Goal: Task Accomplishment & Management: Use online tool/utility

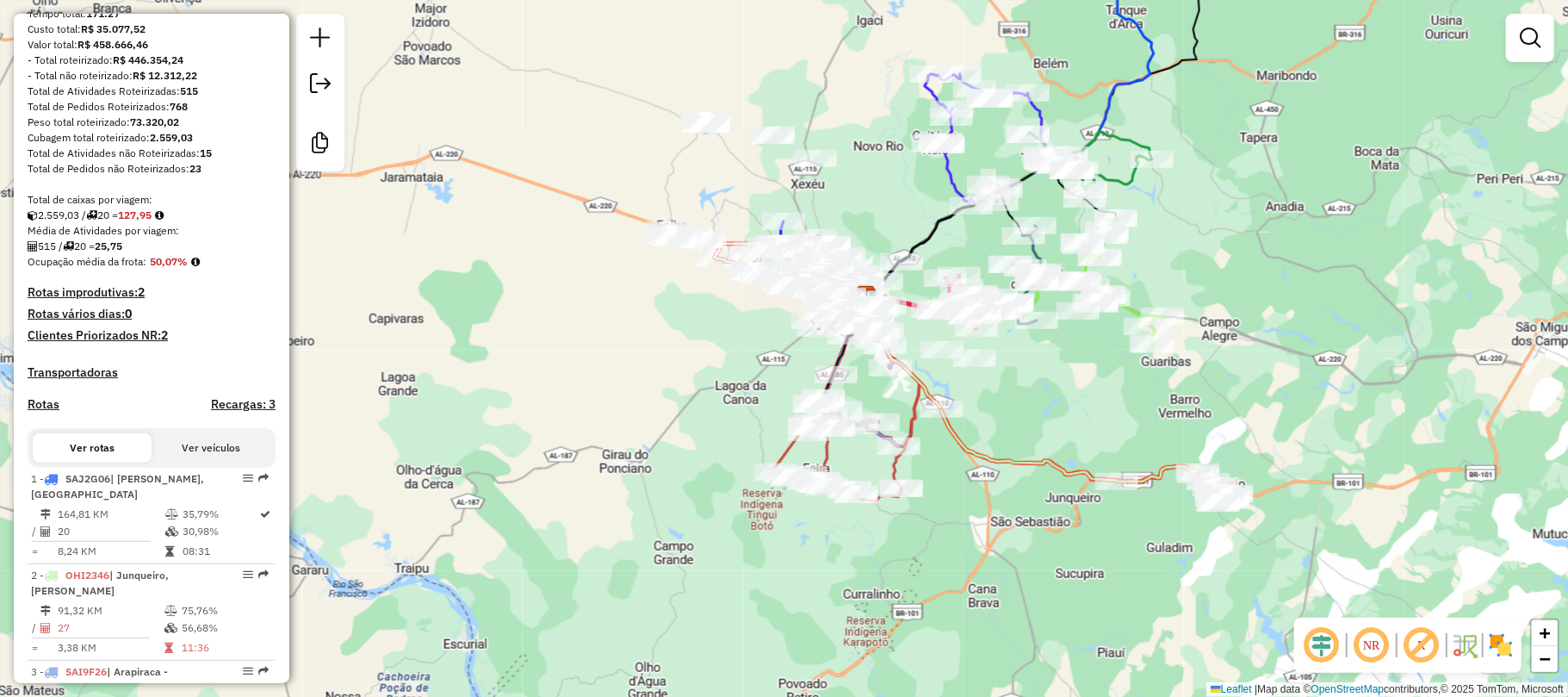
scroll to position [344, 0]
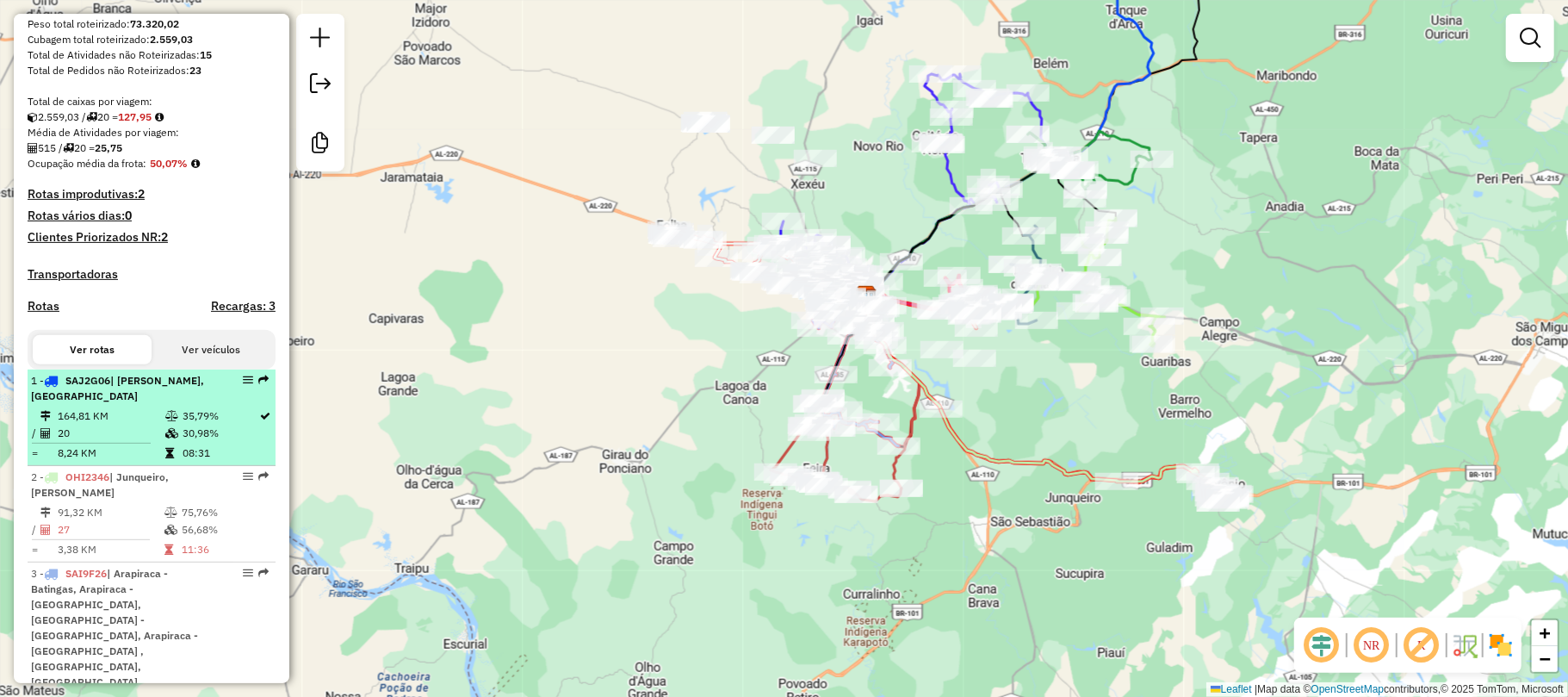
click at [122, 420] on li "1 - SAJ2G06 | Paulo Jacinto, Viçosa 164,81 KM 35,79% / 20 30,98% = 8,24 KM 08:31" at bounding box center [152, 418] width 248 height 96
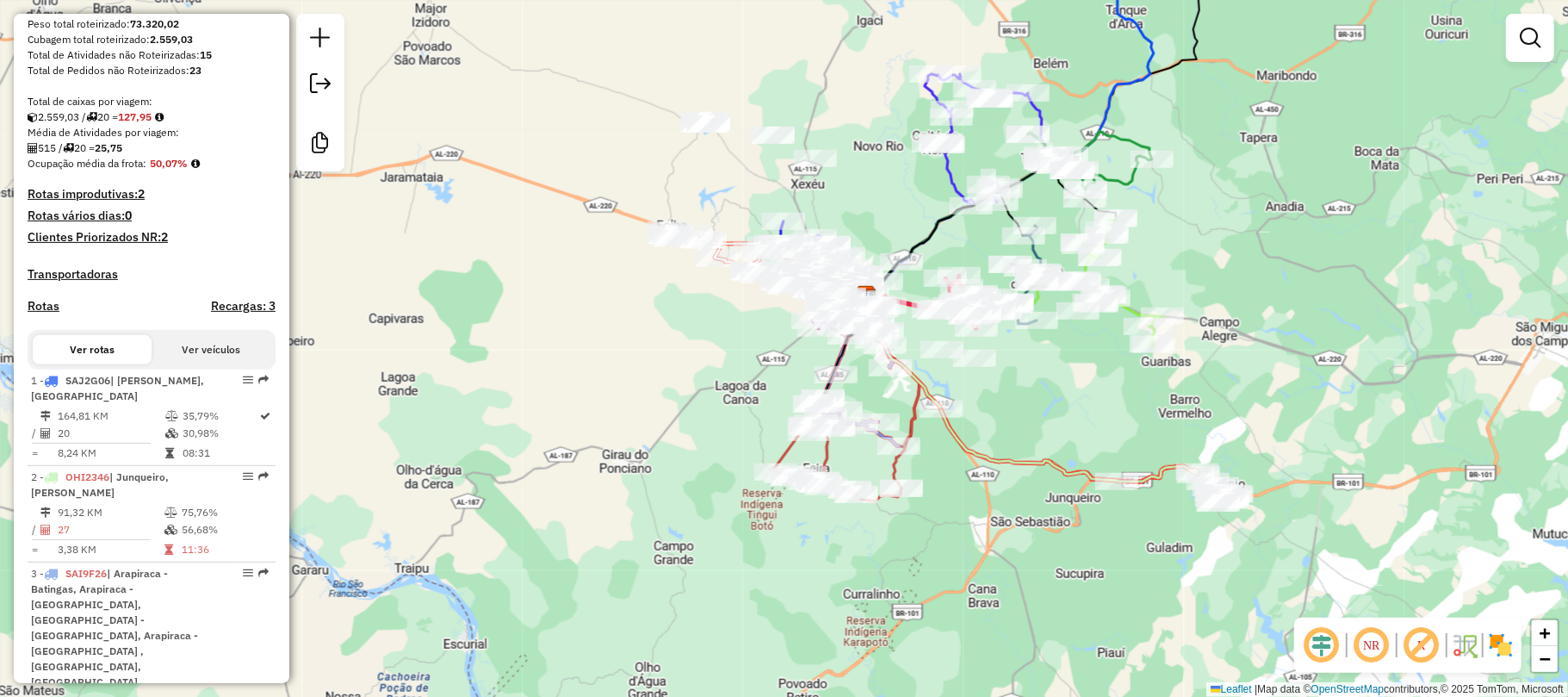
select select "**********"
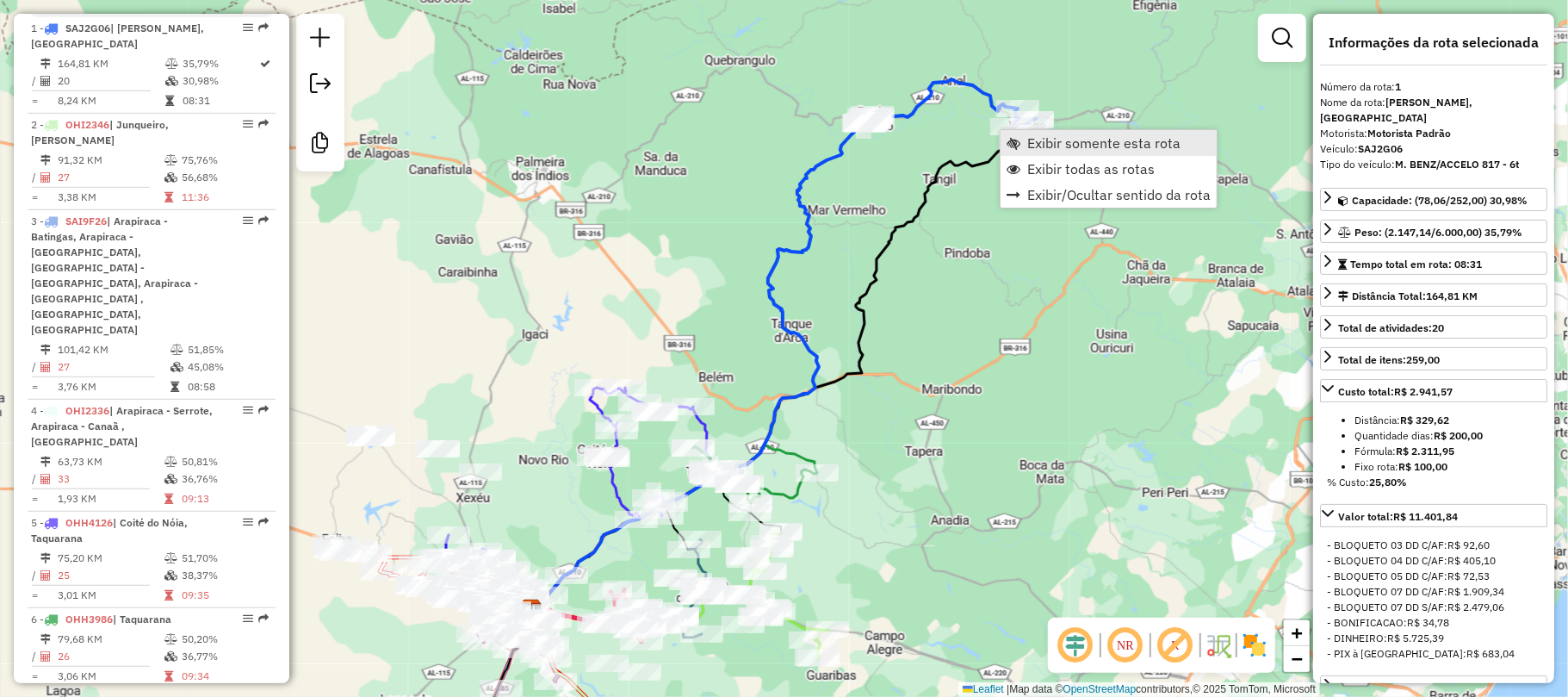
scroll to position [715, 0]
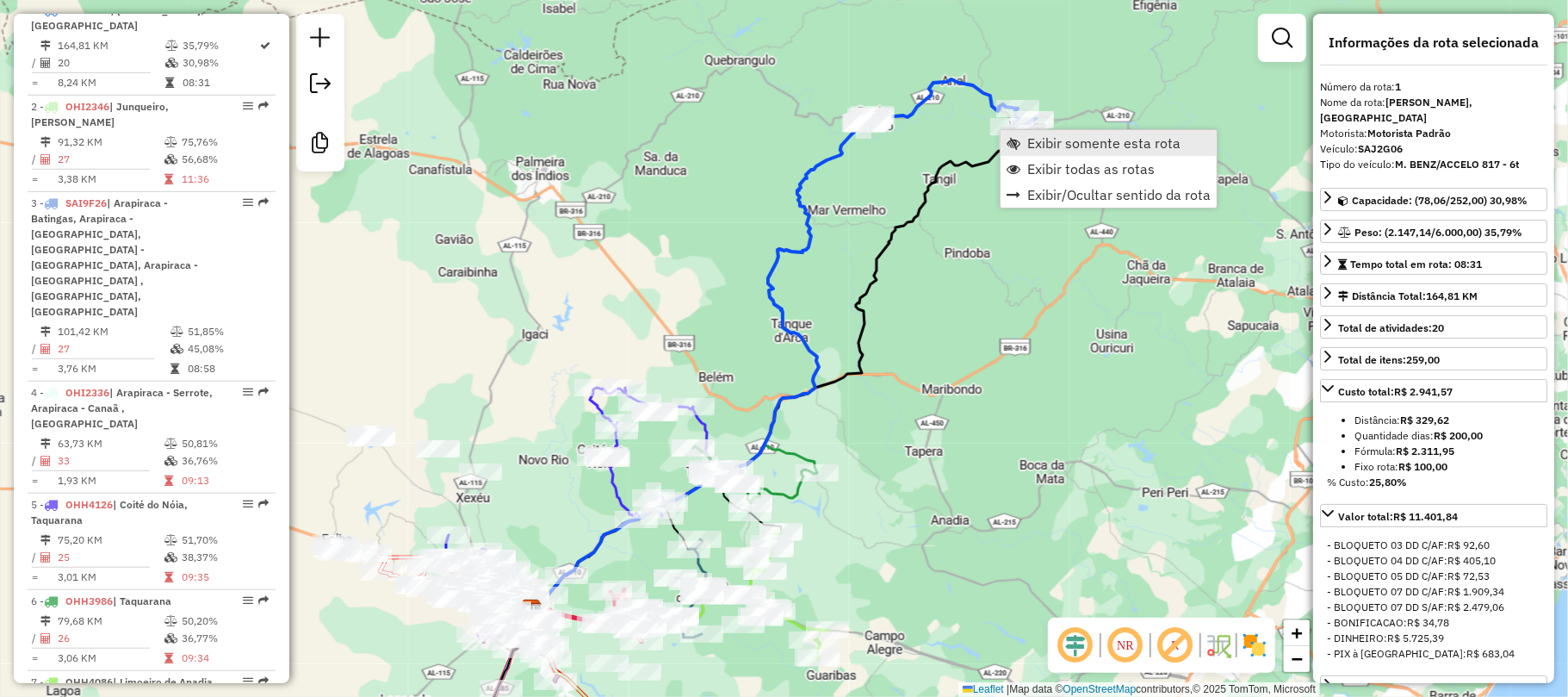
click at [1058, 148] on span "Exibir somente esta rota" at bounding box center [1104, 143] width 153 height 13
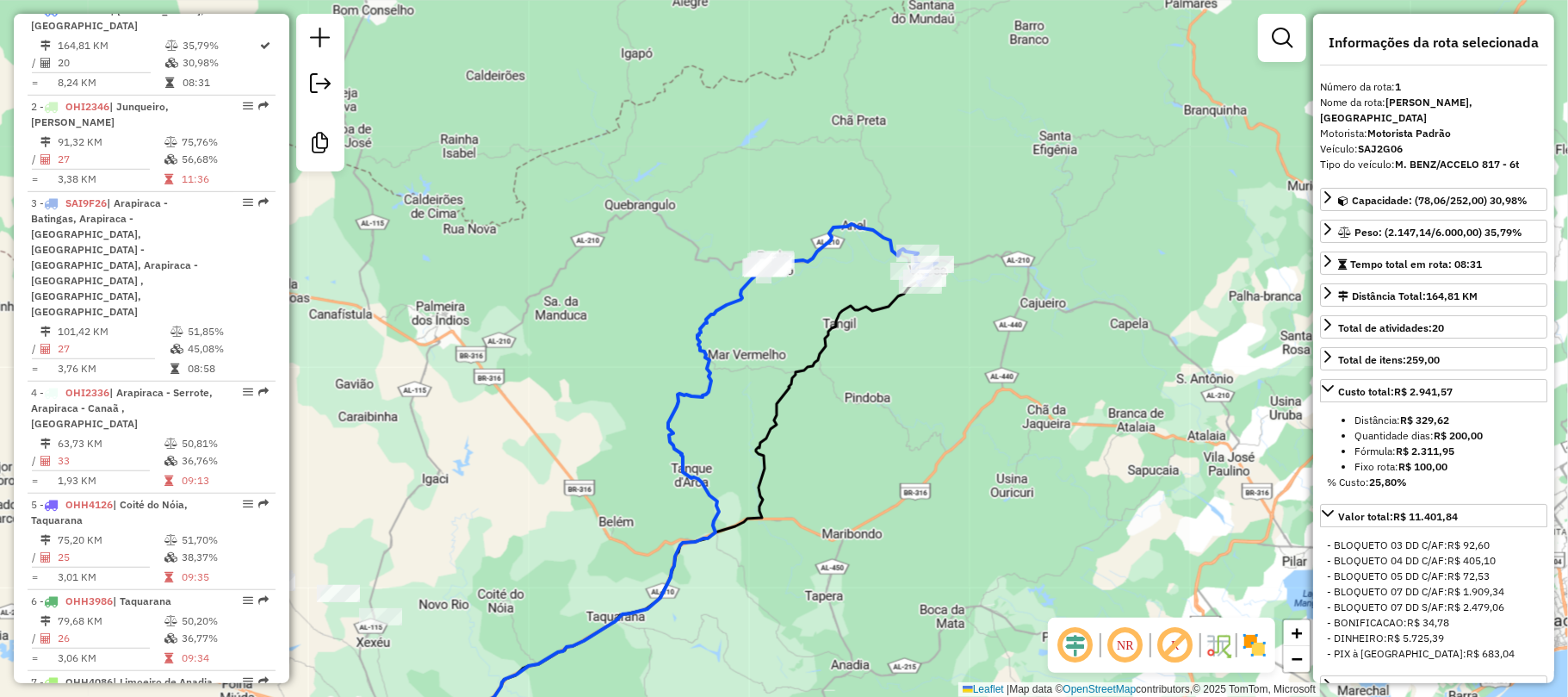
drag, startPoint x: 954, startPoint y: 139, endPoint x: 853, endPoint y: 286, distance: 178.4
click at [853, 286] on div "Janela de atendimento Grade de atendimento Capacidade Transportadoras Veículos …" at bounding box center [784, 348] width 1568 height 697
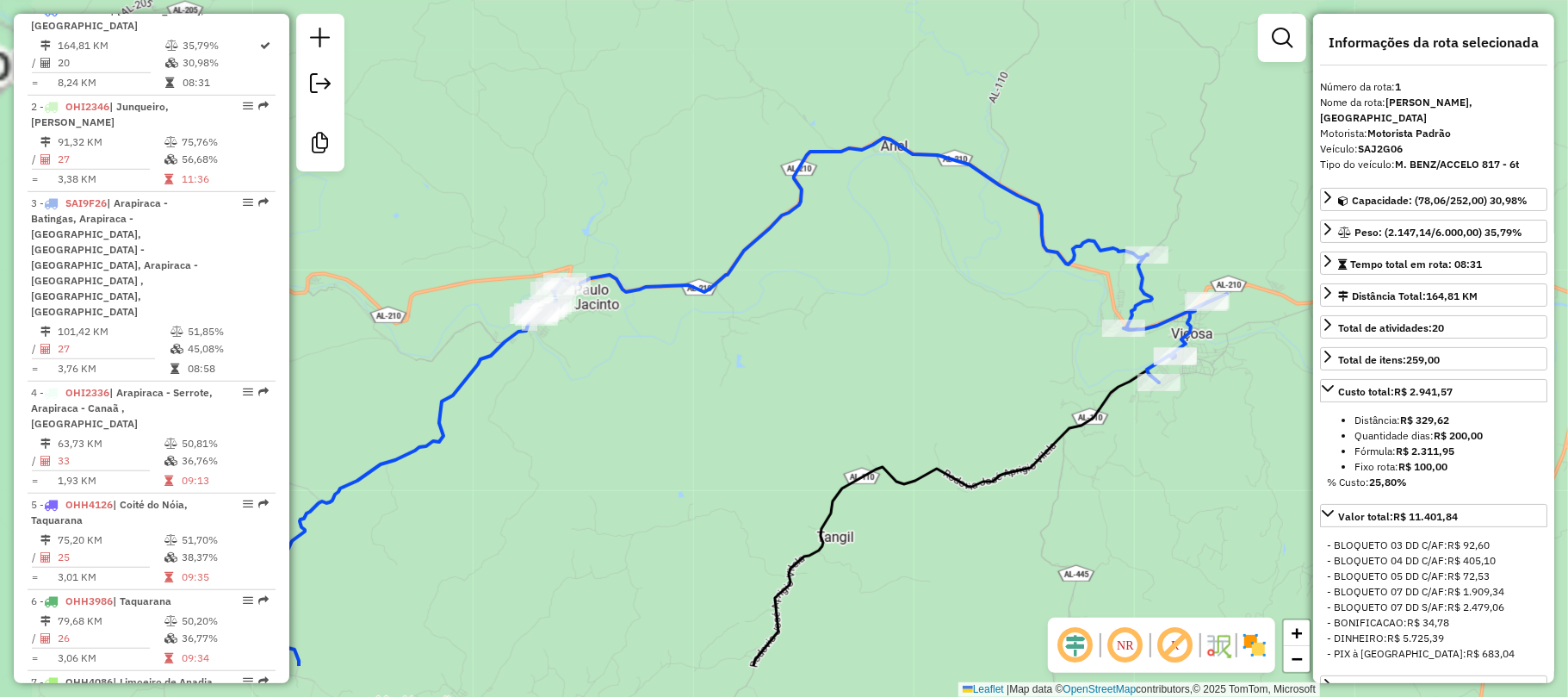
drag, startPoint x: 849, startPoint y: 367, endPoint x: 899, endPoint y: 266, distance: 112.7
click at [899, 266] on div "Janela de atendimento Grade de atendimento Capacidade Transportadoras Veículos …" at bounding box center [784, 348] width 1568 height 697
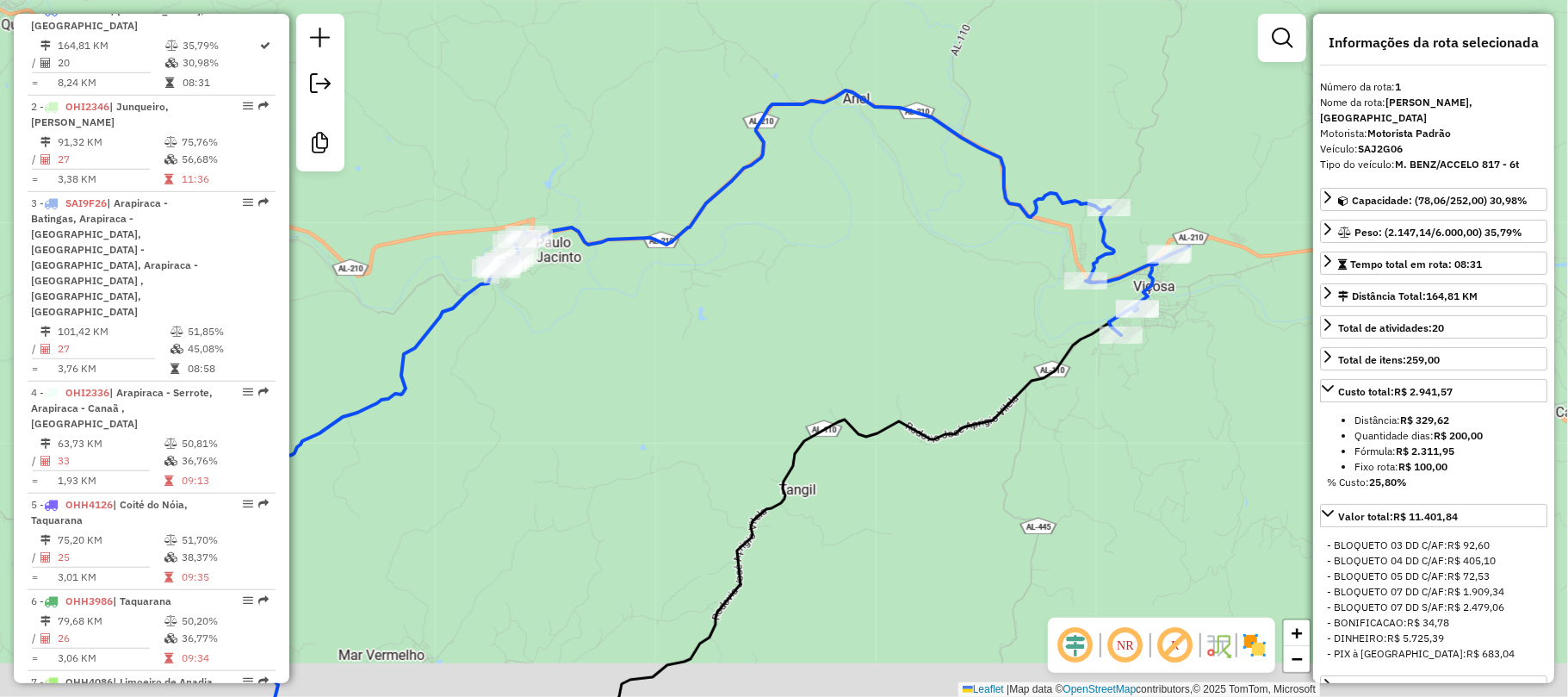
drag, startPoint x: 927, startPoint y: 290, endPoint x: 888, endPoint y: 243, distance: 61.1
click at [888, 243] on div "Janela de atendimento Grade de atendimento Capacidade Transportadoras Veículos …" at bounding box center [784, 348] width 1568 height 697
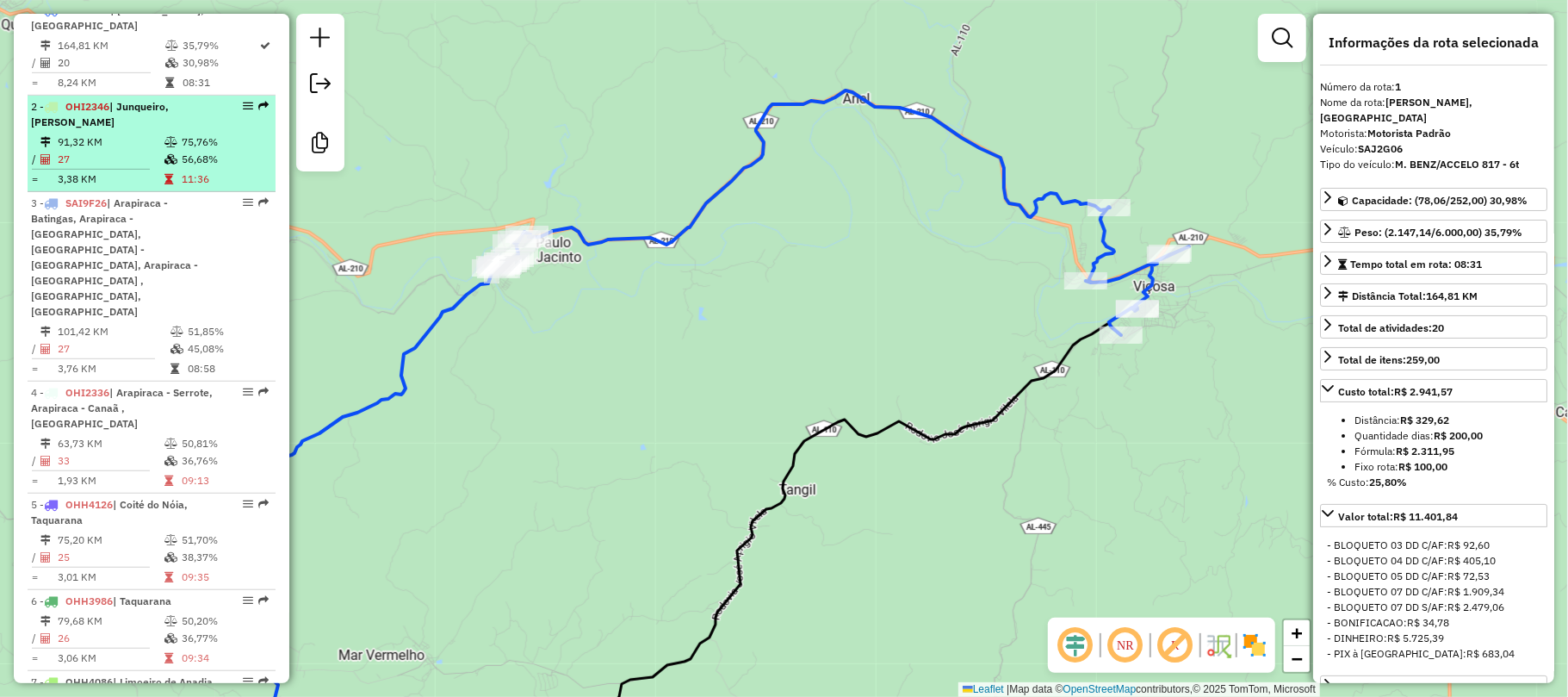
click at [105, 145] on li "2 - OHI2346 | Junqueiro, Teotônio Vilela 91,32 KM 75,76% / 27 56,68% = 3,38 KM …" at bounding box center [152, 144] width 248 height 96
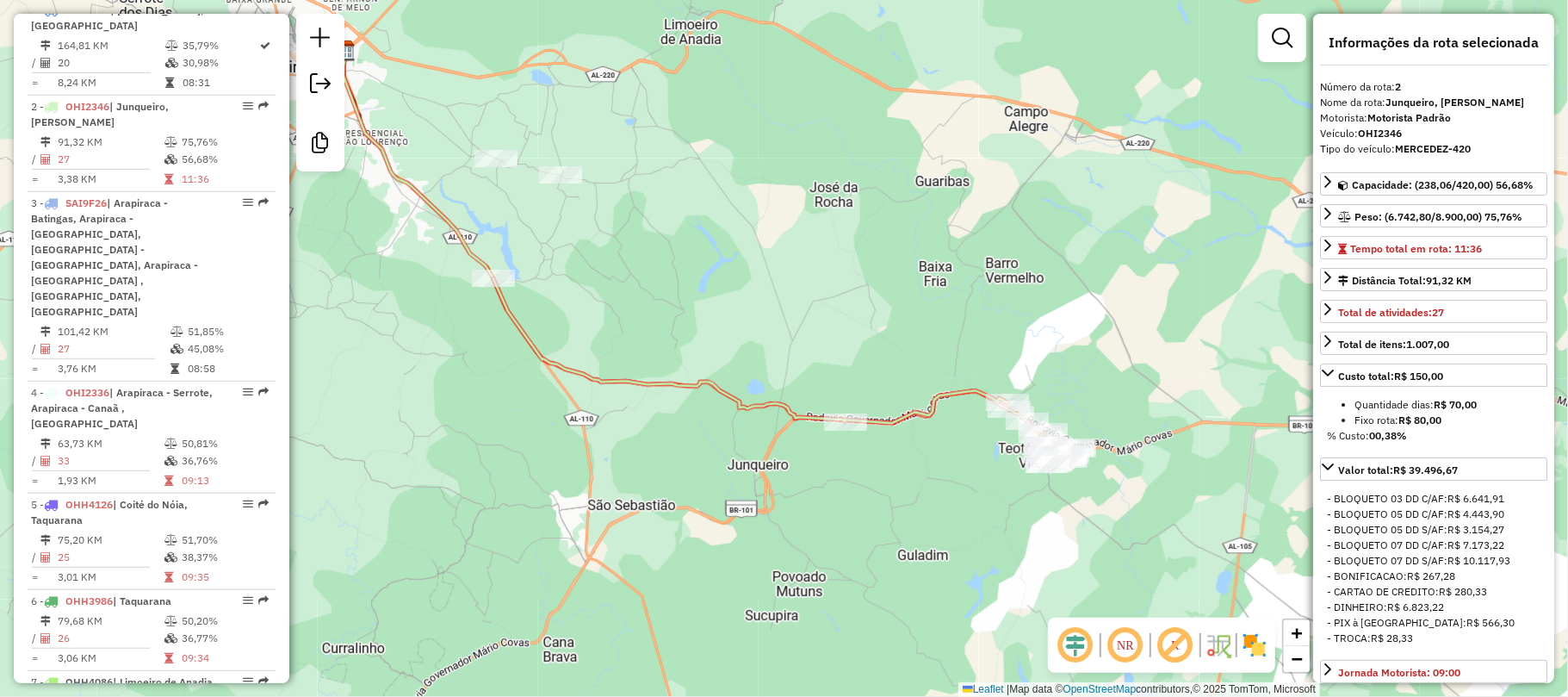
drag, startPoint x: 951, startPoint y: 391, endPoint x: 777, endPoint y: 178, distance: 275.0
click at [777, 178] on div "Janela de atendimento Grade de atendimento Capacidade Transportadoras Veículos …" at bounding box center [784, 348] width 1568 height 697
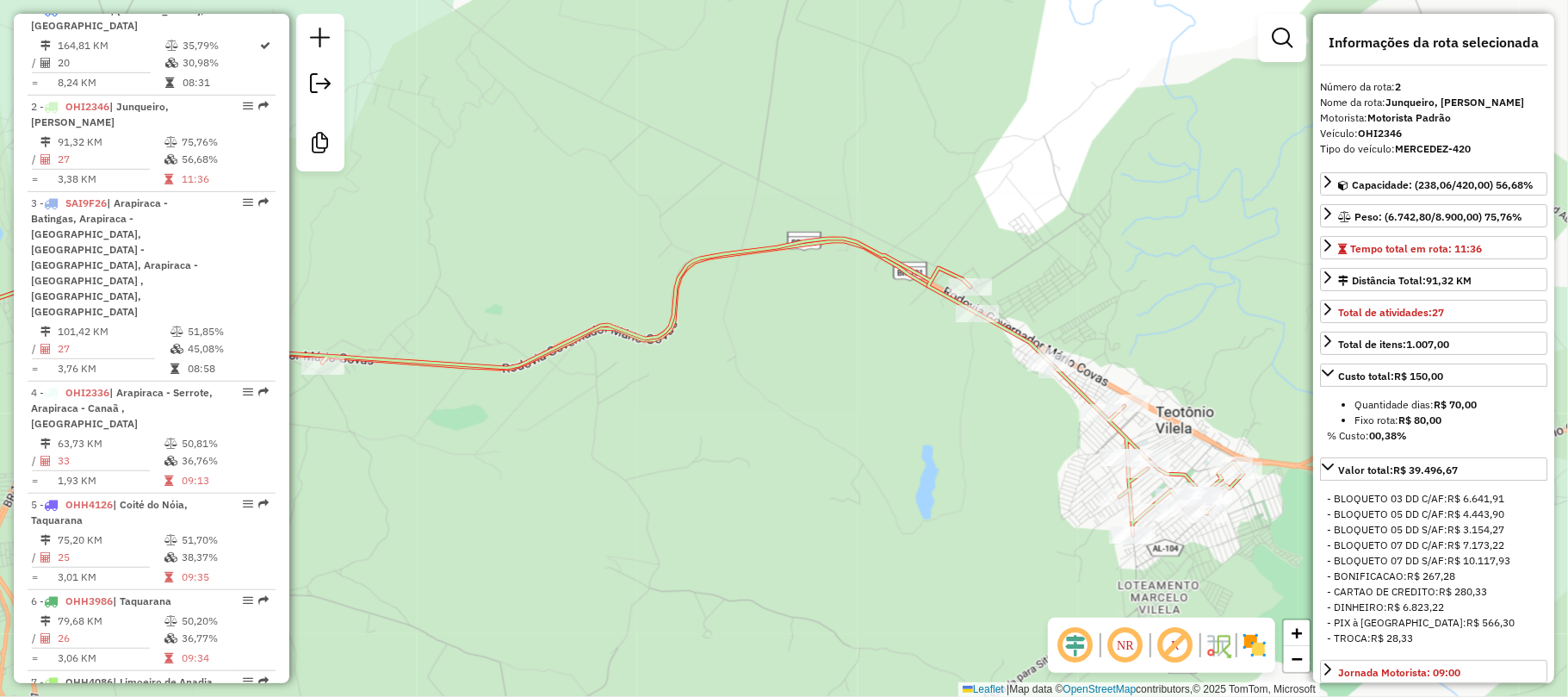
drag, startPoint x: 931, startPoint y: 381, endPoint x: 1014, endPoint y: 398, distance: 84.7
click at [1009, 402] on div "Janela de atendimento Grade de atendimento Capacidade Transportadoras Veículos …" at bounding box center [784, 348] width 1568 height 697
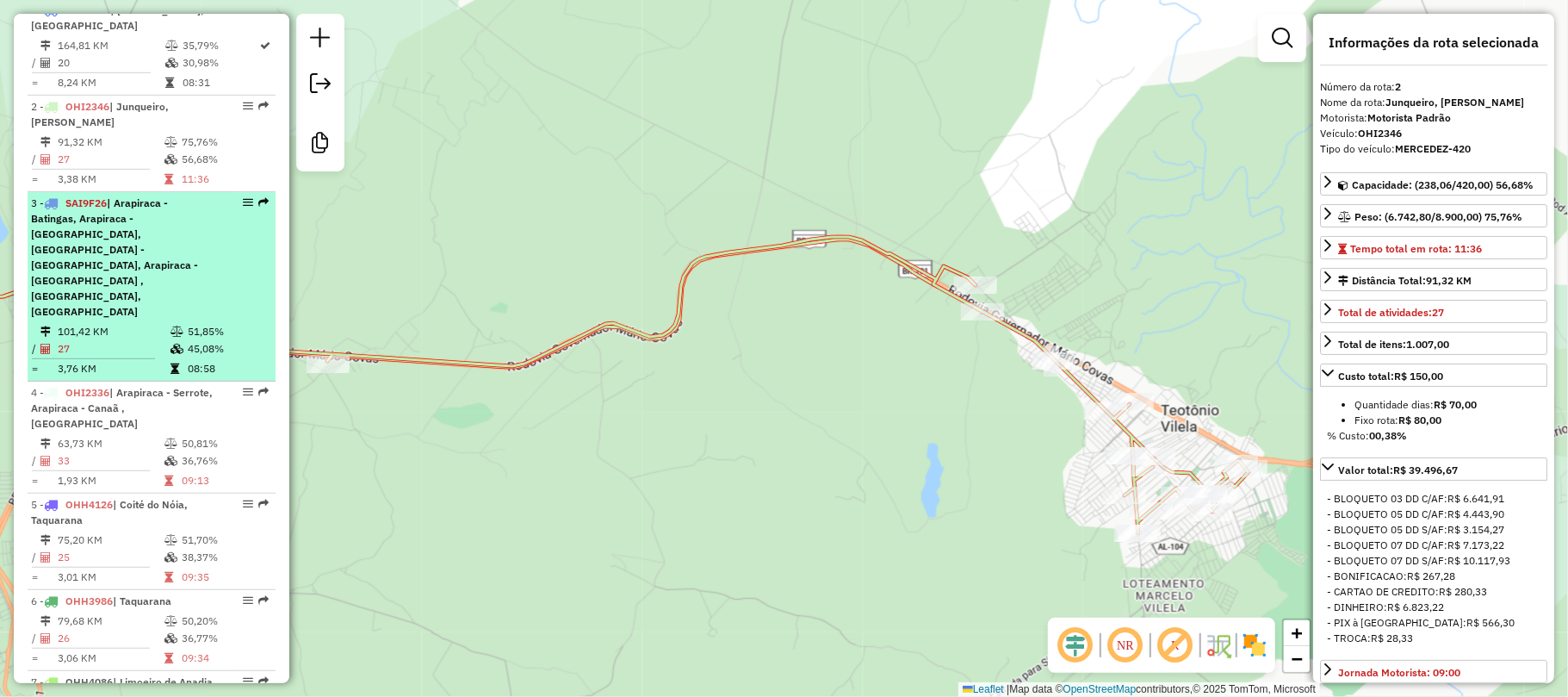
click at [163, 238] on span "| Arapiraca - Batingas, Arapiraca - Boa Vista, Arapiraca - Canafistula, Arapira…" at bounding box center [114, 257] width 167 height 121
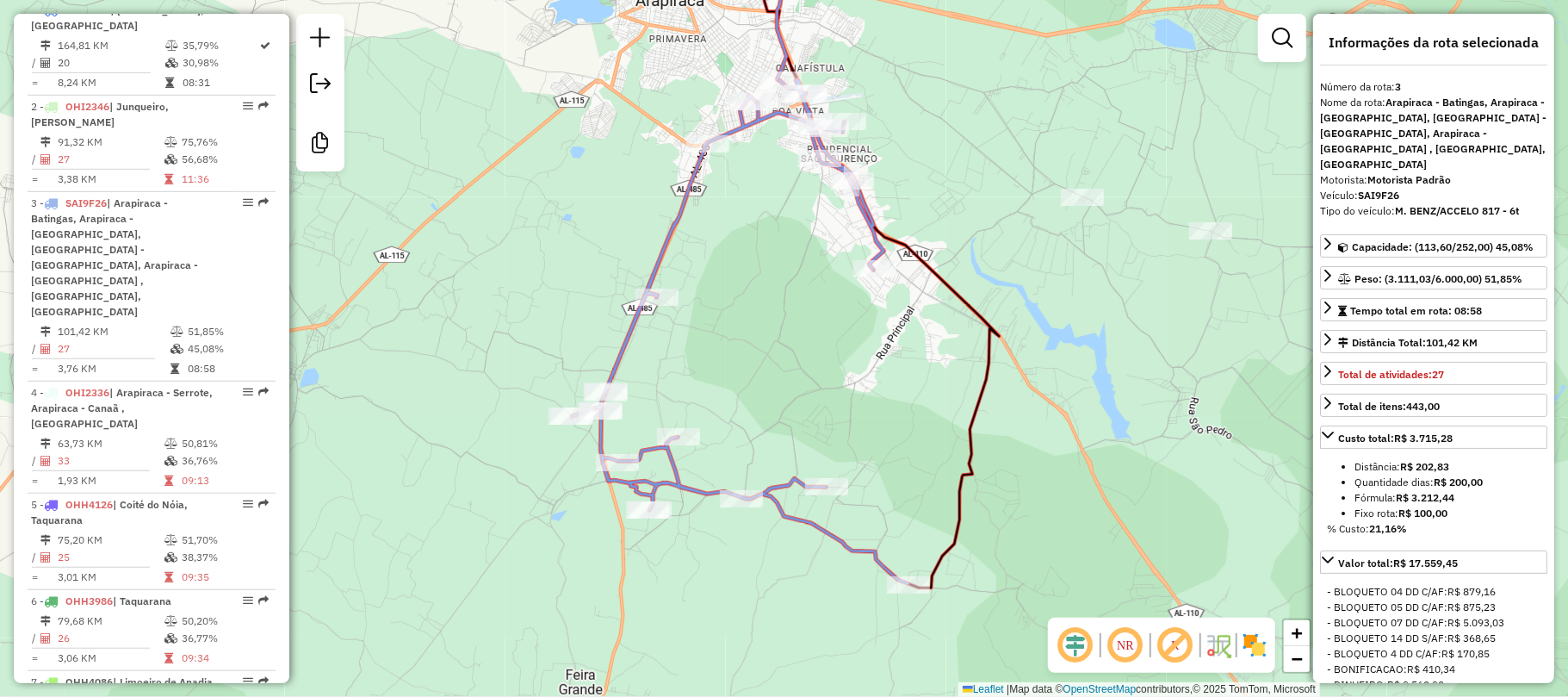
drag, startPoint x: 787, startPoint y: 337, endPoint x: 789, endPoint y: 273, distance: 64.0
click at [789, 273] on div "Janela de atendimento Grade de atendimento Capacidade Transportadoras Veículos …" at bounding box center [784, 348] width 1568 height 697
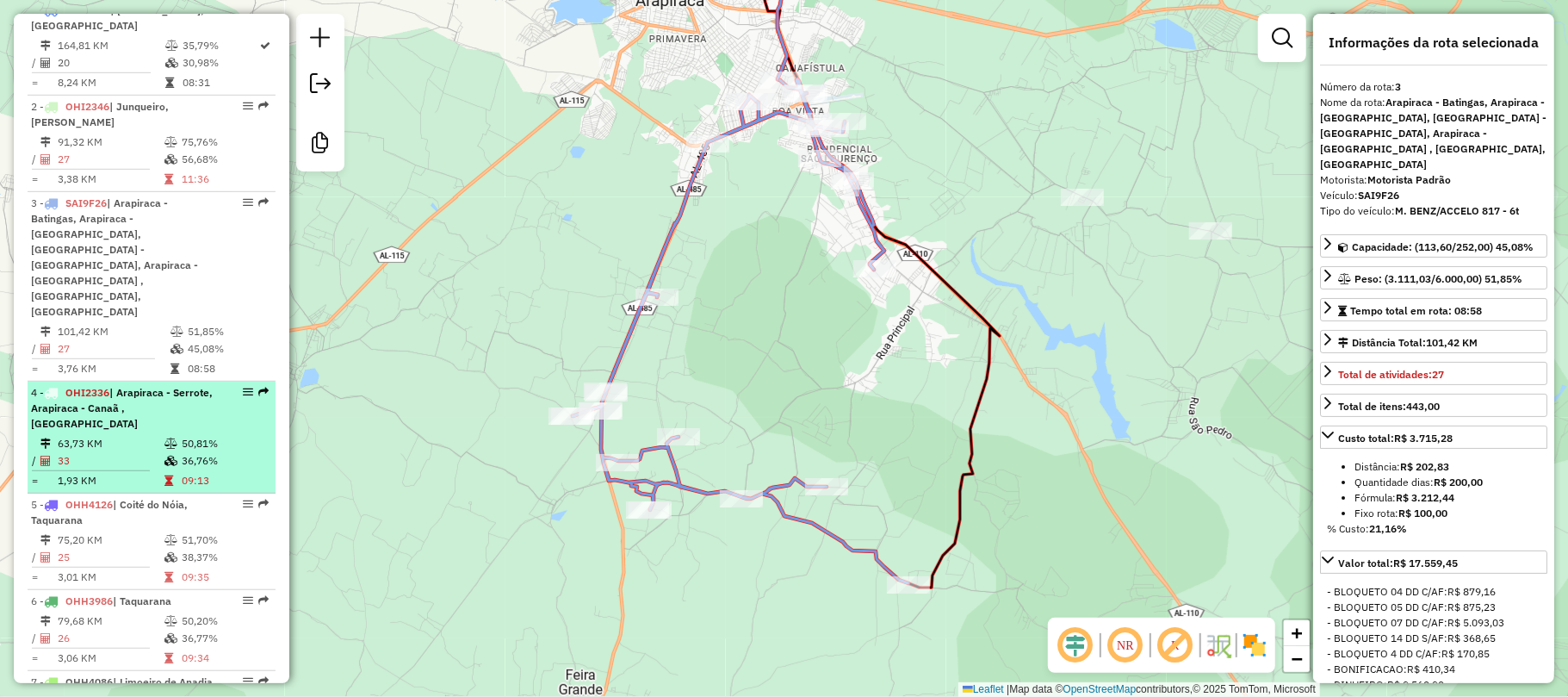
click at [161, 385] on div "4 - OHI2336 | Arapiraca - Serrote, Arapiraca - Canaã , Craíbras" at bounding box center [122, 408] width 183 height 46
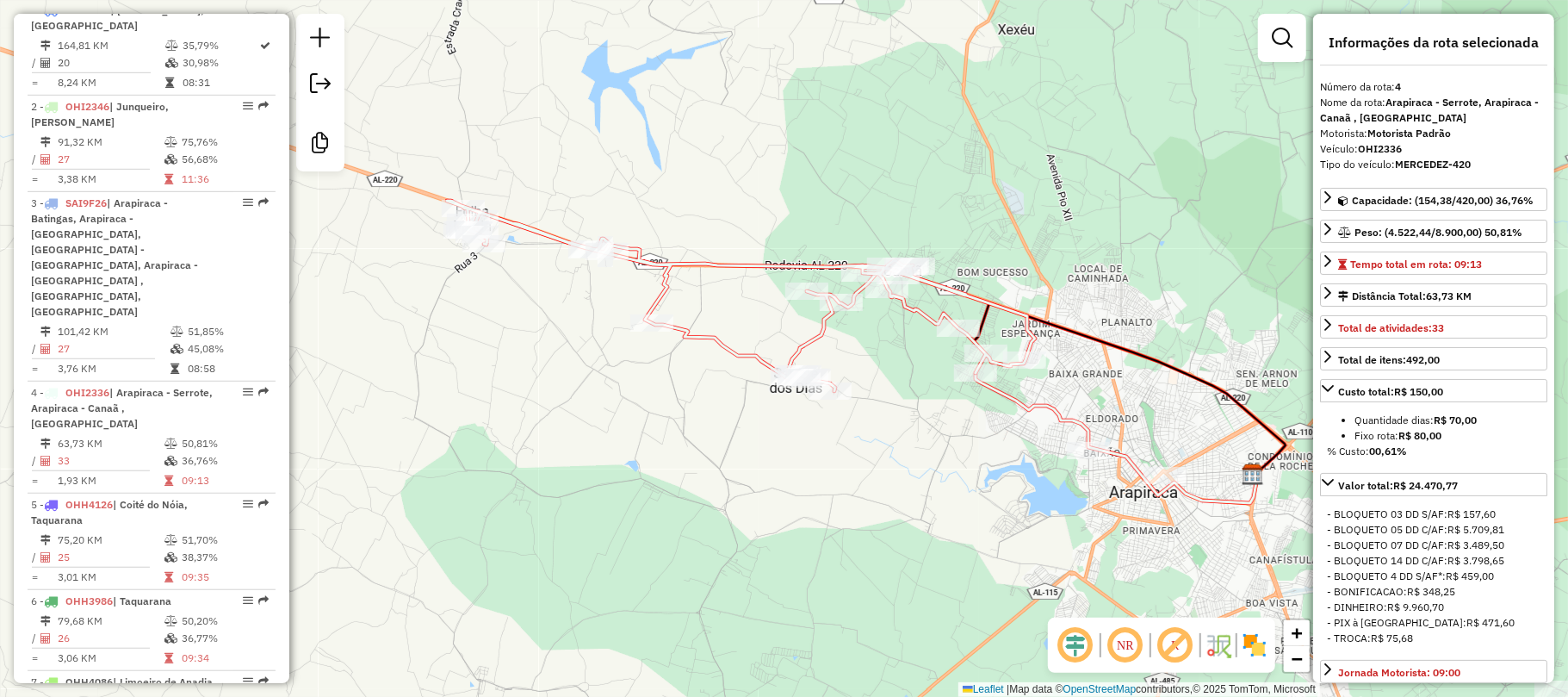
drag, startPoint x: 705, startPoint y: 300, endPoint x: 765, endPoint y: 304, distance: 60.1
click at [765, 304] on div "Janela de atendimento Grade de atendimento Capacidade Transportadoras Veículos …" at bounding box center [784, 348] width 1568 height 697
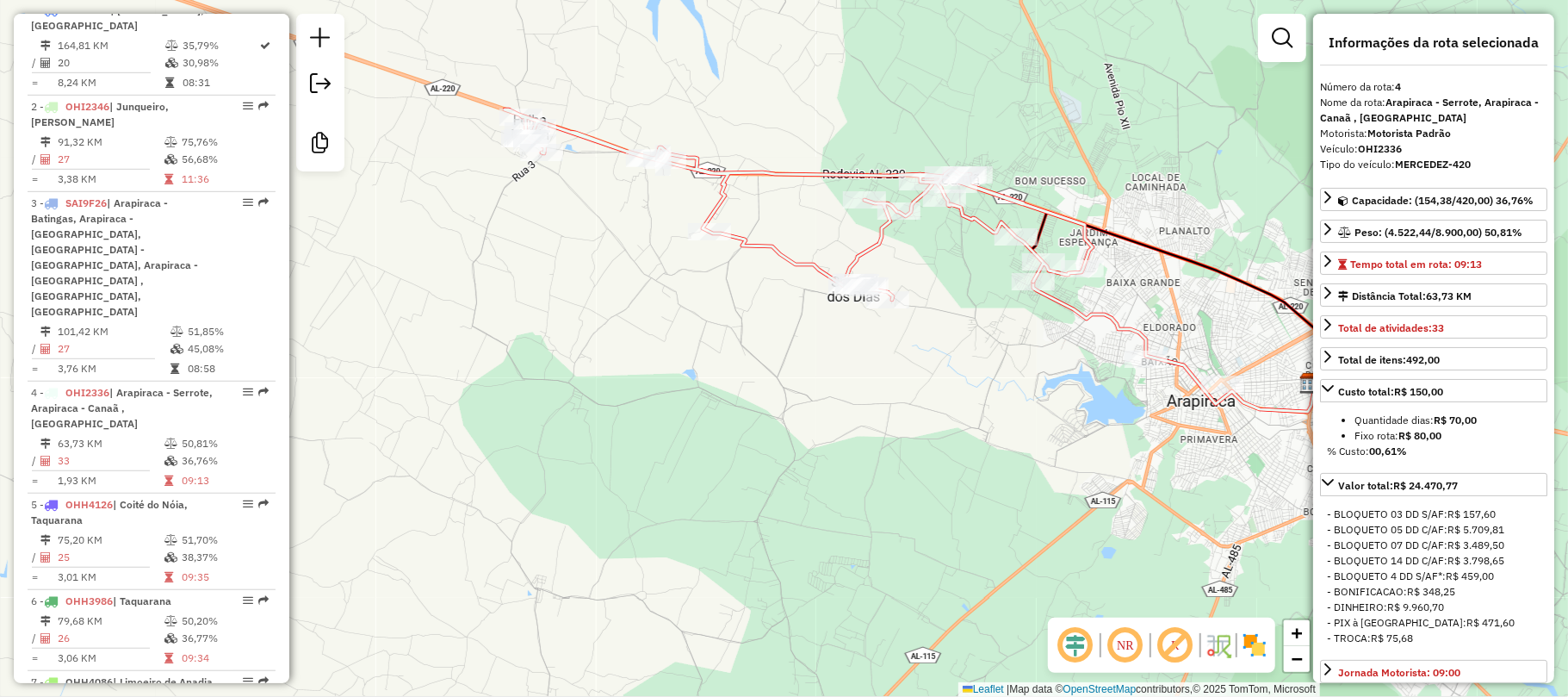
drag, startPoint x: 794, startPoint y: 326, endPoint x: 824, endPoint y: 233, distance: 97.7
click at [824, 233] on div "Janela de atendimento Grade de atendimento Capacidade Transportadoras Veículos …" at bounding box center [784, 348] width 1568 height 697
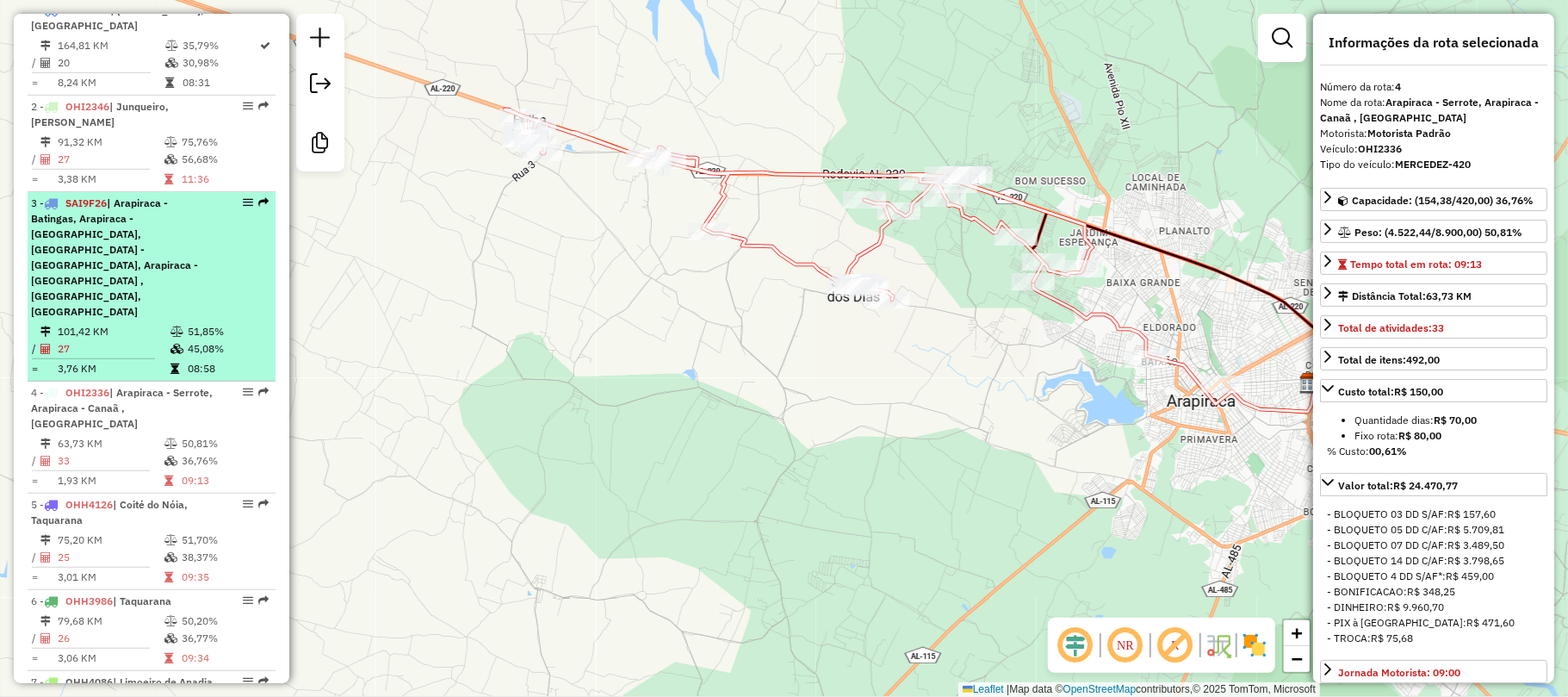
click at [159, 255] on span "| Arapiraca - Batingas, Arapiraca - Boa Vista, Arapiraca - Canafistula, Arapira…" at bounding box center [114, 257] width 167 height 121
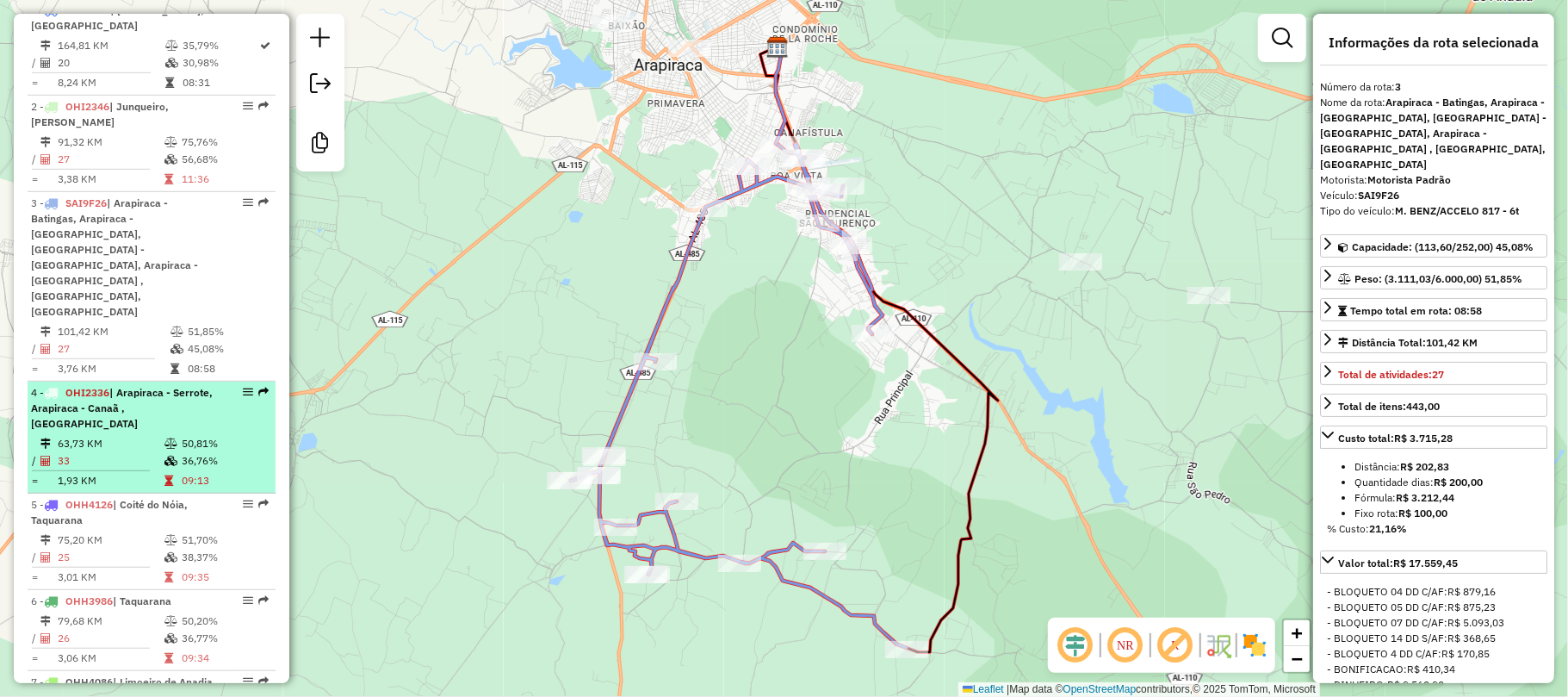
click at [163, 452] on td at bounding box center [171, 461] width 17 height 17
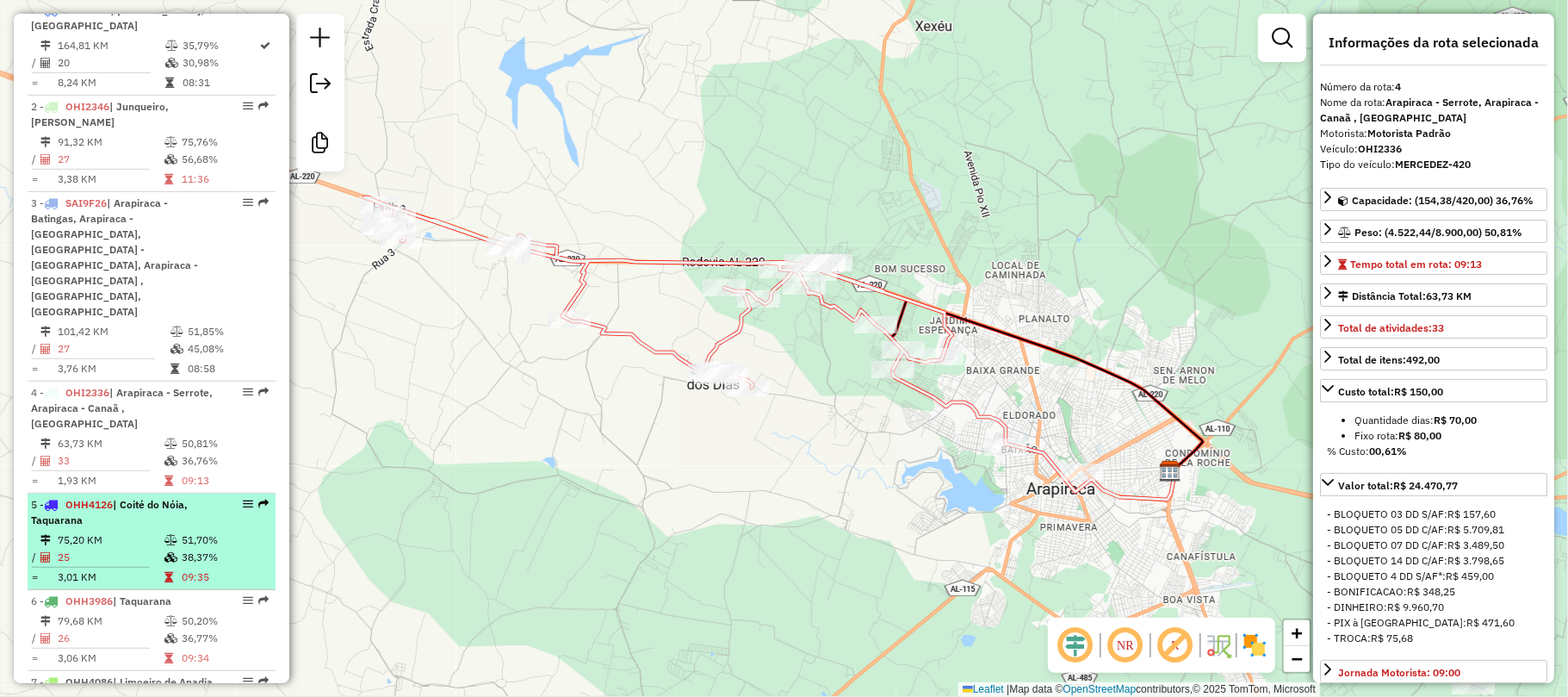
click at [177, 497] on div "5 - OHH4126 | Coité do Nóia, Taquarana" at bounding box center [122, 512] width 183 height 31
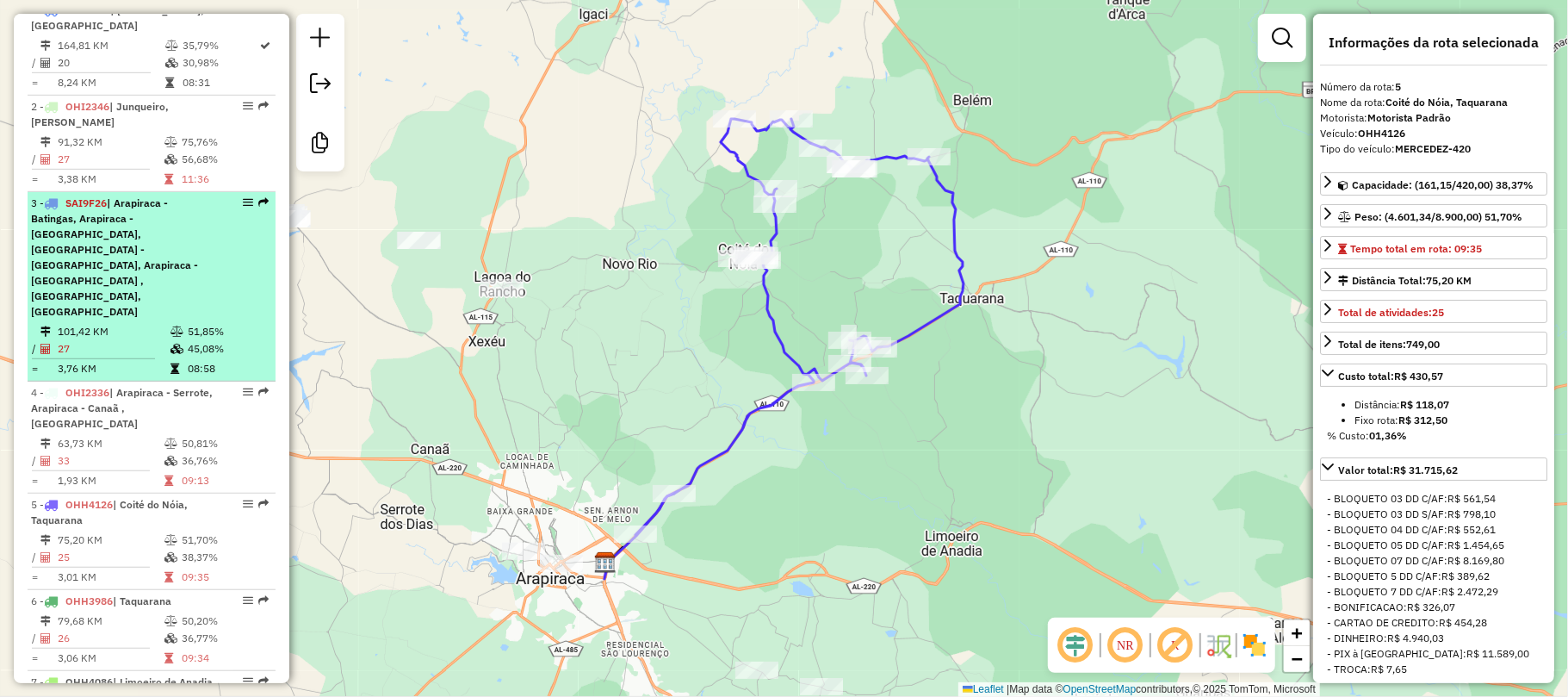
click at [136, 245] on span "| Arapiraca - Batingas, Arapiraca - Boa Vista, Arapiraca - Canafistula, Arapira…" at bounding box center [114, 257] width 167 height 121
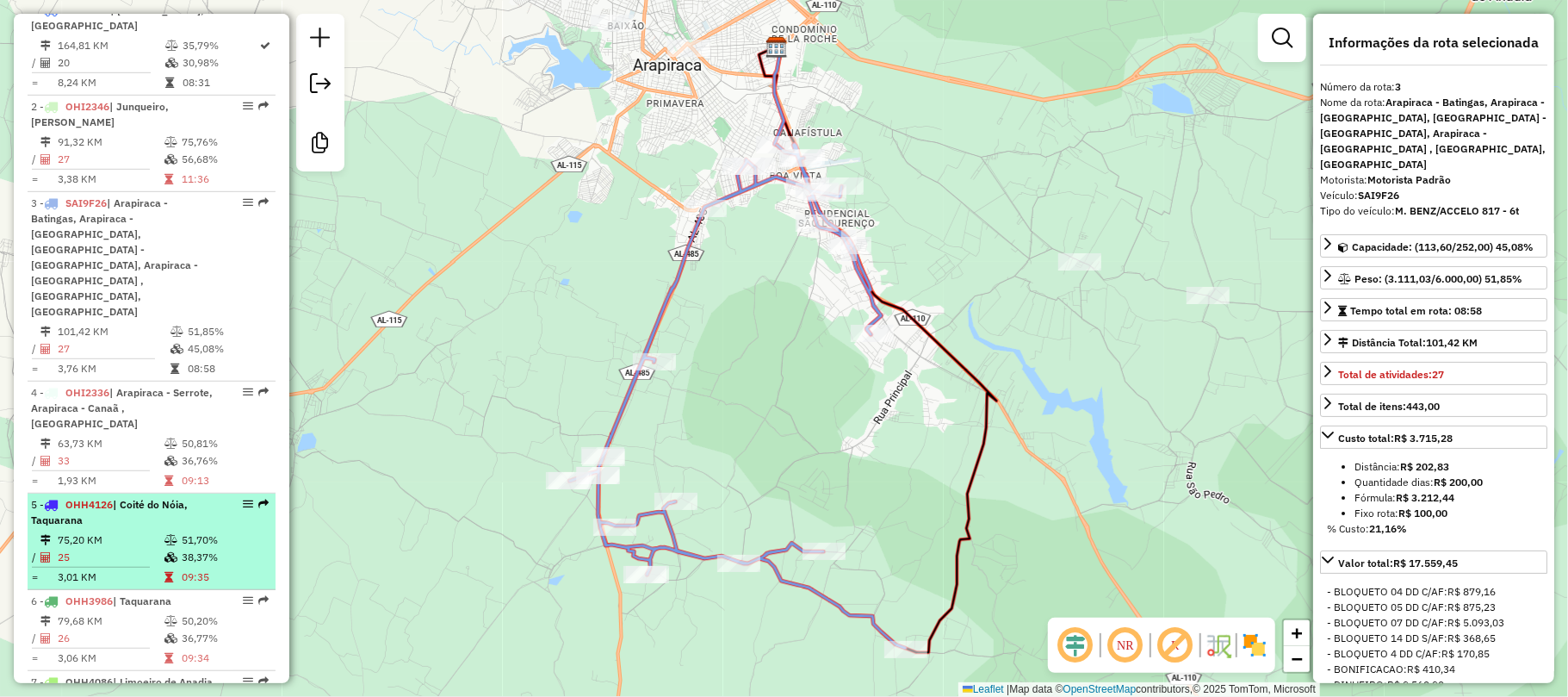
click at [144, 494] on li "5 - OHH4126 | Coité do Nóia, Taquarana 75,20 KM 51,70% / 25 38,37% = 3,01 KM 09…" at bounding box center [152, 542] width 248 height 96
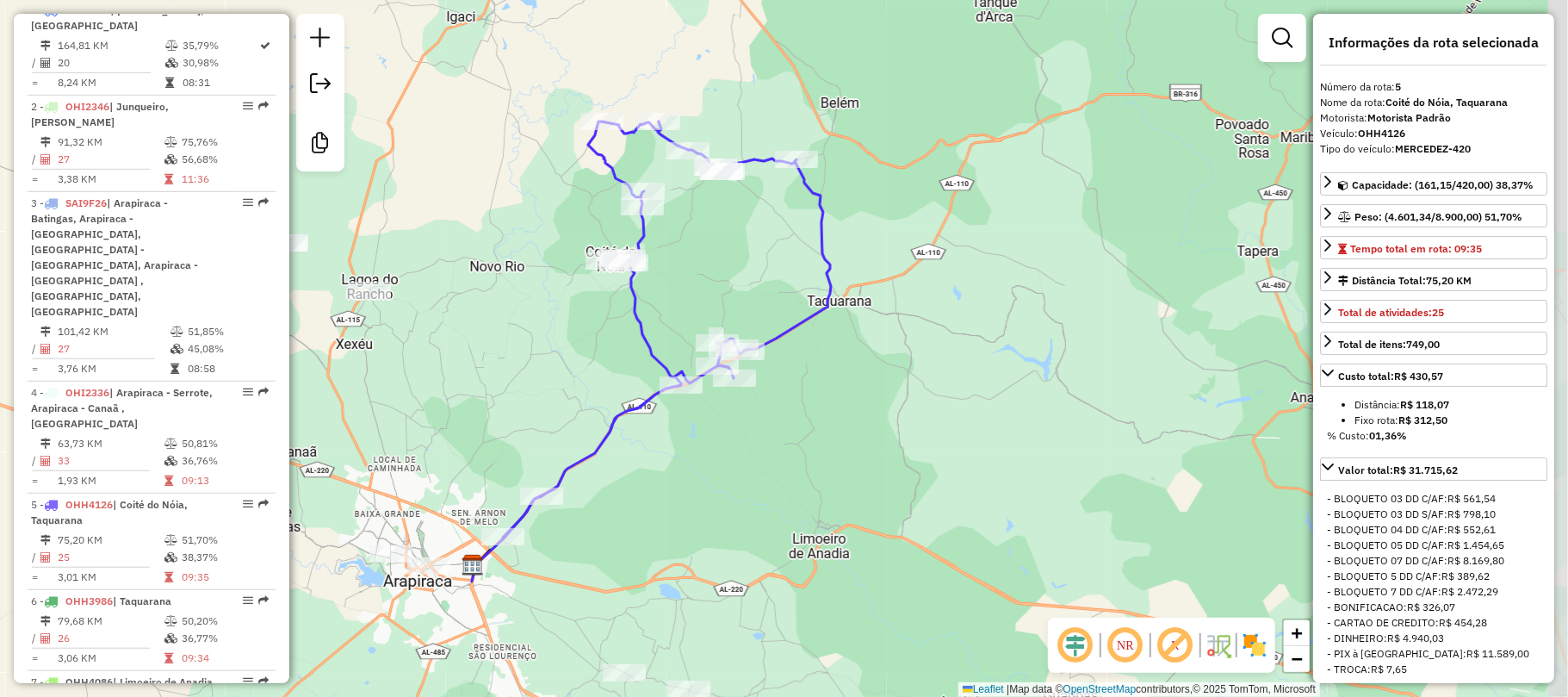
drag, startPoint x: 677, startPoint y: 363, endPoint x: 559, endPoint y: 366, distance: 118.0
click at [559, 366] on div "Janela de atendimento Grade de atendimento Capacidade Transportadoras Veículos …" at bounding box center [784, 348] width 1568 height 697
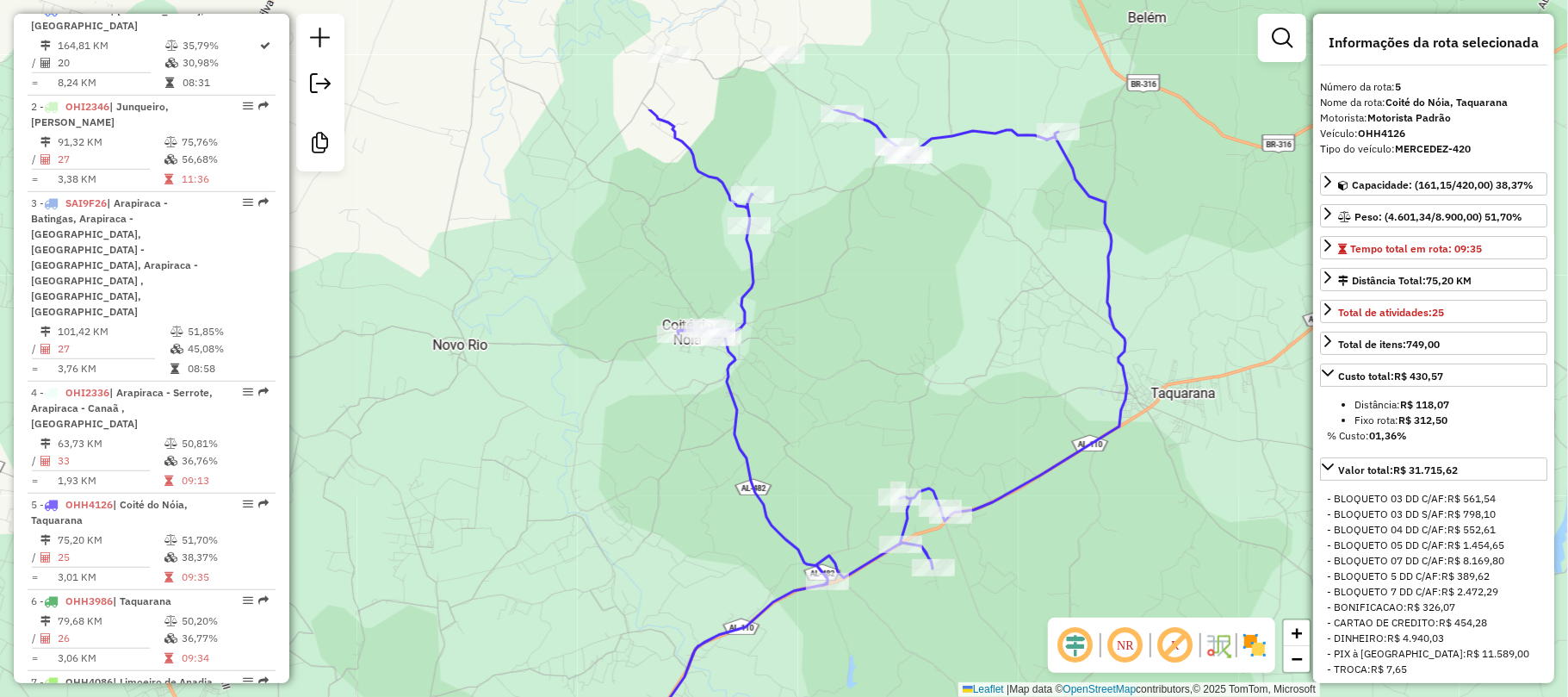
drag, startPoint x: 505, startPoint y: 363, endPoint x: 570, endPoint y: 543, distance: 191.4
click at [570, 543] on div "Janela de atendimento Grade de atendimento Capacidade Transportadoras Veículos …" at bounding box center [784, 348] width 1568 height 697
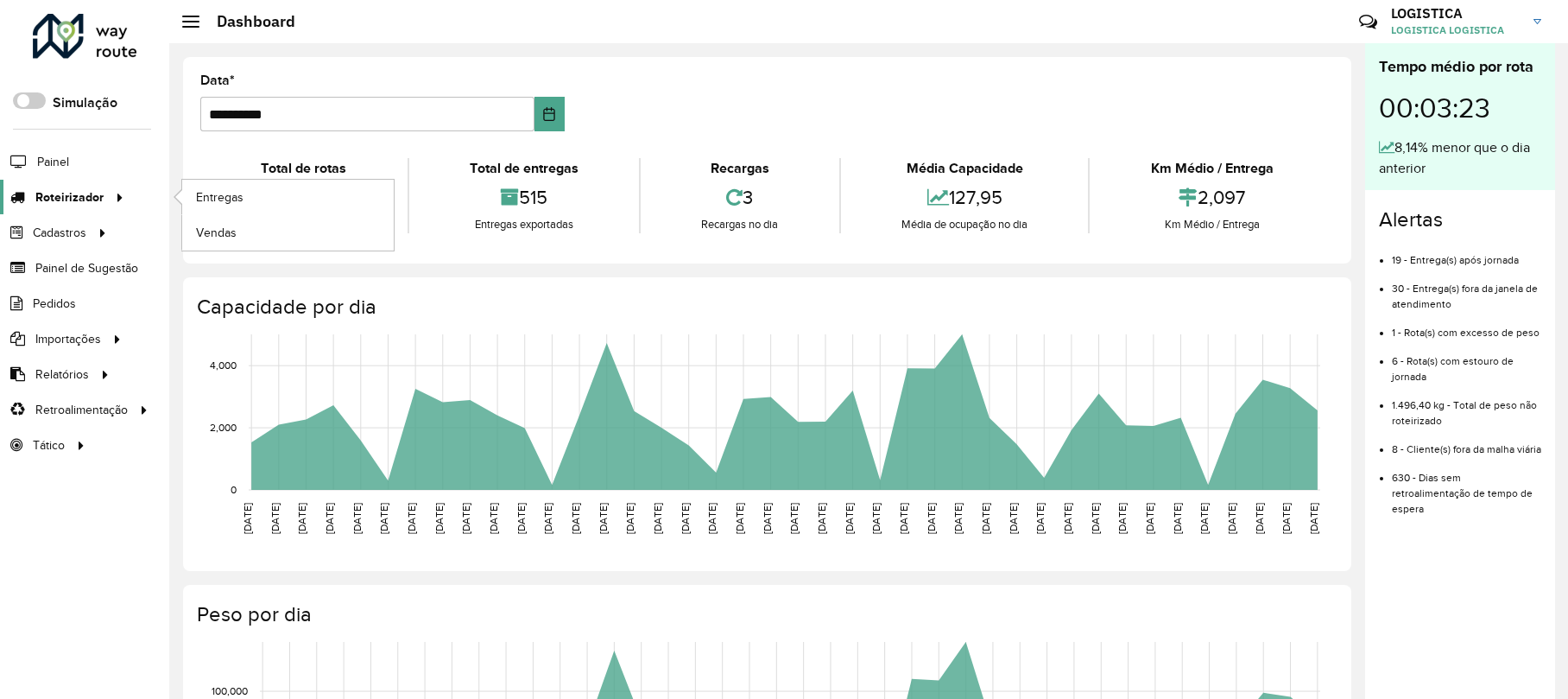
click at [66, 197] on span "Roteirizador" at bounding box center [70, 197] width 68 height 18
click at [228, 193] on span "Entregas" at bounding box center [220, 197] width 49 height 18
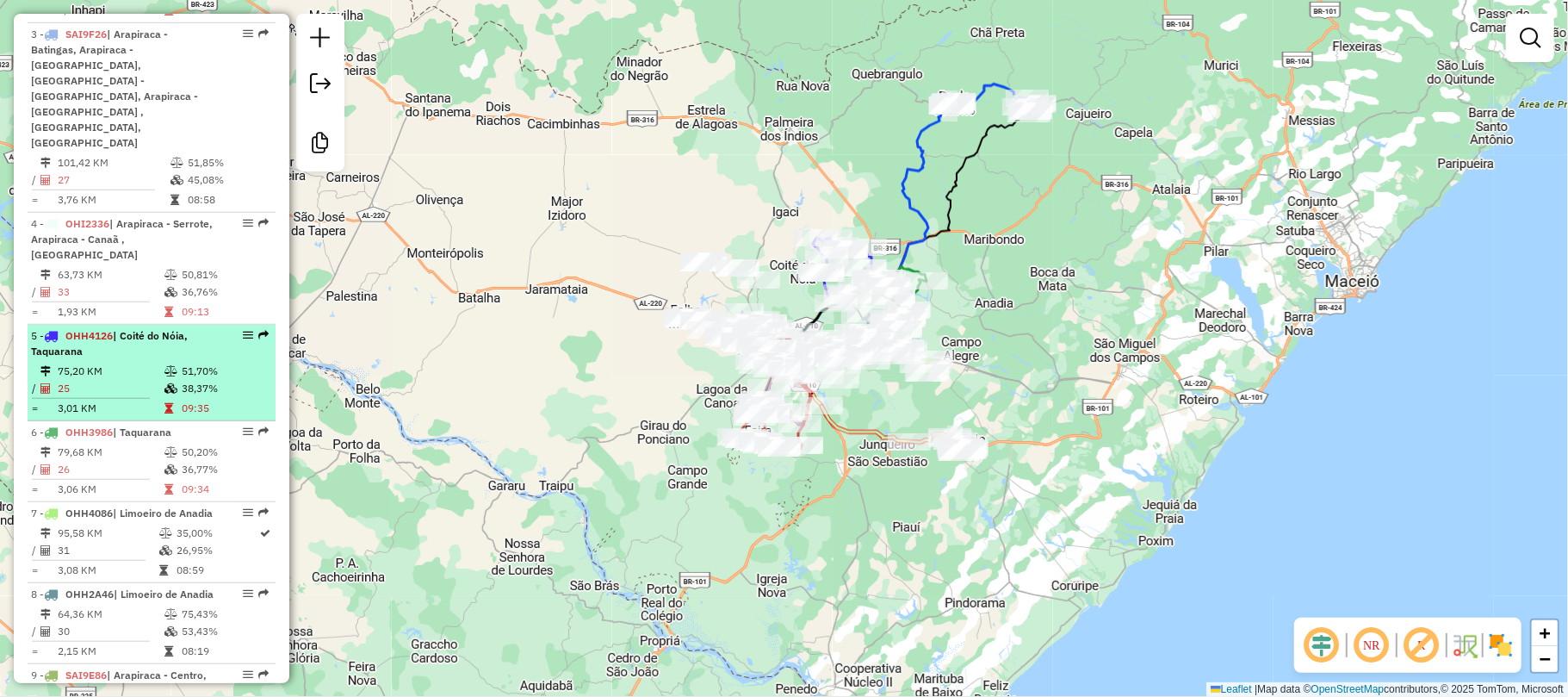
scroll to position [918, 0]
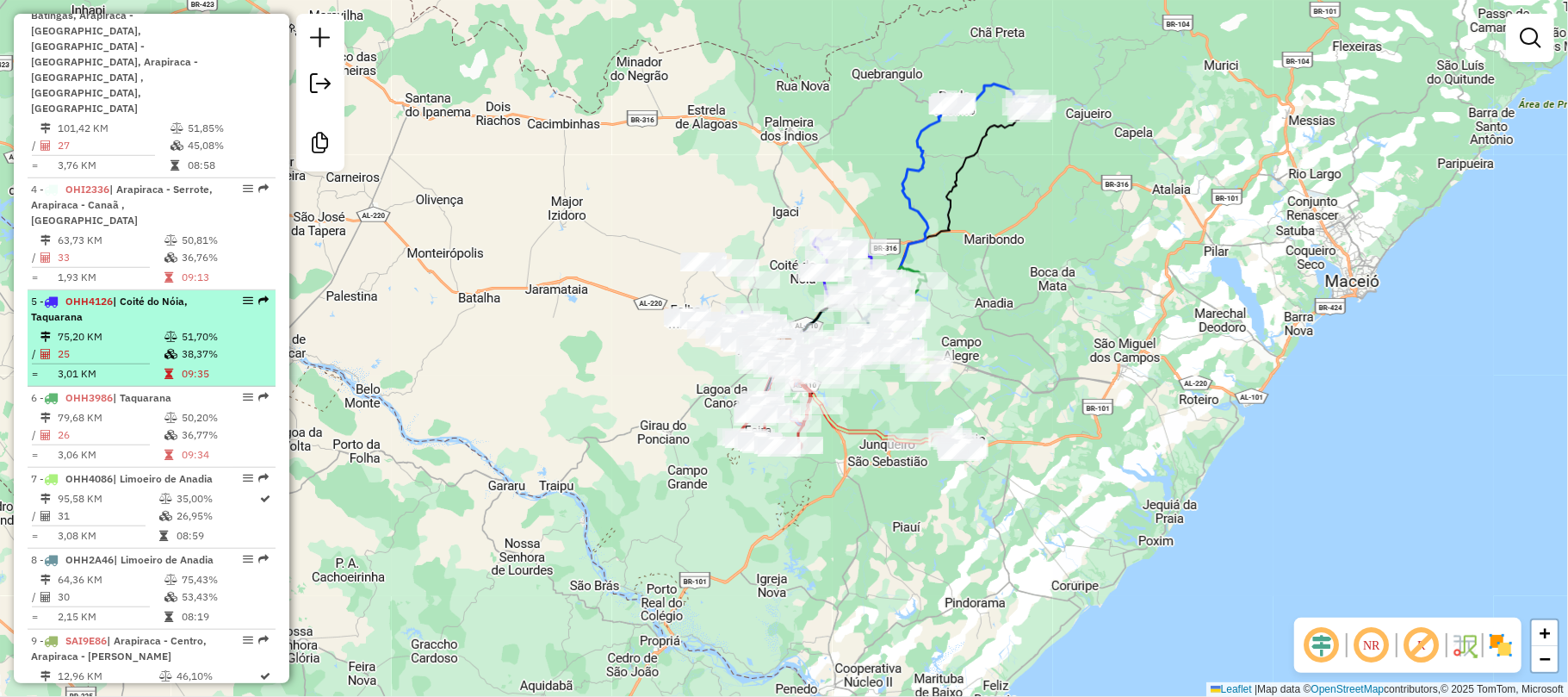
click at [148, 328] on td "75,20 KM" at bounding box center [111, 336] width 107 height 17
select select "**********"
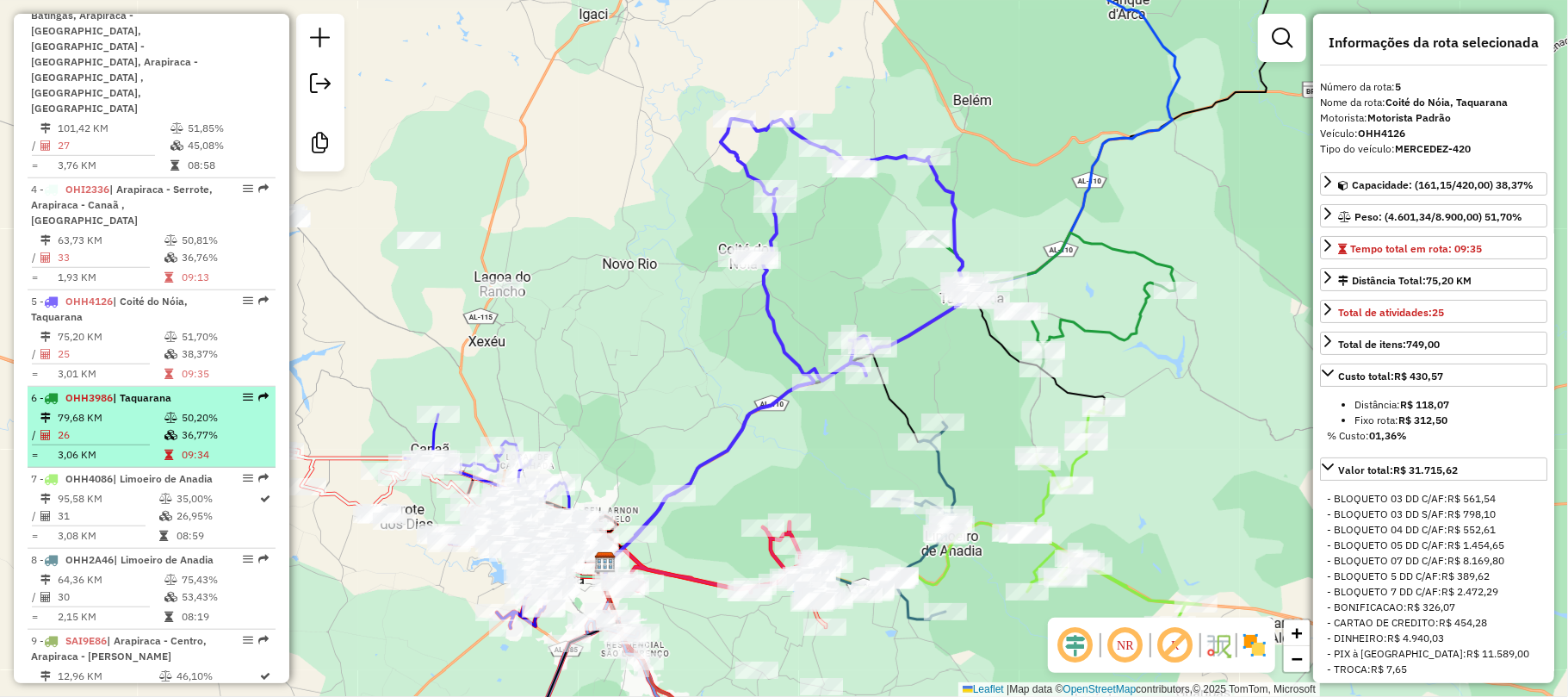
click at [218, 410] on td "50,20%" at bounding box center [224, 418] width 87 height 17
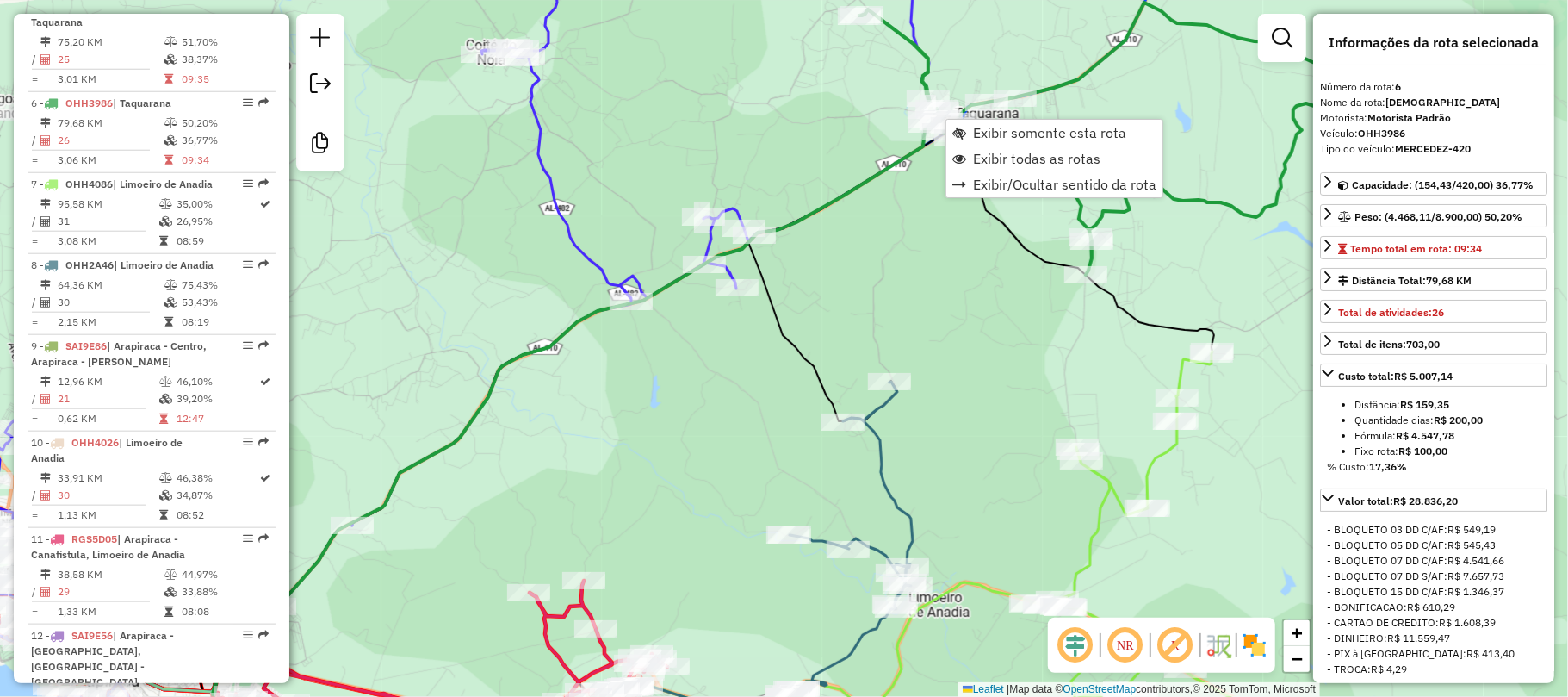
scroll to position [1246, 0]
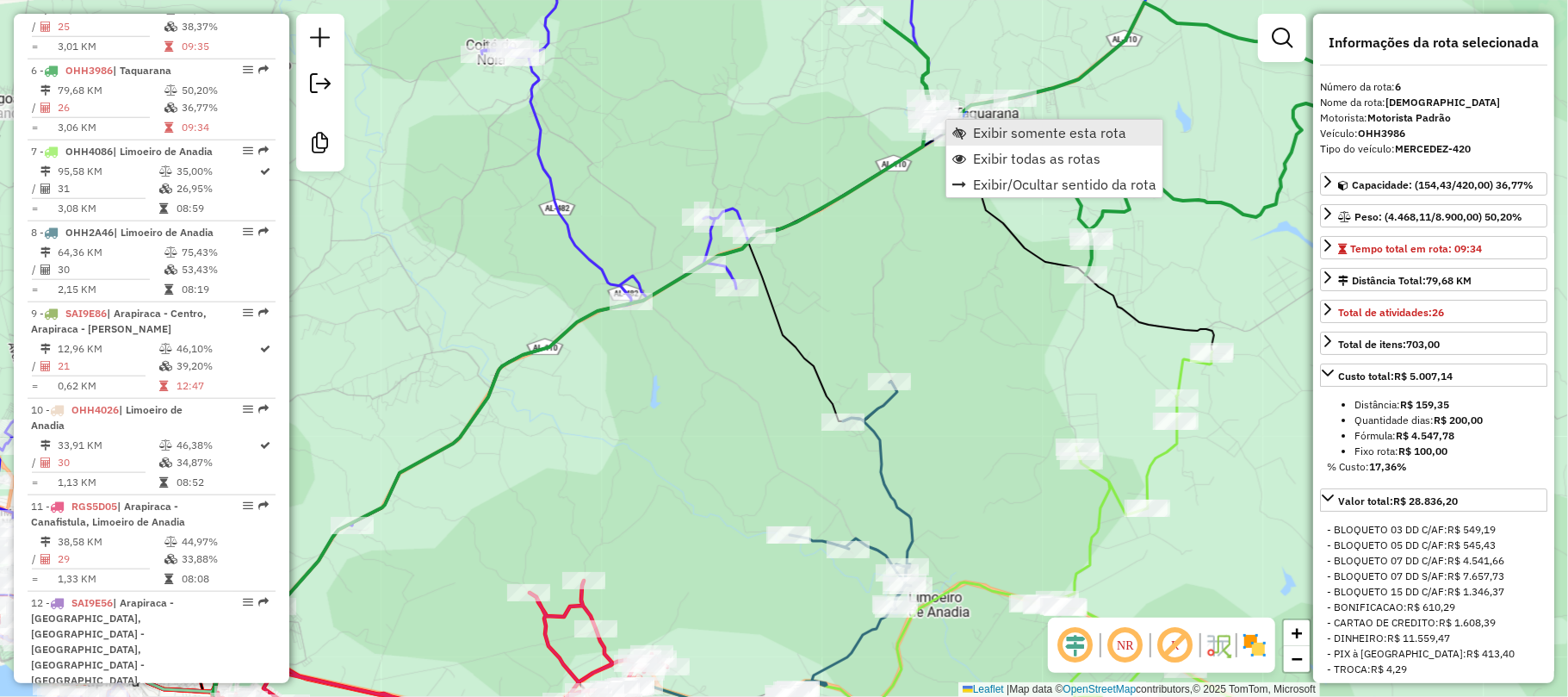
click at [1003, 129] on span "Exibir somente esta rota" at bounding box center [1050, 132] width 153 height 13
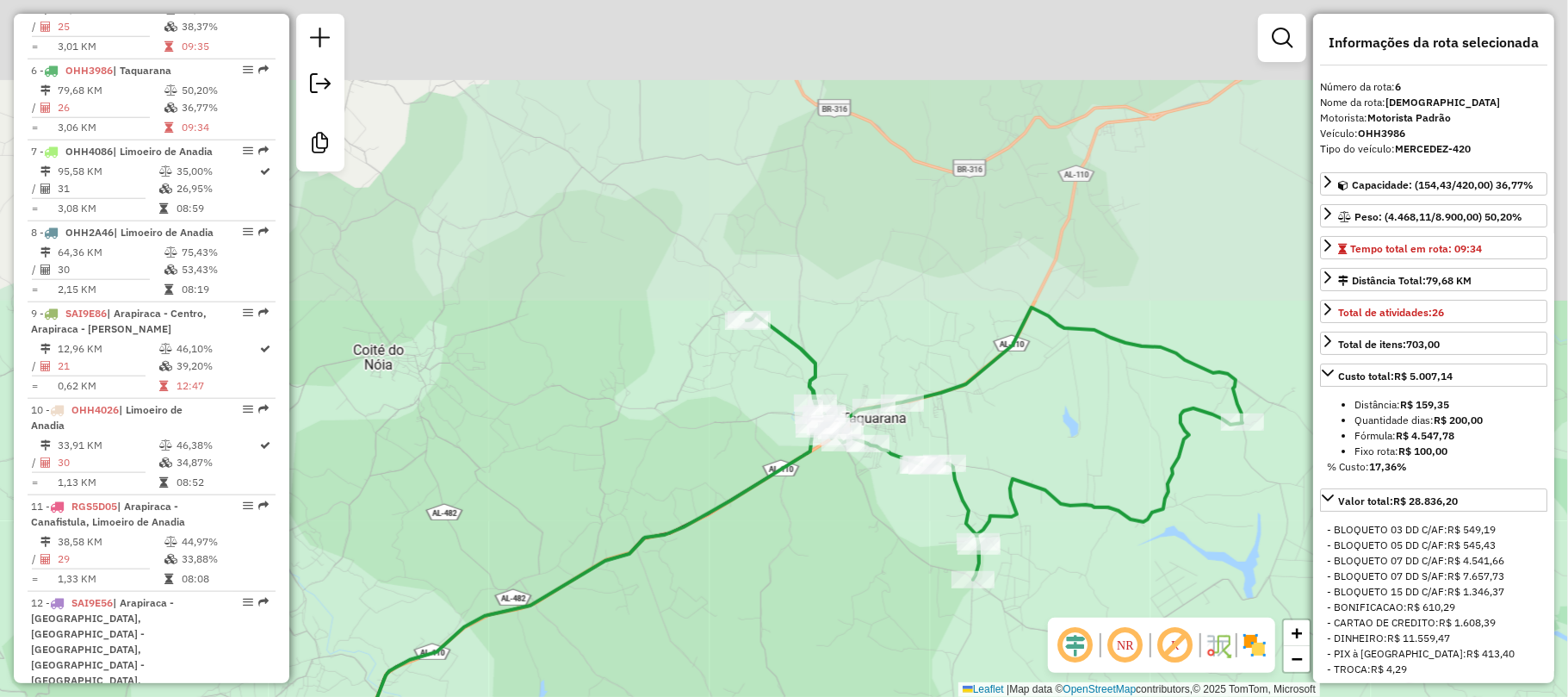
drag, startPoint x: 928, startPoint y: 253, endPoint x: 810, endPoint y: 570, distance: 338.2
click at [810, 570] on div "Janela de atendimento Grade de atendimento Capacidade Transportadoras Veículos …" at bounding box center [784, 348] width 1568 height 697
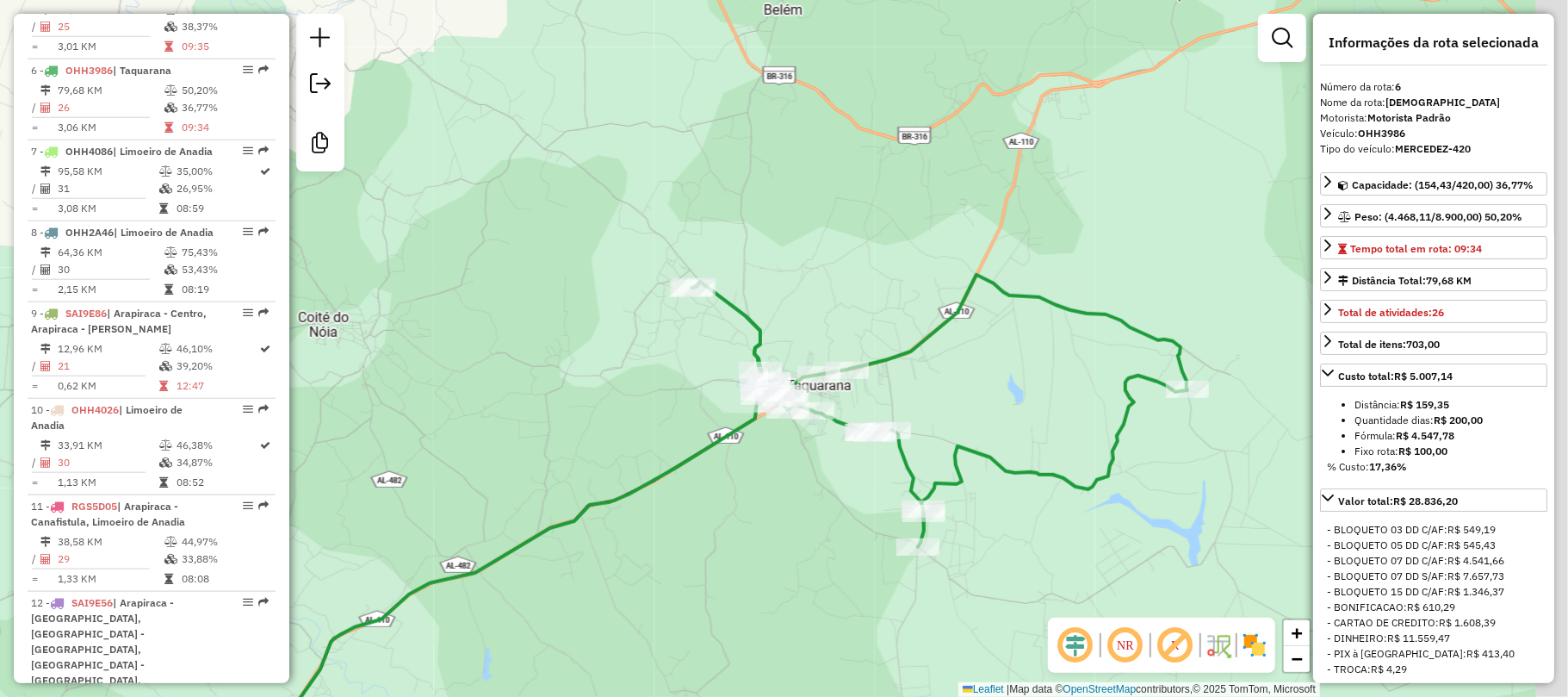
drag, startPoint x: 1023, startPoint y: 426, endPoint x: 957, endPoint y: 366, distance: 89.2
click at [957, 366] on div "Janela de atendimento Grade de atendimento Capacidade Transportadoras Veículos …" at bounding box center [784, 348] width 1568 height 697
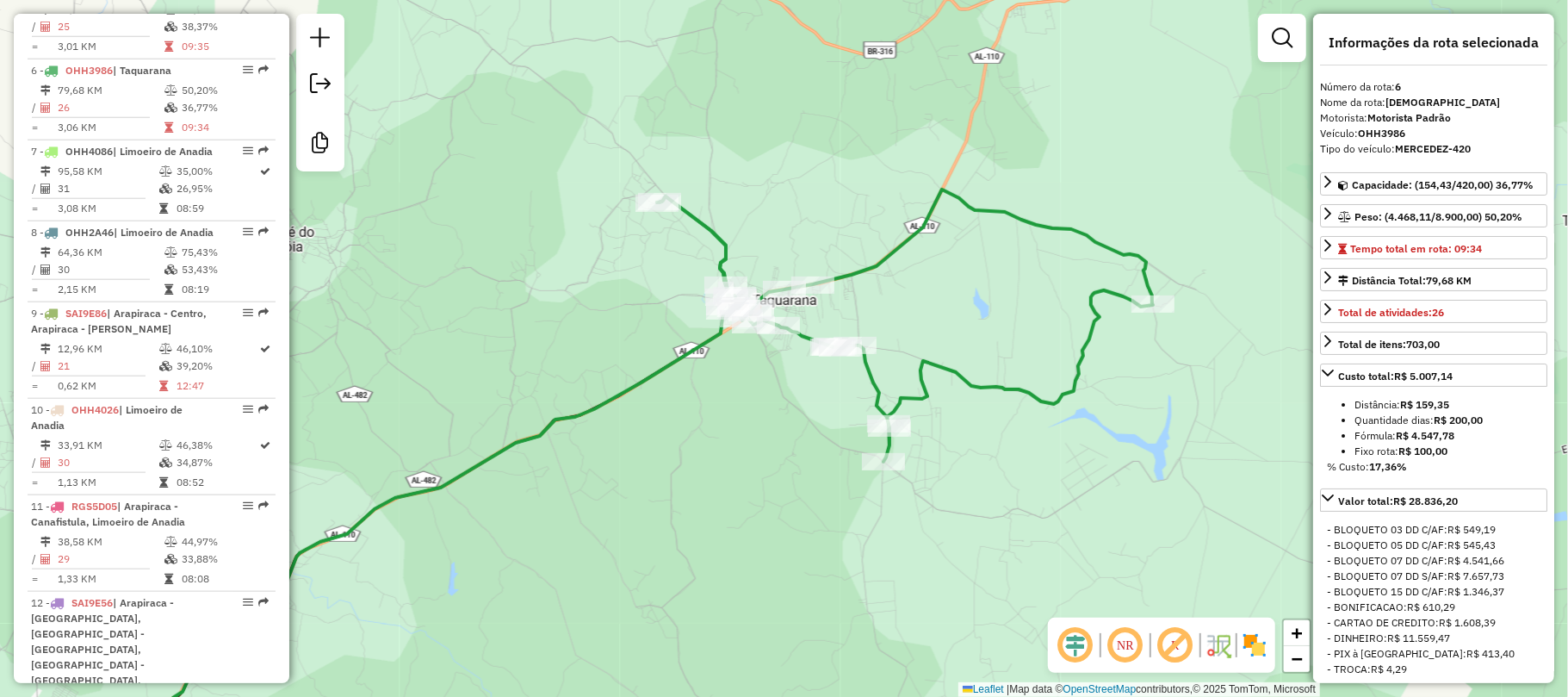
drag, startPoint x: 931, startPoint y: 307, endPoint x: 925, endPoint y: 274, distance: 33.5
click at [925, 274] on div "Janela de atendimento Grade de atendimento Capacidade Transportadoras Veículos …" at bounding box center [784, 348] width 1568 height 697
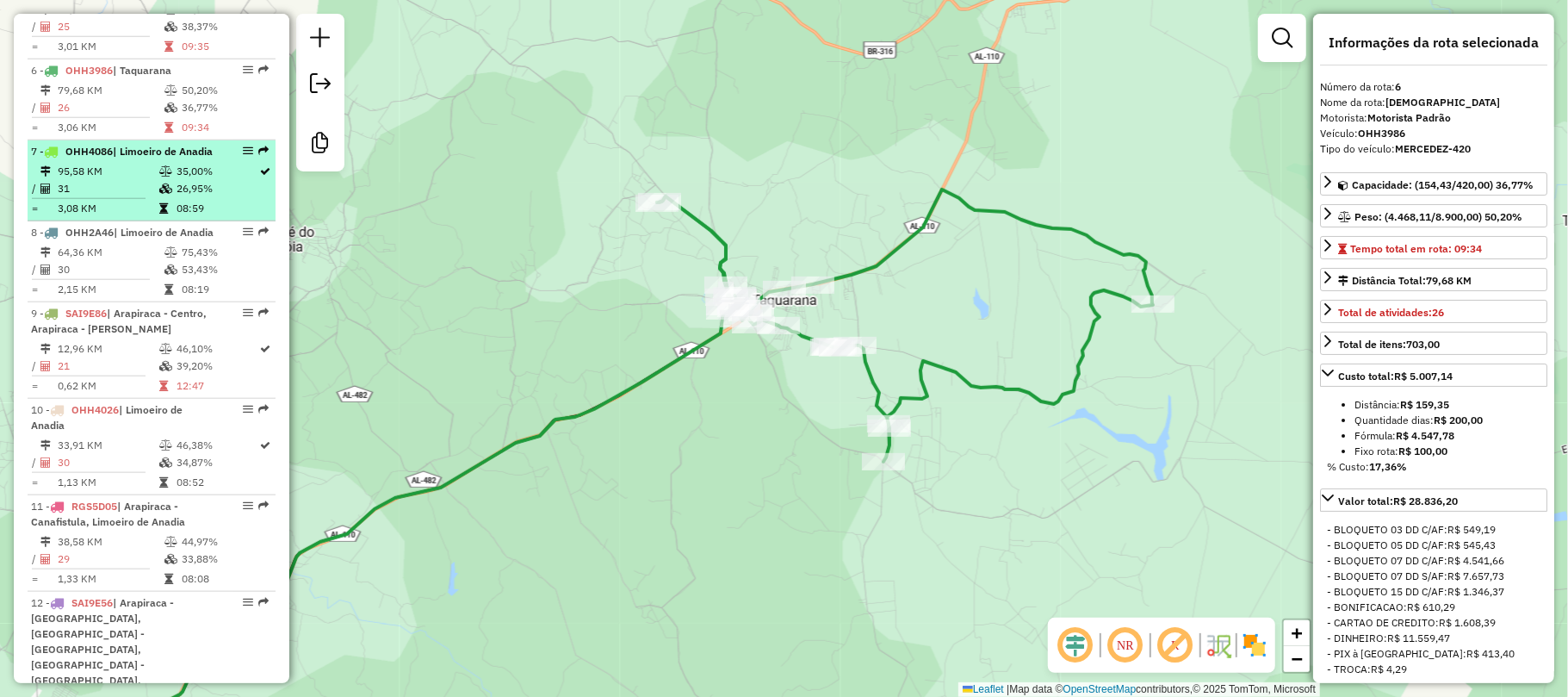
click at [148, 144] on div "7 - OHH4086 | Limoeiro de Anadia" at bounding box center [122, 151] width 183 height 15
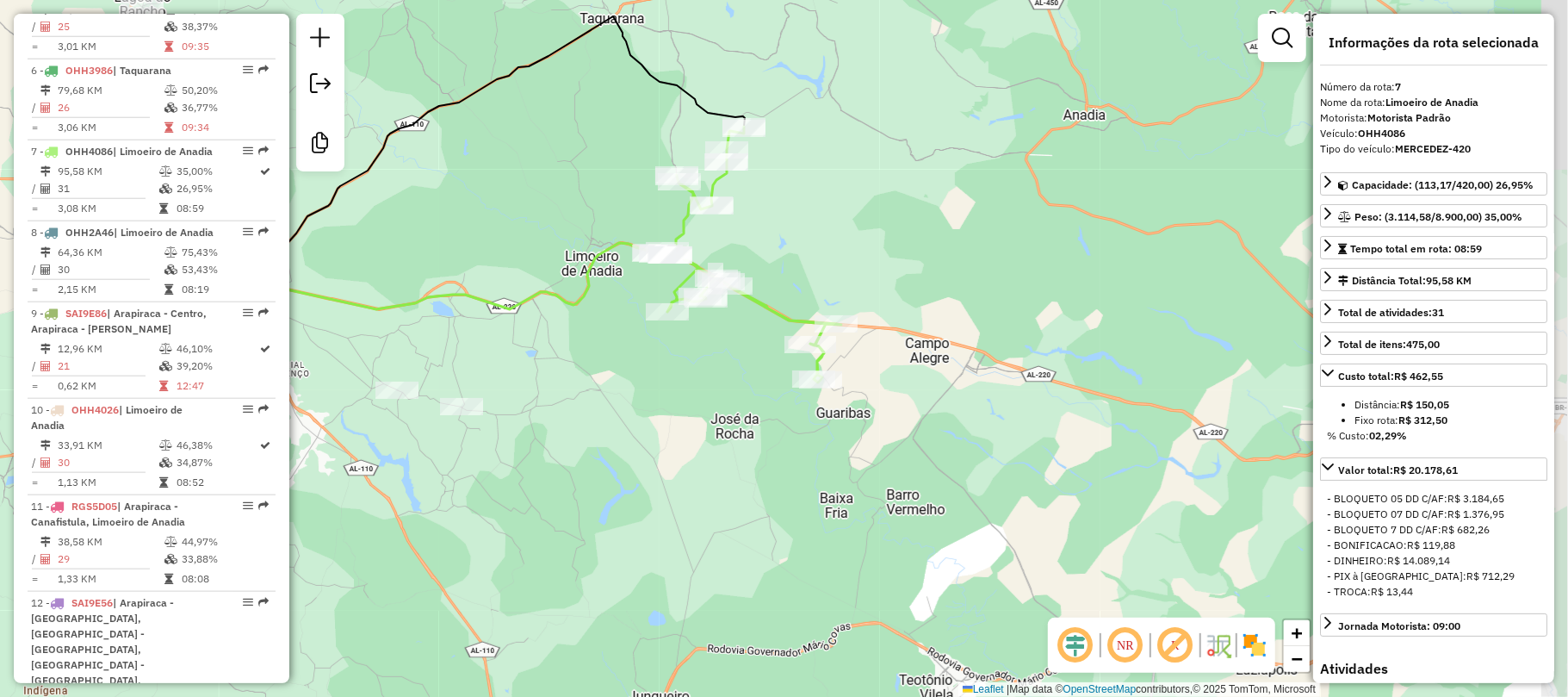
drag, startPoint x: 714, startPoint y: 297, endPoint x: 474, endPoint y: 148, distance: 282.5
click at [474, 148] on div "Janela de atendimento Grade de atendimento Capacidade Transportadoras Veículos …" at bounding box center [784, 348] width 1568 height 697
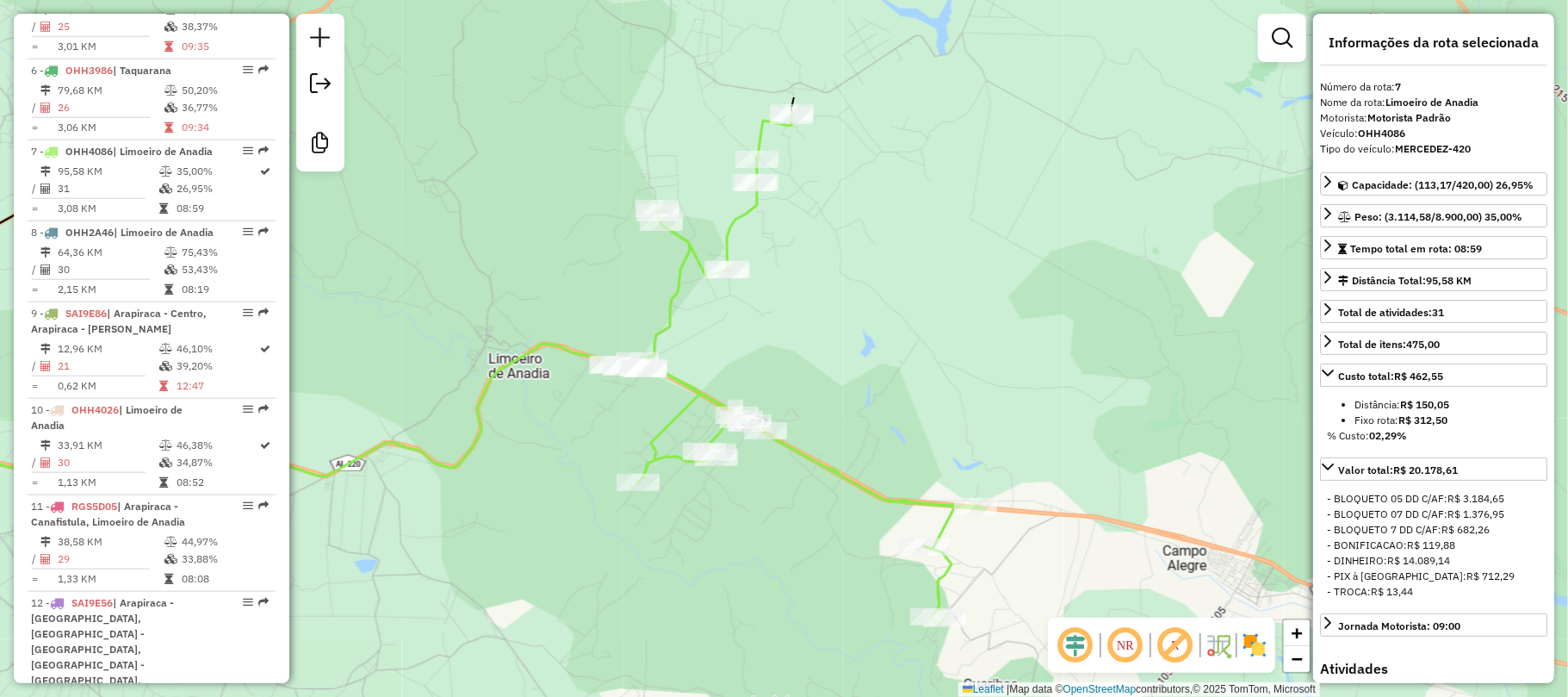
drag, startPoint x: 765, startPoint y: 337, endPoint x: 772, endPoint y: 505, distance: 168.1
click at [772, 505] on div "Janela de atendimento Grade de atendimento Capacidade Transportadoras Veículos …" at bounding box center [784, 348] width 1568 height 697
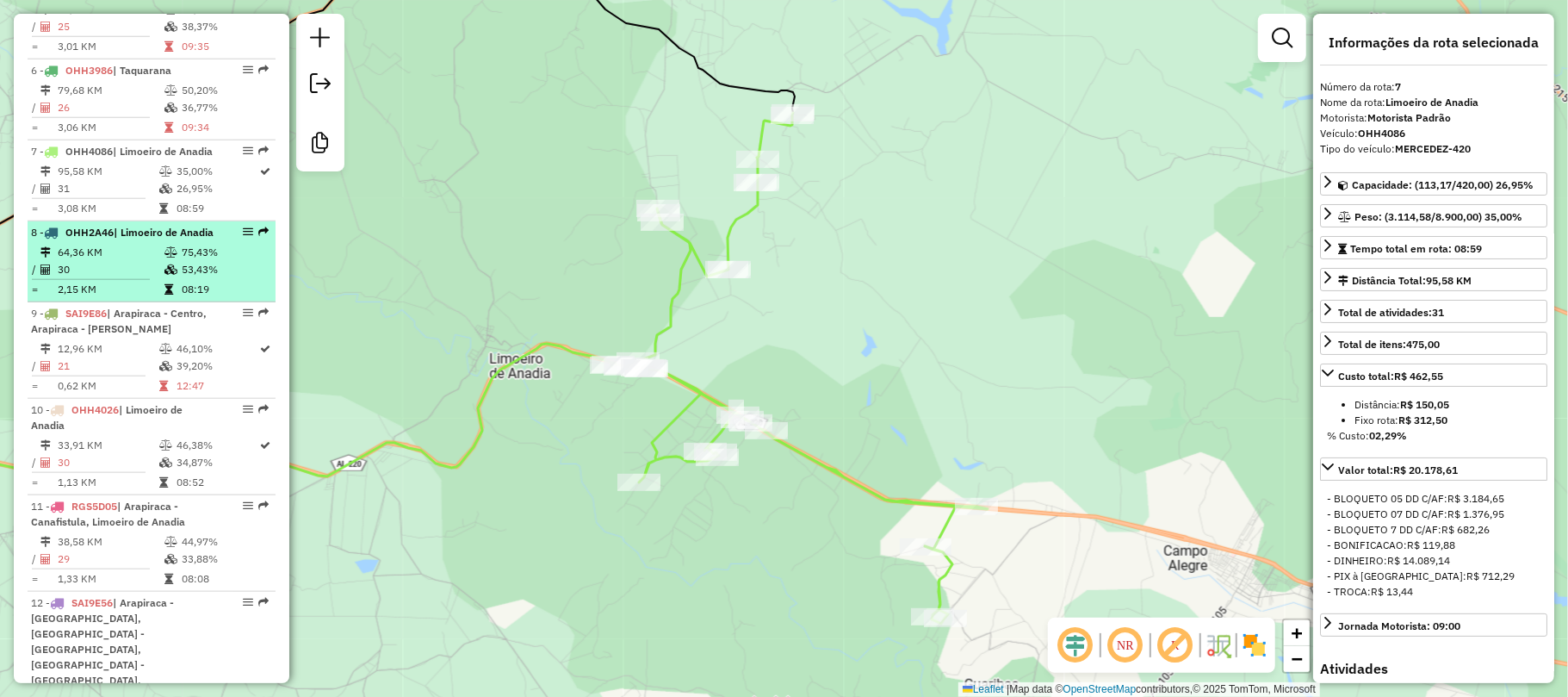
click at [164, 247] on icon at bounding box center [170, 253] width 12 height 11
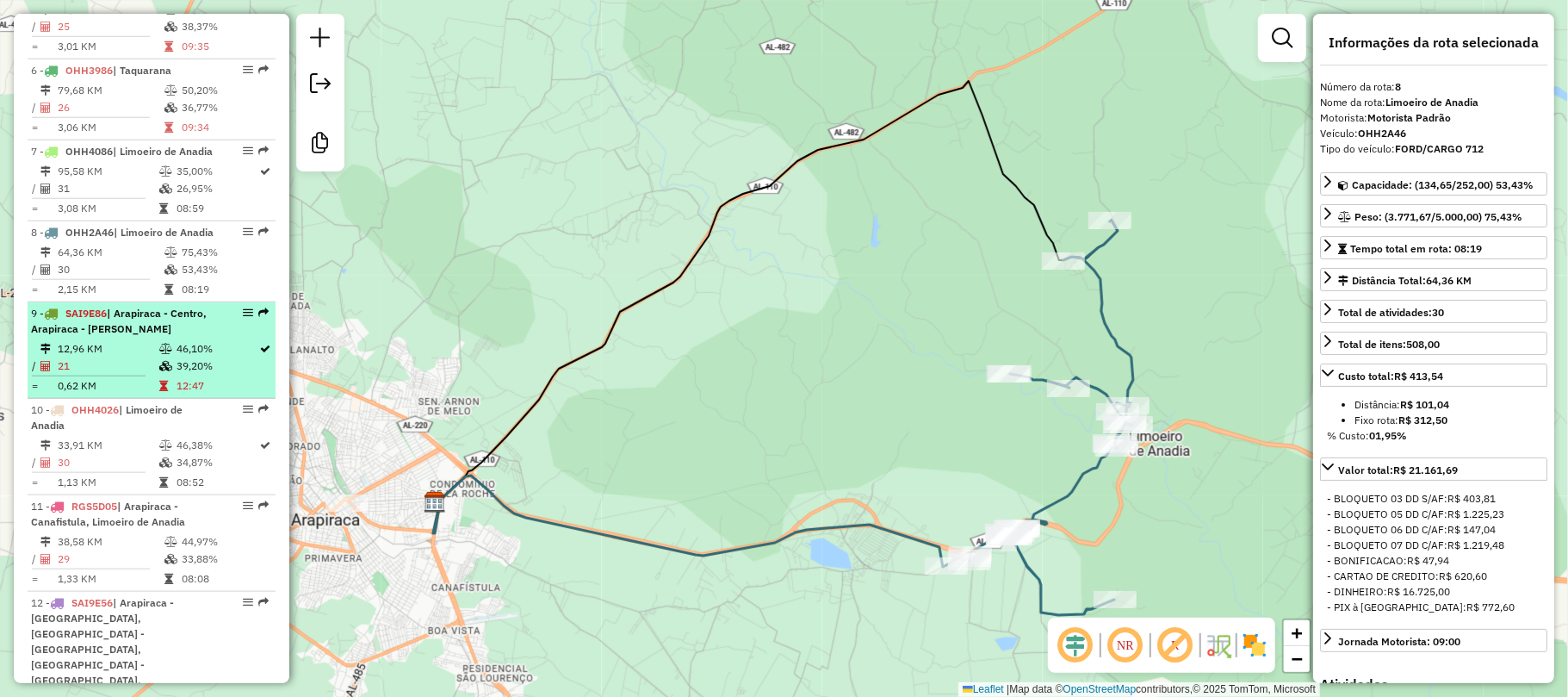
click at [153, 313] on span "| Arapiraca - Centro, Arapiraca - Manoel Teles" at bounding box center [119, 321] width 176 height 29
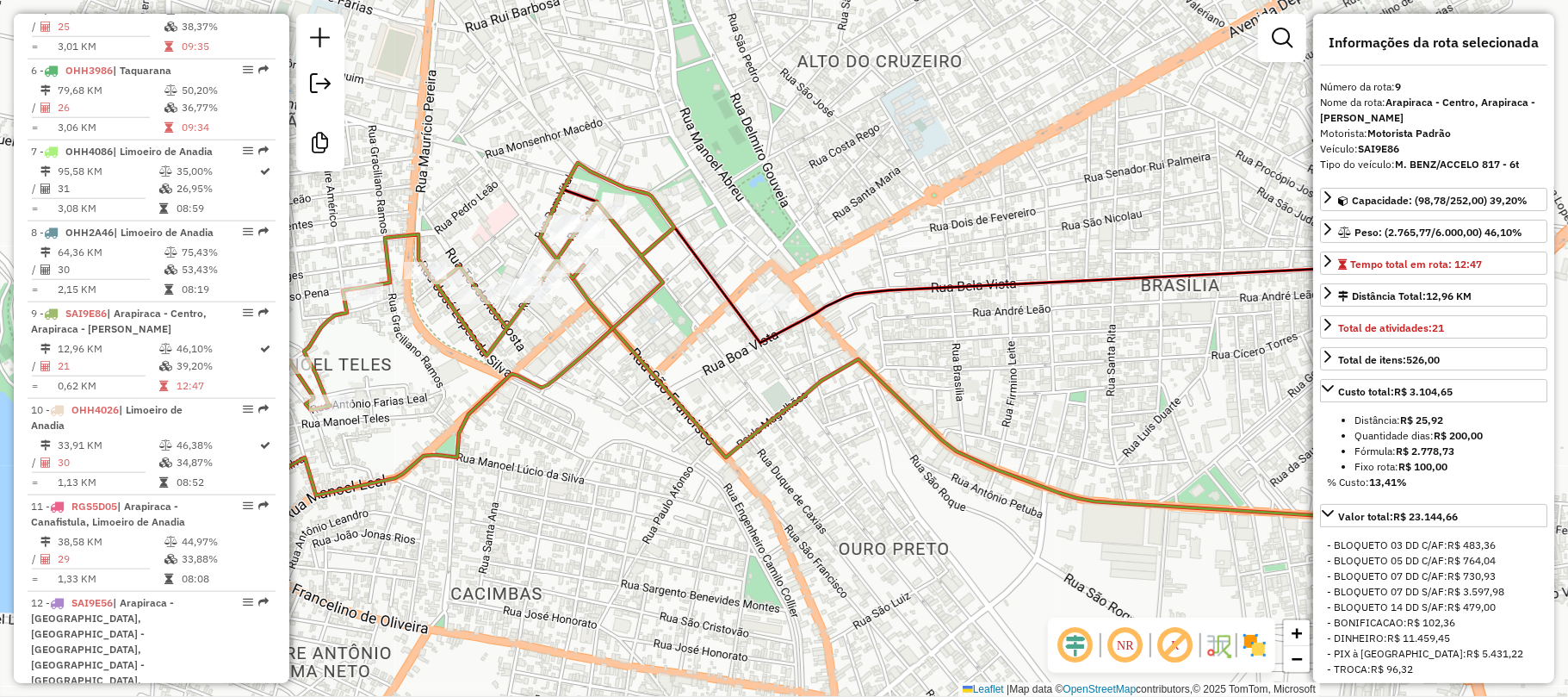
drag, startPoint x: 681, startPoint y: 220, endPoint x: 847, endPoint y: 205, distance: 166.7
click at [847, 205] on div "Janela de atendimento Grade de atendimento Capacidade Transportadoras Veículos …" at bounding box center [784, 348] width 1568 height 697
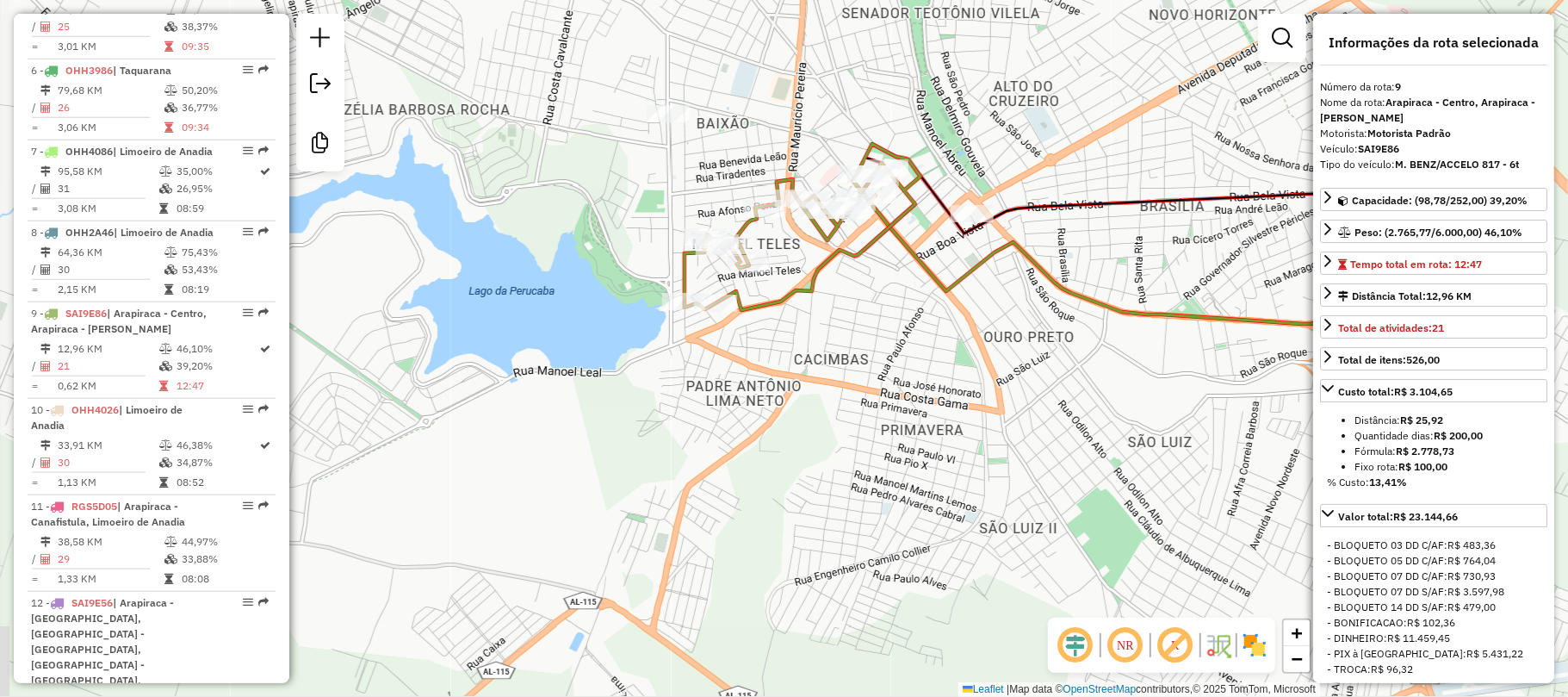
drag, startPoint x: 796, startPoint y: 235, endPoint x: 912, endPoint y: 191, distance: 124.1
click at [912, 191] on icon at bounding box center [802, 227] width 235 height 166
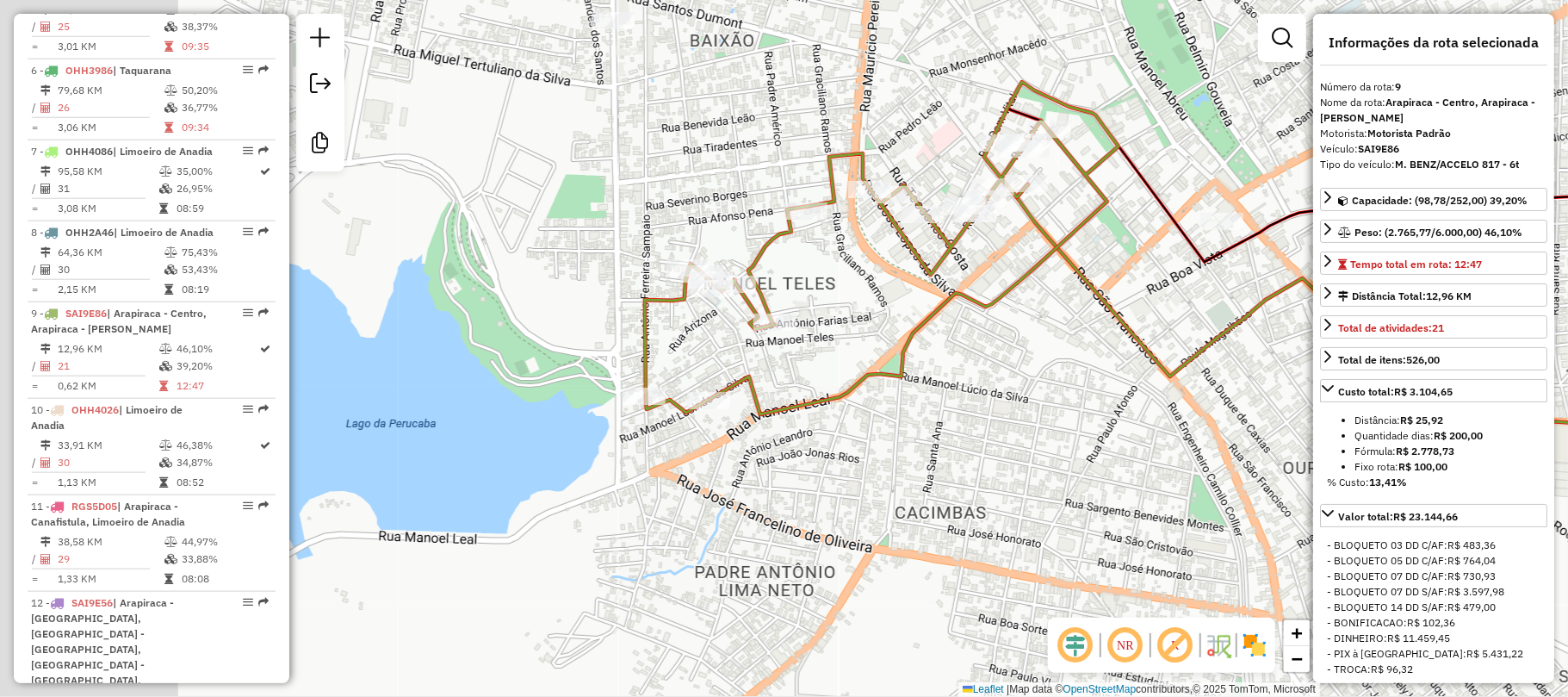
drag, startPoint x: 701, startPoint y: 309, endPoint x: 888, endPoint y: 297, distance: 187.4
click at [888, 297] on div "Janela de atendimento Grade de atendimento Capacidade Transportadoras Veículos …" at bounding box center [784, 348] width 1568 height 697
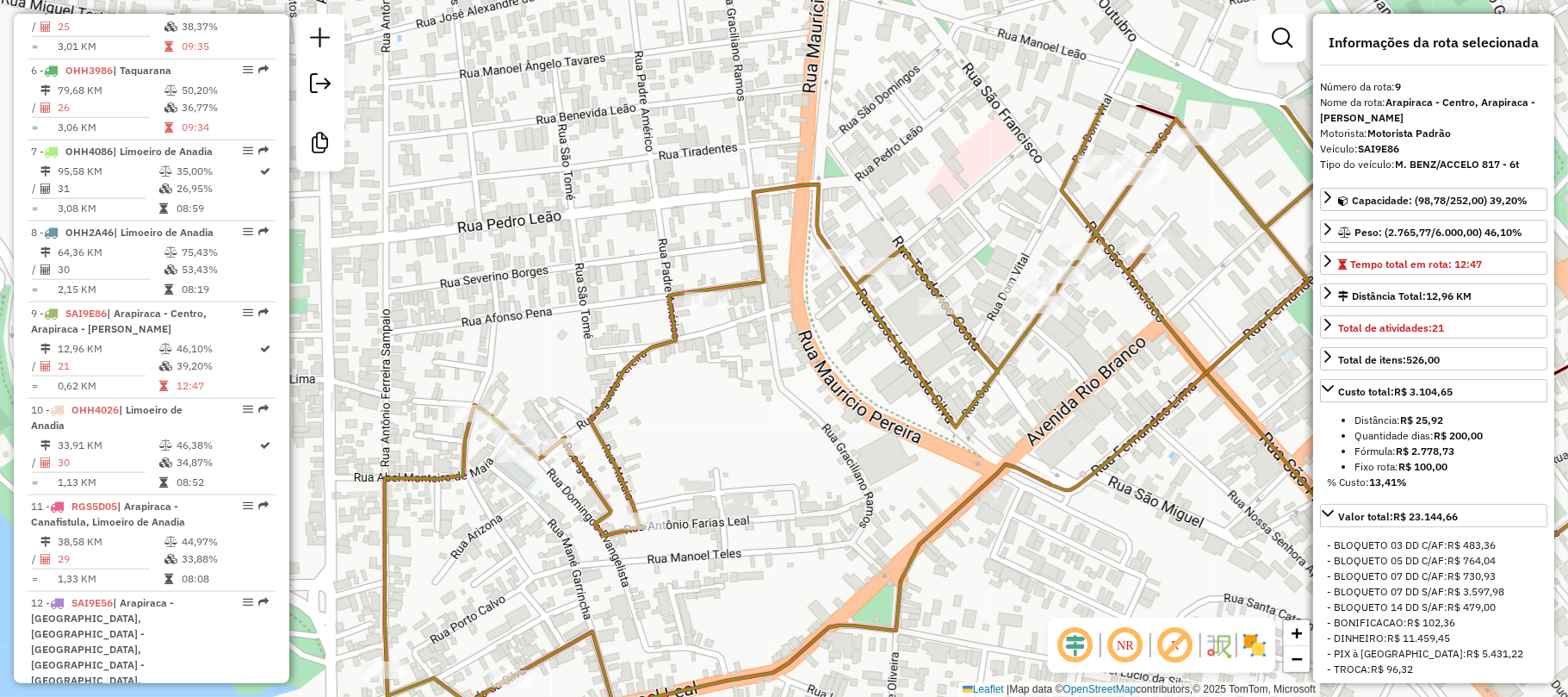
drag, startPoint x: 853, startPoint y: 239, endPoint x: 831, endPoint y: 414, distance: 176.4
click at [831, 414] on div "Janela de atendimento Grade de atendimento Capacidade Transportadoras Veículos …" at bounding box center [784, 348] width 1568 height 697
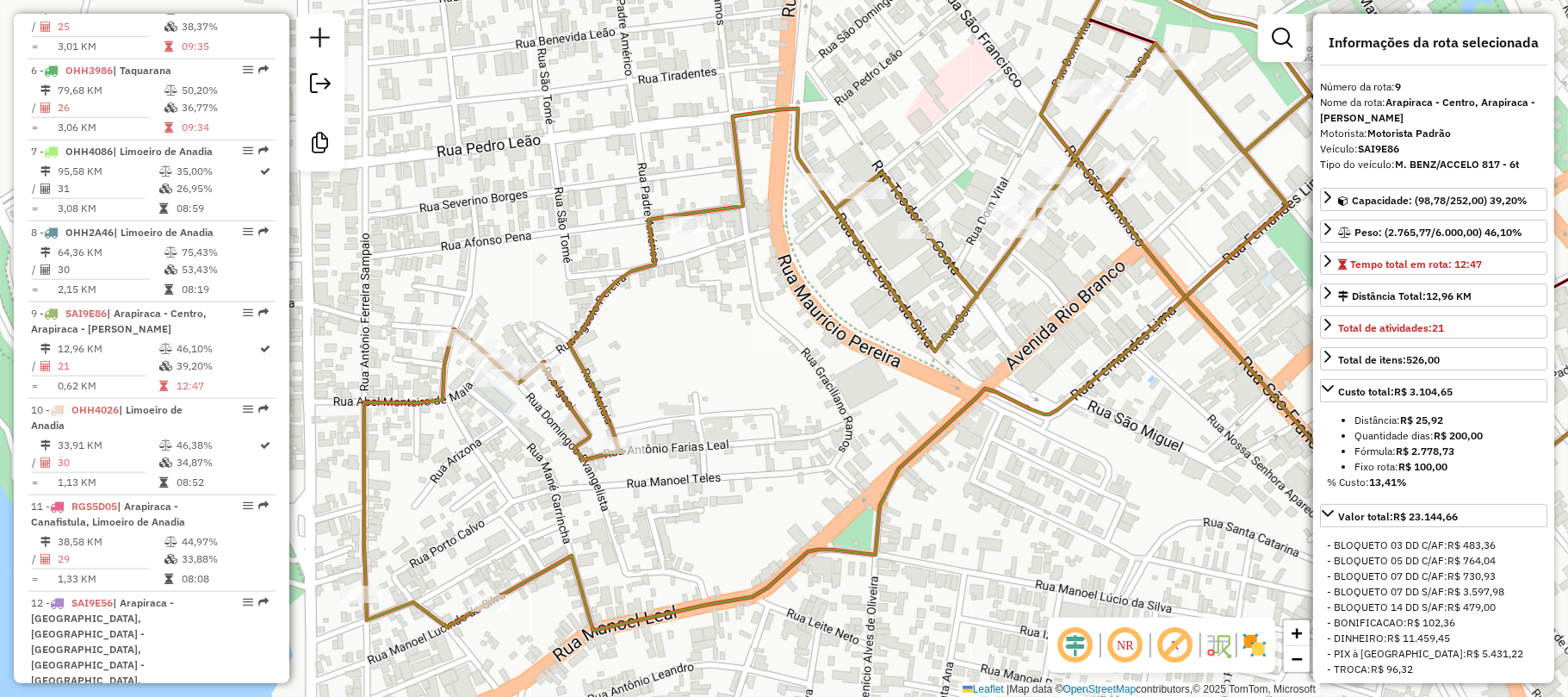
drag, startPoint x: 805, startPoint y: 411, endPoint x: 783, endPoint y: 336, distance: 78.2
click at [783, 336] on div "Janela de atendimento Grade de atendimento Capacidade Transportadoras Veículos …" at bounding box center [784, 348] width 1568 height 697
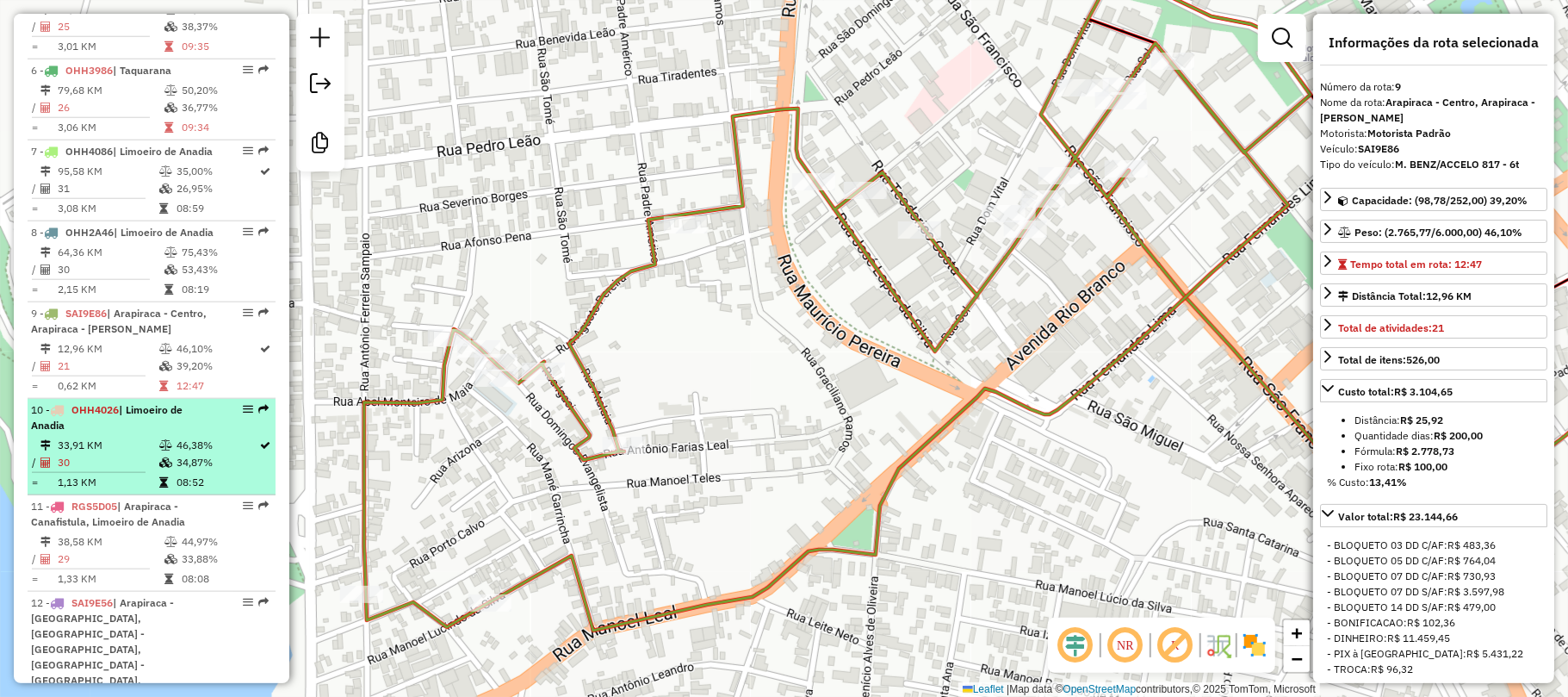
click at [148, 418] on div "10 - OHH4026 | Limoeiro de Anadia" at bounding box center [122, 418] width 183 height 31
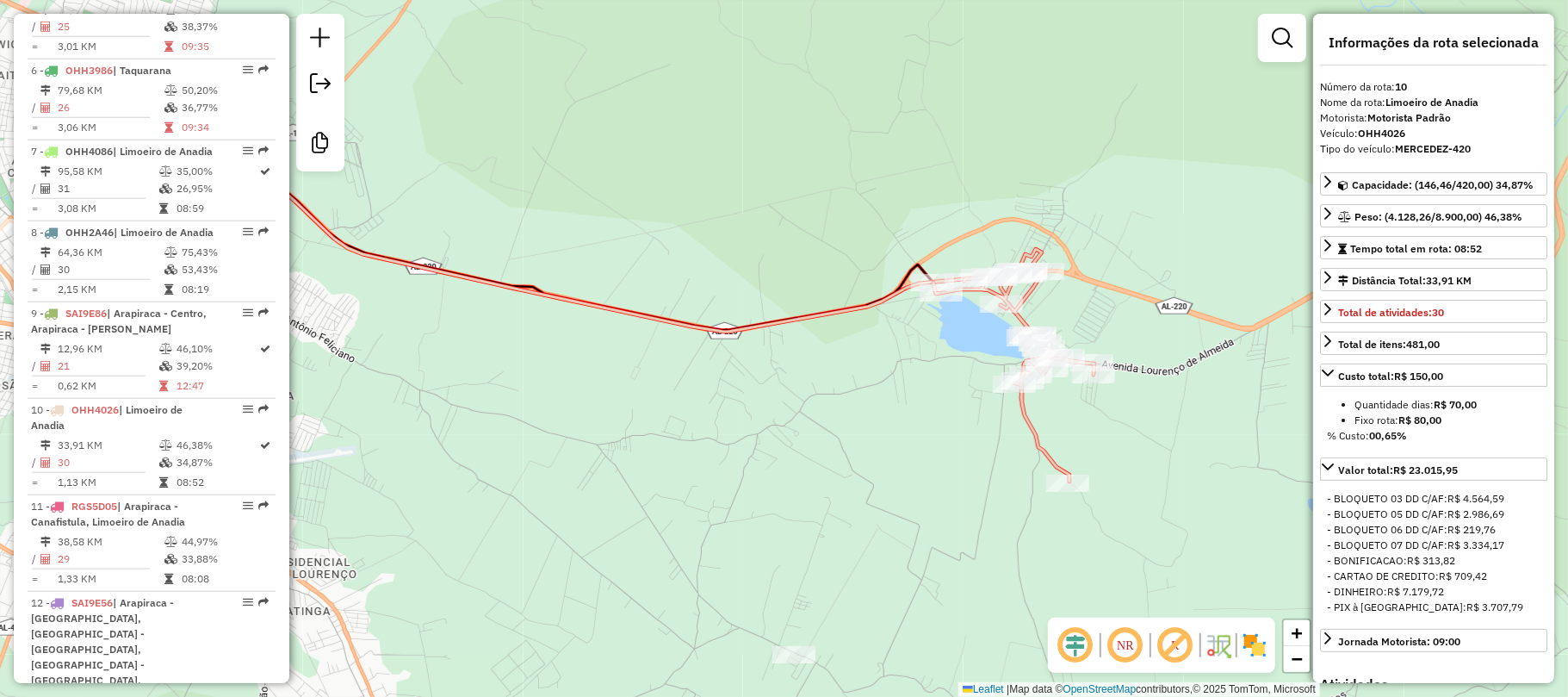
drag, startPoint x: 988, startPoint y: 444, endPoint x: 845, endPoint y: 419, distance: 145.2
click at [845, 419] on div "Janela de atendimento Grade de atendimento Capacidade Transportadoras Veículos …" at bounding box center [784, 348] width 1568 height 697
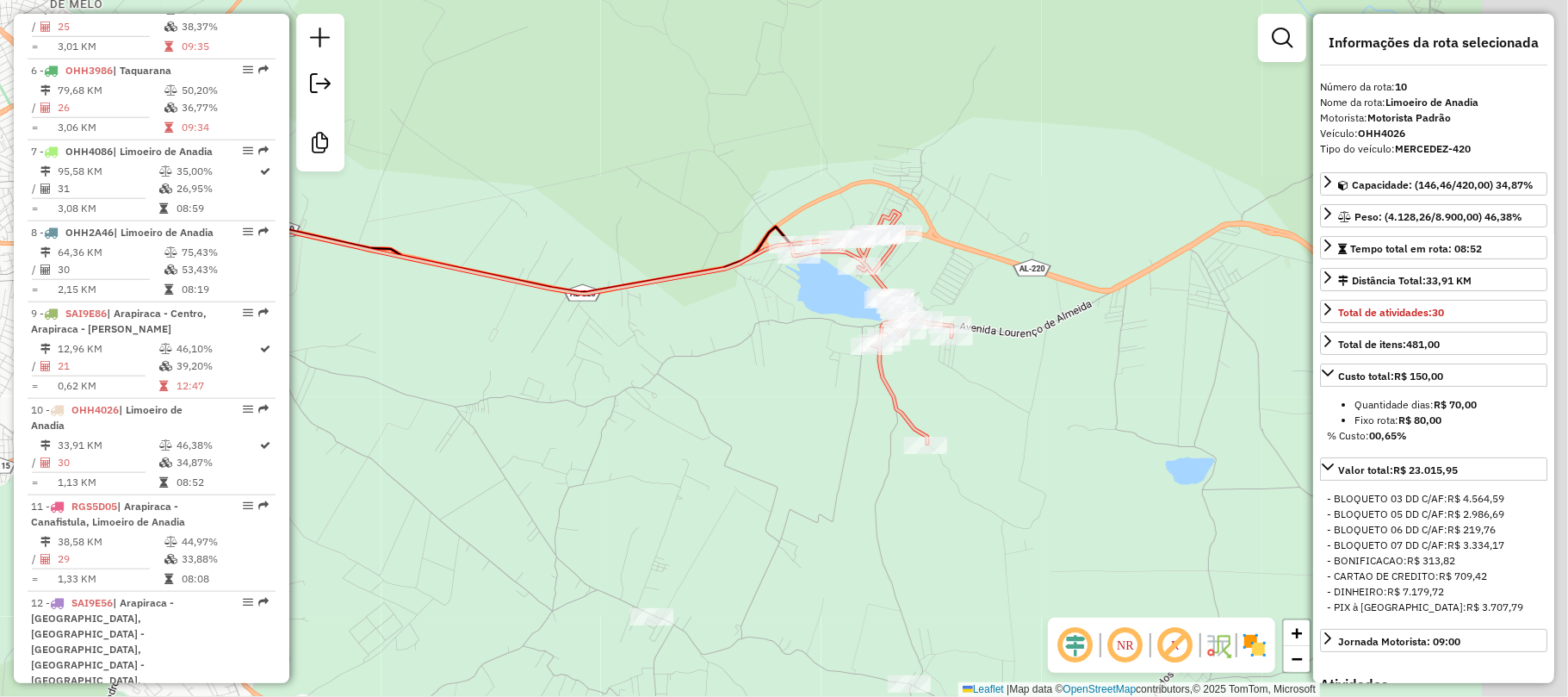
drag, startPoint x: 920, startPoint y: 370, endPoint x: 772, endPoint y: 331, distance: 153.1
click at [772, 331] on div "Janela de atendimento Grade de atendimento Capacidade Transportadoras Veículos …" at bounding box center [784, 348] width 1568 height 697
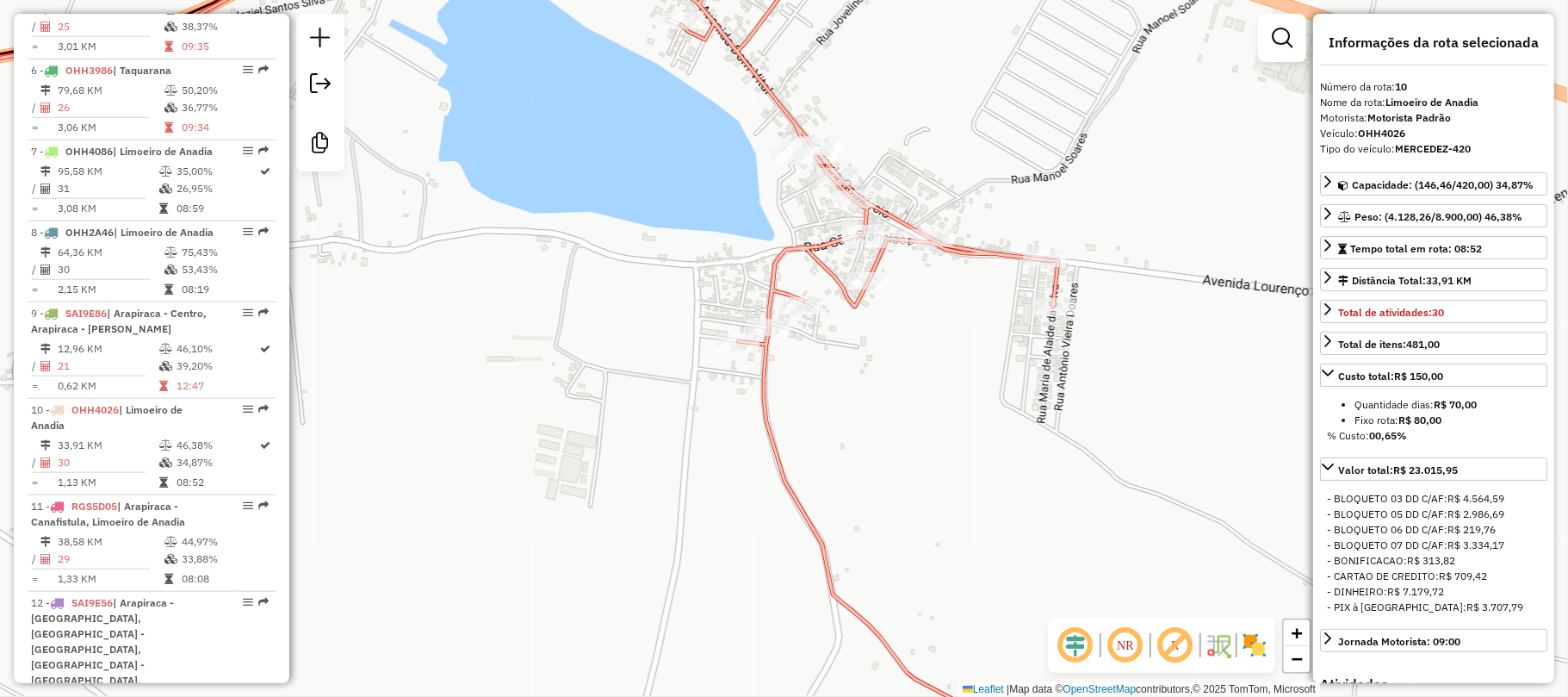
drag, startPoint x: 1013, startPoint y: 261, endPoint x: 649, endPoint y: 233, distance: 365.1
click at [640, 233] on div "Janela de atendimento Grade de atendimento Capacidade Transportadoras Veículos …" at bounding box center [784, 348] width 1568 height 697
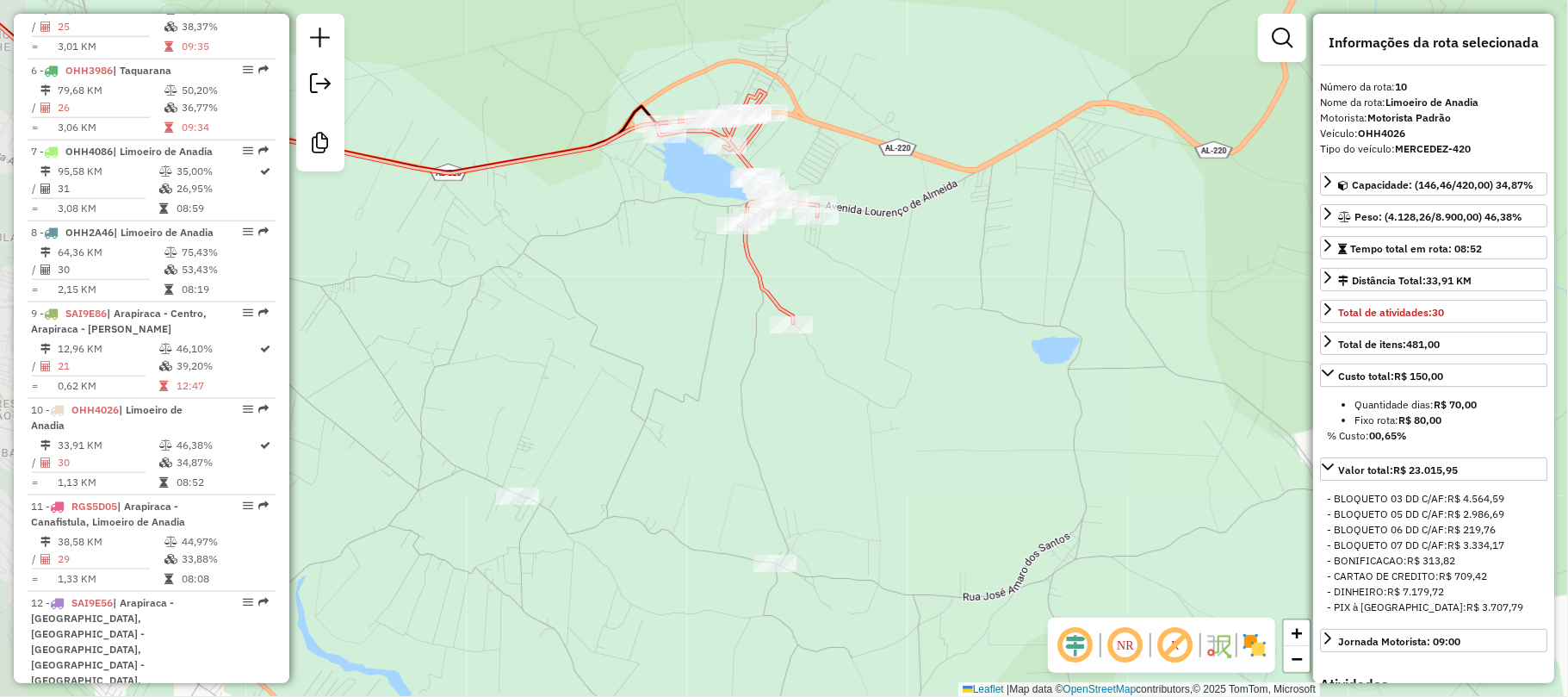
drag, startPoint x: 769, startPoint y: 185, endPoint x: 809, endPoint y: 155, distance: 50.0
click at [809, 155] on div "Janela de atendimento Grade de atendimento Capacidade Transportadoras Veículos …" at bounding box center [784, 348] width 1568 height 697
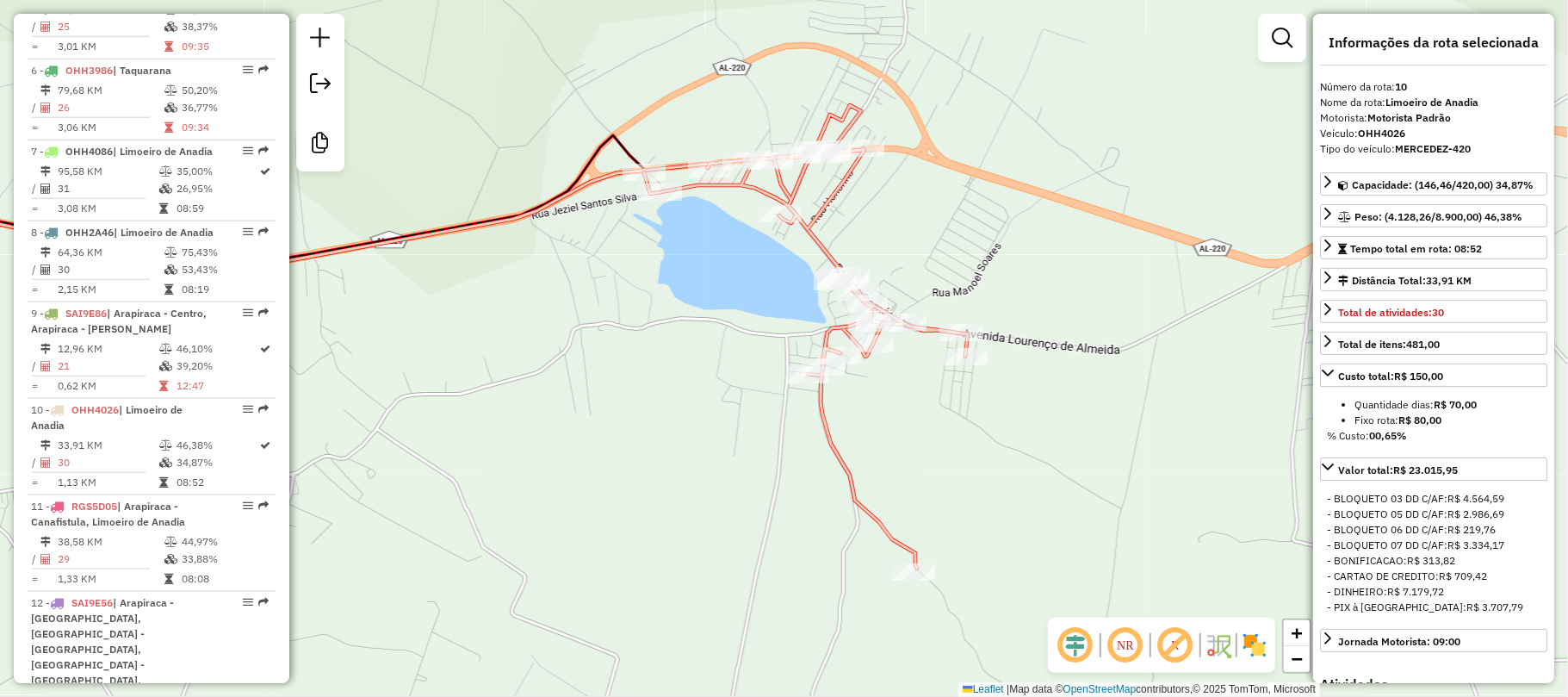
drag, startPoint x: 789, startPoint y: 159, endPoint x: 937, endPoint y: 245, distance: 171.2
click at [937, 245] on div "Janela de atendimento Grade de atendimento Capacidade Transportadoras Veículos …" at bounding box center [784, 348] width 1568 height 697
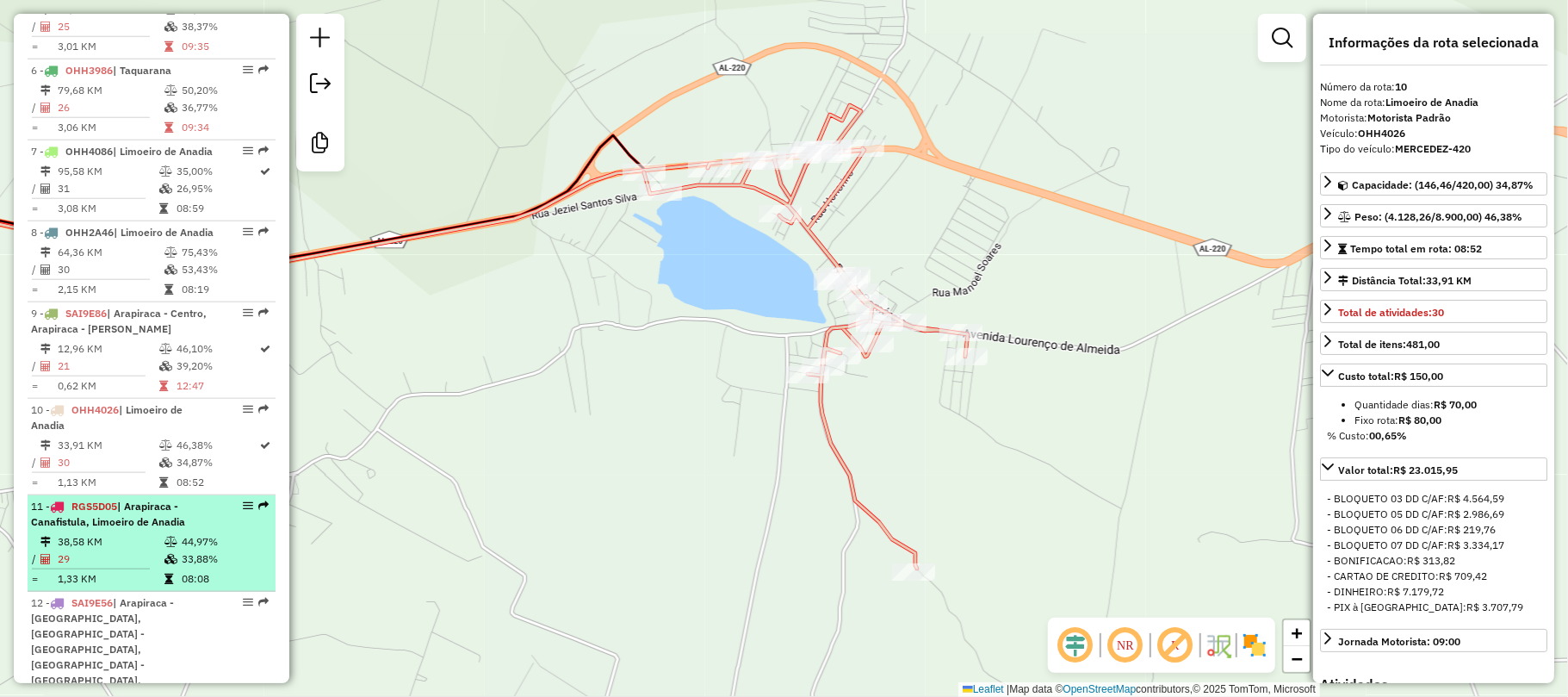
click at [113, 534] on td "38,58 KM" at bounding box center [111, 542] width 107 height 17
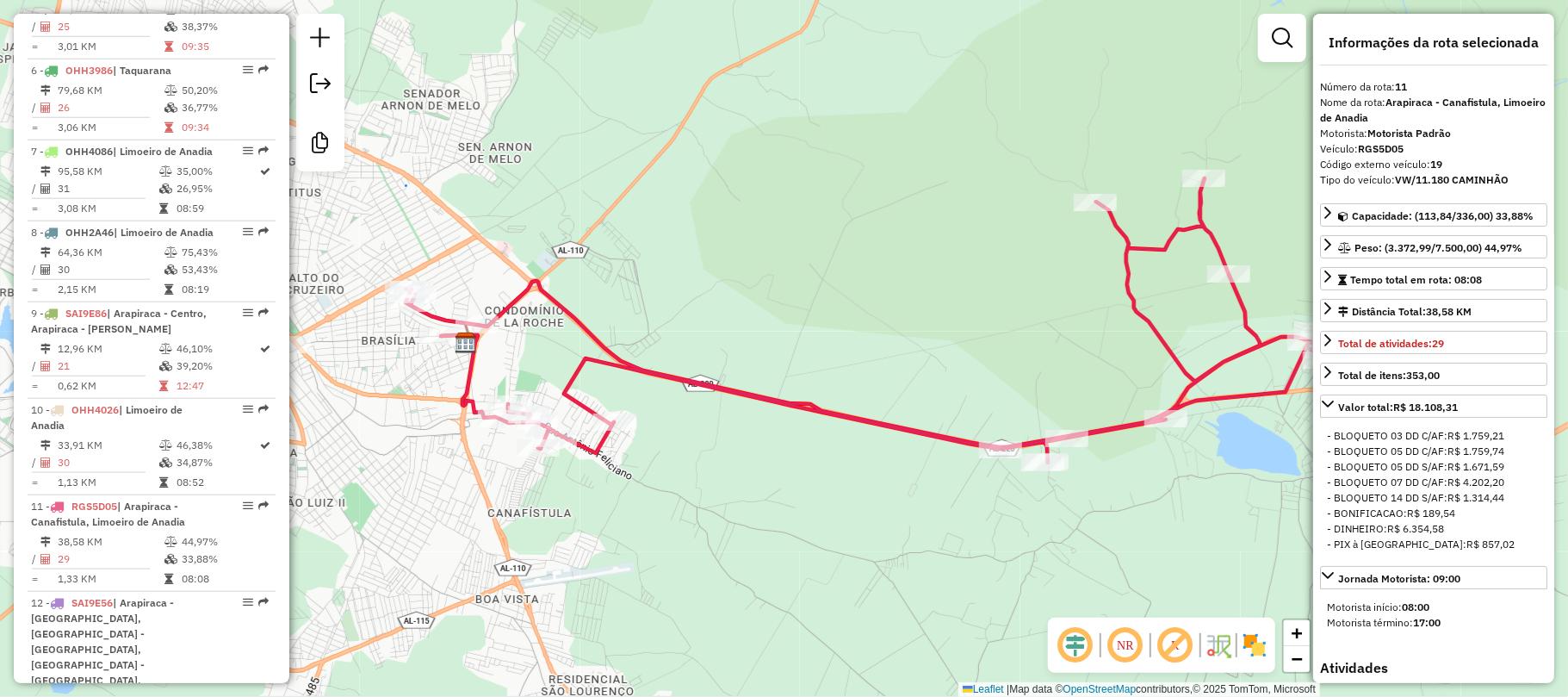
drag, startPoint x: 587, startPoint y: 318, endPoint x: 687, endPoint y: 290, distance: 103.8
click at [687, 290] on div "Janela de atendimento Grade de atendimento Capacidade Transportadoras Veículos …" at bounding box center [784, 348] width 1568 height 697
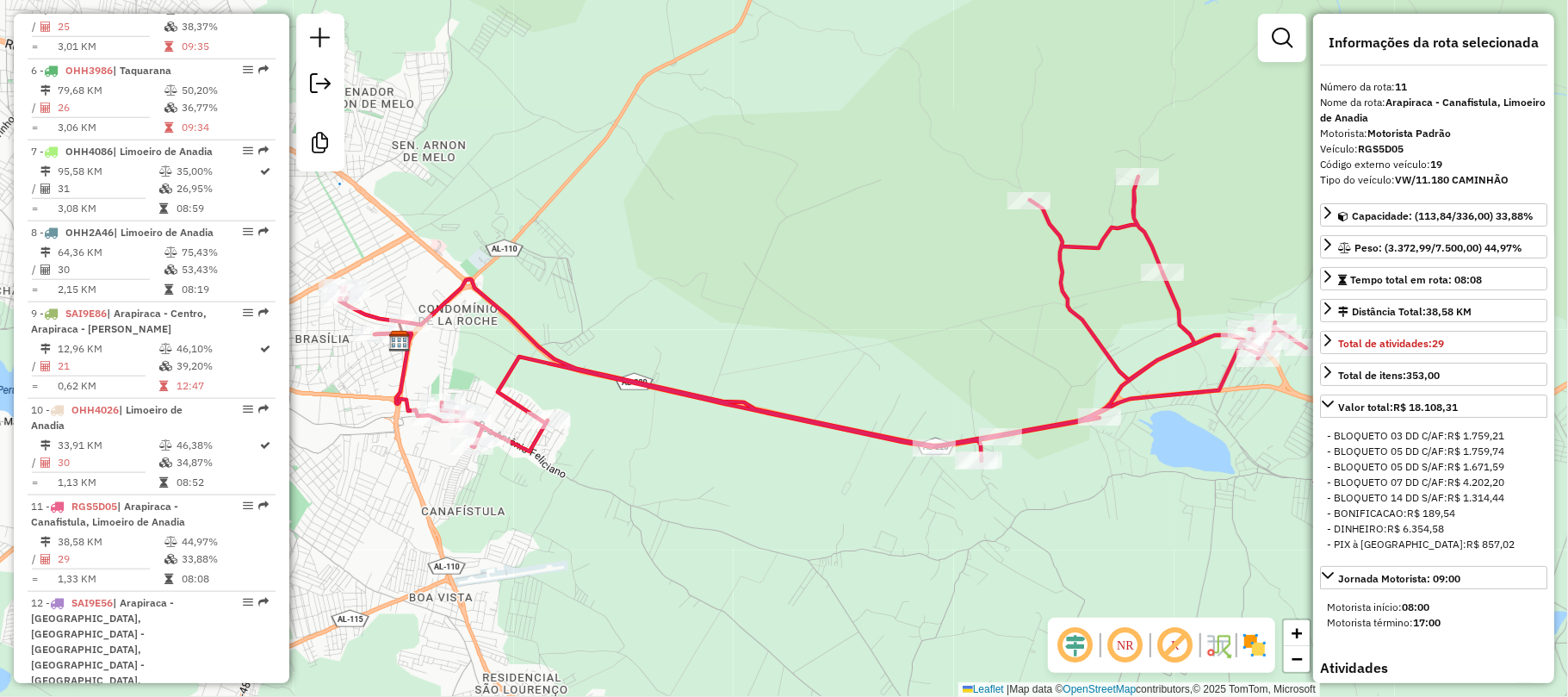
drag, startPoint x: 717, startPoint y: 278, endPoint x: 653, endPoint y: 276, distance: 64.0
click at [653, 276] on div "Janela de atendimento Grade de atendimento Capacidade Transportadoras Veículos …" at bounding box center [784, 348] width 1568 height 697
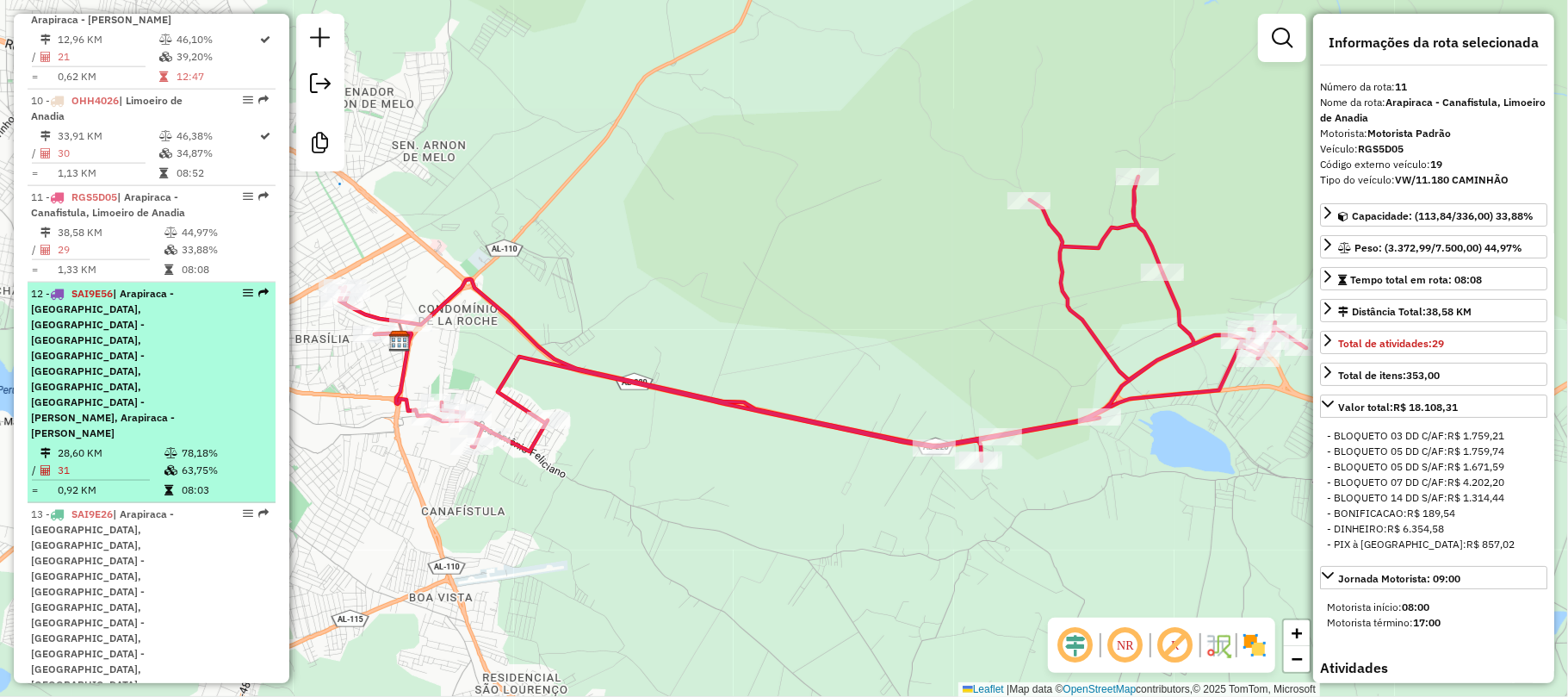
scroll to position [1590, 0]
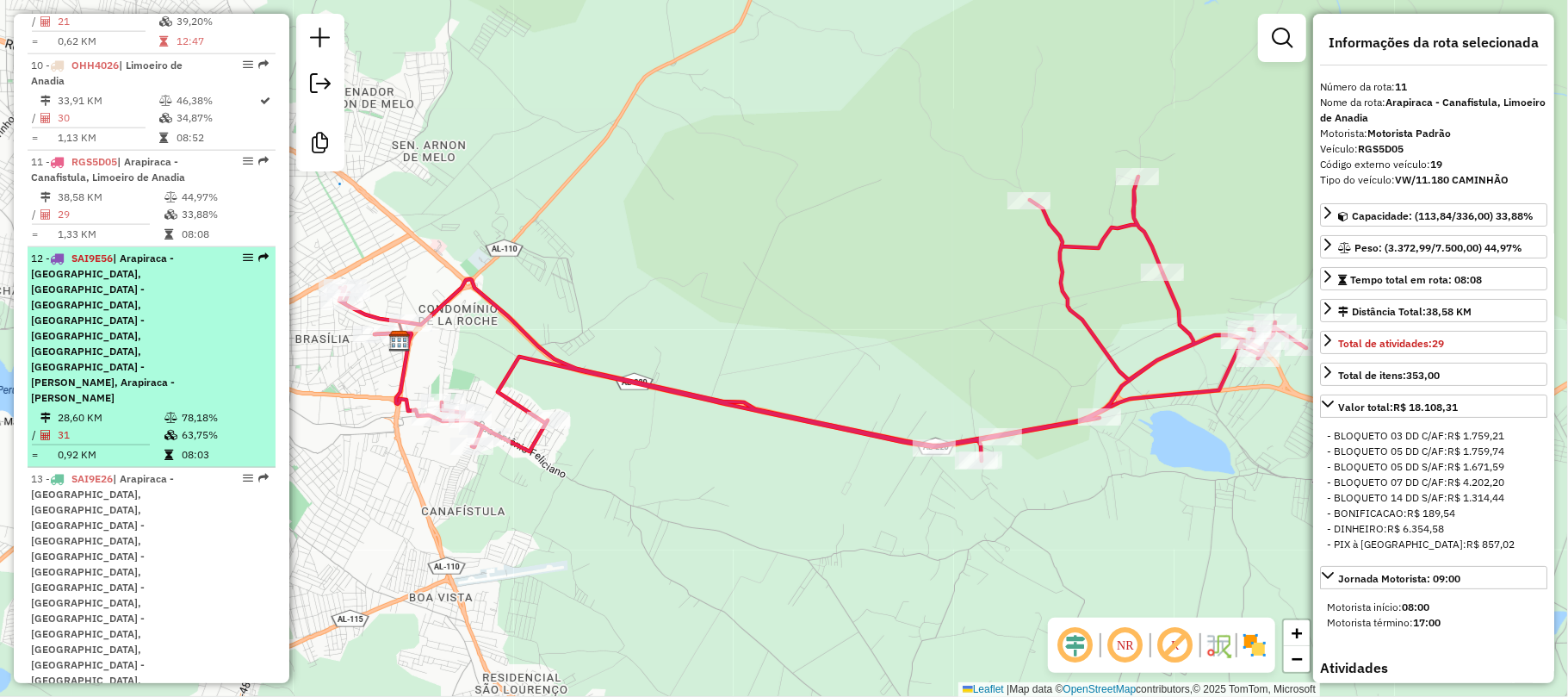
click at [143, 289] on span "| Arapiraca - Alto do Cruzeiro, Arapiraca - Baixão, Arapiraca - Capiatã, Arapir…" at bounding box center [103, 328] width 144 height 153
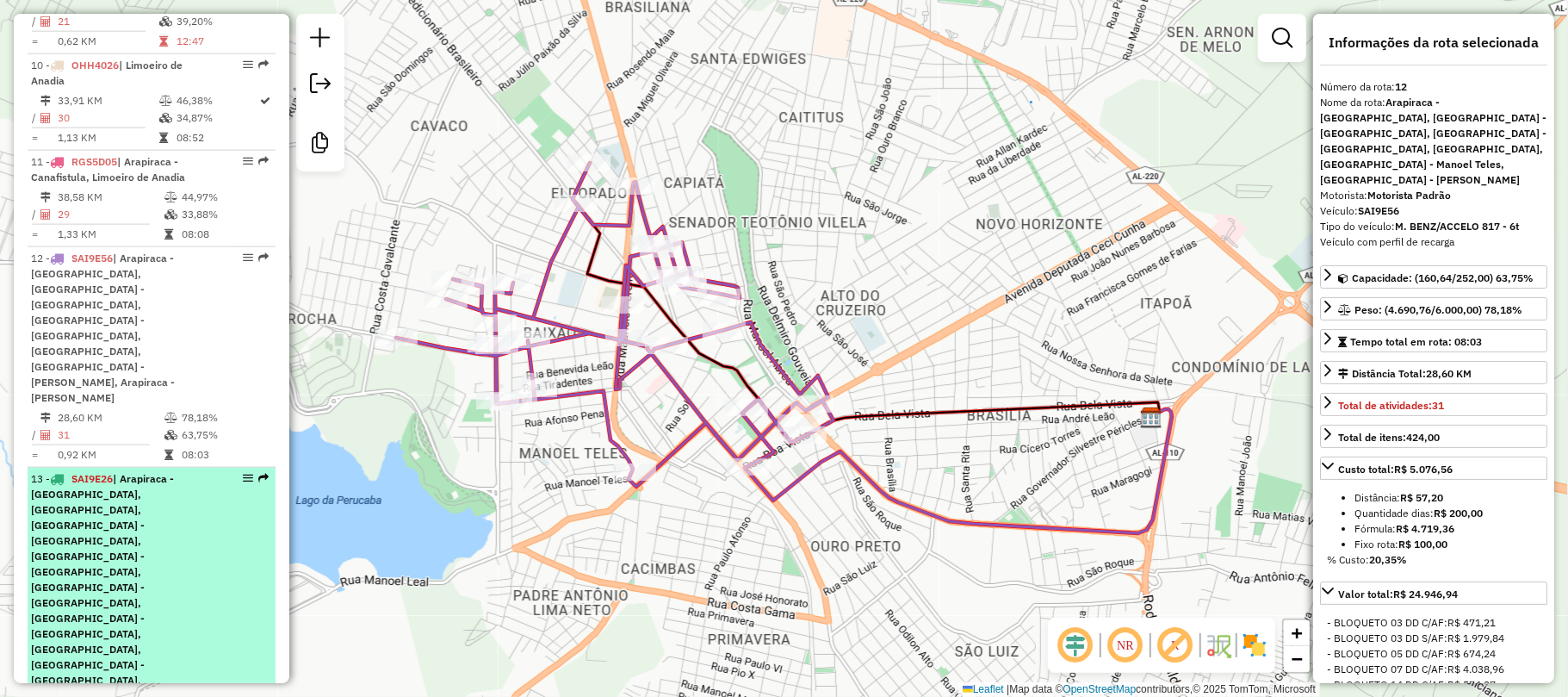
click at [107, 472] on span "| Arapiraca - Alto do Cruzeiro, Arapiraca - Baixa Grande, Arapiraca - Brasilian…" at bounding box center [103, 602] width 143 height 261
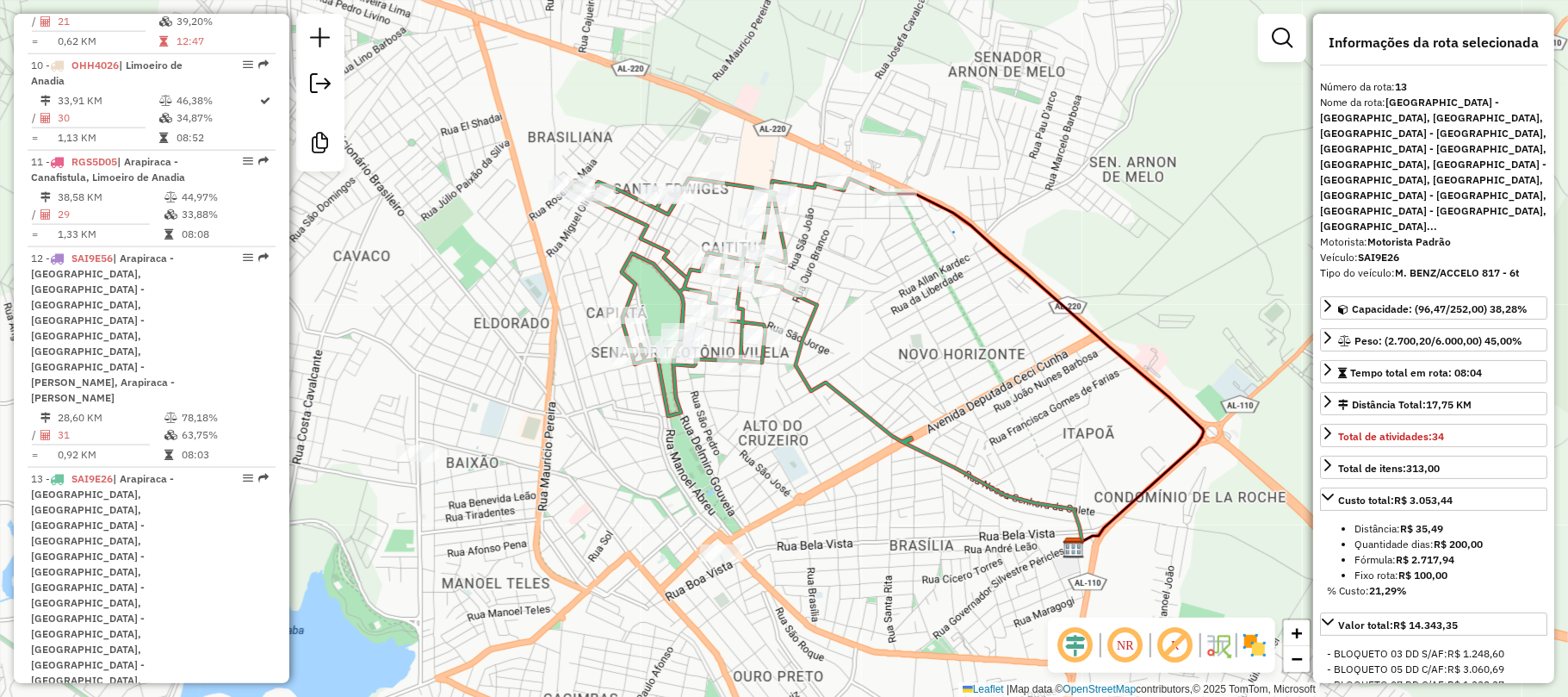
drag, startPoint x: 725, startPoint y: 318, endPoint x: 827, endPoint y: 332, distance: 103.0
click at [827, 332] on div "Janela de atendimento Grade de atendimento Capacidade Transportadoras Veículos …" at bounding box center [784, 348] width 1568 height 697
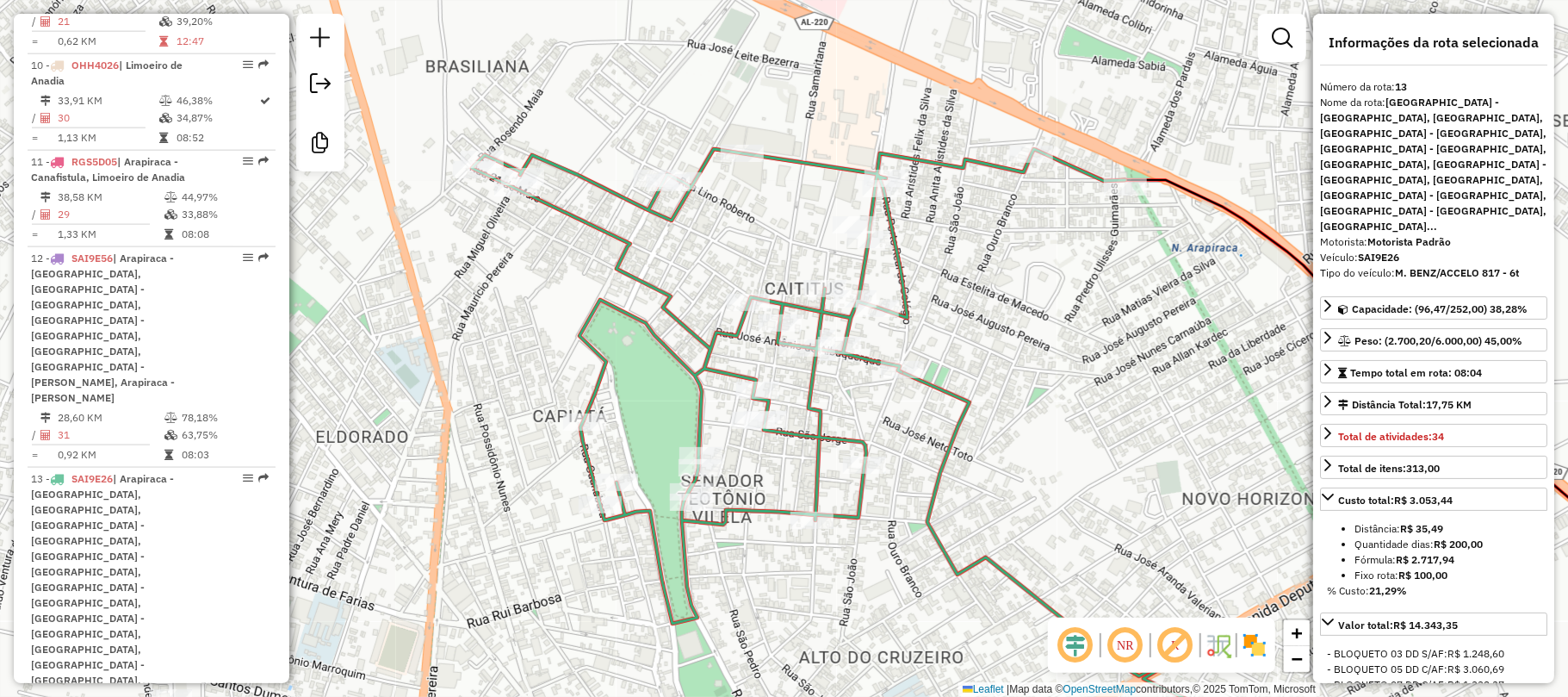
drag, startPoint x: 834, startPoint y: 214, endPoint x: 994, endPoint y: 339, distance: 203.0
click at [995, 339] on div "Janela de atendimento Grade de atendimento Capacidade Transportadoras Veículos …" at bounding box center [784, 348] width 1568 height 697
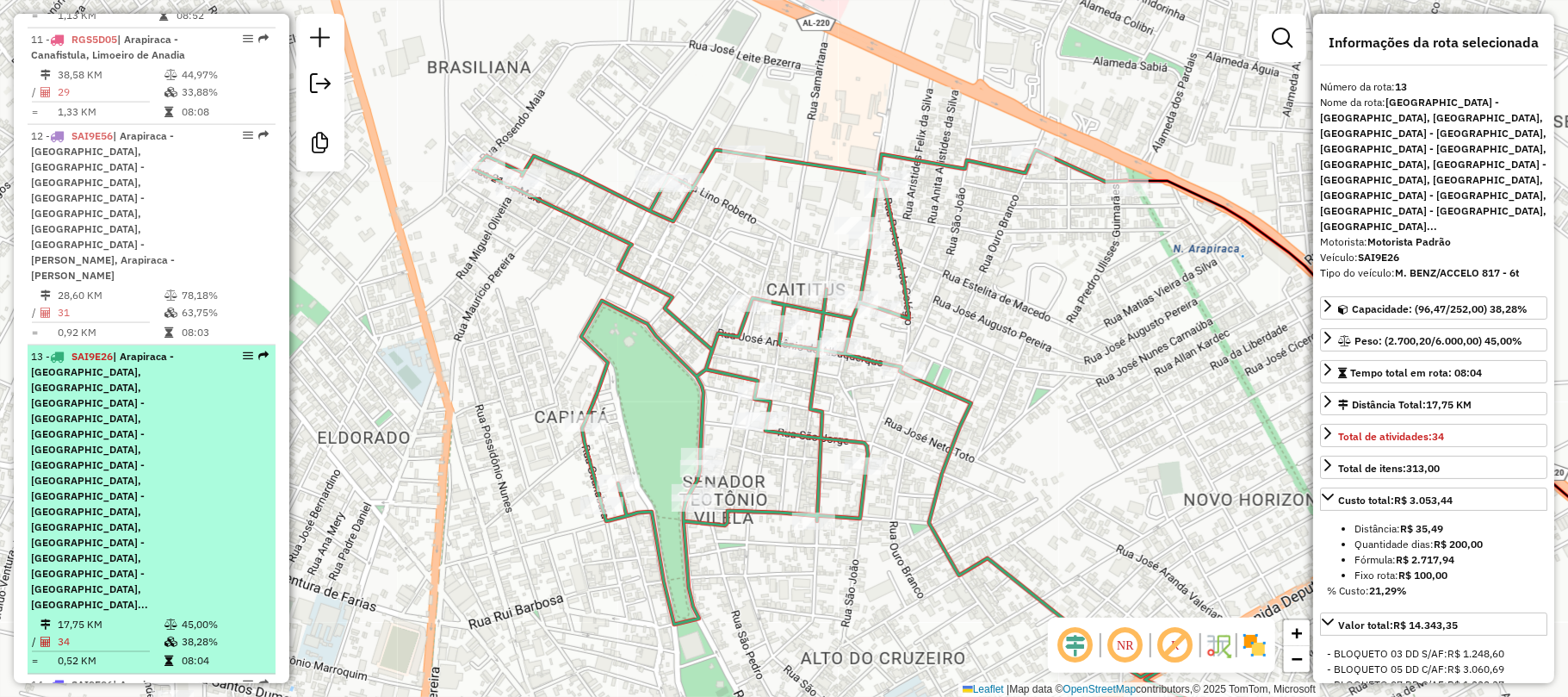
scroll to position [1821, 0]
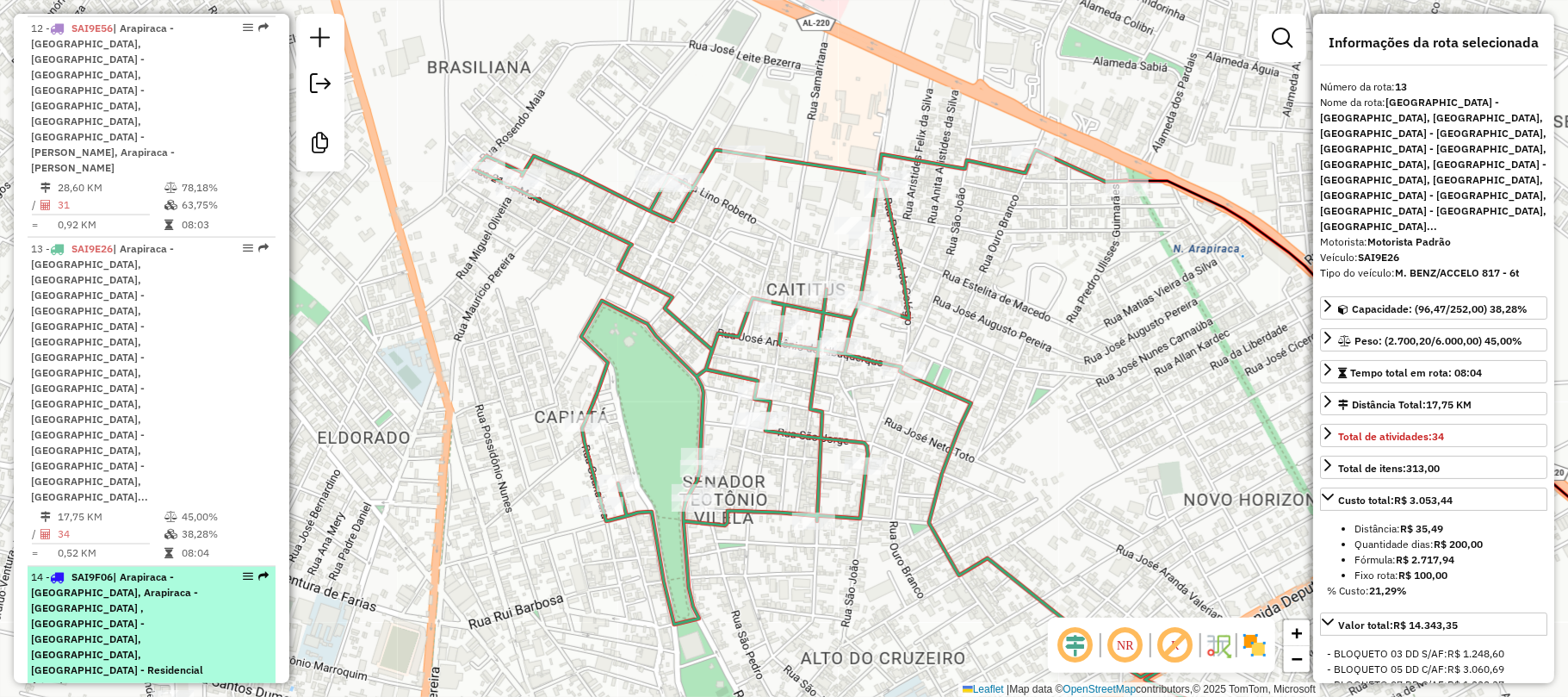
click at [113, 571] on span "| Arapiraca - Bom Sucesso, Arapiraca - Canaã , Arapiraca - Massaranduba, Arapir…" at bounding box center [117, 632] width 172 height 121
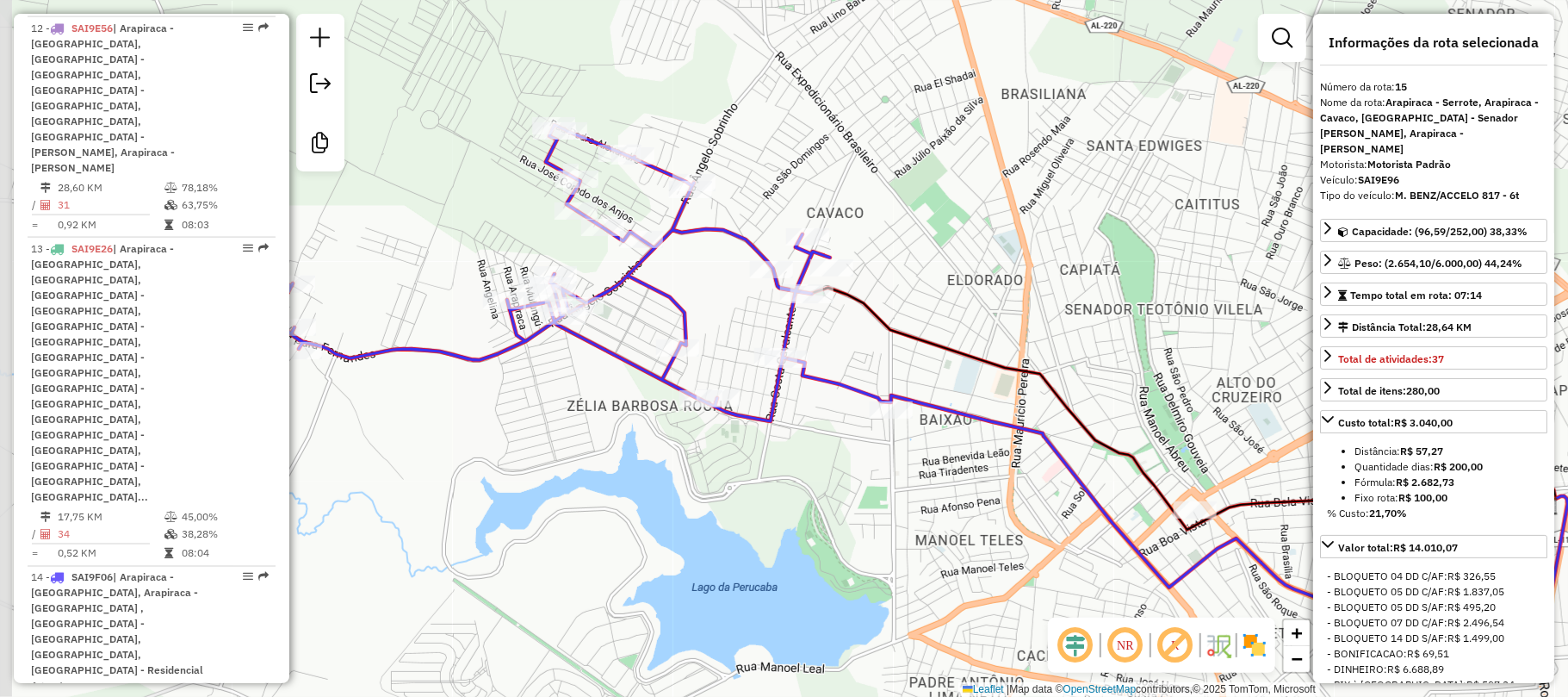
drag, startPoint x: 517, startPoint y: 273, endPoint x: 622, endPoint y: 297, distance: 107.7
click at [622, 297] on div "Janela de atendimento Grade de atendimento Capacidade Transportadoras Veículos …" at bounding box center [784, 348] width 1568 height 697
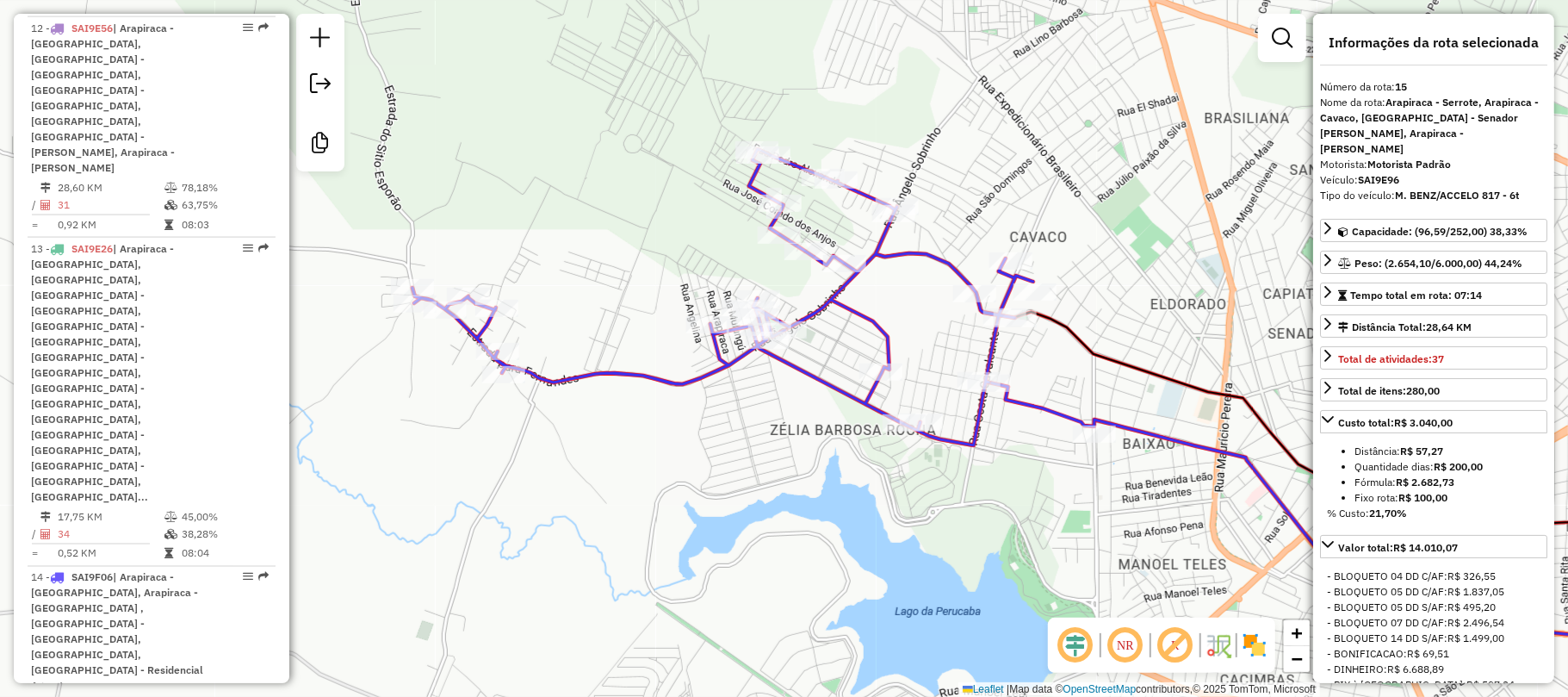
drag, startPoint x: 486, startPoint y: 233, endPoint x: 689, endPoint y: 257, distance: 204.4
click at [689, 257] on div "Janela de atendimento Grade de atendimento Capacidade Transportadoras Veículos …" at bounding box center [784, 348] width 1568 height 697
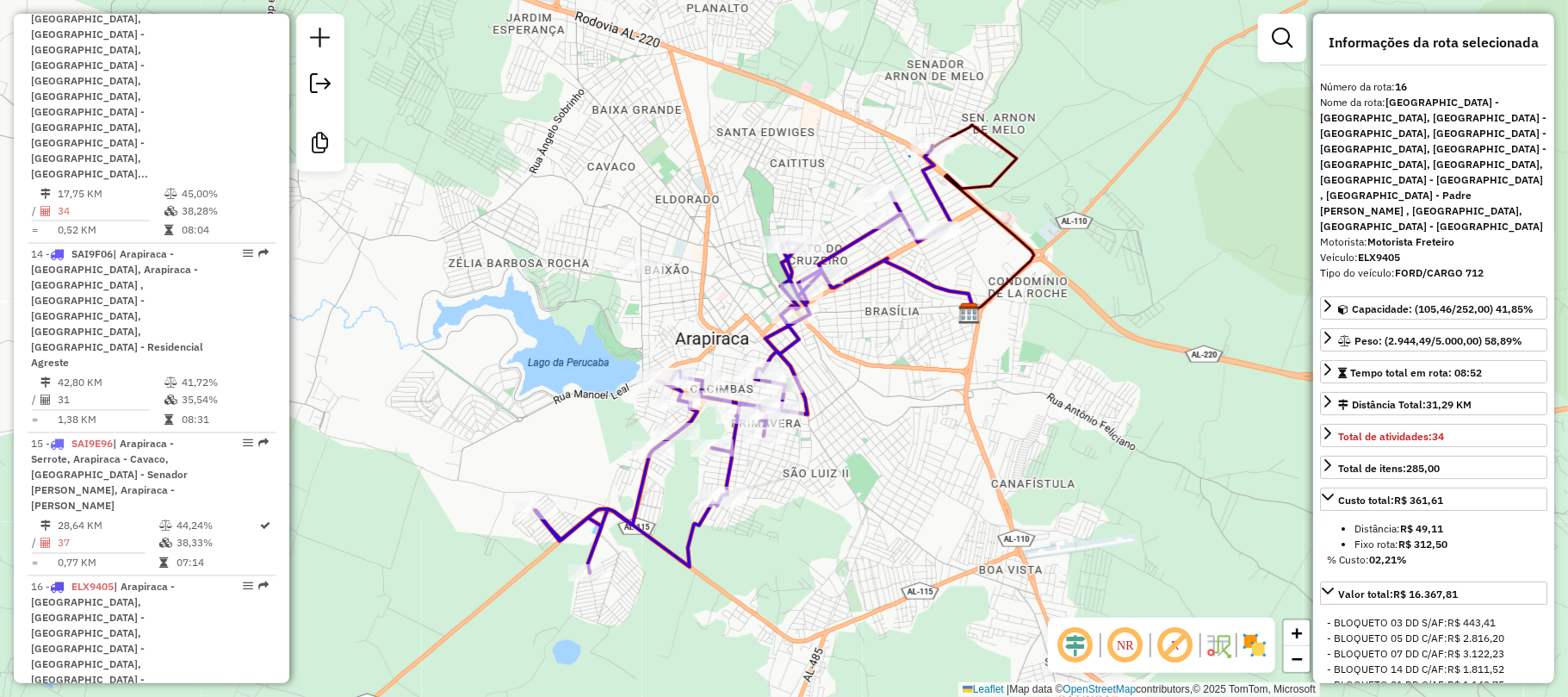
scroll to position [2165, 0]
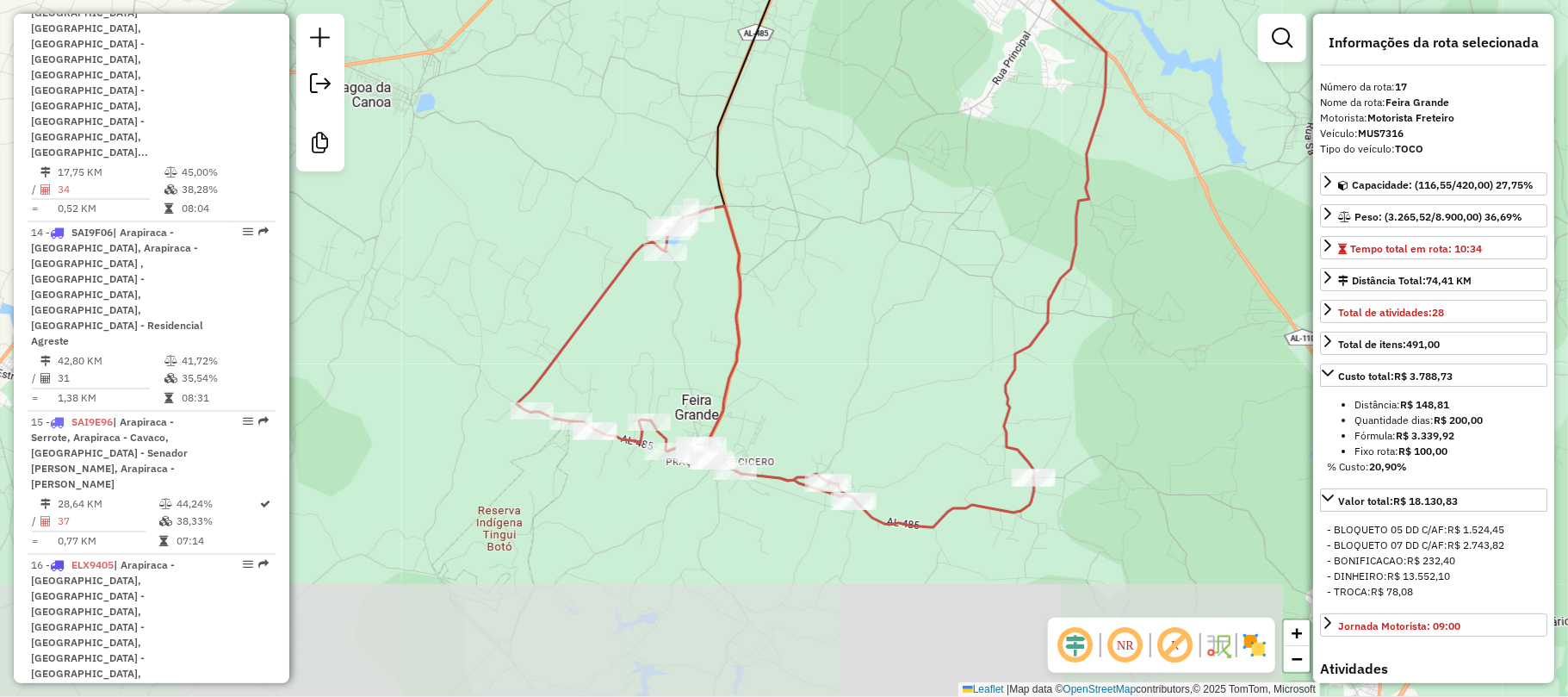
drag, startPoint x: 904, startPoint y: 525, endPoint x: 793, endPoint y: 317, distance: 235.8
click at [793, 317] on div "Janela de atendimento Grade de atendimento Capacidade Transportadoras Veículos …" at bounding box center [784, 348] width 1568 height 697
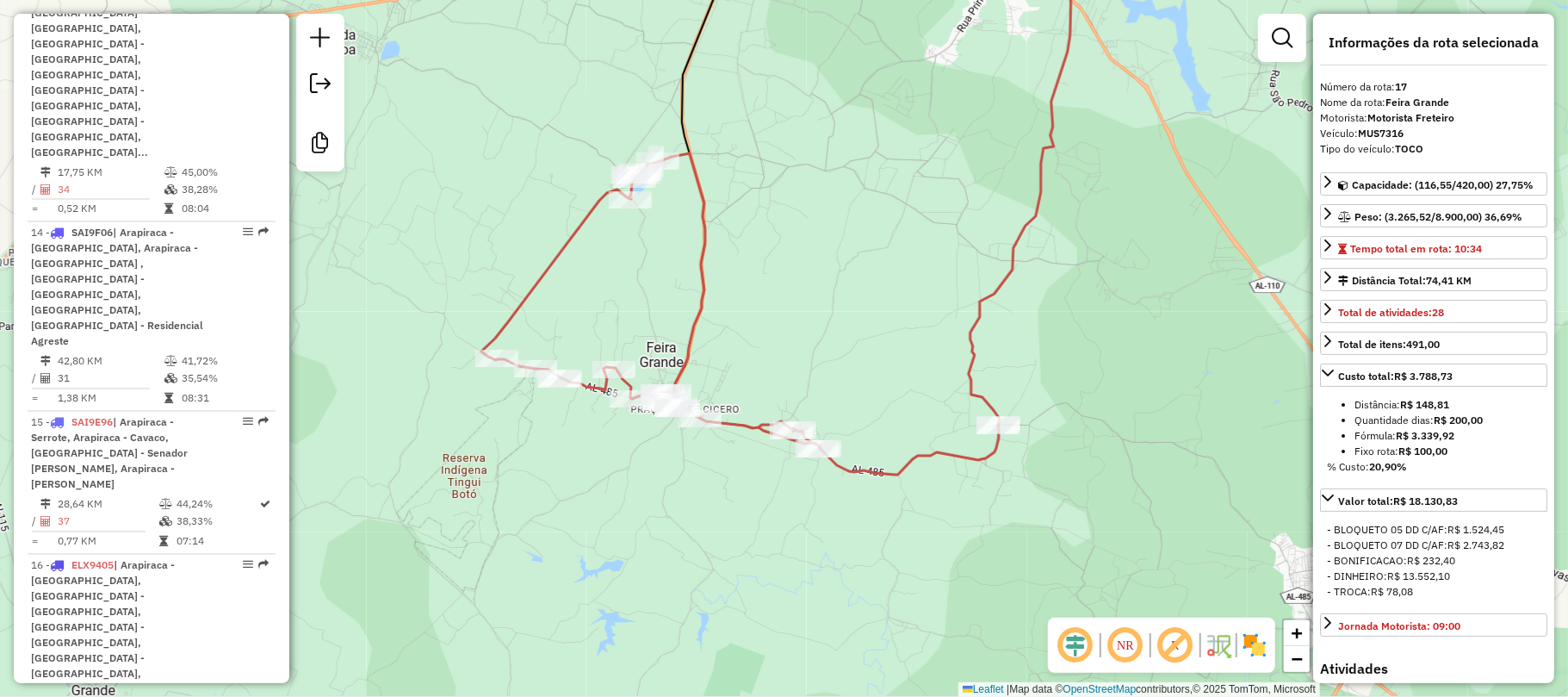
drag, startPoint x: 868, startPoint y: 393, endPoint x: 834, endPoint y: 353, distance: 52.5
click at [834, 353] on div "Janela de atendimento Grade de atendimento Capacidade Transportadoras Veículos …" at bounding box center [784, 348] width 1568 height 697
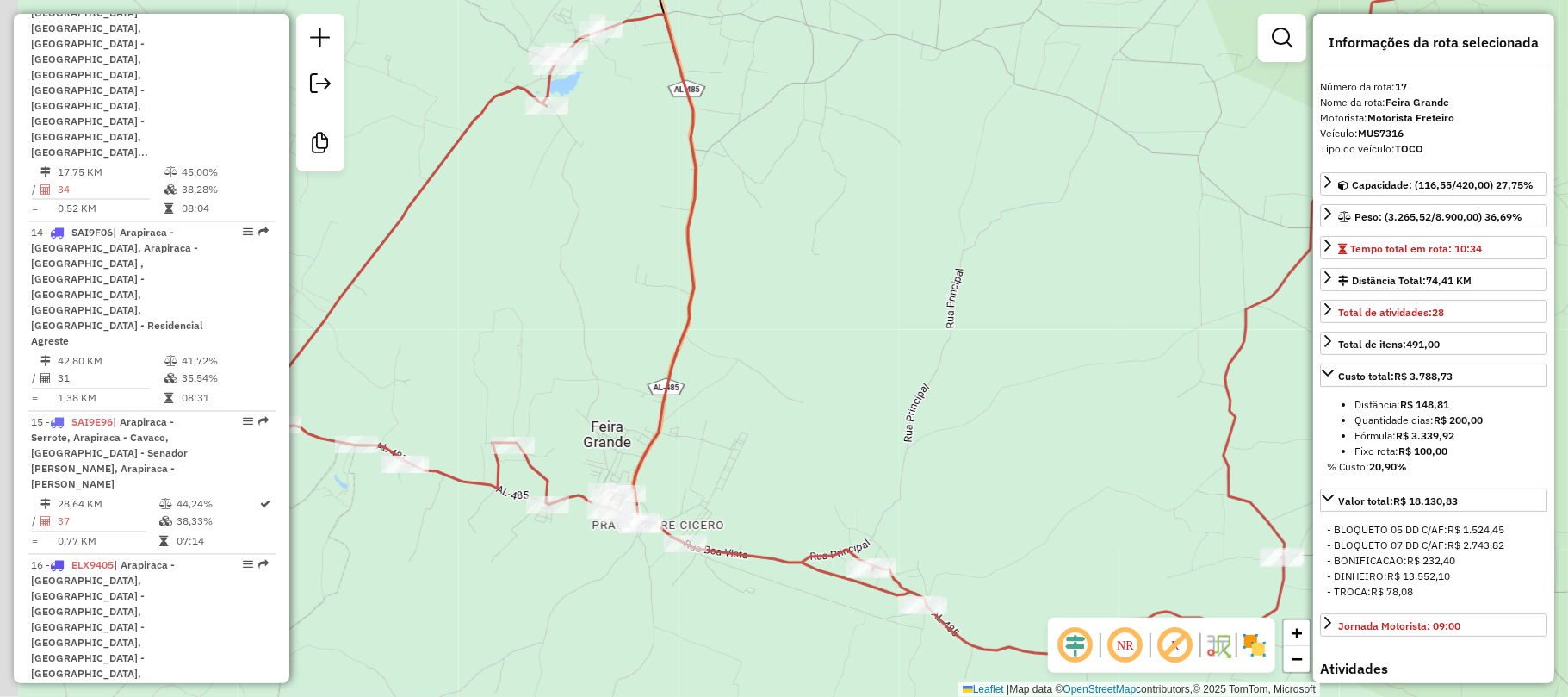
drag, startPoint x: 809, startPoint y: 377, endPoint x: 854, endPoint y: 379, distance: 45.0
click at [854, 379] on div "Janela de atendimento Grade de atendimento Capacidade Transportadoras Veículos …" at bounding box center [784, 348] width 1568 height 697
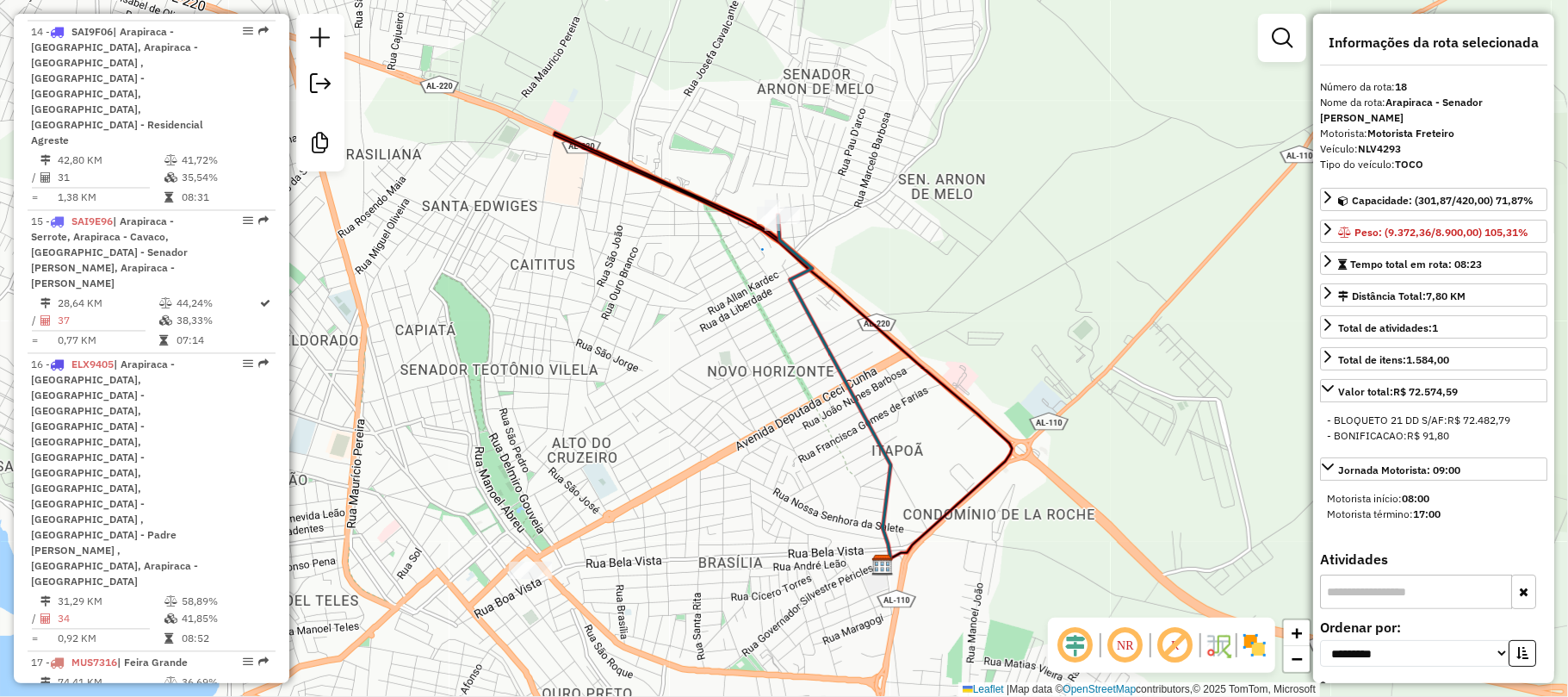
scroll to position [2395, 0]
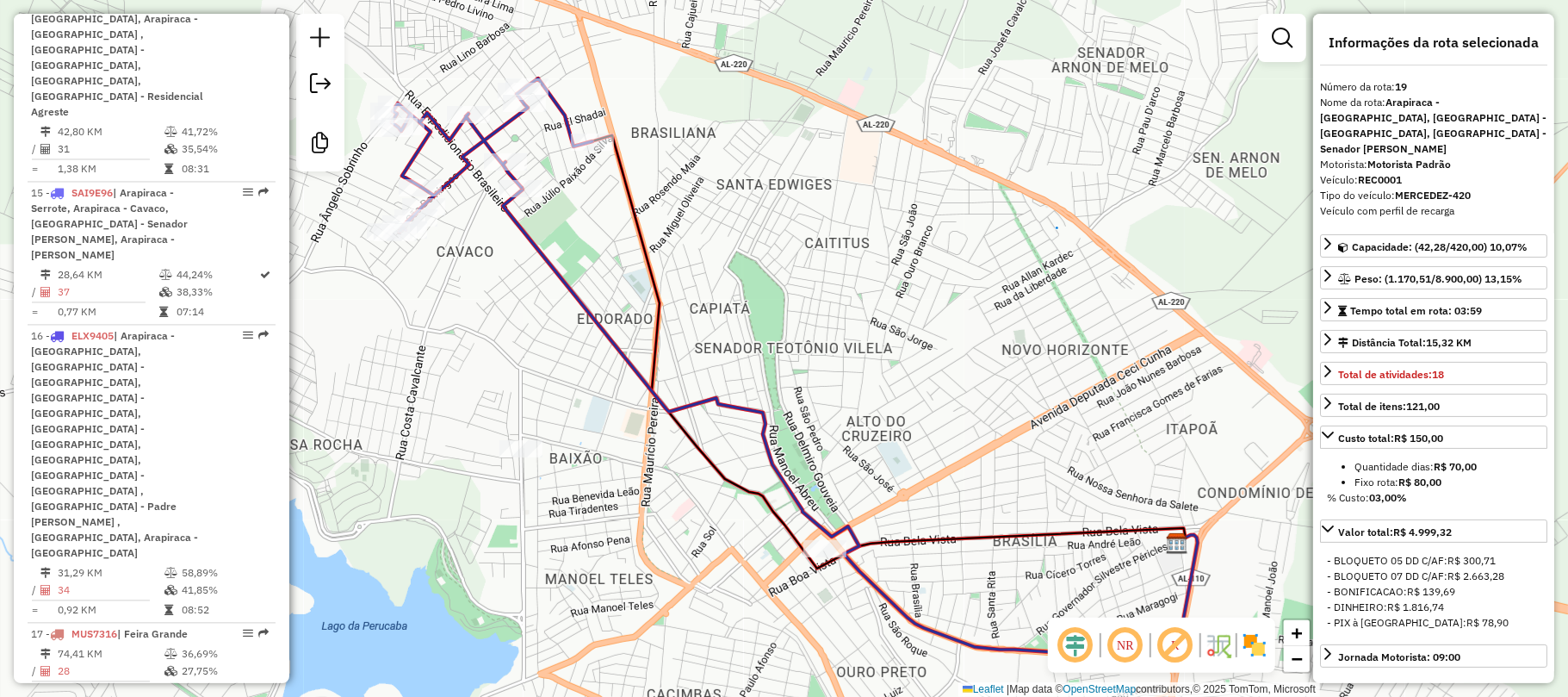
drag, startPoint x: 433, startPoint y: 344, endPoint x: 534, endPoint y: 463, distance: 156.1
click at [531, 463] on div "Janela de atendimento Grade de atendimento Capacidade Transportadoras Veículos …" at bounding box center [784, 348] width 1568 height 697
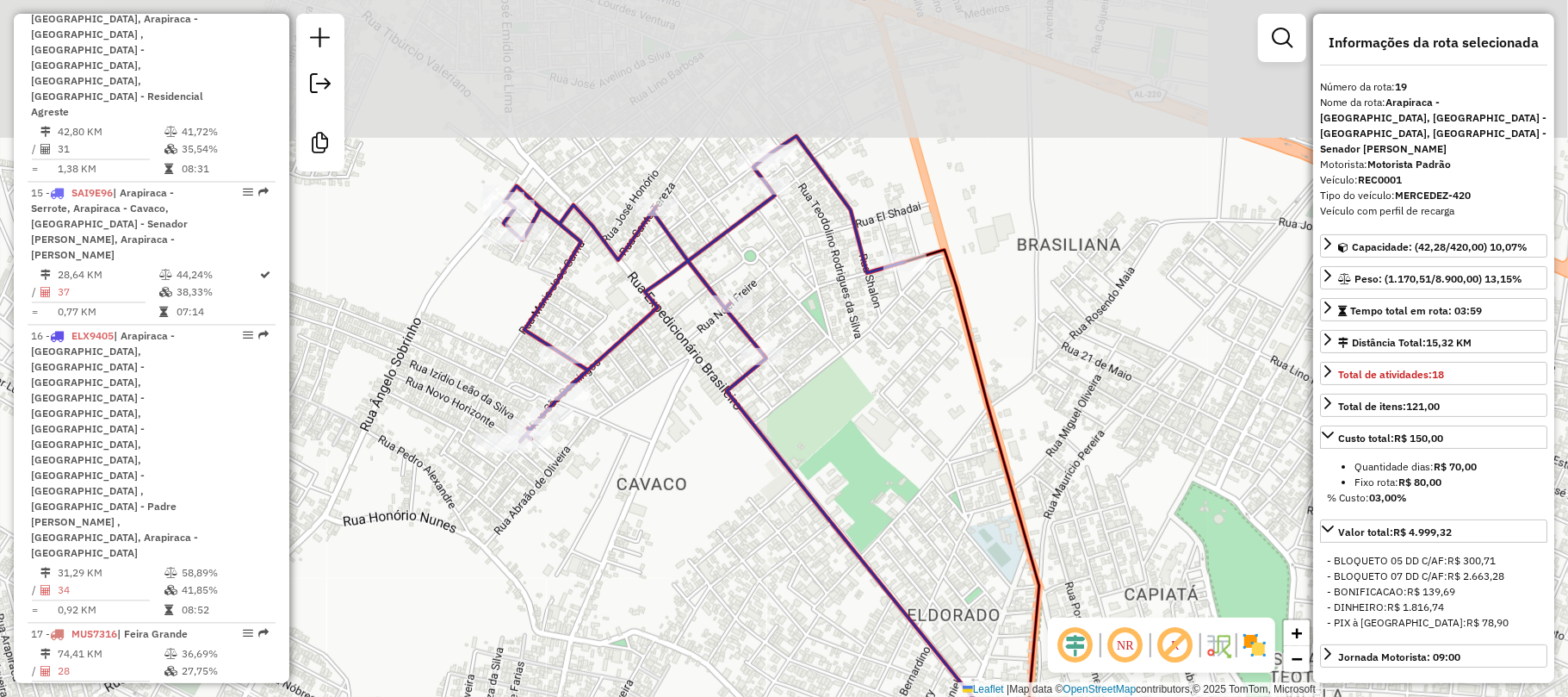
drag, startPoint x: 541, startPoint y: 328, endPoint x: 662, endPoint y: 545, distance: 248.5
click at [662, 545] on div "Janela de atendimento Grade de atendimento Capacidade Transportadoras Veículos …" at bounding box center [784, 348] width 1568 height 697
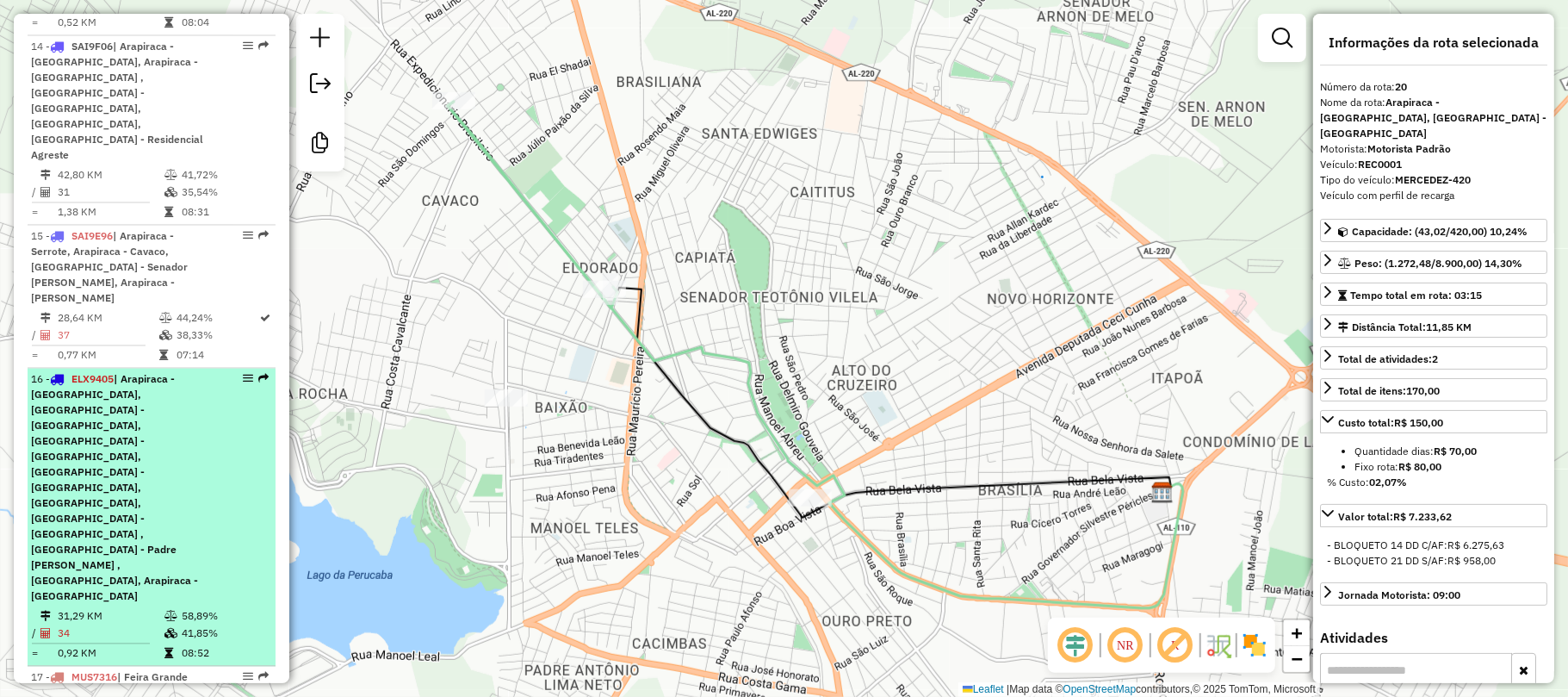
scroll to position [2165, 0]
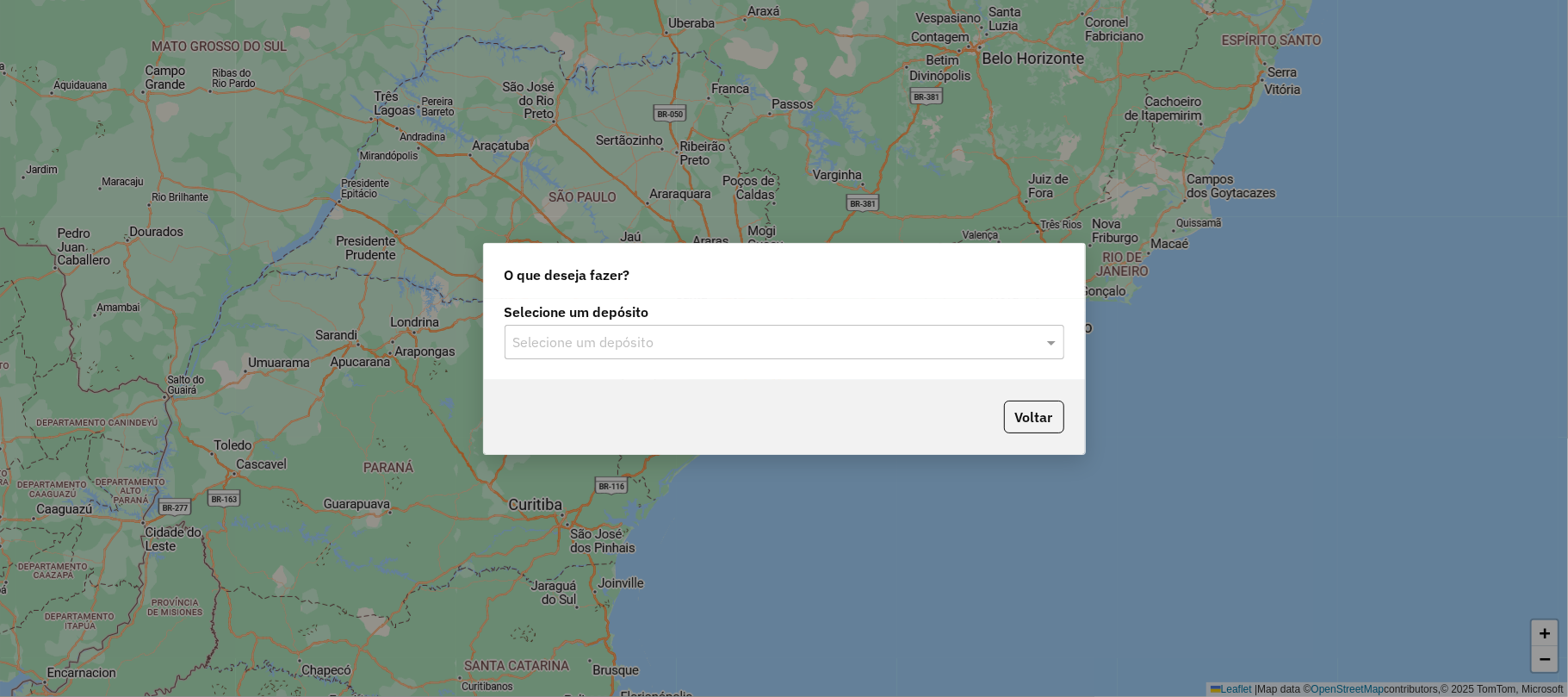
click at [613, 336] on input "text" at bounding box center [767, 343] width 508 height 21
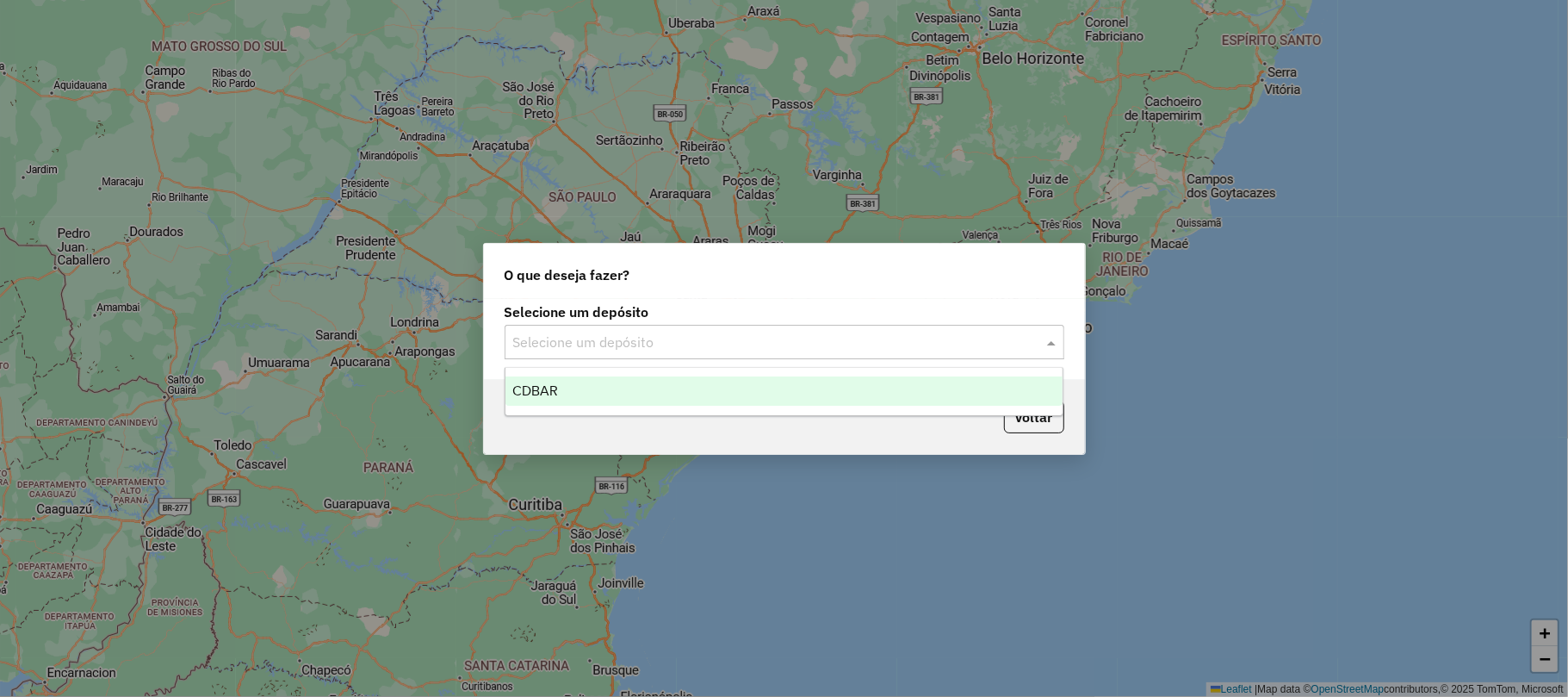
click at [552, 385] on span "CDBAR" at bounding box center [534, 391] width 45 height 14
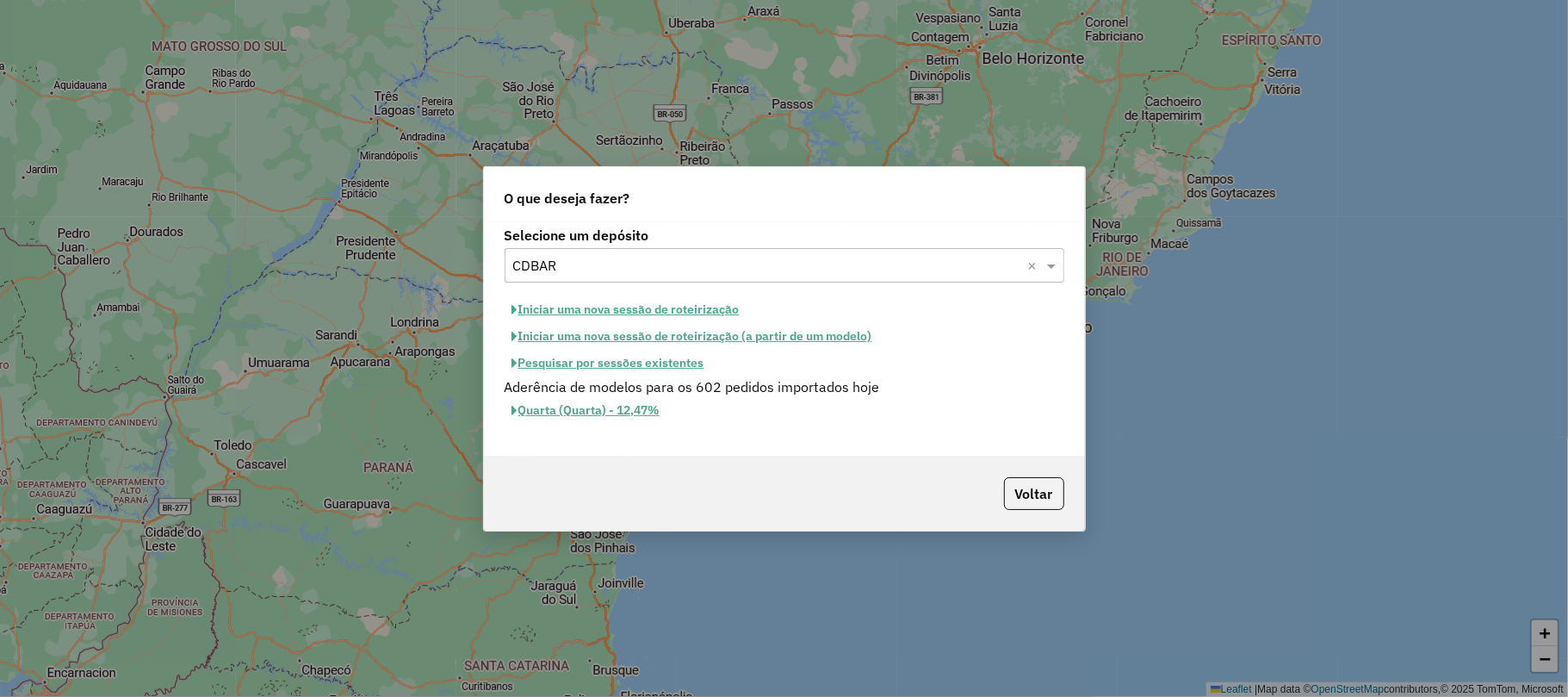
click at [582, 305] on button "Iniciar uma nova sessão de roteirização" at bounding box center [626, 310] width 243 height 27
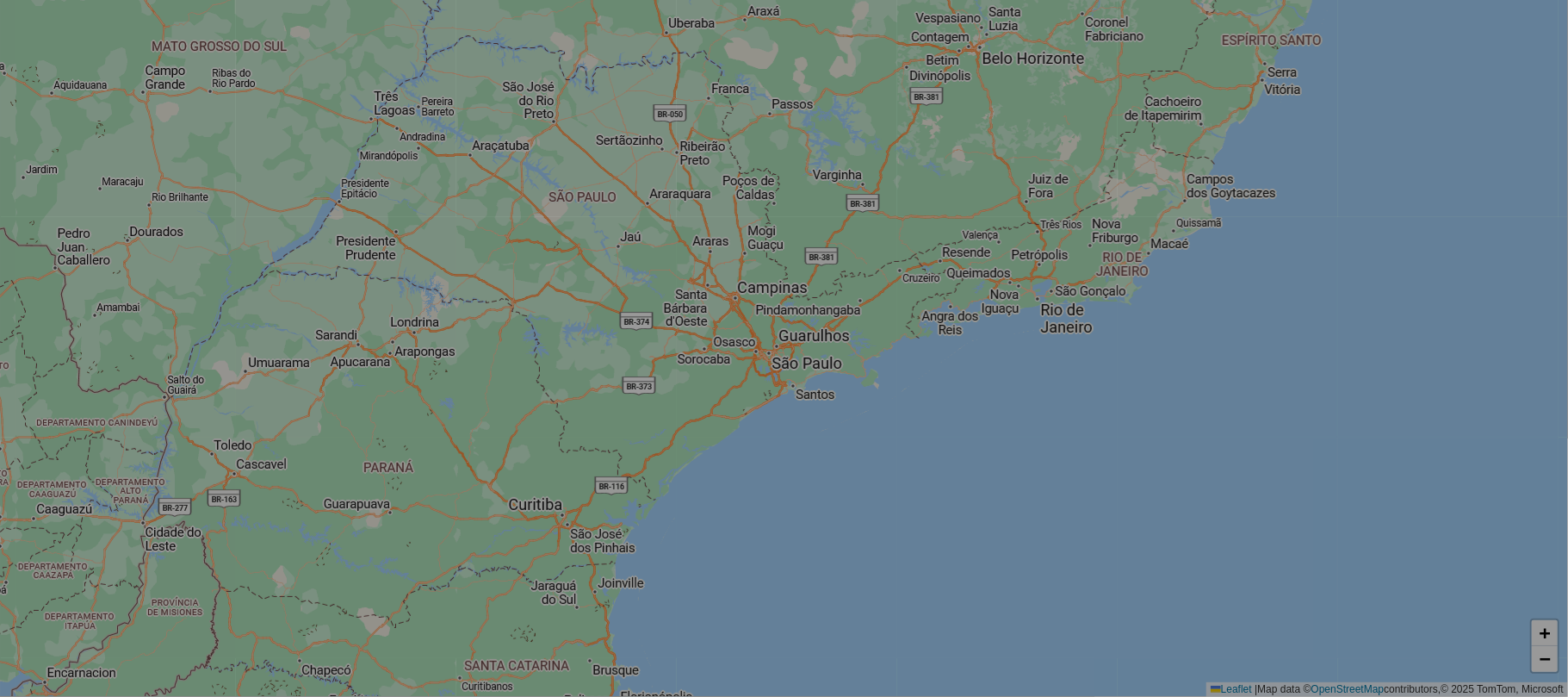
select select "*"
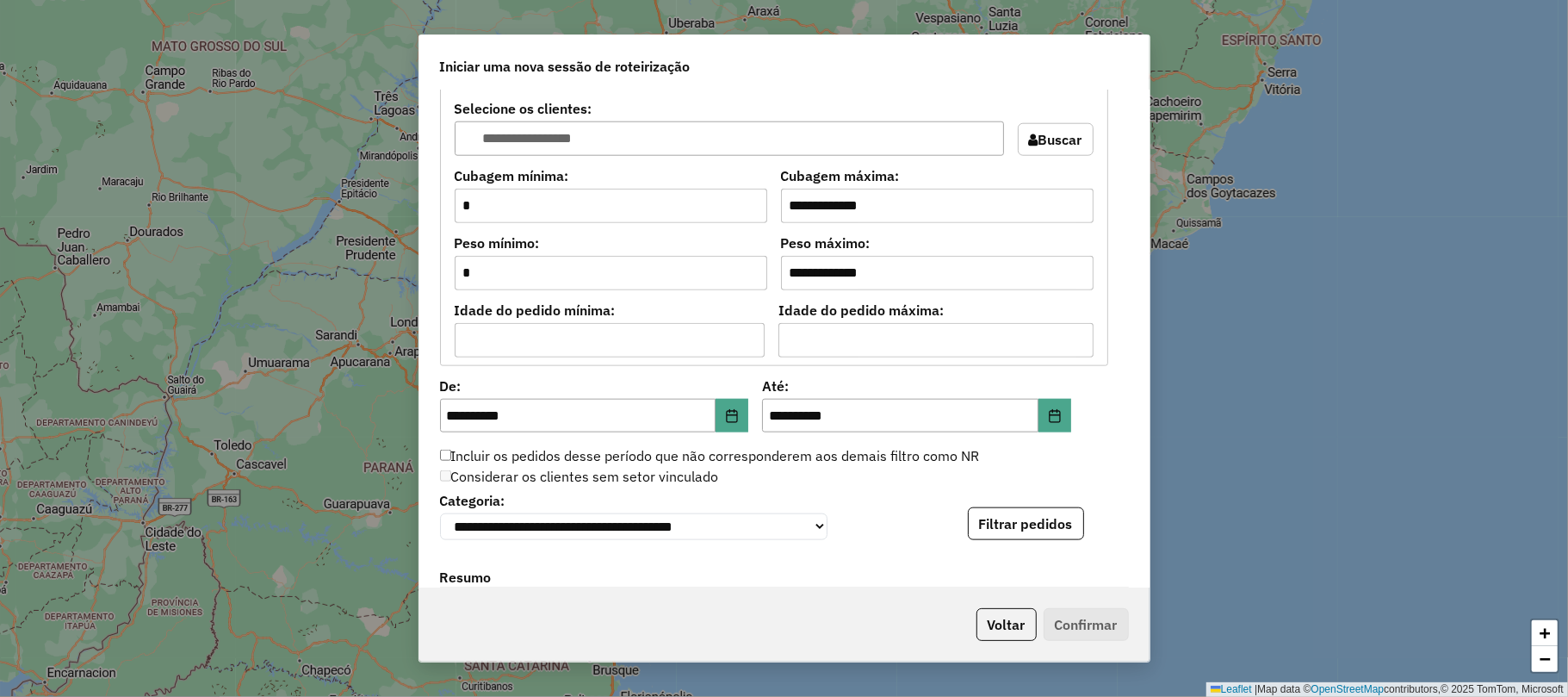
scroll to position [1692, 0]
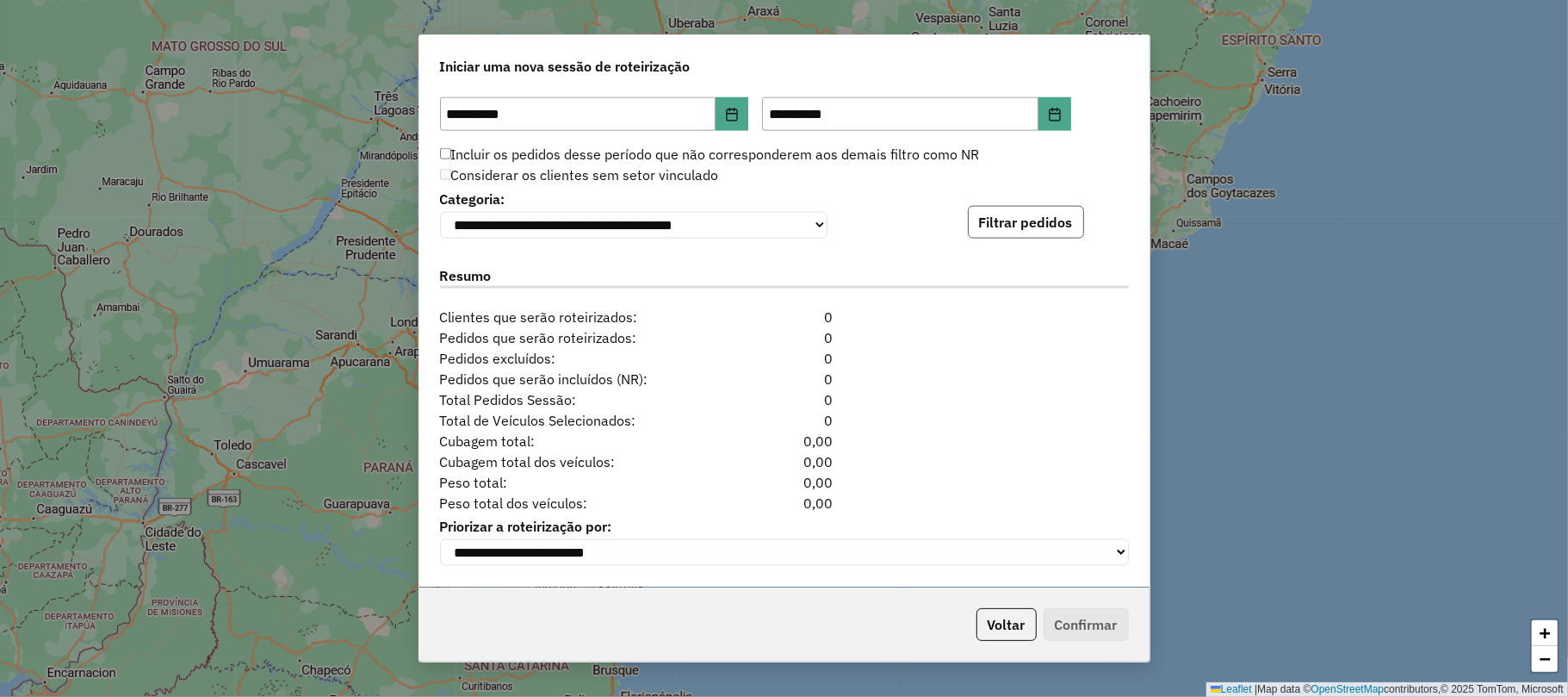
click at [1007, 219] on button "Filtrar pedidos" at bounding box center [1026, 222] width 116 height 33
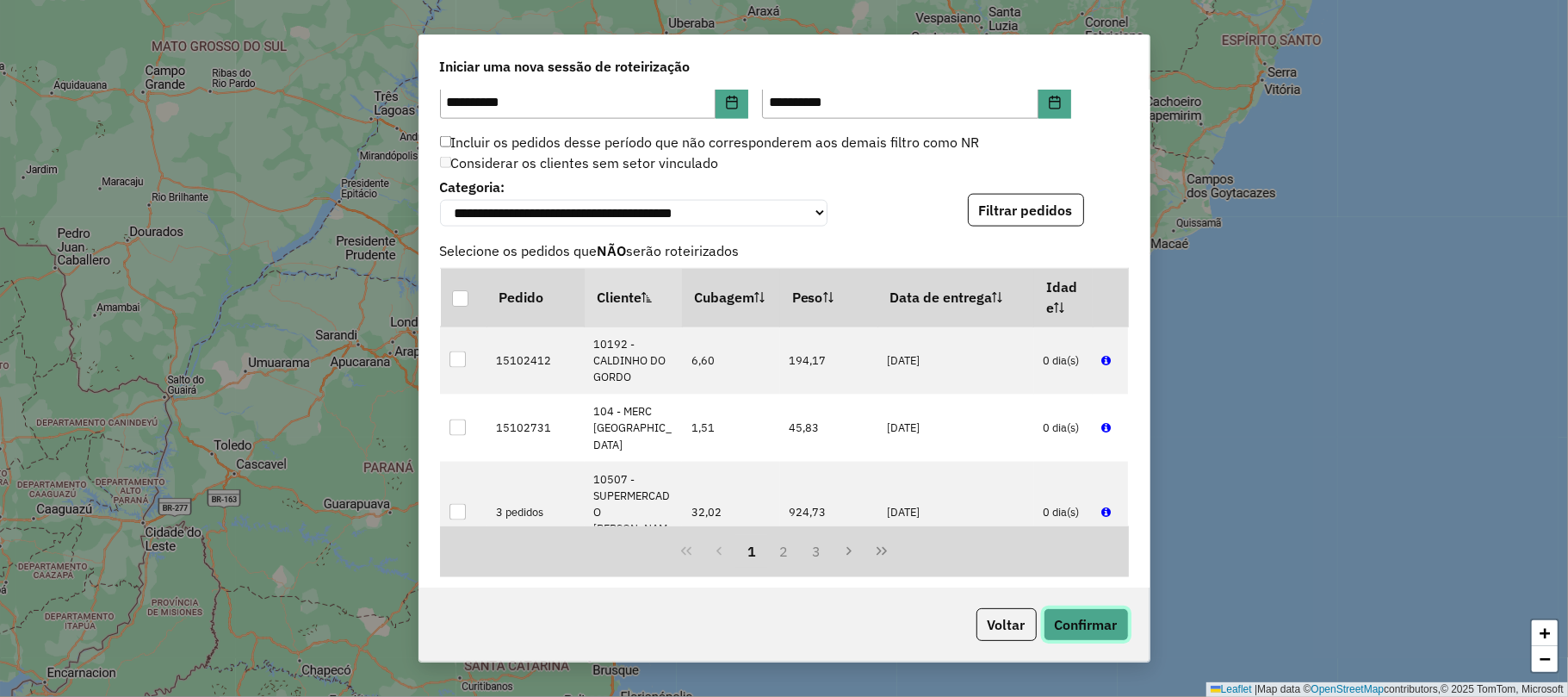
click at [1071, 618] on button "Confirmar" at bounding box center [1086, 625] width 86 height 33
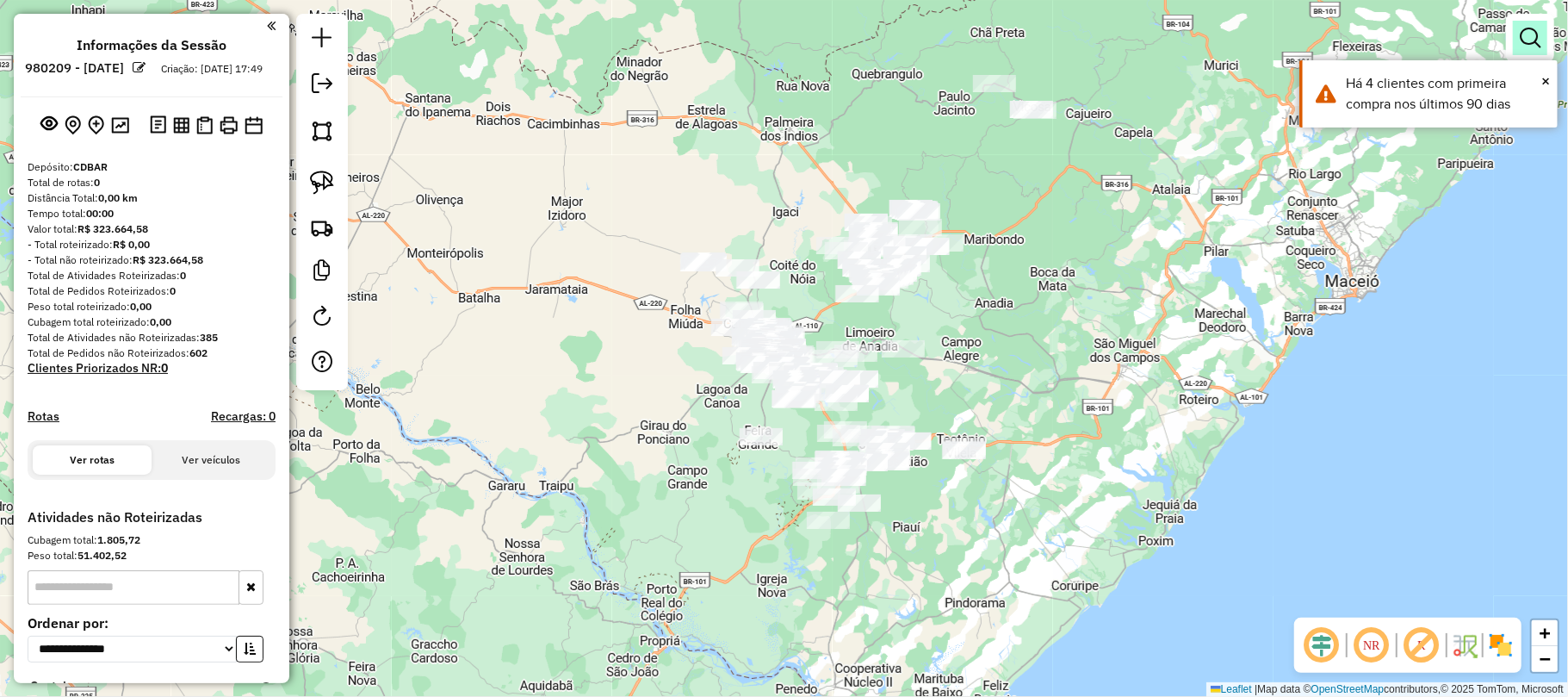
click at [1521, 46] on em at bounding box center [1530, 37] width 21 height 21
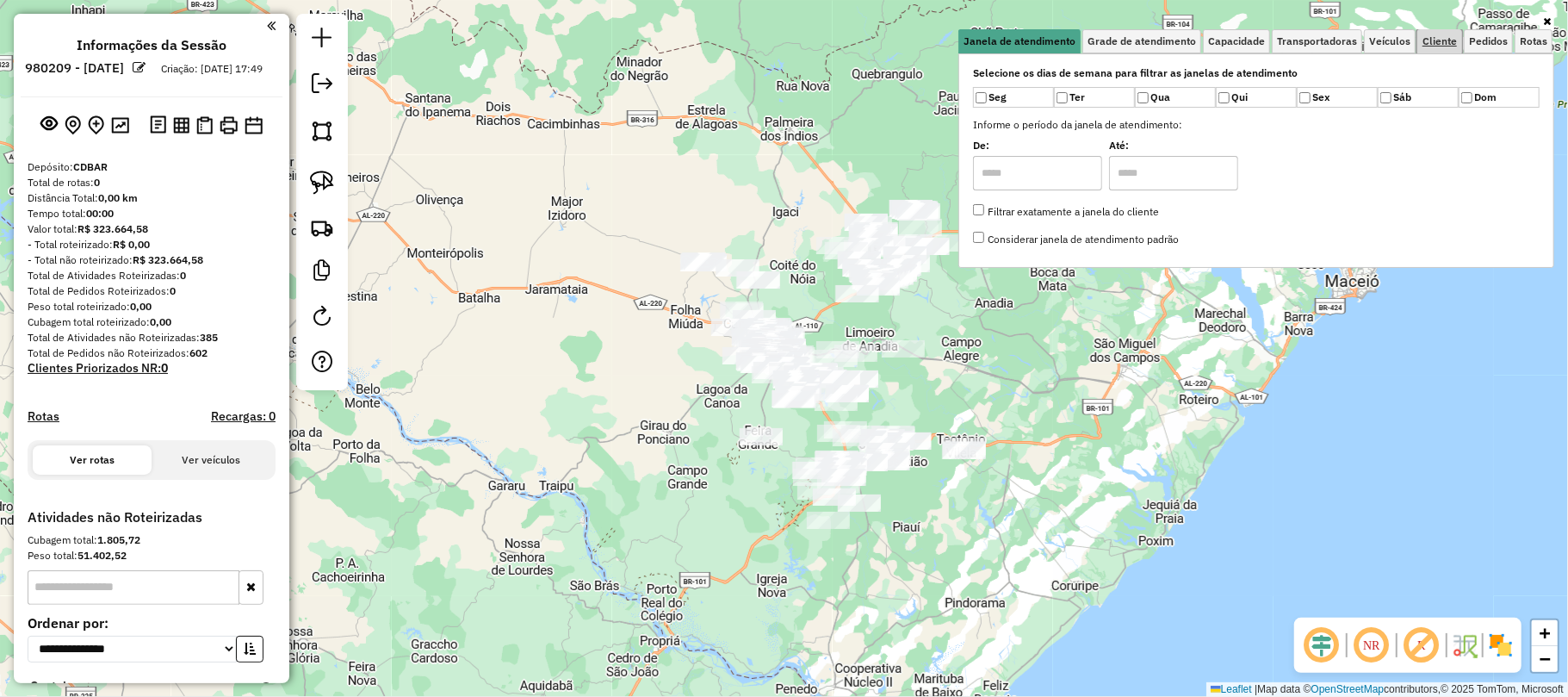
click at [1444, 37] on span "Cliente" at bounding box center [1440, 42] width 35 height 11
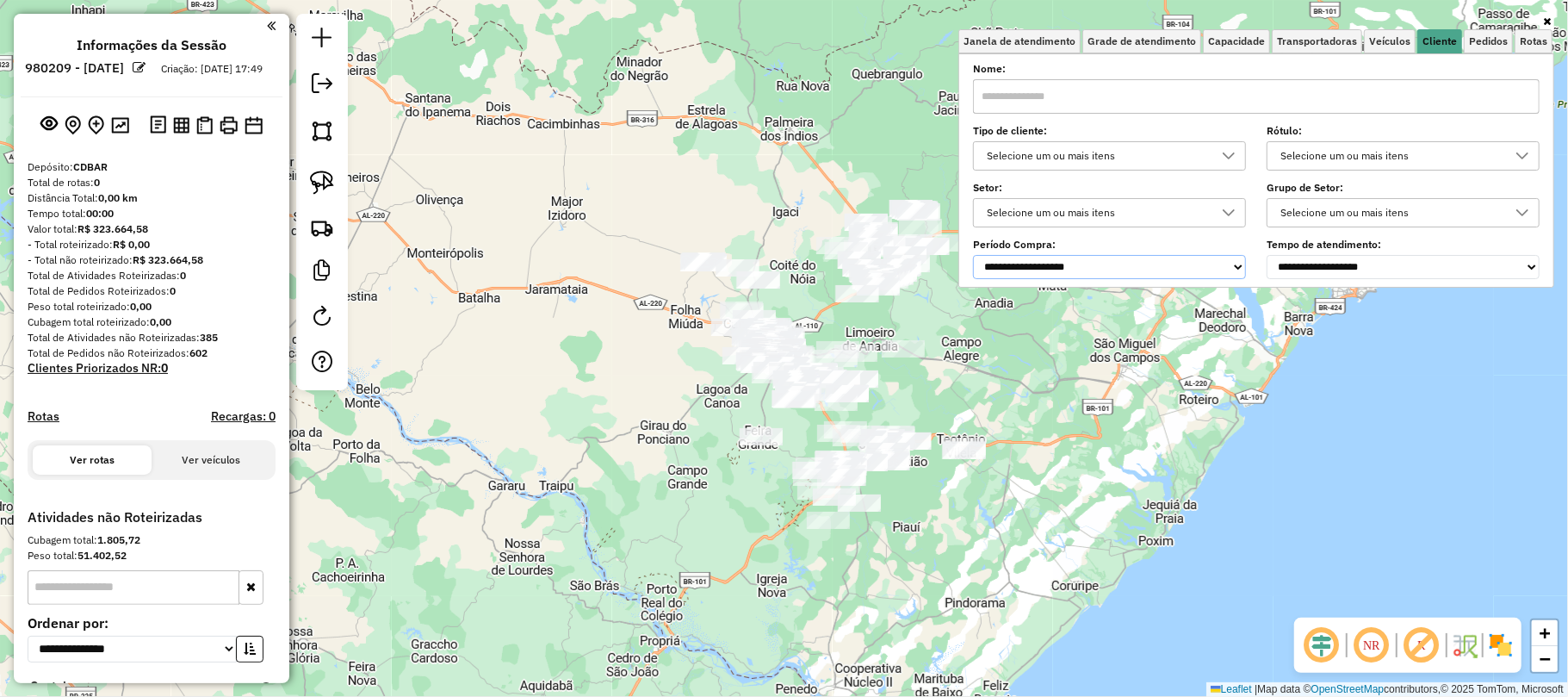
click at [1165, 270] on select "**********" at bounding box center [1110, 267] width 273 height 24
select select "*****"
click at [976, 255] on select "**********" at bounding box center [1110, 267] width 273 height 24
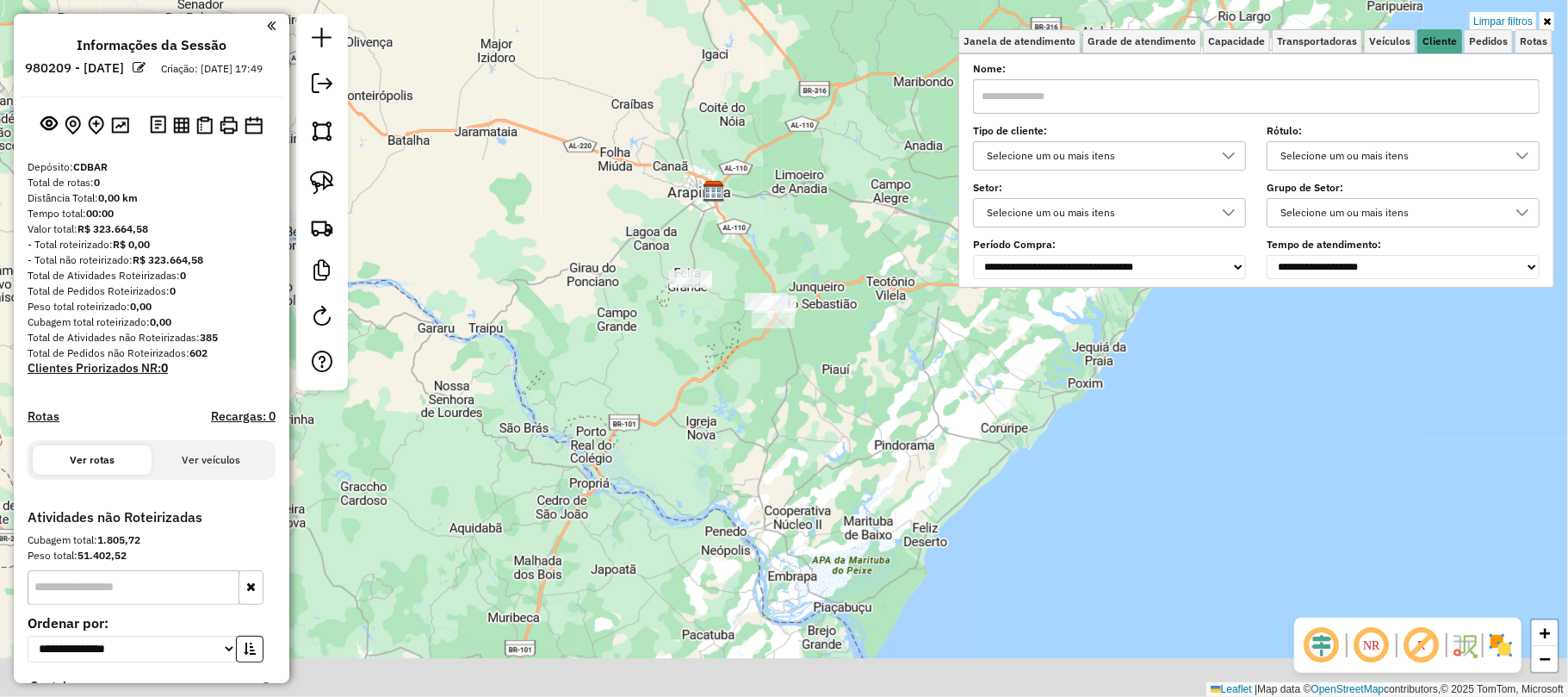
drag, startPoint x: 935, startPoint y: 432, endPoint x: 840, endPoint y: 245, distance: 209.7
click at [840, 245] on div "Limpar filtros Janela de atendimento Grade de atendimento Capacidade Transporta…" at bounding box center [784, 348] width 1568 height 697
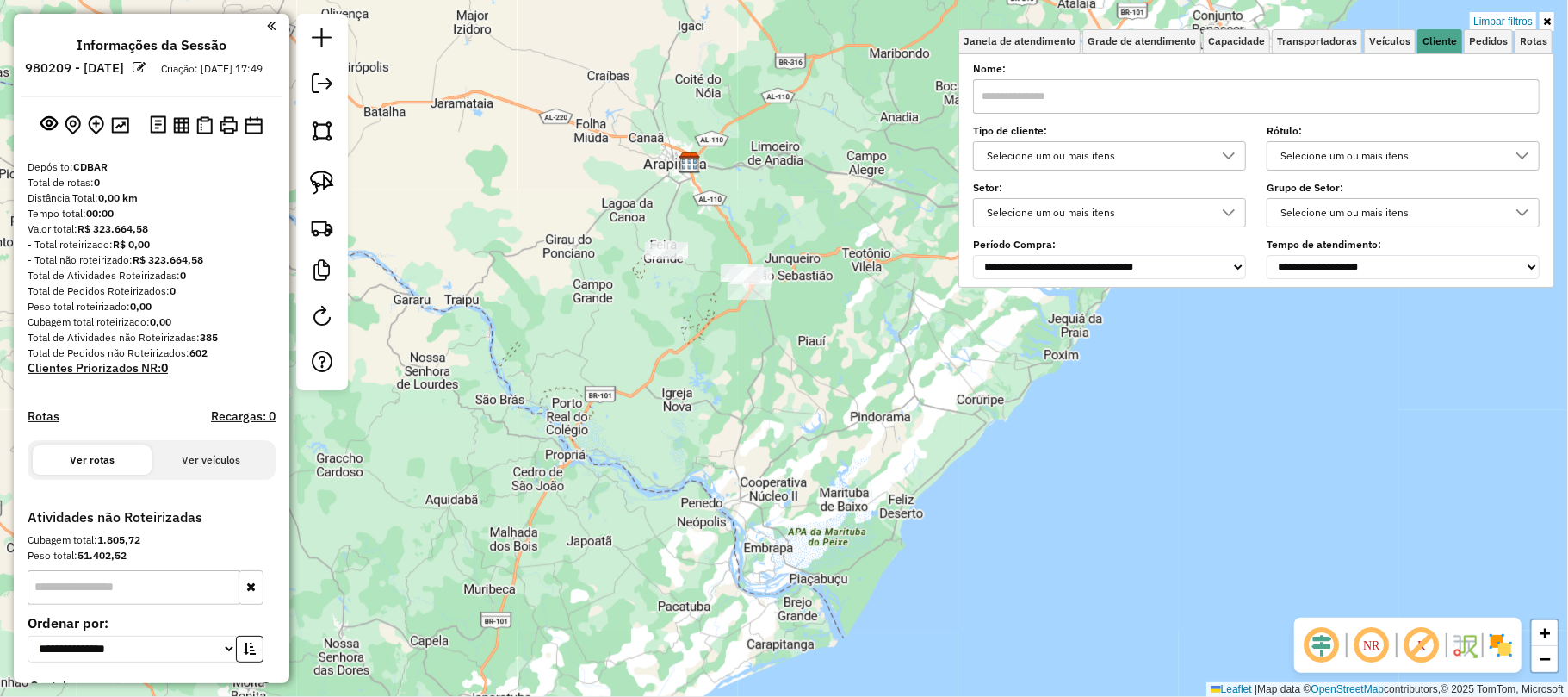
click at [1114, 370] on div "Limpar filtros Janela de atendimento Grade de atendimento Capacidade Transporta…" at bounding box center [784, 348] width 1568 height 697
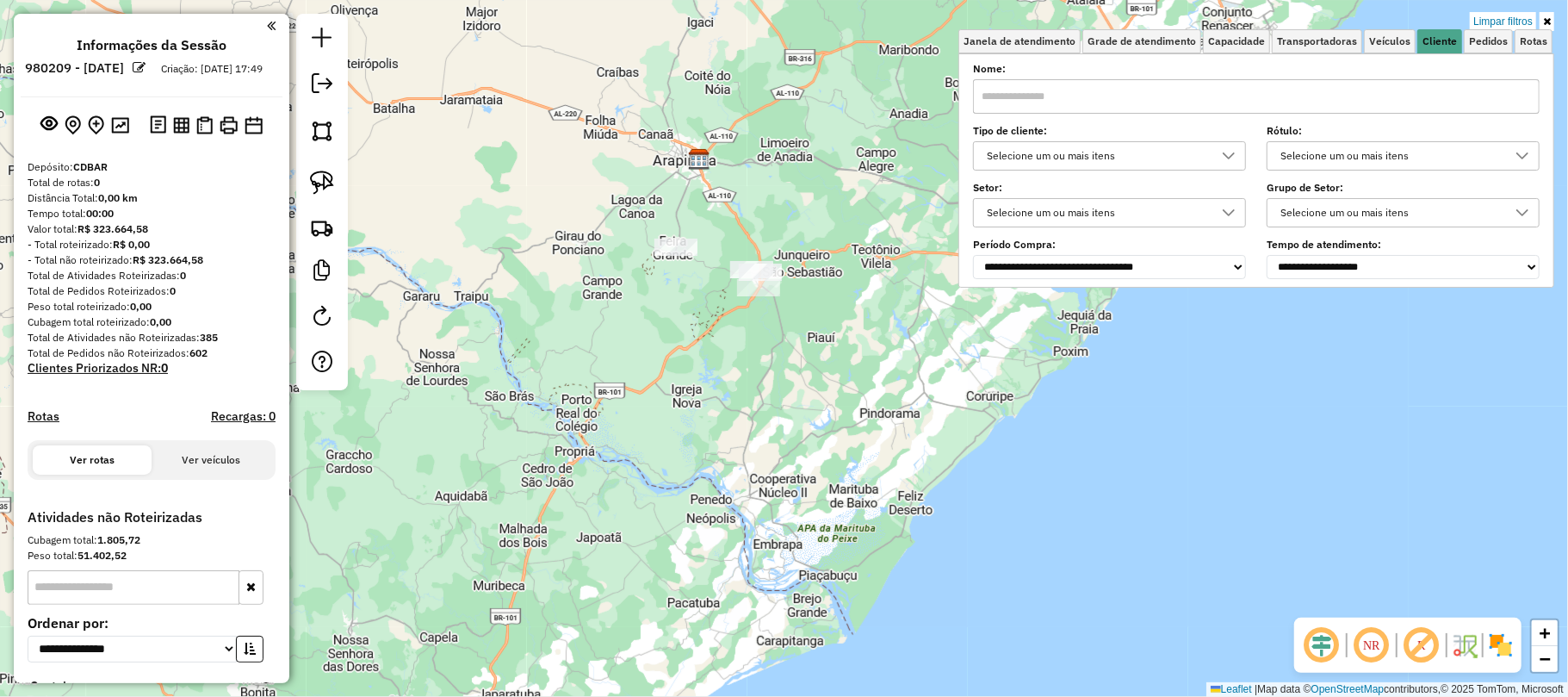
click at [1079, 319] on div "Limpar filtros Janela de atendimento Grade de atendimento Capacidade Transporta…" at bounding box center [784, 348] width 1568 height 697
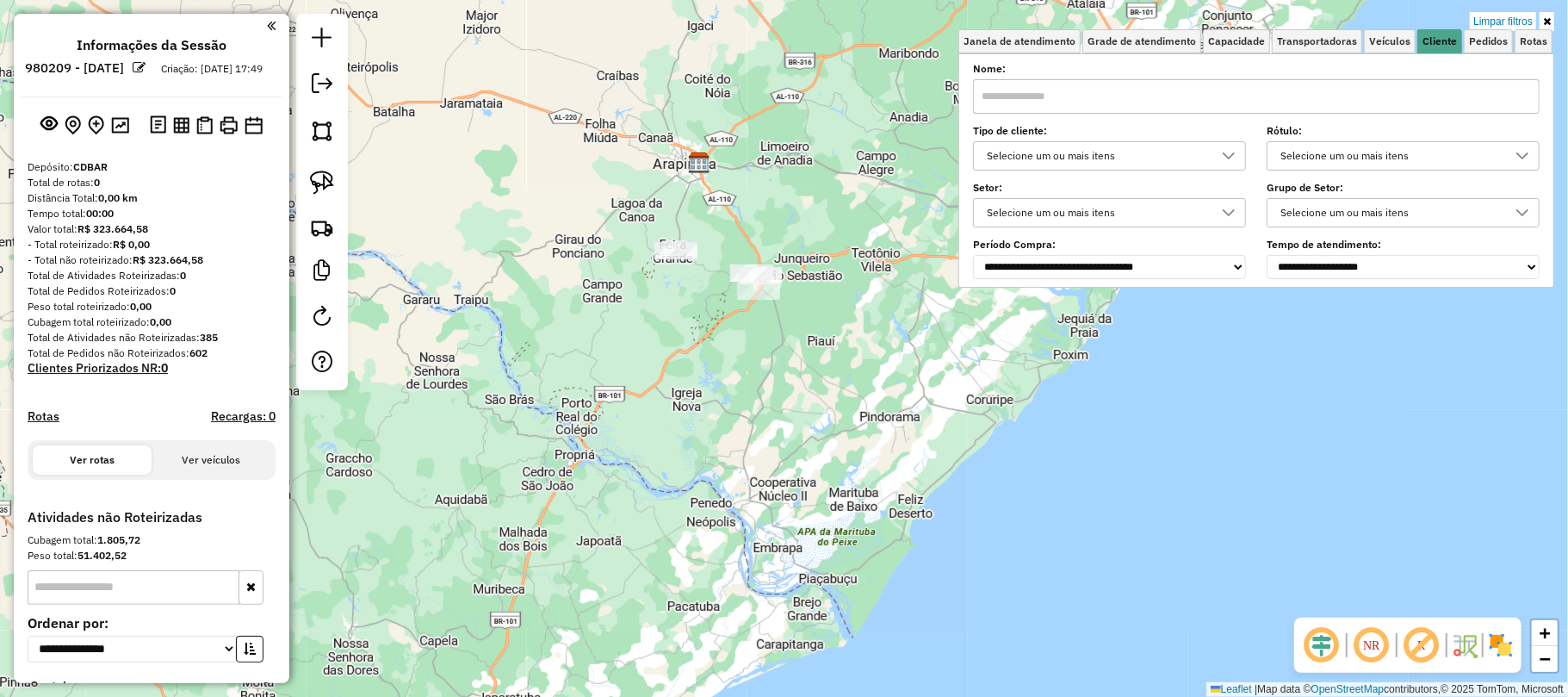
click at [881, 187] on div "Limpar filtros Janela de atendimento Grade de atendimento Capacidade Transporta…" at bounding box center [784, 348] width 1568 height 697
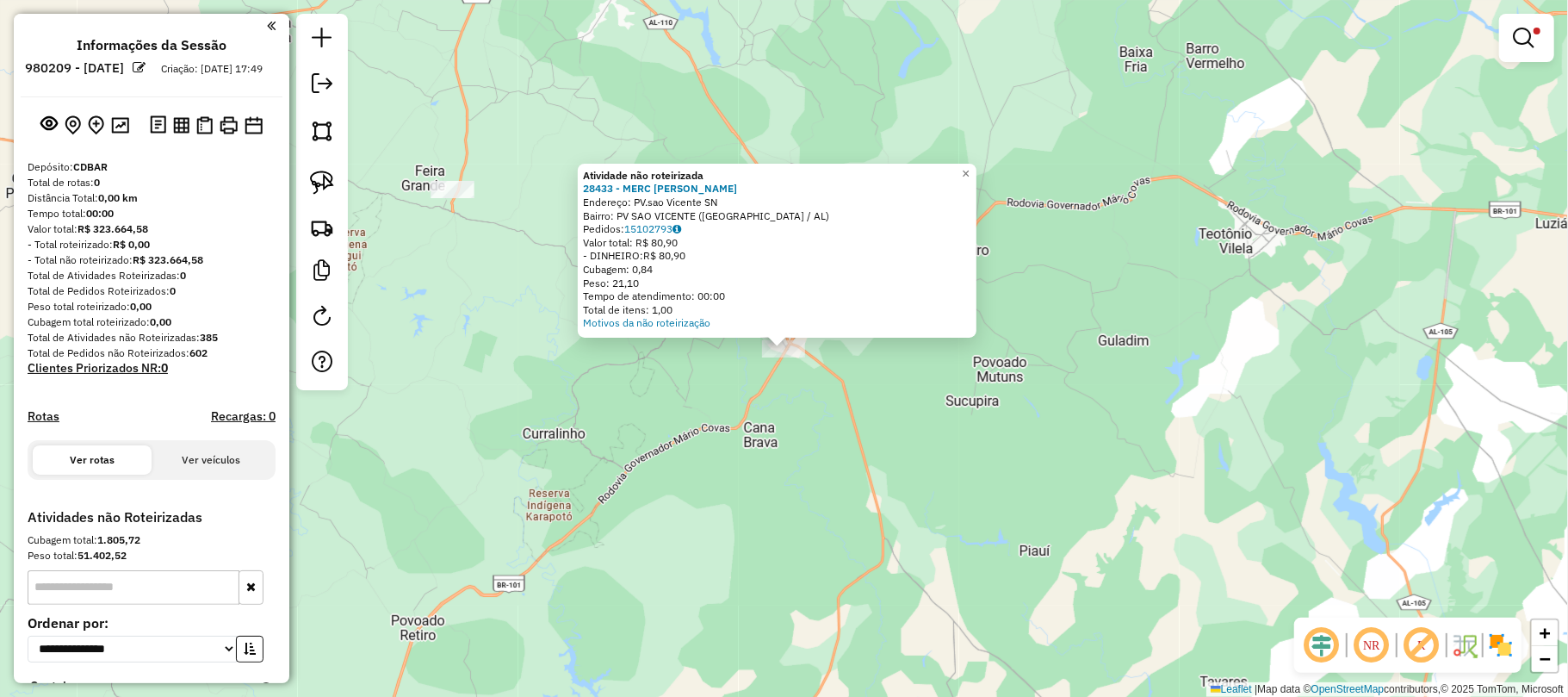
click at [800, 386] on div "Atividade não roteirizada 28433 - MERC DAMIANA Endereço: PV.sao Vicente SN Bair…" at bounding box center [784, 348] width 1568 height 697
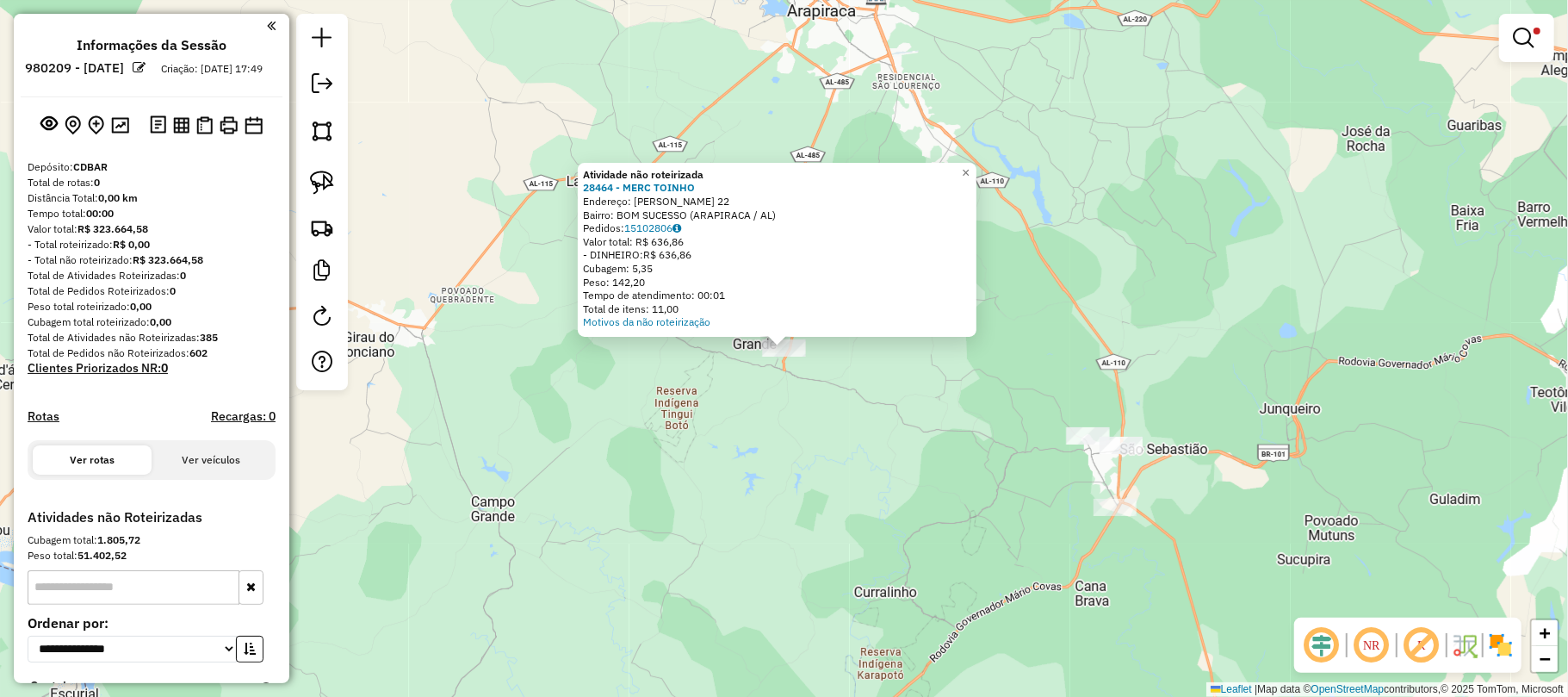
click at [561, 377] on div "Atividade não roteirizada 28464 - MERC TOINHO Endereço: MARCOS GONCALVES DE MEL…" at bounding box center [784, 348] width 1568 height 697
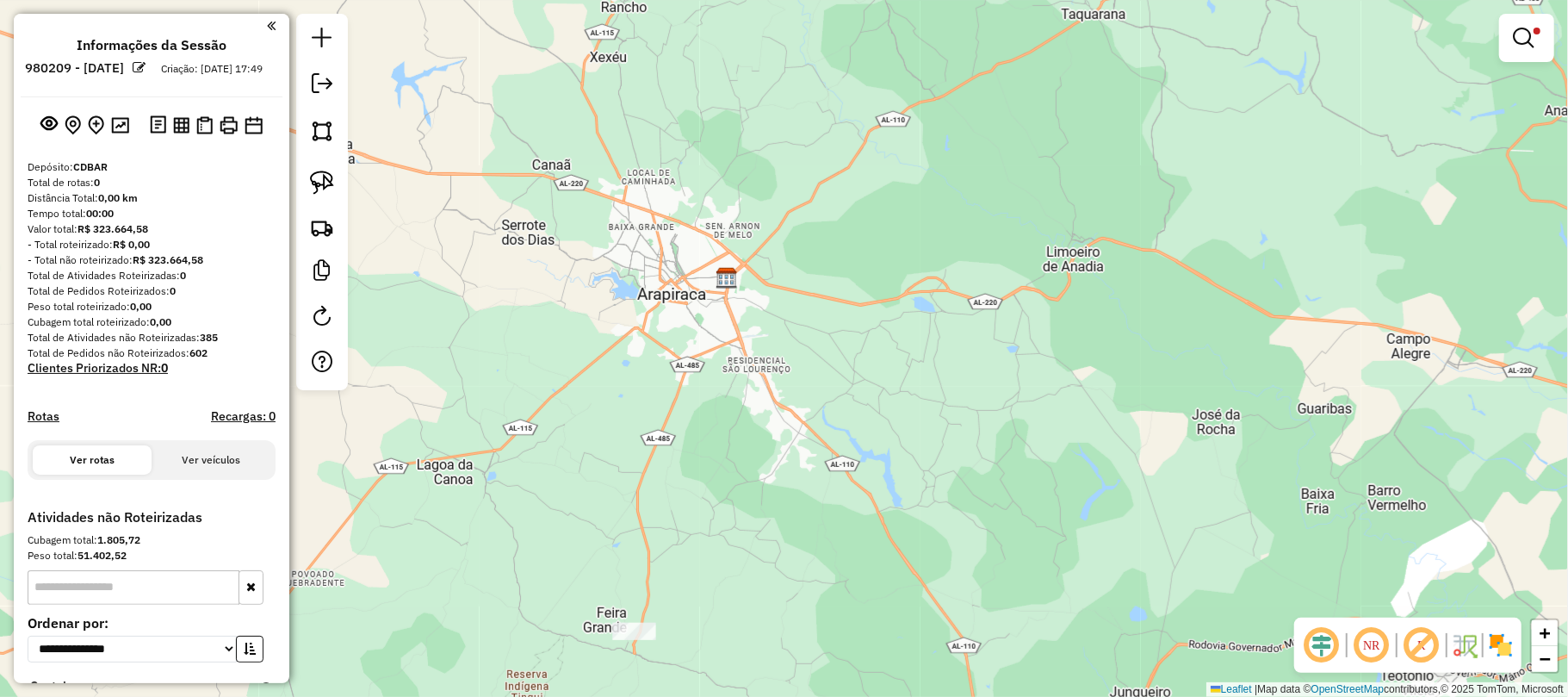
drag, startPoint x: 859, startPoint y: 297, endPoint x: 709, endPoint y: 584, distance: 323.8
click at [709, 584] on div "Limpar filtros Janela de atendimento Grade de atendimento Capacidade Transporta…" at bounding box center [784, 348] width 1568 height 697
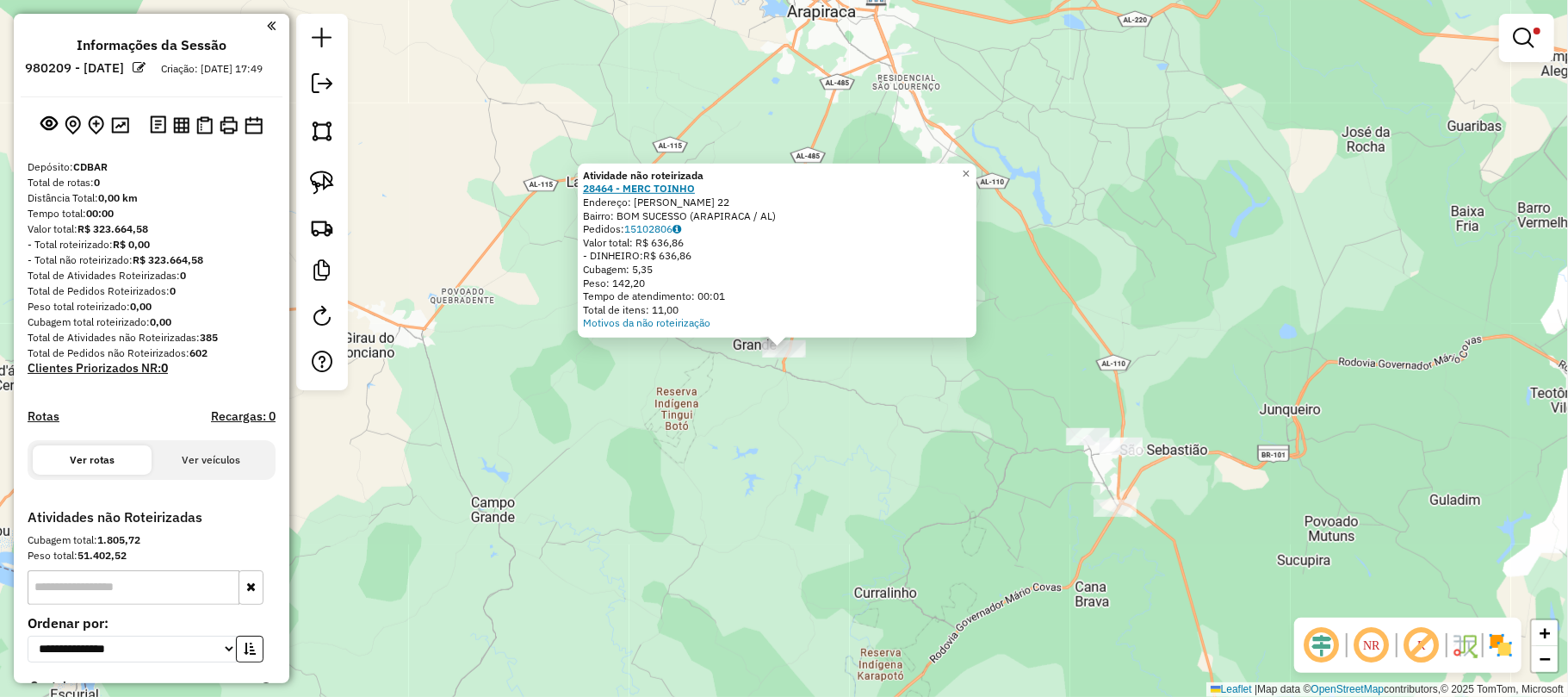
click at [655, 185] on strong "28464 - MERC TOINHO" at bounding box center [639, 188] width 111 height 12
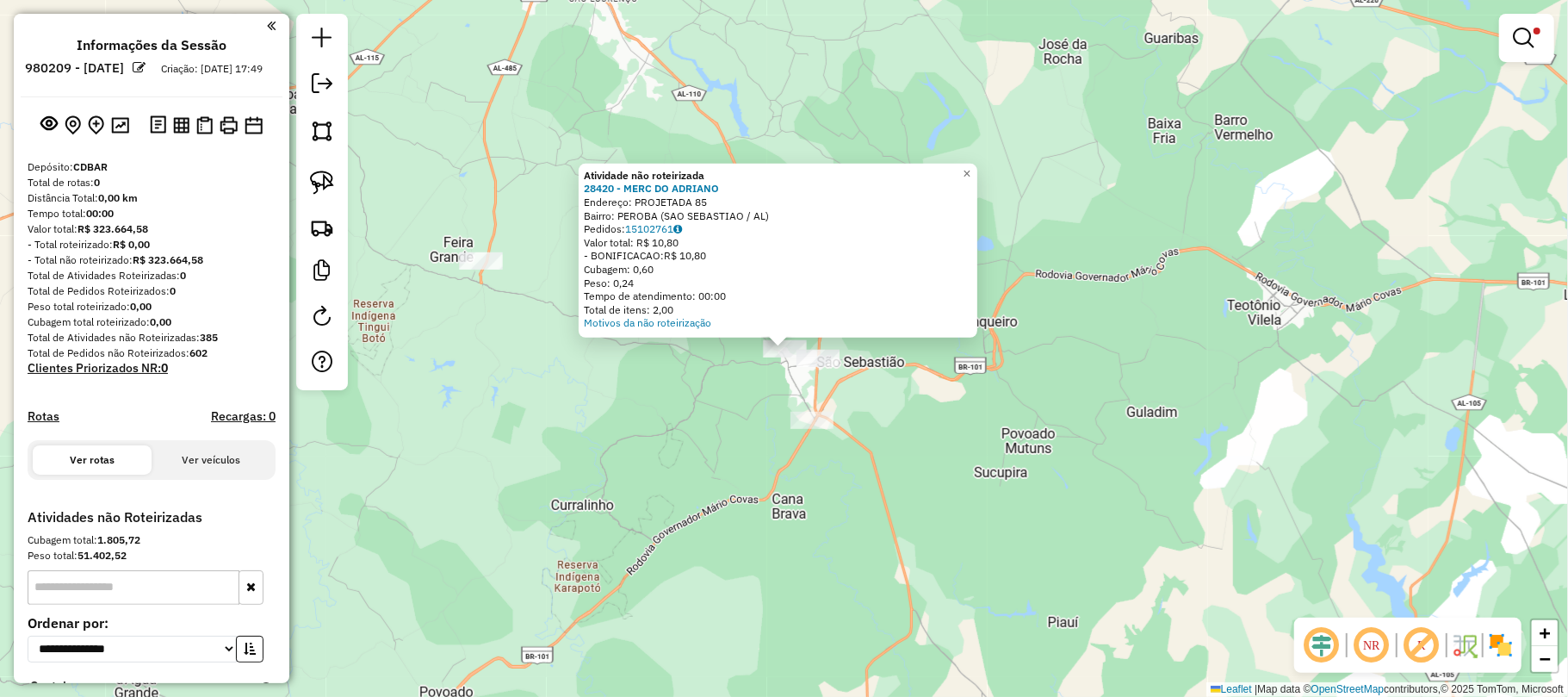
drag, startPoint x: 870, startPoint y: 346, endPoint x: 855, endPoint y: 357, distance: 18.6
click at [871, 346] on div "Atividade não roteirizada 28420 - MERC DO ADRIANO Endereço: PROJETADA 85 Bairro…" at bounding box center [784, 348] width 1568 height 697
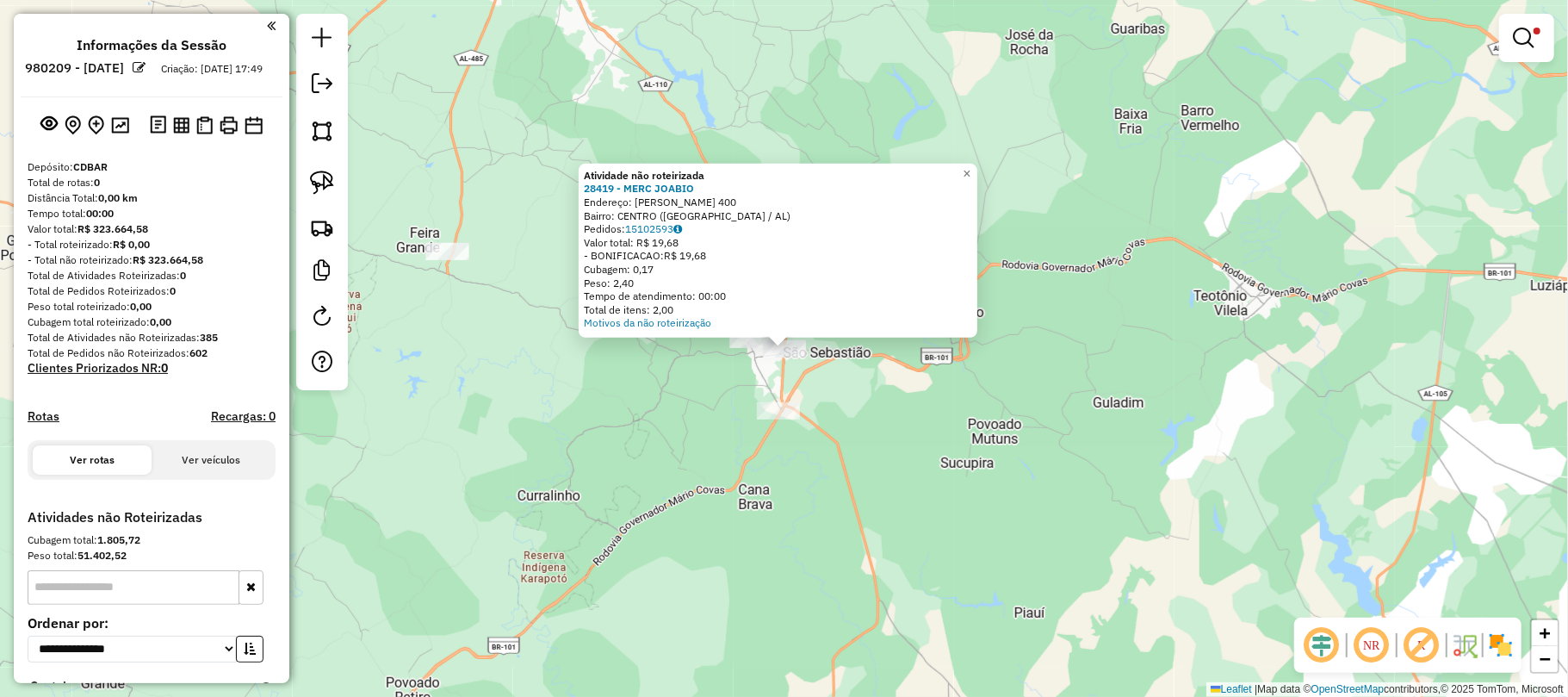
click at [886, 370] on div "Atividade não roteirizada 28419 - MERC JOABIO Endereço: ADALBERTO DE ARAUJO LES…" at bounding box center [784, 348] width 1568 height 697
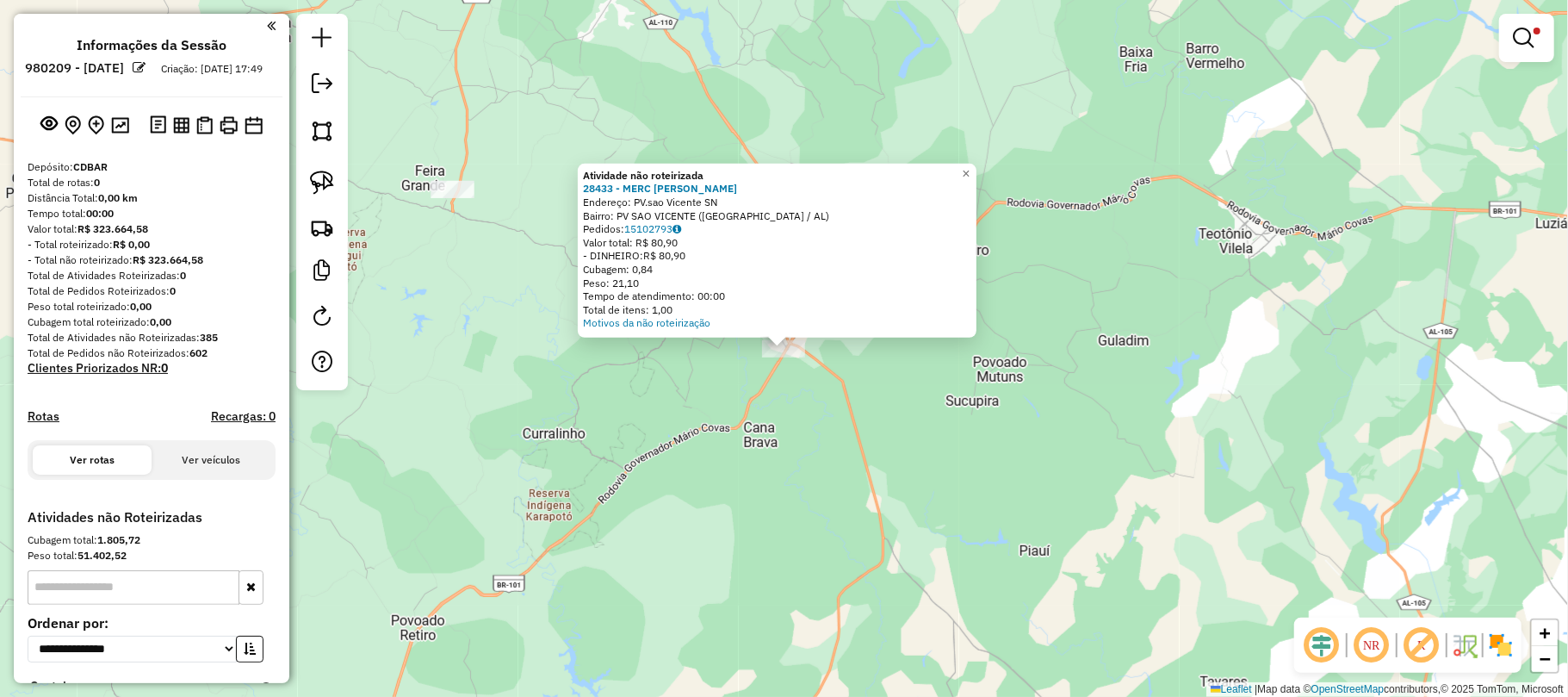
click at [865, 377] on div "Atividade não roteirizada 28433 - MERC DAMIANA Endereço: PV.sao Vicente SN Bair…" at bounding box center [784, 348] width 1568 height 697
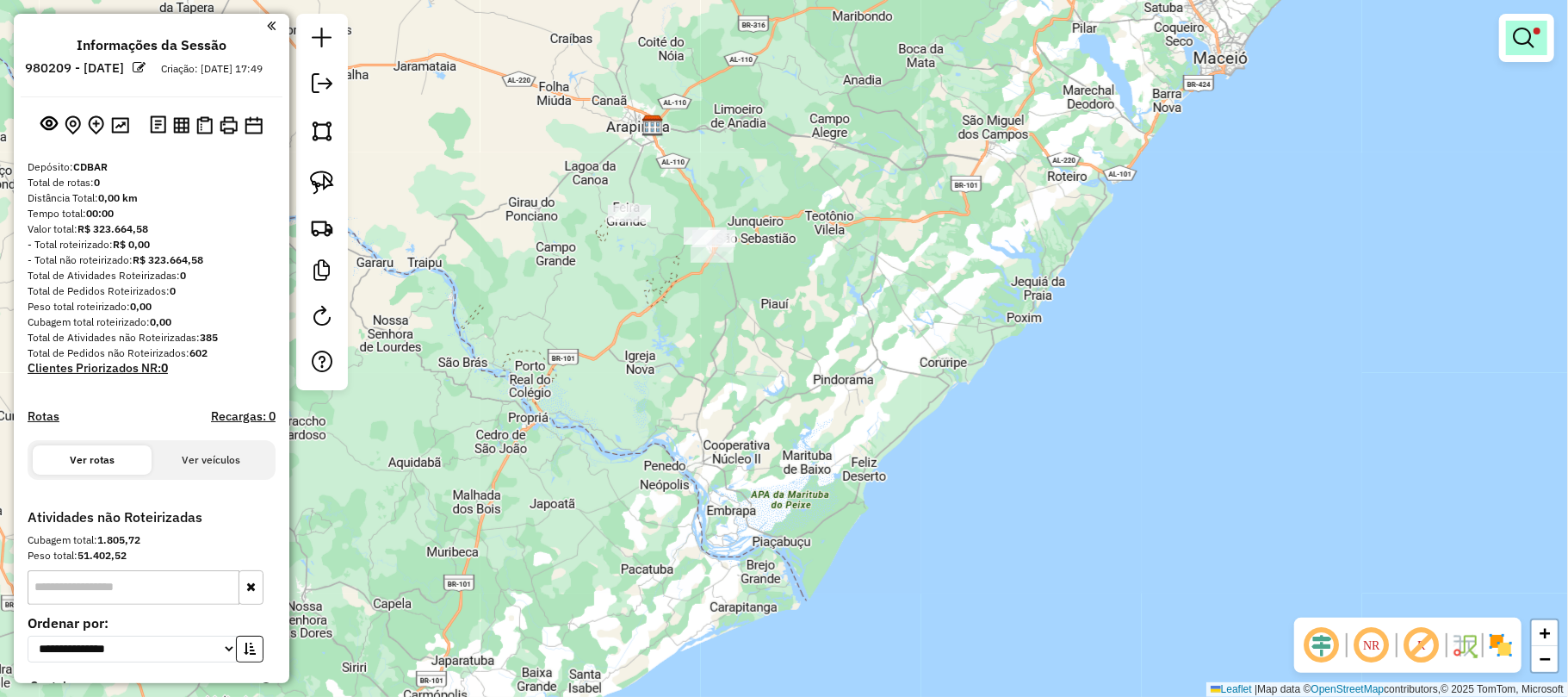
click at [1533, 39] on link at bounding box center [1526, 37] width 41 height 35
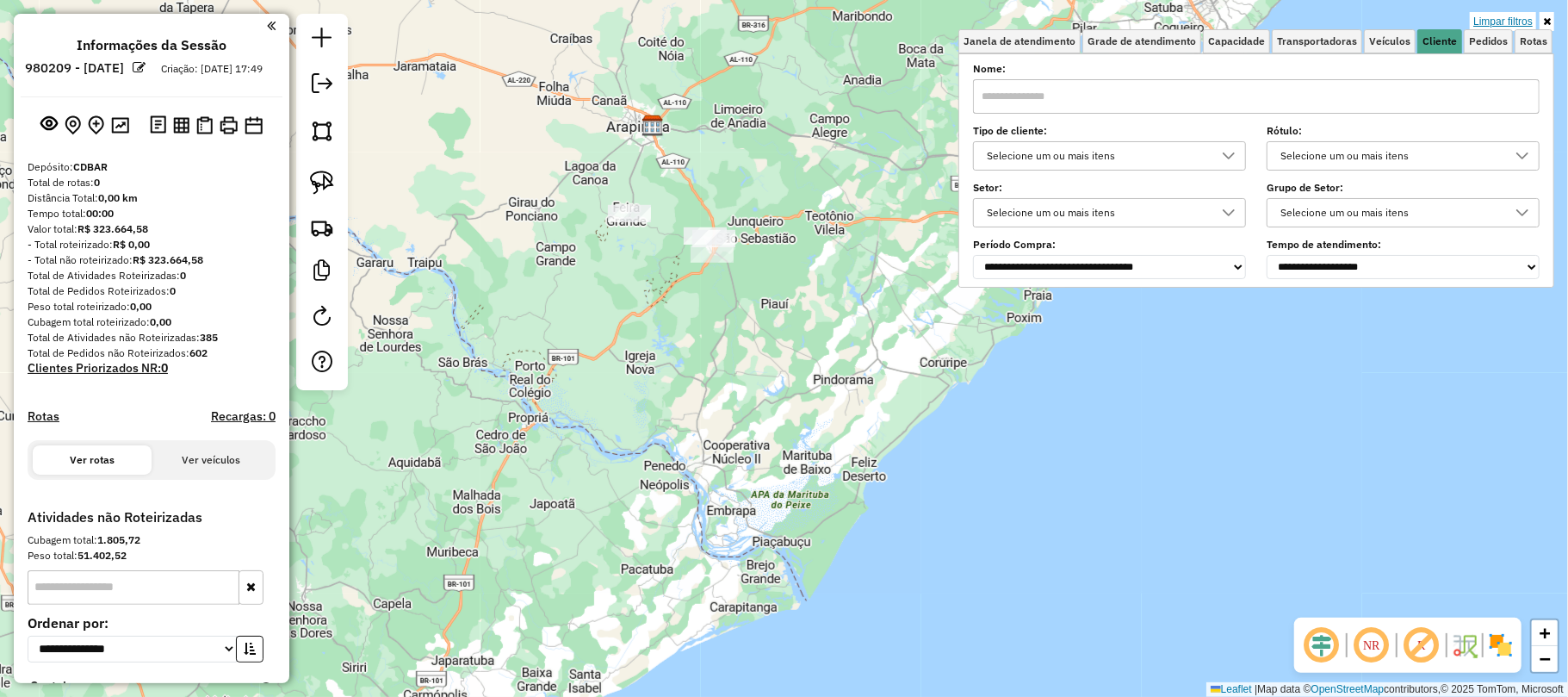
click at [1495, 21] on link "Limpar filtros" at bounding box center [1503, 21] width 66 height 19
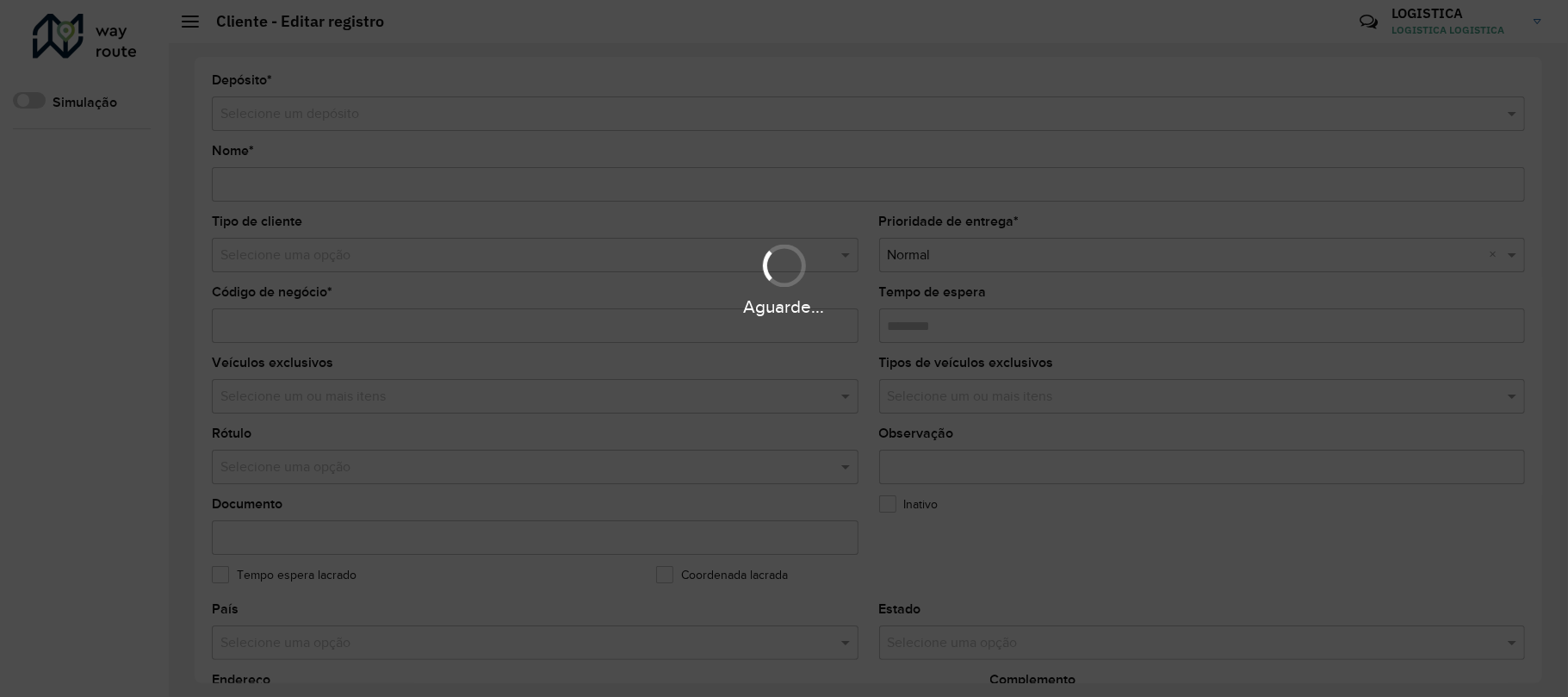
type input "**********"
type input "*****"
type input "********"
type input "**********"
type input "*********"
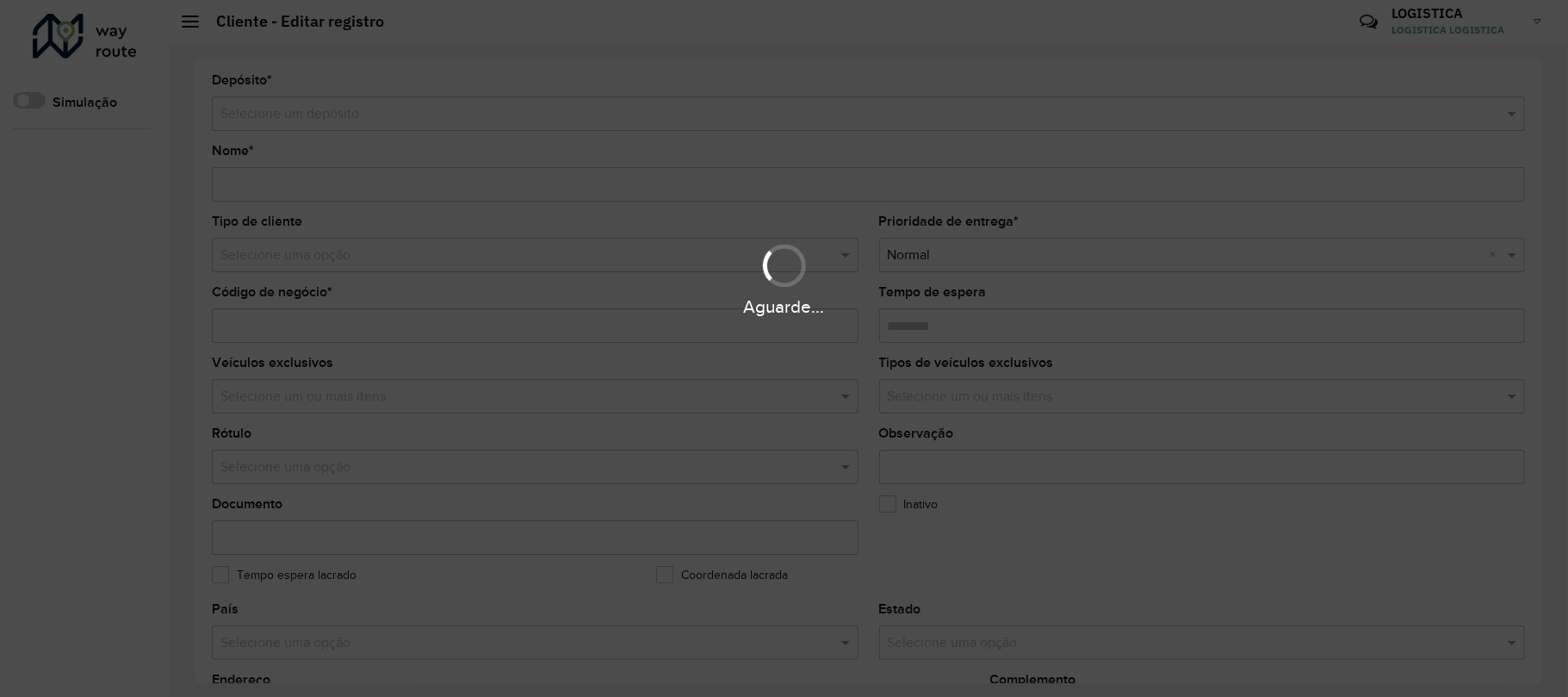
type input "**********"
type input "*********"
type input "**********"
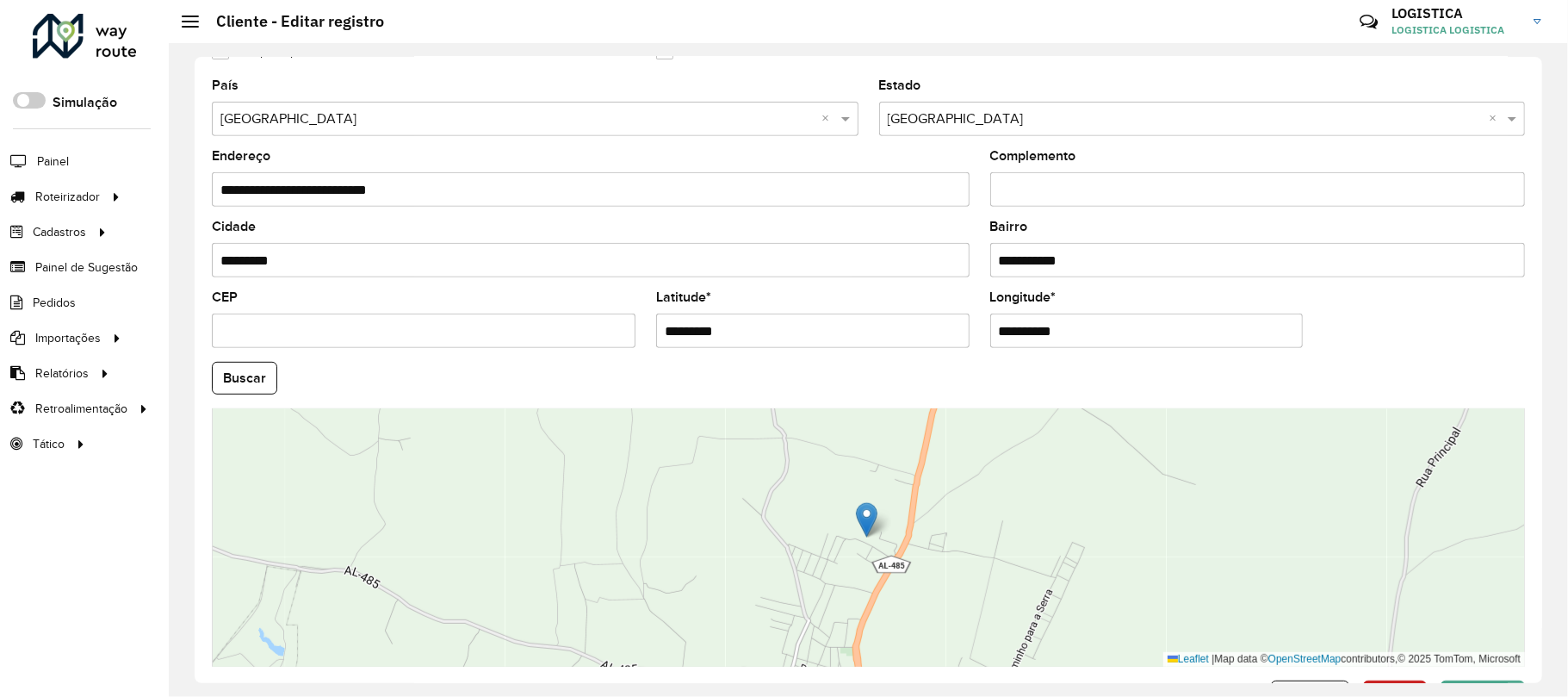
scroll to position [583, 0]
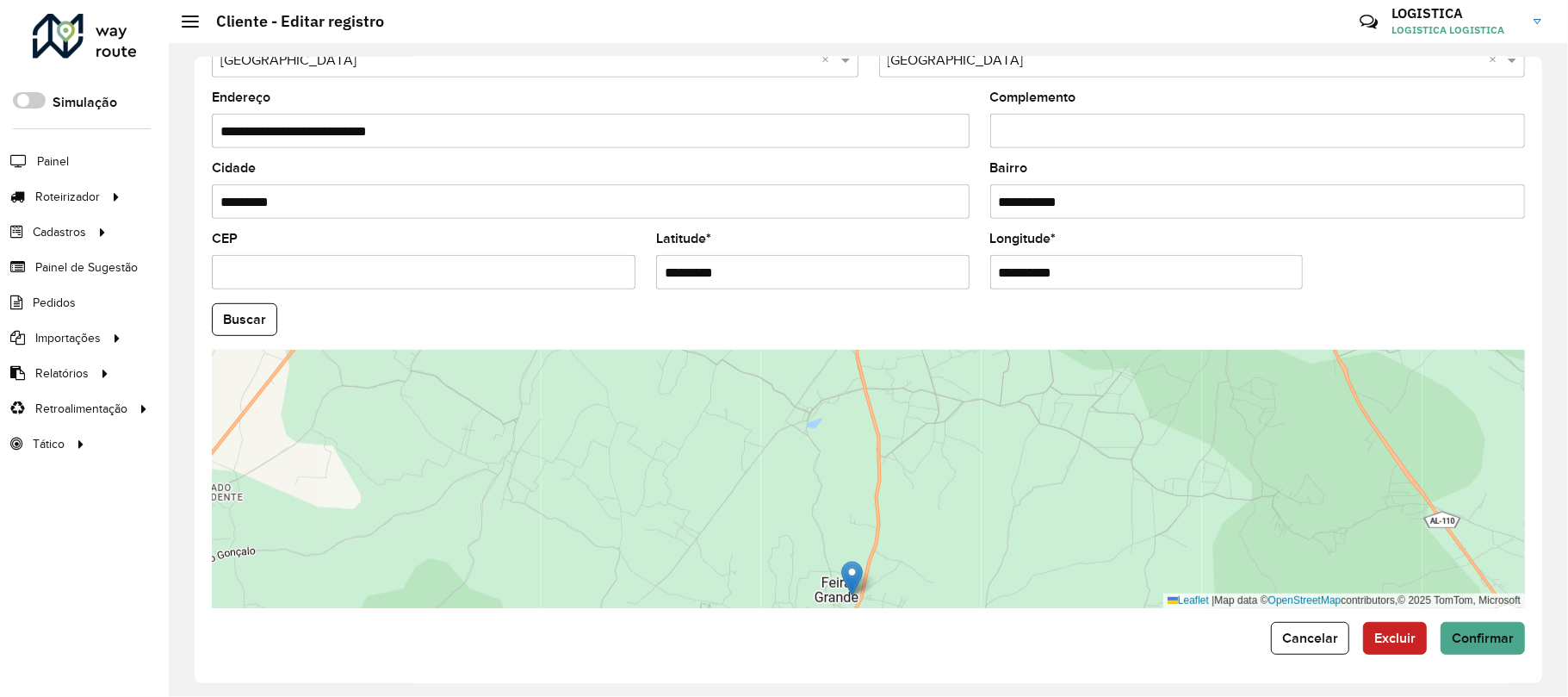
drag, startPoint x: 982, startPoint y: 390, endPoint x: 940, endPoint y: 574, distance: 188.7
click at [940, 574] on div "Leaflet | Map data © OpenStreetMap contributors,© 2025 TomTom, Microsoft" at bounding box center [868, 479] width 1313 height 259
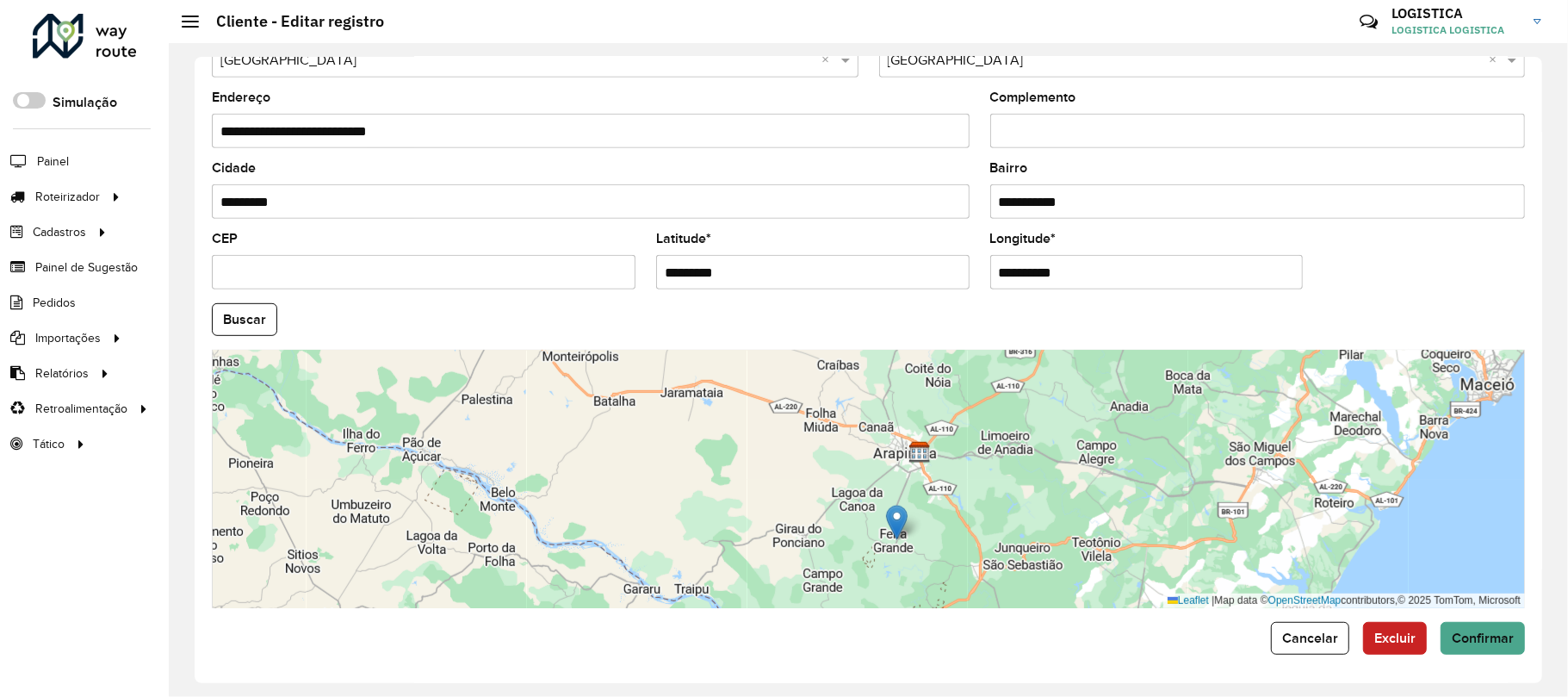
drag, startPoint x: 995, startPoint y: 427, endPoint x: 945, endPoint y: 517, distance: 103.0
click at [948, 515] on div "Leaflet | Map data © OpenStreetMap contributors,© 2025 TomTom, Microsoft" at bounding box center [868, 479] width 1313 height 259
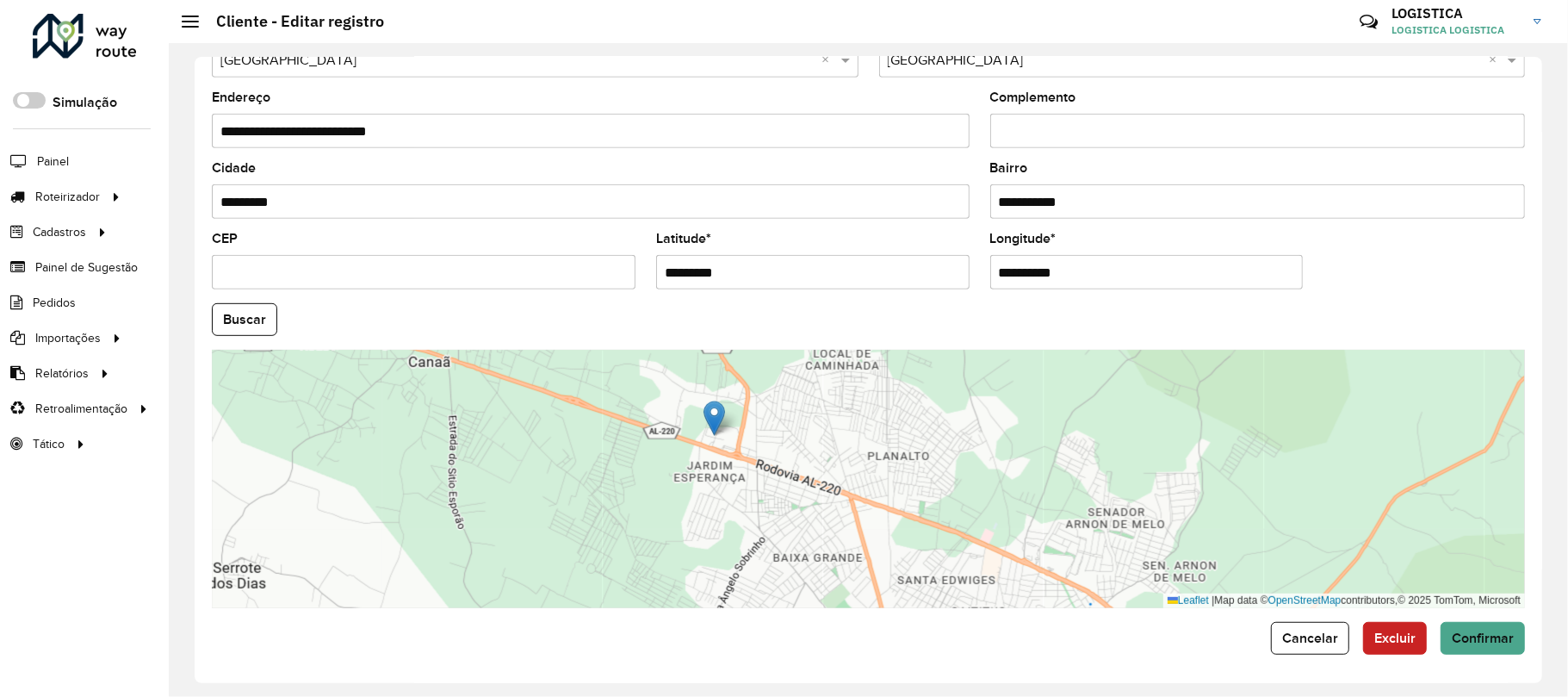
drag, startPoint x: 833, startPoint y: 546, endPoint x: 713, endPoint y: 417, distance: 176.2
click at [713, 417] on img at bounding box center [714, 419] width 21 height 36
type input "**********"
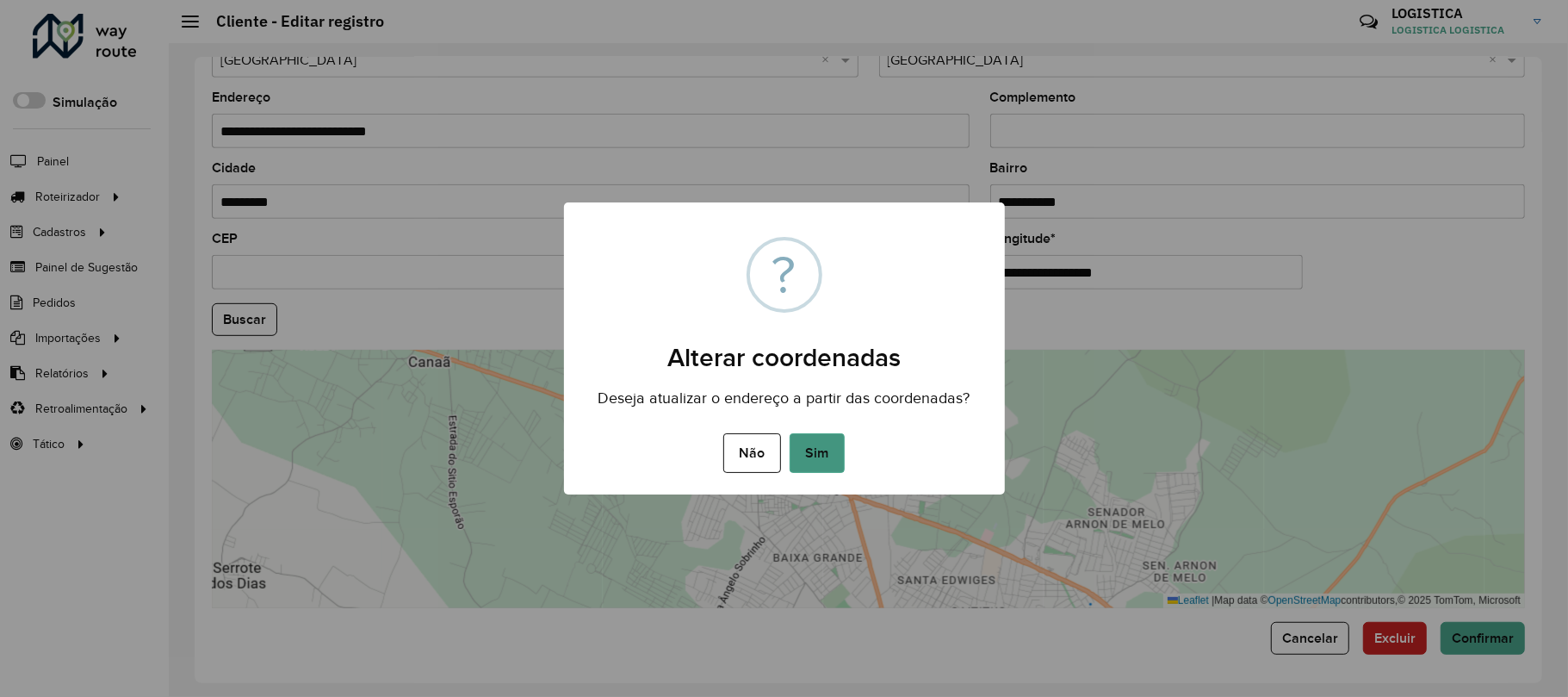
click at [814, 452] on button "Sim" at bounding box center [817, 453] width 55 height 39
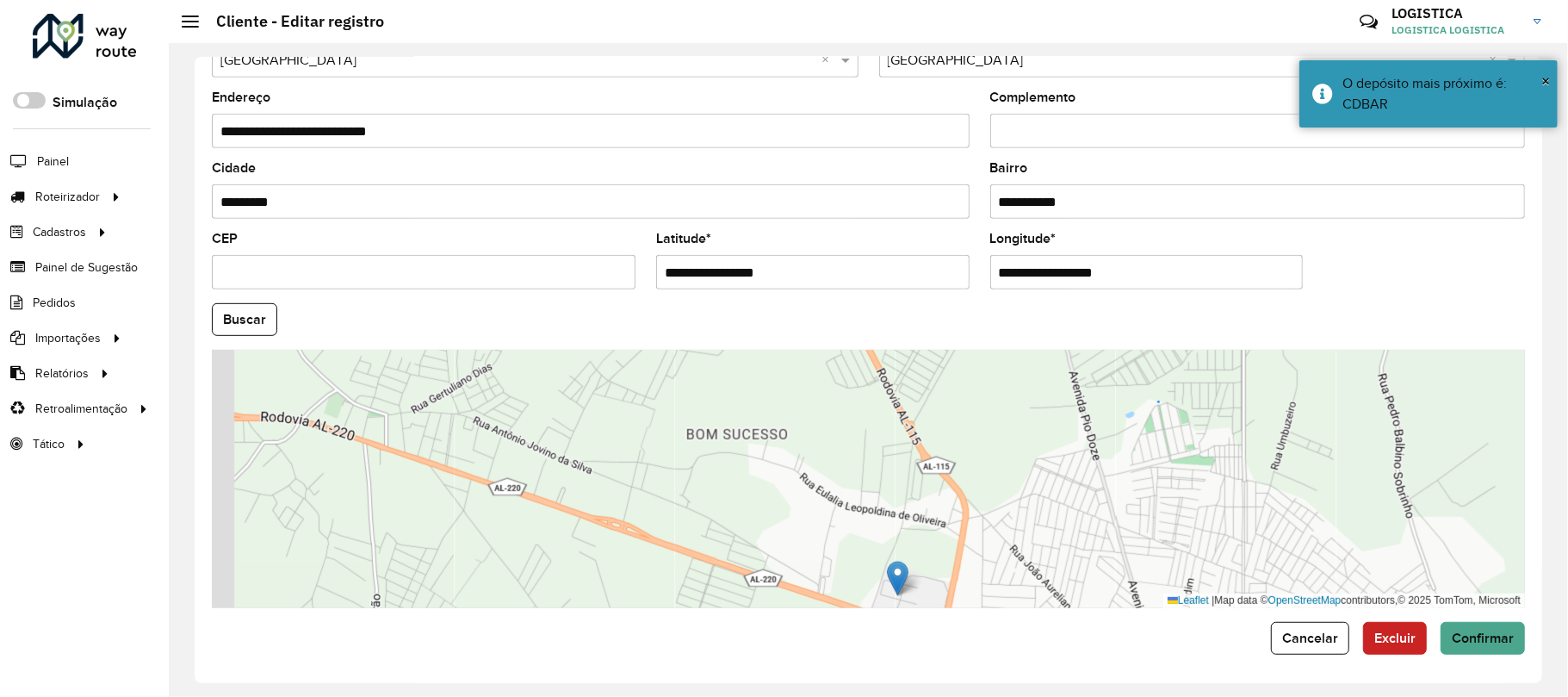
drag, startPoint x: 906, startPoint y: 413, endPoint x: 955, endPoint y: 522, distance: 119.5
click at [937, 529] on div "Leaflet | Map data © OpenStreetMap contributors,© 2025 TomTom, Microsoft" at bounding box center [868, 479] width 1313 height 259
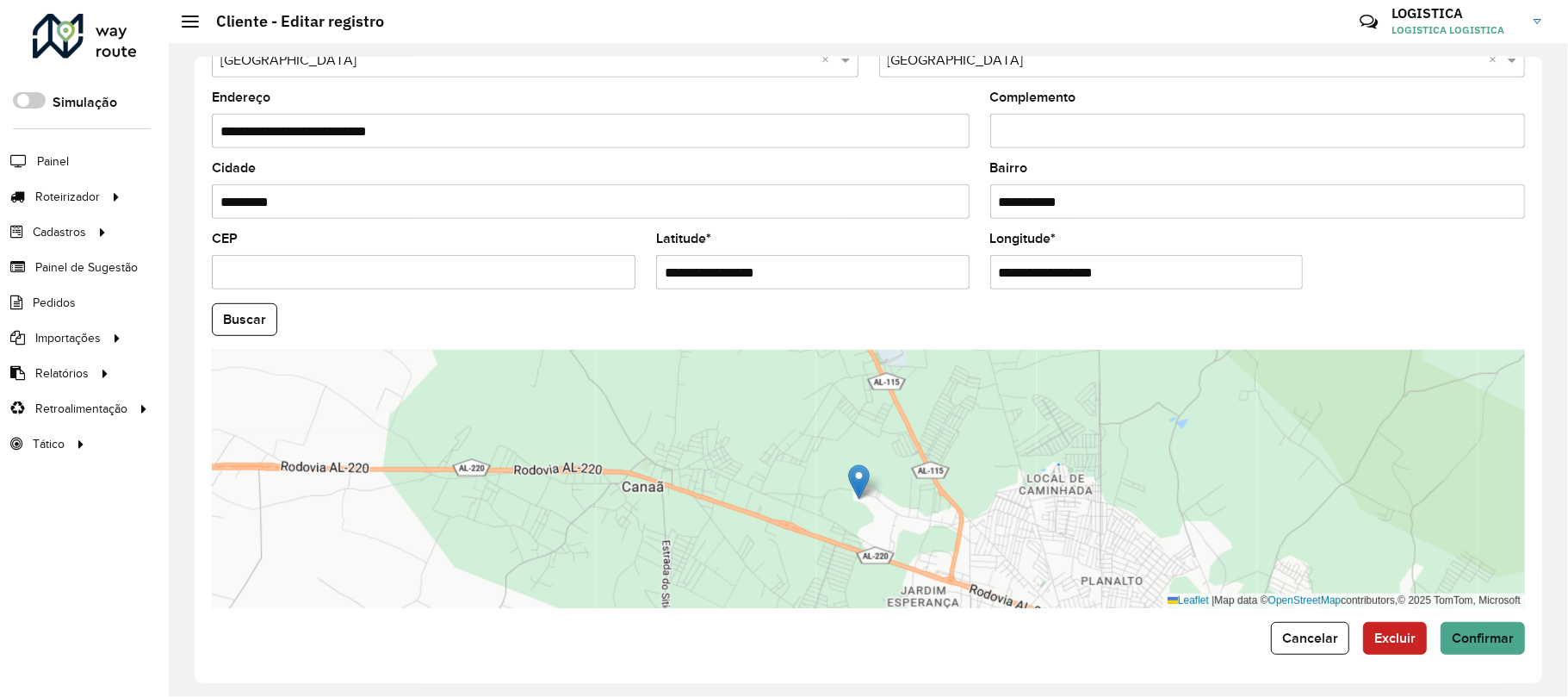
drag, startPoint x: 930, startPoint y: 541, endPoint x: 861, endPoint y: 480, distance: 92.1
click at [861, 480] on img at bounding box center [859, 482] width 21 height 36
type input "**********"
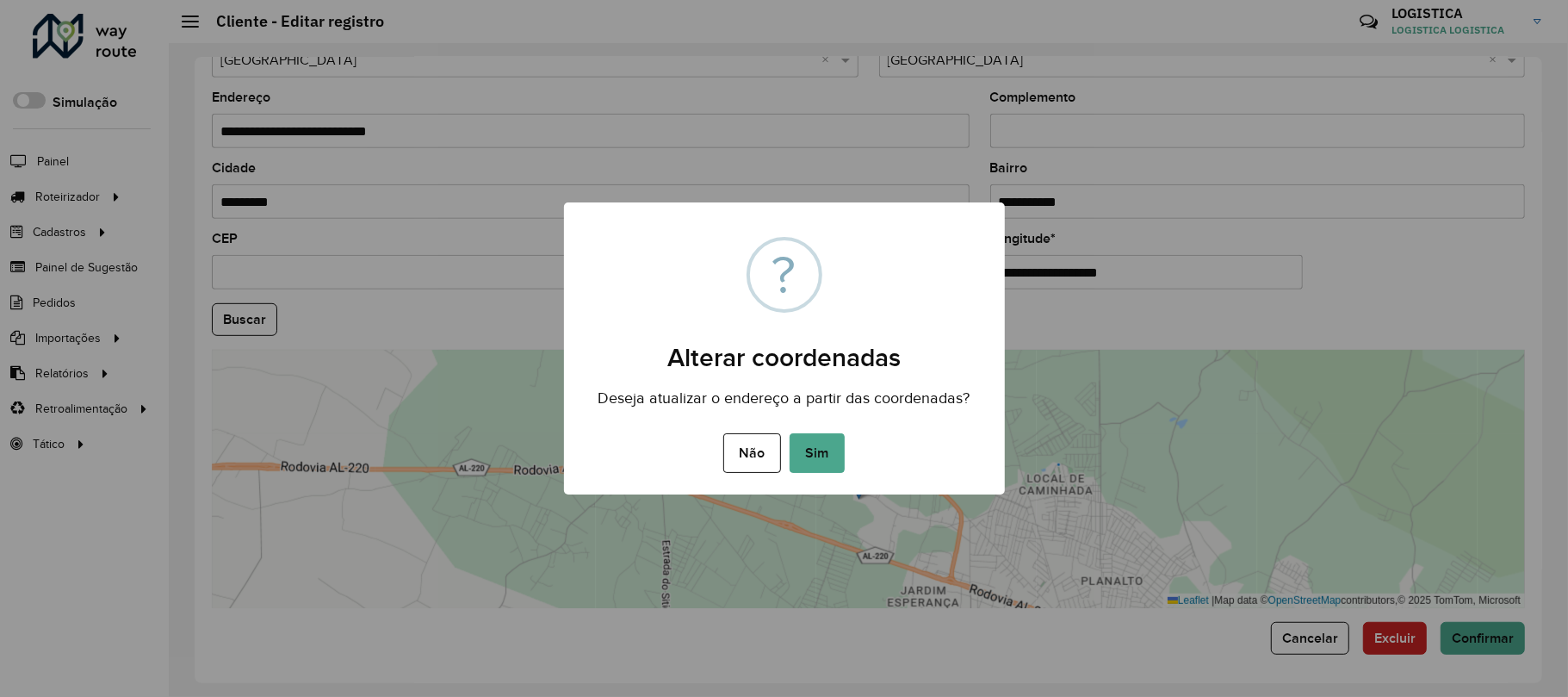
drag, startPoint x: 813, startPoint y: 442, endPoint x: 845, endPoint y: 466, distance: 40.0
click at [831, 460] on button "Sim" at bounding box center [817, 453] width 55 height 39
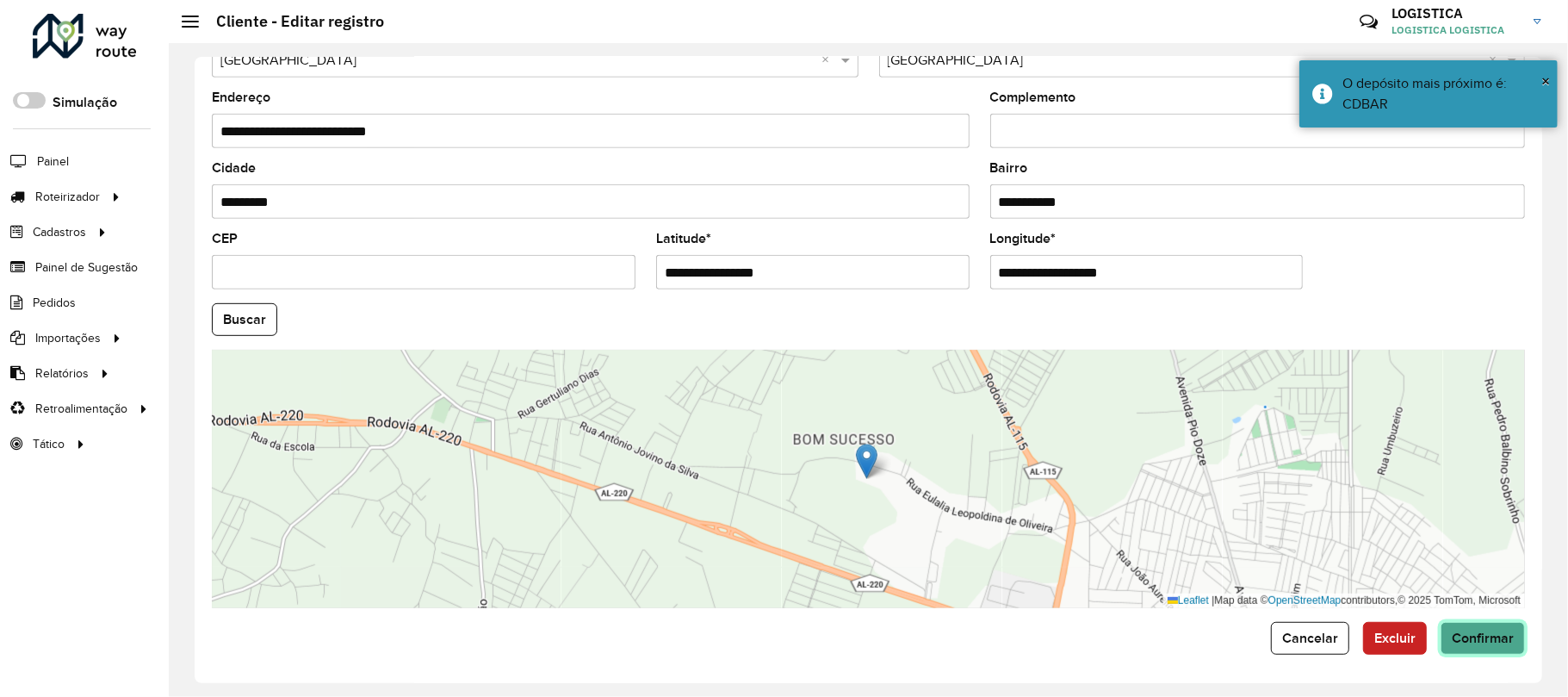
click at [1474, 634] on span "Confirmar" at bounding box center [1483, 638] width 62 height 14
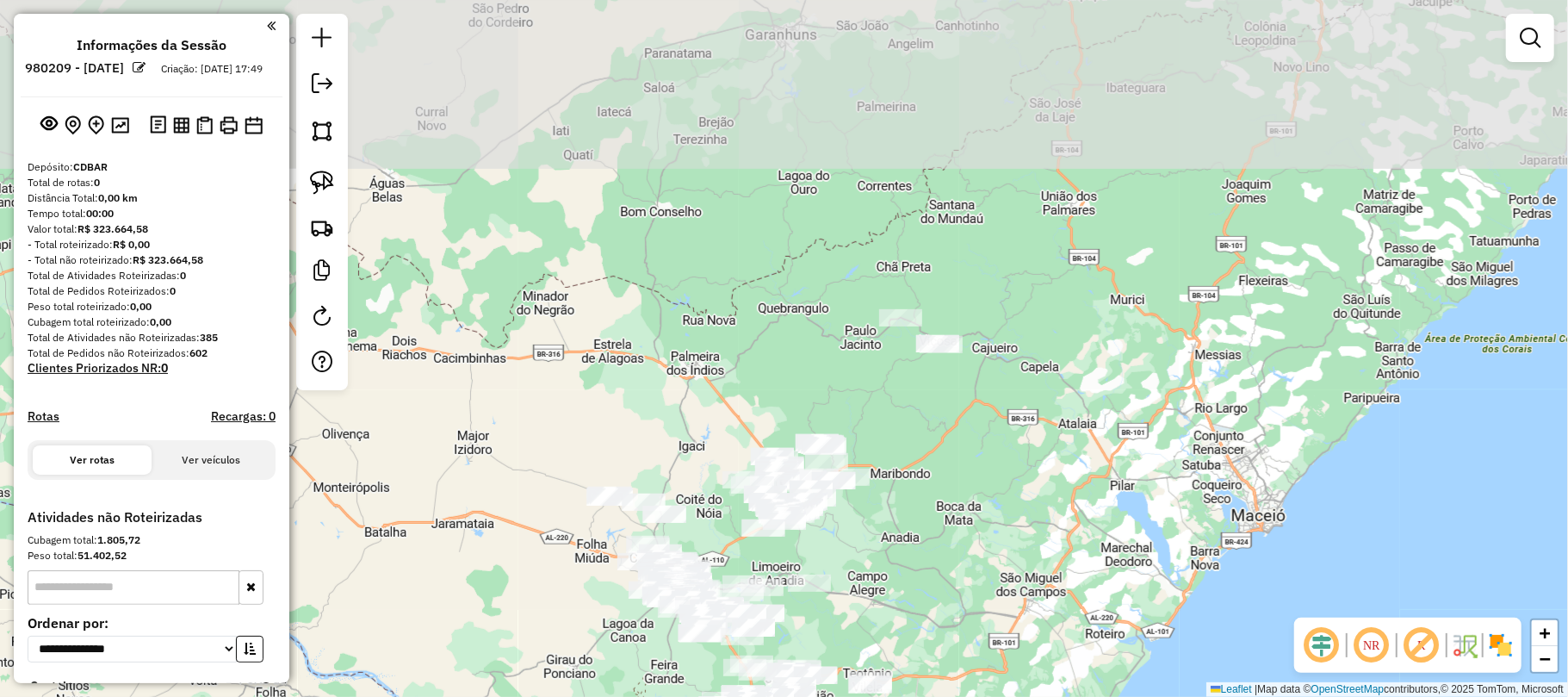
drag, startPoint x: 1041, startPoint y: 165, endPoint x: 952, endPoint y: 393, distance: 244.8
click at [952, 393] on div "Janela de atendimento Grade de atendimento Capacidade Transportadoras Veículos …" at bounding box center [784, 348] width 1568 height 697
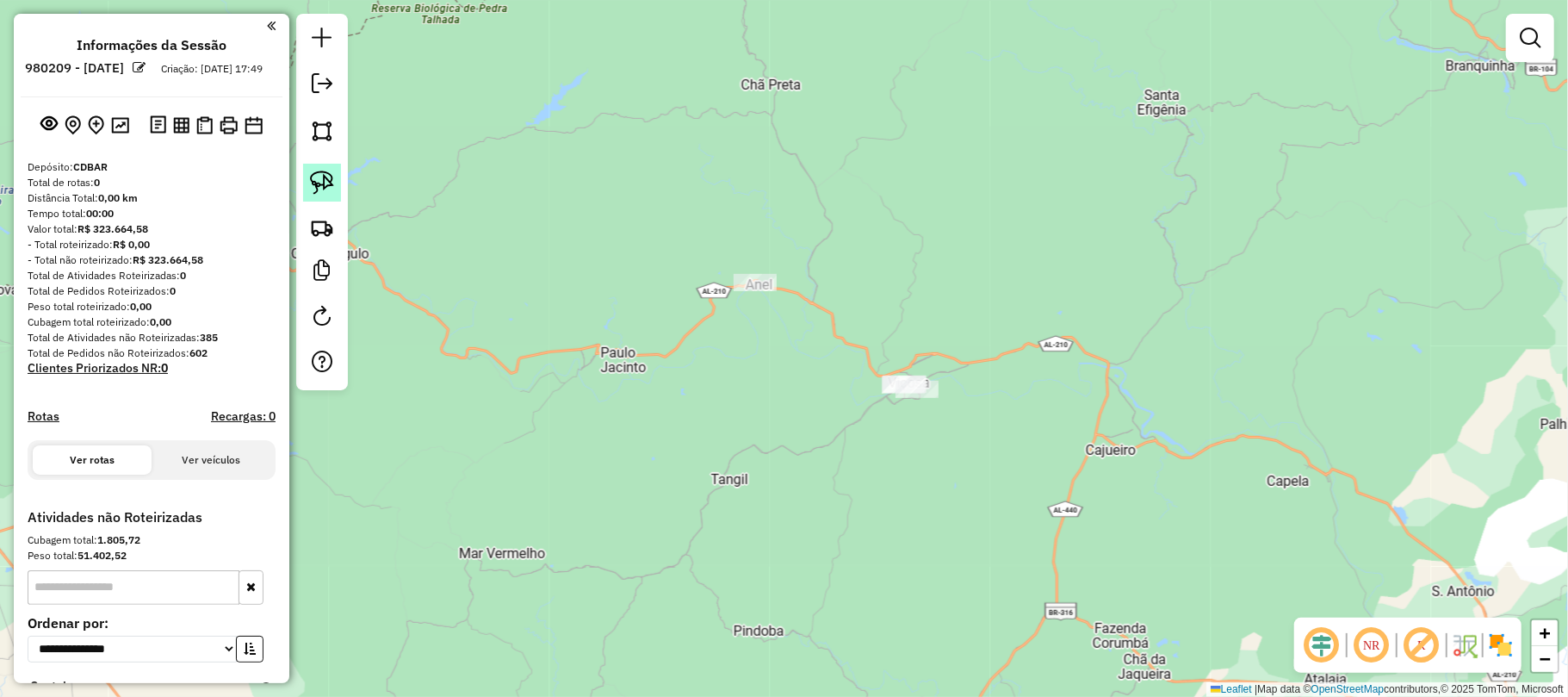
drag, startPoint x: 322, startPoint y: 178, endPoint x: 532, endPoint y: 245, distance: 220.4
click at [322, 180] on img at bounding box center [322, 182] width 24 height 24
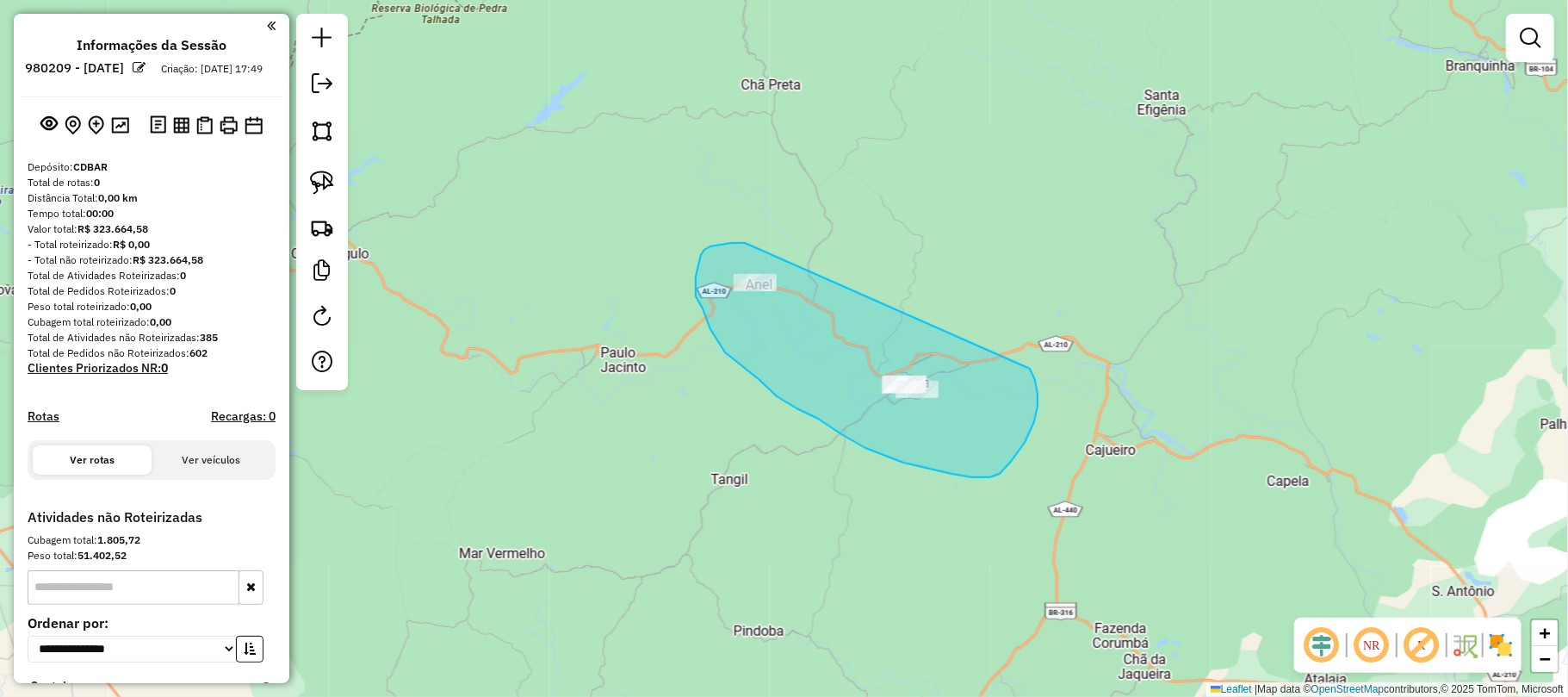
drag, startPoint x: 697, startPoint y: 270, endPoint x: 1009, endPoint y: 343, distance: 320.4
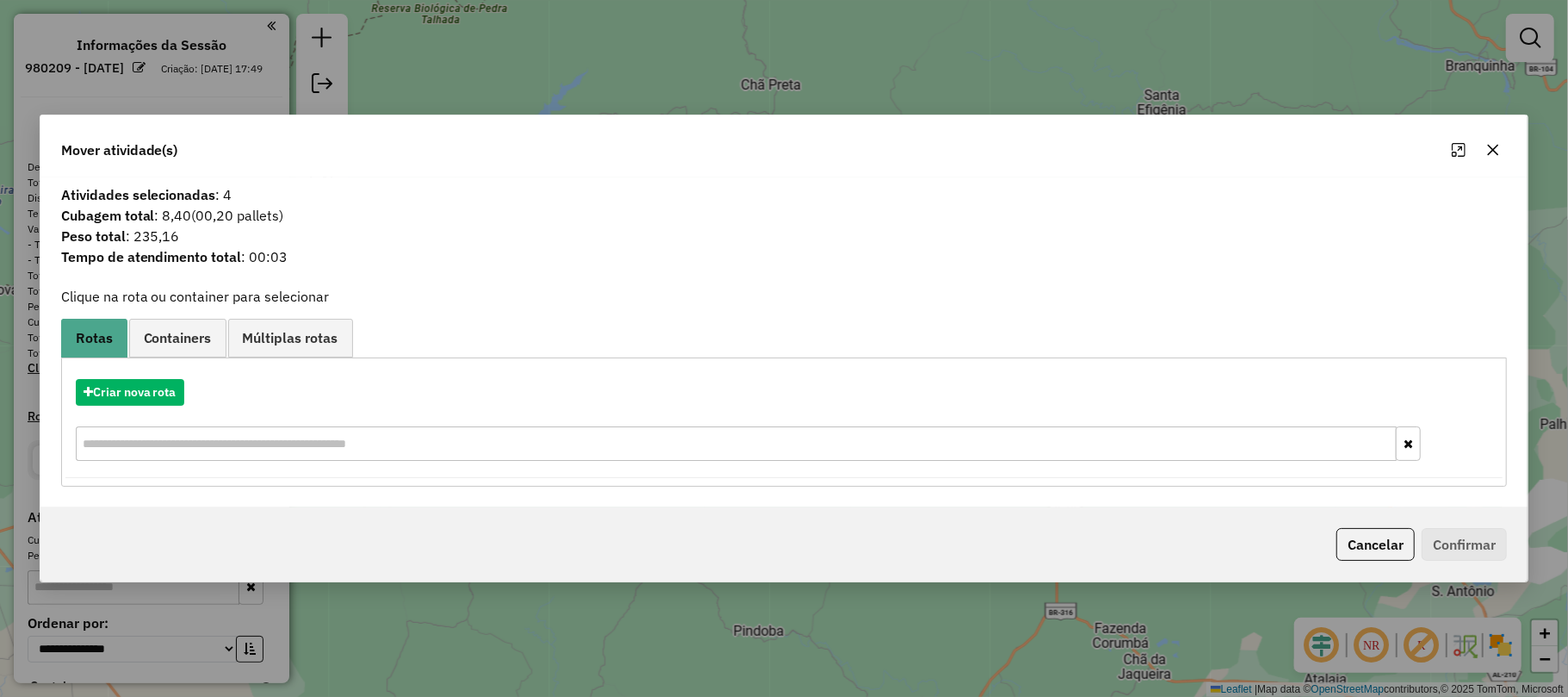
click at [1497, 143] on icon "button" at bounding box center [1492, 149] width 13 height 13
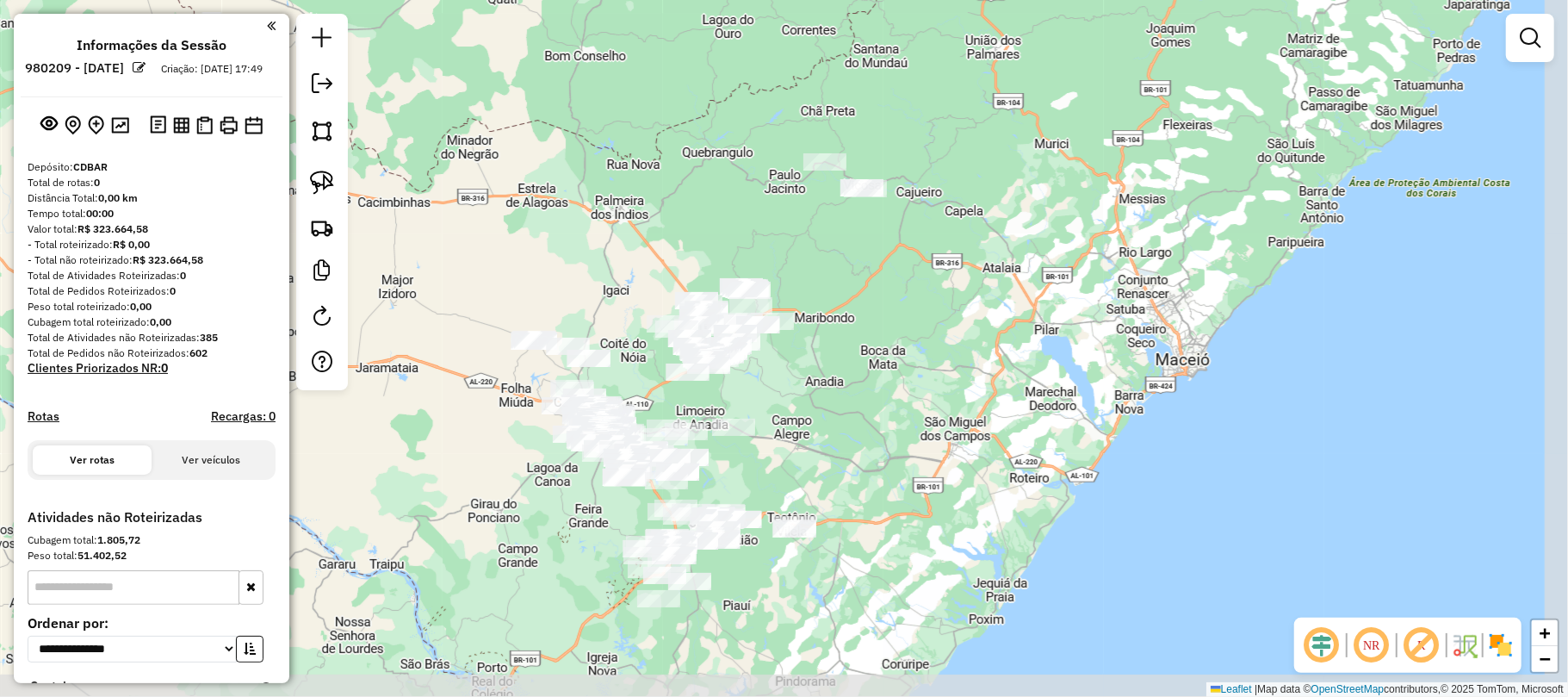
drag, startPoint x: 920, startPoint y: 505, endPoint x: 845, endPoint y: 308, distance: 210.8
click at [845, 308] on div "Janela de atendimento Grade de atendimento Capacidade Transportadoras Veículos …" at bounding box center [784, 348] width 1568 height 697
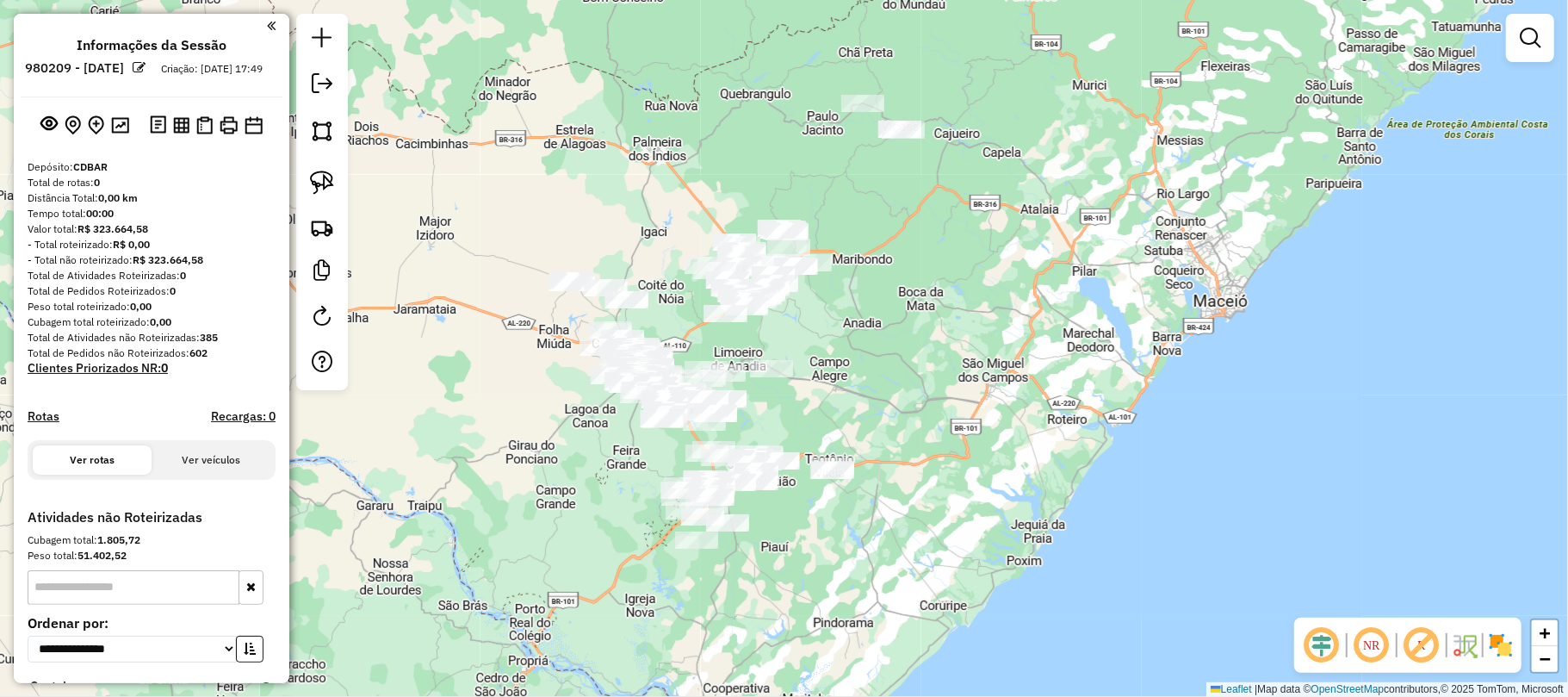
drag, startPoint x: 838, startPoint y: 442, endPoint x: 861, endPoint y: 424, distance: 29.2
click at [870, 393] on div "Janela de atendimento Grade de atendimento Capacidade Transportadoras Veículos …" at bounding box center [784, 348] width 1568 height 697
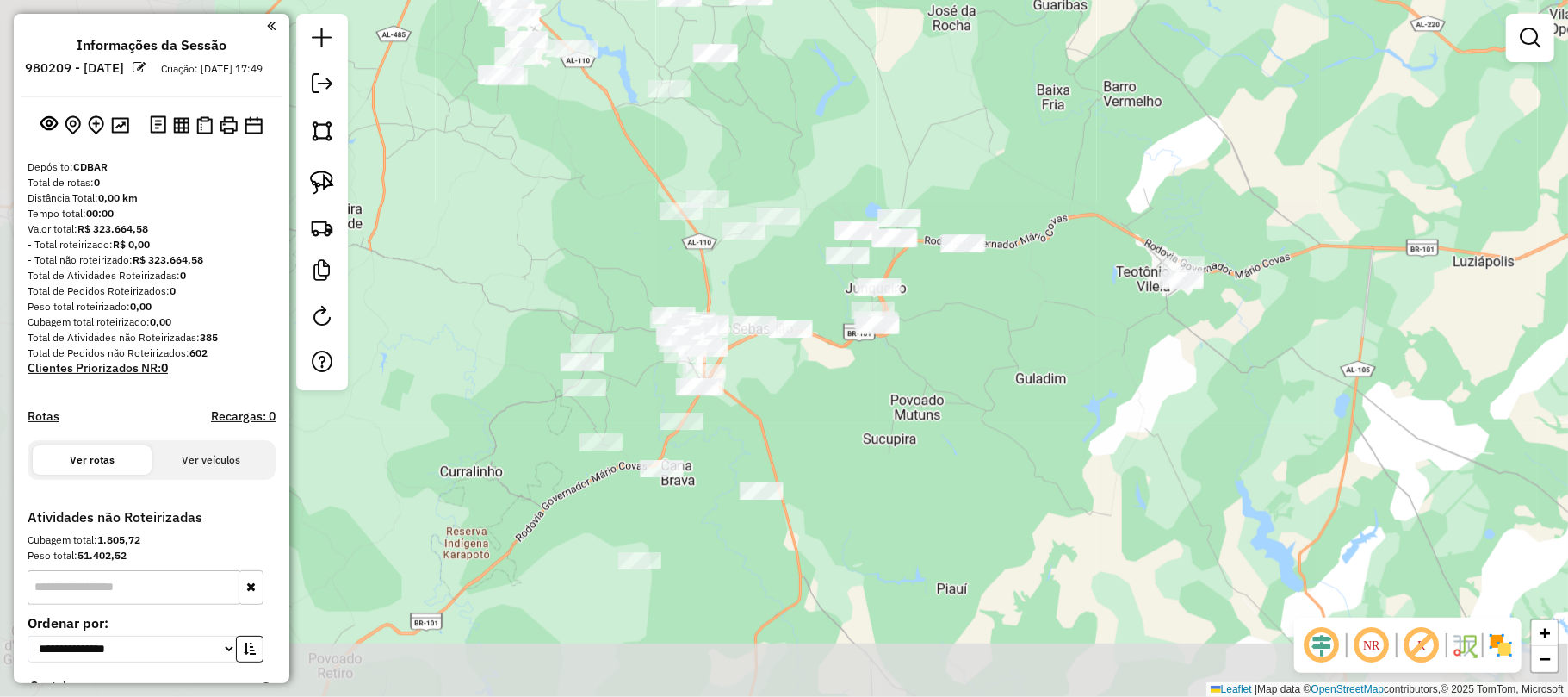
drag, startPoint x: 682, startPoint y: 491, endPoint x: 996, endPoint y: 359, distance: 340.6
click at [1071, 262] on div "Janela de atendimento Grade de atendimento Capacidade Transportadoras Veículos …" at bounding box center [784, 348] width 1568 height 697
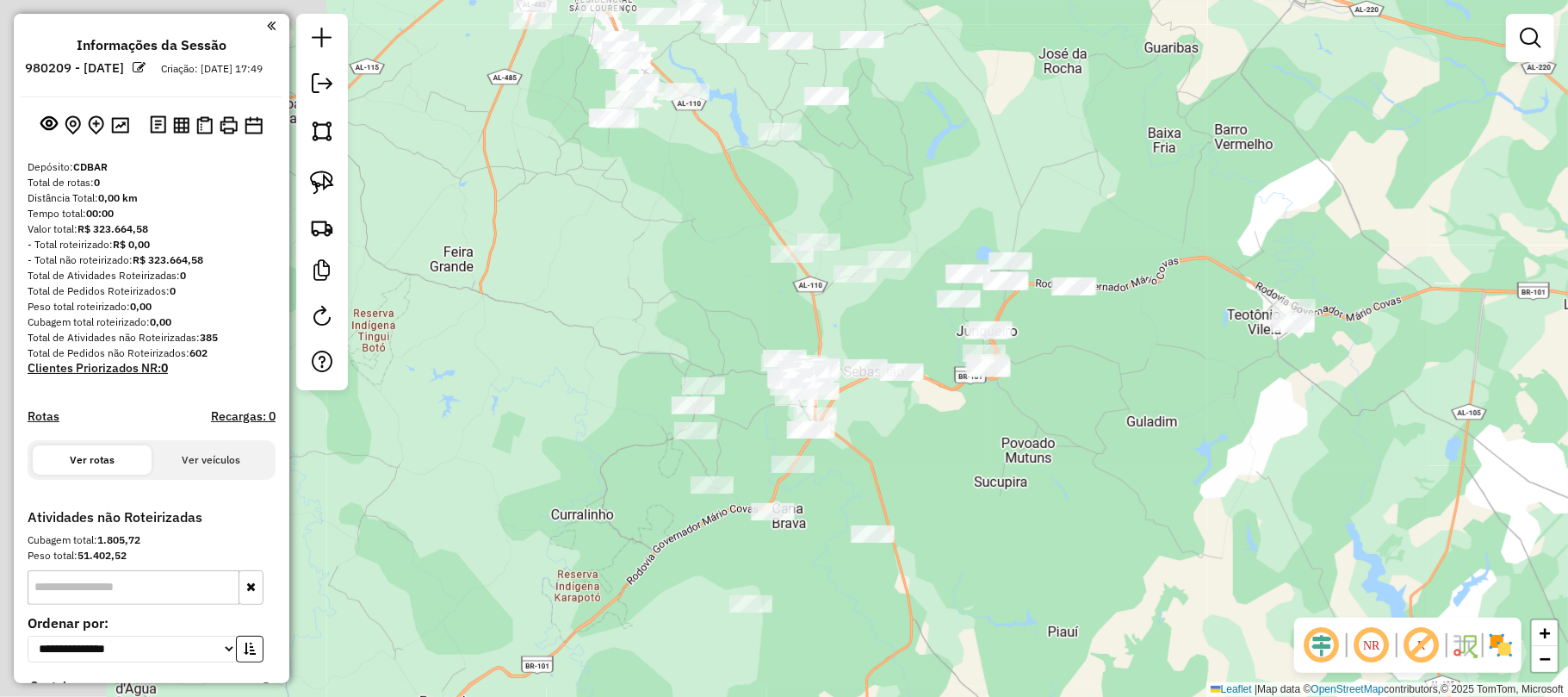
click at [906, 432] on div "Janela de atendimento Grade de atendimento Capacidade Transportadoras Veículos …" at bounding box center [784, 348] width 1568 height 697
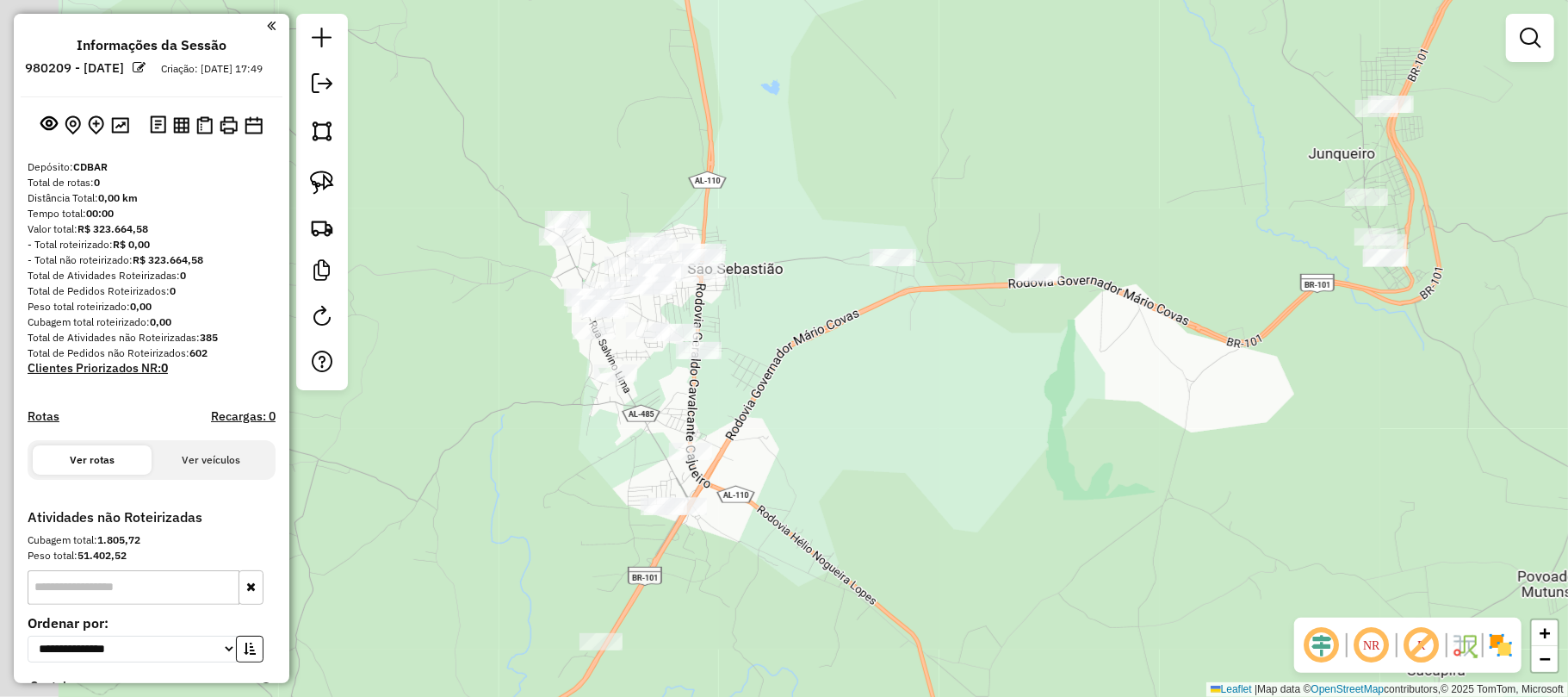
click at [783, 315] on div "Janela de atendimento Grade de atendimento Capacidade Transportadoras Veículos …" at bounding box center [784, 348] width 1568 height 697
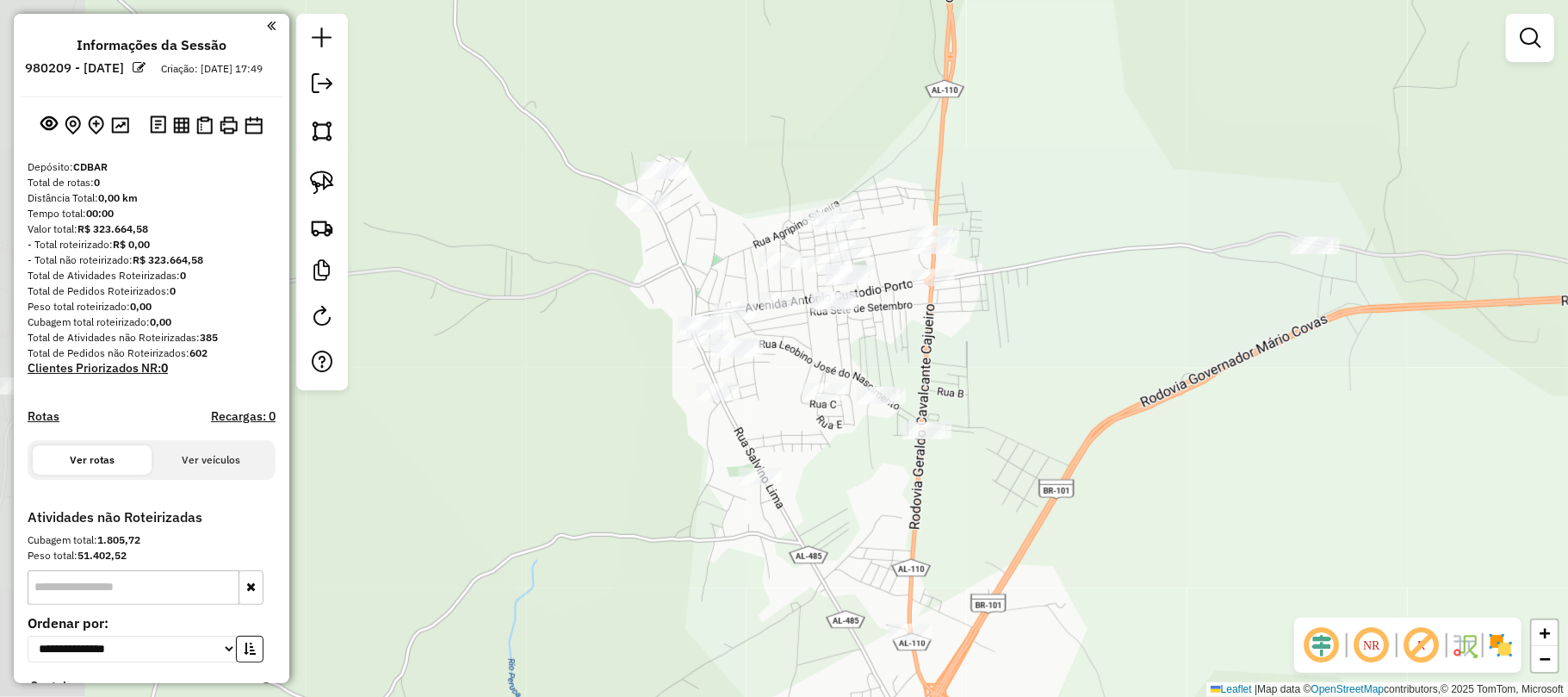
drag, startPoint x: 861, startPoint y: 314, endPoint x: 1054, endPoint y: 339, distance: 194.6
click at [1054, 339] on div "Janela de atendimento Grade de atendimento Capacidade Transportadoras Veículos …" at bounding box center [784, 348] width 1568 height 697
click at [317, 177] on img at bounding box center [322, 182] width 24 height 24
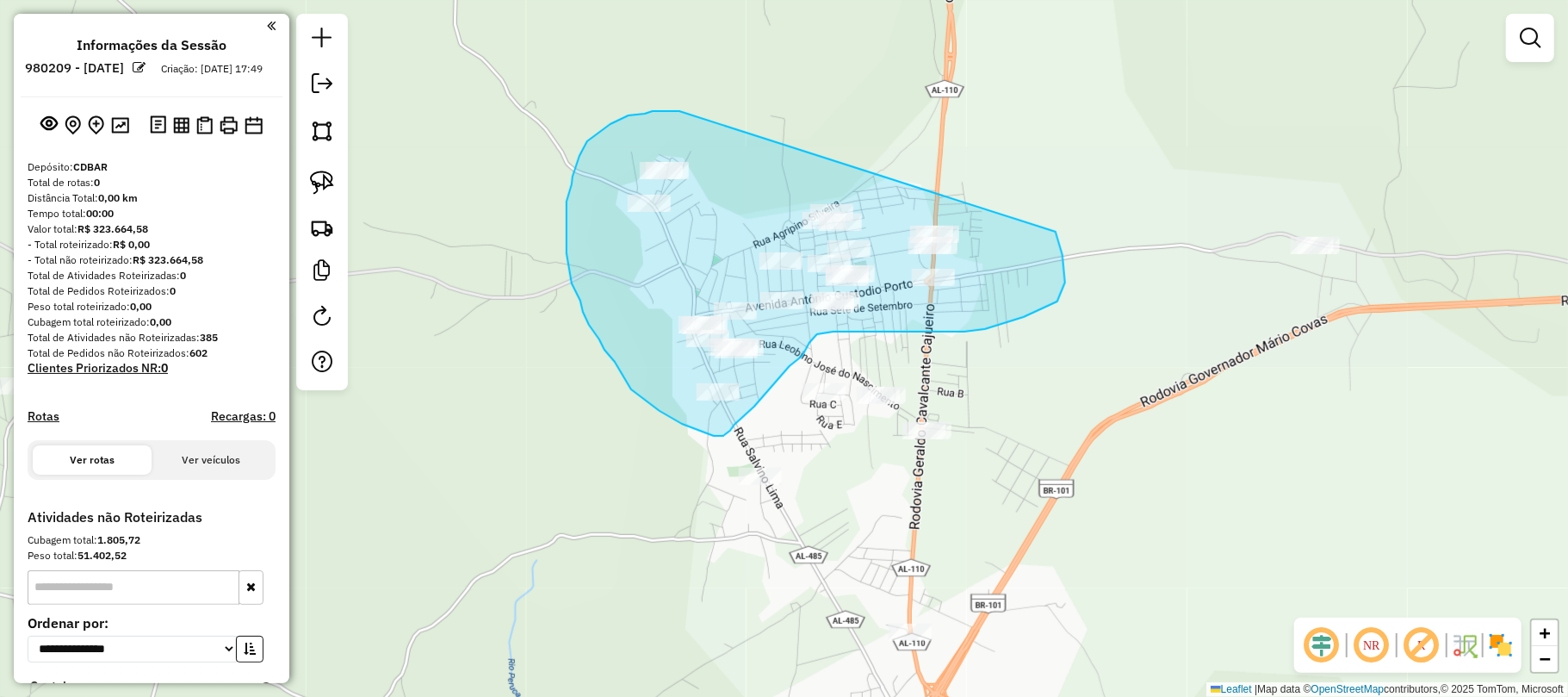
drag, startPoint x: 645, startPoint y: 113, endPoint x: 913, endPoint y: 145, distance: 269.9
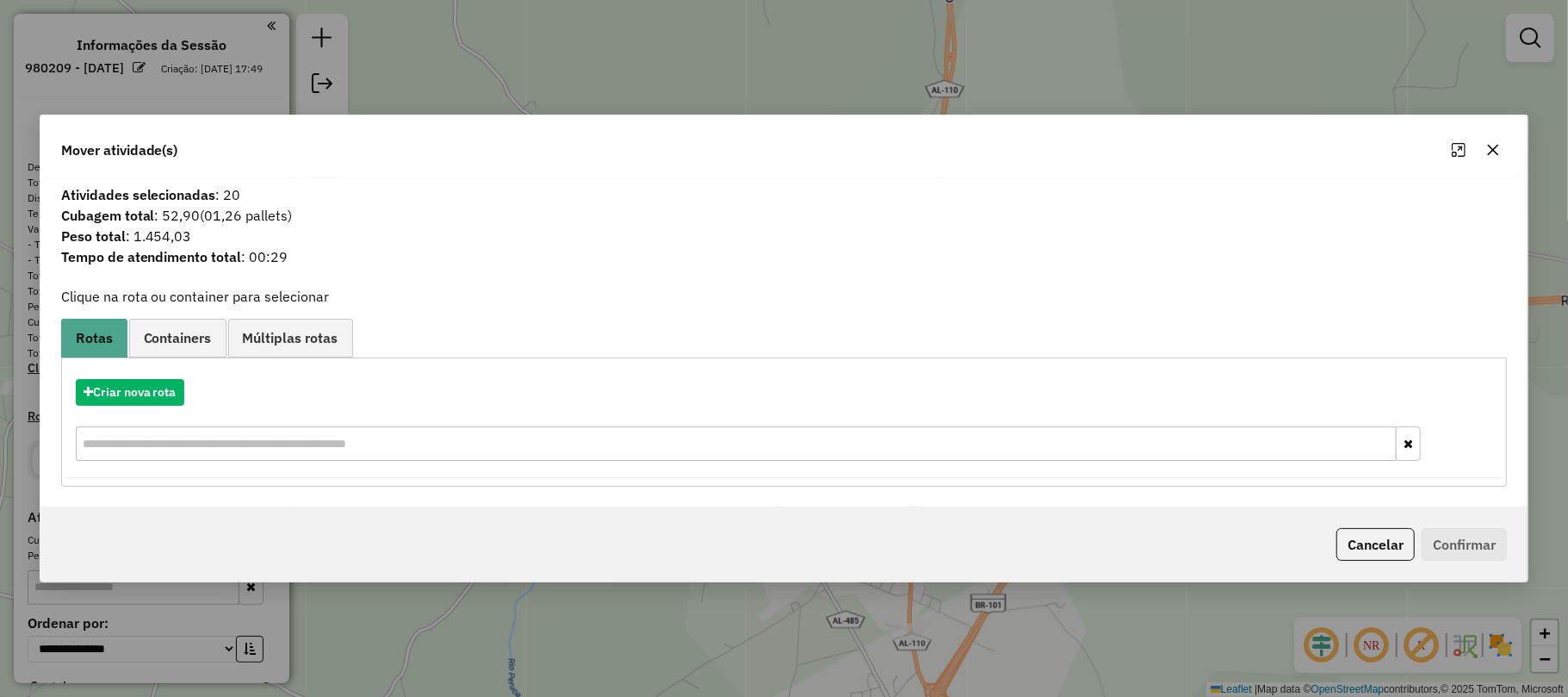
click at [1497, 152] on icon "button" at bounding box center [1493, 149] width 12 height 12
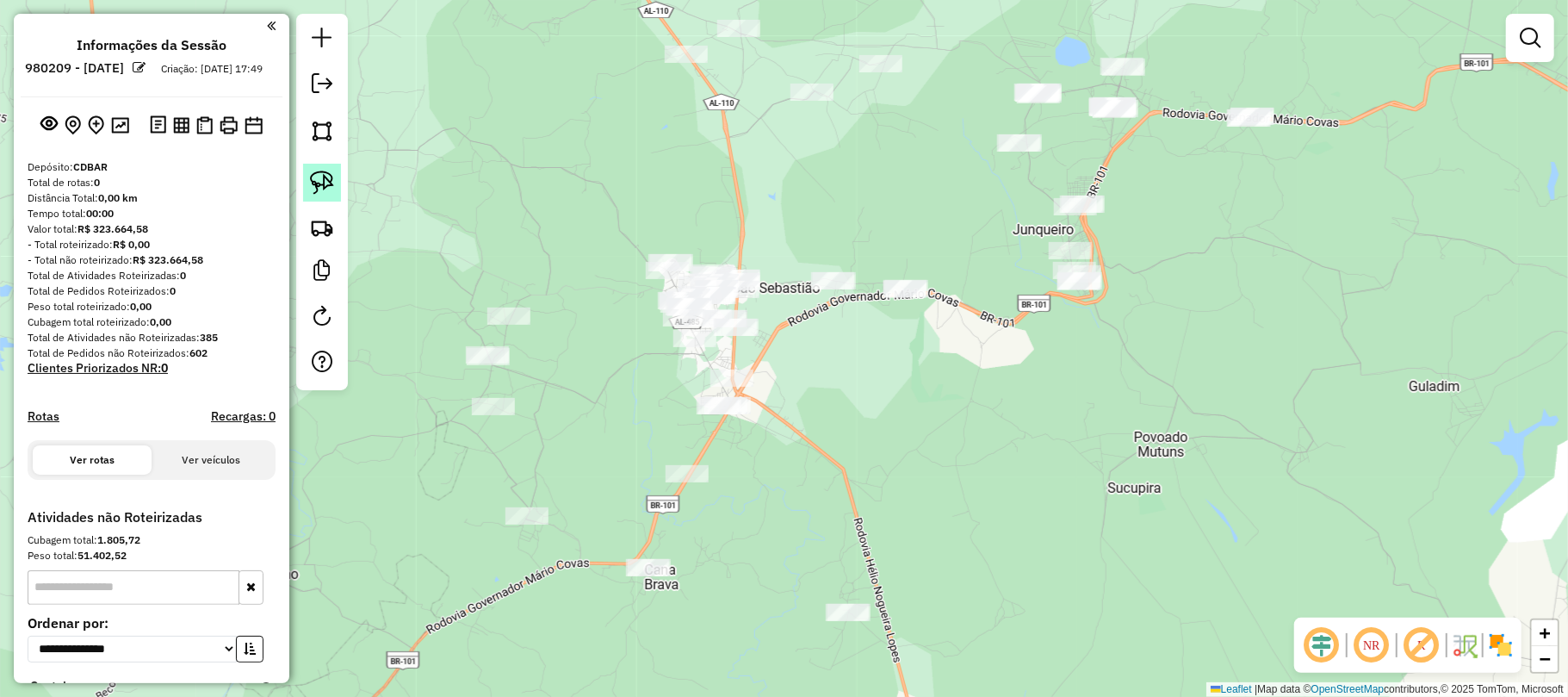
click at [326, 174] on img at bounding box center [322, 182] width 24 height 24
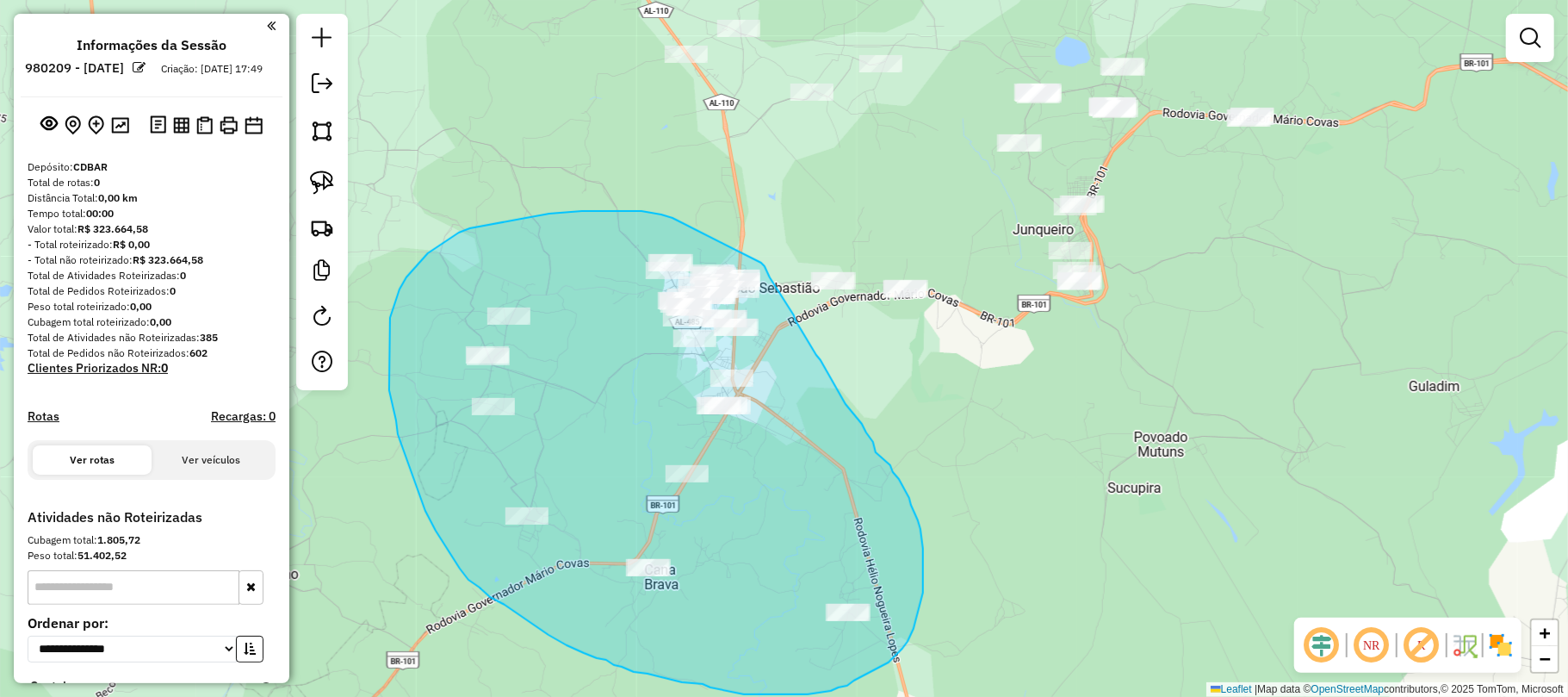
drag, startPoint x: 661, startPoint y: 214, endPoint x: 757, endPoint y: 257, distance: 105.2
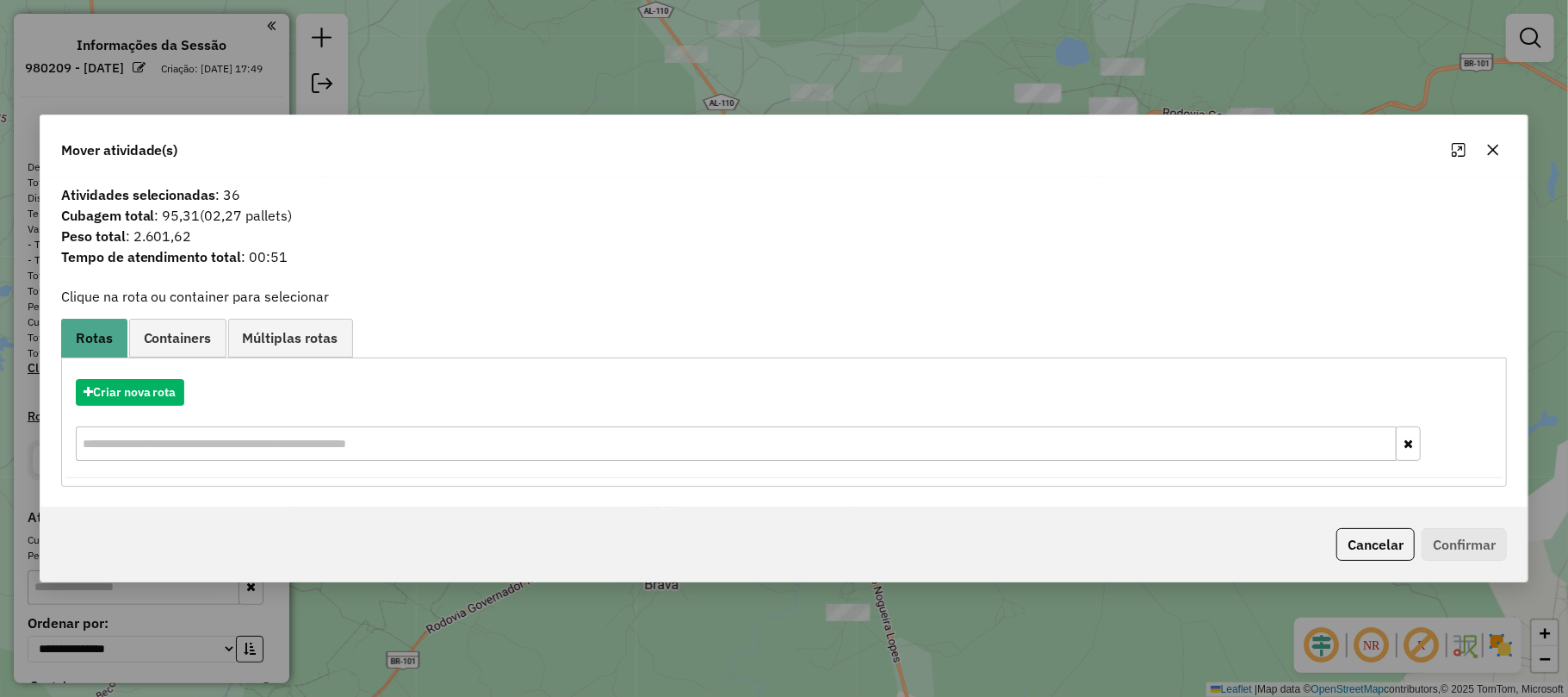
click at [1486, 143] on icon "button" at bounding box center [1492, 149] width 13 height 13
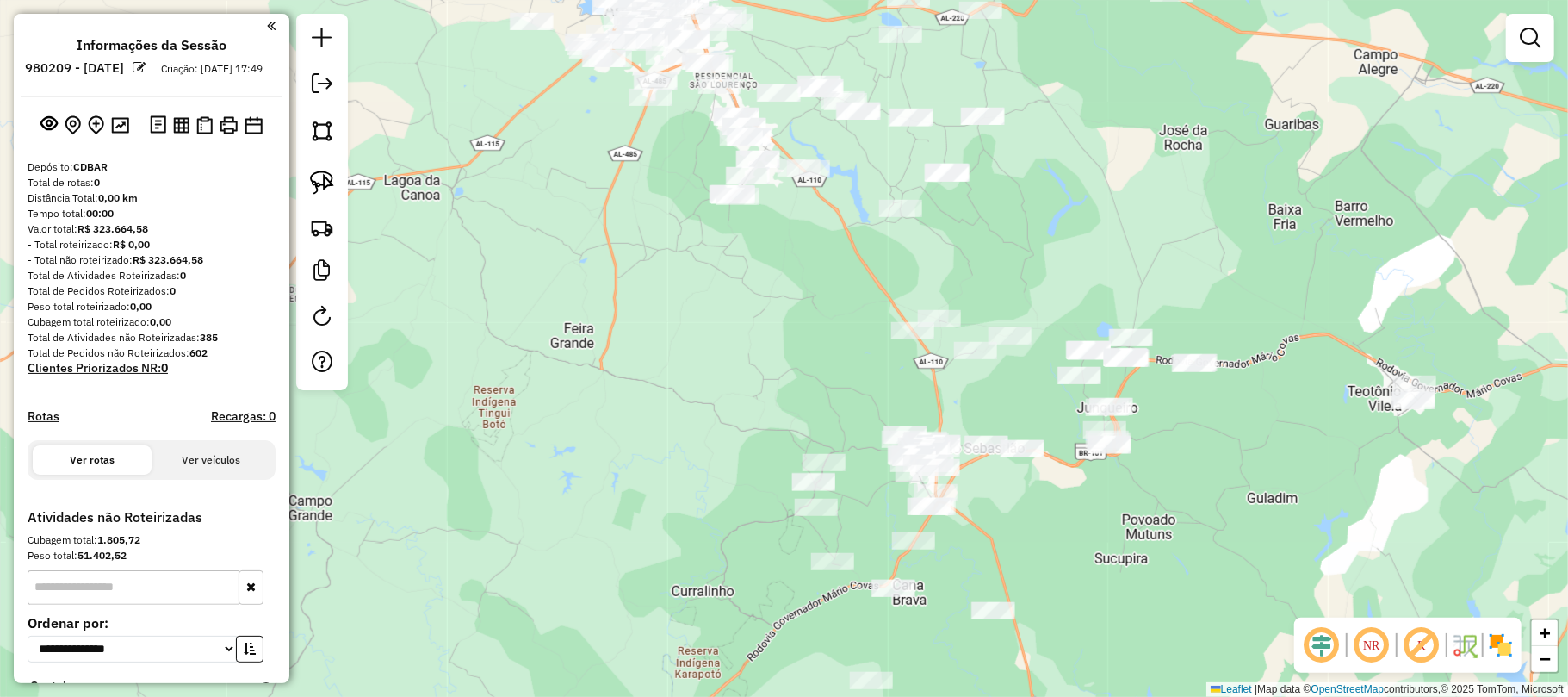
drag, startPoint x: 1164, startPoint y: 284, endPoint x: 1133, endPoint y: 394, distance: 114.3
click at [1133, 394] on div "Janela de atendimento Grade de atendimento Capacidade Transportadoras Veículos …" at bounding box center [784, 348] width 1568 height 697
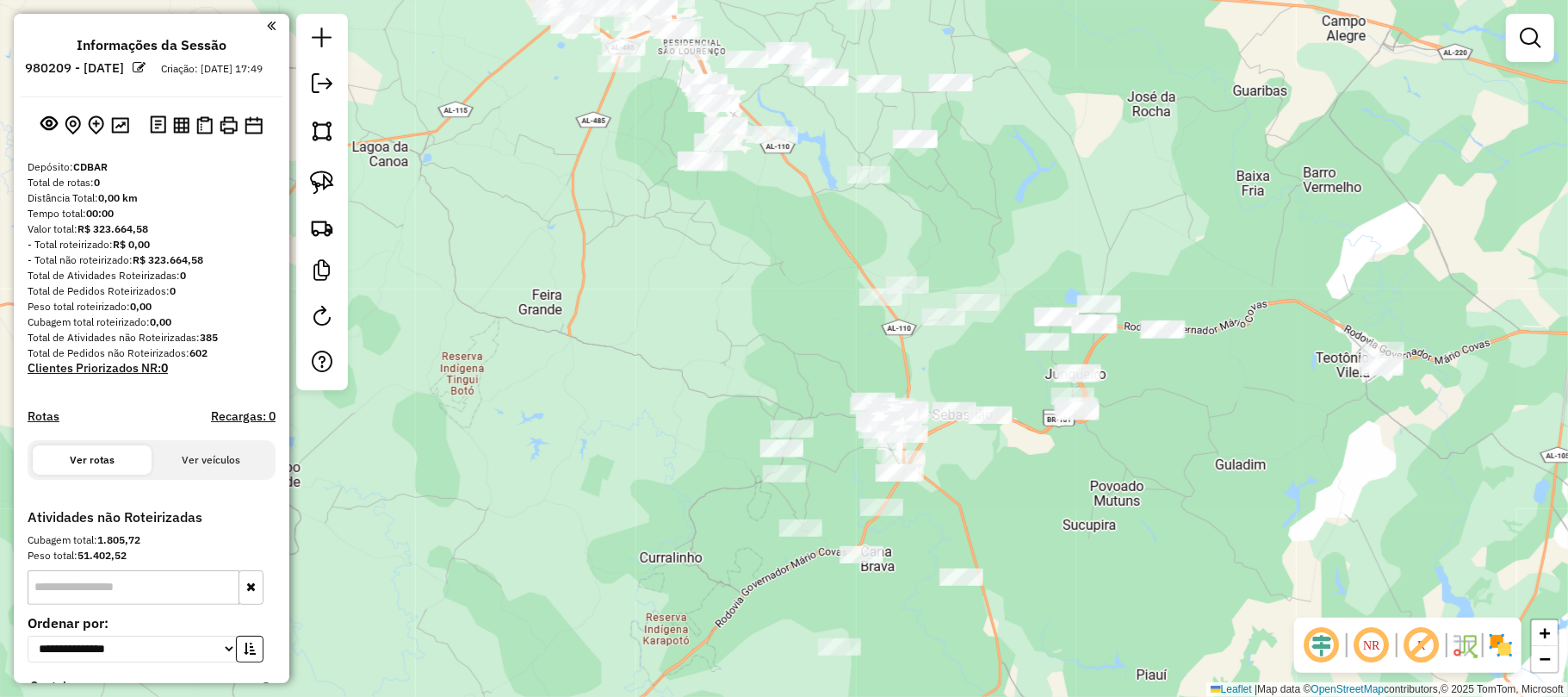
drag, startPoint x: 325, startPoint y: 180, endPoint x: 366, endPoint y: 200, distance: 45.6
click at [328, 183] on img at bounding box center [322, 182] width 24 height 24
drag, startPoint x: 1316, startPoint y: 336, endPoint x: 1408, endPoint y: 326, distance: 92.5
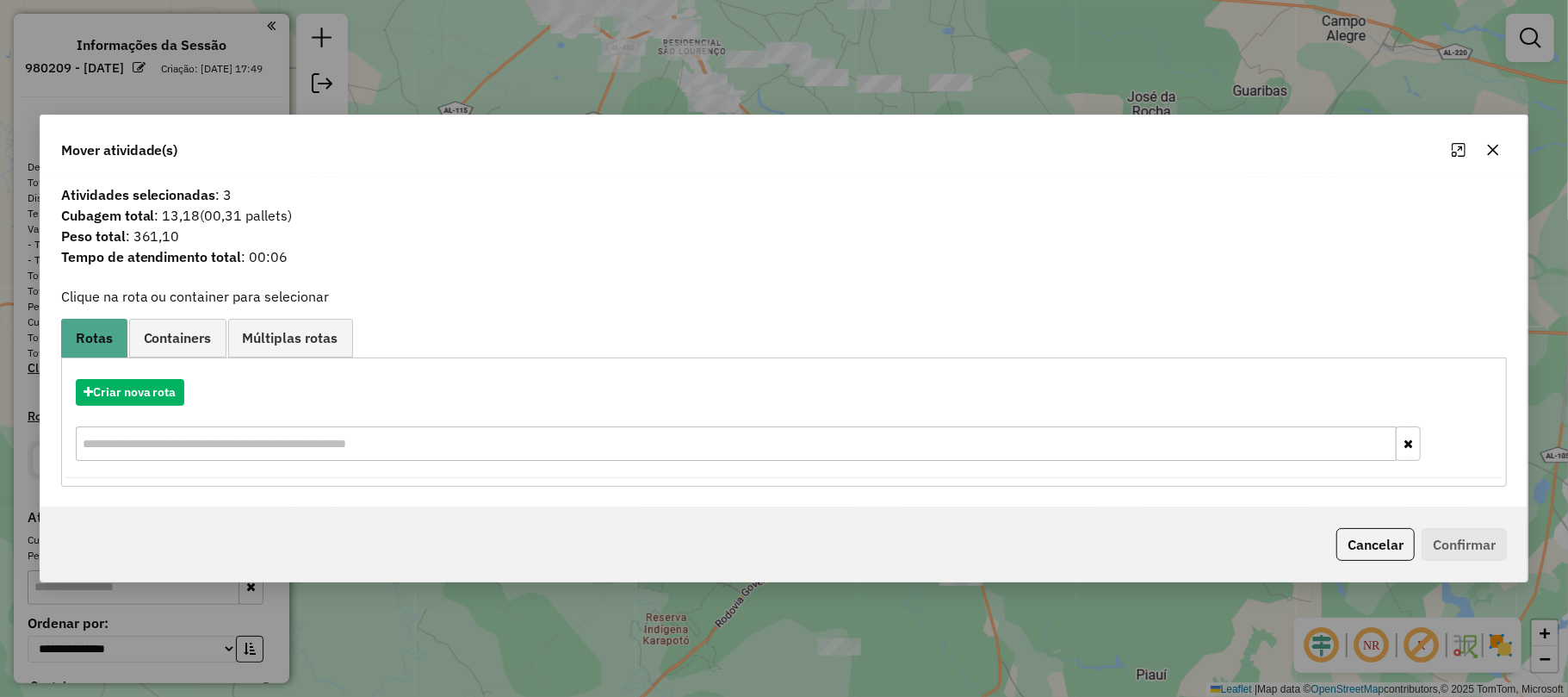
click at [1500, 129] on div "Mover atividade(s)" at bounding box center [784, 146] width 1488 height 62
click at [1492, 139] on button "button" at bounding box center [1492, 150] width 28 height 28
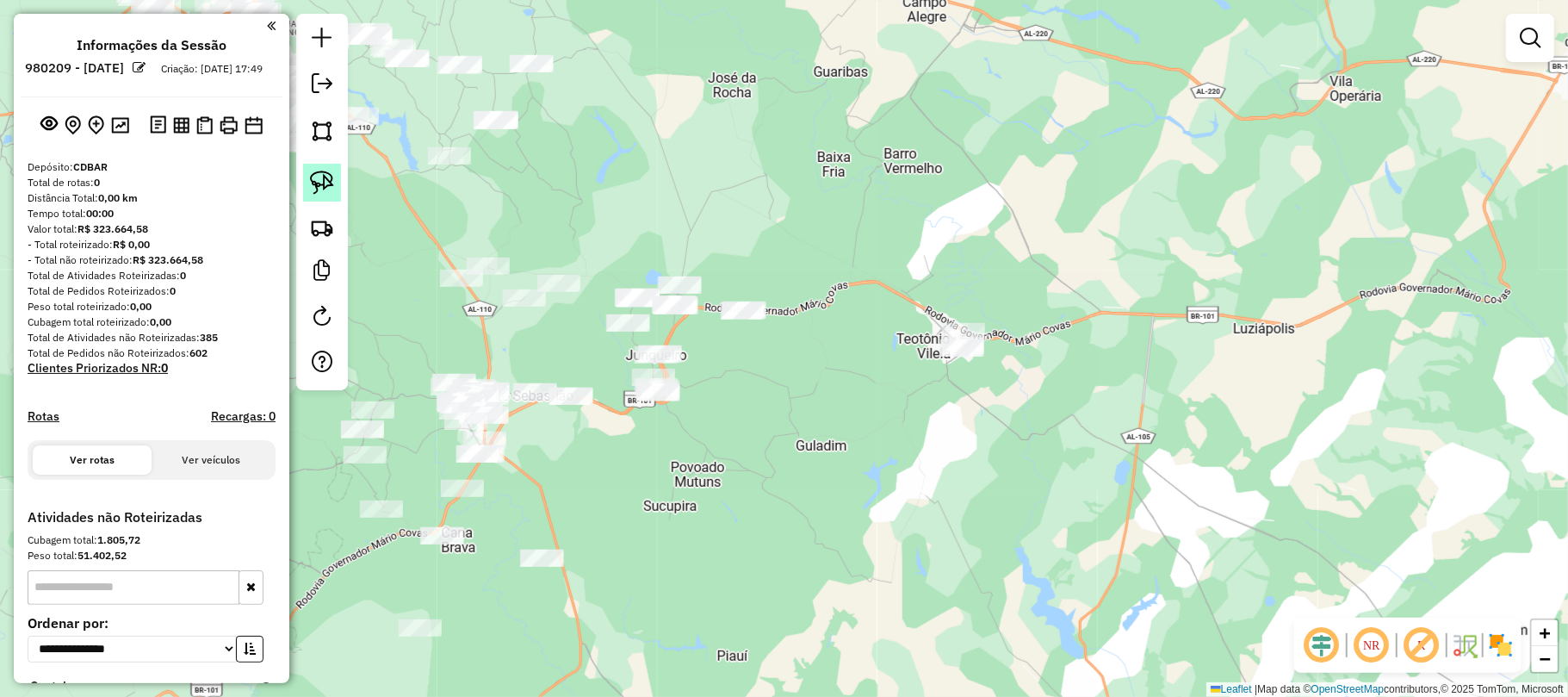
click at [315, 172] on img at bounding box center [322, 182] width 24 height 24
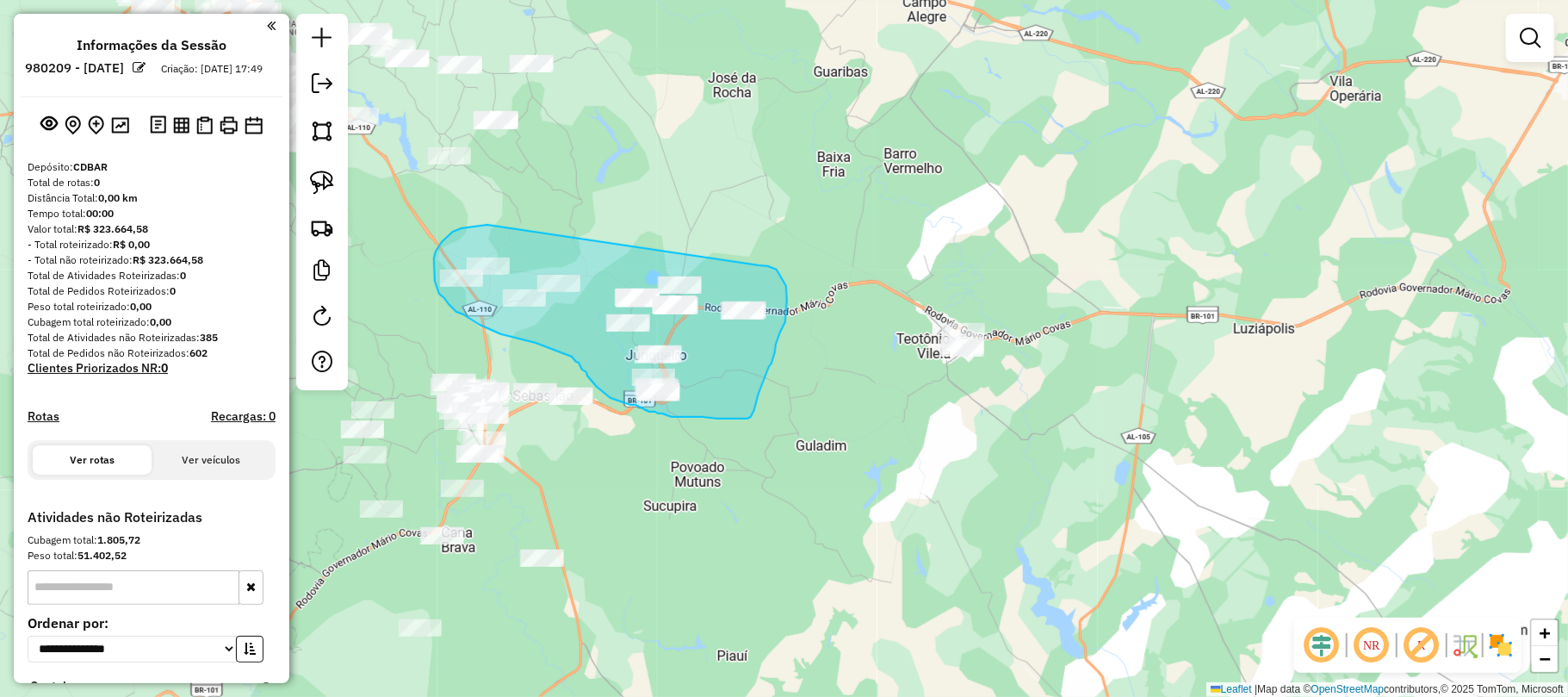
drag, startPoint x: 487, startPoint y: 225, endPoint x: 758, endPoint y: 265, distance: 273.9
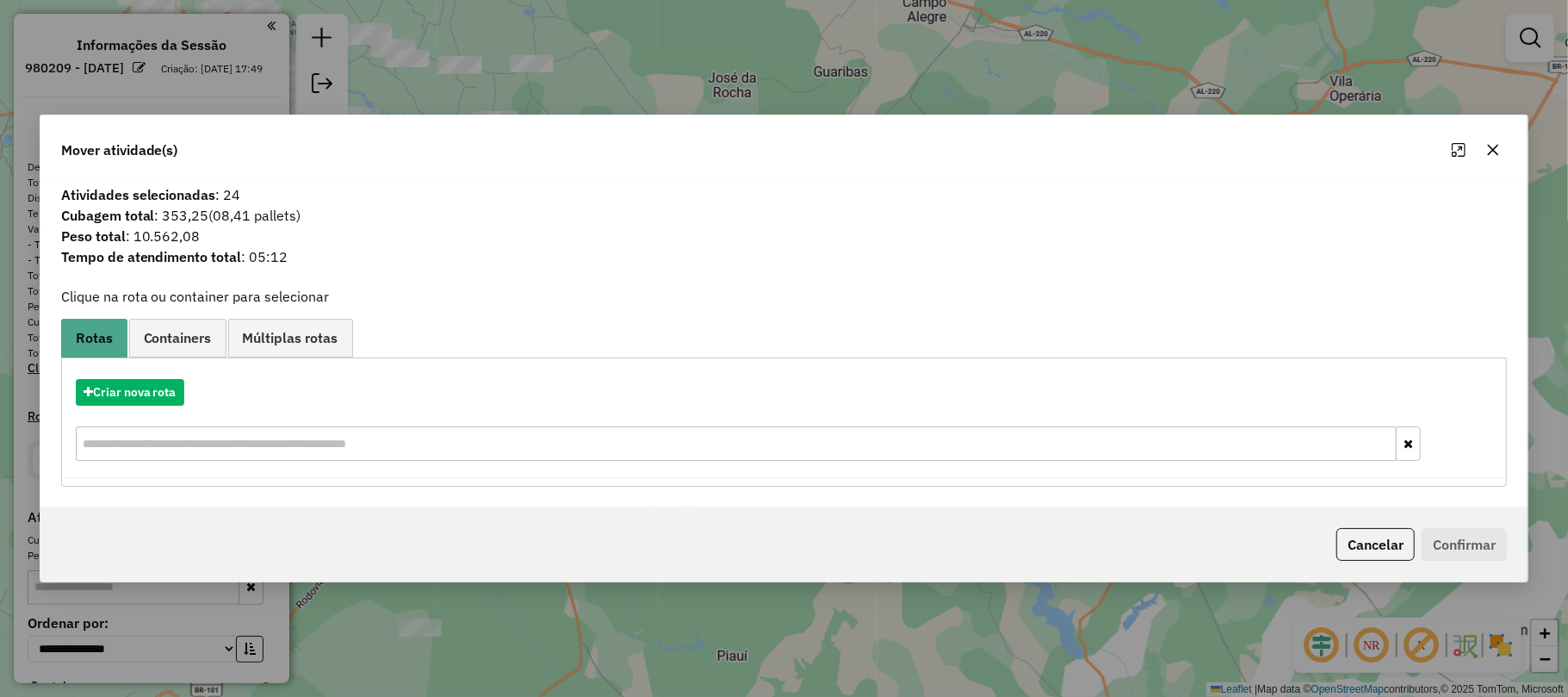
click at [1492, 145] on icon "button" at bounding box center [1492, 149] width 13 height 13
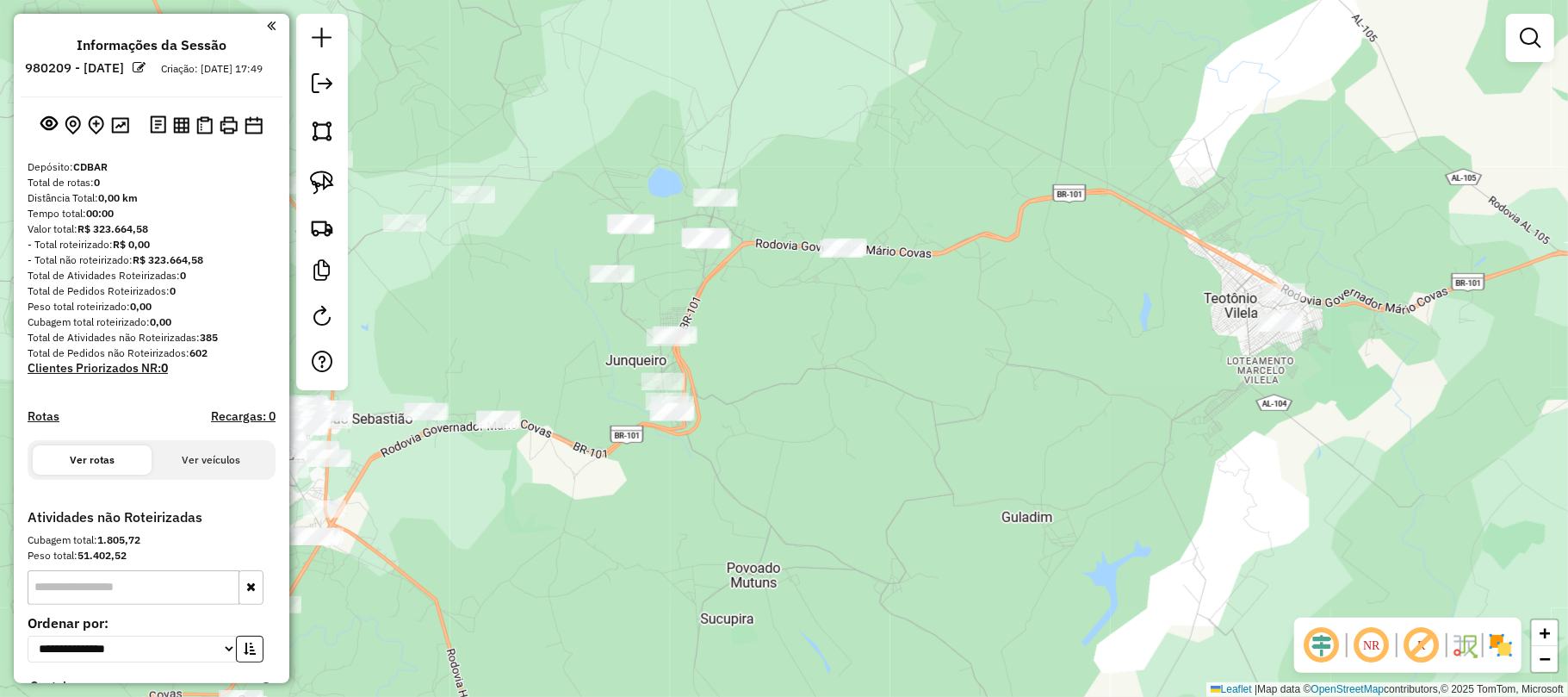
drag, startPoint x: 459, startPoint y: 311, endPoint x: 565, endPoint y: 436, distance: 163.9
click at [553, 437] on div "Janela de atendimento Grade de atendimento Capacidade Transportadoras Veículos …" at bounding box center [784, 348] width 1568 height 697
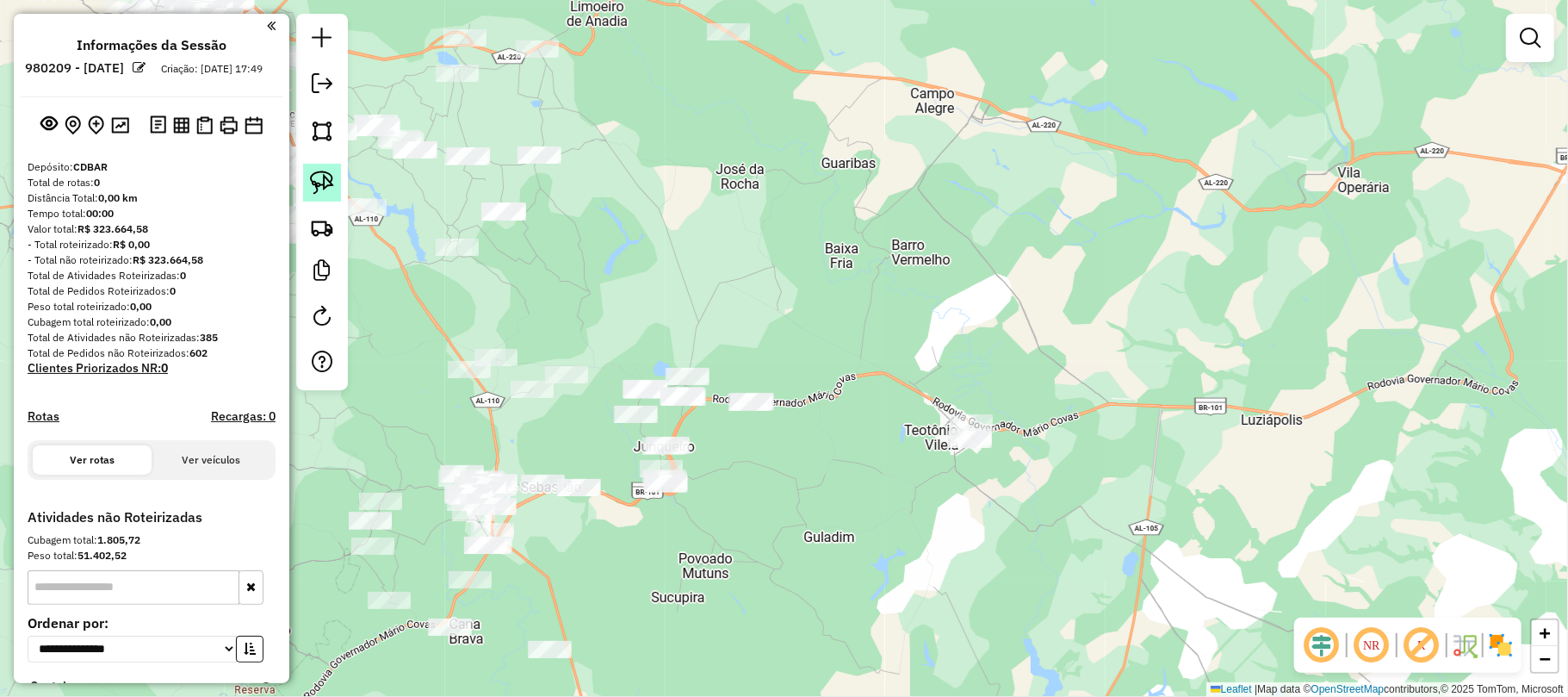
click at [310, 177] on img at bounding box center [322, 182] width 24 height 24
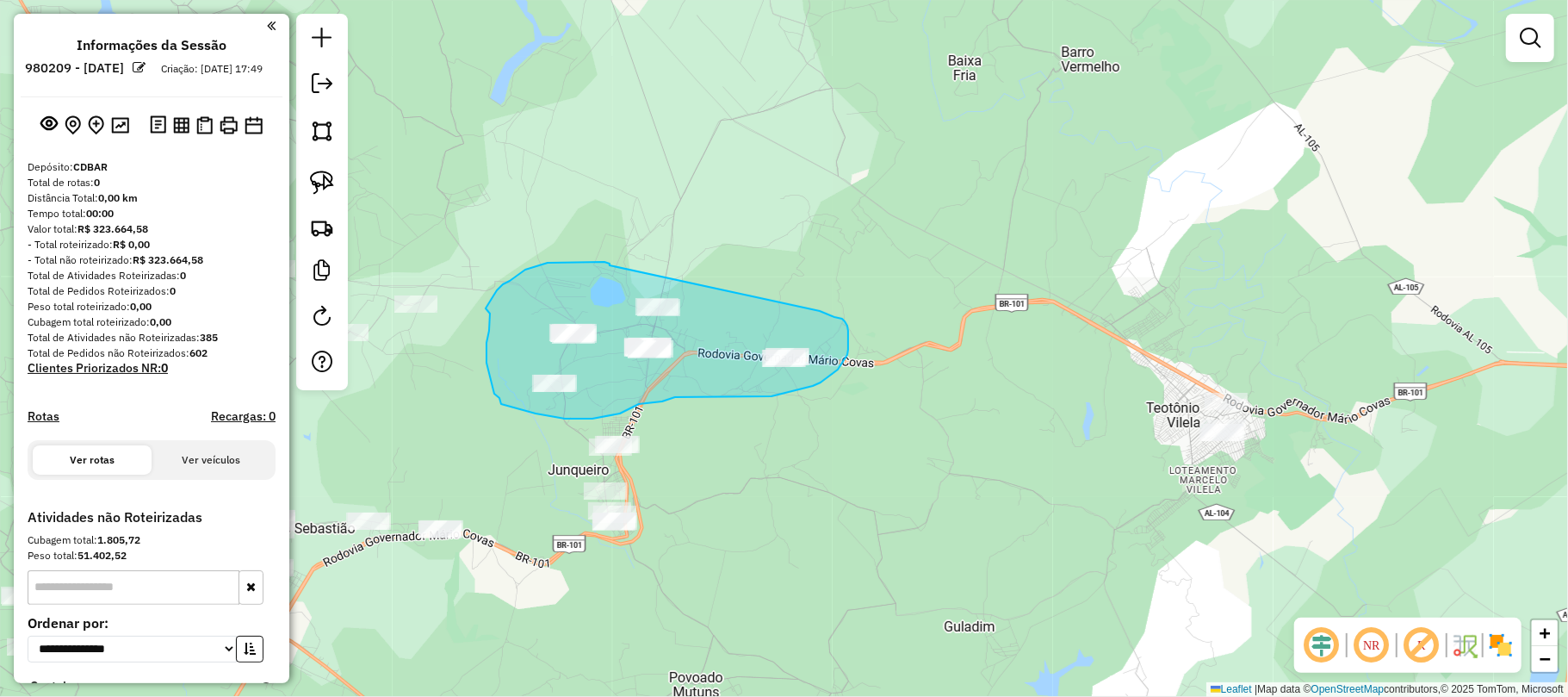
drag, startPoint x: 605, startPoint y: 261, endPoint x: 818, endPoint y: 311, distance: 218.8
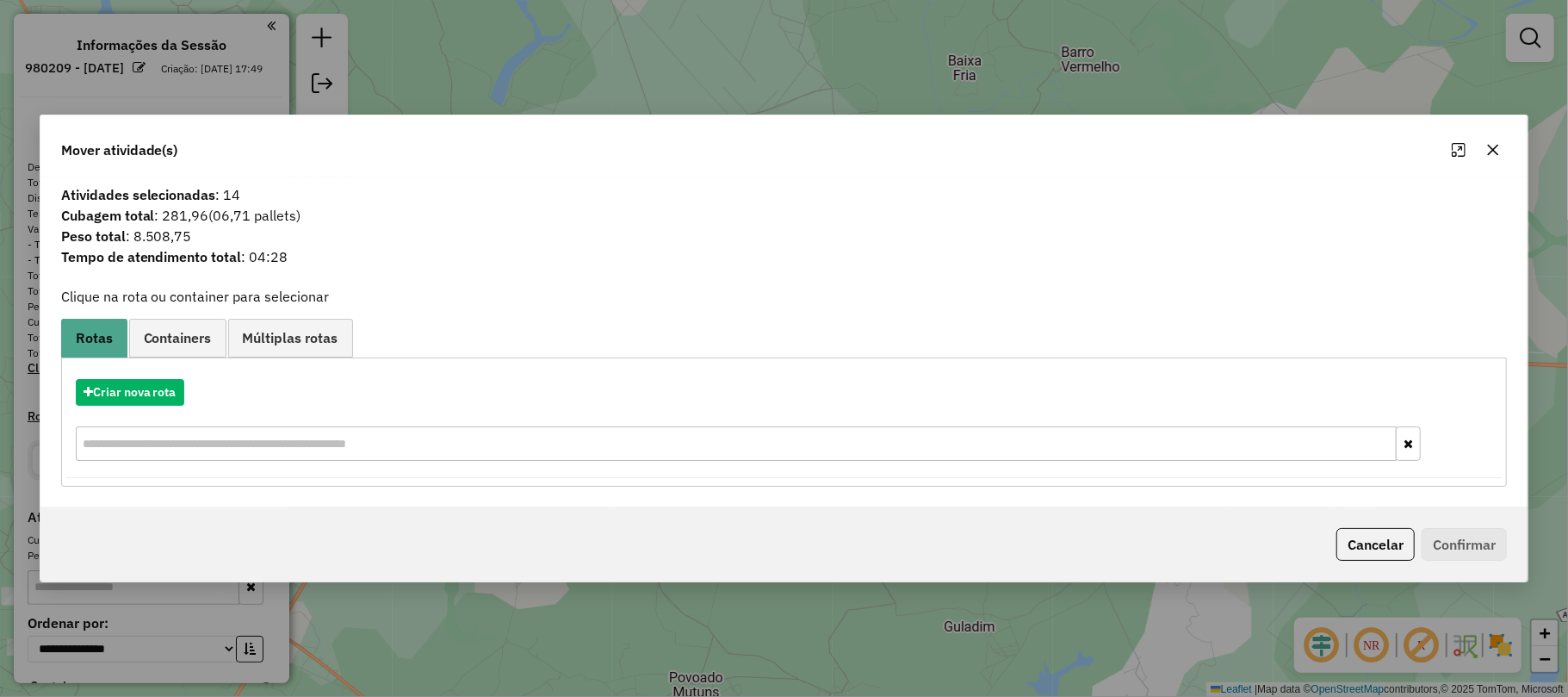
click at [1495, 145] on icon "button" at bounding box center [1492, 149] width 13 height 13
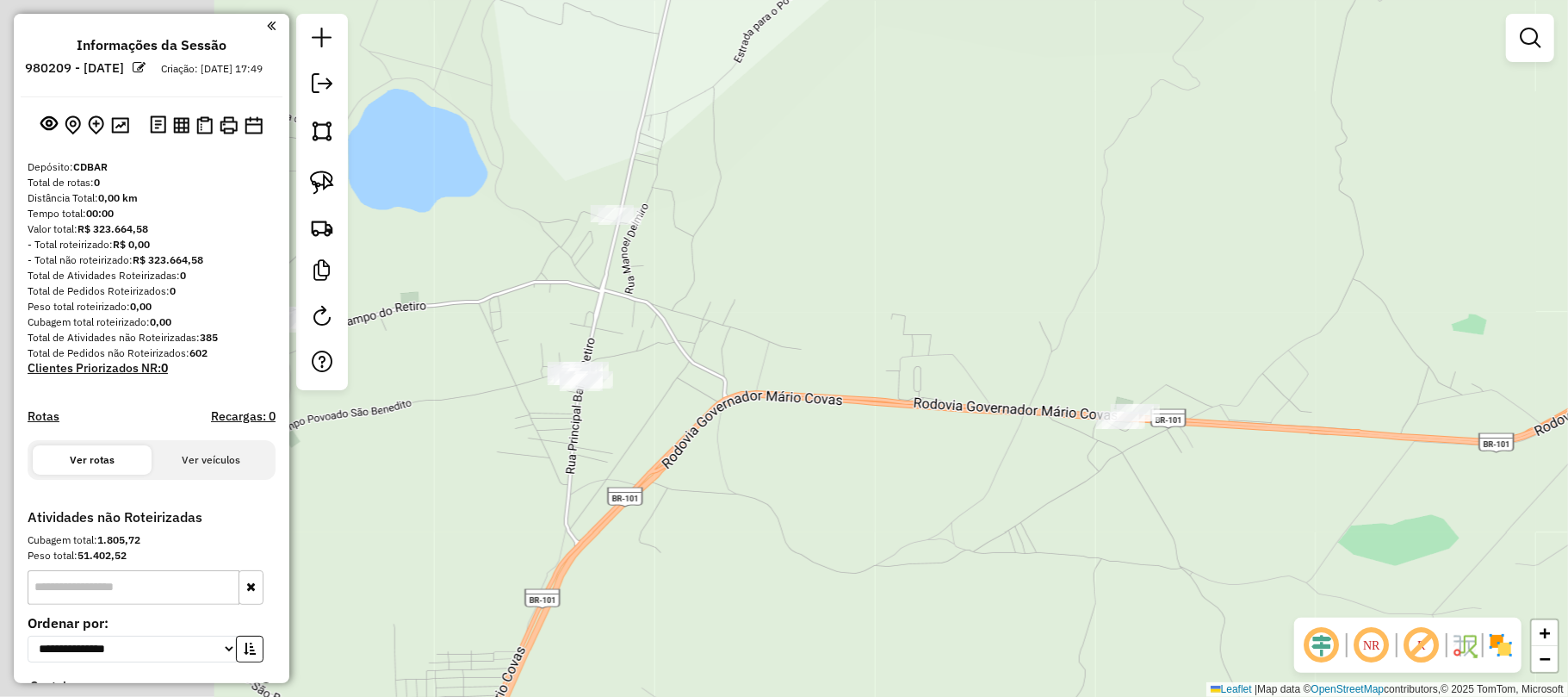
drag, startPoint x: 574, startPoint y: 460, endPoint x: 944, endPoint y: 491, distance: 371.3
click at [944, 491] on div "Janela de atendimento Grade de atendimento Capacidade Transportadoras Veículos …" at bounding box center [784, 348] width 1568 height 697
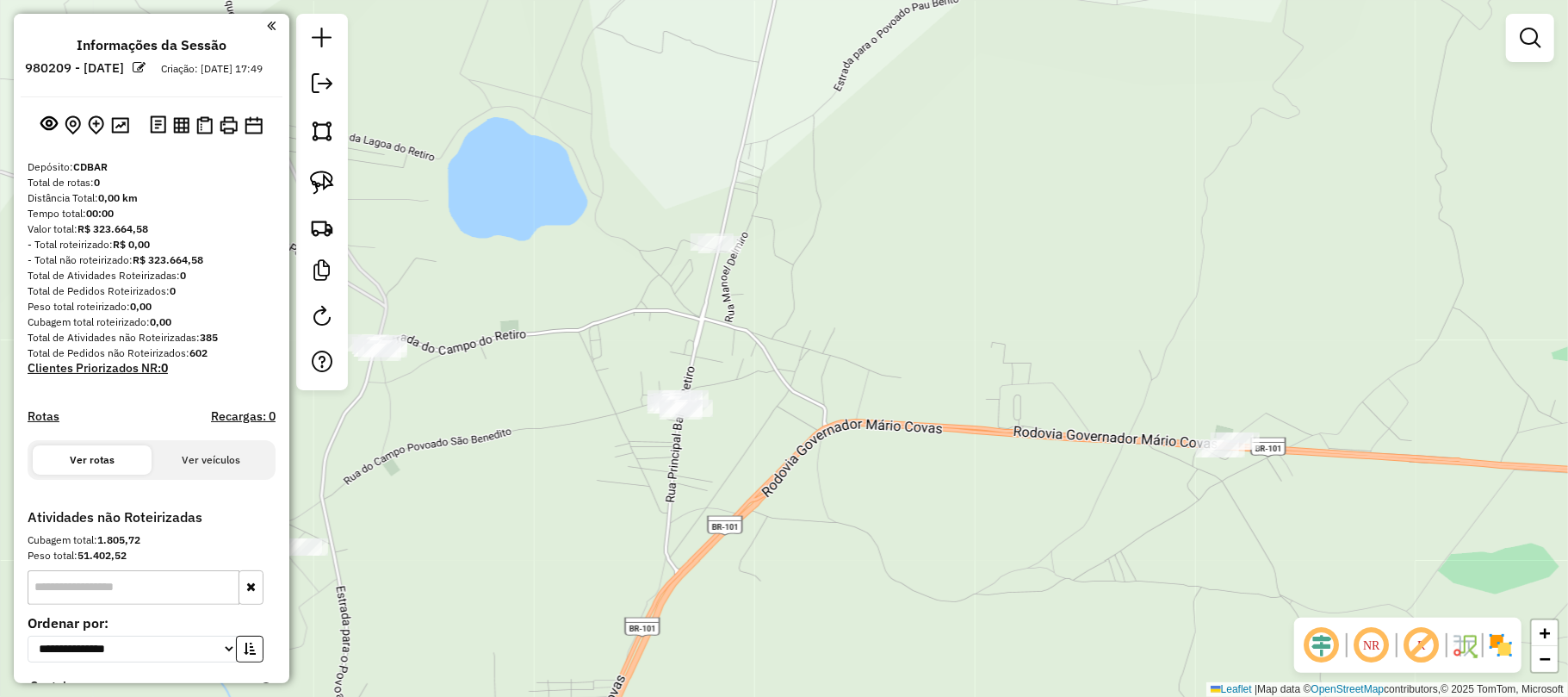
drag, startPoint x: 672, startPoint y: 417, endPoint x: 759, endPoint y: 445, distance: 91.4
click at [759, 445] on div "Janela de atendimento Grade de atendimento Capacidade Transportadoras Veículos …" at bounding box center [784, 348] width 1568 height 697
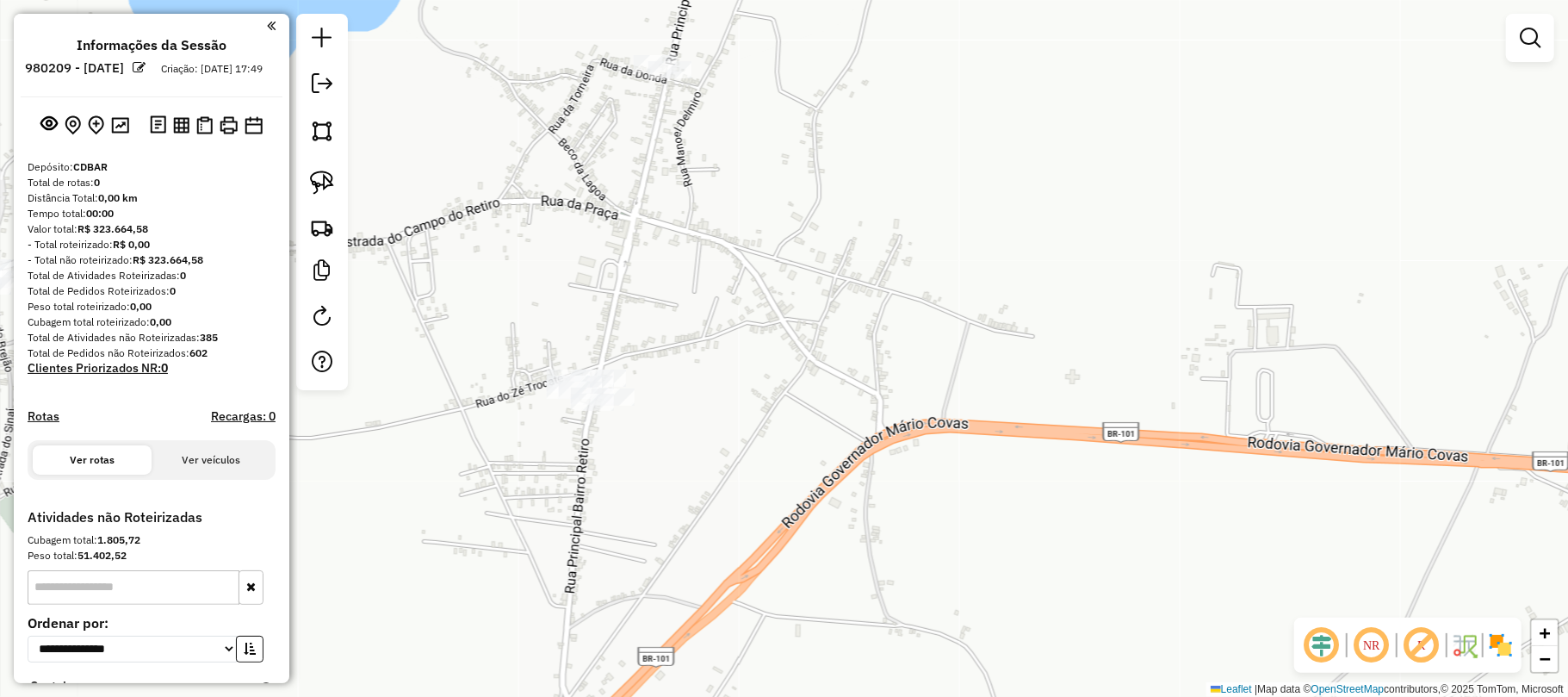
drag, startPoint x: 632, startPoint y: 302, endPoint x: 566, endPoint y: 366, distance: 91.9
click at [566, 366] on div "Janela de atendimento Grade de atendimento Capacidade Transportadoras Veículos …" at bounding box center [784, 348] width 1568 height 697
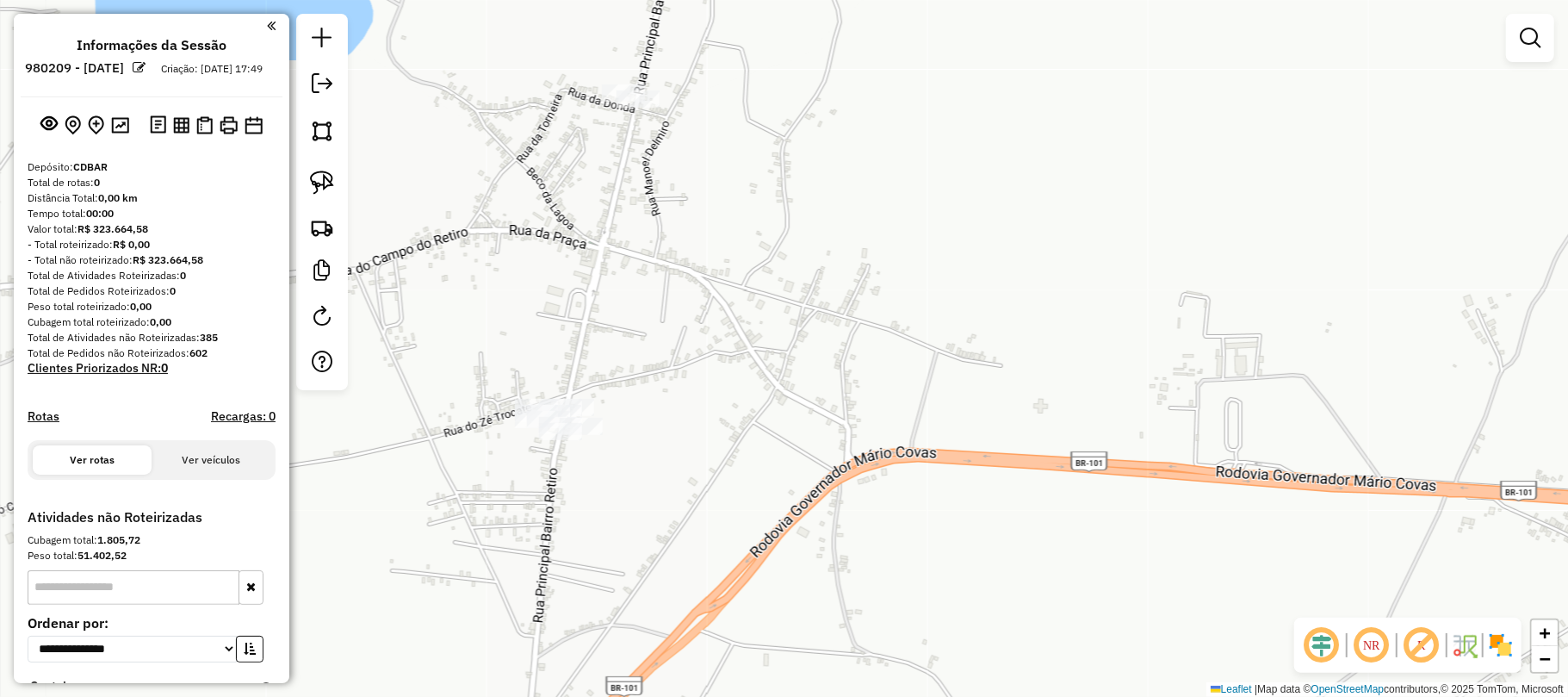
drag, startPoint x: 583, startPoint y: 378, endPoint x: 538, endPoint y: 384, distance: 45.4
click at [538, 384] on div "Janela de atendimento Grade de atendimento Capacidade Transportadoras Veículos …" at bounding box center [784, 348] width 1568 height 697
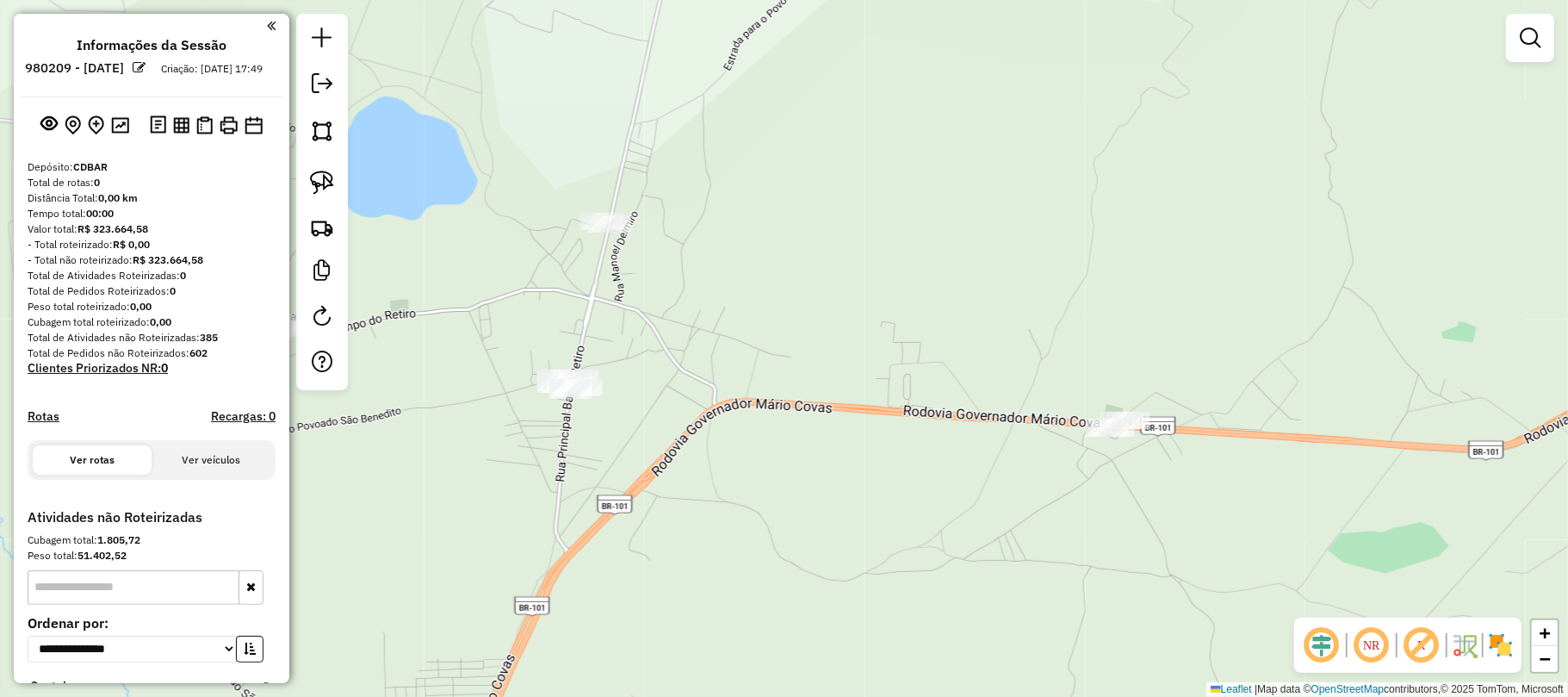
click at [637, 360] on div "Janela de atendimento Grade de atendimento Capacidade Transportadoras Veículos …" at bounding box center [784, 348] width 1568 height 697
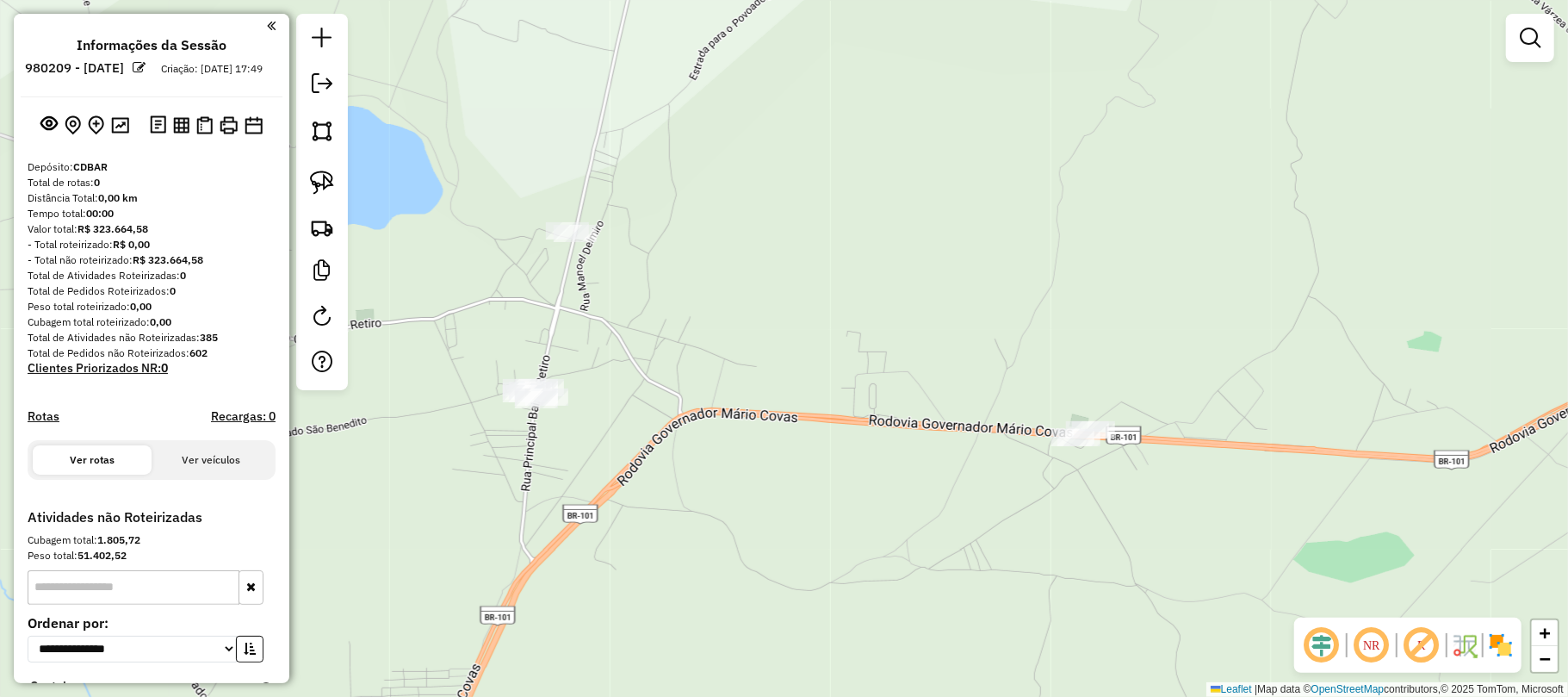
drag, startPoint x: 616, startPoint y: 369, endPoint x: 590, endPoint y: 369, distance: 26.0
click at [590, 369] on div "Janela de atendimento Grade de atendimento Capacidade Transportadoras Veículos …" at bounding box center [784, 348] width 1568 height 697
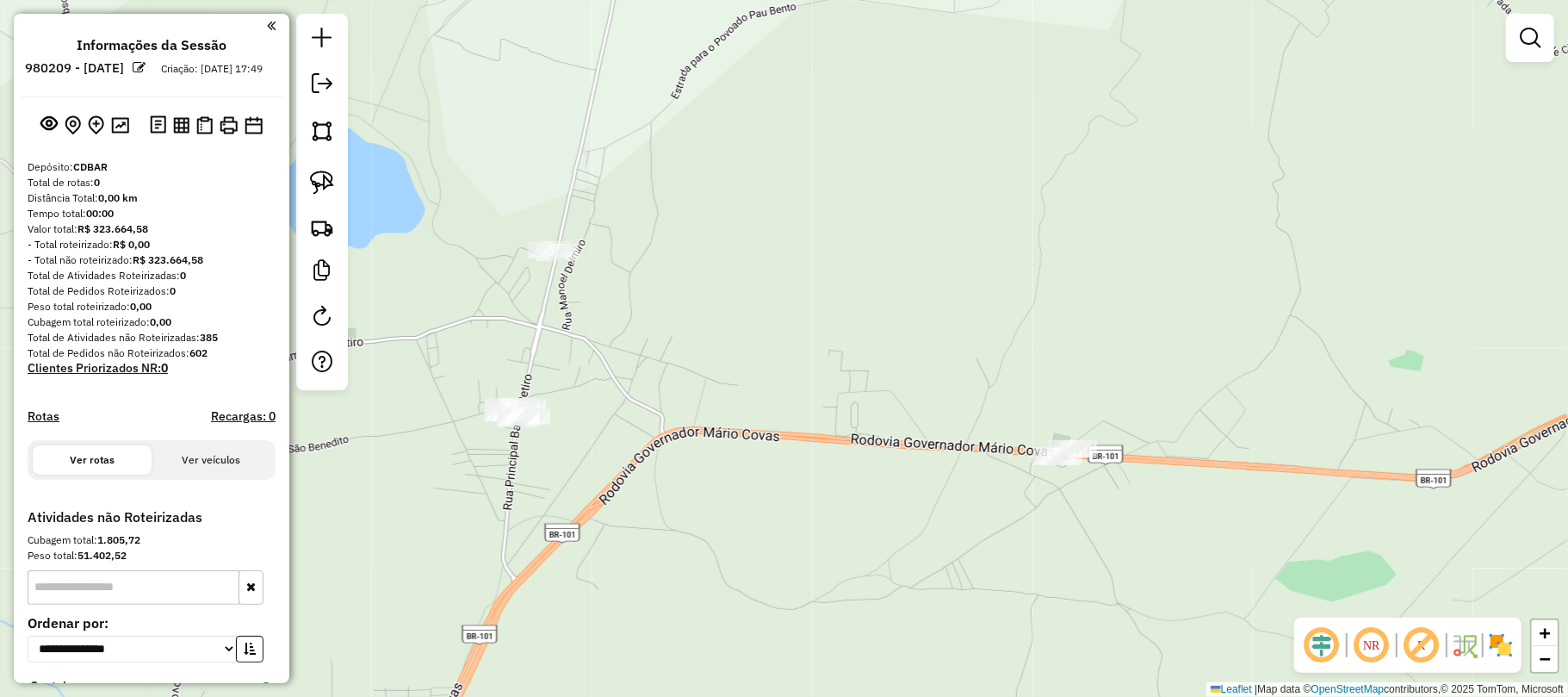
drag, startPoint x: 582, startPoint y: 367, endPoint x: 575, endPoint y: 386, distance: 20.2
click at [575, 386] on div "Janela de atendimento Grade de atendimento Capacidade Transportadoras Veículos …" at bounding box center [784, 348] width 1568 height 697
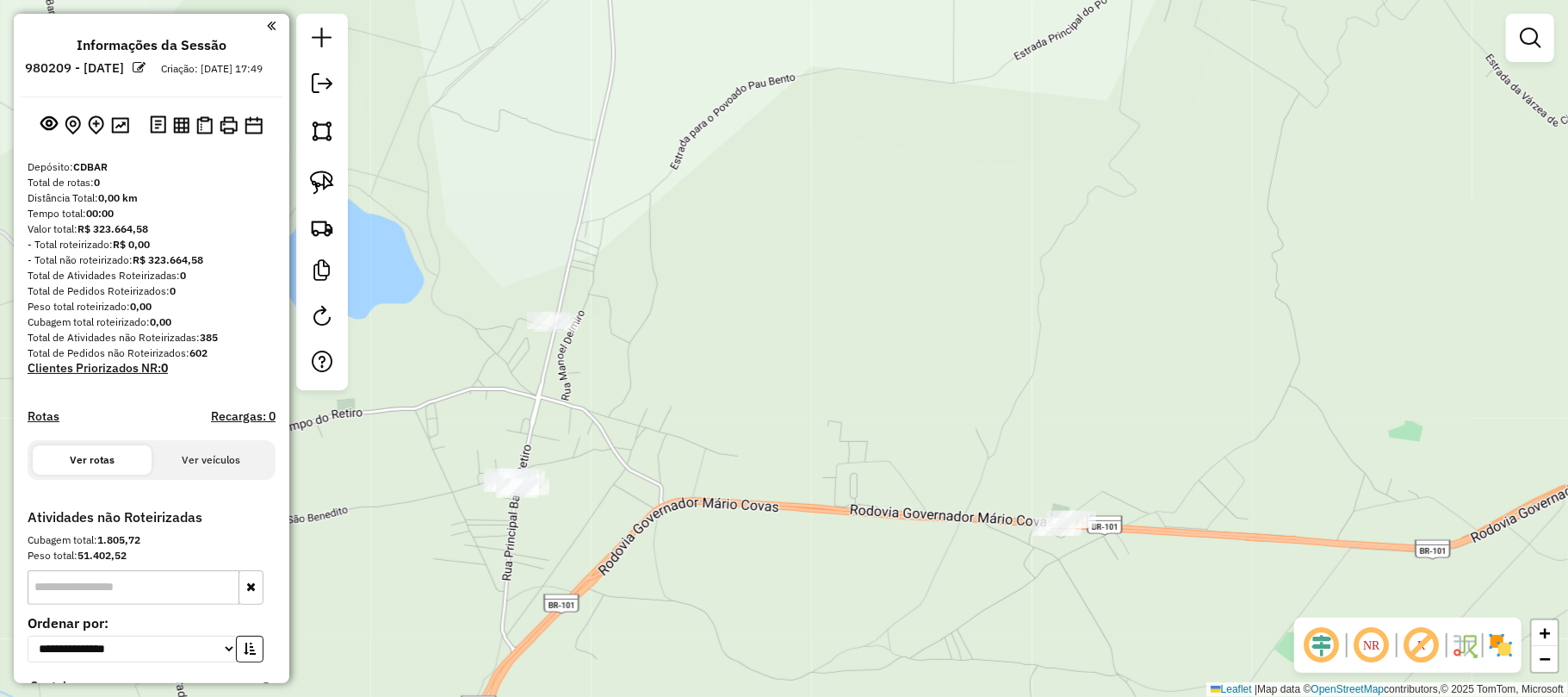
drag, startPoint x: 575, startPoint y: 386, endPoint x: 590, endPoint y: 415, distance: 32.6
click at [583, 435] on div "Janela de atendimento Grade de atendimento Capacidade Transportadoras Veículos …" at bounding box center [784, 348] width 1568 height 697
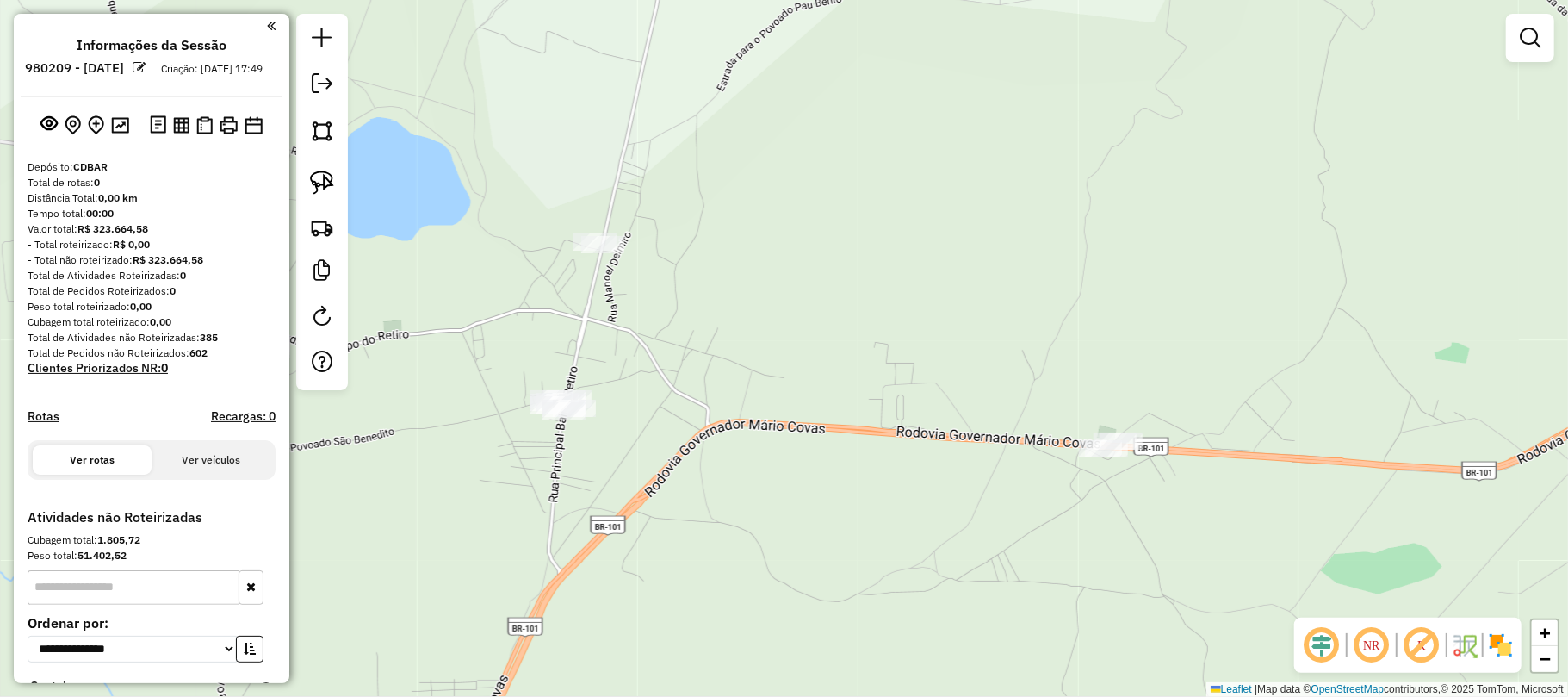
drag, startPoint x: 629, startPoint y: 438, endPoint x: 676, endPoint y: 318, distance: 128.9
click at [676, 318] on div "Janela de atendimento Grade de atendimento Capacidade Transportadoras Veículos …" at bounding box center [784, 348] width 1568 height 697
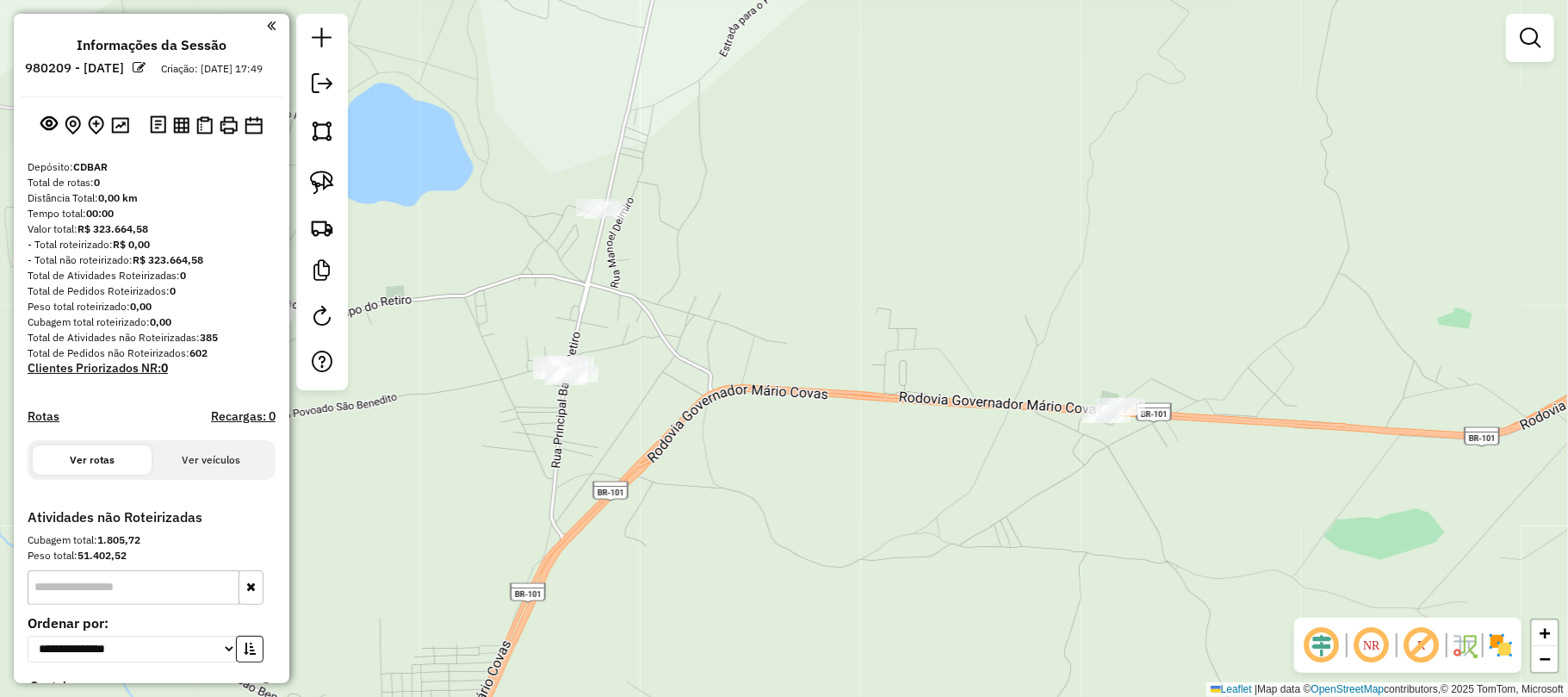
drag, startPoint x: 676, startPoint y: 318, endPoint x: 661, endPoint y: 346, distance: 31.8
click at [661, 346] on div "Janela de atendimento Grade de atendimento Capacidade Transportadoras Veículos …" at bounding box center [784, 348] width 1568 height 697
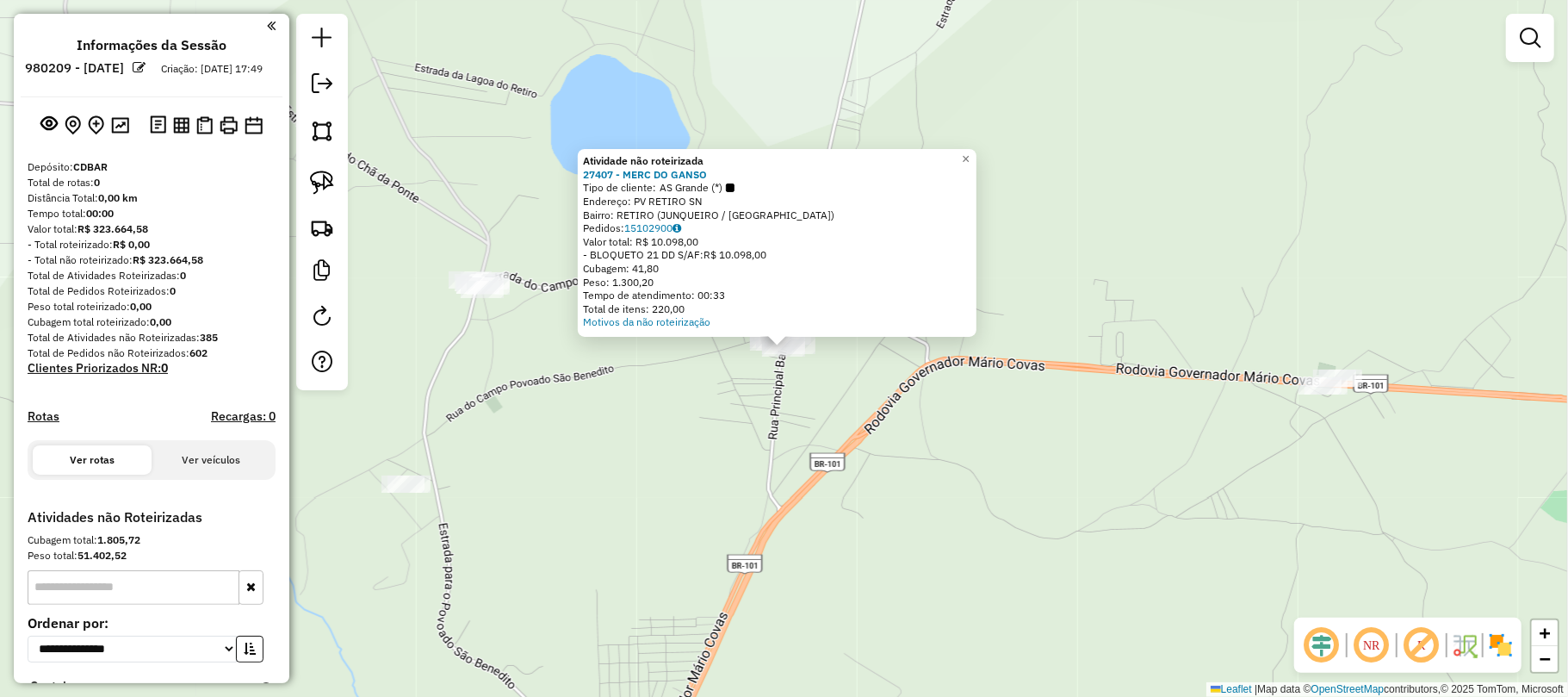
click at [628, 398] on div "Atividade não roteirizada 27407 - MERC DO GANSO Tipo de cliente: AS Grande (*) …" at bounding box center [784, 348] width 1568 height 697
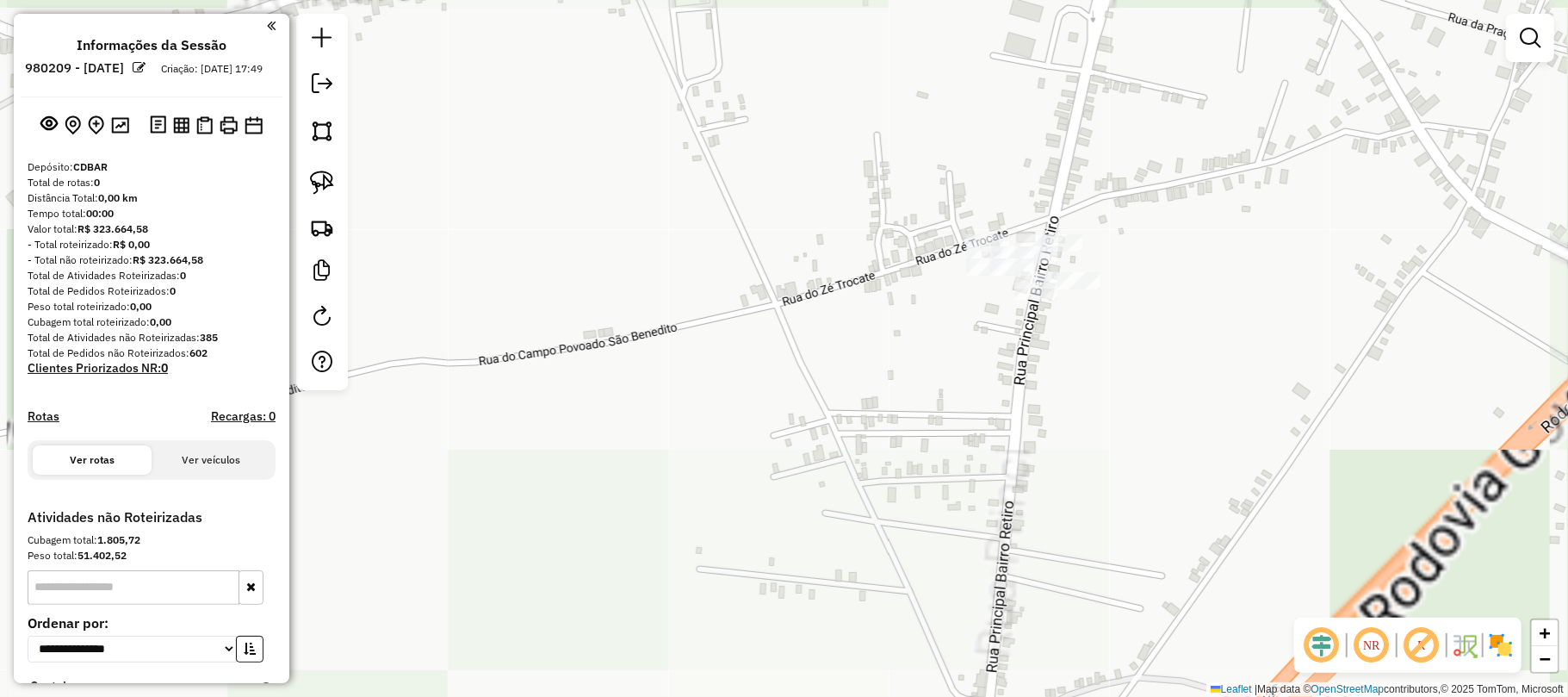
drag, startPoint x: 975, startPoint y: 333, endPoint x: 857, endPoint y: 419, distance: 146.0
click at [856, 426] on div "Janela de atendimento Grade de atendimento Capacidade Transportadoras Veículos …" at bounding box center [784, 348] width 1568 height 697
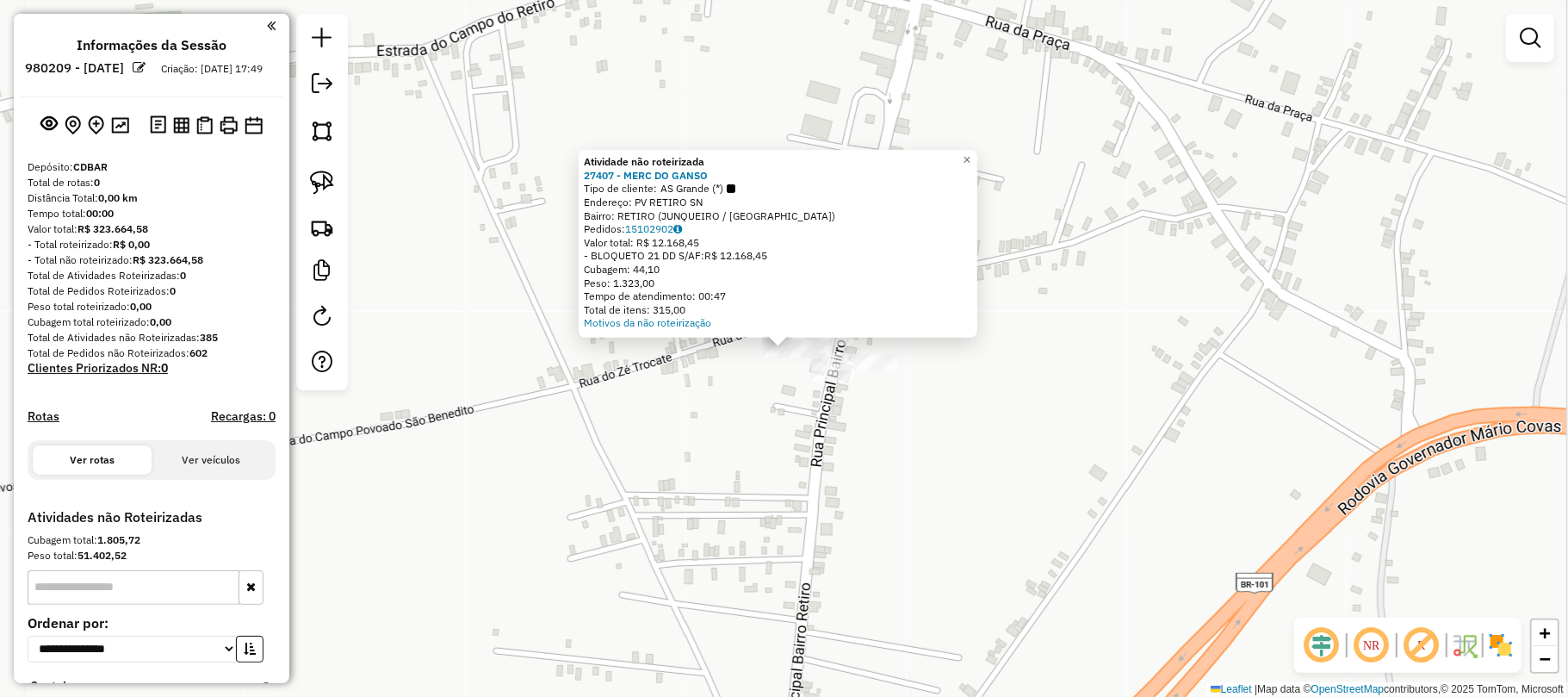
click at [663, 463] on div "Atividade não roteirizada 27407 - MERC DO GANSO Tipo de cliente: AS Grande (*) …" at bounding box center [784, 348] width 1568 height 697
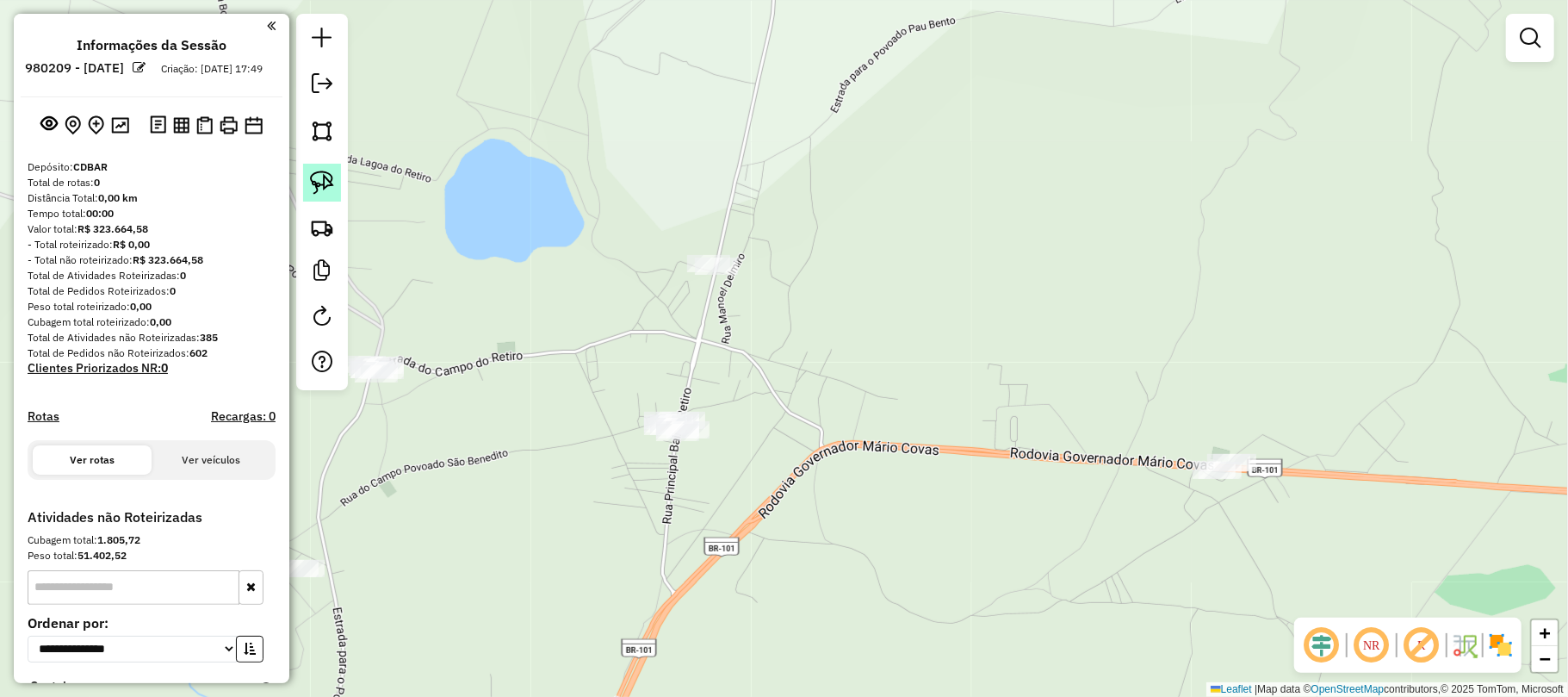
click at [313, 178] on img at bounding box center [322, 182] width 24 height 24
drag, startPoint x: 682, startPoint y: 383, endPoint x: 733, endPoint y: 426, distance: 66.7
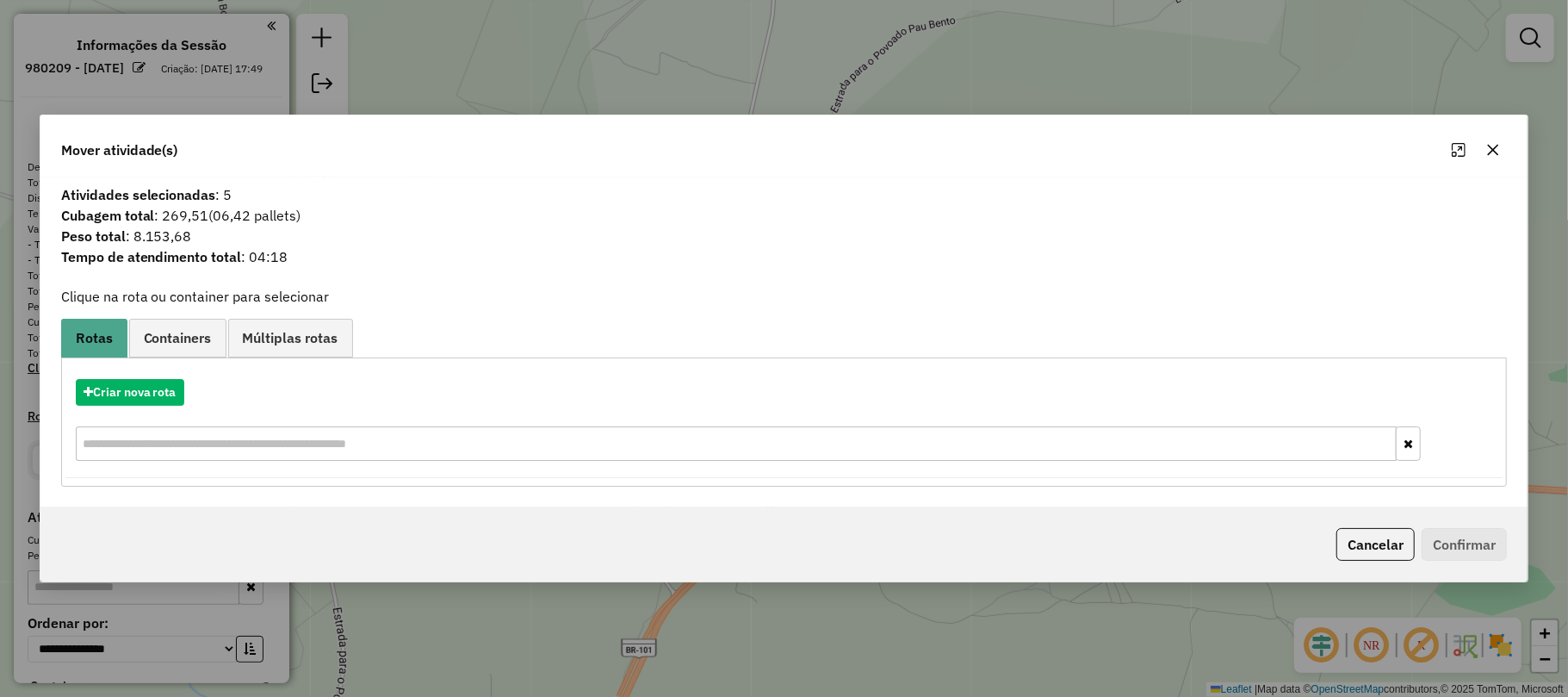
click at [1496, 145] on icon "button" at bounding box center [1493, 149] width 12 height 12
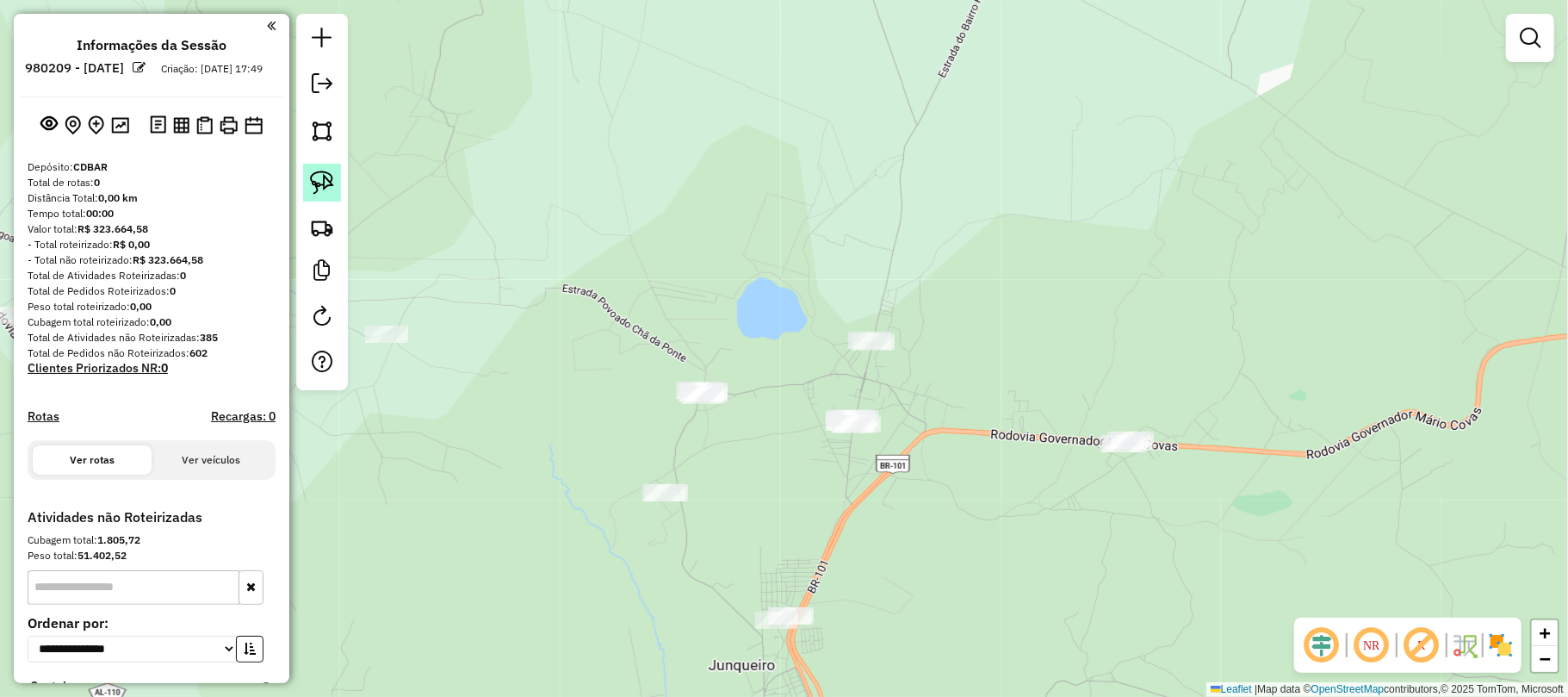
click at [320, 184] on img at bounding box center [322, 182] width 24 height 24
drag, startPoint x: 821, startPoint y: 386, endPoint x: 897, endPoint y: 415, distance: 81.3
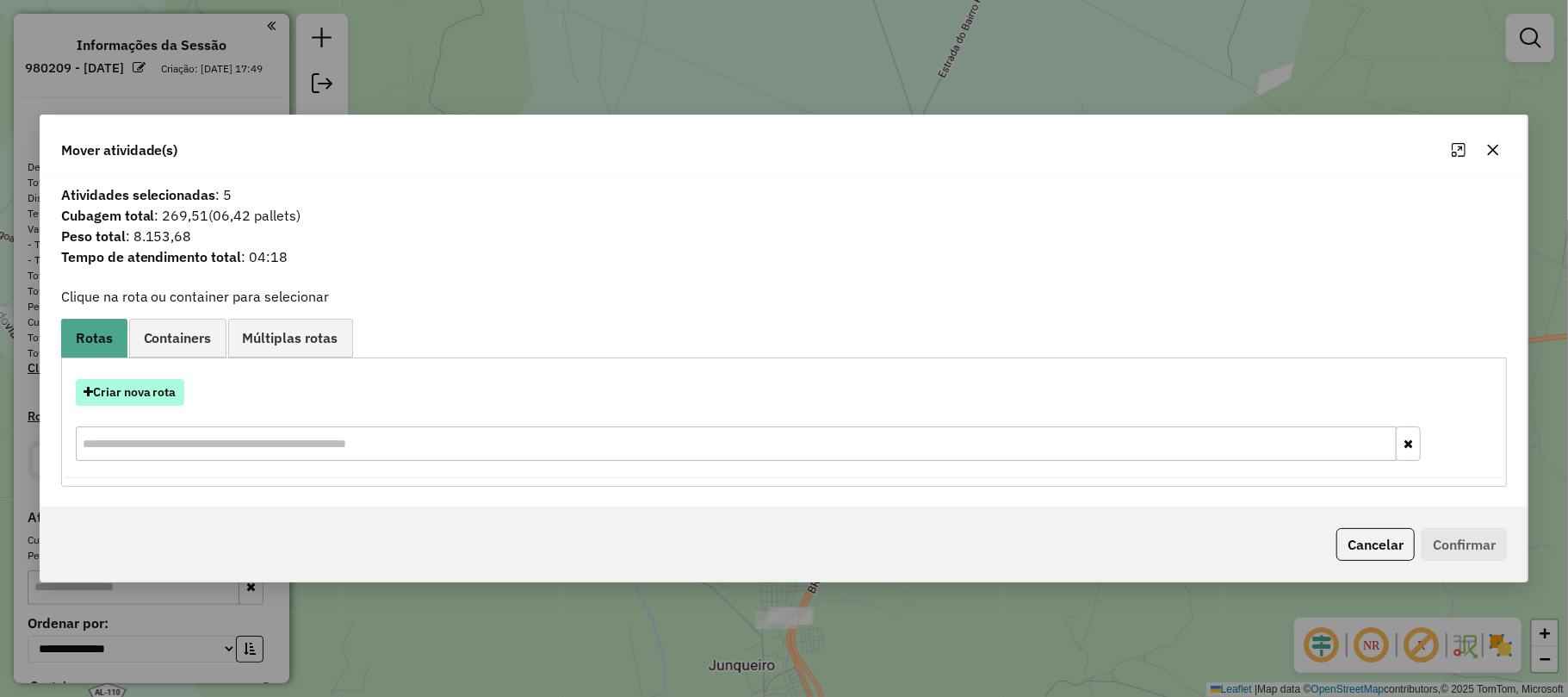
click at [162, 394] on button "Criar nova rota" at bounding box center [130, 393] width 109 height 27
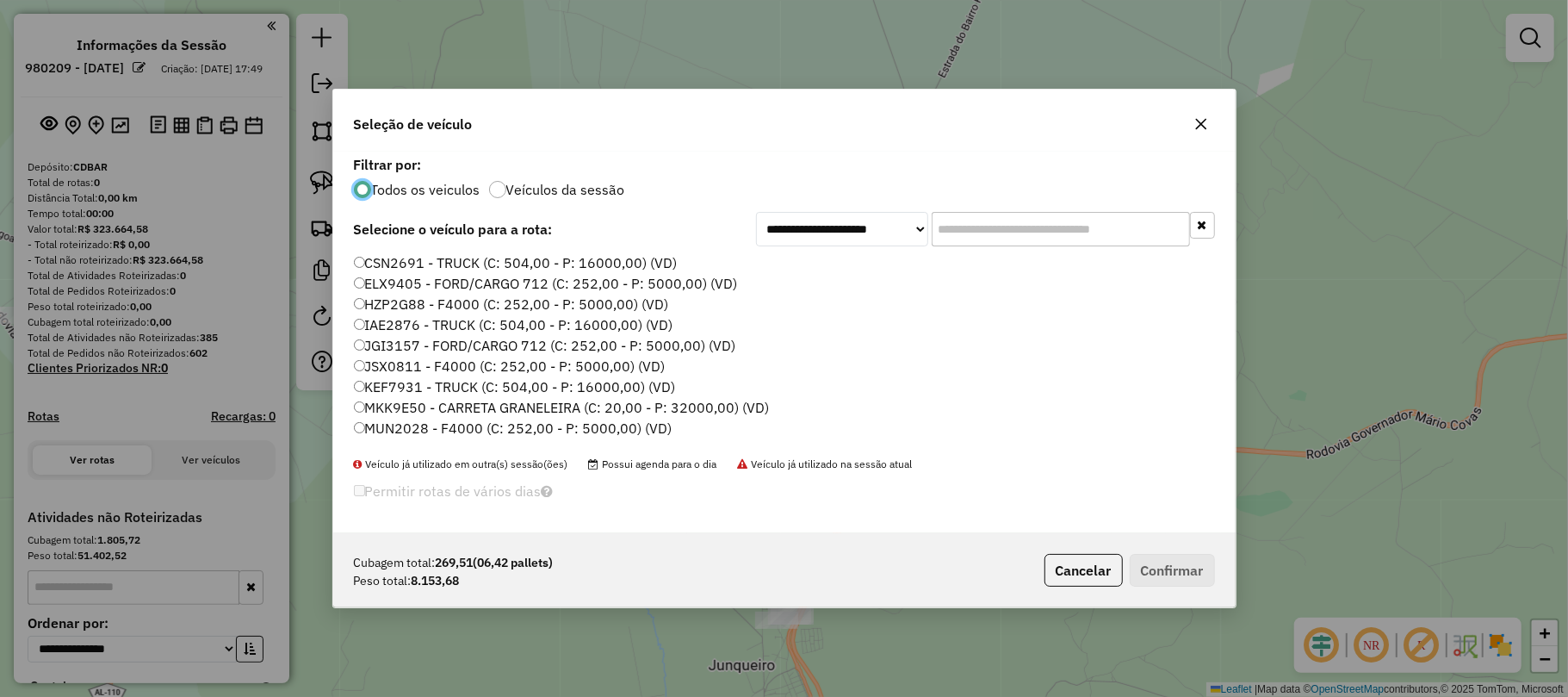
scroll to position [9, 5]
click at [1012, 232] on input "text" at bounding box center [1060, 228] width 259 height 35
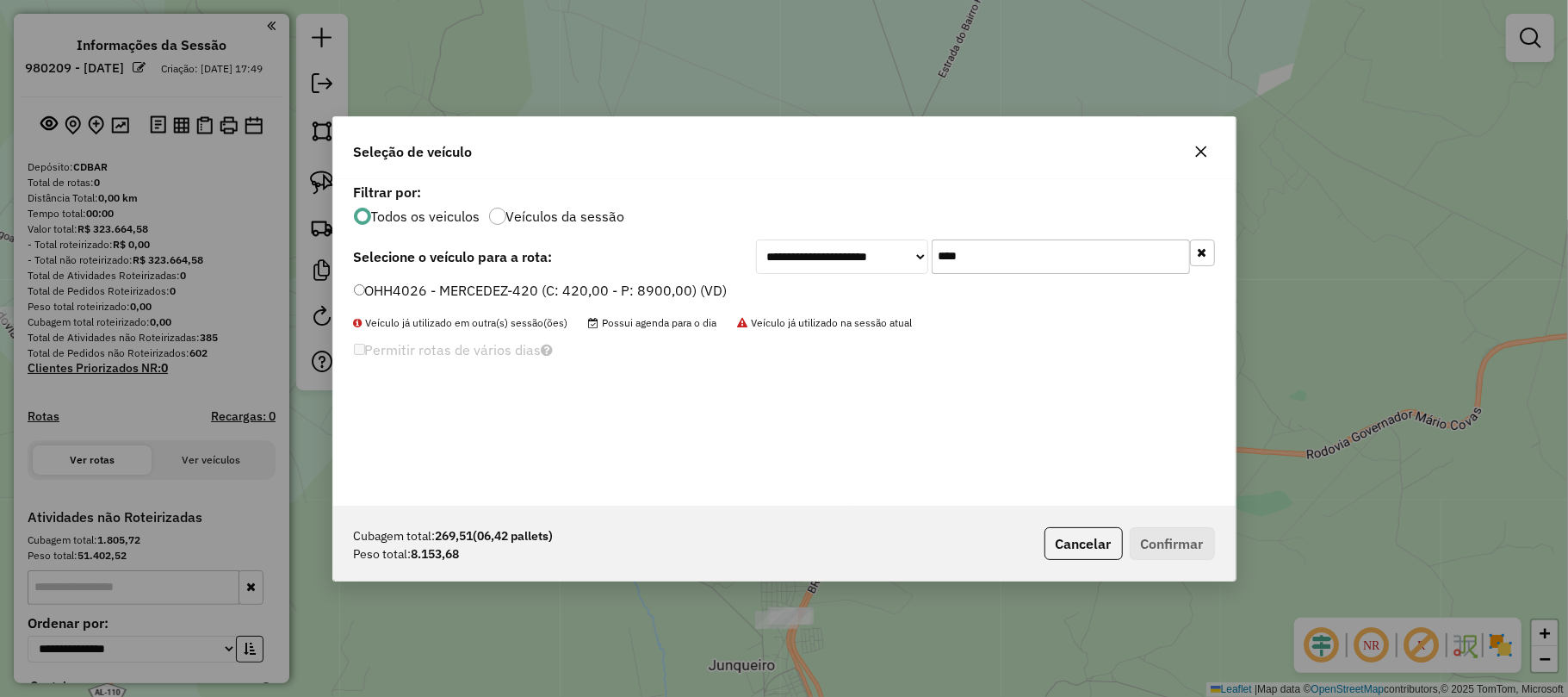
type input "****"
click at [393, 289] on label "OHH4026 - MERCEDEZ-420 (C: 420,00 - P: 8900,00) (VD)" at bounding box center [541, 290] width 374 height 21
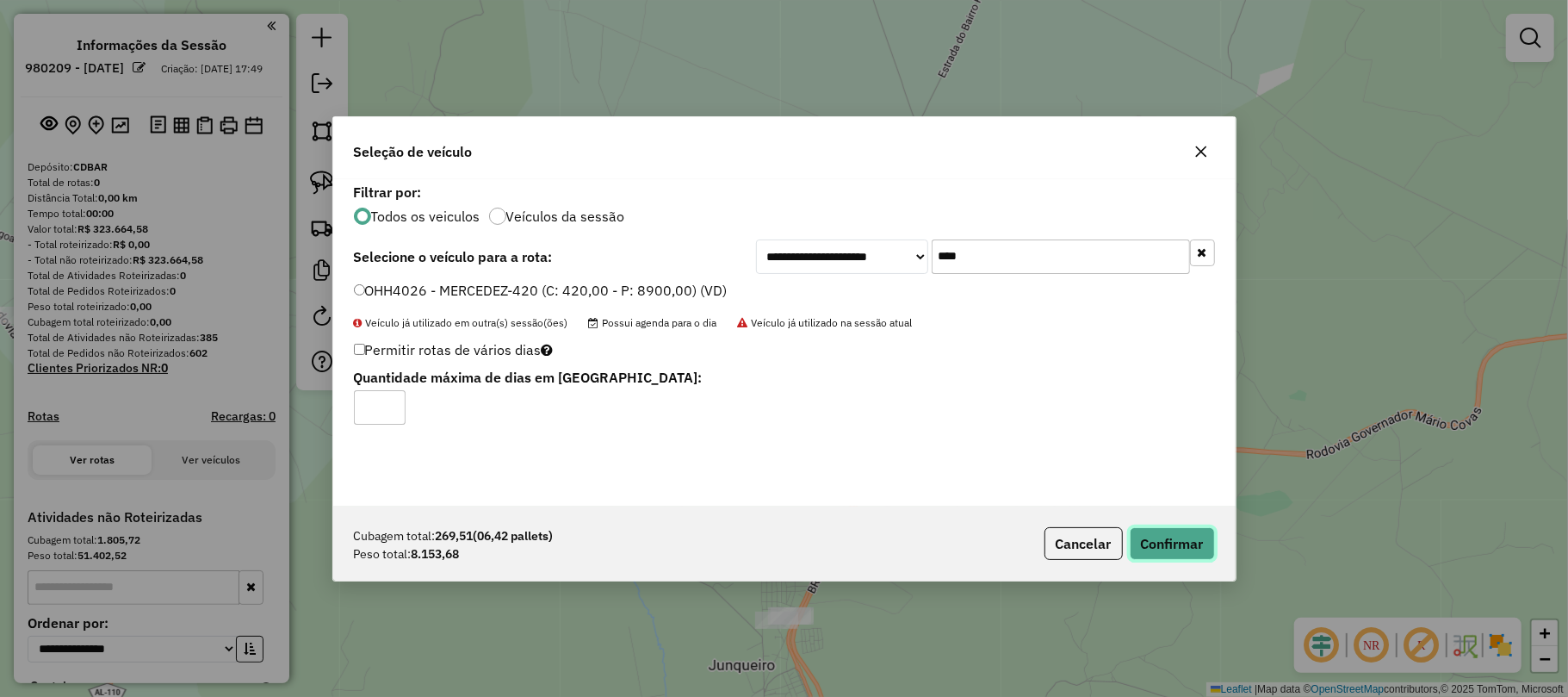
click at [1190, 546] on button "Confirmar" at bounding box center [1172, 543] width 86 height 33
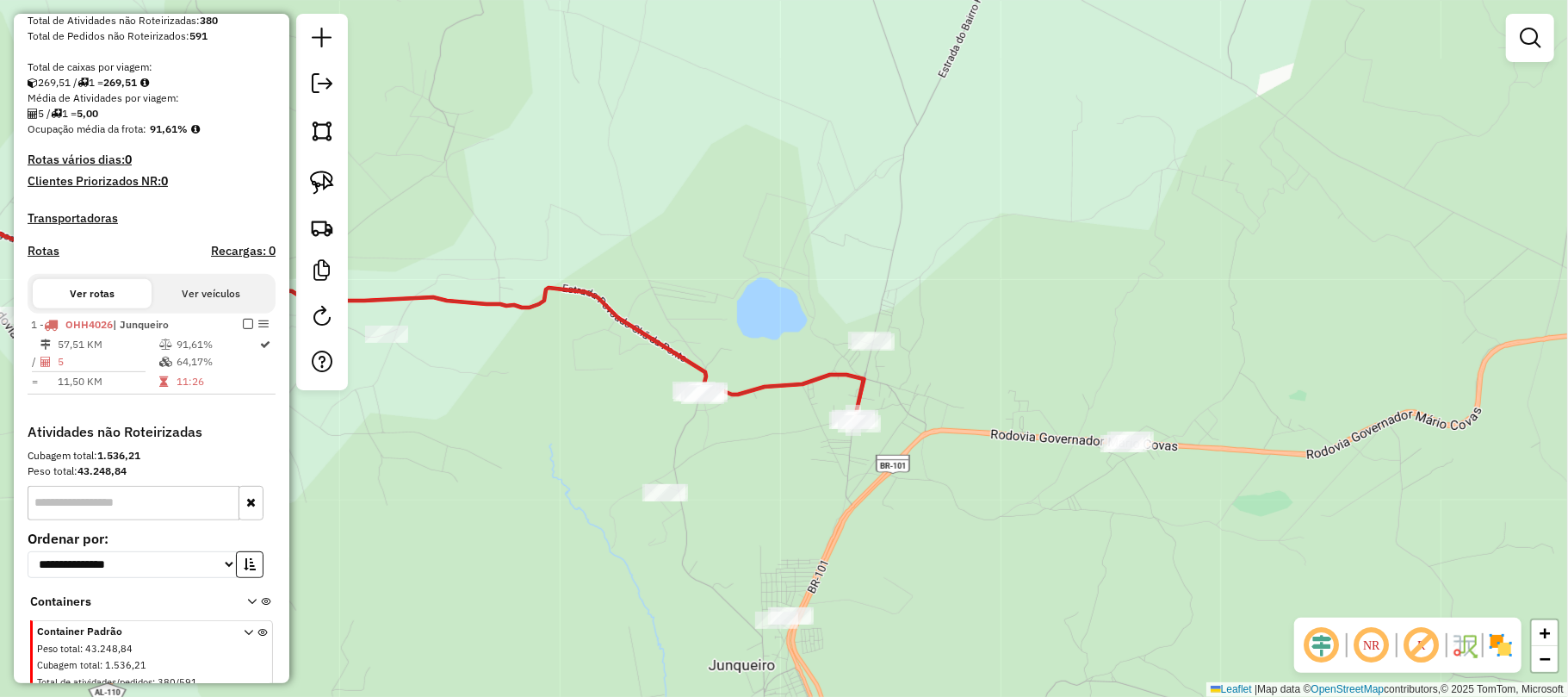
scroll to position [344, 0]
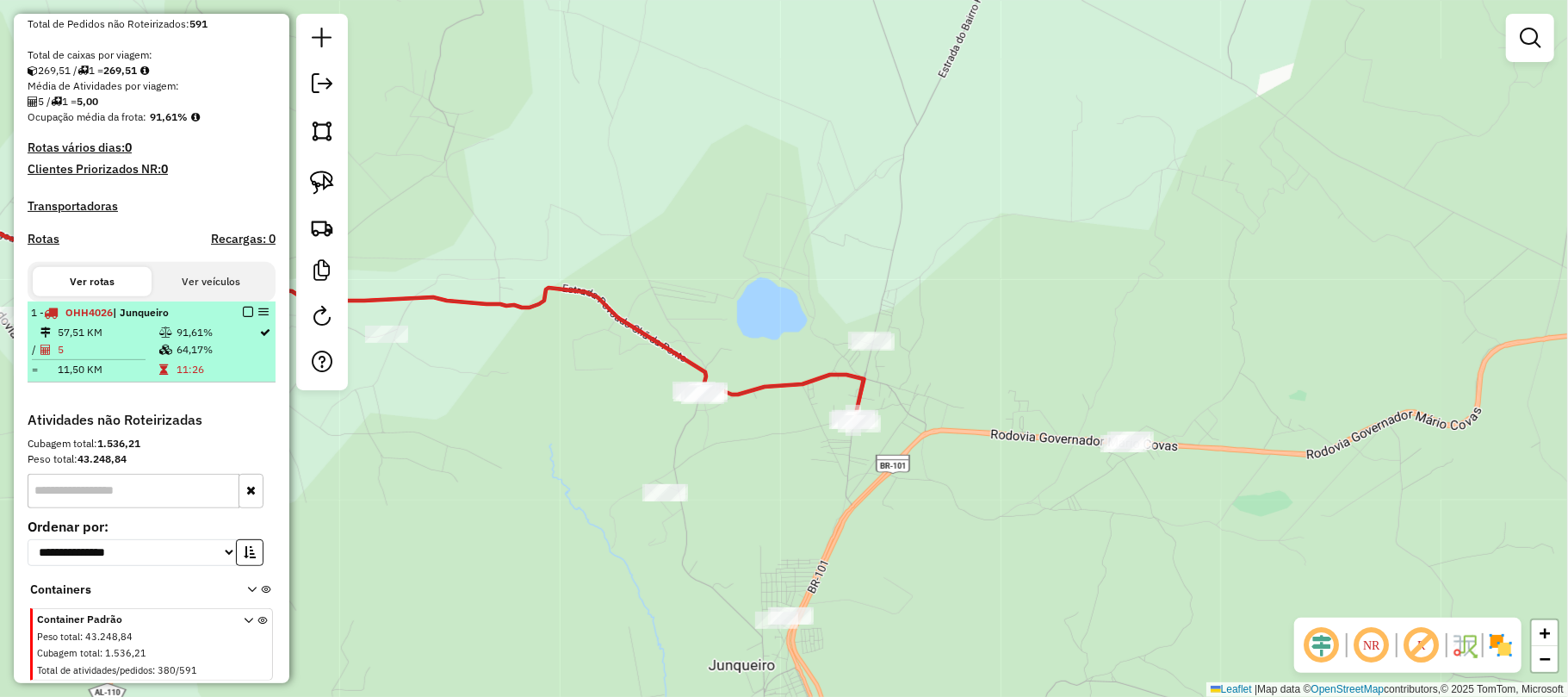
click at [243, 317] on em at bounding box center [248, 312] width 11 height 11
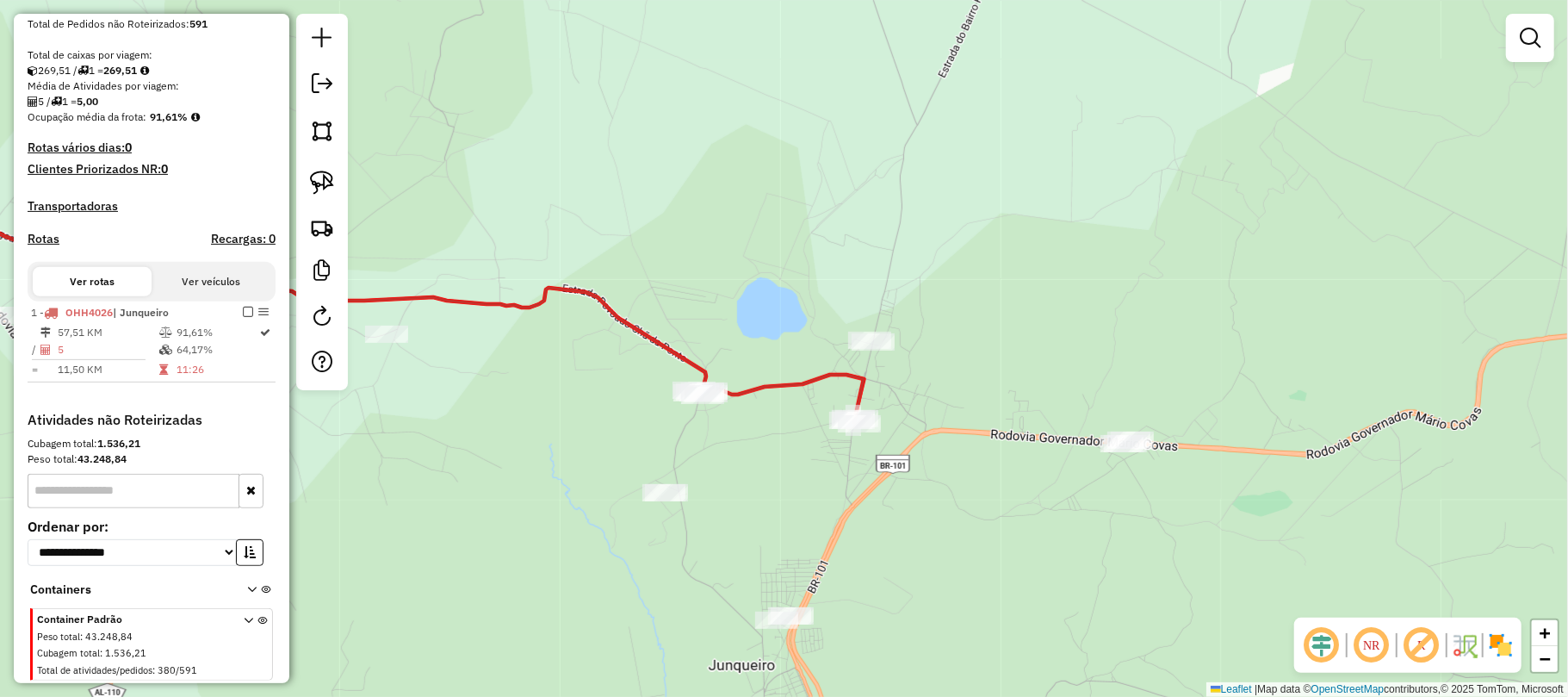
scroll to position [342, 0]
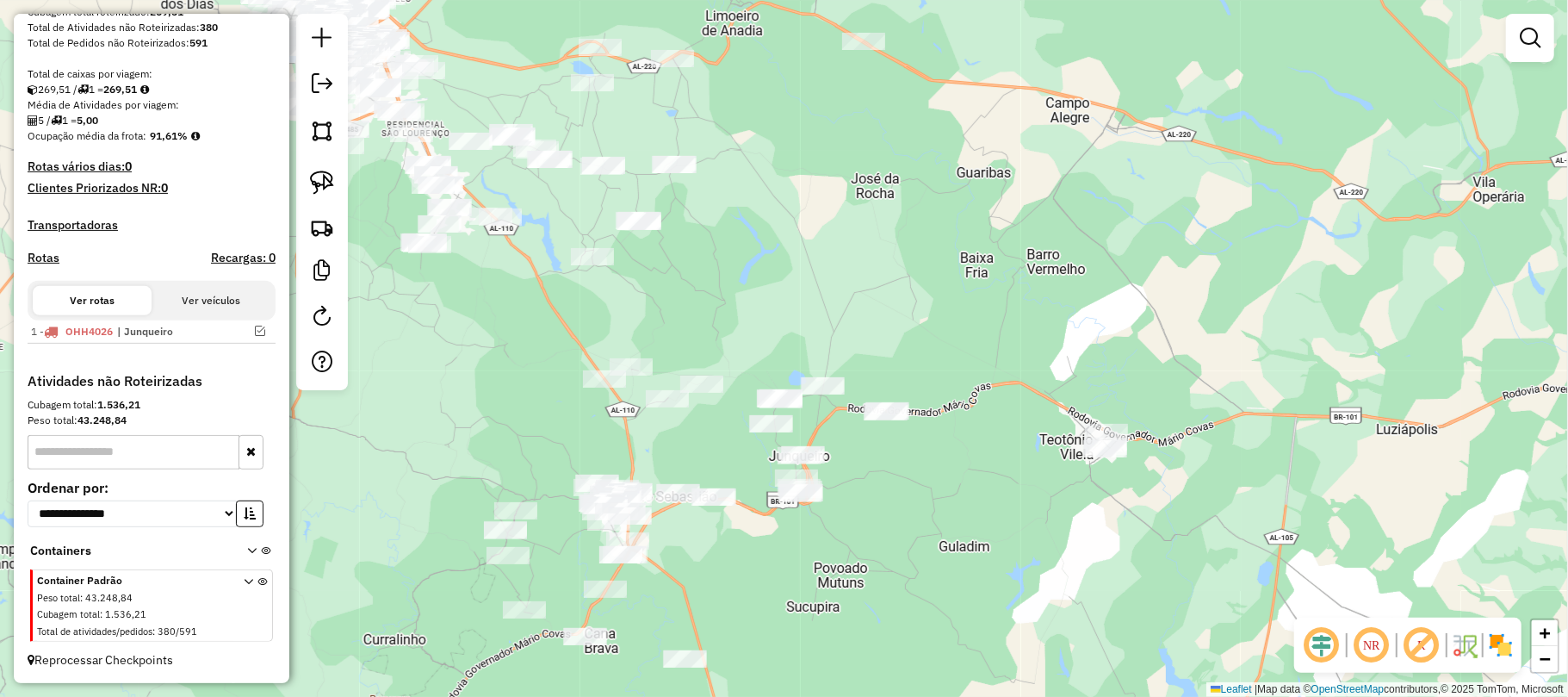
drag, startPoint x: 940, startPoint y: 415, endPoint x: 895, endPoint y: 389, distance: 52.0
click at [895, 389] on div "Janela de atendimento Grade de atendimento Capacidade Transportadoras Veículos …" at bounding box center [784, 348] width 1568 height 697
click at [310, 185] on img at bounding box center [322, 182] width 24 height 24
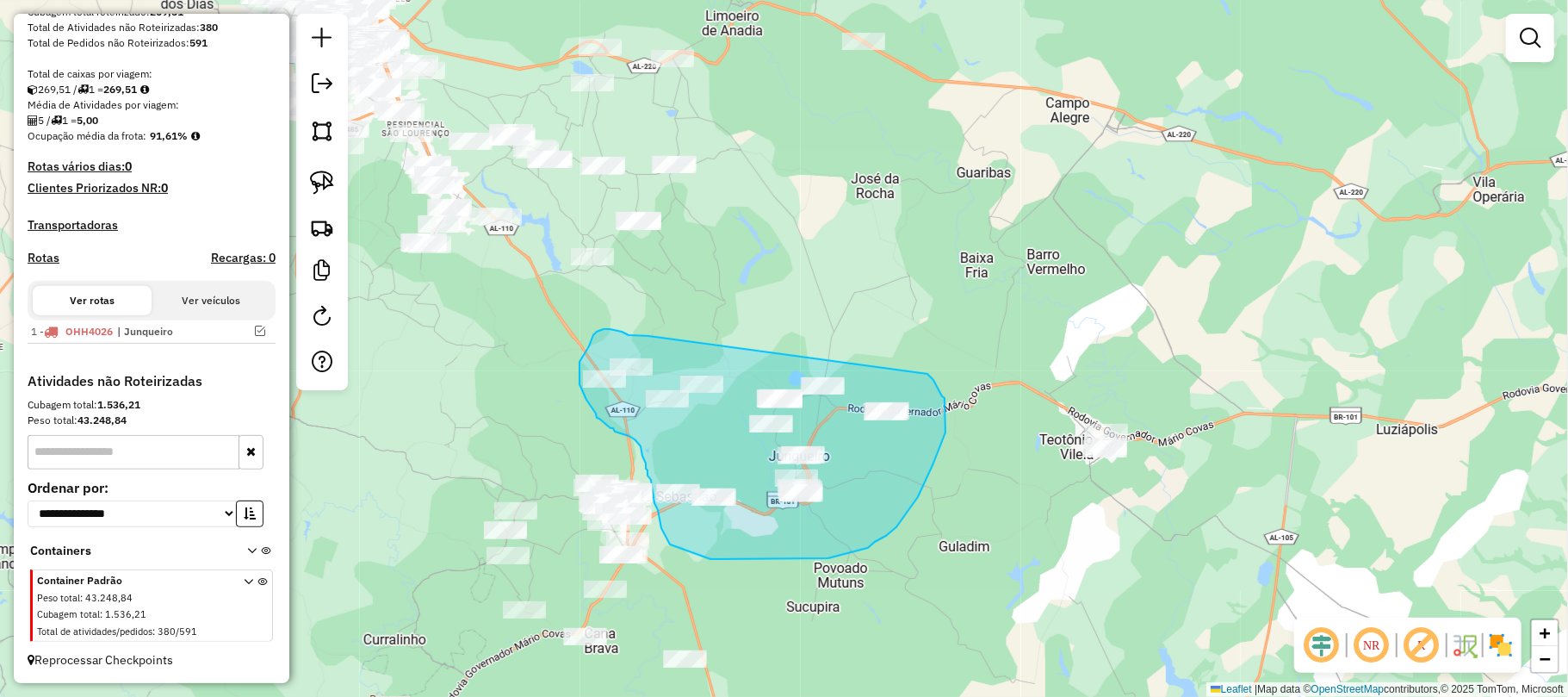
drag, startPoint x: 648, startPoint y: 336, endPoint x: 890, endPoint y: 352, distance: 242.5
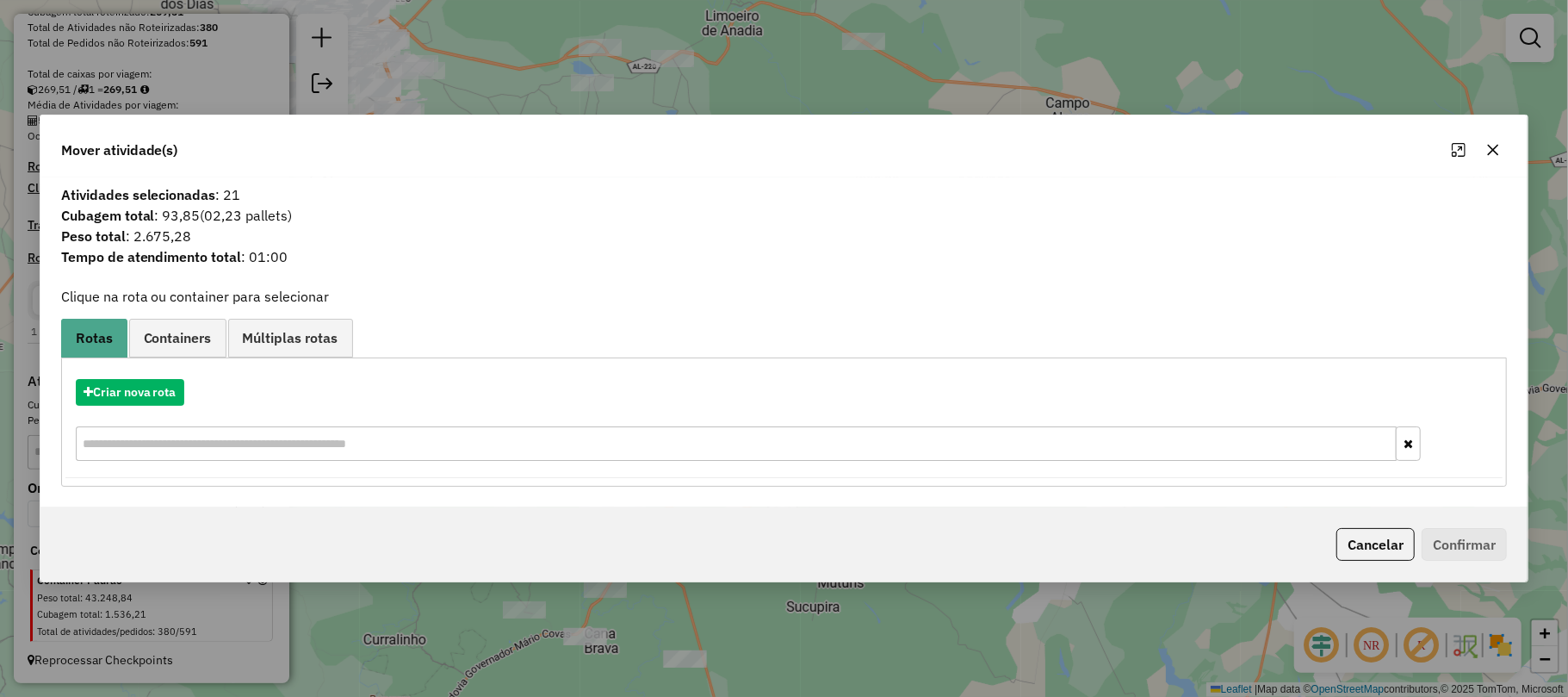
click at [1489, 144] on icon "button" at bounding box center [1493, 149] width 12 height 12
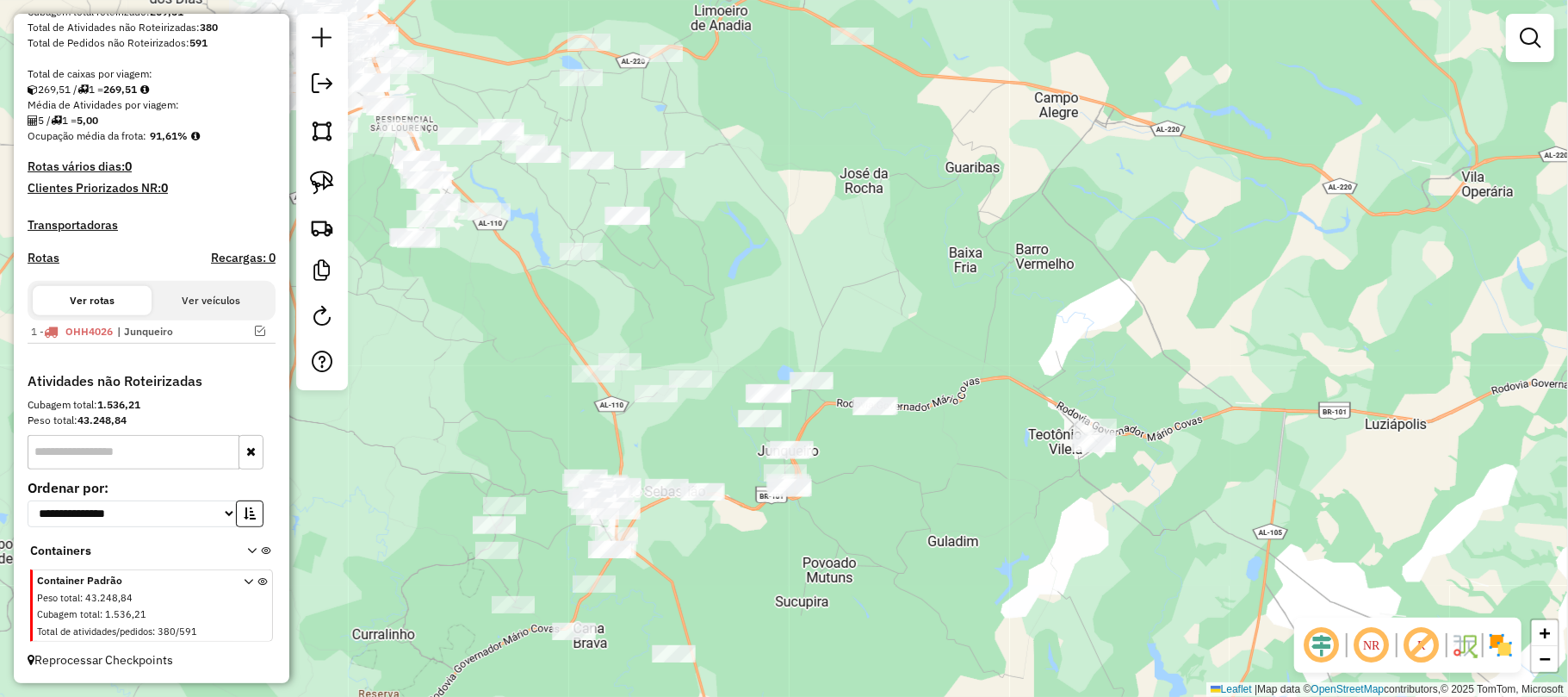
drag, startPoint x: 683, startPoint y: 452, endPoint x: 663, endPoint y: 431, distance: 29.0
click at [663, 431] on div "Janela de atendimento Grade de atendimento Capacidade Transportadoras Veículos …" at bounding box center [784, 348] width 1568 height 697
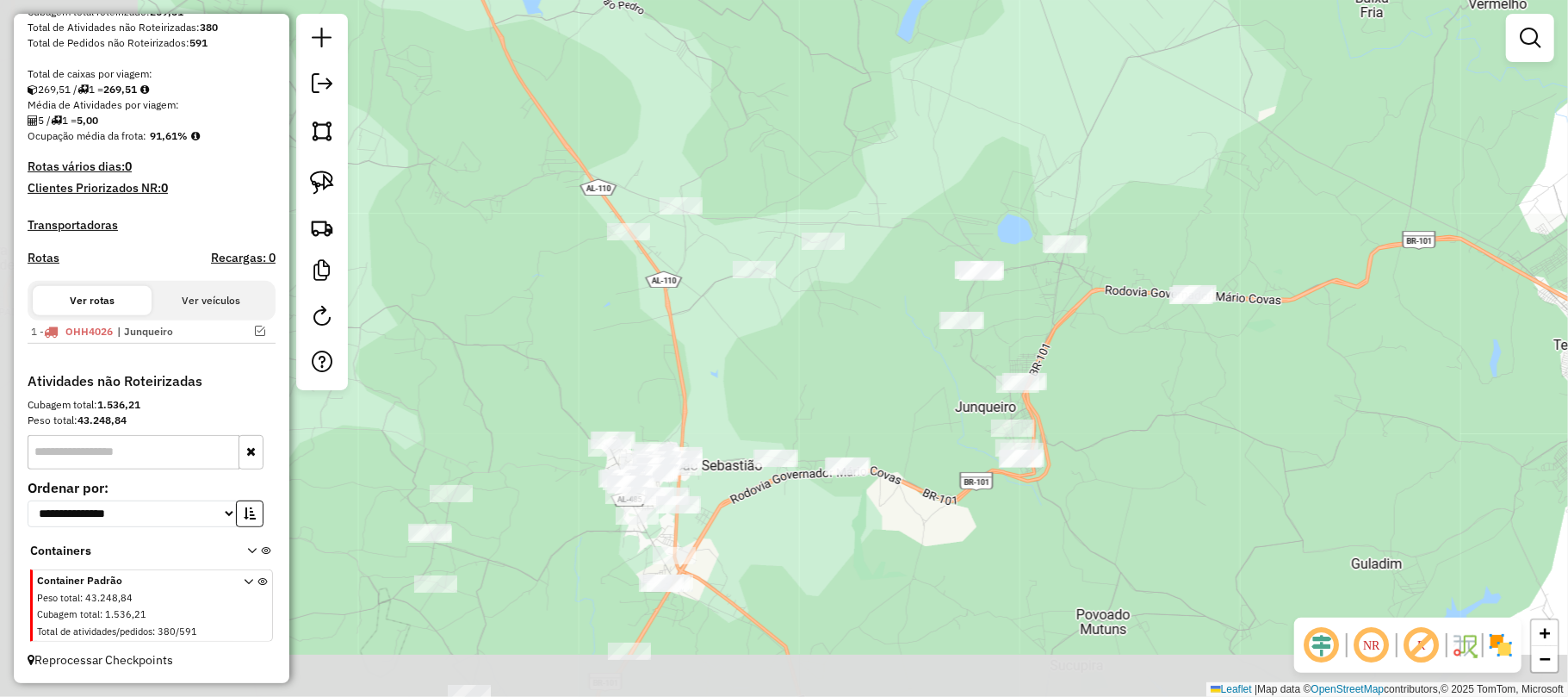
drag, startPoint x: 683, startPoint y: 455, endPoint x: 845, endPoint y: 393, distance: 173.5
click at [847, 390] on div "Janela de atendimento Grade de atendimento Capacidade Transportadoras Veículos …" at bounding box center [784, 348] width 1568 height 697
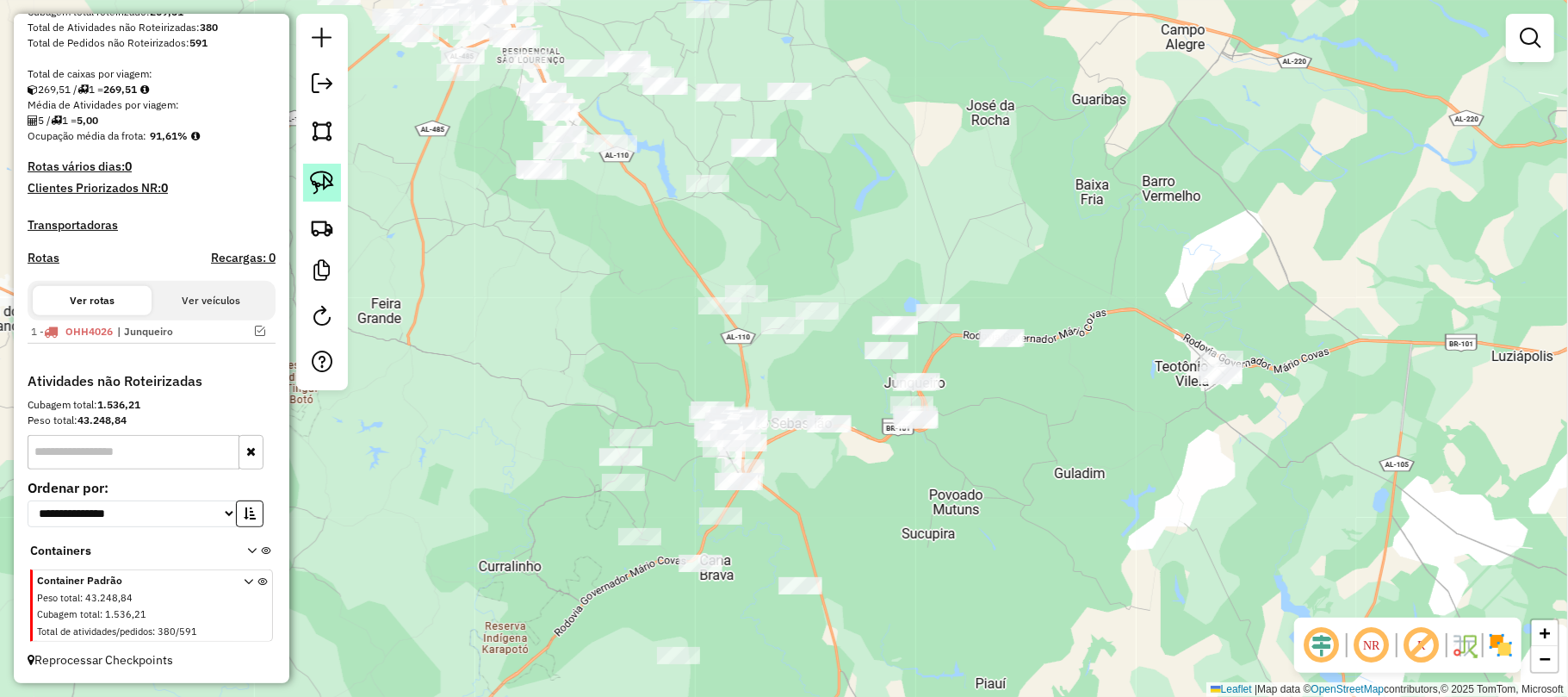
drag, startPoint x: 326, startPoint y: 180, endPoint x: 448, endPoint y: 208, distance: 125.2
click at [329, 181] on img at bounding box center [322, 182] width 24 height 24
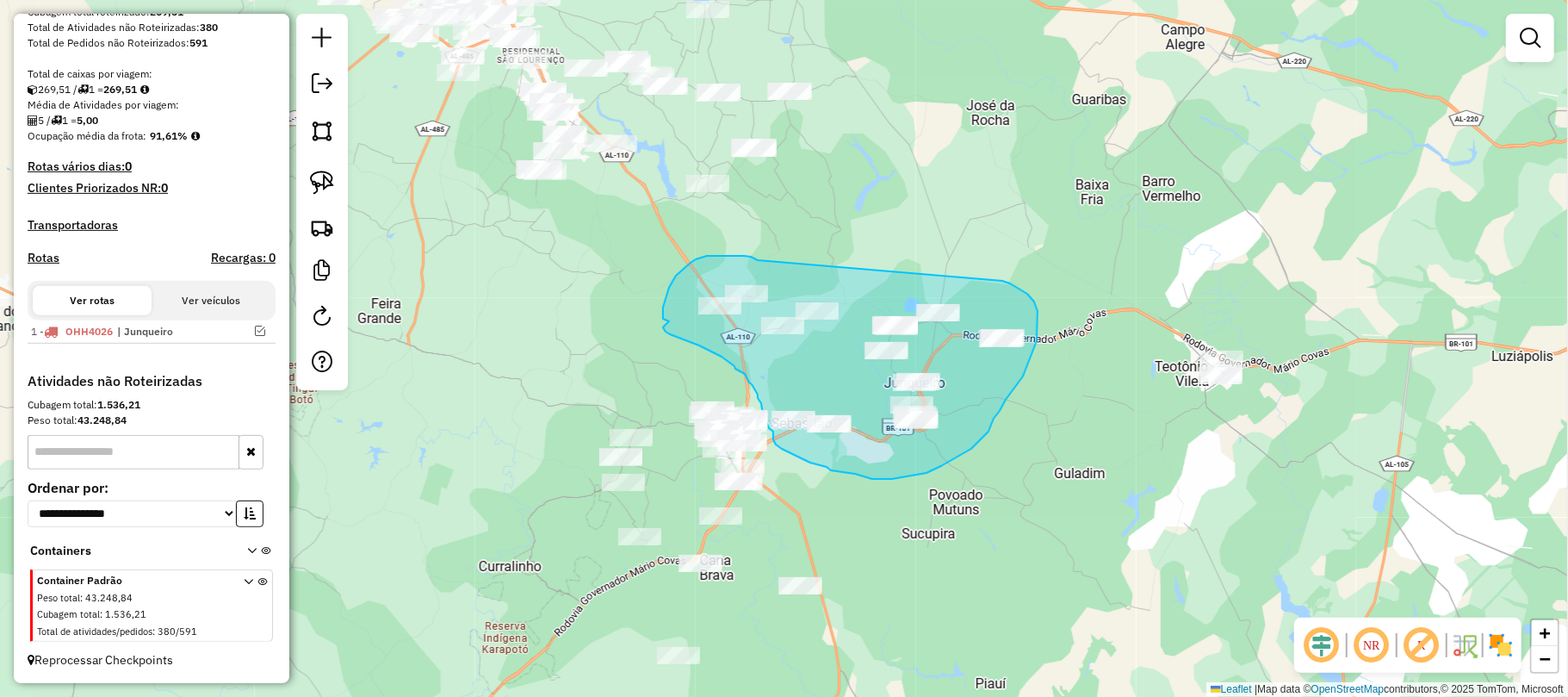
drag, startPoint x: 748, startPoint y: 257, endPoint x: 935, endPoint y: 274, distance: 187.8
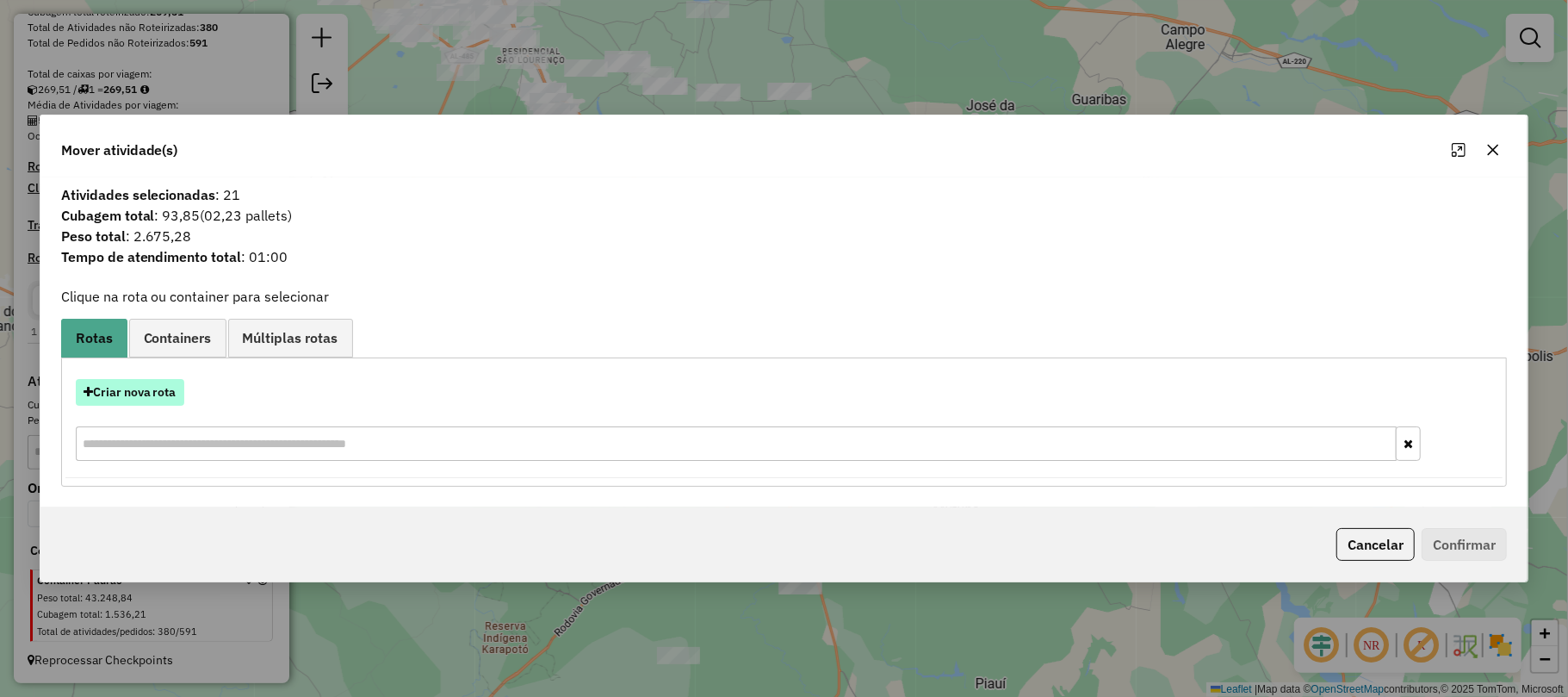
click at [139, 389] on button "Criar nova rota" at bounding box center [130, 393] width 109 height 27
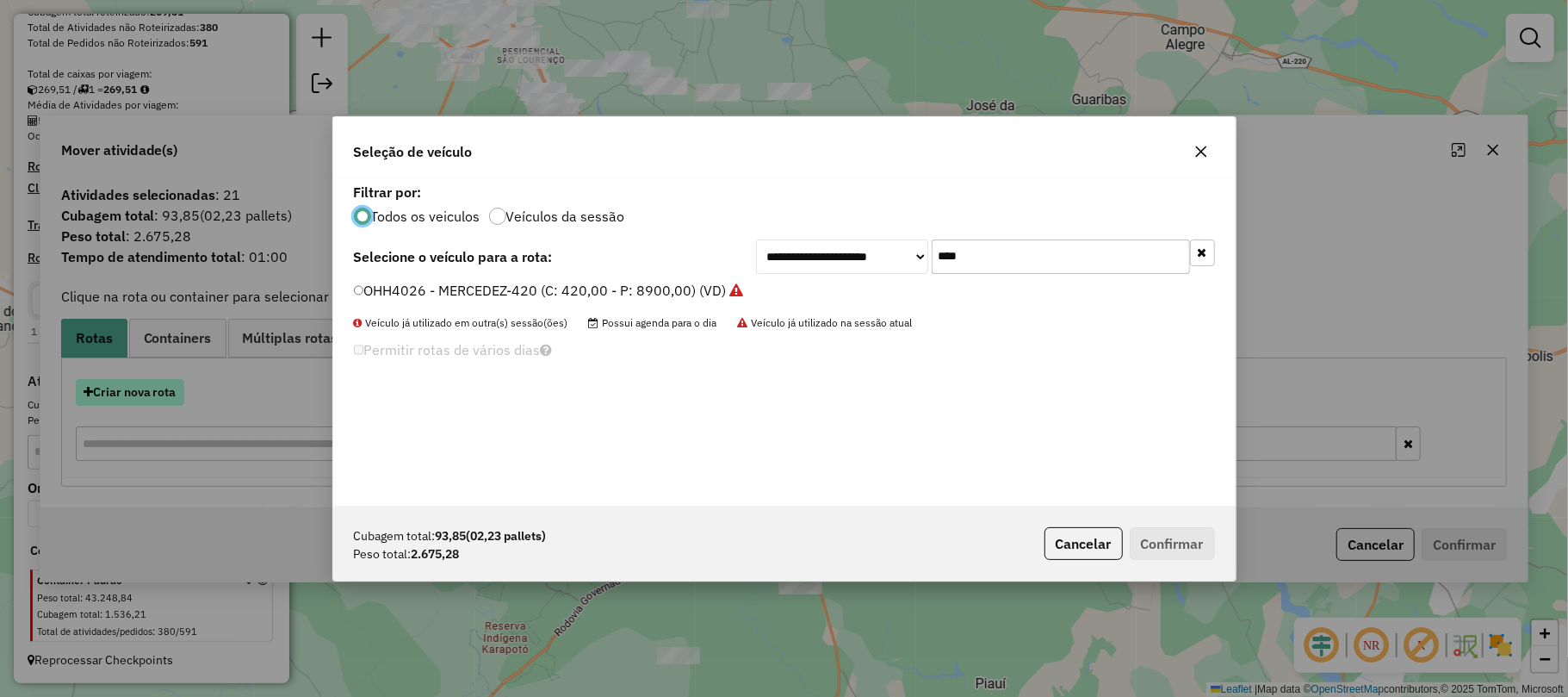
scroll to position [9, 5]
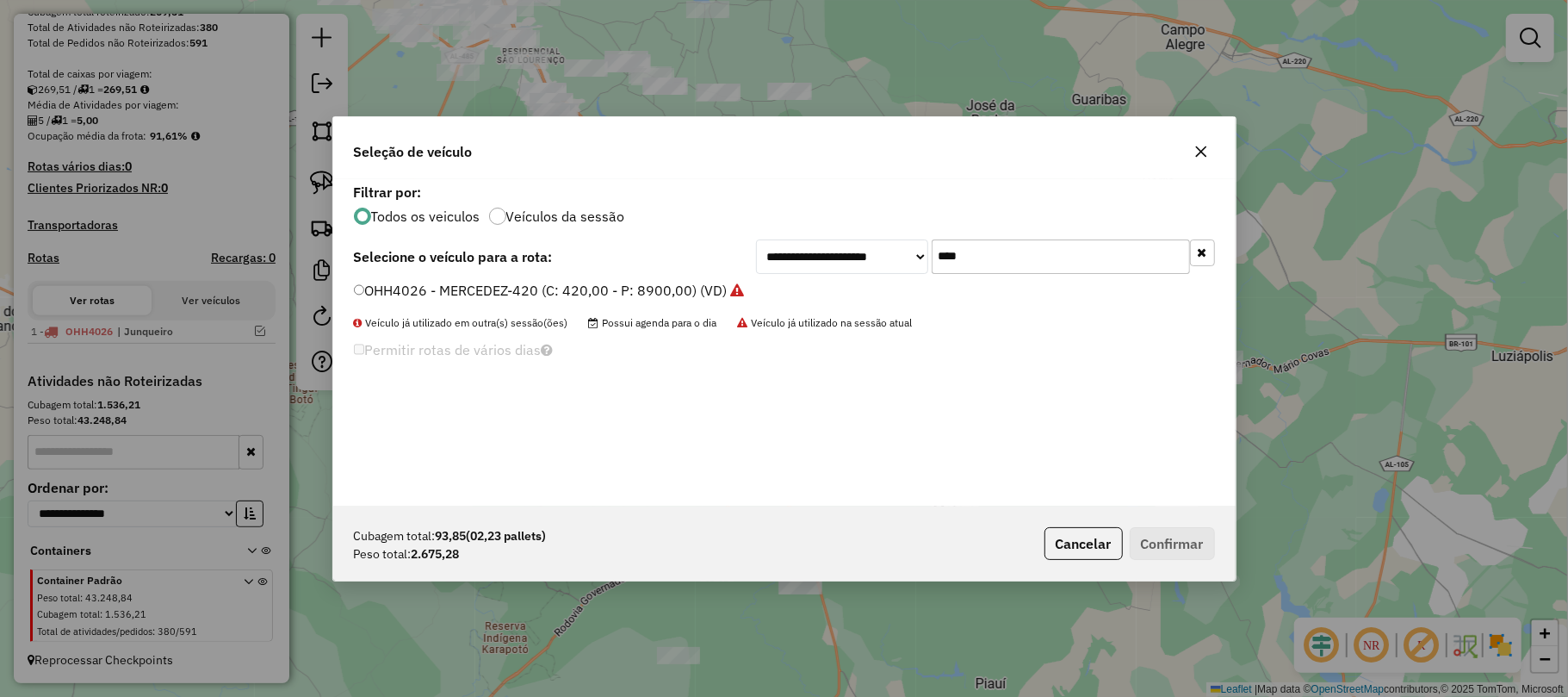
drag, startPoint x: 1001, startPoint y: 262, endPoint x: 928, endPoint y: 262, distance: 73.0
click at [928, 262] on div "**********" at bounding box center [986, 256] width 459 height 35
type input "****"
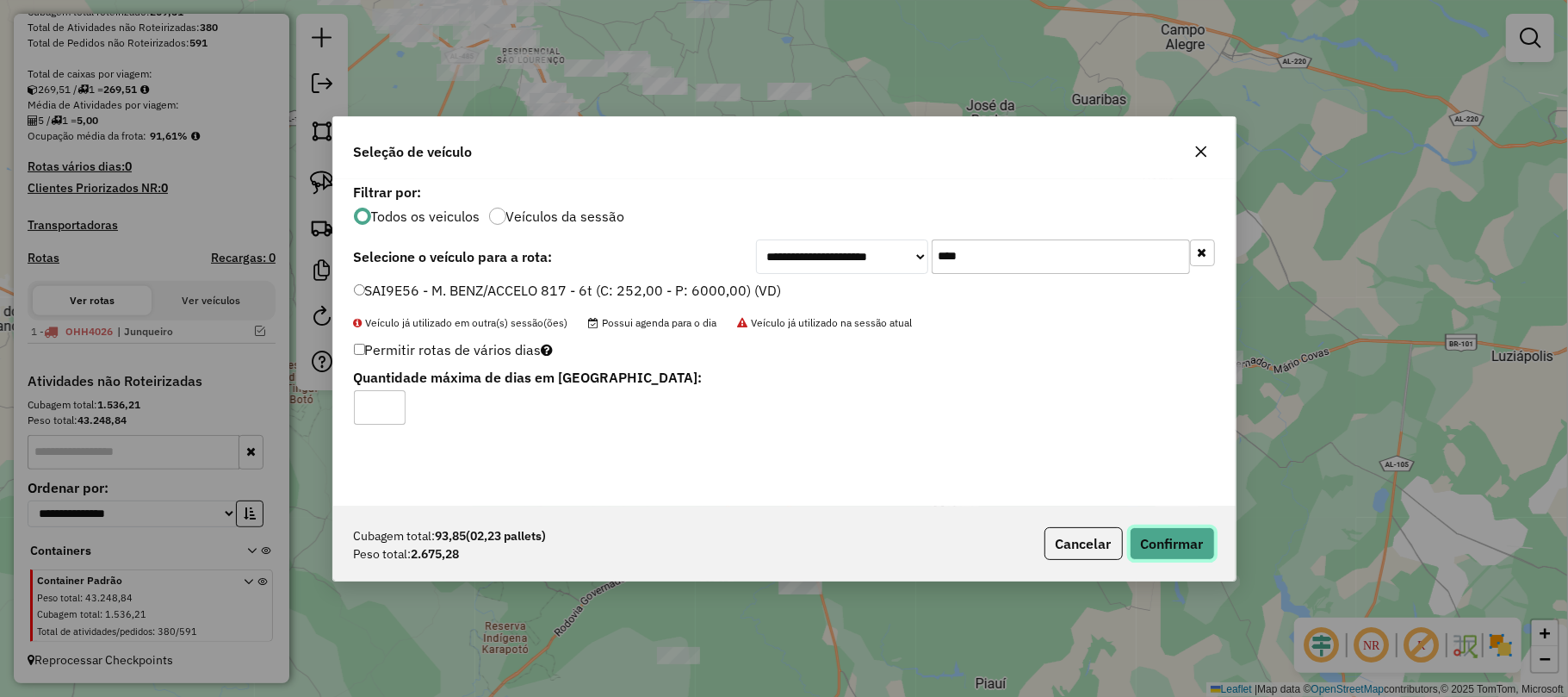
click at [1164, 548] on button "Confirmar" at bounding box center [1172, 543] width 86 height 33
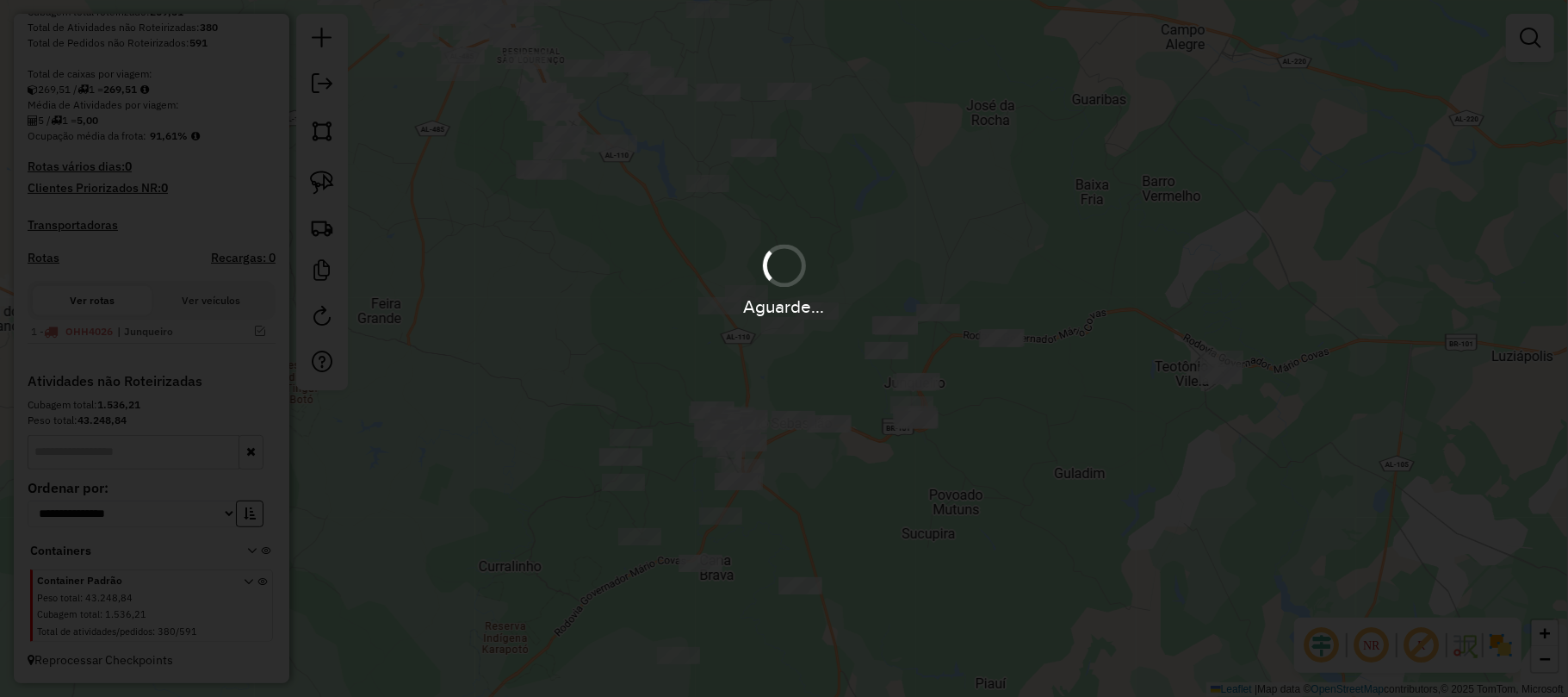
scroll to position [344, 0]
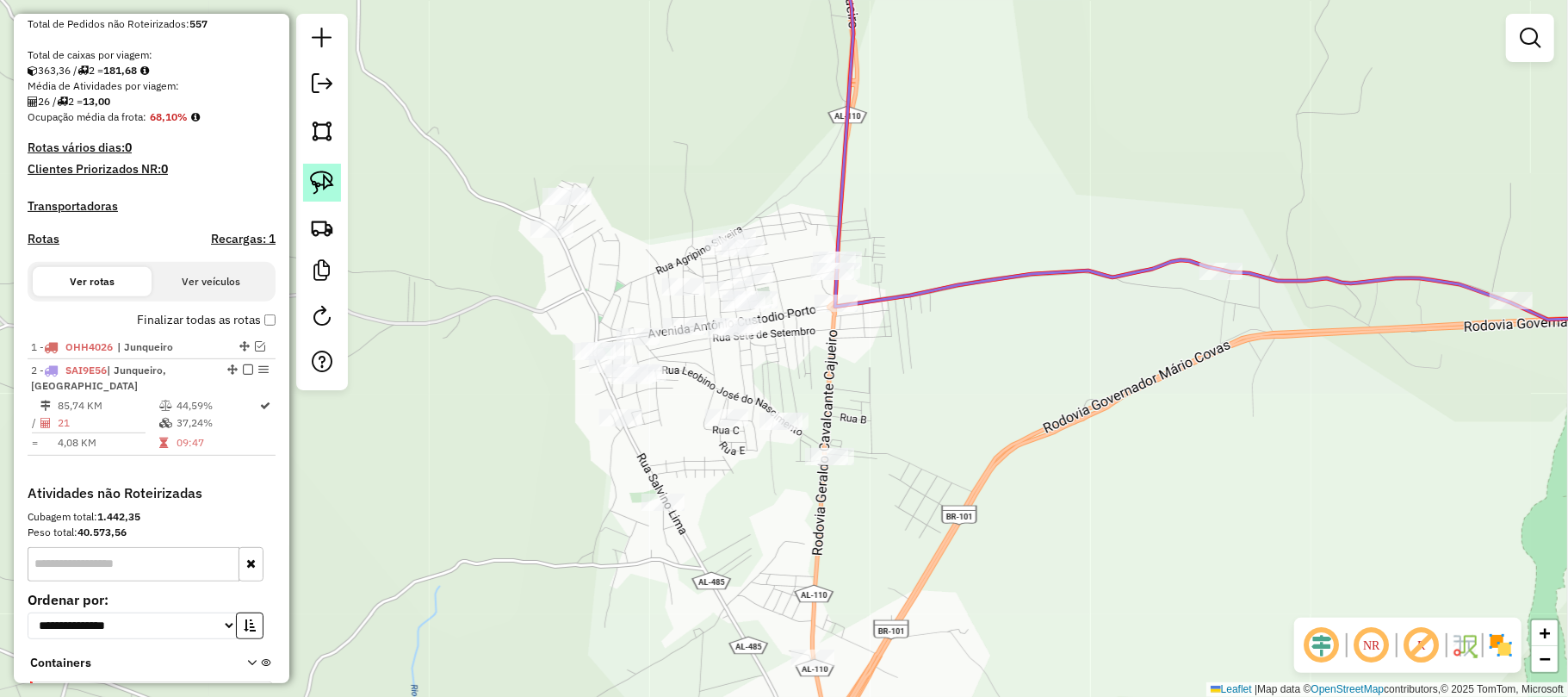
click at [320, 174] on img at bounding box center [322, 182] width 24 height 24
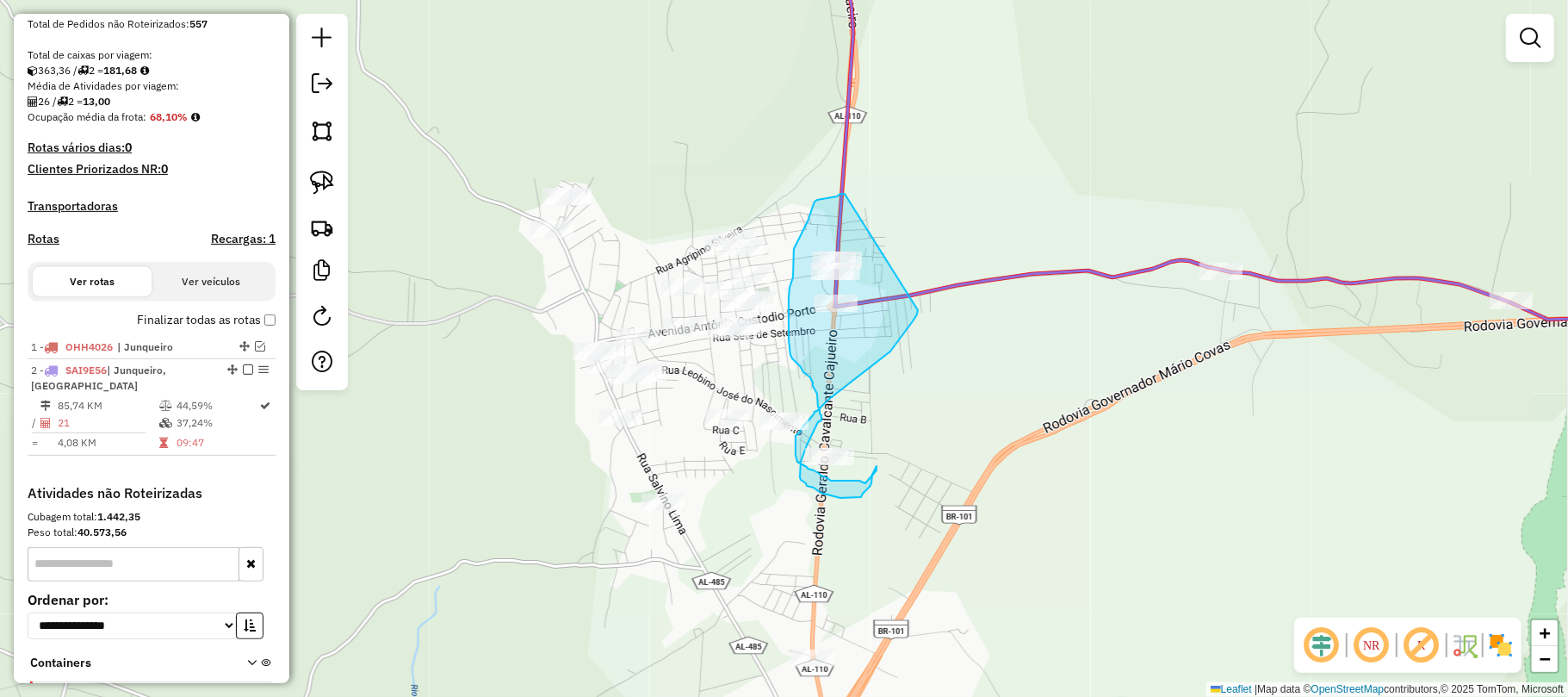
drag, startPoint x: 845, startPoint y: 194, endPoint x: 918, endPoint y: 311, distance: 137.9
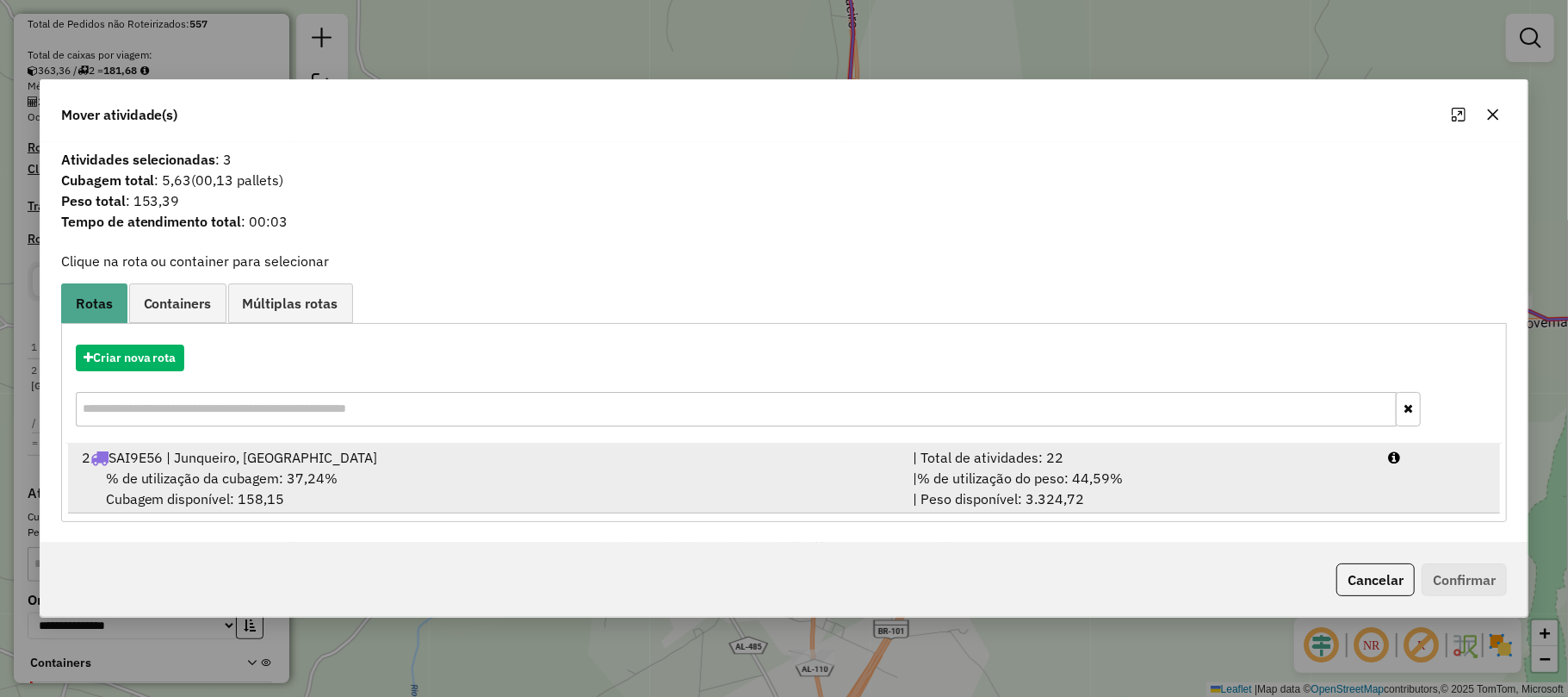
click at [296, 470] on span "% de utilização da cubagem: 37,24%" at bounding box center [222, 477] width 233 height 17
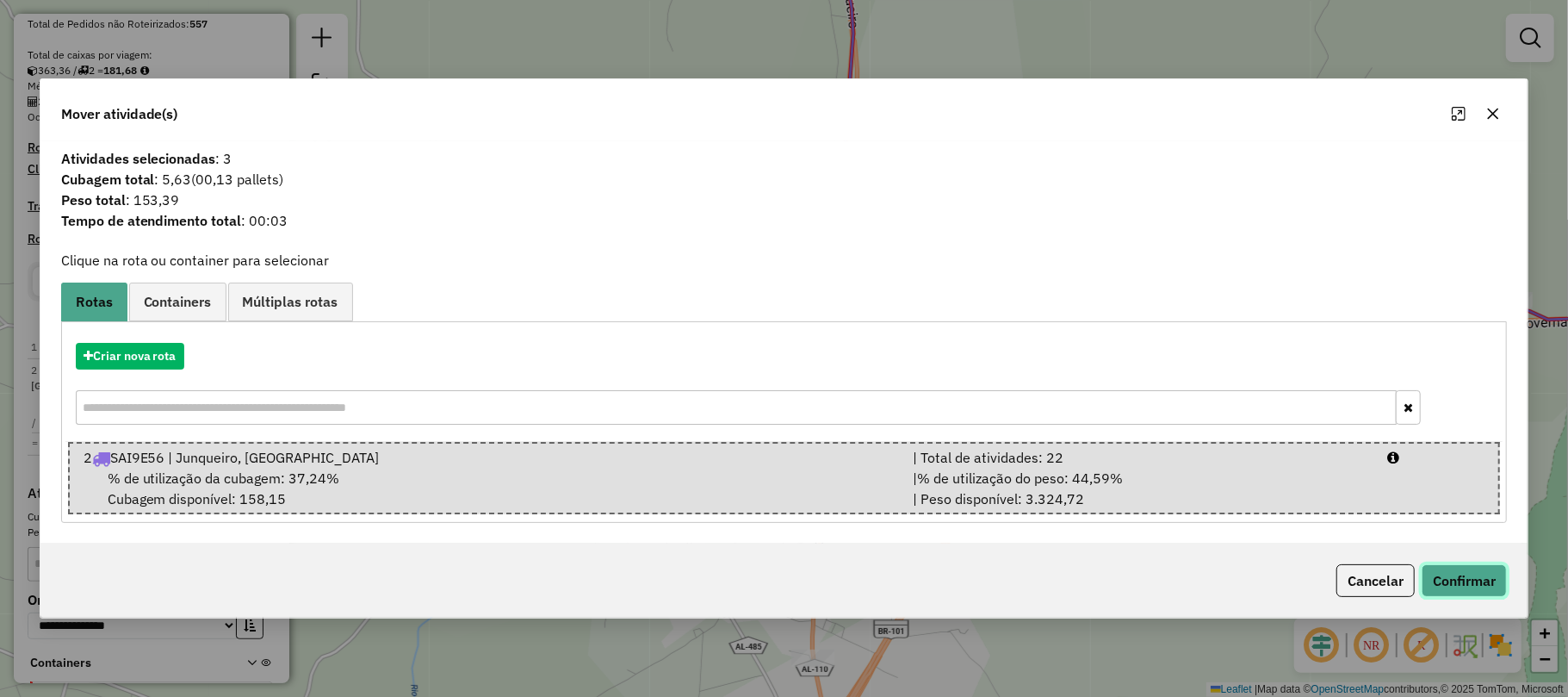
click at [1445, 573] on button "Confirmar" at bounding box center [1465, 580] width 86 height 33
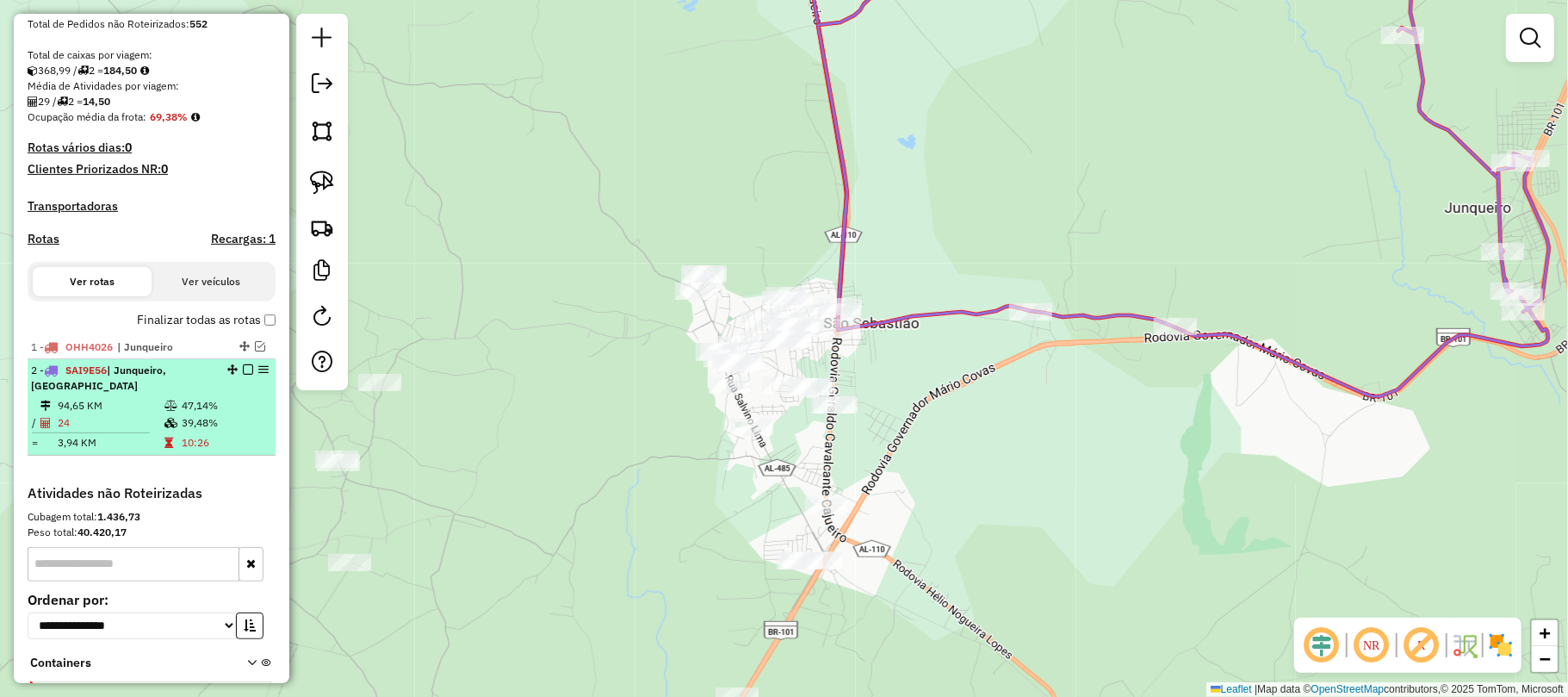
click at [244, 375] on em at bounding box center [248, 369] width 11 height 11
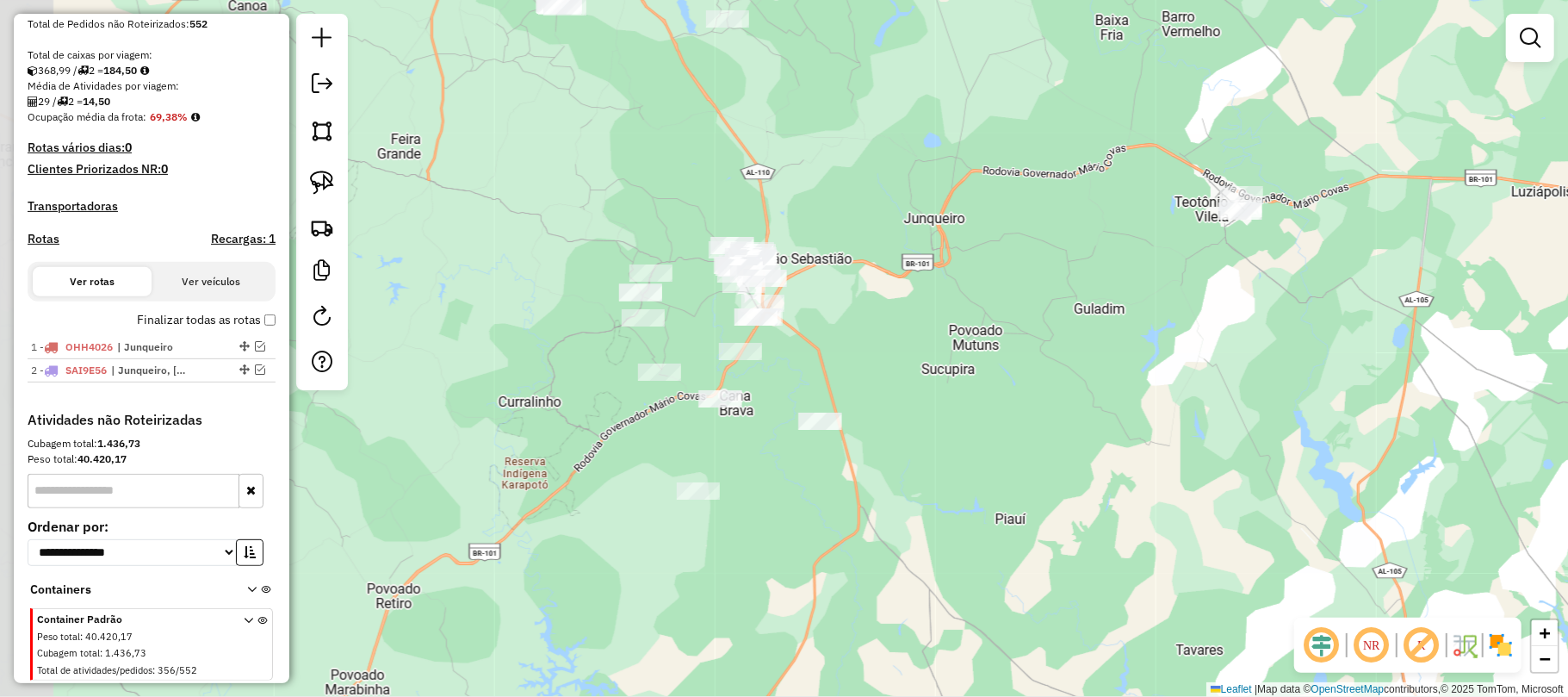
drag, startPoint x: 605, startPoint y: 441, endPoint x: 852, endPoint y: 342, distance: 266.1
click at [852, 342] on div "Janela de atendimento Grade de atendimento Capacidade Transportadoras Veículos …" at bounding box center [784, 348] width 1568 height 697
click at [318, 180] on img at bounding box center [322, 182] width 24 height 24
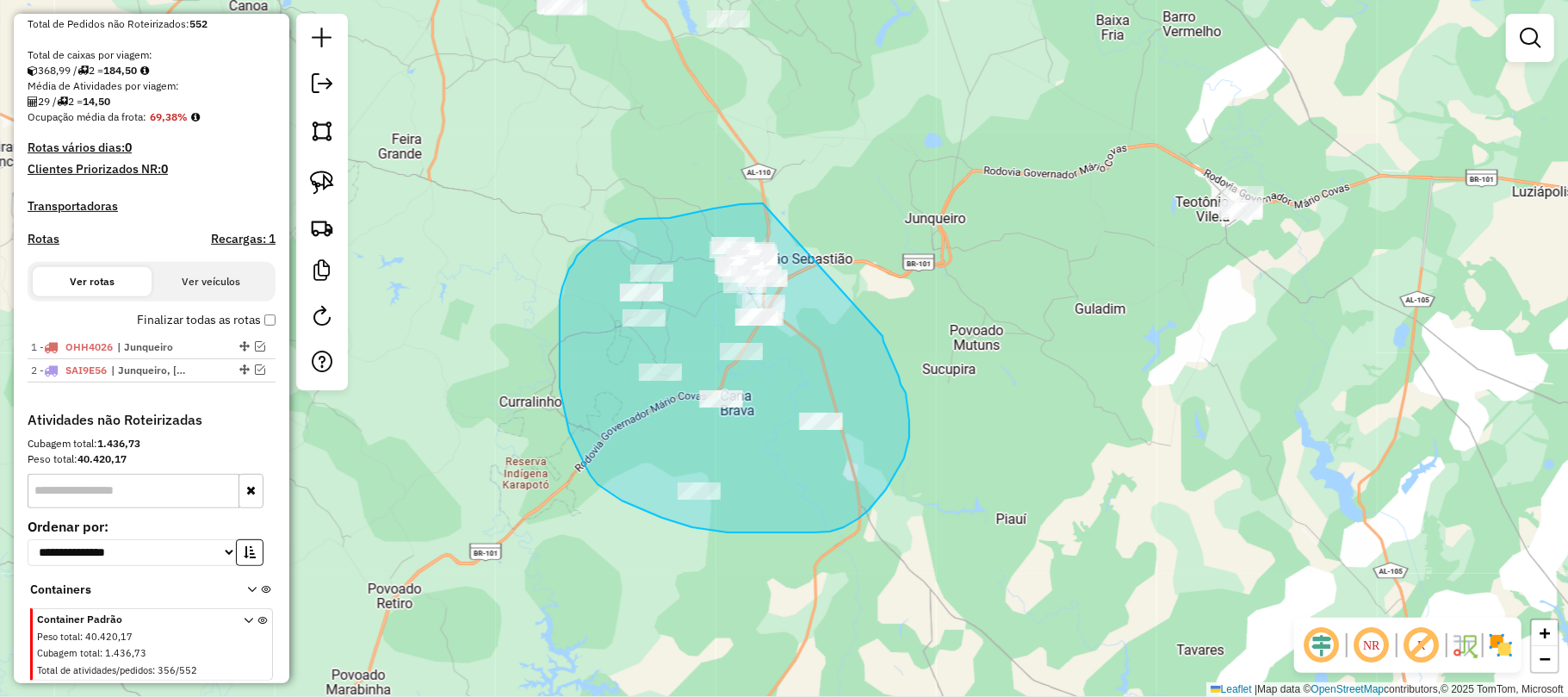
drag, startPoint x: 763, startPoint y: 203, endPoint x: 861, endPoint y: 305, distance: 141.4
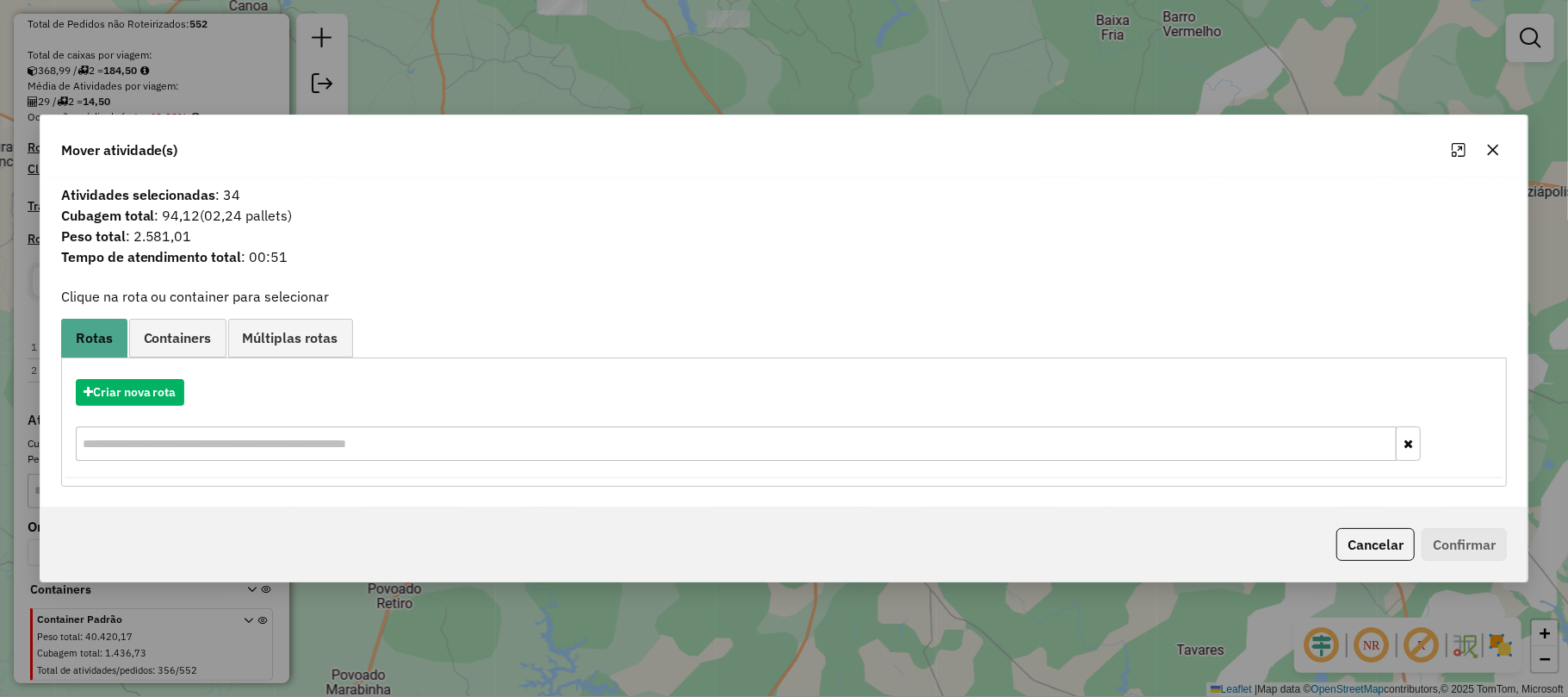
click at [1495, 149] on icon "button" at bounding box center [1493, 149] width 12 height 12
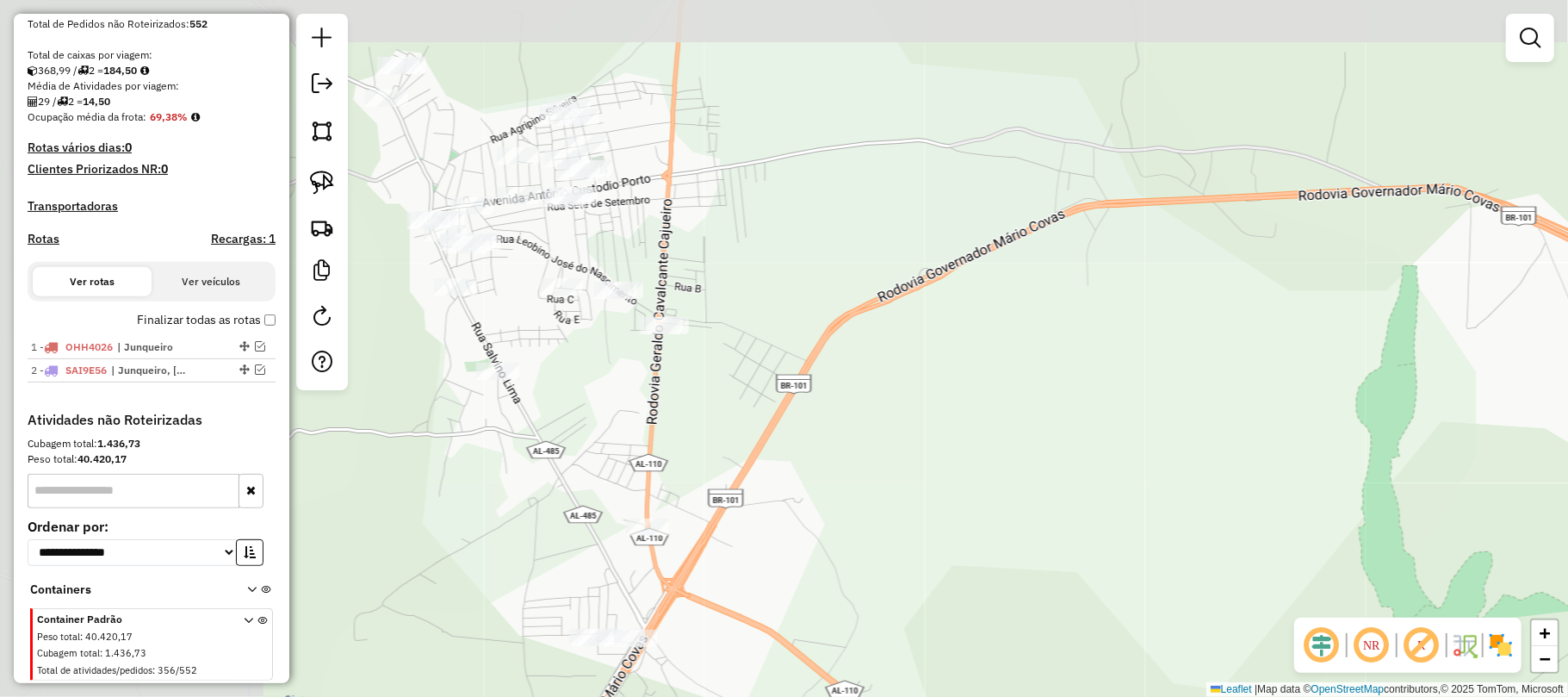
drag, startPoint x: 449, startPoint y: 180, endPoint x: 806, endPoint y: 387, distance: 412.7
click at [817, 400] on div "Janela de atendimento Grade de atendimento Capacidade Transportadoras Veículos …" at bounding box center [784, 348] width 1568 height 697
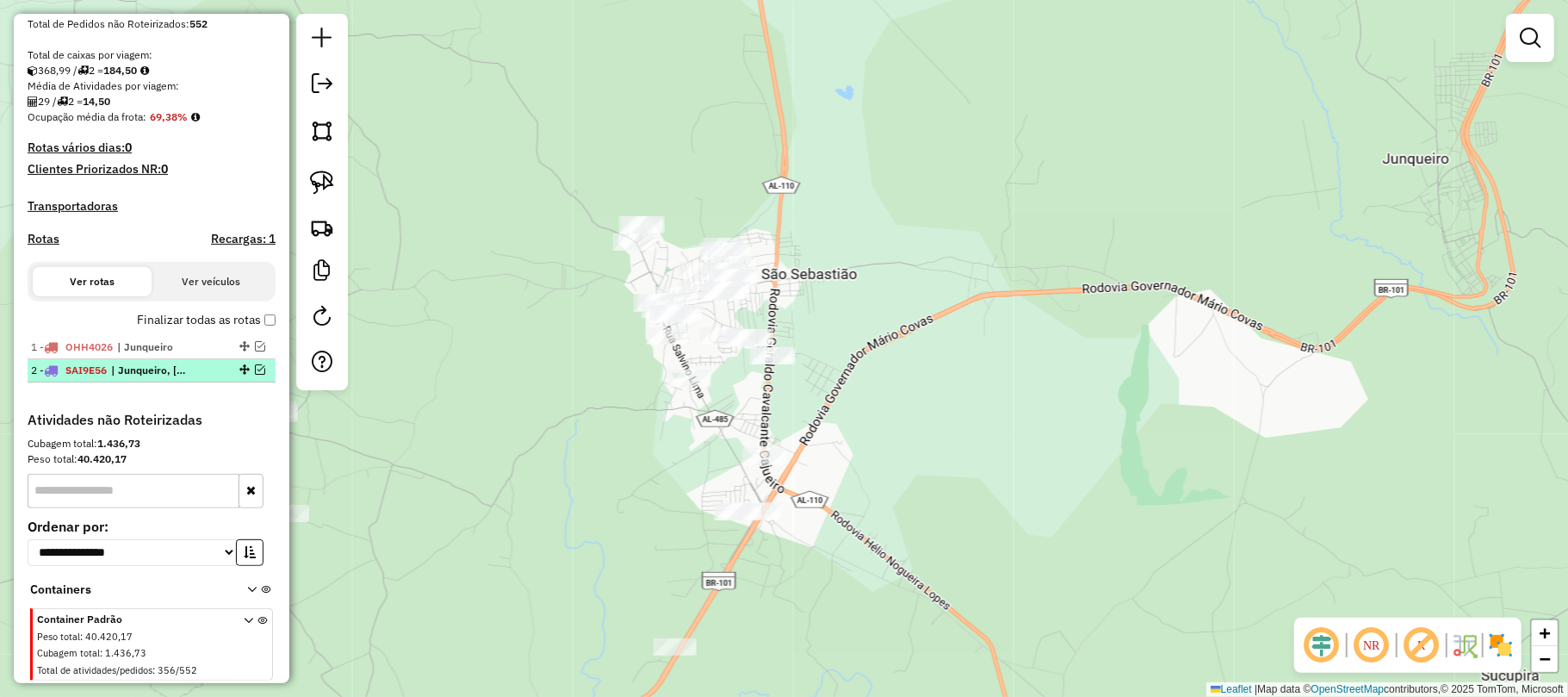
click at [255, 375] on em at bounding box center [260, 369] width 11 height 11
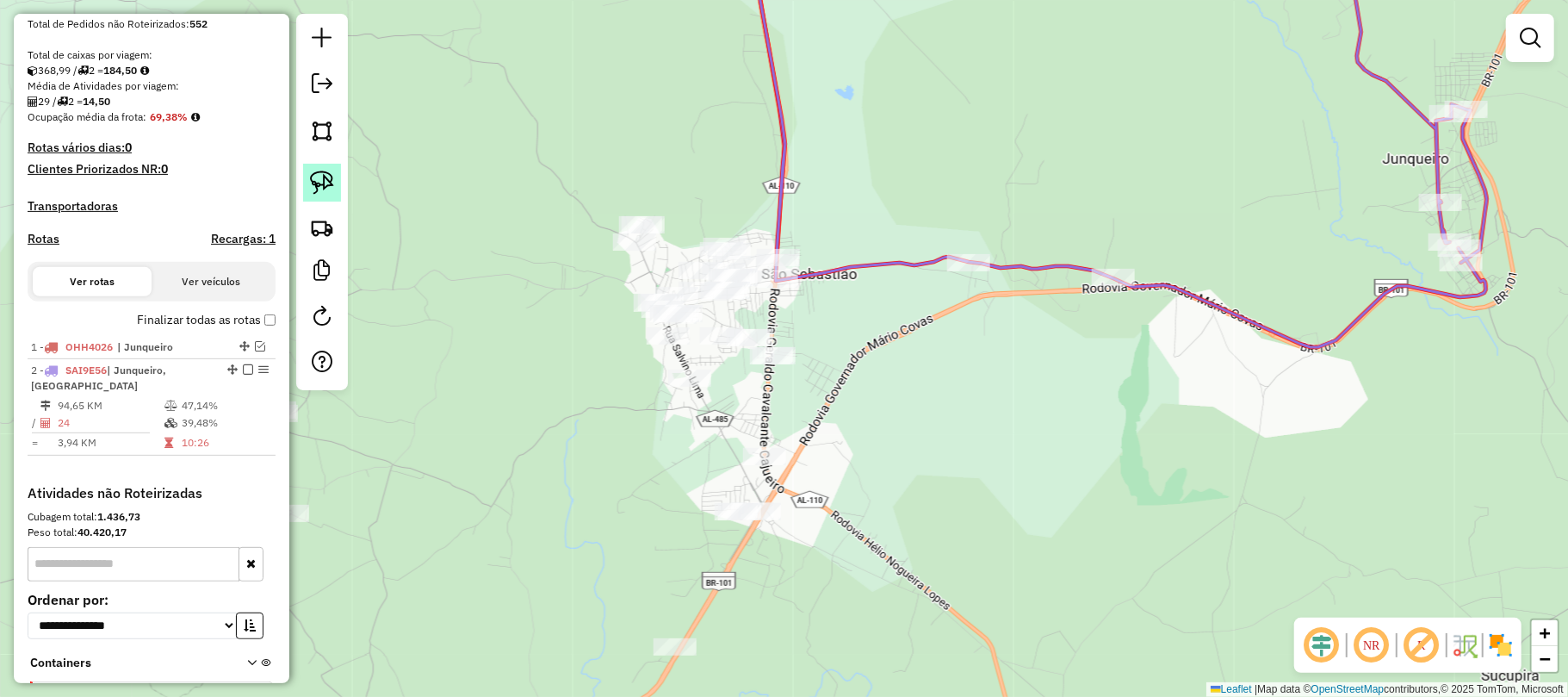
drag, startPoint x: 318, startPoint y: 178, endPoint x: 360, endPoint y: 231, distance: 67.6
click at [317, 178] on img at bounding box center [322, 182] width 24 height 24
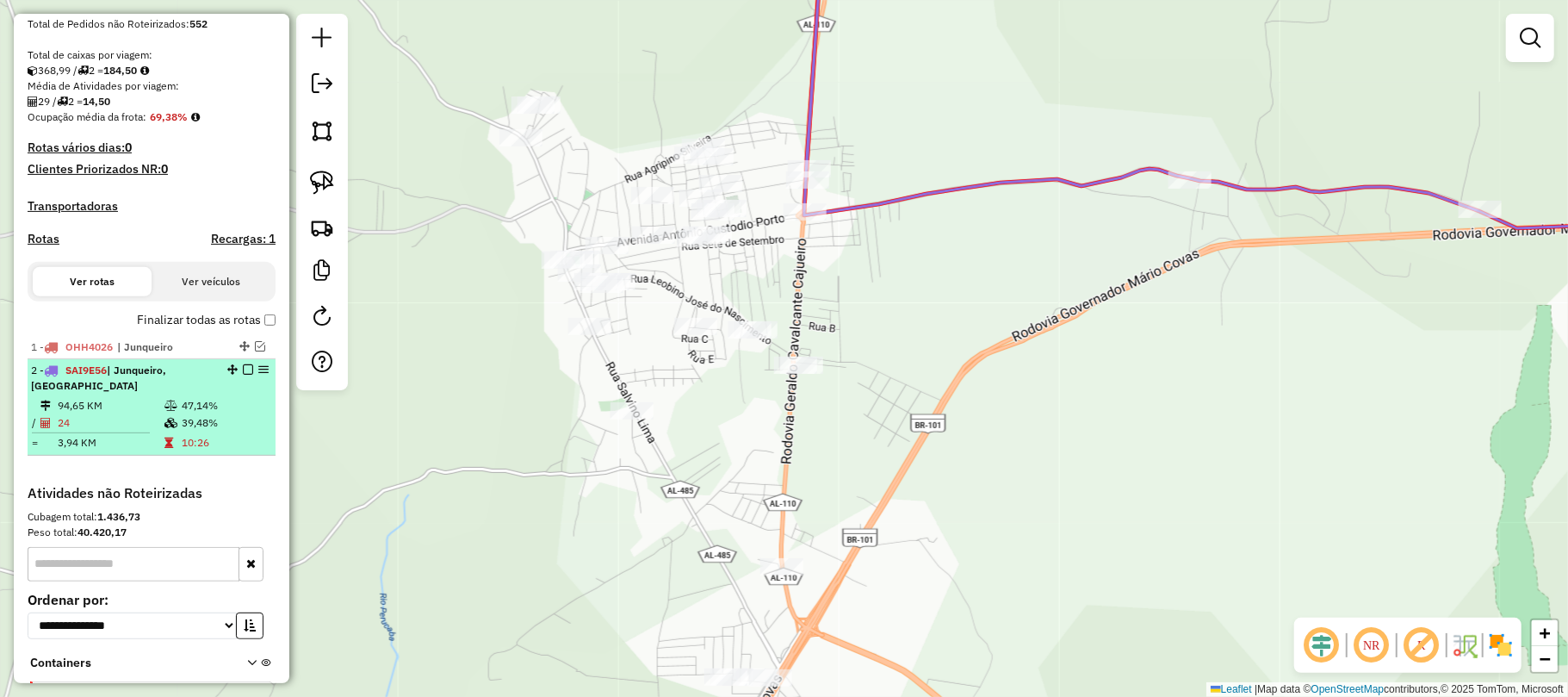
click at [161, 386] on span "| Junqueiro, [GEOGRAPHIC_DATA]" at bounding box center [99, 378] width 136 height 29
select select "**********"
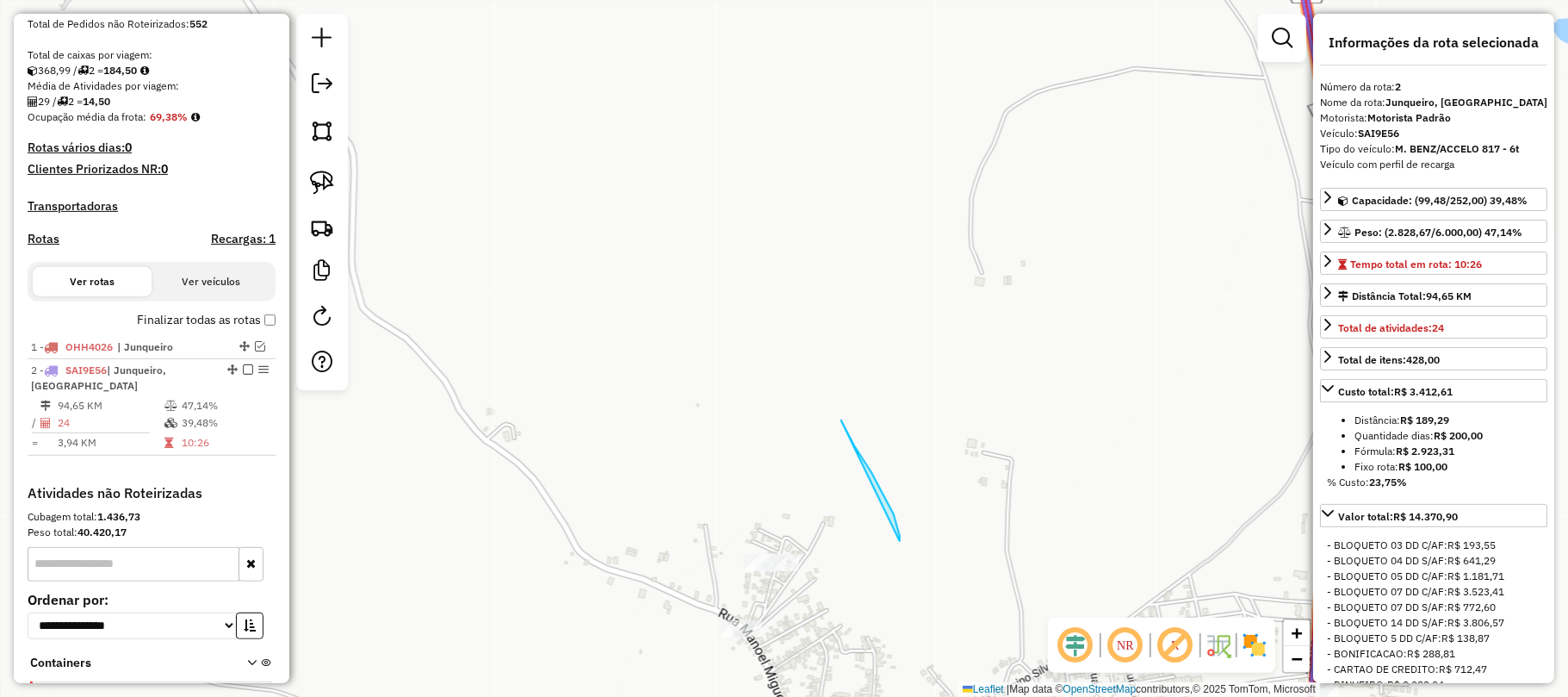
drag, startPoint x: 900, startPoint y: 541, endPoint x: 782, endPoint y: 317, distance: 253.2
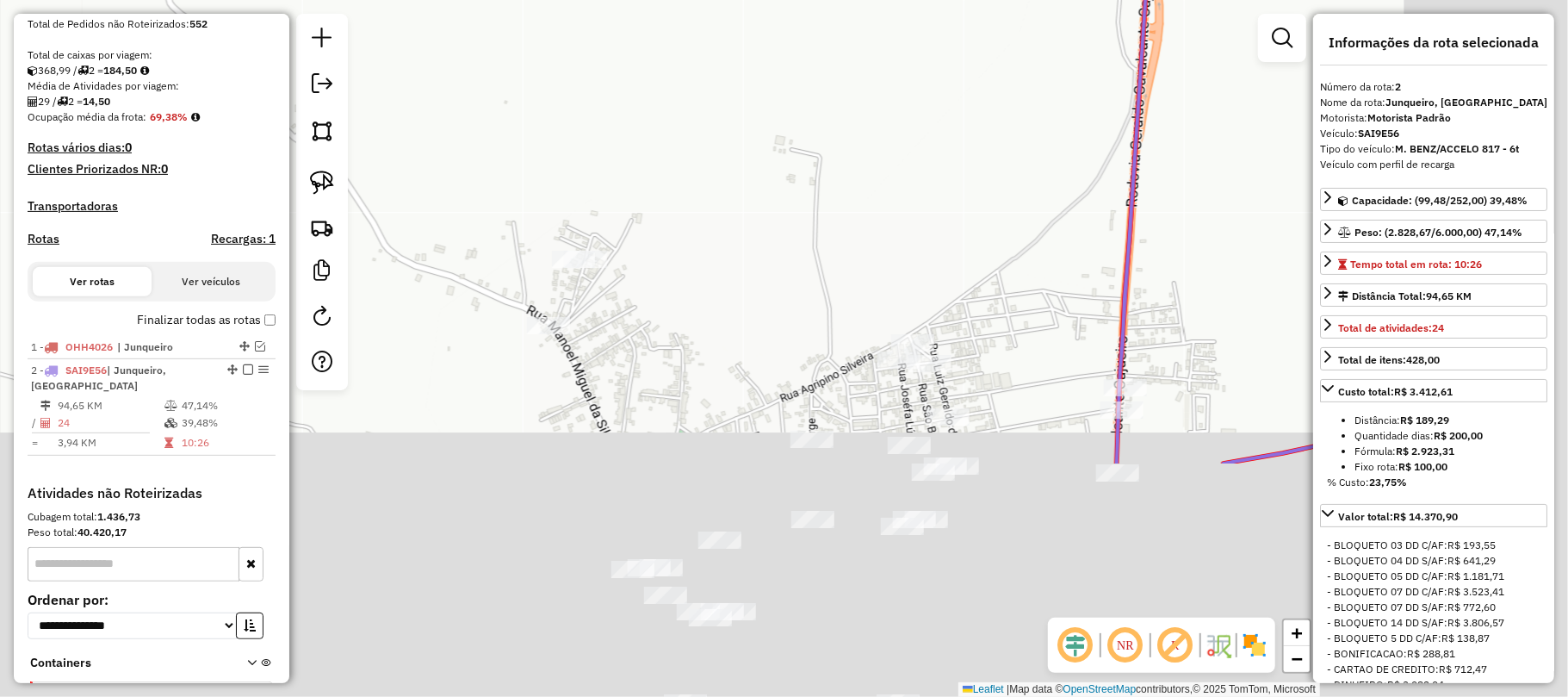
drag, startPoint x: 930, startPoint y: 518, endPoint x: 655, endPoint y: 105, distance: 496.2
click at [640, 55] on div "Janela de atendimento Grade de atendimento Capacidade Transportadoras Veículos …" at bounding box center [784, 348] width 1568 height 697
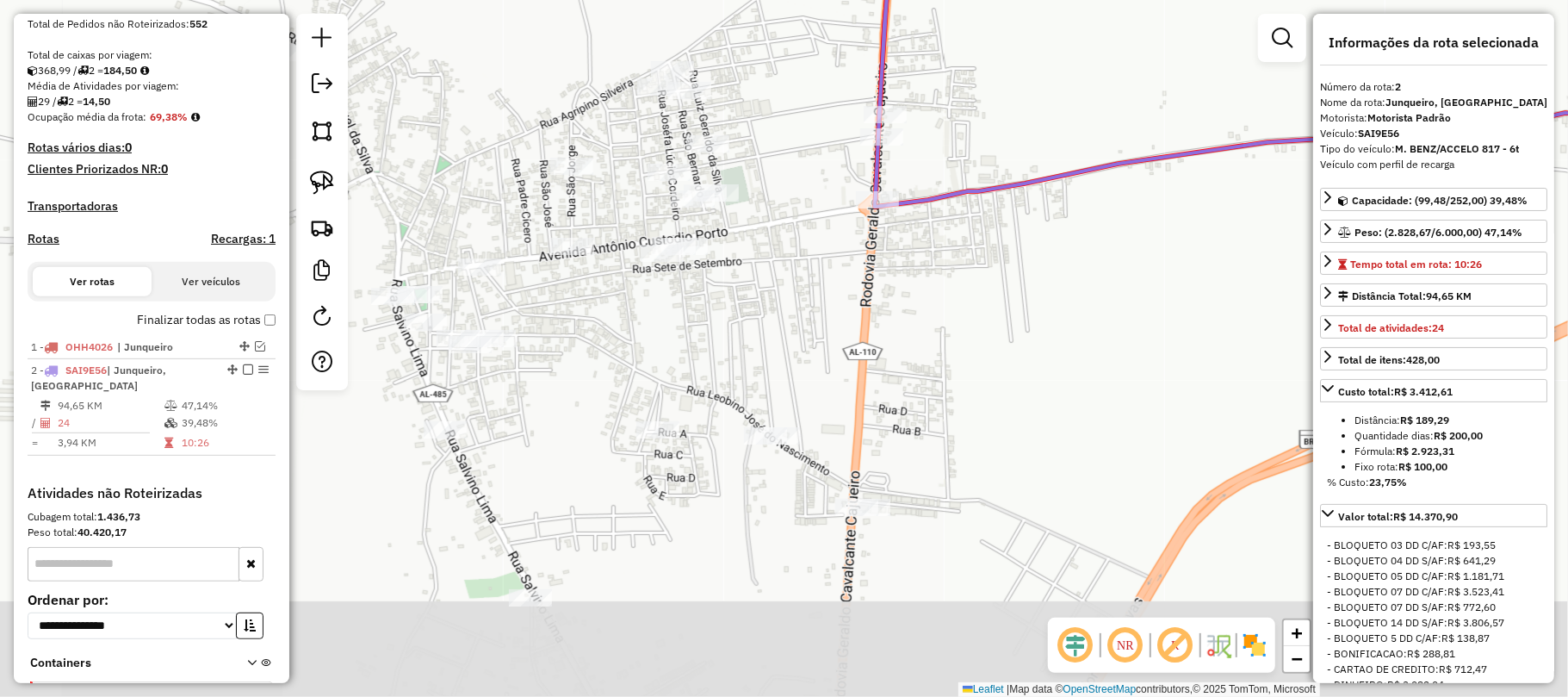
drag, startPoint x: 948, startPoint y: 336, endPoint x: 849, endPoint y: 245, distance: 134.5
click at [849, 245] on div "Janela de atendimento Grade de atendimento Capacidade Transportadoras Veículos …" at bounding box center [784, 348] width 1568 height 697
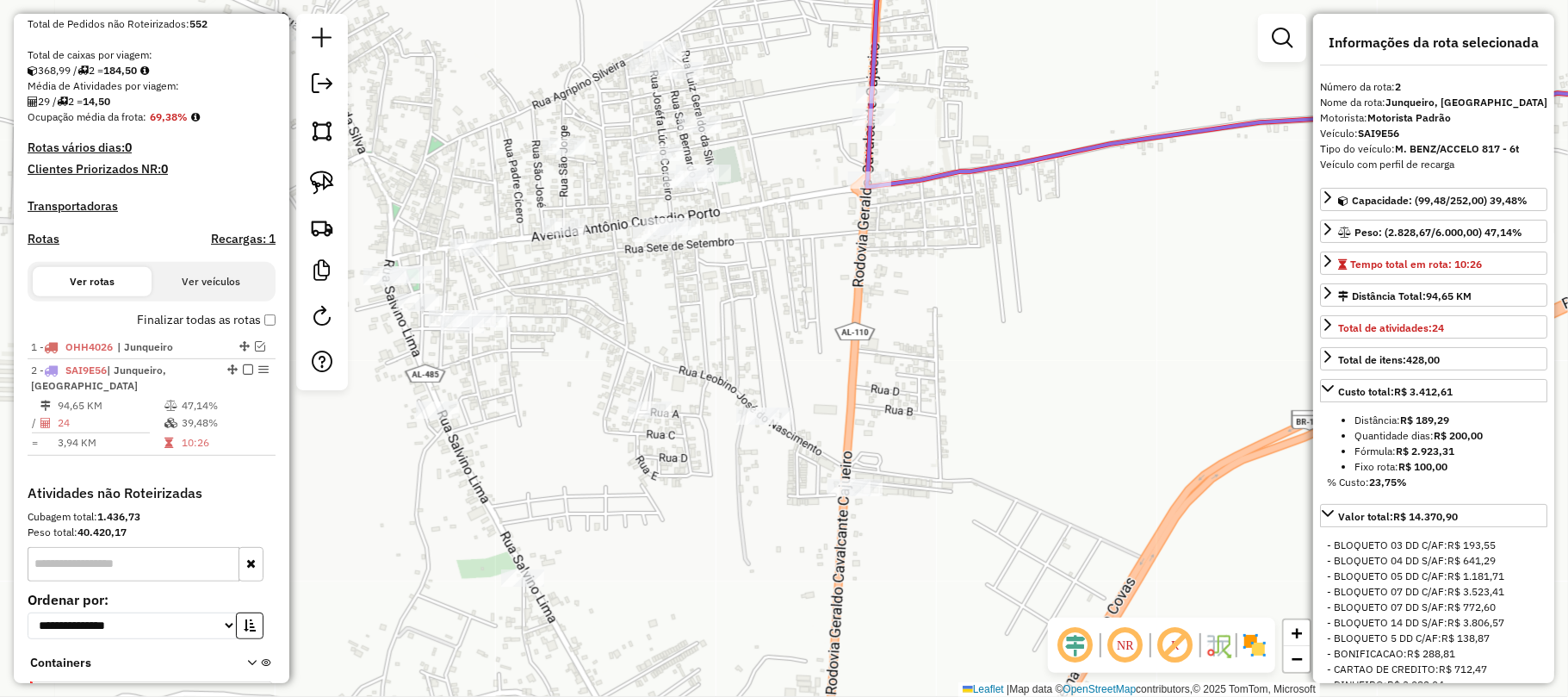
drag, startPoint x: 855, startPoint y: 319, endPoint x: 709, endPoint y: 108, distance: 256.6
click at [709, 108] on div "Janela de atendimento Grade de atendimento Capacidade Transportadoras Veículos …" at bounding box center [784, 348] width 1568 height 697
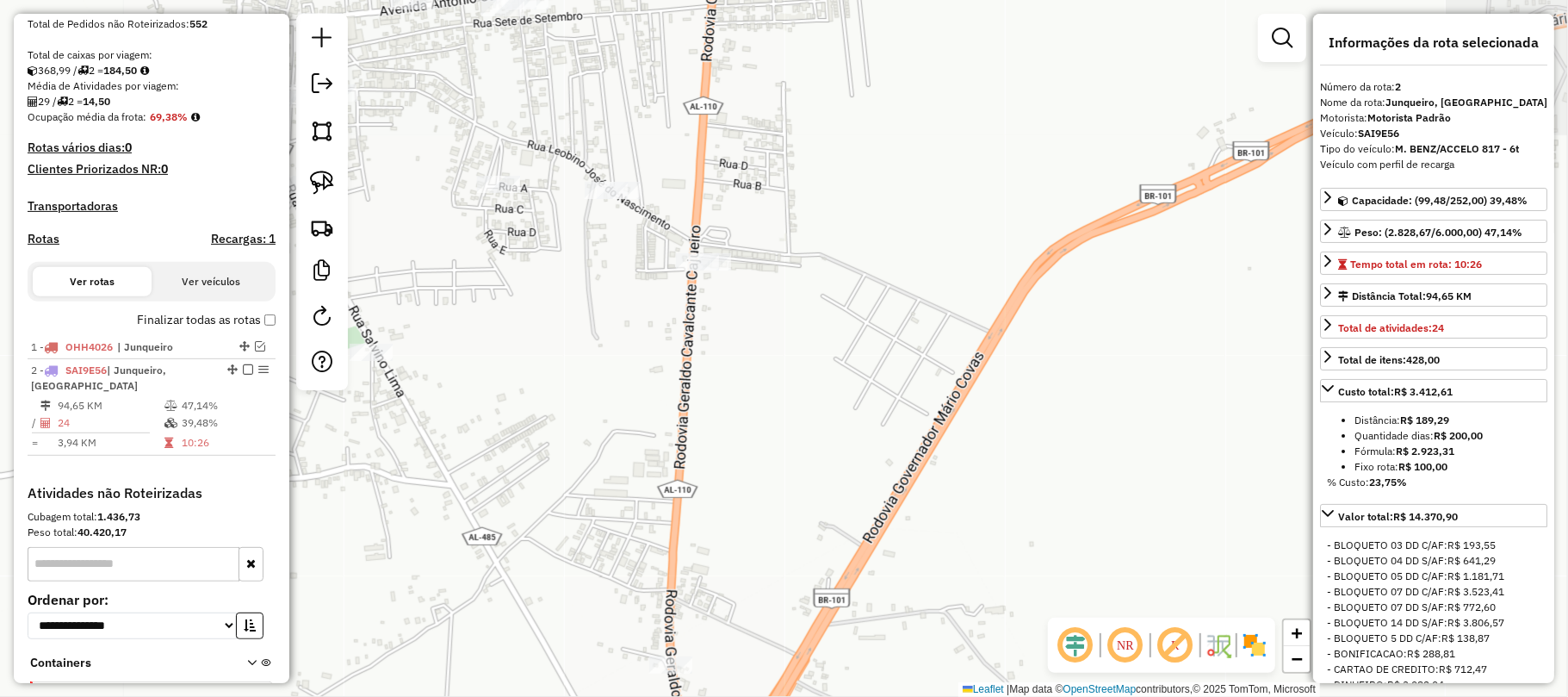
drag, startPoint x: 796, startPoint y: 214, endPoint x: 721, endPoint y: 37, distance: 192.2
click at [721, 37] on div "Janela de atendimento Grade de atendimento Capacidade Transportadoras Veículos …" at bounding box center [784, 348] width 1568 height 697
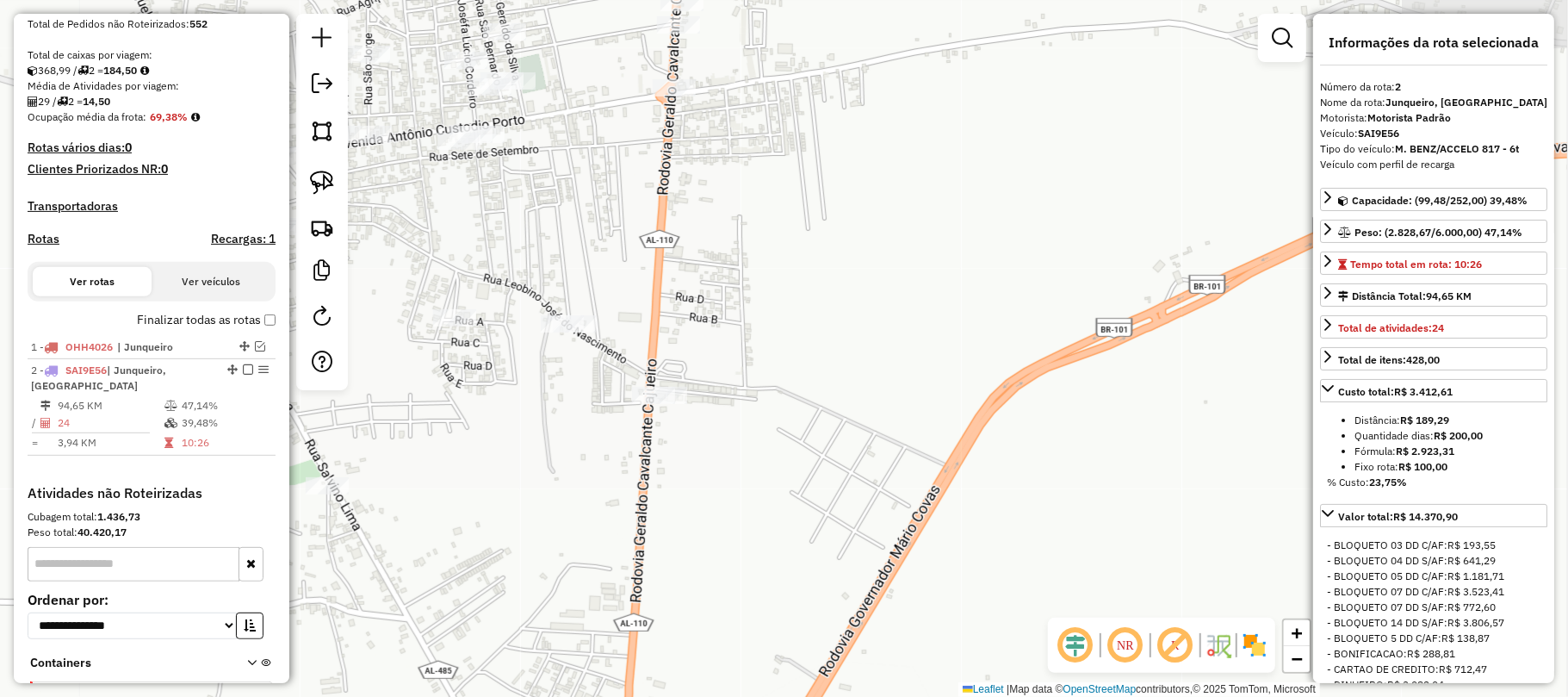
drag, startPoint x: 725, startPoint y: 122, endPoint x: 751, endPoint y: 363, distance: 242.4
click at [751, 363] on div "Janela de atendimento Grade de atendimento Capacidade Transportadoras Veículos …" at bounding box center [784, 348] width 1568 height 697
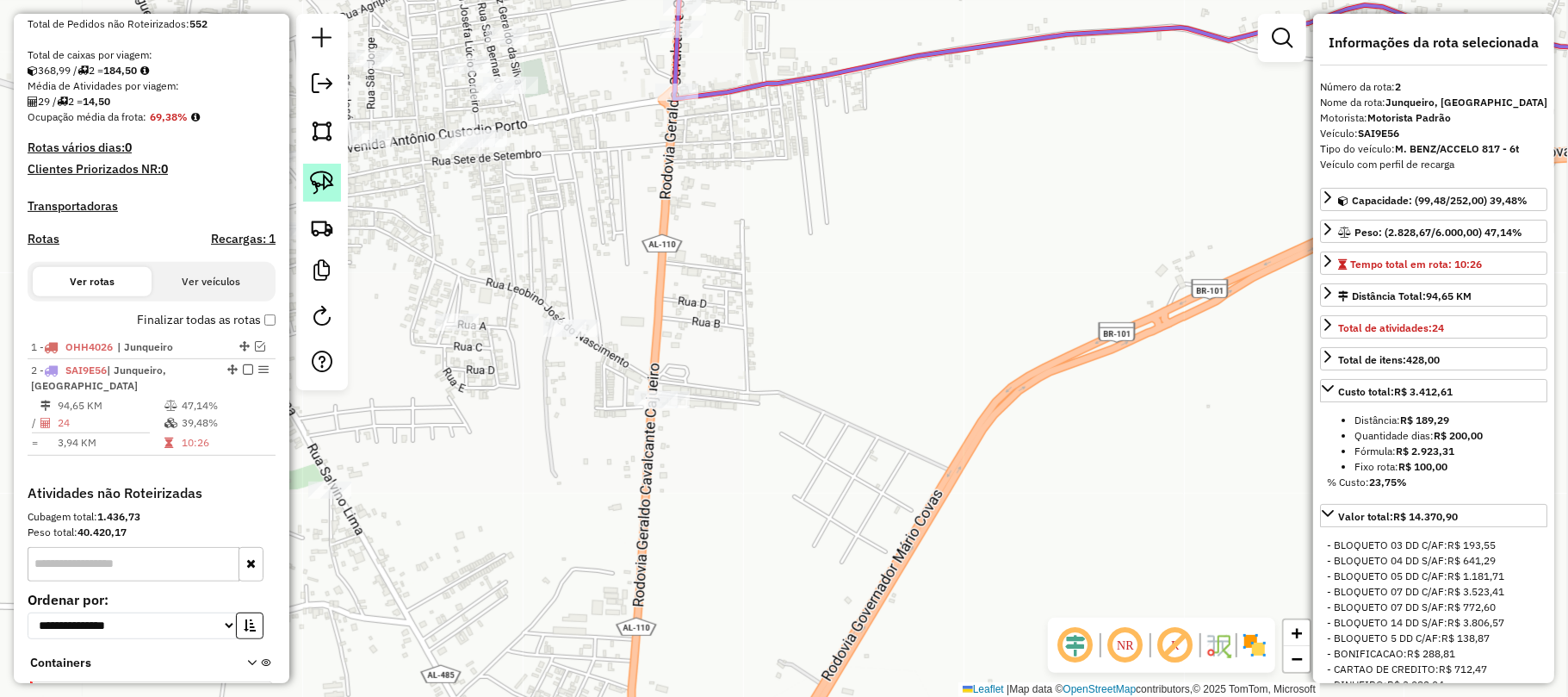
click at [311, 169] on link at bounding box center [322, 182] width 37 height 37
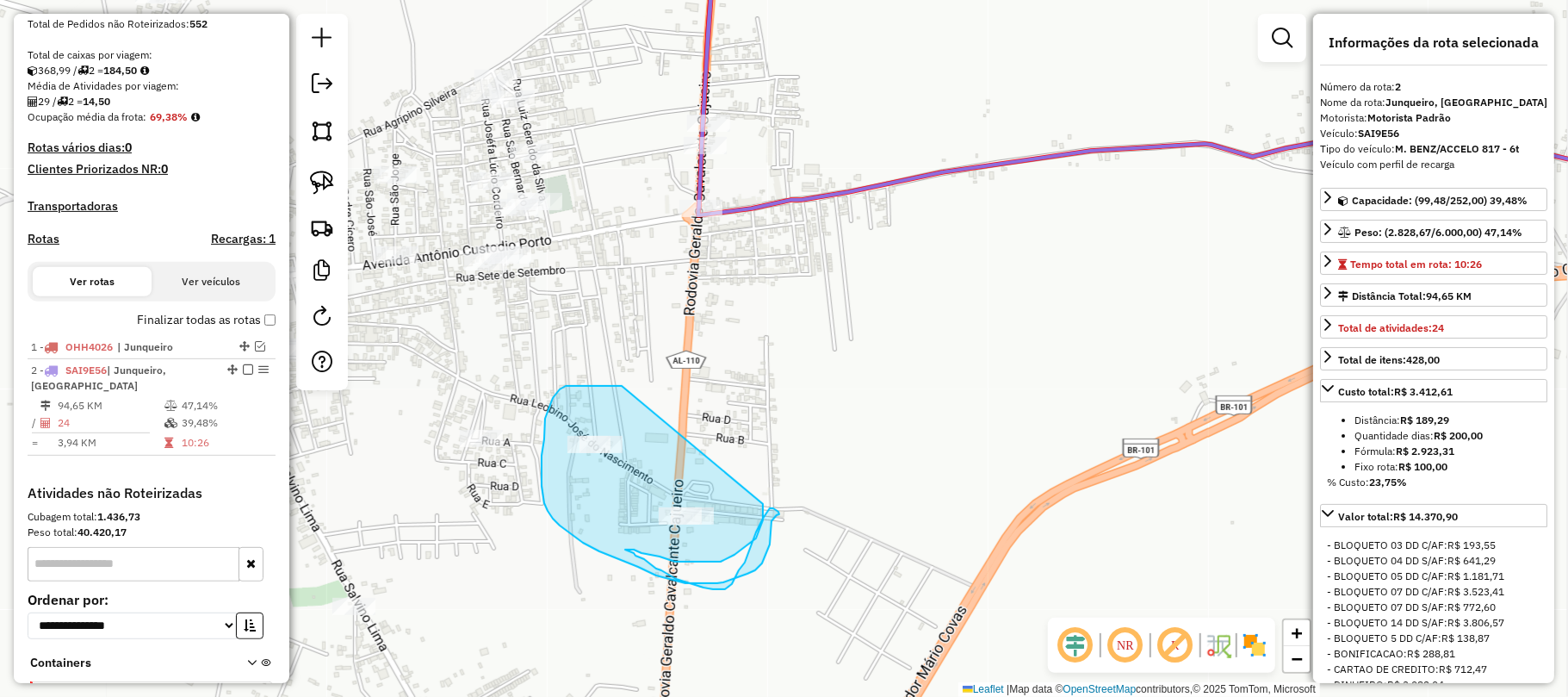
drag, startPoint x: 622, startPoint y: 386, endPoint x: 763, endPoint y: 504, distance: 183.9
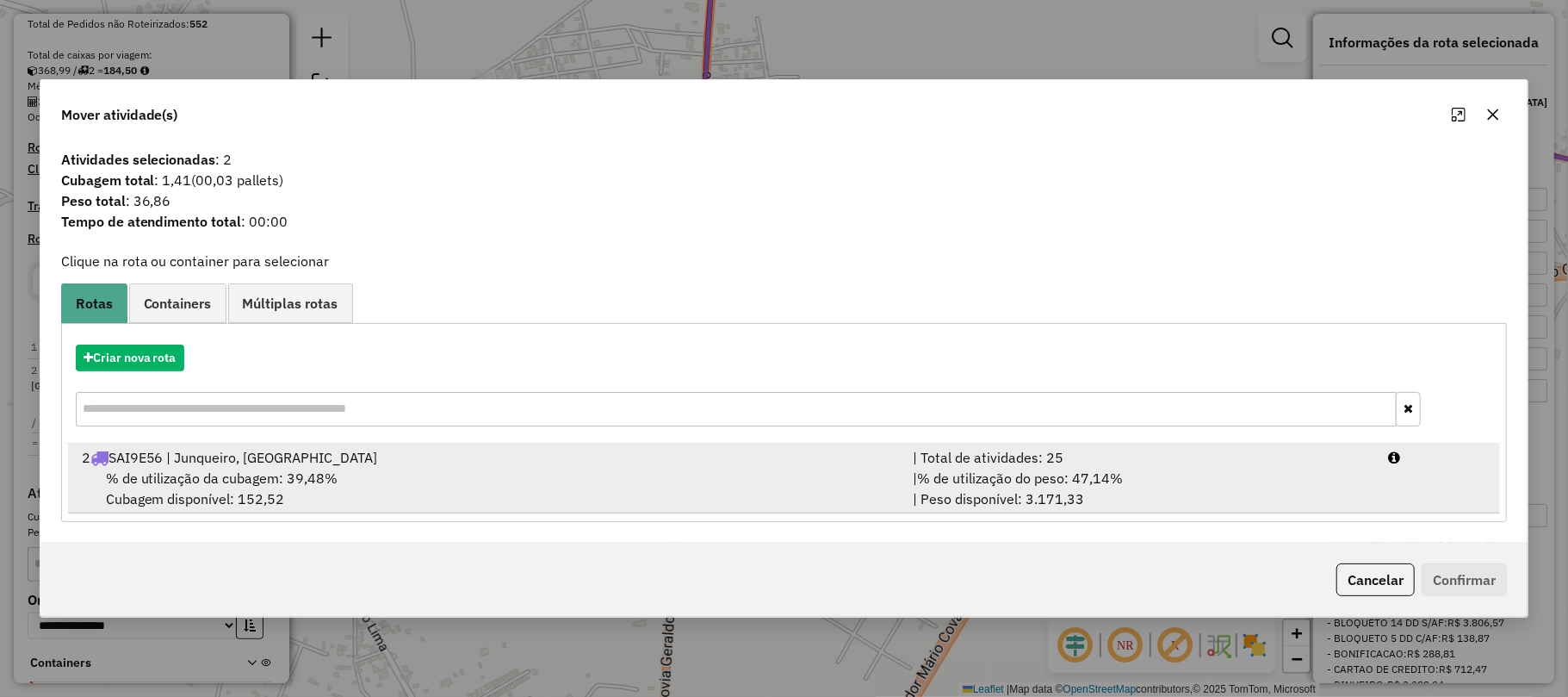
click at [327, 481] on span "% de utilização da cubagem: 39,48%" at bounding box center [222, 477] width 233 height 17
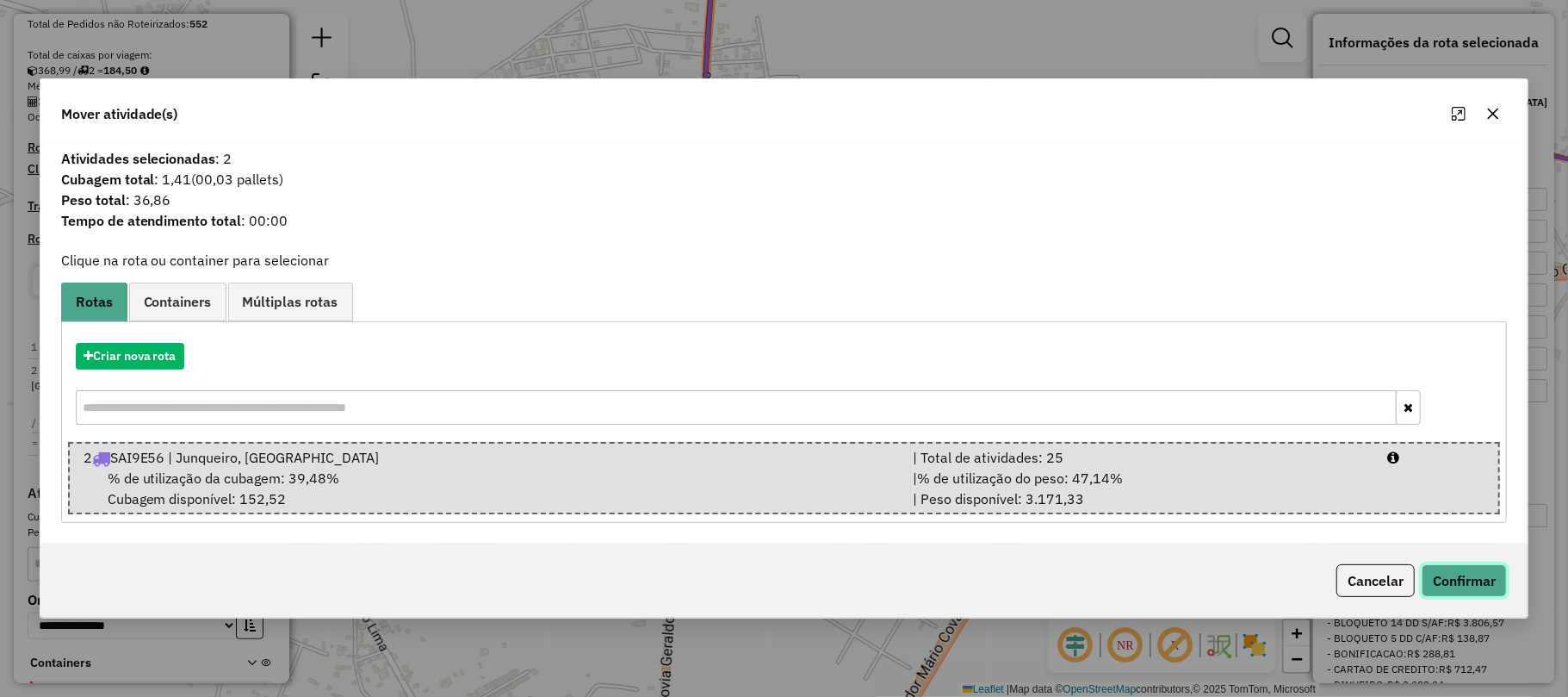
click at [1440, 572] on button "Confirmar" at bounding box center [1465, 580] width 86 height 33
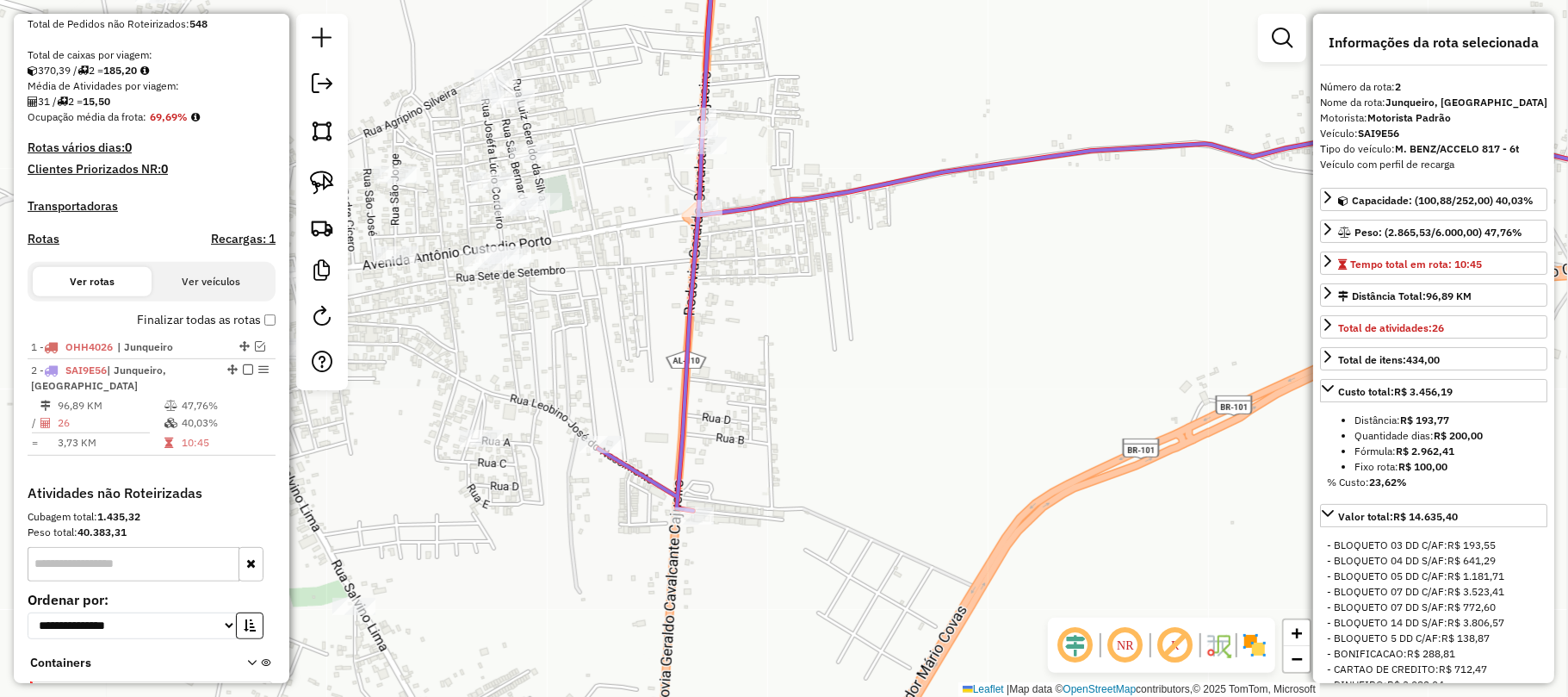
scroll to position [473, 0]
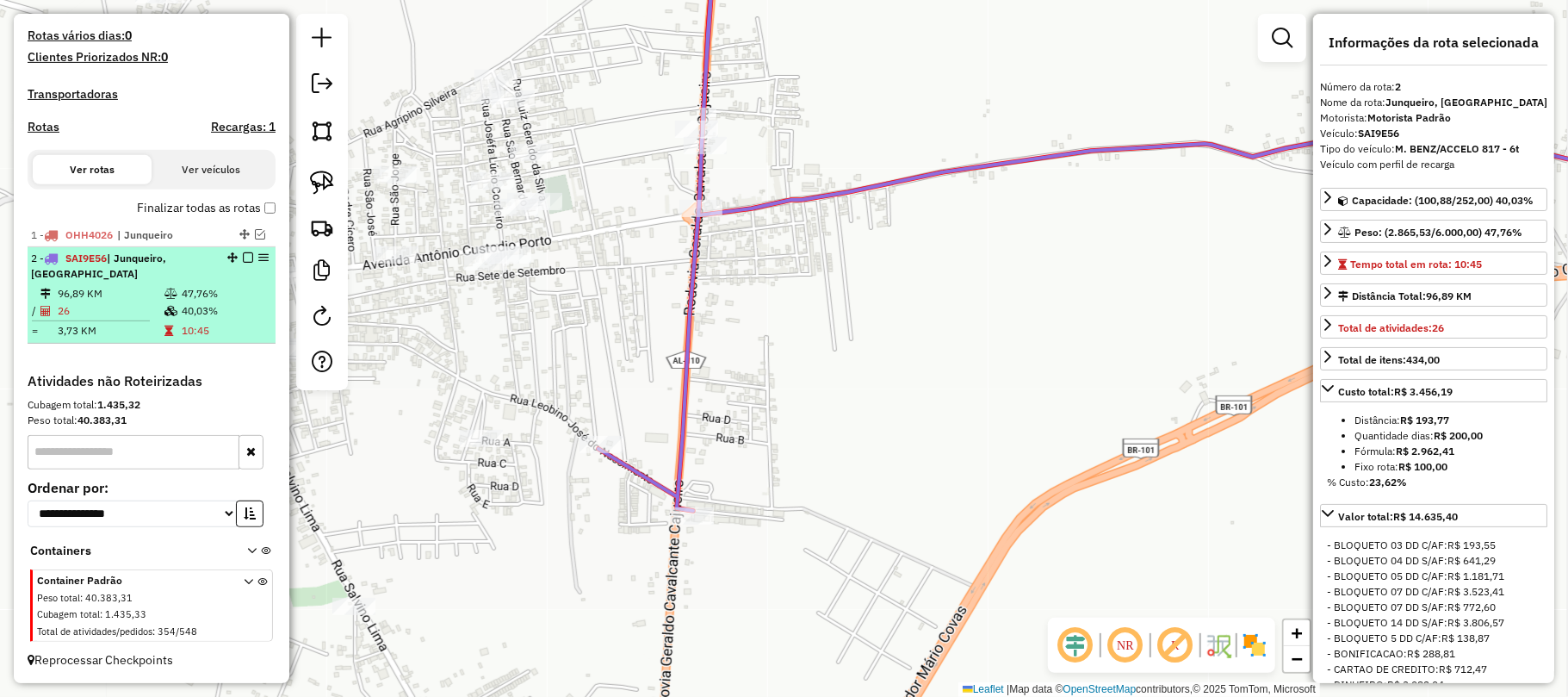
click at [243, 259] on em at bounding box center [248, 258] width 11 height 11
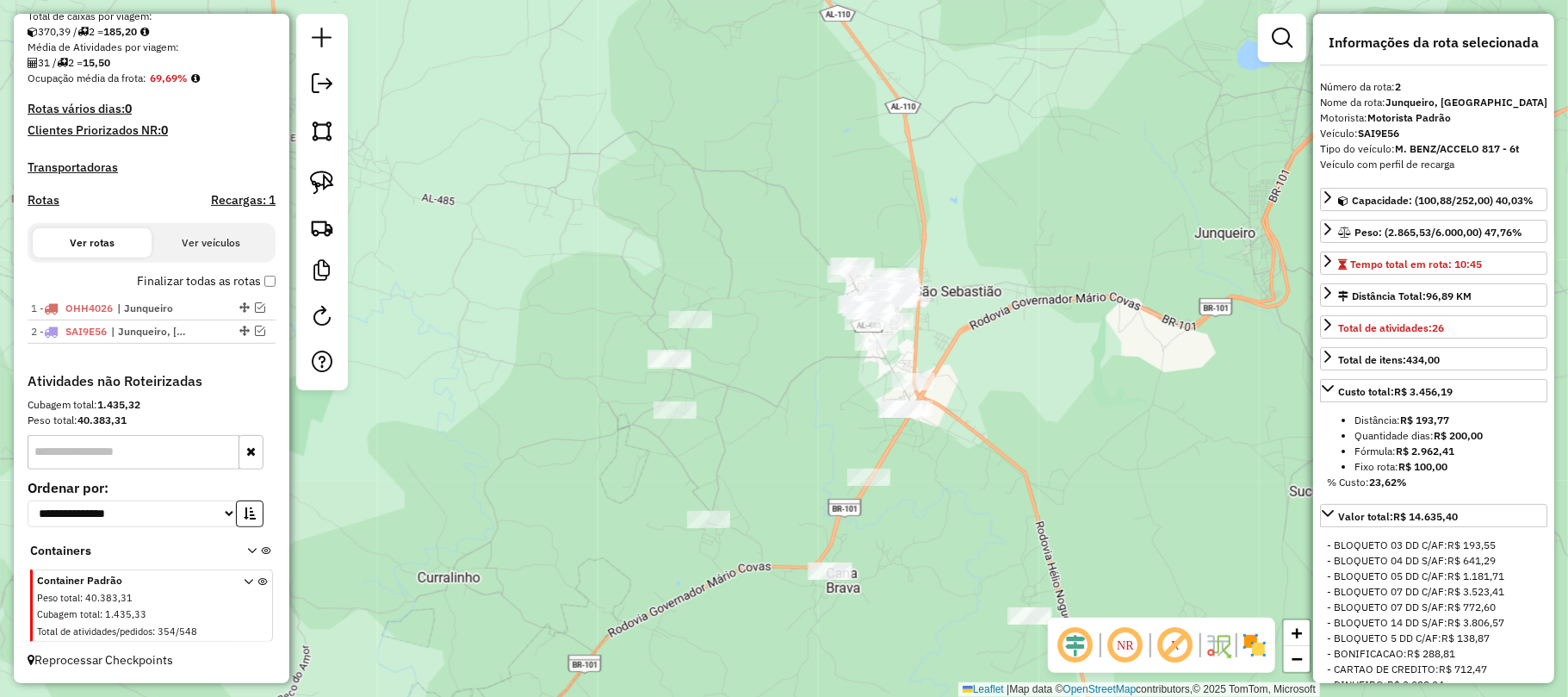
drag, startPoint x: 693, startPoint y: 400, endPoint x: 930, endPoint y: 336, distance: 245.5
click at [931, 325] on div "Janela de atendimento Grade de atendimento Capacidade Transportadoras Veículos …" at bounding box center [784, 348] width 1568 height 697
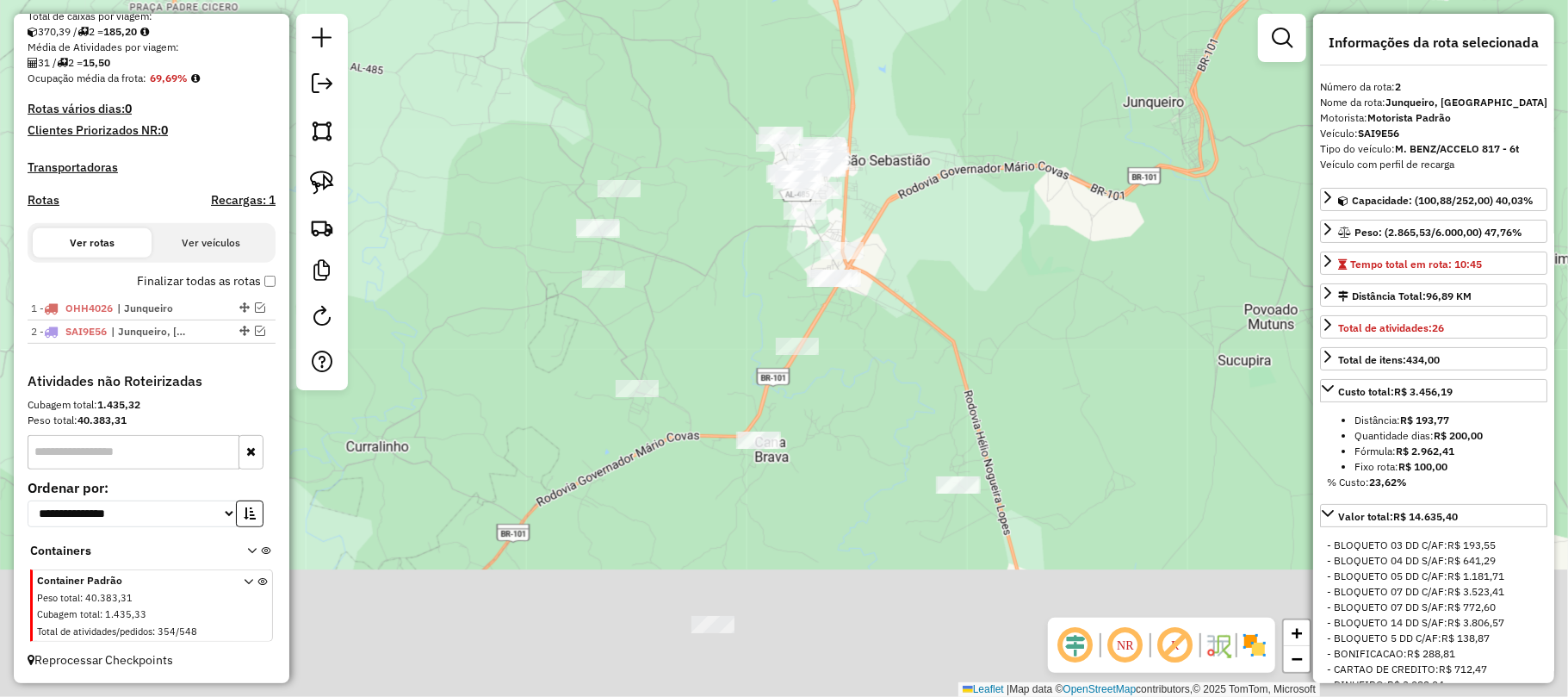
drag, startPoint x: 928, startPoint y: 518, endPoint x: 856, endPoint y: 387, distance: 149.5
click at [856, 387] on div "Janela de atendimento Grade de atendimento Capacidade Transportadoras Veículos …" at bounding box center [784, 348] width 1568 height 697
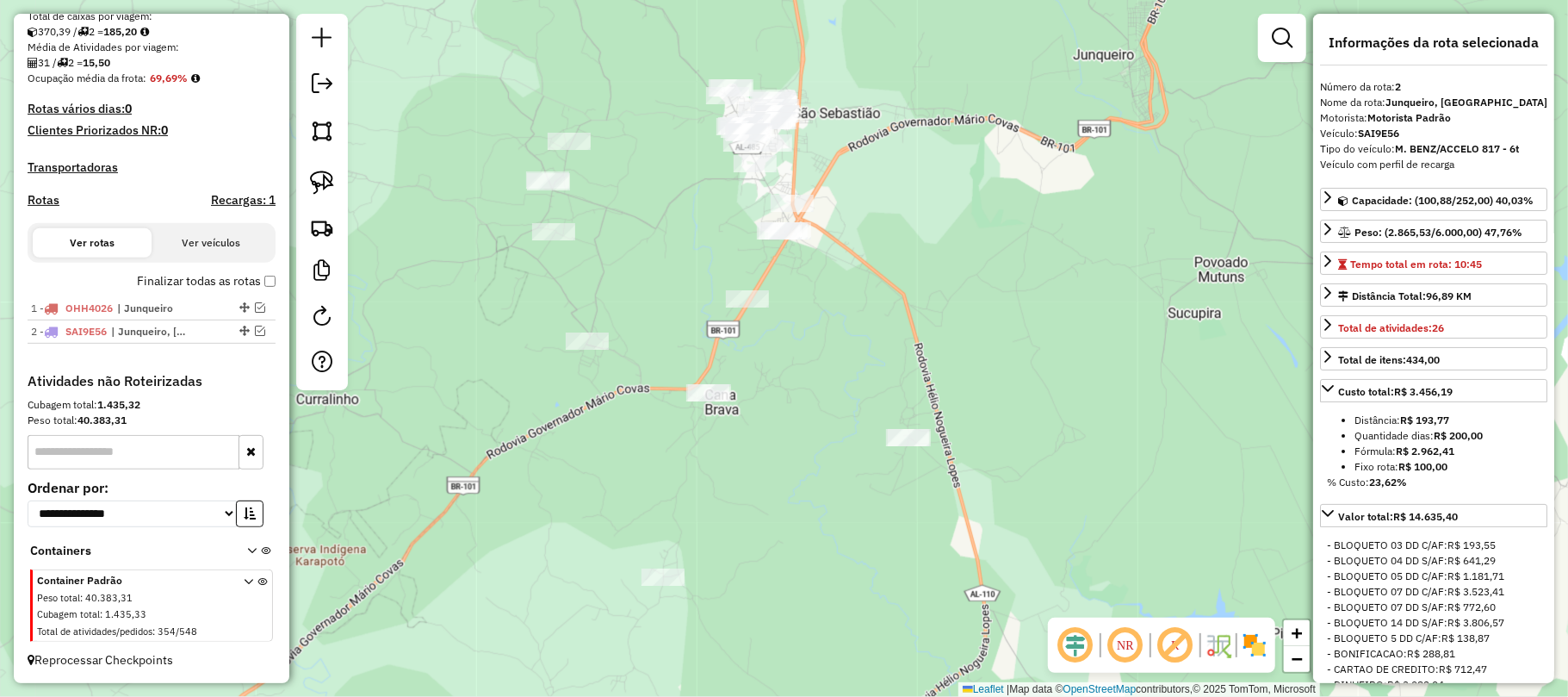
drag, startPoint x: 862, startPoint y: 394, endPoint x: 806, endPoint y: 342, distance: 76.4
click at [806, 342] on div "Janela de atendimento Grade de atendimento Capacidade Transportadoras Veículos …" at bounding box center [784, 348] width 1568 height 697
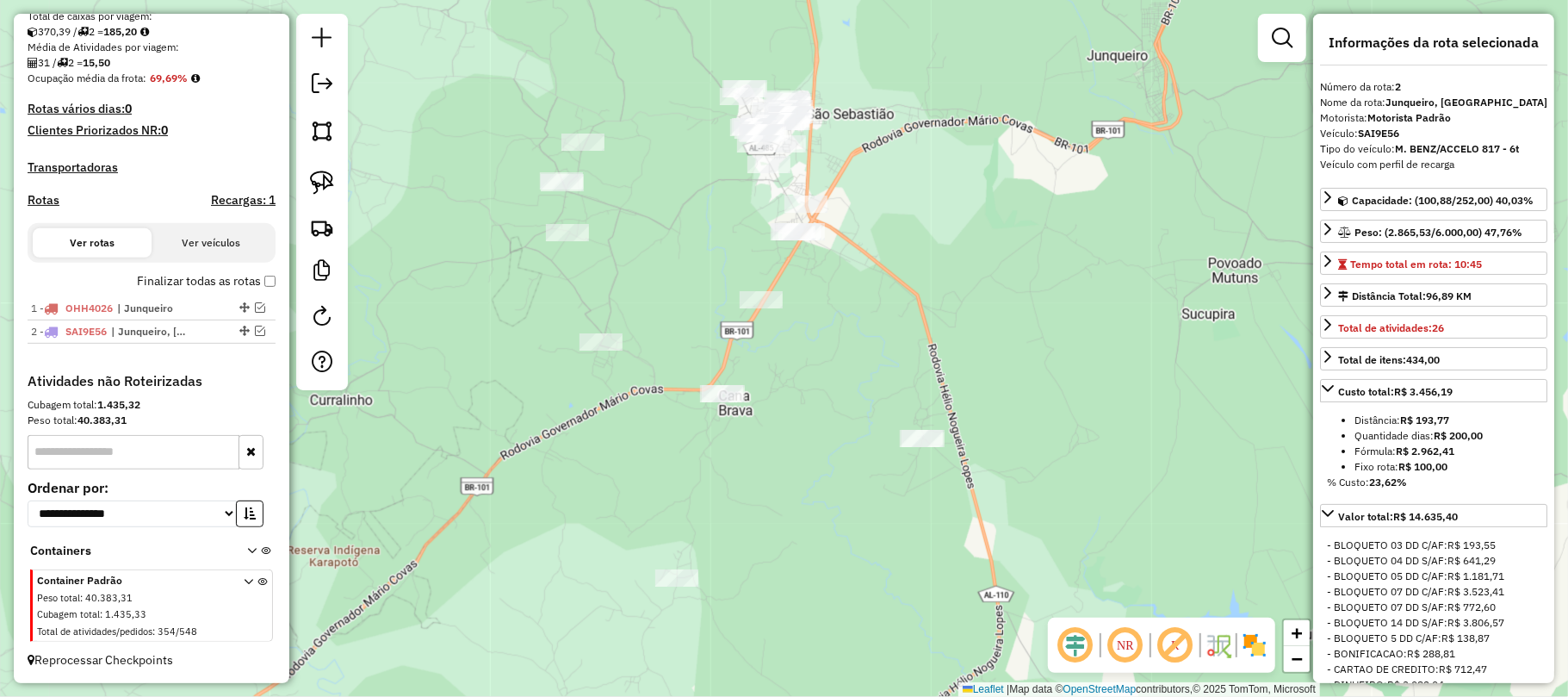
drag, startPoint x: 724, startPoint y: 29, endPoint x: 483, endPoint y: 138, distance: 264.5
click at [768, 41] on div "Janela de atendimento Grade de atendimento Capacidade Transportadoras Veículos …" at bounding box center [784, 348] width 1568 height 697
click at [317, 181] on img at bounding box center [322, 182] width 24 height 24
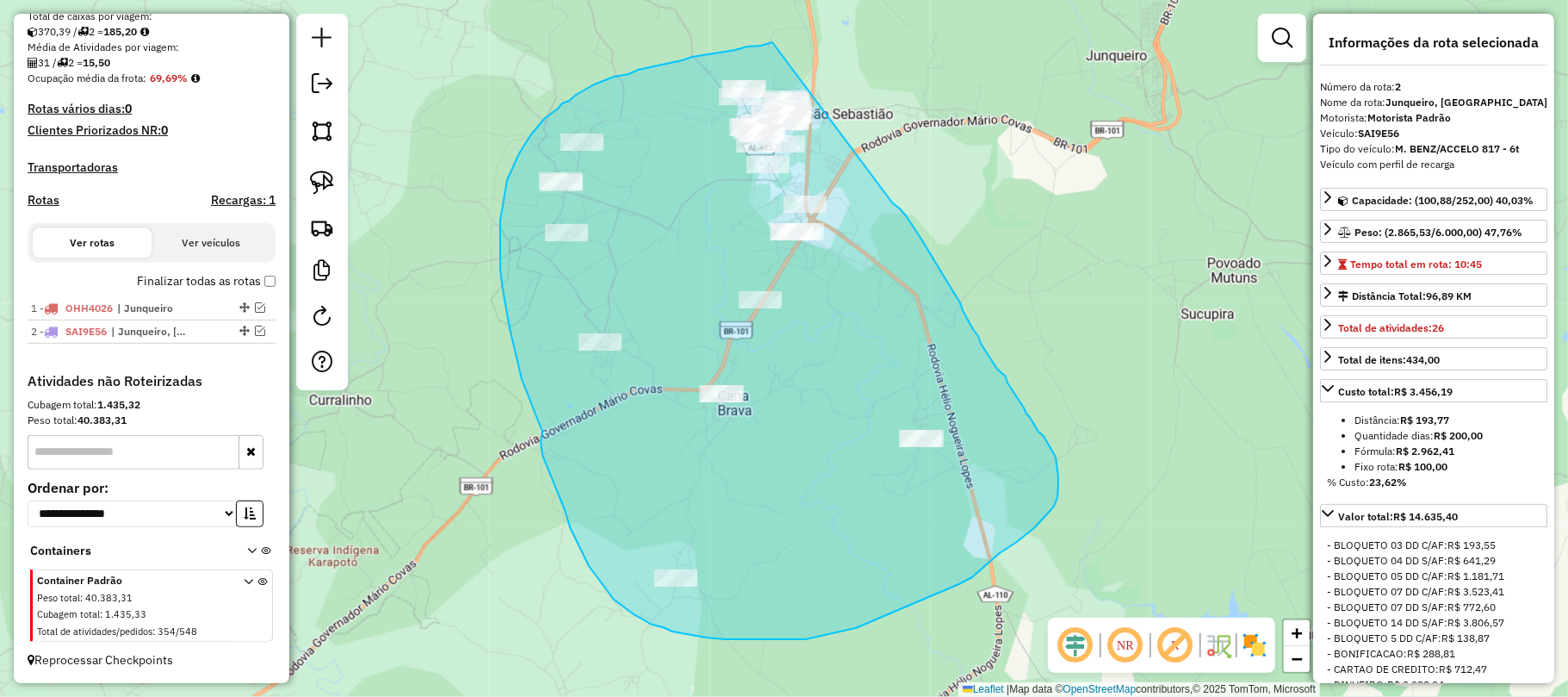
drag, startPoint x: 682, startPoint y: 61, endPoint x: 883, endPoint y: 196, distance: 242.1
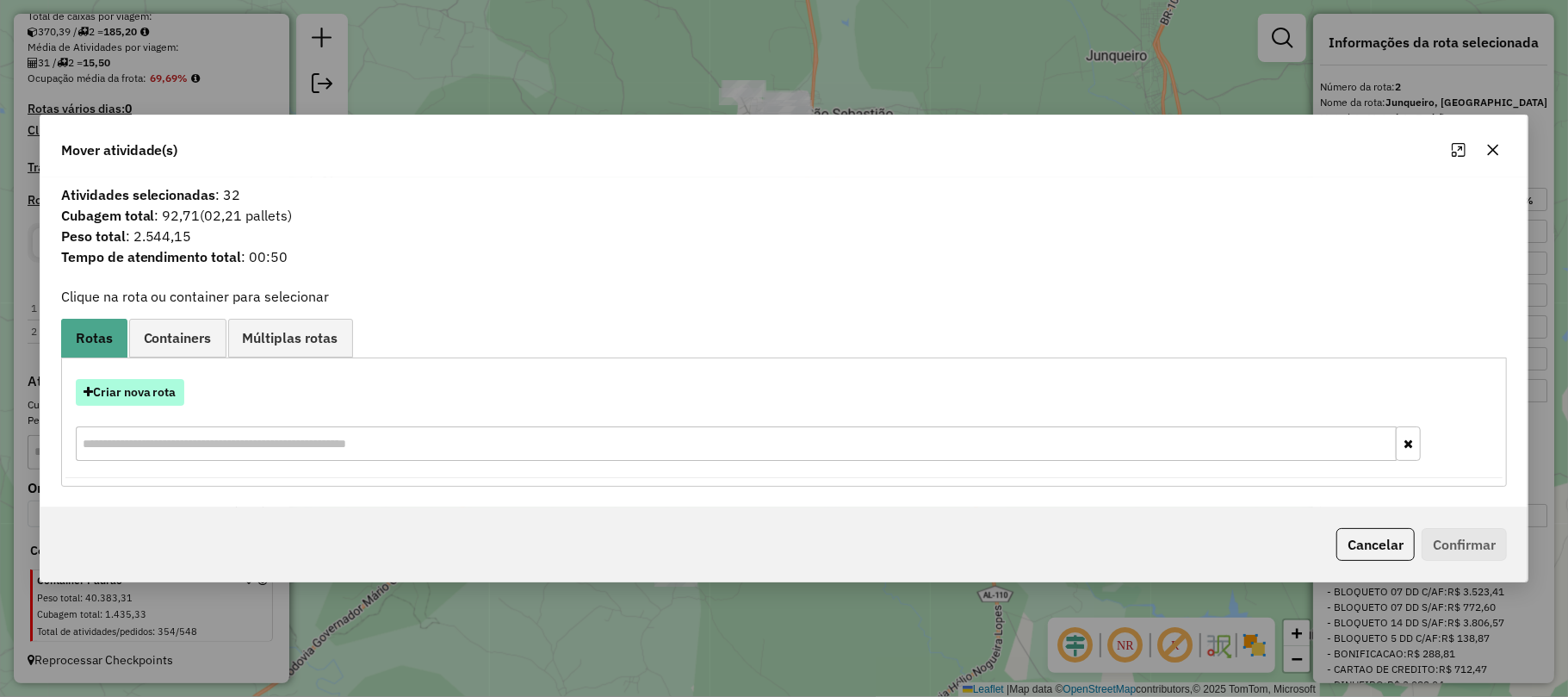
click at [137, 394] on button "Criar nova rota" at bounding box center [130, 393] width 109 height 27
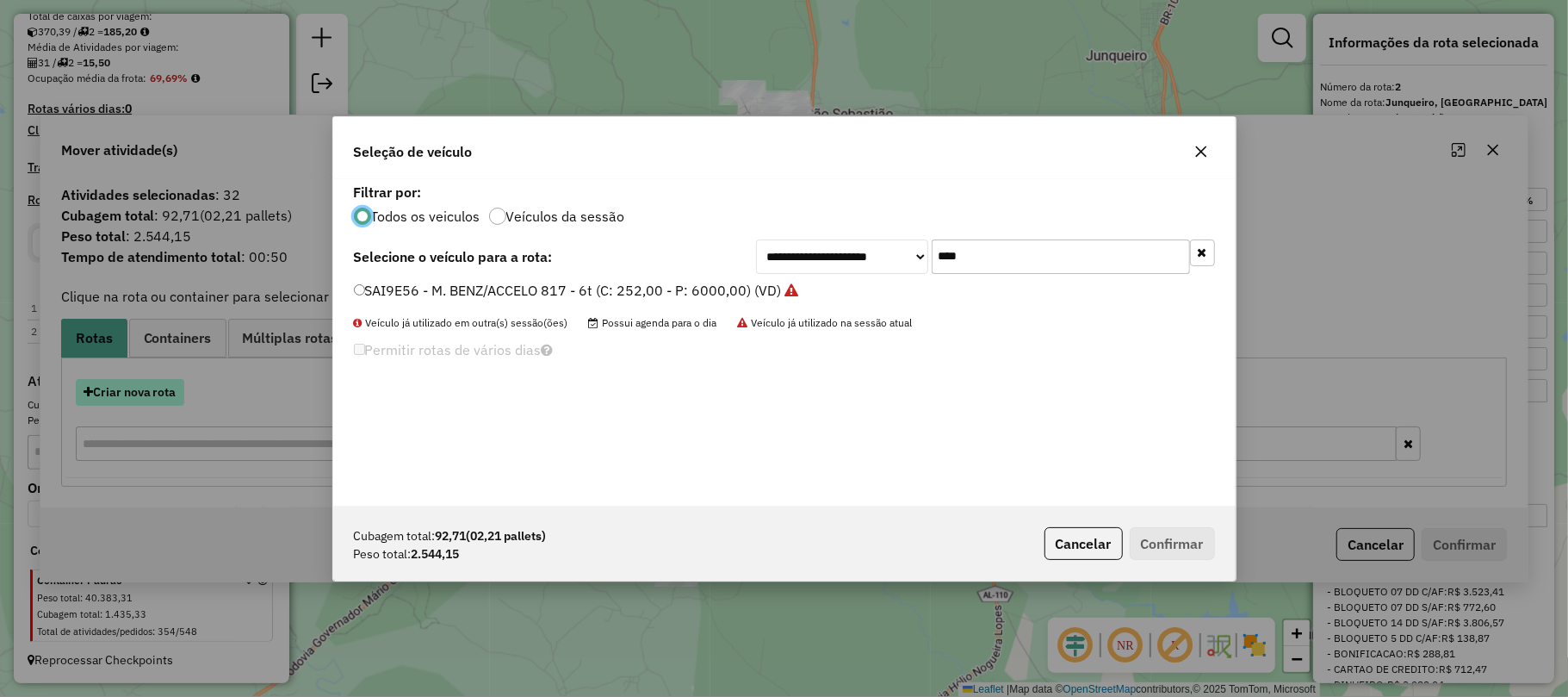
scroll to position [9, 5]
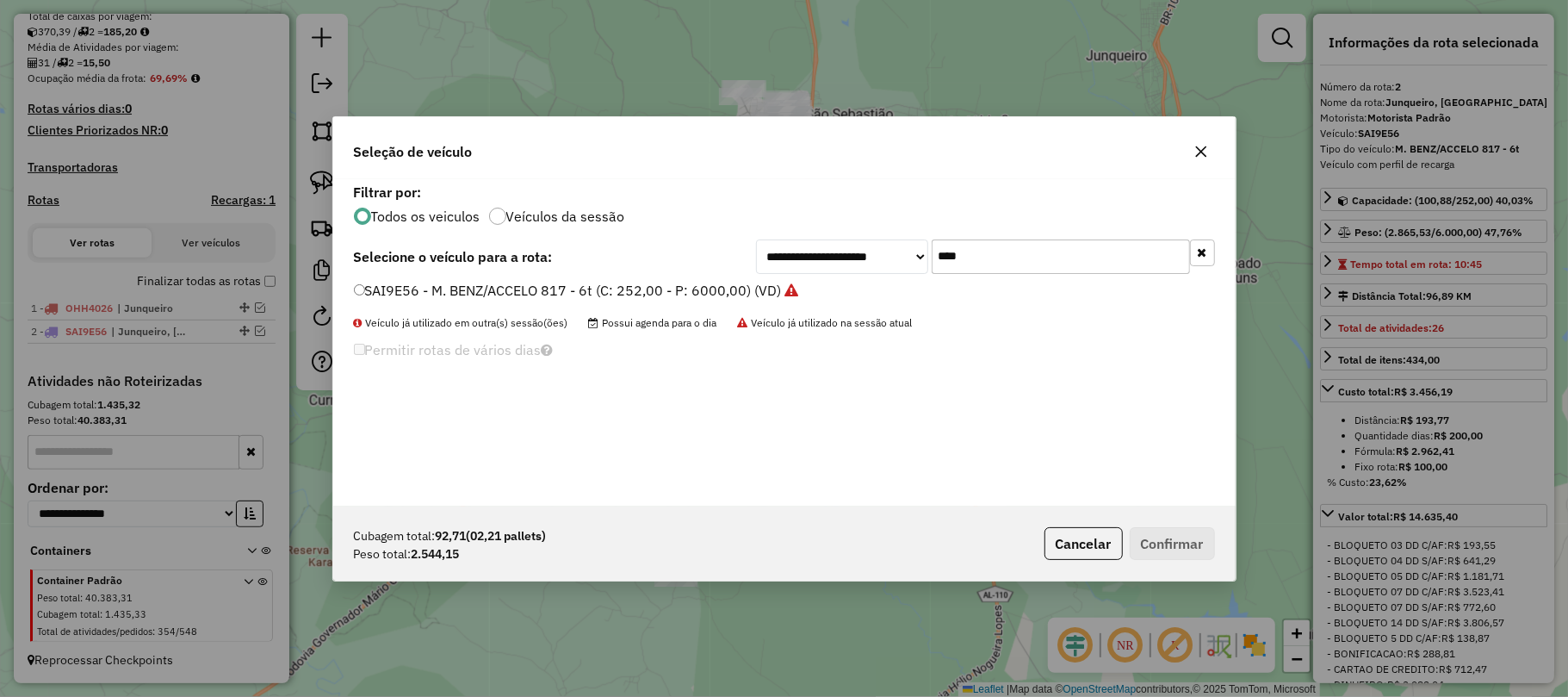
drag, startPoint x: 975, startPoint y: 252, endPoint x: 942, endPoint y: 256, distance: 33.2
click at [942, 256] on input "****" at bounding box center [1060, 256] width 259 height 35
type input "****"
drag, startPoint x: 570, startPoint y: 286, endPoint x: 593, endPoint y: 311, distance: 34.0
click at [573, 290] on label "SAI9F26 - M. BENZ/ACCELO 817 - 6t (C: 252,00 - P: 6000,00) (VD)" at bounding box center [568, 290] width 428 height 21
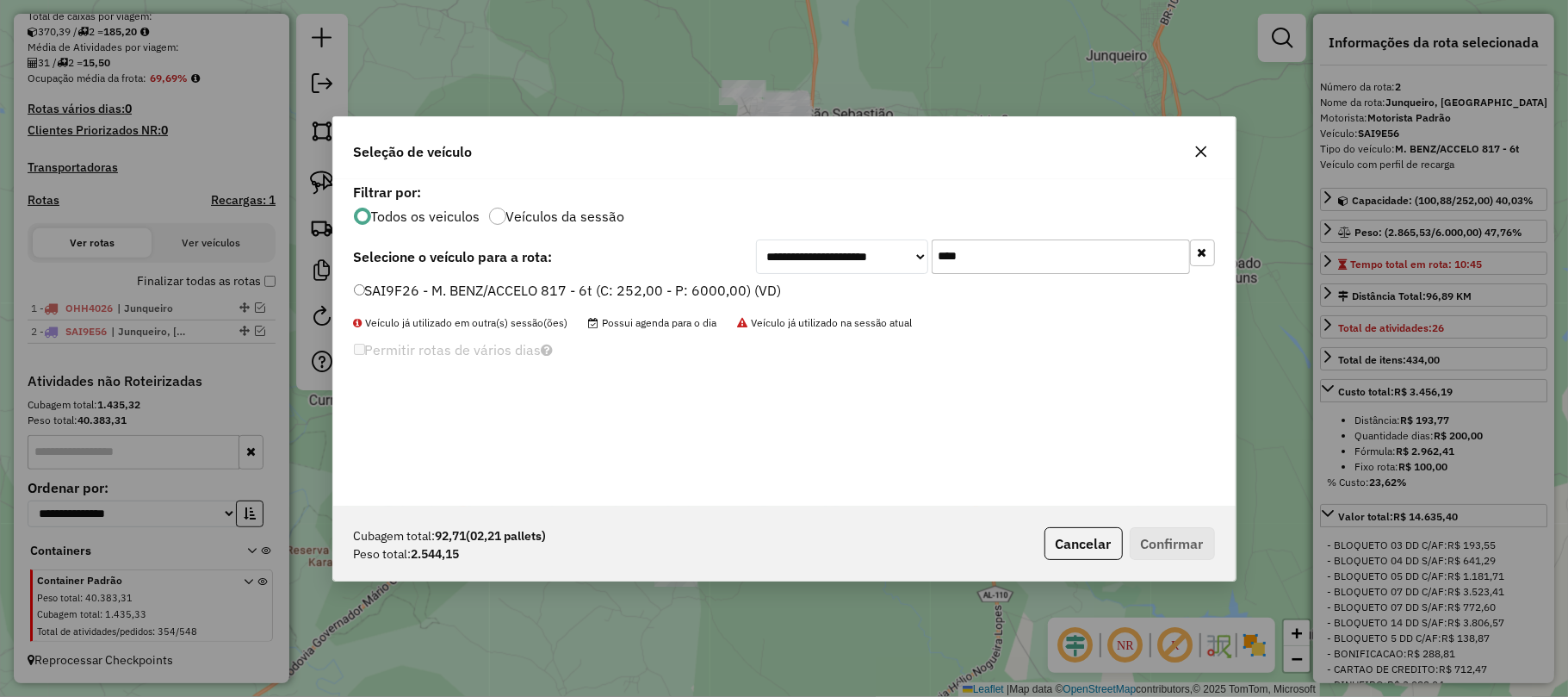
click at [565, 284] on label "SAI9F26 - M. BENZ/ACCELO 817 - 6t (C: 252,00 - P: 6000,00) (VD)" at bounding box center [568, 290] width 428 height 21
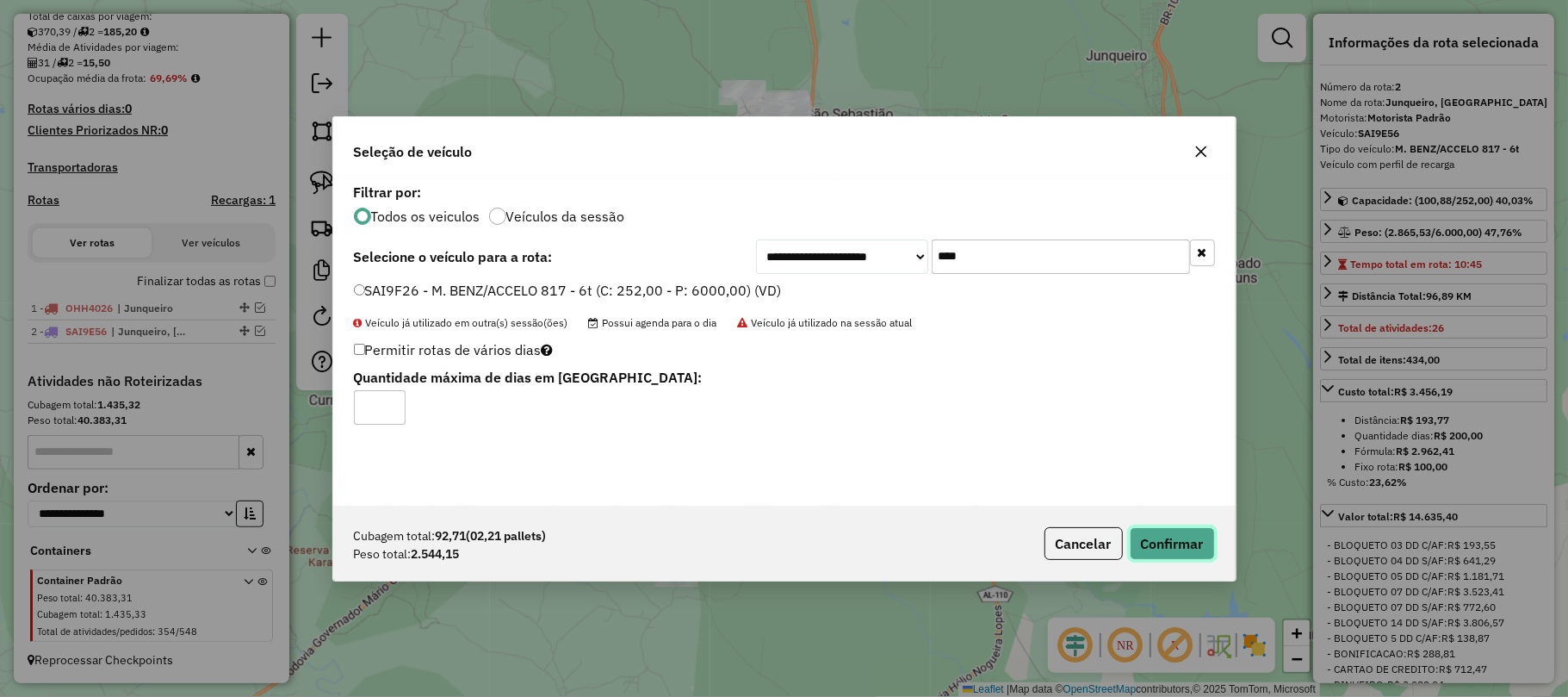
click at [1181, 544] on button "Confirmar" at bounding box center [1172, 543] width 86 height 33
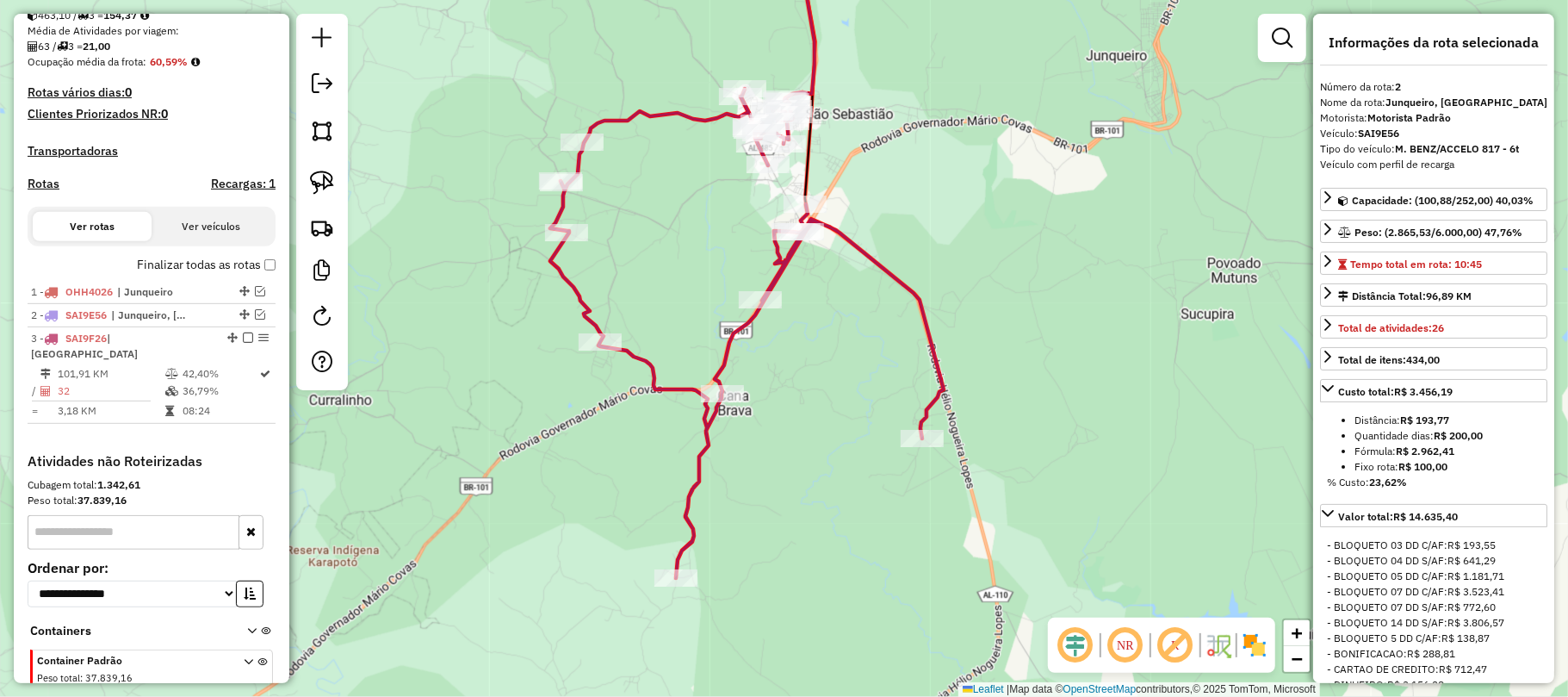
scroll to position [481, 0]
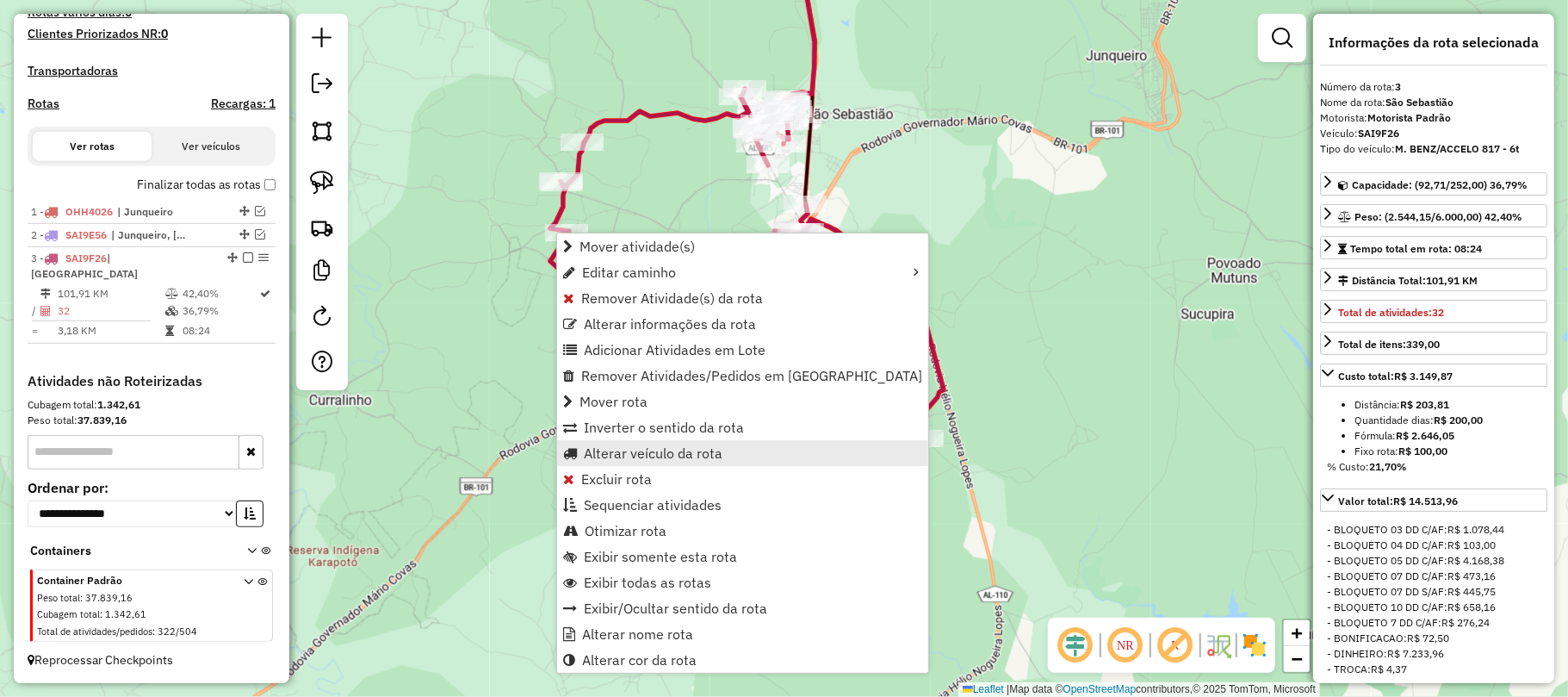
click at [649, 452] on span "Alterar veículo da rota" at bounding box center [652, 452] width 138 height 13
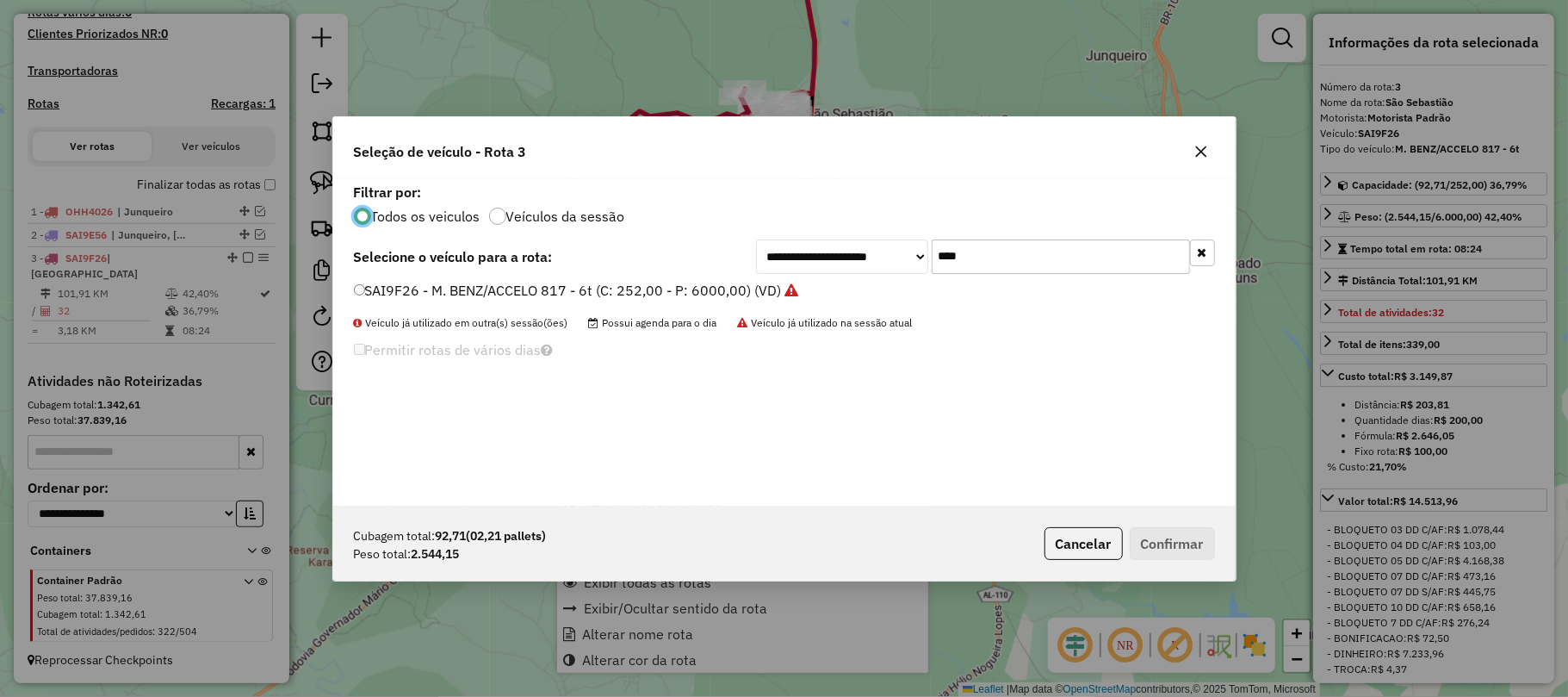
scroll to position [9, 5]
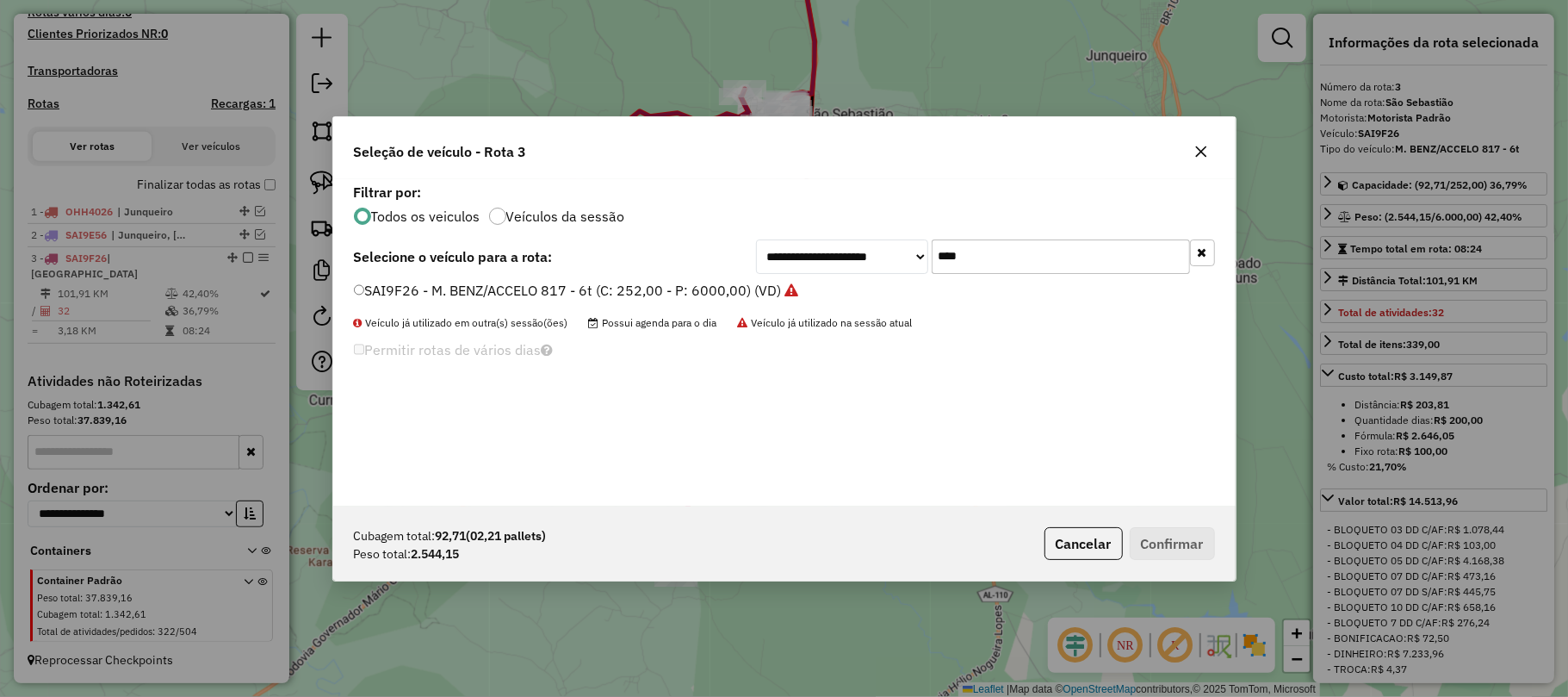
drag, startPoint x: 973, startPoint y: 257, endPoint x: 875, endPoint y: 265, distance: 98.3
click at [875, 265] on div "**********" at bounding box center [986, 256] width 459 height 35
type input "***"
click at [687, 296] on label "JGI3157 - FORD/CARGO 712 (C: 252,00 - P: 5000,00) (VD)" at bounding box center [545, 290] width 383 height 21
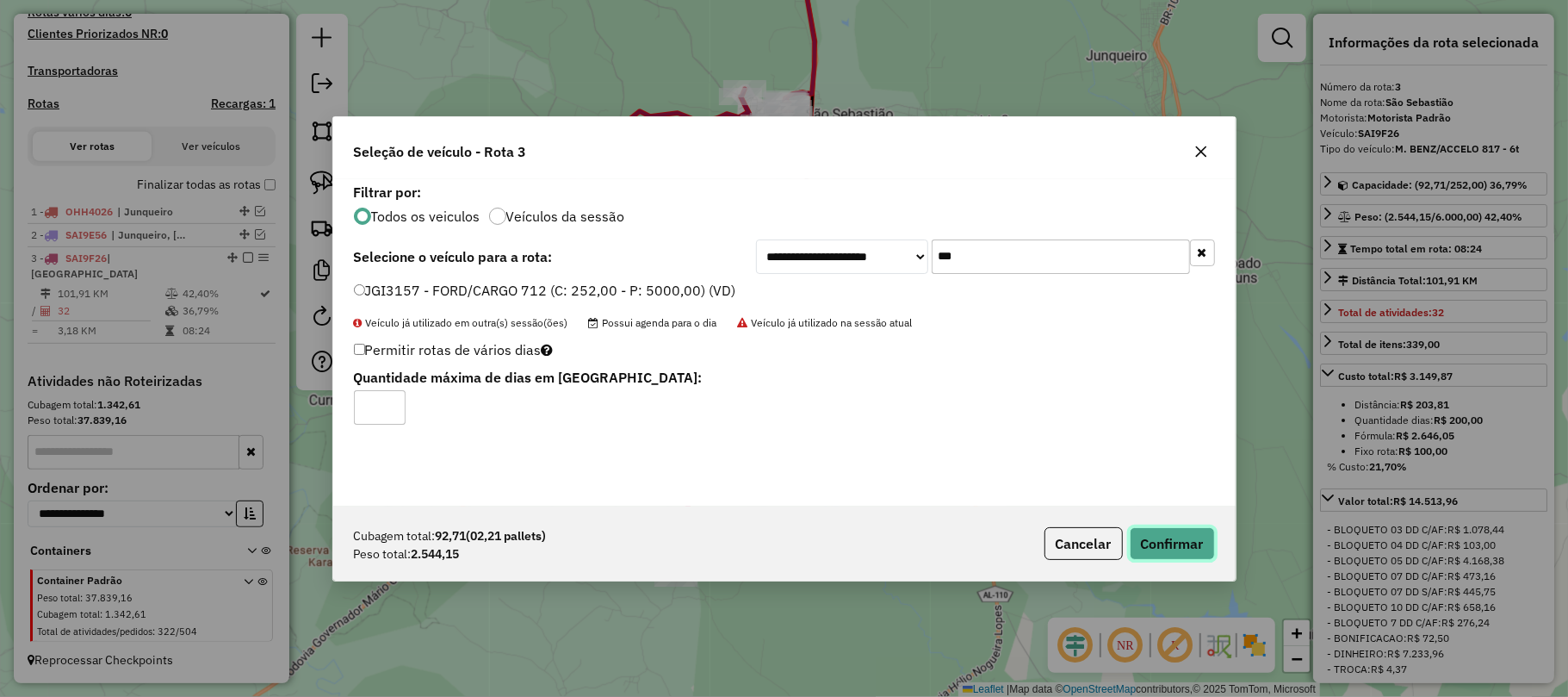
click at [1176, 542] on button "Confirmar" at bounding box center [1172, 543] width 86 height 33
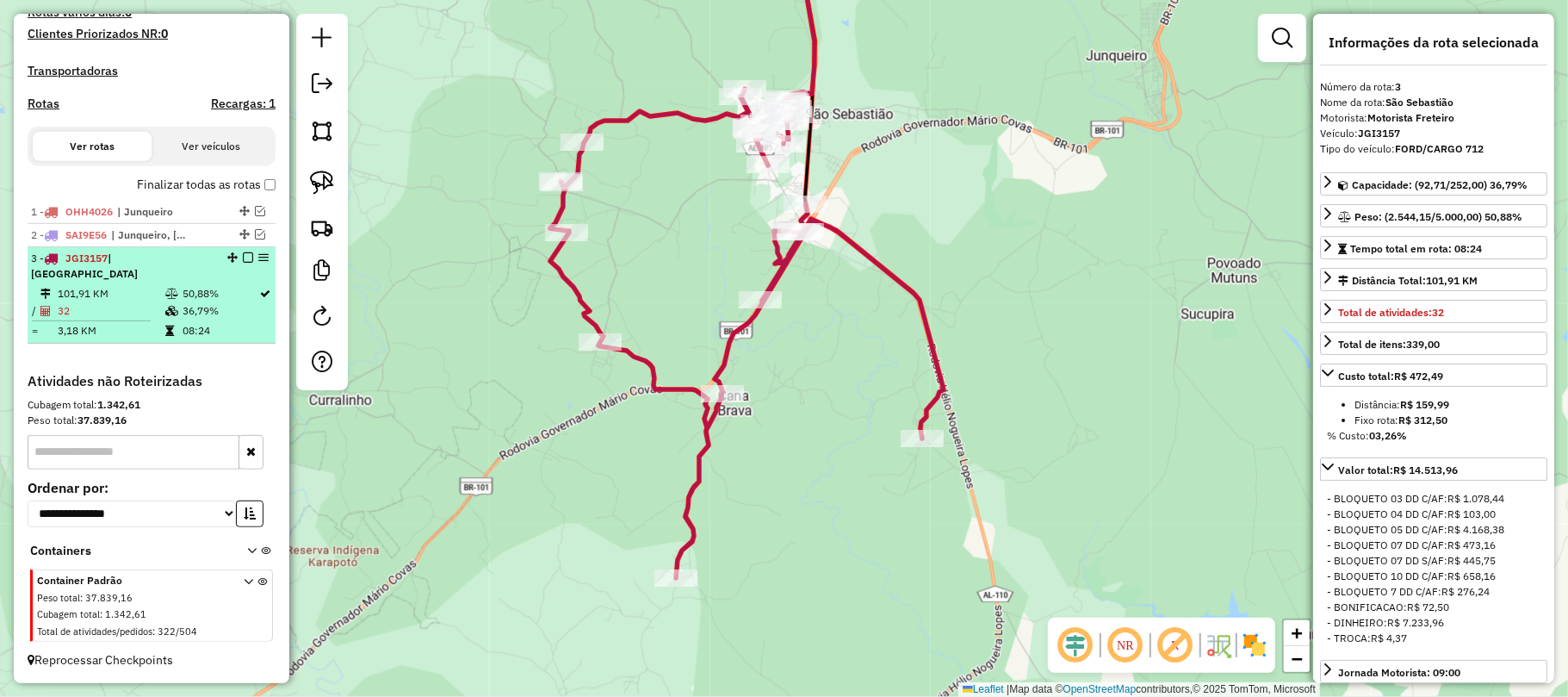
click at [243, 262] on em at bounding box center [248, 258] width 11 height 11
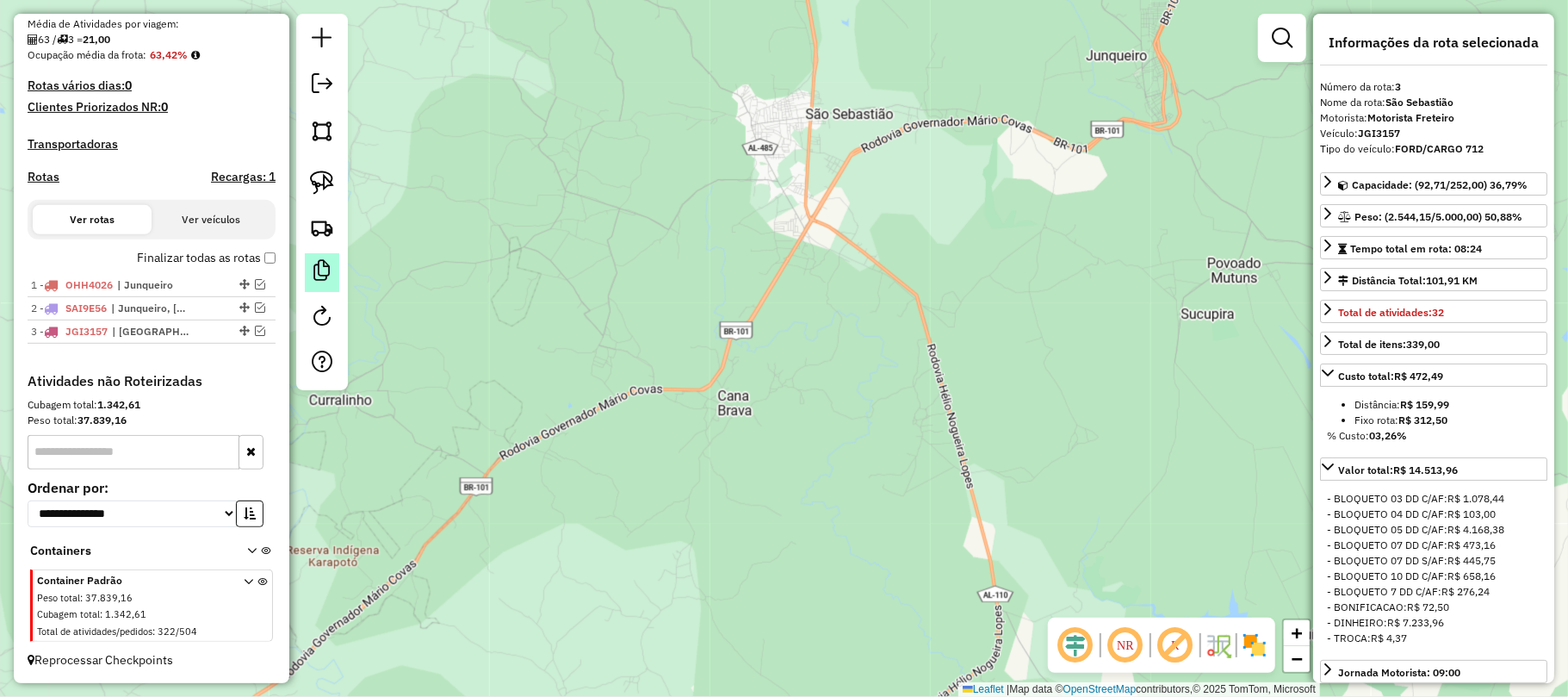
scroll to position [424, 0]
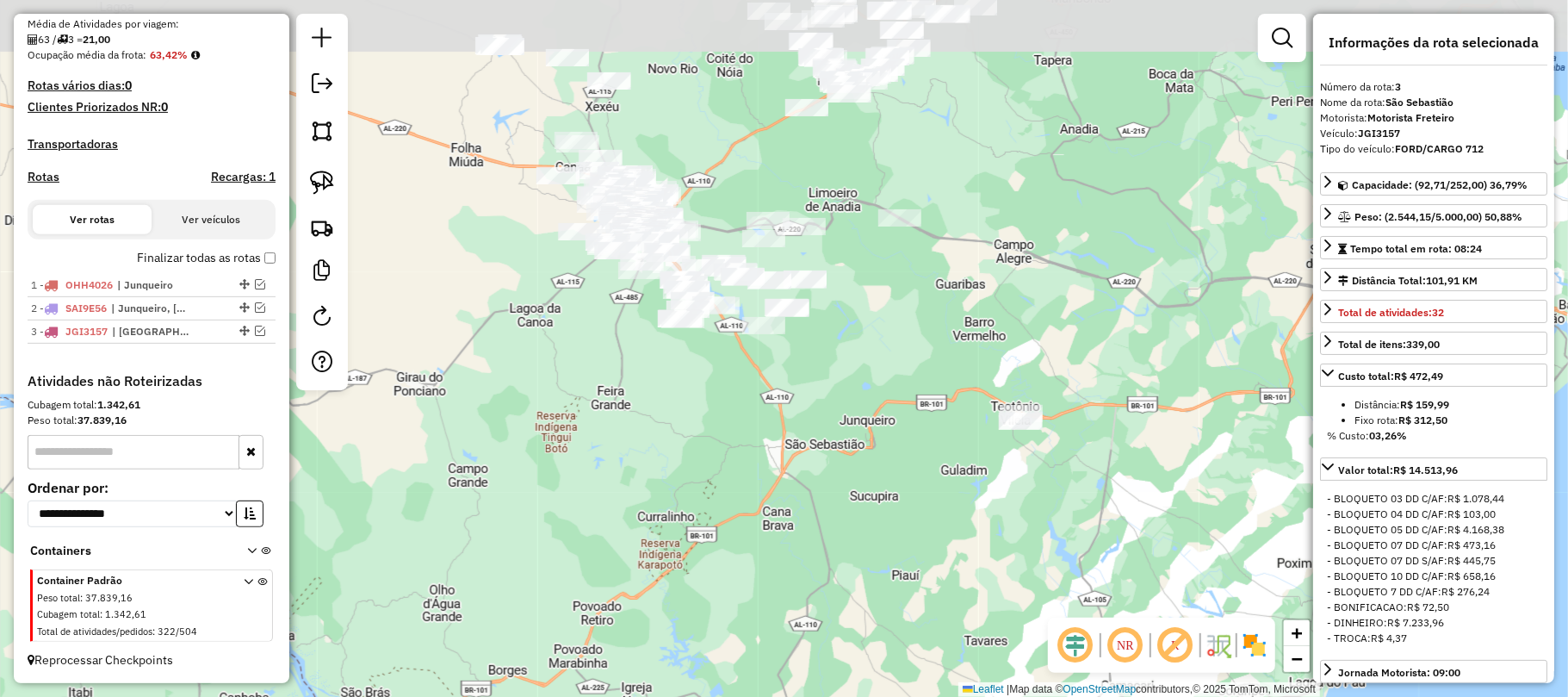
drag, startPoint x: 828, startPoint y: 142, endPoint x: 823, endPoint y: 418, distance: 276.0
click at [823, 418] on div "Janela de atendimento Grade de atendimento Capacidade Transportadoras Veículos …" at bounding box center [784, 348] width 1568 height 697
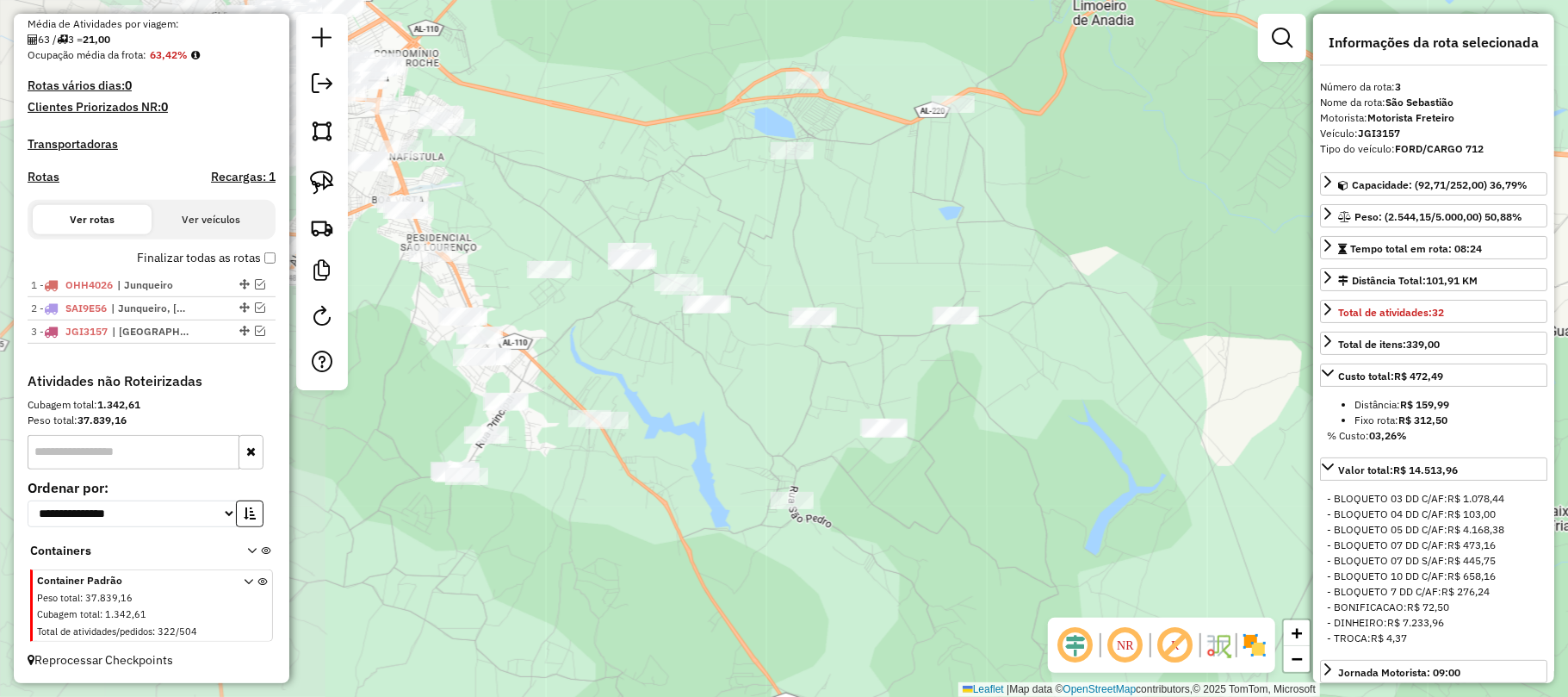
drag, startPoint x: 847, startPoint y: 318, endPoint x: 1141, endPoint y: 289, distance: 295.4
click at [1141, 289] on div "Janela de atendimento Grade de atendimento Capacidade Transportadoras Veículos …" at bounding box center [784, 348] width 1568 height 697
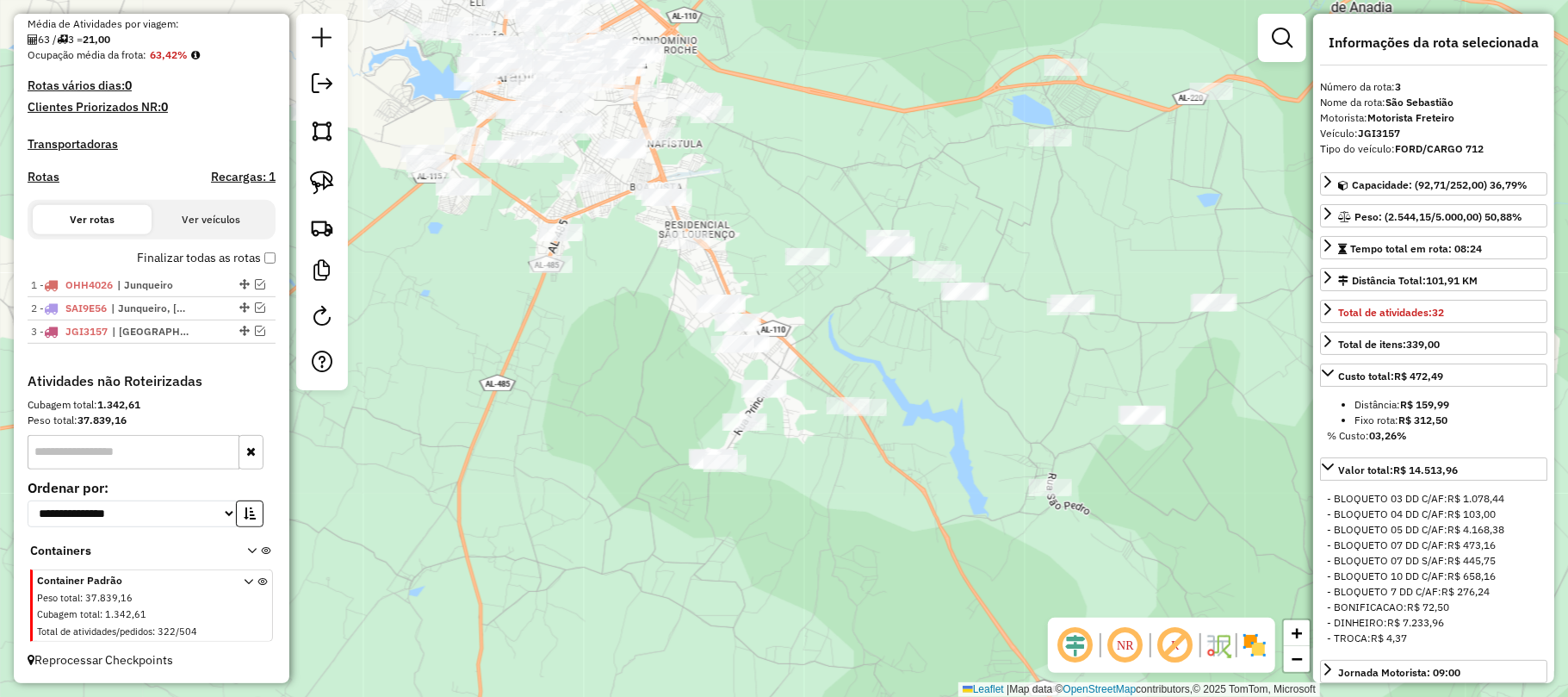
drag, startPoint x: 705, startPoint y: 217, endPoint x: 959, endPoint y: 204, distance: 254.3
click at [959, 204] on div "Janela de atendimento Grade de atendimento Capacidade Transportadoras Veículos …" at bounding box center [784, 348] width 1568 height 697
click at [326, 181] on img at bounding box center [322, 182] width 24 height 24
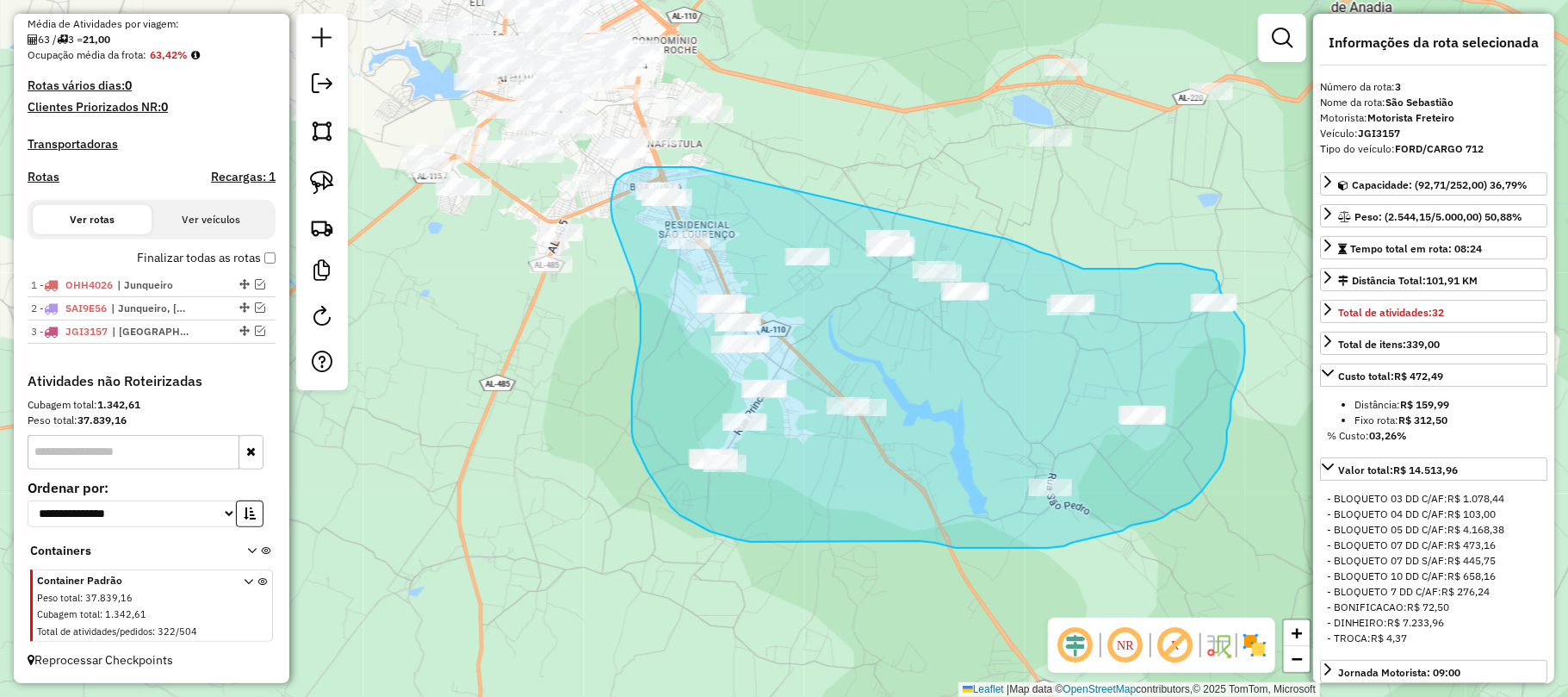
drag, startPoint x: 693, startPoint y: 167, endPoint x: 1004, endPoint y: 237, distance: 318.8
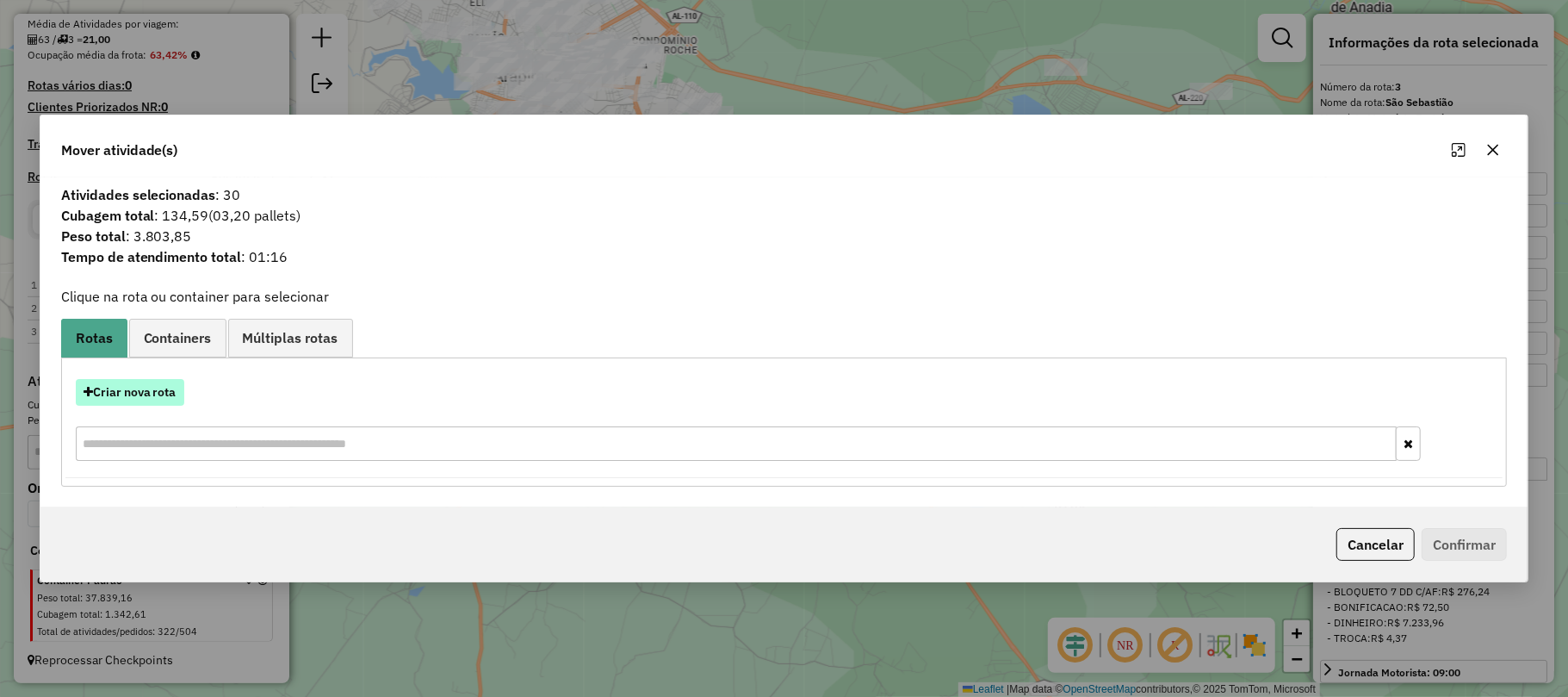
click at [136, 394] on button "Criar nova rota" at bounding box center [130, 393] width 109 height 27
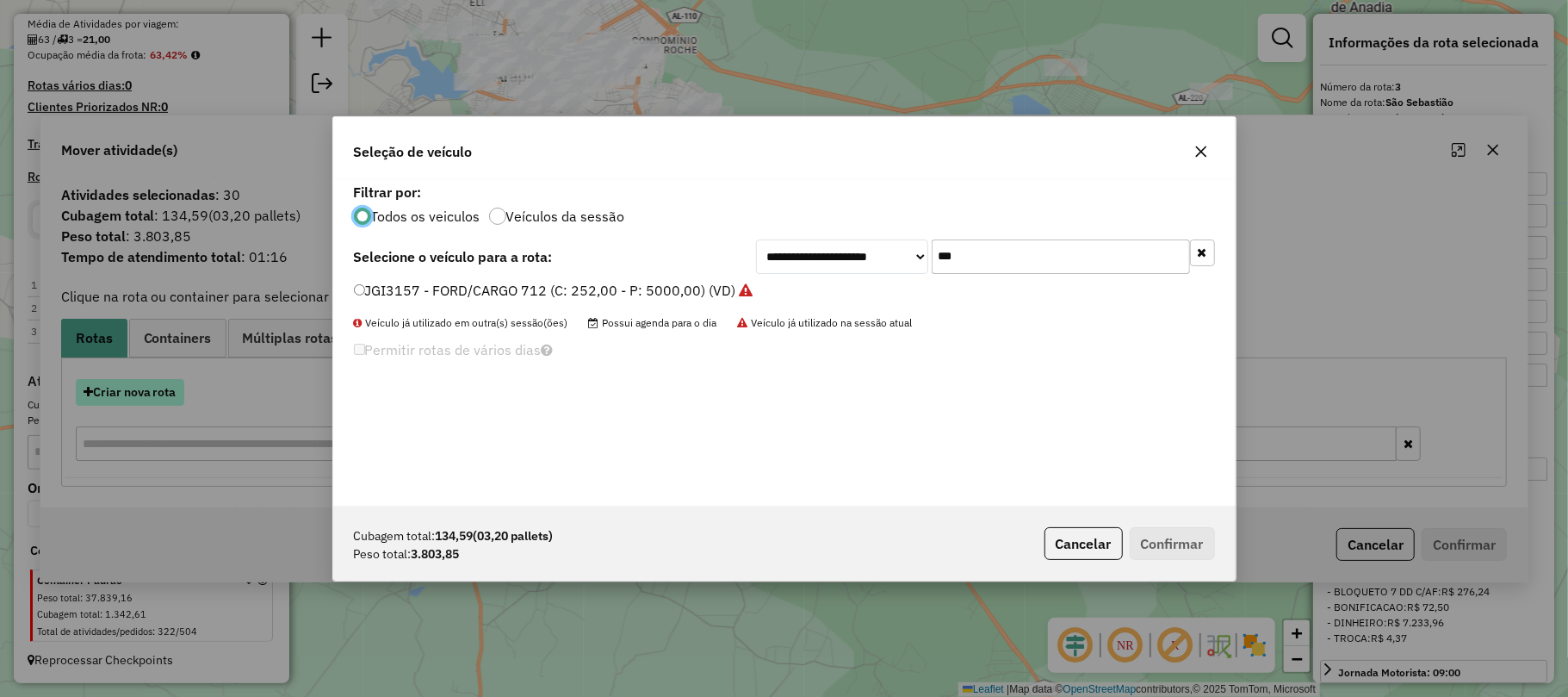
scroll to position [9, 5]
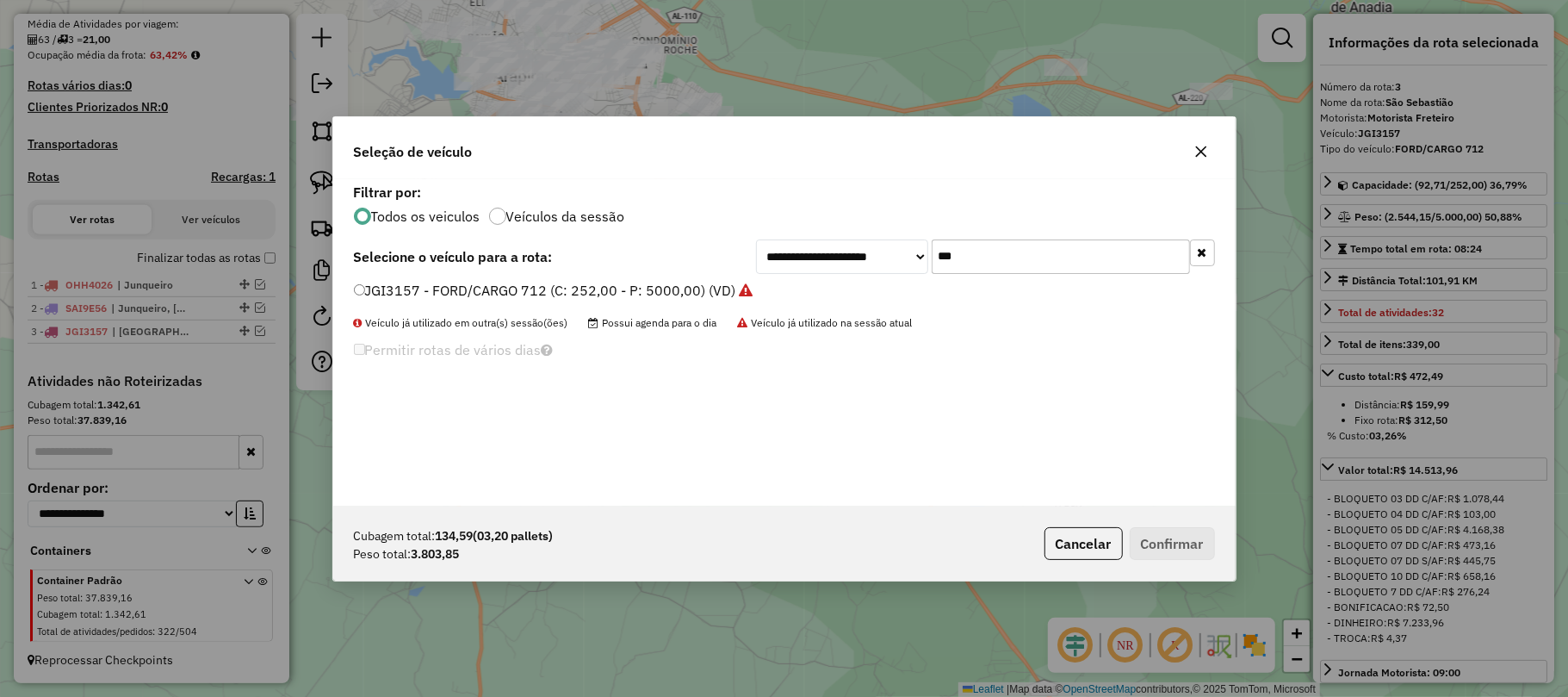
drag, startPoint x: 964, startPoint y: 252, endPoint x: 930, endPoint y: 257, distance: 34.4
click at [931, 257] on input "***" at bounding box center [1060, 256] width 259 height 35
type input "****"
click at [492, 286] on label "OHH1896 - MERCEDES-210 (C: 210,00 - P: 4970,00) (VD)" at bounding box center [541, 290] width 375 height 21
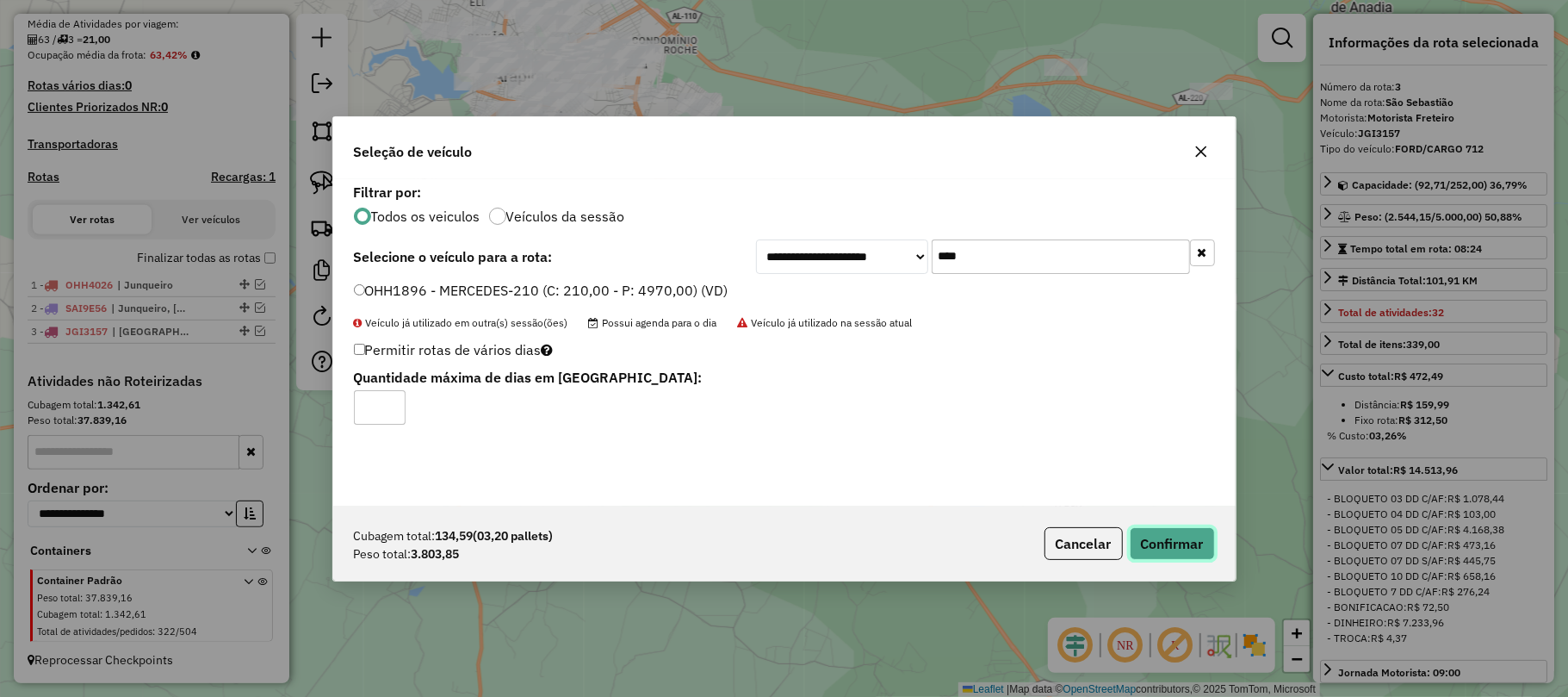
click at [1186, 542] on button "Confirmar" at bounding box center [1172, 543] width 86 height 33
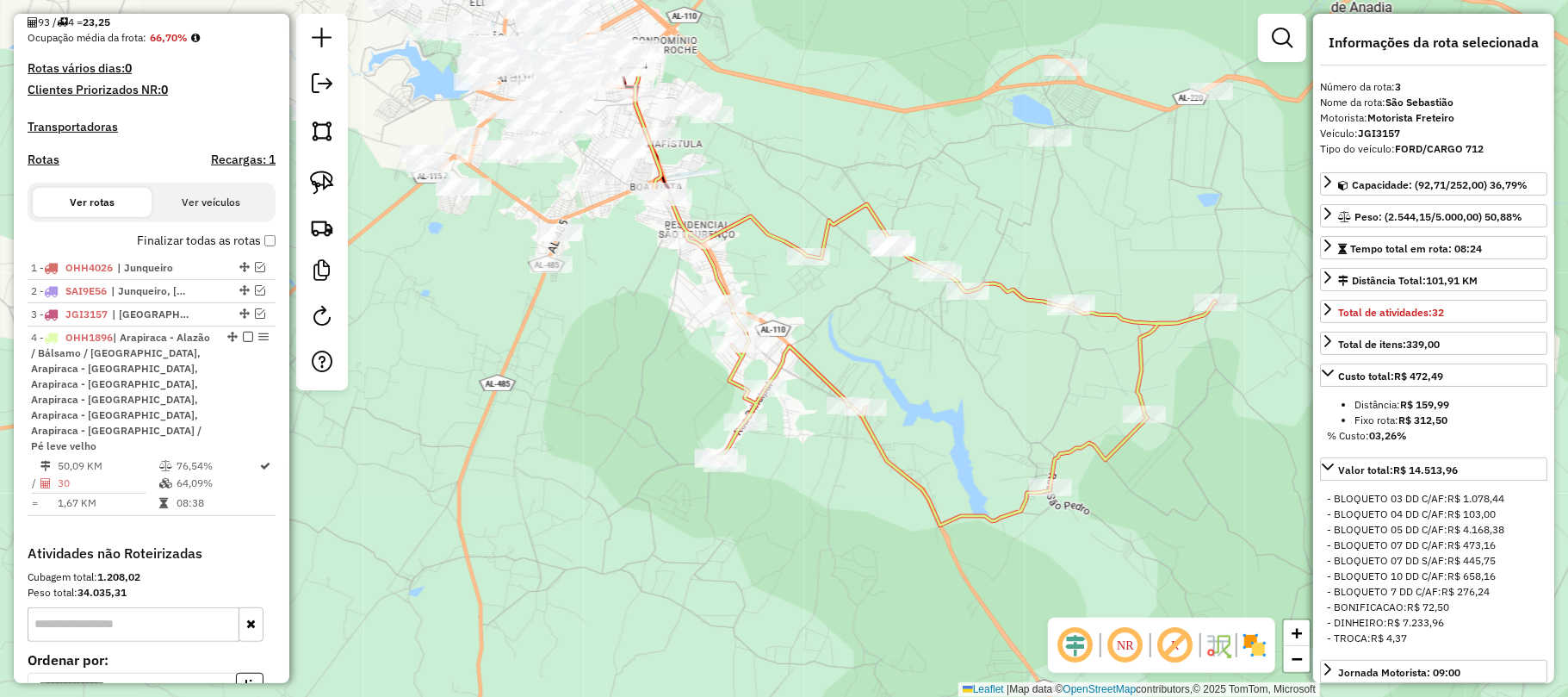
scroll to position [583, 0]
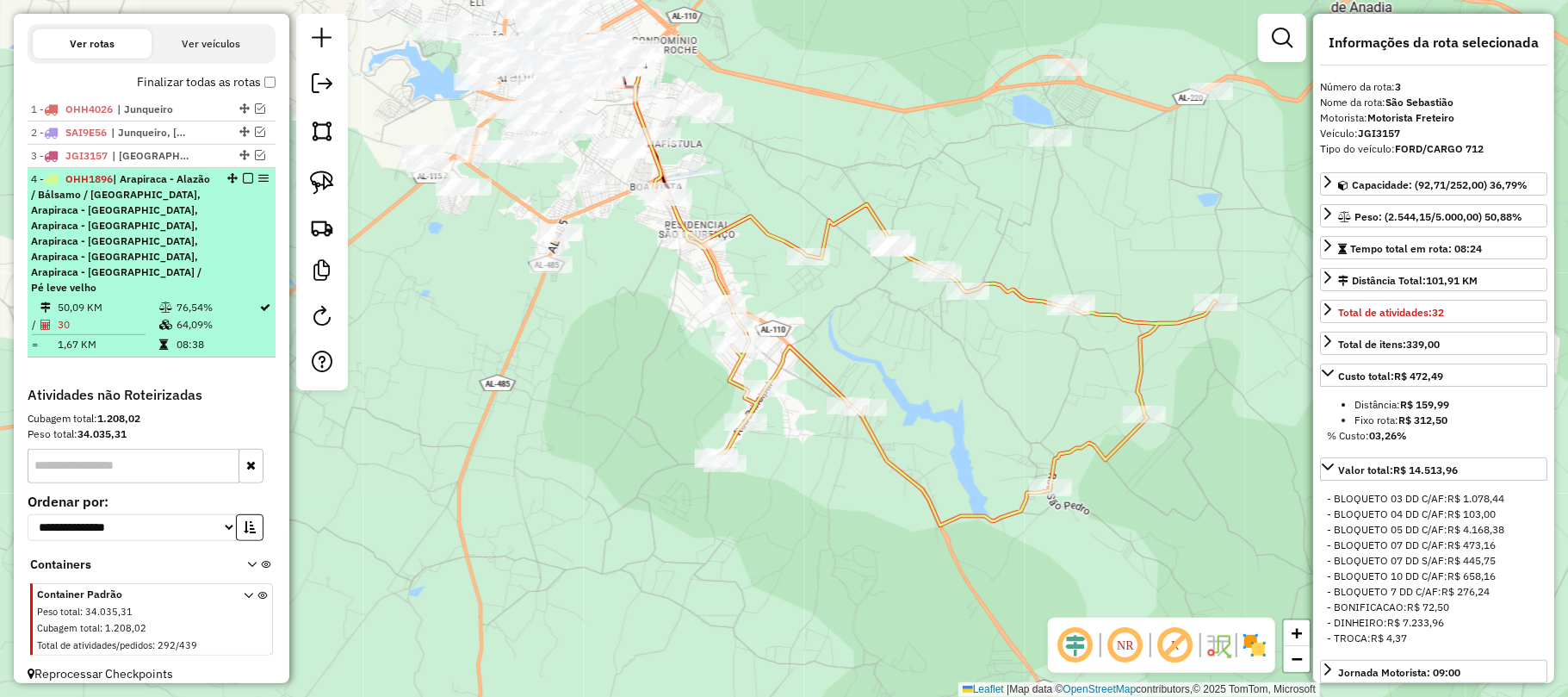
click at [243, 184] on em at bounding box center [248, 178] width 11 height 11
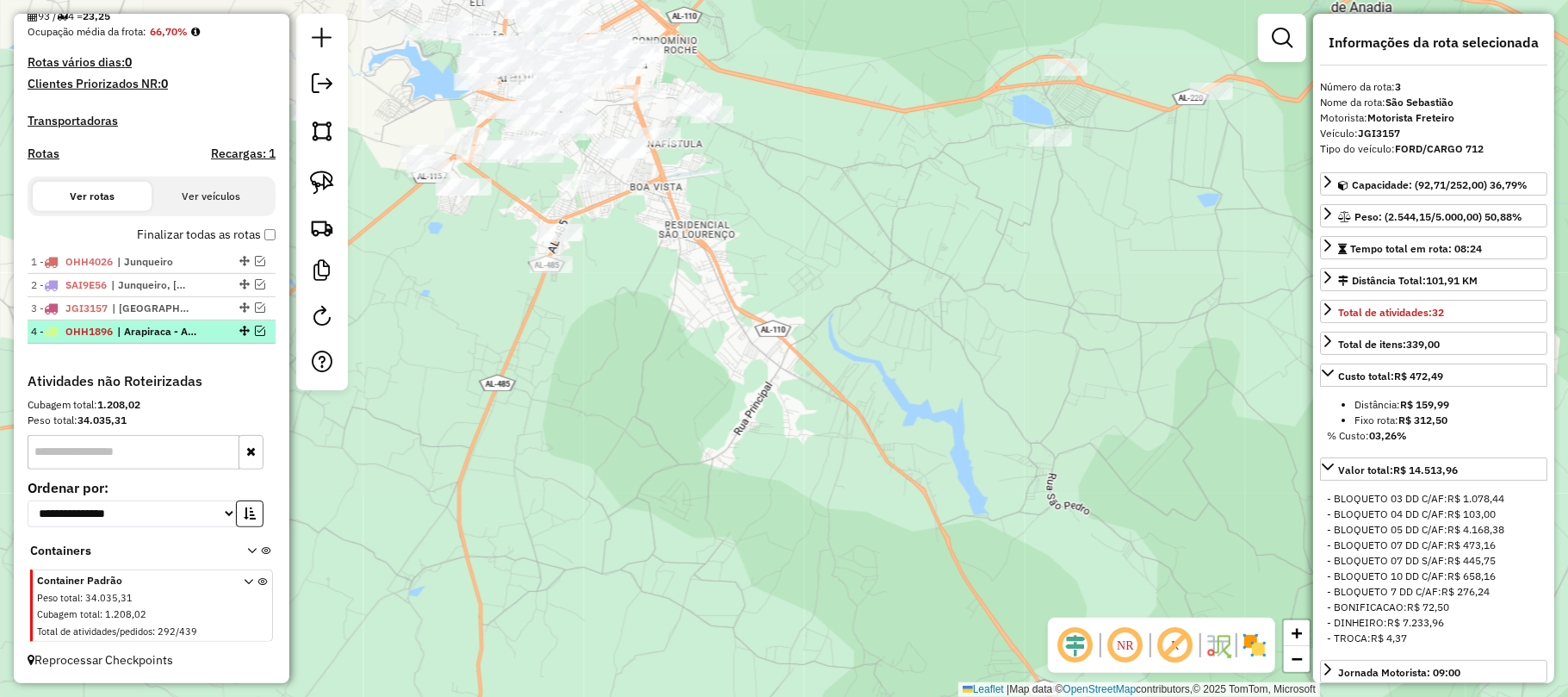
scroll to position [446, 0]
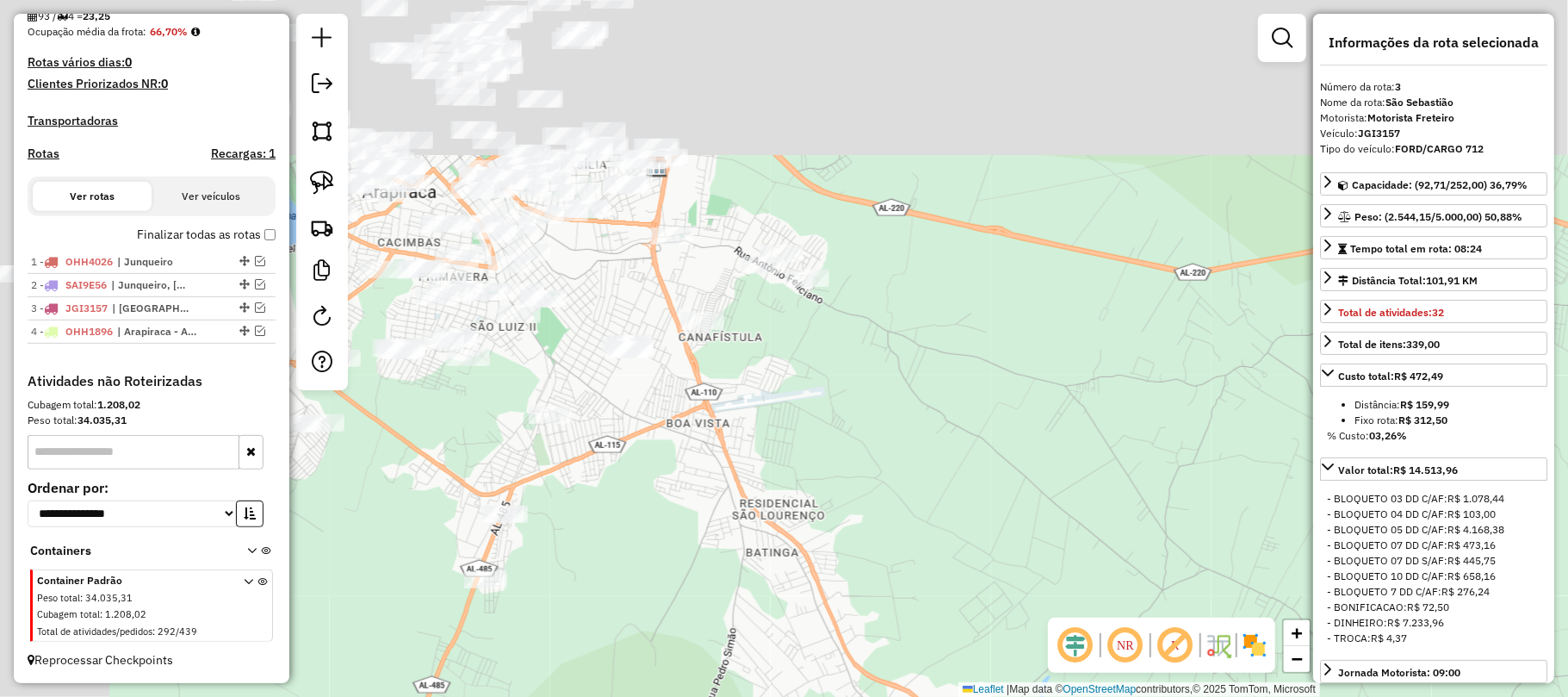
drag, startPoint x: 680, startPoint y: 180, endPoint x: 853, endPoint y: 479, distance: 345.4
click at [851, 477] on div "Janela de atendimento Grade de atendimento Capacidade Transportadoras Veículos …" at bounding box center [784, 348] width 1568 height 697
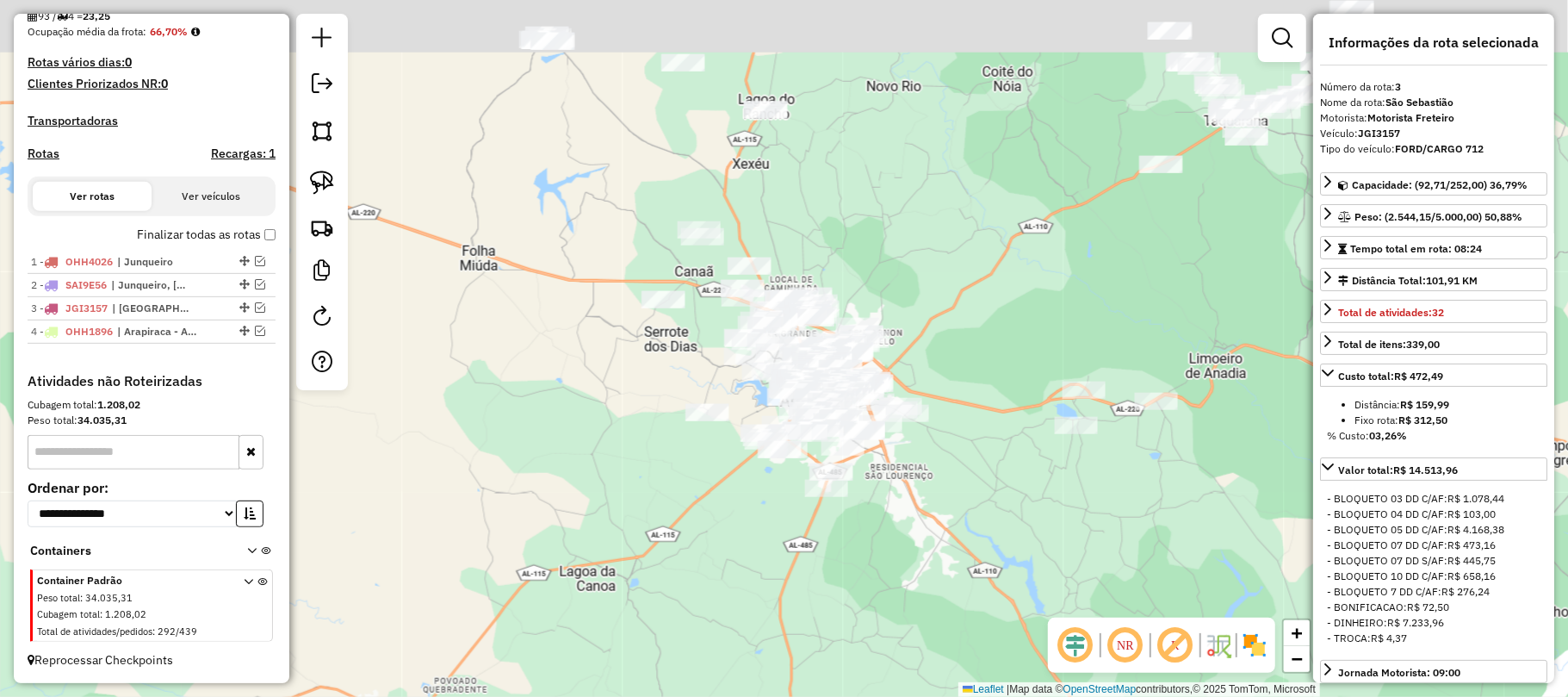
drag, startPoint x: 565, startPoint y: 211, endPoint x: 731, endPoint y: 376, distance: 234.1
click at [731, 376] on div "Janela de atendimento Grade de atendimento Capacidade Transportadoras Veículos …" at bounding box center [784, 348] width 1568 height 697
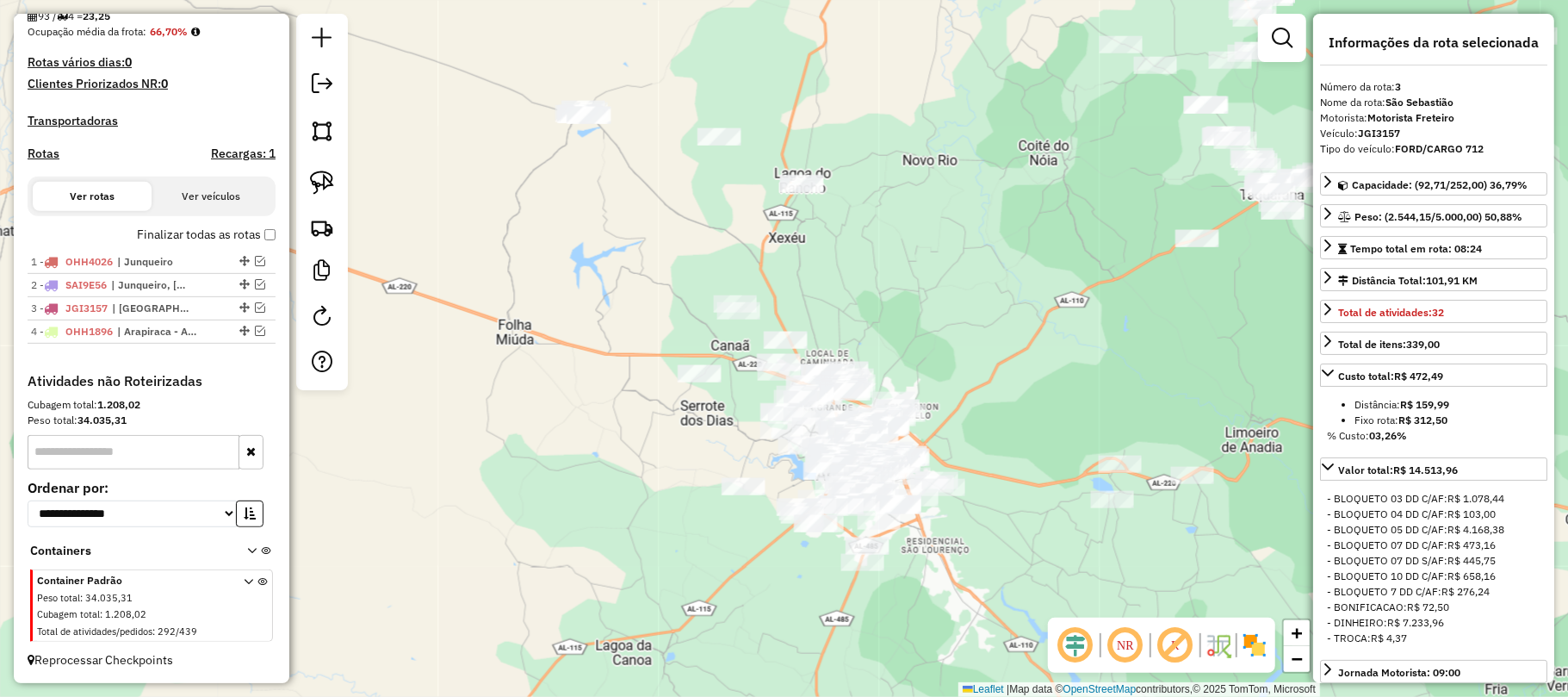
drag, startPoint x: 668, startPoint y: 191, endPoint x: 711, endPoint y: 363, distance: 177.3
click at [707, 362] on div "Janela de atendimento Grade de atendimento Capacidade Transportadoras Veículos …" at bounding box center [784, 348] width 1568 height 697
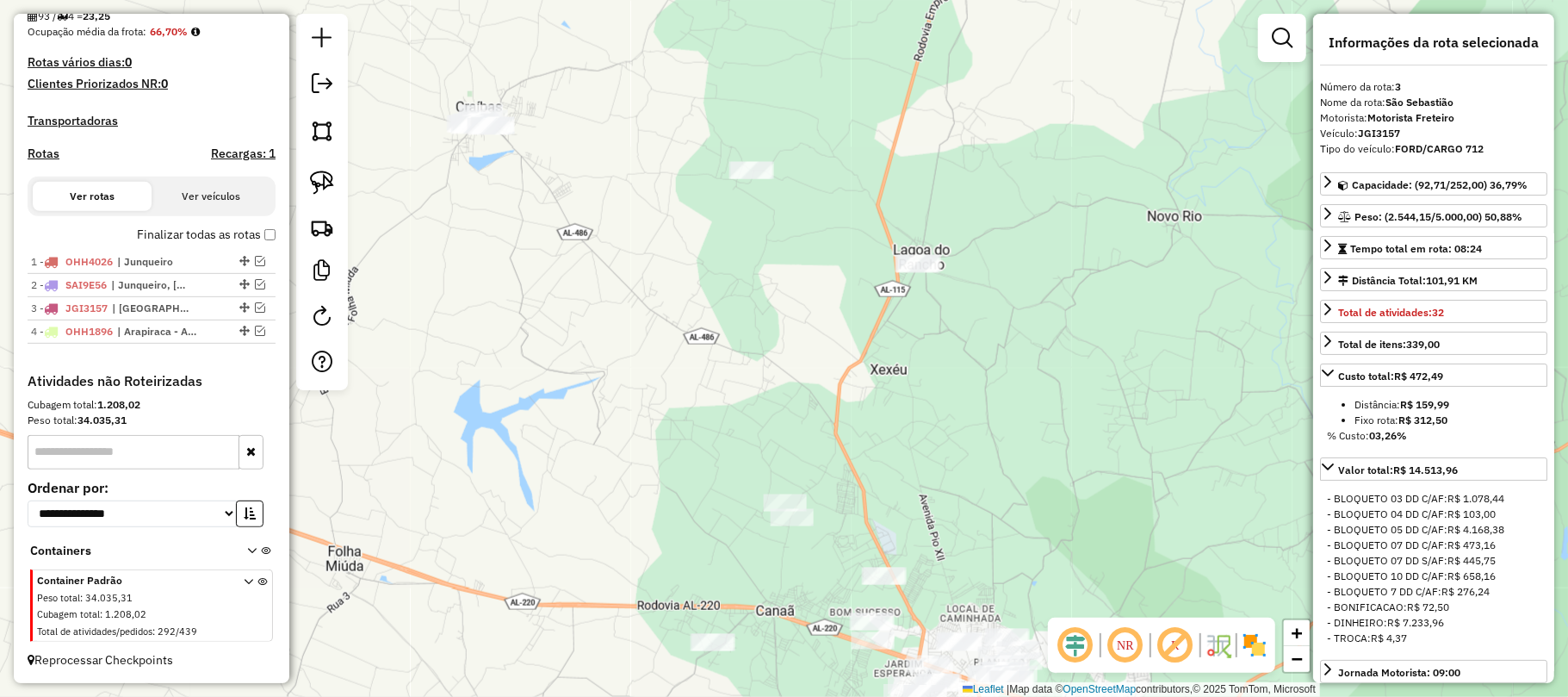
drag, startPoint x: 635, startPoint y: 314, endPoint x: 640, endPoint y: 328, distance: 14.9
click at [640, 328] on div "Janela de atendimento Grade de atendimento Capacidade Transportadoras Veículos …" at bounding box center [784, 348] width 1568 height 697
drag, startPoint x: 318, startPoint y: 179, endPoint x: 444, endPoint y: 128, distance: 135.9
click at [321, 178] on img at bounding box center [322, 182] width 24 height 24
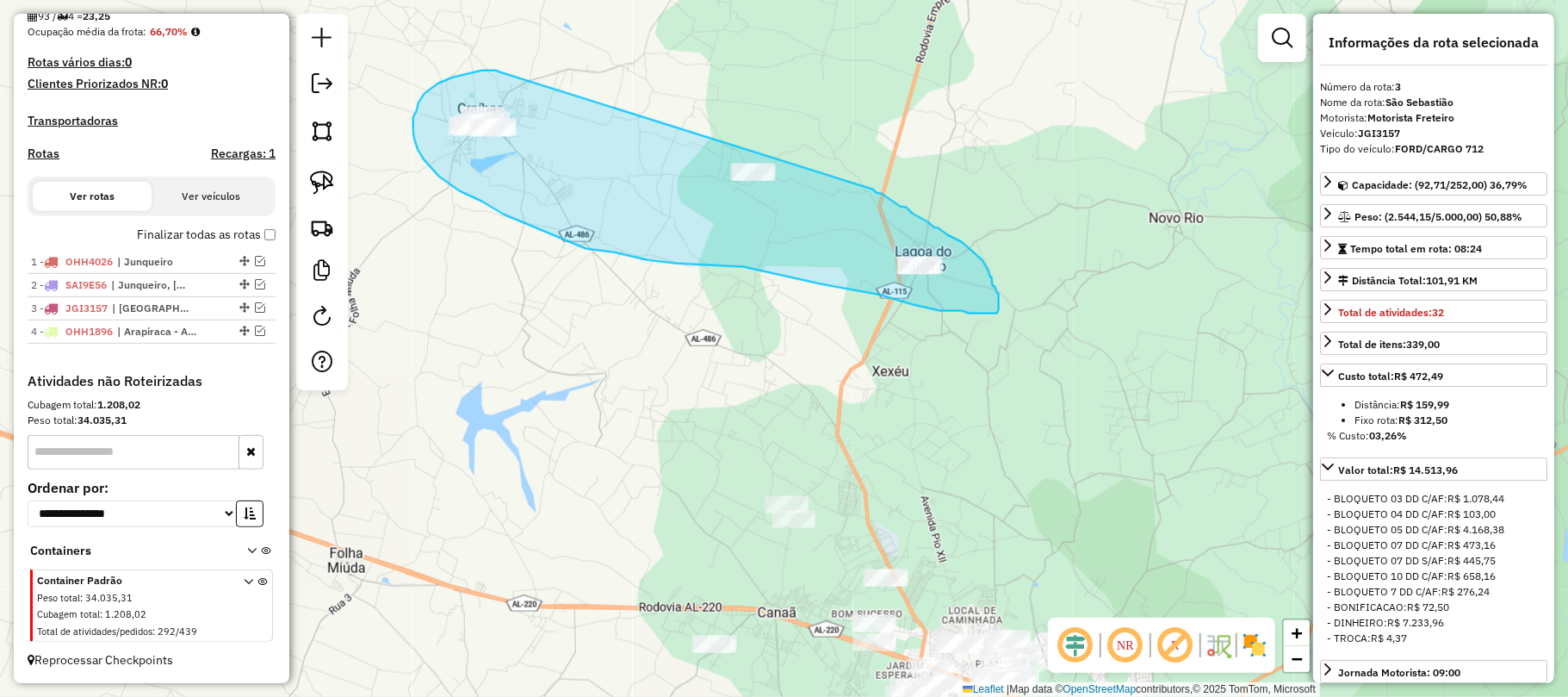
drag, startPoint x: 500, startPoint y: 72, endPoint x: 865, endPoint y: 184, distance: 381.8
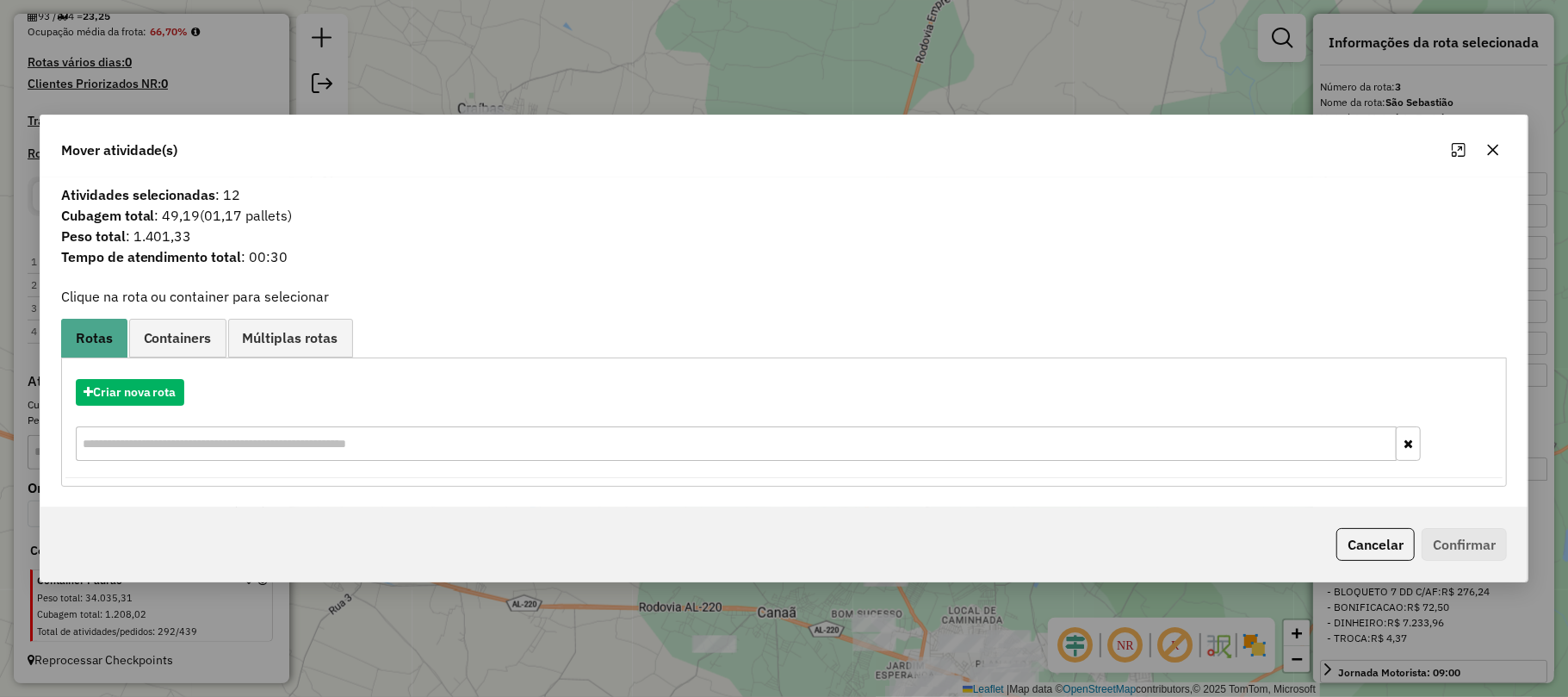
click at [1492, 143] on icon "button" at bounding box center [1492, 149] width 13 height 13
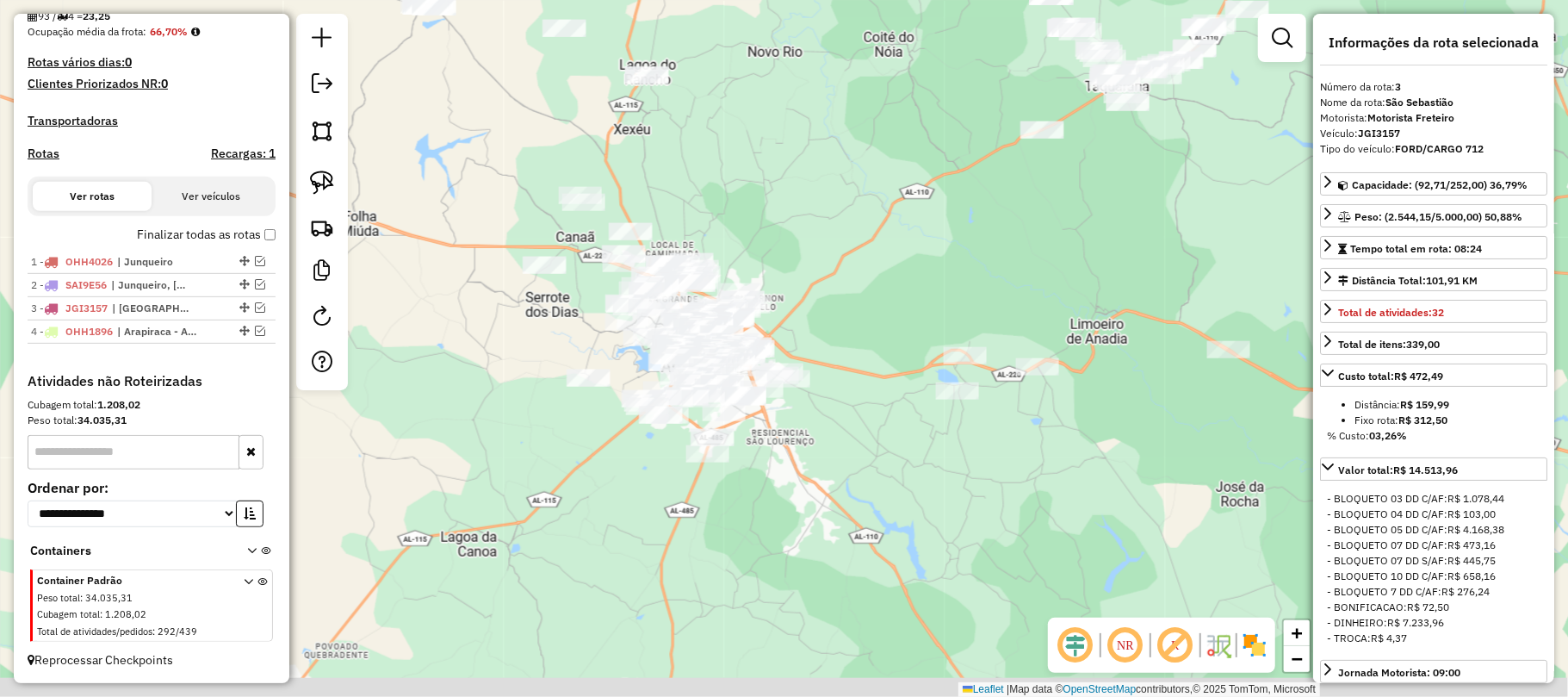
drag, startPoint x: 842, startPoint y: 356, endPoint x: 745, endPoint y: 202, distance: 182.0
click at [745, 202] on div "Janela de atendimento Grade de atendimento Capacidade Transportadoras Veículos …" at bounding box center [784, 348] width 1568 height 697
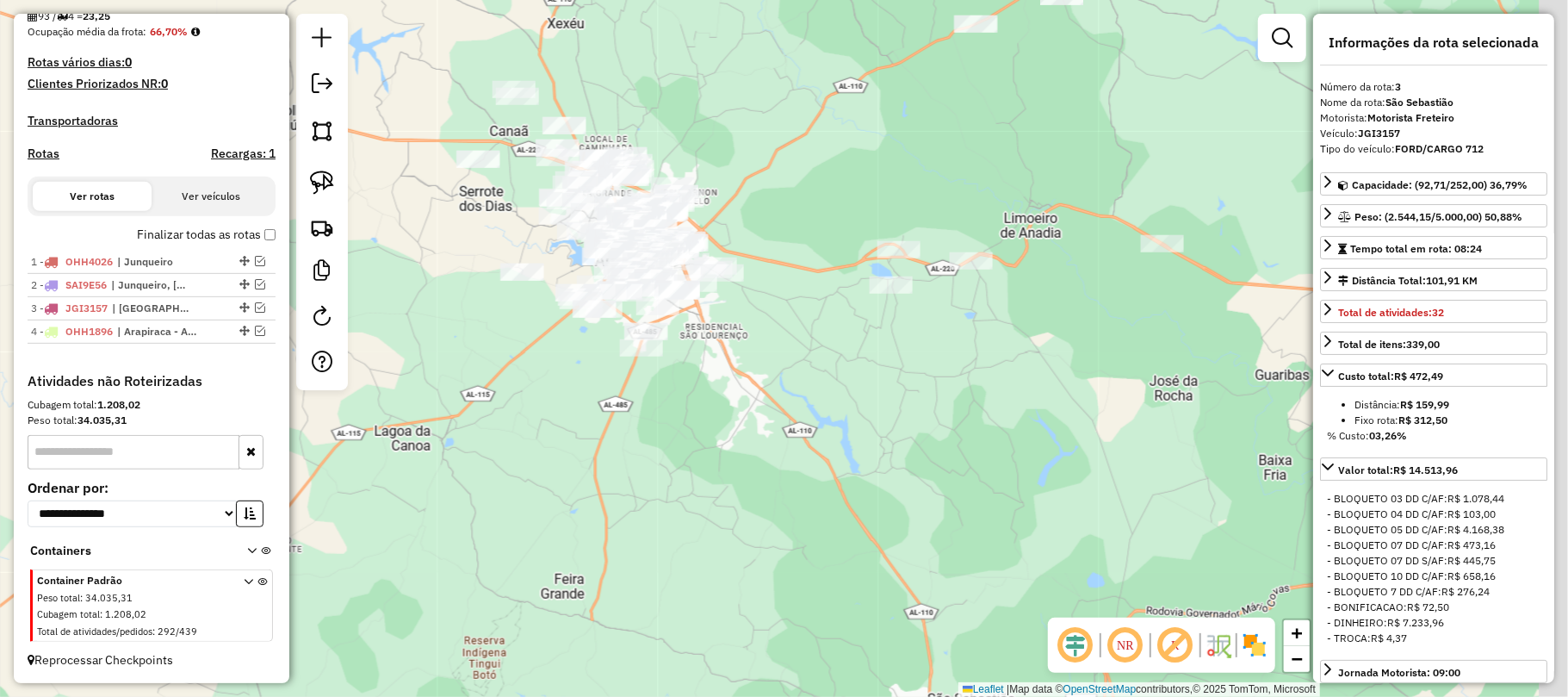
drag, startPoint x: 740, startPoint y: 156, endPoint x: 731, endPoint y: 150, distance: 10.8
click at [731, 150] on div "Janela de atendimento Grade de atendimento Capacidade Transportadoras Veículos …" at bounding box center [784, 348] width 1568 height 697
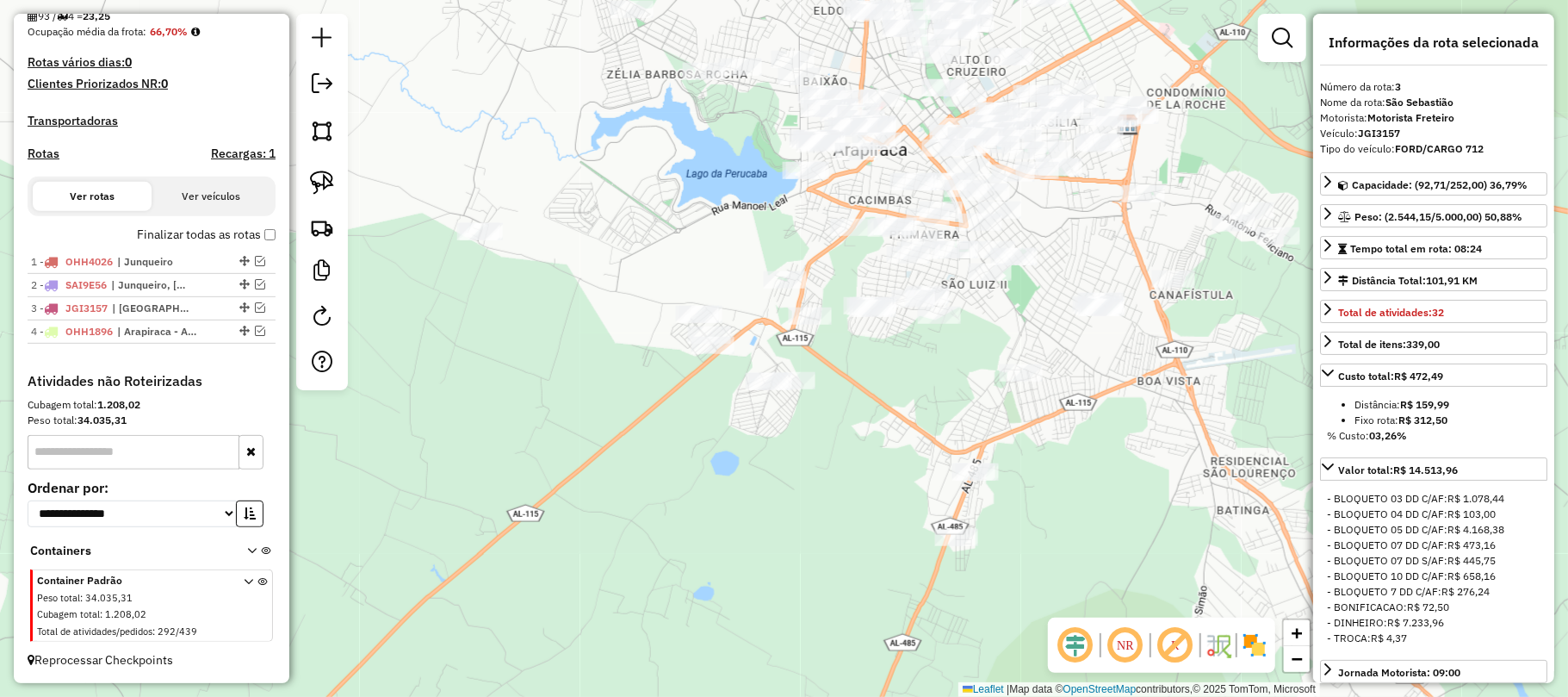
drag, startPoint x: 583, startPoint y: 414, endPoint x: 925, endPoint y: 350, distance: 347.9
click at [931, 352] on div "Janela de atendimento Grade de atendimento Capacidade Transportadoras Veículos …" at bounding box center [784, 348] width 1568 height 697
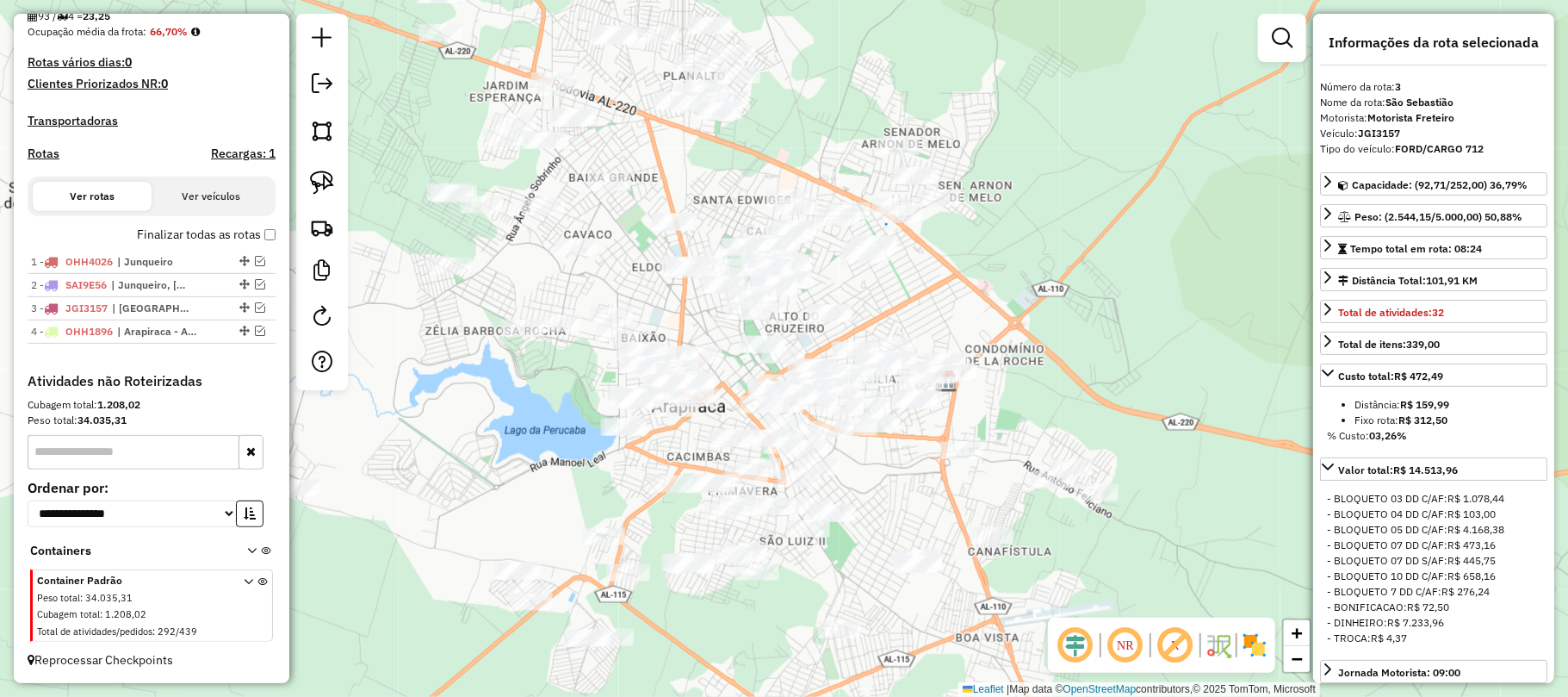
drag, startPoint x: 692, startPoint y: 179, endPoint x: 600, endPoint y: 376, distance: 217.4
click at [528, 414] on div "Janela de atendimento Grade de atendimento Capacidade Transportadoras Veículos …" at bounding box center [784, 348] width 1568 height 697
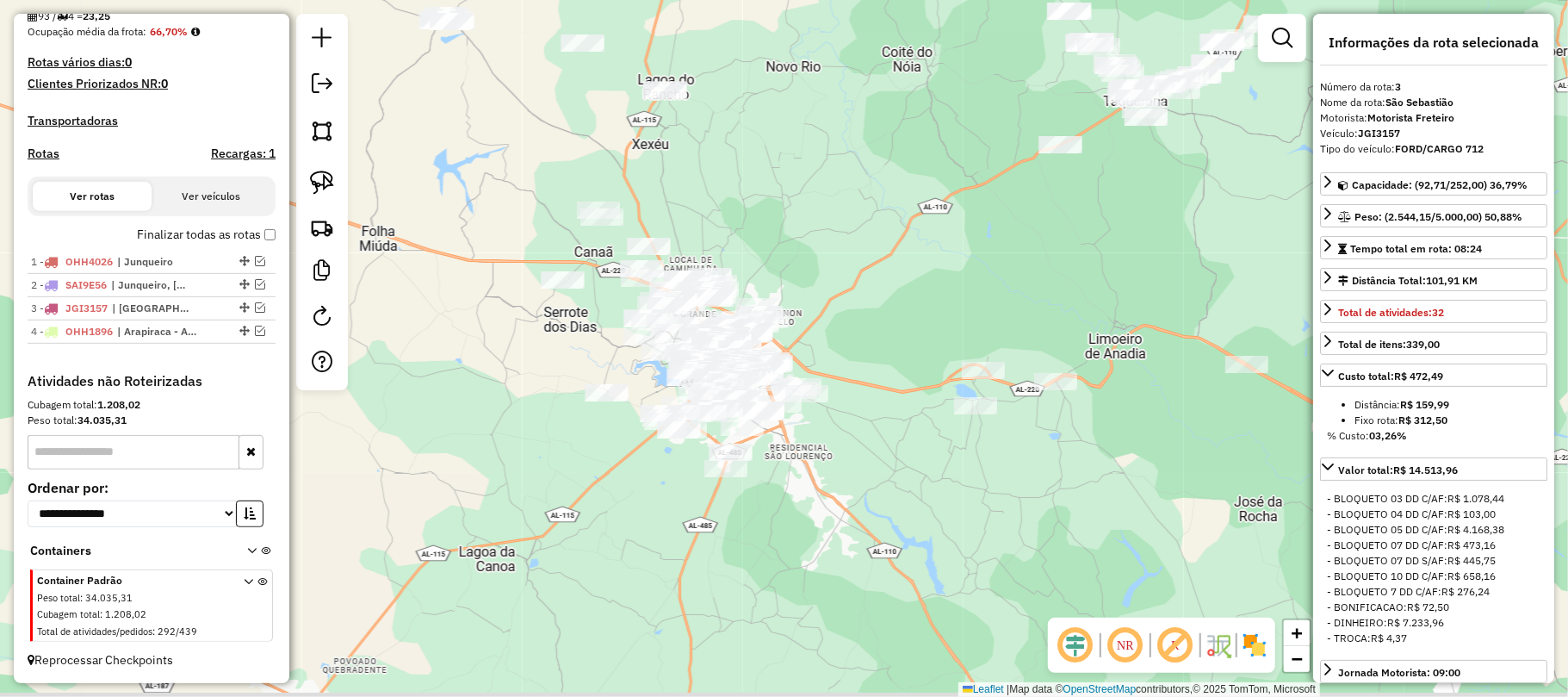
drag, startPoint x: 904, startPoint y: 380, endPoint x: 881, endPoint y: 361, distance: 29.8
click at [872, 361] on div "Janela de atendimento Grade de atendimento Capacidade Transportadoras Veículos …" at bounding box center [784, 348] width 1568 height 697
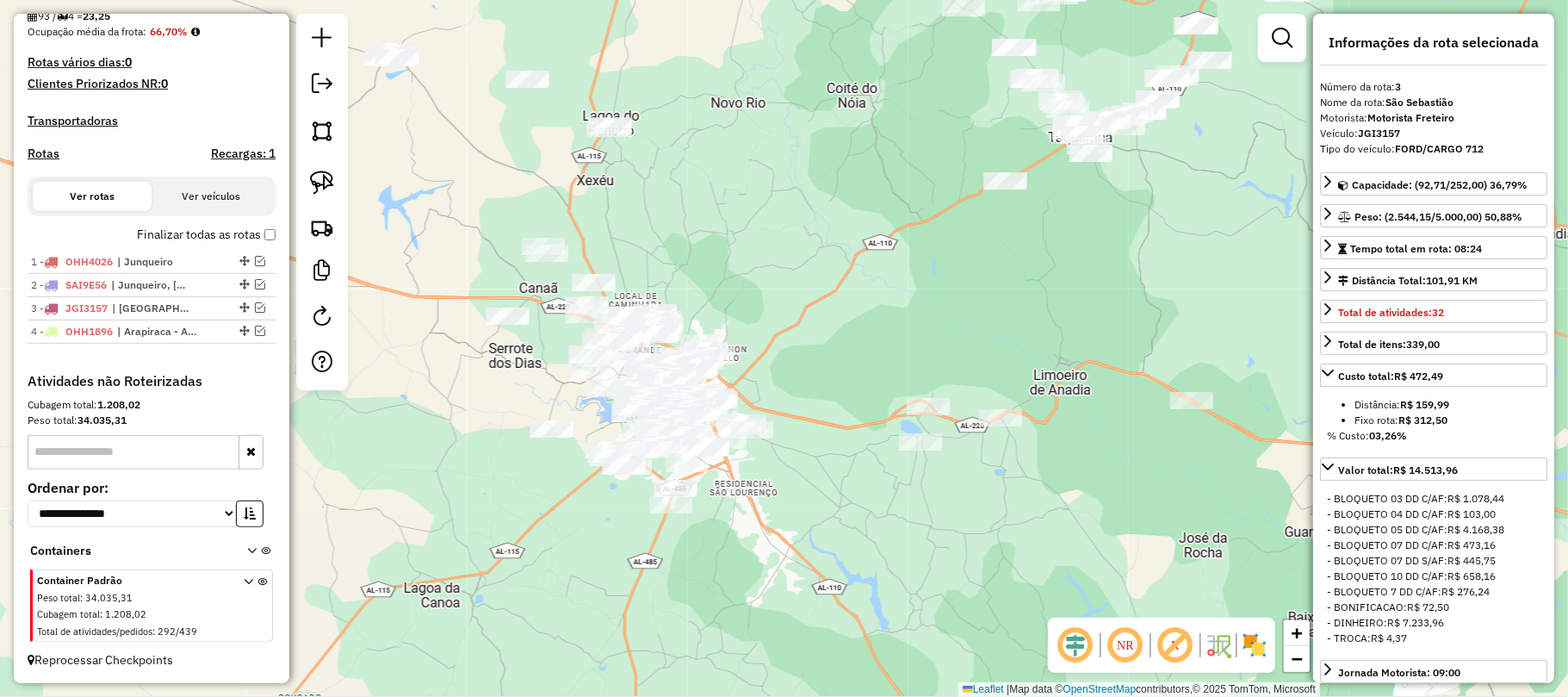
drag, startPoint x: 1012, startPoint y: 285, endPoint x: 693, endPoint y: 593, distance: 443.4
click at [693, 593] on div "Janela de atendimento Grade de atendimento Capacidade Transportadoras Veículos …" at bounding box center [784, 348] width 1568 height 697
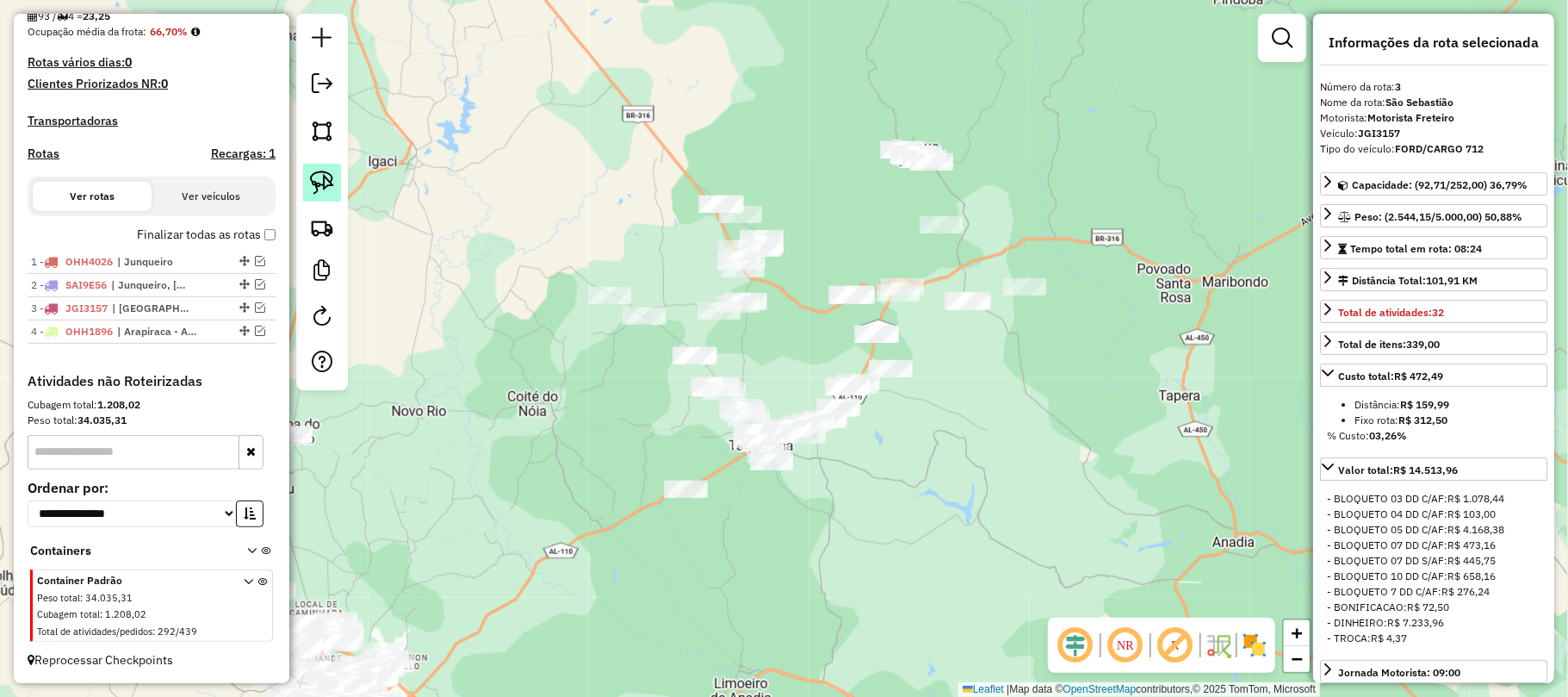
click at [318, 180] on img at bounding box center [322, 182] width 24 height 24
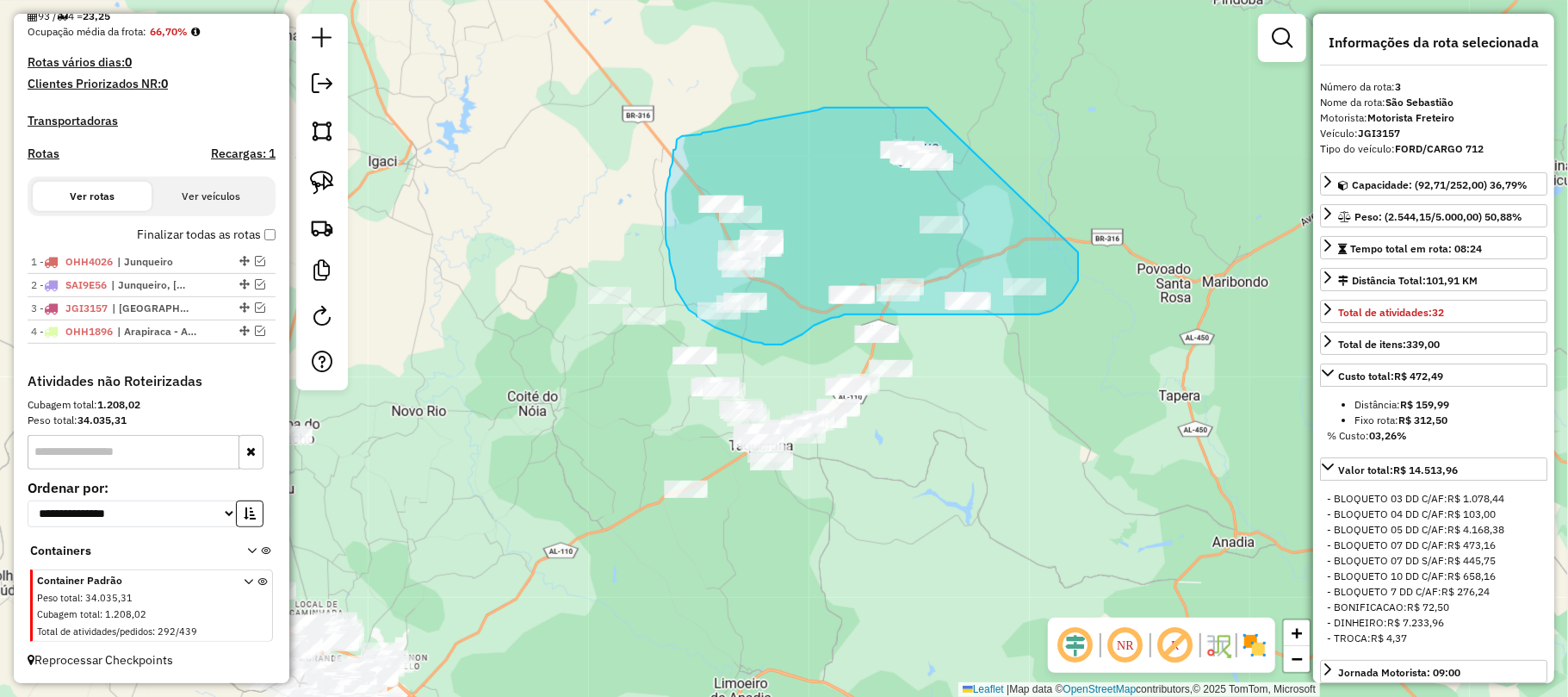
drag, startPoint x: 928, startPoint y: 108, endPoint x: 1078, endPoint y: 253, distance: 208.6
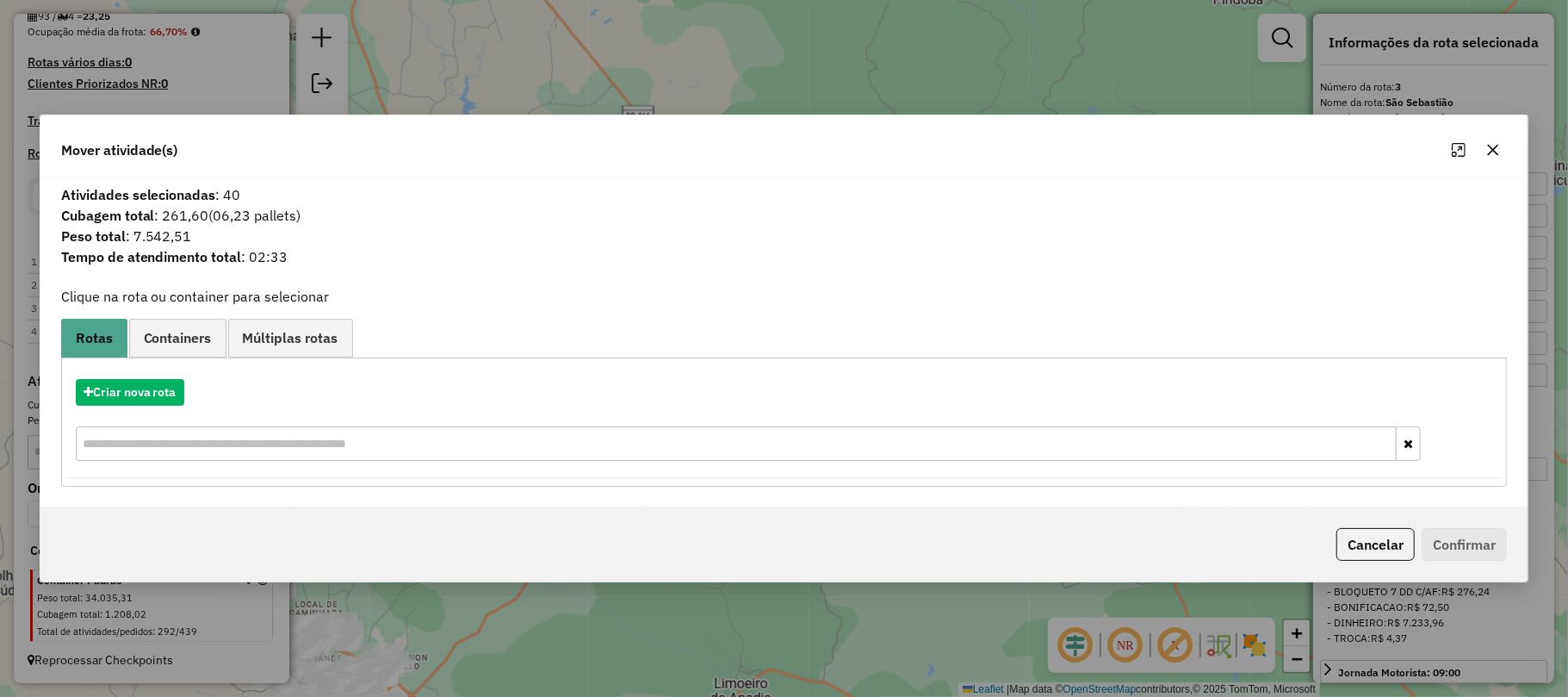
click at [1491, 145] on icon "button" at bounding box center [1493, 149] width 12 height 12
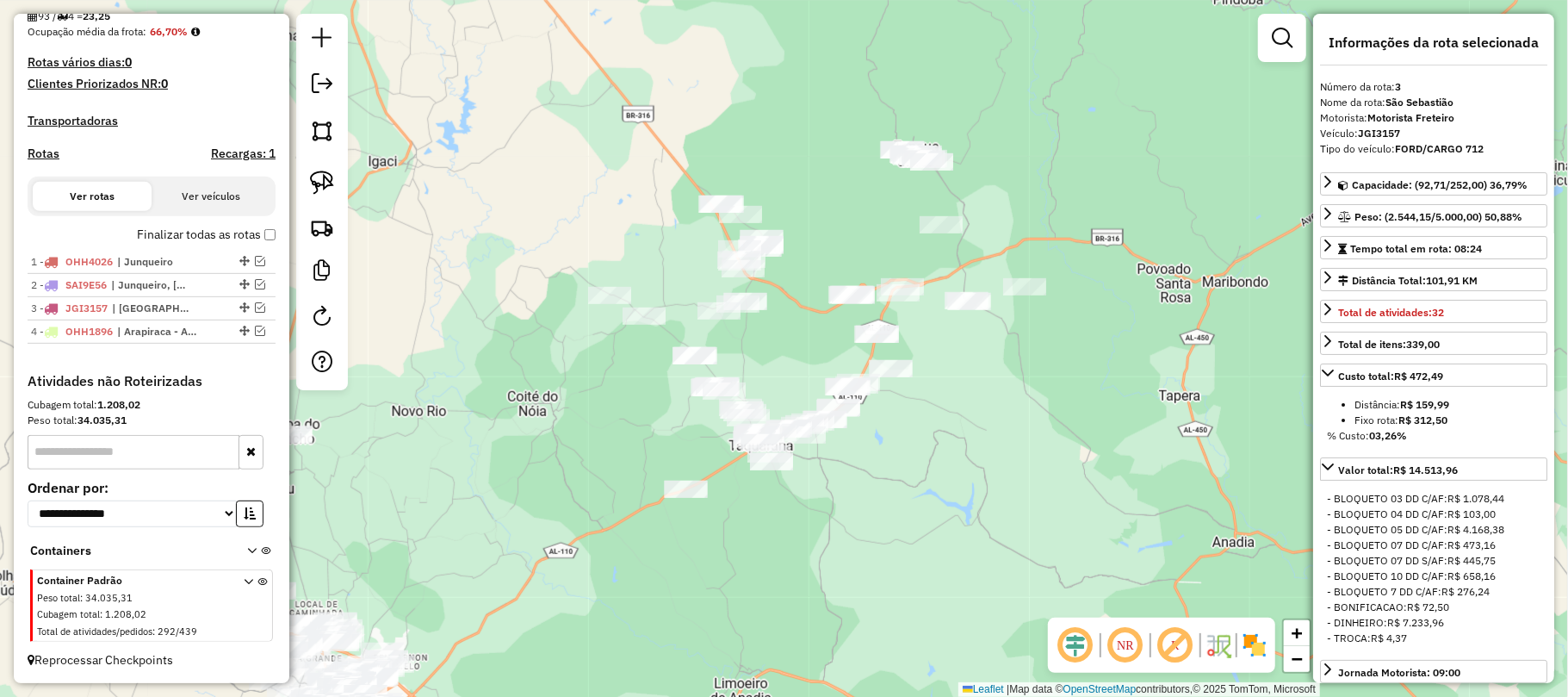
drag, startPoint x: 310, startPoint y: 184, endPoint x: 621, endPoint y: 145, distance: 313.4
click at [314, 184] on img at bounding box center [322, 182] width 24 height 24
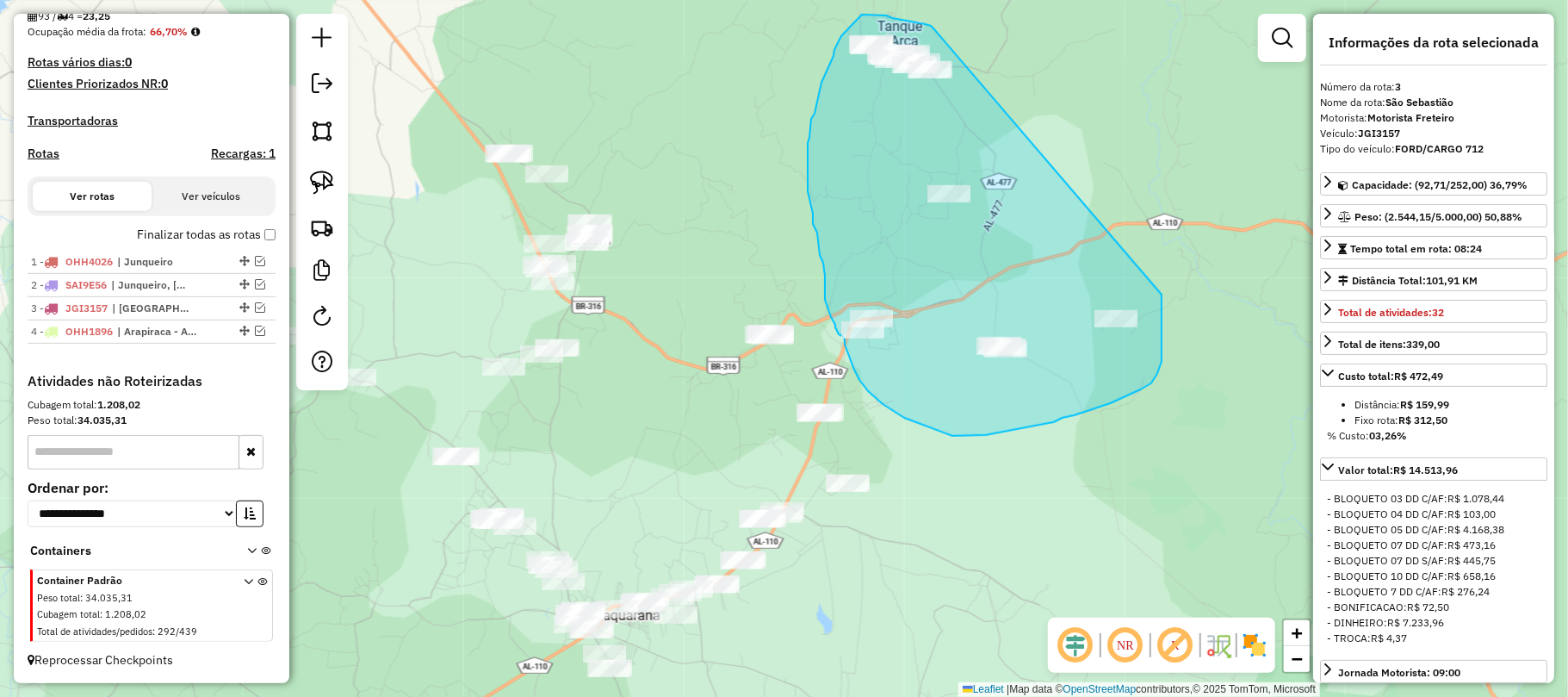
drag, startPoint x: 910, startPoint y: 21, endPoint x: 1161, endPoint y: 295, distance: 371.6
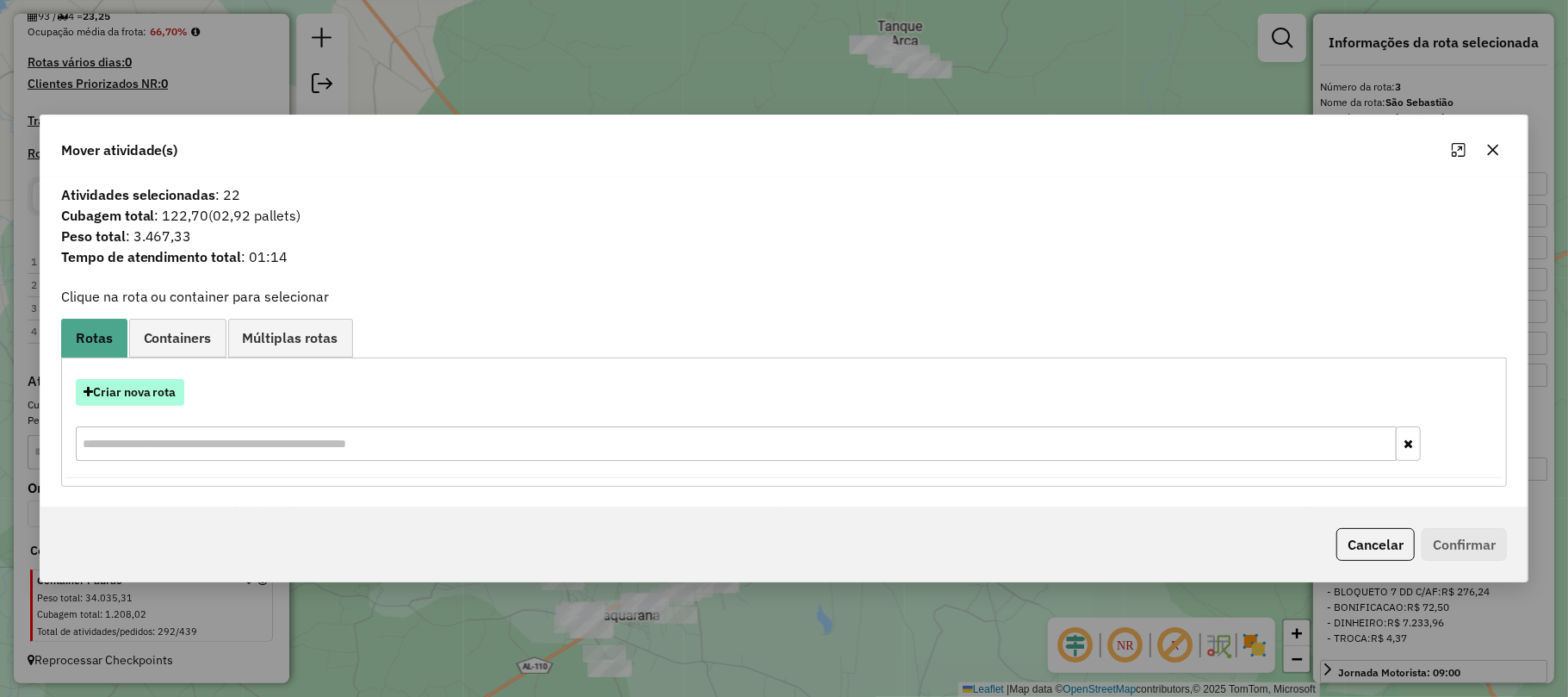
click at [161, 391] on button "Criar nova rota" at bounding box center [130, 393] width 109 height 27
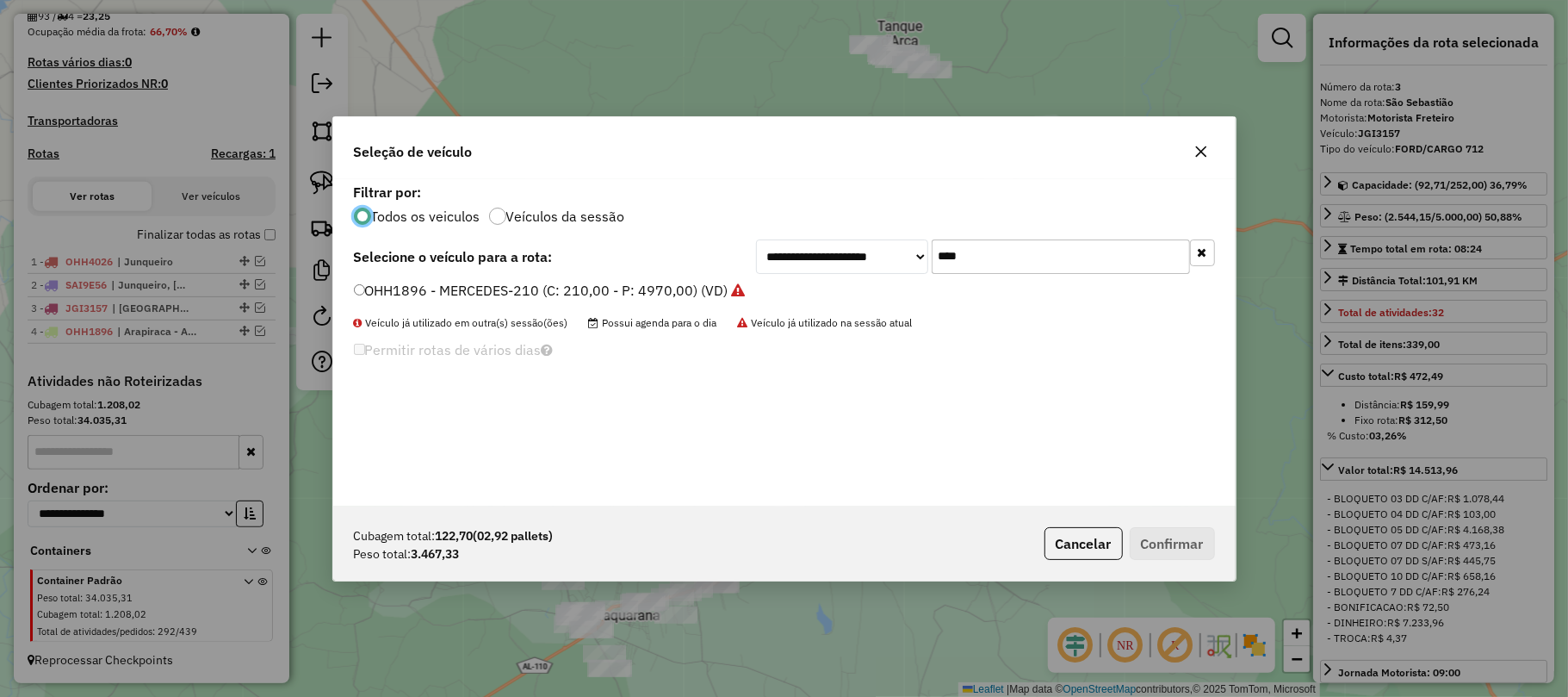
scroll to position [9, 5]
drag, startPoint x: 985, startPoint y: 257, endPoint x: 928, endPoint y: 257, distance: 57.0
click at [928, 257] on div "**********" at bounding box center [986, 256] width 459 height 35
type input "****"
click at [368, 280] on label "OHH2A46 - FORD/CARGO 712 (C: 252,00 - P: 5000,00) (VD)" at bounding box center [549, 290] width 389 height 21
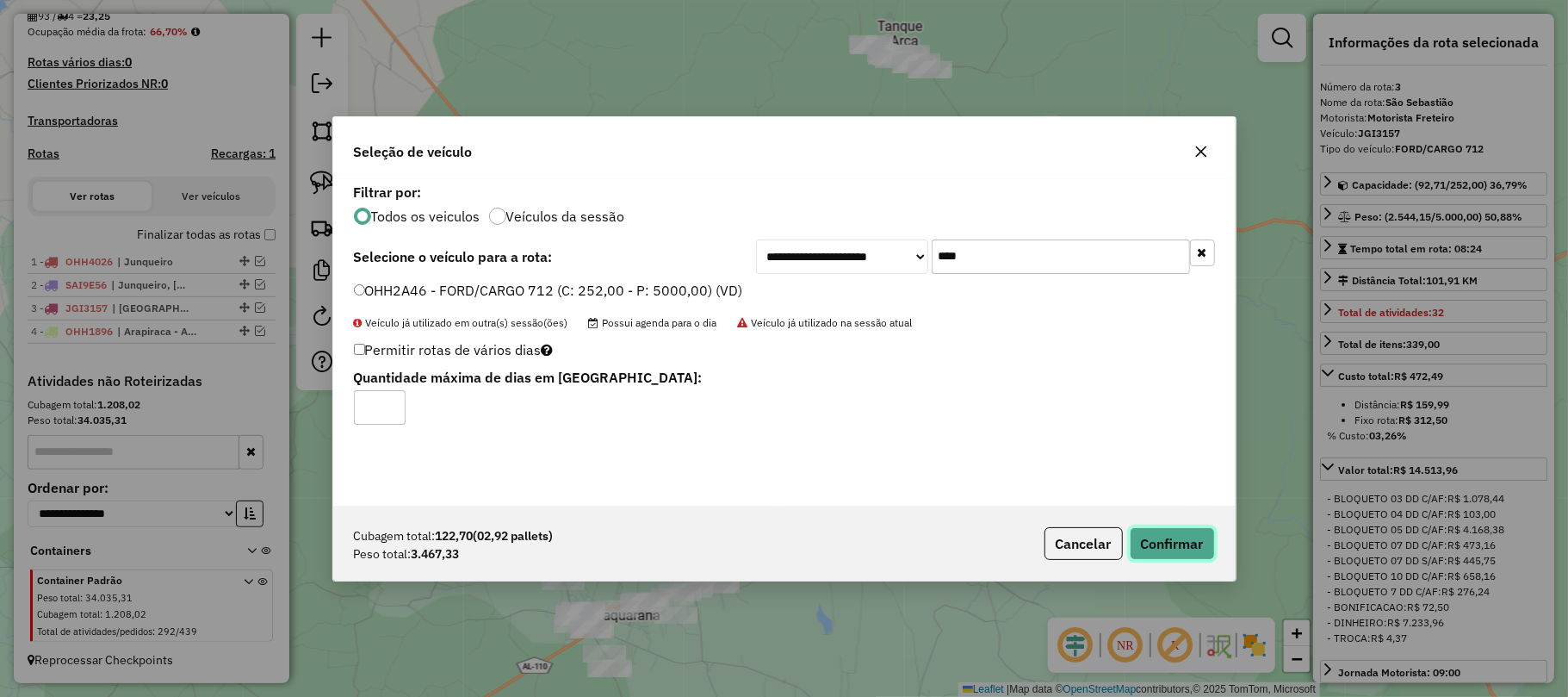
click at [1193, 549] on button "Confirmar" at bounding box center [1172, 543] width 86 height 33
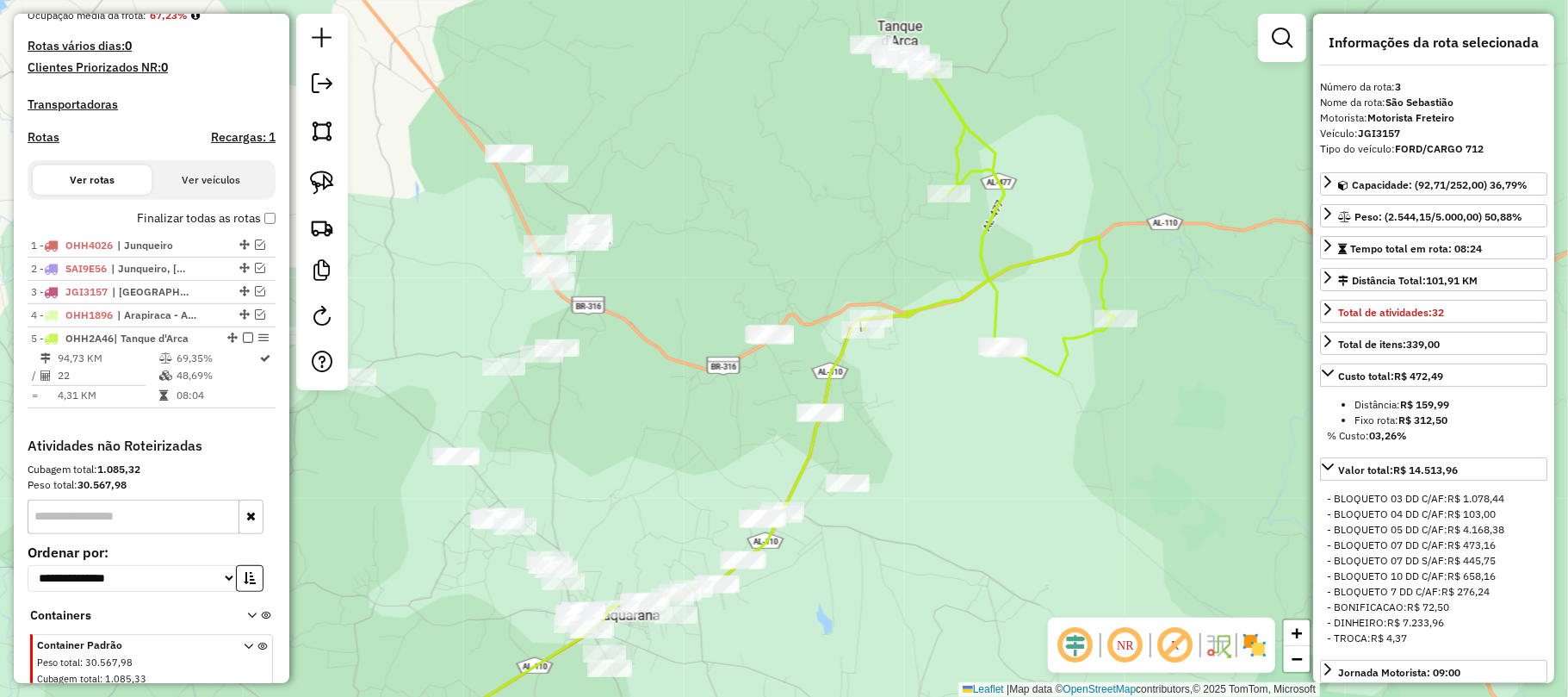
scroll to position [528, 0]
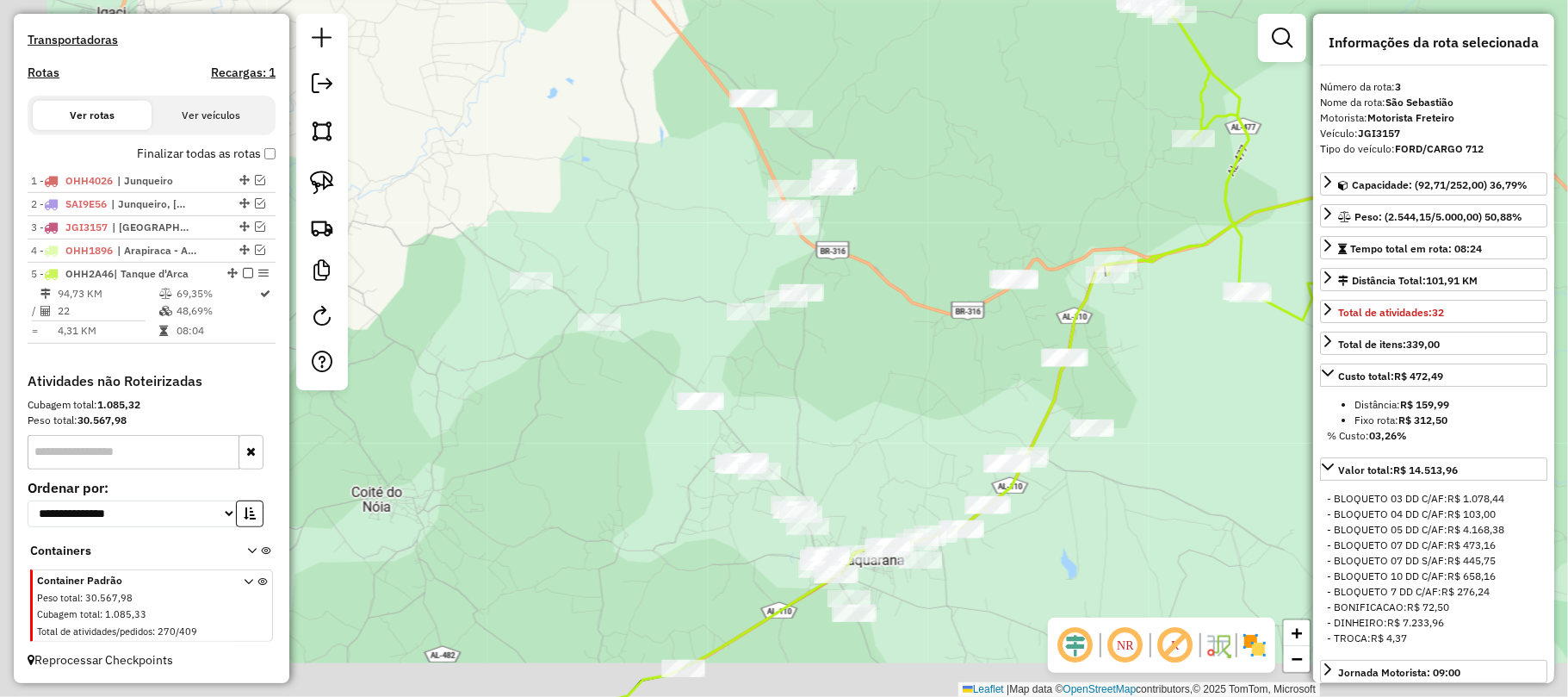
drag, startPoint x: 820, startPoint y: 445, endPoint x: 951, endPoint y: 413, distance: 134.9
click at [951, 413] on div "Janela de atendimento Grade de atendimento Capacidade Transportadoras Veículos …" at bounding box center [784, 348] width 1568 height 697
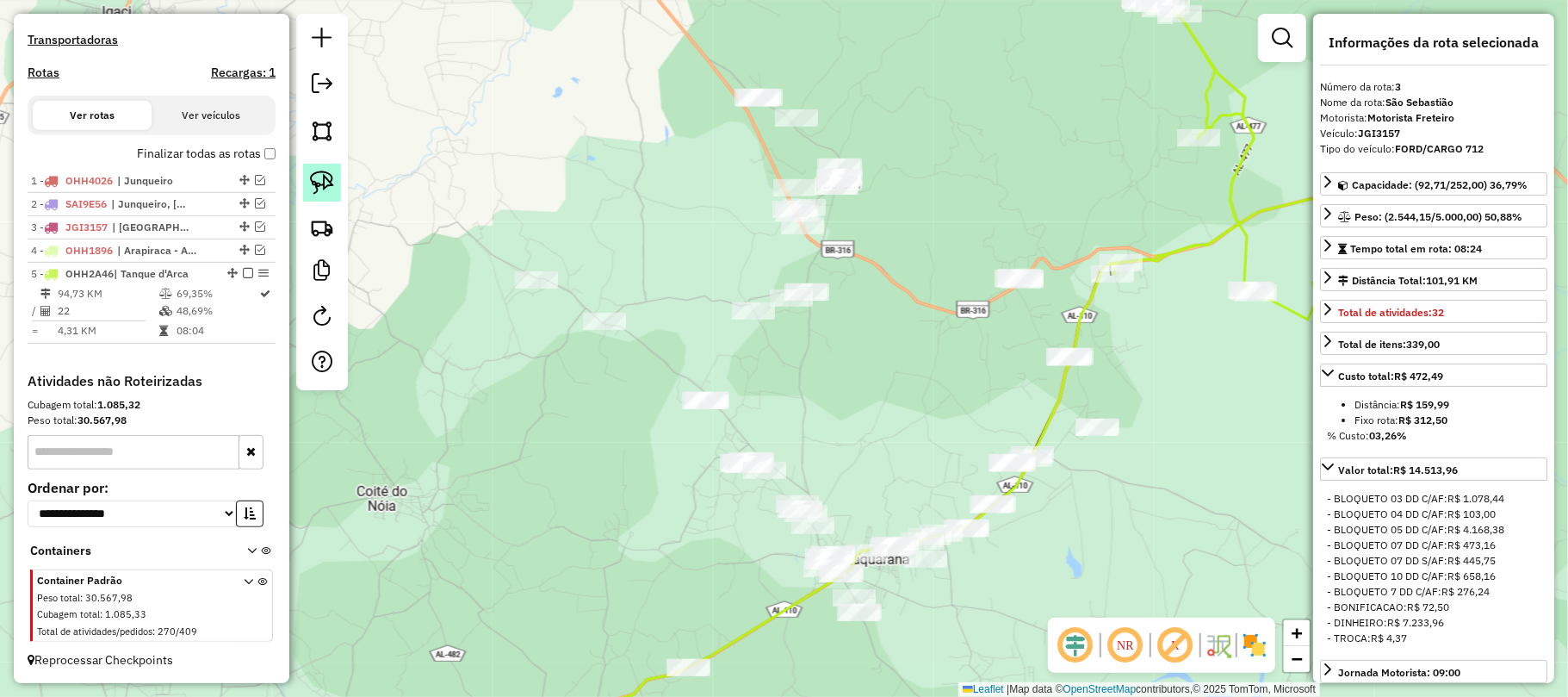
click at [313, 180] on img at bounding box center [322, 182] width 24 height 24
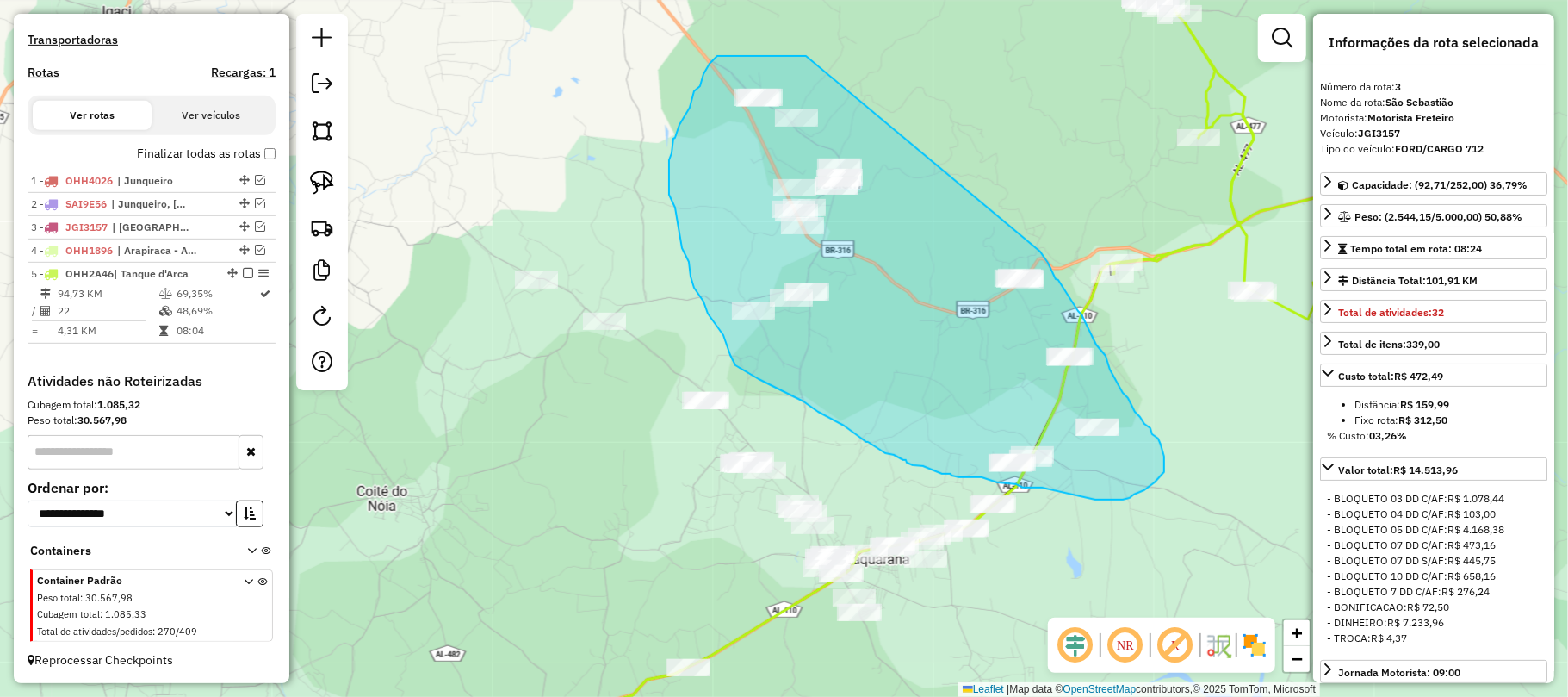
drag, startPoint x: 806, startPoint y: 56, endPoint x: 1040, endPoint y: 250, distance: 304.0
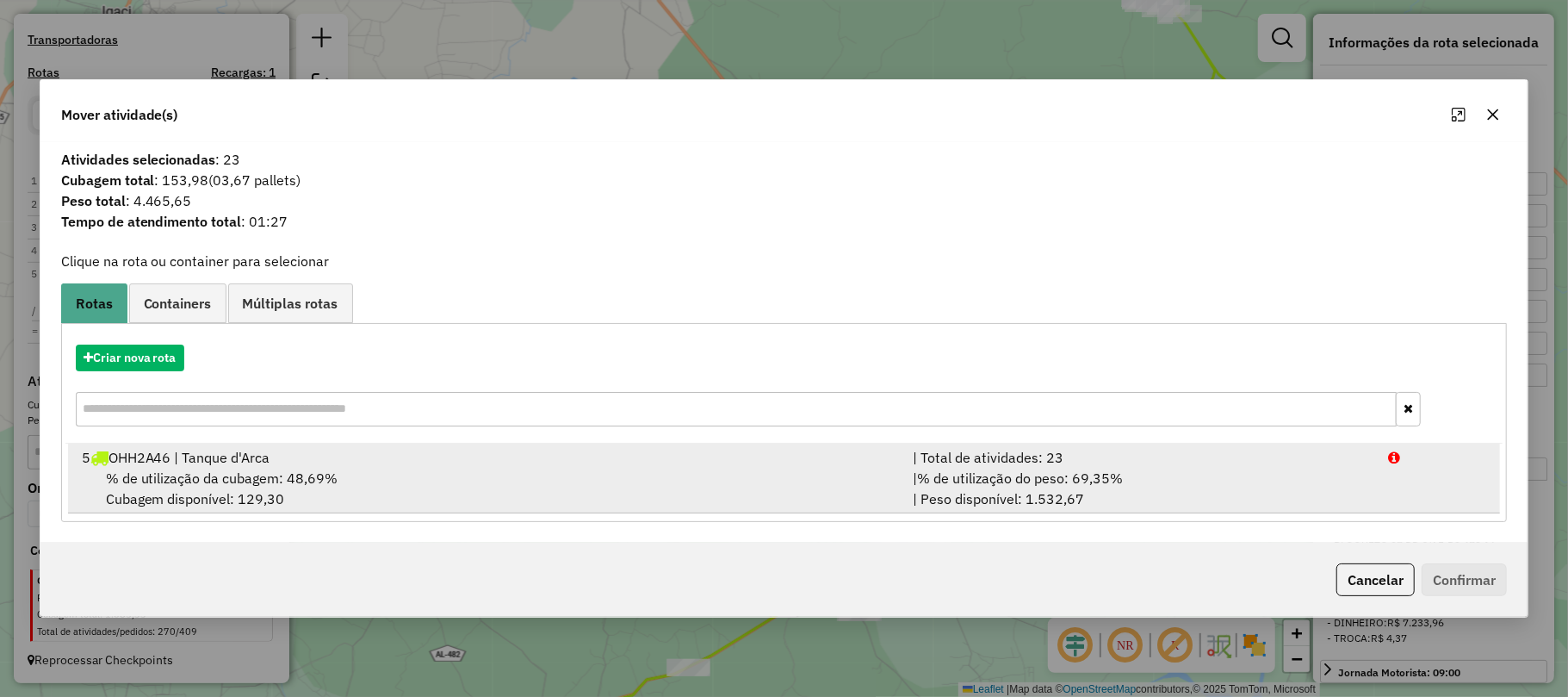
click at [300, 483] on span "% de utilização da cubagem: 48,69%" at bounding box center [222, 477] width 233 height 17
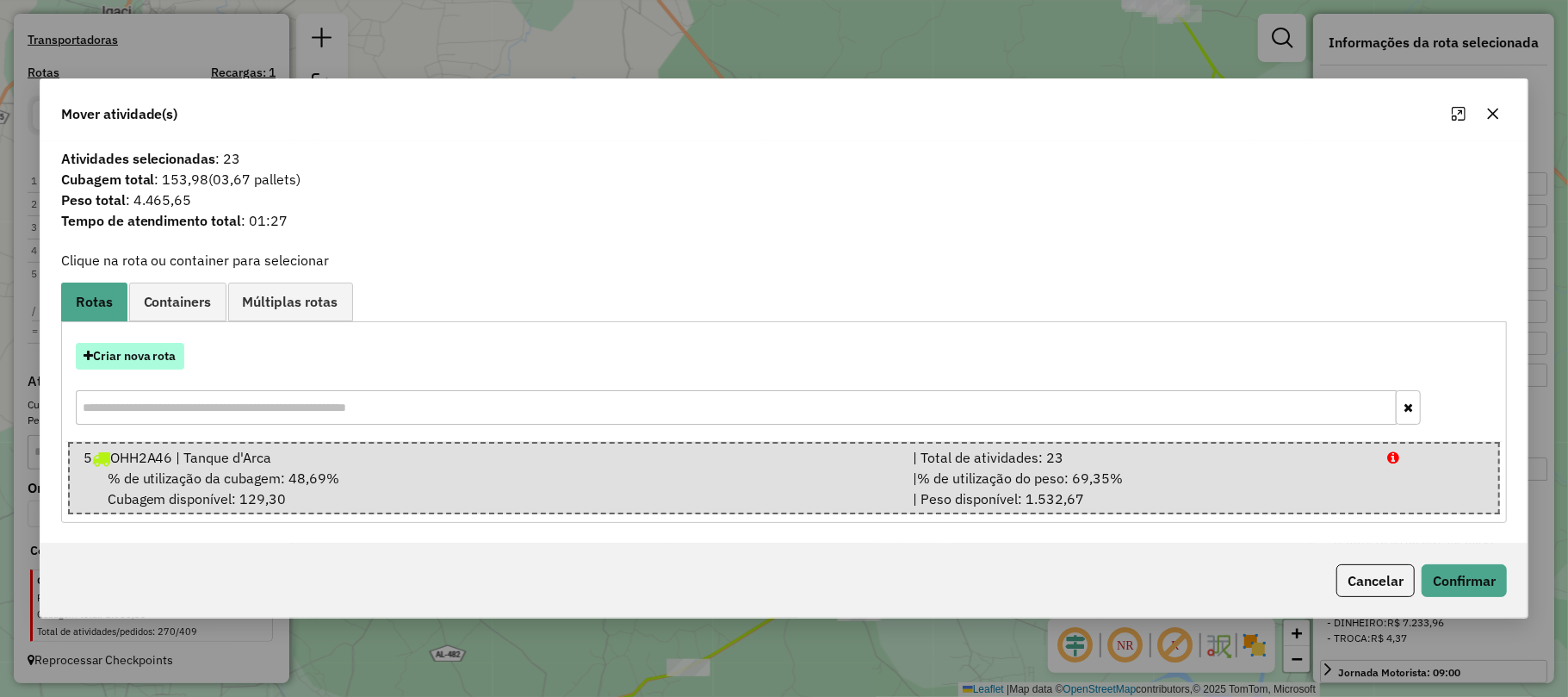
click at [161, 355] on button "Criar nova rota" at bounding box center [130, 356] width 109 height 27
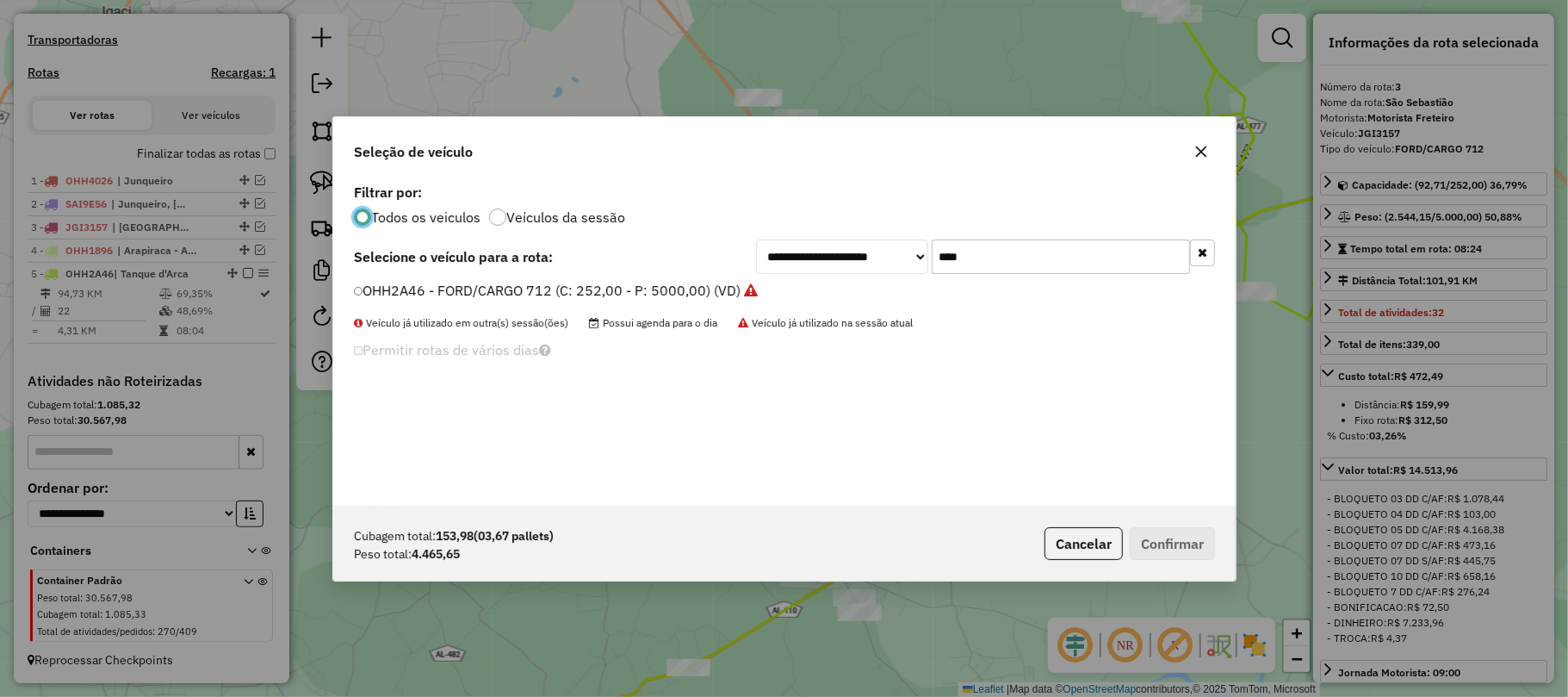
scroll to position [9, 5]
drag, startPoint x: 995, startPoint y: 257, endPoint x: 893, endPoint y: 269, distance: 102.7
click at [893, 269] on div "**********" at bounding box center [986, 256] width 459 height 35
type input "****"
click at [381, 286] on label "OHH3986 - MERCEDEZ-420 (C: 420,00 - P: 8900,00) (VD)" at bounding box center [541, 290] width 374 height 21
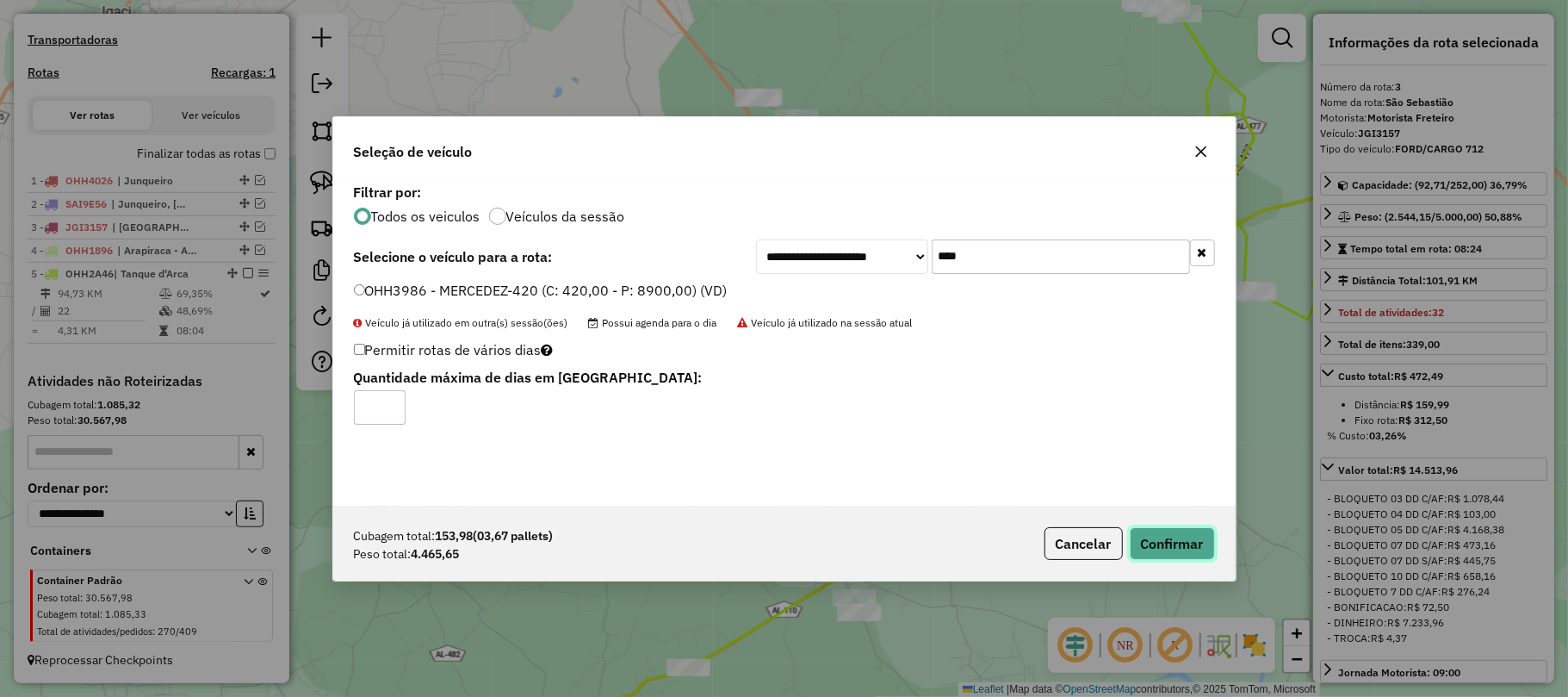
click at [1184, 545] on button "Confirmar" at bounding box center [1172, 543] width 86 height 33
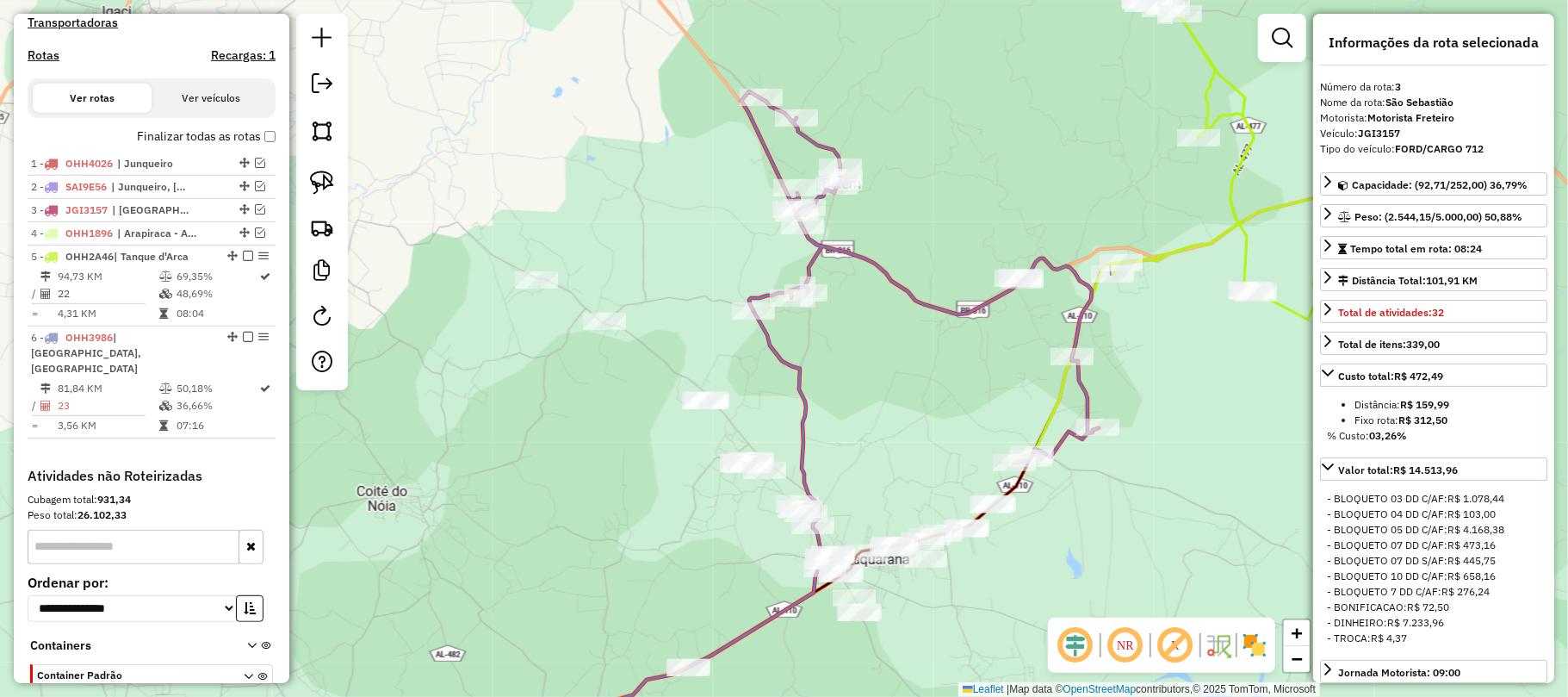
scroll to position [625, 0]
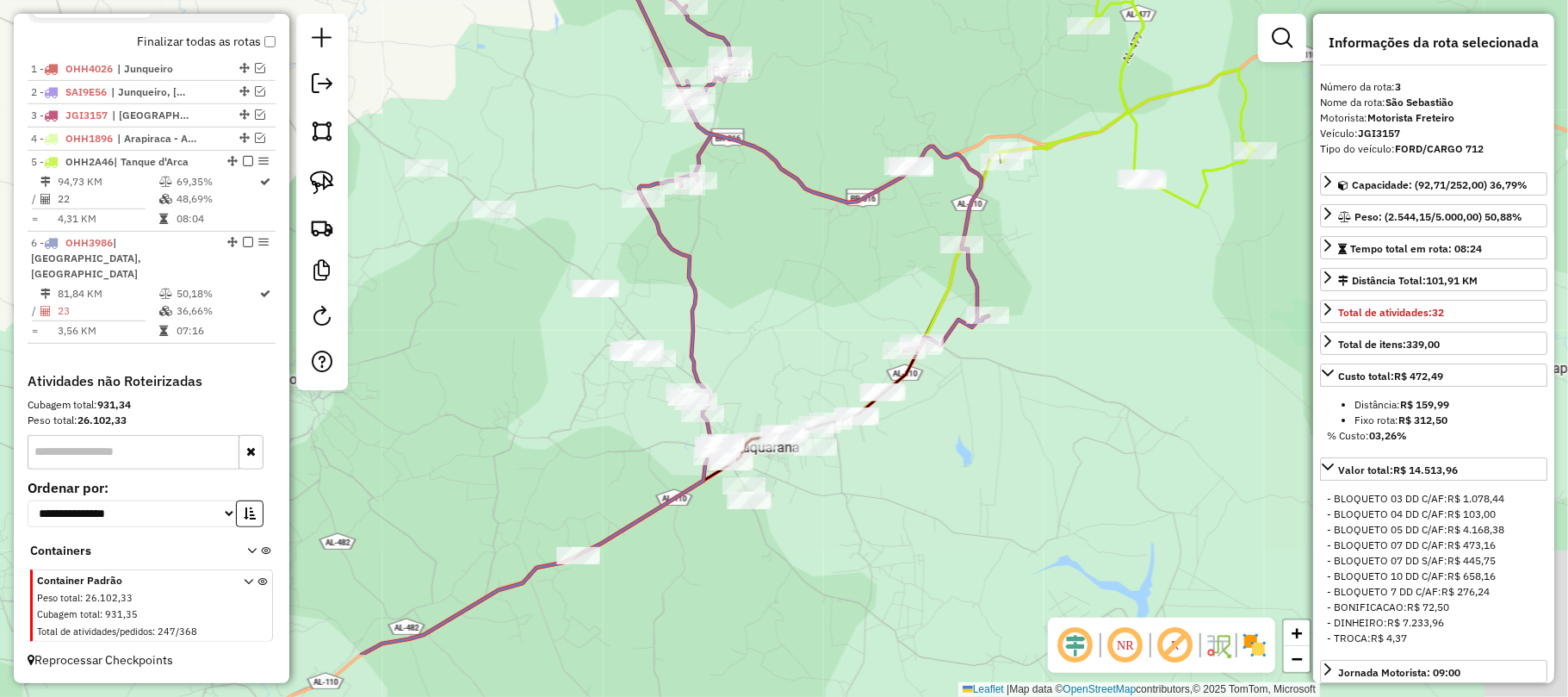
drag, startPoint x: 923, startPoint y: 460, endPoint x: 813, endPoint y: 348, distance: 157.0
click at [813, 348] on div "Janela de atendimento Grade de atendimento Capacidade Transportadoras Veículos …" at bounding box center [784, 348] width 1568 height 697
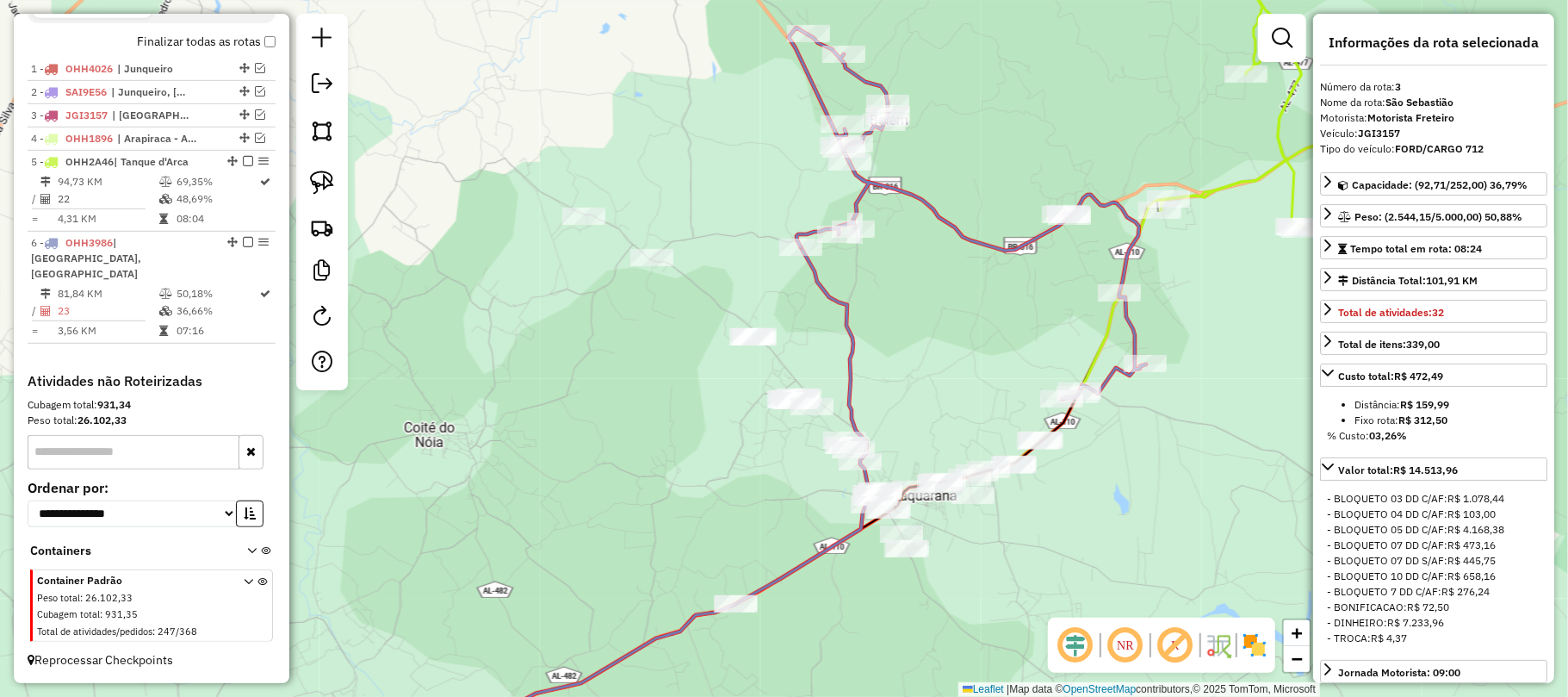
drag, startPoint x: 676, startPoint y: 431, endPoint x: 710, endPoint y: 463, distance: 46.7
click at [714, 467] on div "Janela de atendimento Grade de atendimento Capacidade Transportadoras Veículos …" at bounding box center [784, 348] width 1568 height 697
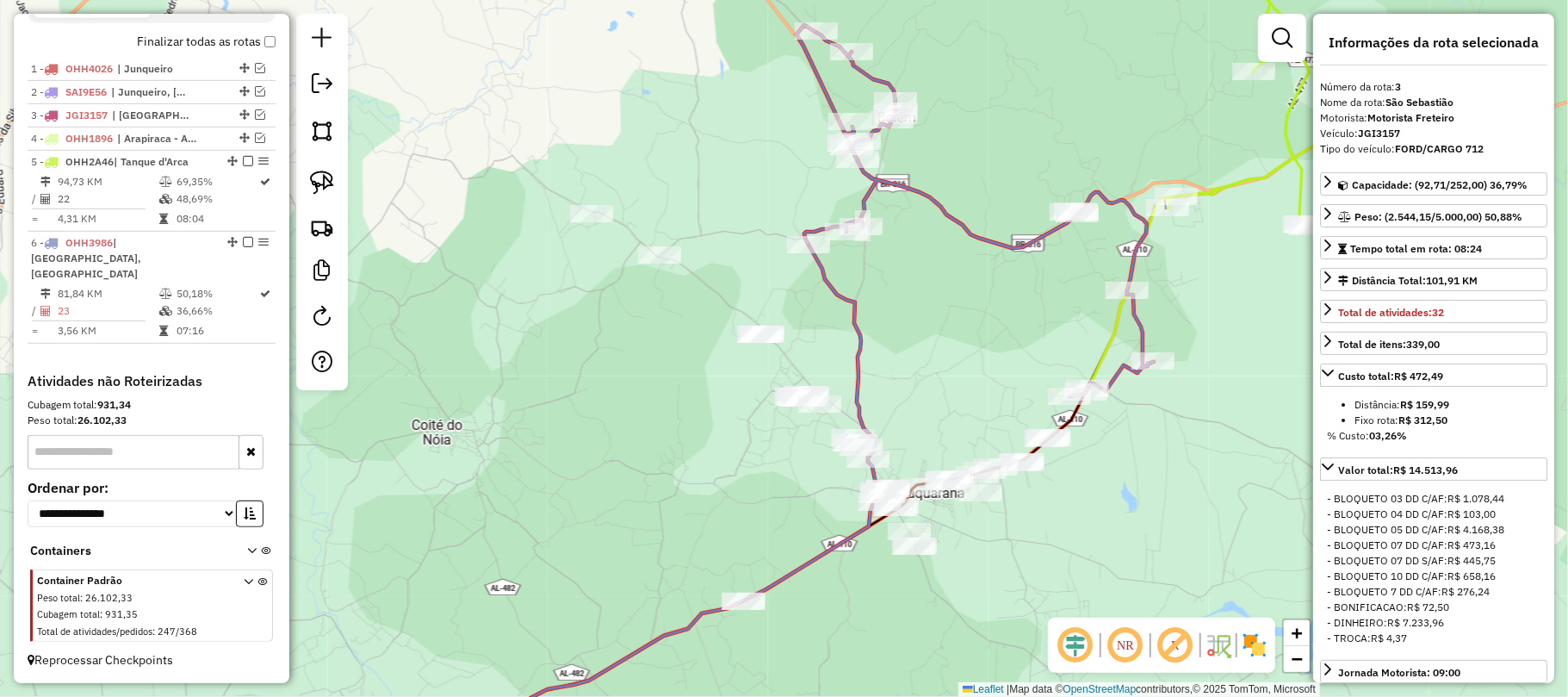
drag, startPoint x: 658, startPoint y: 169, endPoint x: 635, endPoint y: 166, distance: 23.2
click at [635, 166] on div "Janela de atendimento Grade de atendimento Capacidade Transportadoras Veículos …" at bounding box center [784, 348] width 1568 height 697
click at [322, 181] on img at bounding box center [322, 182] width 24 height 24
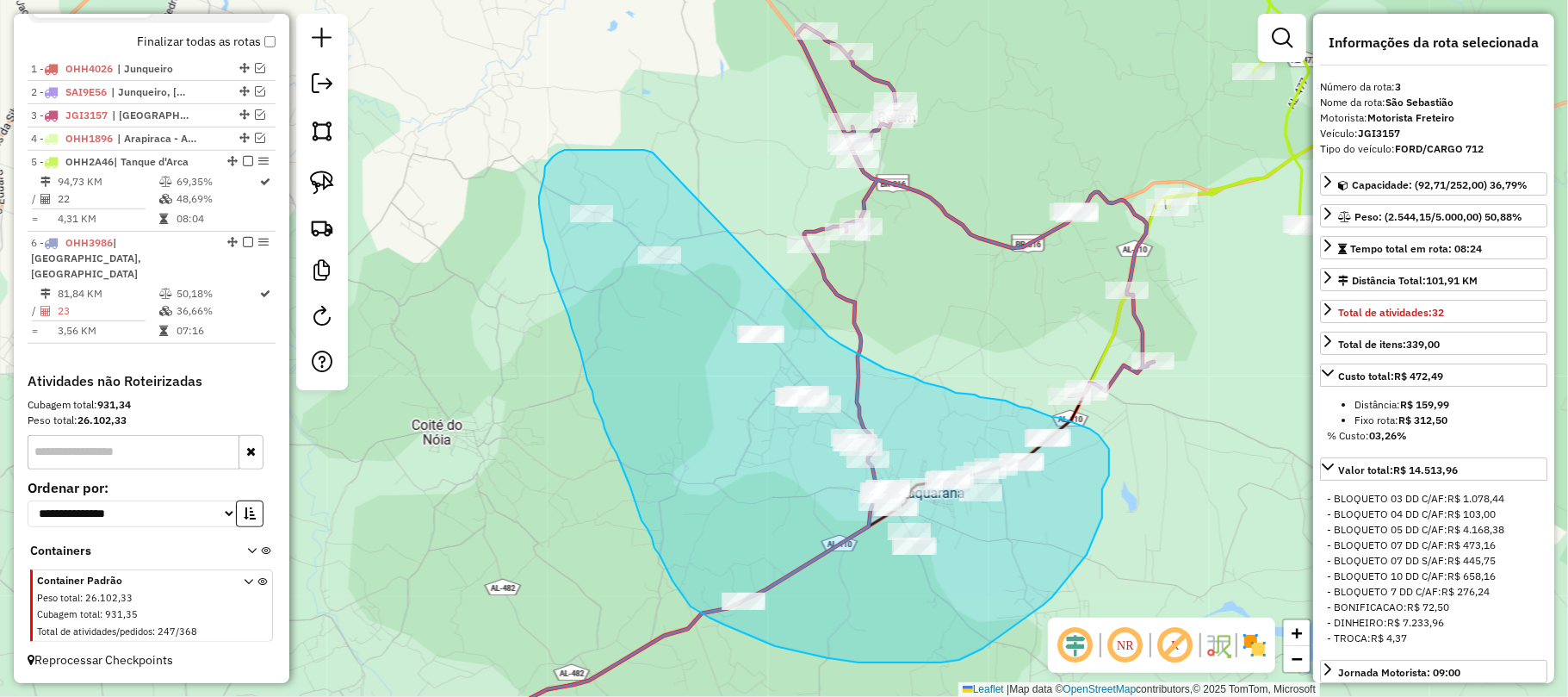
drag, startPoint x: 565, startPoint y: 150, endPoint x: 811, endPoint y: 326, distance: 302.5
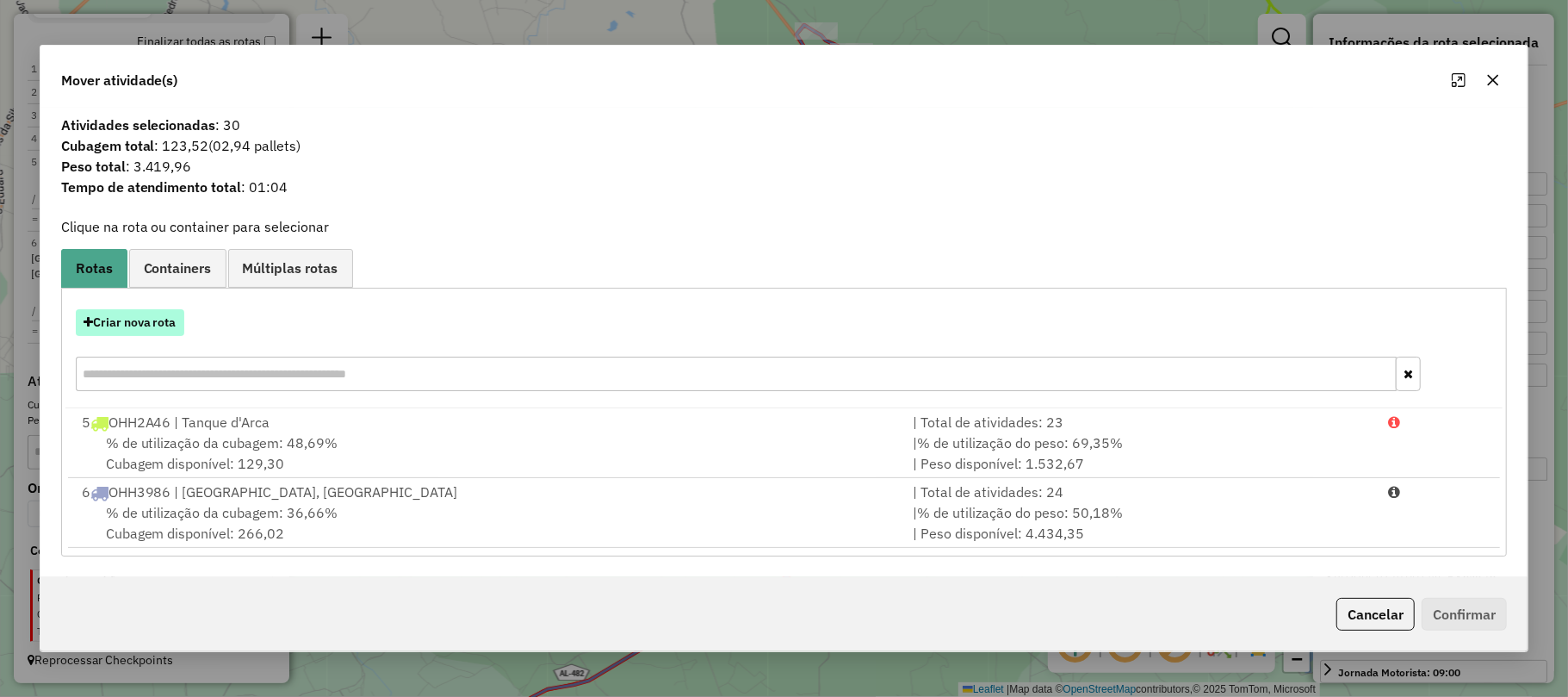
click at [145, 320] on button "Criar nova rota" at bounding box center [130, 323] width 109 height 27
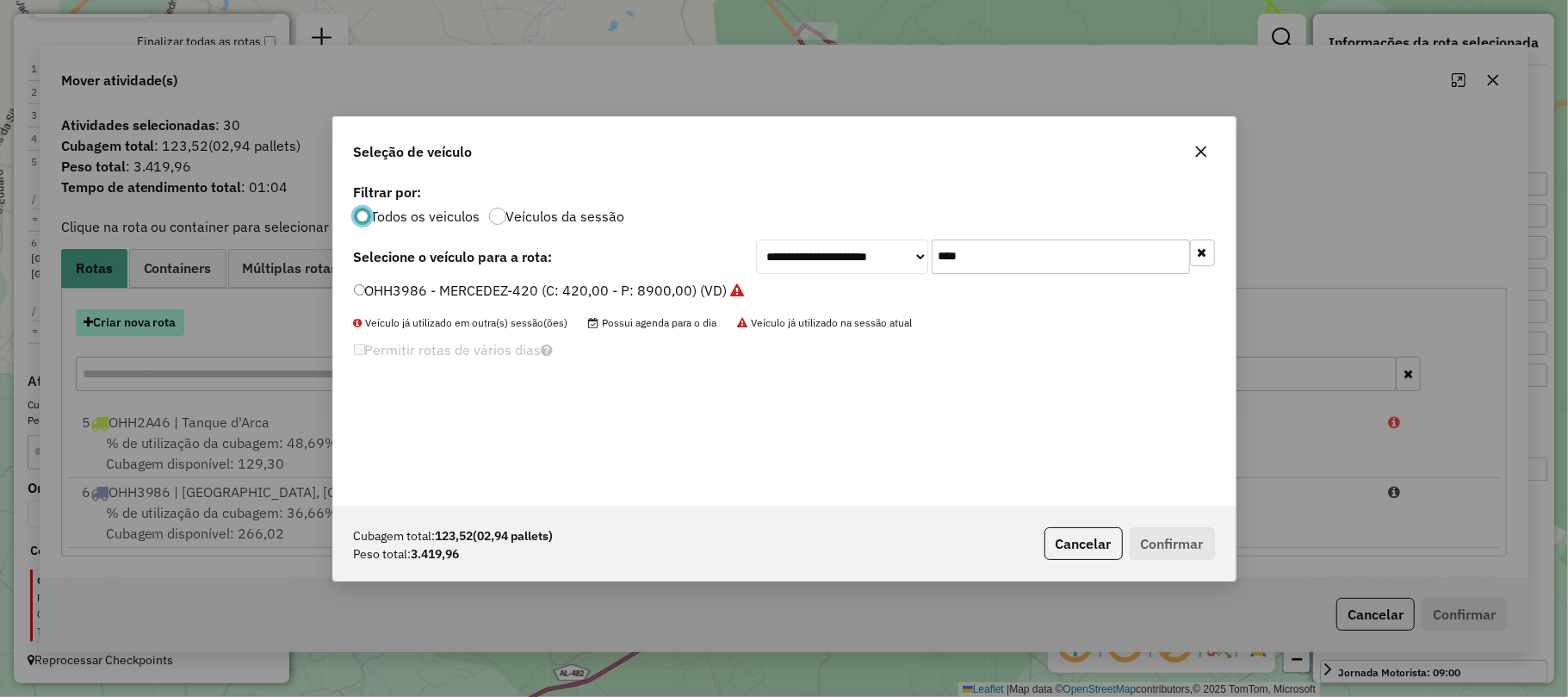
scroll to position [9, 5]
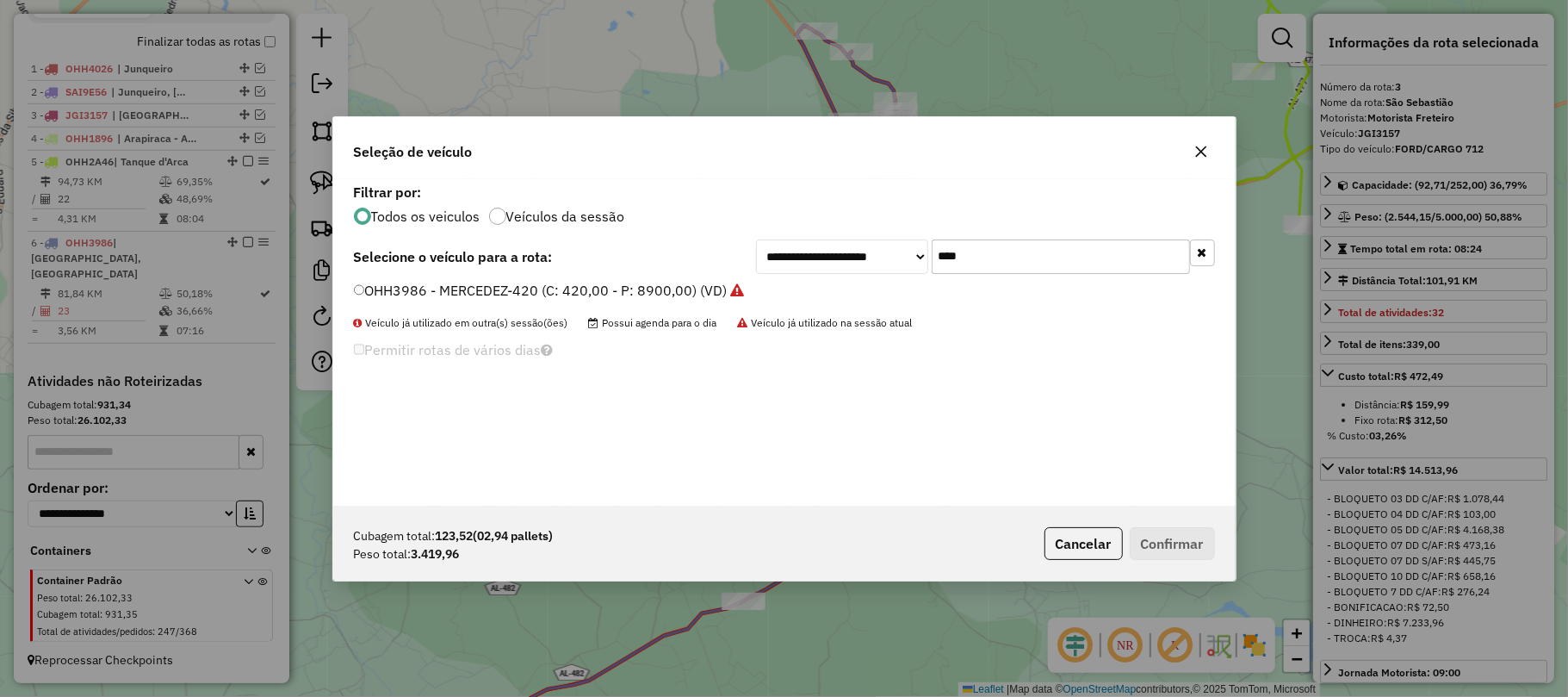
click at [983, 263] on input "****" at bounding box center [1060, 256] width 259 height 35
type input "*"
type input "****"
click at [418, 289] on label "SAI9E46 - M. BENZ/ACCELO 817 - 6t (C: 252,00 - P: 6000,00) (VD)" at bounding box center [568, 290] width 428 height 21
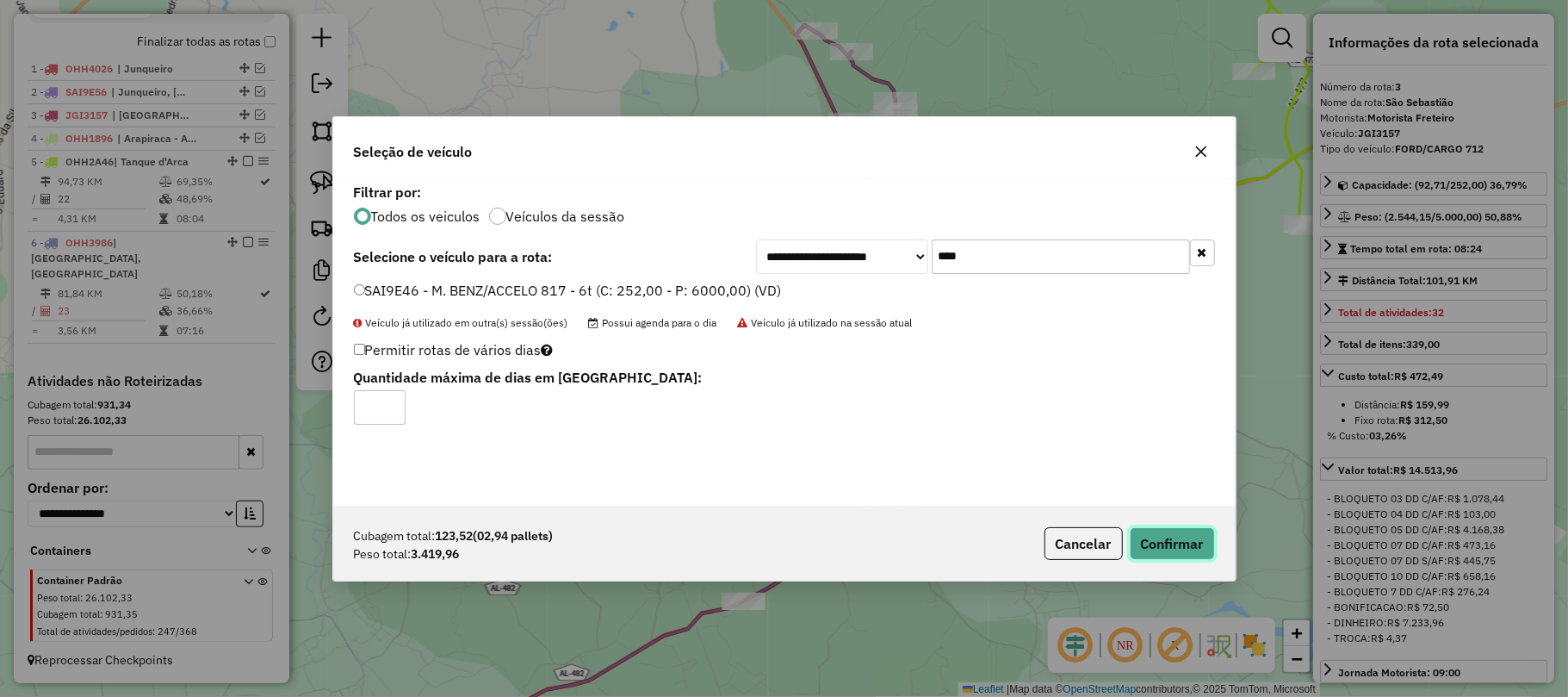
click at [1192, 539] on button "Confirmar" at bounding box center [1172, 543] width 86 height 33
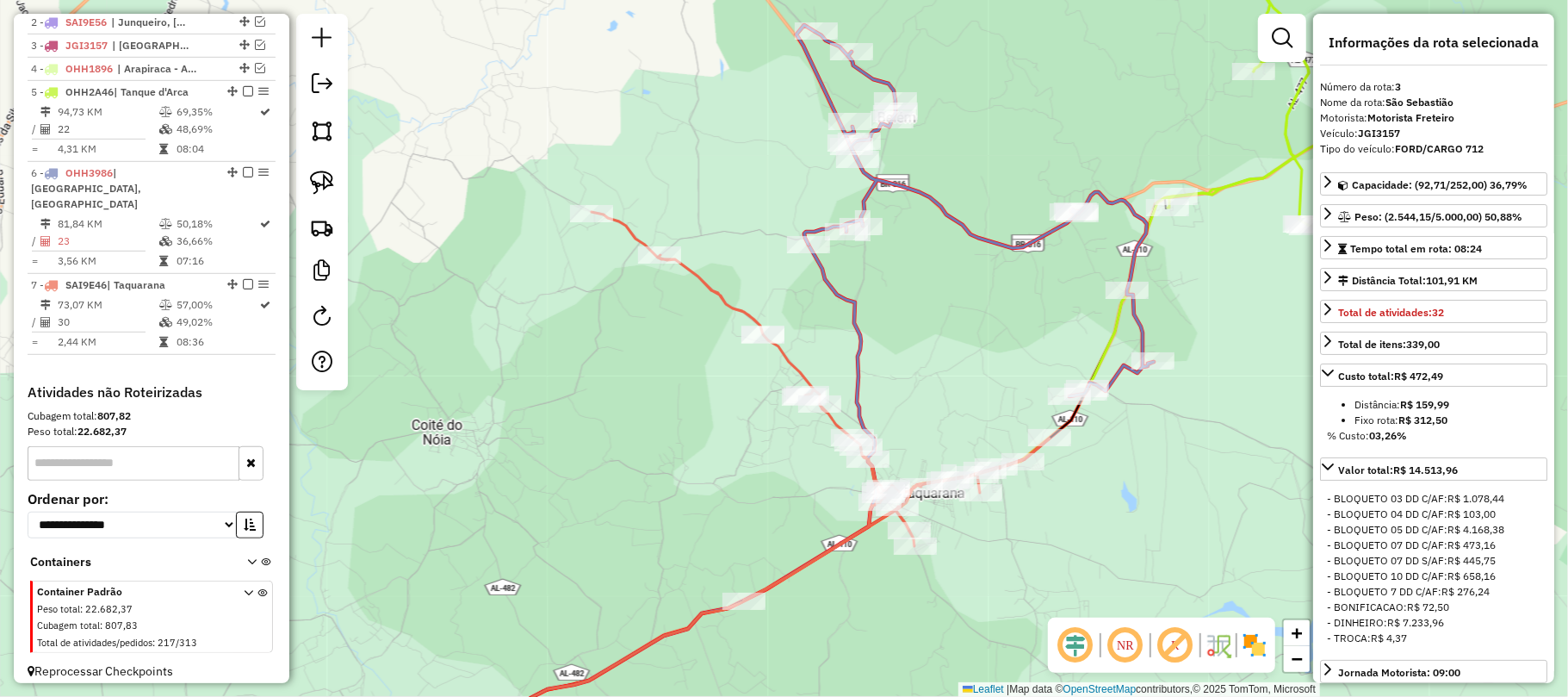
scroll to position [707, 0]
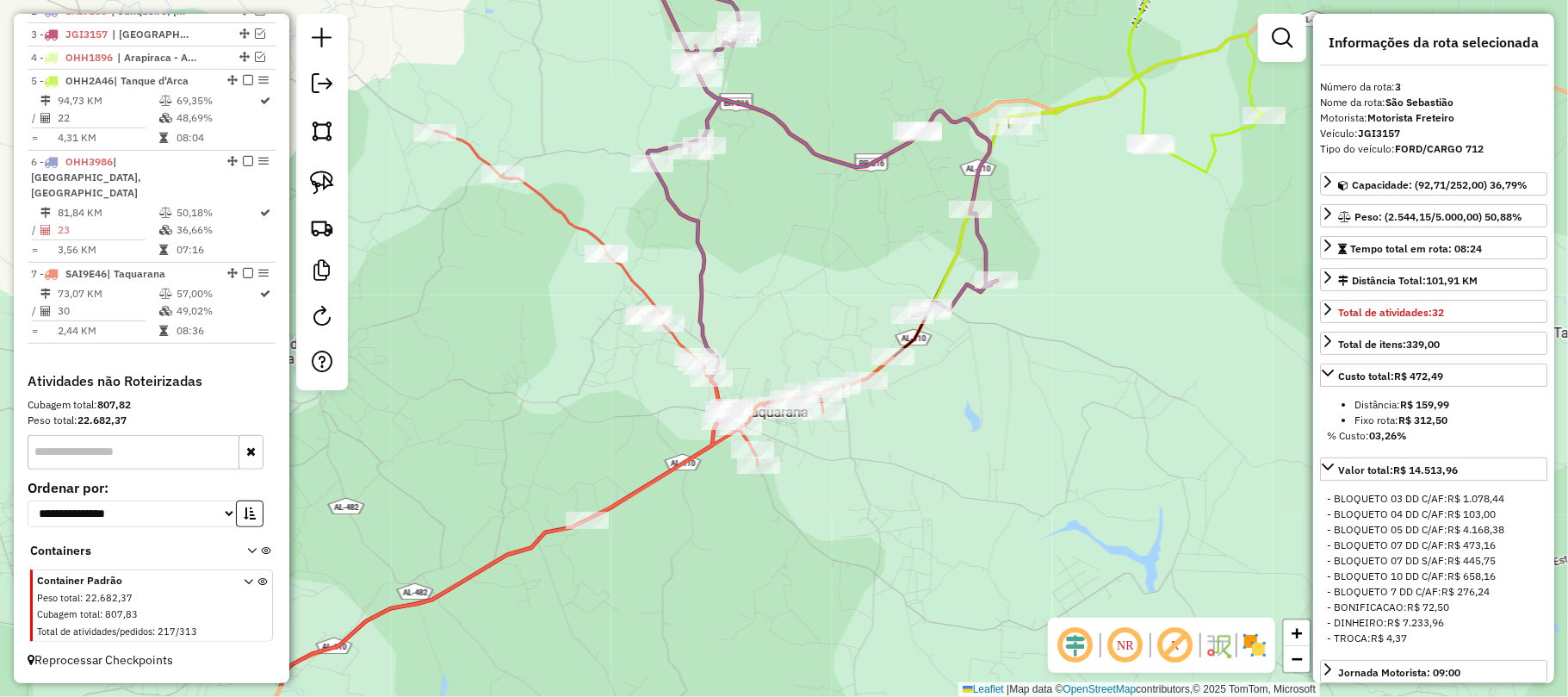
drag, startPoint x: 978, startPoint y: 339, endPoint x: 886, endPoint y: 266, distance: 117.4
click at [861, 262] on div "Janela de atendimento Grade de atendimento Capacidade Transportadoras Veículos …" at bounding box center [784, 348] width 1568 height 697
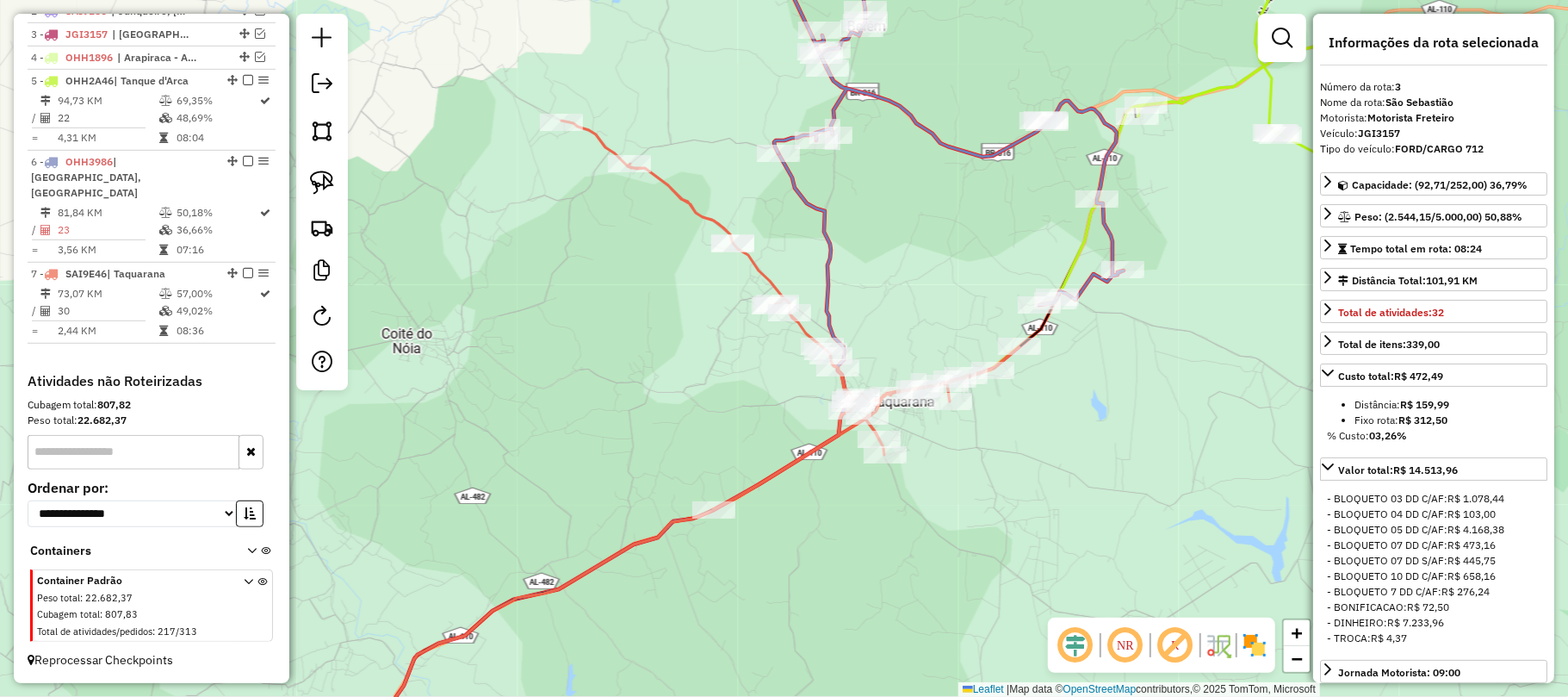
drag, startPoint x: 639, startPoint y: 418, endPoint x: 900, endPoint y: 301, distance: 286.0
click at [900, 301] on div "Janela de atendimento Grade de atendimento Capacidade Transportadoras Veículos …" at bounding box center [784, 348] width 1568 height 697
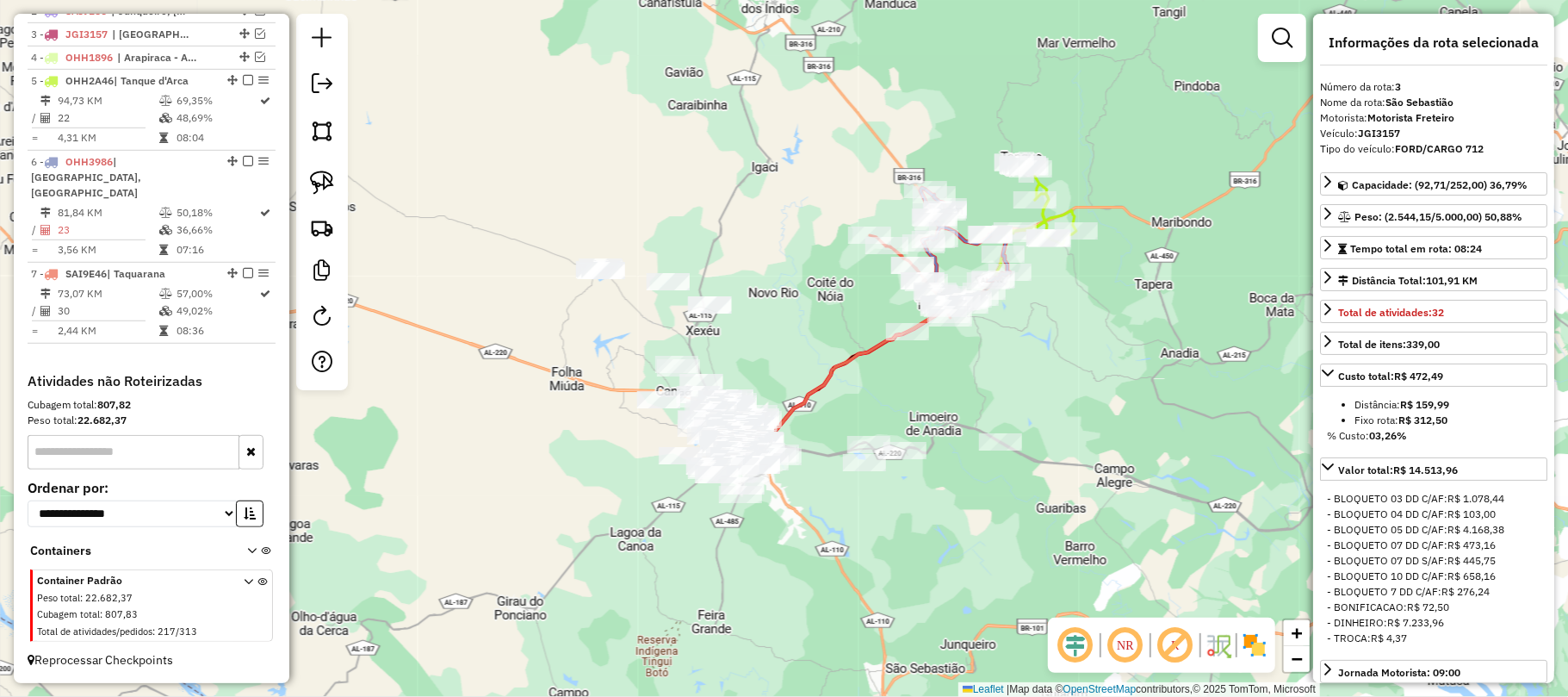
click at [937, 253] on div "Janela de atendimento Grade de atendimento Capacidade Transportadoras Veículos …" at bounding box center [784, 348] width 1568 height 697
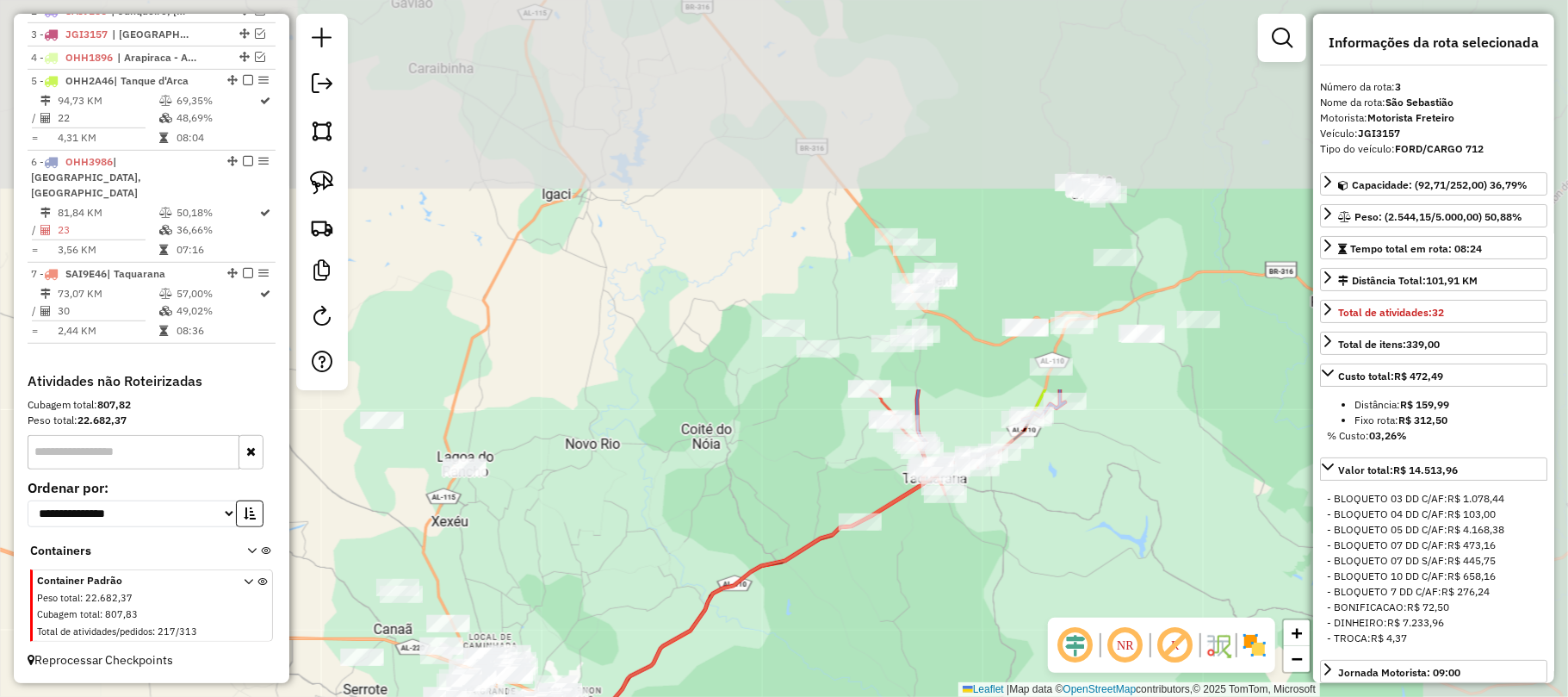
drag, startPoint x: 973, startPoint y: 46, endPoint x: 954, endPoint y: 431, distance: 385.5
click at [623, 517] on div "Janela de atendimento Grade de atendimento Capacidade Transportadoras Veículos …" at bounding box center [784, 348] width 1568 height 697
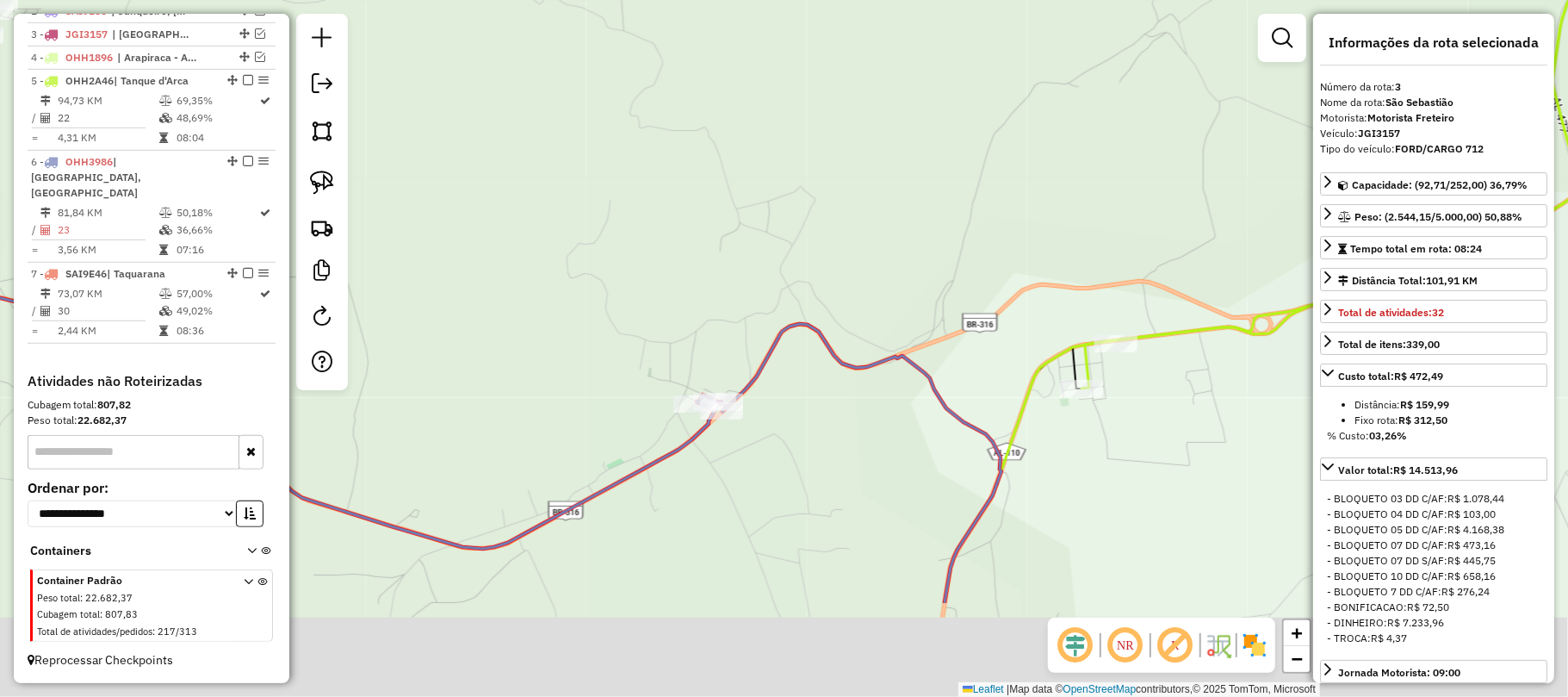
drag, startPoint x: 1005, startPoint y: 410, endPoint x: 1057, endPoint y: 253, distance: 165.4
click at [1057, 253] on div "Janela de atendimento Grade de atendimento Capacidade Transportadoras Veículos …" at bounding box center [784, 348] width 1568 height 697
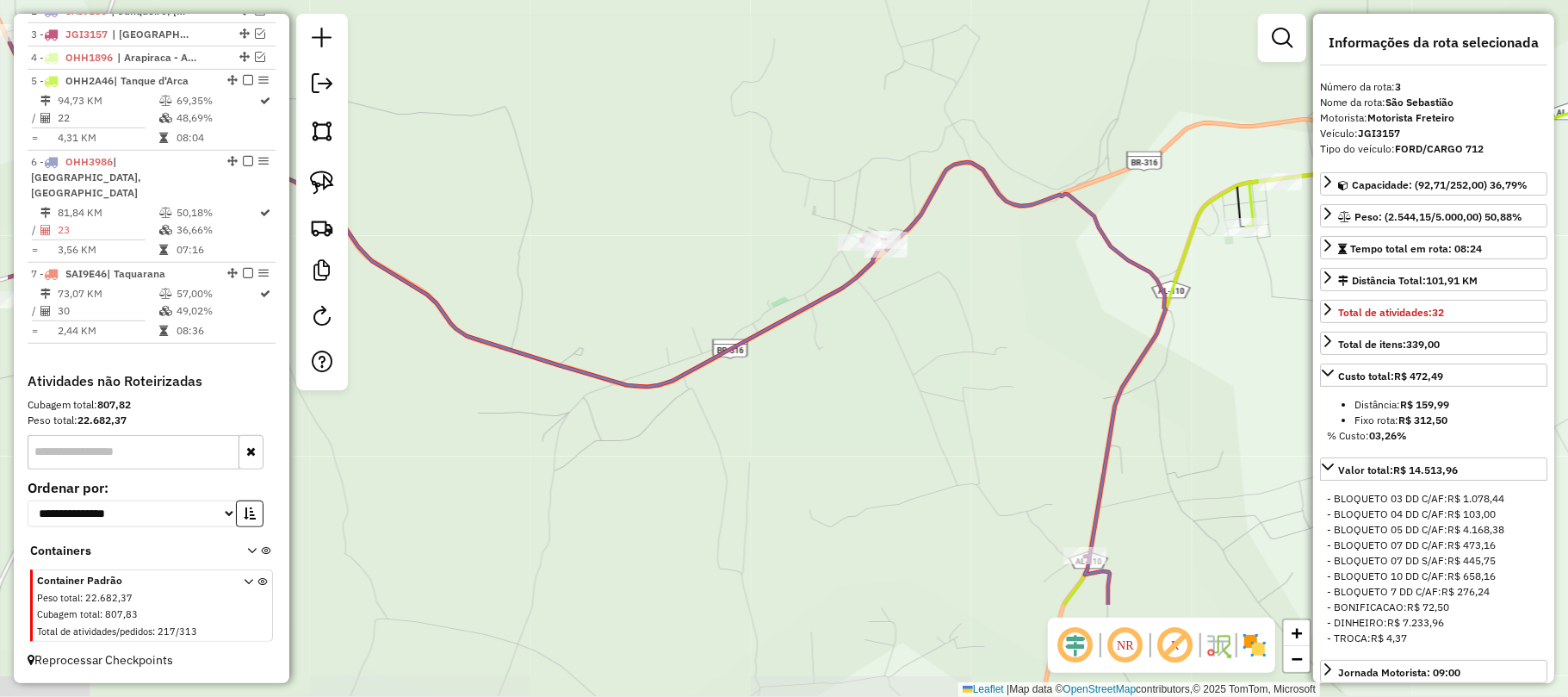
drag, startPoint x: 873, startPoint y: 432, endPoint x: 1020, endPoint y: 280, distance: 211.5
click at [1020, 280] on div "Janela de atendimento Grade de atendimento Capacidade Transportadoras Veículos …" at bounding box center [784, 348] width 1568 height 697
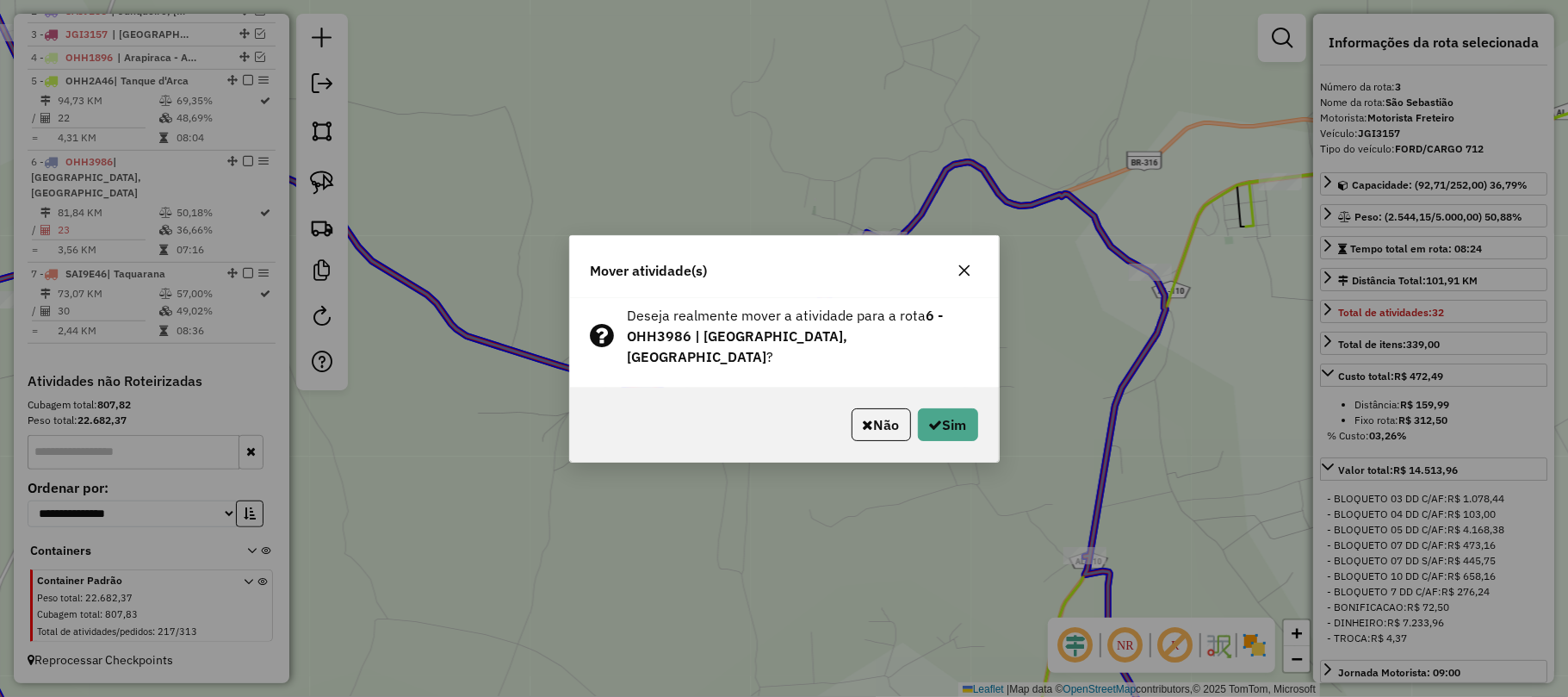
click at [961, 278] on icon "button" at bounding box center [963, 270] width 13 height 13
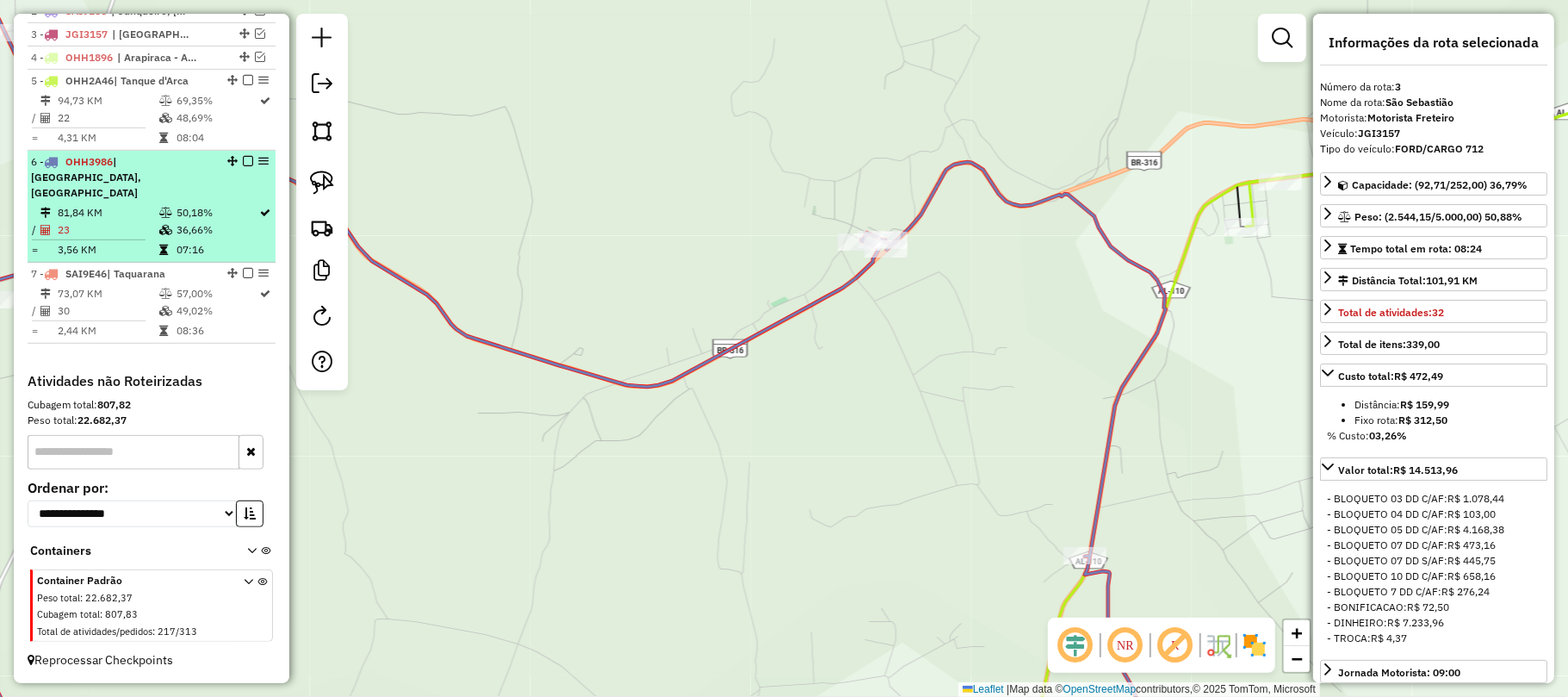
click at [176, 204] on td "50,18%" at bounding box center [218, 212] width 84 height 17
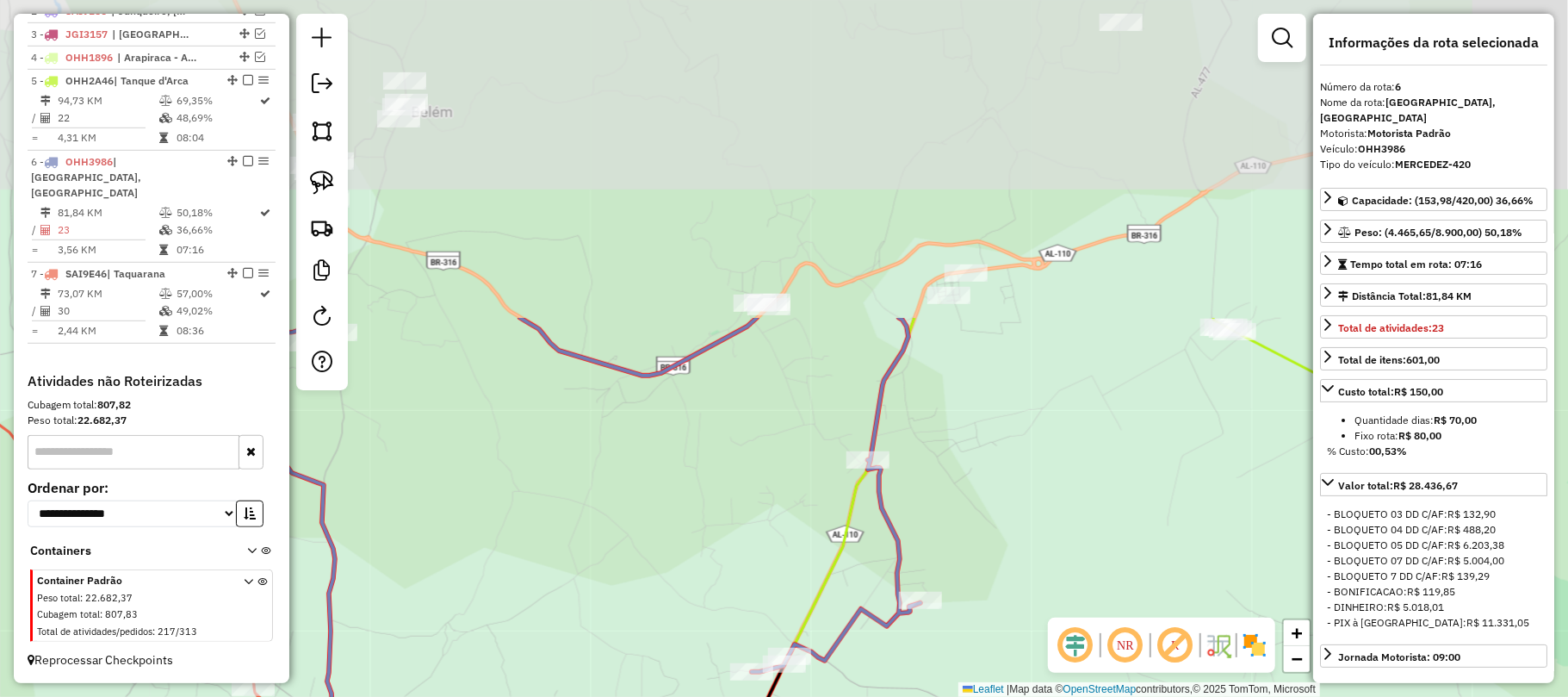
drag, startPoint x: 994, startPoint y: 141, endPoint x: 1027, endPoint y: 513, distance: 373.5
click at [1027, 513] on div "Janela de atendimento Grade de atendimento Capacidade Transportadoras Veículos …" at bounding box center [784, 348] width 1568 height 697
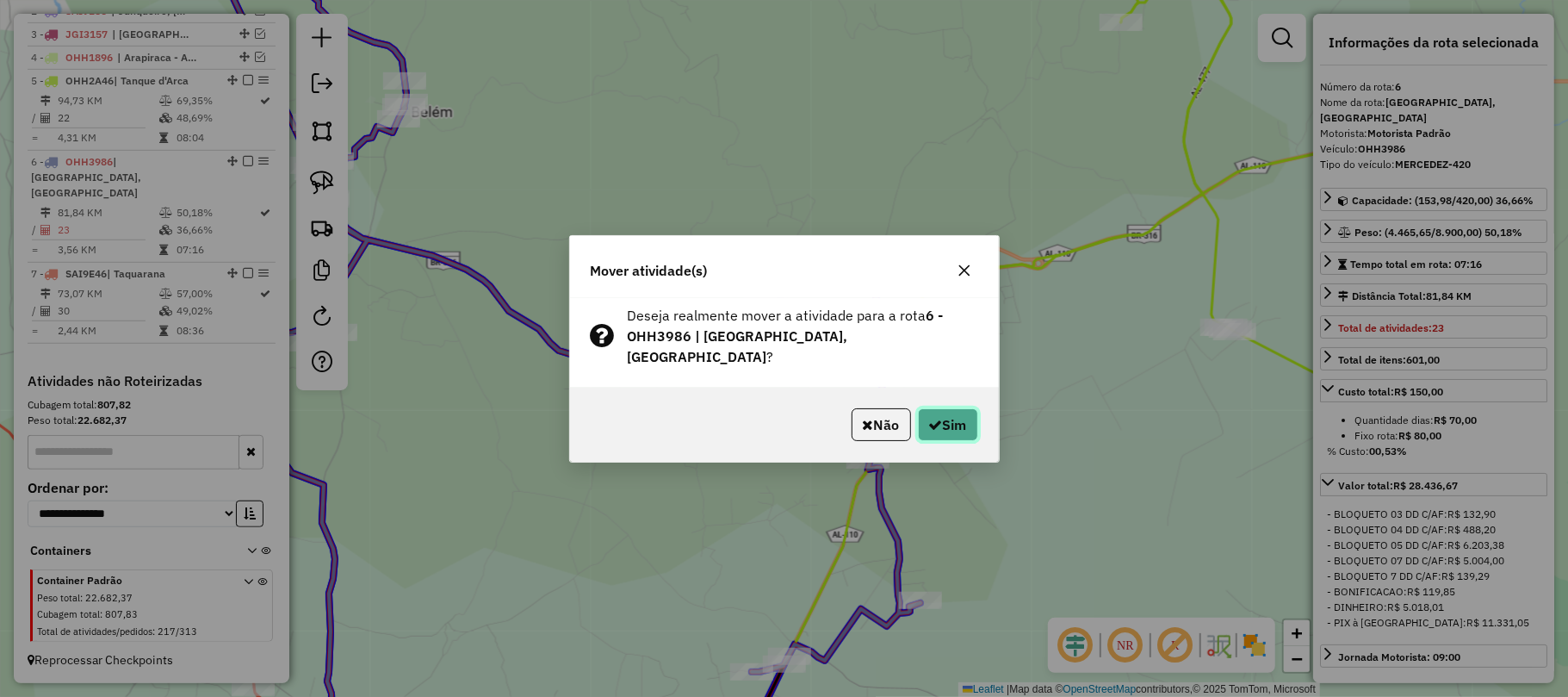
click at [937, 424] on button "Sim" at bounding box center [948, 425] width 61 height 33
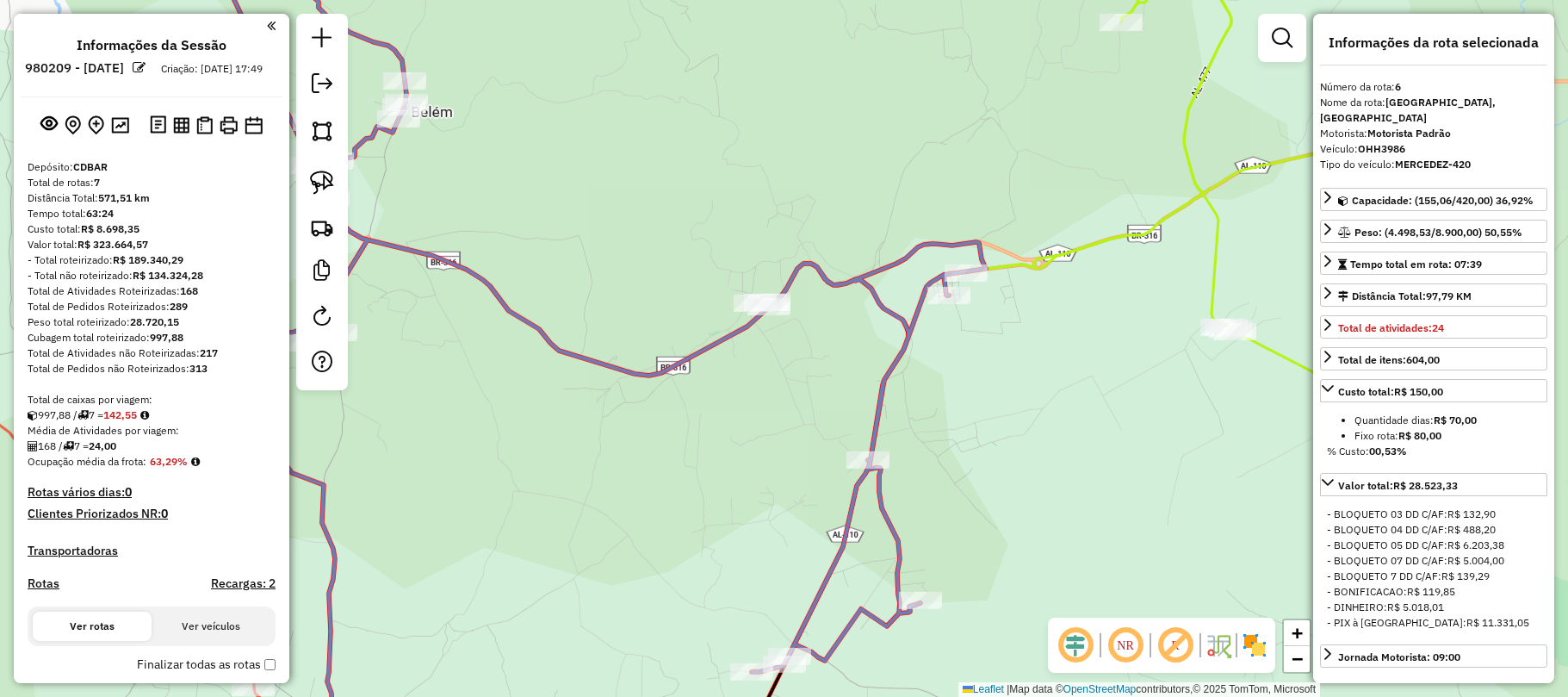
select select "**********"
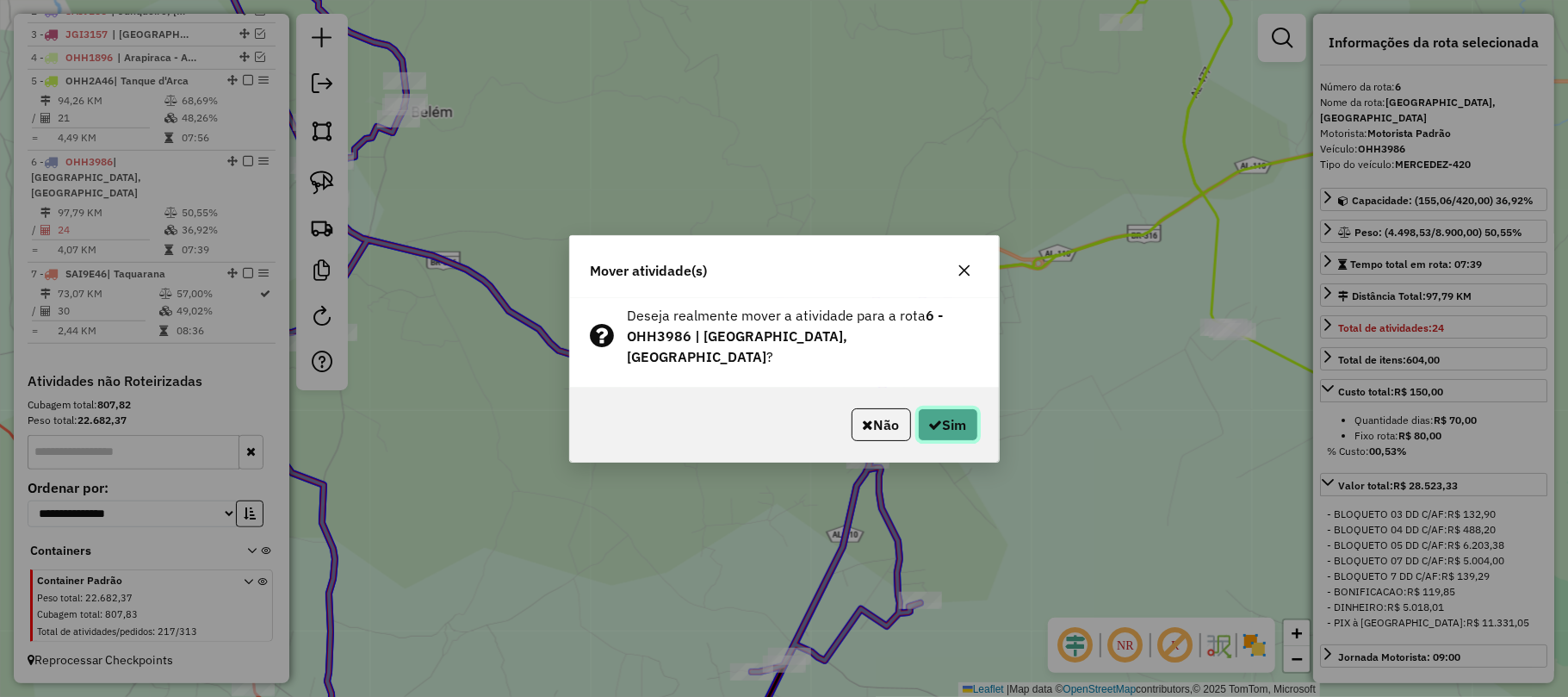
click at [952, 409] on button "Sim" at bounding box center [948, 425] width 61 height 33
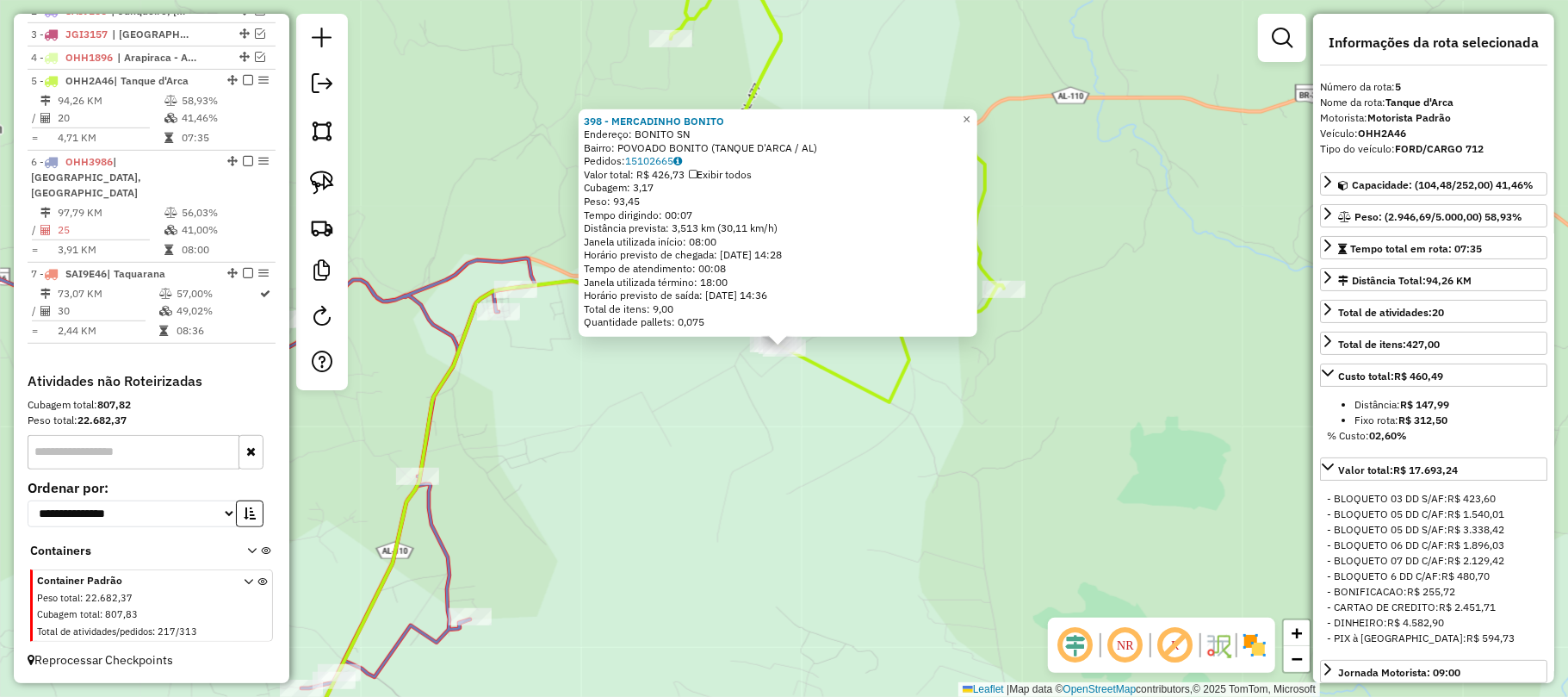
drag, startPoint x: 1065, startPoint y: 381, endPoint x: 948, endPoint y: 383, distance: 117.0
click at [1064, 381] on div "398 - MERCADINHO BONITO Endereço: BONITO SN Bairro: POVOADO BONITO (TANQUE D'AR…" at bounding box center [784, 348] width 1568 height 697
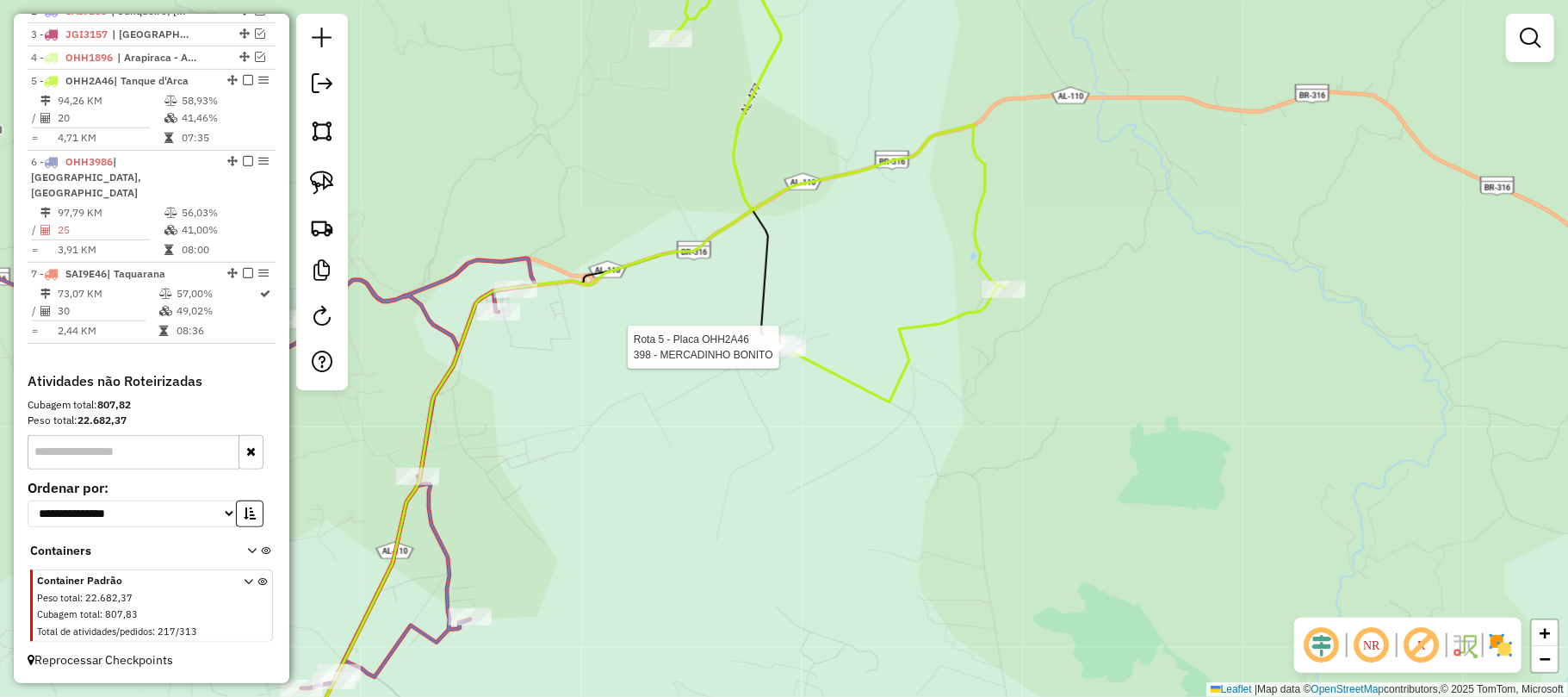
select select "**********"
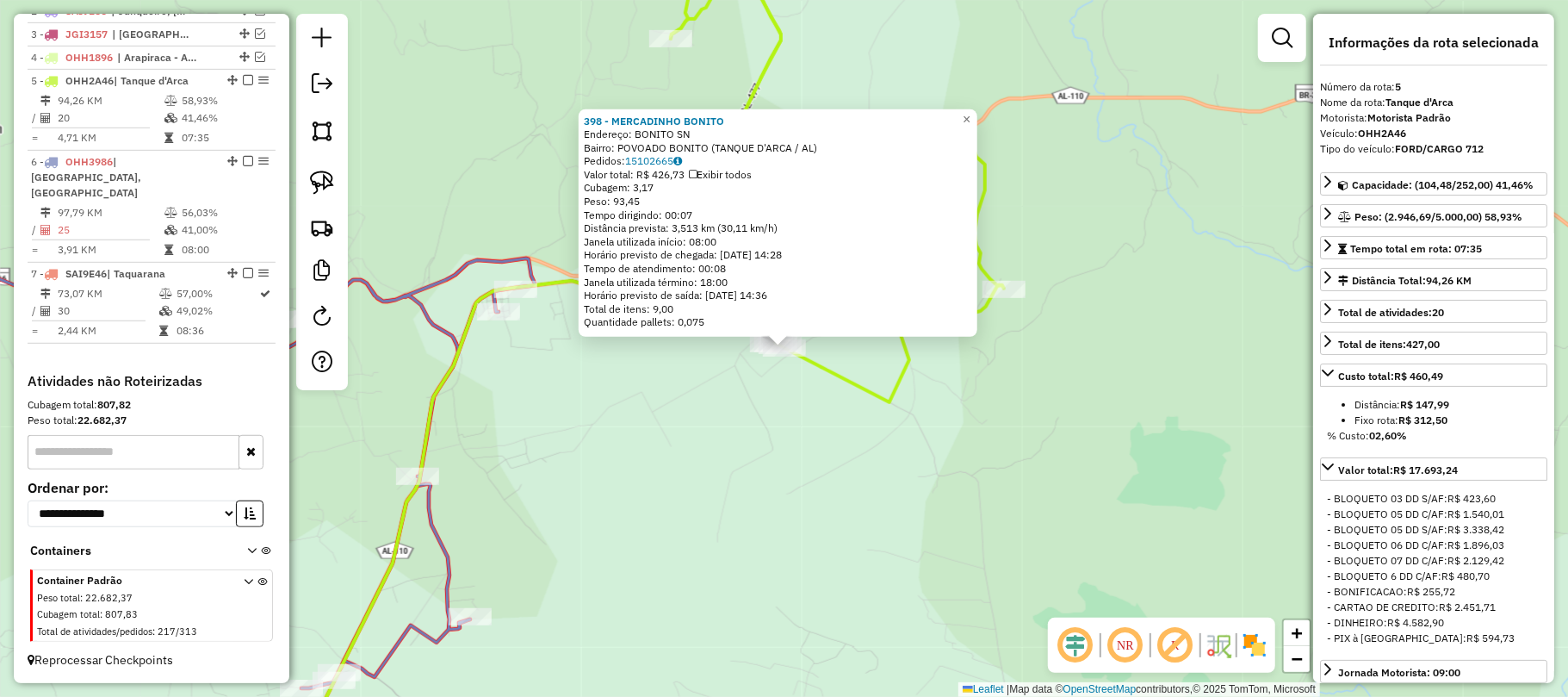
drag, startPoint x: 551, startPoint y: 359, endPoint x: 575, endPoint y: 374, distance: 28.3
click at [569, 370] on div "398 - MERCADINHO BONITO Endereço: BONITO SN Bairro: POVOADO BONITO (TANQUE D'AR…" at bounding box center [784, 348] width 1568 height 697
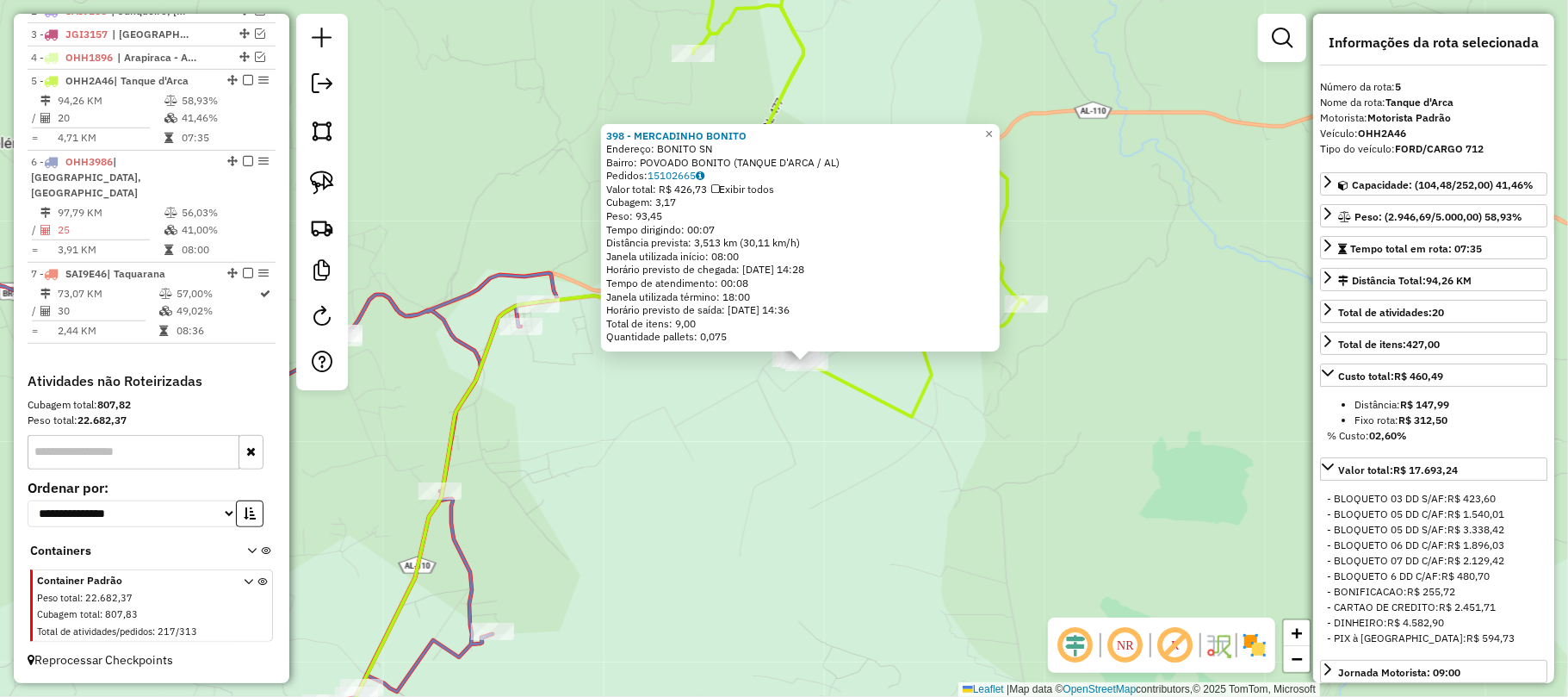
click at [687, 433] on div "398 - MERCADINHO BONITO Endereço: BONITO SN Bairro: POVOADO BONITO (TANQUE D'AR…" at bounding box center [784, 348] width 1568 height 697
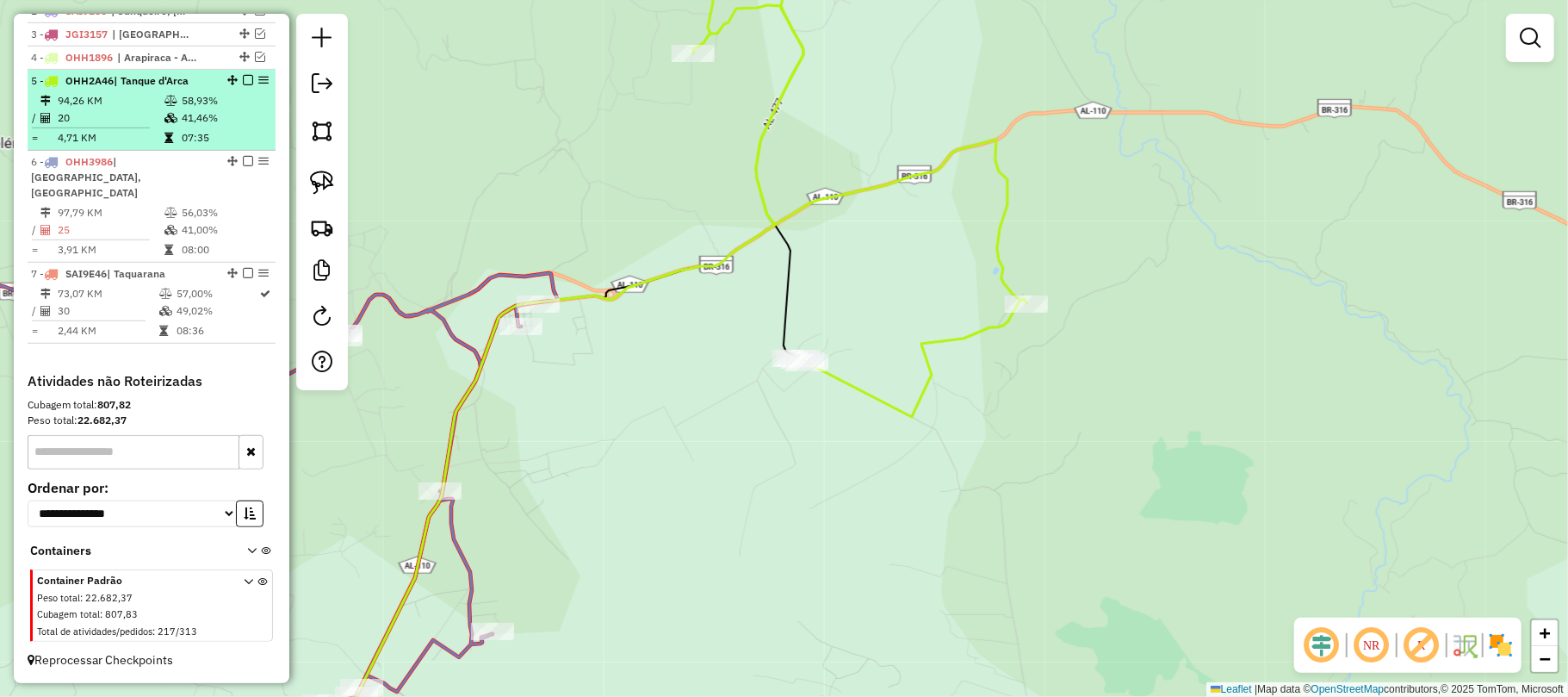
click at [159, 110] on td "94,26 KM" at bounding box center [111, 100] width 107 height 17
select select "**********"
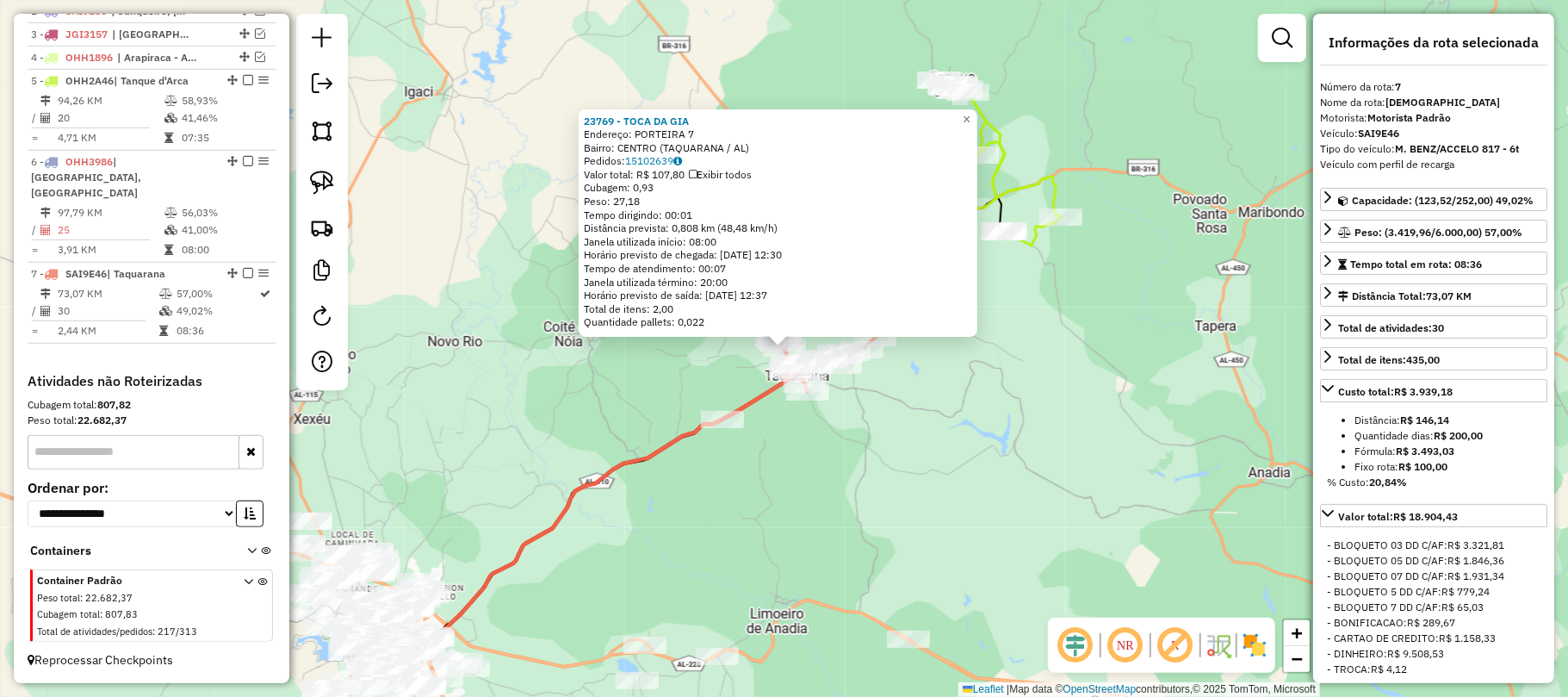
click at [1031, 350] on div "23769 - TOCA DA GIA Endereço: PORTEIRA 7 Bairro: CENTRO (TAQUARANA / AL) Pedido…" at bounding box center [784, 348] width 1568 height 697
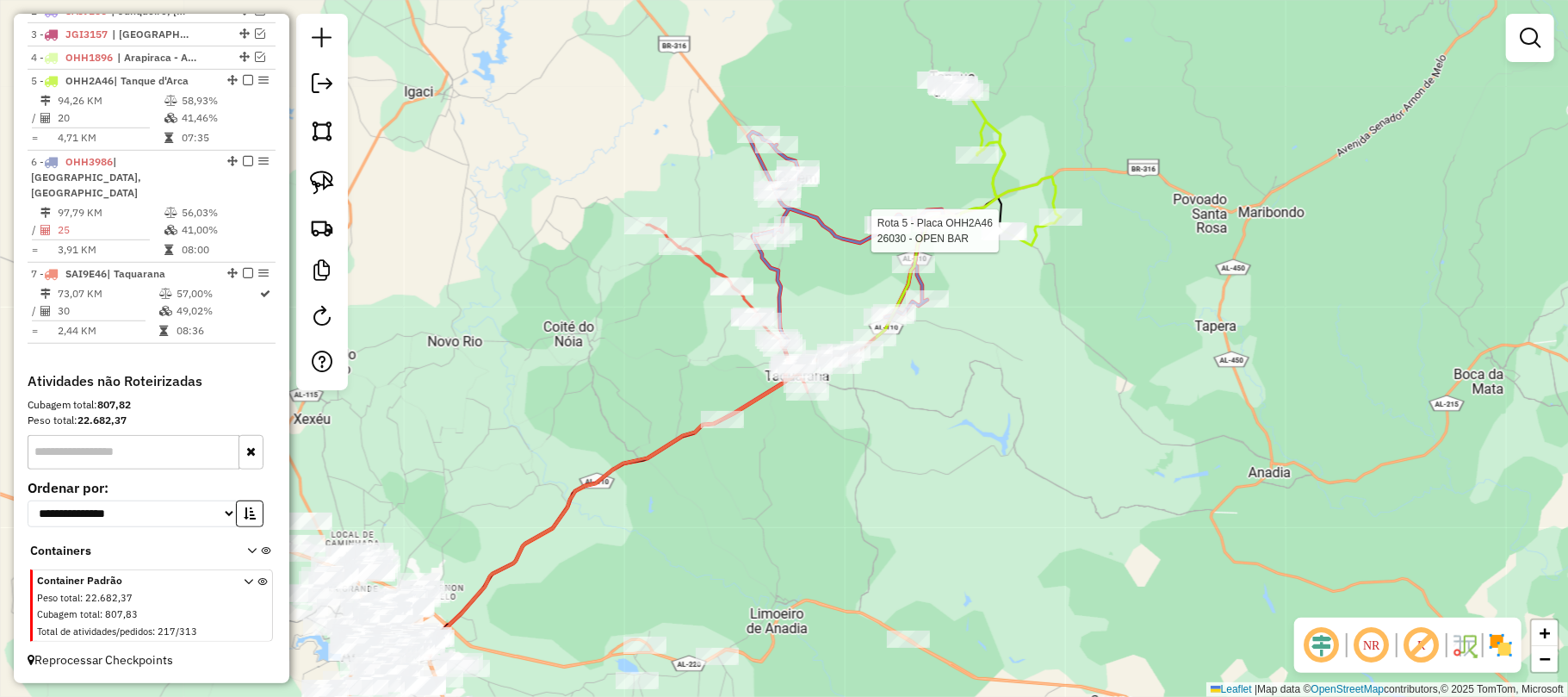
select select "**********"
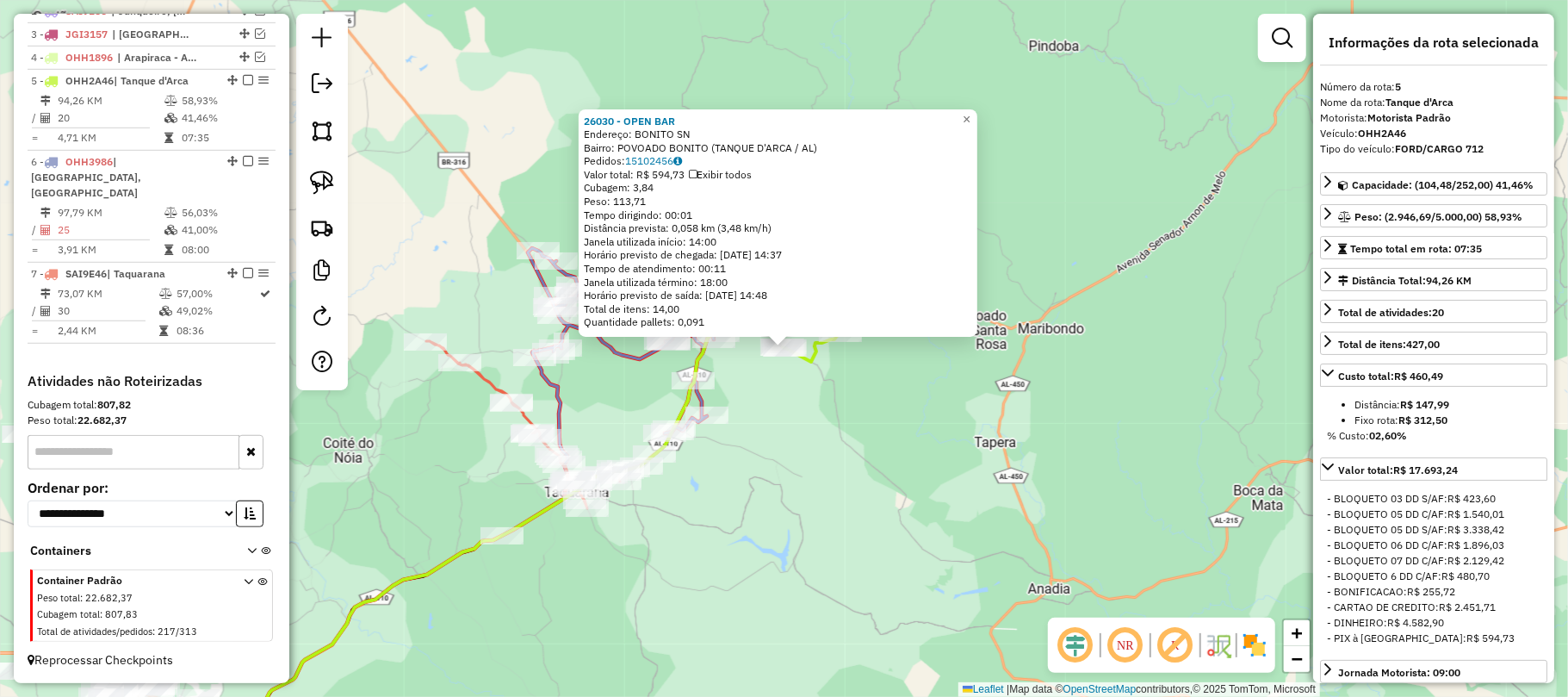
click at [1007, 332] on div "26030 - OPEN BAR Endereço: BONITO SN Bairro: POVOADO BONITO (TANQUE D'ARCA / AL…" at bounding box center [784, 348] width 1568 height 697
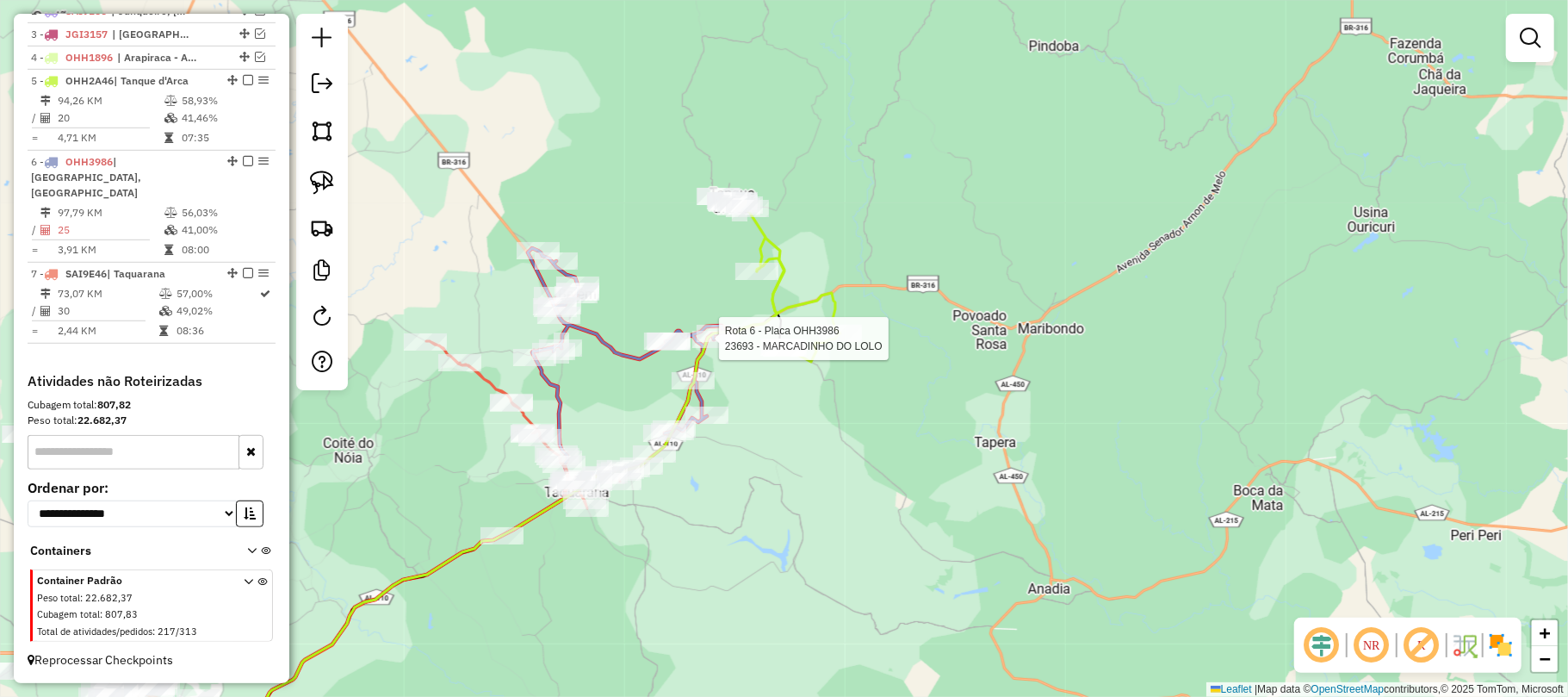
select select "**********"
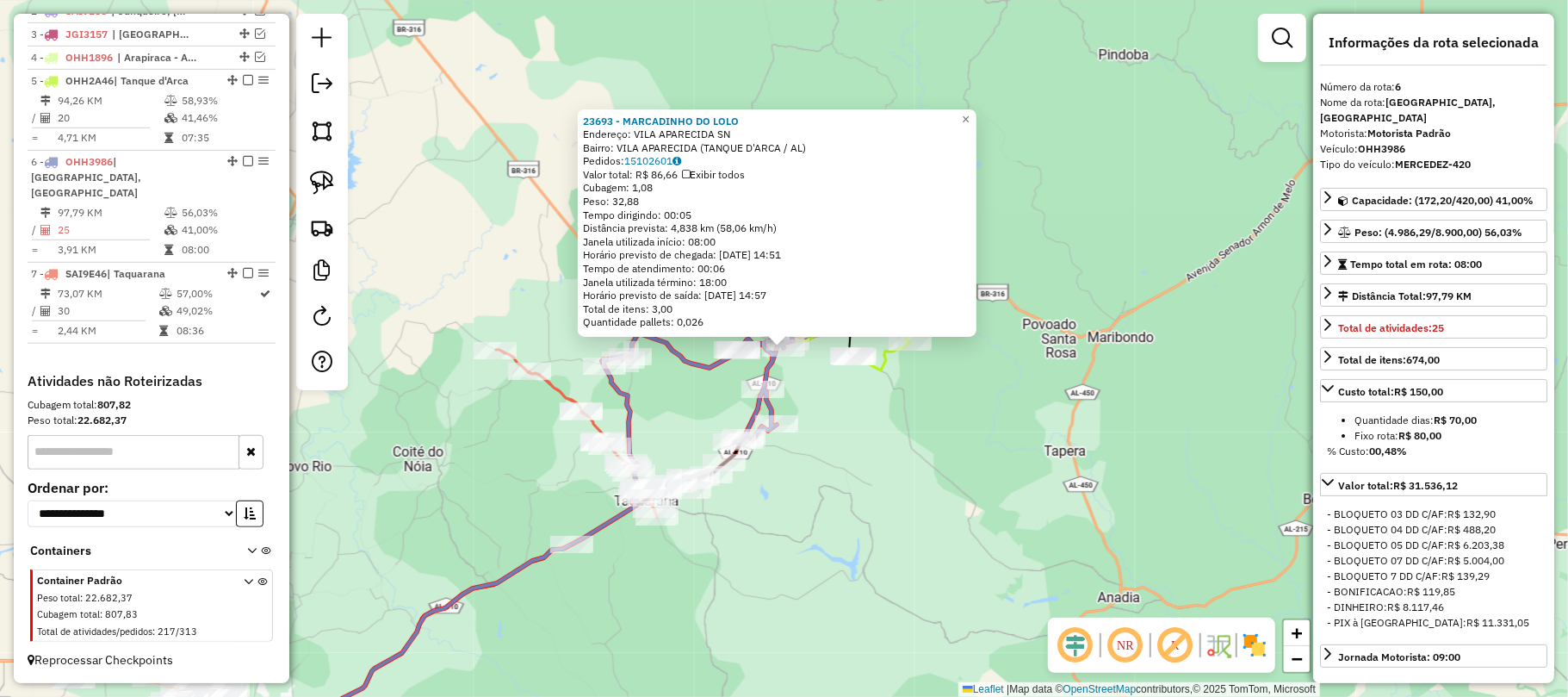
click at [821, 446] on div "23693 - MARCADINHO DO LOLO Endereço: VILA APARECIDA SN Bairro: VILA APARECIDA (…" at bounding box center [784, 348] width 1568 height 697
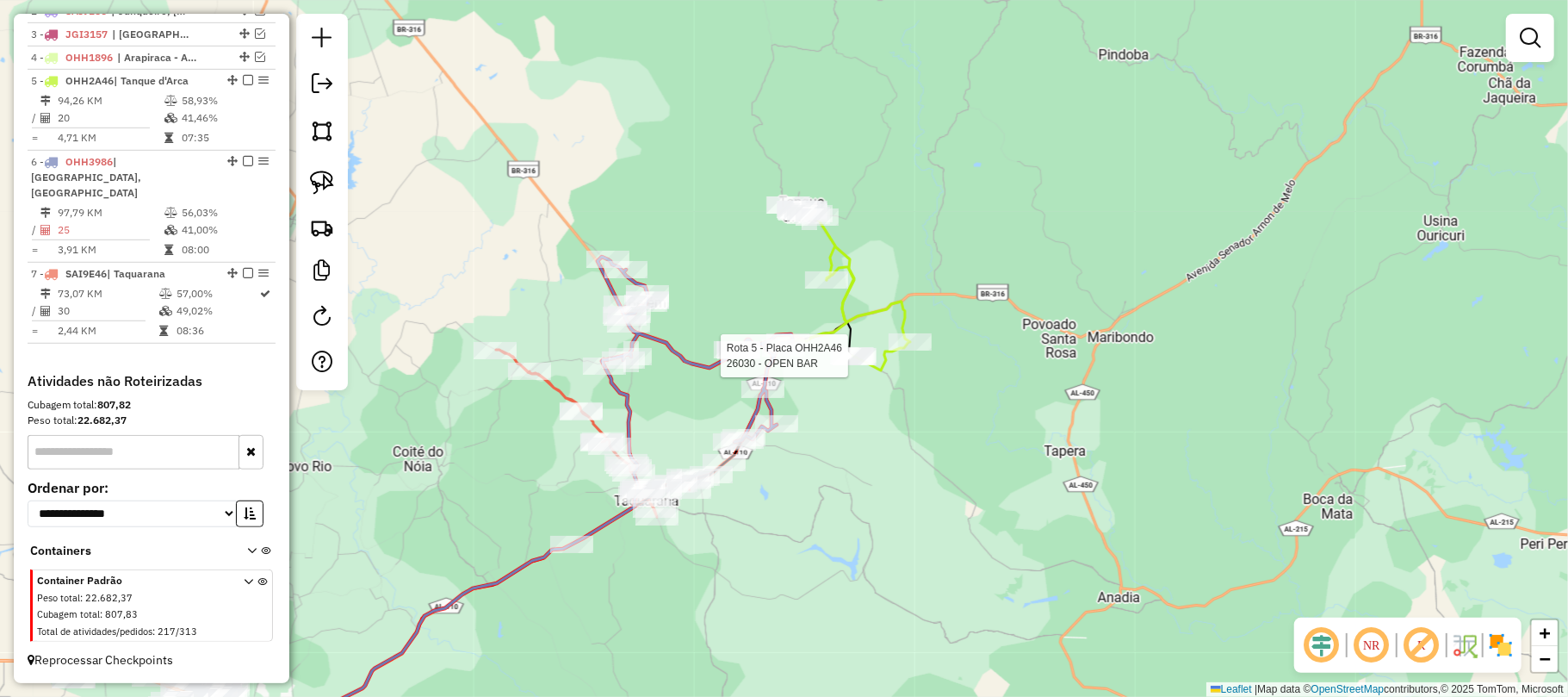
select select "**********"
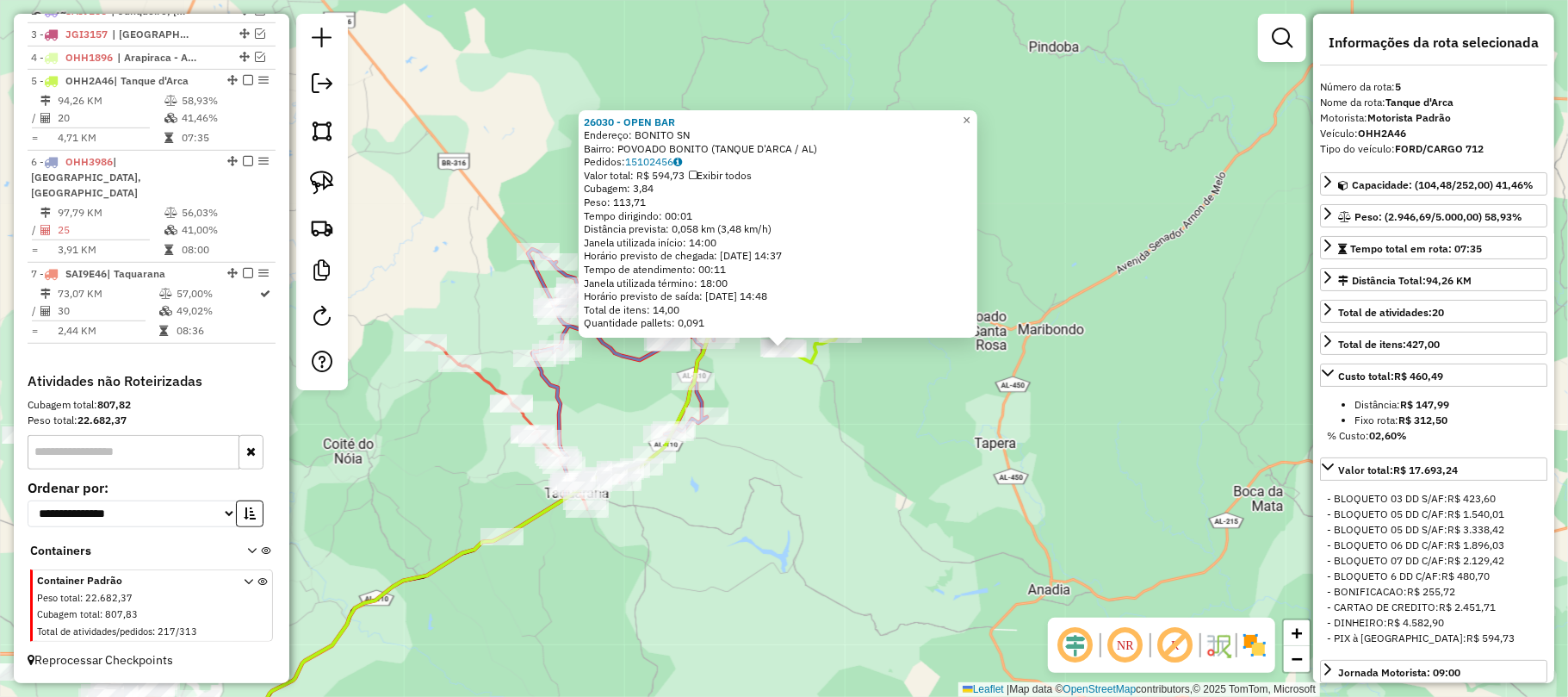
click at [770, 397] on div "26030 - OPEN BAR Endereço: BONITO SN Bairro: POVOADO BONITO (TANQUE D'ARCA / AL…" at bounding box center [784, 348] width 1568 height 697
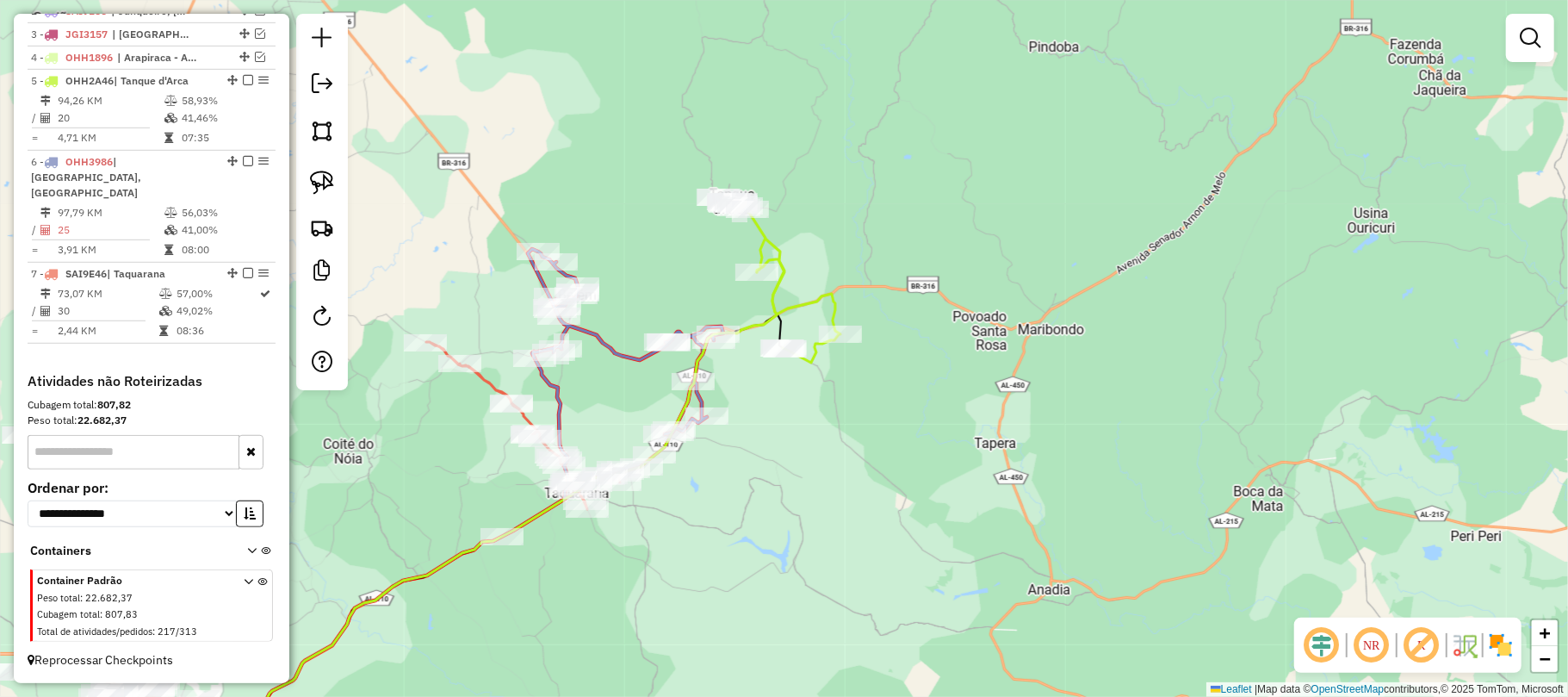
click at [724, 378] on div "Janela de atendimento Grade de atendimento Capacidade Transportadoras Veículos …" at bounding box center [784, 348] width 1568 height 697
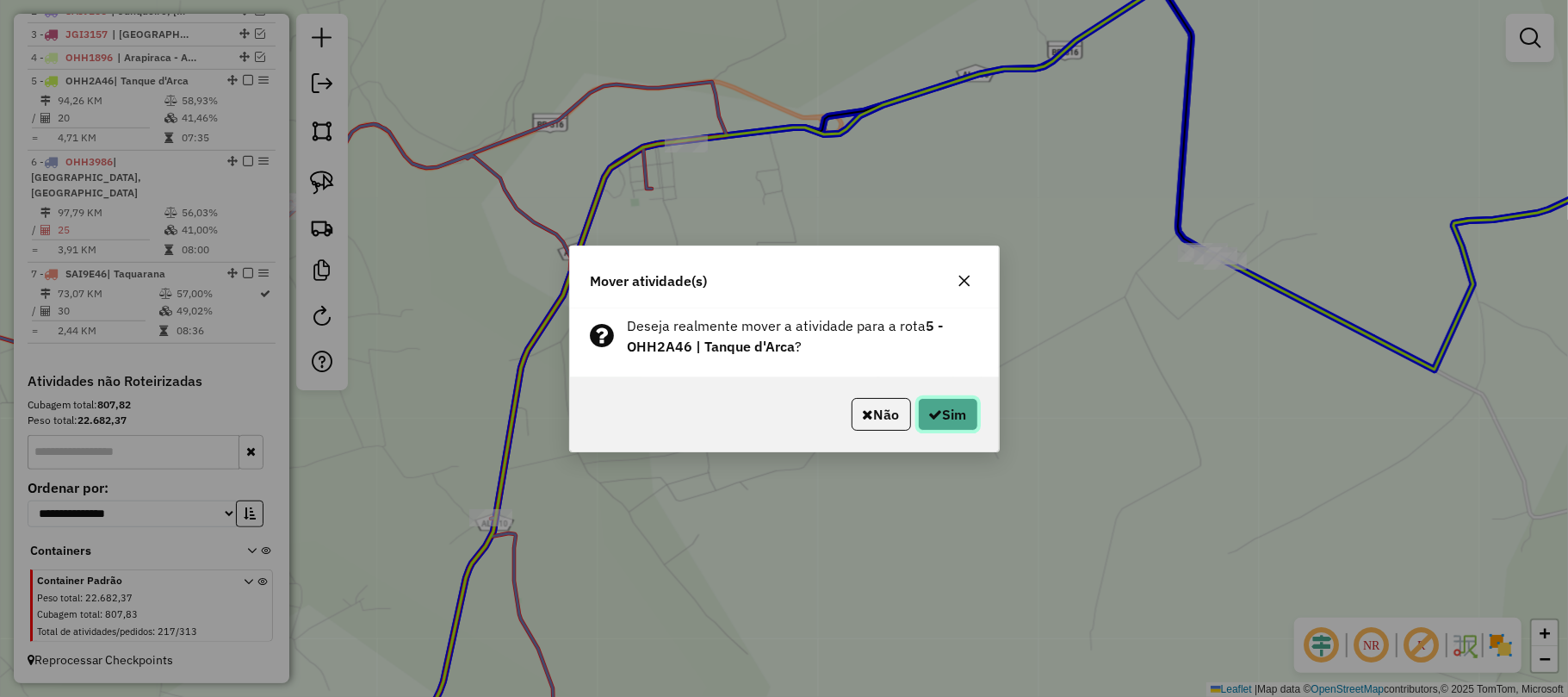
click at [941, 421] on button "Sim" at bounding box center [948, 414] width 61 height 33
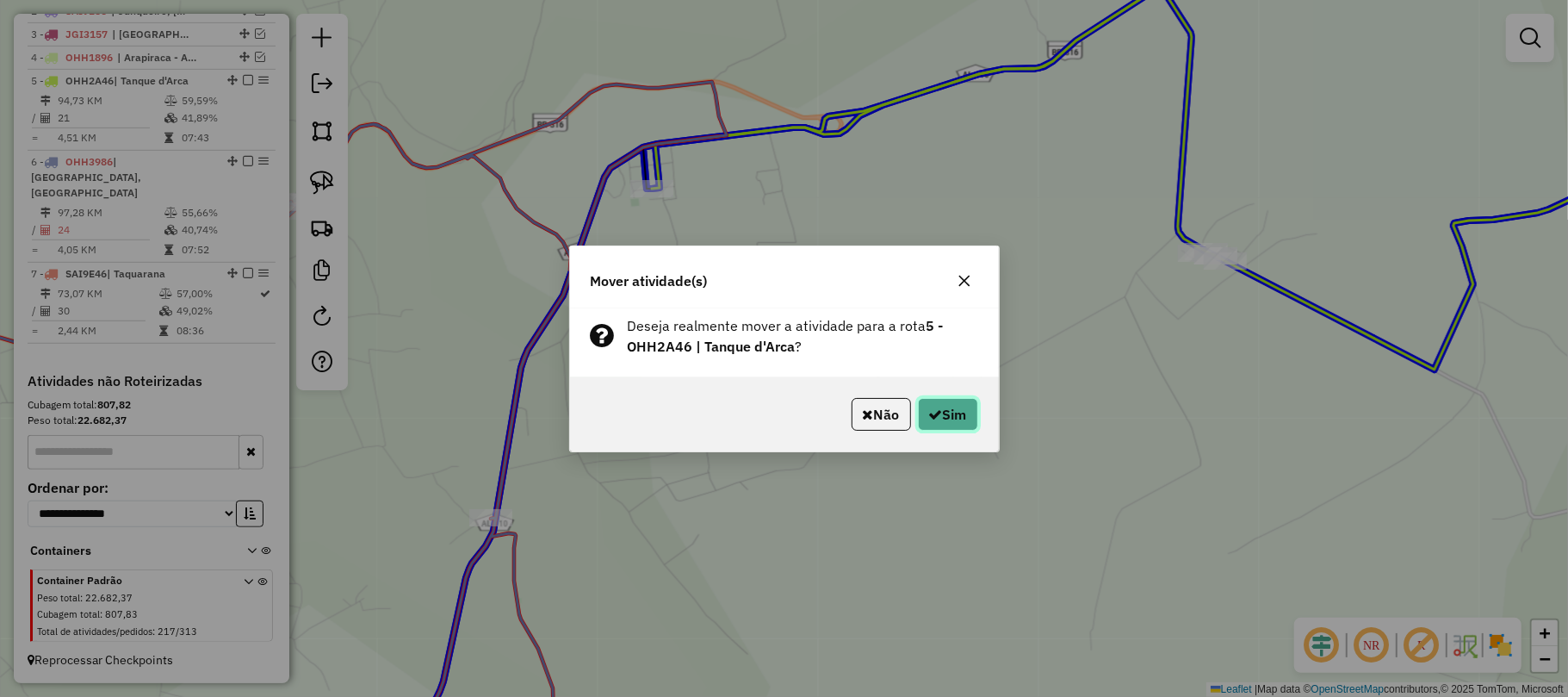
click at [929, 417] on icon "button" at bounding box center [936, 414] width 13 height 13
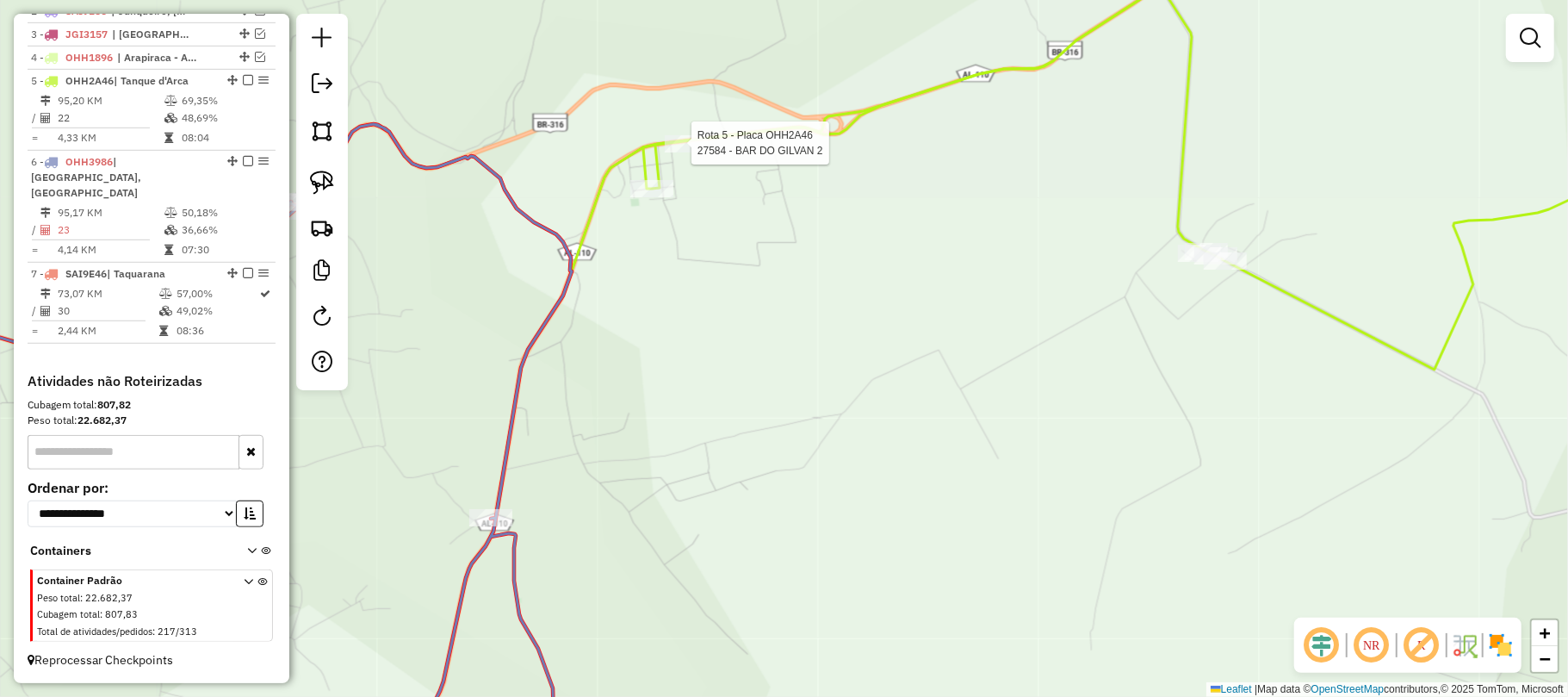
click at [689, 153] on div at bounding box center [686, 144] width 43 height 17
select select "**********"
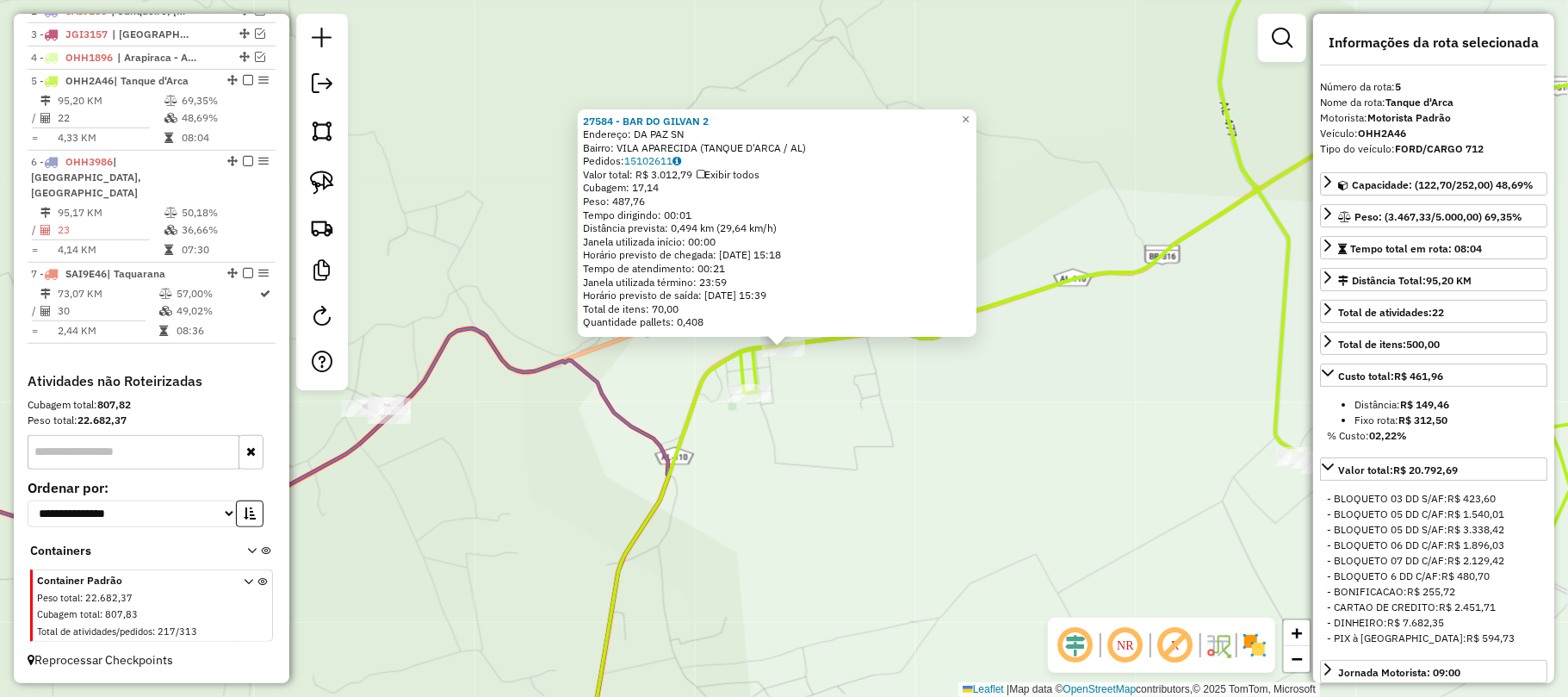
click at [994, 463] on div "27584 - BAR DO GILVAN 2 Endereço: DA PAZ SN Bairro: VILA APARECIDA (TANQUE D'AR…" at bounding box center [784, 348] width 1568 height 697
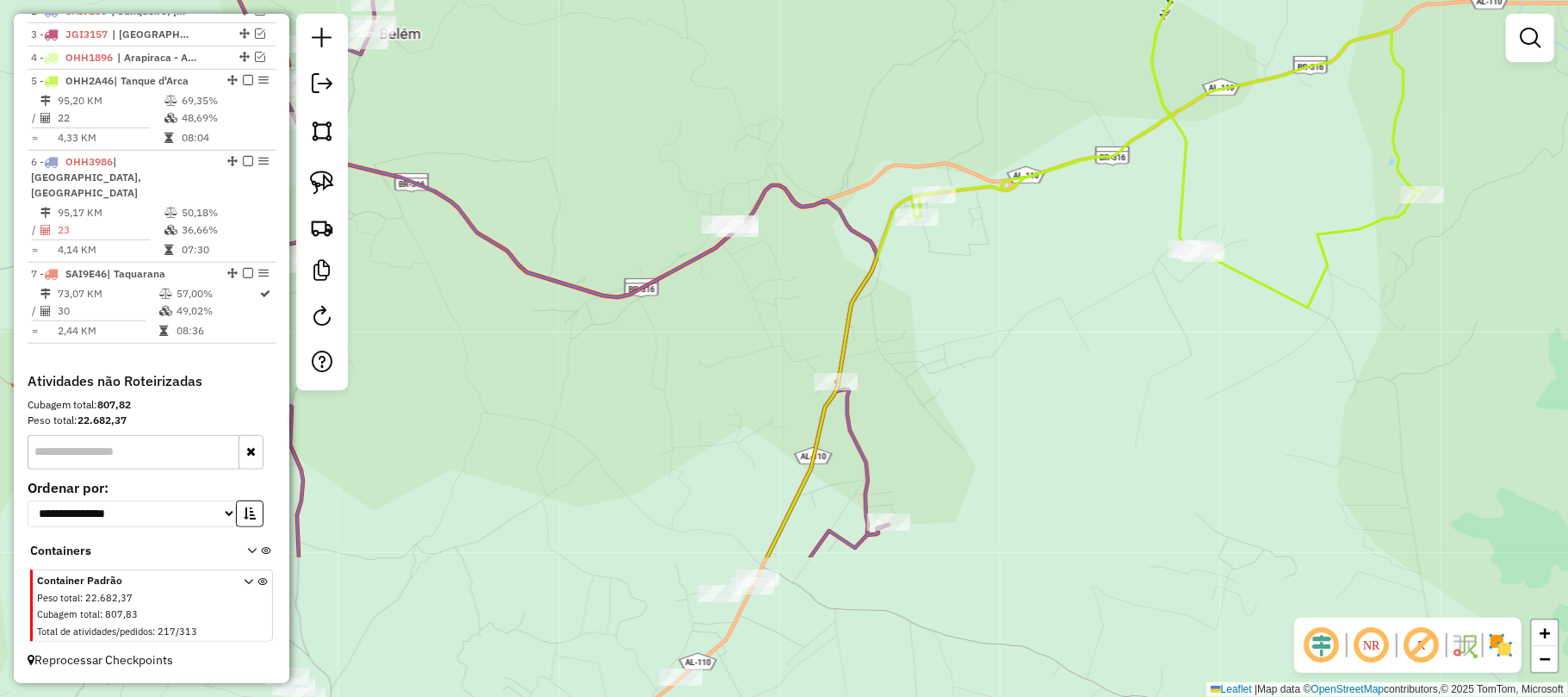
drag, startPoint x: 707, startPoint y: 441, endPoint x: 838, endPoint y: 237, distance: 242.4
click at [838, 237] on div "Janela de atendimento Grade de atendimento Capacidade Transportadoras Veículos …" at bounding box center [784, 348] width 1568 height 697
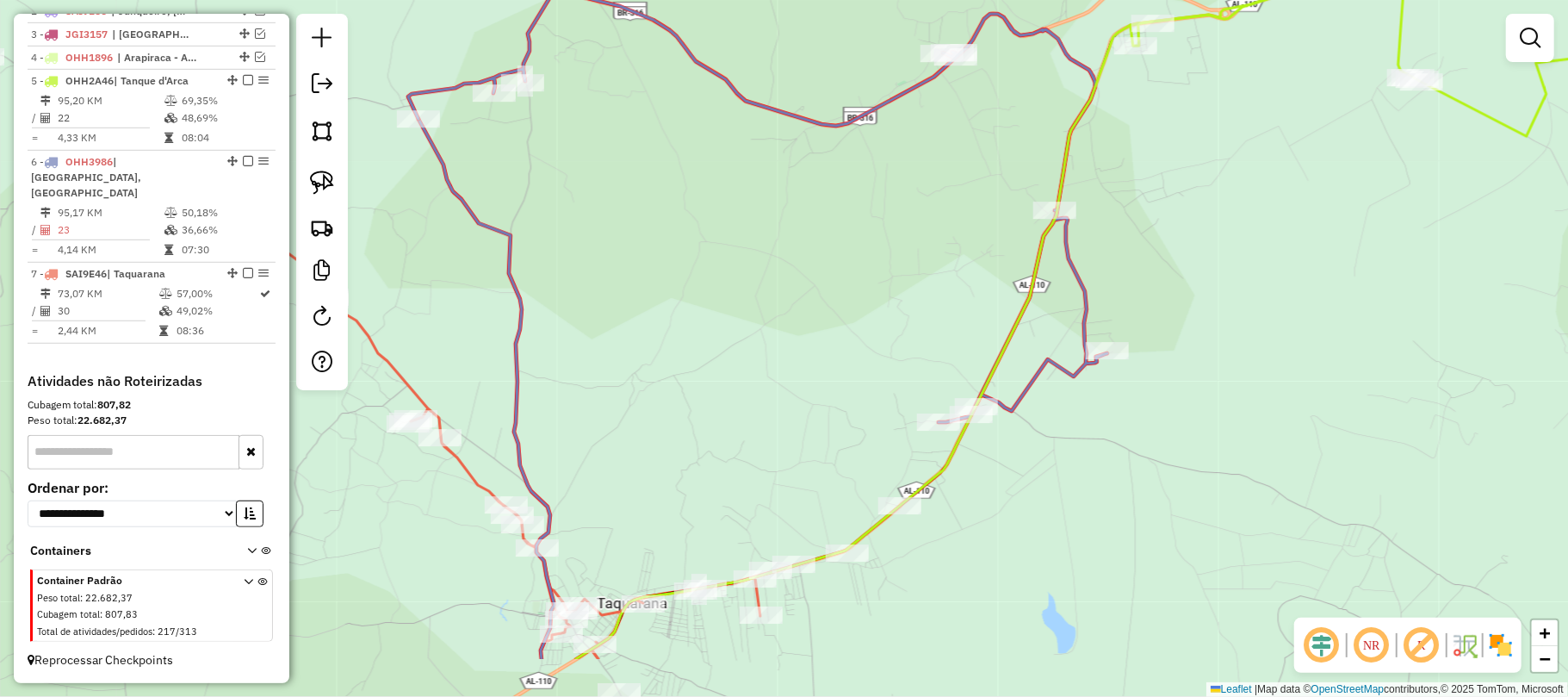
drag, startPoint x: 720, startPoint y: 441, endPoint x: 854, endPoint y: 446, distance: 134.1
click at [852, 446] on div "Janela de atendimento Grade de atendimento Capacidade Transportadoras Veículos …" at bounding box center [784, 348] width 1568 height 697
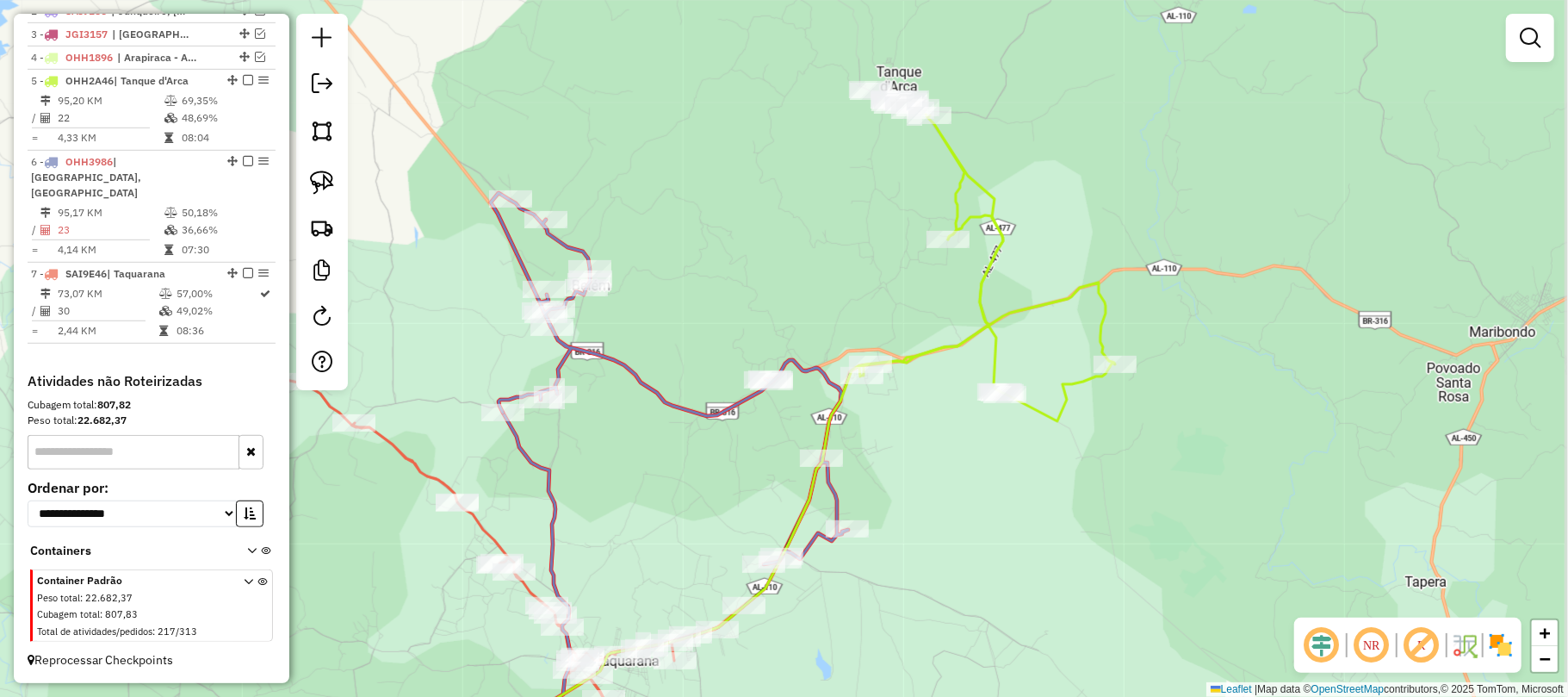
drag, startPoint x: 821, startPoint y: 311, endPoint x: 740, endPoint y: 457, distance: 167.0
click at [740, 457] on div "Janela de atendimento Grade de atendimento Capacidade Transportadoras Veículos …" at bounding box center [784, 348] width 1568 height 697
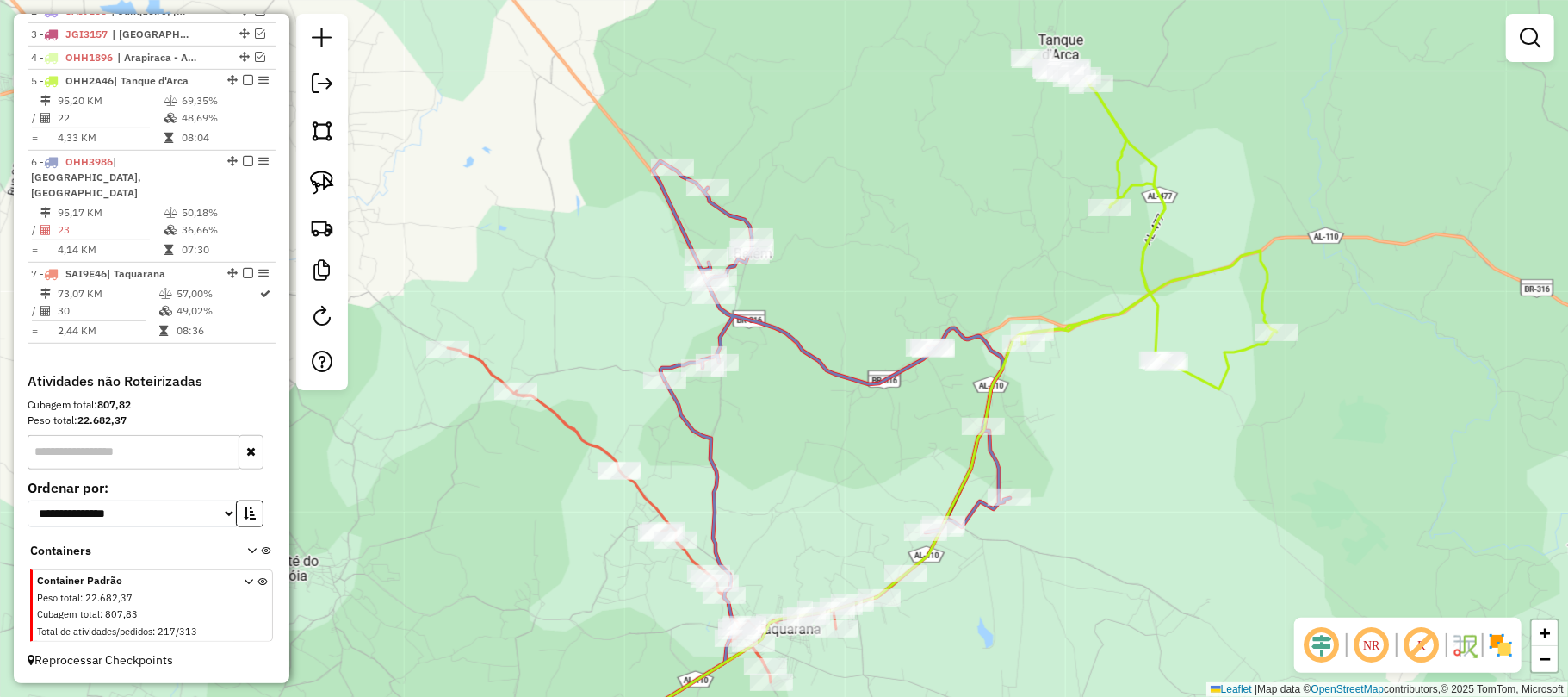
drag, startPoint x: 813, startPoint y: 259, endPoint x: 892, endPoint y: 241, distance: 81.0
click at [892, 241] on div "Janela de atendimento Grade de atendimento Capacidade Transportadoras Veículos …" at bounding box center [784, 348] width 1568 height 697
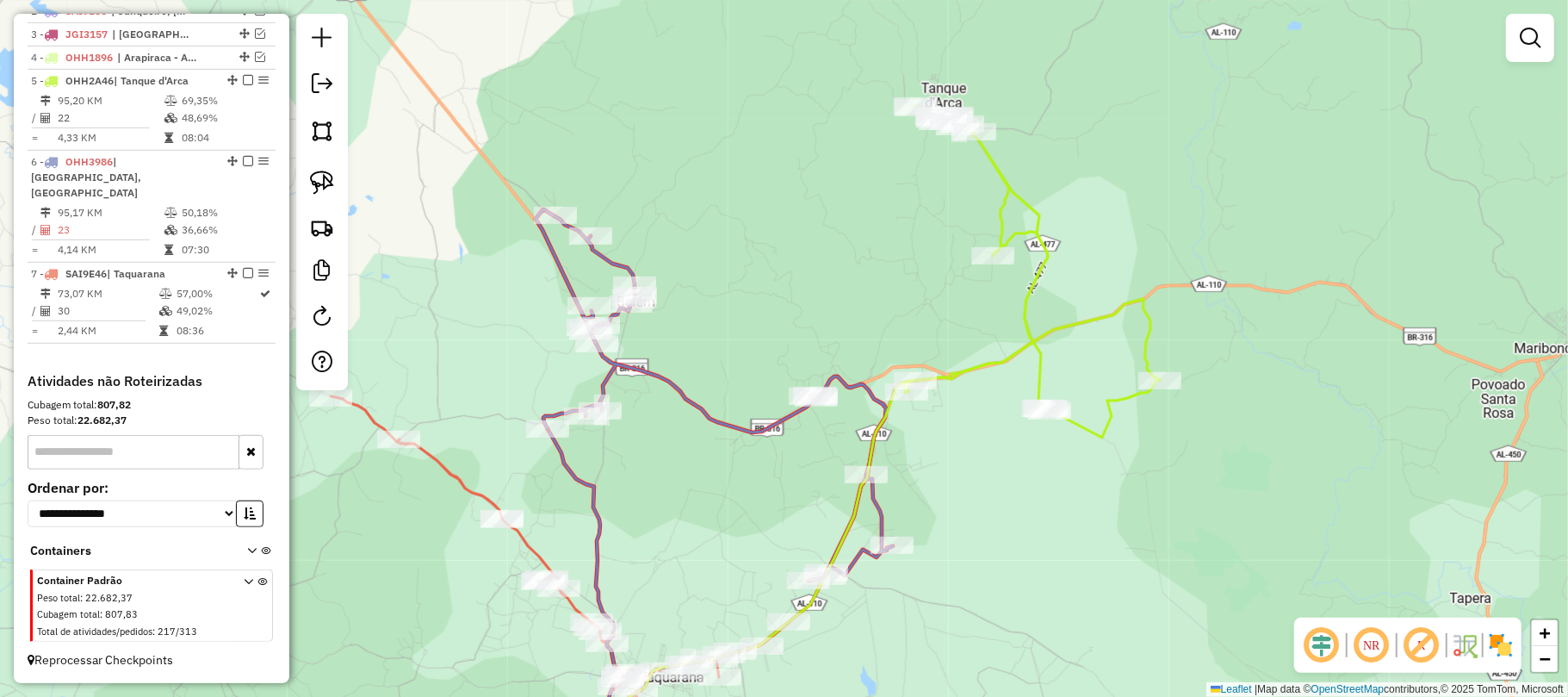
drag, startPoint x: 835, startPoint y: 265, endPoint x: 762, endPoint y: 295, distance: 78.9
click at [762, 295] on div "Janela de atendimento Grade de atendimento Capacidade Transportadoras Veículos …" at bounding box center [784, 348] width 1568 height 697
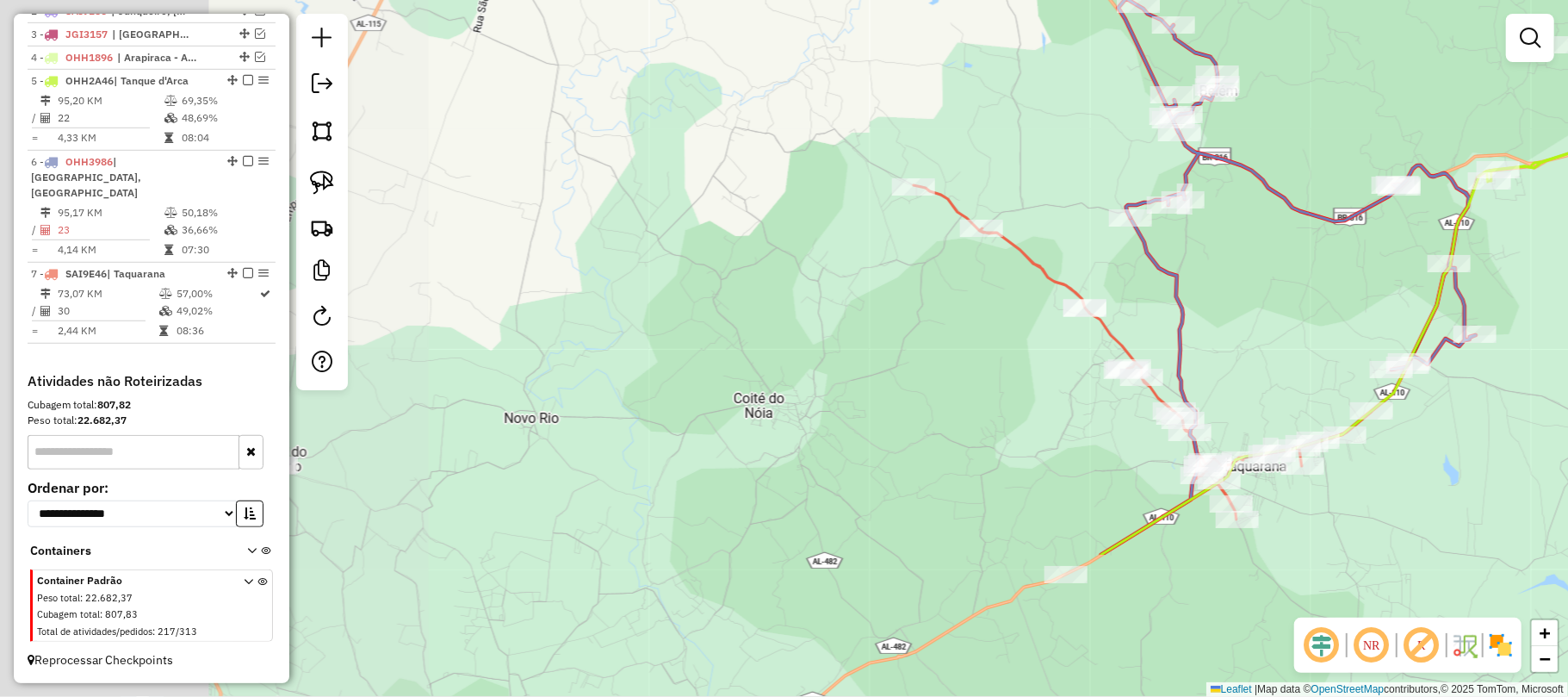
drag, startPoint x: 794, startPoint y: 419, endPoint x: 1196, endPoint y: 272, distance: 428.0
click at [1258, 243] on div "Janela de atendimento Grade de atendimento Capacidade Transportadoras Veículos …" at bounding box center [784, 348] width 1568 height 697
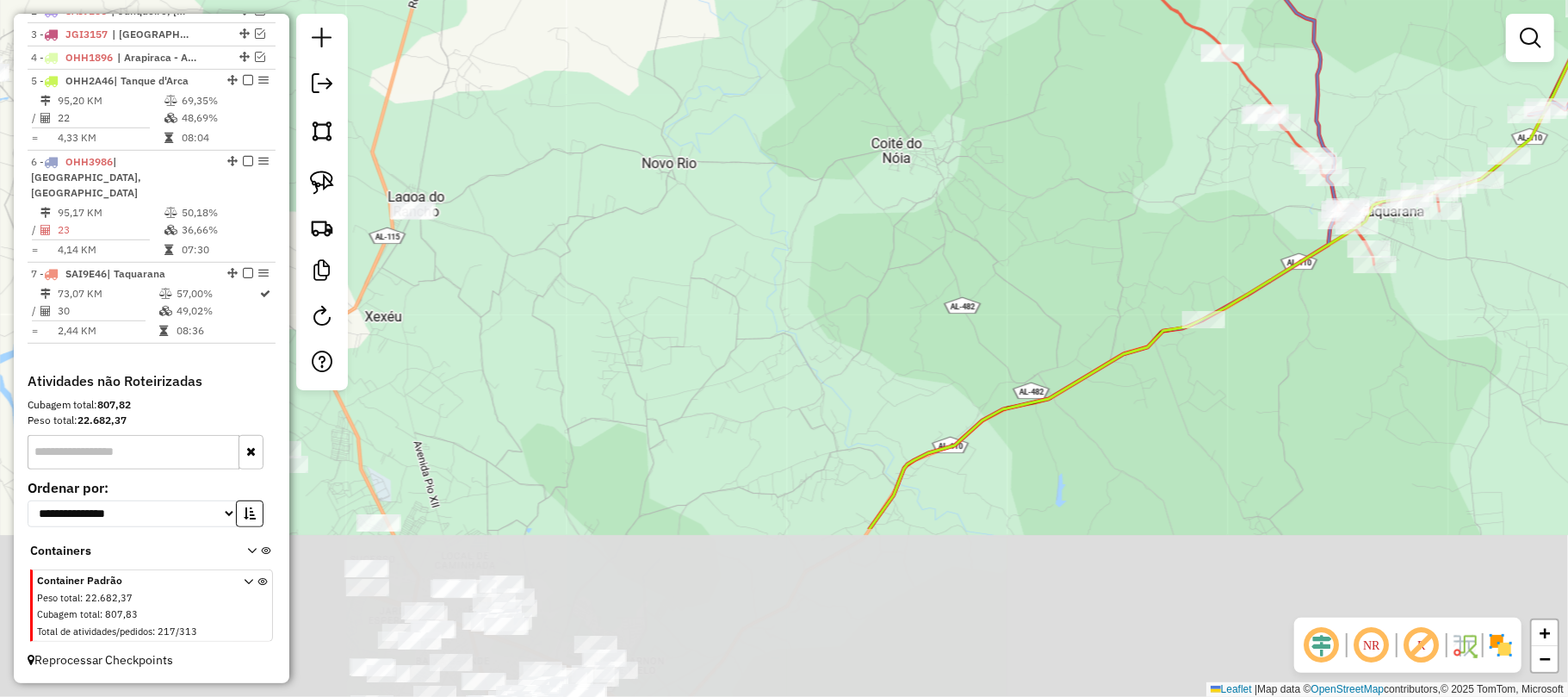
drag, startPoint x: 924, startPoint y: 433, endPoint x: 1030, endPoint y: 189, distance: 266.0
click at [1030, 189] on div "Janela de atendimento Grade de atendimento Capacidade Transportadoras Veículos …" at bounding box center [784, 348] width 1568 height 697
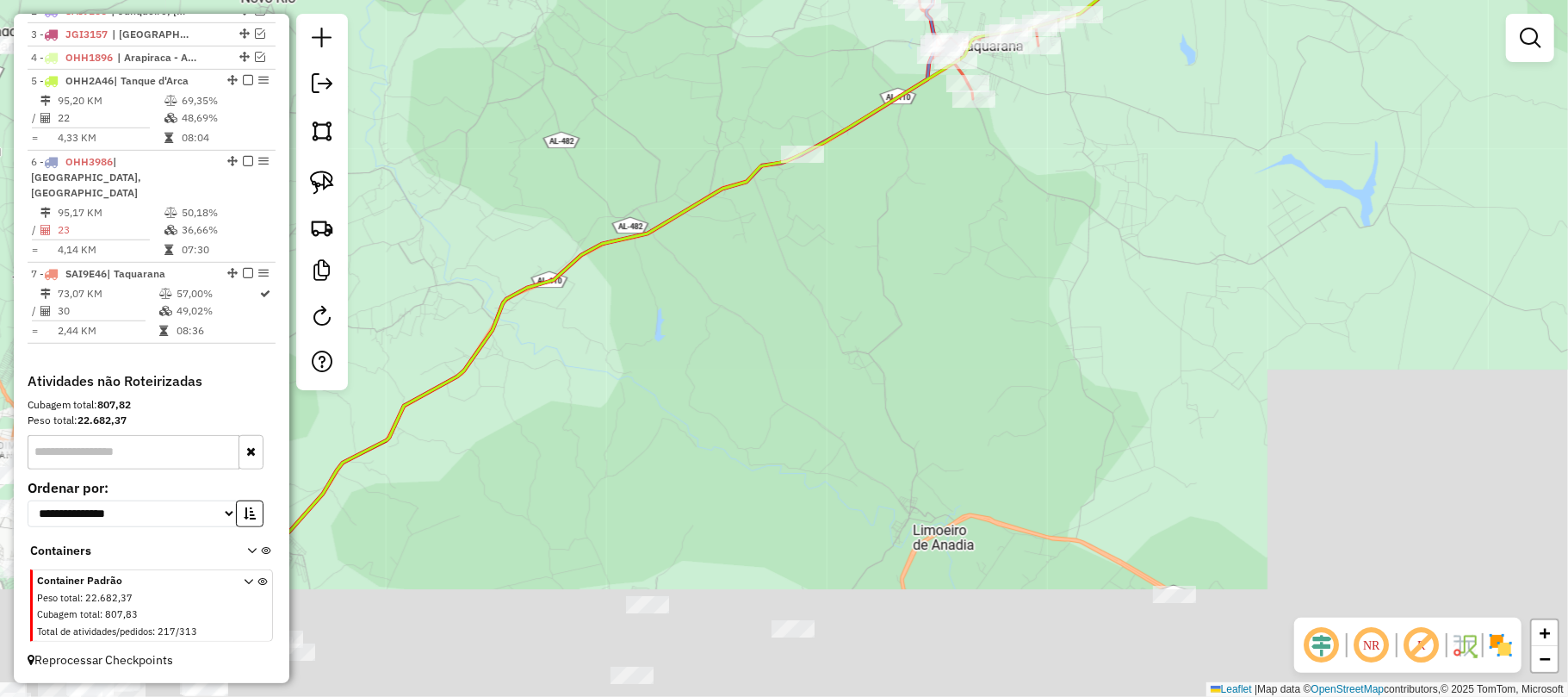
drag, startPoint x: 1020, startPoint y: 289, endPoint x: 603, endPoint y: 121, distance: 449.6
click at [603, 121] on div "Janela de atendimento Grade de atendimento Capacidade Transportadoras Veículos …" at bounding box center [784, 348] width 1568 height 697
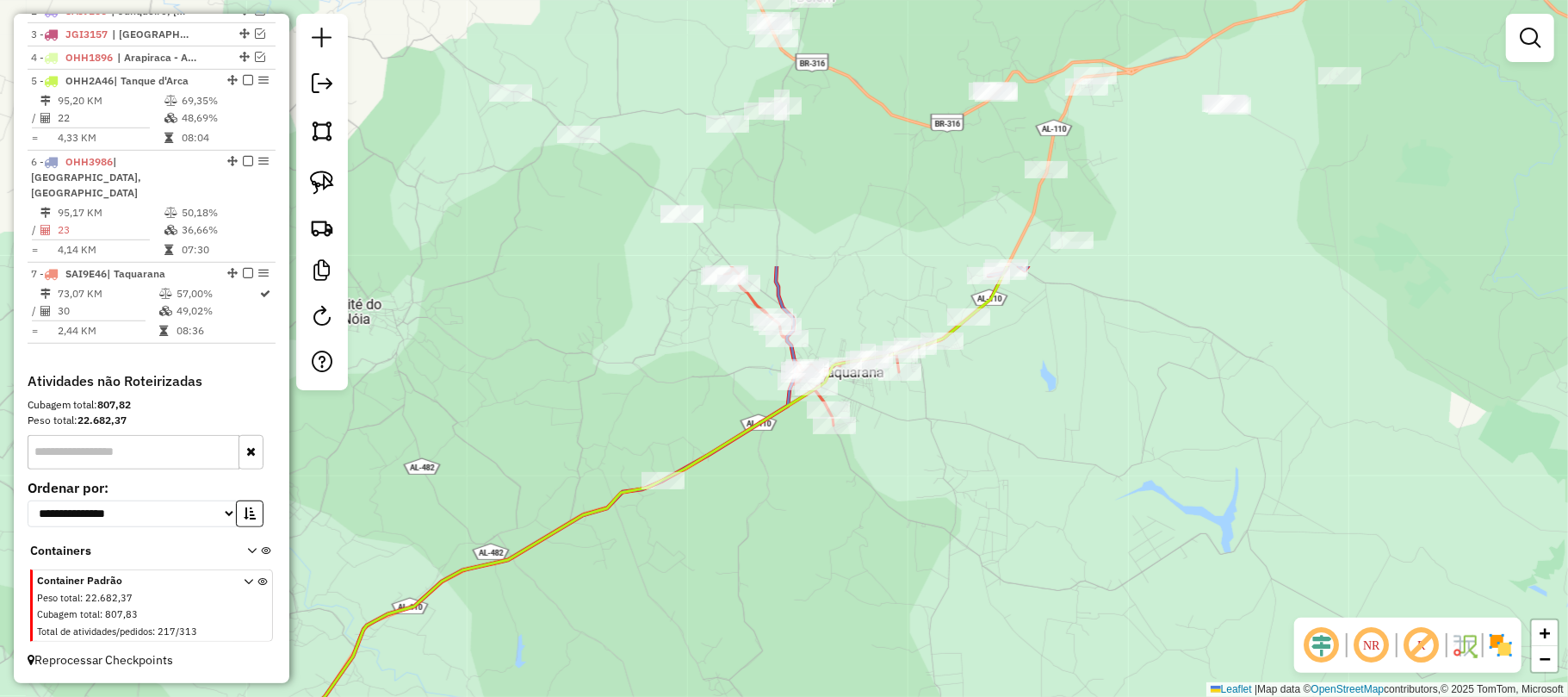
drag, startPoint x: 925, startPoint y: 205, endPoint x: 937, endPoint y: 385, distance: 180.4
click at [804, 548] on div "Janela de atendimento Grade de atendimento Capacidade Transportadoras Veículos …" at bounding box center [784, 348] width 1568 height 697
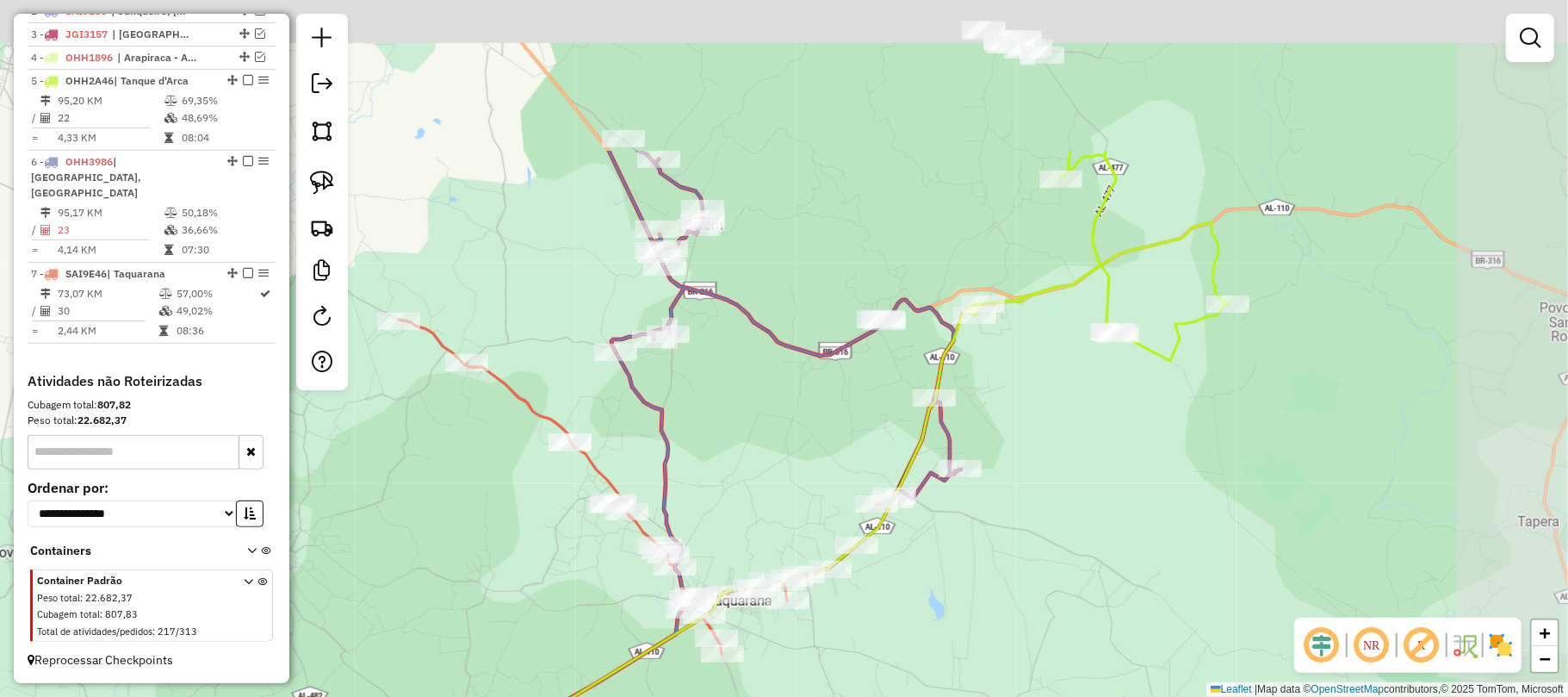
drag, startPoint x: 933, startPoint y: 195, endPoint x: 806, endPoint y: 485, distance: 316.6
click at [806, 485] on div "Janela de atendimento Grade de atendimento Capacidade Transportadoras Veículos …" at bounding box center [784, 348] width 1568 height 697
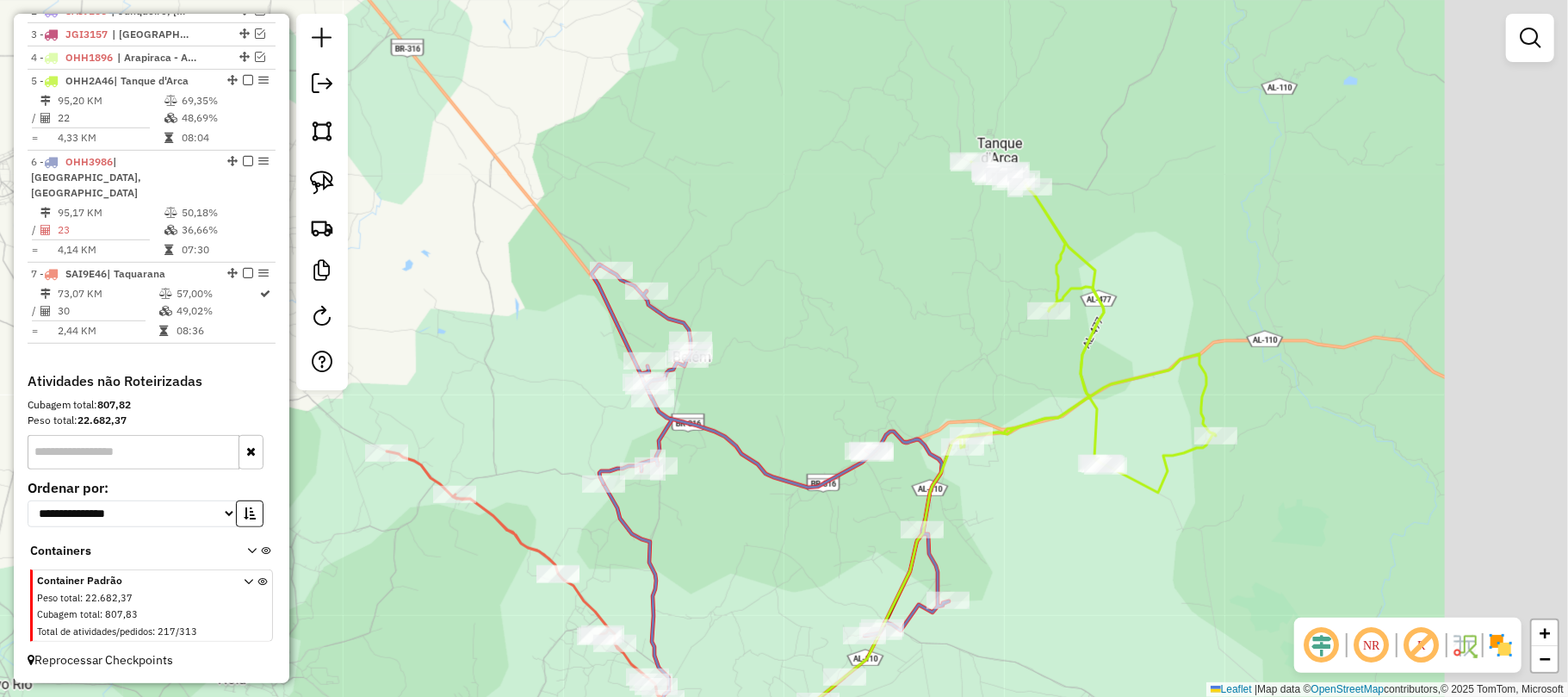
drag, startPoint x: 866, startPoint y: 359, endPoint x: 941, endPoint y: 360, distance: 75.0
click at [816, 359] on div "Janela de atendimento Grade de atendimento Capacidade Transportadoras Veículos …" at bounding box center [784, 348] width 1568 height 697
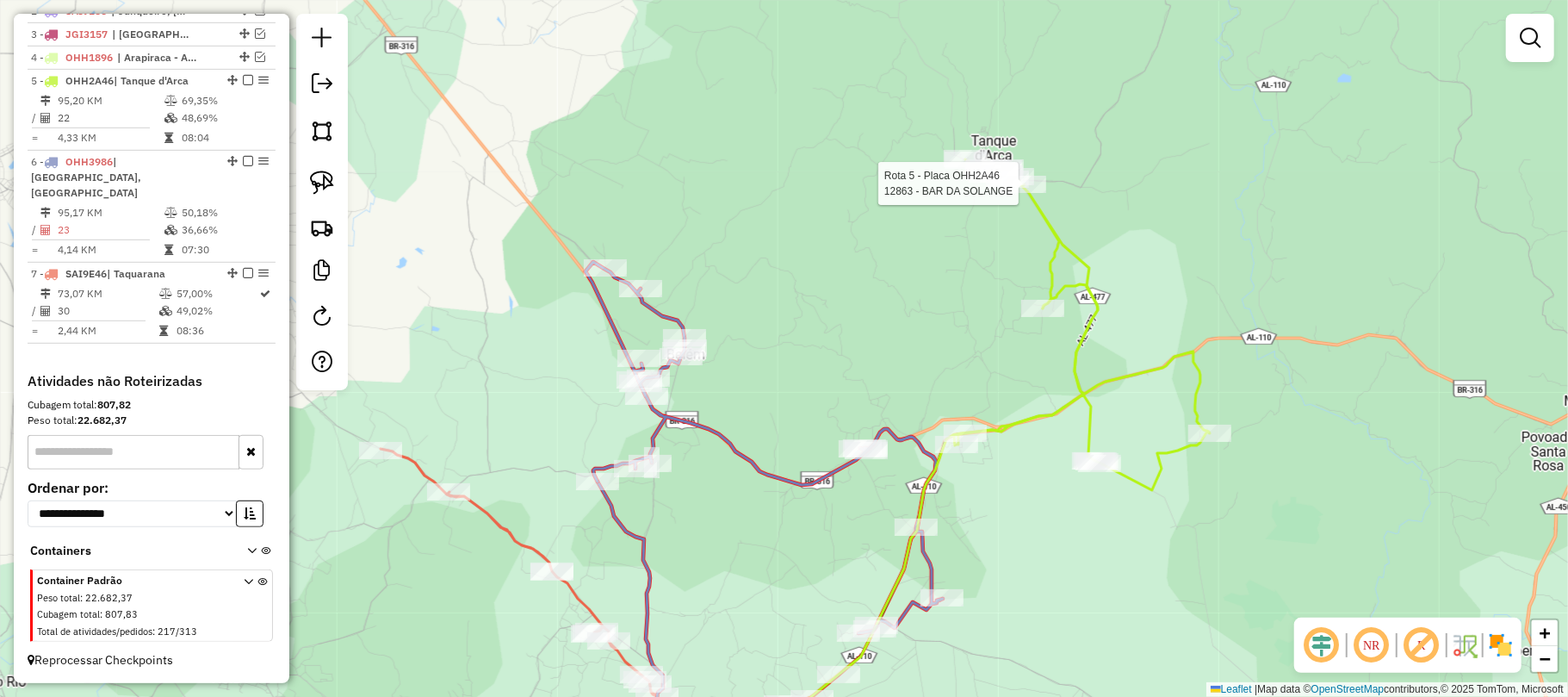
select select "**********"
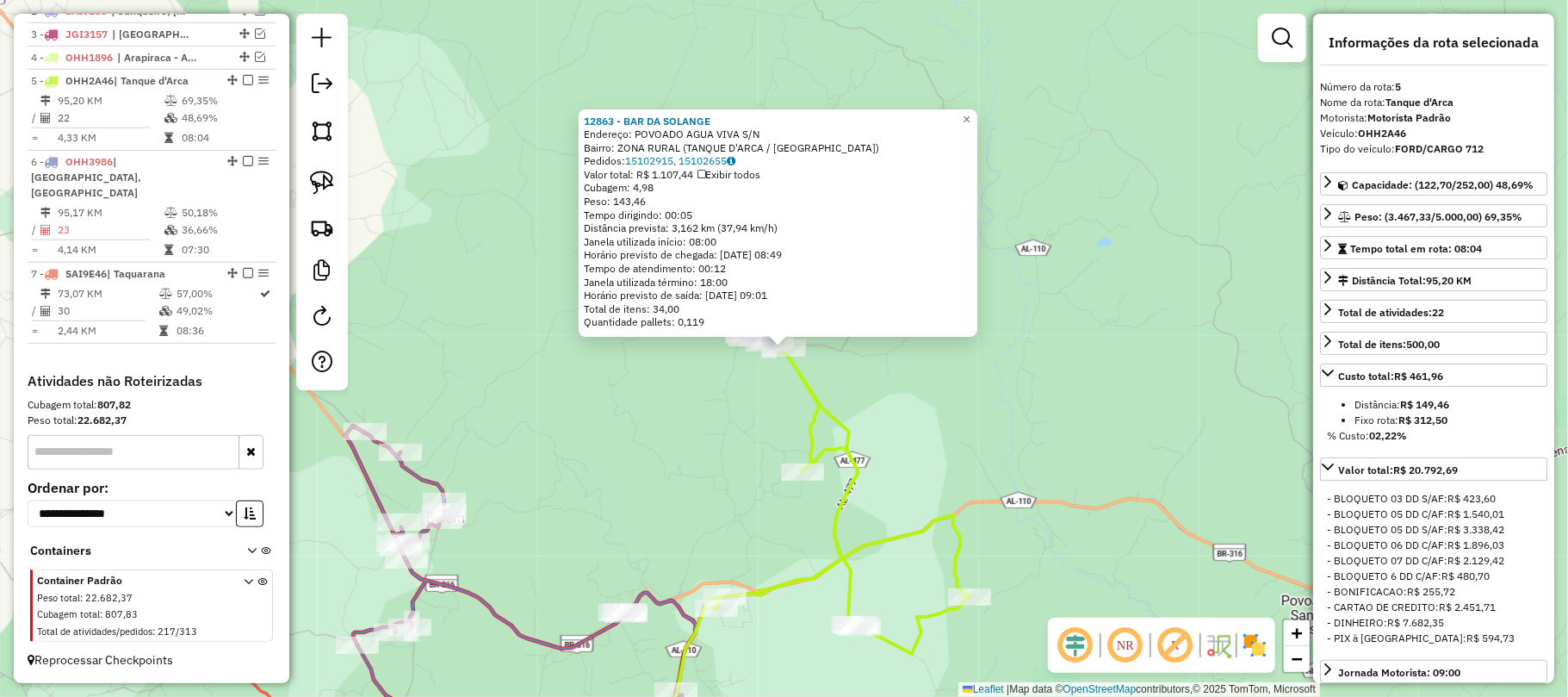
click at [961, 443] on div "12863 - BAR DA SOLANGE Endereço: POVOADO AGUA VIVA S/N Bairro: ZONA RURAL (TANQ…" at bounding box center [784, 348] width 1568 height 697
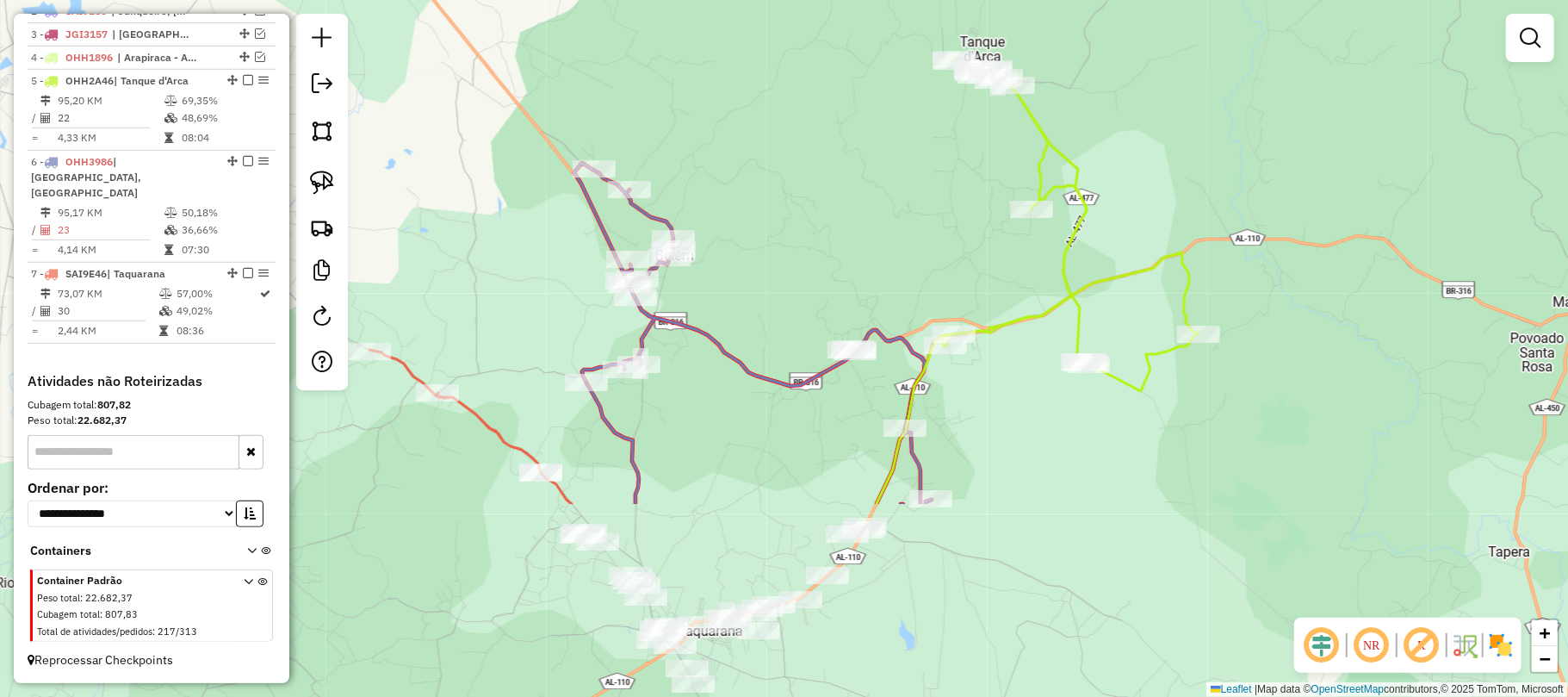
drag, startPoint x: 720, startPoint y: 501, endPoint x: 965, endPoint y: 204, distance: 385.0
click at [965, 204] on div "Janela de atendimento Grade de atendimento Capacidade Transportadoras Veículos …" at bounding box center [784, 348] width 1568 height 697
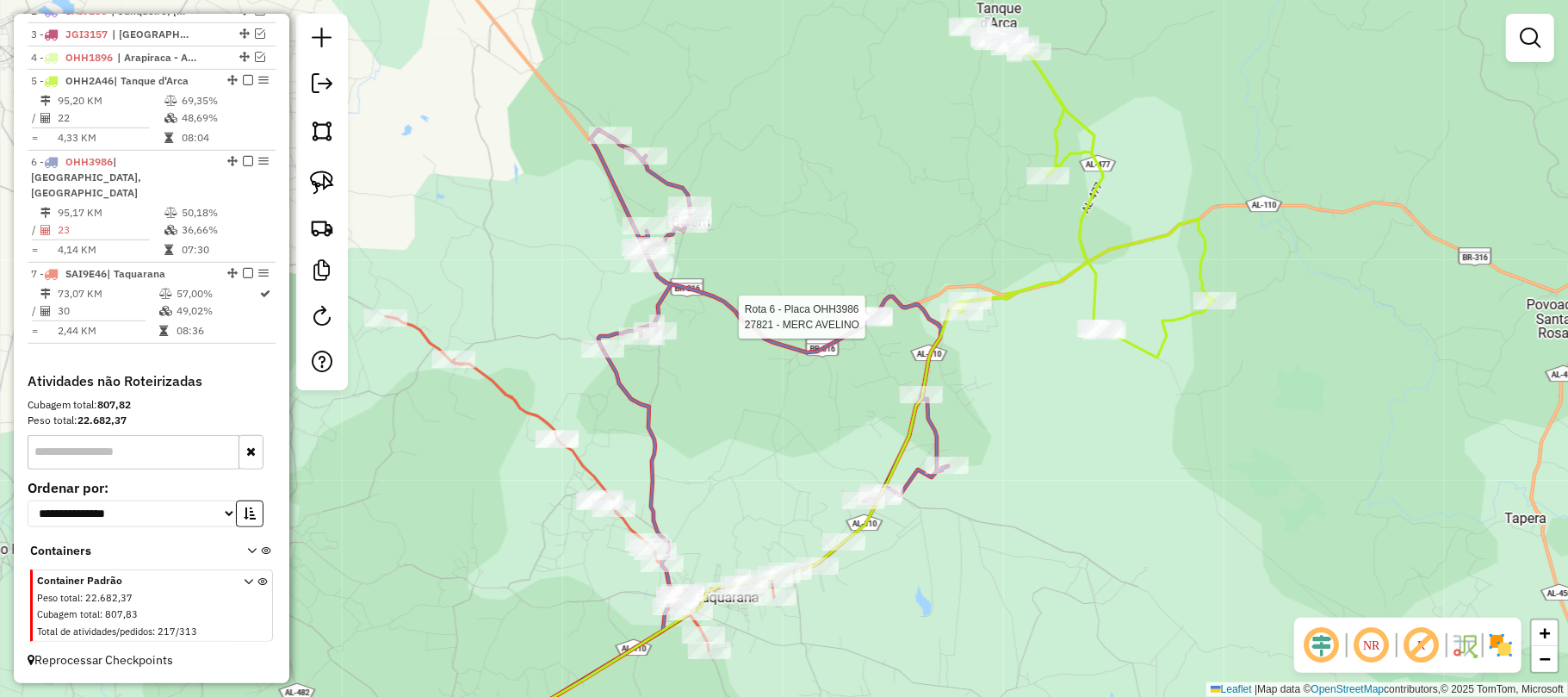
select select "**********"
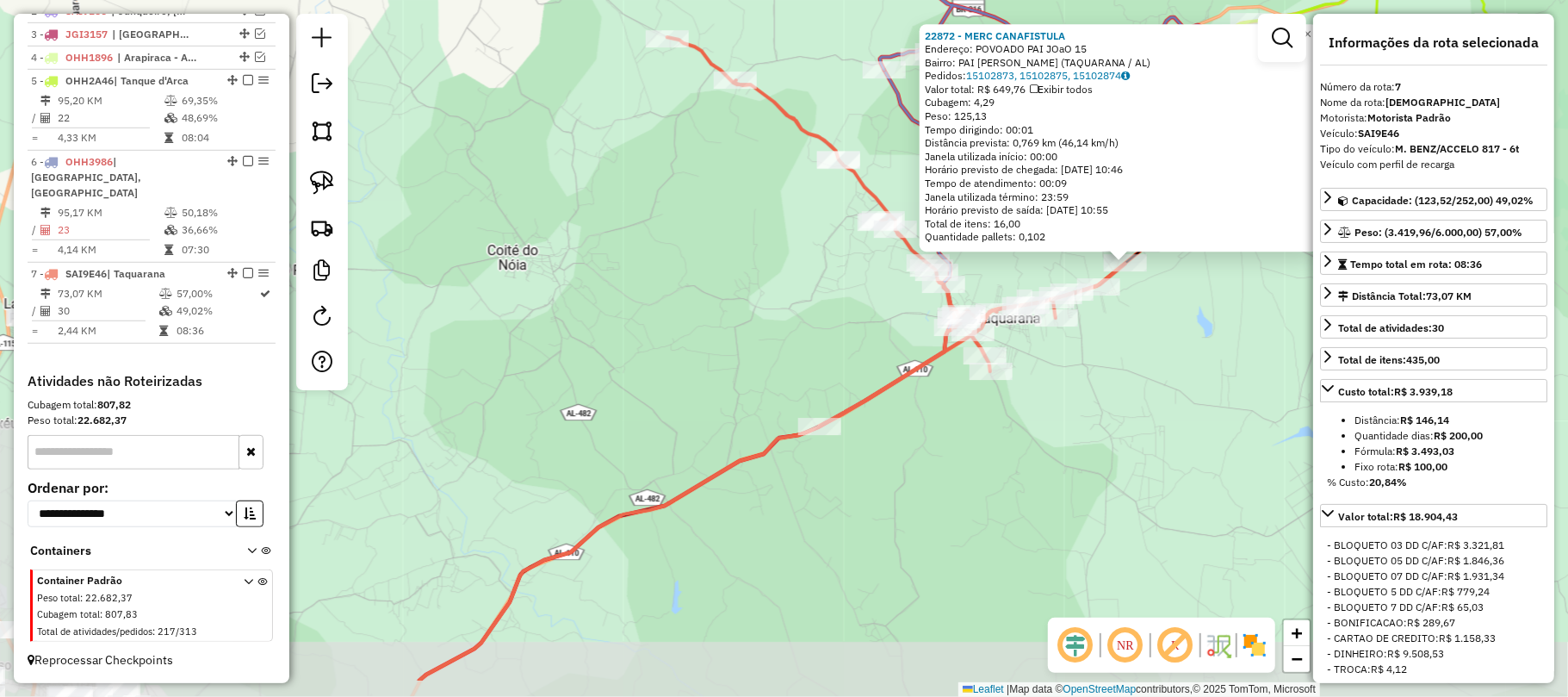
drag, startPoint x: 845, startPoint y: 459, endPoint x: 1243, endPoint y: 393, distance: 403.4
click at [1244, 391] on div "22872 - MERC CANAFISTULA Endereço: POVOADO PAI JOaO 15 Bairro: PAI JOAO (TAQUAR…" at bounding box center [784, 348] width 1568 height 697
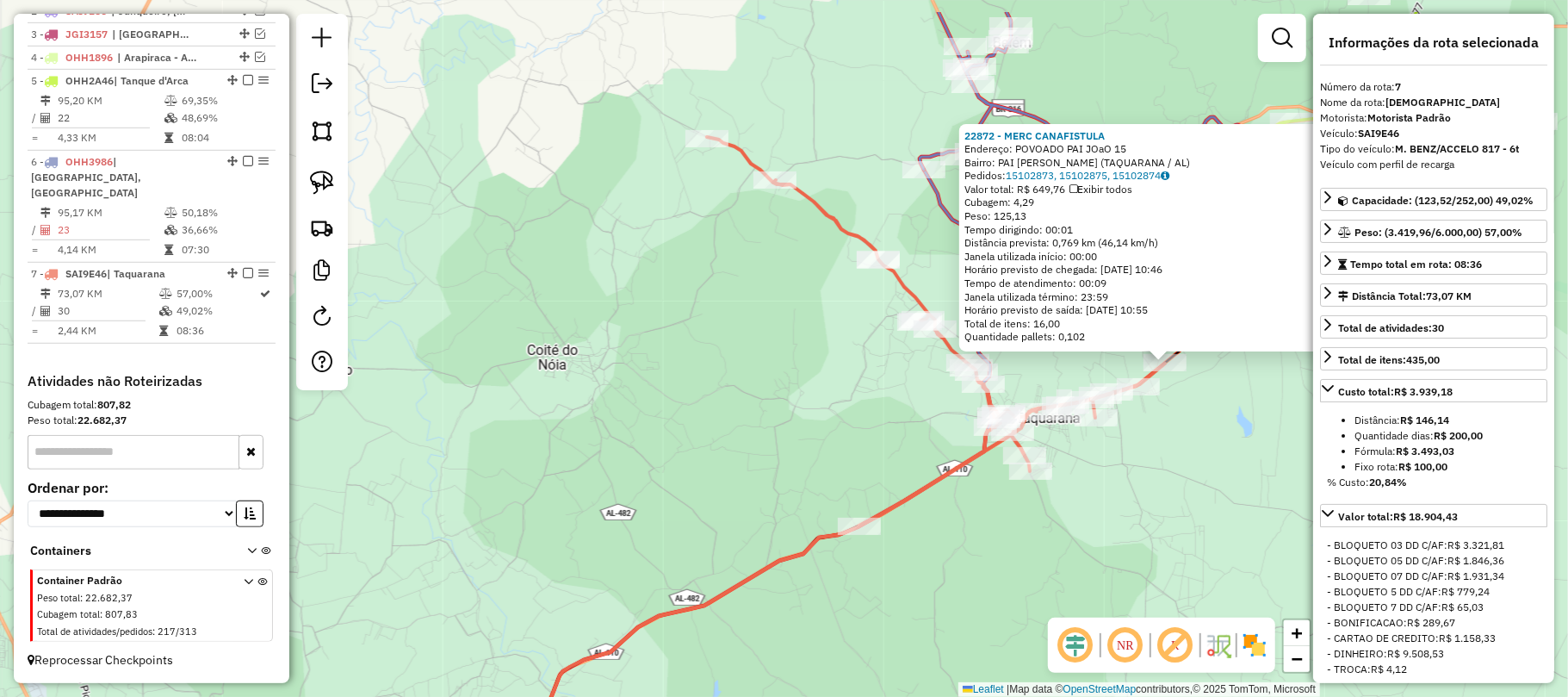
drag, startPoint x: 865, startPoint y: 322, endPoint x: 833, endPoint y: 431, distance: 113.6
click at [833, 431] on div "22872 - MERC CANAFISTULA Endereço: POVOADO PAI JOaO 15 Bairro: PAI JOAO (TAQUAR…" at bounding box center [784, 348] width 1568 height 697
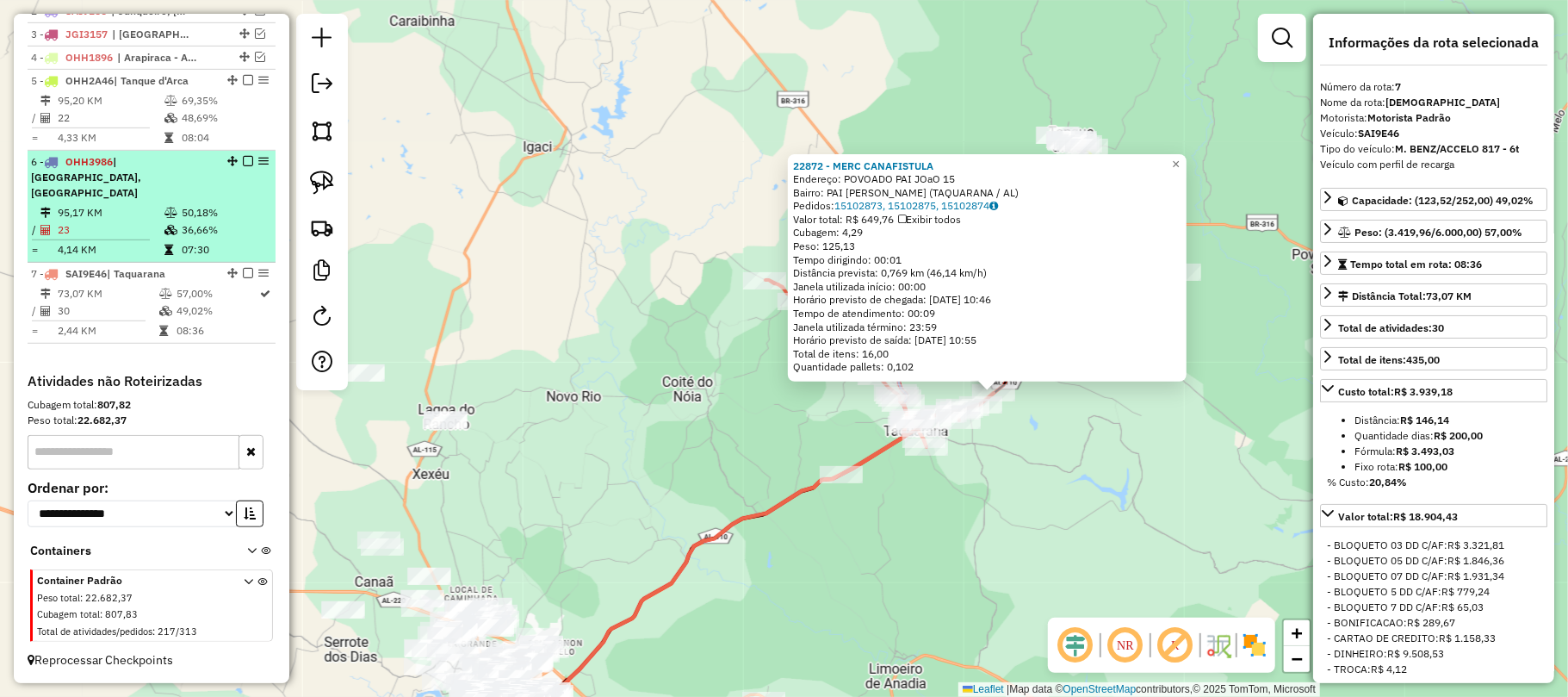
click at [243, 166] on em at bounding box center [248, 162] width 11 height 11
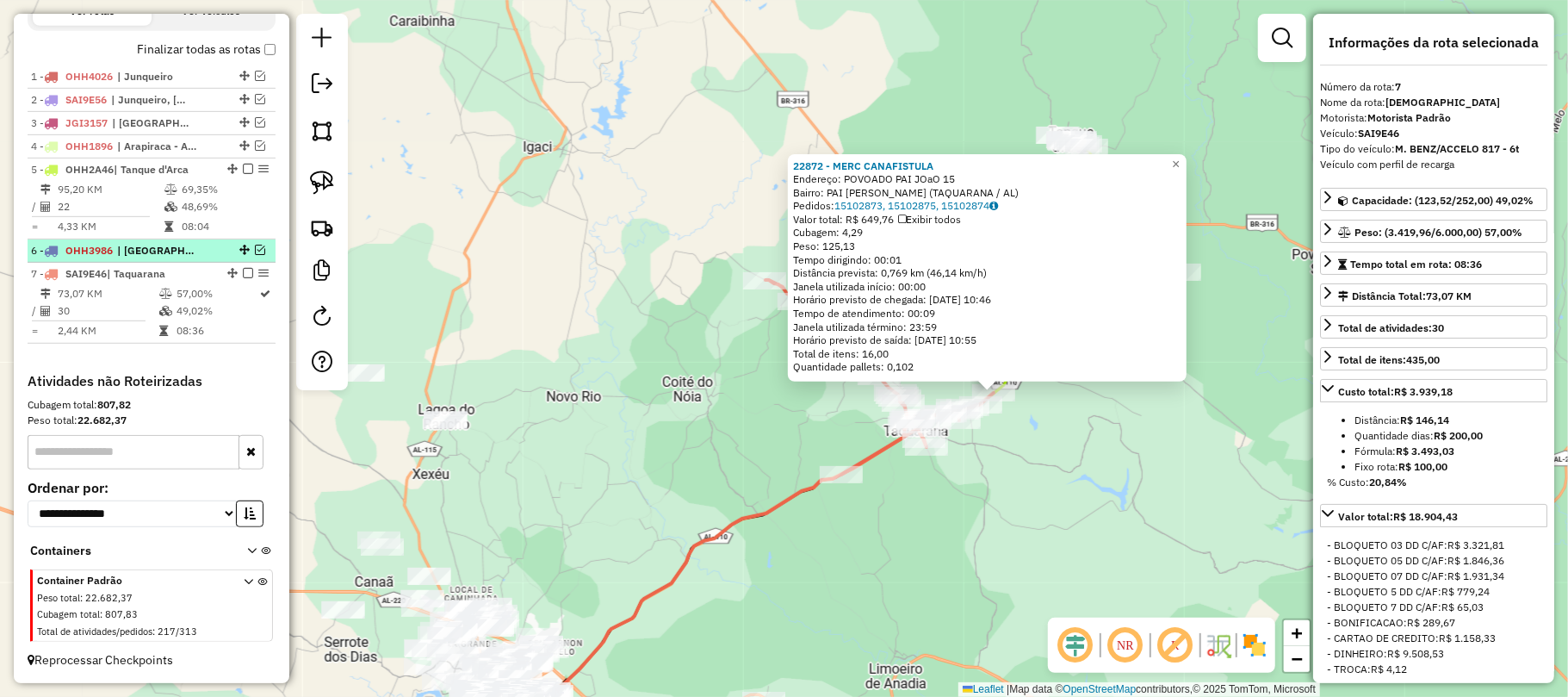
scroll to position [633, 0]
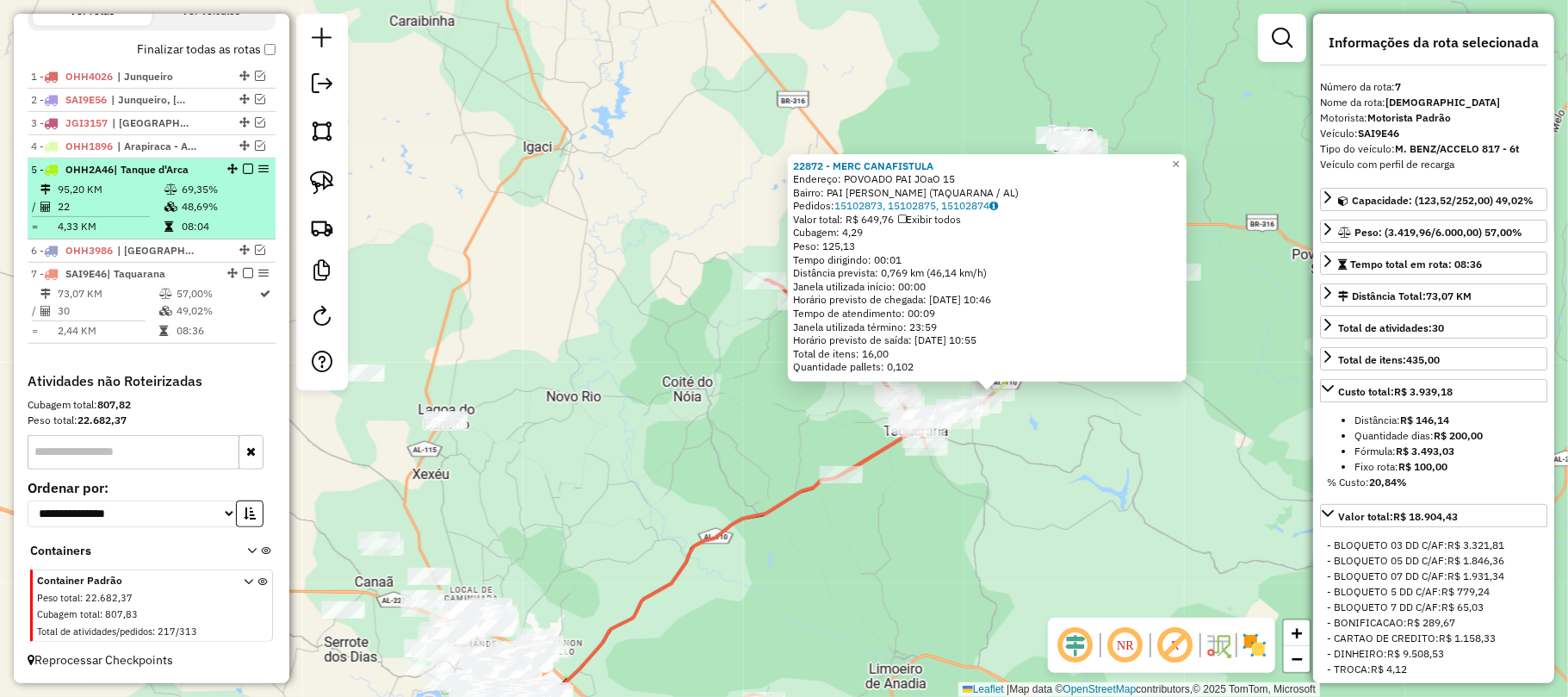
click at [243, 163] on em at bounding box center [248, 169] width 11 height 11
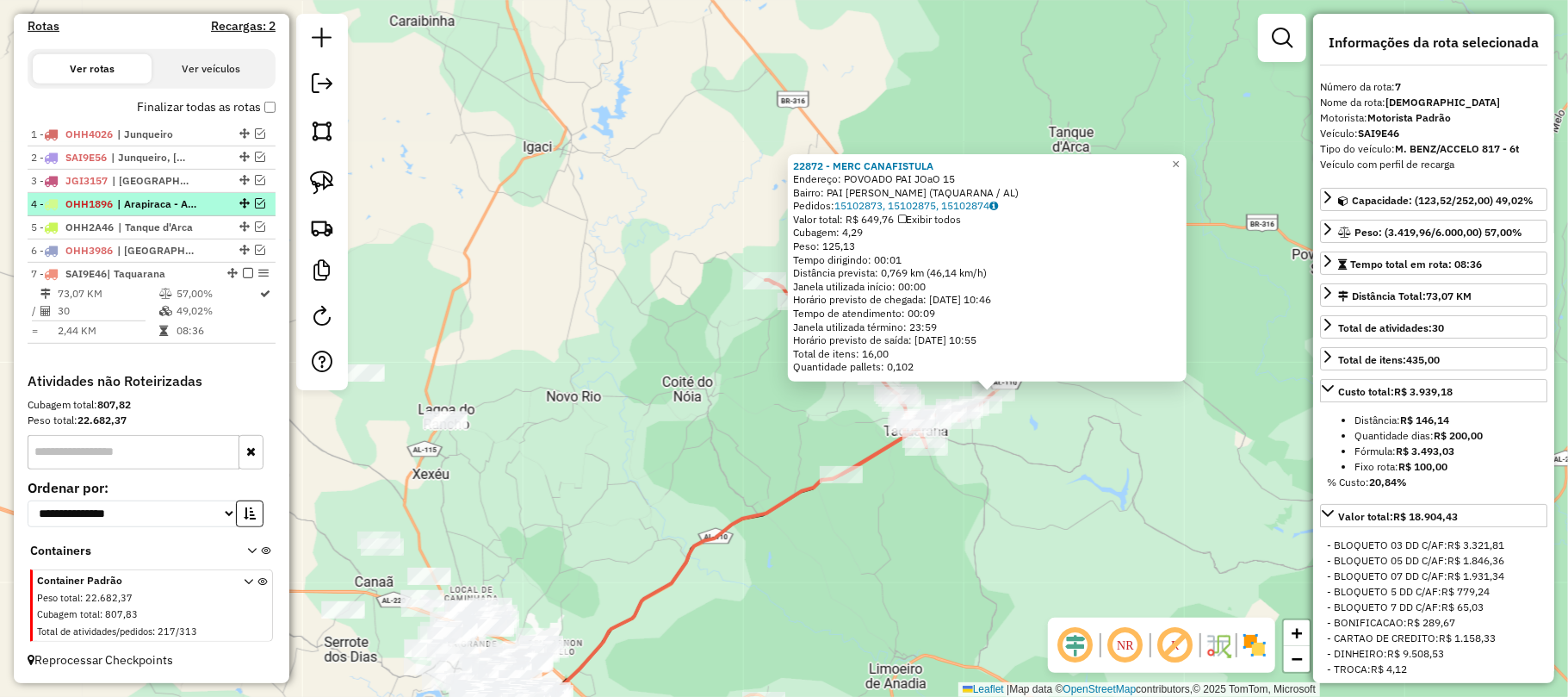
scroll to position [576, 0]
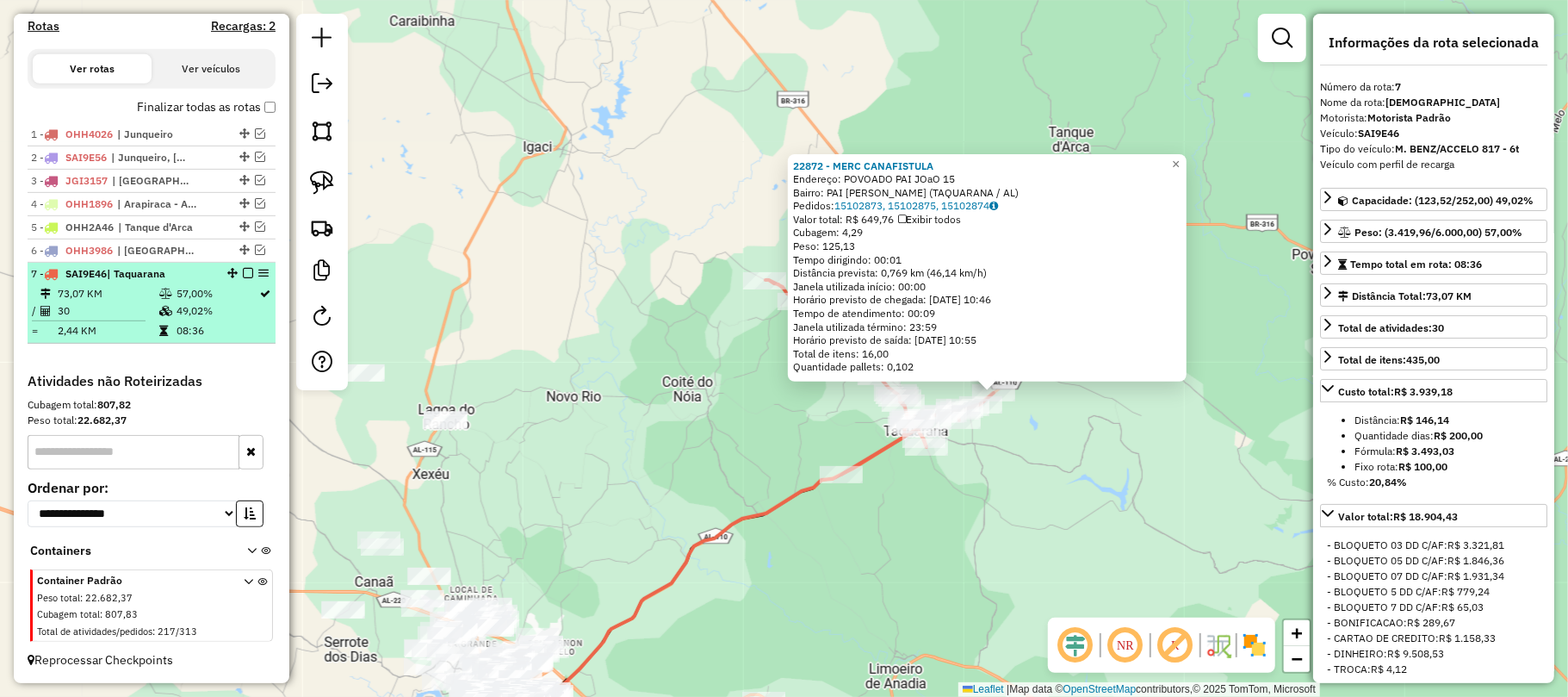
click at [243, 272] on em at bounding box center [248, 273] width 11 height 11
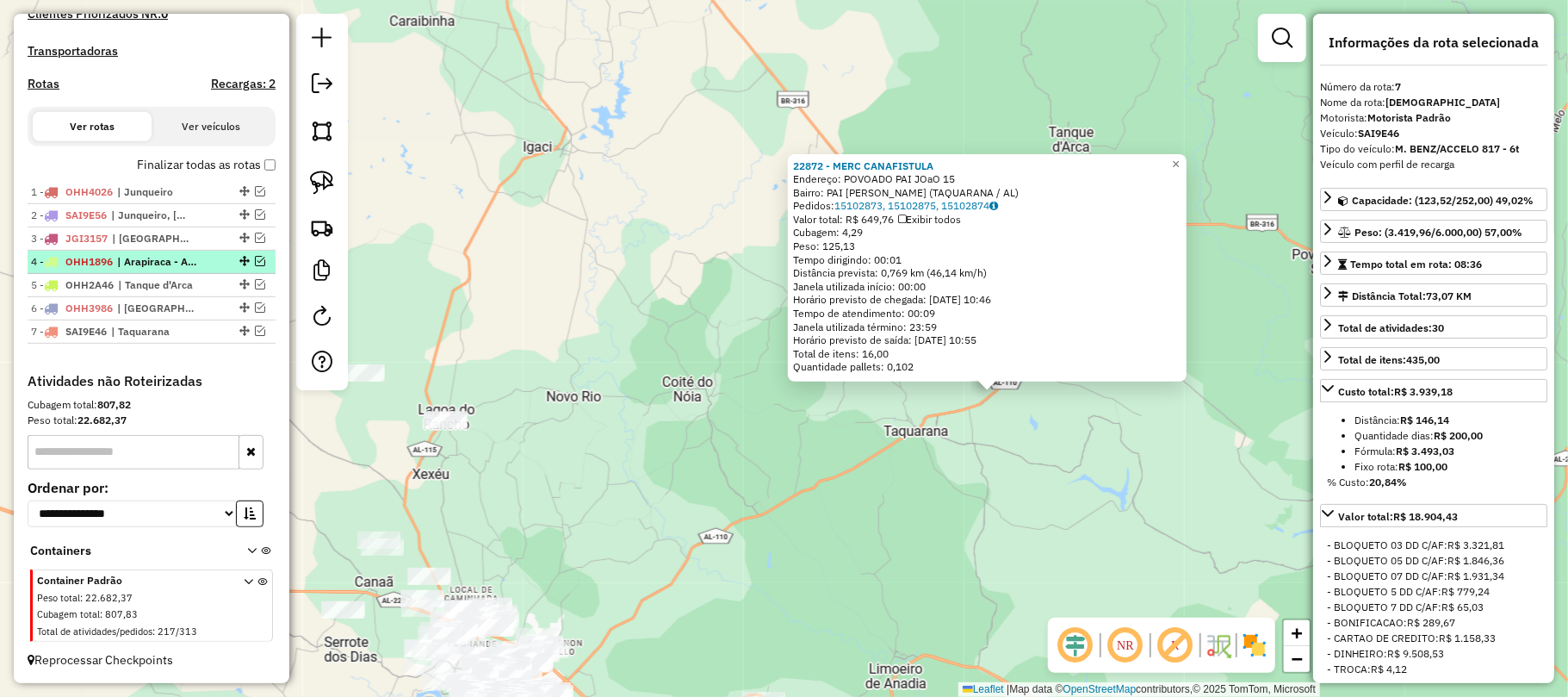
click at [186, 254] on span "| Arapiraca - Alazão / Bálsamo / [GEOGRAPHIC_DATA], Arapiraca - [GEOGRAPHIC_DAT…" at bounding box center [156, 261] width 79 height 15
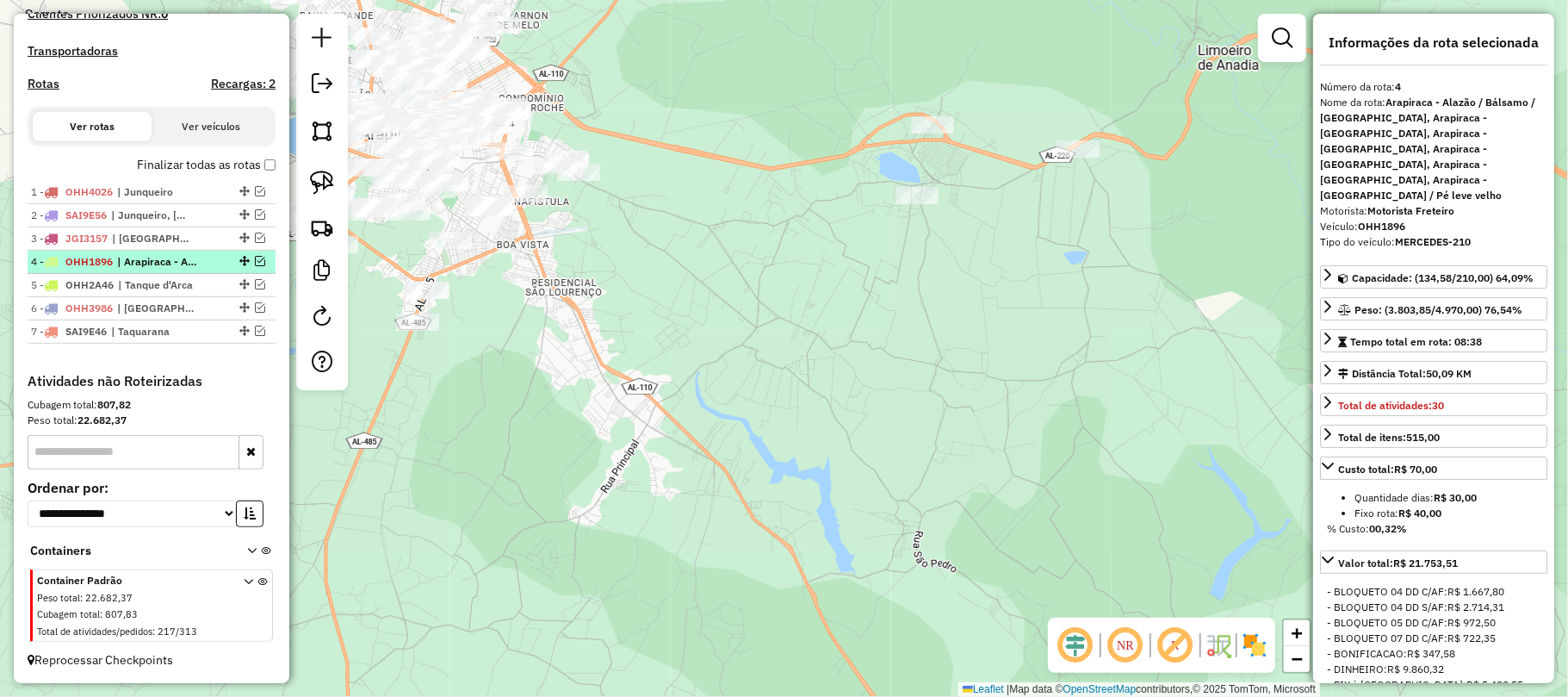
click at [259, 257] on em at bounding box center [260, 261] width 11 height 11
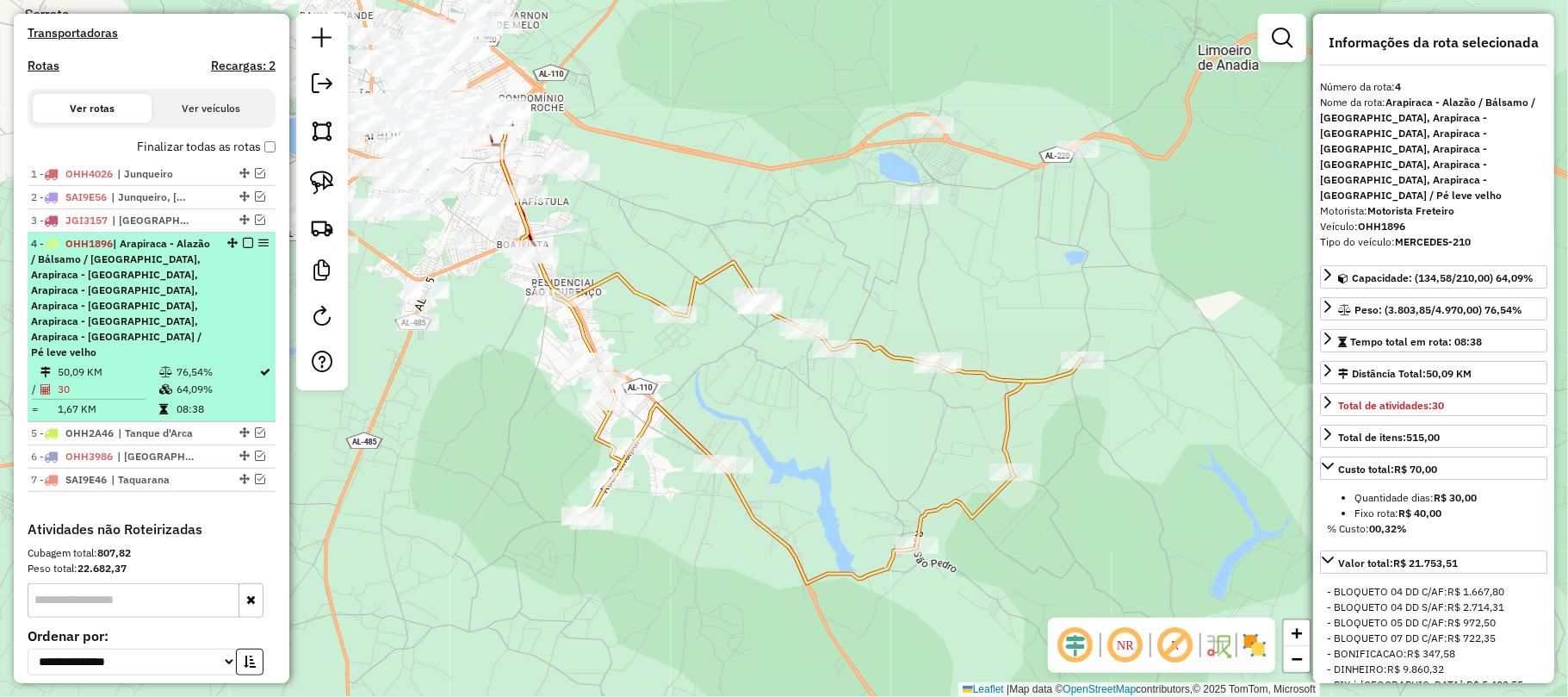
scroll to position [652, 0]
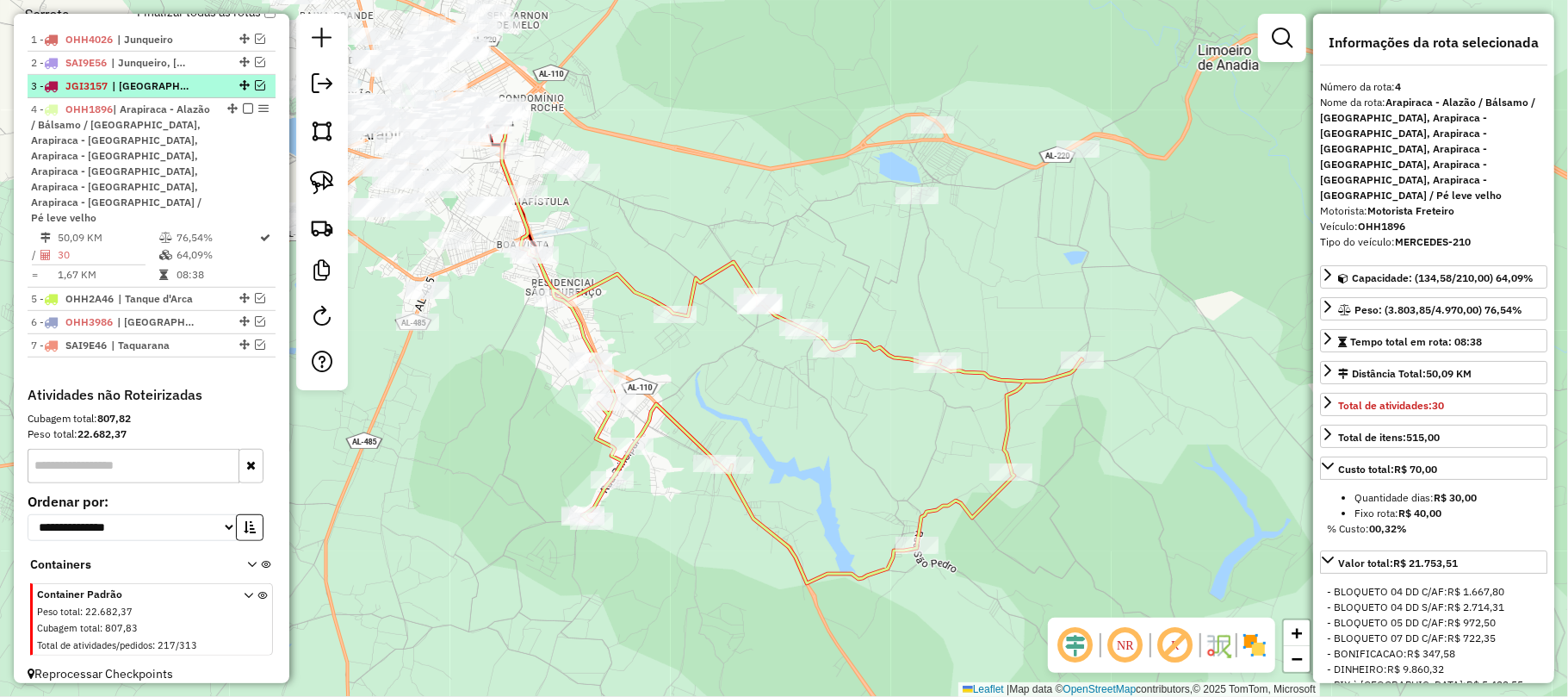
click at [255, 90] on em at bounding box center [260, 86] width 11 height 11
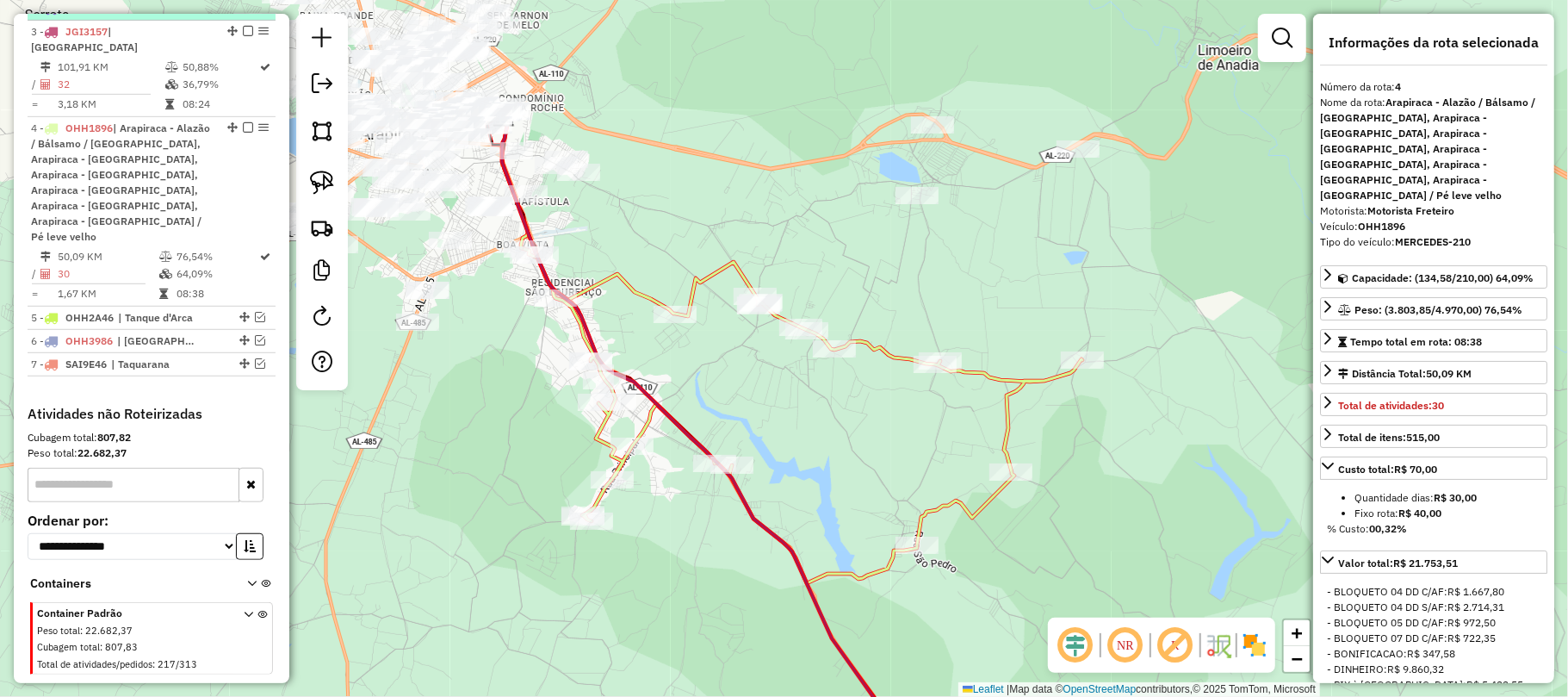
click at [248, 12] on div at bounding box center [243, 8] width 52 height 11
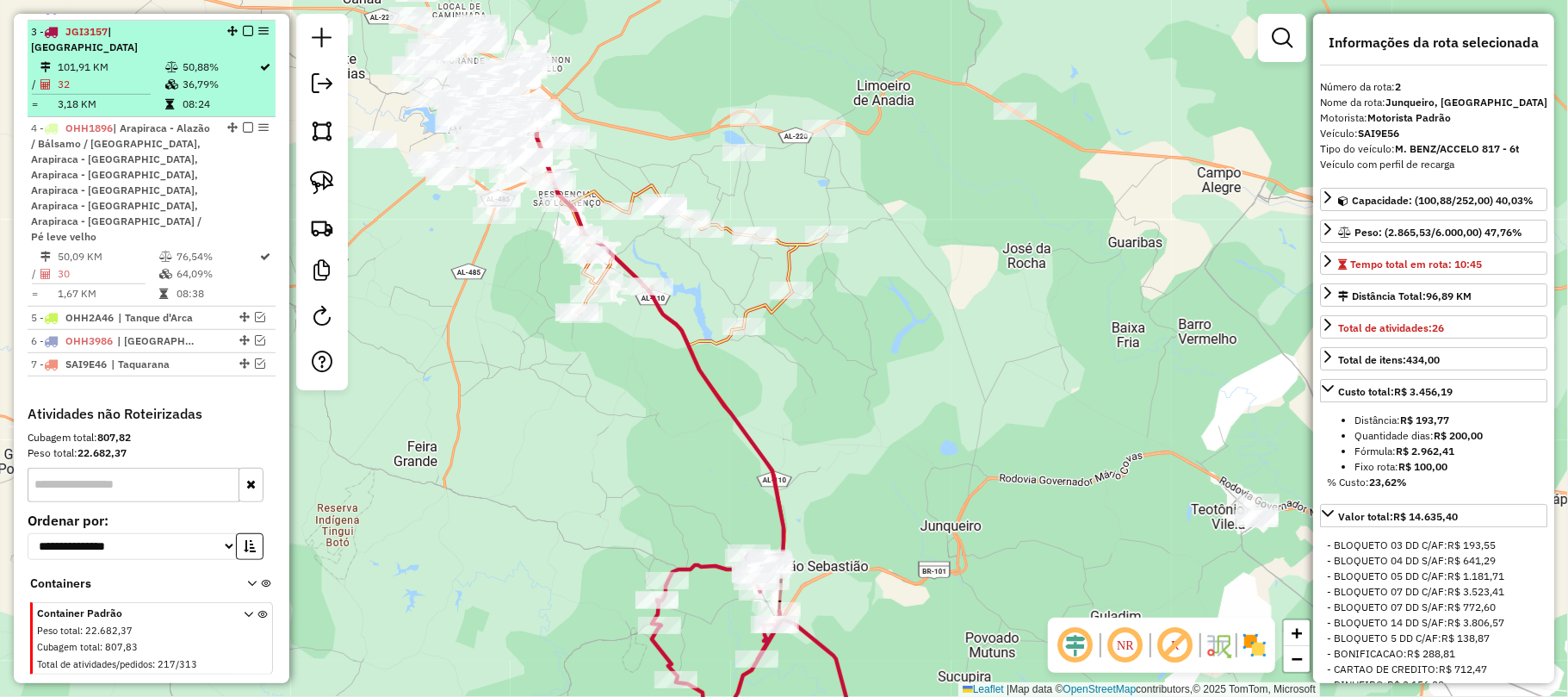
scroll to position [591, 0]
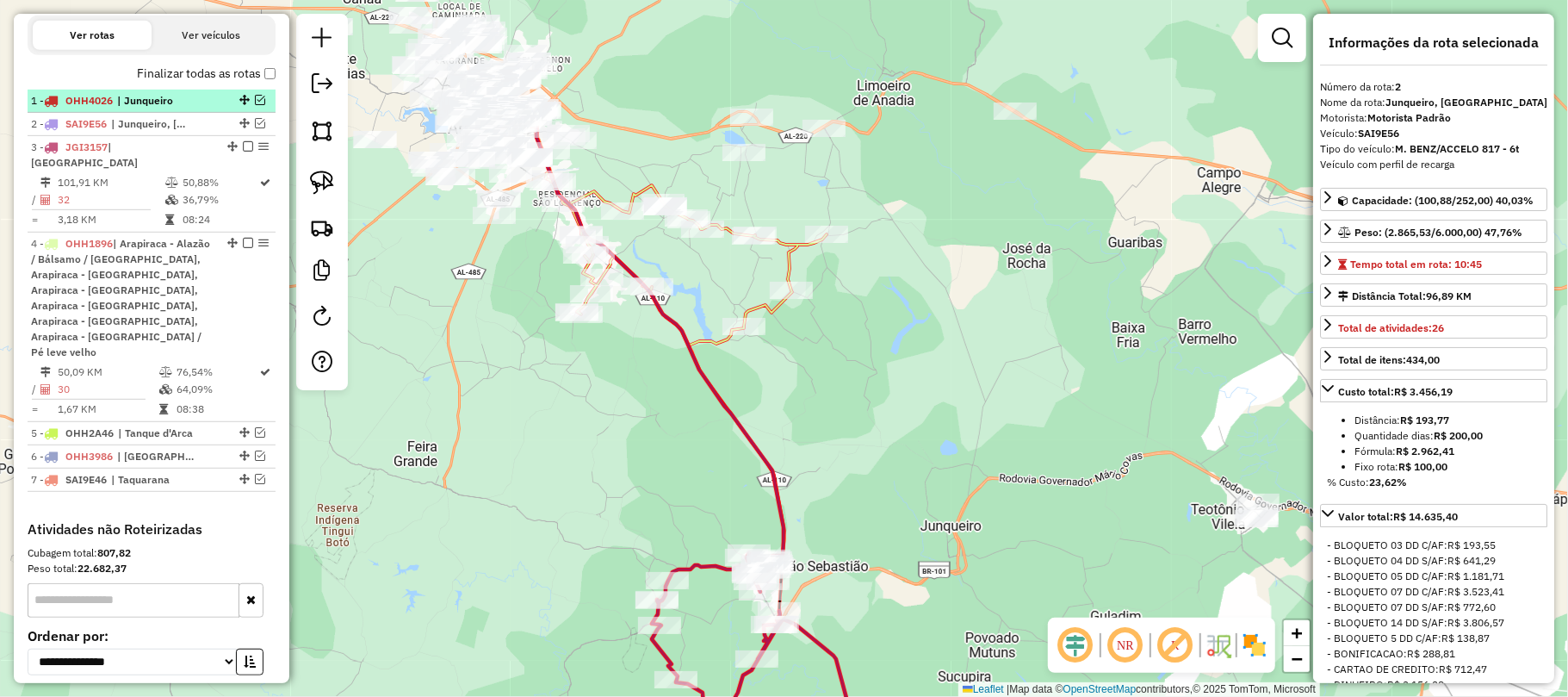
click at [257, 105] on em at bounding box center [260, 100] width 11 height 11
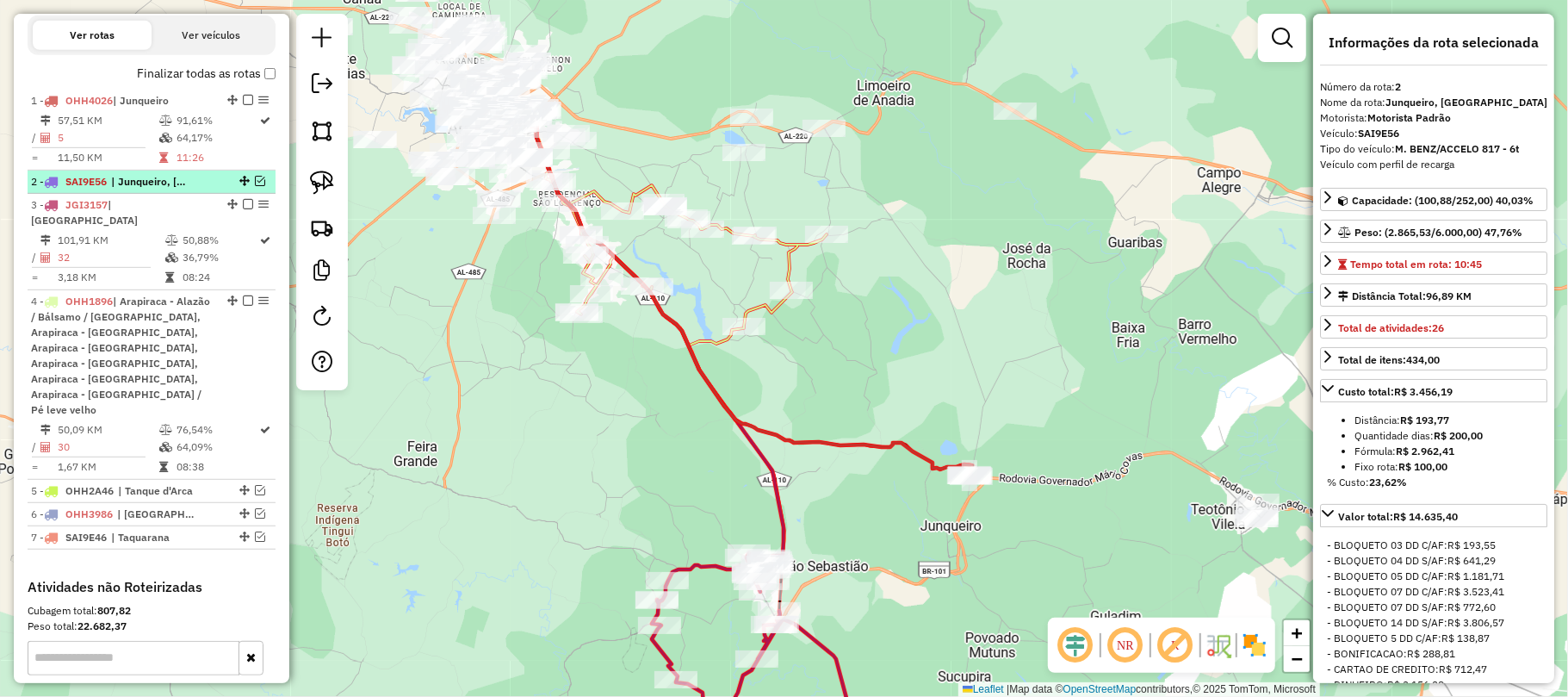
click at [255, 187] on em at bounding box center [260, 181] width 11 height 11
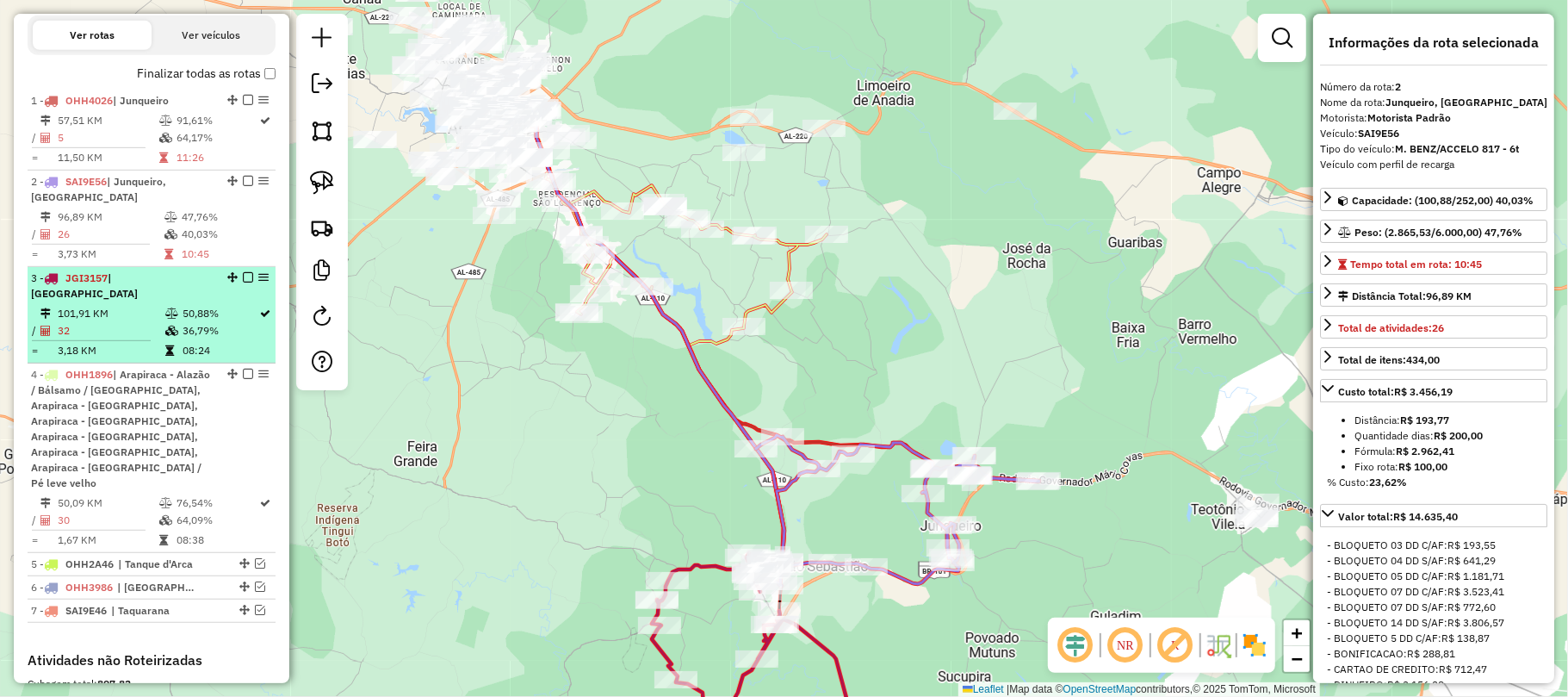
click at [145, 309] on td "101,91 KM" at bounding box center [111, 313] width 108 height 17
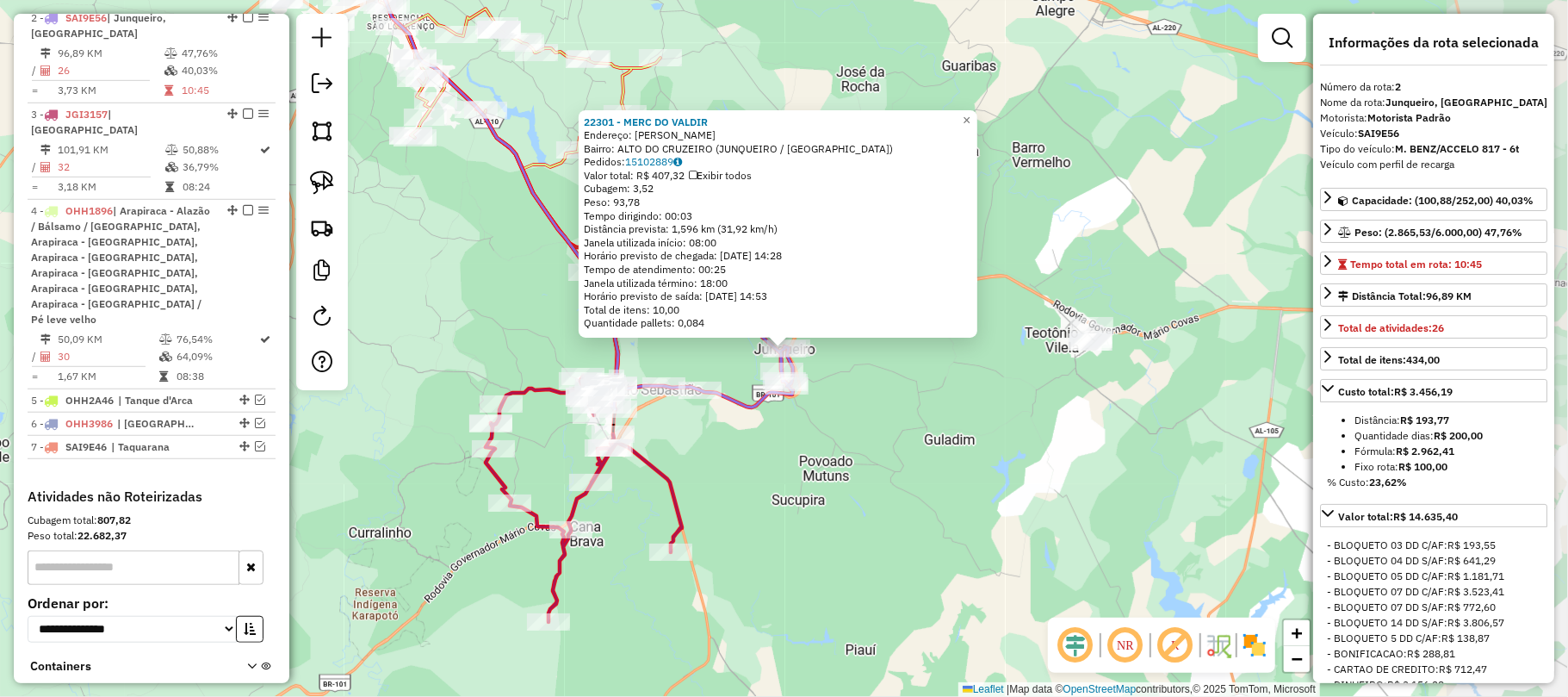
scroll to position [763, 0]
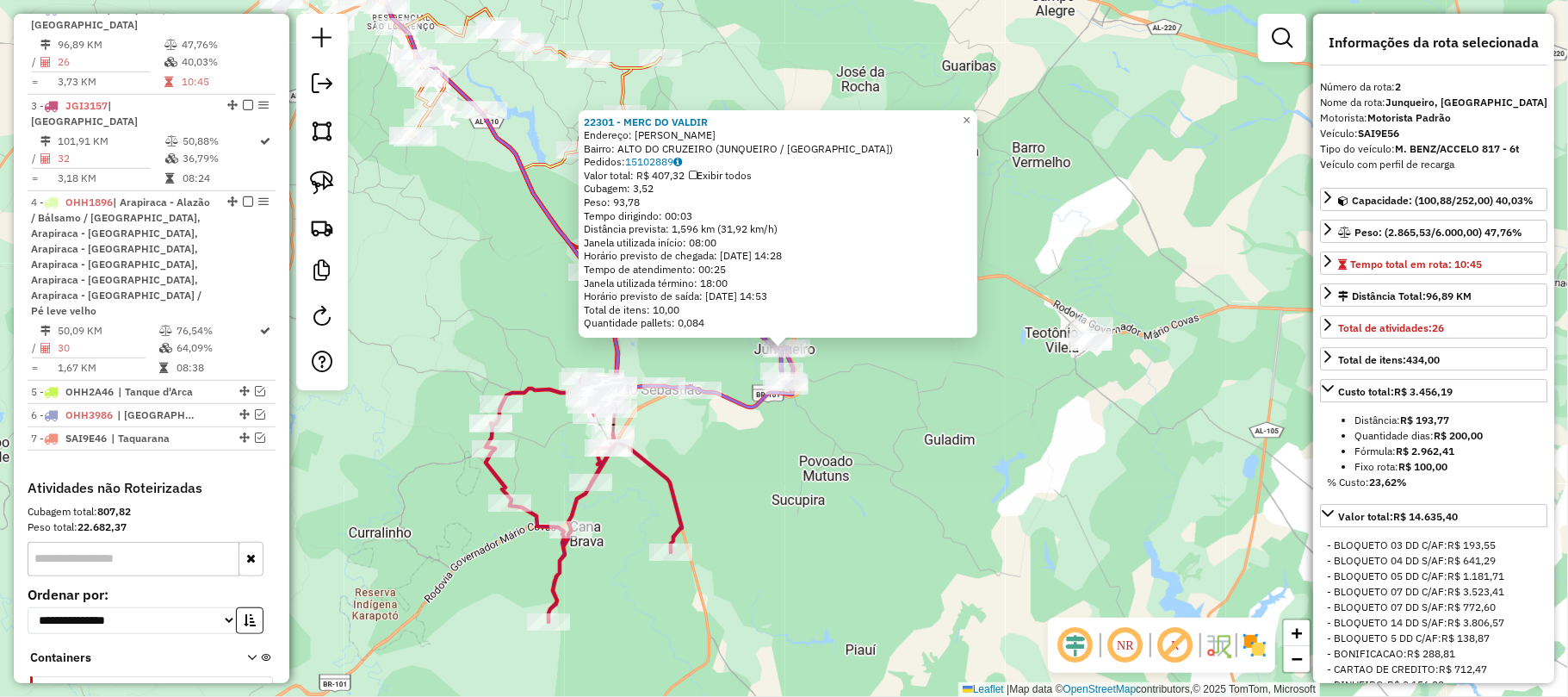
click at [772, 439] on div "22301 - MERC DO VALDIR Endereço: MARIA JOSE ROCHA SN Bairro: ALTO DO CRUZEIRO (…" at bounding box center [784, 348] width 1568 height 697
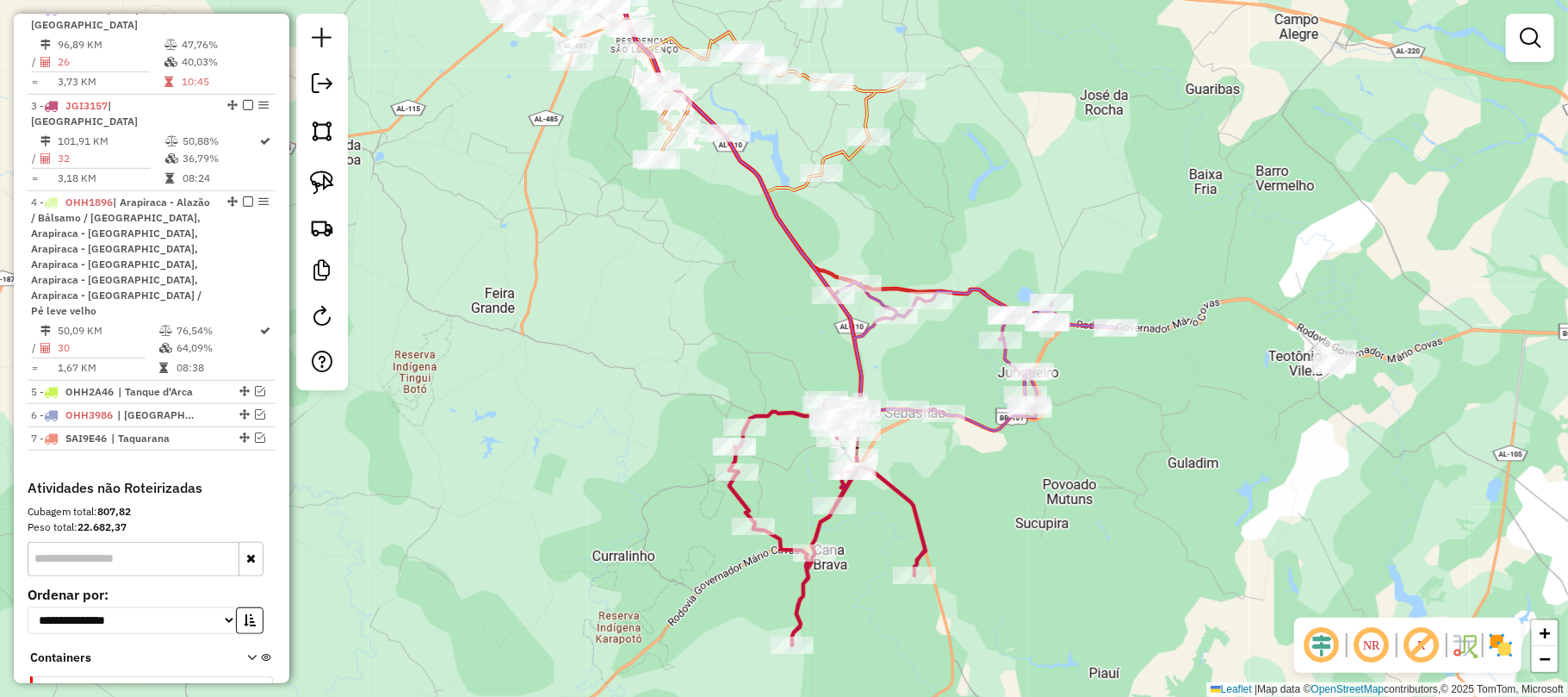
drag, startPoint x: 782, startPoint y: 429, endPoint x: 1028, endPoint y: 452, distance: 247.1
click at [1028, 452] on div "Janela de atendimento Grade de atendimento Capacidade Transportadoras Veículos …" at bounding box center [784, 348] width 1568 height 697
select select "**********"
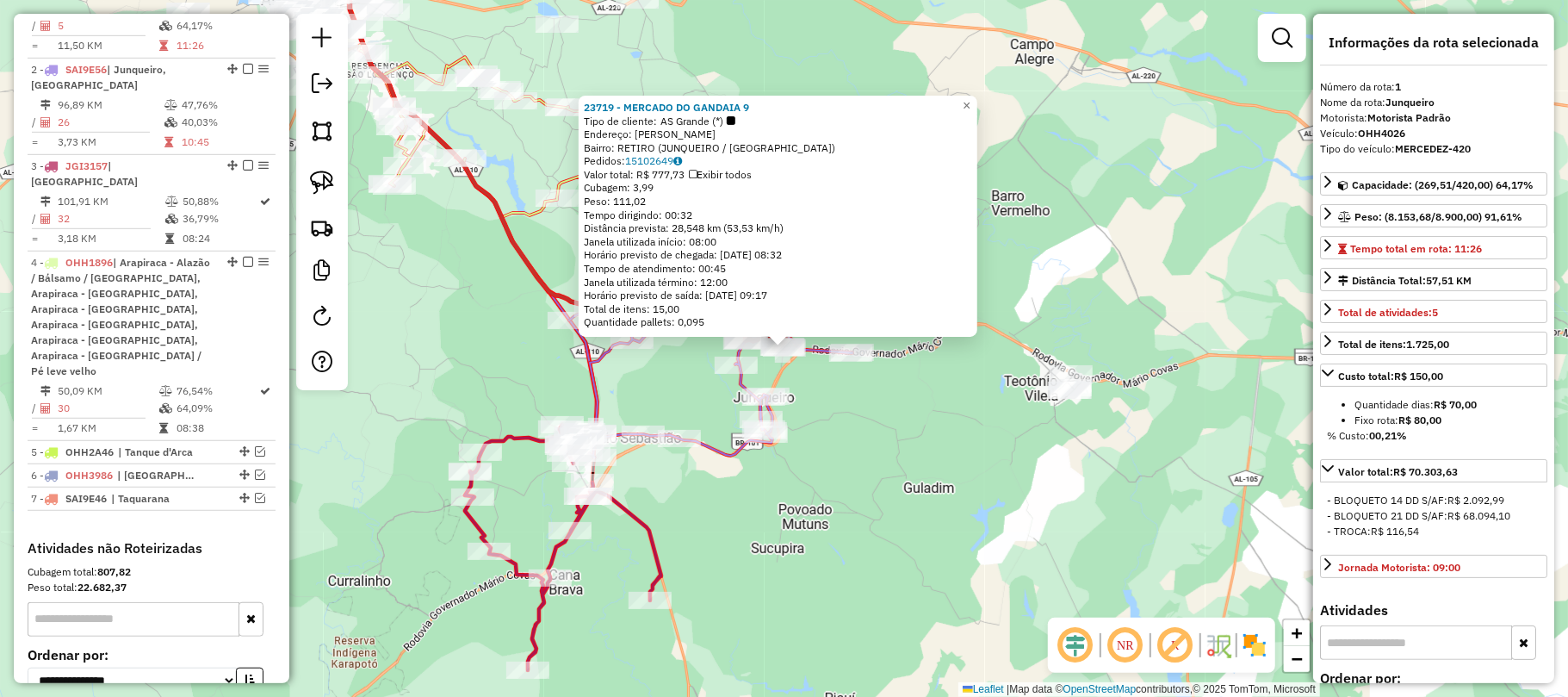
scroll to position [683, 0]
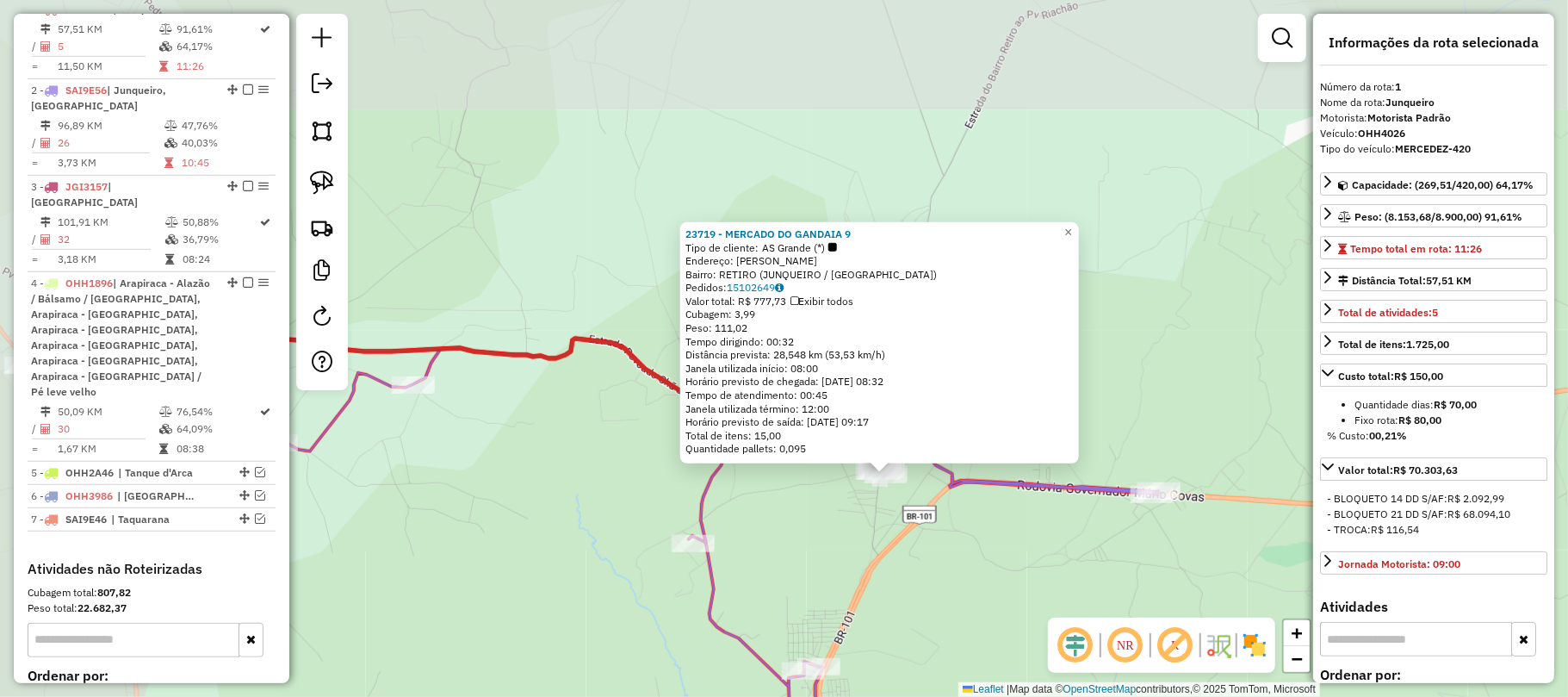
drag, startPoint x: 739, startPoint y: 346, endPoint x: 1052, endPoint y: 618, distance: 414.7
click at [1055, 621] on hb-router-mapa "Informações da Sessão 980209 - 16/08/2025 Criação: 15/08/2025 17:49 Depósito: C…" at bounding box center [784, 348] width 1568 height 697
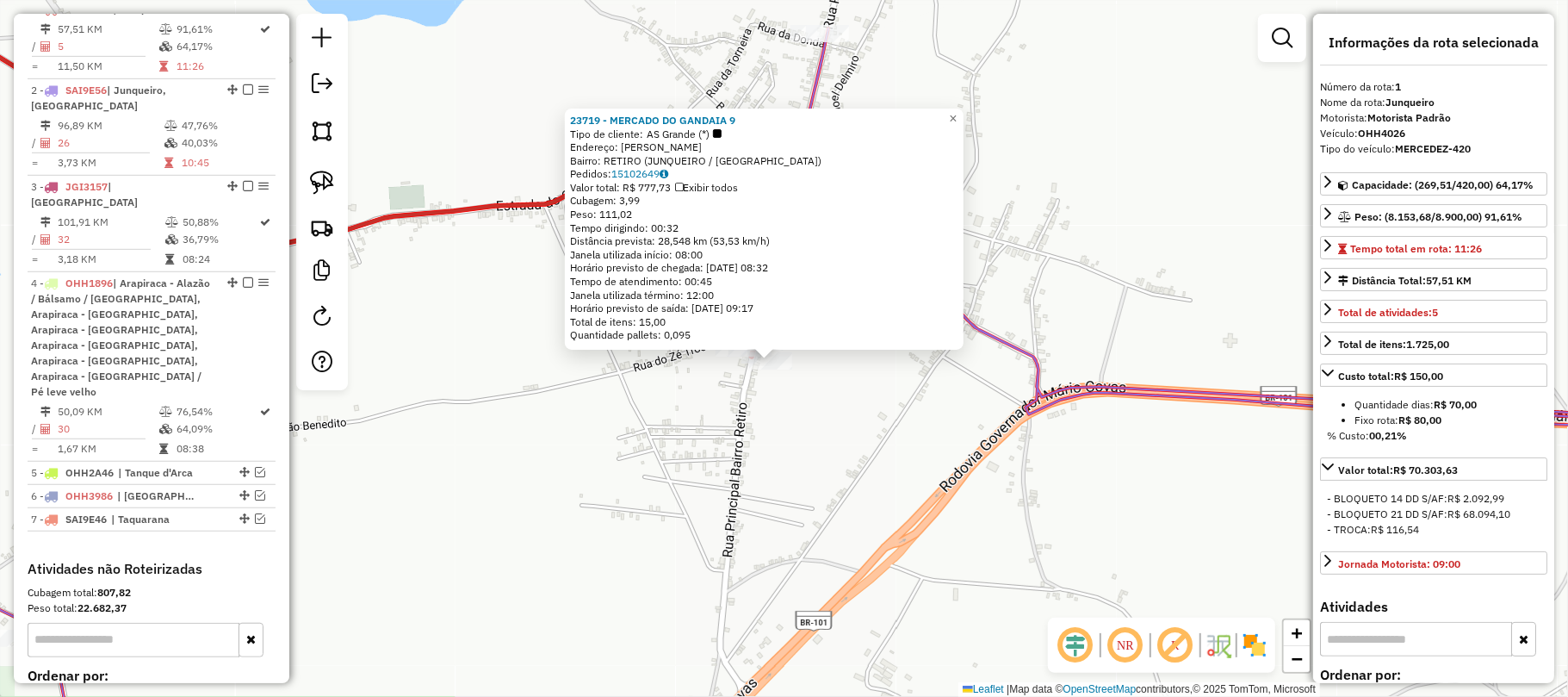
click at [848, 415] on div "23719 - MERCADO DO GANDAIA 9 Tipo de cliente: AS Grande (*) Endereço: JOAO JOSE…" at bounding box center [784, 348] width 1568 height 697
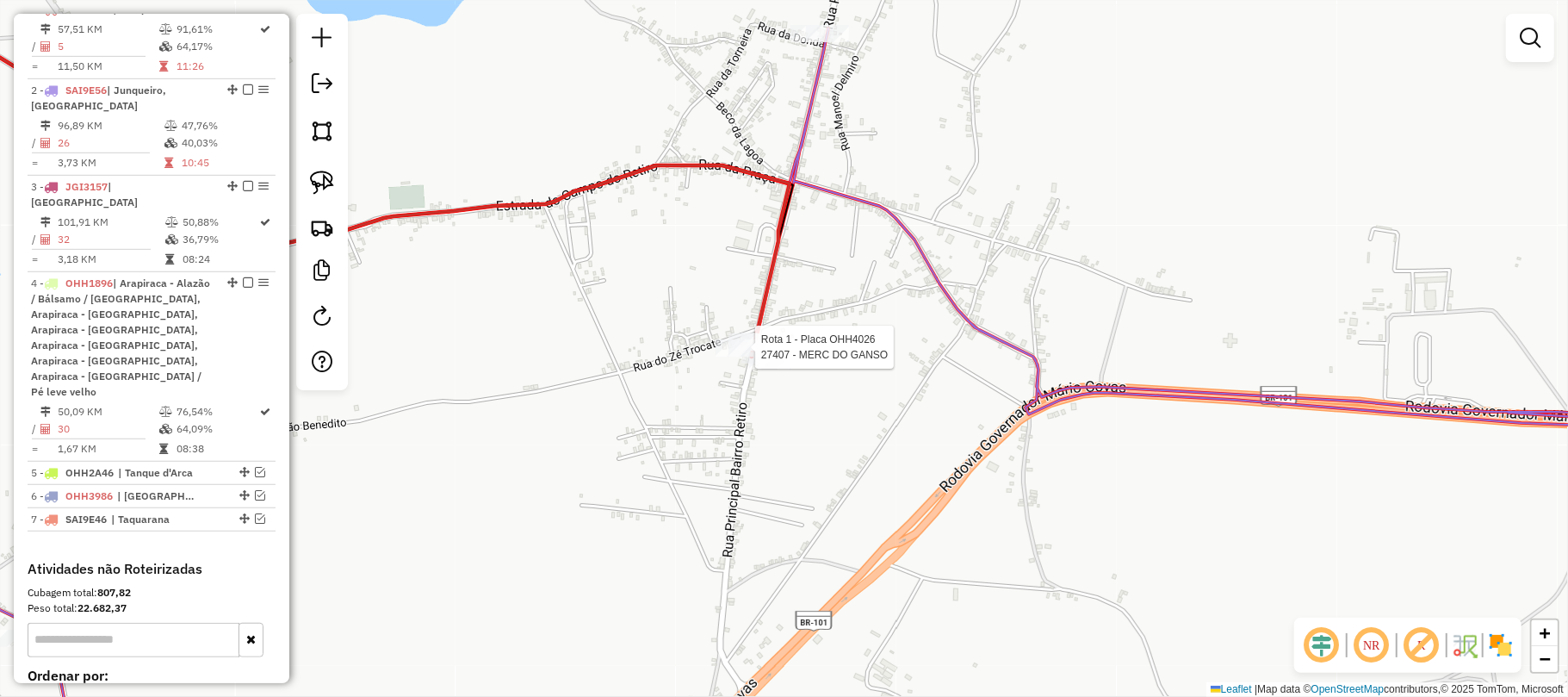
select select "**********"
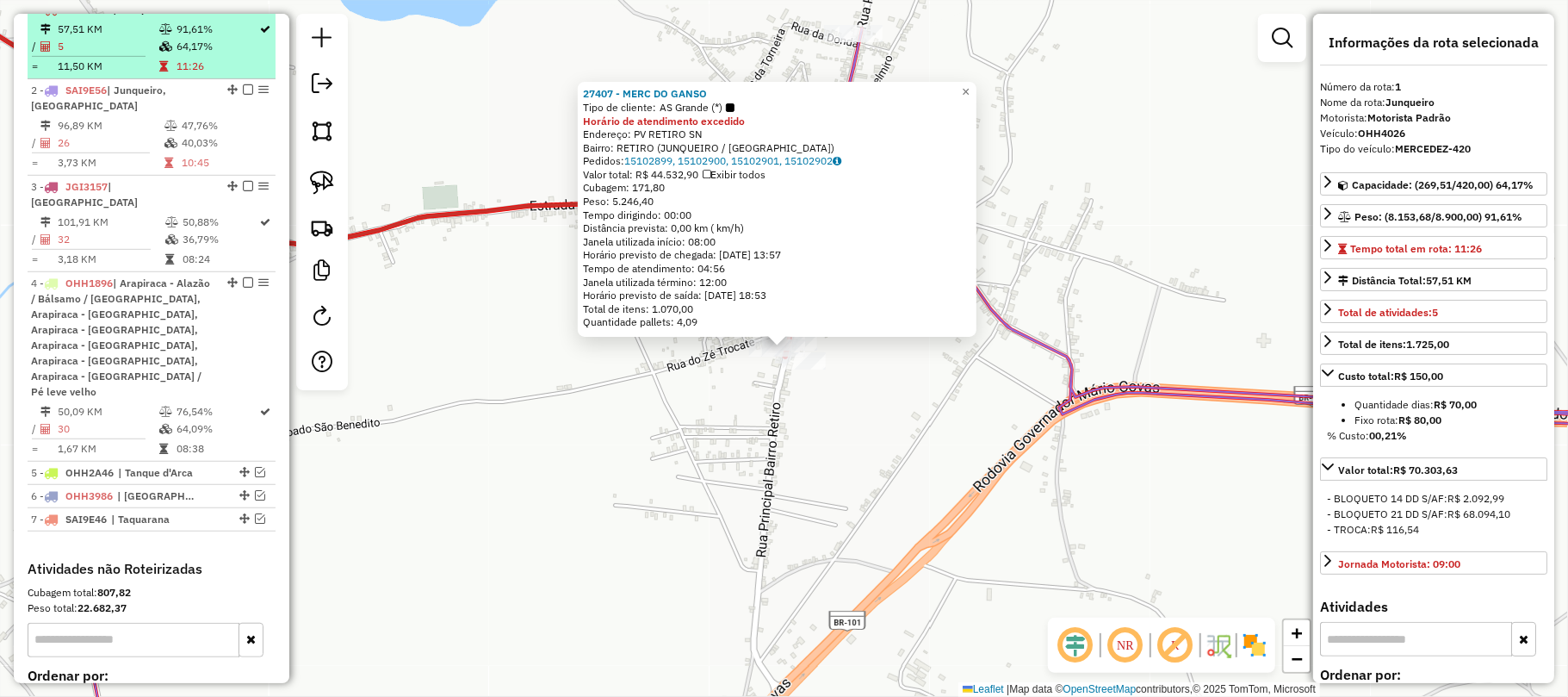
click at [243, 13] on em at bounding box center [248, 9] width 11 height 11
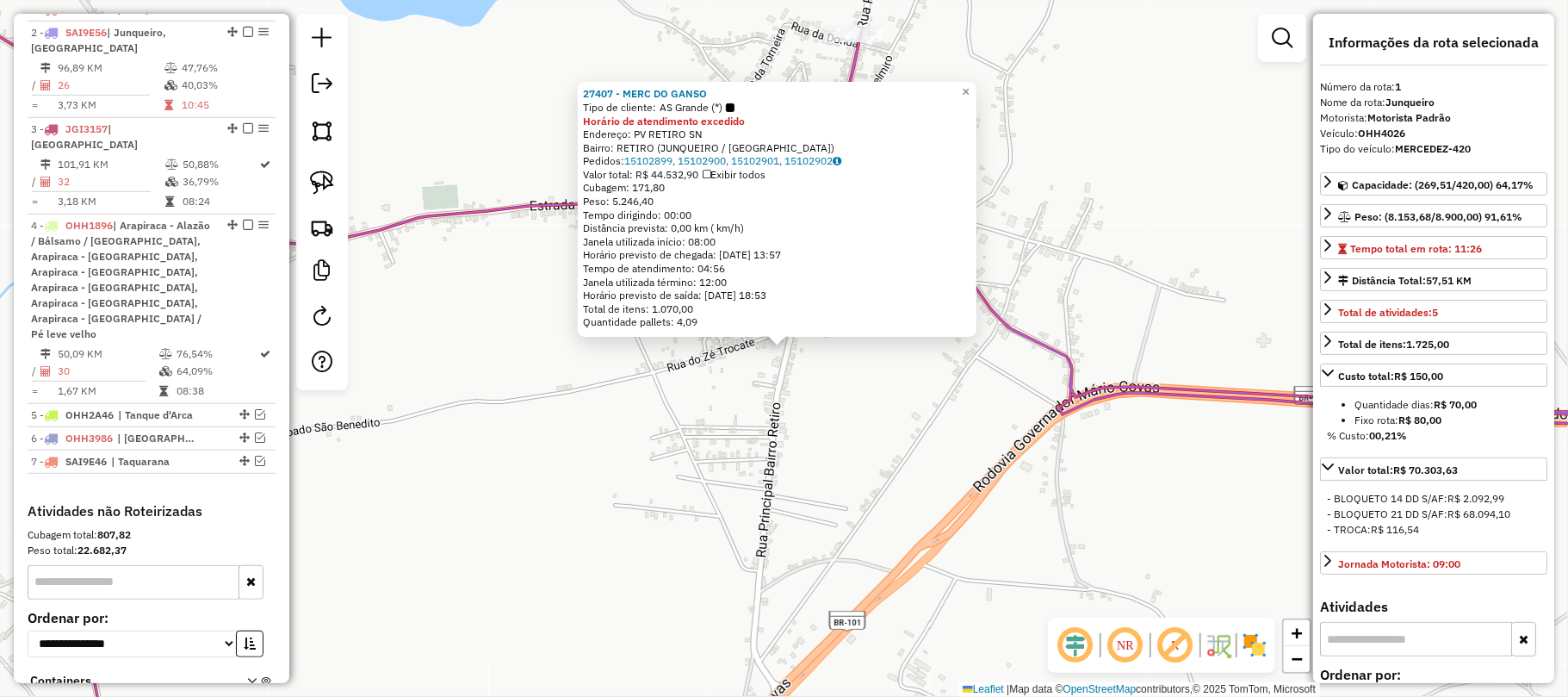
click at [920, 415] on div "27407 - MERC DO GANSO Tipo de cliente: AS Grande (*) Horário de atendimento exc…" at bounding box center [784, 348] width 1568 height 697
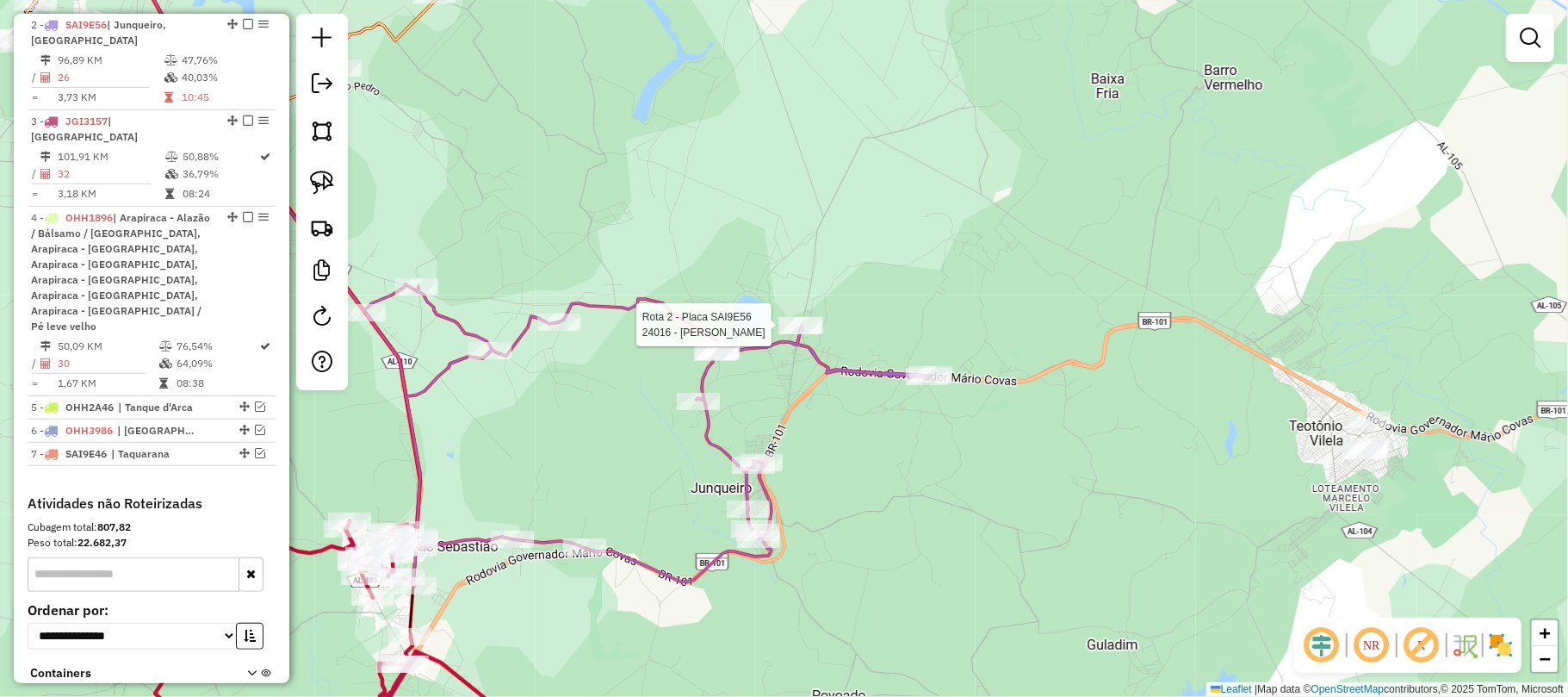
select select "**********"
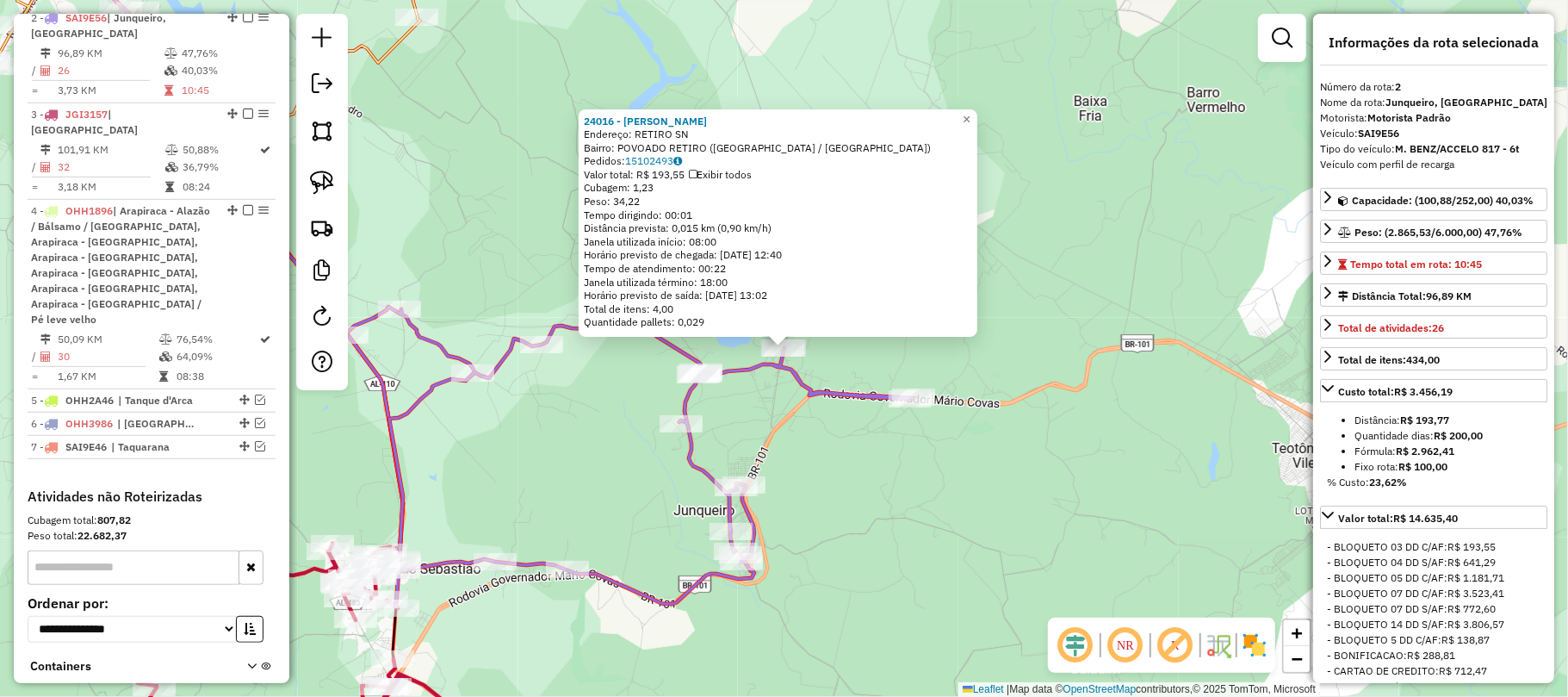
scroll to position [705, 0]
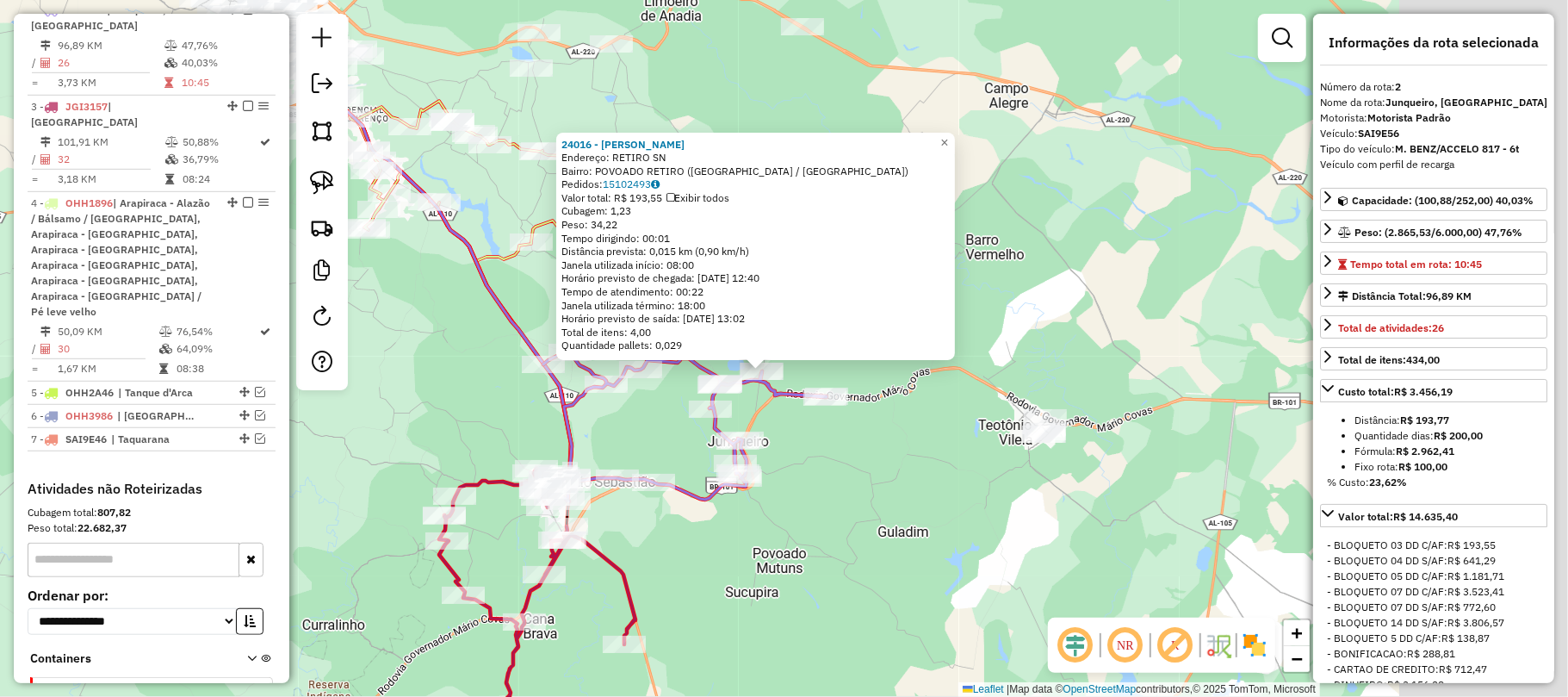
drag, startPoint x: 1176, startPoint y: 467, endPoint x: 979, endPoint y: 436, distance: 199.4
click at [979, 436] on div "24016 - AVICOLA FERNANDES Endereço: RETIRO SN Bairro: POVOADO RETIRO (JUNQUEIRO…" at bounding box center [784, 348] width 1568 height 697
drag, startPoint x: 1125, startPoint y: 484, endPoint x: 1112, endPoint y: 477, distance: 14.8
click at [1121, 483] on div "24016 - AVICOLA FERNANDES Endereço: RETIRO SN Bairro: POVOADO RETIRO (JUNQUEIRO…" at bounding box center [784, 348] width 1568 height 697
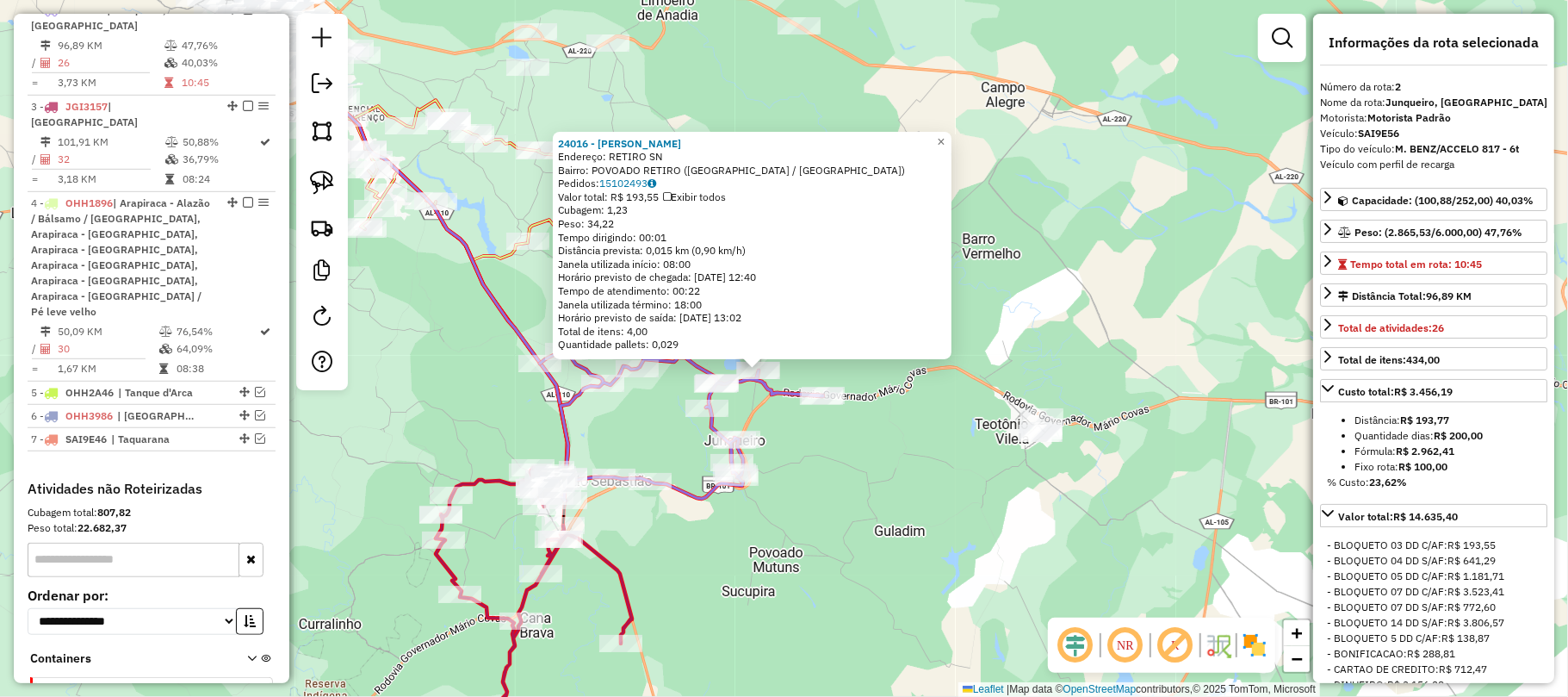
click at [955, 467] on div "24016 - AVICOLA FERNANDES Endereço: RETIRO SN Bairro: POVOADO RETIRO (JUNQUEIRO…" at bounding box center [784, 348] width 1568 height 697
click at [881, 419] on div "24016 - AVICOLA FERNANDES Endereço: RETIRO SN Bairro: POVOADO RETIRO (JUNQUEIRO…" at bounding box center [784, 348] width 1568 height 697
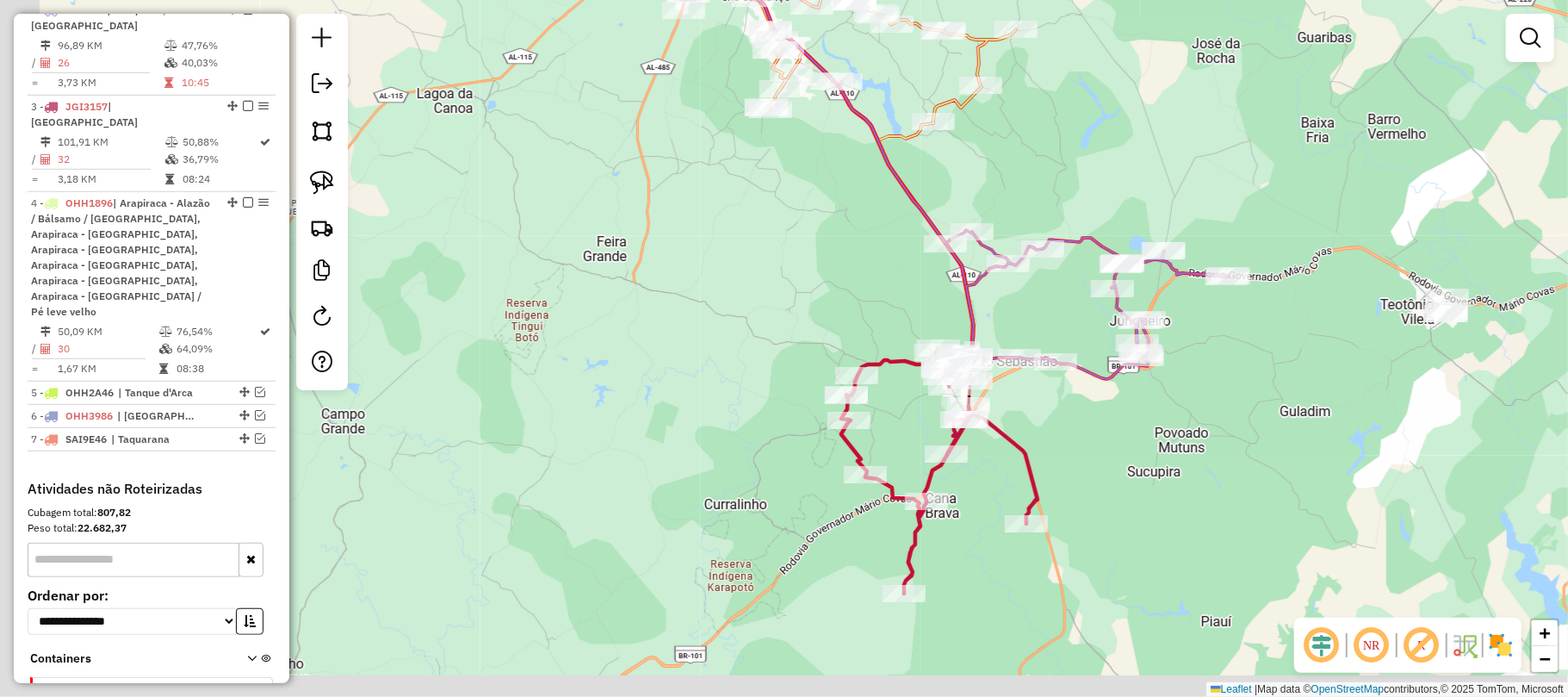
drag, startPoint x: 741, startPoint y: 409, endPoint x: 1028, endPoint y: 307, distance: 304.6
click at [1044, 307] on div "Janela de atendimento Grade de atendimento Capacidade Transportadoras Veículos …" at bounding box center [784, 348] width 1568 height 697
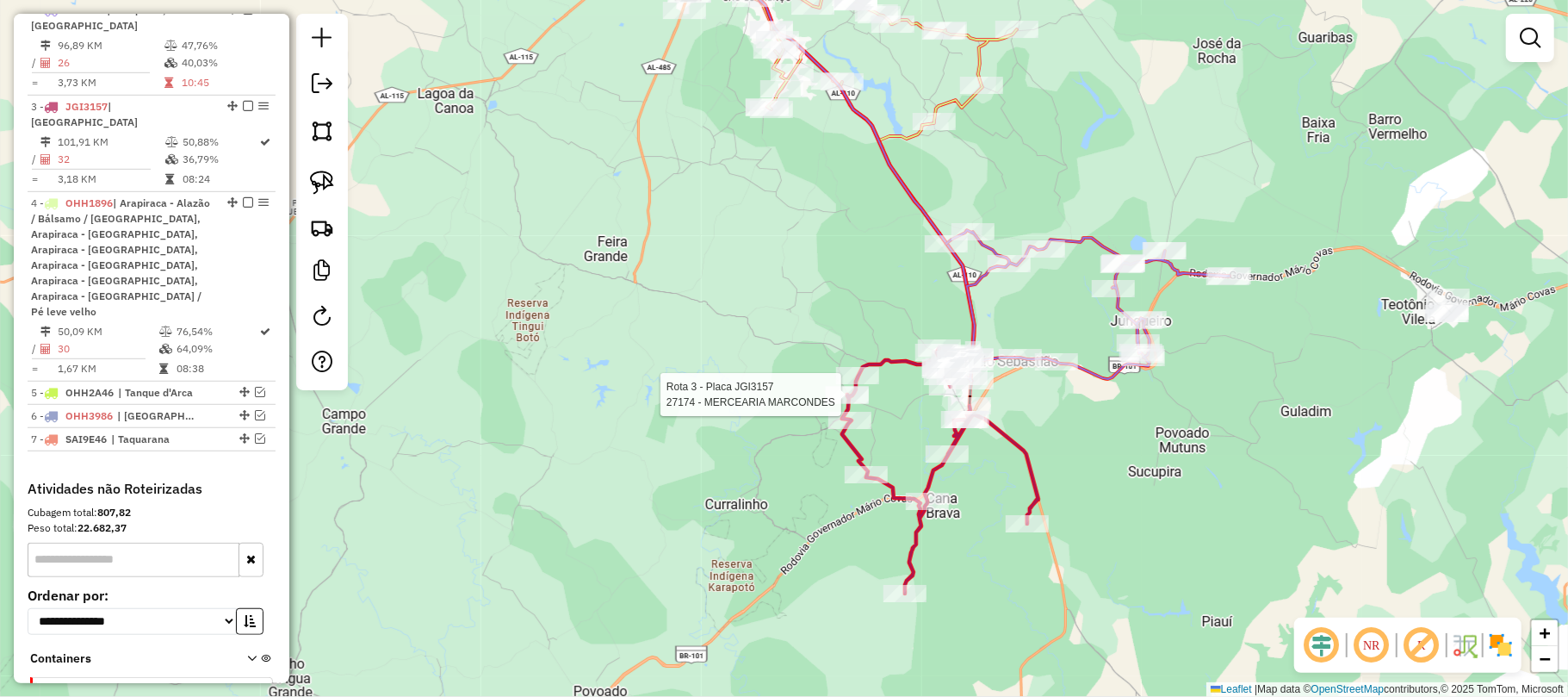
select select "**********"
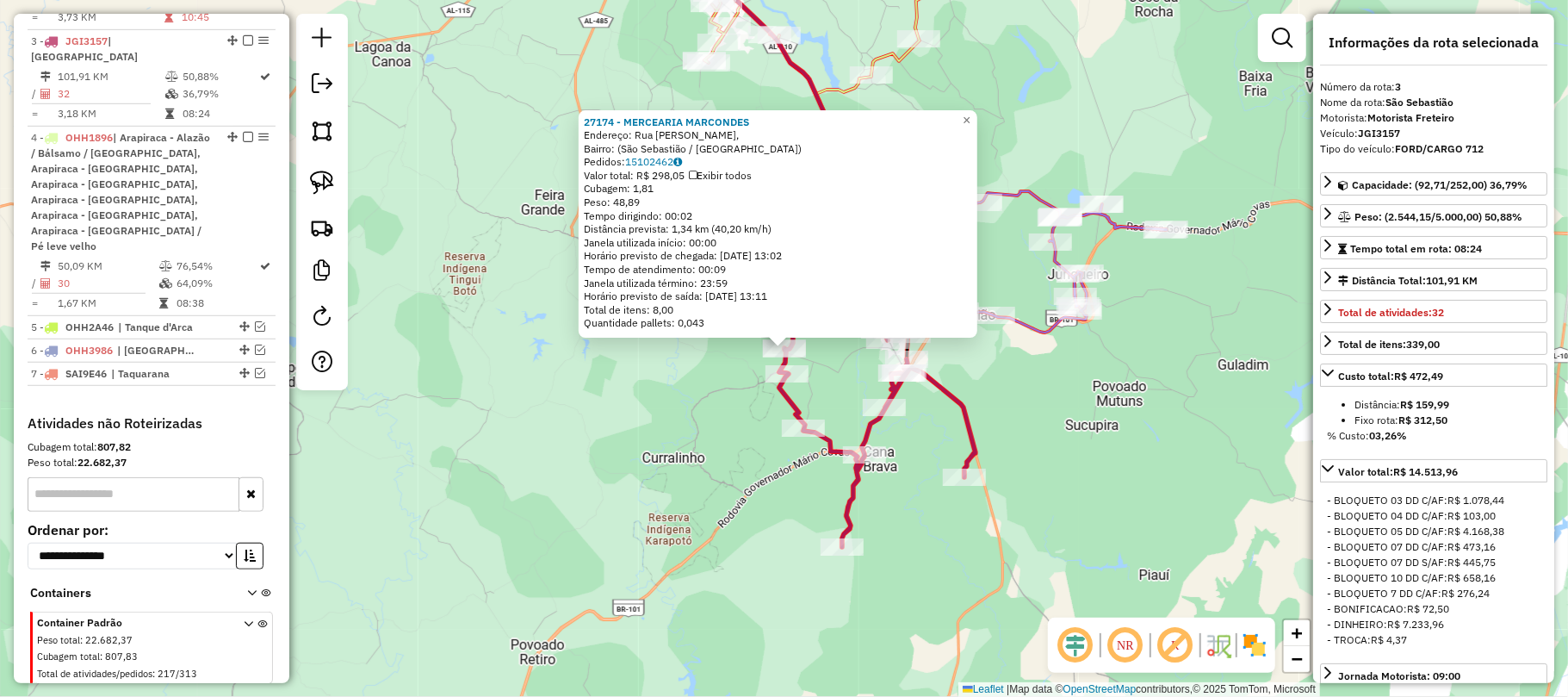
scroll to position [783, 0]
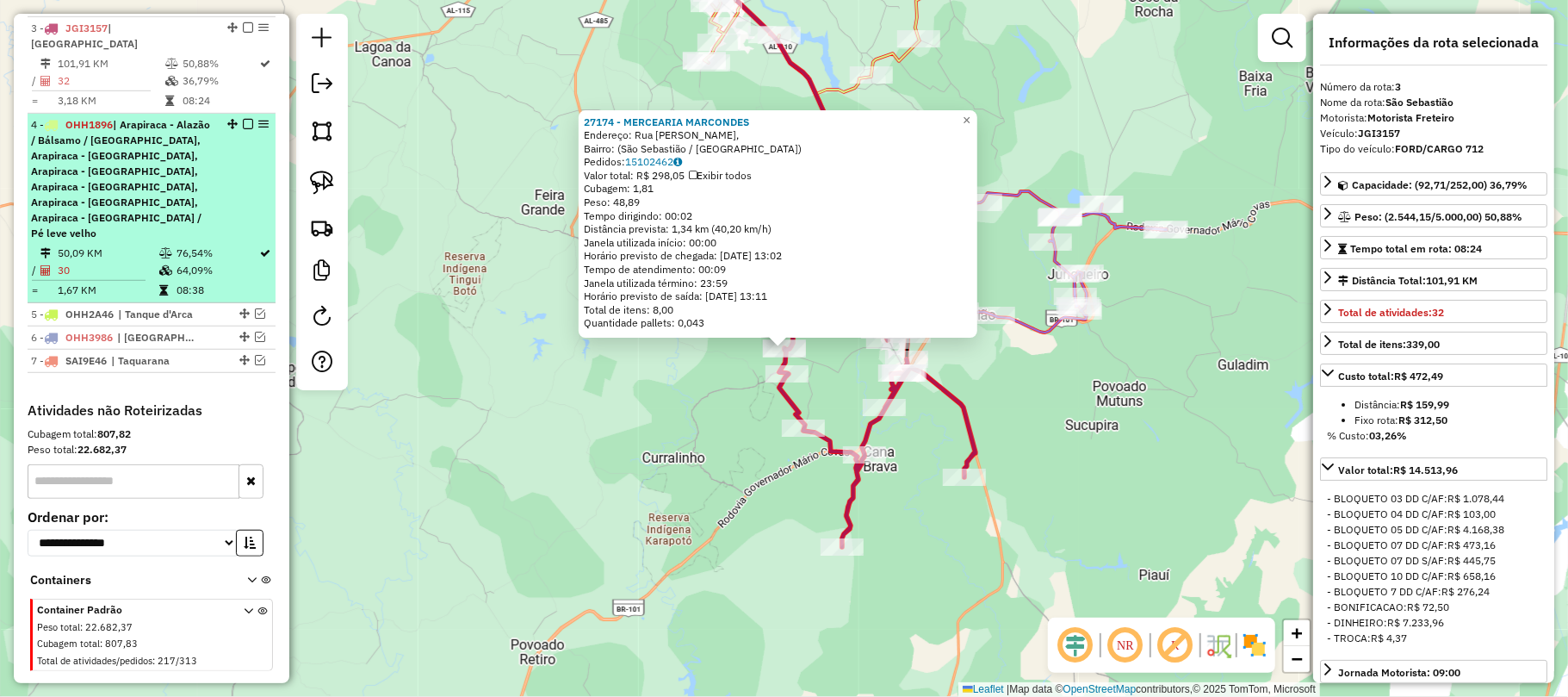
click at [243, 119] on em at bounding box center [248, 124] width 11 height 11
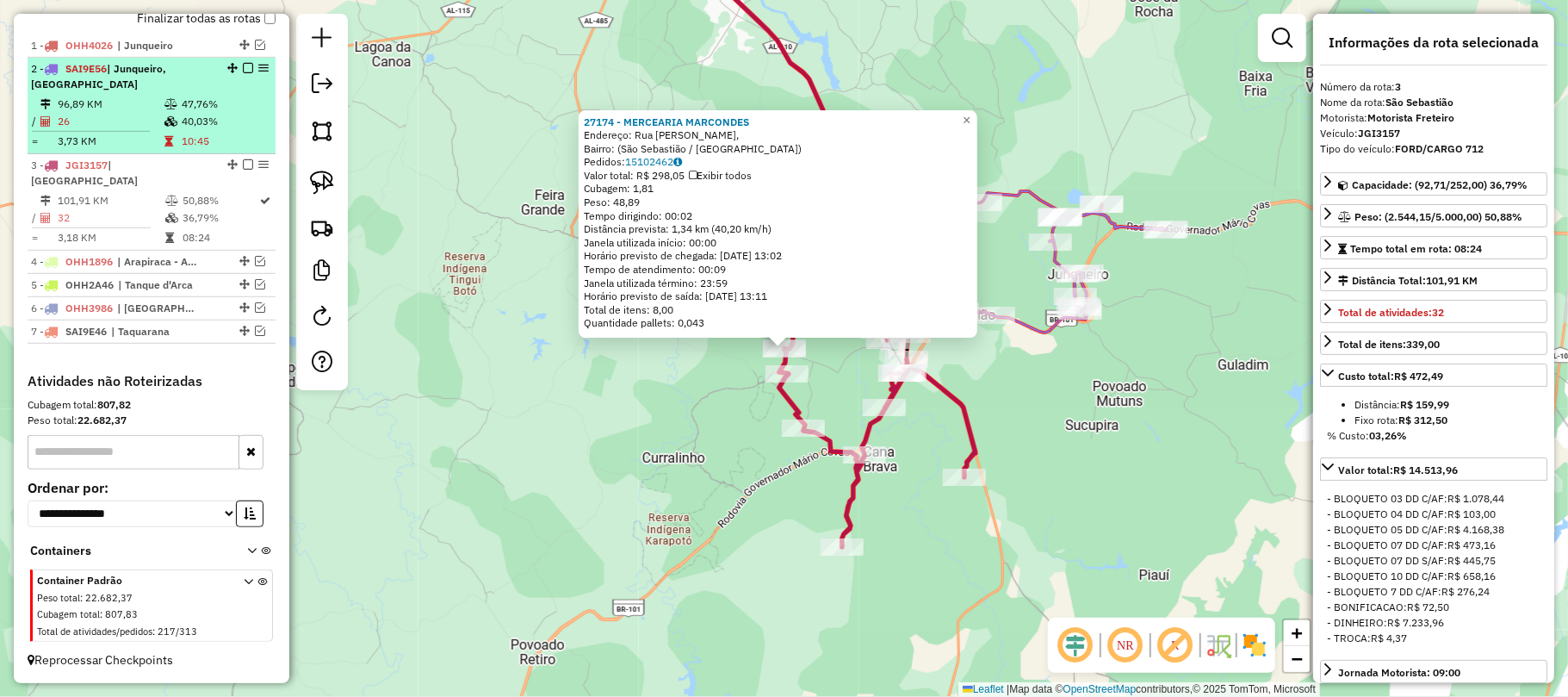
click at [245, 73] on em at bounding box center [248, 68] width 11 height 11
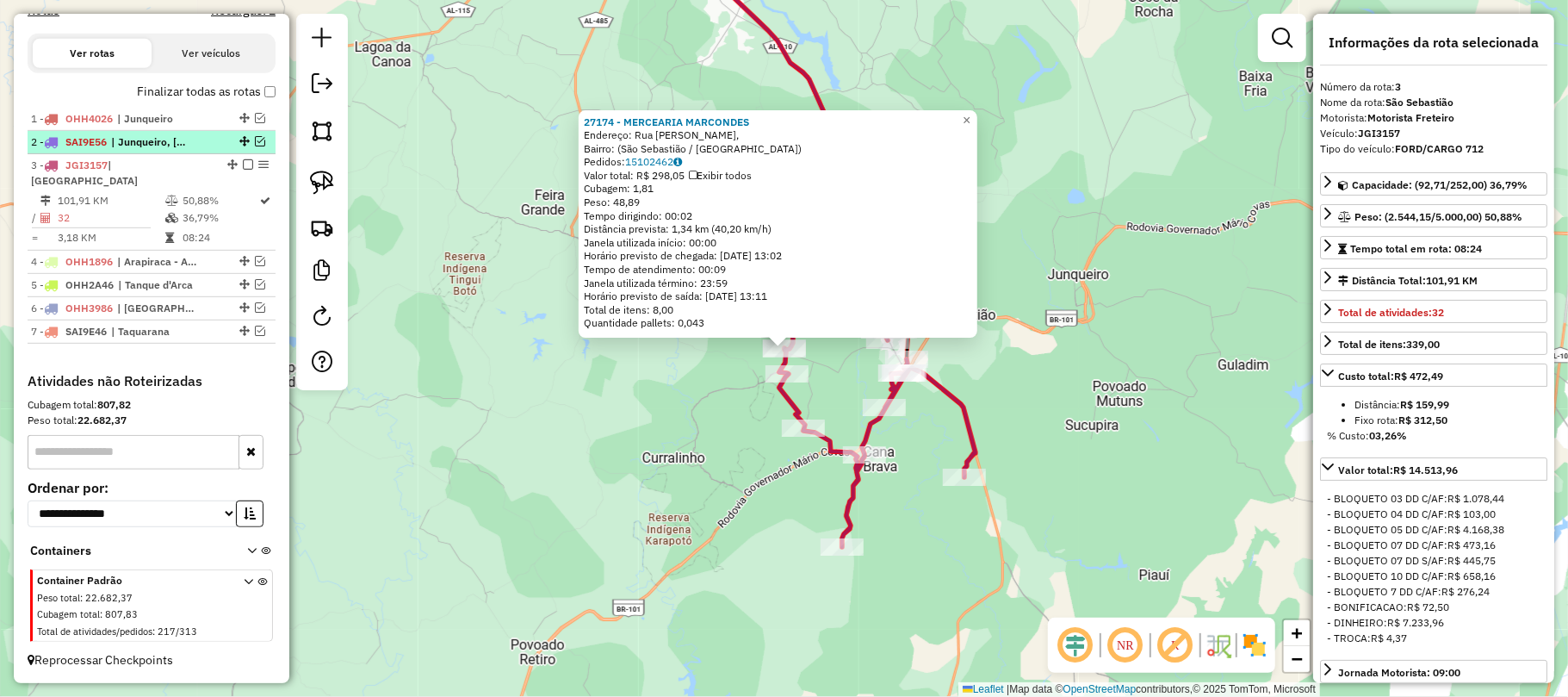
scroll to position [576, 0]
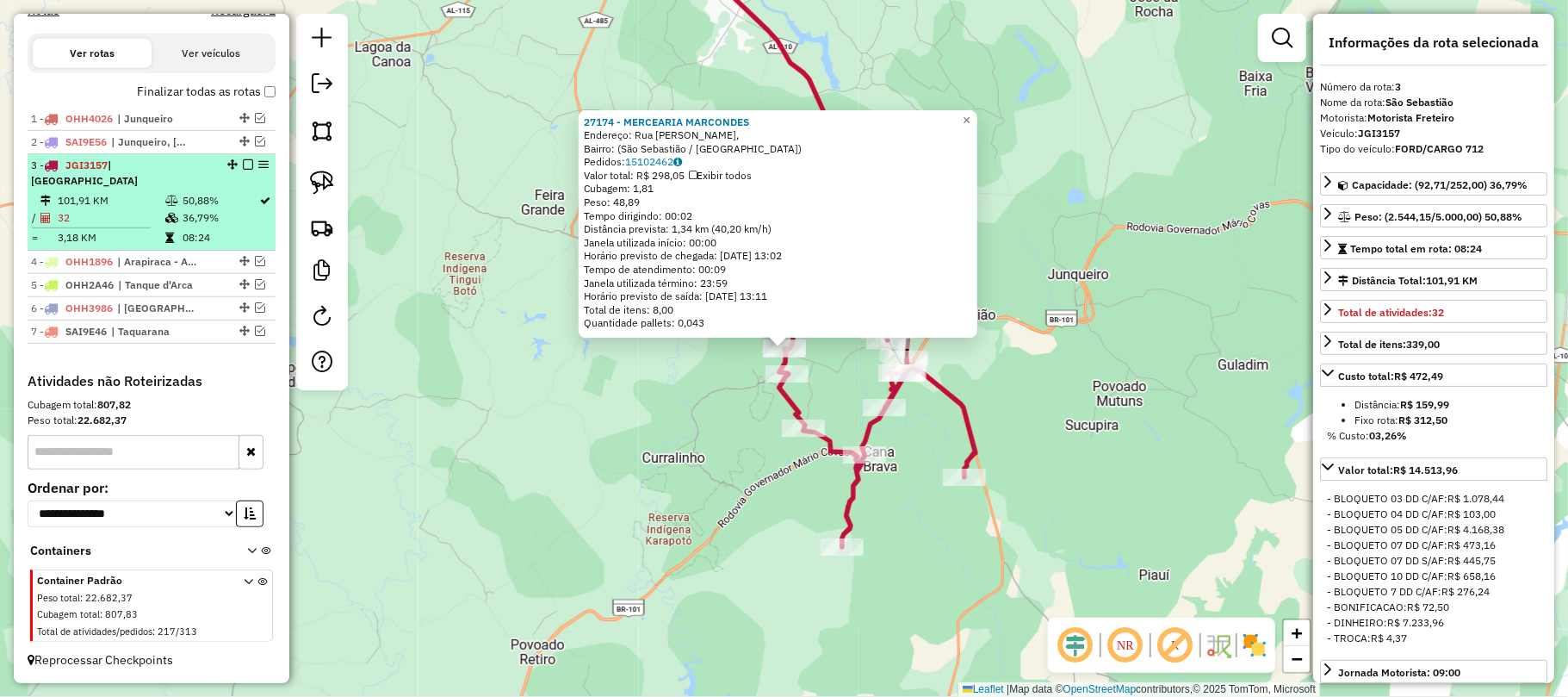
click at [243, 170] on div "3 - JGI3157 | São Sebastião" at bounding box center [152, 173] width 241 height 31
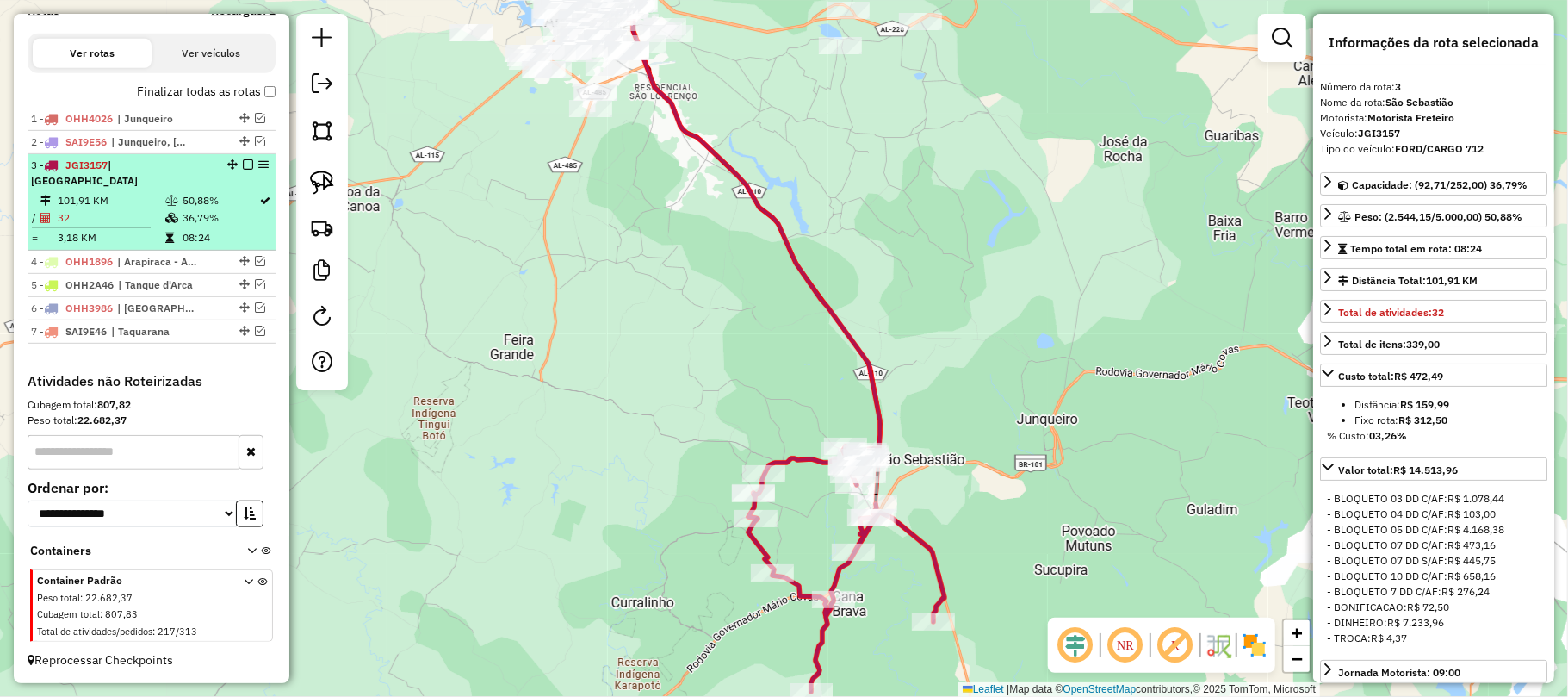
click at [245, 170] on em at bounding box center [248, 165] width 11 height 11
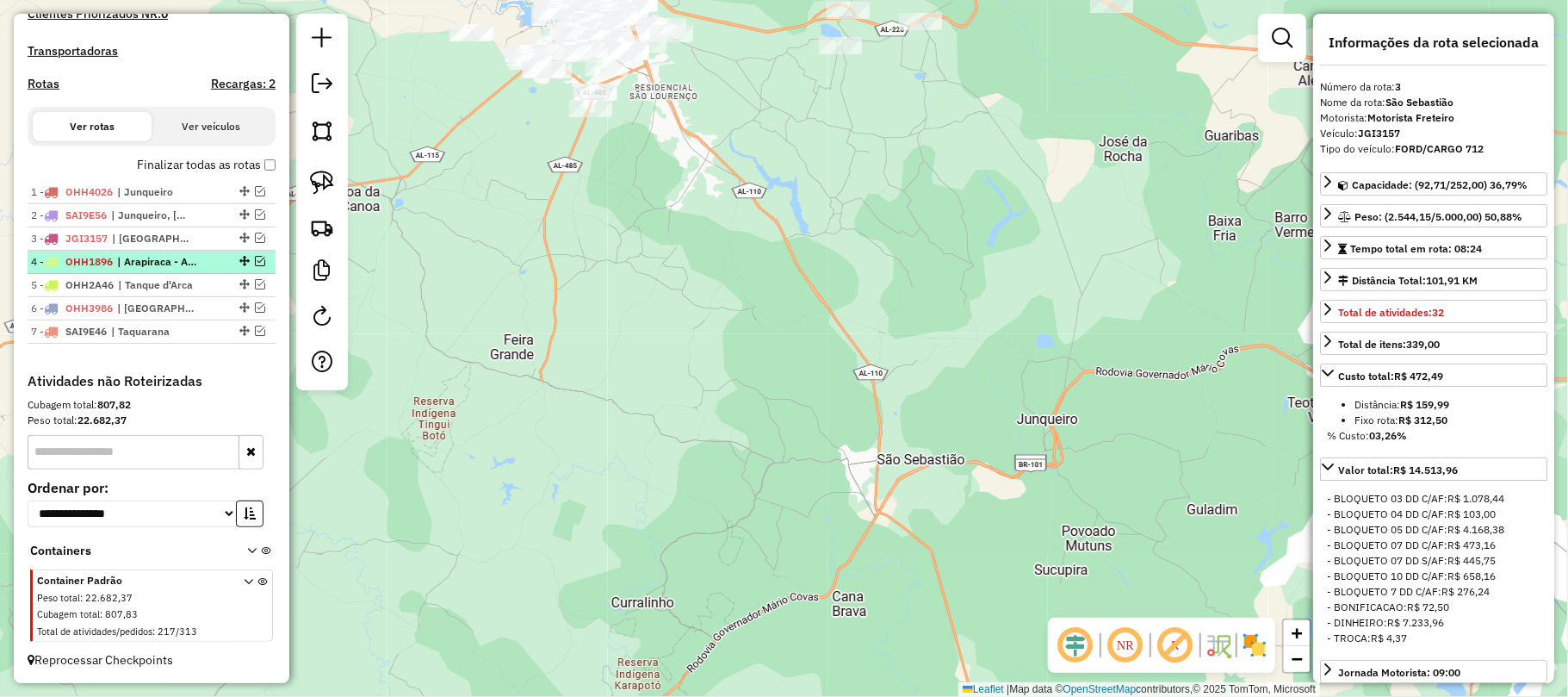
click at [256, 260] on em at bounding box center [260, 261] width 11 height 11
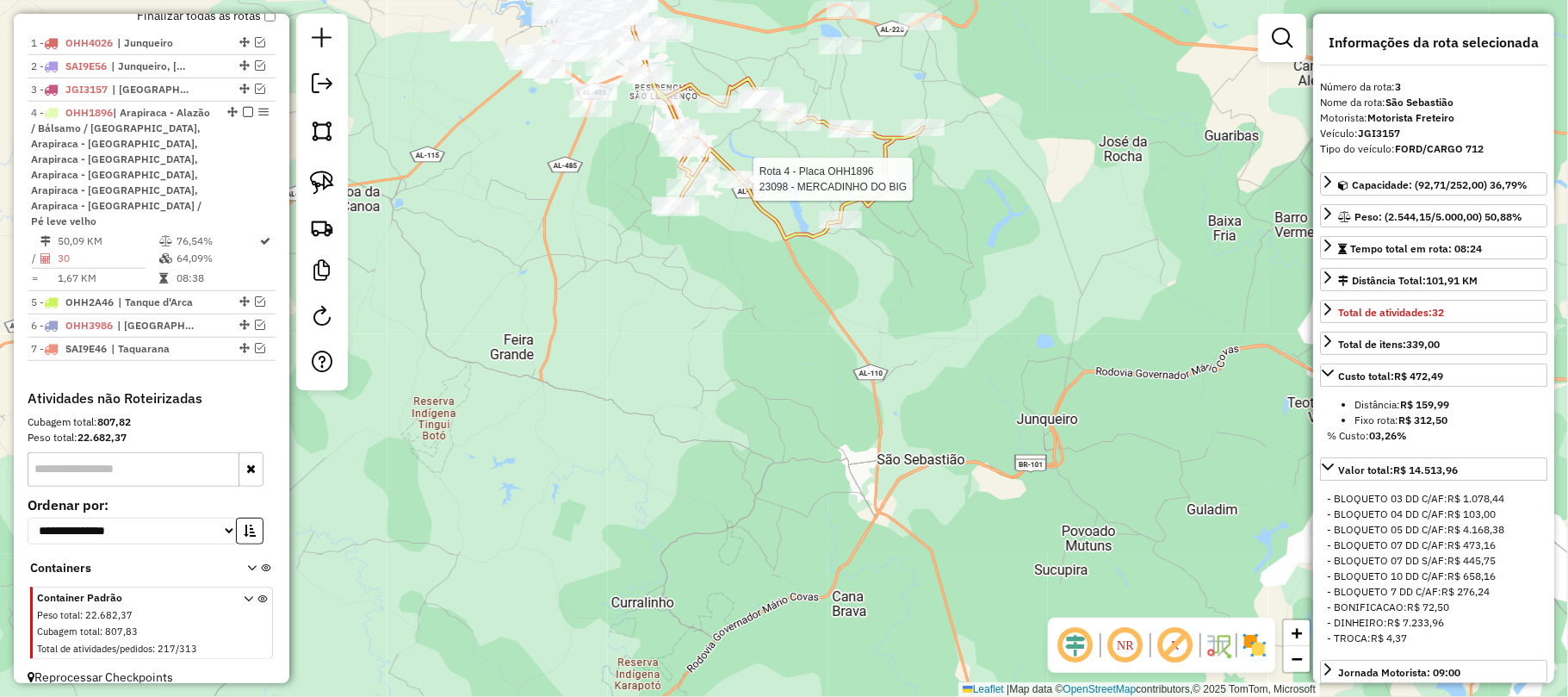
scroll to position [652, 0]
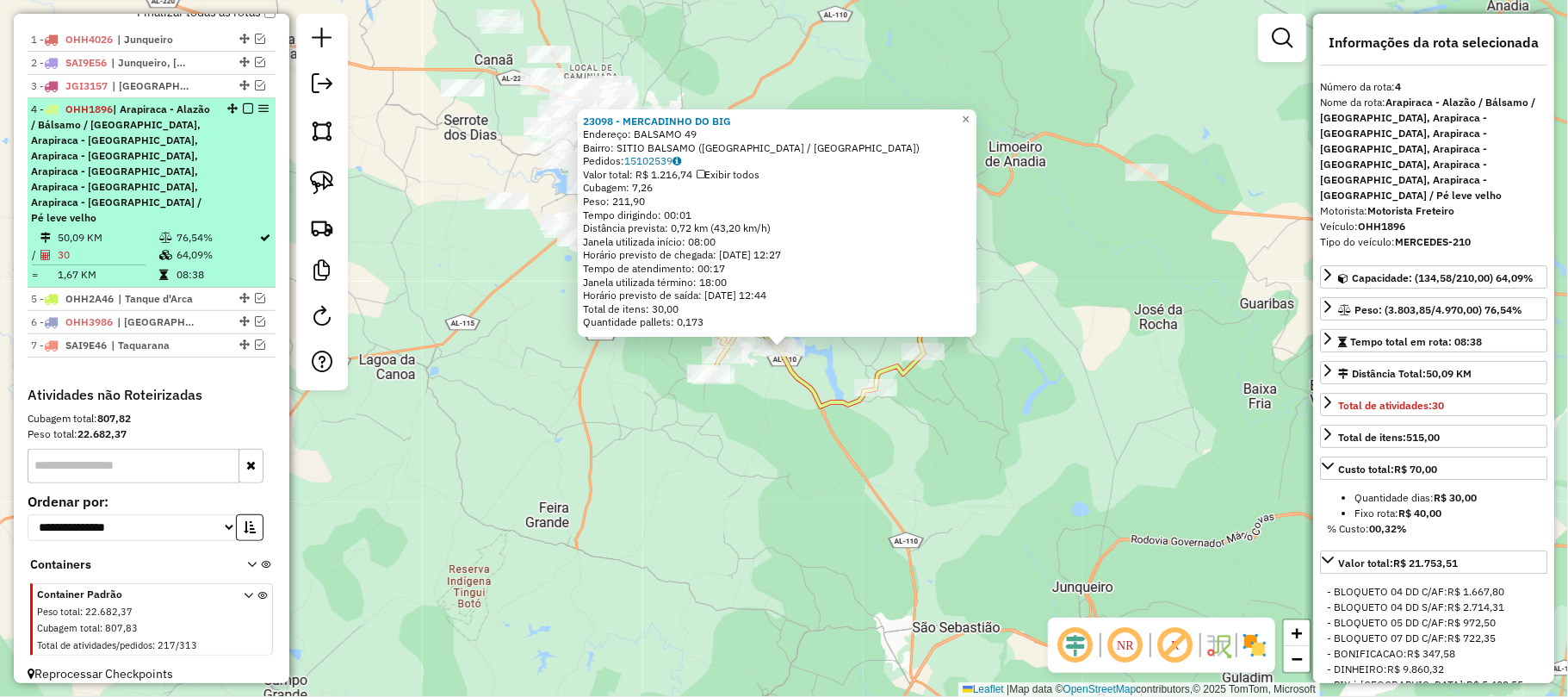
click at [243, 113] on em at bounding box center [248, 109] width 11 height 11
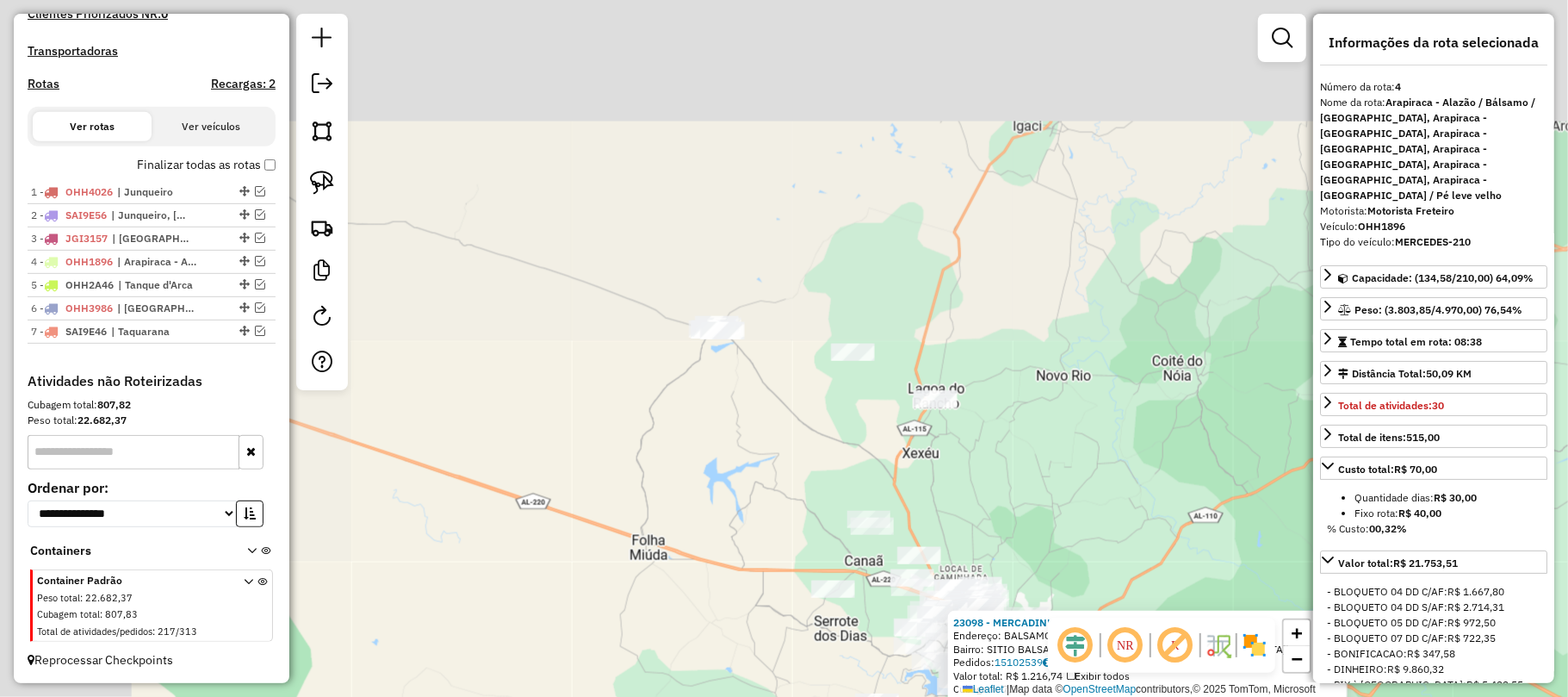
drag, startPoint x: 444, startPoint y: 174, endPoint x: 800, endPoint y: 608, distance: 561.3
click at [831, 694] on div "23098 - MERCADINHO DO BIG Endereço: BALSAMO 49 Bairro: SITIO BALSAMO (ARAPIRACA…" at bounding box center [784, 348] width 1568 height 697
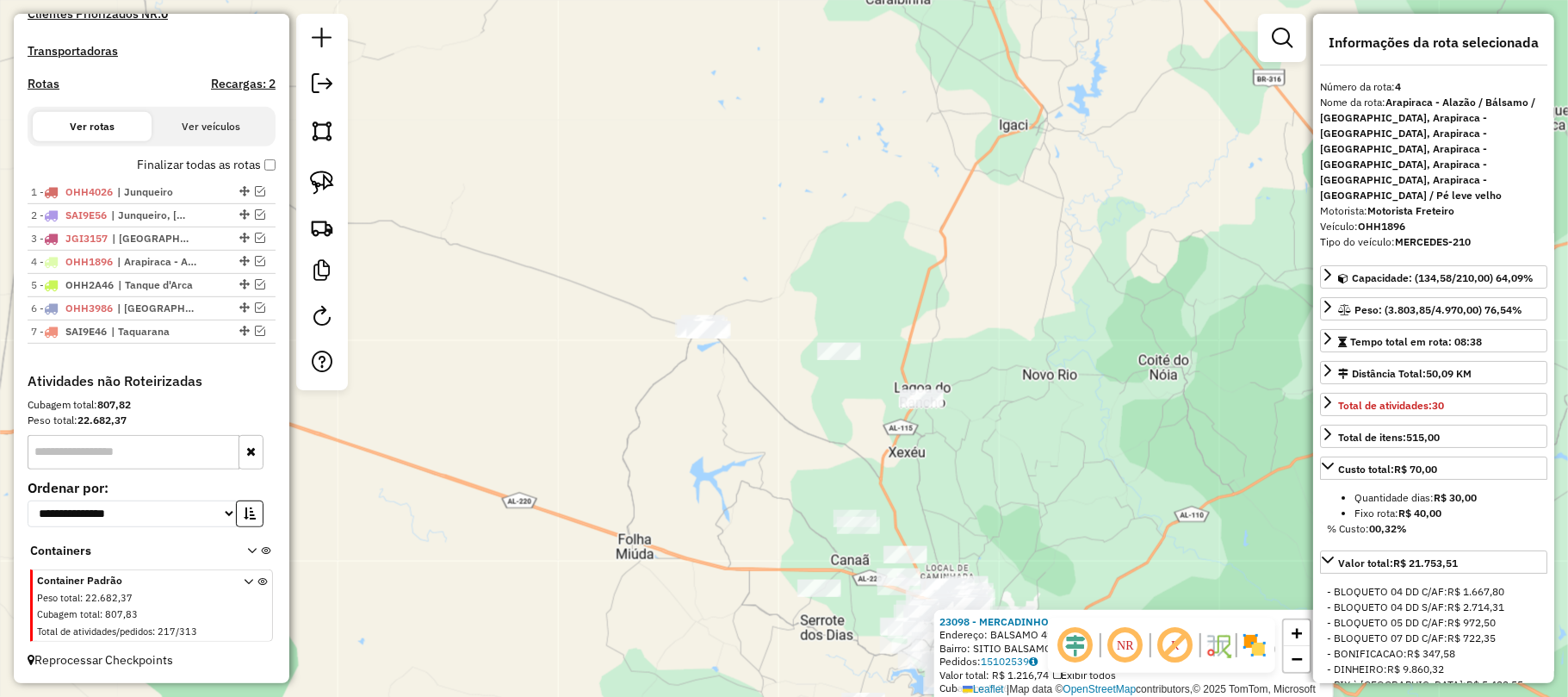
drag, startPoint x: 961, startPoint y: 493, endPoint x: 811, endPoint y: 374, distance: 191.5
click at [811, 374] on div "23098 - MERCADINHO DO BIG Endereço: BALSAMO 49 Bairro: SITIO BALSAMO (ARAPIRACA…" at bounding box center [784, 348] width 1568 height 697
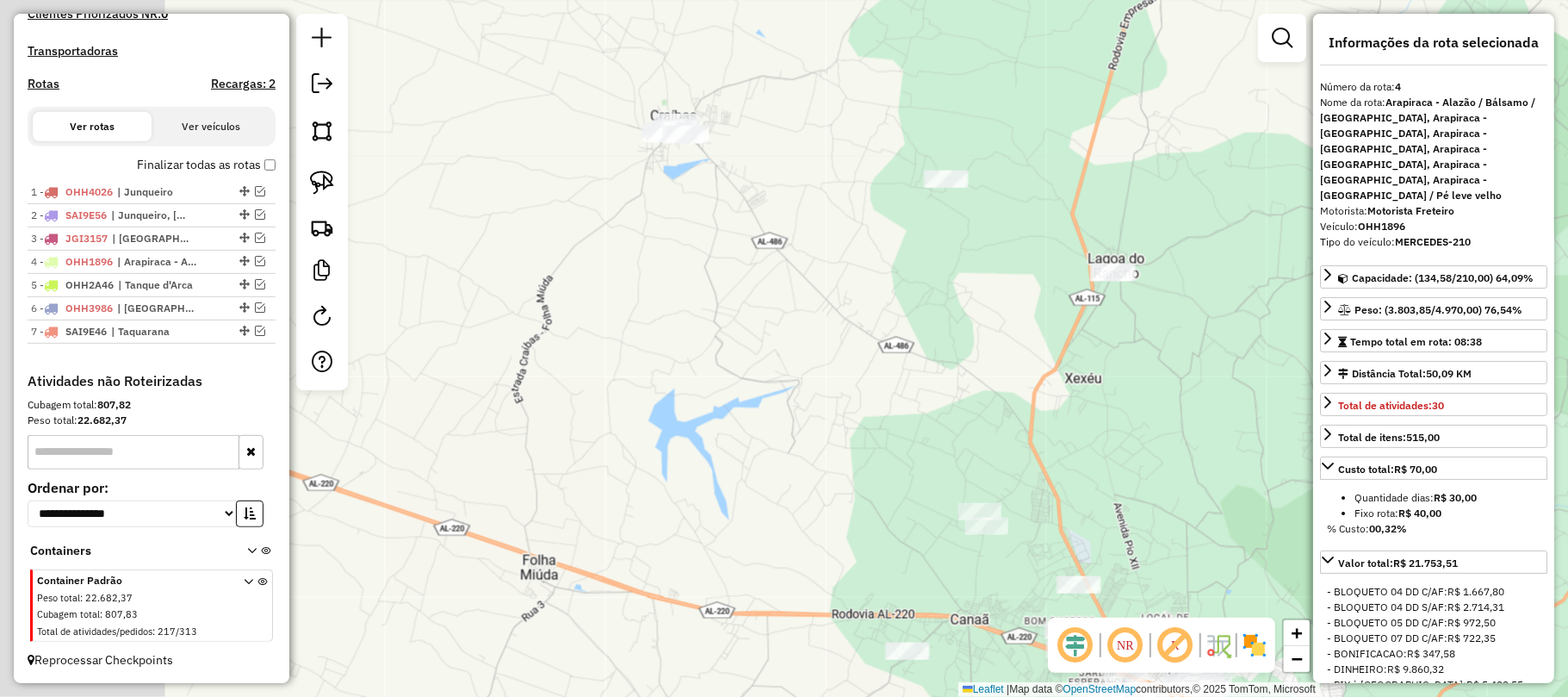
drag, startPoint x: 890, startPoint y: 335, endPoint x: 945, endPoint y: 345, distance: 55.9
click at [945, 345] on div "23098 - MERCADINHO DO BIG Endereço: BALSAMO 49 Bairro: SITIO BALSAMO (ARAPIRACA…" at bounding box center [784, 348] width 1568 height 697
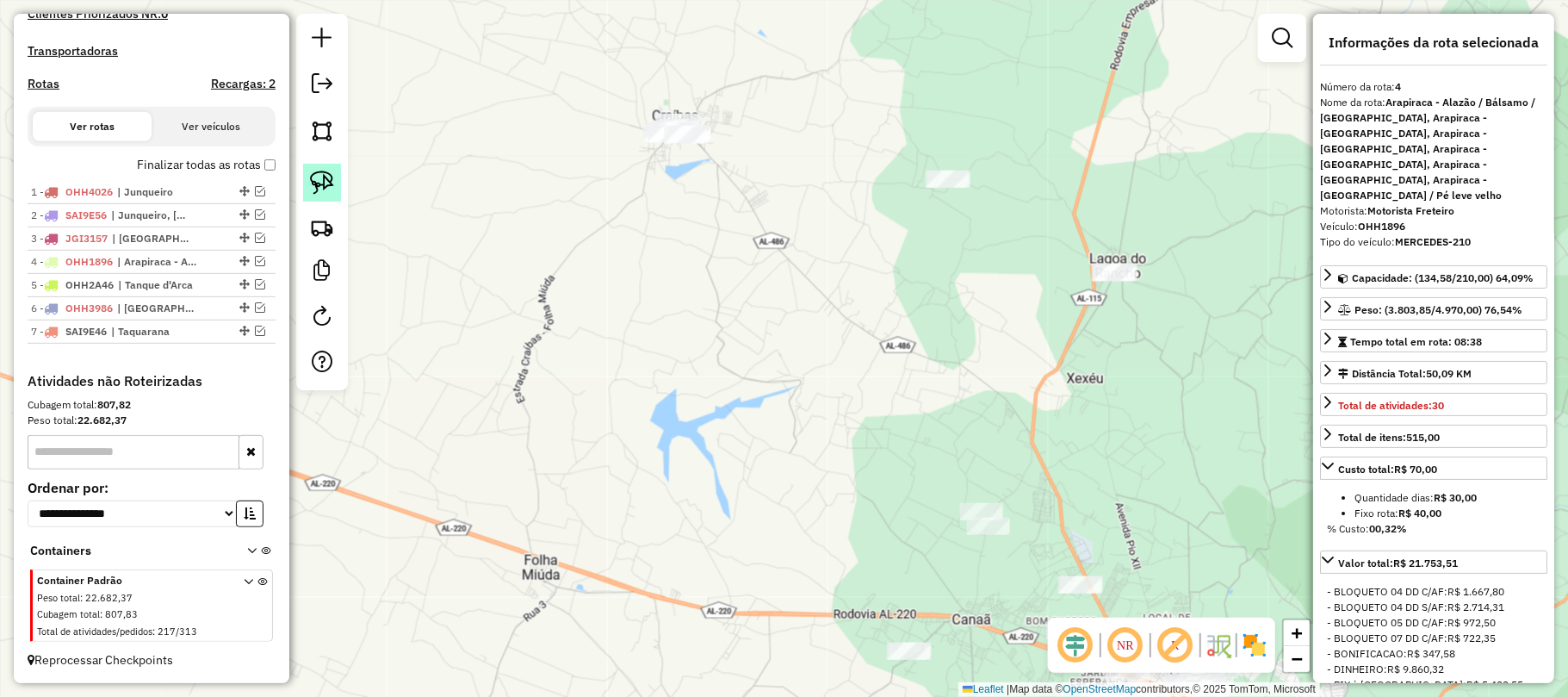
click at [318, 177] on img at bounding box center [322, 182] width 24 height 24
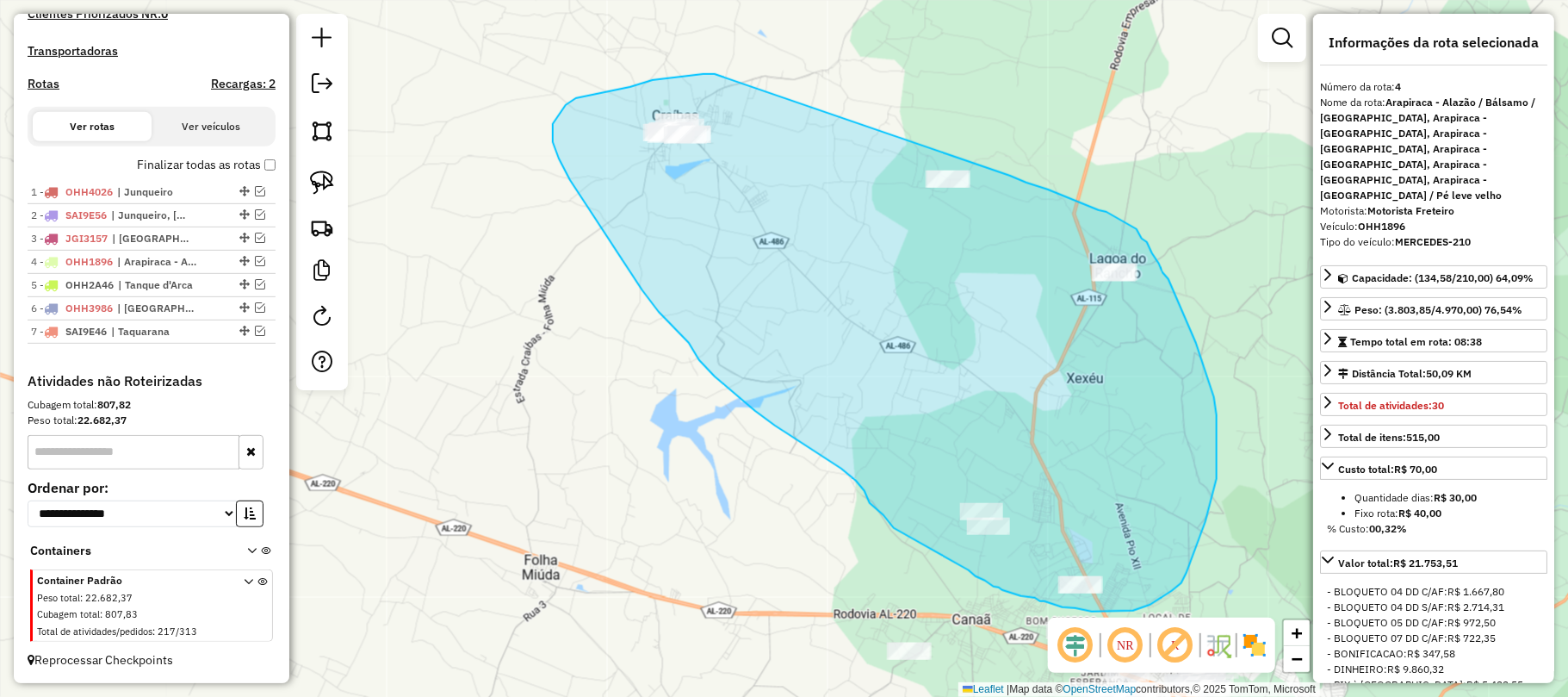
drag, startPoint x: 679, startPoint y: 77, endPoint x: 982, endPoint y: 165, distance: 315.5
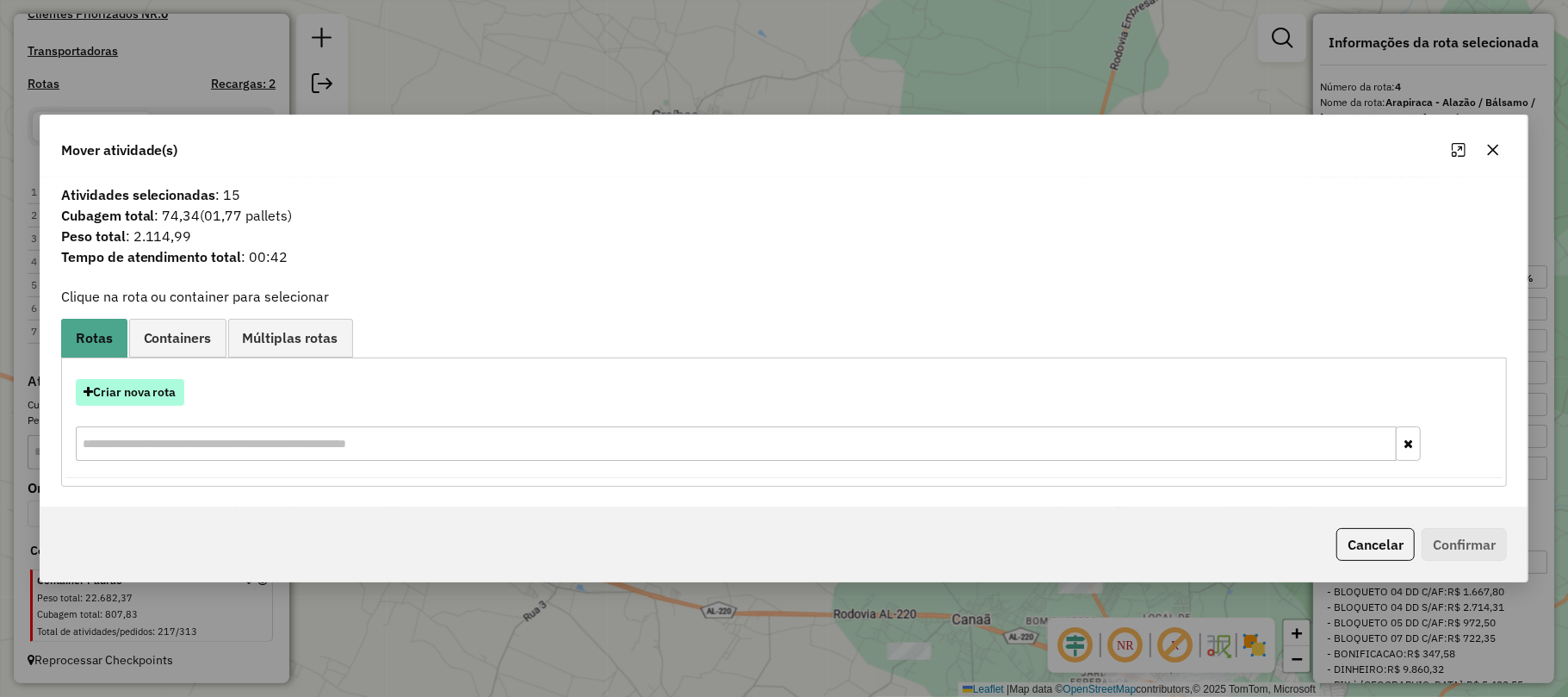
click at [149, 386] on button "Criar nova rota" at bounding box center [130, 393] width 109 height 27
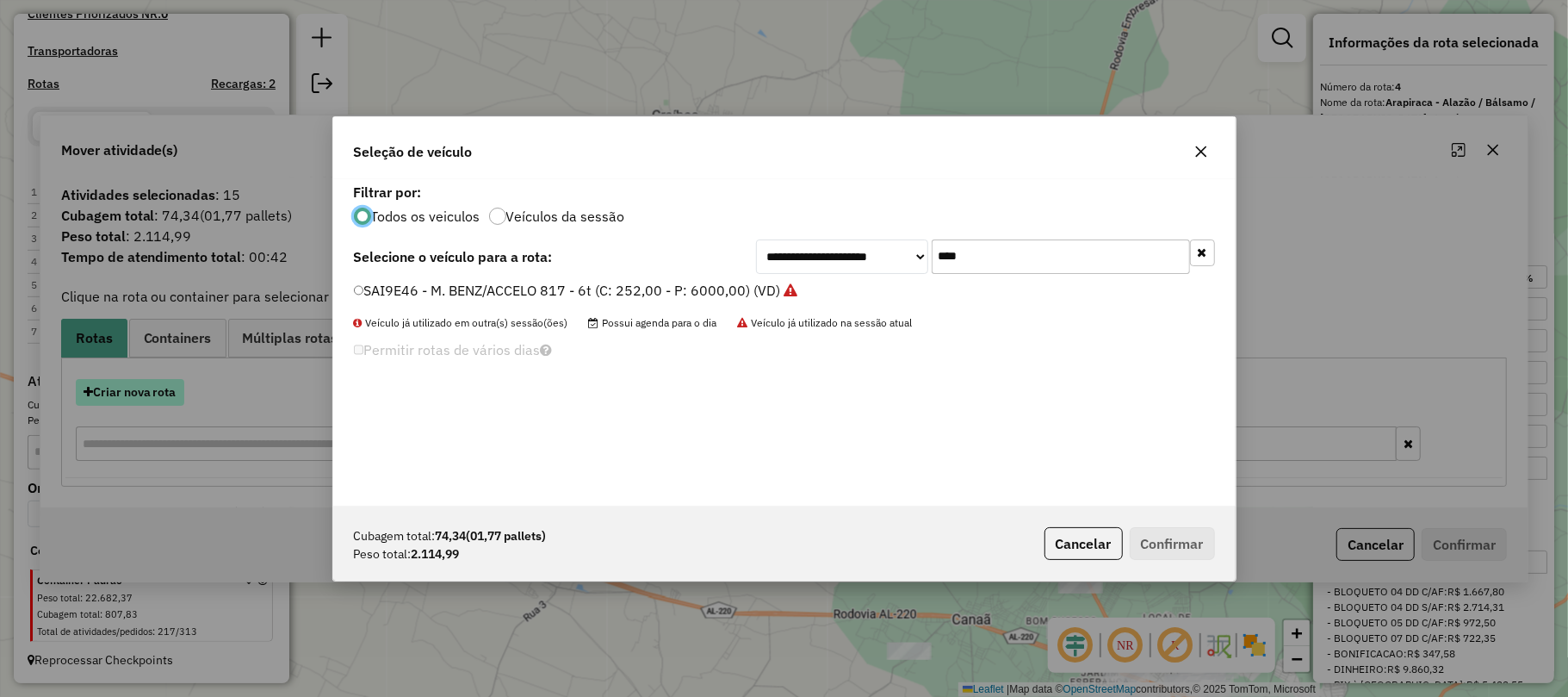
scroll to position [9, 5]
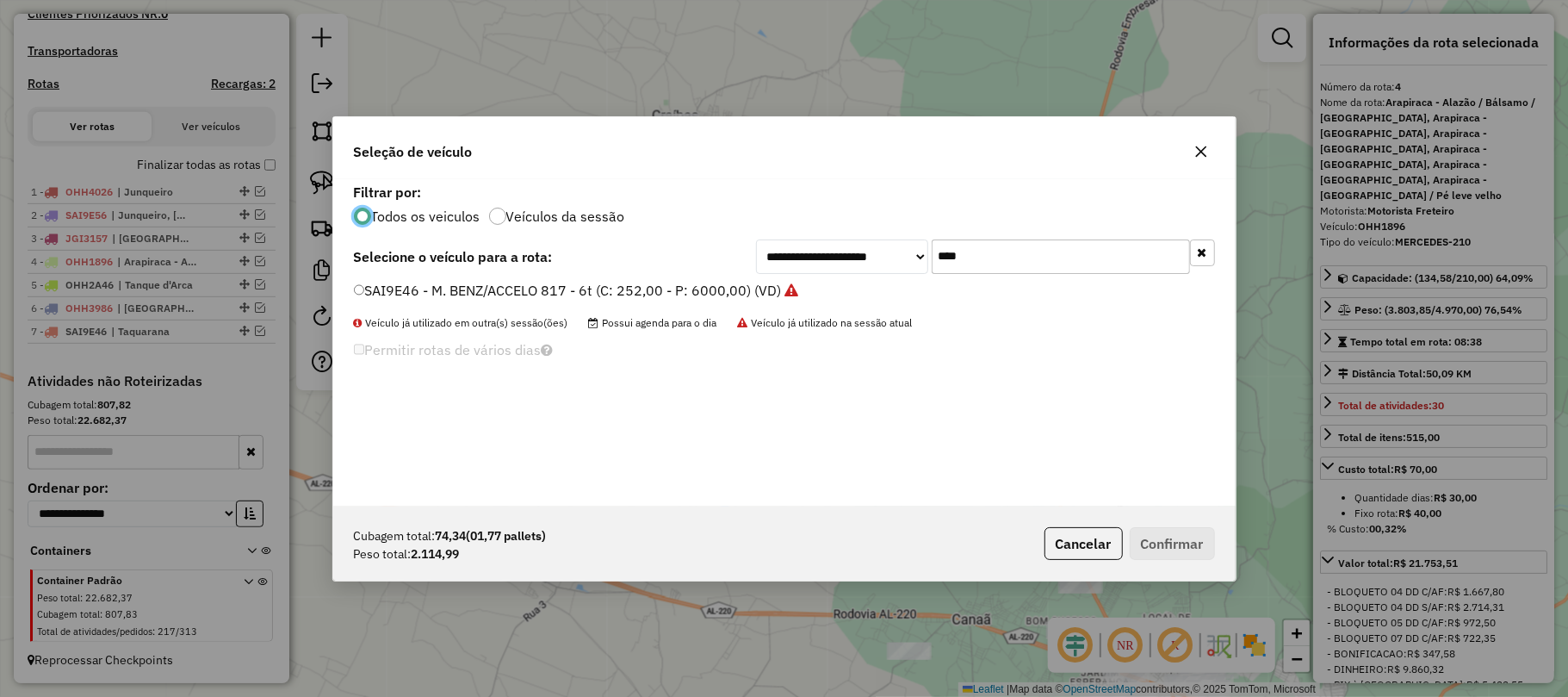
click at [961, 253] on input "****" at bounding box center [1060, 256] width 259 height 35
type input "****"
click at [484, 286] on label "SAI9E96 - M. BENZ/ACCELO 817 - 6t (C: 252,00 - P: 6000,00) (VD)" at bounding box center [568, 290] width 428 height 21
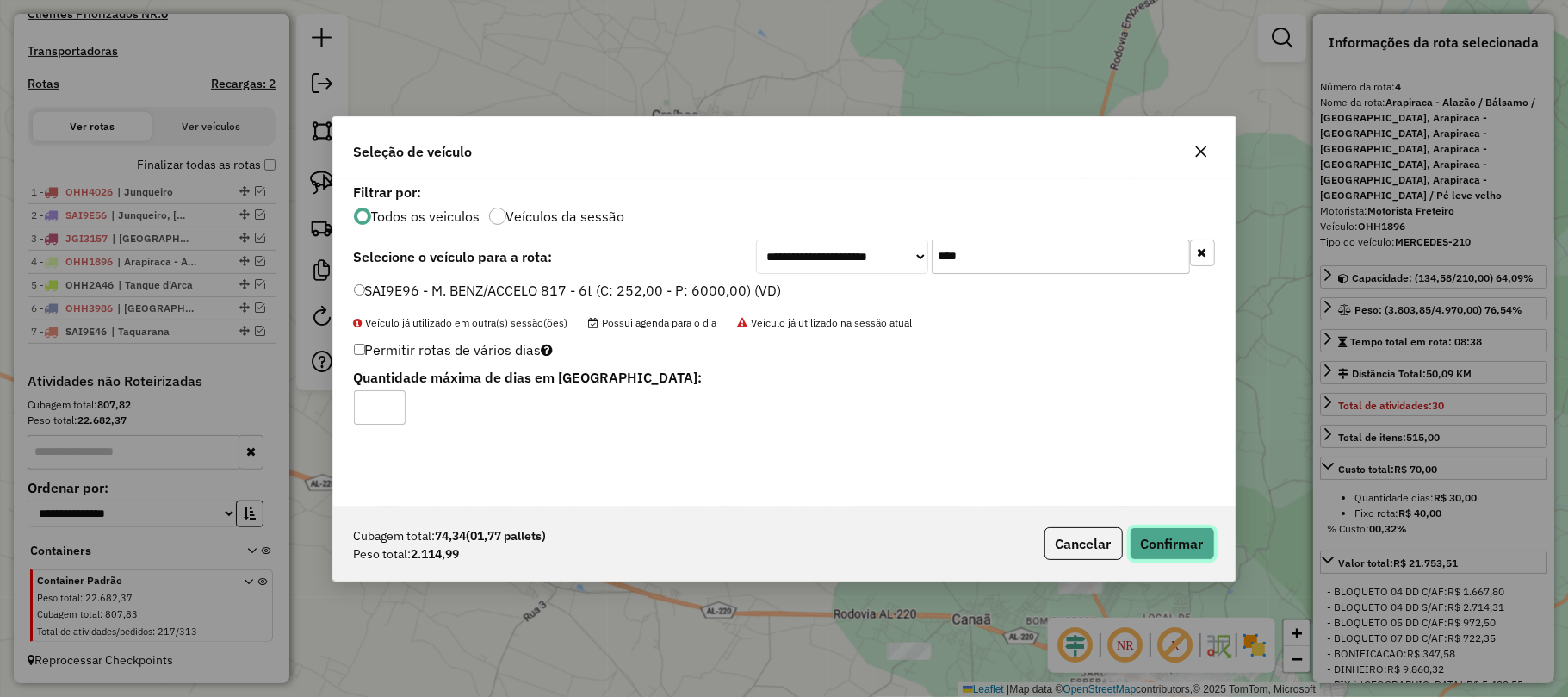
click at [1161, 543] on button "Confirmar" at bounding box center [1172, 543] width 86 height 33
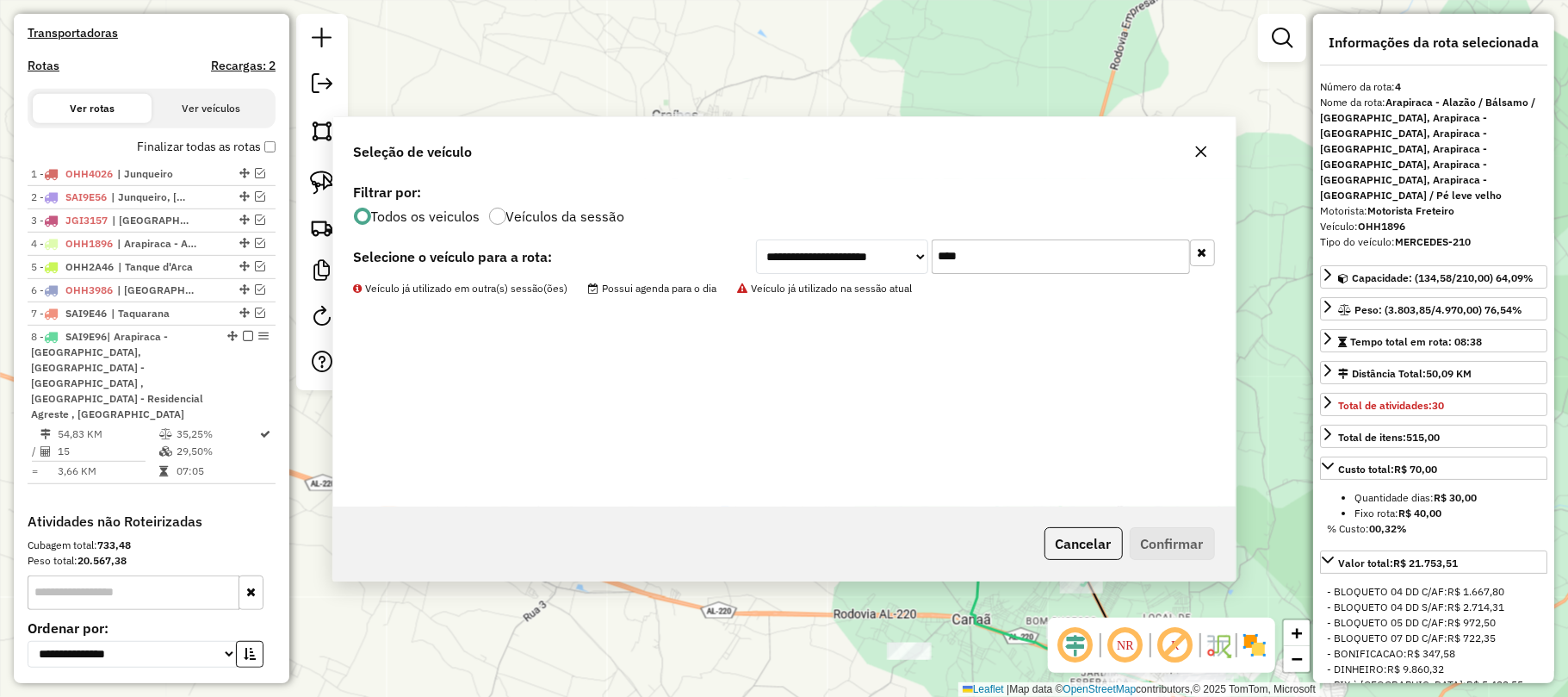
scroll to position [645, 0]
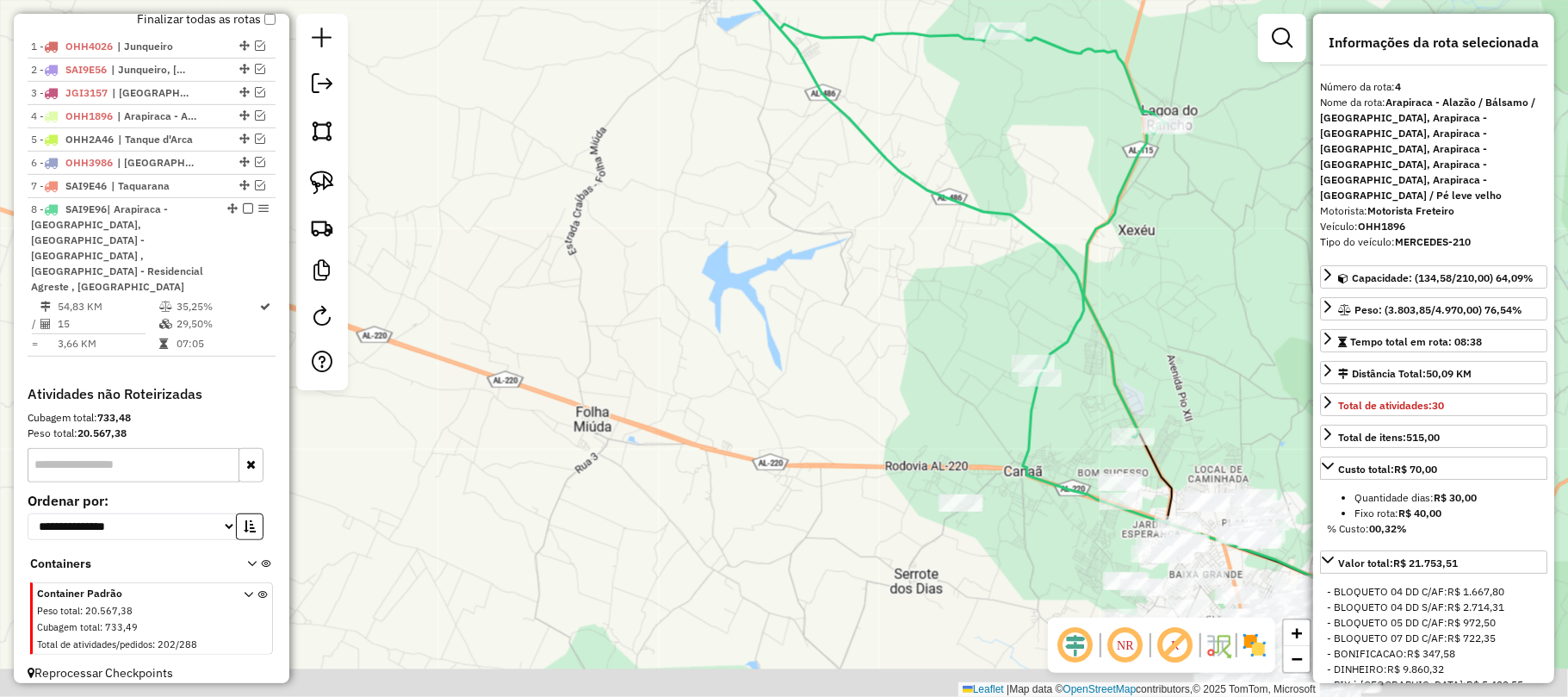
drag, startPoint x: 1161, startPoint y: 429, endPoint x: 1179, endPoint y: 270, distance: 160.0
click at [1179, 270] on div "Janela de atendimento Grade de atendimento Capacidade Transportadoras Veículos …" at bounding box center [784, 348] width 1568 height 697
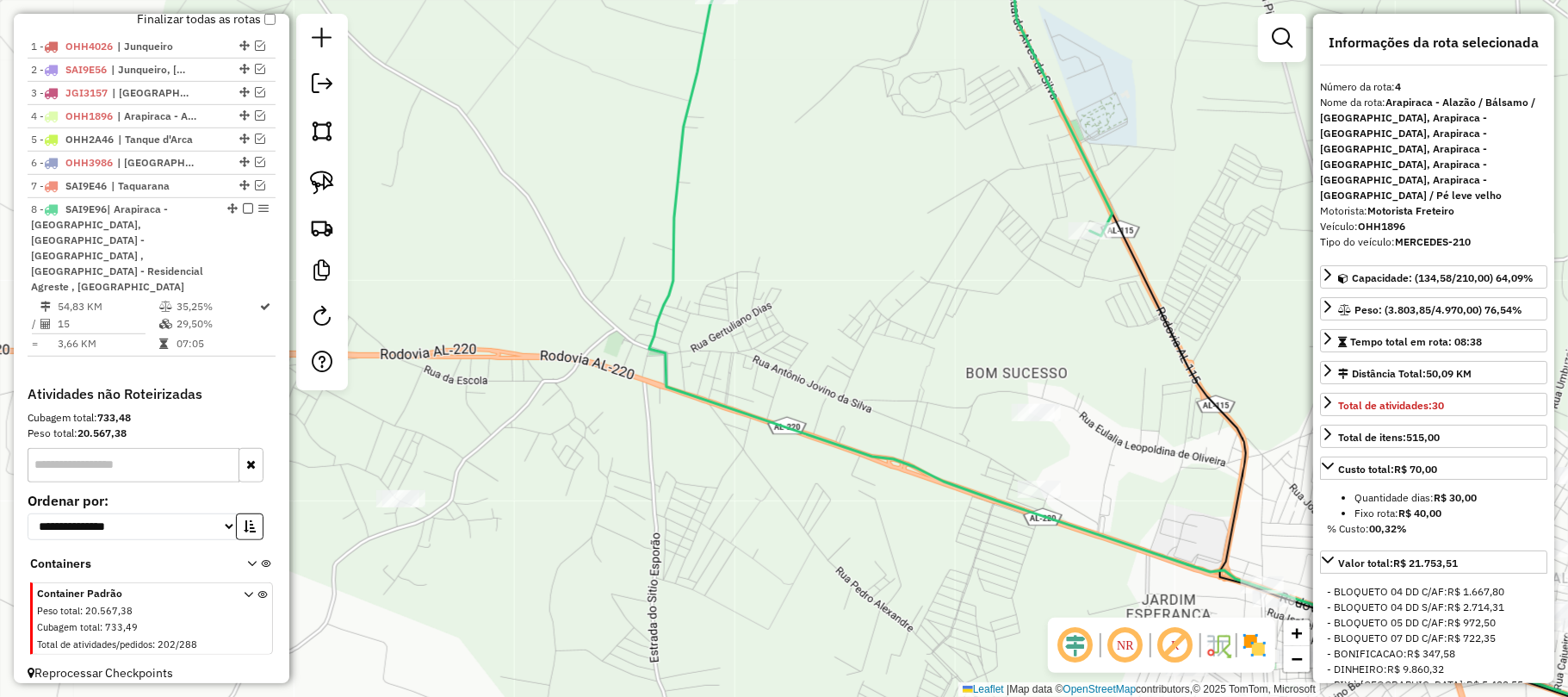
drag, startPoint x: 1128, startPoint y: 422, endPoint x: 994, endPoint y: 343, distance: 155.6
click at [994, 343] on div "Janela de atendimento Grade de atendimento Capacidade Transportadoras Veículos …" at bounding box center [784, 348] width 1568 height 697
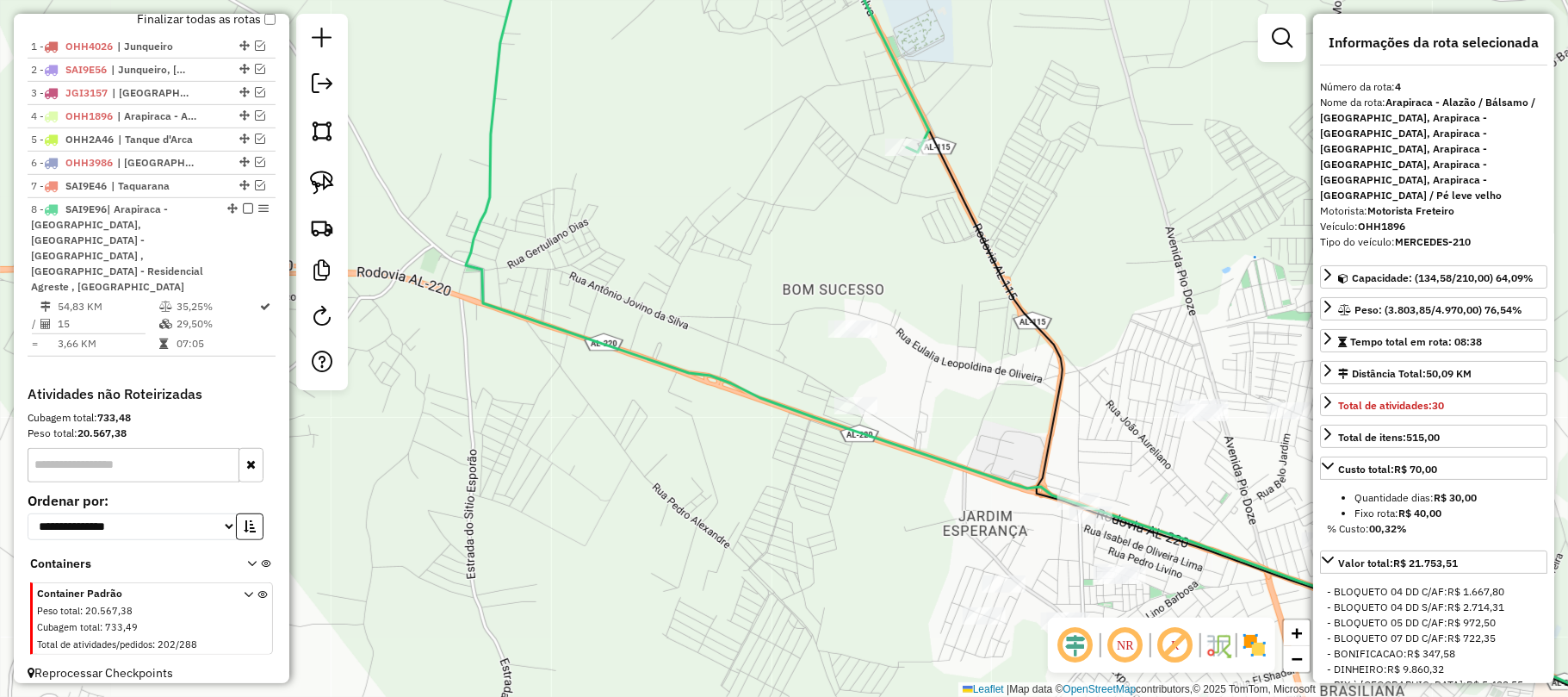
drag, startPoint x: 1092, startPoint y: 387, endPoint x: 899, endPoint y: 311, distance: 207.4
click at [896, 311] on div "Janela de atendimento Grade de atendimento Capacidade Transportadoras Veículos …" at bounding box center [784, 348] width 1568 height 697
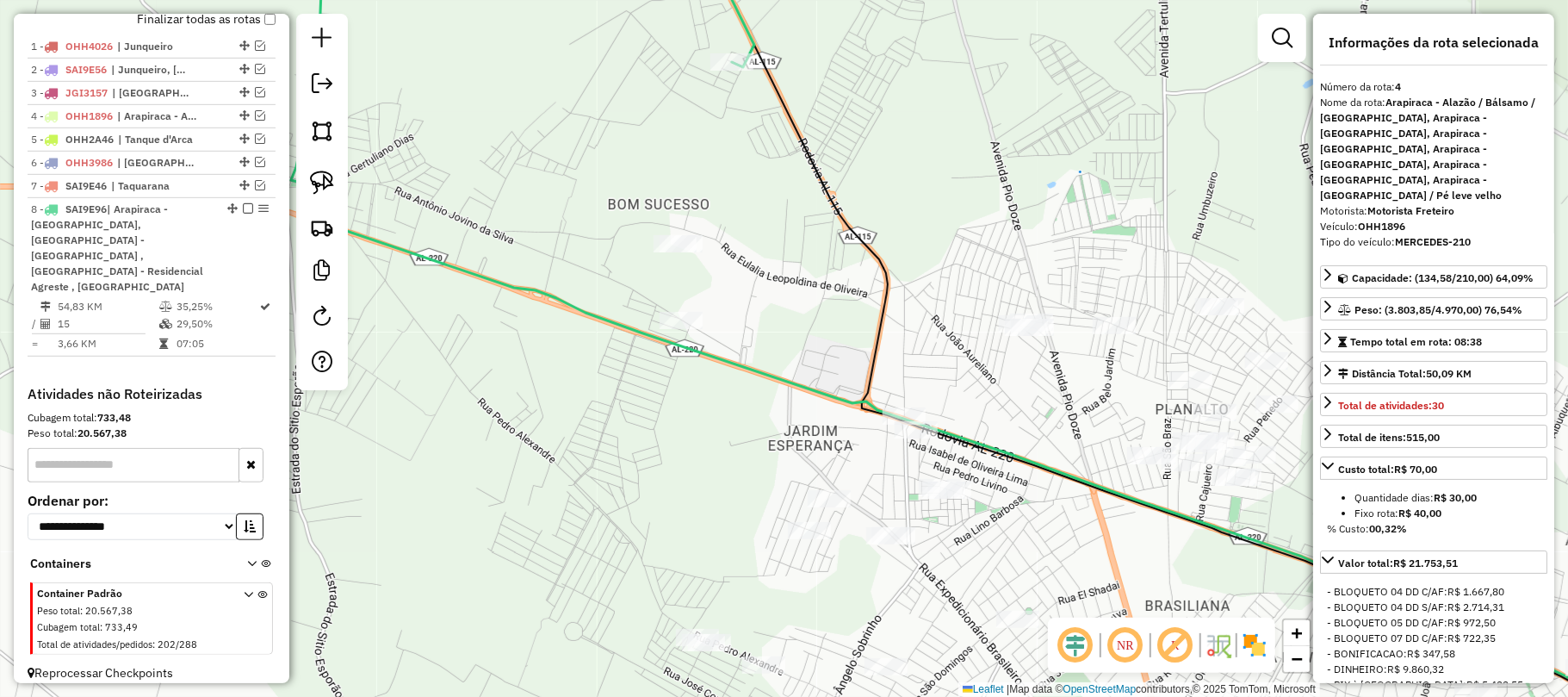
drag, startPoint x: 1025, startPoint y: 405, endPoint x: 948, endPoint y: 353, distance: 92.9
click at [948, 353] on div "Janela de atendimento Grade de atendimento Capacidade Transportadoras Veículos …" at bounding box center [784, 348] width 1568 height 697
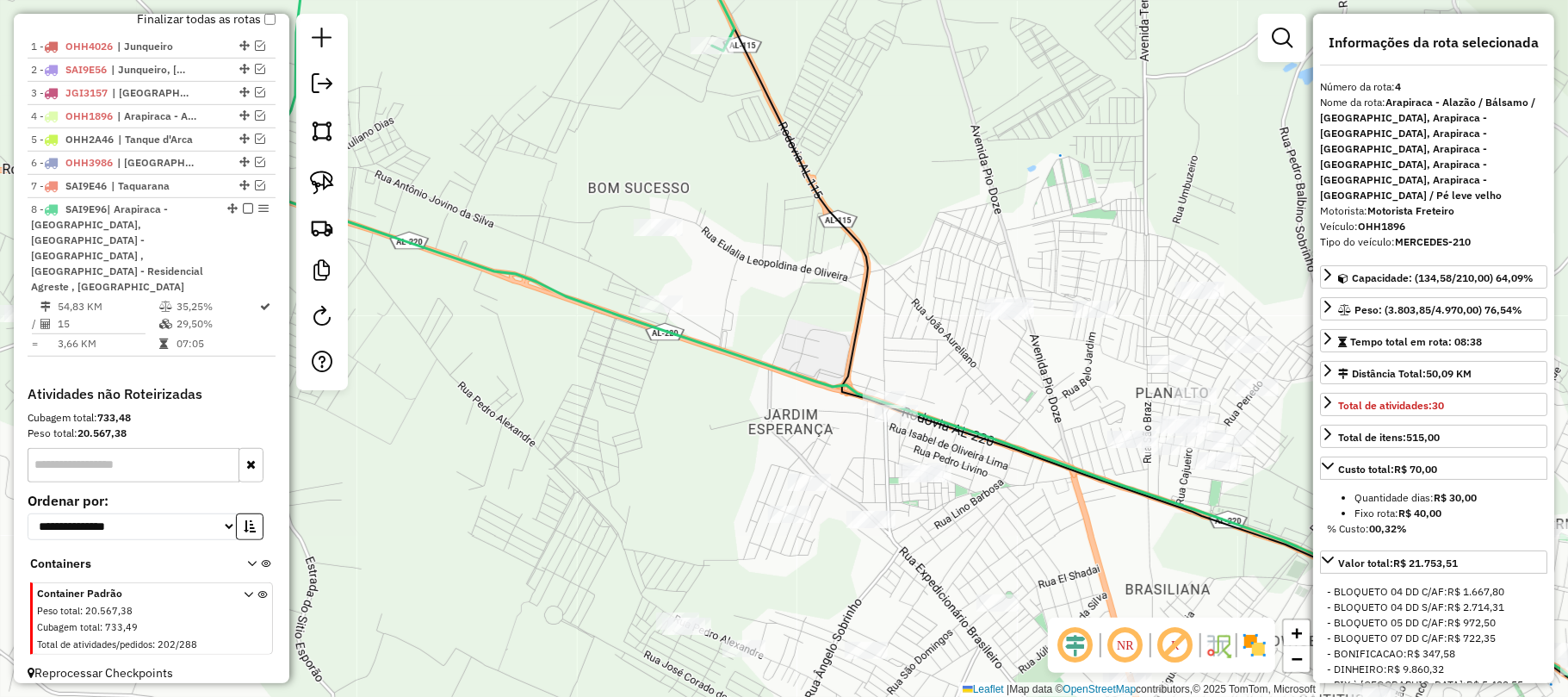
click at [935, 356] on div "Janela de atendimento Grade de atendimento Capacidade Transportadoras Veículos …" at bounding box center [784, 348] width 1568 height 697
click at [318, 174] on img at bounding box center [322, 182] width 24 height 24
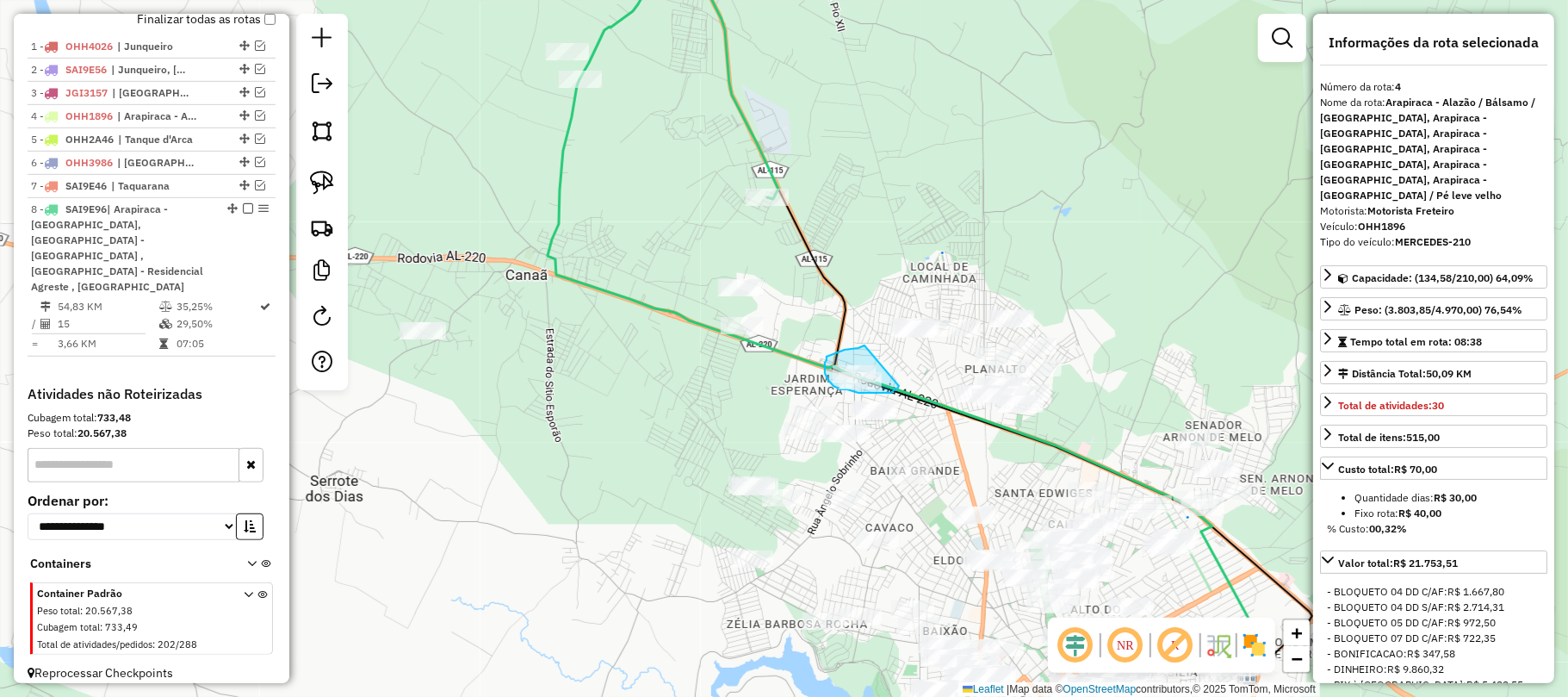
drag, startPoint x: 864, startPoint y: 345, endPoint x: 899, endPoint y: 386, distance: 53.9
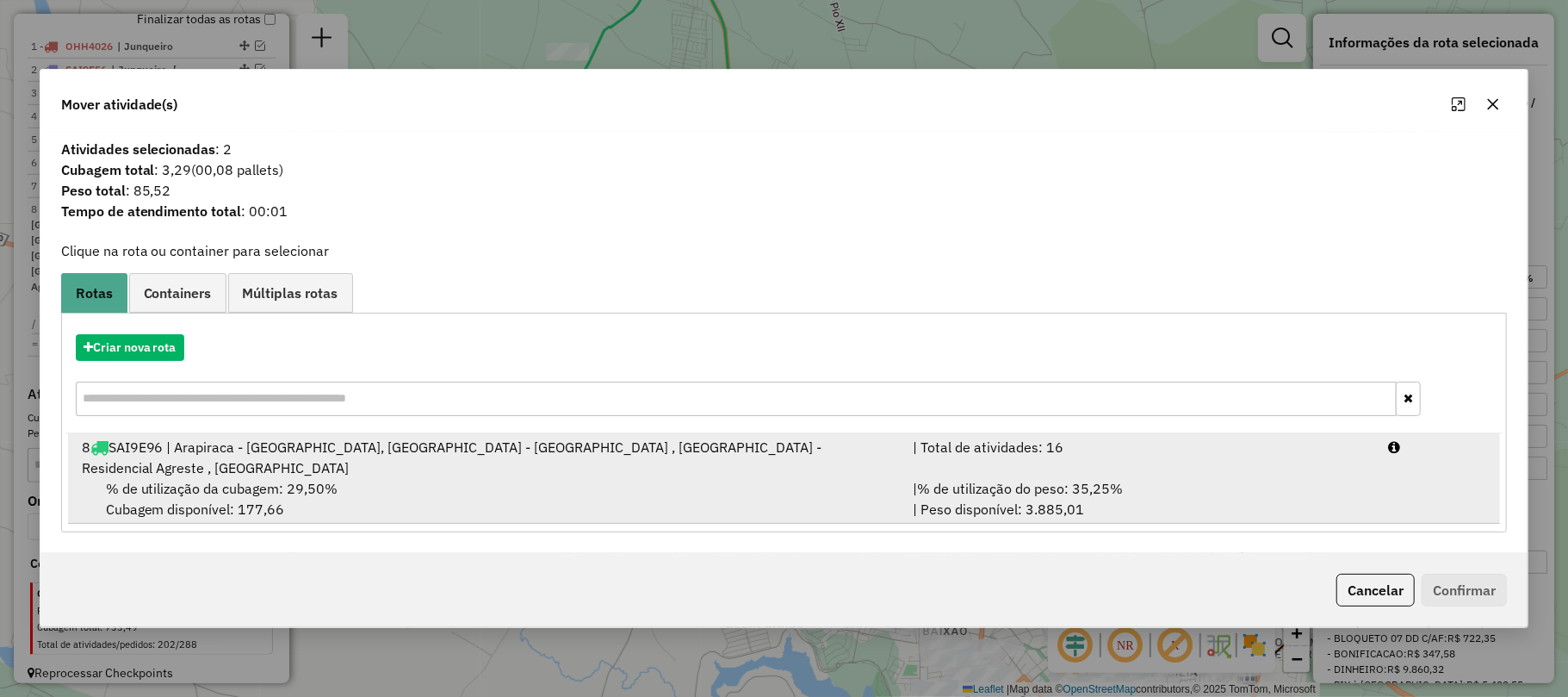
click at [239, 494] on div "% de utilização da cubagem: 29,50% Cubagem disponível: 177,66" at bounding box center [487, 499] width 831 height 41
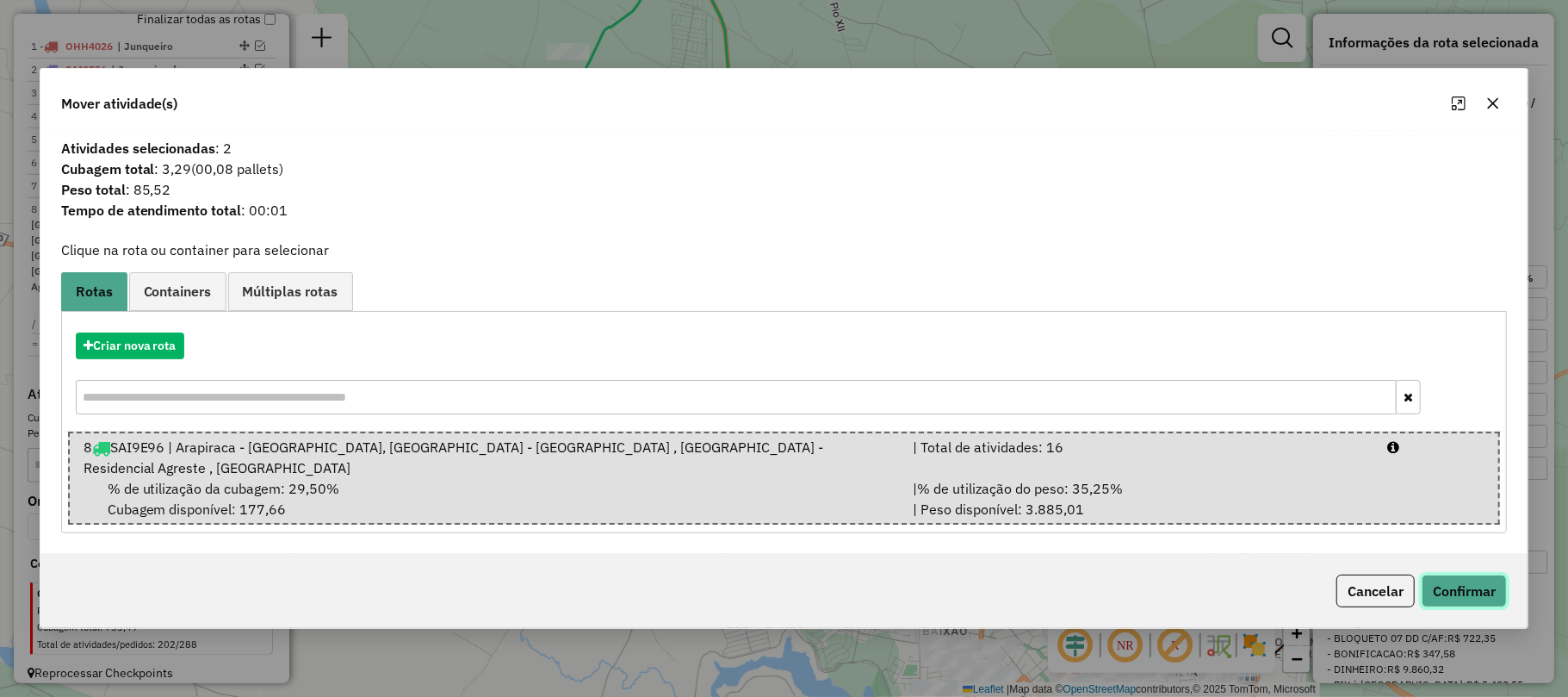
click at [1486, 577] on button "Confirmar" at bounding box center [1465, 591] width 86 height 33
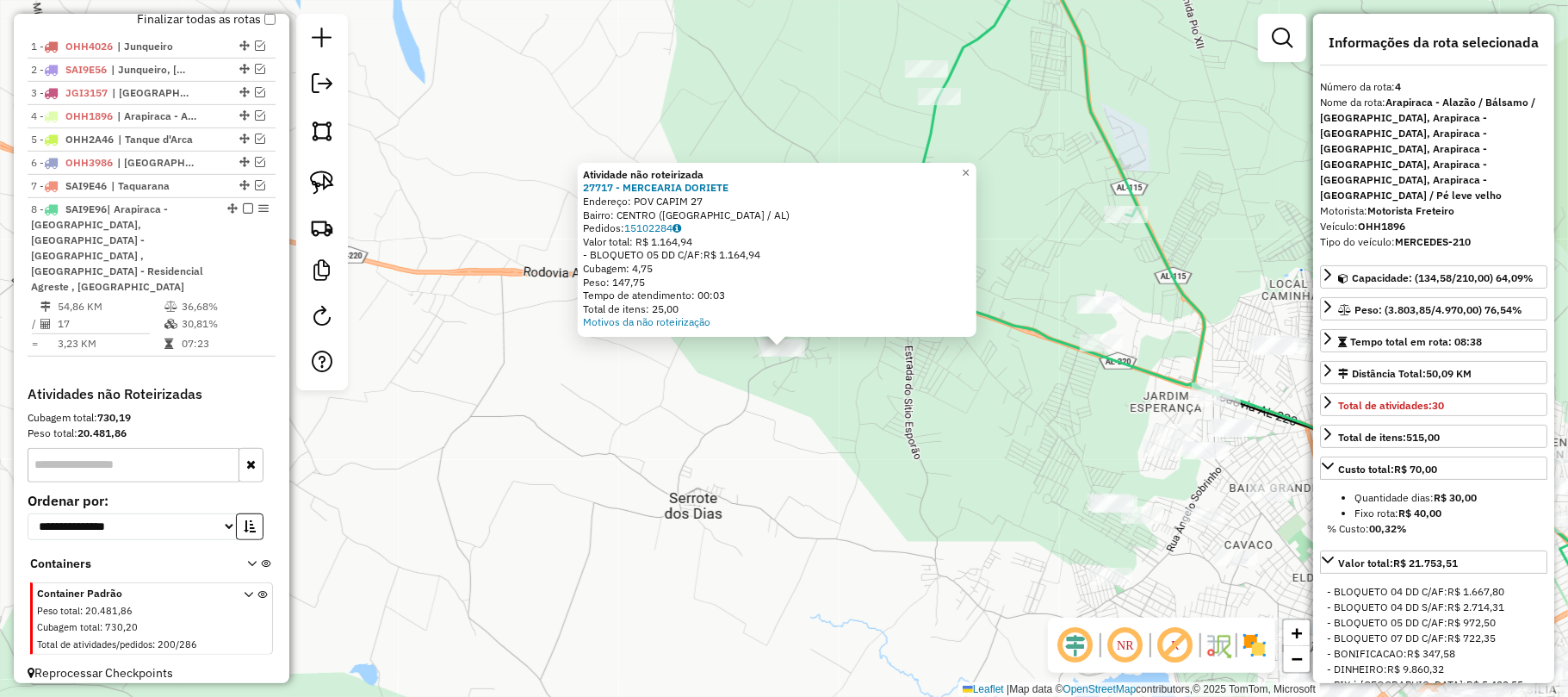
click at [586, 385] on div "Atividade não roteirizada 27717 - MERCEARIA DORIETE Endereço: POV CAPIM 27 Bair…" at bounding box center [784, 348] width 1568 height 697
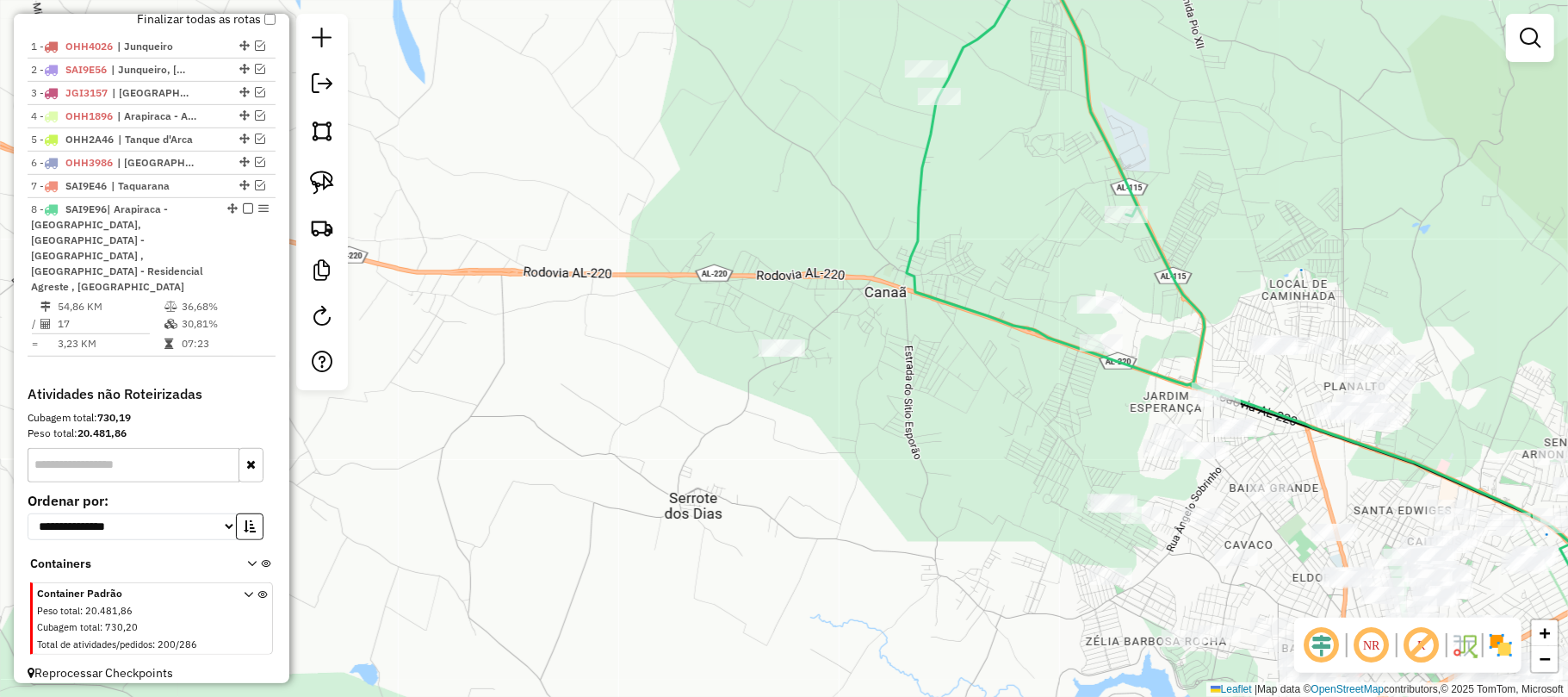
click at [300, 180] on div at bounding box center [322, 202] width 52 height 377
click at [325, 176] on img at bounding box center [322, 182] width 24 height 24
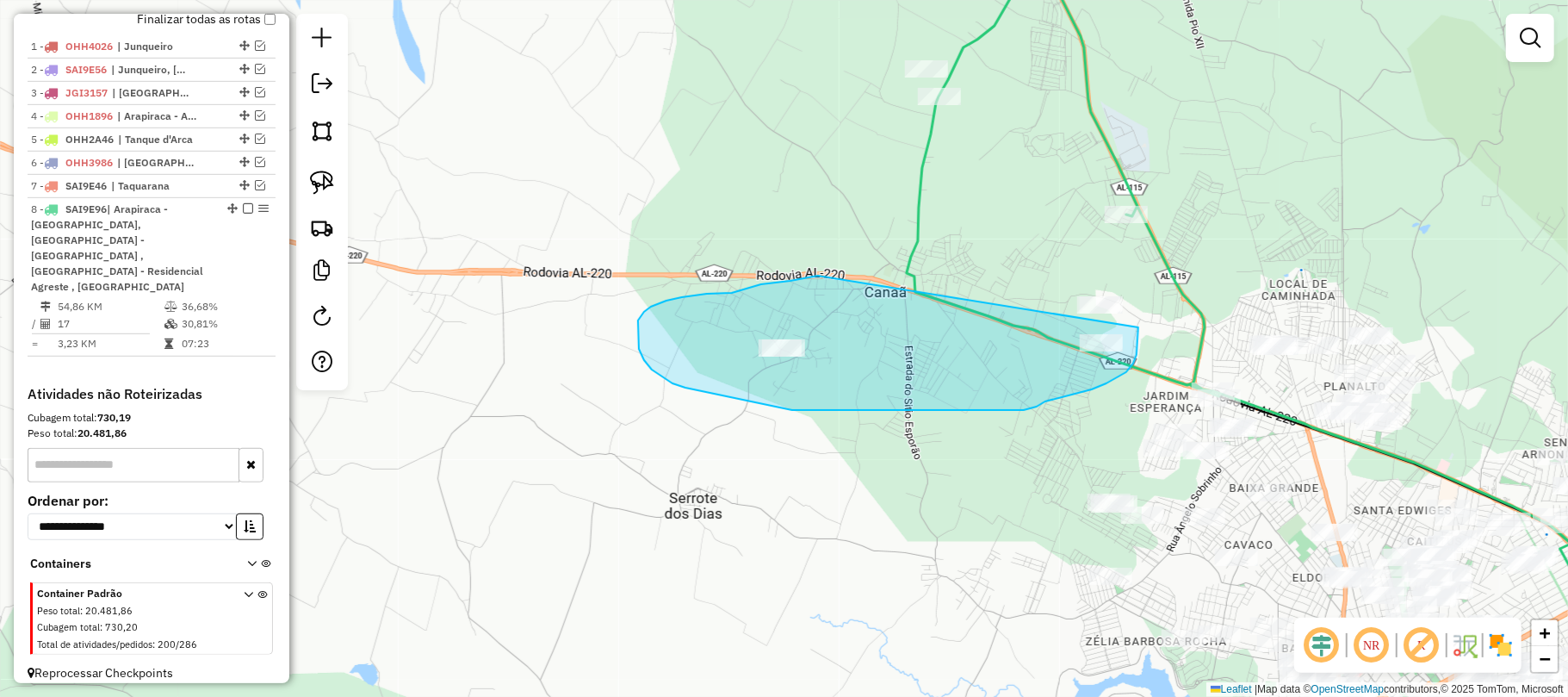
drag, startPoint x: 682, startPoint y: 297, endPoint x: 1104, endPoint y: 256, distance: 424.0
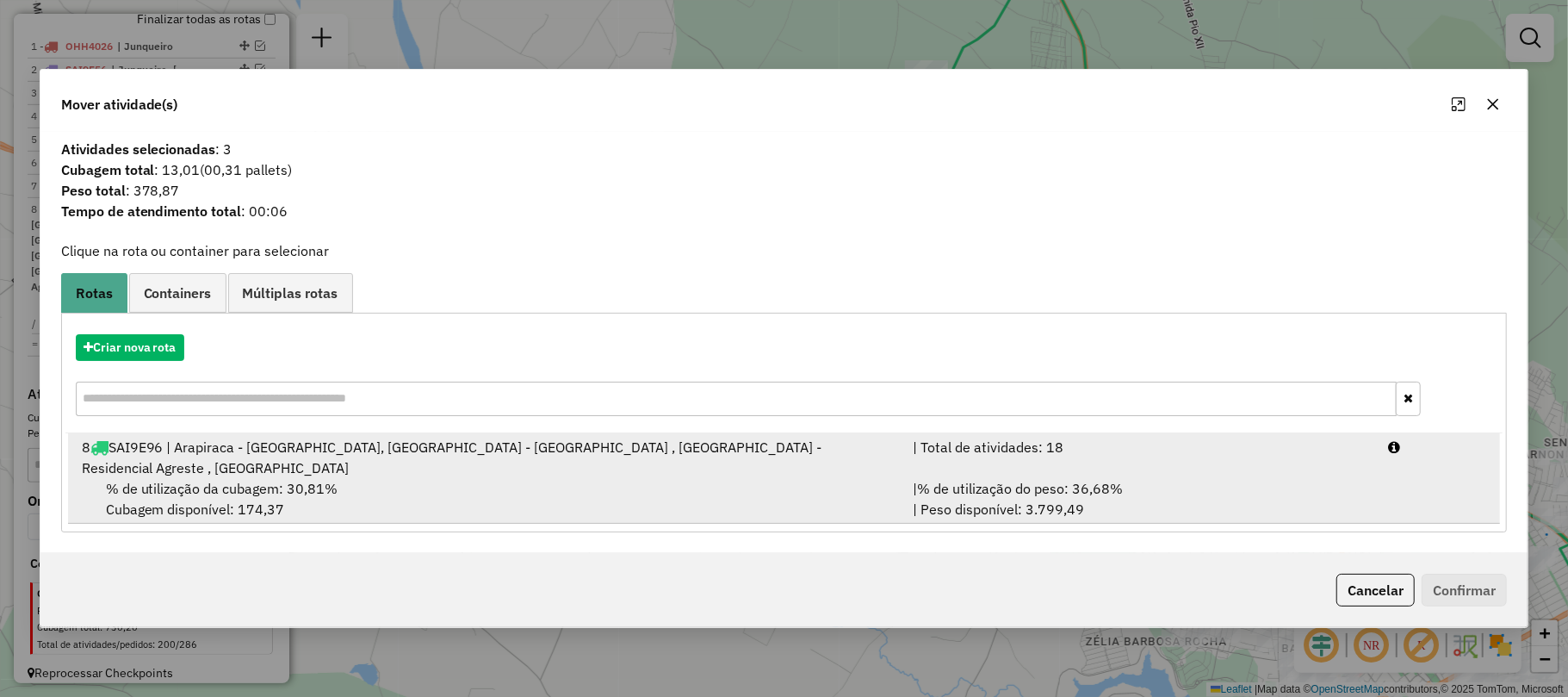
click at [355, 479] on div "% de utilização da cubagem: 30,81% Cubagem disponível: 174,37" at bounding box center [487, 499] width 831 height 41
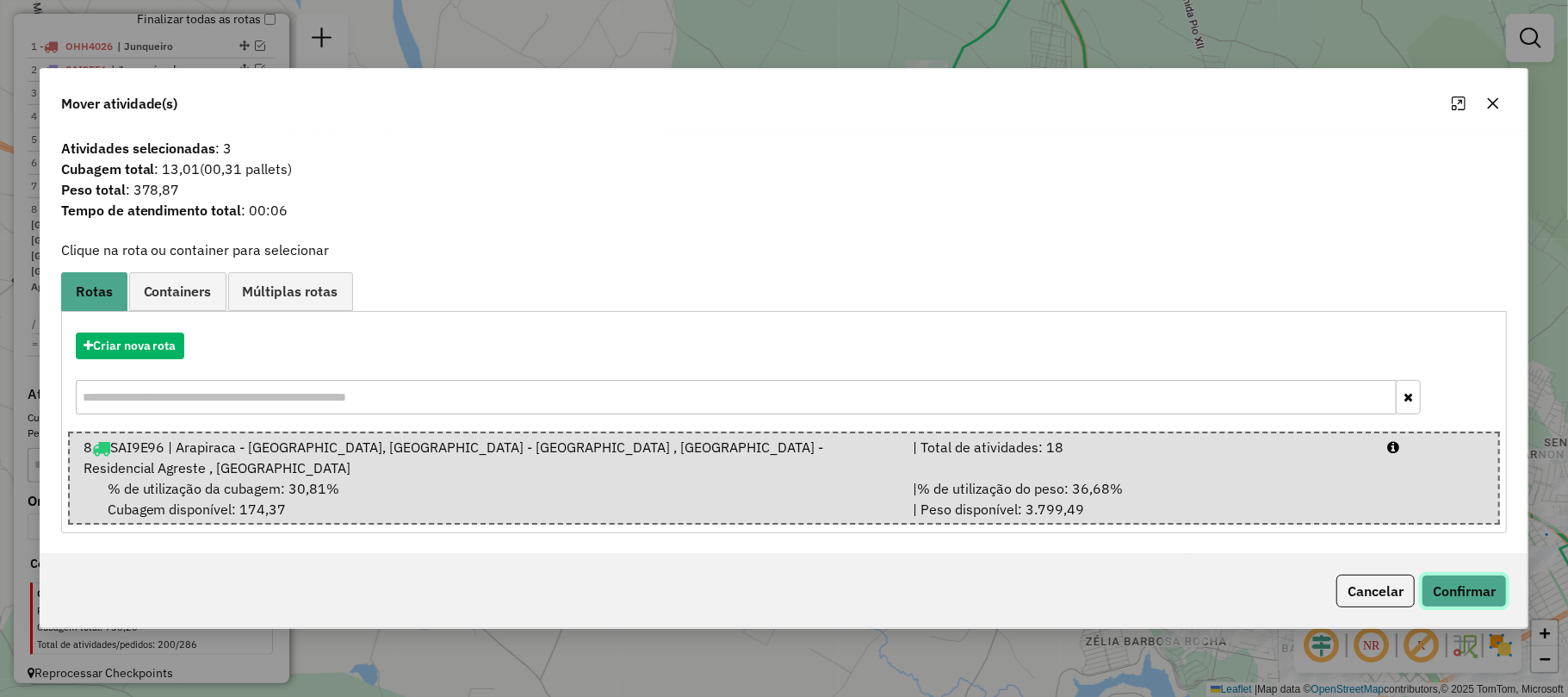
click at [1453, 580] on button "Confirmar" at bounding box center [1465, 591] width 86 height 33
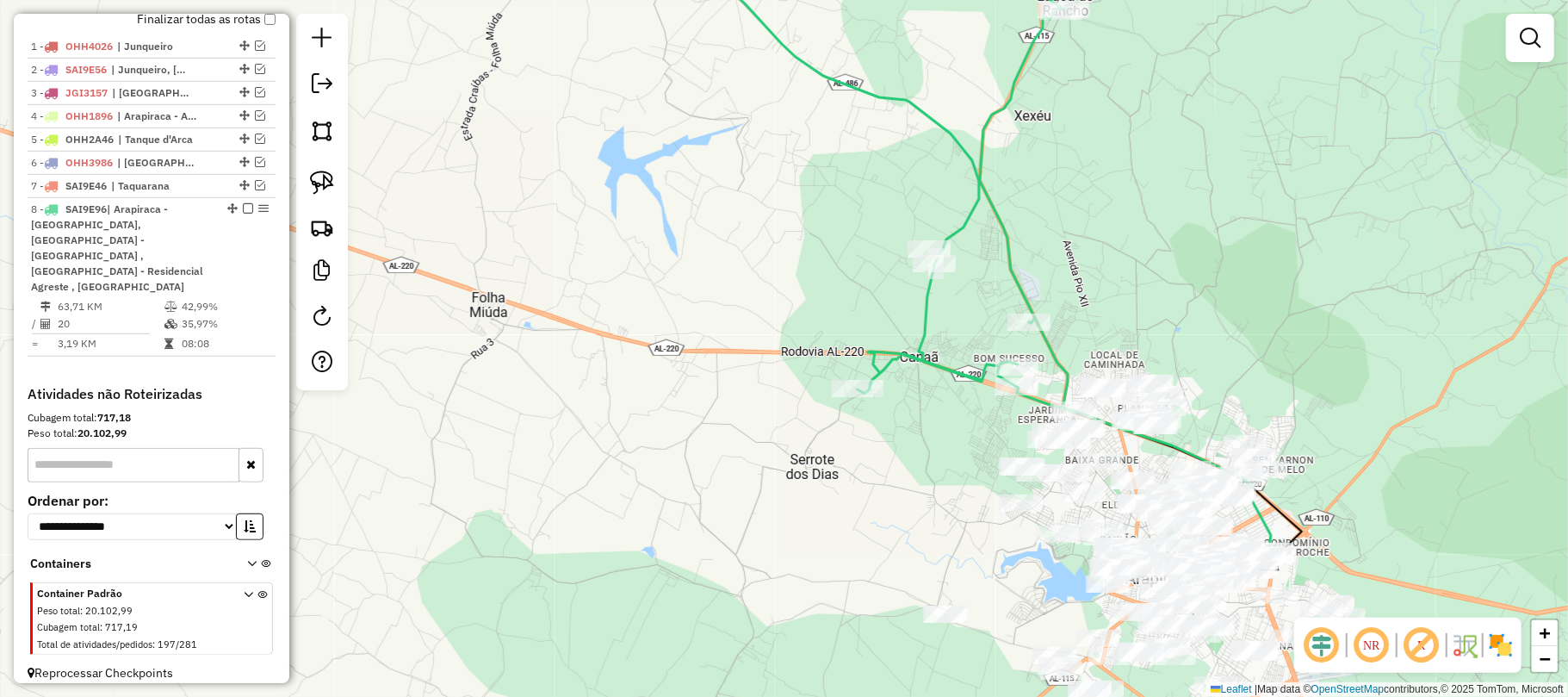
drag, startPoint x: 1006, startPoint y: 429, endPoint x: 740, endPoint y: 378, distance: 270.8
click at [740, 378] on div "Janela de atendimento Grade de atendimento Capacidade Transportadoras Veículos …" at bounding box center [784, 348] width 1568 height 697
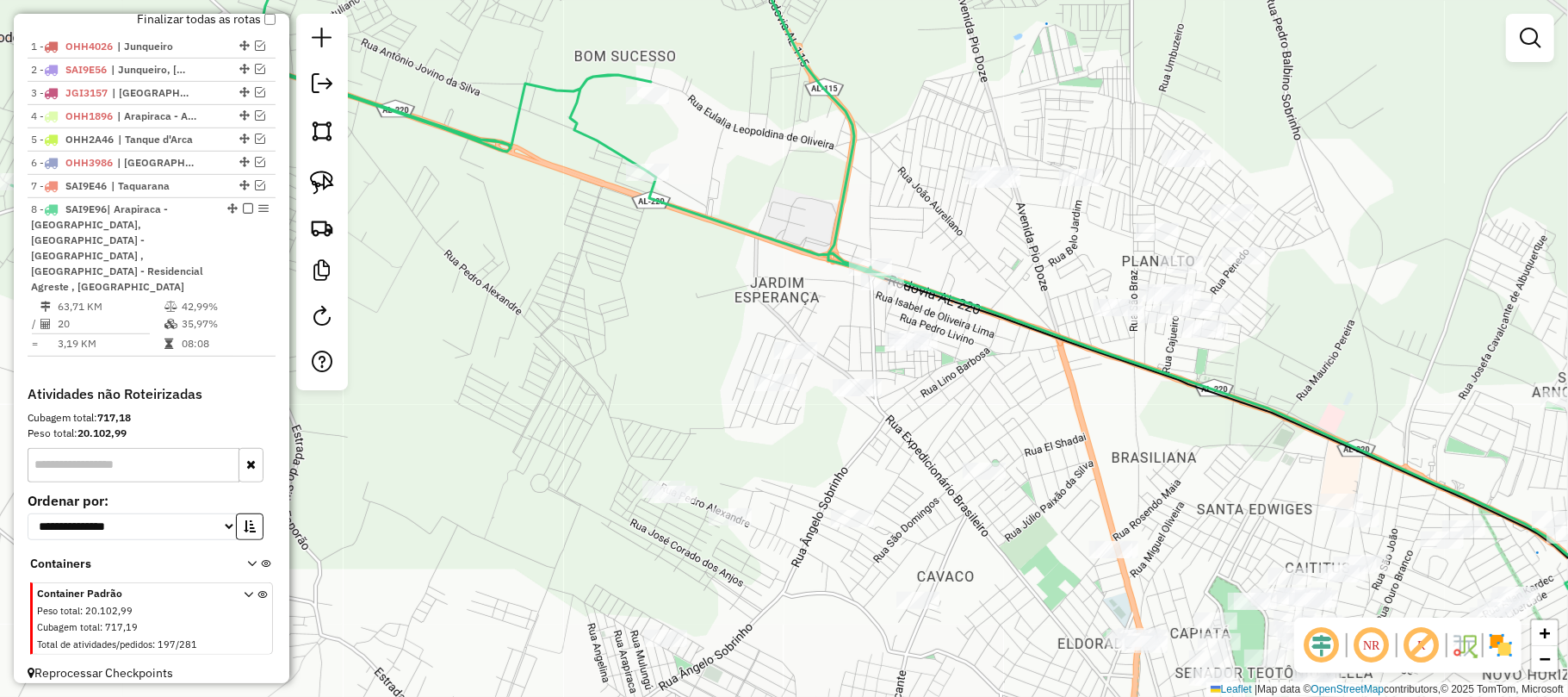
drag, startPoint x: 982, startPoint y: 277, endPoint x: 983, endPoint y: 328, distance: 51.0
click at [983, 328] on div "Janela de atendimento Grade de atendimento Capacidade Transportadoras Veículos …" at bounding box center [784, 348] width 1568 height 697
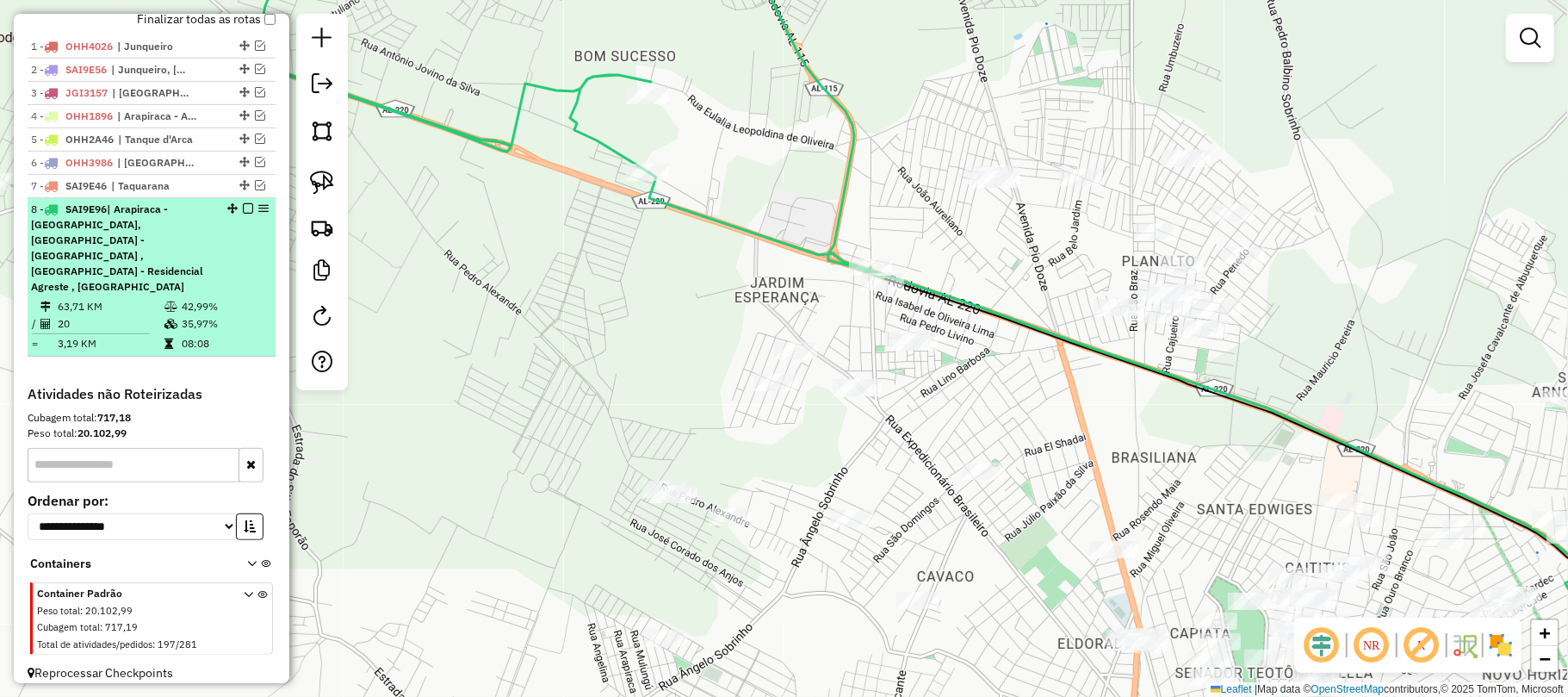
click at [166, 249] on div "8 - SAI9E96 | Arapiraca - [GEOGRAPHIC_DATA], [GEOGRAPHIC_DATA] - [GEOGRAPHIC_DA…" at bounding box center [122, 248] width 183 height 93
select select "**********"
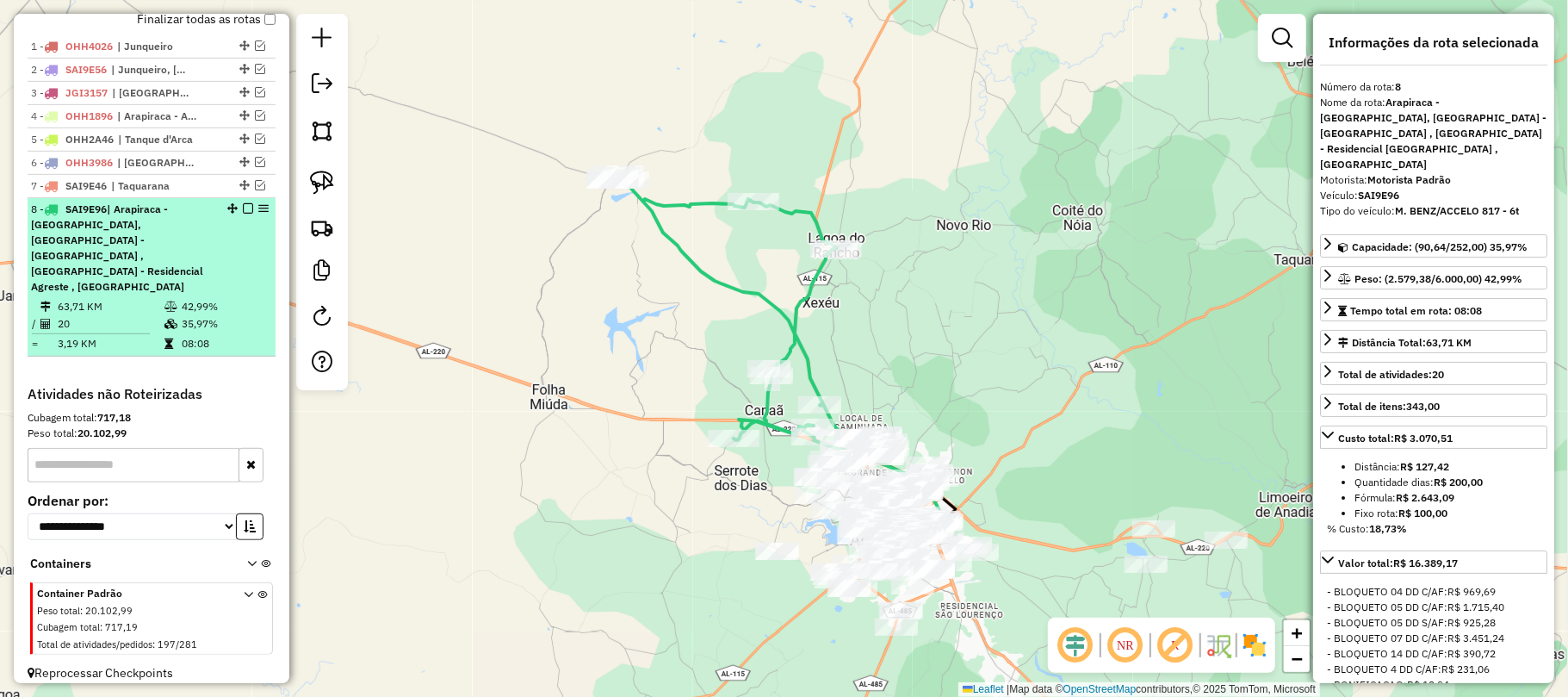
click at [243, 213] on em at bounding box center [248, 209] width 11 height 11
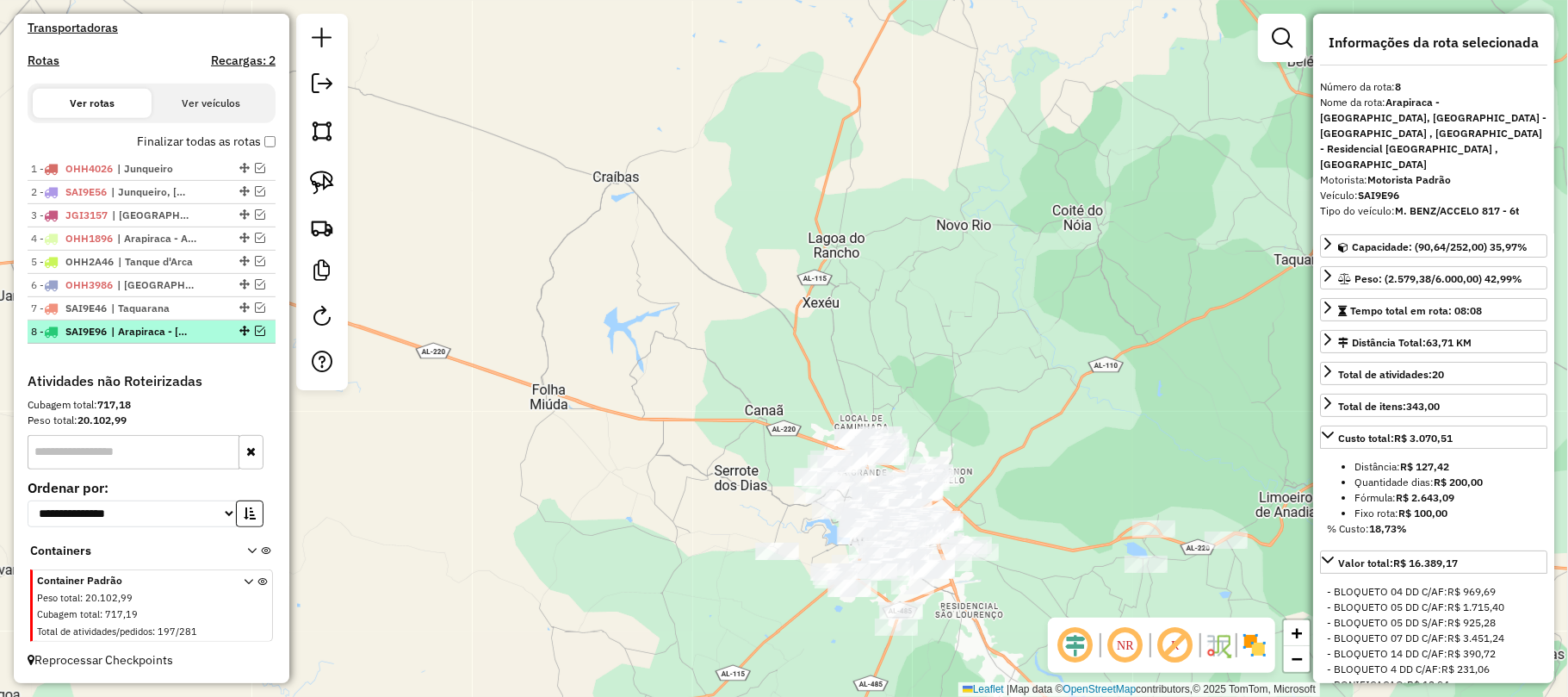
scroll to position [541, 0]
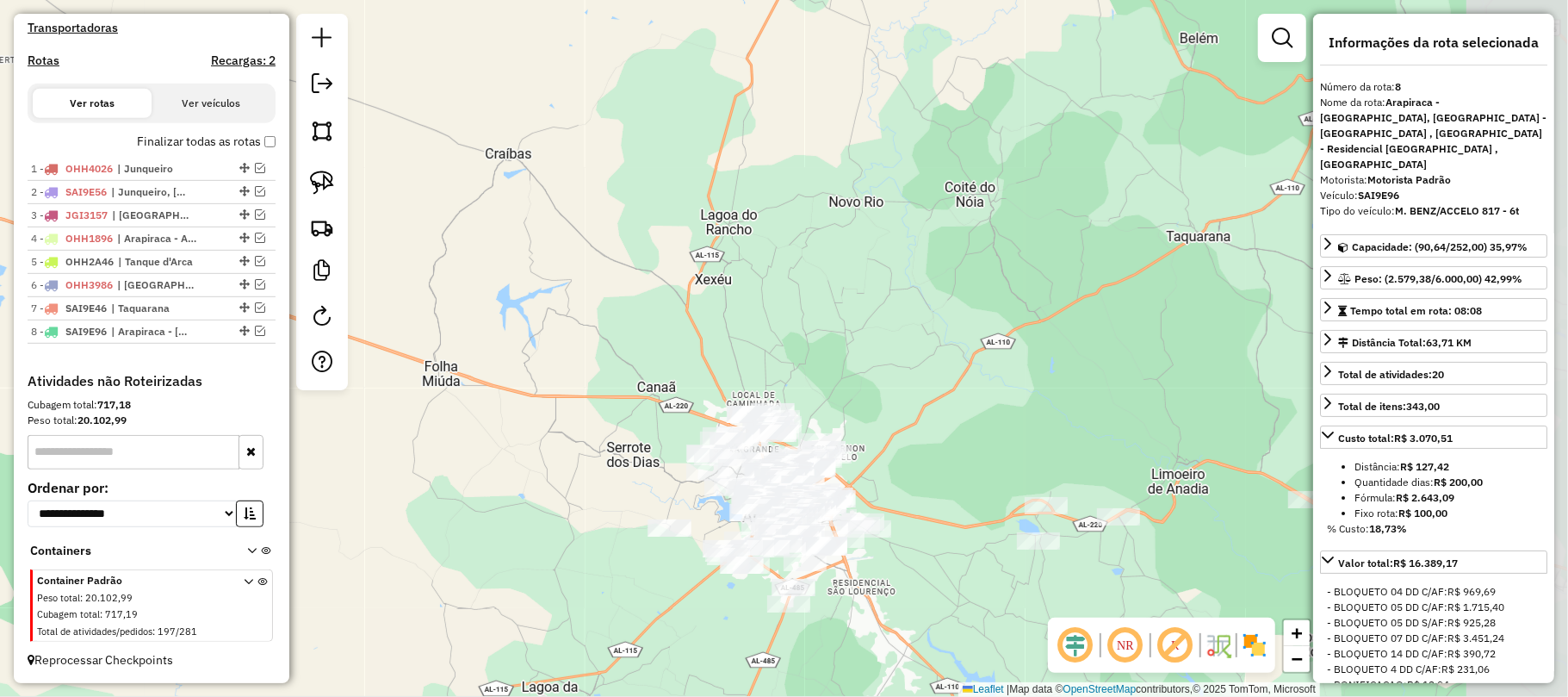
drag, startPoint x: 710, startPoint y: 480, endPoint x: 375, endPoint y: 365, distance: 354.2
click at [362, 370] on div "Janela de atendimento Grade de atendimento Capacidade Transportadoras Veículos …" at bounding box center [784, 348] width 1568 height 697
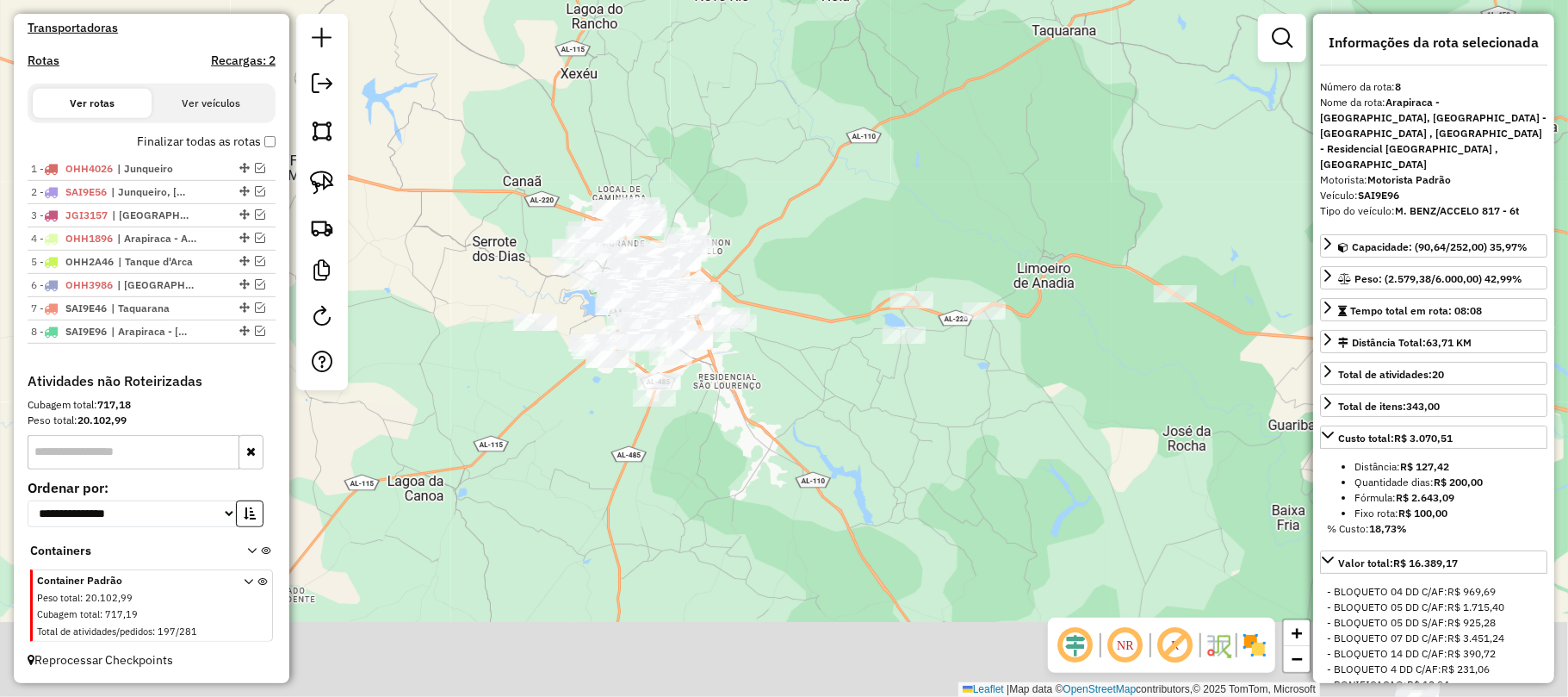
drag, startPoint x: 624, startPoint y: 309, endPoint x: 914, endPoint y: 21, distance: 408.7
click at [914, 21] on div "Janela de atendimento Grade de atendimento Capacidade Transportadoras Veículos …" at bounding box center [784, 348] width 1568 height 697
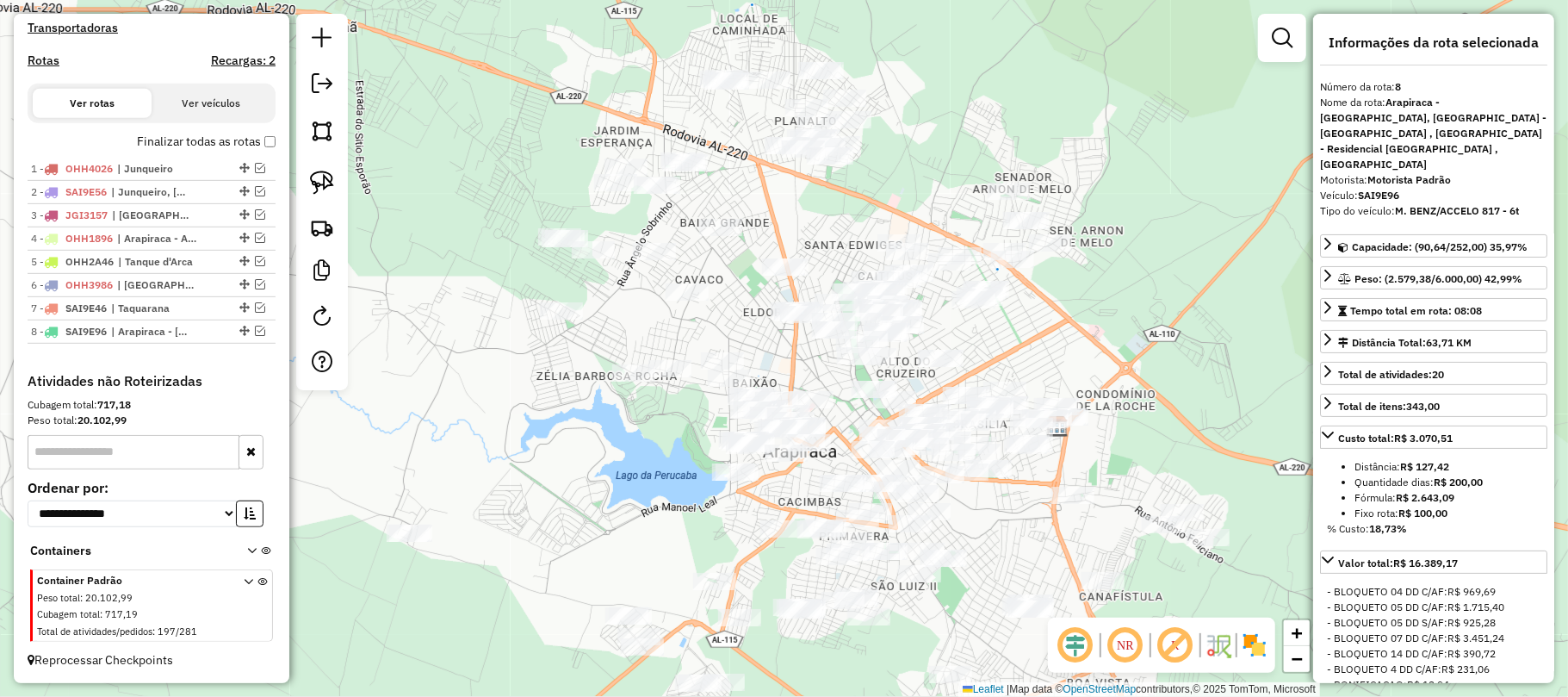
drag, startPoint x: 817, startPoint y: 96, endPoint x: 817, endPoint y: 250, distance: 154.0
click at [814, 252] on div "Janela de atendimento Grade de atendimento Capacidade Transportadoras Veículos …" at bounding box center [784, 348] width 1568 height 697
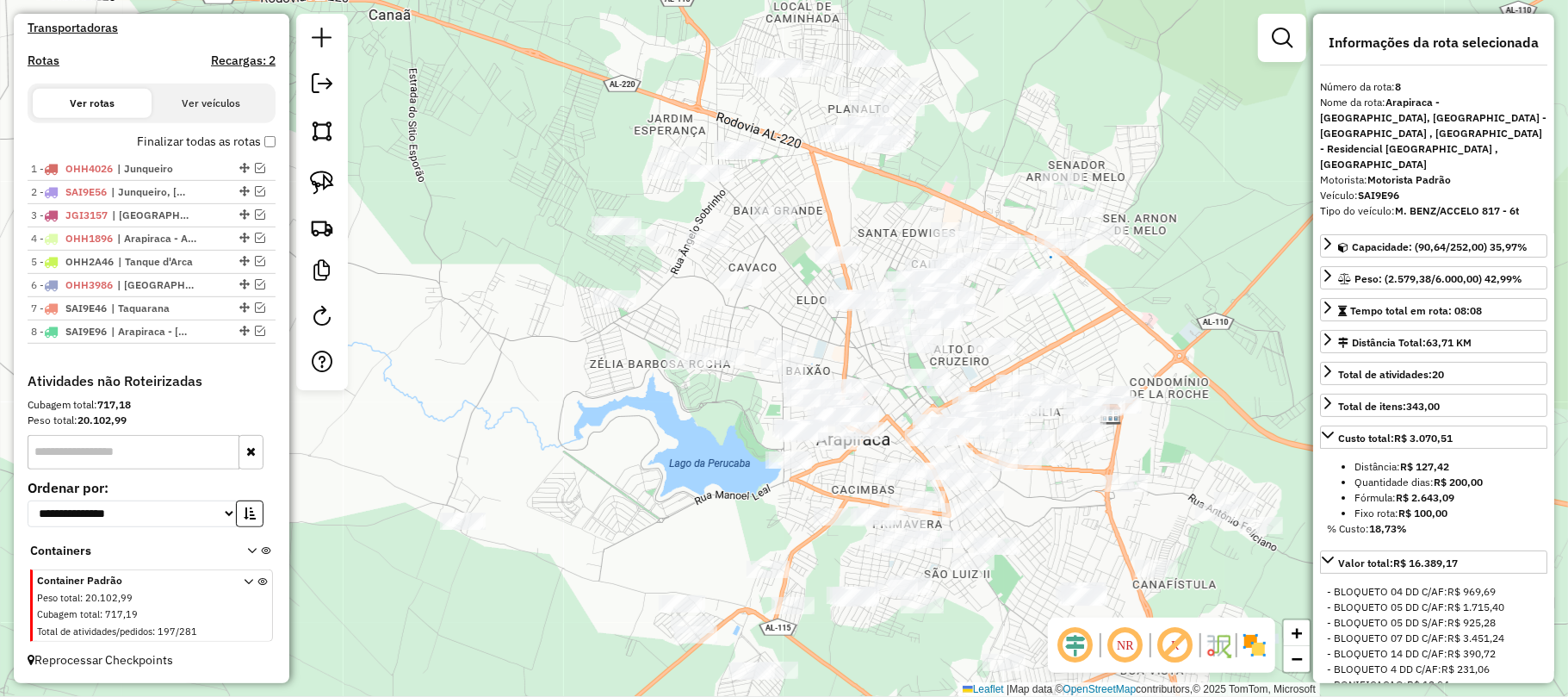
drag, startPoint x: 806, startPoint y: 212, endPoint x: 854, endPoint y: 185, distance: 55.1
click at [854, 185] on div "Janela de atendimento Grade de atendimento Capacidade Transportadoras Veículos …" at bounding box center [784, 348] width 1568 height 697
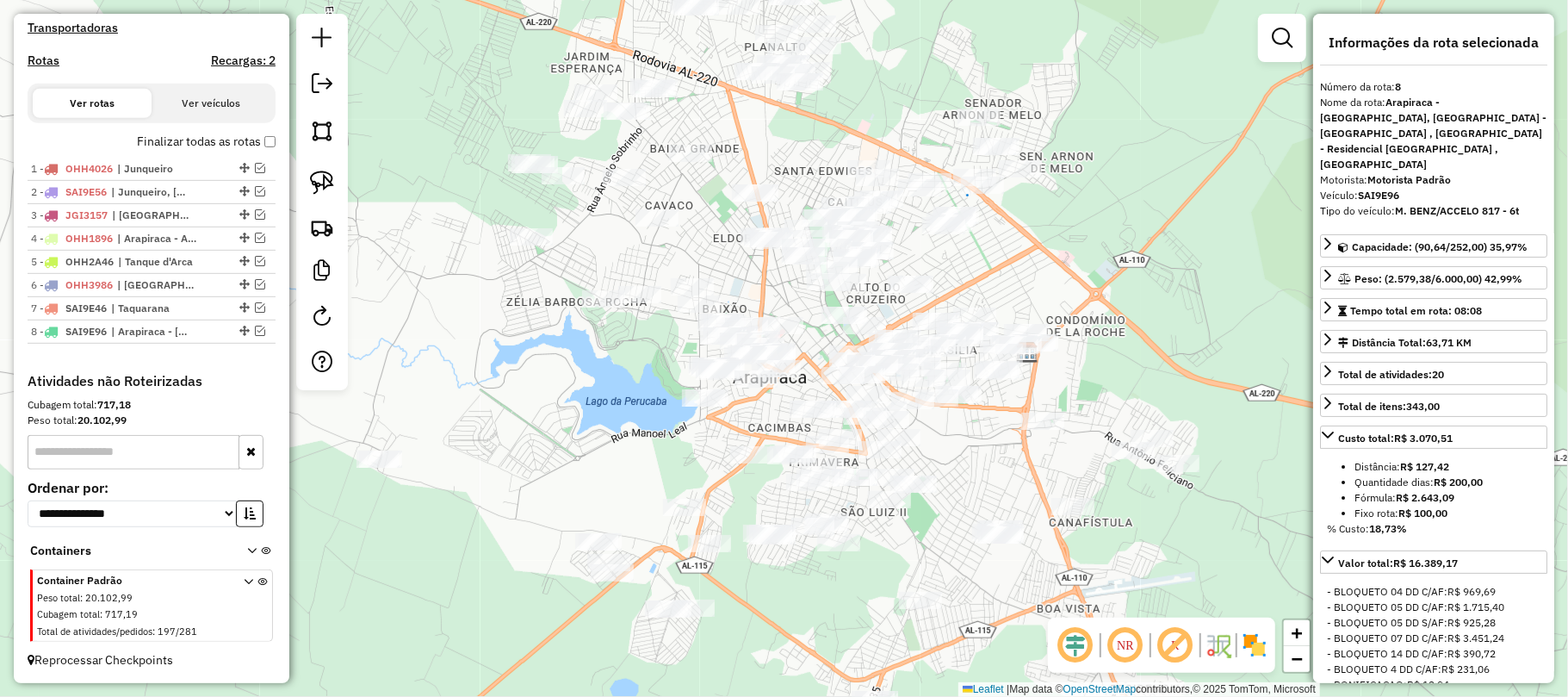
drag, startPoint x: 794, startPoint y: 311, endPoint x: 794, endPoint y: 289, distance: 22.0
click at [782, 287] on div "Janela de atendimento Grade de atendimento Capacidade Transportadoras Veículos …" at bounding box center [784, 348] width 1568 height 697
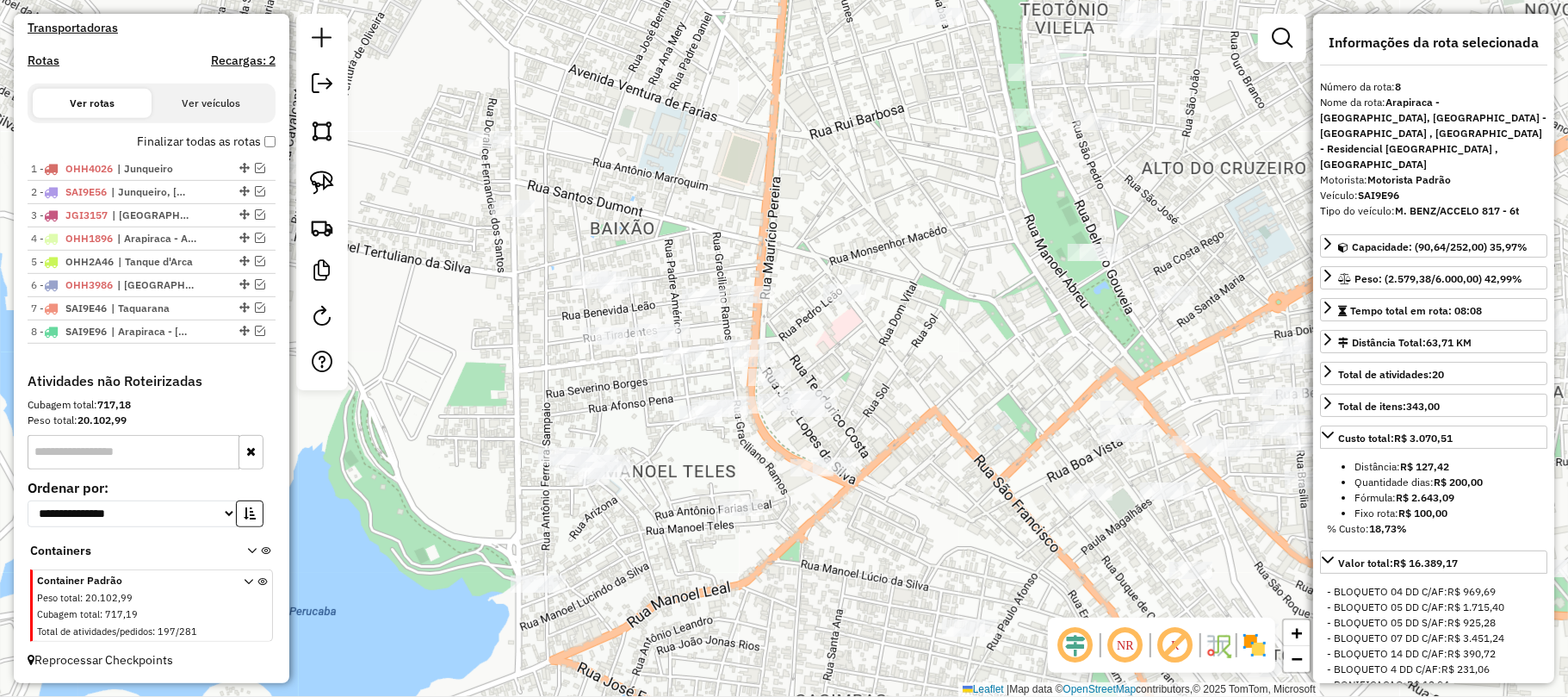
drag, startPoint x: 846, startPoint y: 394, endPoint x: 897, endPoint y: 322, distance: 88.2
click at [897, 322] on div "Janela de atendimento Grade de atendimento Capacidade Transportadoras Veículos …" at bounding box center [784, 348] width 1568 height 697
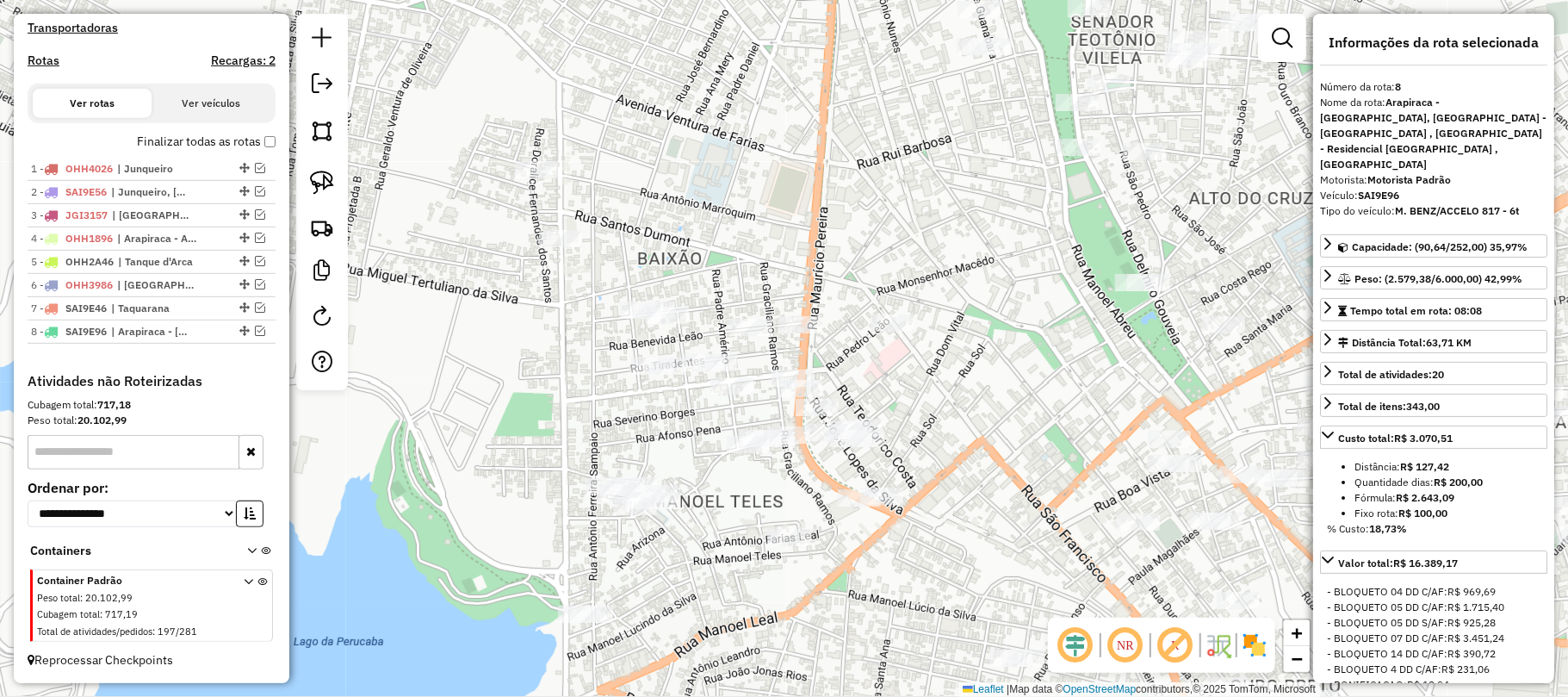
drag, startPoint x: 814, startPoint y: 338, endPoint x: 868, endPoint y: 370, distance: 62.8
click at [871, 376] on div "Janela de atendimento Grade de atendimento Capacidade Transportadoras Veículos …" at bounding box center [784, 348] width 1568 height 697
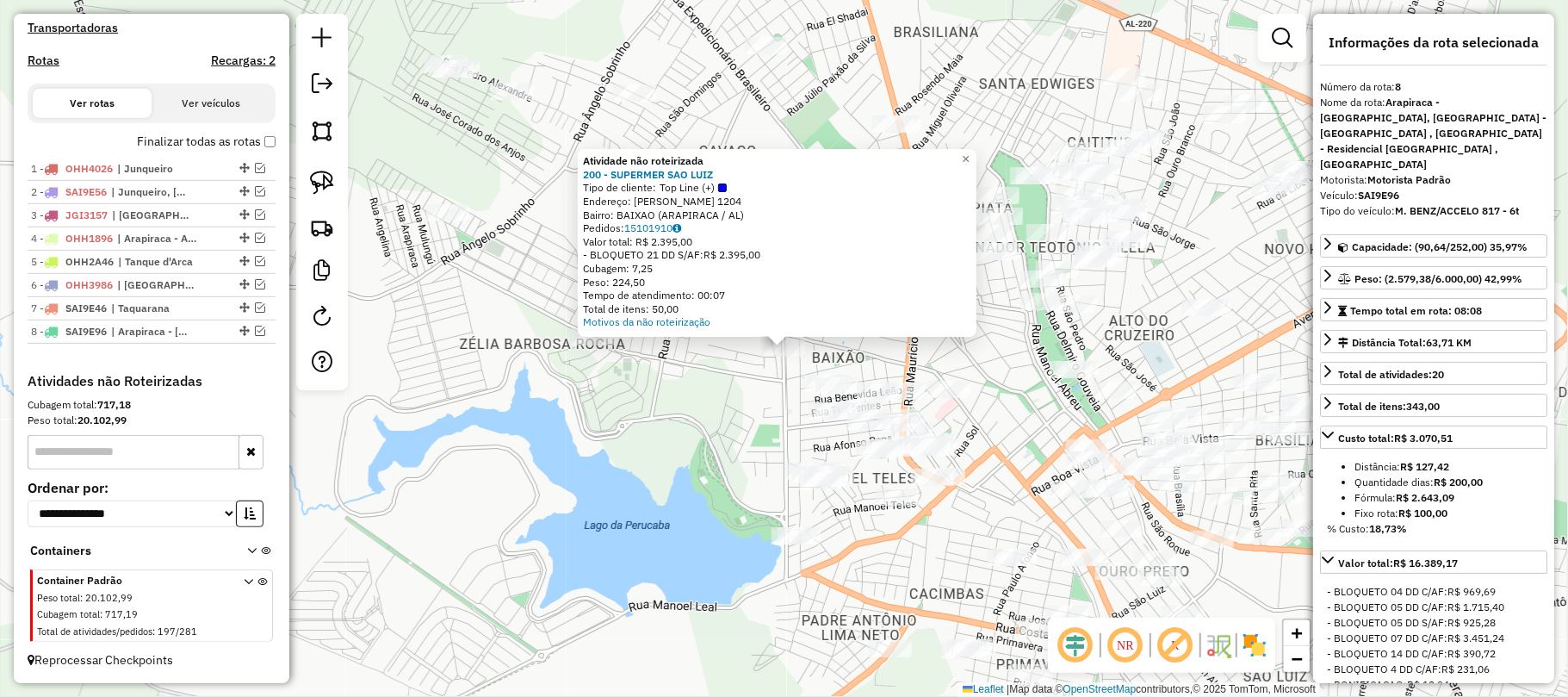
click at [713, 384] on div "Atividade não roteirizada 200 - SUPERMER SAO LUIZ Tipo de cliente: Top Line (+)…" at bounding box center [784, 348] width 1568 height 697
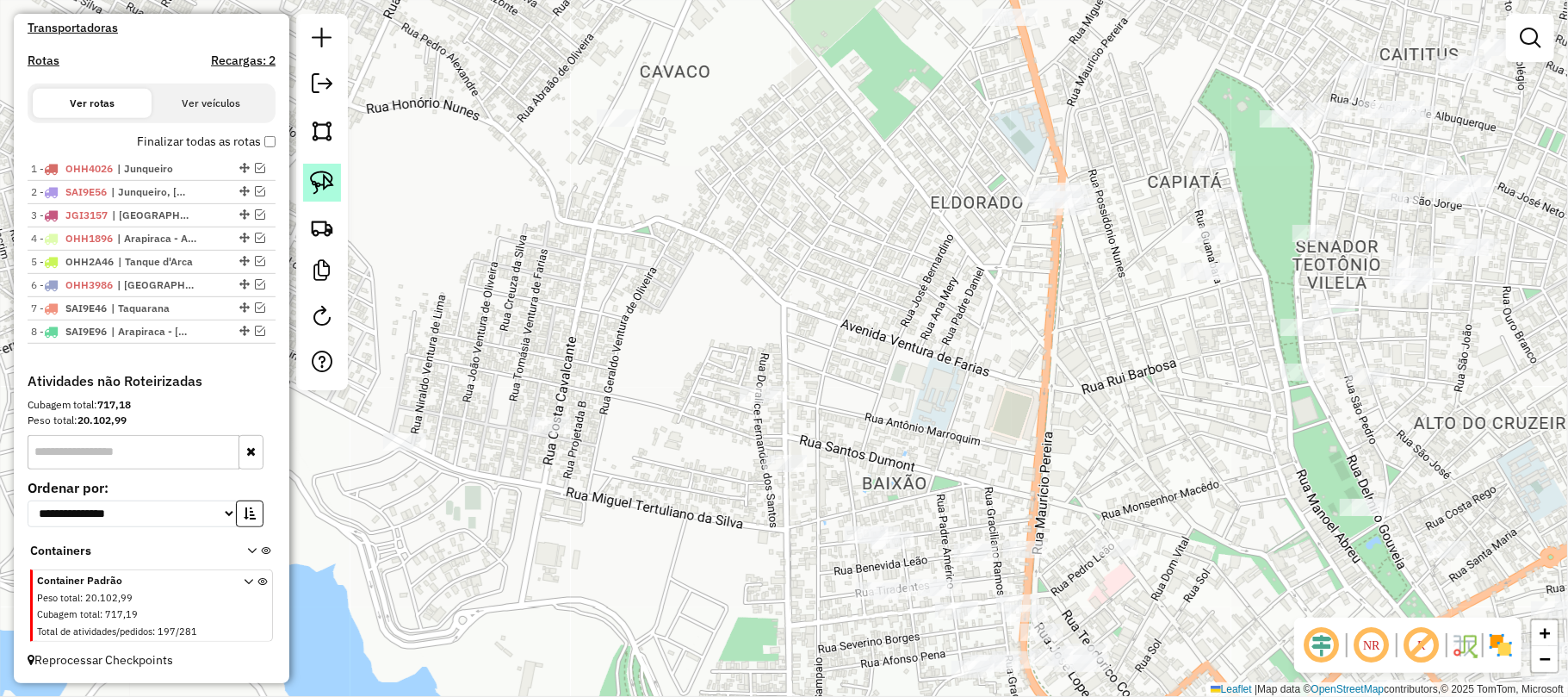
click at [321, 179] on img at bounding box center [322, 182] width 24 height 24
drag, startPoint x: 786, startPoint y: 432, endPoint x: 846, endPoint y: 445, distance: 61.4
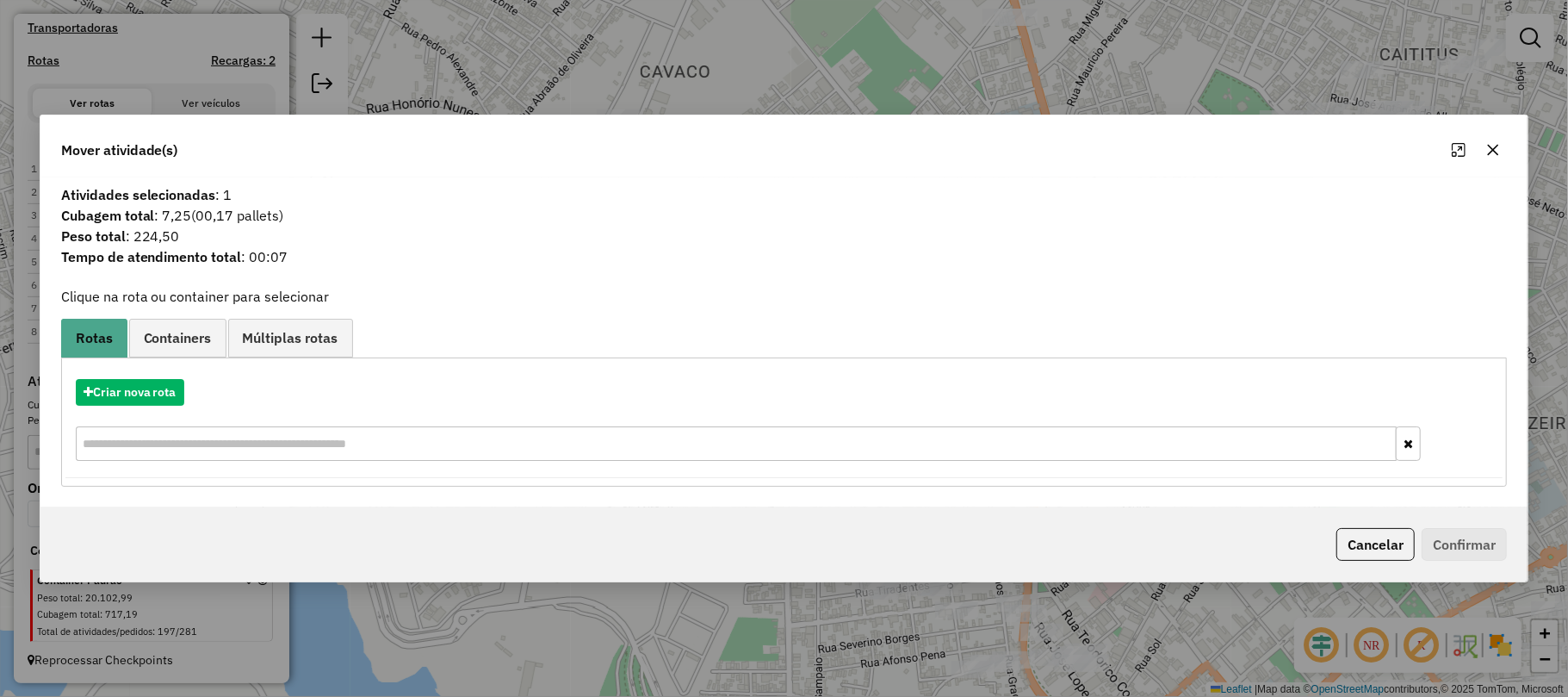
click at [1495, 149] on icon "button" at bounding box center [1493, 149] width 12 height 12
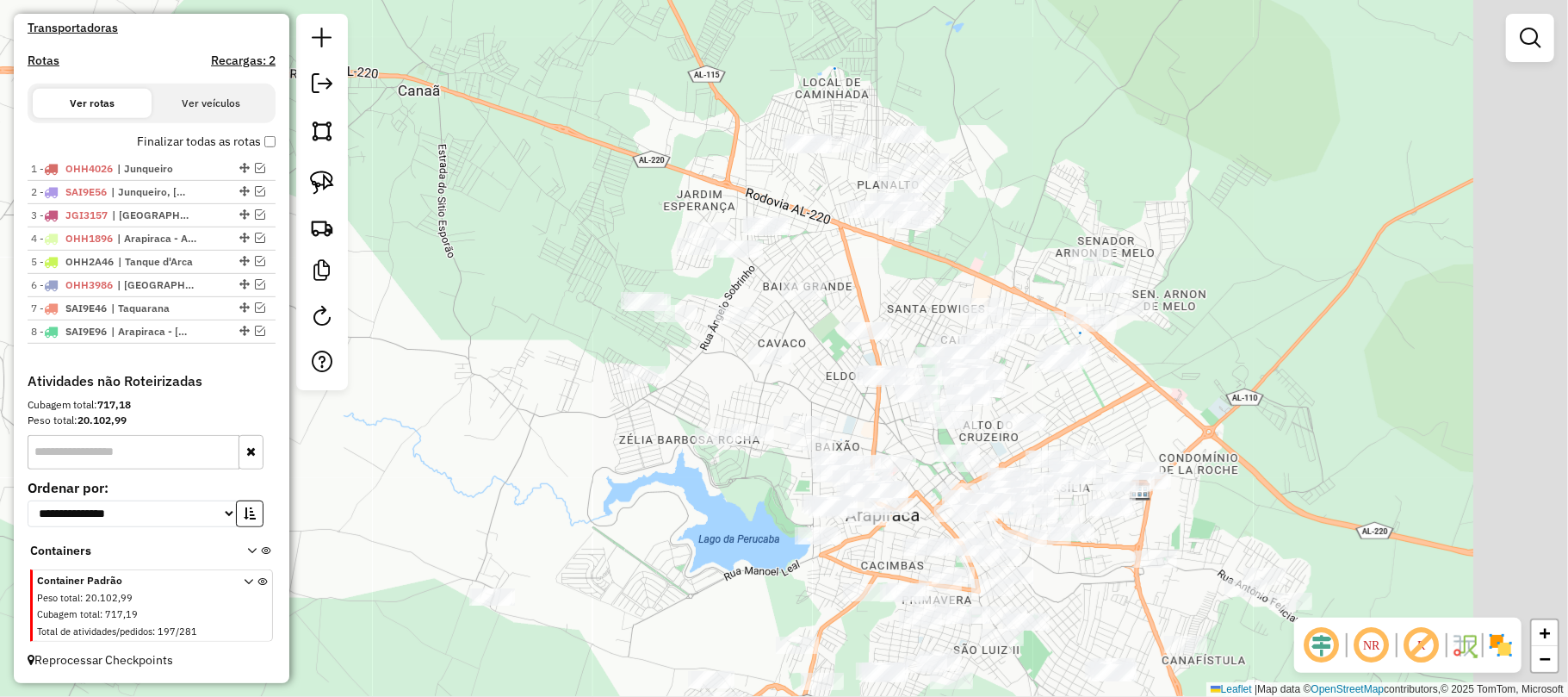
drag, startPoint x: 1083, startPoint y: 459, endPoint x: 909, endPoint y: 403, distance: 182.8
click at [897, 413] on div "Janela de atendimento Grade de atendimento Capacidade Transportadoras Veículos …" at bounding box center [784, 348] width 1568 height 697
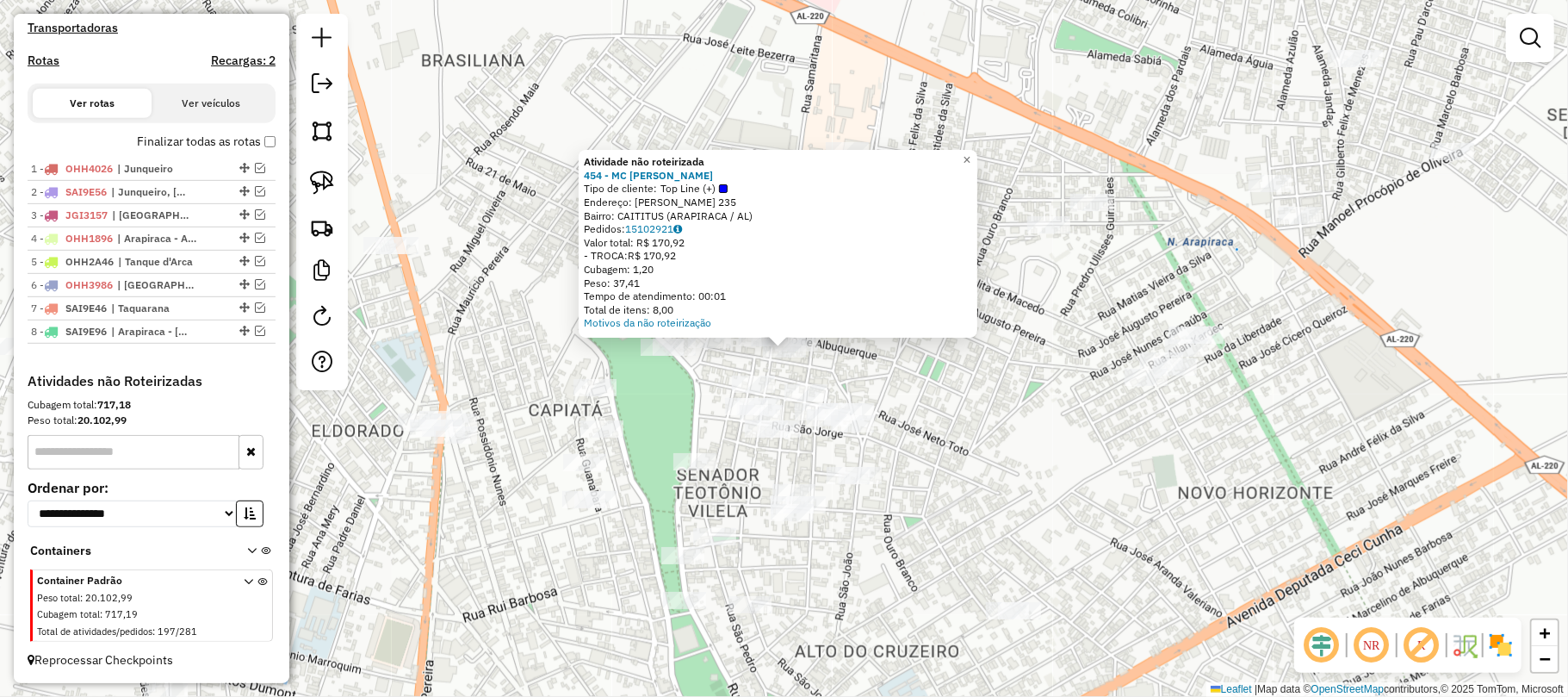
drag, startPoint x: 935, startPoint y: 493, endPoint x: 904, endPoint y: 466, distance: 41.1
click at [934, 489] on div "Atividade não roteirizada 454 - MC MERCADINHO Tipo de cliente: Top Line (+) End…" at bounding box center [784, 348] width 1568 height 697
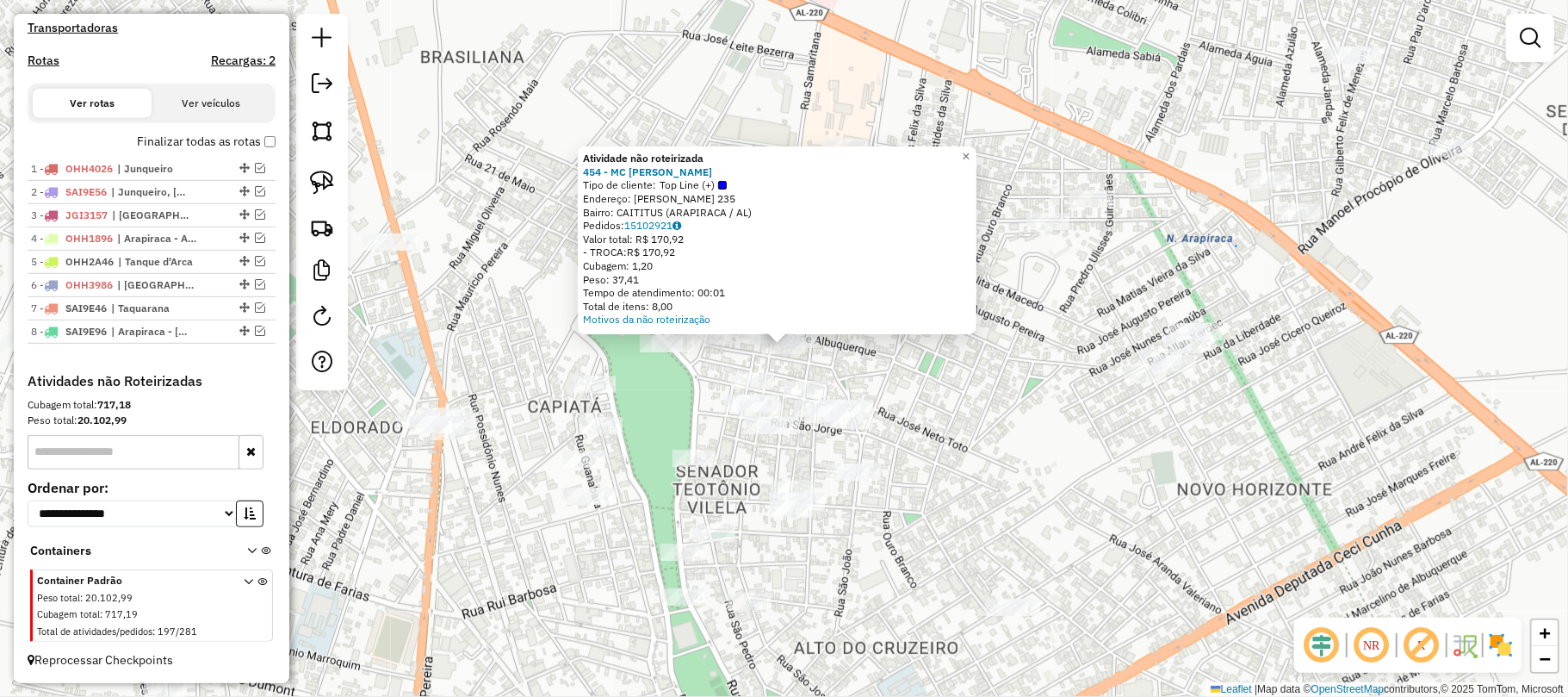
drag, startPoint x: 821, startPoint y: 348, endPoint x: 862, endPoint y: 362, distance: 43.3
click at [823, 349] on div "Atividade não roteirizada 454 - MC MERCADINHO Tipo de cliente: Top Line (+) End…" at bounding box center [784, 348] width 1568 height 697
click at [873, 361] on div "Atividade não roteirizada 454 - MC MERCADINHO Tipo de cliente: Top Line (+) End…" at bounding box center [784, 348] width 1568 height 697
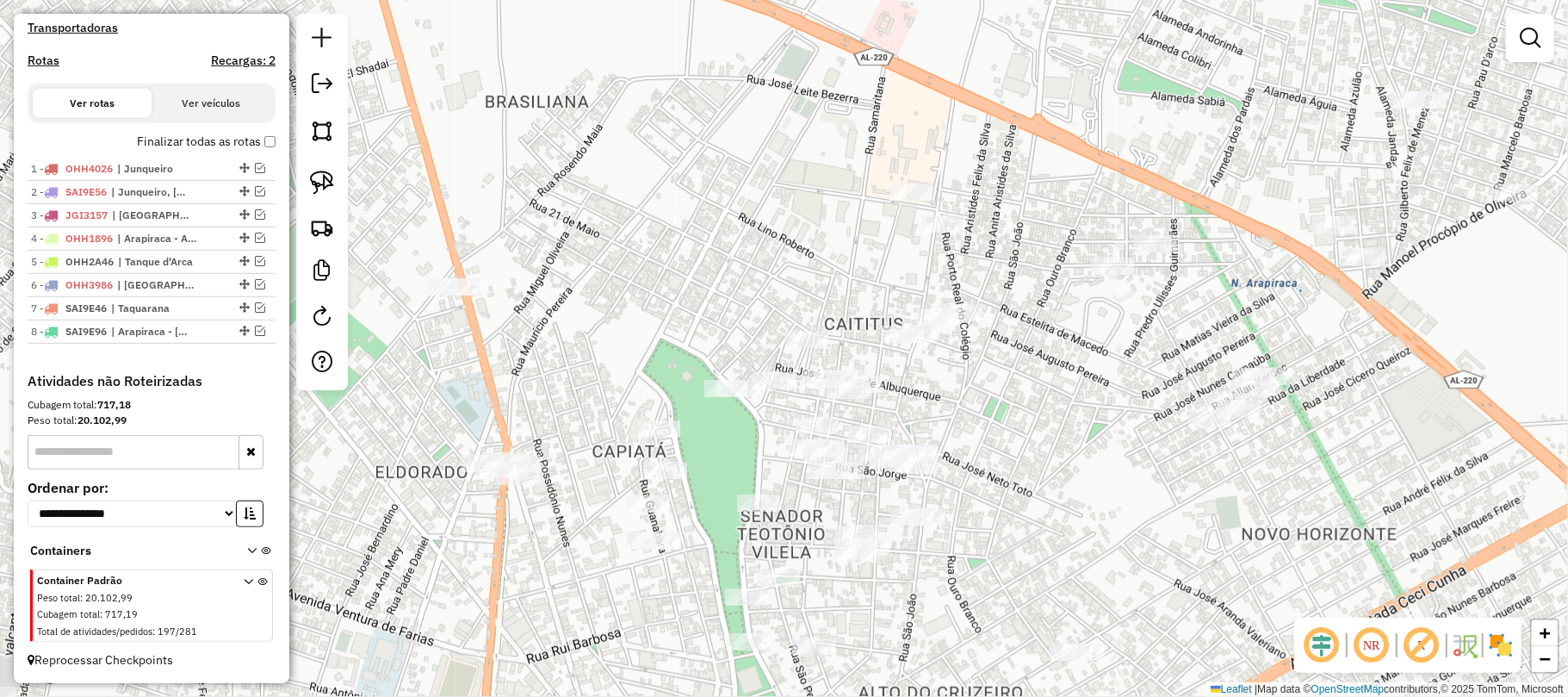
drag, startPoint x: 552, startPoint y: 214, endPoint x: 608, endPoint y: 238, distance: 60.9
click at [608, 238] on div "Janela de atendimento Grade de atendimento Capacidade Transportadoras Veículos …" at bounding box center [784, 348] width 1568 height 697
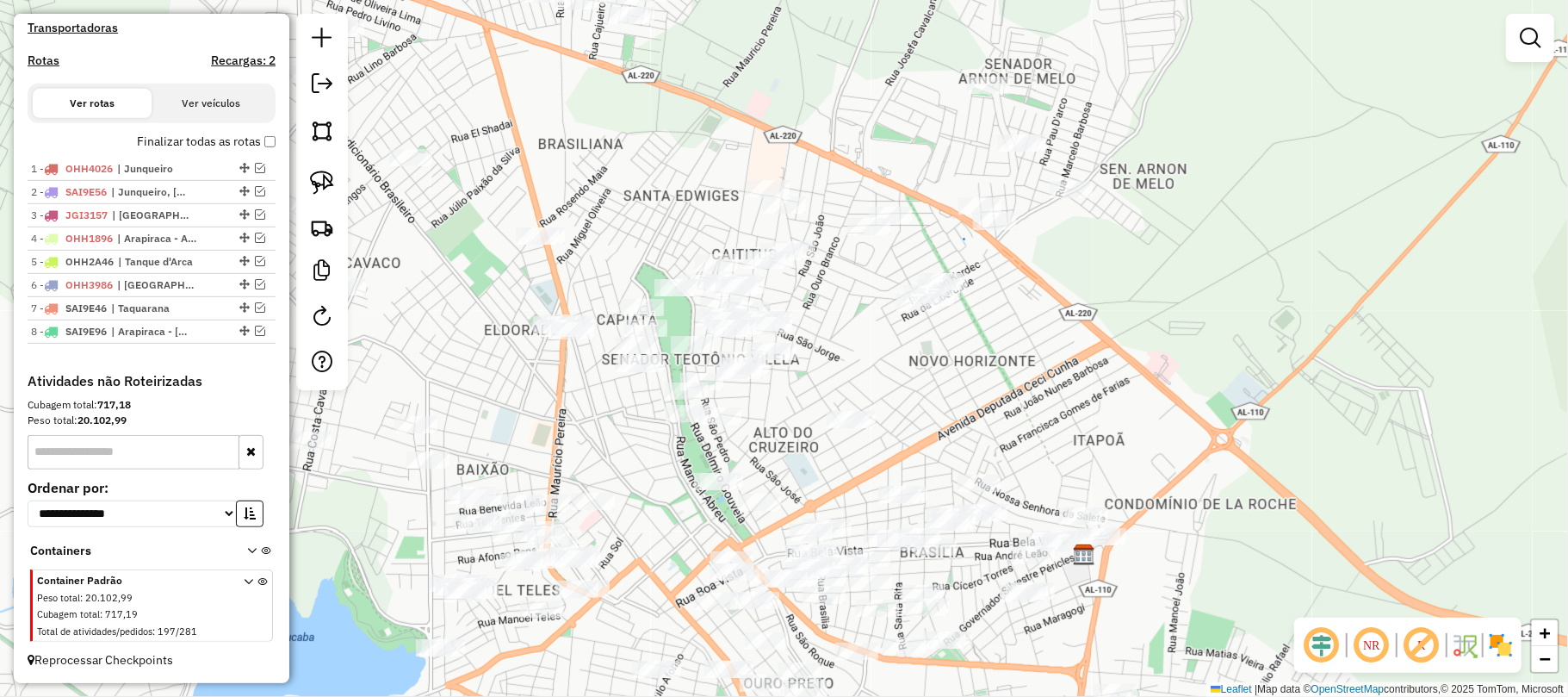
drag, startPoint x: 893, startPoint y: 373, endPoint x: 820, endPoint y: 243, distance: 149.1
click at [820, 243] on div "Janela de atendimento Grade de atendimento Capacidade Transportadoras Veículos …" at bounding box center [784, 348] width 1568 height 697
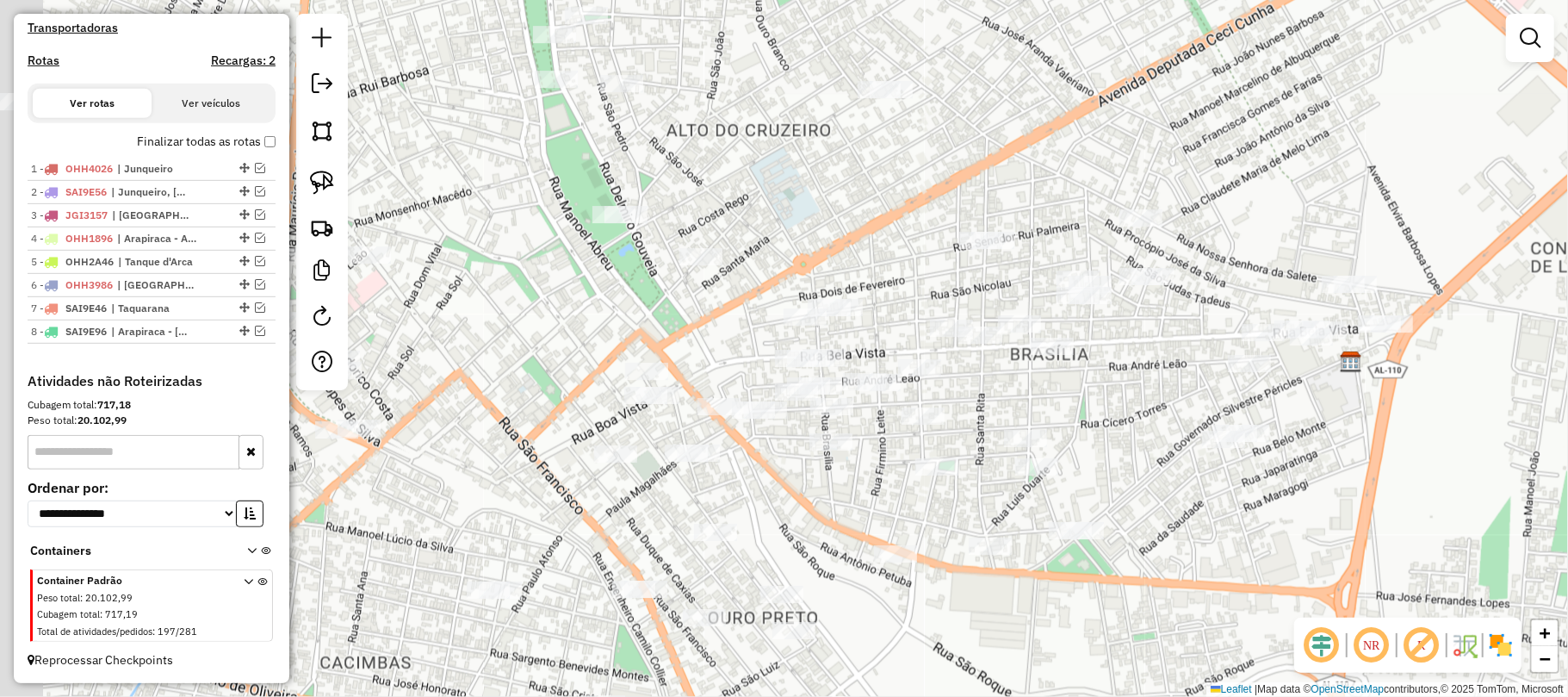
drag, startPoint x: 820, startPoint y: 242, endPoint x: 935, endPoint y: 97, distance: 185.1
click at [935, 97] on div "Janela de atendimento Grade de atendimento Capacidade Transportadoras Veículos …" at bounding box center [784, 348] width 1568 height 697
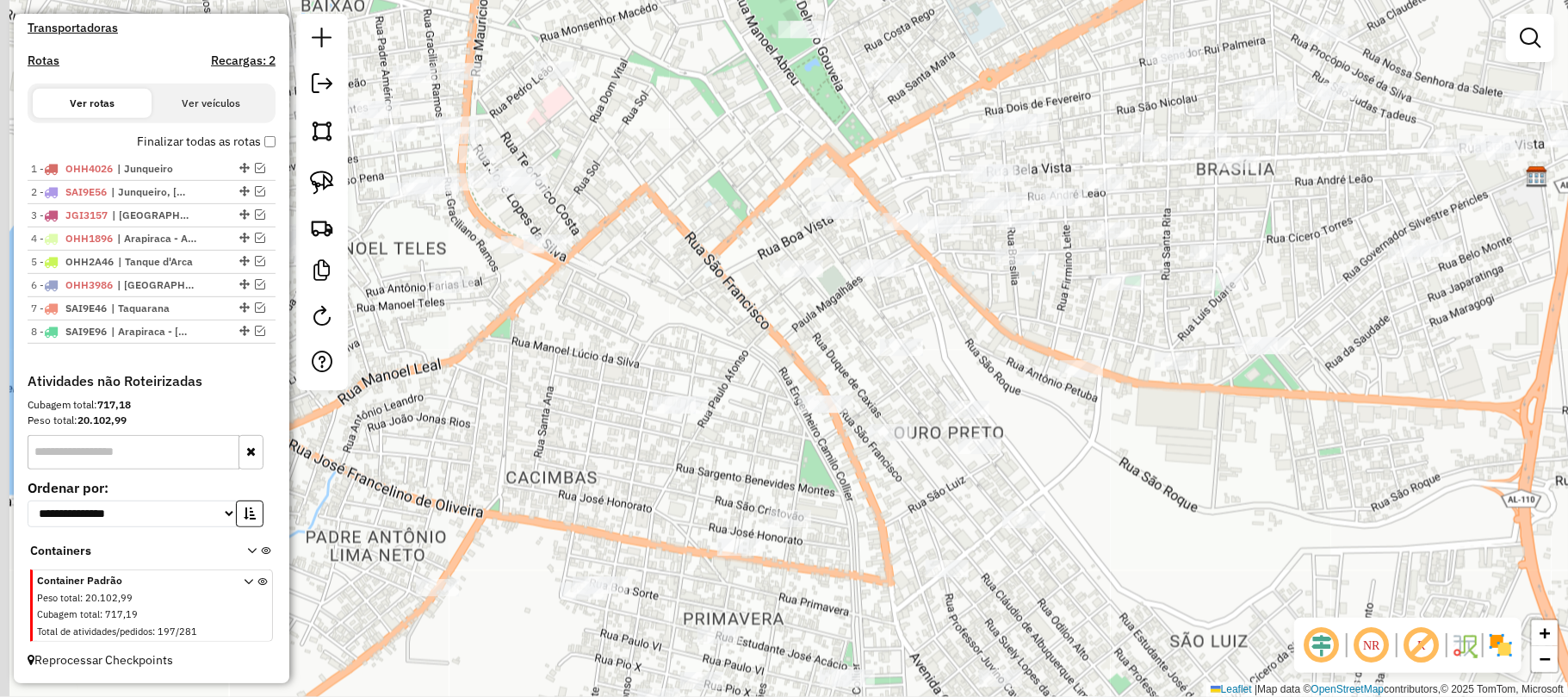
drag, startPoint x: 875, startPoint y: 190, endPoint x: 899, endPoint y: 172, distance: 30.0
click at [899, 172] on div "Janela de atendimento Grade de atendimento Capacidade Transportadoras Veículos …" at bounding box center [784, 348] width 1568 height 697
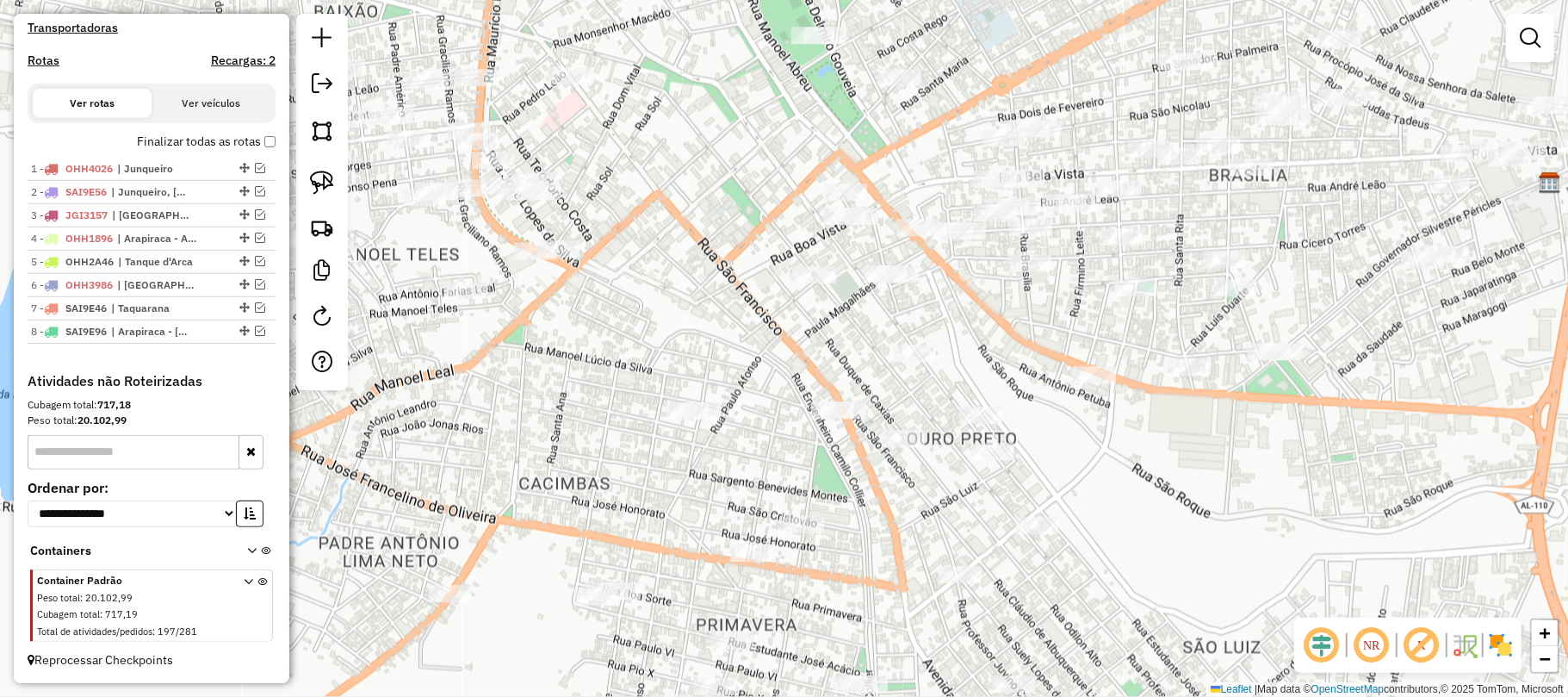
drag, startPoint x: 914, startPoint y: 162, endPoint x: 862, endPoint y: 201, distance: 65.0
click at [899, 196] on div "Janela de atendimento Grade de atendimento Capacidade Transportadoras Veículos …" at bounding box center [784, 348] width 1568 height 697
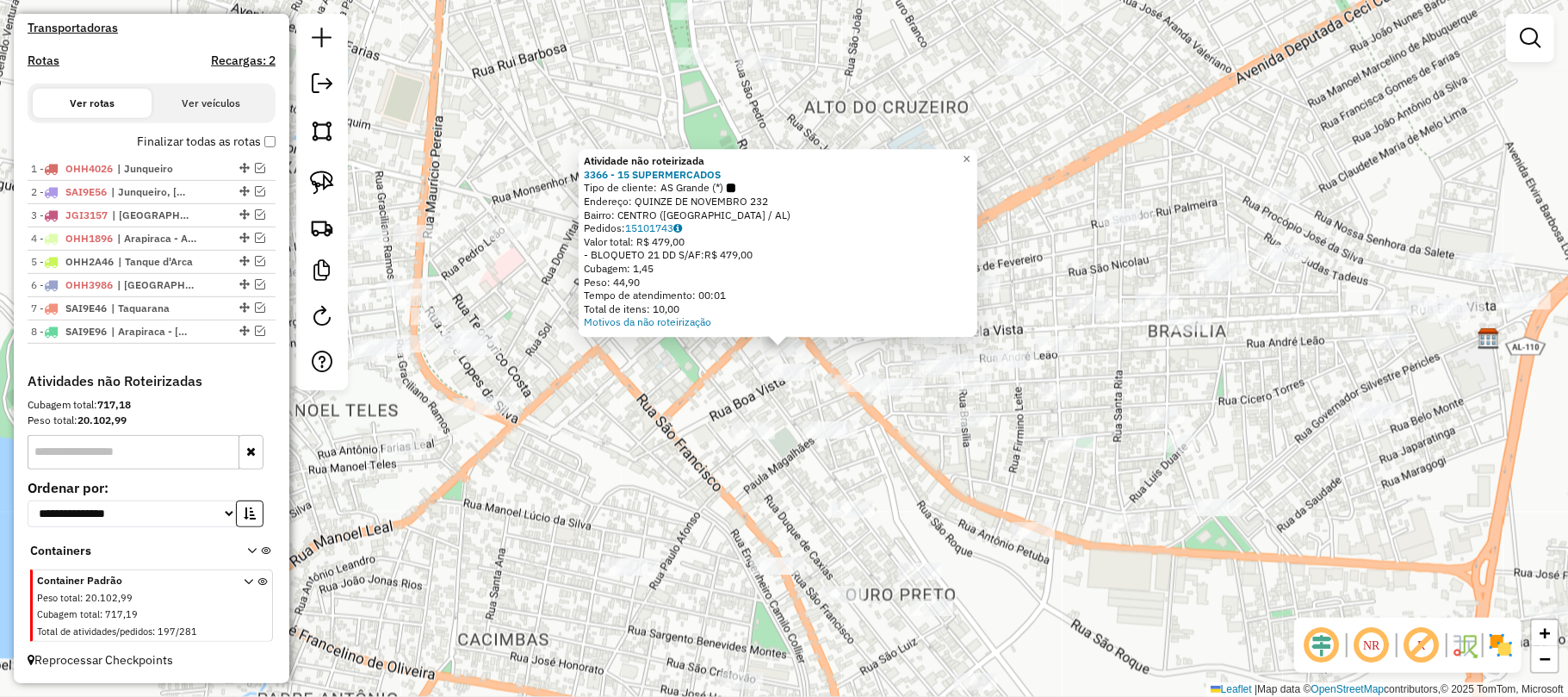
click at [894, 357] on div "Atividade não roteirizada 3366 - 15 SUPERMERCADOS Tipo de cliente: AS Grande (*…" at bounding box center [784, 348] width 1568 height 697
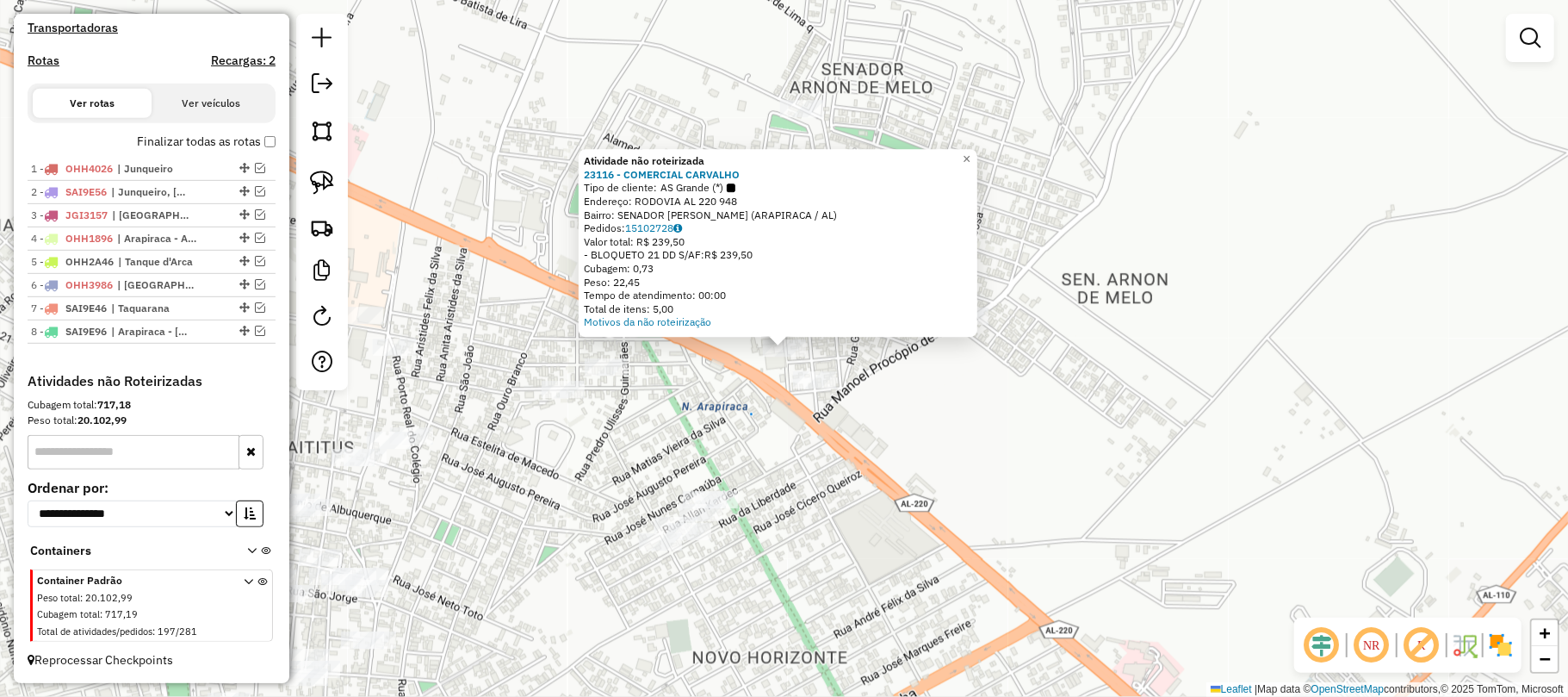
click at [944, 391] on div "Atividade não roteirizada 23116 - COMERCIAL CARVALHO Tipo de cliente: AS Grande…" at bounding box center [784, 348] width 1568 height 697
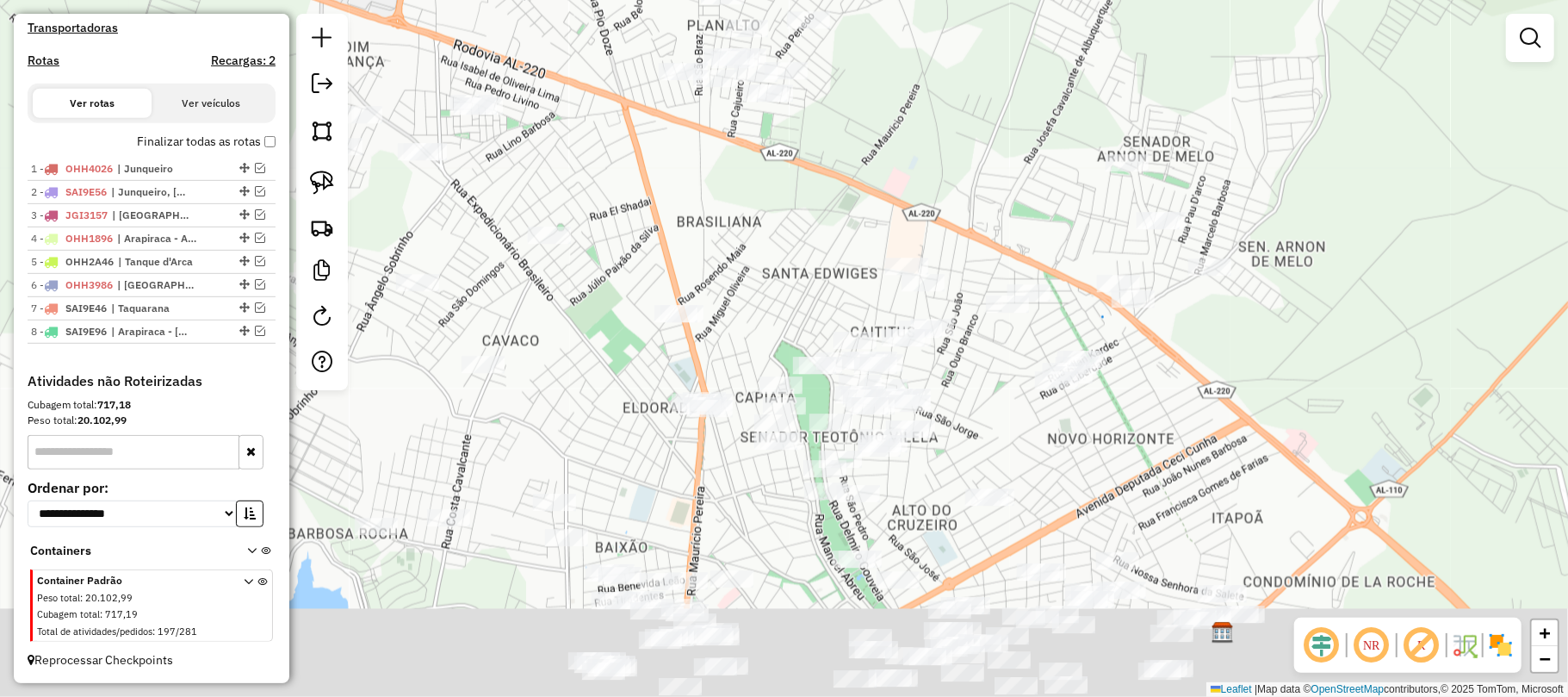
drag, startPoint x: 658, startPoint y: 428, endPoint x: 769, endPoint y: 297, distance: 171.7
click at [768, 297] on div "Janela de atendimento Grade de atendimento Capacidade Transportadoras Veículos …" at bounding box center [784, 348] width 1568 height 697
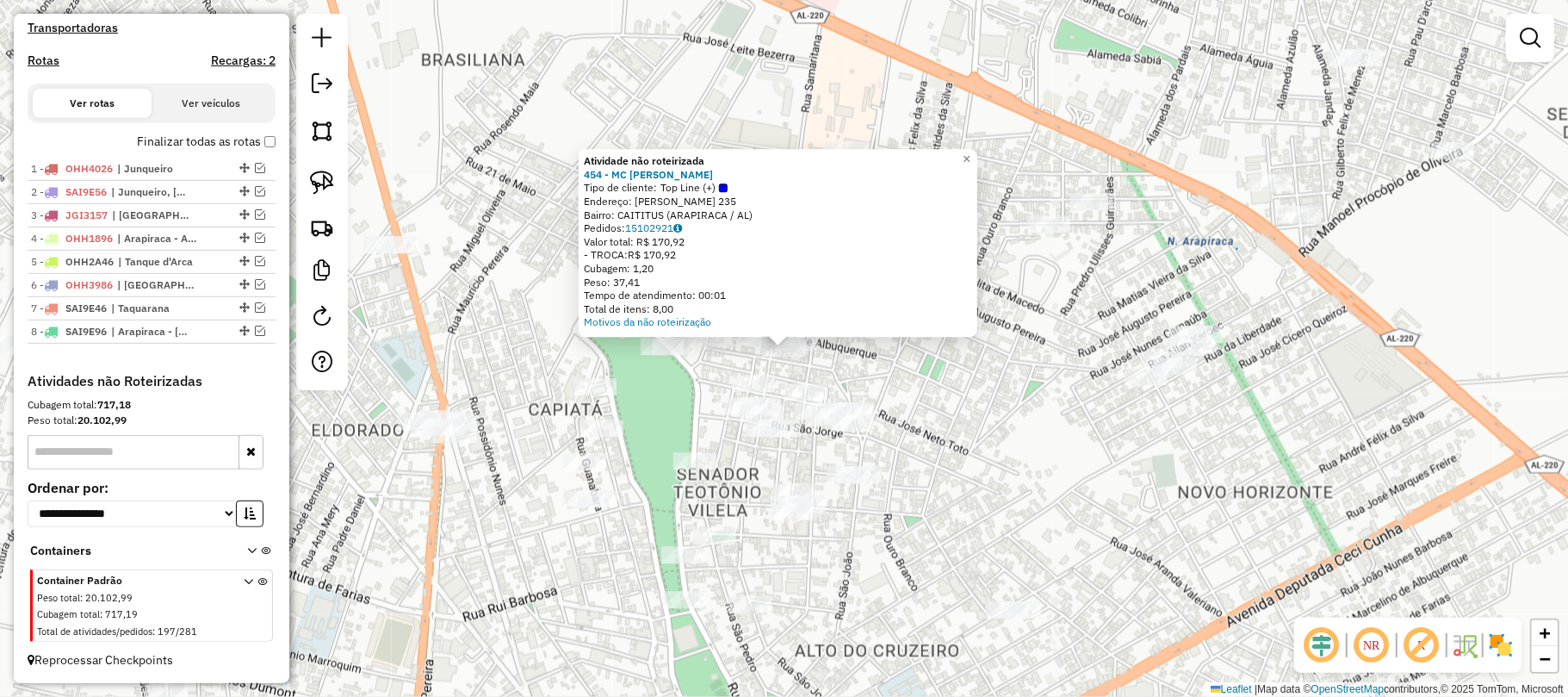
click at [1011, 401] on div "Atividade não roteirizada 454 - MC MERCADINHO Tipo de cliente: Top Line (+) End…" at bounding box center [784, 348] width 1568 height 697
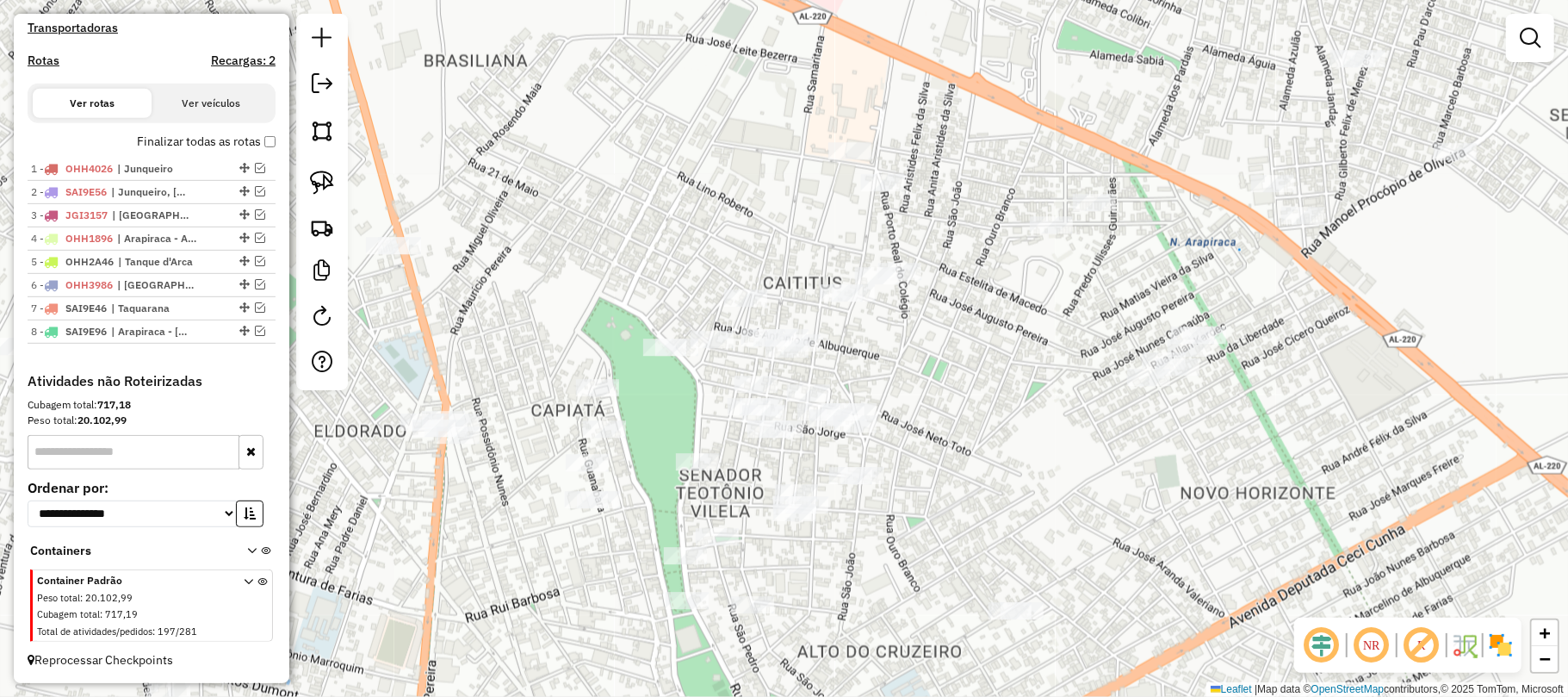
click at [740, 497] on div "Janela de atendimento Grade de atendimento Capacidade Transportadoras Veículos …" at bounding box center [784, 348] width 1568 height 697
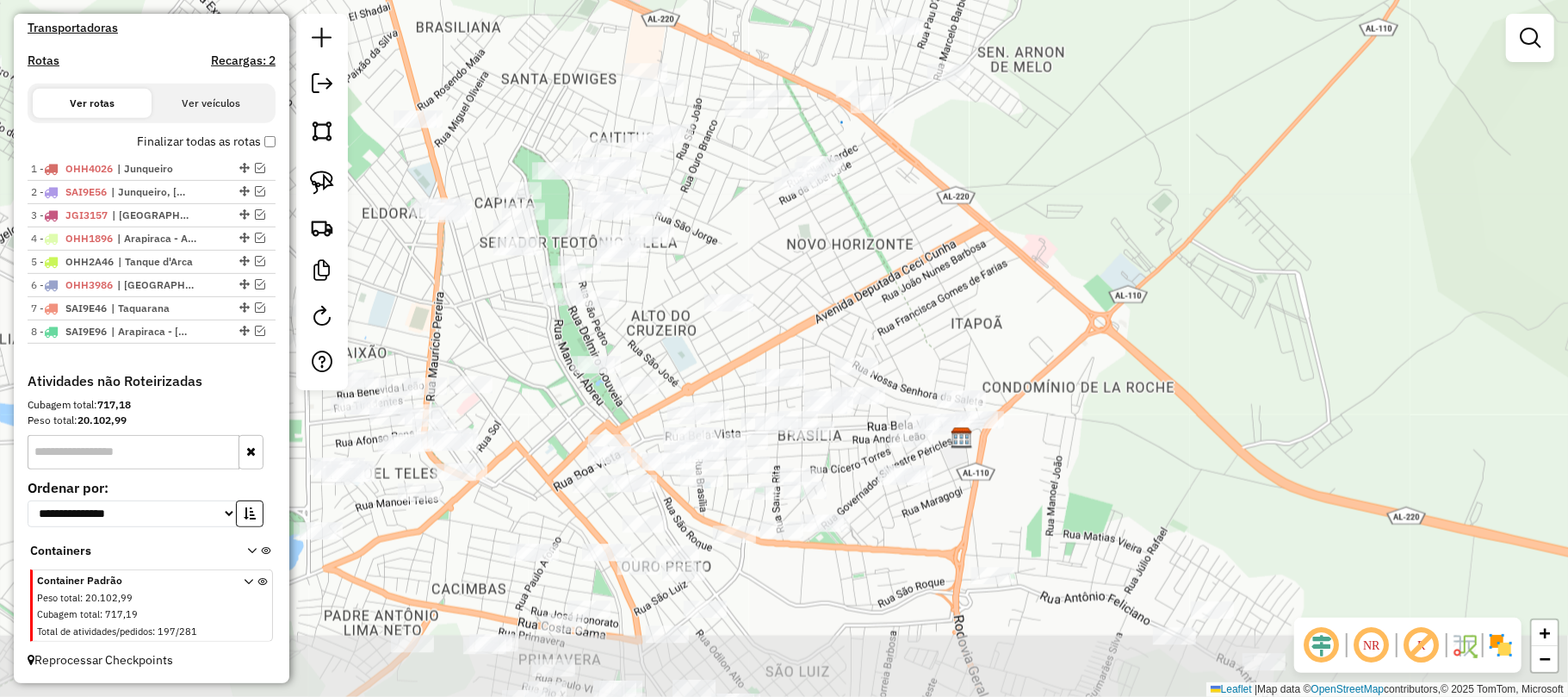
drag, startPoint x: 680, startPoint y: 569, endPoint x: 555, endPoint y: 329, distance: 270.6
click at [532, 321] on div "Janela de atendimento Grade de atendimento Capacidade Transportadoras Veículos …" at bounding box center [784, 348] width 1568 height 697
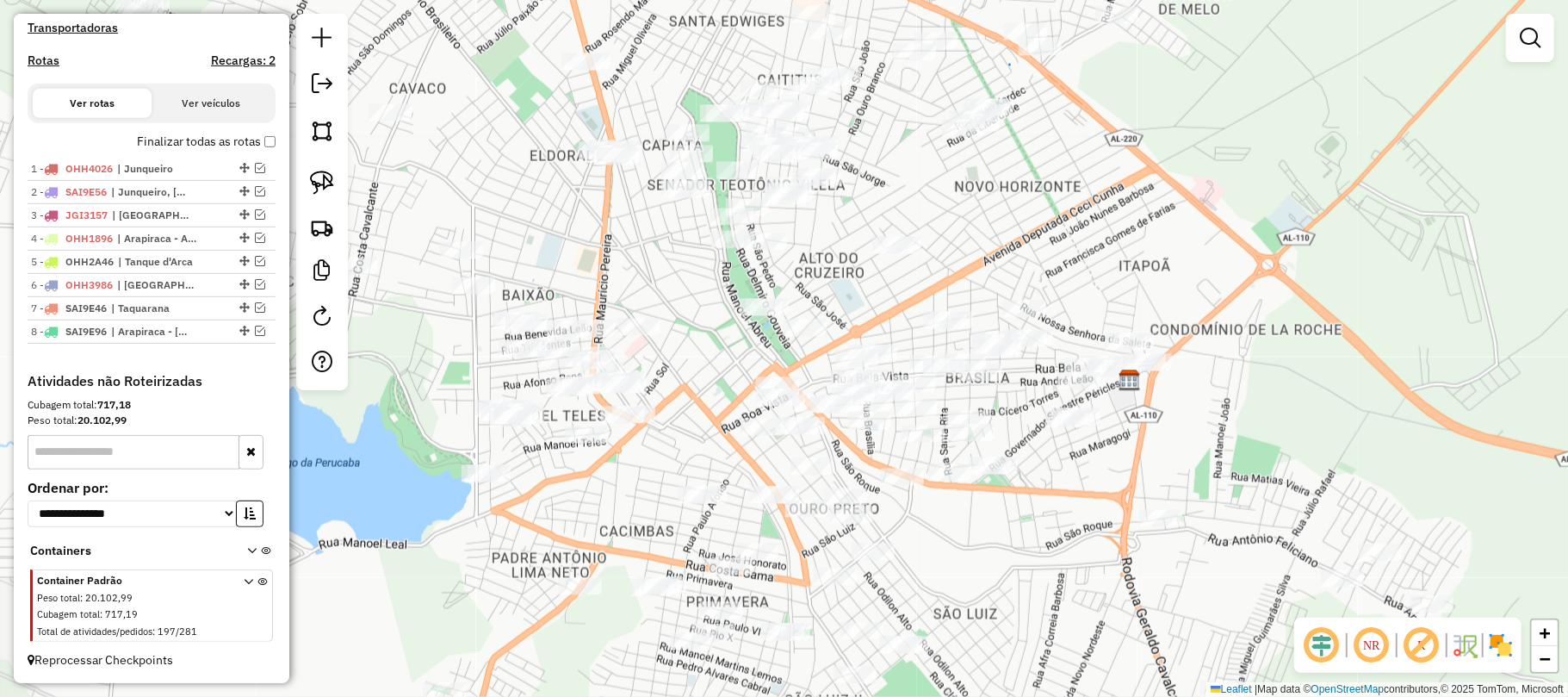
drag, startPoint x: 677, startPoint y: 409, endPoint x: 806, endPoint y: 353, distance: 140.6
click at [806, 353] on div "Janela de atendimento Grade de atendimento Capacidade Transportadoras Veículos …" at bounding box center [784, 348] width 1568 height 697
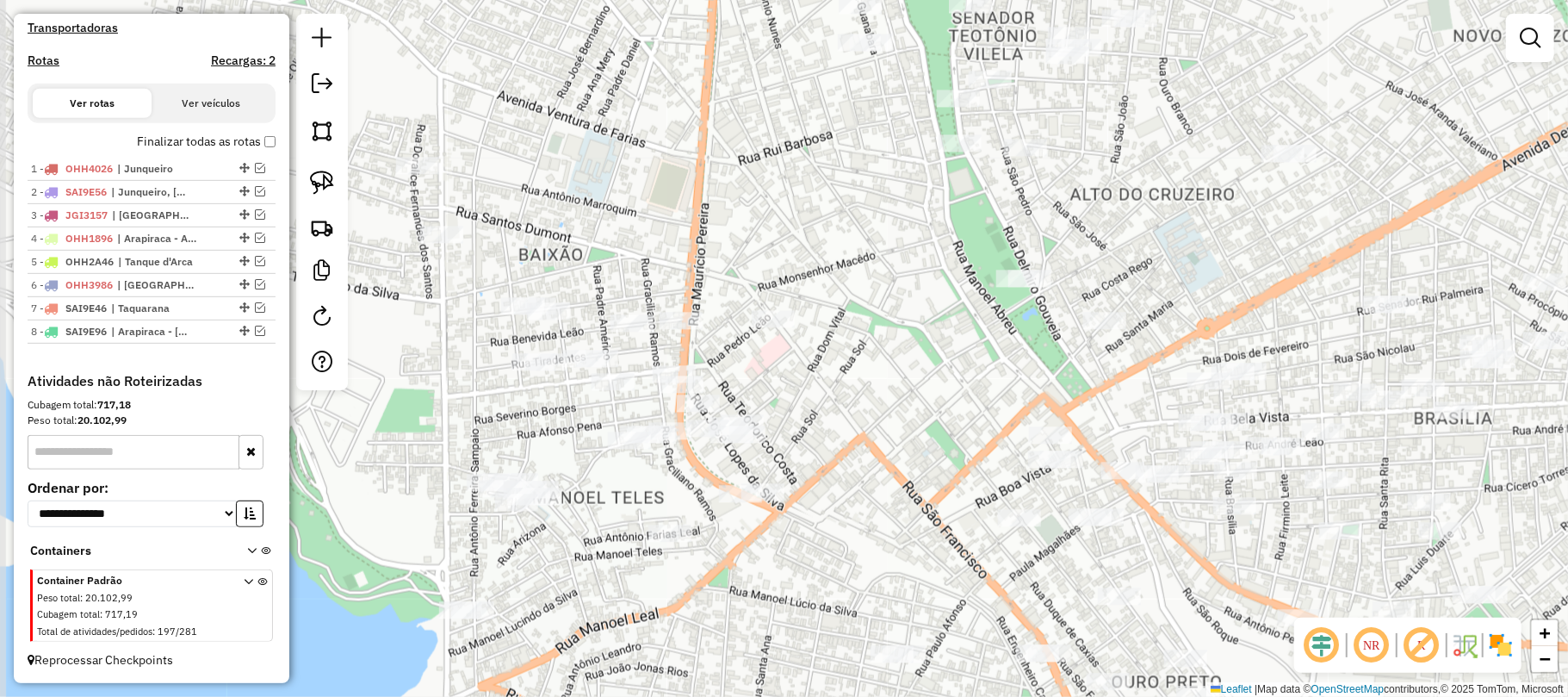
drag, startPoint x: 714, startPoint y: 332, endPoint x: 865, endPoint y: 355, distance: 152.7
click at [862, 352] on div "Janela de atendimento Grade de atendimento Capacidade Transportadoras Veículos …" at bounding box center [784, 348] width 1568 height 697
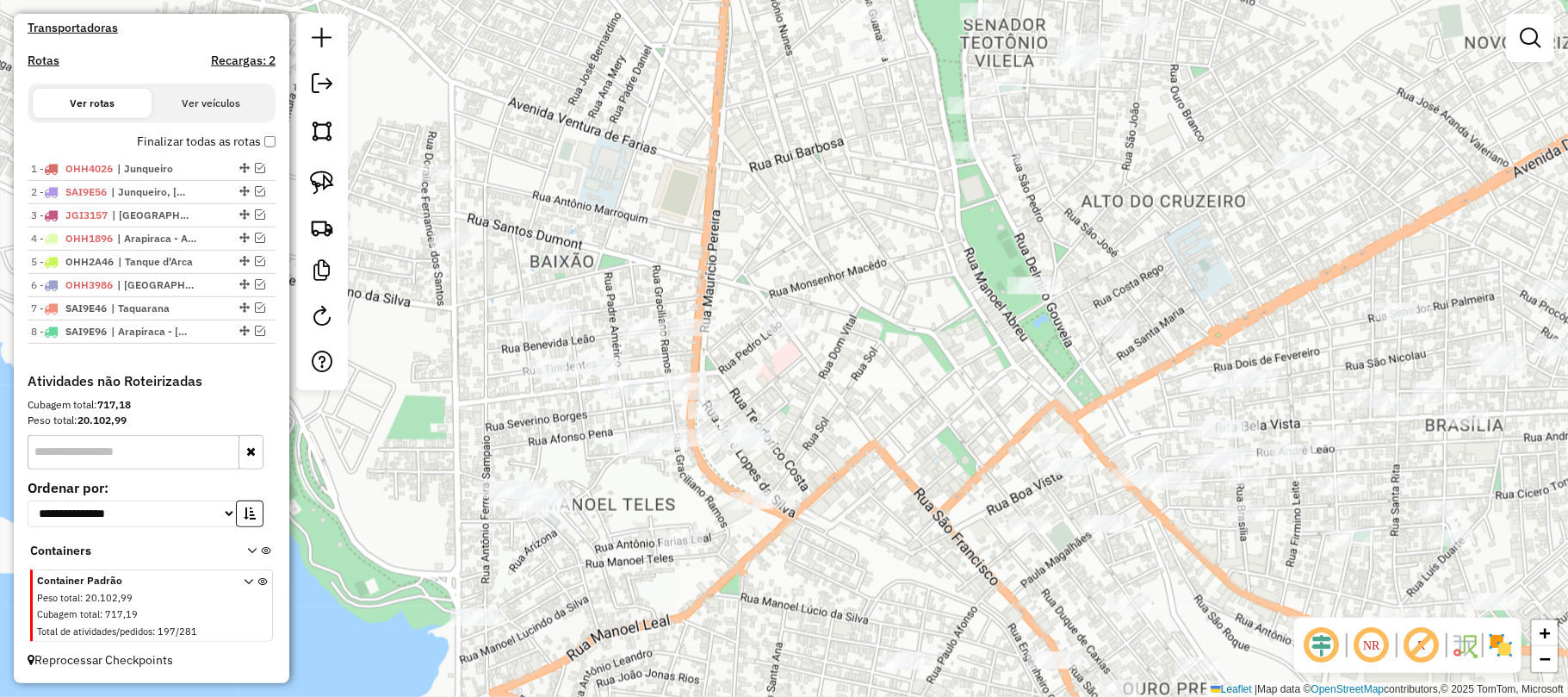
drag, startPoint x: 435, startPoint y: 211, endPoint x: 458, endPoint y: 220, distance: 24.7
click at [458, 220] on div "Janela de atendimento Grade de atendimento Capacidade Transportadoras Veículos …" at bounding box center [784, 348] width 1568 height 697
click at [318, 174] on img at bounding box center [322, 182] width 24 height 24
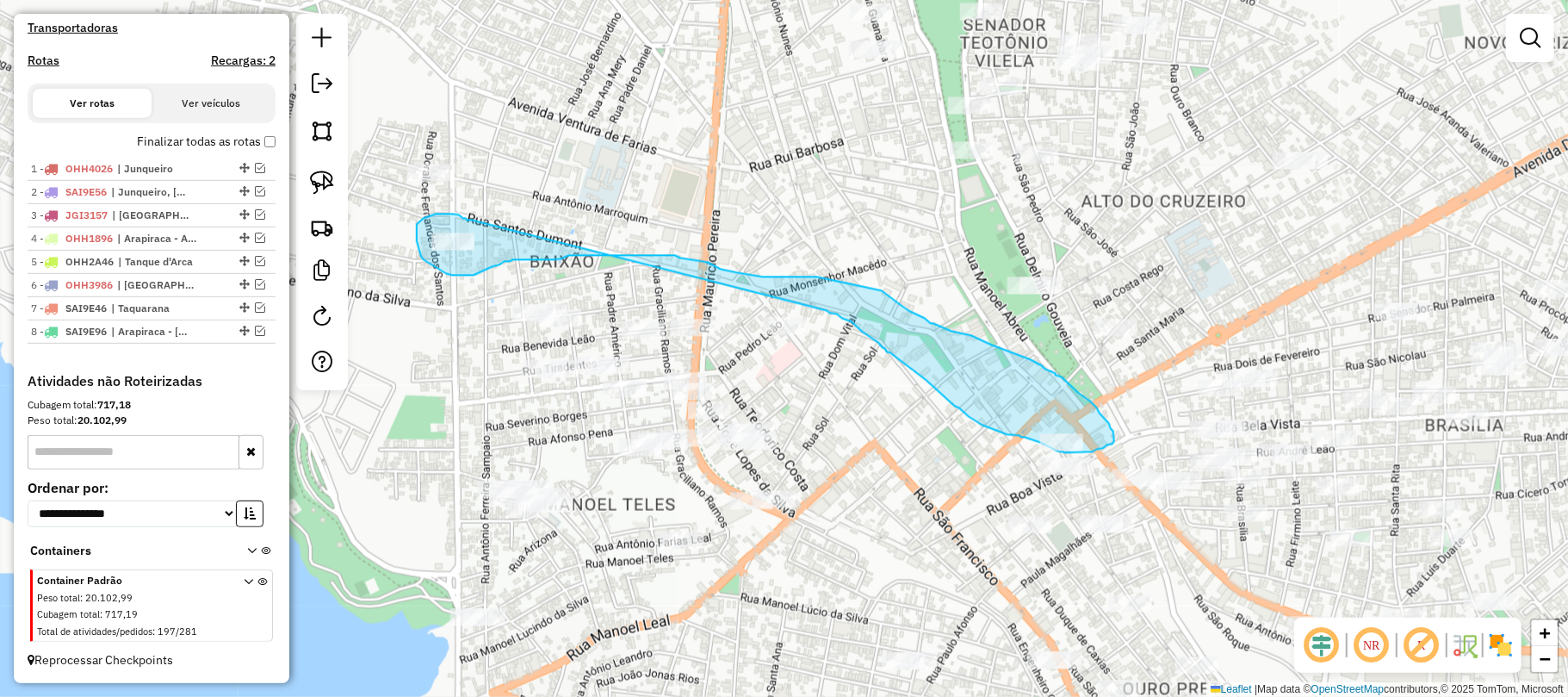
drag, startPoint x: 472, startPoint y: 220, endPoint x: 827, endPoint y: 311, distance: 366.5
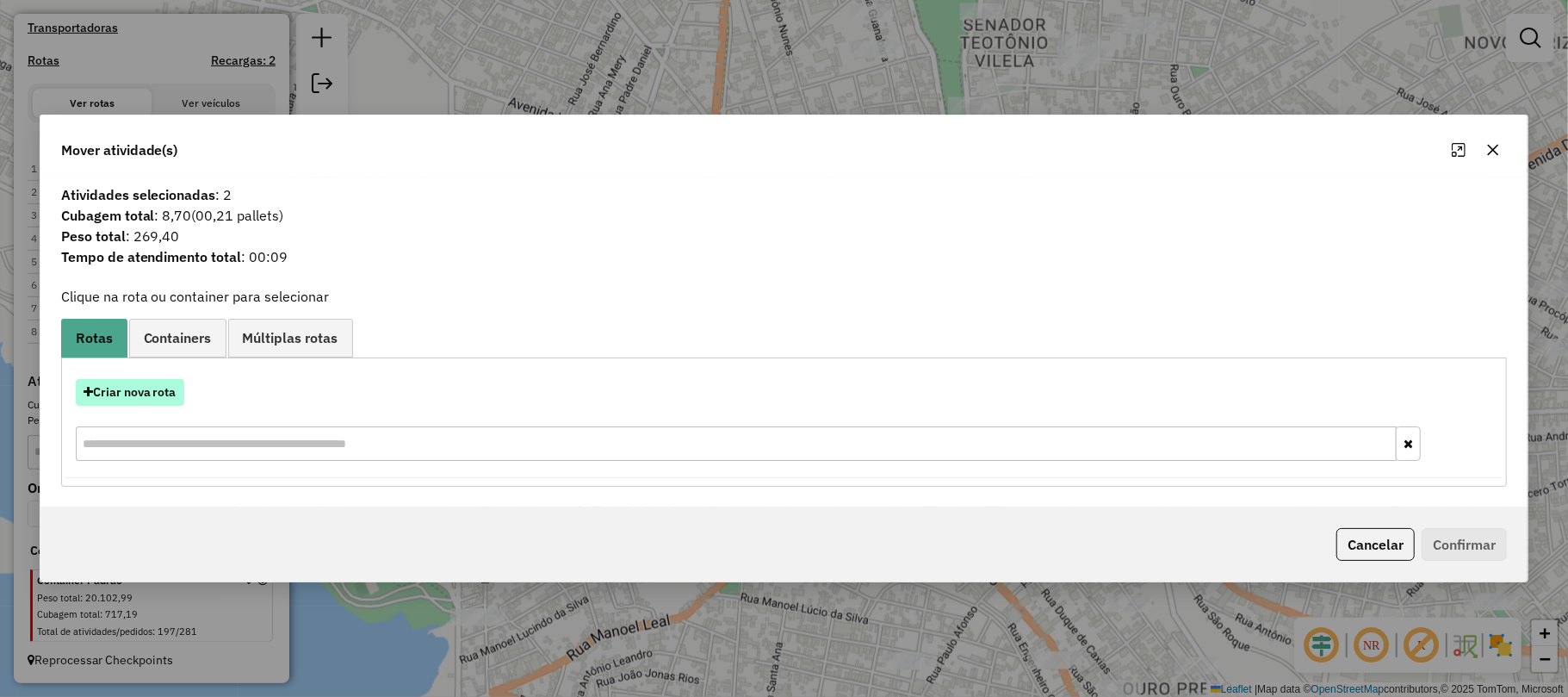
click at [157, 387] on button "Criar nova rota" at bounding box center [130, 393] width 109 height 27
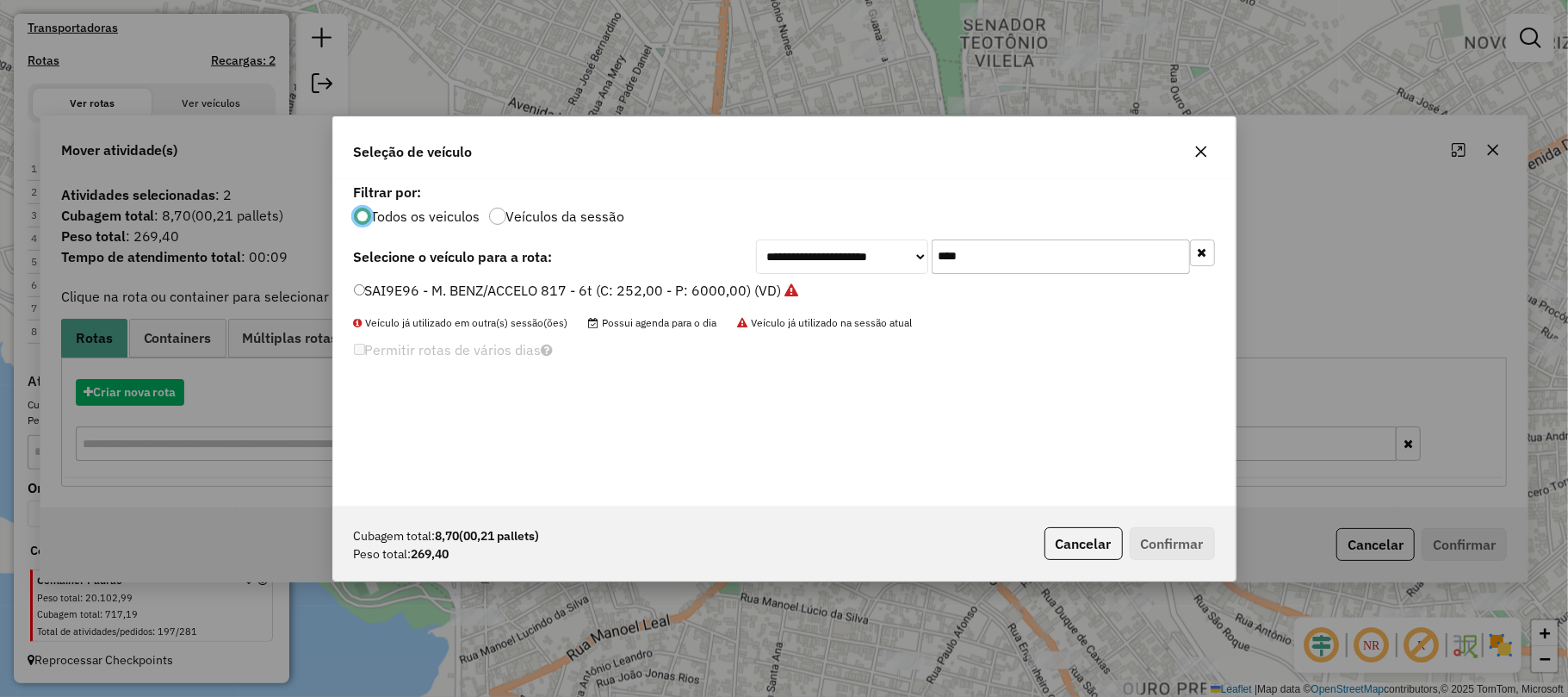
scroll to position [9, 5]
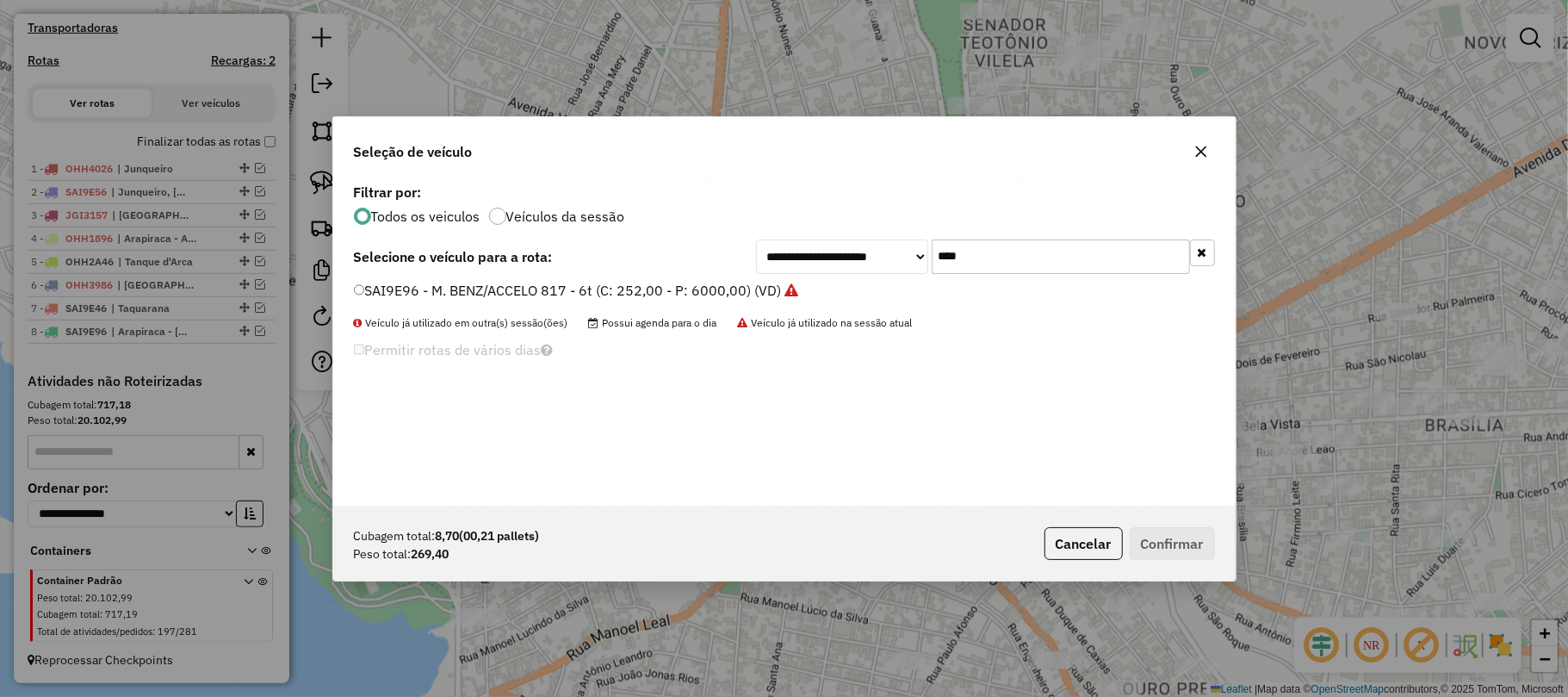
drag, startPoint x: 947, startPoint y: 256, endPoint x: 913, endPoint y: 257, distance: 34.0
click at [913, 257] on div "**********" at bounding box center [986, 256] width 459 height 35
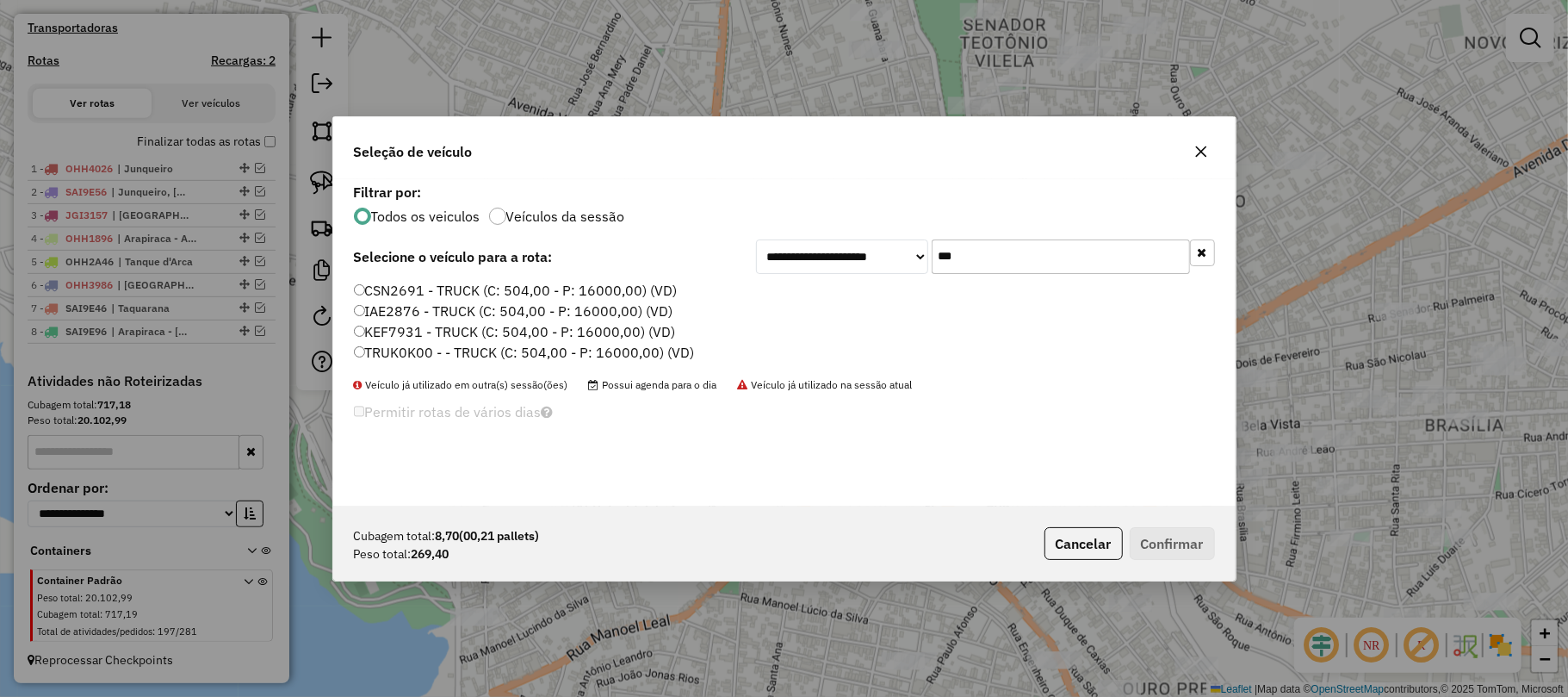
type input "***"
click at [424, 353] on label "TRUK0K00 - - TRUCK (C: 504,00 - P: 16000,00) (VD)" at bounding box center [524, 352] width 341 height 21
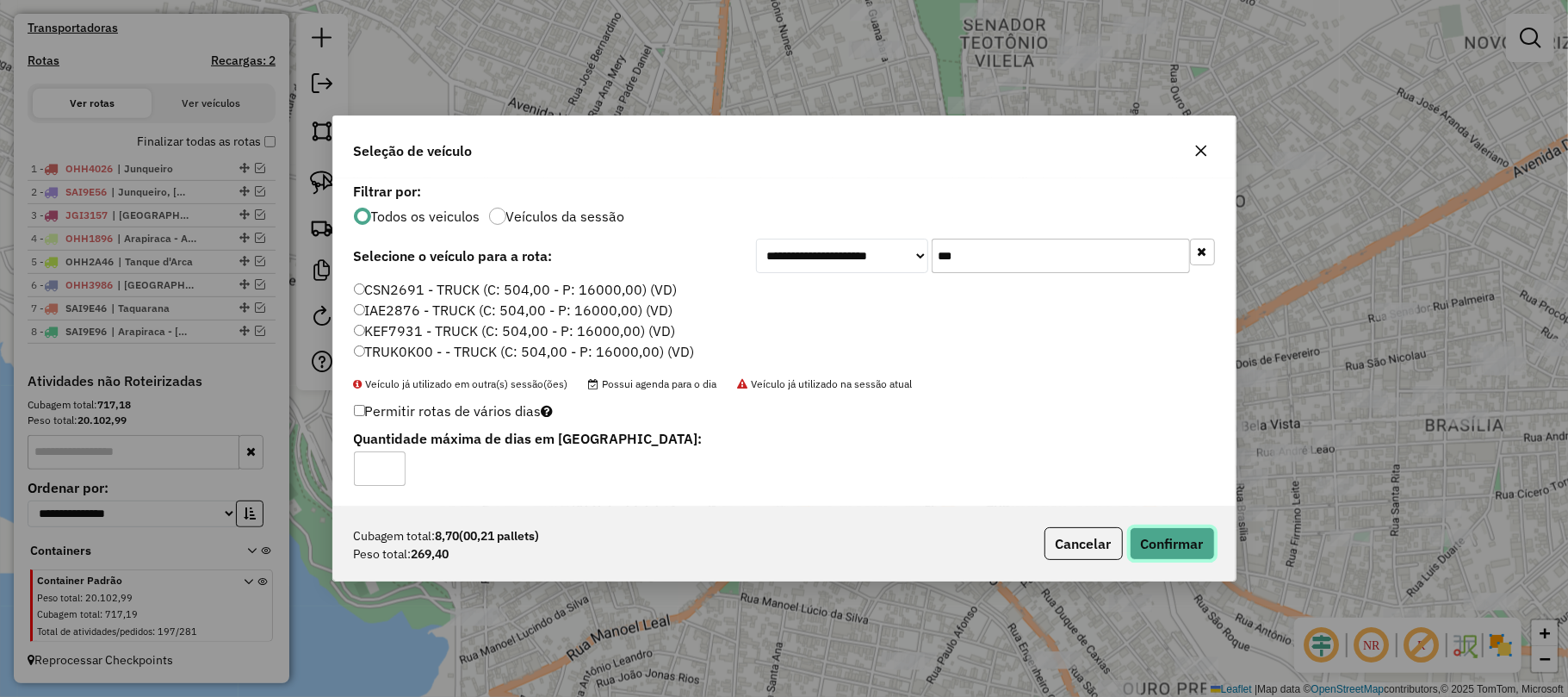
click at [1184, 542] on button "Confirmar" at bounding box center [1172, 543] width 86 height 33
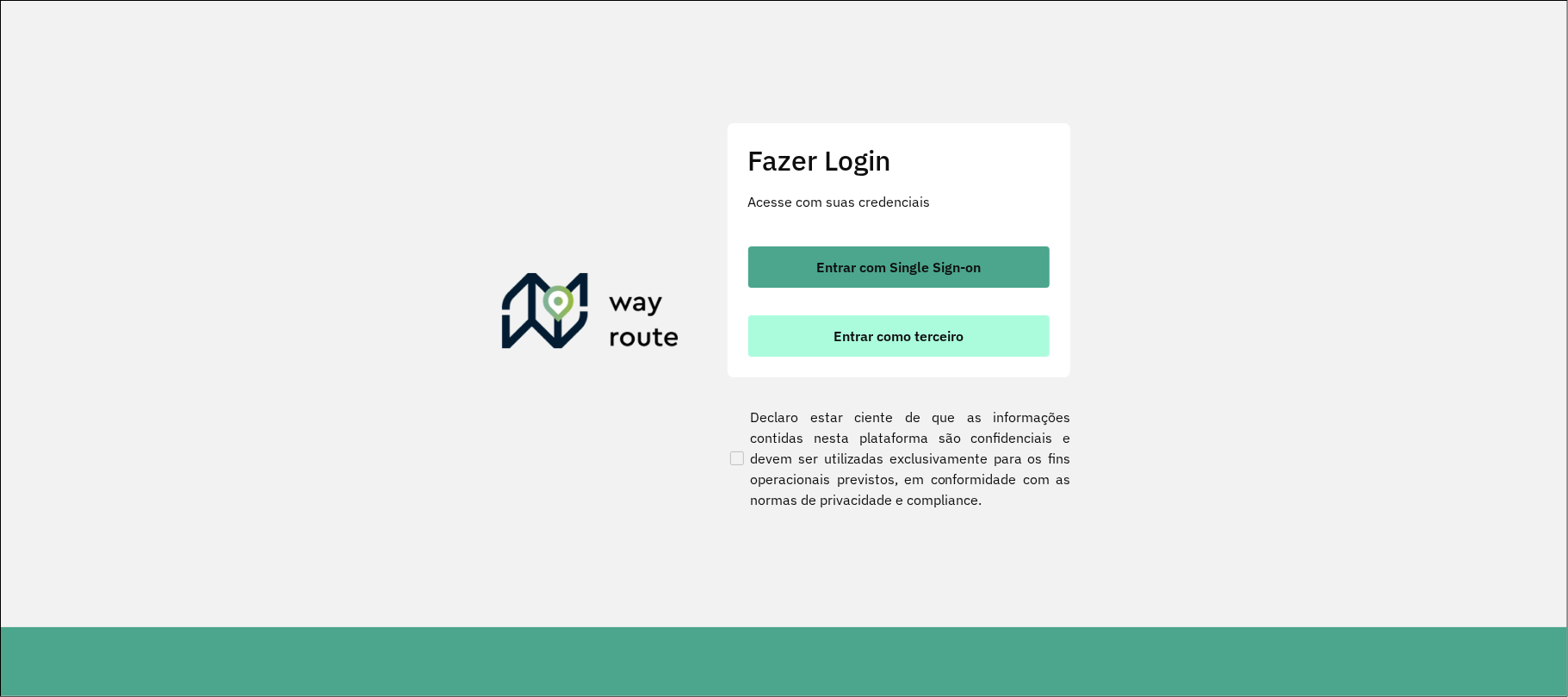
click at [882, 339] on span "Entrar como terceiro" at bounding box center [898, 336] width 130 height 13
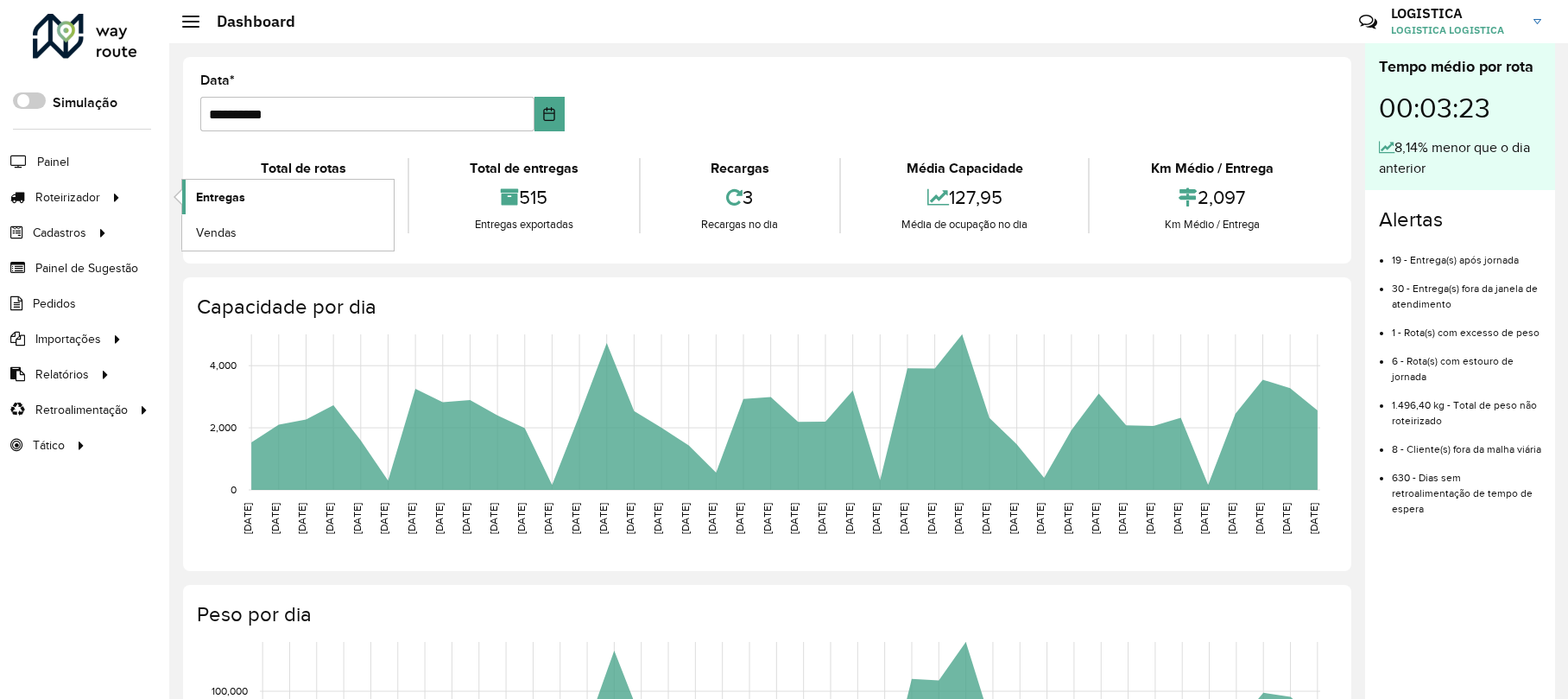
click at [212, 192] on span "Entregas" at bounding box center [220, 197] width 49 height 18
click at [94, 198] on span "Roteirizador" at bounding box center [70, 197] width 68 height 18
click at [229, 193] on span "Entregas" at bounding box center [220, 197] width 49 height 18
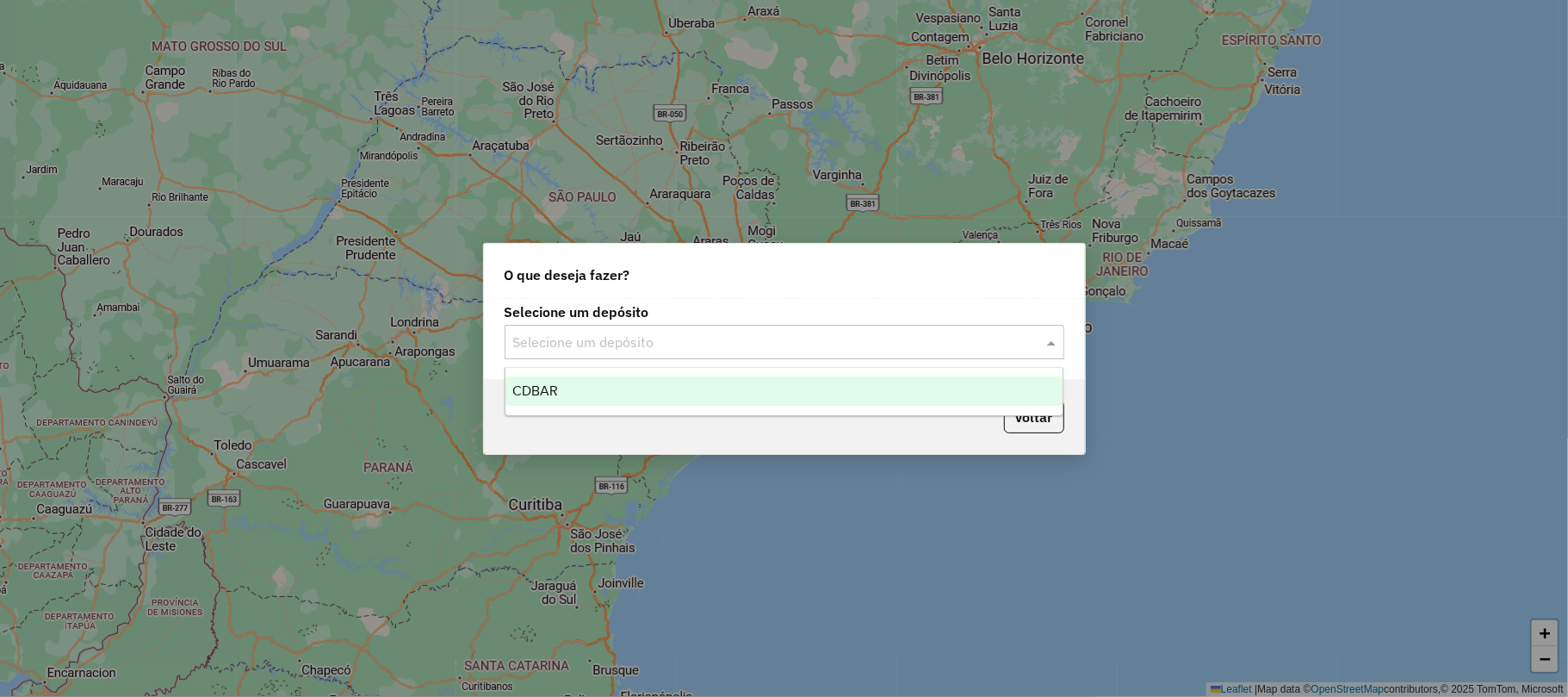
click at [558, 341] on input "text" at bounding box center [767, 343] width 508 height 21
click at [544, 391] on span "CDBAR" at bounding box center [534, 391] width 45 height 14
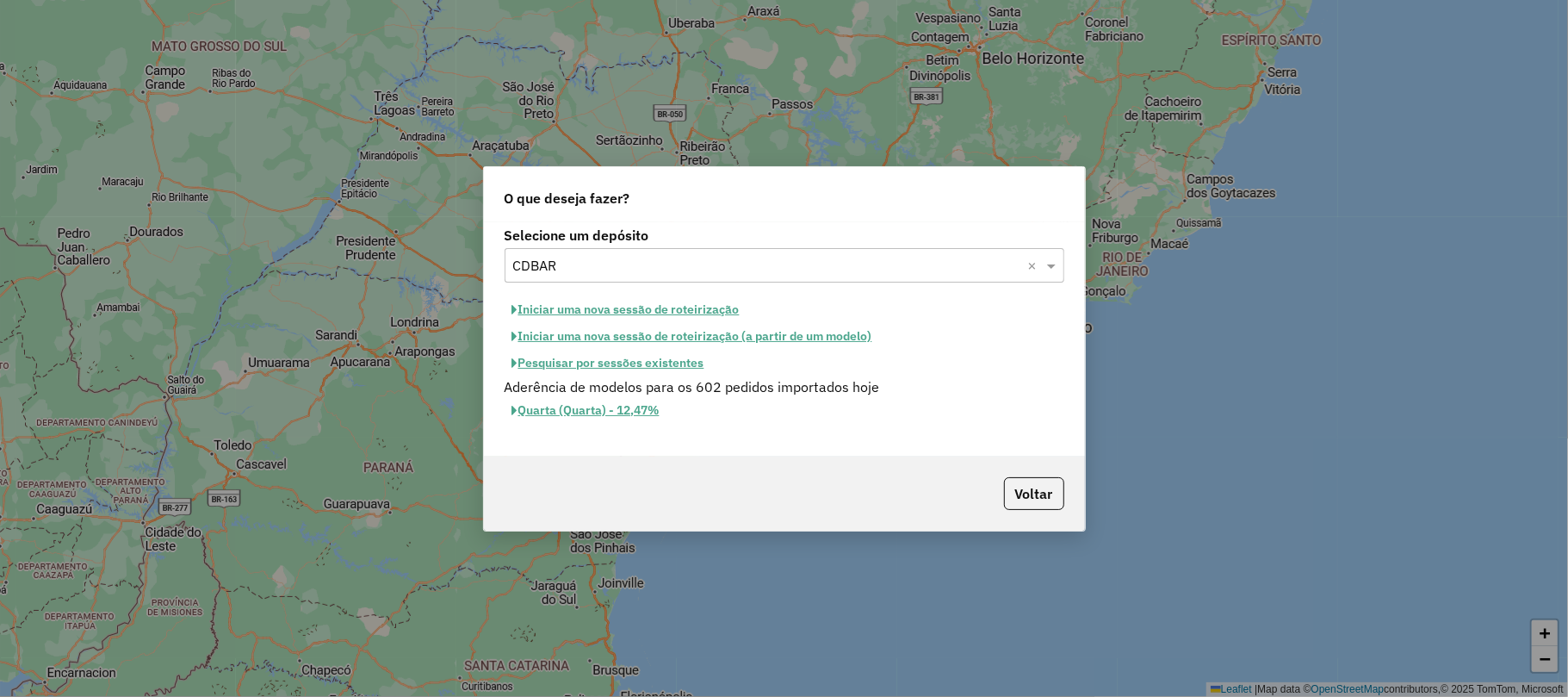
click at [635, 360] on button "Pesquisar por sessões existentes" at bounding box center [608, 363] width 208 height 27
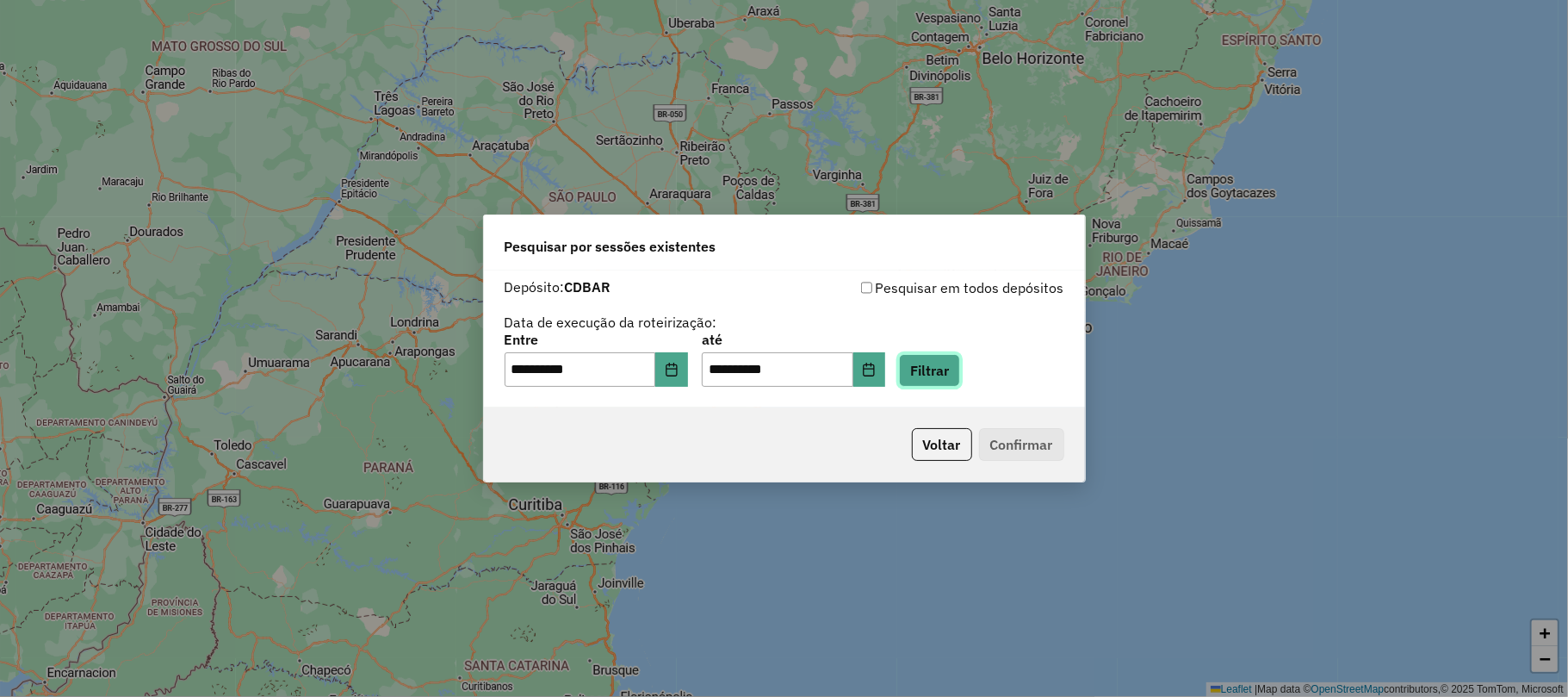
click at [960, 359] on button "Filtrar" at bounding box center [929, 370] width 62 height 33
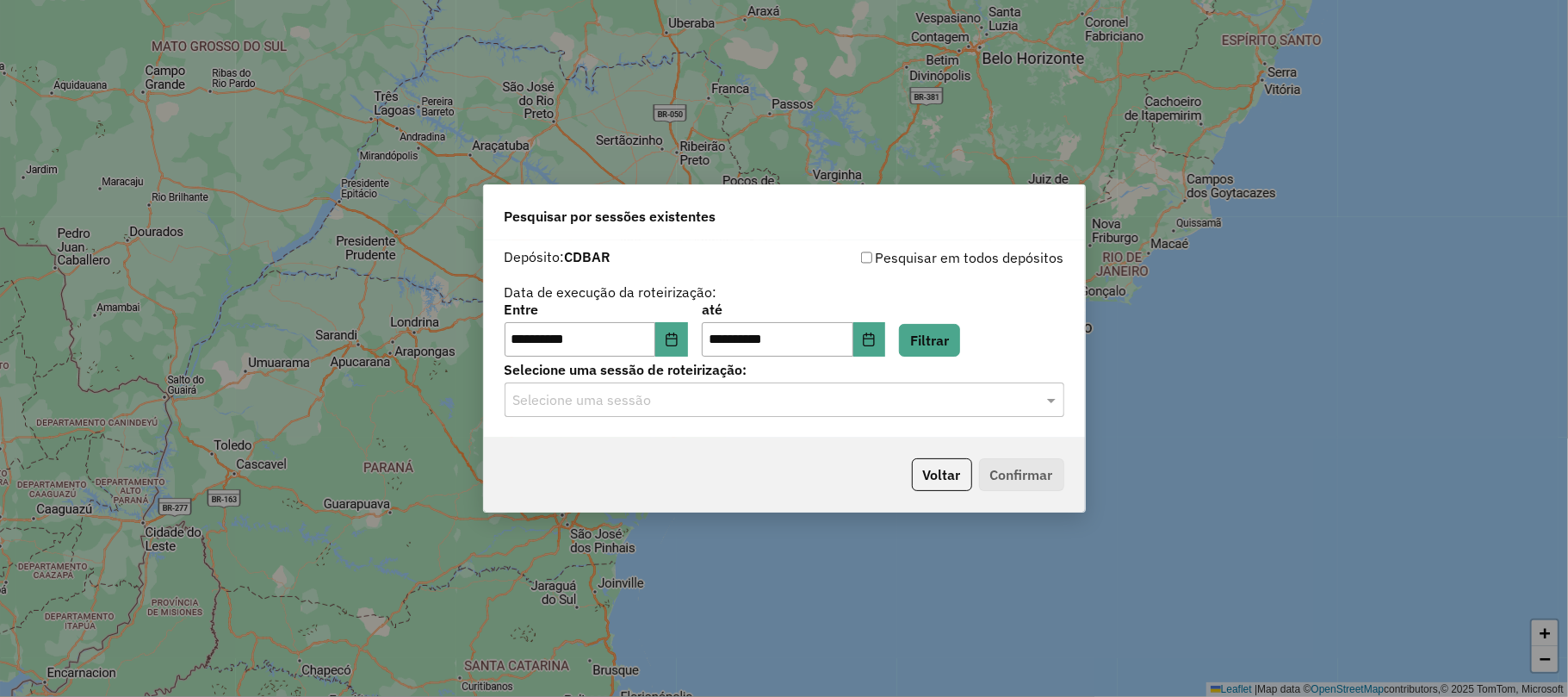
click at [656, 400] on input "text" at bounding box center [767, 400] width 508 height 21
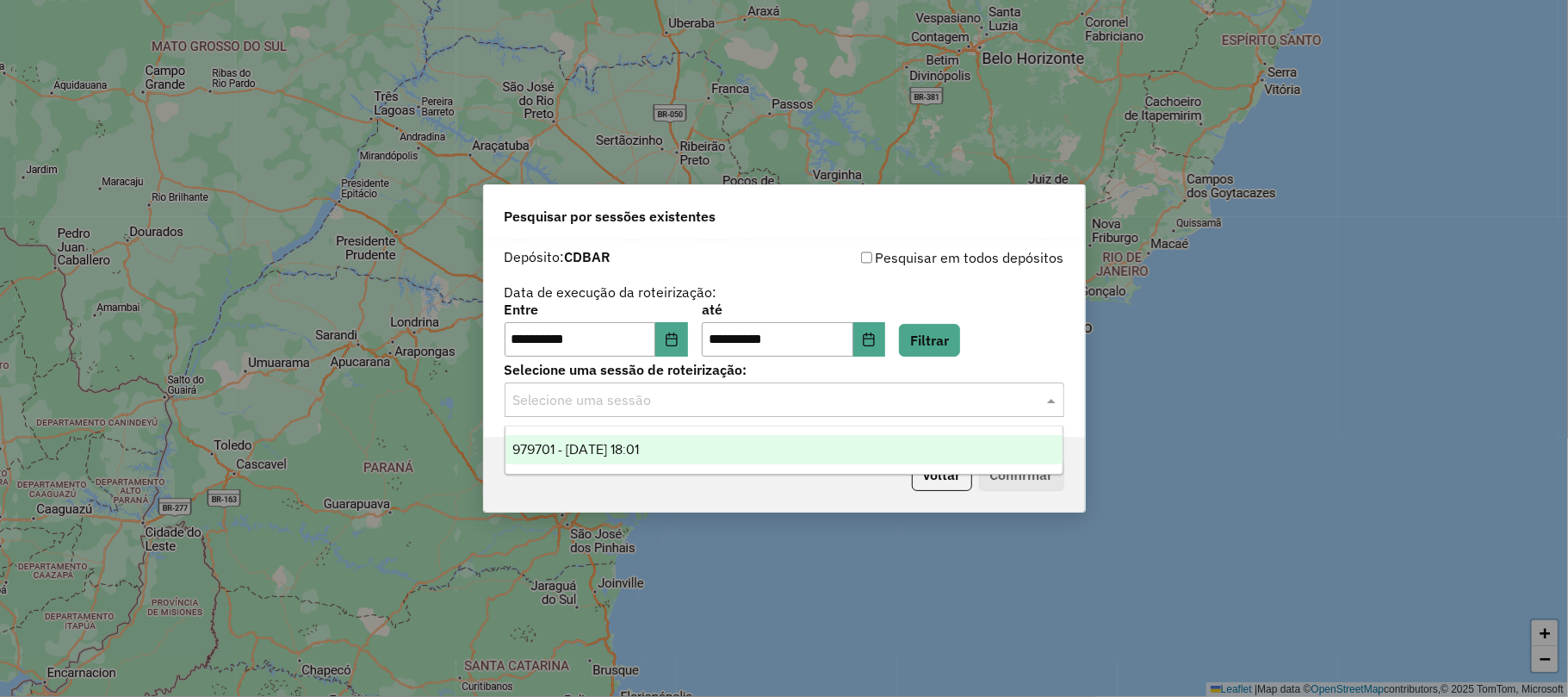
click at [639, 453] on span "979701 - [DATE] 18:01" at bounding box center [575, 449] width 127 height 14
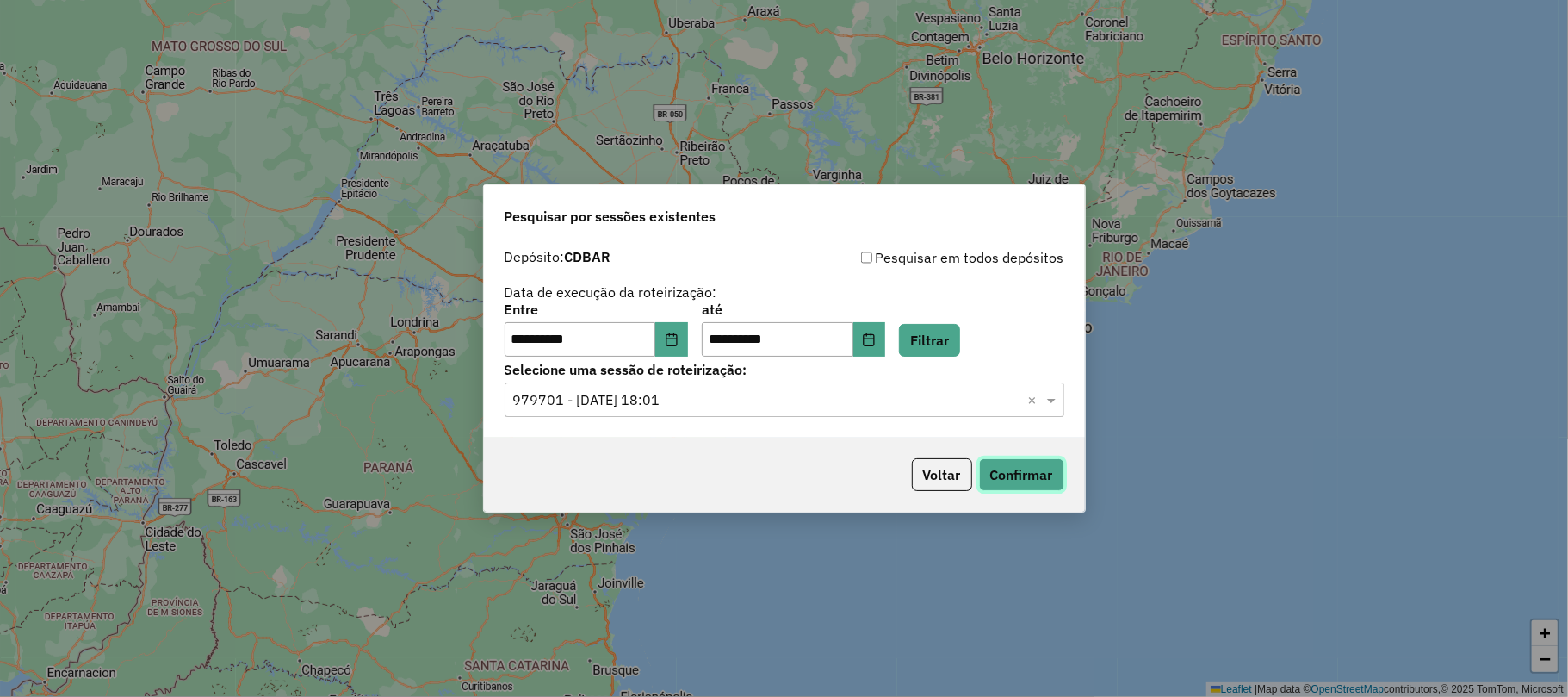
click at [1027, 473] on button "Confirmar" at bounding box center [1022, 475] width 86 height 33
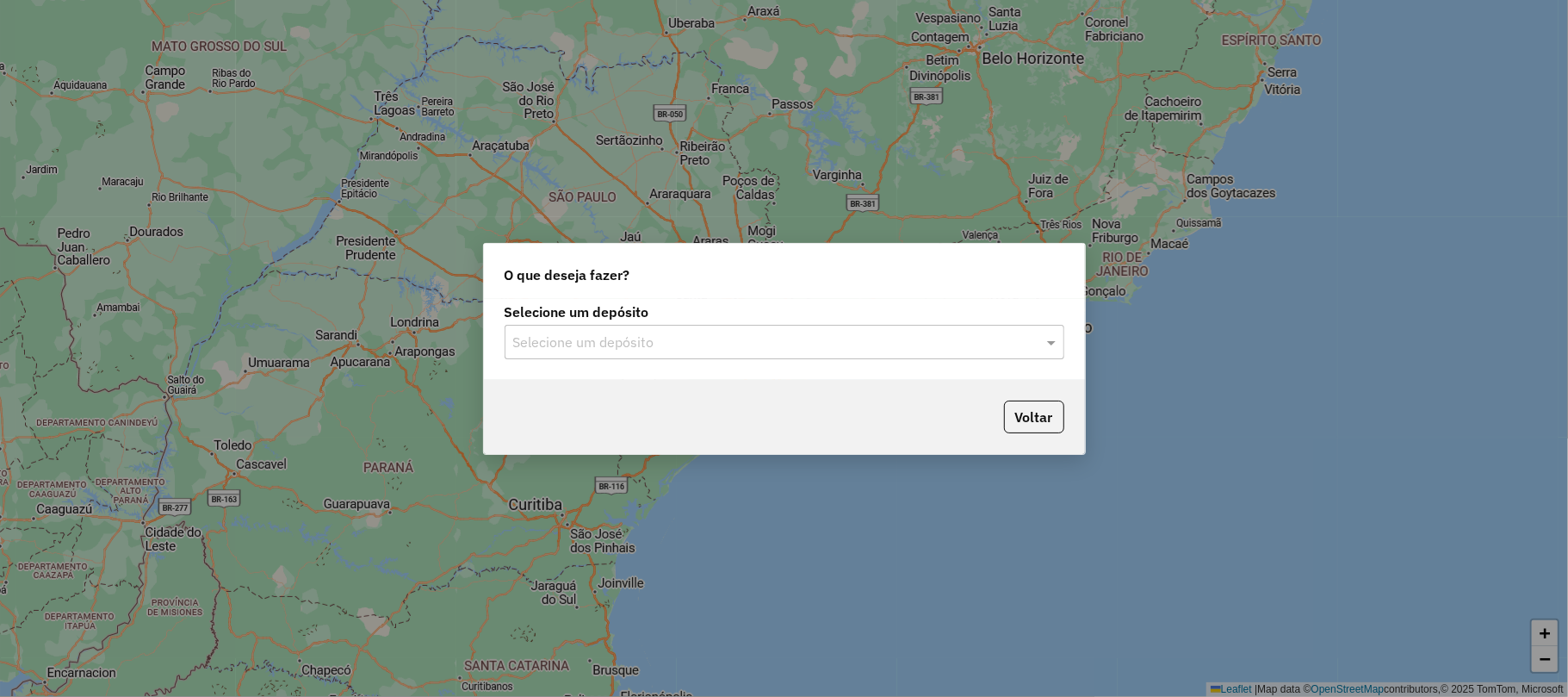
click at [722, 329] on div "Selecione um depósito" at bounding box center [784, 342] width 559 height 35
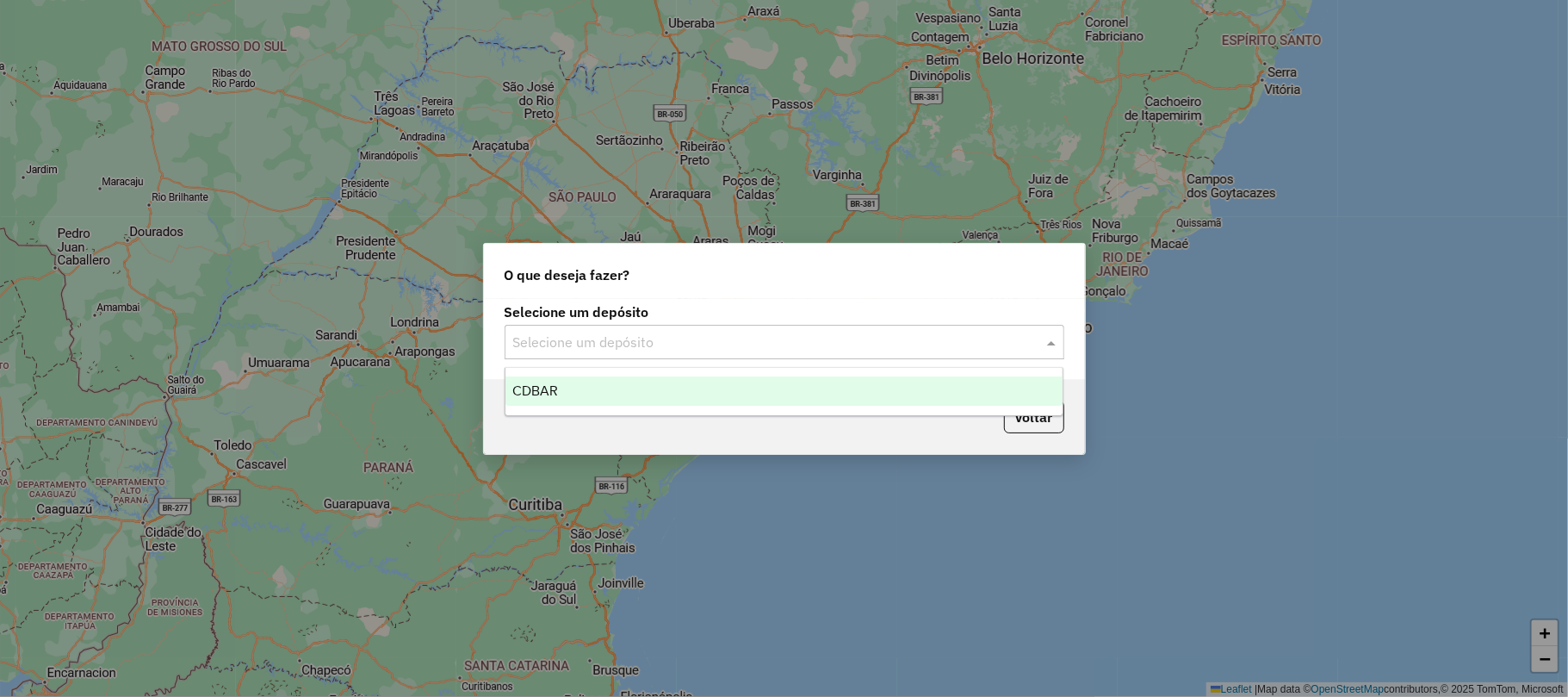
click at [613, 389] on div "CDBAR" at bounding box center [784, 391] width 557 height 29
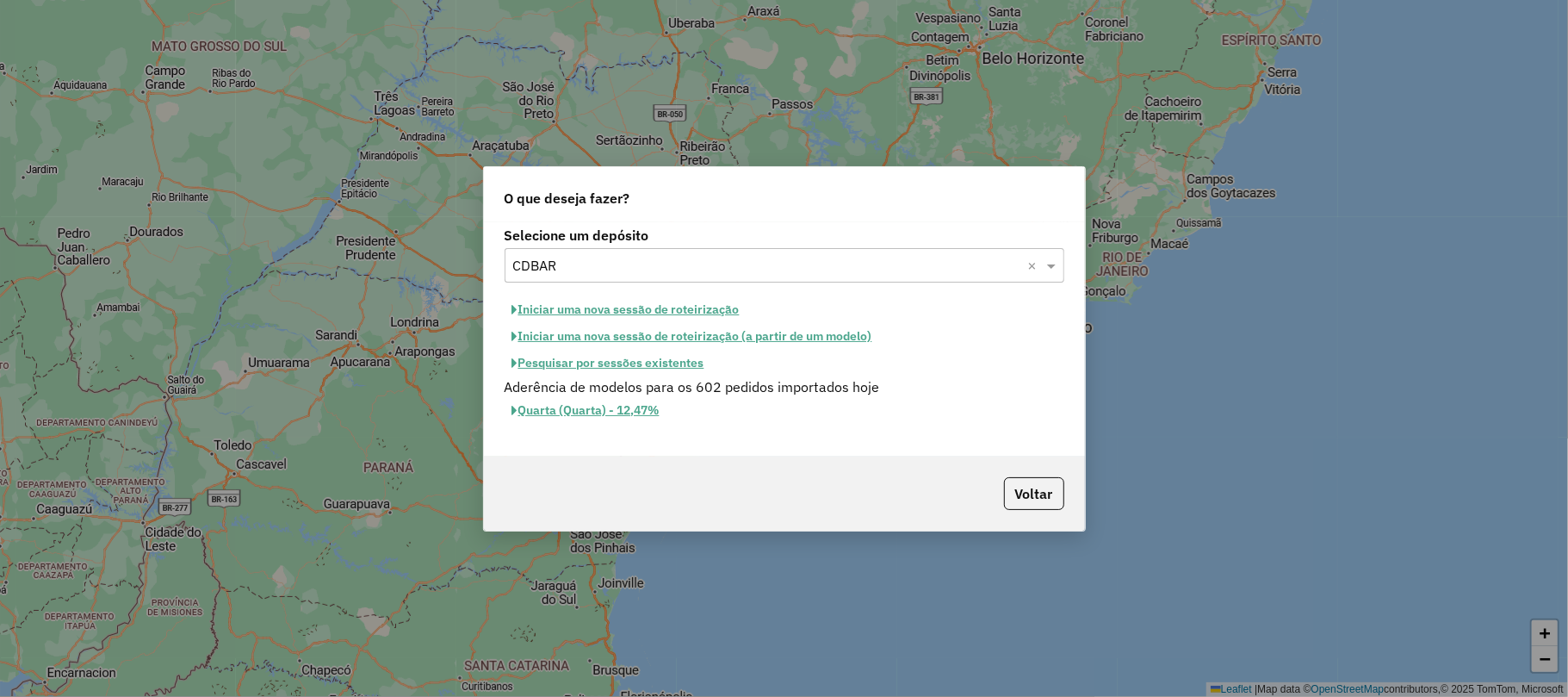
click at [693, 361] on button "Pesquisar por sessões existentes" at bounding box center [608, 363] width 208 height 27
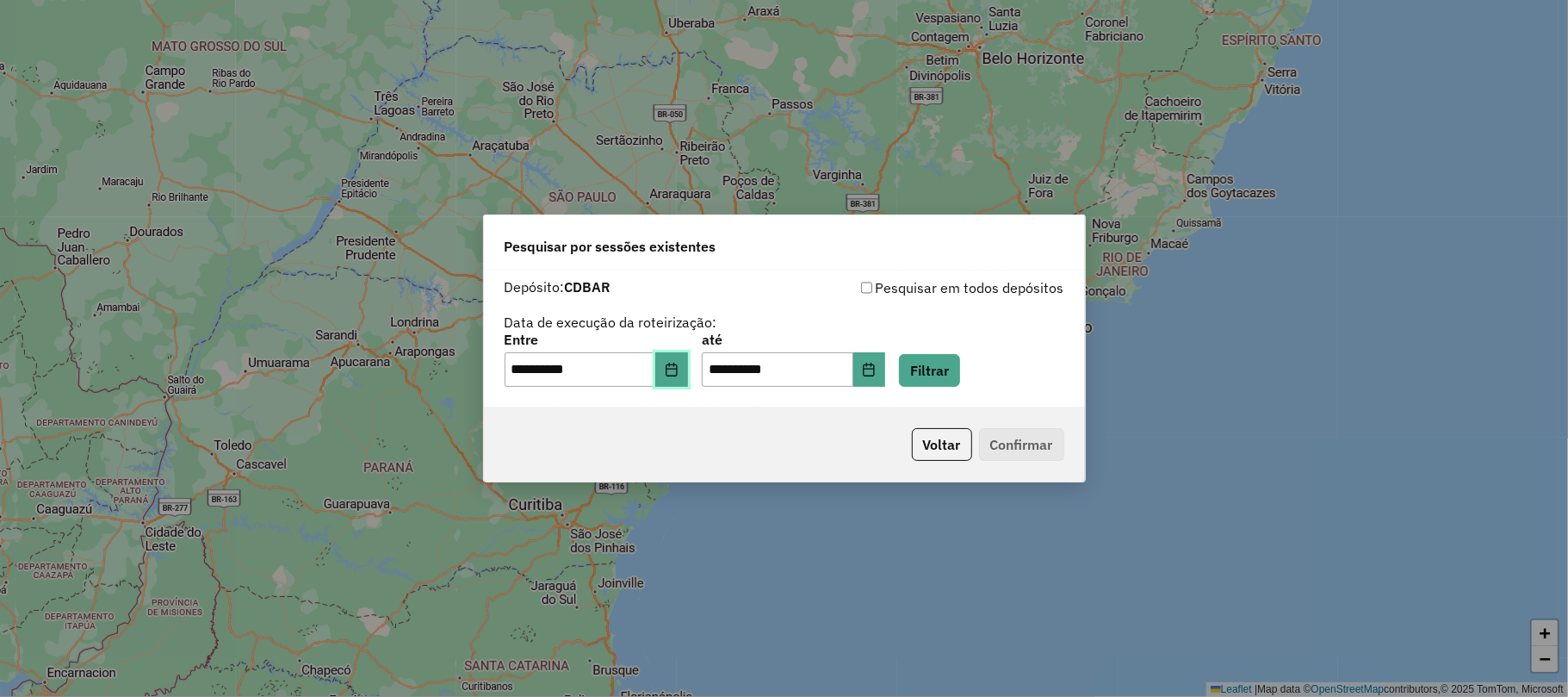
click at [679, 366] on icon "Choose Date" at bounding box center [671, 369] width 13 height 13
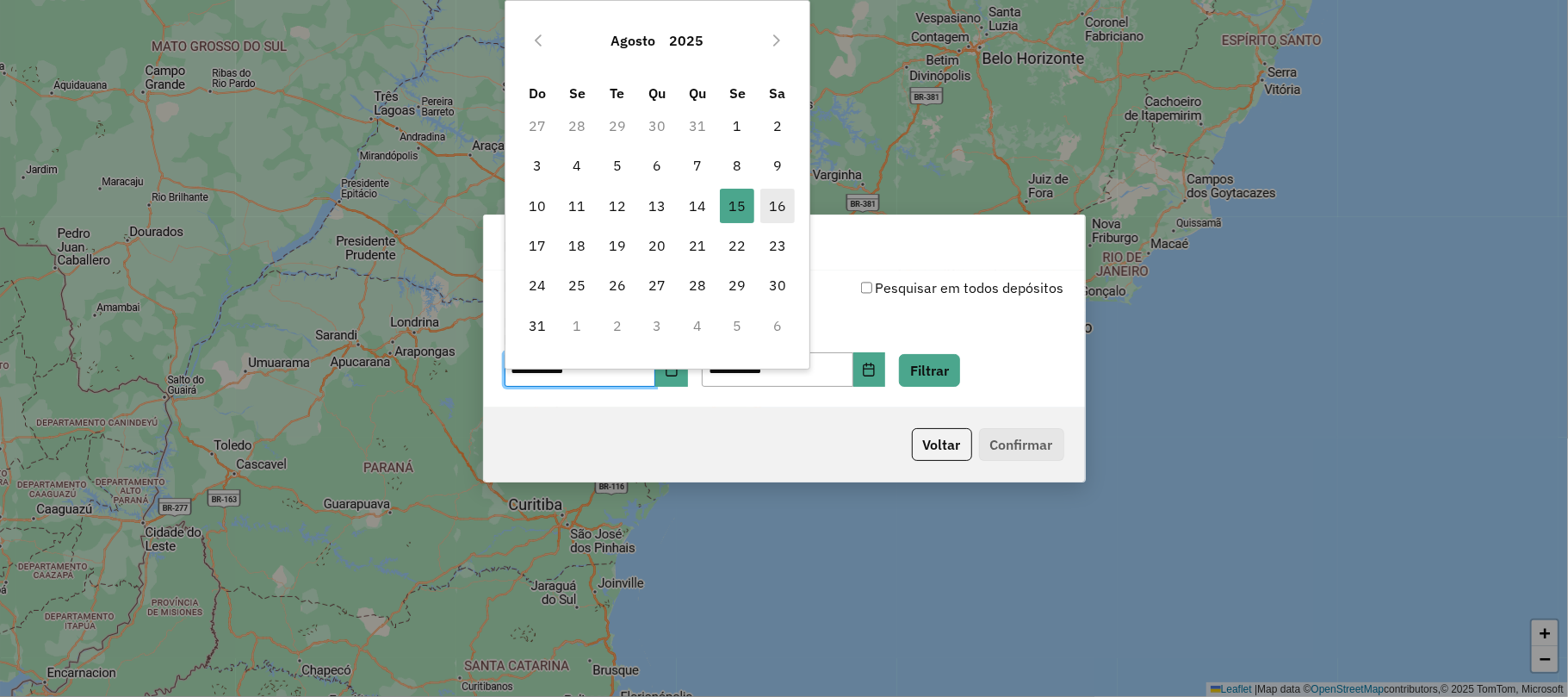
click at [777, 202] on span "16" at bounding box center [777, 205] width 35 height 35
type input "**********"
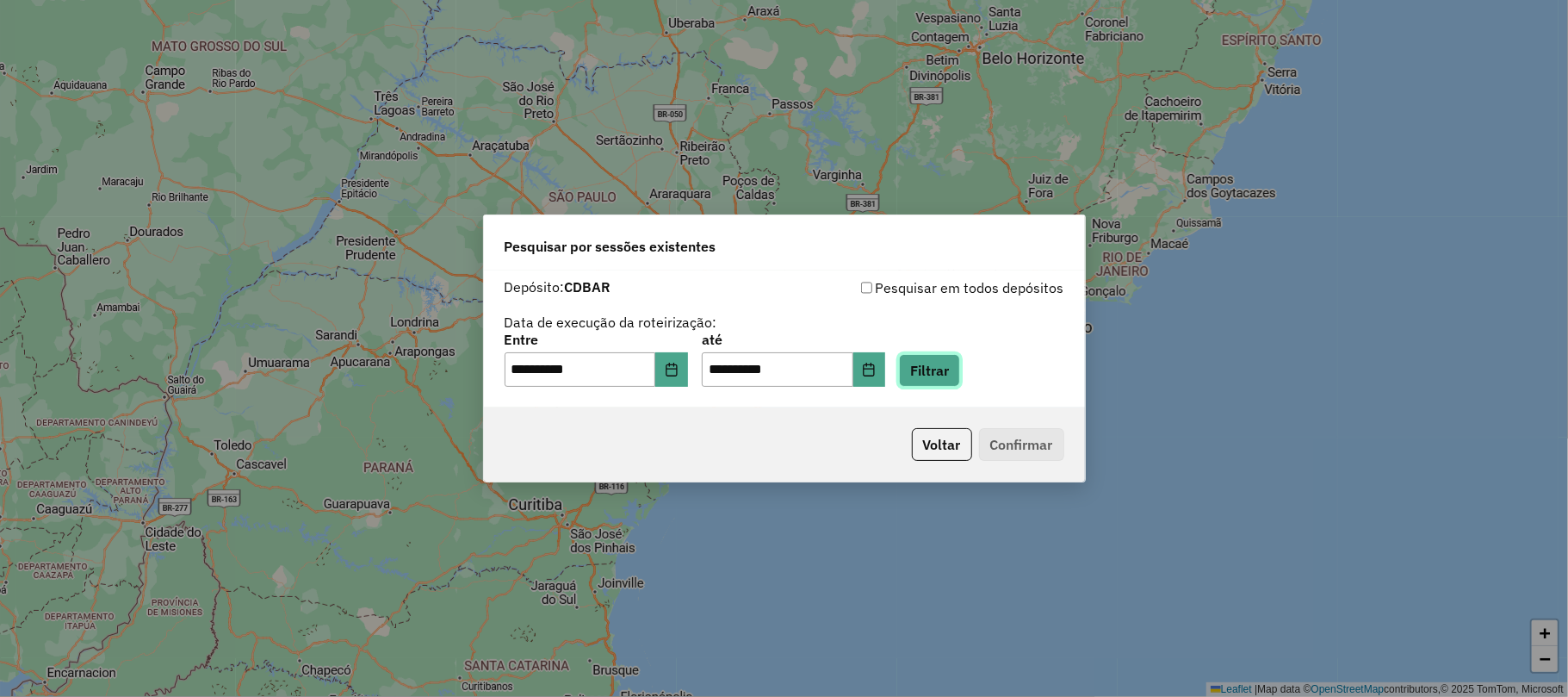
click at [947, 369] on button "Filtrar" at bounding box center [929, 370] width 62 height 33
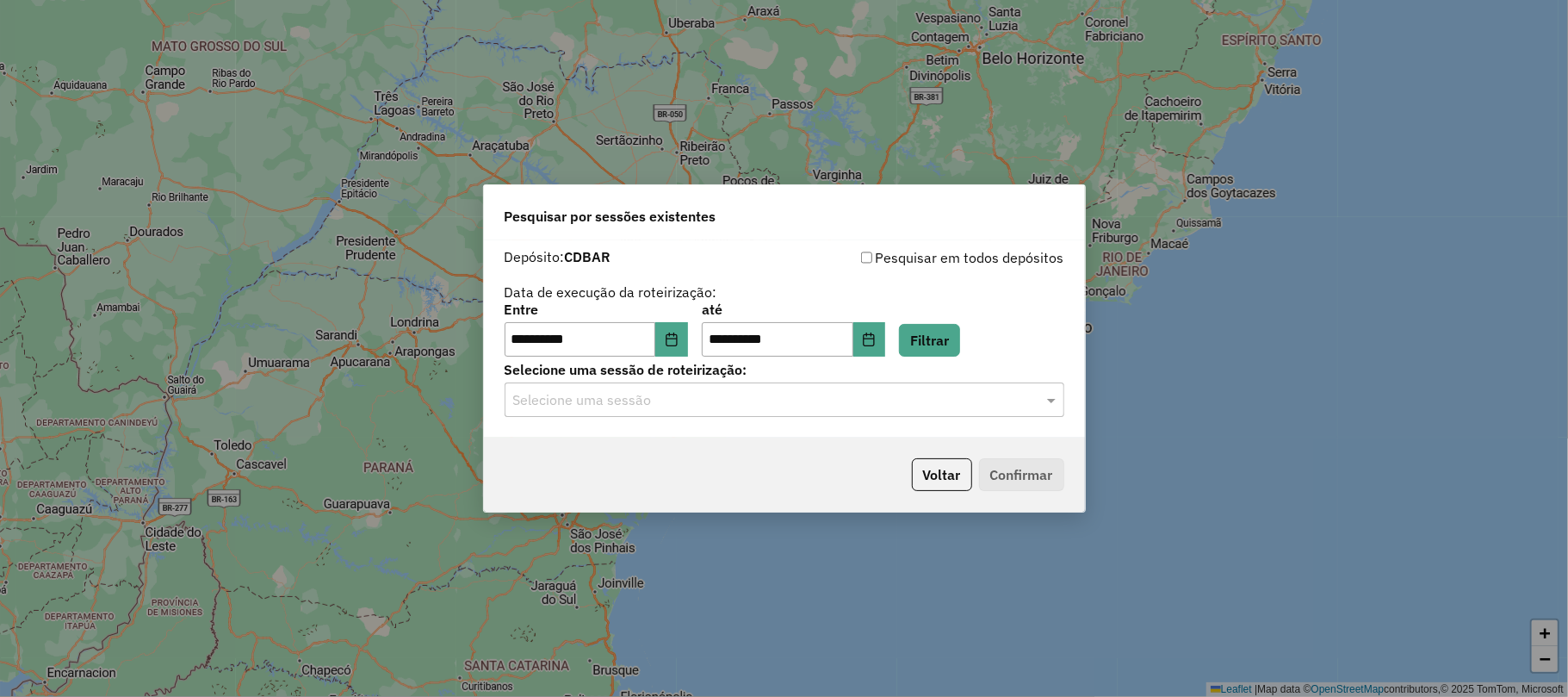
click at [746, 387] on div "Selecione uma sessão" at bounding box center [784, 400] width 559 height 35
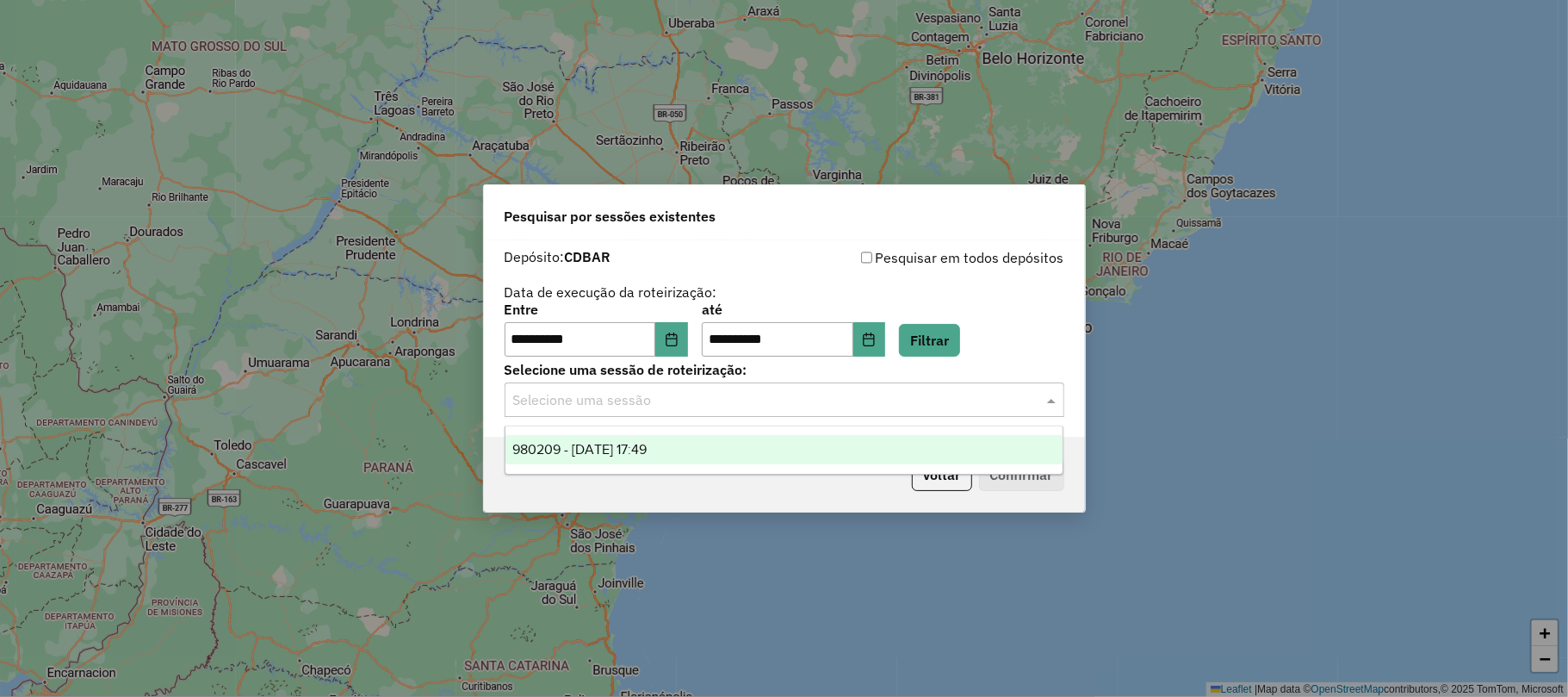
click at [682, 446] on div "980209 - [DATE] 17:49" at bounding box center [784, 449] width 557 height 29
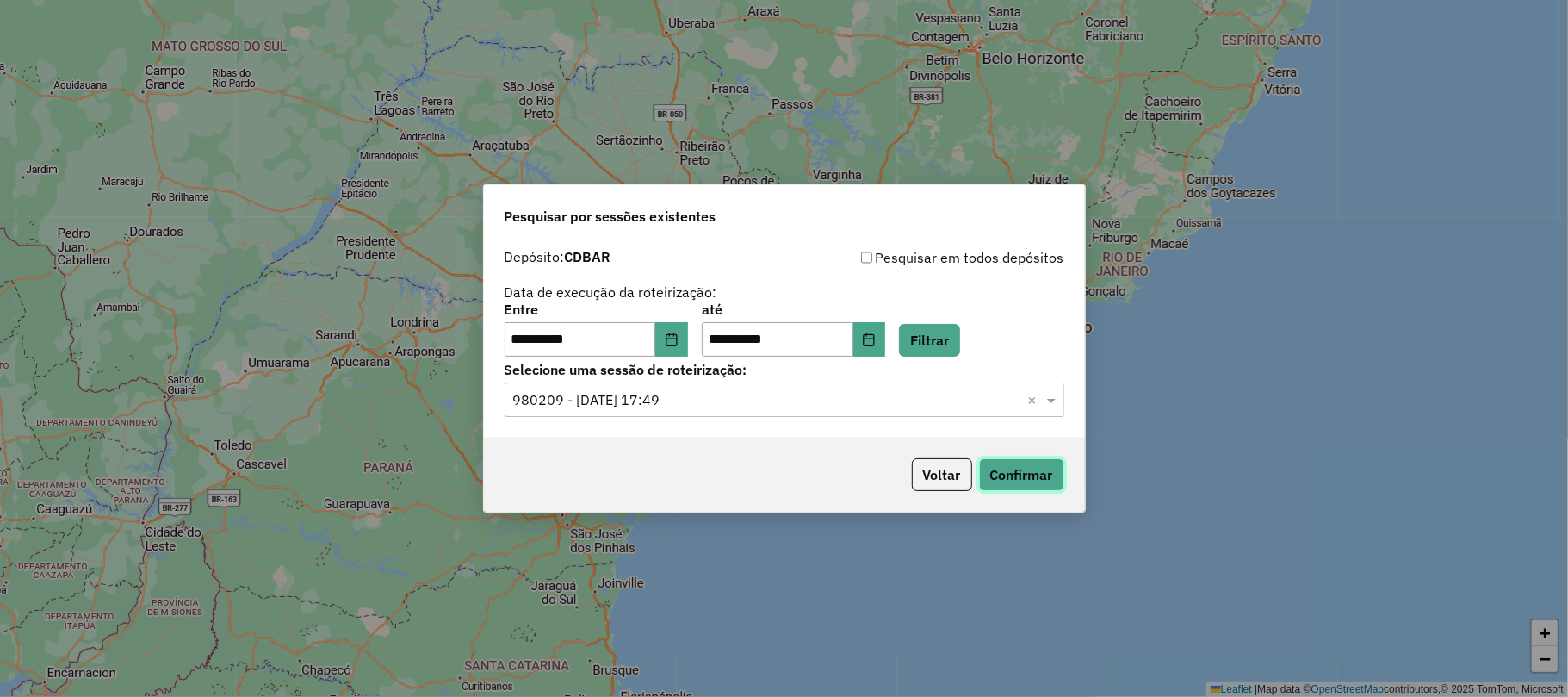
click at [1036, 473] on button "Confirmar" at bounding box center [1022, 475] width 86 height 33
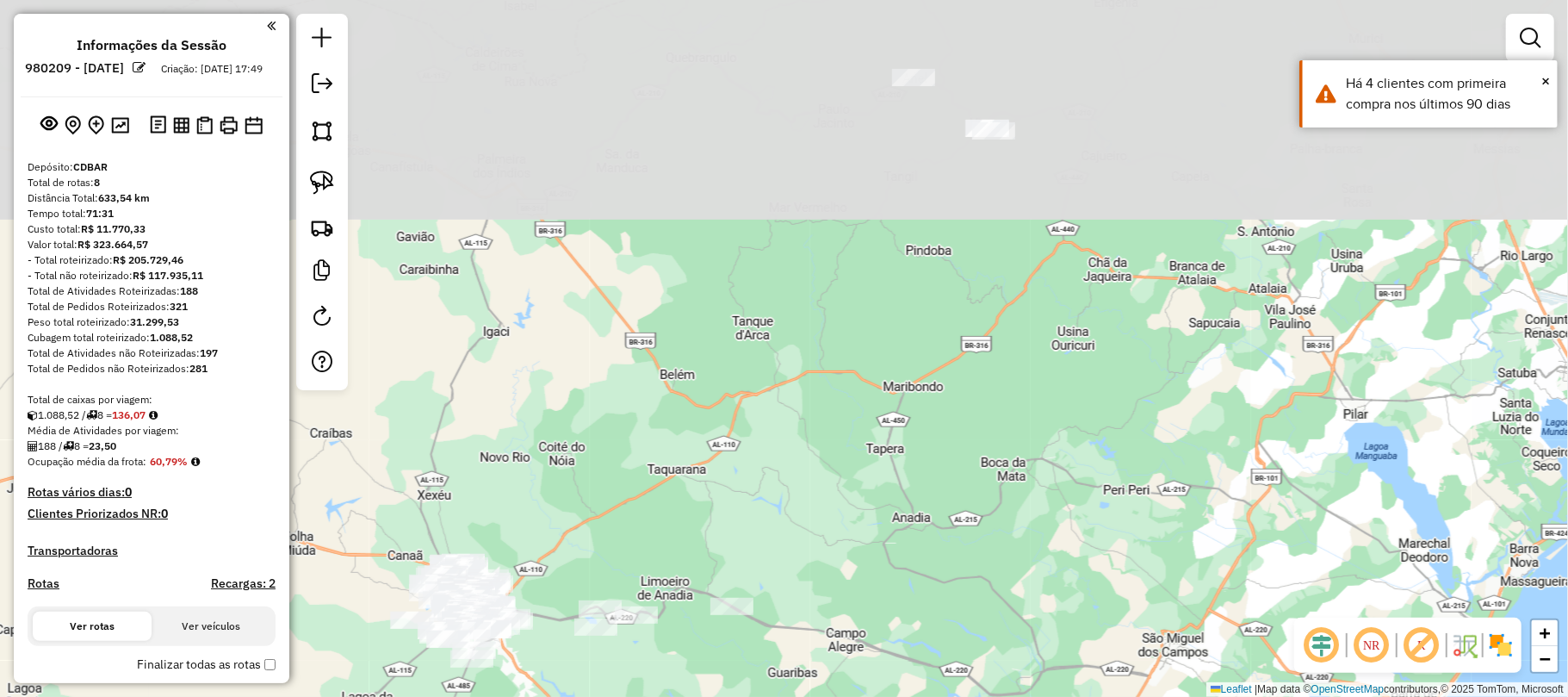
drag, startPoint x: 1005, startPoint y: 229, endPoint x: 957, endPoint y: 544, distance: 318.6
click at [954, 552] on div "Janela de atendimento Grade de atendimento Capacidade Transportadoras Veículos …" at bounding box center [784, 348] width 1568 height 697
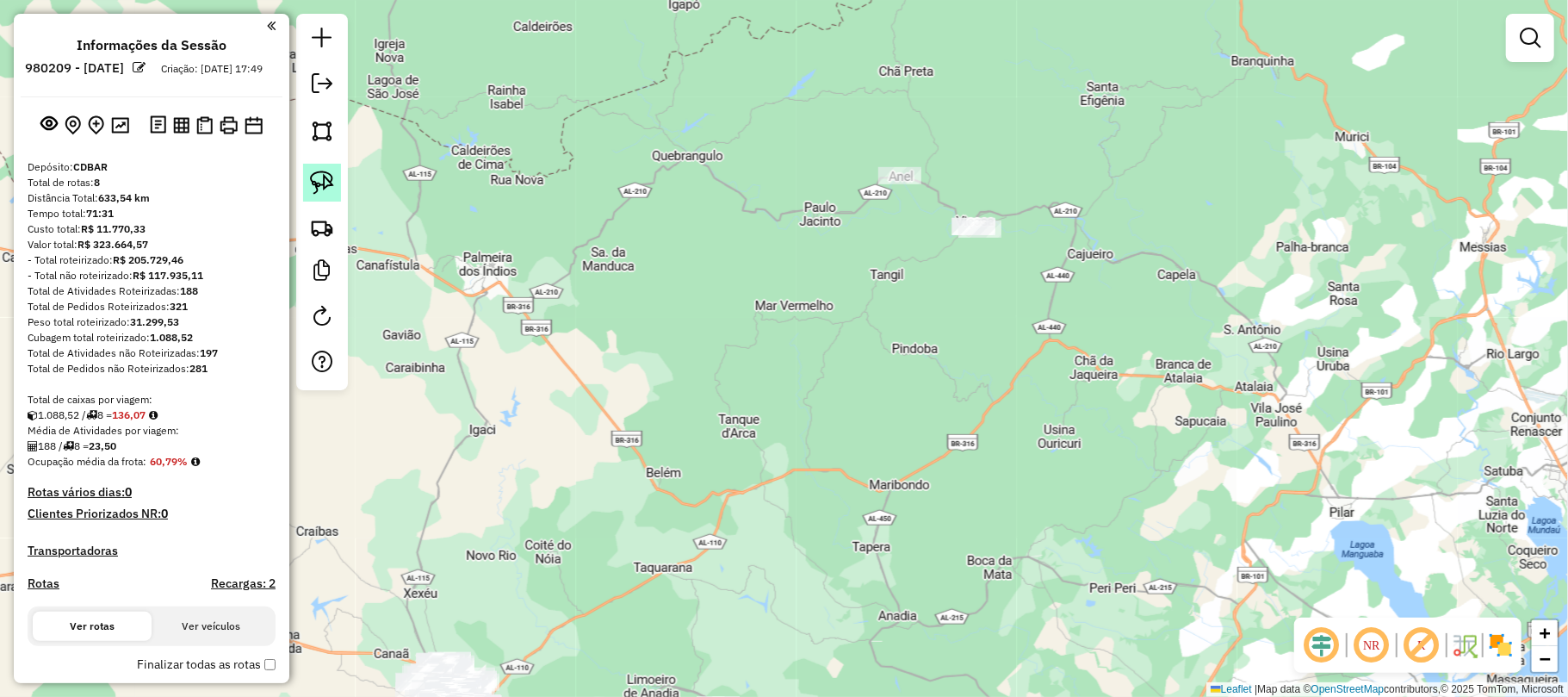
click at [320, 174] on img at bounding box center [322, 182] width 24 height 24
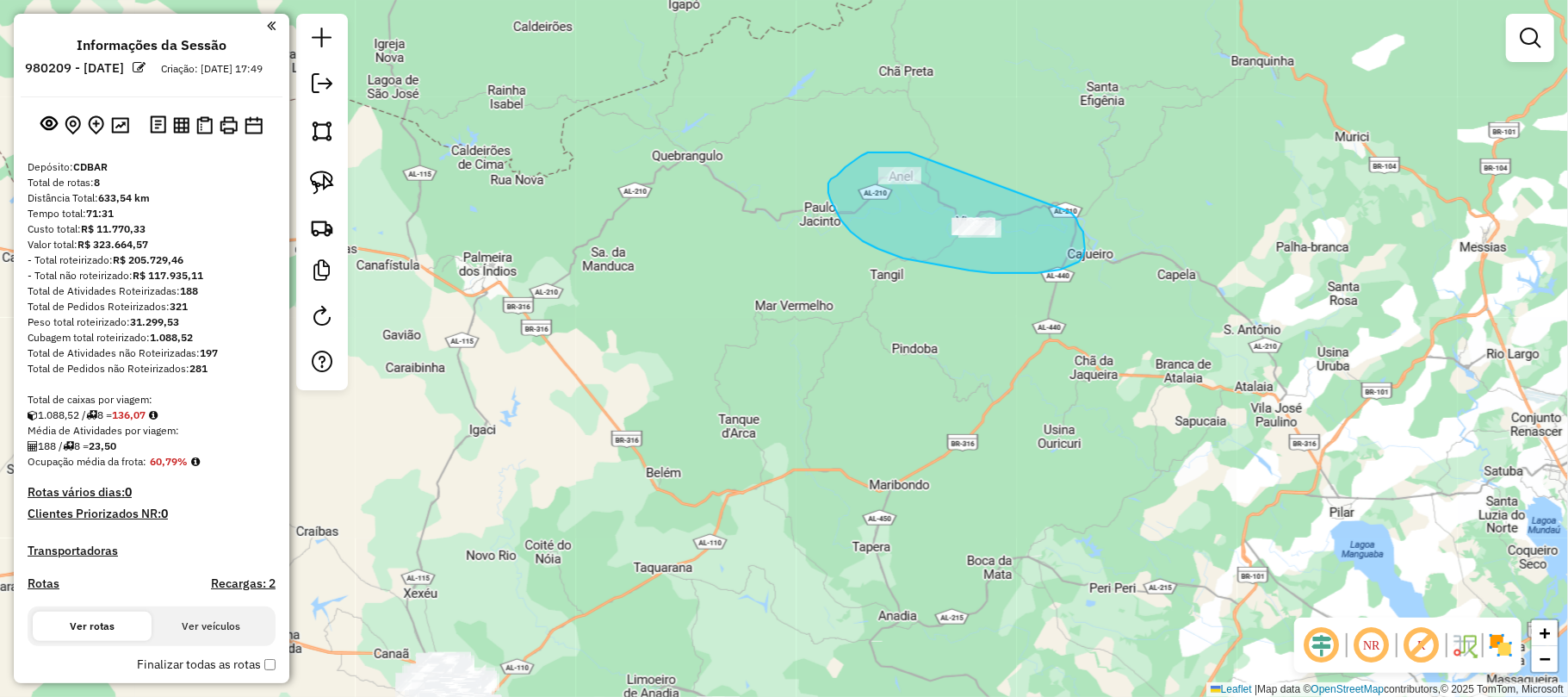
drag, startPoint x: 909, startPoint y: 153, endPoint x: 1065, endPoint y: 211, distance: 166.4
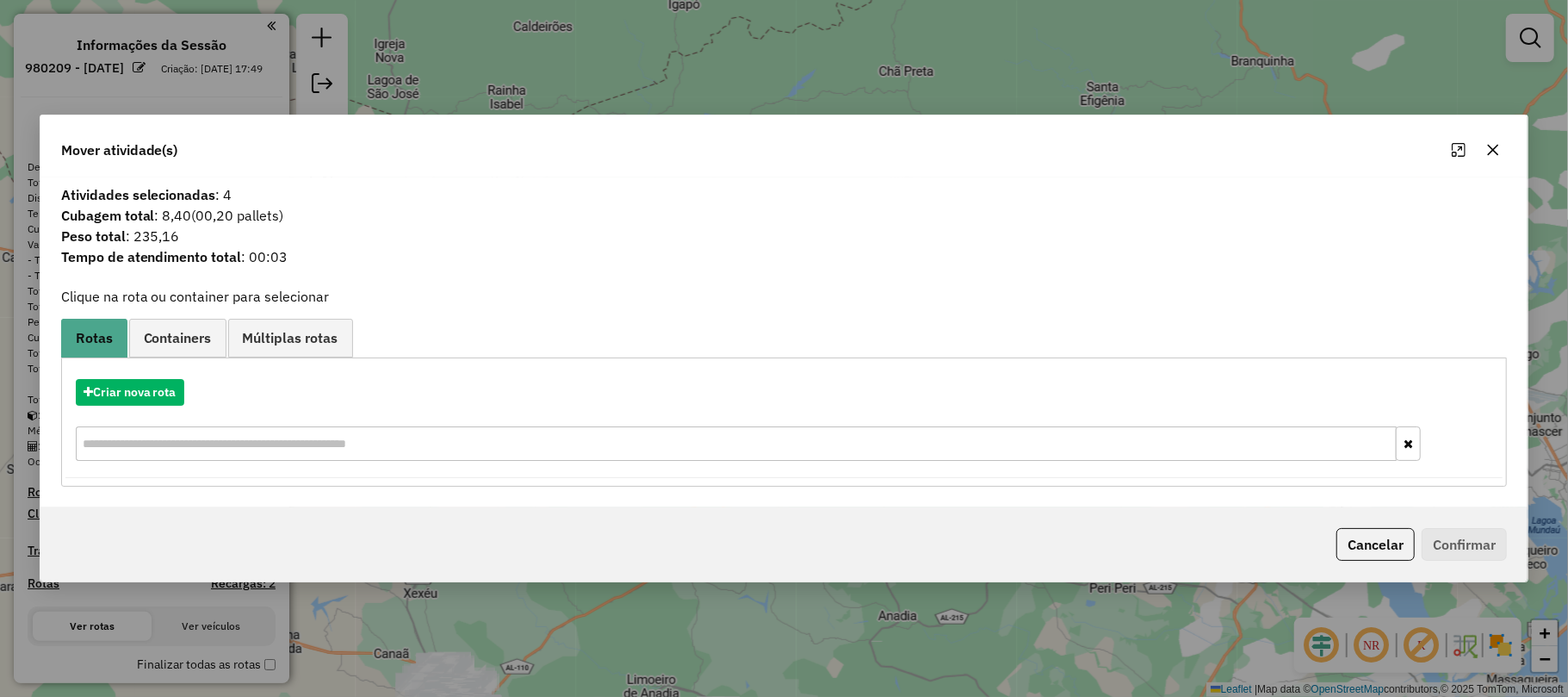
click at [1495, 145] on icon "button" at bounding box center [1492, 149] width 13 height 13
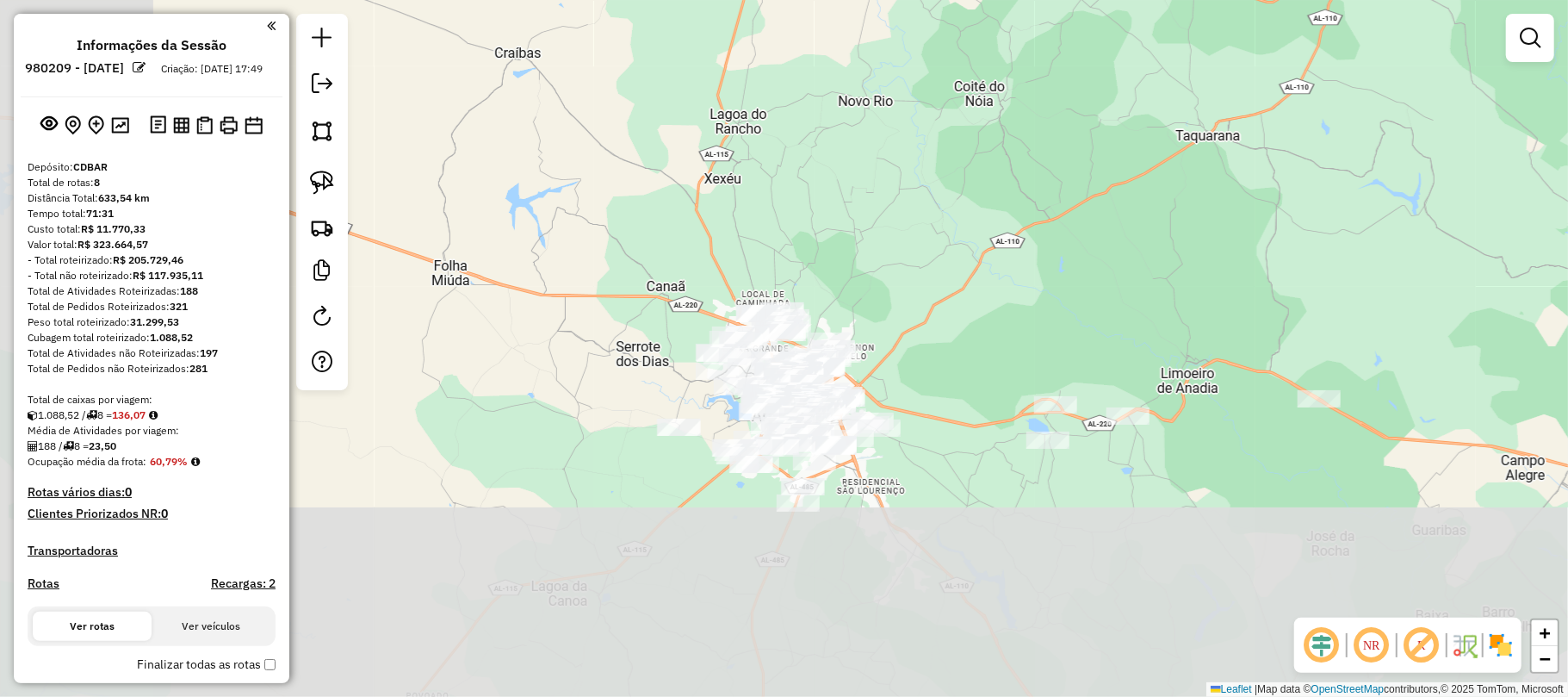
drag, startPoint x: 672, startPoint y: 532, endPoint x: 1047, endPoint y: 253, distance: 467.4
click at [1047, 253] on div "Janela de atendimento Grade de atendimento Capacidade Transportadoras Veículos …" at bounding box center [784, 348] width 1568 height 697
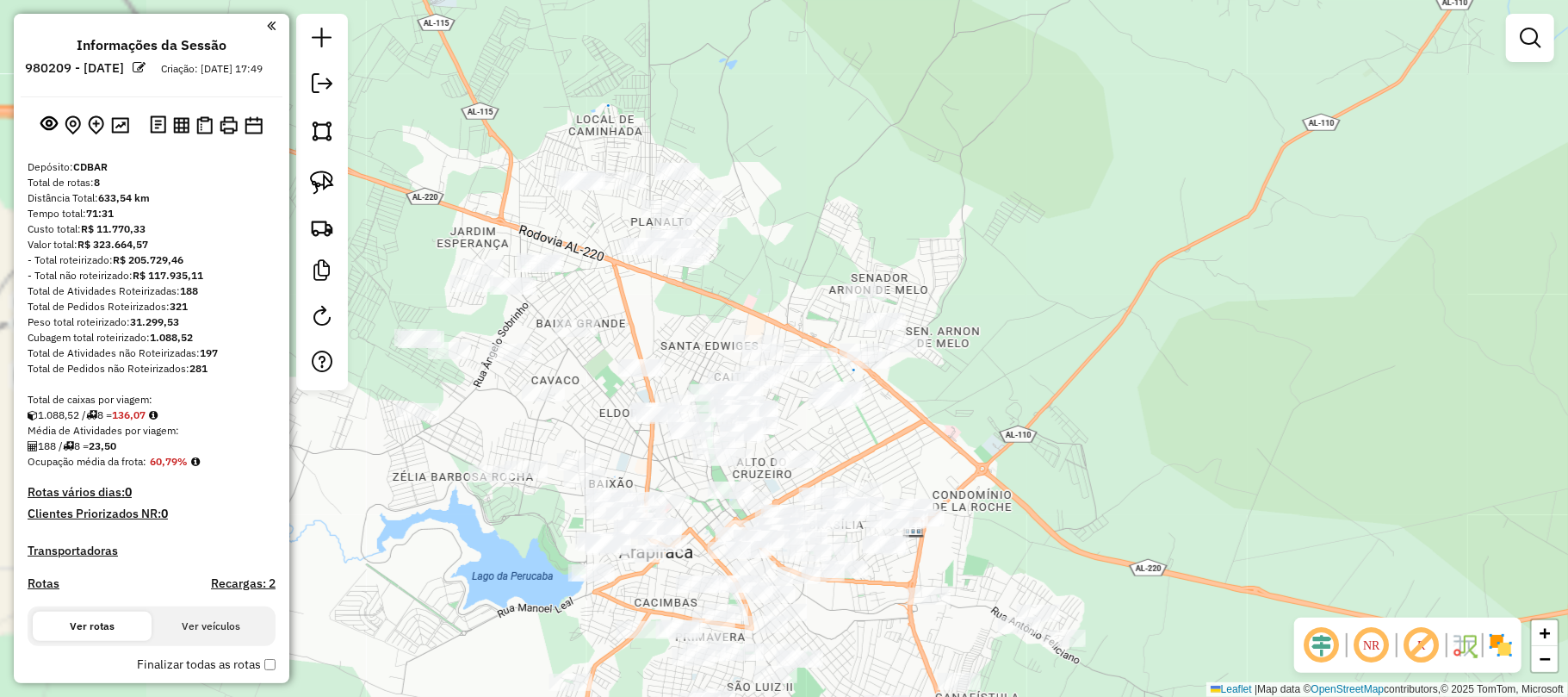
drag, startPoint x: 971, startPoint y: 353, endPoint x: 1072, endPoint y: 335, distance: 102.6
click at [1069, 335] on div "Janela de atendimento Grade de atendimento Capacidade Transportadoras Veículos …" at bounding box center [784, 348] width 1568 height 697
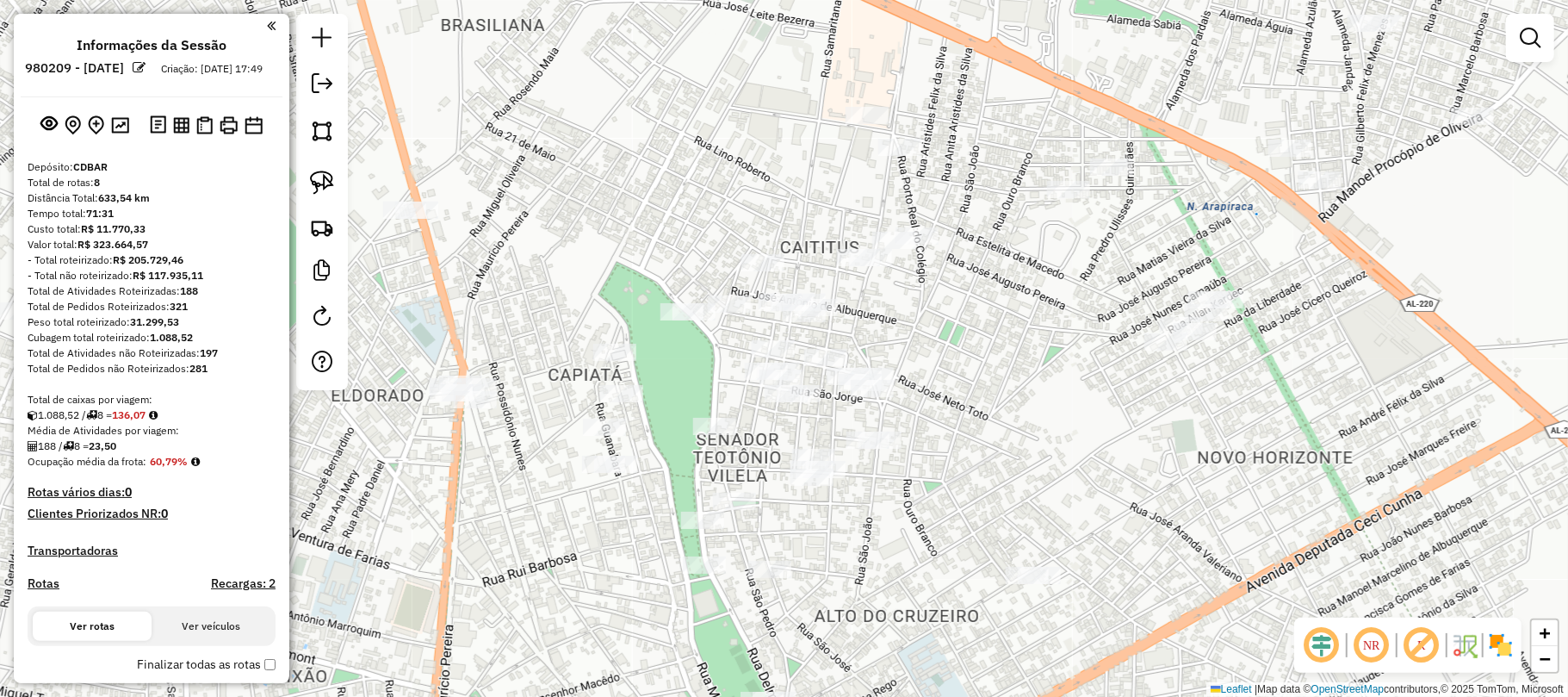
scroll to position [460, 0]
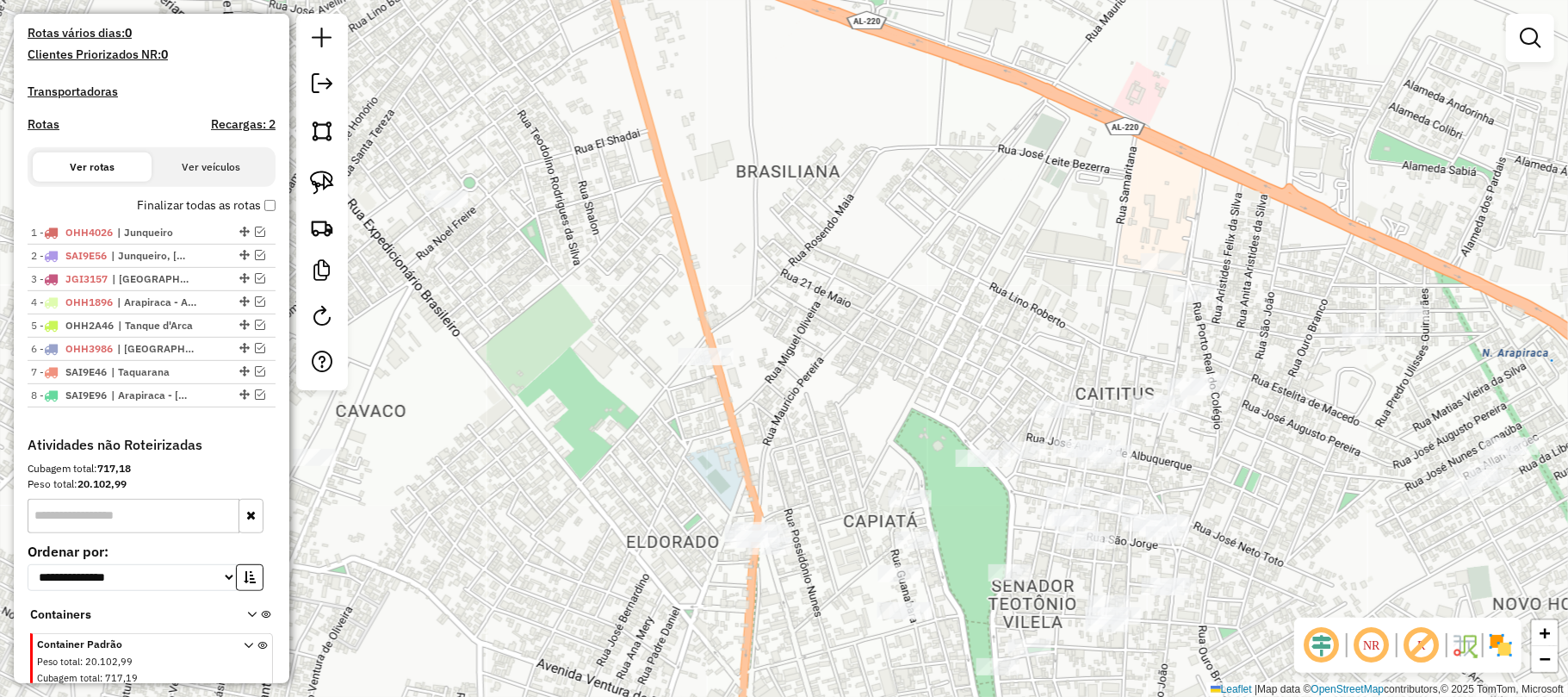
drag, startPoint x: 503, startPoint y: 212, endPoint x: 777, endPoint y: 355, distance: 309.1
click at [777, 355] on div "Janela de atendimento Grade de atendimento Capacidade Transportadoras Veículos …" at bounding box center [784, 348] width 1568 height 697
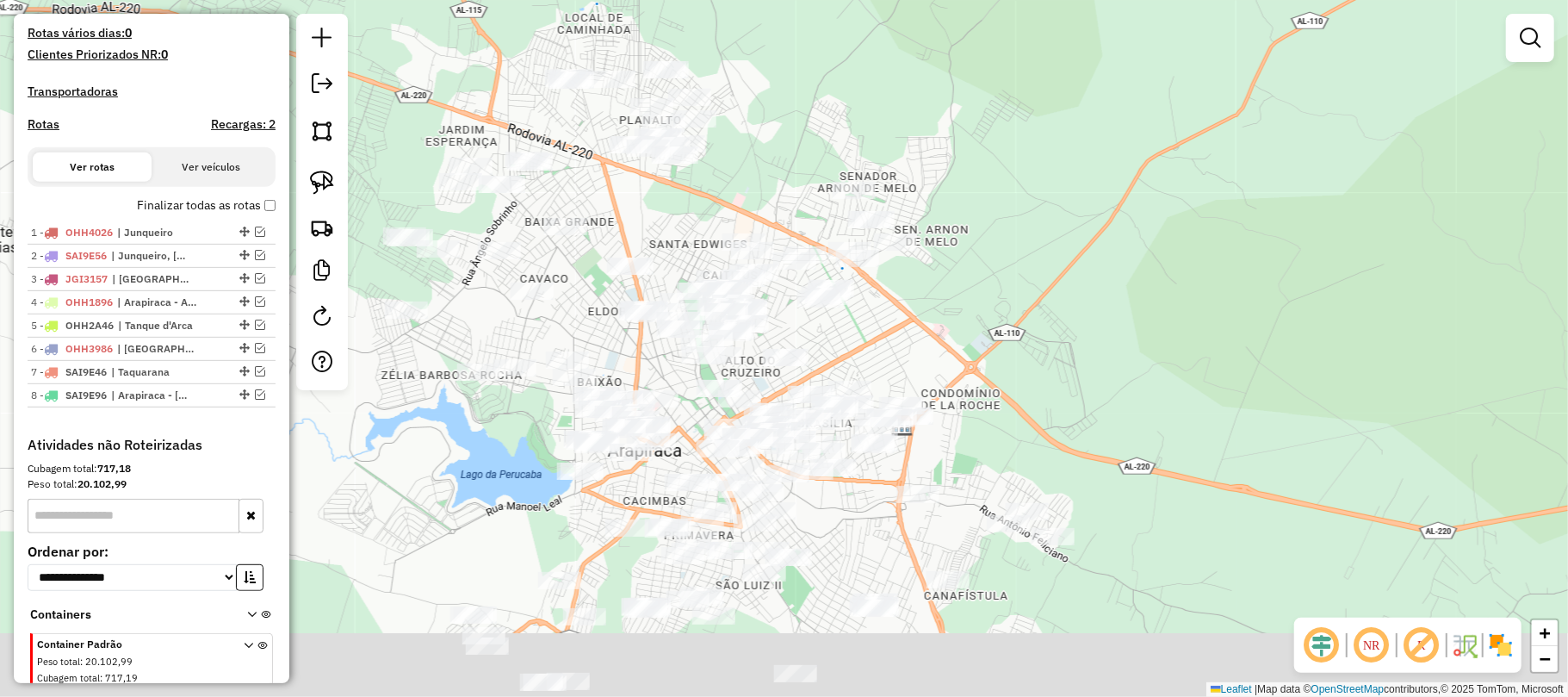
drag, startPoint x: 623, startPoint y: 460, endPoint x: 639, endPoint y: 293, distance: 167.8
click at [639, 293] on div "Janela de atendimento Grade de atendimento Capacidade Transportadoras Veículos …" at bounding box center [784, 348] width 1568 height 697
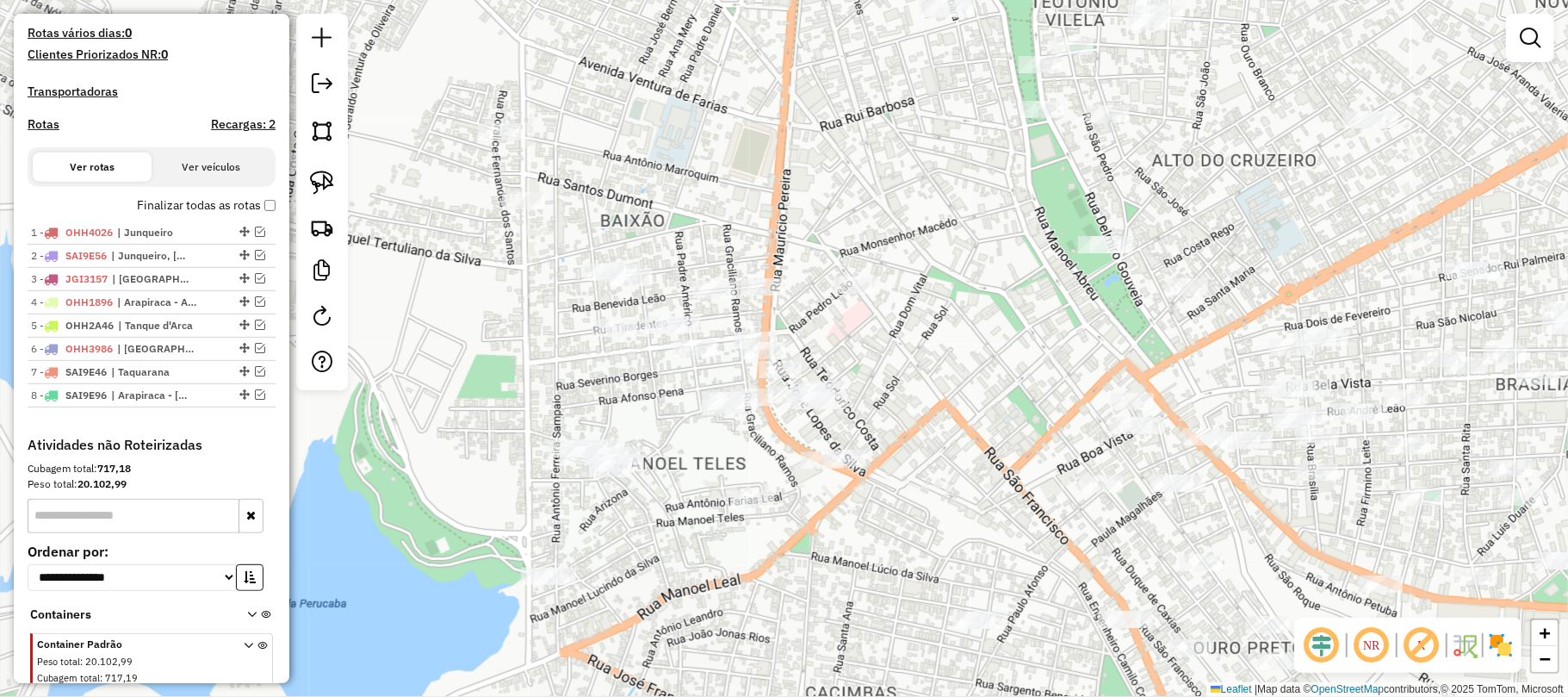
drag, startPoint x: 534, startPoint y: 298, endPoint x: 438, endPoint y: 262, distance: 102.5
click at [709, 269] on div "Janela de atendimento Grade de atendimento Capacidade Transportadoras Veículos …" at bounding box center [784, 348] width 1568 height 697
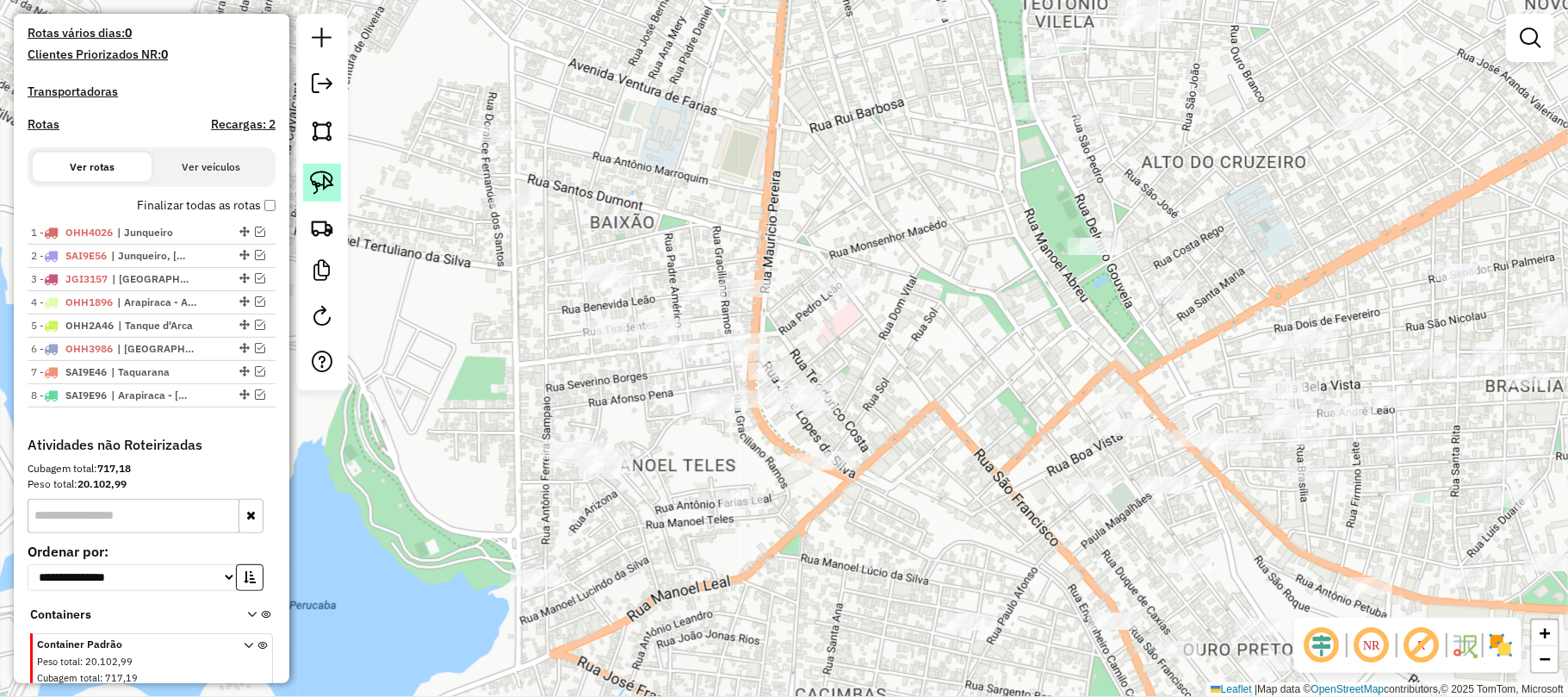
click at [324, 181] on img at bounding box center [322, 182] width 24 height 24
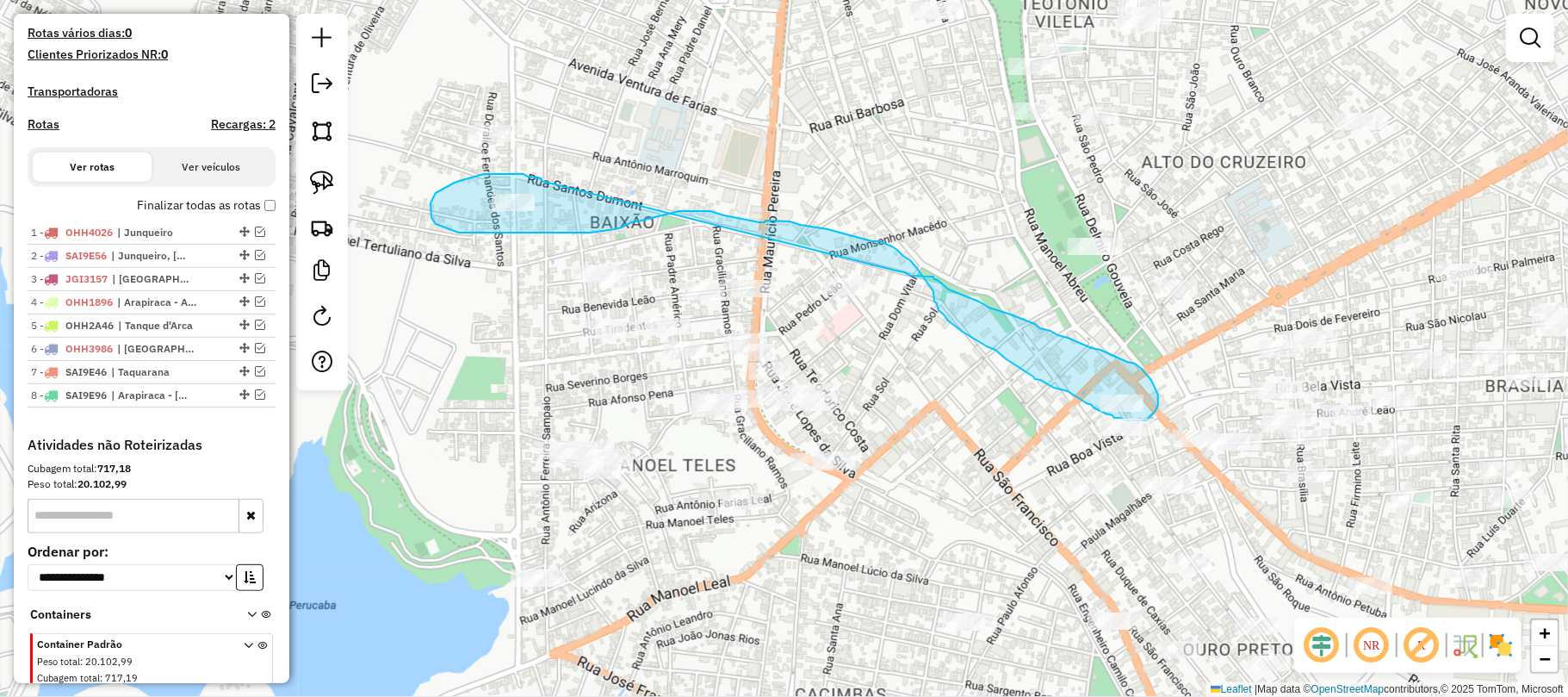
drag, startPoint x: 541, startPoint y: 181, endPoint x: 895, endPoint y: 270, distance: 365.0
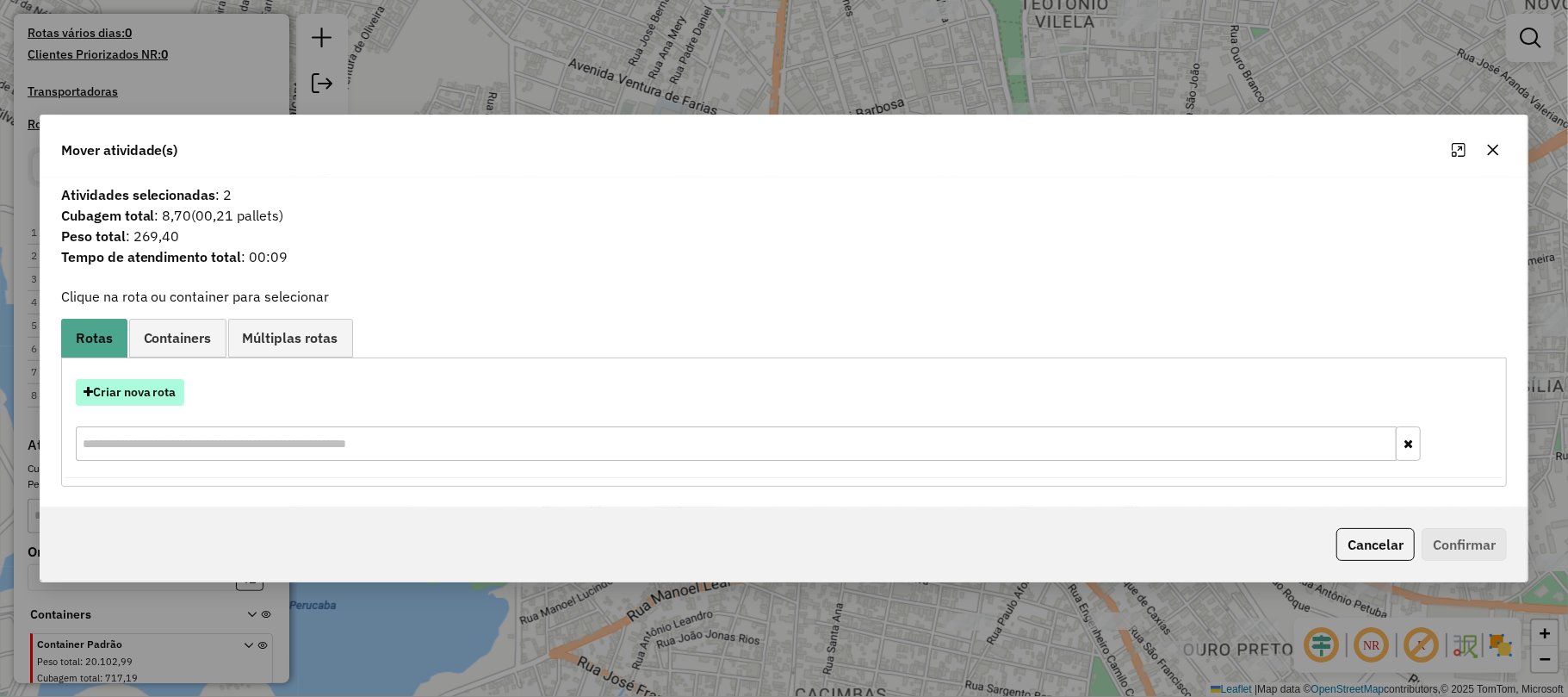
click at [160, 390] on button "Criar nova rota" at bounding box center [130, 393] width 109 height 27
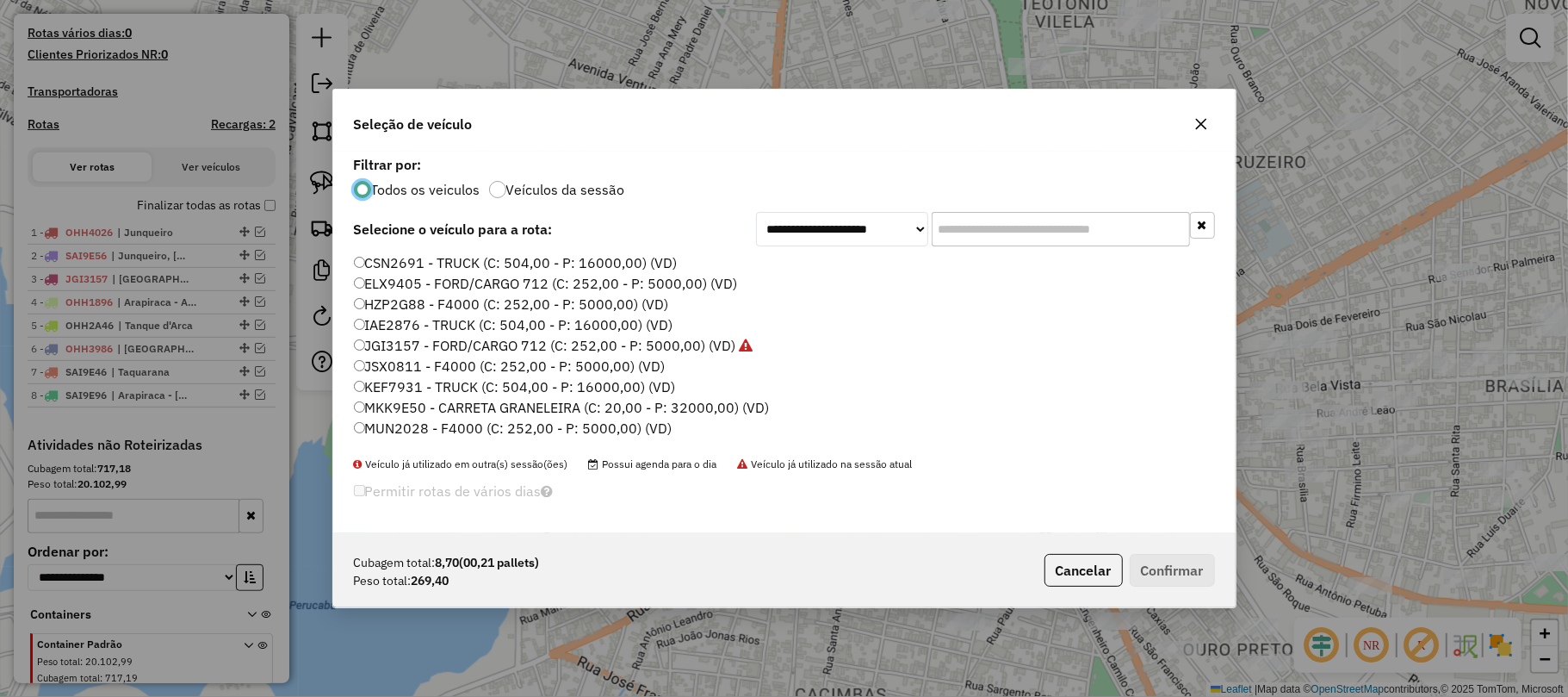
scroll to position [9, 5]
click at [982, 232] on input "text" at bounding box center [1060, 228] width 259 height 35
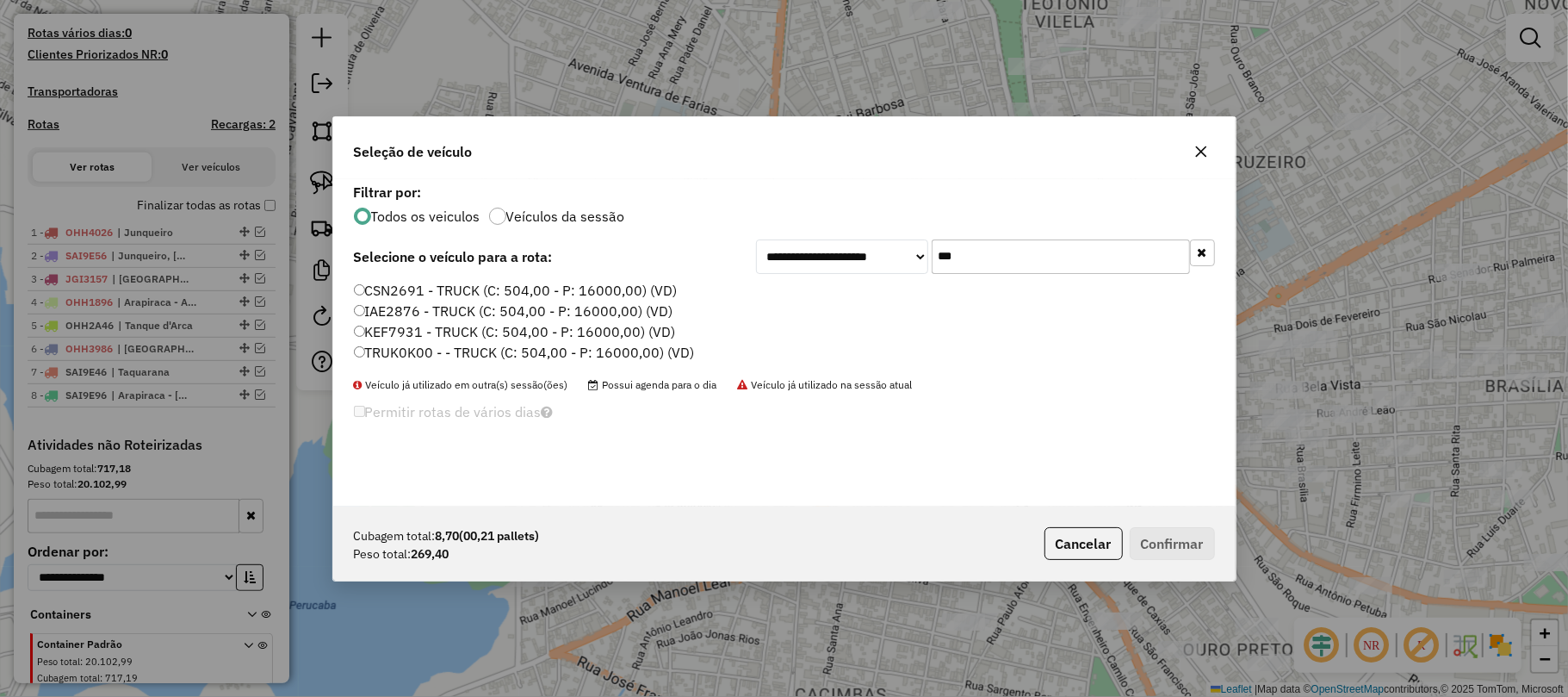
type input "***"
click at [422, 345] on label "TRUK0K00 - - TRUCK (C: 504,00 - P: 16000,00) (VD)" at bounding box center [524, 352] width 341 height 21
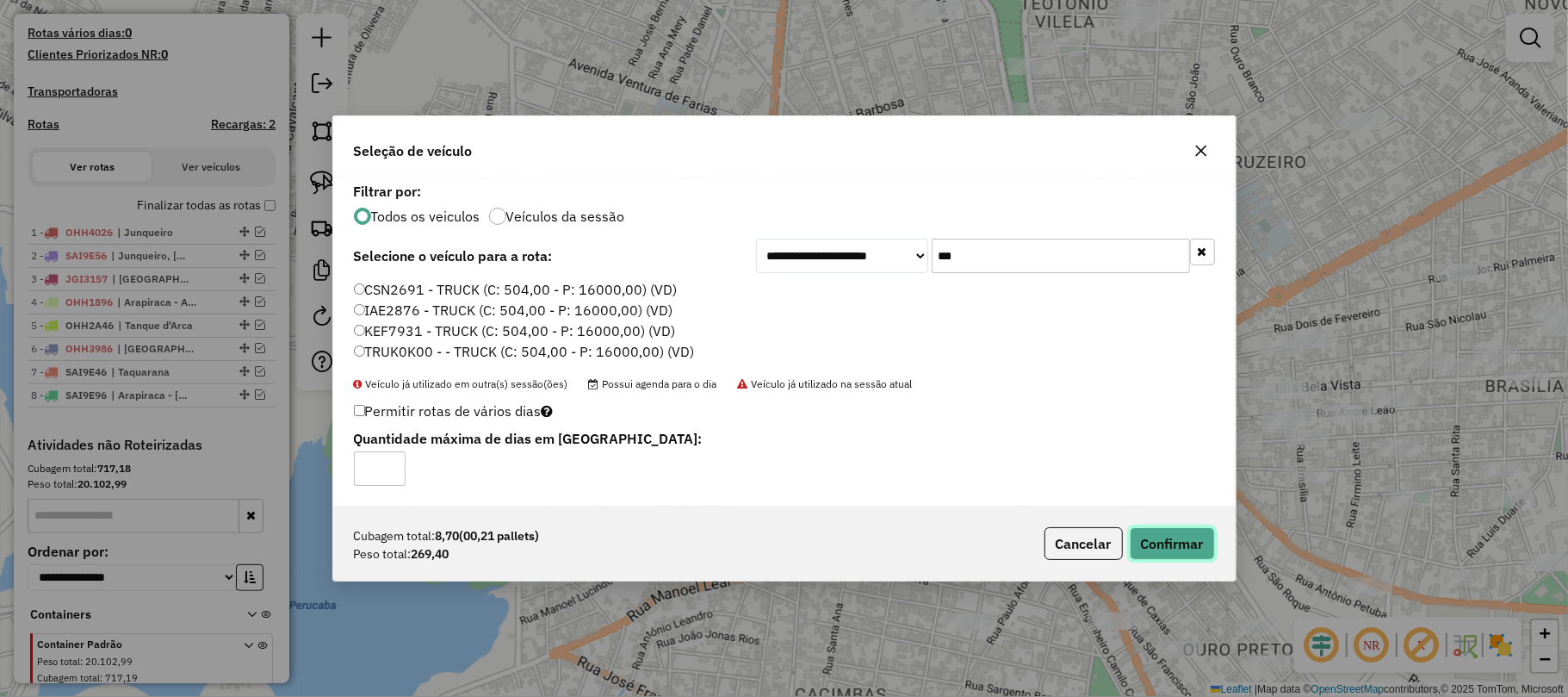
click at [1179, 537] on button "Confirmar" at bounding box center [1172, 543] width 86 height 33
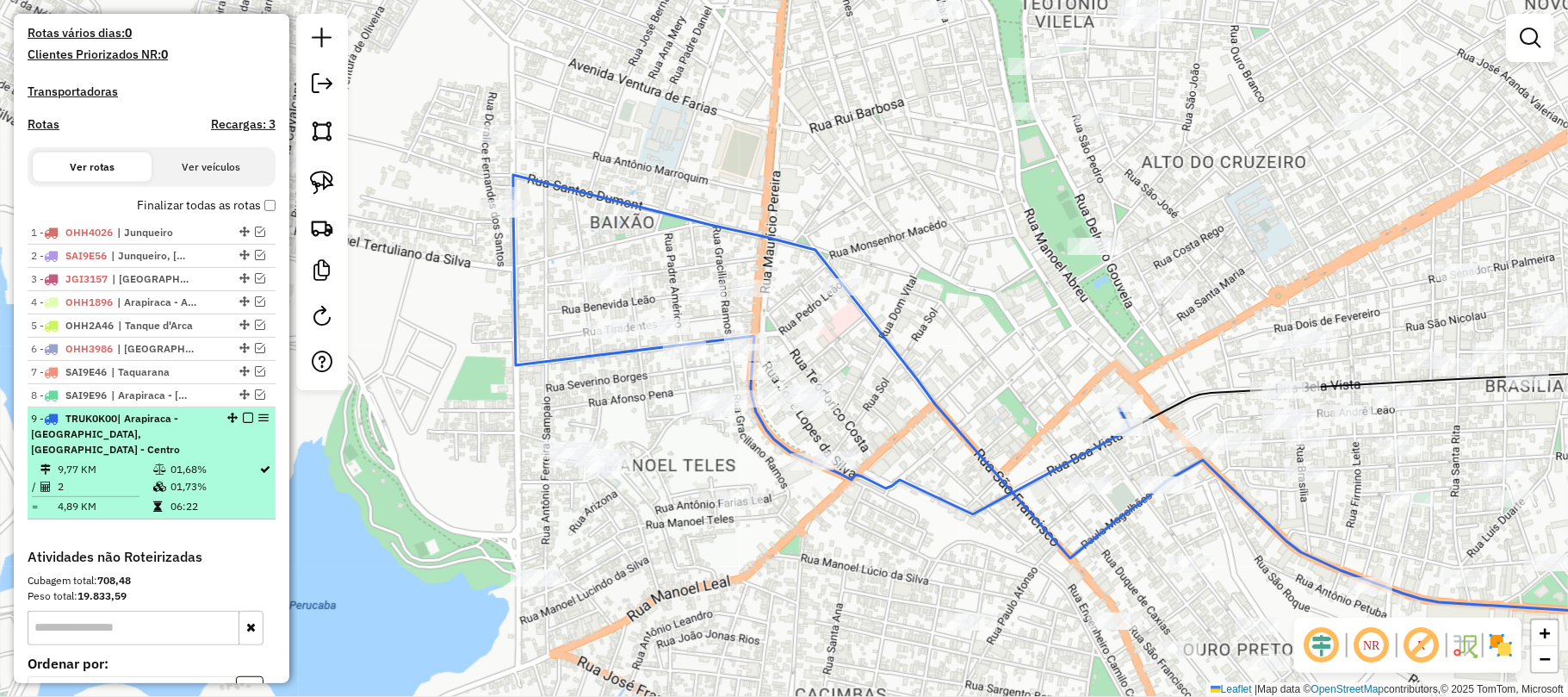
click at [248, 423] on em at bounding box center [248, 418] width 11 height 11
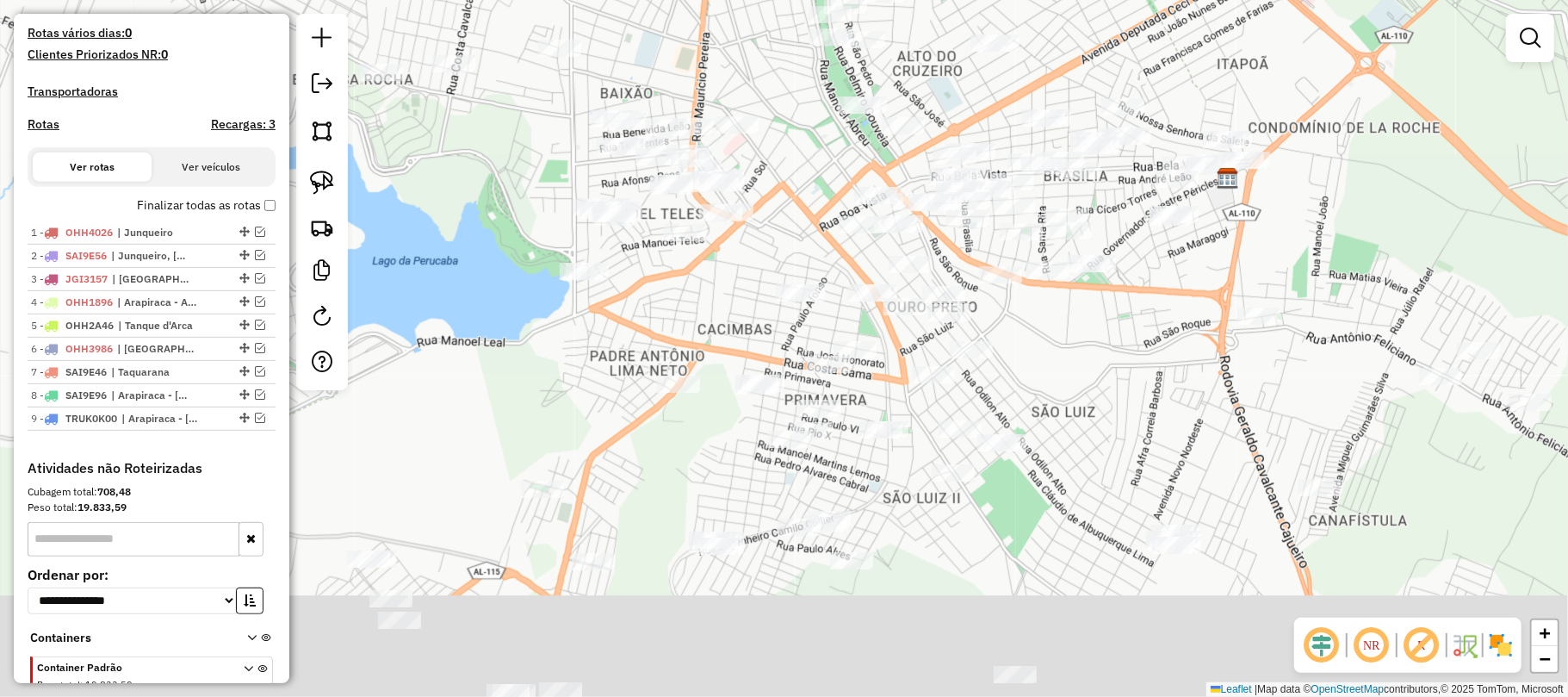
drag, startPoint x: 1113, startPoint y: 321, endPoint x: 1088, endPoint y: 257, distance: 68.7
click at [1086, 253] on div "Janela de atendimento Grade de atendimento Capacidade Transportadoras Veículos …" at bounding box center [784, 348] width 1568 height 697
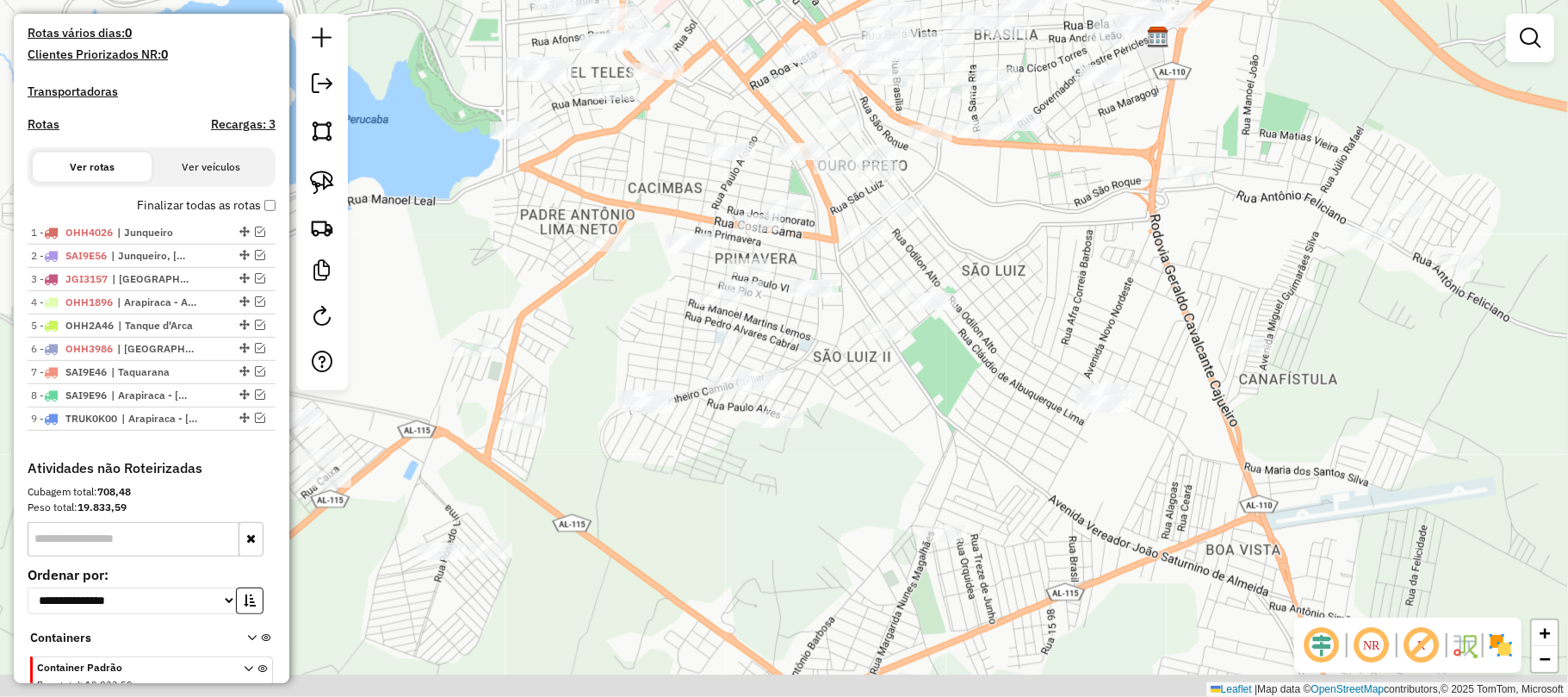
drag, startPoint x: 1093, startPoint y: 331, endPoint x: 1005, endPoint y: 161, distance: 191.4
click at [1006, 162] on div "Janela de atendimento Grade de atendimento Capacidade Transportadoras Veículos …" at bounding box center [784, 348] width 1568 height 697
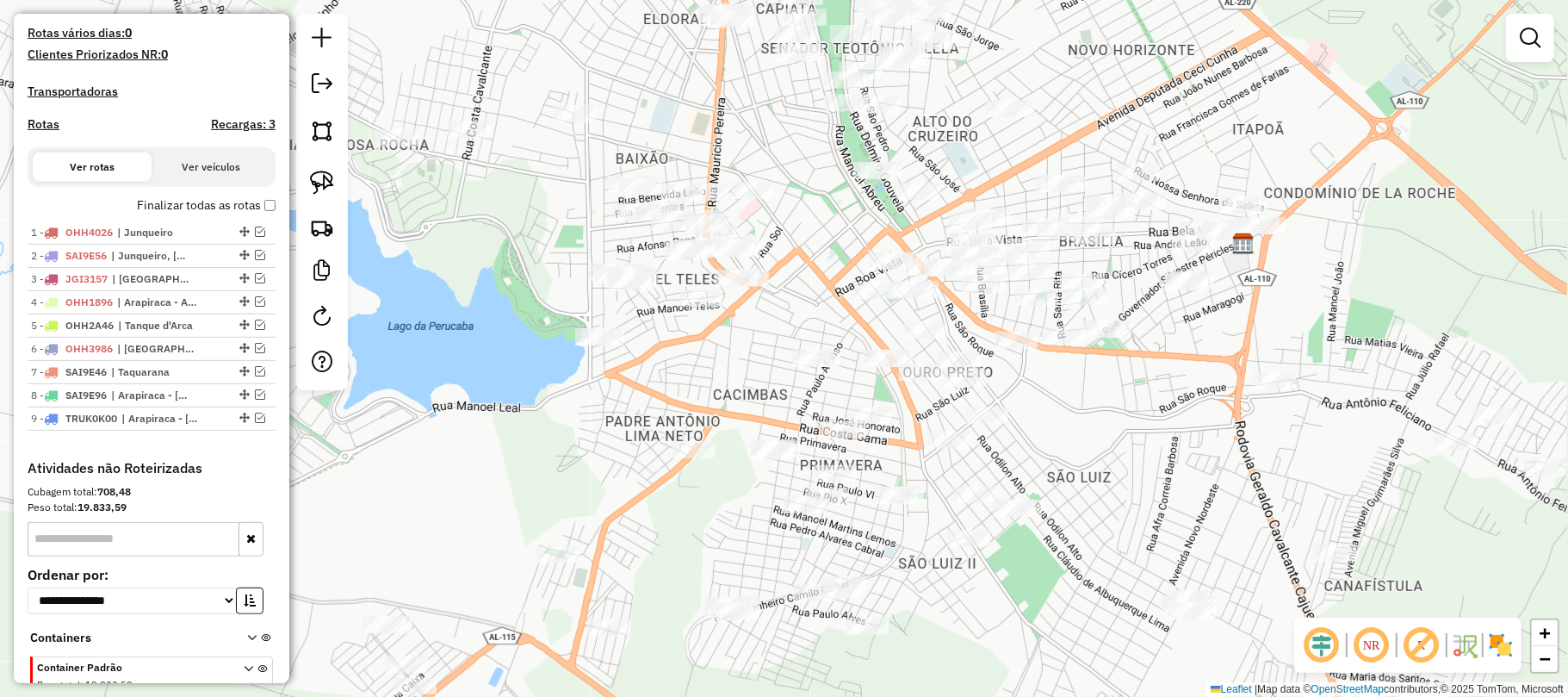
drag, startPoint x: 912, startPoint y: 141, endPoint x: 805, endPoint y: 303, distance: 194.1
click at [805, 303] on div "Janela de atendimento Grade de atendimento Capacidade Transportadoras Veículos …" at bounding box center [784, 348] width 1568 height 697
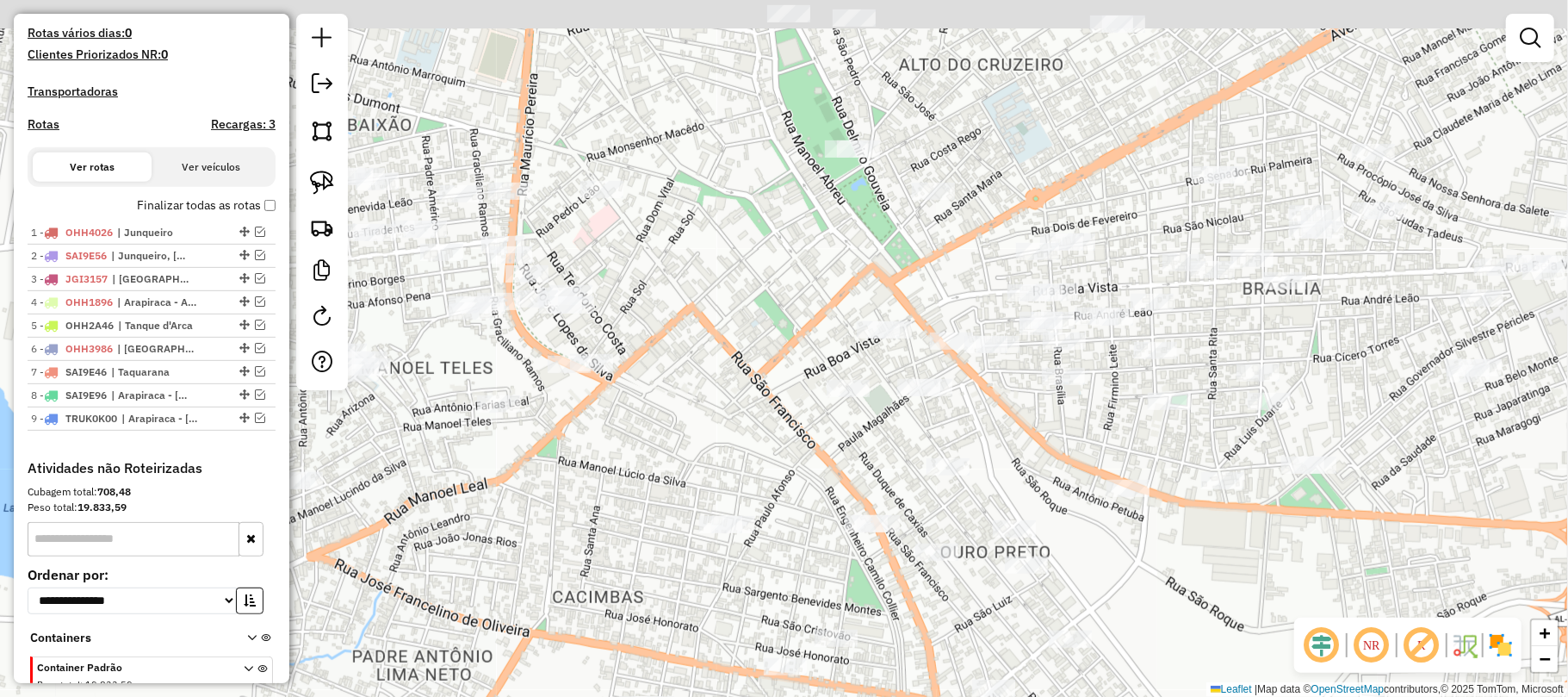
drag, startPoint x: 623, startPoint y: 250, endPoint x: 689, endPoint y: 436, distance: 197.4
click at [689, 437] on div "Janela de atendimento Grade de atendimento Capacidade Transportadoras Veículos …" at bounding box center [784, 348] width 1568 height 697
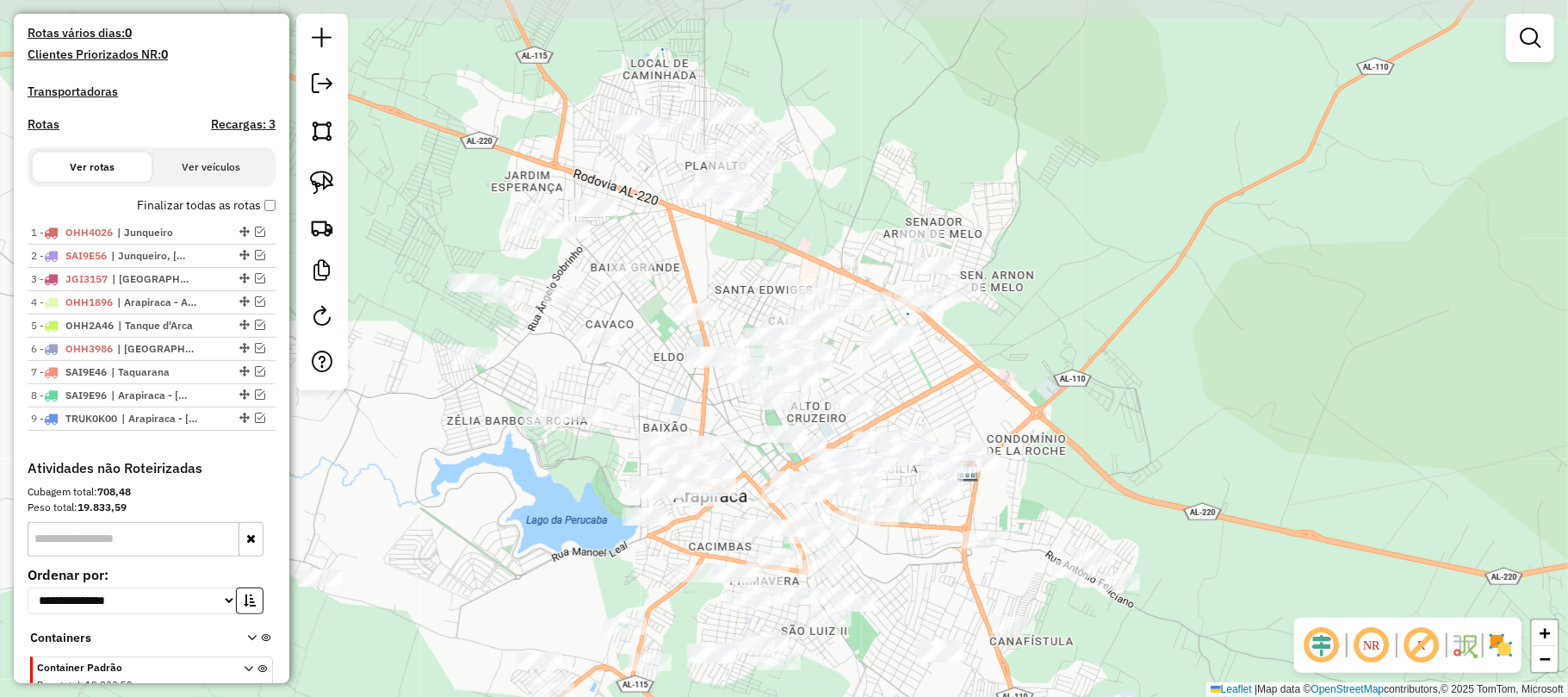
drag, startPoint x: 594, startPoint y: 267, endPoint x: 724, endPoint y: 378, distance: 170.9
click at [721, 411] on div "Janela de atendimento Grade de atendimento Capacidade Transportadoras Veículos …" at bounding box center [784, 348] width 1568 height 697
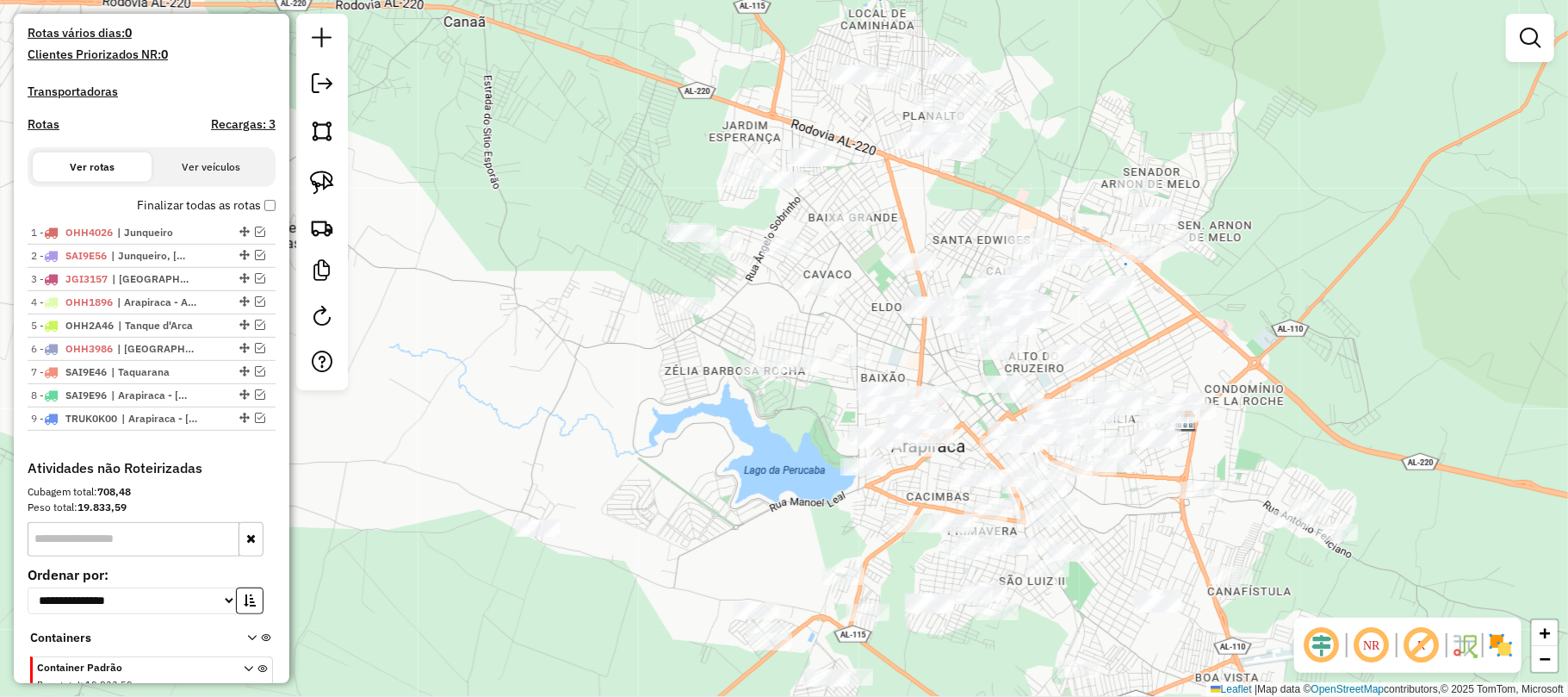
drag, startPoint x: 749, startPoint y: 270, endPoint x: 959, endPoint y: 213, distance: 217.6
click at [959, 213] on div "Janela de atendimento Grade de atendimento Capacidade Transportadoras Veículos …" at bounding box center [784, 348] width 1568 height 697
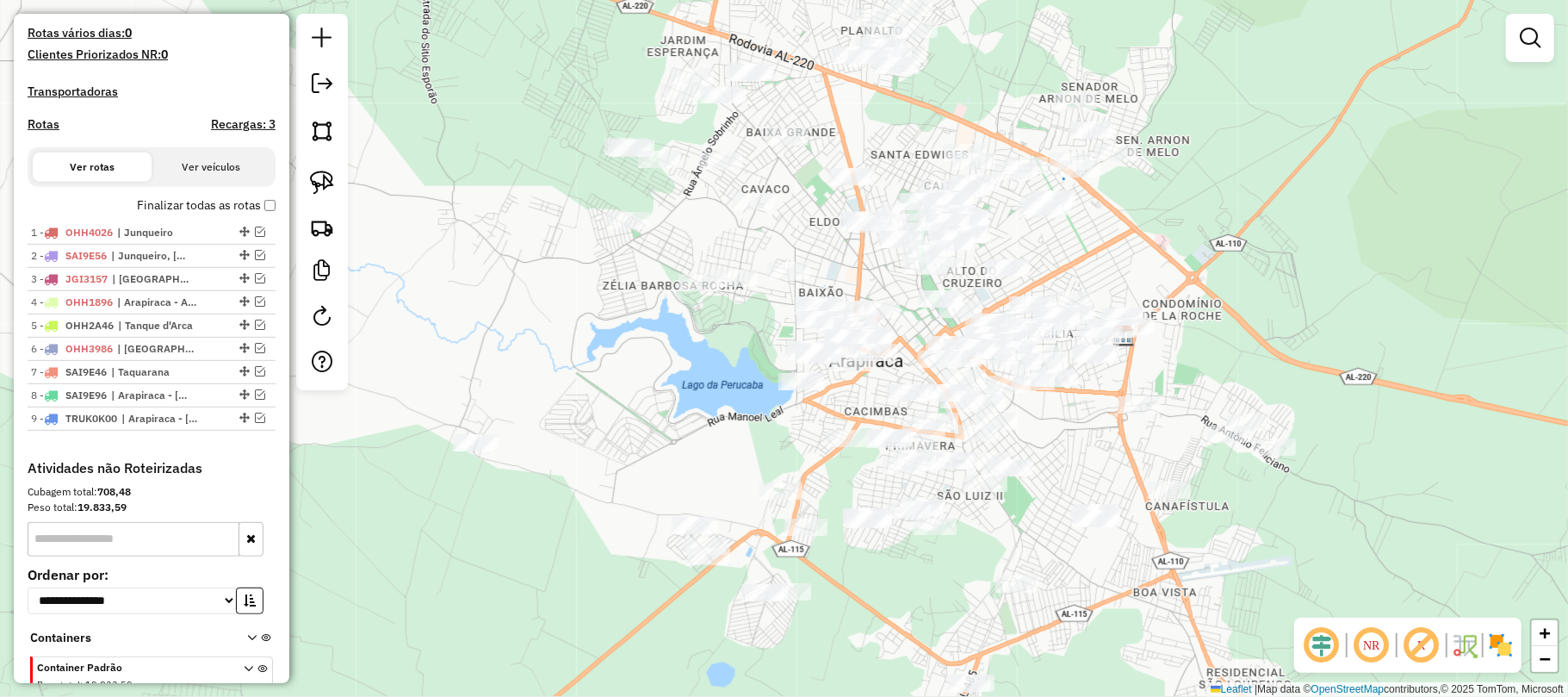
drag, startPoint x: 1082, startPoint y: 326, endPoint x: 1020, endPoint y: 242, distance: 104.4
click at [1020, 242] on div "Janela de atendimento Grade de atendimento Capacidade Transportadoras Veículos …" at bounding box center [784, 348] width 1568 height 697
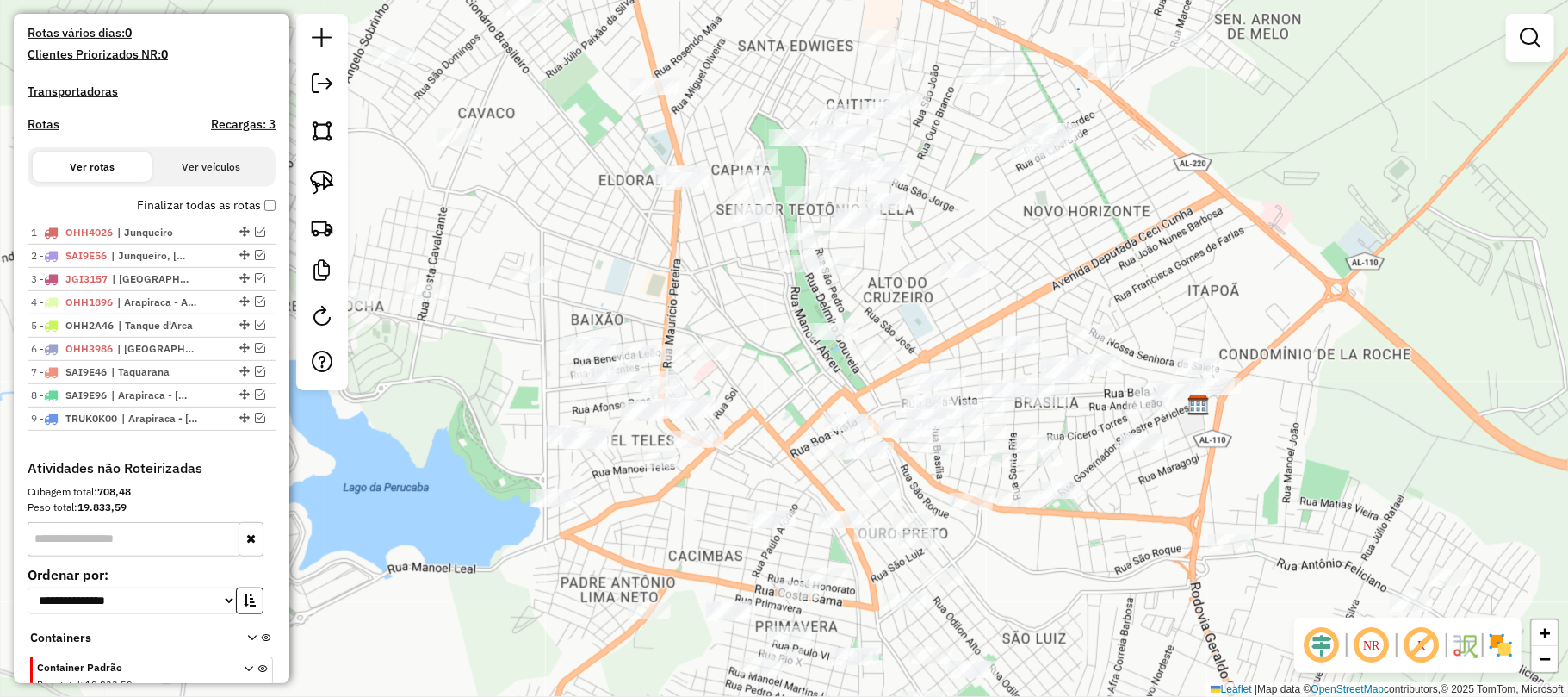
drag, startPoint x: 1011, startPoint y: 232, endPoint x: 968, endPoint y: 202, distance: 52.4
click at [968, 202] on div "Janela de atendimento Grade de atendimento Capacidade Transportadoras Veículos …" at bounding box center [784, 348] width 1568 height 697
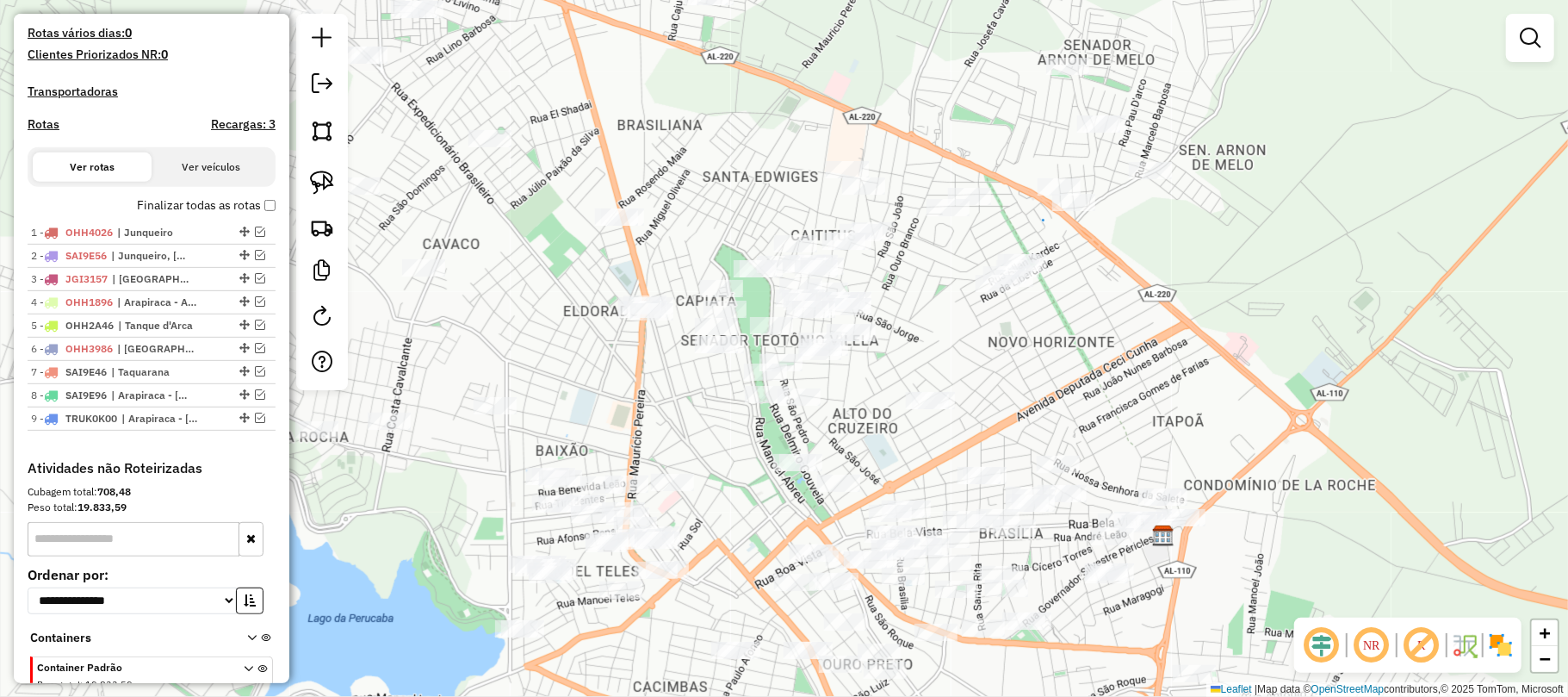
drag, startPoint x: 964, startPoint y: 184, endPoint x: 955, endPoint y: 331, distance: 147.3
click at [955, 331] on div "Janela de atendimento Grade de atendimento Capacidade Transportadoras Veículos …" at bounding box center [784, 348] width 1568 height 697
drag, startPoint x: 322, startPoint y: 177, endPoint x: 687, endPoint y: 263, distance: 375.0
click at [321, 177] on img at bounding box center [322, 182] width 24 height 24
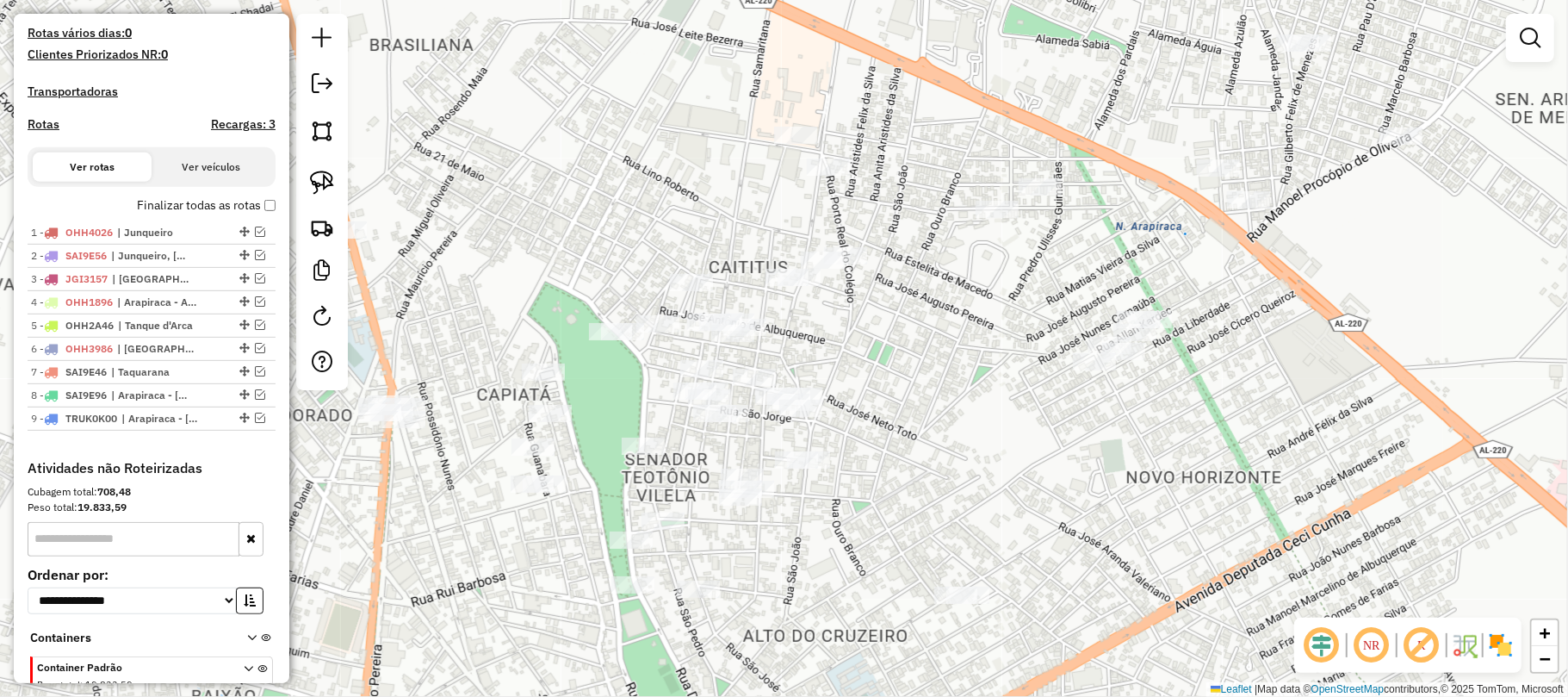
drag, startPoint x: 900, startPoint y: 178, endPoint x: 756, endPoint y: 160, distance: 145.1
click at [740, 185] on div "Janela de atendimento Grade de atendimento Capacidade Transportadoras Veículos …" at bounding box center [784, 348] width 1568 height 697
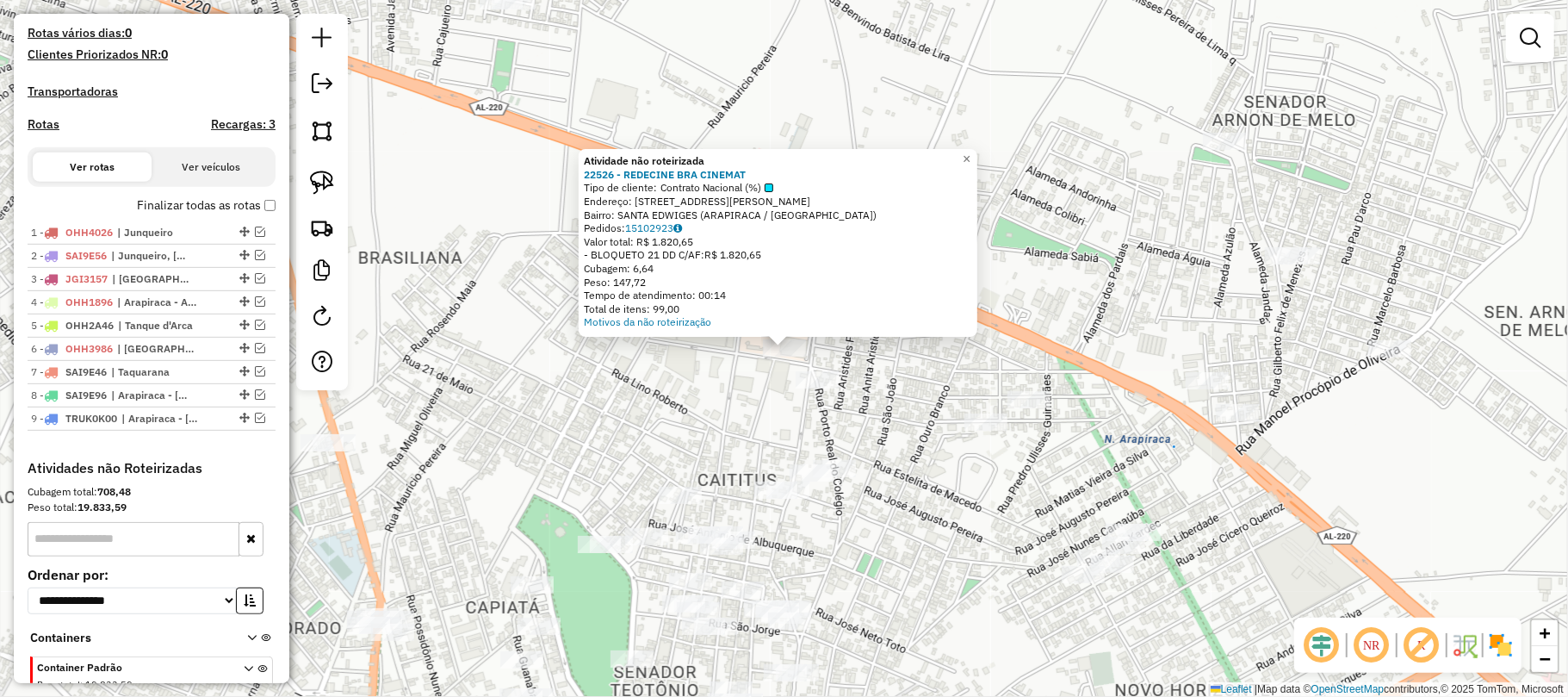
click at [855, 113] on div "Atividade não roteirizada 22526 - REDECINE BRA CINEMAT Tipo de cliente: Contrat…" at bounding box center [784, 348] width 1568 height 697
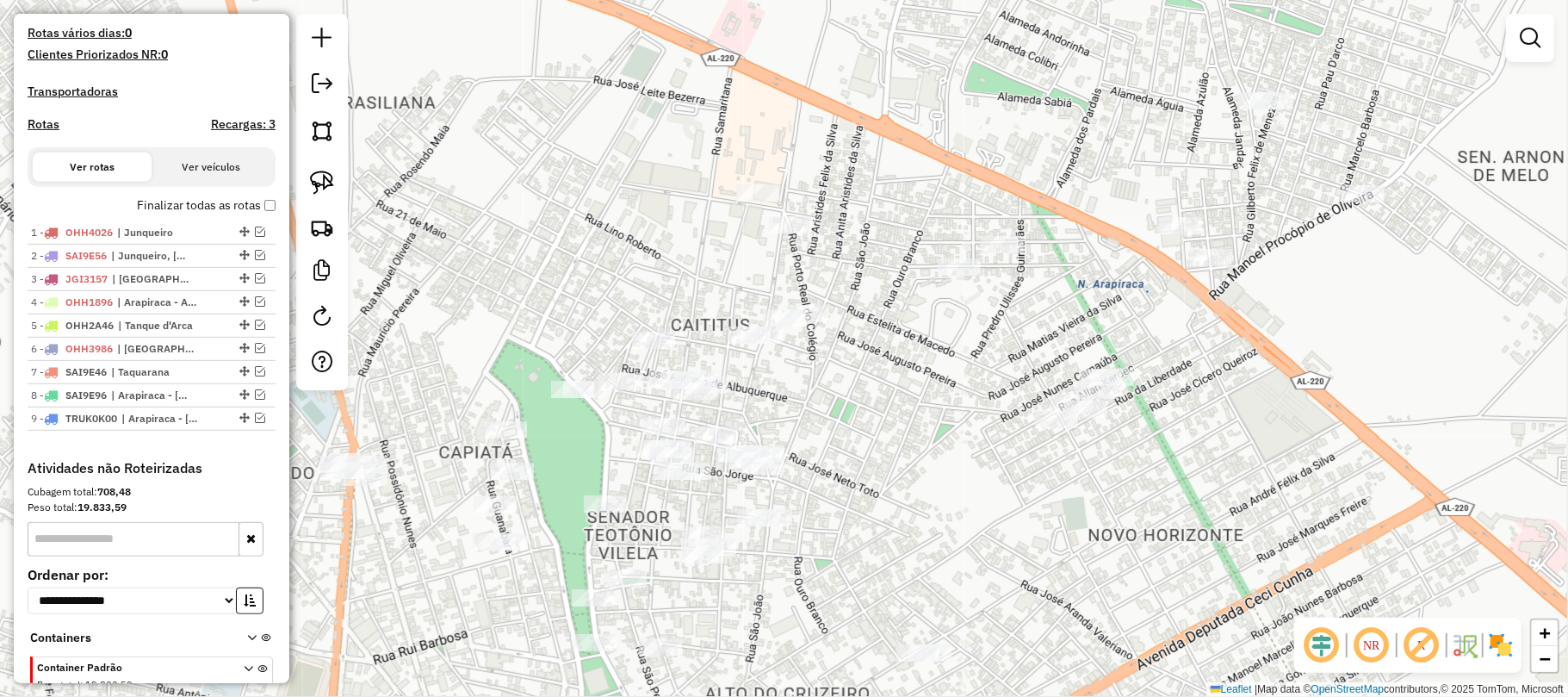
drag, startPoint x: 864, startPoint y: 333, endPoint x: 830, endPoint y: 190, distance: 147.0
click at [830, 190] on div "Janela de atendimento Grade de atendimento Capacidade Transportadoras Veículos …" at bounding box center [784, 348] width 1568 height 697
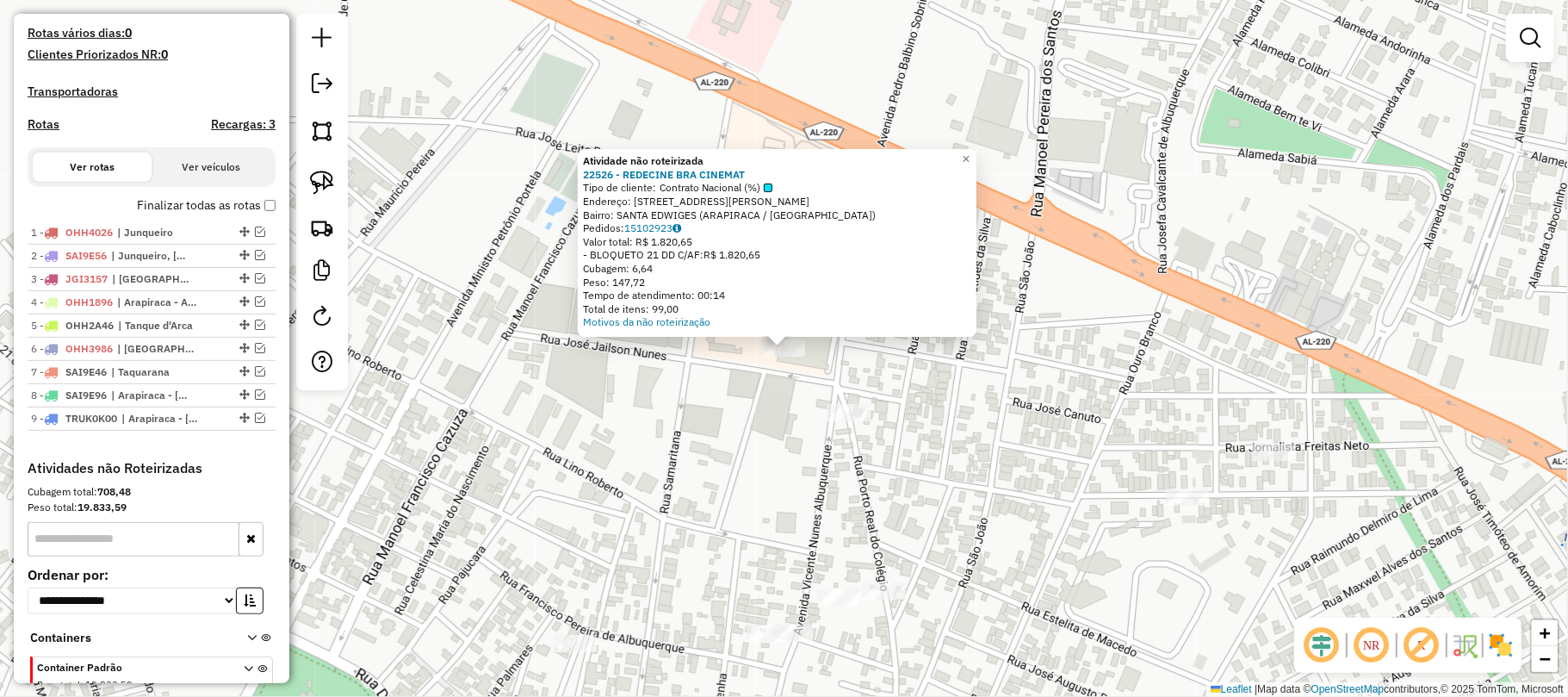
click at [696, 379] on div "Atividade não roteirizada 22526 - REDECINE BRA CINEMAT Tipo de cliente: Contrat…" at bounding box center [784, 348] width 1568 height 697
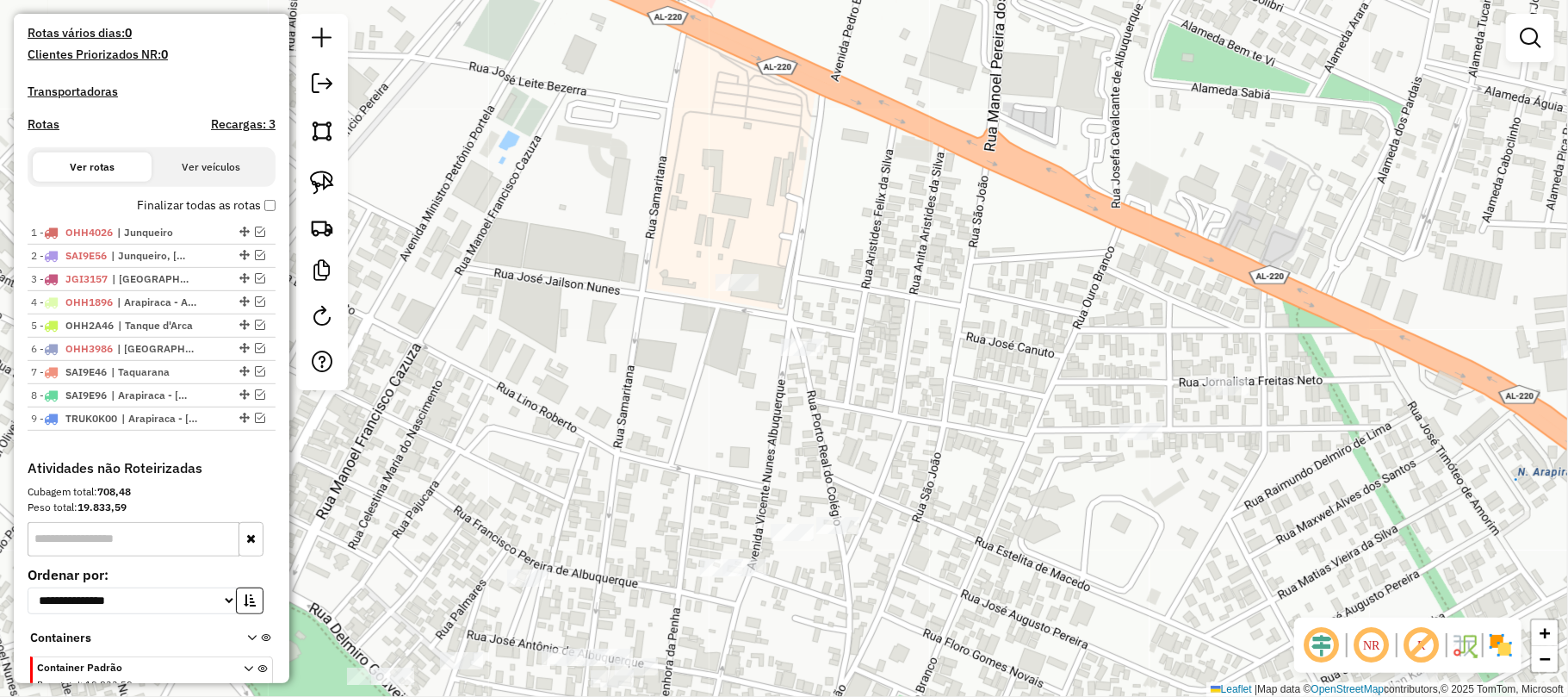
drag, startPoint x: 764, startPoint y: 420, endPoint x: 723, endPoint y: 369, distance: 65.4
click at [723, 369] on div "Janela de atendimento Grade de atendimento Capacidade Transportadoras Veículos …" at bounding box center [784, 348] width 1568 height 697
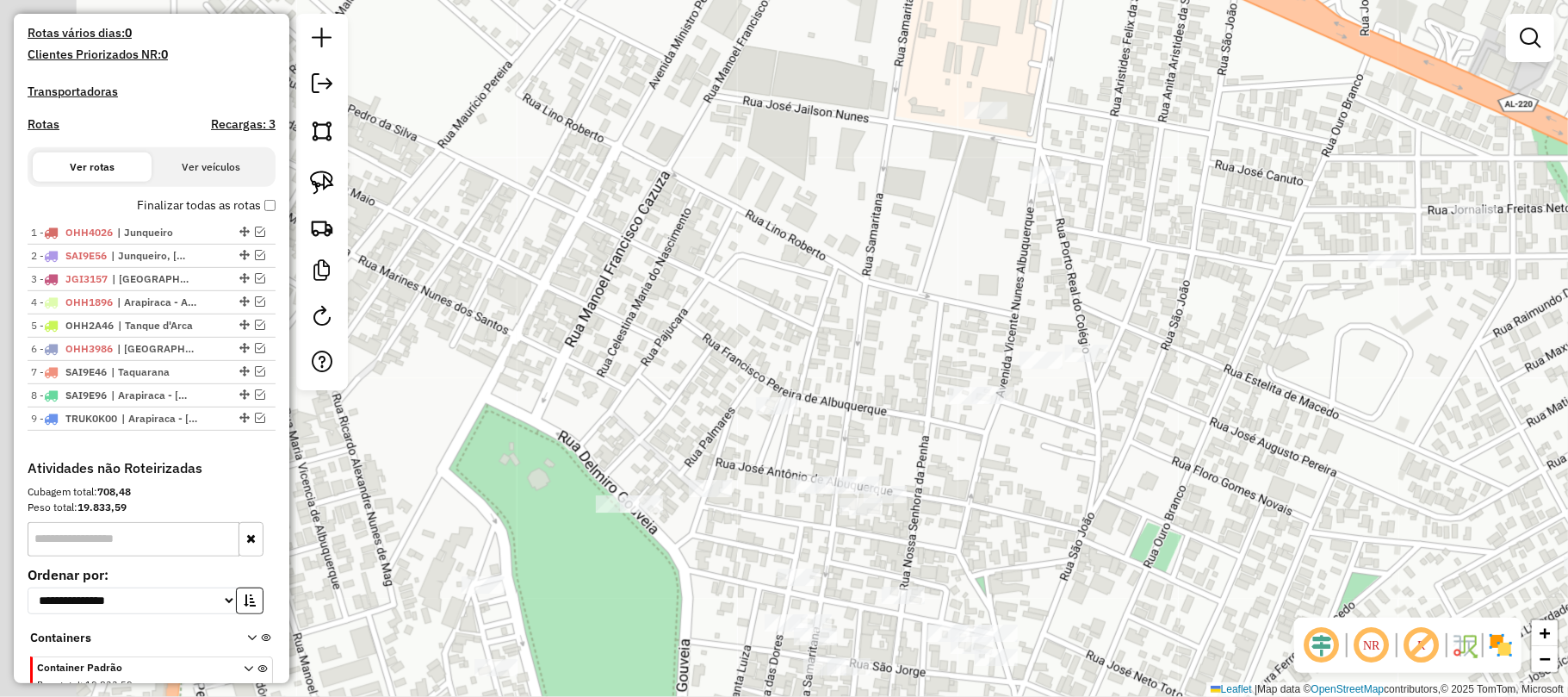
drag, startPoint x: 682, startPoint y: 410, endPoint x: 931, endPoint y: 237, distance: 303.2
click at [931, 237] on div "Janela de atendimento Grade de atendimento Capacidade Transportadoras Veículos …" at bounding box center [784, 348] width 1568 height 697
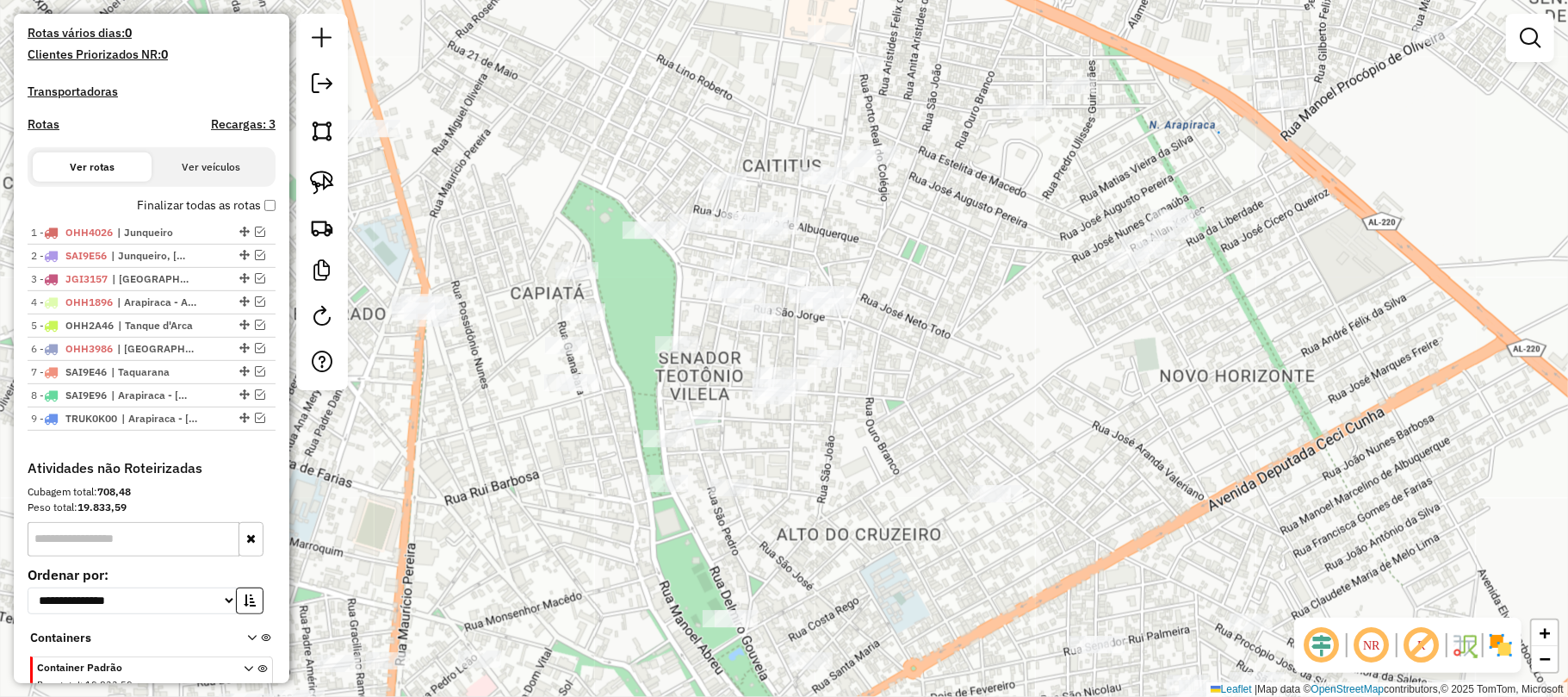
drag, startPoint x: 877, startPoint y: 283, endPoint x: 757, endPoint y: 131, distance: 193.7
click at [757, 131] on div "Janela de atendimento Grade de atendimento Capacidade Transportadoras Veículos …" at bounding box center [784, 348] width 1568 height 697
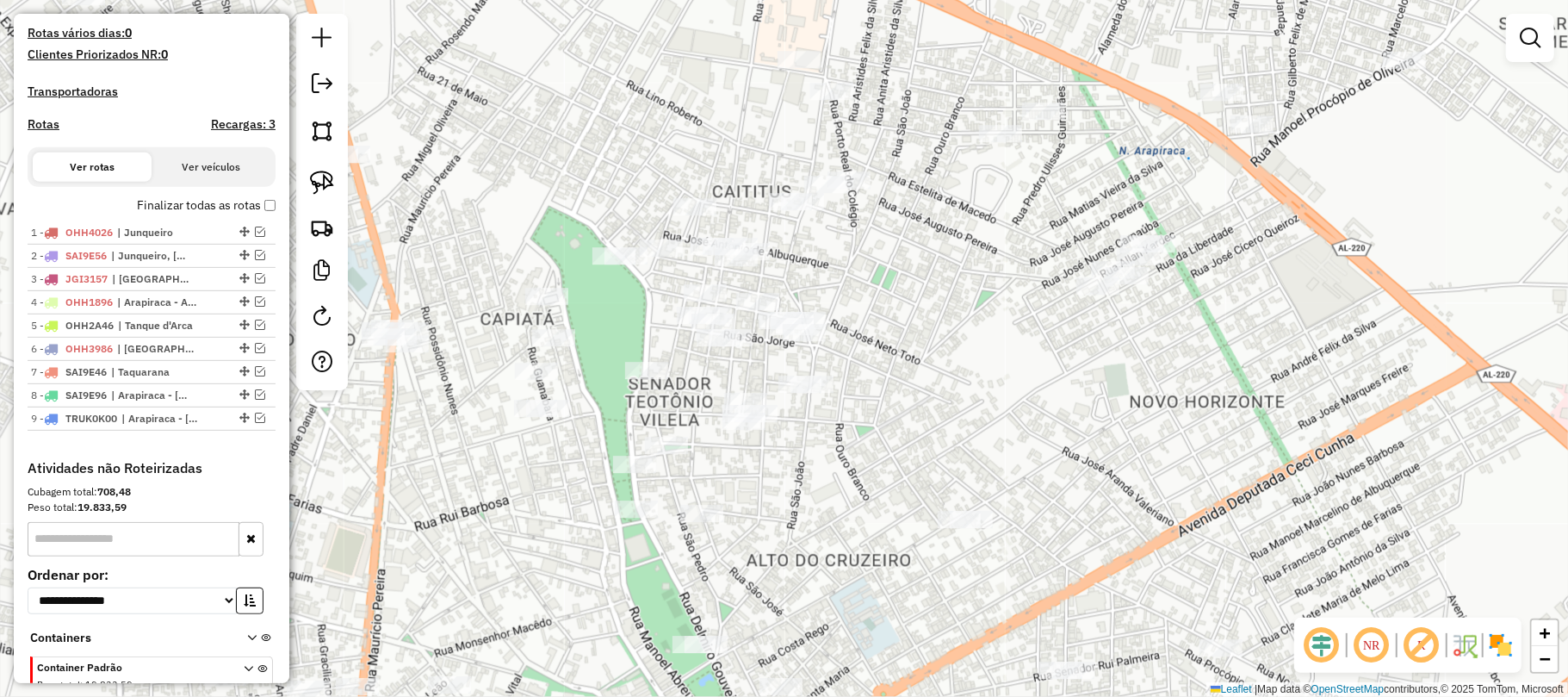
drag, startPoint x: 776, startPoint y: 161, endPoint x: 746, endPoint y: 187, distance: 39.7
click at [746, 187] on div "Janela de atendimento Grade de atendimento Capacidade Transportadoras Veículos …" at bounding box center [784, 348] width 1568 height 697
click at [318, 190] on img at bounding box center [322, 182] width 24 height 24
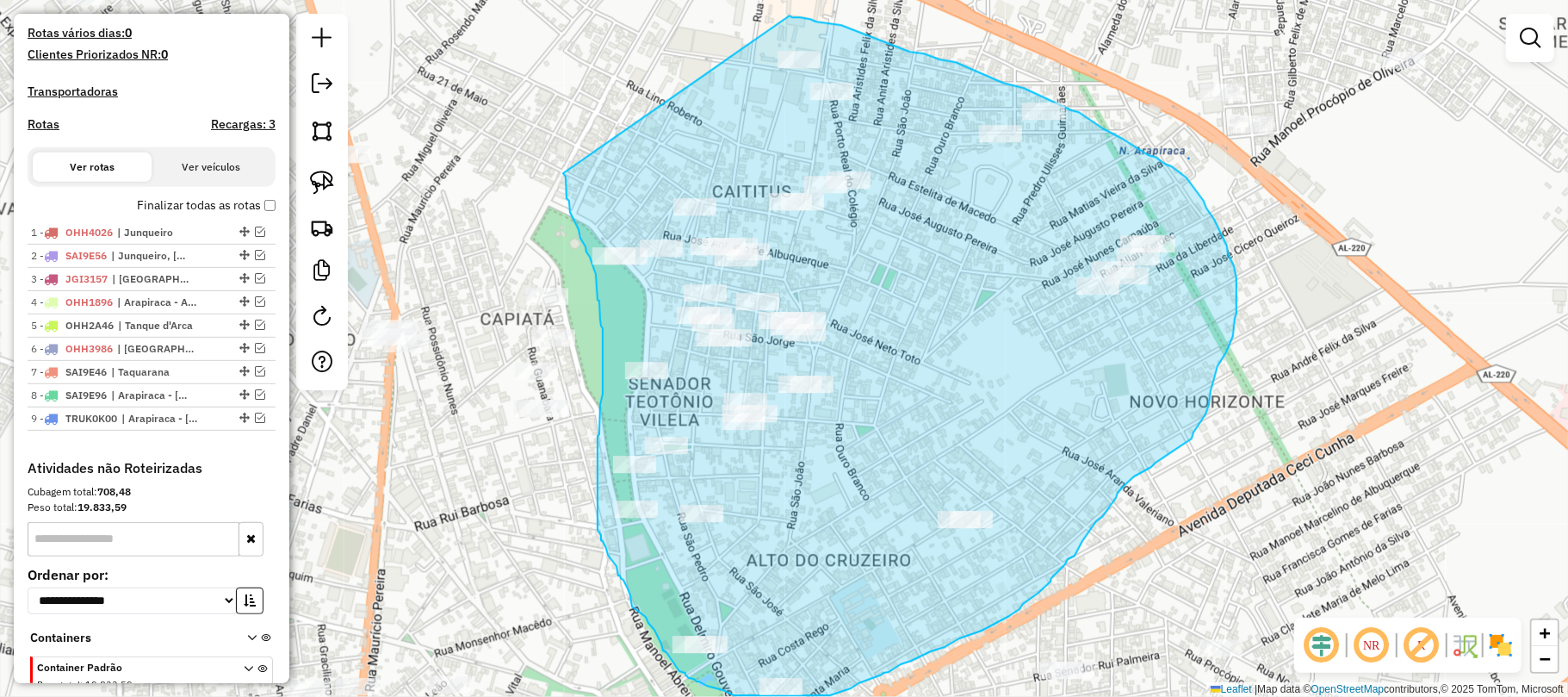
drag, startPoint x: 563, startPoint y: 173, endPoint x: 789, endPoint y: 15, distance: 275.8
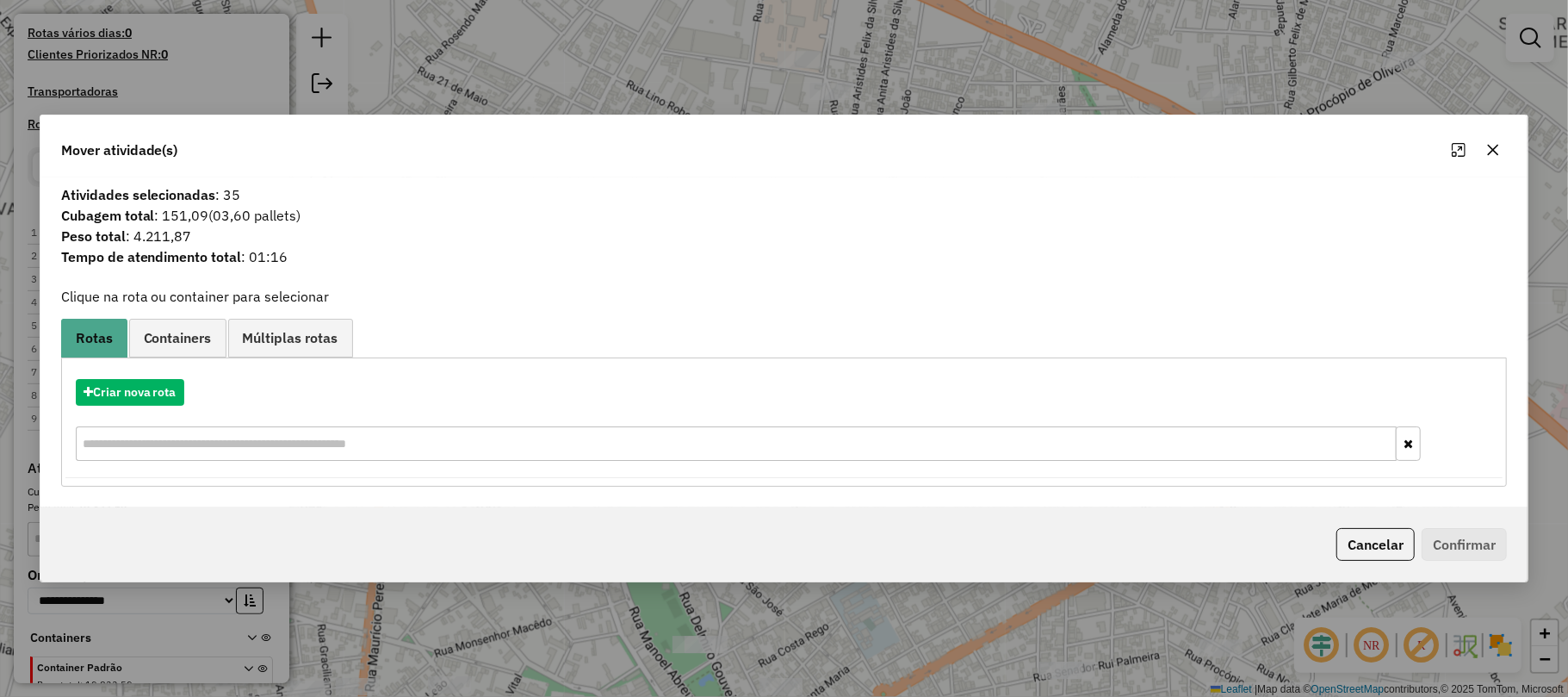
click at [1492, 145] on icon "button" at bounding box center [1492, 149] width 13 height 13
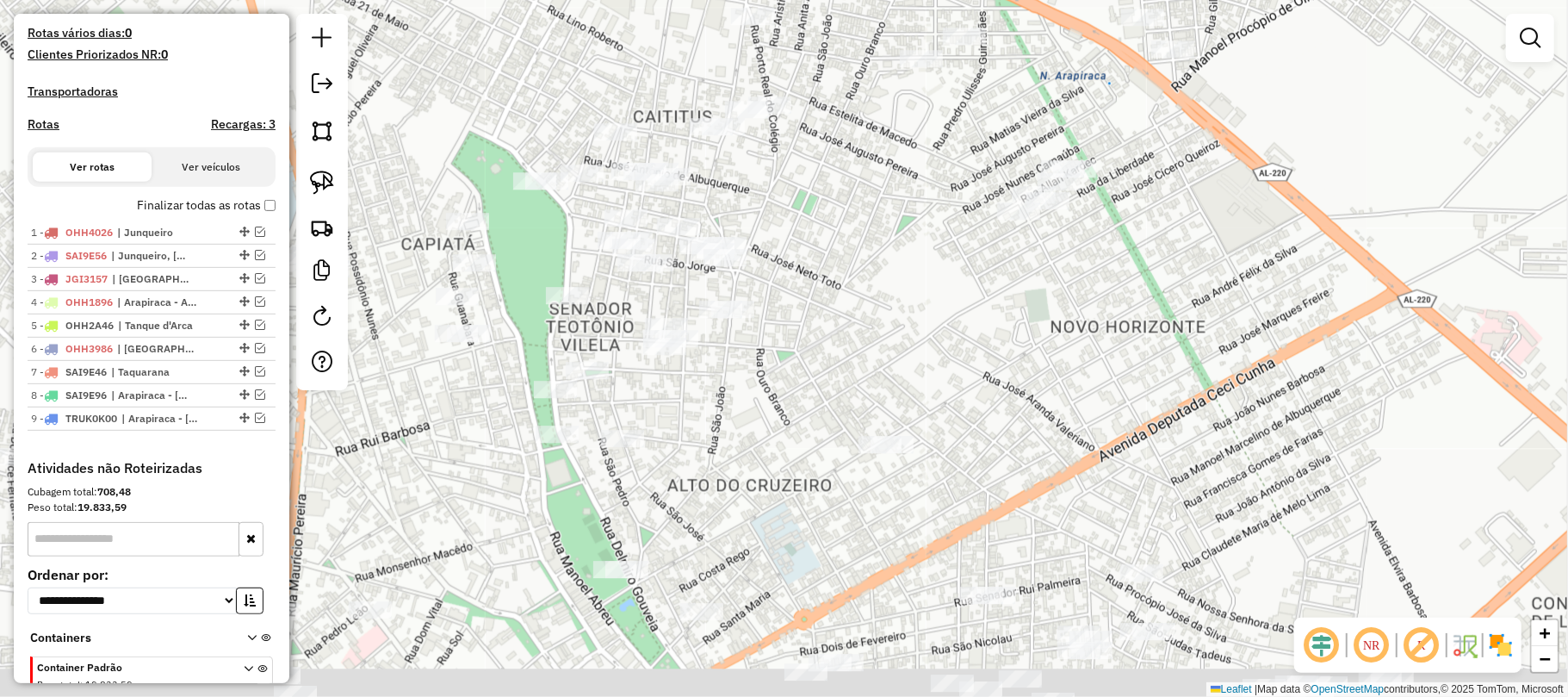
drag, startPoint x: 563, startPoint y: 201, endPoint x: 484, endPoint y: 126, distance: 108.9
click at [484, 126] on div "Janela de atendimento Grade de atendimento Capacidade Transportadoras Veículos …" at bounding box center [784, 348] width 1568 height 697
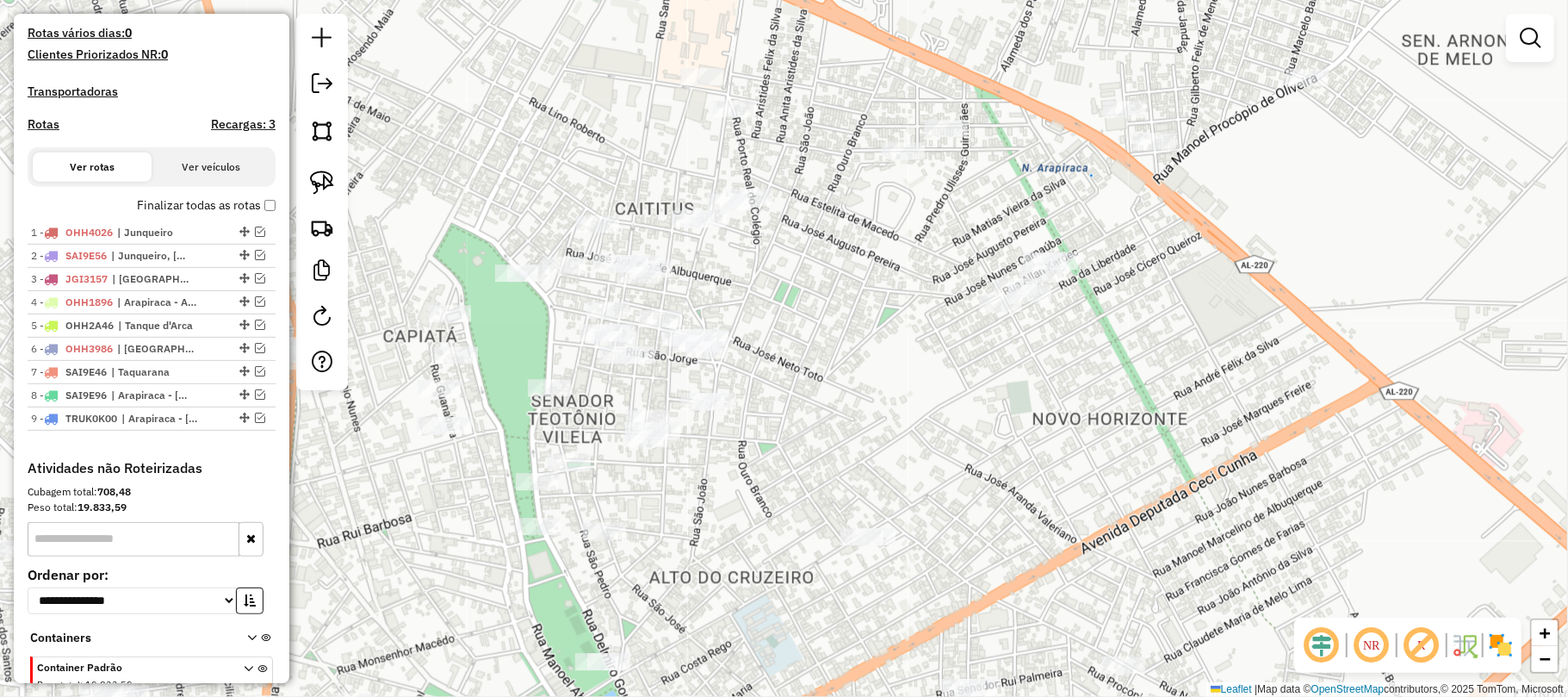
drag, startPoint x: 659, startPoint y: 112, endPoint x: 641, endPoint y: 211, distance: 100.6
click at [641, 211] on div "Janela de atendimento Grade de atendimento Capacidade Transportadoras Veículos …" at bounding box center [784, 348] width 1568 height 697
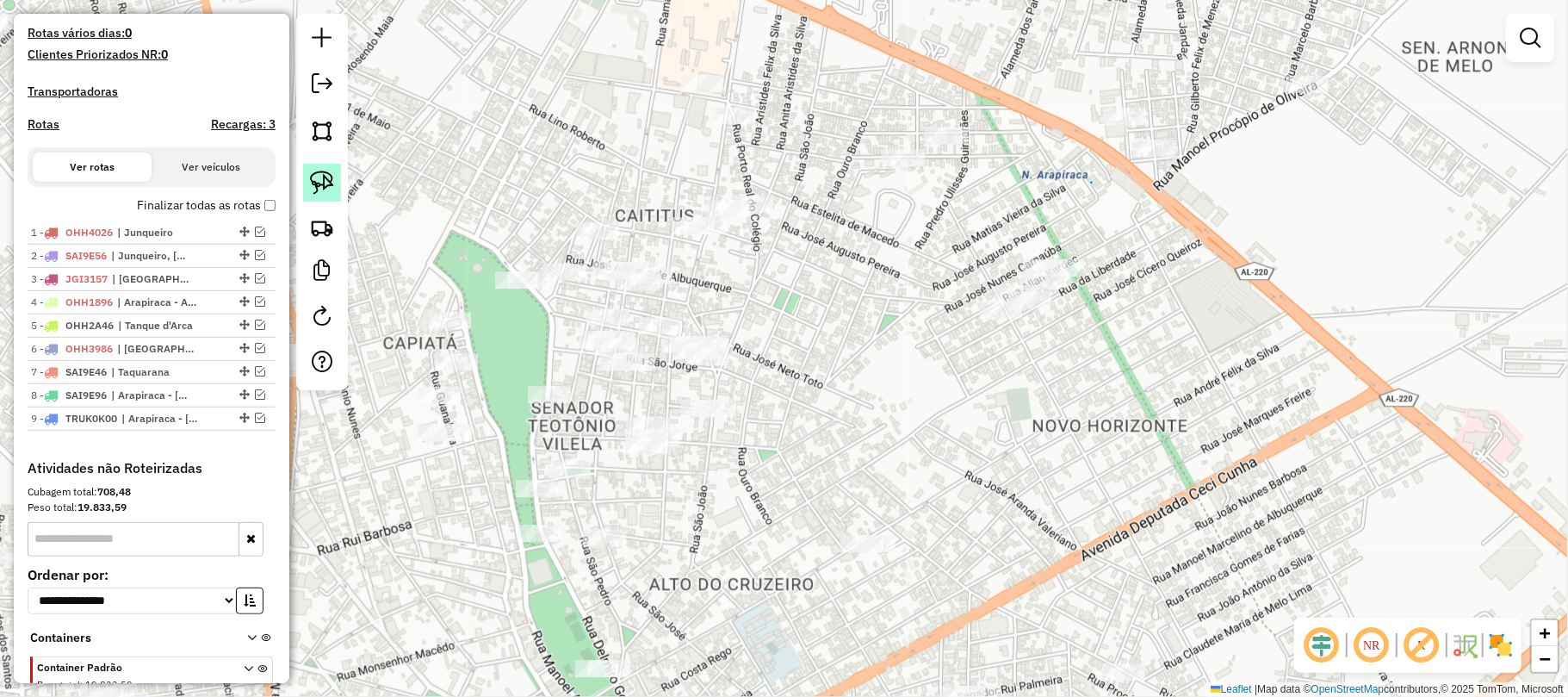
drag, startPoint x: 315, startPoint y: 183, endPoint x: 327, endPoint y: 183, distance: 12.0
click at [318, 183] on img at bounding box center [322, 182] width 24 height 24
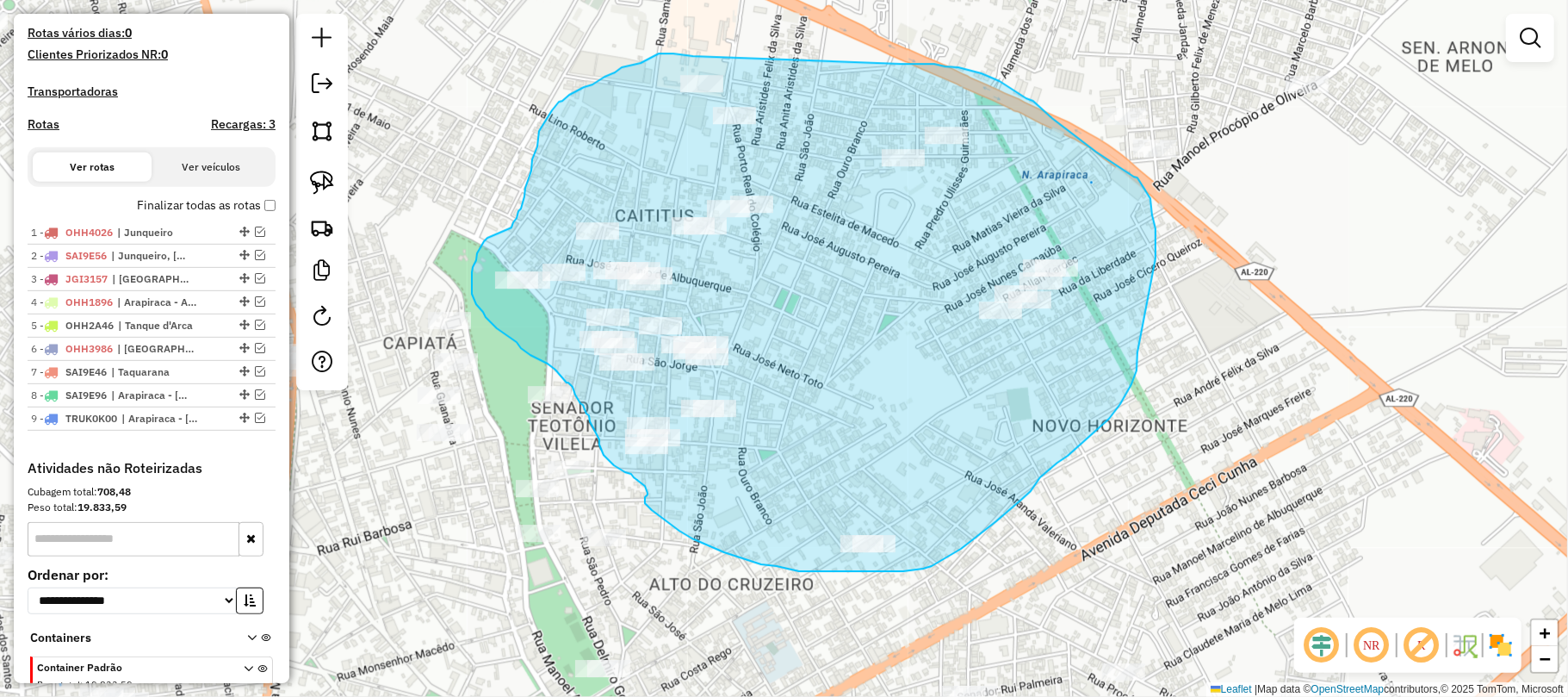
drag, startPoint x: 693, startPoint y: 56, endPoint x: 865, endPoint y: 61, distance: 172.1
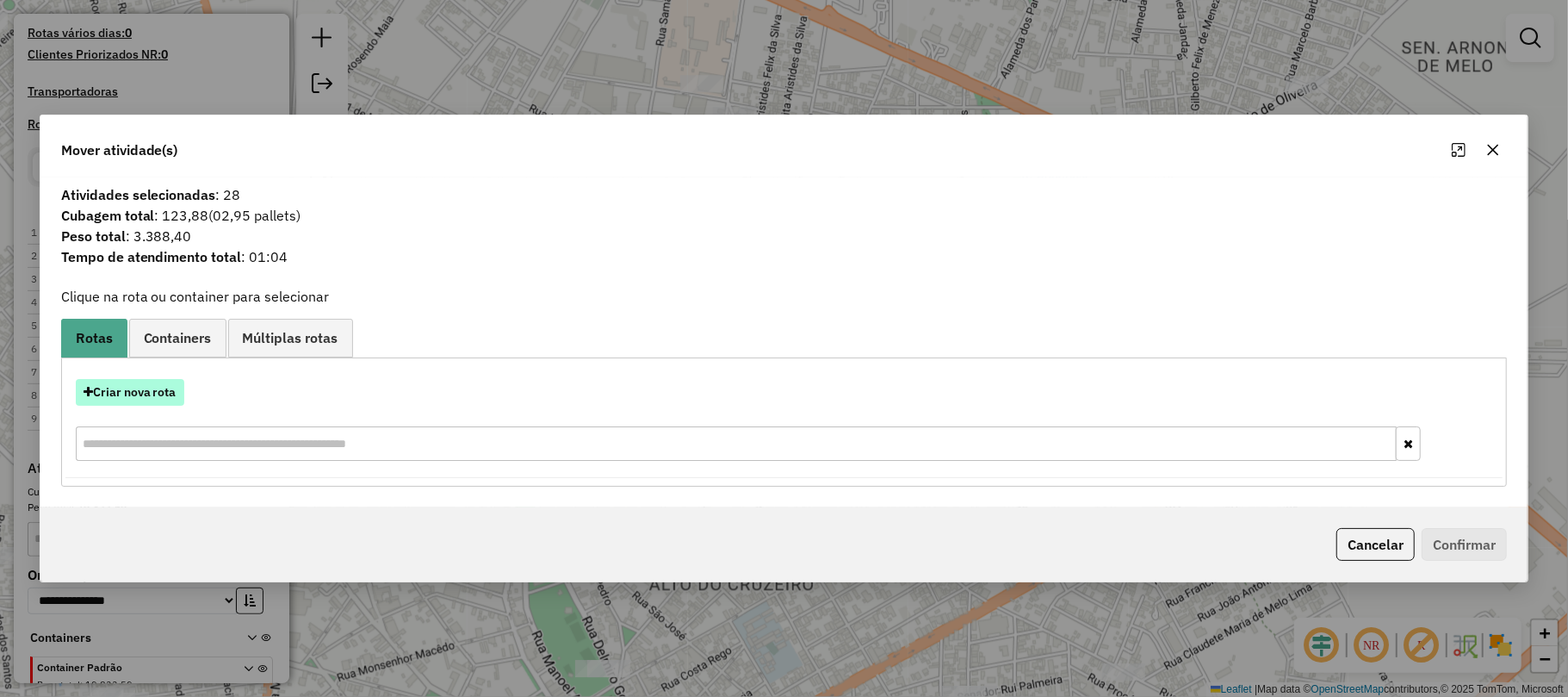
click at [111, 385] on button "Criar nova rota" at bounding box center [130, 393] width 109 height 27
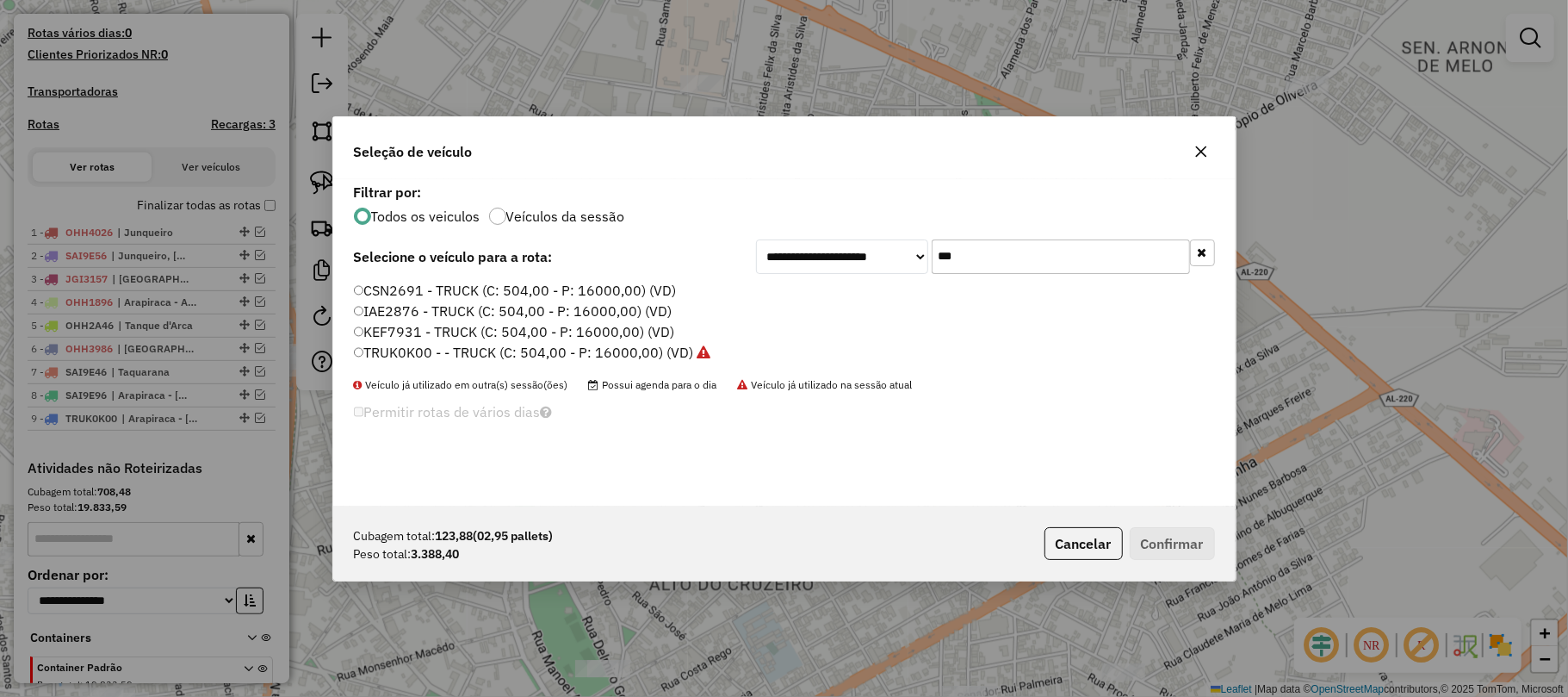
drag, startPoint x: 994, startPoint y: 253, endPoint x: 921, endPoint y: 256, distance: 73.1
click at [921, 256] on div "**********" at bounding box center [986, 256] width 459 height 35
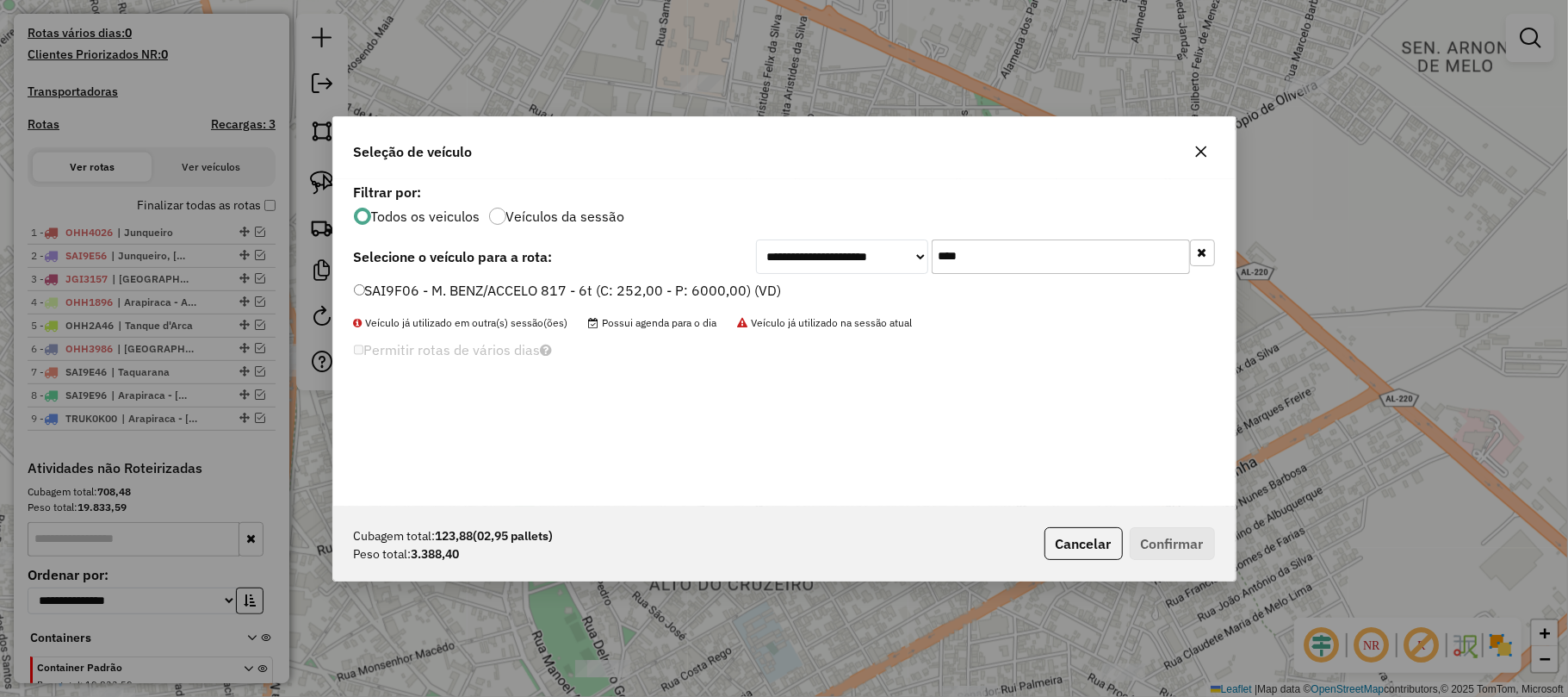
type input "****"
click at [583, 286] on label "SAI9F06 - M. BENZ/ACCELO 817 - 6t (C: 252,00 - P: 6000,00) (VD)" at bounding box center [568, 290] width 428 height 21
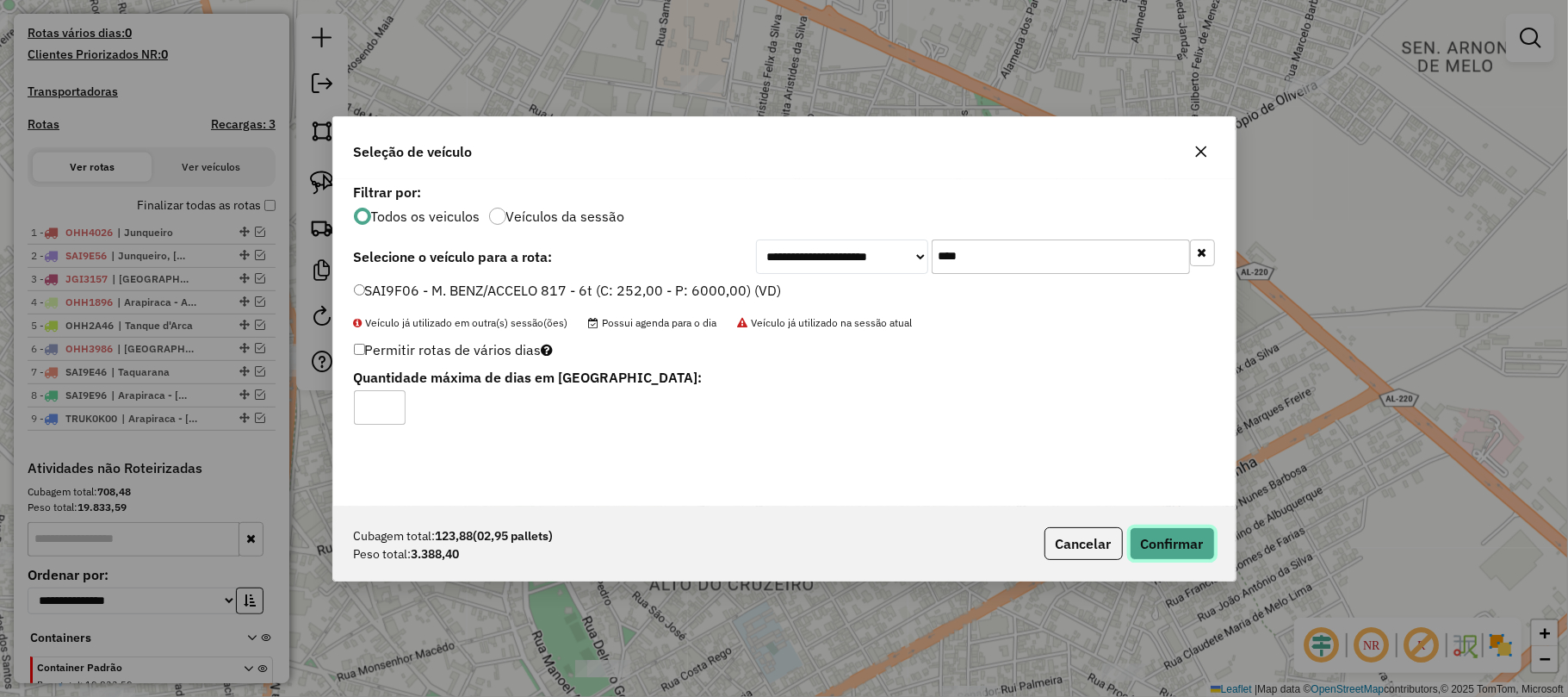
click at [1176, 555] on button "Confirmar" at bounding box center [1172, 543] width 86 height 33
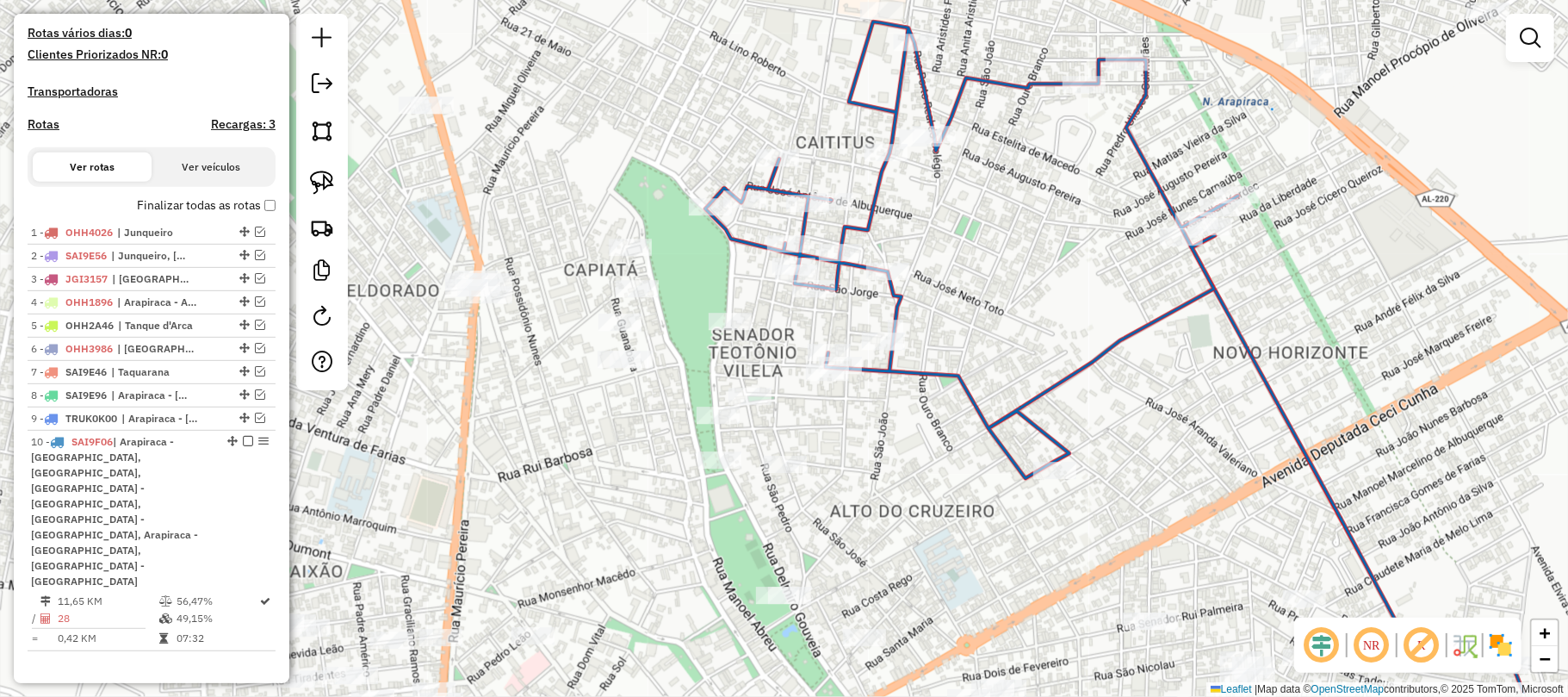
drag, startPoint x: 513, startPoint y: 214, endPoint x: 696, endPoint y: 141, distance: 197.0
click at [696, 141] on div "Janela de atendimento Grade de atendimento Capacidade Transportadoras Veículos …" at bounding box center [784, 348] width 1568 height 697
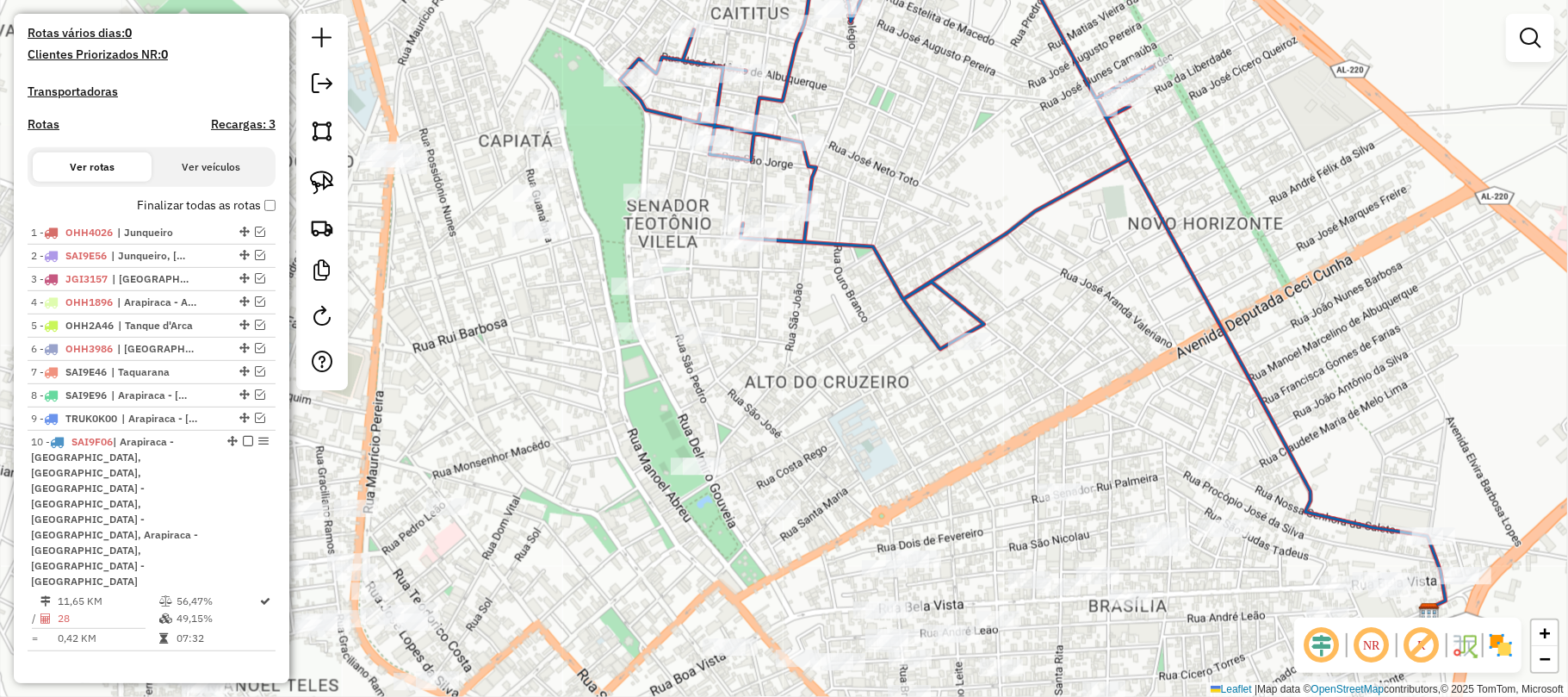
drag, startPoint x: 710, startPoint y: 121, endPoint x: 627, endPoint y: -4, distance: 150.0
click at [627, 0] on html "Aguarde... Pop-up bloqueado! Seu navegador bloqueou automáticamente a abertura …" at bounding box center [784, 348] width 1568 height 697
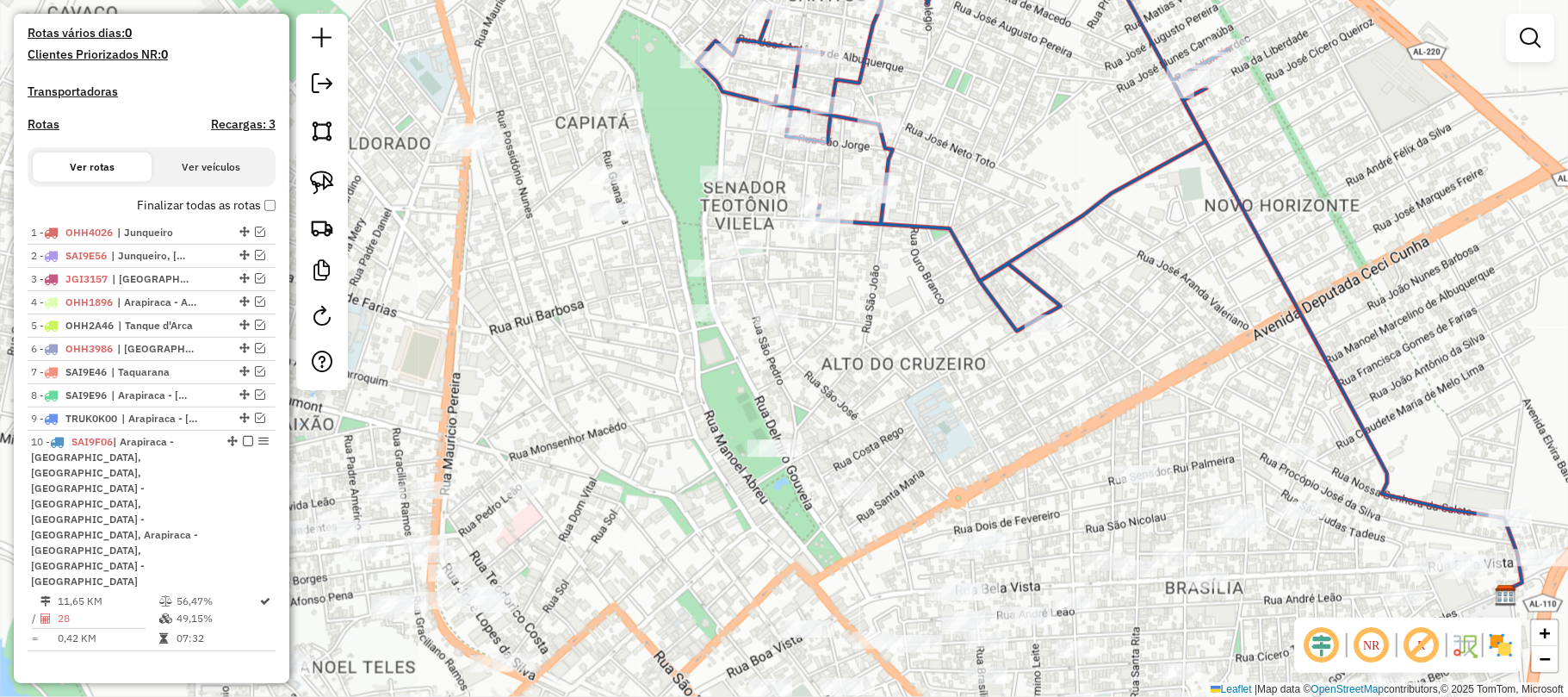
drag, startPoint x: 796, startPoint y: 321, endPoint x: 873, endPoint y: 303, distance: 79.1
click at [873, 303] on div "Janela de atendimento Grade de atendimento Capacidade Transportadoras Veículos …" at bounding box center [784, 348] width 1568 height 697
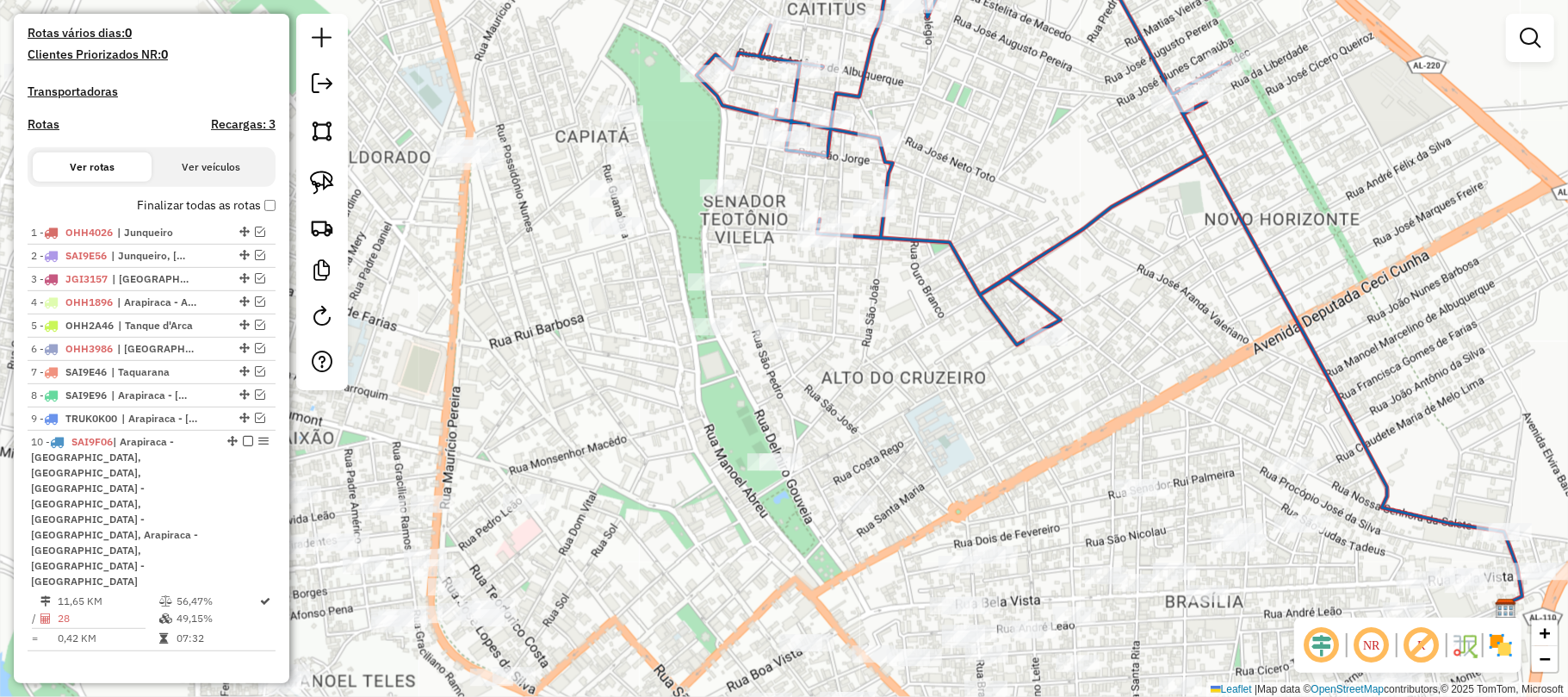
drag, startPoint x: 821, startPoint y: 293, endPoint x: 821, endPoint y: 320, distance: 27.0
click at [821, 320] on div "Janela de atendimento Grade de atendimento Capacidade Transportadoras Veículos …" at bounding box center [784, 348] width 1568 height 697
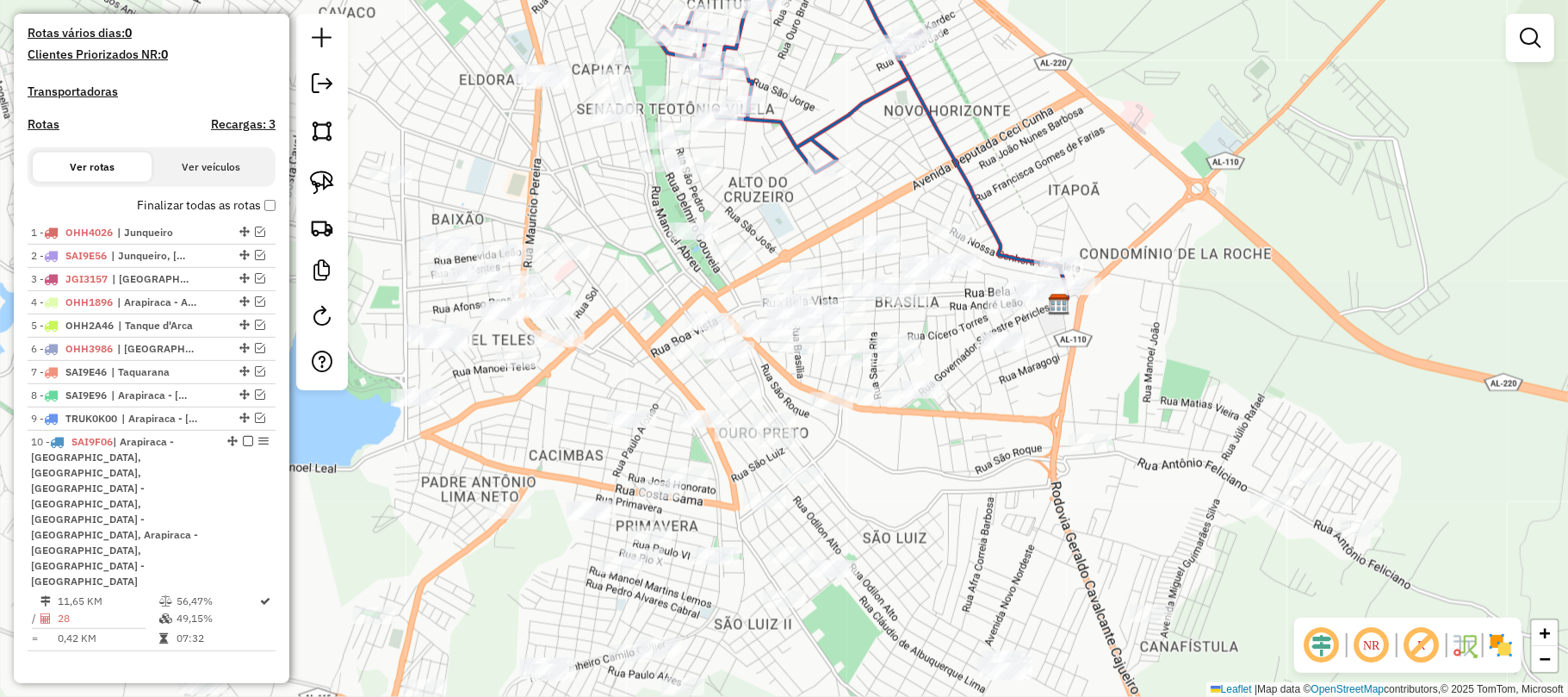
drag, startPoint x: 911, startPoint y: 390, endPoint x: 833, endPoint y: 233, distance: 175.3
click at [833, 233] on div "Janela de atendimento Grade de atendimento Capacidade Transportadoras Veículos …" at bounding box center [784, 348] width 1568 height 697
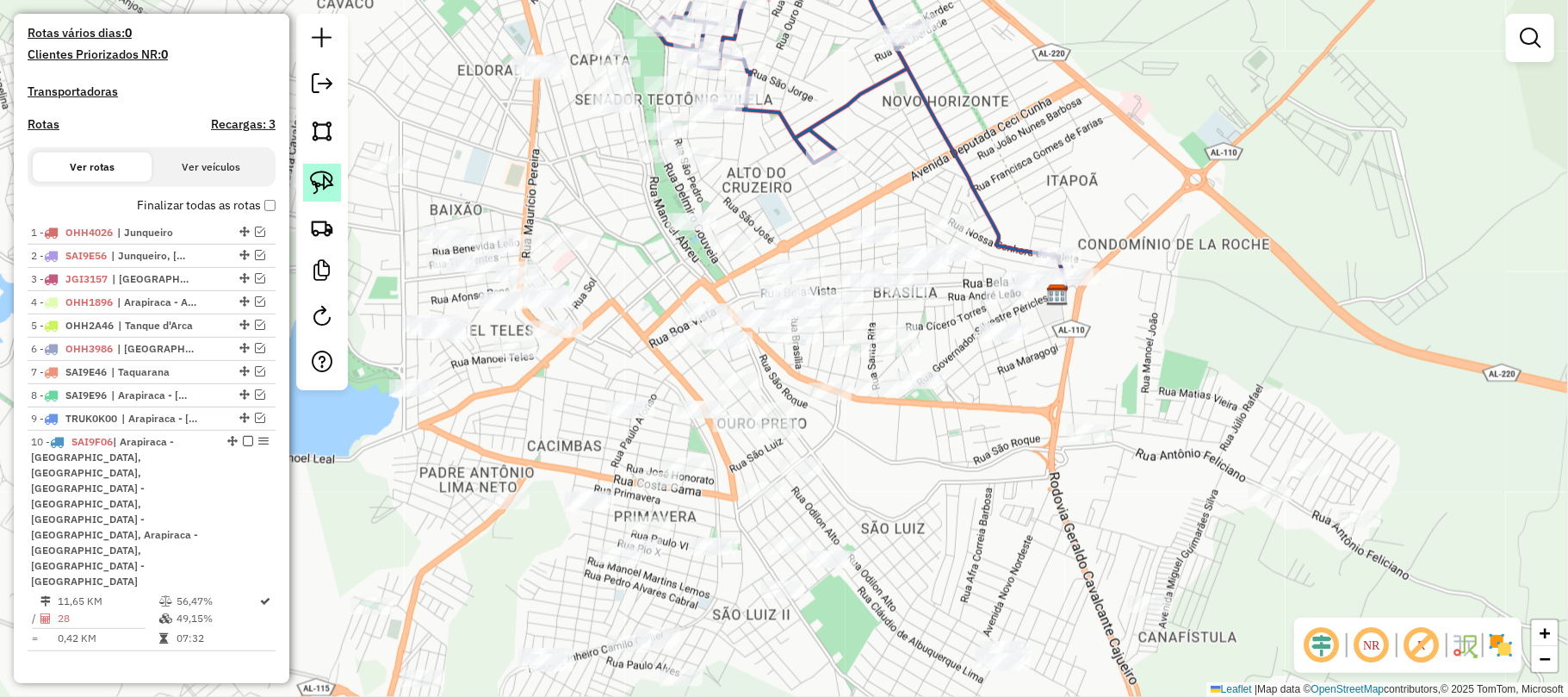
click at [321, 178] on img at bounding box center [322, 182] width 24 height 24
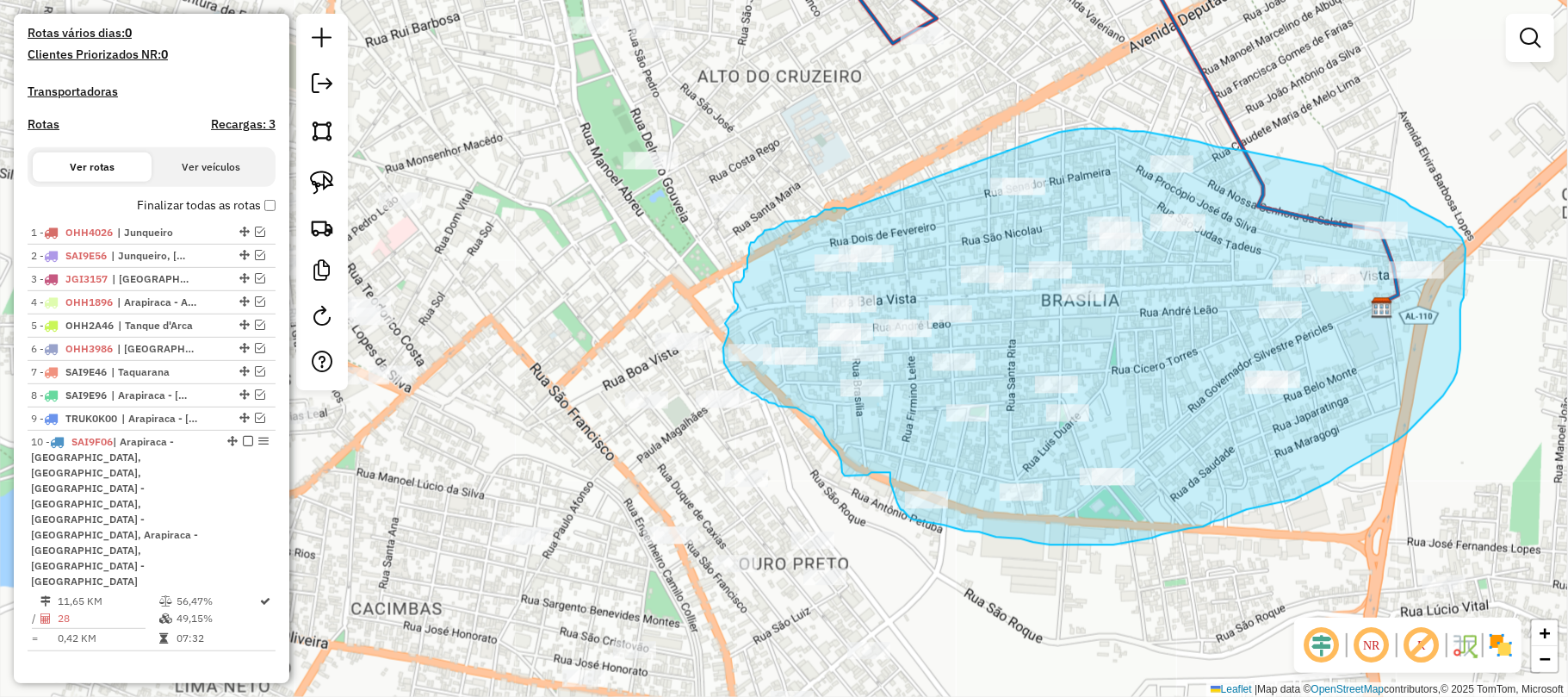
drag, startPoint x: 790, startPoint y: 246, endPoint x: 989, endPoint y: 142, distance: 224.5
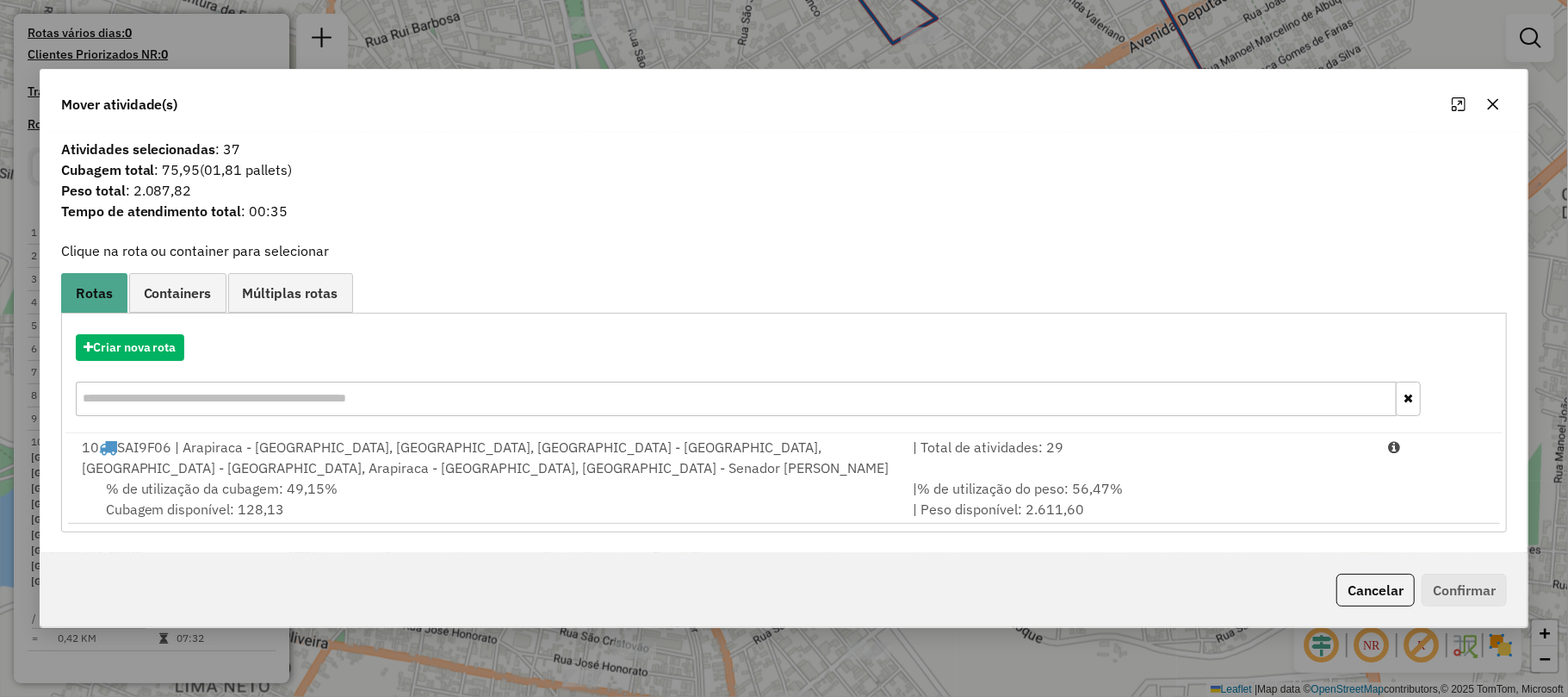
click at [1492, 101] on icon "button" at bounding box center [1492, 104] width 13 height 13
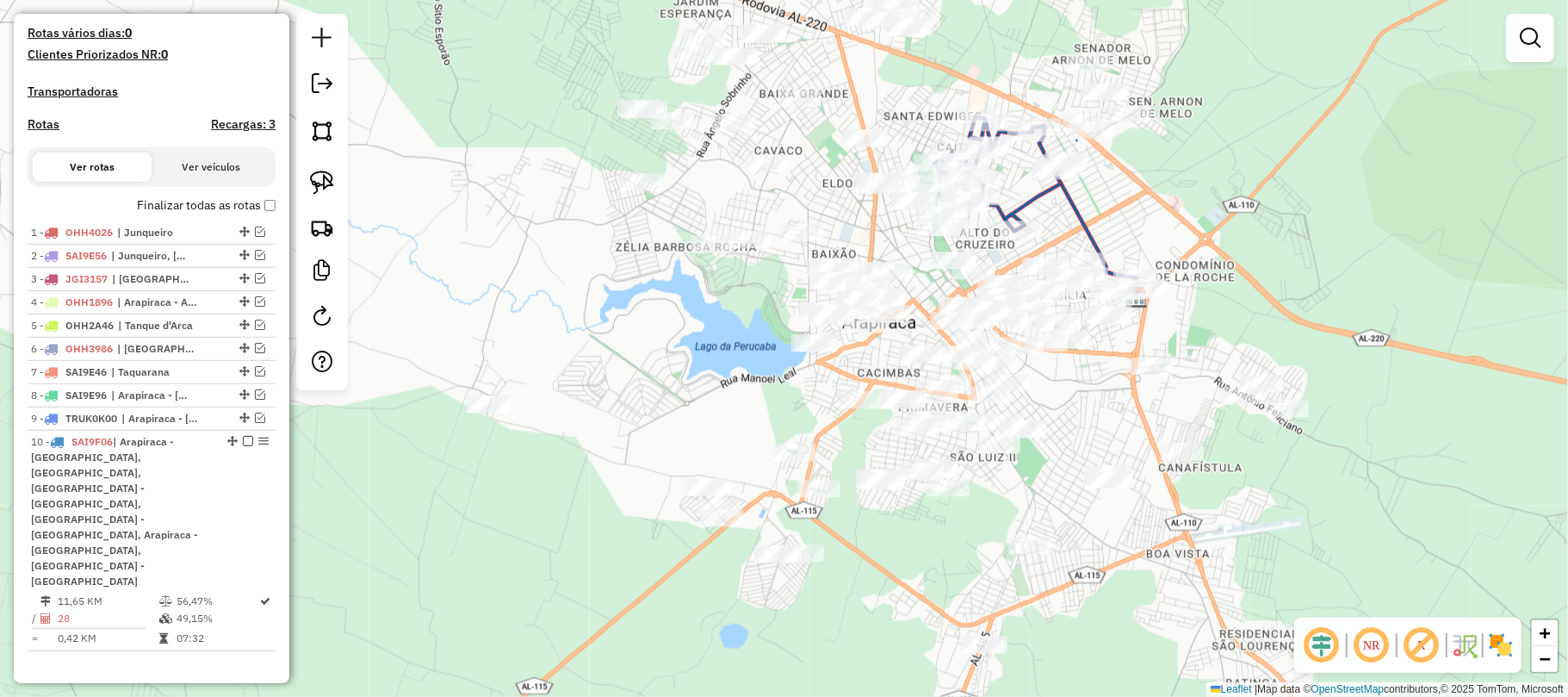
drag, startPoint x: 1250, startPoint y: 112, endPoint x: 1147, endPoint y: 222, distance: 150.7
click at [1165, 237] on div "Janela de atendimento Grade de atendimento Capacidade Transportadoras Veículos …" at bounding box center [784, 348] width 1568 height 697
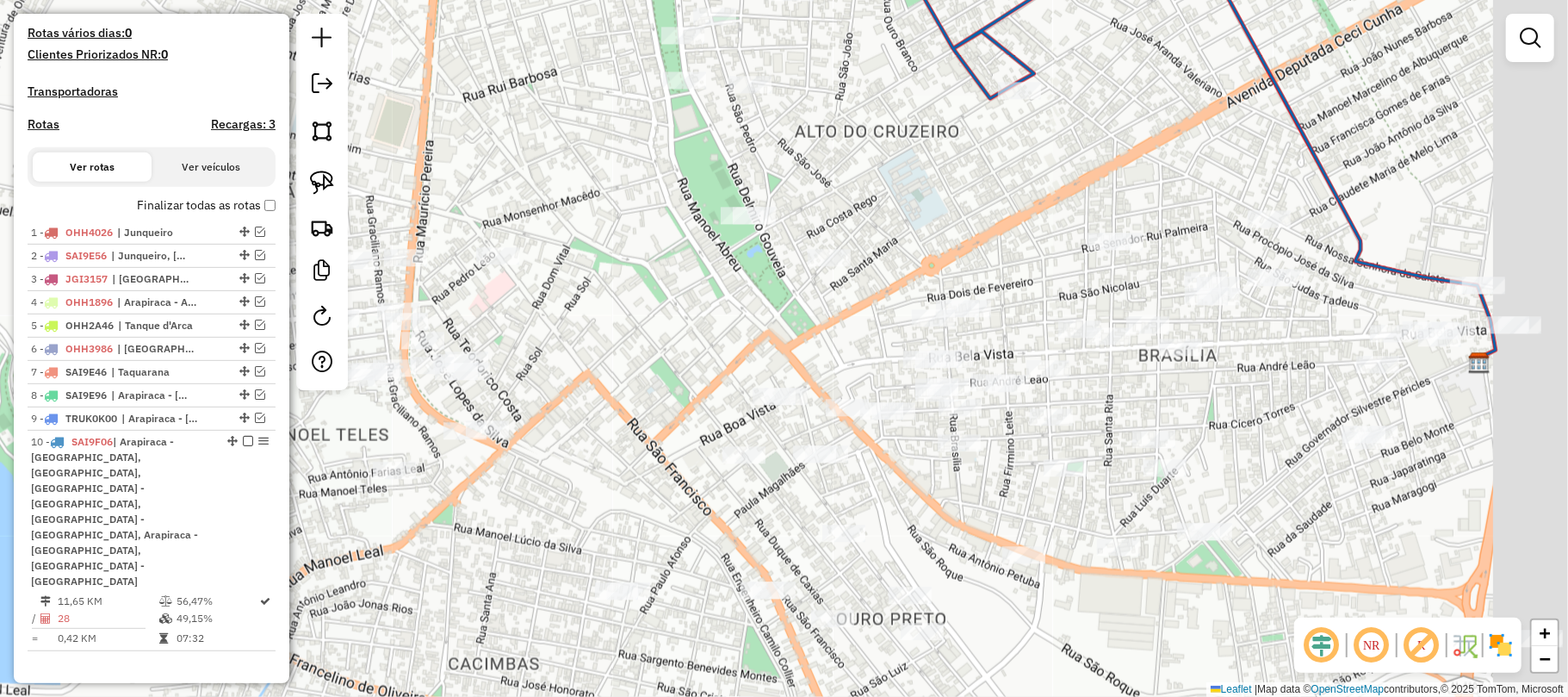
drag, startPoint x: 1028, startPoint y: 277, endPoint x: 885, endPoint y: 159, distance: 185.4
click at [885, 159] on div "Janela de atendimento Grade de atendimento Capacidade Transportadoras Veículos …" at bounding box center [784, 348] width 1568 height 697
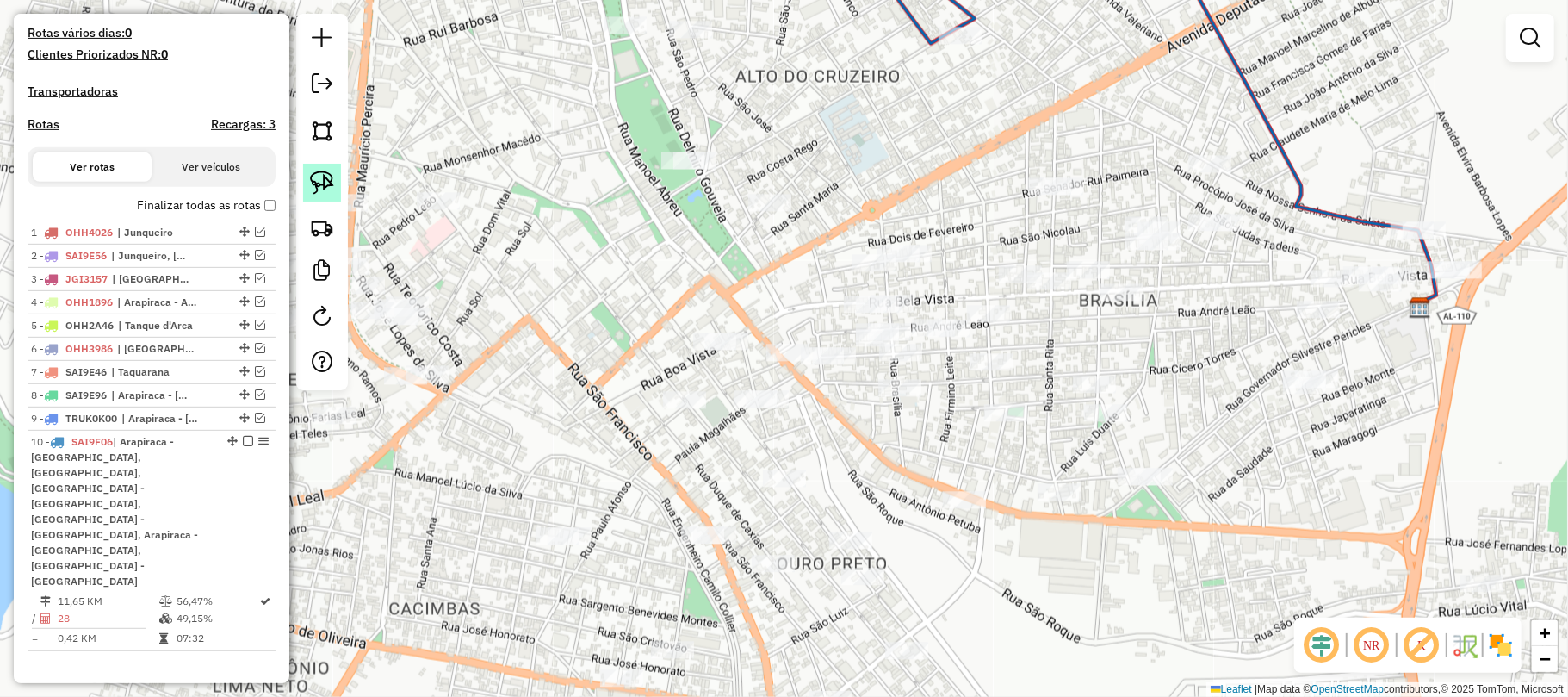
click at [318, 173] on img at bounding box center [322, 182] width 24 height 24
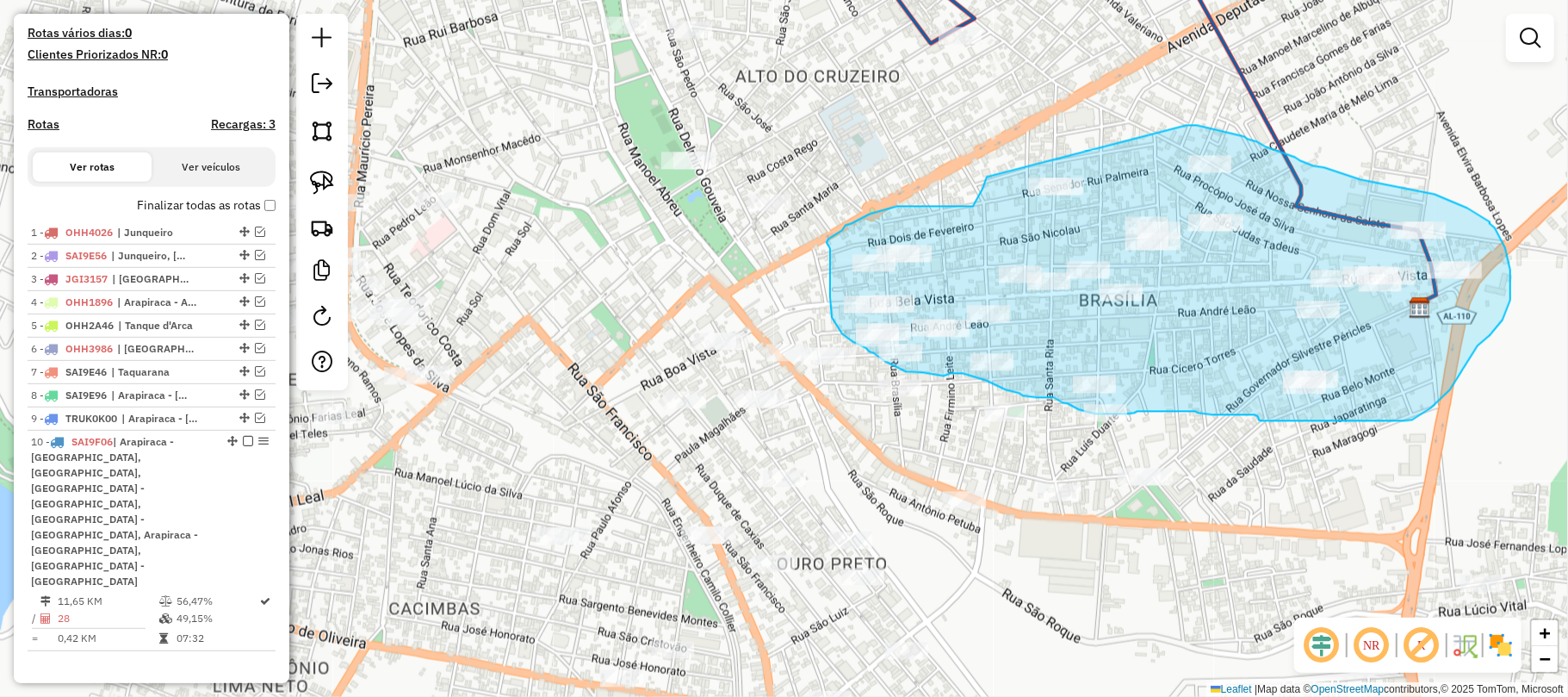
drag, startPoint x: 978, startPoint y: 198, endPoint x: 1186, endPoint y: 125, distance: 220.4
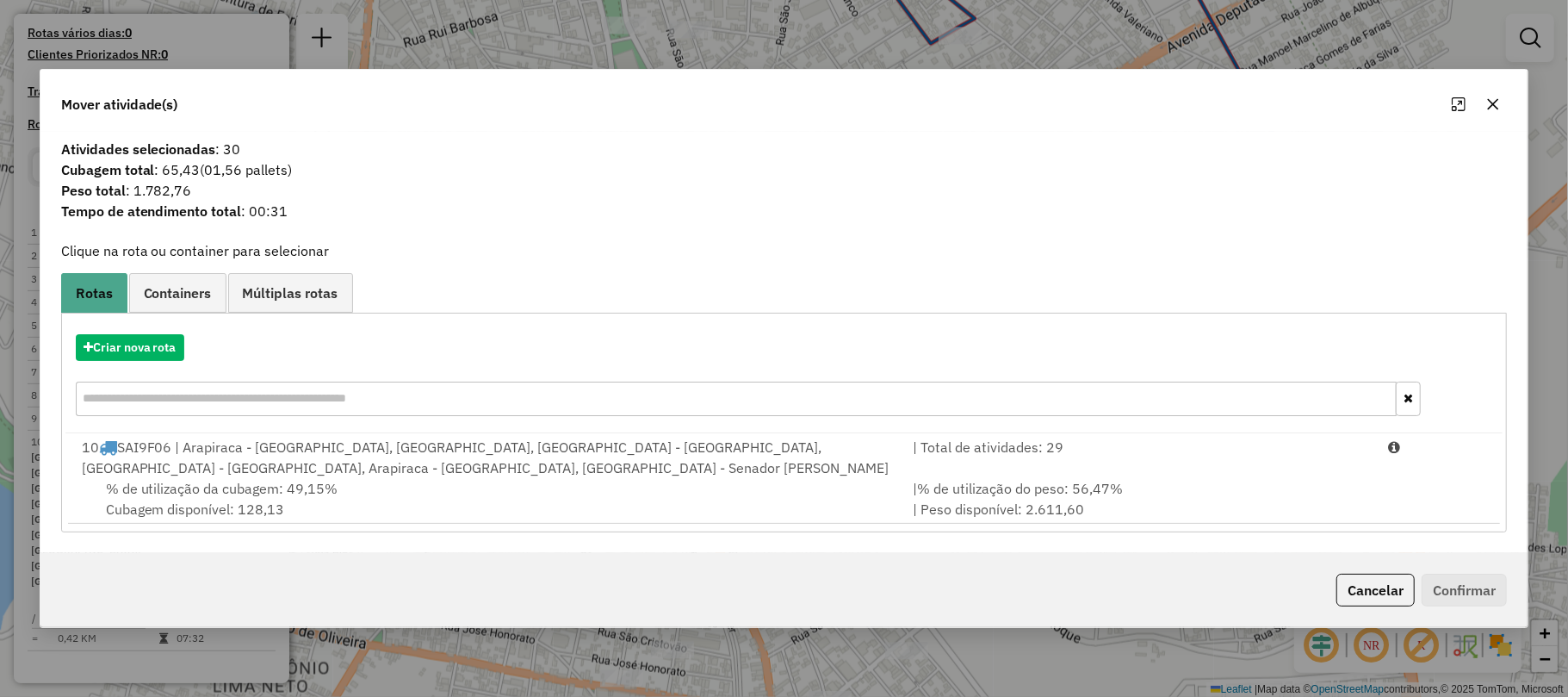
click at [1497, 104] on icon "button" at bounding box center [1492, 104] width 13 height 13
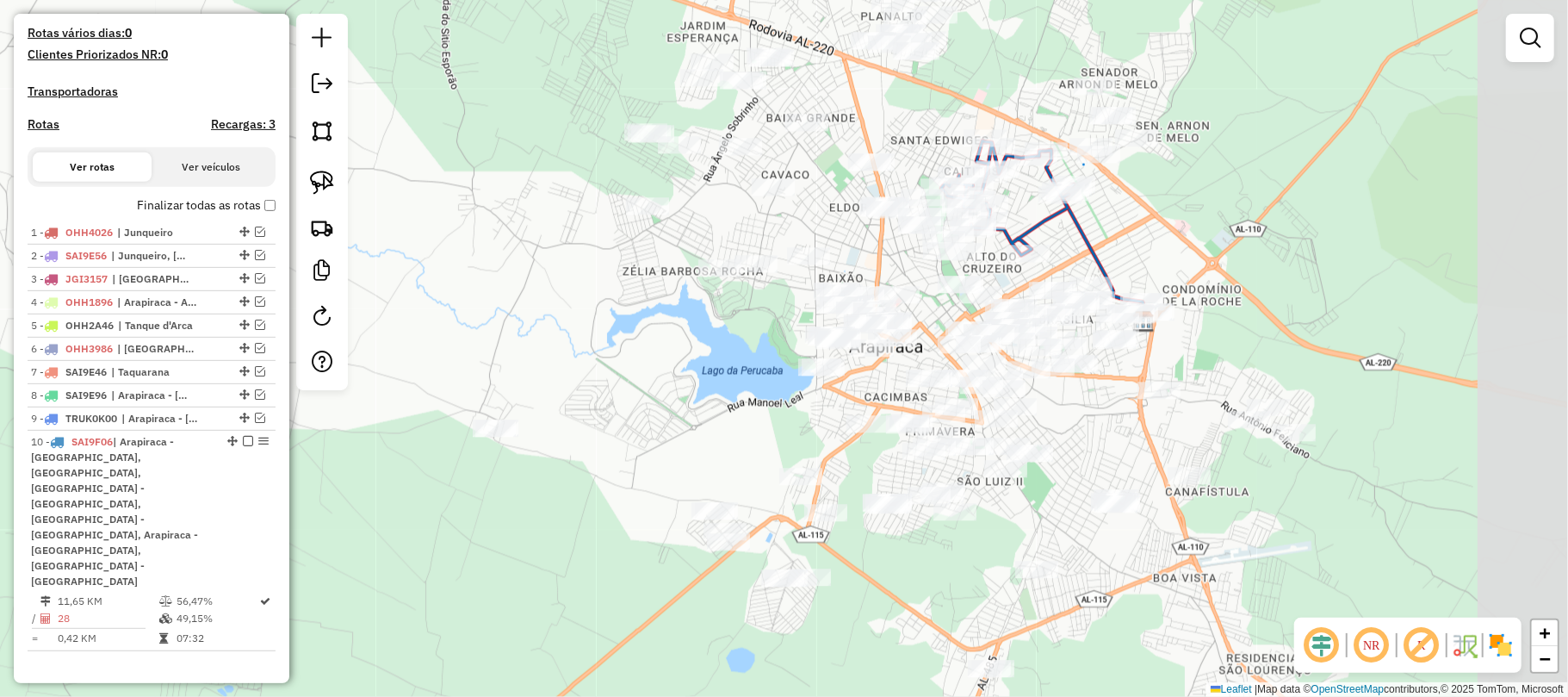
drag, startPoint x: 1328, startPoint y: 126, endPoint x: 1123, endPoint y: 236, distance: 232.6
click at [1125, 236] on div "Janela de atendimento Grade de atendimento Capacidade Transportadoras Veículos …" at bounding box center [784, 348] width 1568 height 697
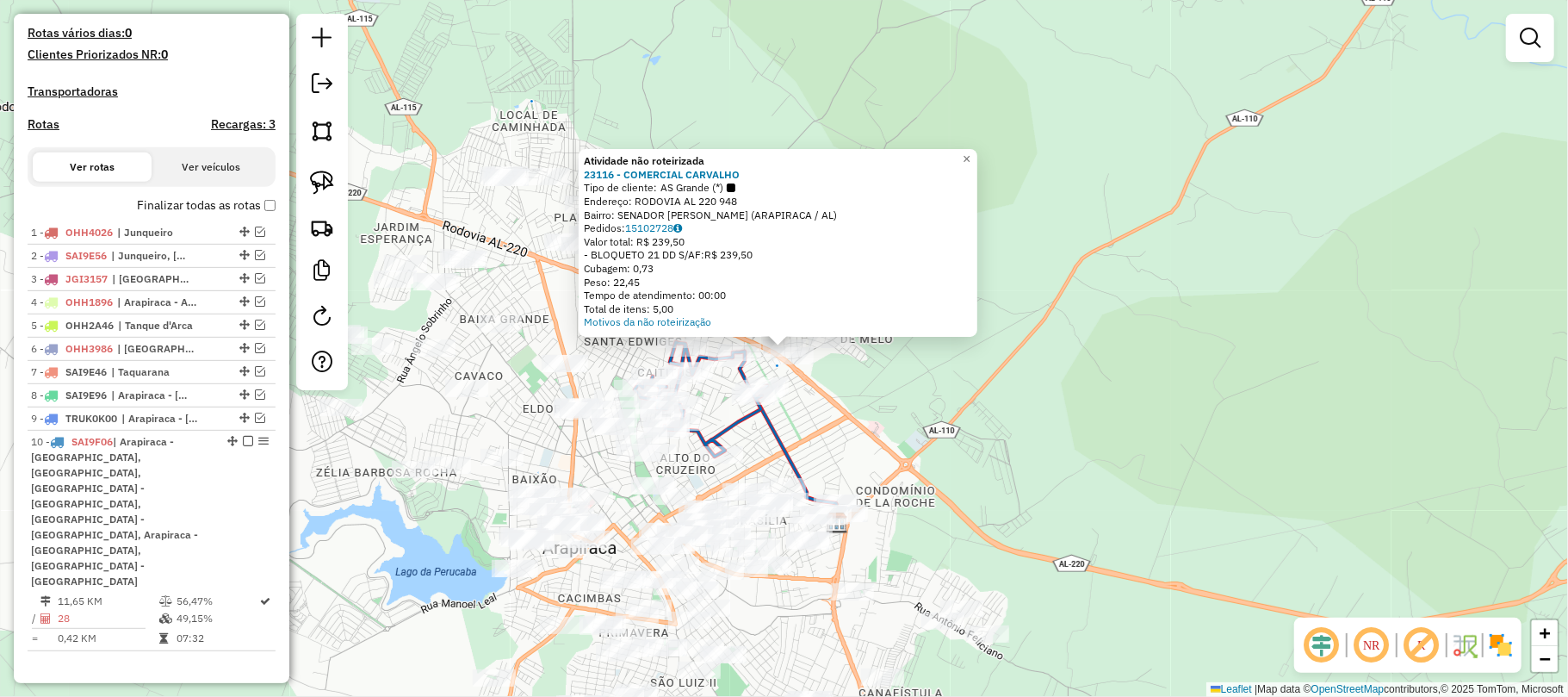
click at [1085, 214] on div "Atividade não roteirizada 23116 - COMERCIAL CARVALHO Tipo de cliente: AS Grande…" at bounding box center [784, 348] width 1568 height 697
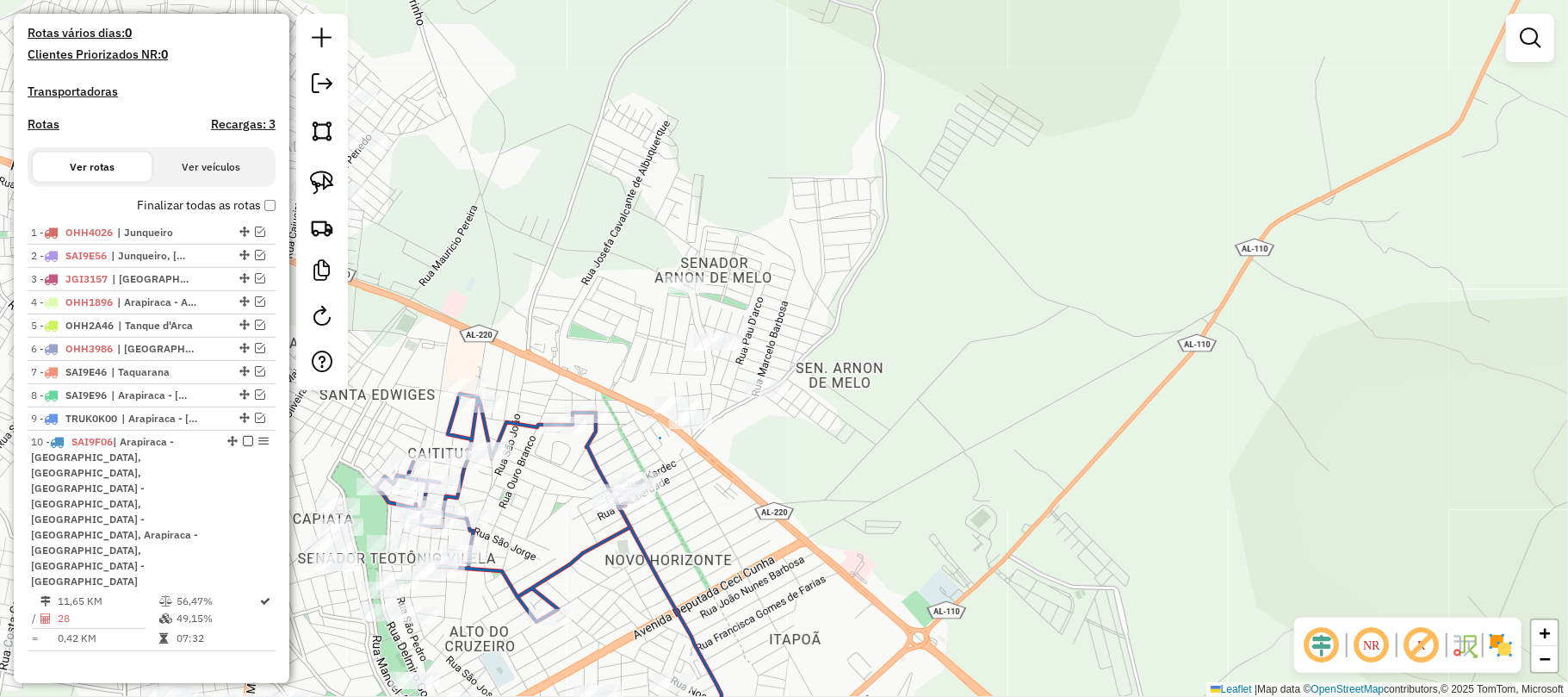
click at [662, 413] on div at bounding box center [676, 404] width 43 height 17
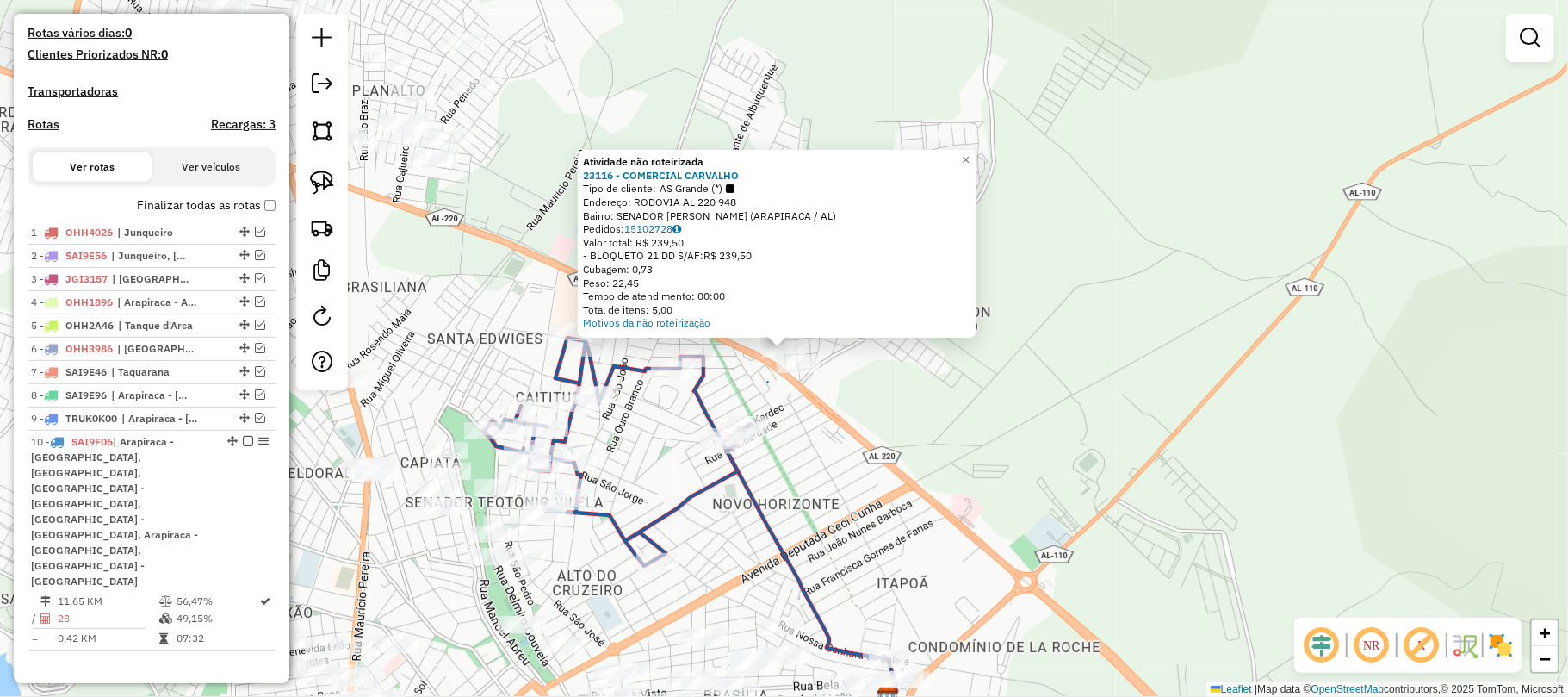
click at [733, 362] on div "Atividade não roteirizada 23116 - COMERCIAL CARVALHO Tipo de cliente: AS Grande…" at bounding box center [784, 348] width 1568 height 697
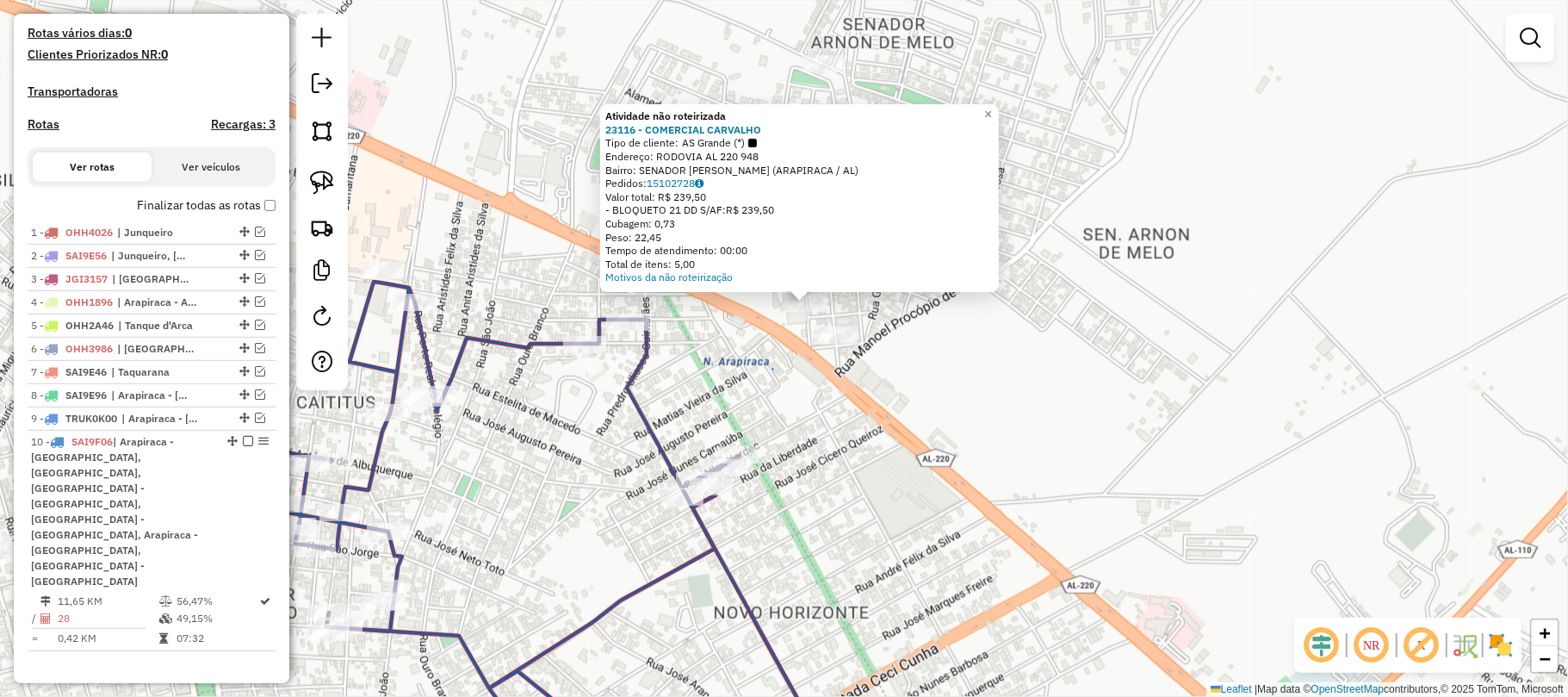
click at [741, 332] on div "Atividade não roteirizada 23116 - COMERCIAL CARVALHO Tipo de cliente: AS Grande…" at bounding box center [784, 348] width 1568 height 697
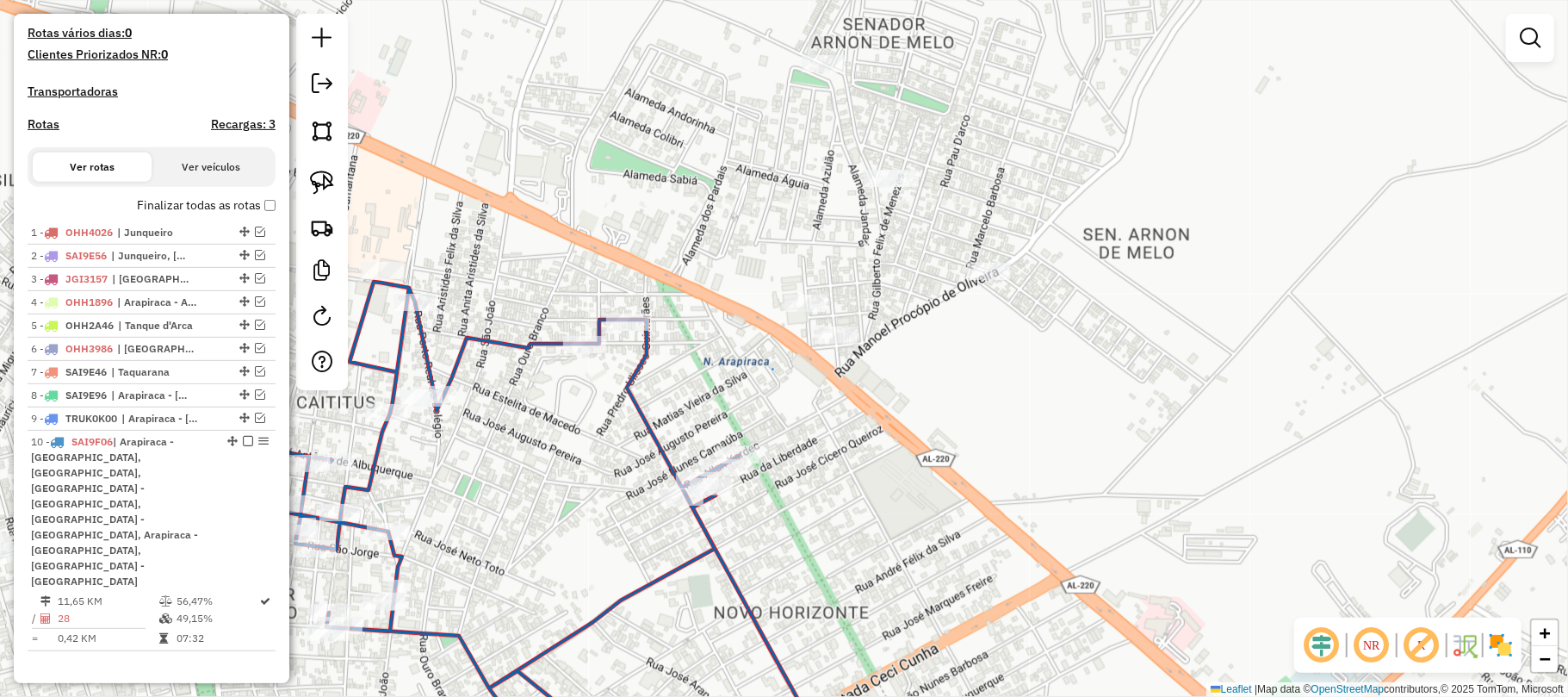
drag, startPoint x: 298, startPoint y: 185, endPoint x: 424, endPoint y: 197, distance: 126.6
click at [314, 189] on div at bounding box center [322, 202] width 52 height 377
click at [852, 29] on div "Janela de atendimento Grade de atendimento Capacidade Transportadoras Veículos …" at bounding box center [784, 348] width 1568 height 697
click at [322, 179] on img at bounding box center [322, 182] width 24 height 24
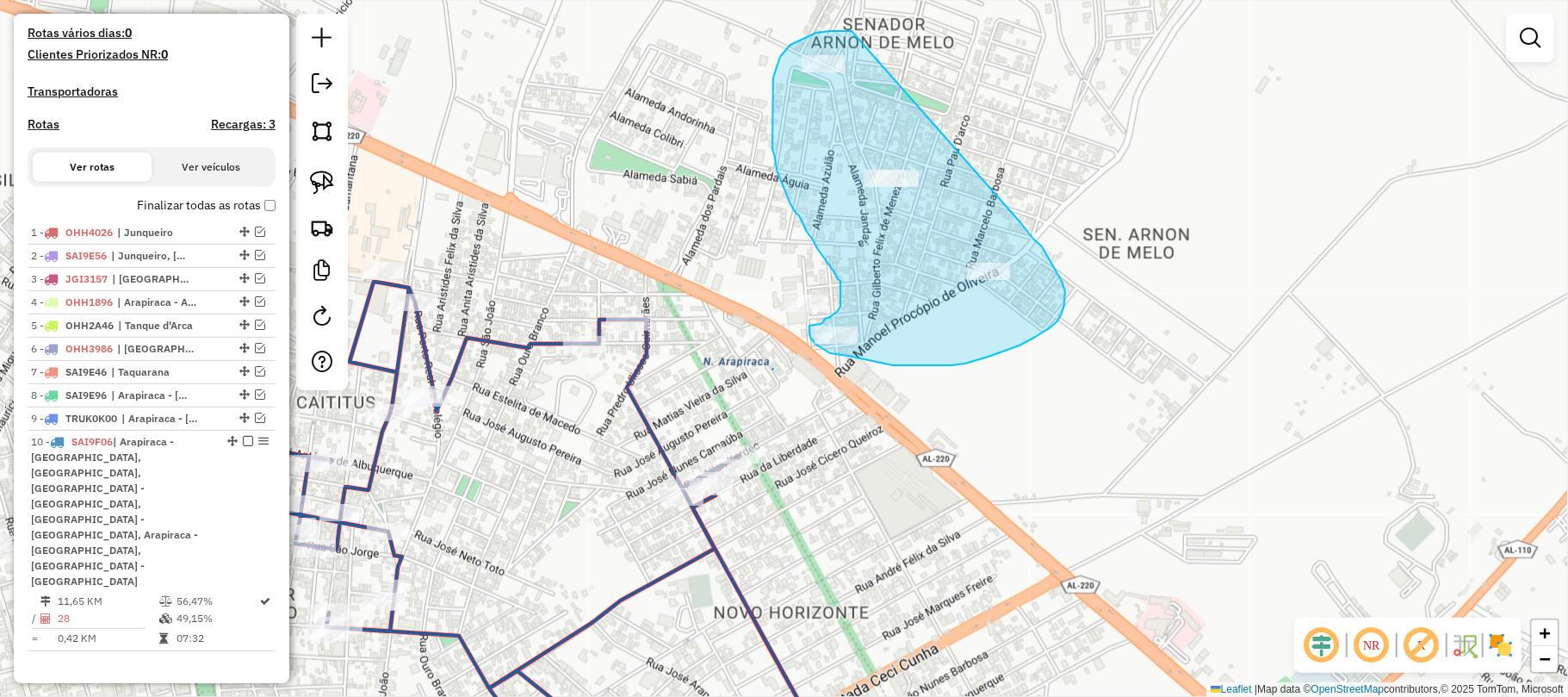
drag, startPoint x: 852, startPoint y: 31, endPoint x: 924, endPoint y: 153, distance: 141.7
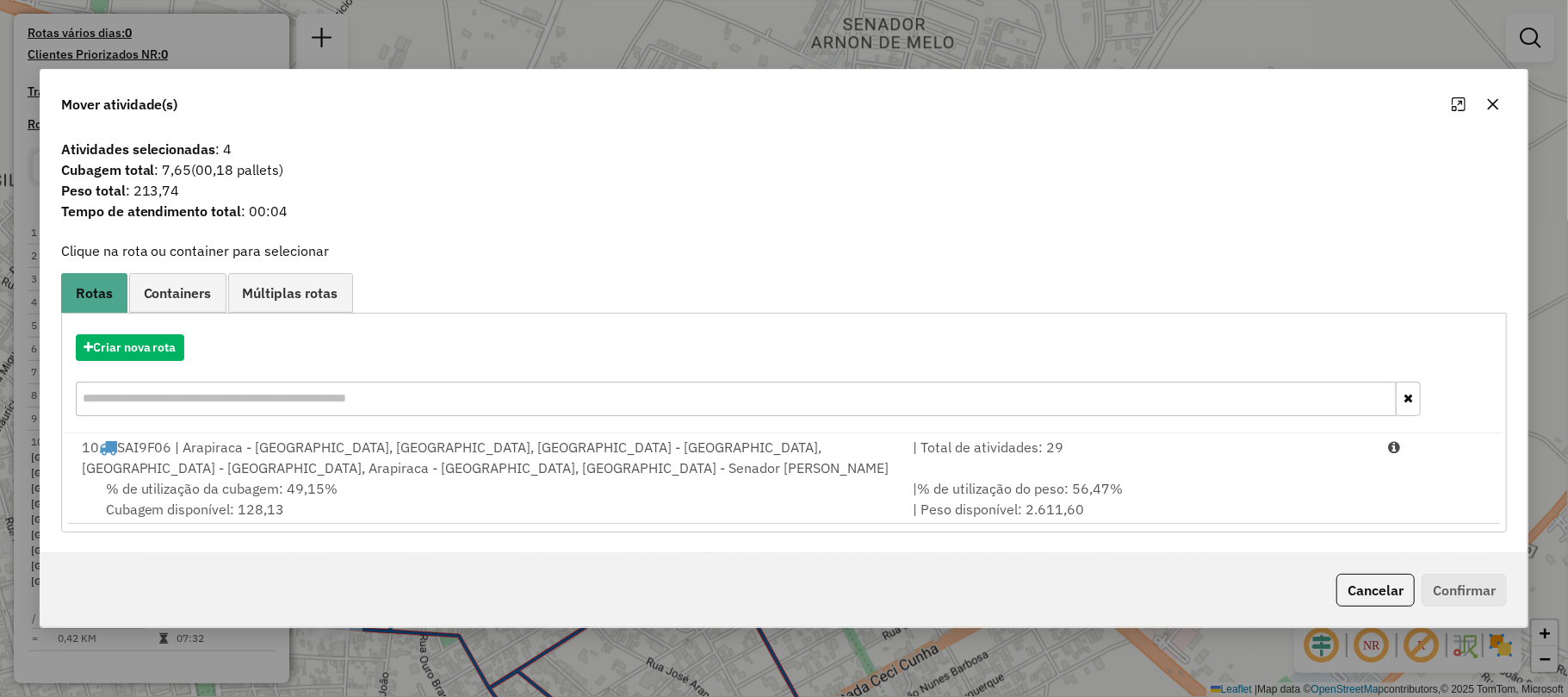
click at [1495, 102] on icon "button" at bounding box center [1493, 104] width 12 height 12
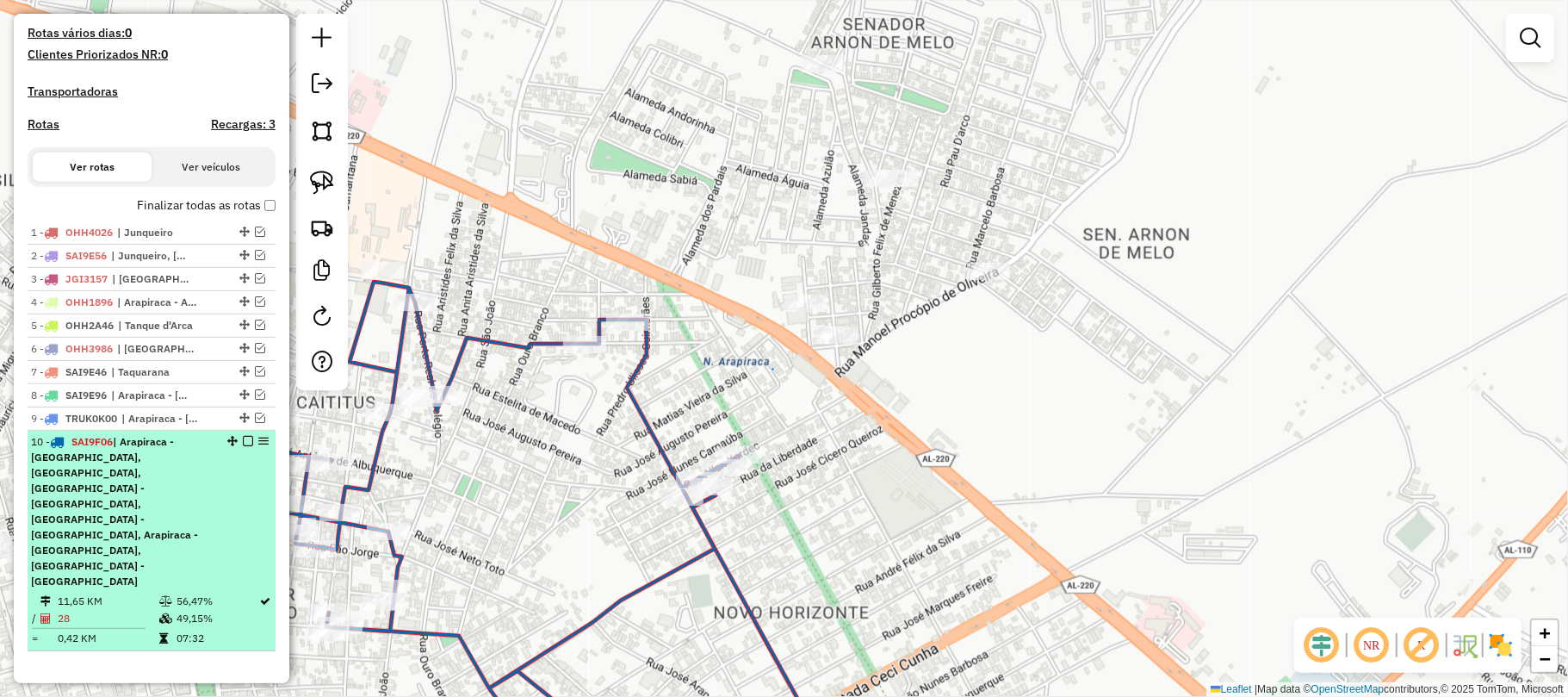
click at [243, 446] on em at bounding box center [248, 441] width 11 height 11
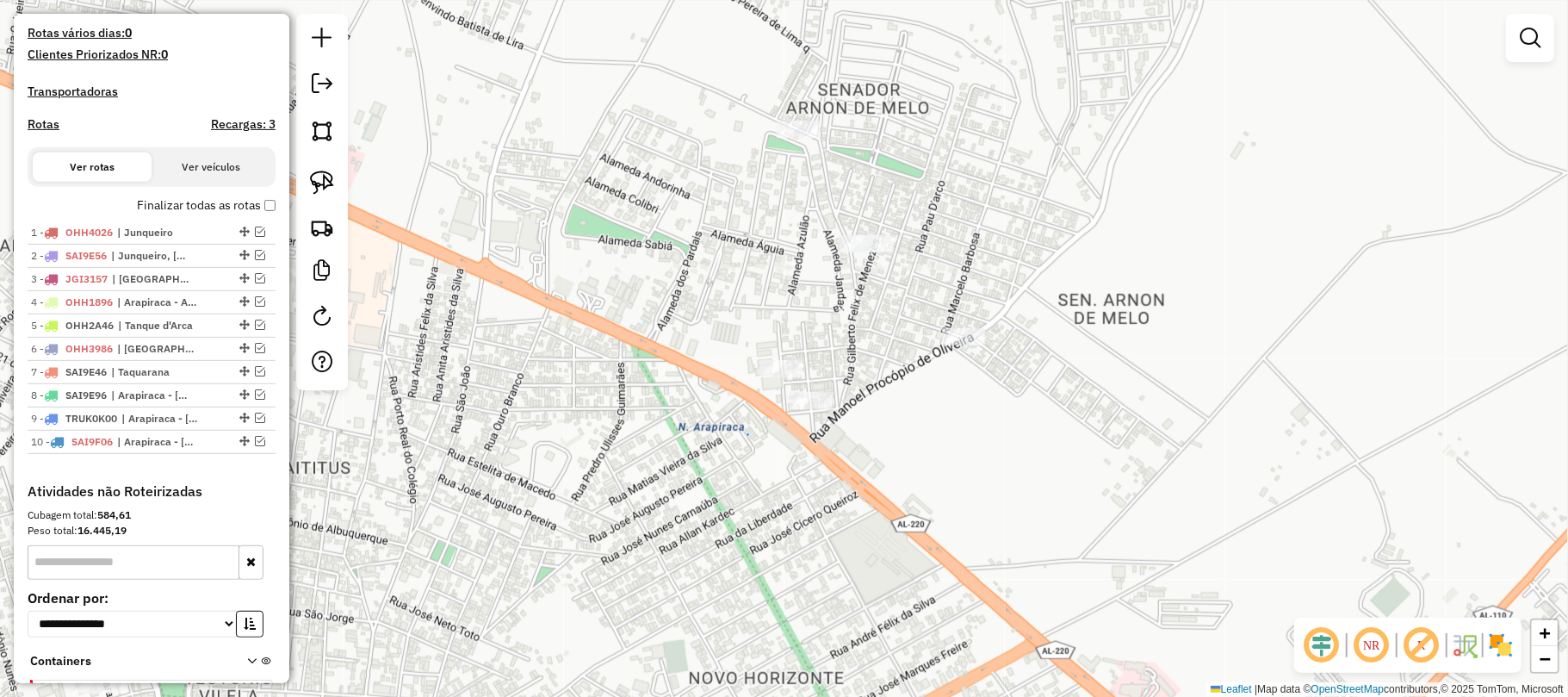
drag, startPoint x: 889, startPoint y: 277, endPoint x: 849, endPoint y: 369, distance: 100.3
click at [849, 369] on div "Janela de atendimento Grade de atendimento Capacidade Transportadoras Veículos …" at bounding box center [784, 348] width 1568 height 697
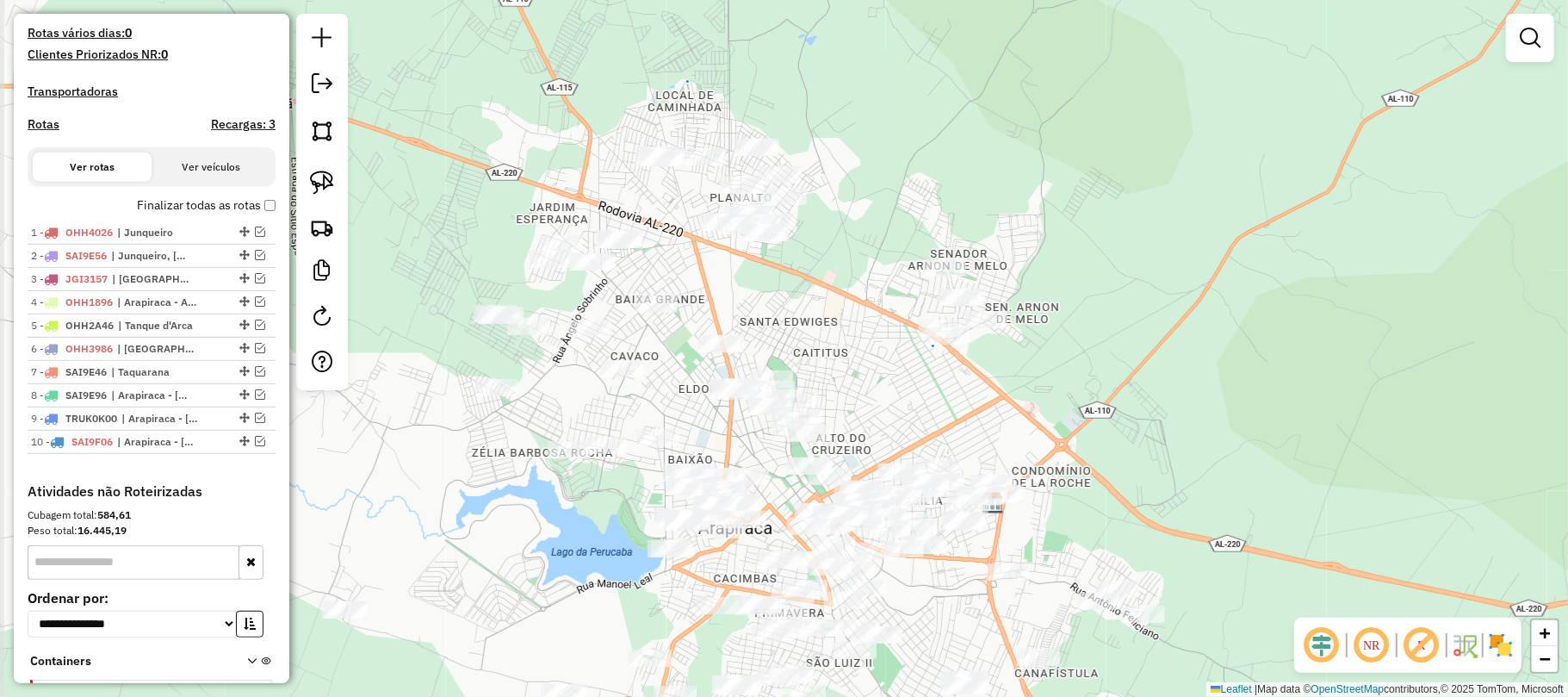
drag, startPoint x: 551, startPoint y: 270, endPoint x: 785, endPoint y: 272, distance: 234.0
click at [785, 272] on div "Janela de atendimento Grade de atendimento Capacidade Transportadoras Veículos …" at bounding box center [784, 348] width 1568 height 697
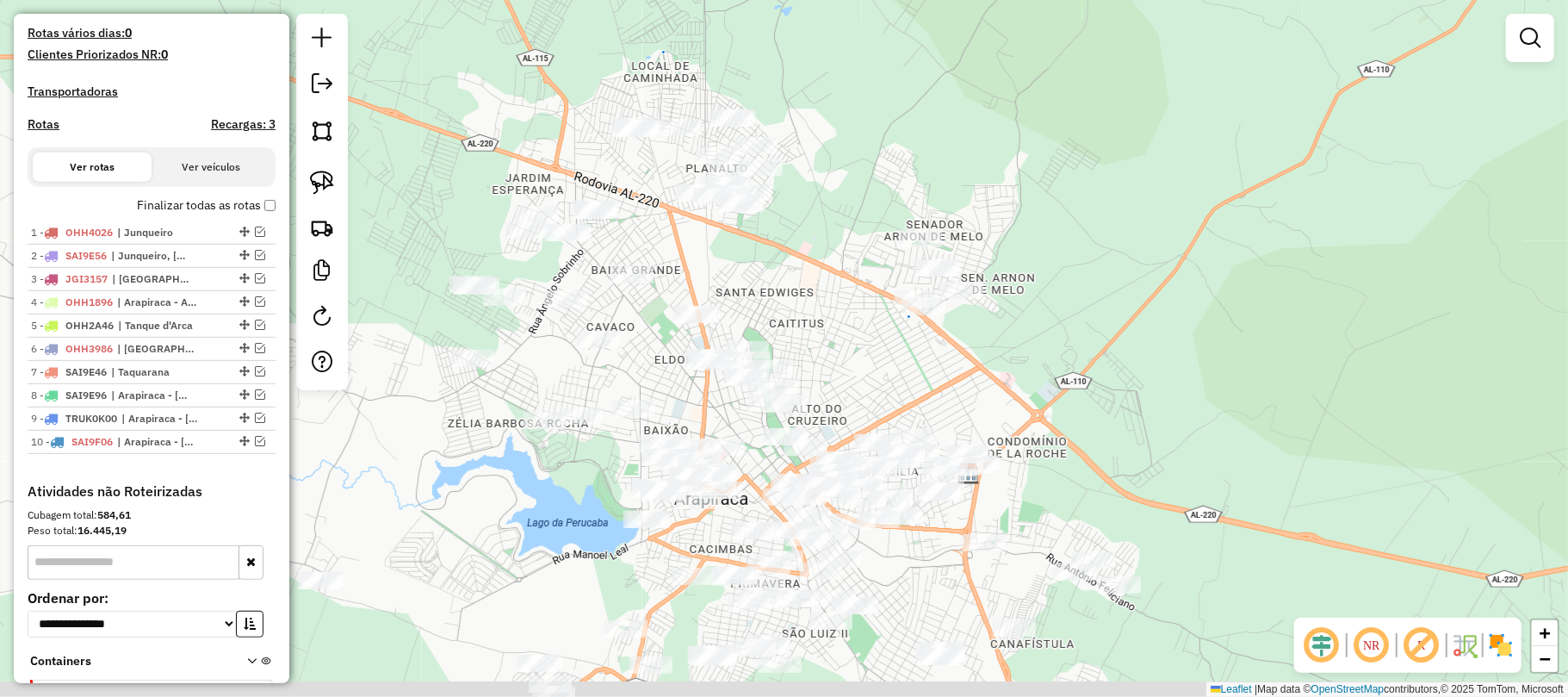
drag, startPoint x: 662, startPoint y: 394, endPoint x: 611, endPoint y: 345, distance: 70.7
click at [632, 360] on div "Janela de atendimento Grade de atendimento Capacidade Transportadoras Veículos …" at bounding box center [784, 348] width 1568 height 697
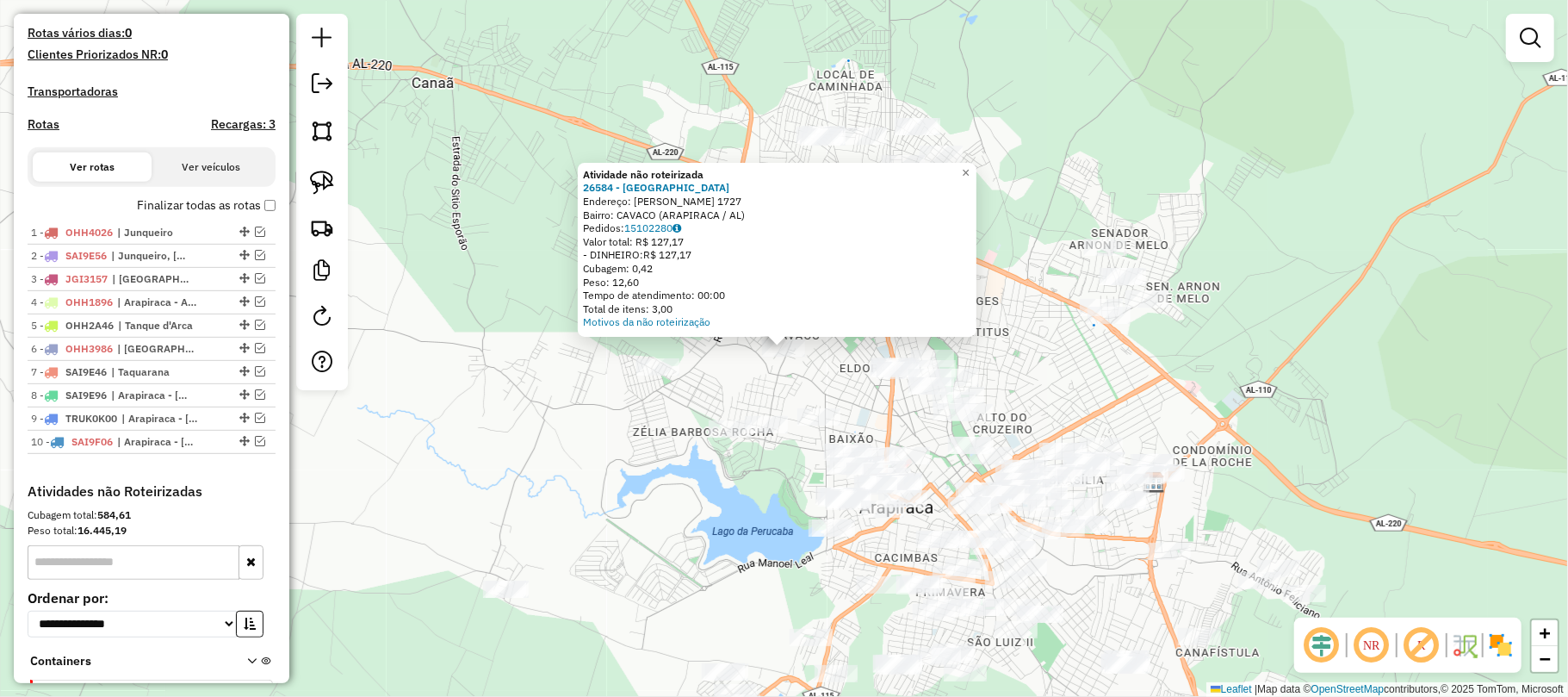
click at [583, 410] on div "Atividade não roteirizada 26584 - GRANJA DA VANIA Endereço: PEDRO ALEXANDRE 172…" at bounding box center [784, 348] width 1568 height 697
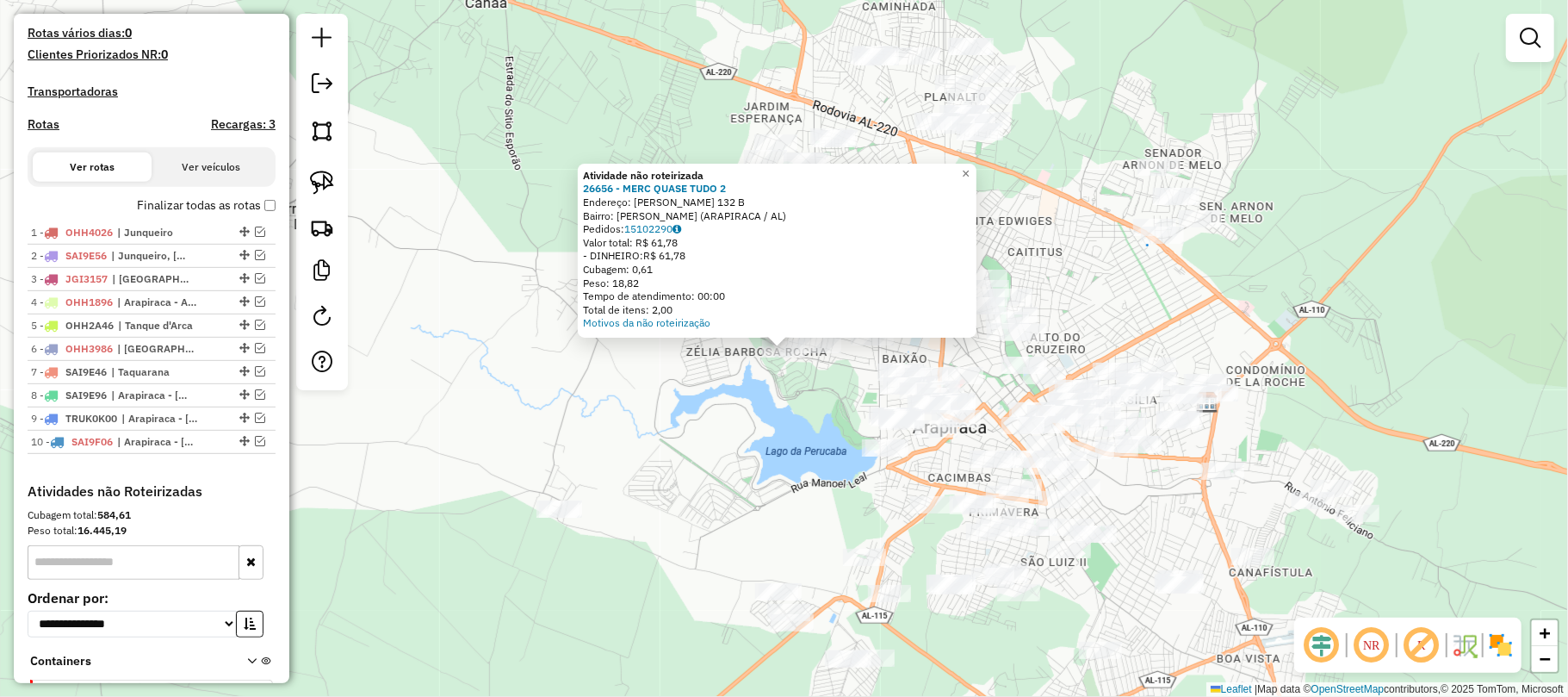
click at [796, 445] on div "Atividade não roteirizada 26656 - MERC QUASE TUDO 2 Endereço: JOSE MACARIO DE L…" at bounding box center [784, 348] width 1568 height 697
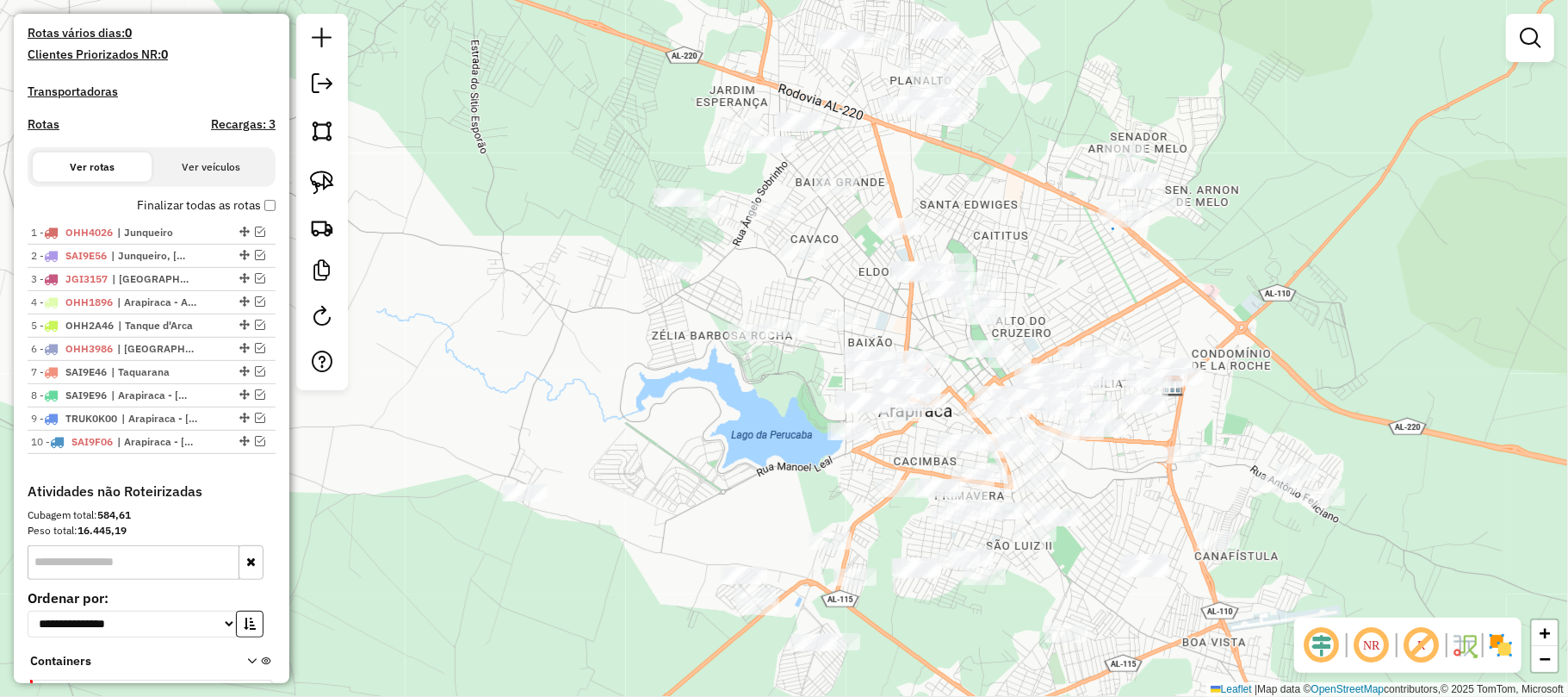
drag, startPoint x: 1200, startPoint y: 503, endPoint x: 1145, endPoint y: 479, distance: 60.0
click at [1145, 479] on div "Janela de atendimento Grade de atendimento Capacidade Transportadoras Veículos …" at bounding box center [784, 348] width 1568 height 697
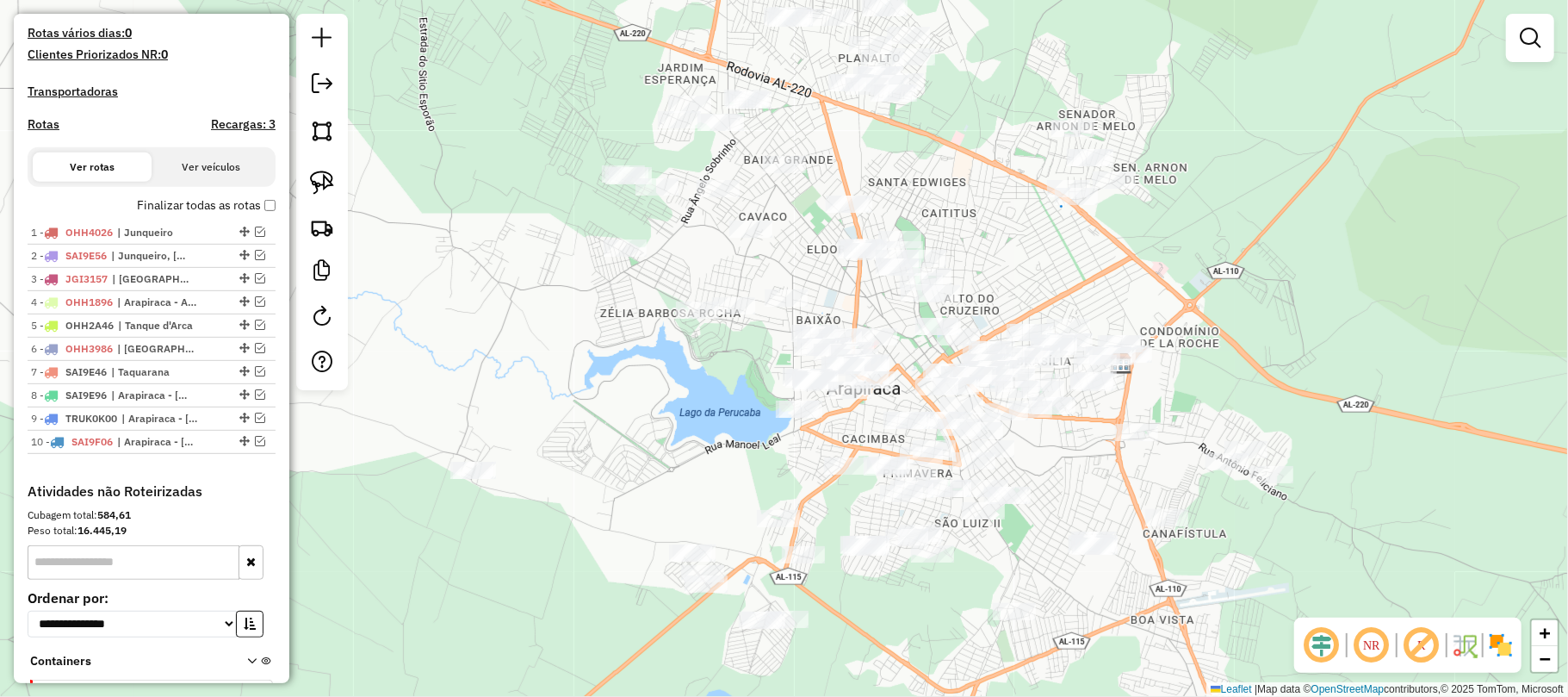
click at [1140, 476] on div "Janela de atendimento Grade de atendimento Capacidade Transportadoras Veículos …" at bounding box center [784, 348] width 1568 height 697
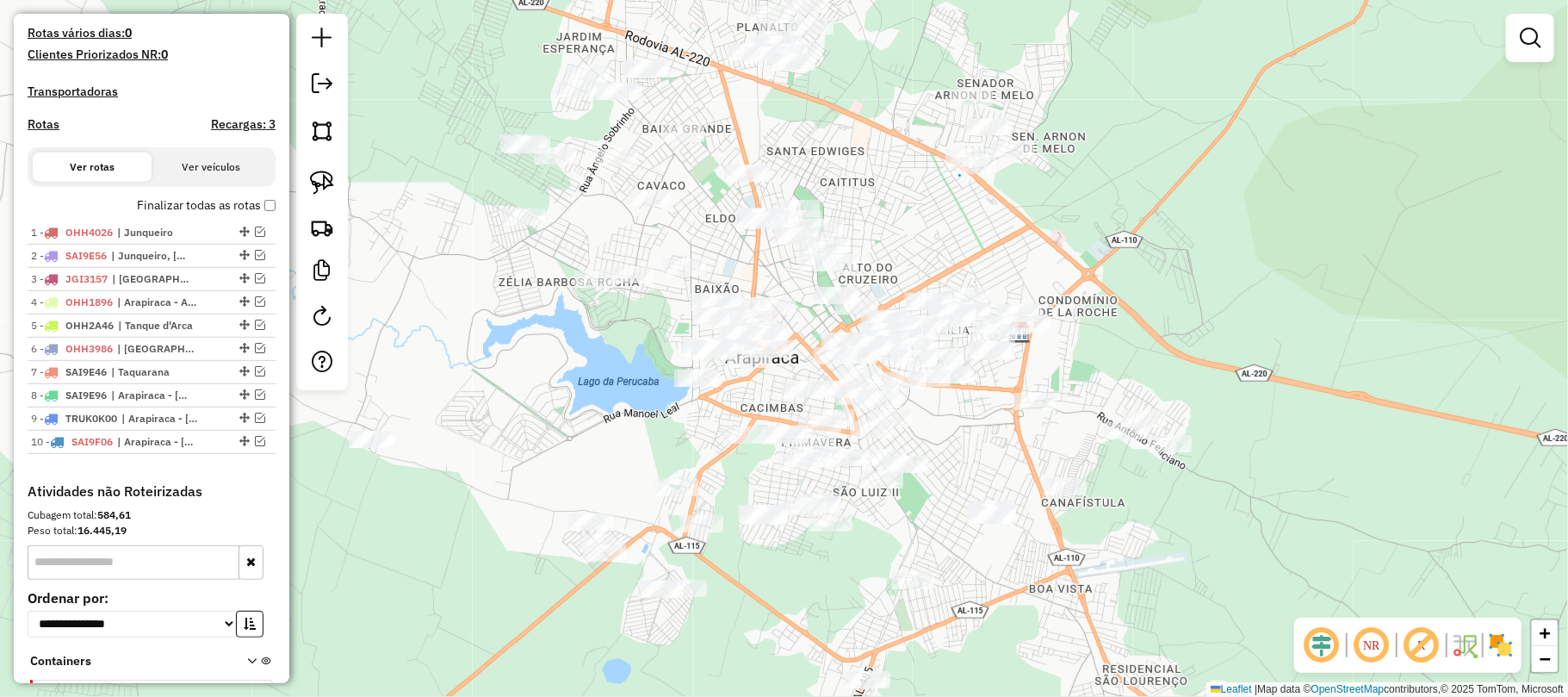
drag, startPoint x: 1164, startPoint y: 477, endPoint x: 1069, endPoint y: 438, distance: 102.7
click at [1069, 438] on div "Janela de atendimento Grade de atendimento Capacidade Transportadoras Veículos …" at bounding box center [784, 348] width 1568 height 697
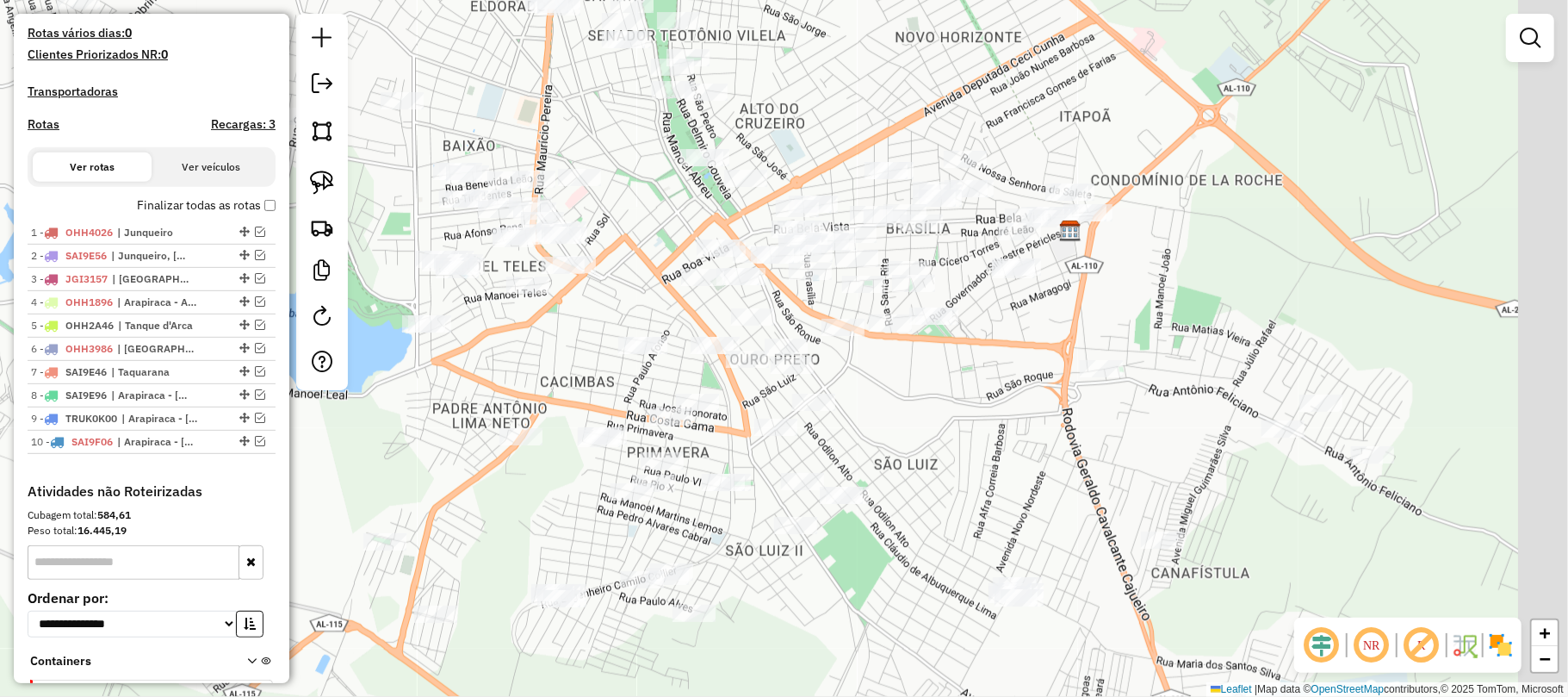
drag, startPoint x: 1003, startPoint y: 438, endPoint x: 937, endPoint y: 400, distance: 76.2
click at [937, 400] on div "Janela de atendimento Grade de atendimento Capacidade Transportadoras Veículos …" at bounding box center [784, 348] width 1568 height 697
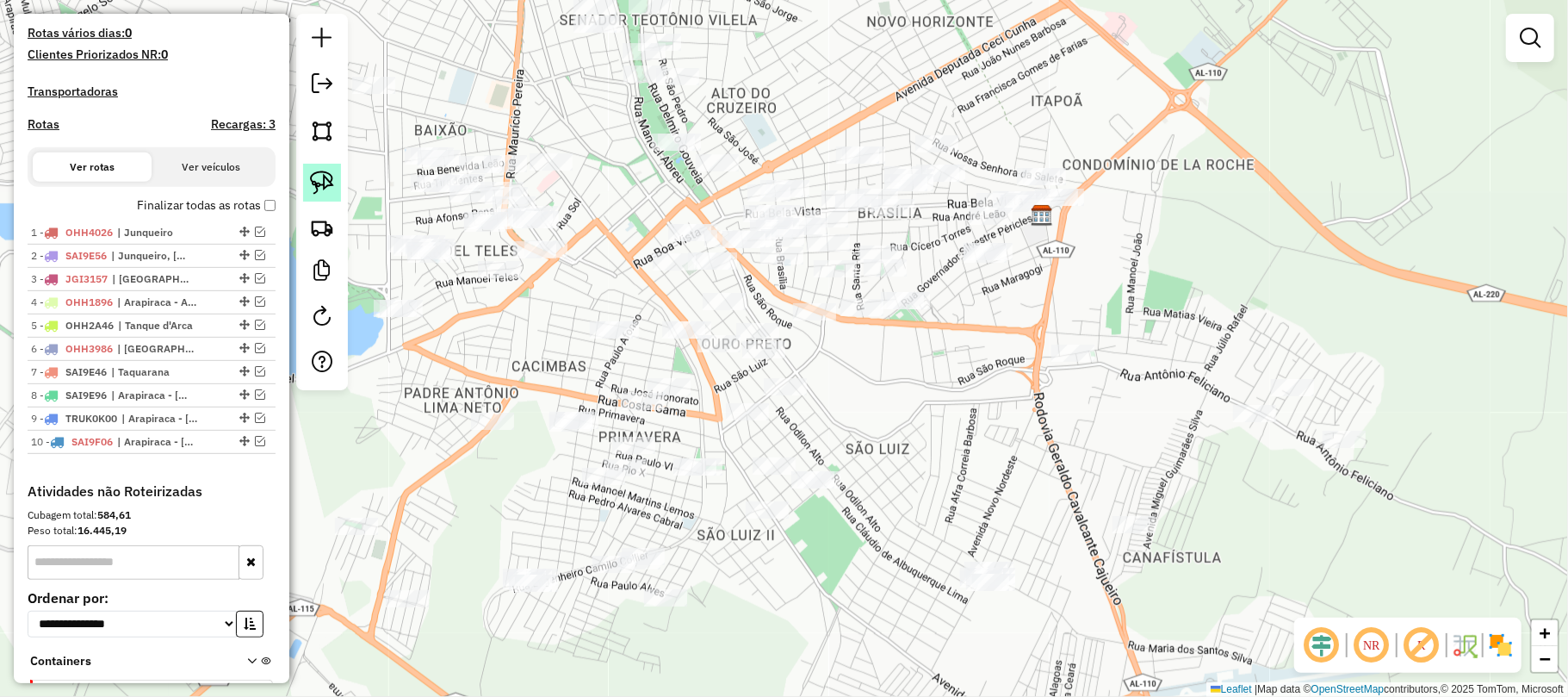
drag, startPoint x: 314, startPoint y: 180, endPoint x: 326, endPoint y: 184, distance: 12.6
click at [317, 181] on img at bounding box center [322, 182] width 24 height 24
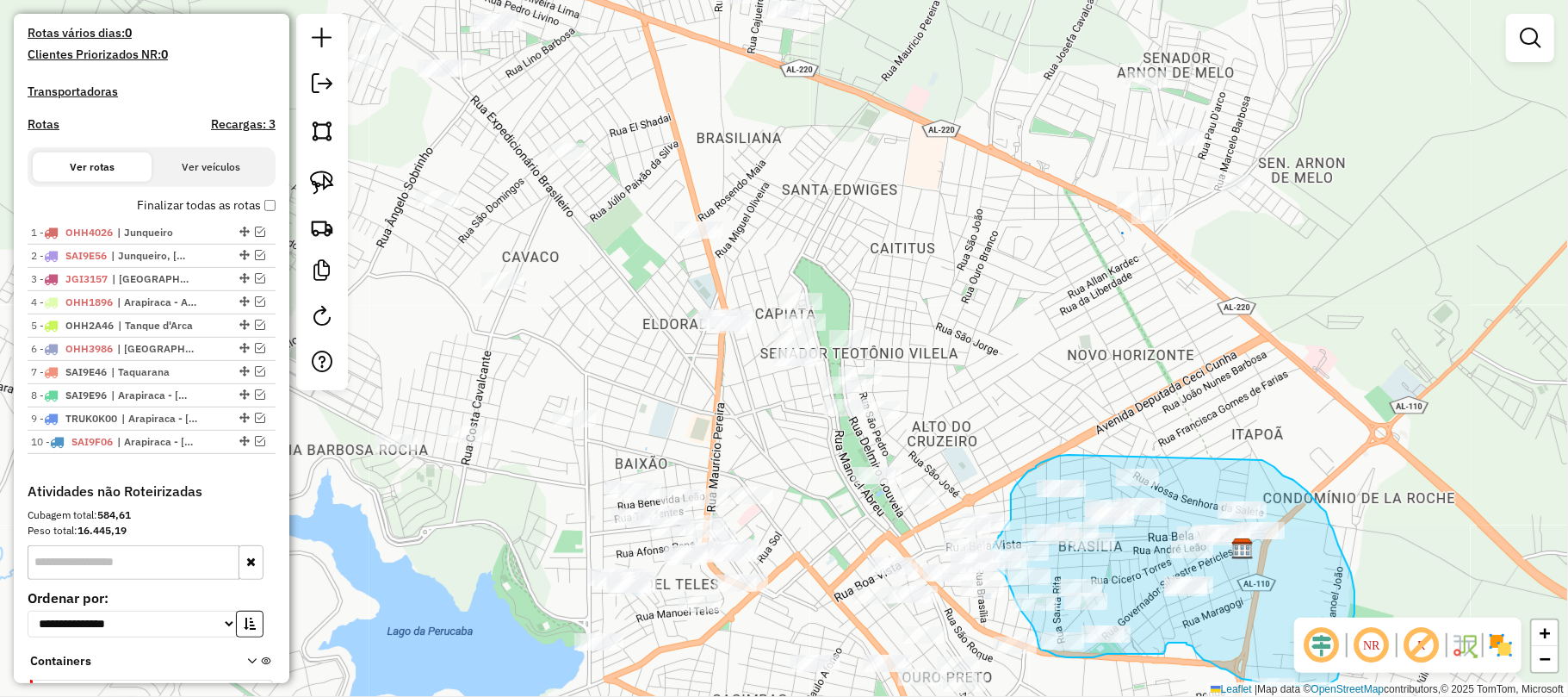
drag, startPoint x: 868, startPoint y: 121, endPoint x: 1262, endPoint y: 460, distance: 519.8
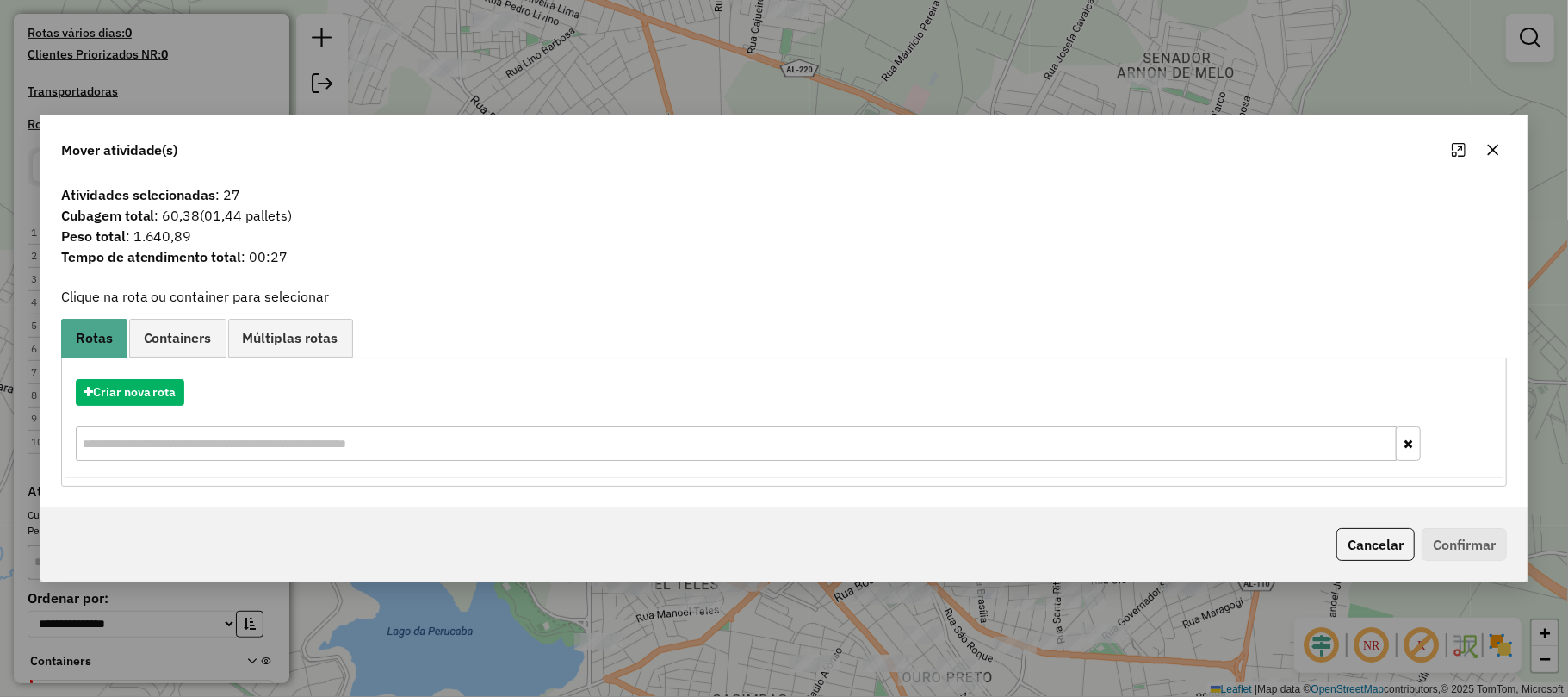
click at [1495, 148] on icon "button" at bounding box center [1493, 149] width 12 height 12
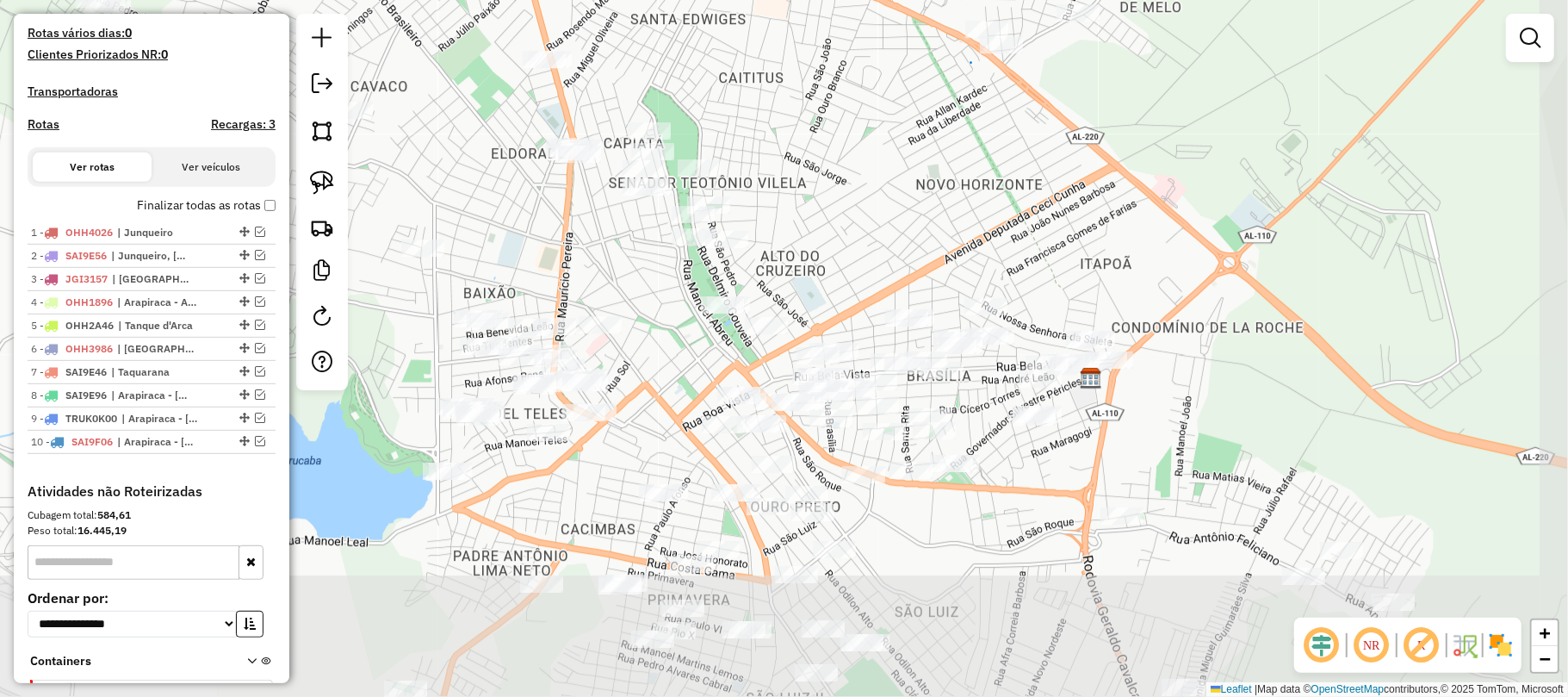
drag, startPoint x: 1267, startPoint y: 355, endPoint x: 1095, endPoint y: 136, distance: 278.5
click at [1095, 136] on div "Janela de atendimento Grade de atendimento Capacidade Transportadoras Veículos …" at bounding box center [784, 348] width 1568 height 697
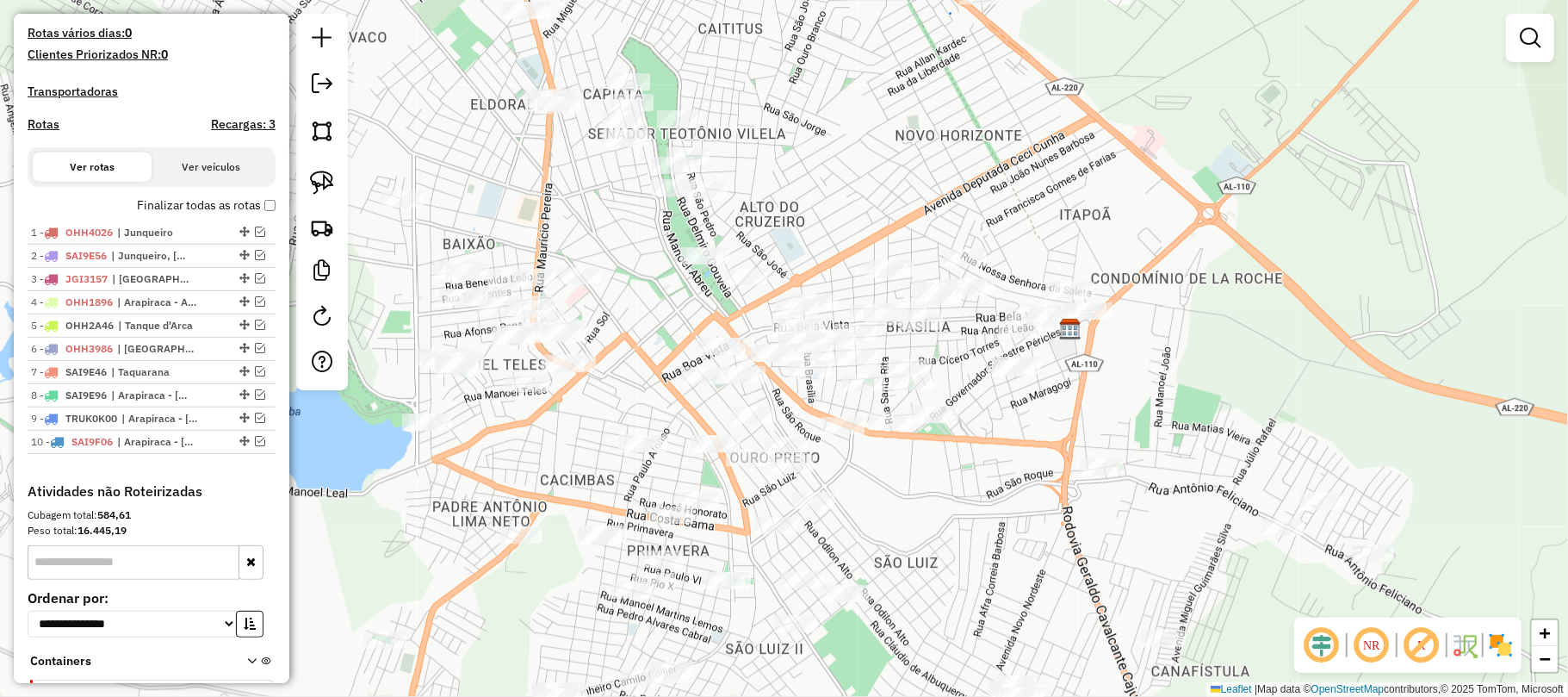
drag, startPoint x: 1155, startPoint y: 214, endPoint x: 1147, endPoint y: 196, distance: 19.7
click at [1147, 196] on div "Janela de atendimento Grade de atendimento Capacidade Transportadoras Veículos …" at bounding box center [784, 348] width 1568 height 697
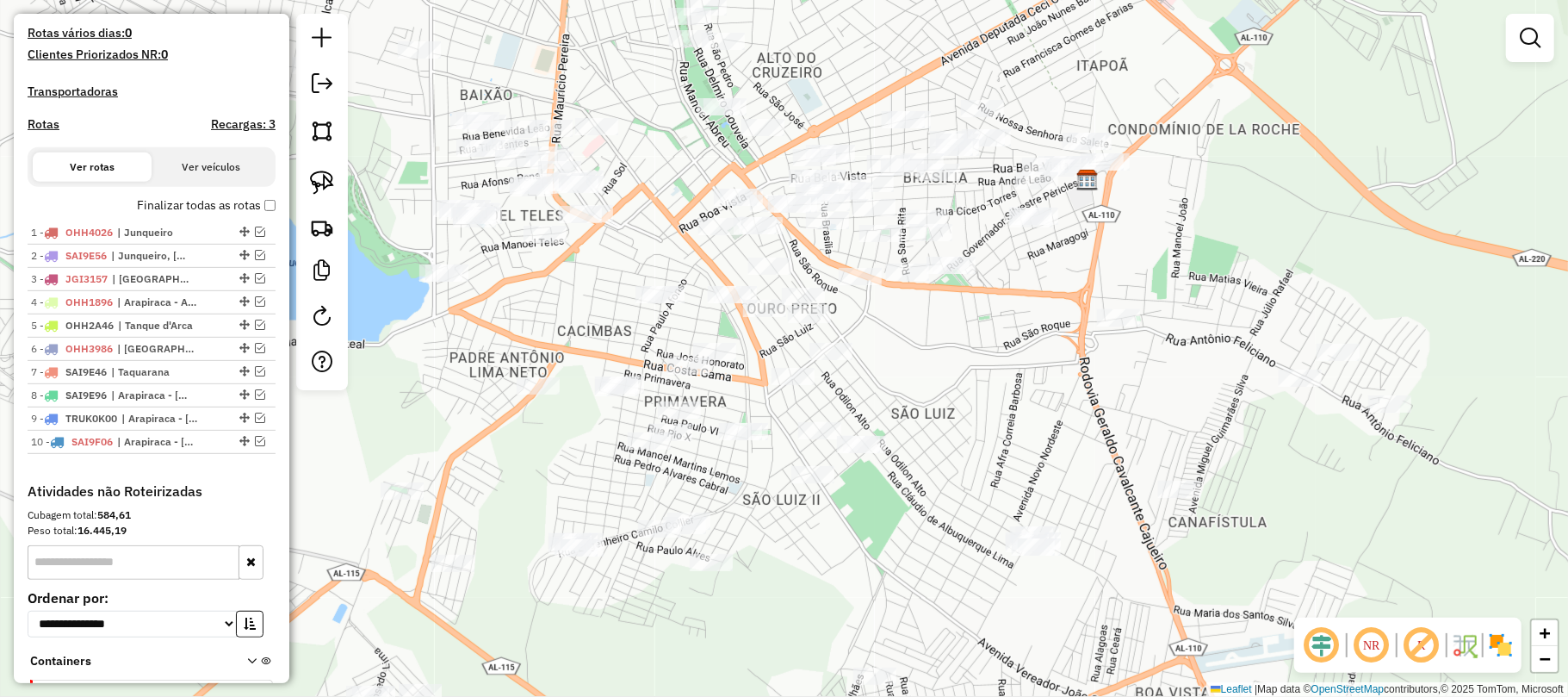
drag, startPoint x: 953, startPoint y: 219, endPoint x: 970, endPoint y: 219, distance: 17.0
click at [970, 219] on div "Janela de atendimento Grade de atendimento Capacidade Transportadoras Veículos …" at bounding box center [784, 348] width 1568 height 697
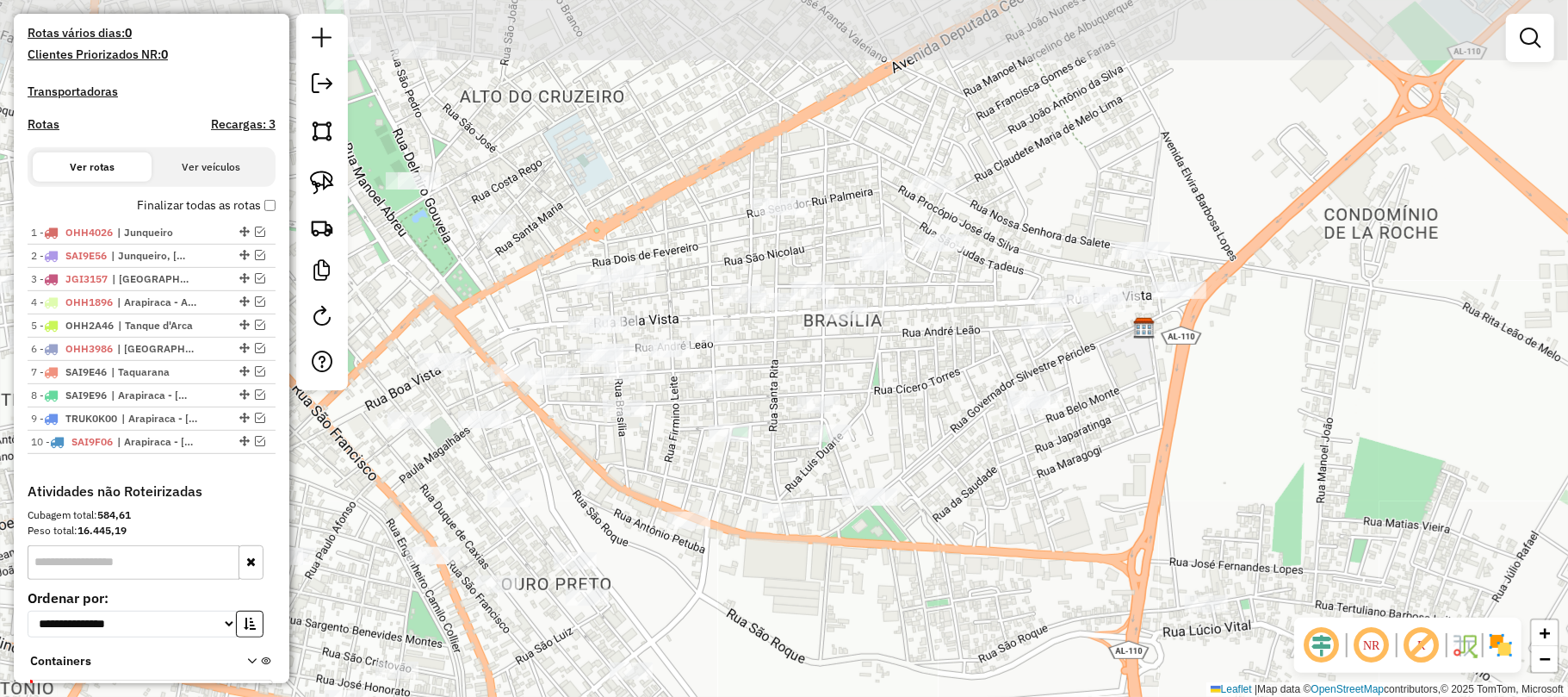
drag, startPoint x: 981, startPoint y: 191, endPoint x: 865, endPoint y: 348, distance: 195.2
click at [918, 369] on div "Janela de atendimento Grade de atendimento Capacidade Transportadoras Veículos …" at bounding box center [784, 348] width 1568 height 697
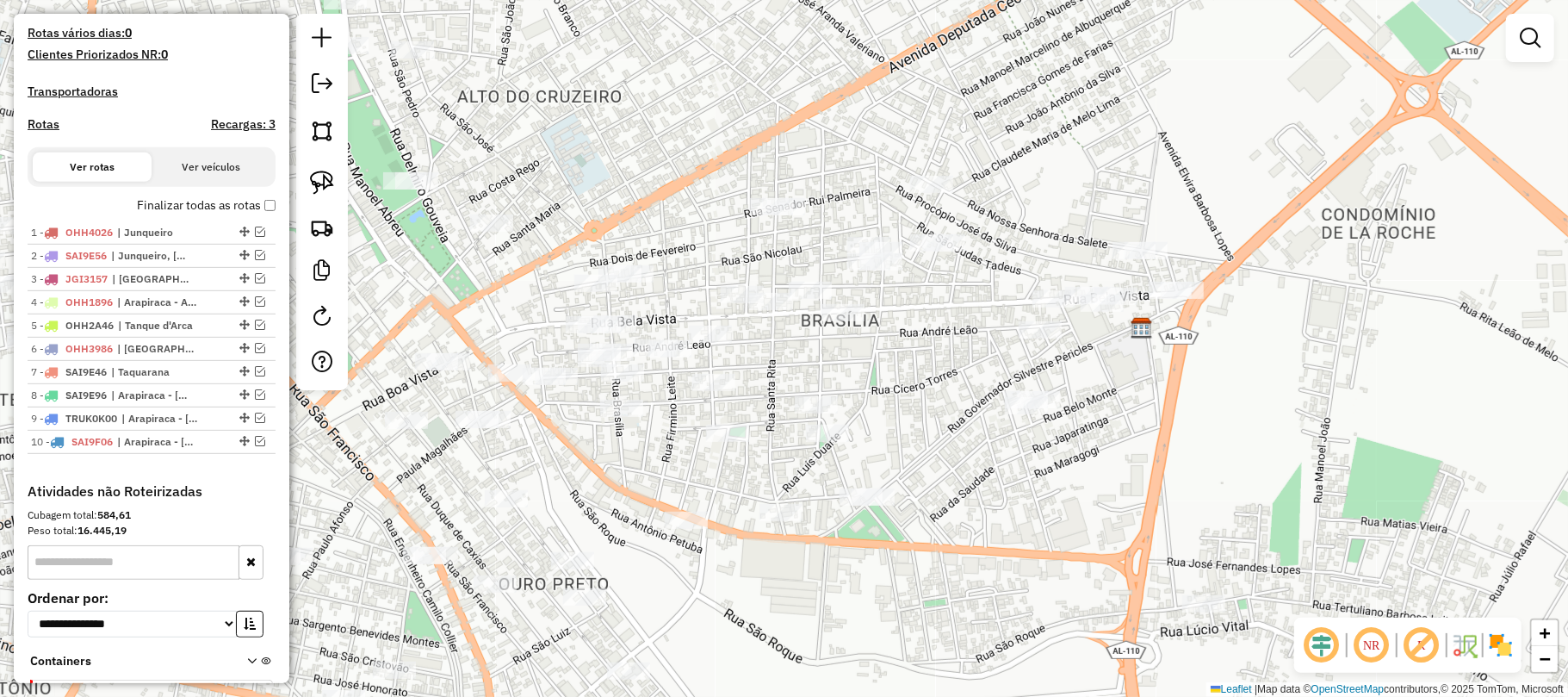
drag, startPoint x: 325, startPoint y: 180, endPoint x: 361, endPoint y: 181, distance: 36.0
click at [325, 181] on img at bounding box center [322, 182] width 24 height 24
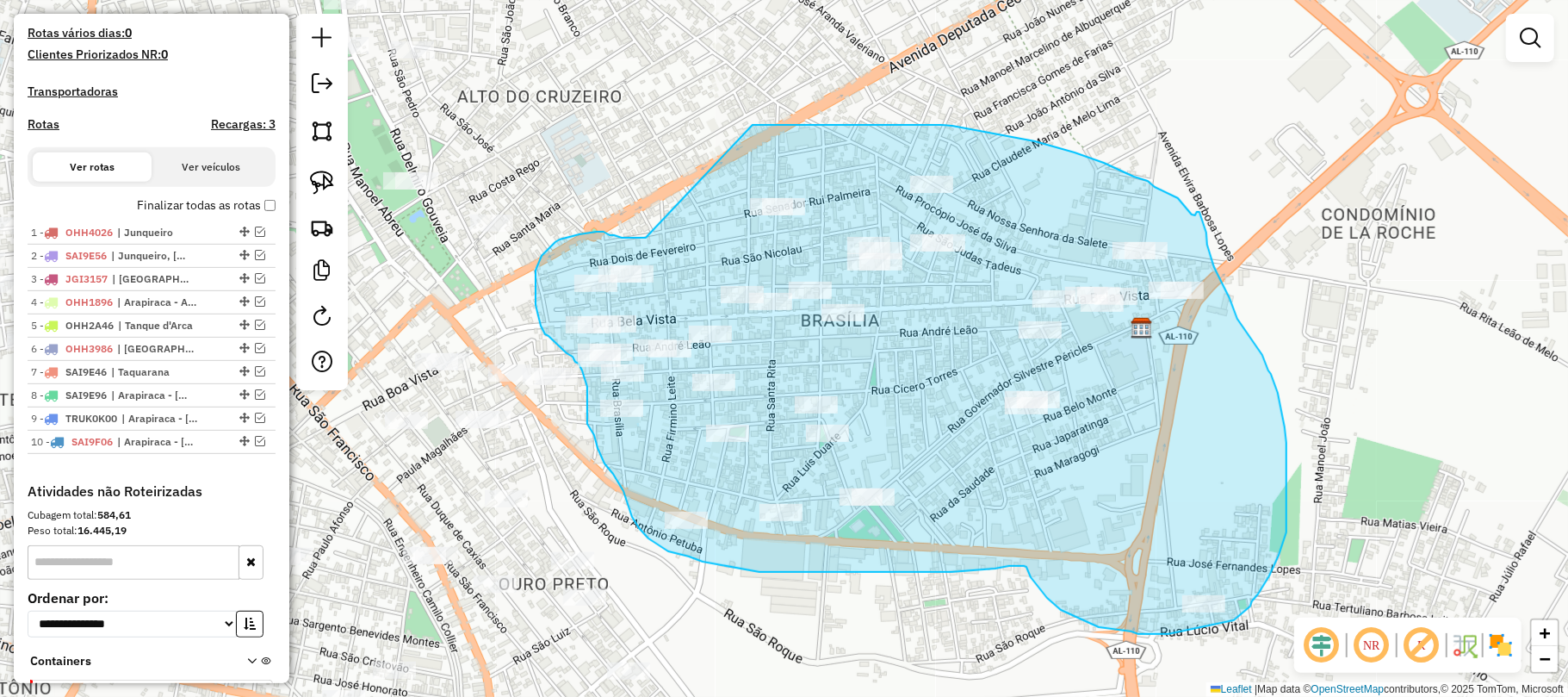
drag, startPoint x: 646, startPoint y: 237, endPoint x: 753, endPoint y: 125, distance: 154.9
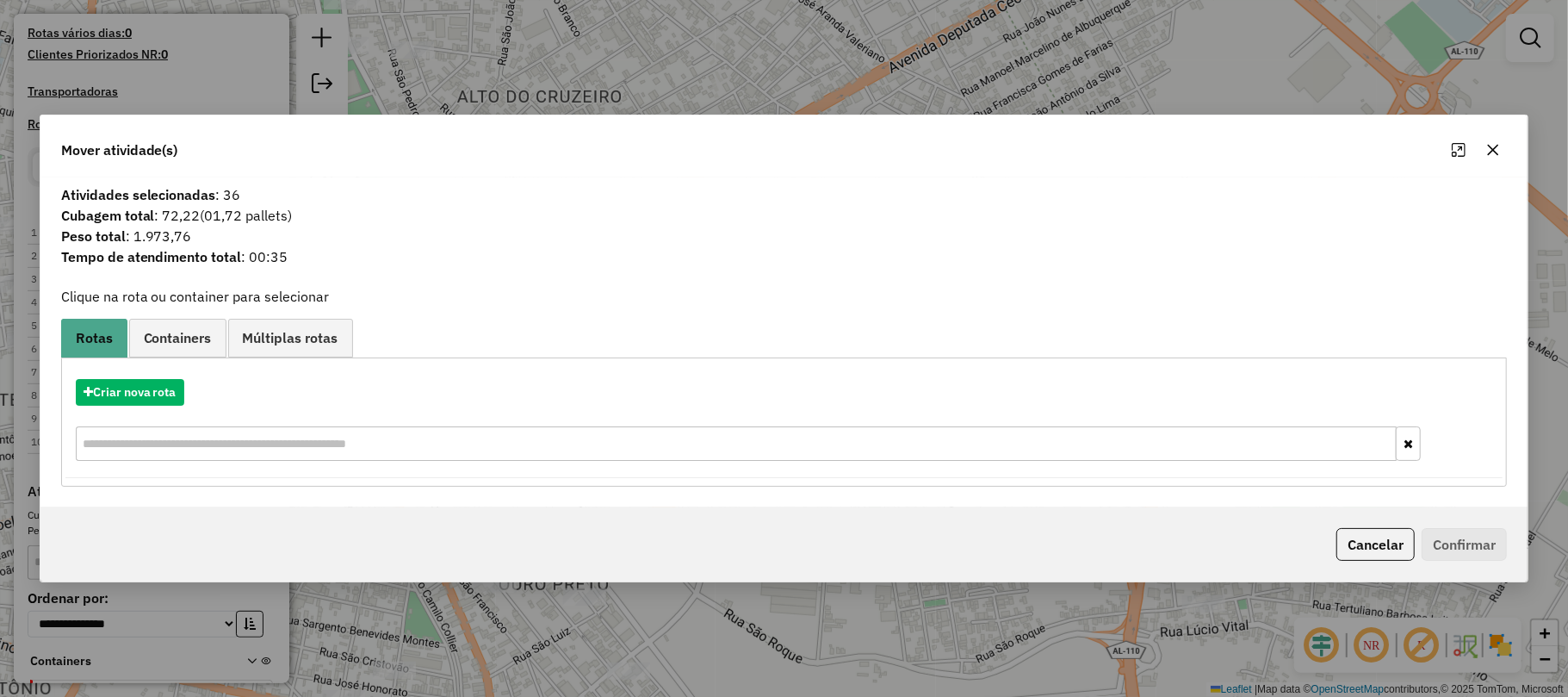
click at [1492, 143] on icon "button" at bounding box center [1492, 149] width 13 height 13
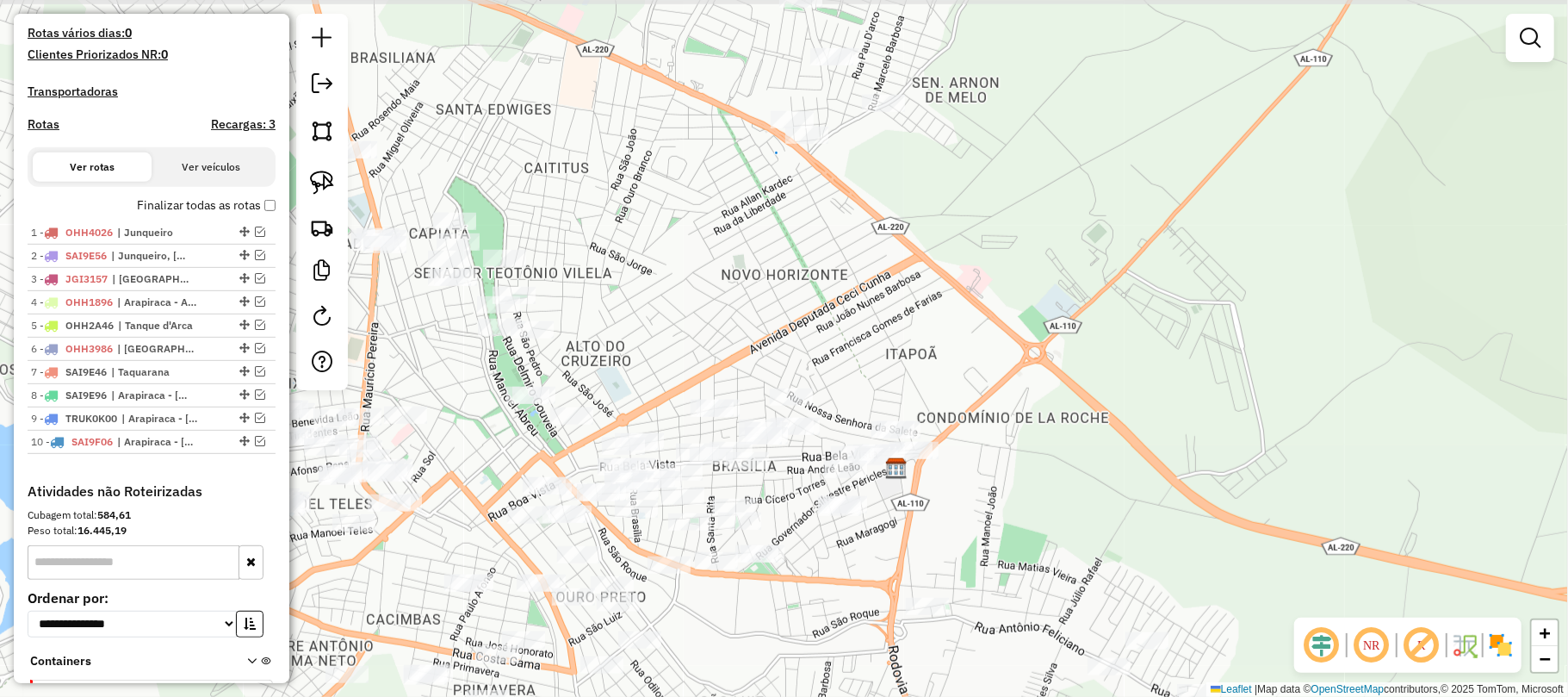
drag, startPoint x: 1137, startPoint y: 118, endPoint x: 879, endPoint y: 339, distance: 339.7
click at [879, 339] on div "Janela de atendimento Grade de atendimento Capacidade Transportadoras Veículos …" at bounding box center [784, 348] width 1568 height 697
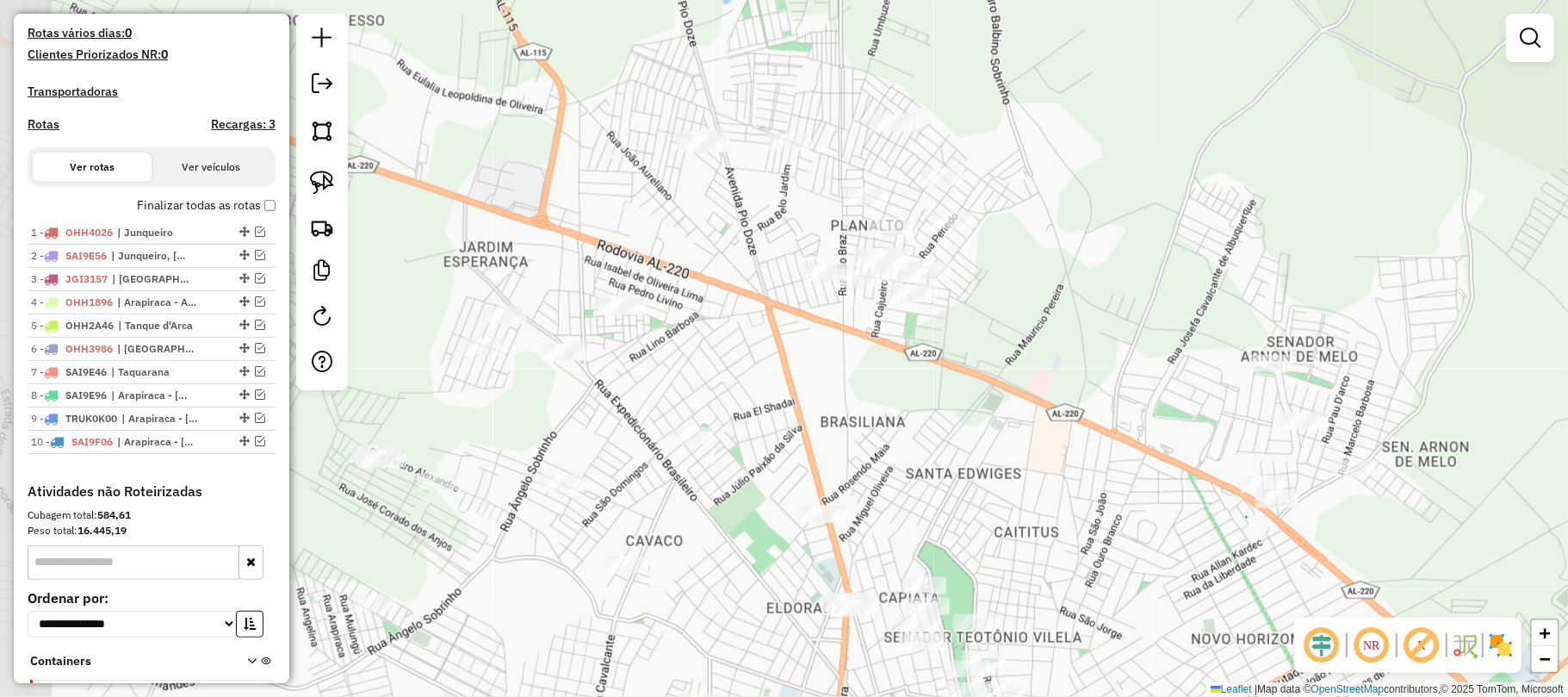
drag, startPoint x: 777, startPoint y: 222, endPoint x: 1247, endPoint y: 586, distance: 594.5
click at [1247, 586] on div "Janela de atendimento Grade de atendimento Capacidade Transportadoras Veículos …" at bounding box center [784, 348] width 1568 height 697
click at [313, 173] on img at bounding box center [322, 182] width 24 height 24
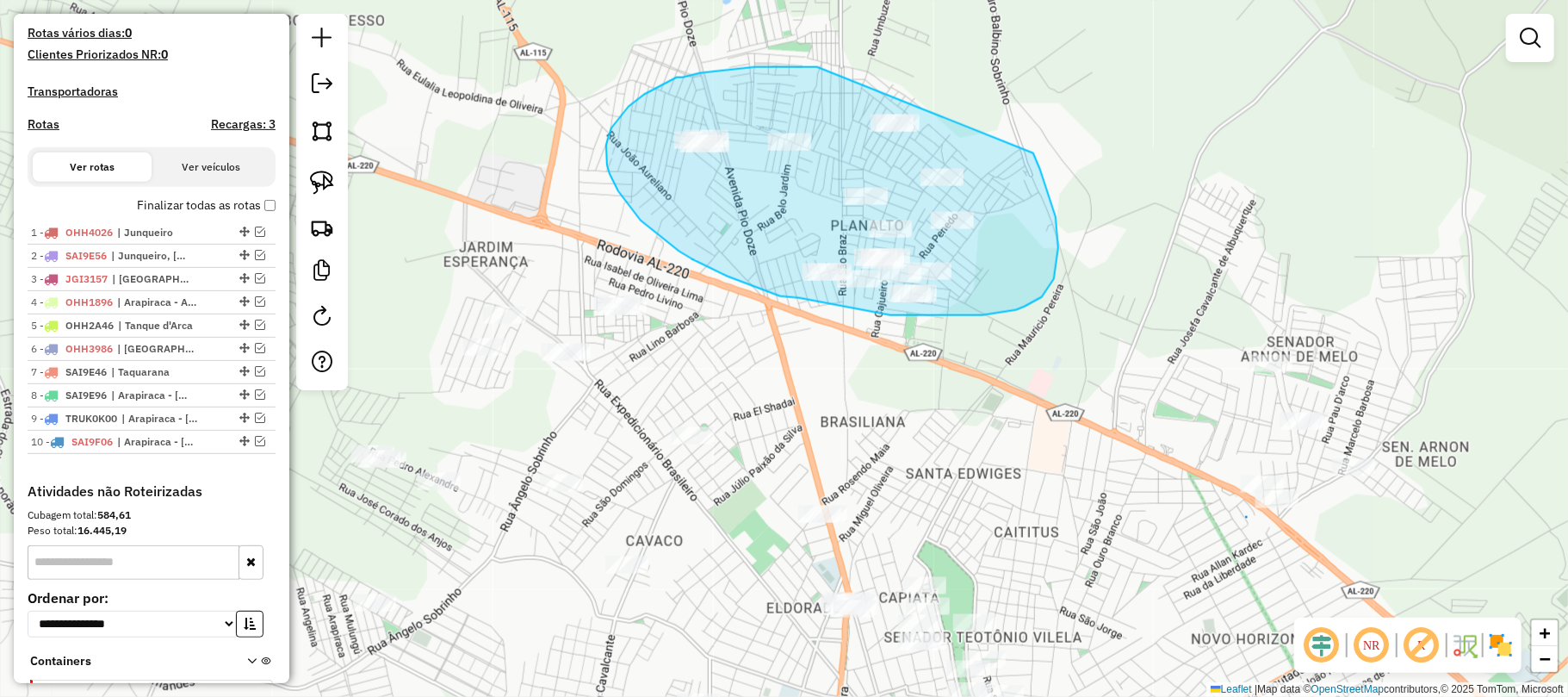
drag, startPoint x: 770, startPoint y: 67, endPoint x: 921, endPoint y: 65, distance: 151.0
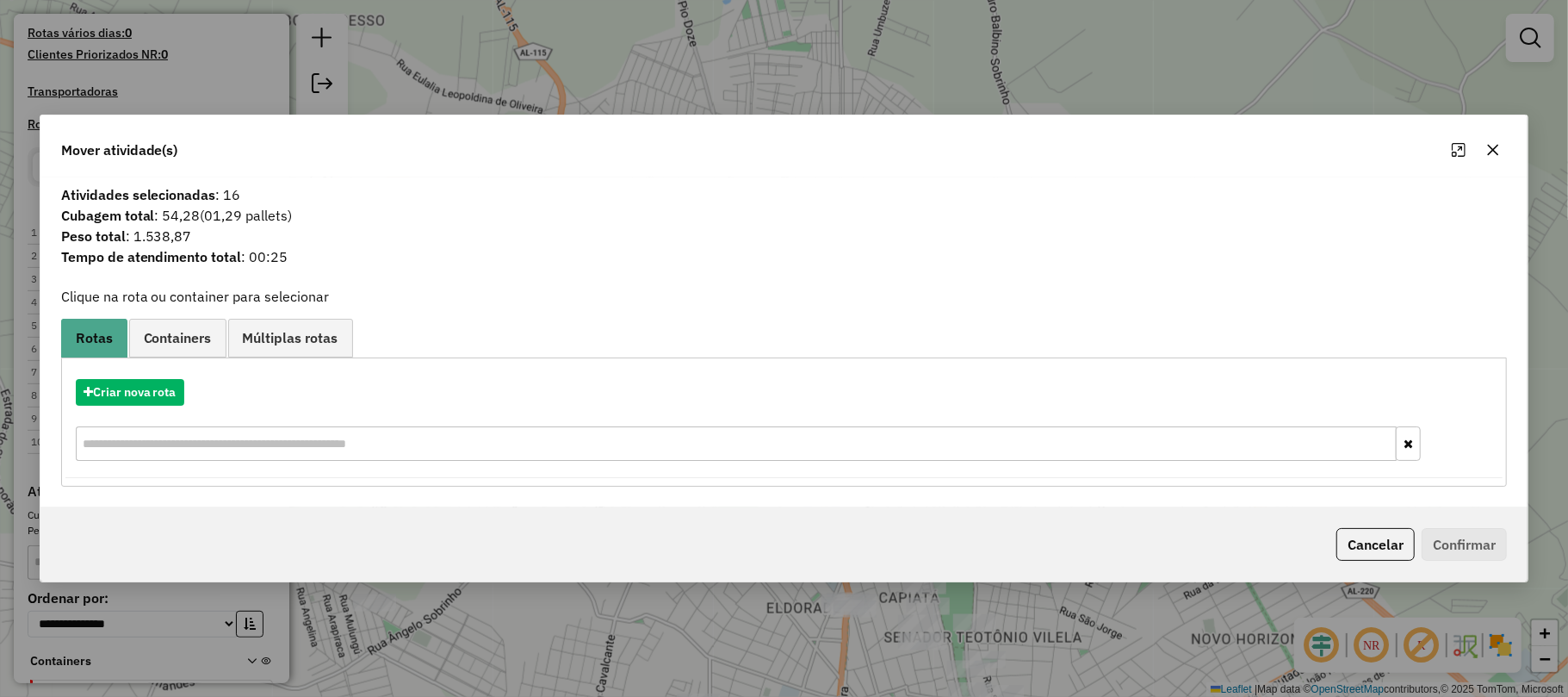
click at [1493, 145] on icon "button" at bounding box center [1492, 149] width 13 height 13
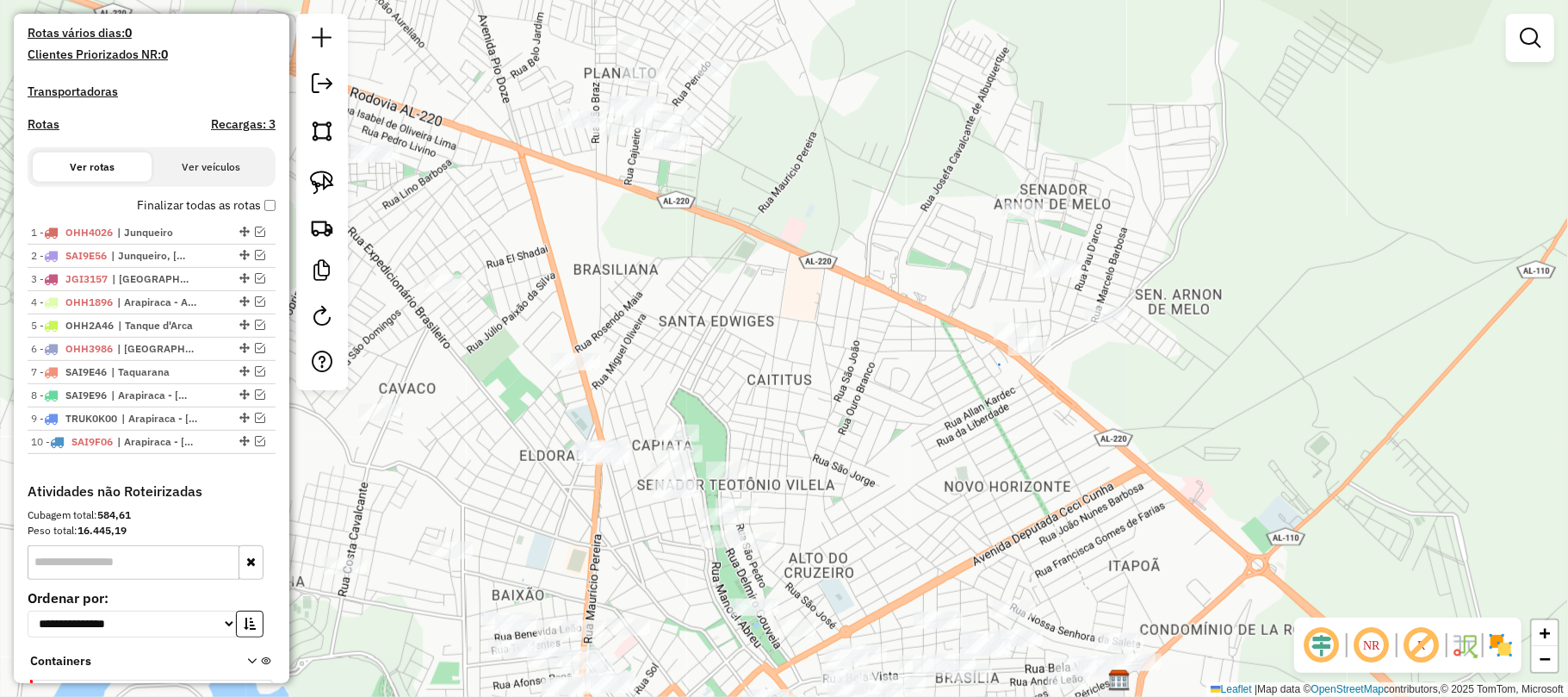
drag, startPoint x: 940, startPoint y: 256, endPoint x: 801, endPoint y: 190, distance: 153.9
click at [801, 190] on div "Janela de atendimento Grade de atendimento Capacidade Transportadoras Veículos …" at bounding box center [784, 348] width 1568 height 697
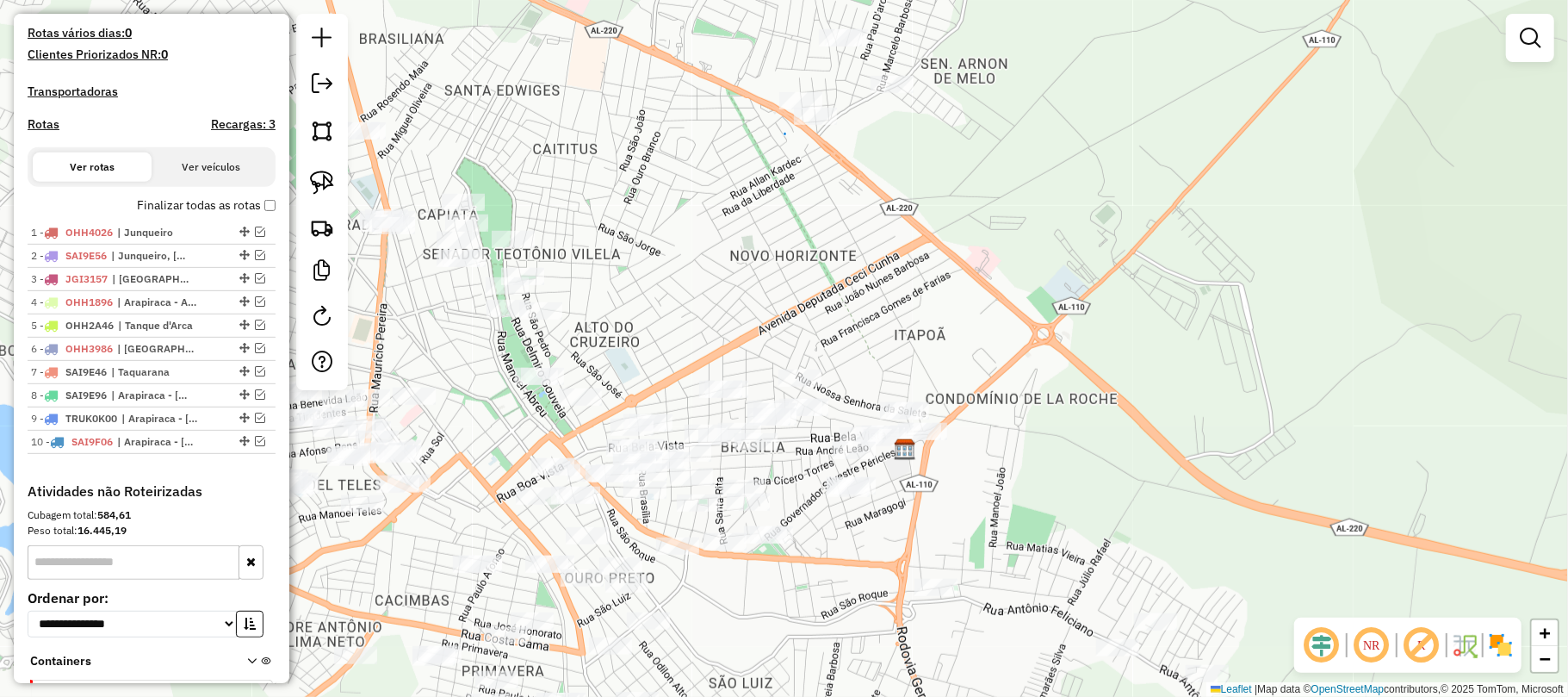
drag, startPoint x: 975, startPoint y: 335, endPoint x: 910, endPoint y: 228, distance: 125.2
click at [910, 228] on div "Janela de atendimento Grade de atendimento Capacidade Transportadoras Veículos …" at bounding box center [784, 348] width 1568 height 697
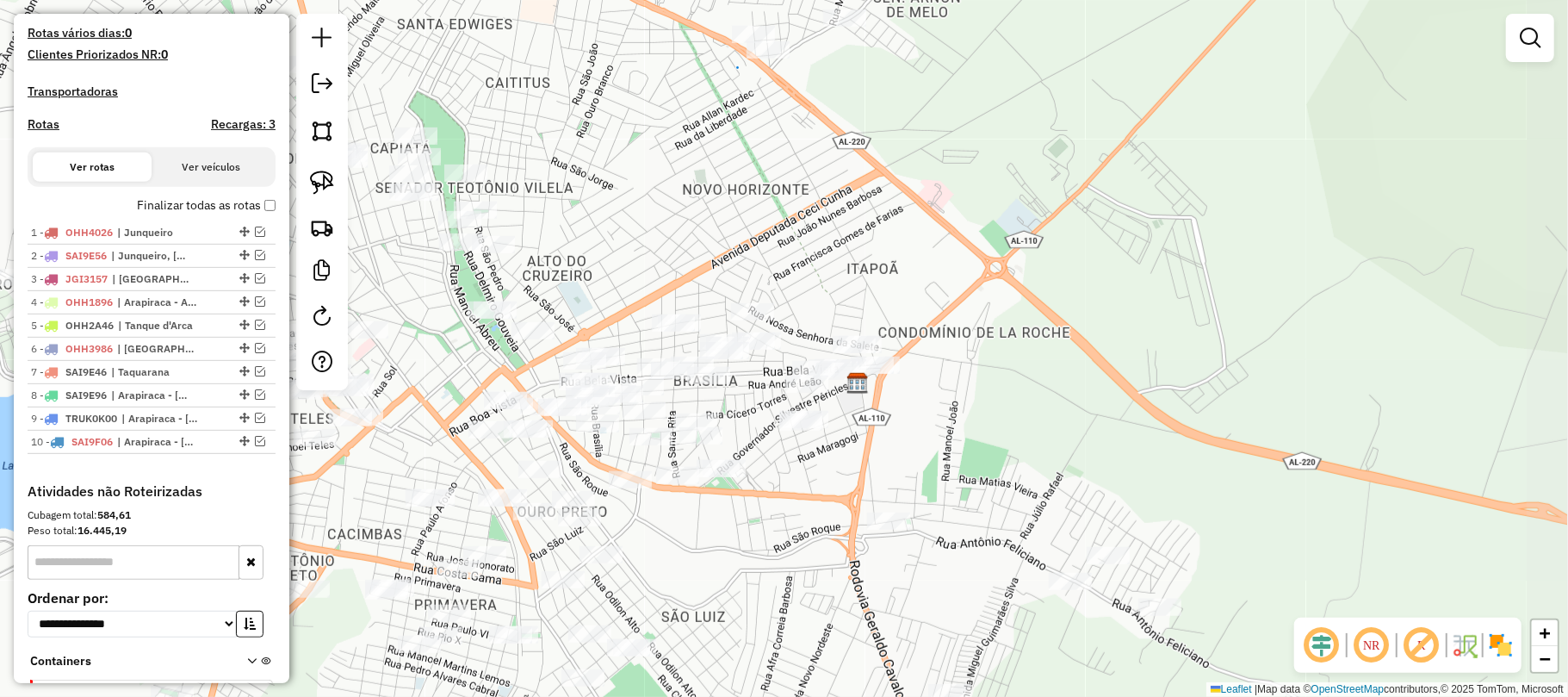
click at [889, 224] on div "Janela de atendimento Grade de atendimento Capacidade Transportadoras Veículos …" at bounding box center [784, 348] width 1568 height 697
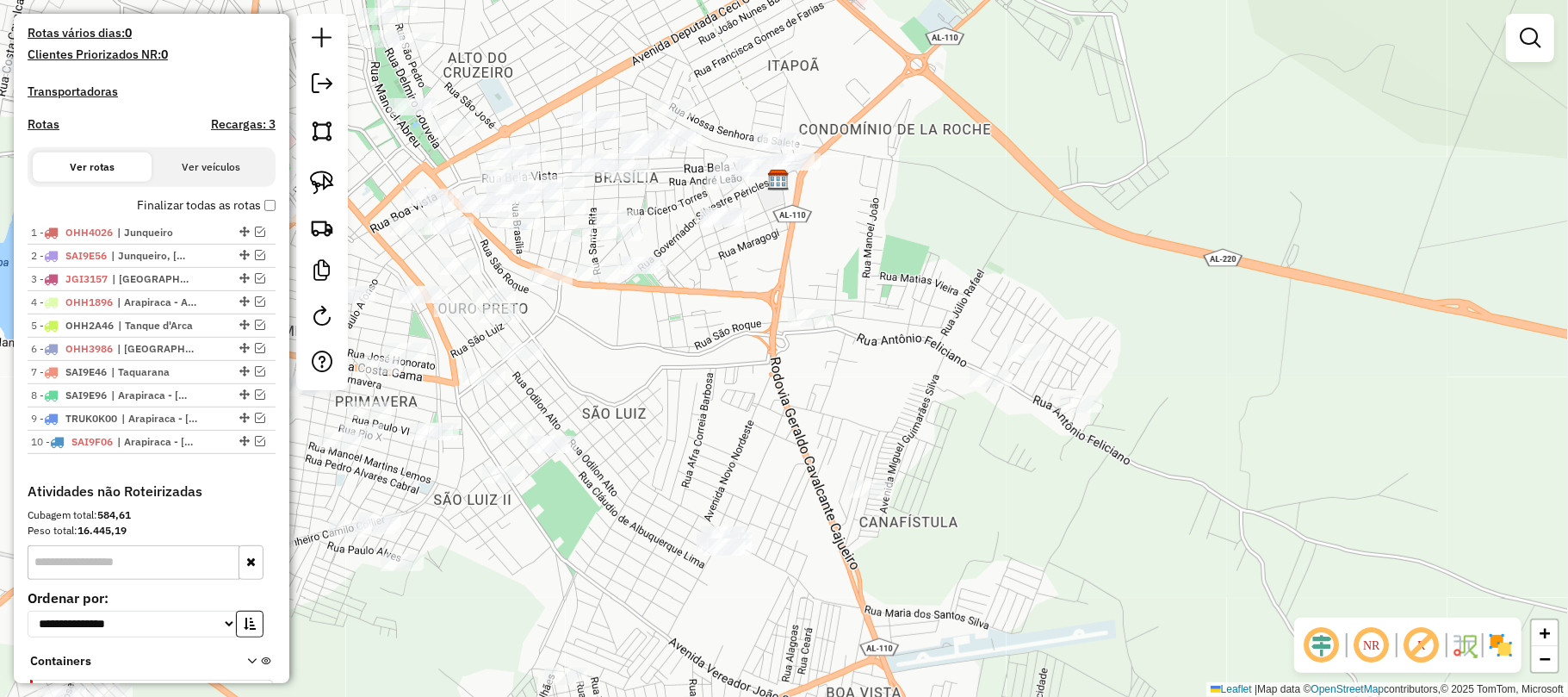
drag, startPoint x: 992, startPoint y: 403, endPoint x: 911, endPoint y: 200, distance: 218.6
click at [911, 200] on div "Janela de atendimento Grade de atendimento Capacidade Transportadoras Veículos …" at bounding box center [784, 348] width 1568 height 697
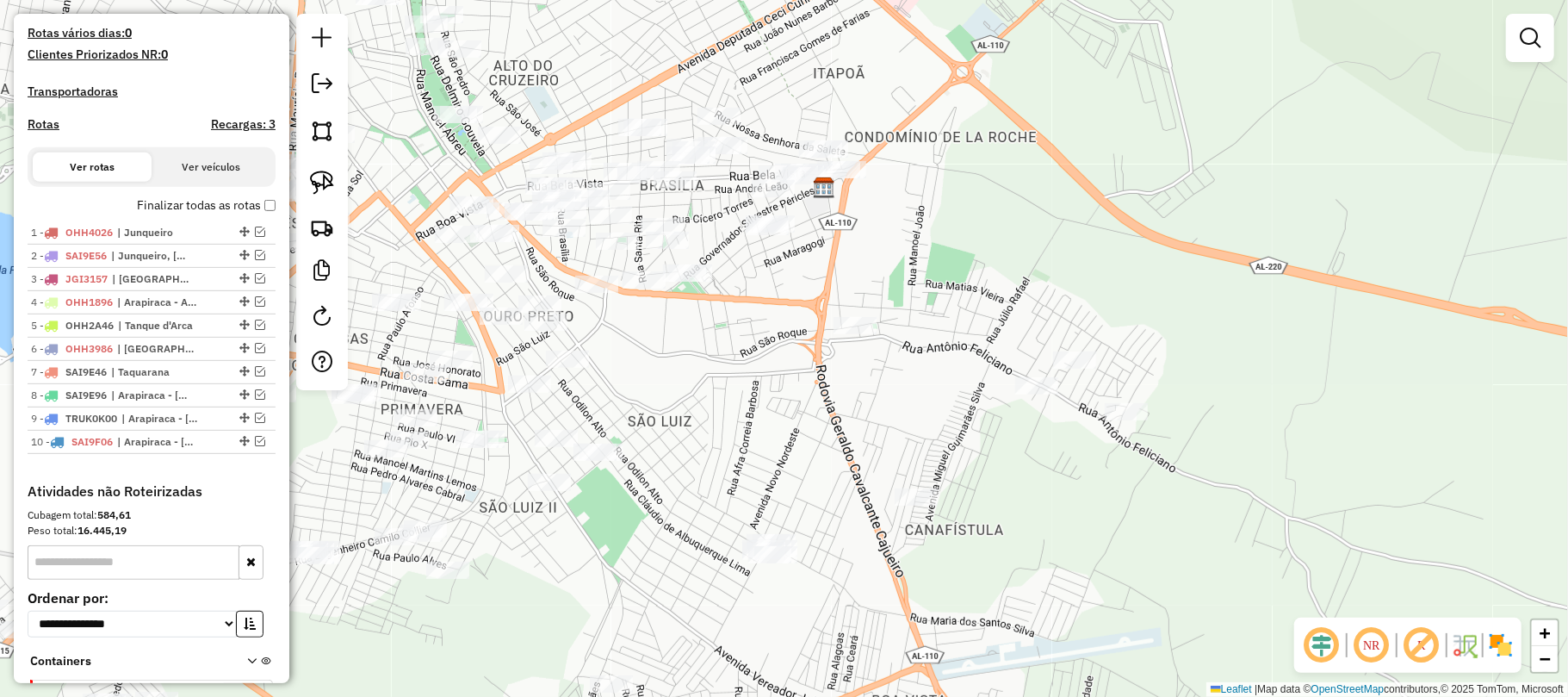
click at [722, 214] on div "Janela de atendimento Grade de atendimento Capacidade Transportadoras Veículos …" at bounding box center [784, 348] width 1568 height 697
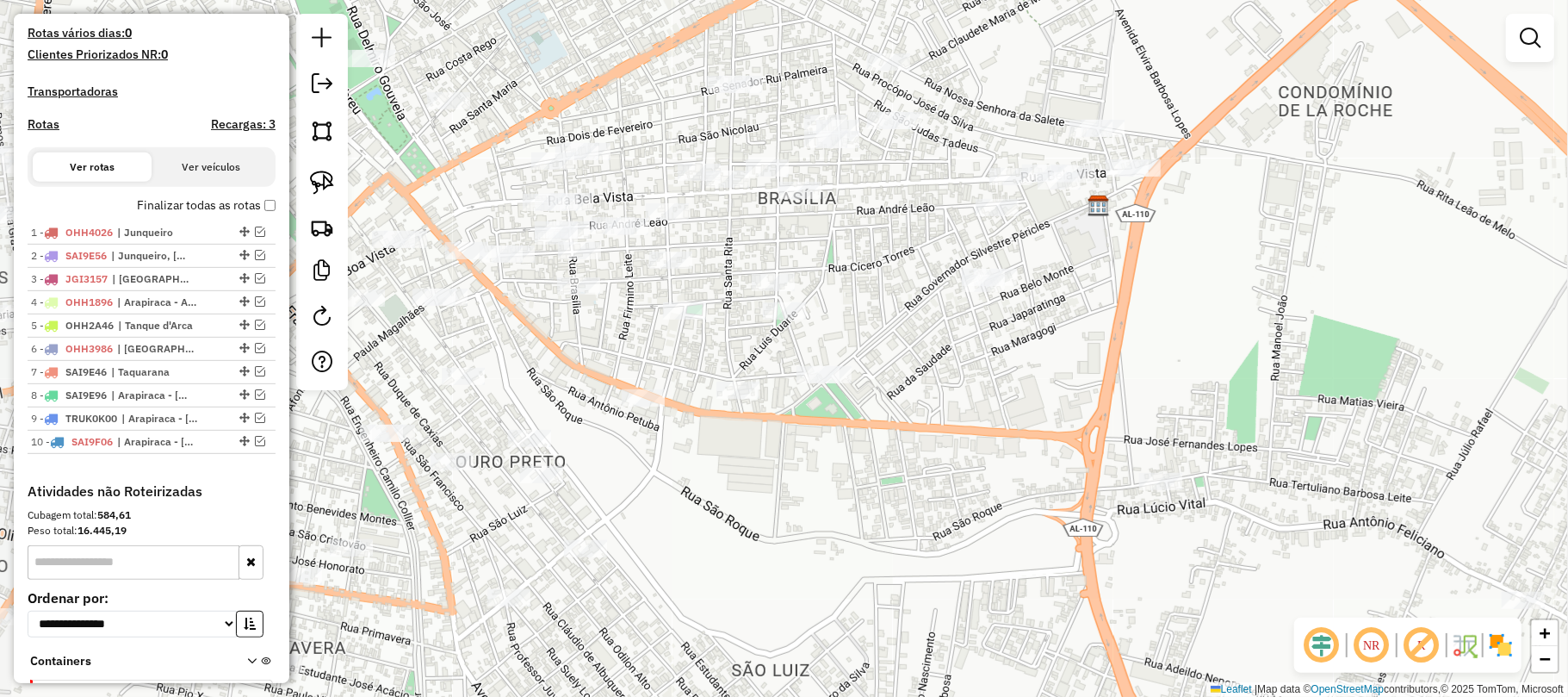
drag, startPoint x: 696, startPoint y: 217, endPoint x: 845, endPoint y: 263, distance: 155.9
click at [845, 263] on div "Janela de atendimento Grade de atendimento Capacidade Transportadoras Veículos …" at bounding box center [784, 348] width 1568 height 697
click at [318, 177] on img at bounding box center [322, 182] width 24 height 24
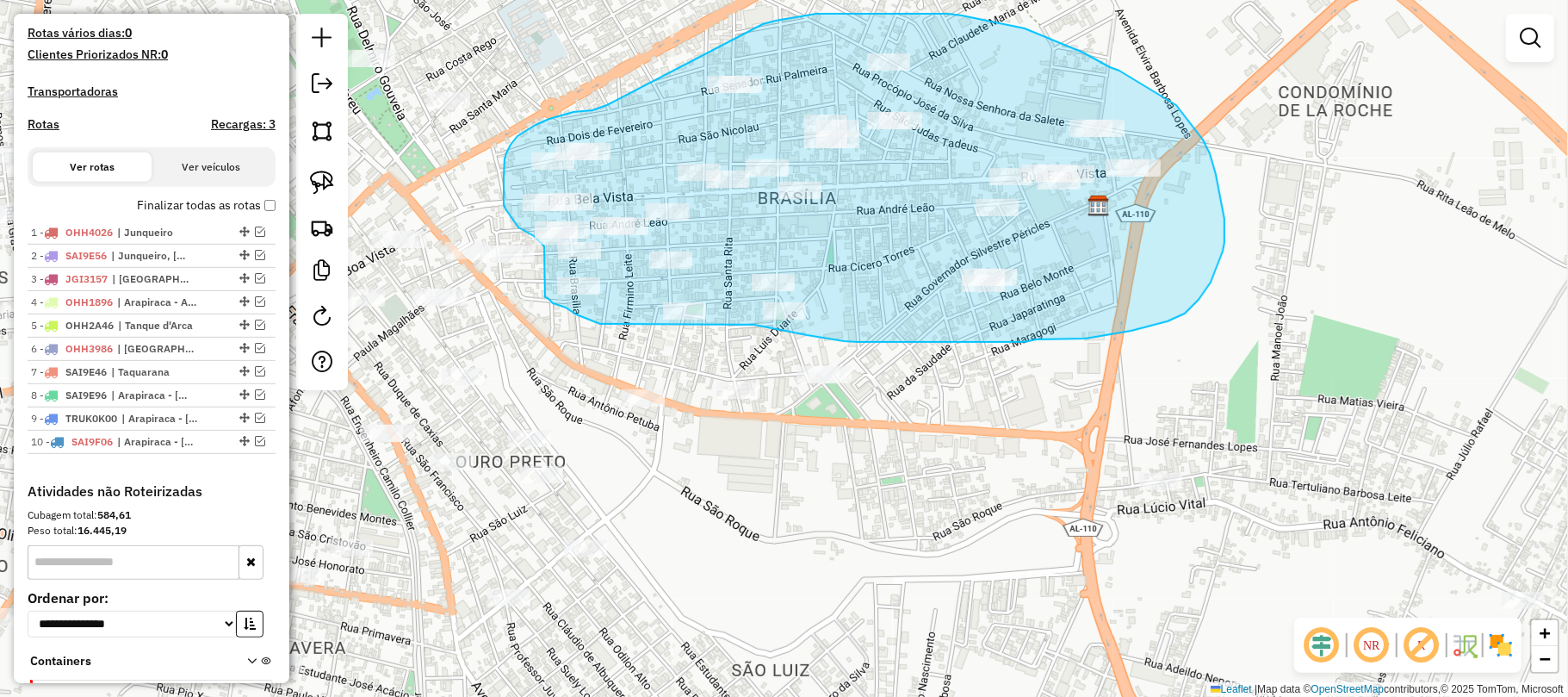
drag, startPoint x: 561, startPoint y: 115, endPoint x: 704, endPoint y: 37, distance: 162.9
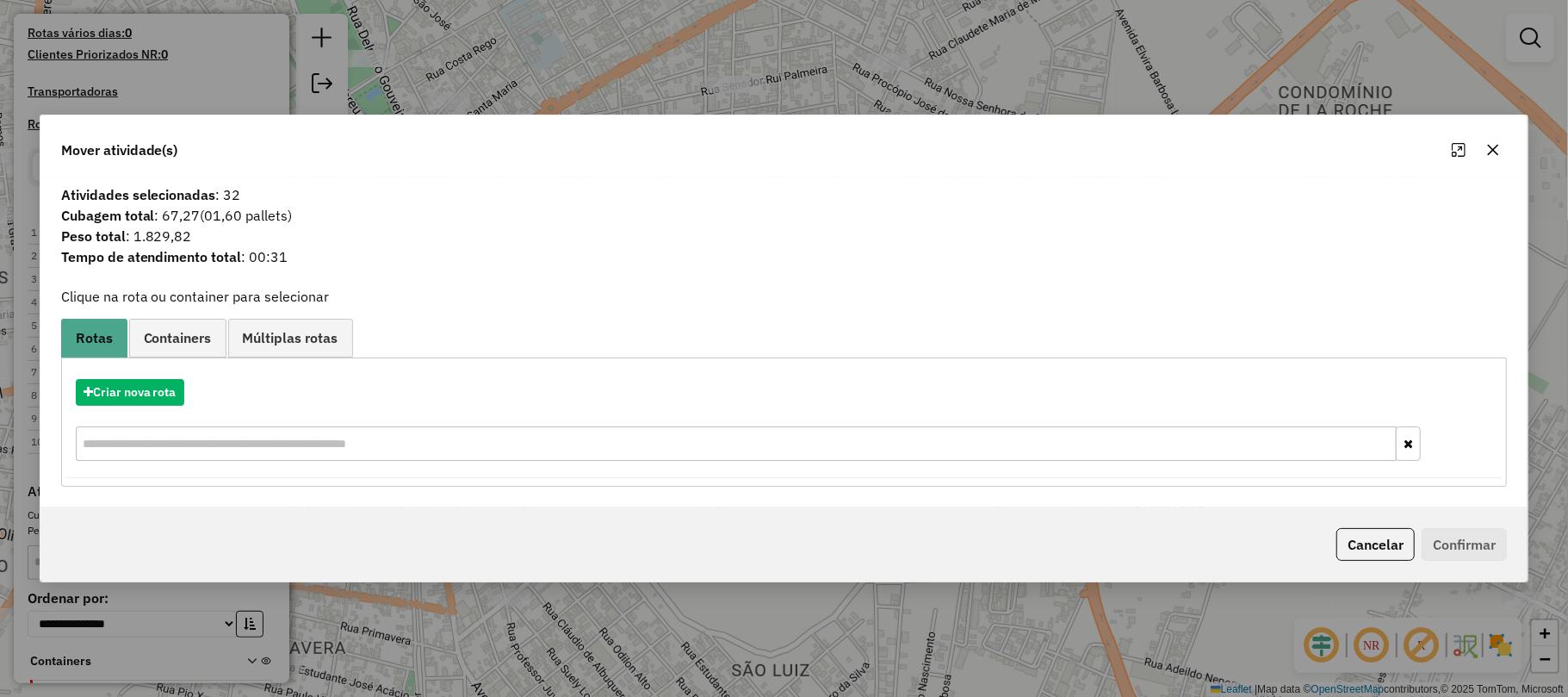
click at [1493, 143] on icon "button" at bounding box center [1492, 149] width 13 height 13
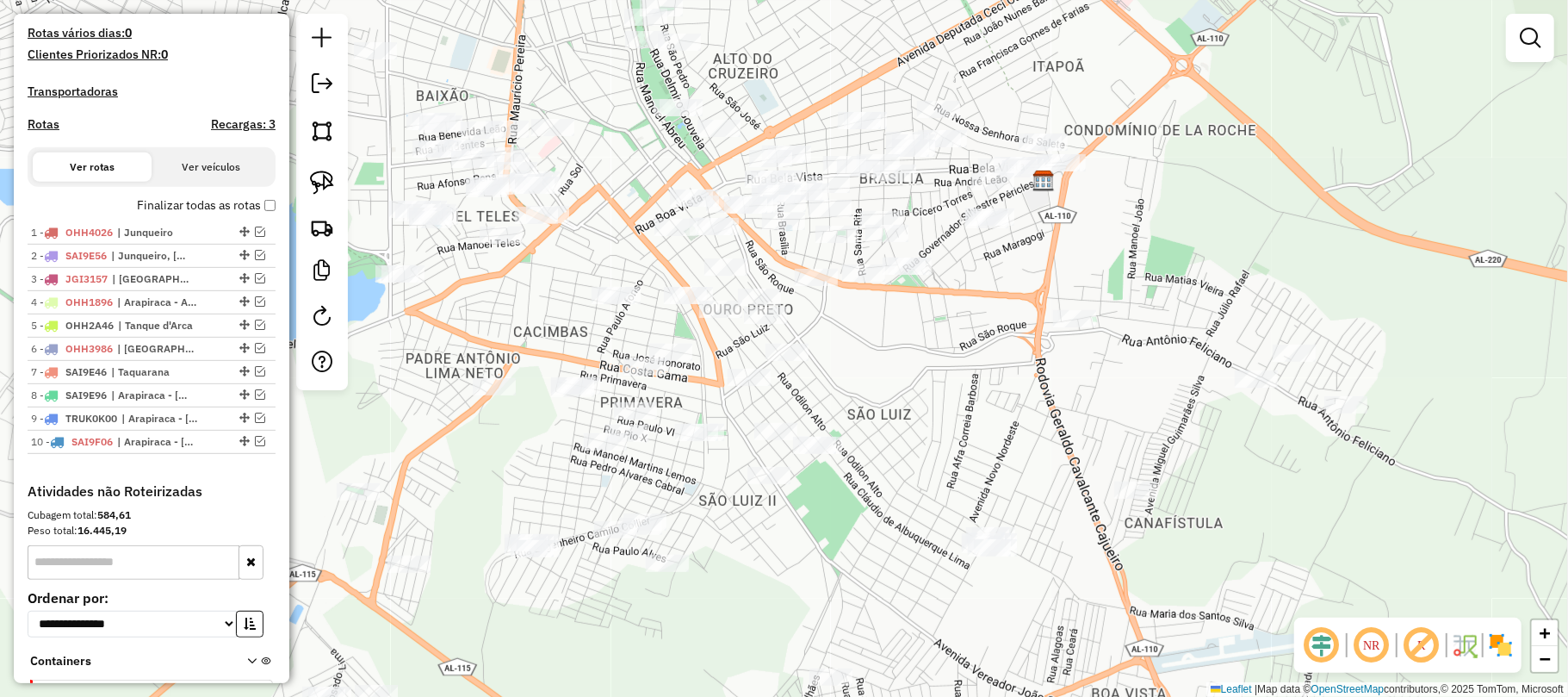
drag, startPoint x: 1168, startPoint y: 427, endPoint x: 1119, endPoint y: 400, distance: 55.9
click at [1119, 400] on div "Janela de atendimento Grade de atendimento Capacidade Transportadoras Veículos …" at bounding box center [784, 348] width 1568 height 697
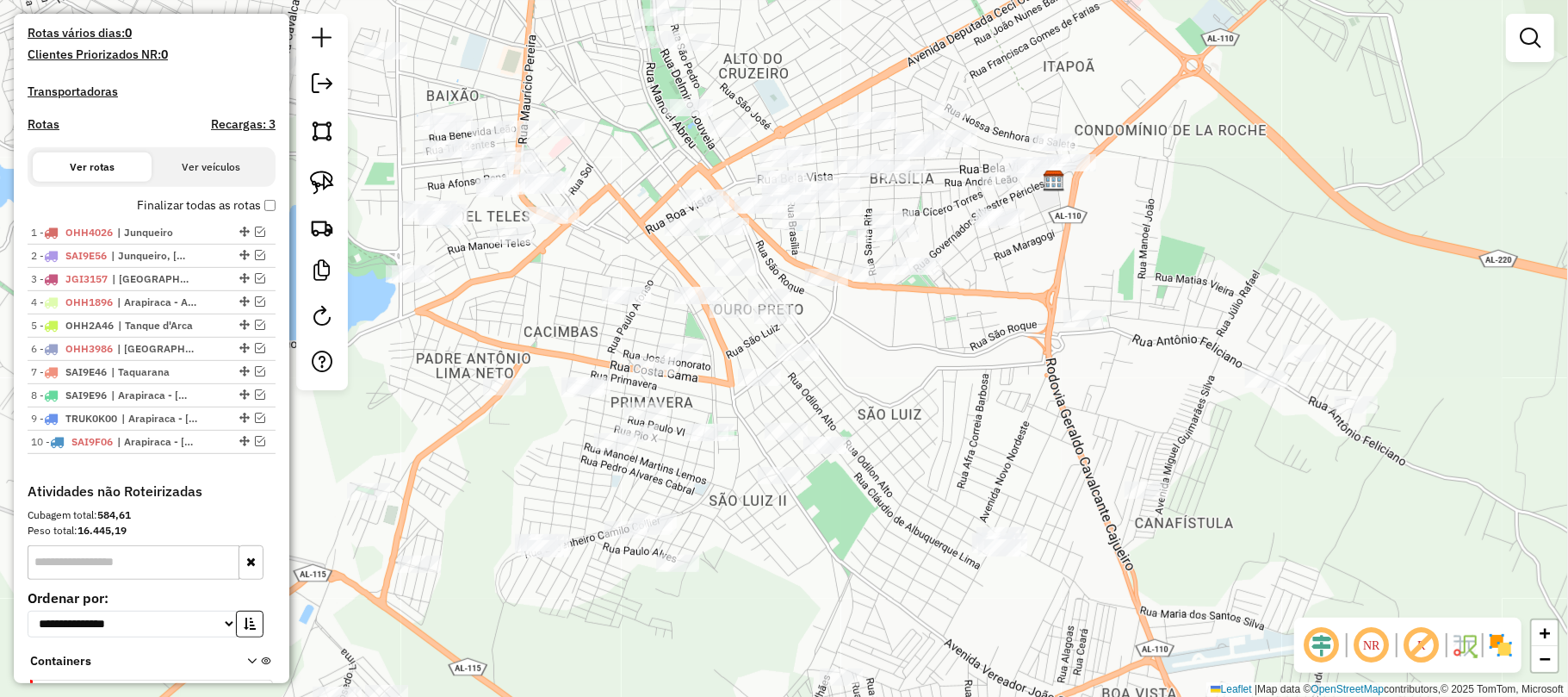
drag, startPoint x: 589, startPoint y: 185, endPoint x: 721, endPoint y: 196, distance: 132.5
click at [721, 196] on div "Janela de atendimento Grade de atendimento Capacidade Transportadoras Veículos …" at bounding box center [784, 348] width 1568 height 697
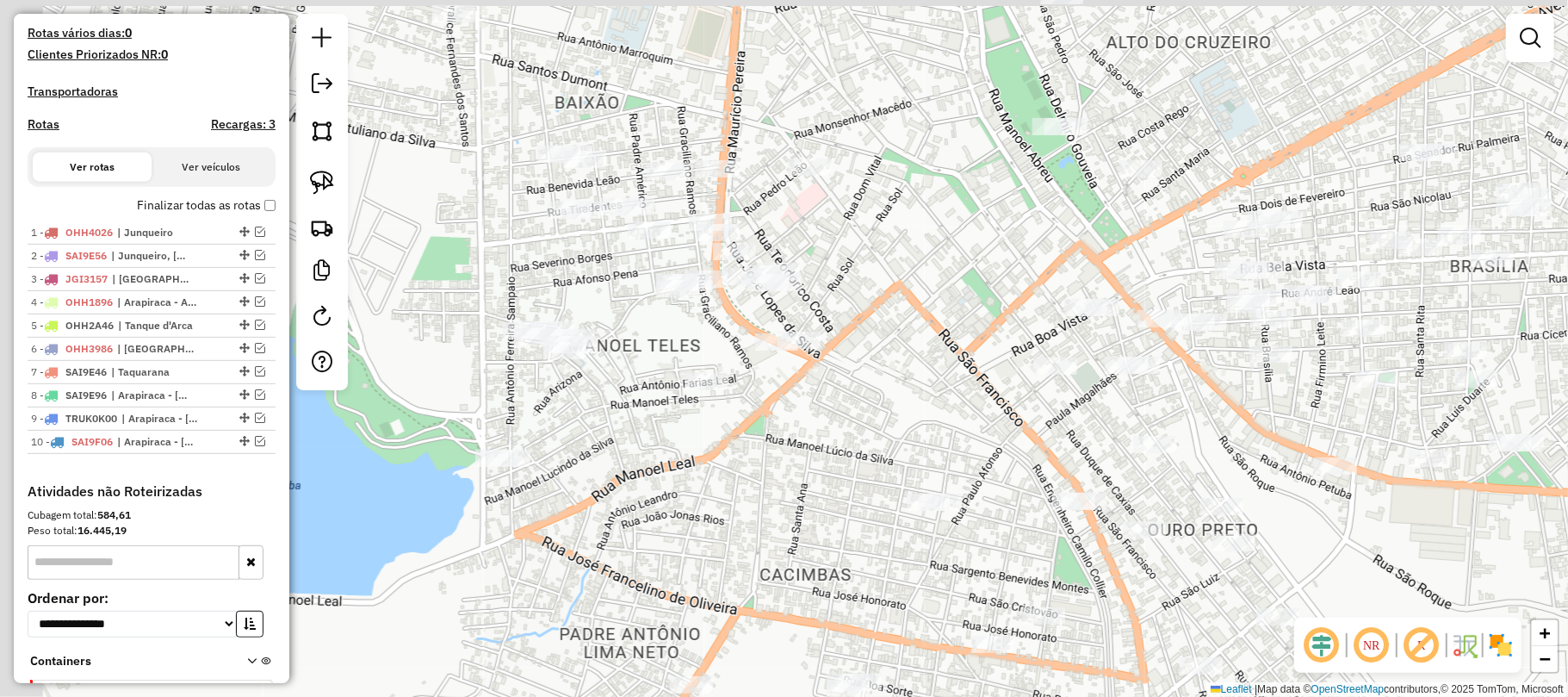
drag, startPoint x: 755, startPoint y: 211, endPoint x: 855, endPoint y: 286, distance: 125.0
click at [855, 286] on div "Janela de atendimento Grade de atendimento Capacidade Transportadoras Veículos …" at bounding box center [784, 348] width 1568 height 697
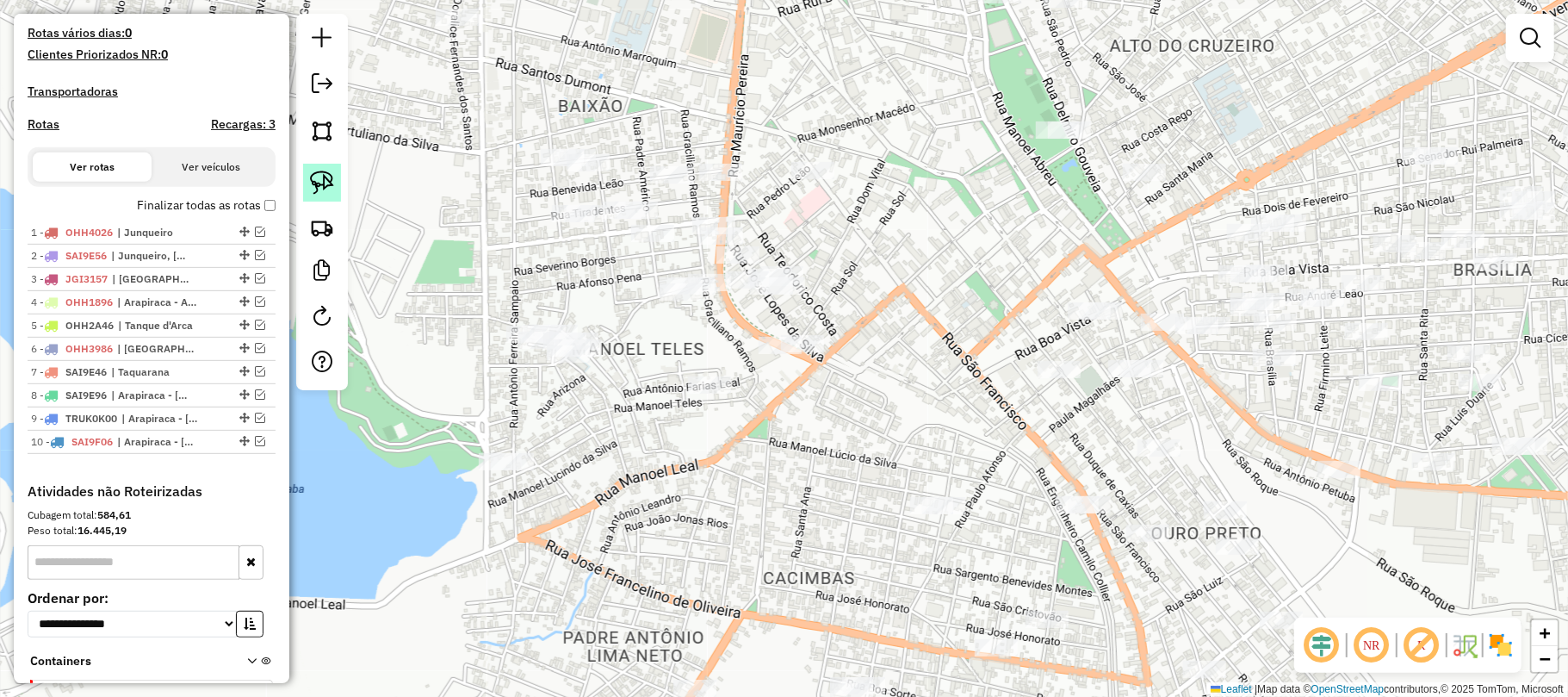
click at [321, 179] on img at bounding box center [322, 182] width 24 height 24
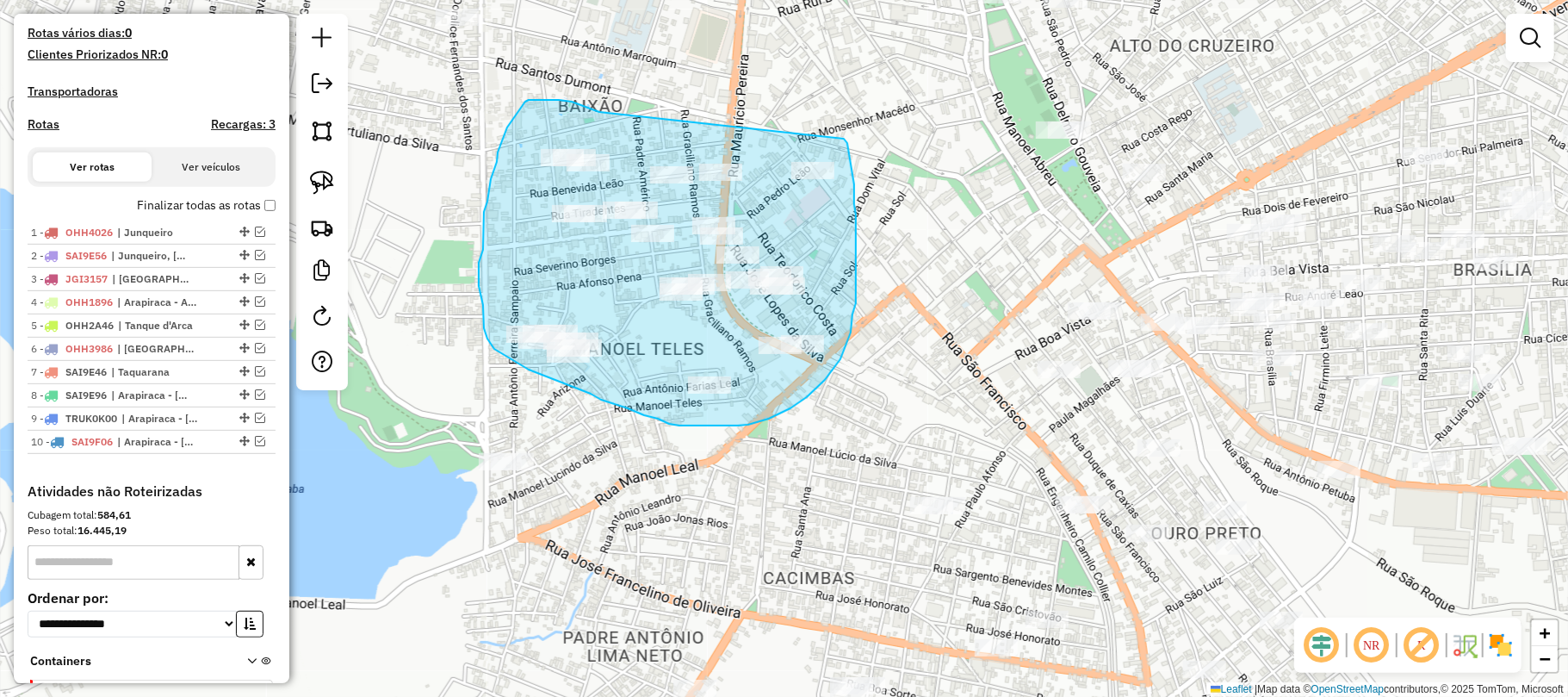
drag, startPoint x: 589, startPoint y: 108, endPoint x: 840, endPoint y: 132, distance: 252.1
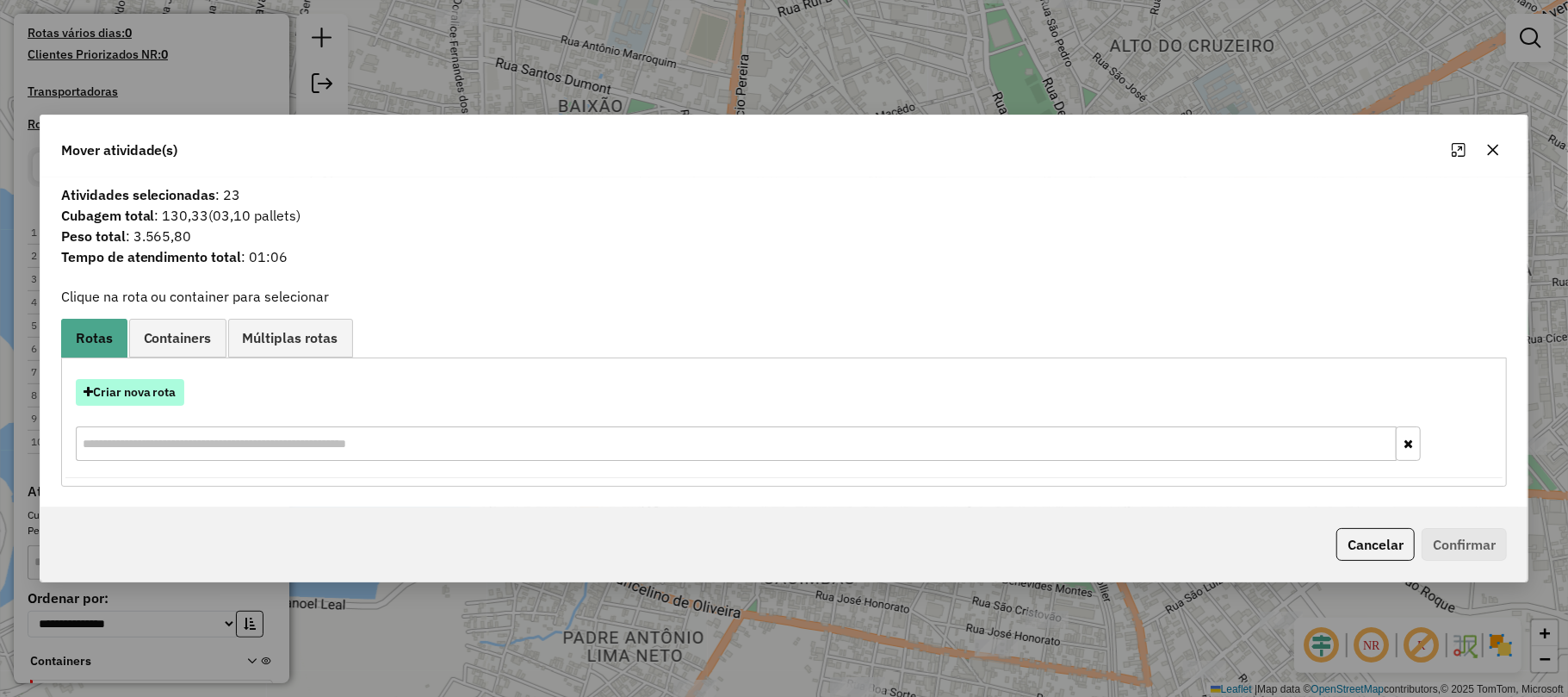
click at [137, 393] on button "Criar nova rota" at bounding box center [130, 393] width 109 height 27
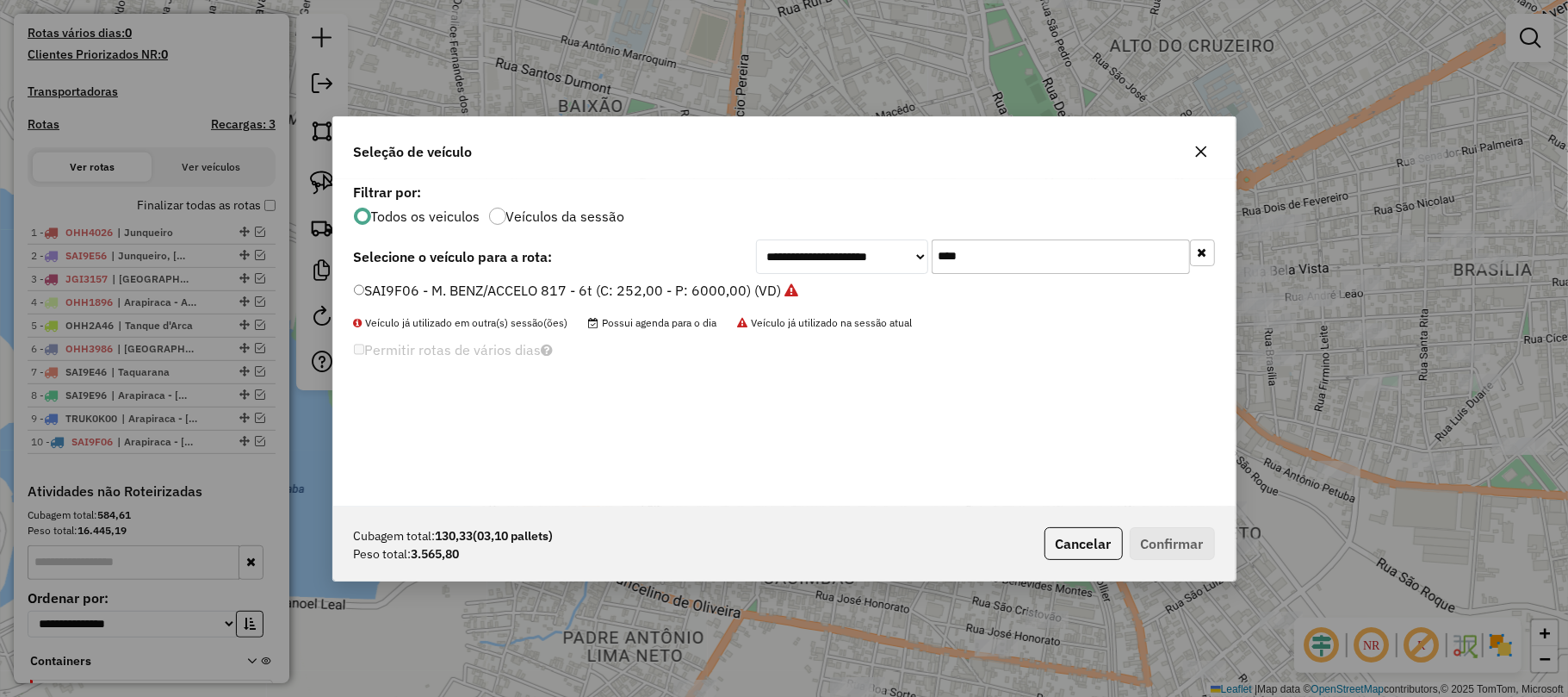
drag, startPoint x: 1003, startPoint y: 256, endPoint x: 920, endPoint y: 255, distance: 83.0
click at [920, 255] on div "**********" at bounding box center [986, 256] width 459 height 35
type input "***"
click at [581, 290] on label "SAJ2G06 - M. BENZ/ACCELO 817 - 6t (C: 252,00 - P: 6000,00) (VD)" at bounding box center [570, 290] width 432 height 21
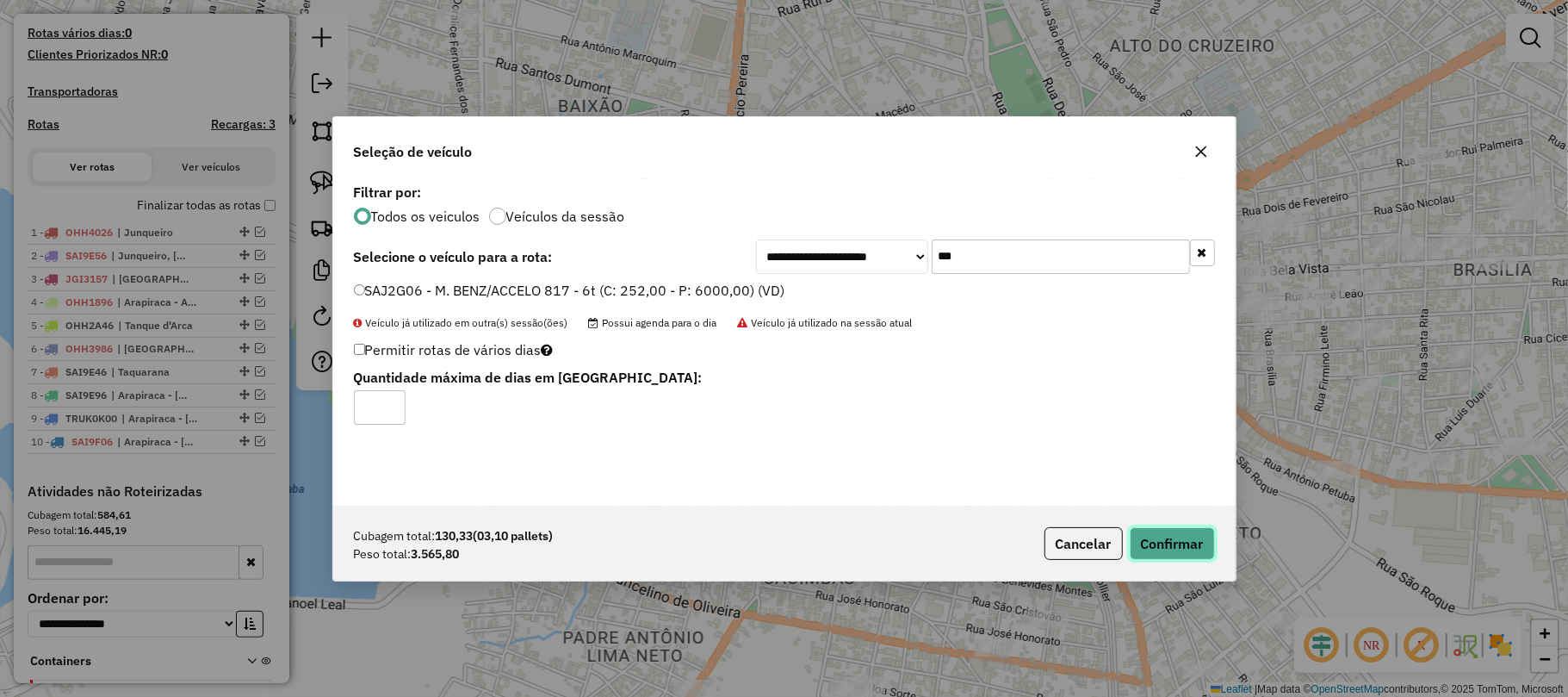
click at [1193, 544] on button "Confirmar" at bounding box center [1172, 543] width 86 height 33
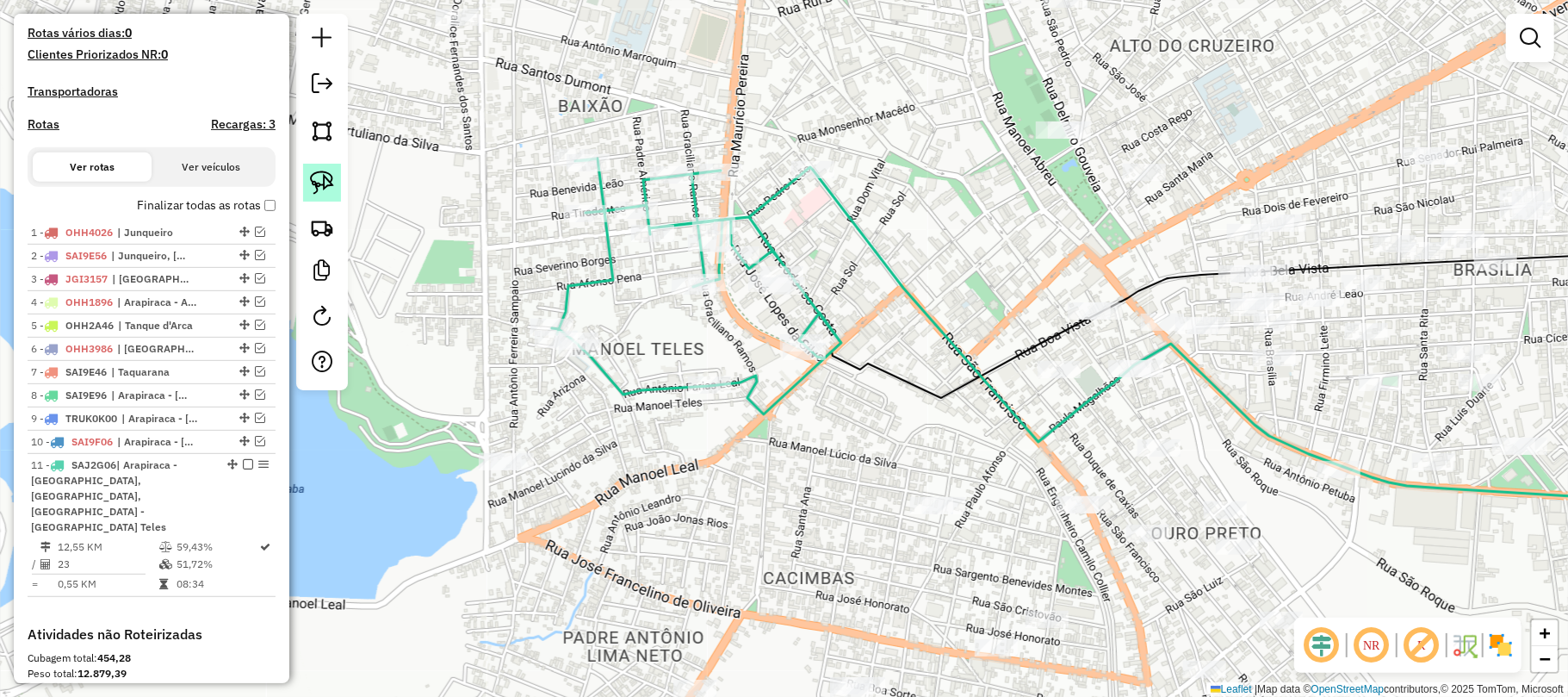
click at [310, 178] on img at bounding box center [322, 182] width 24 height 24
drag, startPoint x: 496, startPoint y: 428, endPoint x: 563, endPoint y: 473, distance: 80.7
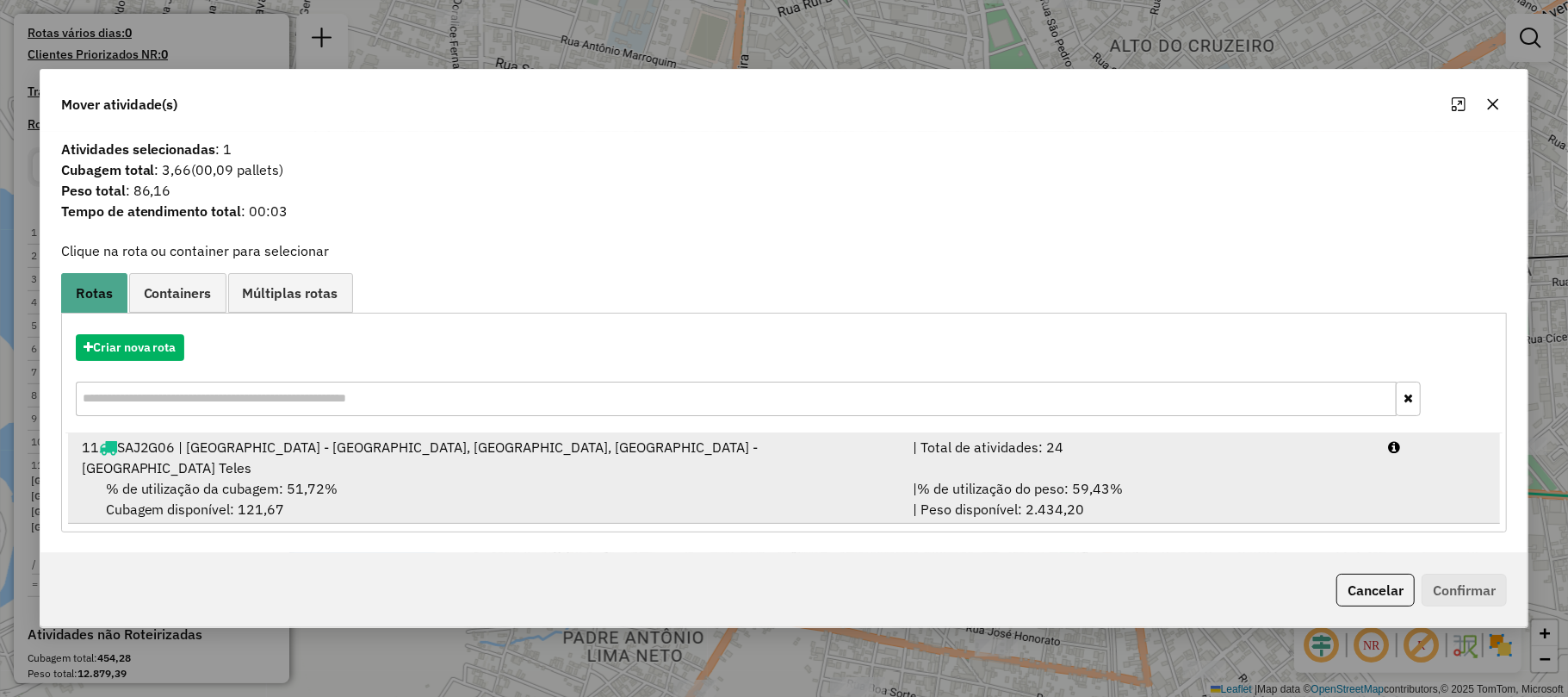
click at [486, 478] on div "% de utilização da cubagem: 51,72% Cubagem disponível: 121,67" at bounding box center [487, 499] width 831 height 41
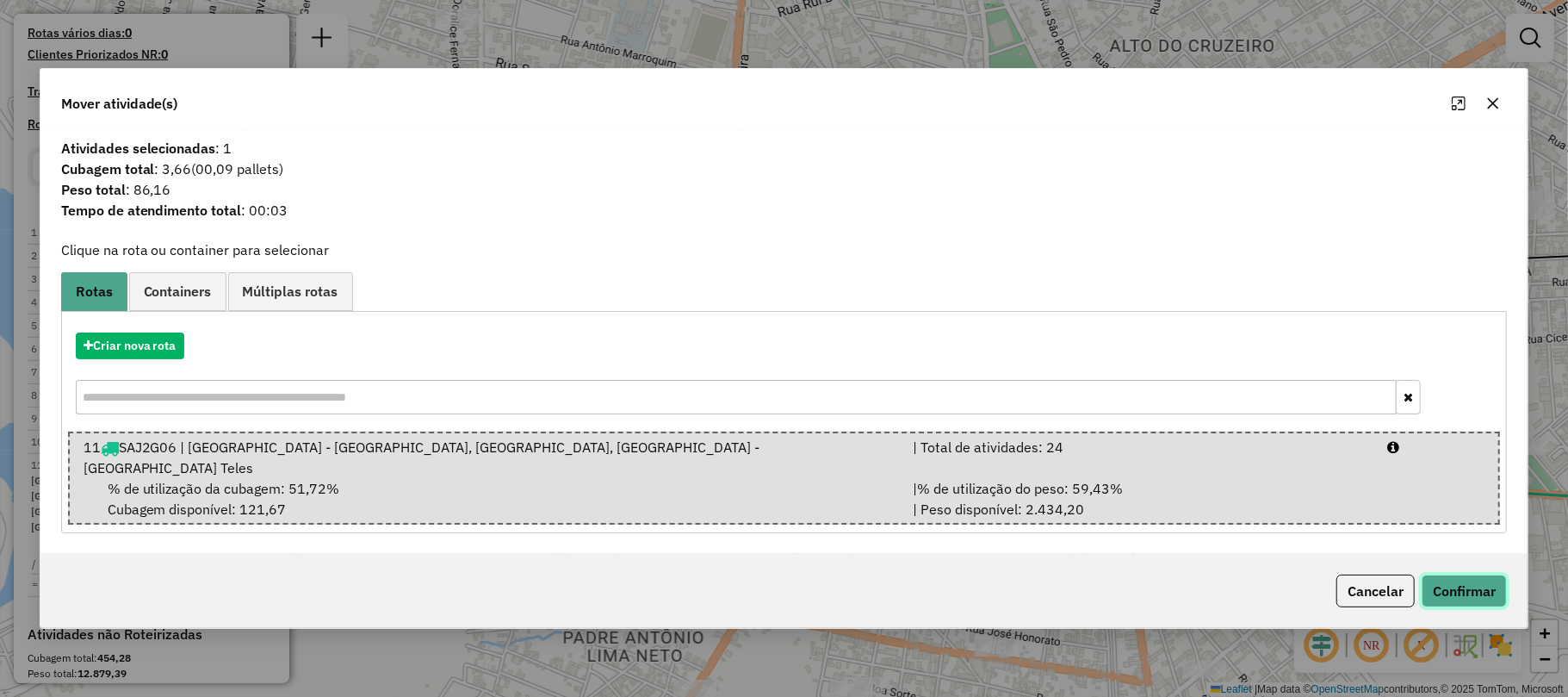
click at [1465, 577] on button "Confirmar" at bounding box center [1465, 591] width 86 height 33
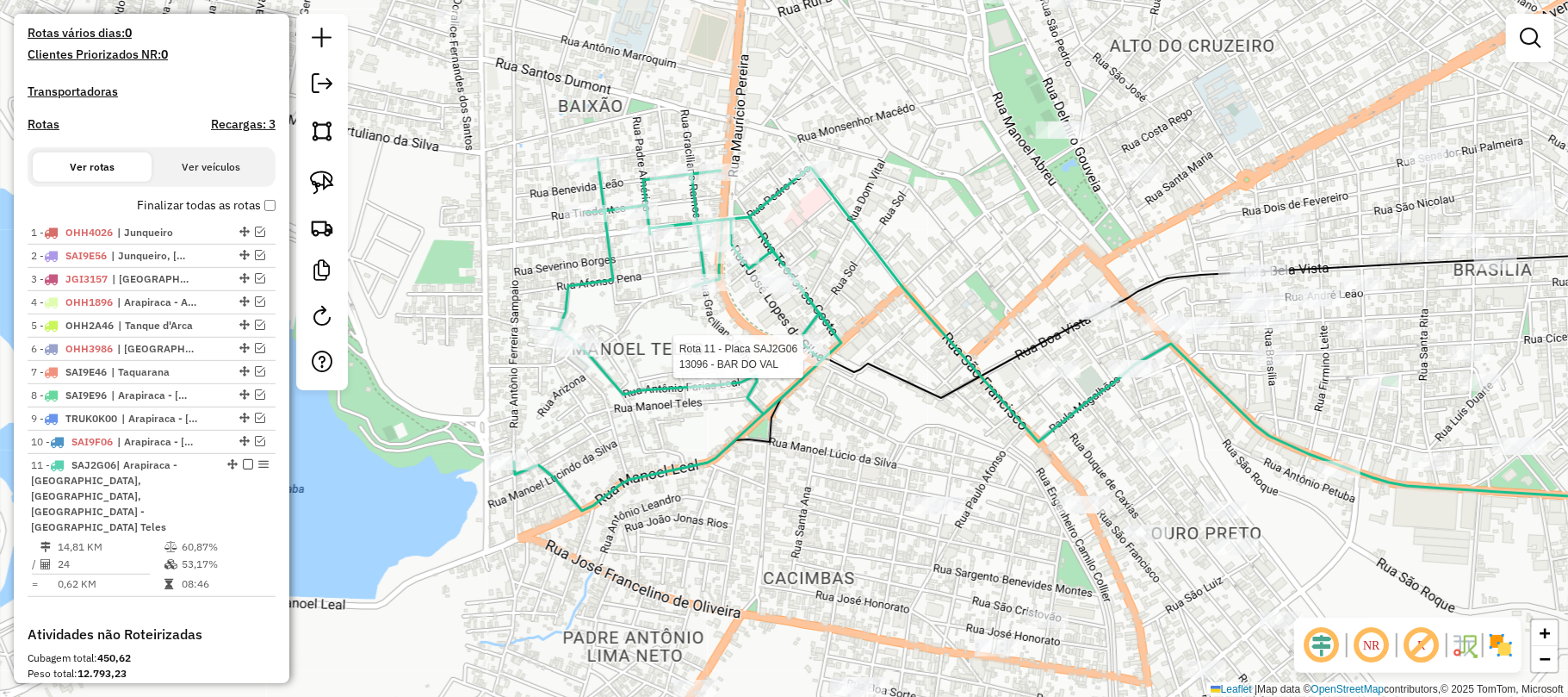
select select "**********"
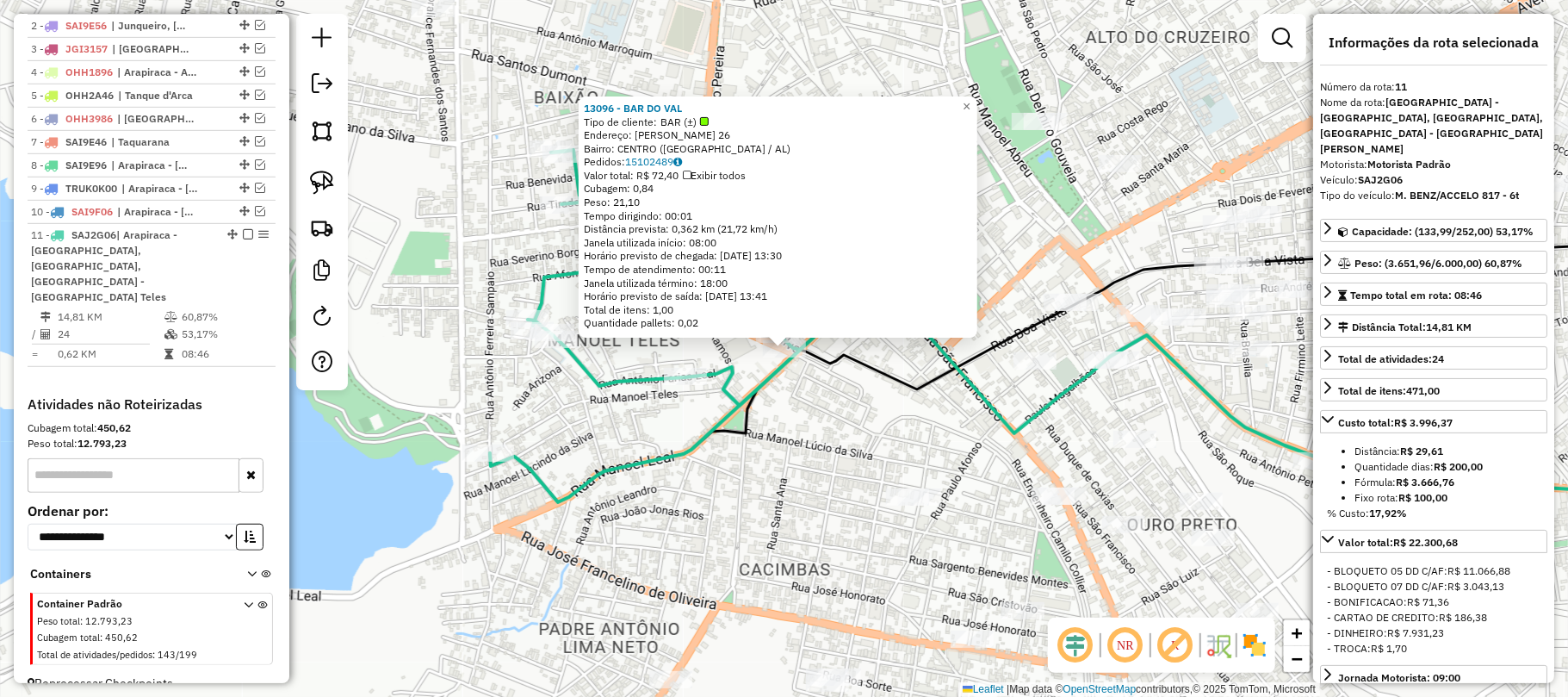
scroll to position [701, 0]
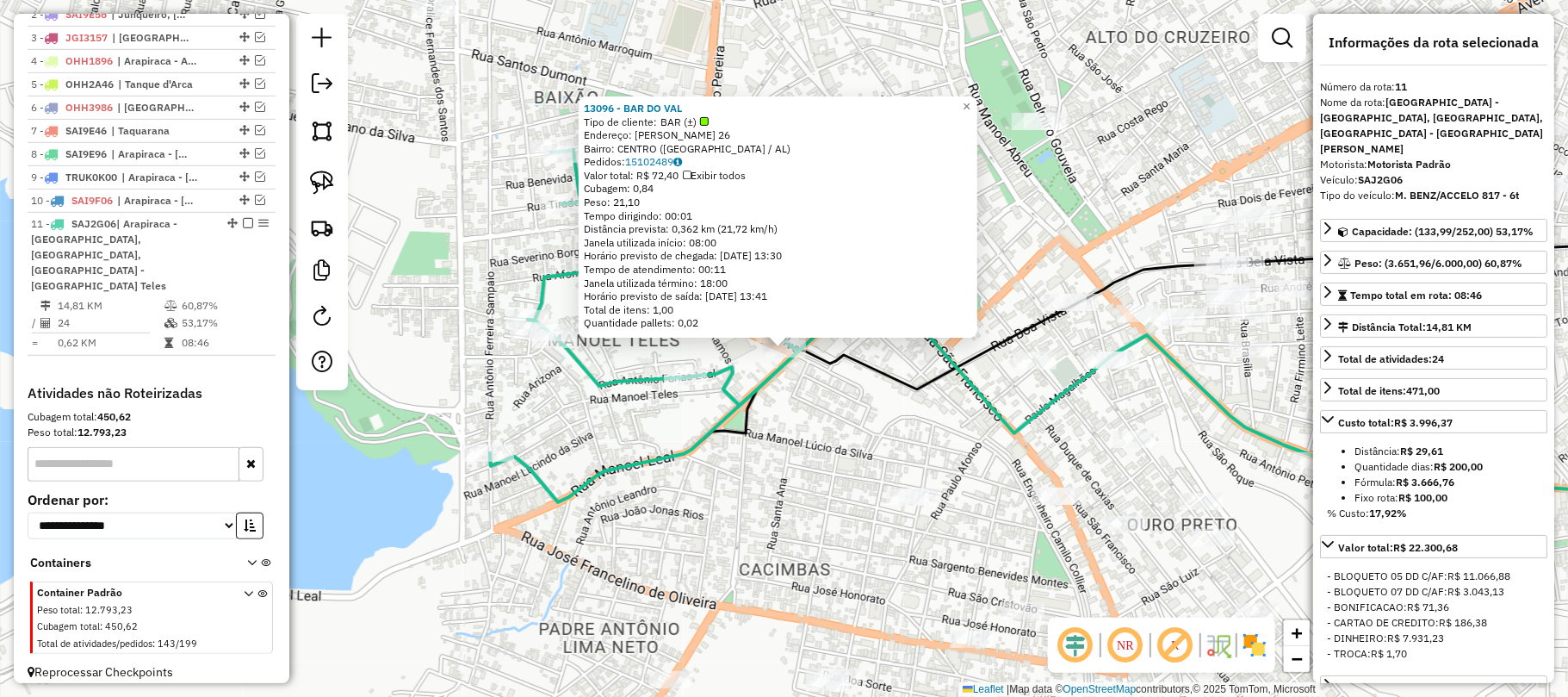
click at [782, 408] on div "13096 - BAR DO VAL Tipo de cliente: BAR (±) Endereço: [PERSON_NAME] 26 Bairro: …" at bounding box center [784, 348] width 1568 height 697
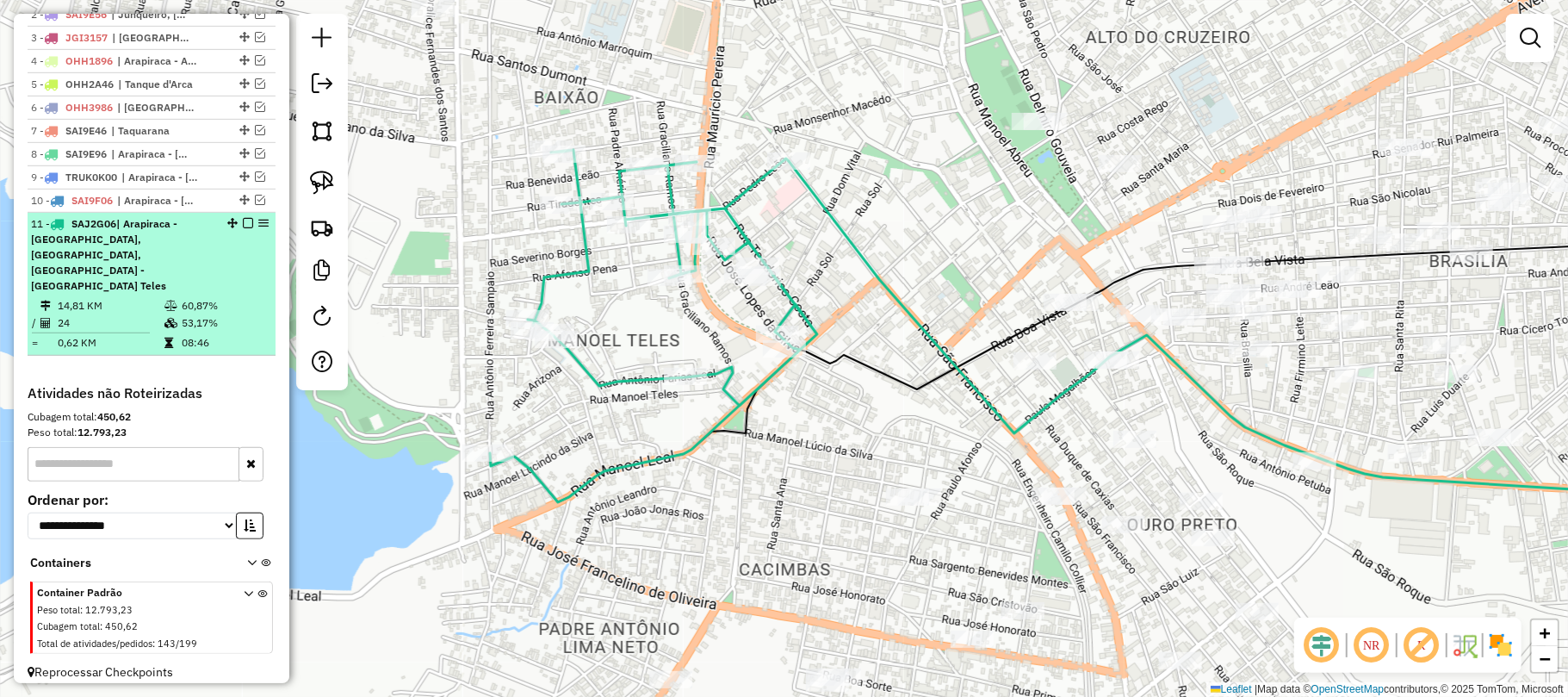
click at [243, 228] on em at bounding box center [248, 223] width 11 height 11
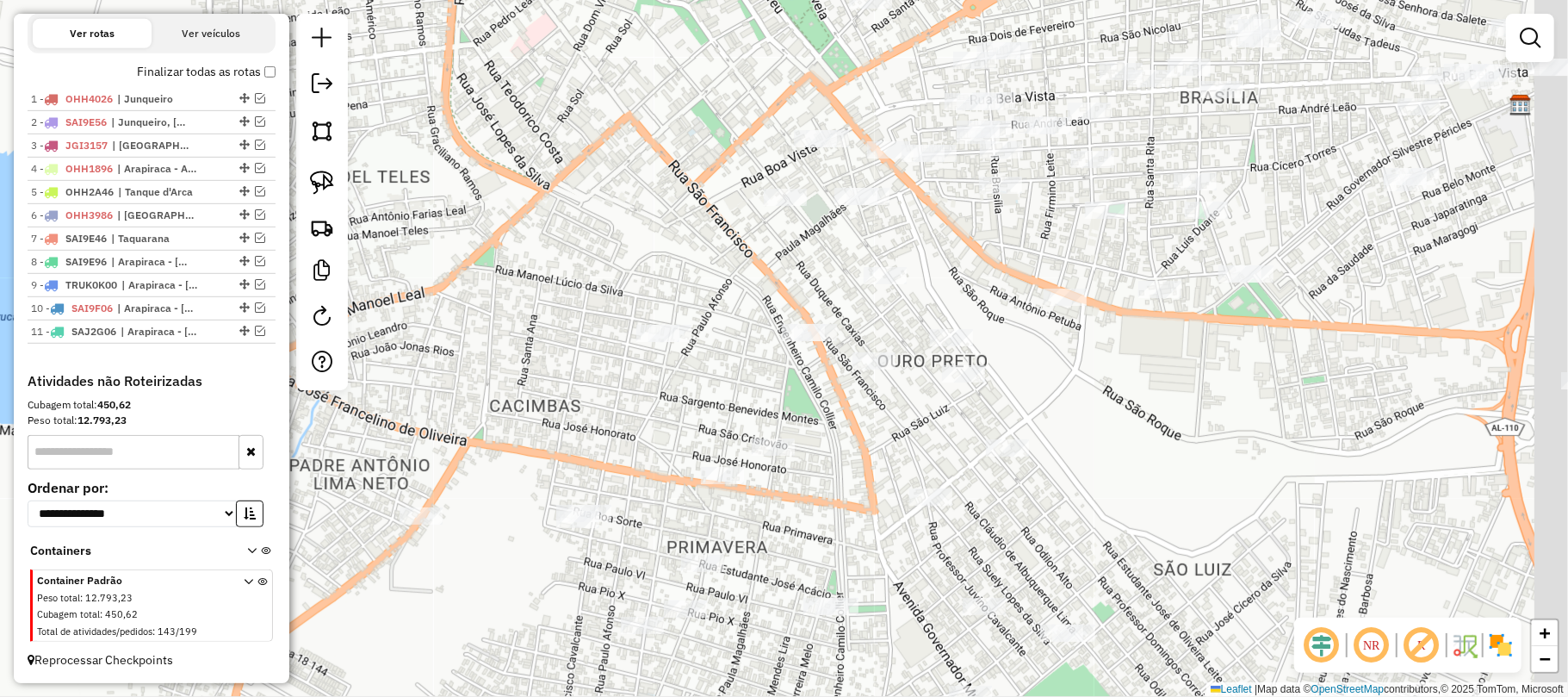
drag, startPoint x: 1140, startPoint y: 574, endPoint x: 889, endPoint y: 408, distance: 300.9
click at [889, 408] on div "Janela de atendimento Grade de atendimento Capacidade Transportadoras Veículos …" at bounding box center [784, 348] width 1568 height 697
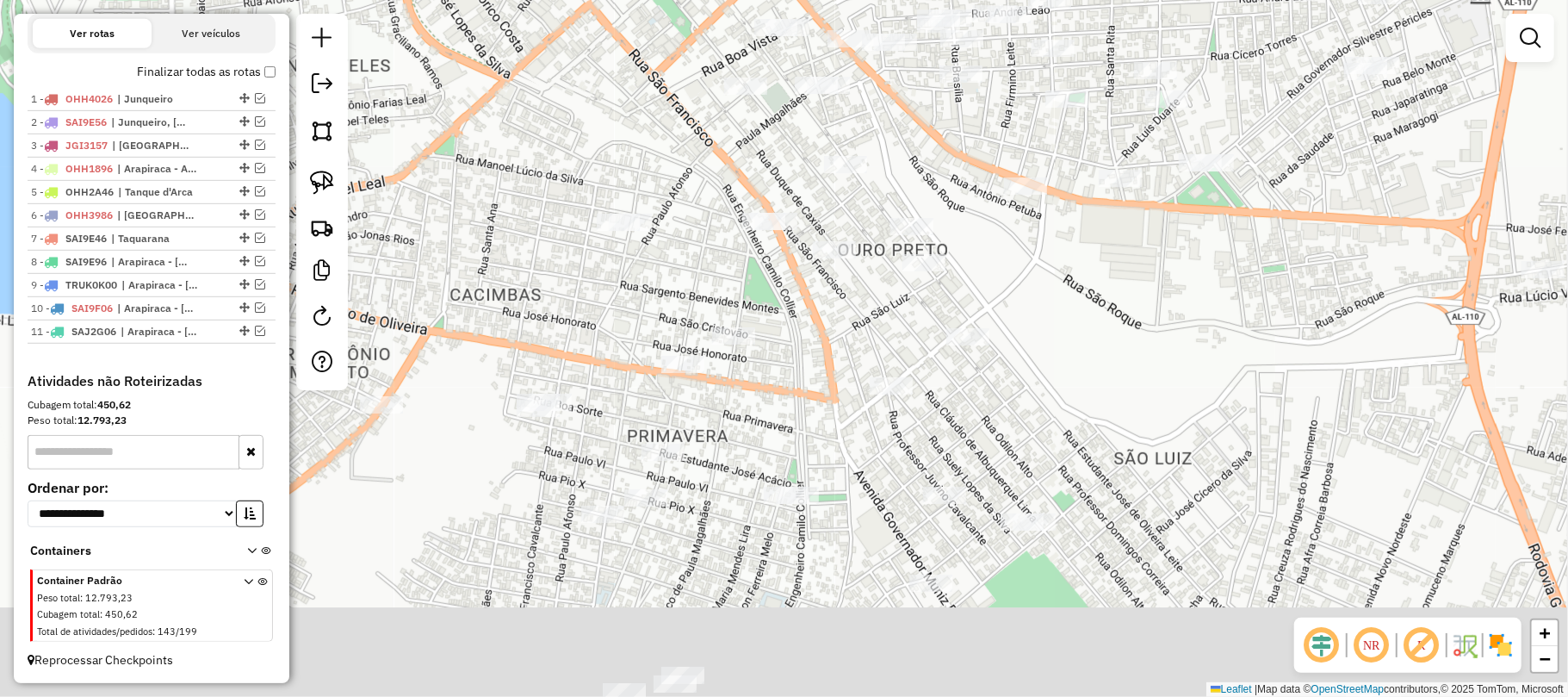
drag, startPoint x: 920, startPoint y: 444, endPoint x: 893, endPoint y: 357, distance: 91.1
click at [893, 357] on div "Janela de atendimento Grade de atendimento Capacidade Transportadoras Veículos …" at bounding box center [784, 348] width 1568 height 697
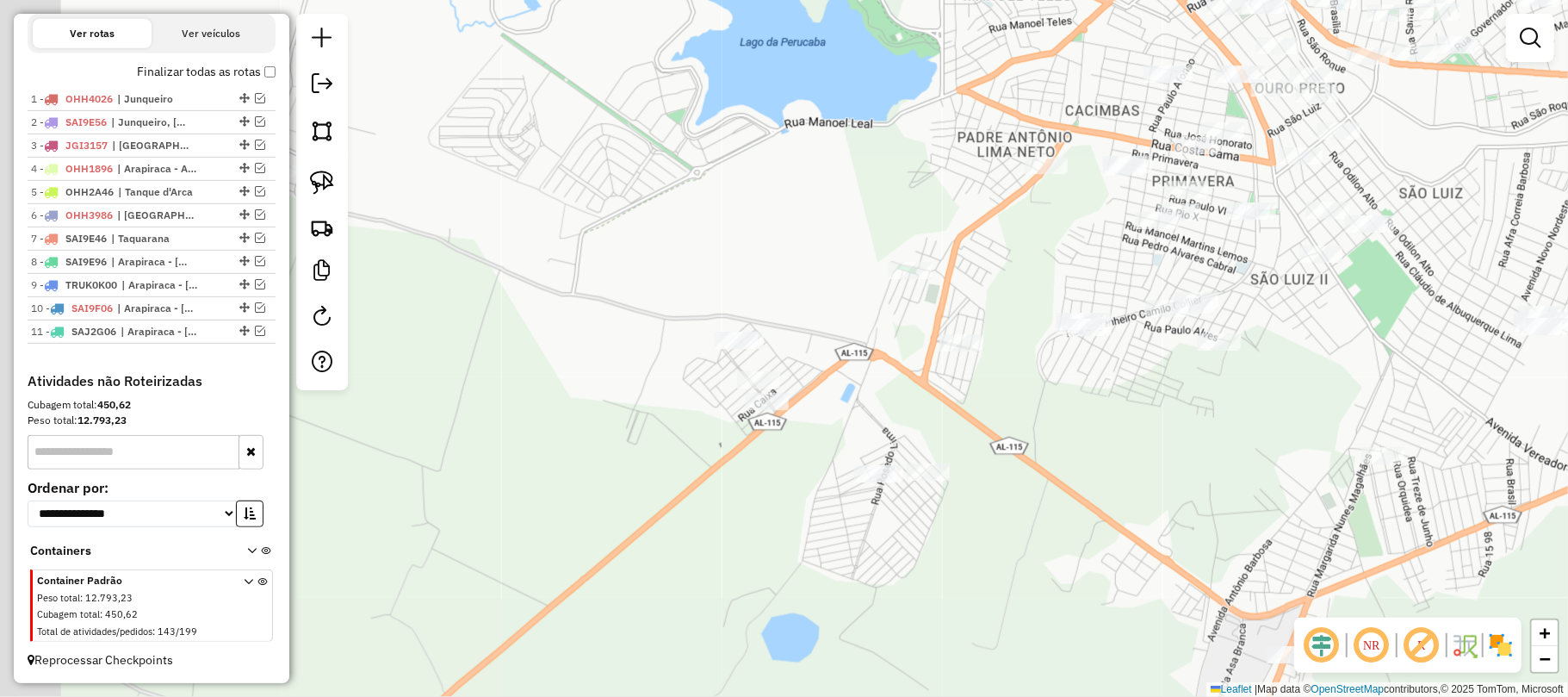
drag, startPoint x: 1038, startPoint y: 435, endPoint x: 1300, endPoint y: 276, distance: 306.5
click at [1300, 276] on div "Janela de atendimento Grade de atendimento Capacidade Transportadoras Veículos …" at bounding box center [784, 348] width 1568 height 697
click at [308, 179] on link at bounding box center [322, 182] width 37 height 37
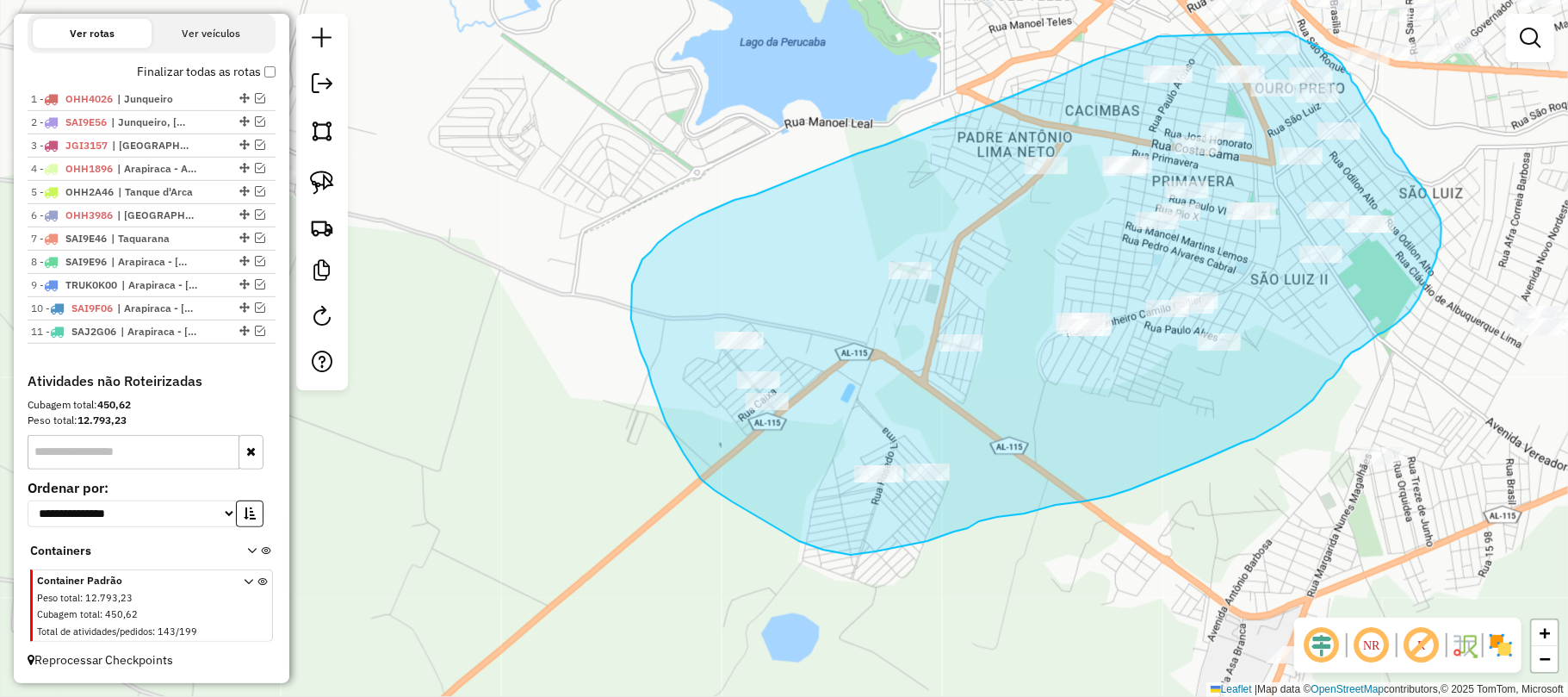
drag, startPoint x: 1161, startPoint y: 37, endPoint x: 1286, endPoint y: 31, distance: 125.1
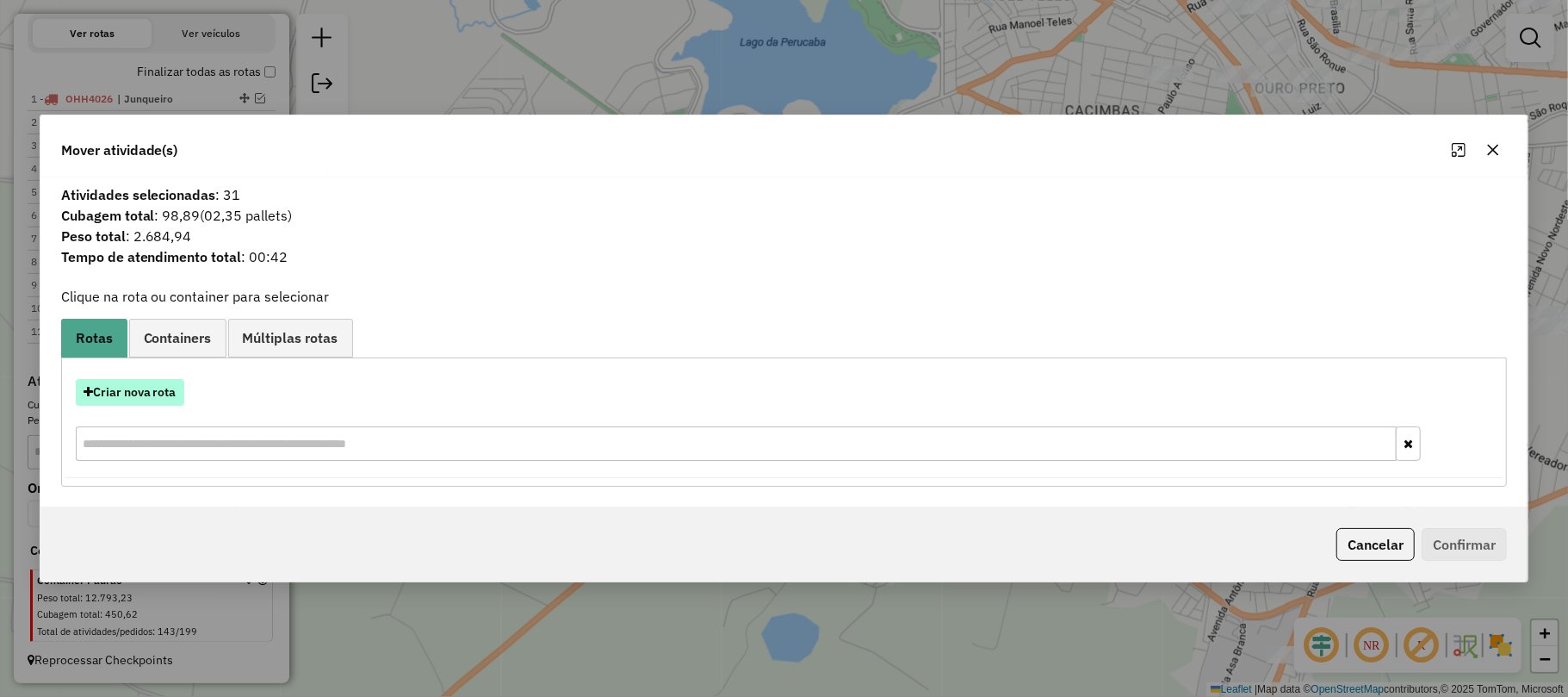
click at [126, 398] on button "Criar nova rota" at bounding box center [130, 393] width 109 height 27
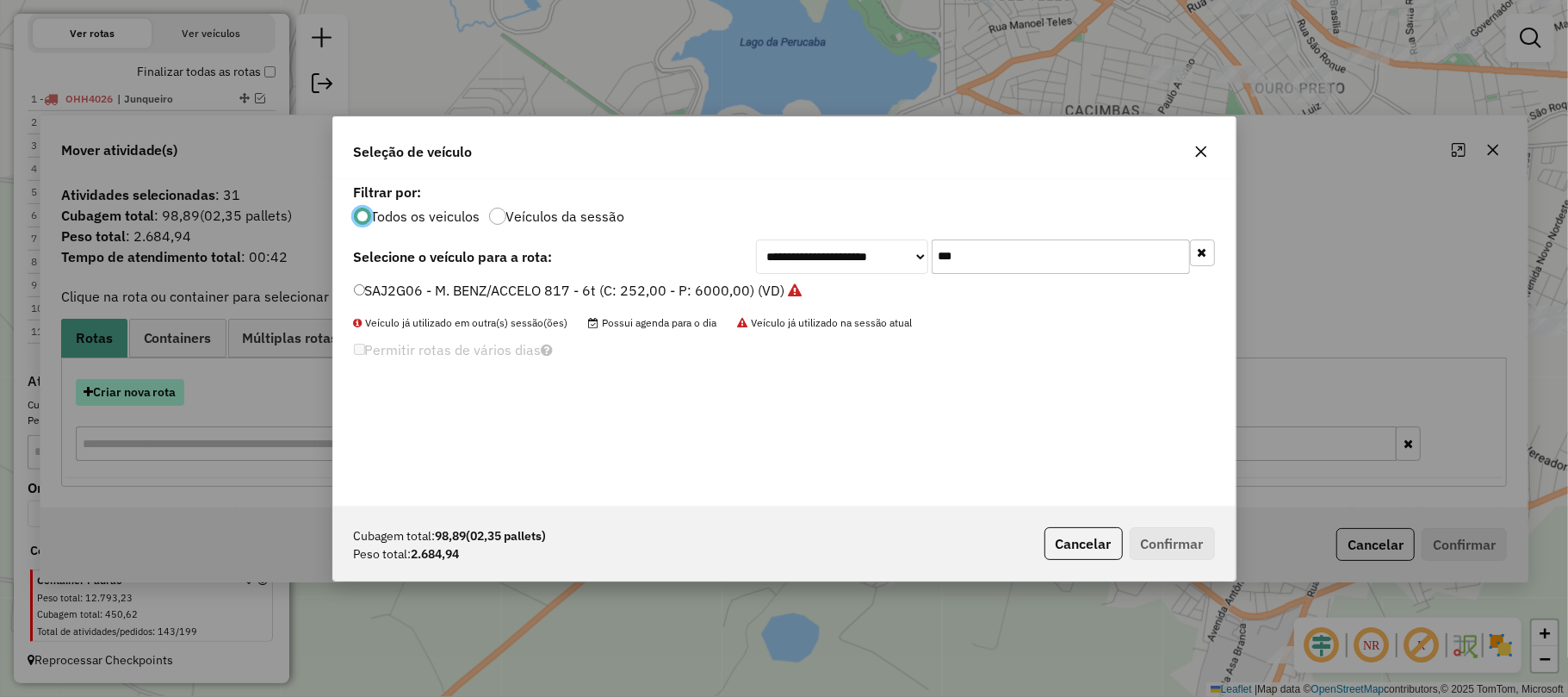
scroll to position [9, 5]
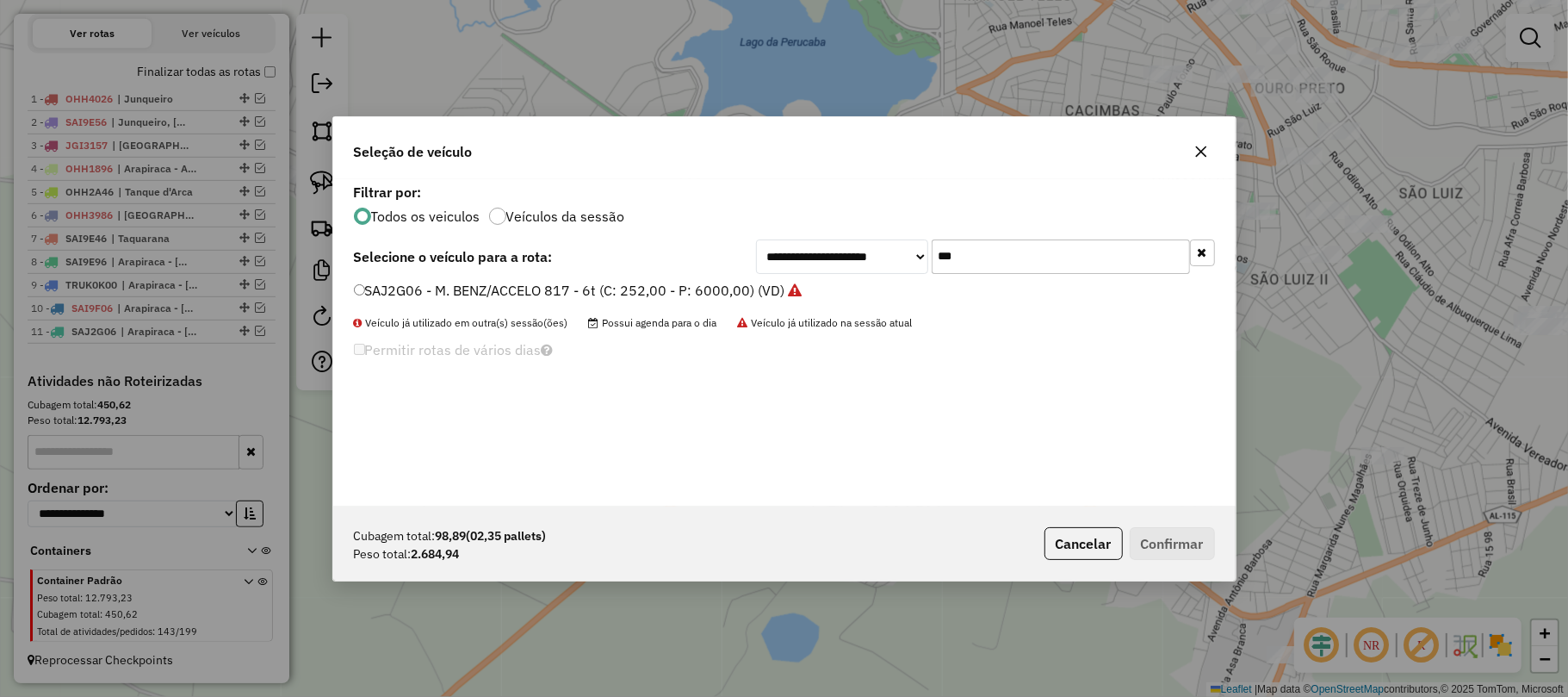
drag, startPoint x: 971, startPoint y: 260, endPoint x: 930, endPoint y: 261, distance: 41.0
click at [931, 261] on input "***" at bounding box center [1060, 256] width 259 height 35
type input "***"
click at [508, 286] on label "SAI9F26 - M. BENZ/ACCELO 817 - 6t (C: 252,00 - P: 6000,00) (VD)" at bounding box center [568, 290] width 428 height 21
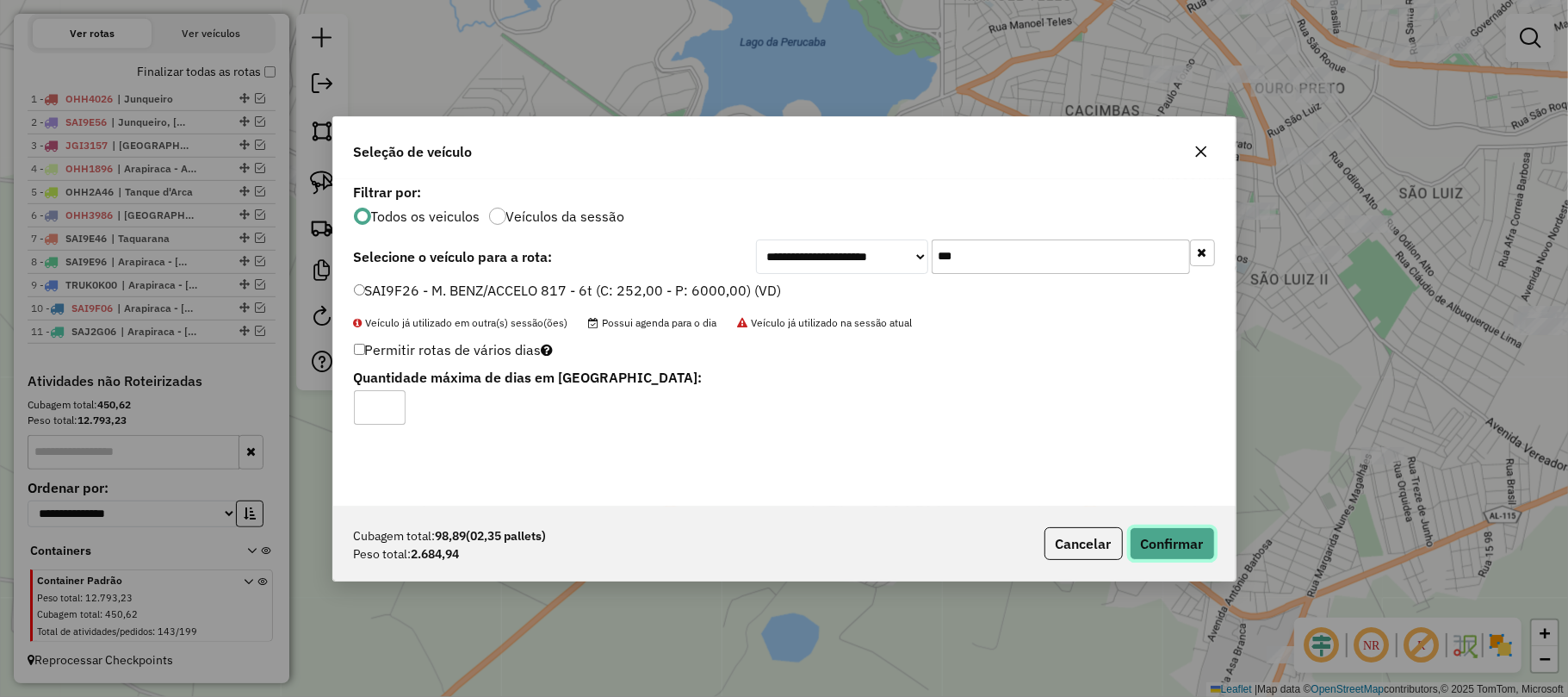
click at [1188, 553] on button "Confirmar" at bounding box center [1172, 543] width 86 height 33
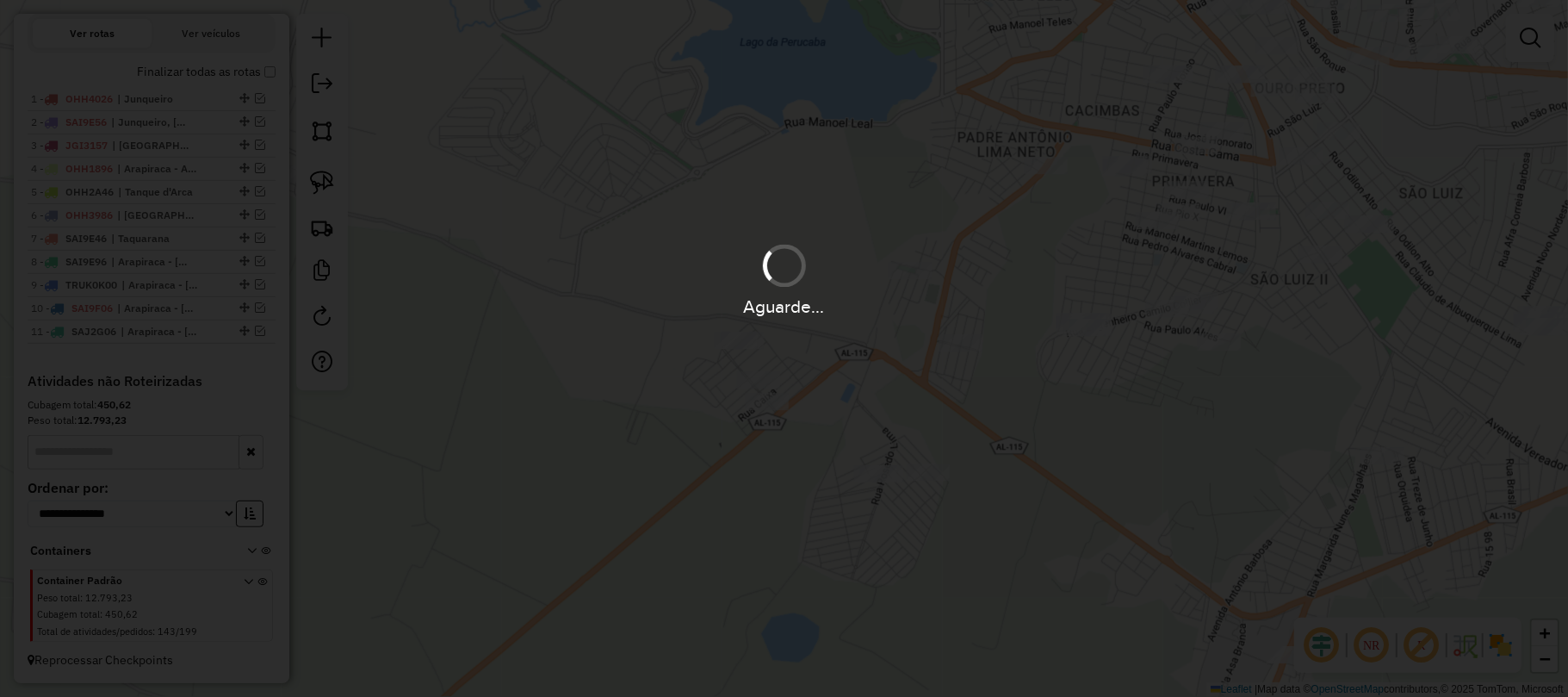
scroll to position [701, 0]
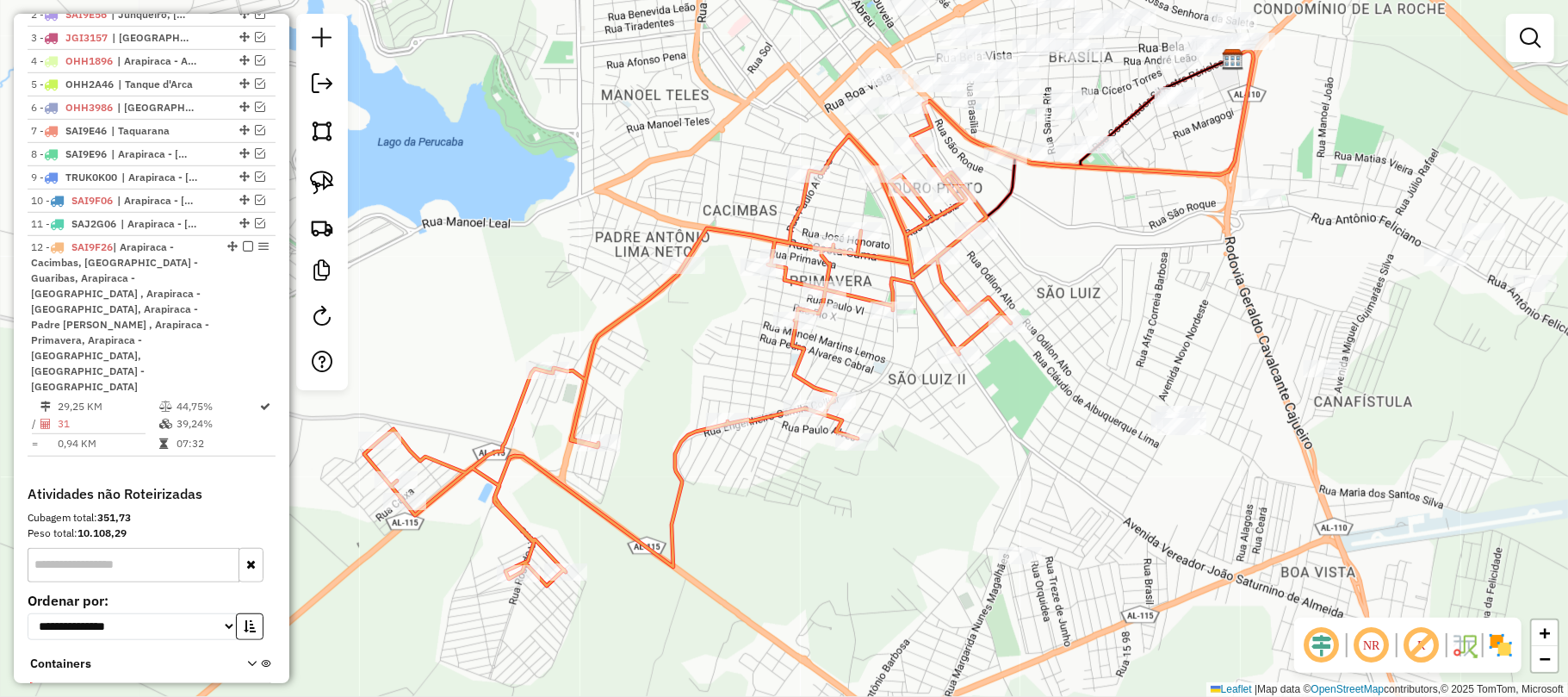
drag, startPoint x: 1324, startPoint y: 305, endPoint x: 882, endPoint y: 443, distance: 463.0
click at [882, 443] on div "Janela de atendimento Grade de atendimento Capacidade Transportadoras Veículos …" at bounding box center [784, 348] width 1568 height 697
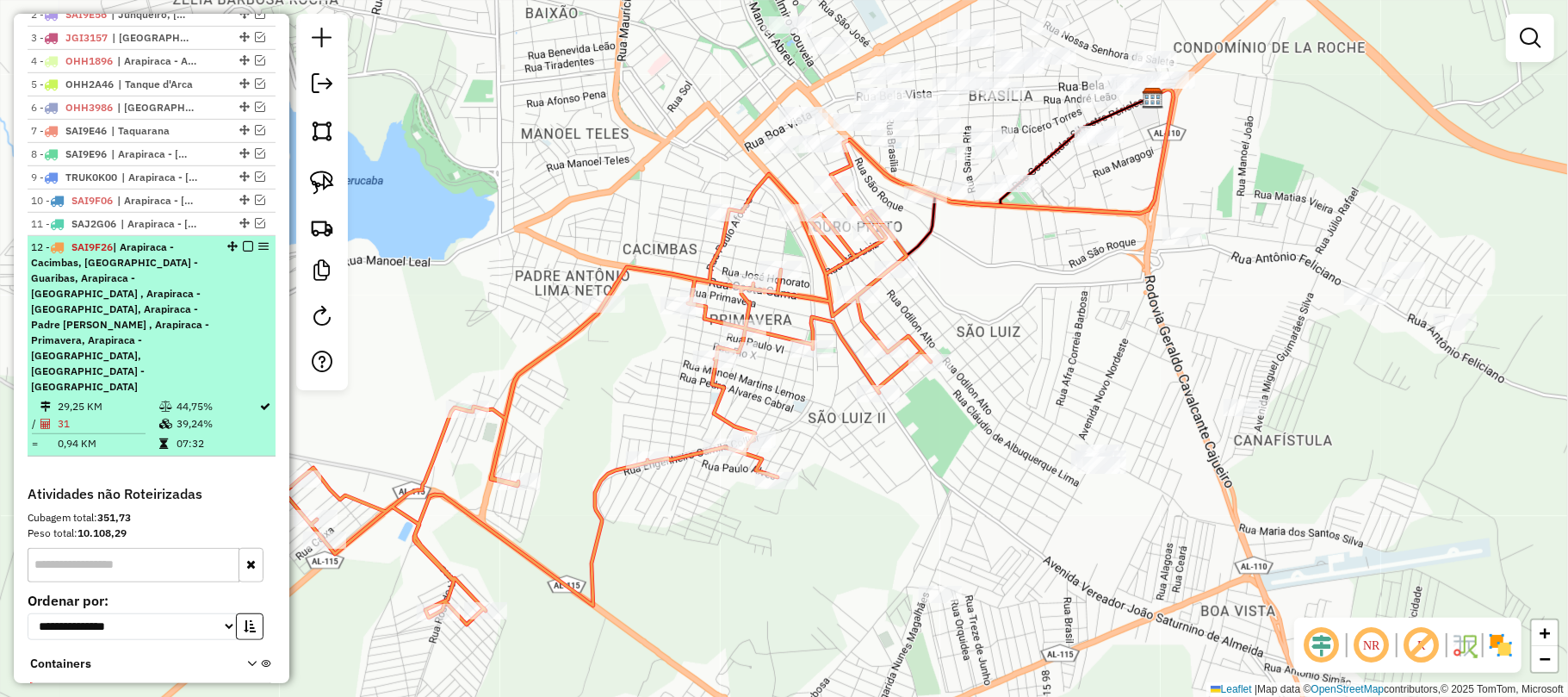
click at [243, 252] on em at bounding box center [248, 246] width 11 height 11
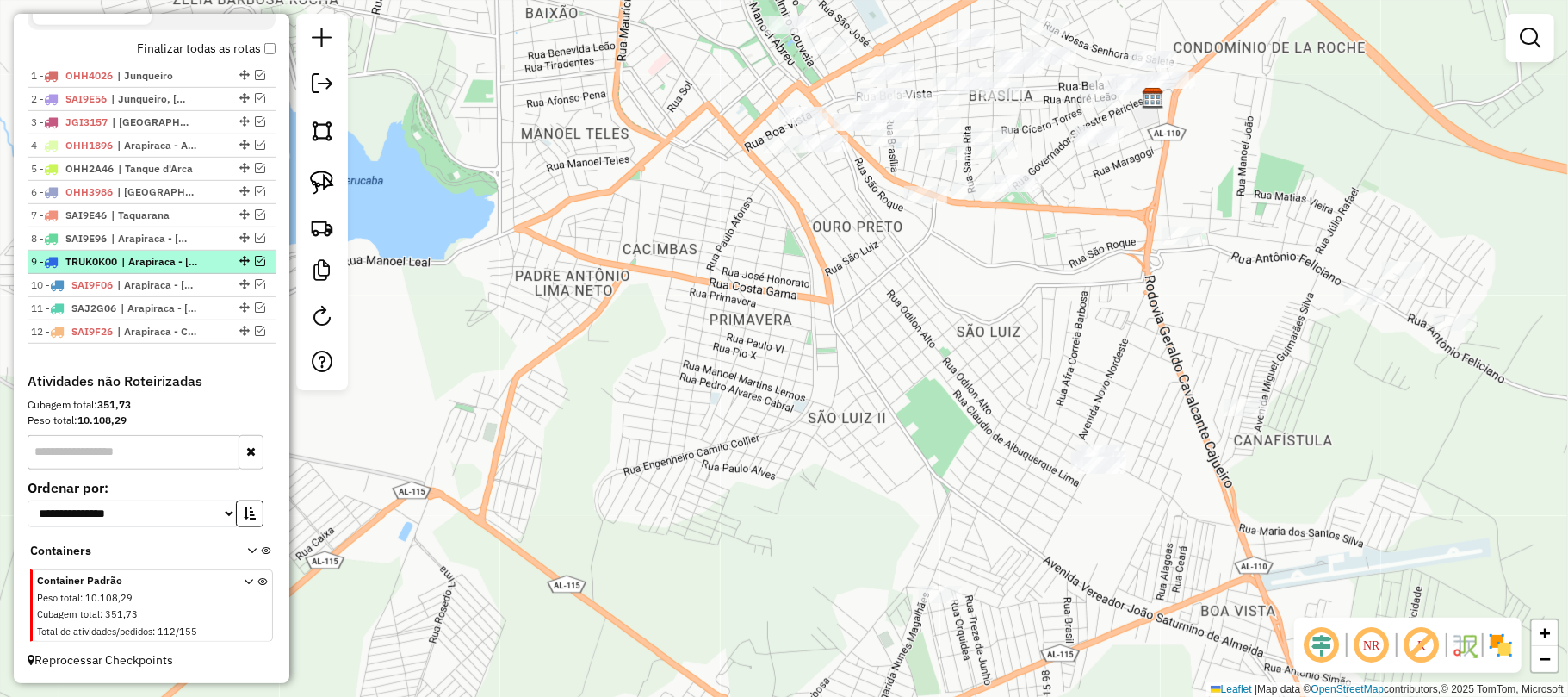
scroll to position [635, 0]
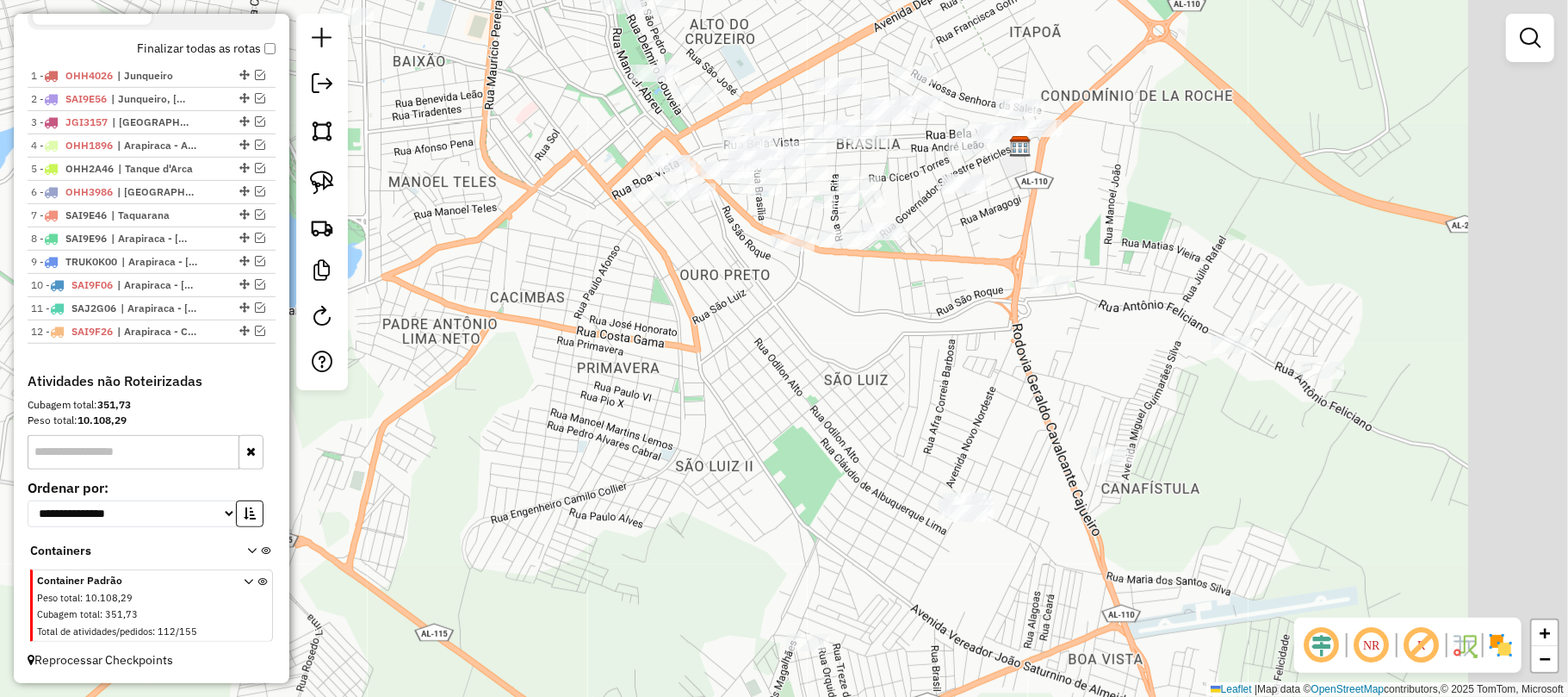
drag, startPoint x: 953, startPoint y: 341, endPoint x: 820, endPoint y: 389, distance: 141.4
click at [820, 389] on div "Janela de atendimento Grade de atendimento Capacidade Transportadoras Veículos …" at bounding box center [784, 348] width 1568 height 697
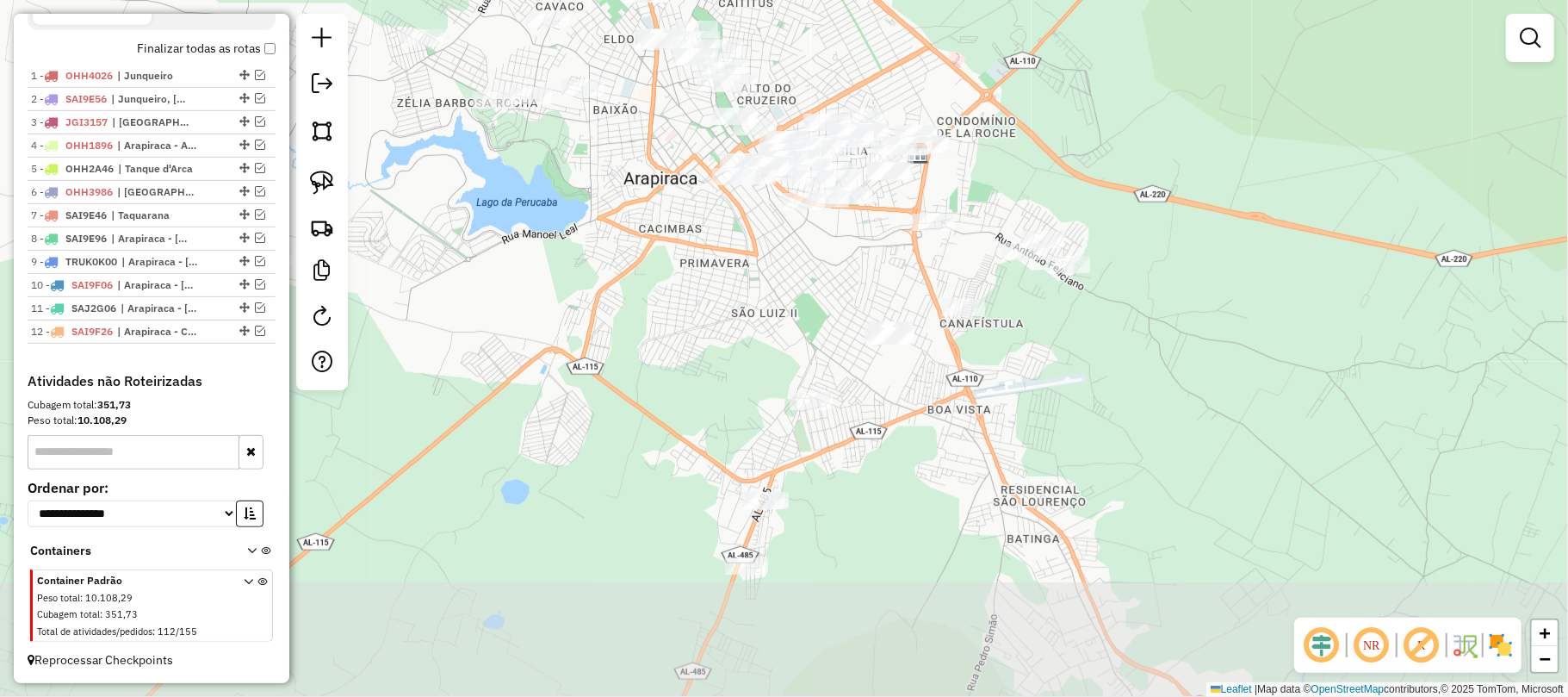
drag, startPoint x: 849, startPoint y: 378, endPoint x: 849, endPoint y: 360, distance: 18.0
click at [849, 360] on div "Janela de atendimento Grade de atendimento Capacidade Transportadoras Veículos …" at bounding box center [784, 348] width 1568 height 697
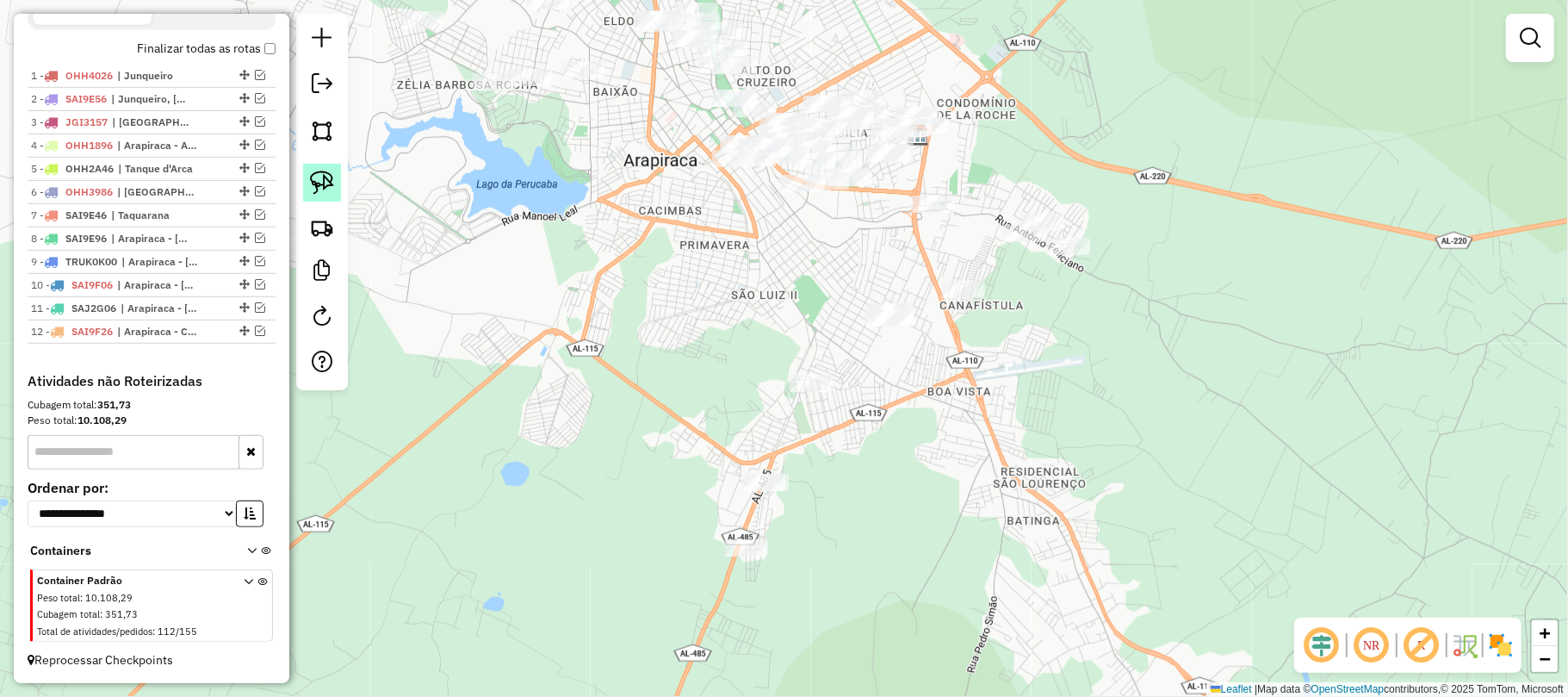
click at [324, 170] on img at bounding box center [322, 182] width 24 height 24
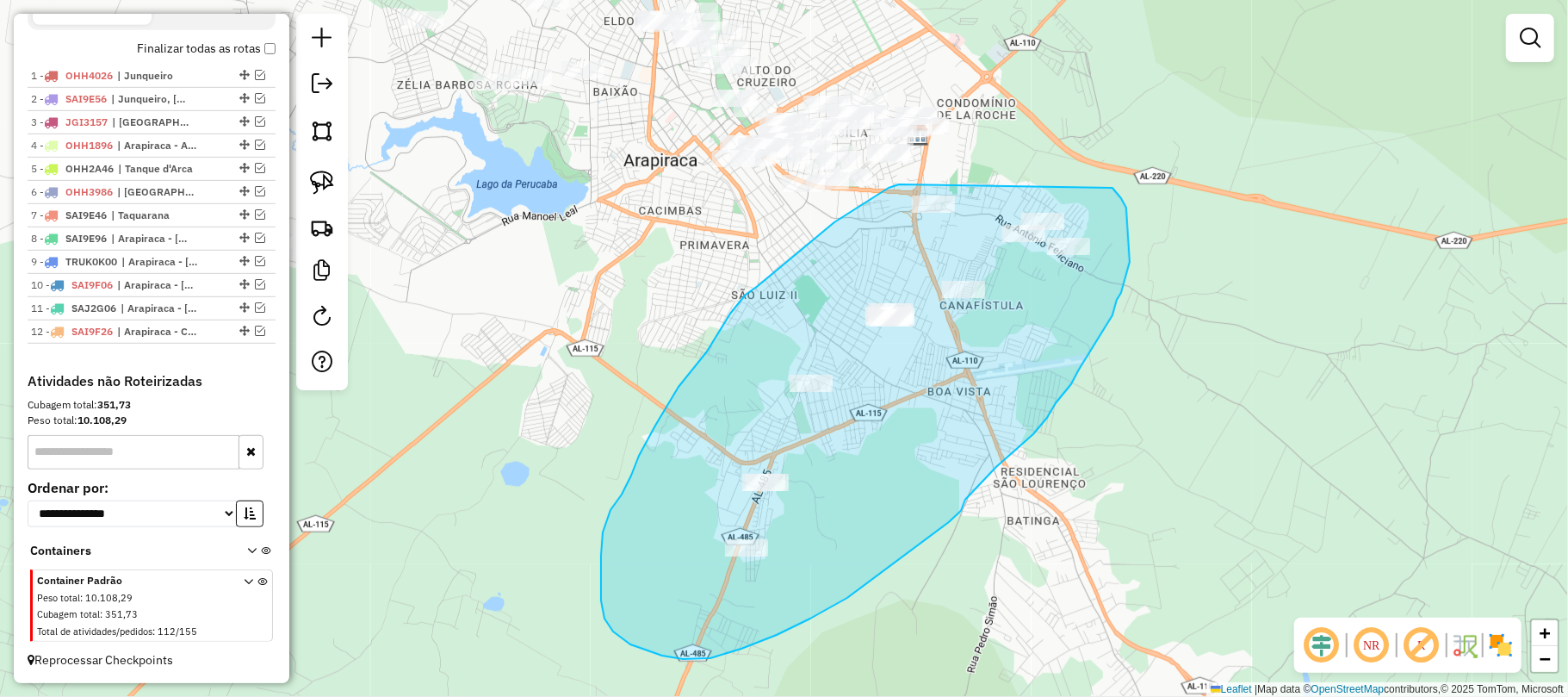
drag, startPoint x: 899, startPoint y: 185, endPoint x: 1077, endPoint y: 178, distance: 178.1
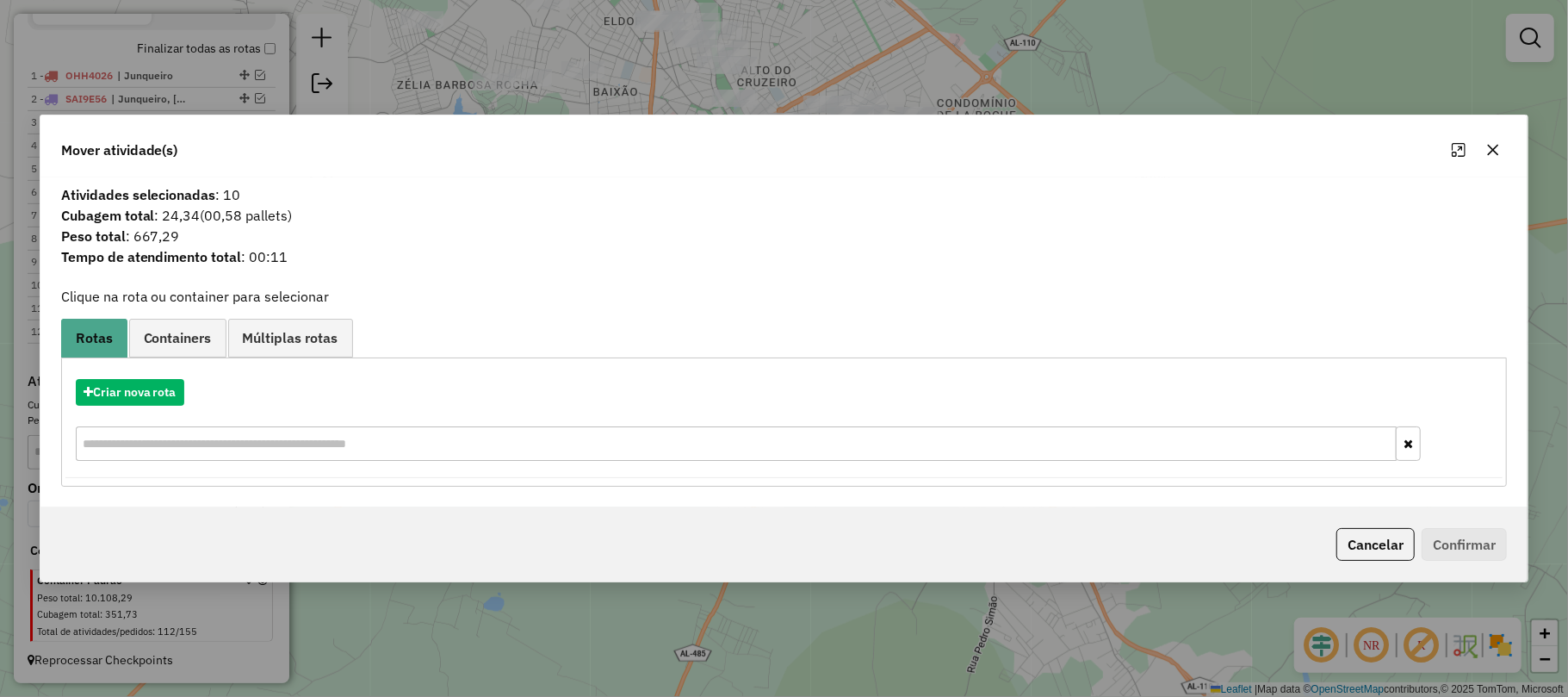
click at [1495, 146] on icon "button" at bounding box center [1493, 149] width 12 height 12
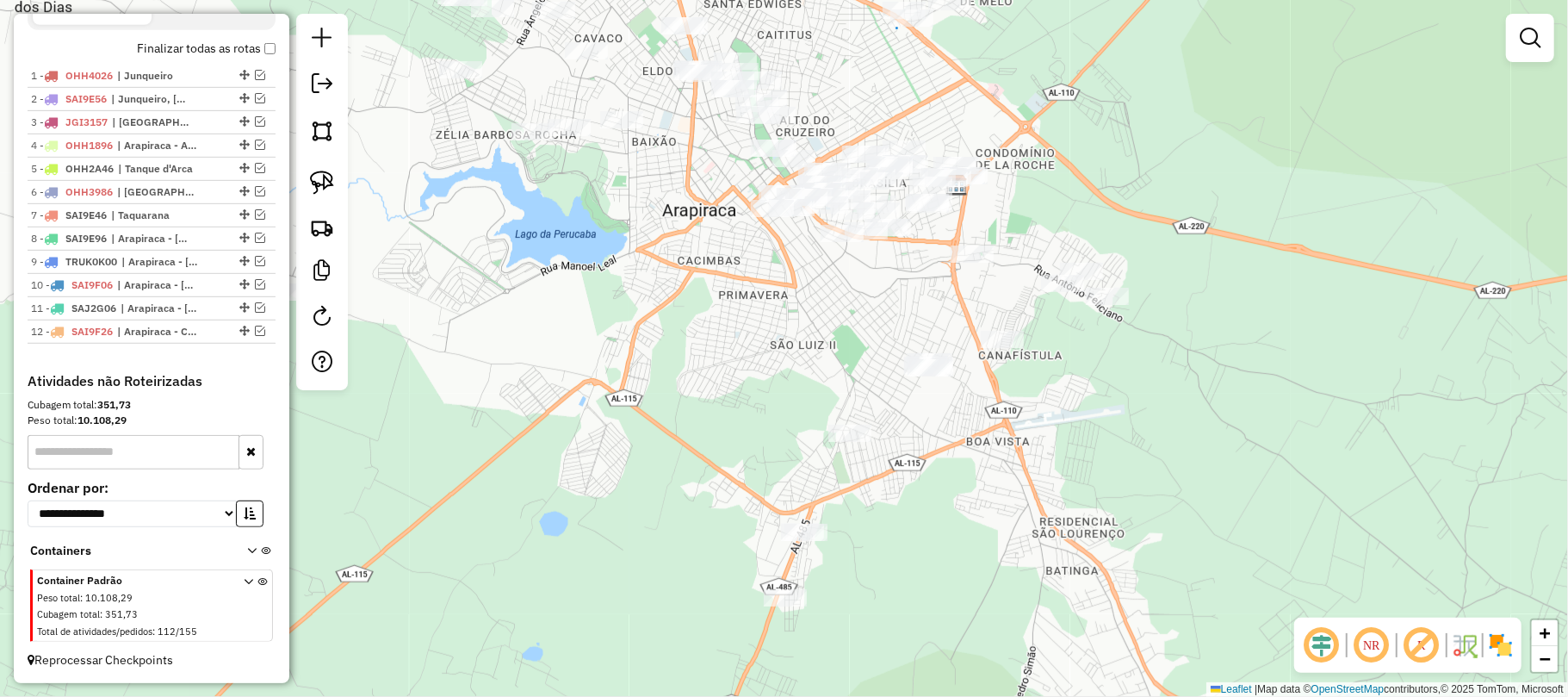
drag, startPoint x: 979, startPoint y: 246, endPoint x: 1018, endPoint y: 296, distance: 63.4
click at [1018, 296] on div "Janela de atendimento Grade de atendimento Capacidade Transportadoras Veículos …" at bounding box center [784, 348] width 1568 height 697
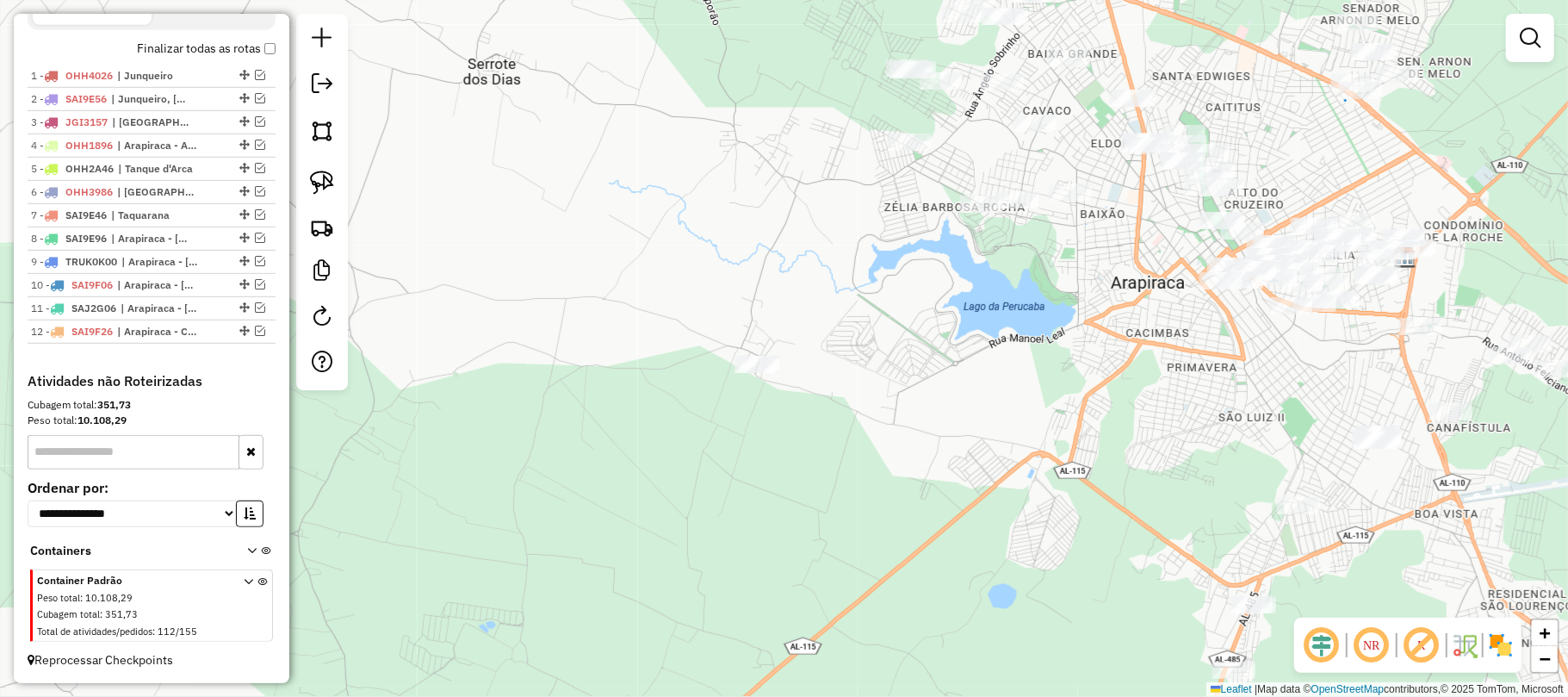
drag, startPoint x: 592, startPoint y: 365, endPoint x: 962, endPoint y: 391, distance: 370.9
click at [962, 391] on div "Janela de atendimento Grade de atendimento Capacidade Transportadoras Veículos …" at bounding box center [784, 348] width 1568 height 697
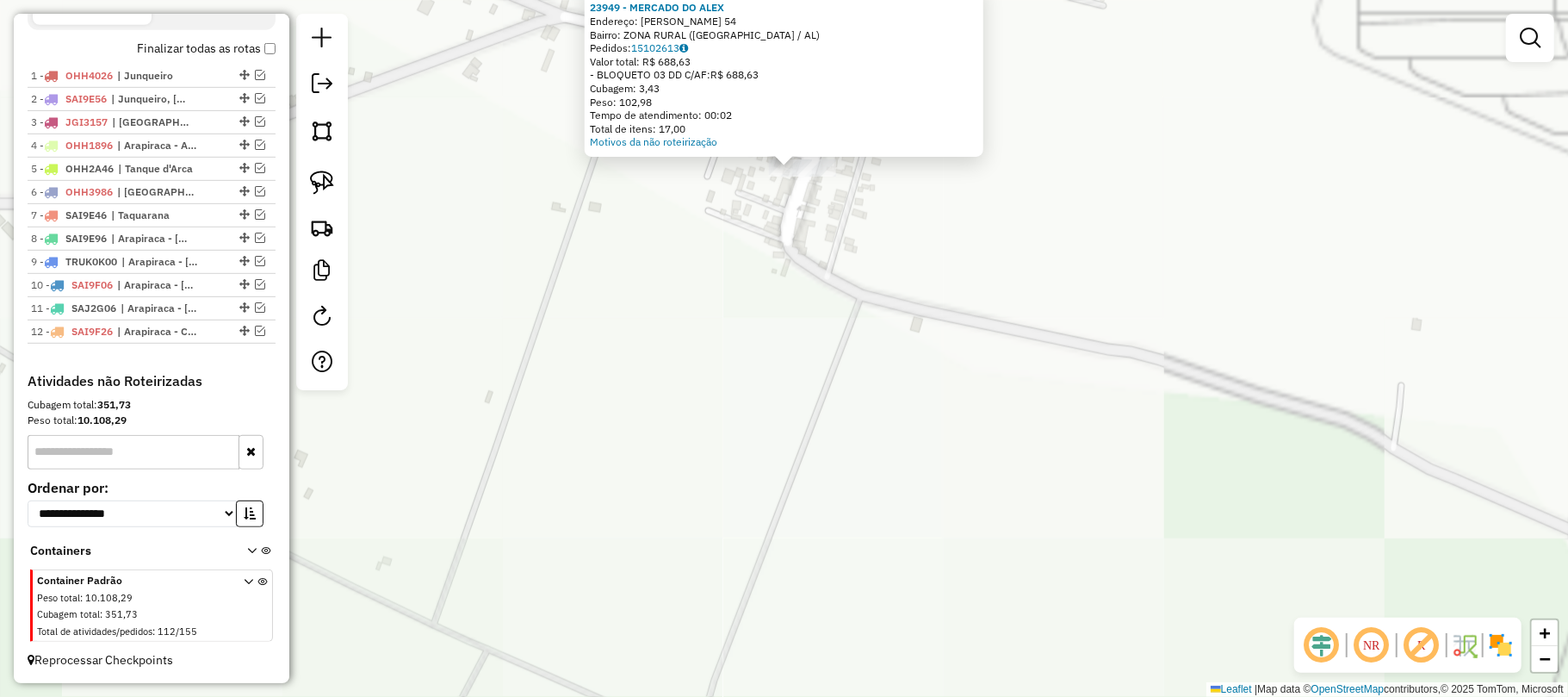
click at [868, 276] on div "Atividade não roteirizada 23949 - MERCADO DO ALEX Endereço: PAU FERRO 54 Bairro…" at bounding box center [784, 348] width 1568 height 697
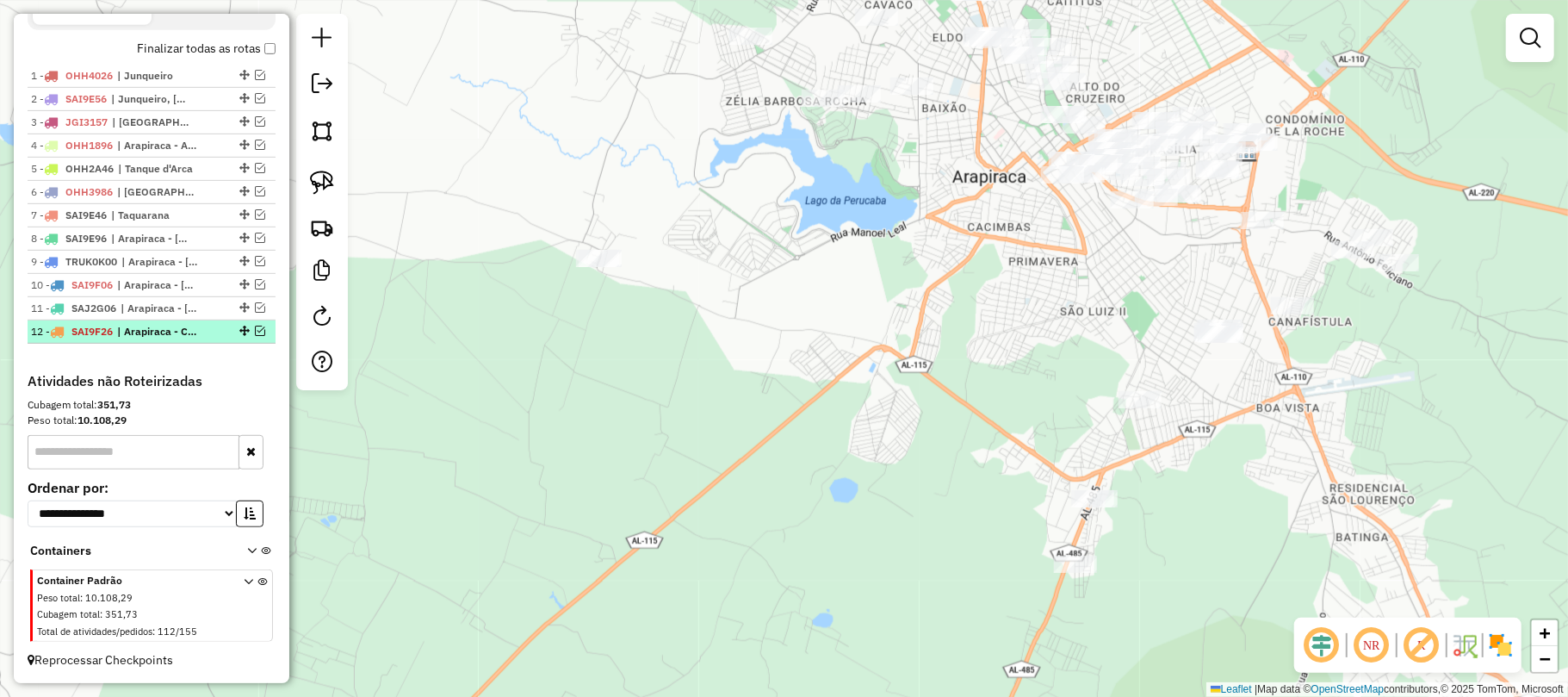
click at [255, 326] on em at bounding box center [260, 331] width 11 height 11
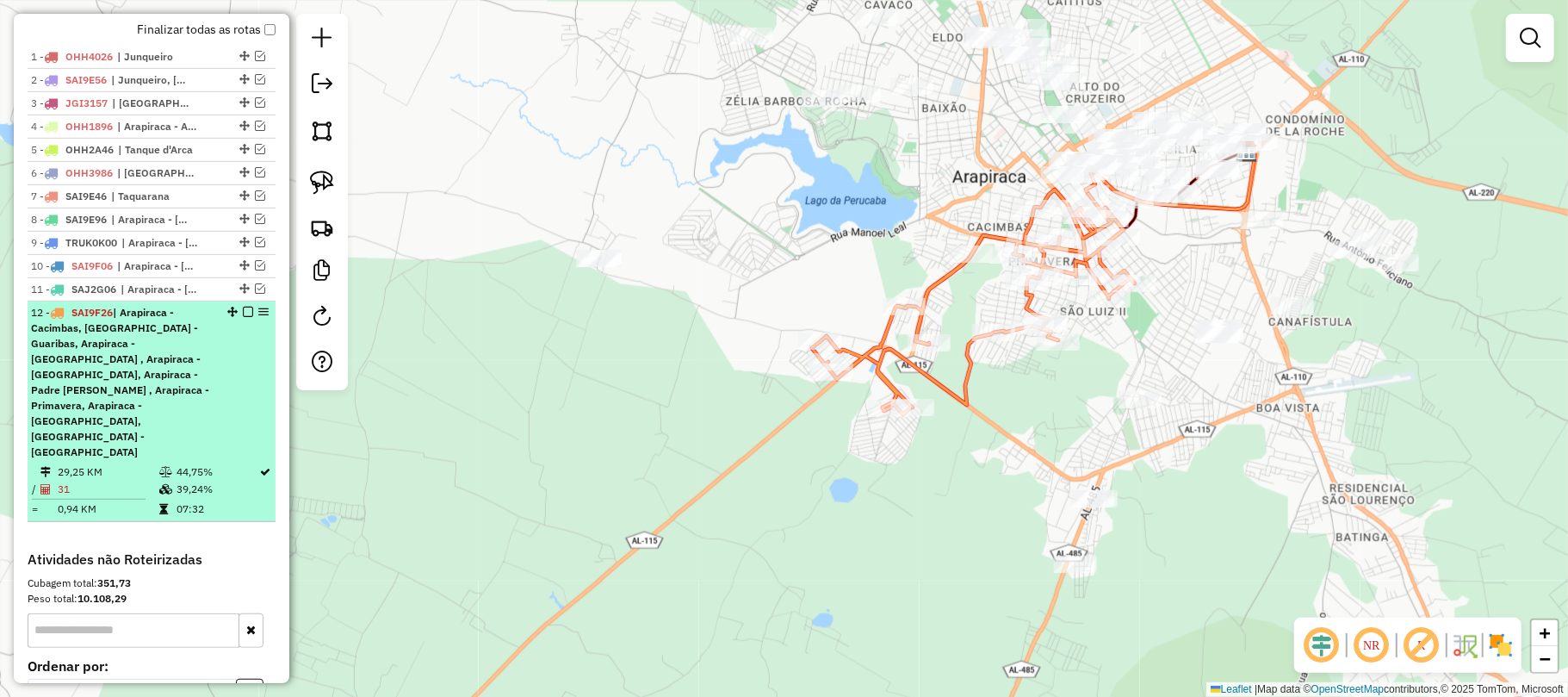
scroll to position [701, 0]
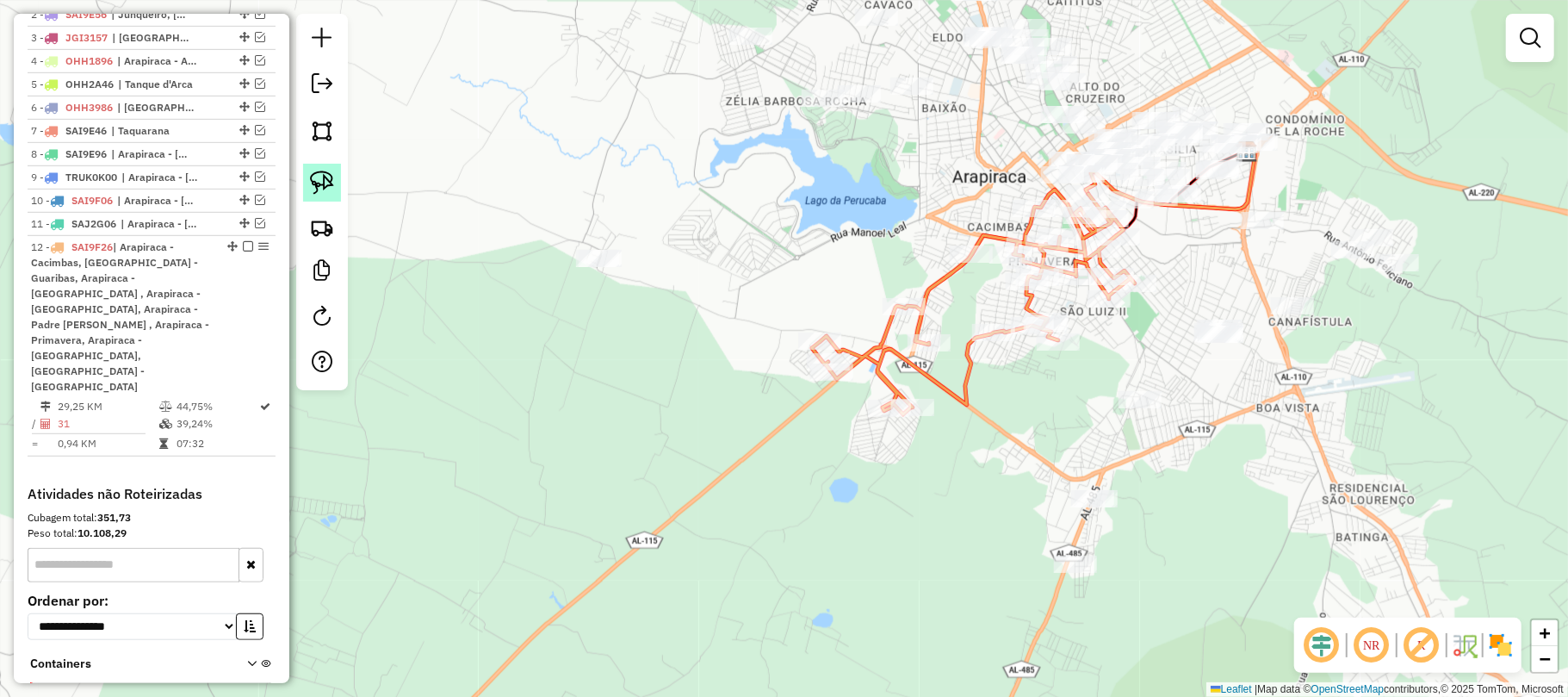
click at [320, 180] on img at bounding box center [322, 182] width 24 height 24
drag, startPoint x: 559, startPoint y: 228, endPoint x: 657, endPoint y: 225, distance: 98.0
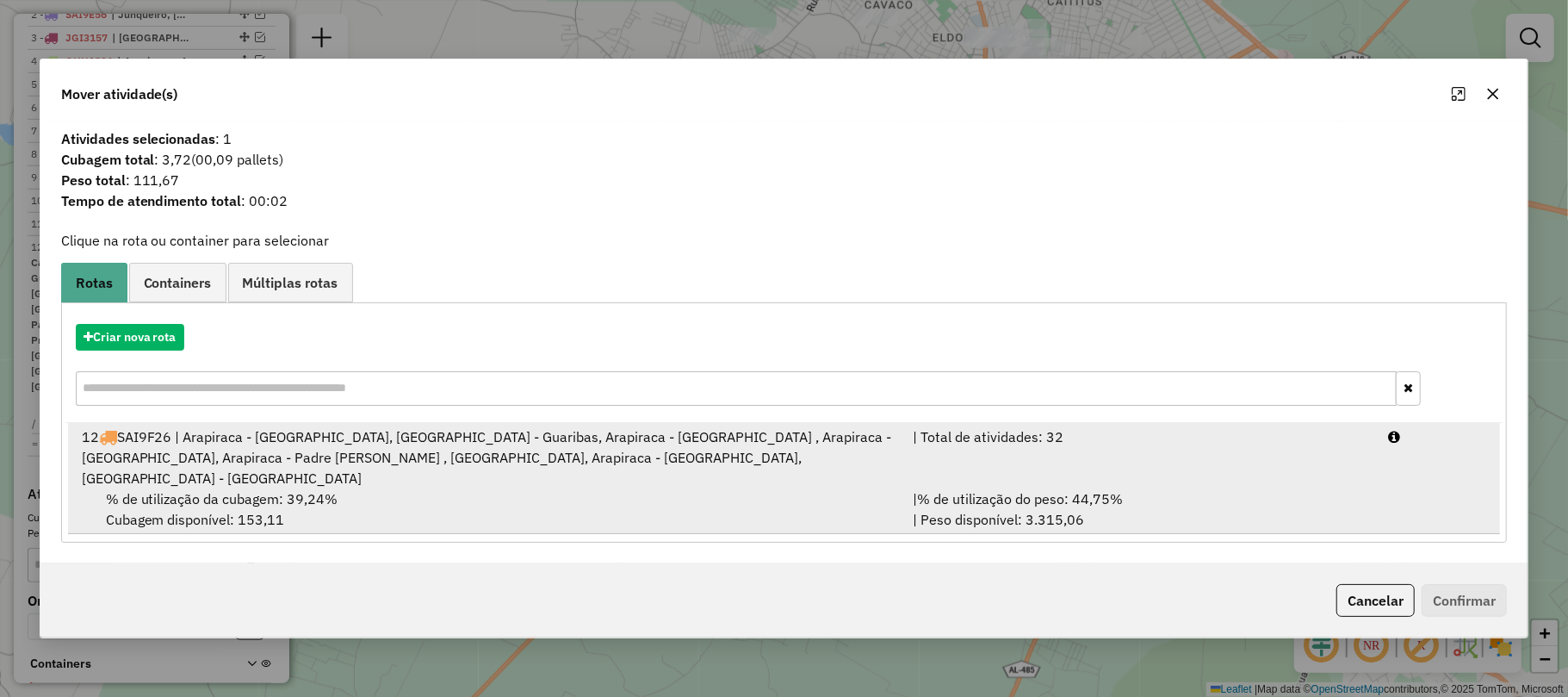
click at [641, 460] on div "12 SAI9F26 | Arapiraca - Cacimbas, Arapiraca - Guaribas, Arapiraca - Olho D'agu…" at bounding box center [487, 458] width 831 height 62
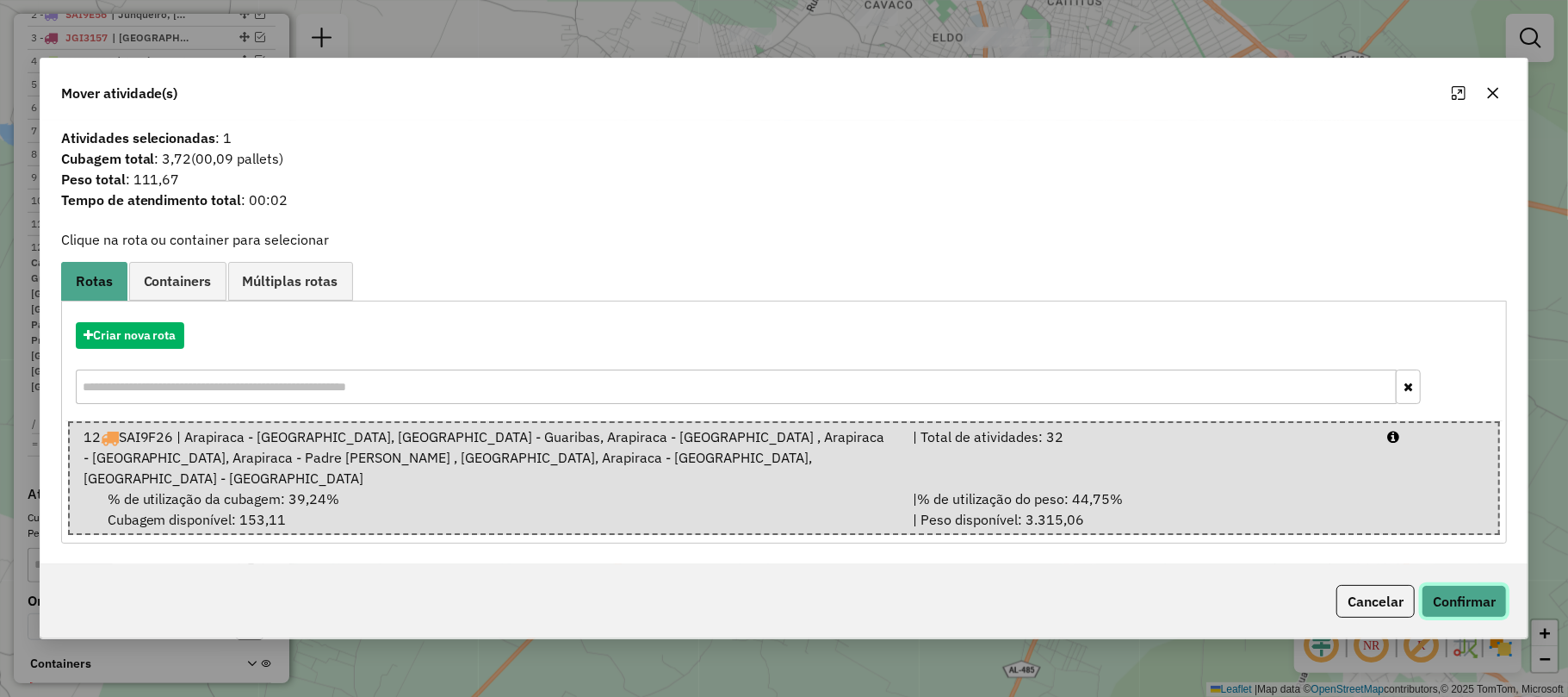
click at [1471, 586] on button "Confirmar" at bounding box center [1465, 601] width 86 height 33
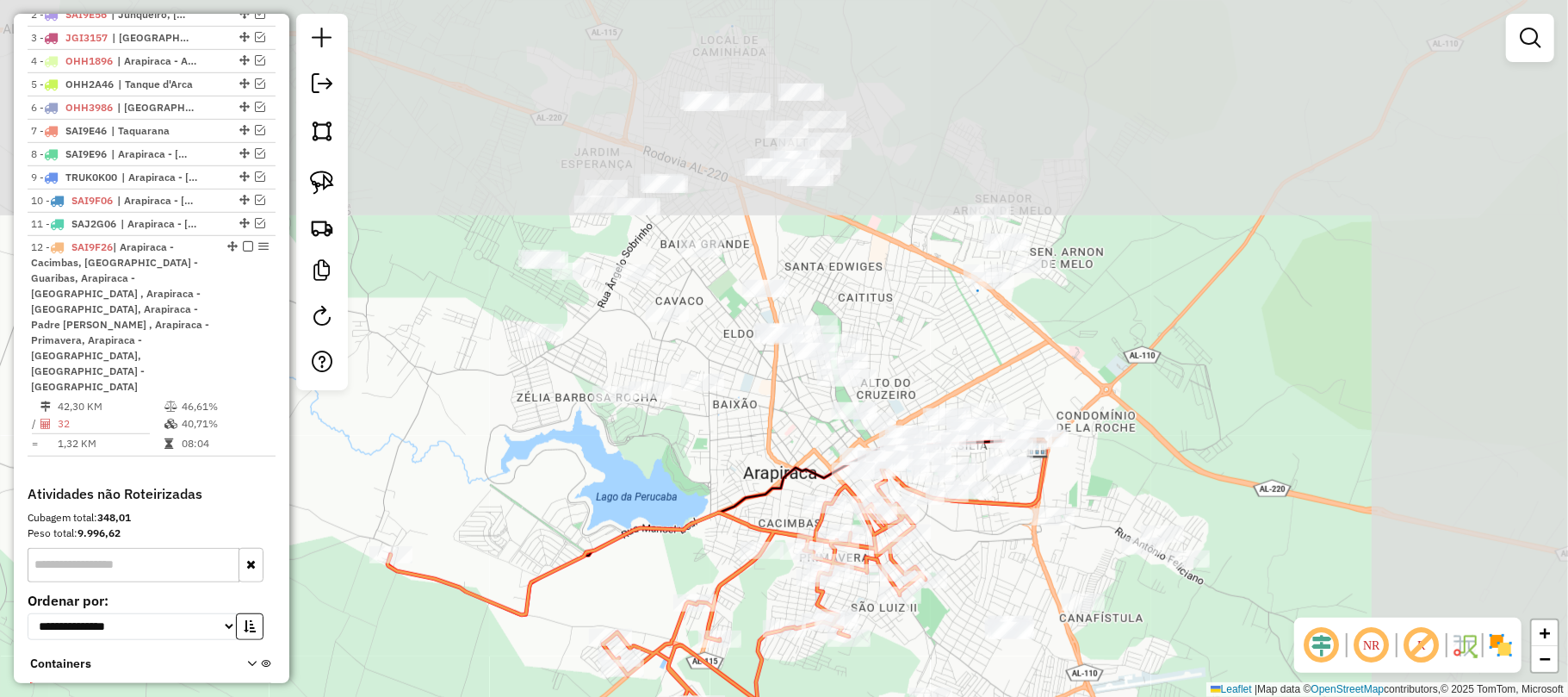
drag, startPoint x: 1202, startPoint y: 237, endPoint x: 866, endPoint y: 624, distance: 512.5
click at [910, 624] on div "Janela de atendimento Grade de atendimento Capacidade Transportadoras Veículos …" at bounding box center [784, 348] width 1568 height 697
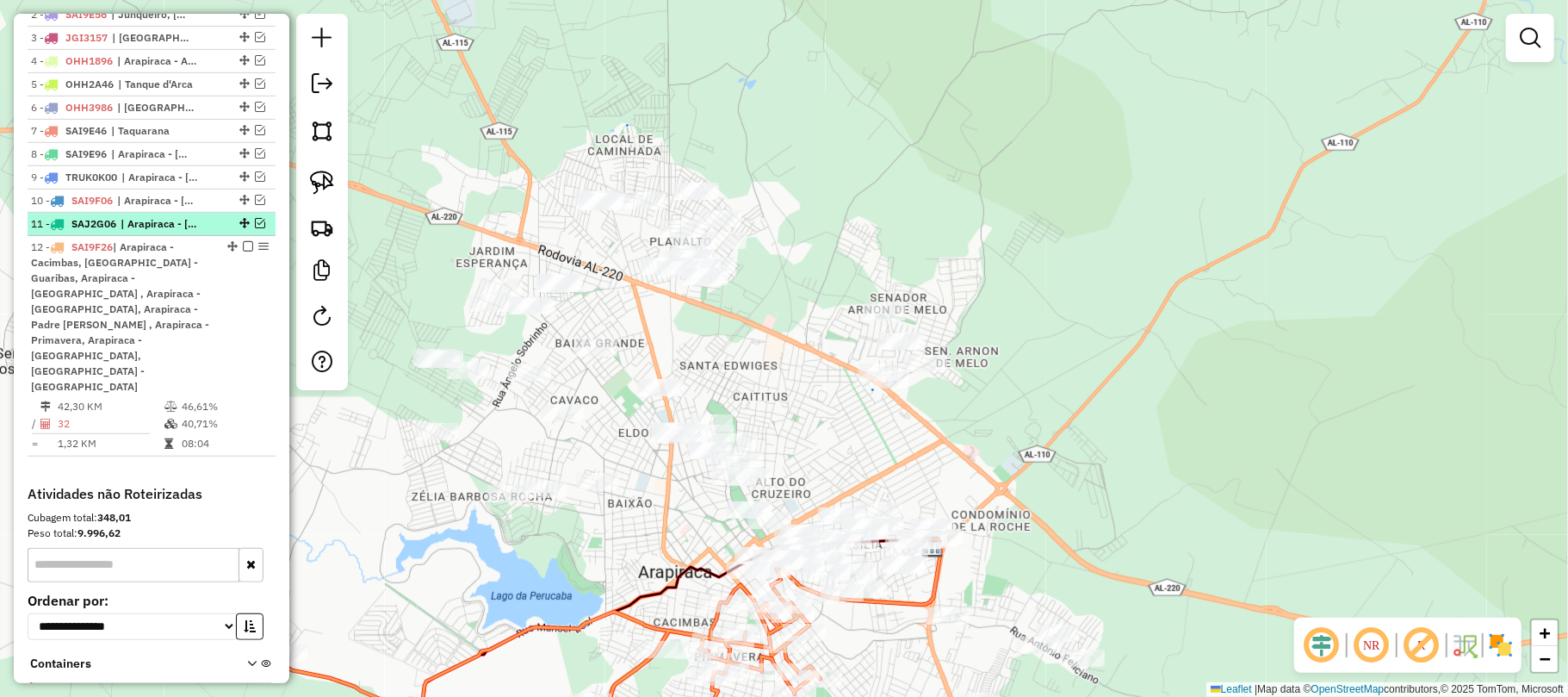
click at [255, 228] on em at bounding box center [260, 223] width 11 height 11
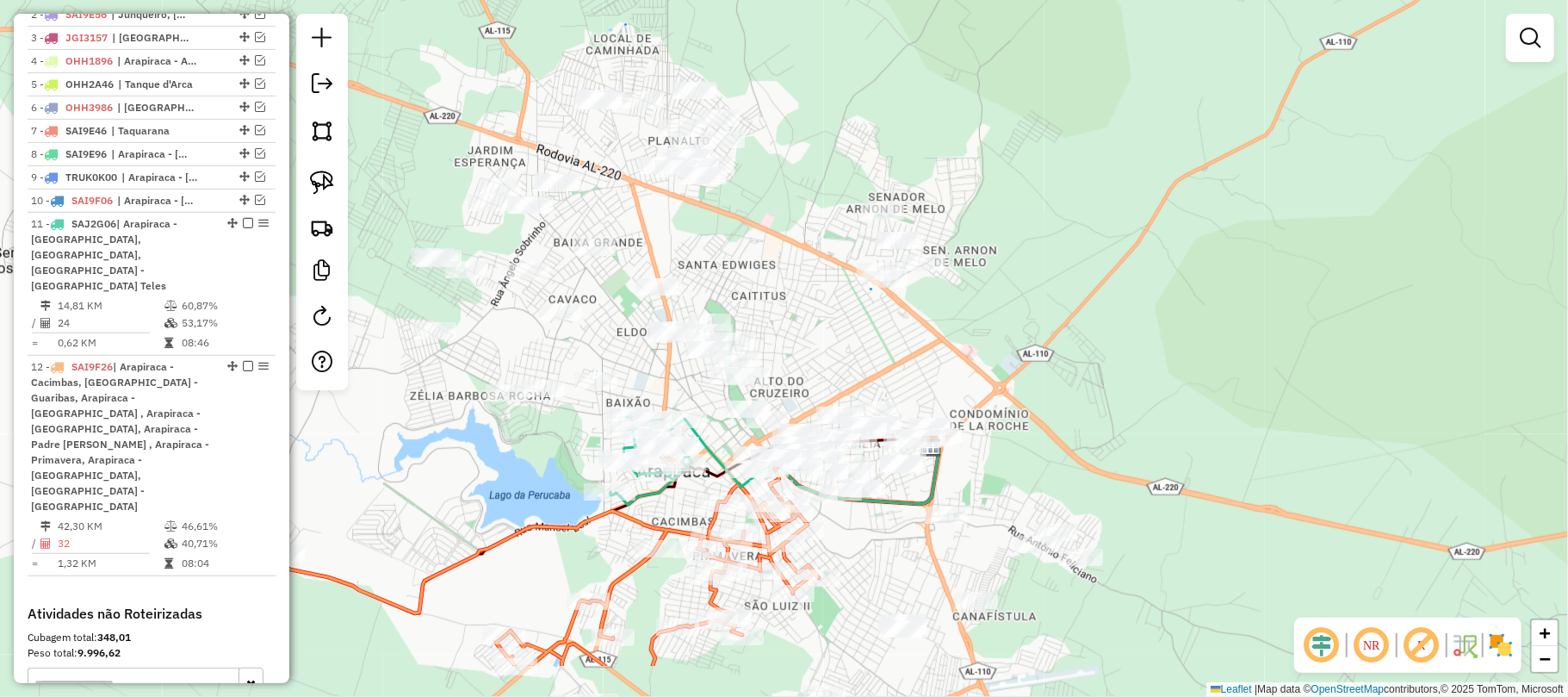
drag, startPoint x: 717, startPoint y: 542, endPoint x: 714, endPoint y: 441, distance: 101.0
click at [714, 441] on icon at bounding box center [813, 461] width 255 height 85
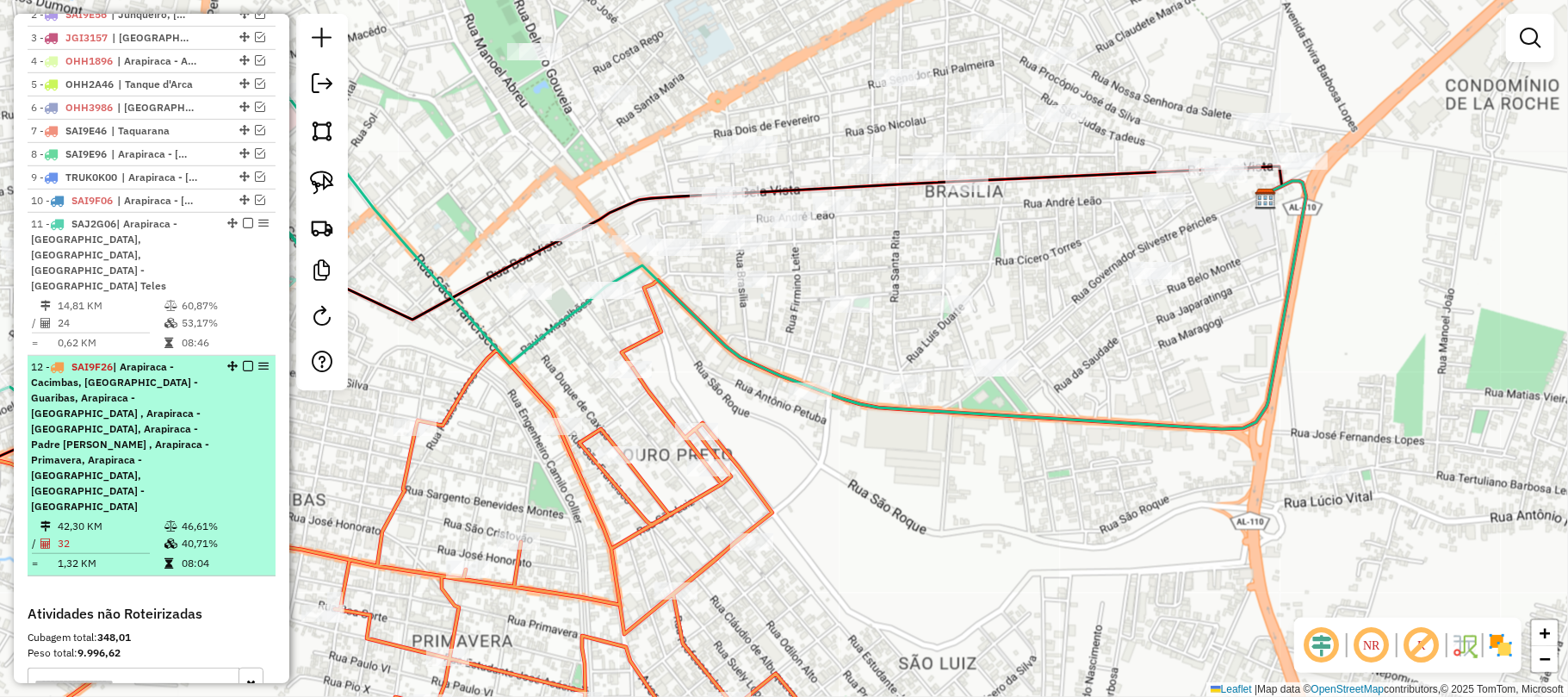
click at [90, 414] on span "| Arapiraca - Cacimbas, [GEOGRAPHIC_DATA] - Guaribas, Arapiraca - [GEOGRAPHIC_D…" at bounding box center [120, 436] width 178 height 153
select select "**********"
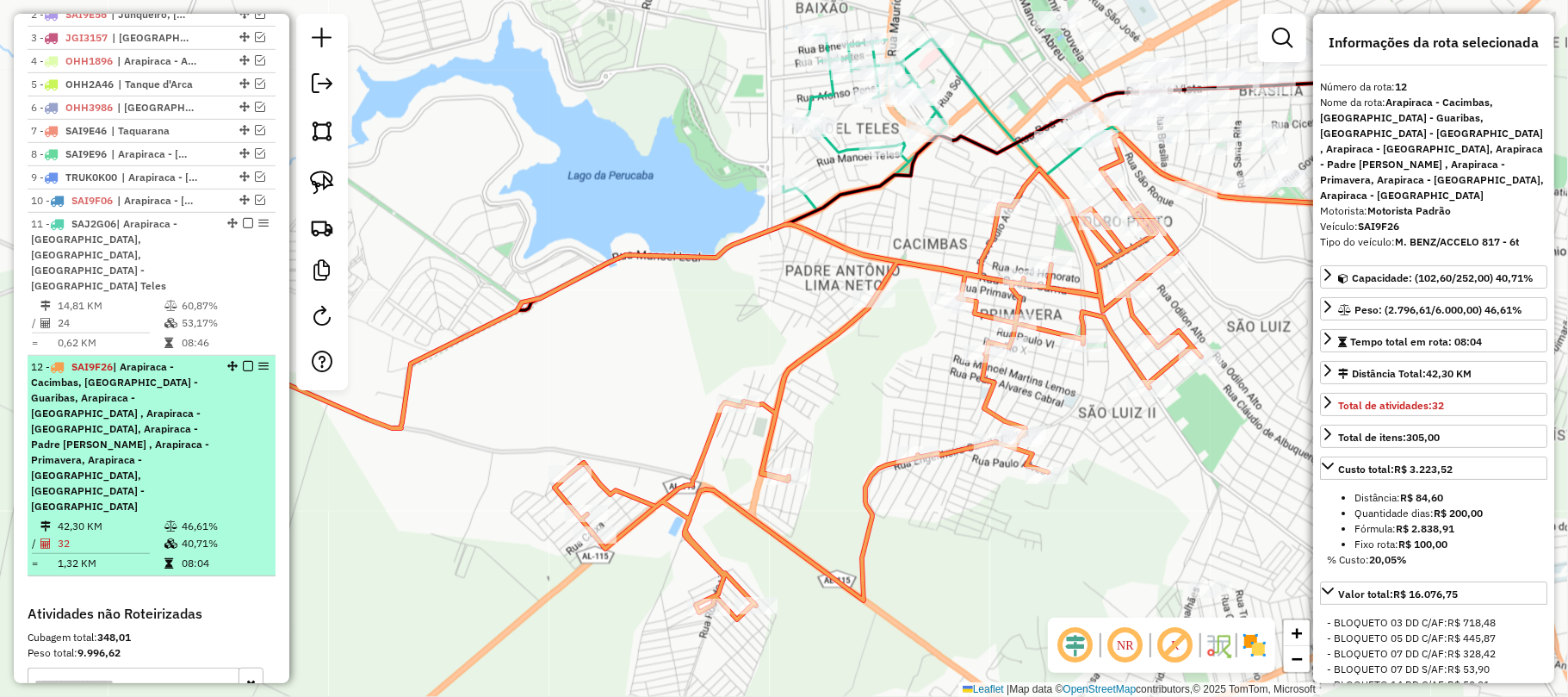
click at [113, 387] on span "| Arapiraca - Cacimbas, [GEOGRAPHIC_DATA] - Guaribas, Arapiraca - [GEOGRAPHIC_D…" at bounding box center [120, 436] width 178 height 153
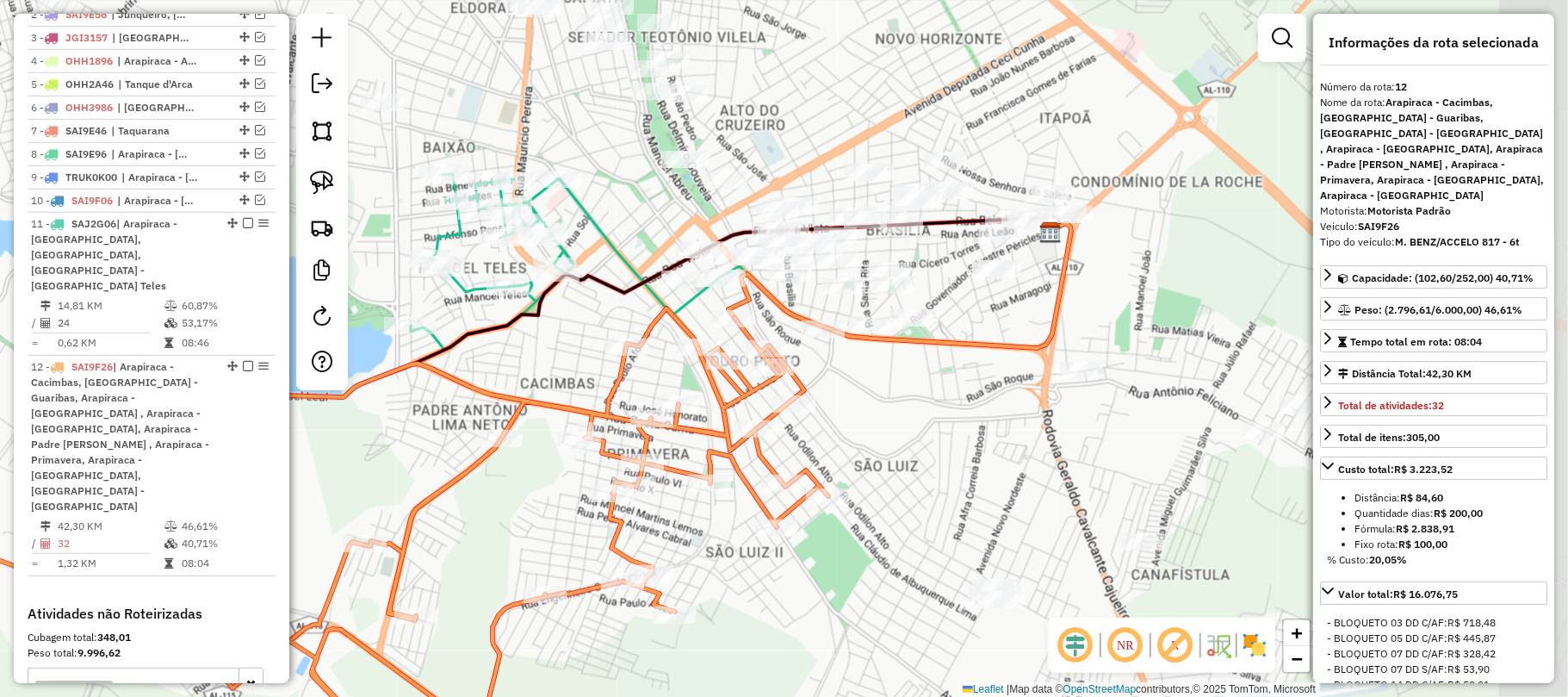
drag, startPoint x: 1162, startPoint y: 424, endPoint x: 723, endPoint y: 533, distance: 452.3
click at [777, 562] on div "Janela de atendimento Grade de atendimento Capacidade Transportadoras Veículos …" at bounding box center [784, 348] width 1568 height 697
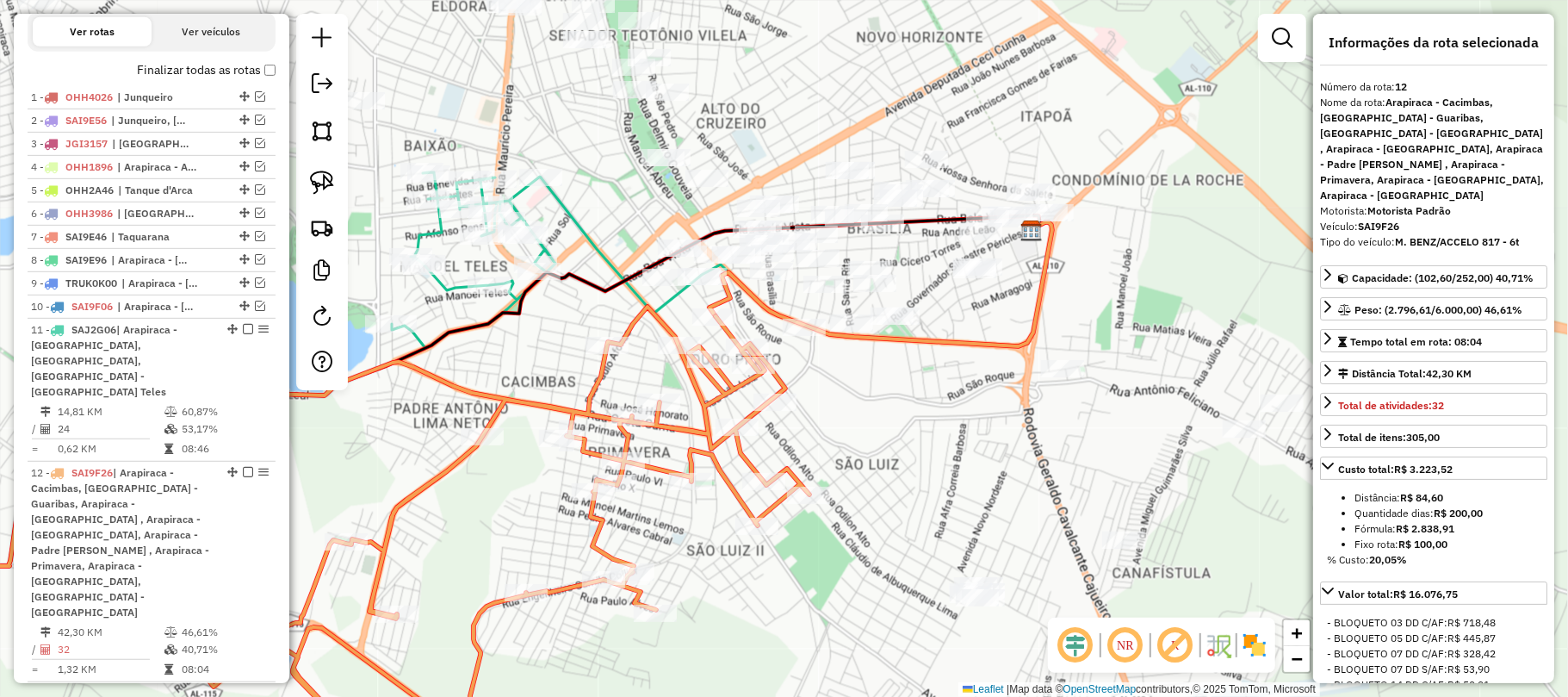
scroll to position [470, 0]
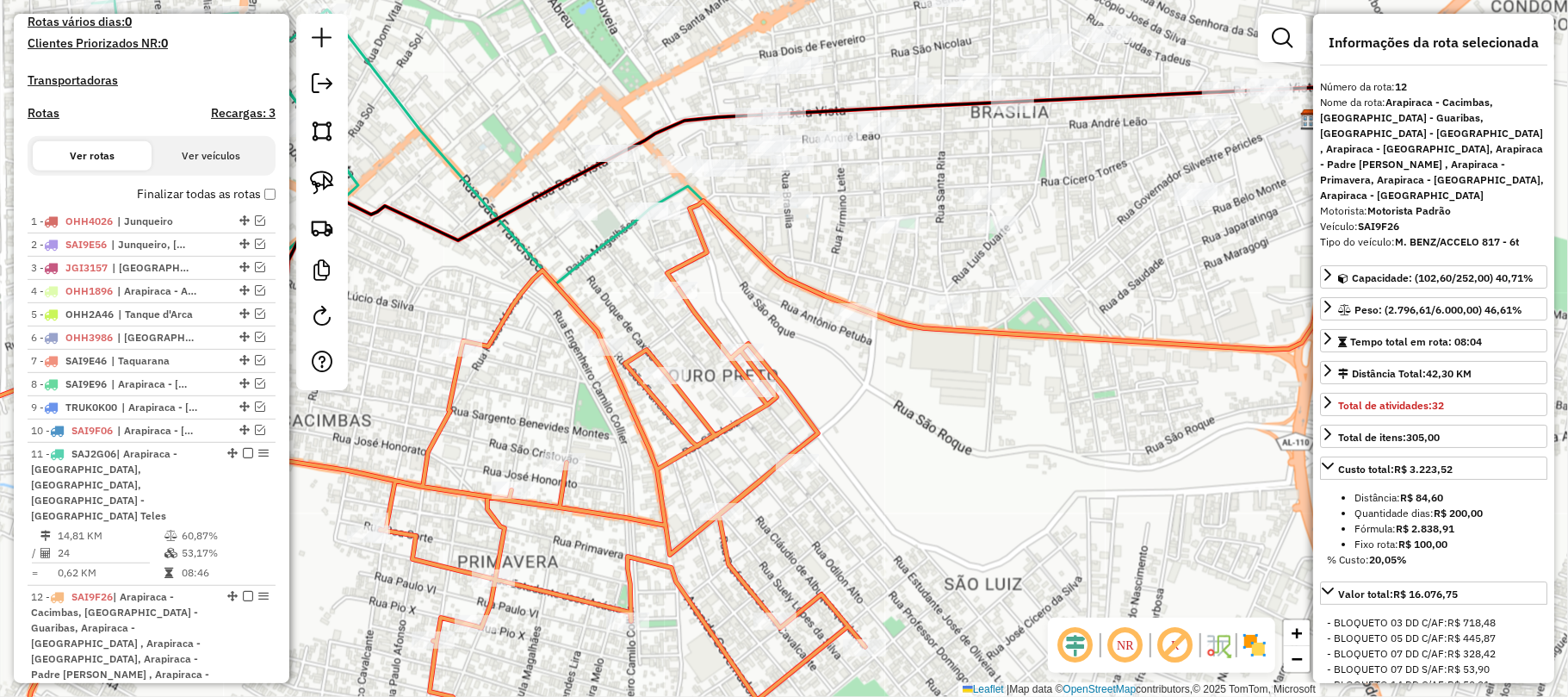
drag, startPoint x: 310, startPoint y: 178, endPoint x: 368, endPoint y: 200, distance: 62.0
click at [310, 178] on img at bounding box center [322, 182] width 24 height 24
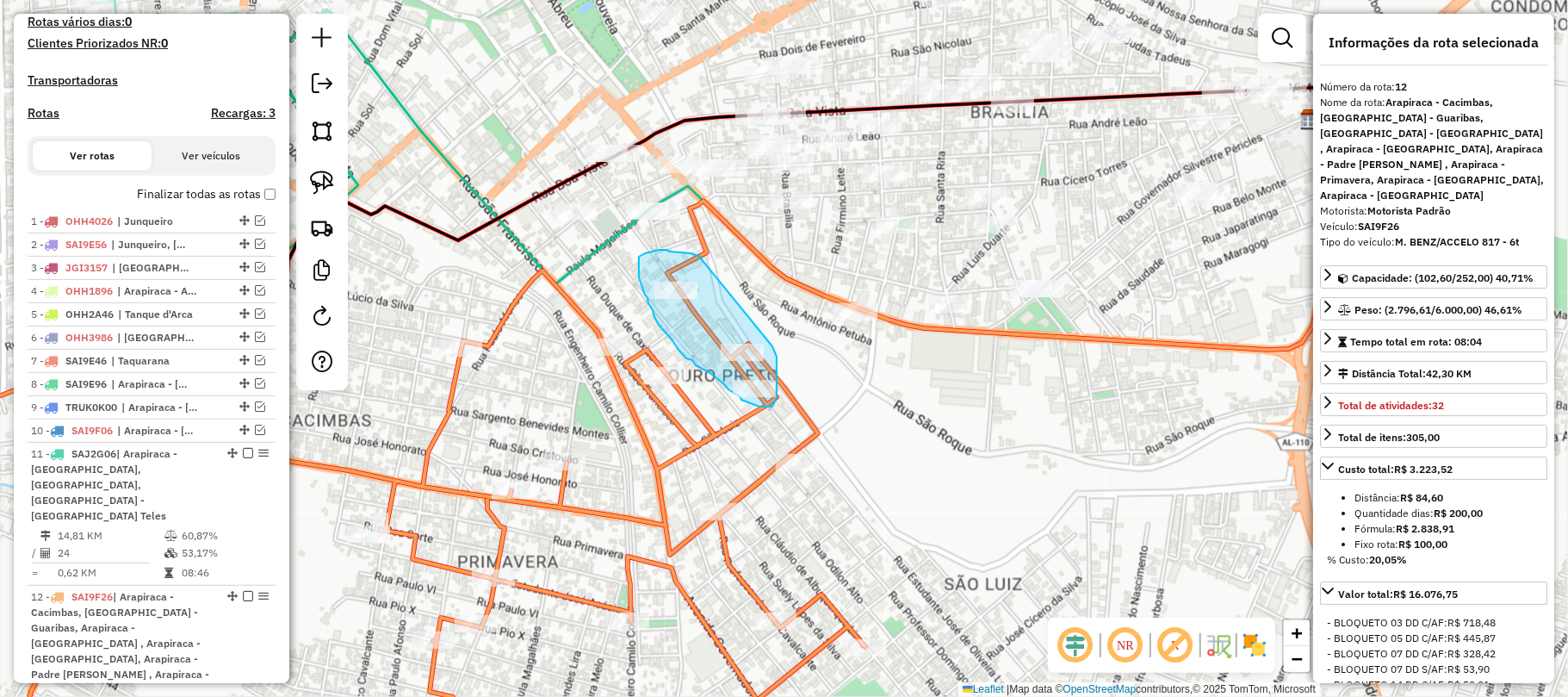
drag, startPoint x: 701, startPoint y: 259, endPoint x: 772, endPoint y: 346, distance: 112.3
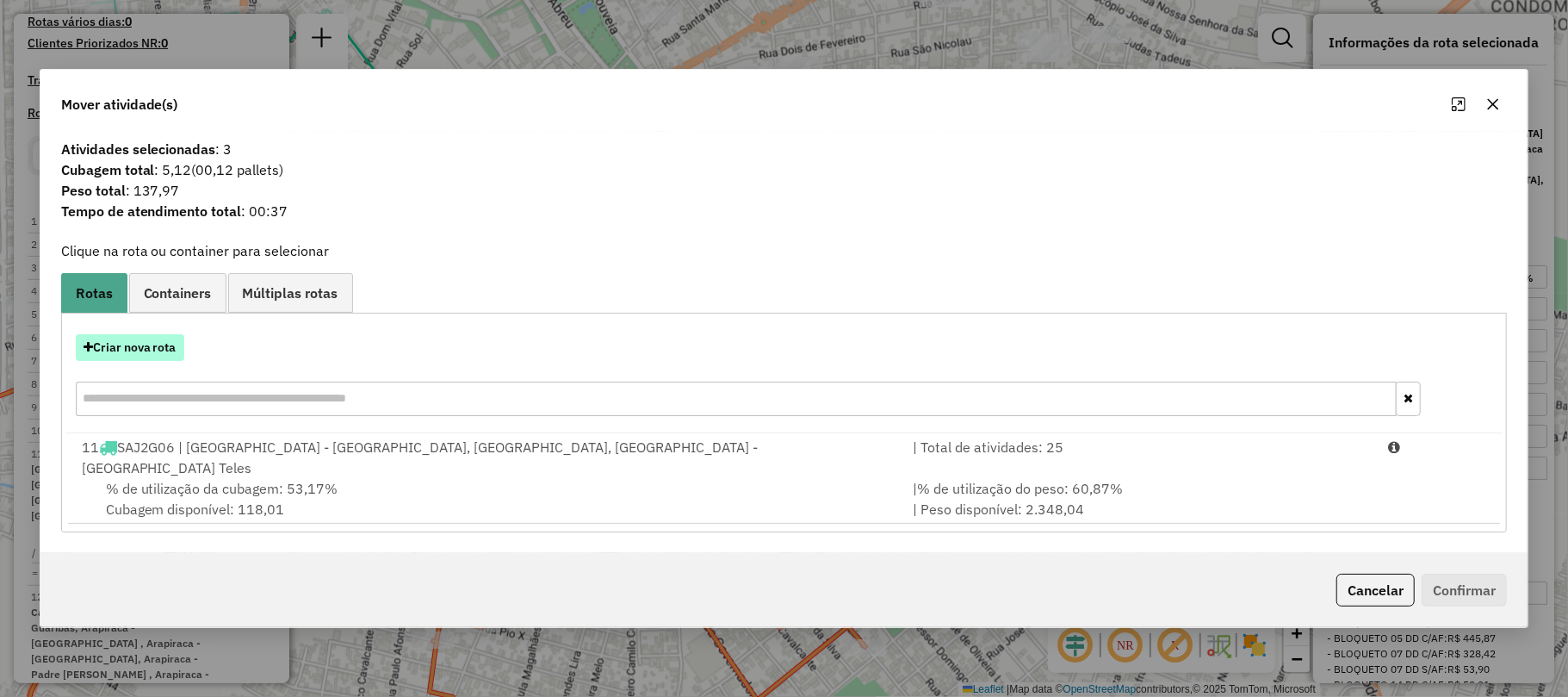
click at [153, 356] on button "Criar nova rota" at bounding box center [130, 348] width 109 height 27
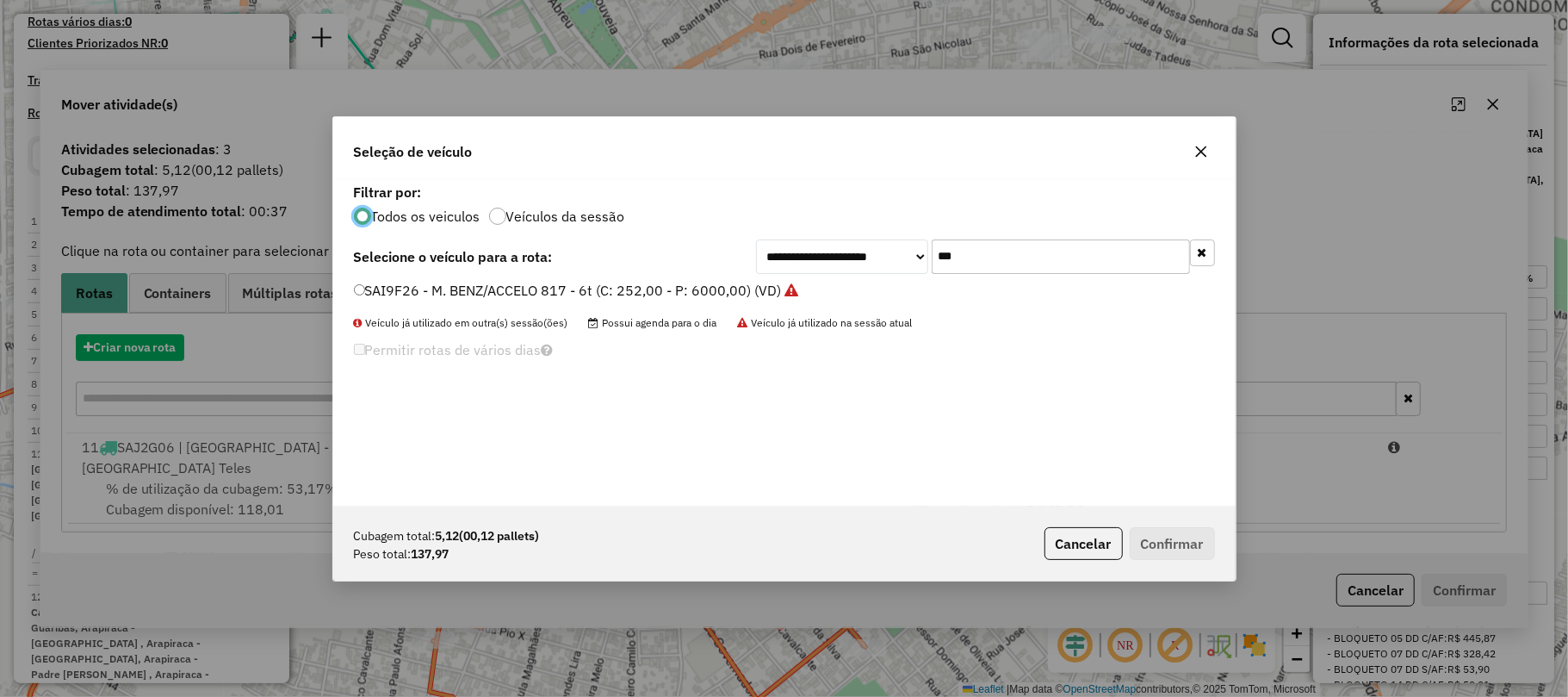
scroll to position [9, 5]
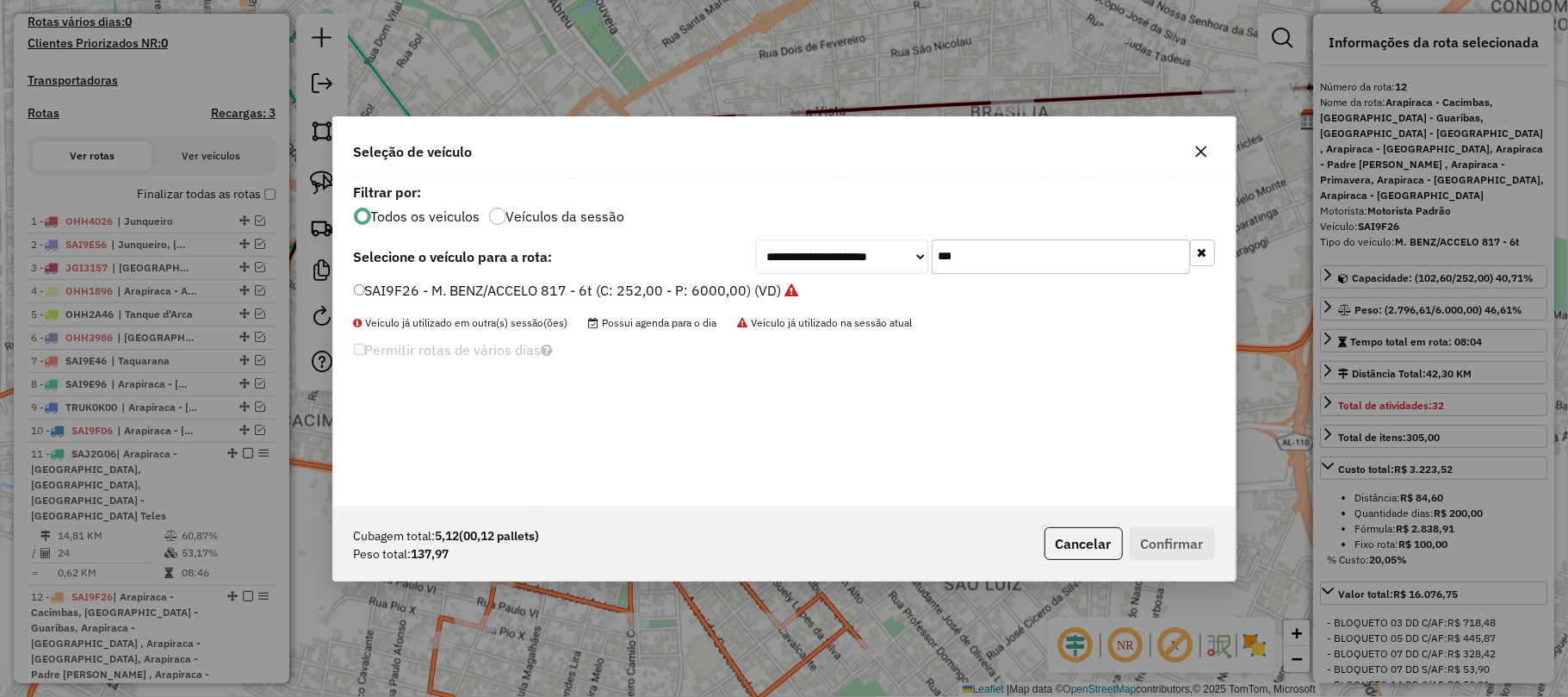
click at [1199, 148] on icon "button" at bounding box center [1201, 151] width 12 height 12
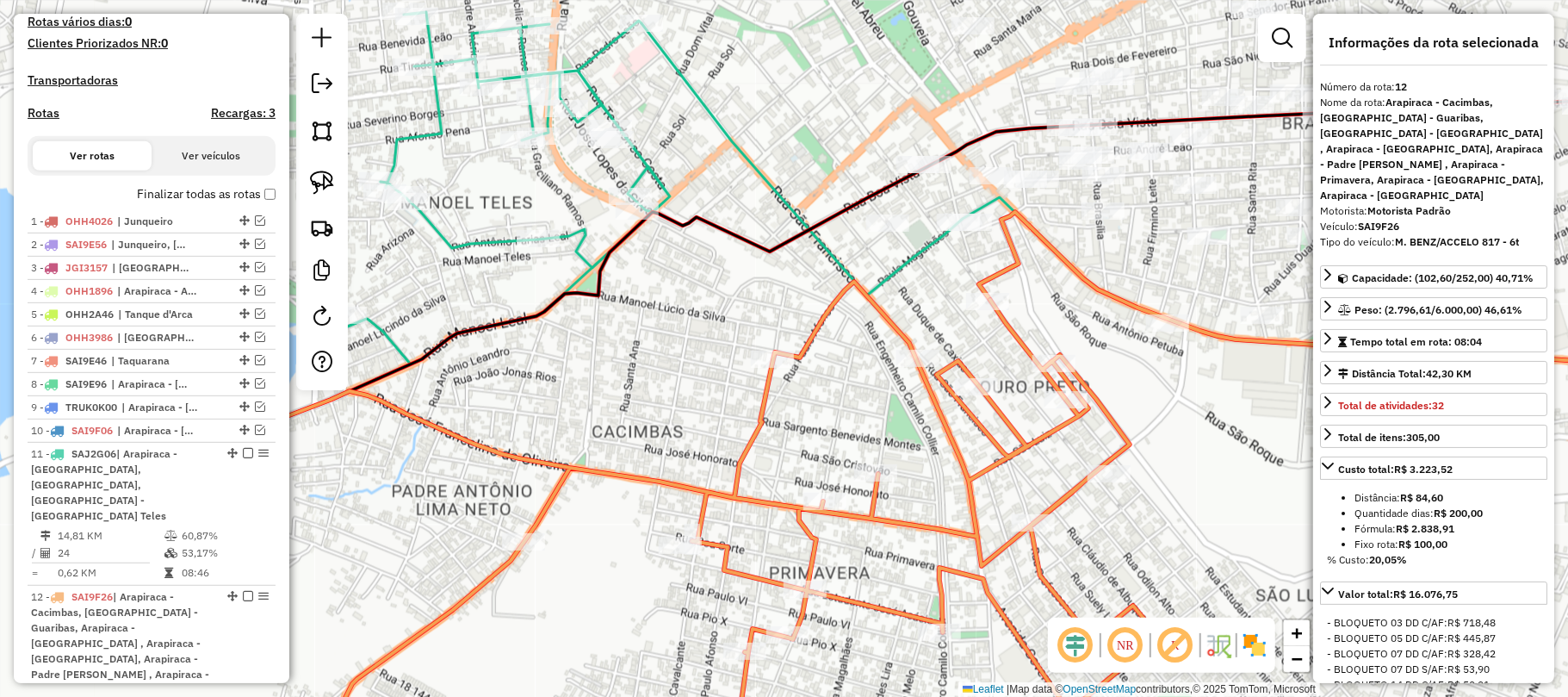
drag, startPoint x: 492, startPoint y: 413, endPoint x: 803, endPoint y: 426, distance: 311.3
click at [803, 426] on div "Janela de atendimento Grade de atendimento Capacidade Transportadoras Veículos …" at bounding box center [784, 348] width 1568 height 697
click at [318, 179] on img at bounding box center [322, 182] width 24 height 24
drag, startPoint x: 632, startPoint y: 166, endPoint x: 694, endPoint y: 218, distance: 80.9
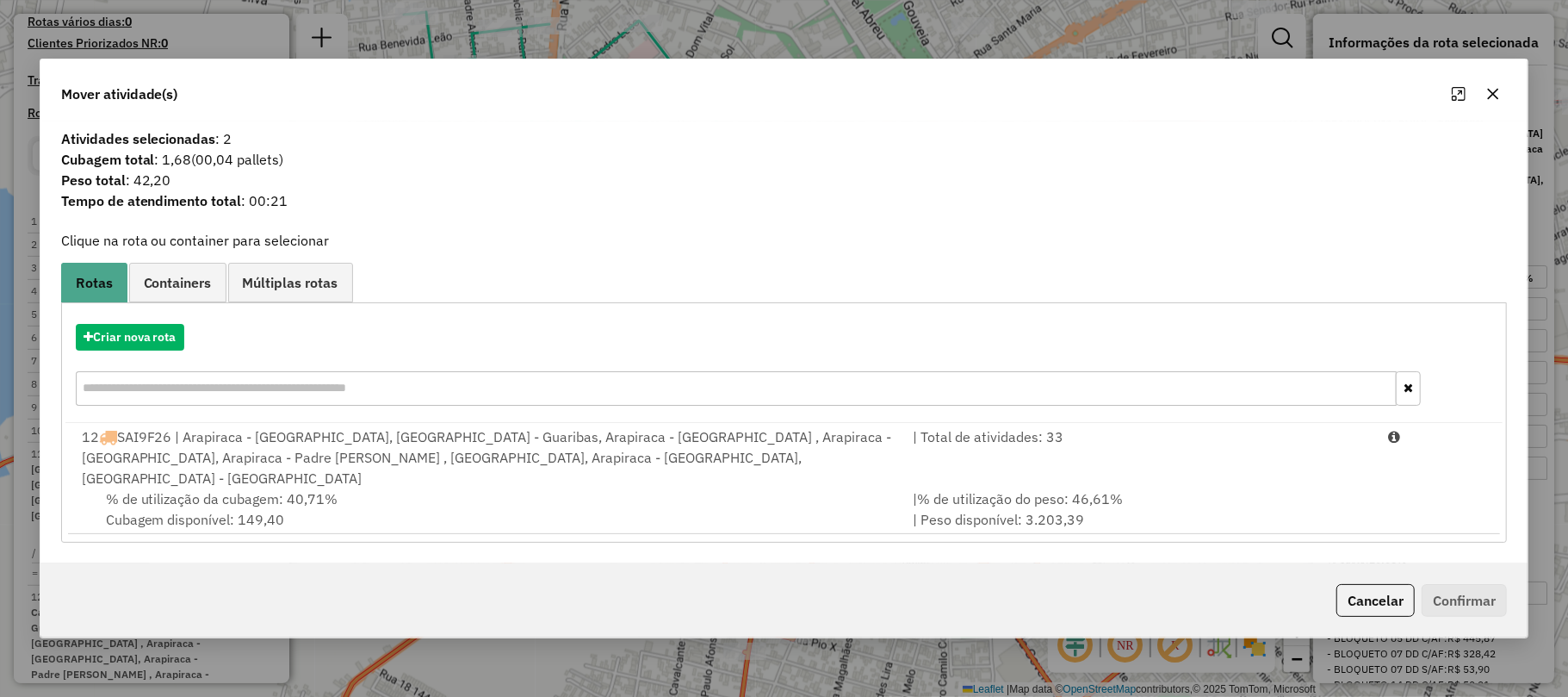
click at [1486, 94] on button "button" at bounding box center [1492, 94] width 28 height 28
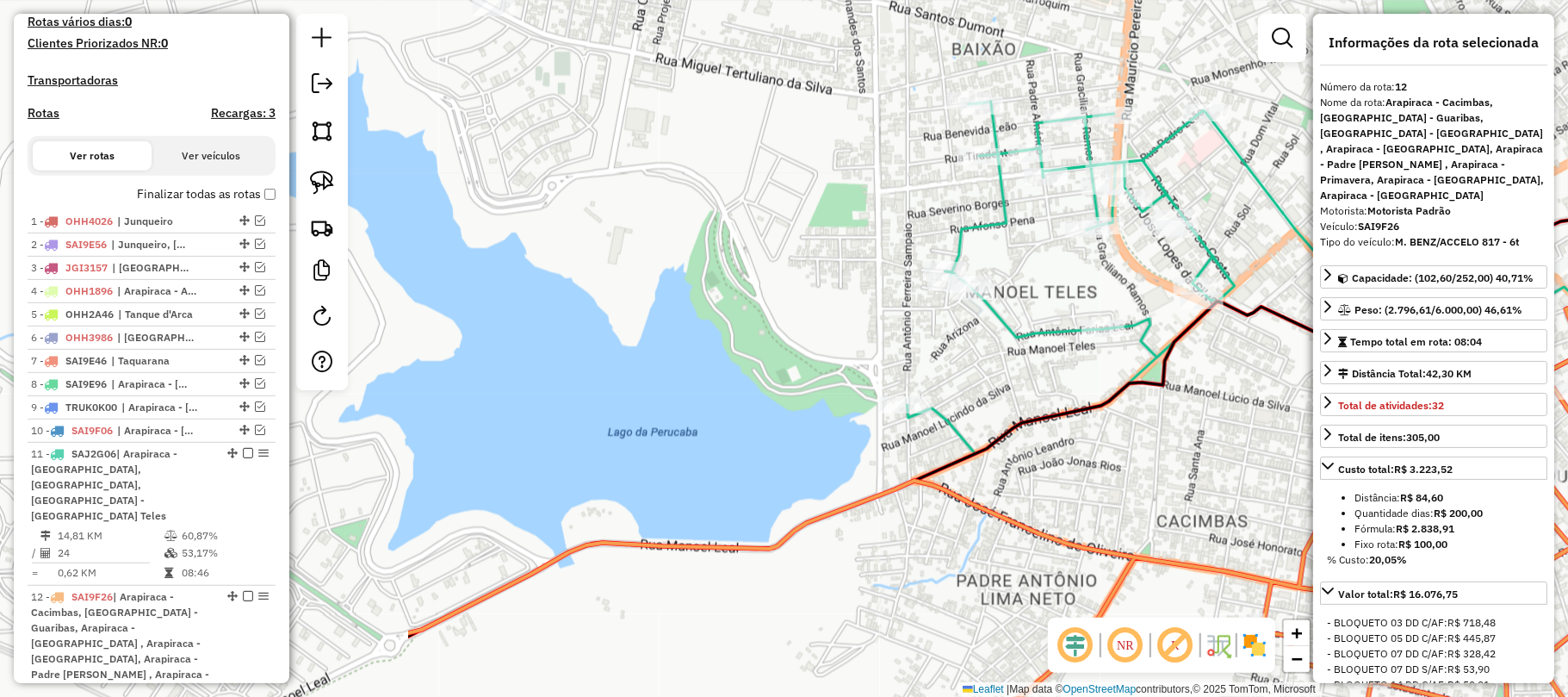
drag, startPoint x: 456, startPoint y: 257, endPoint x: 1020, endPoint y: 346, distance: 571.0
click at [1020, 346] on icon at bounding box center [1070, 278] width 327 height 353
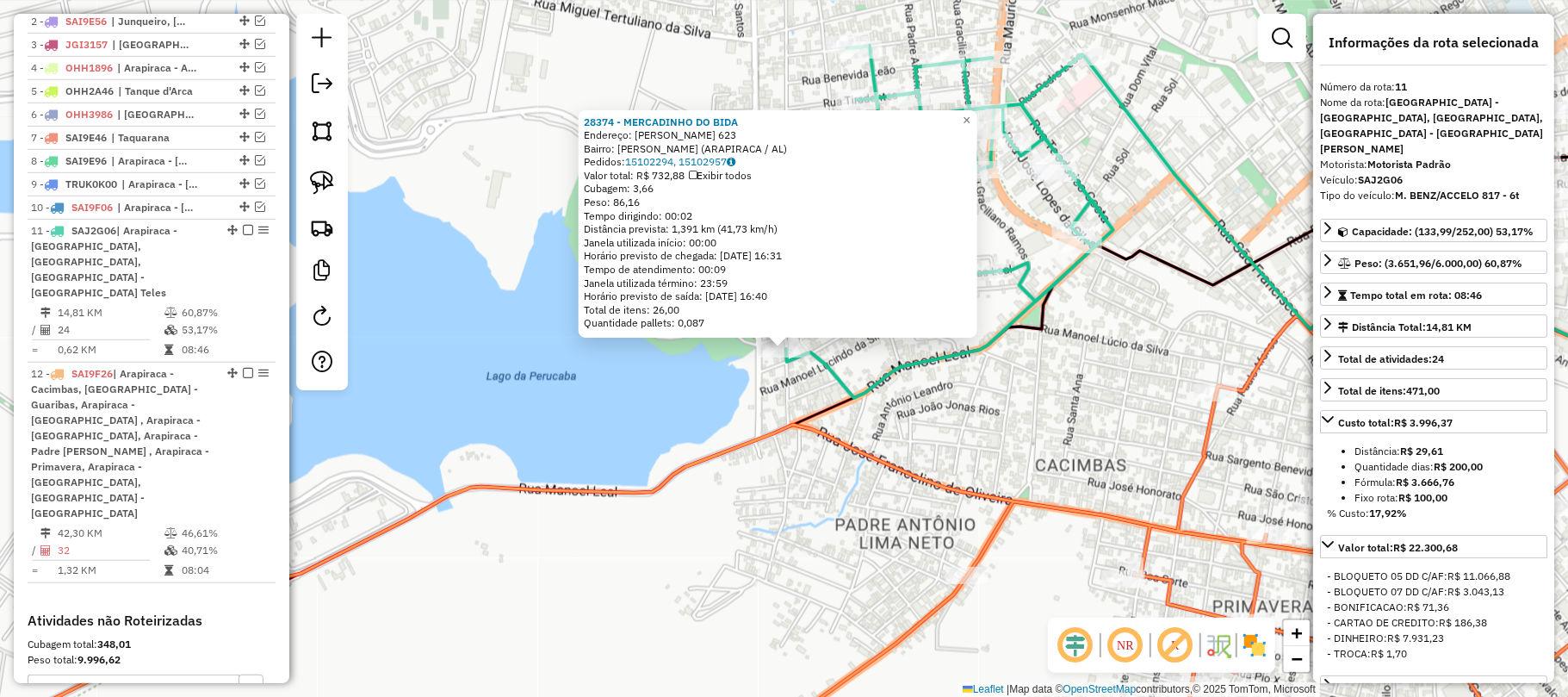
scroll to position [875, 0]
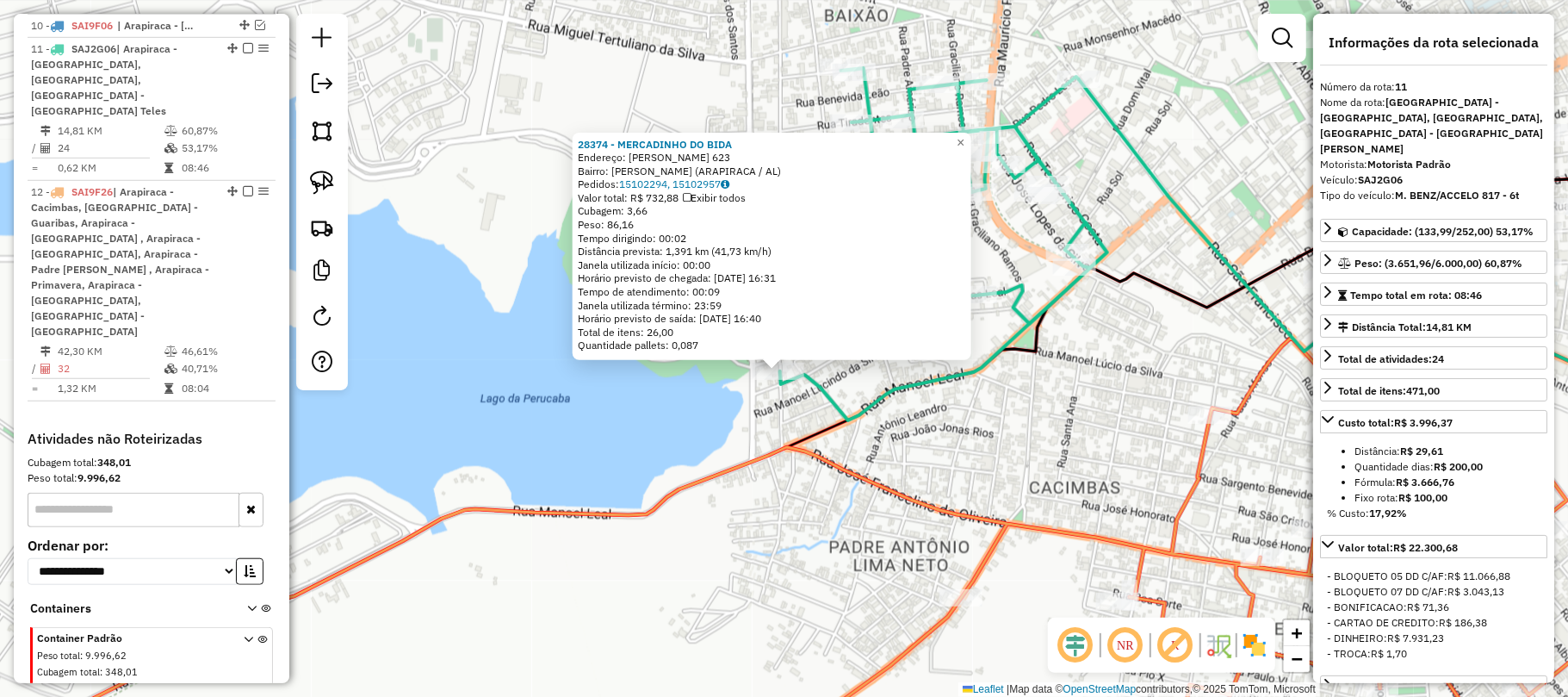
drag, startPoint x: 1071, startPoint y: 372, endPoint x: 1055, endPoint y: 421, distance: 51.5
click at [1055, 421] on div "28374 - MERCADINHO DO BIDA Endereço: AGOSTINHO SEVERINO SANTOS 623 Bairro: MANO…" at bounding box center [784, 348] width 1568 height 697
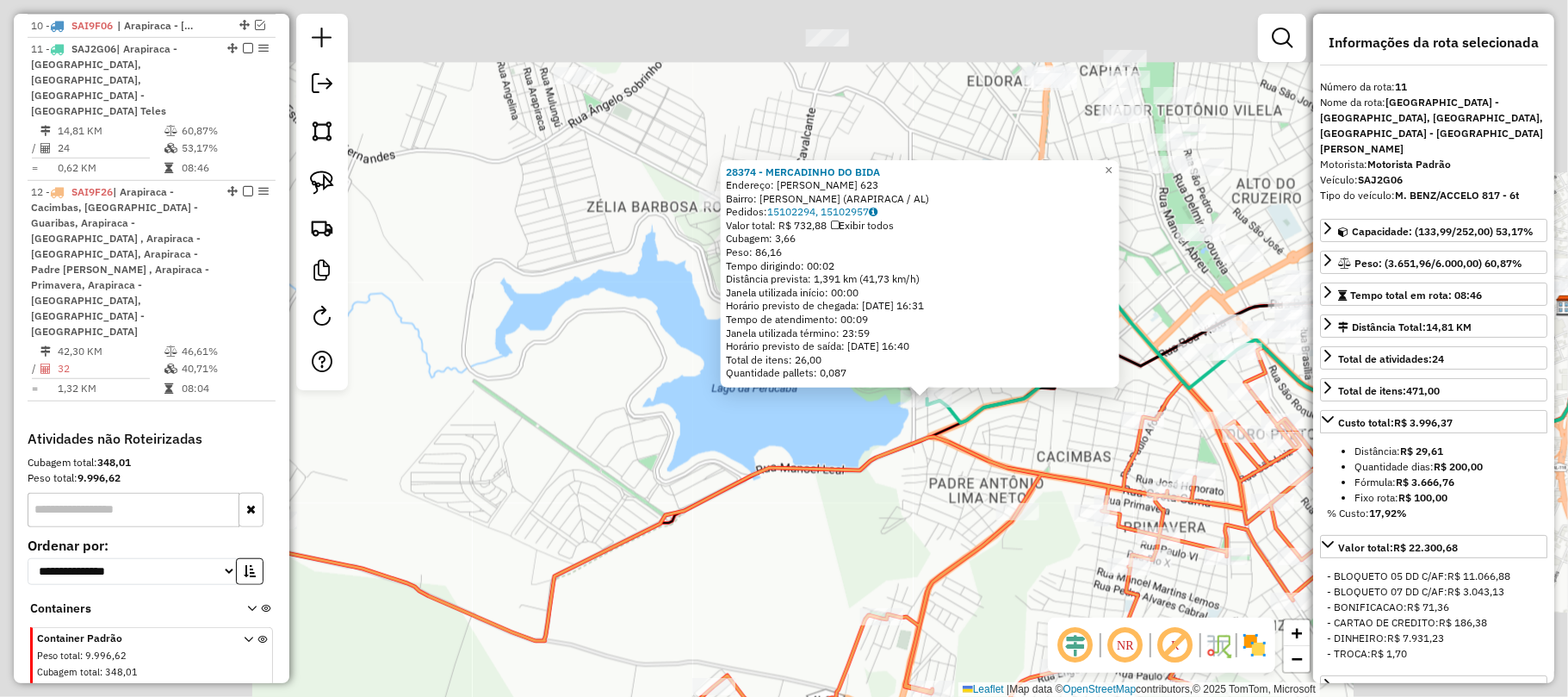
click at [1085, 397] on div "28374 - MERCADINHO DO BIDA Endereço: AGOSTINHO SEVERINO SANTOS 623 Bairro: MANO…" at bounding box center [784, 348] width 1568 height 697
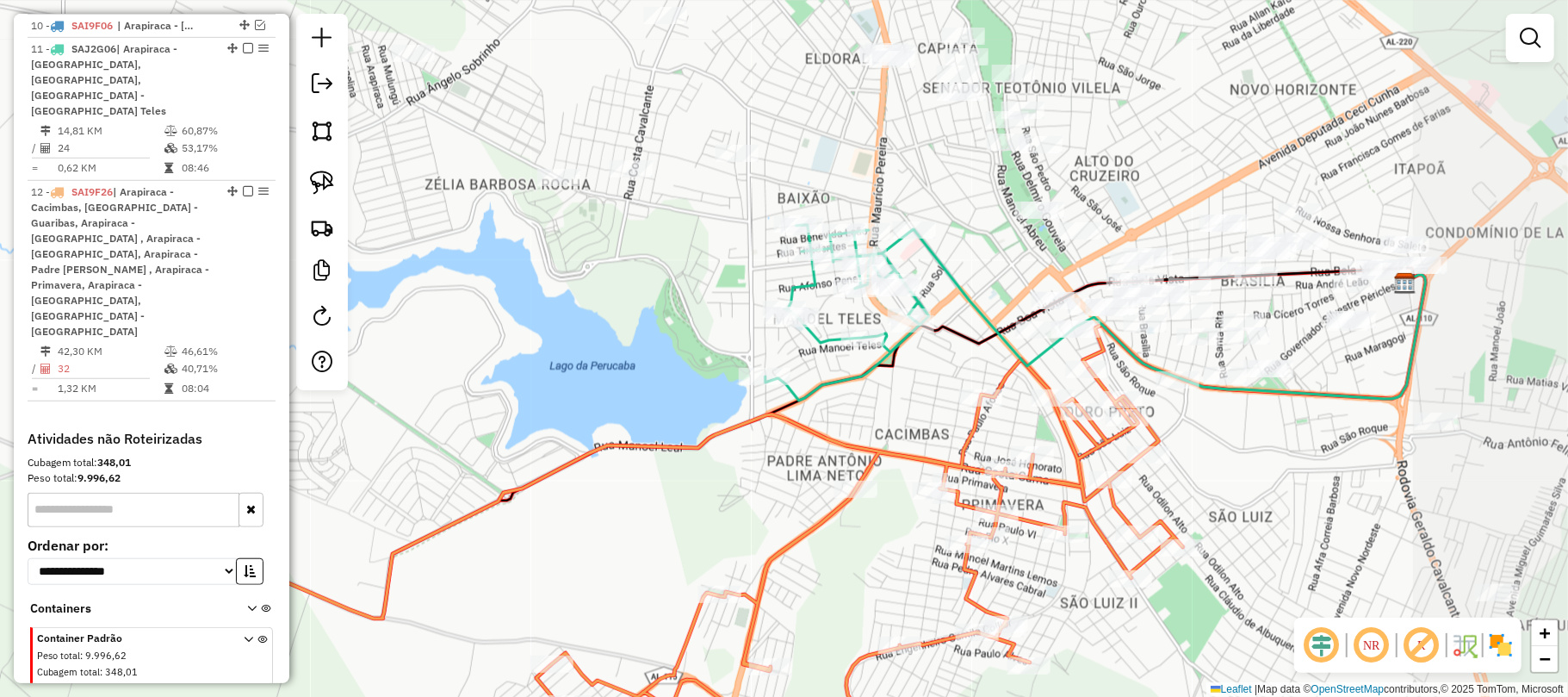
drag, startPoint x: 1190, startPoint y: 436, endPoint x: 1028, endPoint y: 413, distance: 163.6
click at [1028, 413] on div "Rota 12 - Placa SAI9F26 25605 - ESQUINA DO ESPETO Janela de atendimento Grade d…" at bounding box center [784, 348] width 1568 height 697
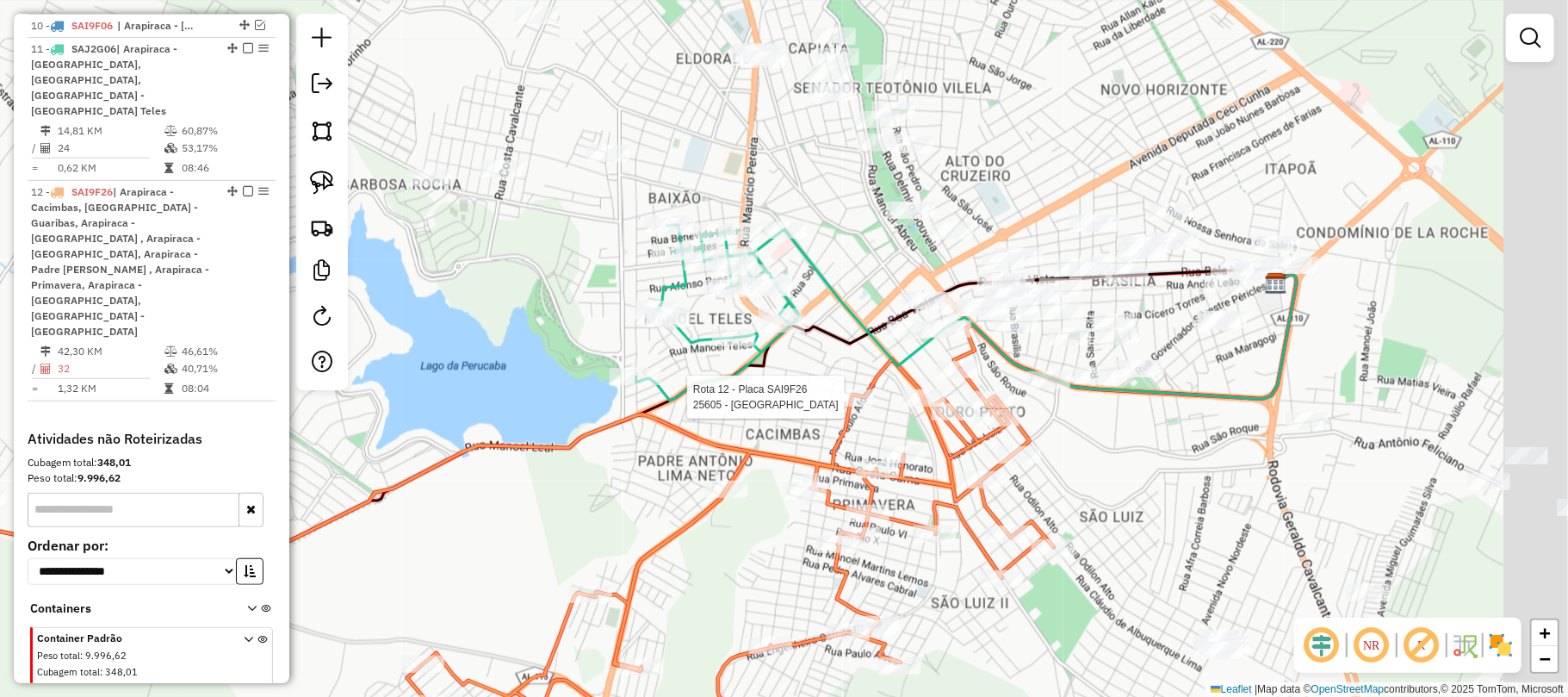
drag, startPoint x: 1238, startPoint y: 419, endPoint x: 1120, endPoint y: 418, distance: 118.0
click at [1120, 418] on div "Rota 12 - Placa SAI9F26 25605 - ESQUINA DO ESPETO Janela de atendimento Grade d…" at bounding box center [784, 348] width 1568 height 697
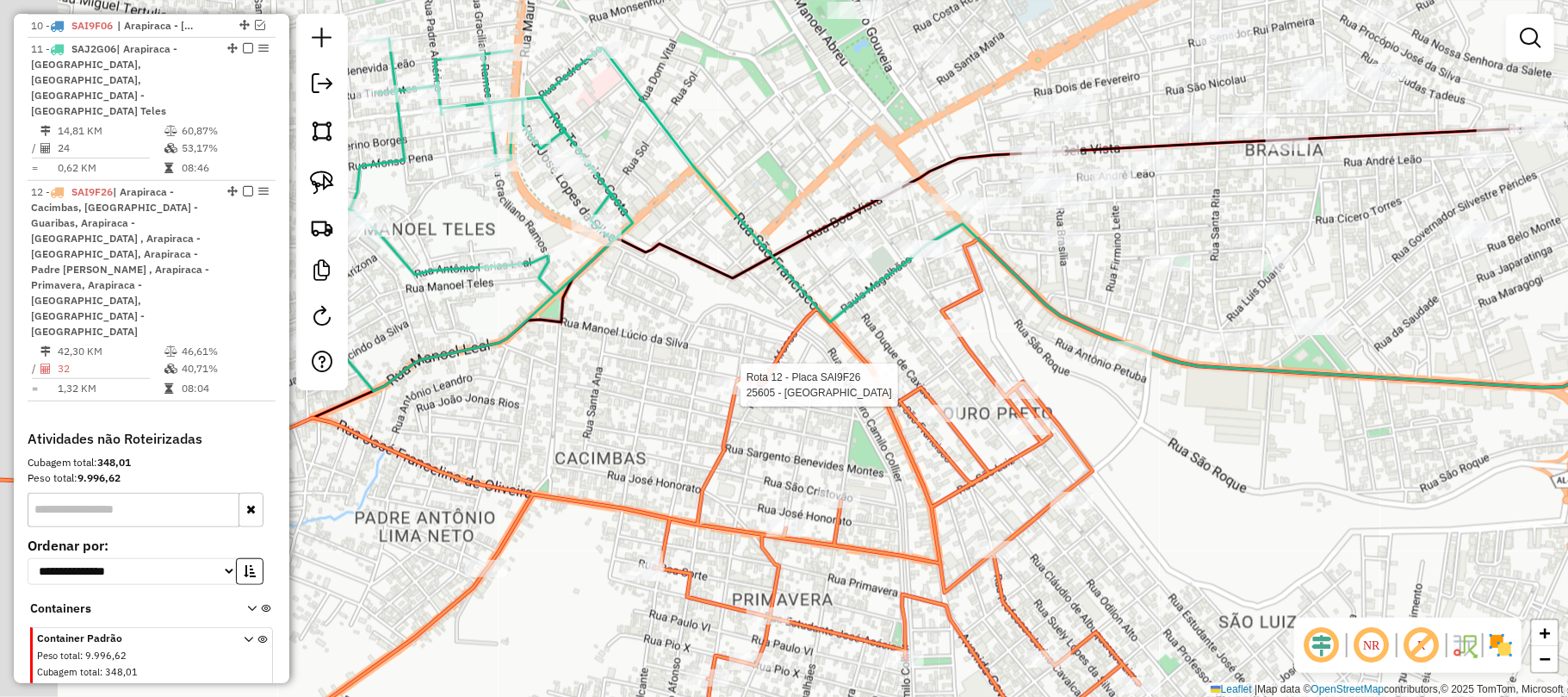
drag, startPoint x: 993, startPoint y: 357, endPoint x: 1088, endPoint y: 411, distance: 109.3
click at [1088, 411] on div "Rota 12 - Placa SAI9F26 25605 - ESQUINA DO ESPETO Janela de atendimento Grade d…" at bounding box center [784, 348] width 1568 height 697
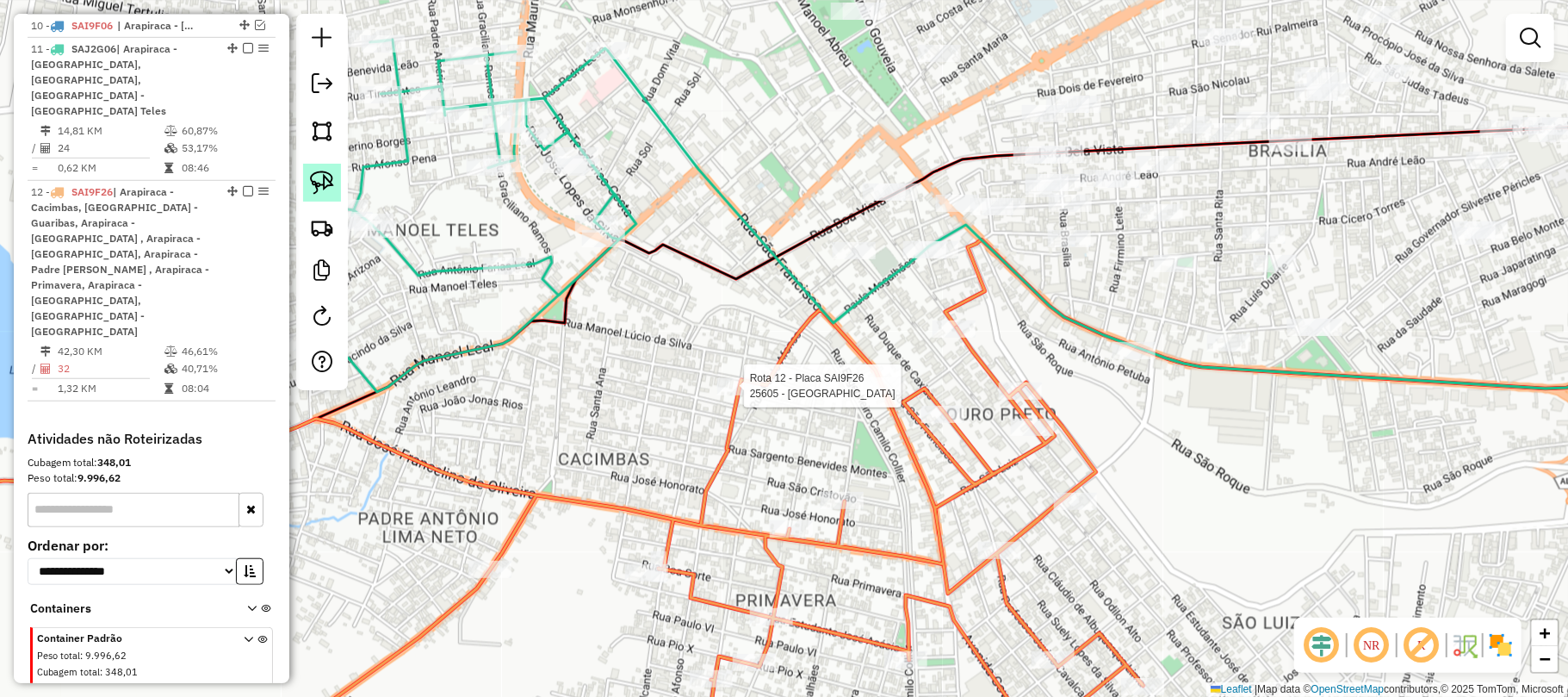
click at [325, 178] on img at bounding box center [322, 182] width 24 height 24
drag, startPoint x: 965, startPoint y: 302, endPoint x: 1058, endPoint y: 385, distance: 124.7
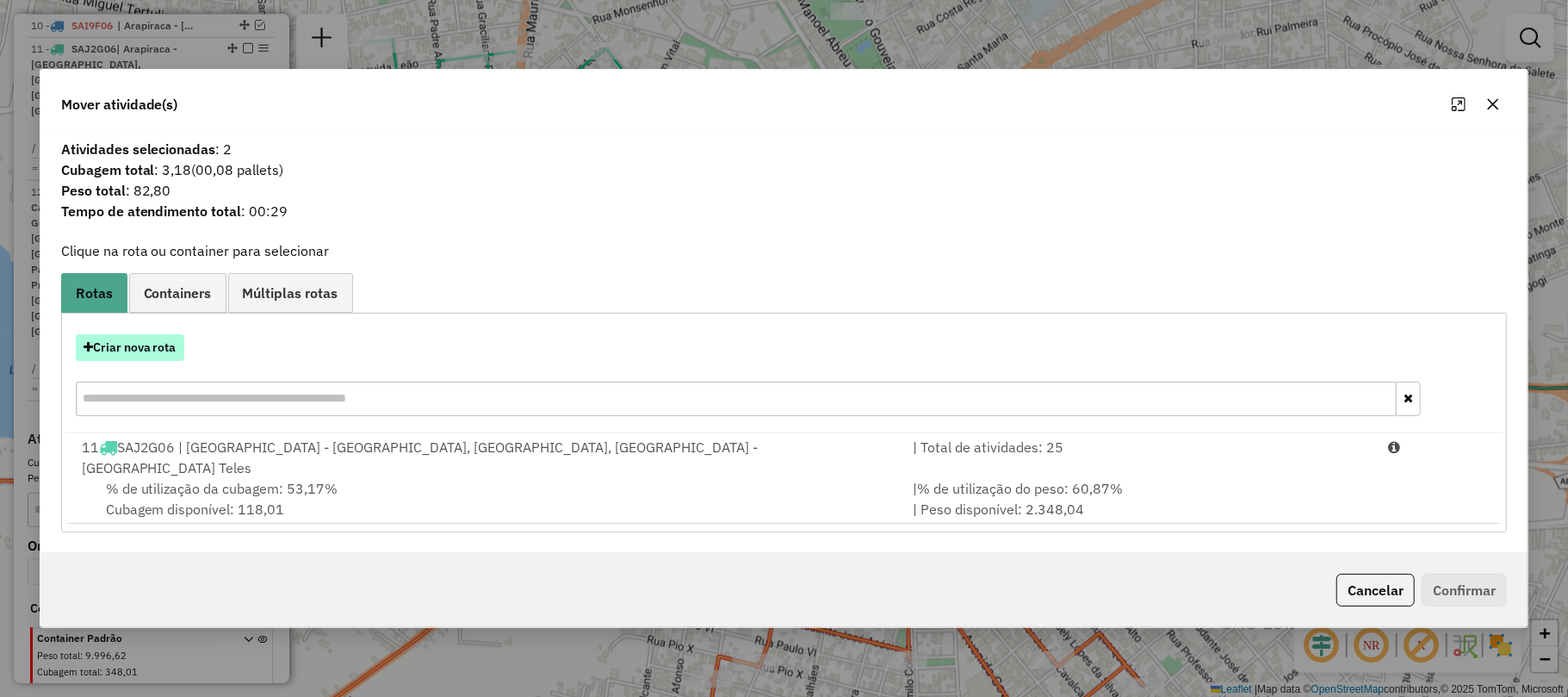
click at [143, 360] on button "Criar nova rota" at bounding box center [130, 348] width 109 height 27
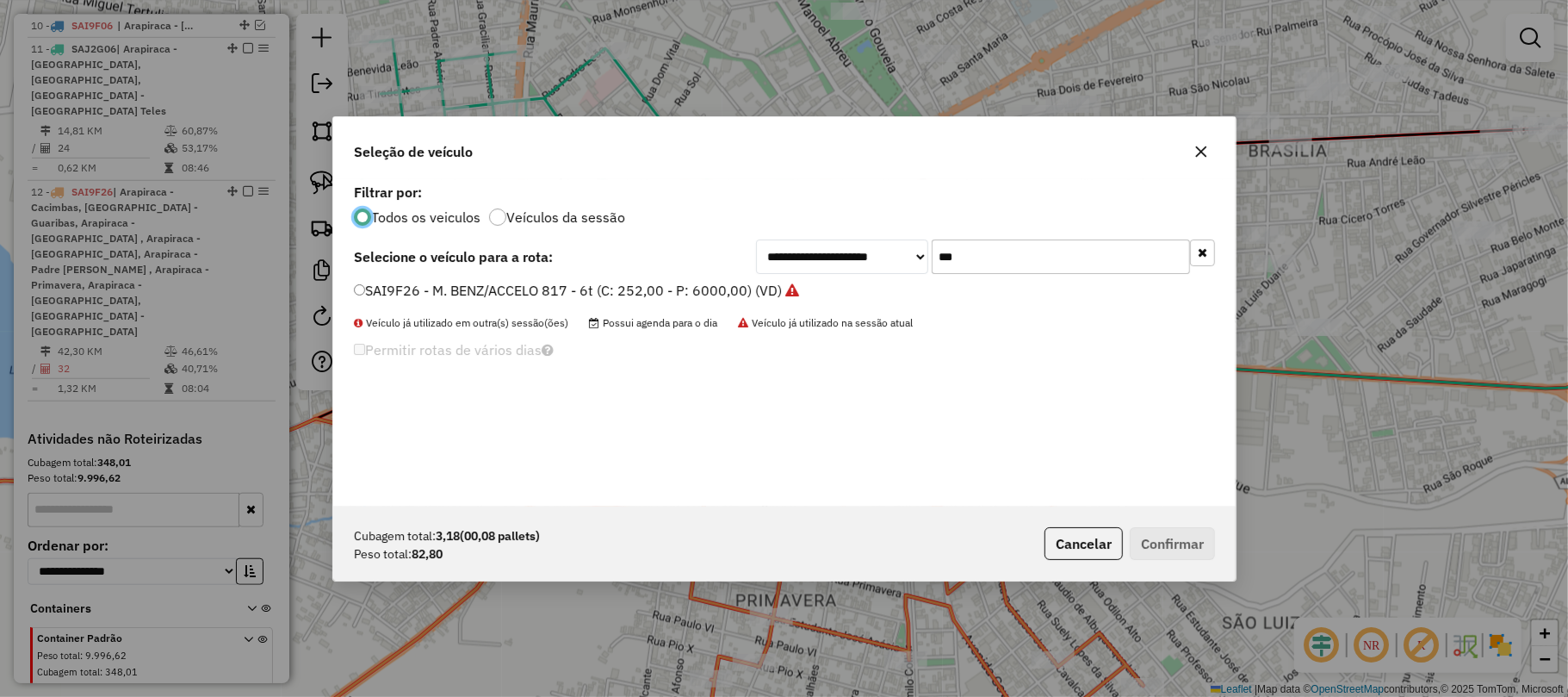
scroll to position [9, 5]
click at [449, 289] on label "SAI9F26 - M. BENZ/ACCELO 817 - 6t (C: 252,00 - P: 6000,00) (VD)" at bounding box center [576, 290] width 444 height 21
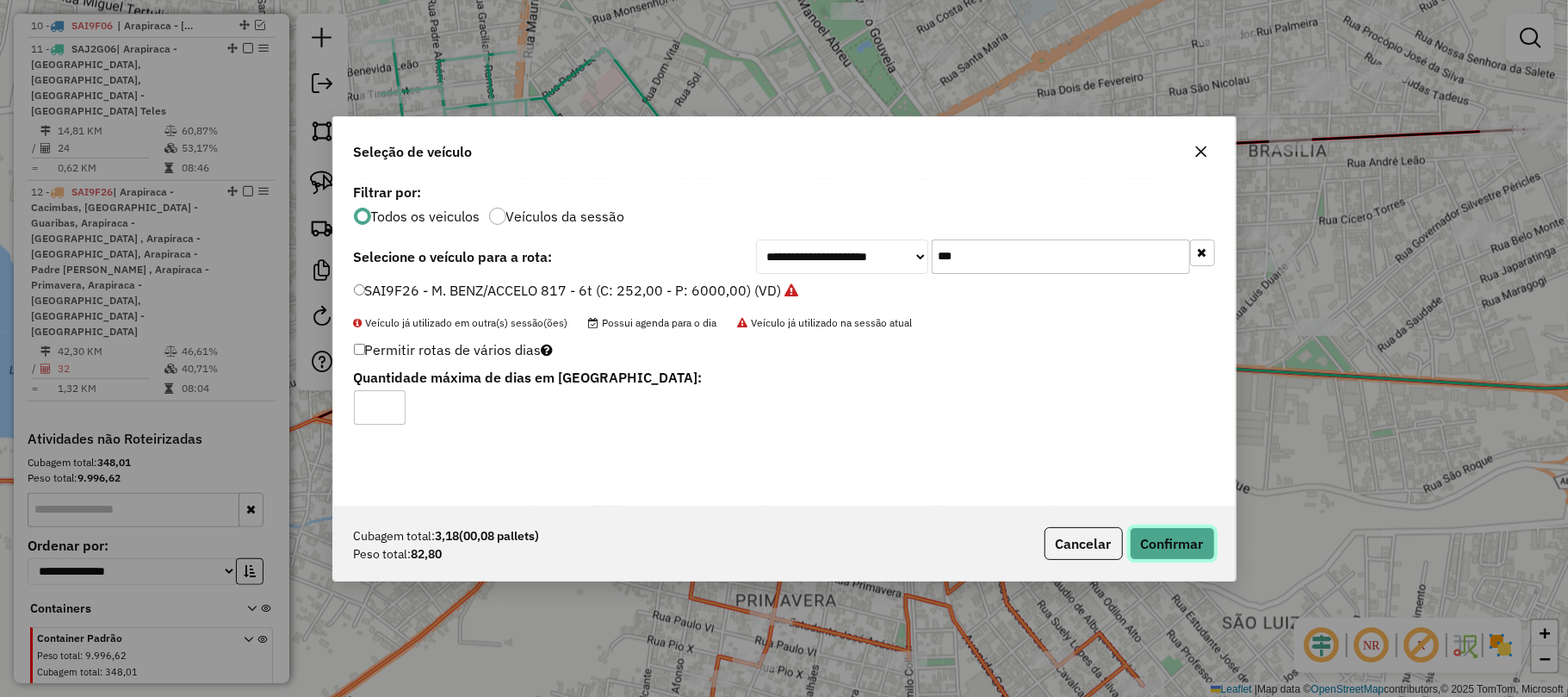
click at [1175, 537] on button "Confirmar" at bounding box center [1172, 543] width 86 height 33
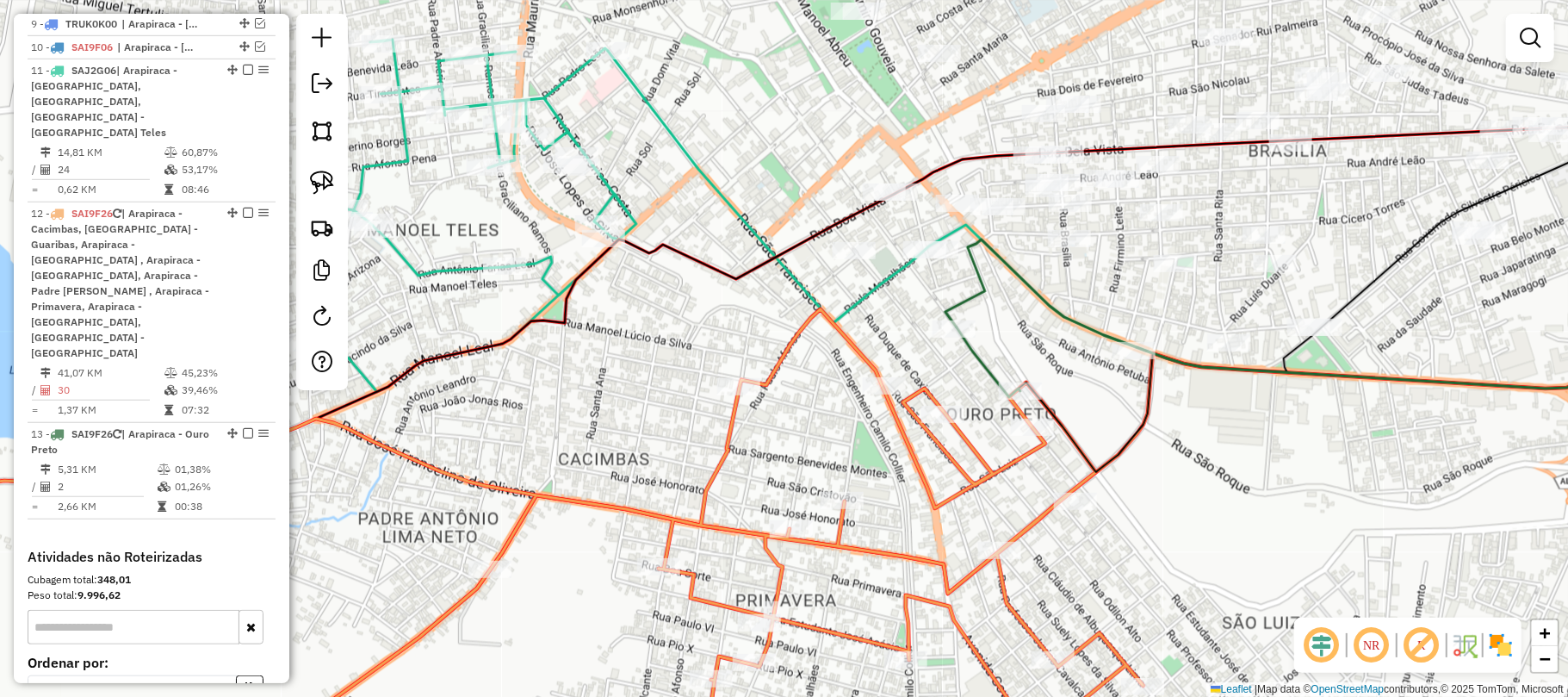
scroll to position [896, 0]
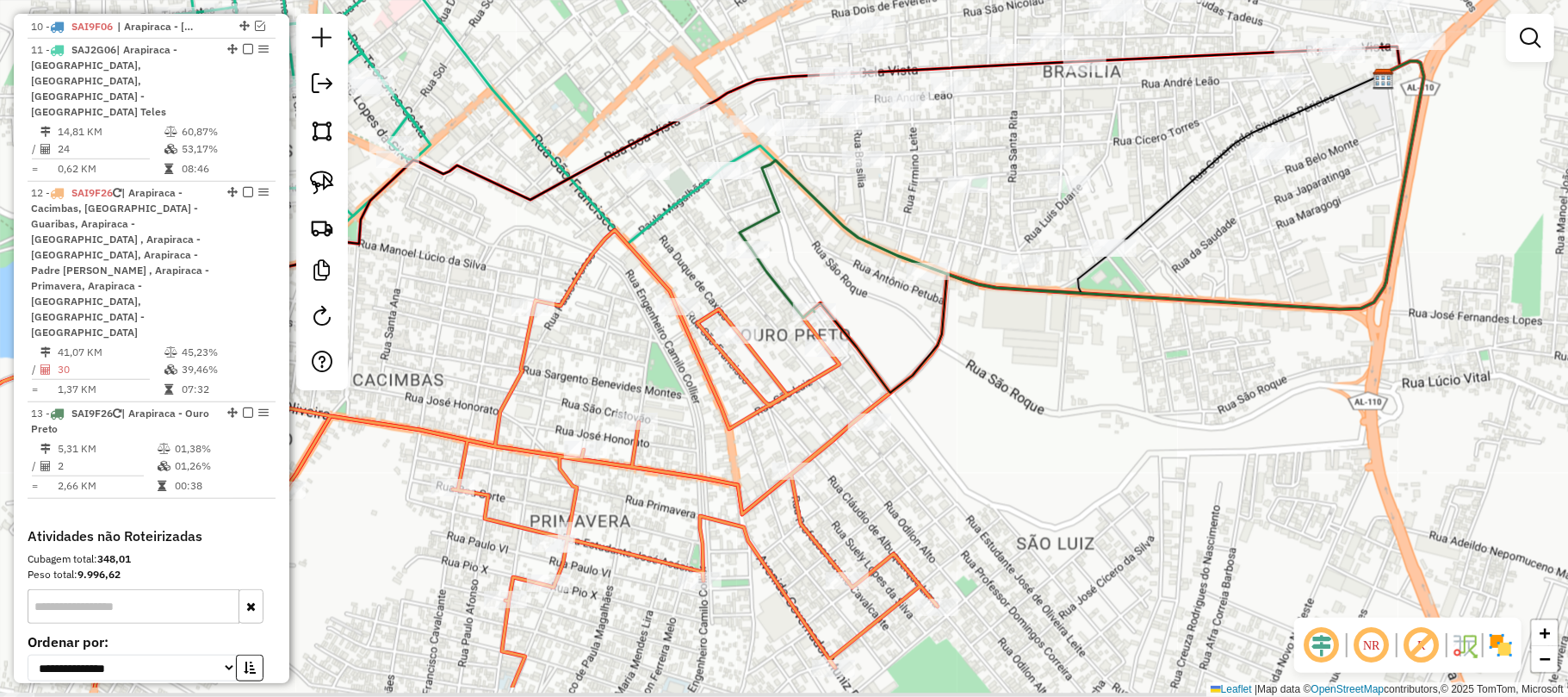
drag, startPoint x: 1192, startPoint y: 517, endPoint x: 977, endPoint y: 432, distance: 231.2
click at [977, 432] on div "Janela de atendimento Grade de atendimento Capacidade Transportadoras Veículos …" at bounding box center [784, 348] width 1568 height 697
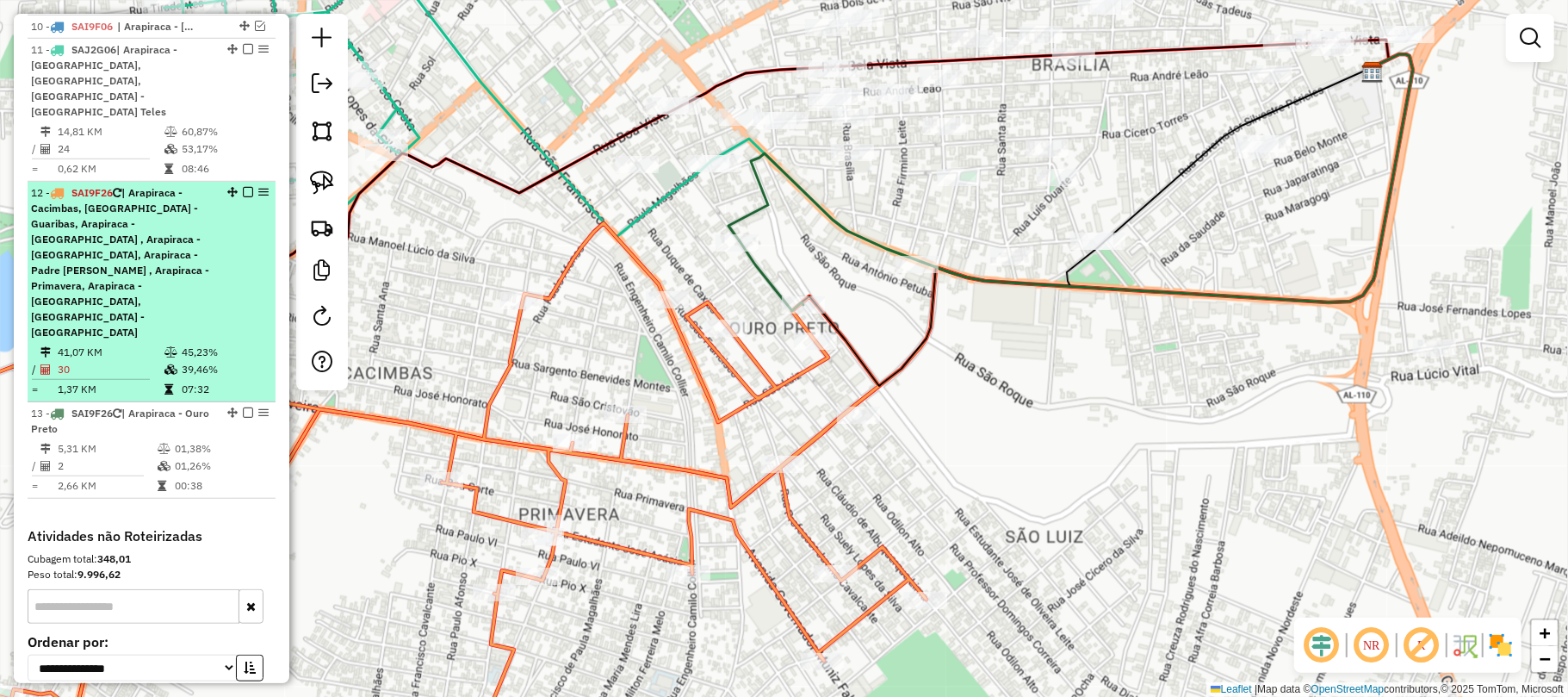
click at [245, 187] on em at bounding box center [248, 192] width 11 height 11
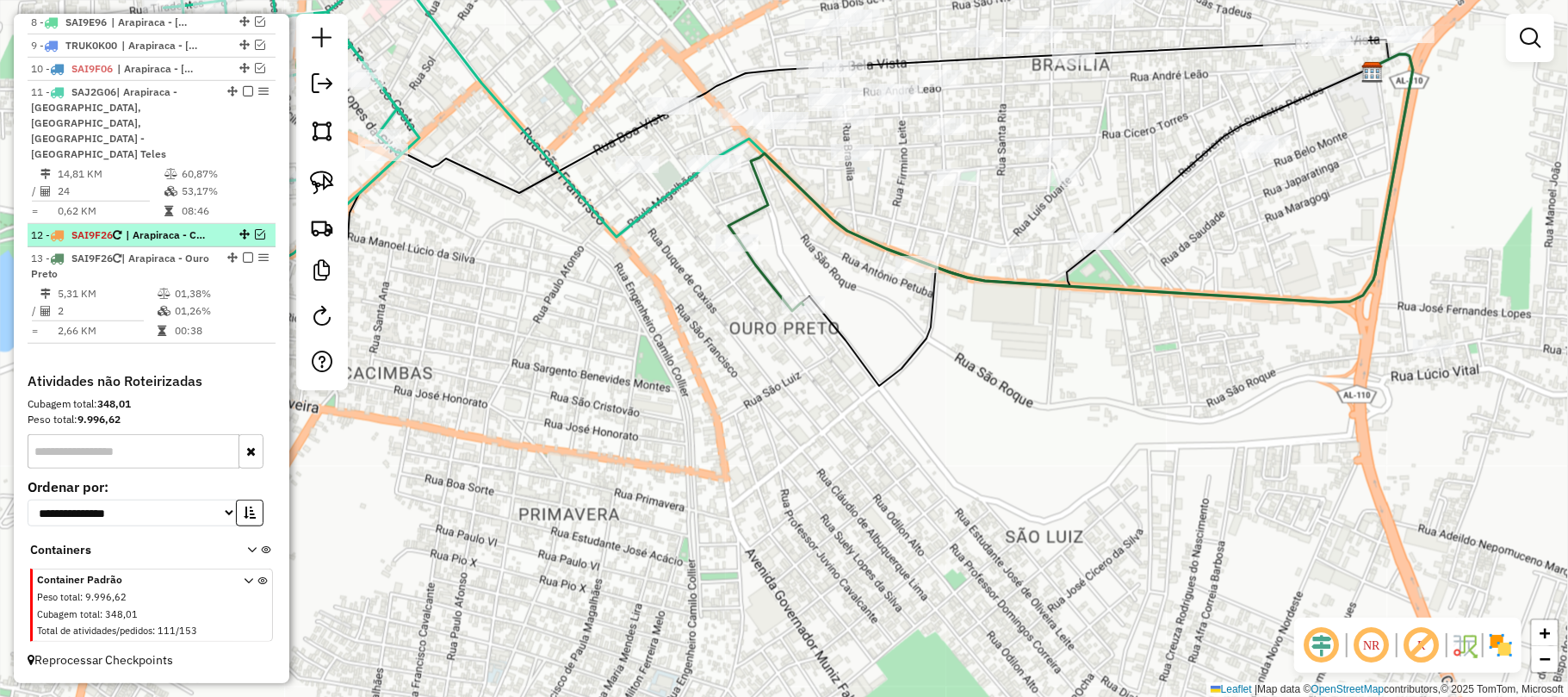
scroll to position [842, 0]
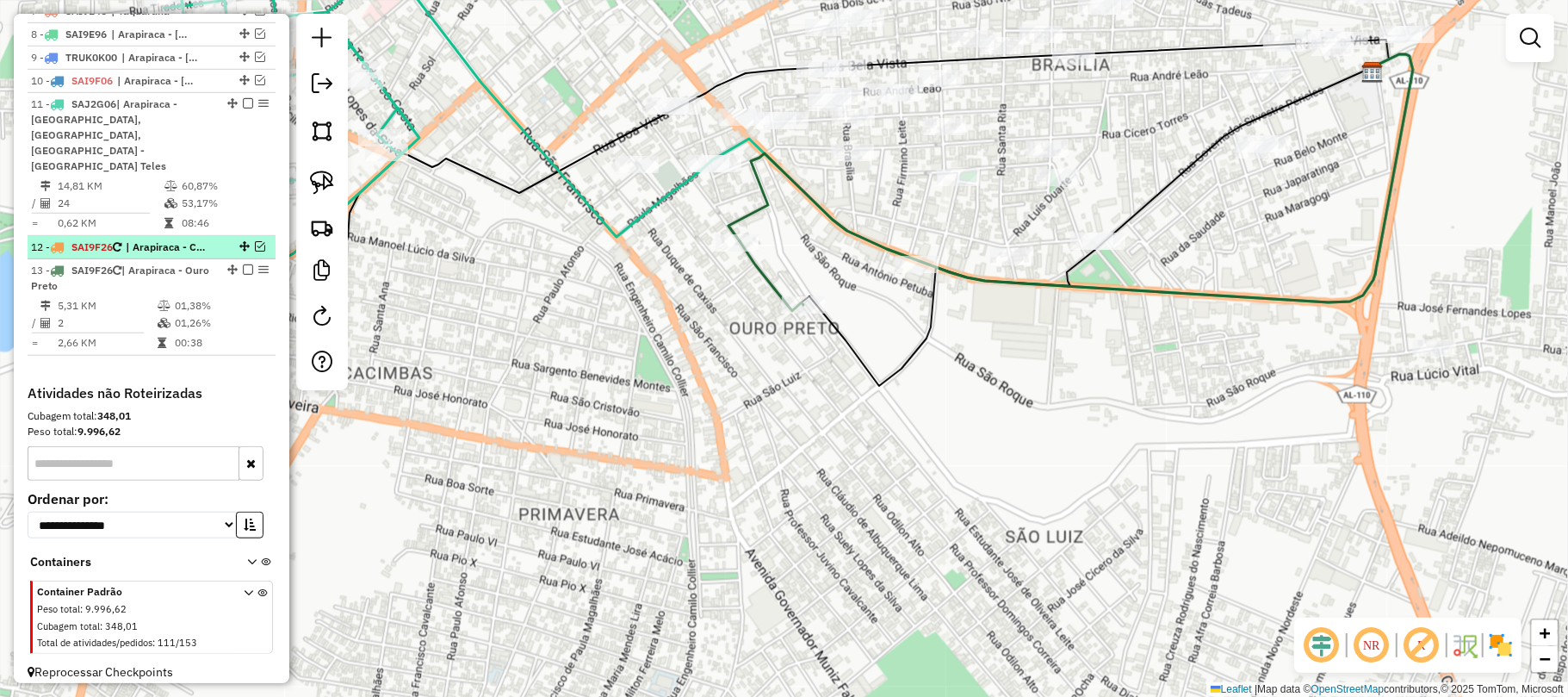
click at [118, 240] on strong "SAI9F26 | Arapiraca - Cacimbas, Arapiraca - Guaribas, Arapiraca - Olho D'agua d…" at bounding box center [92, 246] width 58 height 12
select select "**********"
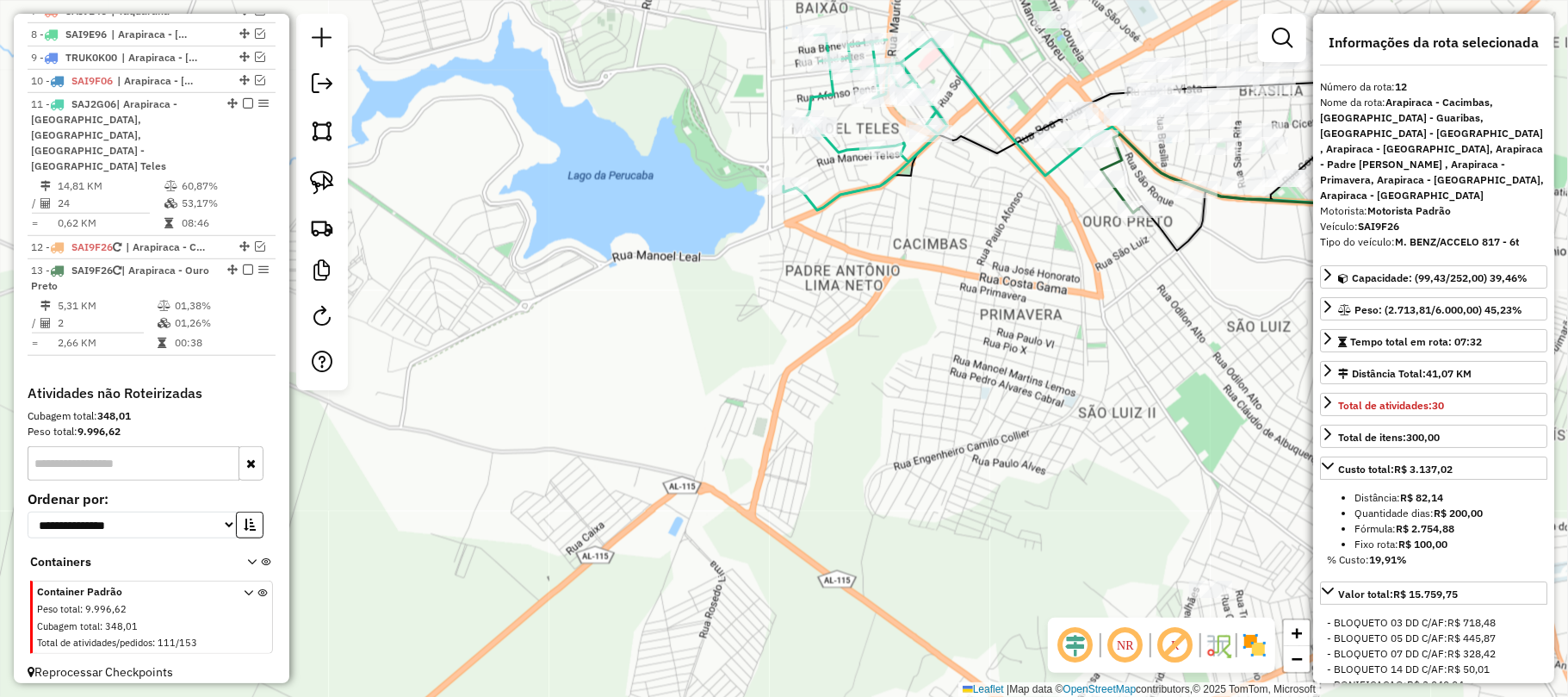
click at [1101, 485] on div "Janela de atendimento Grade de atendimento Capacidade Transportadoras Veículos …" at bounding box center [784, 348] width 1568 height 697
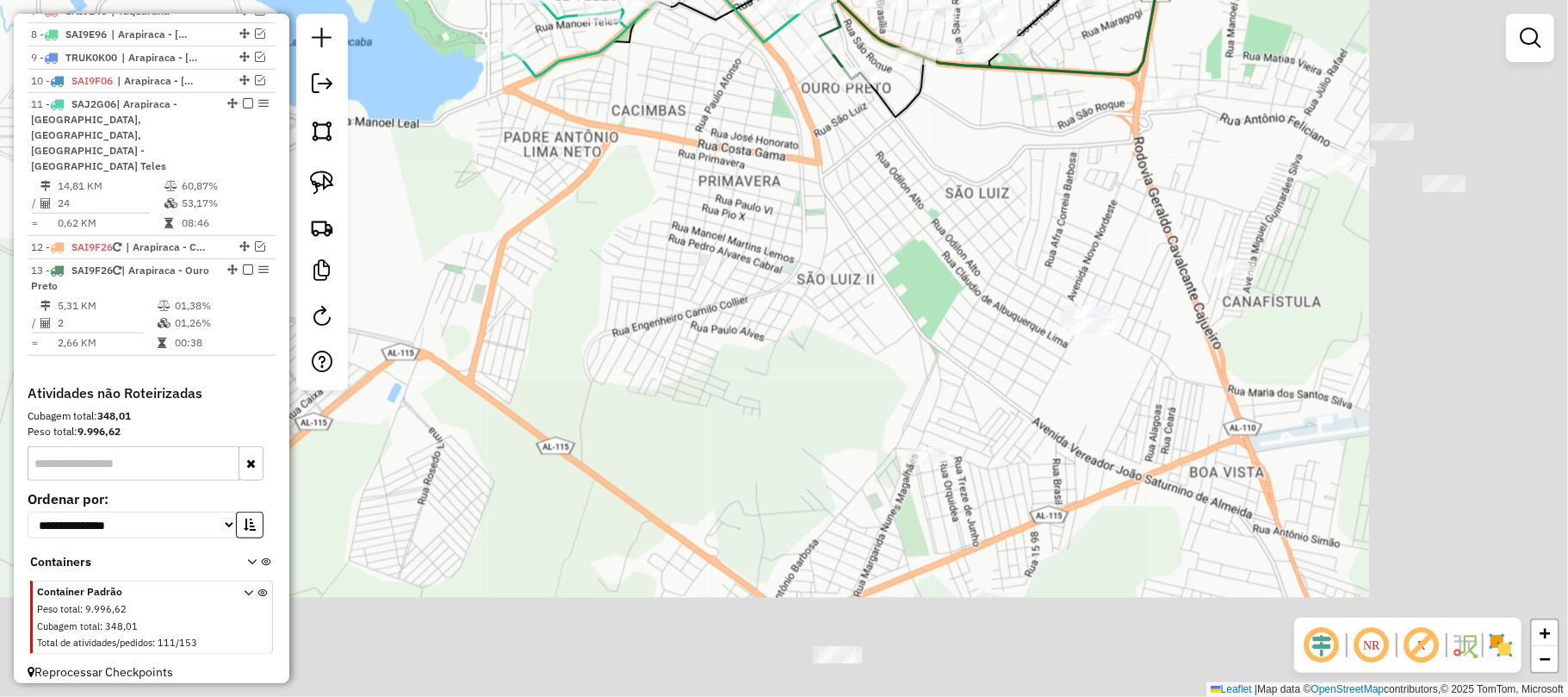
drag, startPoint x: 1171, startPoint y: 461, endPoint x: 889, endPoint y: 328, distance: 311.8
click at [889, 328] on div "Janela de atendimento Grade de atendimento Capacidade Transportadoras Veículos …" at bounding box center [784, 348] width 1568 height 697
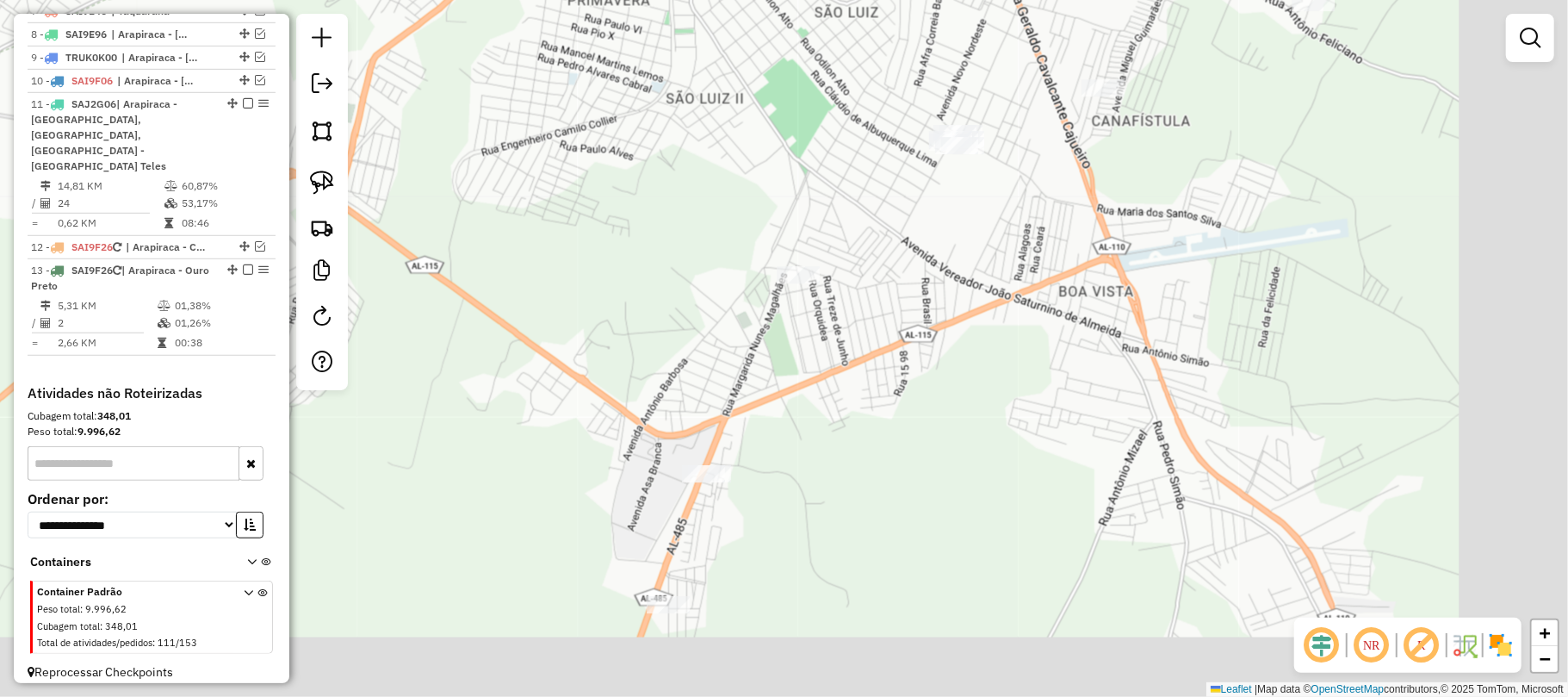
drag, startPoint x: 757, startPoint y: 455, endPoint x: 628, endPoint y: 283, distance: 215.0
click at [628, 283] on div "Janela de atendimento Grade de atendimento Capacidade Transportadoras Veículos …" at bounding box center [784, 348] width 1568 height 697
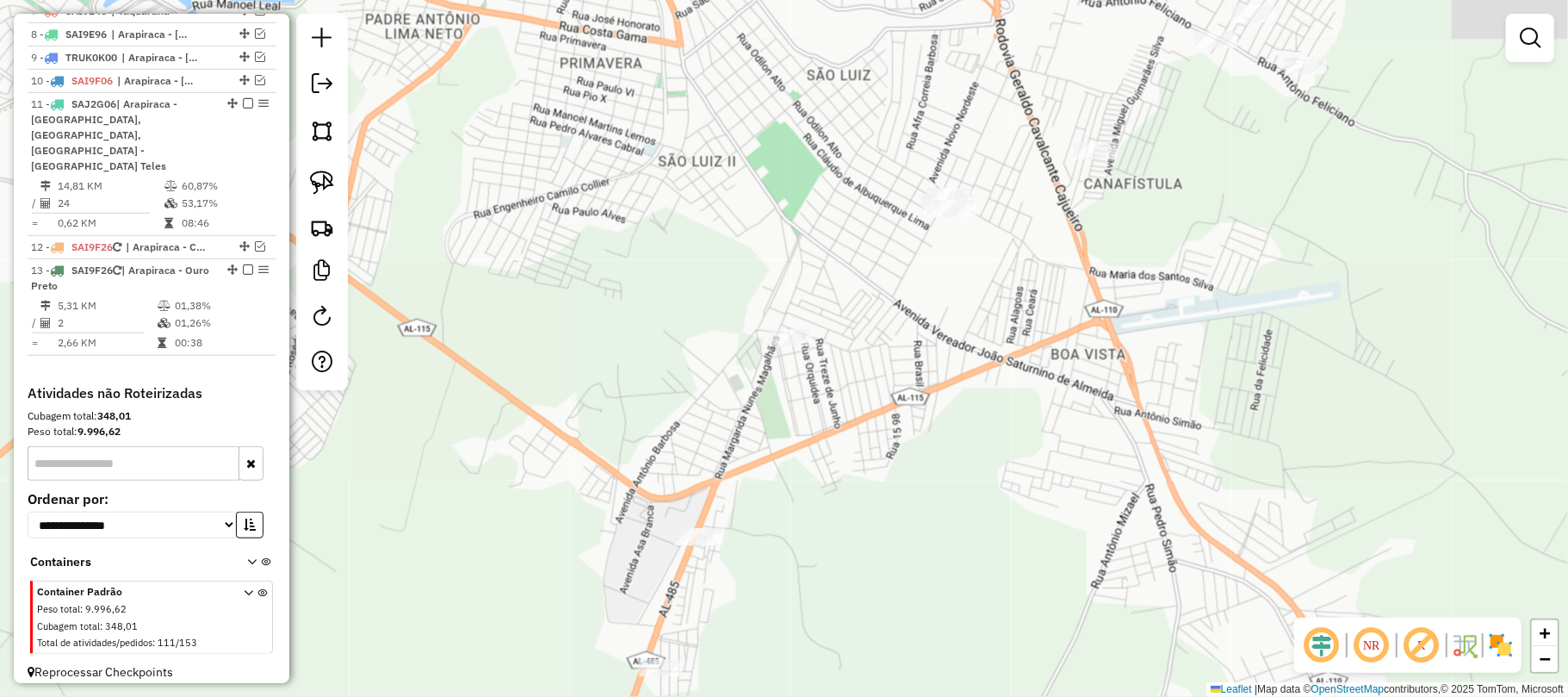
drag, startPoint x: 887, startPoint y: 348, endPoint x: 879, endPoint y: 411, distance: 63.5
click at [879, 411] on div "Janela de atendimento Grade de atendimento Capacidade Transportadoras Veículos …" at bounding box center [784, 348] width 1568 height 697
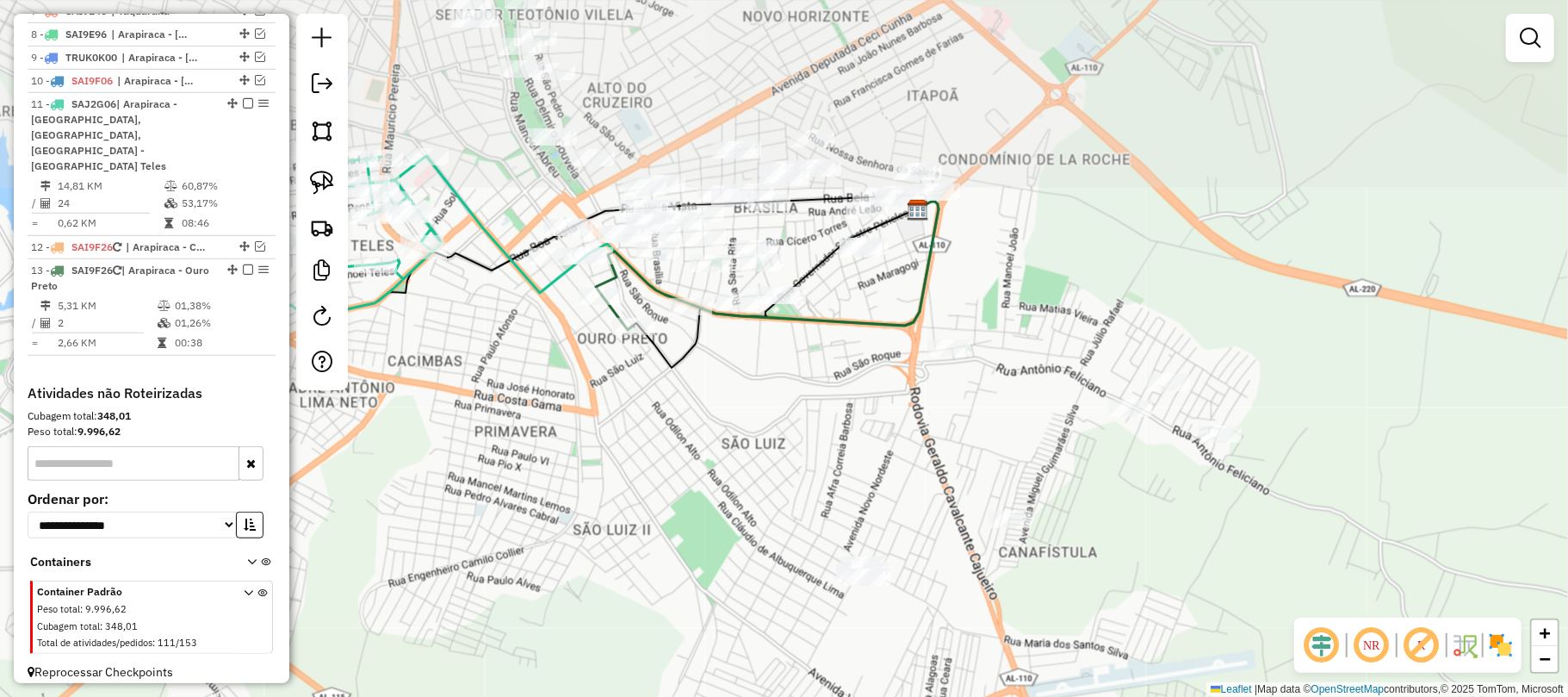
drag, startPoint x: 873, startPoint y: 197, endPoint x: 765, endPoint y: 400, distance: 229.9
click at [765, 400] on div "Janela de atendimento Grade de atendimento Capacidade Transportadoras Veículos …" at bounding box center [784, 348] width 1568 height 697
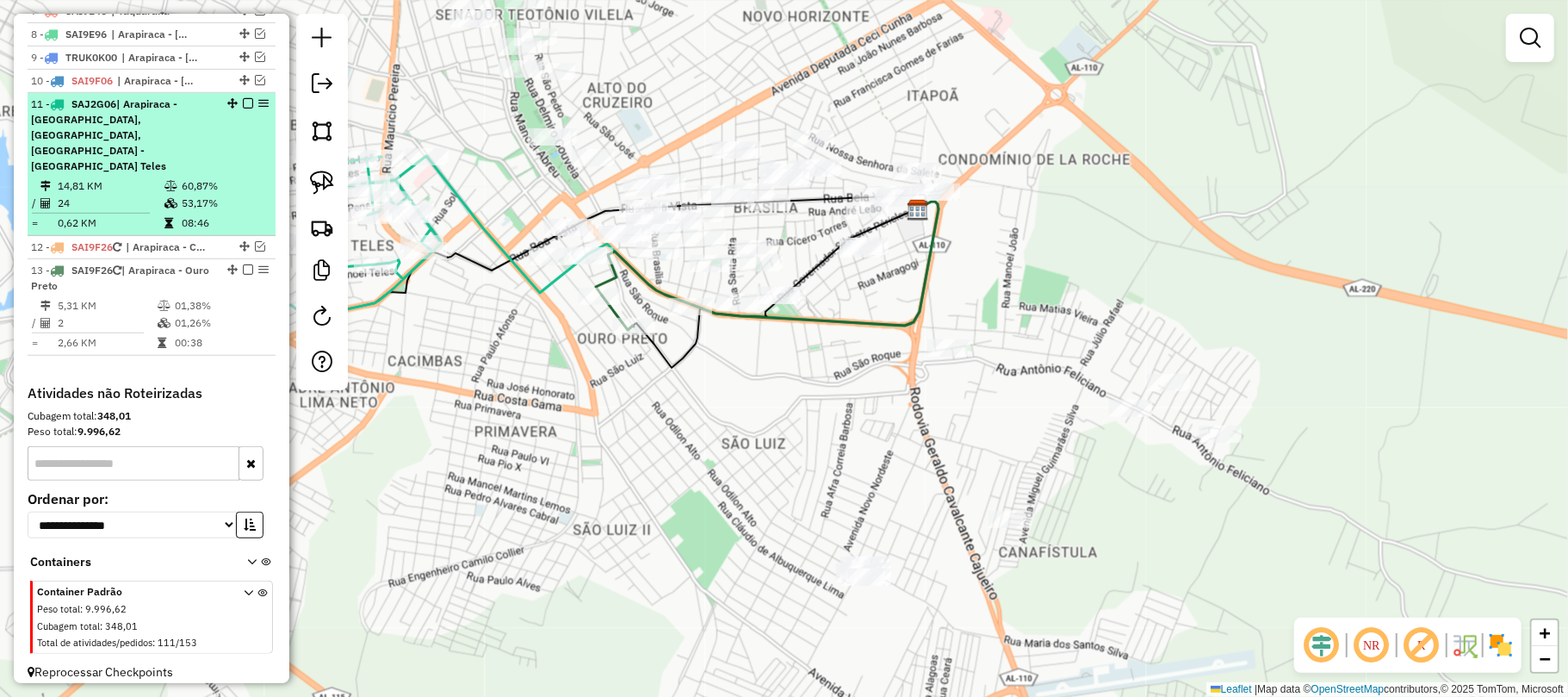
click at [243, 109] on em at bounding box center [248, 104] width 11 height 11
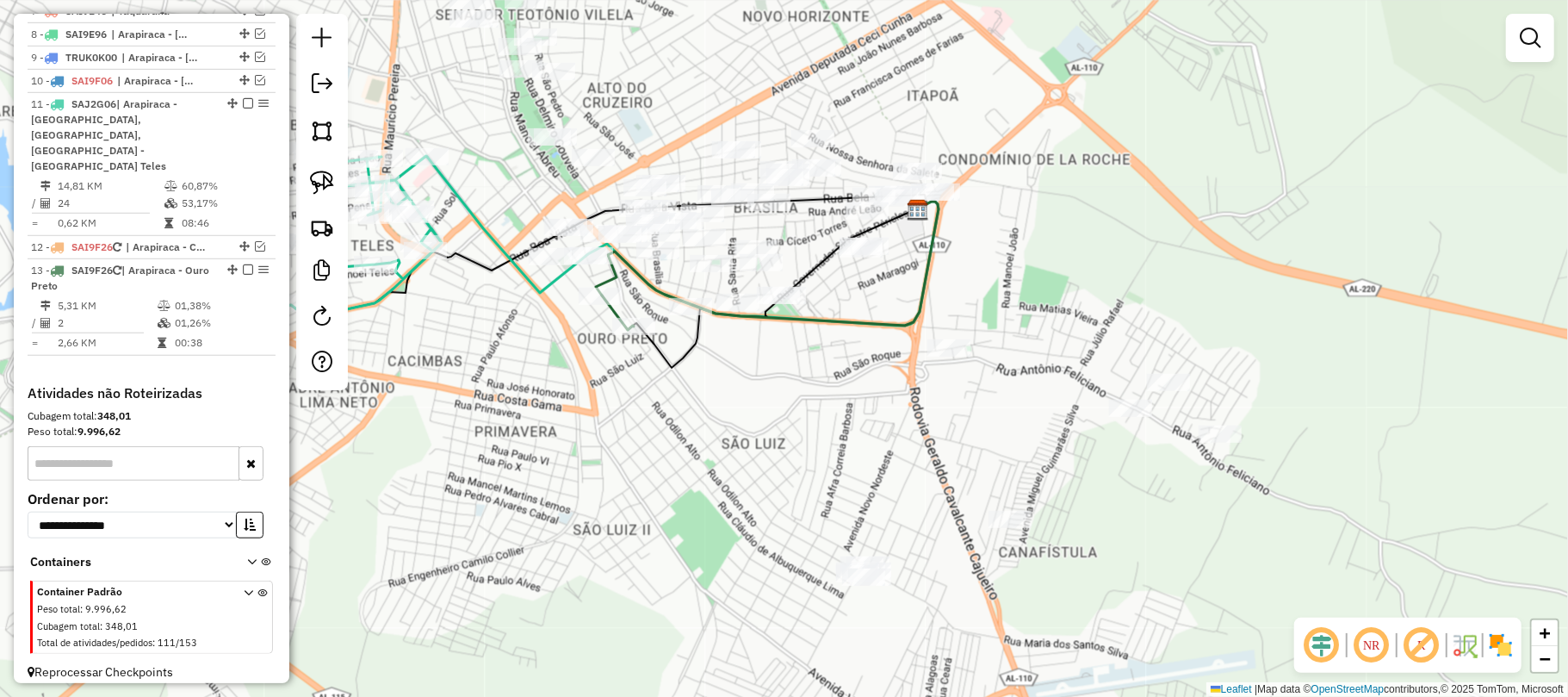
scroll to position [753, 0]
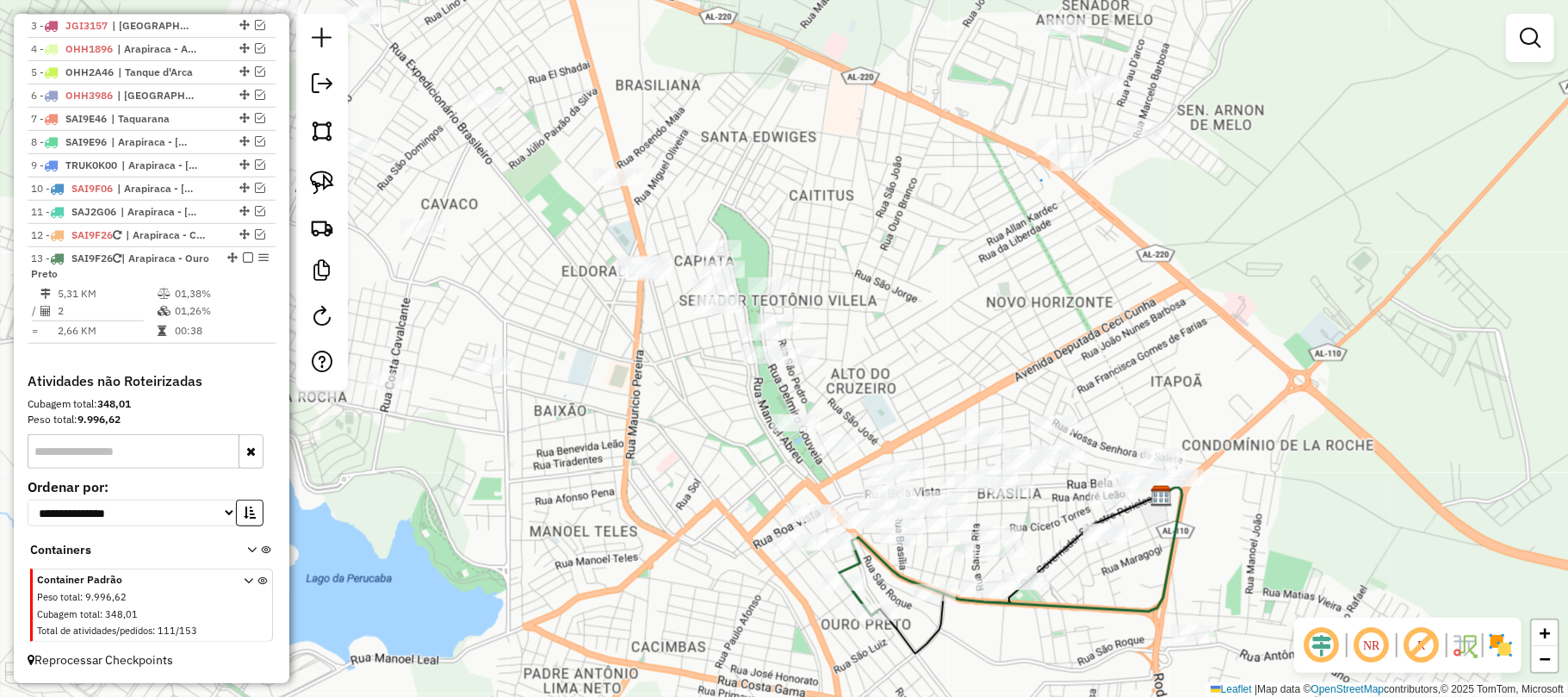
drag, startPoint x: 613, startPoint y: 477, endPoint x: 961, endPoint y: 624, distance: 377.8
click at [975, 693] on div "Janela de atendimento Grade de atendimento Capacidade Transportadoras Veículos …" at bounding box center [784, 348] width 1568 height 697
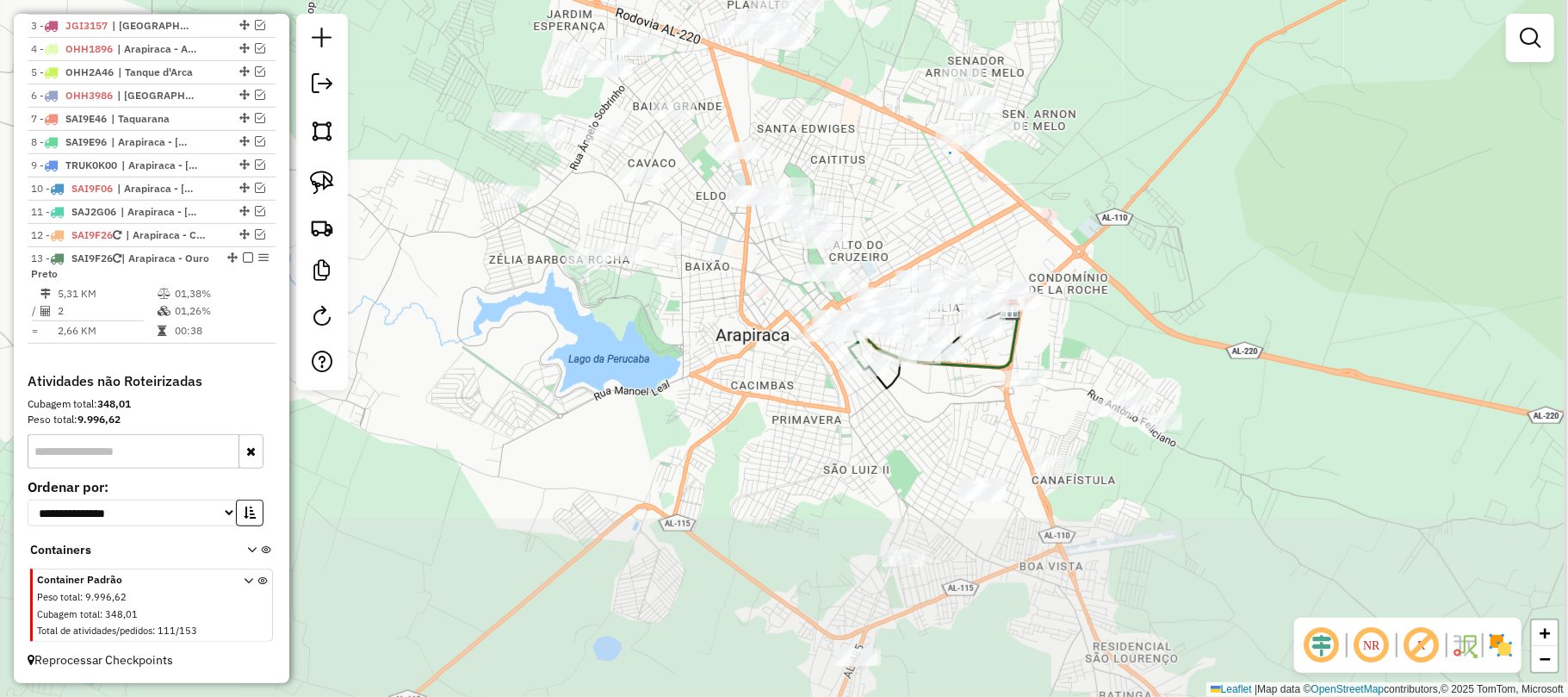
drag, startPoint x: 1114, startPoint y: 463, endPoint x: 1075, endPoint y: 228, distance: 238.2
click at [1075, 228] on div "Janela de atendimento Grade de atendimento Capacidade Transportadoras Veículos …" at bounding box center [784, 348] width 1568 height 697
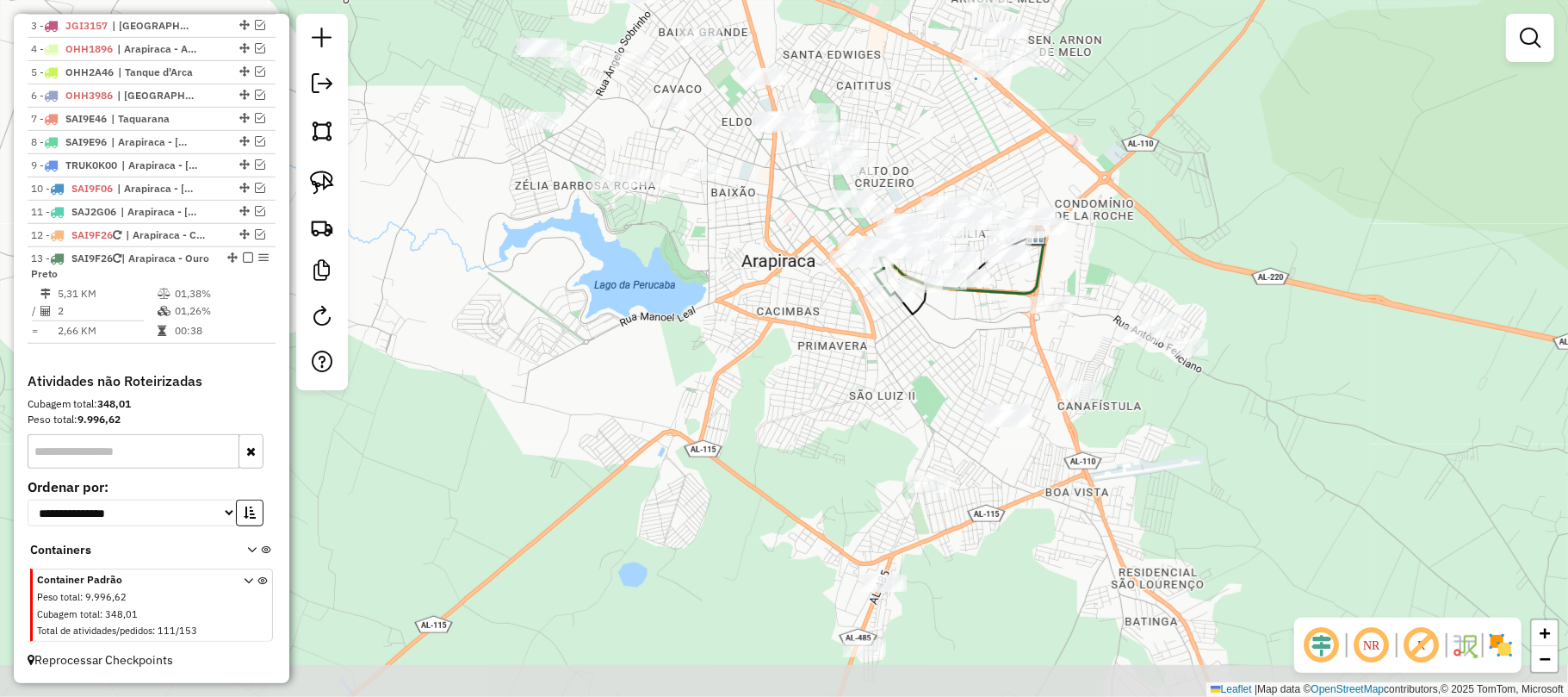
drag, startPoint x: 941, startPoint y: 456, endPoint x: 968, endPoint y: 386, distance: 75.0
click at [968, 386] on div "Janela de atendimento Grade de atendimento Capacidade Transportadoras Veículos …" at bounding box center [784, 348] width 1568 height 697
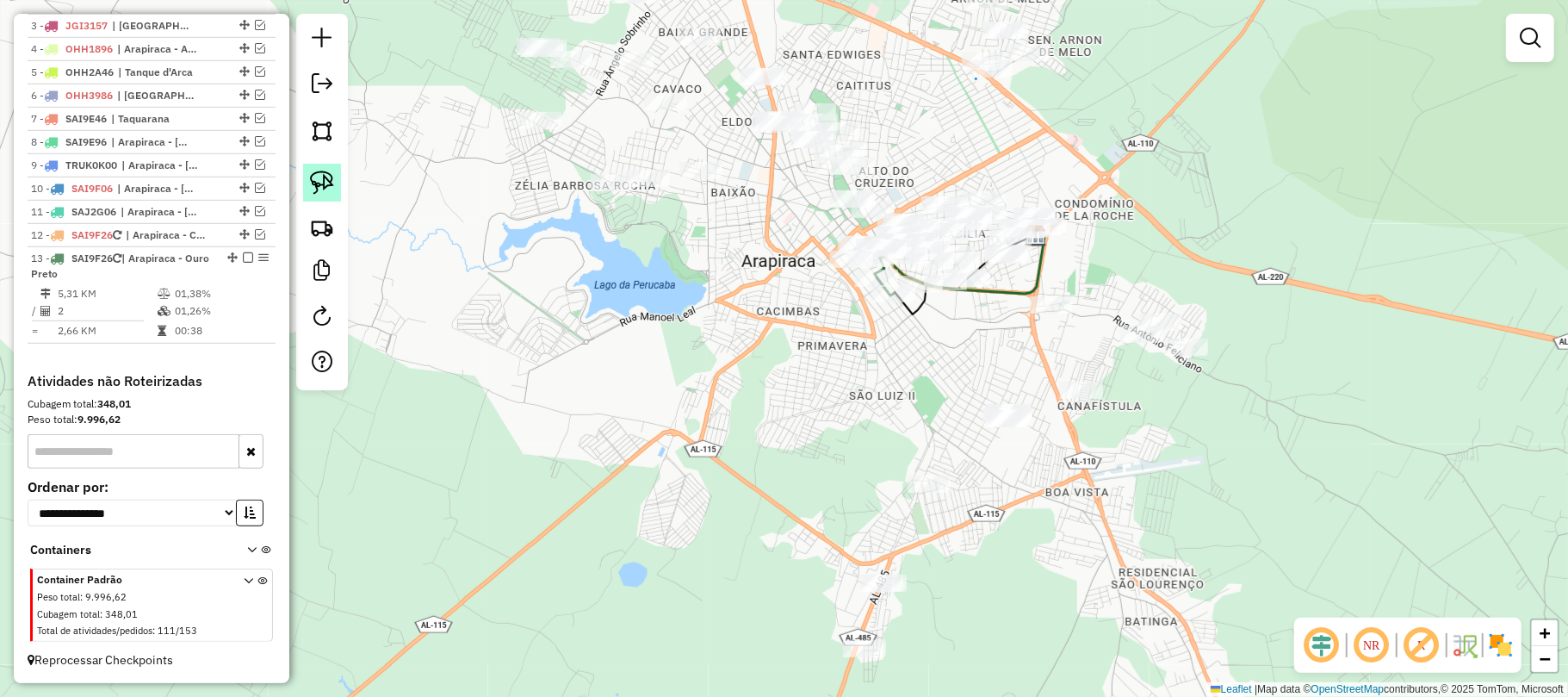
click at [328, 181] on img at bounding box center [322, 182] width 24 height 24
click at [322, 172] on img at bounding box center [322, 182] width 24 height 24
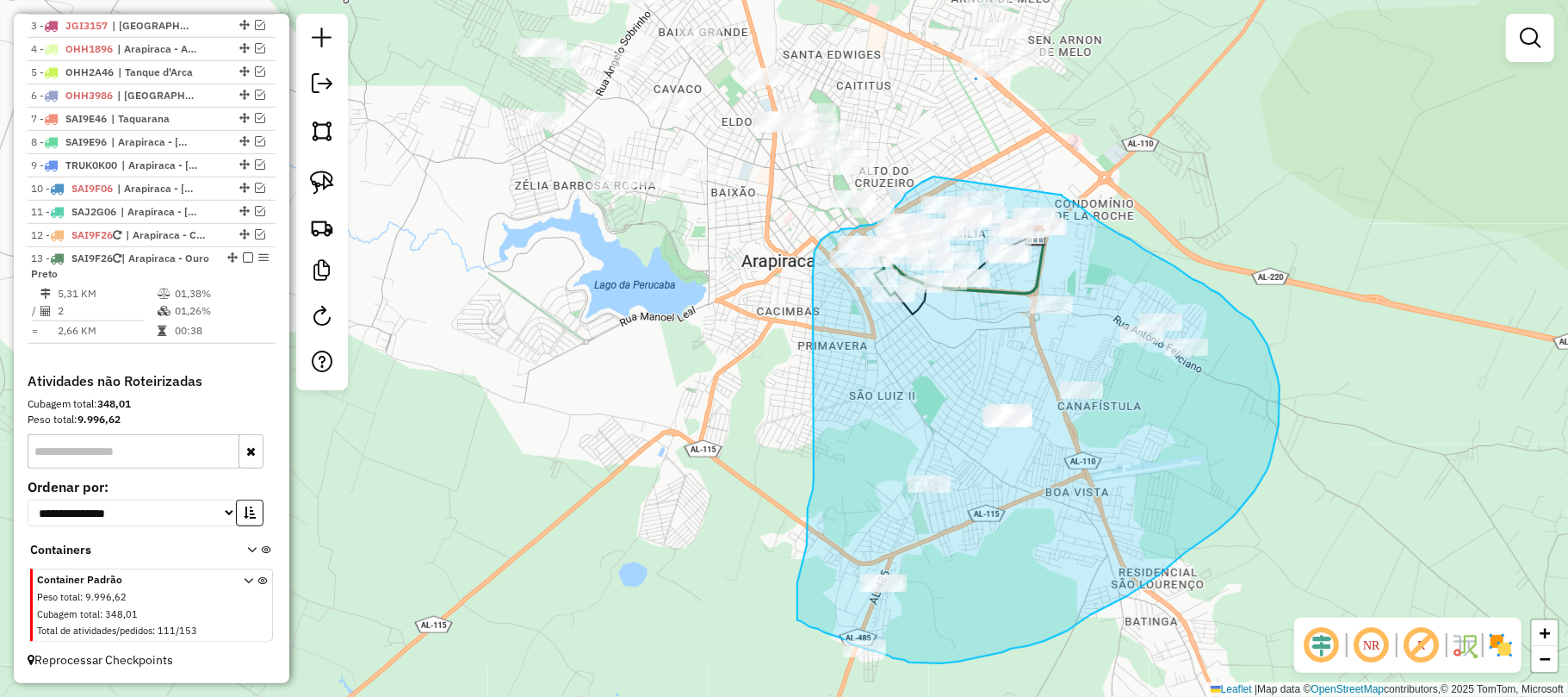
drag, startPoint x: 933, startPoint y: 177, endPoint x: 1057, endPoint y: 190, distance: 124.7
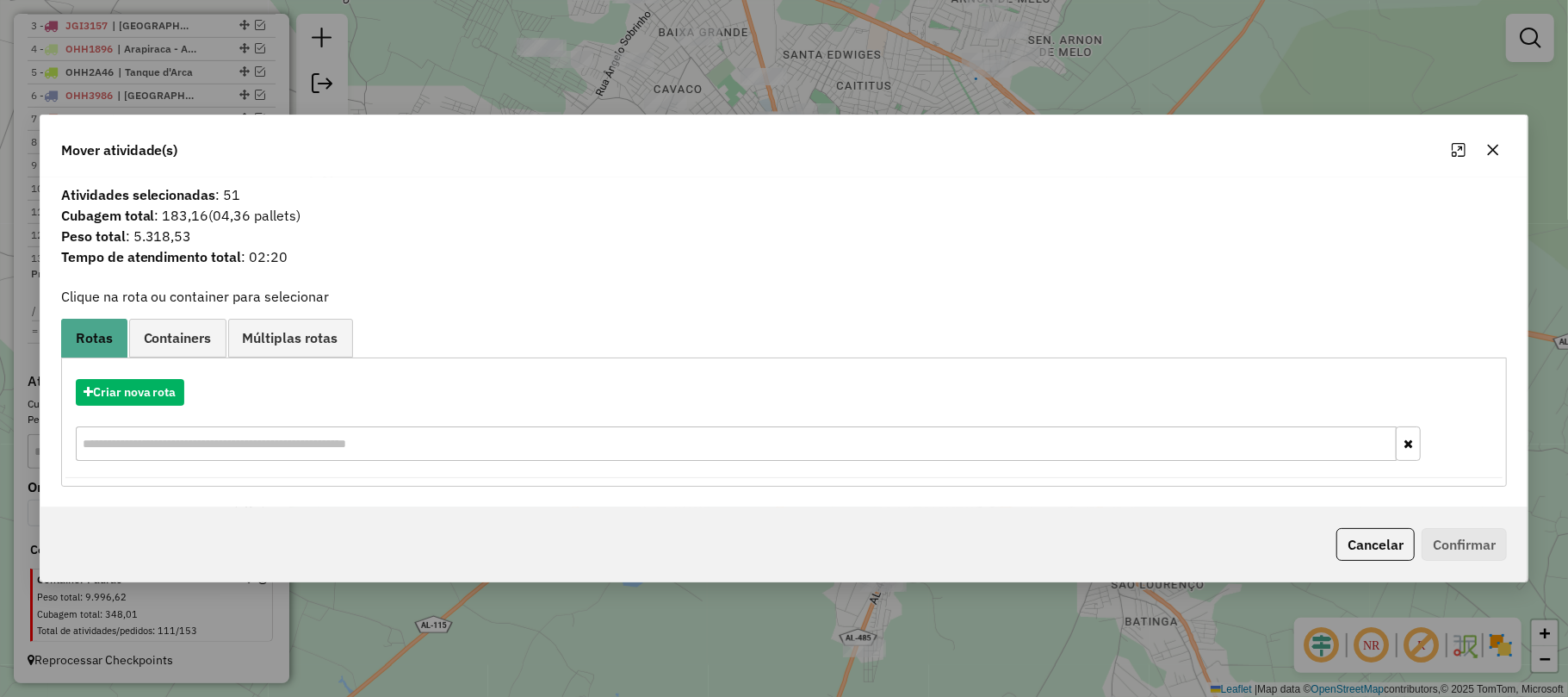
click at [1488, 145] on icon "button" at bounding box center [1492, 149] width 13 height 13
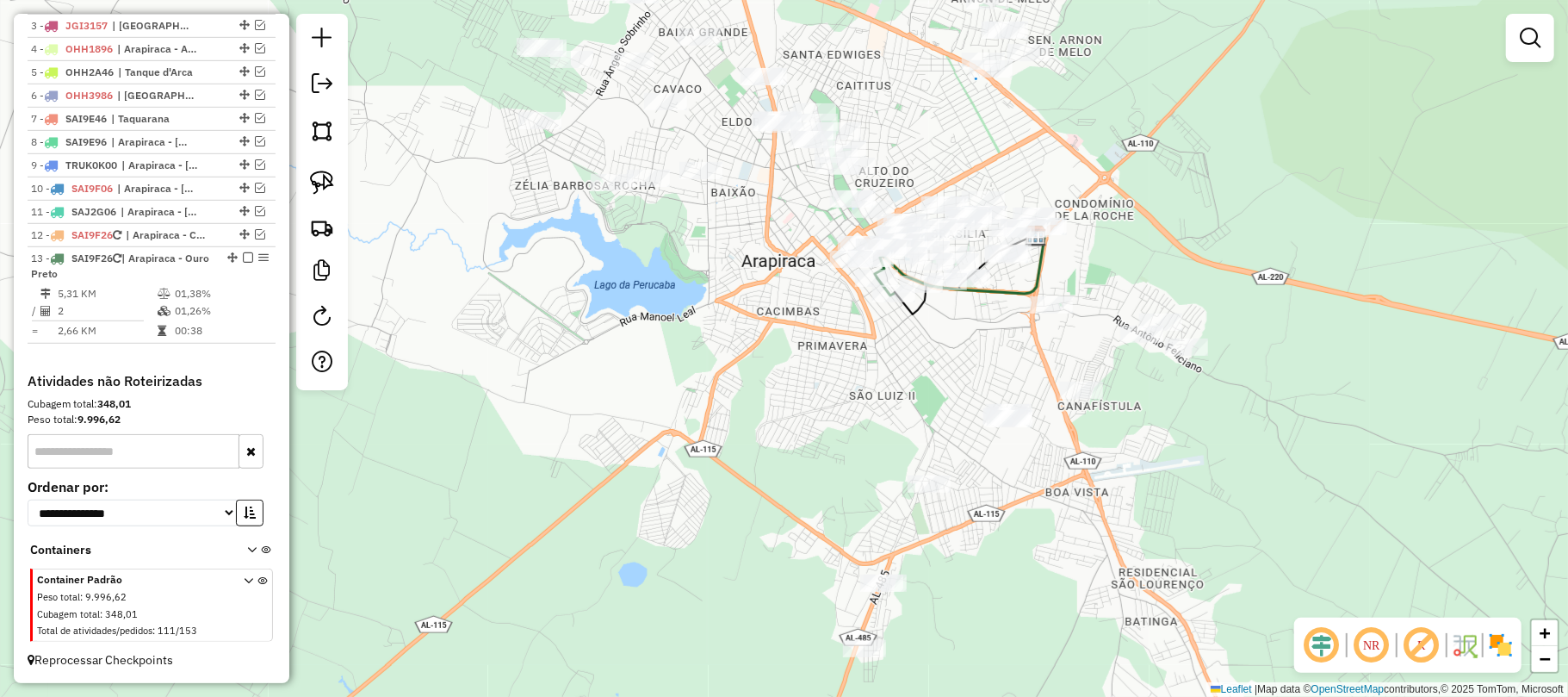
click at [1143, 435] on div "Janela de atendimento Grade de atendimento Capacidade Transportadoras Veículos …" at bounding box center [784, 348] width 1568 height 697
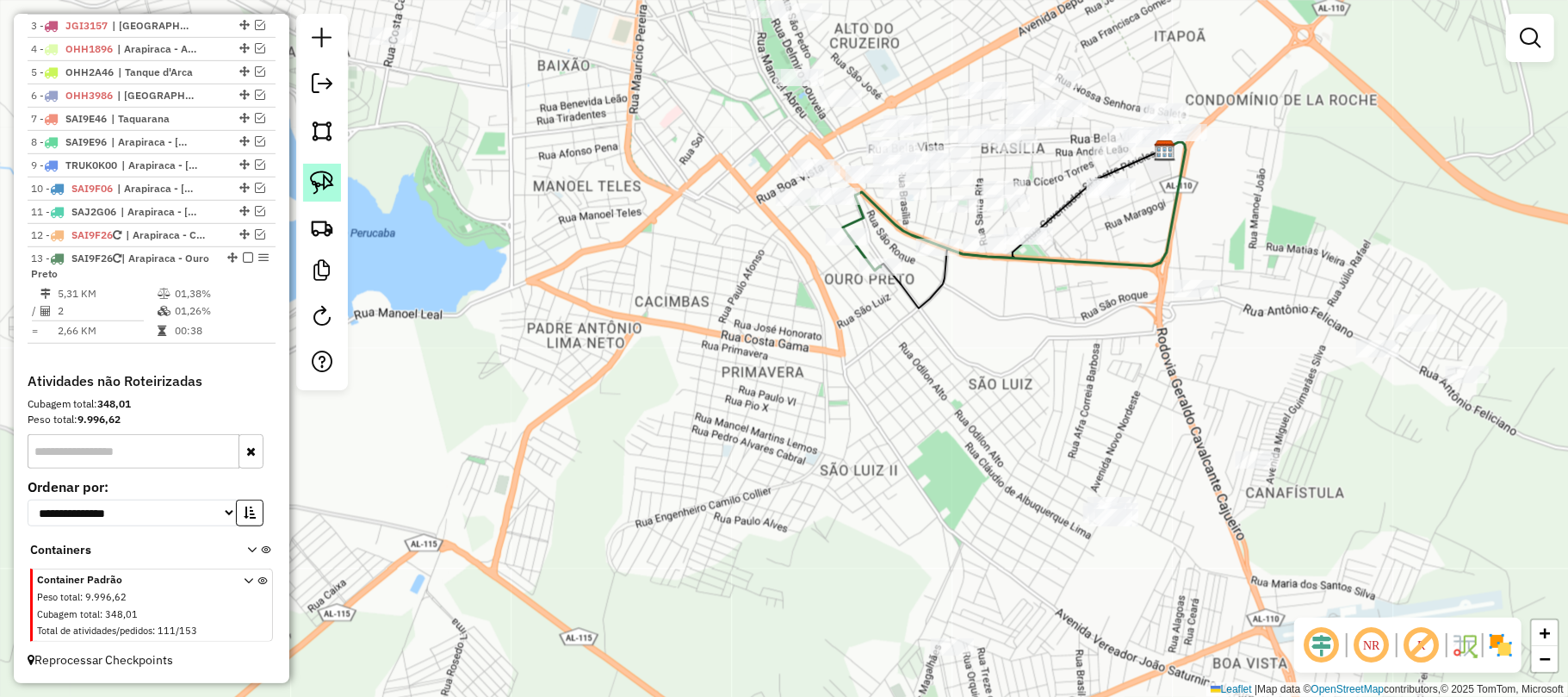
click at [318, 183] on img at bounding box center [322, 182] width 24 height 24
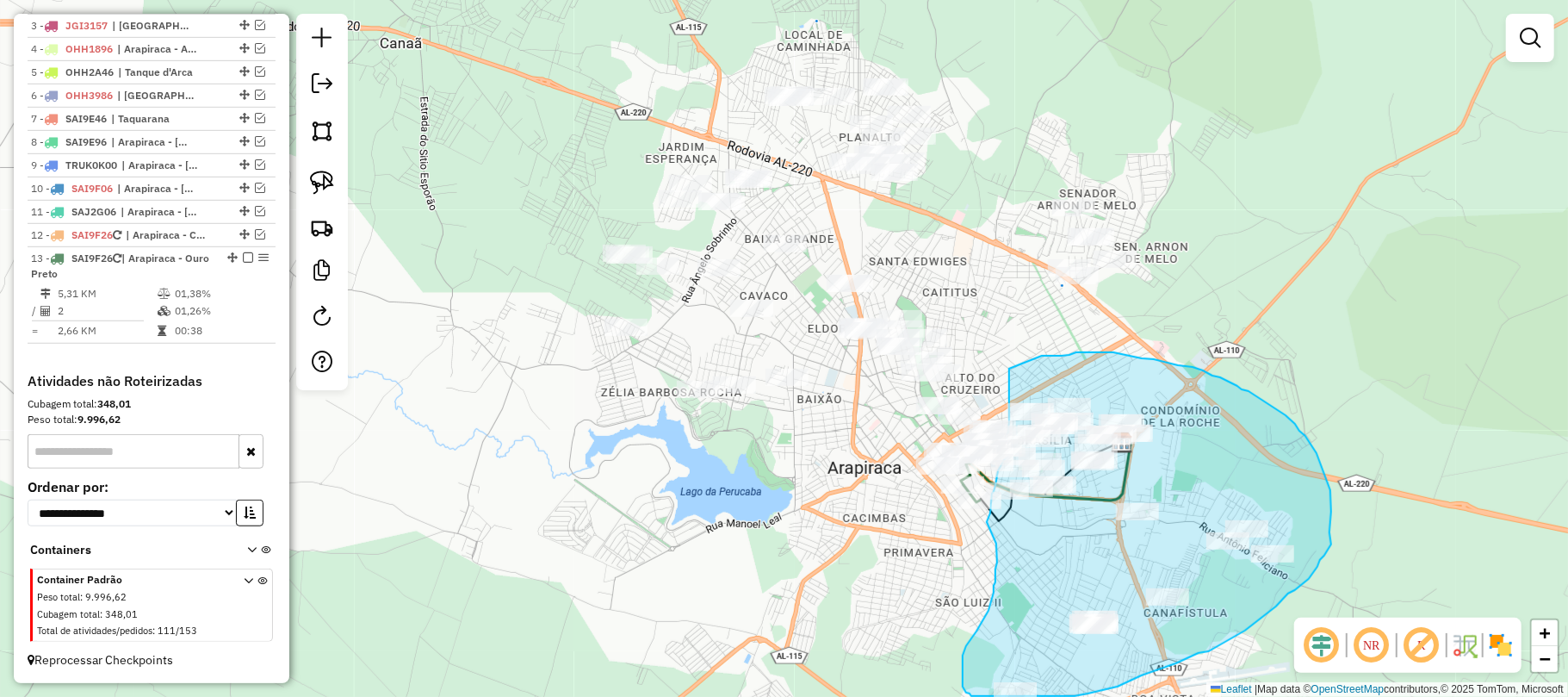
drag, startPoint x: 1048, startPoint y: 35, endPoint x: 1009, endPoint y: 369, distance: 336.3
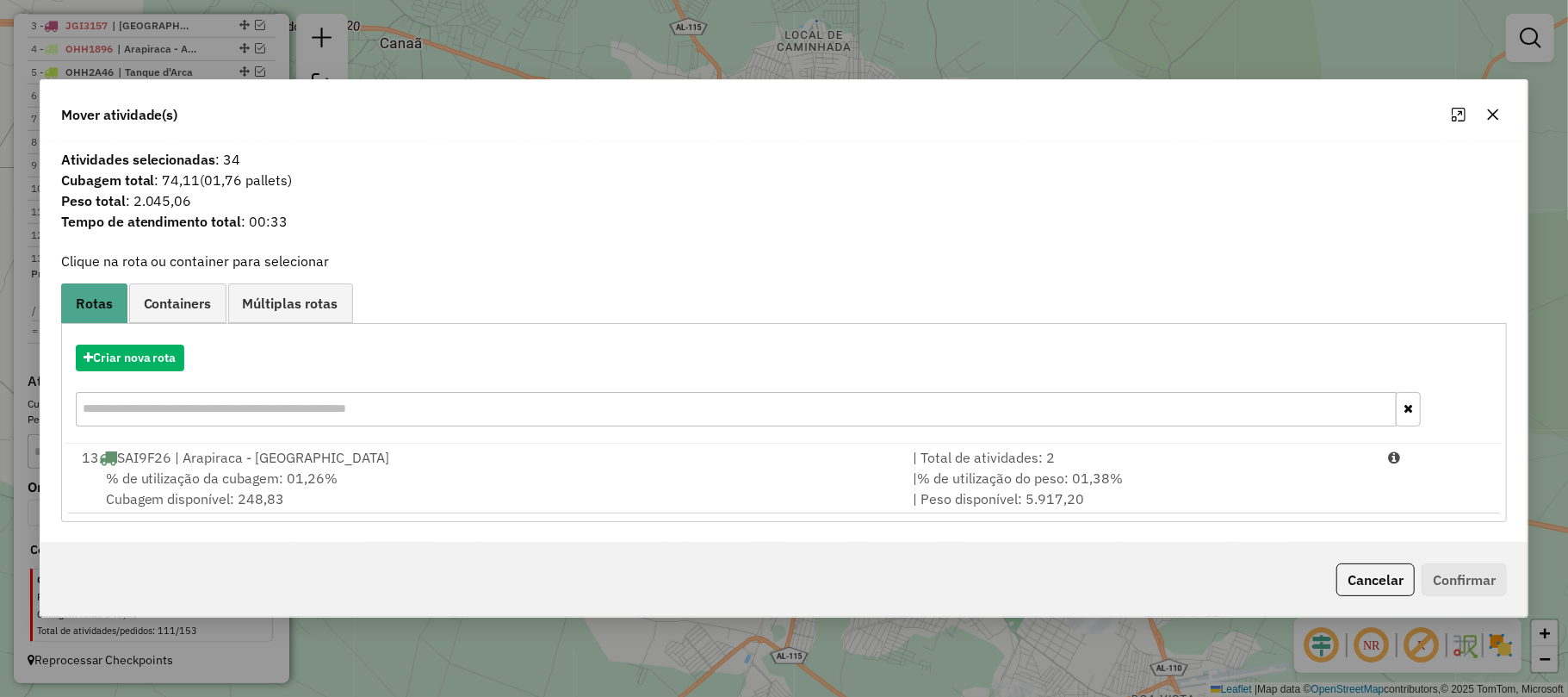
click at [1497, 112] on icon "button" at bounding box center [1492, 114] width 13 height 13
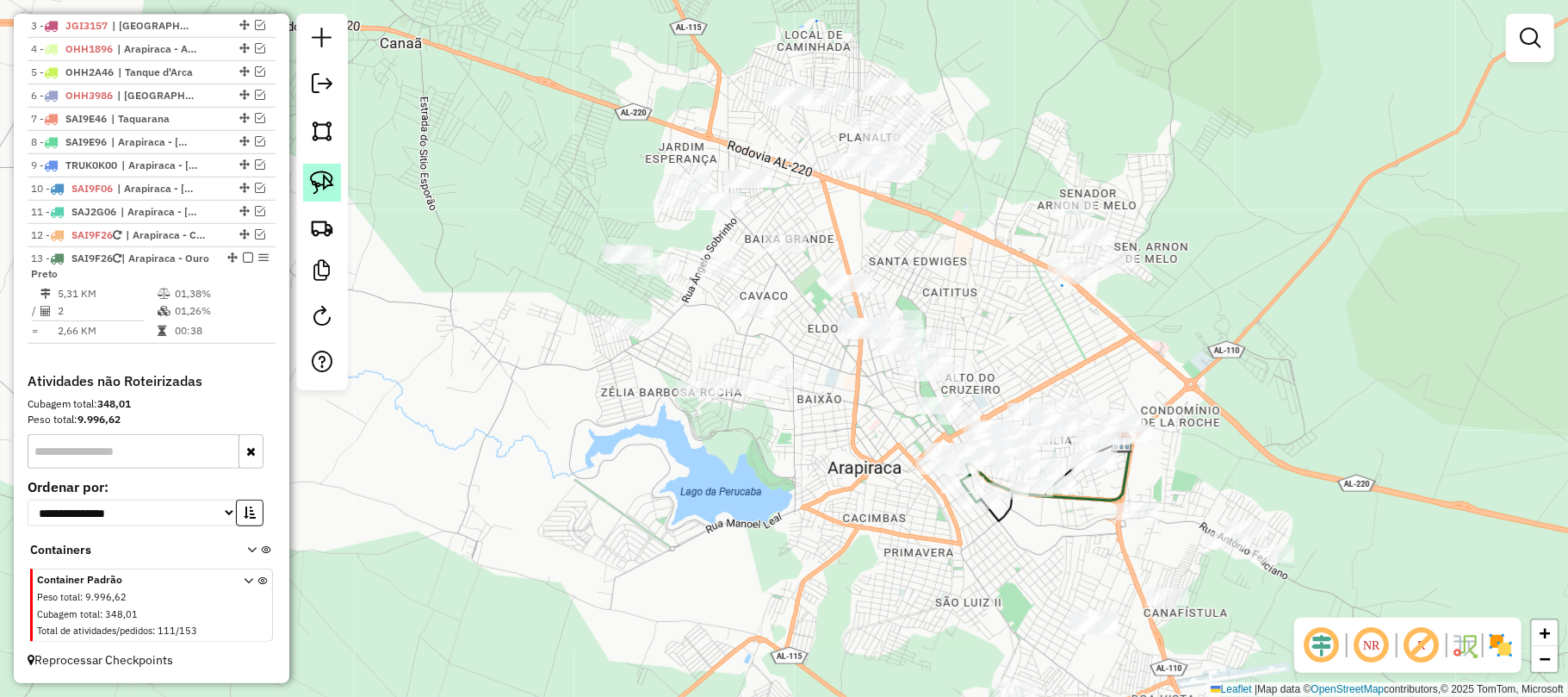
click at [318, 181] on img at bounding box center [322, 182] width 24 height 24
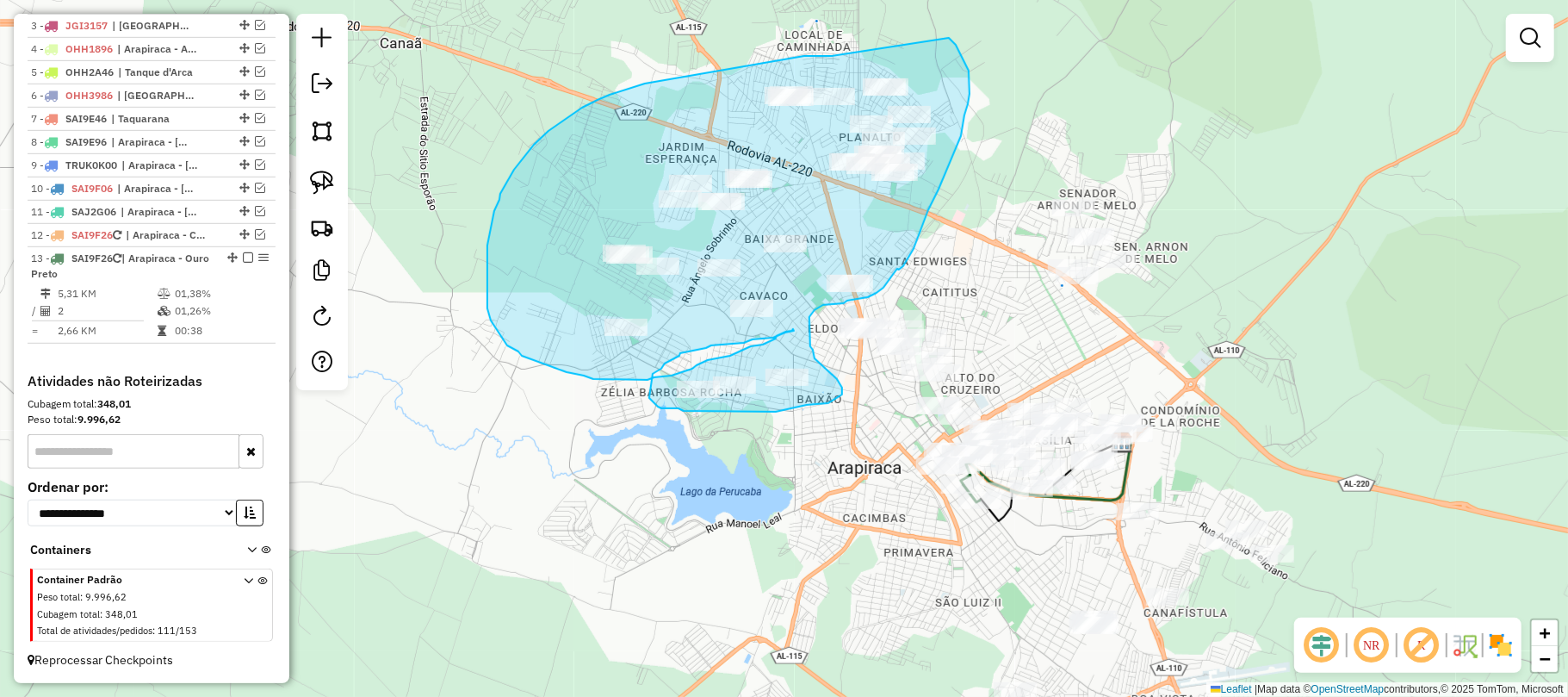
drag, startPoint x: 831, startPoint y: 56, endPoint x: 949, endPoint y: 37, distance: 119.5
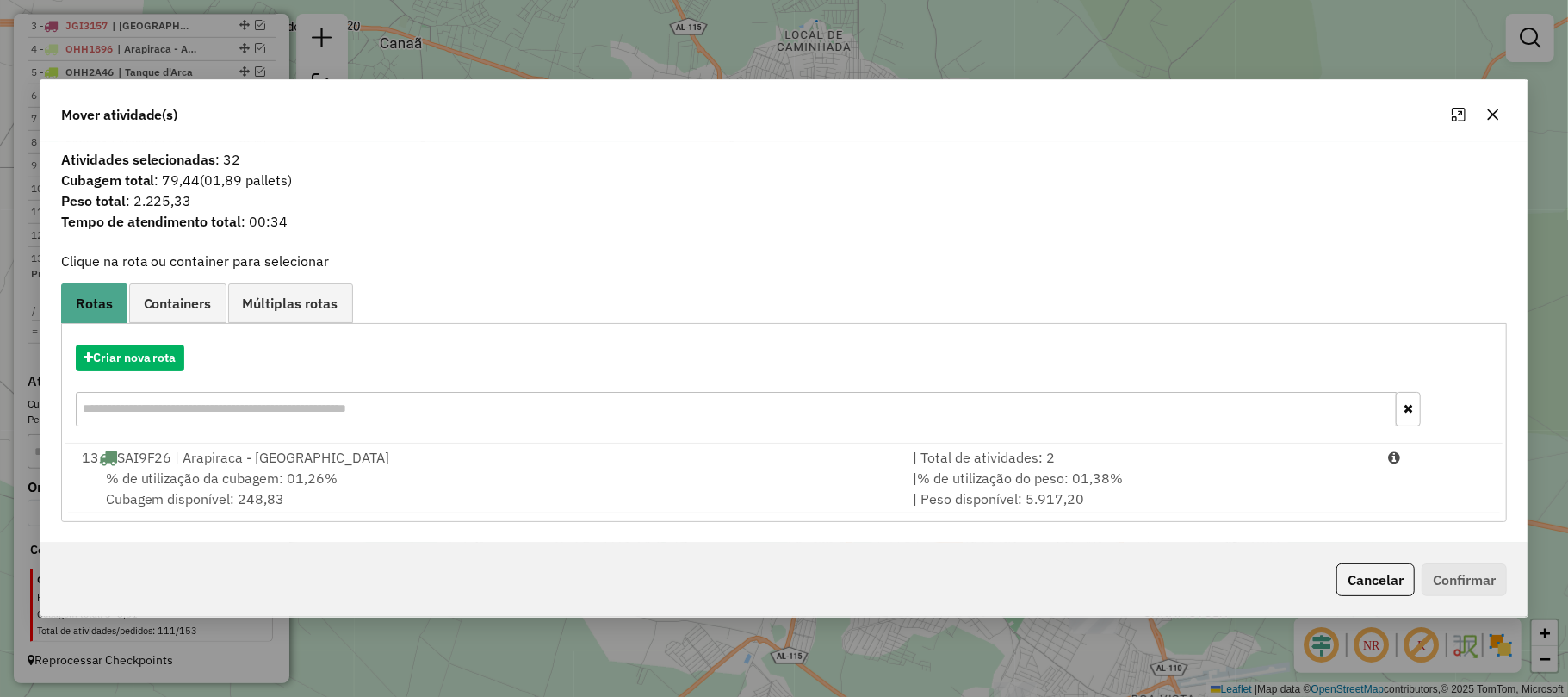
click at [1495, 111] on icon "button" at bounding box center [1492, 114] width 13 height 13
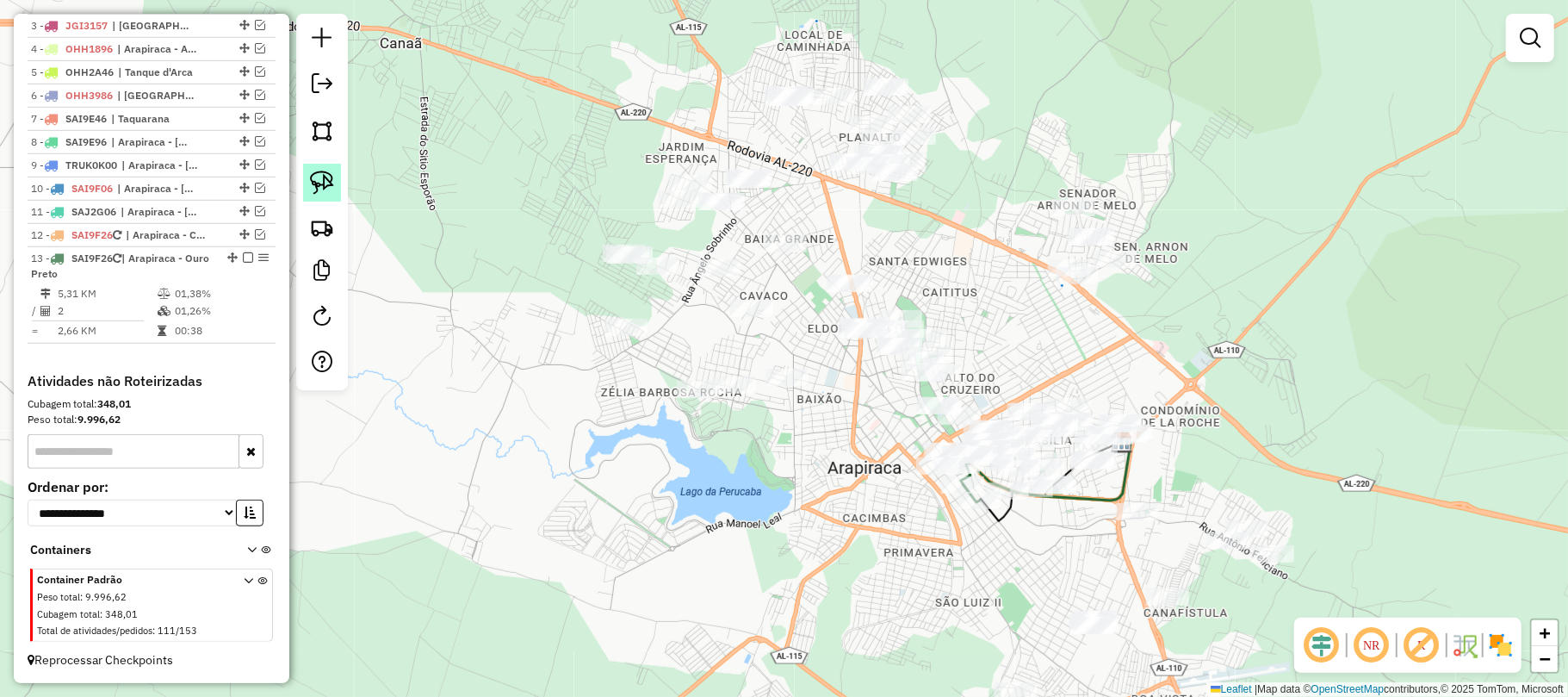
drag, startPoint x: 317, startPoint y: 176, endPoint x: 342, endPoint y: 177, distance: 25.0
click at [317, 177] on img at bounding box center [322, 182] width 24 height 24
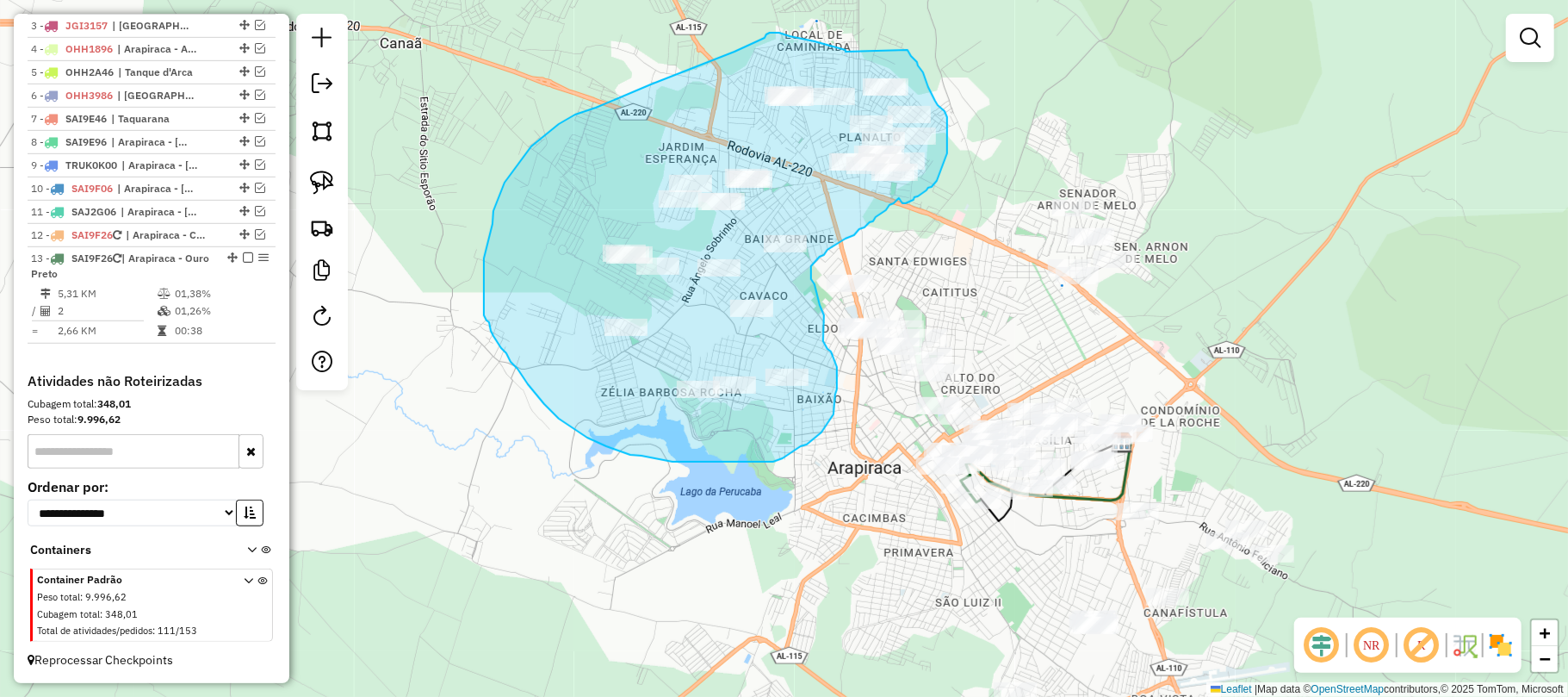
drag, startPoint x: 846, startPoint y: 52, endPoint x: 907, endPoint y: 50, distance: 61.0
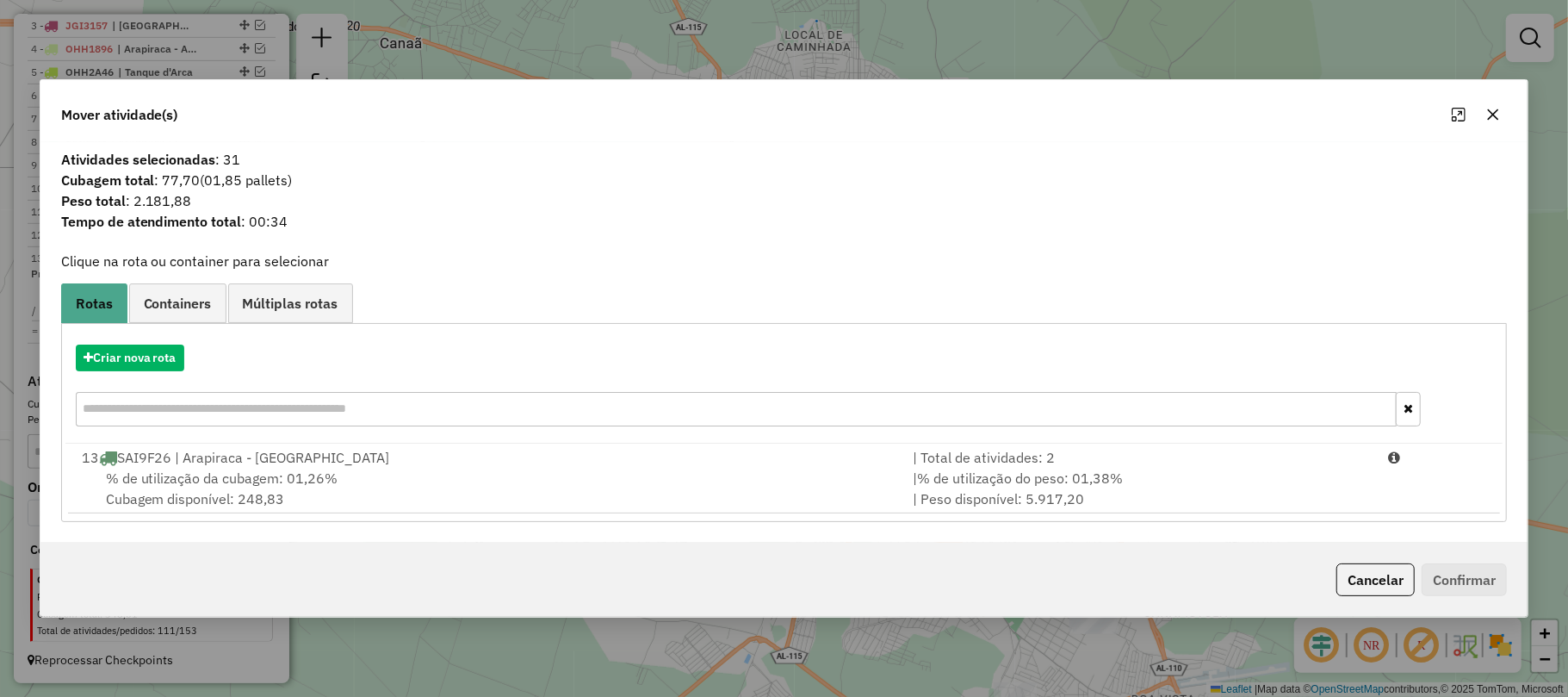
click at [1493, 111] on icon "button" at bounding box center [1492, 114] width 13 height 13
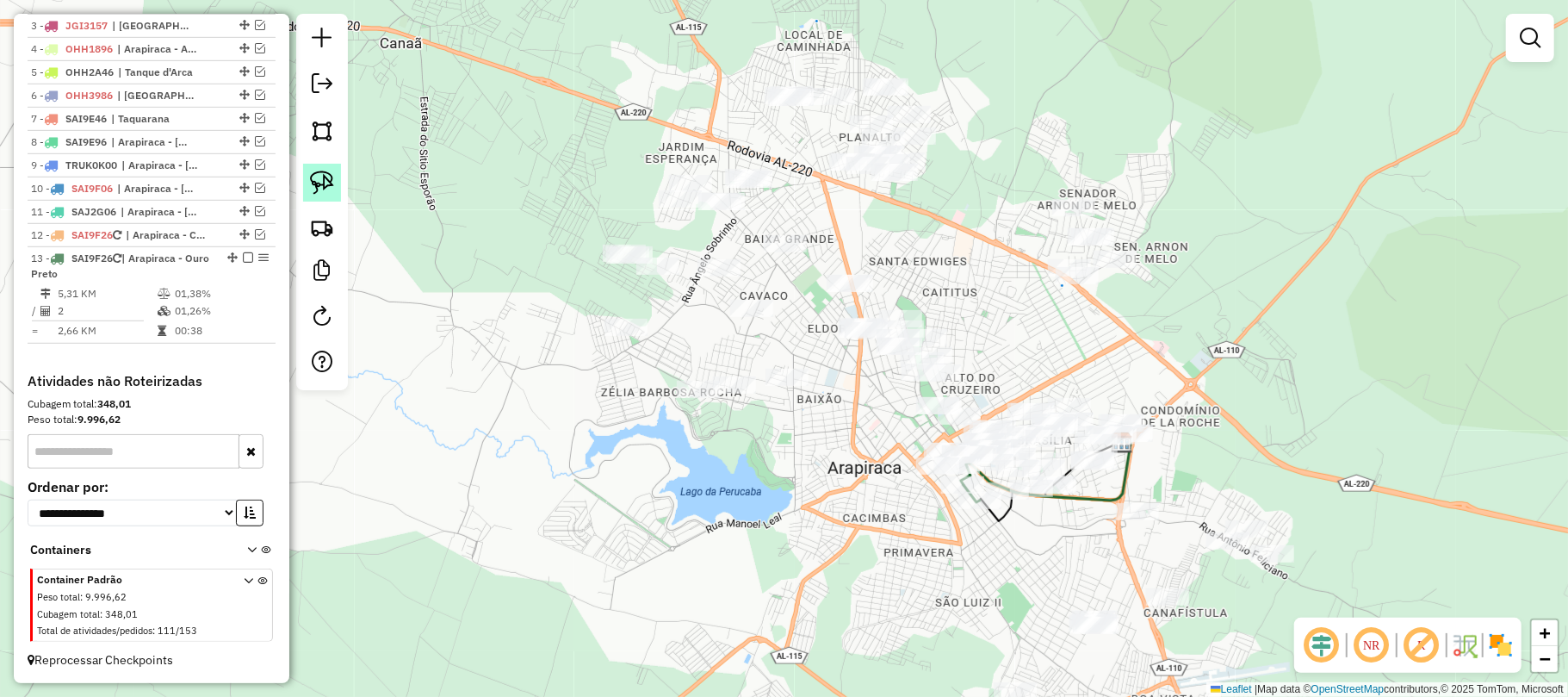
click at [315, 180] on img at bounding box center [322, 182] width 24 height 24
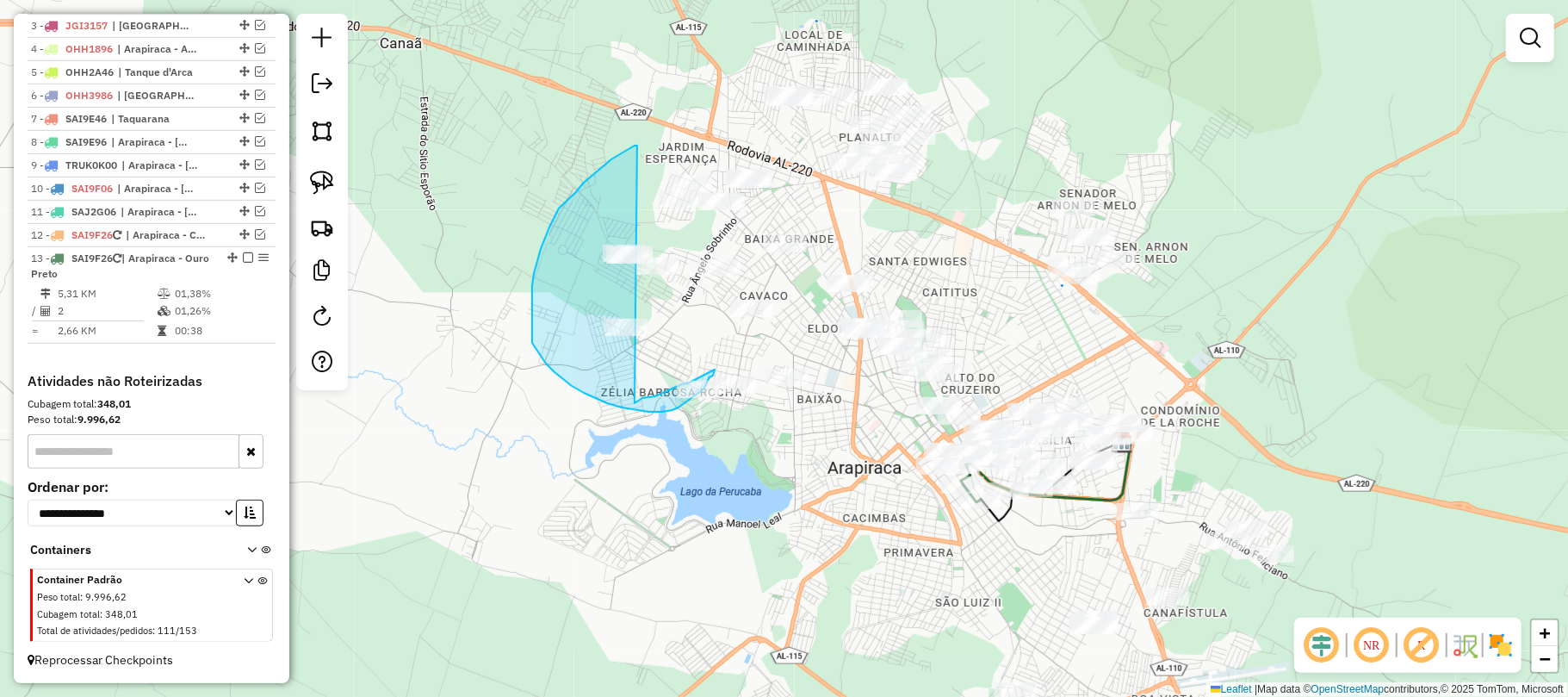
drag, startPoint x: 634, startPoint y: 145, endPoint x: 634, endPoint y: 403, distance: 258.0
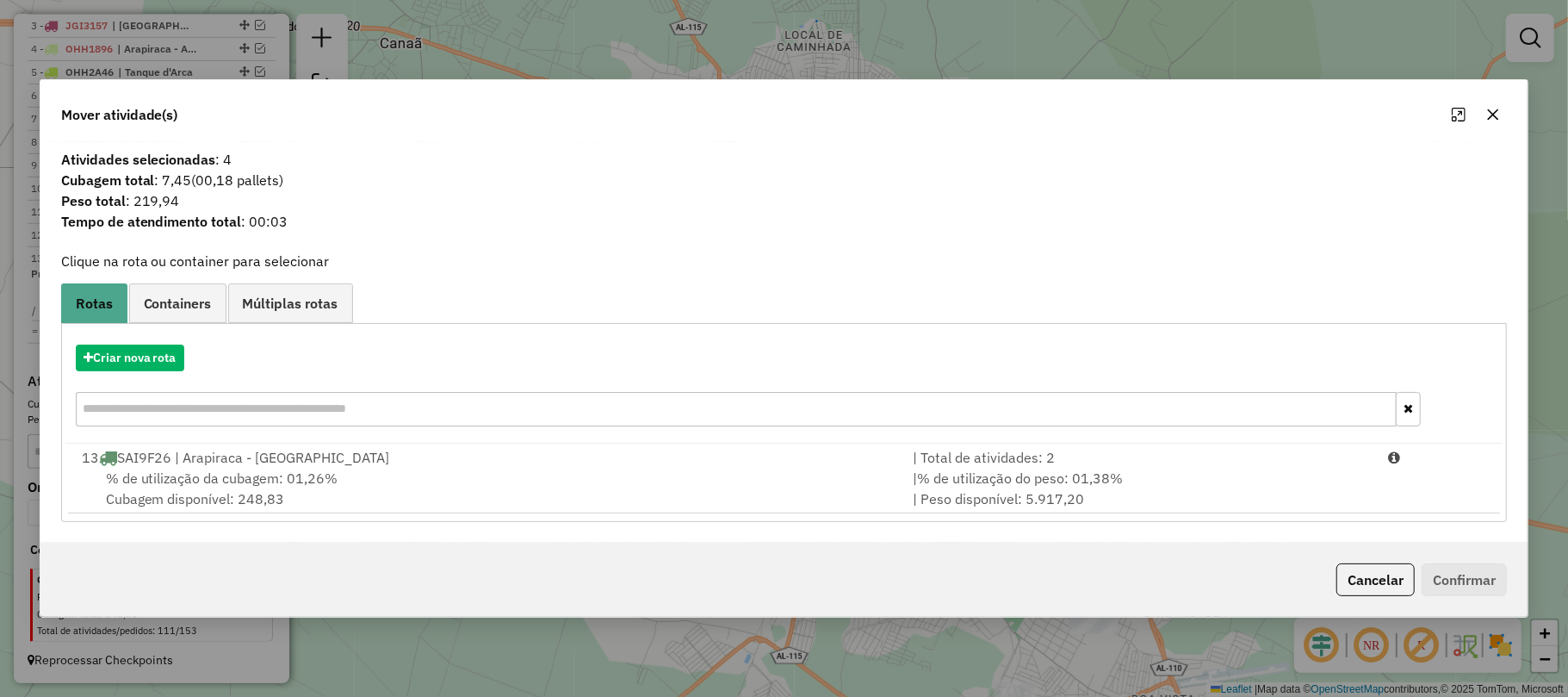
click at [1493, 109] on icon "button" at bounding box center [1492, 114] width 13 height 13
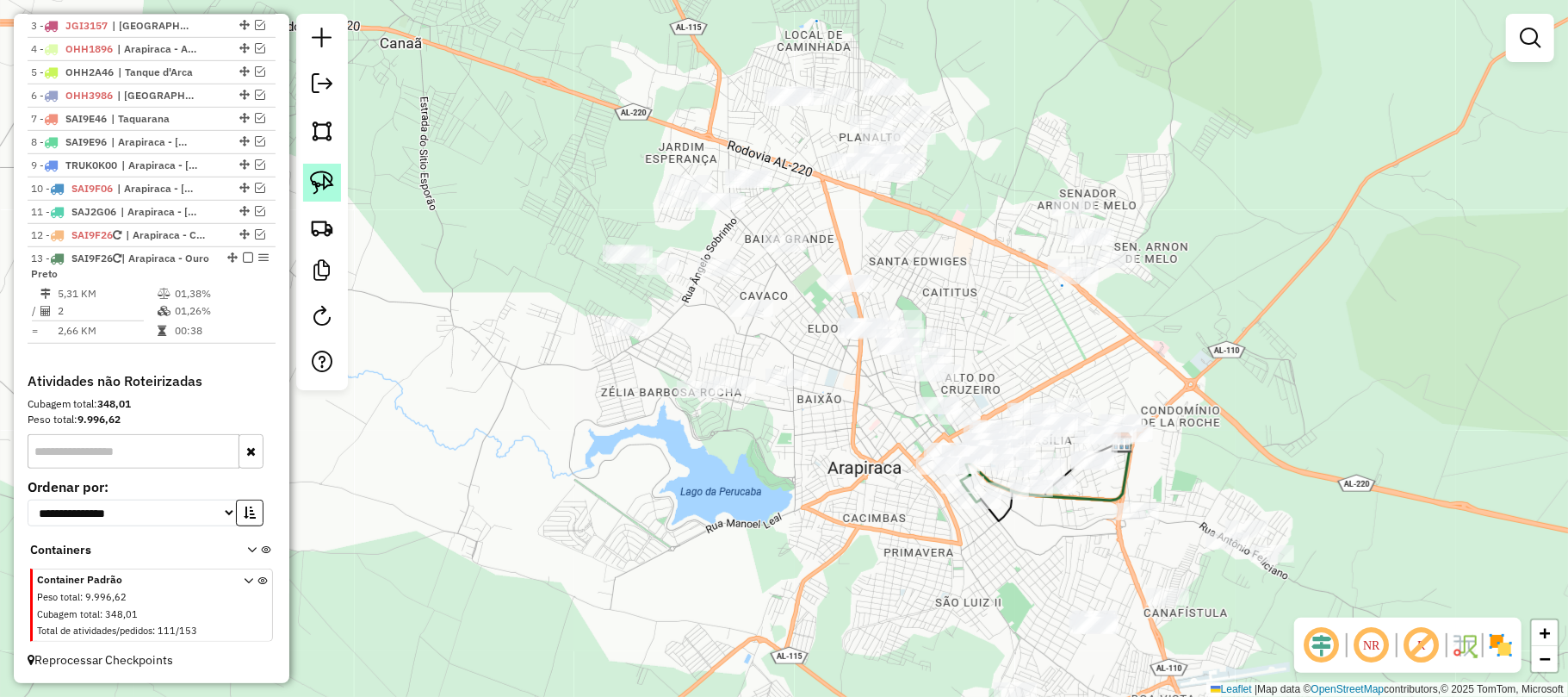
click at [324, 177] on img at bounding box center [322, 182] width 24 height 24
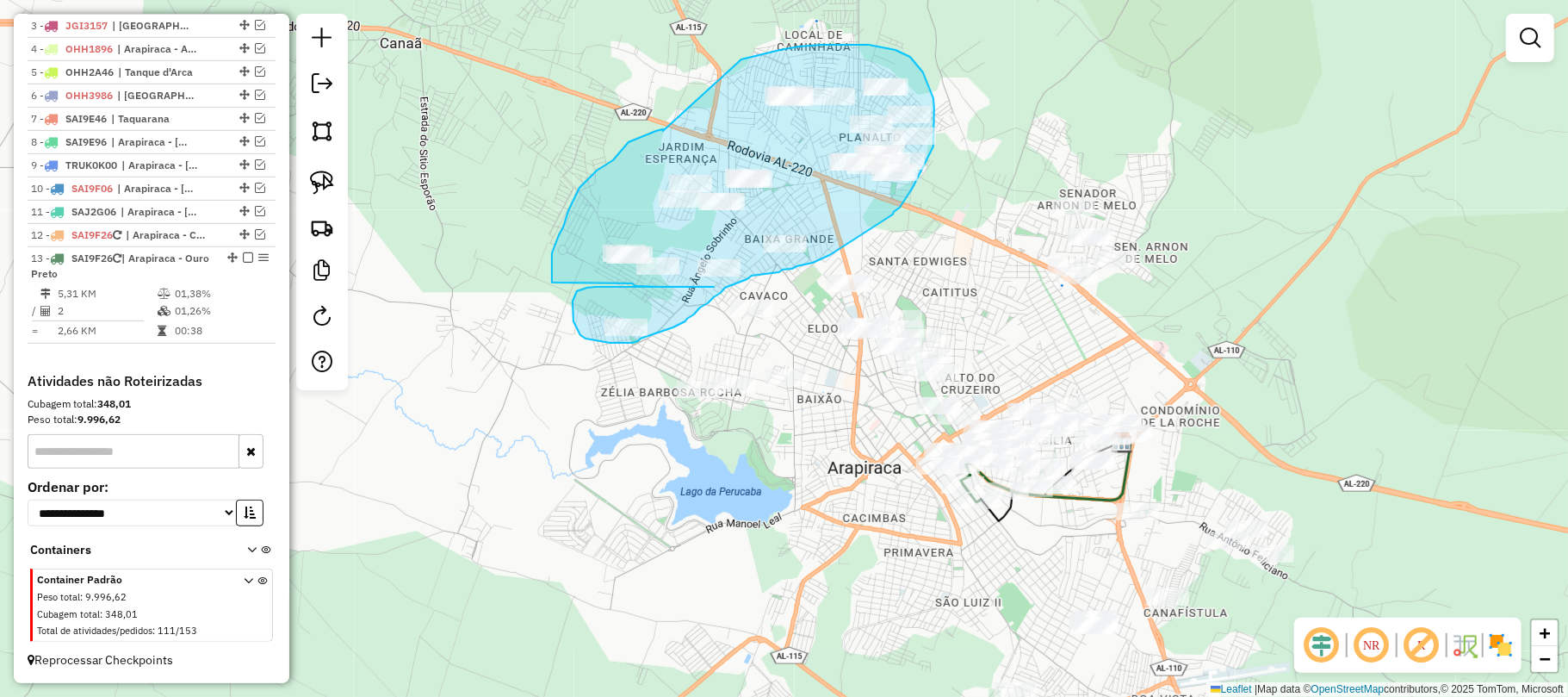
drag, startPoint x: 663, startPoint y: 131, endPoint x: 685, endPoint y: 81, distance: 54.6
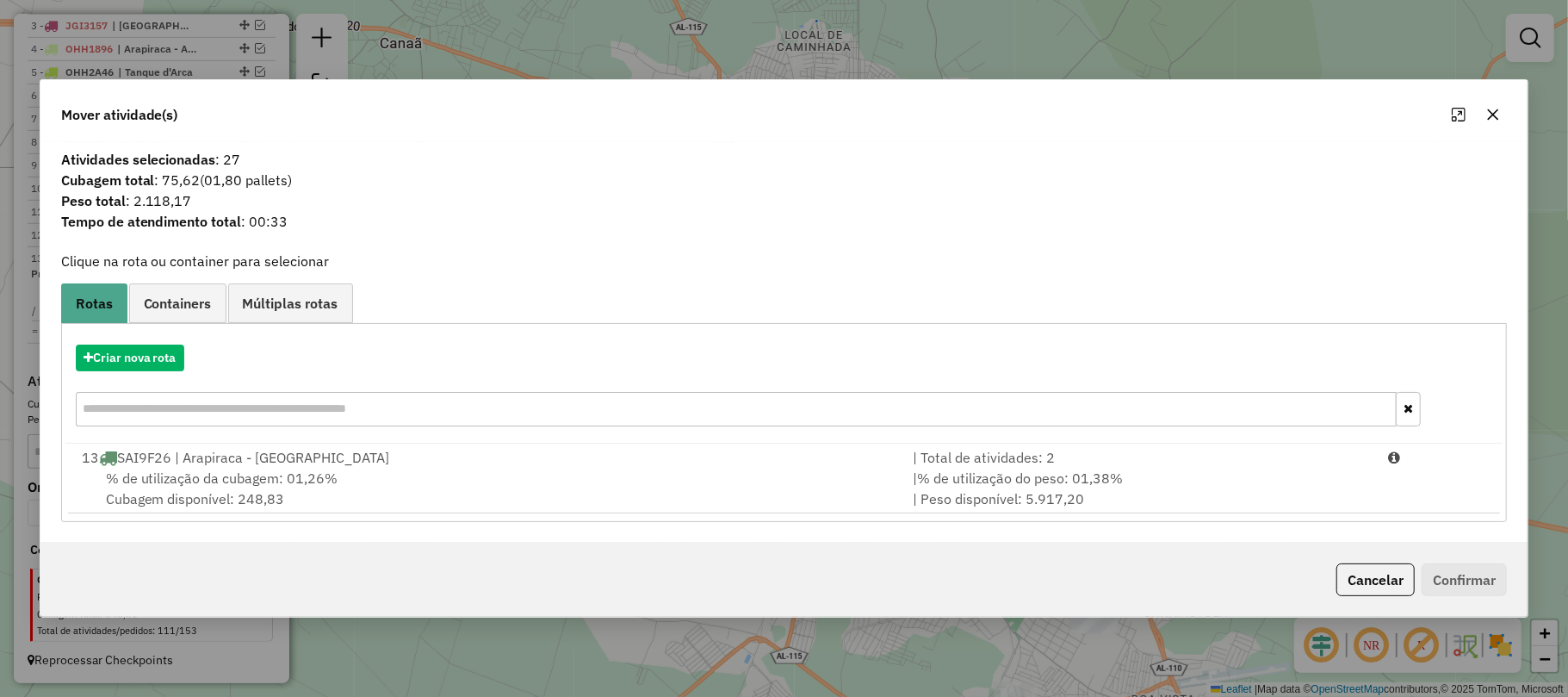
click at [1482, 117] on button "button" at bounding box center [1492, 114] width 28 height 28
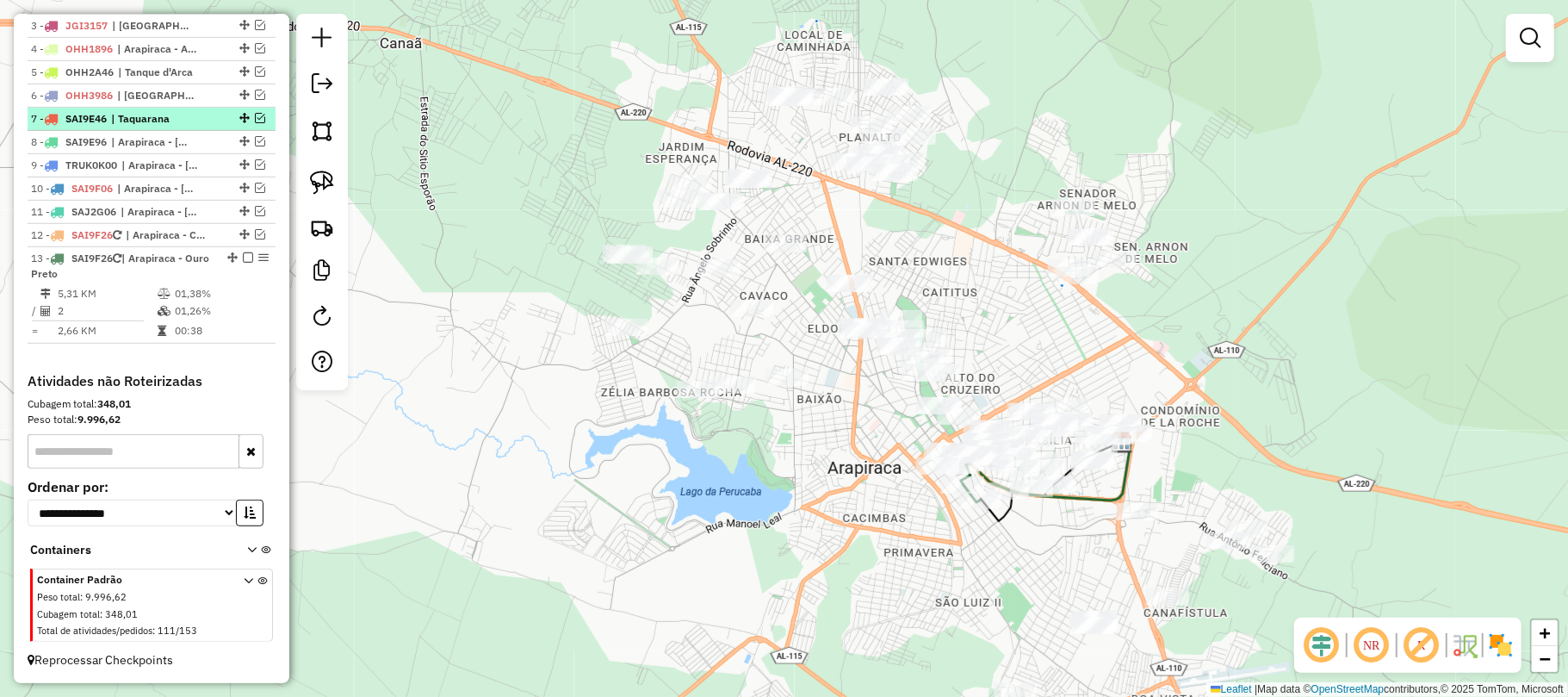
scroll to position [638, 0]
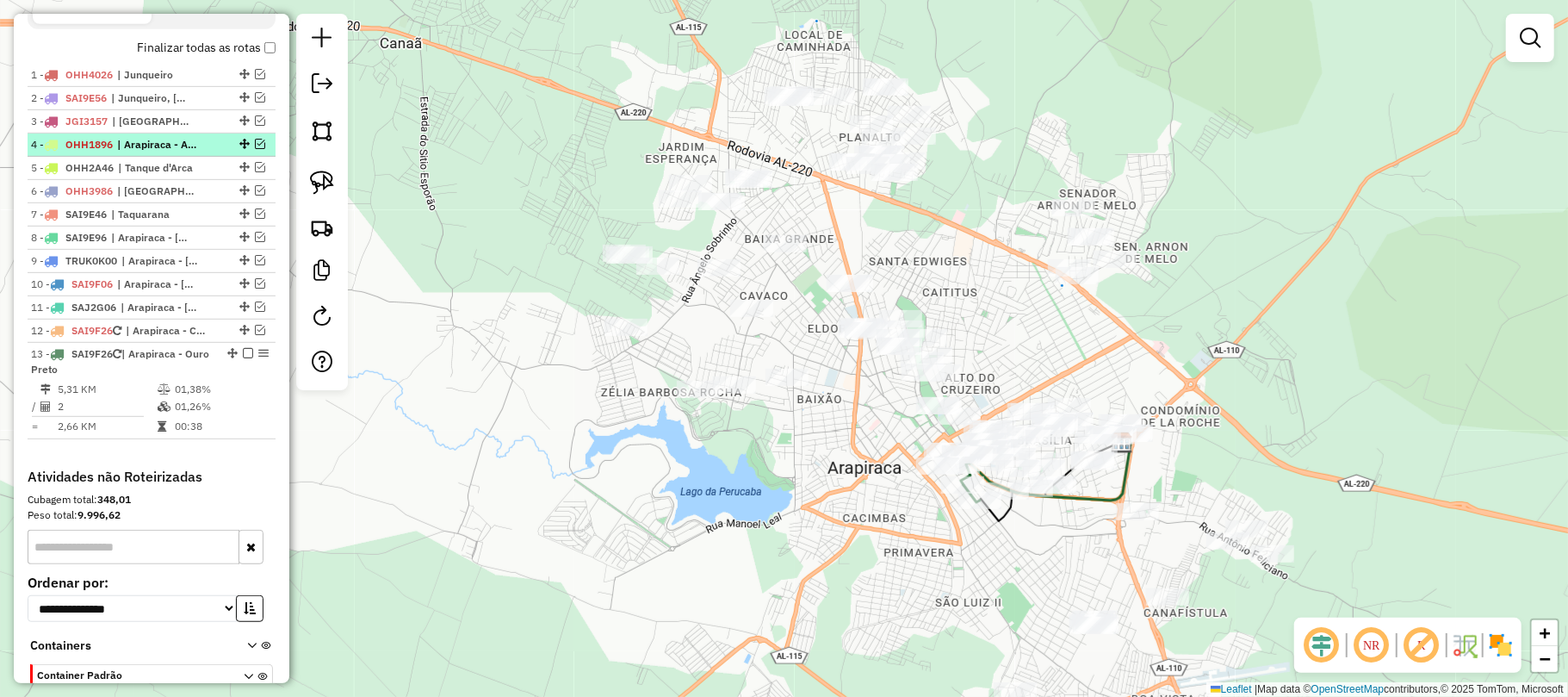
click at [256, 149] on em at bounding box center [260, 144] width 11 height 11
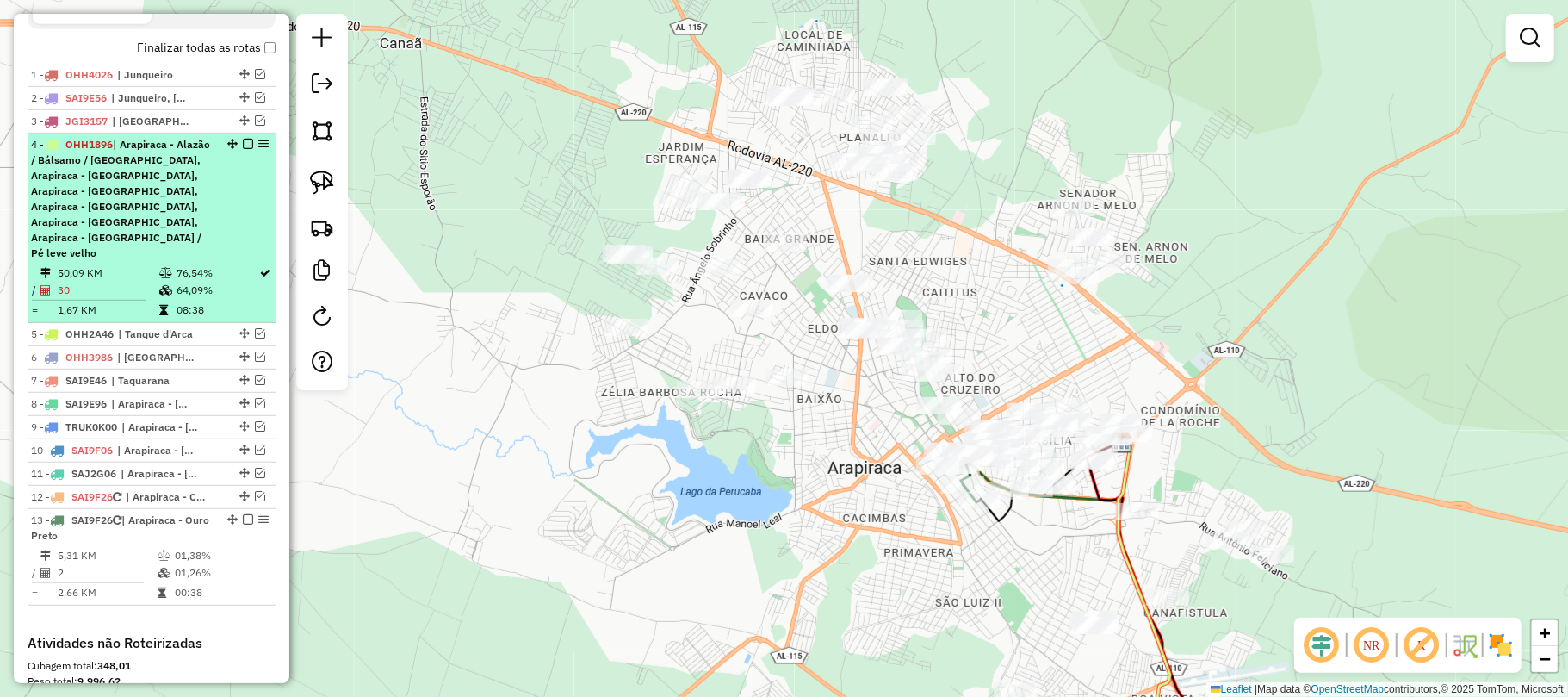
click at [185, 173] on div "4 - OHH1896 | Arapiraca - Alazão / Bálsamo / Laranjal, Arapiraca - Bananeira, A…" at bounding box center [122, 198] width 183 height 124
select select "**********"
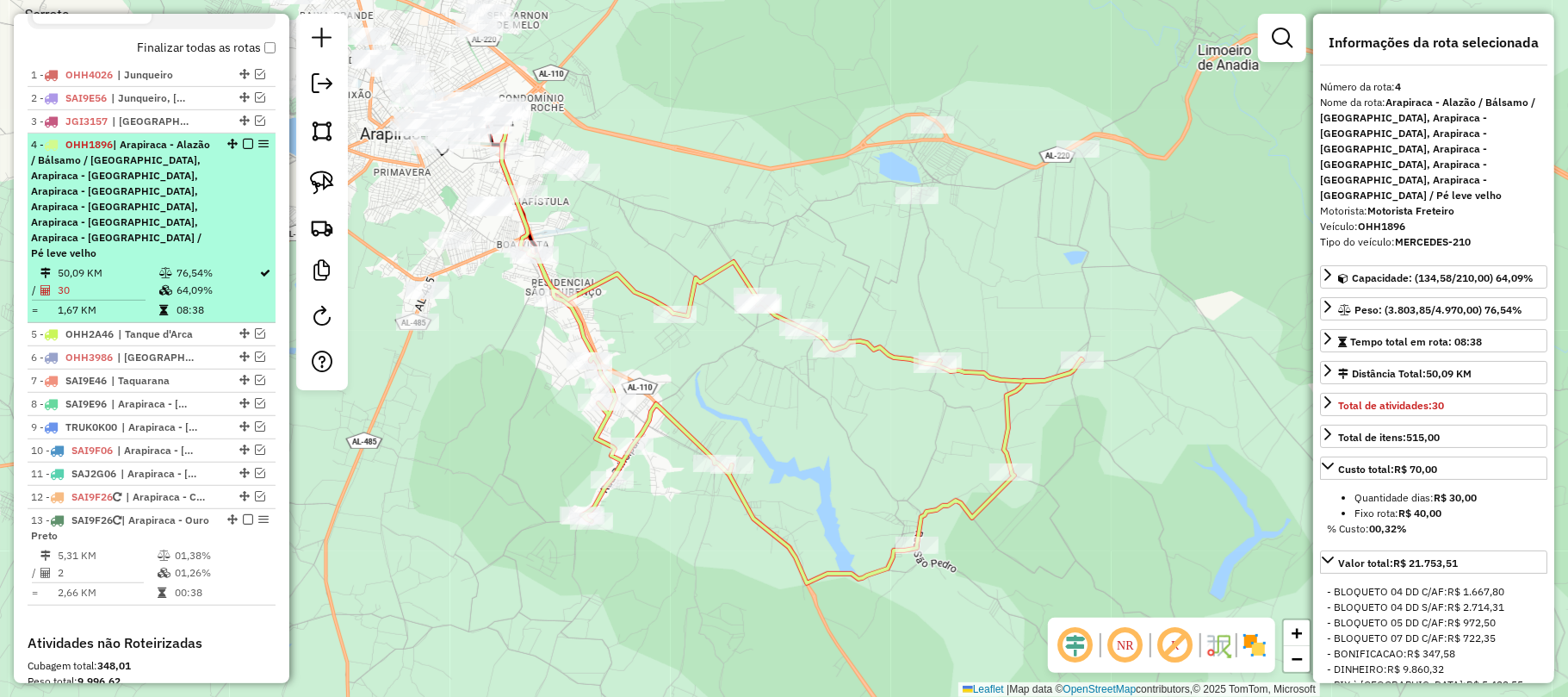
click at [244, 149] on em at bounding box center [248, 144] width 11 height 11
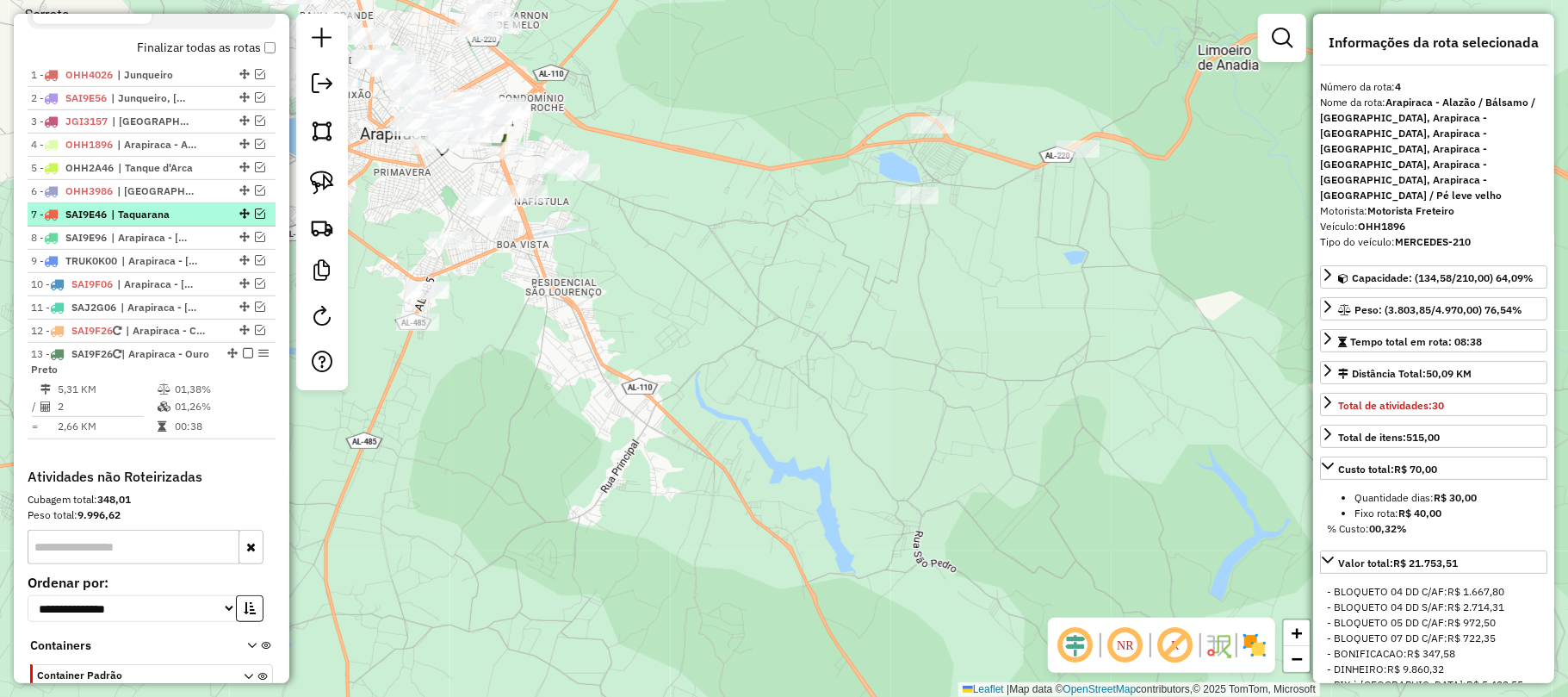
click at [144, 222] on span "| Taquarana" at bounding box center [151, 214] width 79 height 15
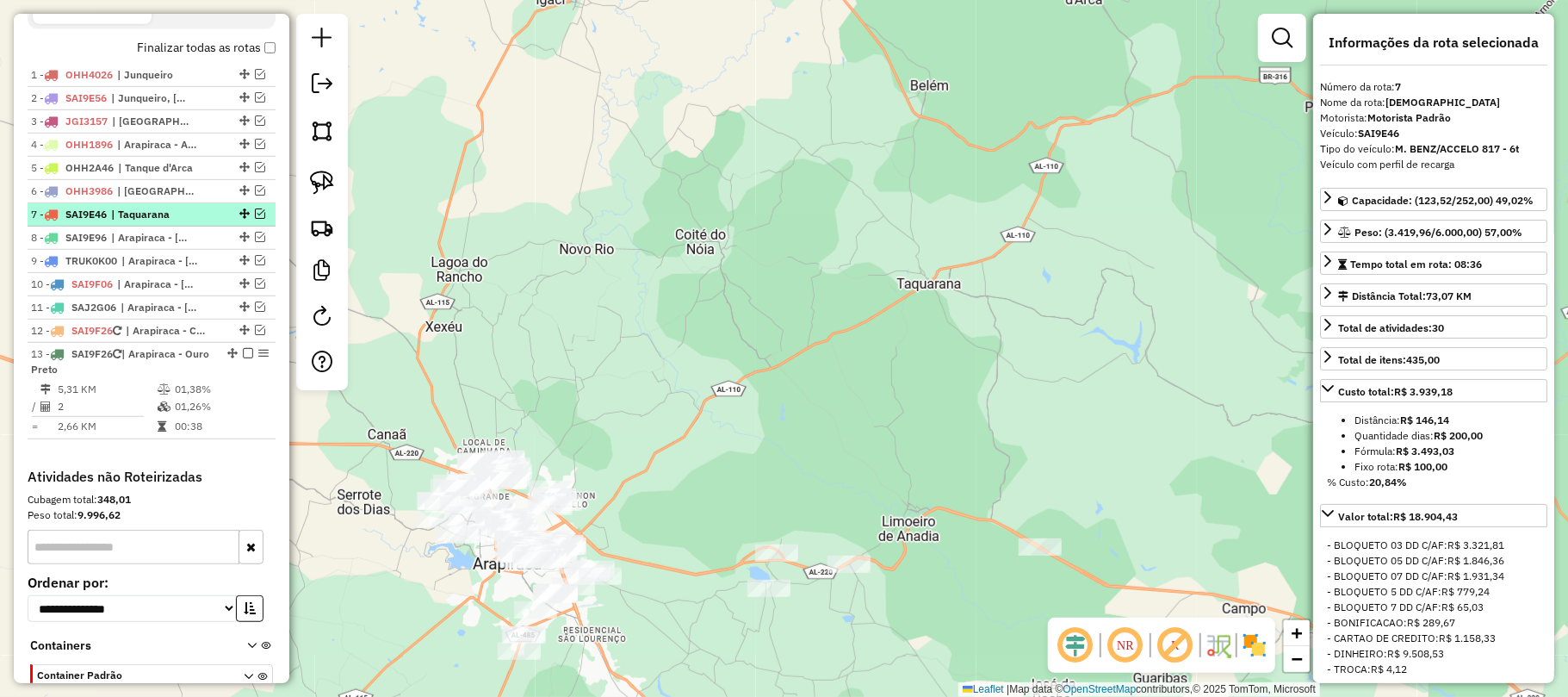
click at [148, 222] on span "| Taquarana" at bounding box center [151, 214] width 79 height 15
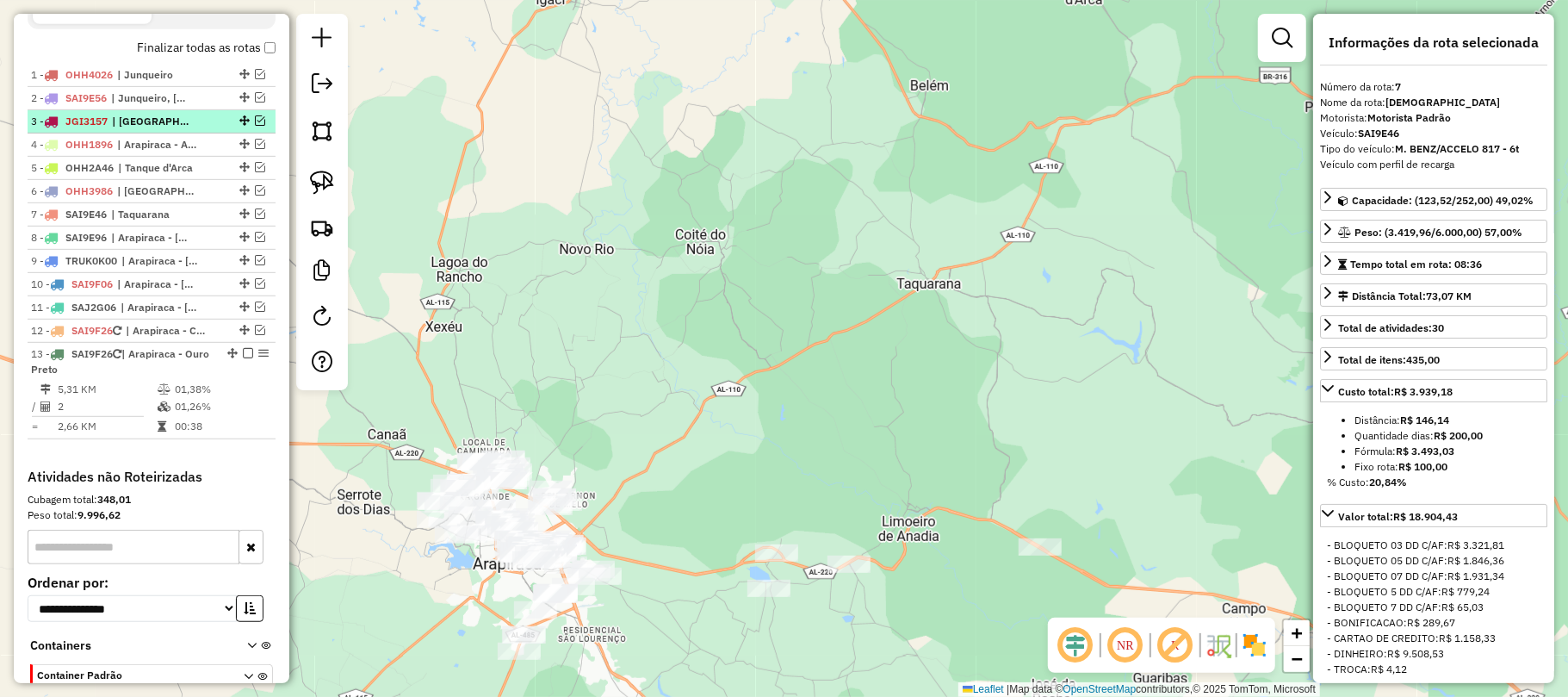
click at [205, 128] on li "3 - JGI3157 | São Sebastião" at bounding box center [152, 122] width 248 height 23
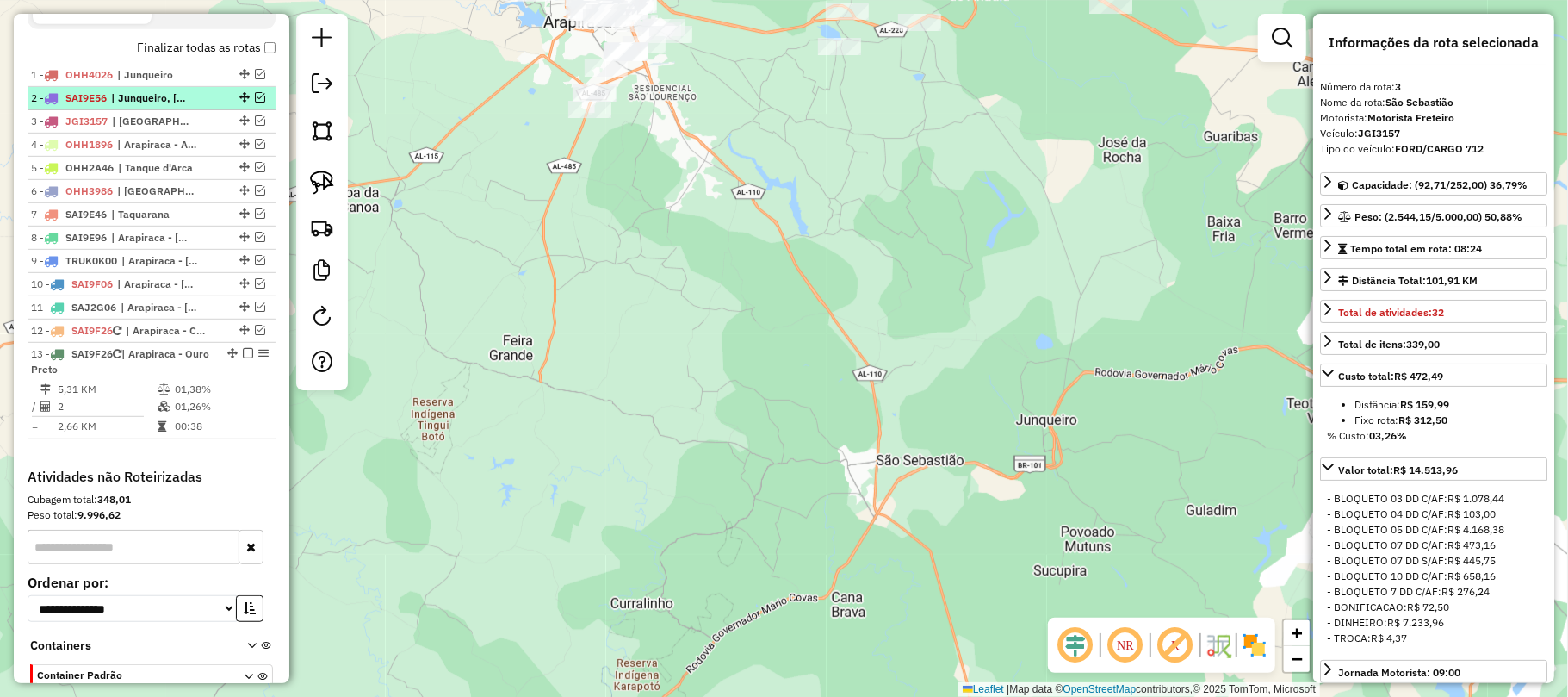
click at [174, 106] on span "| Junqueiro, São Sebastião" at bounding box center [151, 97] width 79 height 15
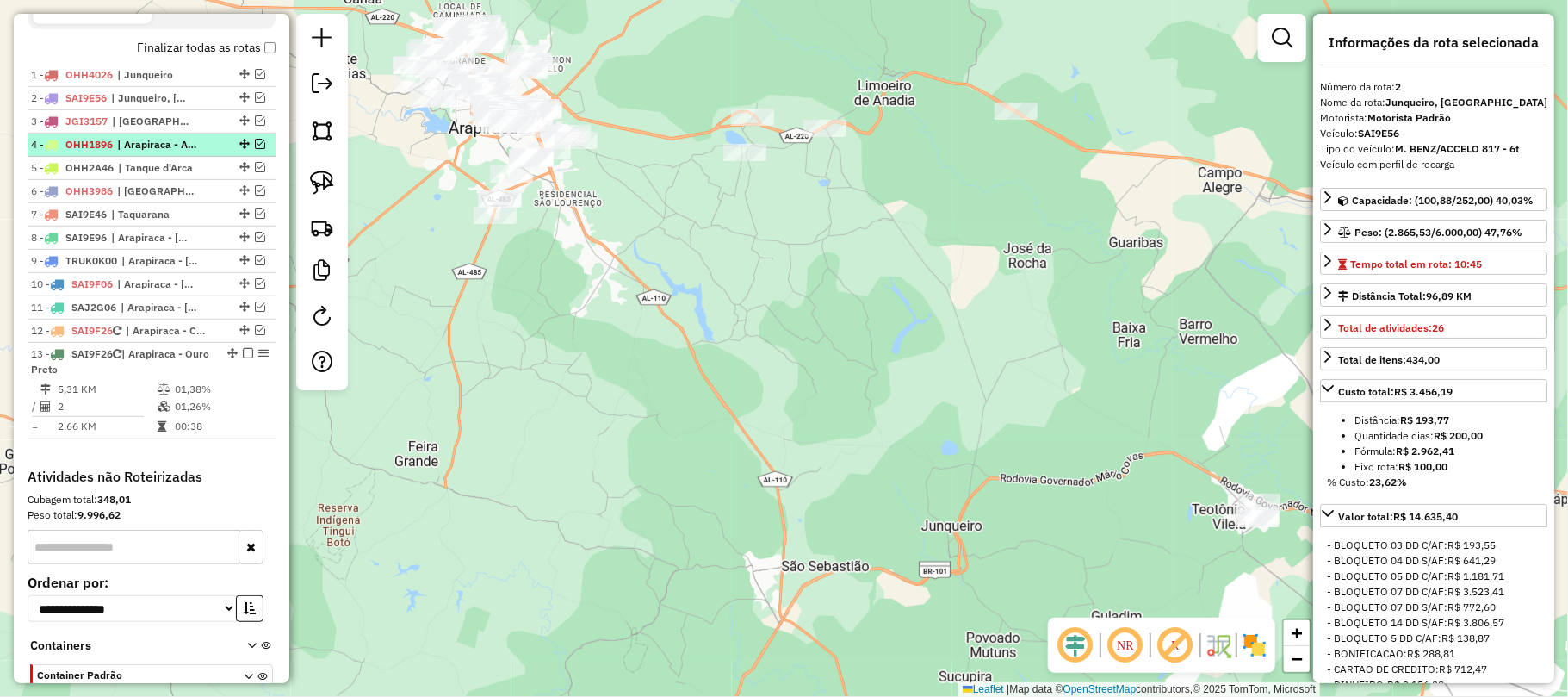
click at [153, 153] on span "| Arapiraca - Alazão / Bálsamo / Laranjal, Arapiraca - Bananeira, Arapiraca - B…" at bounding box center [156, 144] width 79 height 15
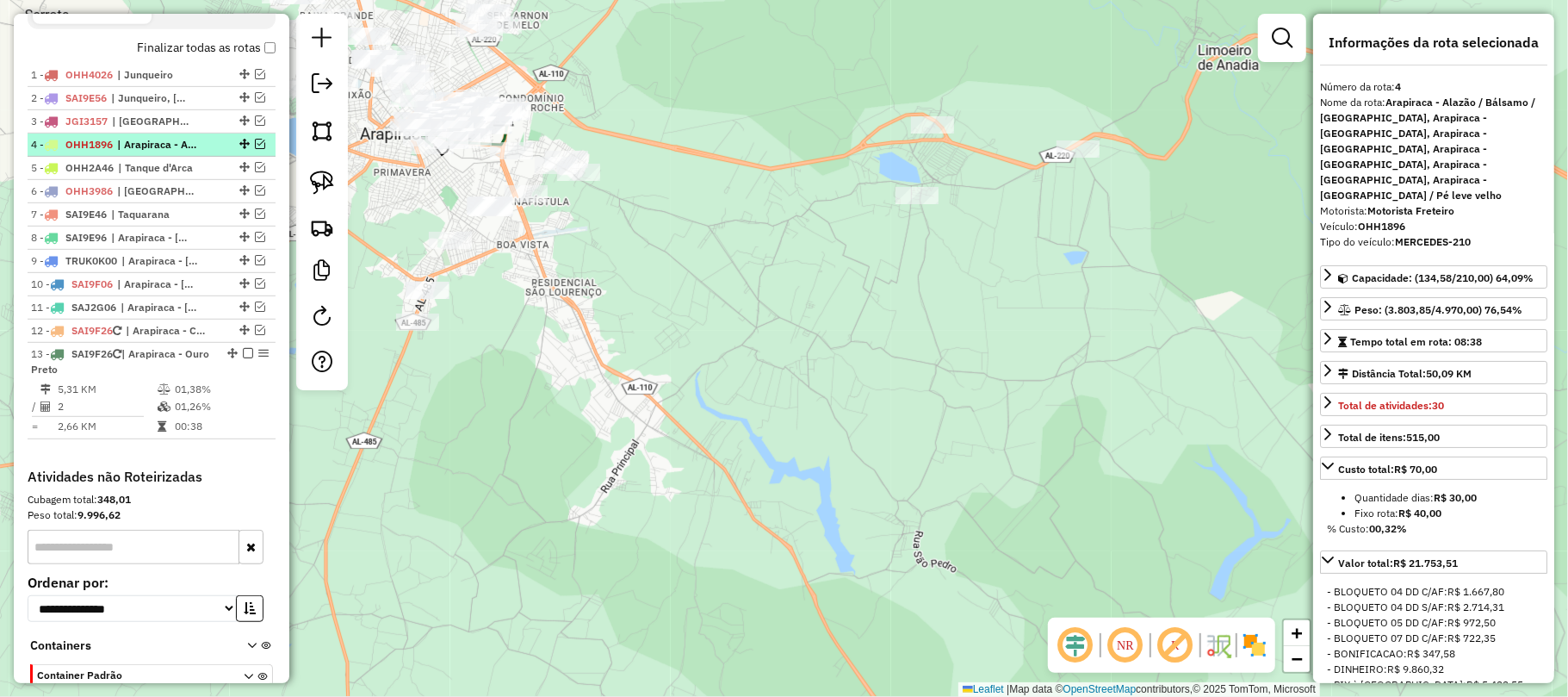
click at [255, 149] on em at bounding box center [260, 144] width 11 height 11
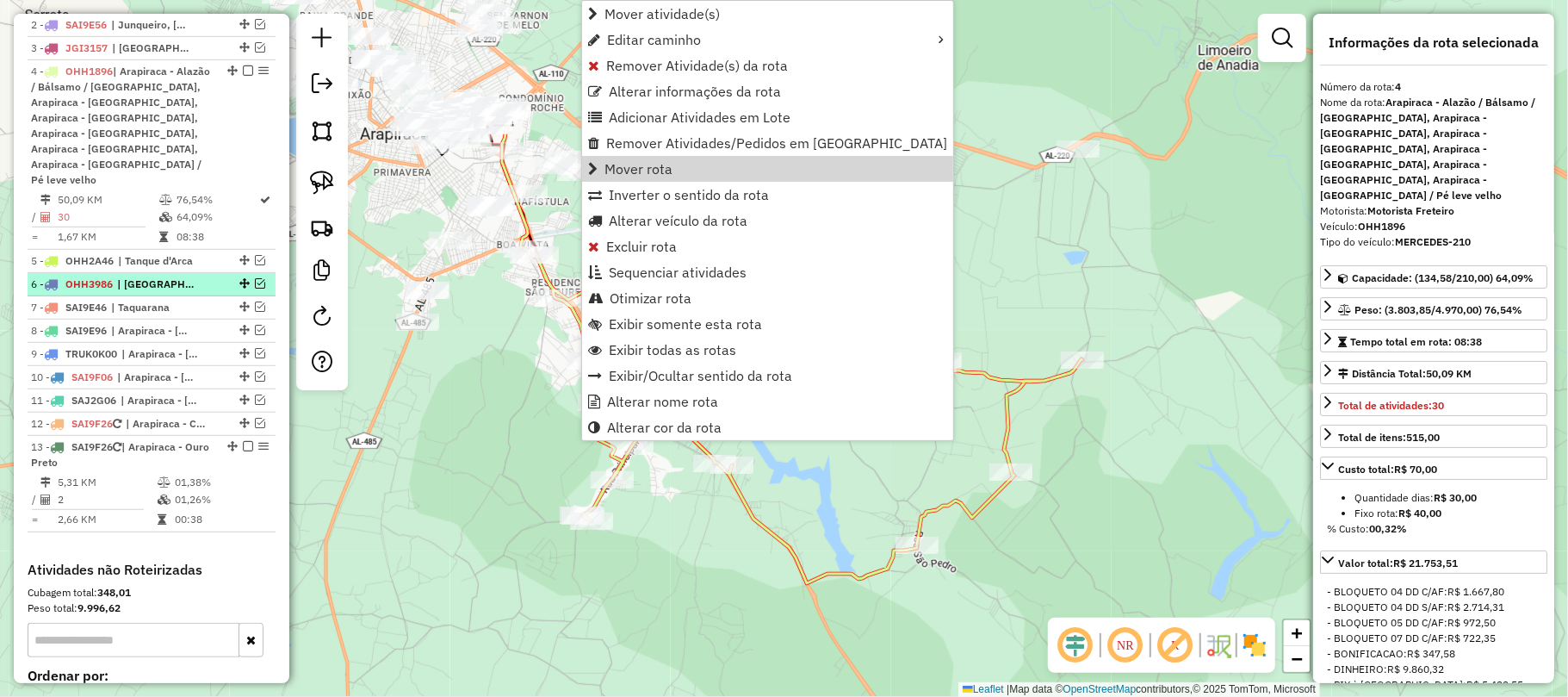
scroll to position [659, 0]
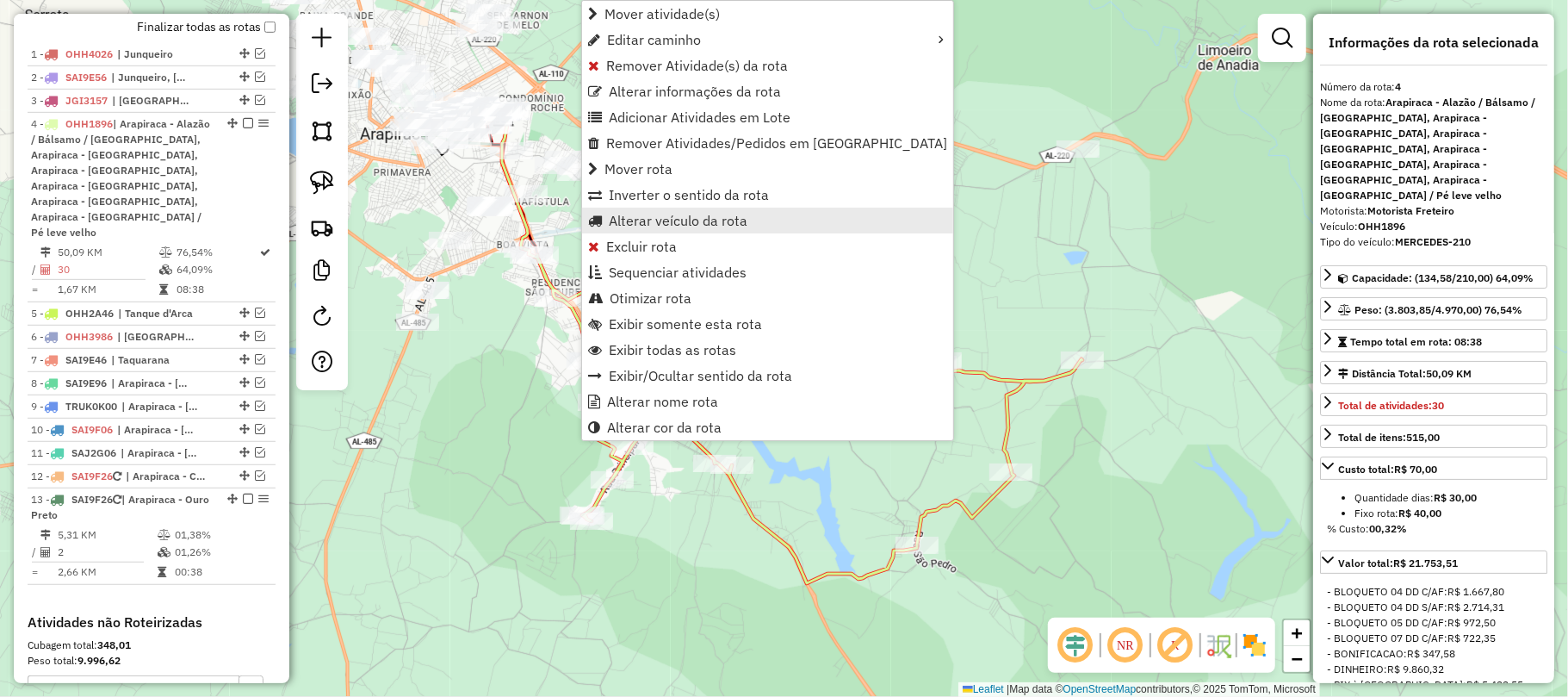
click at [668, 217] on span "Alterar veículo da rota" at bounding box center [677, 220] width 138 height 13
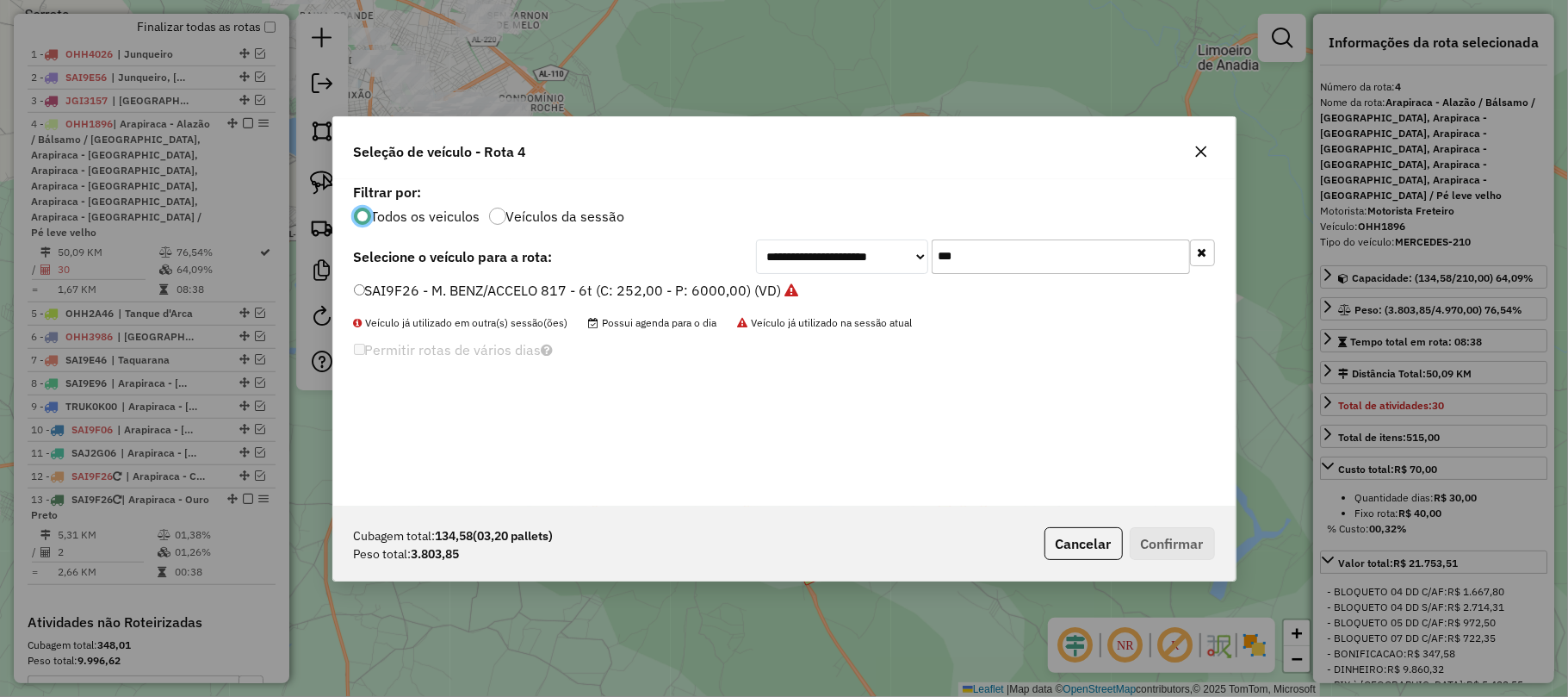
scroll to position [9, 5]
click at [797, 104] on div "**********" at bounding box center [784, 348] width 1568 height 697
click at [1189, 145] on button "button" at bounding box center [1201, 151] width 28 height 28
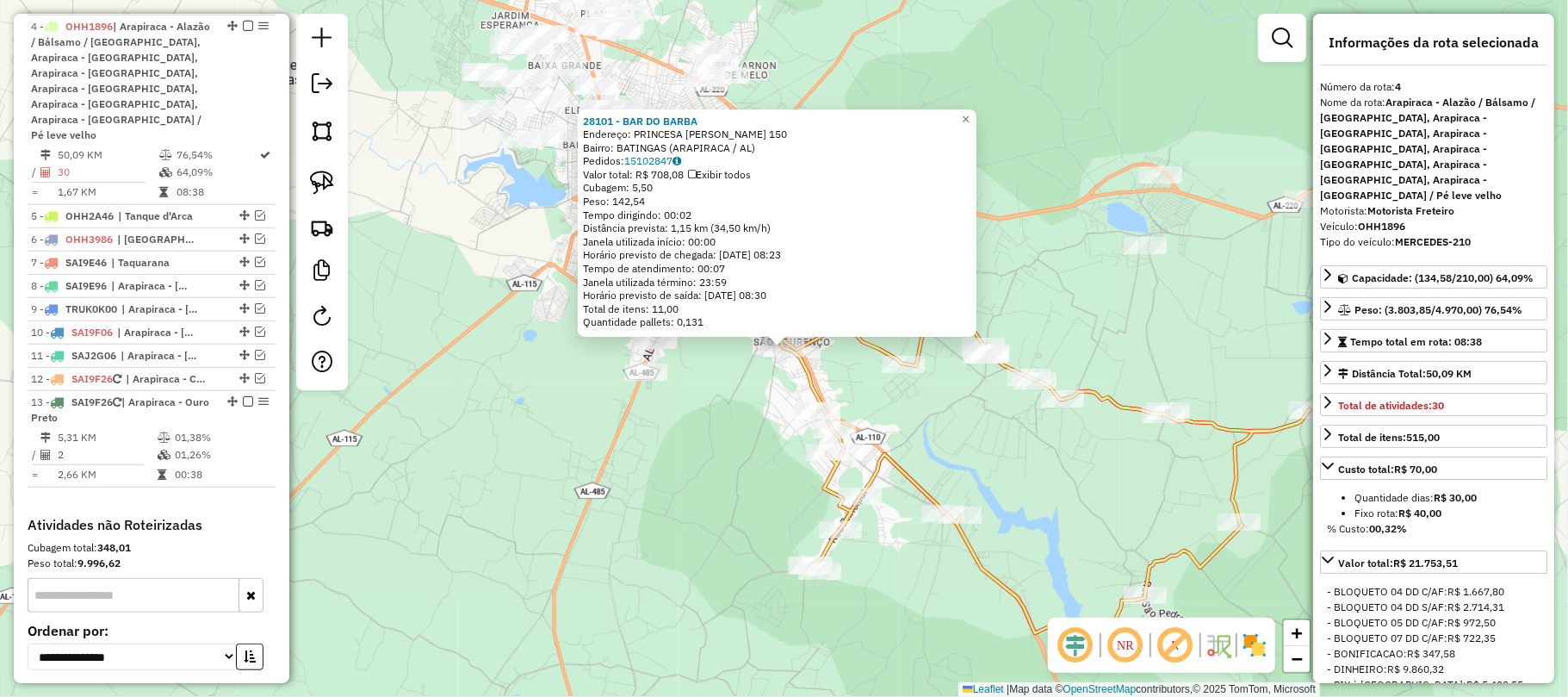
scroll to position [774, 0]
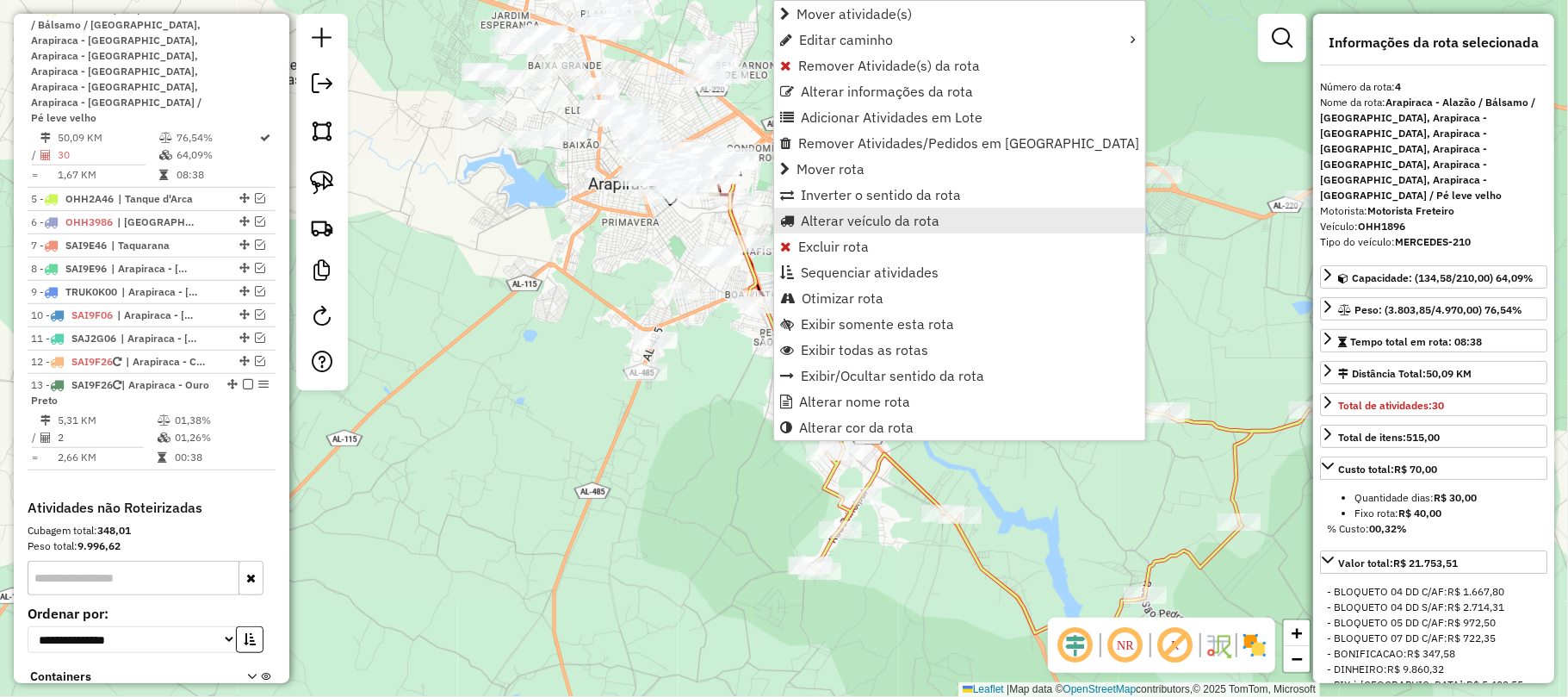
click at [835, 217] on span "Alterar veículo da rota" at bounding box center [870, 220] width 138 height 13
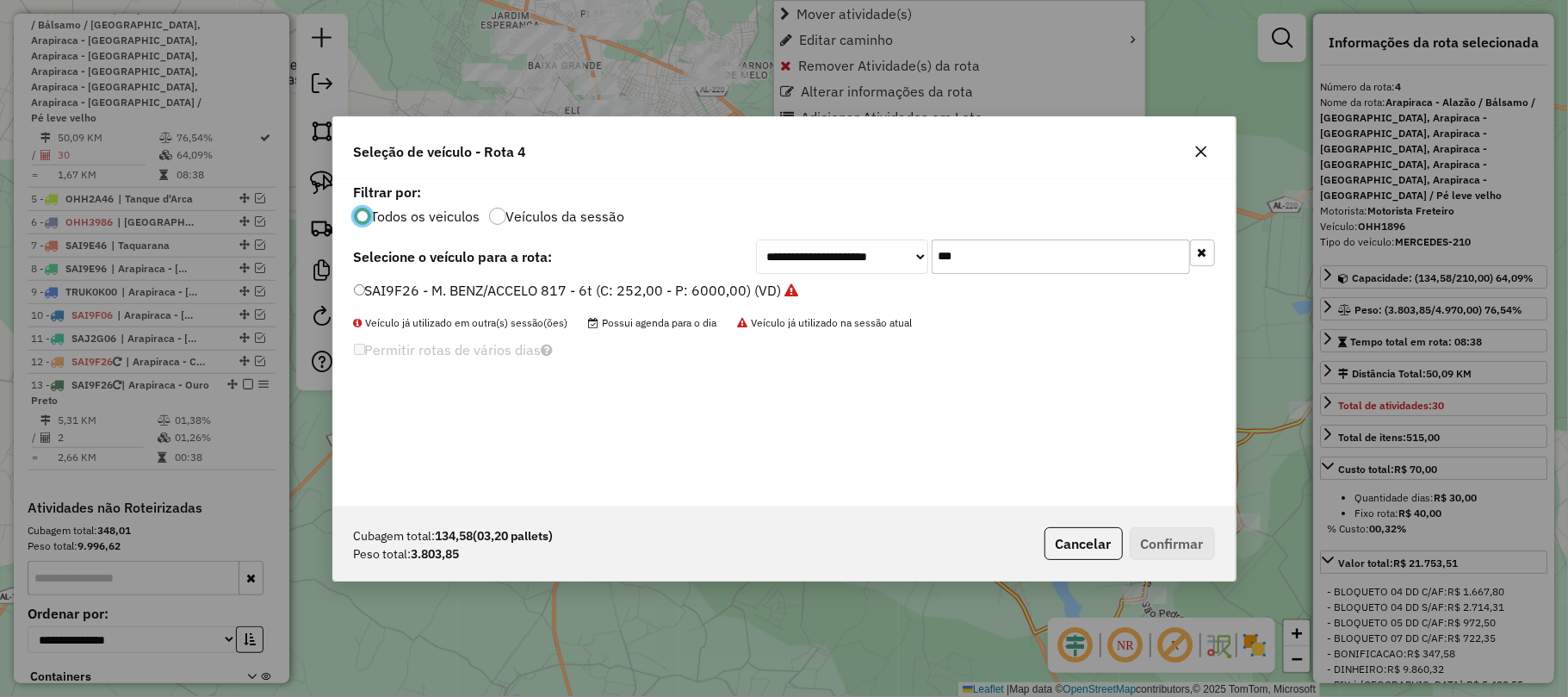
scroll to position [9, 5]
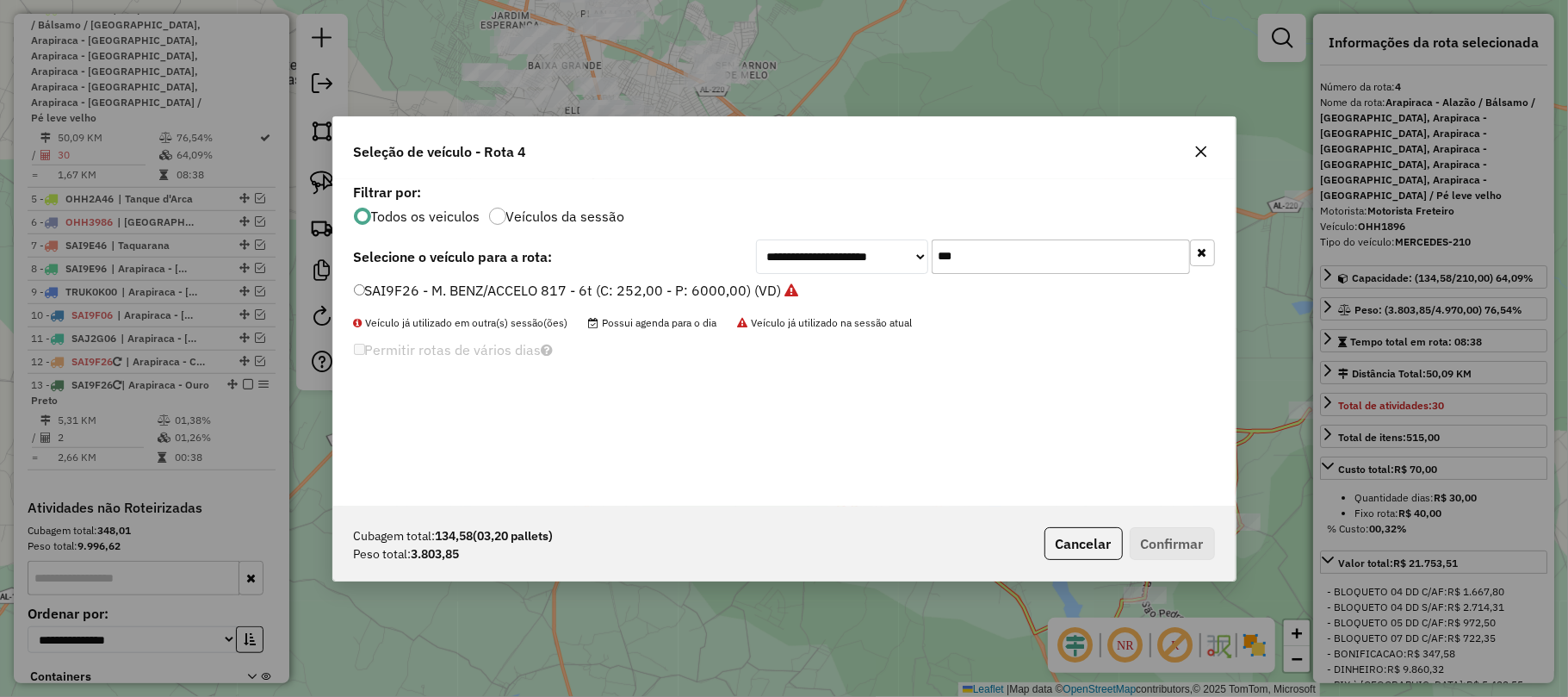
drag, startPoint x: 962, startPoint y: 266, endPoint x: 928, endPoint y: 261, distance: 34.4
click at [928, 261] on div "**********" at bounding box center [986, 256] width 459 height 35
type input "****"
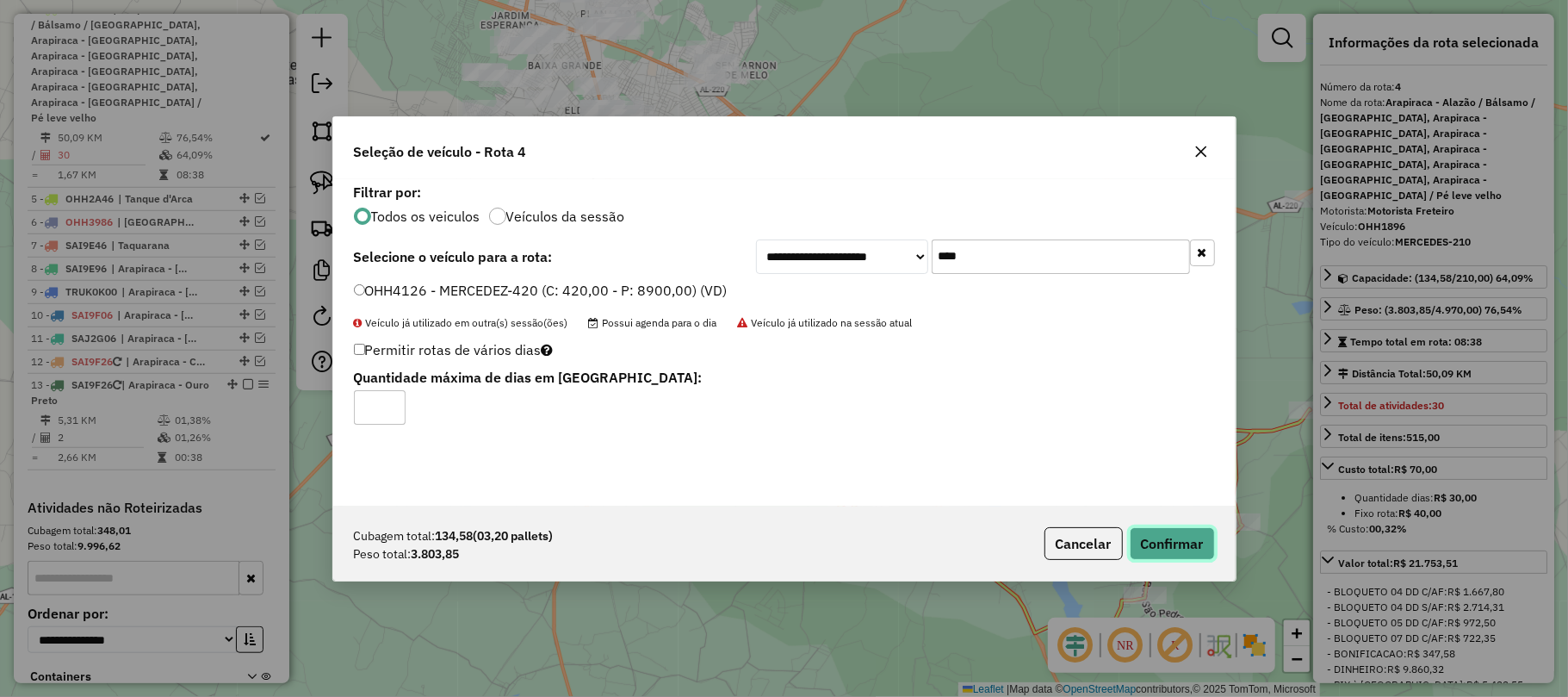
click at [1169, 533] on button "Confirmar" at bounding box center [1172, 543] width 86 height 33
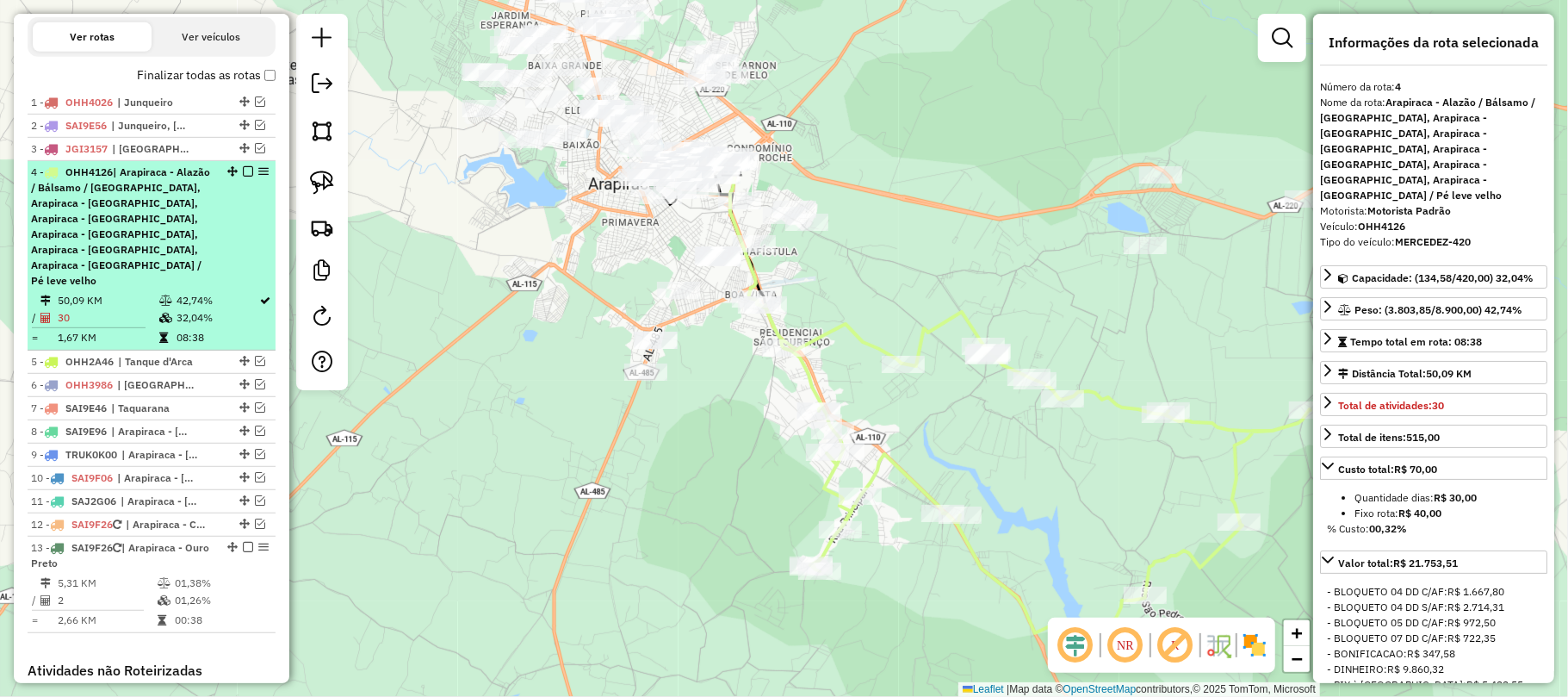
scroll to position [544, 0]
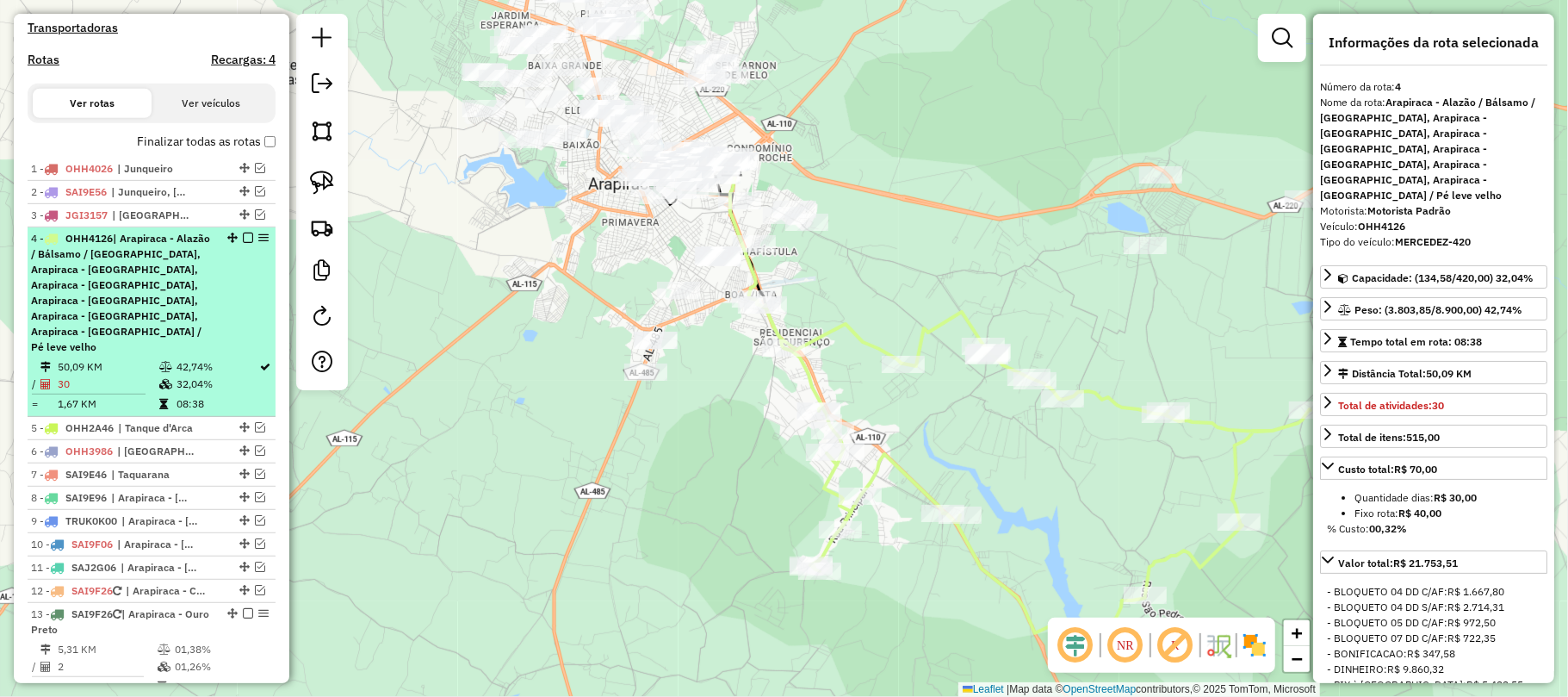
click at [244, 243] on em at bounding box center [248, 238] width 11 height 11
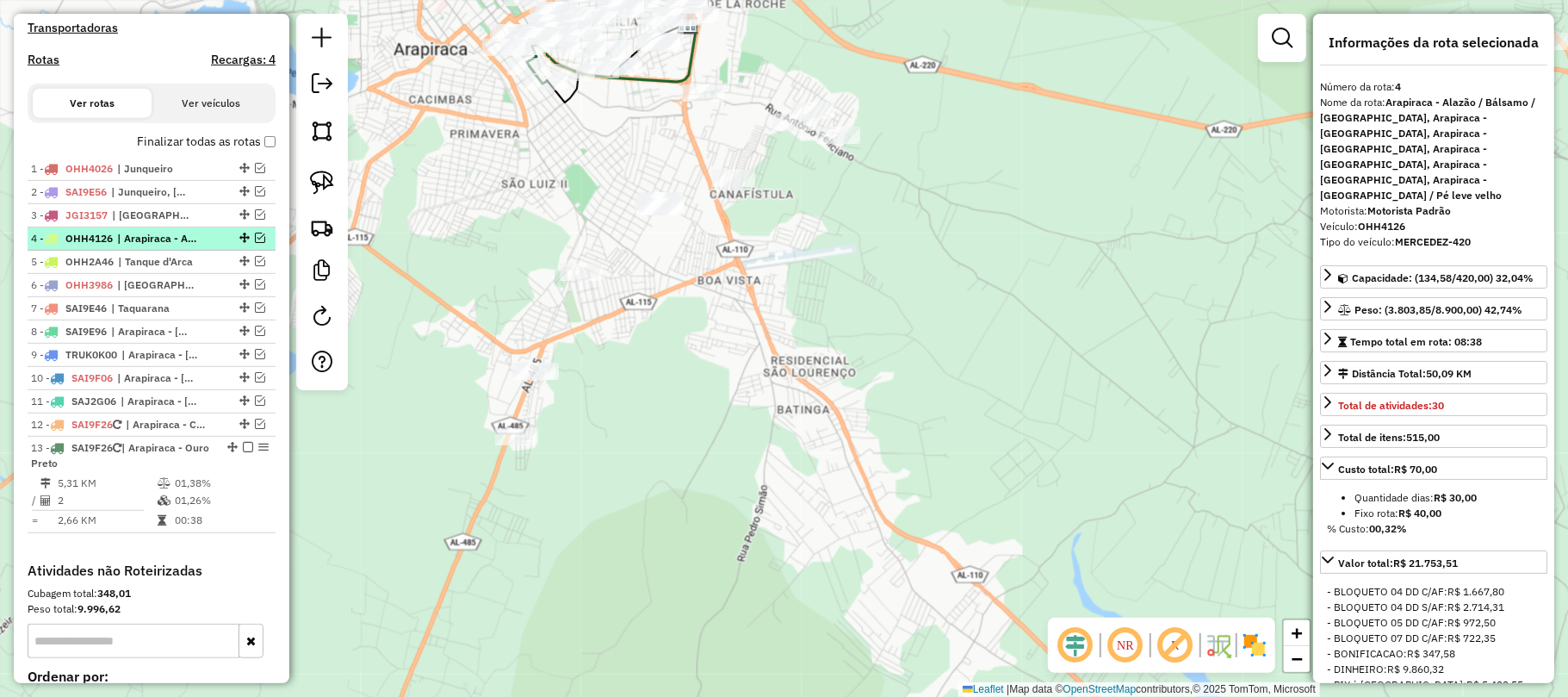
click at [135, 246] on span "| Arapiraca - Alazão / Bálsamo / Laranjal, Arapiraca - Bananeira, Arapiraca - B…" at bounding box center [156, 238] width 79 height 15
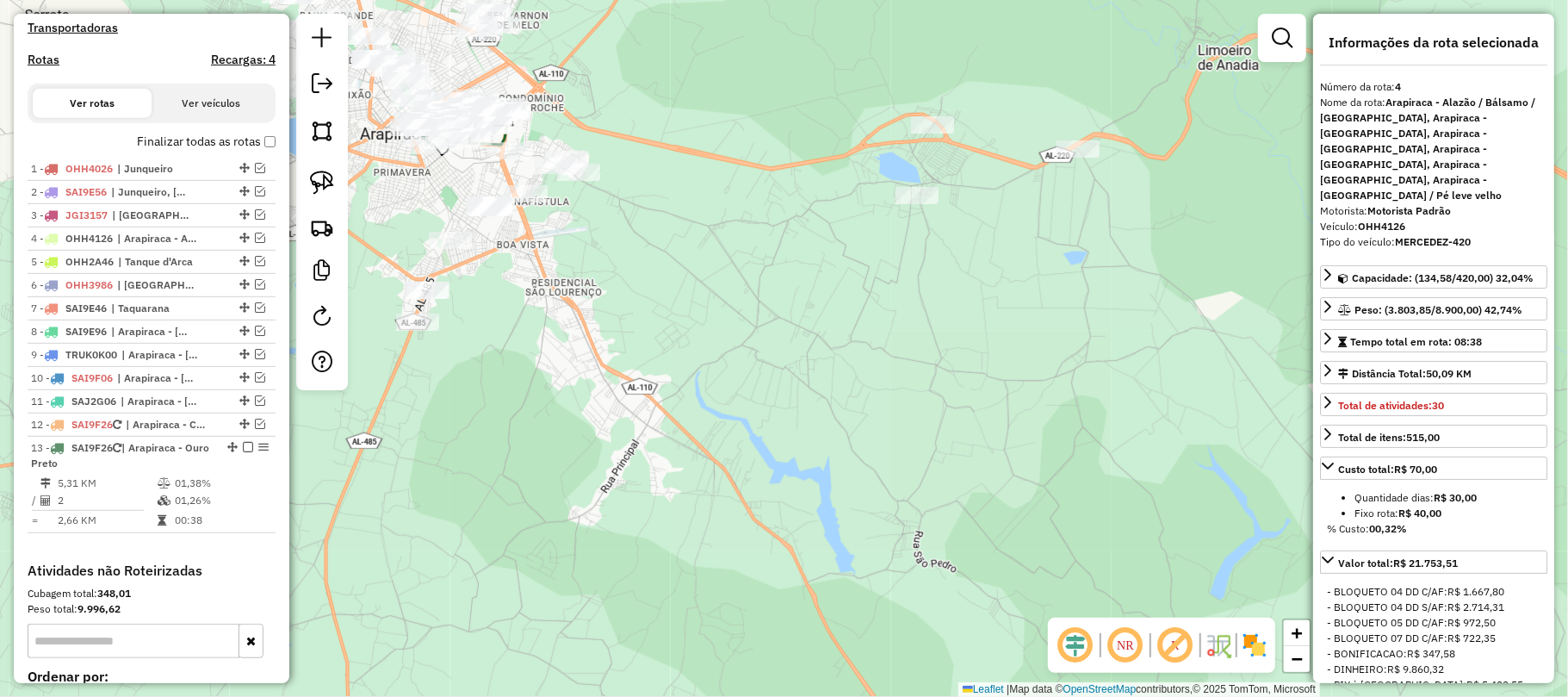
click at [548, 235] on div "Janela de atendimento Grade de atendimento Capacidade Transportadoras Veículos …" at bounding box center [784, 348] width 1568 height 697
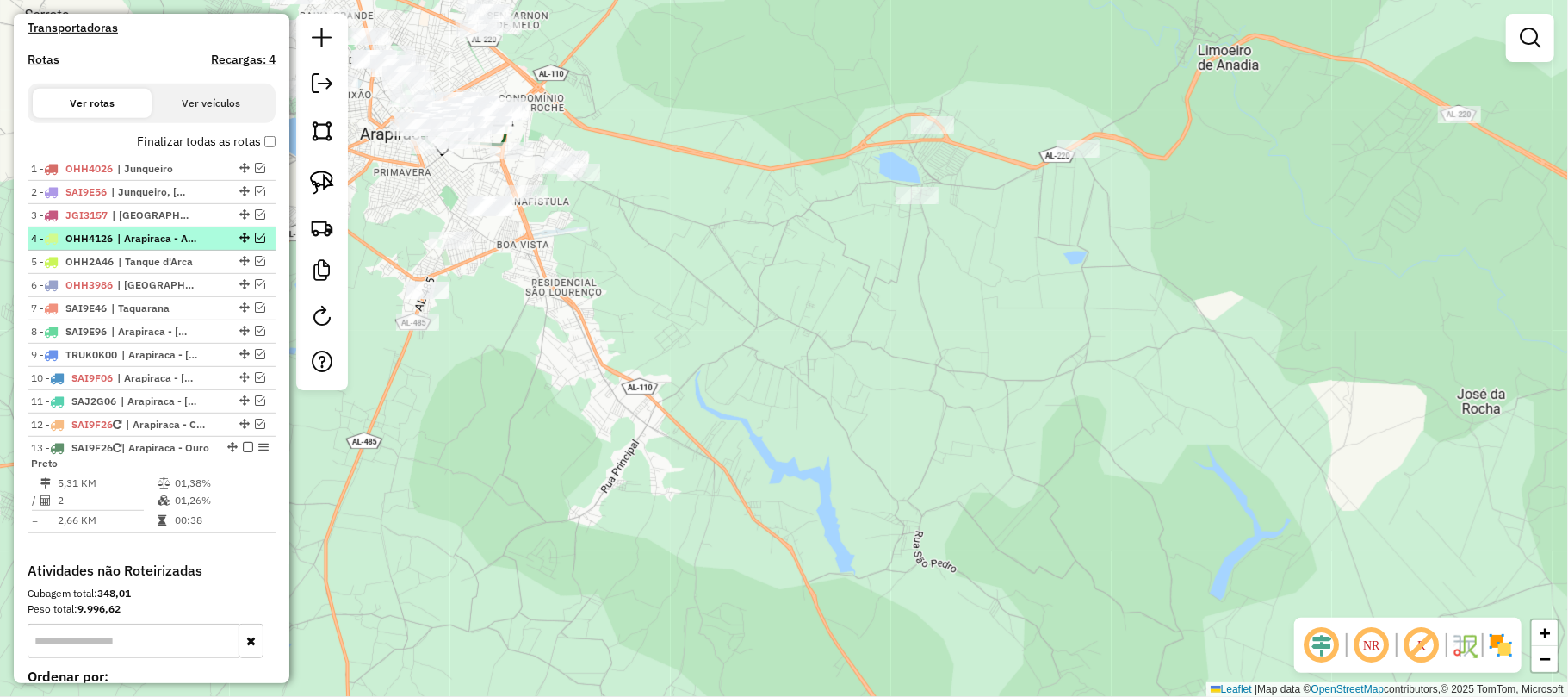
click at [255, 243] on em at bounding box center [260, 238] width 11 height 11
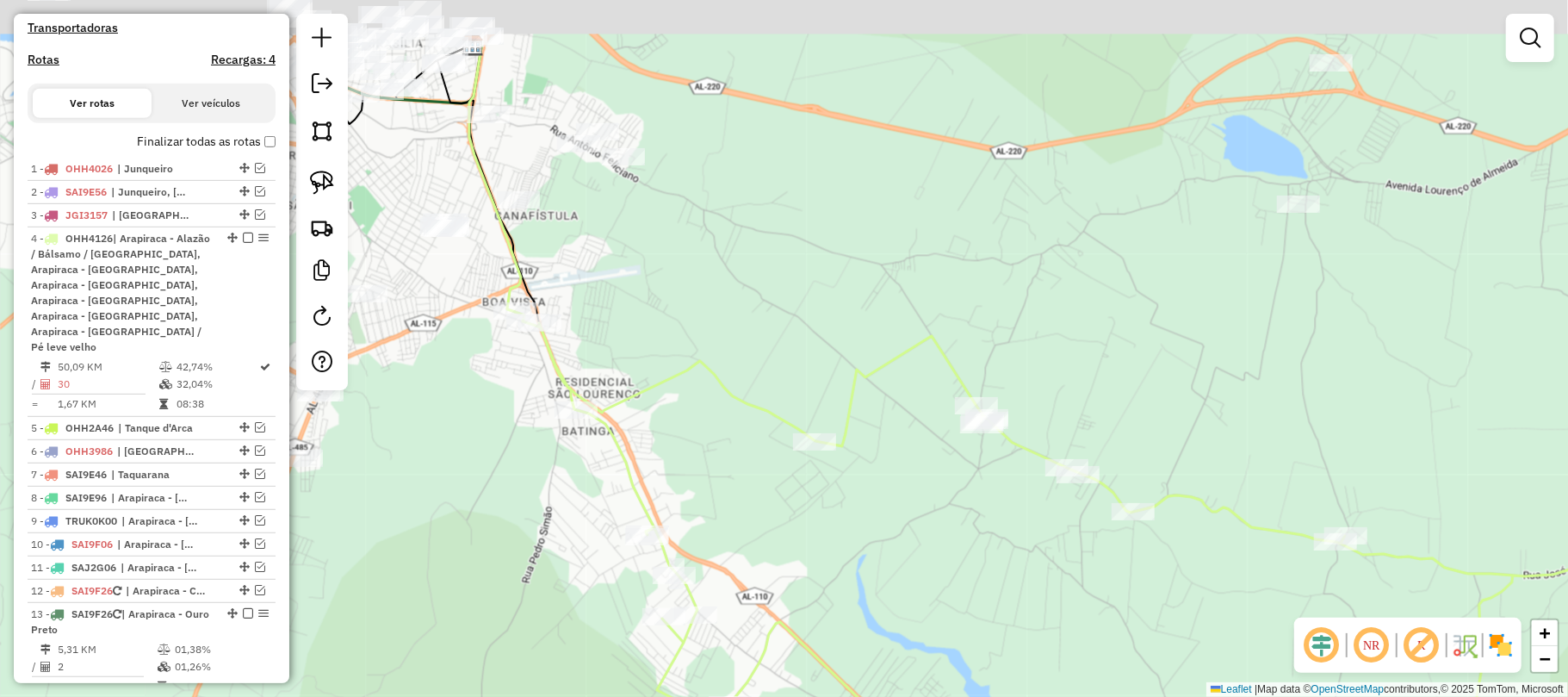
drag, startPoint x: 494, startPoint y: 172, endPoint x: 552, endPoint y: 245, distance: 93.2
click at [552, 245] on div "Janela de atendimento Grade de atendimento Capacidade Transportadoras Veículos …" at bounding box center [784, 348] width 1568 height 697
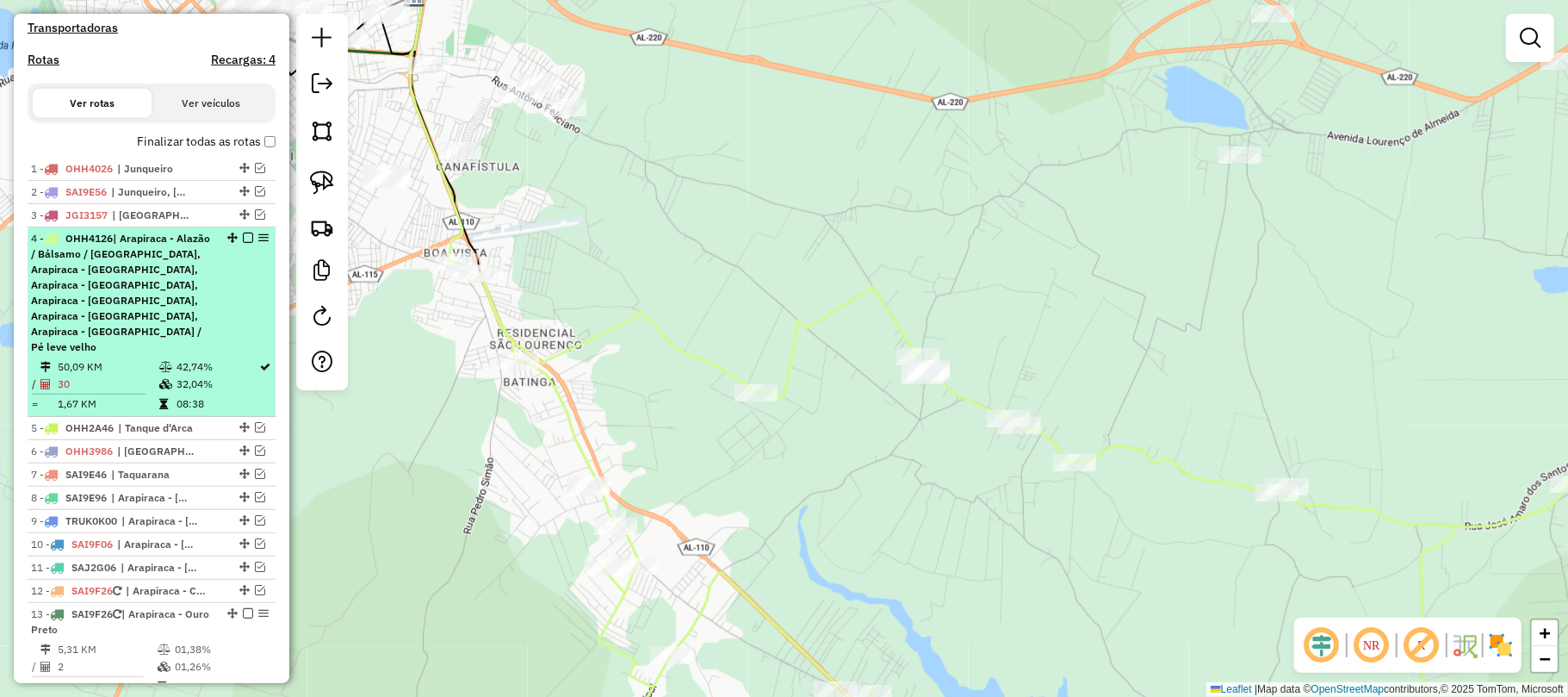
click at [244, 243] on em at bounding box center [248, 238] width 11 height 11
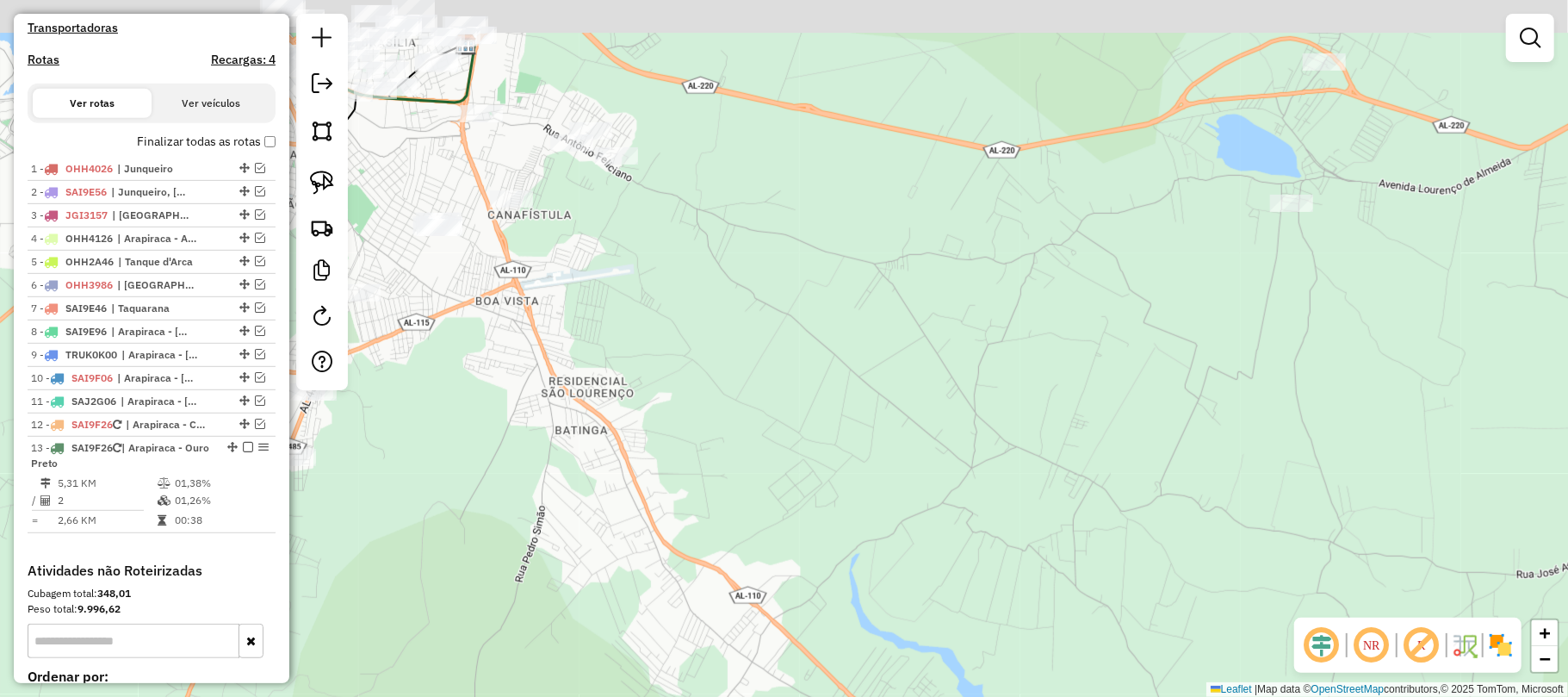
drag, startPoint x: 552, startPoint y: 183, endPoint x: 701, endPoint y: 298, distance: 188.2
click at [699, 305] on div "Janela de atendimento Grade de atendimento Capacidade Transportadoras Veículos …" at bounding box center [784, 348] width 1568 height 697
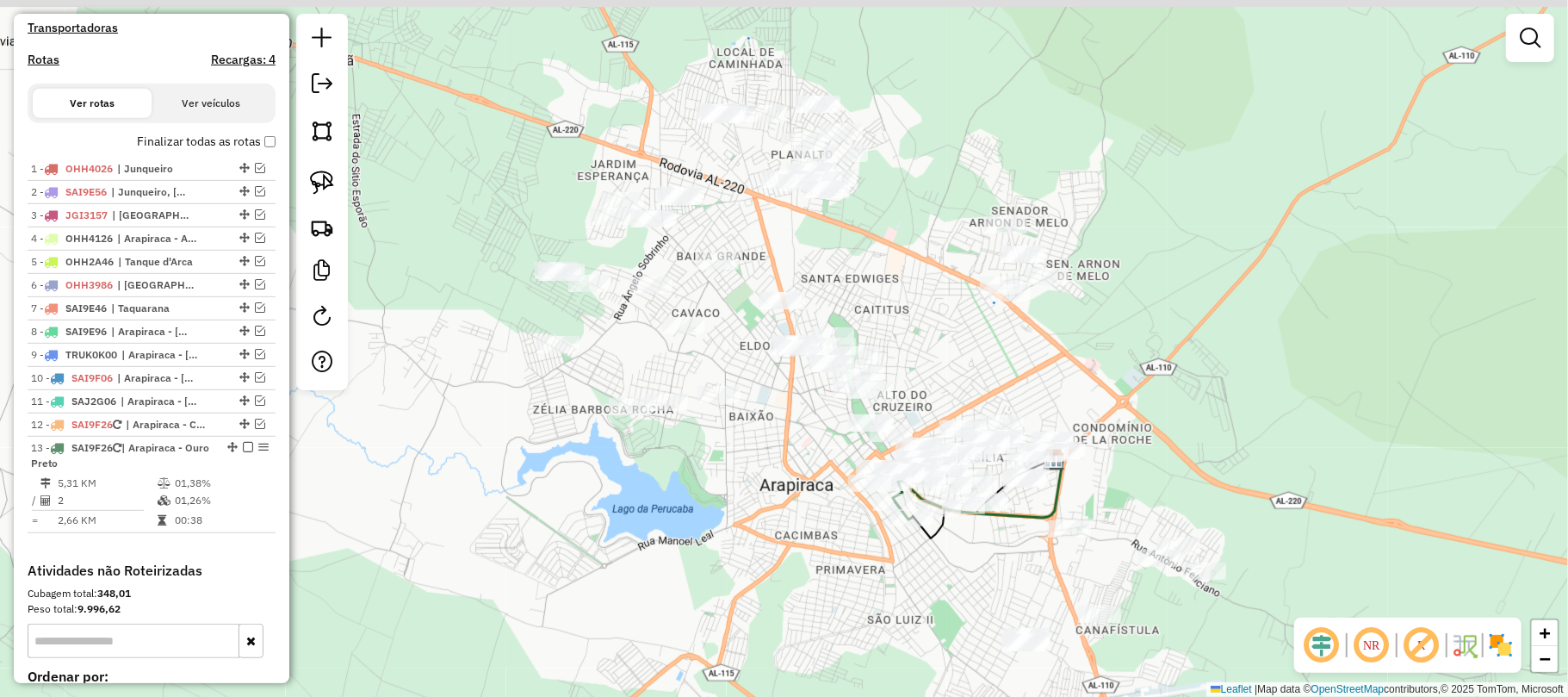
drag, startPoint x: 744, startPoint y: 277, endPoint x: 668, endPoint y: 348, distance: 104.0
click at [668, 348] on div "Janela de atendimento Grade de atendimento Capacidade Transportadoras Veículos …" at bounding box center [784, 348] width 1568 height 697
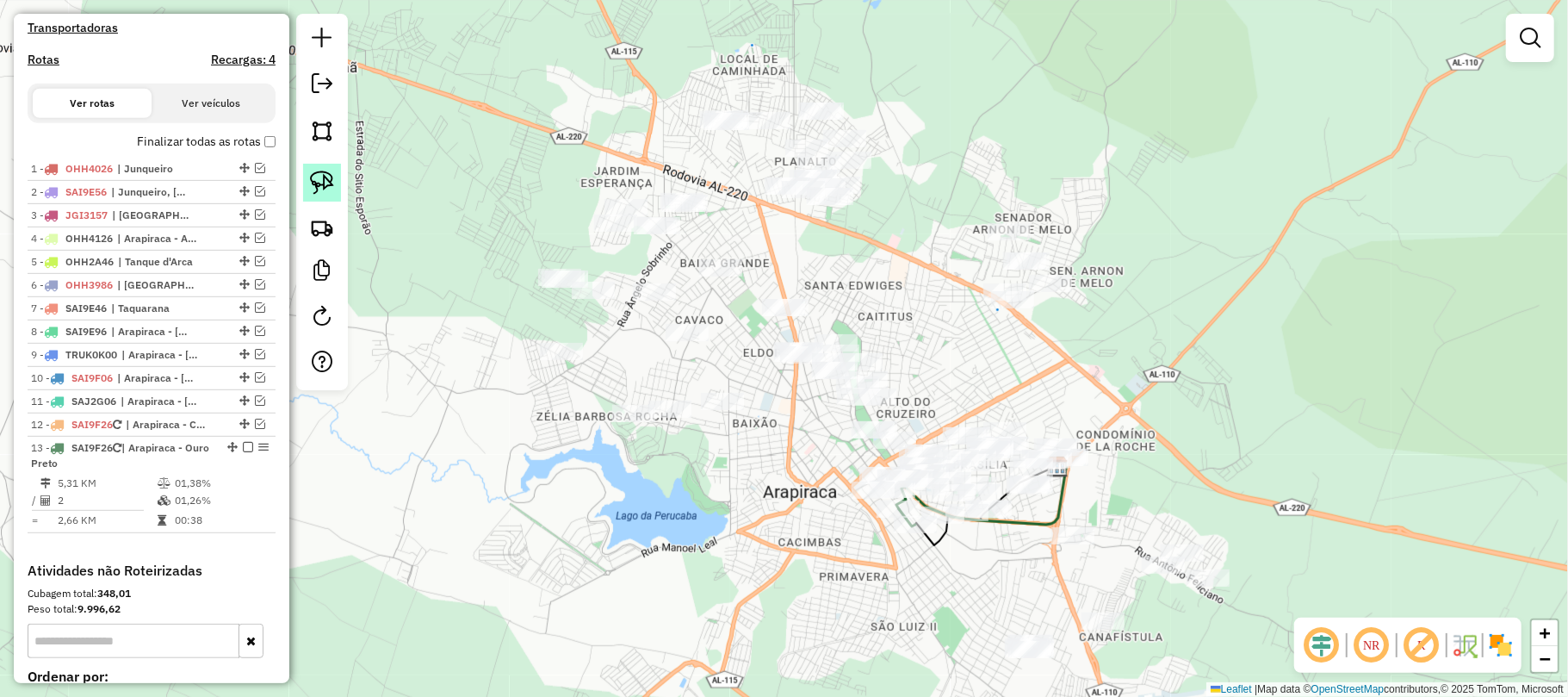
click at [315, 178] on img at bounding box center [322, 182] width 24 height 24
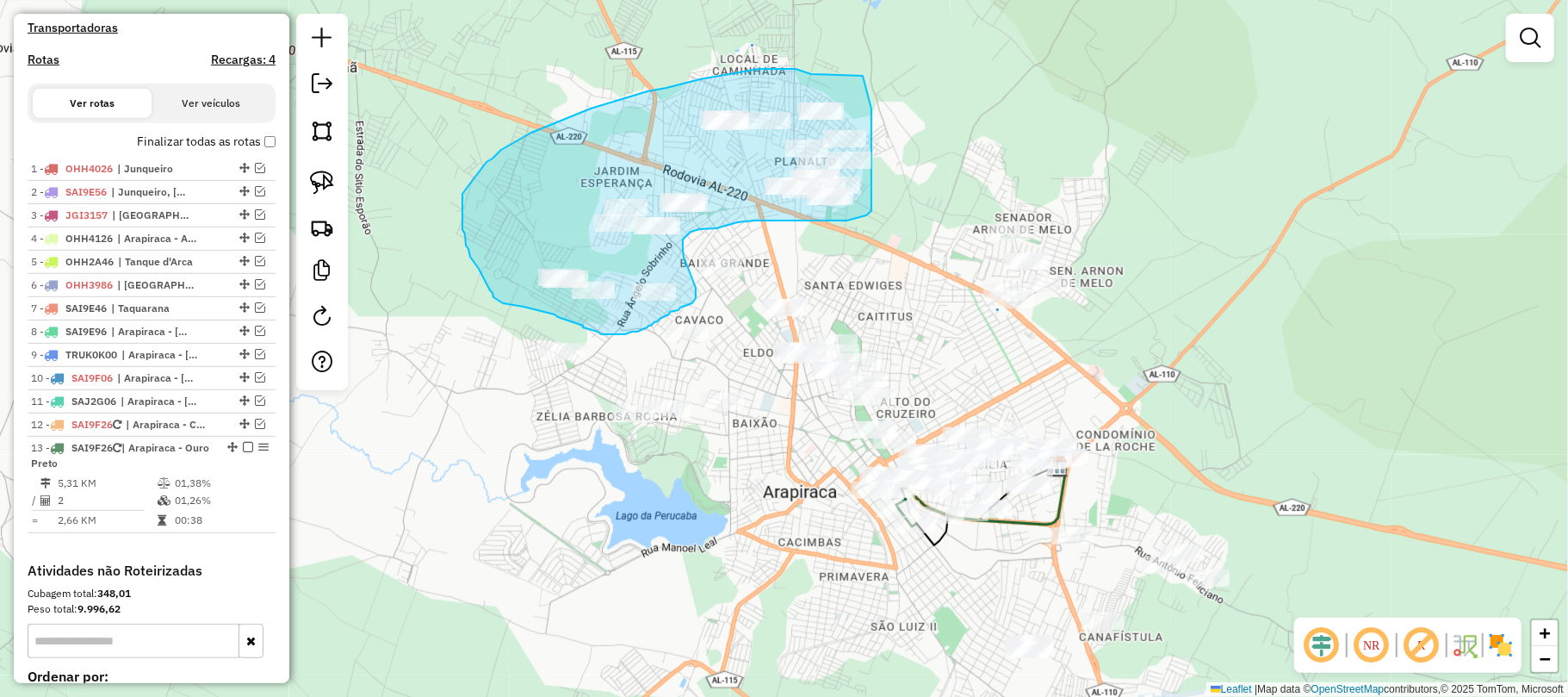
drag, startPoint x: 796, startPoint y: 69, endPoint x: 854, endPoint y: 57, distance: 59.2
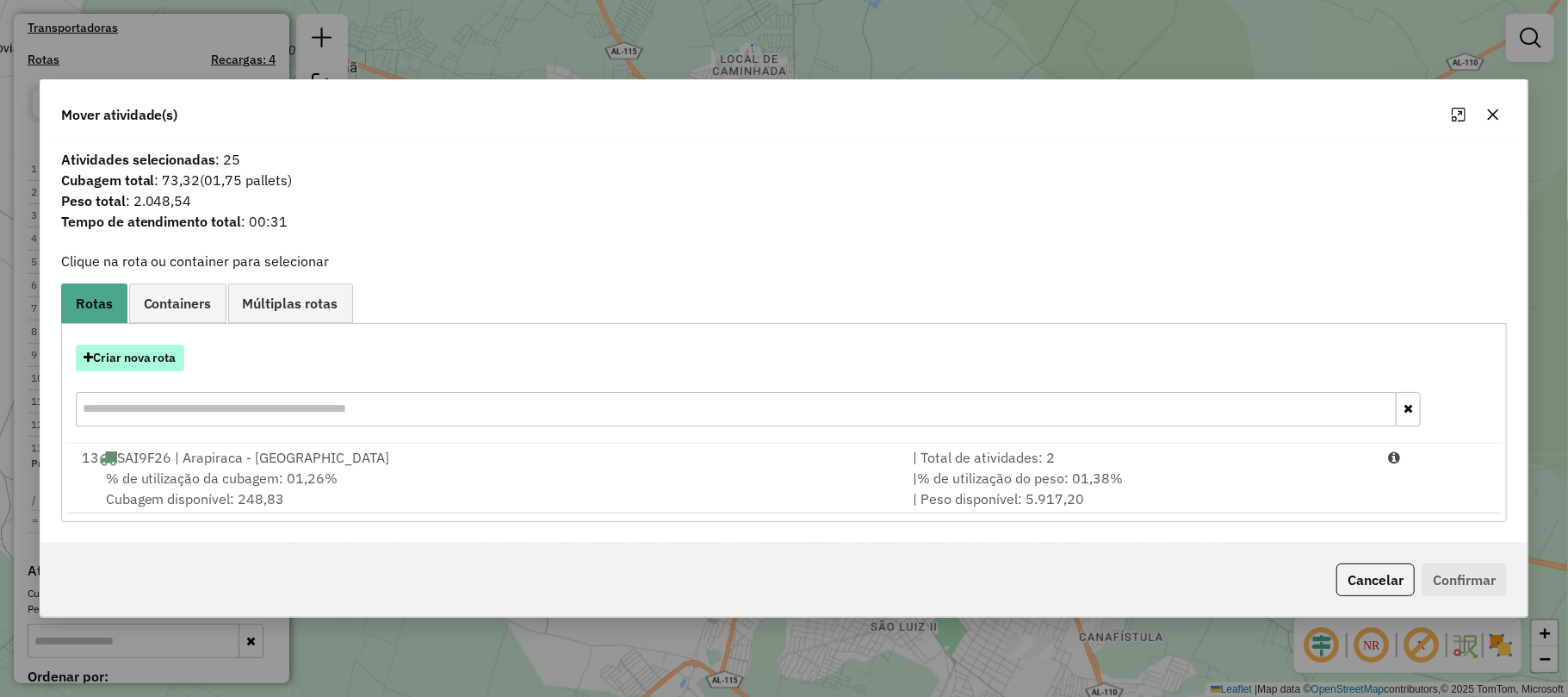
click at [156, 352] on button "Criar nova rota" at bounding box center [130, 358] width 109 height 27
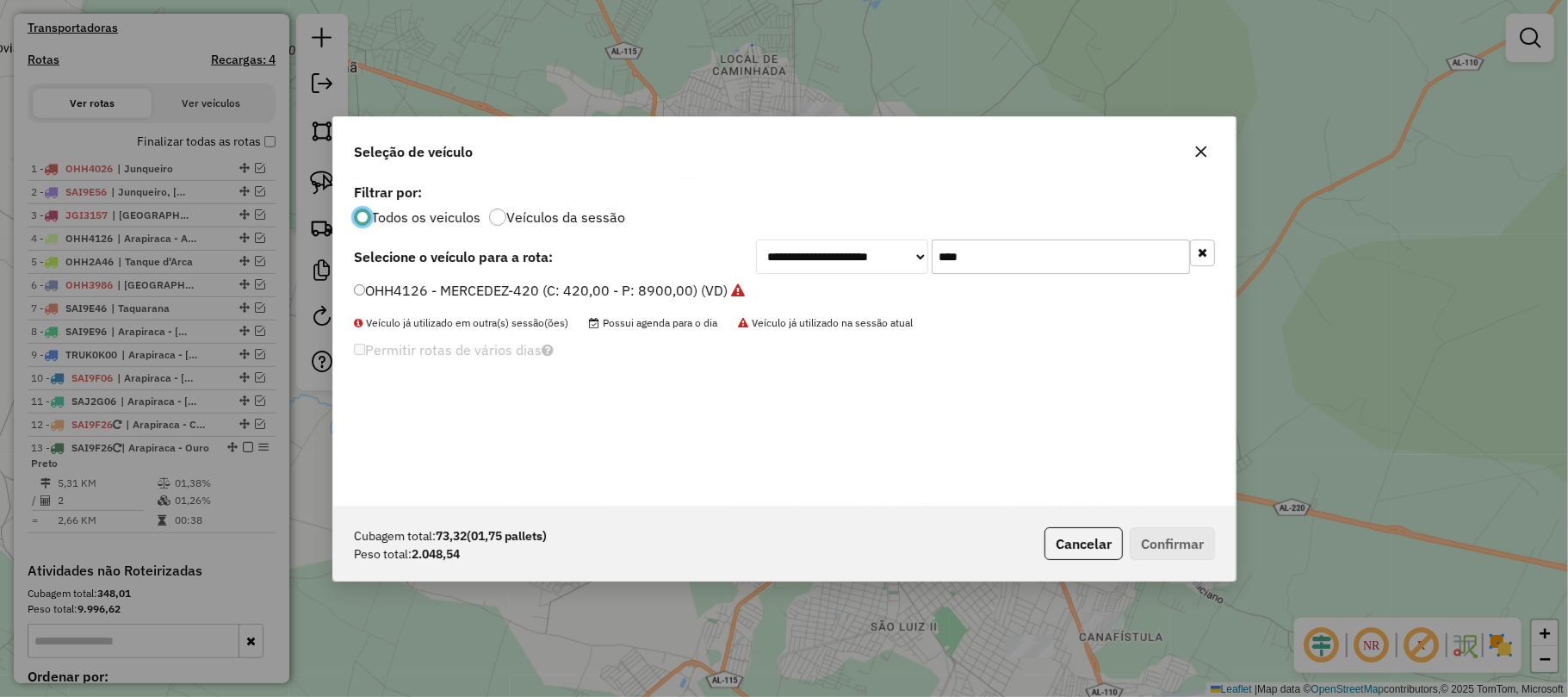
scroll to position [9, 5]
drag, startPoint x: 951, startPoint y: 259, endPoint x: 917, endPoint y: 259, distance: 34.0
click at [917, 259] on div "**********" at bounding box center [986, 256] width 459 height 35
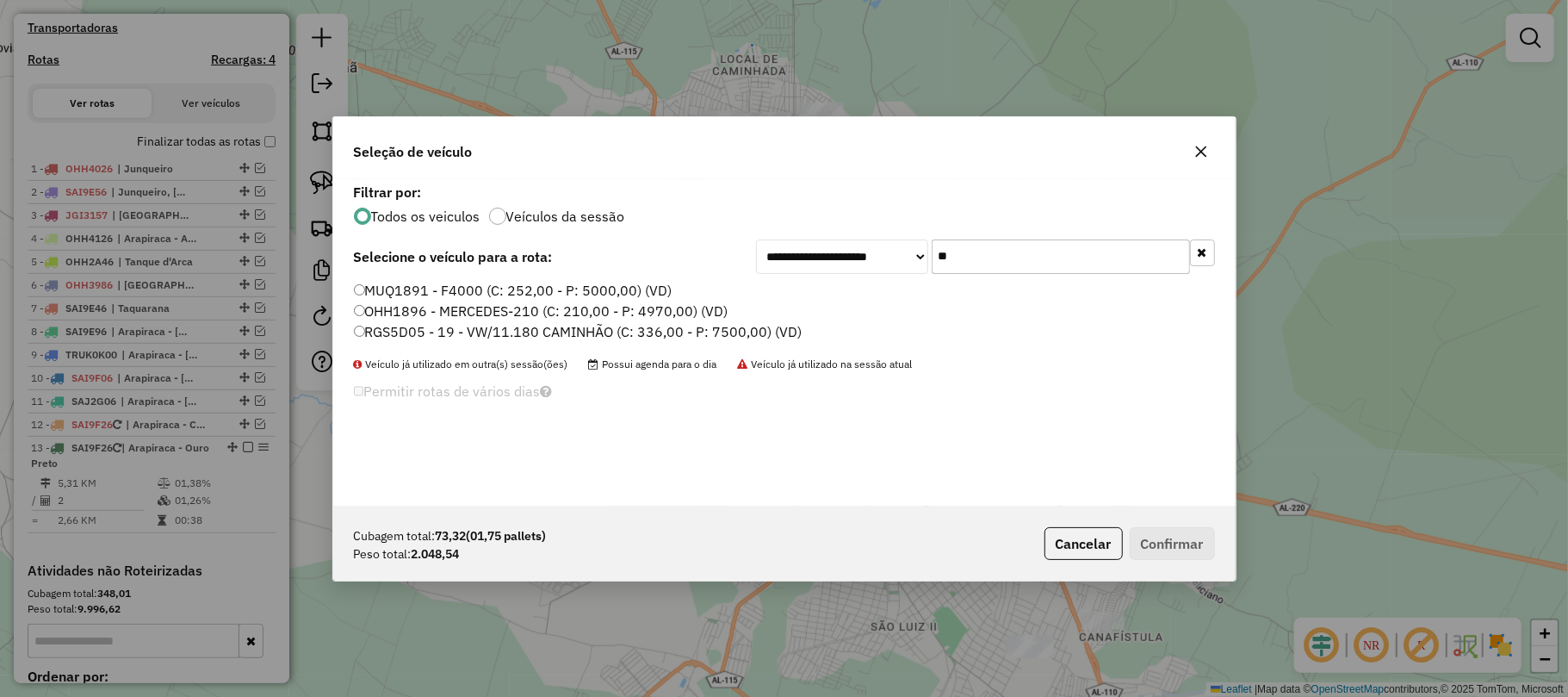
type input "**"
click at [465, 307] on label "OHH1896 - MERCEDES-210 (C: 210,00 - P: 4970,00) (VD)" at bounding box center [541, 311] width 375 height 21
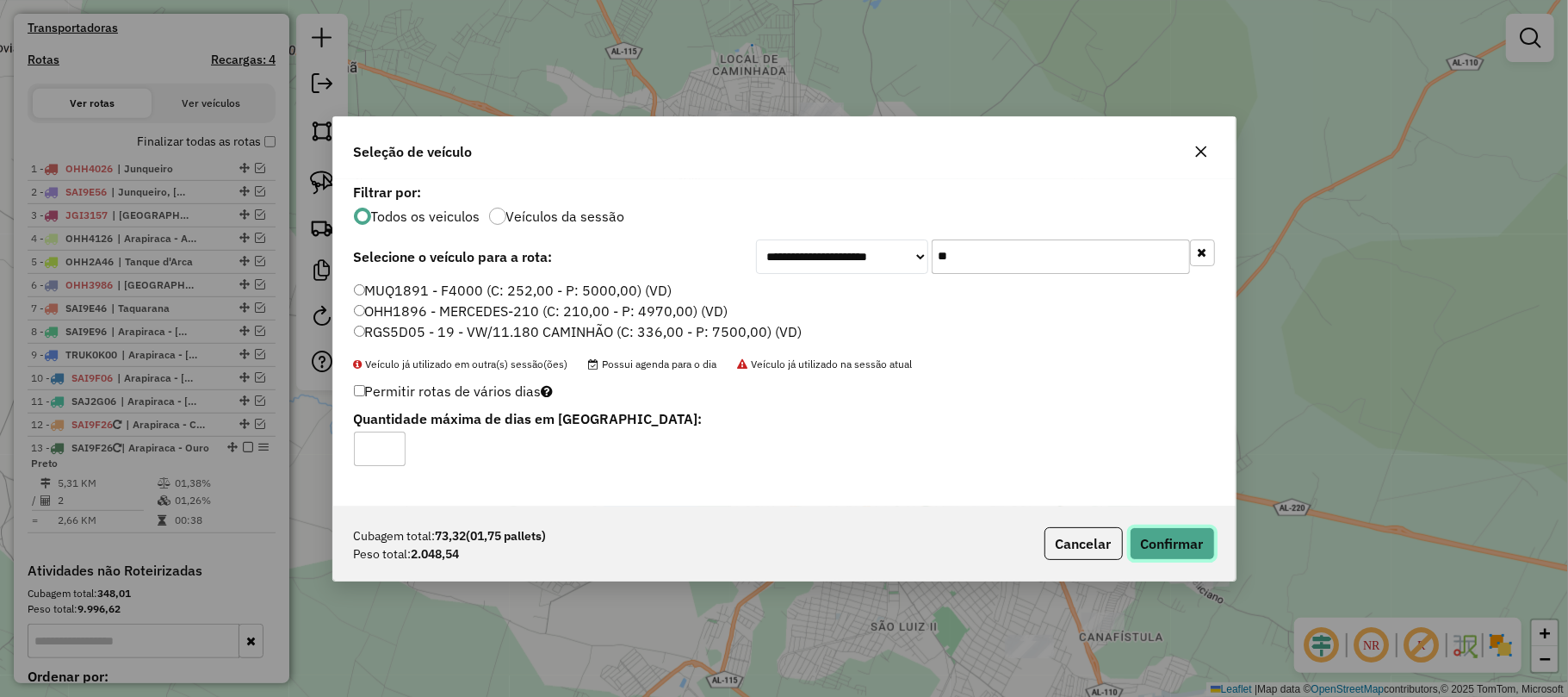
click at [1175, 539] on button "Confirmar" at bounding box center [1172, 543] width 86 height 33
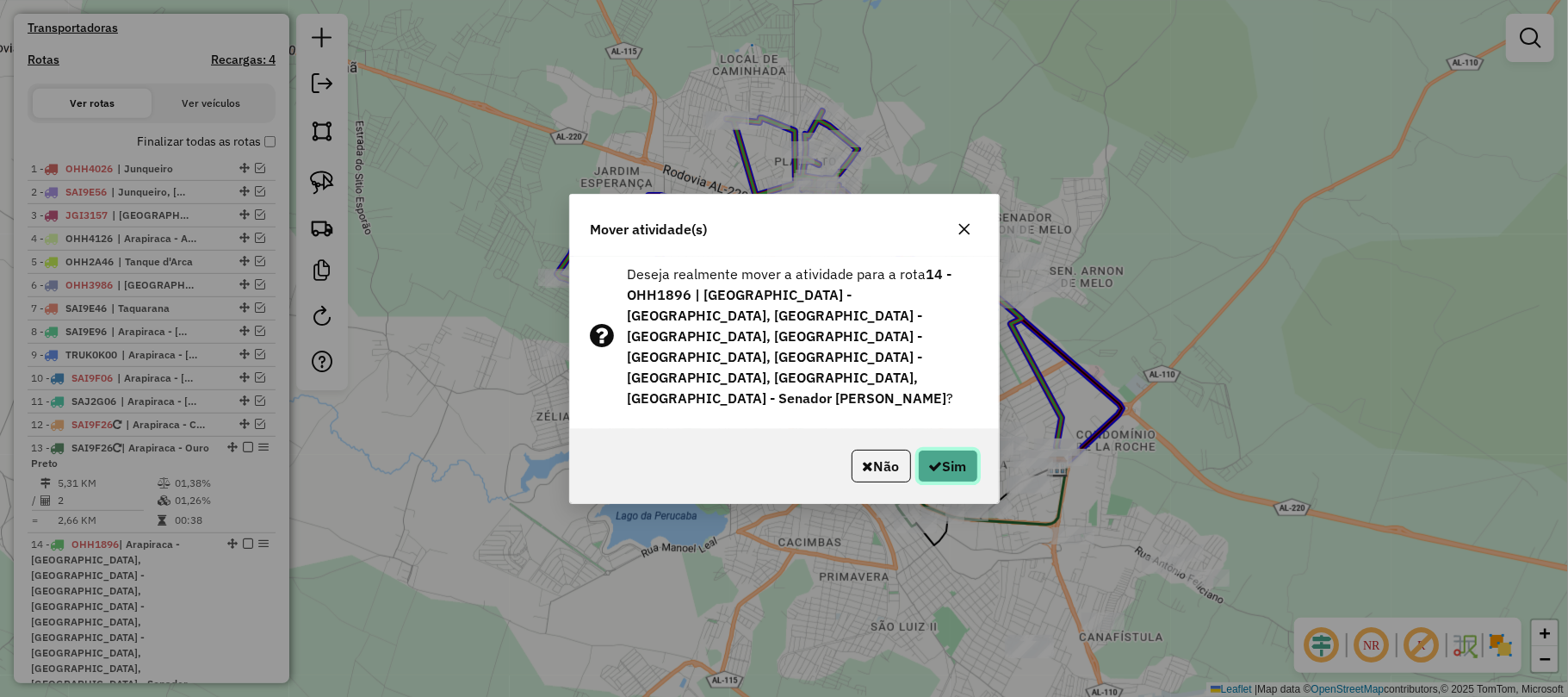
click at [957, 450] on button "Sim" at bounding box center [948, 466] width 61 height 33
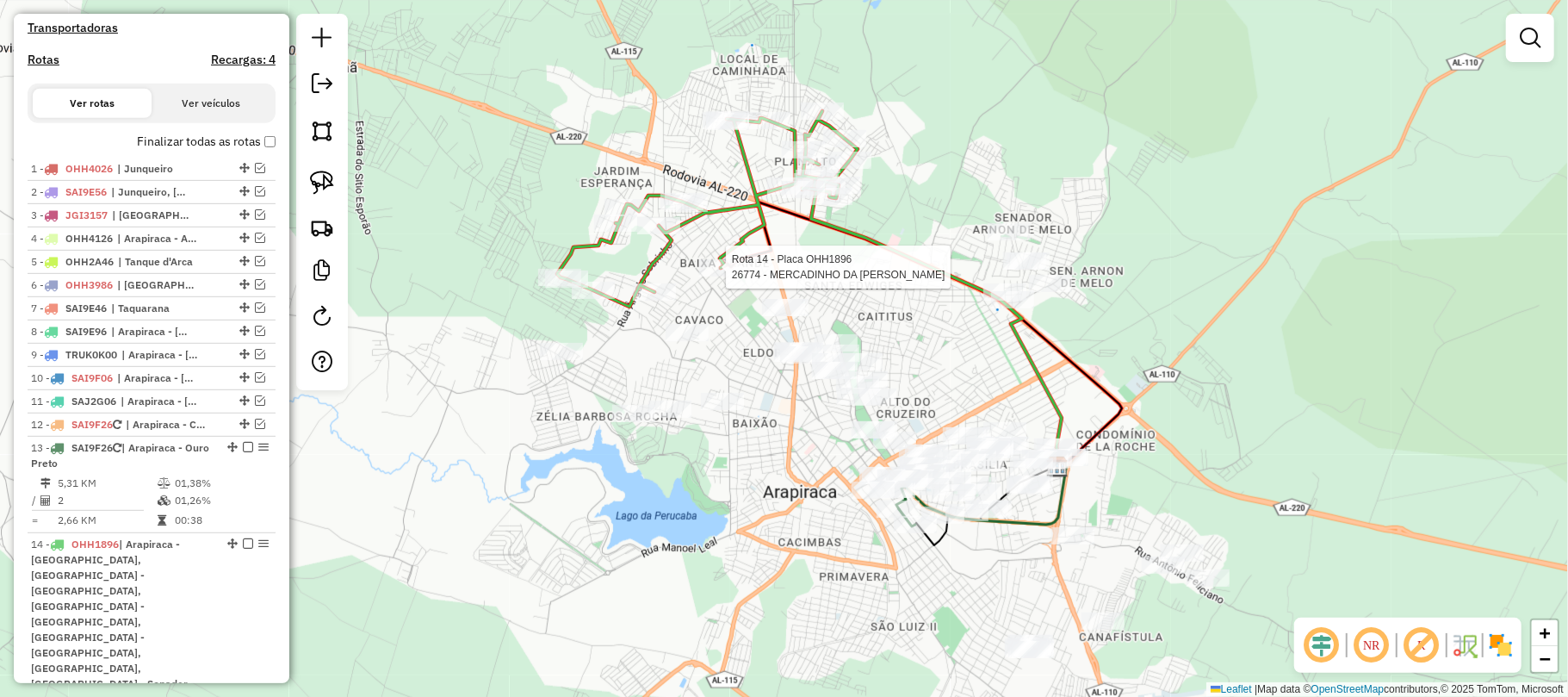
select select "**********"
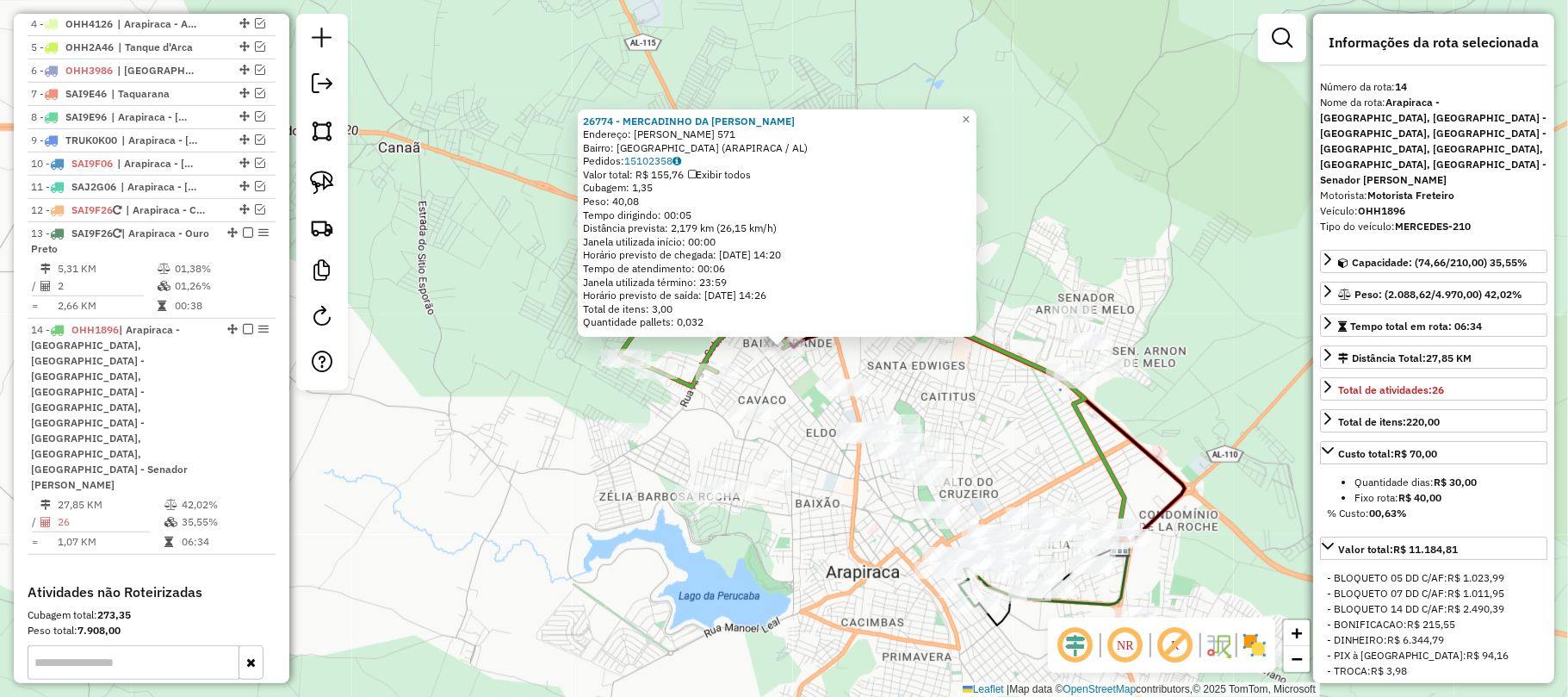
scroll to position [911, 0]
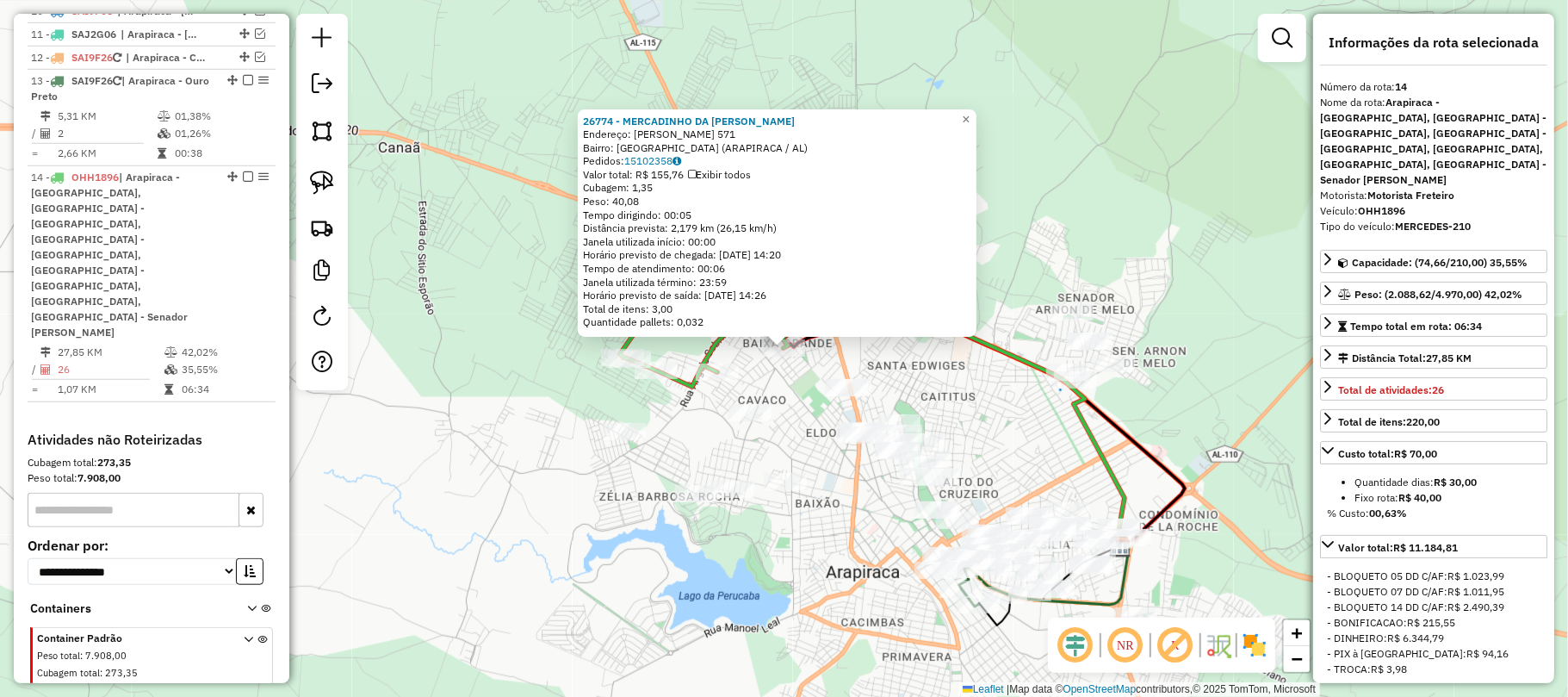
click at [996, 377] on div "26774 - MERCADINHO DA SELMA Endereço: FELIZARDO JONAS LEAL ARAUJO 571 Bairro: B…" at bounding box center [784, 348] width 1568 height 697
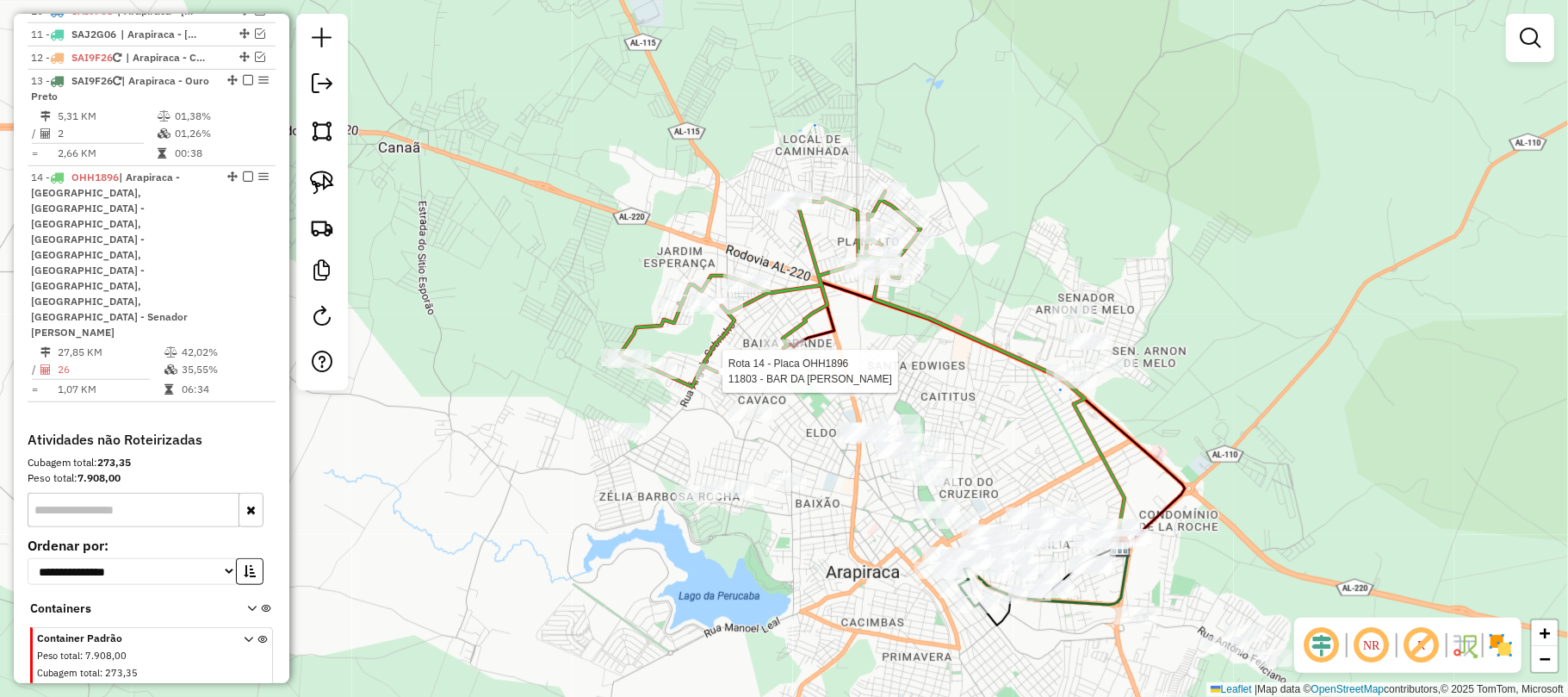
select select "**********"
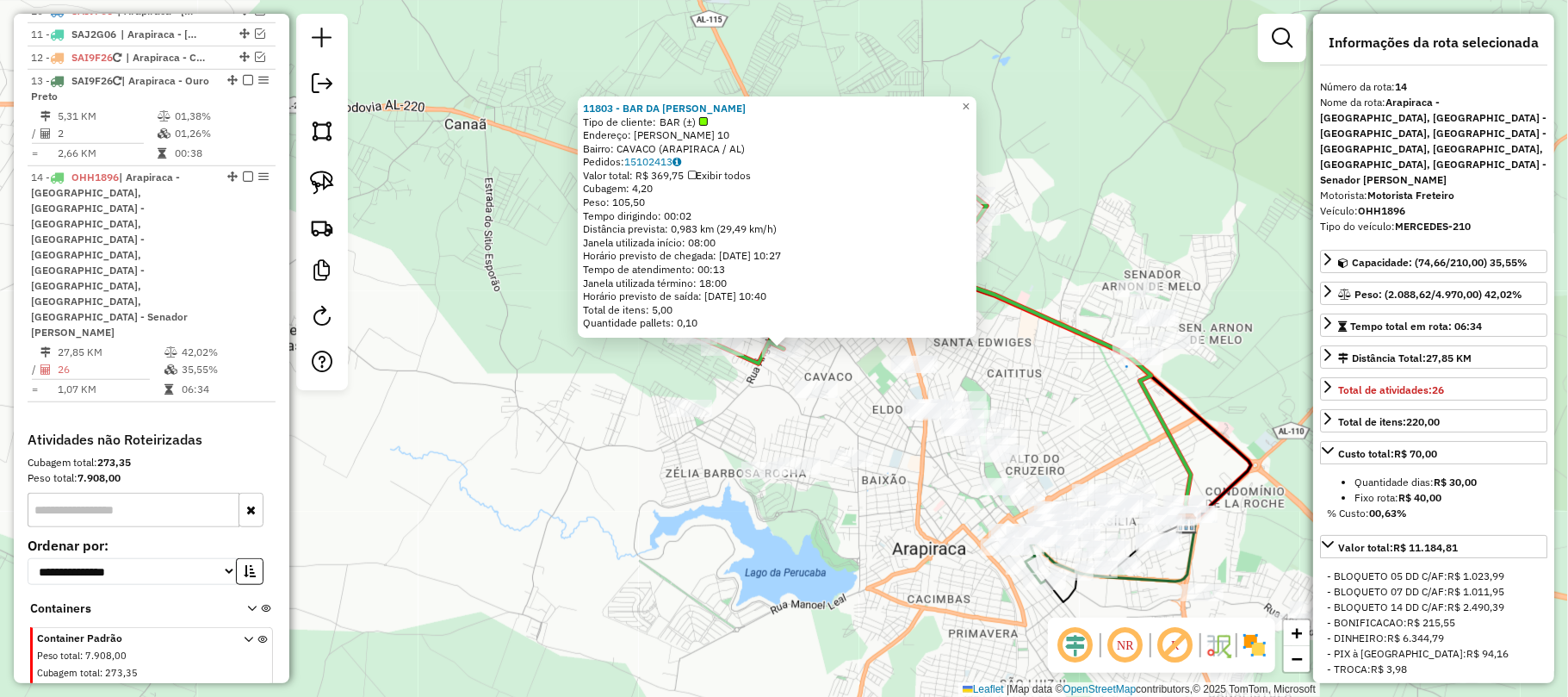
click at [1004, 361] on div "11803 - BAR DA LUCIENE Tipo de cliente: BAR (±) Endereço: MANOEL PEDRO DA SILVA…" at bounding box center [784, 348] width 1568 height 697
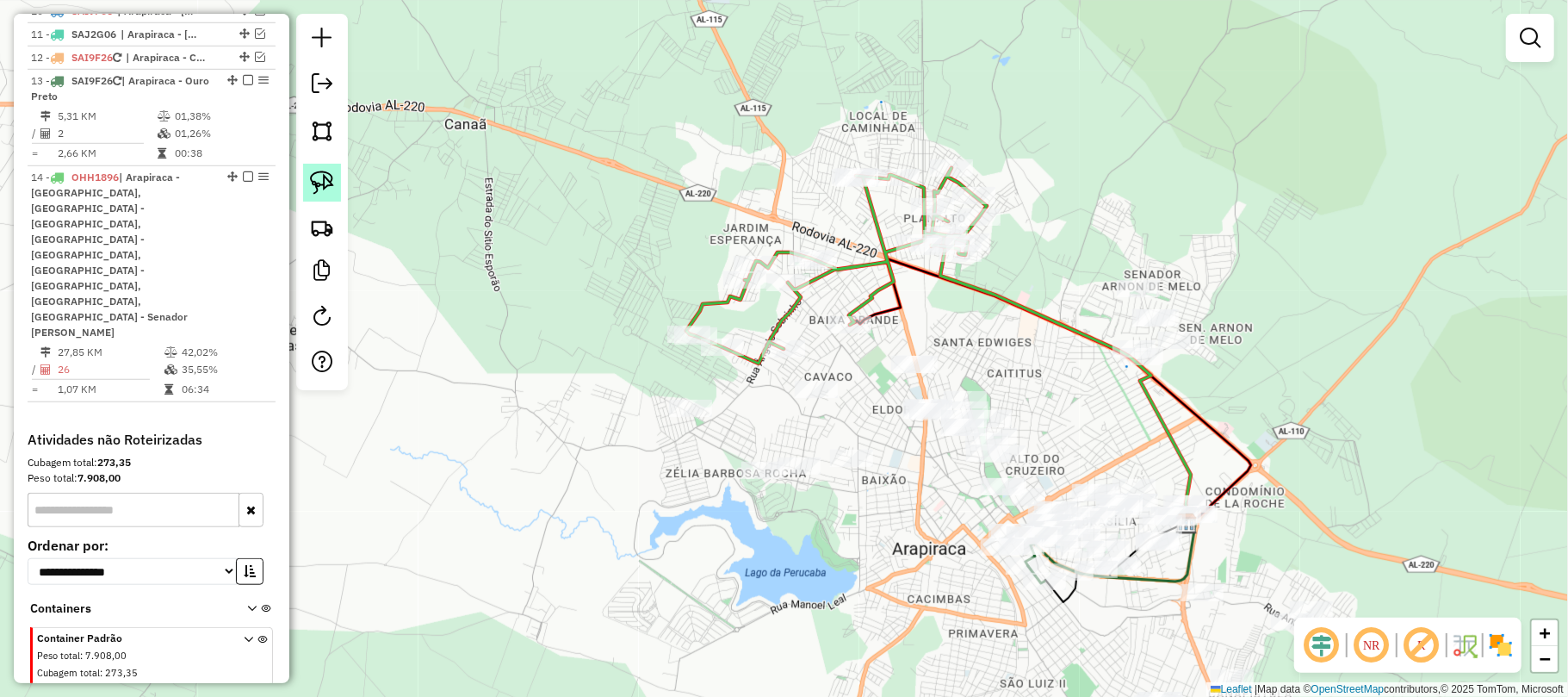
click at [322, 170] on link at bounding box center [322, 182] width 37 height 37
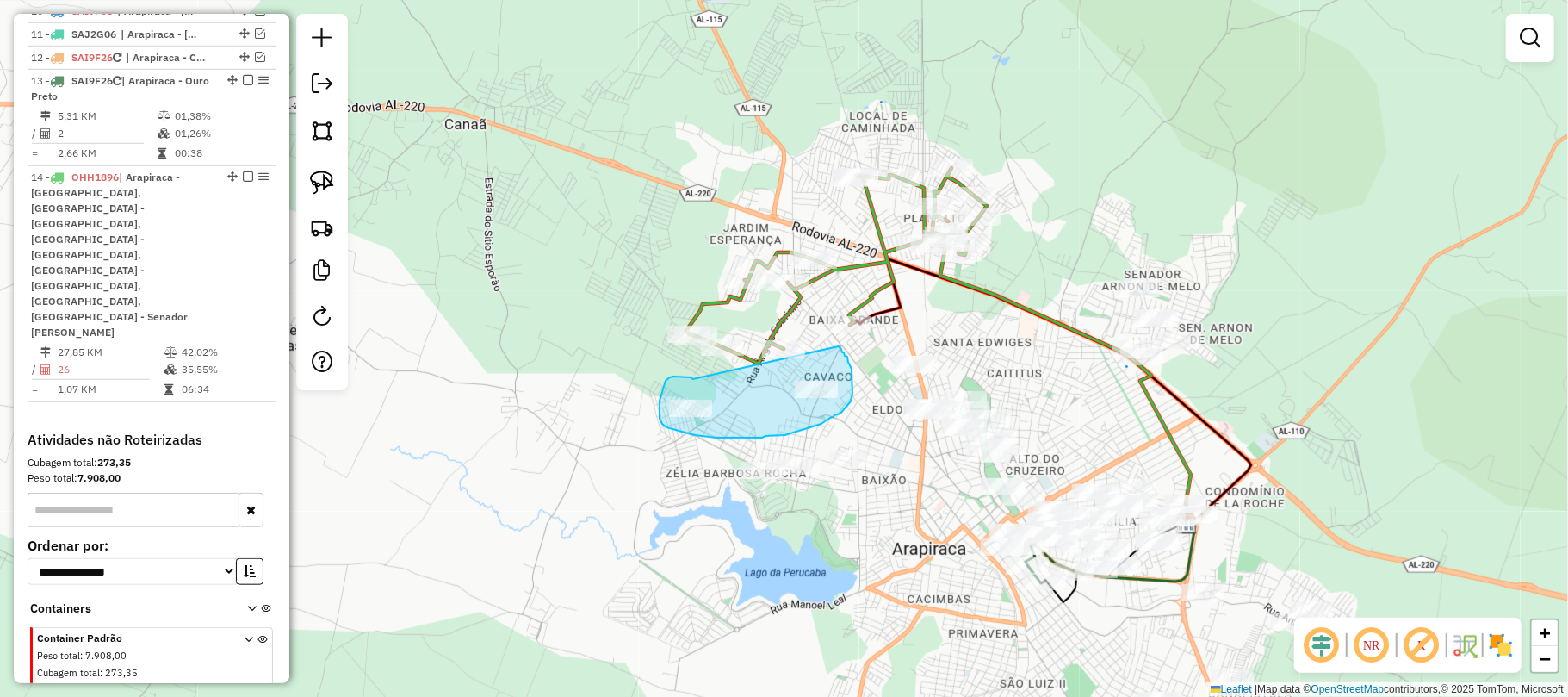
drag, startPoint x: 690, startPoint y: 378, endPoint x: 838, endPoint y: 345, distance: 151.6
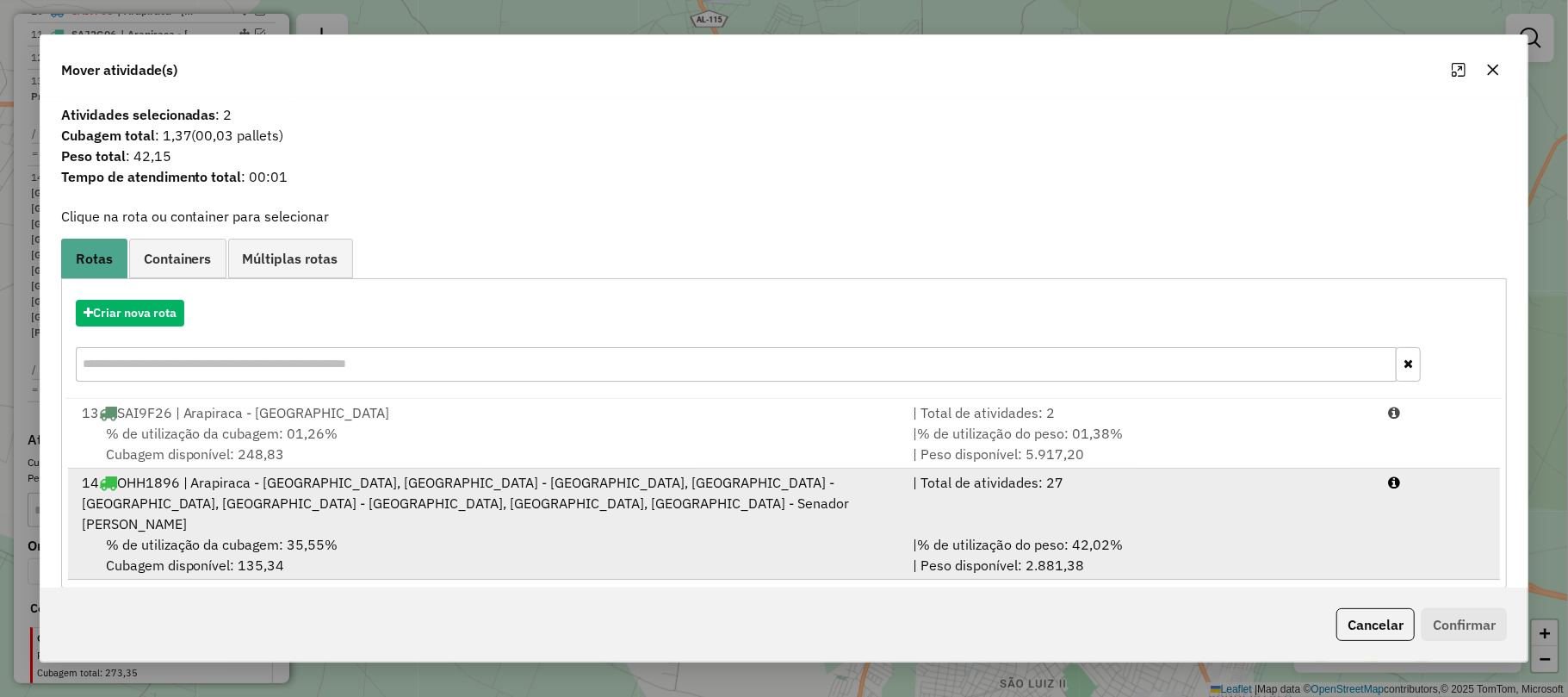
drag, startPoint x: 309, startPoint y: 511, endPoint x: 559, endPoint y: 513, distance: 250.0
click at [311, 513] on div "14 OHH1896 | Arapiraca - Bom Sucesso, Arapiraca - Cavaco, Arapiraca - Jardim Es…" at bounding box center [487, 503] width 831 height 62
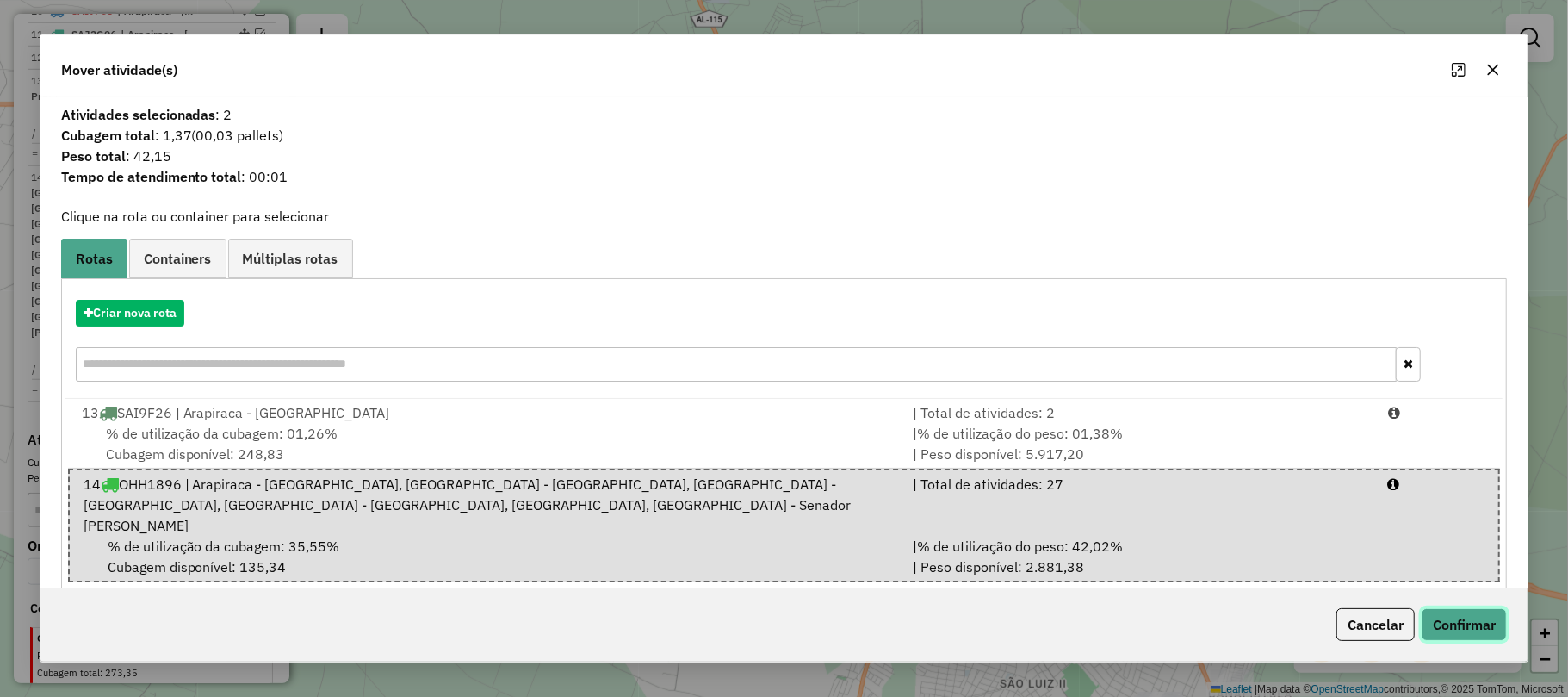
drag, startPoint x: 1460, startPoint y: 620, endPoint x: 1448, endPoint y: 618, distance: 12.2
click at [1464, 618] on button "Confirmar" at bounding box center [1465, 625] width 86 height 33
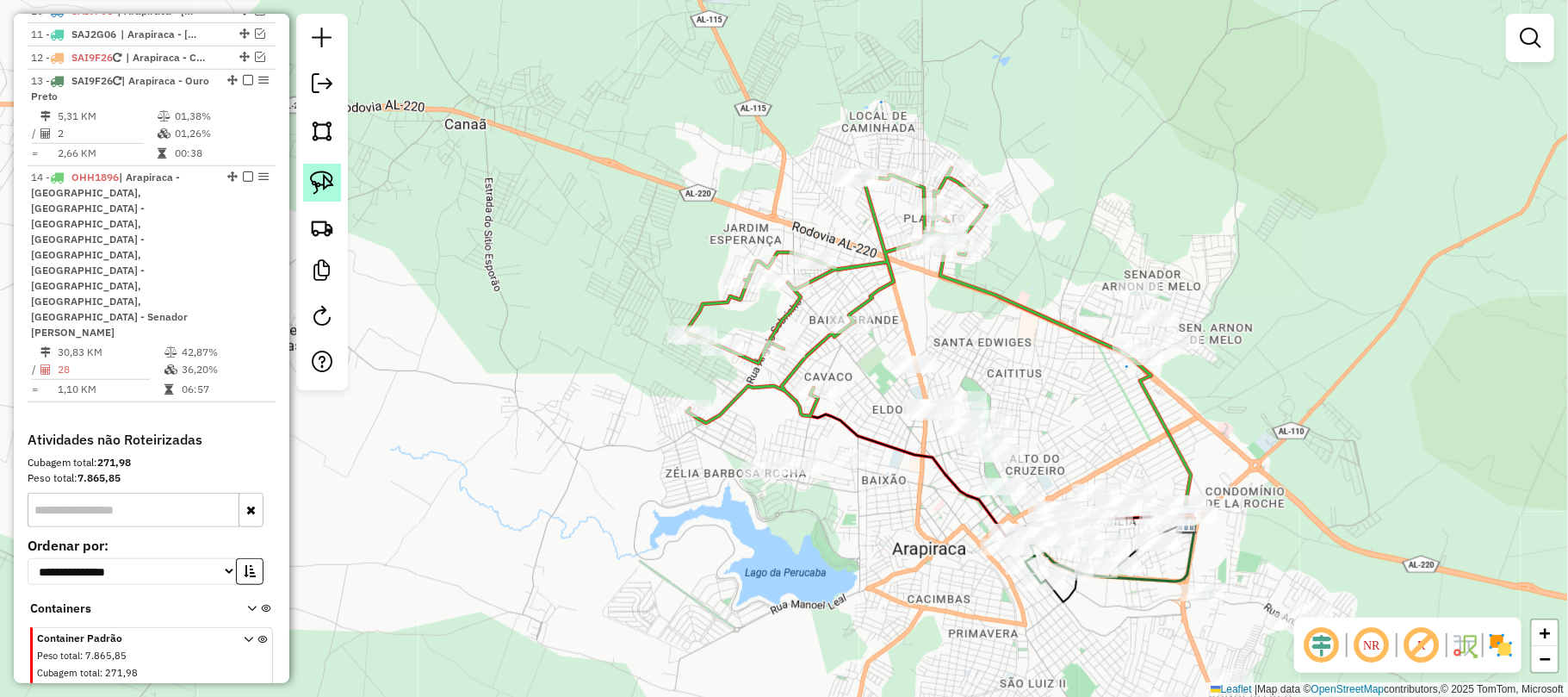
click at [318, 173] on img at bounding box center [322, 182] width 24 height 24
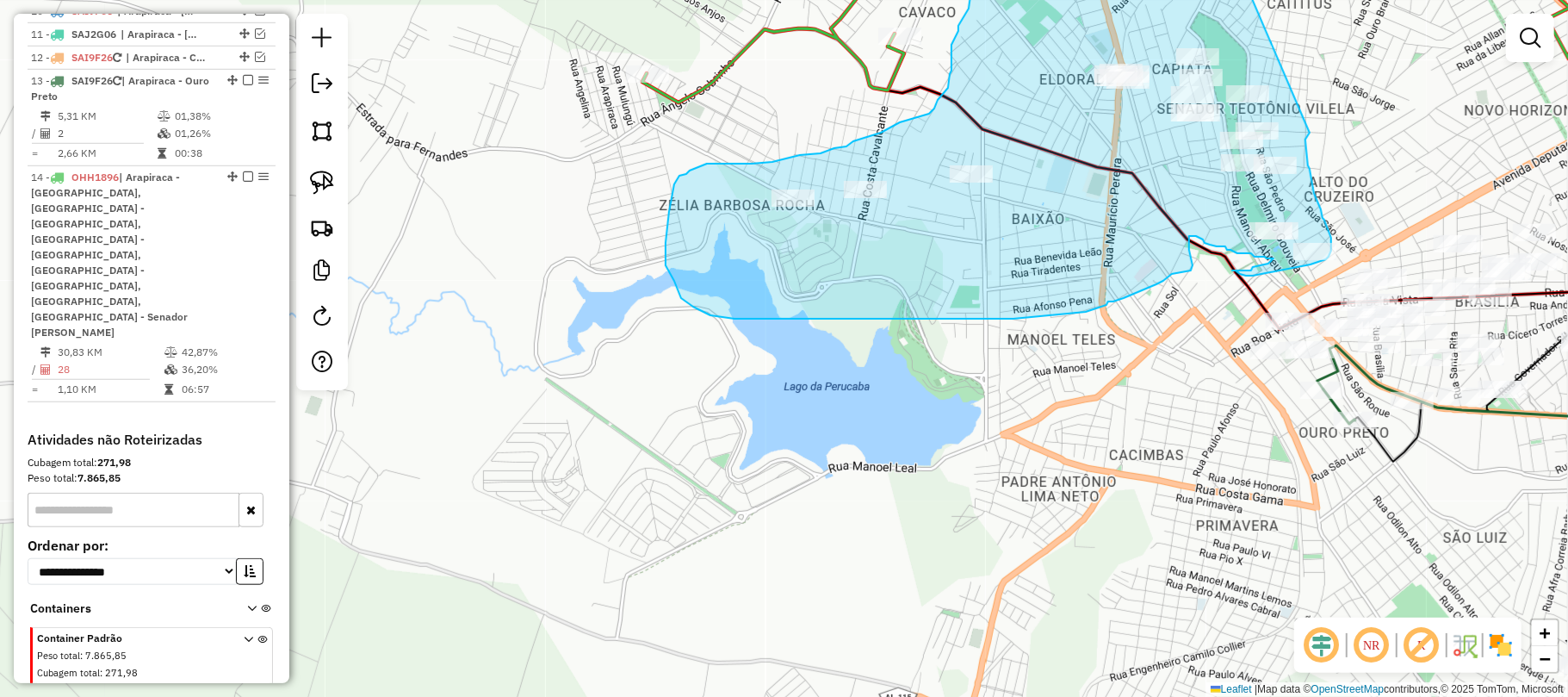
drag, startPoint x: 952, startPoint y: 333, endPoint x: 1309, endPoint y: 133, distance: 409.2
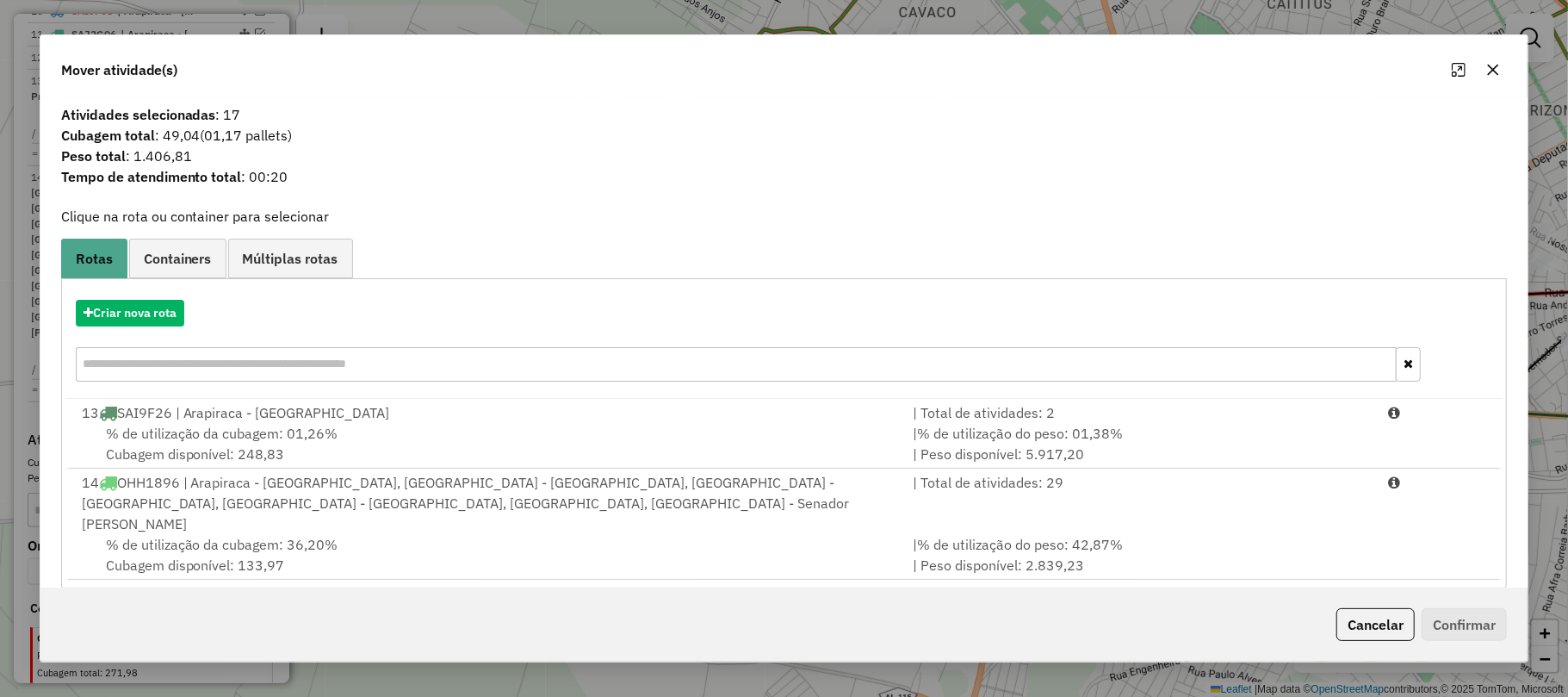
click at [1497, 71] on icon "button" at bounding box center [1492, 69] width 13 height 13
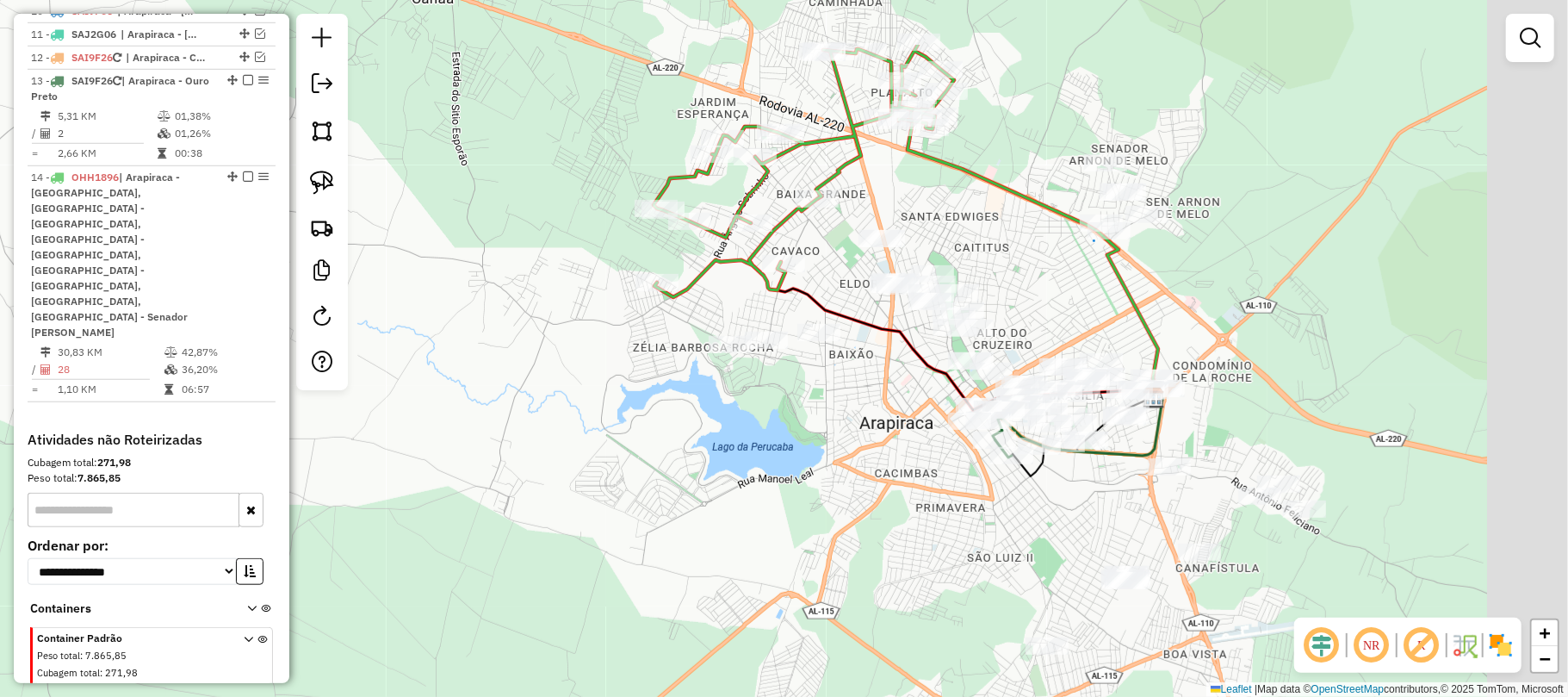
drag, startPoint x: 979, startPoint y: 317, endPoint x: 931, endPoint y: 435, distance: 127.4
click at [896, 452] on div "Janela de atendimento Grade de atendimento Capacidade Transportadoras Veículos …" at bounding box center [784, 348] width 1568 height 697
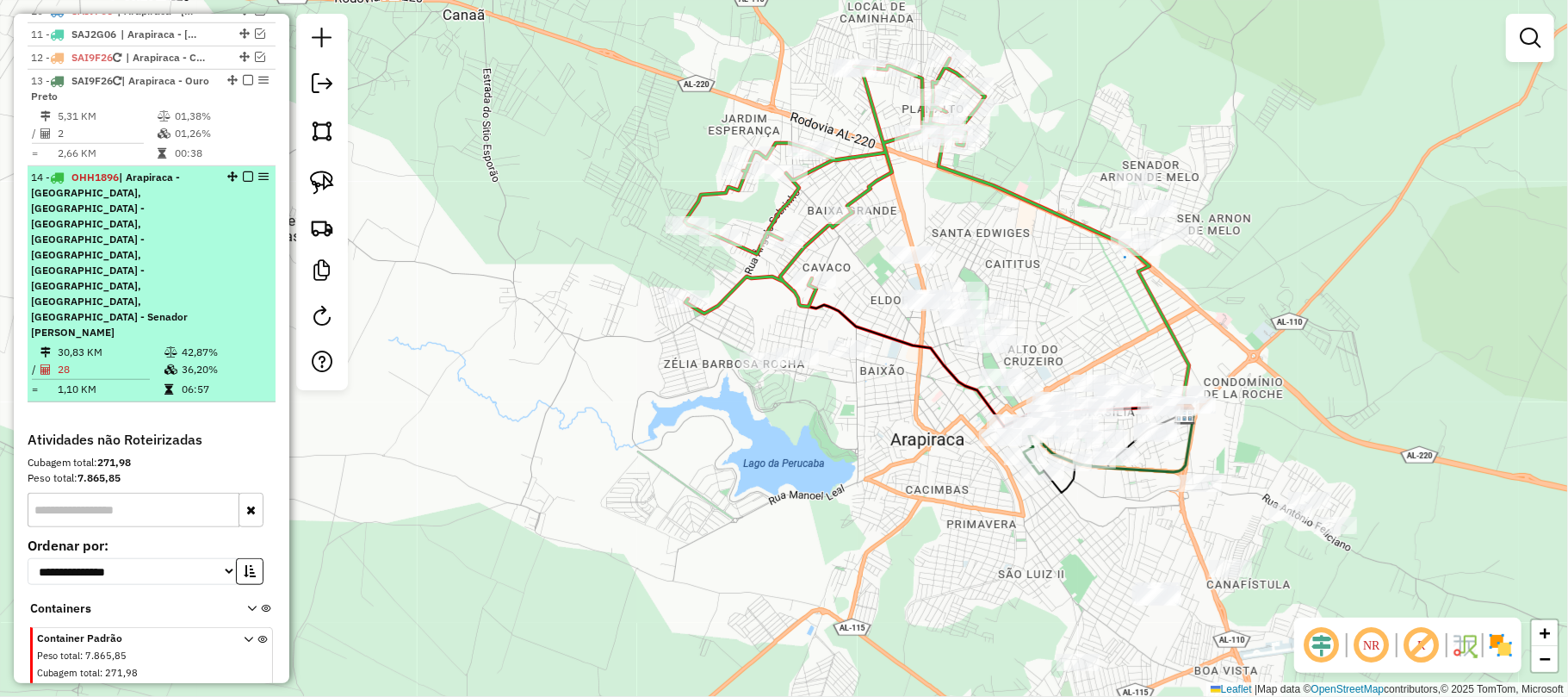
click at [243, 182] on em at bounding box center [248, 177] width 11 height 11
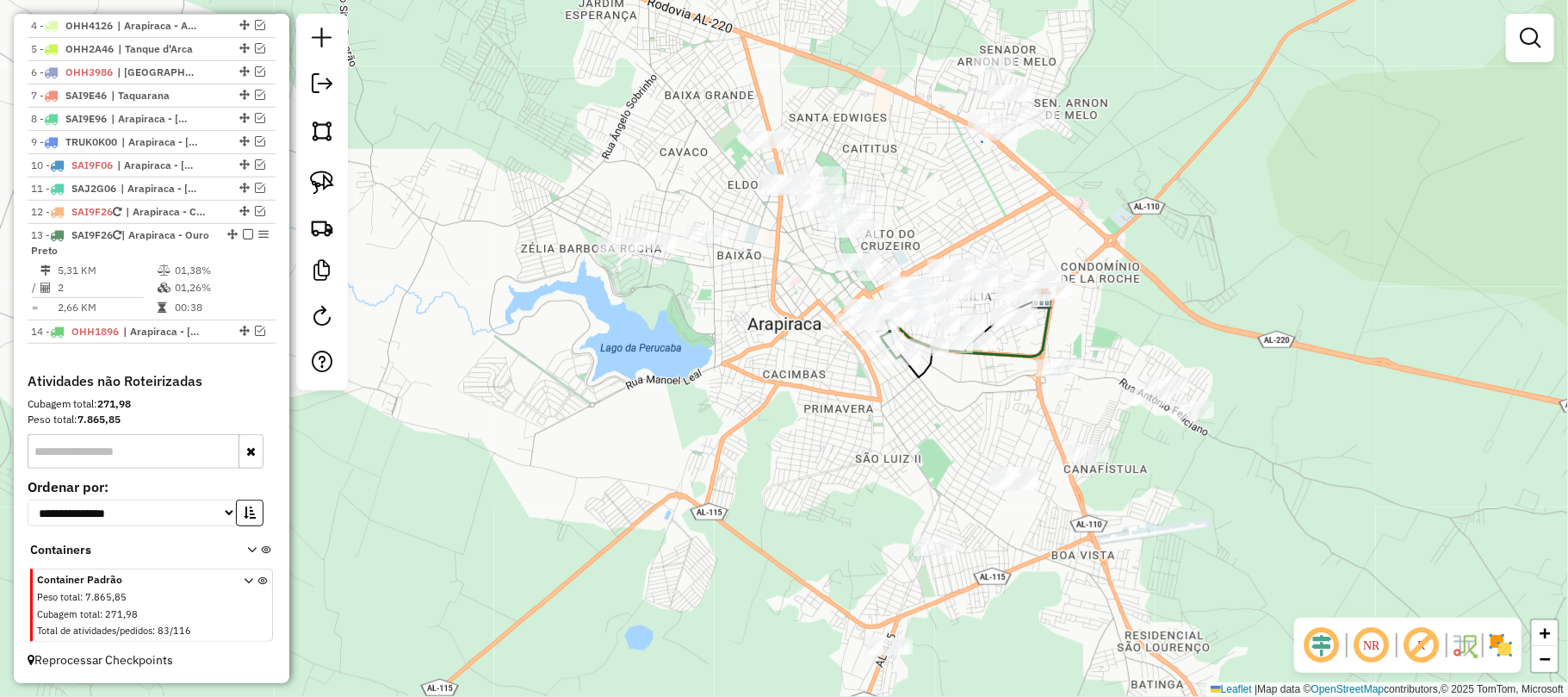
drag, startPoint x: 1088, startPoint y: 281, endPoint x: 955, endPoint y: 187, distance: 162.9
click at [927, 146] on div "Janela de atendimento Grade de atendimento Capacidade Transportadoras Veículos …" at bounding box center [784, 348] width 1568 height 697
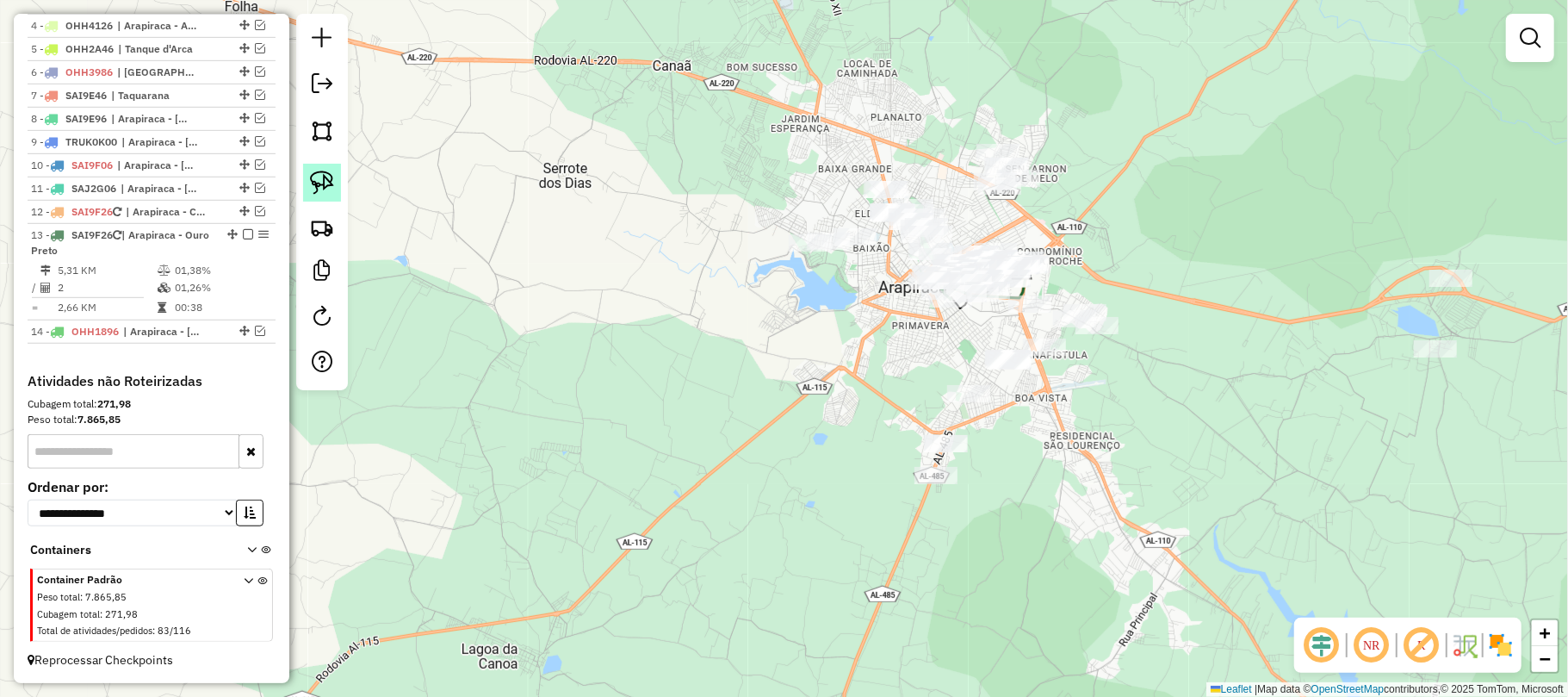
click at [318, 181] on img at bounding box center [322, 182] width 24 height 24
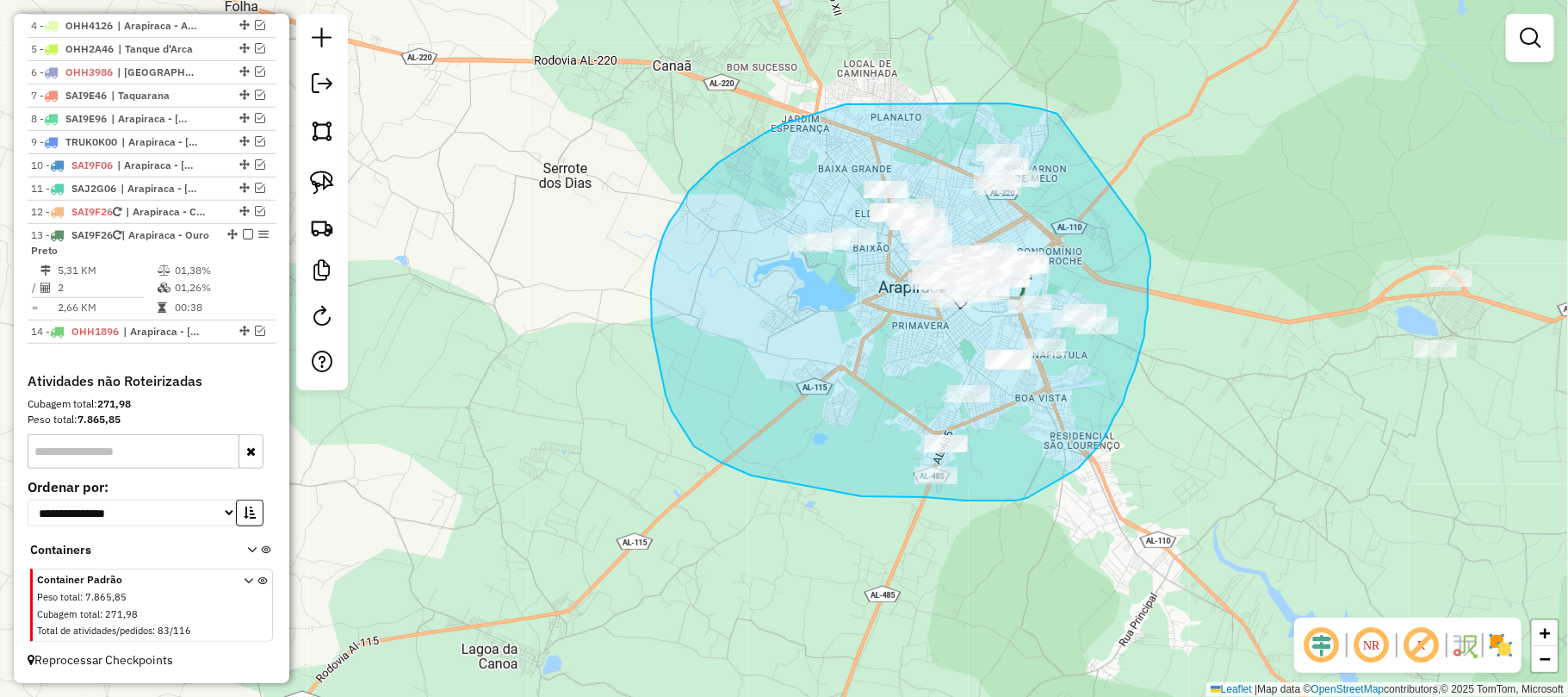
drag, startPoint x: 1007, startPoint y: 104, endPoint x: 1144, endPoint y: 233, distance: 188.2
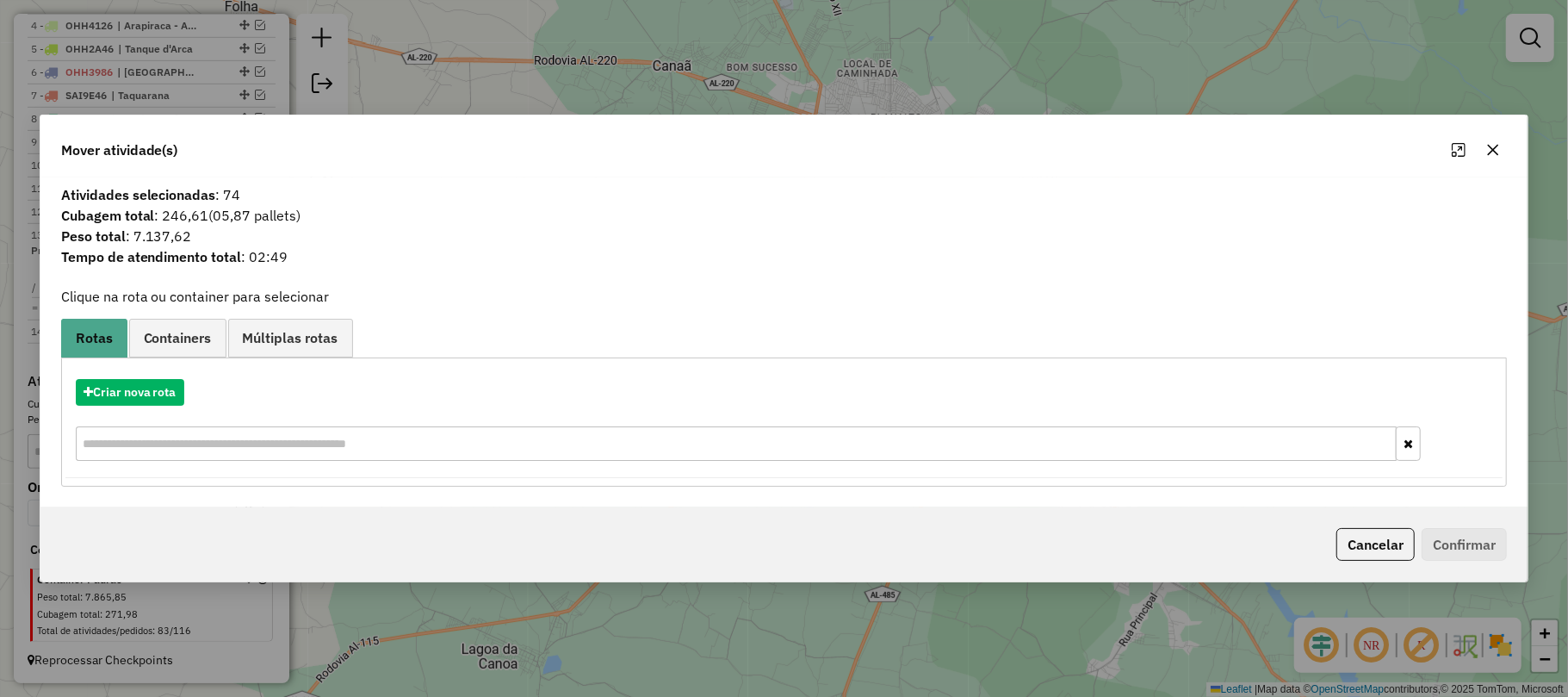
click at [1497, 149] on icon "button" at bounding box center [1492, 149] width 13 height 13
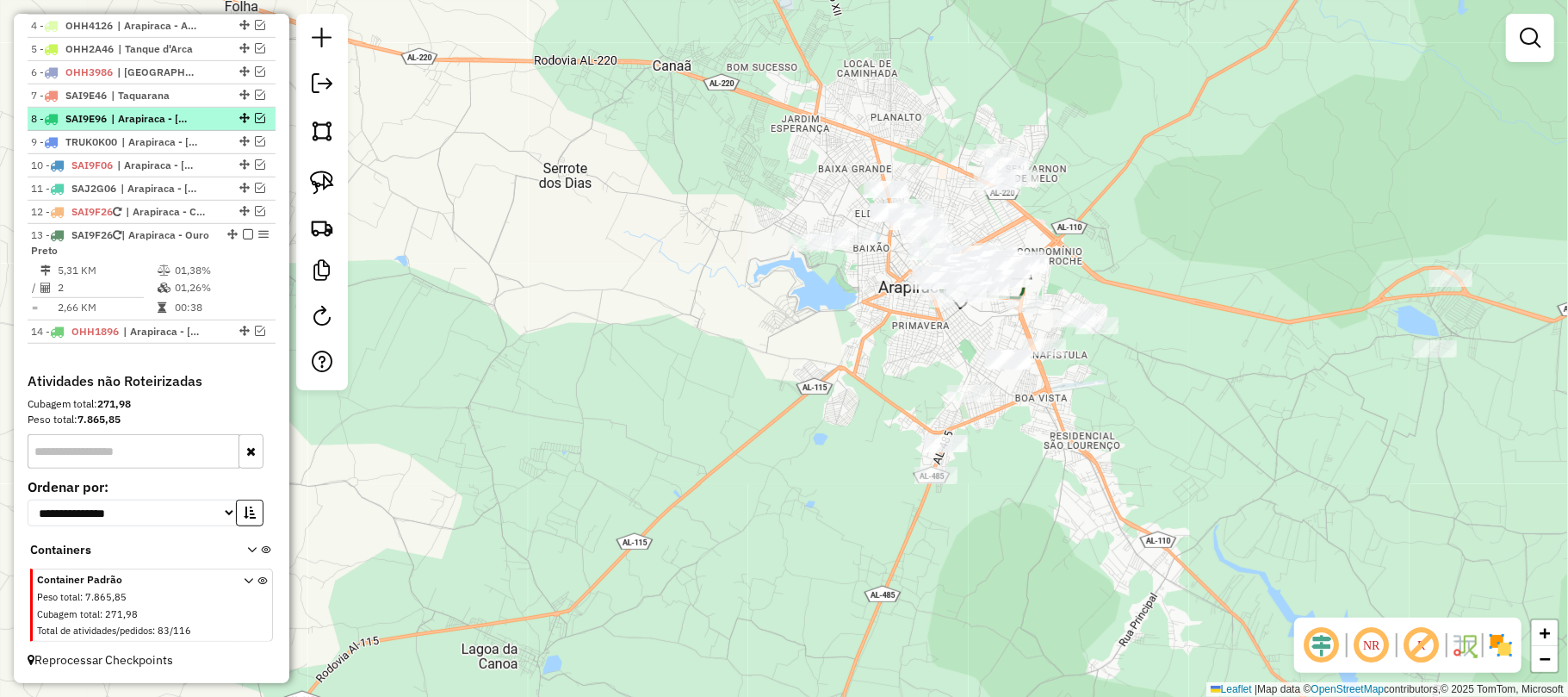
scroll to position [661, 0]
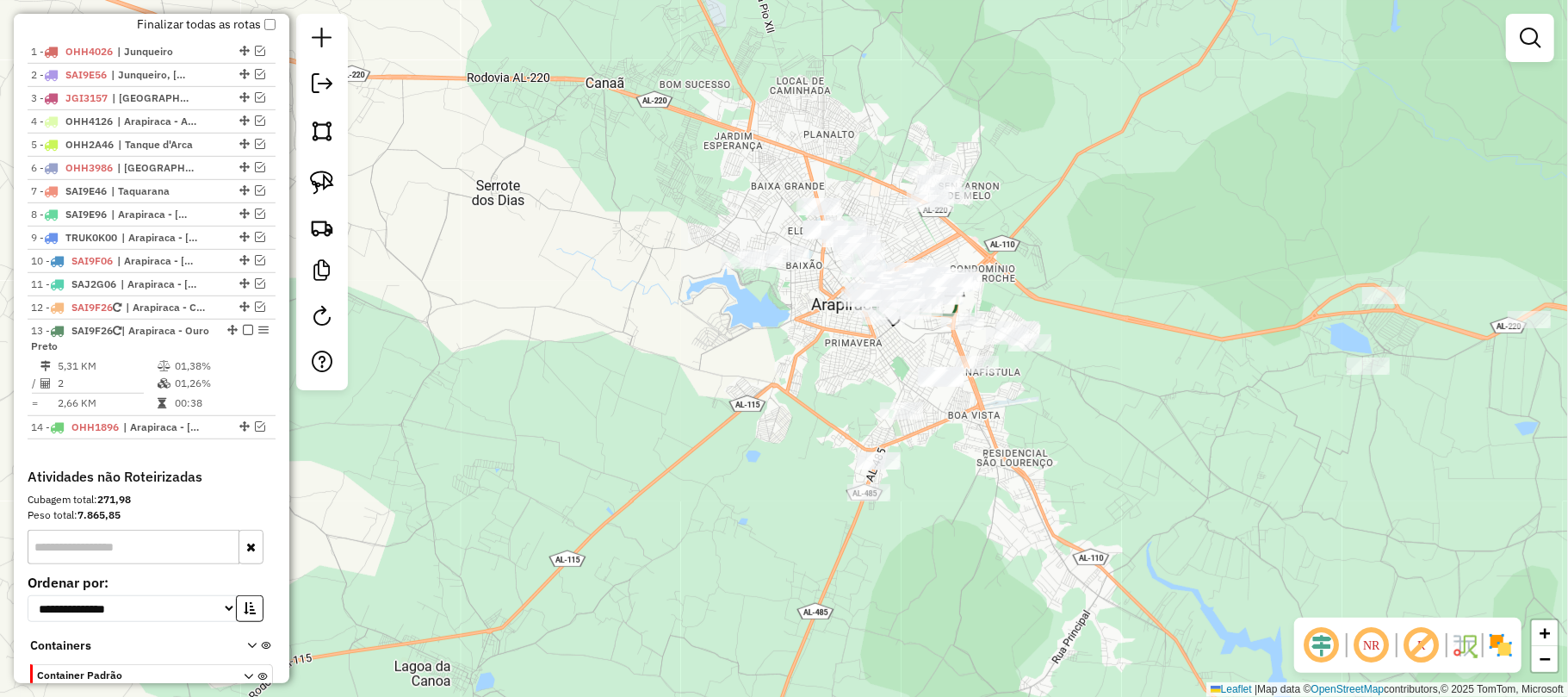
drag, startPoint x: 975, startPoint y: 332, endPoint x: 907, endPoint y: 349, distance: 70.1
click at [907, 349] on div "Janela de atendimento Grade de atendimento Capacidade Transportadoras Veículos …" at bounding box center [784, 348] width 1568 height 697
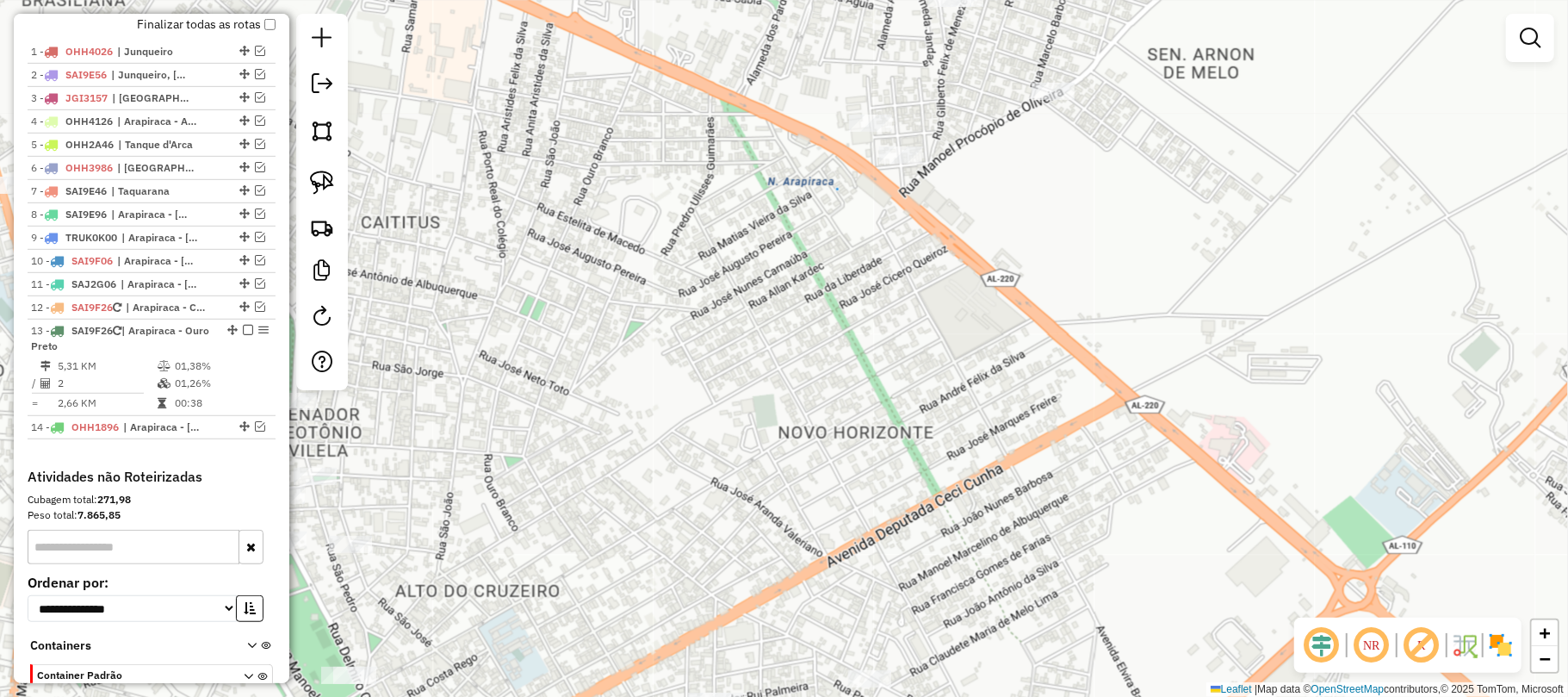
drag, startPoint x: 985, startPoint y: 160, endPoint x: 1021, endPoint y: 286, distance: 131.0
click at [1021, 286] on div "Janela de atendimento Grade de atendimento Capacidade Transportadoras Veículos …" at bounding box center [784, 348] width 1568 height 697
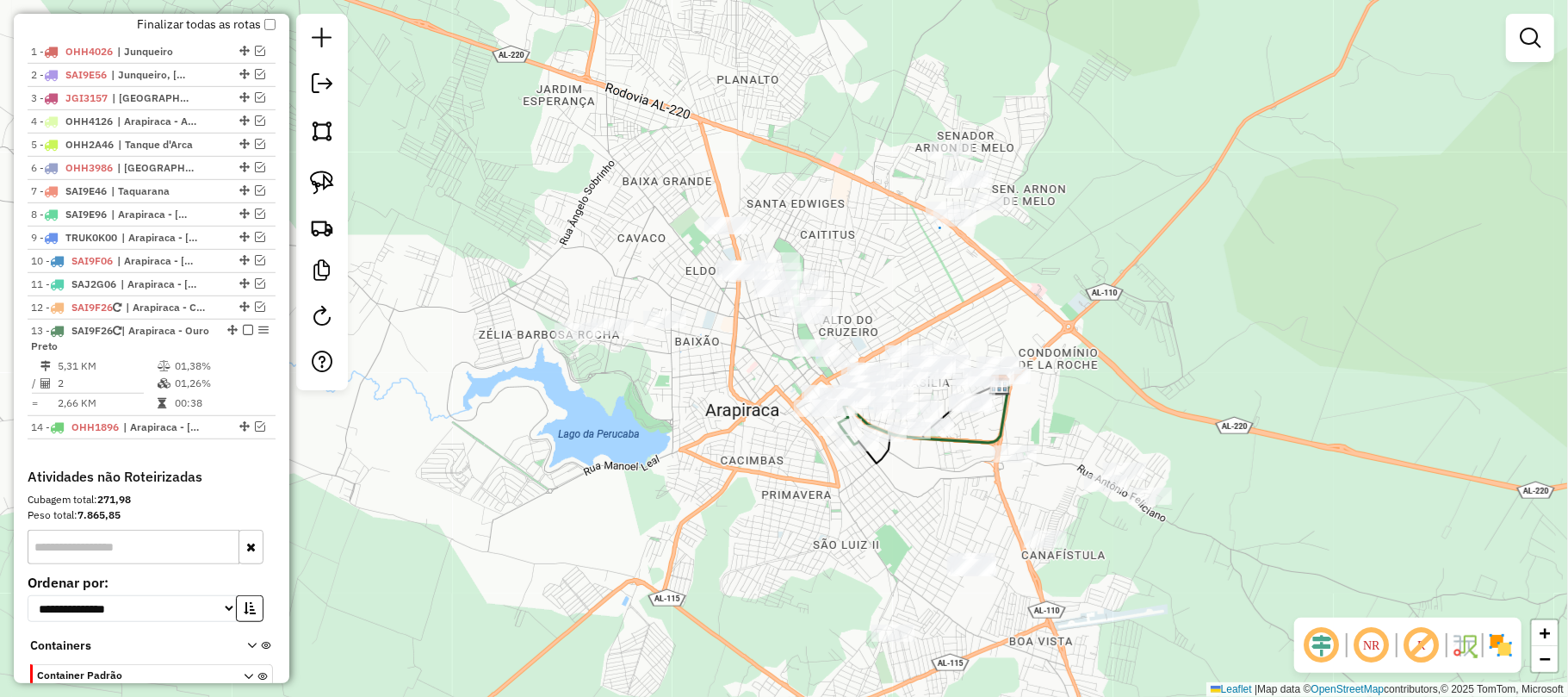
drag, startPoint x: 322, startPoint y: 181, endPoint x: 421, endPoint y: 191, distance: 99.5
click at [326, 180] on img at bounding box center [322, 182] width 24 height 24
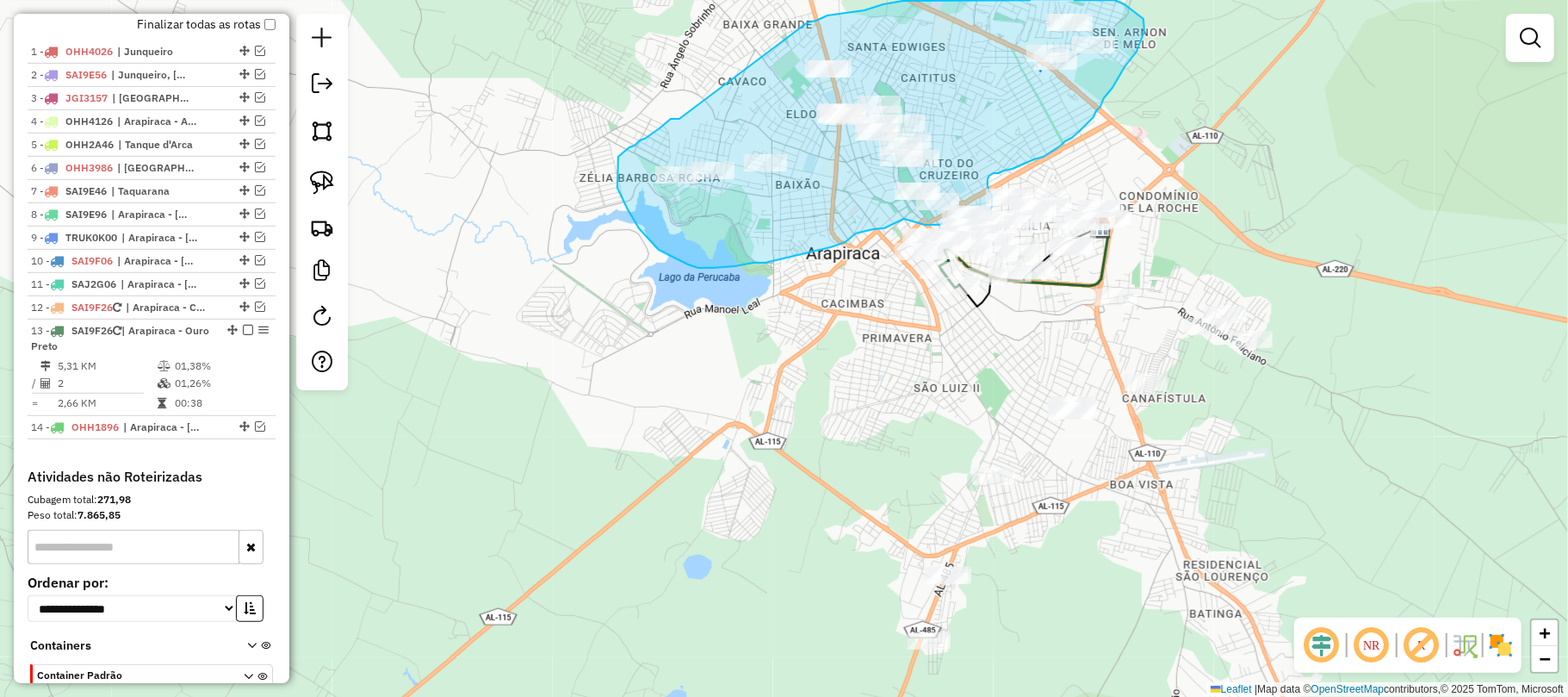
drag, startPoint x: 409, startPoint y: 256, endPoint x: 807, endPoint y: 22, distance: 461.7
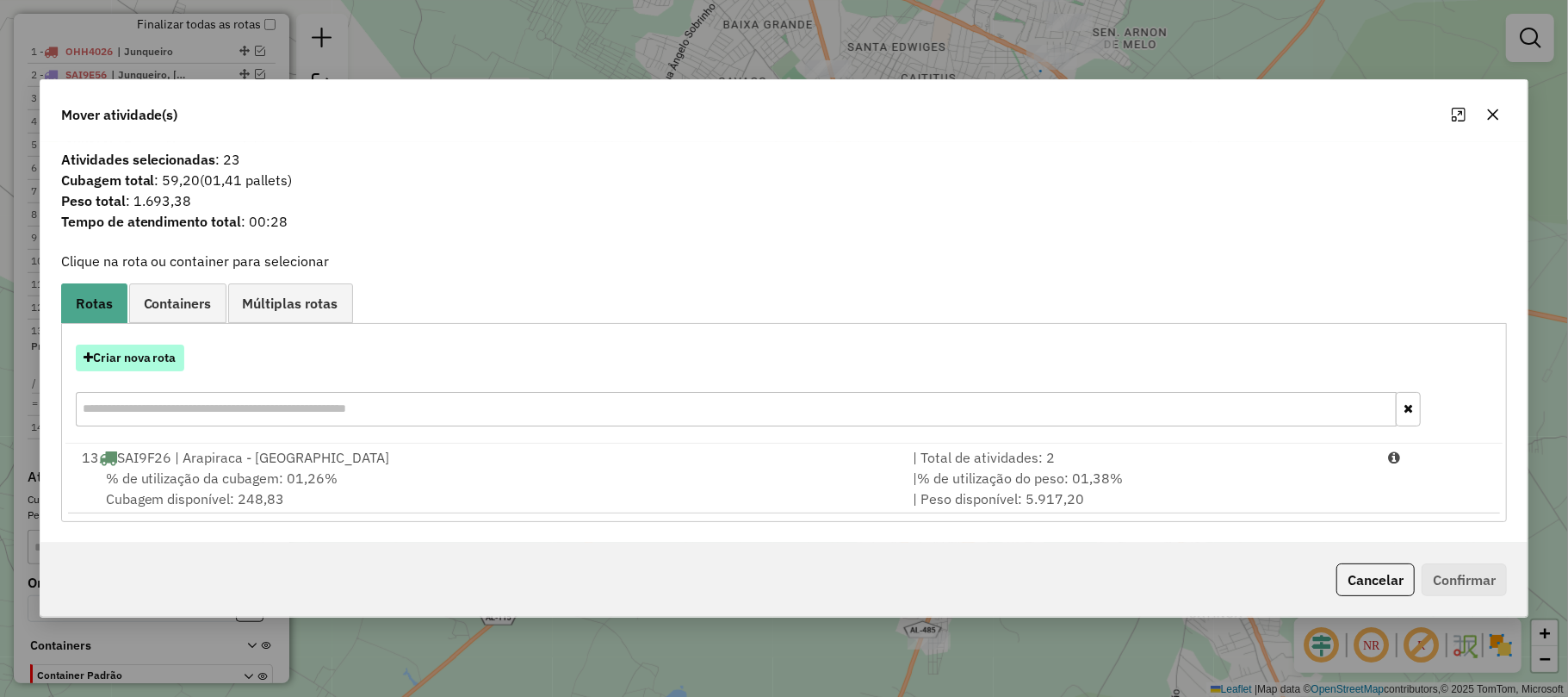
click at [148, 353] on button "Criar nova rota" at bounding box center [130, 358] width 109 height 27
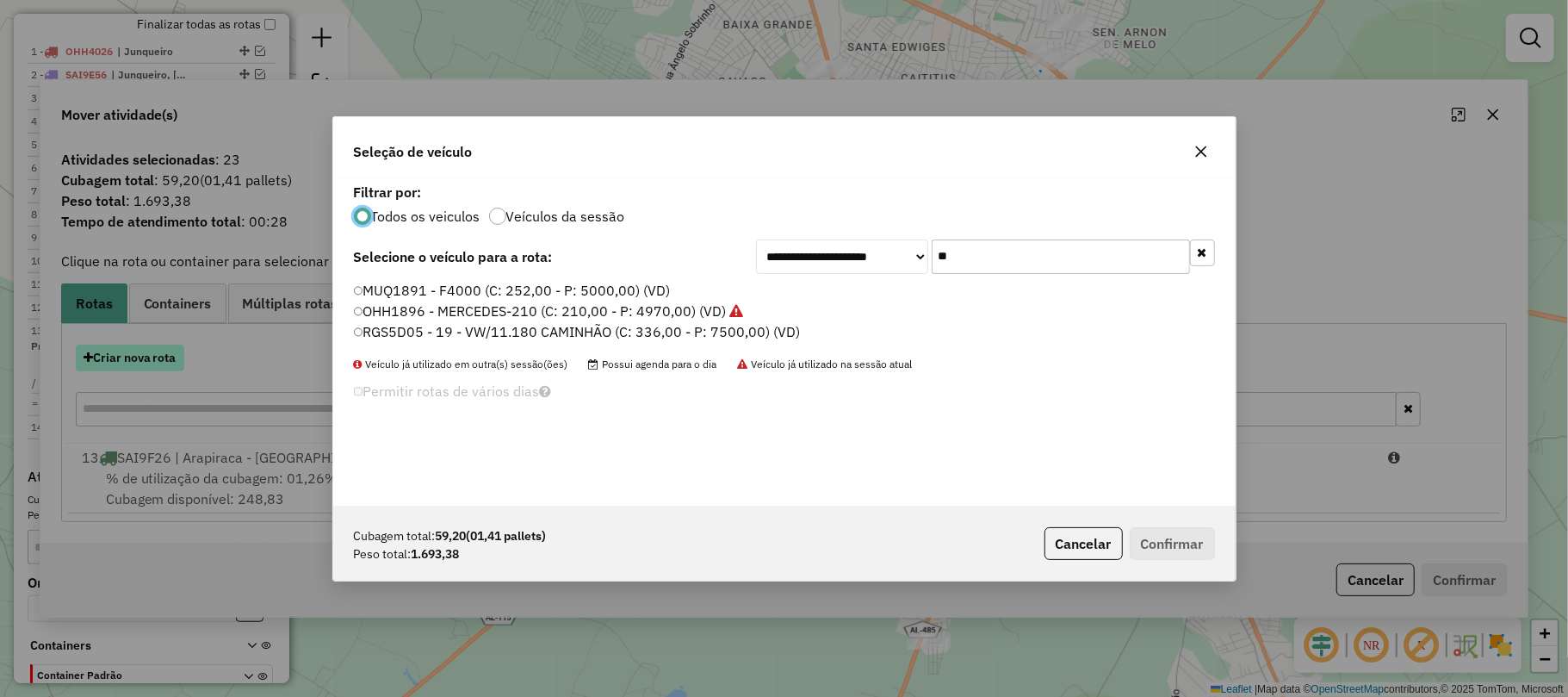
scroll to position [9, 5]
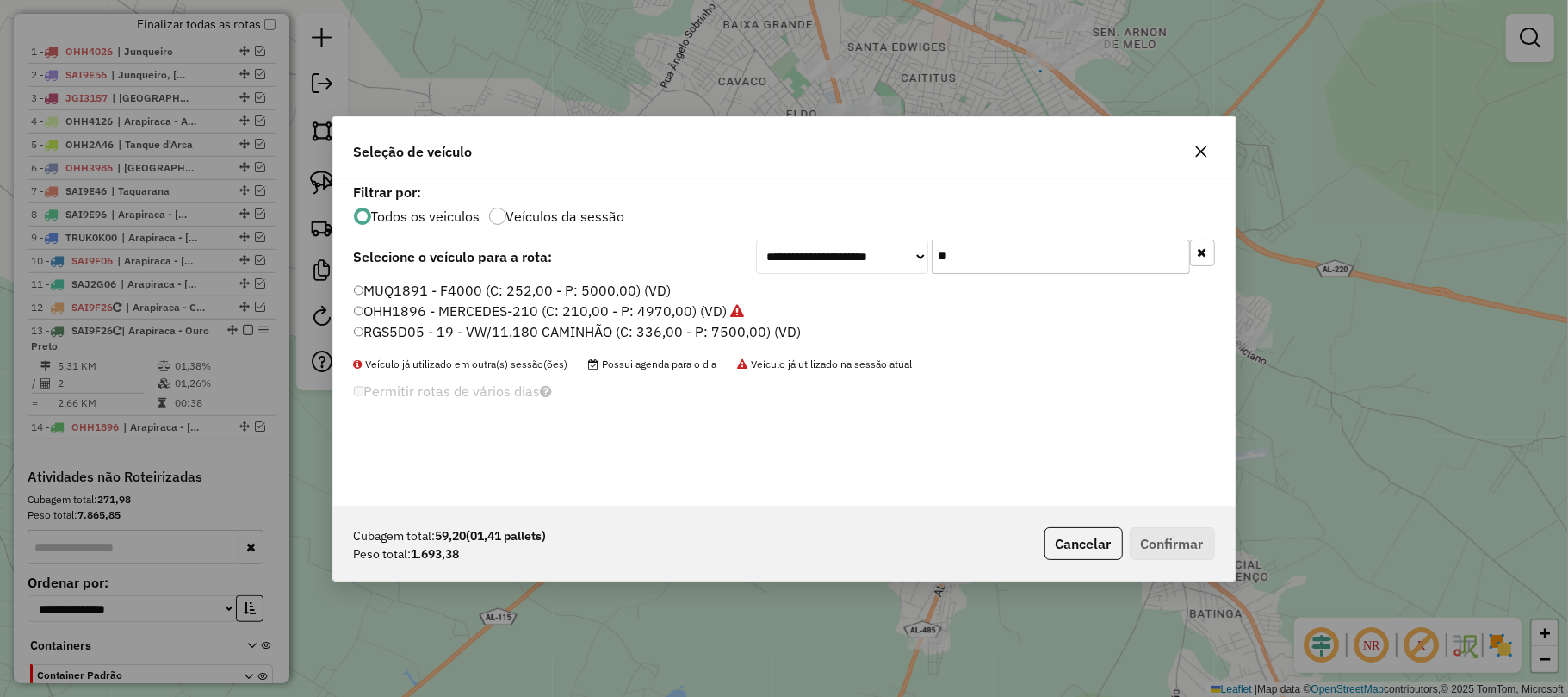
drag, startPoint x: 976, startPoint y: 261, endPoint x: 924, endPoint y: 260, distance: 52.0
click at [924, 260] on div "**********" at bounding box center [986, 256] width 459 height 35
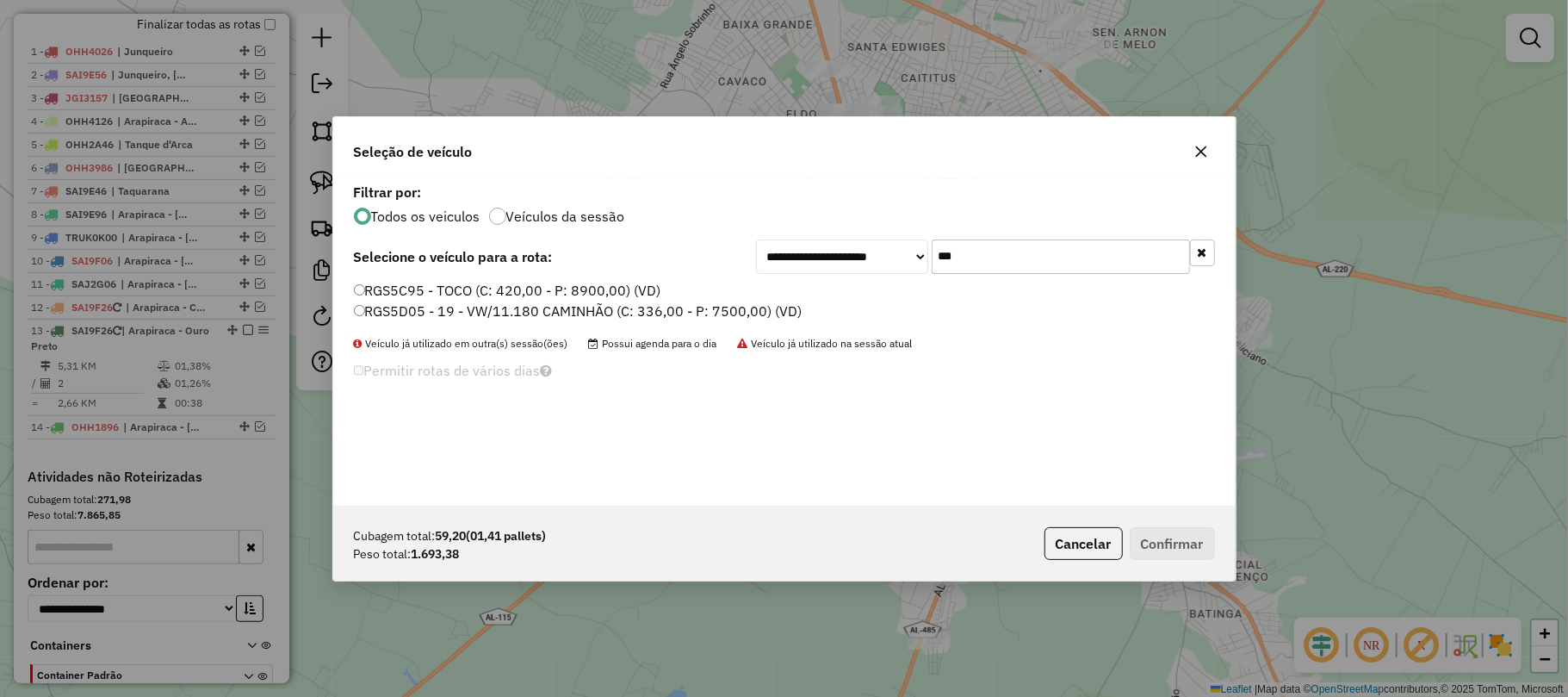
type input "***"
click at [420, 307] on label "RGS5D05 - 19 - VW/11.180 CAMINHÃO (C: 336,00 - P: 7500,00) (VD)" at bounding box center [578, 311] width 449 height 21
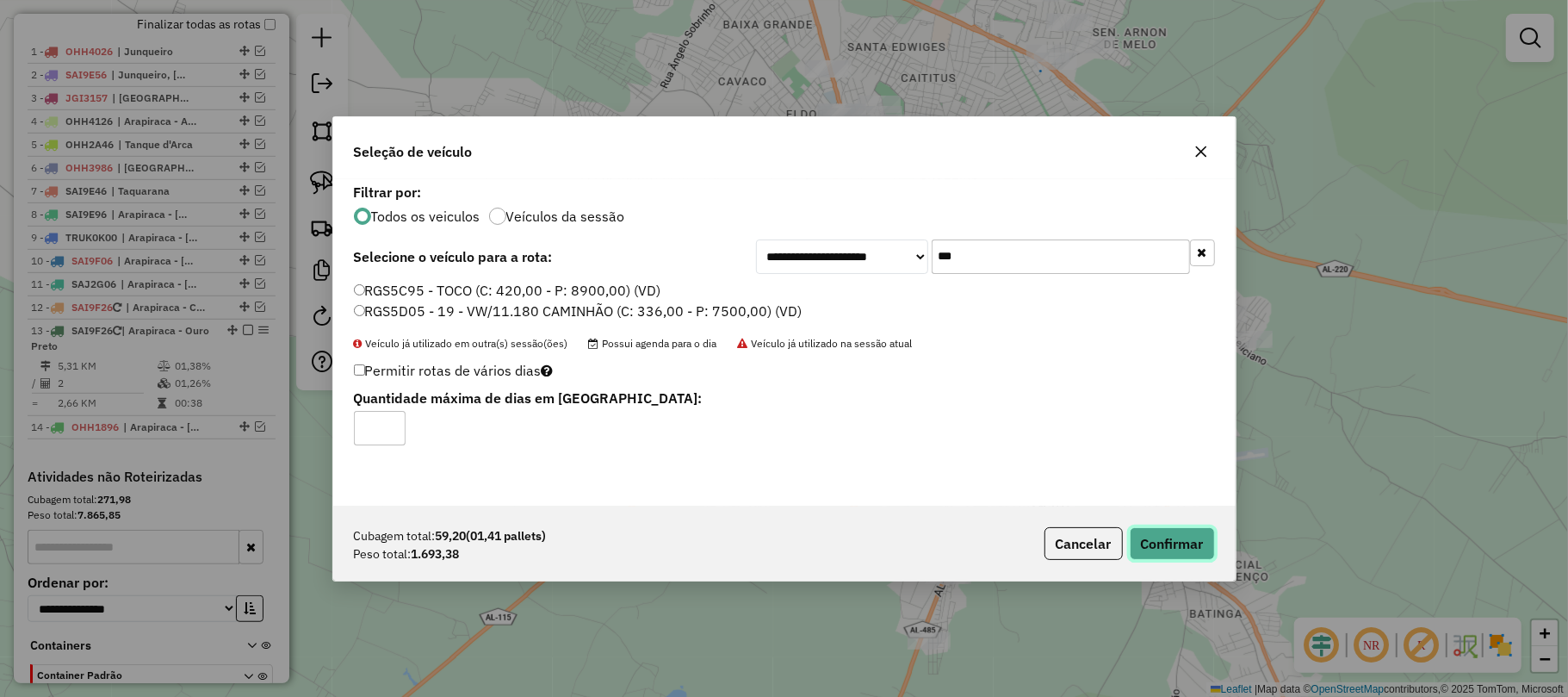
click at [1141, 533] on button "Confirmar" at bounding box center [1172, 543] width 86 height 33
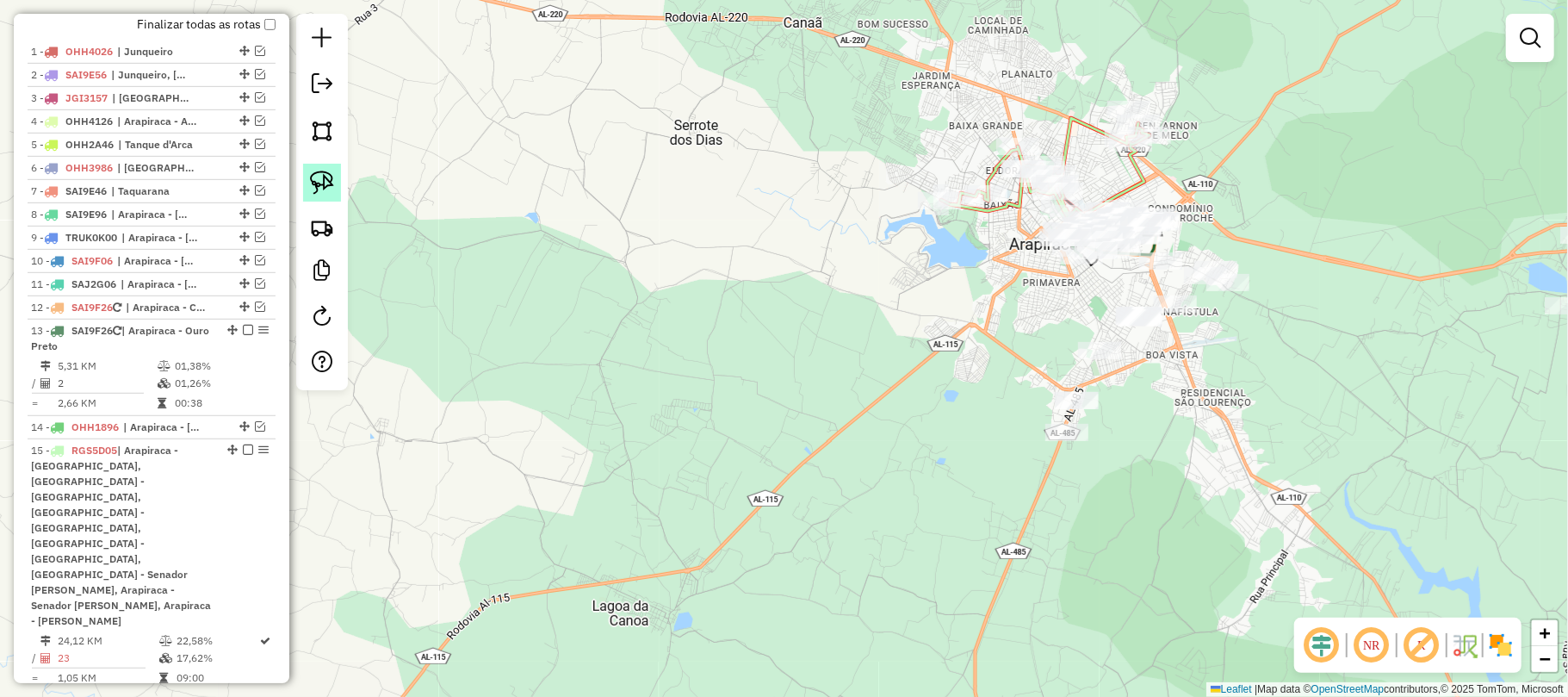
drag, startPoint x: 320, startPoint y: 179, endPoint x: 641, endPoint y: 249, distance: 328.5
click at [322, 180] on img at bounding box center [322, 182] width 24 height 24
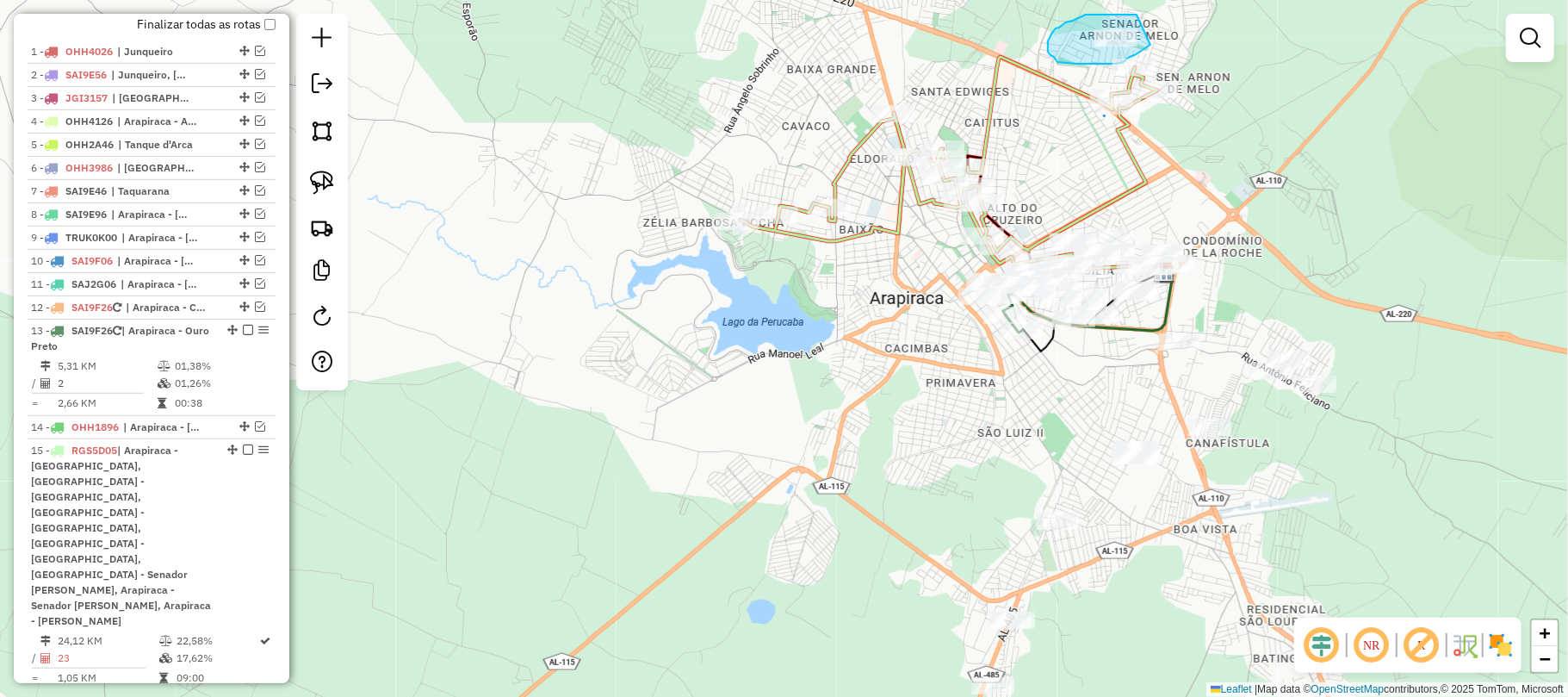
drag, startPoint x: 1099, startPoint y: 14, endPoint x: 1151, endPoint y: 45, distance: 60.5
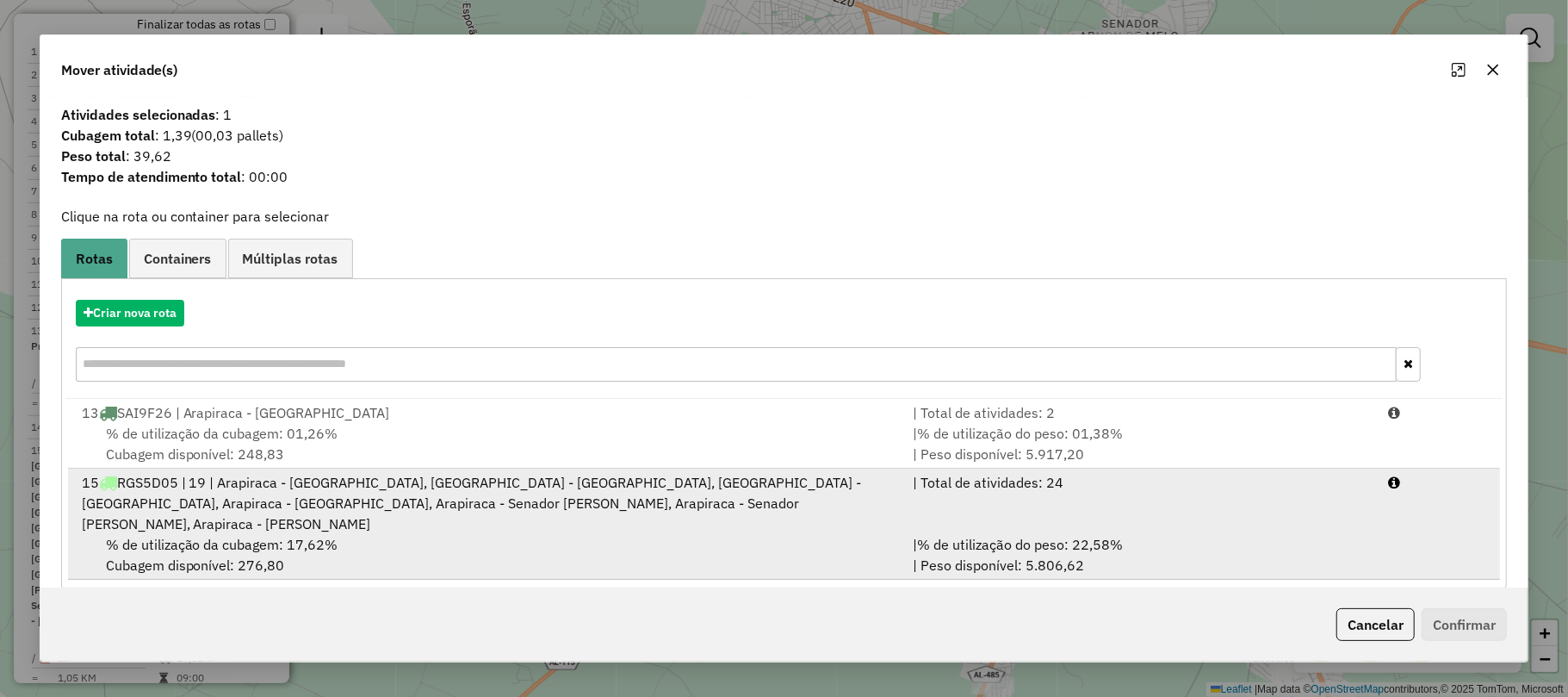
click at [260, 535] on span "% de utilização da cubagem: 17,62%" at bounding box center [222, 543] width 233 height 17
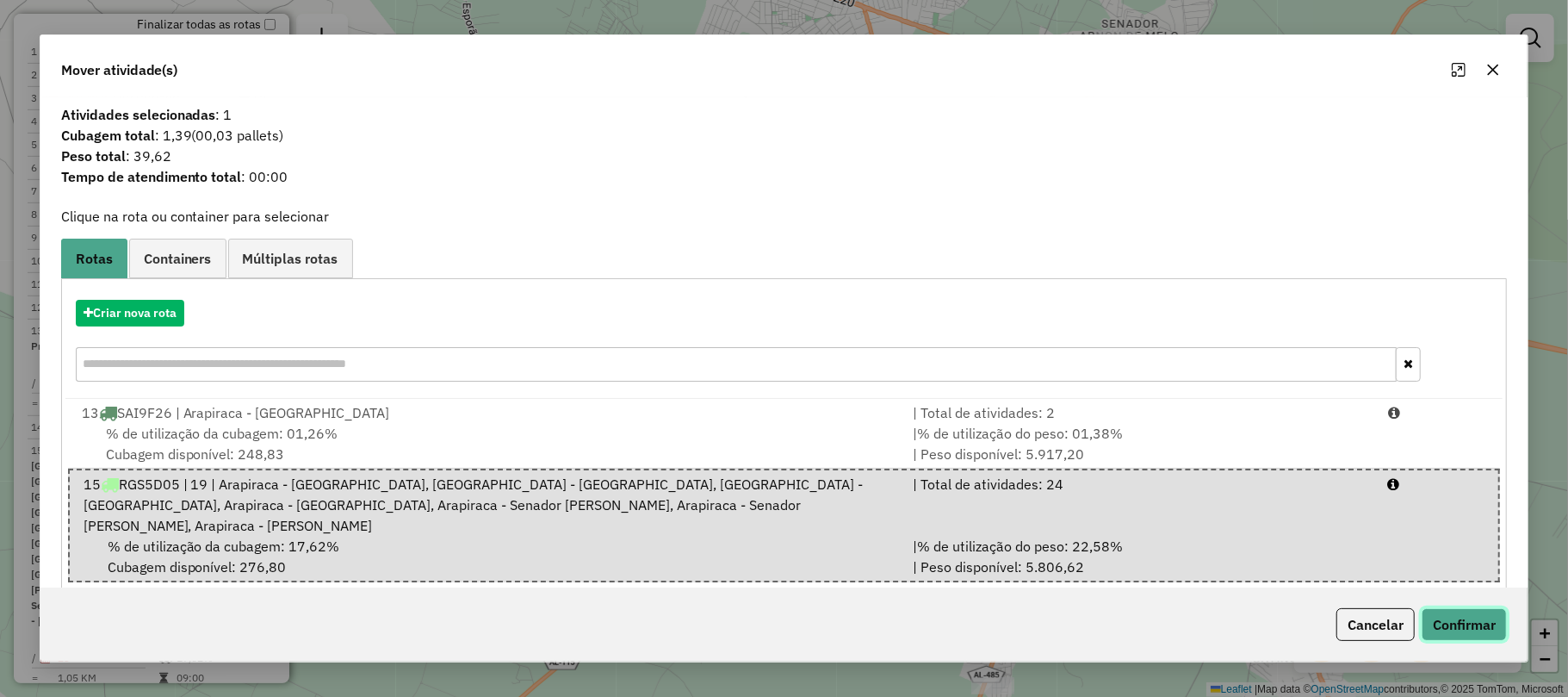
click at [1448, 617] on button "Confirmar" at bounding box center [1465, 625] width 86 height 33
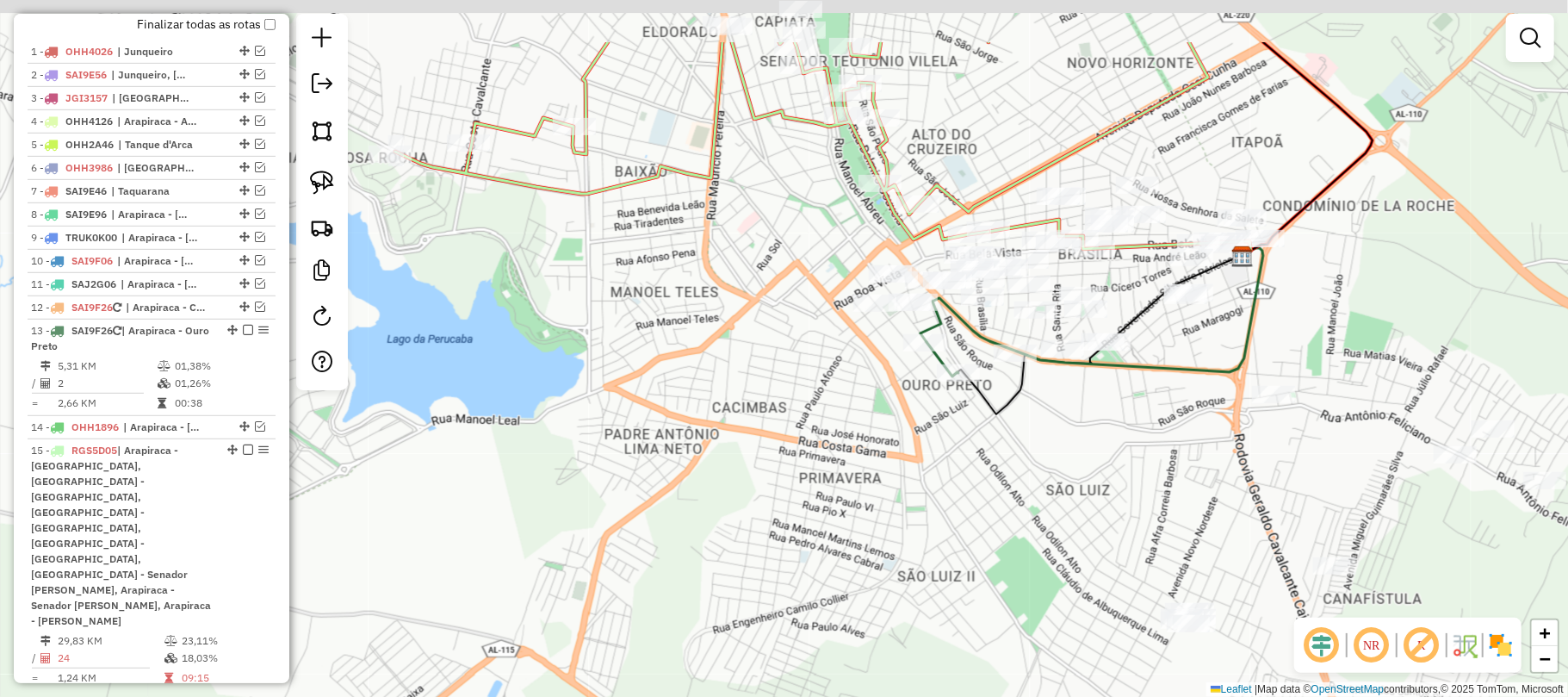
drag, startPoint x: 1081, startPoint y: 163, endPoint x: 1129, endPoint y: 276, distance: 122.8
click at [1129, 276] on div "Janela de atendimento Grade de atendimento Capacidade Transportadoras Veículos …" at bounding box center [784, 348] width 1568 height 697
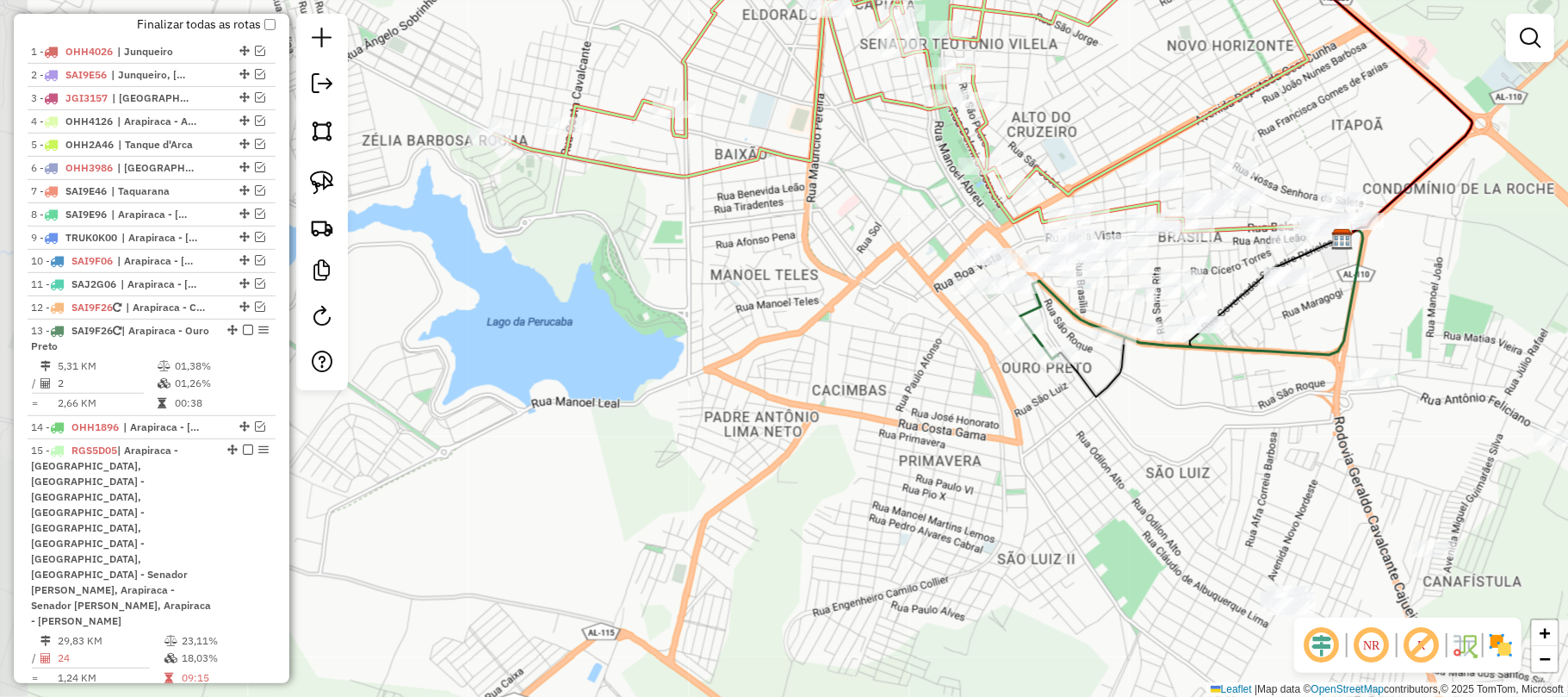
drag, startPoint x: 971, startPoint y: 317, endPoint x: 1066, endPoint y: 304, distance: 95.9
click at [1066, 304] on icon at bounding box center [1192, 293] width 342 height 124
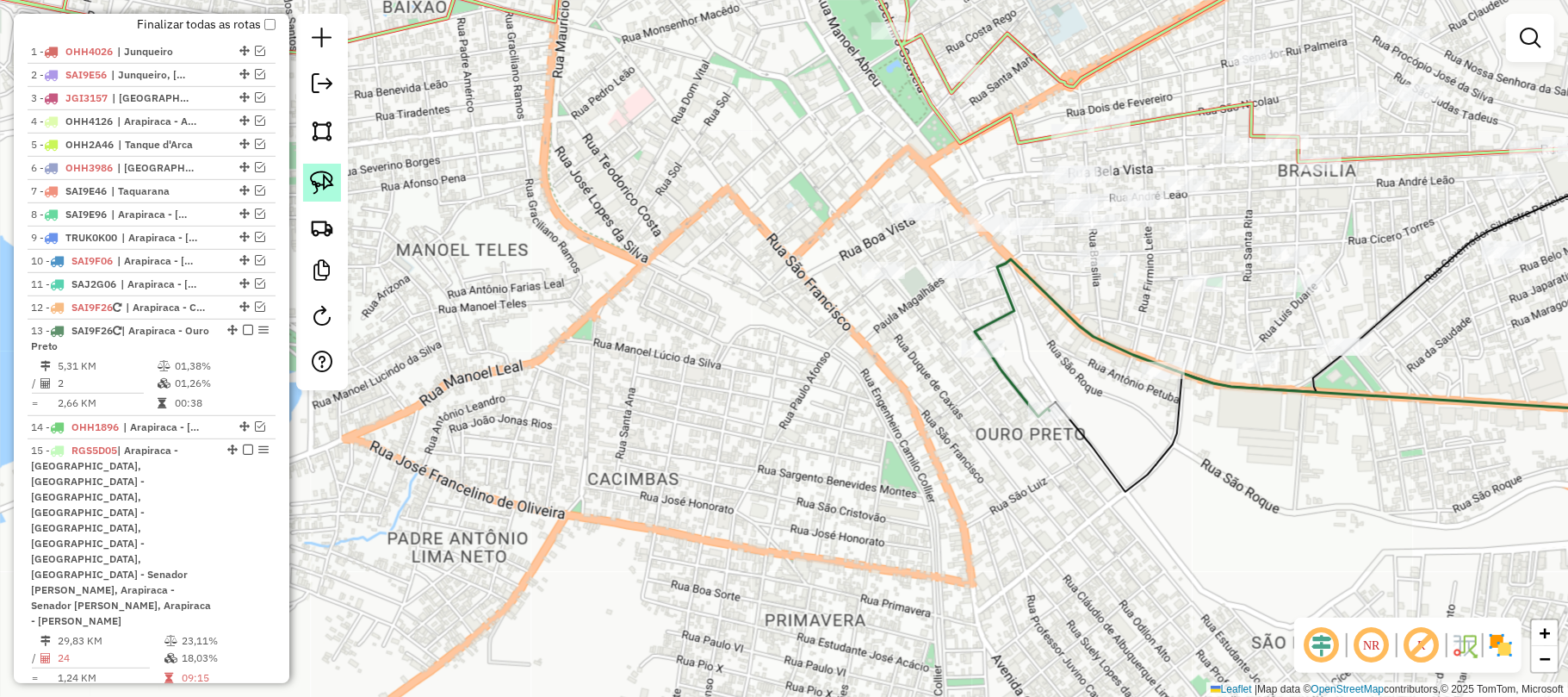
click at [315, 178] on img at bounding box center [322, 182] width 24 height 24
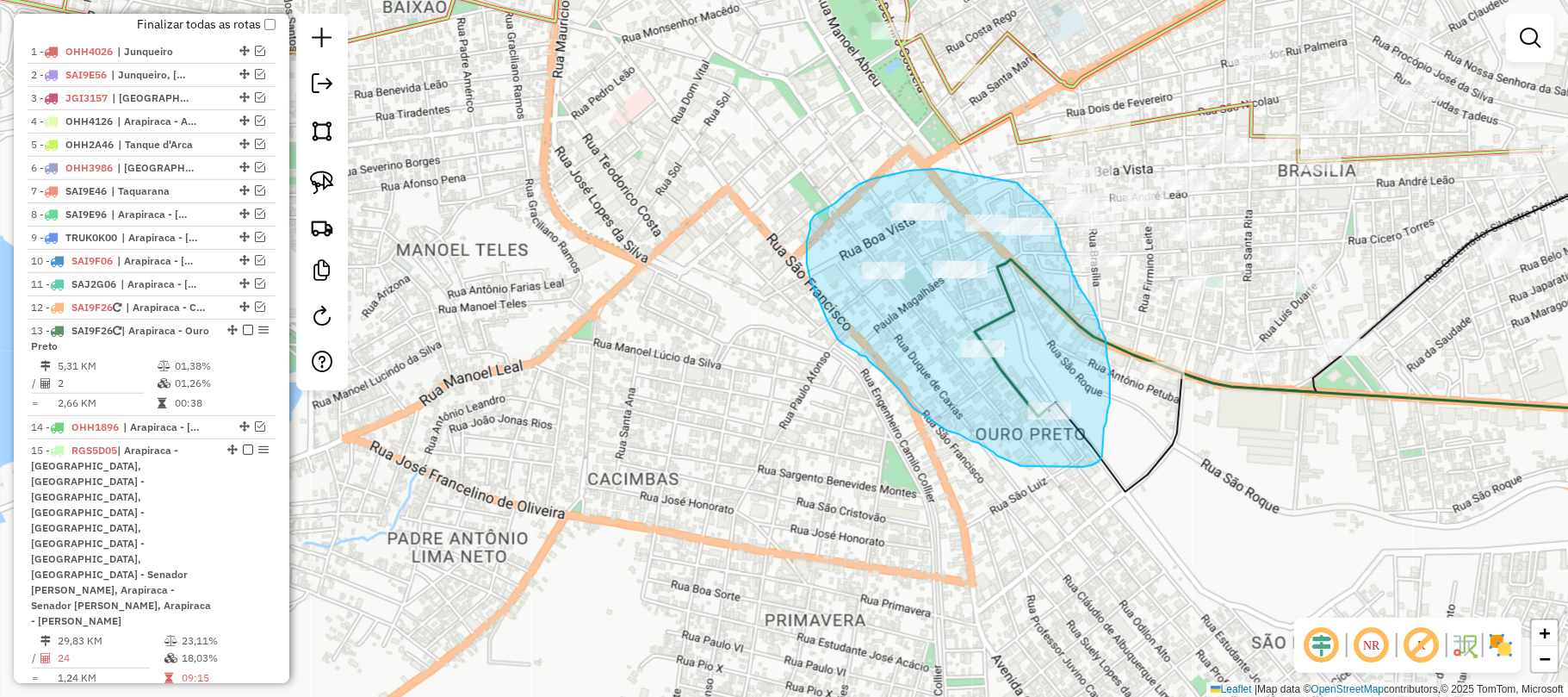
drag, startPoint x: 937, startPoint y: 169, endPoint x: 1016, endPoint y: 181, distance: 79.9
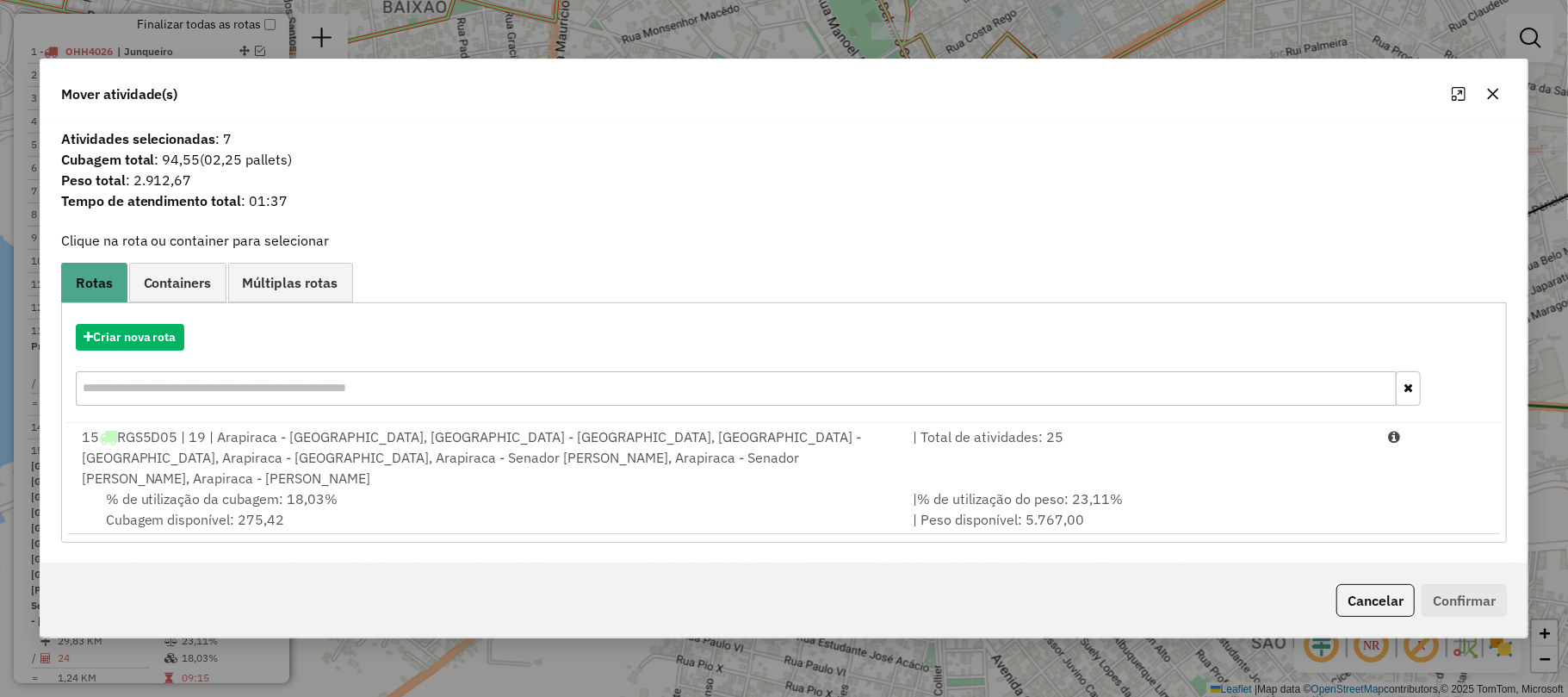
click at [1491, 98] on icon "button" at bounding box center [1492, 93] width 13 height 13
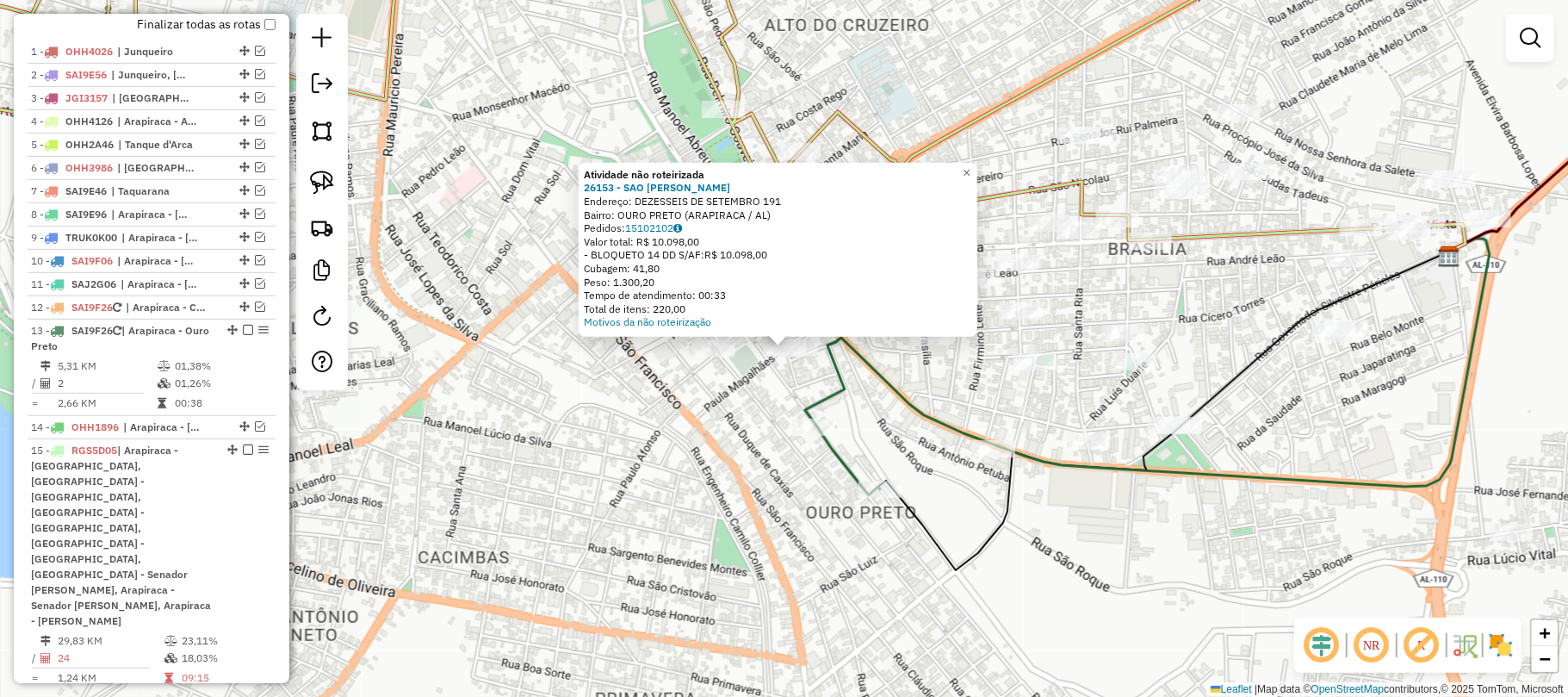
click at [975, 391] on div "Atividade não roteirizada 26153 - SAO JORGE BEBIDAS Endereço: DEZESSEIS DE SETE…" at bounding box center [784, 348] width 1568 height 697
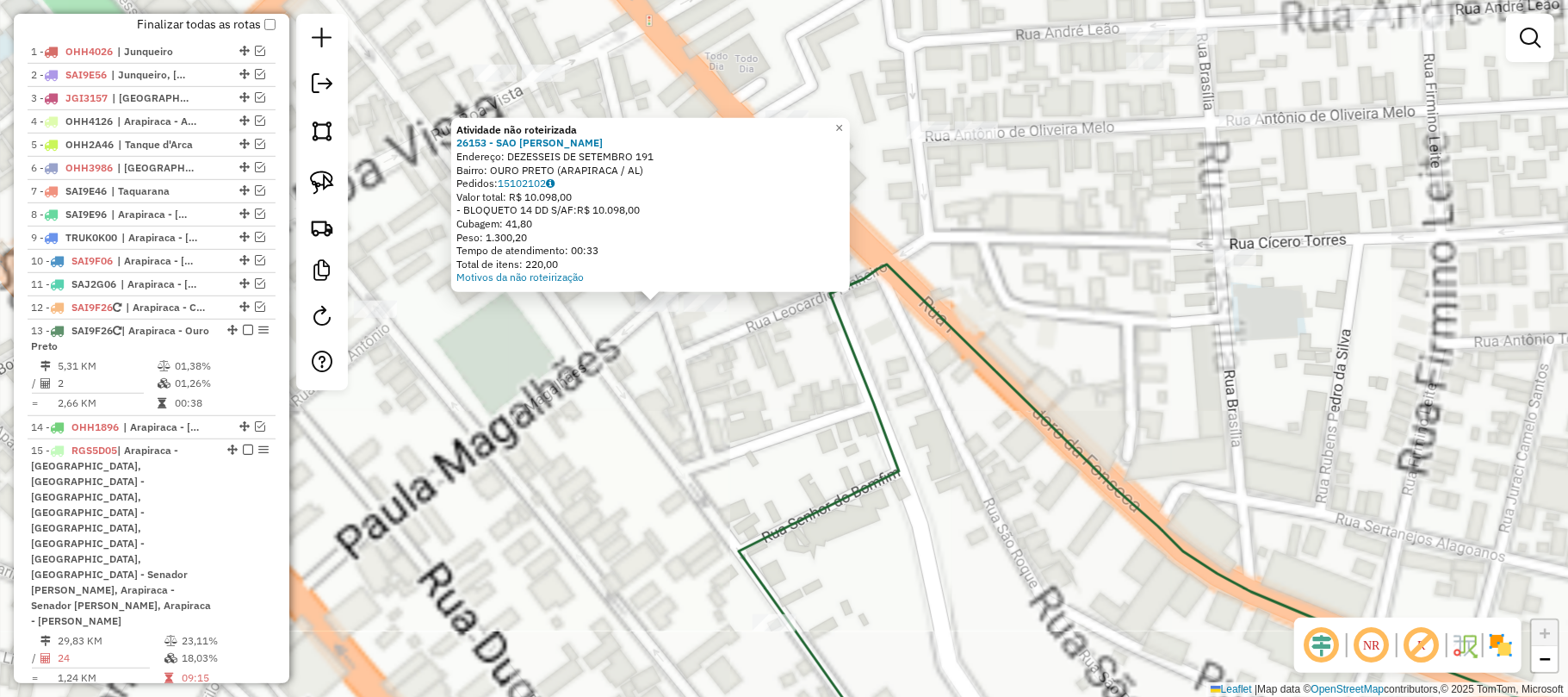
click at [752, 344] on div "Atividade não roteirizada 26153 - SAO JORGE BEBIDAS Endereço: DEZESSEIS DE SETE…" at bounding box center [784, 348] width 1568 height 697
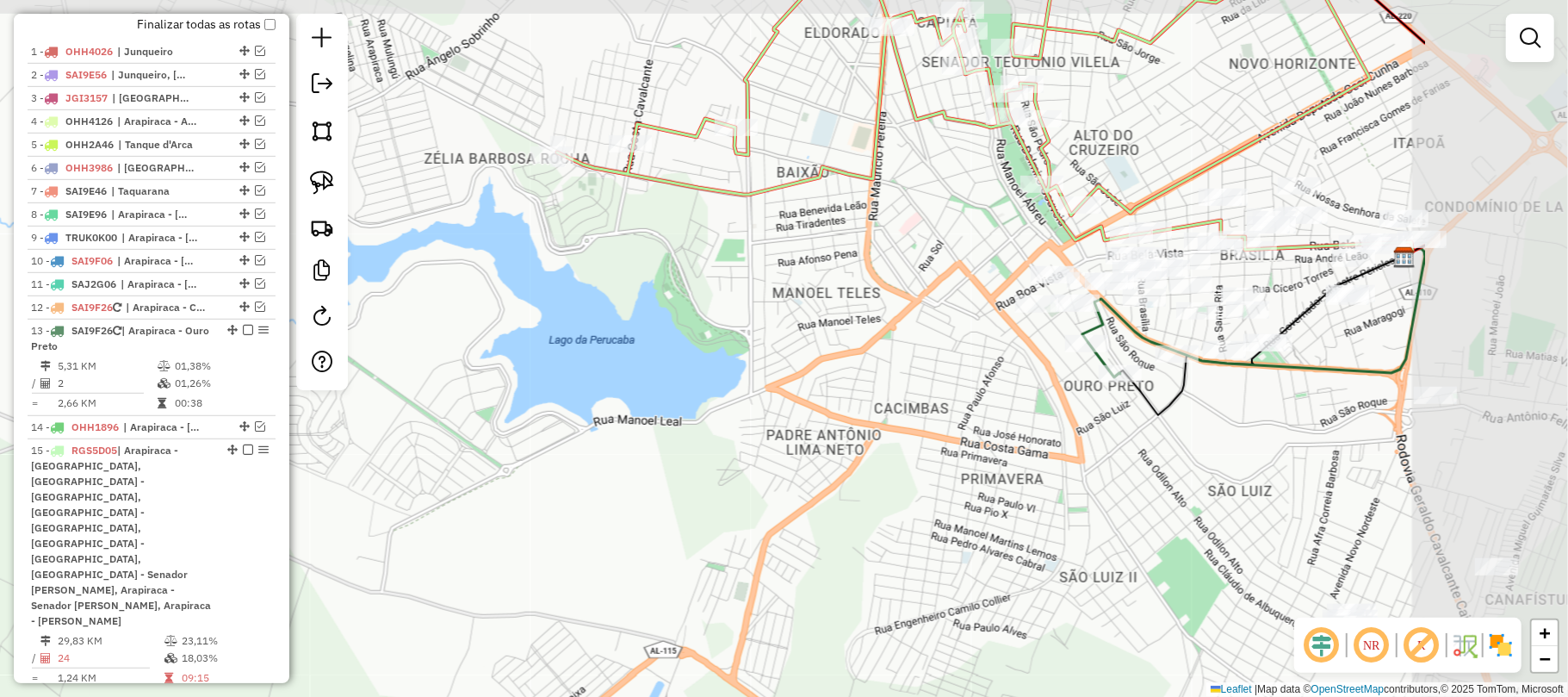
drag, startPoint x: 1260, startPoint y: 352, endPoint x: 992, endPoint y: 405, distance: 273.2
click at [992, 405] on div "Janela de atendimento Grade de atendimento Capacidade Transportadoras Veículos …" at bounding box center [784, 348] width 1568 height 697
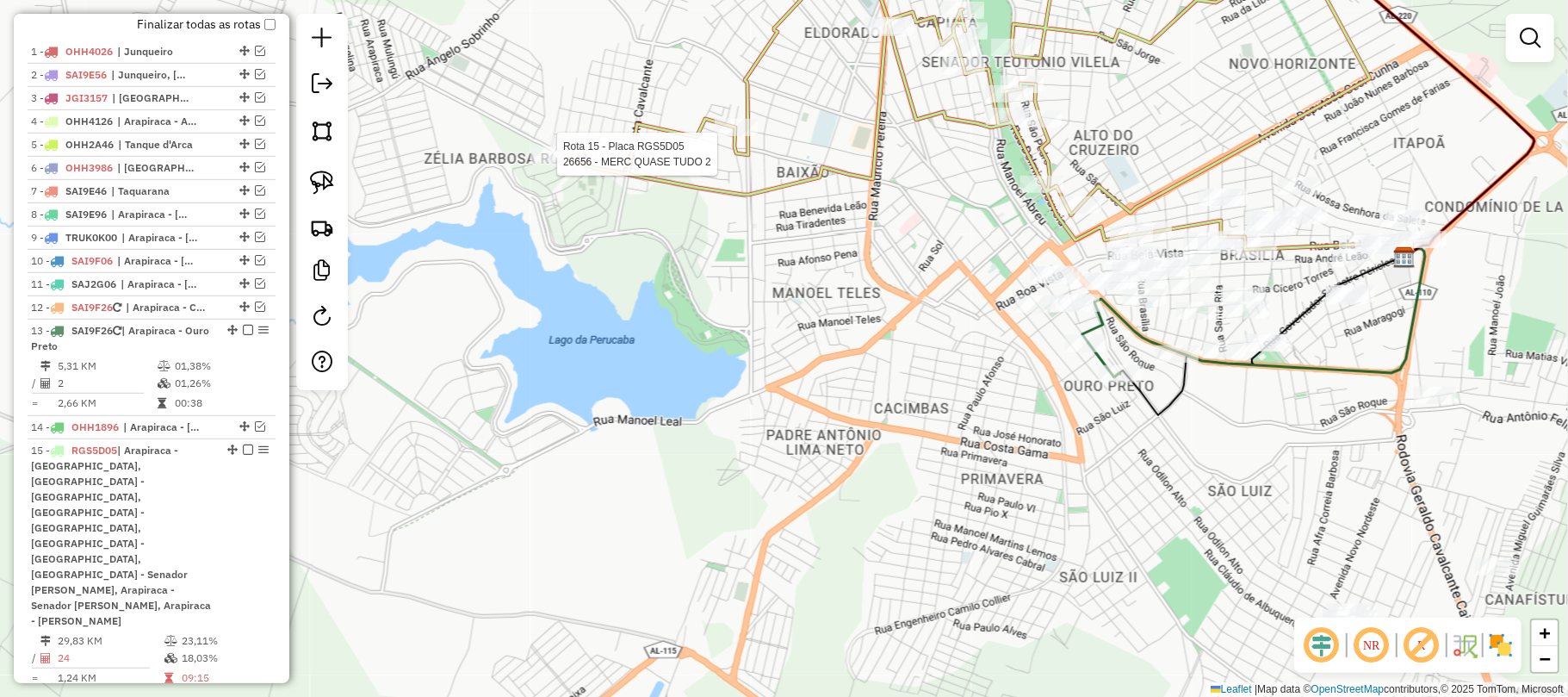
click at [558, 163] on div at bounding box center [552, 154] width 43 height 17
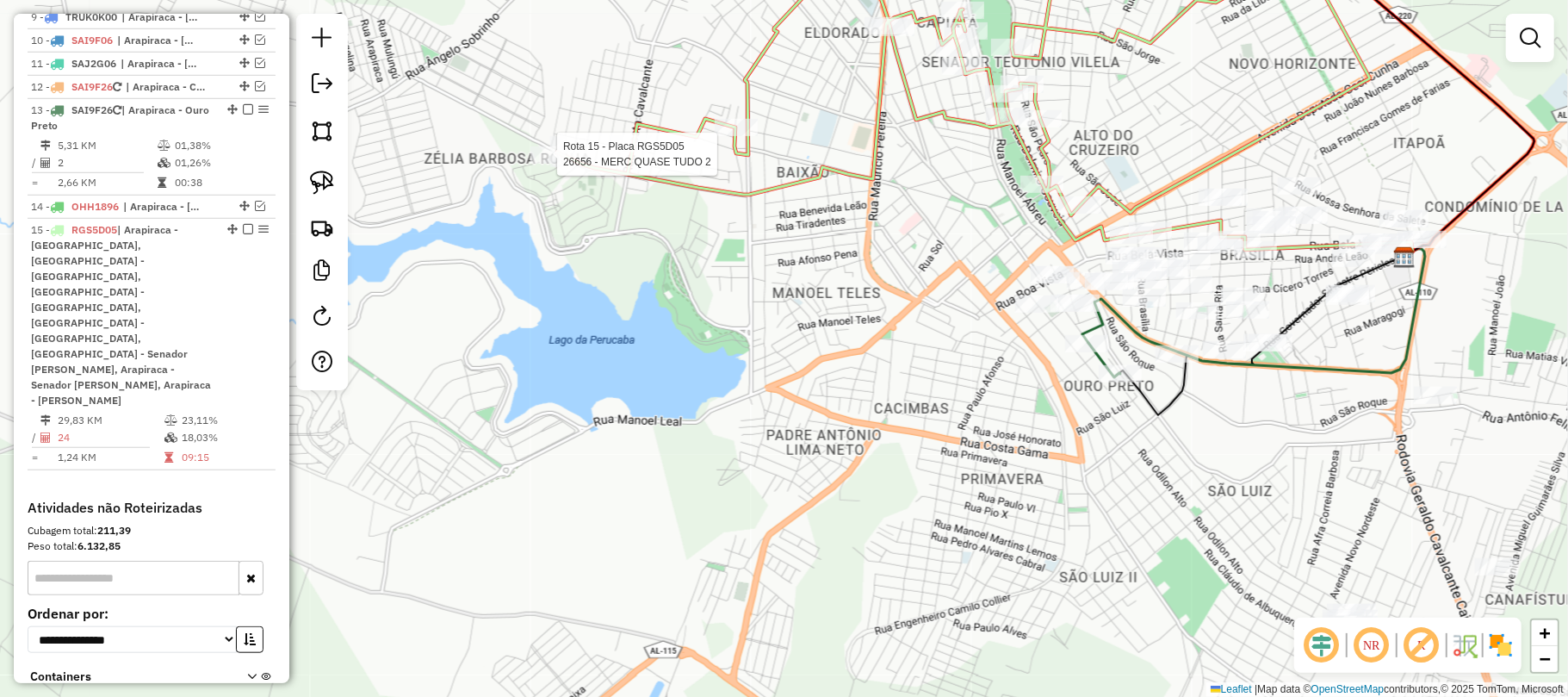
select select "**********"
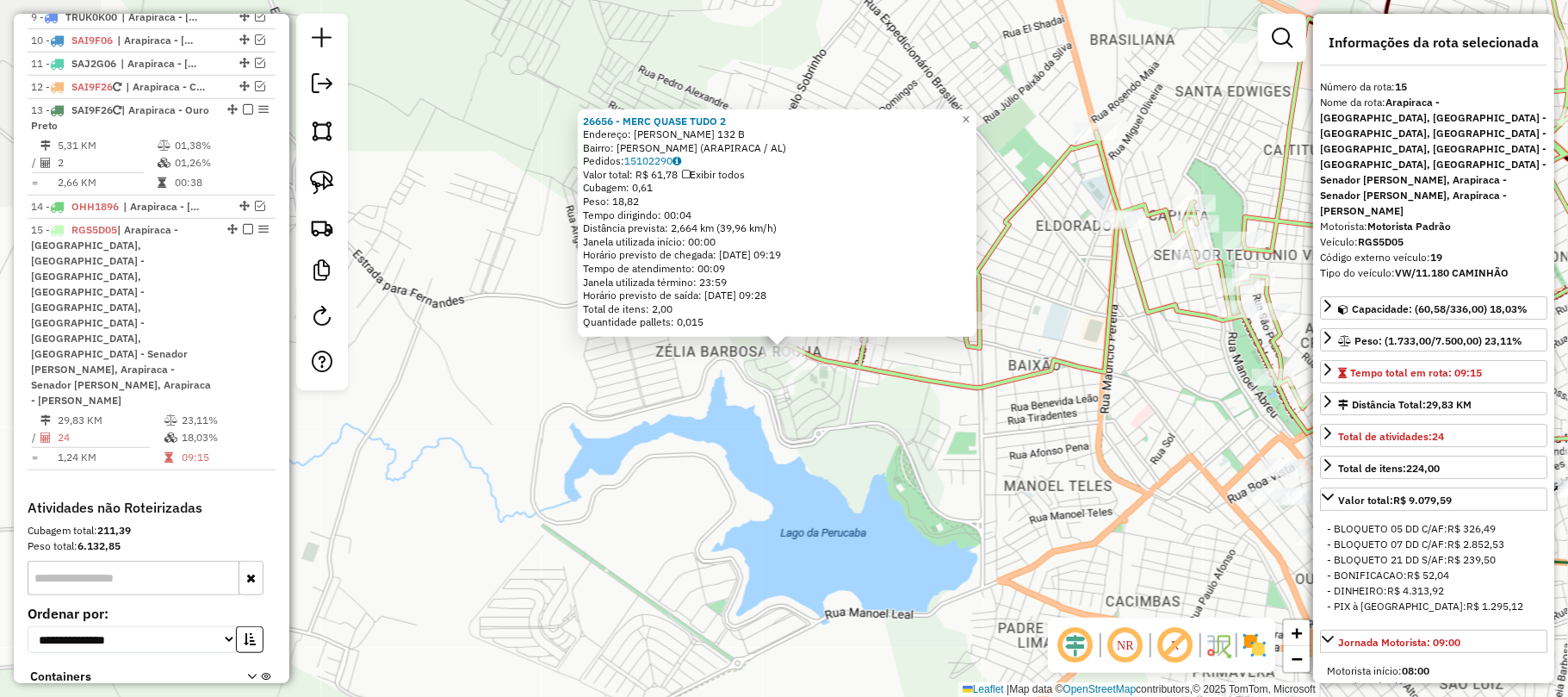
scroll to position [951, 0]
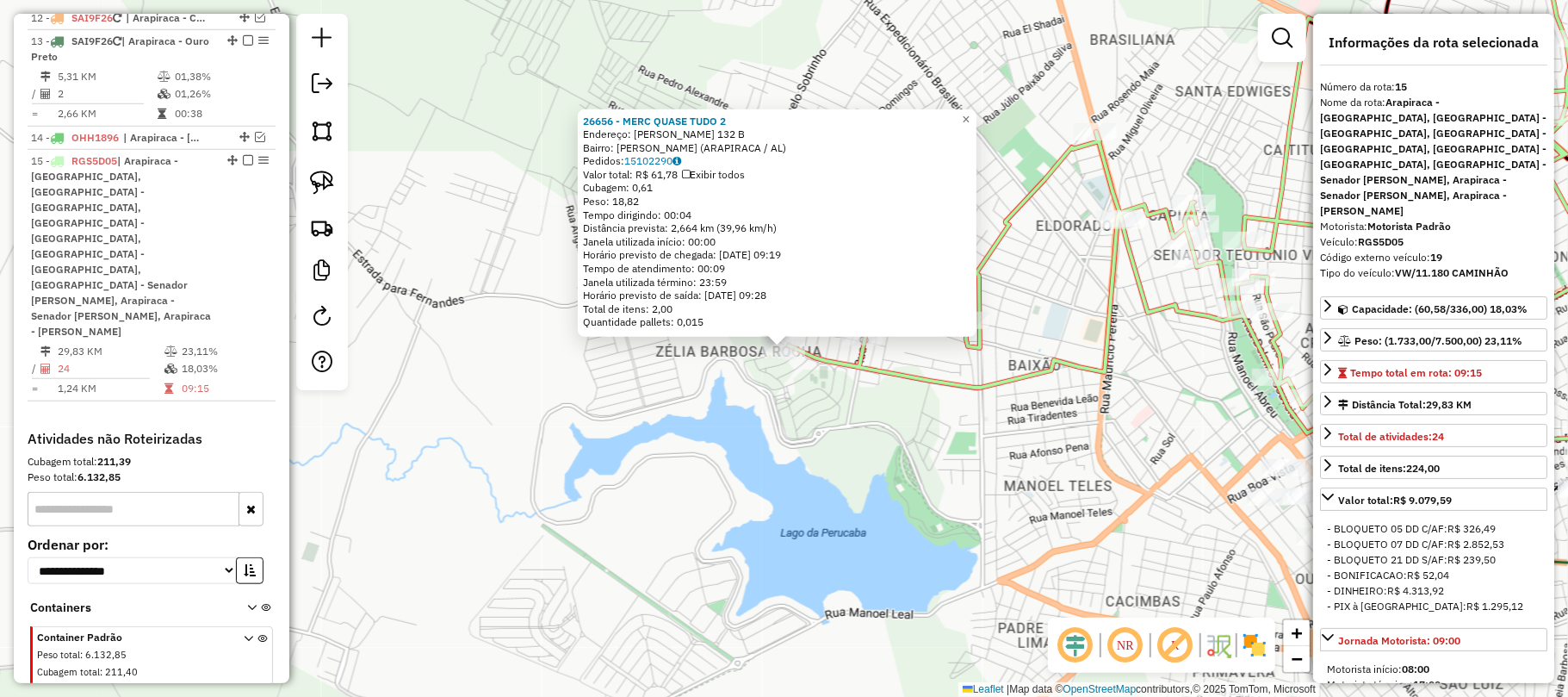
click at [842, 374] on icon at bounding box center [1206, 208] width 836 height 452
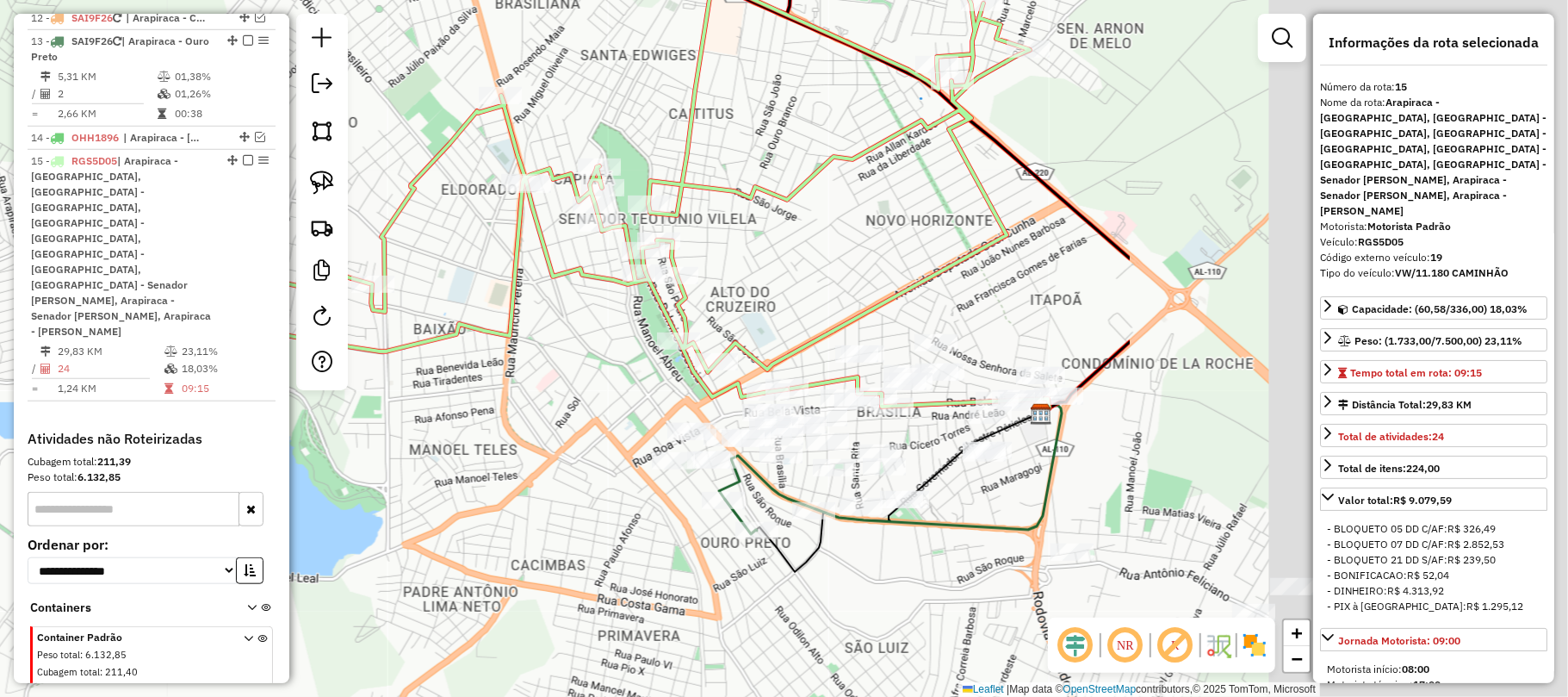
drag, startPoint x: 1009, startPoint y: 391, endPoint x: 655, endPoint y: 372, distance: 354.5
click at [490, 363] on div "Janela de atendimento Grade de atendimento Capacidade Transportadoras Veículos …" at bounding box center [784, 348] width 1568 height 697
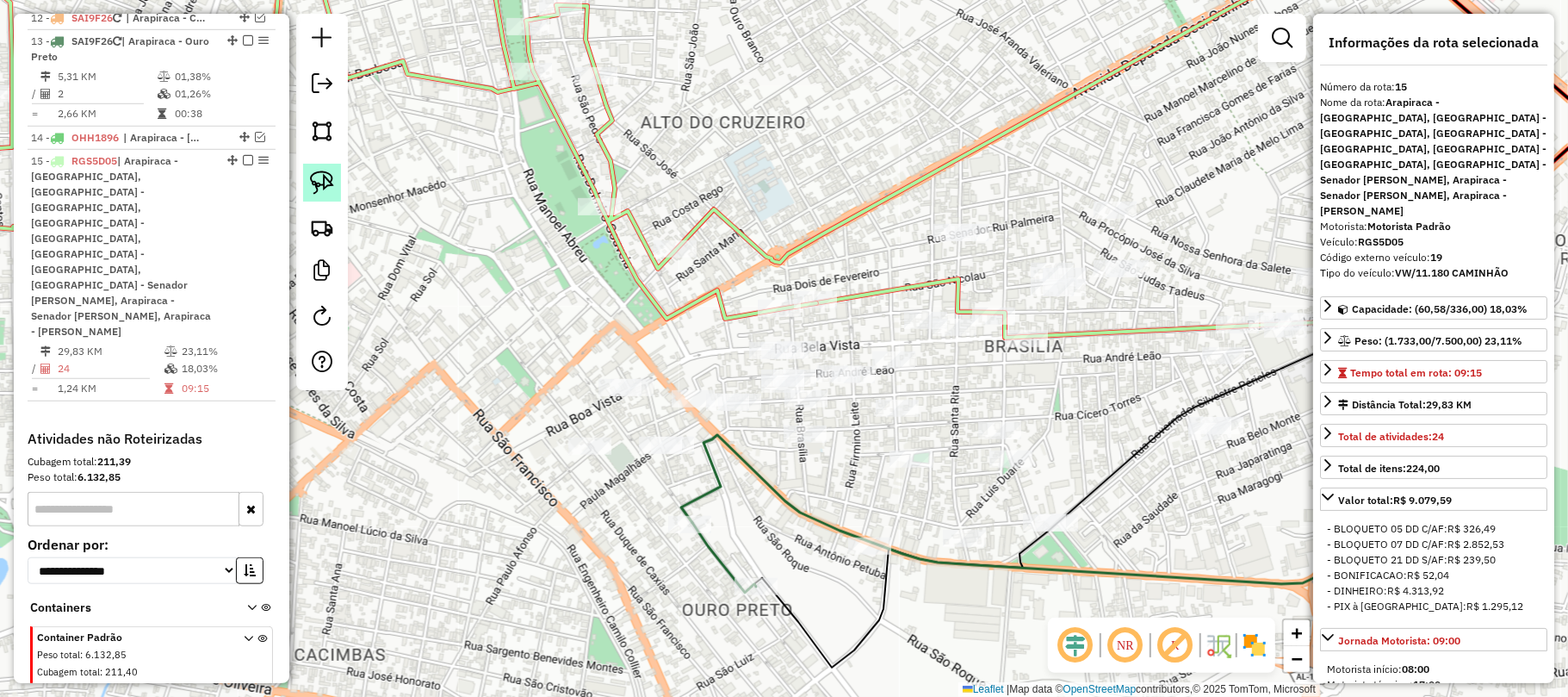
click at [324, 170] on img at bounding box center [322, 182] width 24 height 24
drag, startPoint x: 675, startPoint y: 418, endPoint x: 704, endPoint y: 448, distance: 41.7
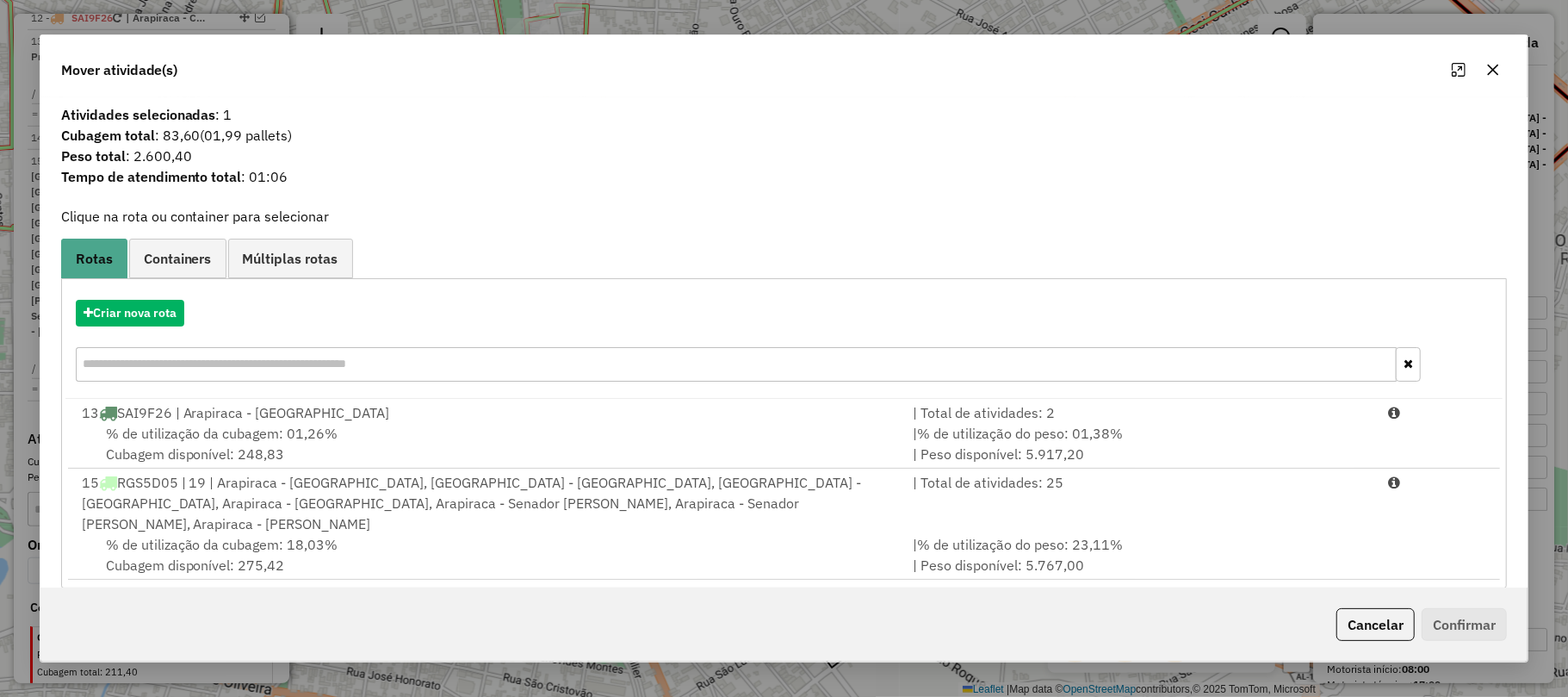
click at [1478, 72] on div at bounding box center [1476, 70] width 62 height 28
click at [1490, 67] on icon "button" at bounding box center [1493, 70] width 12 height 12
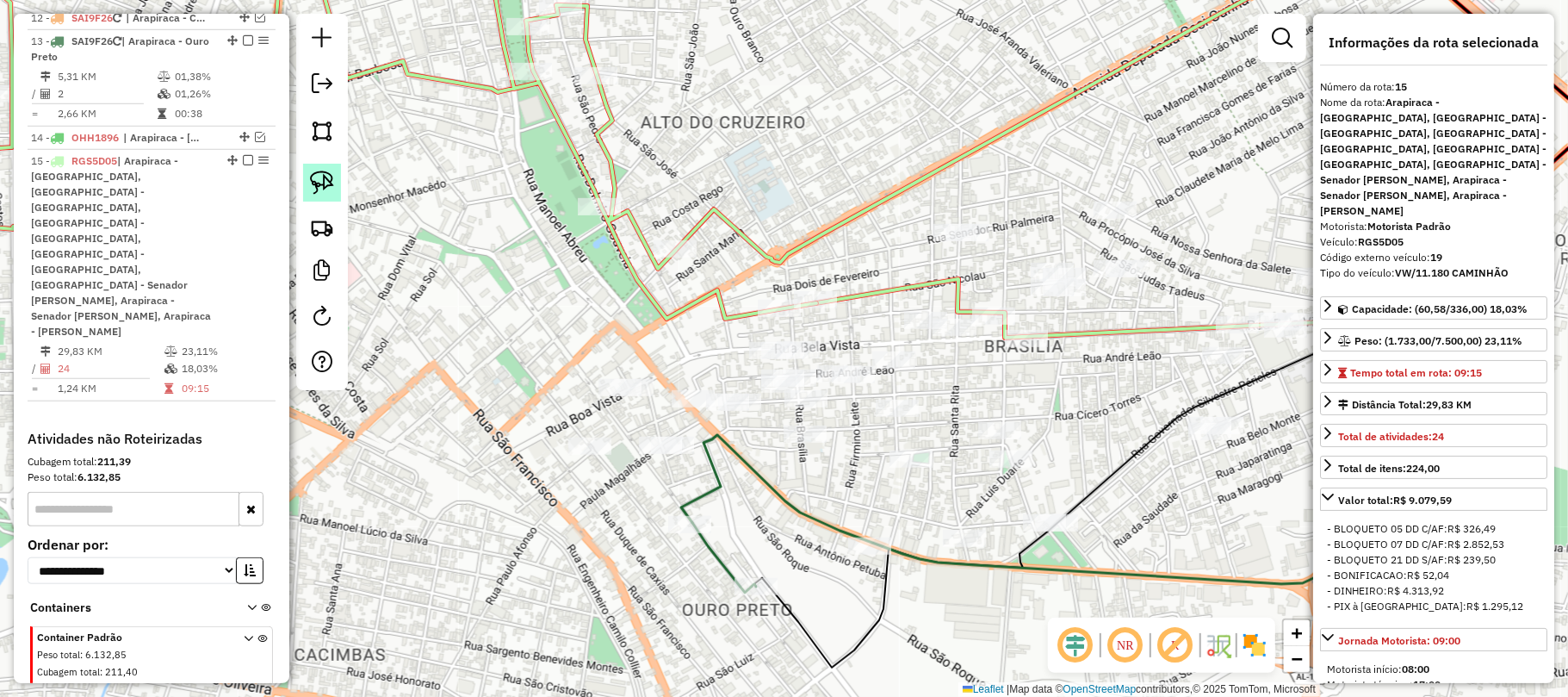
drag, startPoint x: 324, startPoint y: 183, endPoint x: 400, endPoint y: 219, distance: 84.1
click at [324, 185] on img at bounding box center [322, 182] width 24 height 24
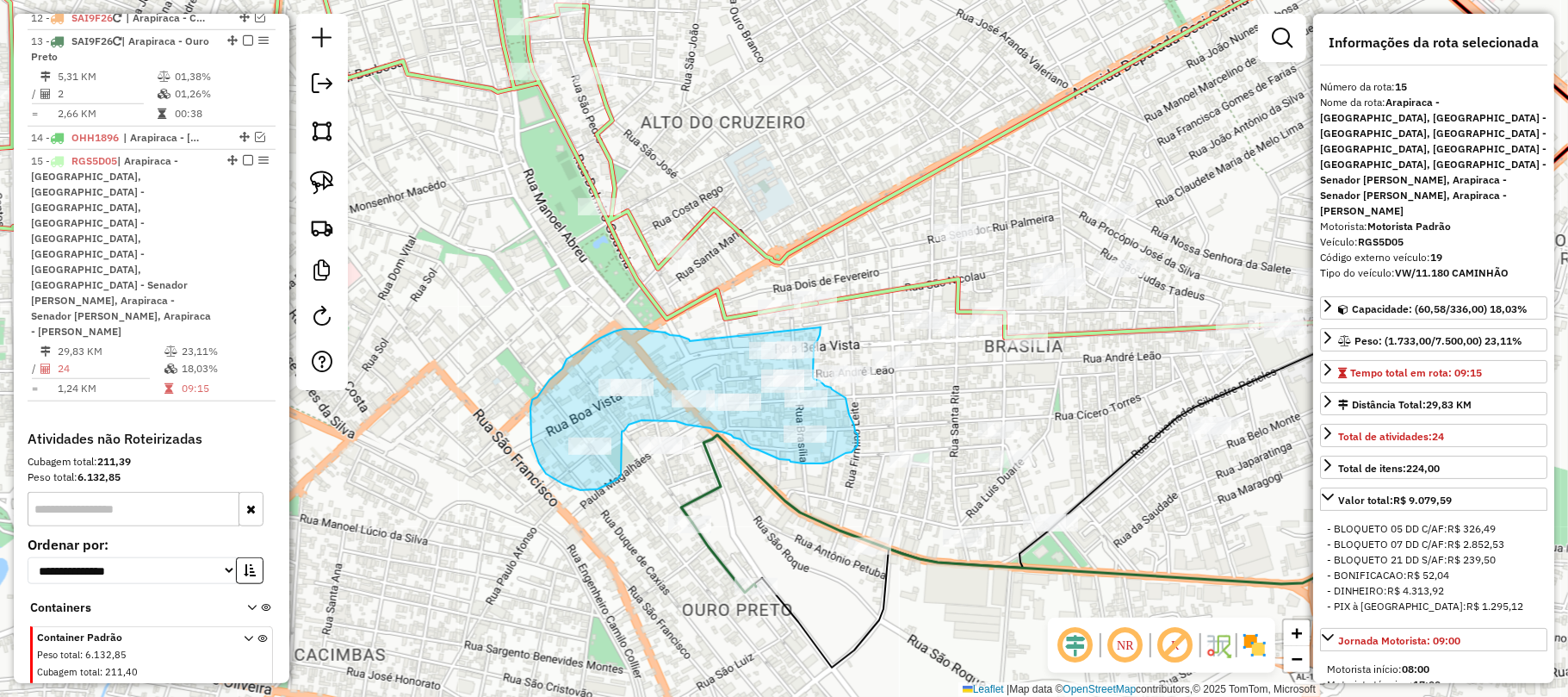
drag, startPoint x: 689, startPoint y: 341, endPoint x: 821, endPoint y: 328, distance: 132.6
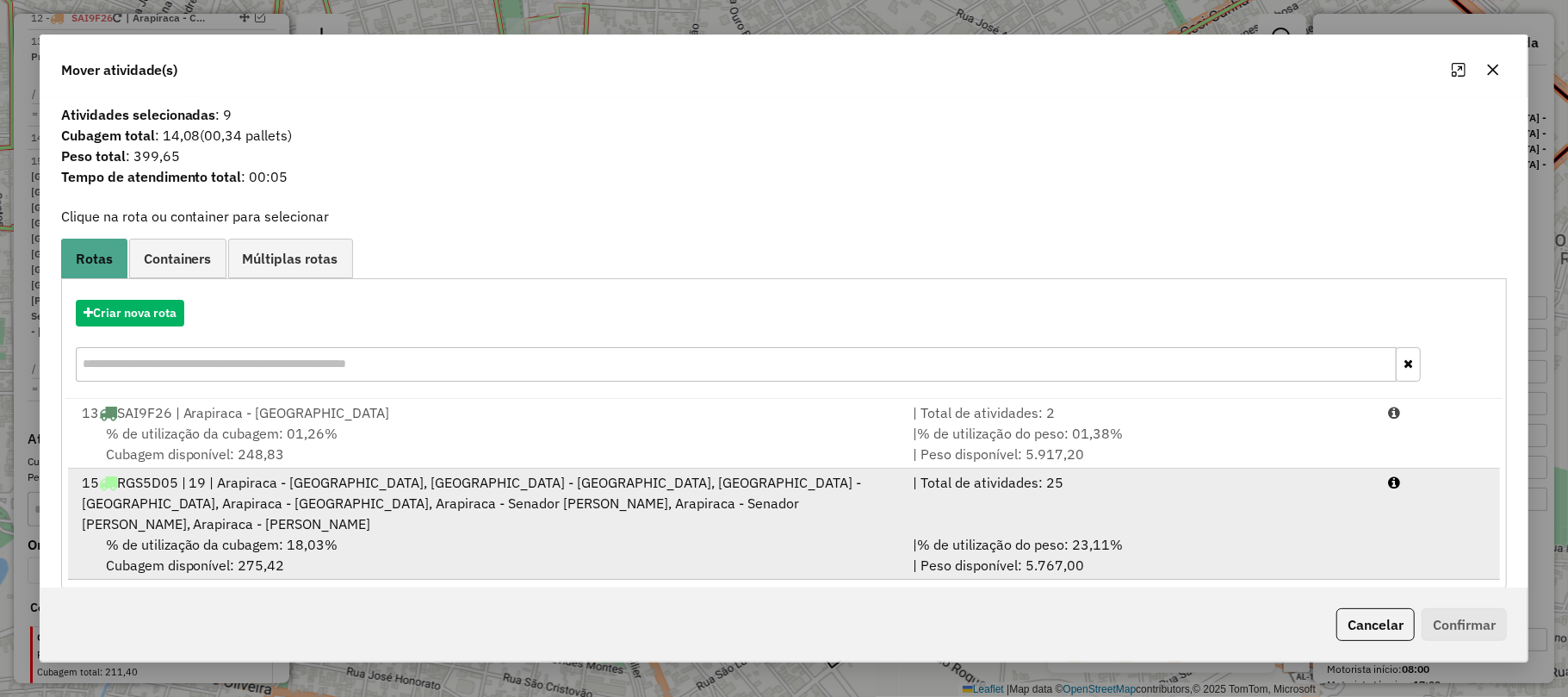
drag, startPoint x: 267, startPoint y: 509, endPoint x: 276, endPoint y: 510, distance: 9.1
click at [268, 510] on span "RGS5D05 | 19 | Arapiraca - Alto do Cruzeiro, Arapiraca - Capiatã, Arapiraca - E…" at bounding box center [472, 503] width 780 height 59
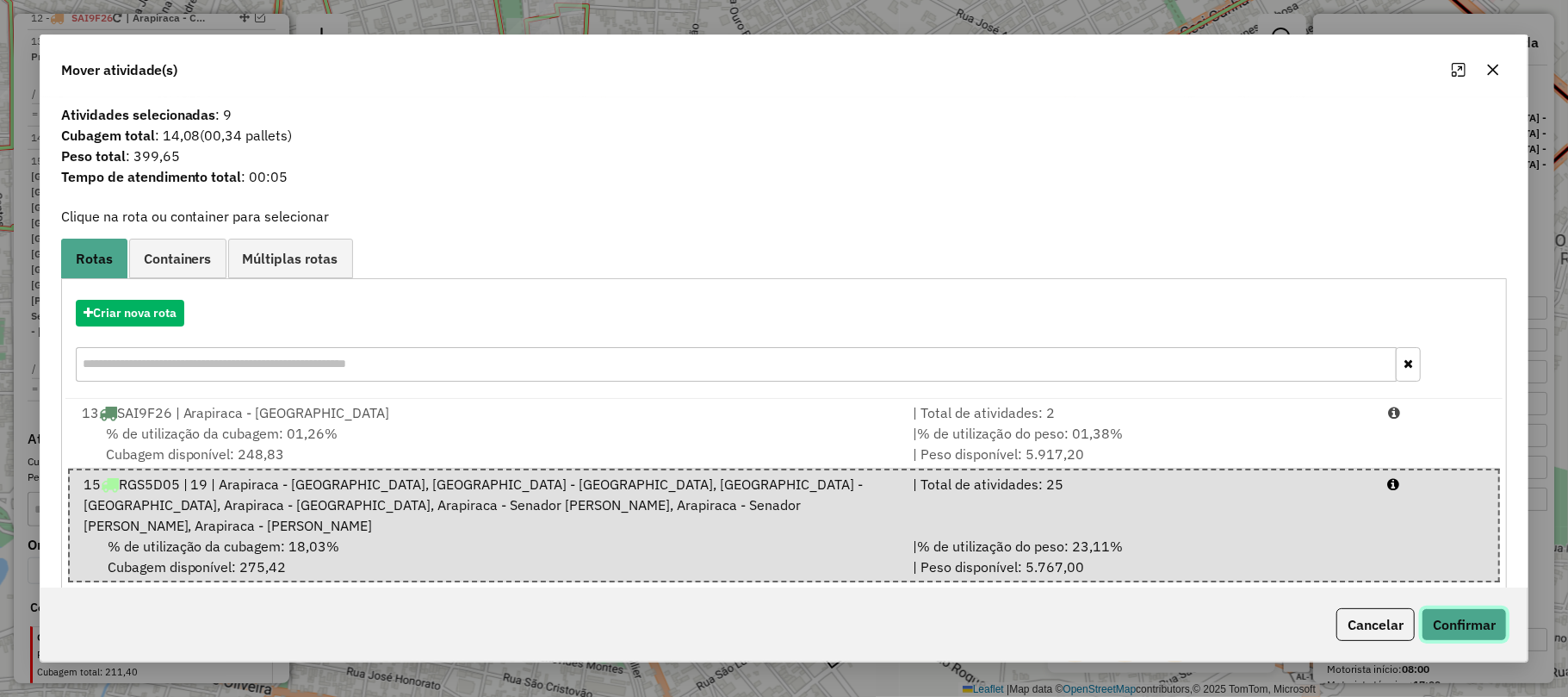
click at [1448, 622] on button "Confirmar" at bounding box center [1465, 625] width 86 height 33
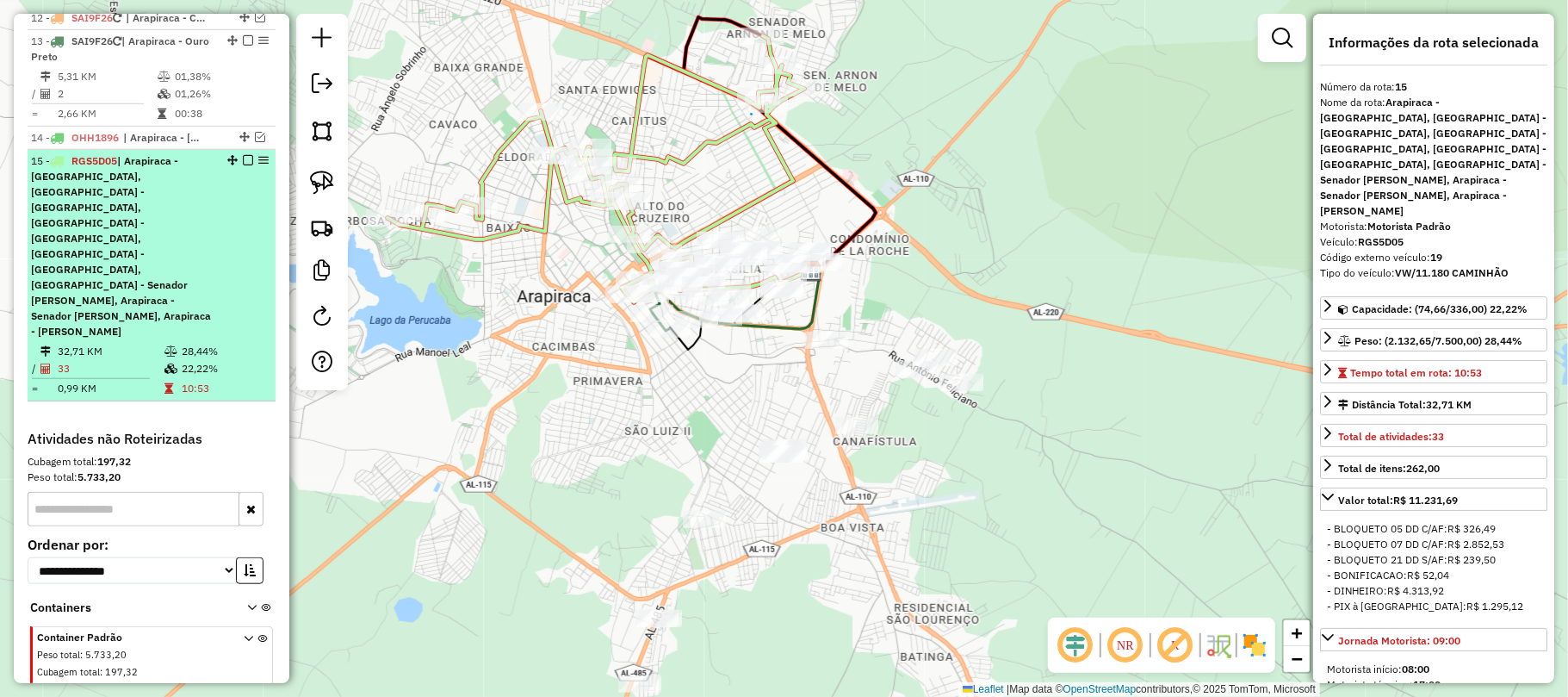
click at [243, 165] on em at bounding box center [248, 161] width 11 height 11
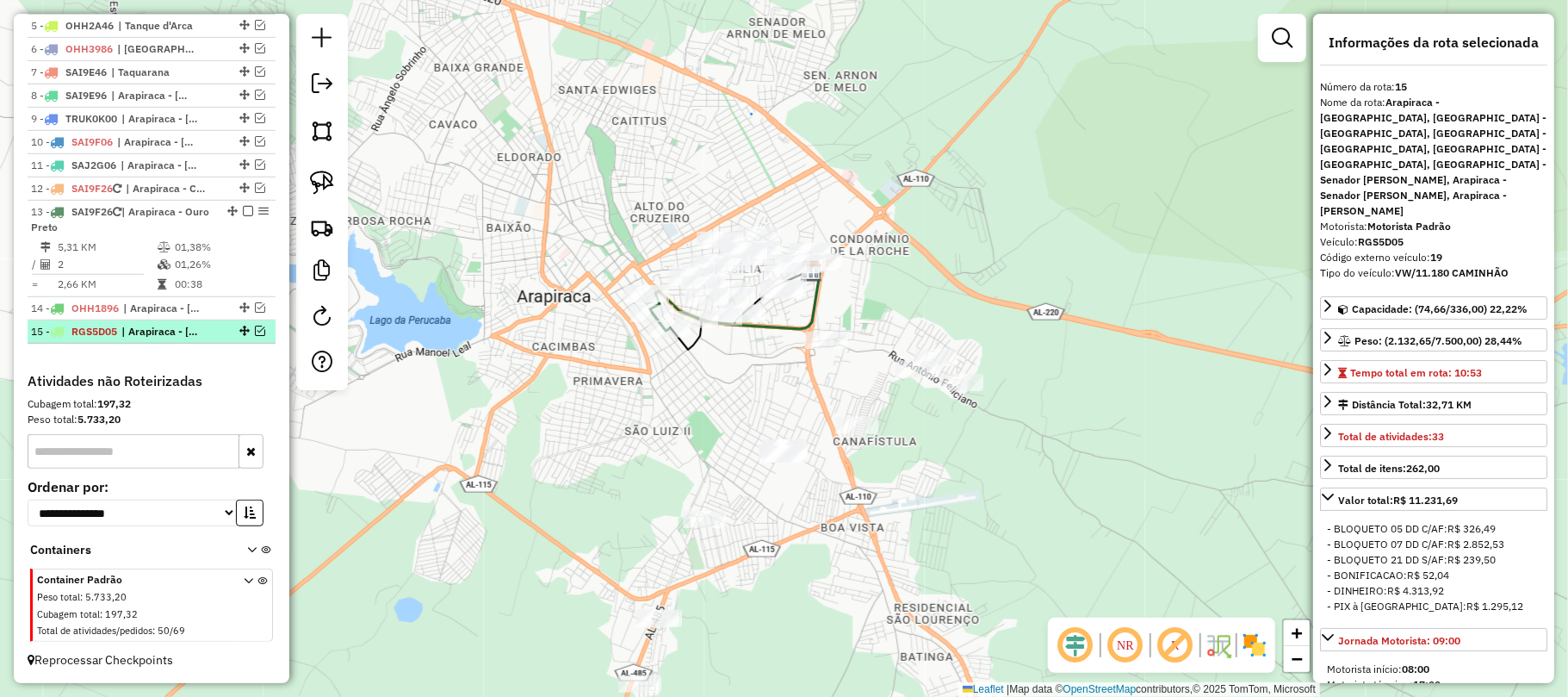
scroll to position [801, 0]
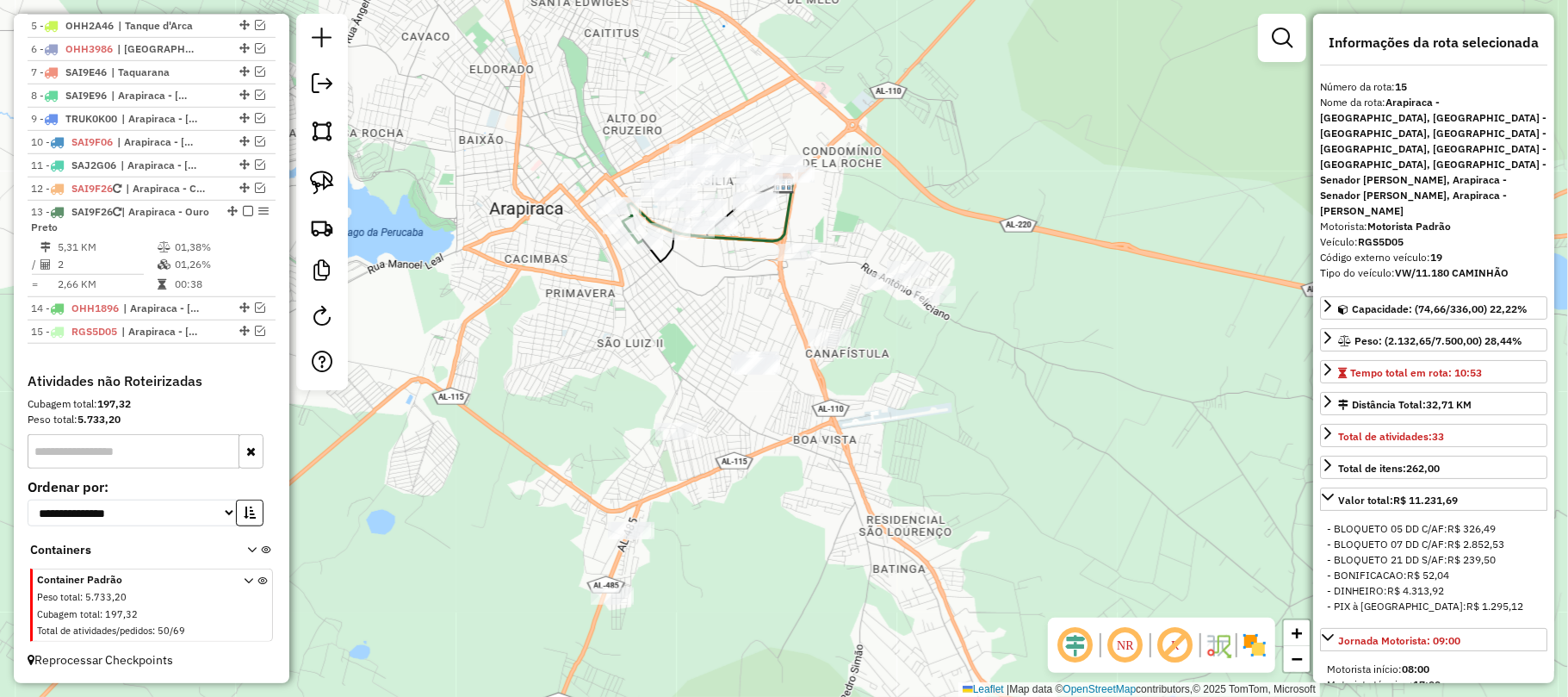
drag, startPoint x: 633, startPoint y: 485, endPoint x: 607, endPoint y: 398, distance: 90.8
click at [607, 398] on div "Janela de atendimento Grade de atendimento Capacidade Transportadoras Veículos …" at bounding box center [784, 348] width 1568 height 697
click at [256, 326] on em at bounding box center [260, 331] width 11 height 11
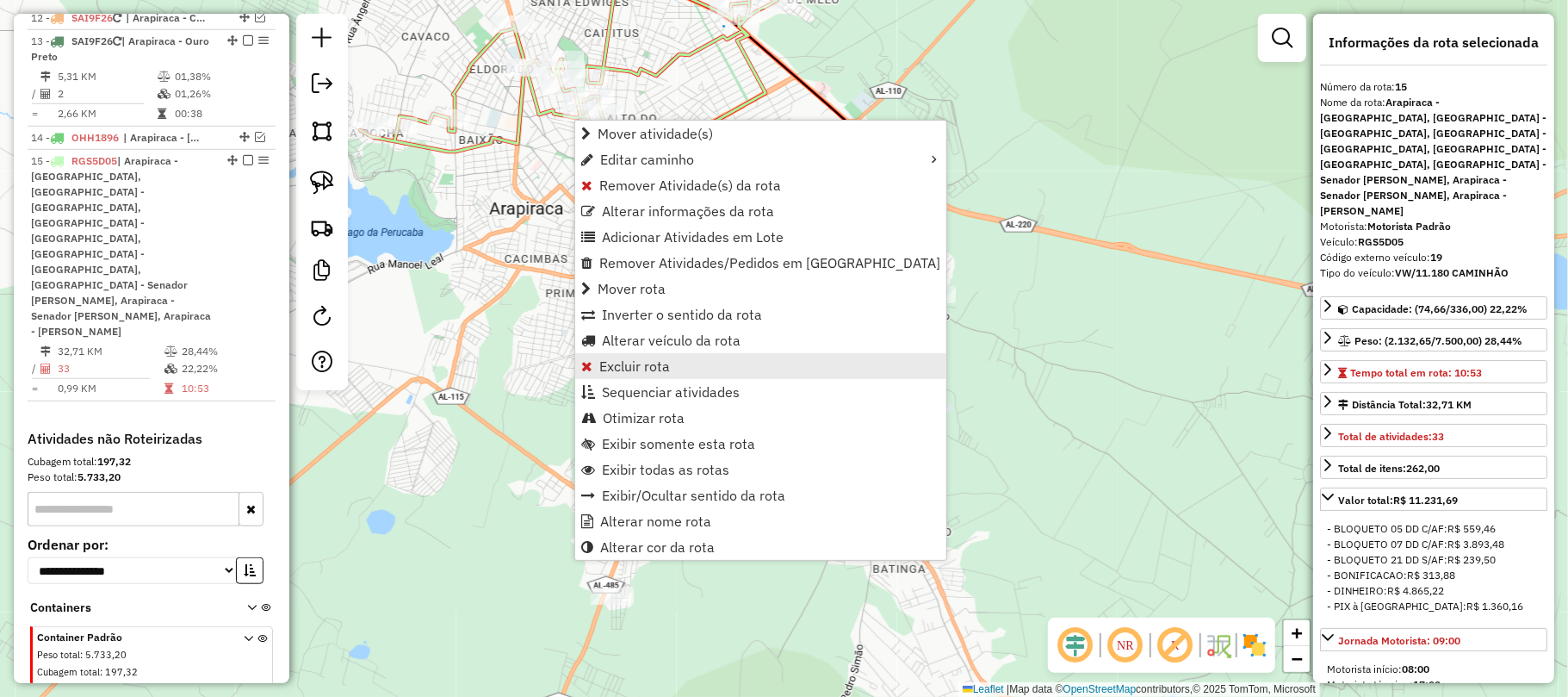
click at [638, 366] on span "Excluir rota" at bounding box center [634, 366] width 70 height 13
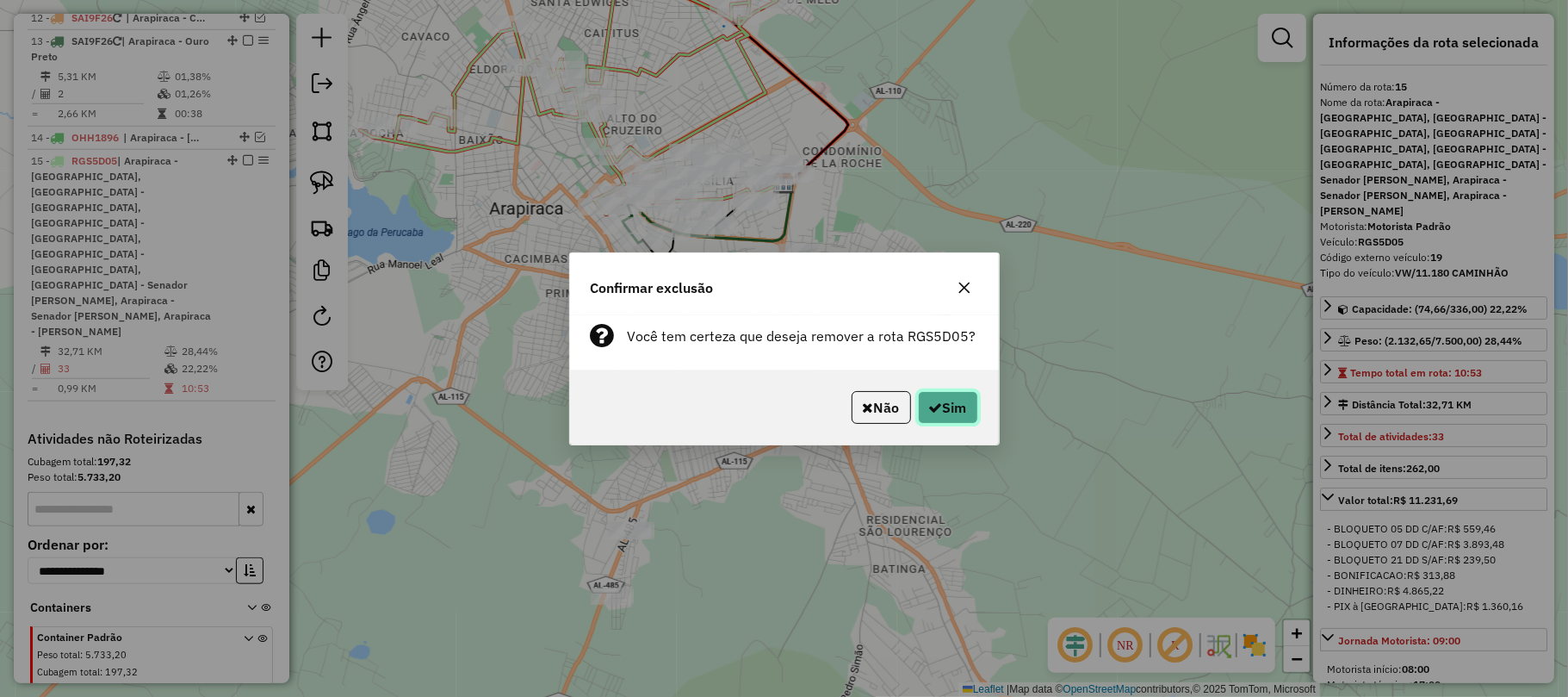
click at [959, 405] on button "Sim" at bounding box center [948, 407] width 61 height 33
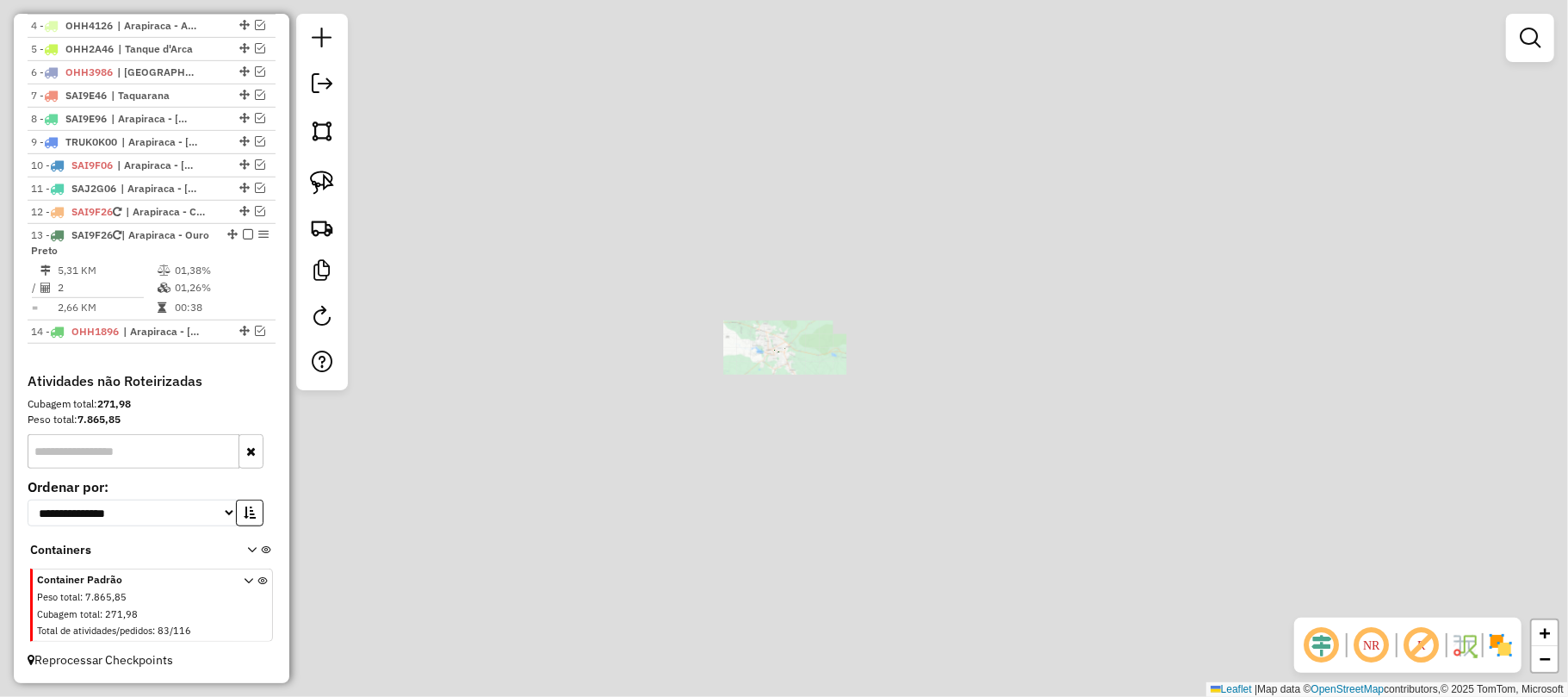
scroll to position [776, 0]
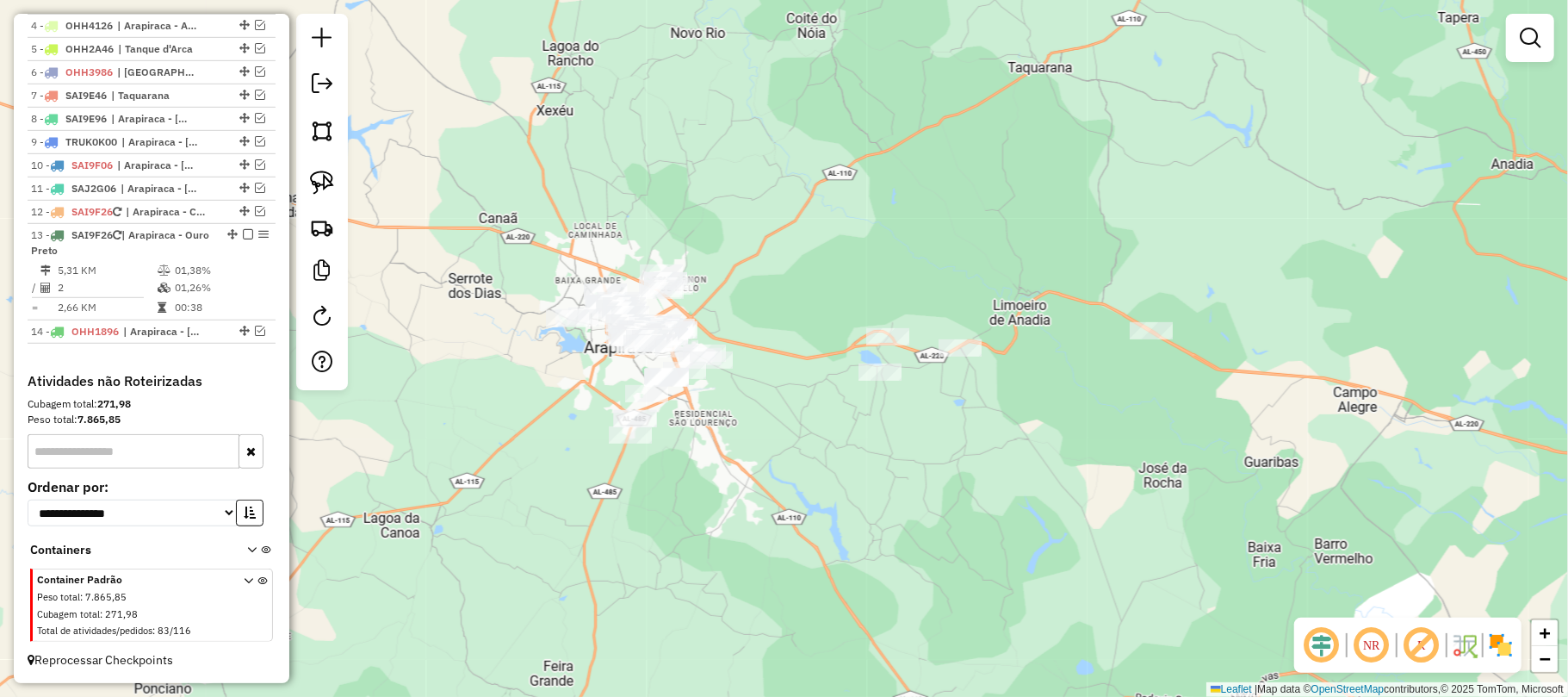
drag, startPoint x: 593, startPoint y: 362, endPoint x: 658, endPoint y: 369, distance: 65.4
click at [658, 369] on div "Janela de atendimento Grade de atendimento Capacidade Transportadoras Veículos …" at bounding box center [784, 348] width 1568 height 697
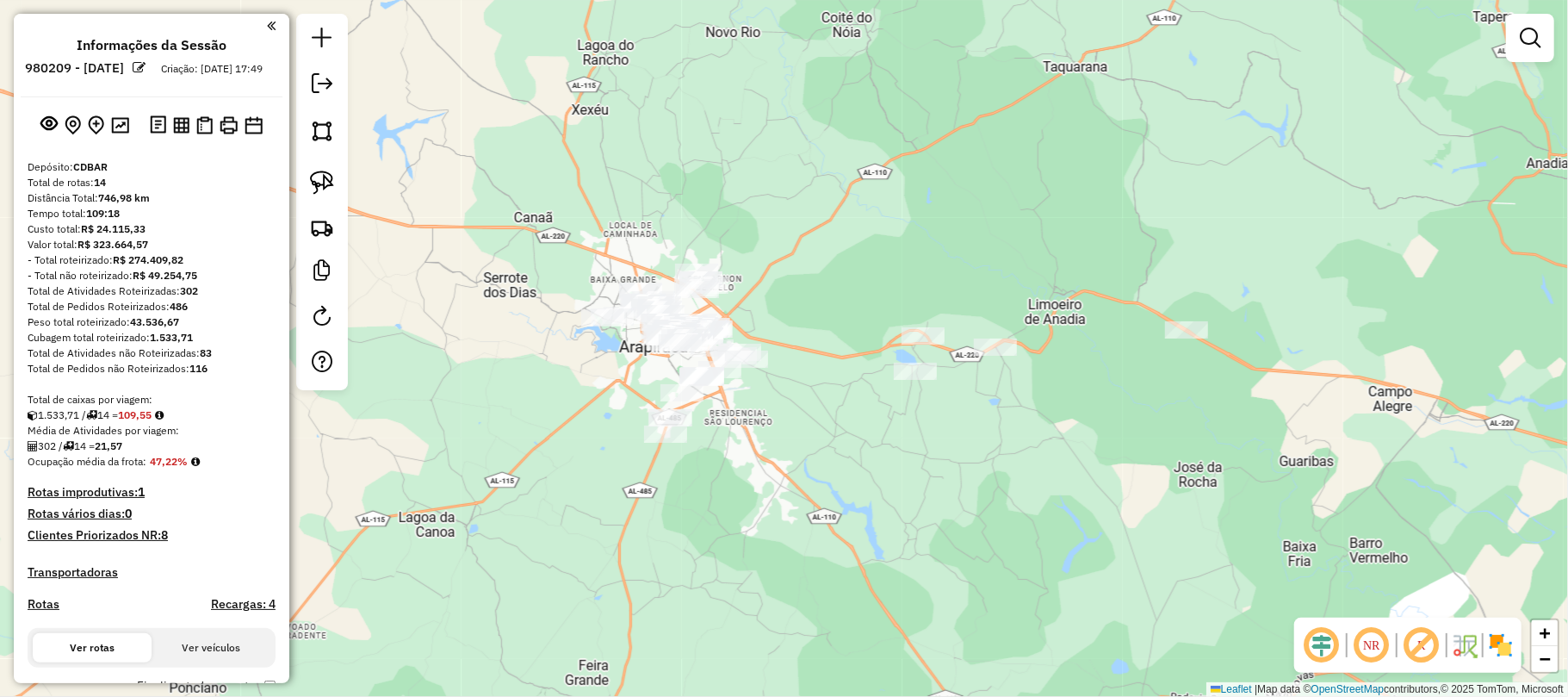
scroll to position [776, 0]
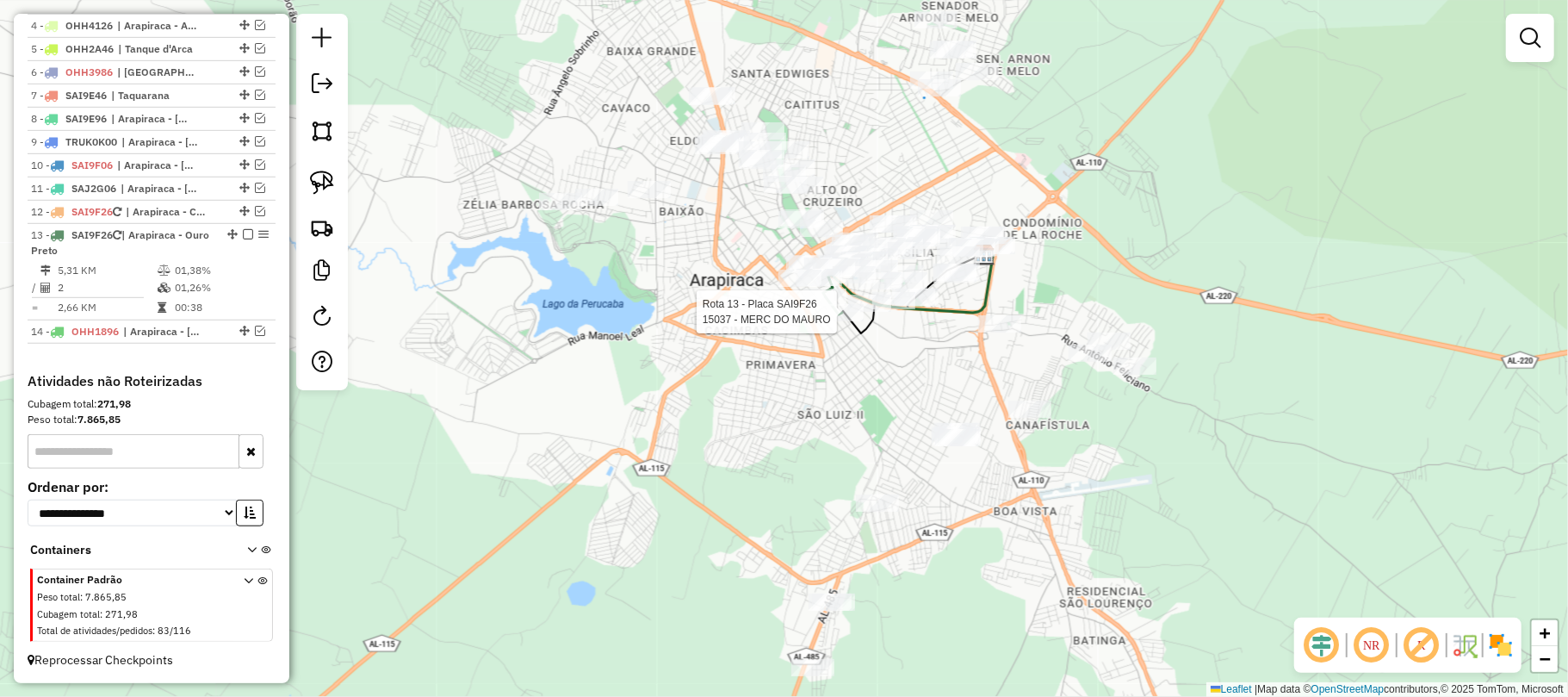
select select "**********"
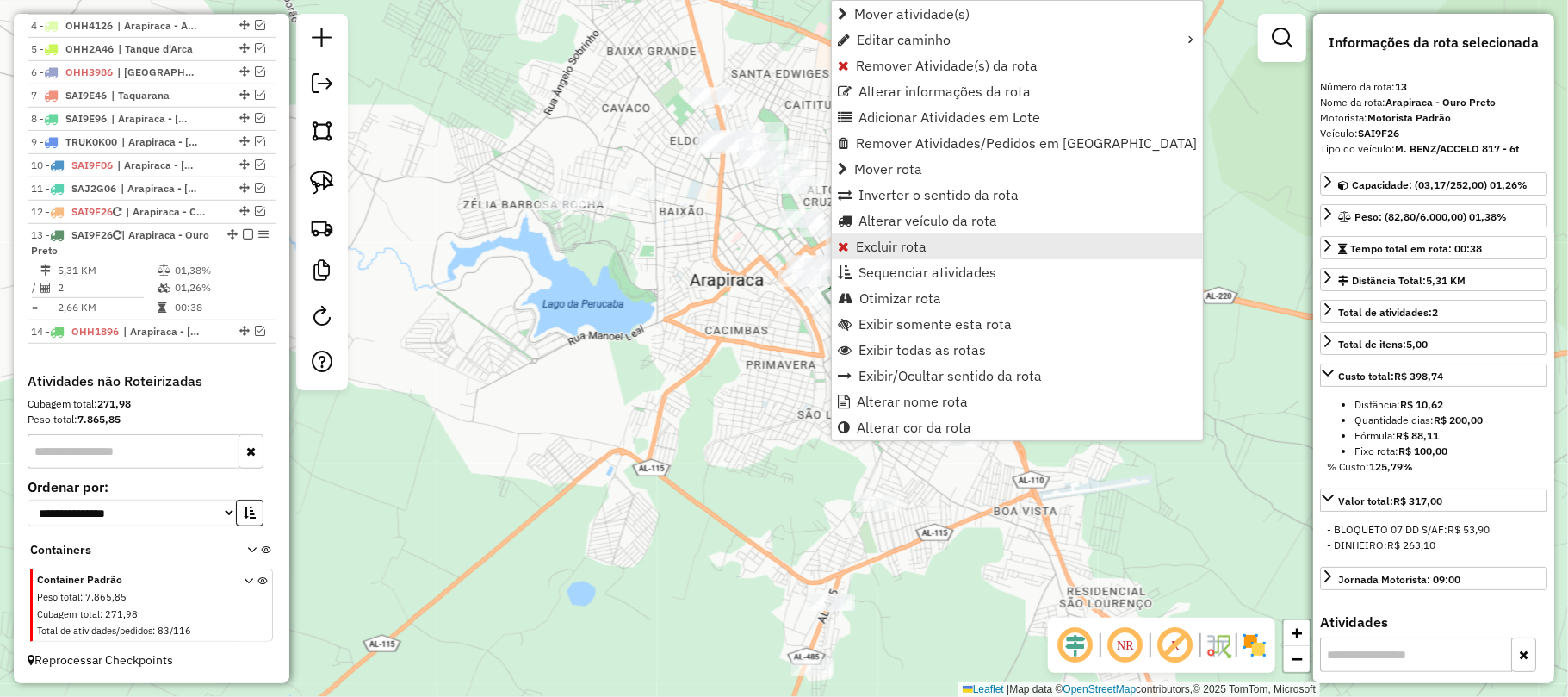
click at [883, 245] on span "Excluir rota" at bounding box center [891, 245] width 70 height 13
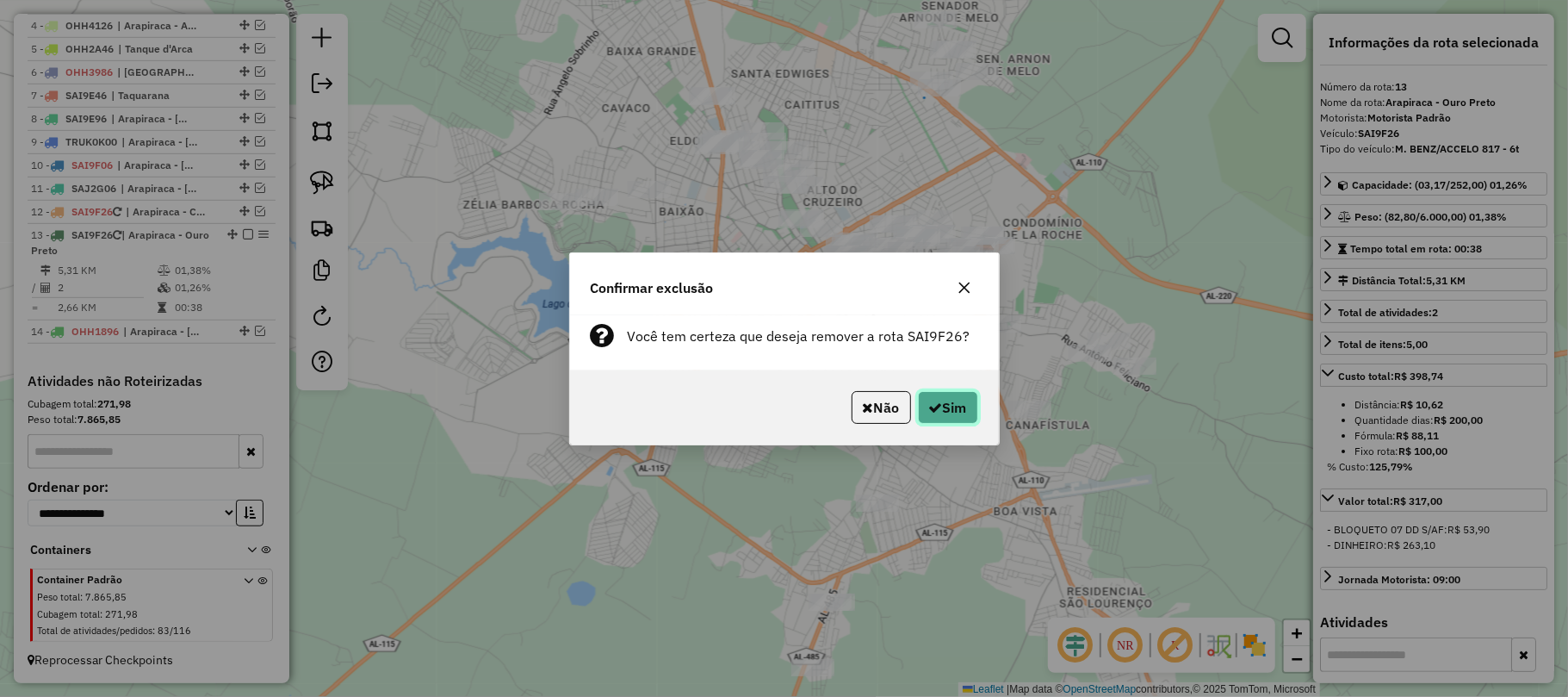
click at [953, 407] on button "Sim" at bounding box center [948, 407] width 61 height 33
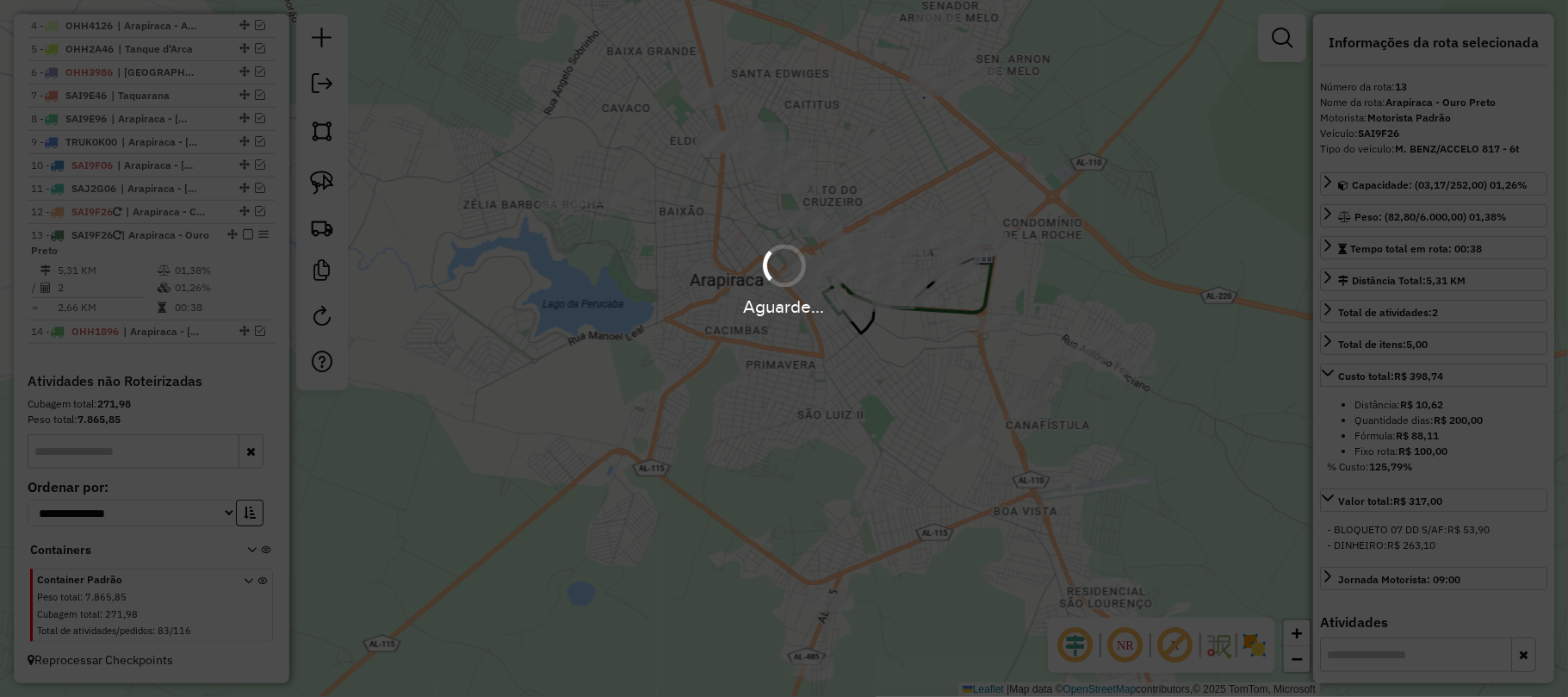
scroll to position [659, 0]
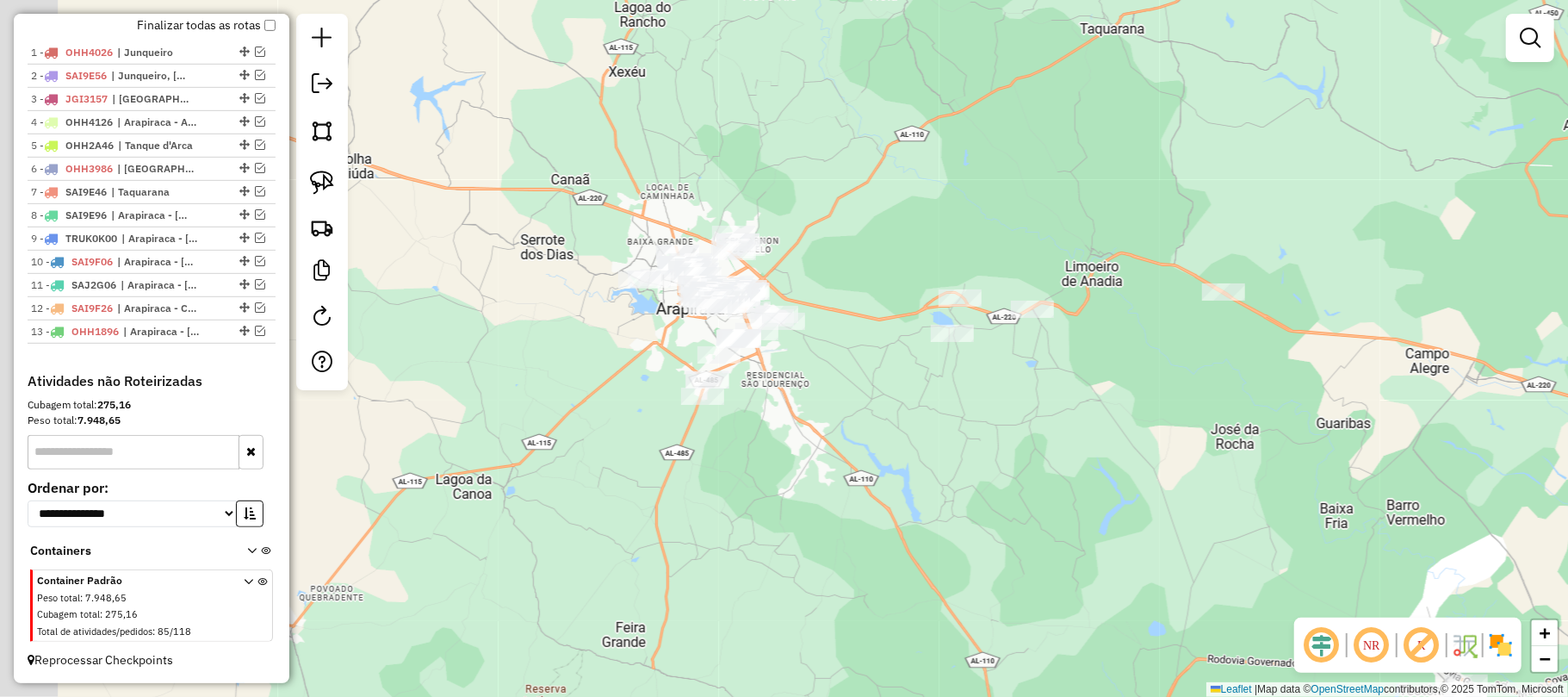
drag, startPoint x: 875, startPoint y: 385, endPoint x: 921, endPoint y: 404, distance: 49.8
click at [921, 404] on div "Janela de atendimento Grade de atendimento Capacidade Transportadoras Veículos …" at bounding box center [784, 348] width 1568 height 697
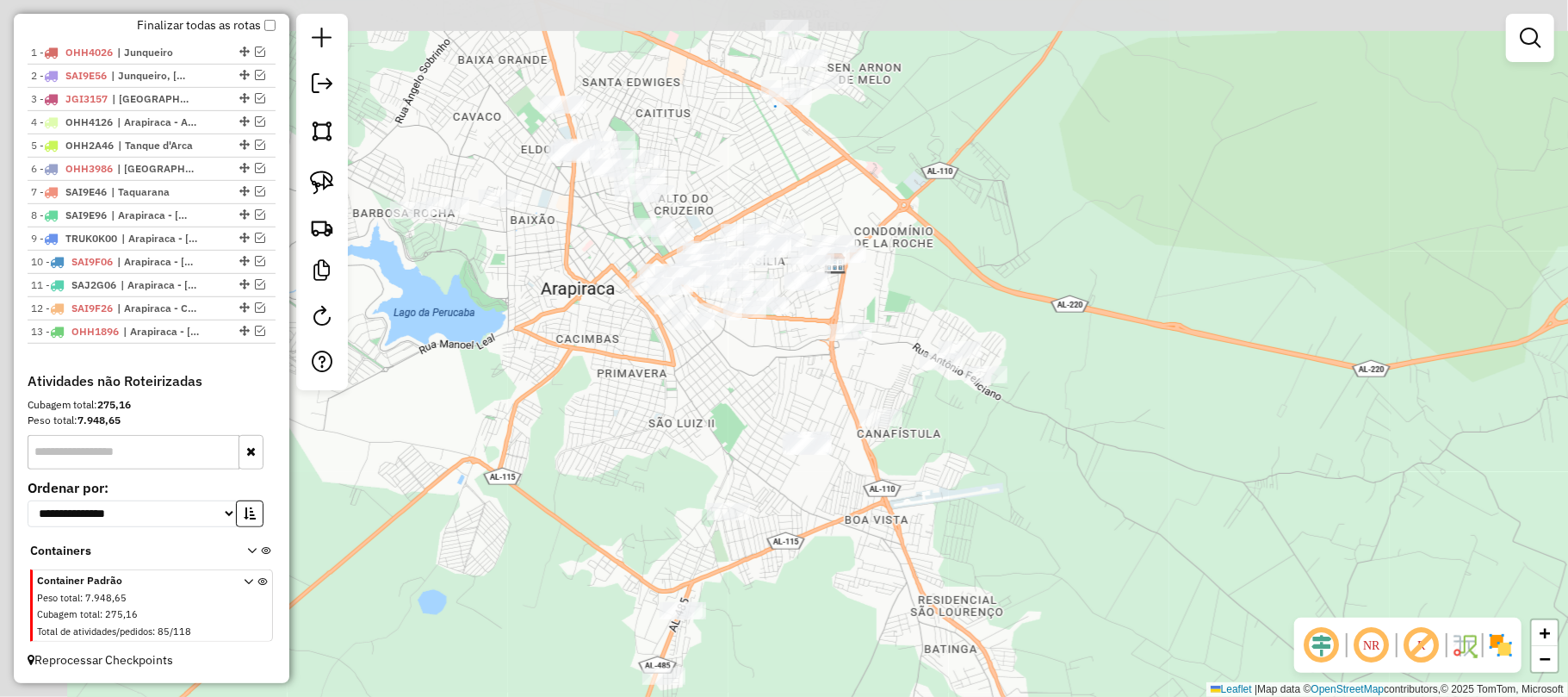
drag, startPoint x: 662, startPoint y: 317, endPoint x: 830, endPoint y: 376, distance: 178.1
click at [830, 376] on div "Janela de atendimento Grade de atendimento Capacidade Transportadoras Veículos …" at bounding box center [784, 348] width 1568 height 697
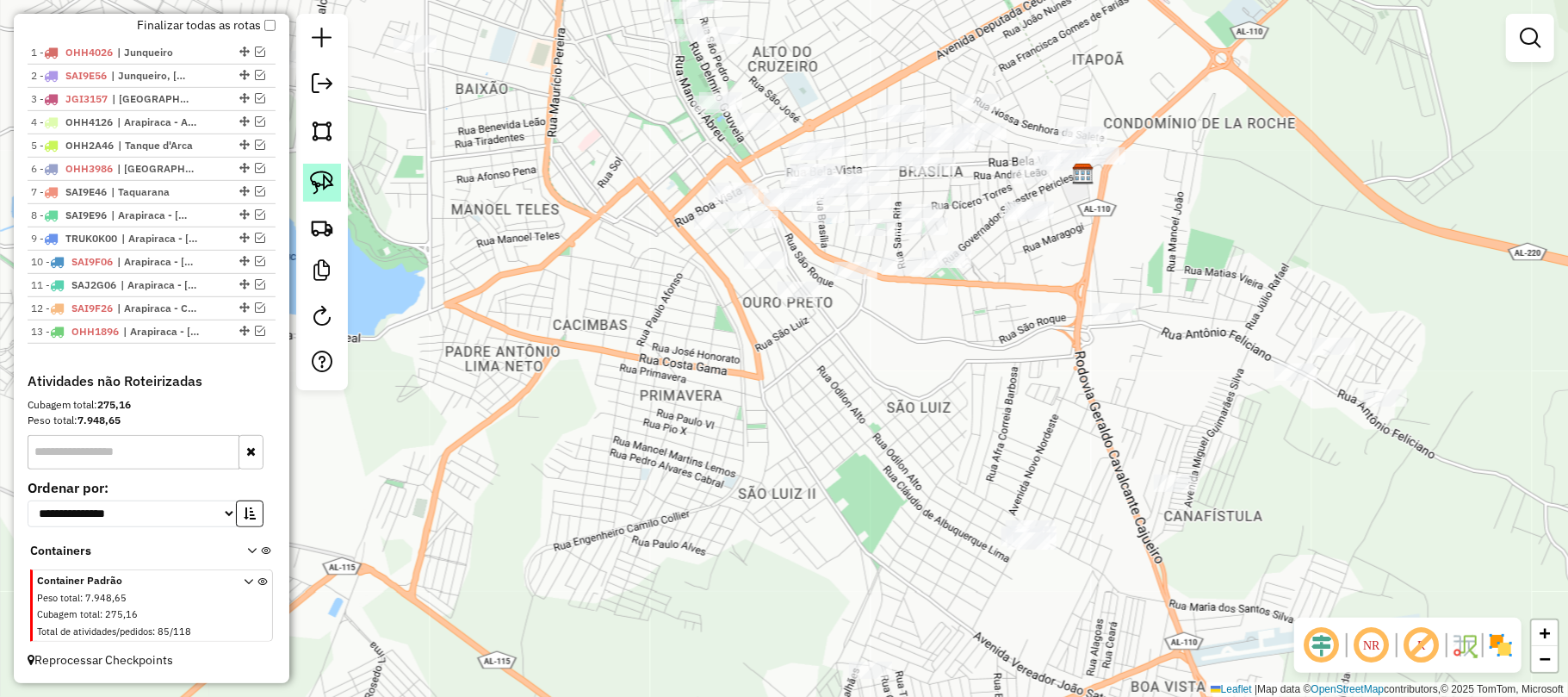
click at [320, 181] on img at bounding box center [322, 182] width 24 height 24
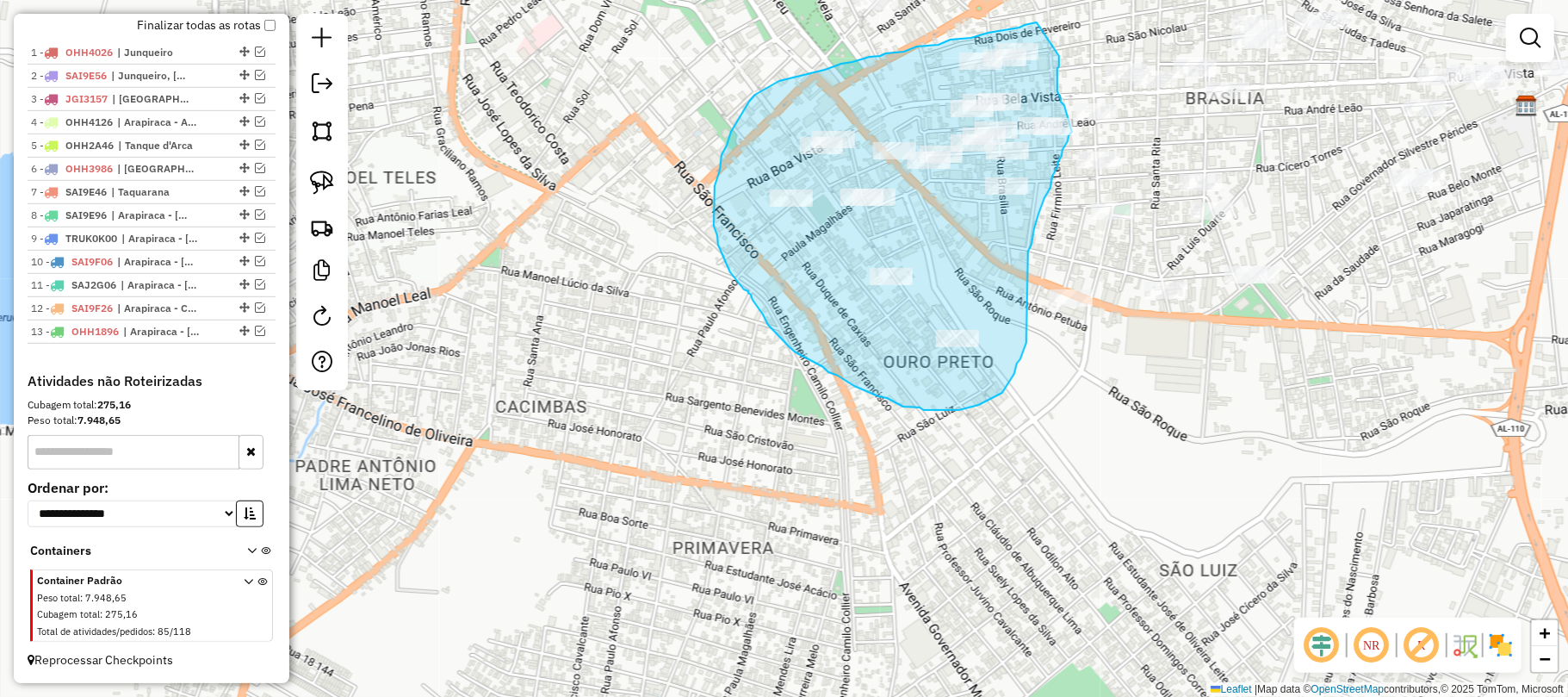
drag, startPoint x: 1036, startPoint y: 22, endPoint x: 1044, endPoint y: 38, distance: 17.9
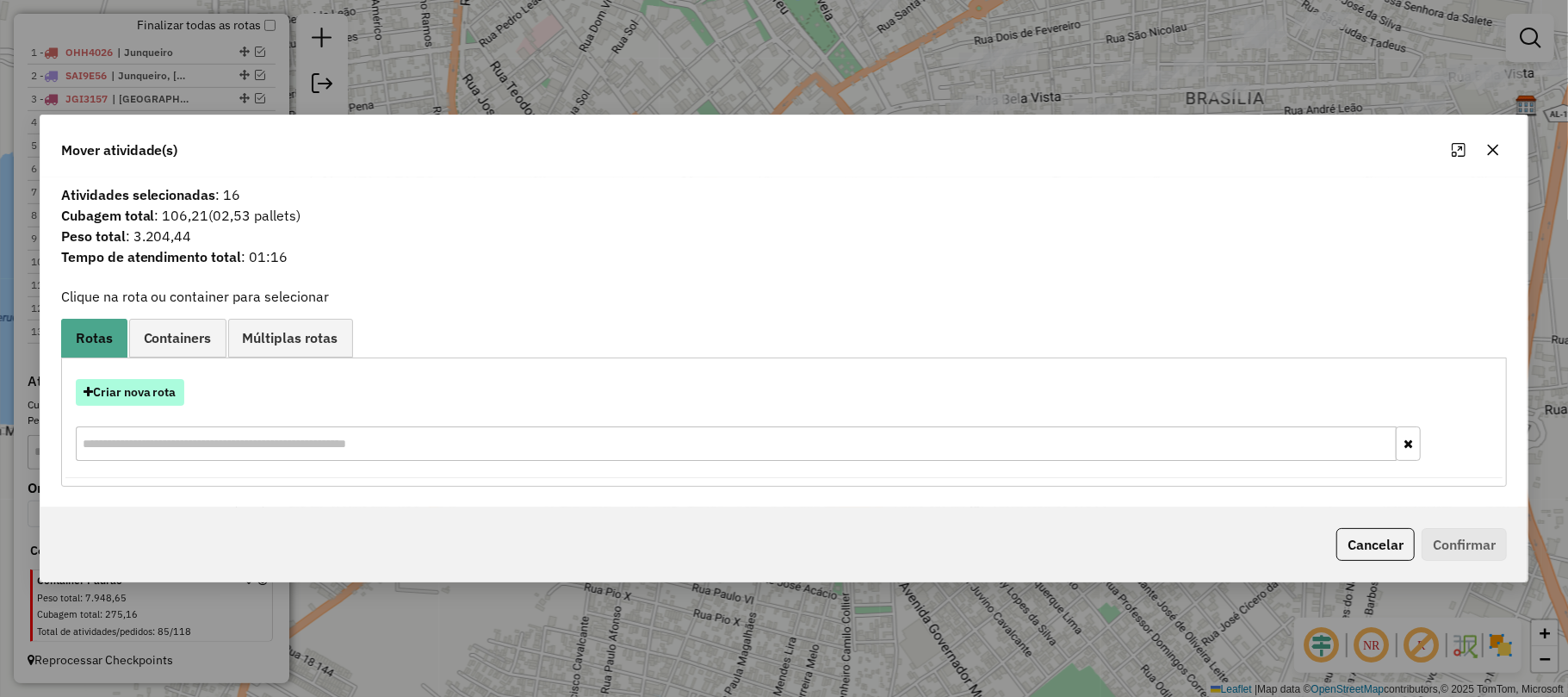
click at [148, 391] on button "Criar nova rota" at bounding box center [130, 393] width 109 height 27
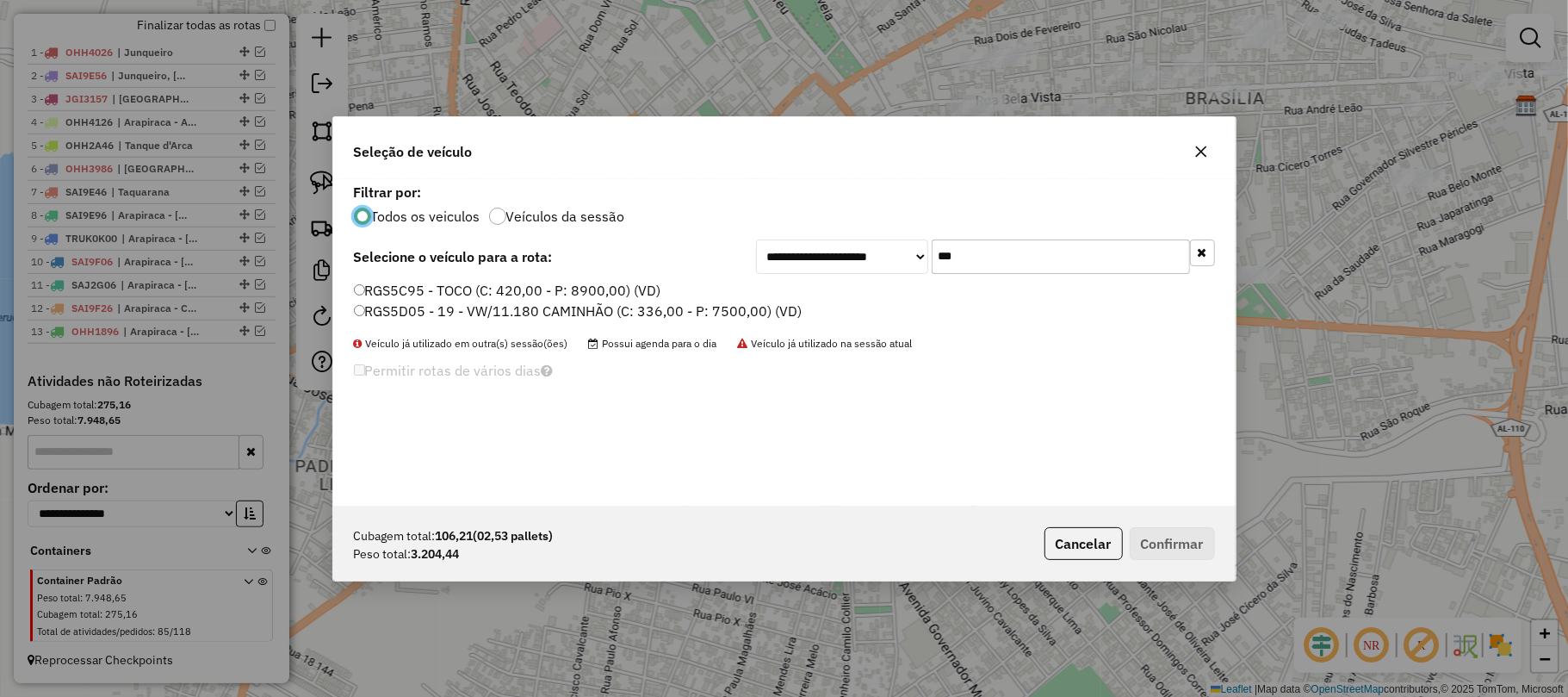
scroll to position [9, 5]
click at [369, 308] on label "RGS5D05 - 19 - VW/11.180 CAMINHÃO (C: 336,00 - P: 7500,00) (VD)" at bounding box center [578, 311] width 449 height 21
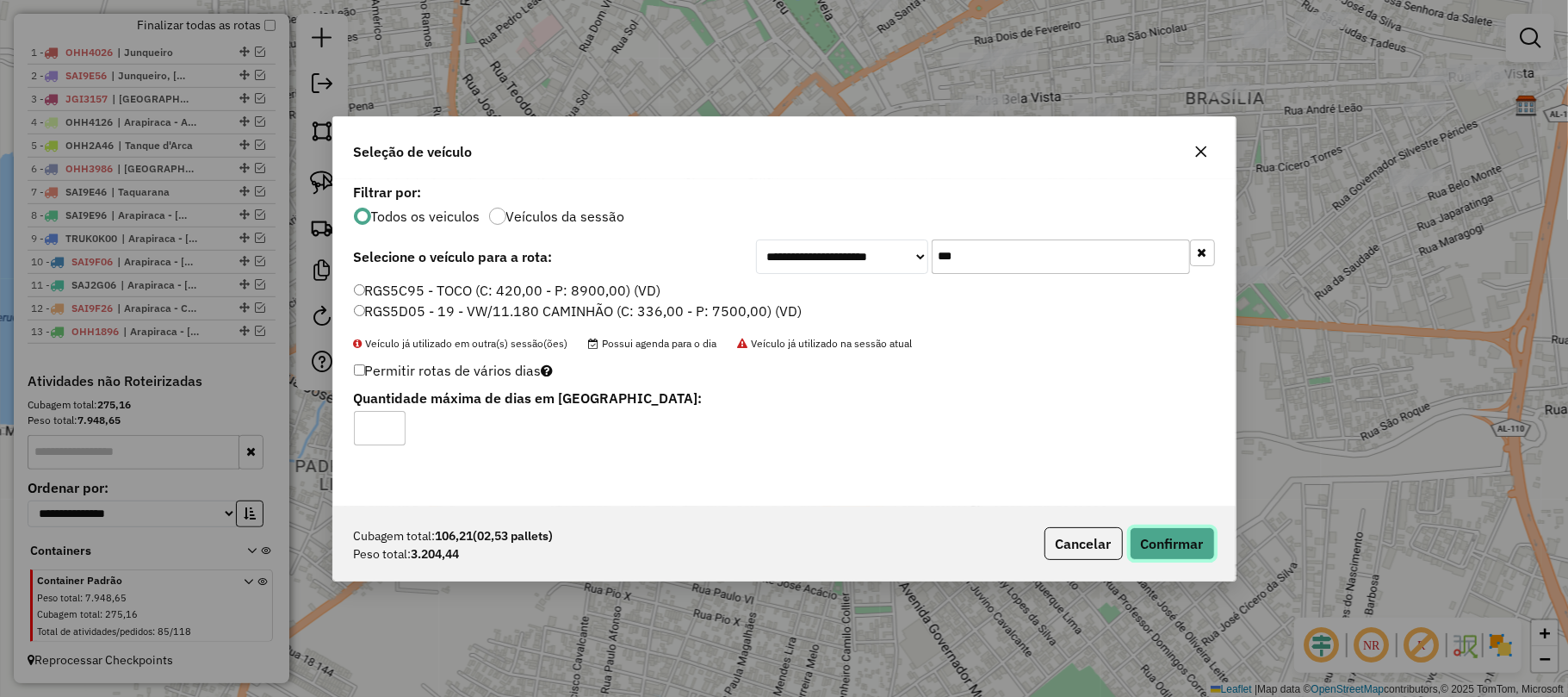
click at [1154, 542] on button "Confirmar" at bounding box center [1172, 543] width 86 height 33
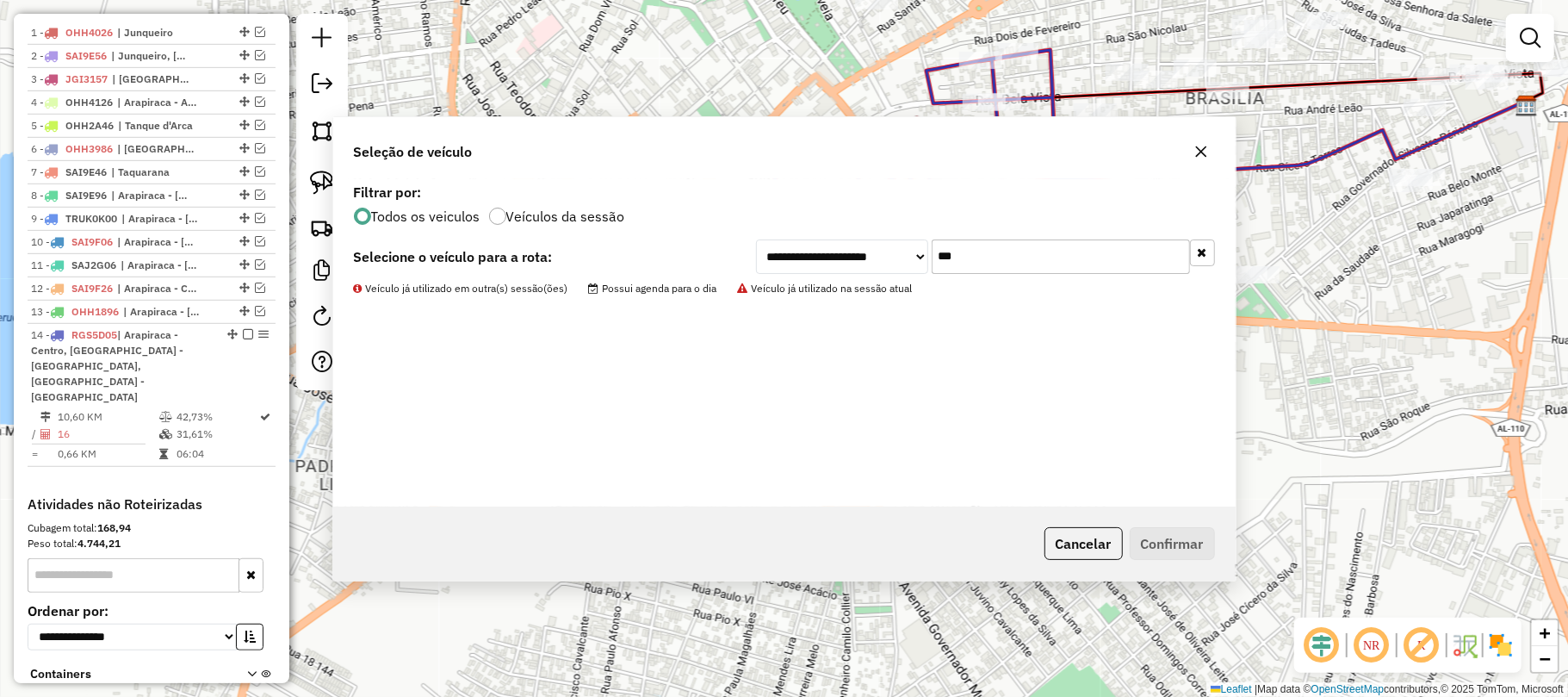
scroll to position [770, 0]
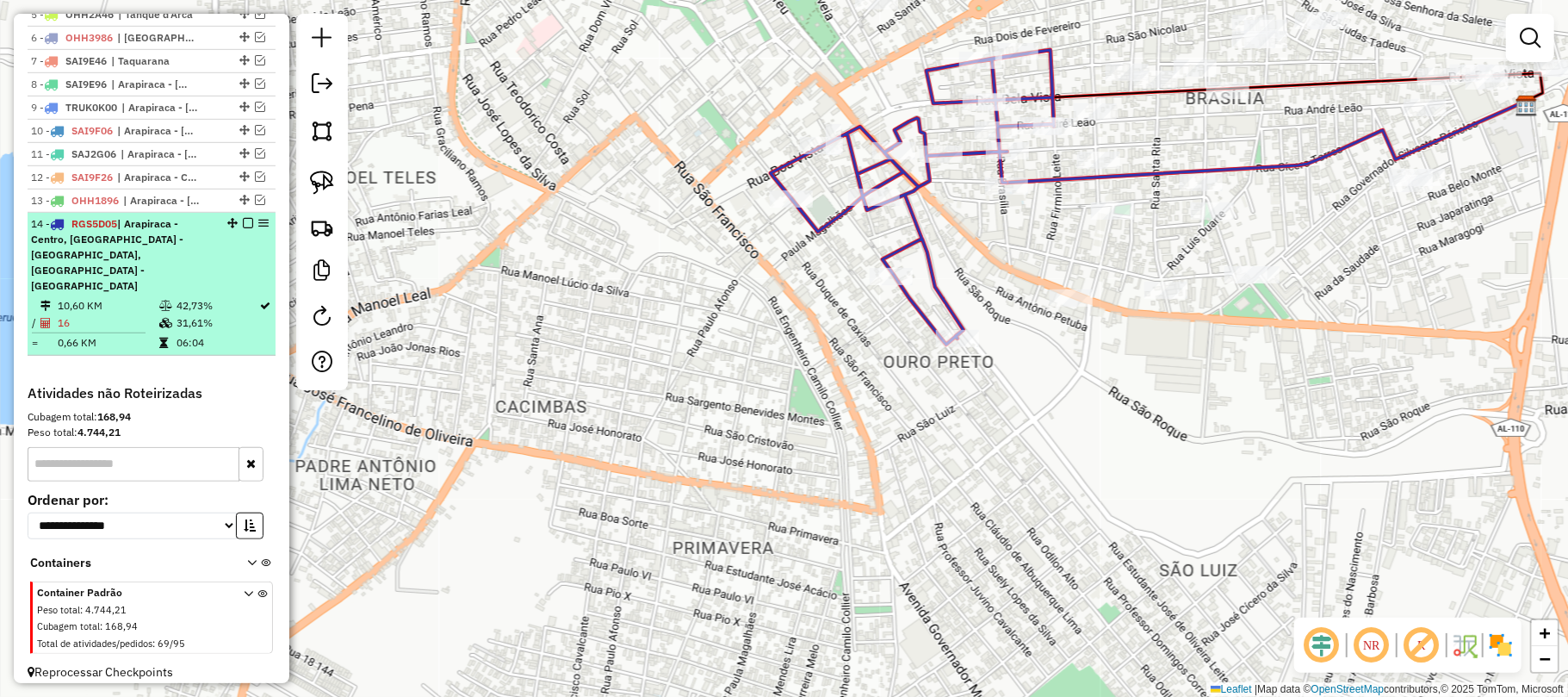
click at [243, 228] on em at bounding box center [248, 223] width 11 height 11
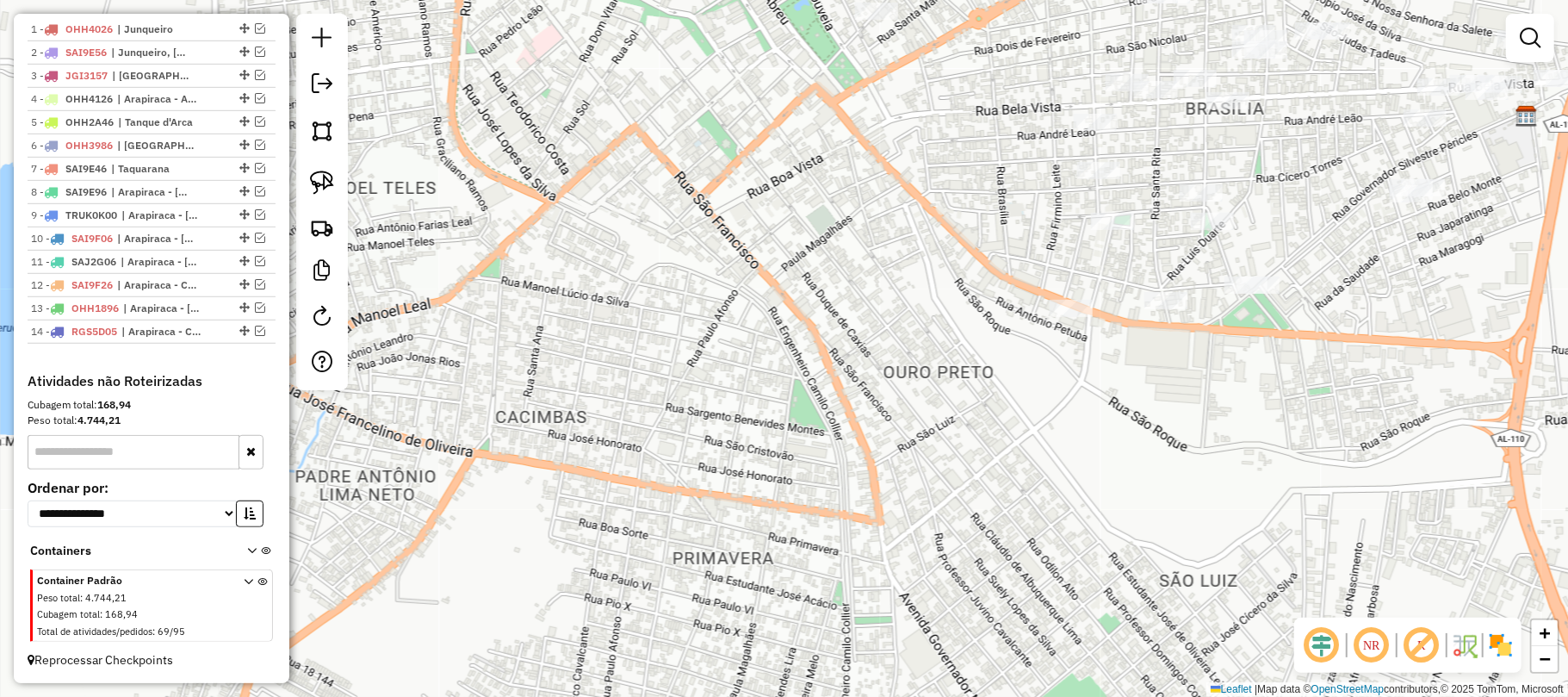
drag, startPoint x: 959, startPoint y: 250, endPoint x: 928, endPoint y: 424, distance: 176.7
click at [928, 424] on div "Janela de atendimento Grade de atendimento Capacidade Transportadoras Veículos …" at bounding box center [784, 348] width 1568 height 697
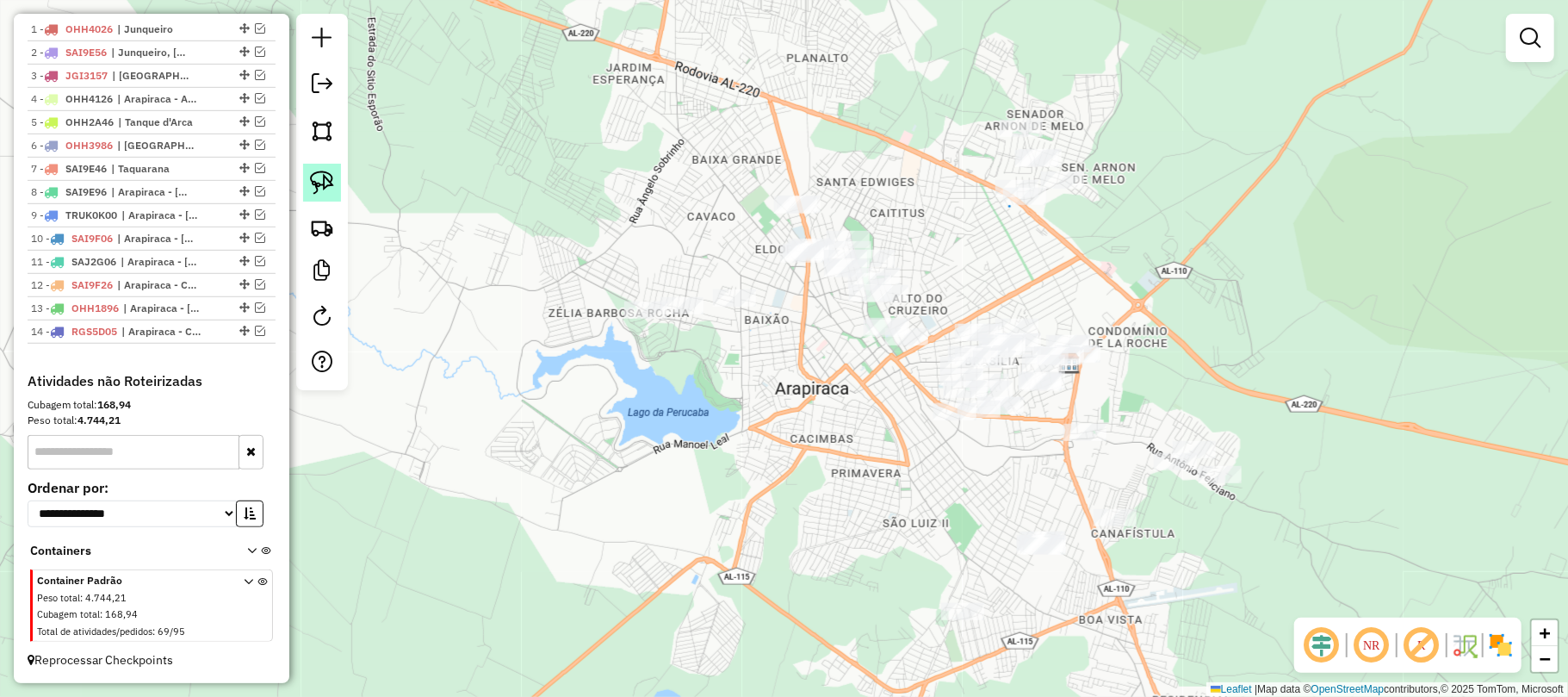
click at [317, 176] on img at bounding box center [322, 182] width 24 height 24
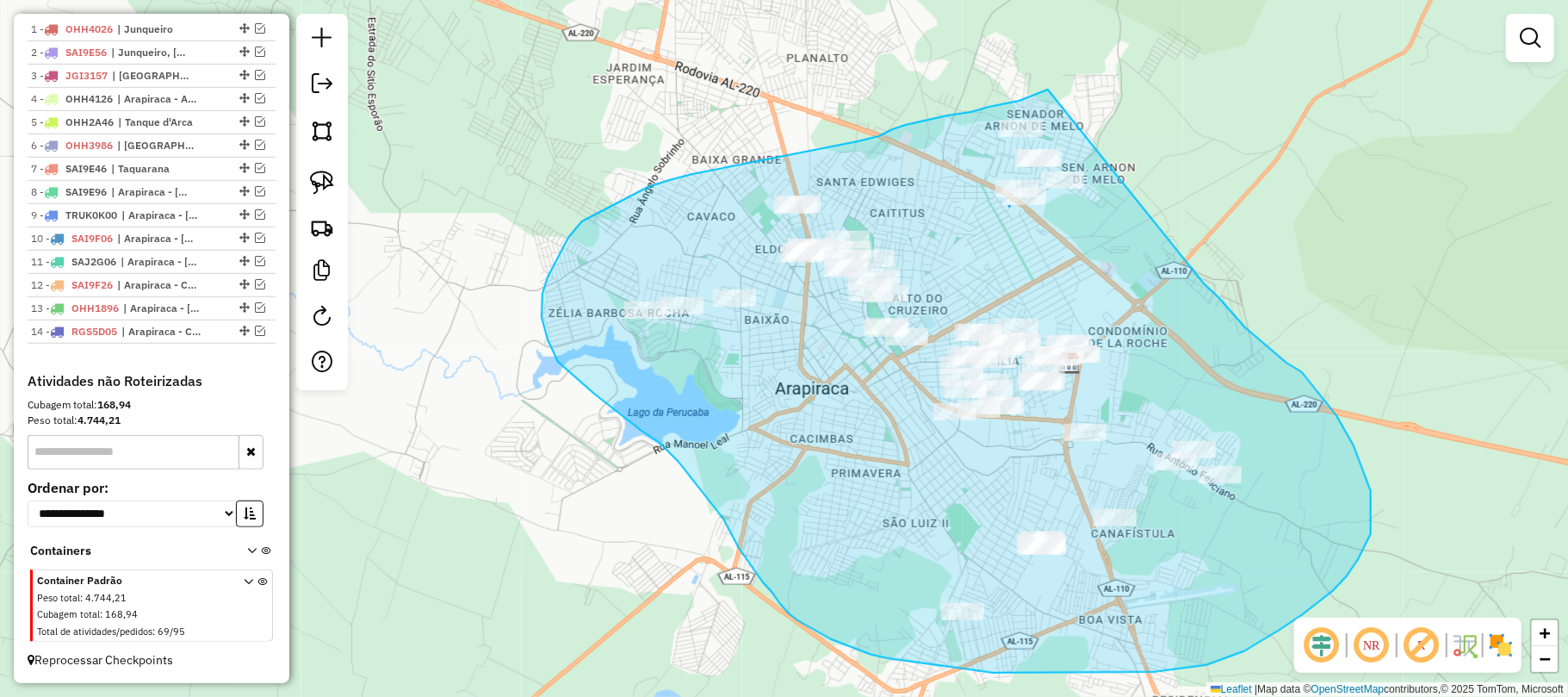
drag, startPoint x: 971, startPoint y: 112, endPoint x: 1175, endPoint y: 253, distance: 248.0
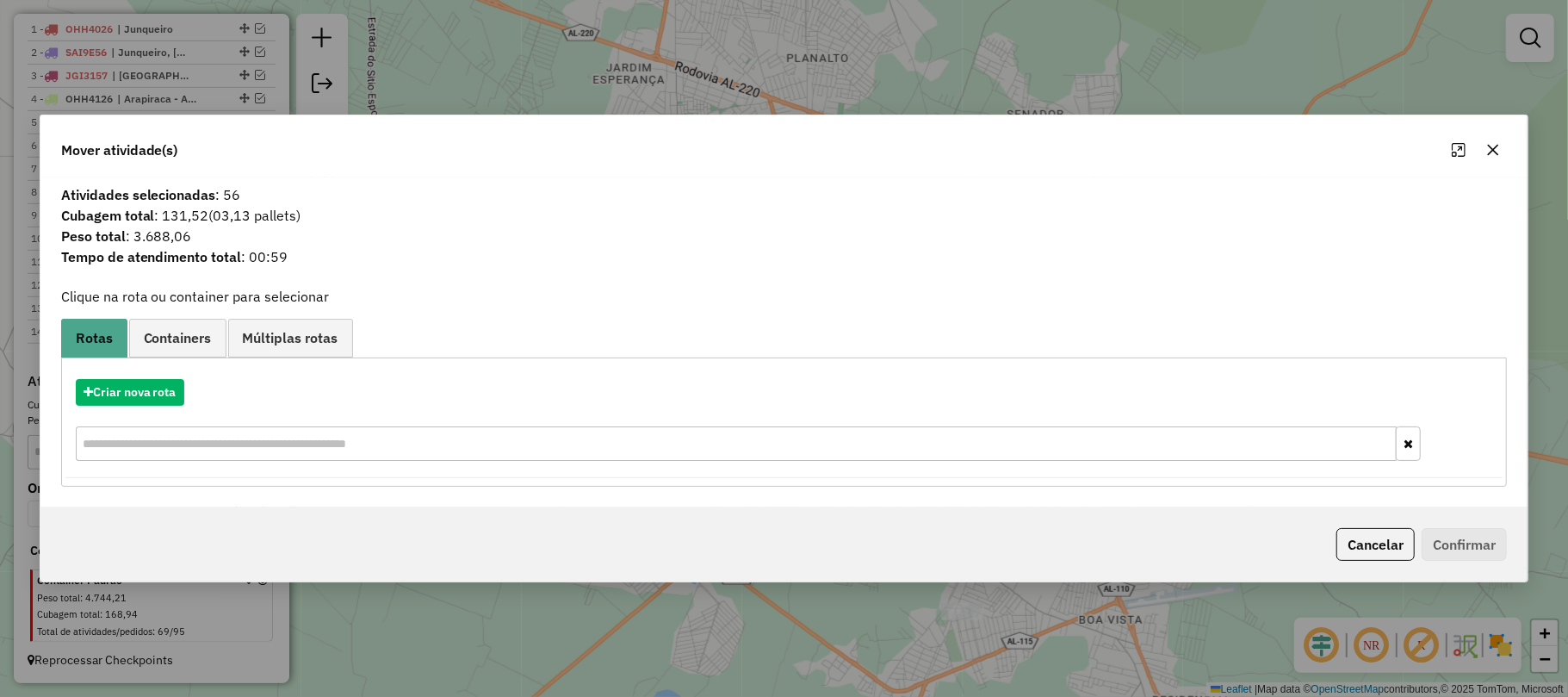
click at [1495, 145] on icon "button" at bounding box center [1492, 149] width 13 height 13
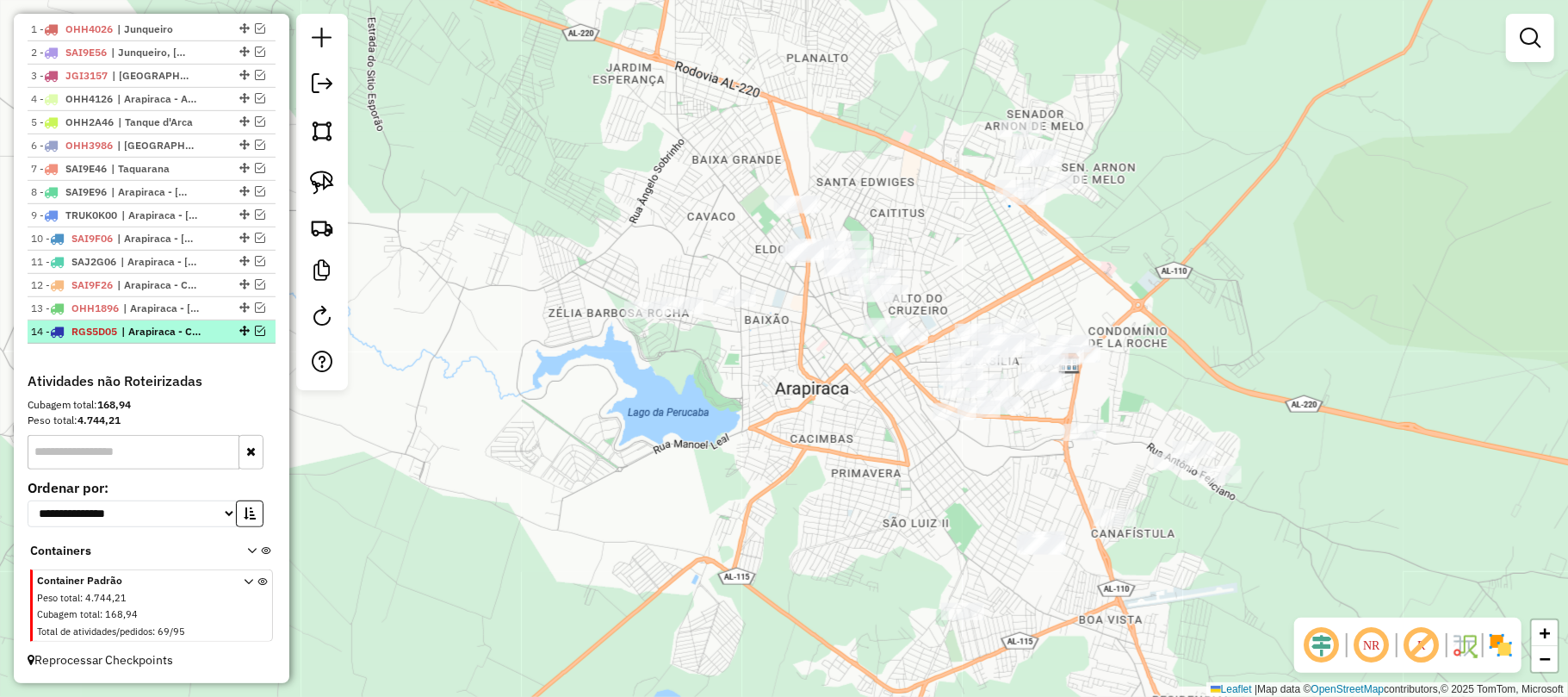
click at [255, 332] on em at bounding box center [260, 331] width 11 height 11
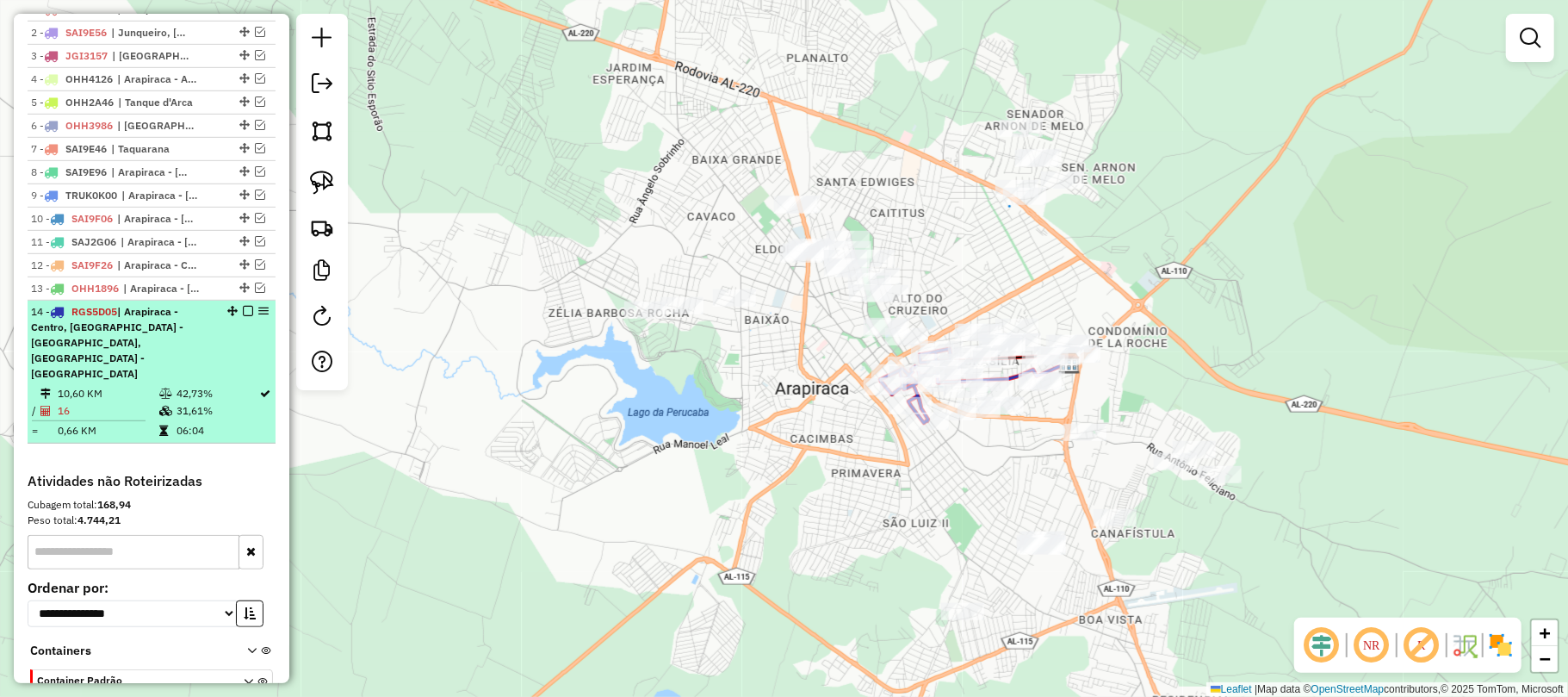
scroll to position [770, 0]
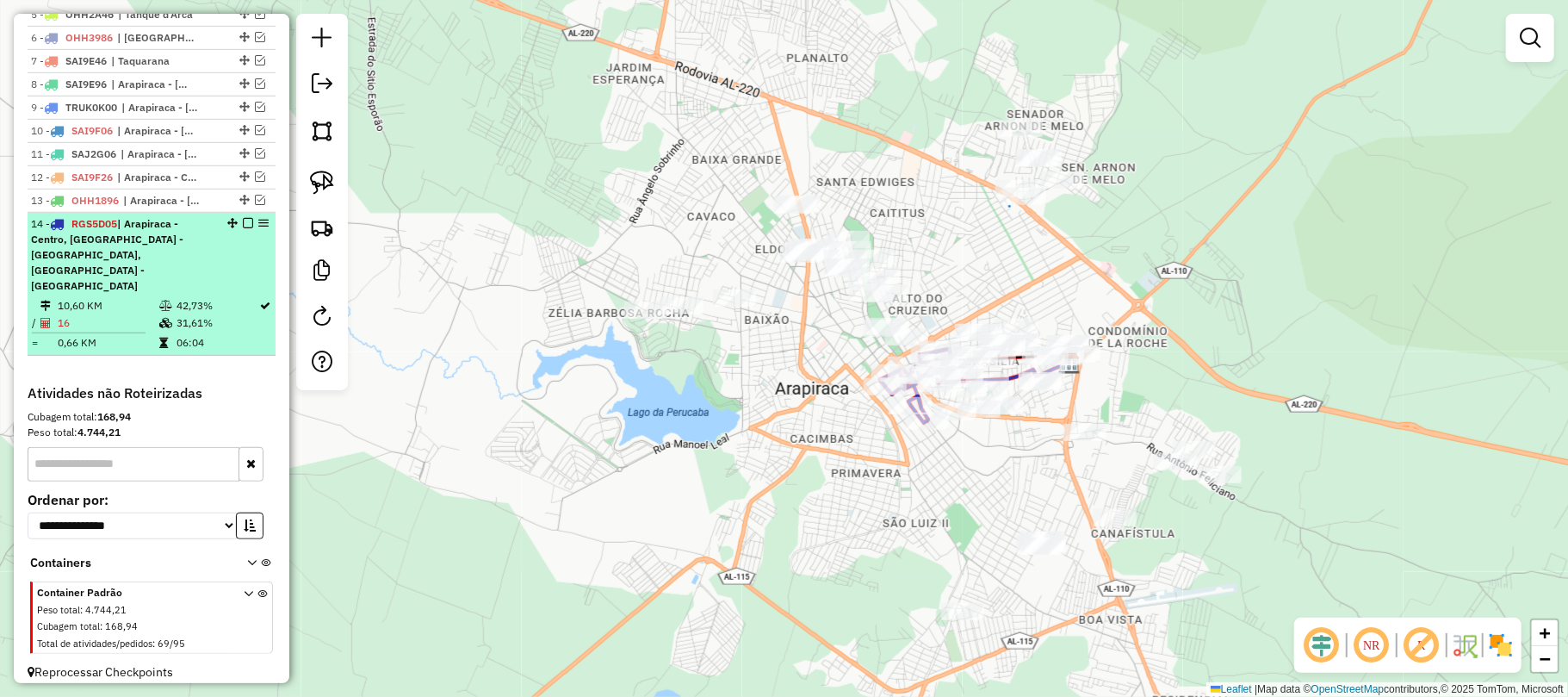
click at [243, 228] on em at bounding box center [248, 223] width 11 height 11
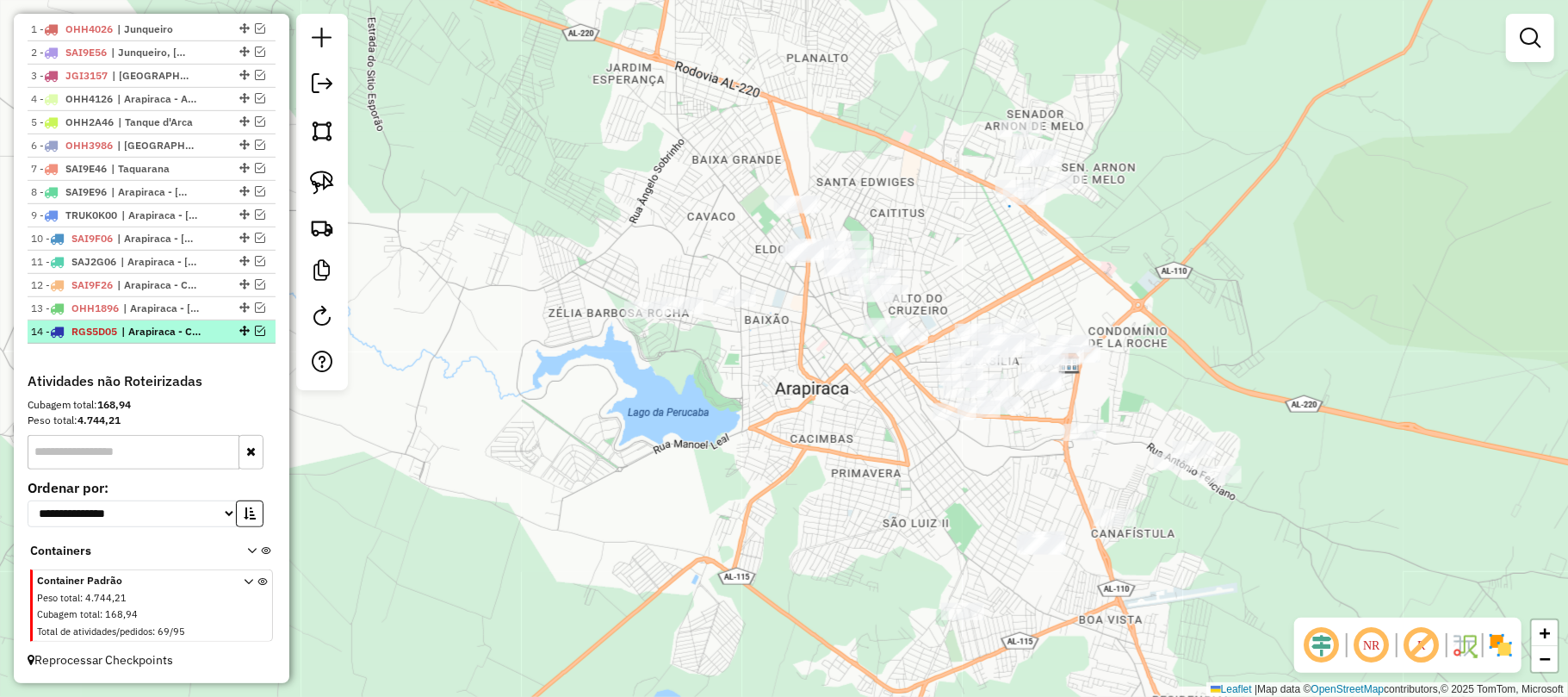
click at [170, 325] on span "| Arapiraca - Centro, [GEOGRAPHIC_DATA] - [GEOGRAPHIC_DATA], [GEOGRAPHIC_DATA] …" at bounding box center [161, 331] width 79 height 15
select select "**********"
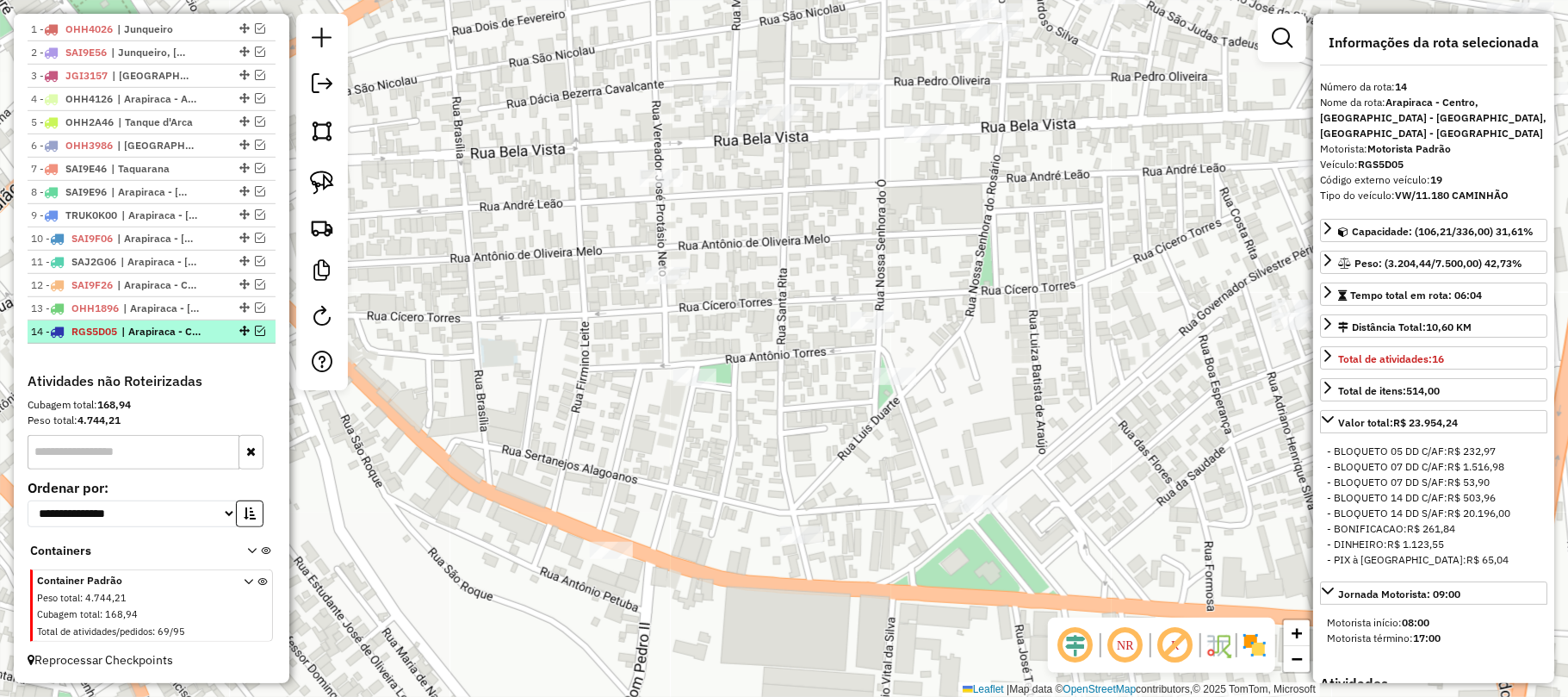
click at [255, 332] on em at bounding box center [260, 331] width 11 height 11
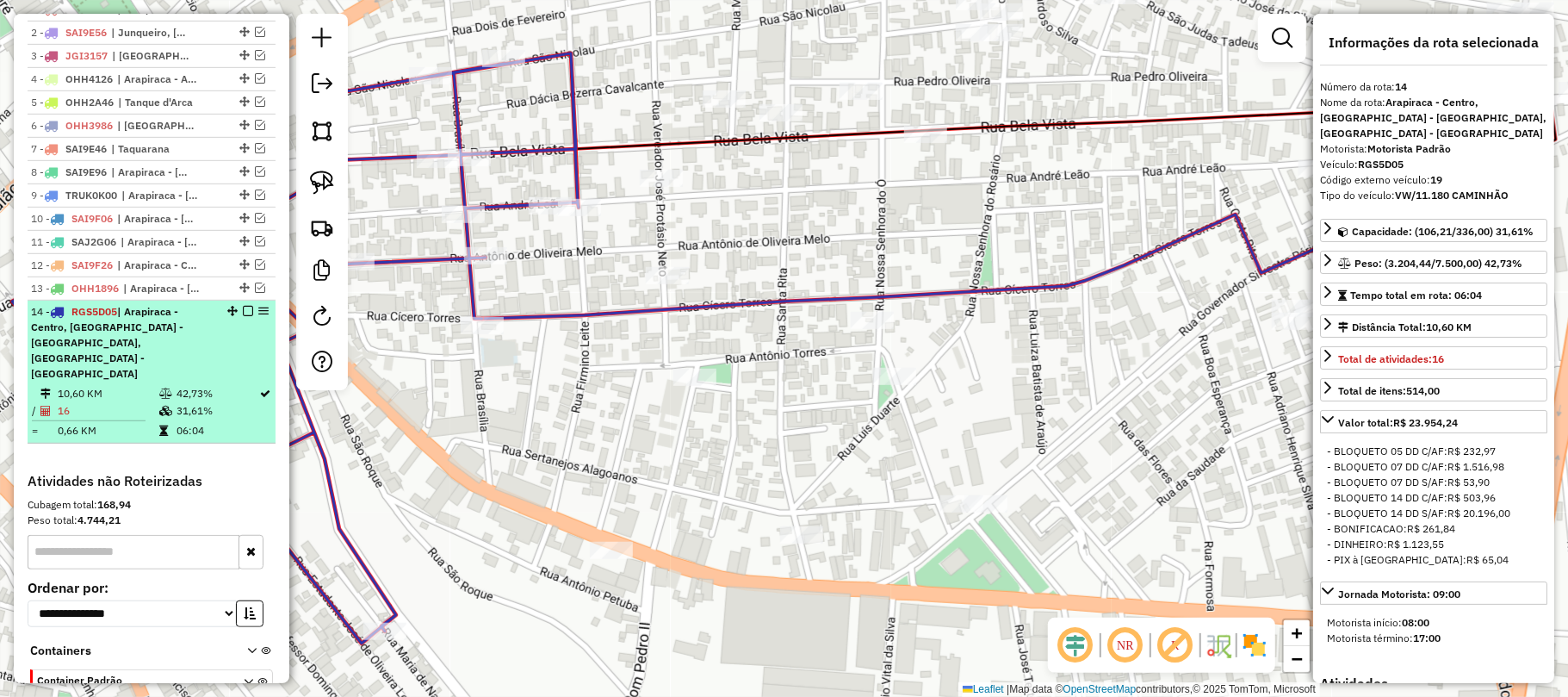
scroll to position [770, 0]
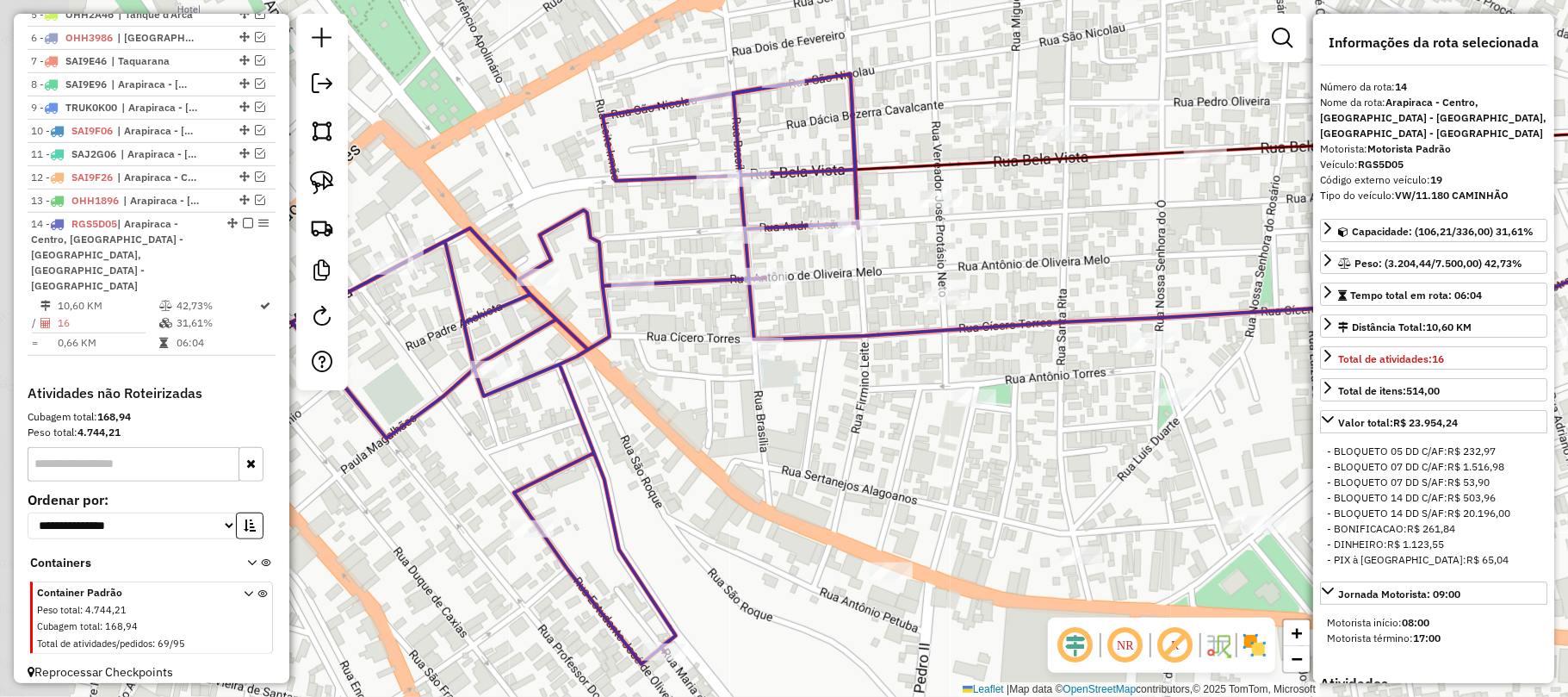
drag, startPoint x: 465, startPoint y: 419, endPoint x: 769, endPoint y: 429, distance: 304.2
click at [746, 439] on div "Janela de atendimento Grade de atendimento Capacidade Transportadoras Veículos …" at bounding box center [784, 348] width 1568 height 697
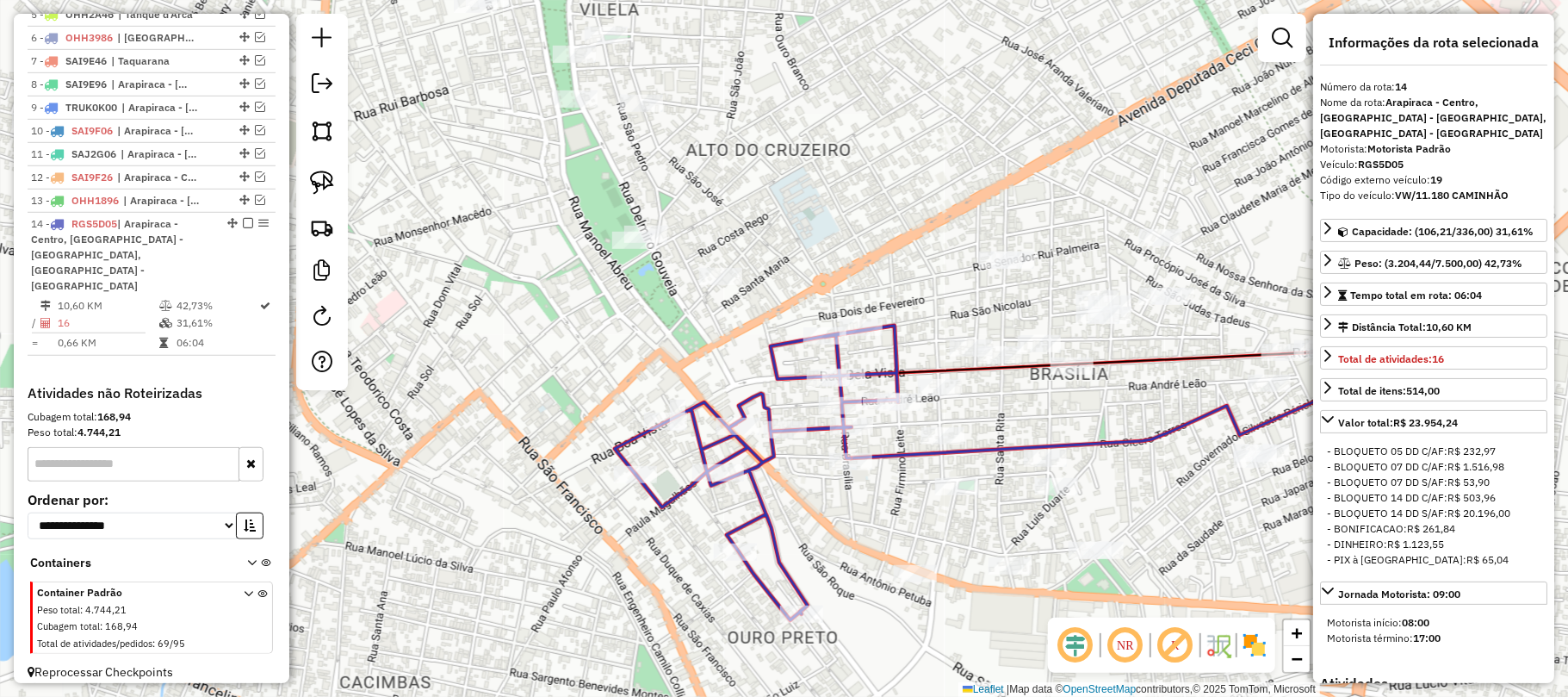
drag, startPoint x: 1016, startPoint y: 514, endPoint x: 894, endPoint y: 502, distance: 122.6
click at [894, 502] on div "Janela de atendimento Grade de atendimento Capacidade Transportadoras Veículos …" at bounding box center [784, 348] width 1568 height 697
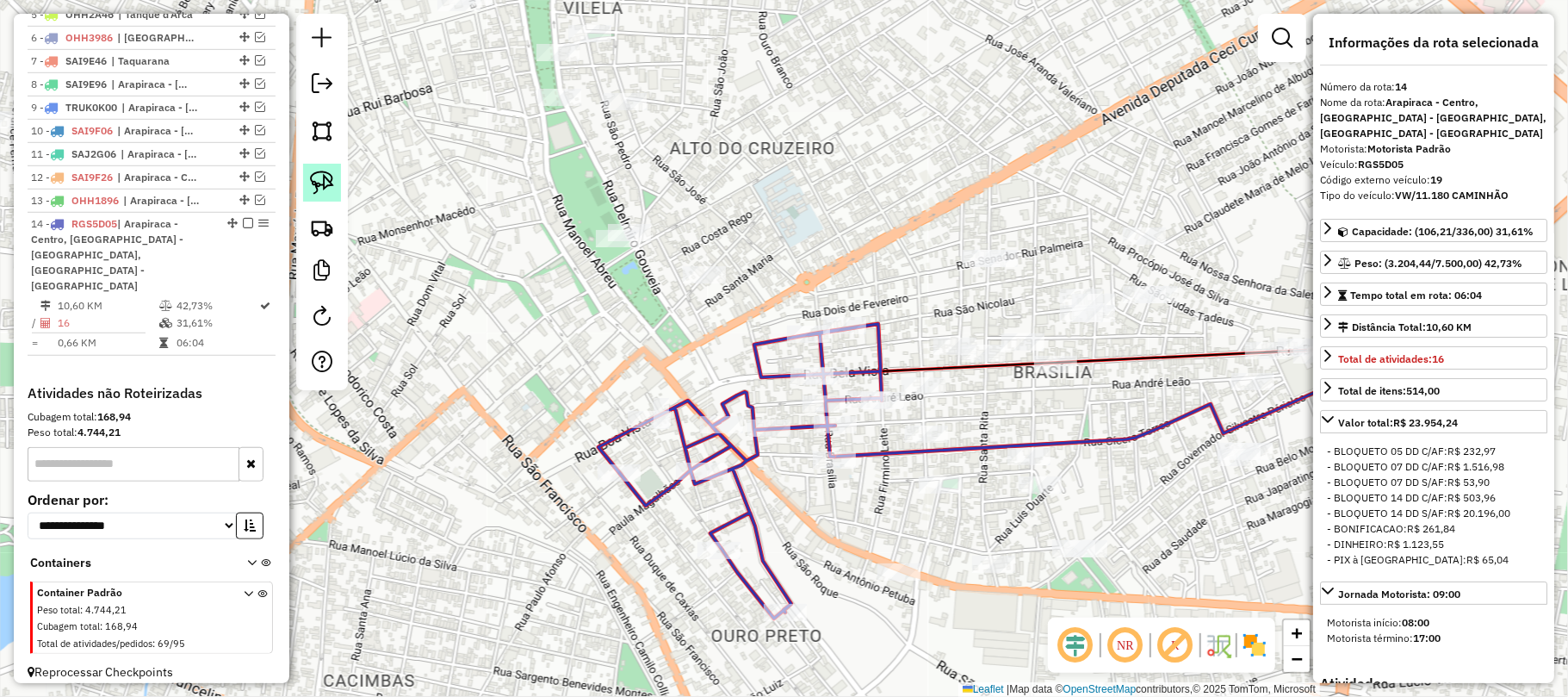
click at [318, 179] on img at bounding box center [322, 182] width 24 height 24
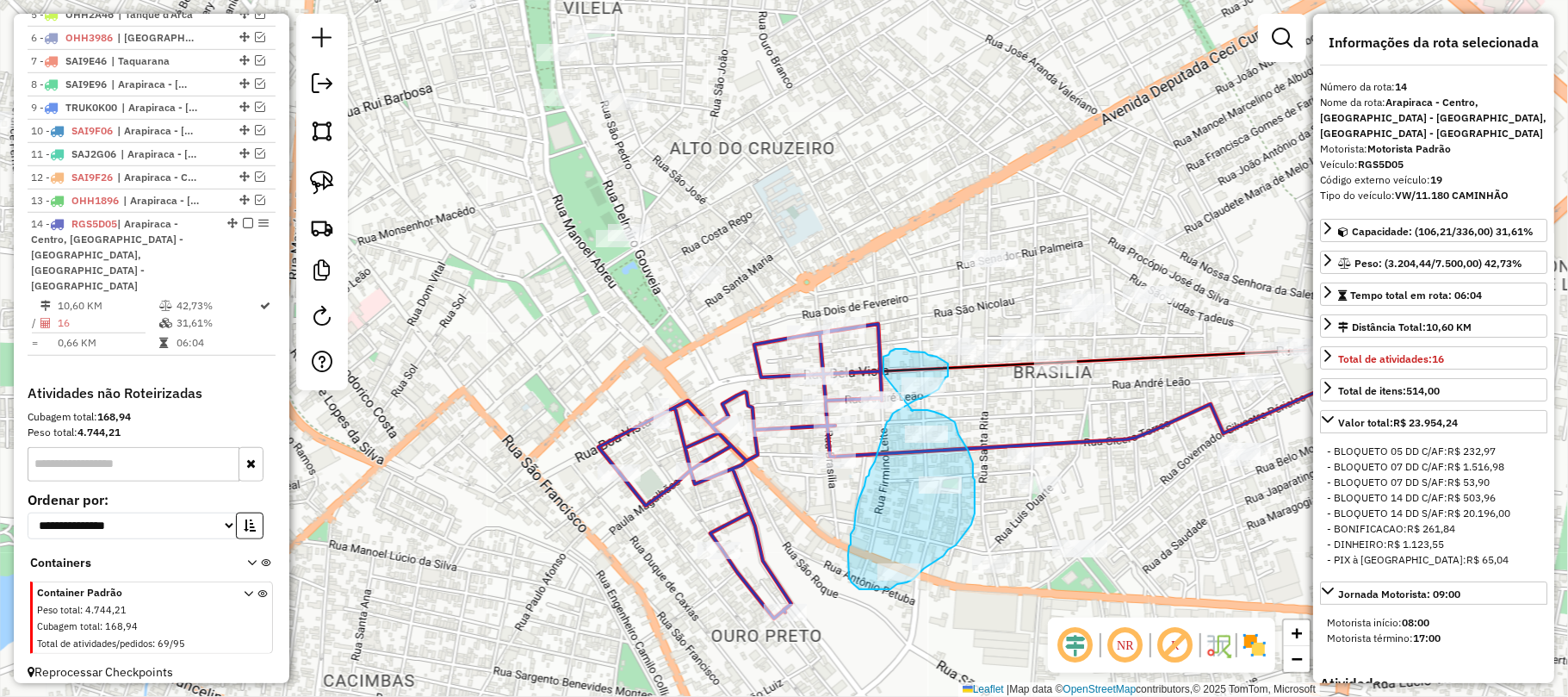
drag, startPoint x: 912, startPoint y: 411, endPoint x: 885, endPoint y: 377, distance: 43.4
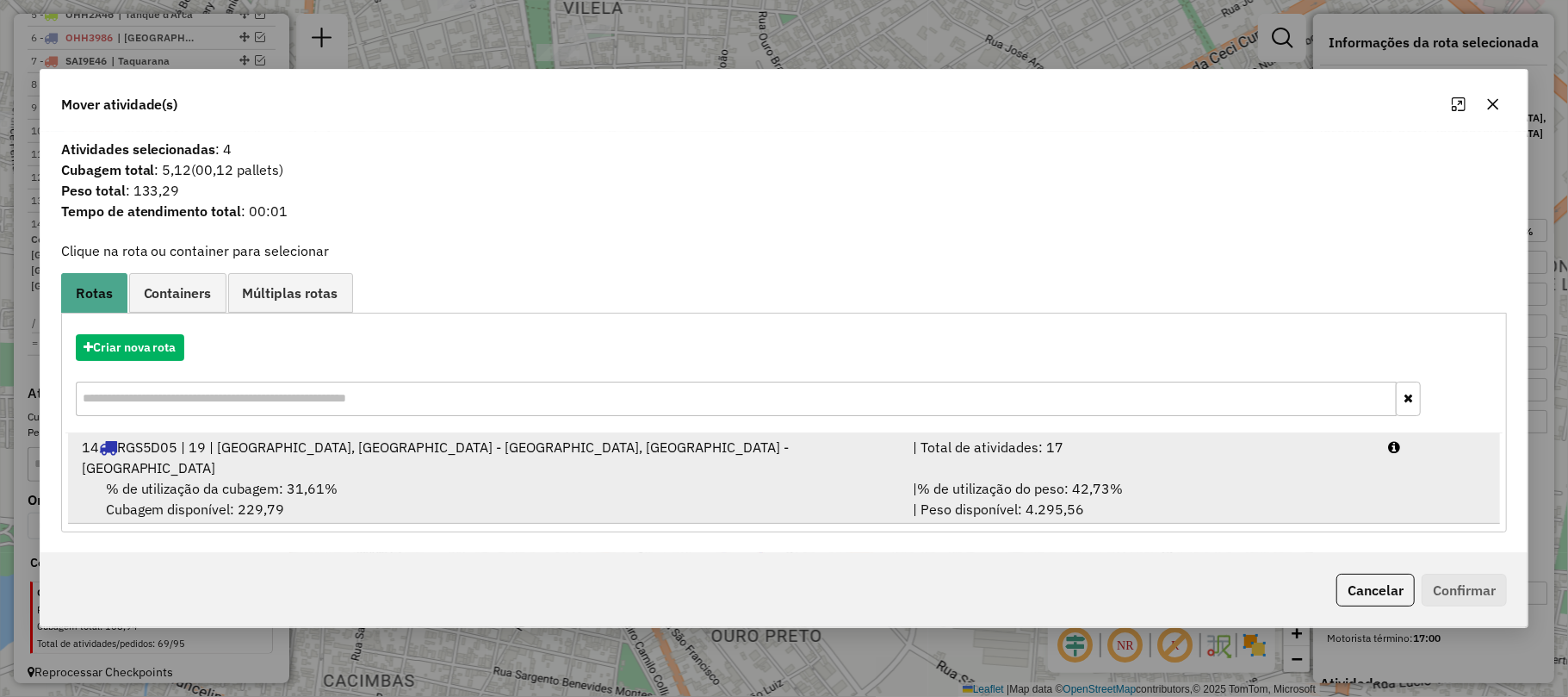
click at [250, 461] on span "RGS5D05 | 19 | [GEOGRAPHIC_DATA], [GEOGRAPHIC_DATA] - [GEOGRAPHIC_DATA], [GEOGR…" at bounding box center [435, 457] width 707 height 37
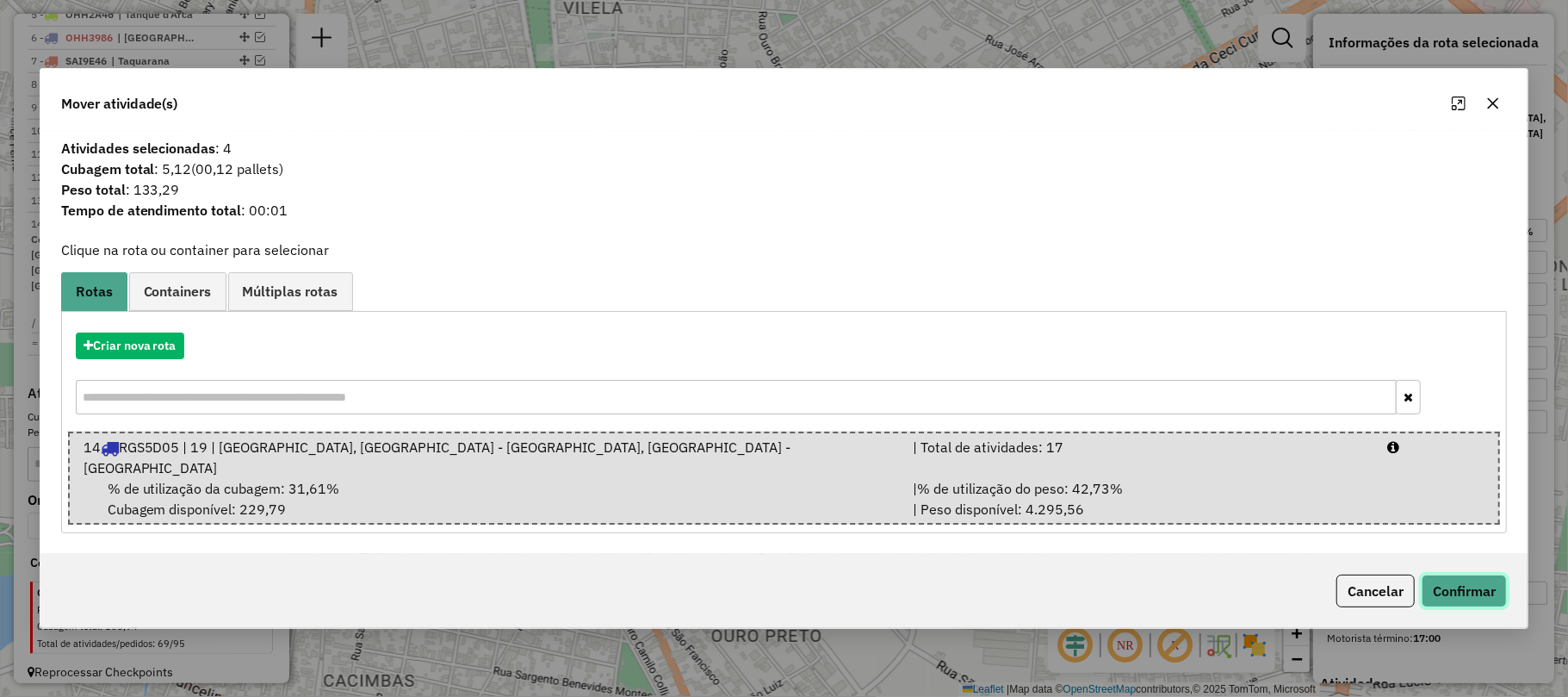
click at [1451, 577] on button "Confirmar" at bounding box center [1465, 591] width 86 height 33
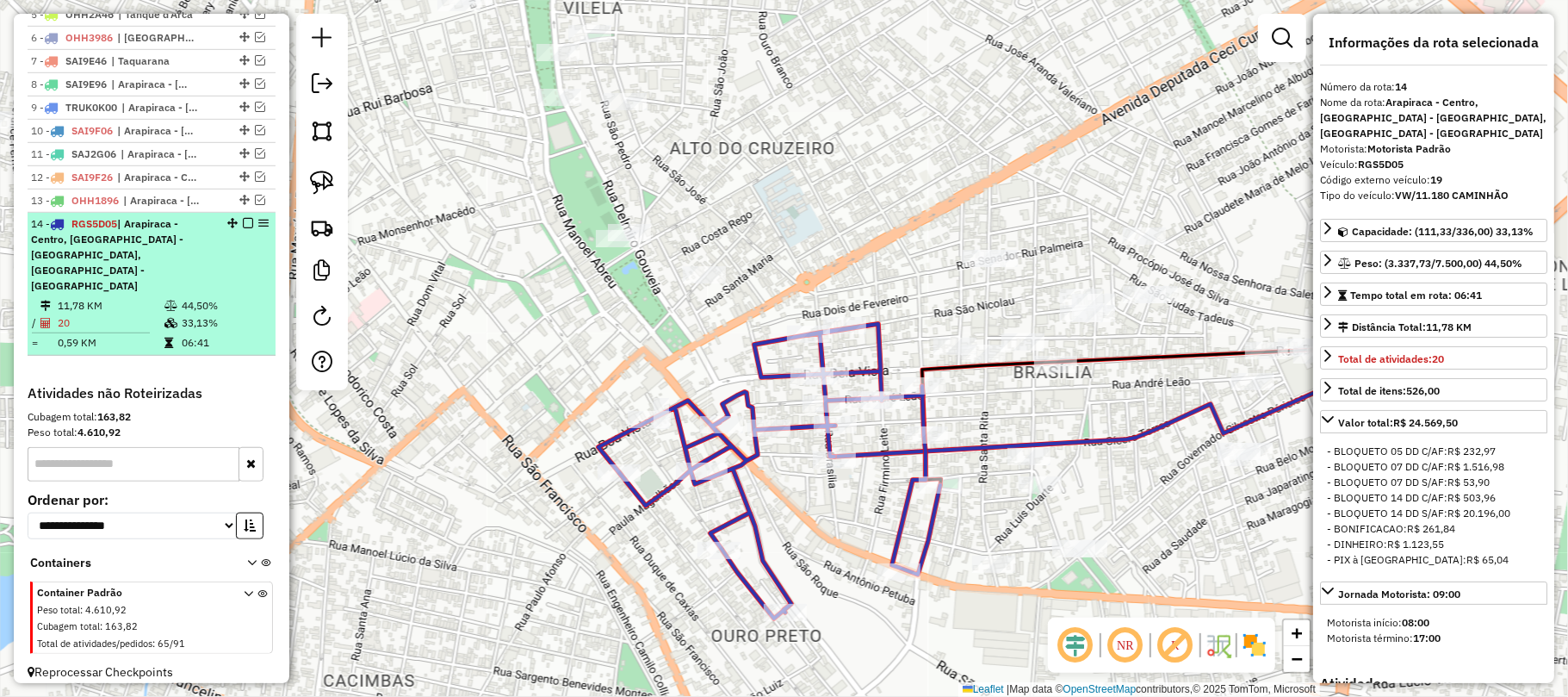
click at [244, 228] on em at bounding box center [248, 223] width 11 height 11
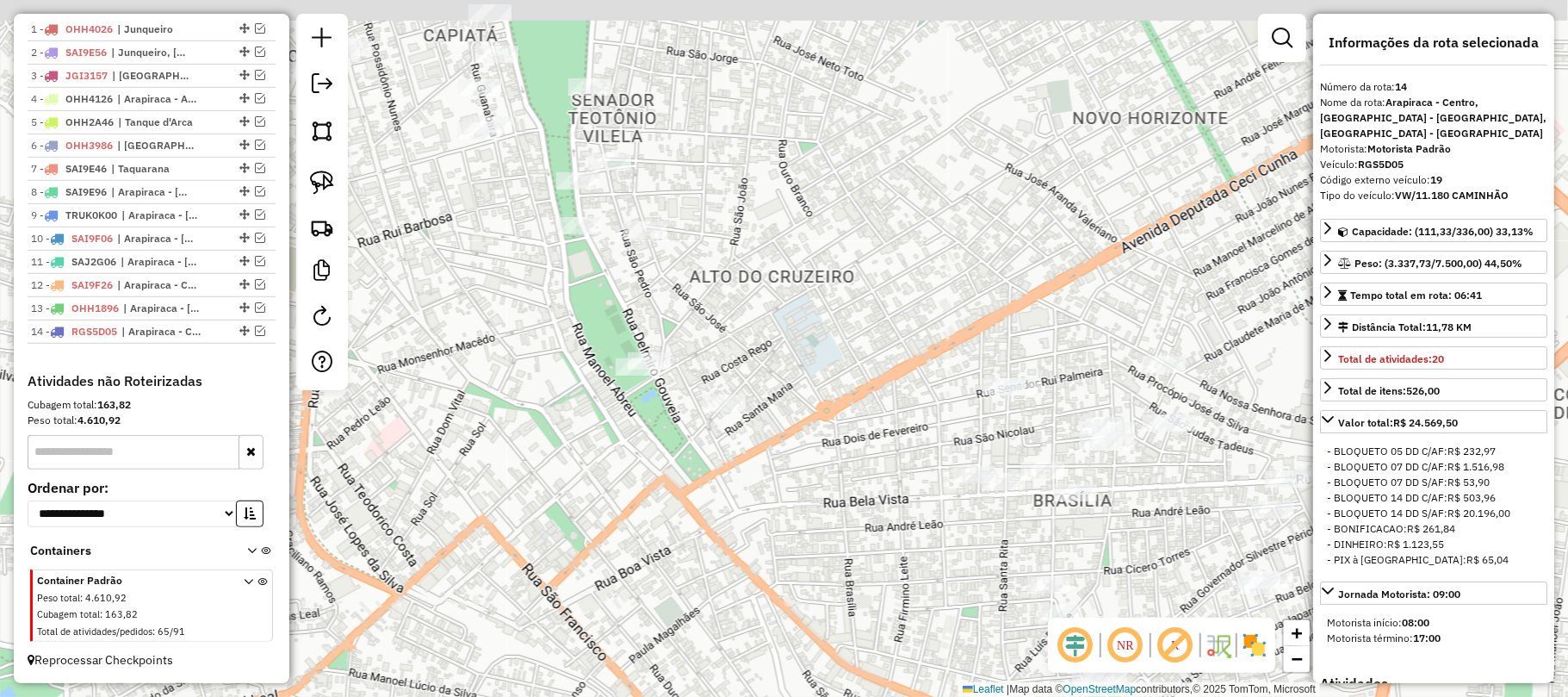
drag, startPoint x: 598, startPoint y: 446, endPoint x: 609, endPoint y: 479, distance: 34.8
click at [607, 479] on div "Janela de atendimento Grade de atendimento Capacidade Transportadoras Veículos …" at bounding box center [784, 348] width 1568 height 697
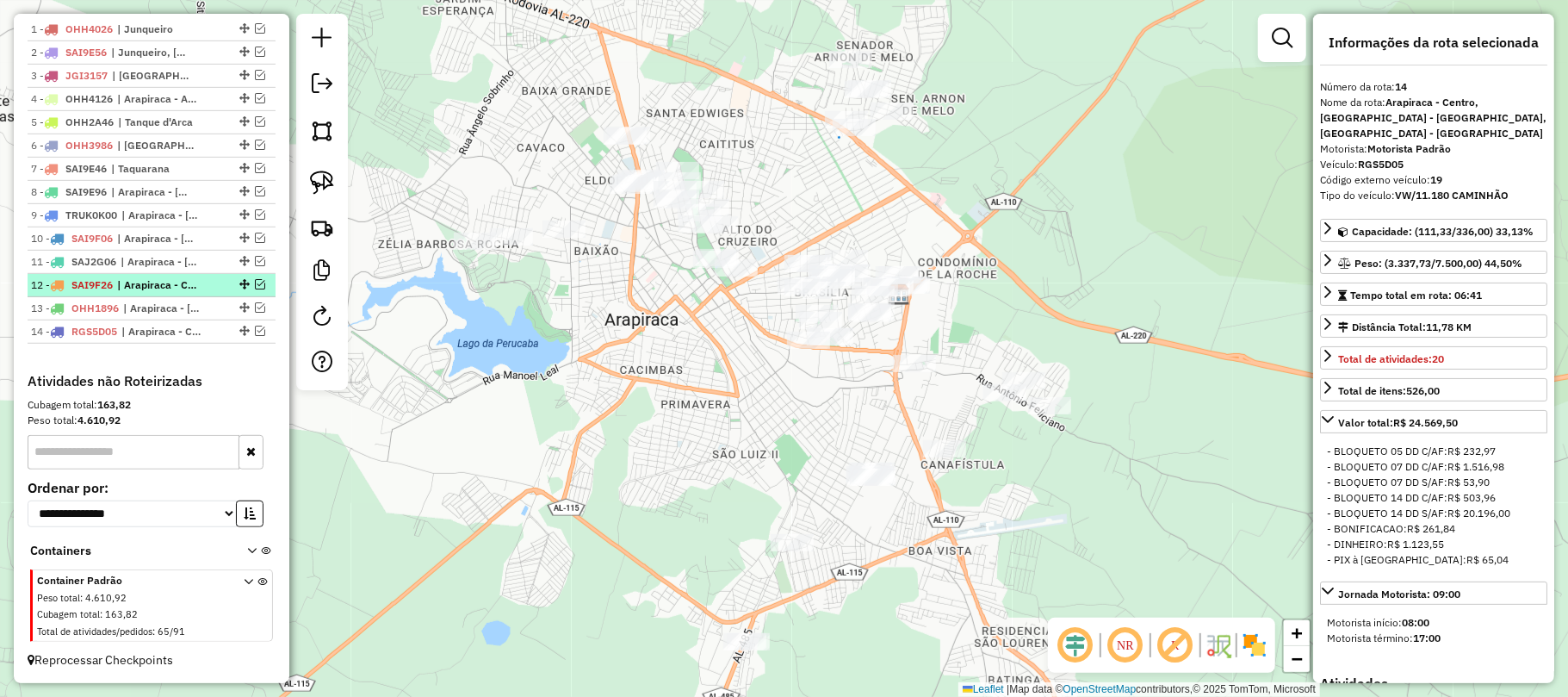
click at [255, 279] on em at bounding box center [260, 285] width 11 height 11
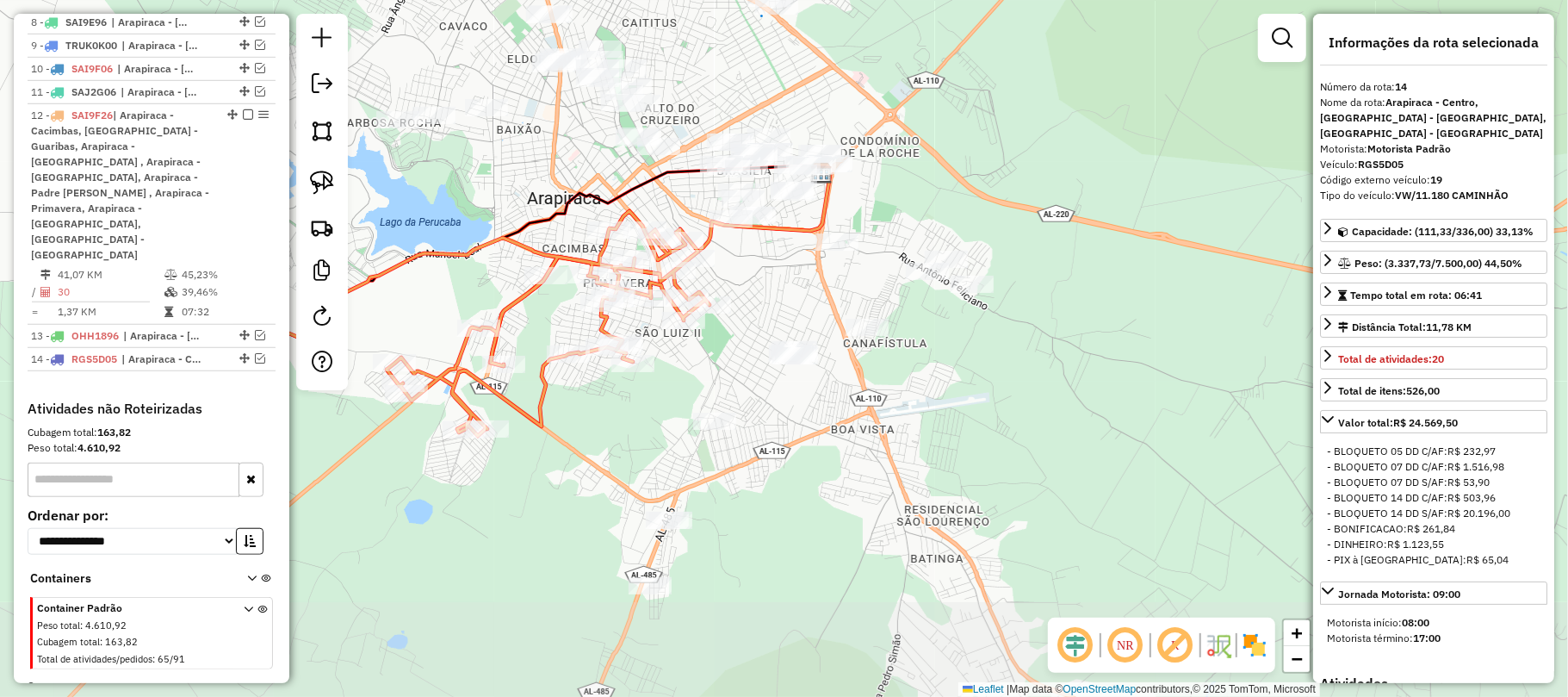
drag, startPoint x: 675, startPoint y: 473, endPoint x: 640, endPoint y: 424, distance: 60.2
click at [640, 424] on div "Janela de atendimento Grade de atendimento Capacidade Transportadoras Veículos …" at bounding box center [784, 348] width 1568 height 697
click at [320, 181] on img at bounding box center [322, 182] width 24 height 24
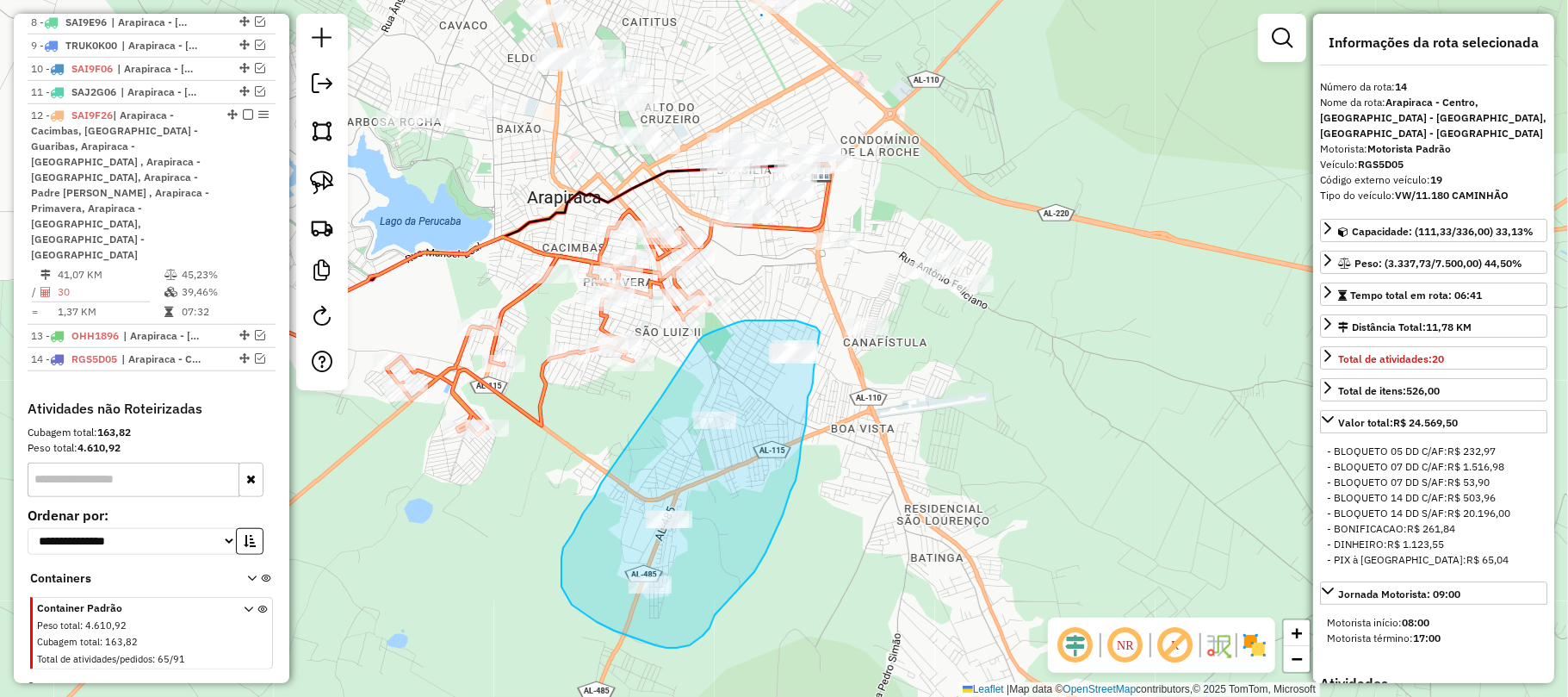
drag, startPoint x: 818, startPoint y: 329, endPoint x: 813, endPoint y: 369, distance: 40.3
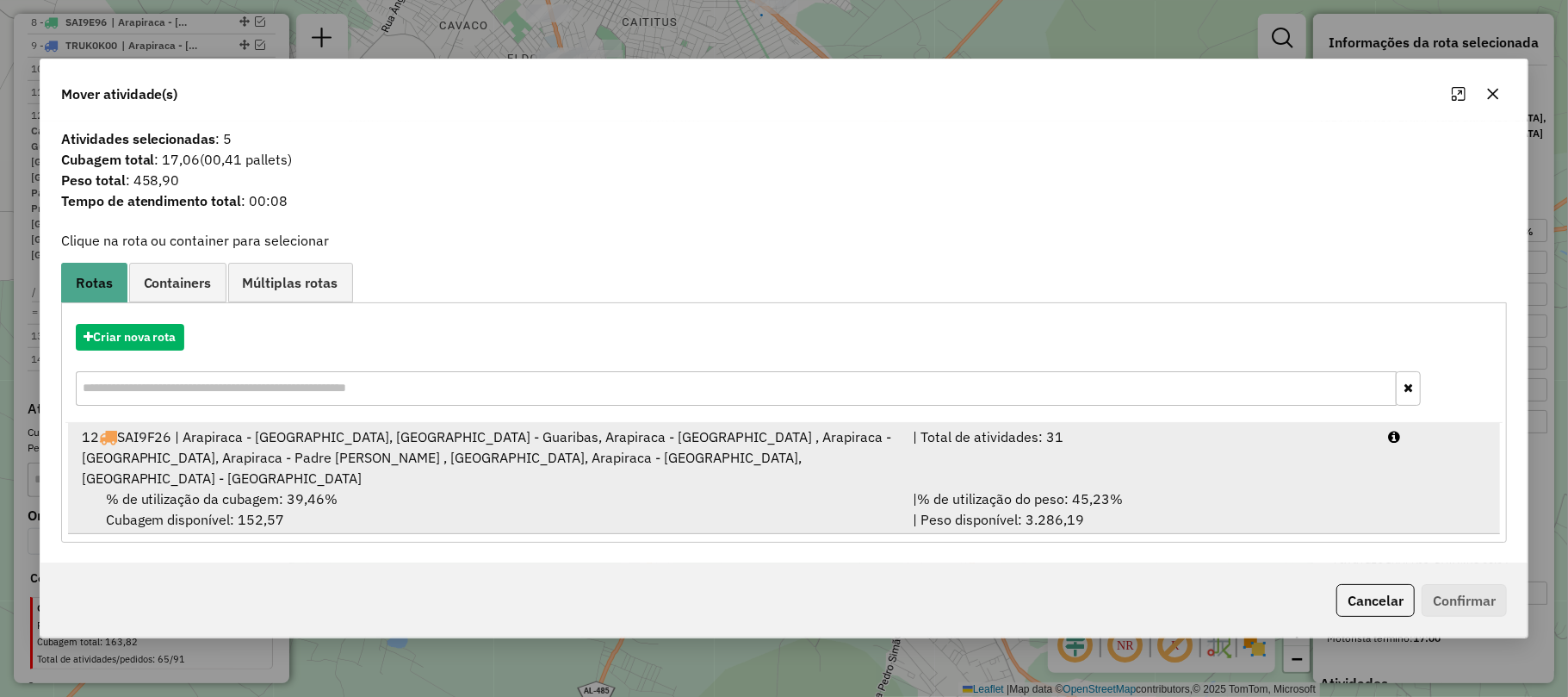
click at [328, 490] on span "% de utilização da cubagem: 39,46%" at bounding box center [222, 498] width 233 height 17
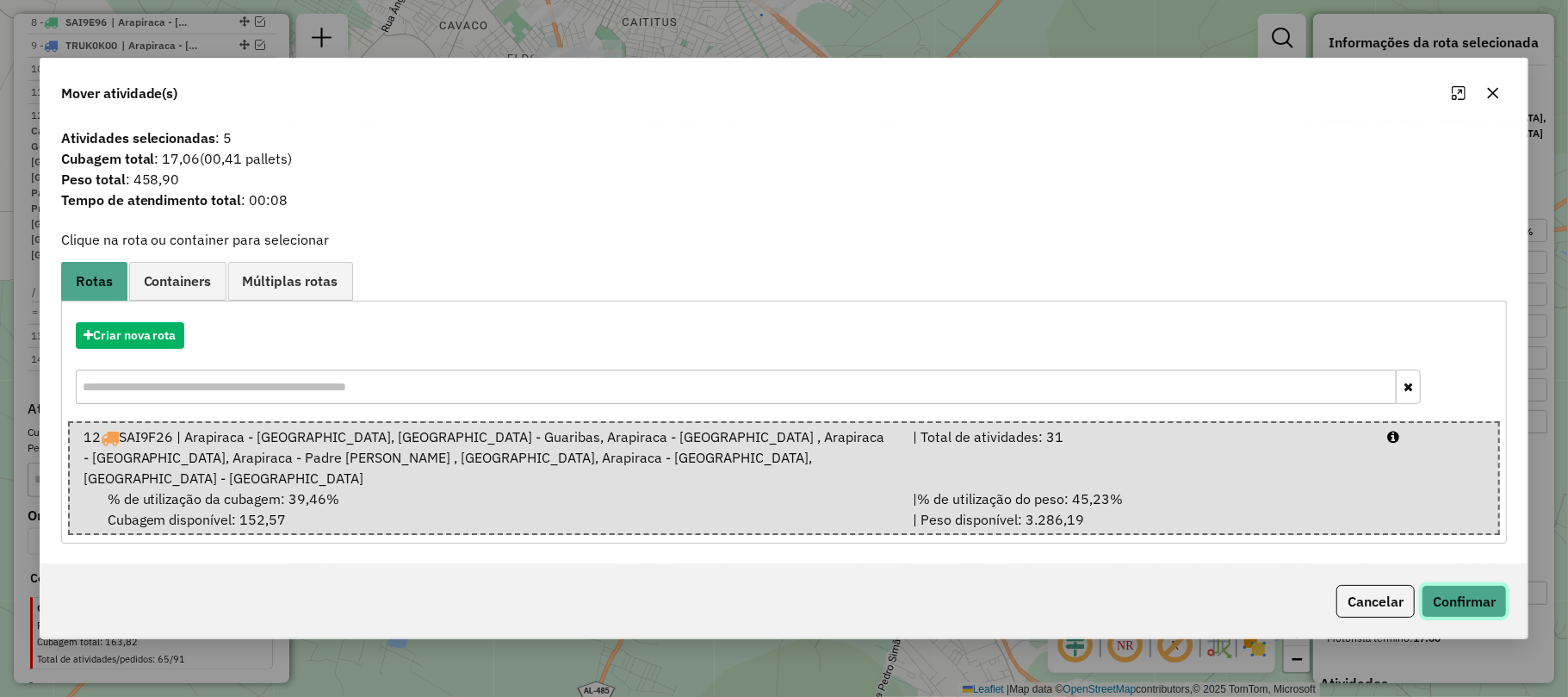
click at [1478, 587] on button "Confirmar" at bounding box center [1465, 601] width 86 height 33
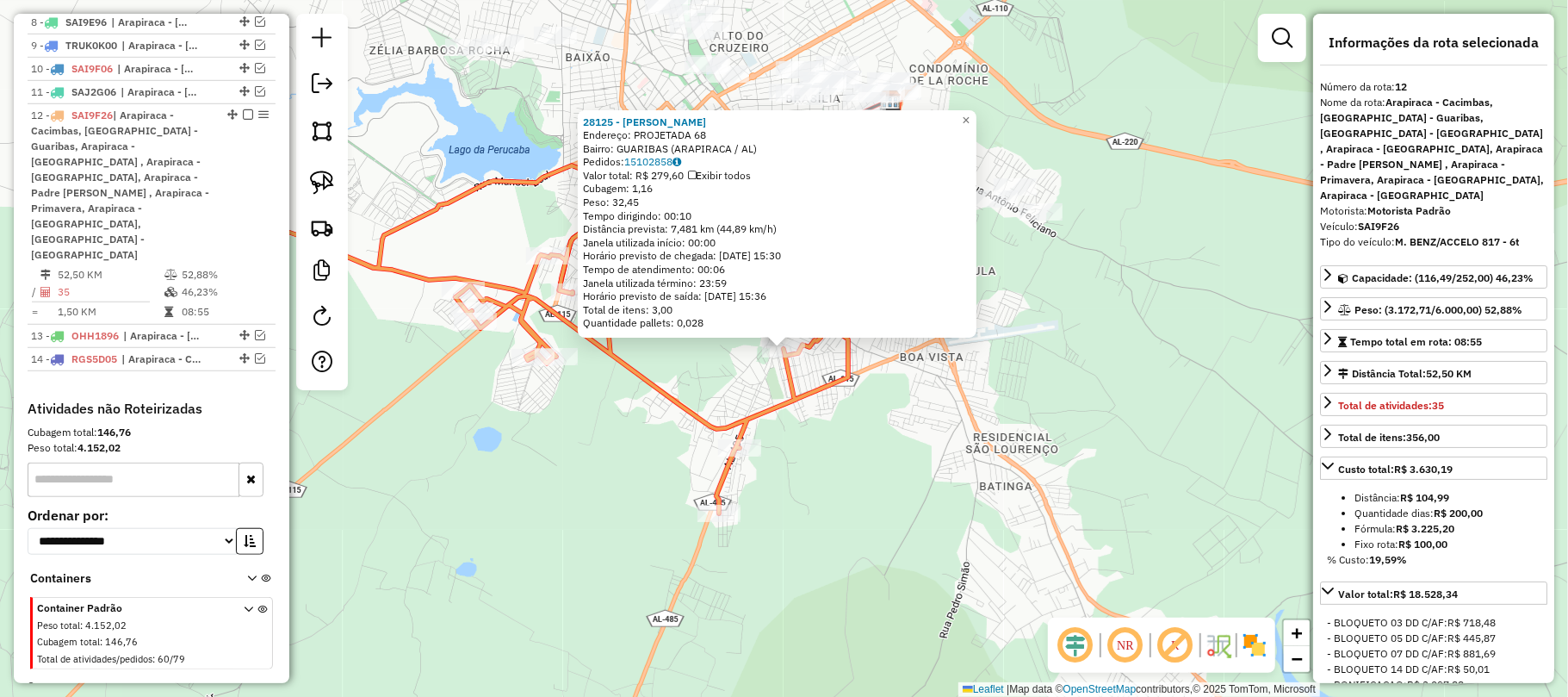
click at [851, 446] on div "28125 - [PERSON_NAME] Endereço: PROJETADA 68 Bairro: GUARIBAS (ARAPIRACA / [GEO…" at bounding box center [784, 348] width 1568 height 697
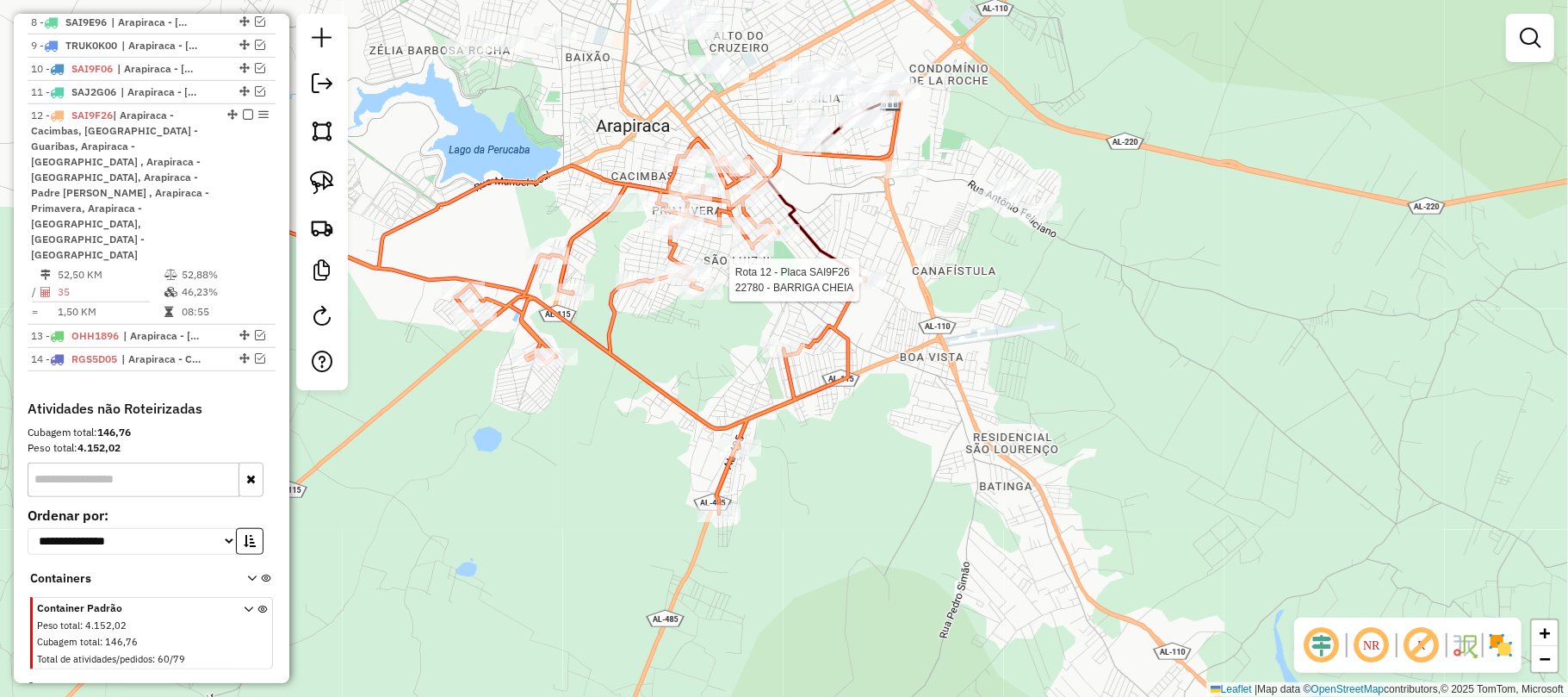
select select "**********"
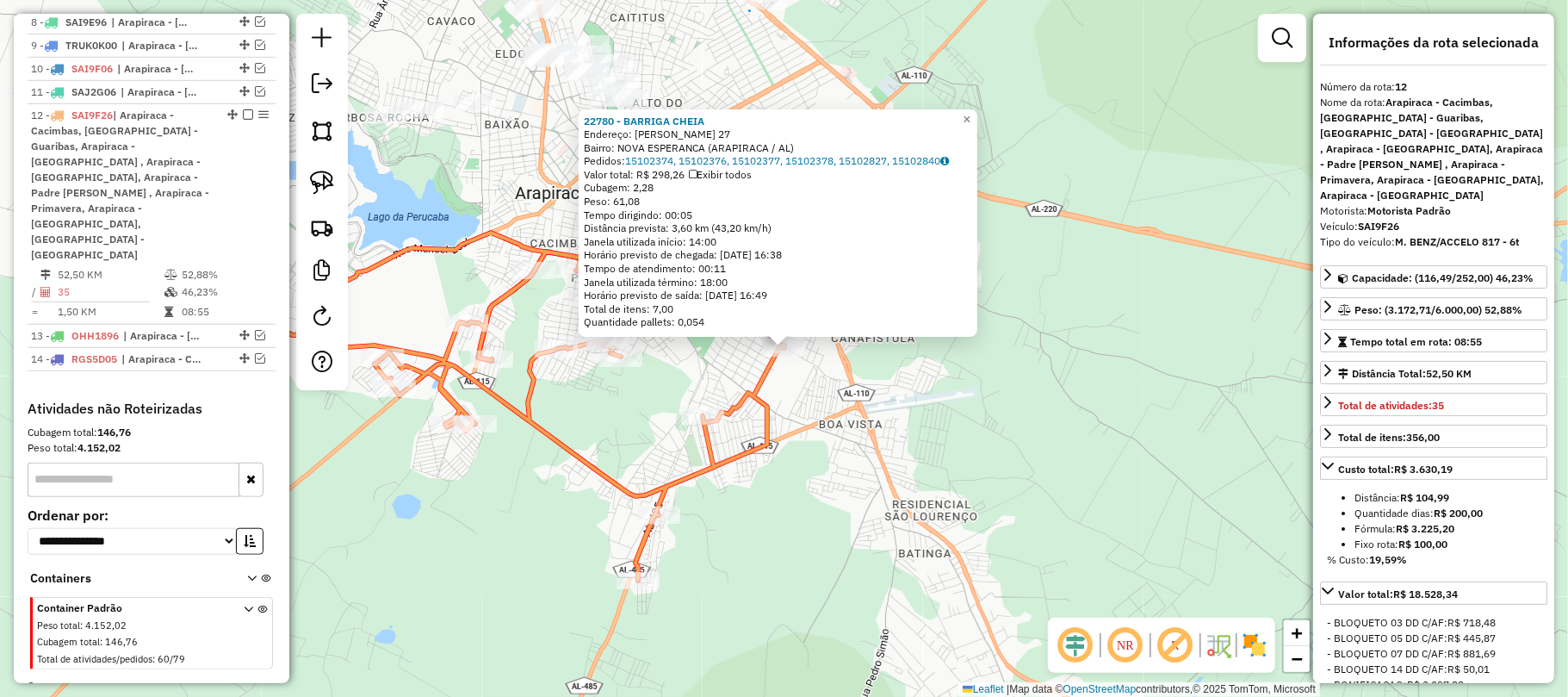
click at [930, 414] on div "22780 - BARRIGA [PERSON_NAME]: DJALMA [PERSON_NAME] 27 Bairro: NOVA ESPERANCA (…" at bounding box center [784, 348] width 1568 height 697
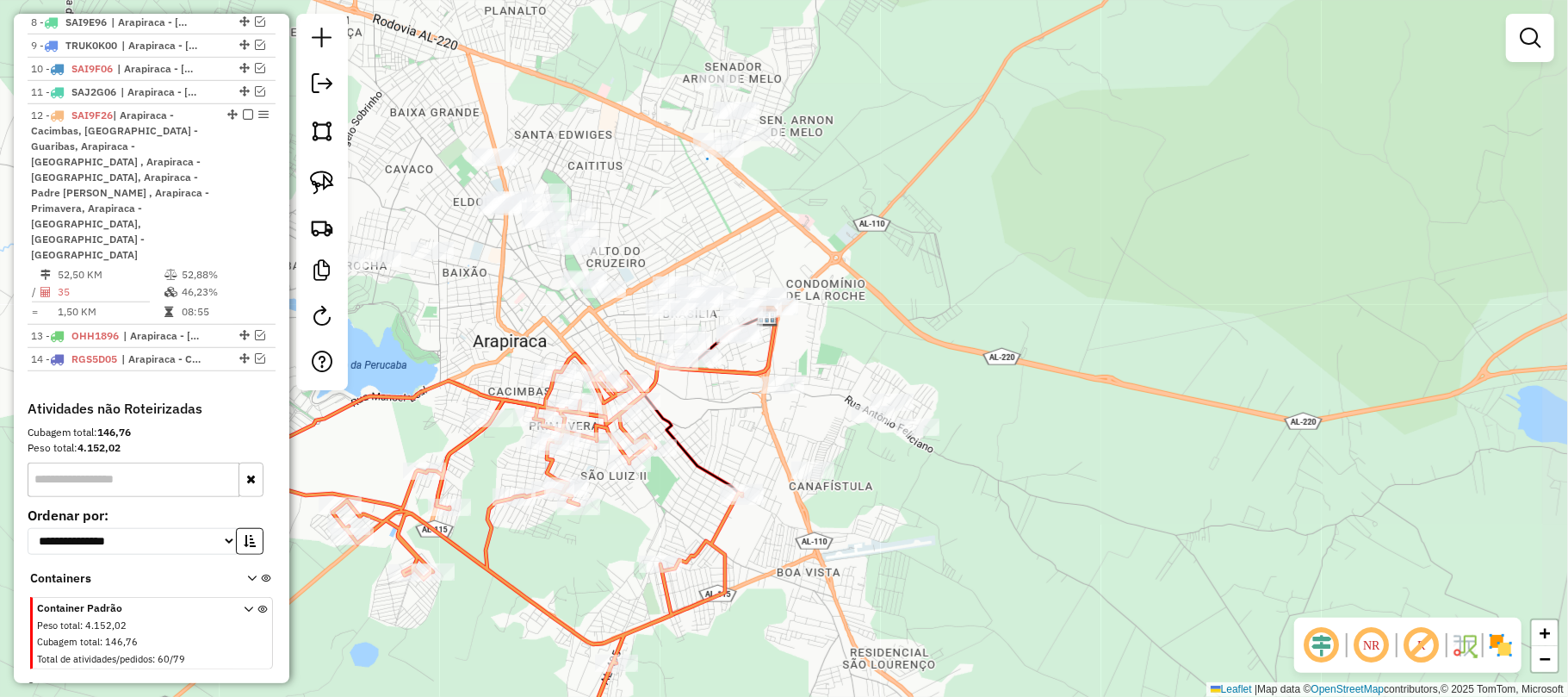
drag, startPoint x: 845, startPoint y: 404, endPoint x: 803, endPoint y: 552, distance: 153.8
click at [803, 552] on div "Janela de atendimento Grade de atendimento Capacidade Transportadoras Veículos …" at bounding box center [784, 348] width 1568 height 697
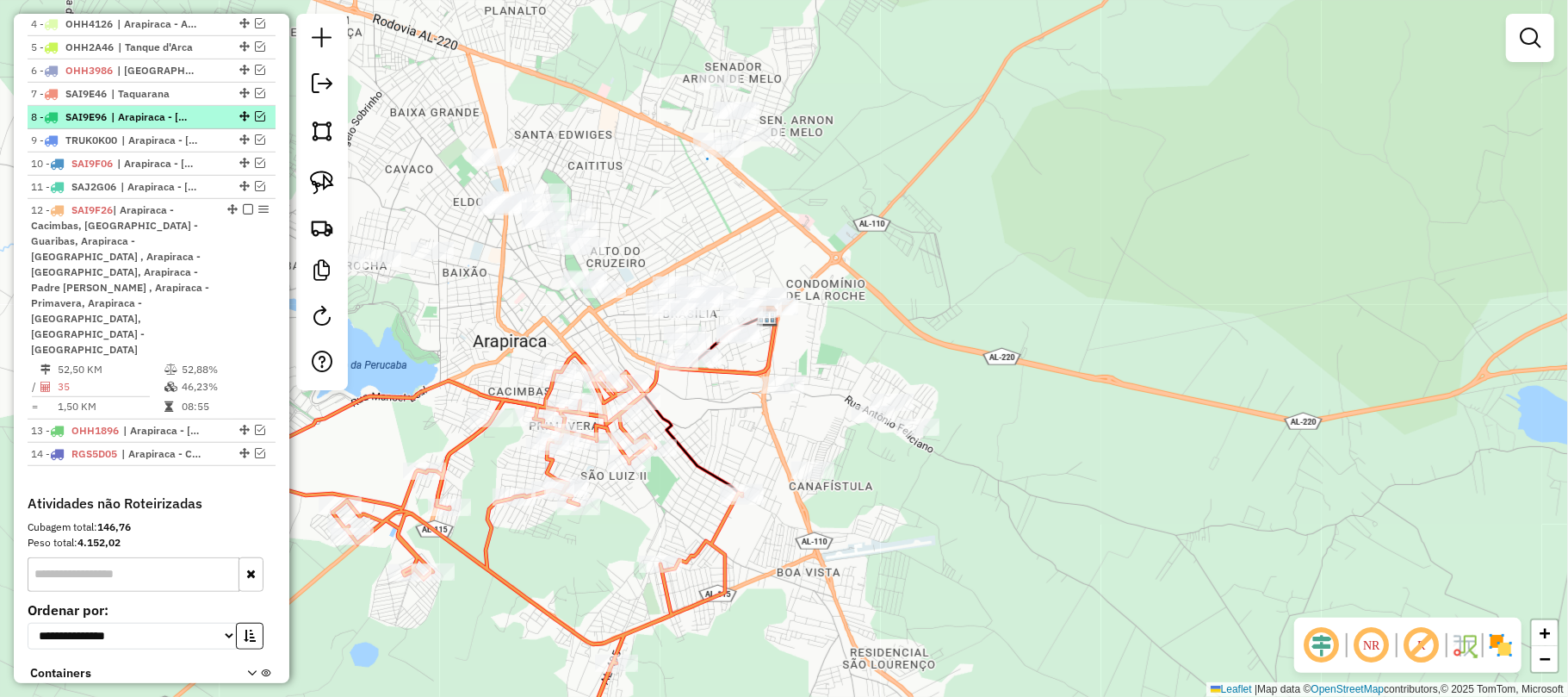
scroll to position [603, 0]
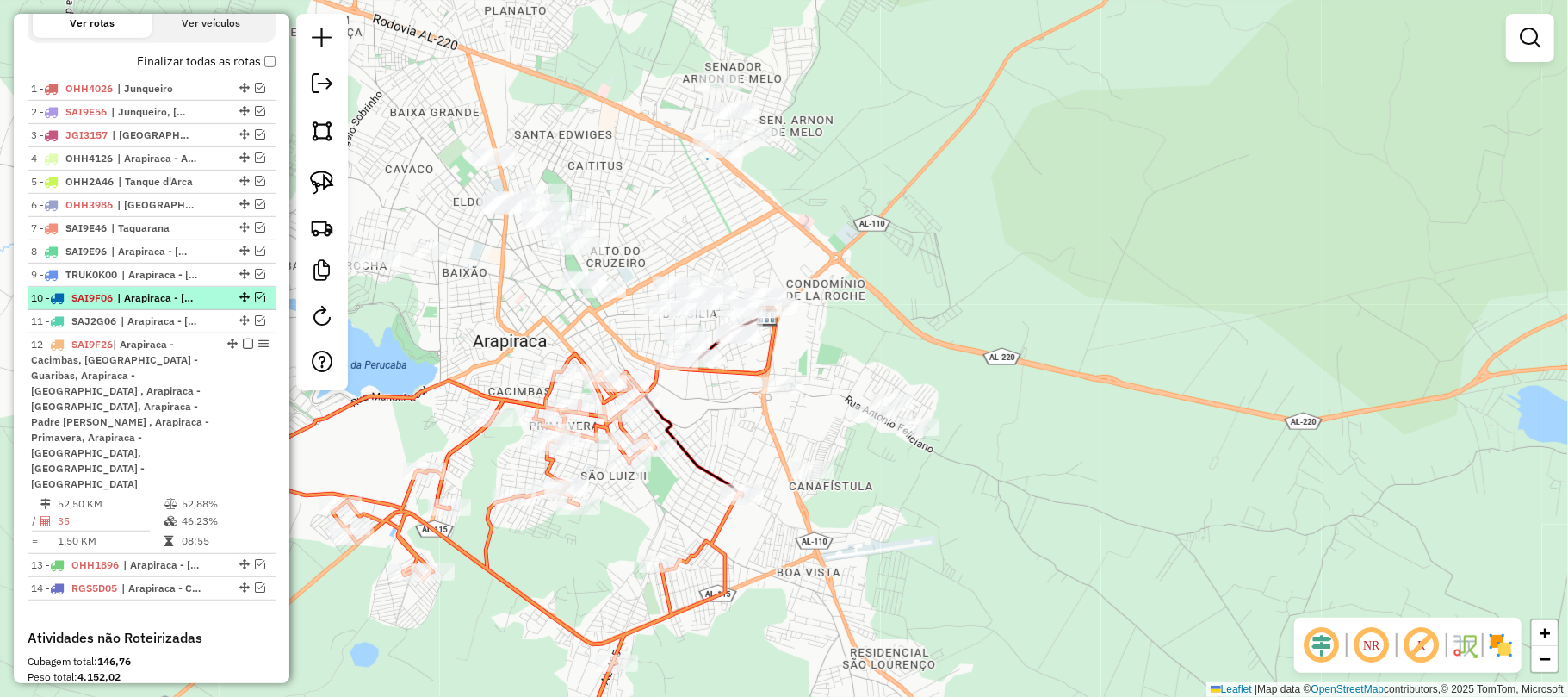
click at [196, 306] on span "| Arapiraca - [GEOGRAPHIC_DATA], [GEOGRAPHIC_DATA], [GEOGRAPHIC_DATA] - [GEOGRA…" at bounding box center [156, 297] width 79 height 15
select select "**********"
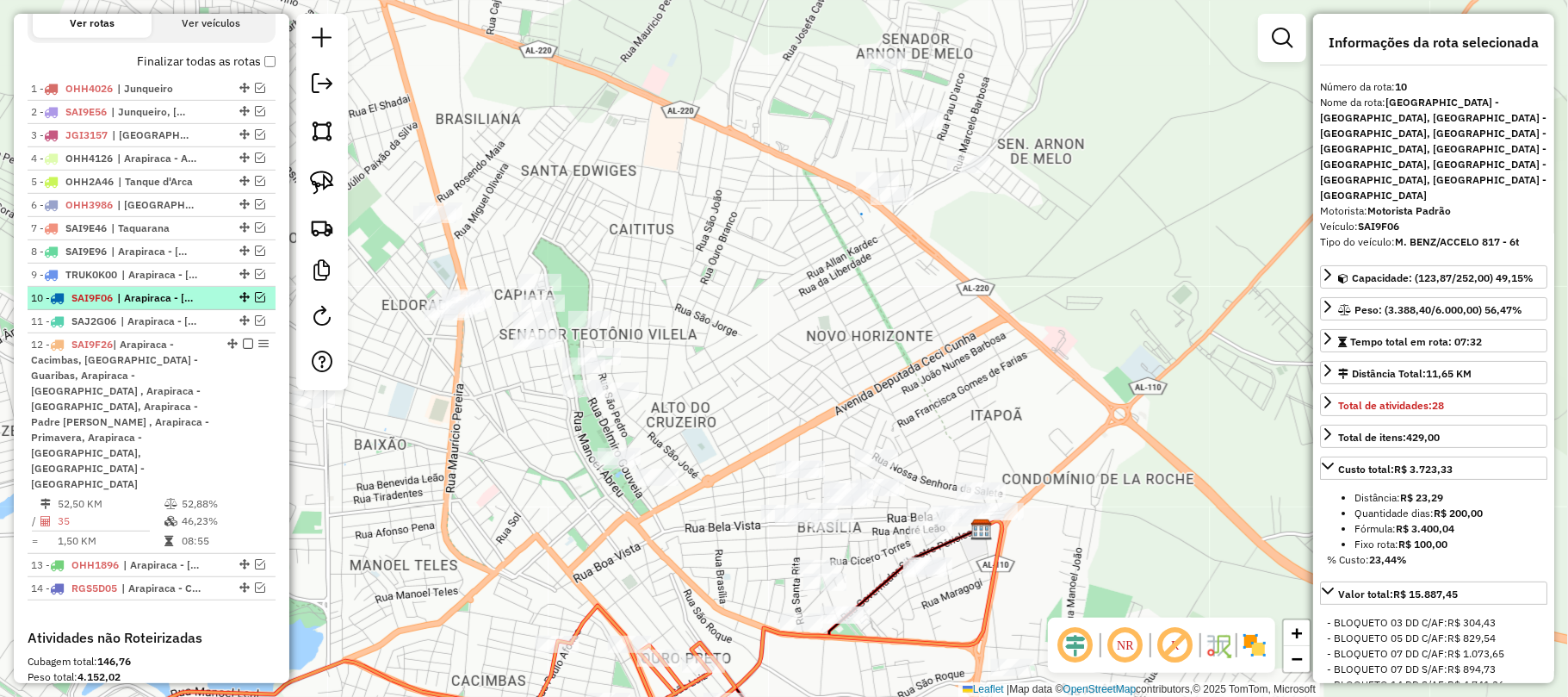
click at [256, 303] on em at bounding box center [260, 297] width 11 height 11
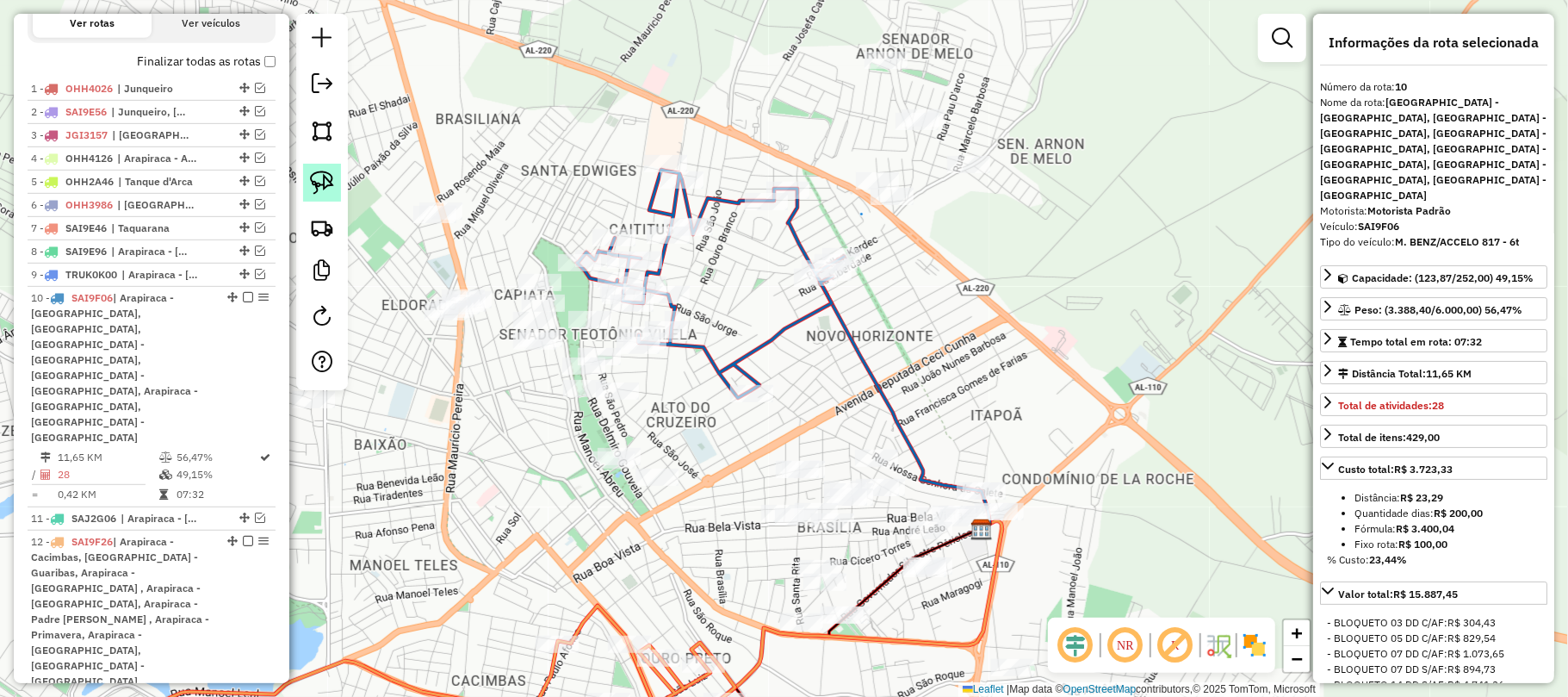
click at [318, 170] on img at bounding box center [322, 182] width 24 height 24
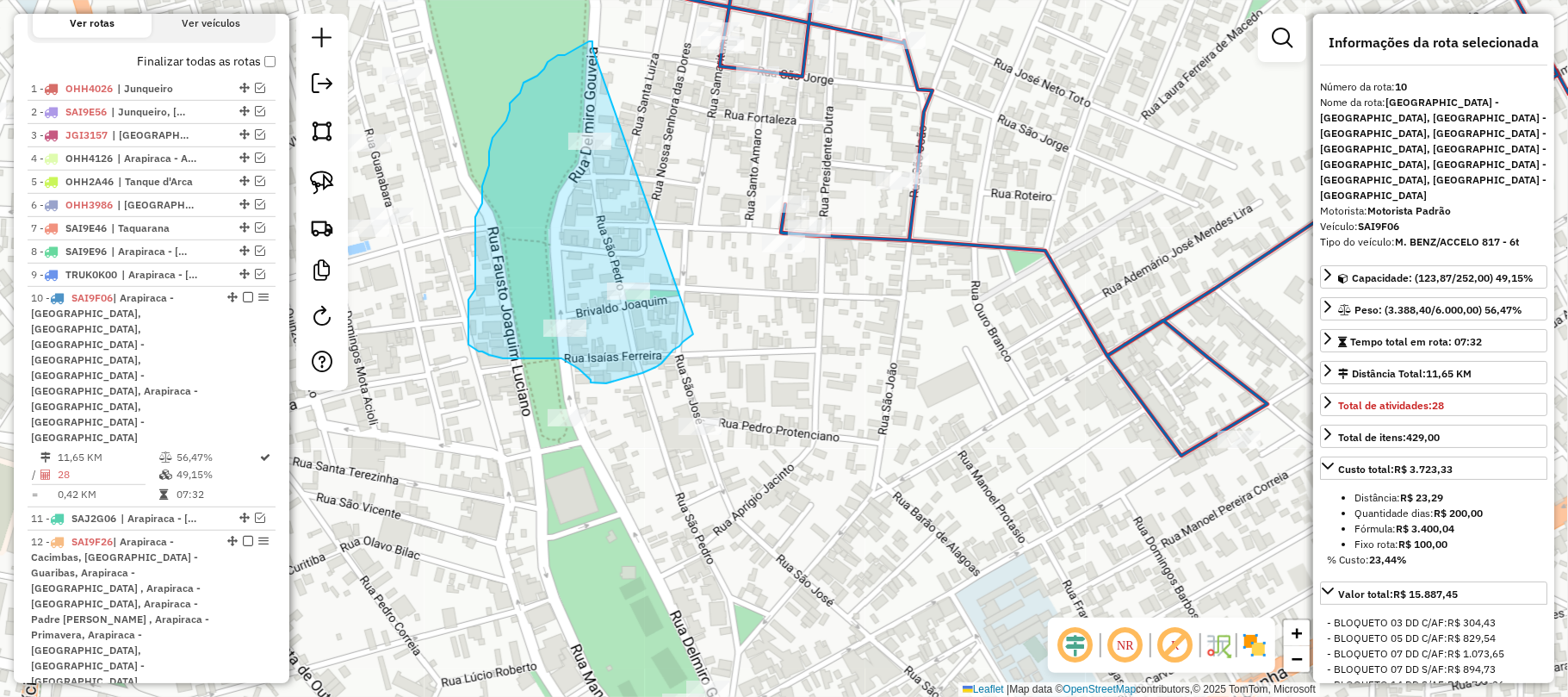
drag, startPoint x: 590, startPoint y: 296, endPoint x: 693, endPoint y: 335, distance: 110.1
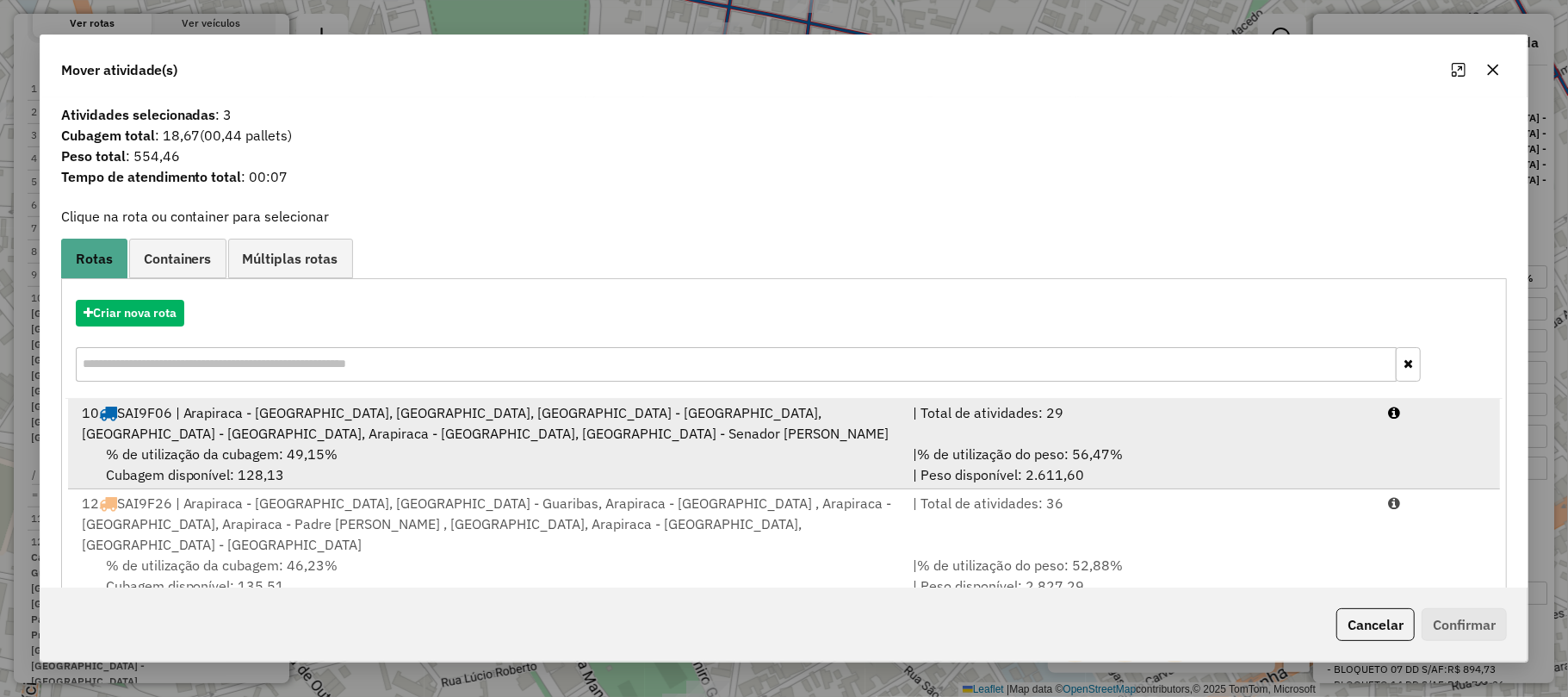
click at [326, 422] on div "10 SAI9F06 | [GEOGRAPHIC_DATA] - [GEOGRAPHIC_DATA], [GEOGRAPHIC_DATA], [GEOGRAP…" at bounding box center [487, 423] width 831 height 41
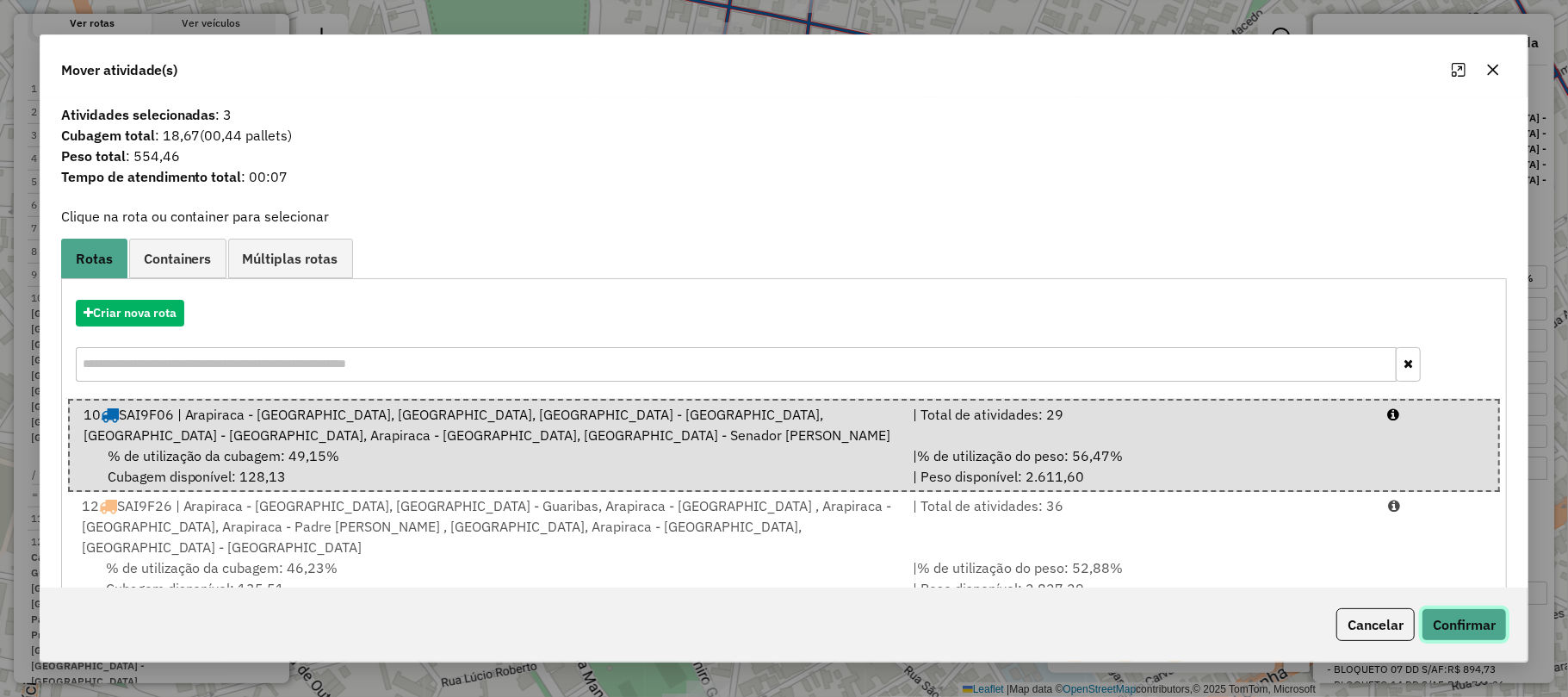
click at [1458, 611] on button "Confirmar" at bounding box center [1465, 625] width 86 height 33
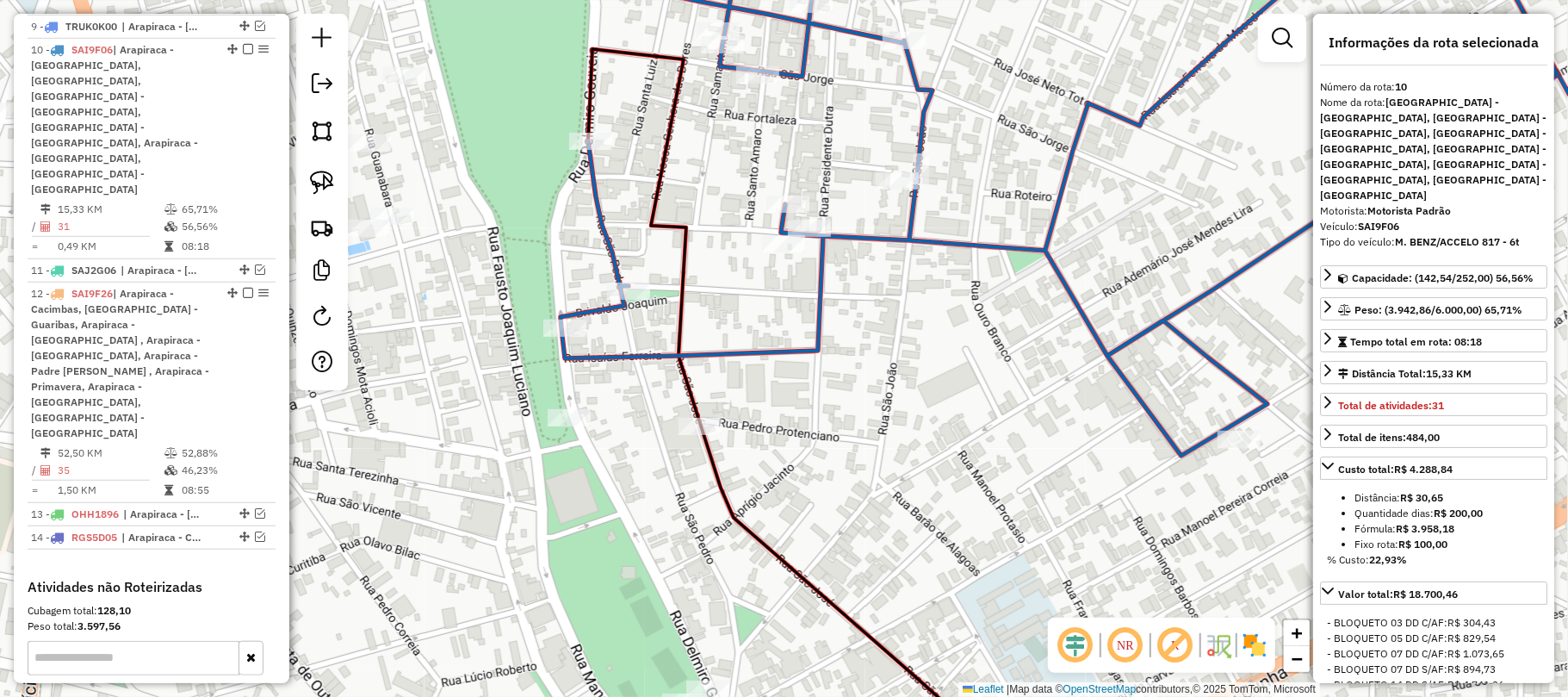
scroll to position [894, 0]
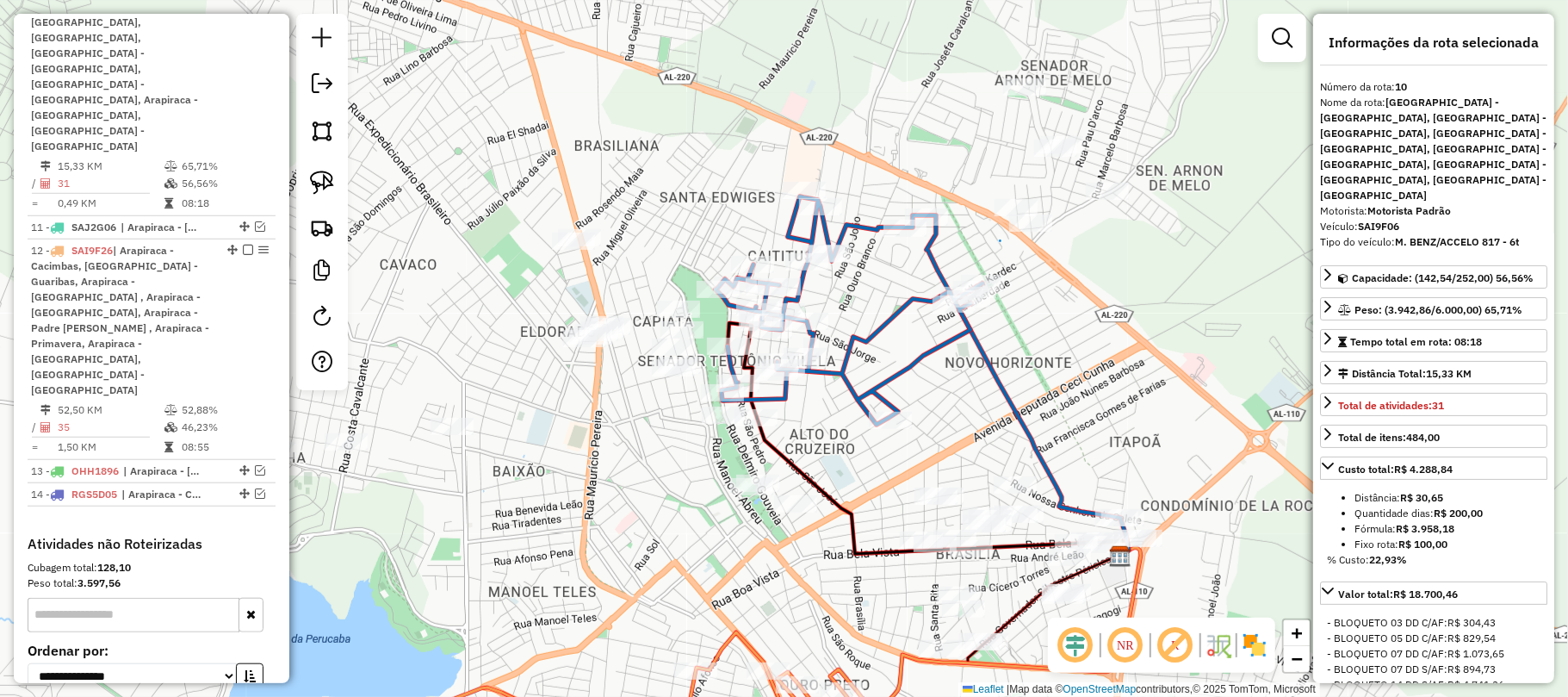
click at [823, 433] on div "Janela de atendimento Grade de atendimento Capacidade Transportadoras Veículos …" at bounding box center [784, 348] width 1568 height 697
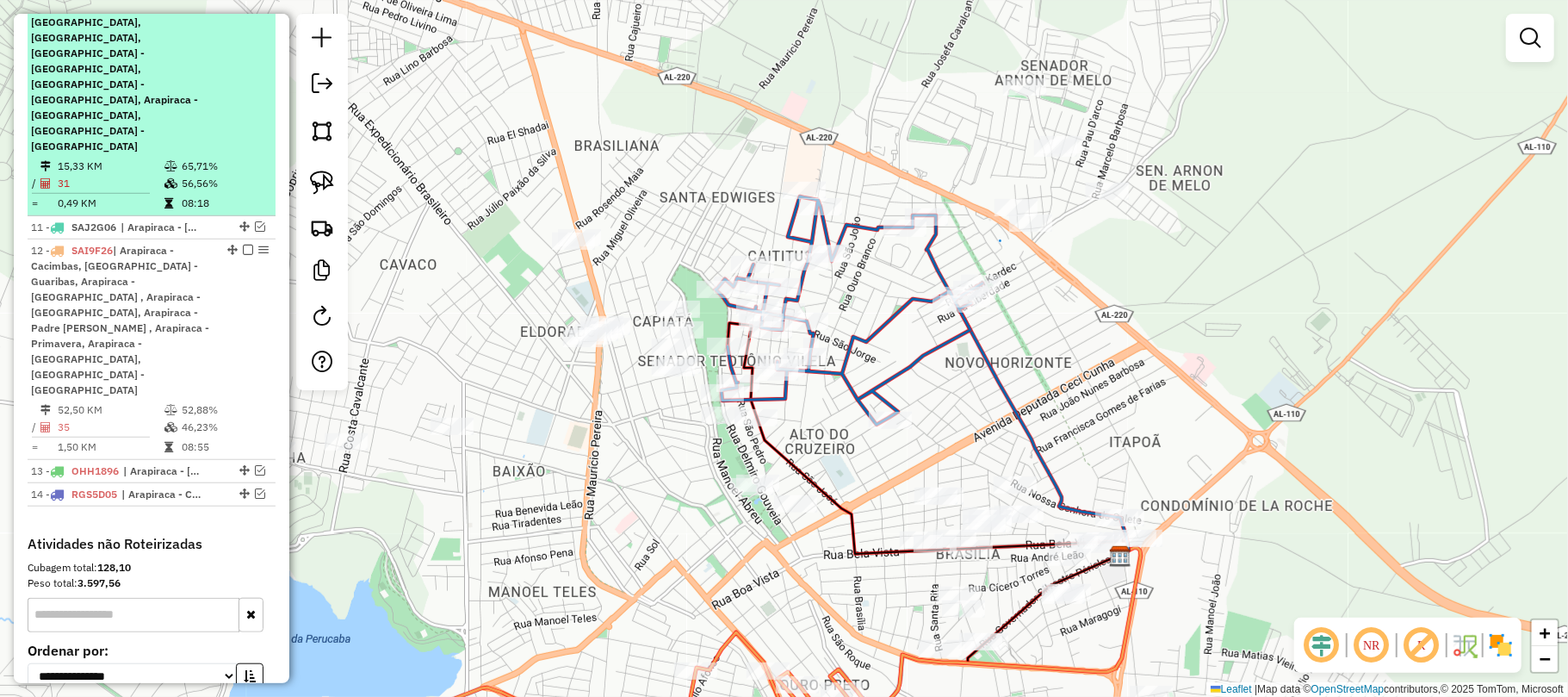
click at [243, 12] on em at bounding box center [248, 6] width 11 height 11
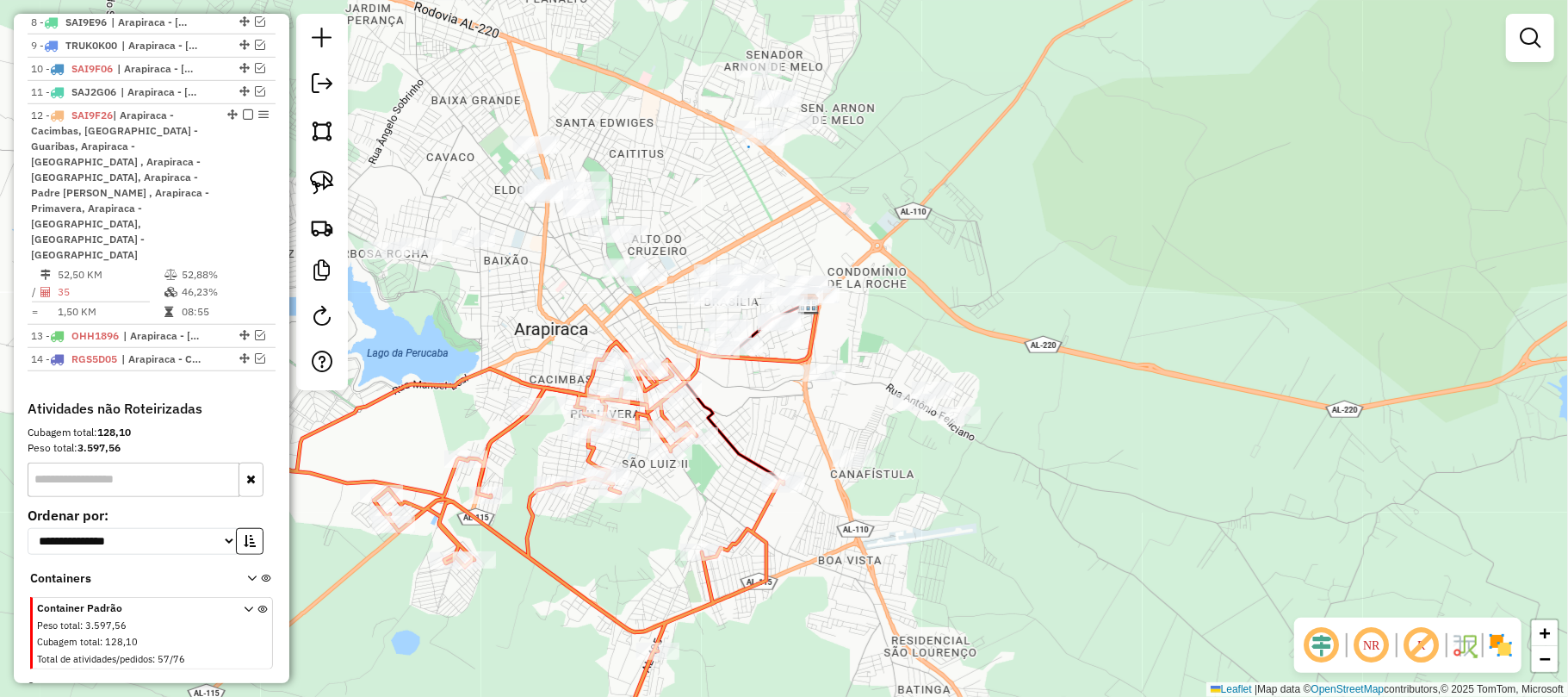
drag, startPoint x: 680, startPoint y: 236, endPoint x: 658, endPoint y: 209, distance: 34.8
click at [658, 209] on div "Janela de atendimento Grade de atendimento Capacidade Transportadoras Veículos …" at bounding box center [784, 348] width 1568 height 697
select select "**********"
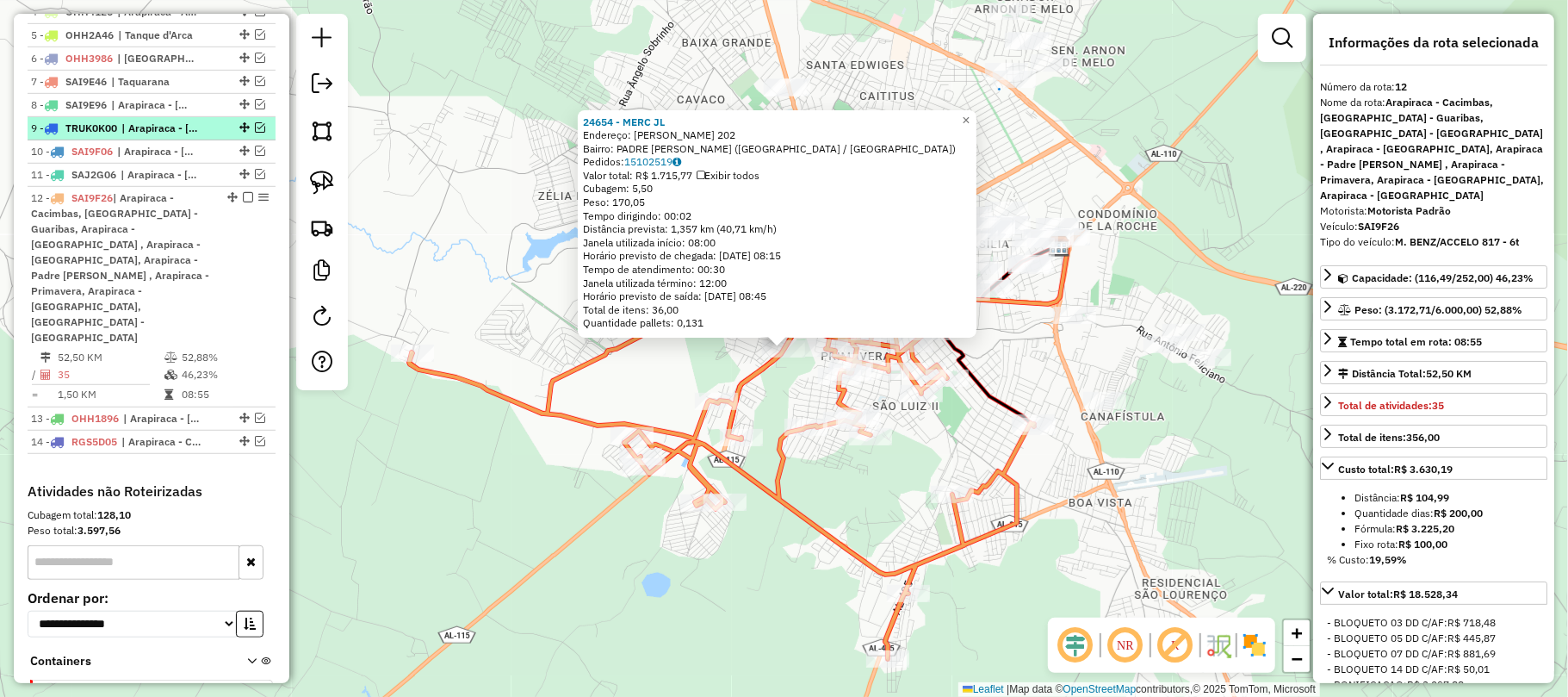
scroll to position [718, 0]
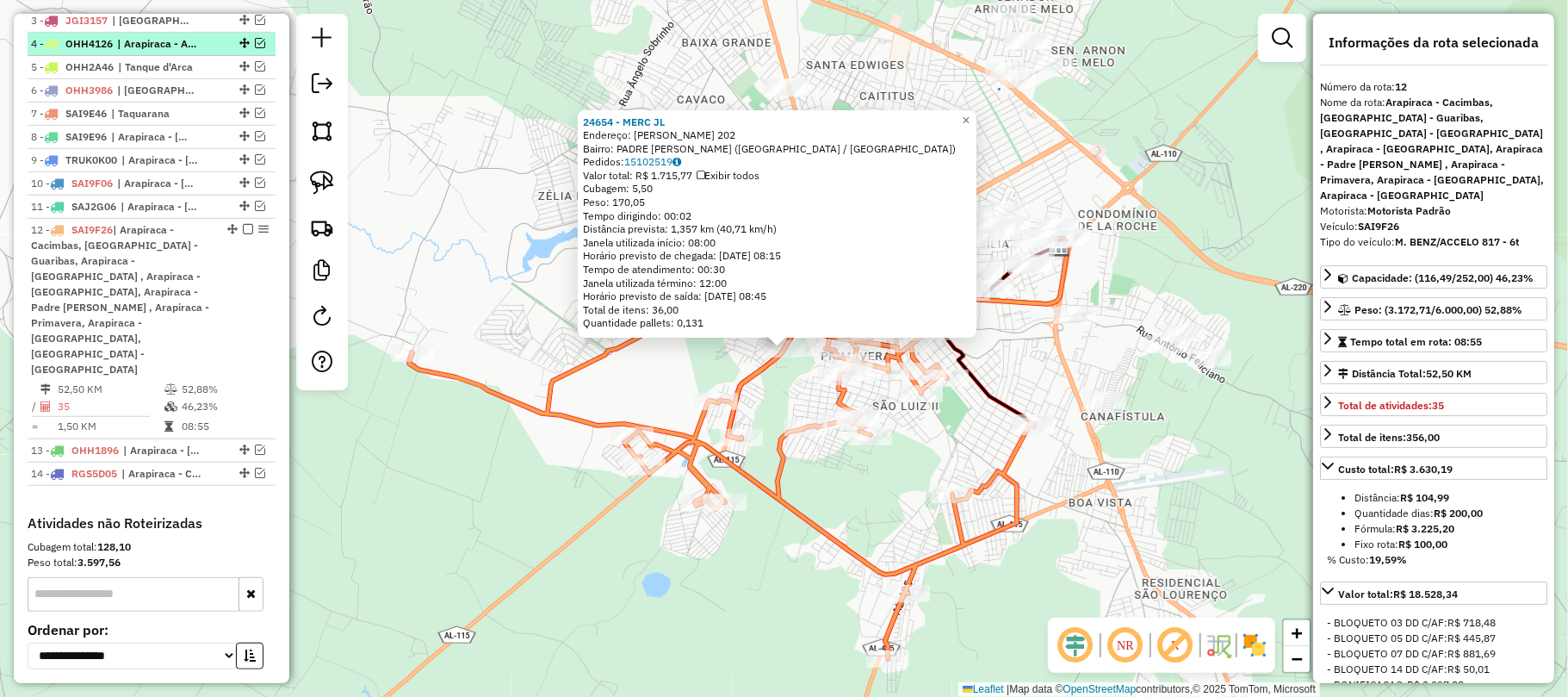
click at [203, 52] on div "4 - OHH4126 | Arapiraca - Alazão / Bálsamo / Laranjal, Arapiraca - Bananeira, A…" at bounding box center [122, 44] width 183 height 15
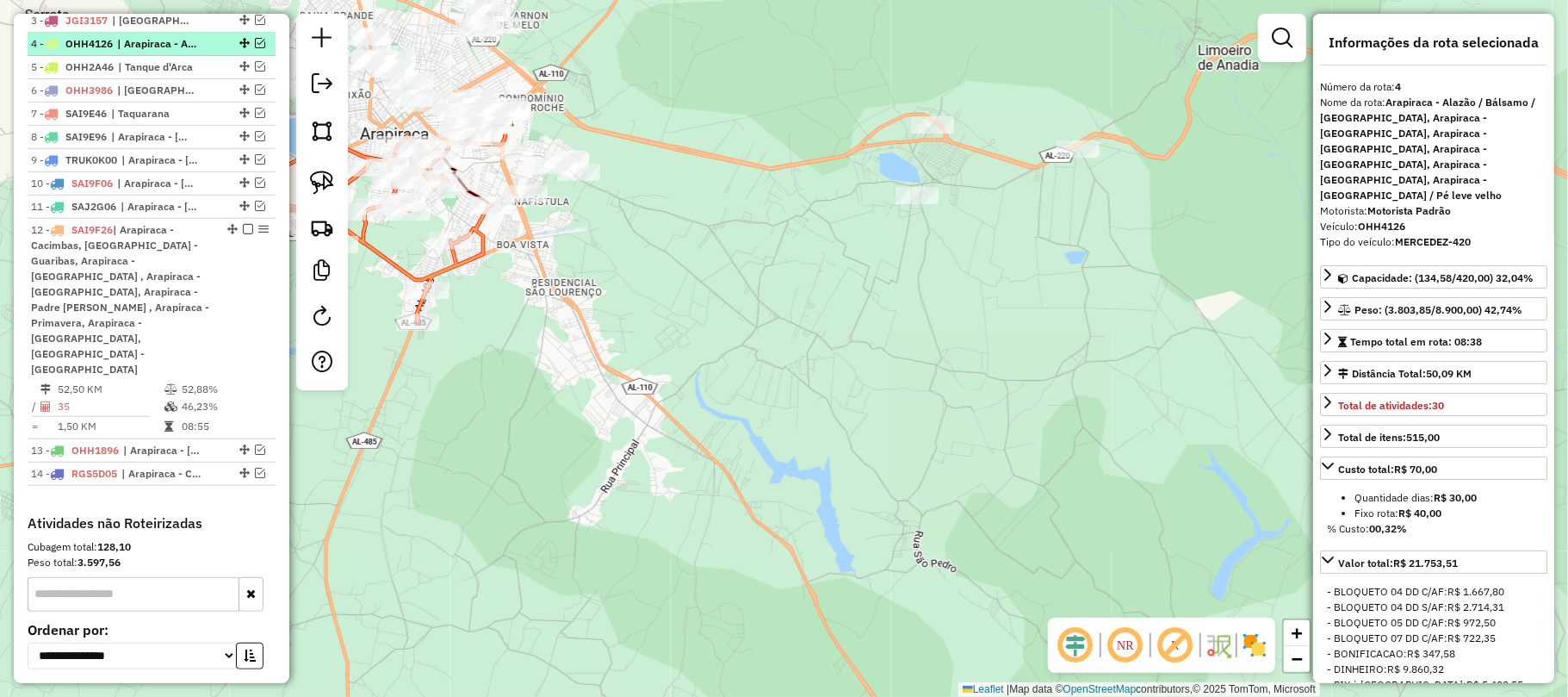
click at [255, 48] on em at bounding box center [260, 43] width 11 height 11
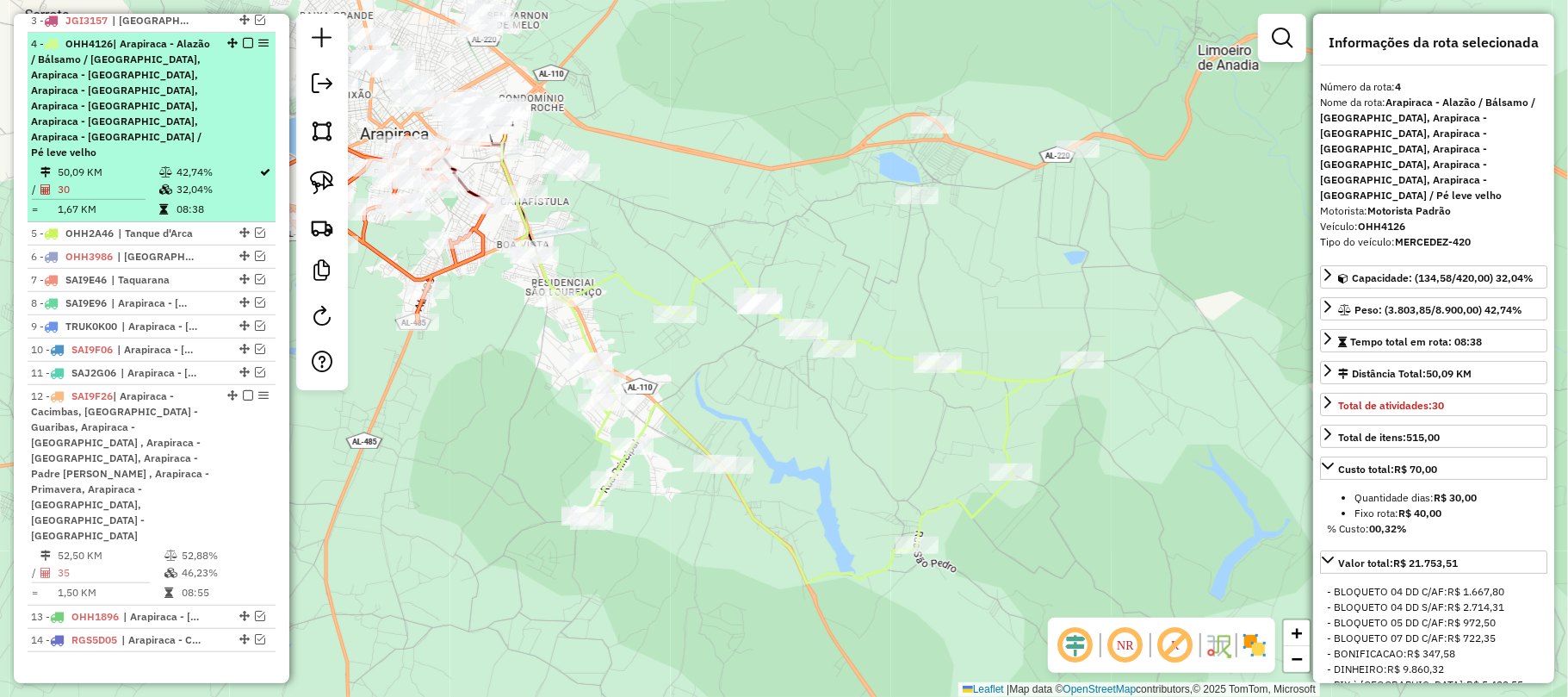
click at [259, 48] on em at bounding box center [264, 43] width 11 height 11
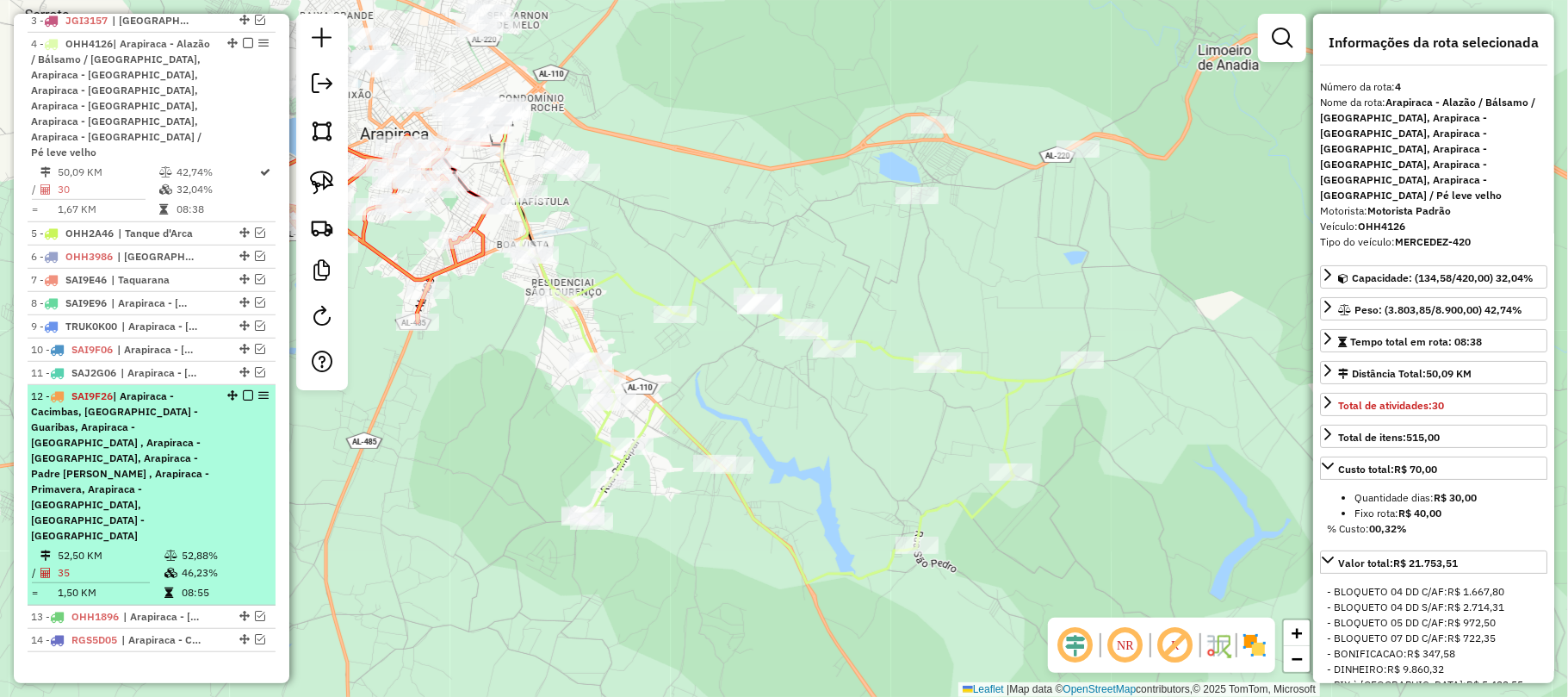
drag, startPoint x: 143, startPoint y: 384, endPoint x: 155, endPoint y: 385, distance: 12.0
click at [143, 389] on span "| Arapiraca - Cacimbas, [GEOGRAPHIC_DATA] - Guaribas, Arapiraca - [GEOGRAPHIC_D…" at bounding box center [120, 465] width 178 height 153
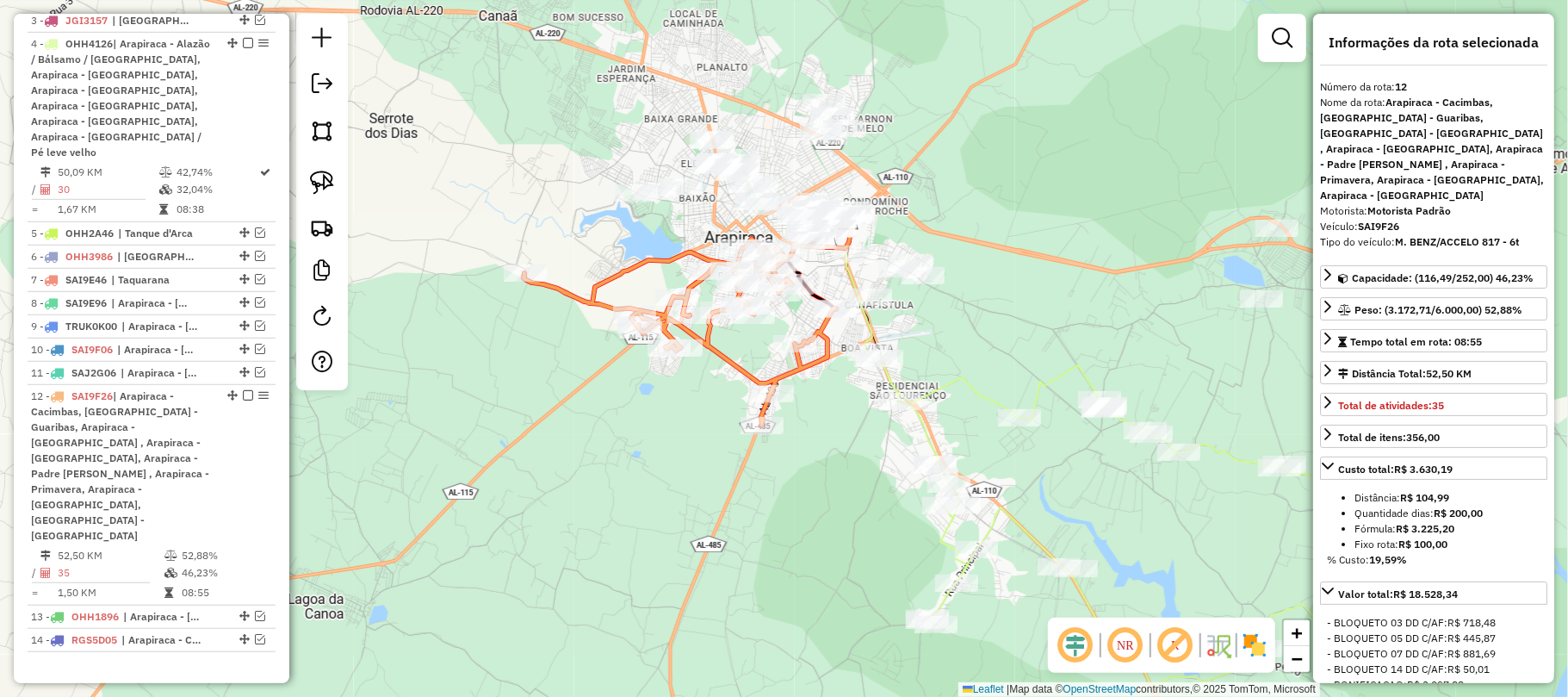
drag, startPoint x: 772, startPoint y: 336, endPoint x: 706, endPoint y: 374, distance: 76.2
click at [706, 374] on div "Janela de atendimento Grade de atendimento Capacidade Transportadoras Veículos …" at bounding box center [784, 348] width 1568 height 697
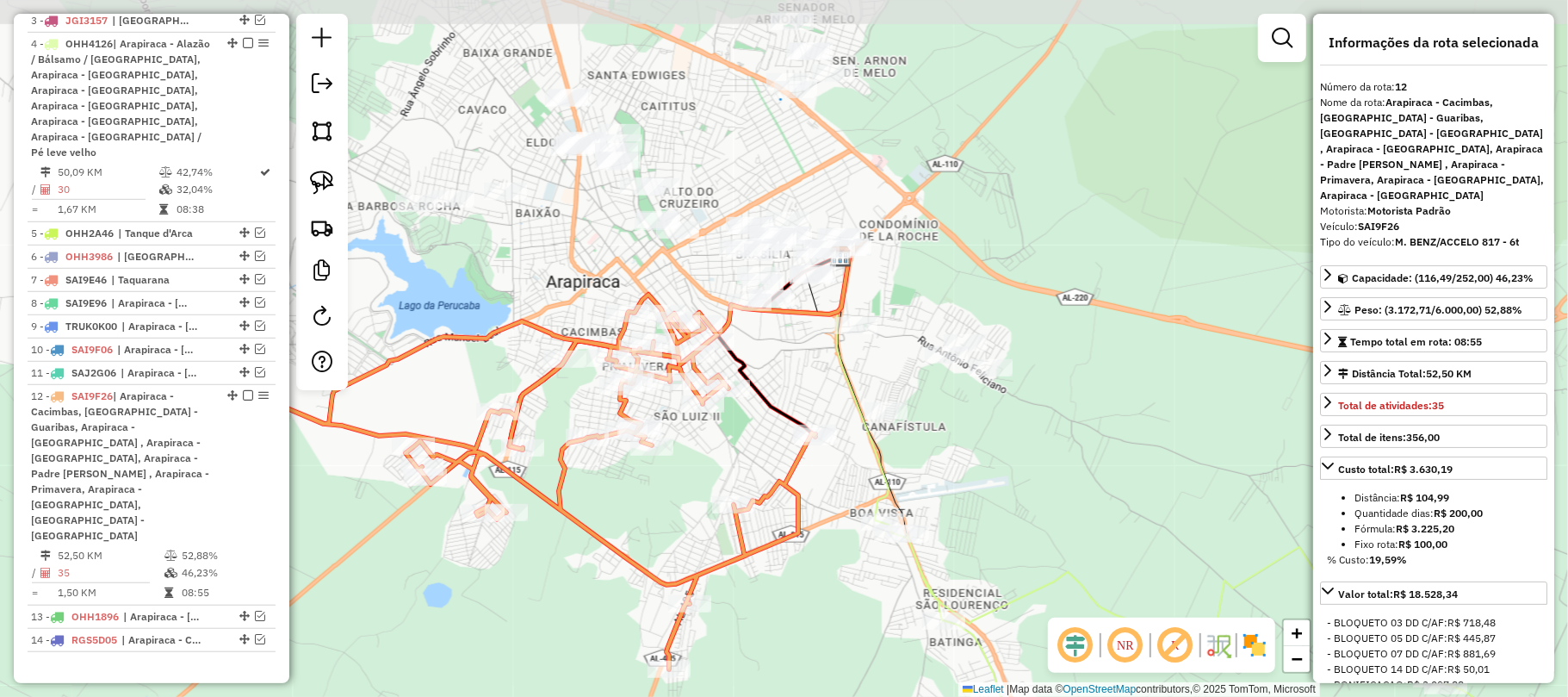
drag, startPoint x: 823, startPoint y: 259, endPoint x: 773, endPoint y: 385, distance: 135.6
click at [773, 385] on div "Janela de atendimento Grade de atendimento Capacidade Transportadoras Veículos …" at bounding box center [784, 348] width 1568 height 697
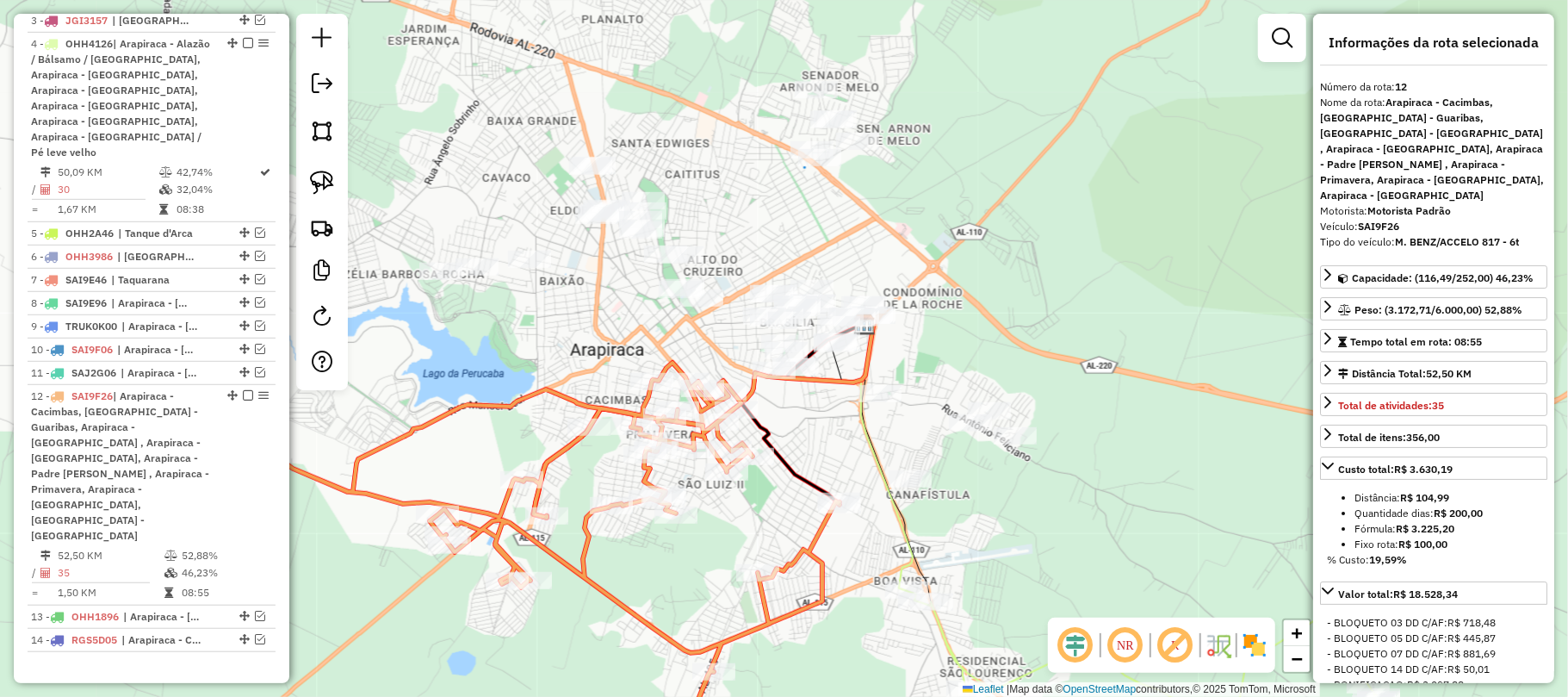
drag, startPoint x: 461, startPoint y: 236, endPoint x: 485, endPoint y: 304, distance: 72.1
click at [485, 304] on div "Janela de atendimento Grade de atendimento Capacidade Transportadoras Veículos …" at bounding box center [784, 348] width 1568 height 697
drag, startPoint x: 176, startPoint y: 117, endPoint x: 176, endPoint y: 207, distance: 90.0
click at [176, 207] on li "4 - OHH4126 | Arapiraca - Alazão / Bálsamo / Laranjal, Arapiraca - Bananeira, A…" at bounding box center [152, 128] width 248 height 189
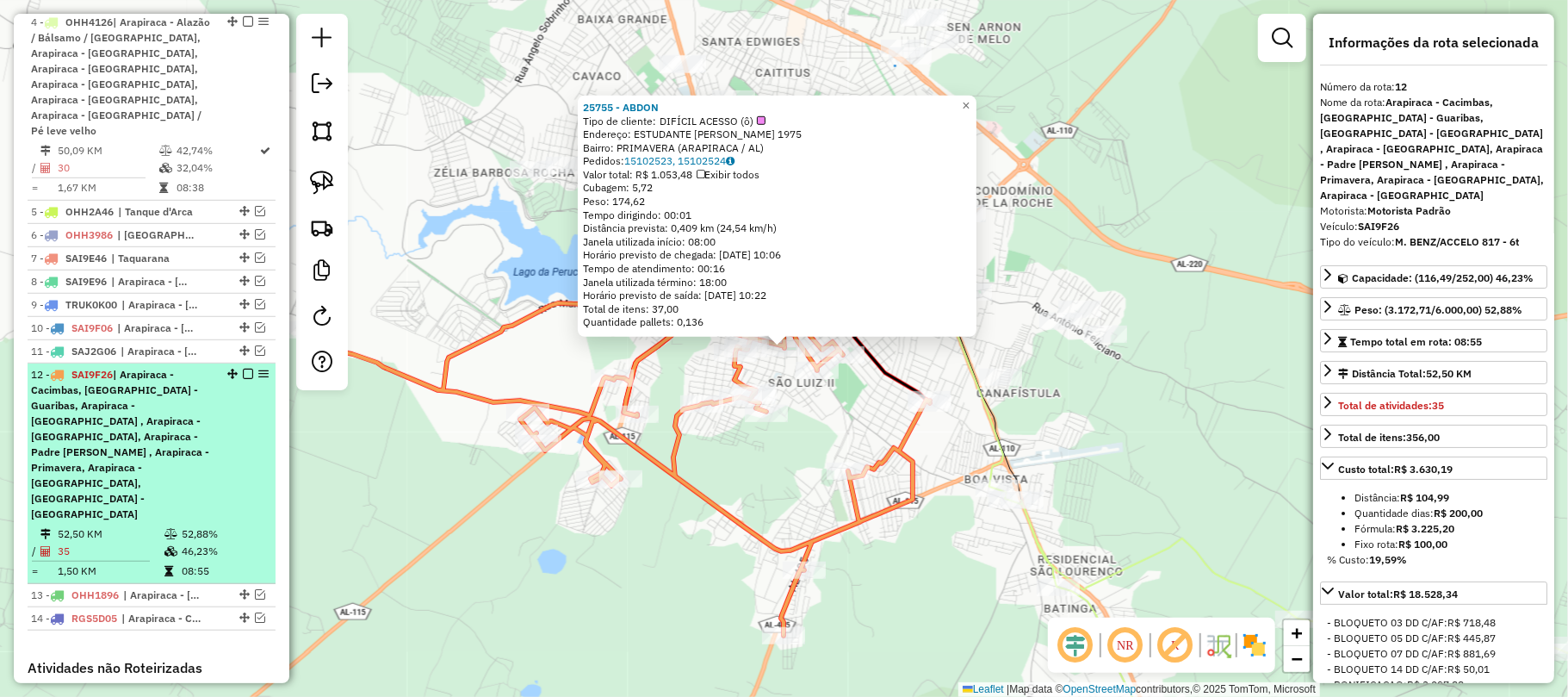
scroll to position [738, 0]
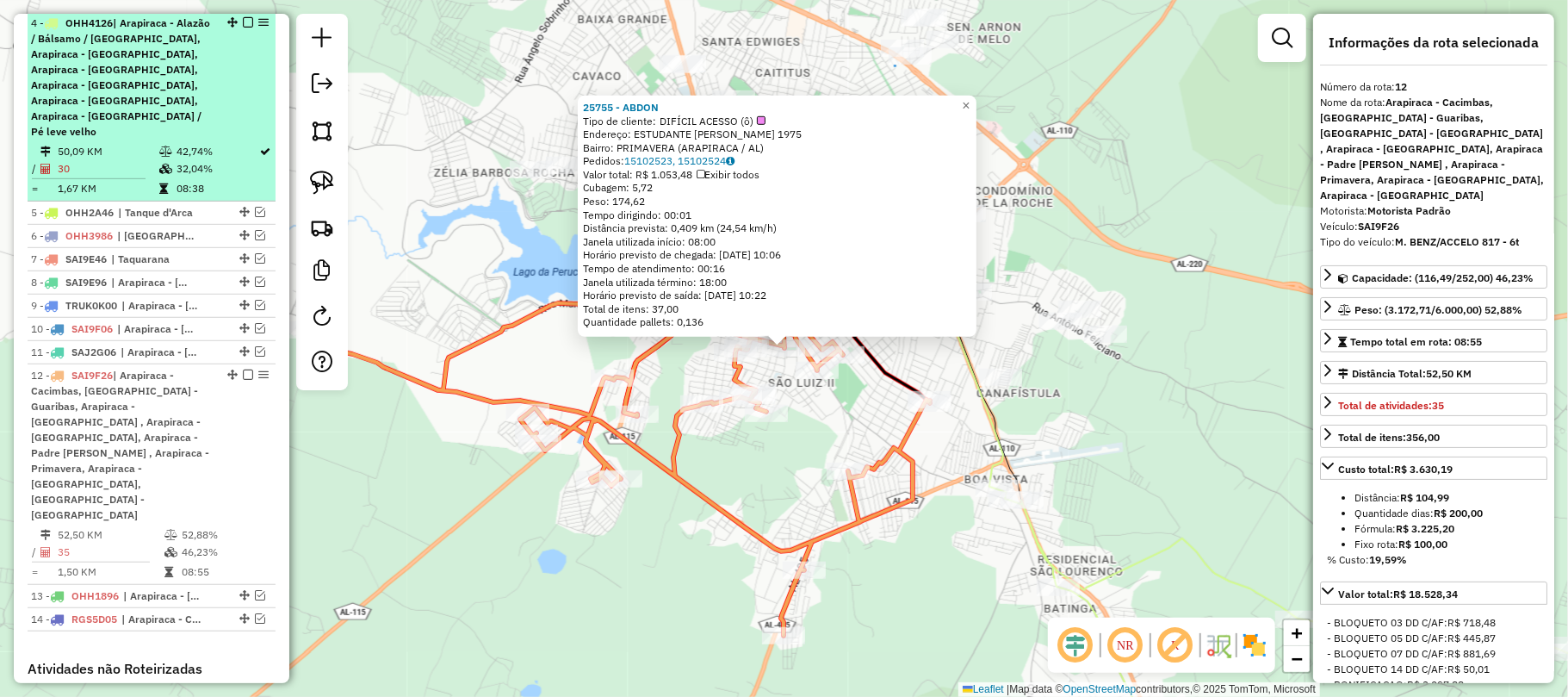
click at [246, 121] on div "4 - OHH4126 | Arapiraca - Alazão / Bálsamo / Laranjal, Arapiraca - Bananeira, A…" at bounding box center [152, 77] width 241 height 124
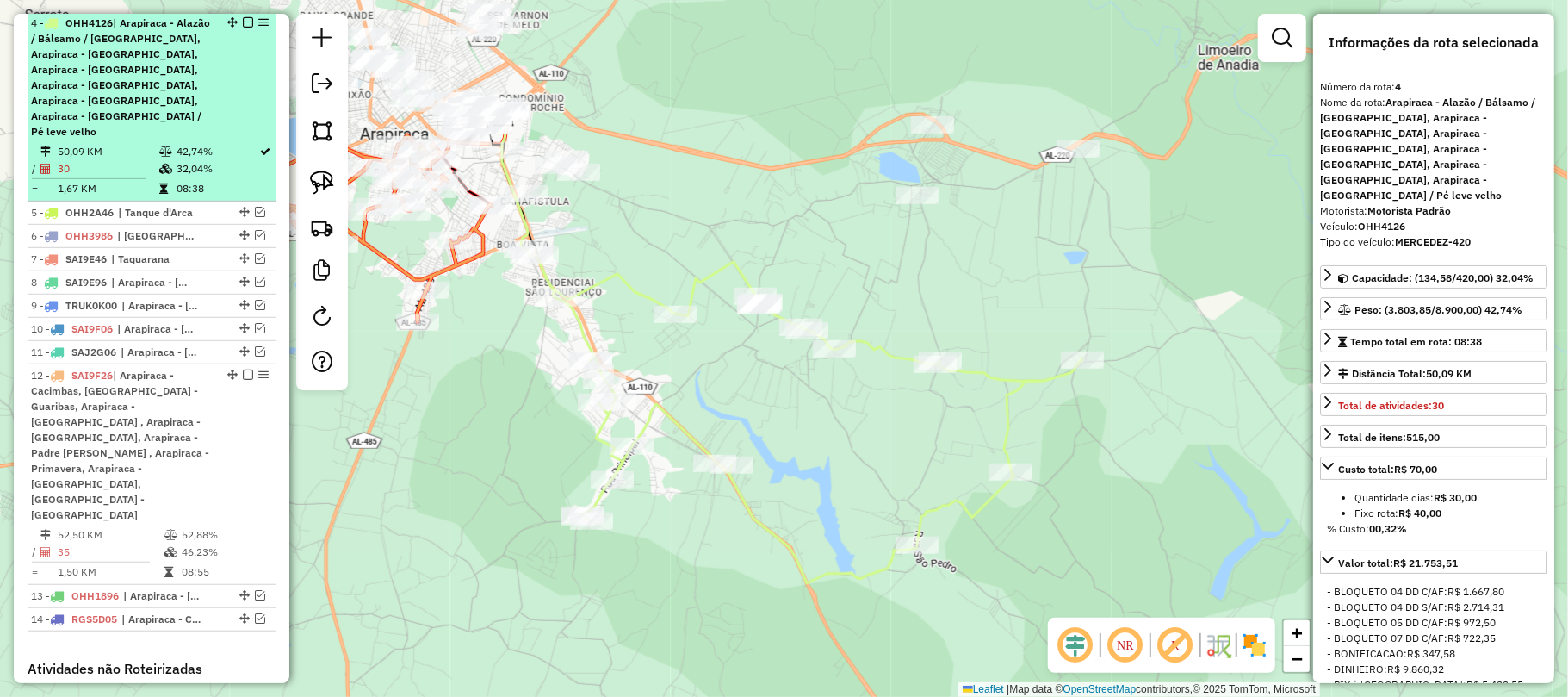
click at [243, 28] on em at bounding box center [248, 22] width 11 height 11
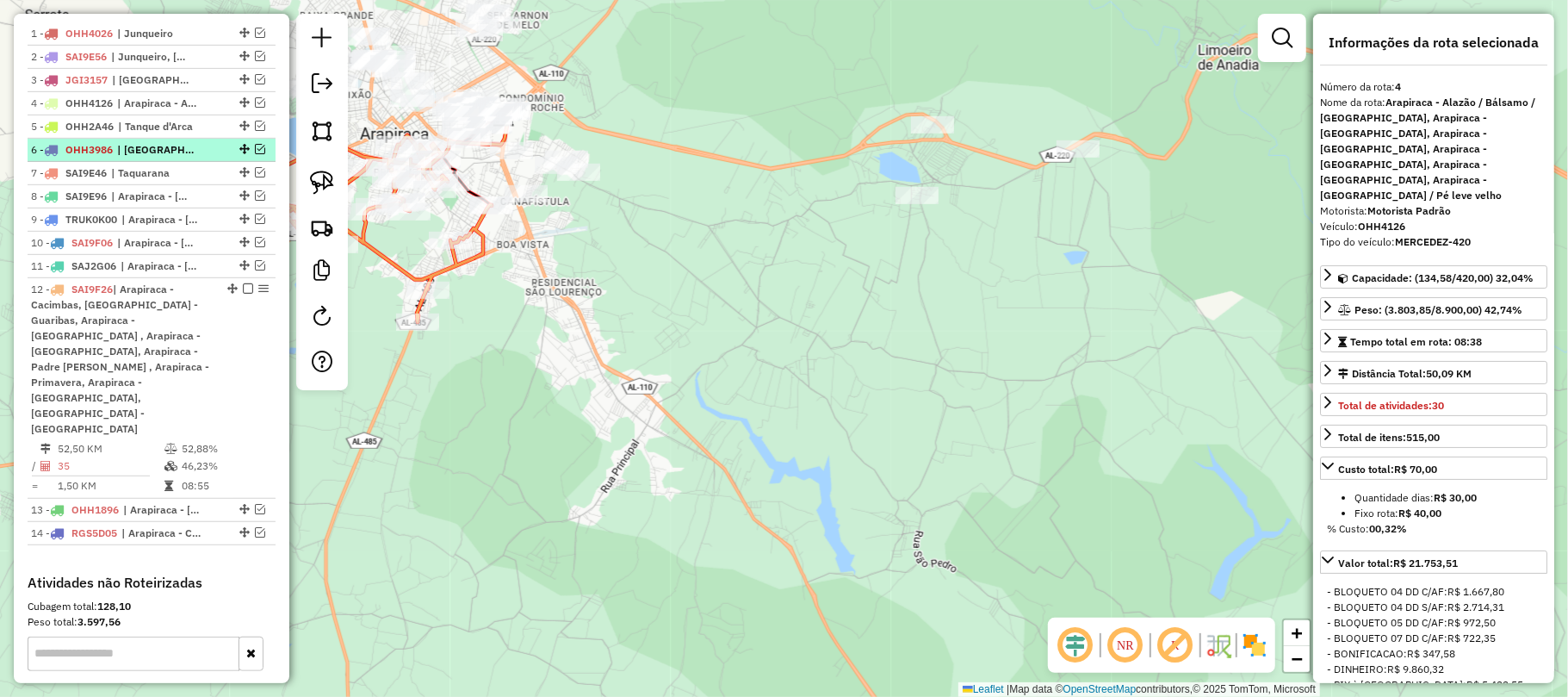
scroll to position [624, 0]
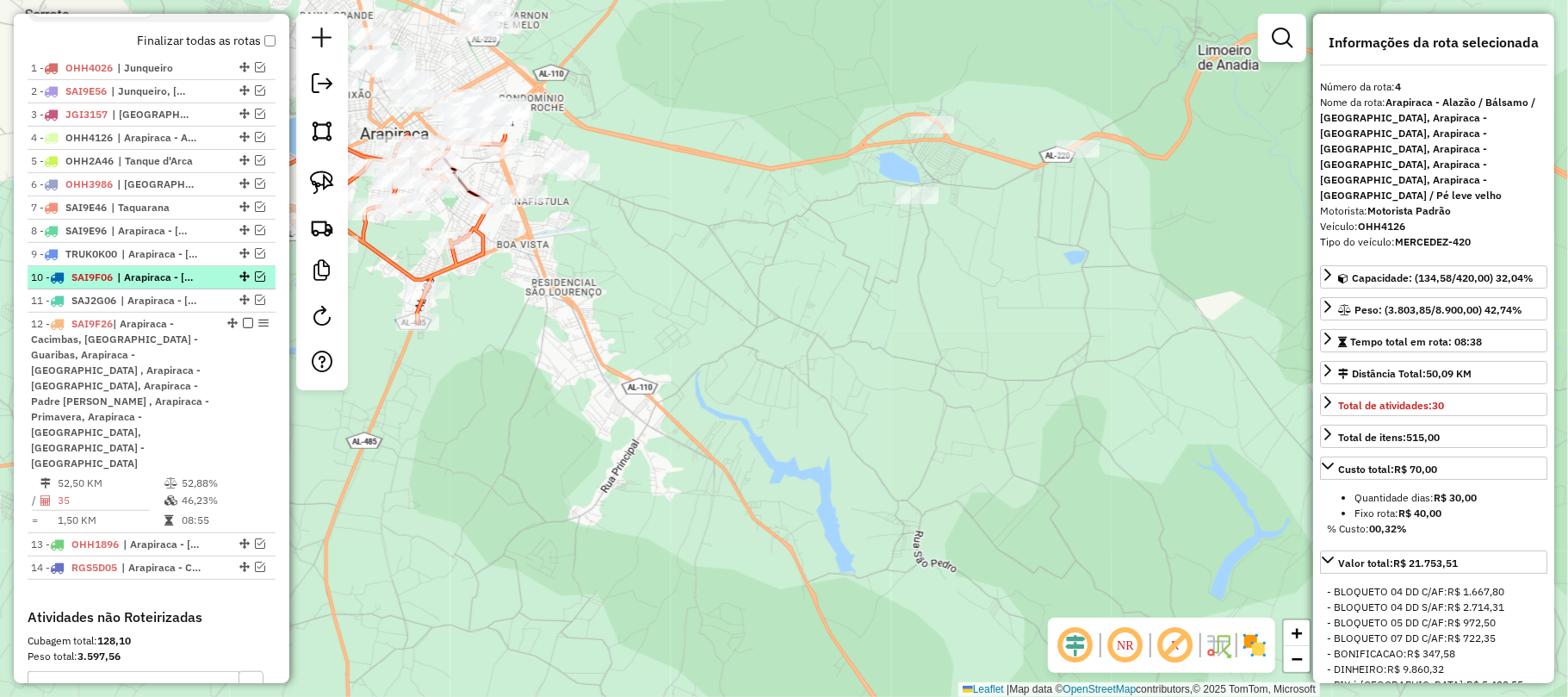
click at [211, 286] on div "10 - SAI9F06 | Arapiraca - Alto do Cruzeiro, Arapiraca - Caitius, Arapiraca - C…" at bounding box center [152, 277] width 241 height 15
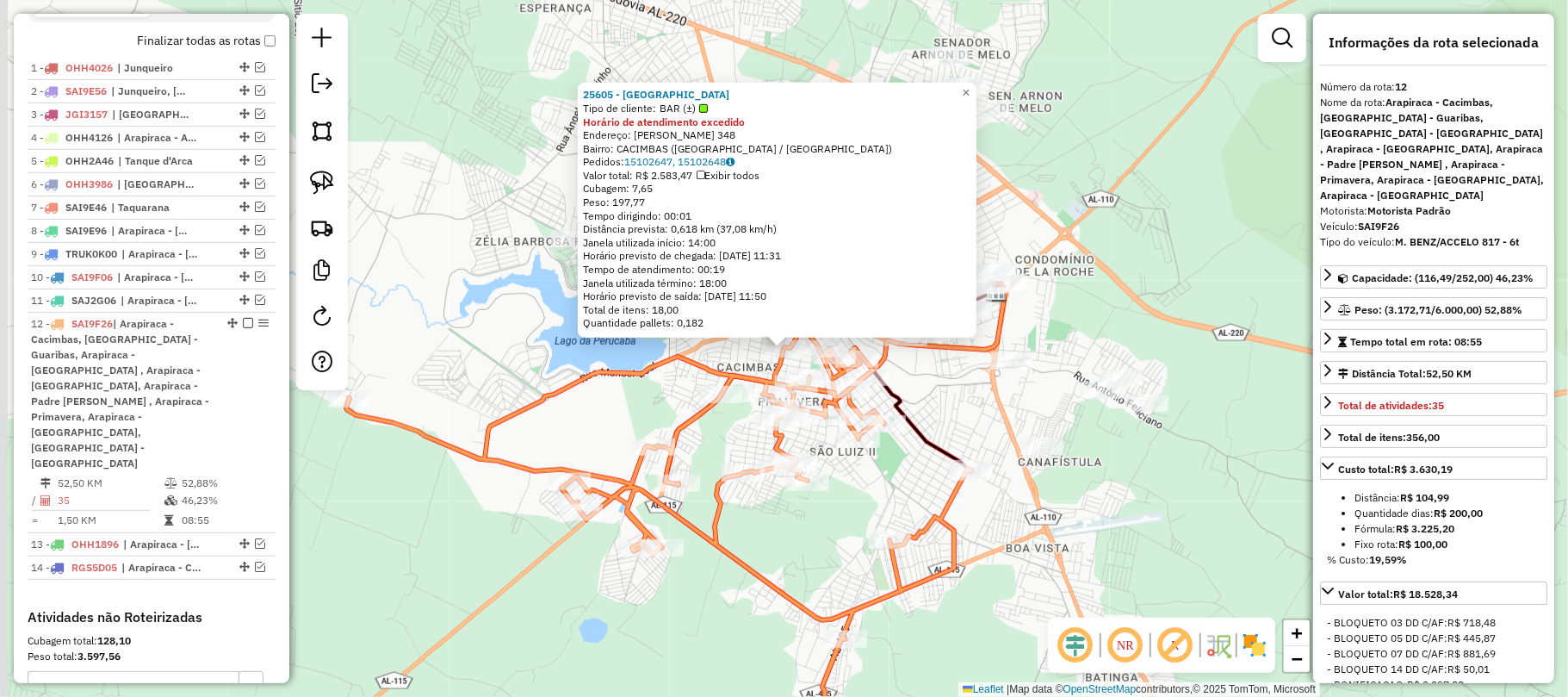
scroll to position [832, 0]
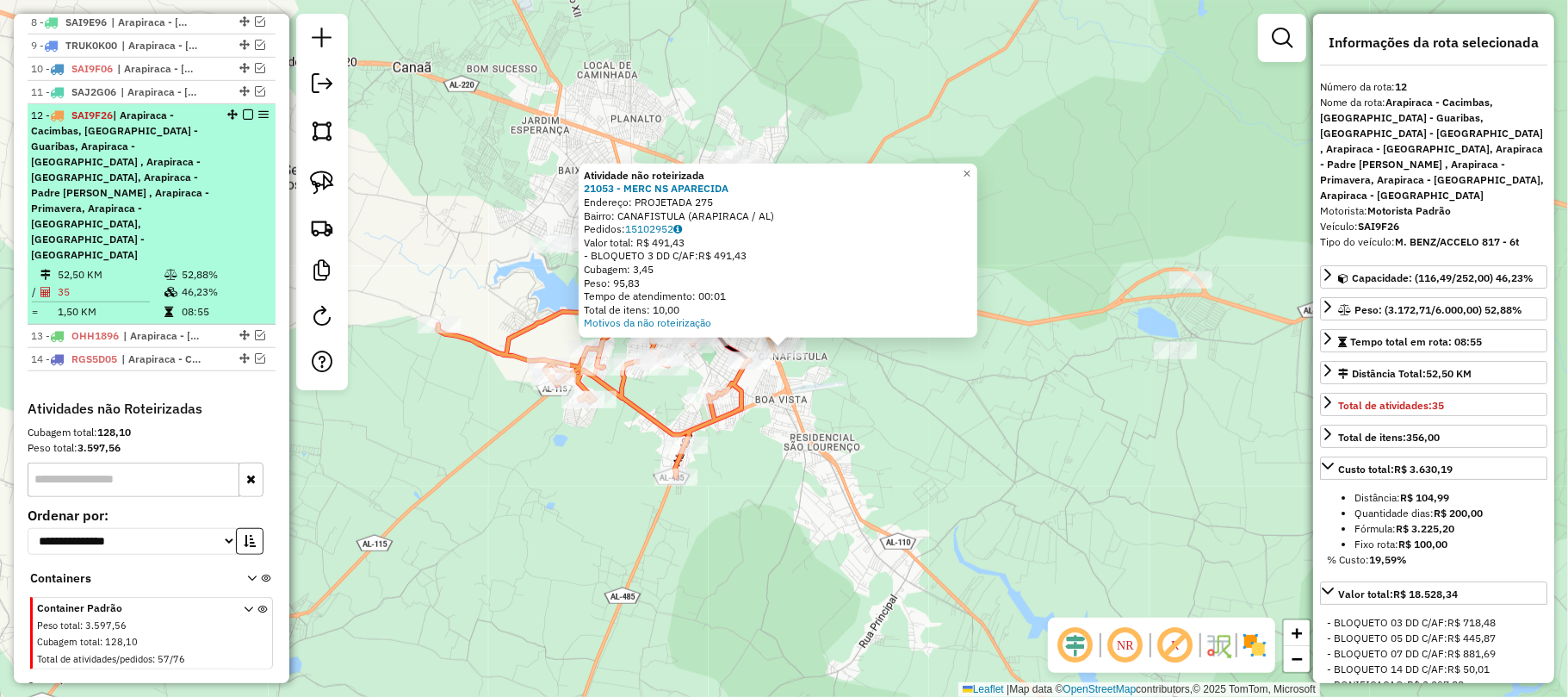
click at [243, 120] on em at bounding box center [248, 115] width 11 height 11
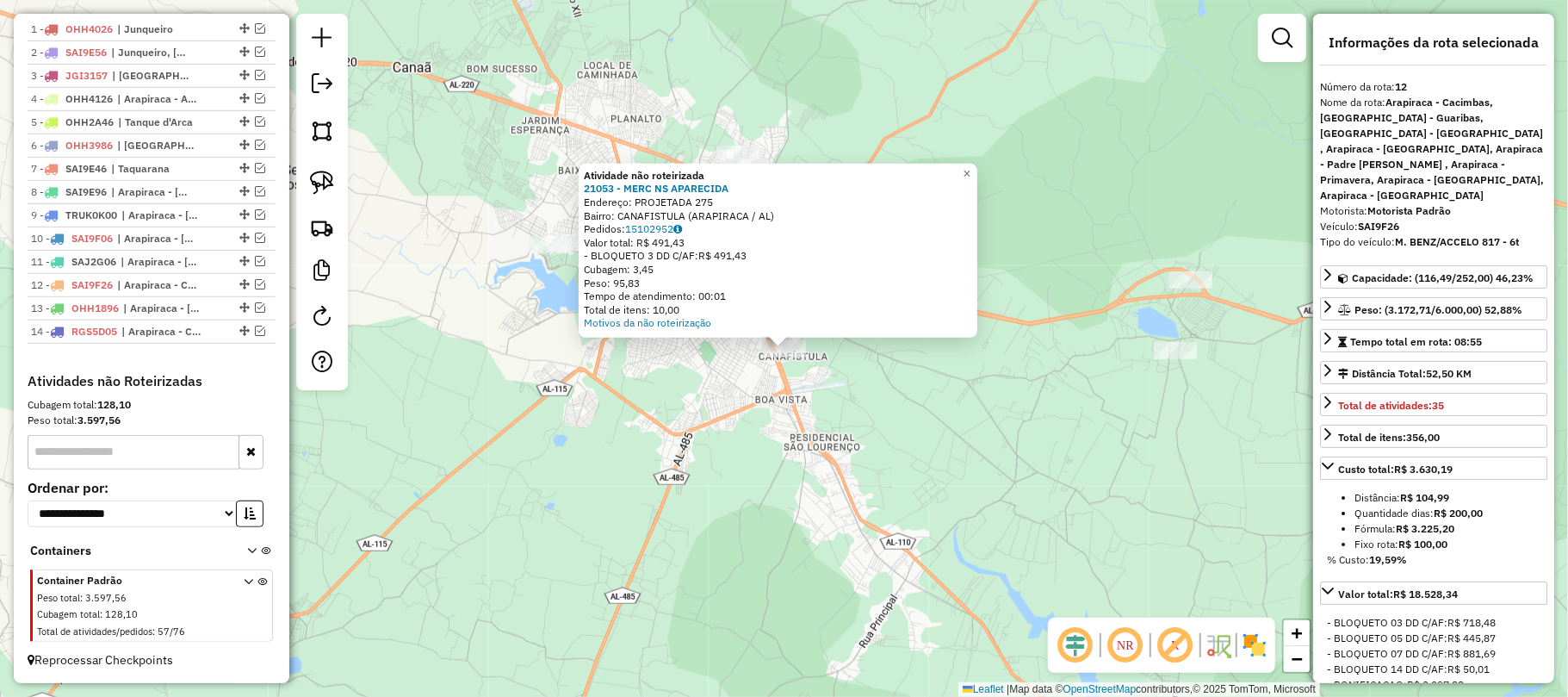
click at [723, 393] on div "Atividade não roteirizada 21053 - MERC NS APARECIDA Endereço: PROJETADA 275 Bai…" at bounding box center [784, 348] width 1568 height 697
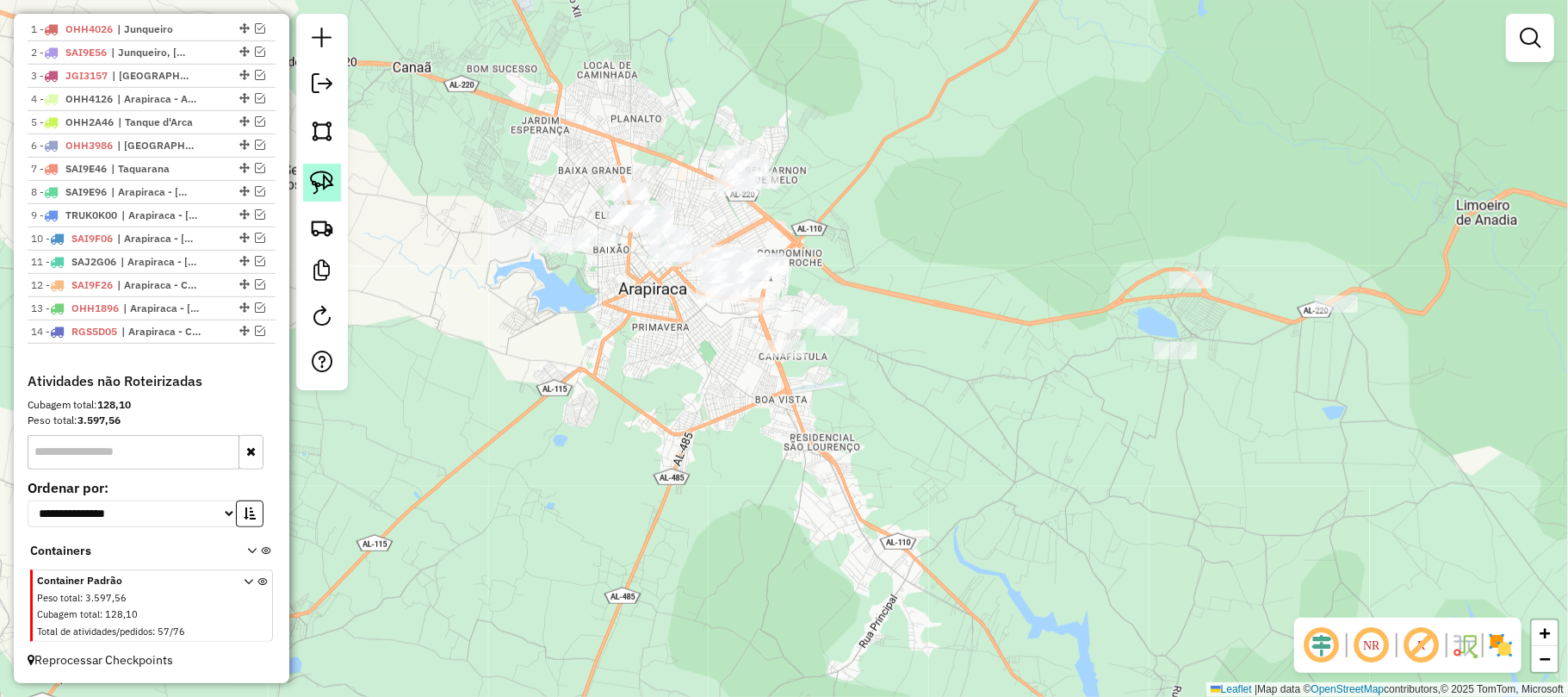
click at [325, 178] on img at bounding box center [322, 182] width 24 height 24
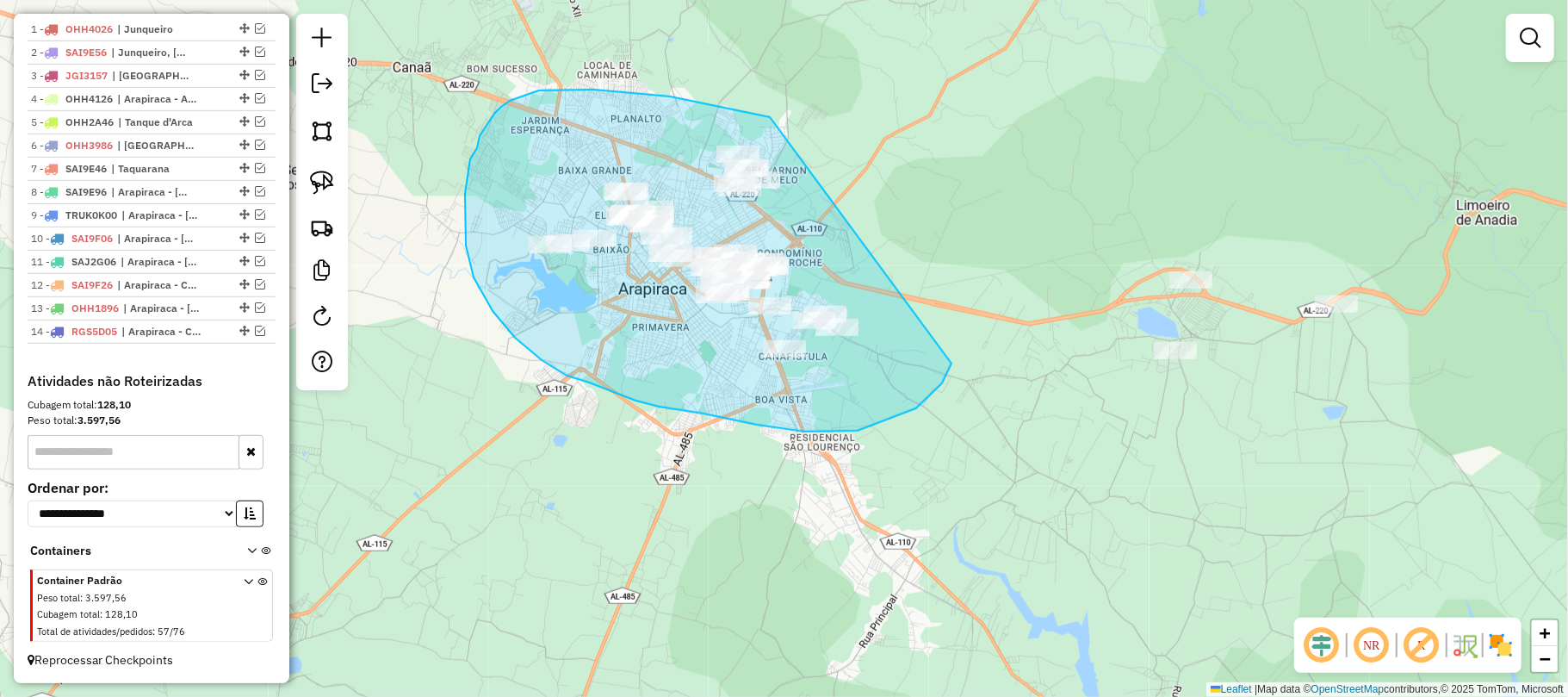
drag, startPoint x: 670, startPoint y: 96, endPoint x: 962, endPoint y: 243, distance: 326.9
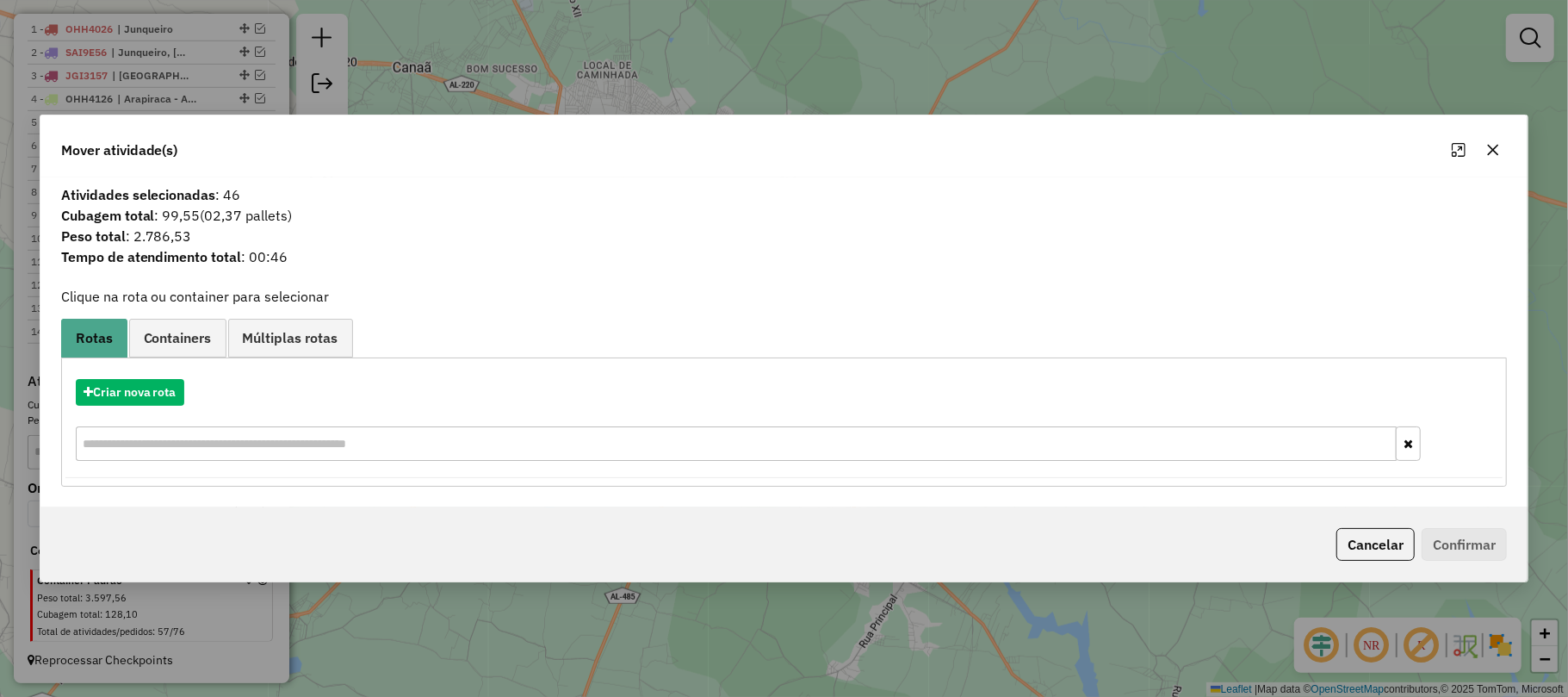
click at [1498, 149] on icon "button" at bounding box center [1492, 149] width 13 height 13
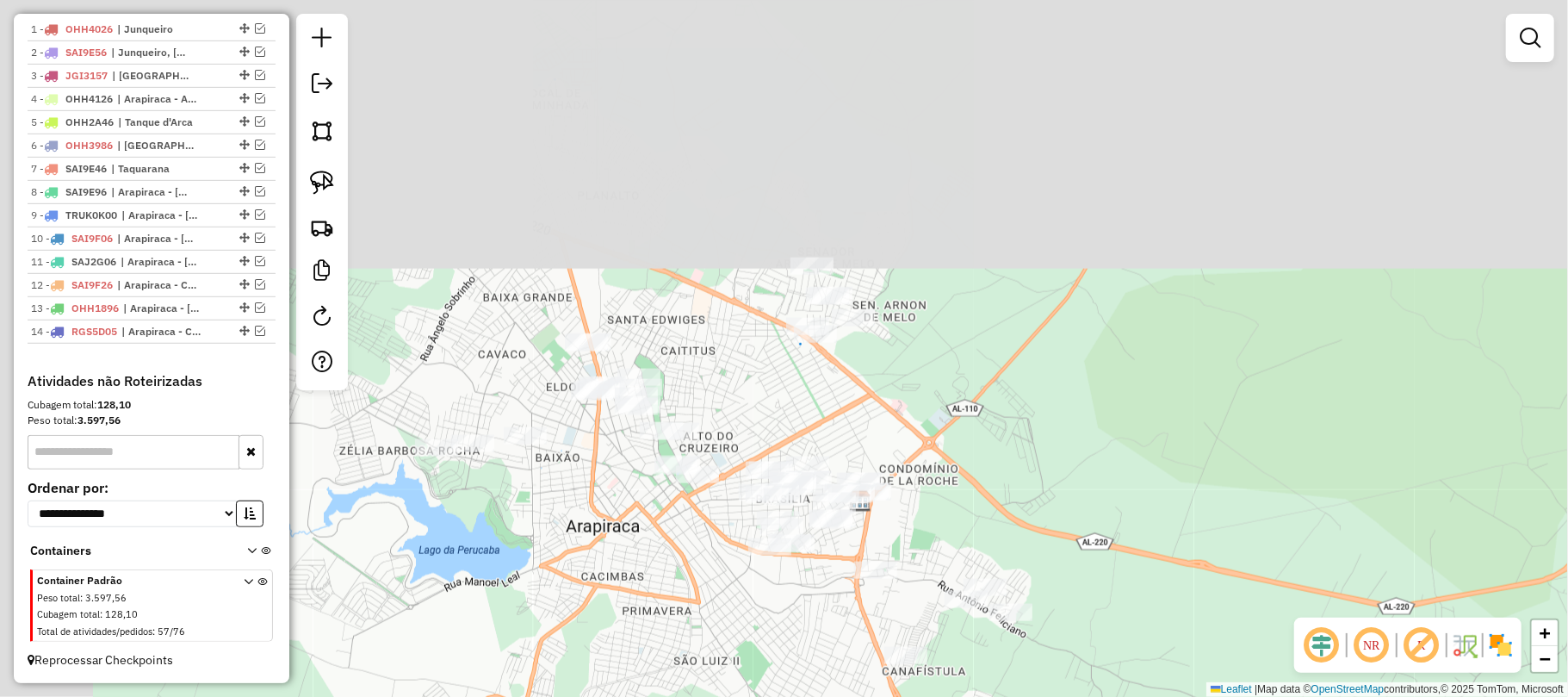
drag, startPoint x: 817, startPoint y: 337, endPoint x: 895, endPoint y: 469, distance: 153.3
click at [894, 469] on div "Janela de atendimento Grade de atendimento Capacidade Transportadoras Veículos …" at bounding box center [784, 348] width 1568 height 697
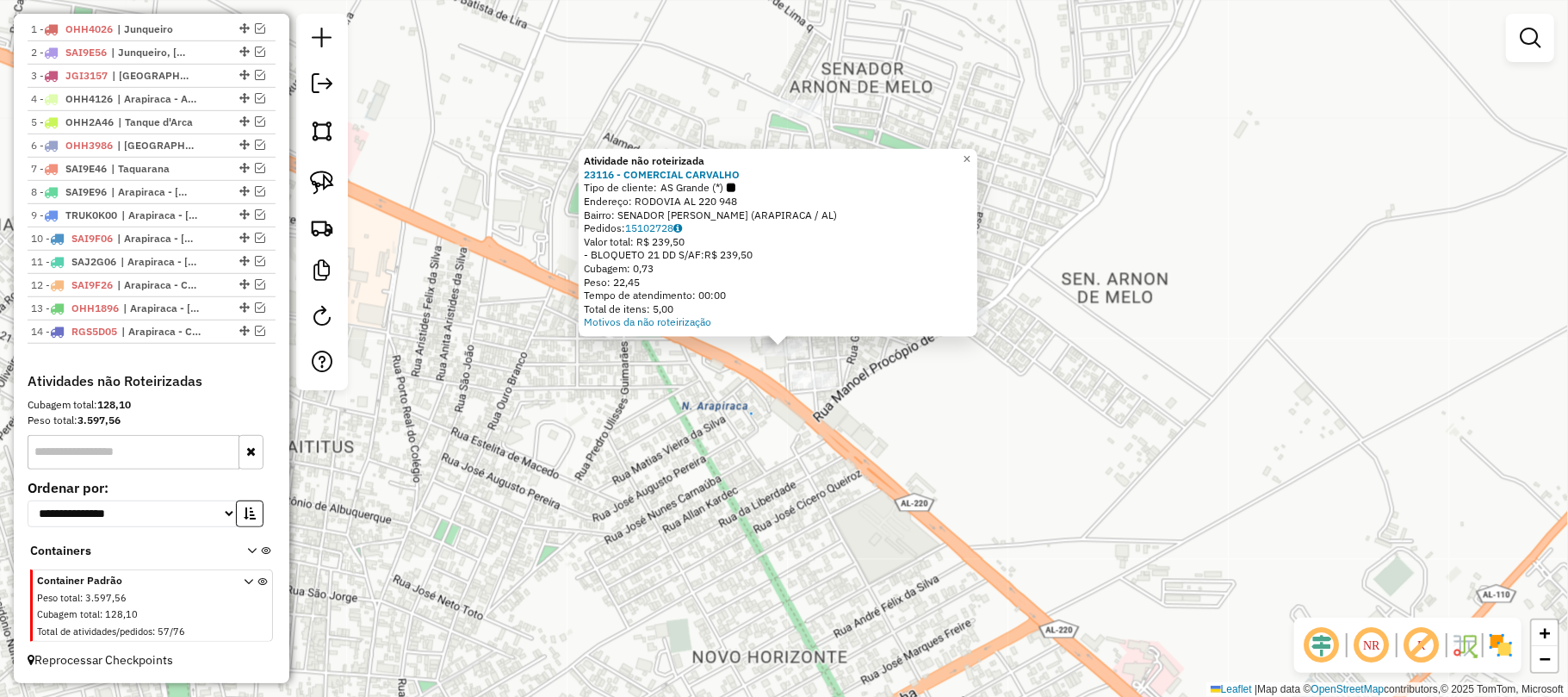
click at [766, 408] on div "Atividade não roteirizada 23116 - COMERCIAL CARVALHO Tipo de cliente: AS Grande…" at bounding box center [784, 348] width 1568 height 697
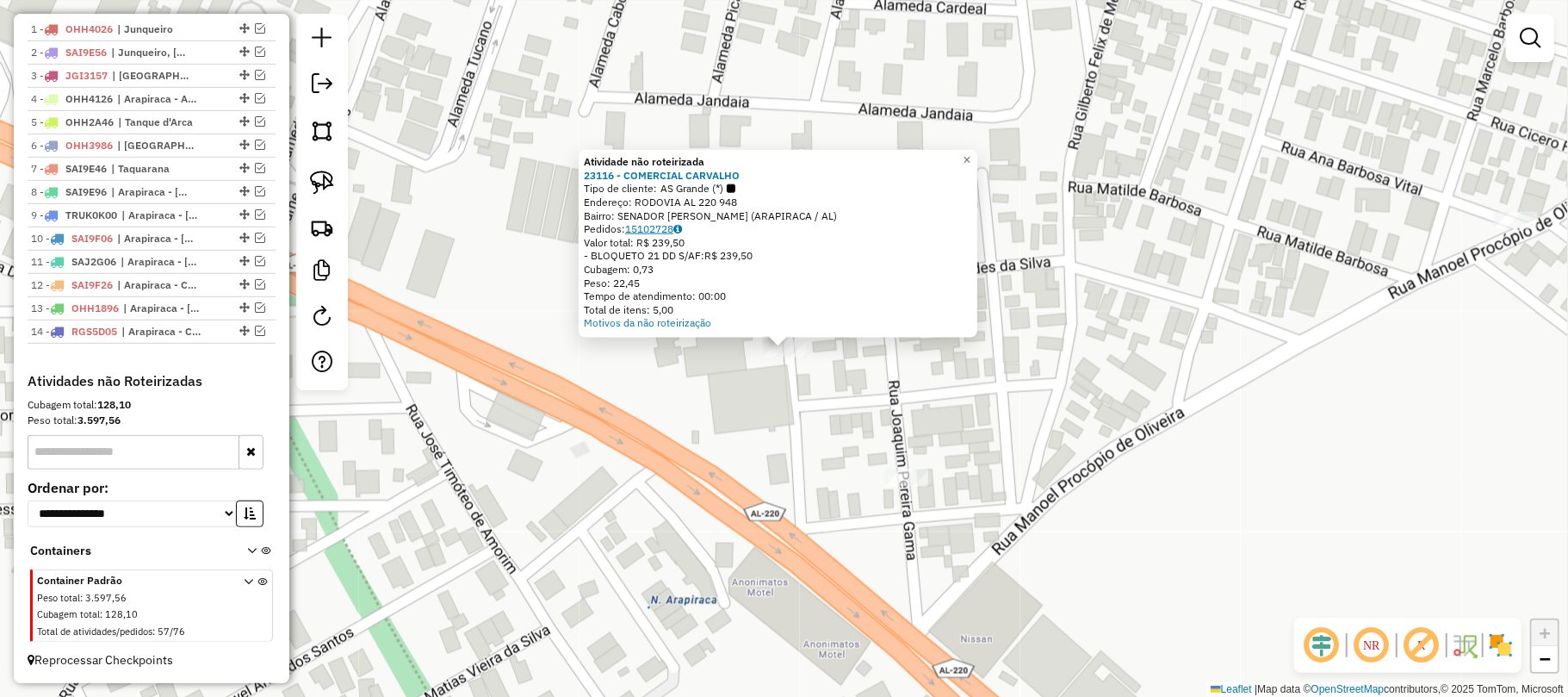
click at [673, 226] on link "15102728" at bounding box center [654, 228] width 57 height 12
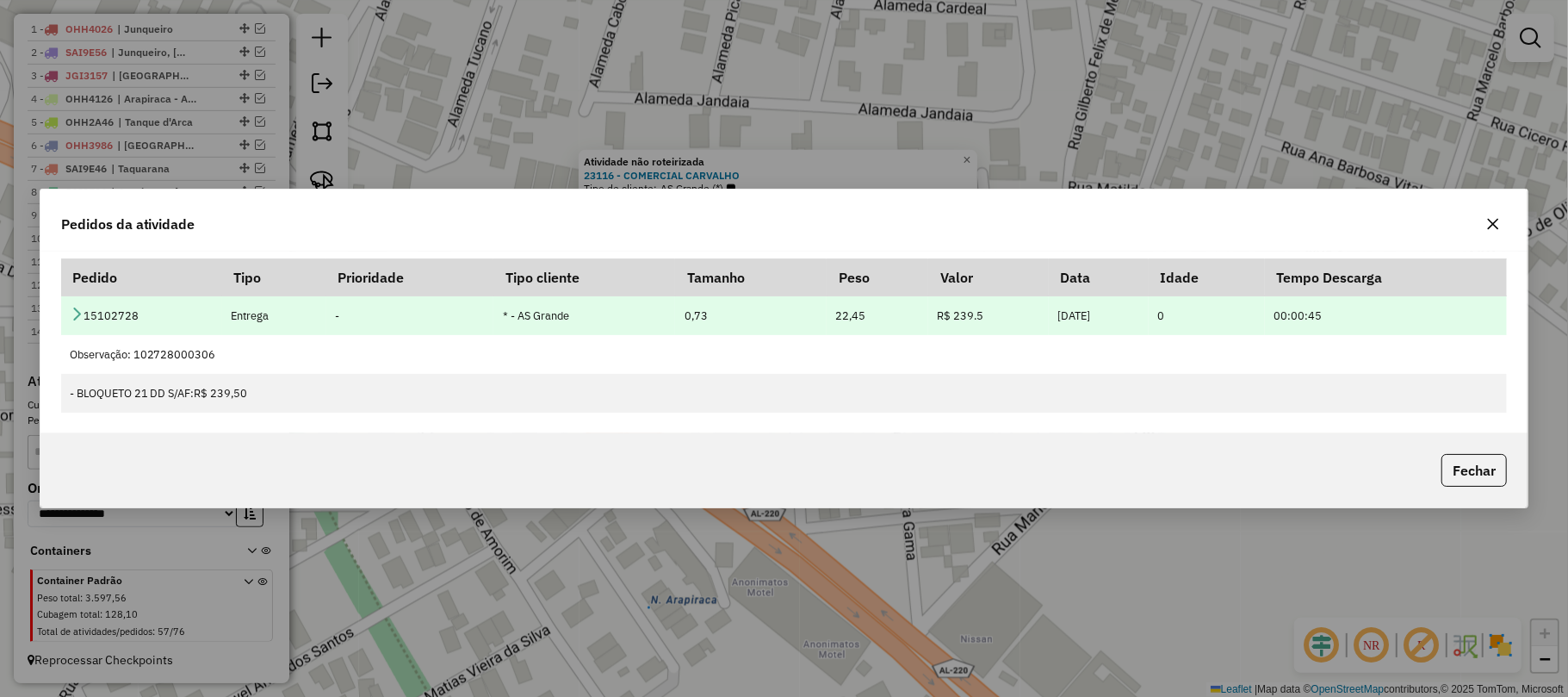
click at [67, 315] on td "15102728" at bounding box center [142, 315] width 161 height 38
click at [74, 322] on td "15102728" at bounding box center [142, 315] width 161 height 38
click at [70, 311] on icon at bounding box center [76, 313] width 13 height 13
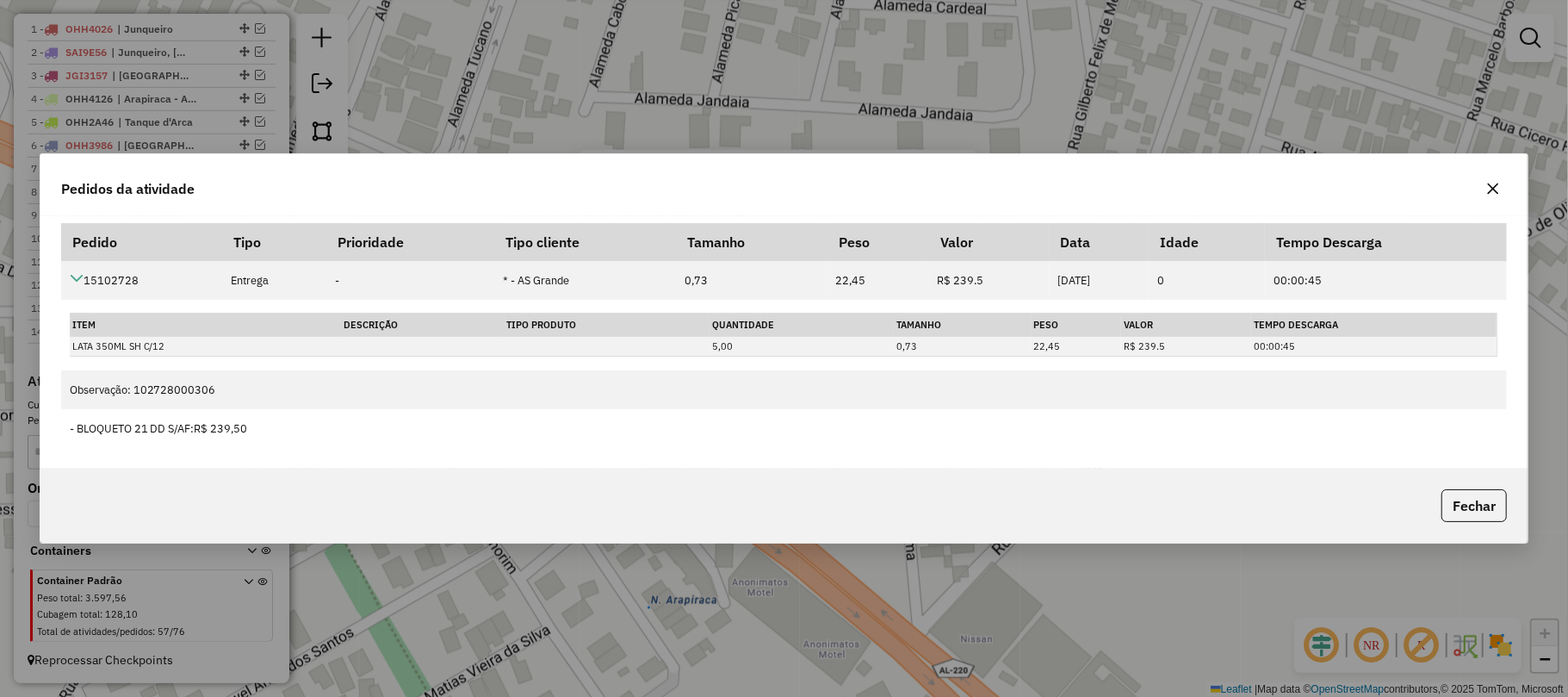
click at [1495, 185] on icon "button" at bounding box center [1493, 189] width 12 height 12
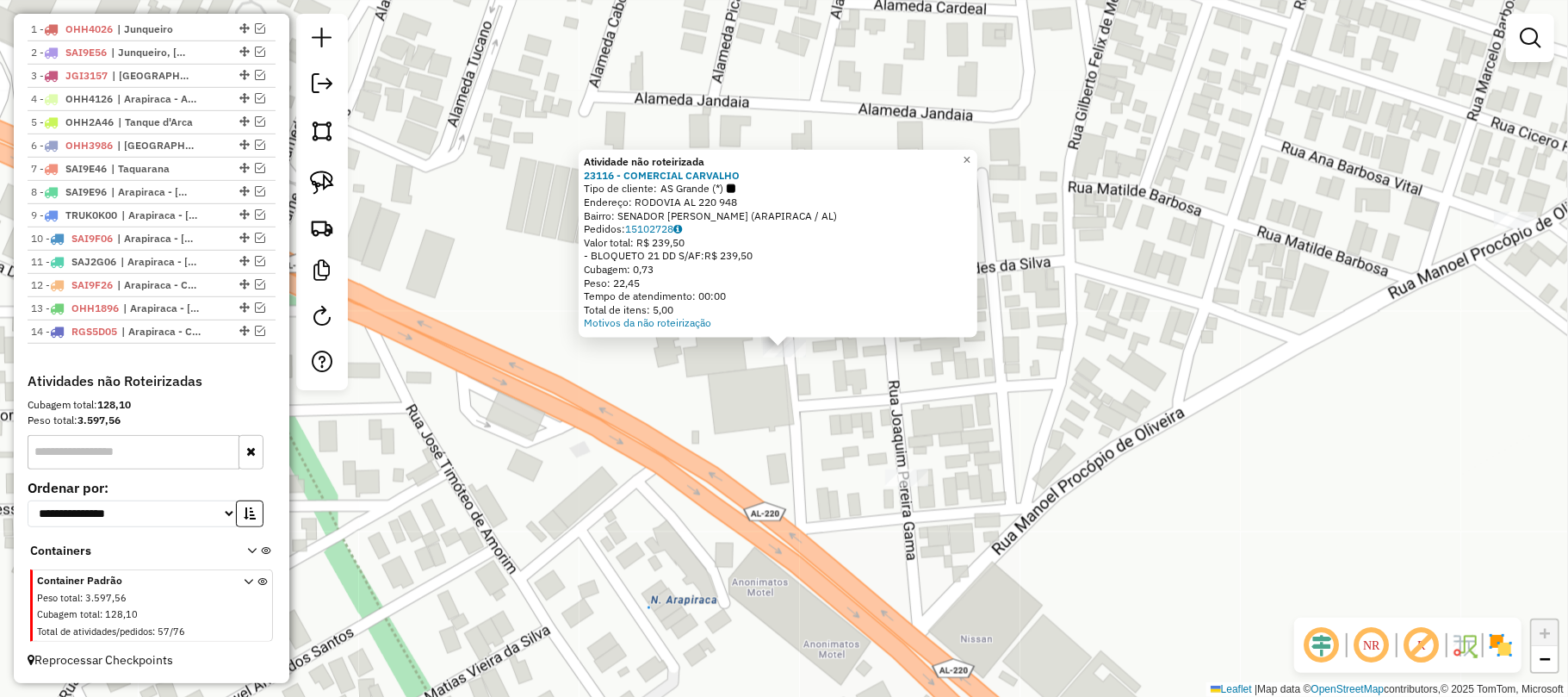
click at [1236, 302] on div "Atividade não roteirizada 23116 - COMERCIAL CARVALHO Tipo de cliente: AS Grande…" at bounding box center [784, 348] width 1568 height 697
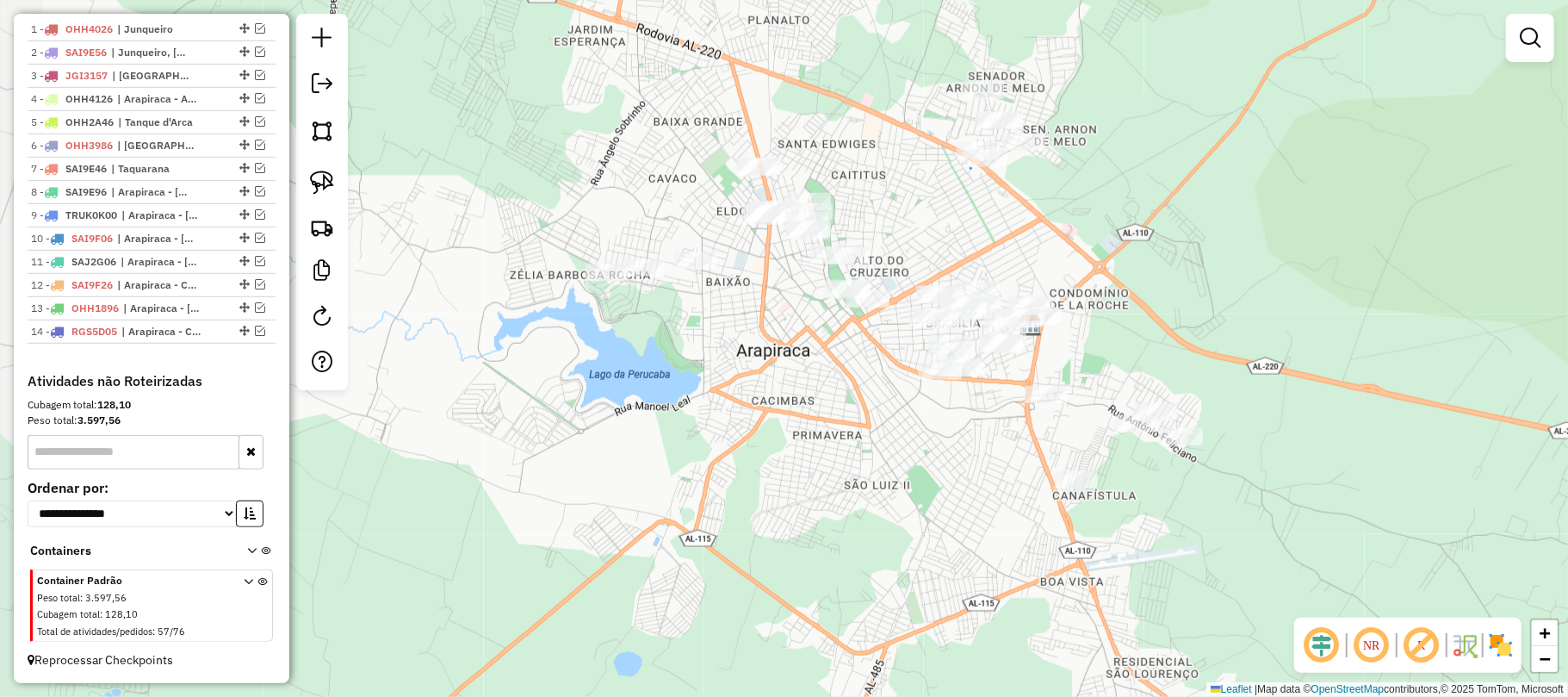
drag, startPoint x: 794, startPoint y: 419, endPoint x: 918, endPoint y: 263, distance: 199.3
click at [918, 263] on div "Janela de atendimento Grade de atendimento Capacidade Transportadoras Veículos …" at bounding box center [784, 348] width 1568 height 697
click at [255, 211] on em at bounding box center [260, 215] width 11 height 11
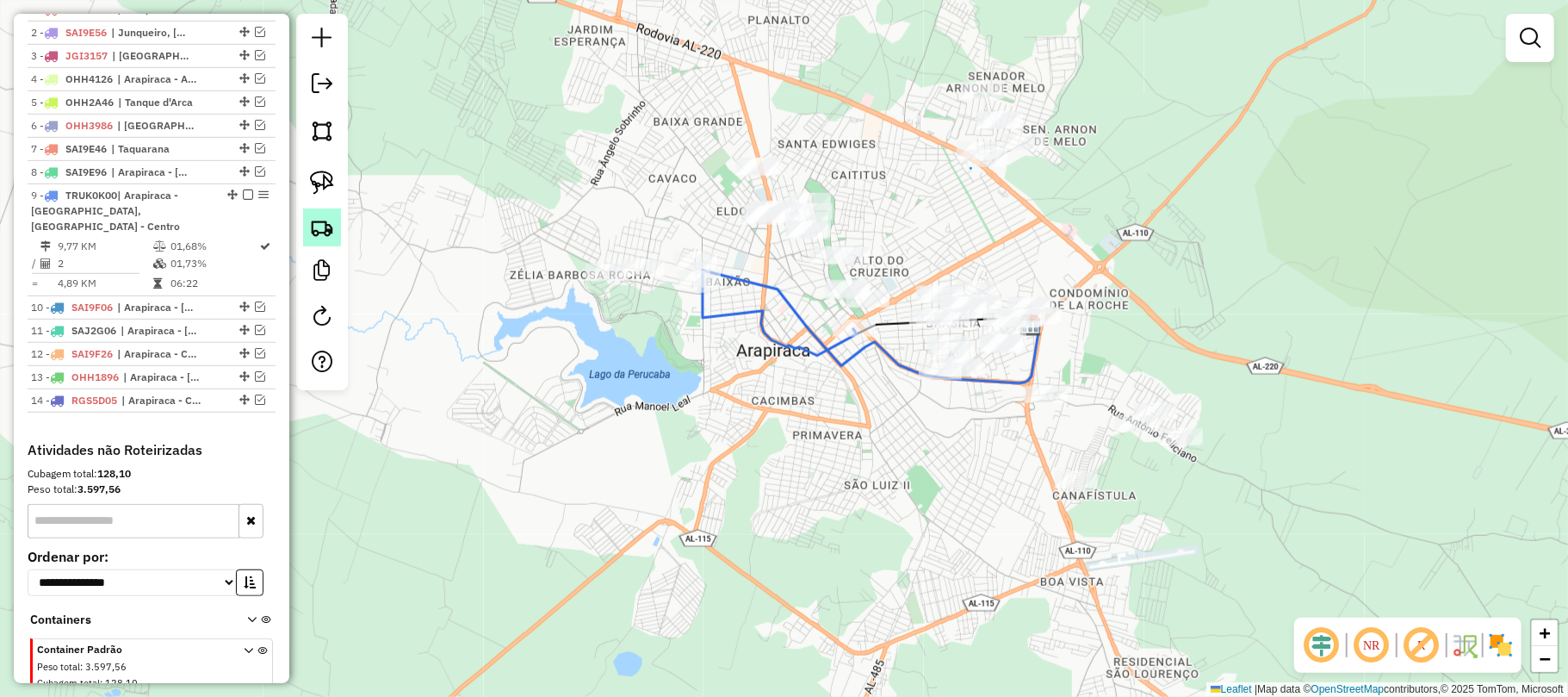
scroll to position [756, 0]
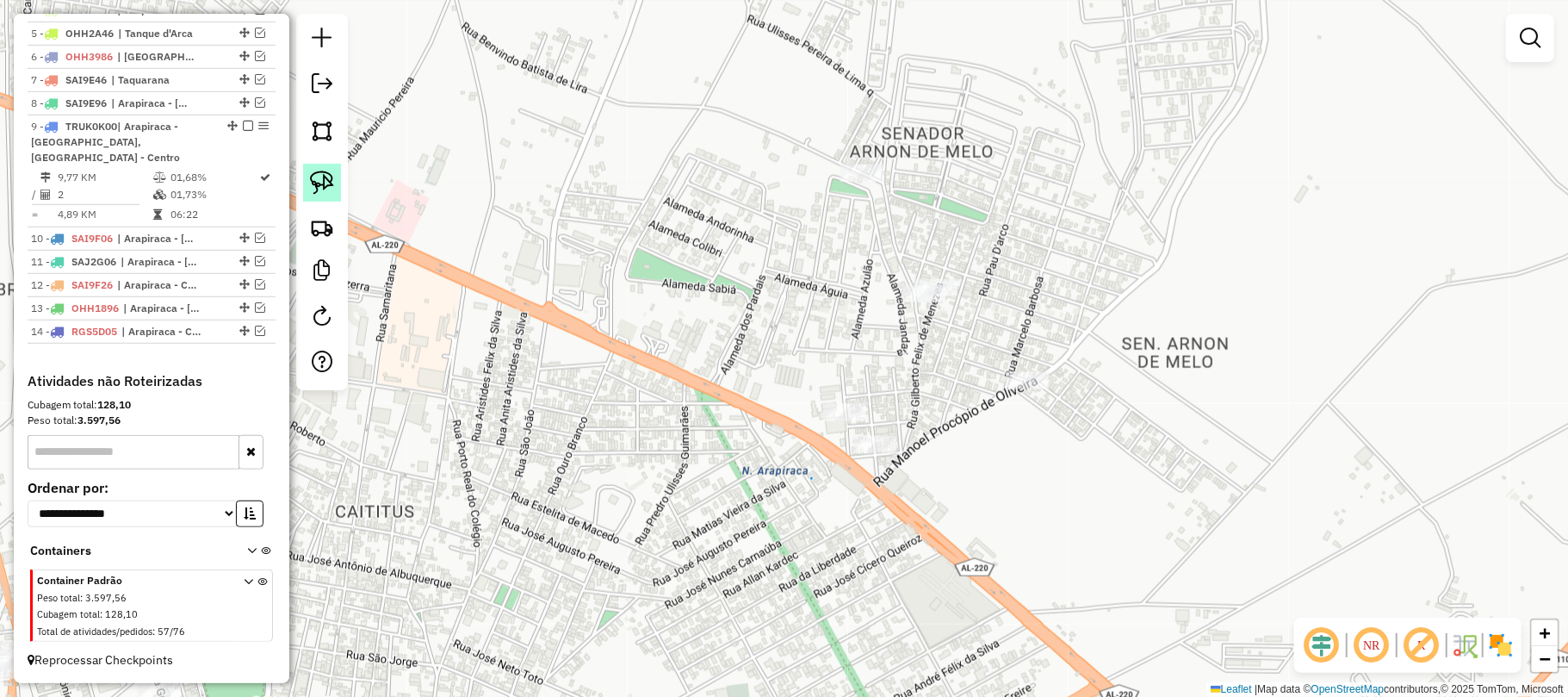
click at [333, 187] on img at bounding box center [322, 182] width 24 height 24
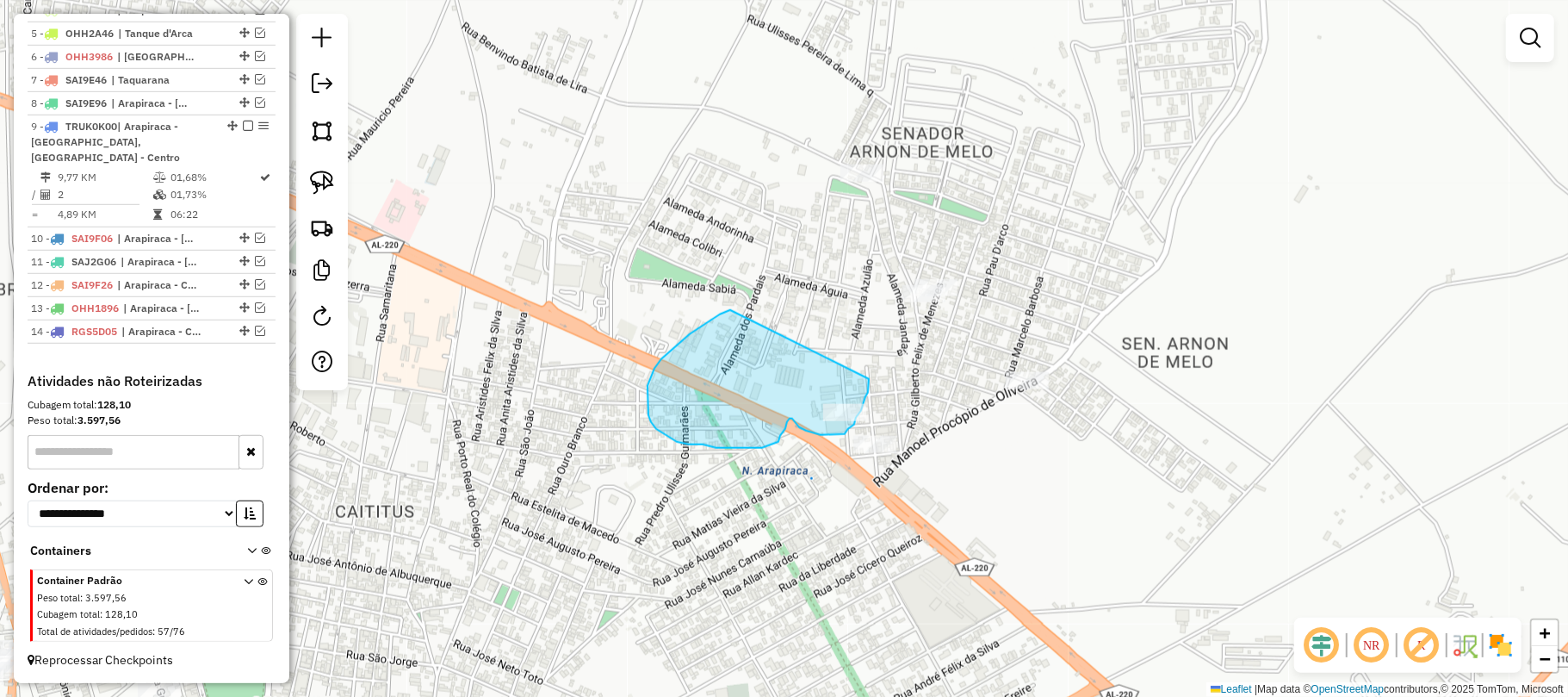
drag, startPoint x: 730, startPoint y: 311, endPoint x: 869, endPoint y: 379, distance: 154.7
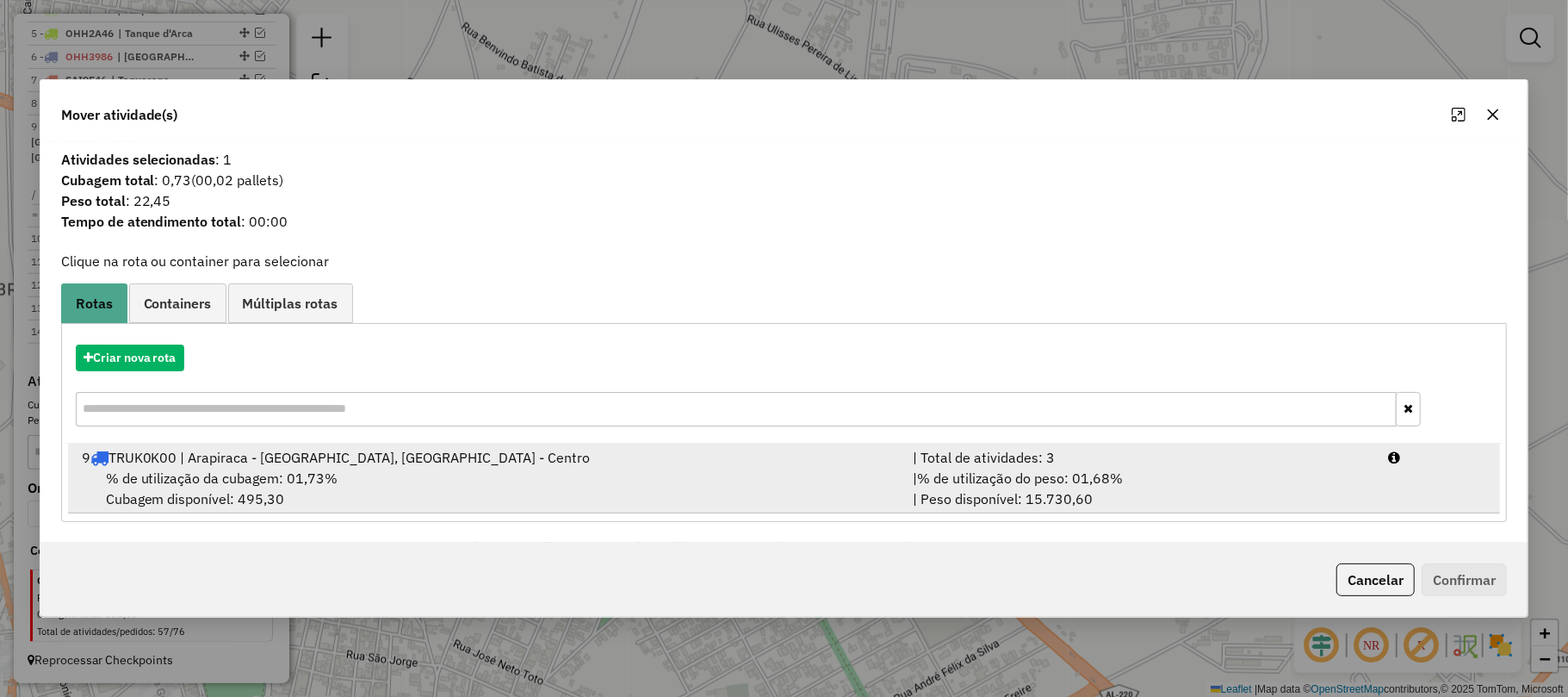
click at [618, 490] on div "% de utilização da cubagem: 01,73% Cubagem disponível: 495,30" at bounding box center [487, 488] width 831 height 41
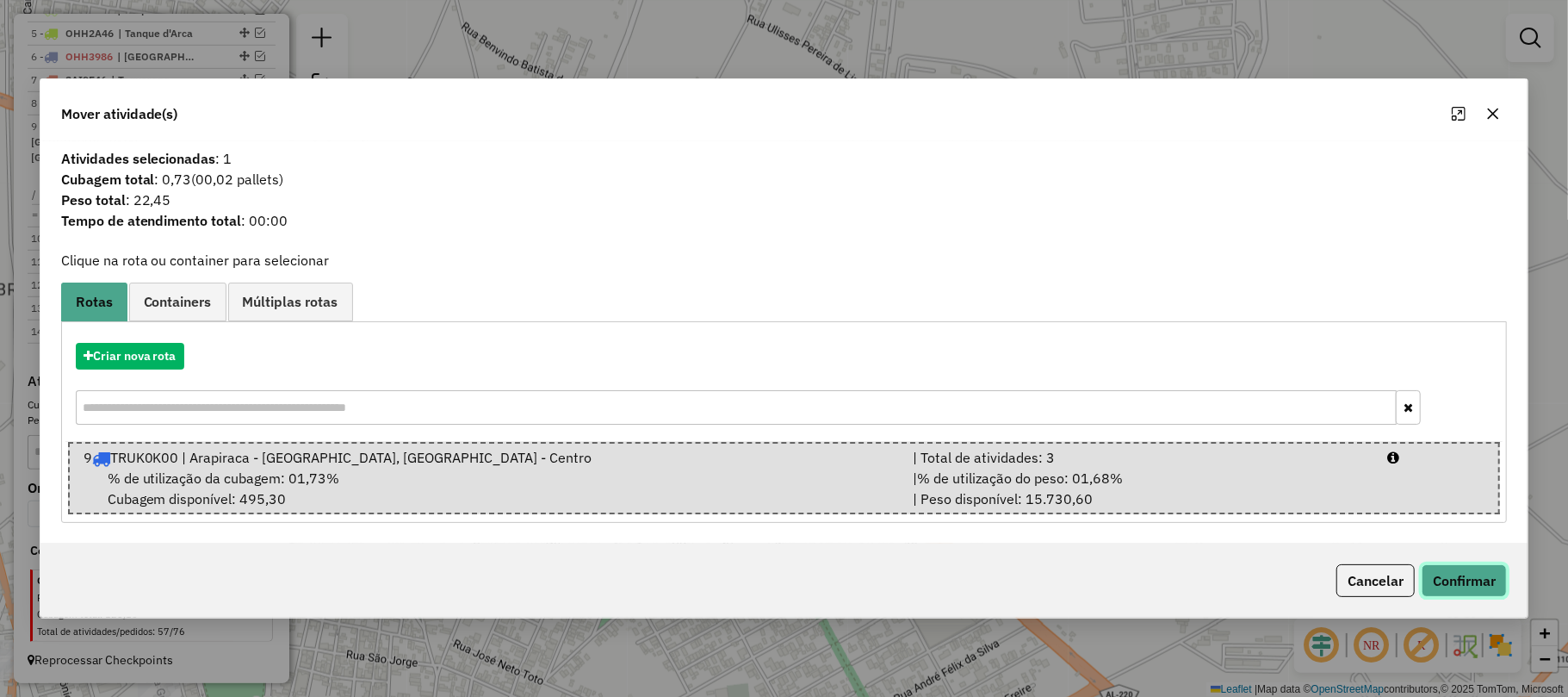
click at [1467, 577] on button "Confirmar" at bounding box center [1465, 580] width 86 height 33
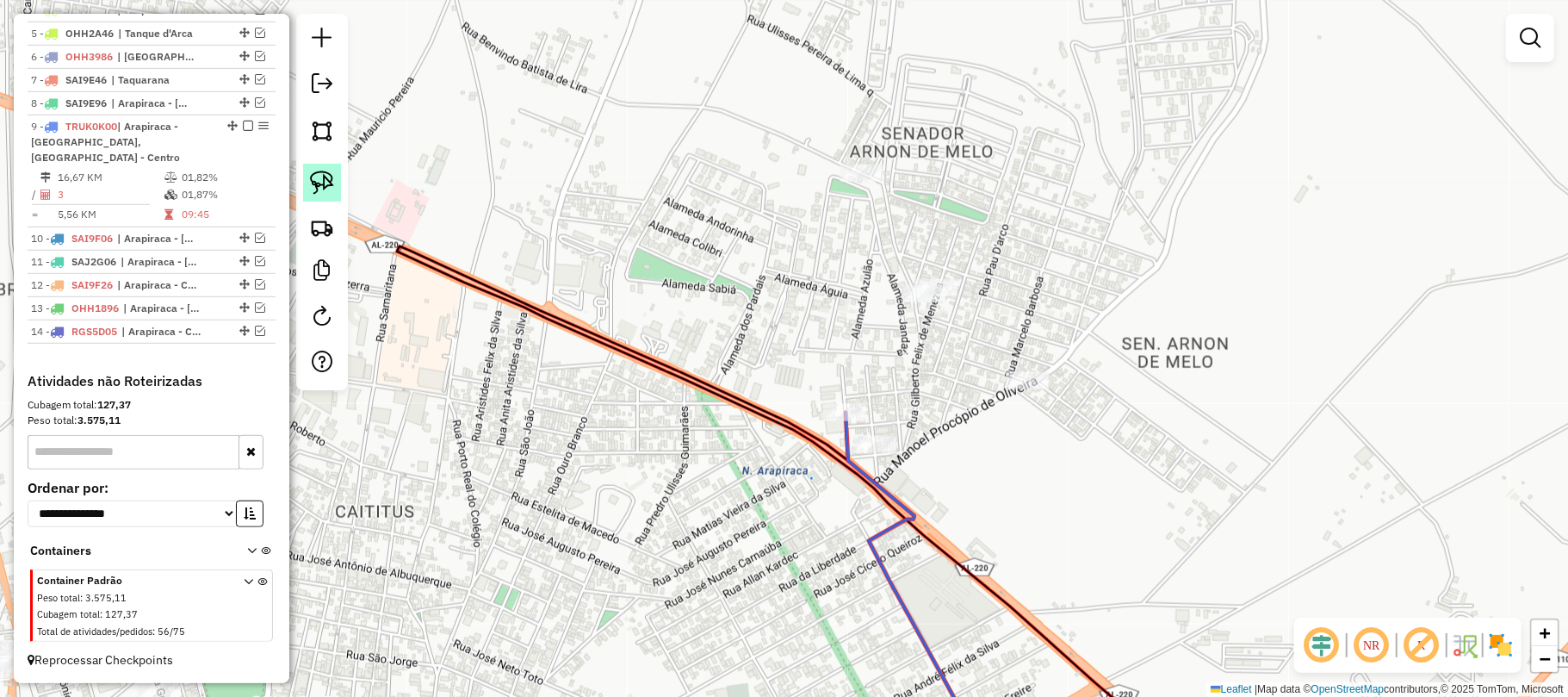
click at [322, 183] on img at bounding box center [322, 182] width 24 height 24
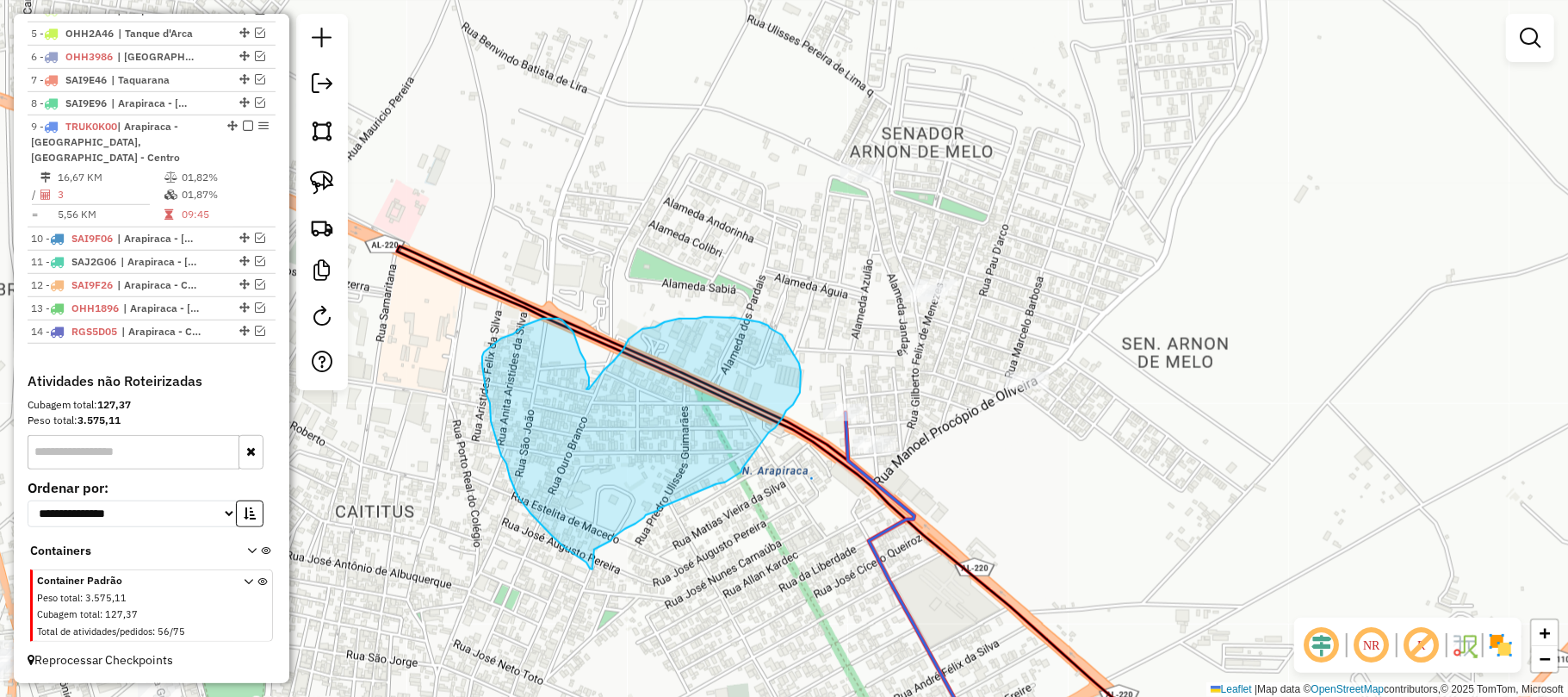
drag, startPoint x: 592, startPoint y: 569, endPoint x: 594, endPoint y: 550, distance: 19.1
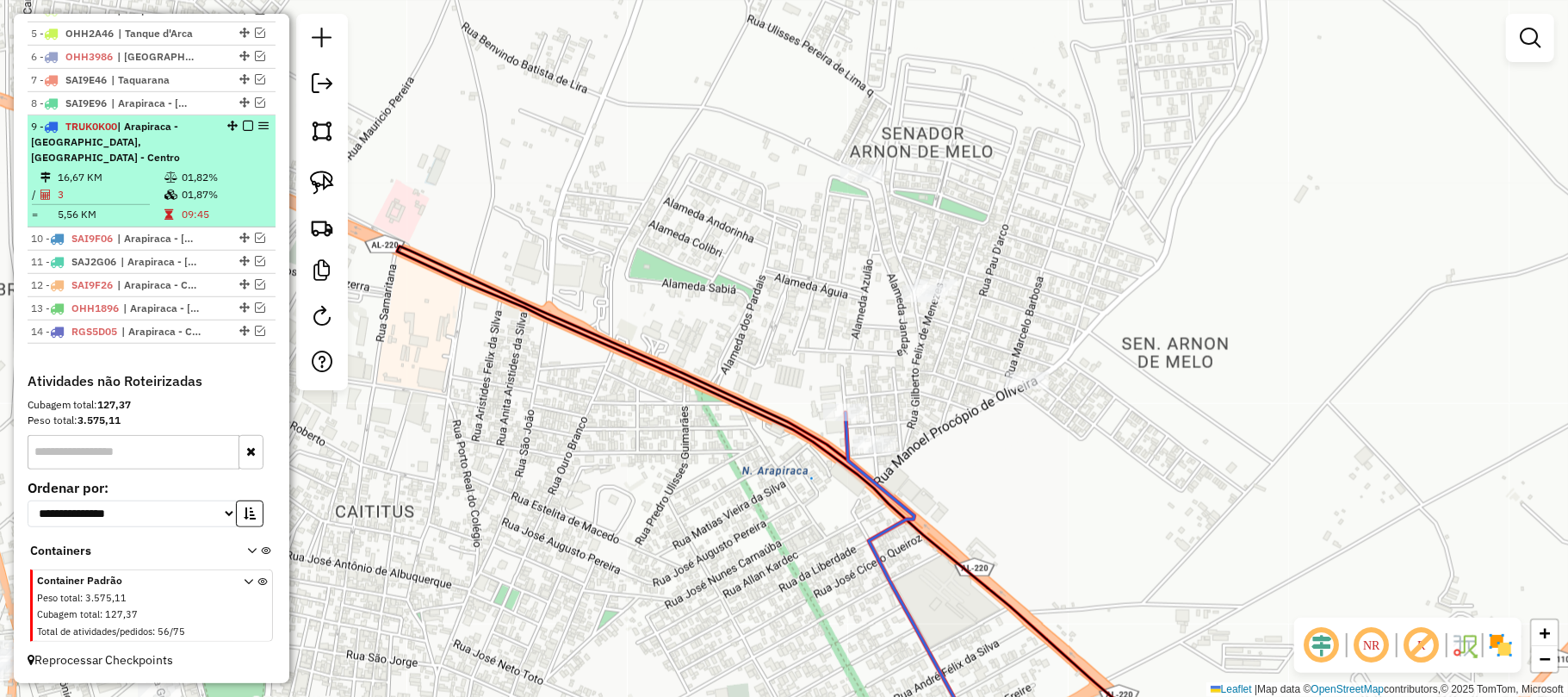
click at [243, 131] on em at bounding box center [248, 126] width 11 height 11
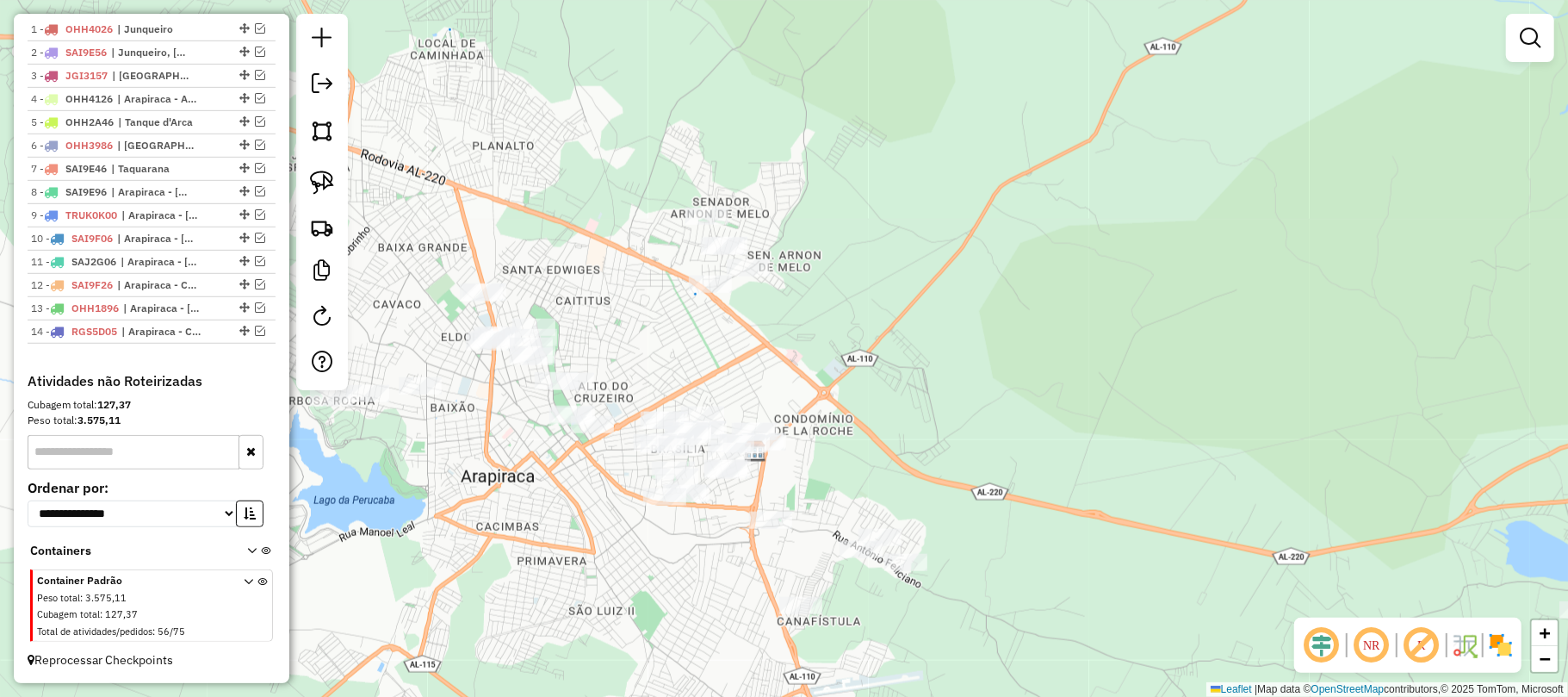
drag, startPoint x: 577, startPoint y: 345, endPoint x: 747, endPoint y: 241, distance: 199.3
click at [745, 245] on div "Janela de atendimento Grade de atendimento Capacidade Transportadoras Veículos …" at bounding box center [784, 348] width 1568 height 697
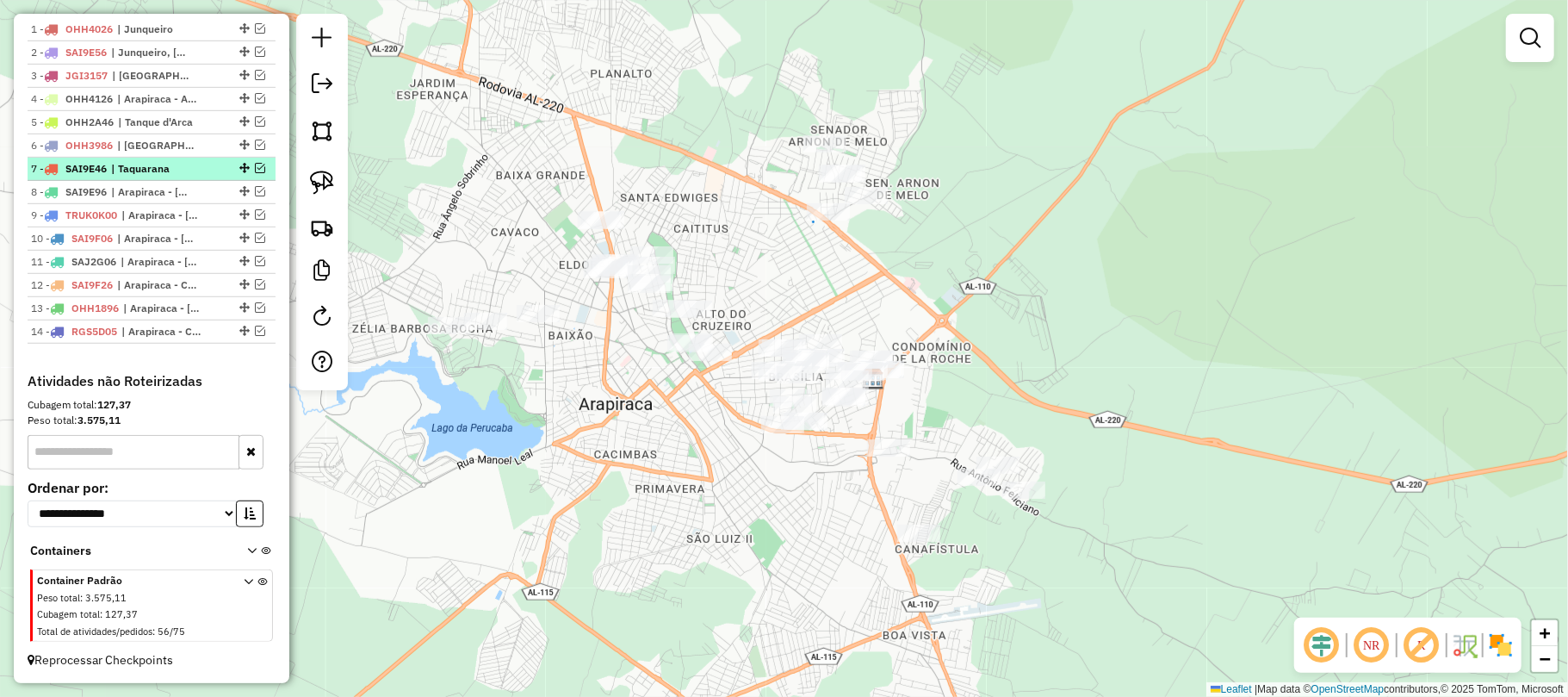
scroll to position [337, 0]
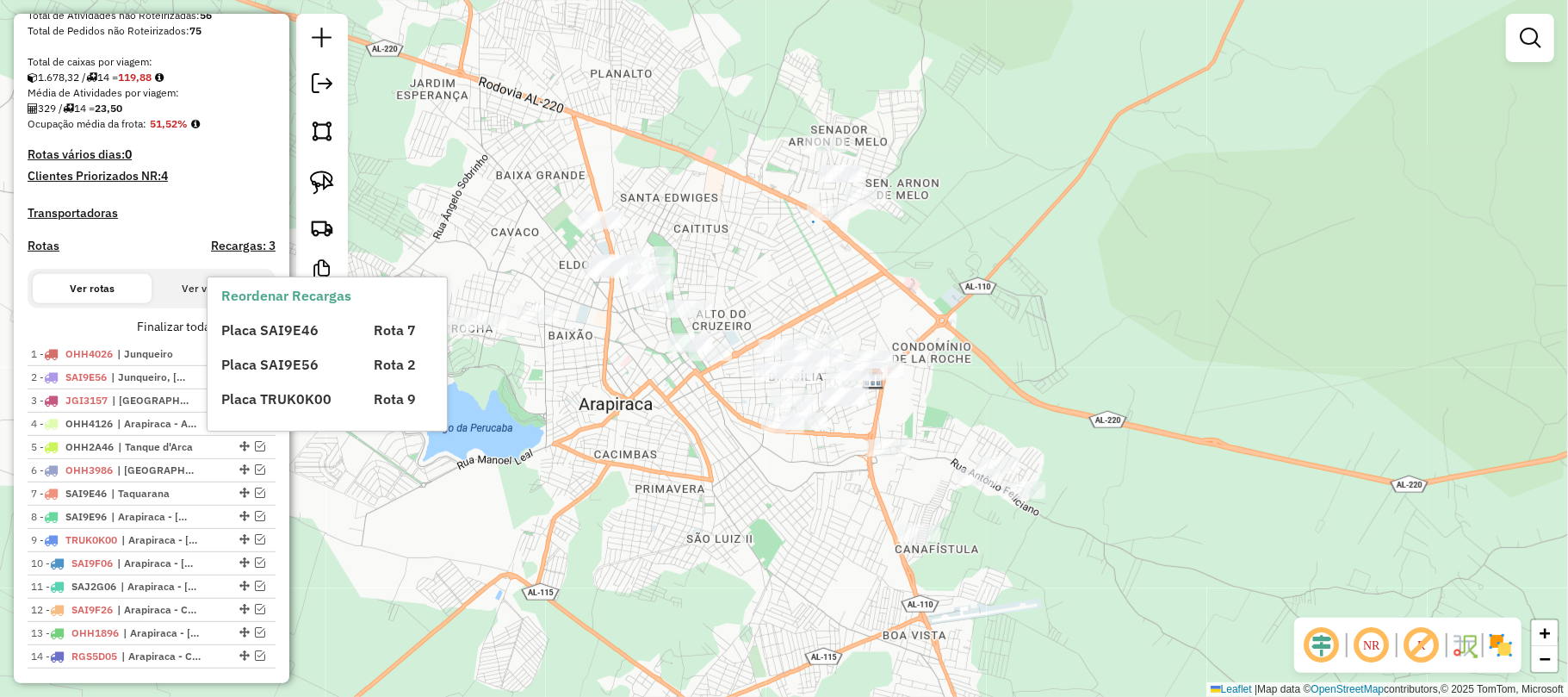
click at [267, 338] on div "Placa SAI9E46" at bounding box center [287, 329] width 153 height 21
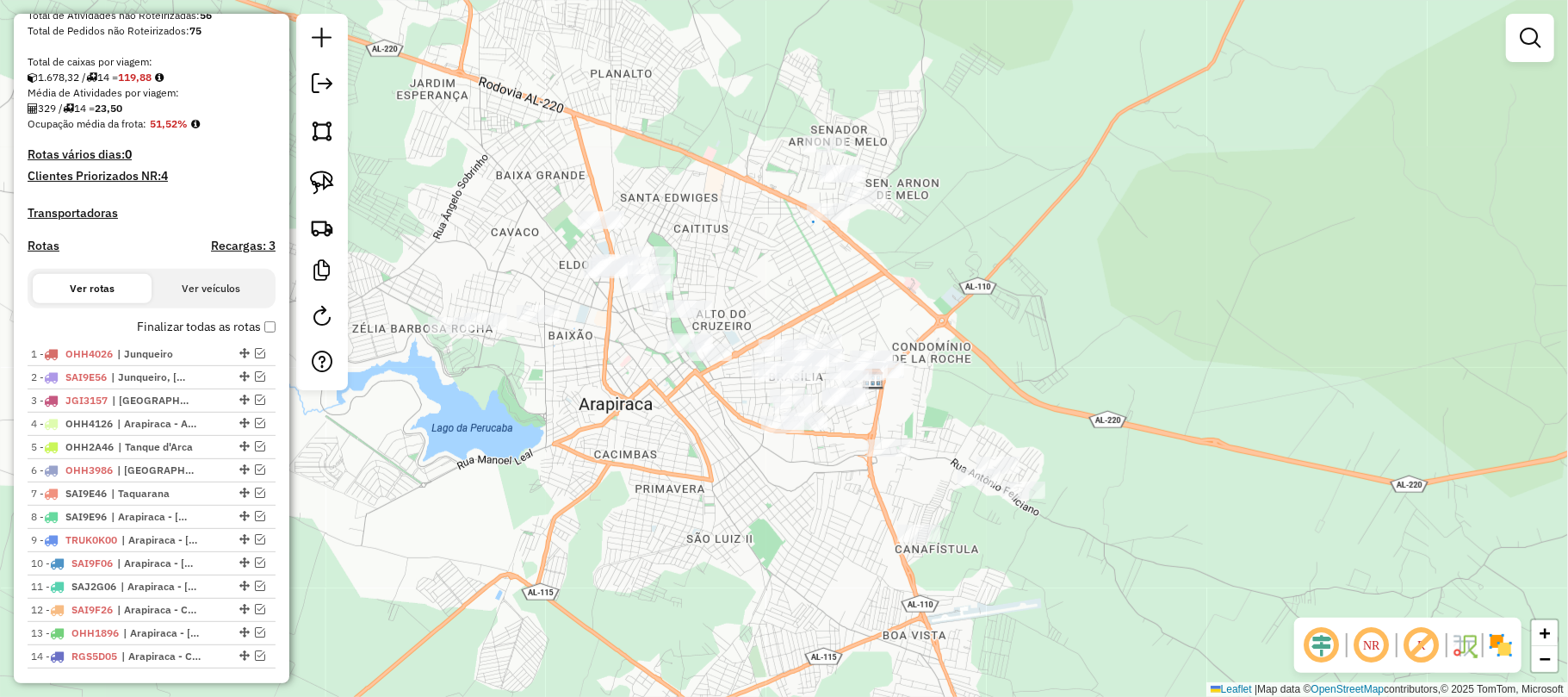
click at [262, 336] on label "Finalizar todas as rotas" at bounding box center [205, 327] width 138 height 18
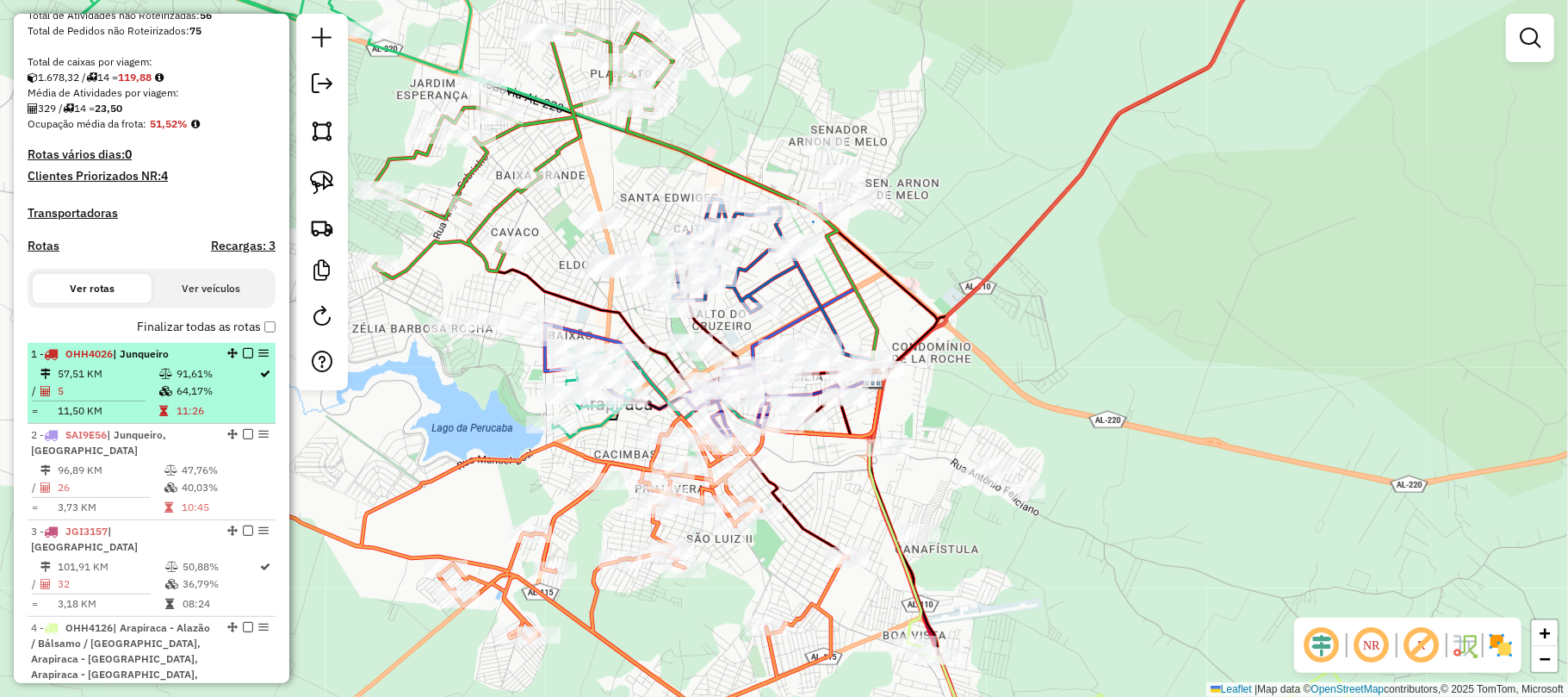
click at [246, 359] on em at bounding box center [248, 353] width 11 height 11
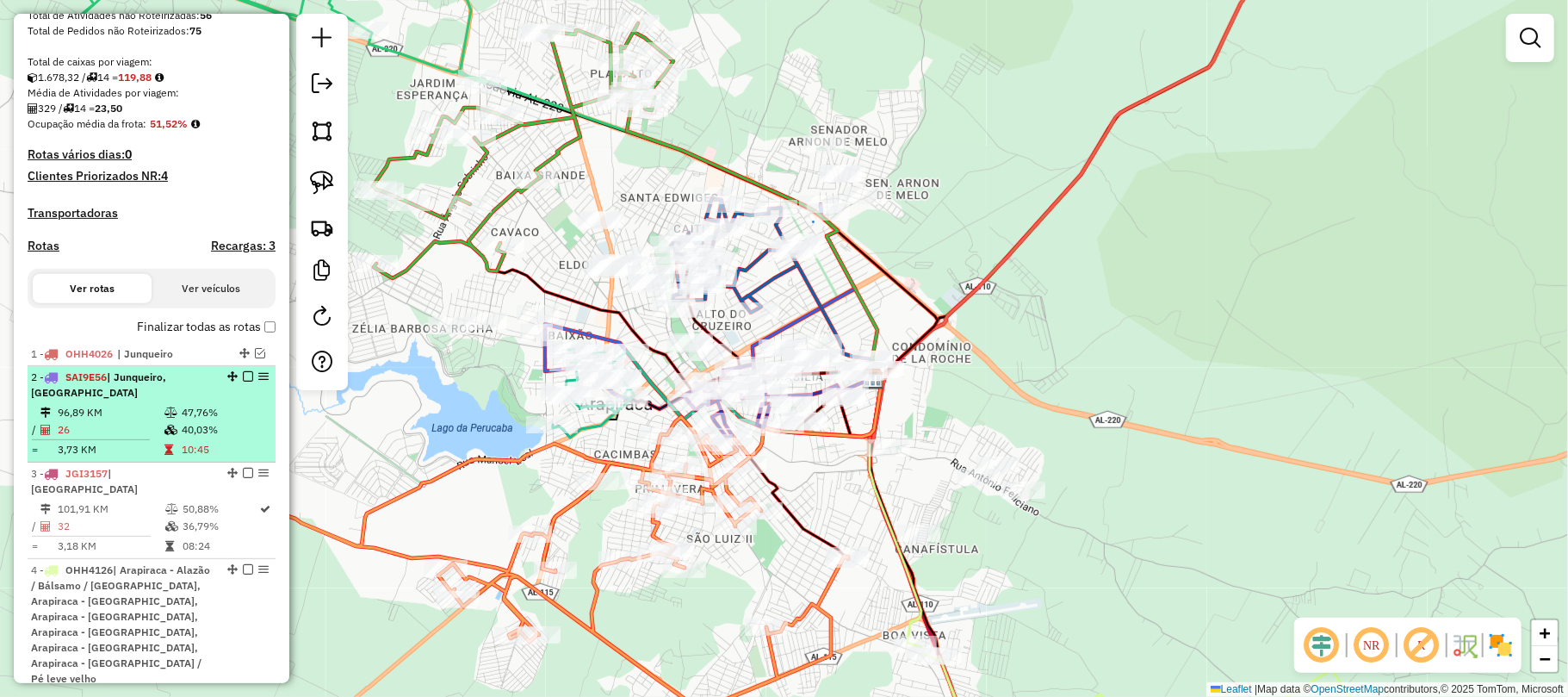
click at [244, 397] on div "2 - SAI9E56 | Junqueiro, São Sebastião" at bounding box center [152, 385] width 241 height 31
select select "**********"
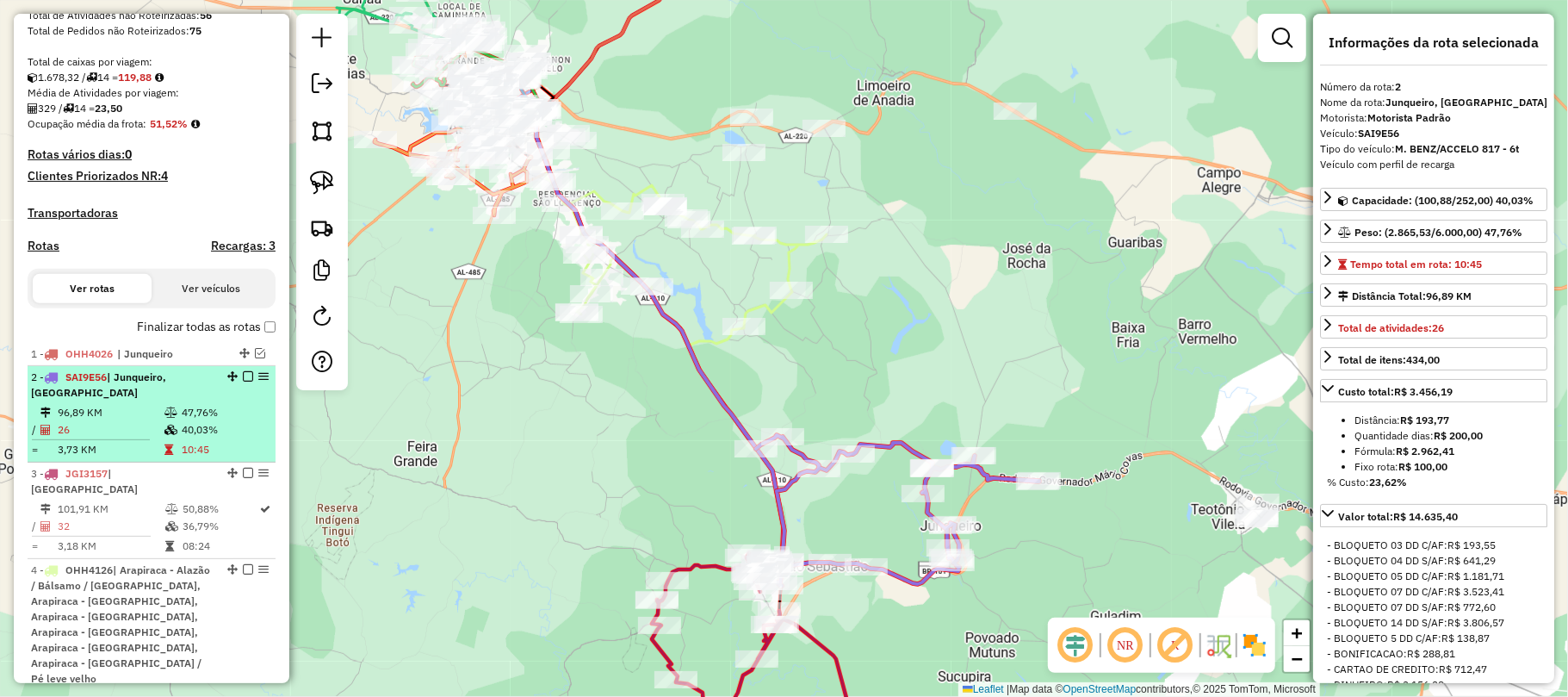
click at [246, 382] on em at bounding box center [248, 377] width 11 height 11
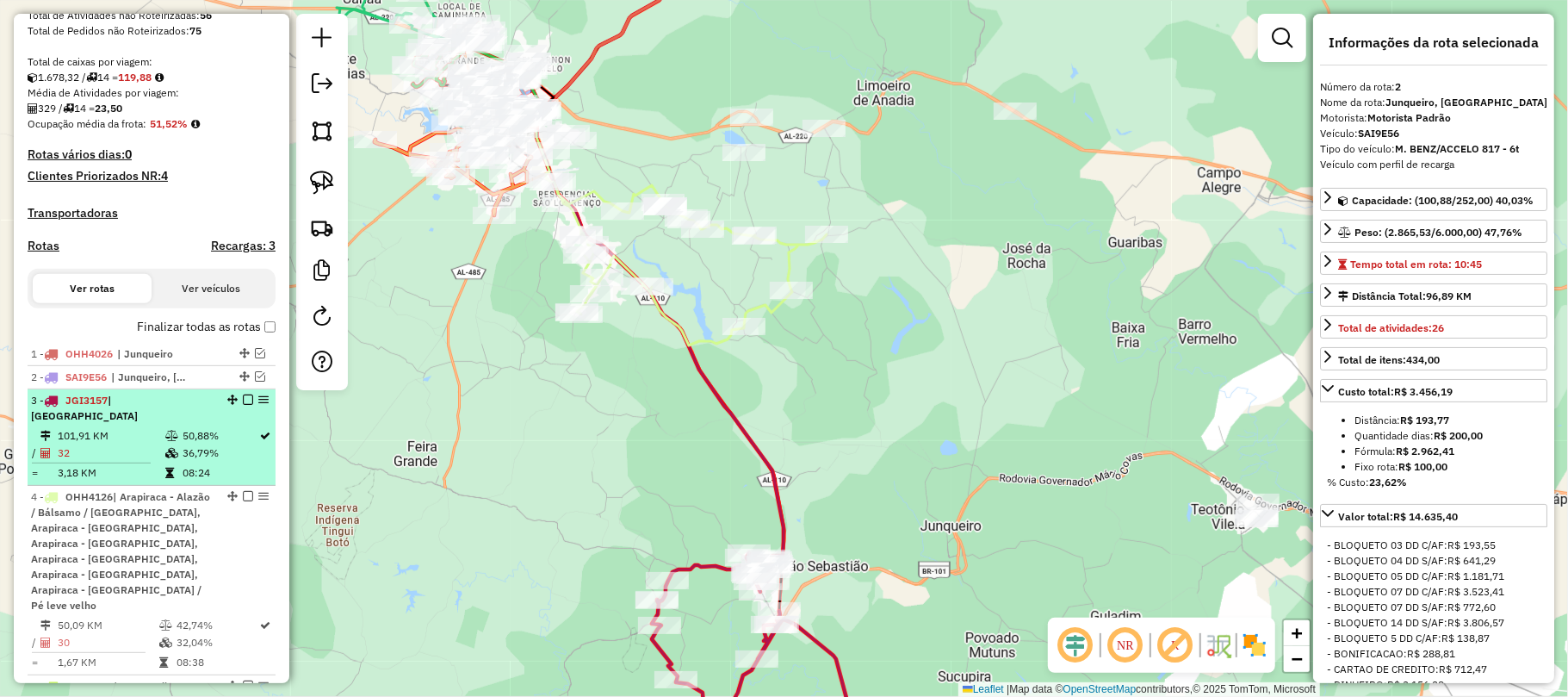
click at [243, 405] on em at bounding box center [248, 400] width 11 height 11
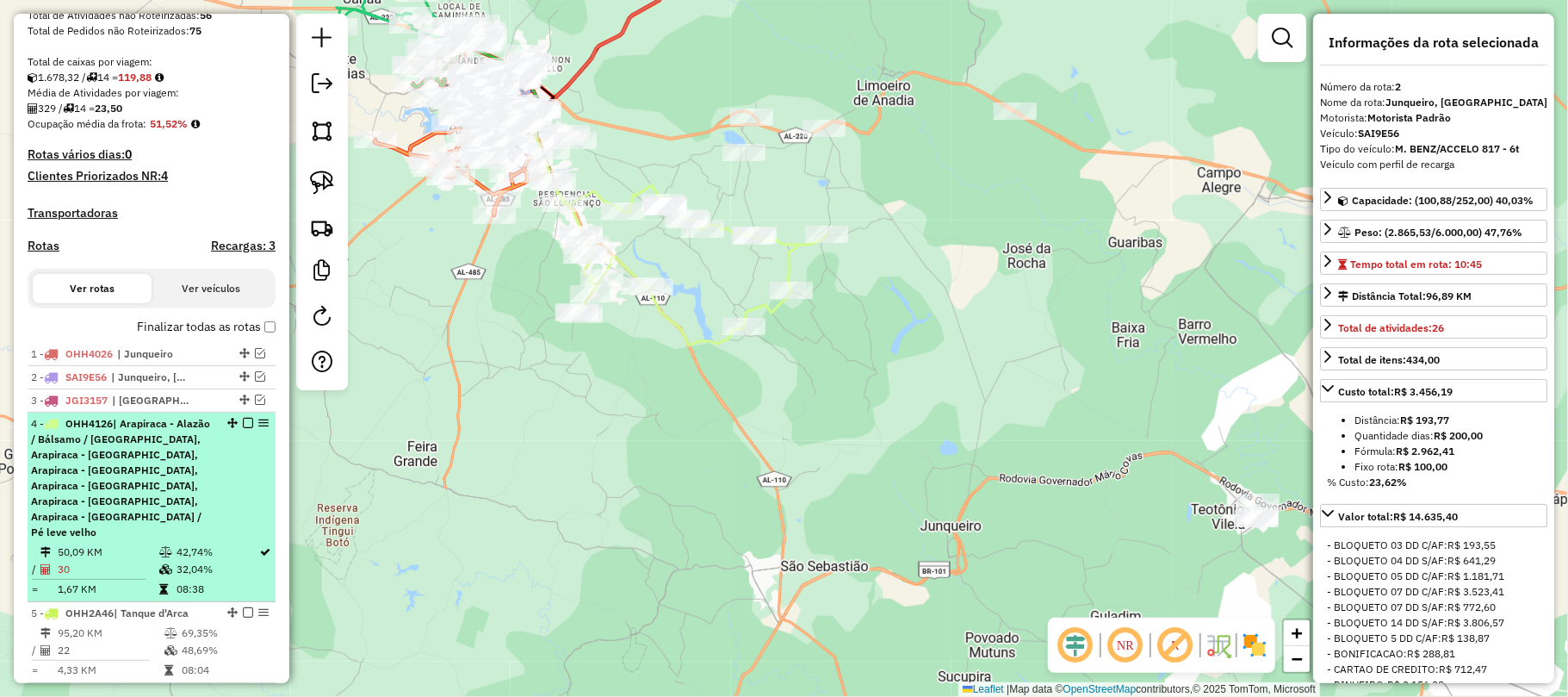
click at [222, 485] on div "4 - OHH4126 | Arapiraca - Alazão / Bálsamo / Laranjal, Arapiraca - Bananeira, A…" at bounding box center [152, 477] width 241 height 124
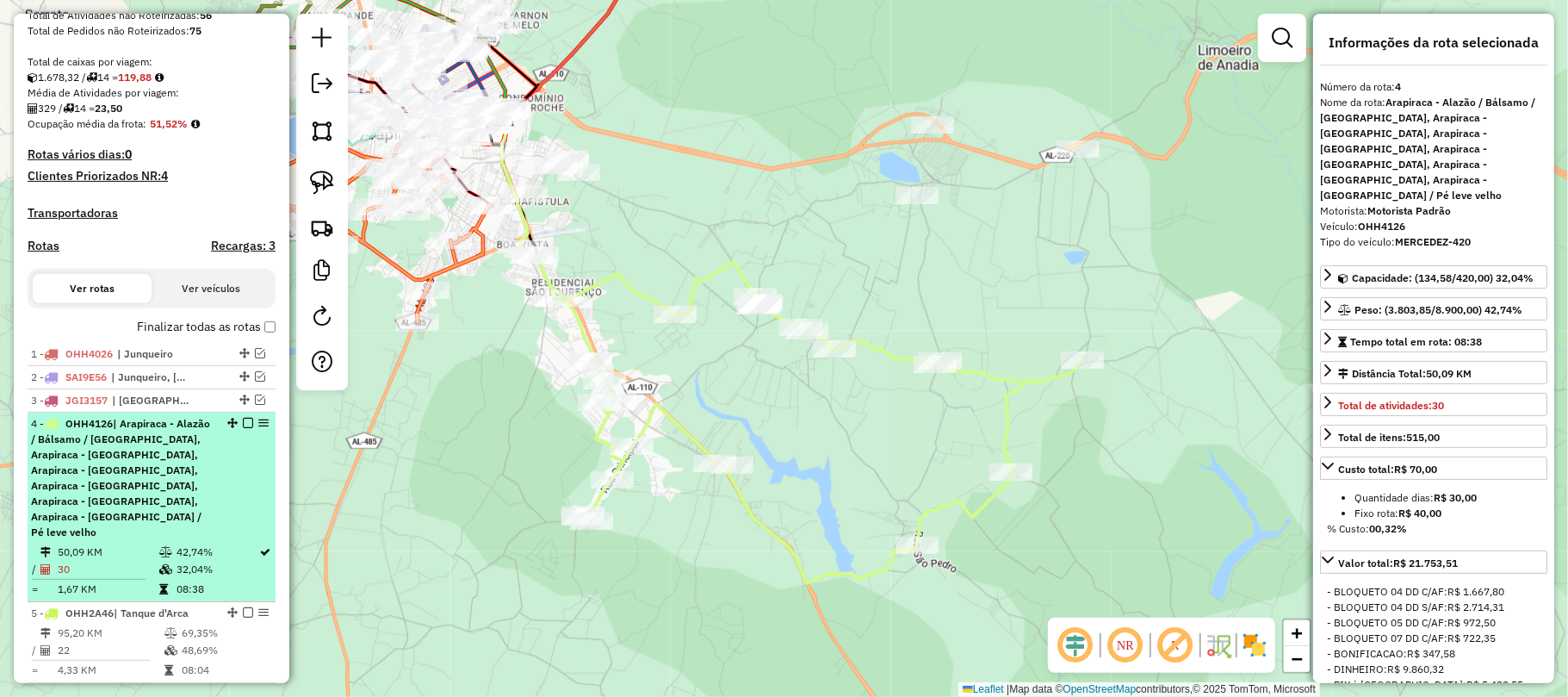
click at [228, 485] on div "4 - OHH4126 | Arapiraca - Alazão / Bálsamo / Laranjal, Arapiraca - Bananeira, A…" at bounding box center [152, 477] width 241 height 124
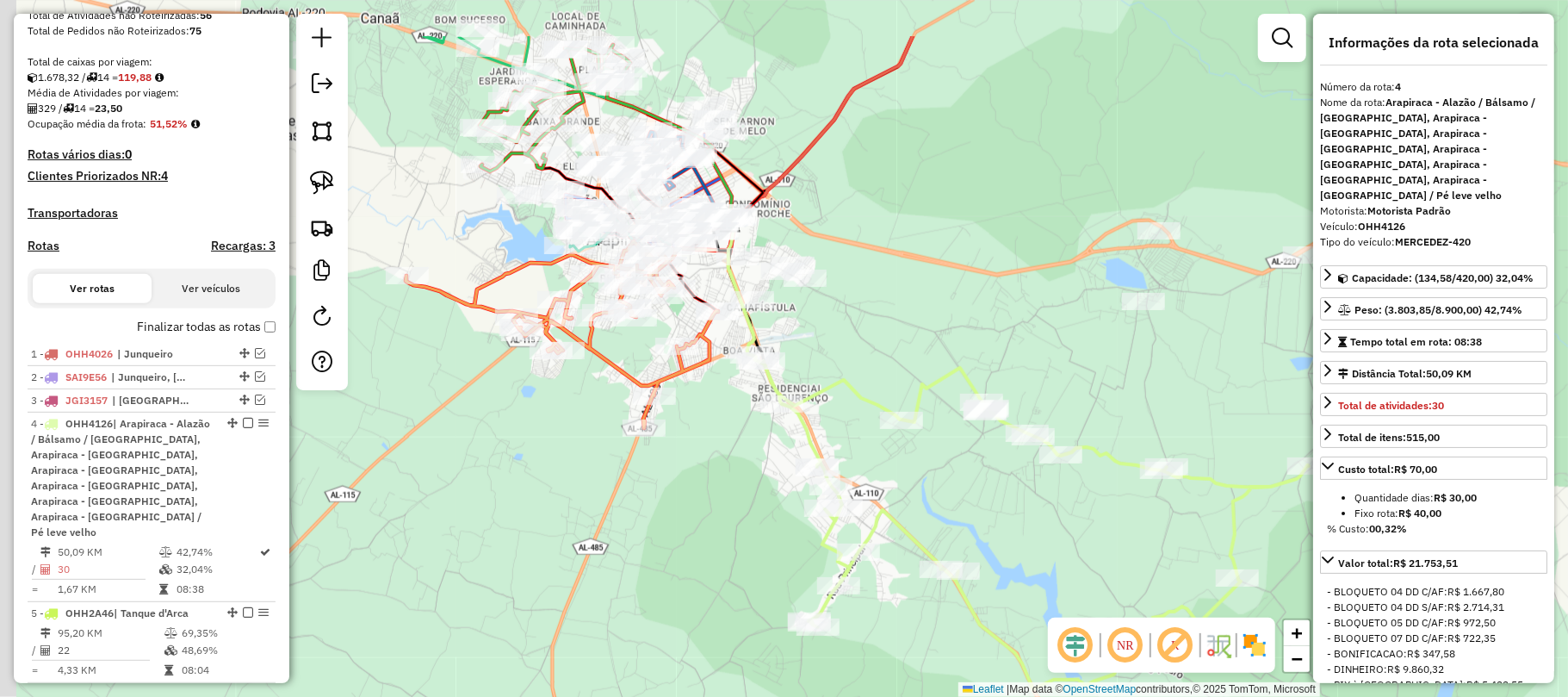
drag, startPoint x: 476, startPoint y: 385, endPoint x: 811, endPoint y: 472, distance: 346.1
click at [762, 513] on div "Janela de atendimento Grade de atendimento Capacidade Transportadoras Veículos …" at bounding box center [784, 348] width 1568 height 697
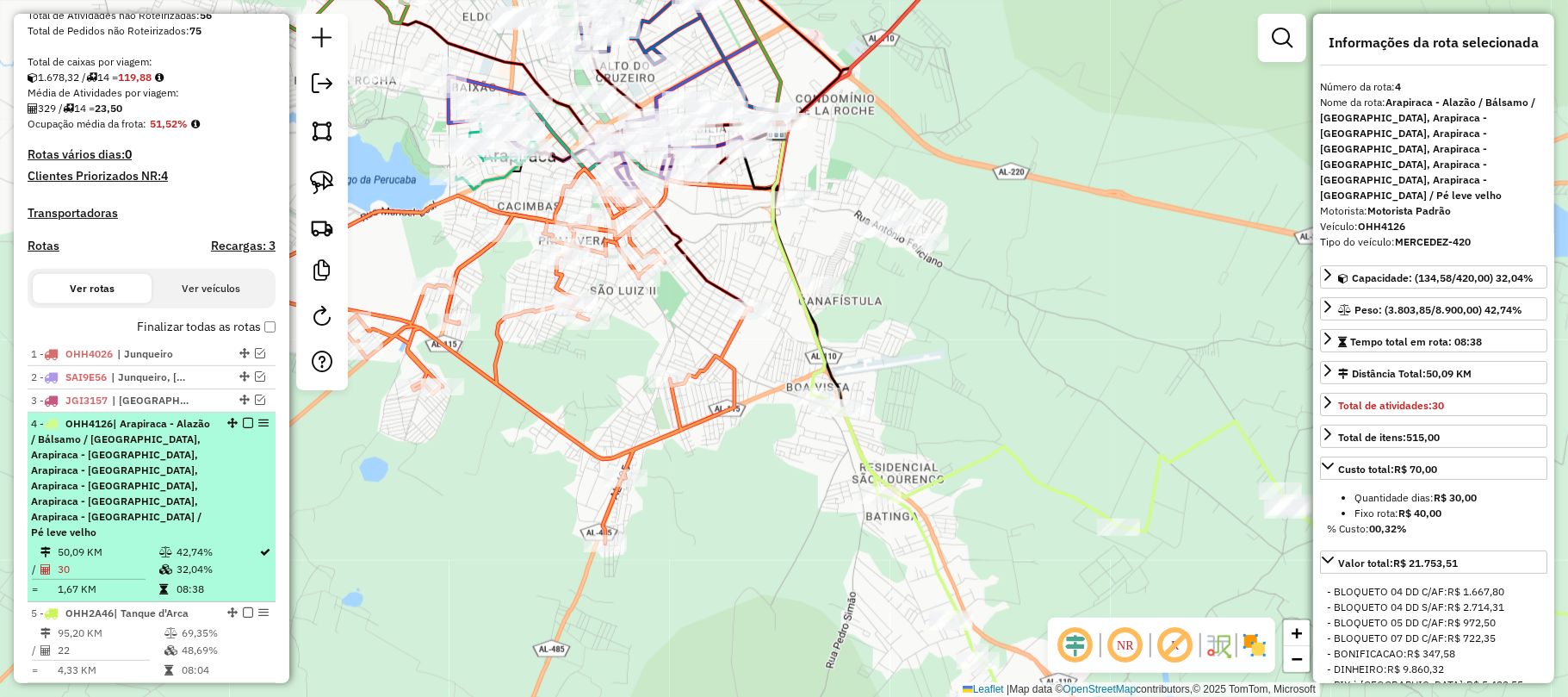
click at [180, 527] on li "4 - OHH4126 | Arapiraca - Alazão / Bálsamo / Laranjal, Arapiraca - Bananeira, A…" at bounding box center [152, 507] width 248 height 189
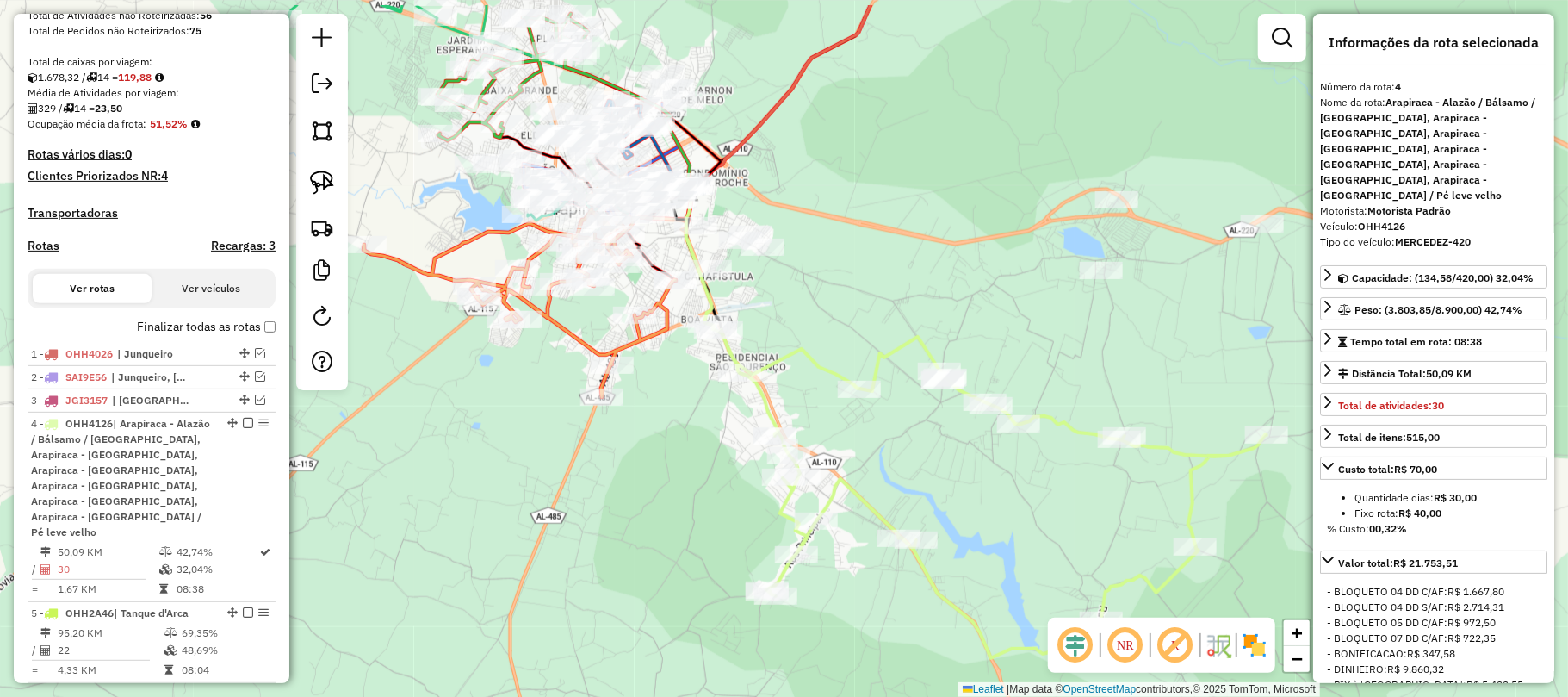
drag, startPoint x: 796, startPoint y: 421, endPoint x: 876, endPoint y: 446, distance: 83.8
click at [876, 453] on div "Janela de atendimento Grade de atendimento Capacidade Transportadoras Veículos …" at bounding box center [784, 348] width 1568 height 697
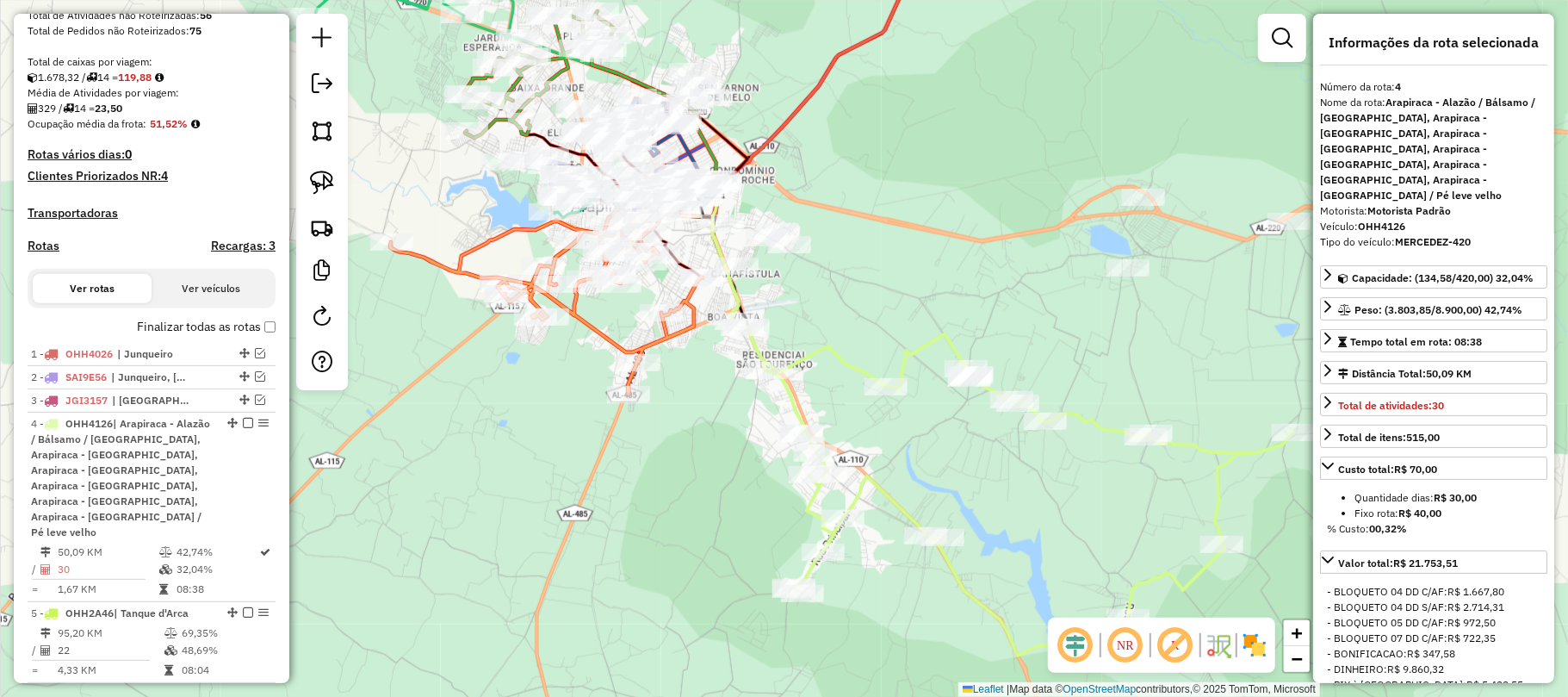
click at [865, 301] on div "Janela de atendimento Grade de atendimento Capacidade Transportadoras Veículos …" at bounding box center [784, 348] width 1568 height 697
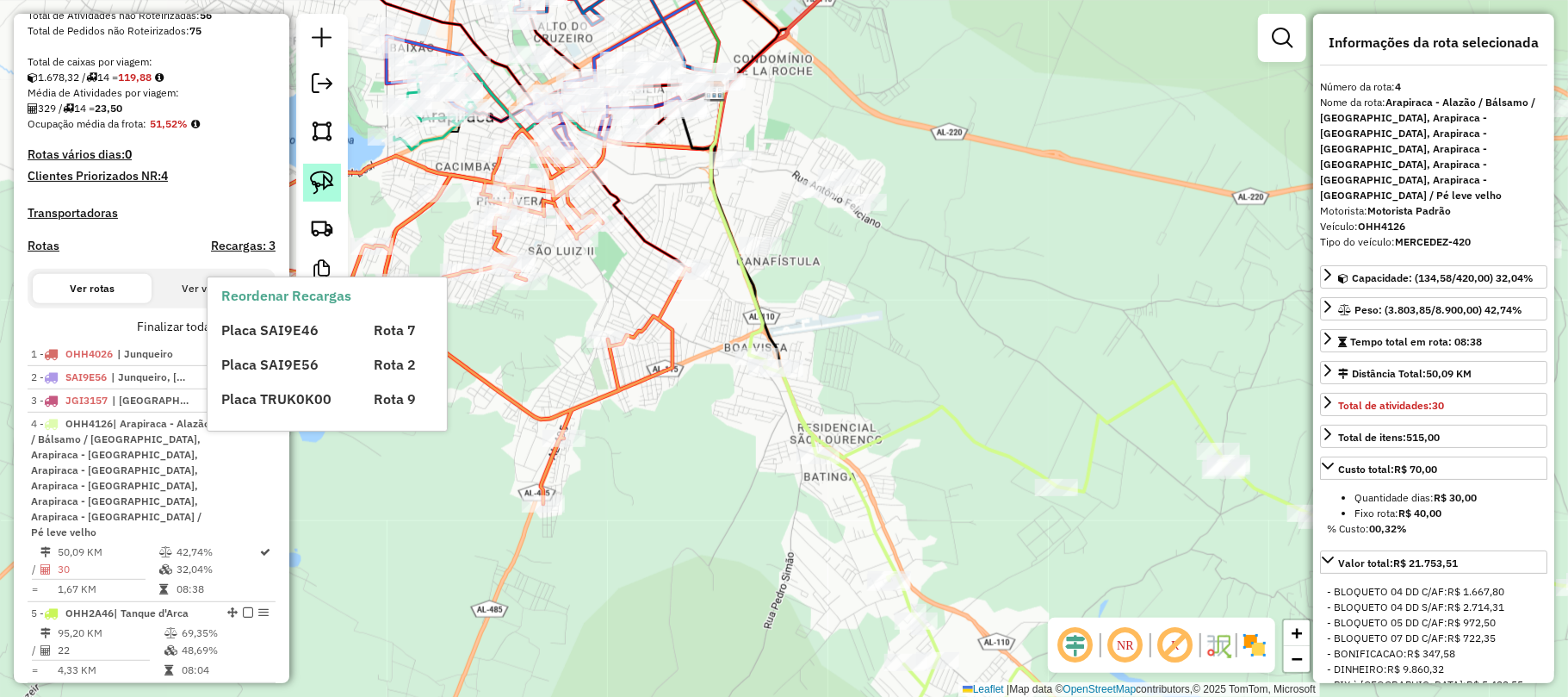
click at [329, 187] on img at bounding box center [322, 182] width 24 height 24
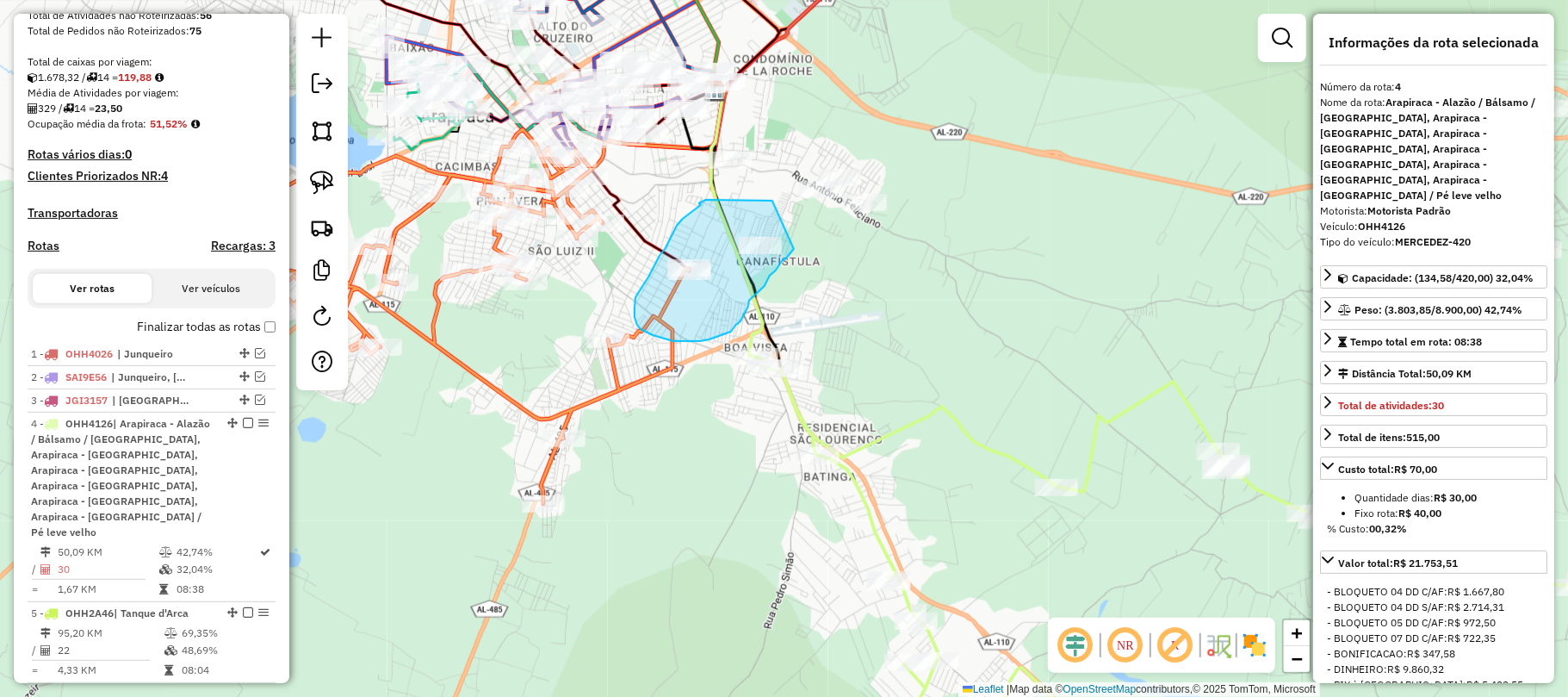
drag, startPoint x: 772, startPoint y: 201, endPoint x: 796, endPoint y: 245, distance: 50.1
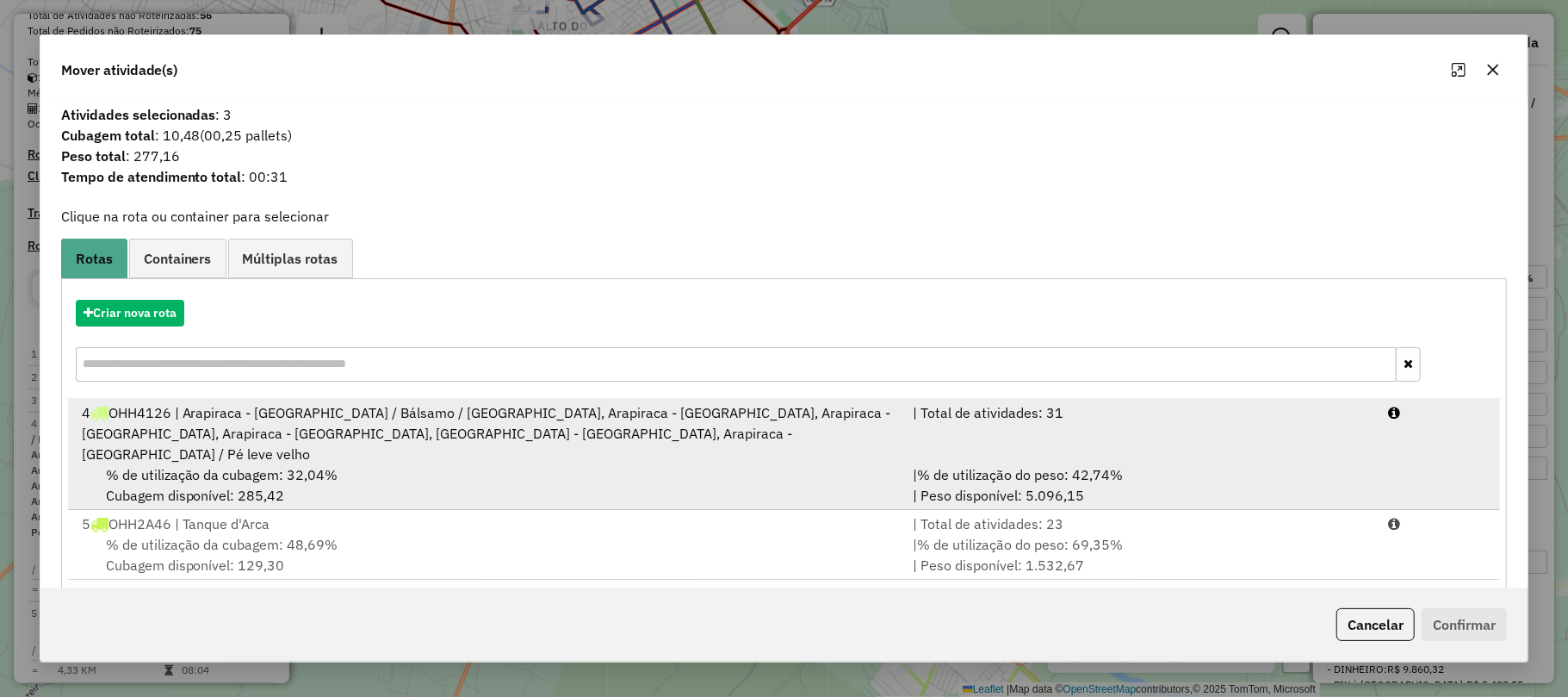
click at [505, 442] on div "4 OHH4126 | Arapiraca - Alazão / Bálsamo / Laranjal, Arapiraca - Bananeira, Ara…" at bounding box center [487, 434] width 831 height 62
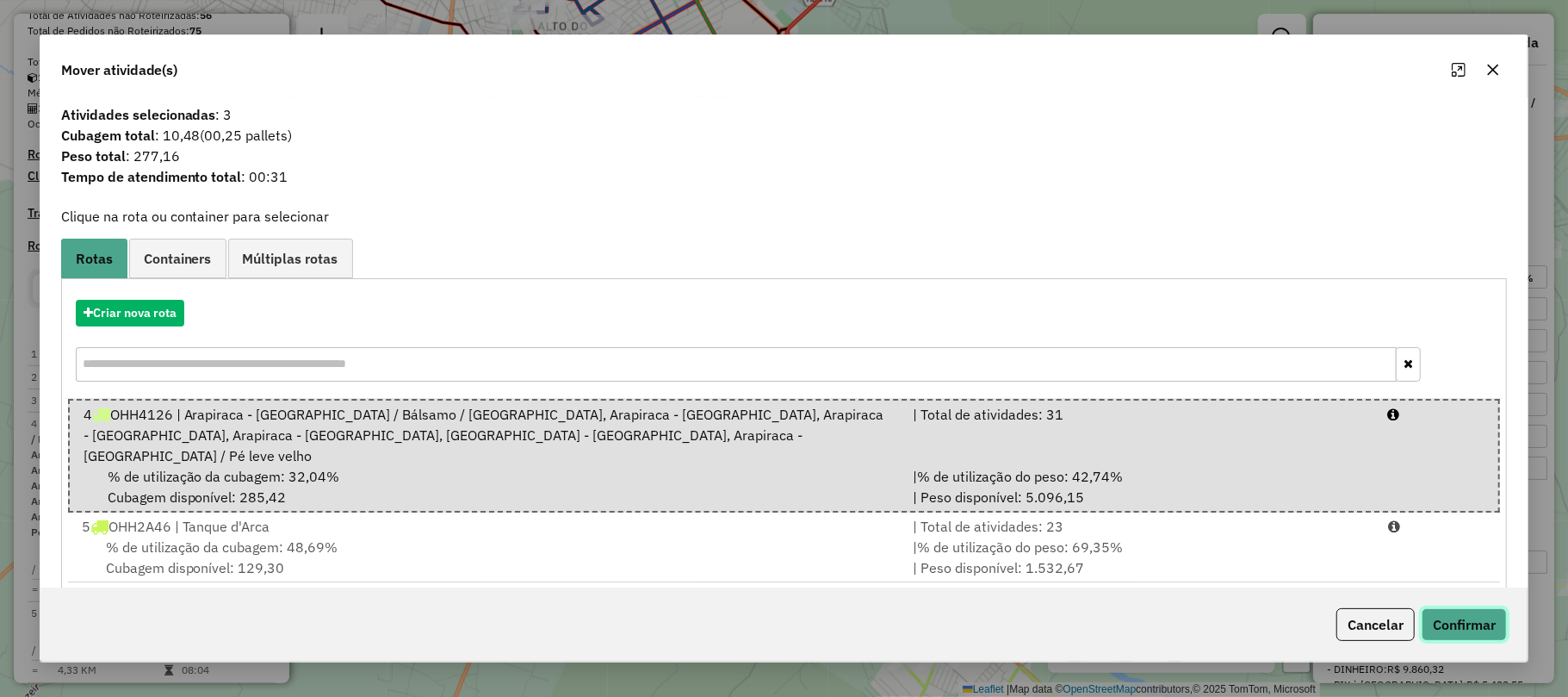
click at [1457, 621] on button "Confirmar" at bounding box center [1465, 625] width 86 height 33
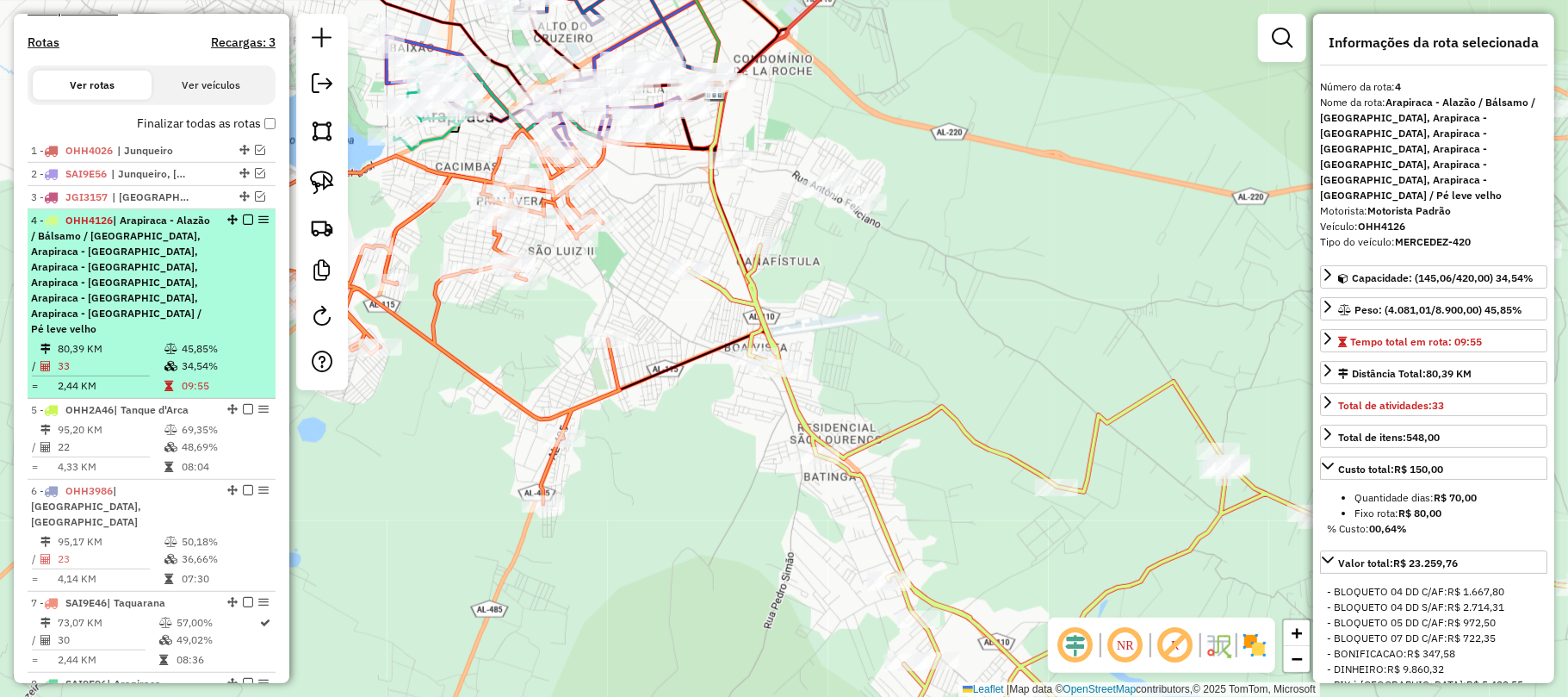
scroll to position [524, 0]
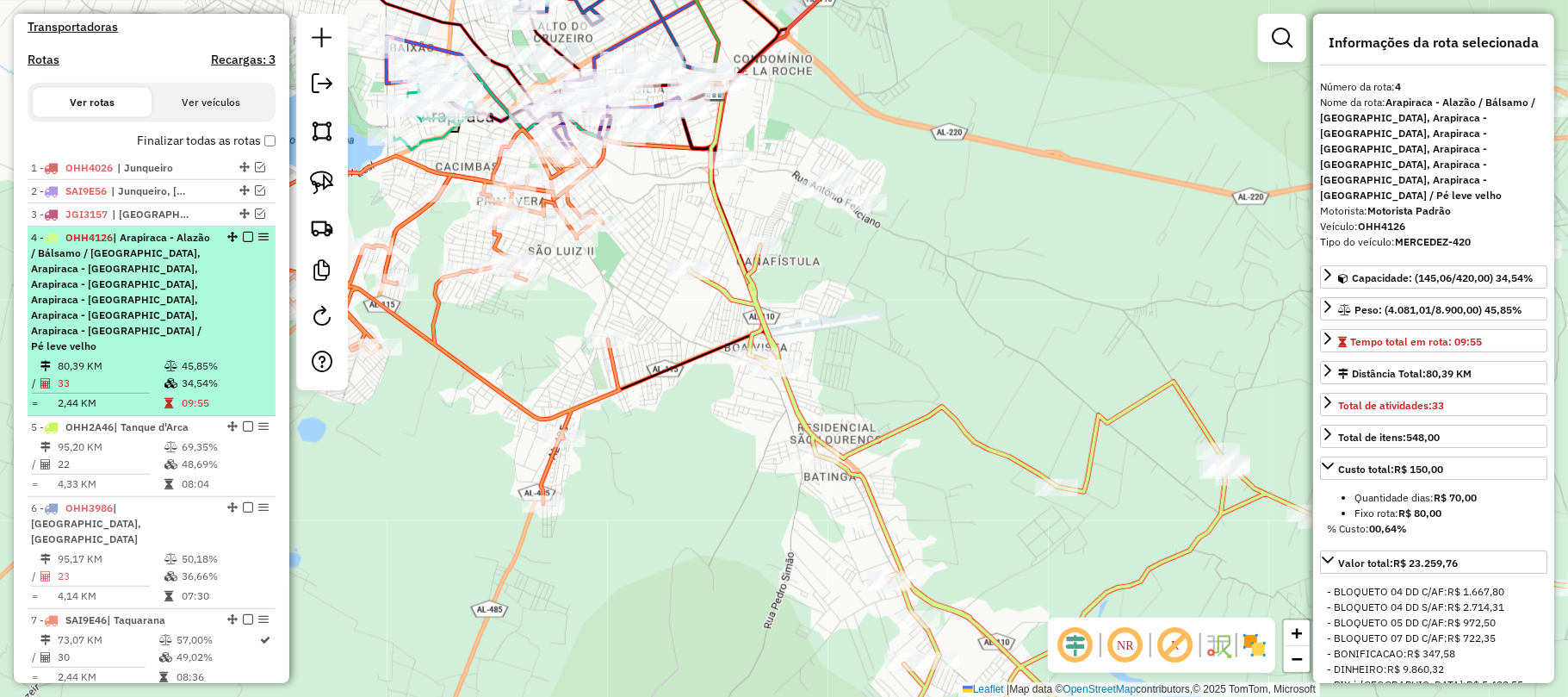
click at [220, 315] on div "4 - OHH4126 | Arapiraca - Alazão / Bálsamo / Laranjal, Arapiraca - Bananeira, A…" at bounding box center [152, 292] width 241 height 124
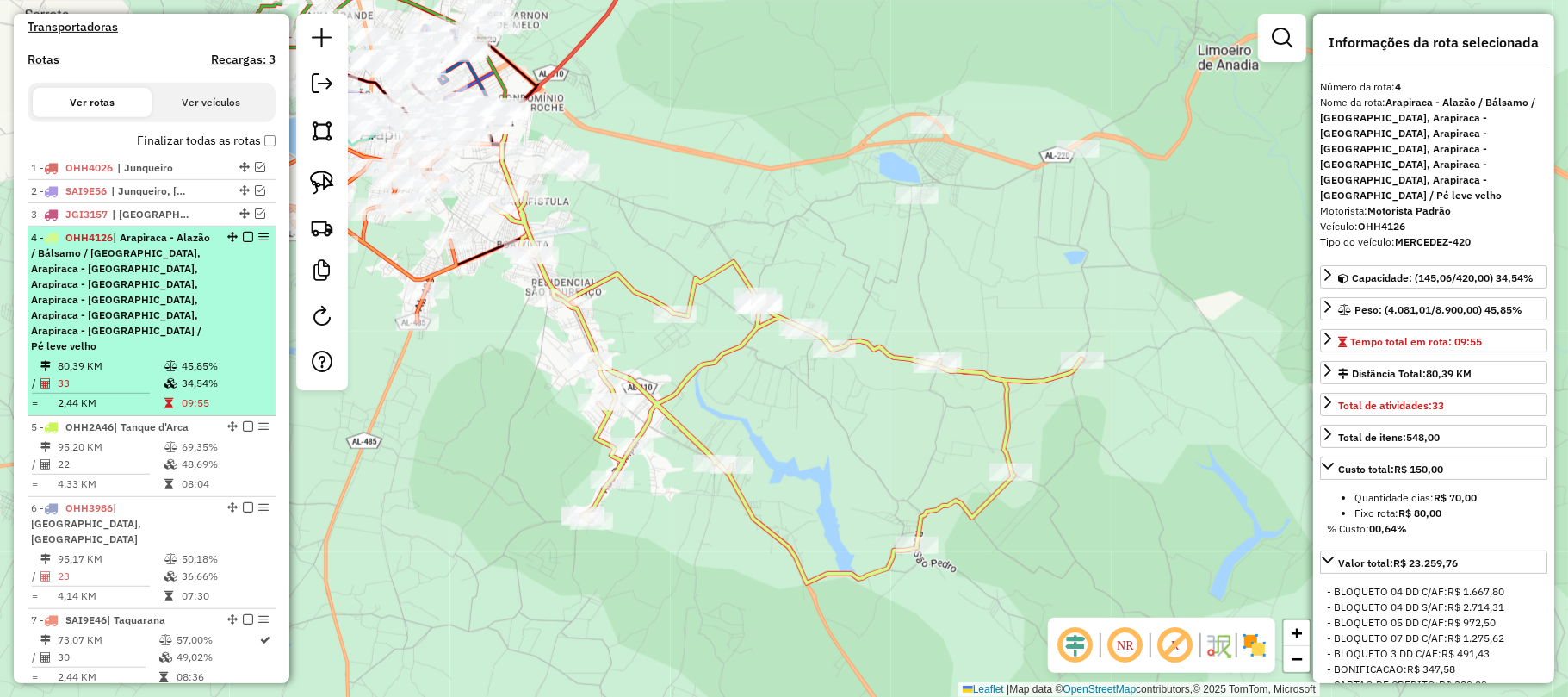
click at [245, 242] on em at bounding box center [248, 237] width 11 height 11
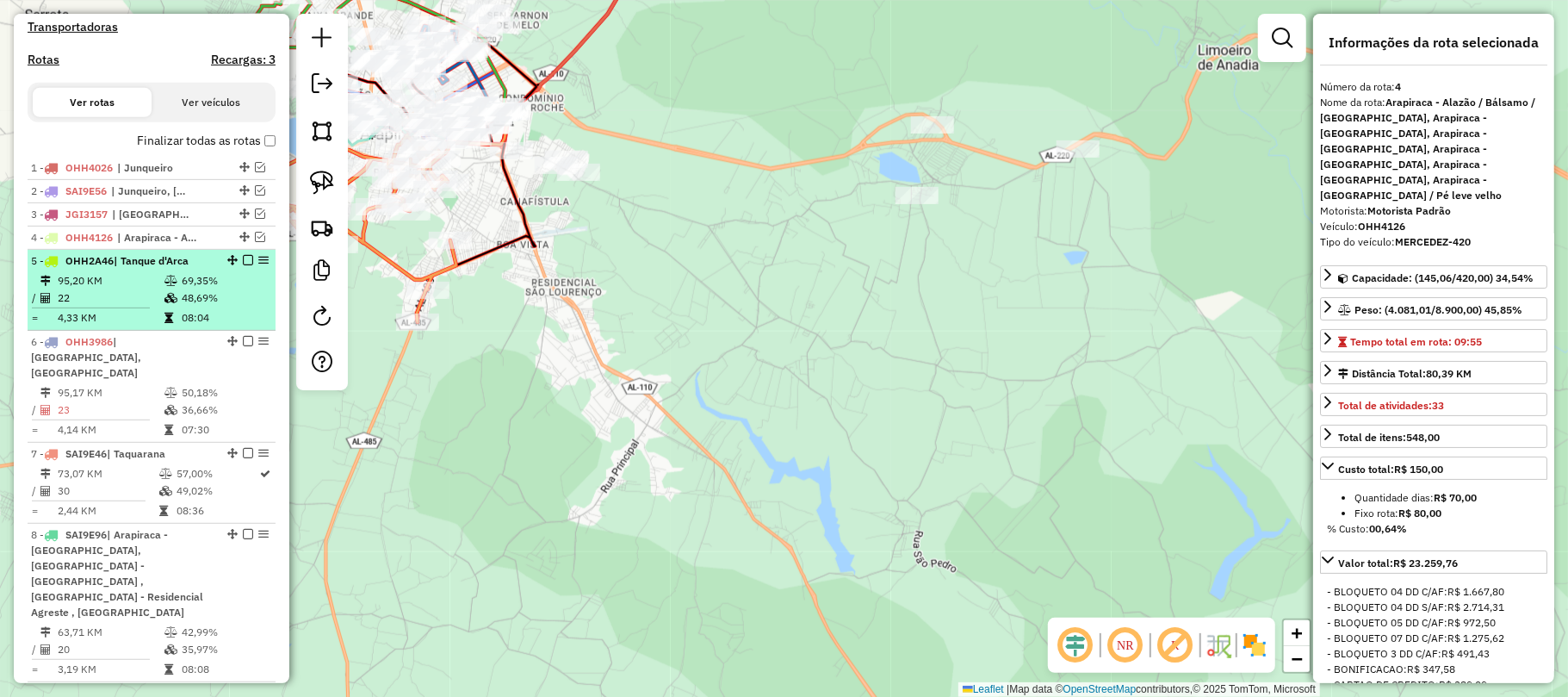
click at [235, 289] on td "69,35%" at bounding box center [224, 280] width 87 height 17
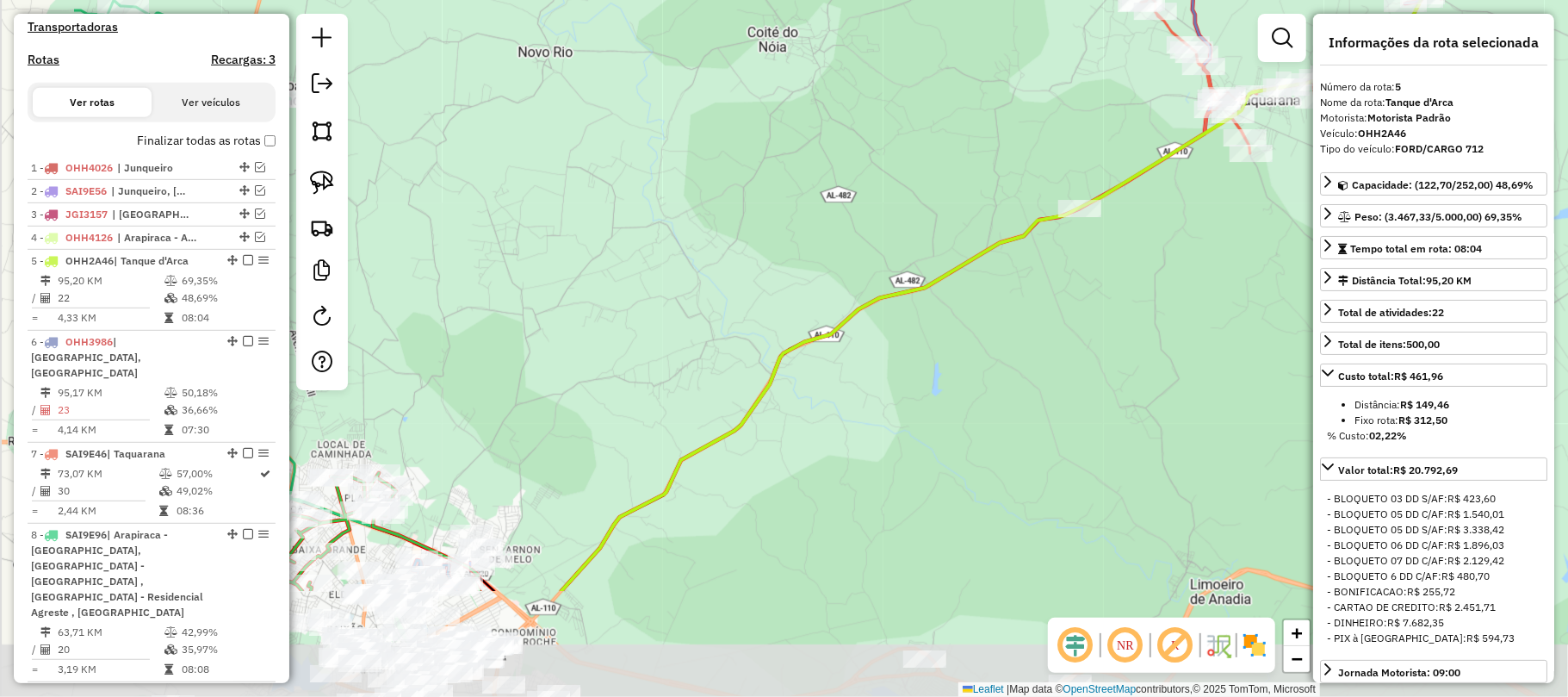
drag, startPoint x: 604, startPoint y: 507, endPoint x: 978, endPoint y: 215, distance: 474.5
click at [975, 221] on icon at bounding box center [1095, 172] width 1069 height 836
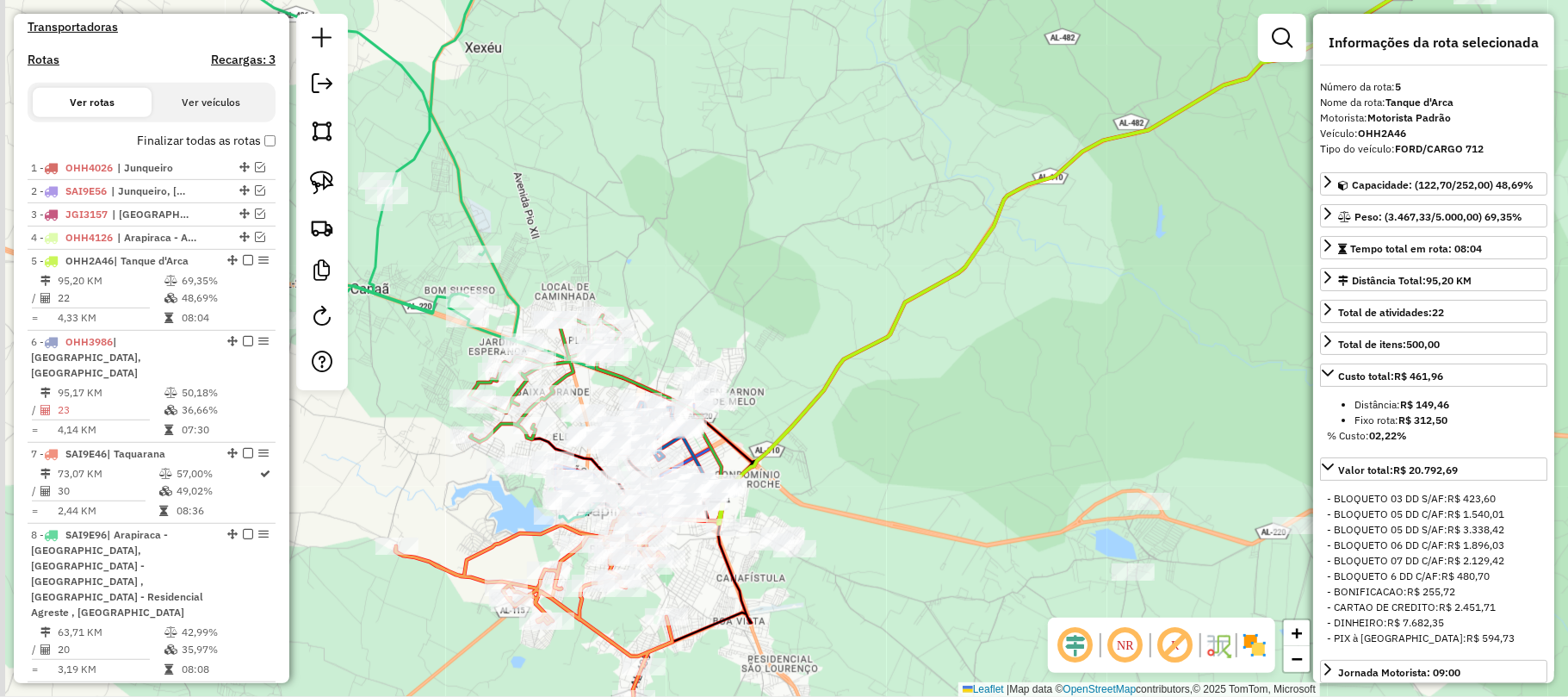
drag, startPoint x: 732, startPoint y: 456, endPoint x: 842, endPoint y: 385, distance: 130.9
click at [914, 336] on icon at bounding box center [1162, 206] width 888 height 634
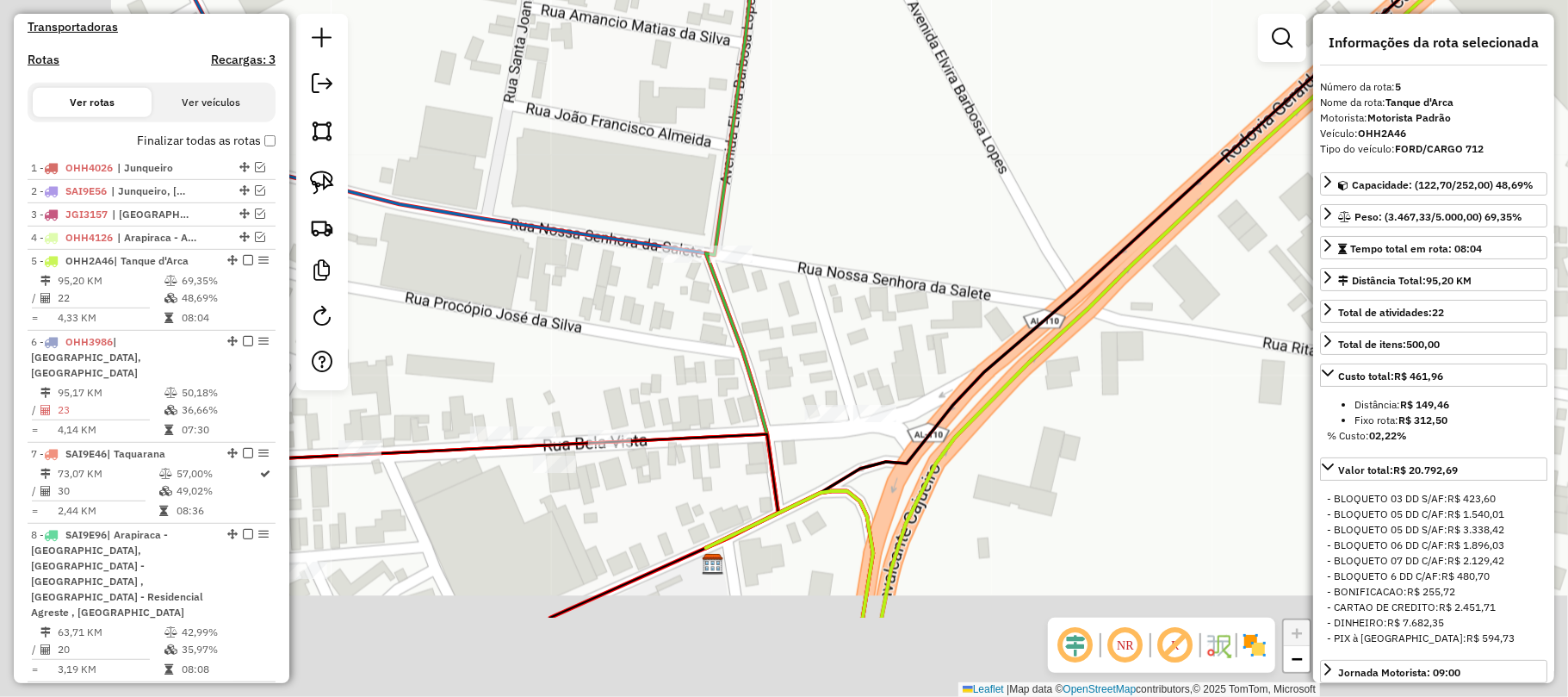
drag, startPoint x: 792, startPoint y: 419, endPoint x: 1000, endPoint y: 253, distance: 266.1
click at [994, 249] on div "Janela de atendimento Grade de atendimento Capacidade Transportadoras Veículos …" at bounding box center [784, 348] width 1568 height 697
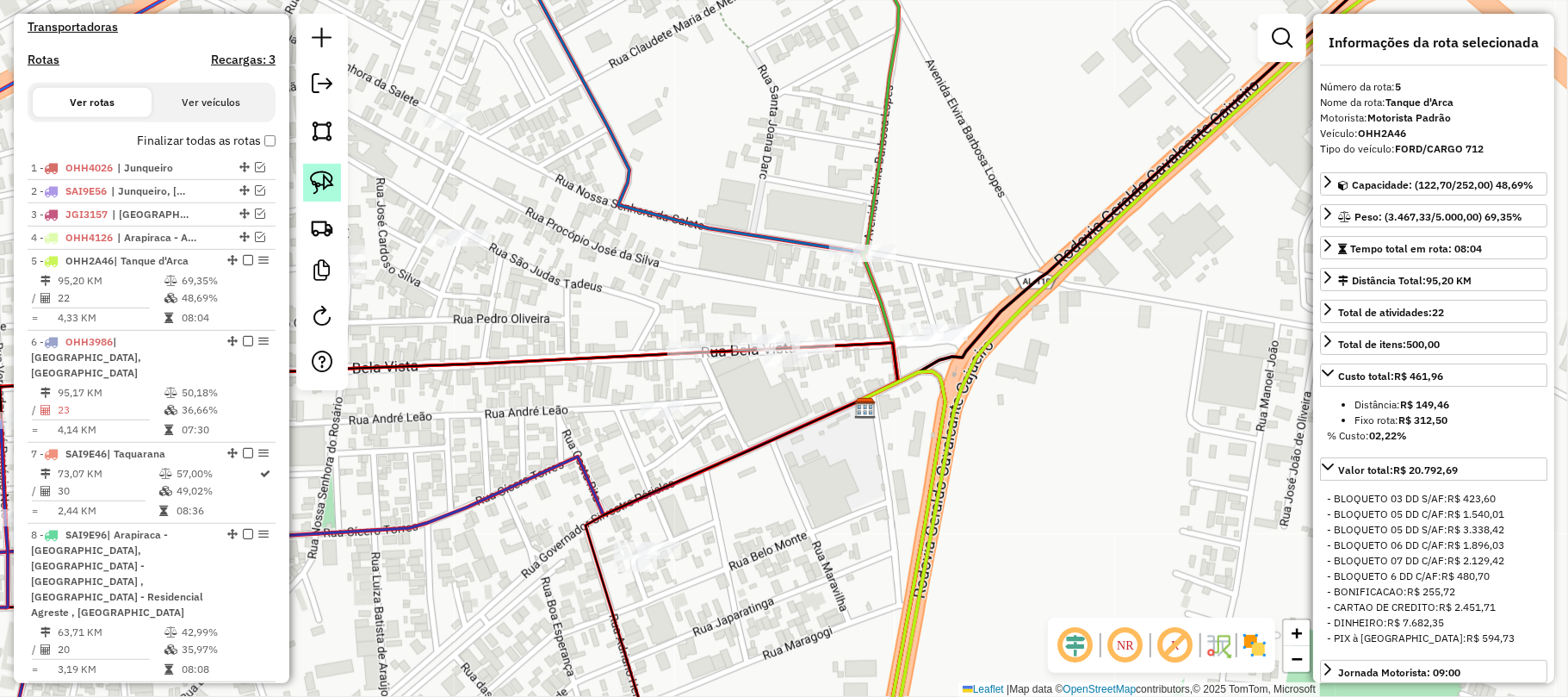
click at [325, 195] on link at bounding box center [322, 182] width 37 height 37
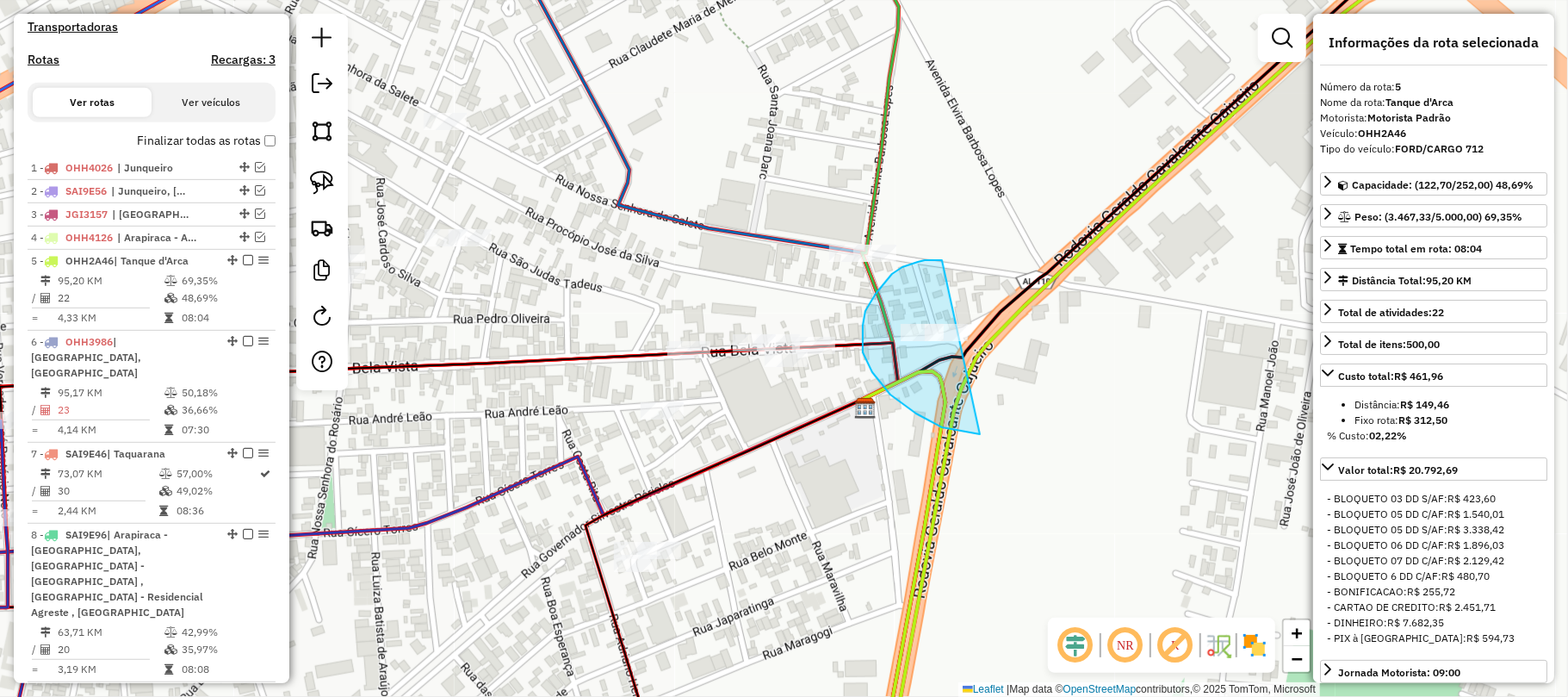
drag, startPoint x: 918, startPoint y: 261, endPoint x: 1125, endPoint y: 270, distance: 207.2
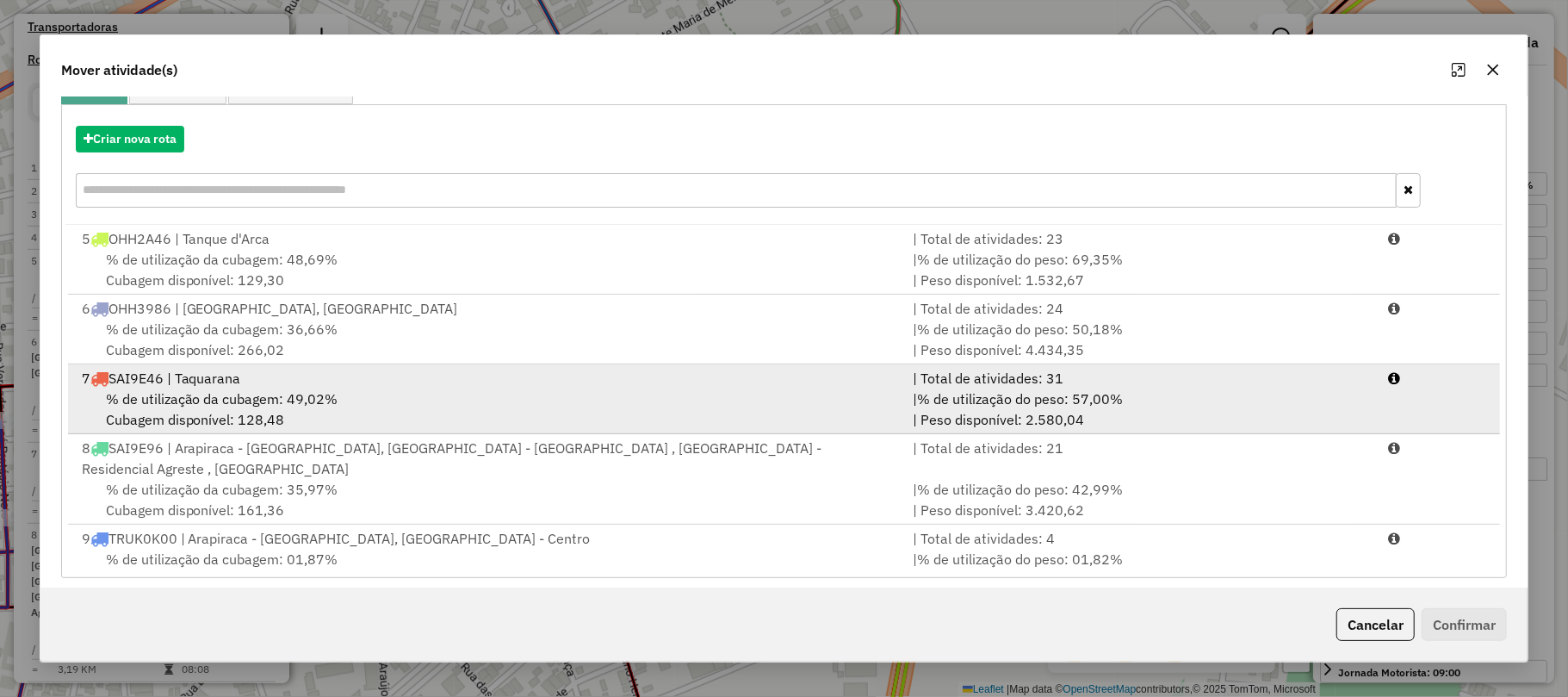
scroll to position [187, 0]
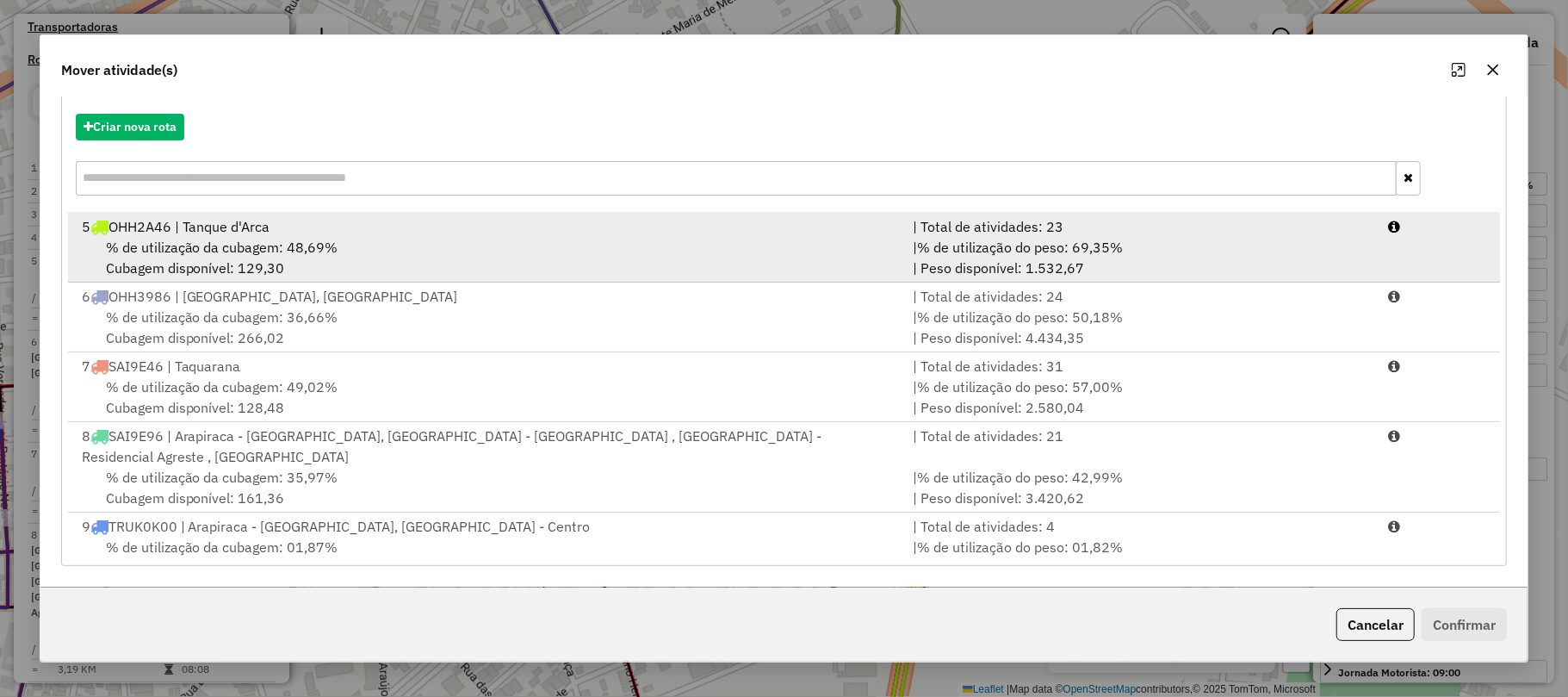
click at [558, 252] on div "% de utilização da cubagem: 48,69% Cubagem disponível: 129,30" at bounding box center [487, 257] width 831 height 41
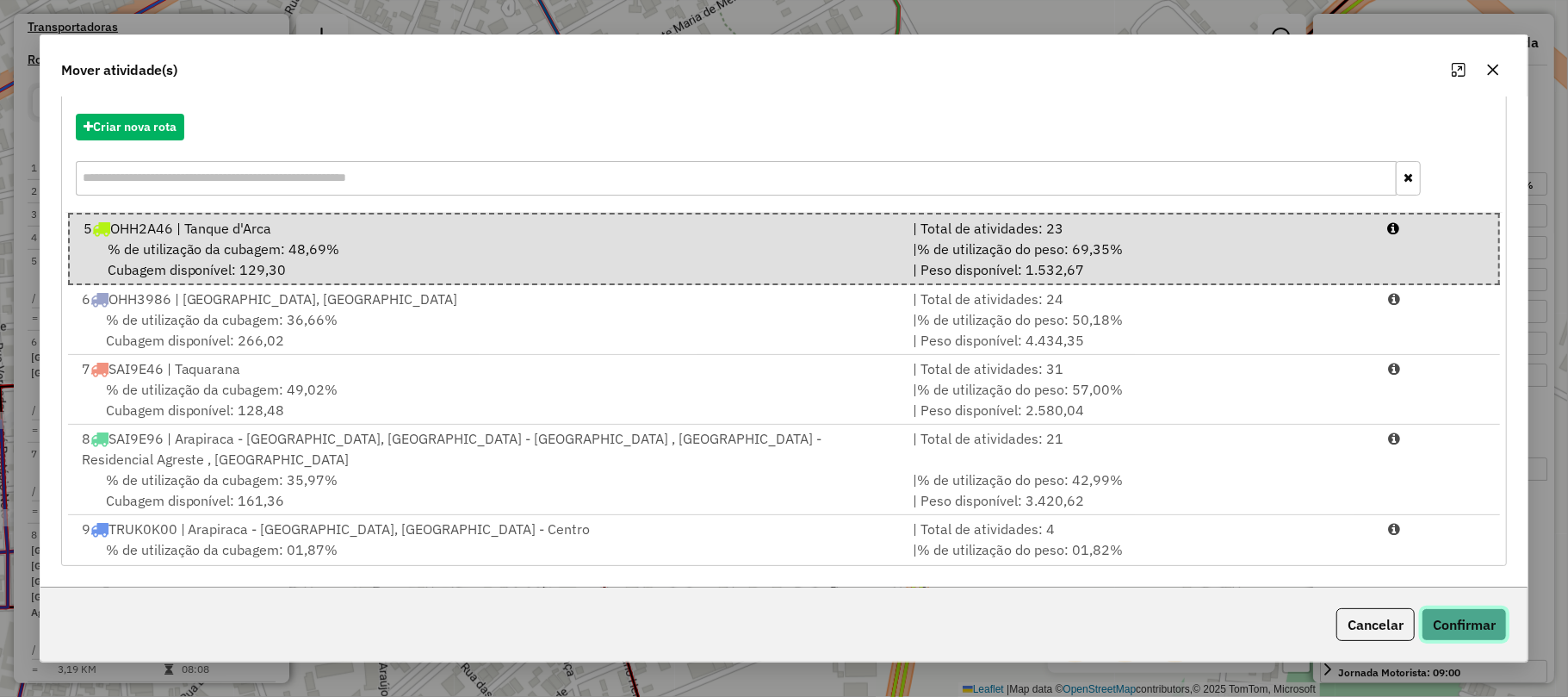
click at [1448, 617] on button "Confirmar" at bounding box center [1465, 625] width 86 height 33
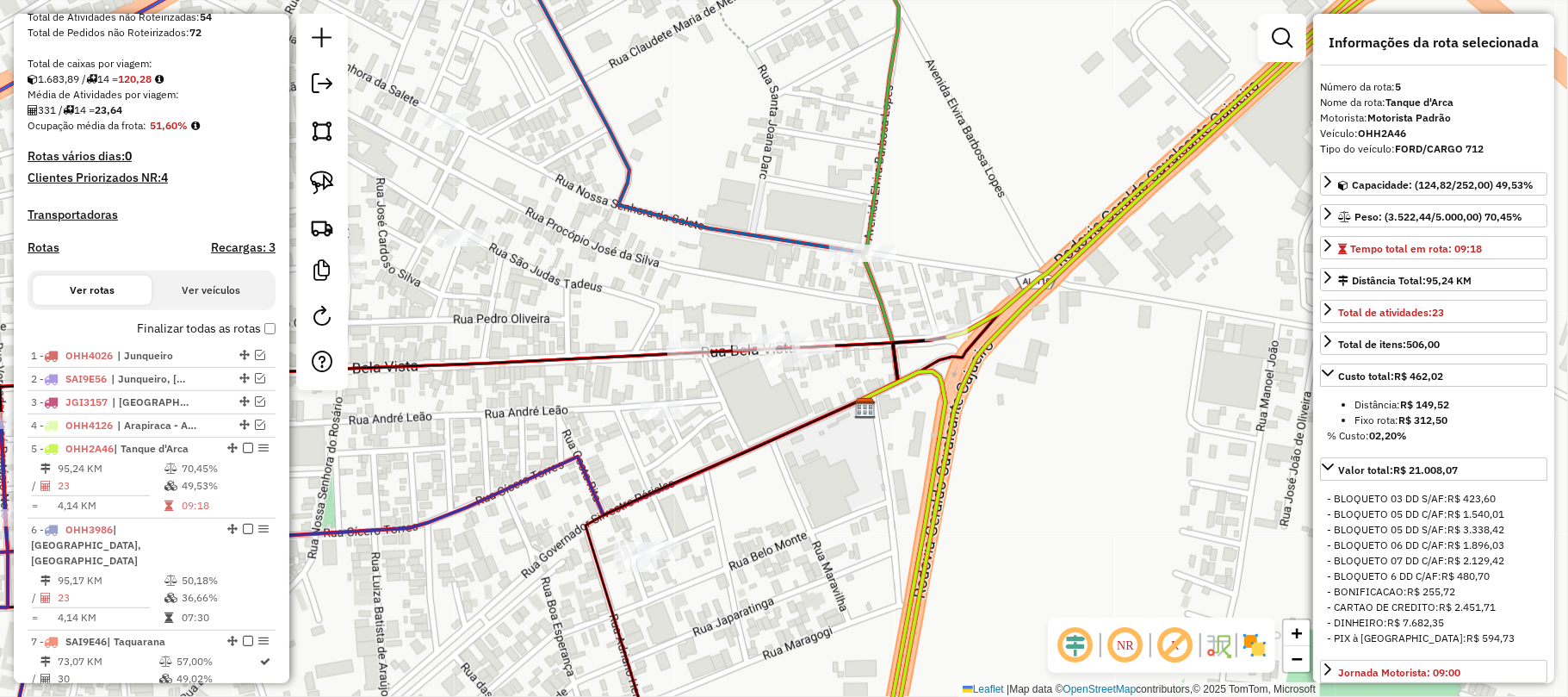
scroll to position [317, 0]
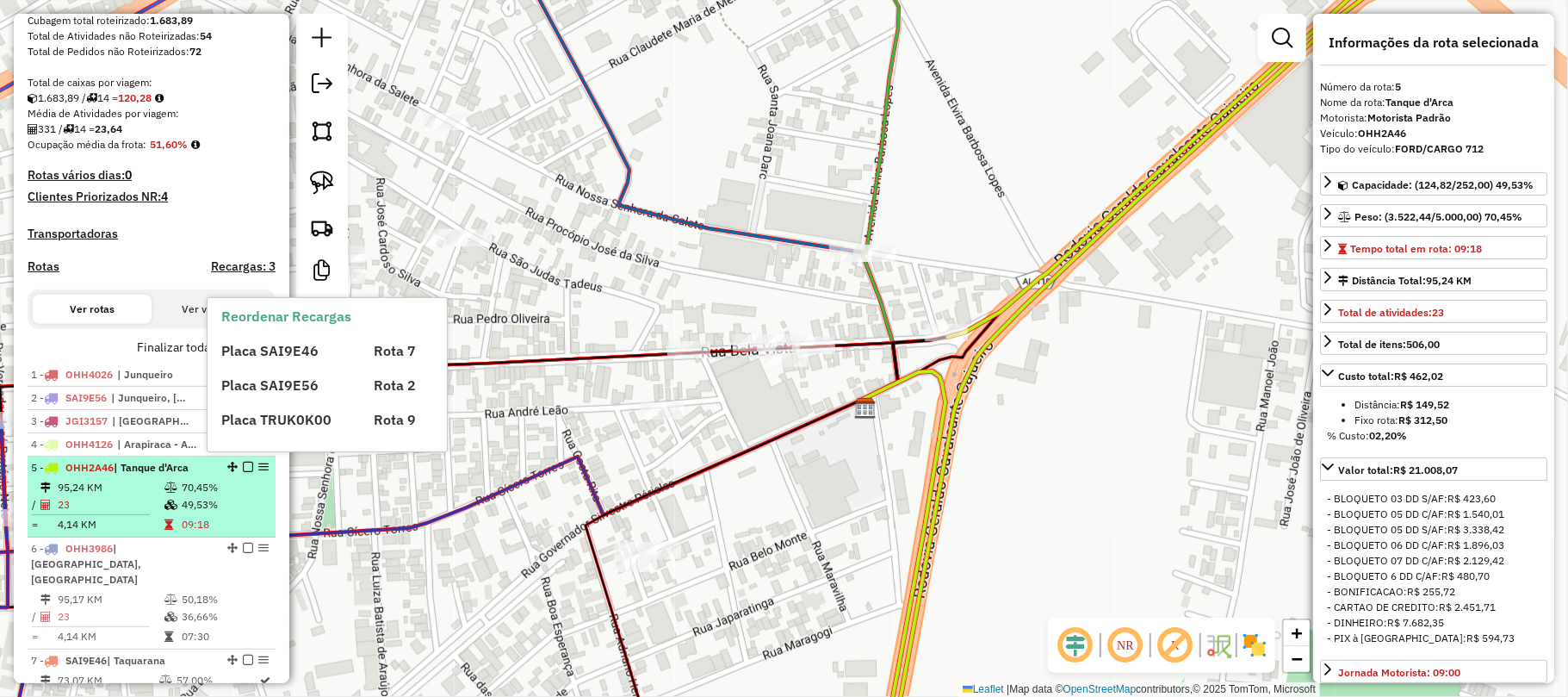
click at [221, 496] on td "70,45%" at bounding box center [224, 487] width 87 height 17
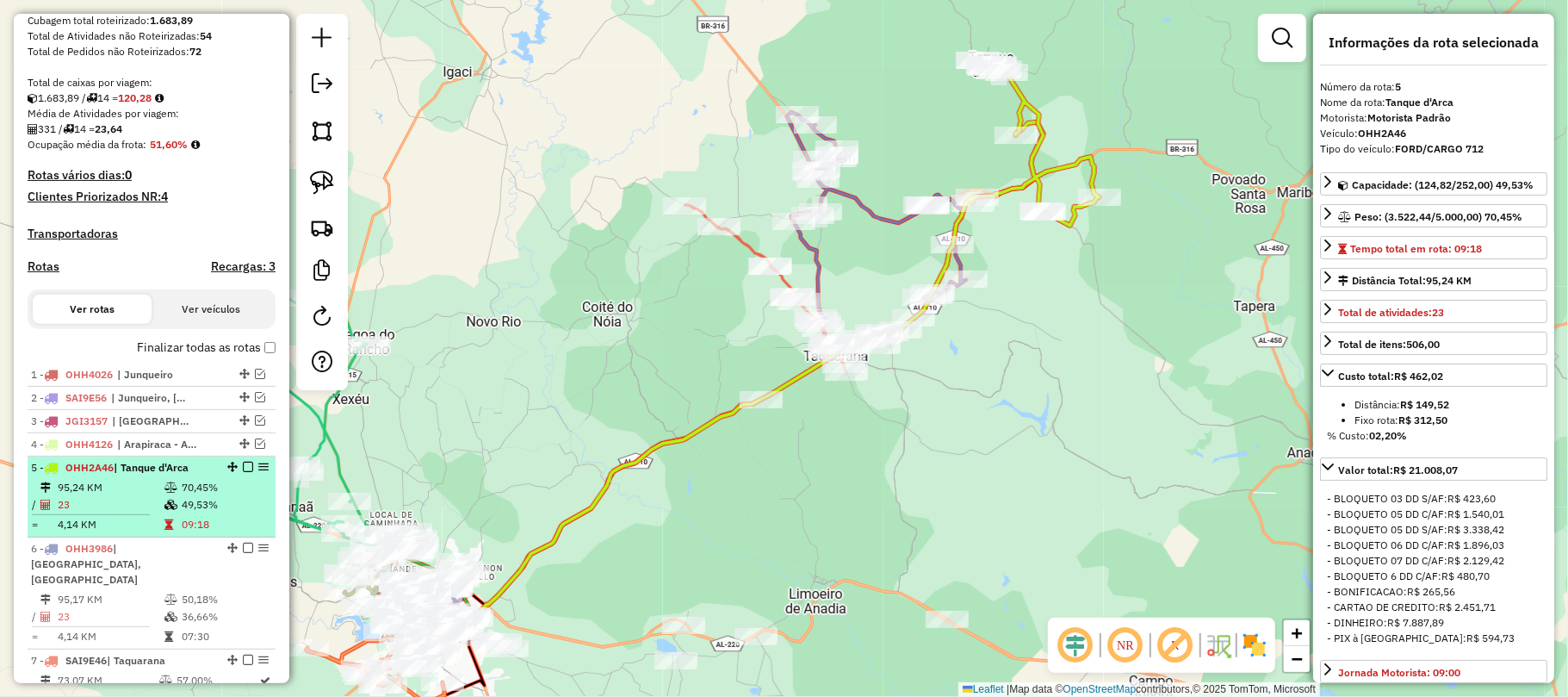
click at [244, 472] on em at bounding box center [248, 467] width 11 height 11
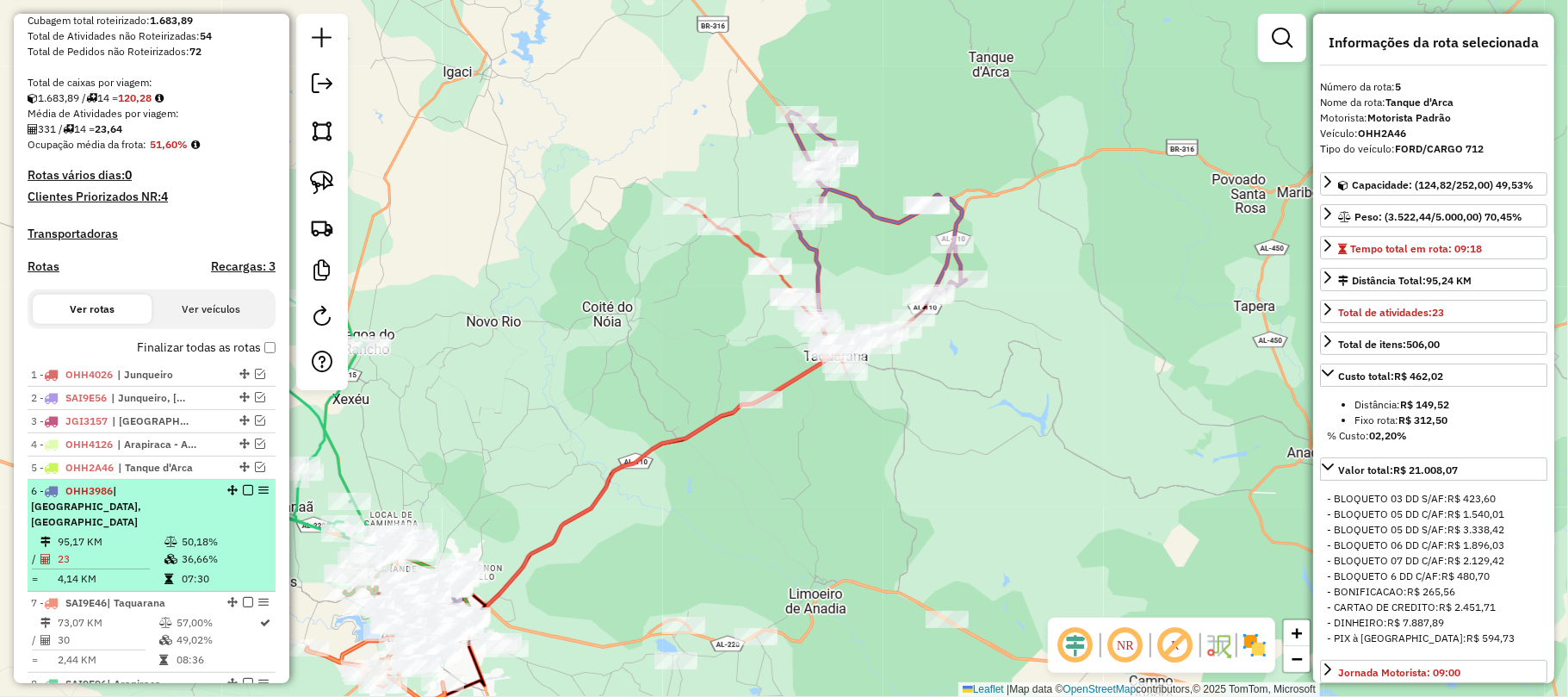
click at [231, 541] on td "50,18%" at bounding box center [224, 542] width 87 height 17
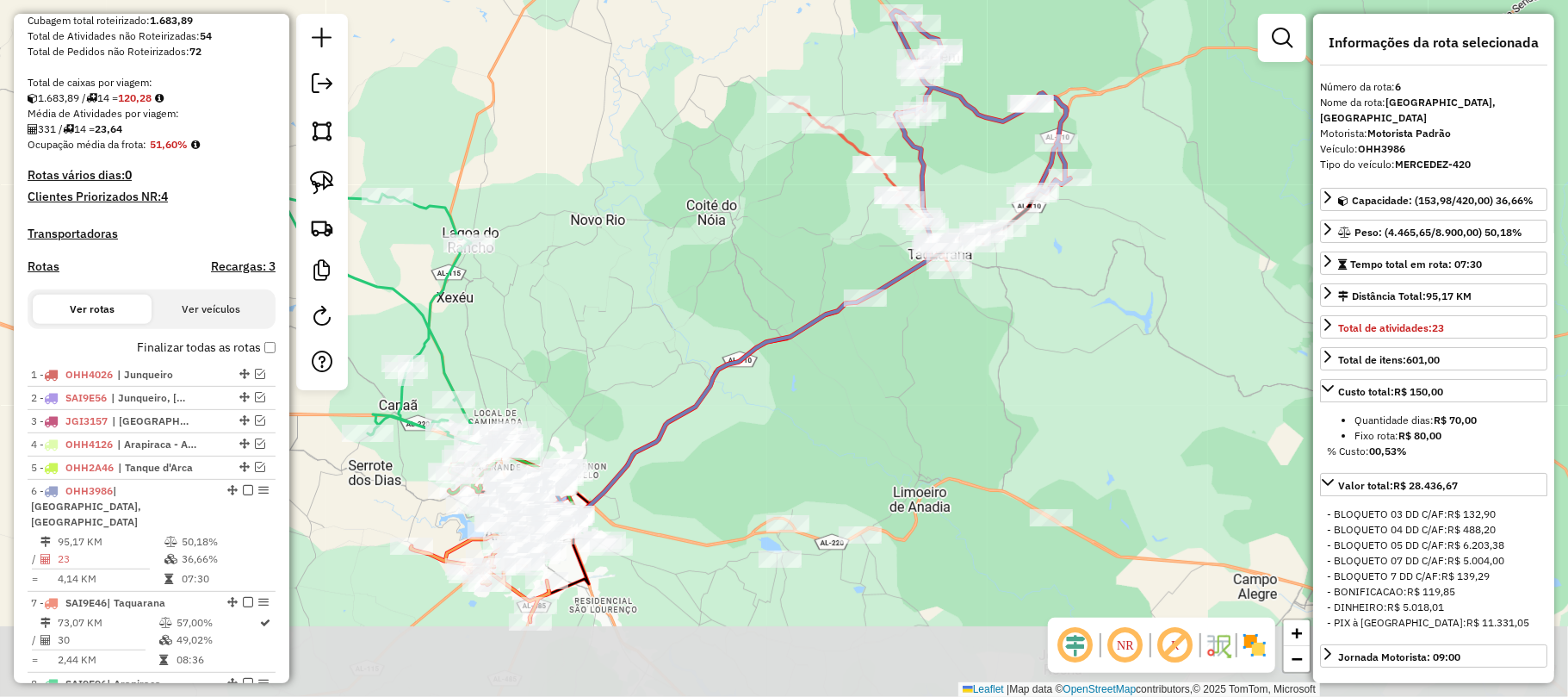
drag, startPoint x: 804, startPoint y: 477, endPoint x: 862, endPoint y: 362, distance: 128.8
click at [862, 362] on div "Janela de atendimento Grade de atendimento Capacidade Transportadoras Veículos …" at bounding box center [784, 348] width 1568 height 697
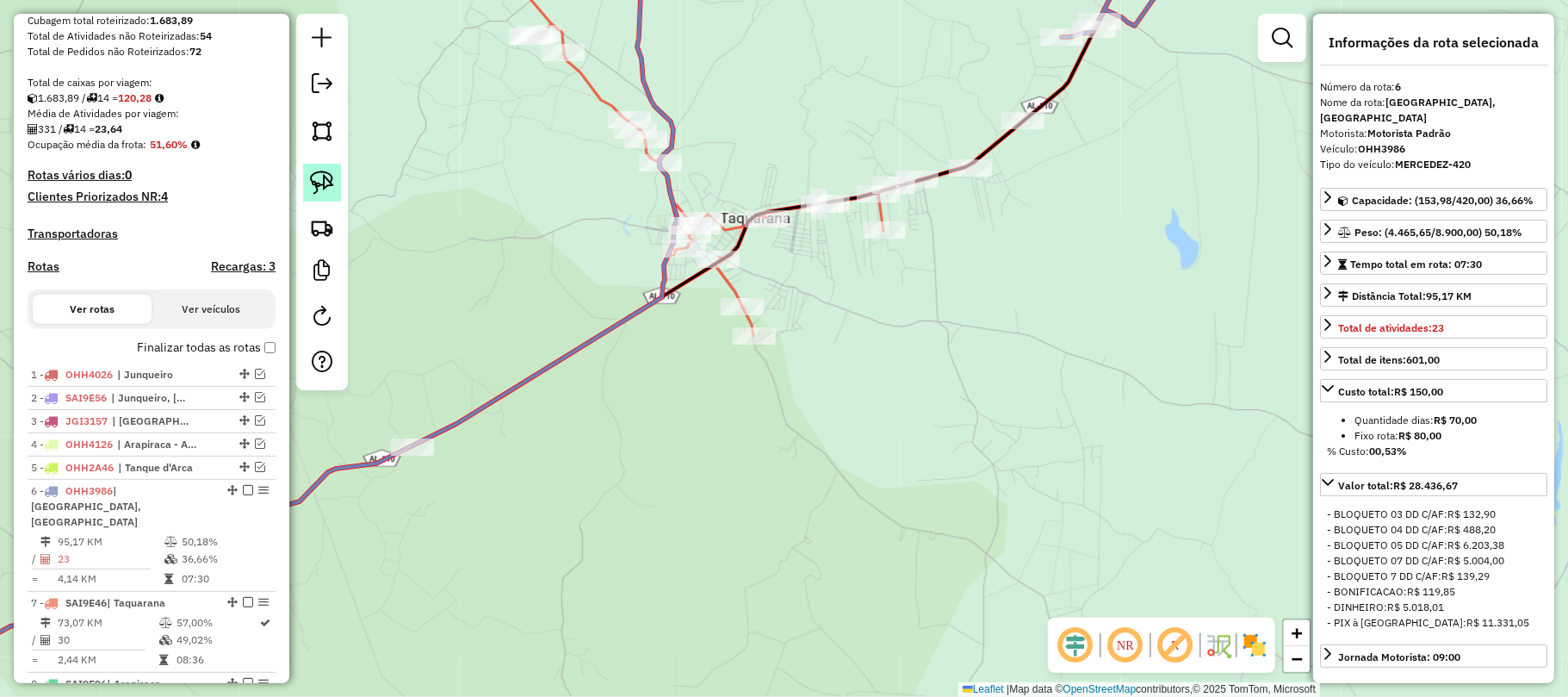
click at [314, 185] on img at bounding box center [322, 182] width 24 height 24
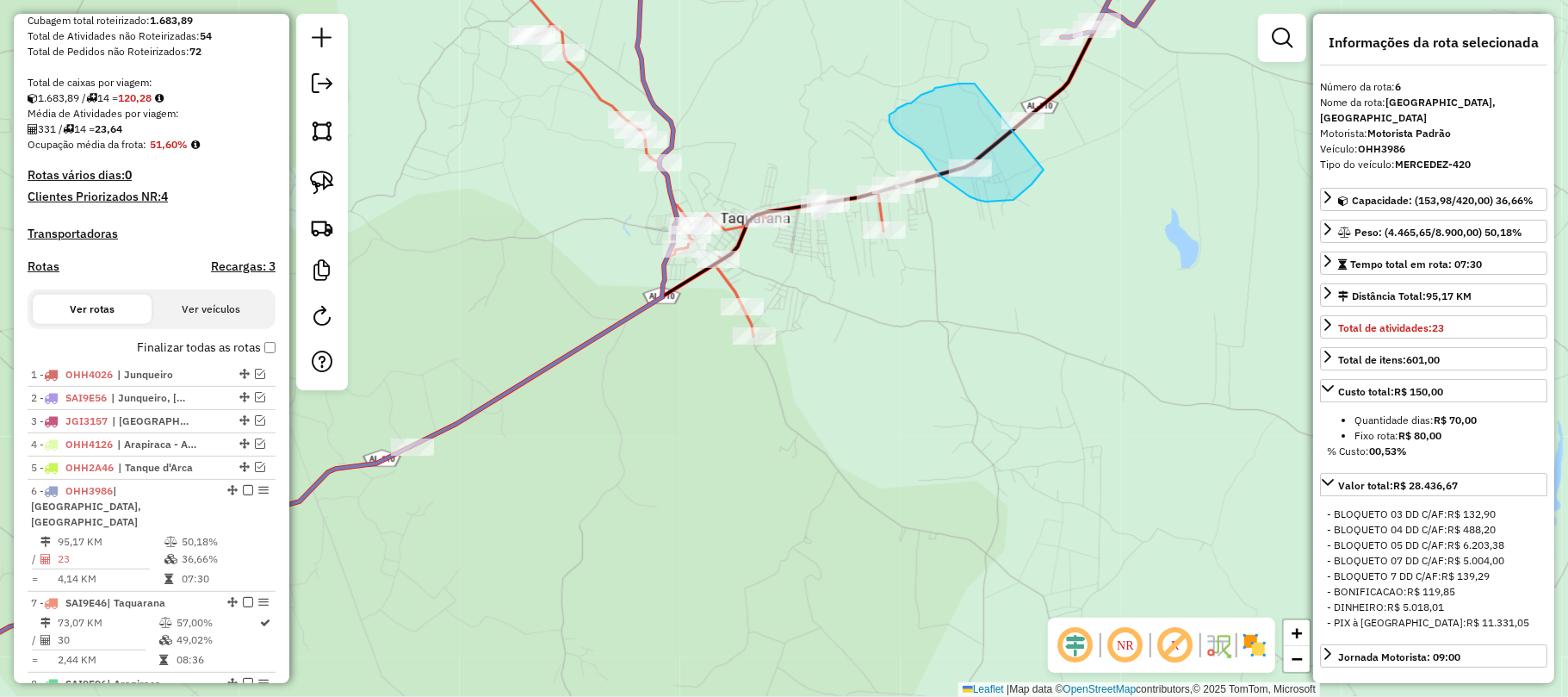
drag, startPoint x: 975, startPoint y: 84, endPoint x: 1099, endPoint y: 56, distance: 127.1
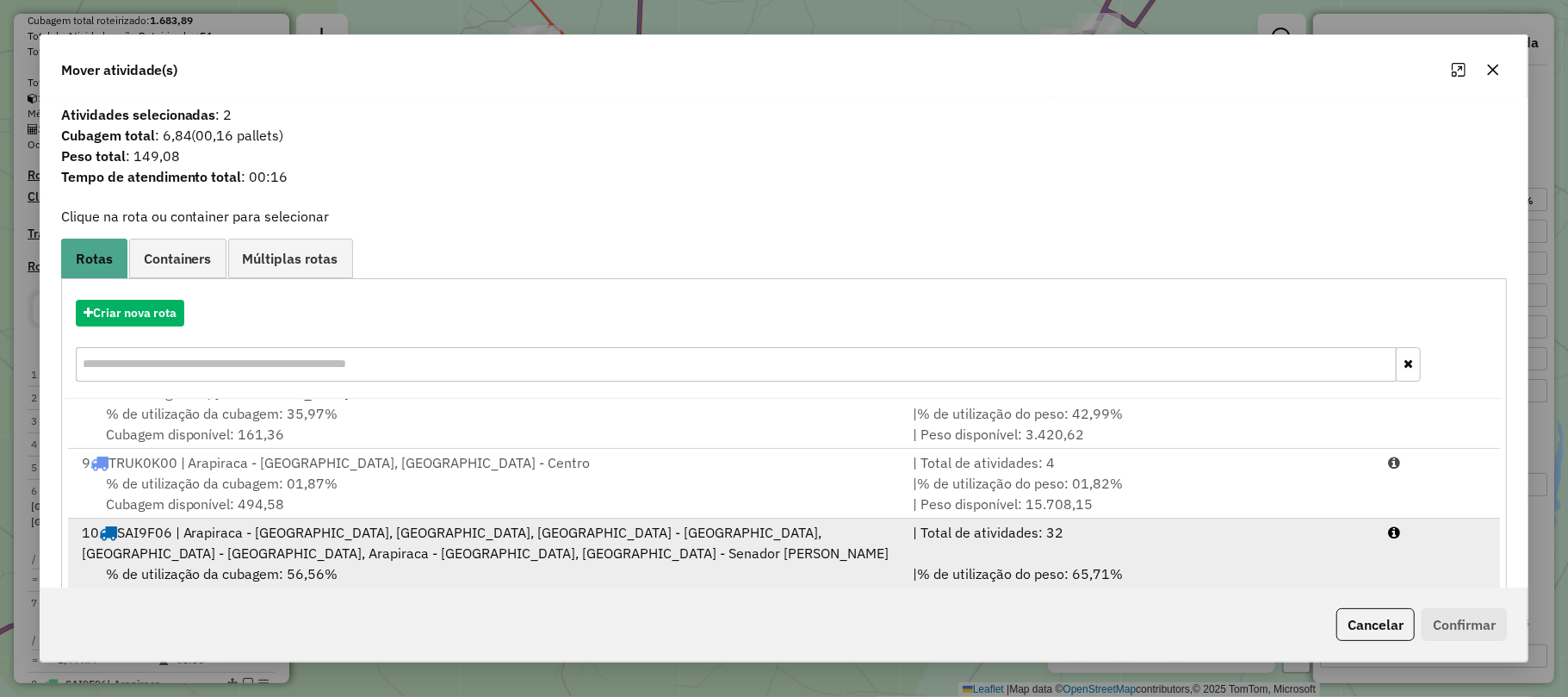
scroll to position [0, 0]
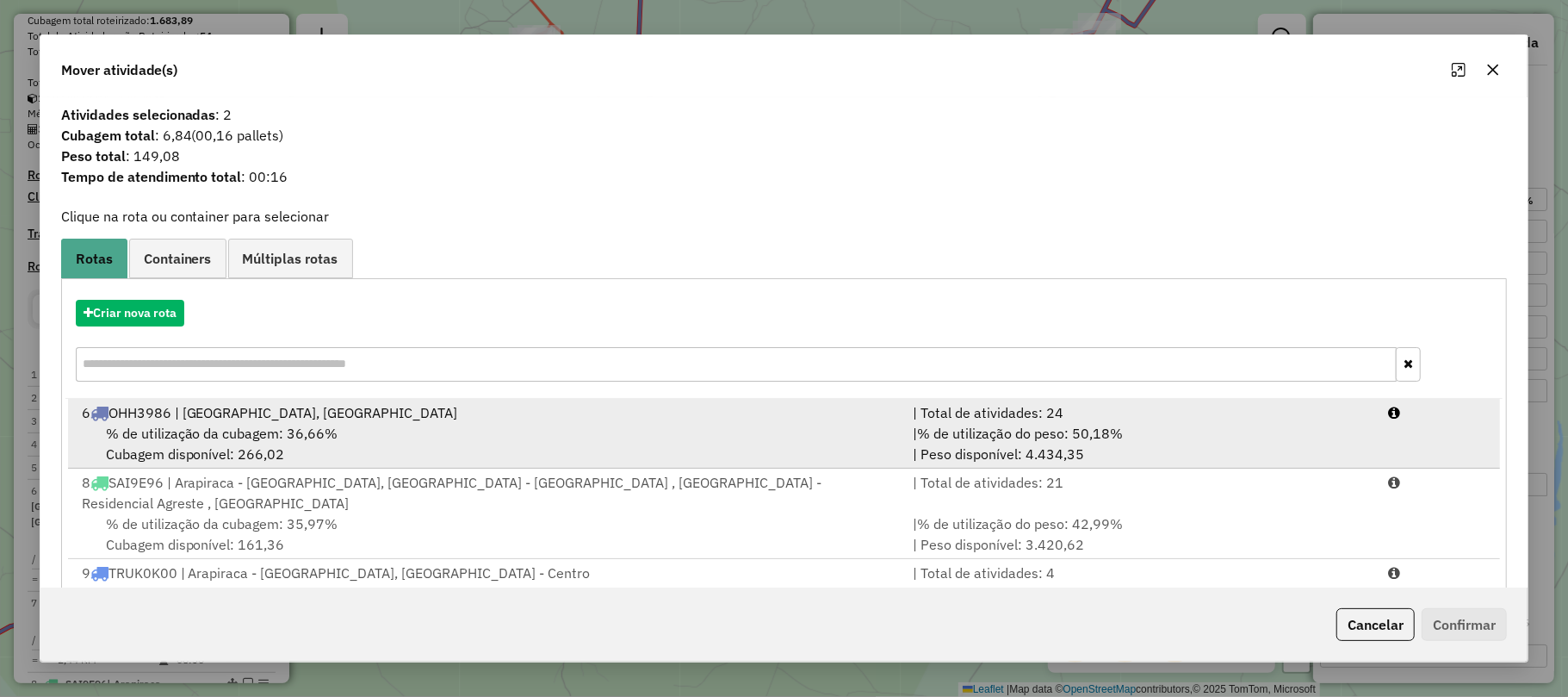
click at [452, 420] on div "6 OHH3986 | Belém, Taquarana" at bounding box center [487, 412] width 831 height 21
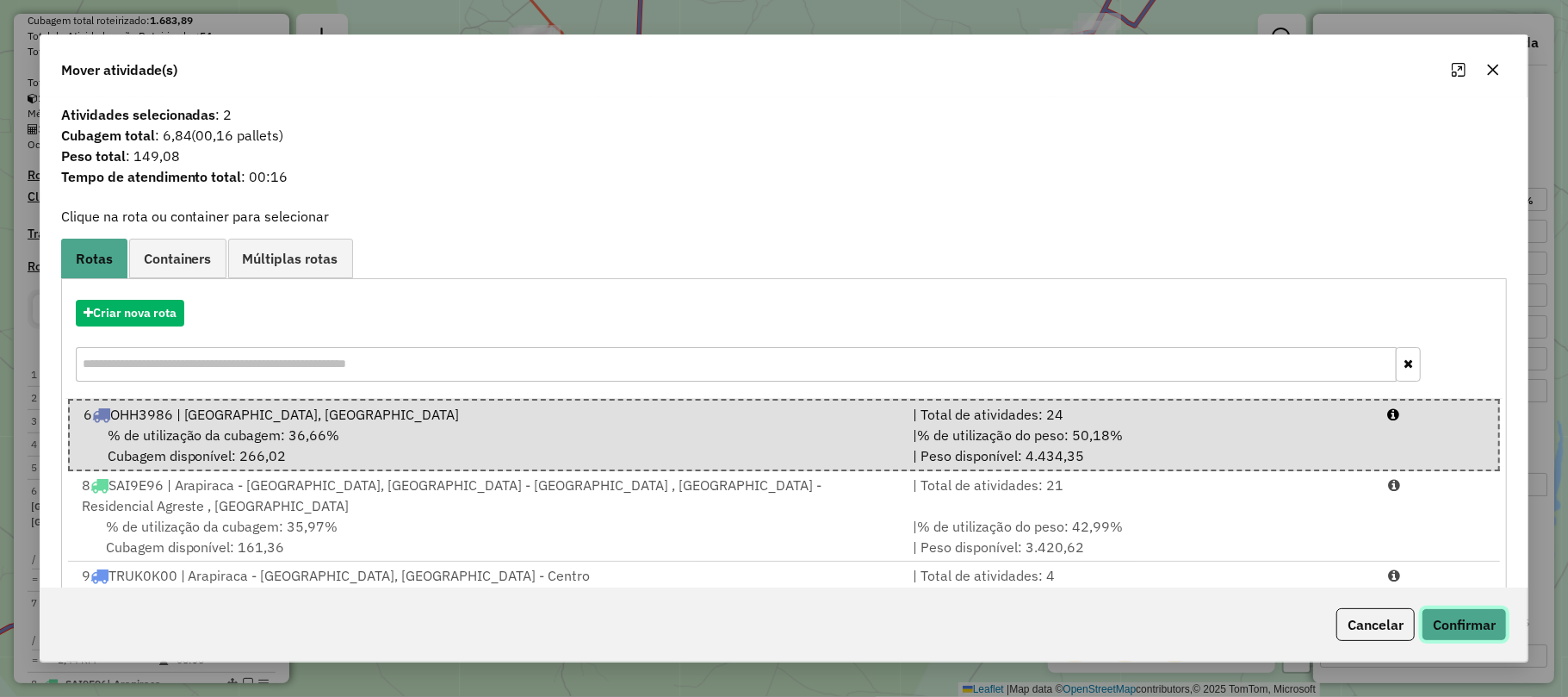
click at [1461, 618] on button "Confirmar" at bounding box center [1465, 625] width 86 height 33
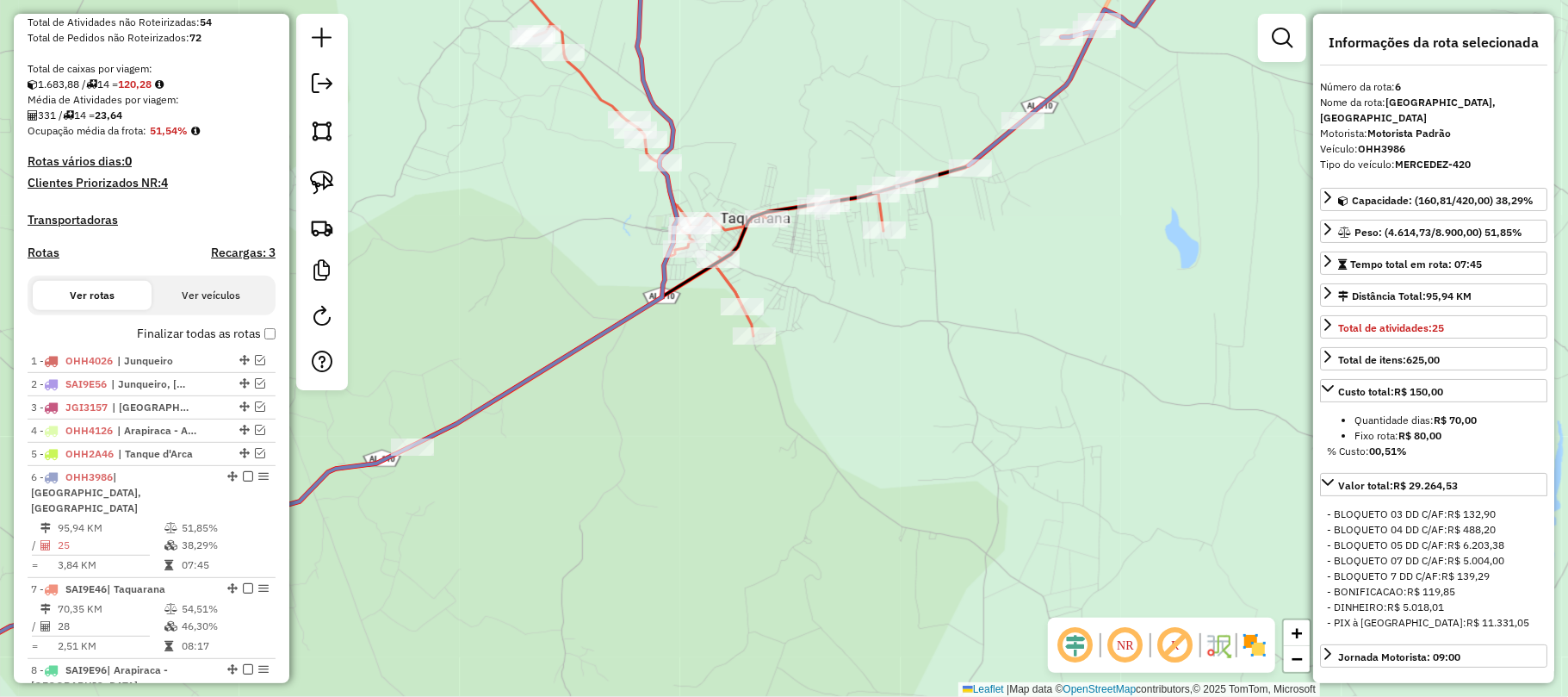
scroll to position [339, 0]
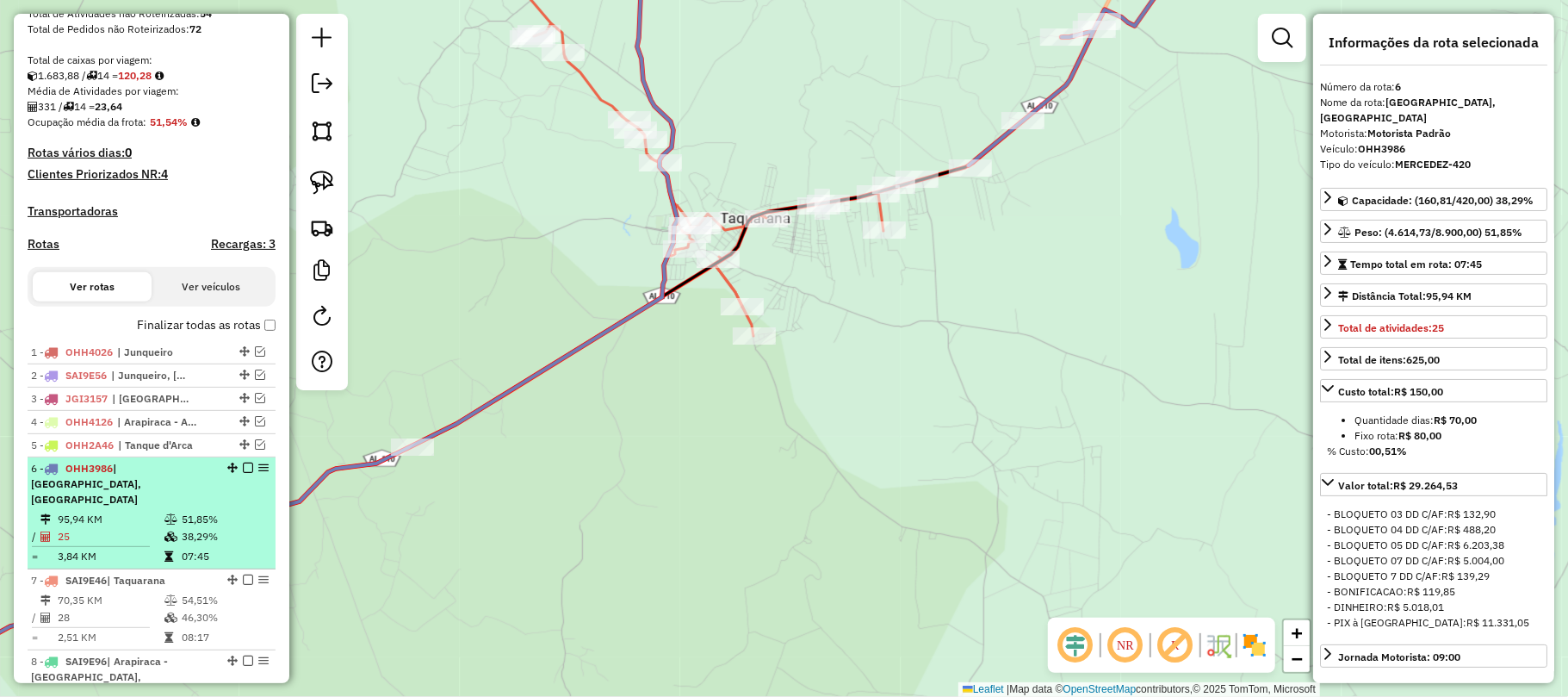
click at [190, 493] on div "6 - OHH3986 | Belém, Taquarana" at bounding box center [122, 484] width 183 height 46
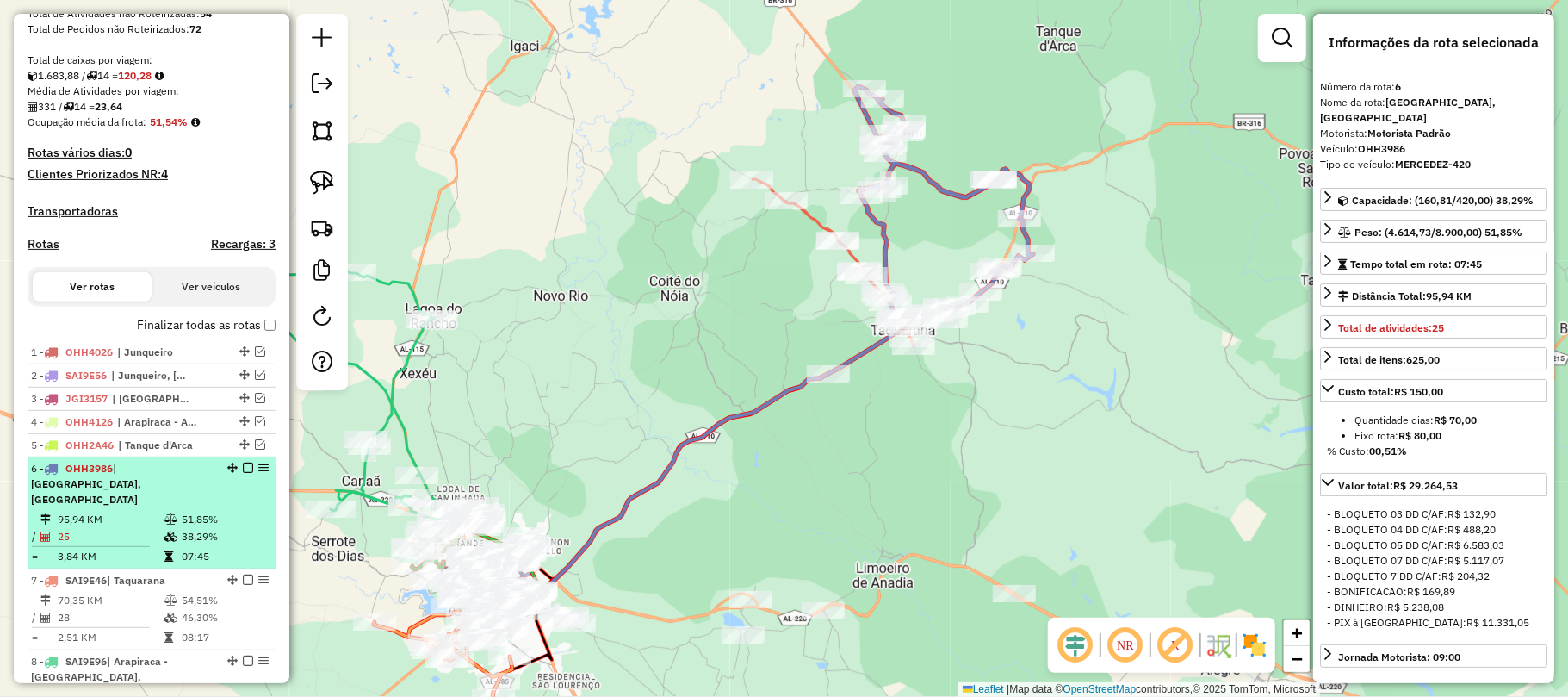
click at [245, 473] on em at bounding box center [248, 468] width 11 height 11
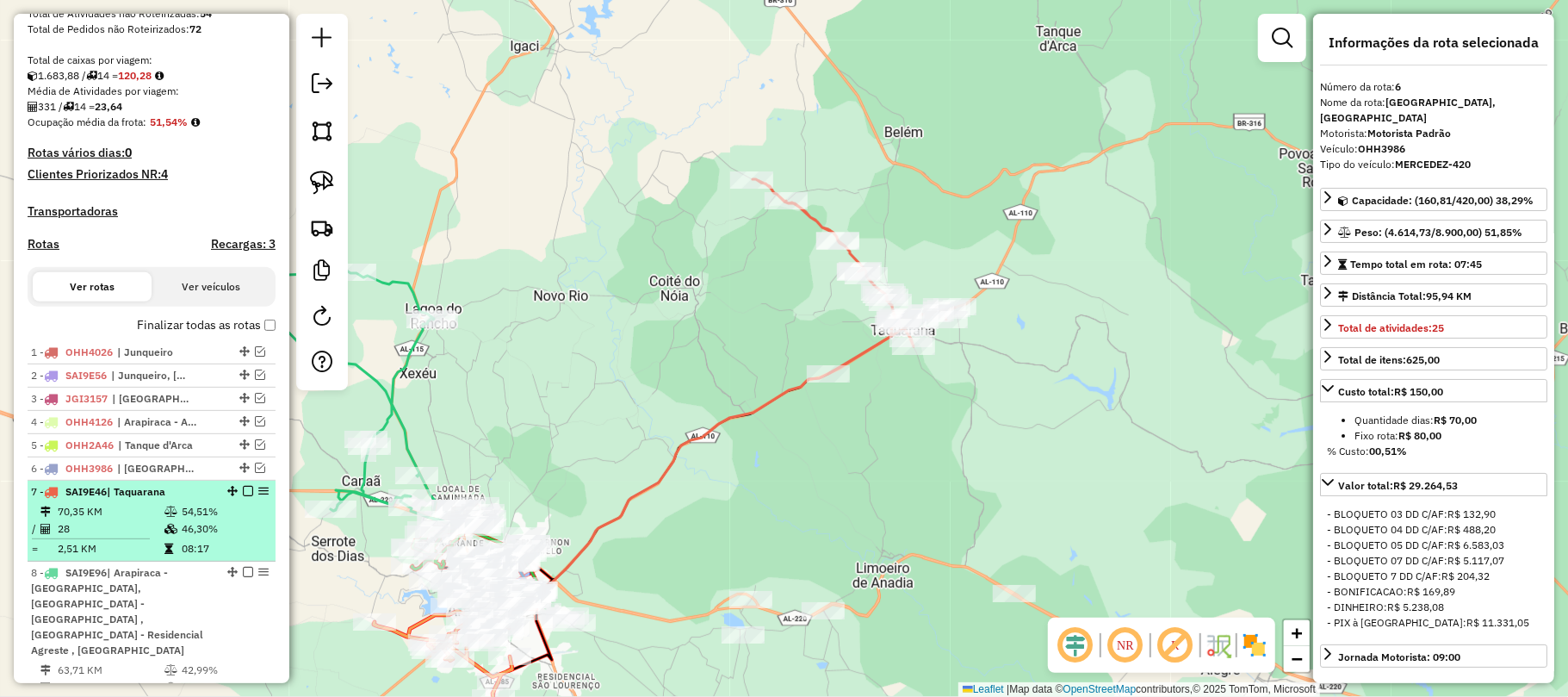
click at [241, 520] on td "54,51%" at bounding box center [224, 511] width 87 height 17
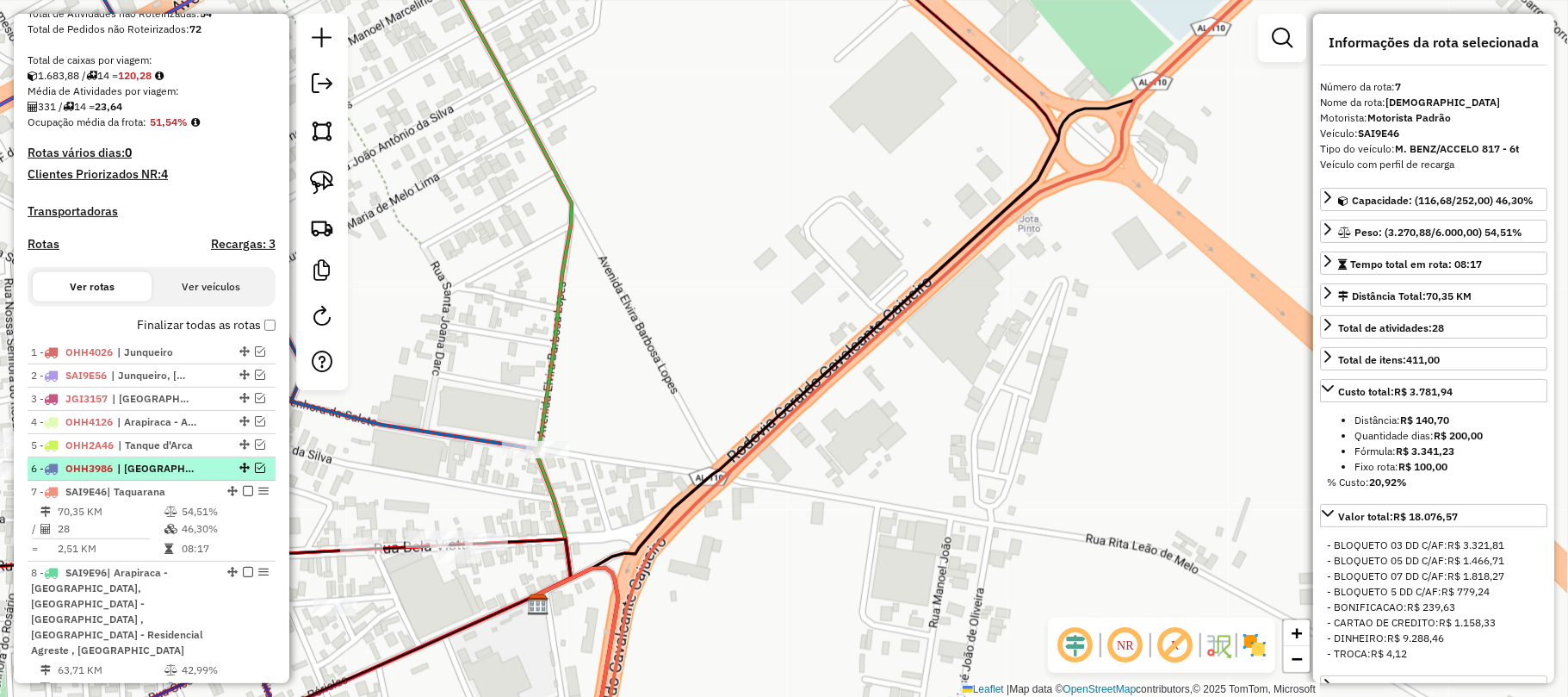
scroll to position [455, 0]
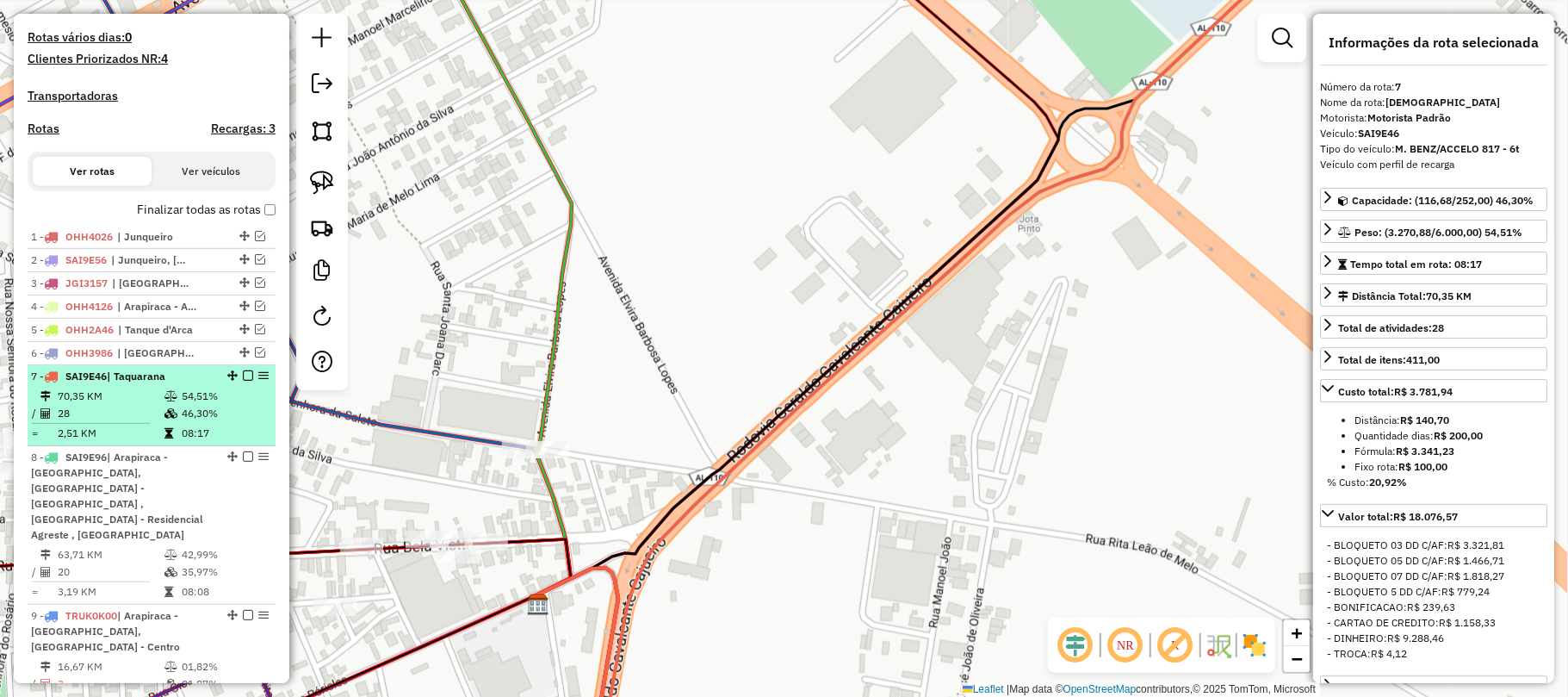
click at [243, 381] on em at bounding box center [248, 376] width 11 height 11
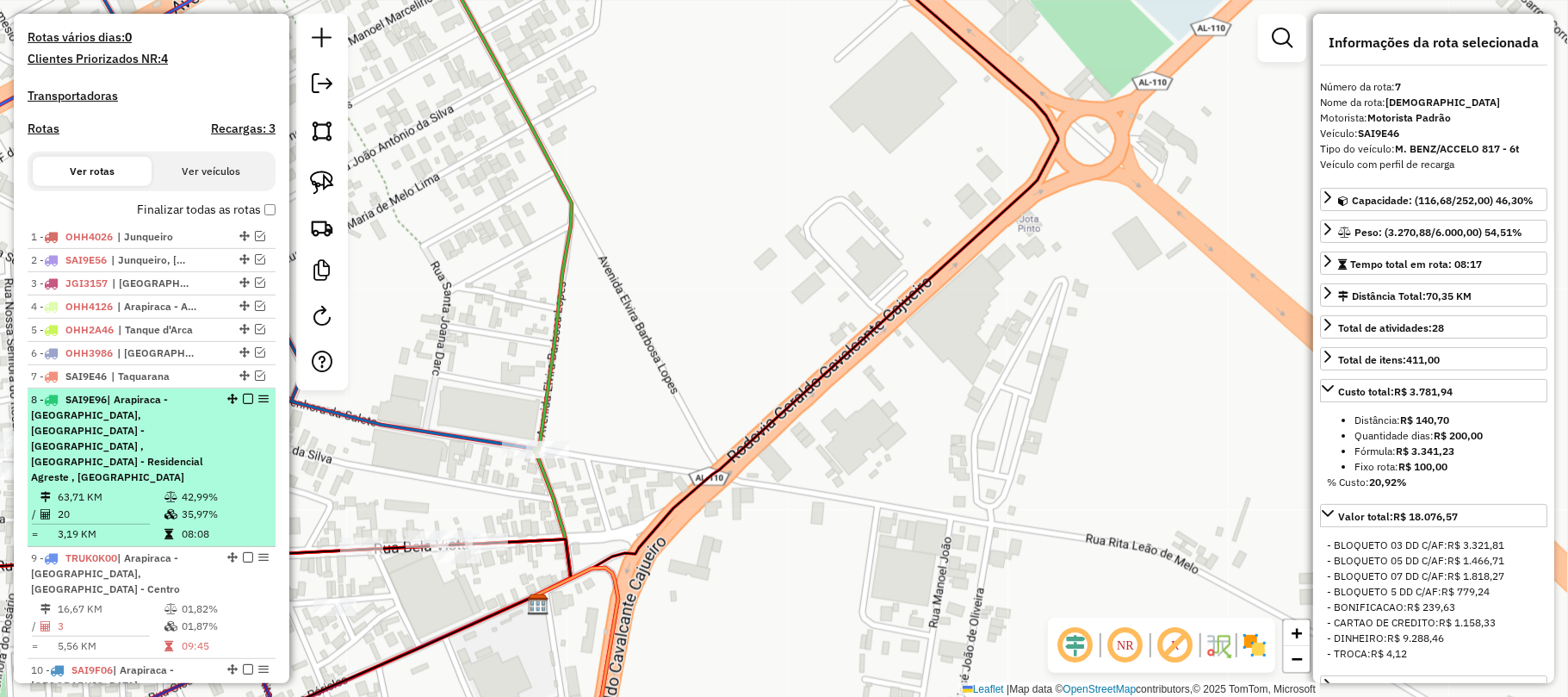
click at [203, 437] on div "8 - SAI9E96 | Arapiraca - Bom Sucesso, Arapiraca - Lagoa do Rancho , Arapiraca …" at bounding box center [122, 438] width 183 height 93
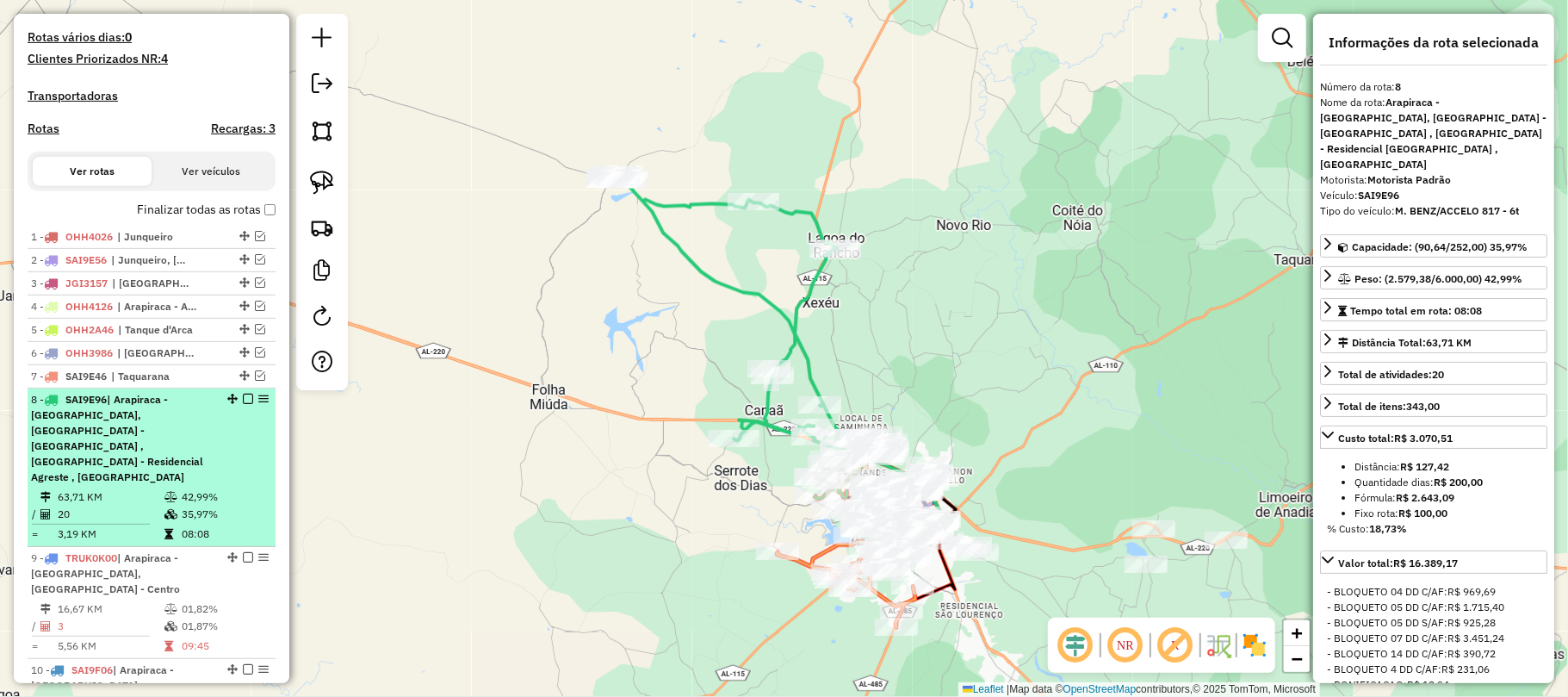
click at [217, 457] on div "8 - SAI9E96 | Arapiraca - Bom Sucesso, Arapiraca - Lagoa do Rancho , Arapiraca …" at bounding box center [152, 438] width 241 height 93
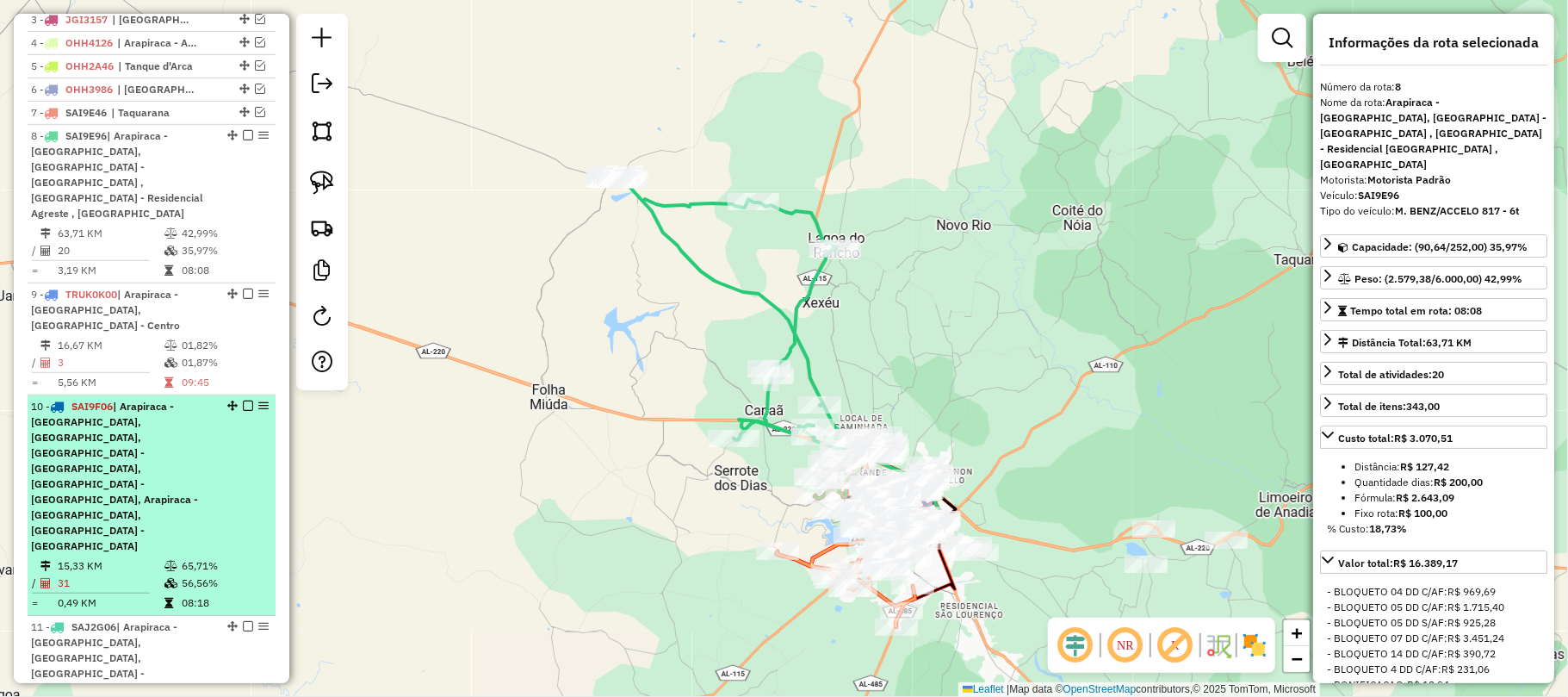
scroll to position [689, 0]
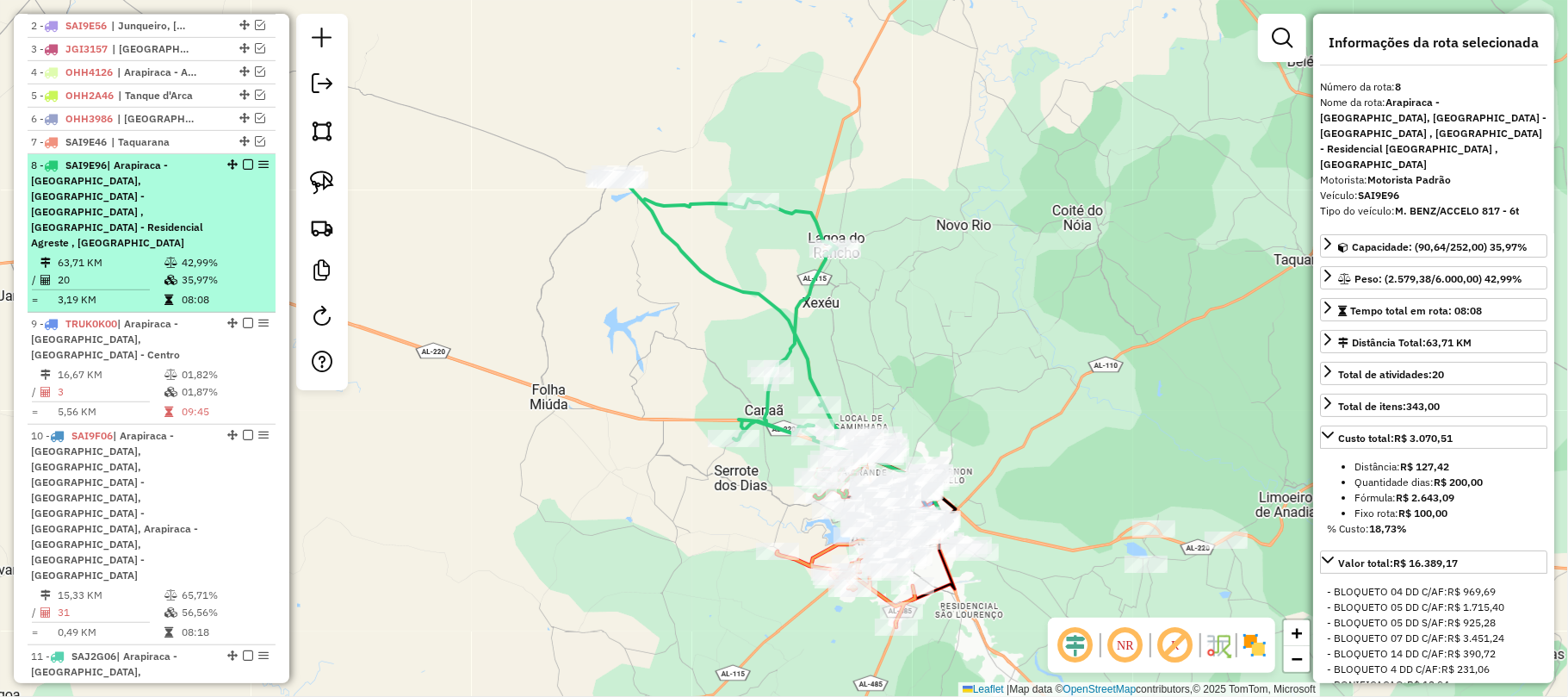
click at [156, 254] on td "63,71 KM" at bounding box center [111, 262] width 107 height 17
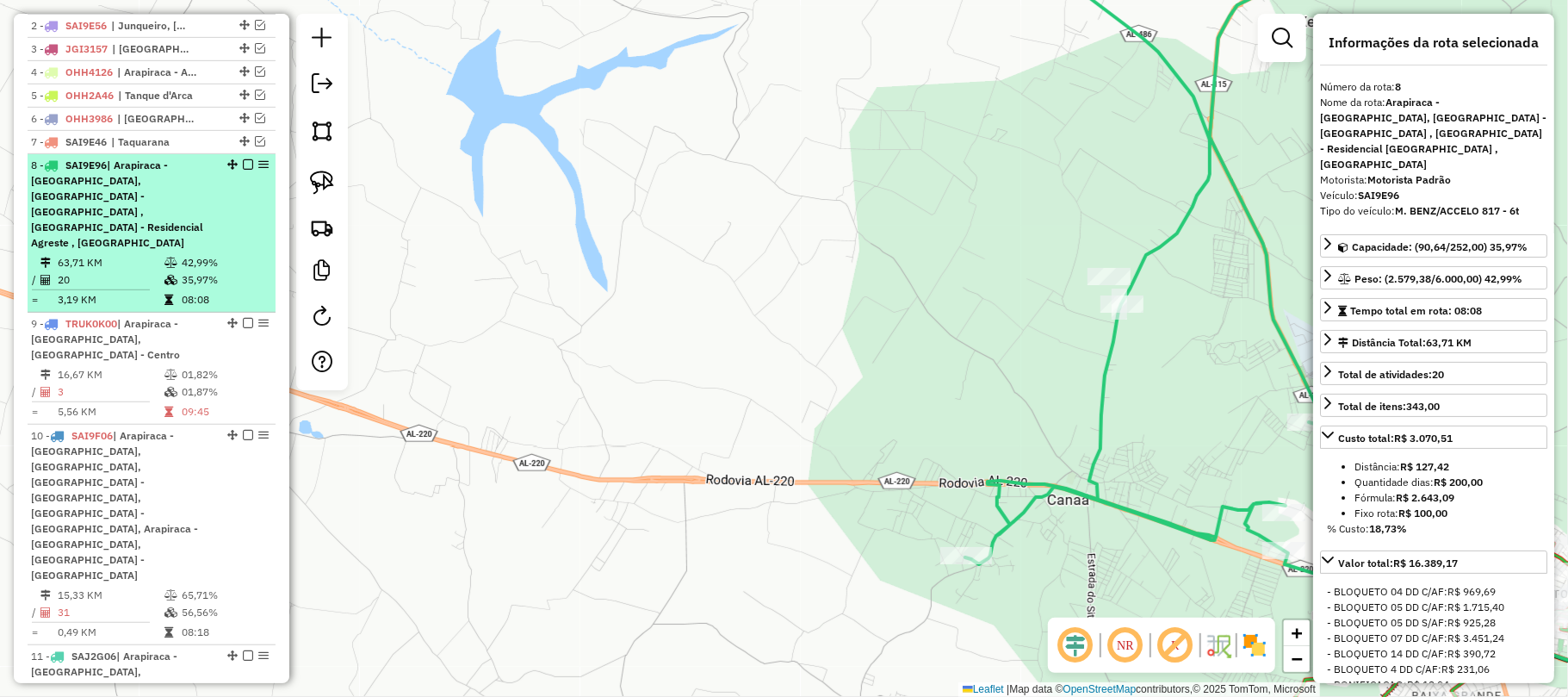
drag, startPoint x: 735, startPoint y: 437, endPoint x: 265, endPoint y: 180, distance: 535.7
click at [265, 180] on hb-router-mapa "Informações da Sessão 980209 - 16/08/2025 Criação: 15/08/2025 17:49 Depósito: C…" at bounding box center [784, 348] width 1568 height 697
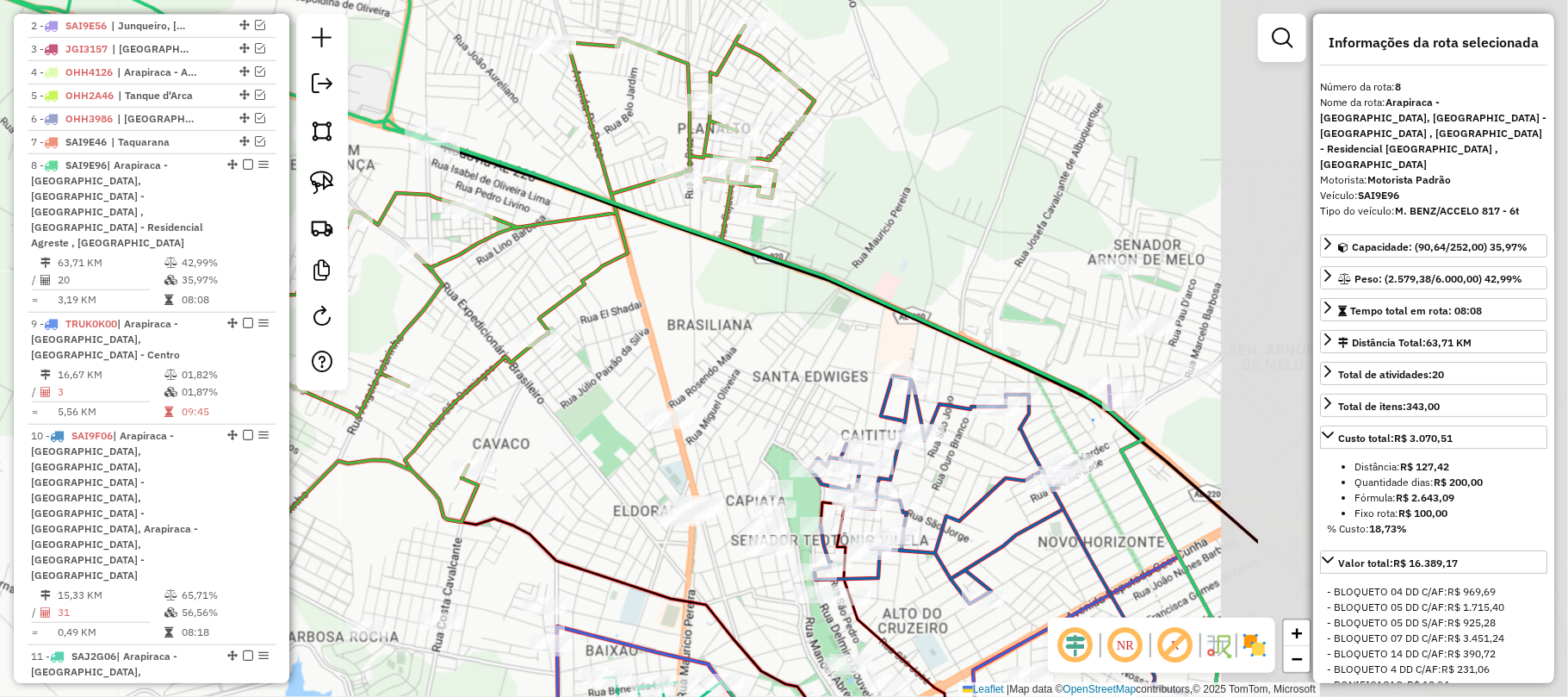
drag, startPoint x: 947, startPoint y: 370, endPoint x: 418, endPoint y: 333, distance: 530.3
click at [418, 333] on div "Janela de atendimento Grade de atendimento Capacidade Transportadoras Veículos …" at bounding box center [784, 348] width 1568 height 697
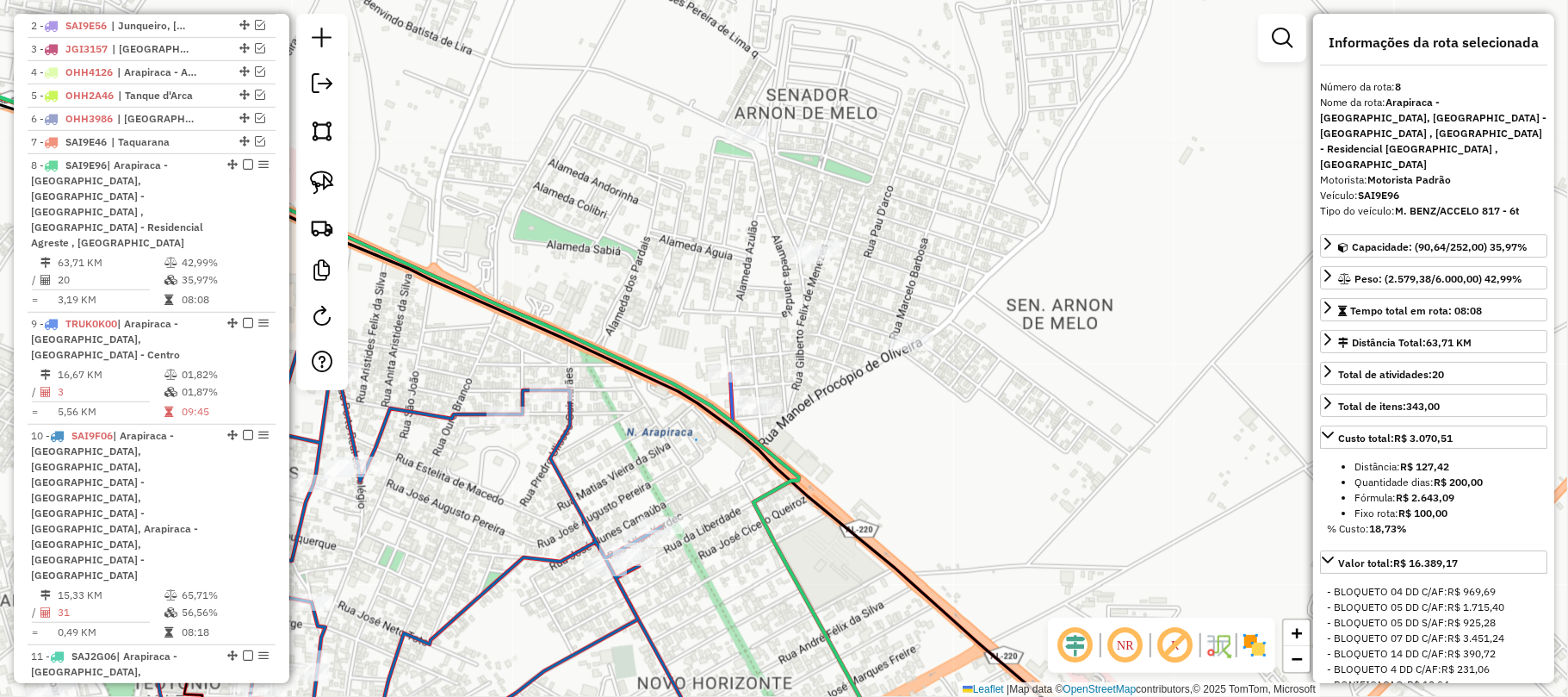
drag, startPoint x: 713, startPoint y: 293, endPoint x: 505, endPoint y: 328, distance: 210.9
click at [524, 324] on div "Rota 13 - Placa OHH1896 26774 - MERCADINHO DA SELMA Janela de atendimento Grade…" at bounding box center [784, 348] width 1568 height 697
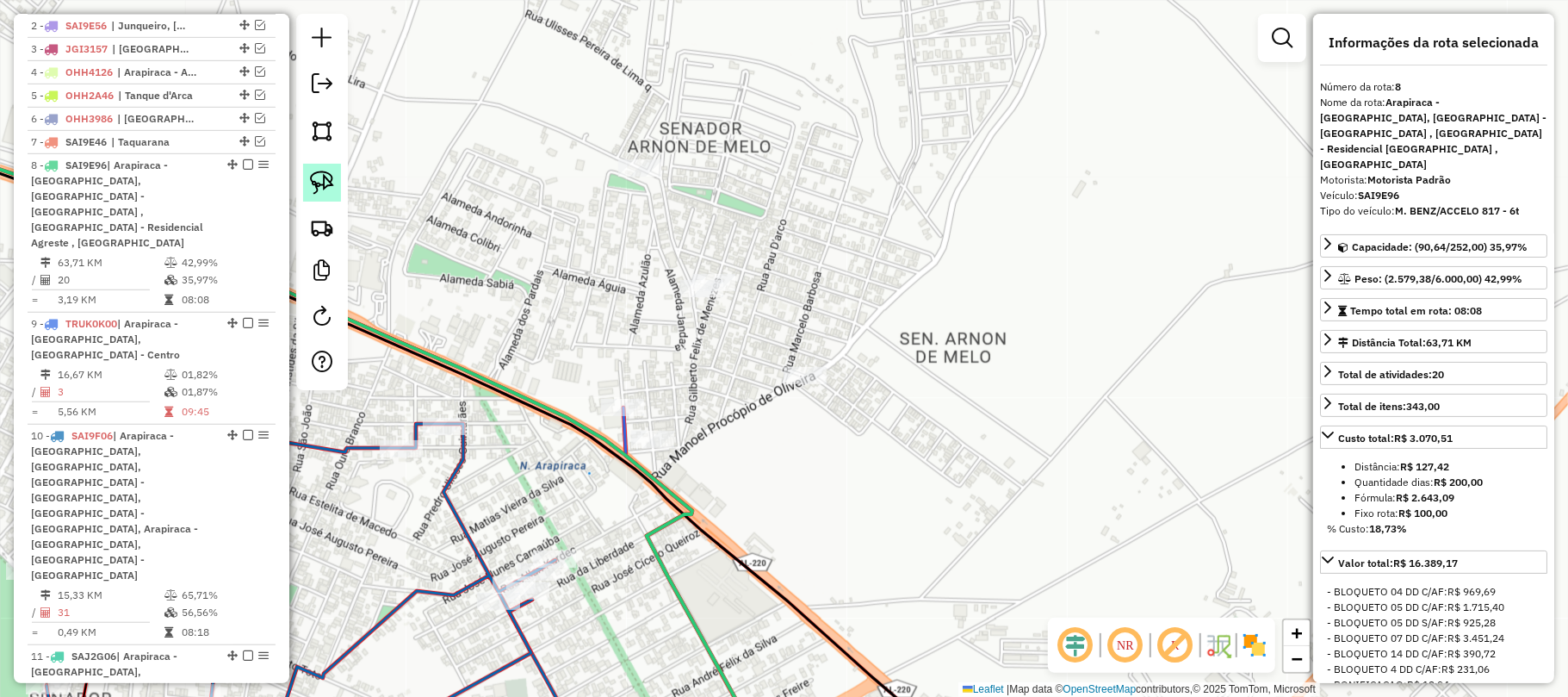
click at [329, 187] on img at bounding box center [322, 182] width 24 height 24
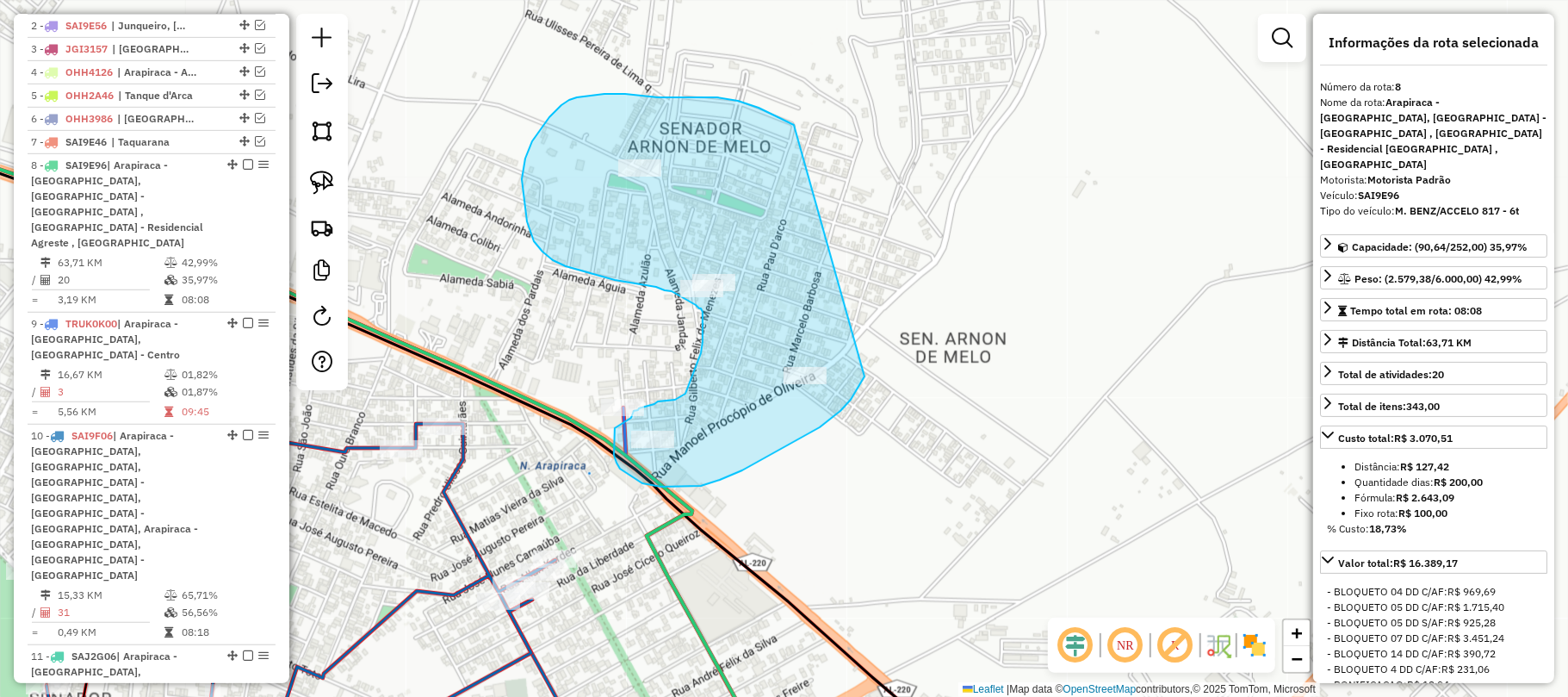
drag, startPoint x: 738, startPoint y: 101, endPoint x: 831, endPoint y: 221, distance: 151.8
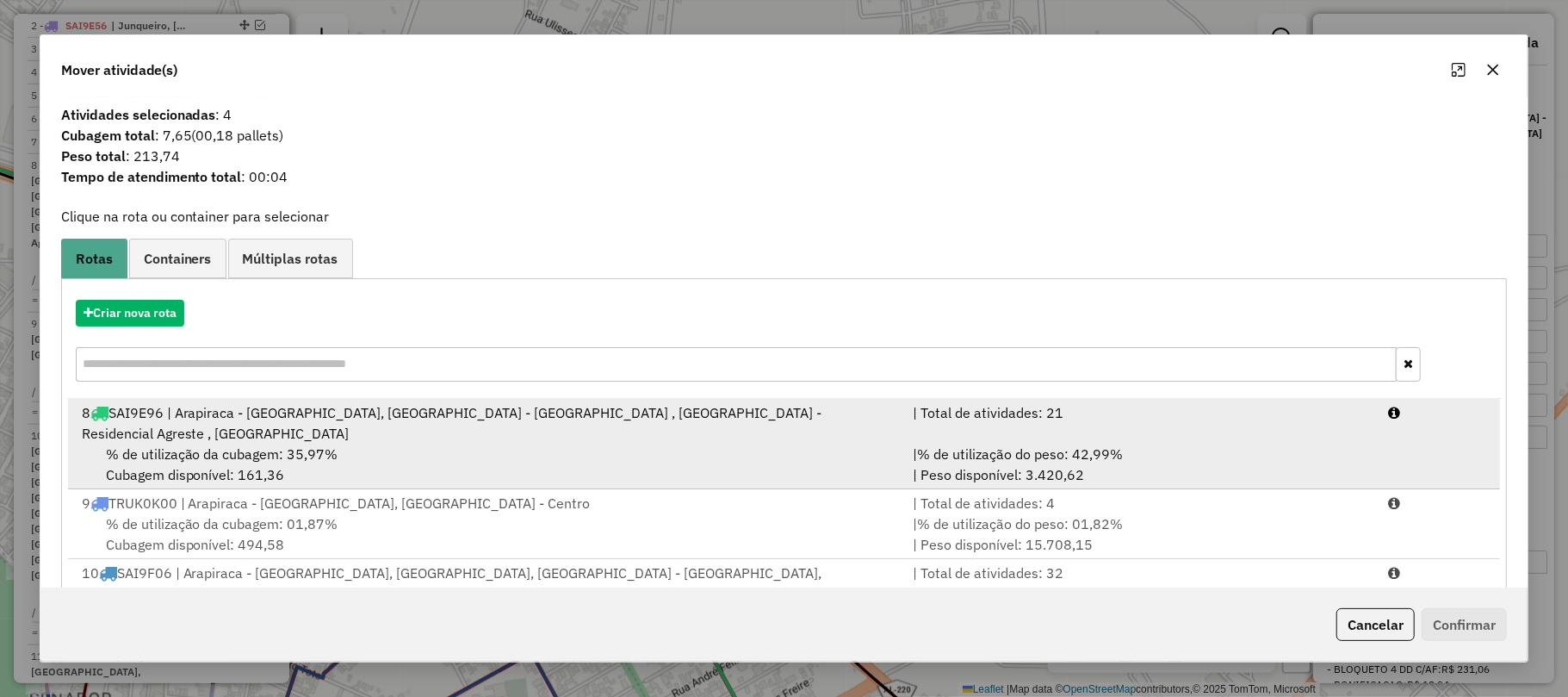
click at [437, 444] on div "% de utilização da cubagem: 35,97% Cubagem disponível: 161,36" at bounding box center [487, 464] width 831 height 41
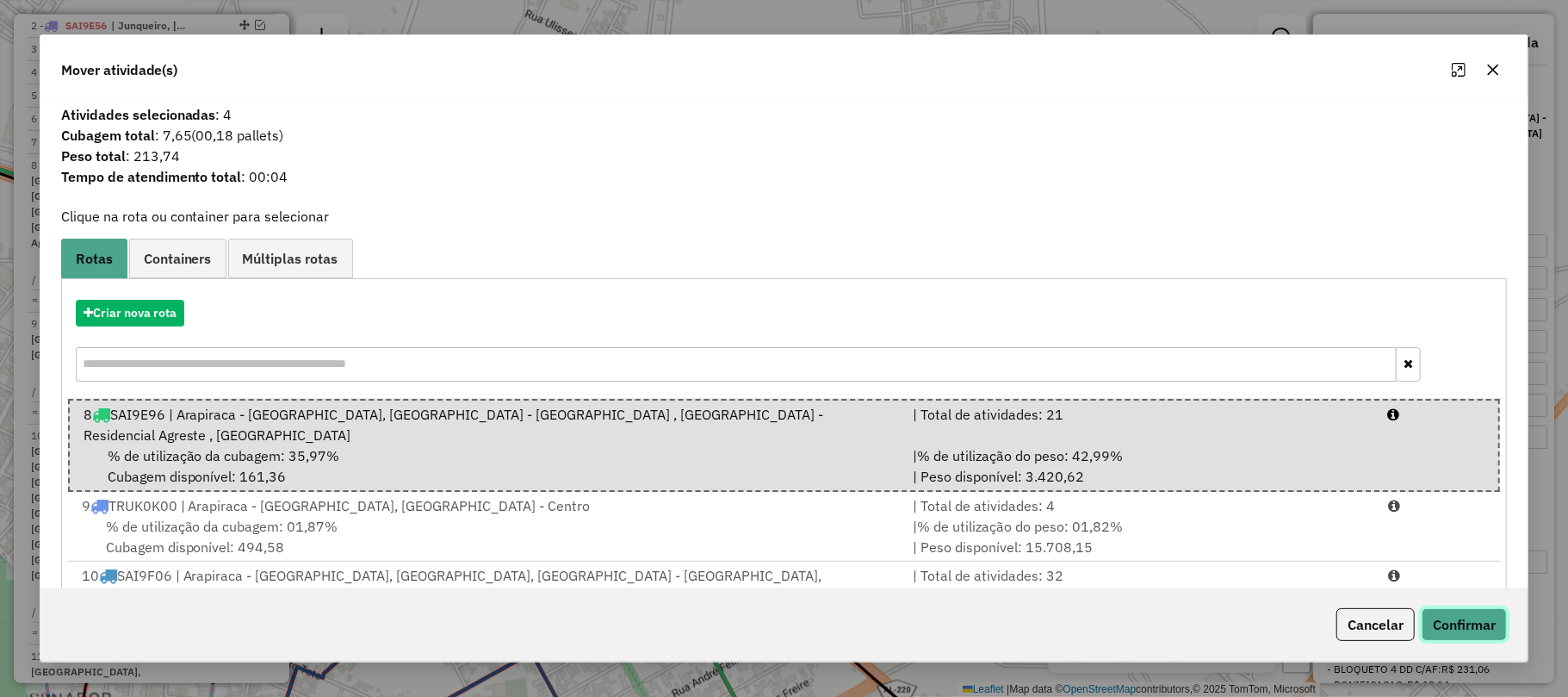
click at [1484, 635] on button "Confirmar" at bounding box center [1465, 625] width 86 height 33
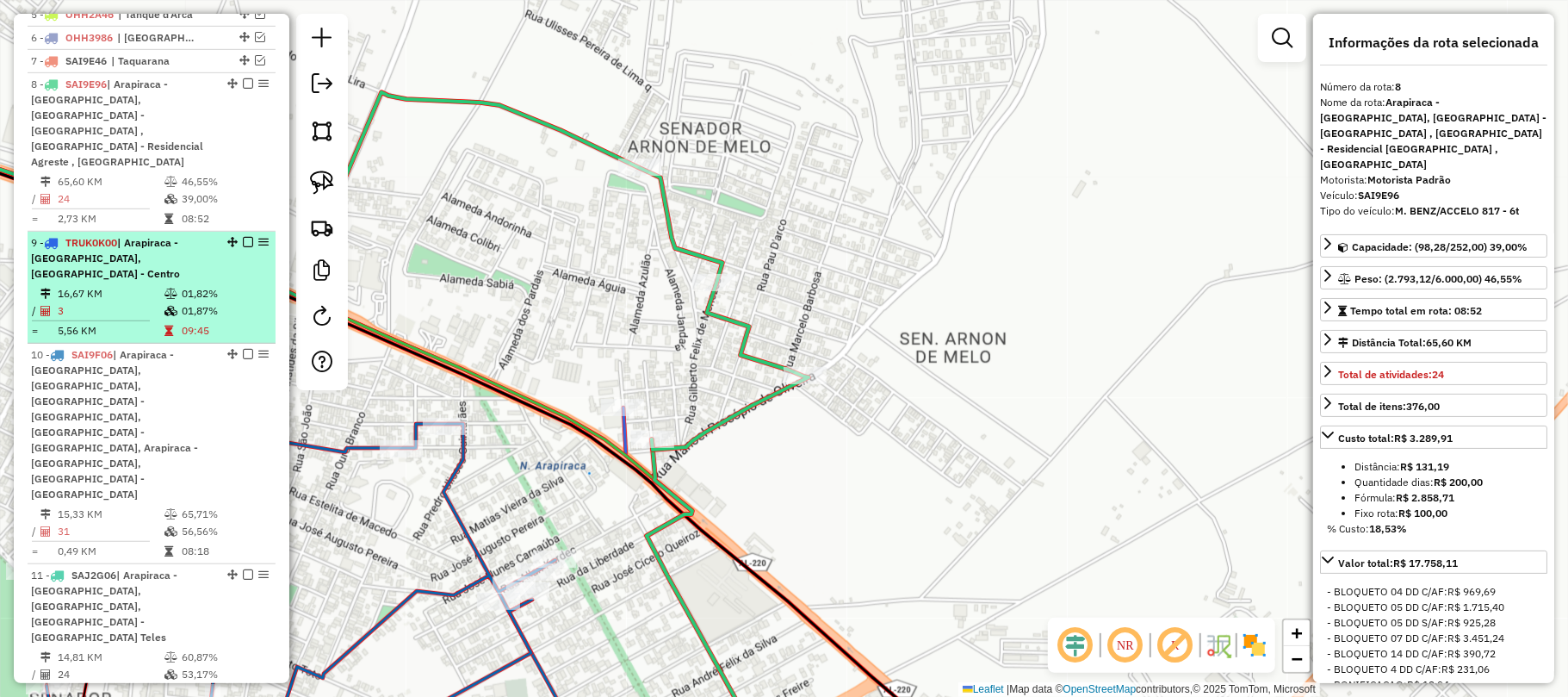
scroll to position [732, 0]
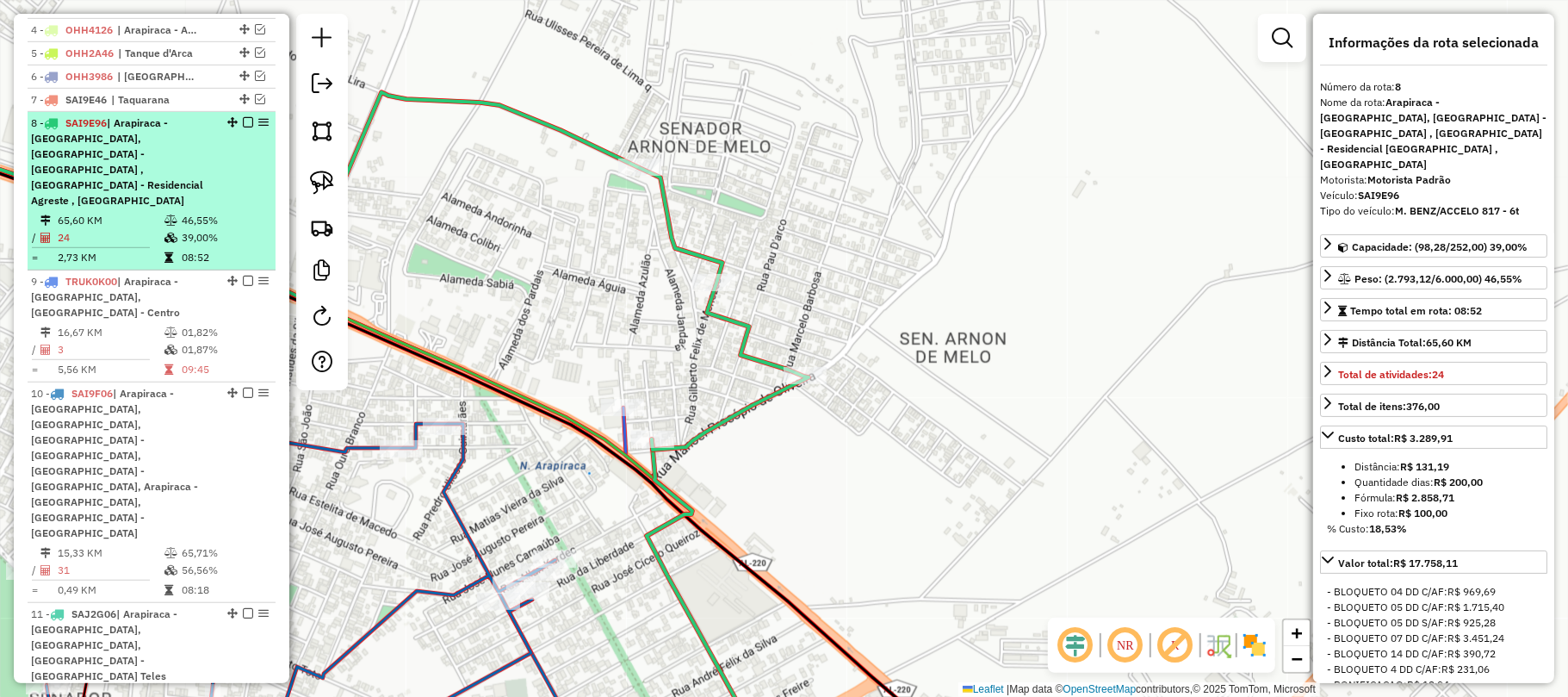
click at [203, 212] on td "46,55%" at bounding box center [224, 220] width 87 height 17
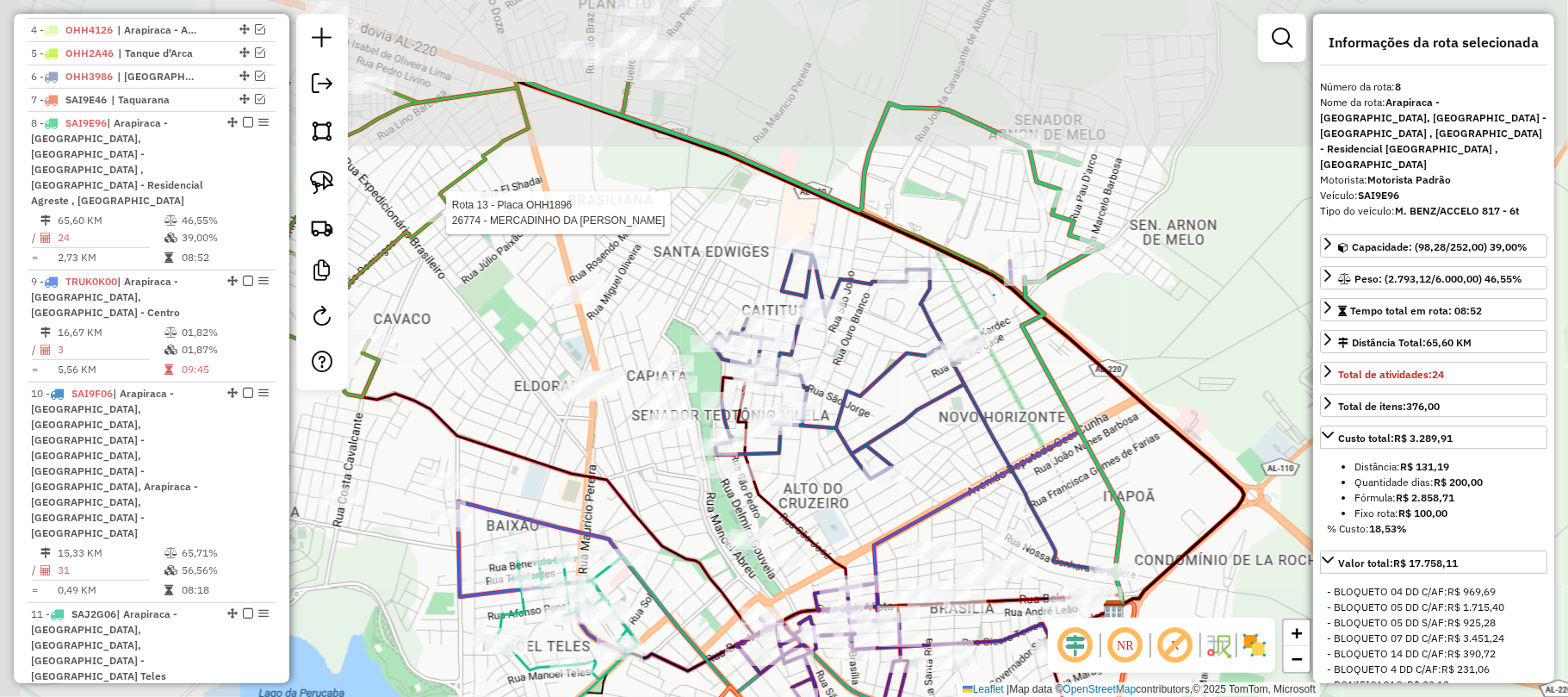
drag, startPoint x: 924, startPoint y: 339, endPoint x: 1192, endPoint y: 533, distance: 330.8
click at [1192, 533] on div "Rota 13 - Placa OHH1896 26774 - MERCADINHO DA SELMA Janela de atendimento Grade…" at bounding box center [784, 348] width 1568 height 697
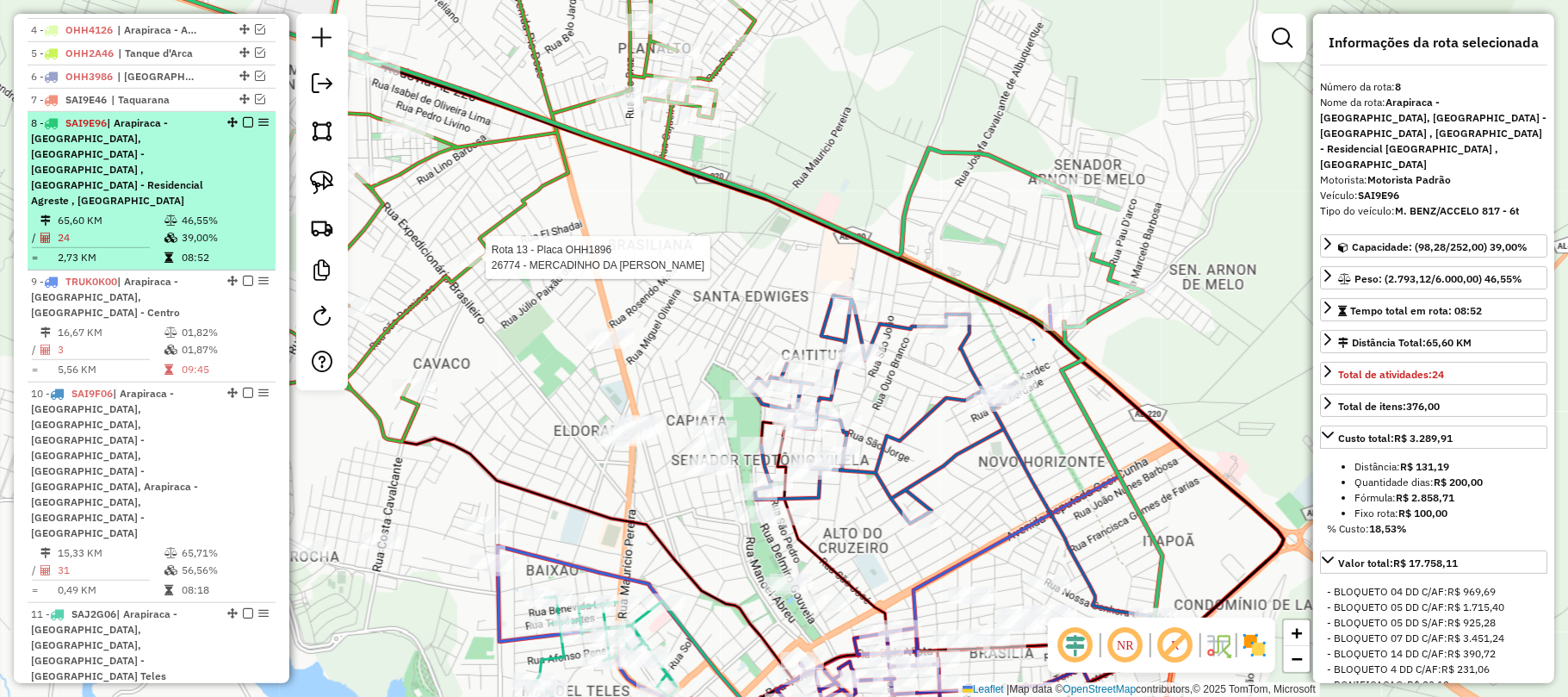
click at [235, 212] on td "46,55%" at bounding box center [224, 220] width 87 height 17
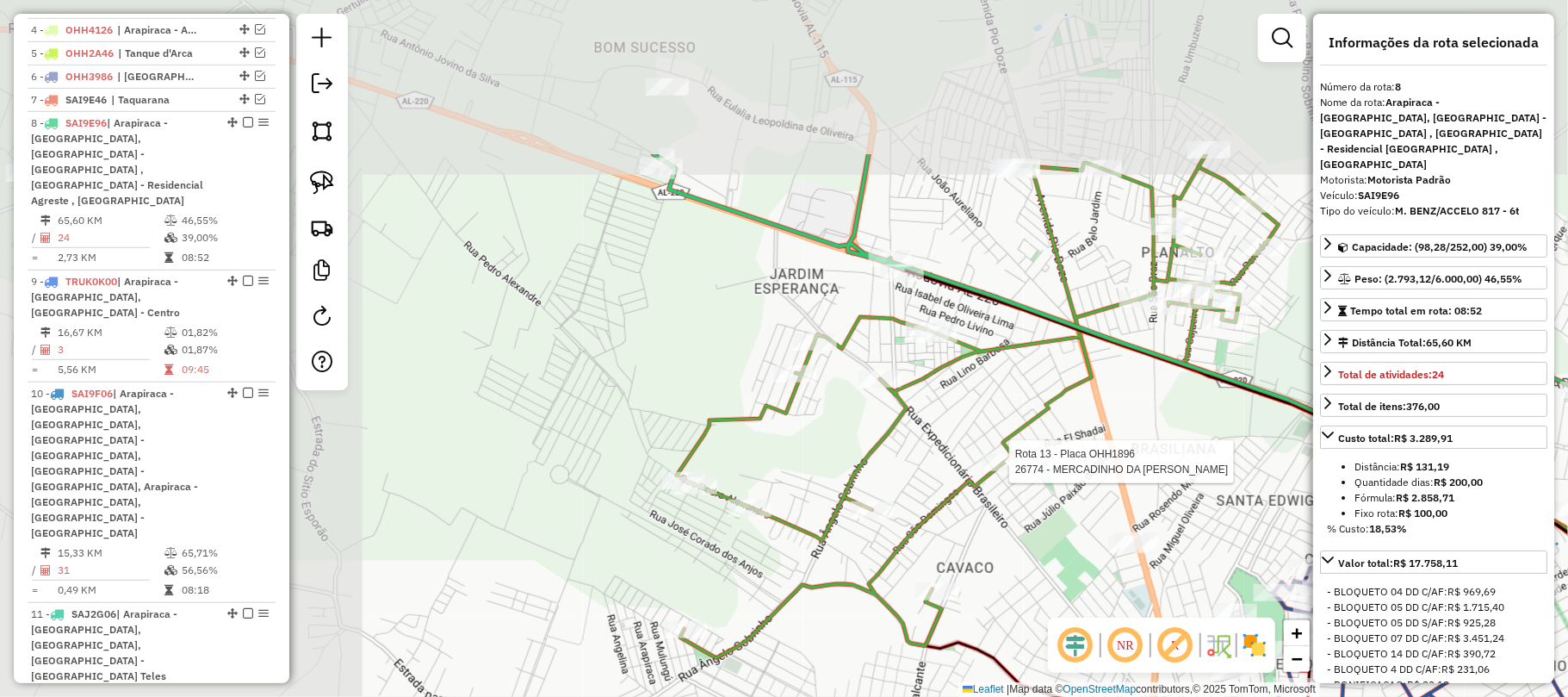
drag, startPoint x: 847, startPoint y: 252, endPoint x: 1226, endPoint y: 466, distance: 435.2
click at [1226, 466] on div "Rota 13 - Placa OHH1896 26774 - MERCADINHO DA SELMA Janela de atendimento Grade…" at bounding box center [784, 348] width 1568 height 697
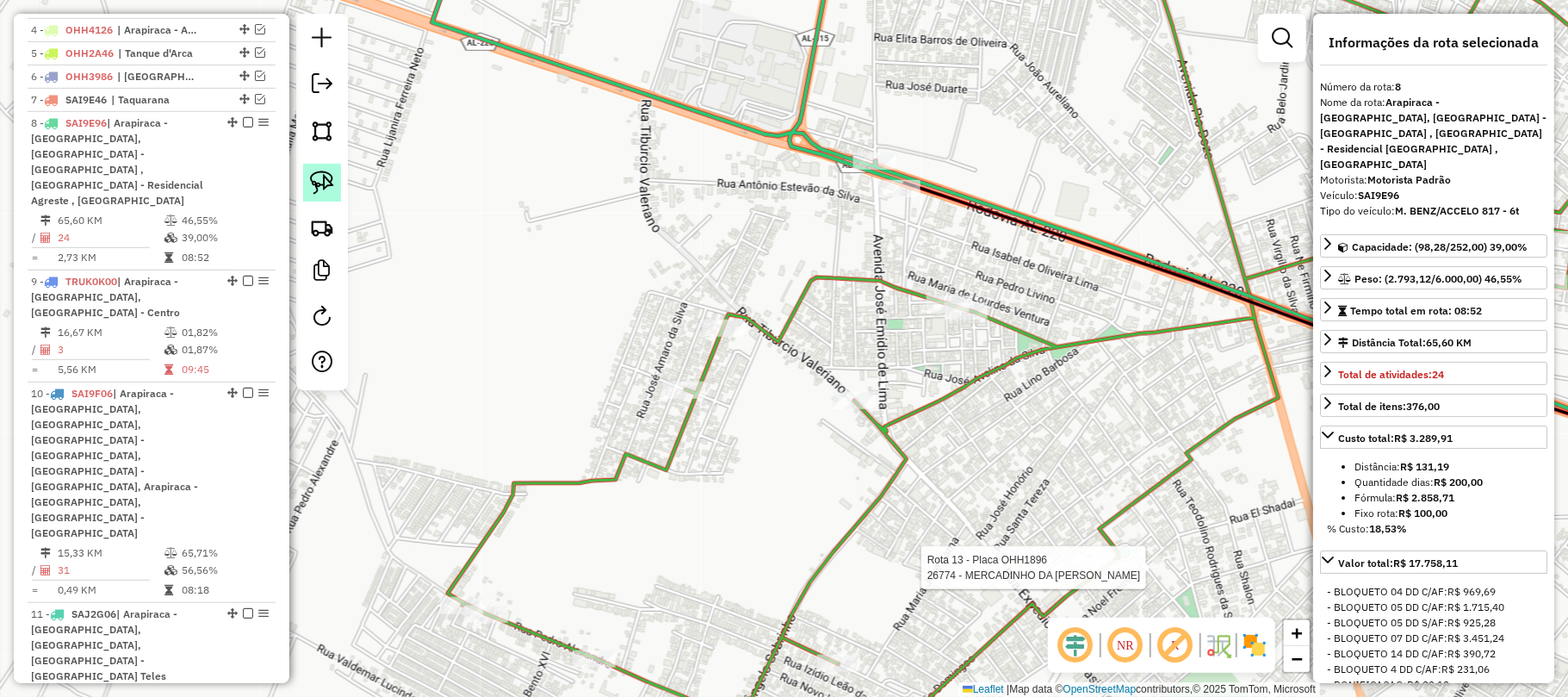
click at [318, 187] on img at bounding box center [322, 182] width 24 height 24
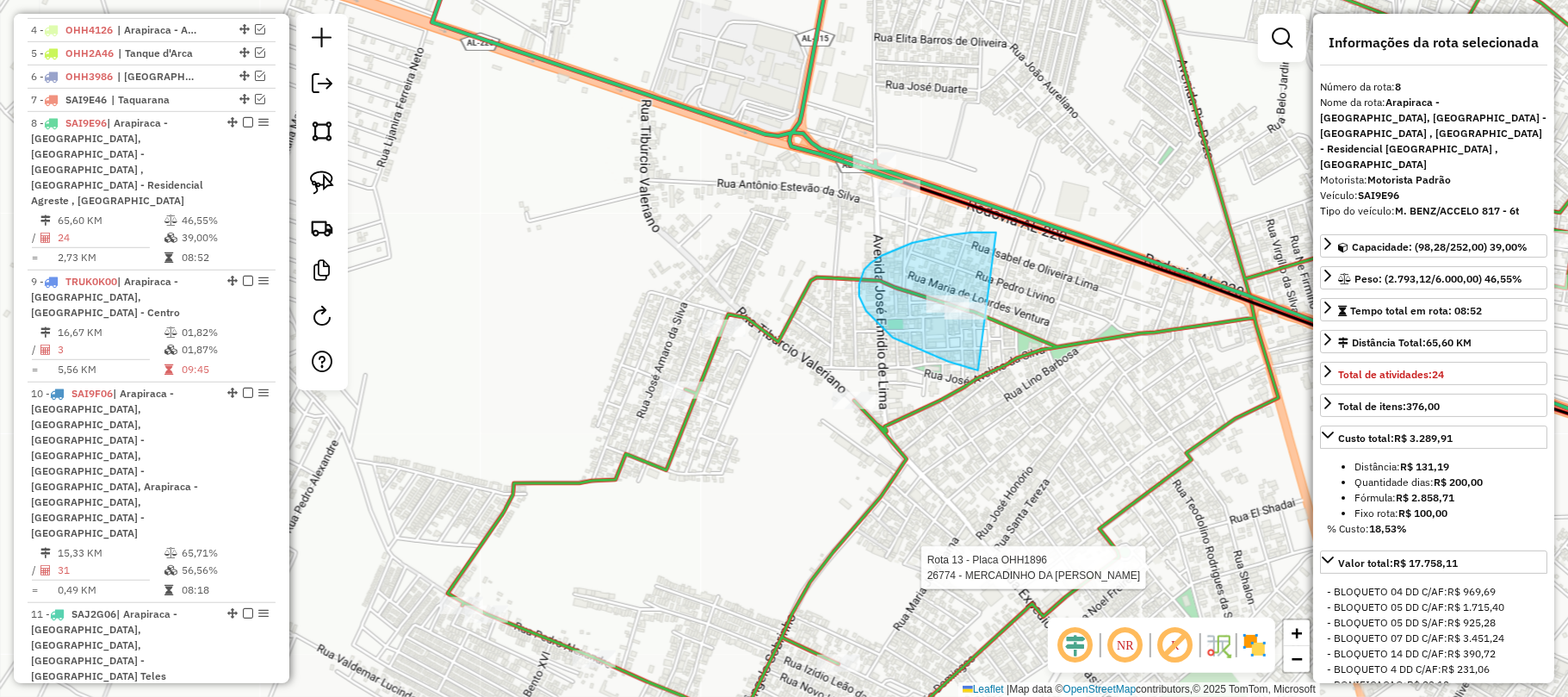
drag, startPoint x: 971, startPoint y: 233, endPoint x: 1152, endPoint y: 346, distance: 213.4
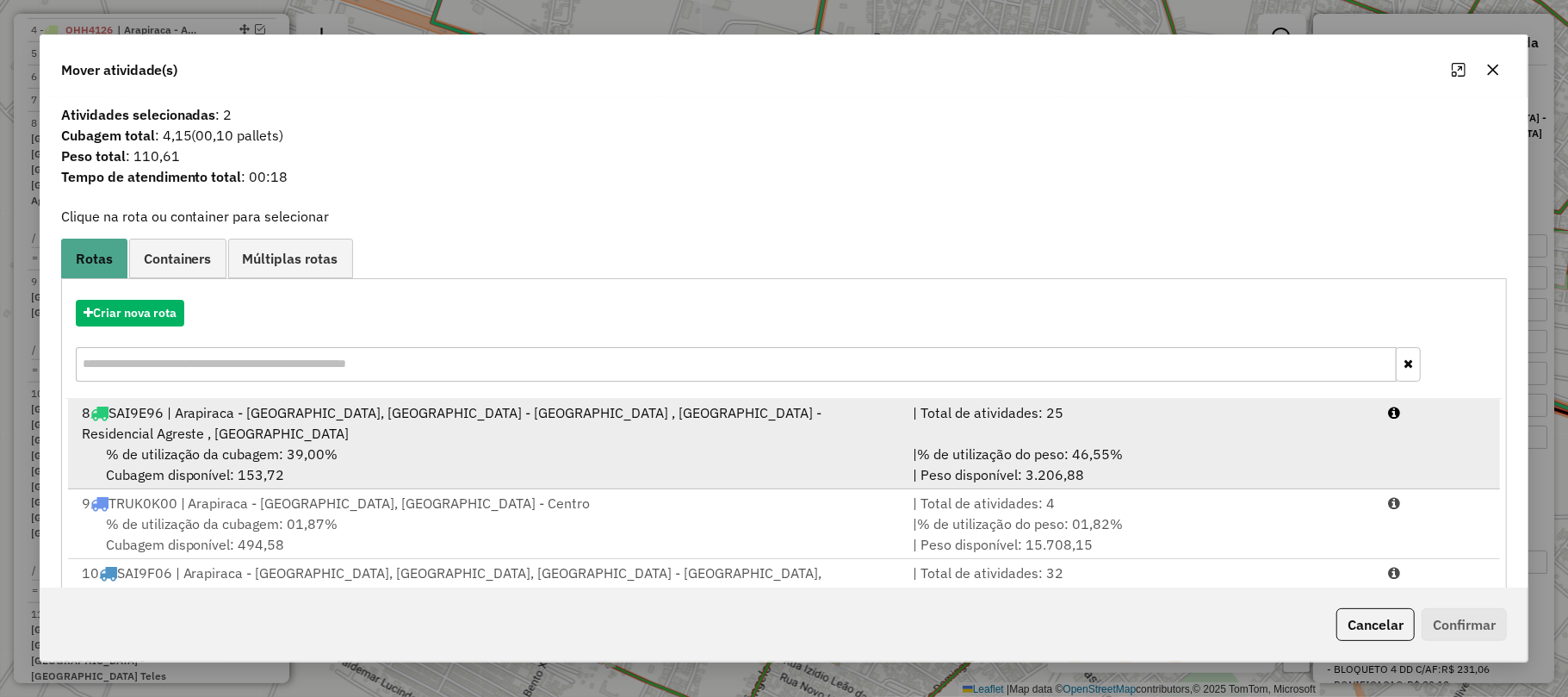
click at [645, 419] on div "8 SAI9E96 | Arapiraca - Bom Sucesso, Arapiraca - Lagoa do Rancho , Arapiraca - …" at bounding box center [487, 423] width 831 height 41
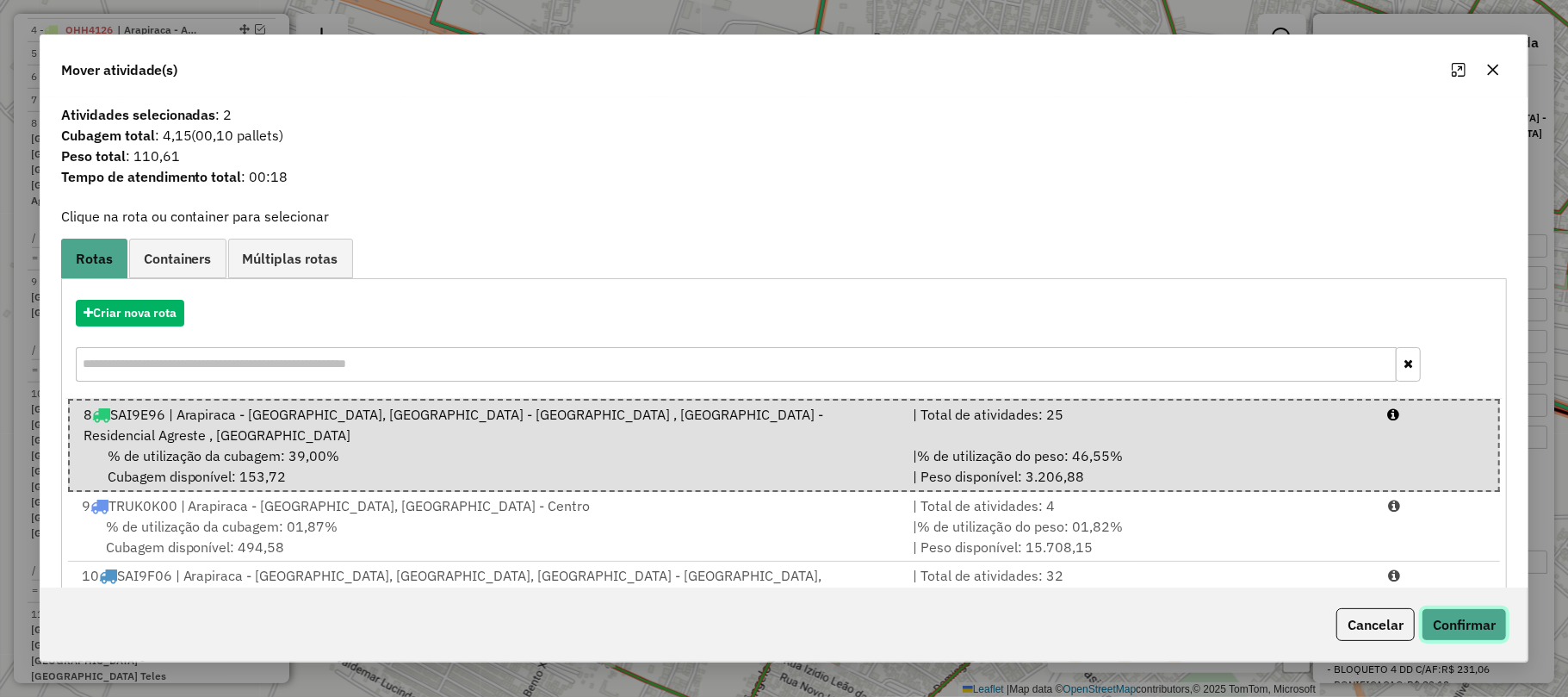
click at [1469, 609] on button "Confirmar" at bounding box center [1465, 625] width 86 height 33
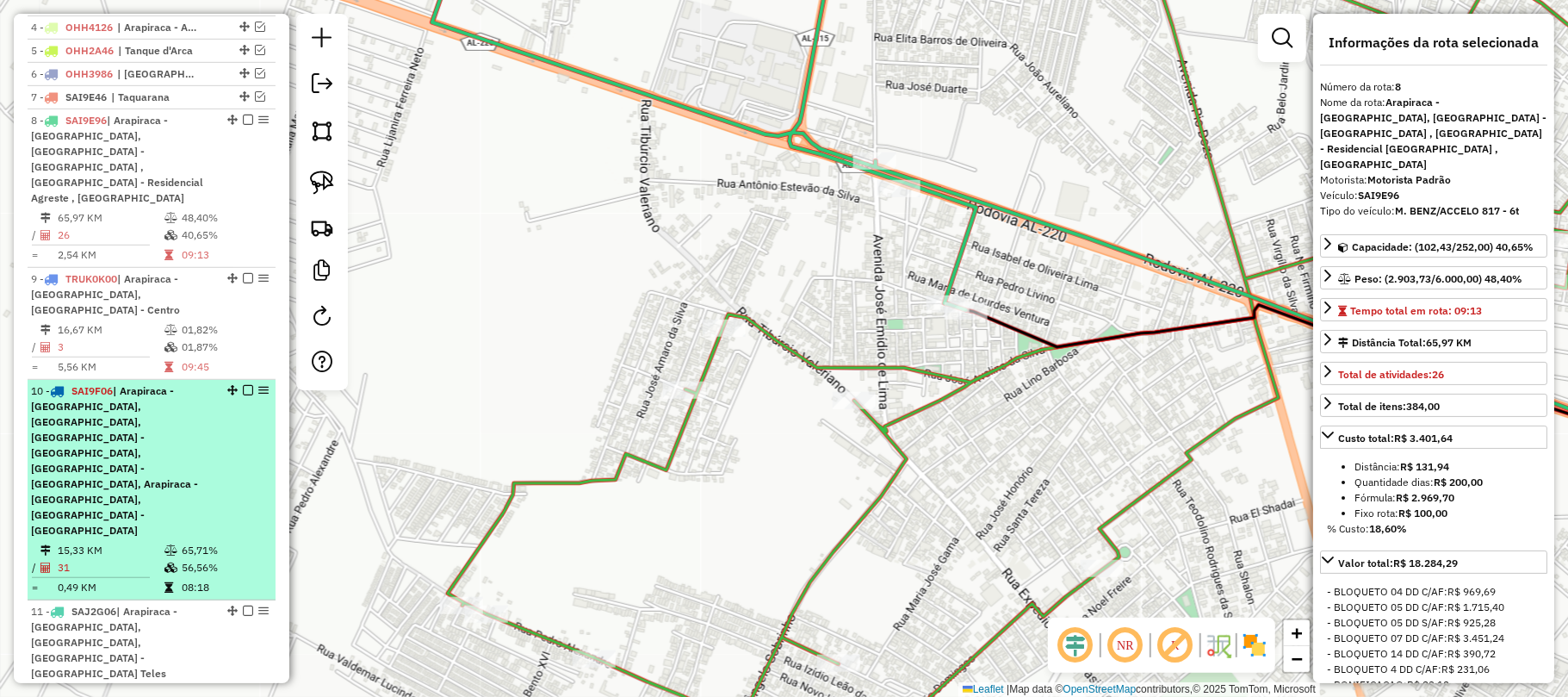
scroll to position [502, 0]
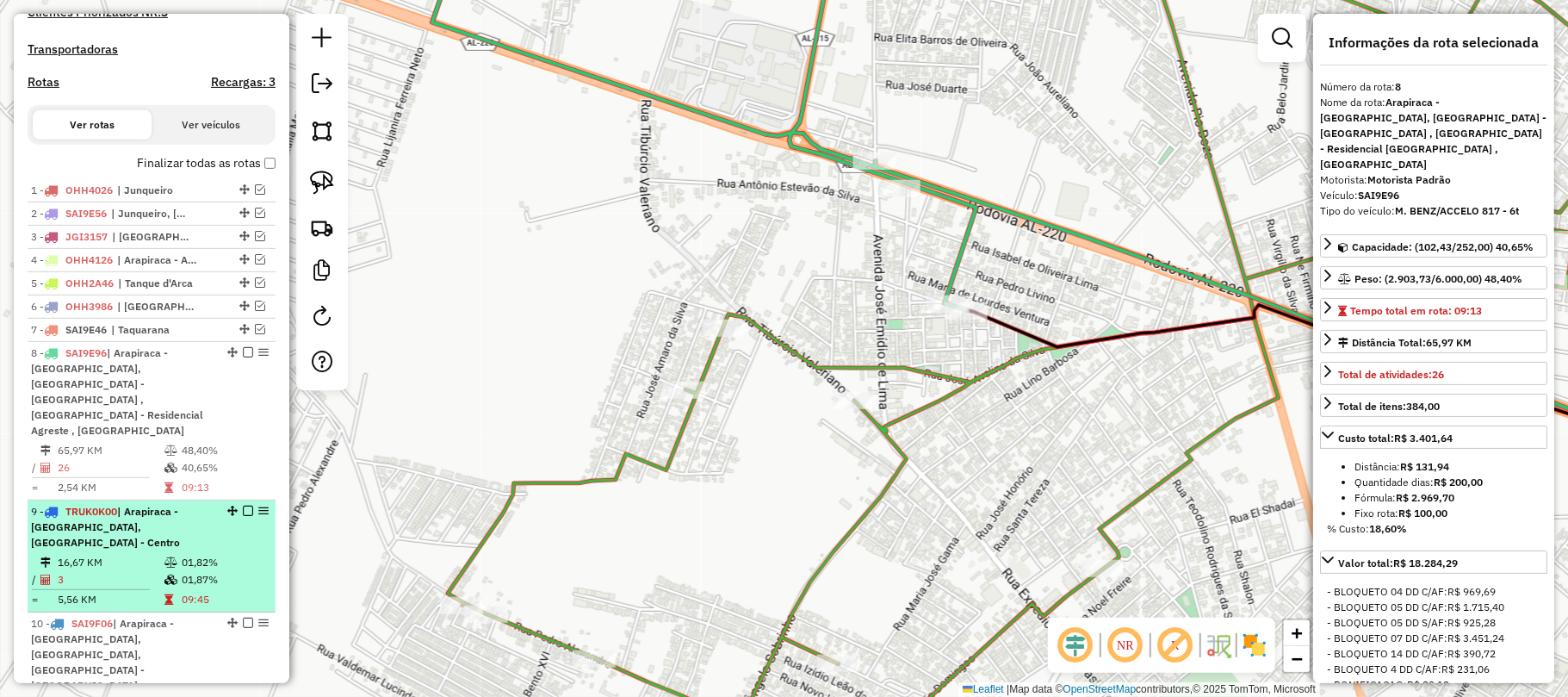
click at [211, 508] on div "9 - TRUK0K00 | Arapiraca - Baixão, Arapiraca - Centro" at bounding box center [152, 527] width 241 height 46
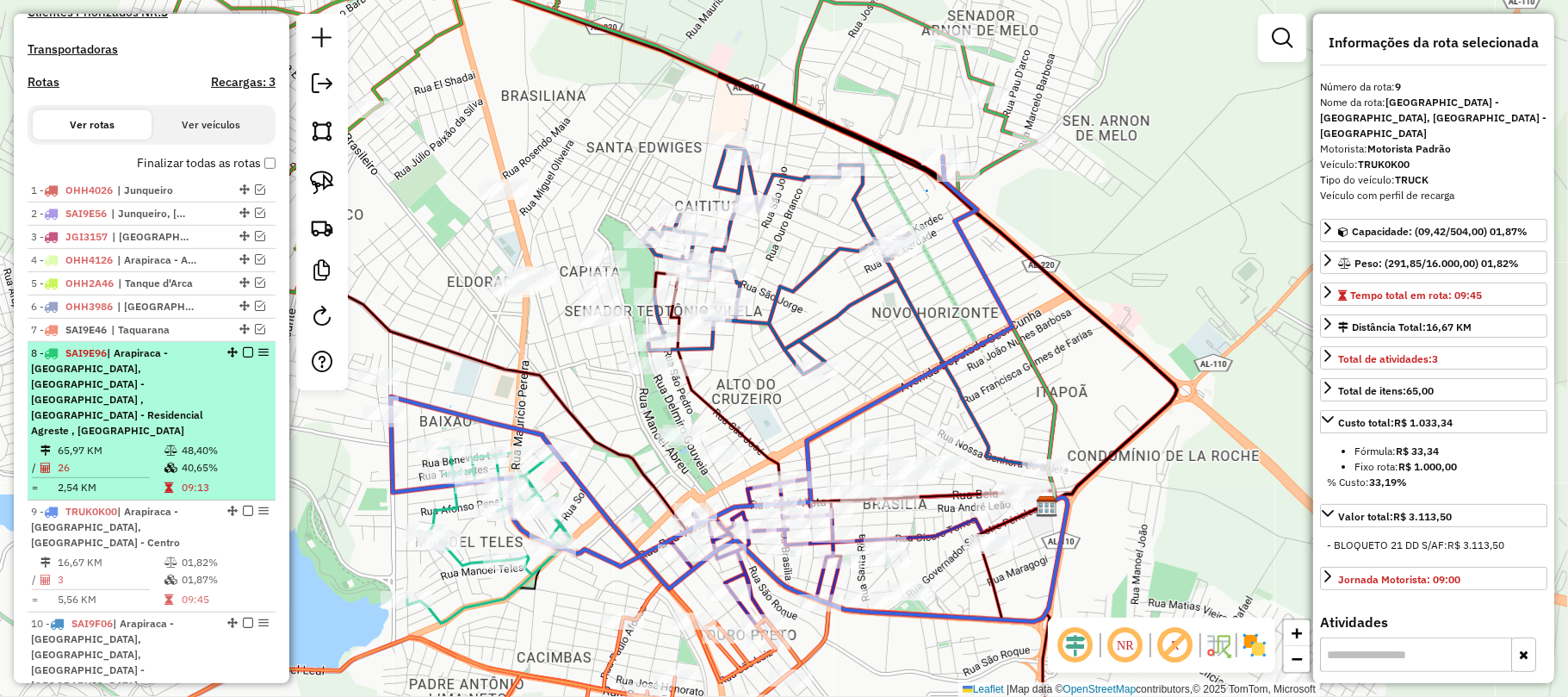
click at [243, 358] on em at bounding box center [248, 353] width 11 height 11
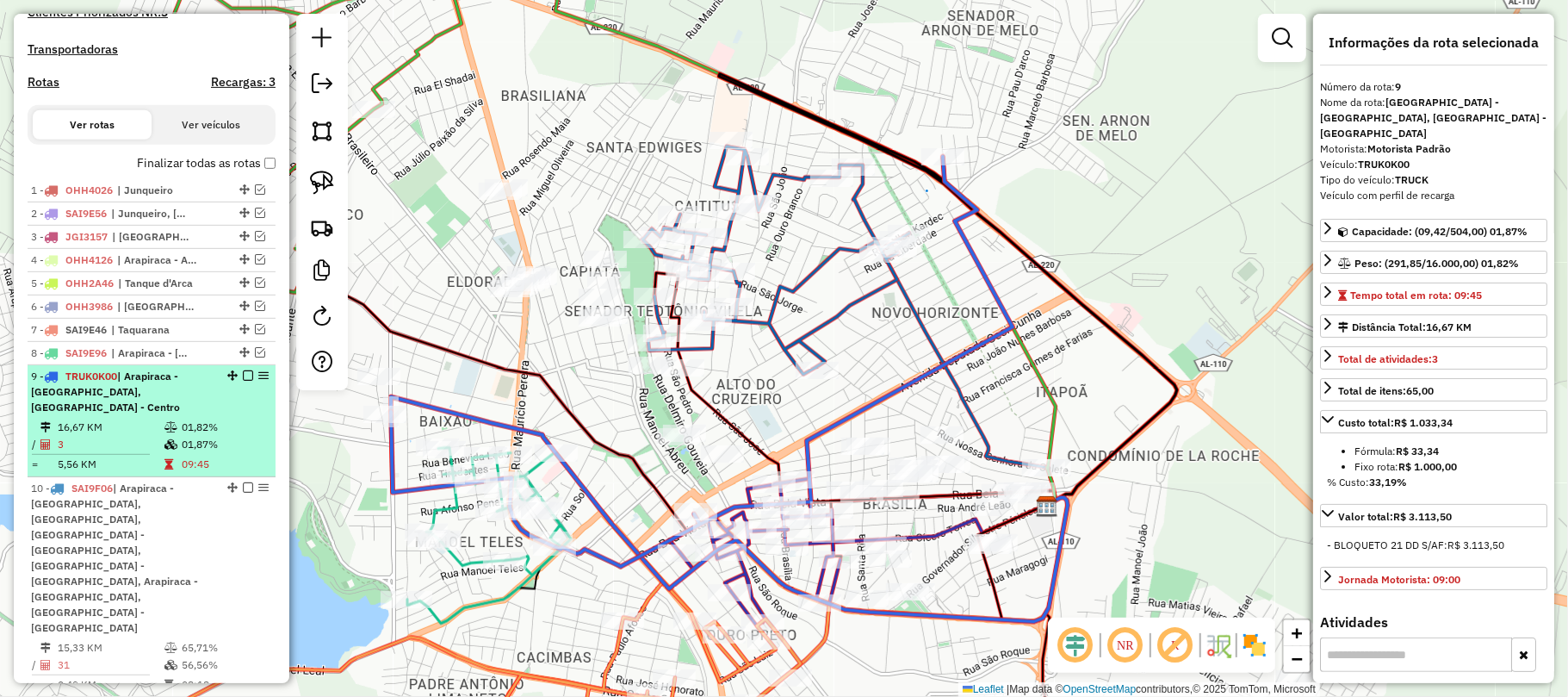
click at [203, 442] on td "01,87%" at bounding box center [224, 444] width 87 height 17
click at [159, 413] on div "9 - TRUK0K00 | Arapiraca - Baixão, Arapiraca - Centro" at bounding box center [122, 392] width 183 height 46
click at [227, 381] on em at bounding box center [233, 376] width 11 height 11
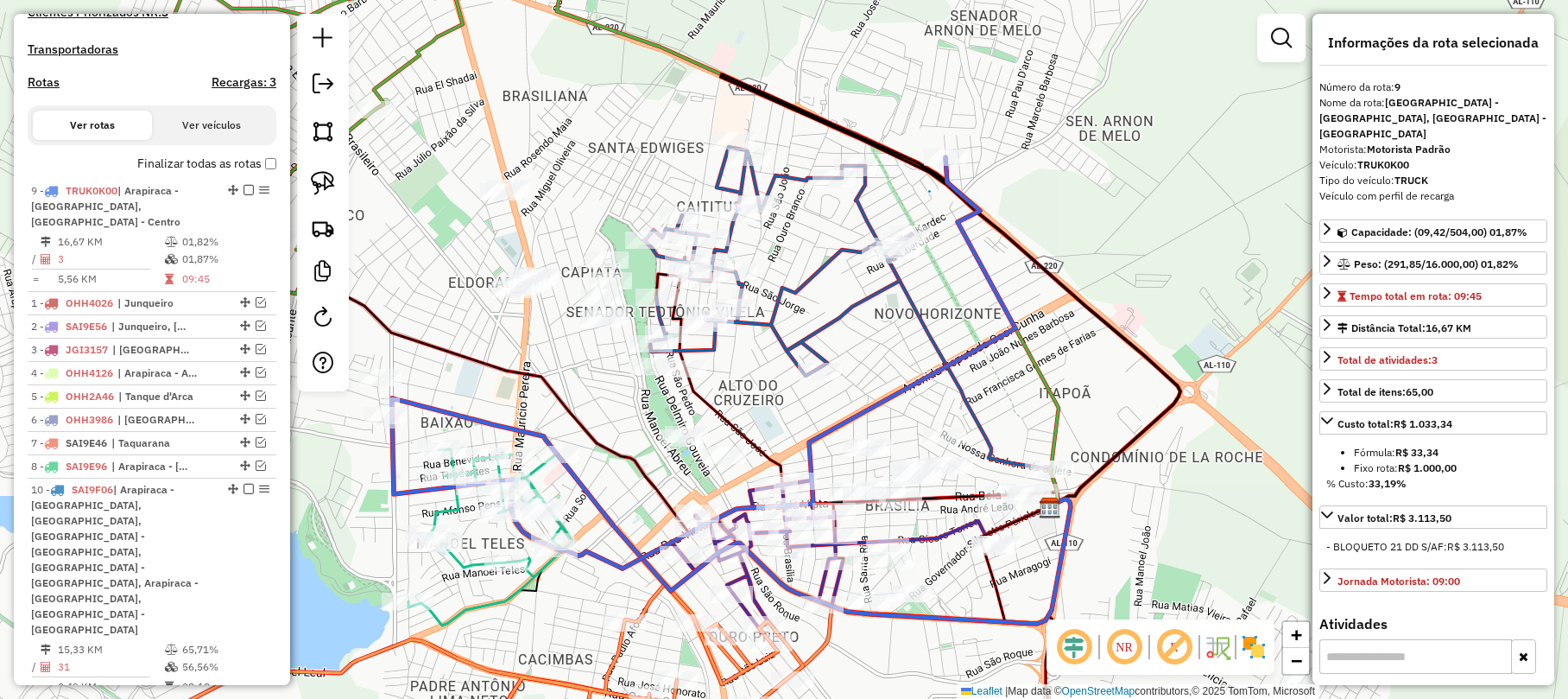
drag, startPoint x: 223, startPoint y: 394, endPoint x: 214, endPoint y: 178, distance: 216.2
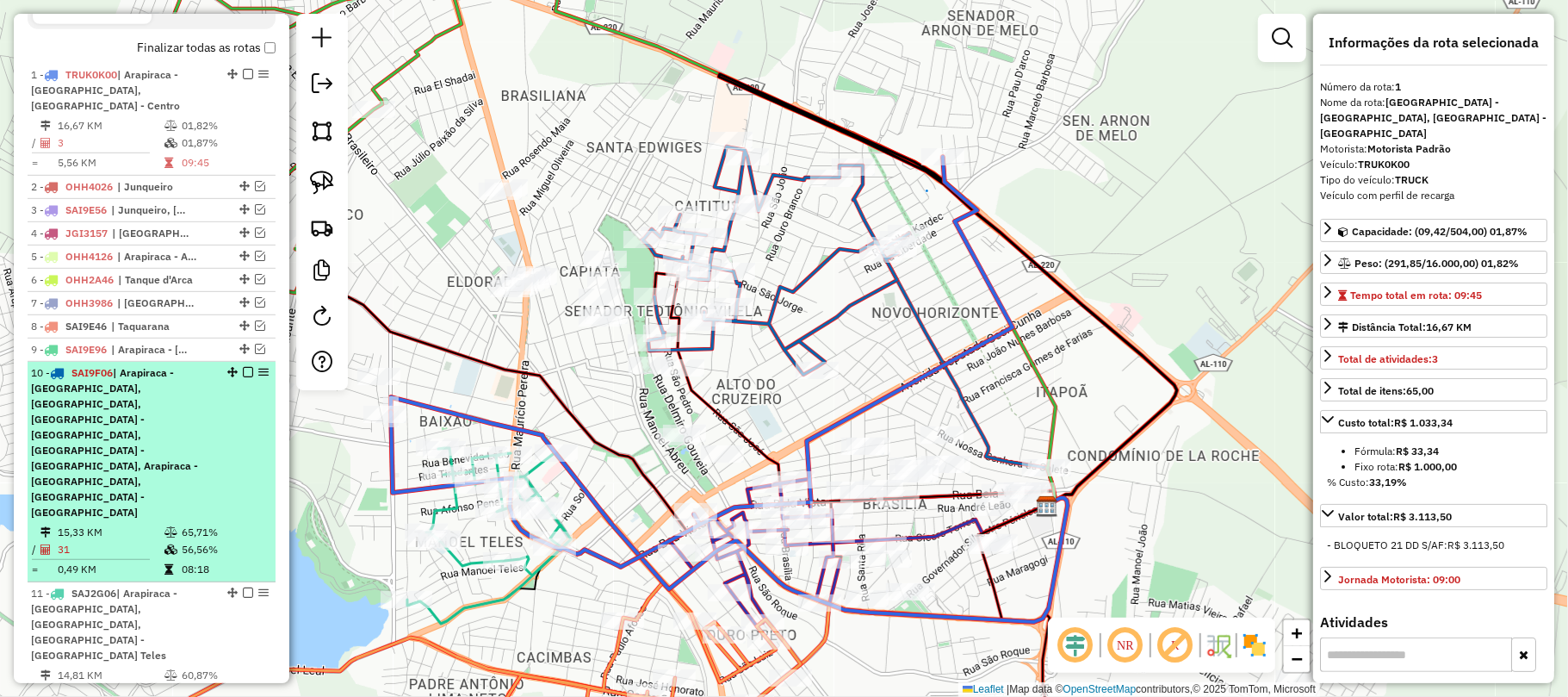
click at [191, 402] on div "10 - SAI9F06 | Arapiraca - Alto do Cruzeiro, Arapiraca - Caitius, Arapiraca - C…" at bounding box center [122, 443] width 183 height 155
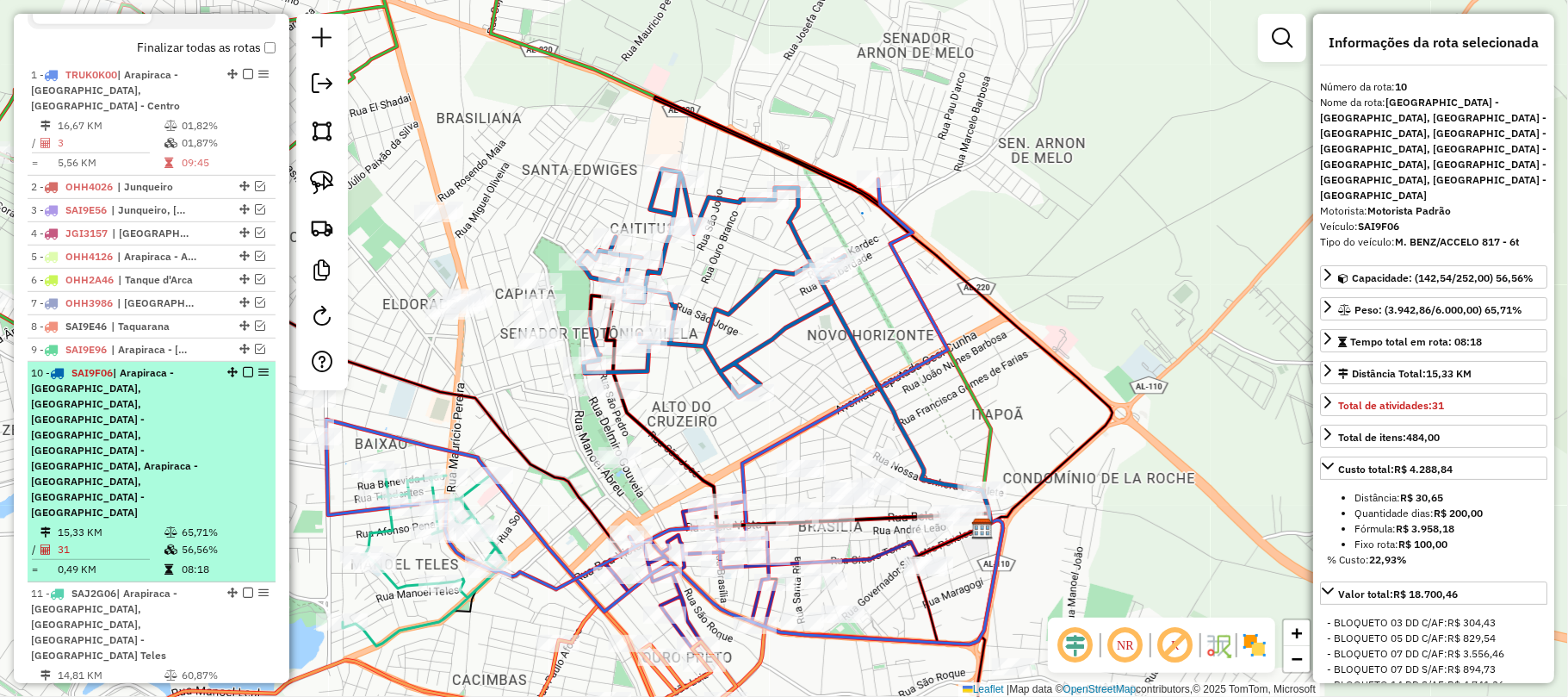
click at [243, 448] on div "10 - SAI9F06 | Arapiraca - Alto do Cruzeiro, Arapiraca - Caitius, Arapiraca - C…" at bounding box center [152, 443] width 241 height 155
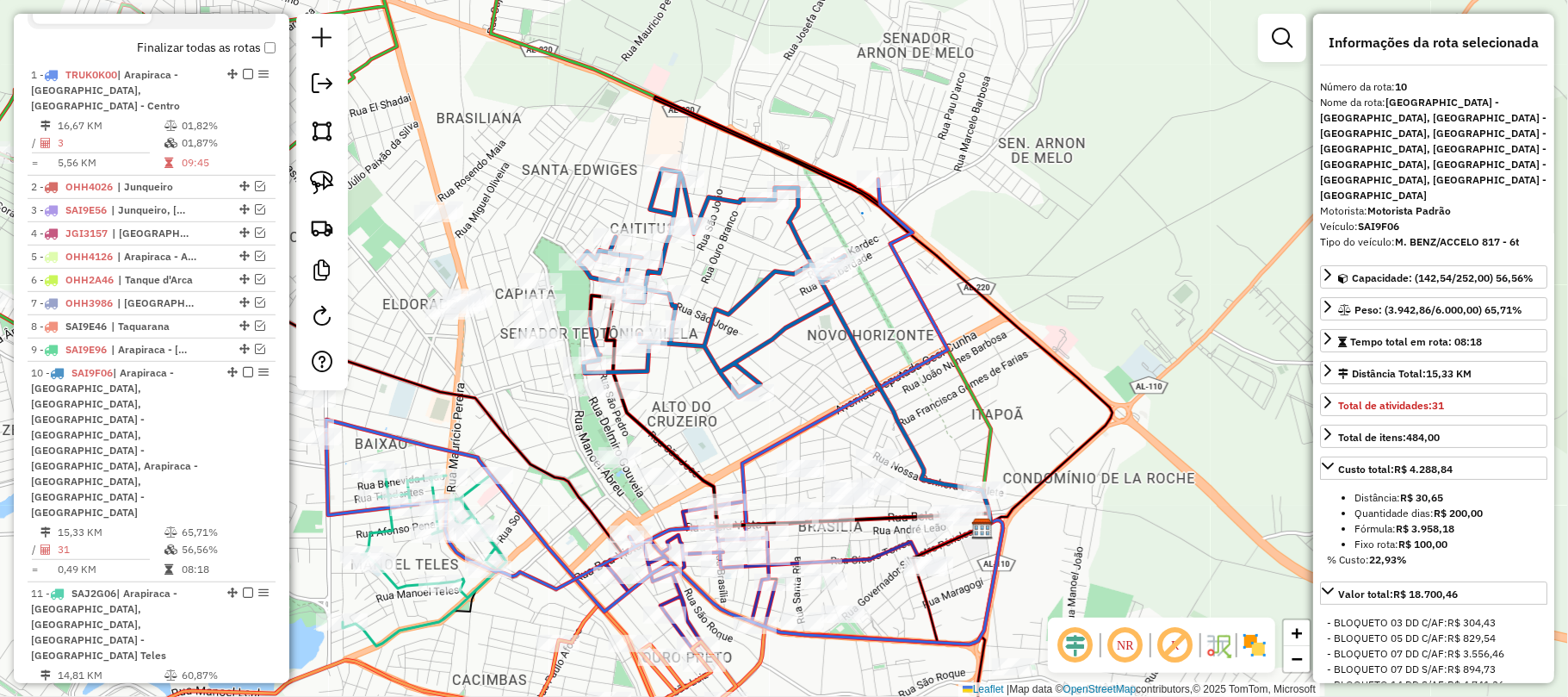
drag, startPoint x: 904, startPoint y: 356, endPoint x: 1110, endPoint y: 249, distance: 232.1
click at [1110, 250] on div "Janela de atendimento Grade de atendimento Capacidade Transportadoras Veículos …" at bounding box center [784, 348] width 1568 height 697
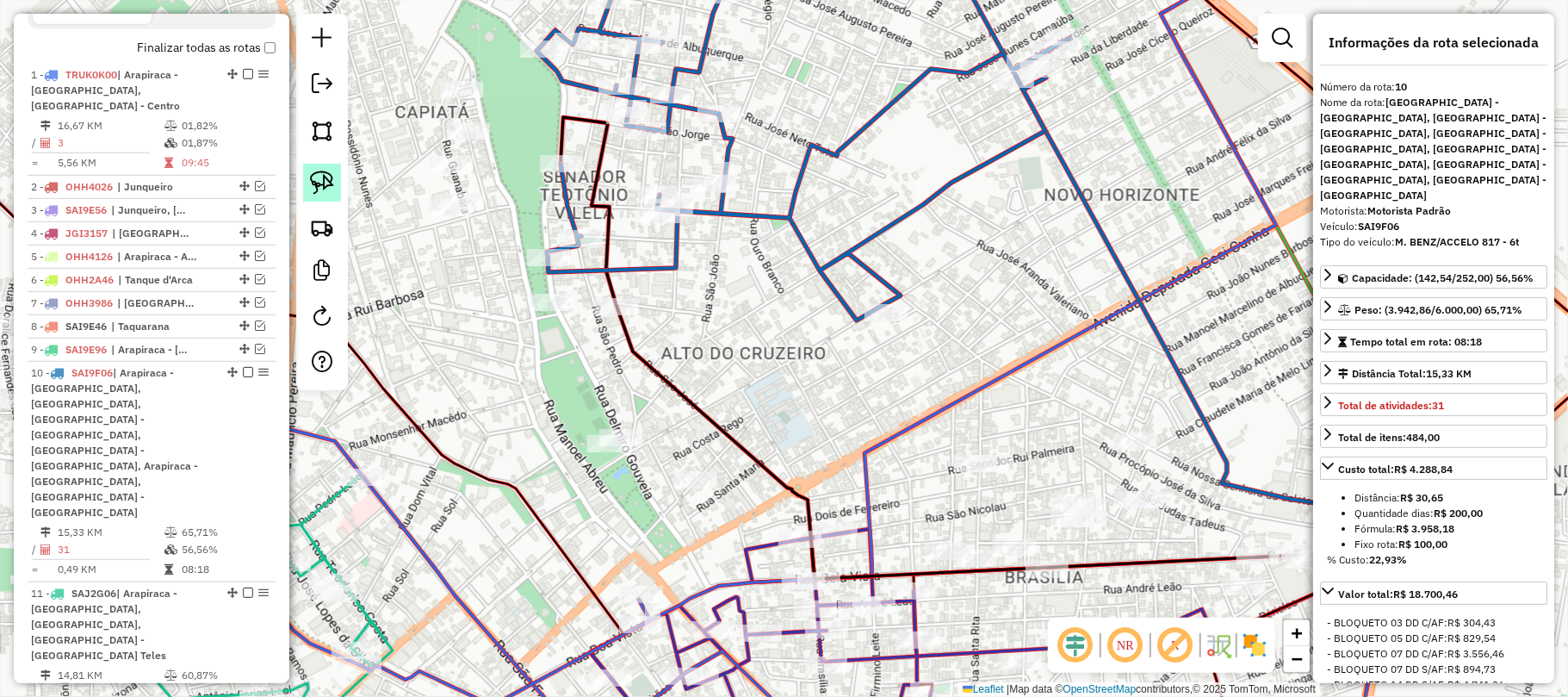
click at [331, 195] on link at bounding box center [322, 182] width 37 height 37
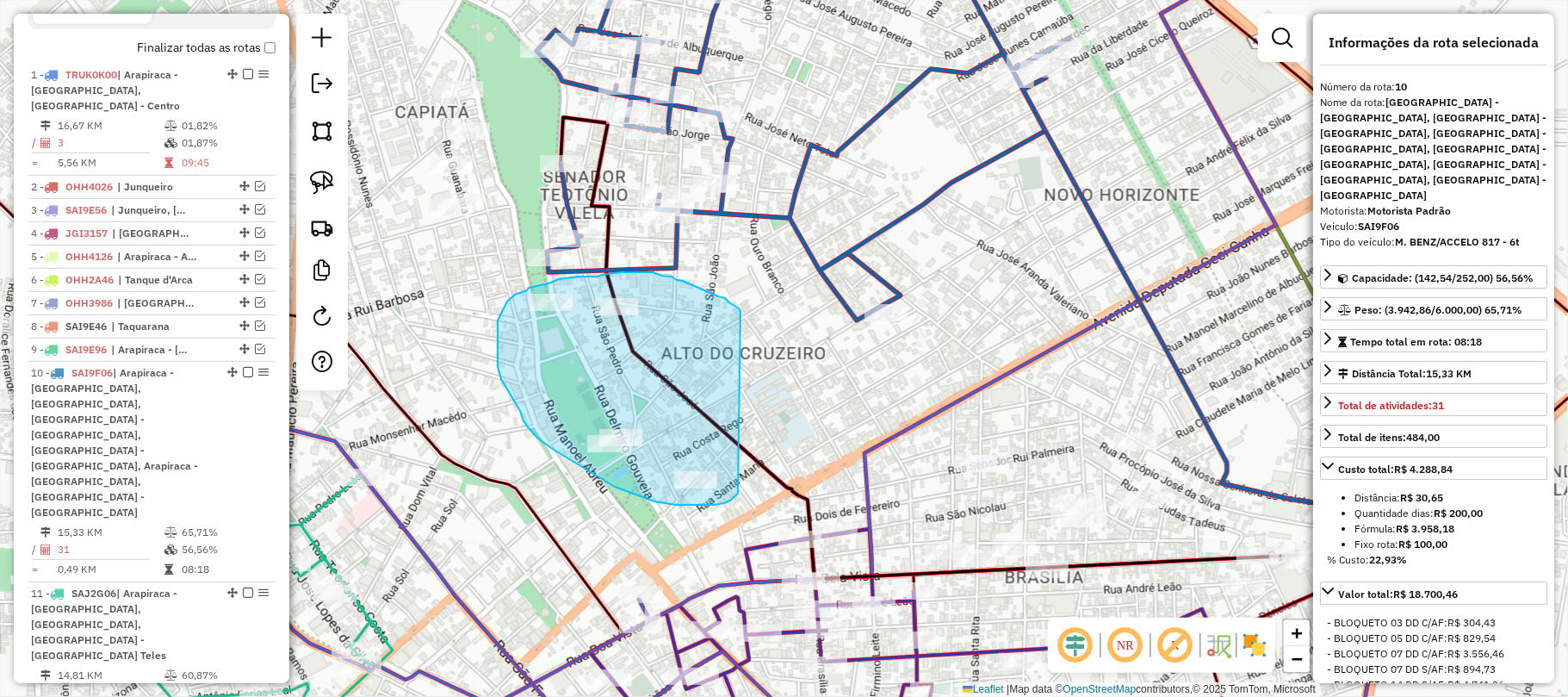
drag, startPoint x: 739, startPoint y: 309, endPoint x: 738, endPoint y: 494, distance: 185.0
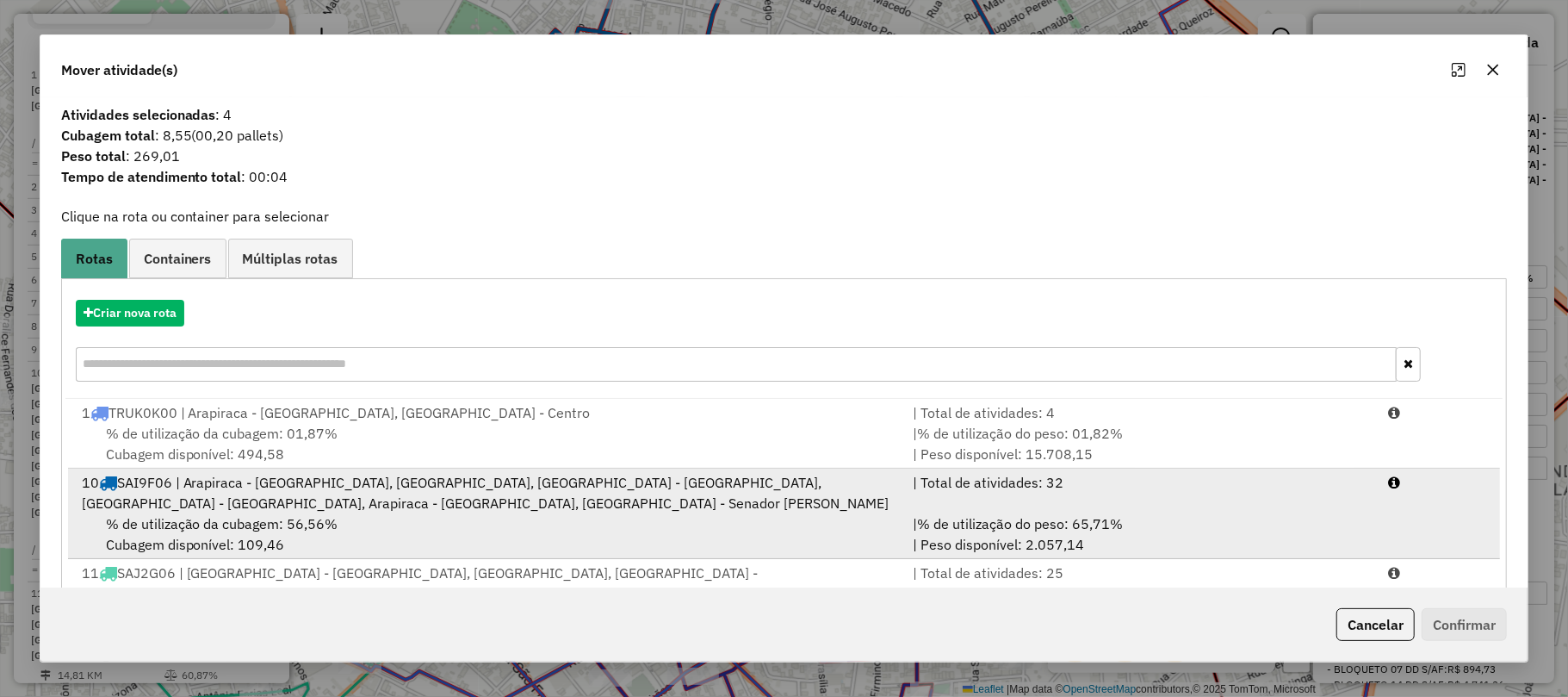
click at [483, 498] on div "10 SAI9F06 | Arapiraca - Alto do Cruzeiro, Arapiraca - Caitius, Arapiraca - Cap…" at bounding box center [487, 493] width 831 height 41
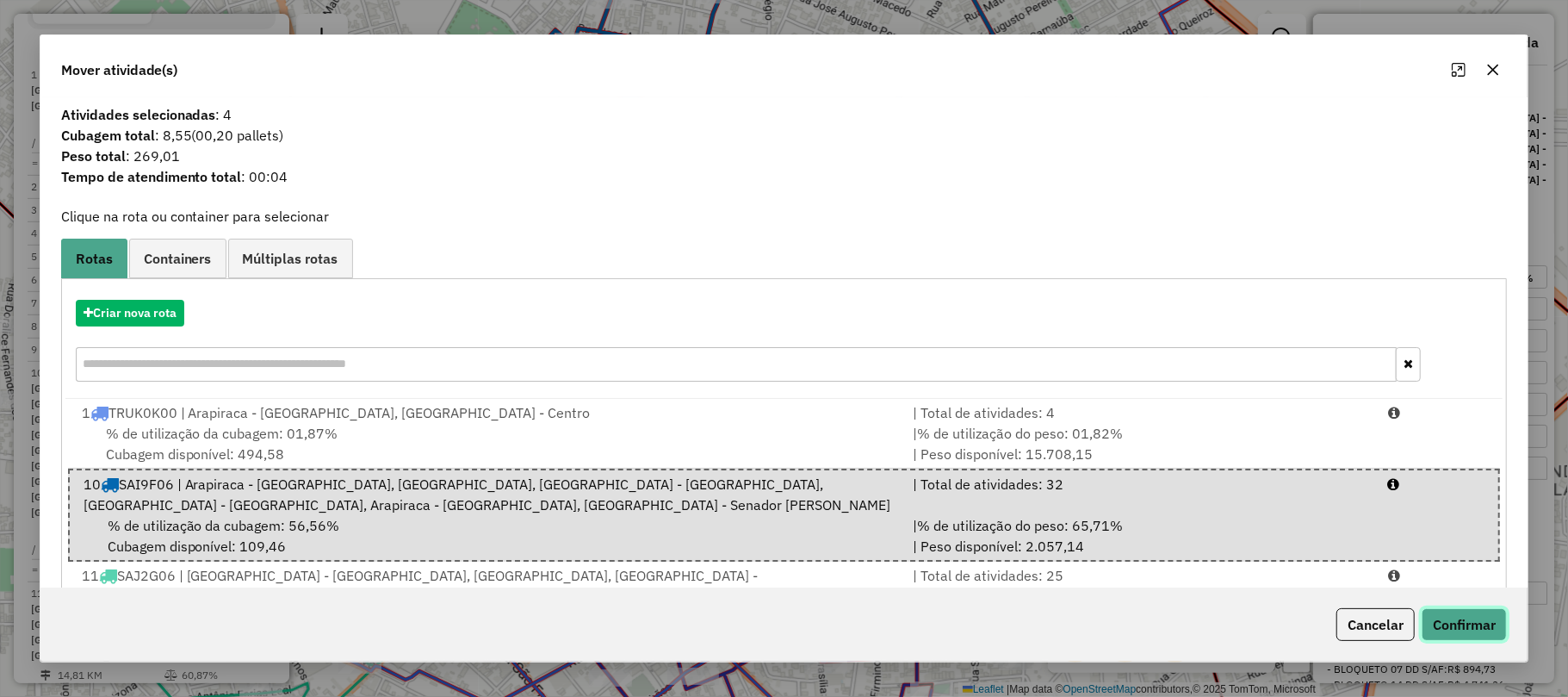
click at [1488, 618] on button "Confirmar" at bounding box center [1465, 625] width 86 height 33
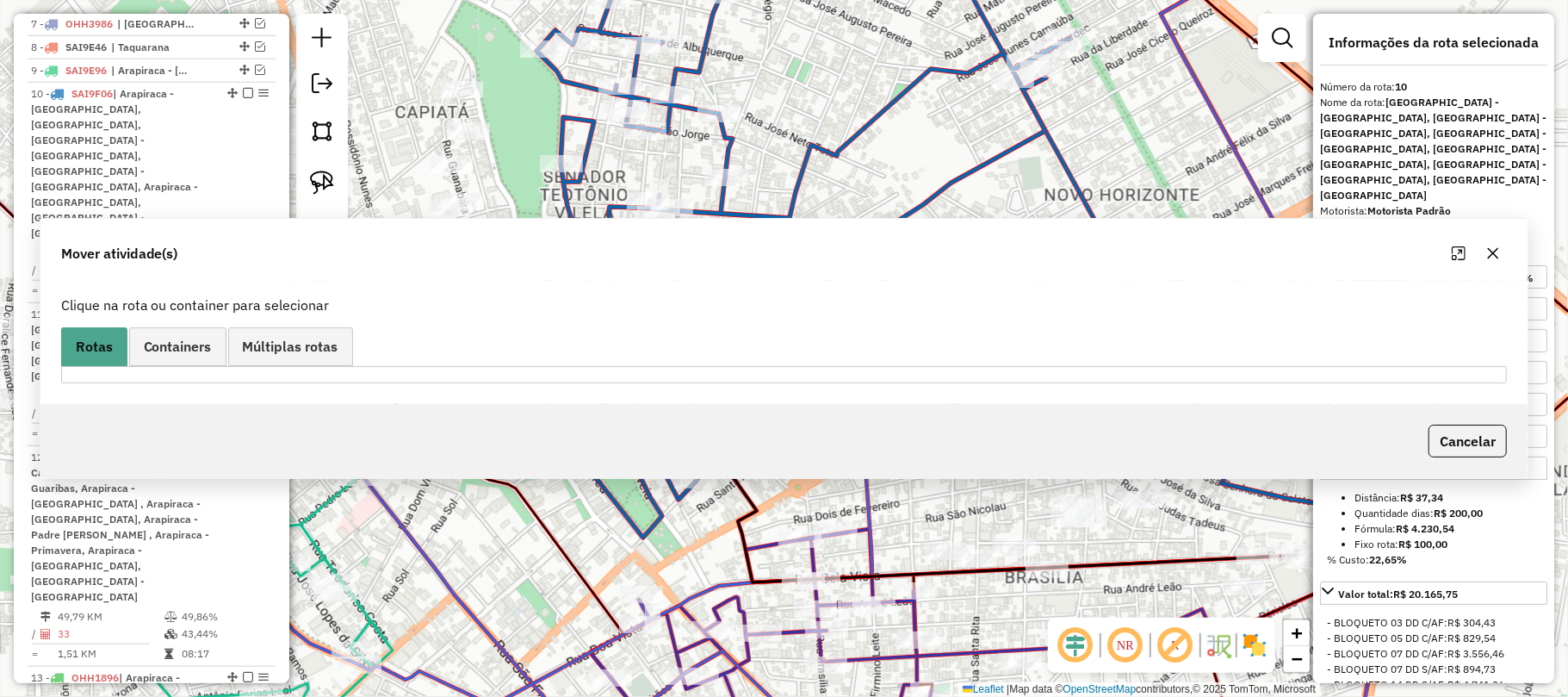
scroll to position [967, 0]
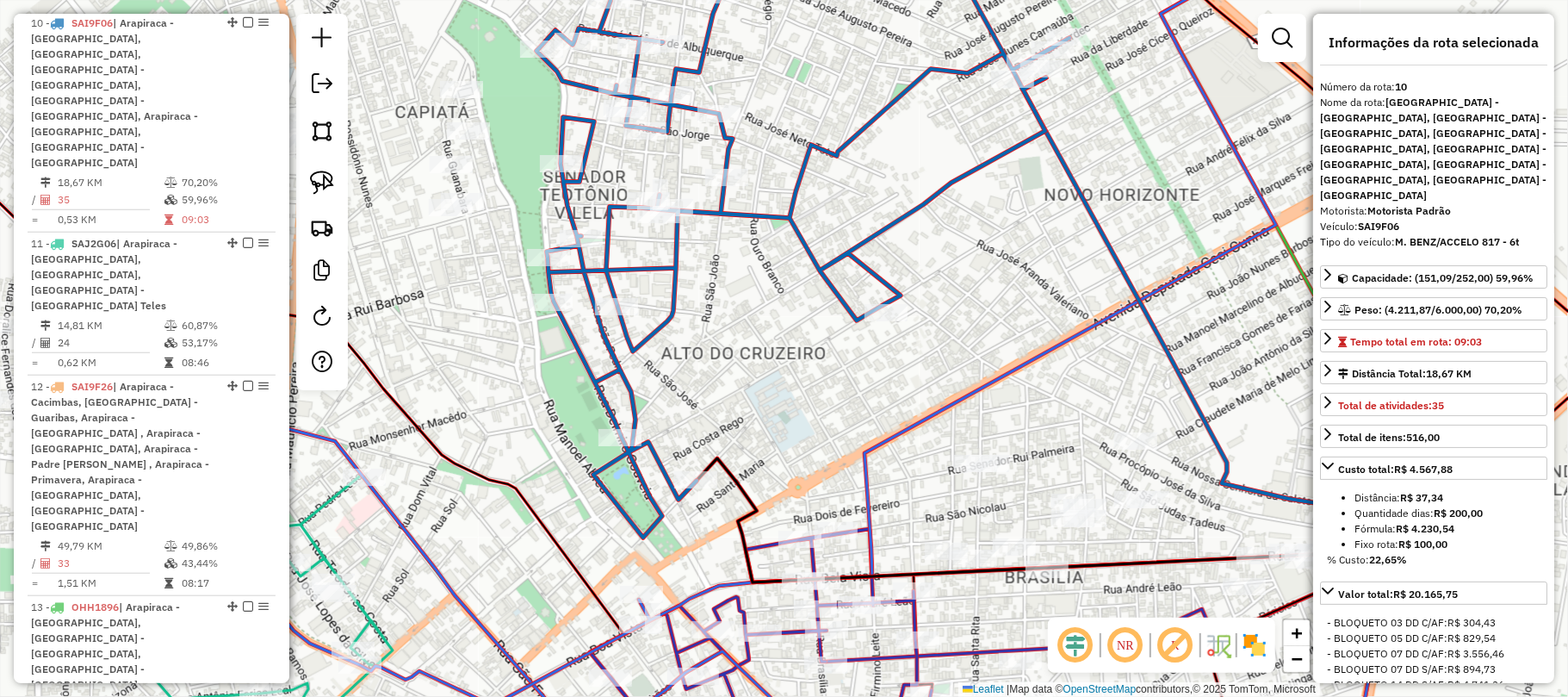
click at [831, 291] on icon at bounding box center [803, 234] width 533 height 608
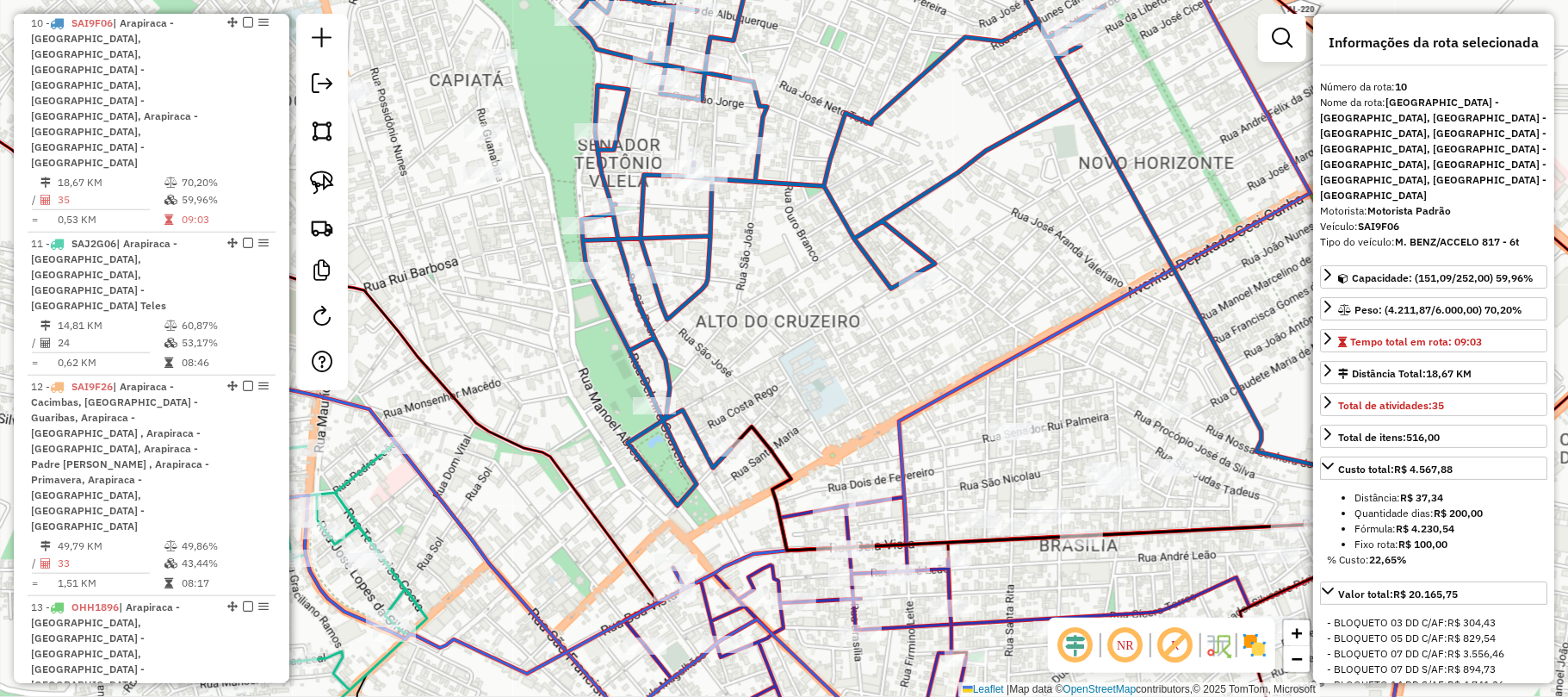
drag, startPoint x: 916, startPoint y: 408, endPoint x: 1025, endPoint y: 276, distance: 171.2
click at [1025, 278] on div "Janela de atendimento Grade de atendimento Capacidade Transportadoras Veículos …" at bounding box center [784, 348] width 1568 height 697
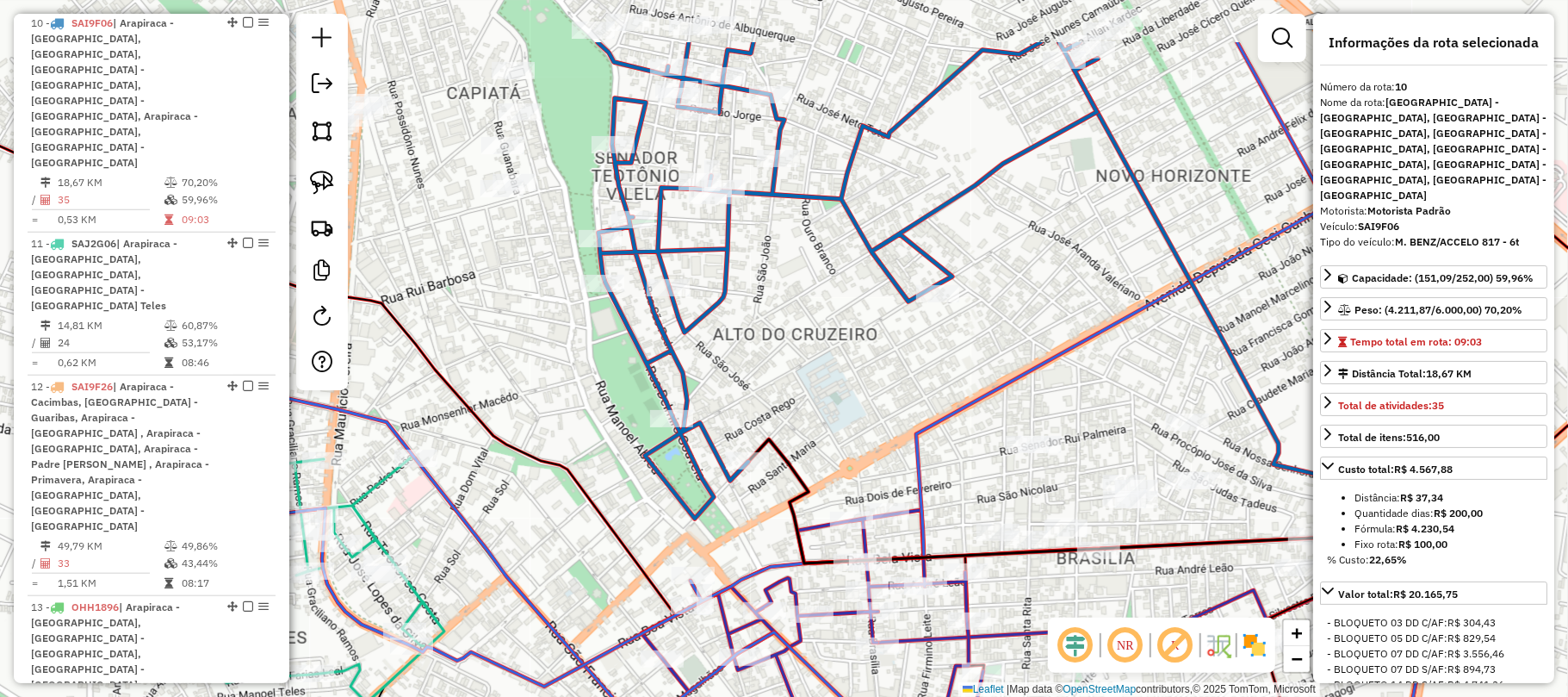
drag, startPoint x: 912, startPoint y: 394, endPoint x: 894, endPoint y: 424, distance: 35.0
click at [894, 424] on div "Janela de atendimento Grade de atendimento Capacidade Transportadoras Veículos …" at bounding box center [784, 348] width 1568 height 697
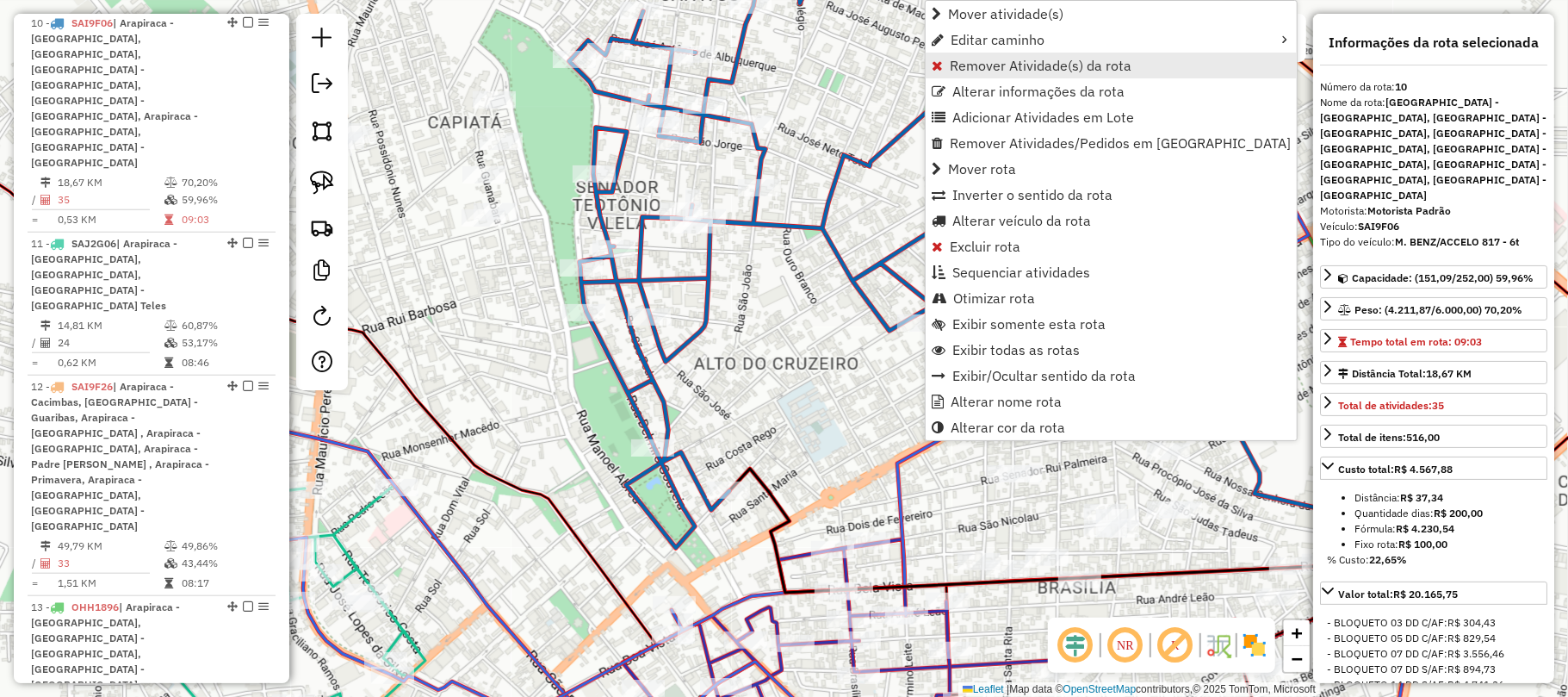
click at [1010, 73] on link "Remover Atividade(s) da rota" at bounding box center [1111, 65] width 371 height 26
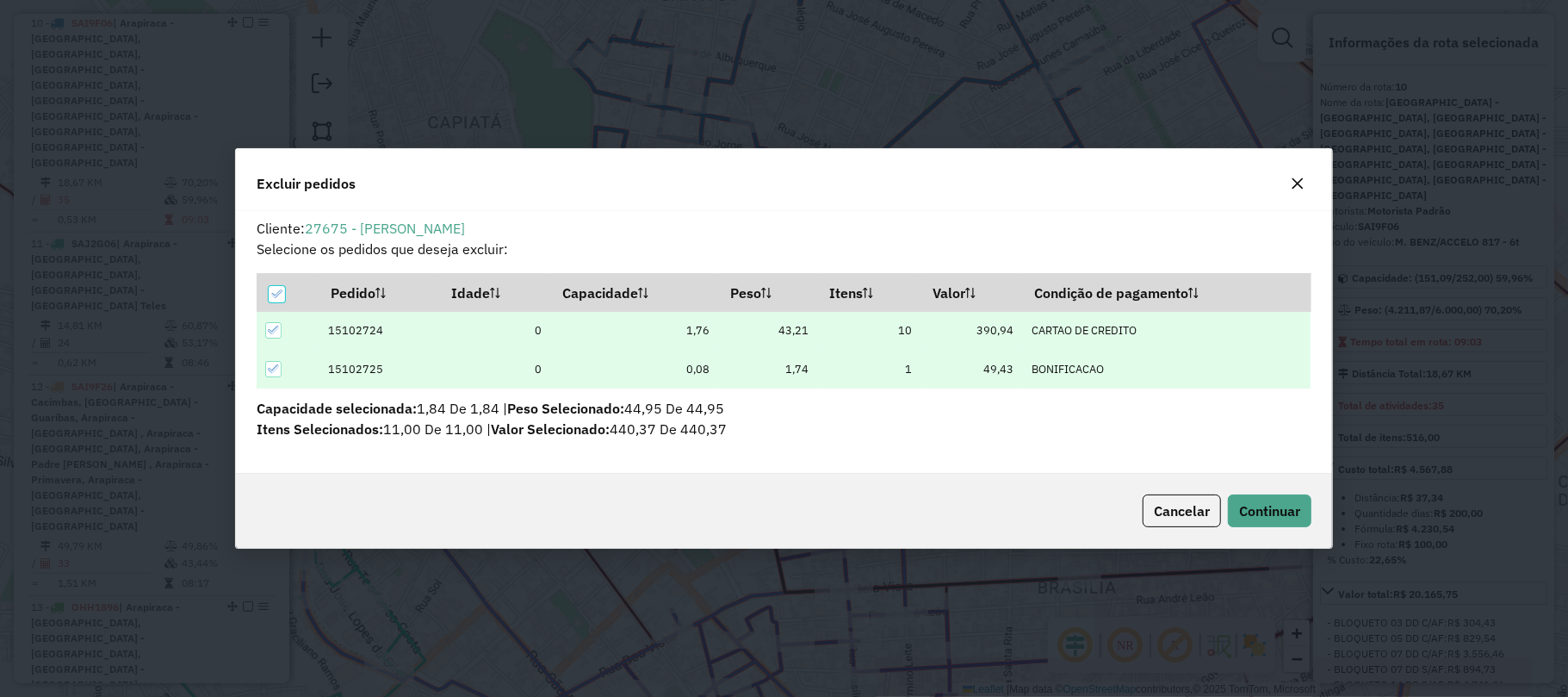
scroll to position [9, 5]
click at [1253, 505] on span "Continuar" at bounding box center [1269, 510] width 62 height 17
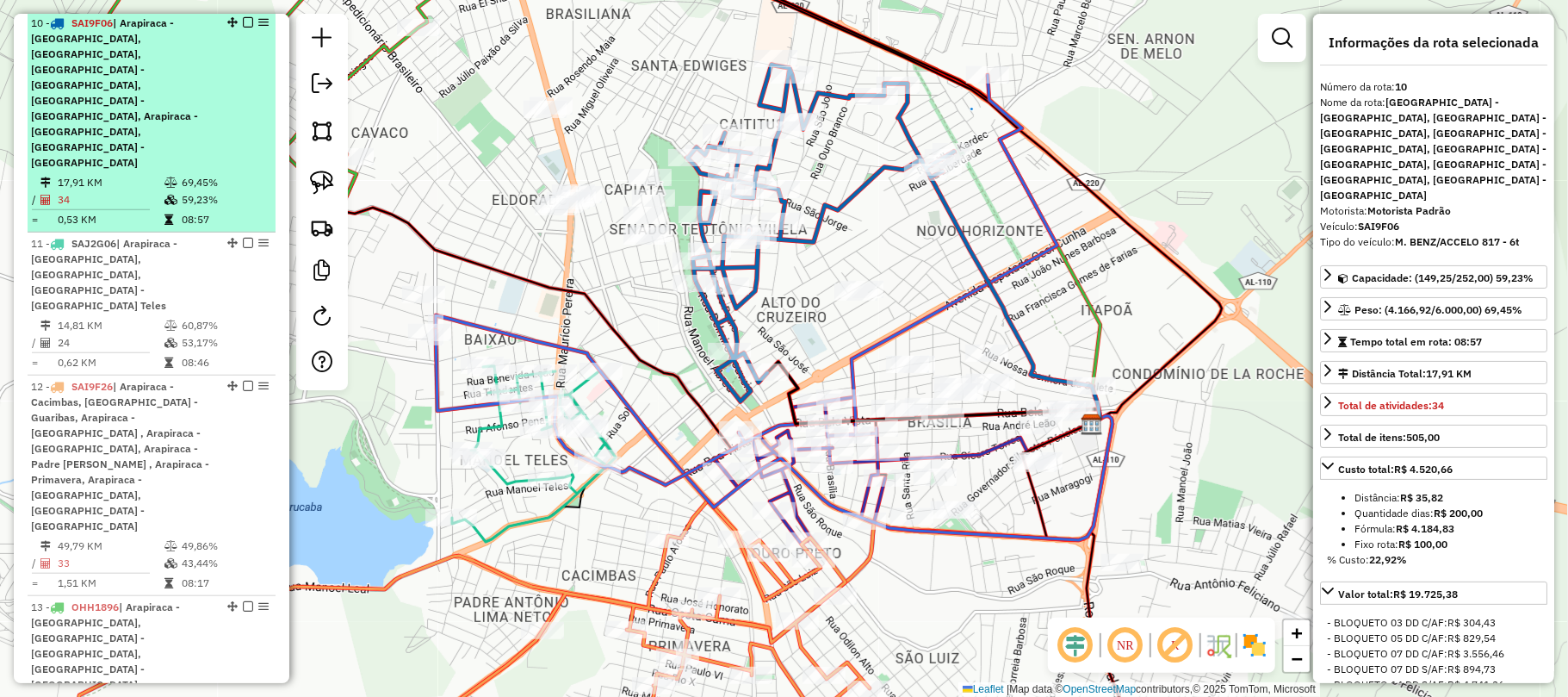
click at [201, 107] on div "10 - SAI9F06 | Arapiraca - Alto do Cruzeiro, Arapiraca - Caitius, Arapiraca - C…" at bounding box center [122, 93] width 183 height 155
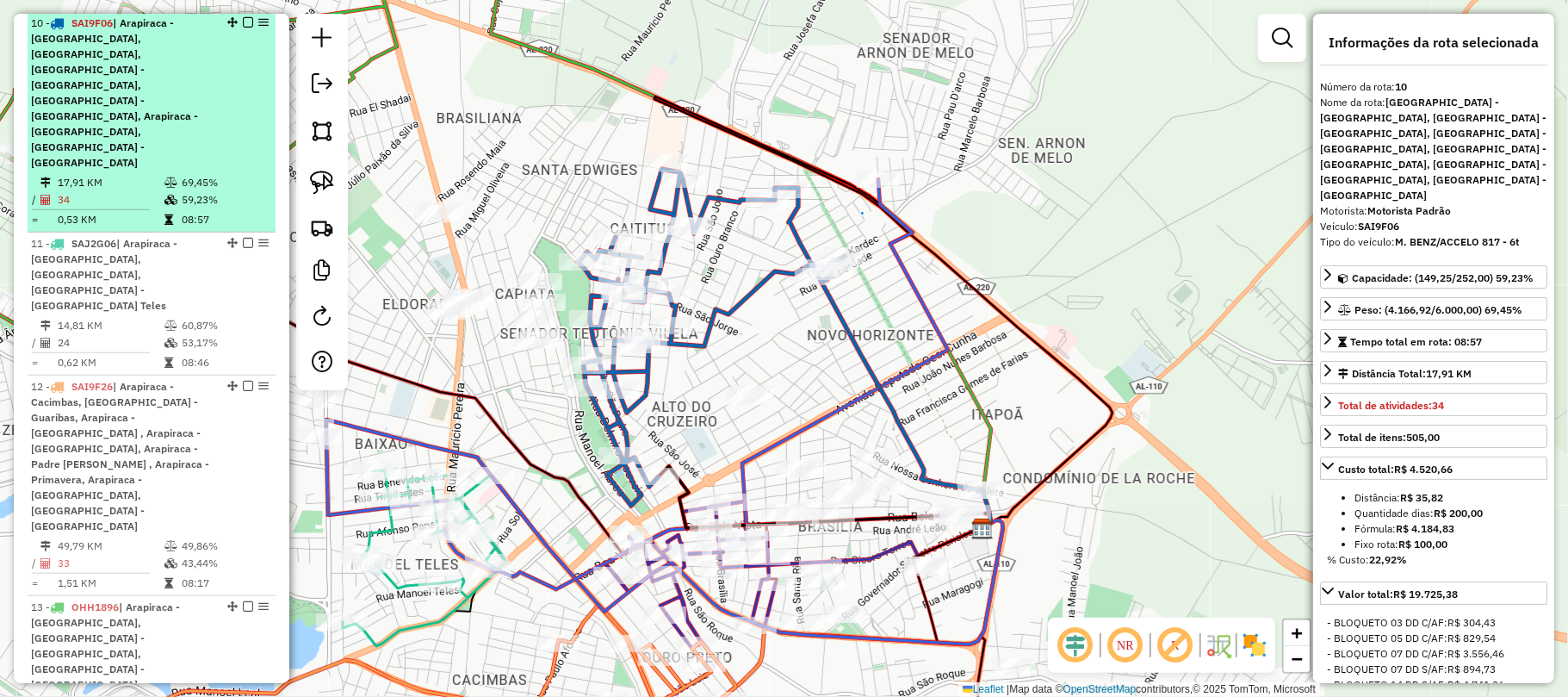
click at [244, 25] on em at bounding box center [248, 22] width 11 height 11
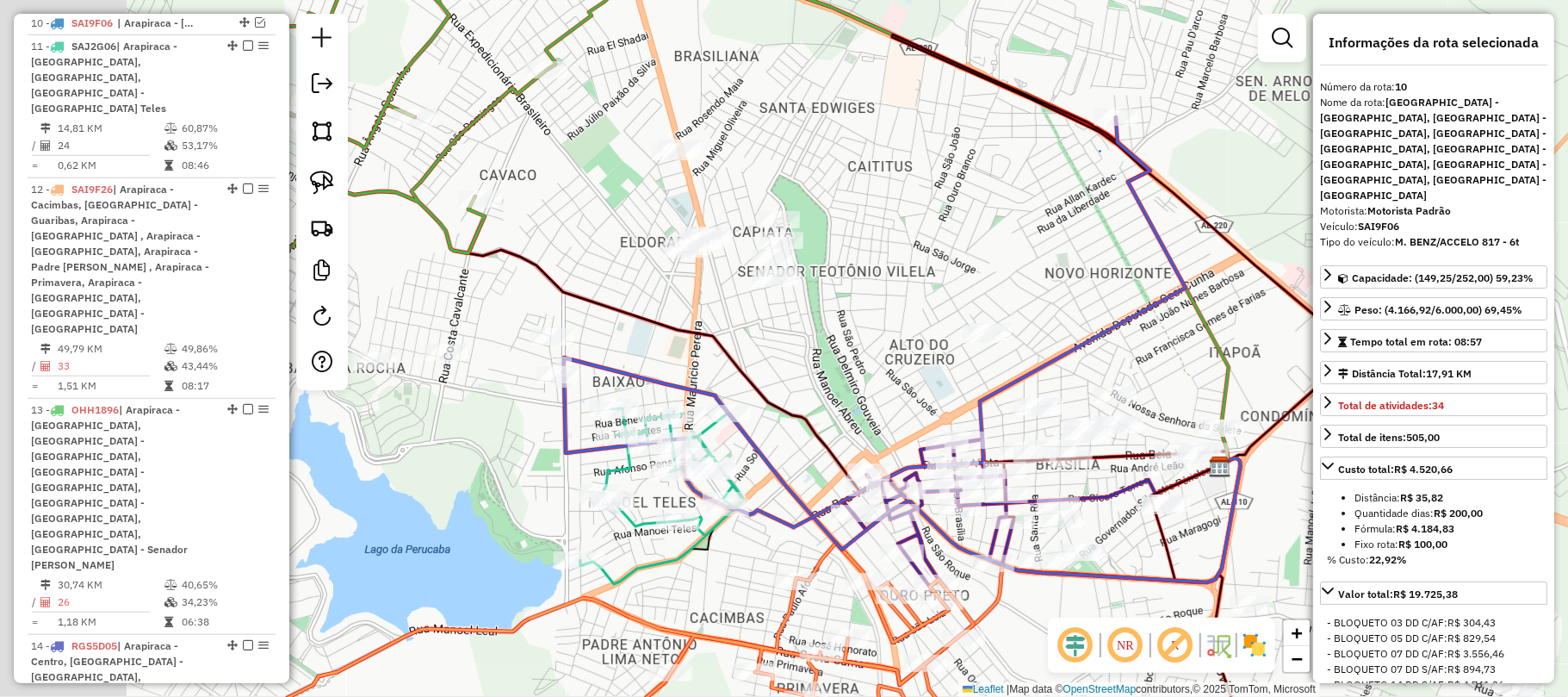
drag, startPoint x: 899, startPoint y: 245, endPoint x: 1033, endPoint y: 195, distance: 143.0
click at [1030, 195] on div "Janela de atendimento Grade de atendimento Capacidade Transportadoras Veículos …" at bounding box center [784, 348] width 1568 height 697
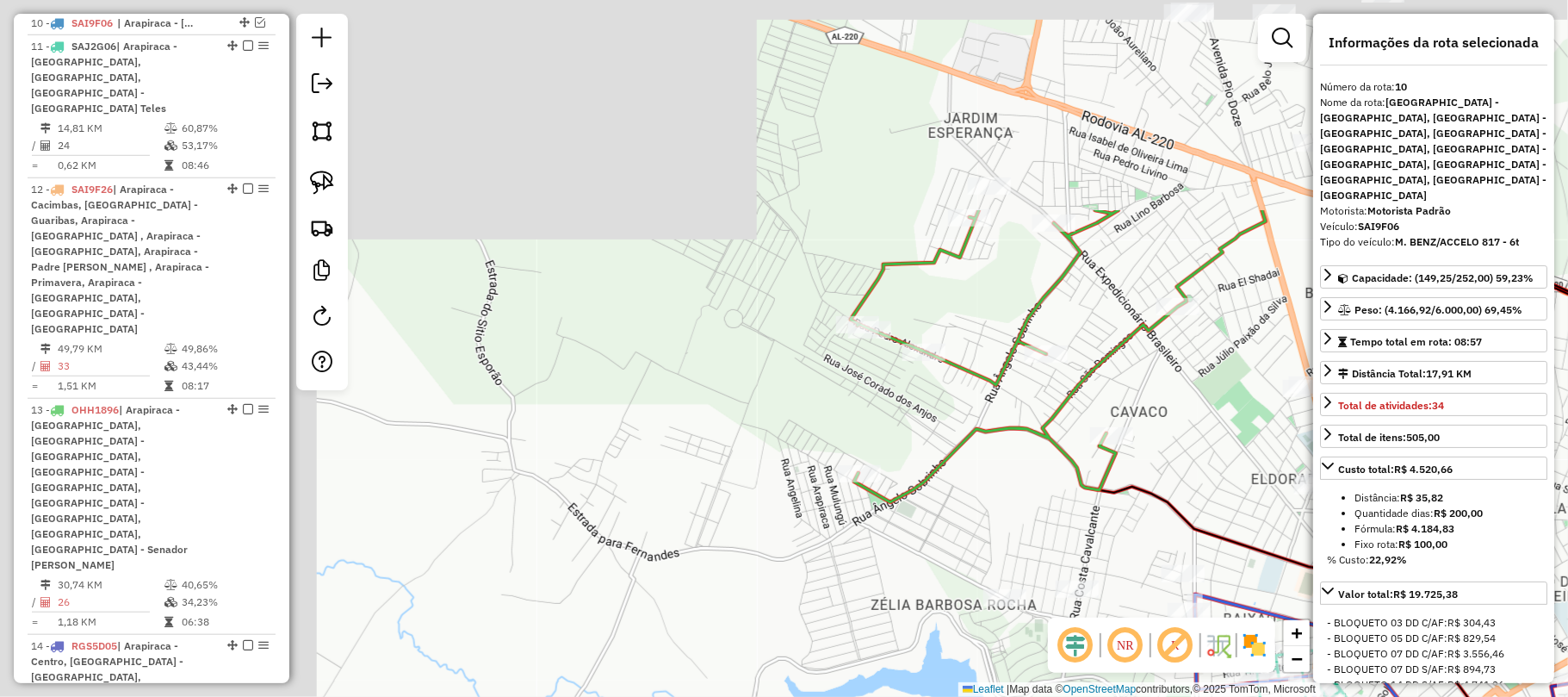
drag, startPoint x: 737, startPoint y: 235, endPoint x: 1283, endPoint y: 509, distance: 610.9
click at [1293, 515] on div "Janela de atendimento Grade de atendimento Capacidade Transportadoras Veículos …" at bounding box center [784, 348] width 1568 height 697
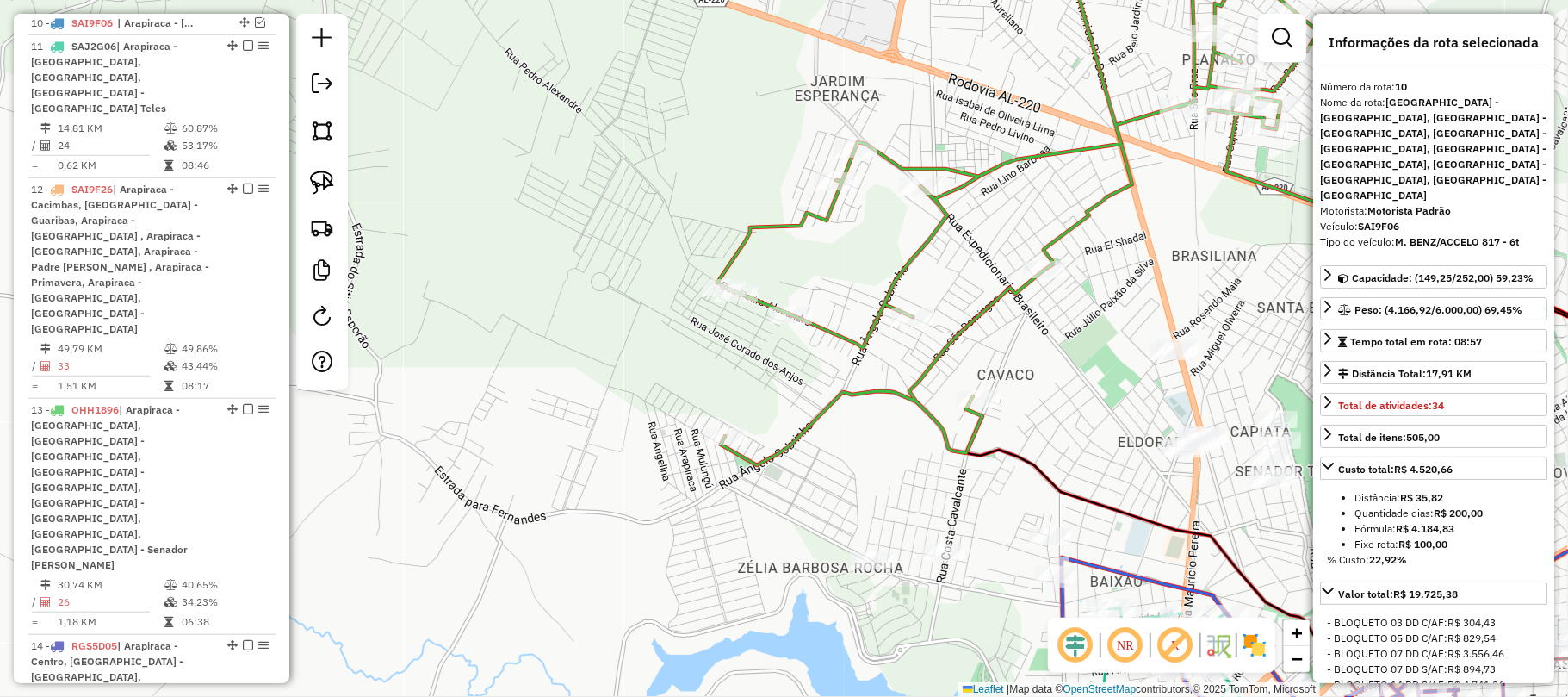
drag, startPoint x: 1157, startPoint y: 365, endPoint x: 945, endPoint y: 335, distance: 214.1
click at [961, 341] on div "Janela de atendimento Grade de atendimento Capacidade Transportadoras Veículos …" at bounding box center [784, 348] width 1568 height 697
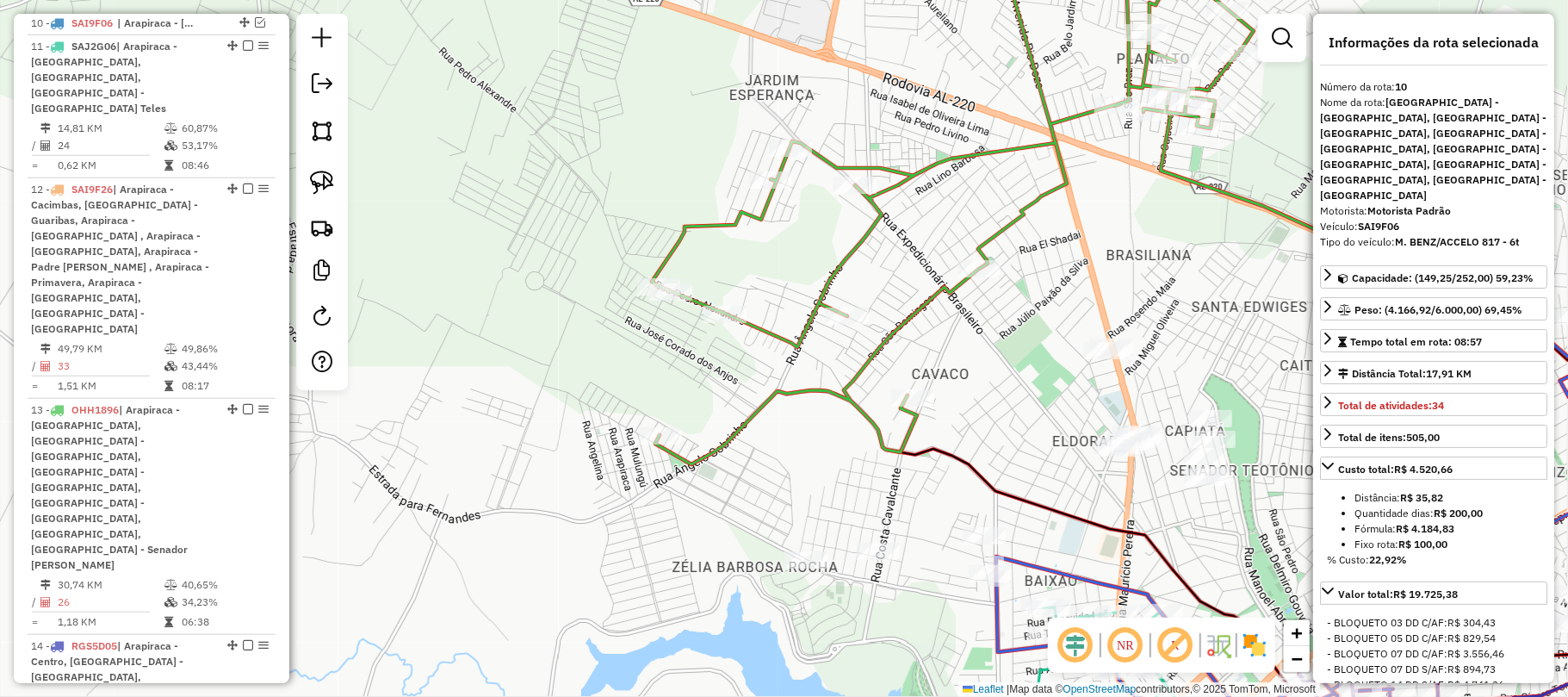
click at [948, 291] on icon at bounding box center [953, 211] width 602 height 509
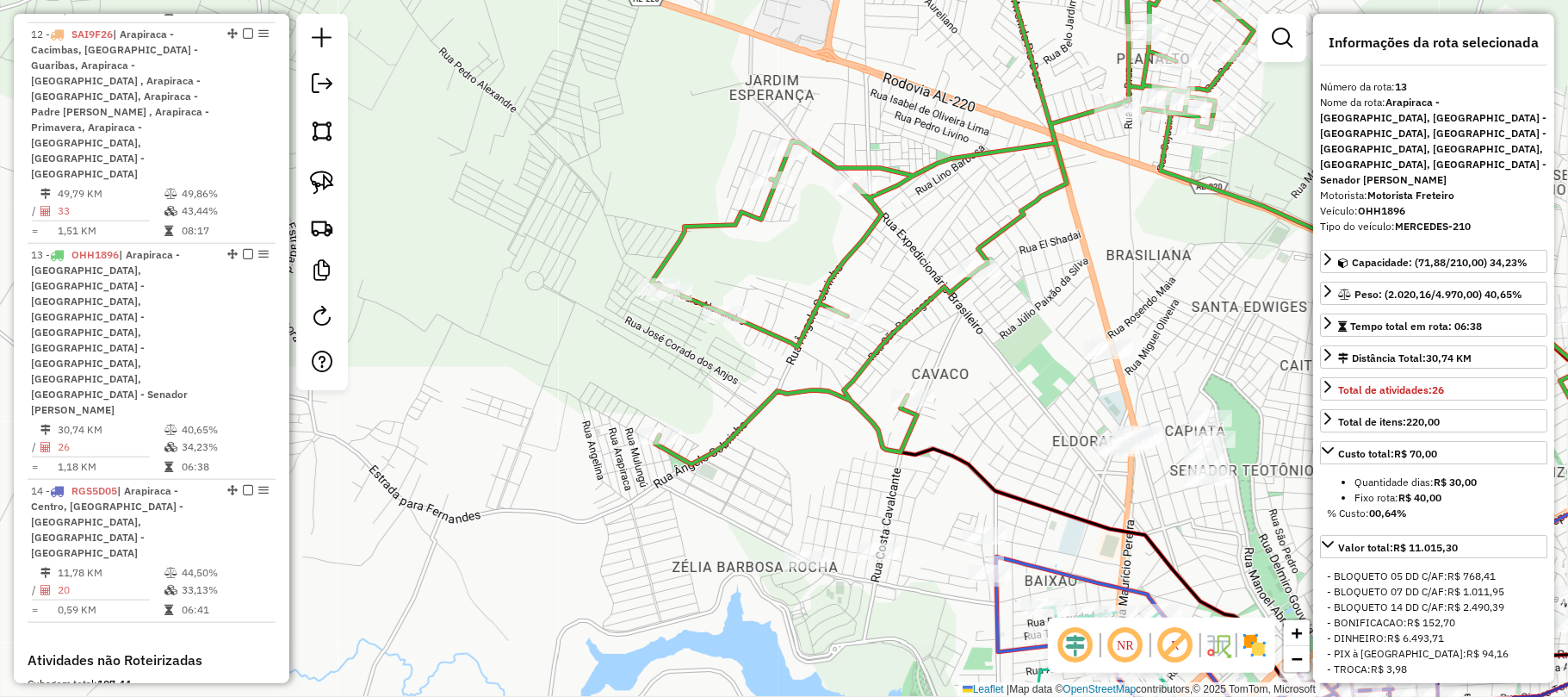
scroll to position [1218, 0]
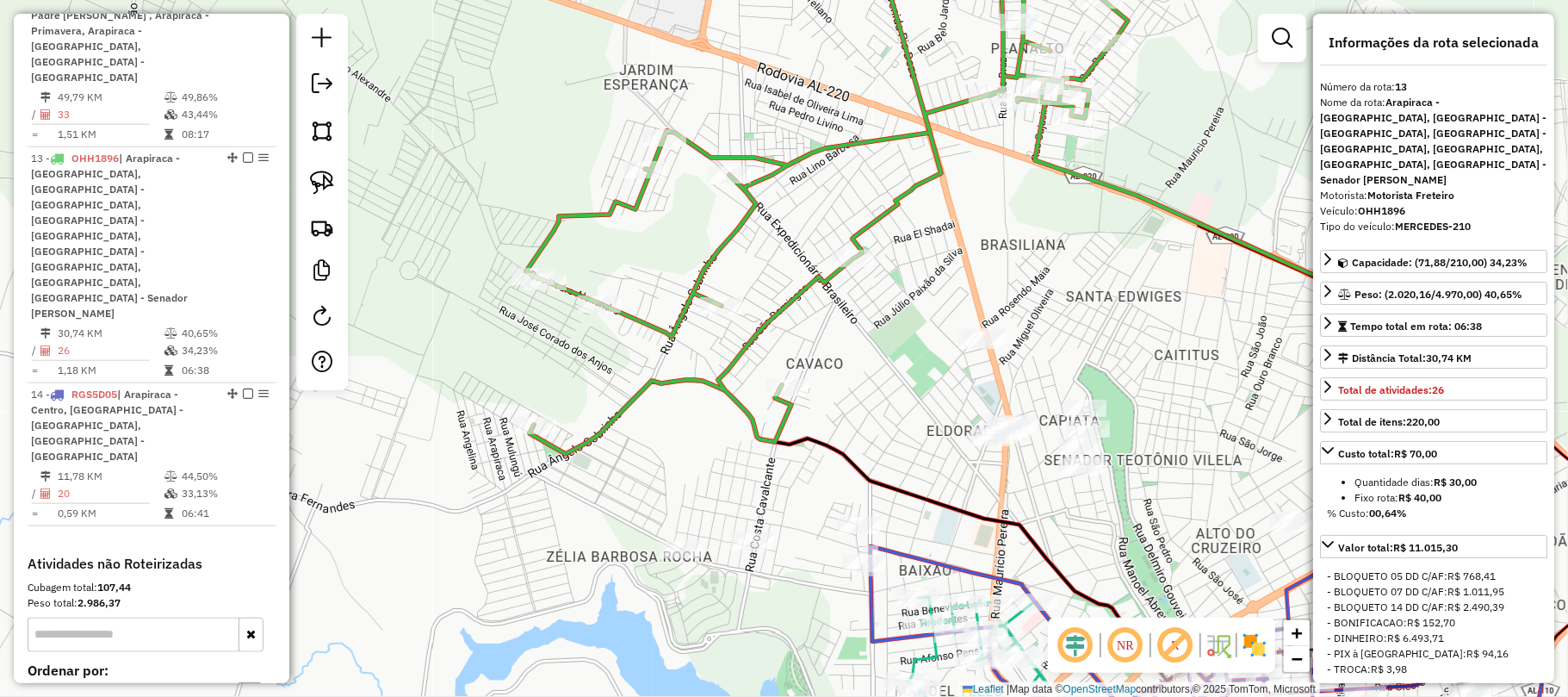
drag, startPoint x: 1005, startPoint y: 332, endPoint x: 859, endPoint y: 331, distance: 146.0
click at [862, 328] on div "Janela de atendimento Grade de atendimento Capacidade Transportadoras Veículos …" at bounding box center [784, 348] width 1568 height 697
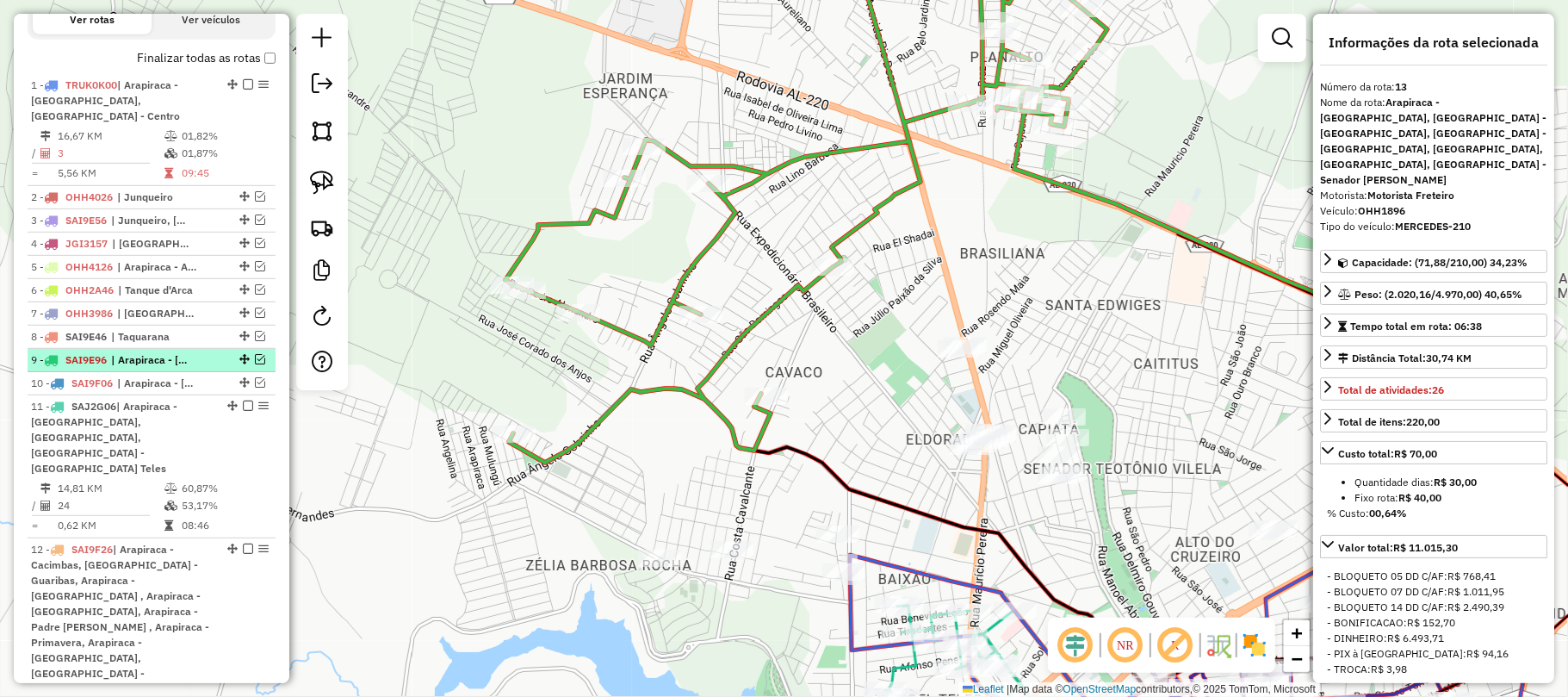
scroll to position [644, 0]
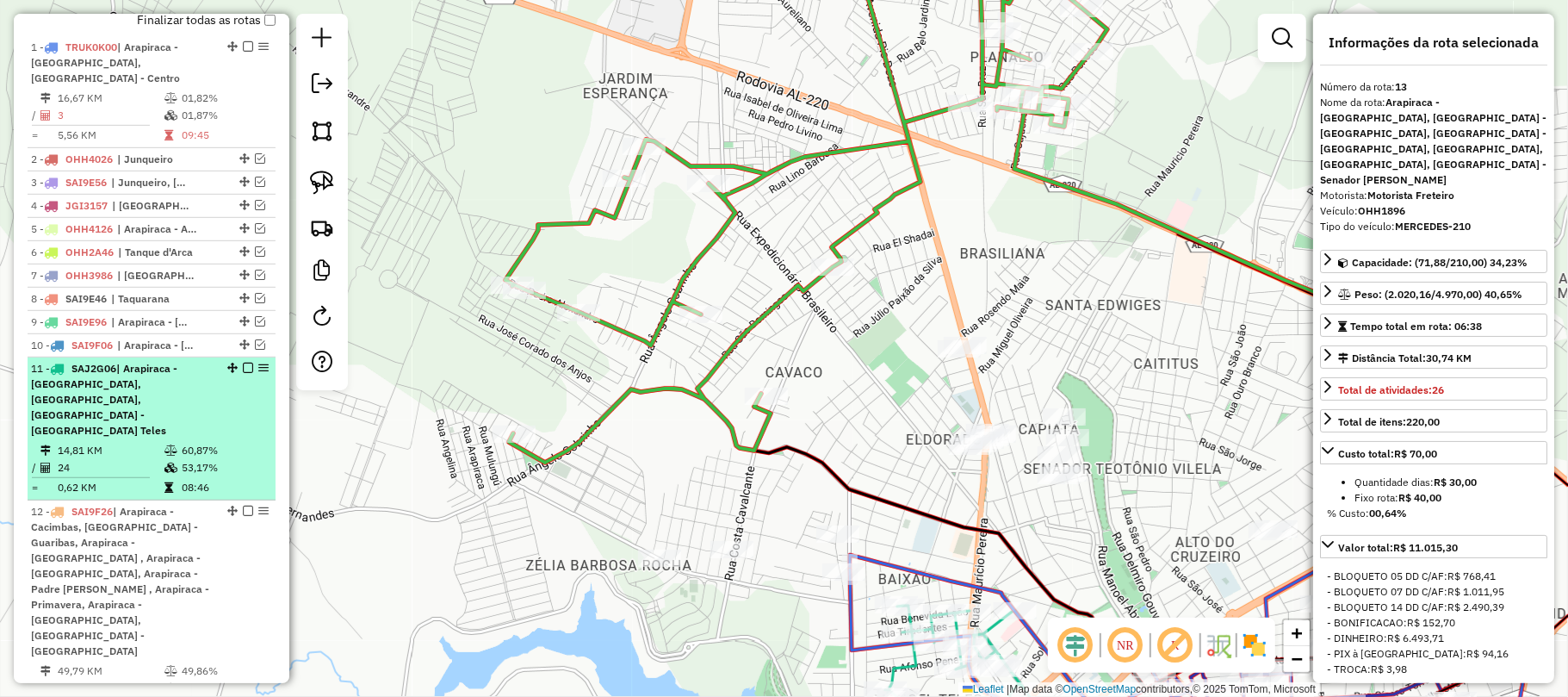
click at [111, 402] on div "11 - SAJ2G06 | Arapiraca - Baixão, Arapiraca - Centro, Arapiraca - Manoel Teles" at bounding box center [122, 399] width 183 height 78
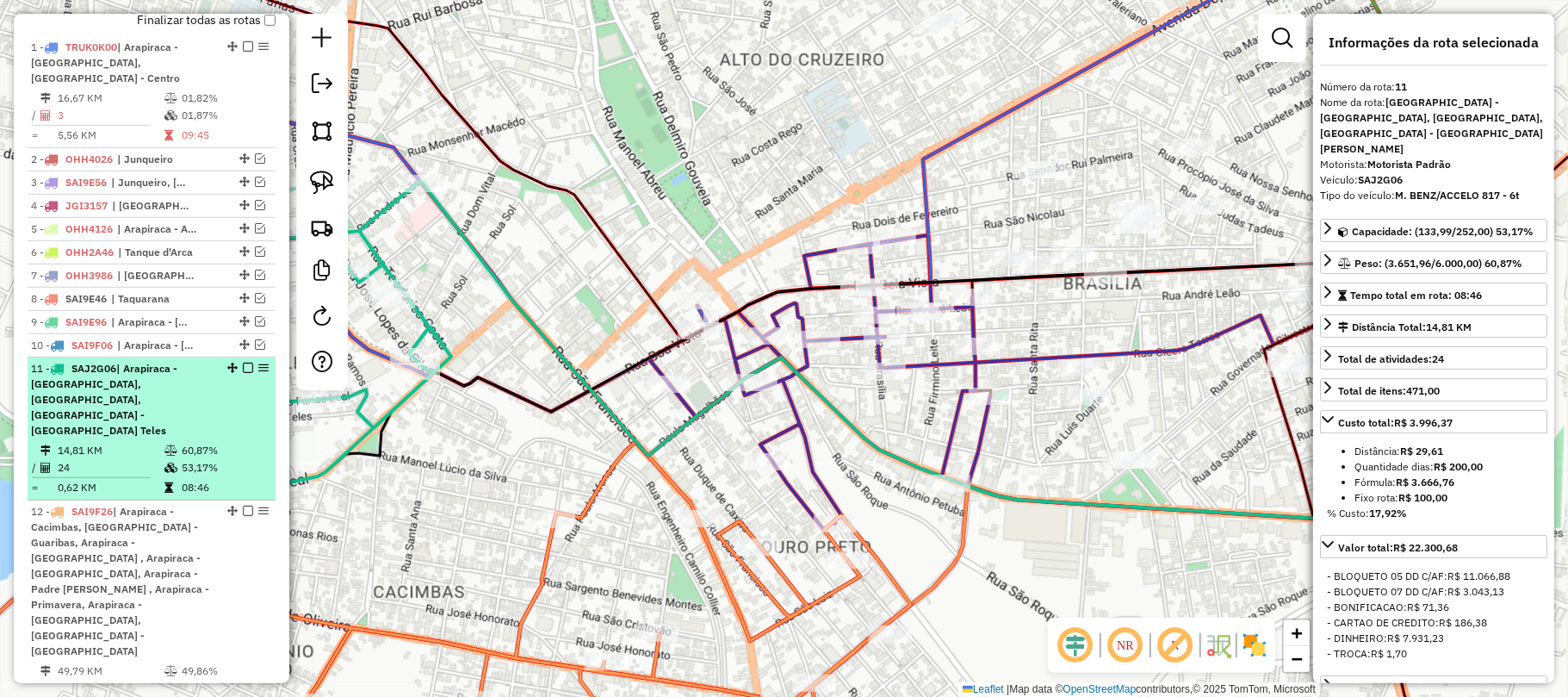
click at [111, 402] on div "11 - SAJ2G06 | Arapiraca - Baixão, Arapiraca - Centro, Arapiraca - Manoel Teles" at bounding box center [122, 399] width 183 height 78
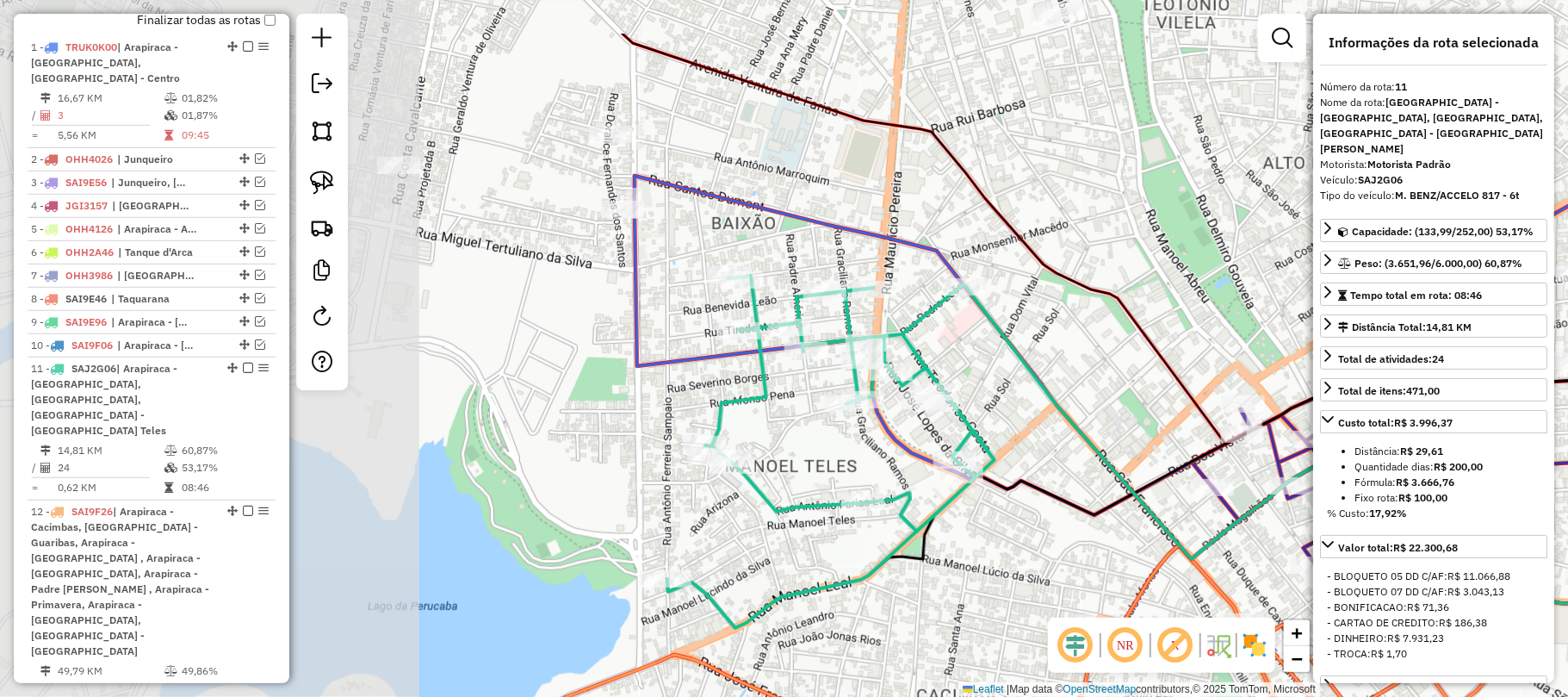
drag, startPoint x: 561, startPoint y: 457, endPoint x: 1096, endPoint y: 560, distance: 544.8
click at [1096, 560] on div "Janela de atendimento Grade de atendimento Capacidade Transportadoras Veículos …" at bounding box center [784, 348] width 1568 height 697
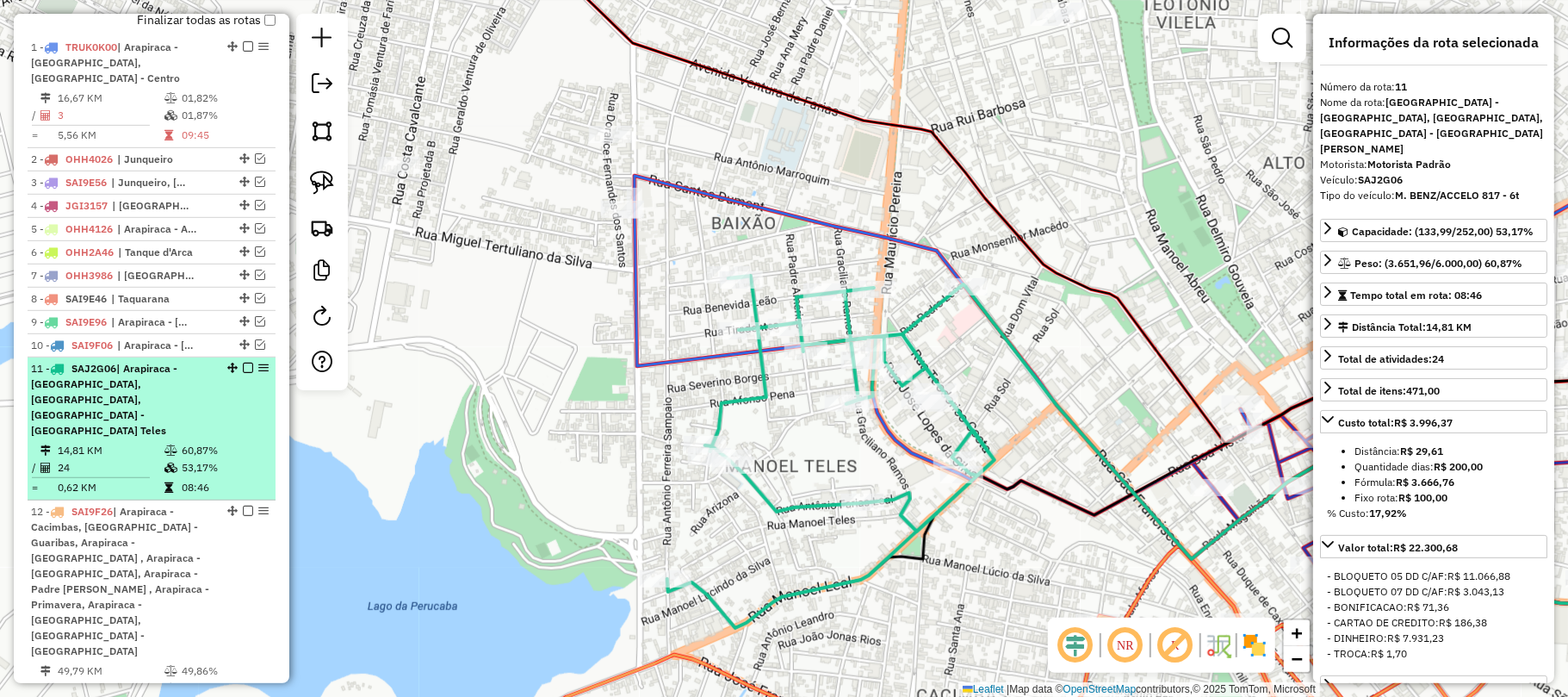
click at [210, 460] on td "53,17%" at bounding box center [224, 468] width 87 height 17
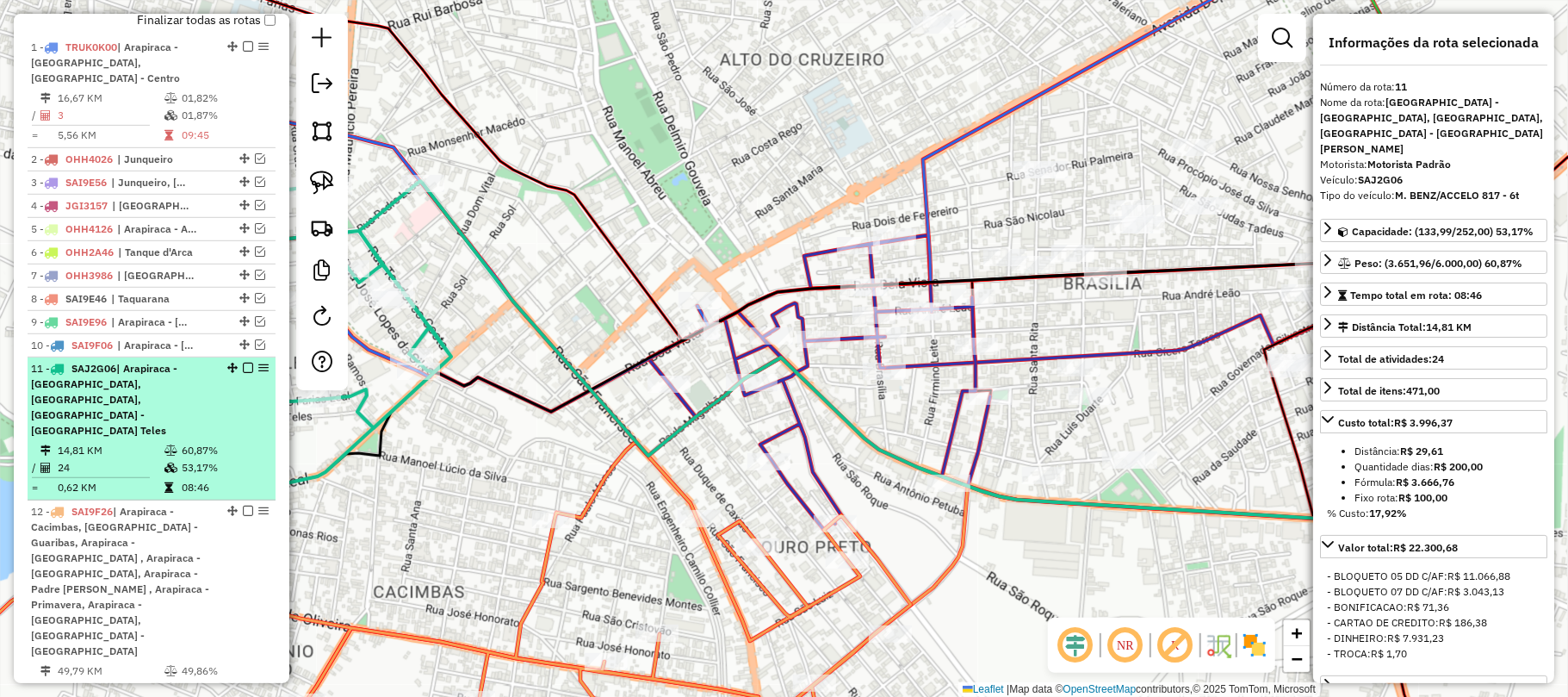
click at [235, 386] on div "11 - SAJ2G06 | Arapiraca - Baixão, Arapiraca - Centro, Arapiraca - Manoel Teles" at bounding box center [152, 399] width 241 height 78
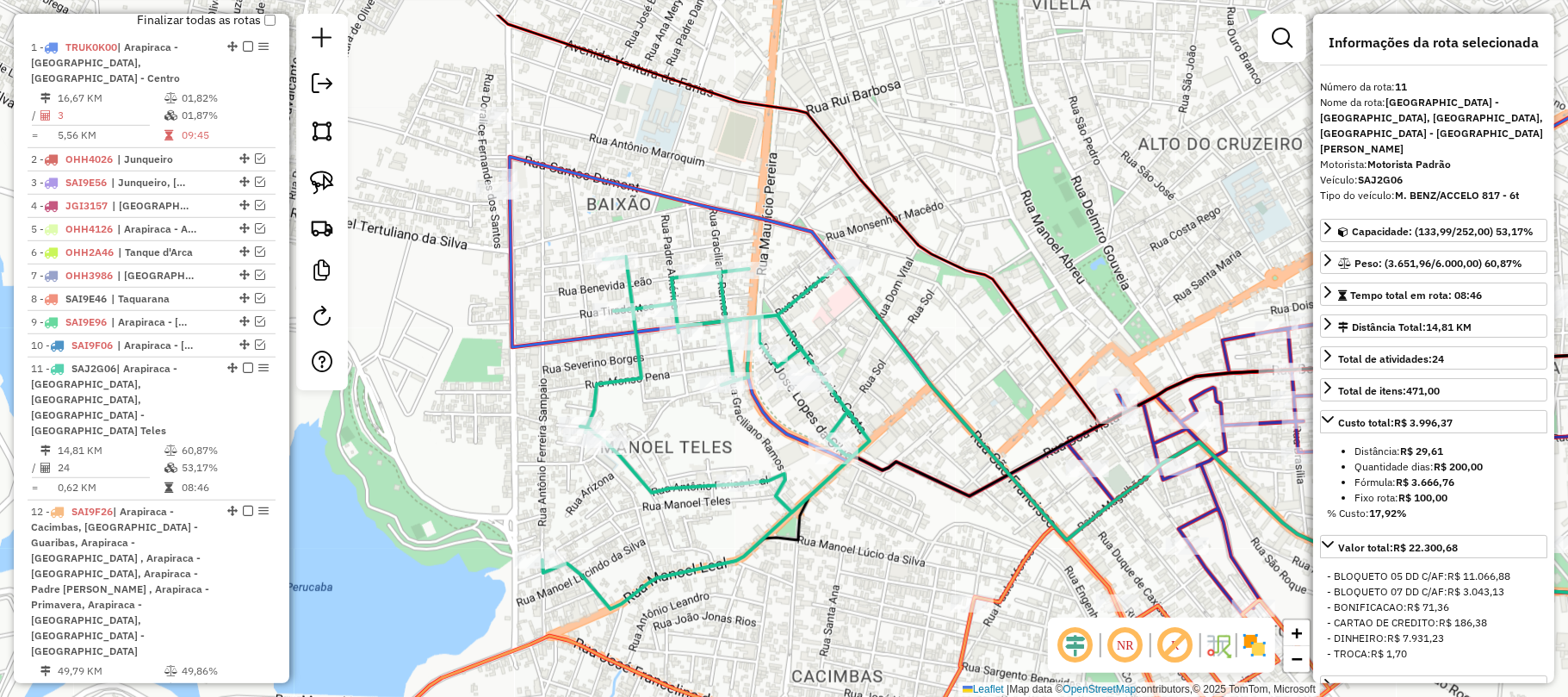
drag, startPoint x: 532, startPoint y: 429, endPoint x: 921, endPoint y: 503, distance: 396.0
click at [921, 503] on div "Janela de atendimento Grade de atendimento Capacidade Transportadoras Veículos …" at bounding box center [784, 348] width 1568 height 697
click at [837, 401] on icon at bounding box center [706, 433] width 327 height 353
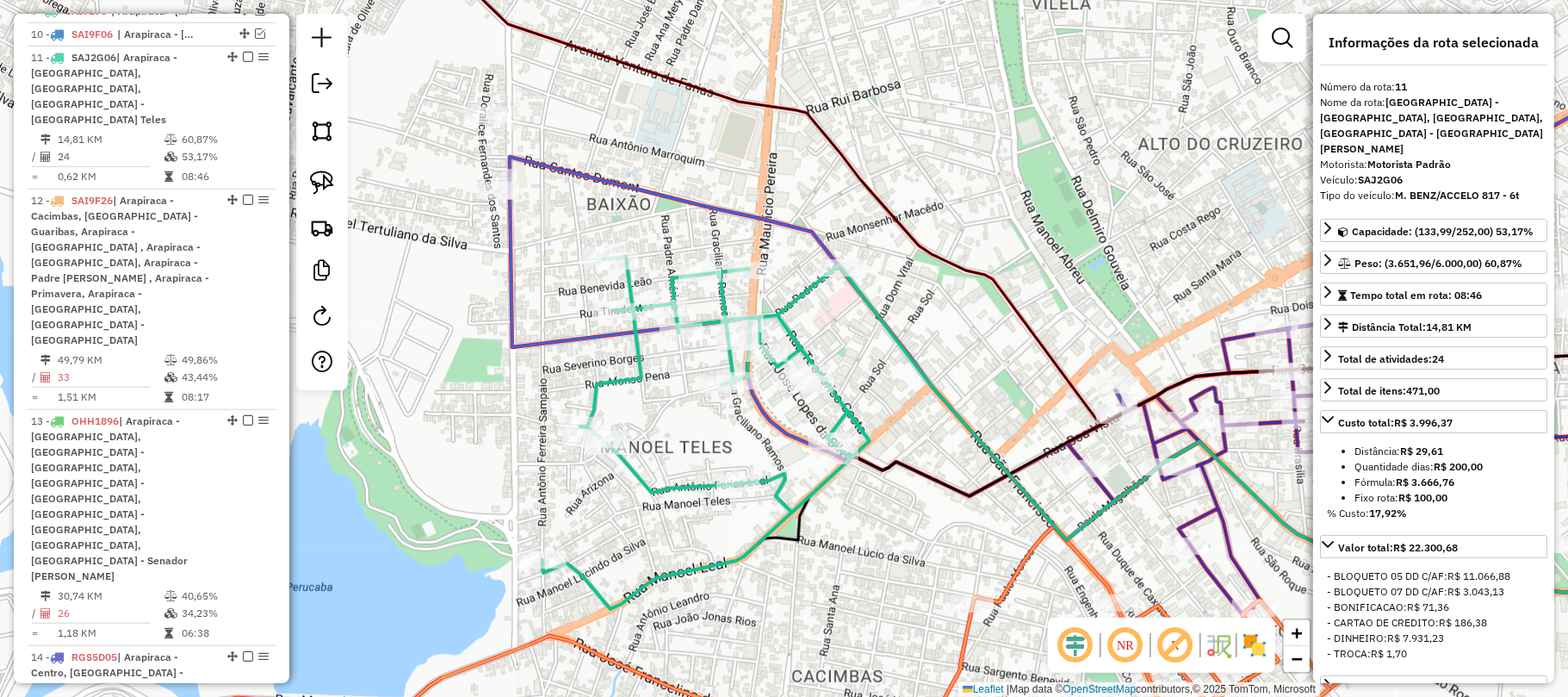
scroll to position [991, 0]
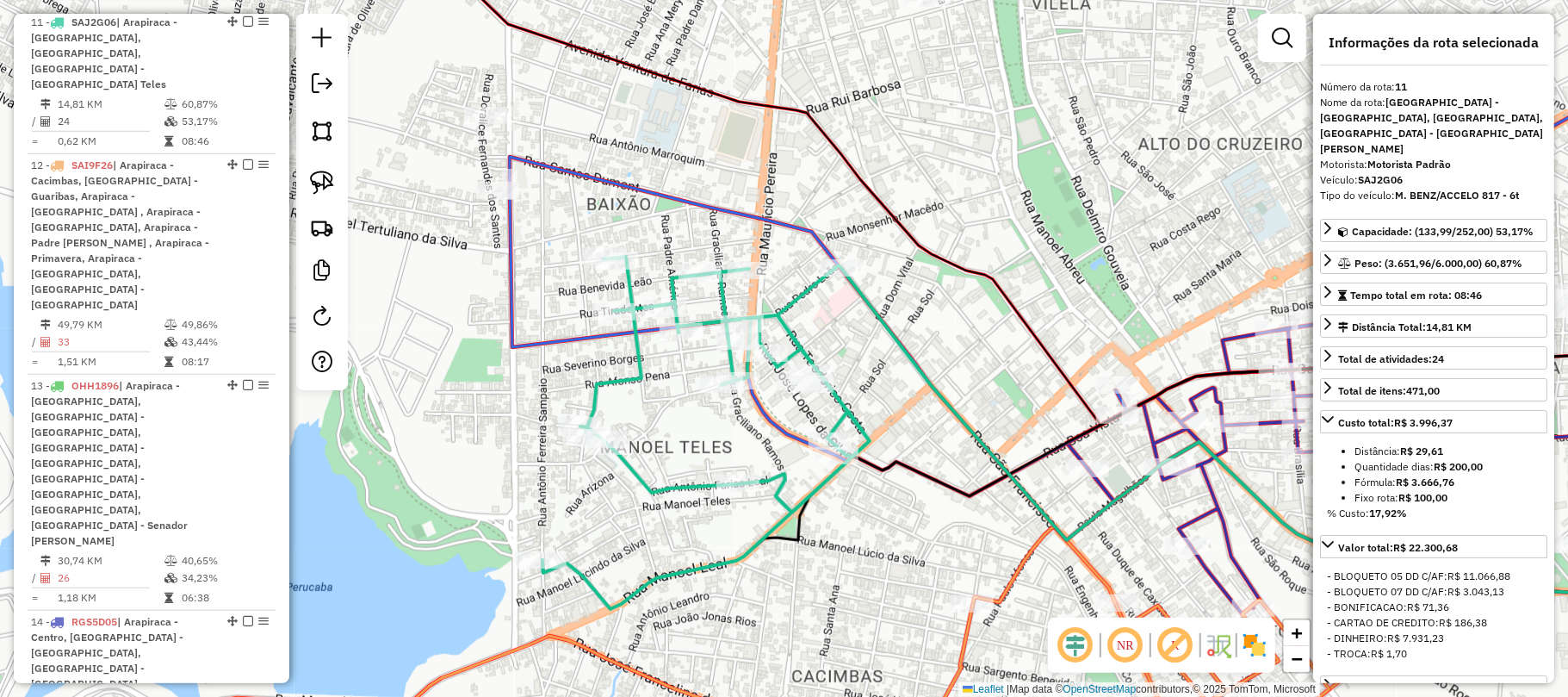
click at [837, 401] on icon at bounding box center [706, 433] width 327 height 353
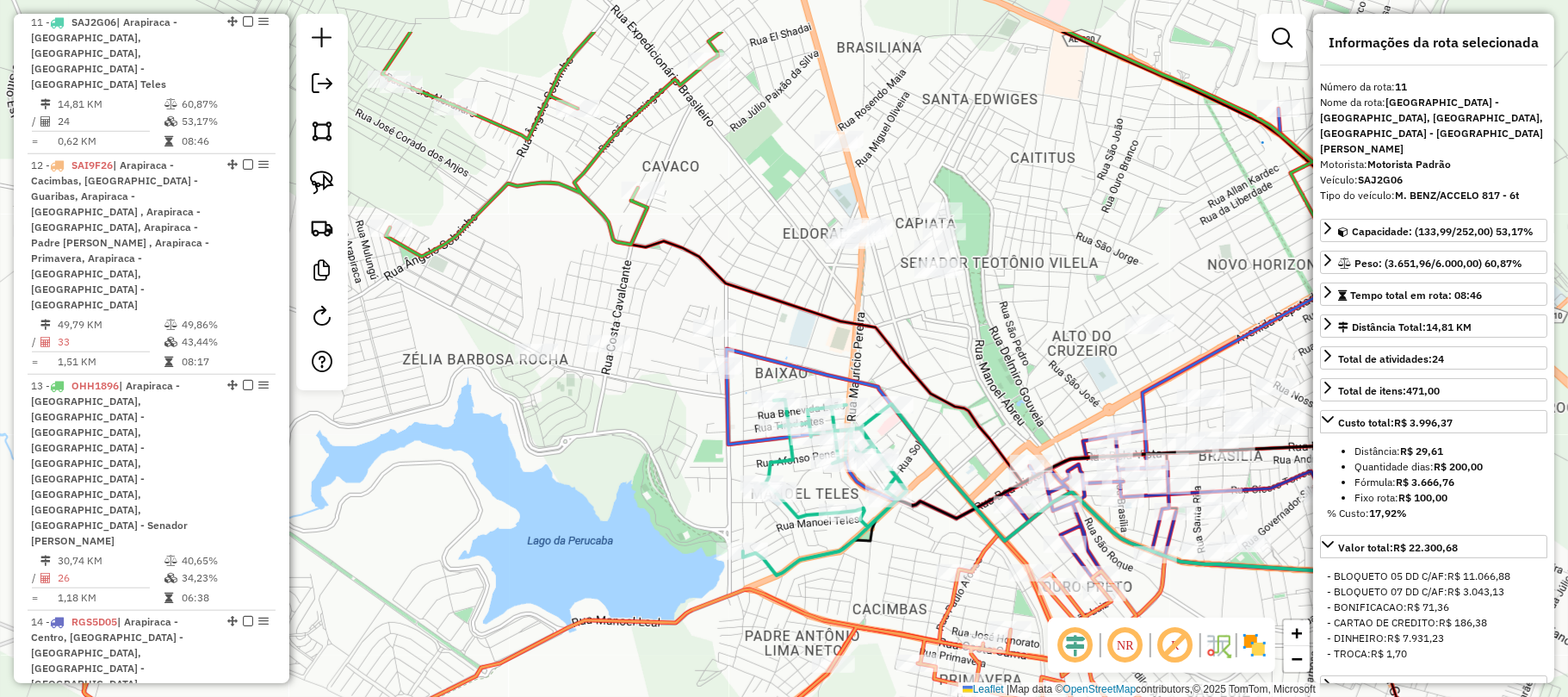
drag, startPoint x: 880, startPoint y: 343, endPoint x: 918, endPoint y: 444, distance: 107.9
click at [918, 444] on icon at bounding box center [1147, 489] width 511 height 169
click at [310, 189] on img at bounding box center [322, 182] width 24 height 24
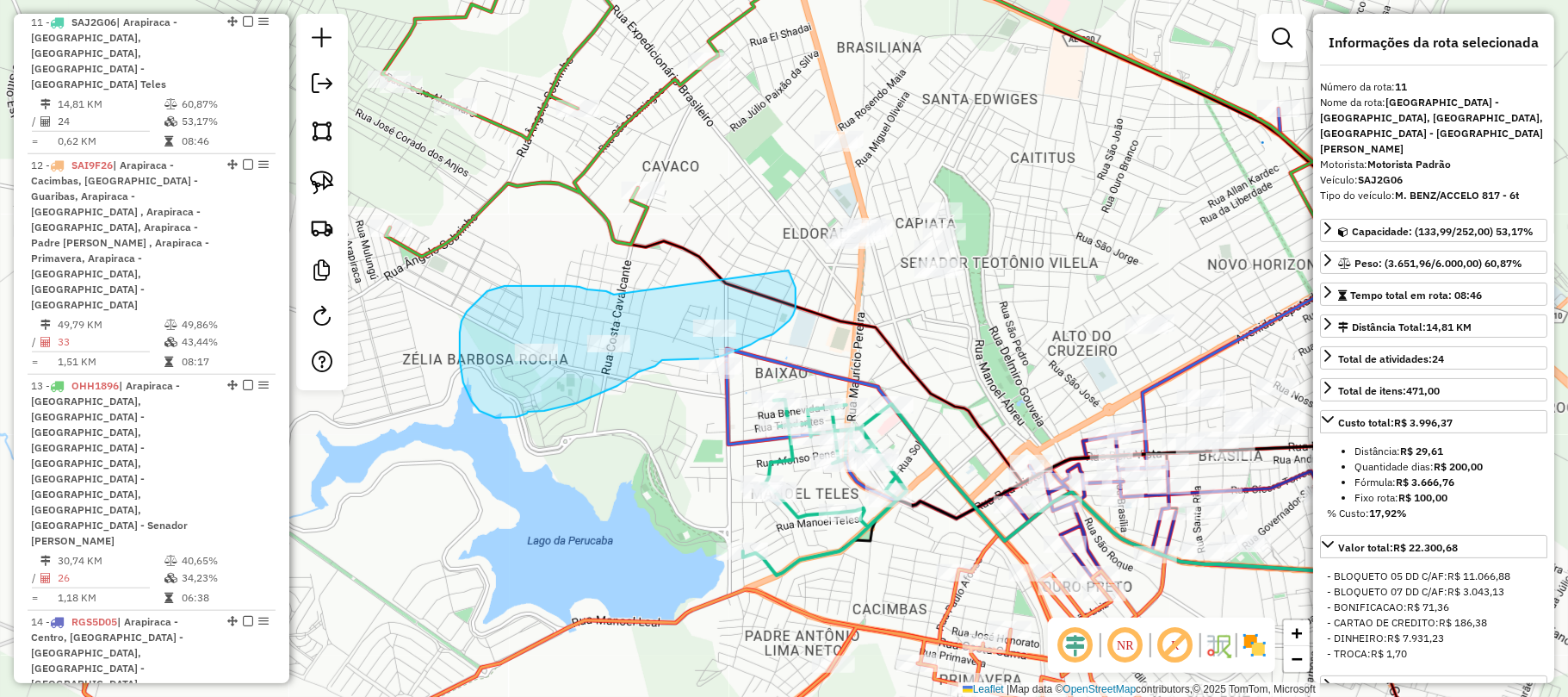
drag, startPoint x: 609, startPoint y: 293, endPoint x: 788, endPoint y: 270, distance: 180.5
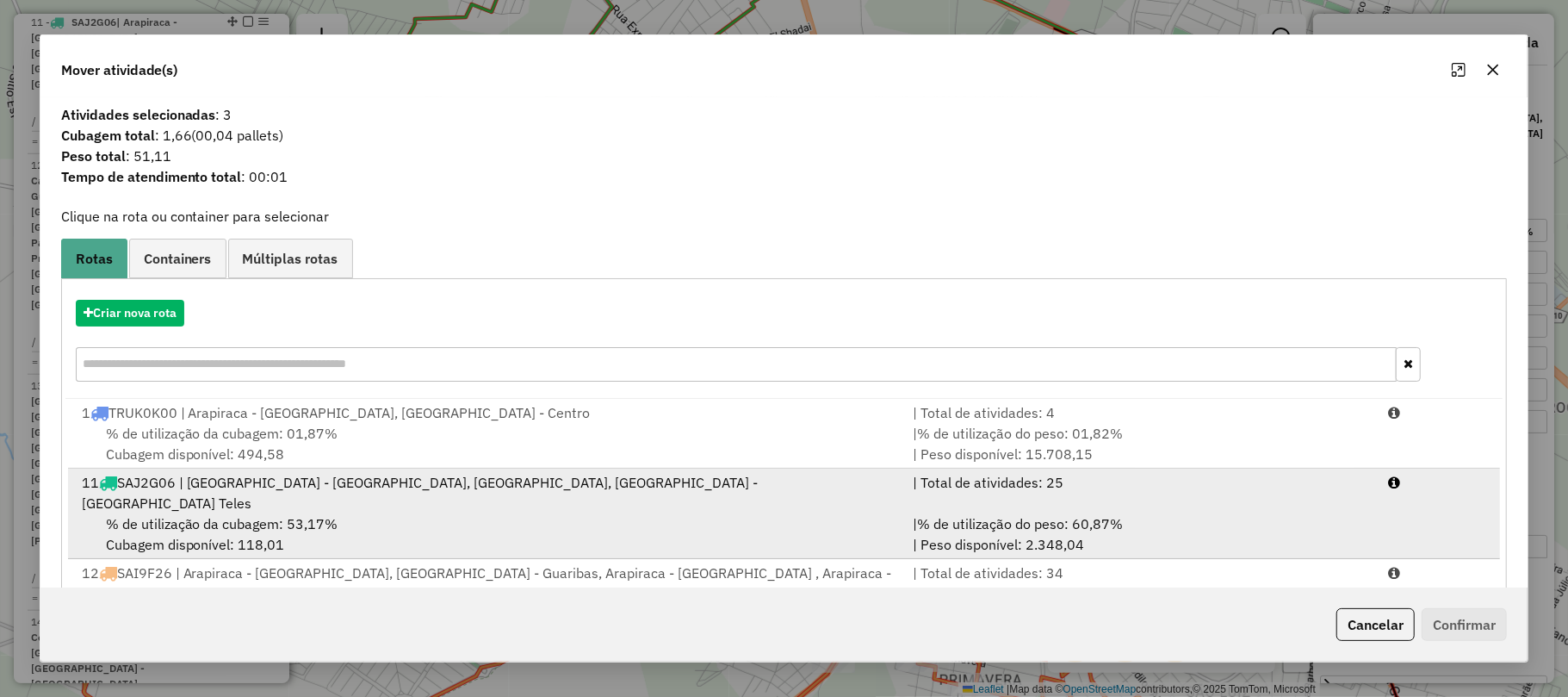
click at [562, 513] on div "% de utilização da cubagem: 53,17% Cubagem disponível: 118,01" at bounding box center [487, 534] width 831 height 41
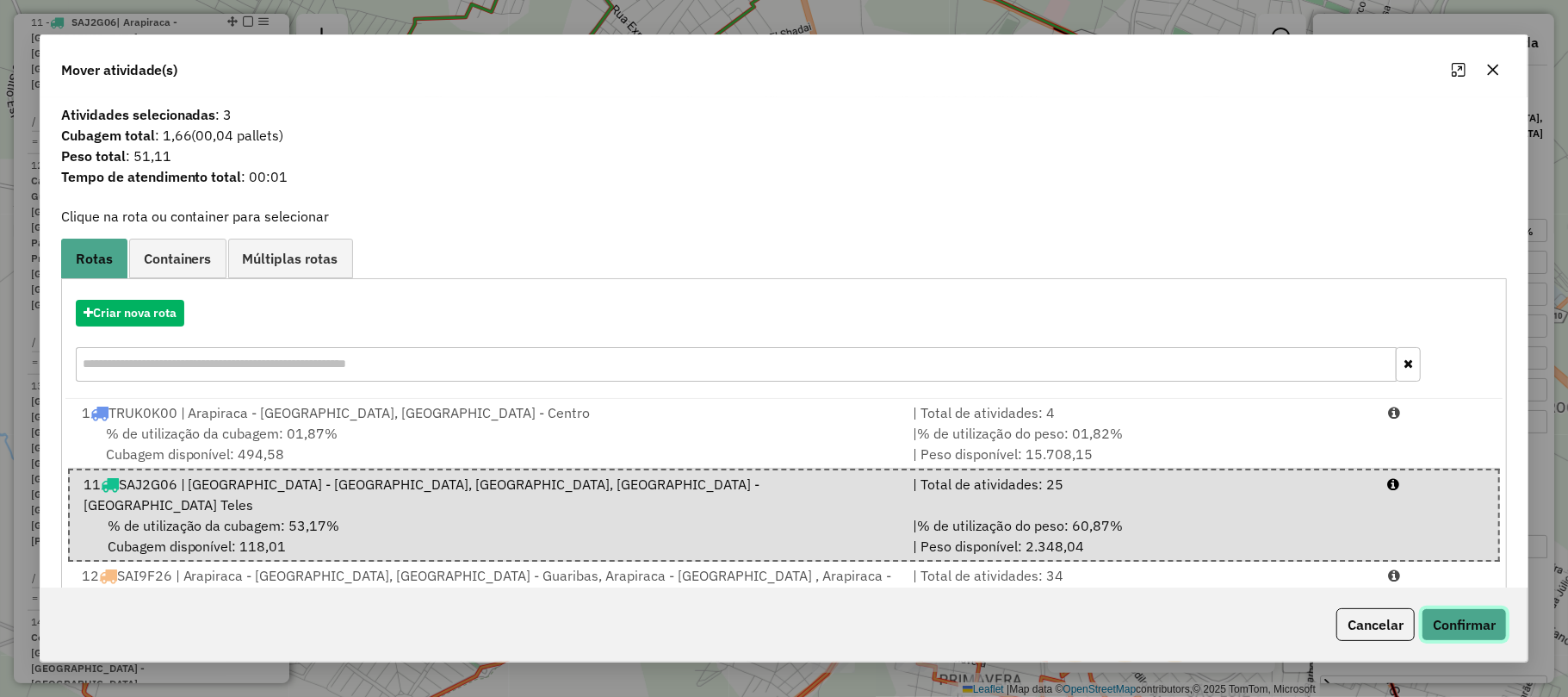
click at [1429, 621] on button "Confirmar" at bounding box center [1465, 625] width 86 height 33
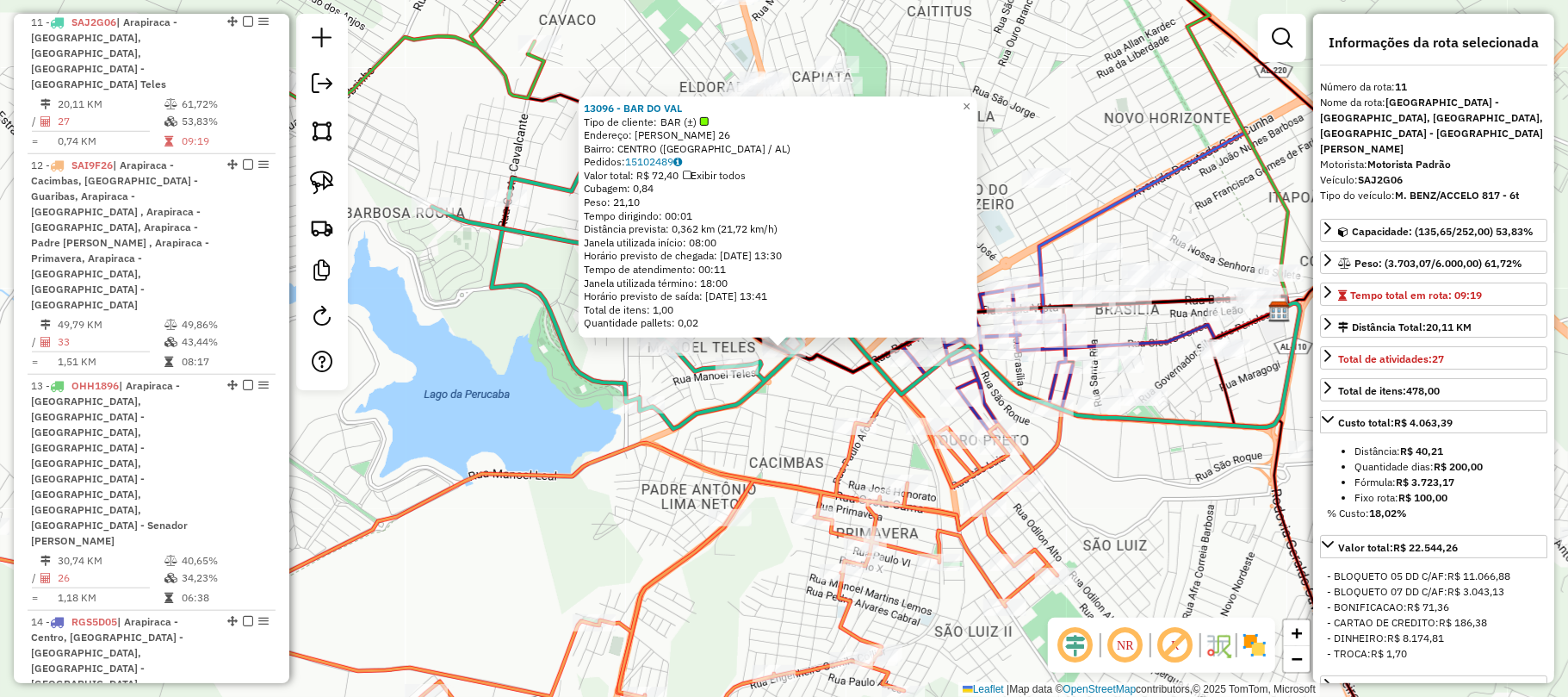
click at [810, 435] on div "13096 - BAR DO VAL Tipo de cliente: BAR (±) Endereço: JOSE LOPES DA SILVA 26 Ba…" at bounding box center [784, 348] width 1568 height 697
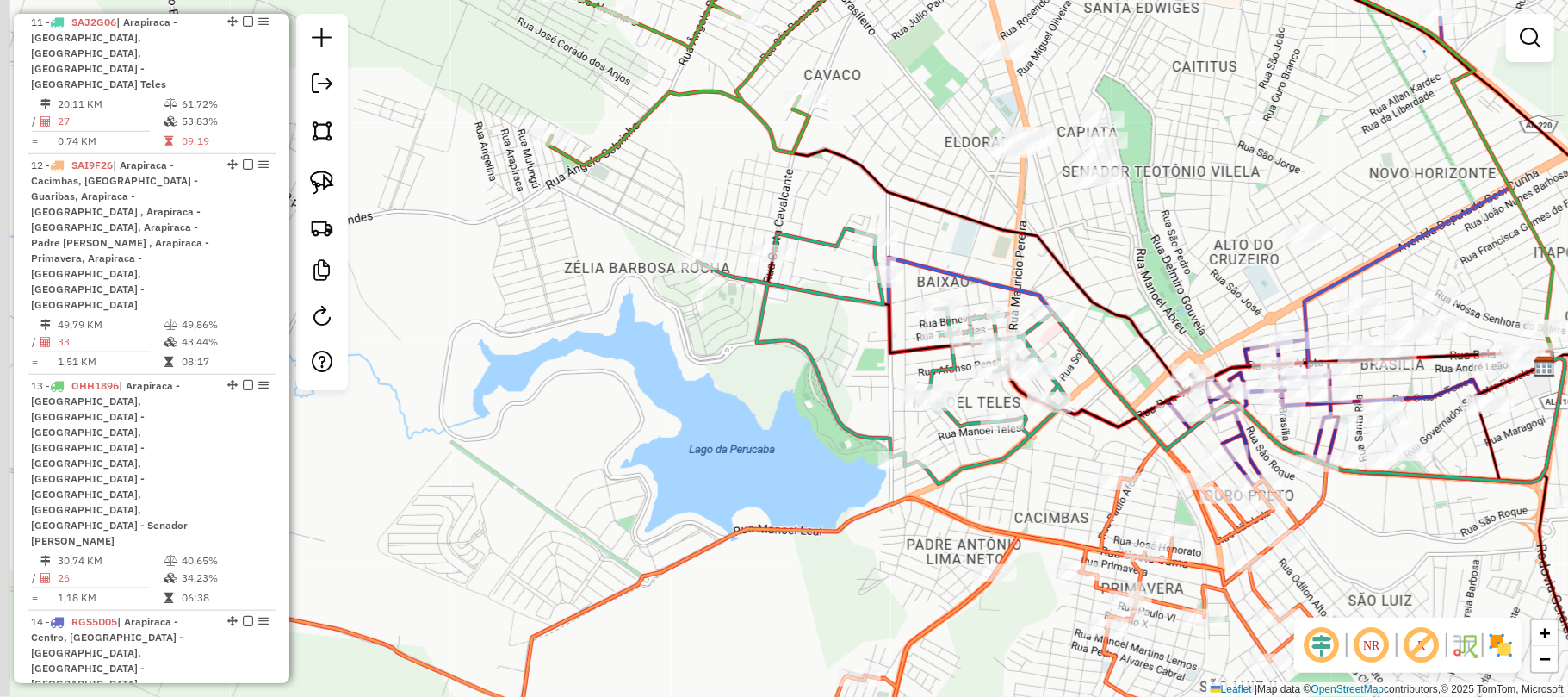
drag, startPoint x: 794, startPoint y: 411, endPoint x: 1073, endPoint y: 477, distance: 286.7
click at [1072, 477] on div "Janela de atendimento Grade de atendimento Capacidade Transportadoras Veículos …" at bounding box center [784, 348] width 1568 height 697
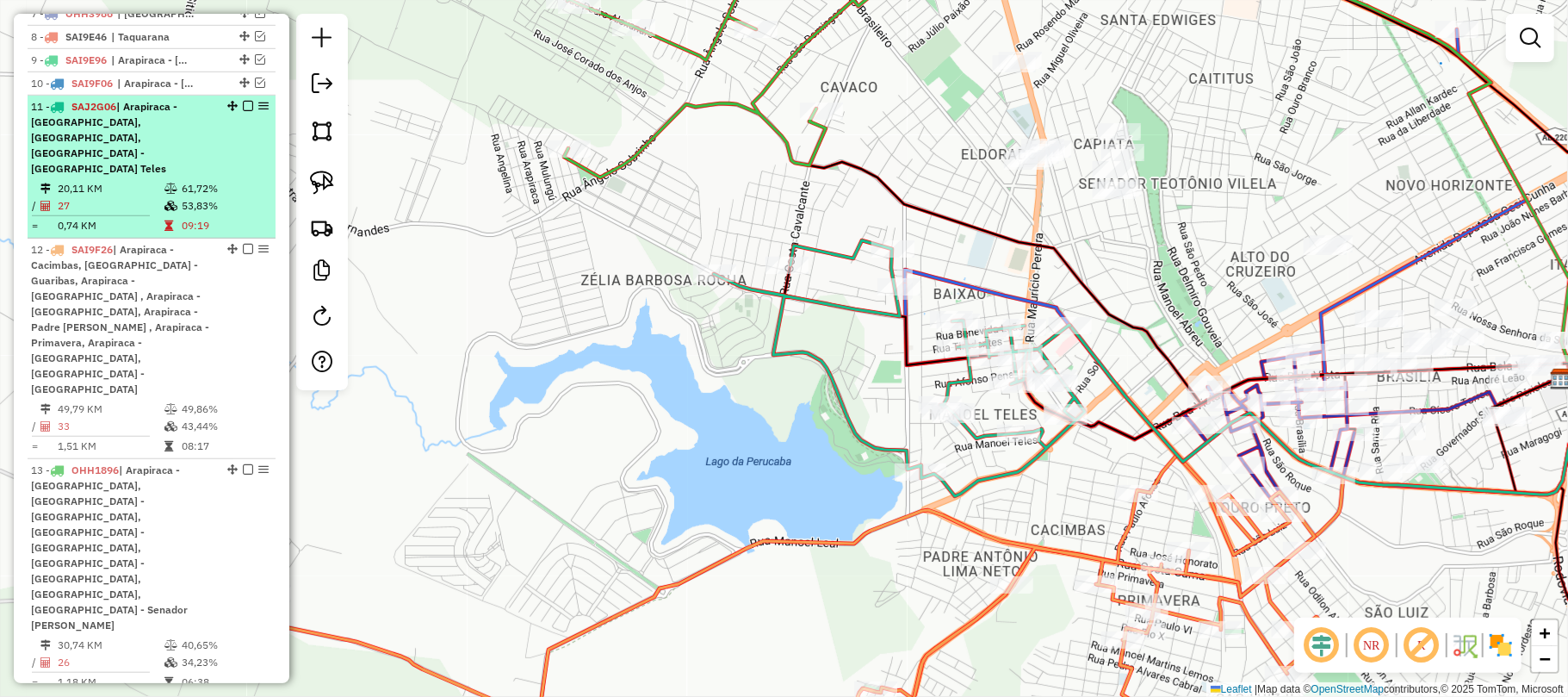
scroll to position [876, 0]
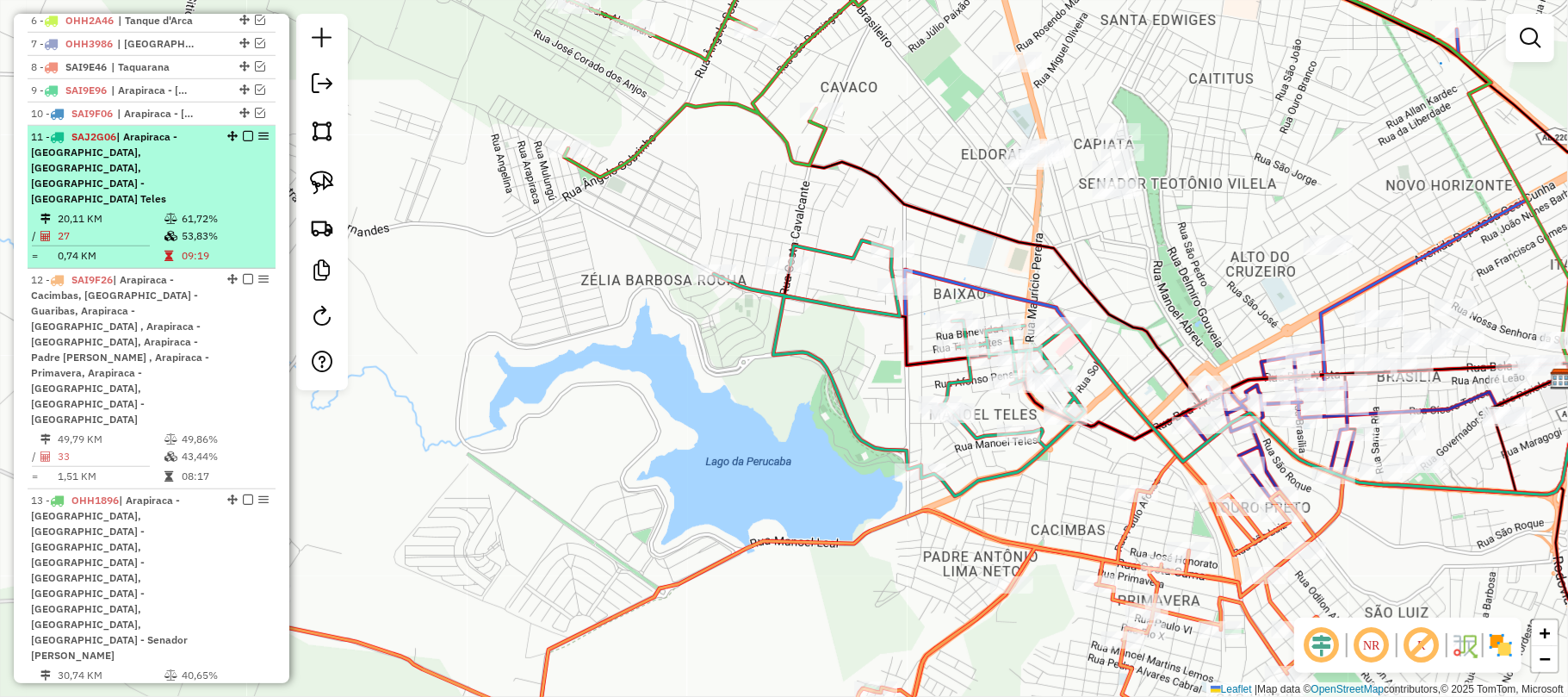
click at [243, 138] on em at bounding box center [248, 137] width 11 height 11
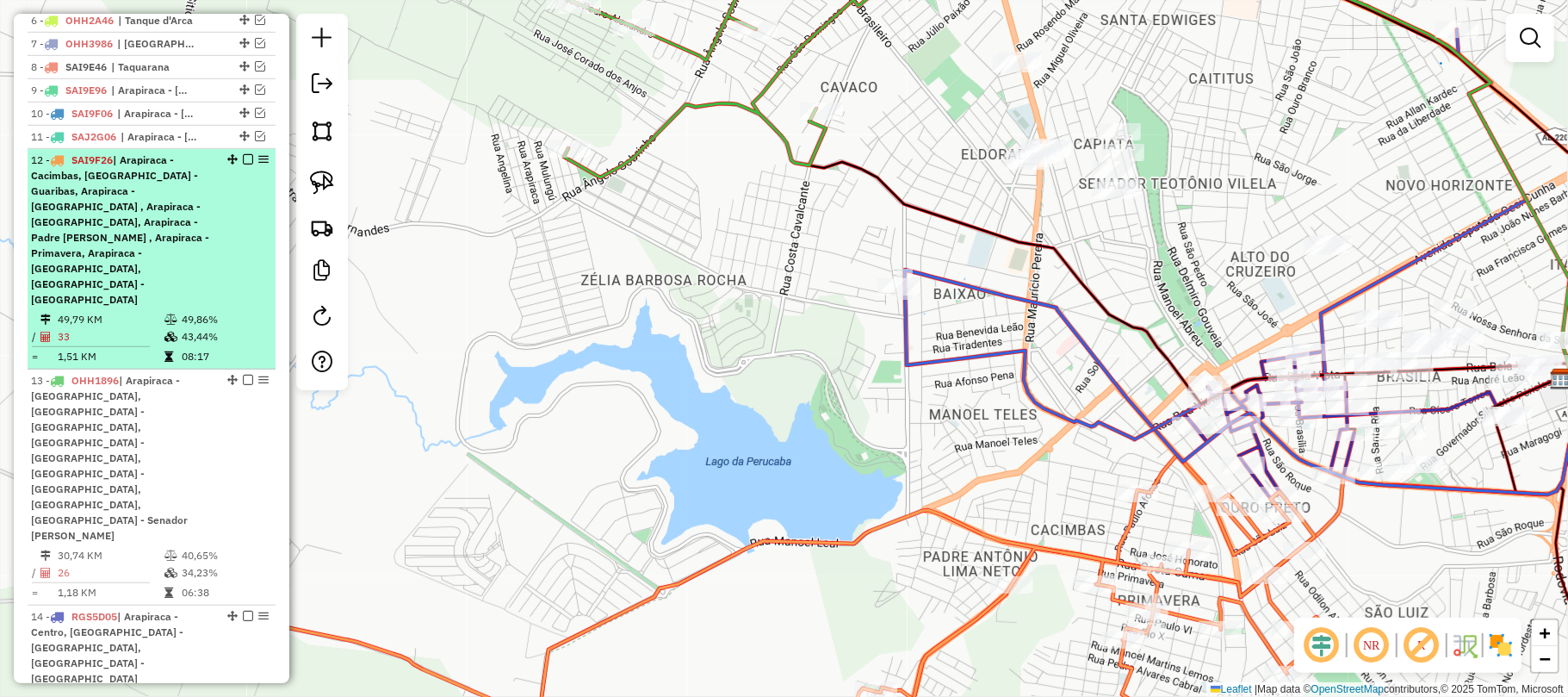
click at [226, 214] on div "12 - SAI9F26 | Arapiraca - Cacimbas, Arapiraca - Guaribas, Arapiraca - Olho D'a…" at bounding box center [152, 230] width 241 height 155
select select "**********"
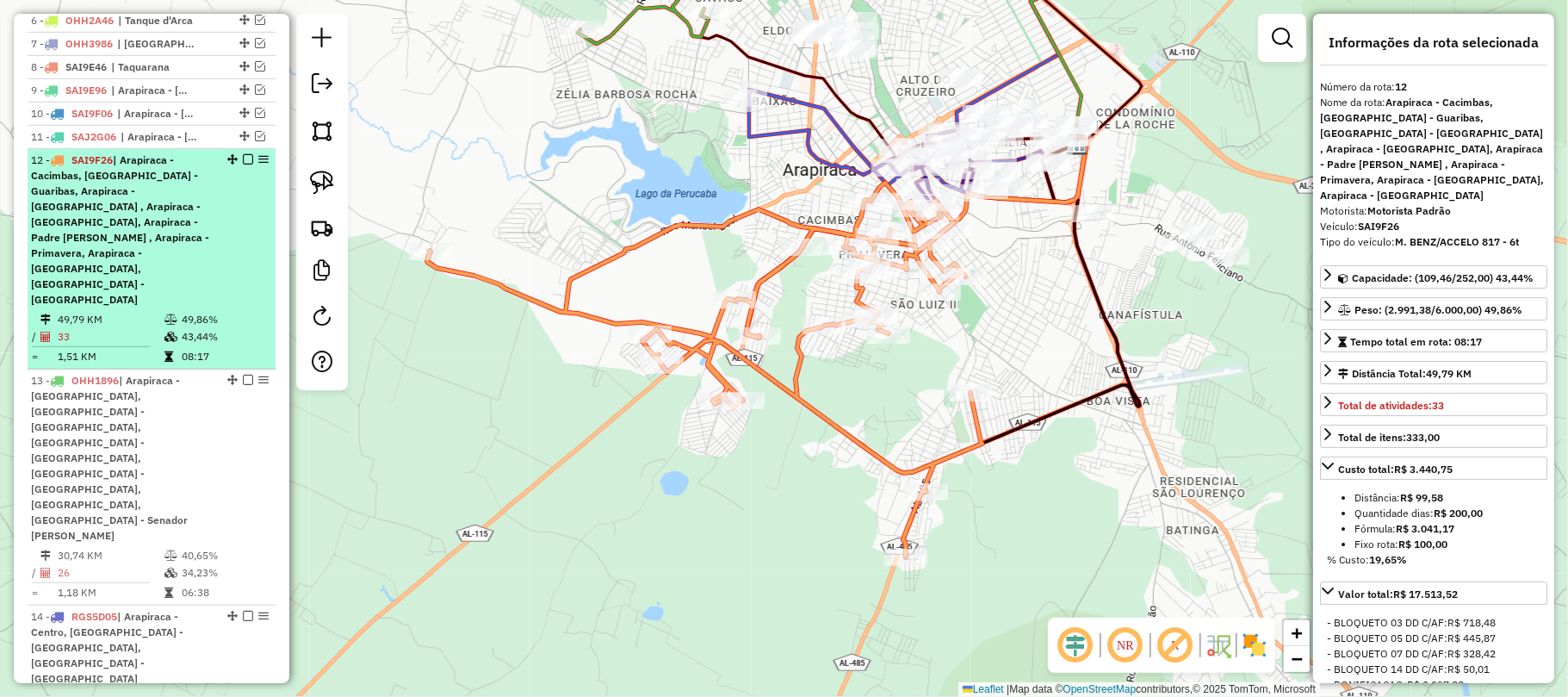
click at [243, 159] on em at bounding box center [248, 160] width 11 height 11
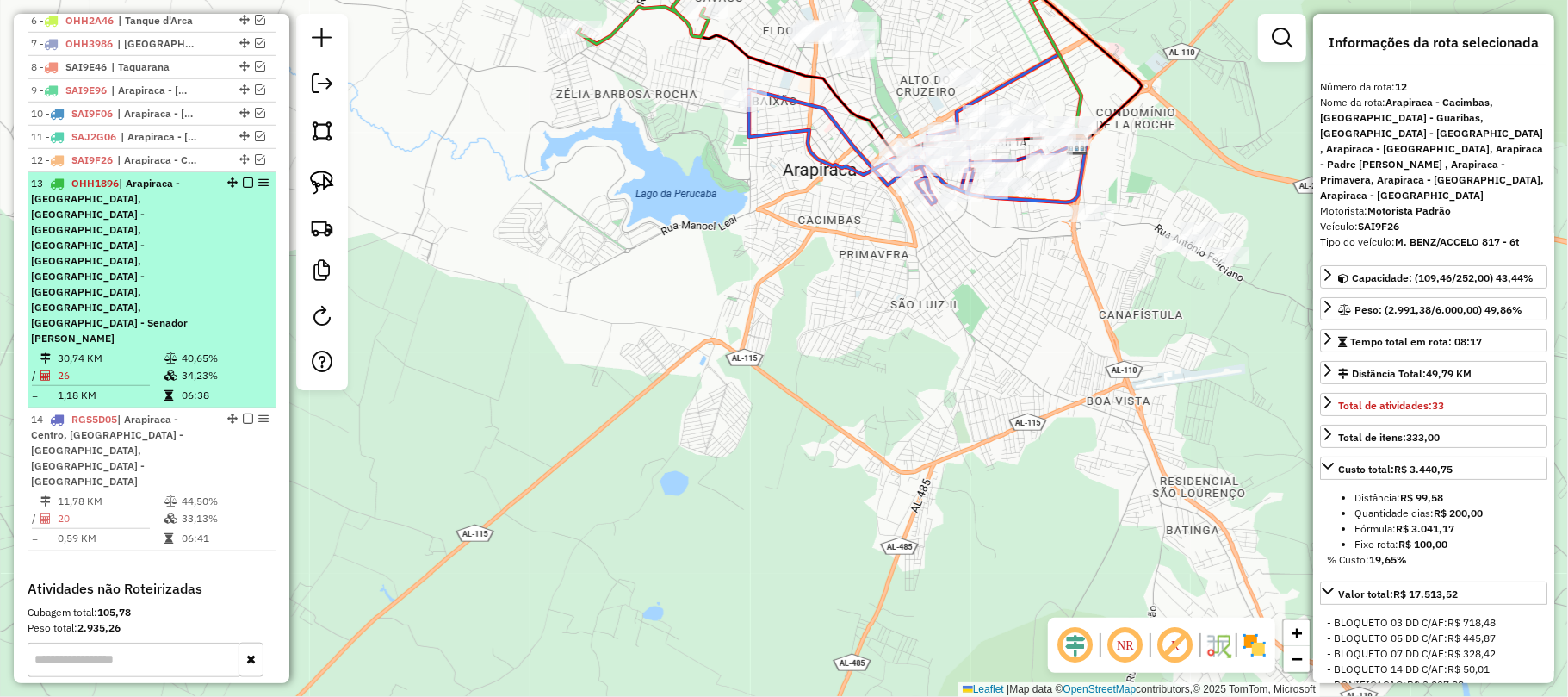
click at [241, 266] on div "13 - OHH1896 | Arapiraca - Bom Sucesso, Arapiraca - Cavaco, Arapiraca - Jardim …" at bounding box center [152, 261] width 241 height 170
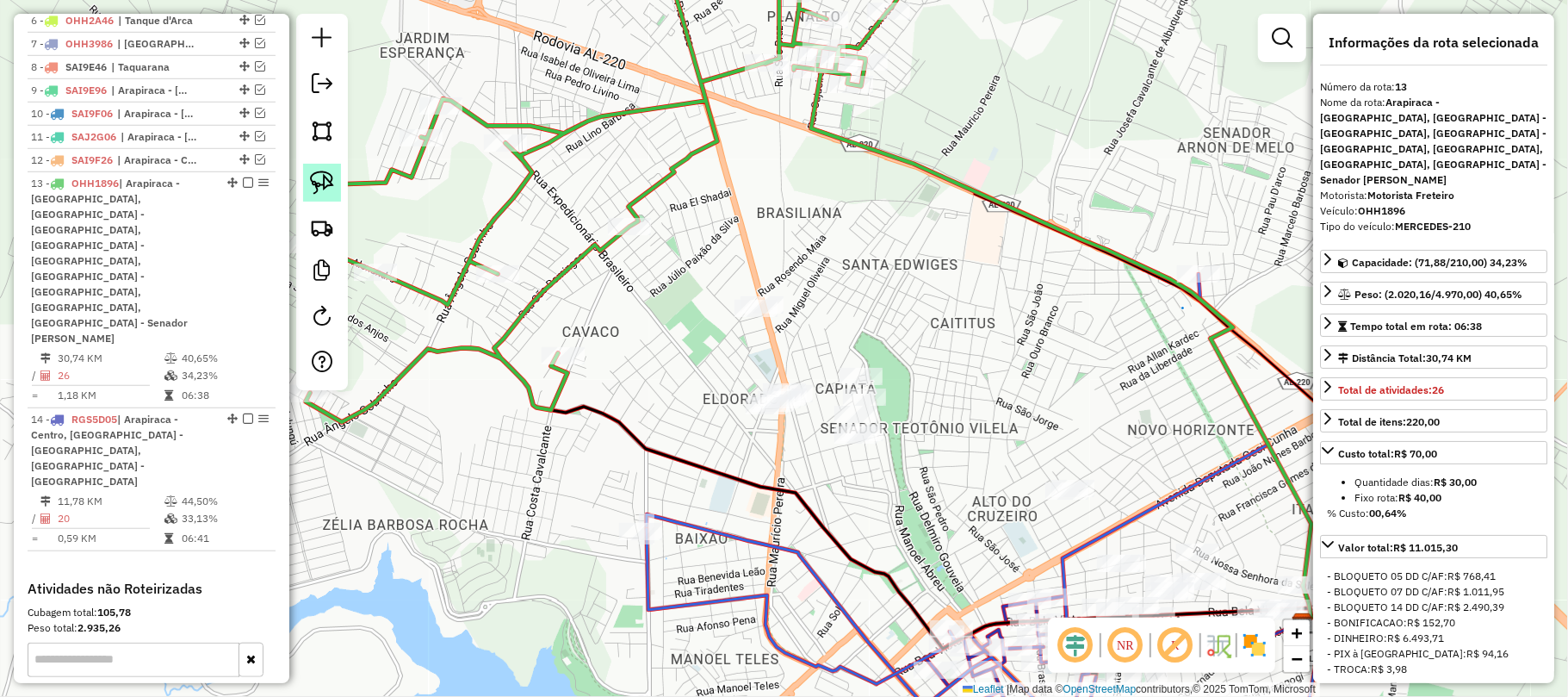
click at [325, 187] on img at bounding box center [322, 182] width 24 height 24
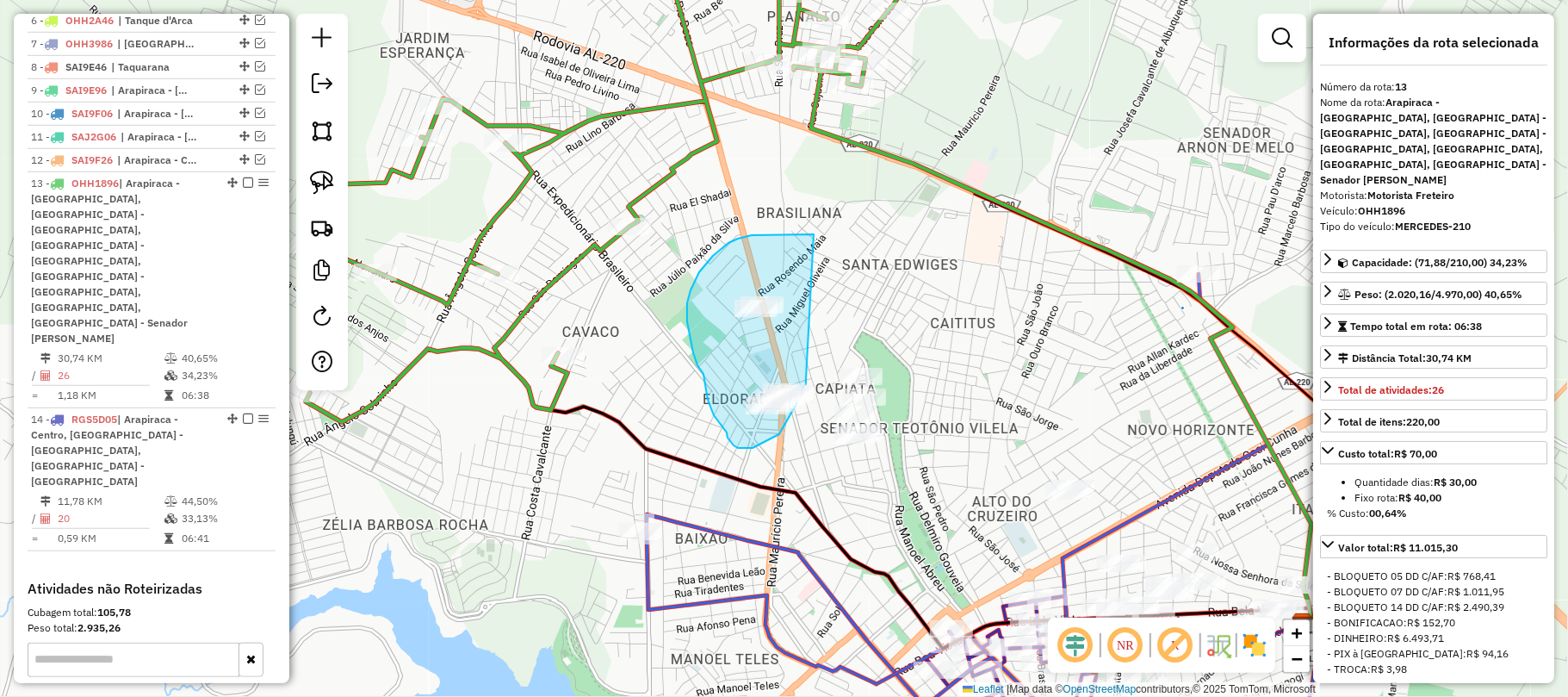
drag, startPoint x: 792, startPoint y: 235, endPoint x: 806, endPoint y: 380, distance: 145.7
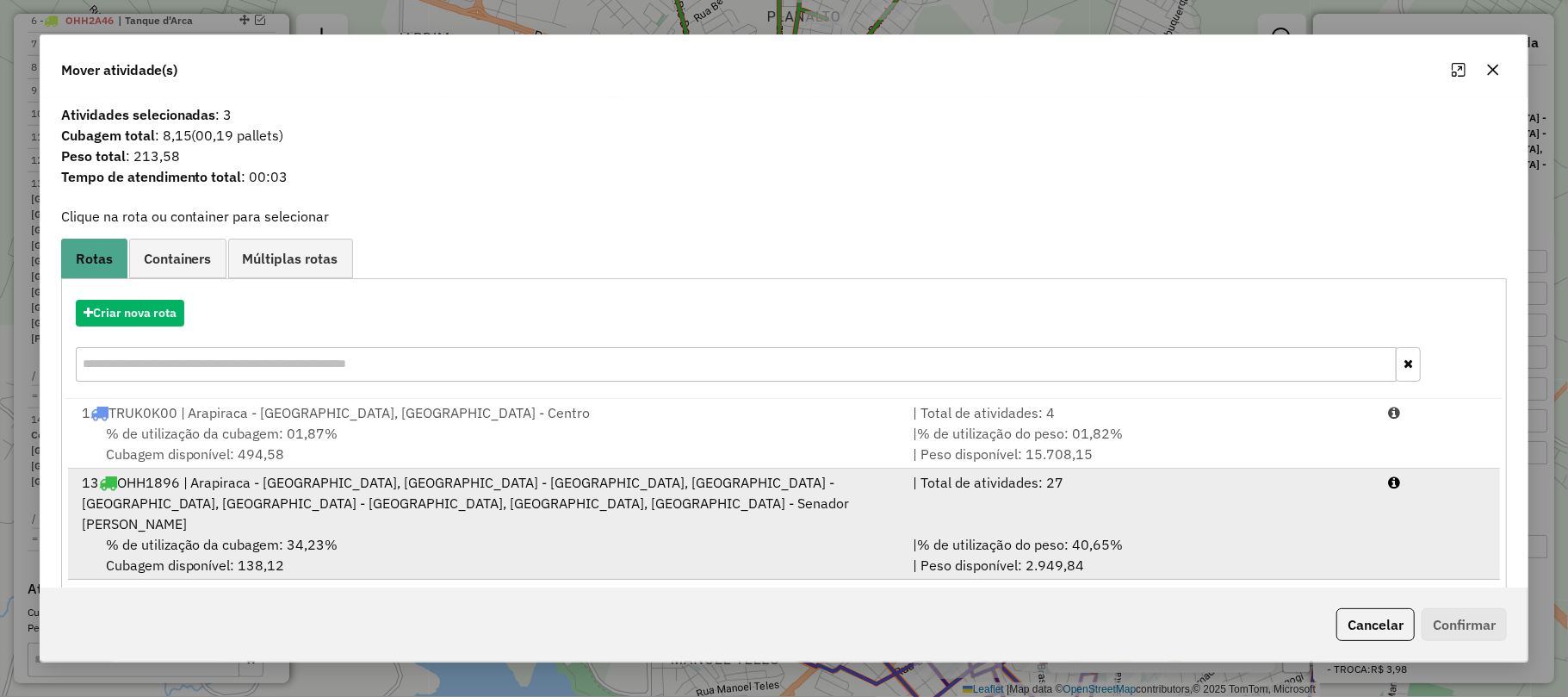
click at [477, 510] on div "13 OHH1896 | Arapiraca - Bom Sucesso, Arapiraca - Cavaco, Arapiraca - Jardim Es…" at bounding box center [487, 503] width 831 height 62
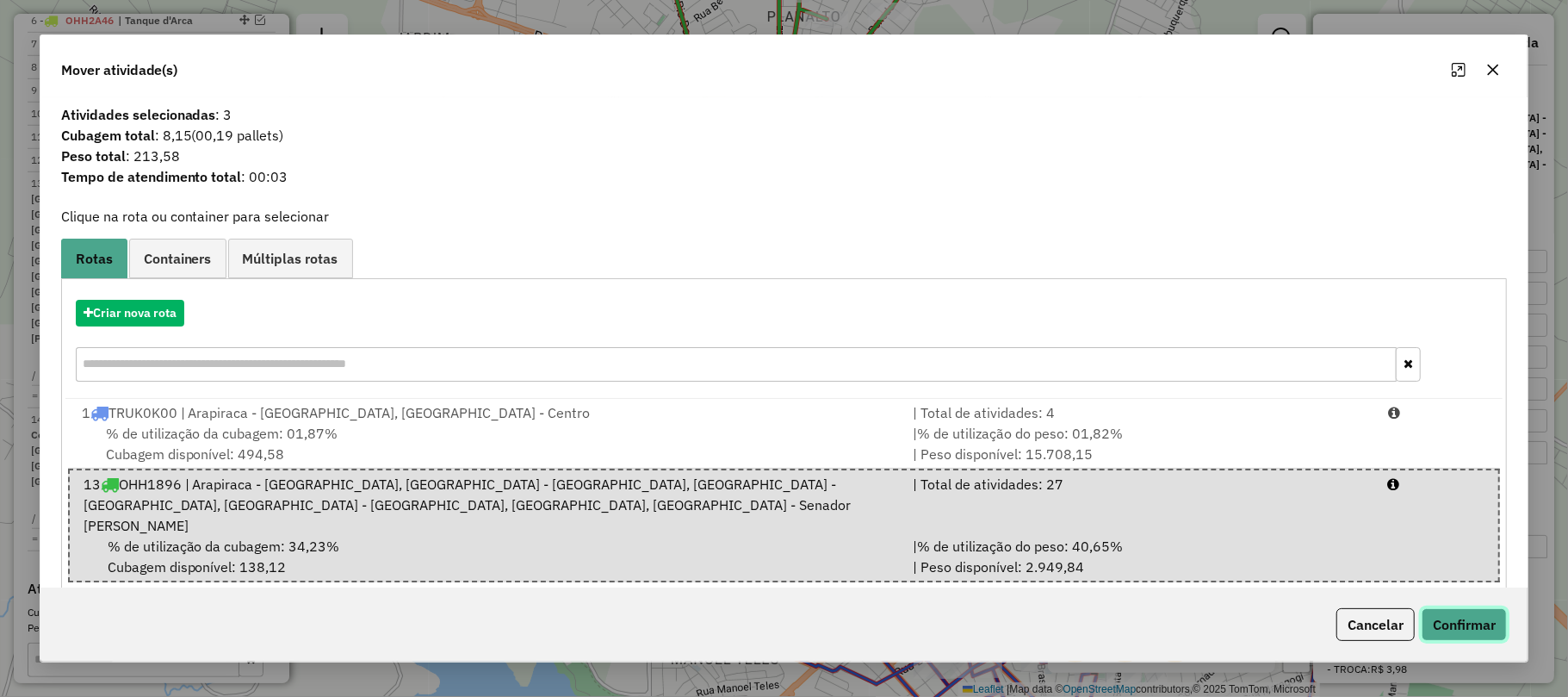
click at [1457, 611] on button "Confirmar" at bounding box center [1465, 625] width 86 height 33
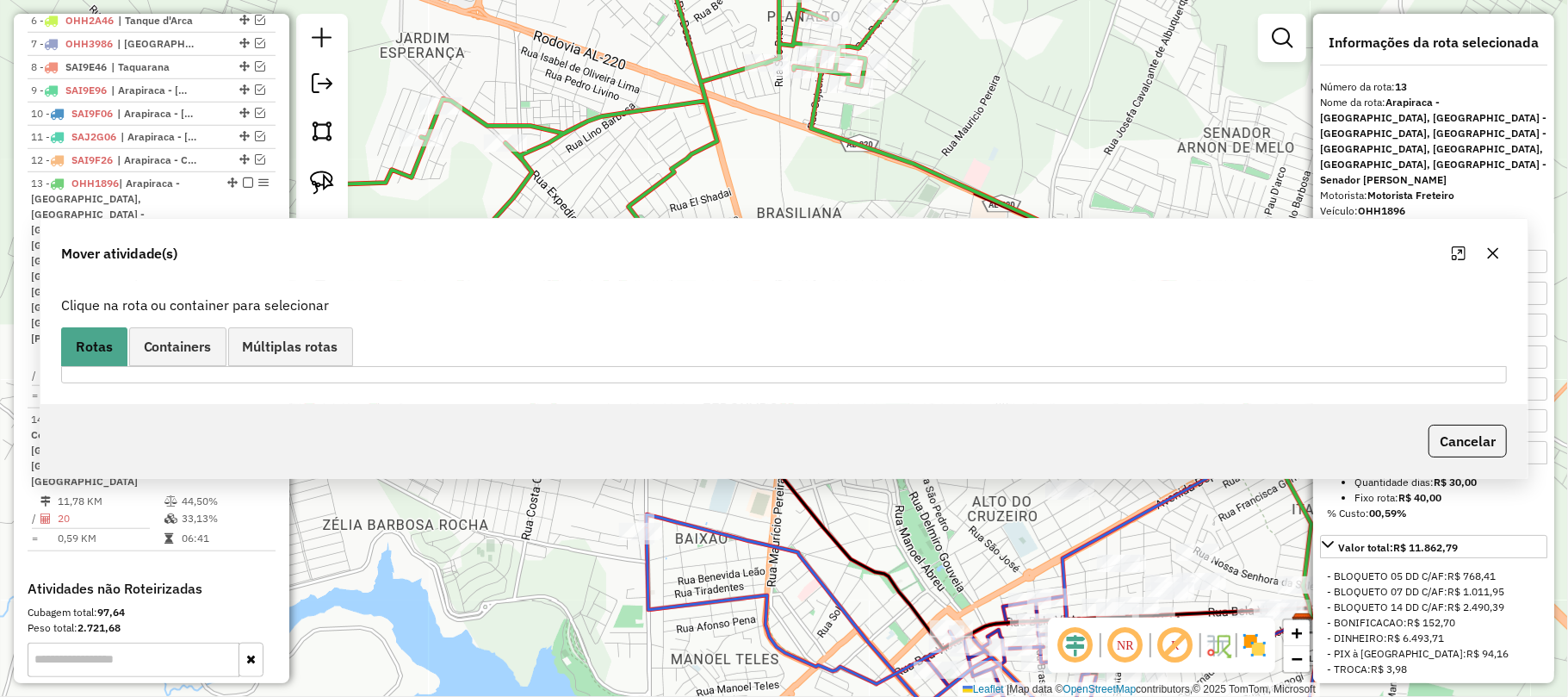
scroll to position [980, 0]
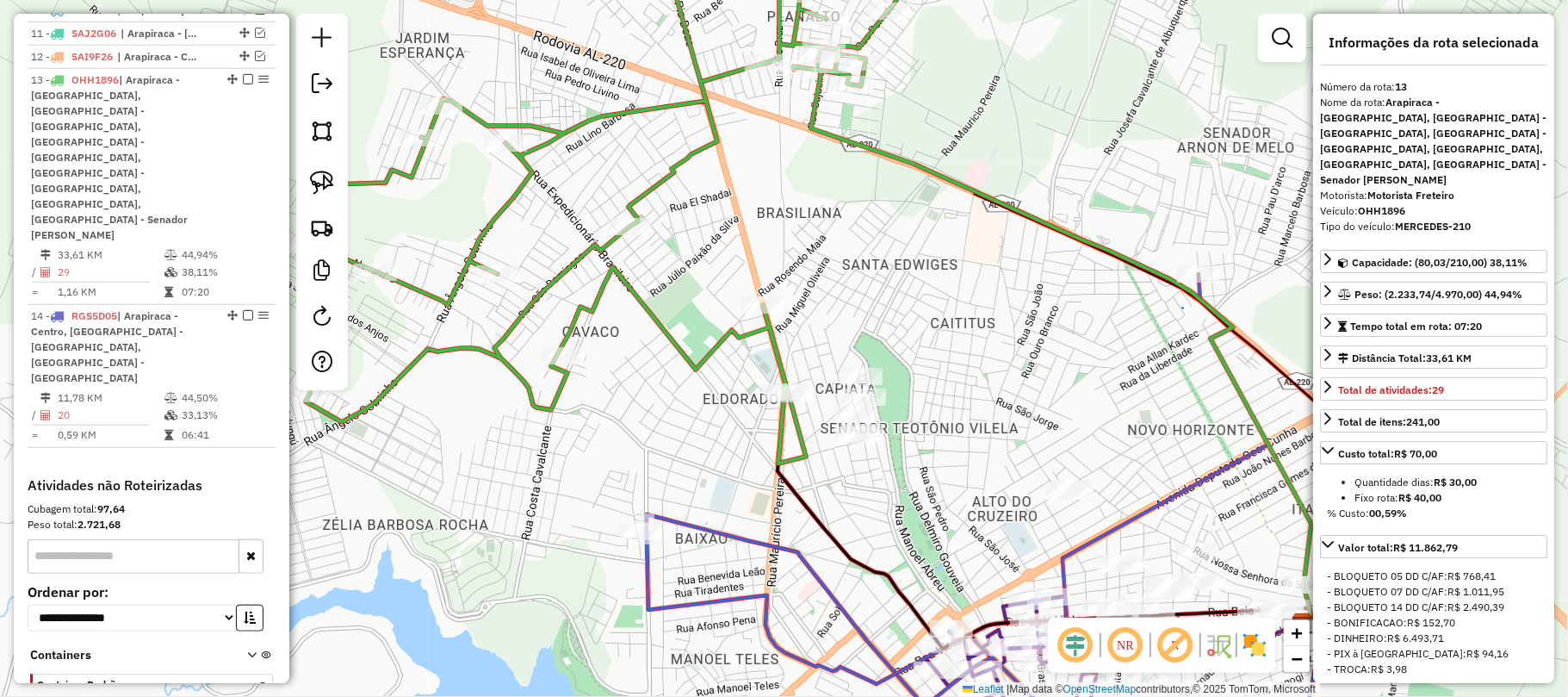
click at [772, 336] on icon at bounding box center [603, 197] width 602 height 534
click at [739, 336] on icon at bounding box center [603, 197] width 602 height 534
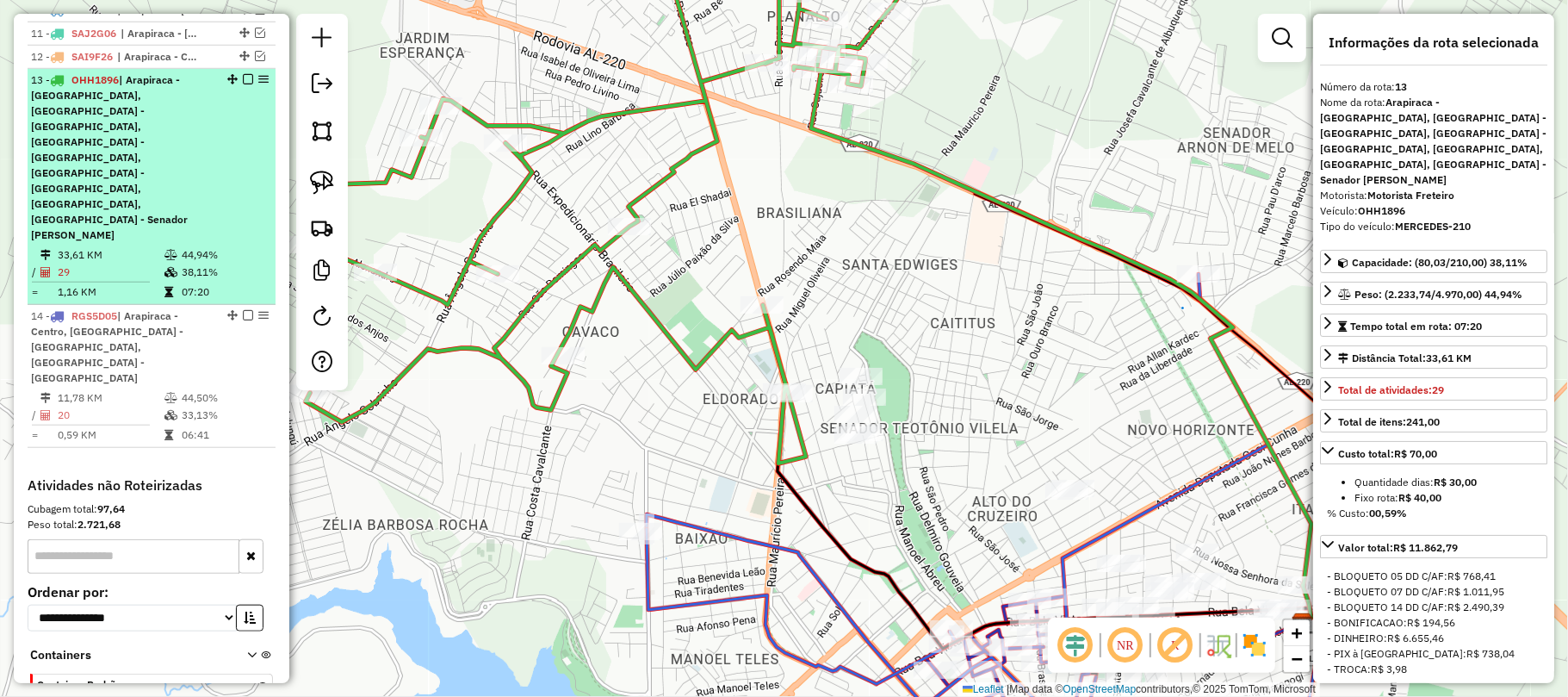
click at [245, 79] on em at bounding box center [248, 79] width 11 height 11
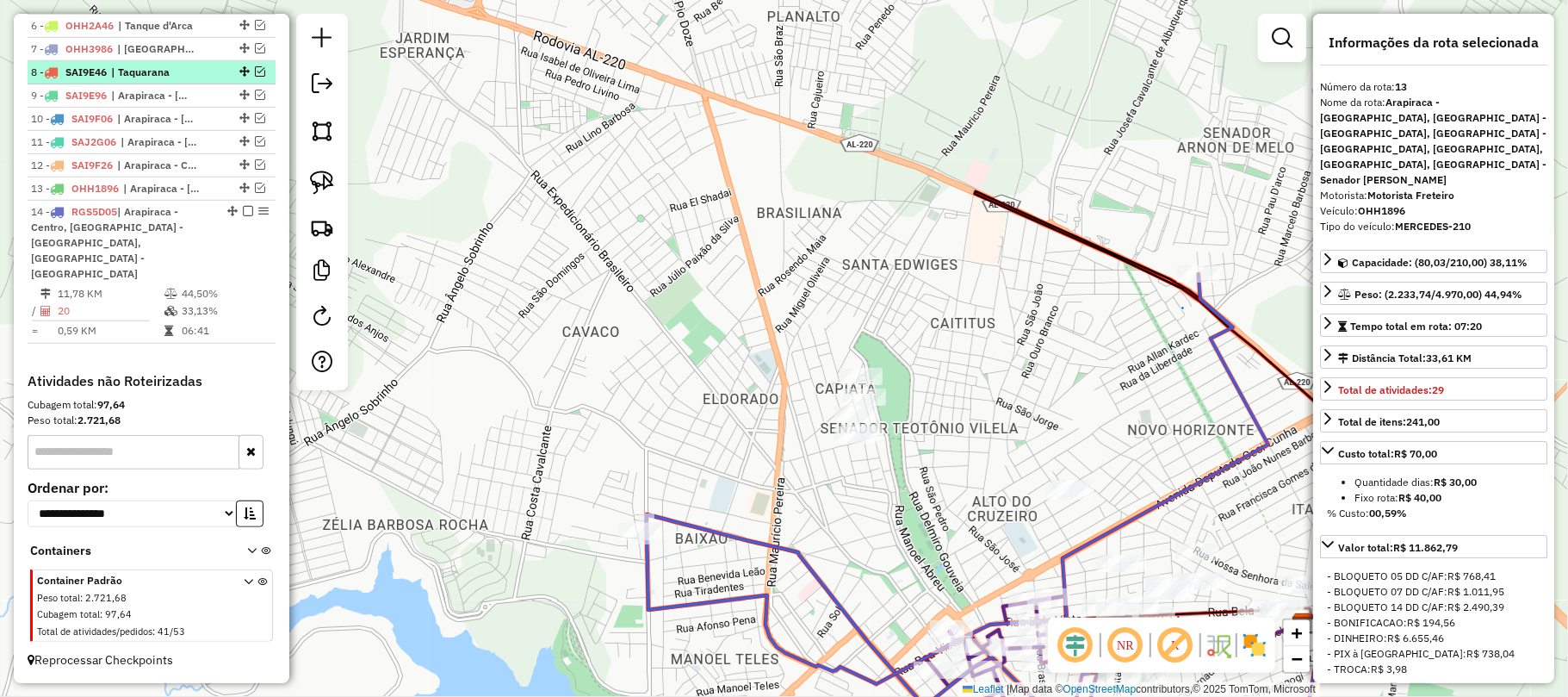
scroll to position [844, 0]
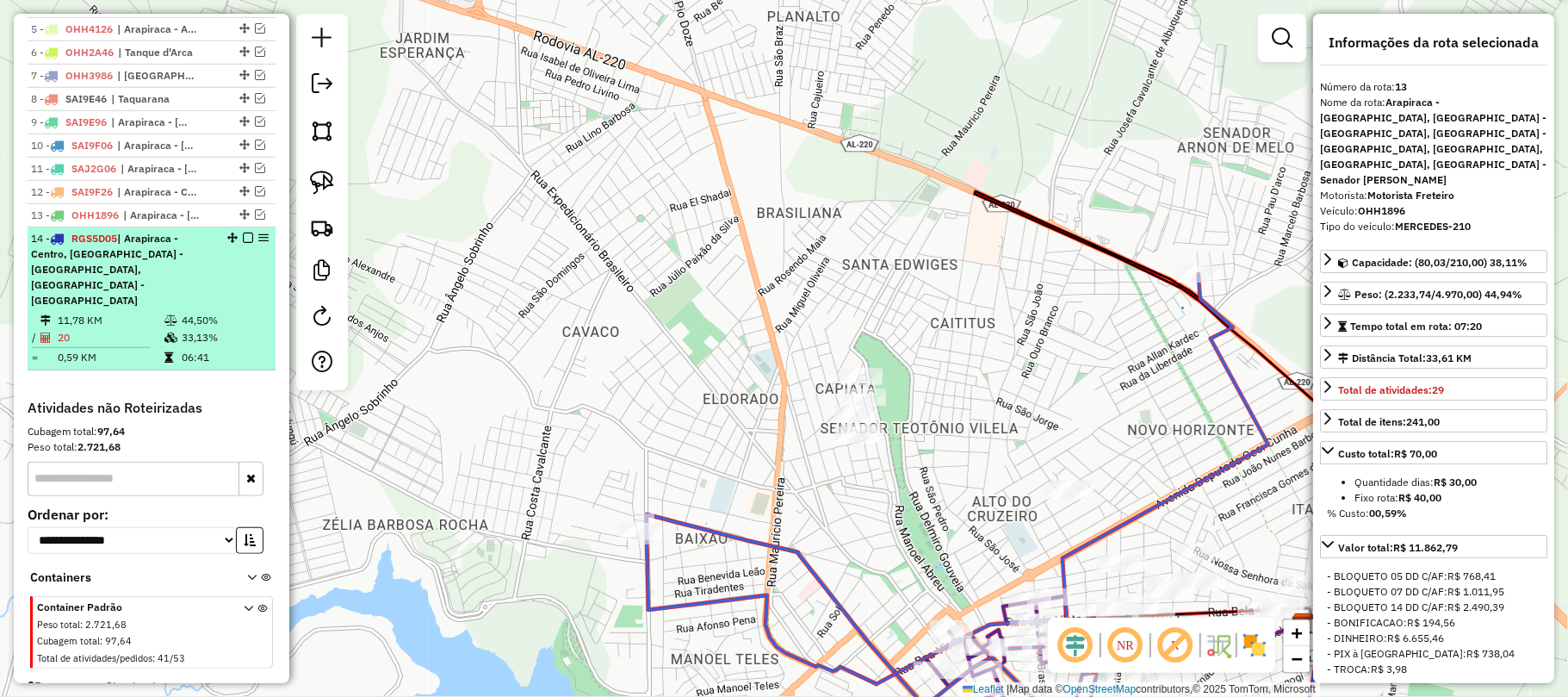
click at [252, 280] on div "14 - RGS5D05 | Arapiraca - Centro, Arapiraca - Ouro Preto, Arapiraca - Ouro Pre…" at bounding box center [152, 270] width 241 height 78
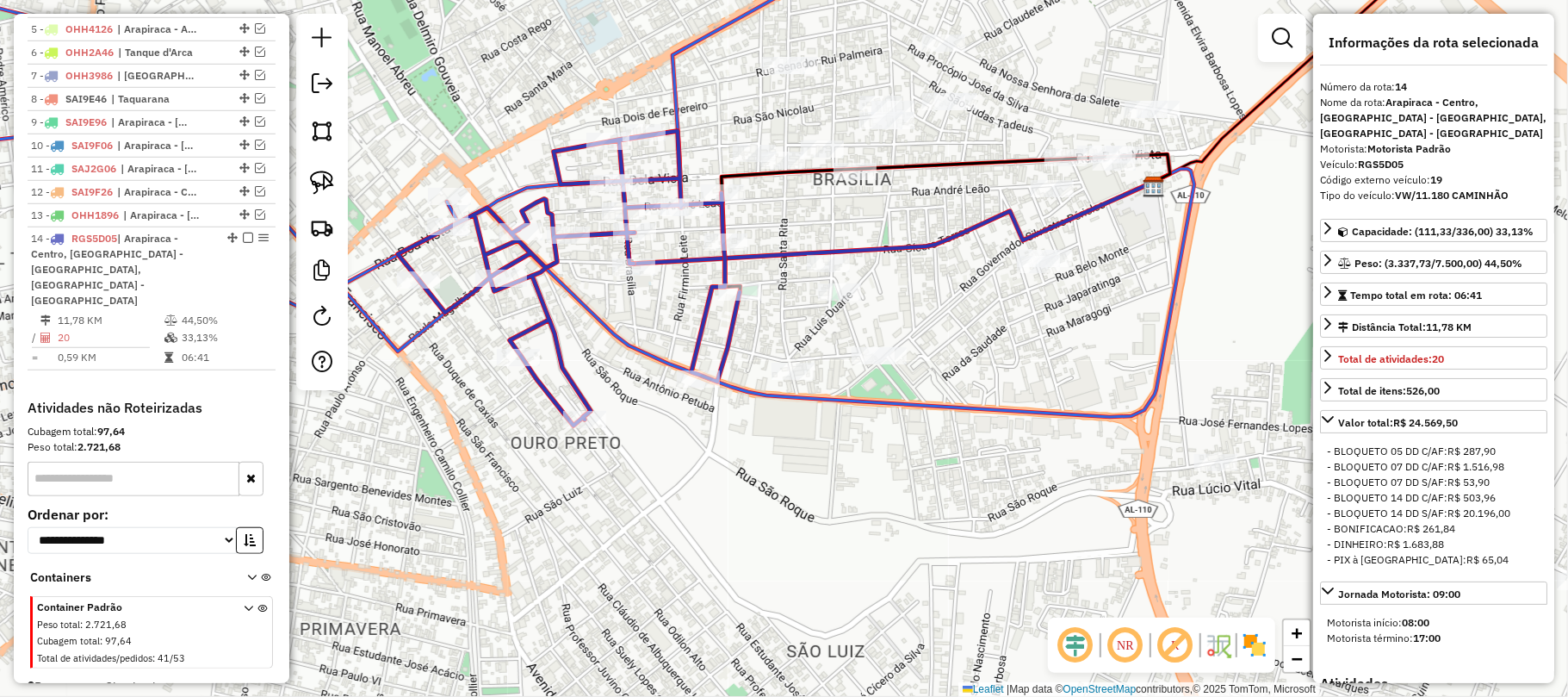
drag, startPoint x: 865, startPoint y: 224, endPoint x: 748, endPoint y: 200, distance: 119.4
click at [748, 200] on div "Janela de atendimento Grade de atendimento Capacidade Transportadoras Veículos …" at bounding box center [784, 348] width 1568 height 697
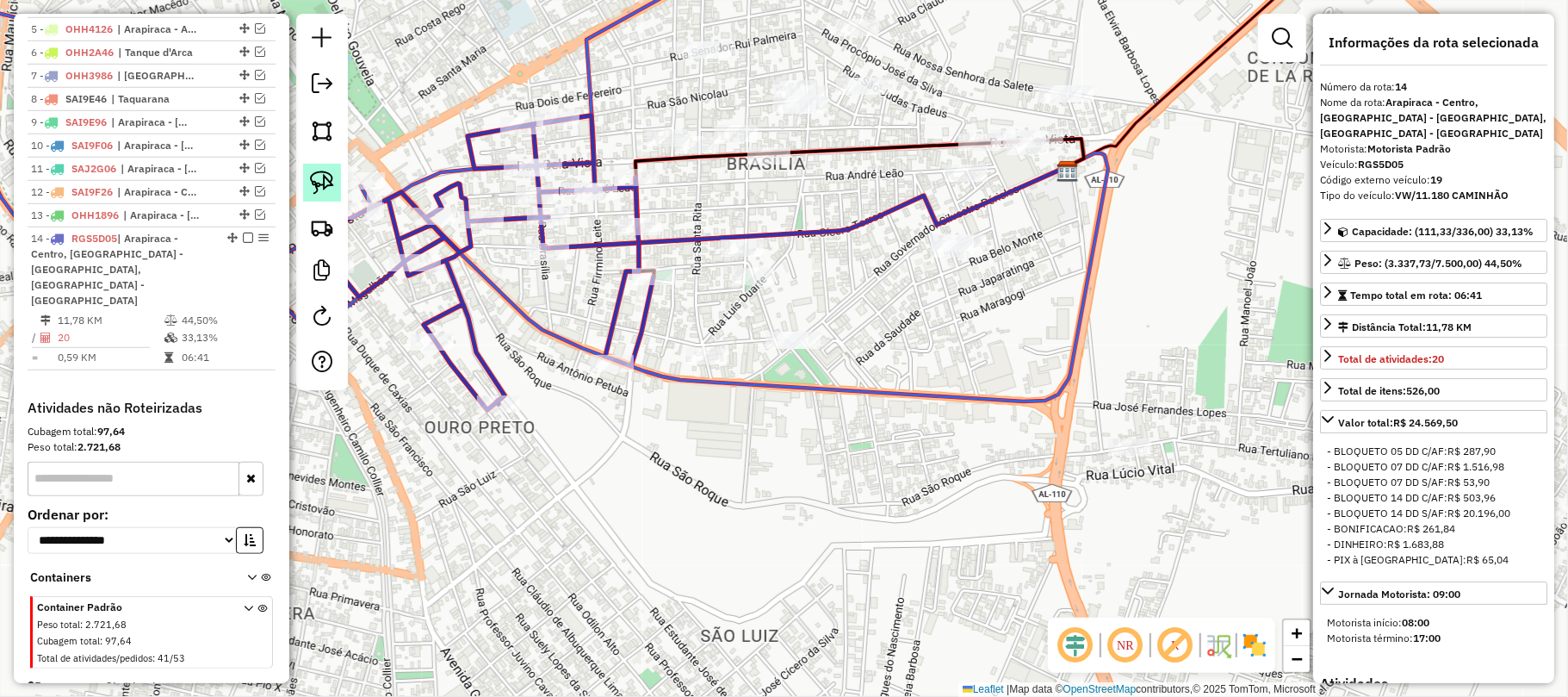
click at [318, 190] on img at bounding box center [322, 182] width 24 height 24
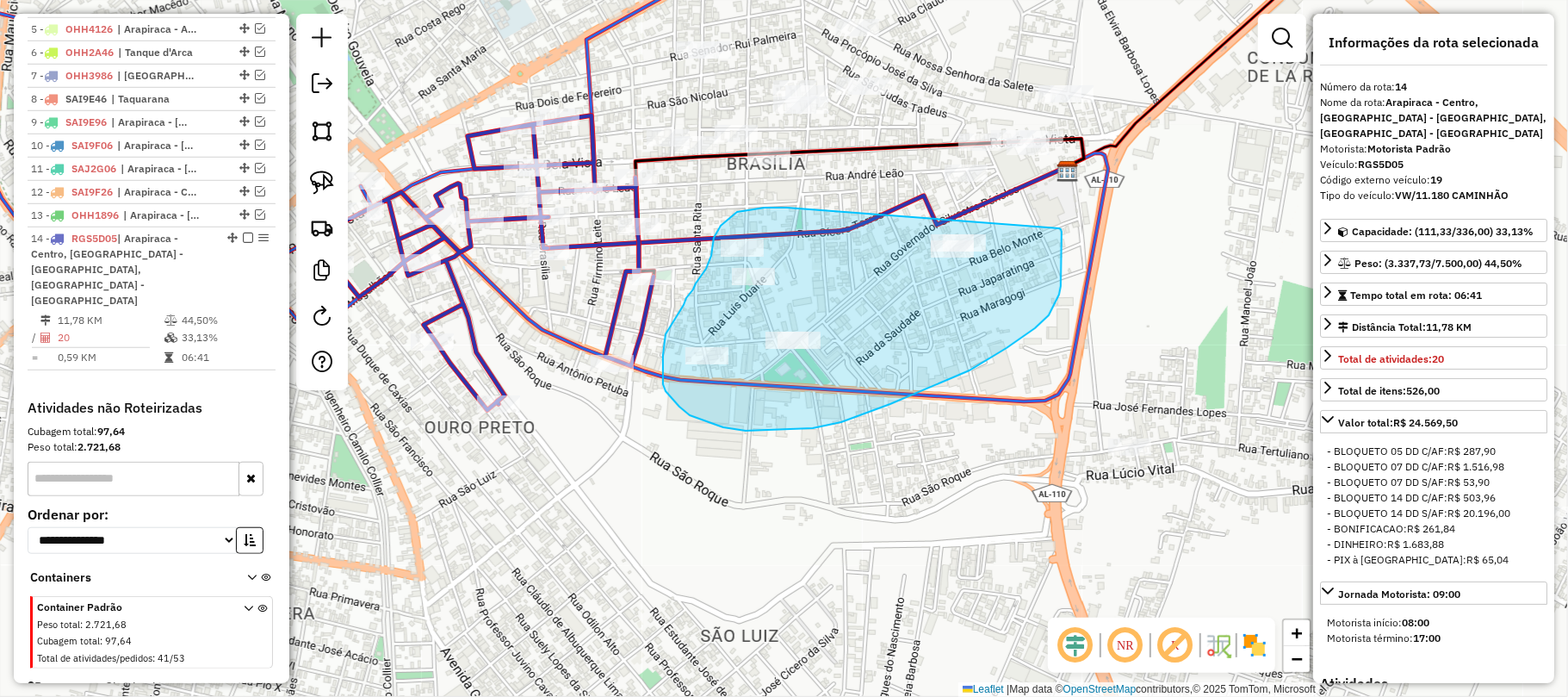
drag, startPoint x: 785, startPoint y: 208, endPoint x: 1059, endPoint y: 228, distance: 274.7
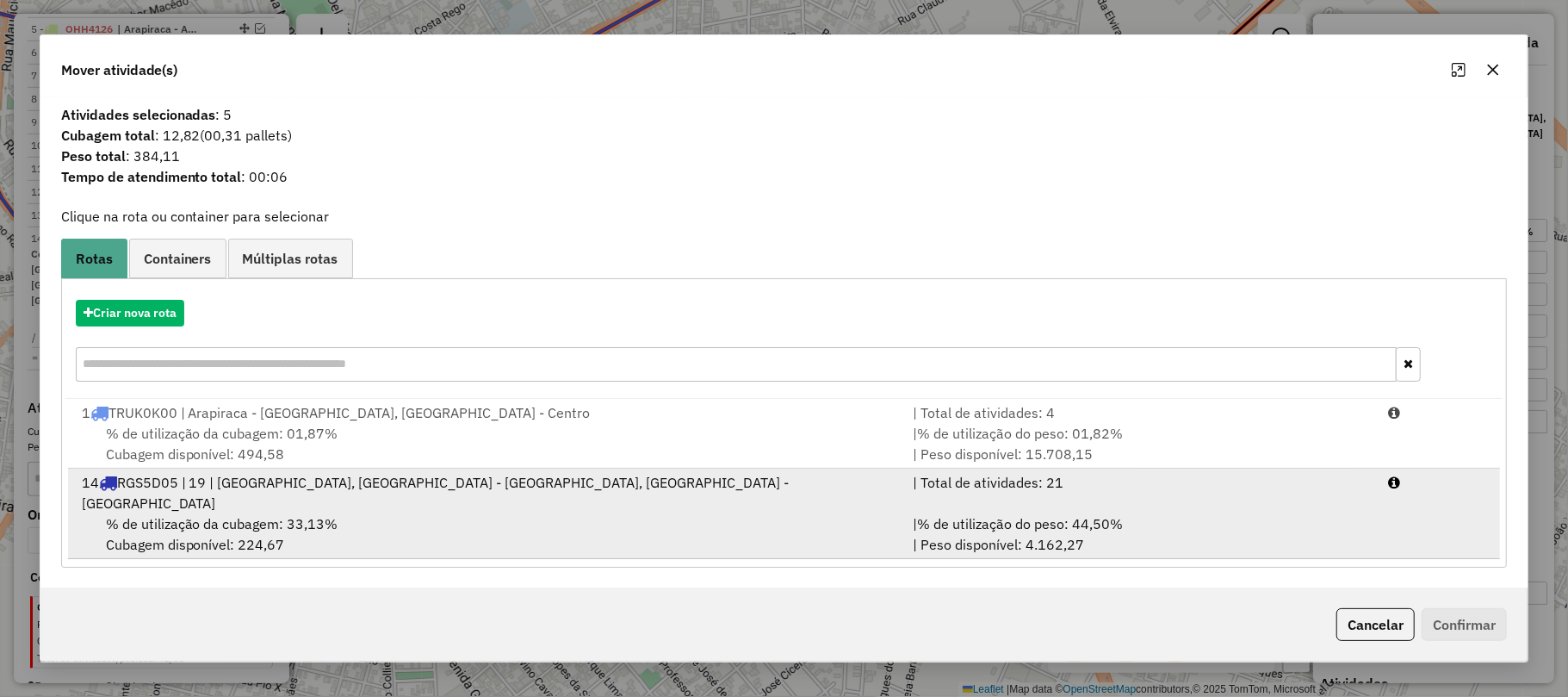
click at [513, 513] on div "% de utilização da cubagem: 33,13% Cubagem disponível: 224,67" at bounding box center [487, 534] width 831 height 41
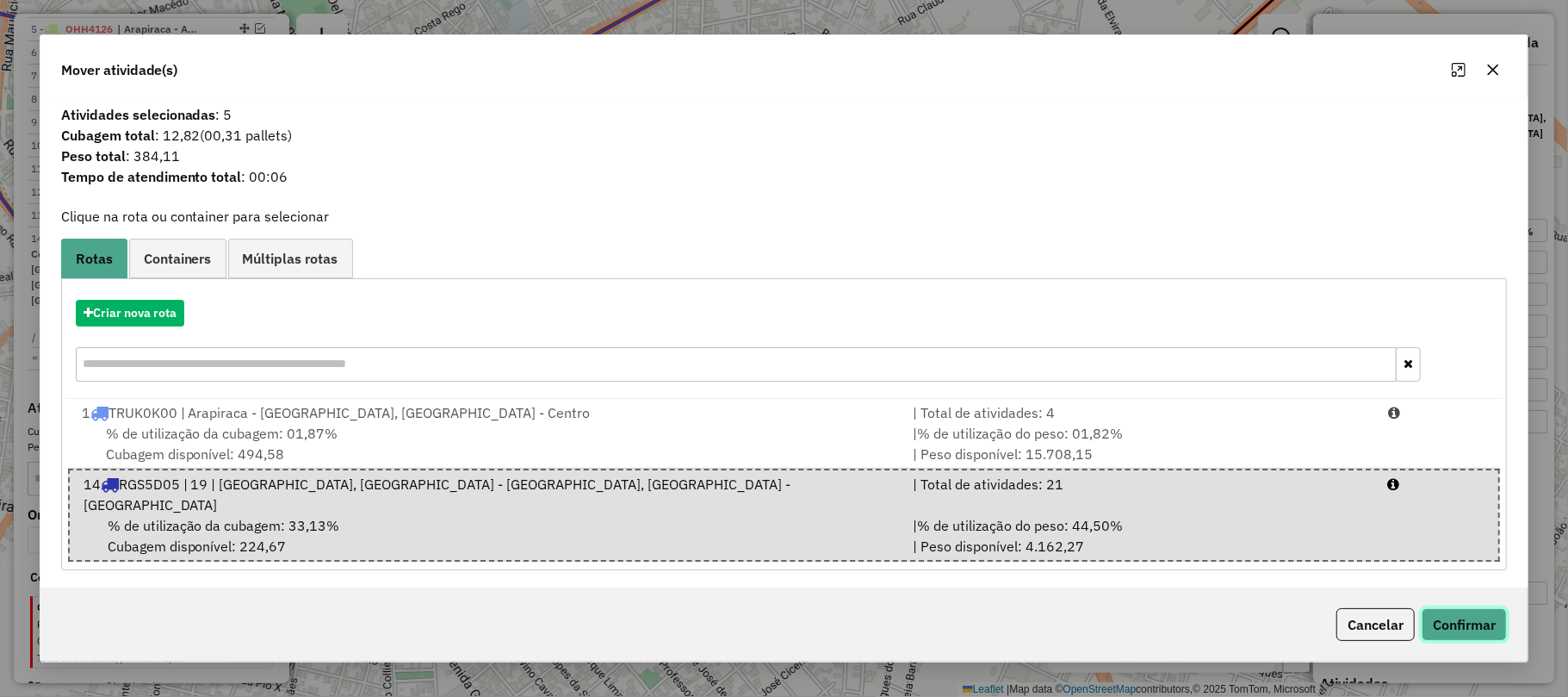
click at [1472, 618] on button "Confirmar" at bounding box center [1465, 625] width 86 height 33
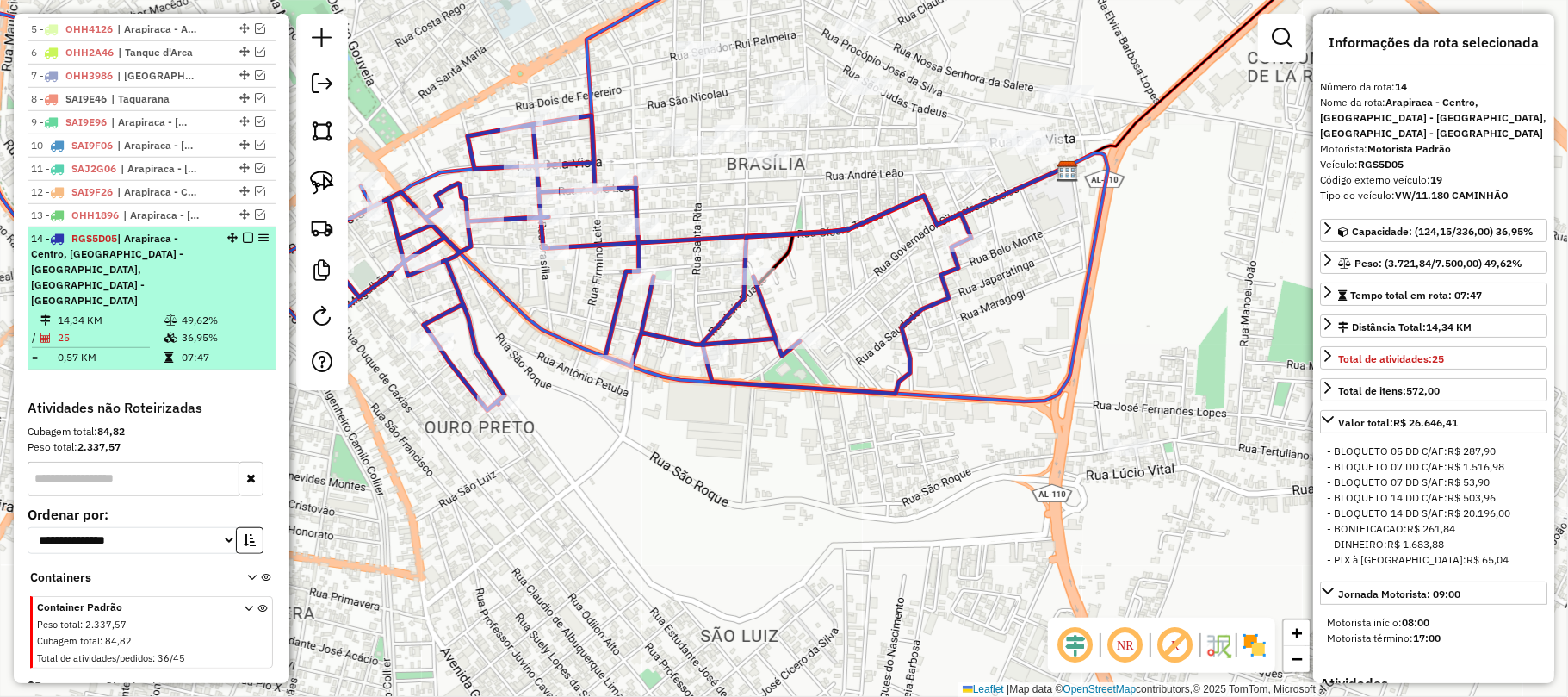
click at [246, 237] on em at bounding box center [248, 238] width 11 height 11
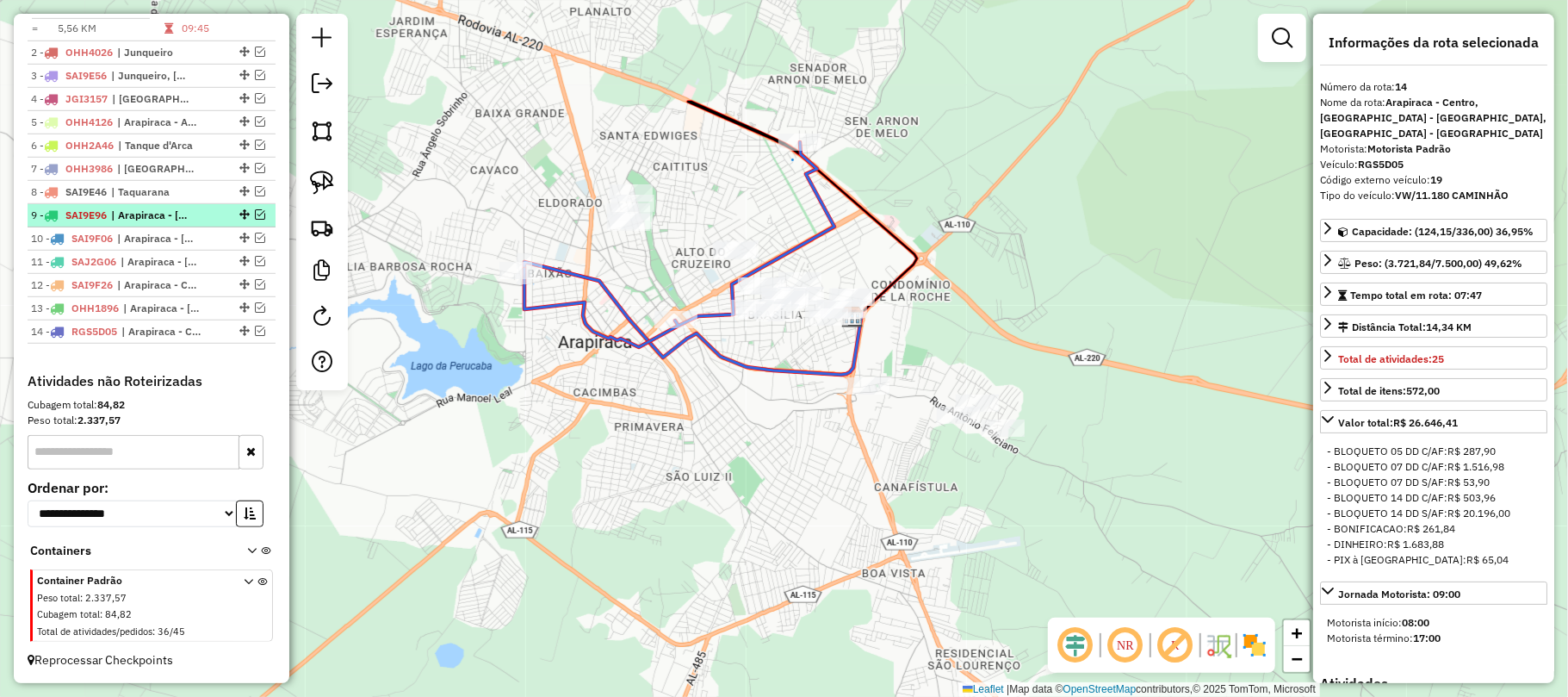
scroll to position [526, 0]
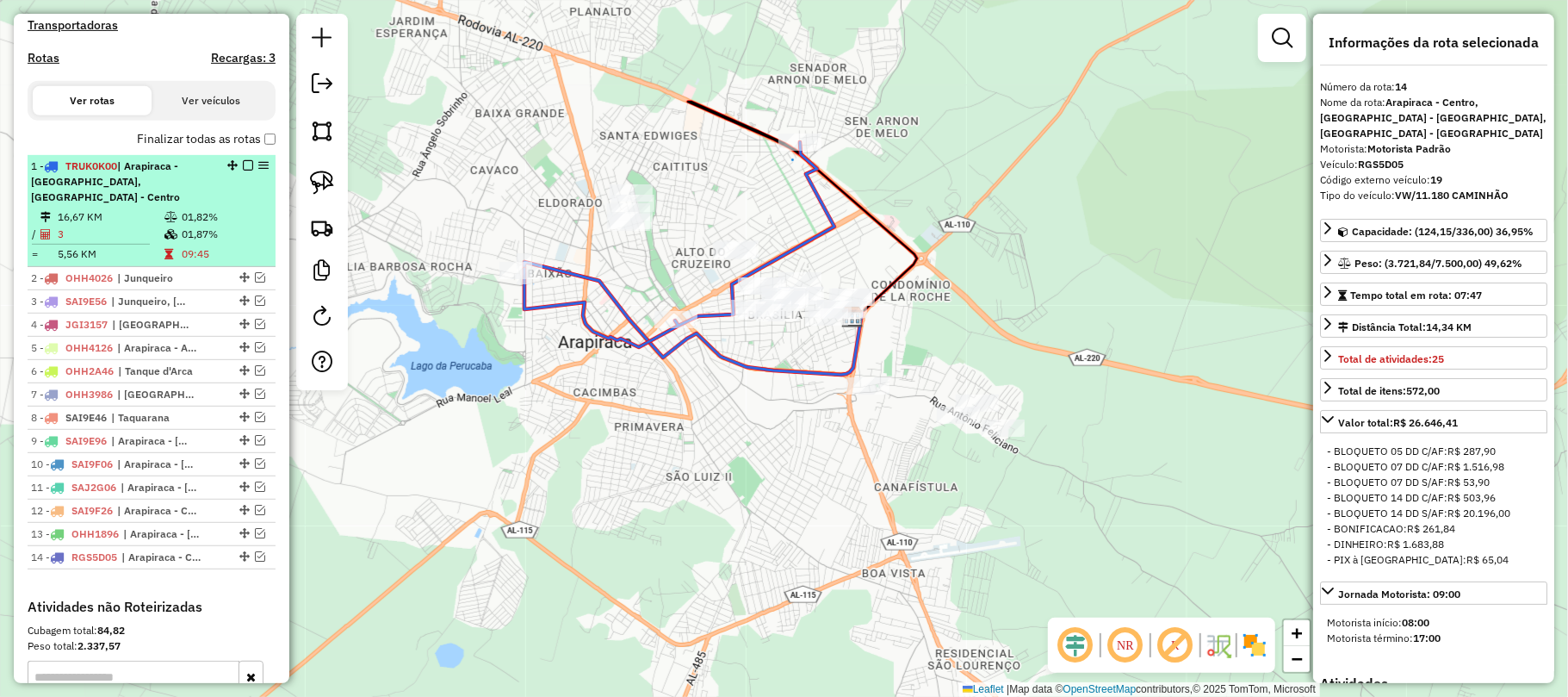
click at [243, 170] on em at bounding box center [248, 166] width 11 height 11
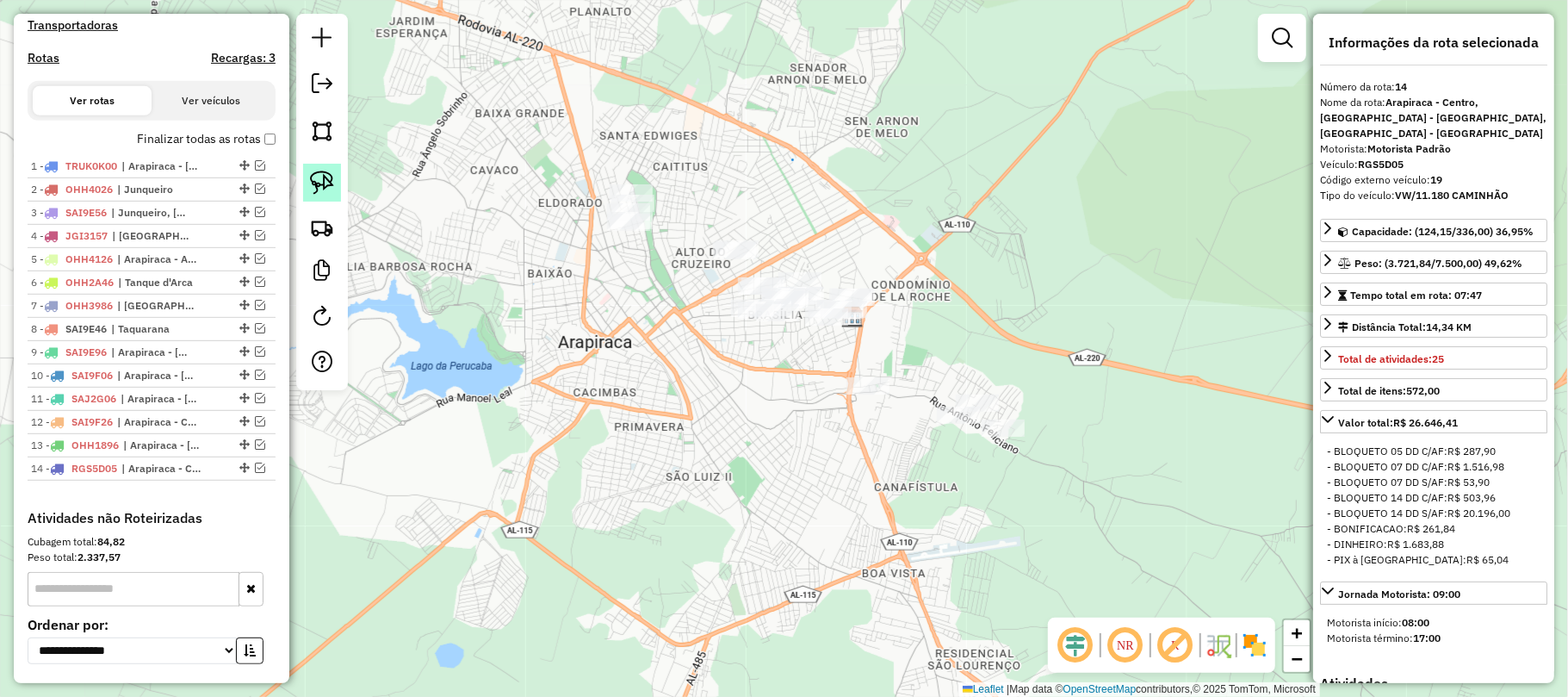
click at [310, 183] on img at bounding box center [322, 182] width 24 height 24
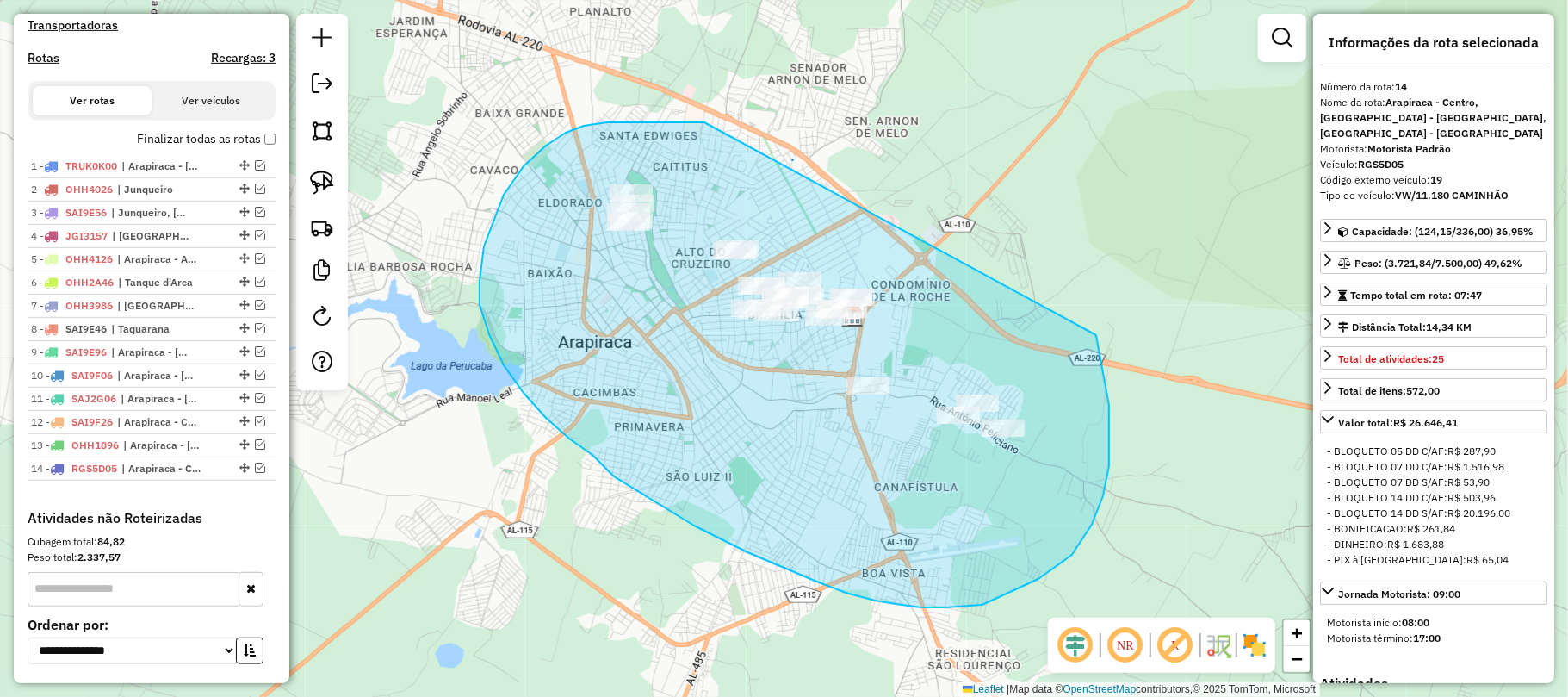
drag, startPoint x: 565, startPoint y: 133, endPoint x: 1080, endPoint y: 308, distance: 543.9
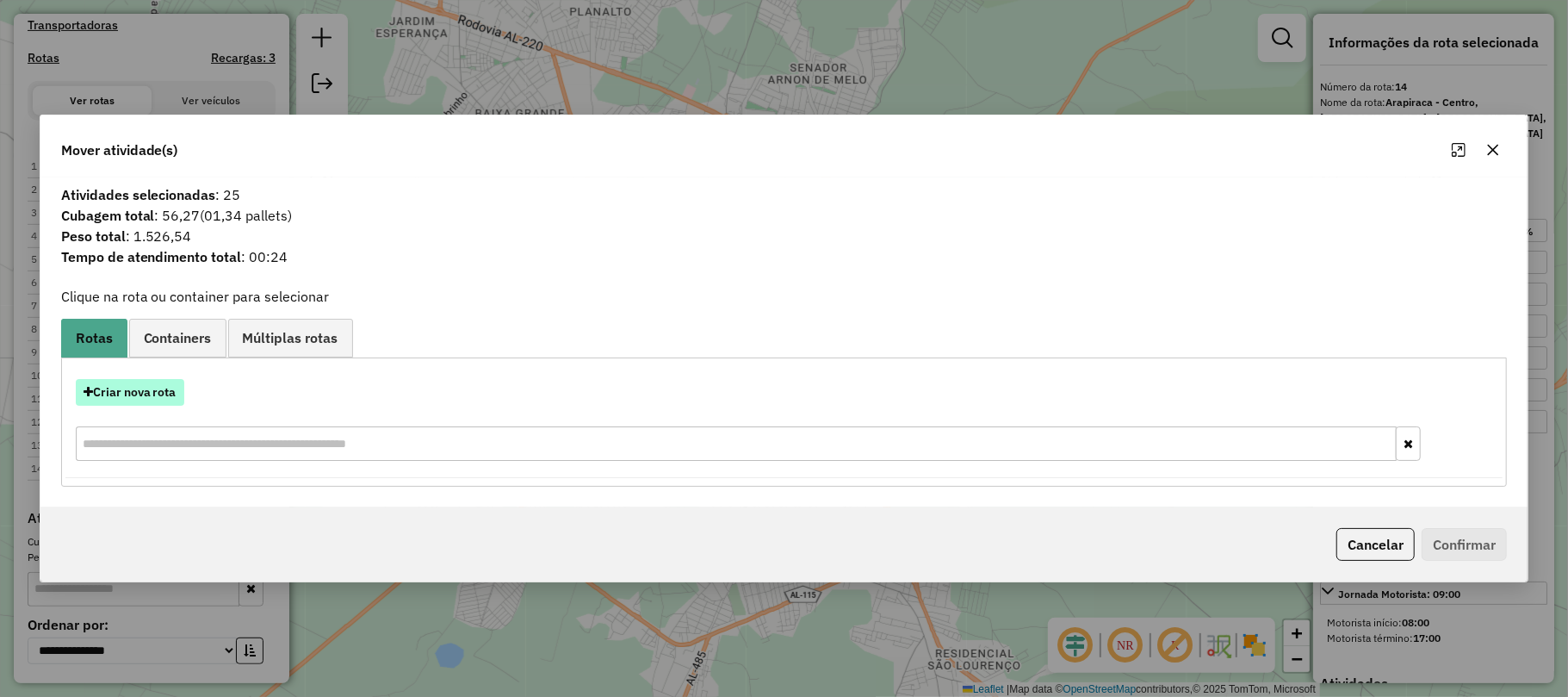
click at [162, 387] on button "Criar nova rota" at bounding box center [130, 393] width 109 height 27
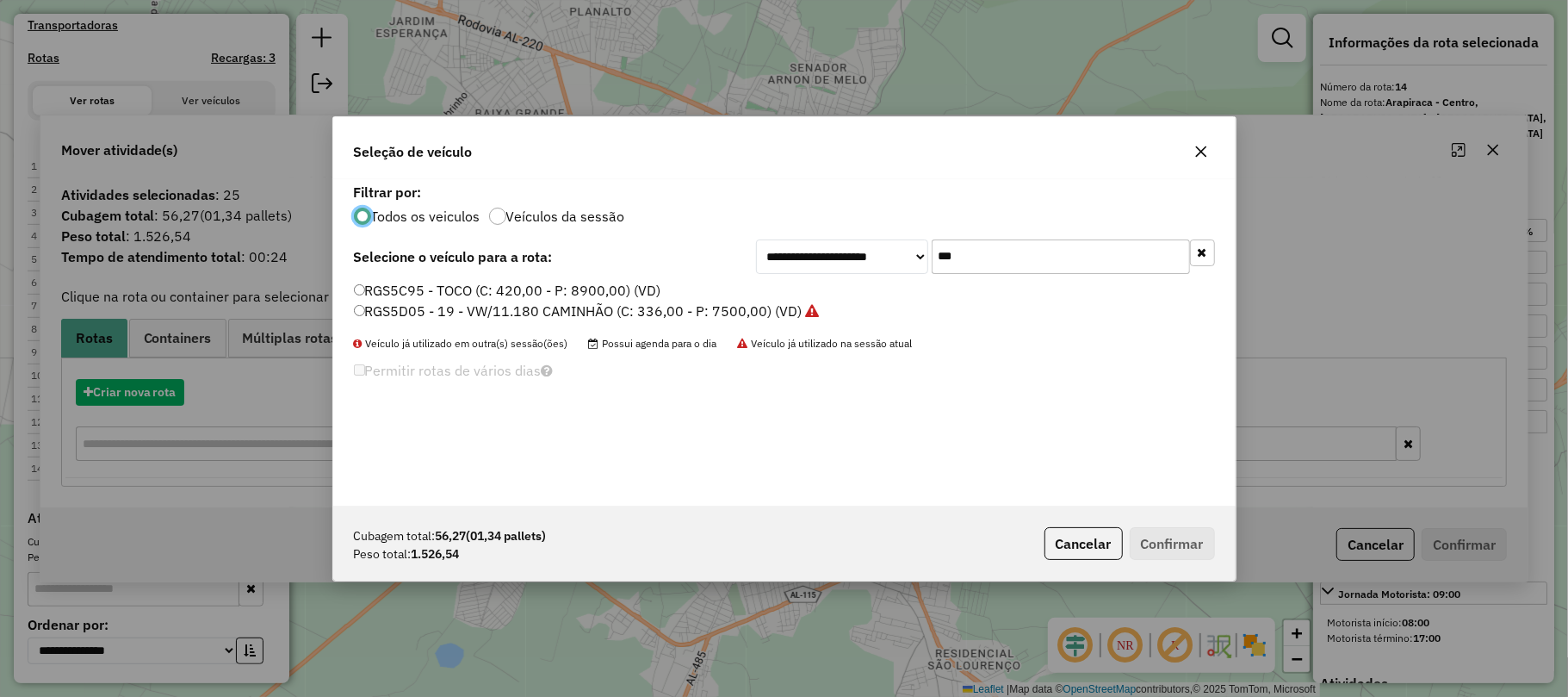
scroll to position [9, 5]
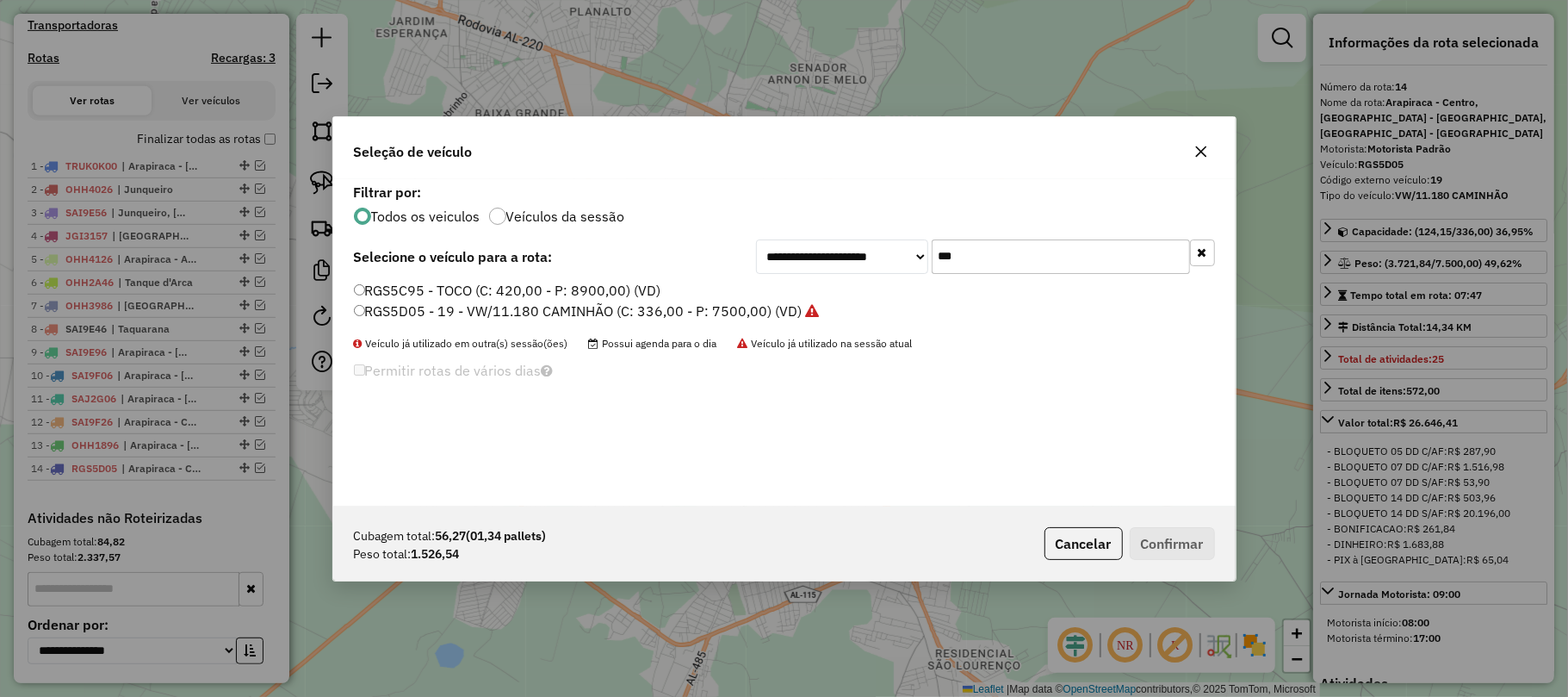
drag, startPoint x: 1081, startPoint y: 261, endPoint x: 687, endPoint y: 248, distance: 394.2
click at [687, 248] on div "**********" at bounding box center [784, 256] width 861 height 35
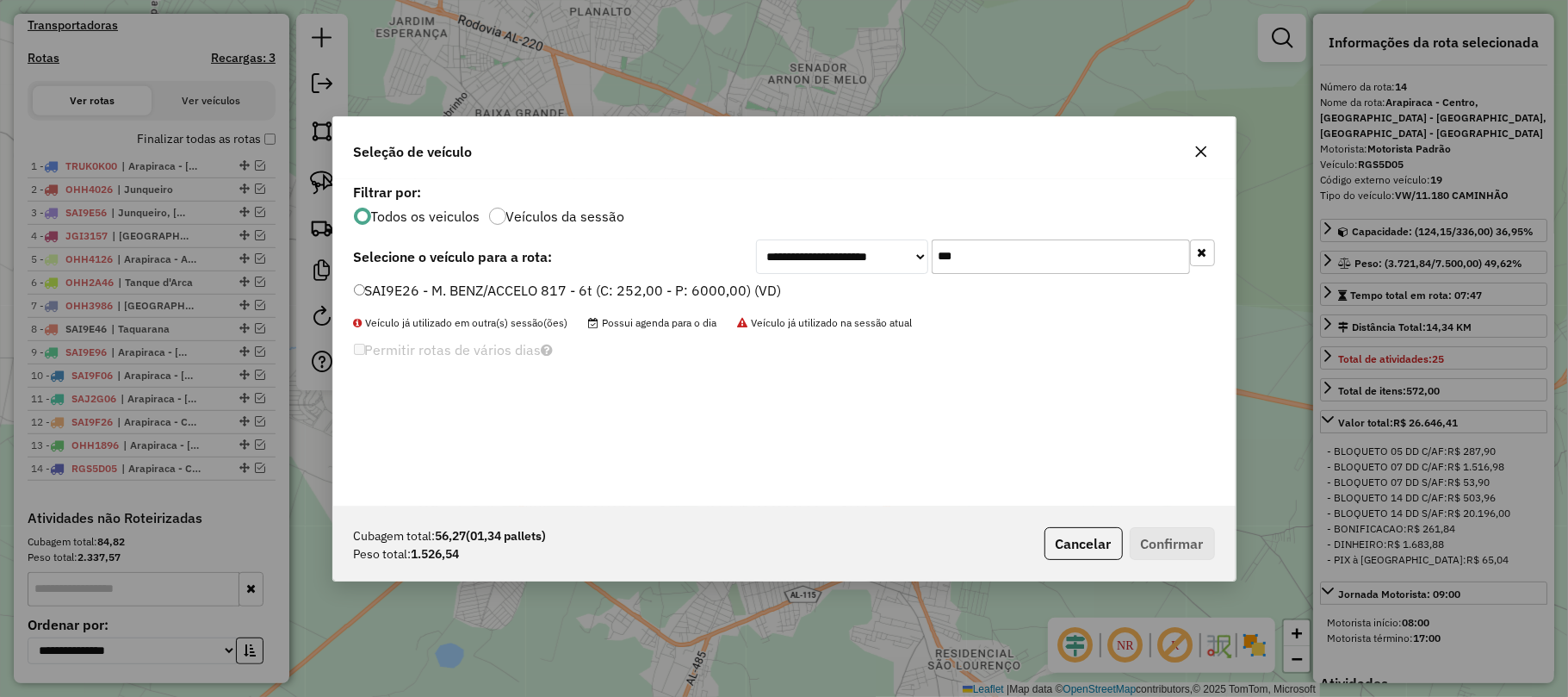
type input "***"
click at [605, 283] on label "SAI9E26 - M. BENZ/ACCELO 817 - 6t (C: 252,00 - P: 6000,00) (VD)" at bounding box center [568, 290] width 428 height 21
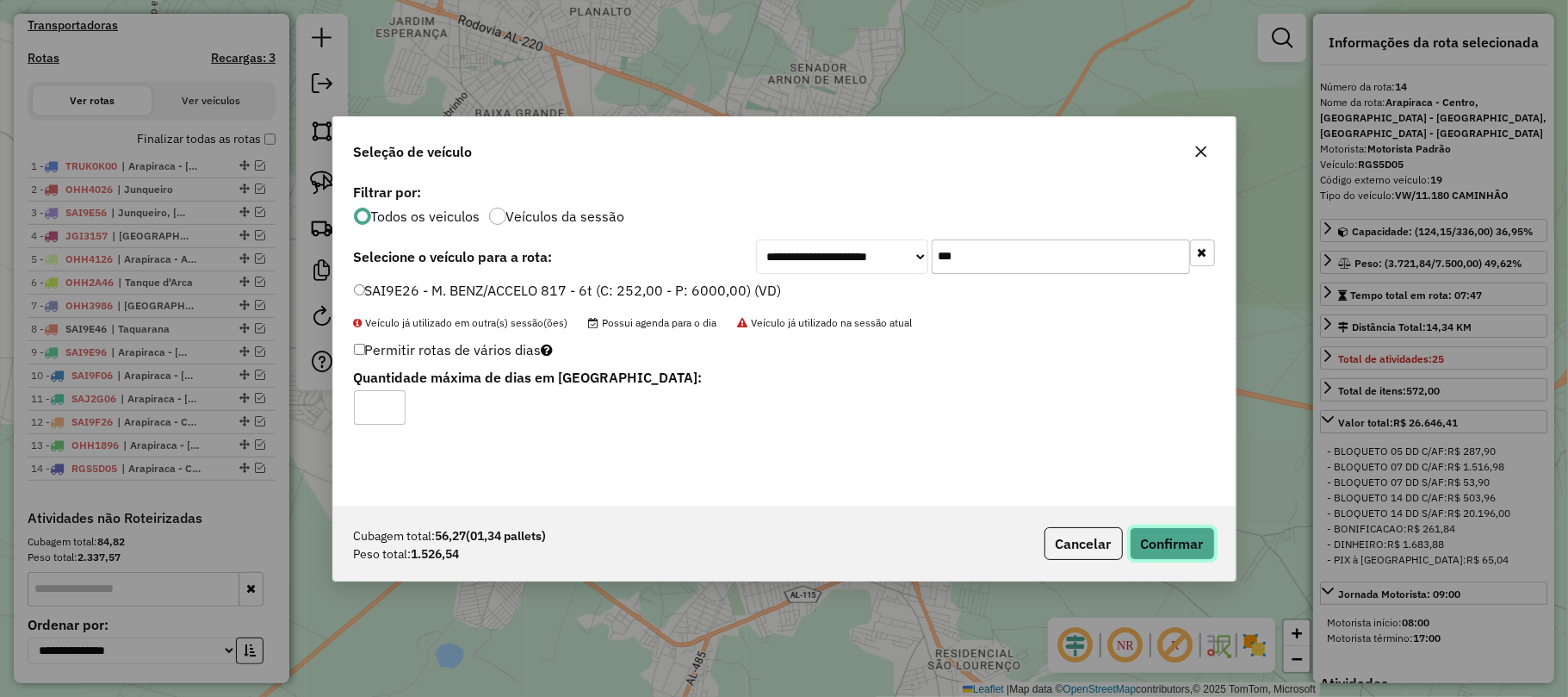
click at [1168, 546] on button "Confirmar" at bounding box center [1172, 543] width 86 height 33
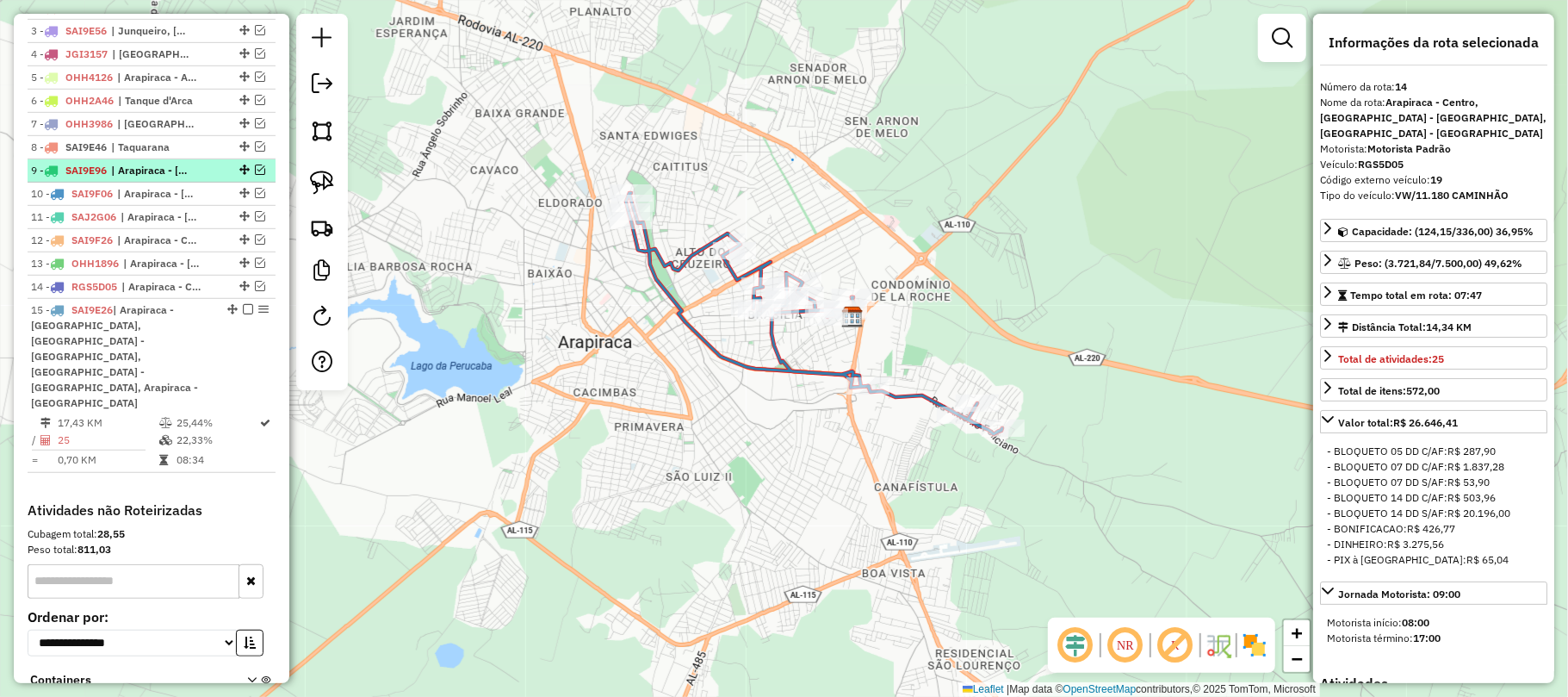
scroll to position [580, 0]
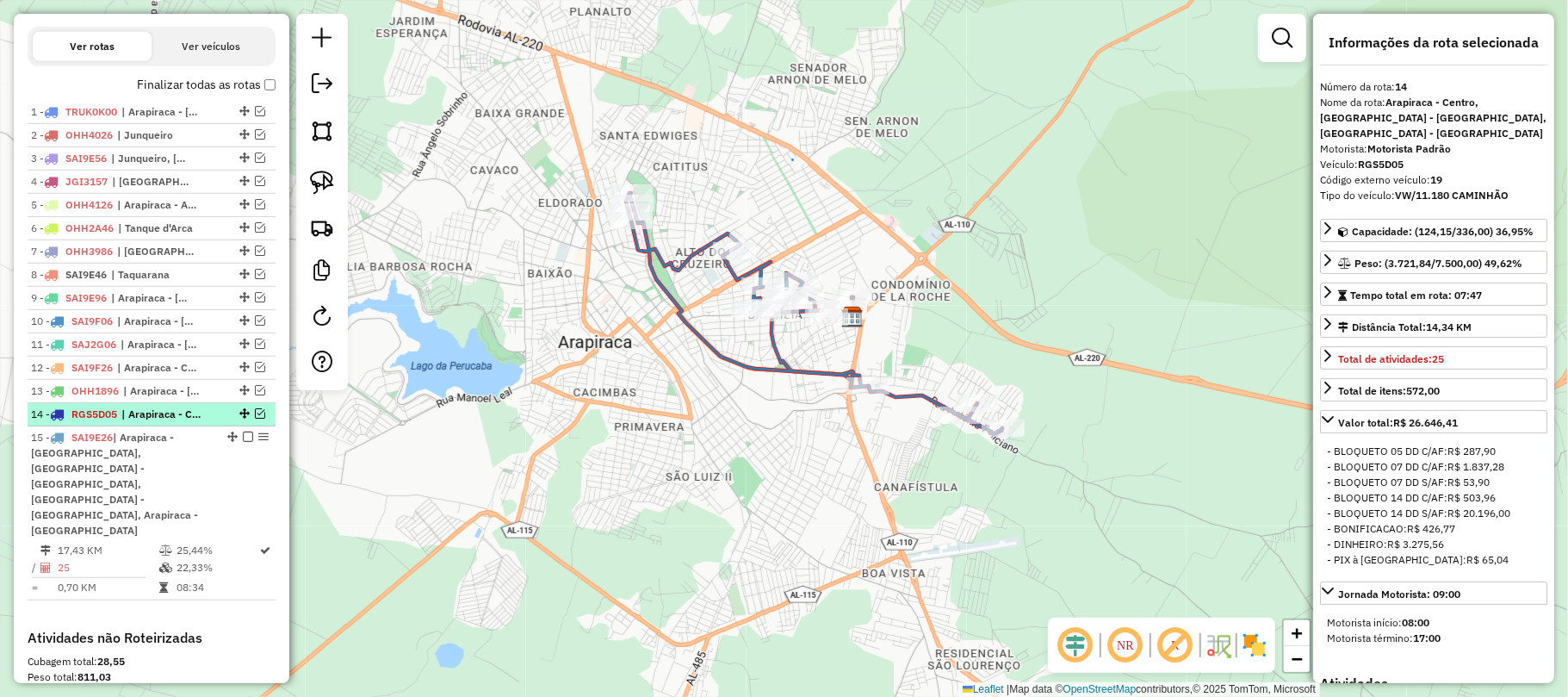
click at [255, 419] on em at bounding box center [260, 414] width 11 height 11
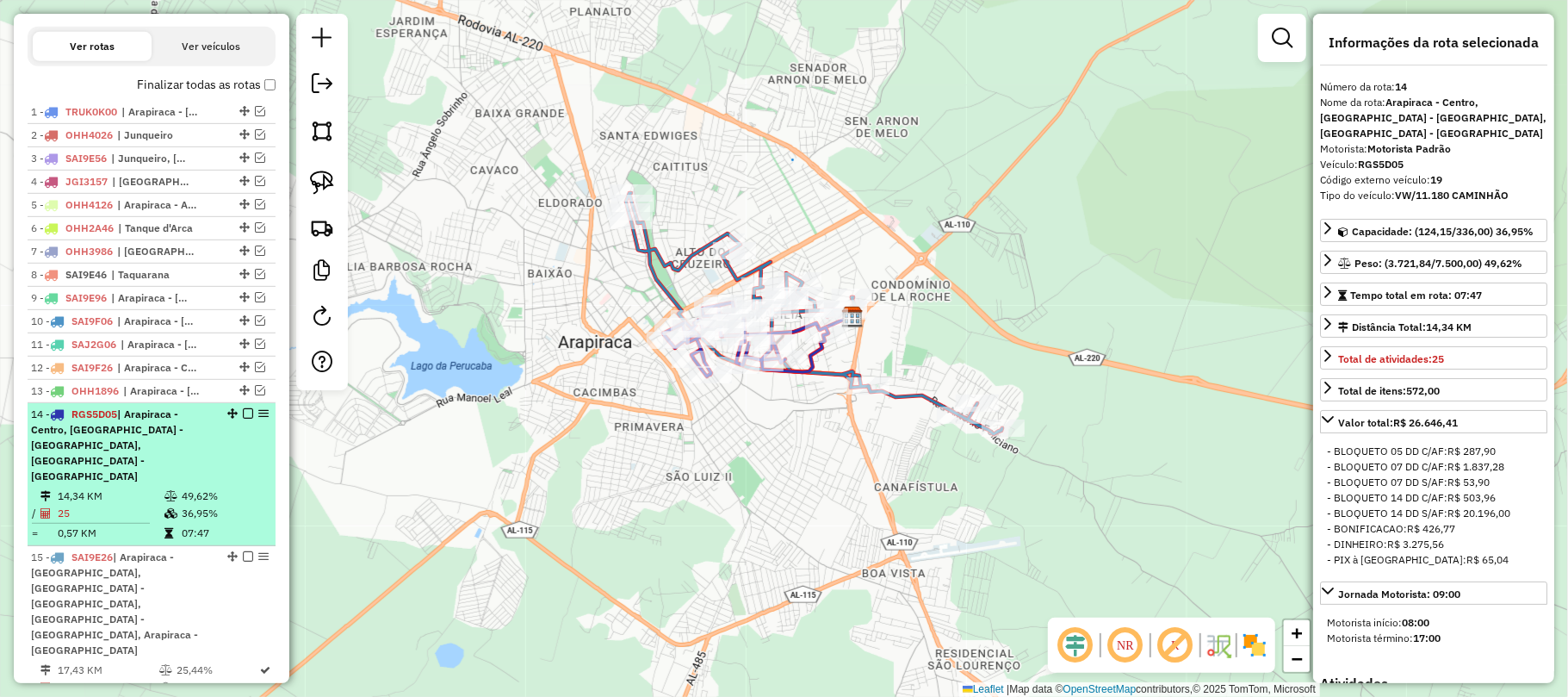
click at [242, 457] on div "14 - RGS5D05 | Arapiraca - Centro, Arapiraca - Ouro Preto, Arapiraca - Ouro Pre…" at bounding box center [152, 445] width 241 height 78
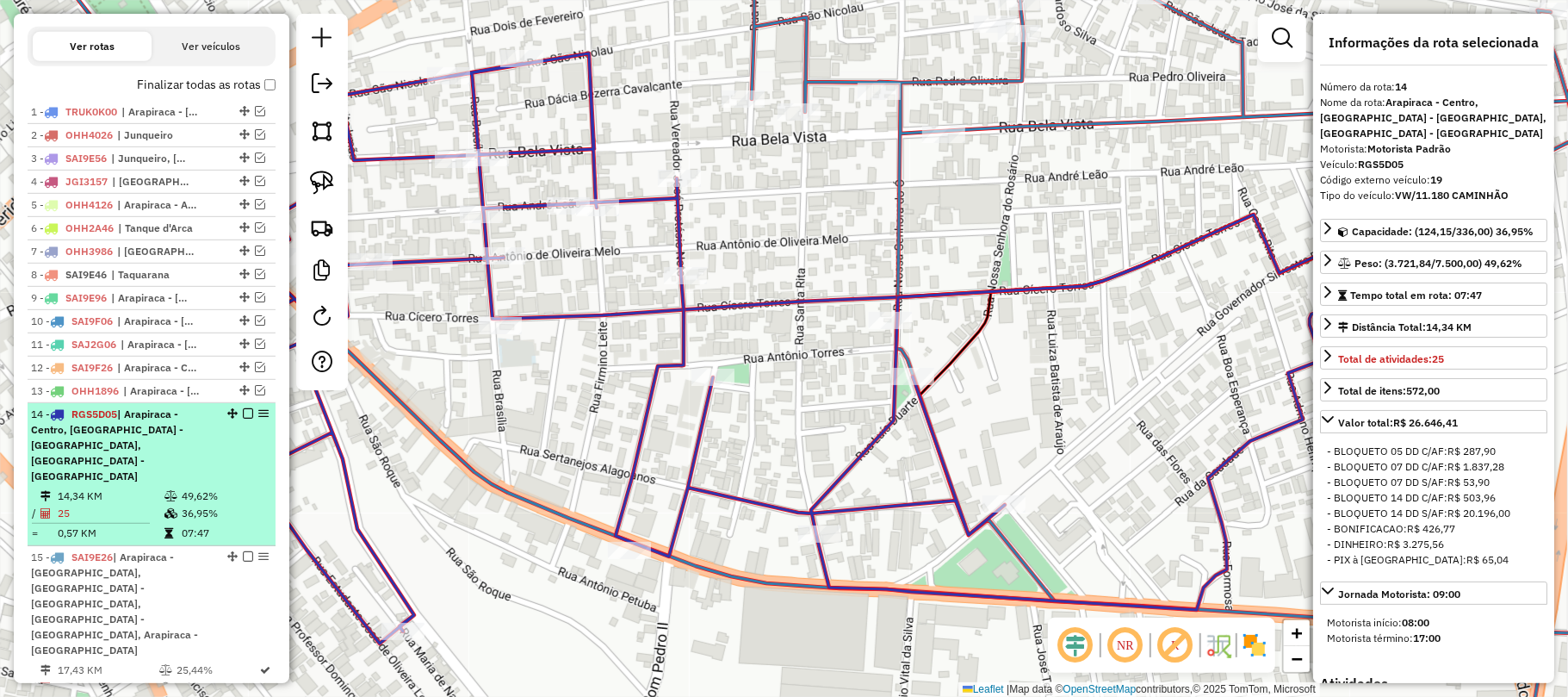
click at [243, 419] on em at bounding box center [248, 414] width 11 height 11
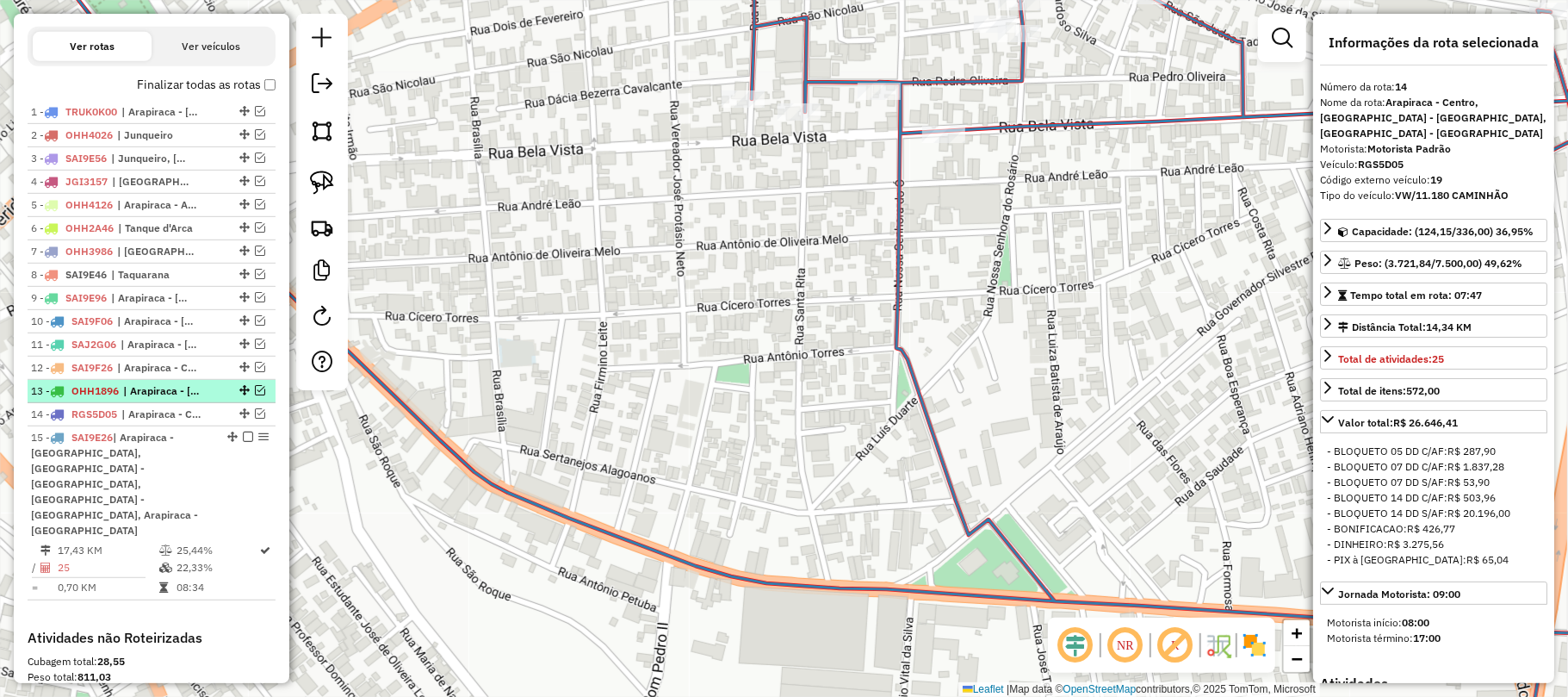
click at [256, 395] on em at bounding box center [260, 390] width 11 height 11
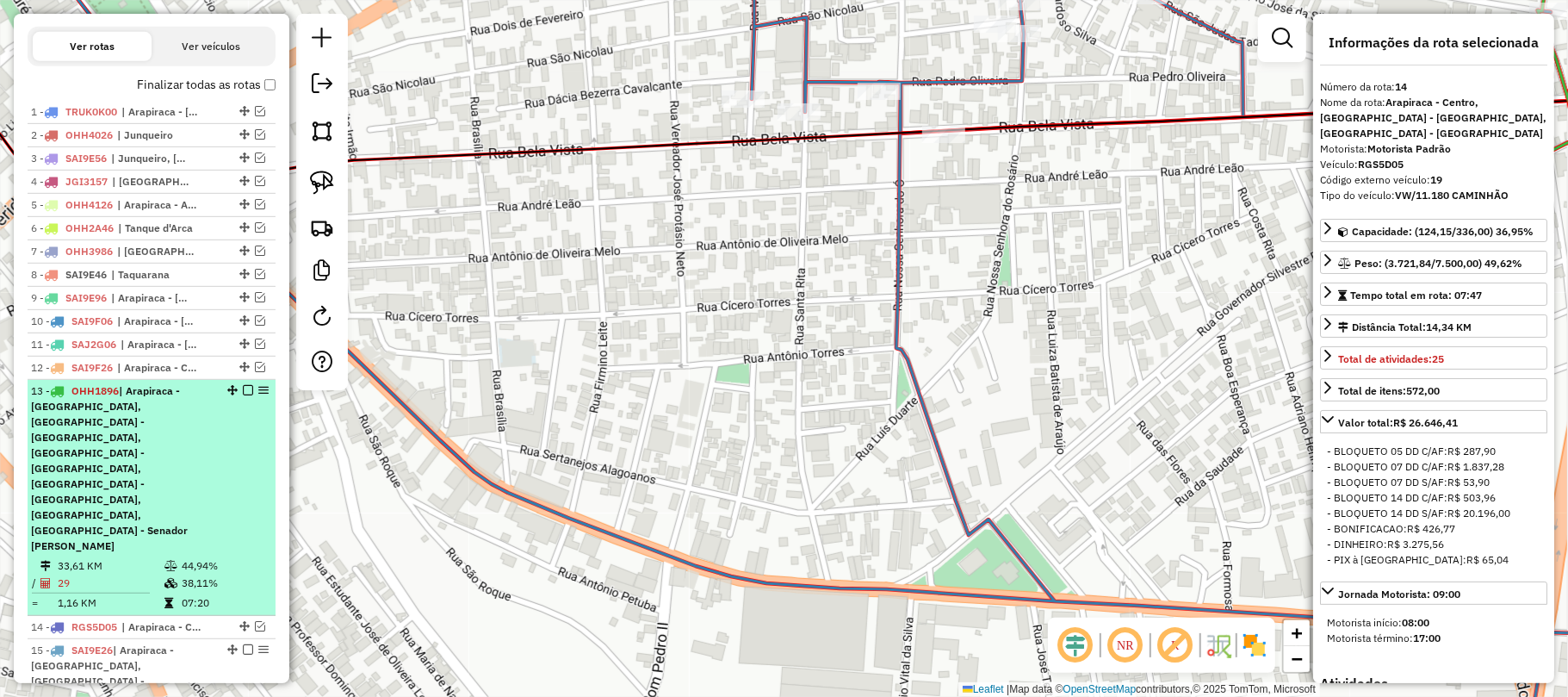
click at [227, 429] on div "13 - OHH1896 | Arapiraca - Bom Sucesso, Arapiraca - Cavaco, Arapiraca - Jardim …" at bounding box center [152, 469] width 241 height 170
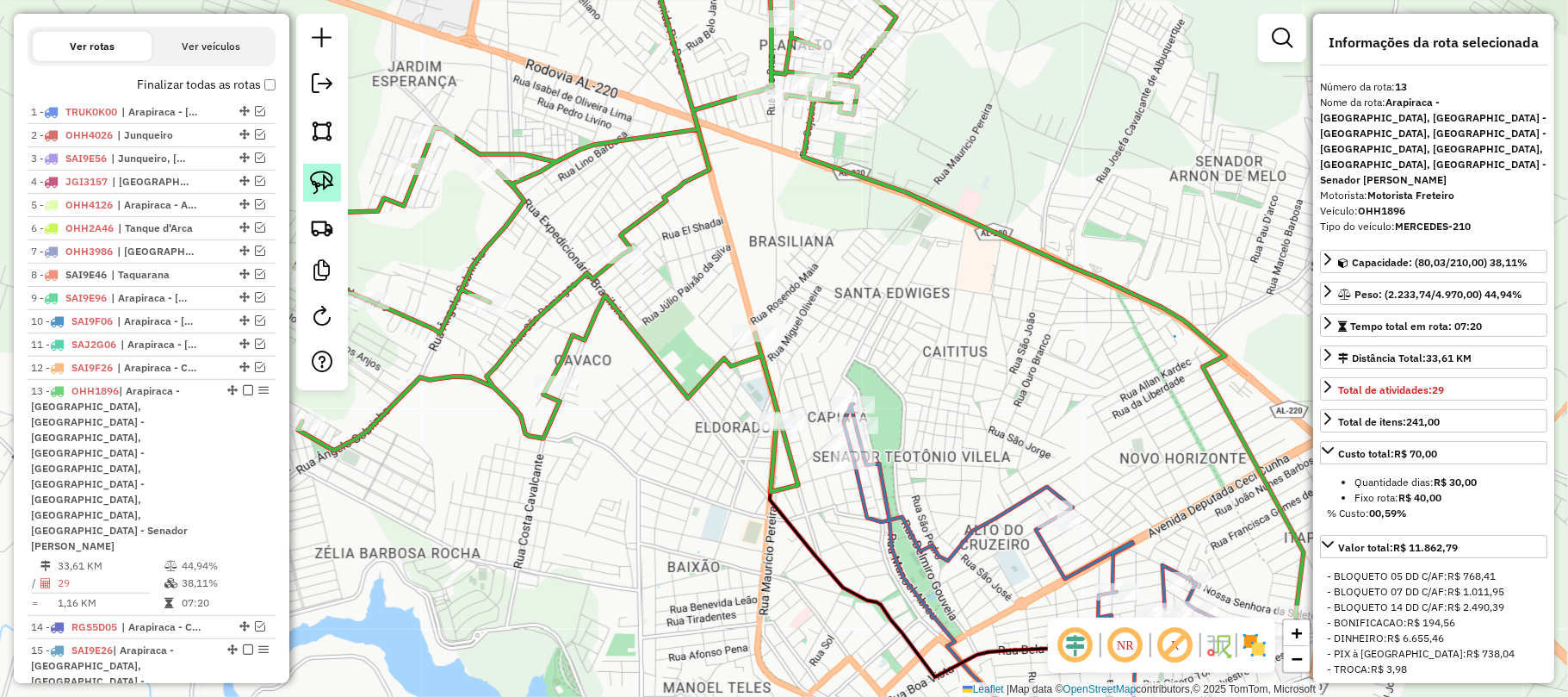
click at [333, 173] on img at bounding box center [322, 182] width 24 height 24
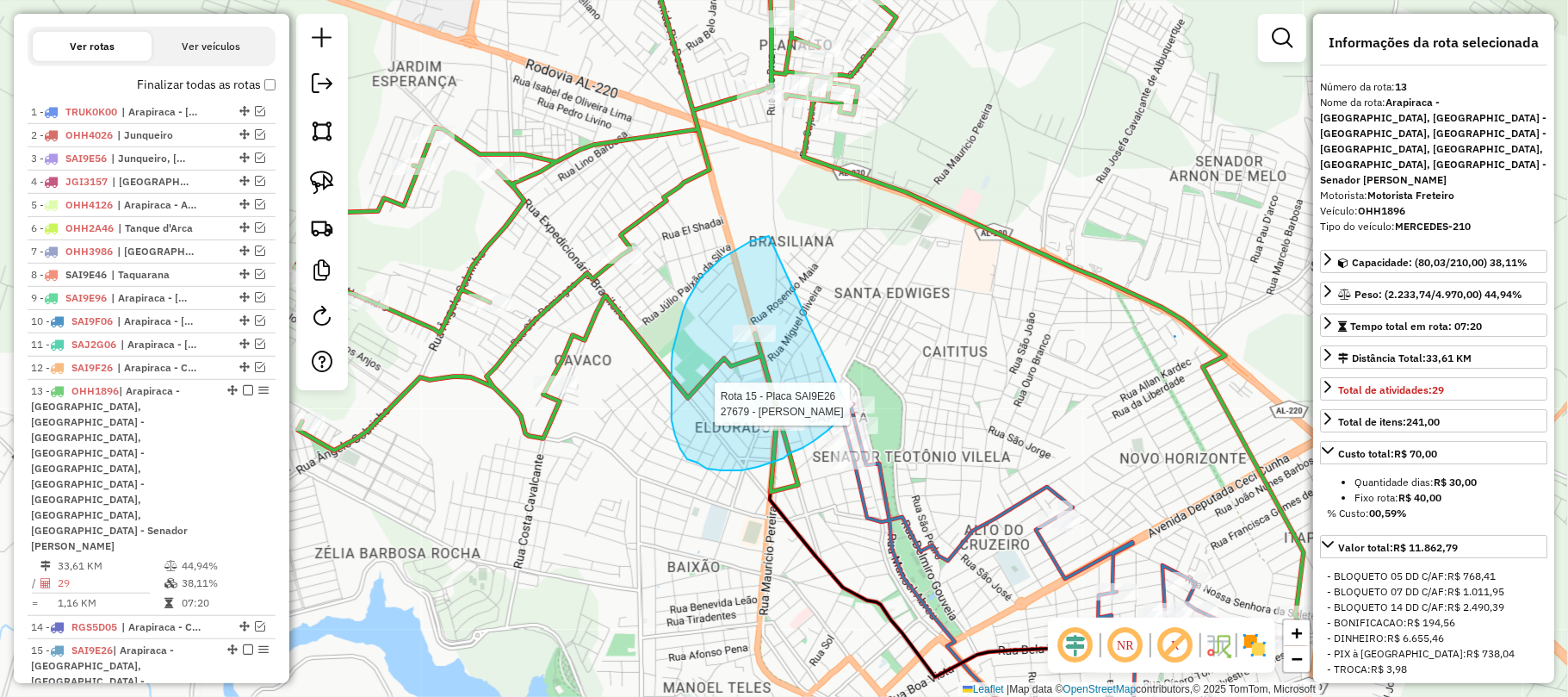
click at [838, 400] on div "Rota 15 - Placa SAI9E26 27119 - BAR DO ALOISIO Rota 15 - Placa SAI9E26 27679 - …" at bounding box center [784, 348] width 1568 height 697
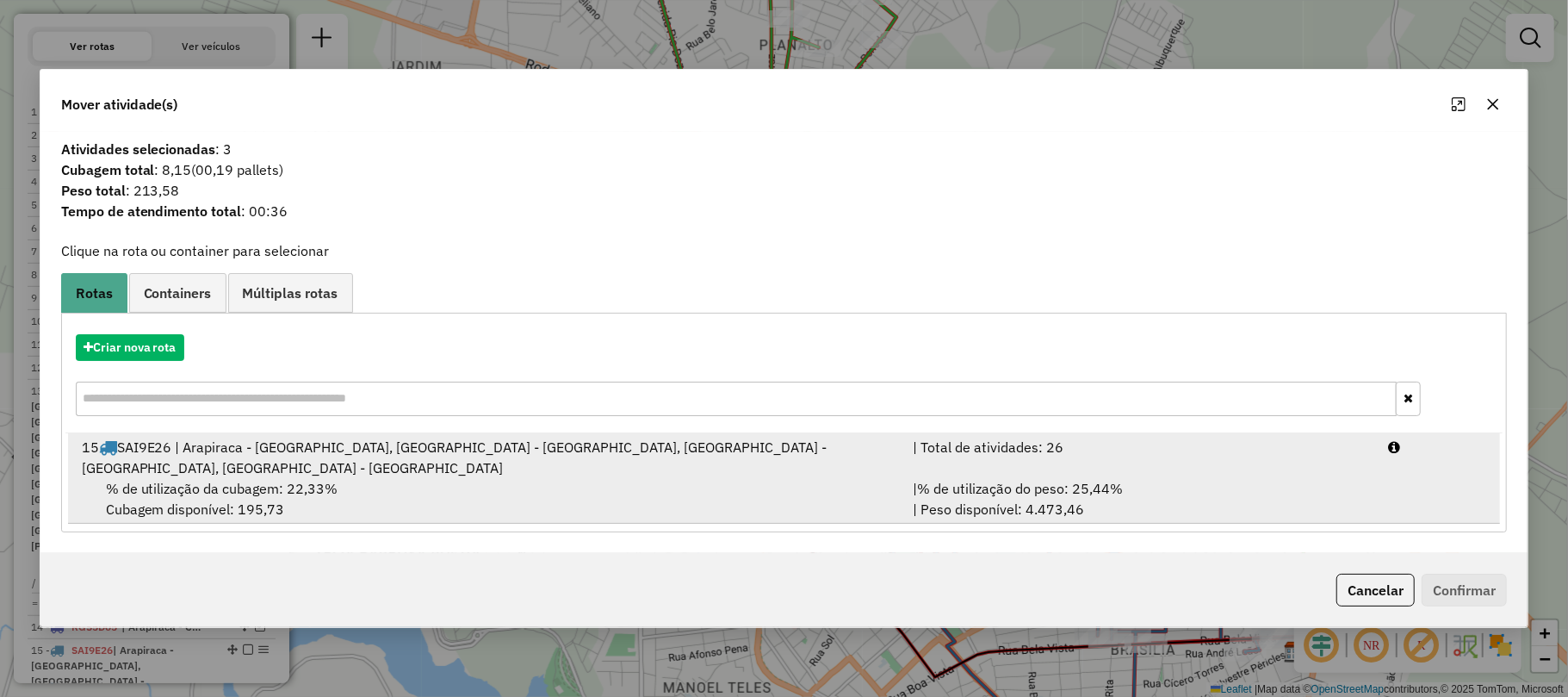
click at [611, 462] on div "15 SAI9E26 | Arapiraca - Alto do Cruzeiro, Arapiraca - Canafistula, Arapiraca -…" at bounding box center [487, 457] width 831 height 41
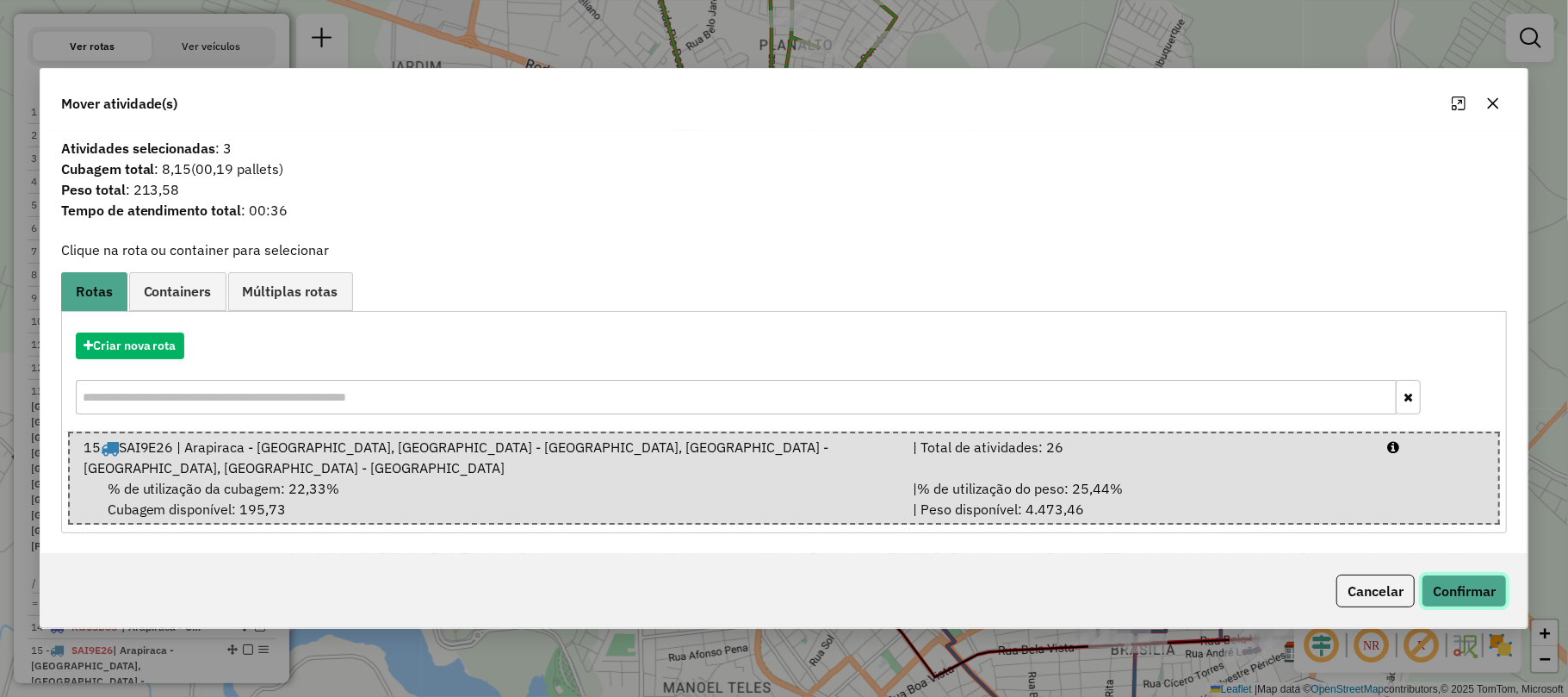
click at [1451, 575] on button "Confirmar" at bounding box center [1465, 591] width 86 height 33
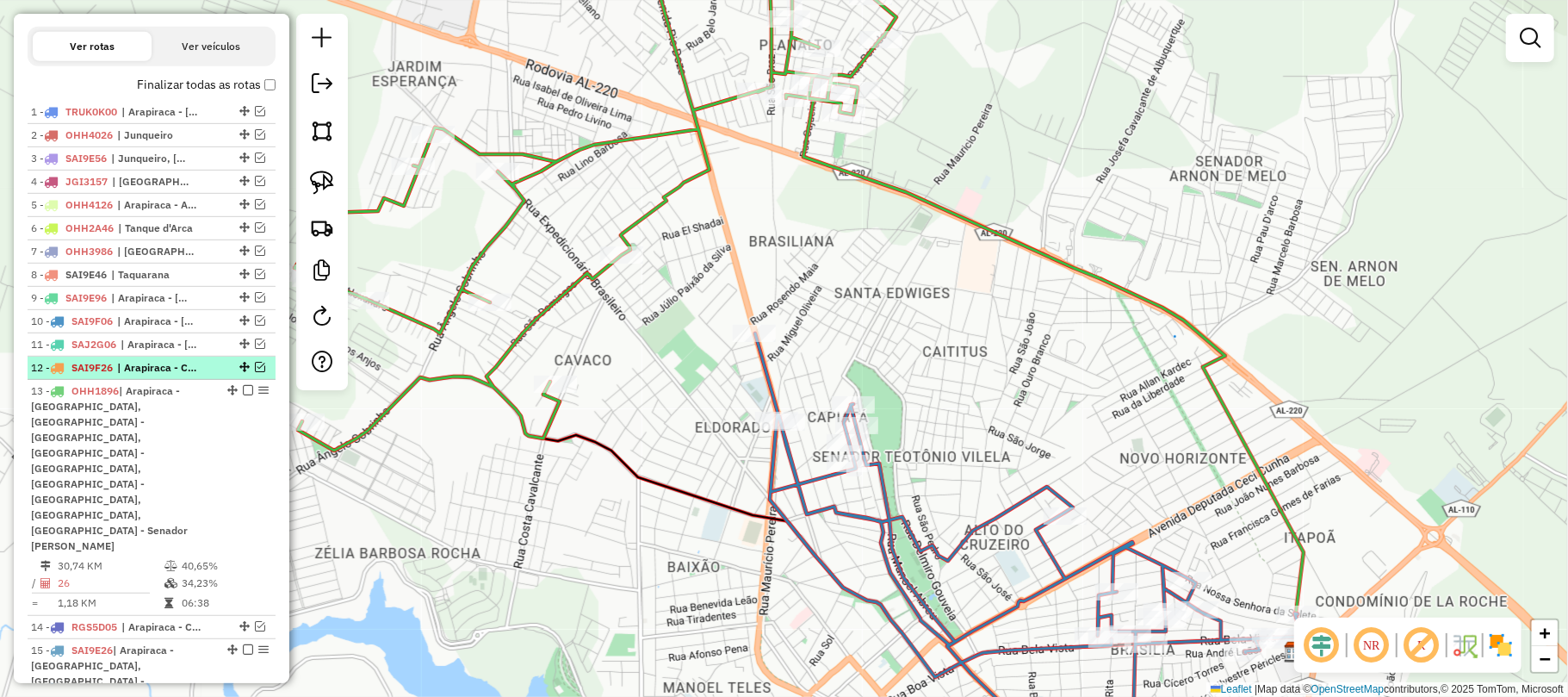
click at [255, 372] on em at bounding box center [260, 367] width 11 height 11
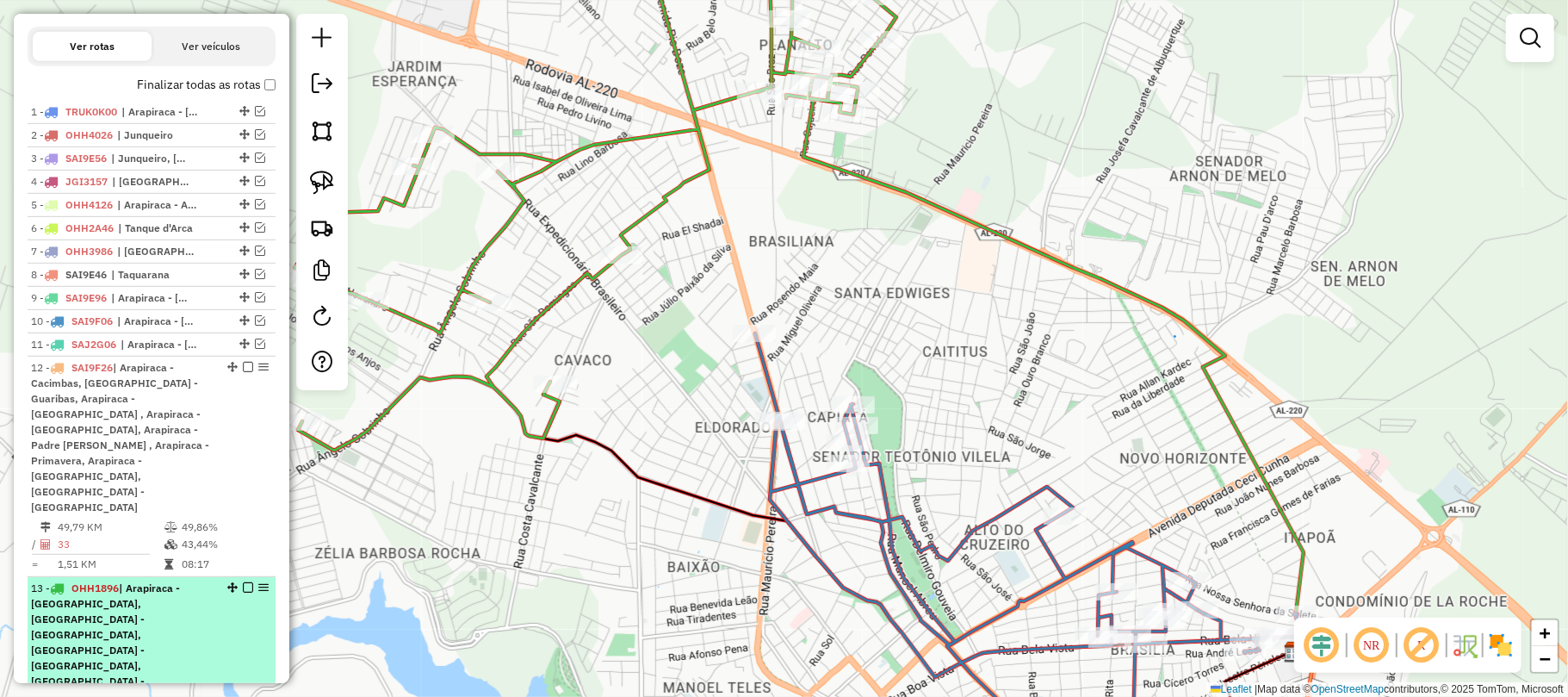
click at [239, 581] on div "13 - OHH1896 | Arapiraca - Bom Sucesso, Arapiraca - Cavaco, Arapiraca - Jardim …" at bounding box center [152, 666] width 241 height 170
select select "**********"
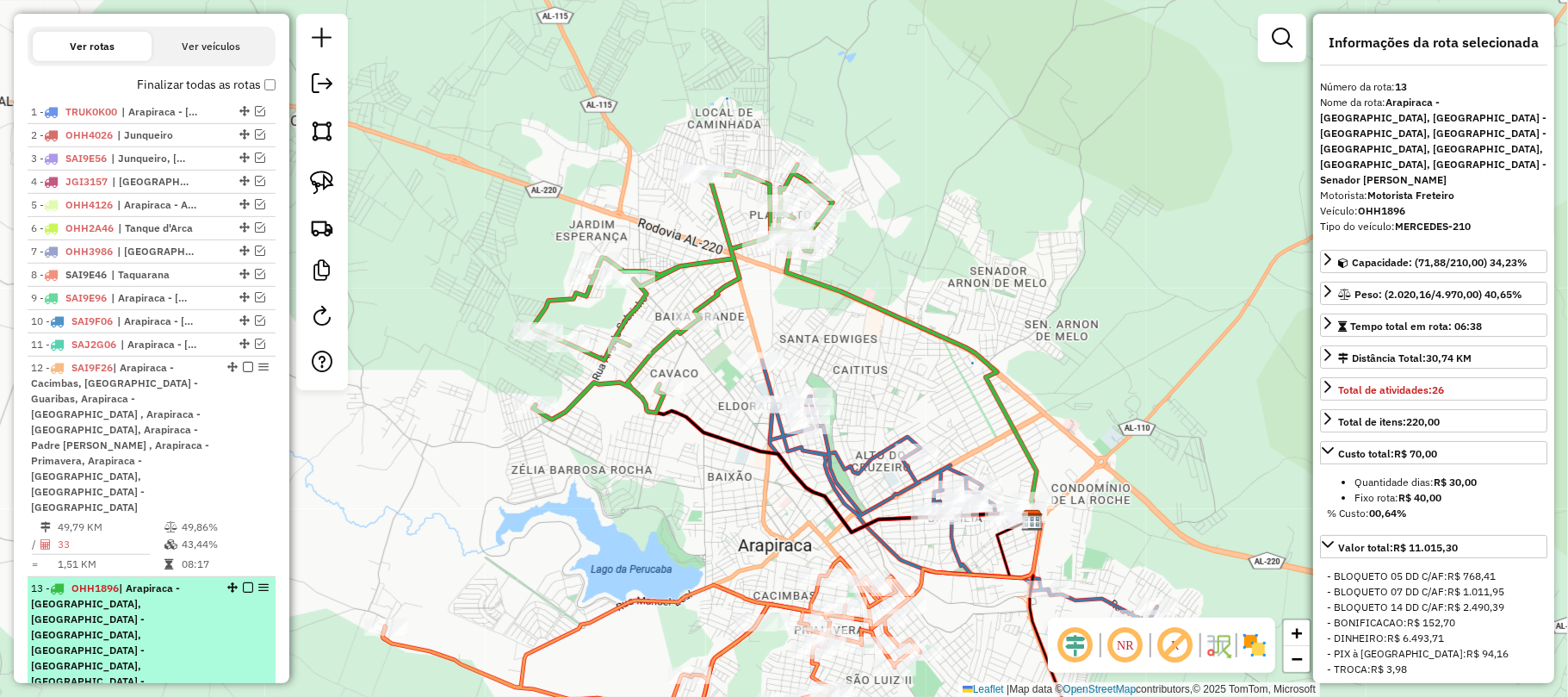
click at [243, 583] on em at bounding box center [248, 588] width 11 height 11
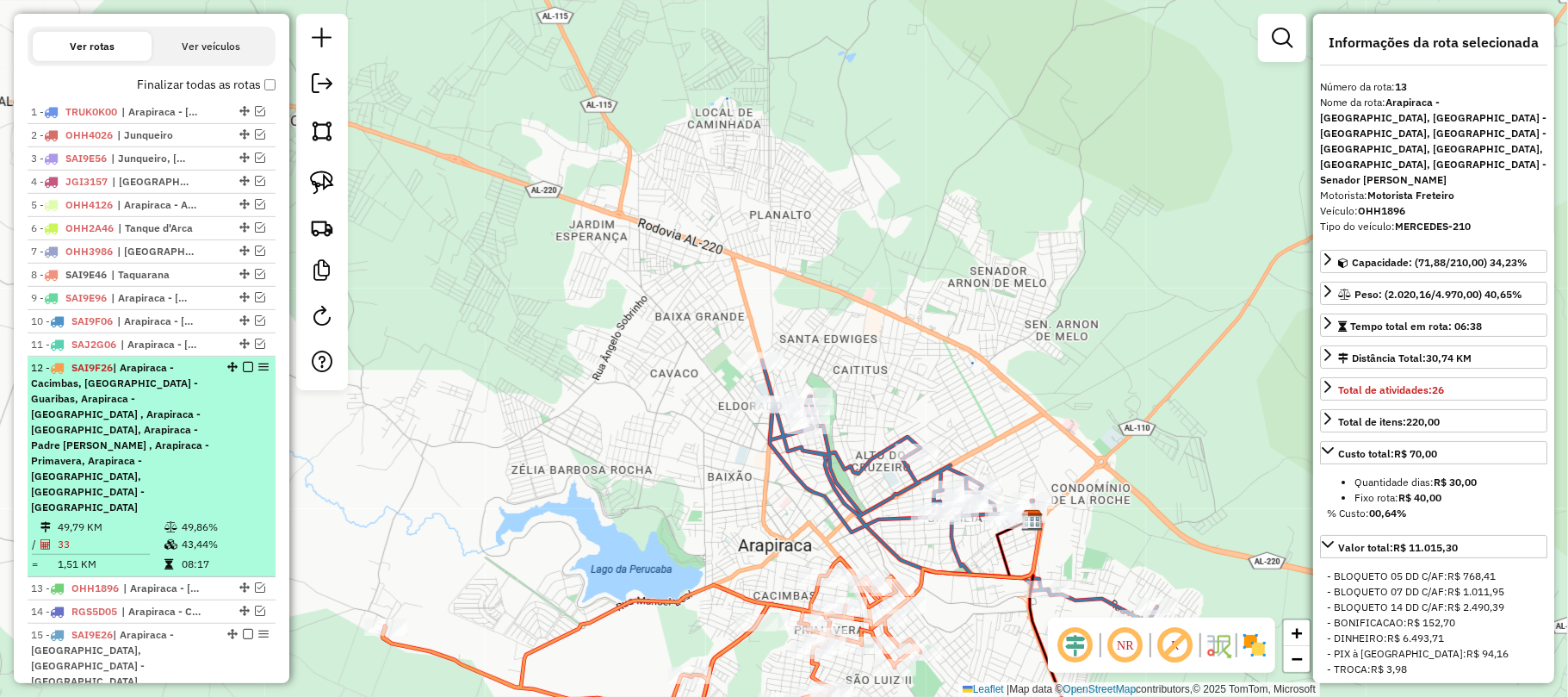
click at [241, 452] on div "12 - SAI9F26 | Arapiraca - Cacimbas, Arapiraca - Guaribas, Arapiraca - Olho D'a…" at bounding box center [152, 438] width 241 height 155
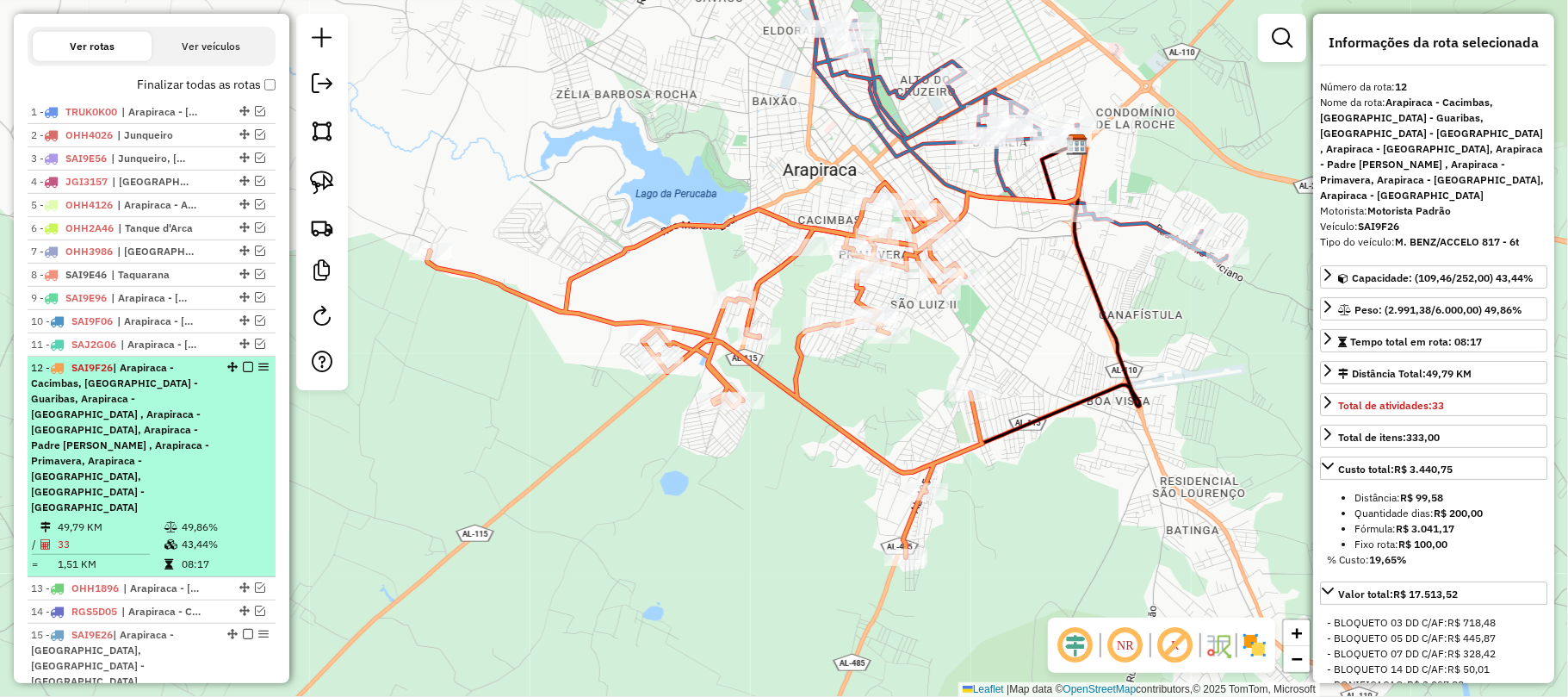
scroll to position [465, 0]
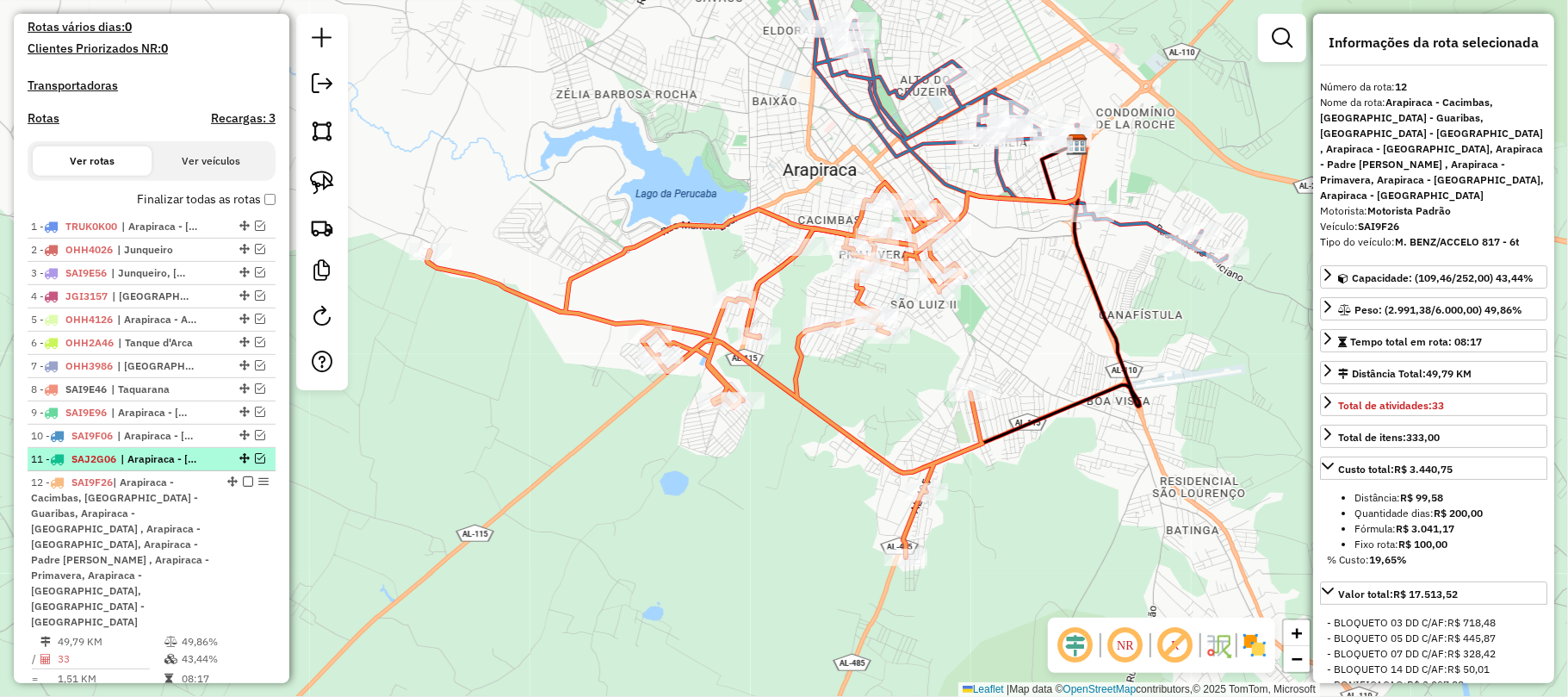
click at [257, 463] on em at bounding box center [260, 459] width 11 height 11
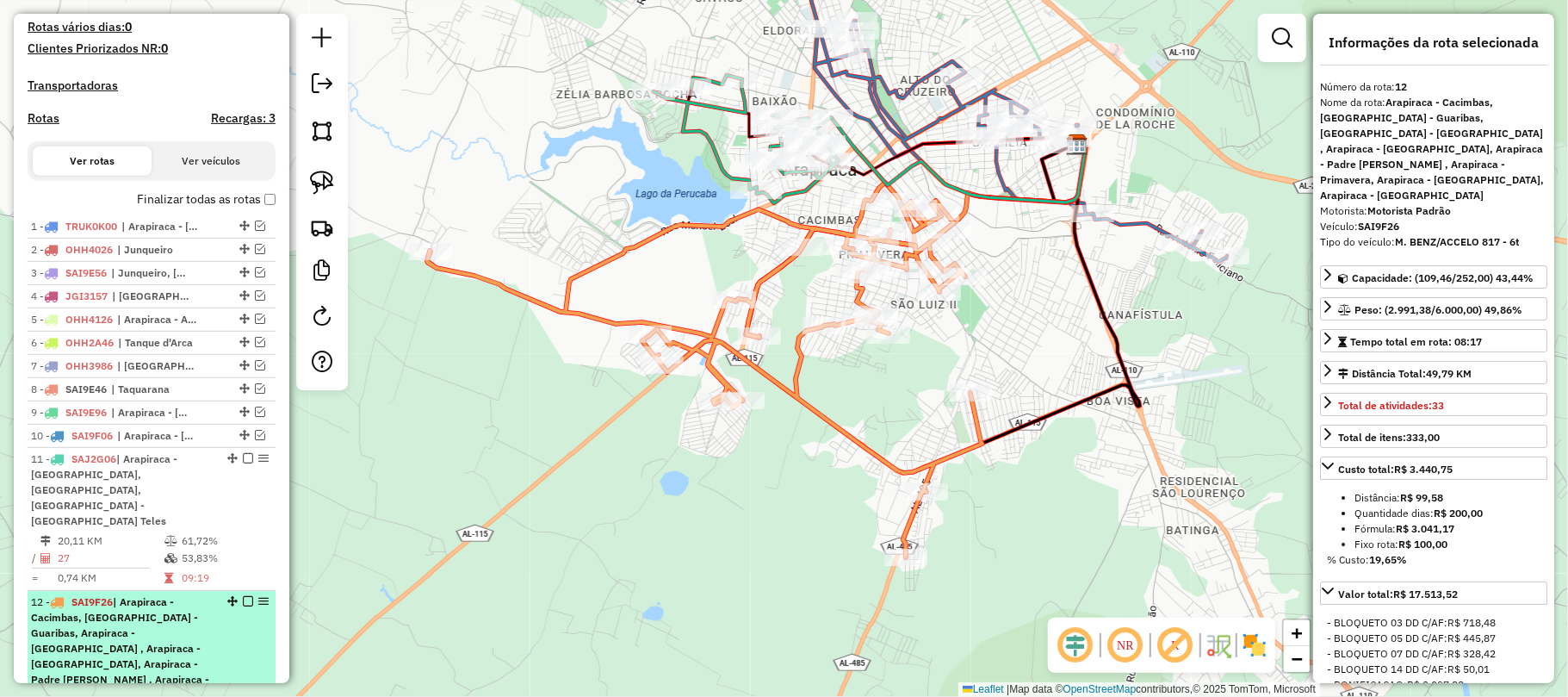
click at [249, 596] on div at bounding box center [243, 602] width 52 height 11
click at [244, 596] on em at bounding box center [248, 602] width 11 height 11
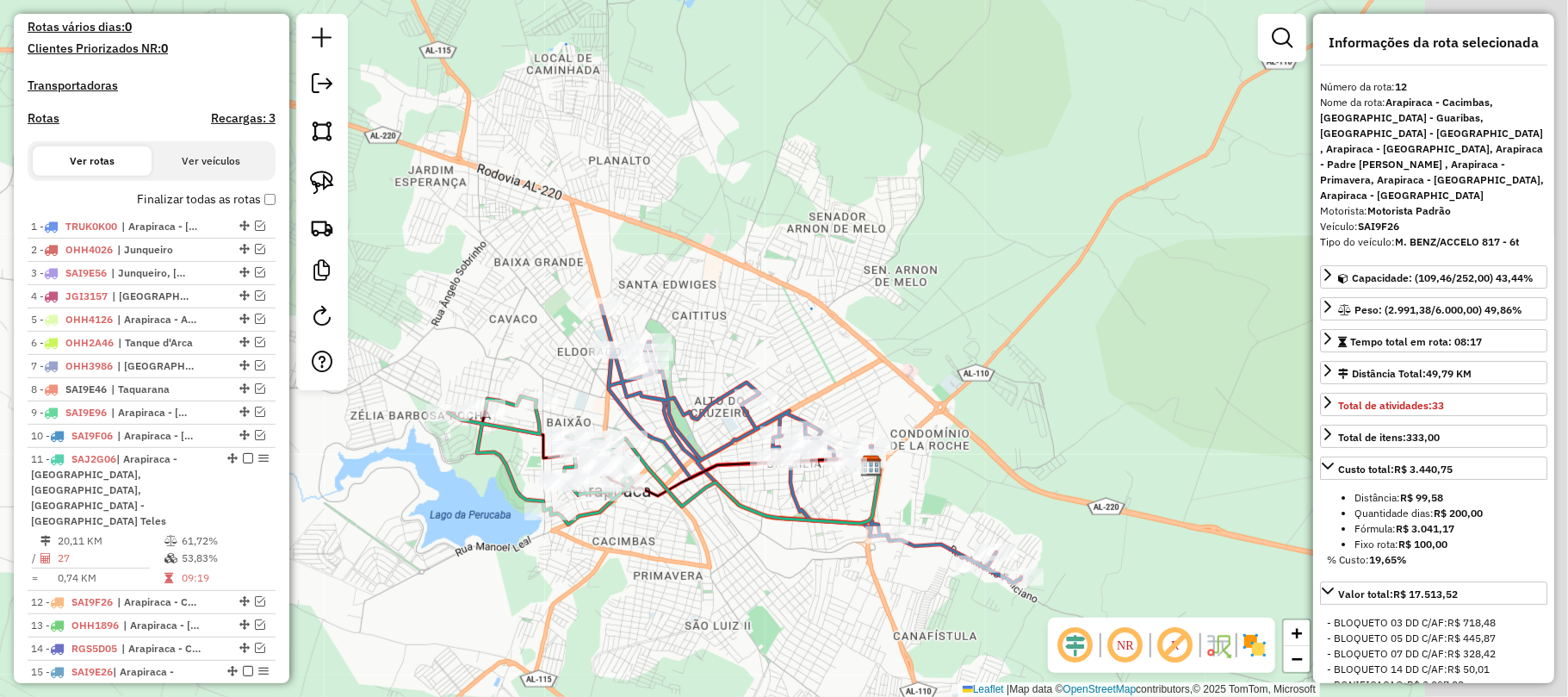
drag, startPoint x: 786, startPoint y: 386, endPoint x: 559, endPoint y: 742, distance: 422.2
click at [559, 696] on html "Aguarde... Pop-up bloqueado! Seu navegador bloqueou automáticamente a abertura …" at bounding box center [784, 348] width 1568 height 697
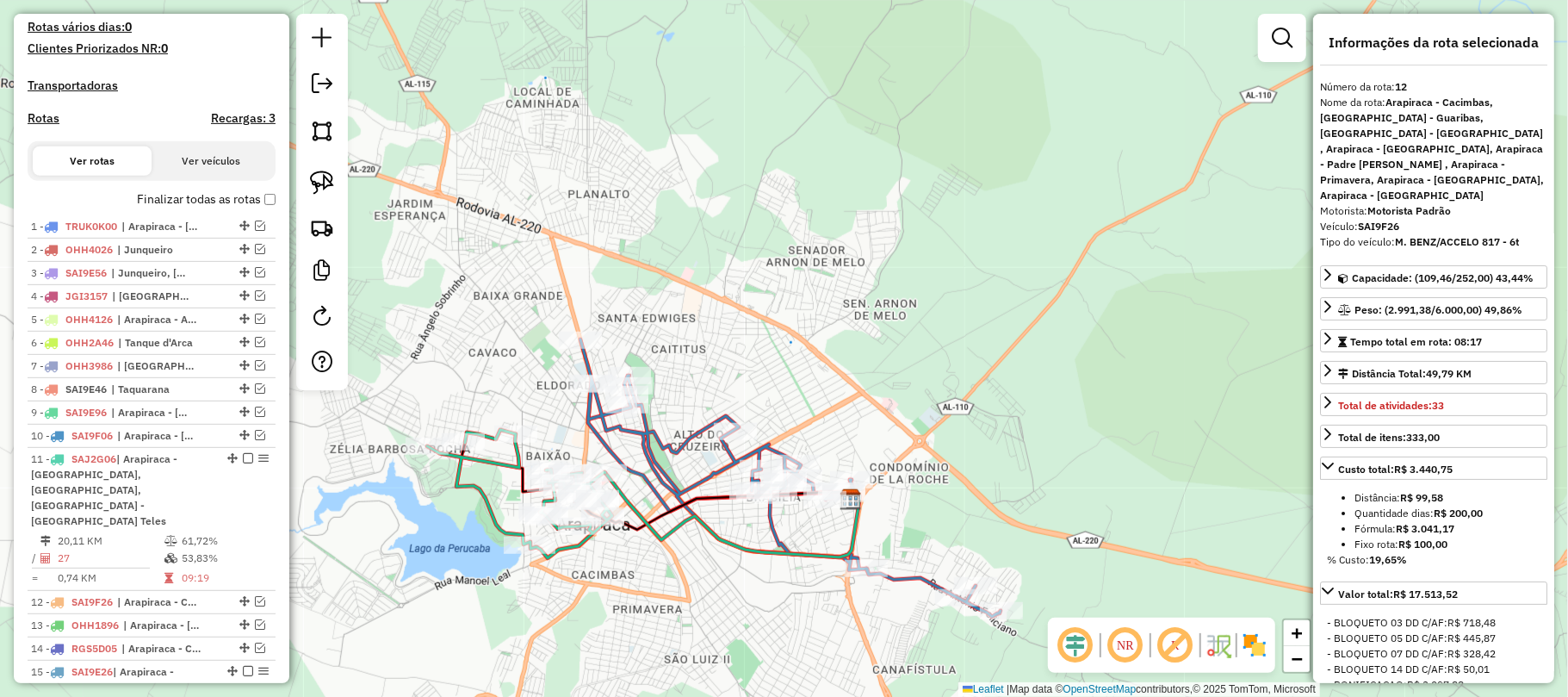
click at [690, 450] on icon at bounding box center [790, 477] width 420 height 278
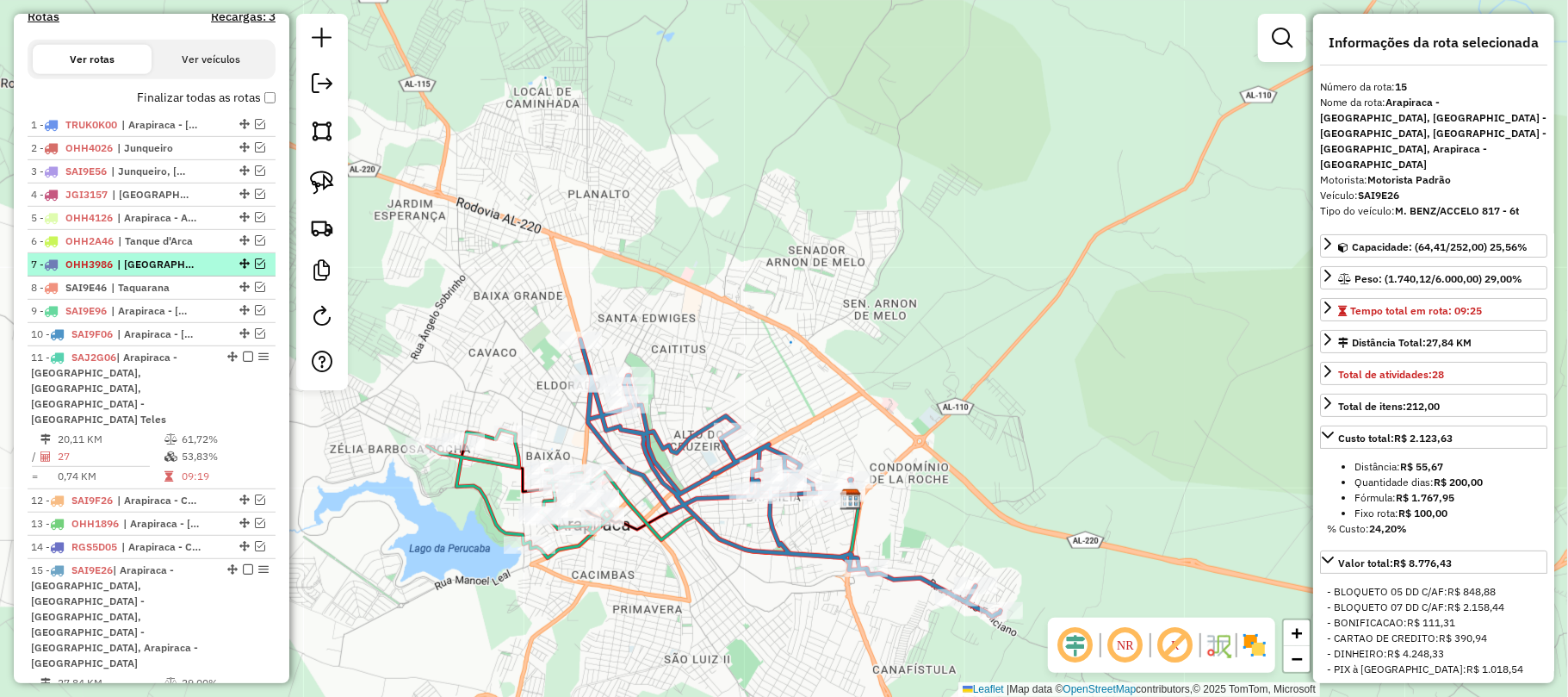
scroll to position [555, 0]
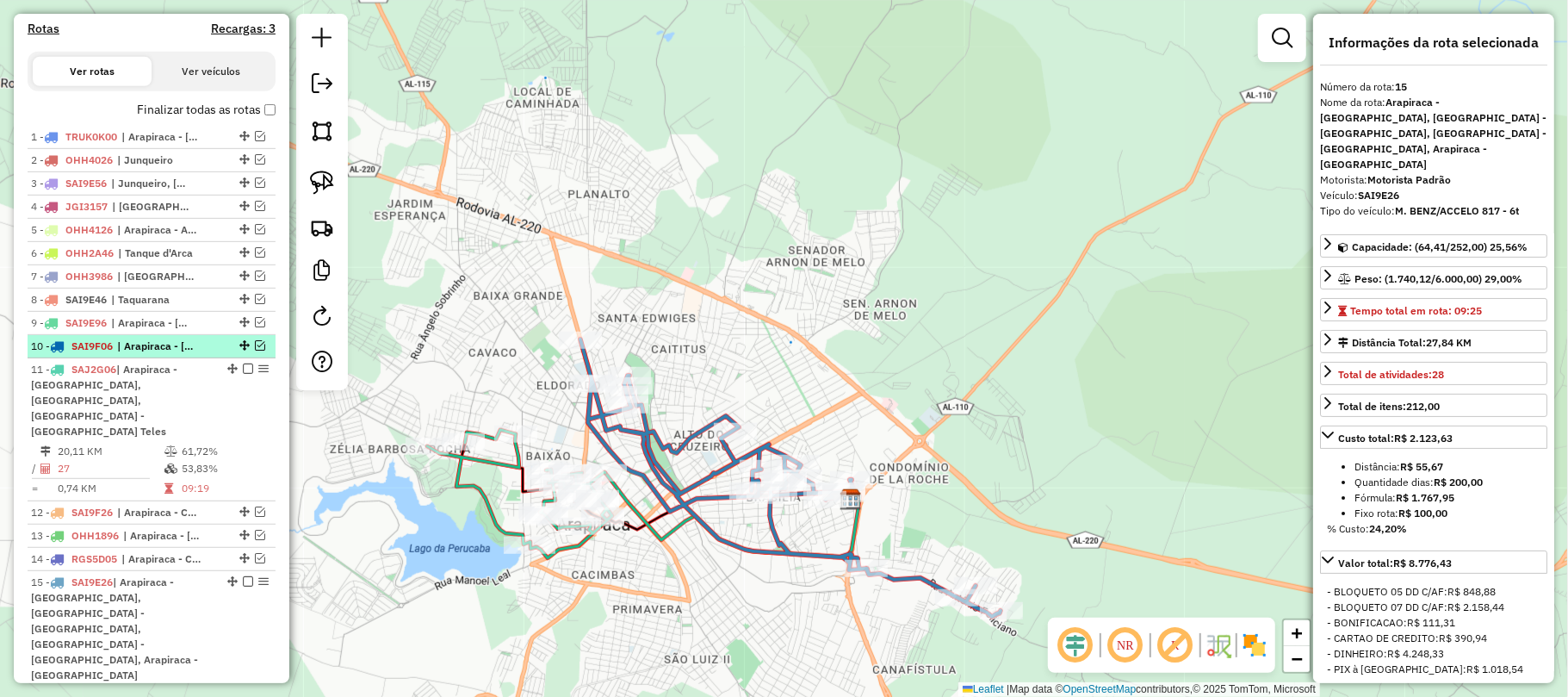
click at [260, 353] on li "10 - SAI9F06 | Arapiraca - Alto do Cruzeiro, Arapiraca - Caitius, Arapiraca - C…" at bounding box center [152, 347] width 248 height 23
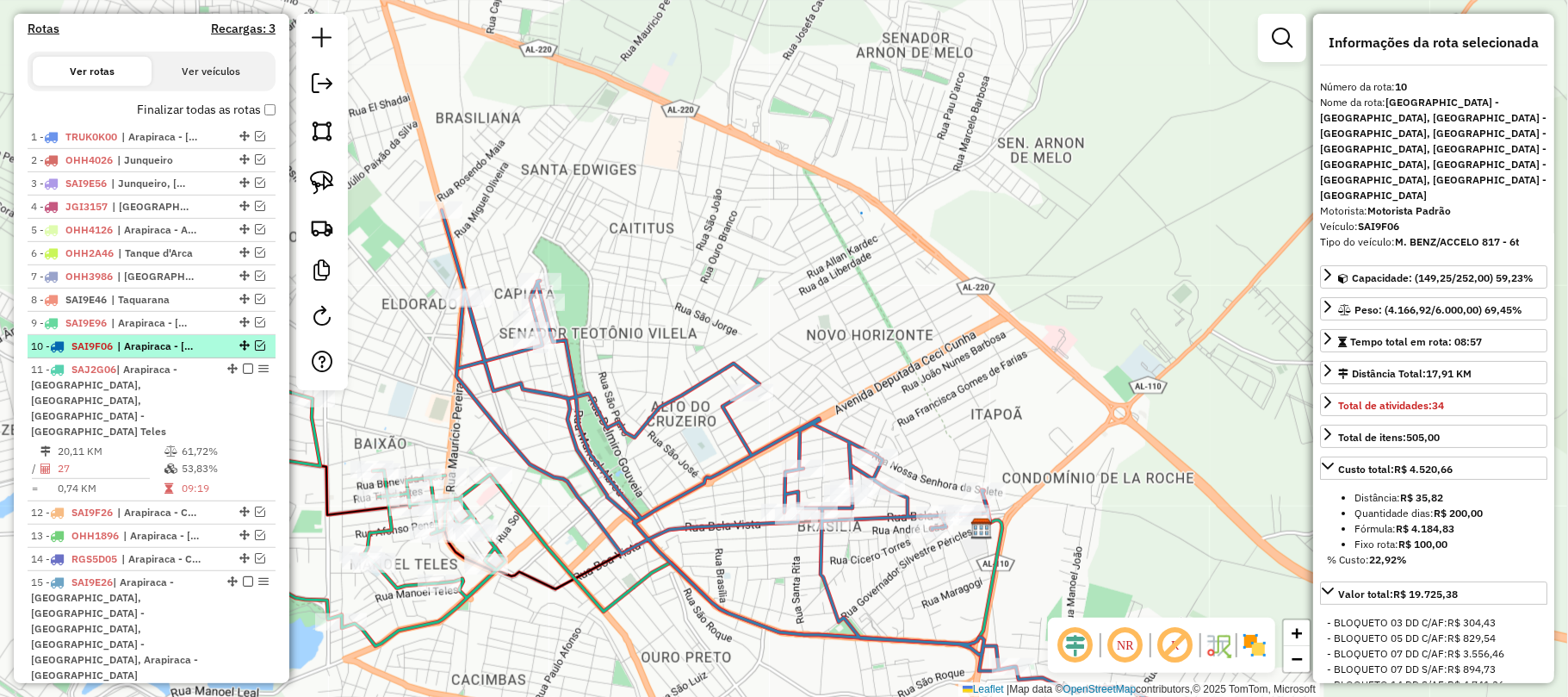
click at [255, 351] on em at bounding box center [260, 345] width 11 height 11
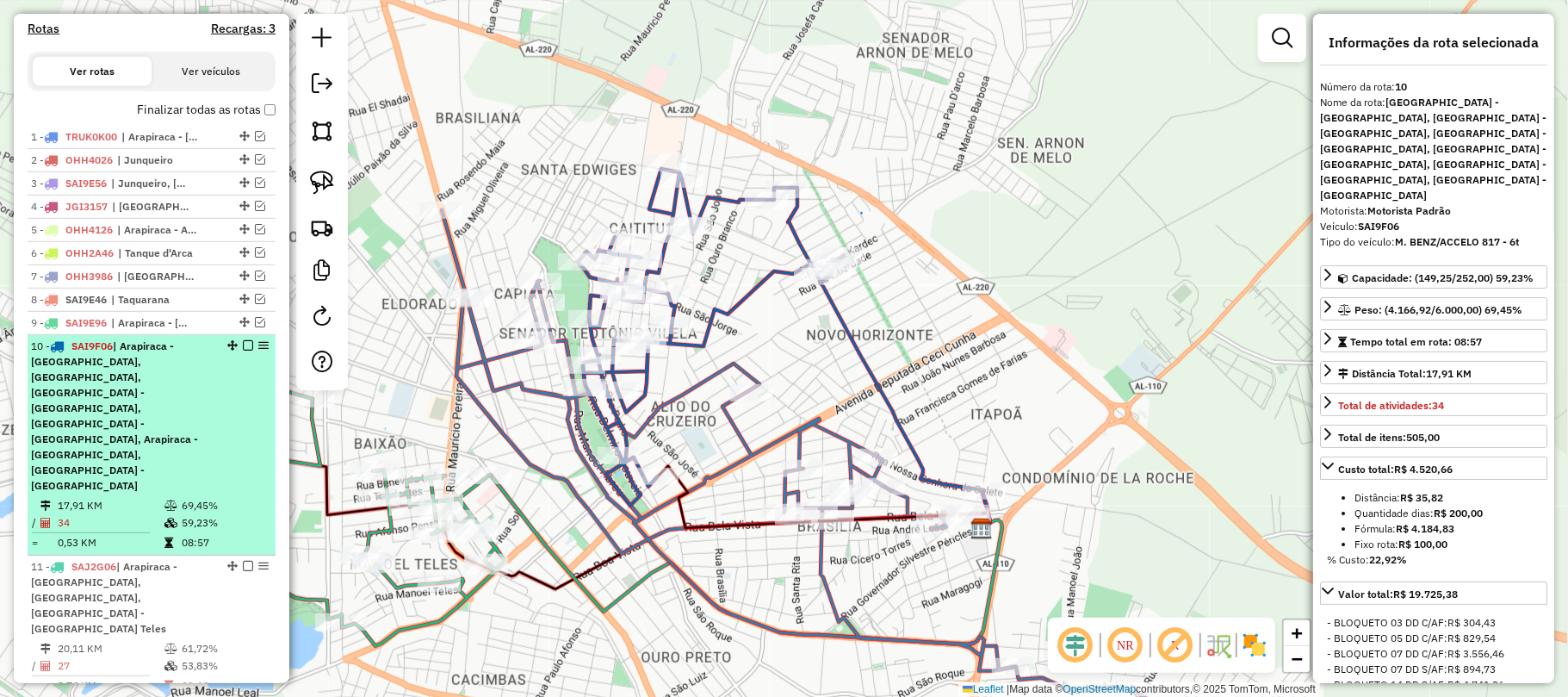
click at [245, 409] on div "10 - SAI9F06 | Arapiraca - Alto do Cruzeiro, Arapiraca - Caitius, Arapiraca - C…" at bounding box center [152, 416] width 241 height 155
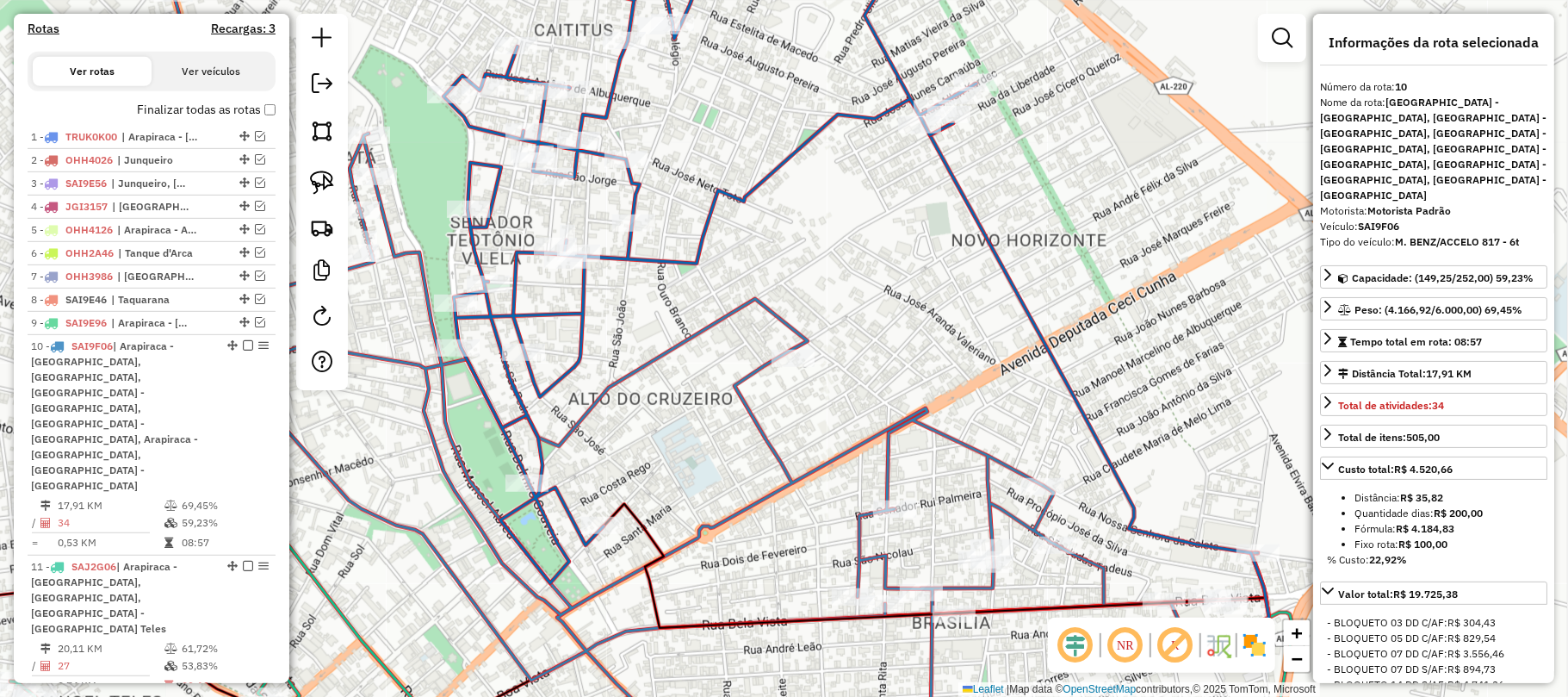
drag, startPoint x: 782, startPoint y: 415, endPoint x: 1102, endPoint y: 363, distance: 324.2
click at [1102, 363] on div "Janela de atendimento Grade de atendimento Capacidade Transportadoras Veículos …" at bounding box center [784, 348] width 1568 height 697
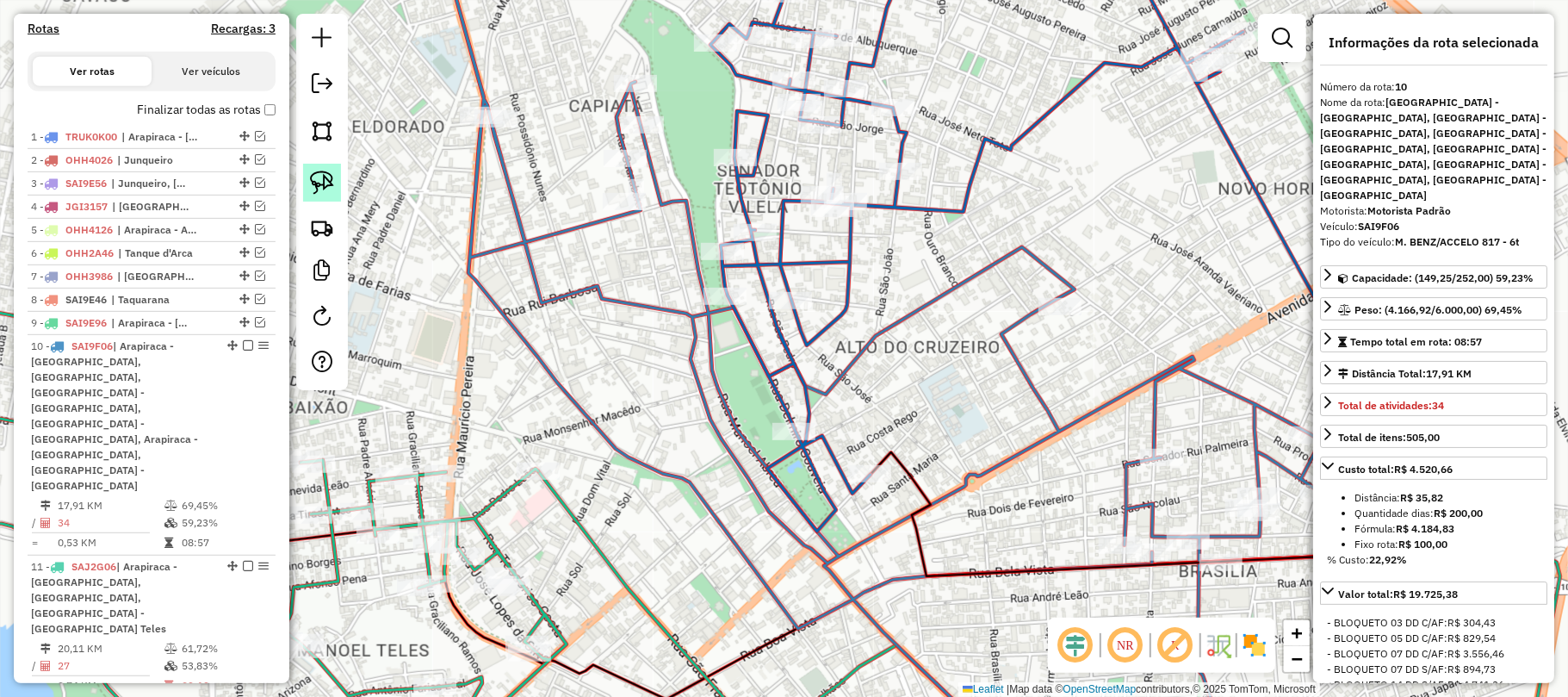
click at [333, 178] on link at bounding box center [322, 182] width 37 height 37
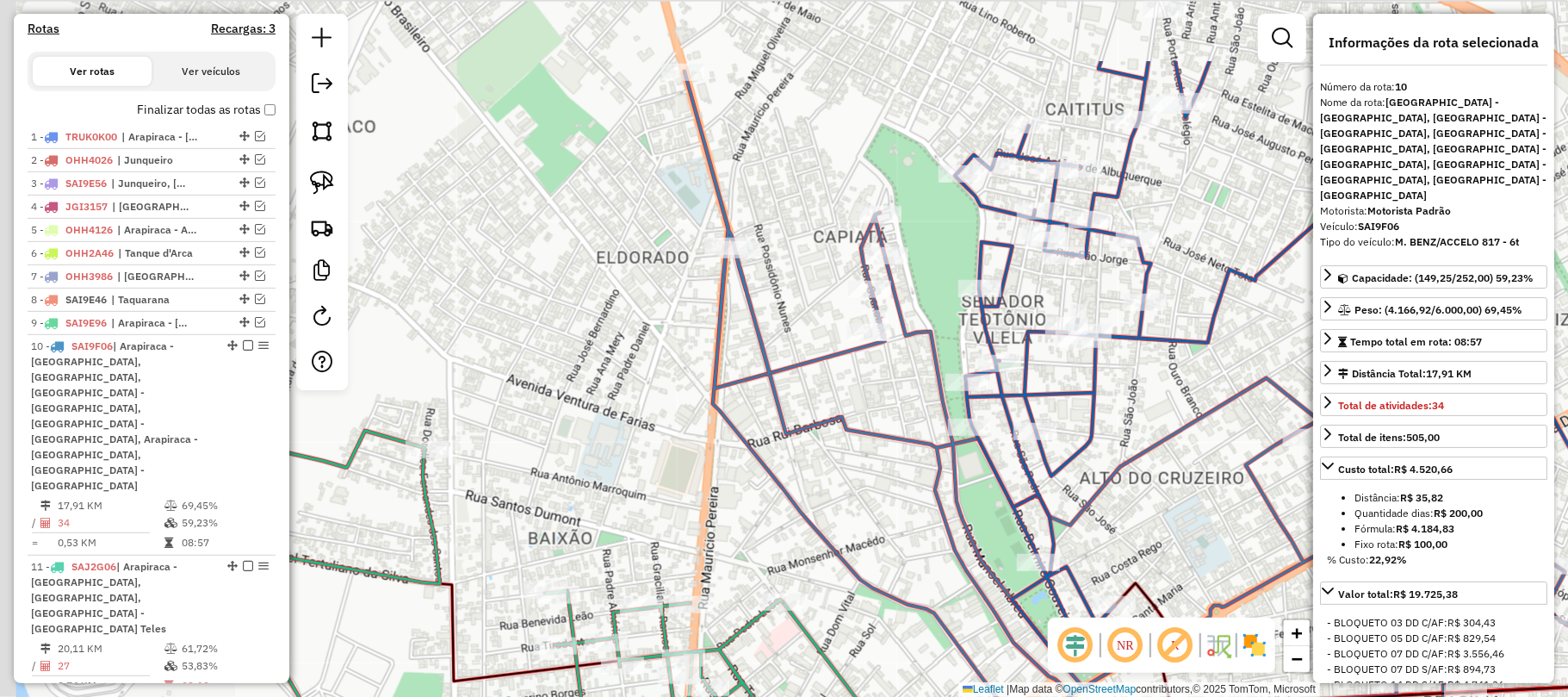
drag, startPoint x: 641, startPoint y: 301, endPoint x: 859, endPoint y: 433, distance: 254.8
click at [887, 435] on icon at bounding box center [1231, 485] width 1093 height 826
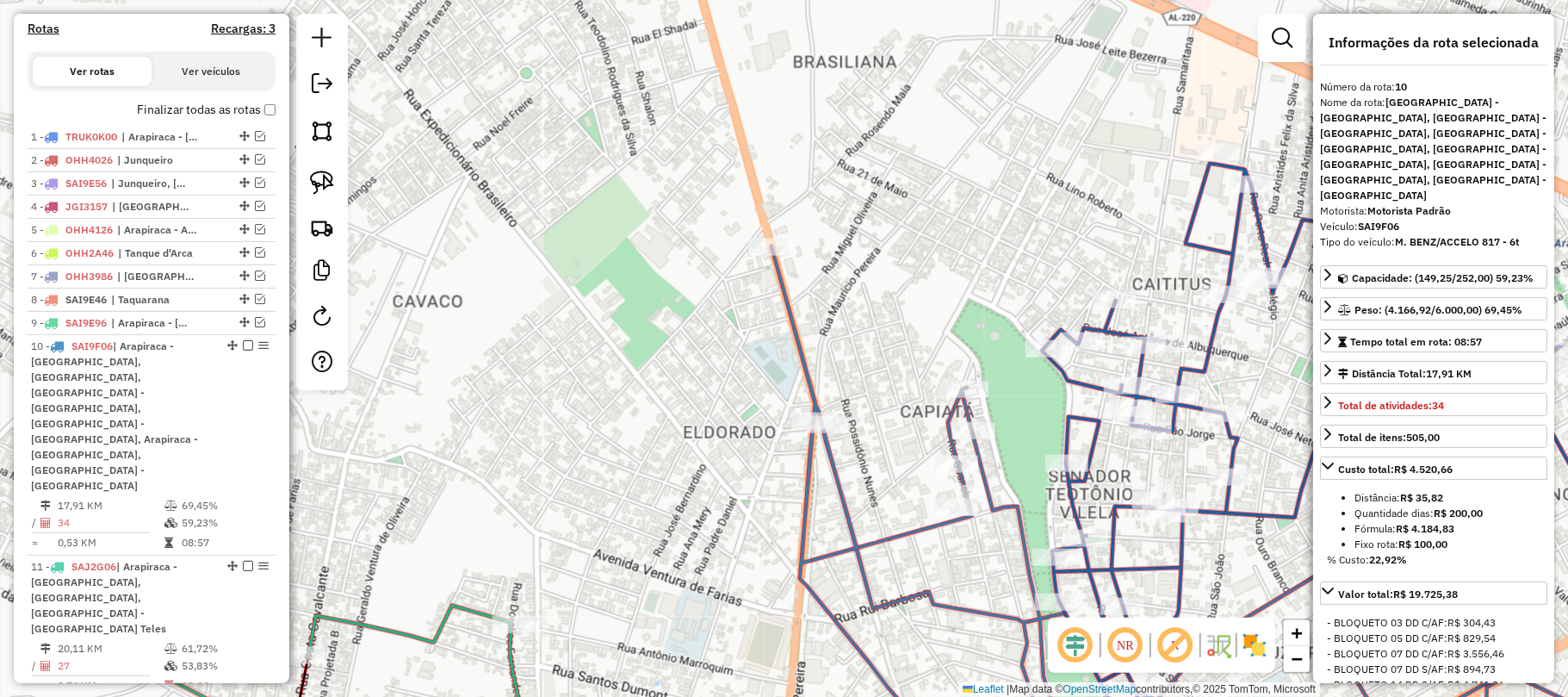
drag, startPoint x: 608, startPoint y: 214, endPoint x: 697, endPoint y: 387, distance: 194.6
click at [696, 387] on div "Janela de atendimento Grade de atendimento Capacidade Transportadoras Veículos …" at bounding box center [784, 348] width 1568 height 697
click at [305, 174] on link at bounding box center [322, 182] width 37 height 37
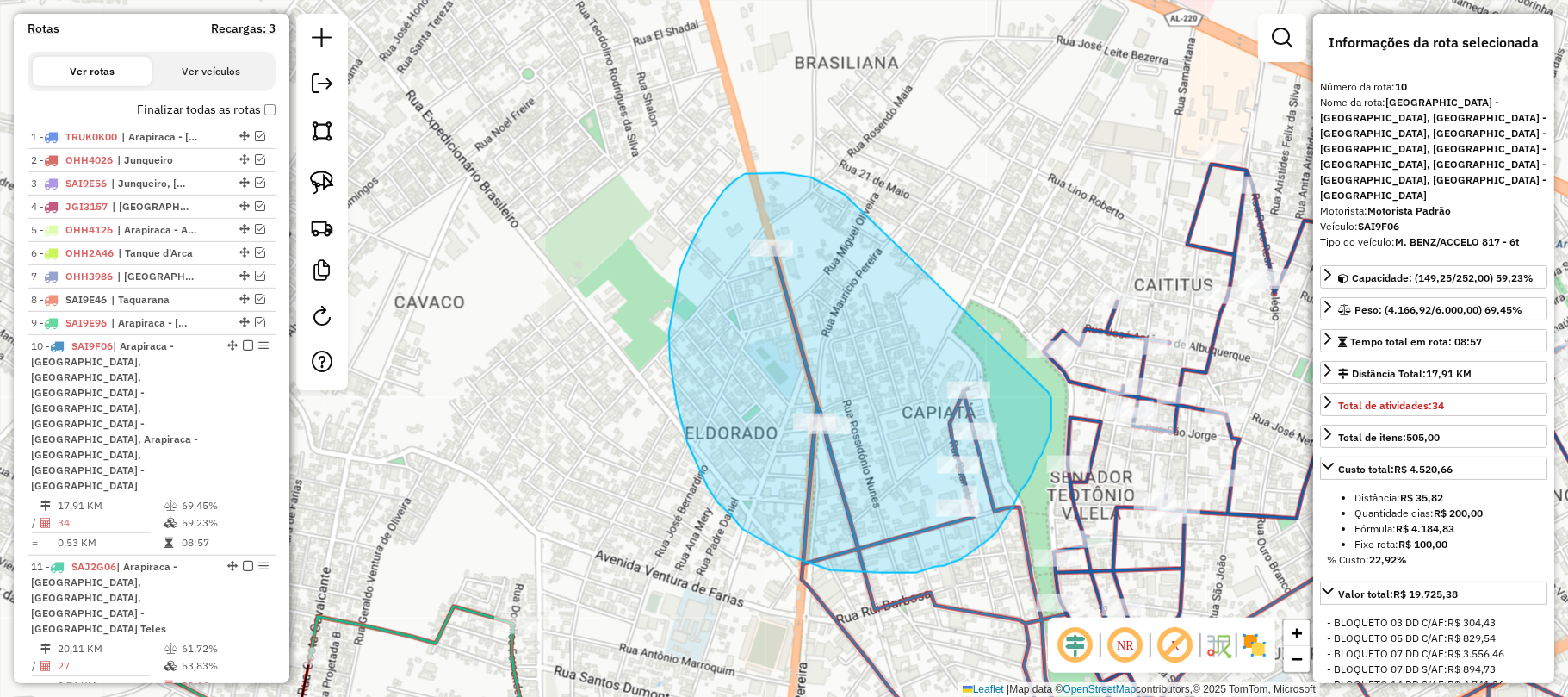
drag, startPoint x: 757, startPoint y: 173, endPoint x: 1045, endPoint y: 389, distance: 360.0
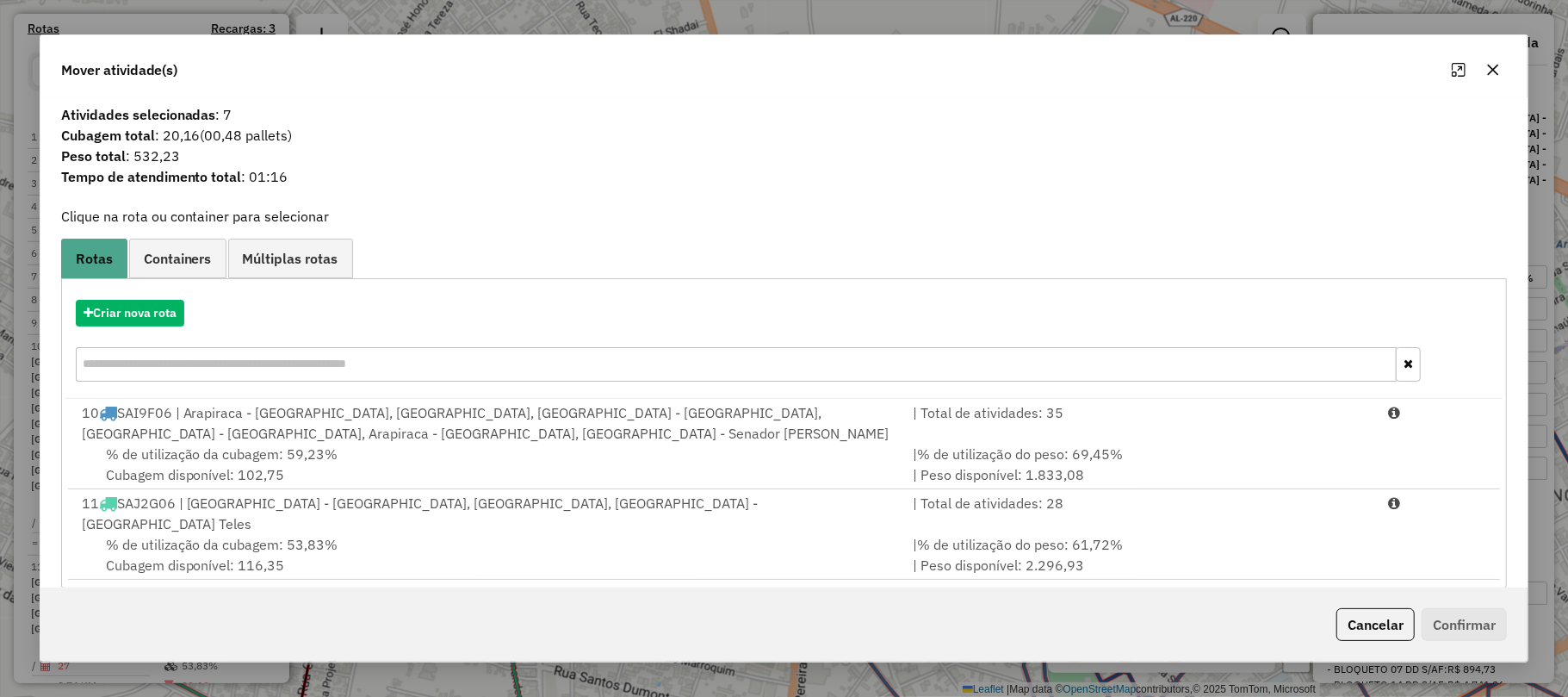
scroll to position [4, 0]
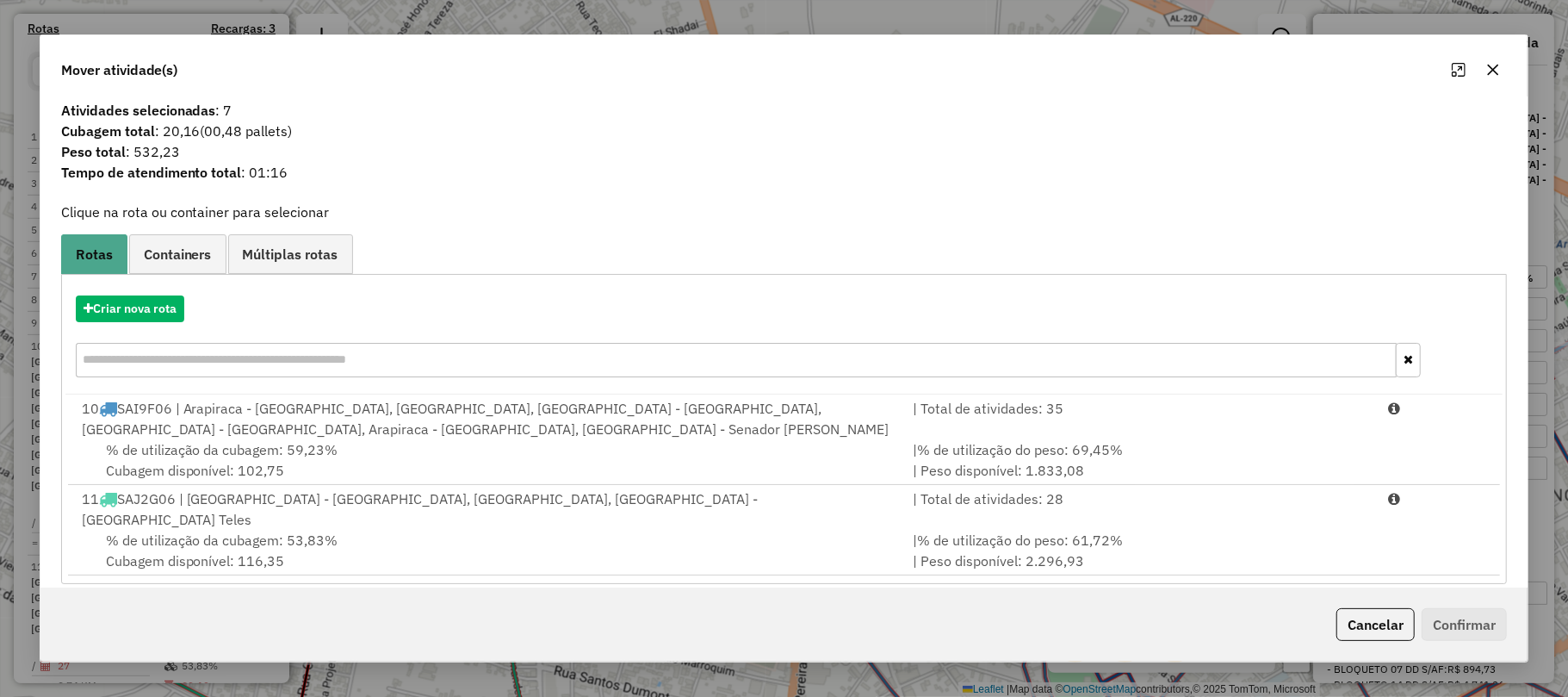
click at [1502, 76] on button "button" at bounding box center [1492, 70] width 28 height 28
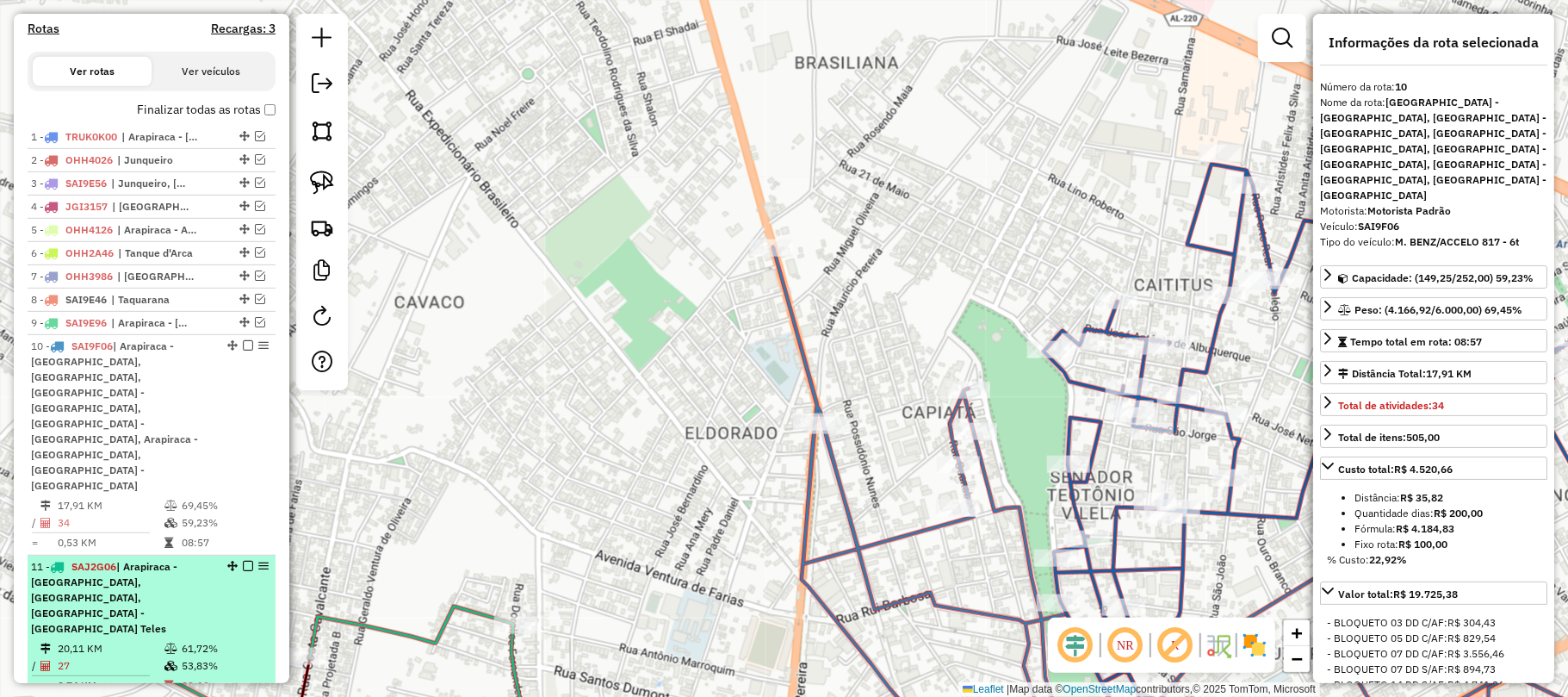
click at [243, 560] on em at bounding box center [248, 566] width 11 height 11
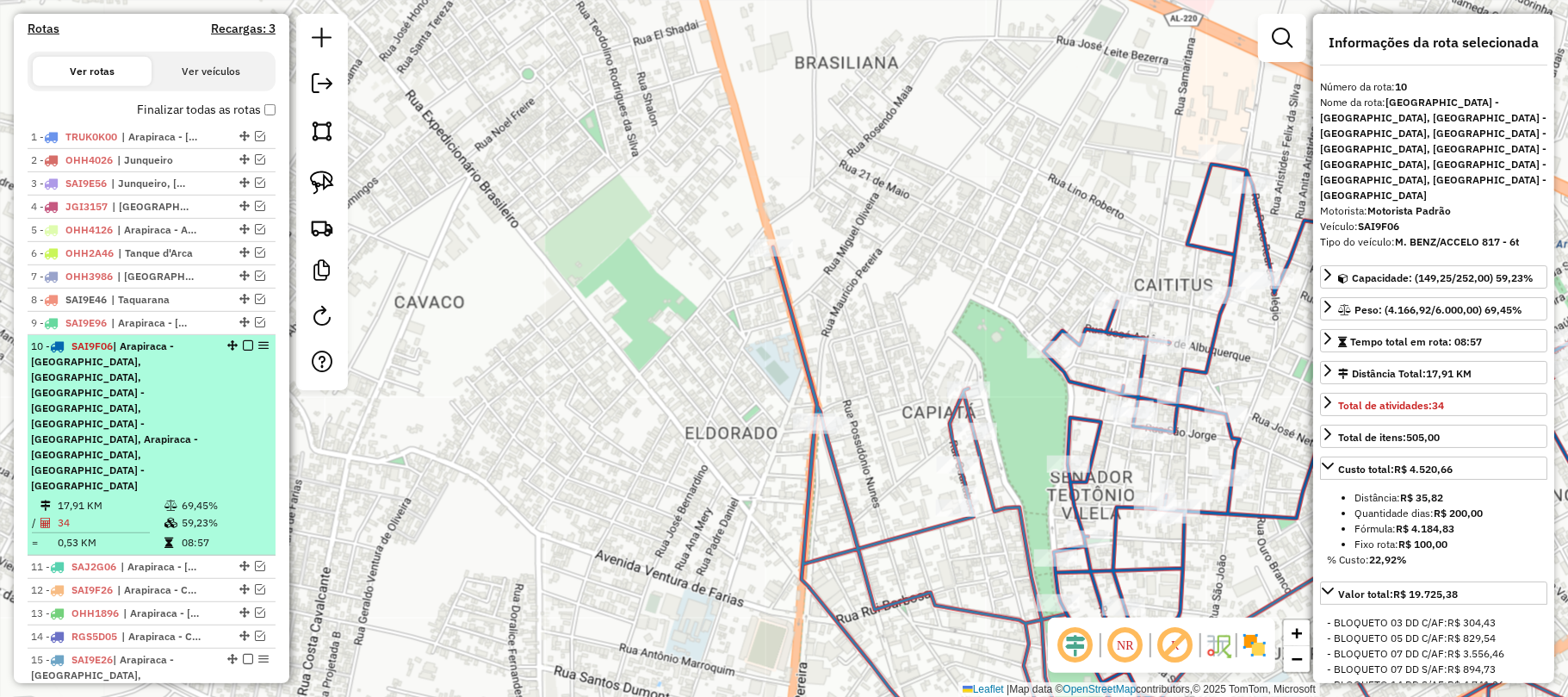
click at [242, 442] on div "10 - SAI9F06 | Arapiraca - Alto do Cruzeiro, Arapiraca - Caitius, Arapiraca - C…" at bounding box center [152, 416] width 241 height 155
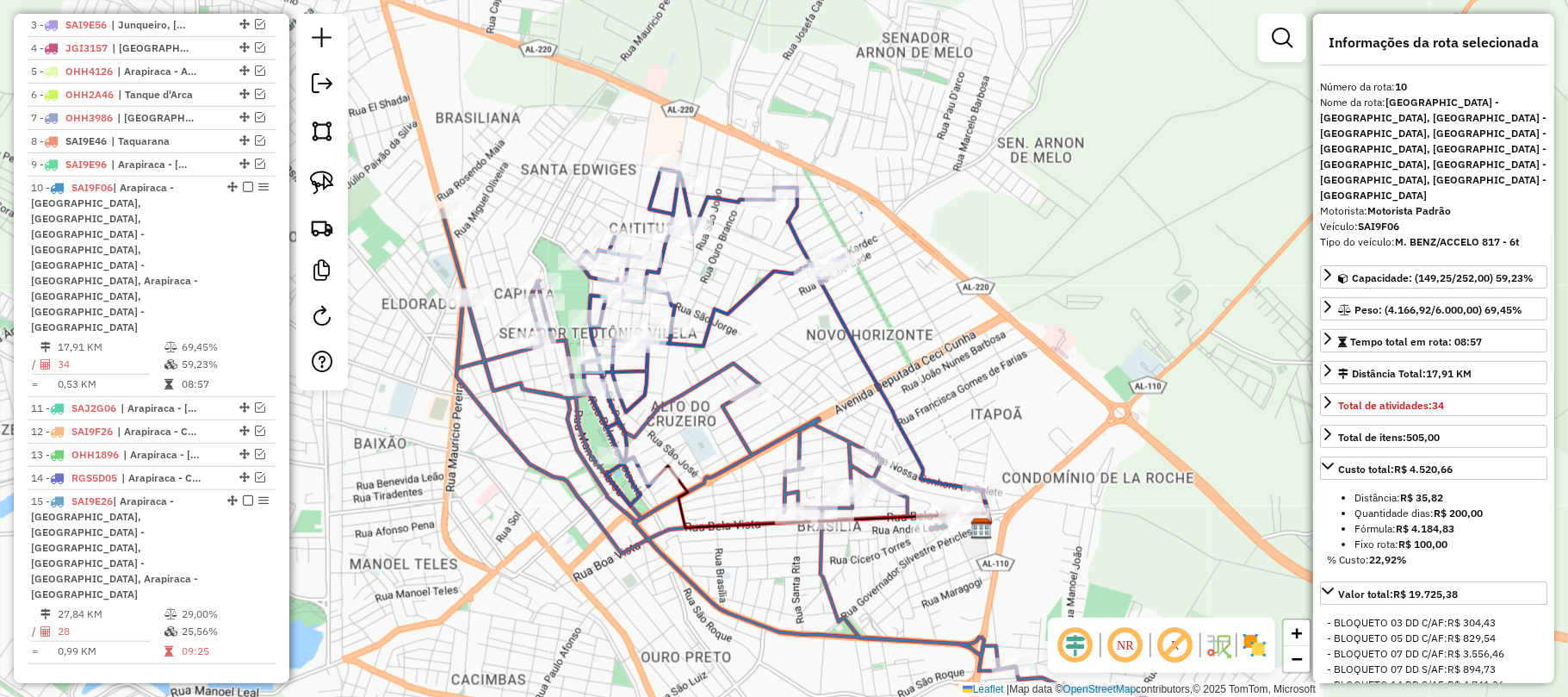
scroll to position [784, 0]
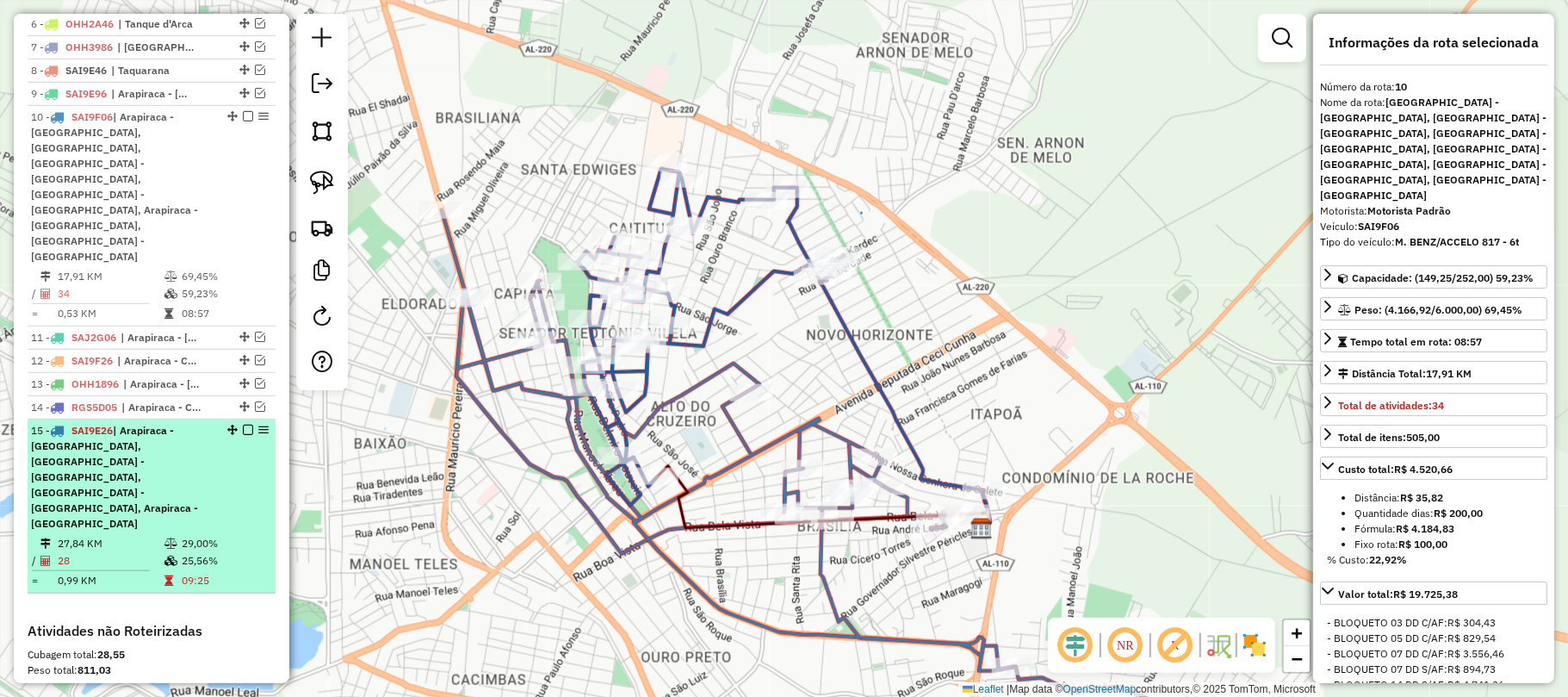
click at [208, 552] on td "25,56%" at bounding box center [224, 560] width 87 height 17
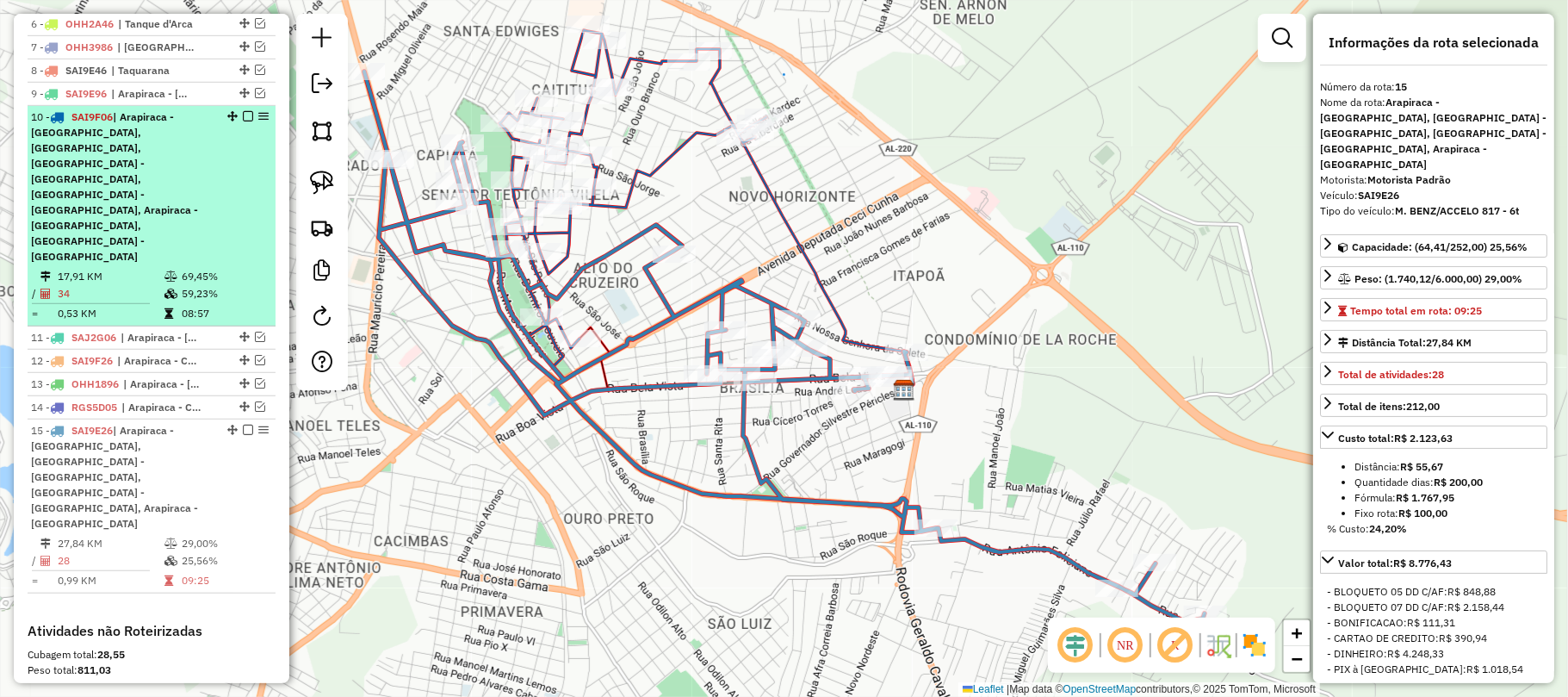
click at [245, 121] on em at bounding box center [248, 117] width 11 height 11
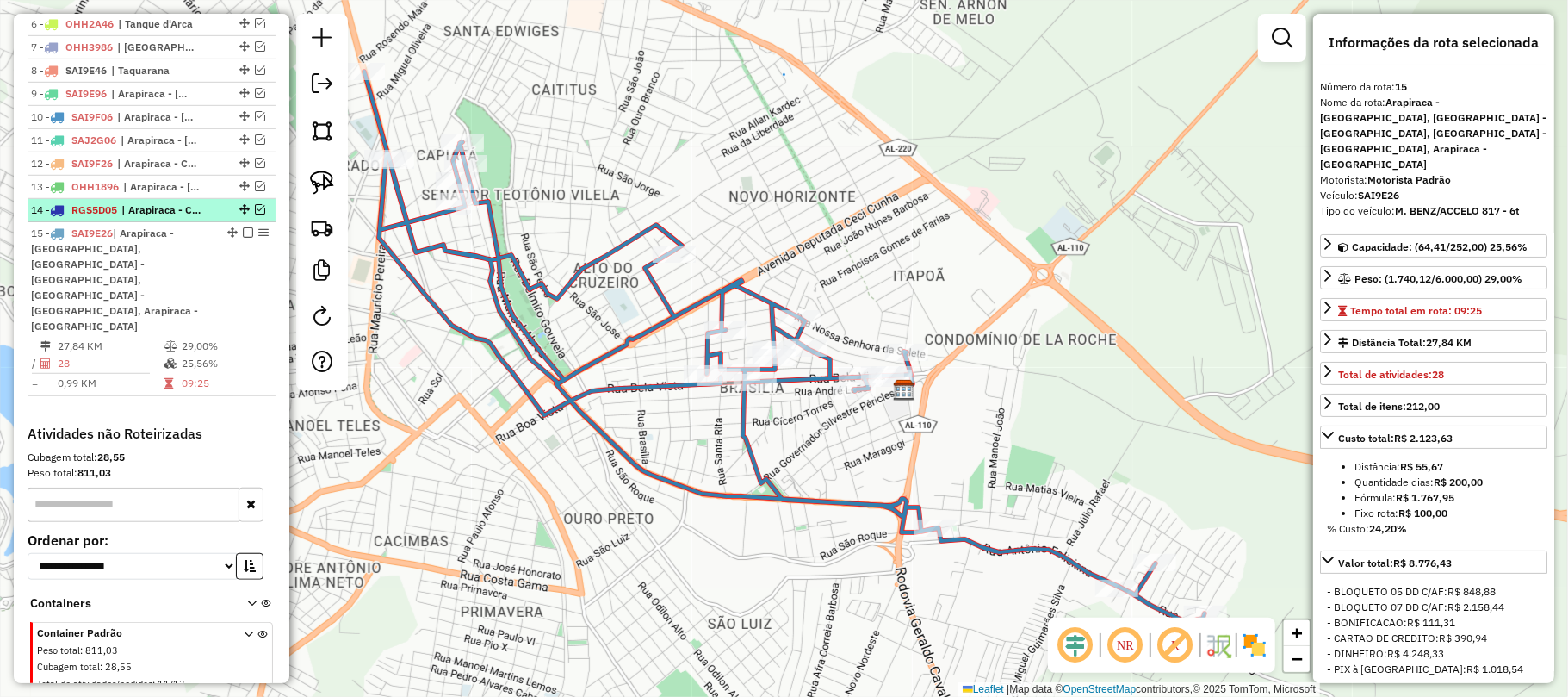
click at [255, 214] on em at bounding box center [260, 210] width 11 height 11
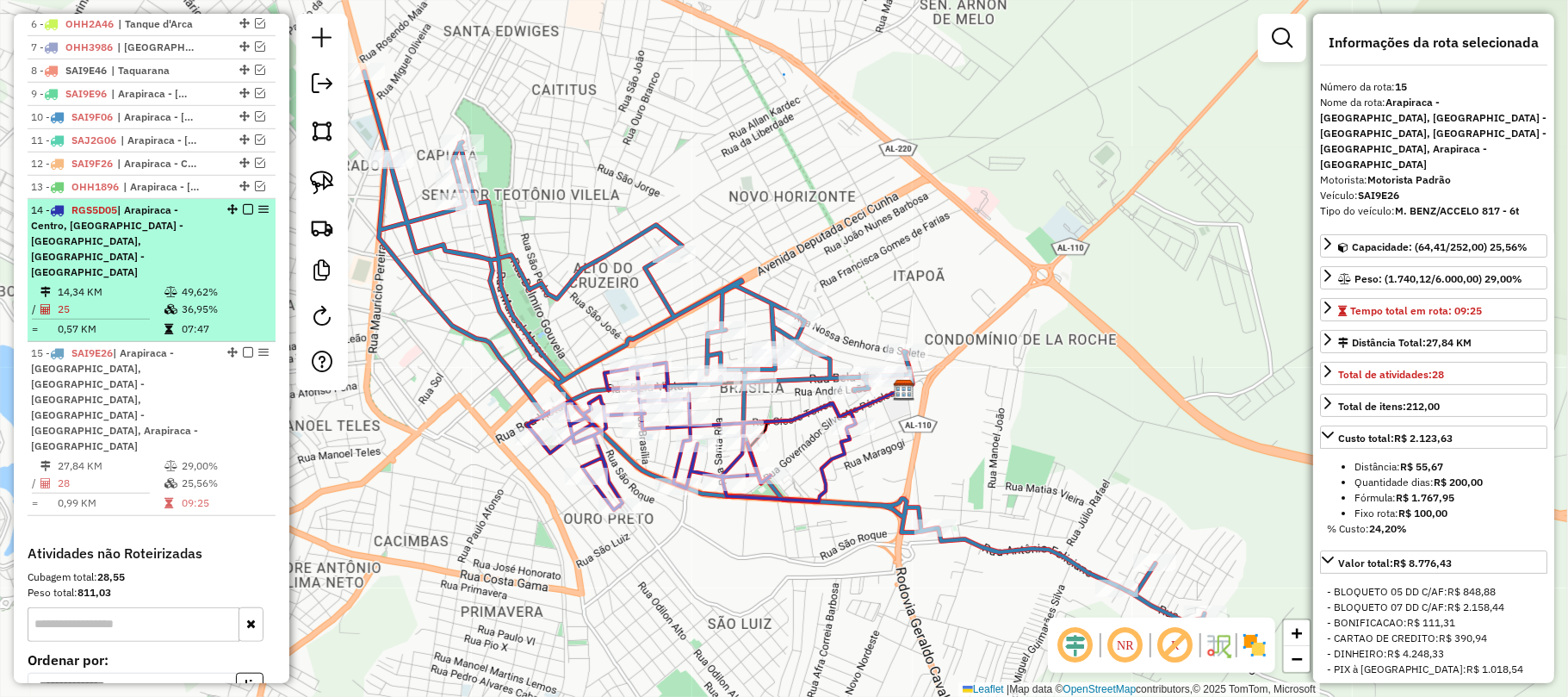
click at [249, 220] on div "14 - RGS5D05 | Arapiraca - Centro, Arapiraca - Ouro Preto, Arapiraca - Ouro Pre…" at bounding box center [152, 241] width 241 height 78
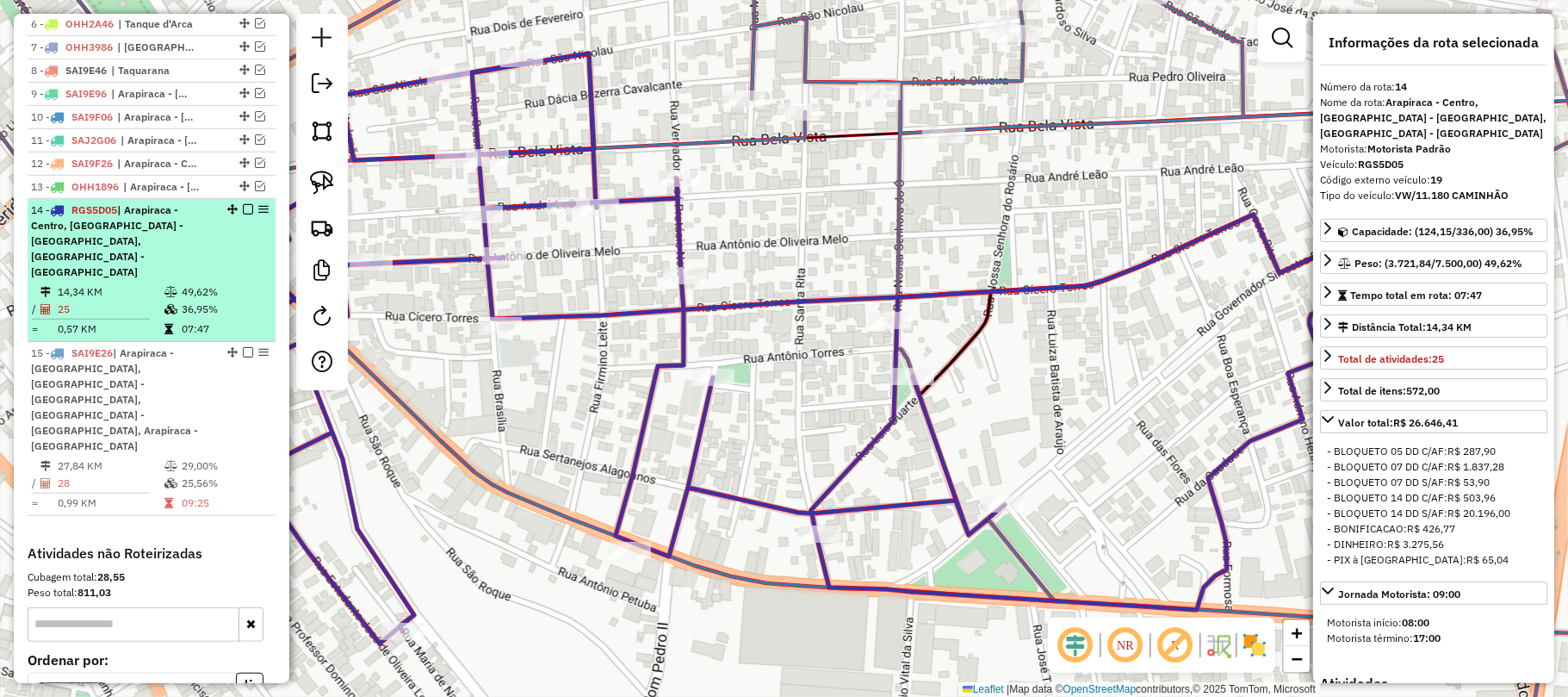
click at [245, 214] on em at bounding box center [248, 210] width 11 height 11
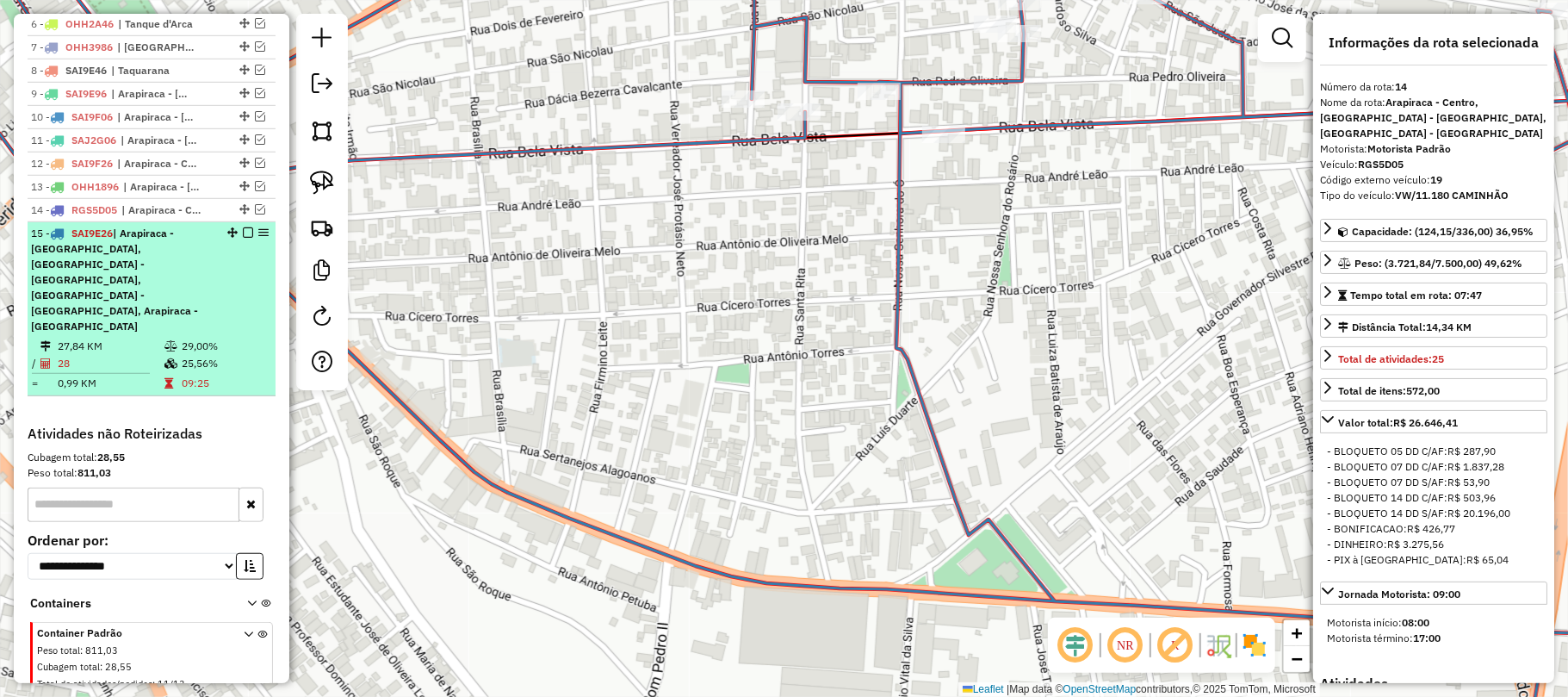
scroll to position [669, 0]
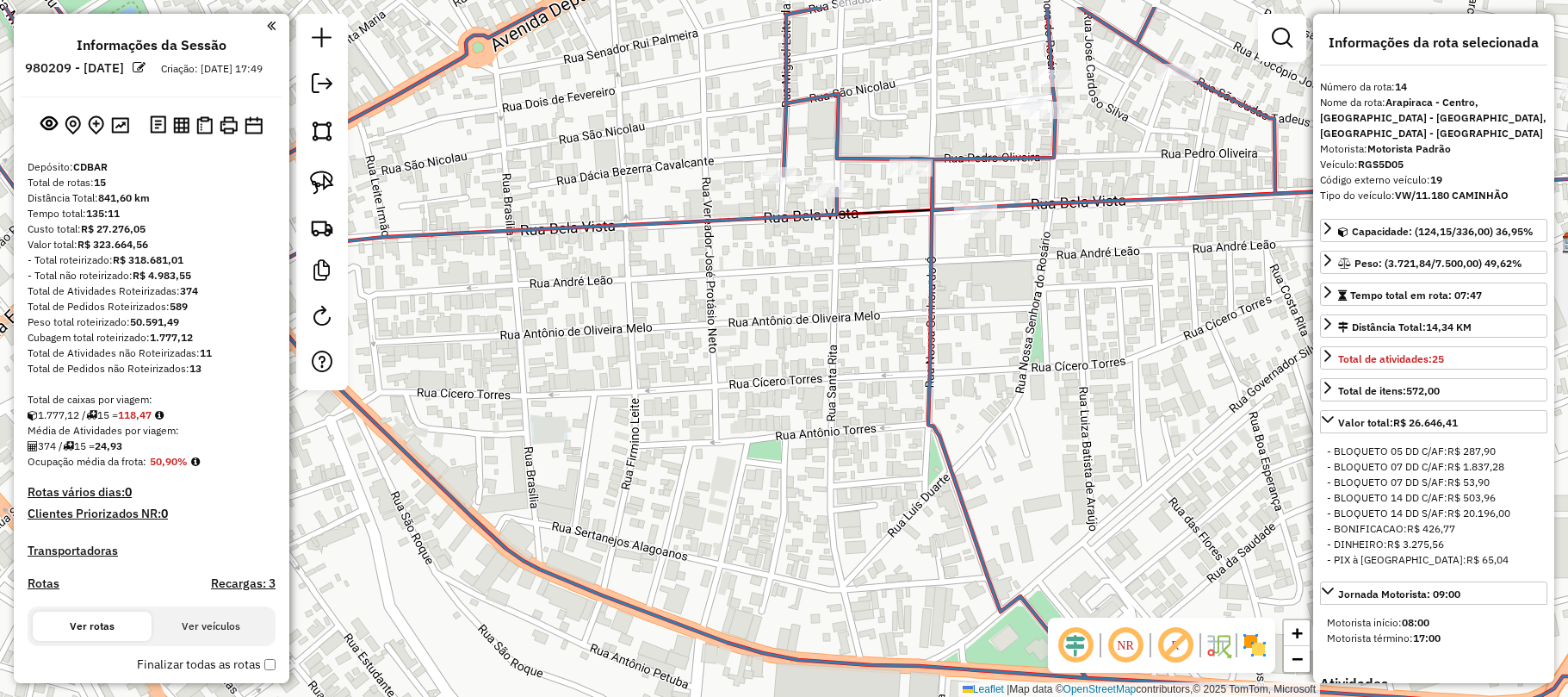
select select "**********"
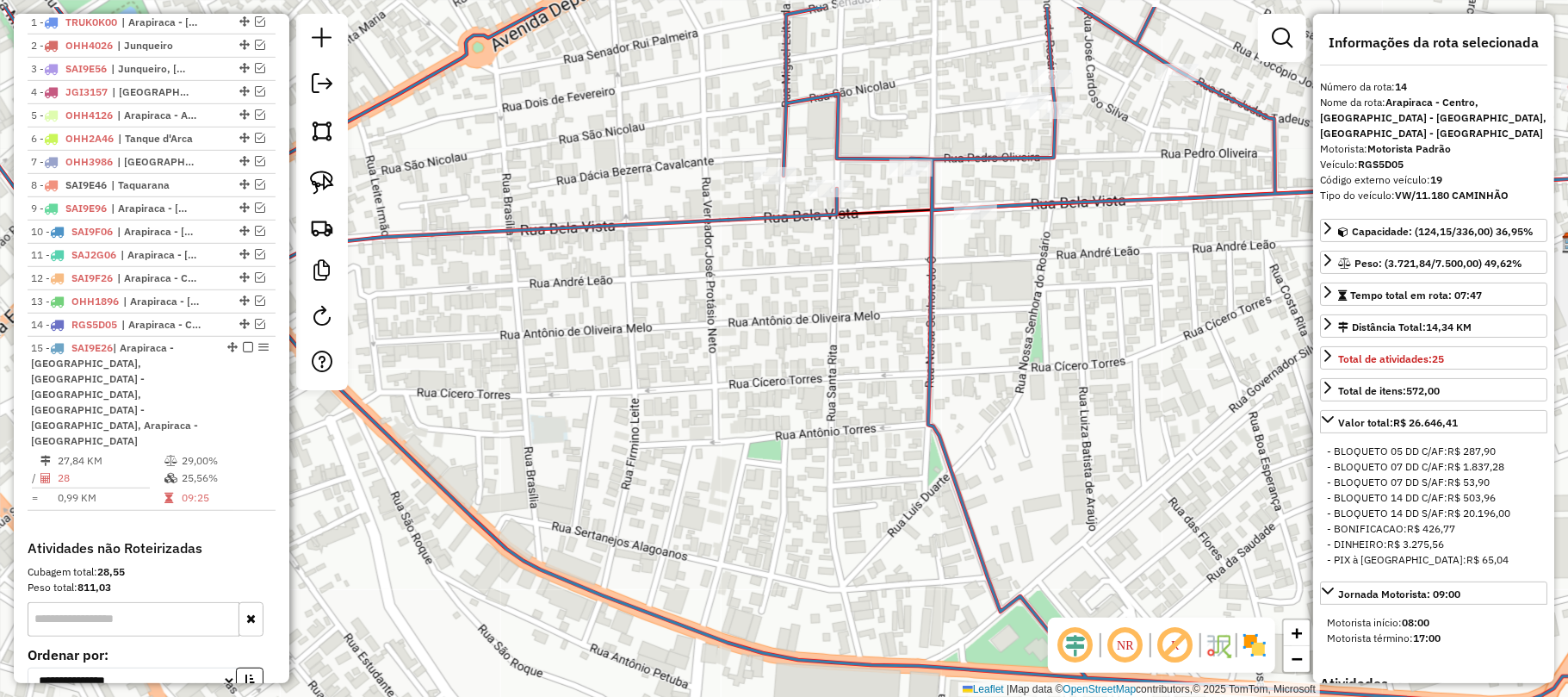
click at [1044, 689] on div "Janela de atendimento Grade de atendimento Capacidade Transportadoras Veículos …" at bounding box center [784, 348] width 1568 height 697
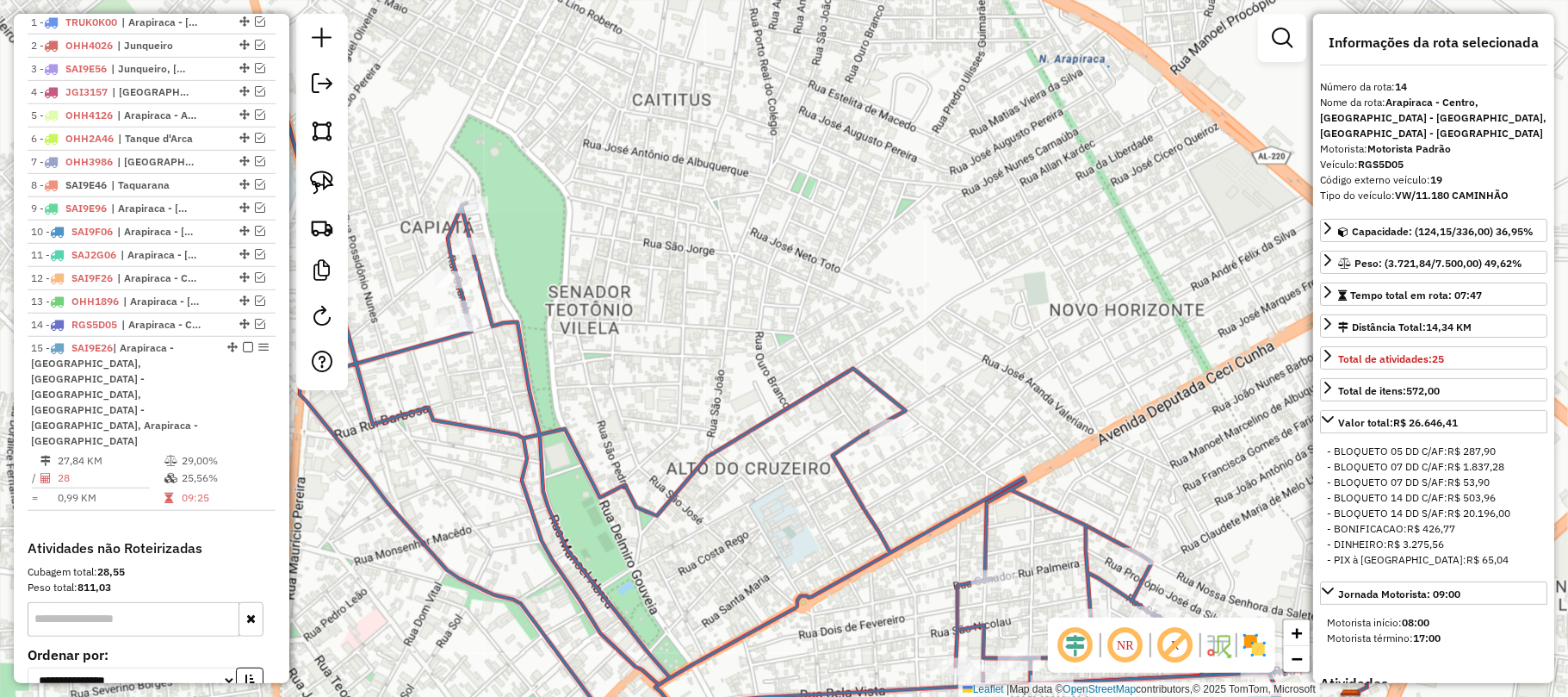
drag, startPoint x: 830, startPoint y: 384, endPoint x: 762, endPoint y: 605, distance: 231.2
click at [800, 596] on div "Janela de atendimento Grade de atendimento Capacidade Transportadoras Veículos …" at bounding box center [784, 348] width 1568 height 697
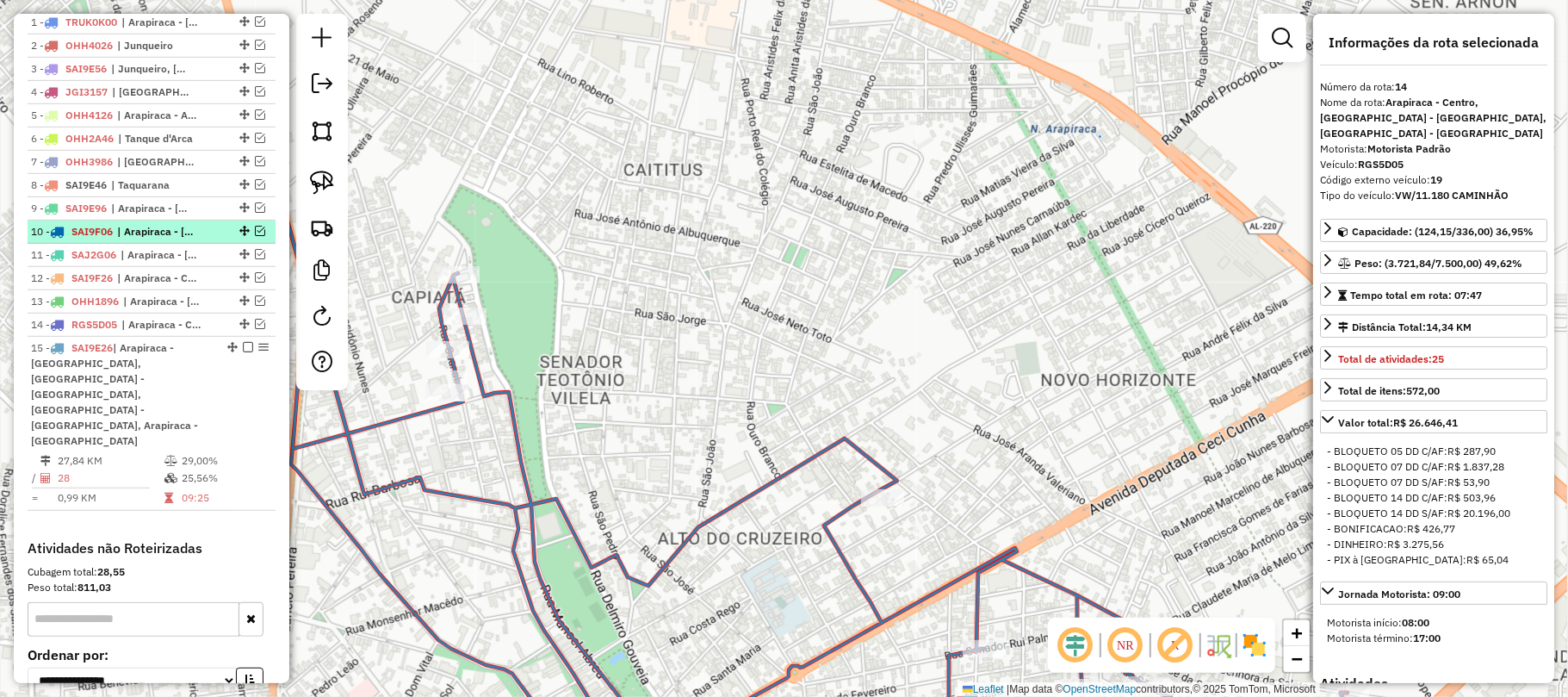
click at [257, 236] on em at bounding box center [260, 231] width 11 height 11
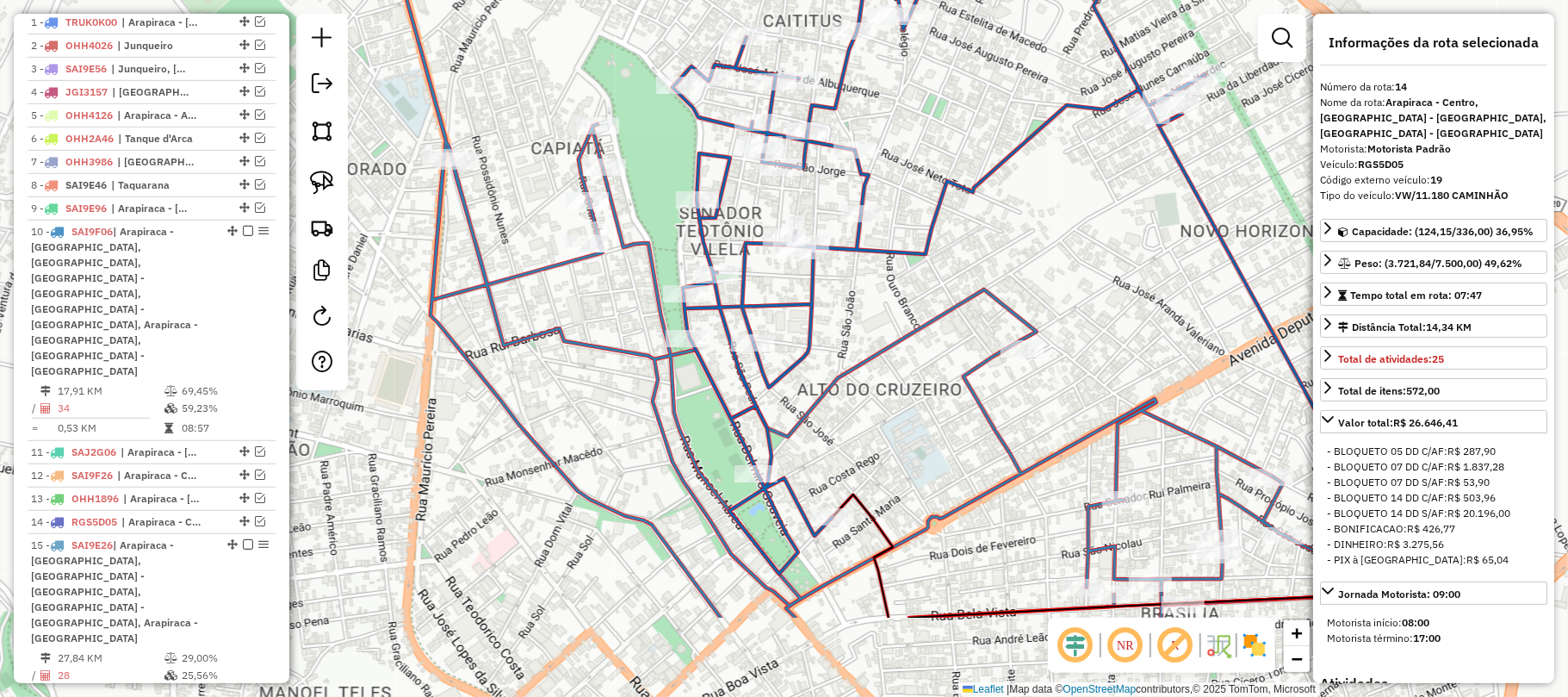
drag, startPoint x: 711, startPoint y: 501, endPoint x: 845, endPoint y: 337, distance: 211.8
click at [846, 338] on div "Janela de atendimento Grade de atendimento Capacidade Transportadoras Veículos …" at bounding box center [784, 348] width 1568 height 697
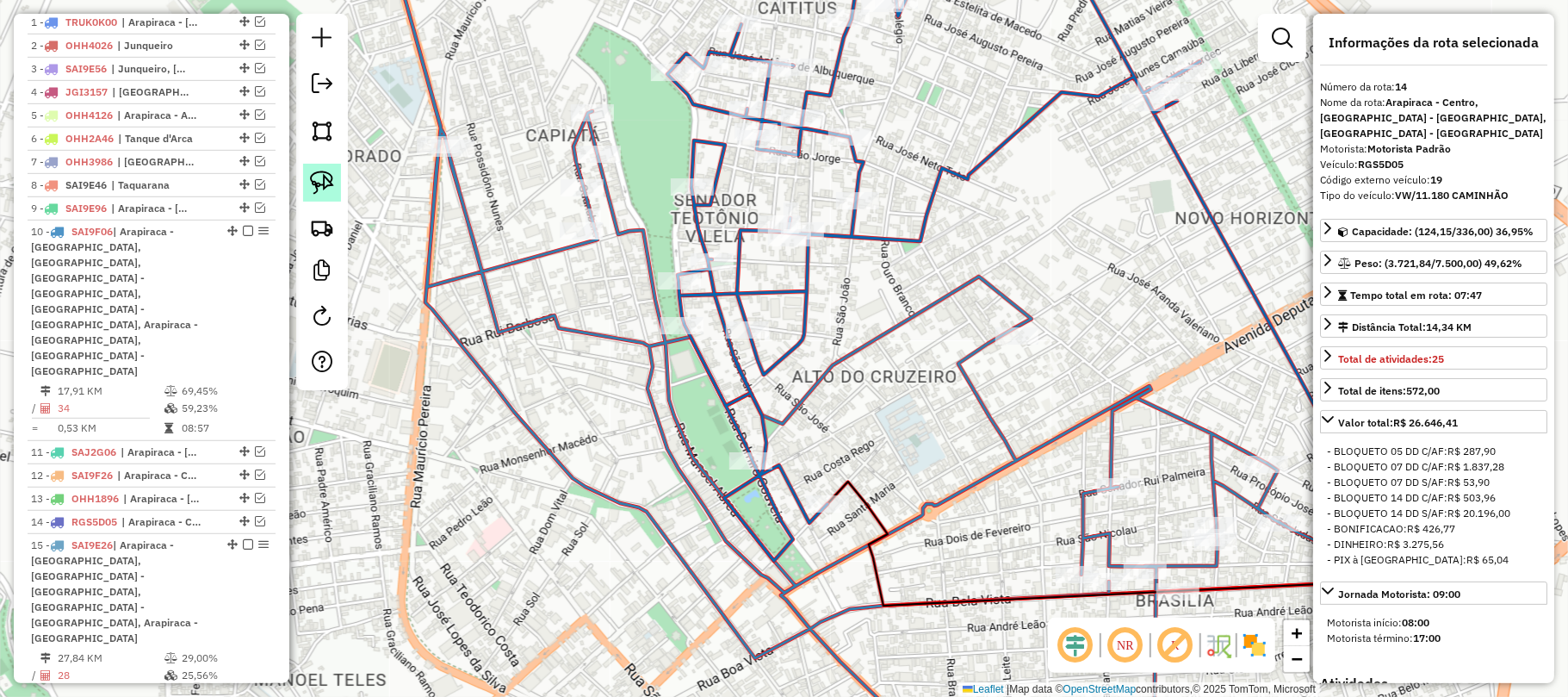
click at [329, 191] on img at bounding box center [322, 182] width 24 height 24
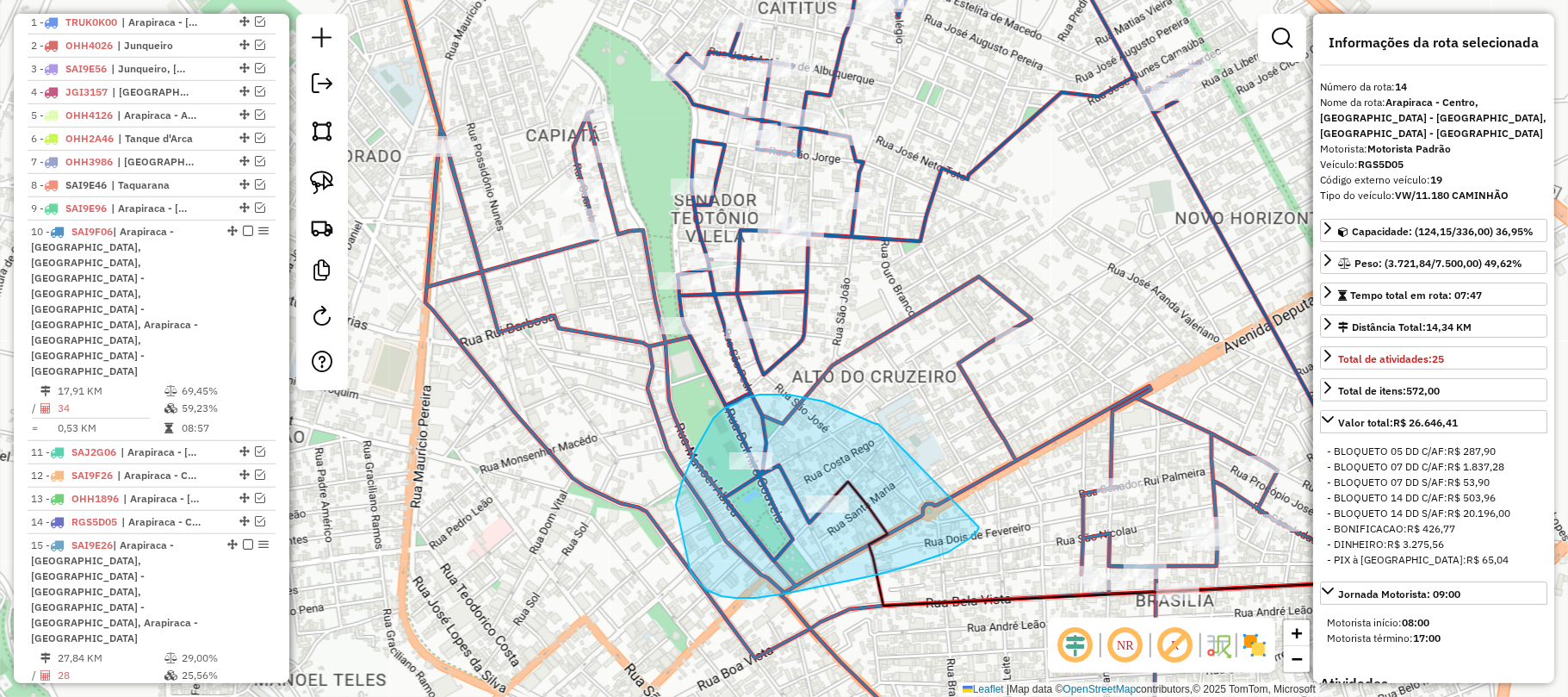
drag, startPoint x: 876, startPoint y: 424, endPoint x: 979, endPoint y: 518, distance: 139.4
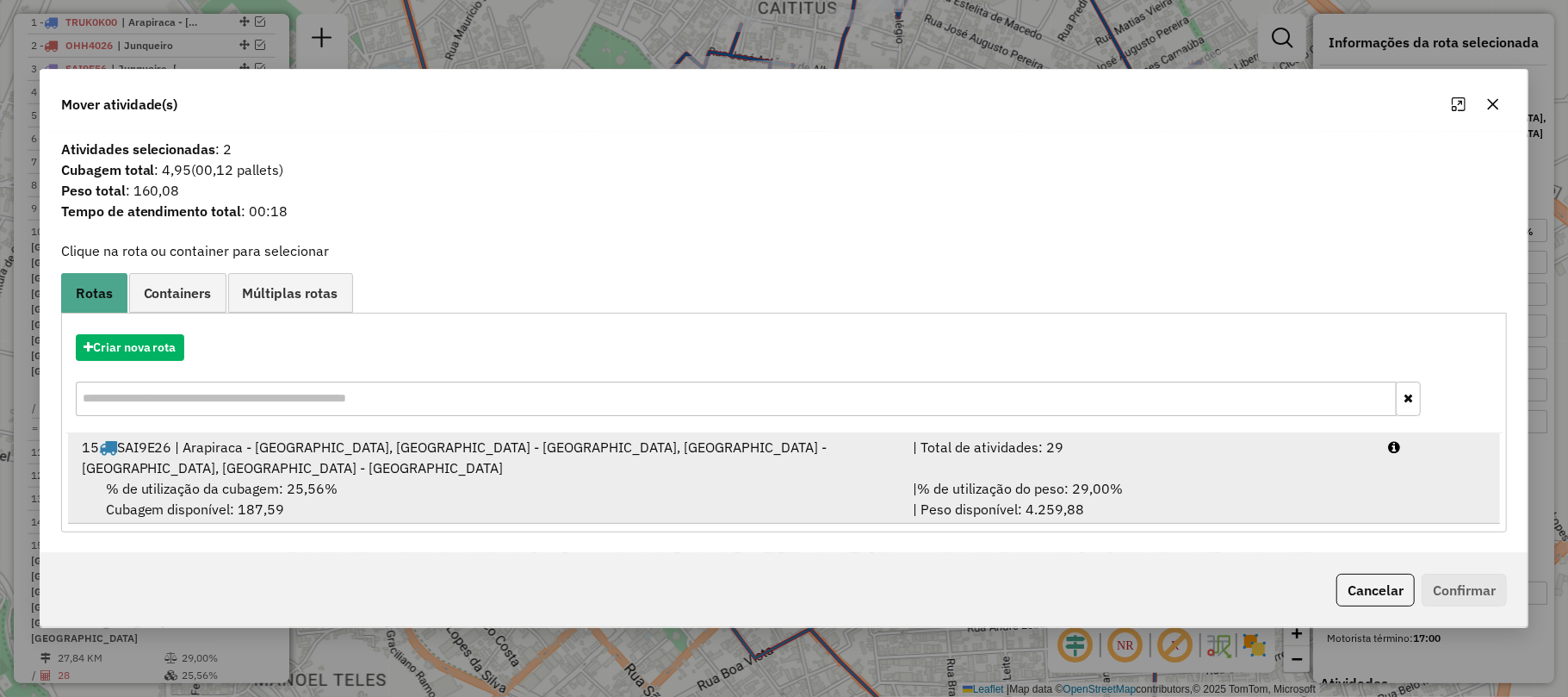
click at [639, 478] on div "% de utilização da cubagem: 25,56% Cubagem disponível: 187,59" at bounding box center [487, 499] width 831 height 41
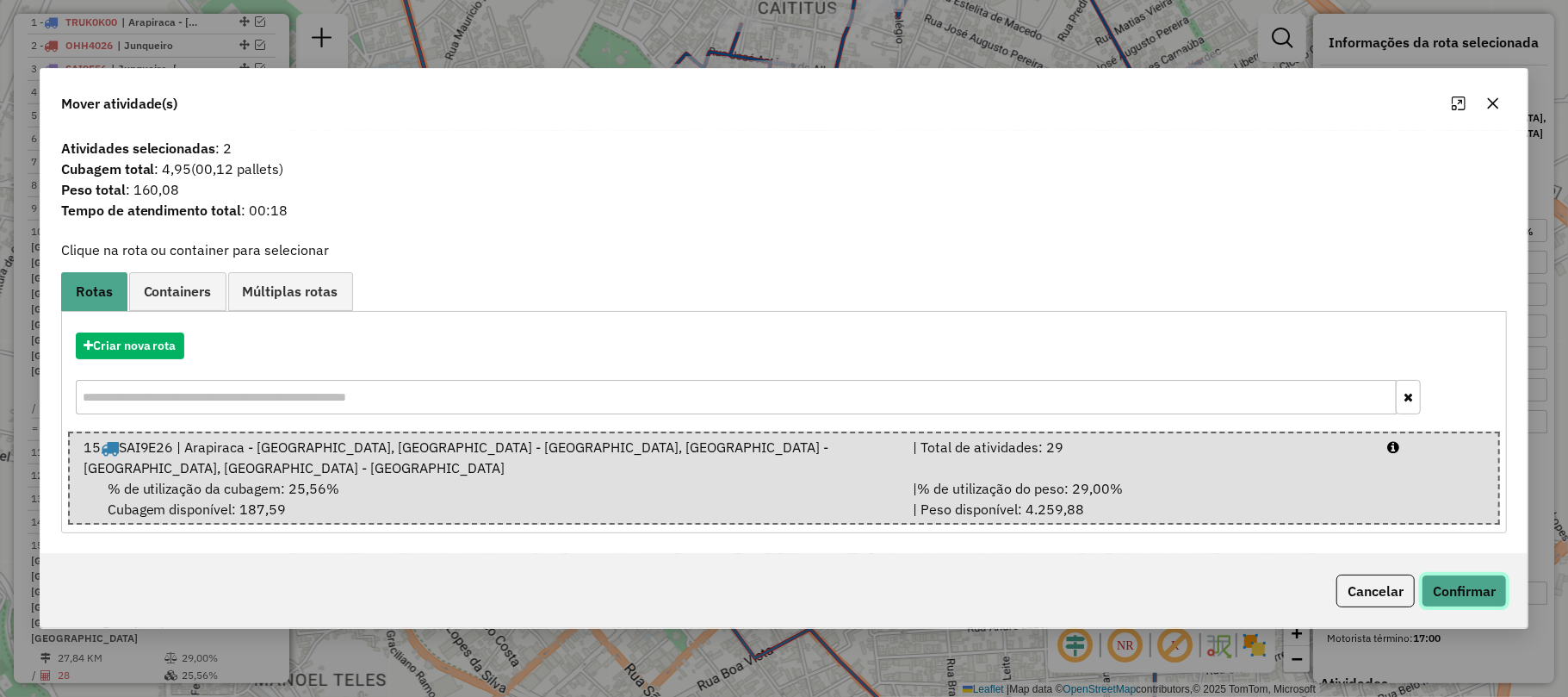
click at [1437, 593] on button "Confirmar" at bounding box center [1465, 591] width 86 height 33
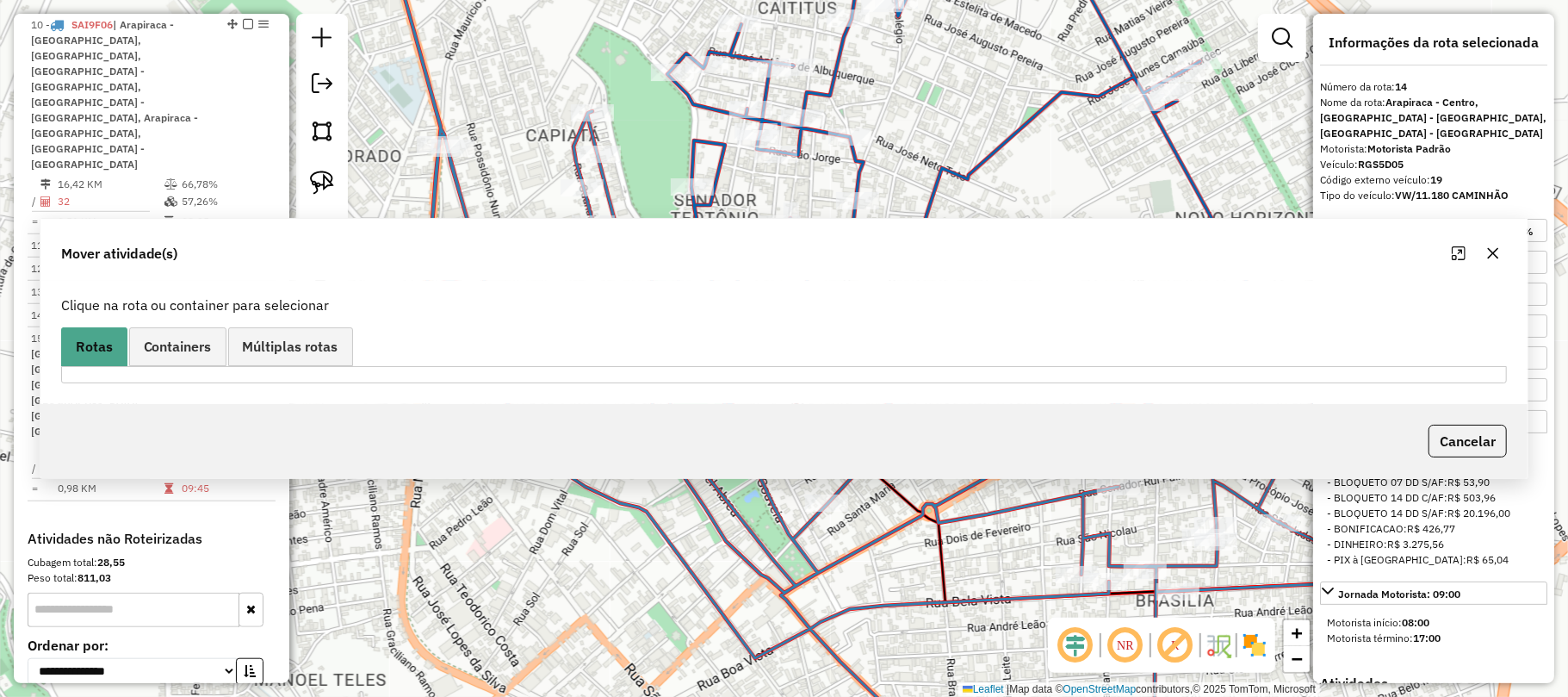
scroll to position [945, 0]
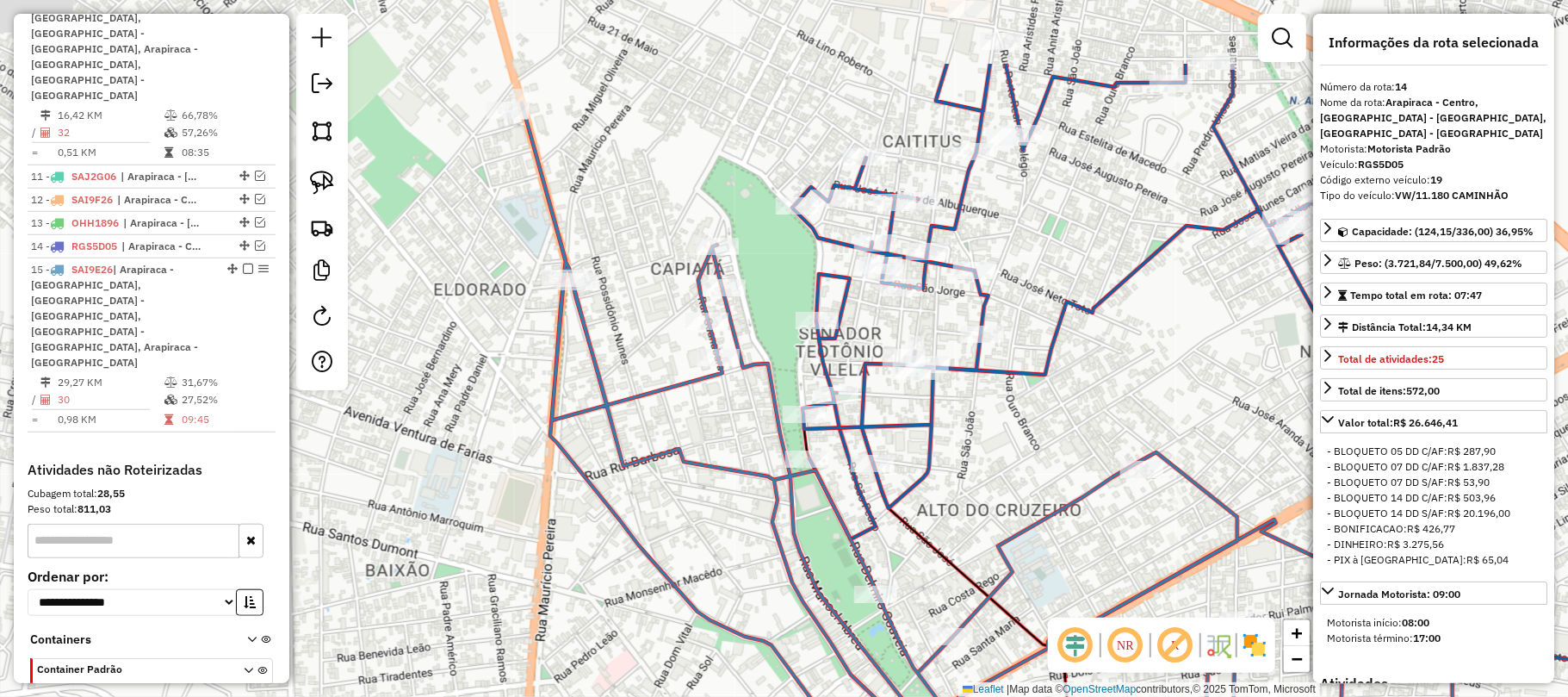
drag, startPoint x: 892, startPoint y: 338, endPoint x: 965, endPoint y: 490, distance: 168.6
click at [966, 489] on div "Janela de atendimento Grade de atendimento Capacidade Transportadoras Veículos …" at bounding box center [784, 348] width 1568 height 697
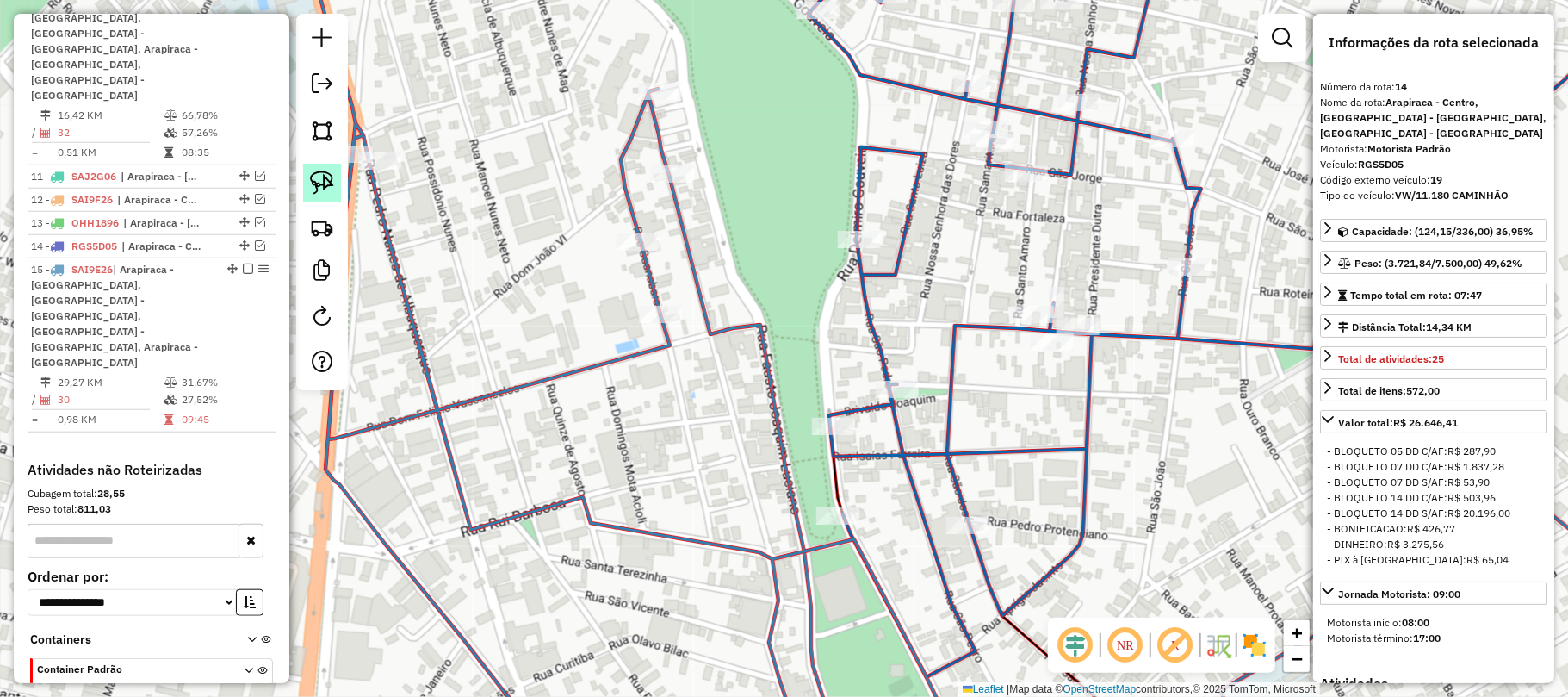
click at [318, 191] on img at bounding box center [322, 182] width 24 height 24
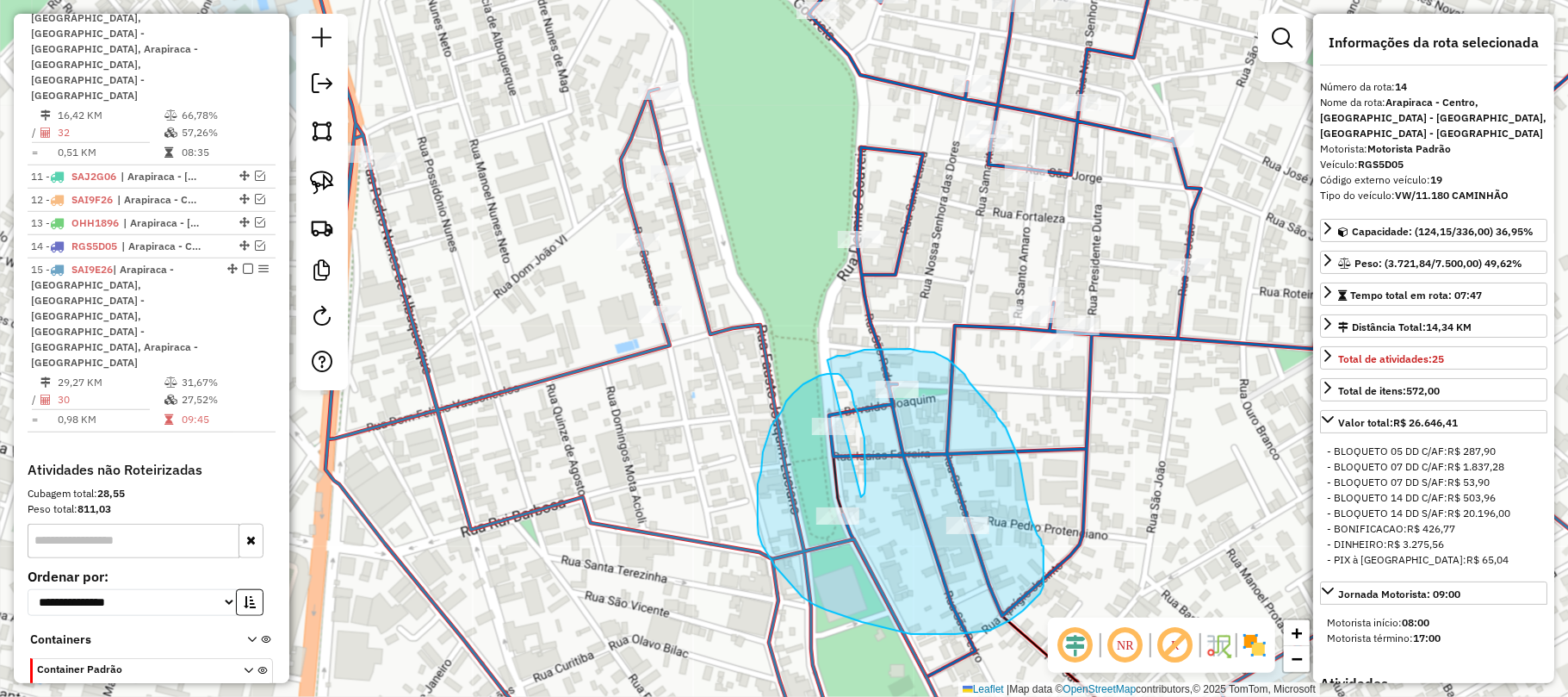
drag, startPoint x: 865, startPoint y: 472, endPoint x: 828, endPoint y: 361, distance: 117.0
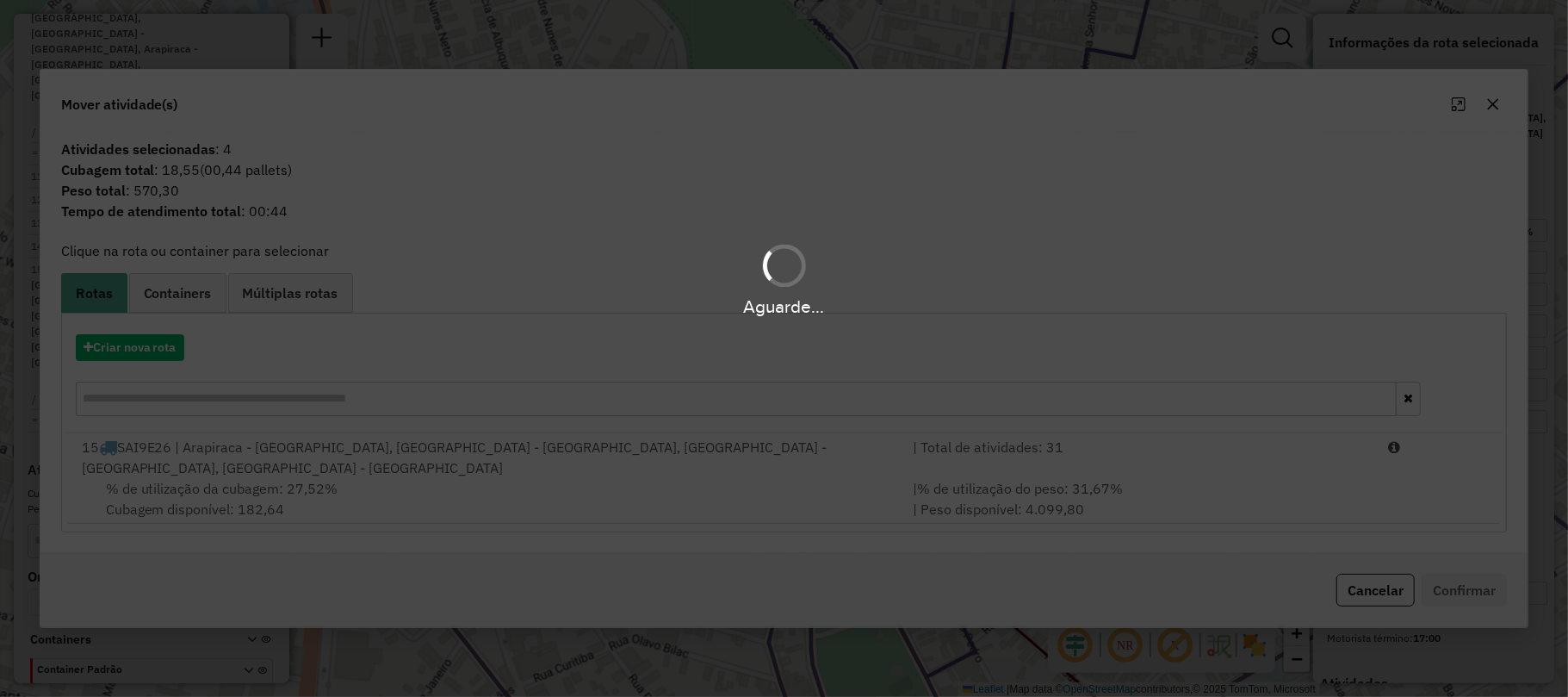
click at [828, 361] on div "Aguarde..." at bounding box center [784, 348] width 1568 height 697
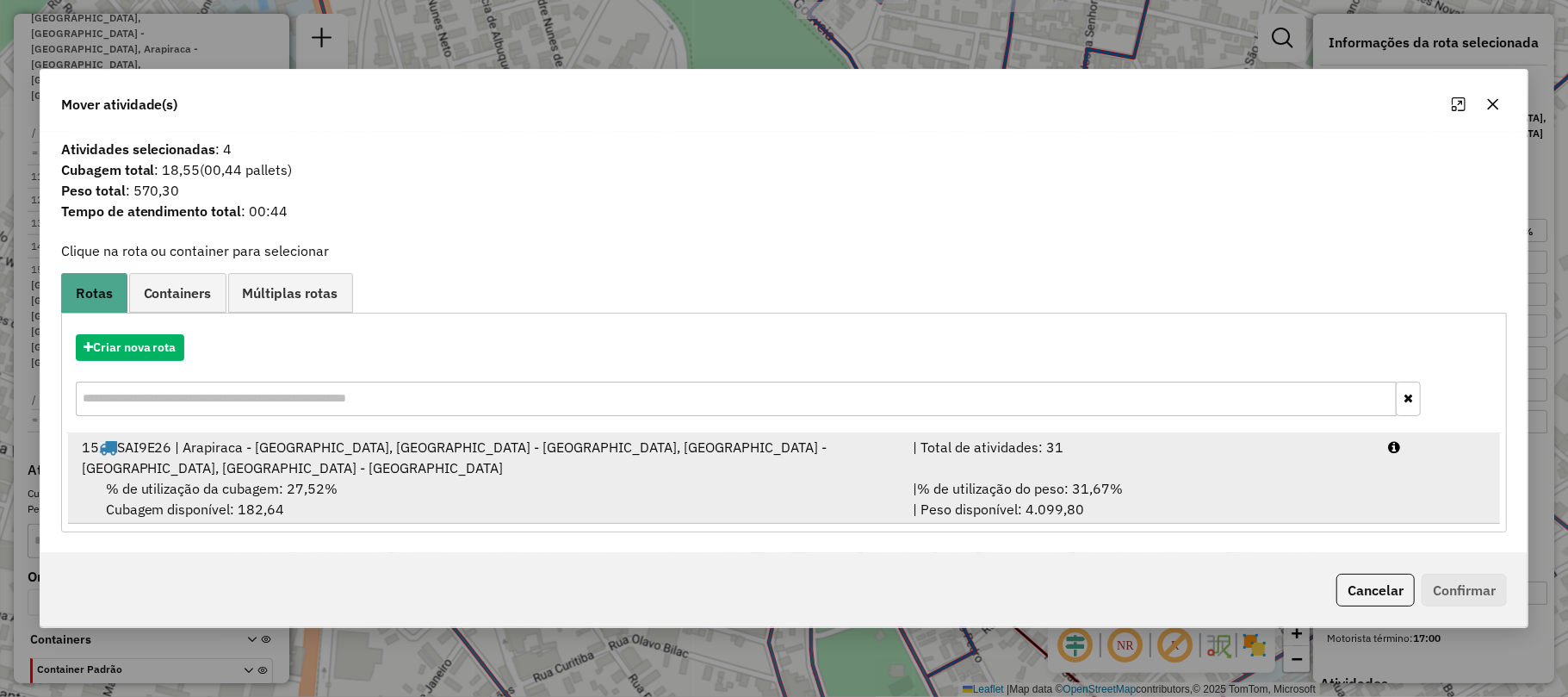
click at [651, 453] on div "15 SAI9E26 | [GEOGRAPHIC_DATA] - [GEOGRAPHIC_DATA], [GEOGRAPHIC_DATA] - [GEOGRA…" at bounding box center [487, 457] width 831 height 41
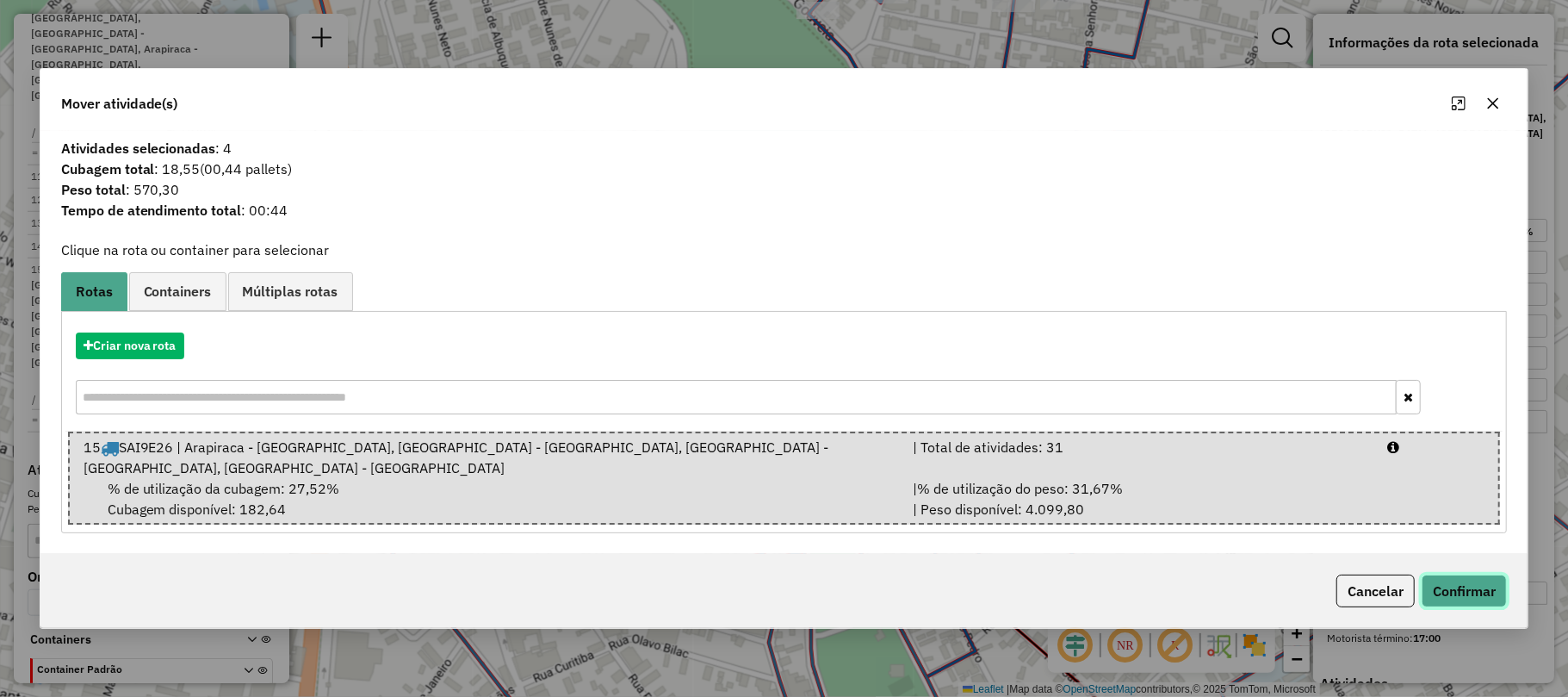
click at [1436, 575] on button "Confirmar" at bounding box center [1465, 591] width 86 height 33
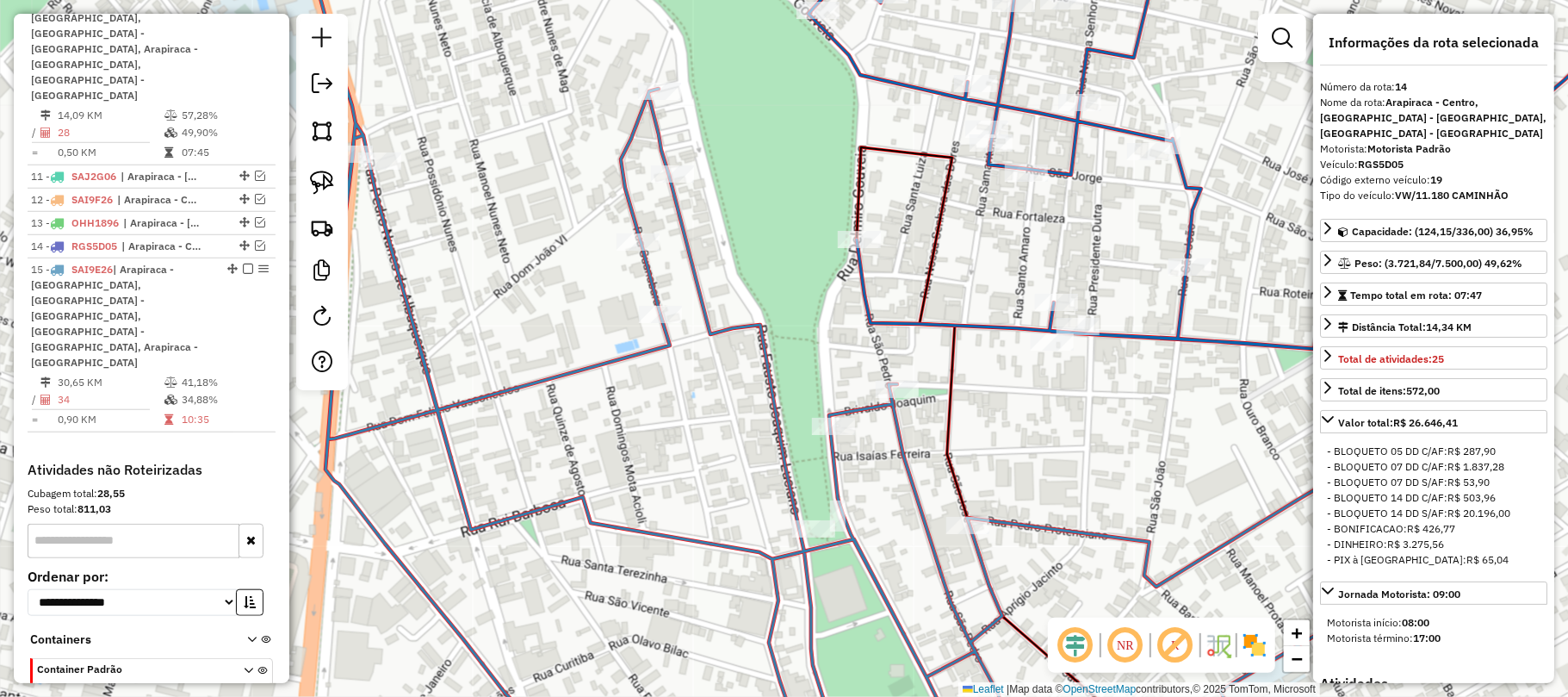
click at [948, 318] on icon at bounding box center [1266, 139] width 916 height 419
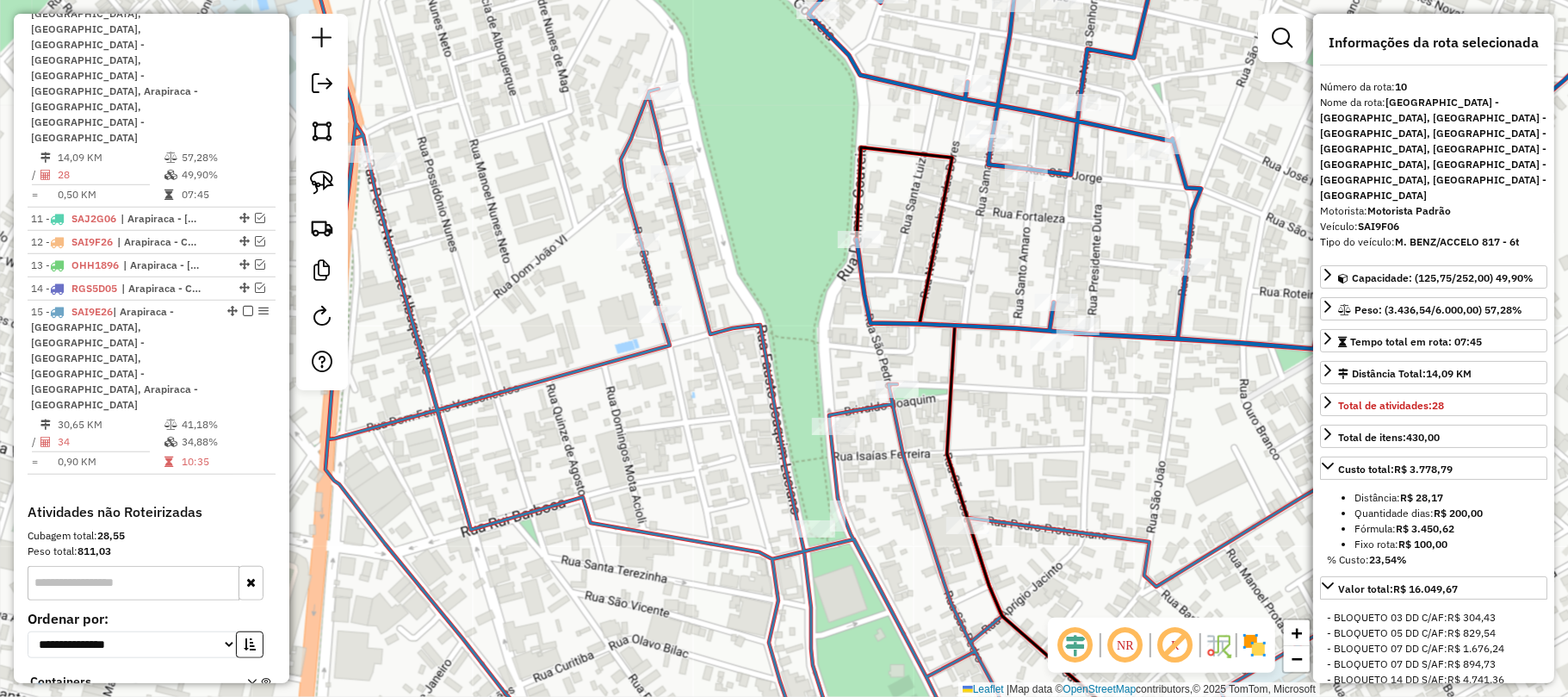
scroll to position [894, 0]
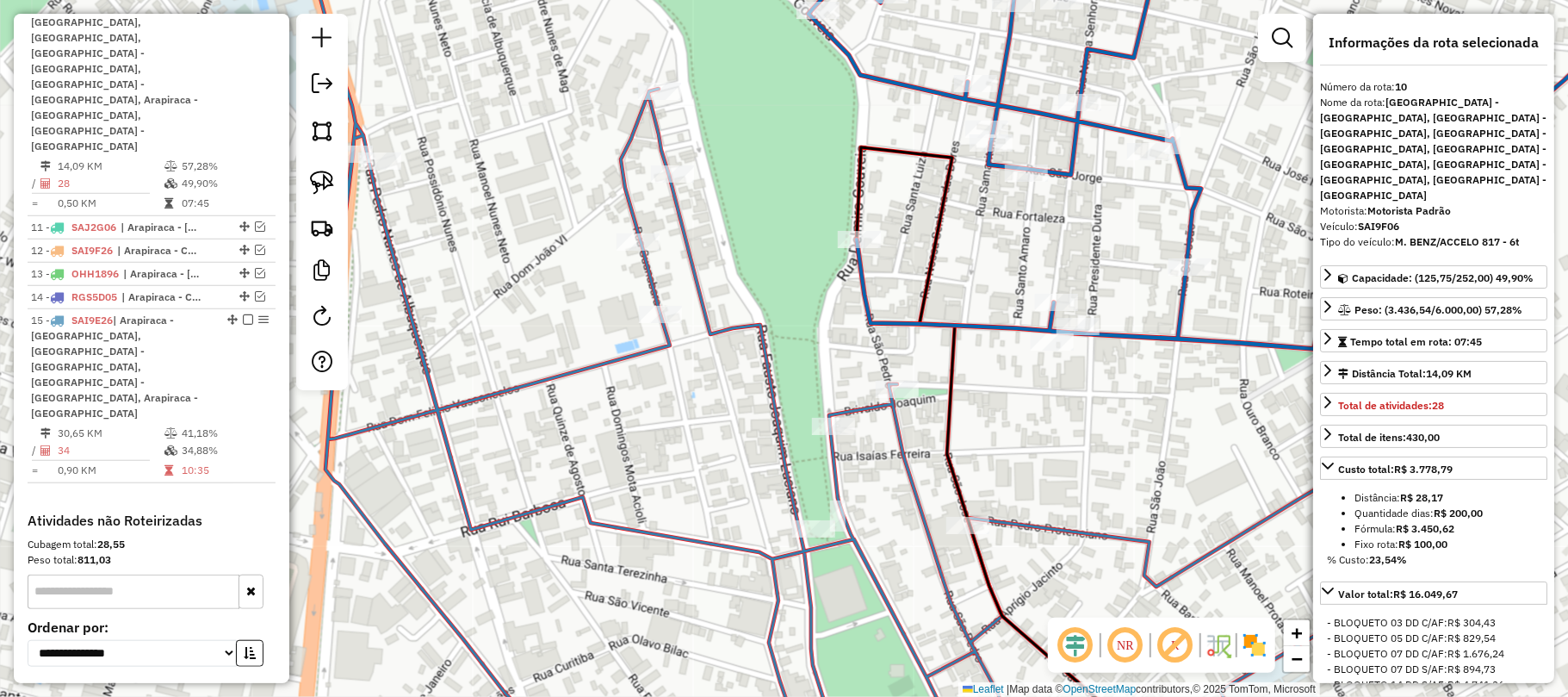
click at [761, 339] on icon at bounding box center [1013, 348] width 1423 height 836
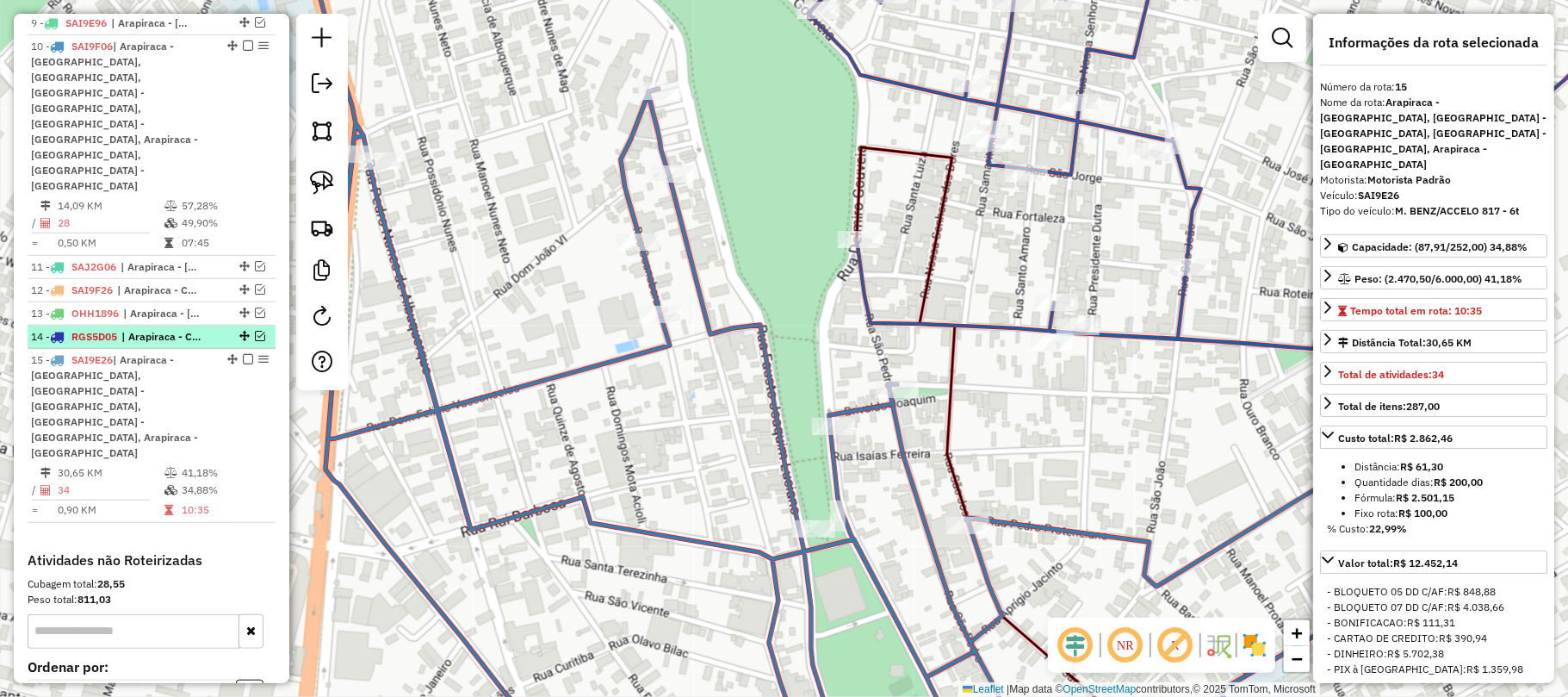
scroll to position [831, 0]
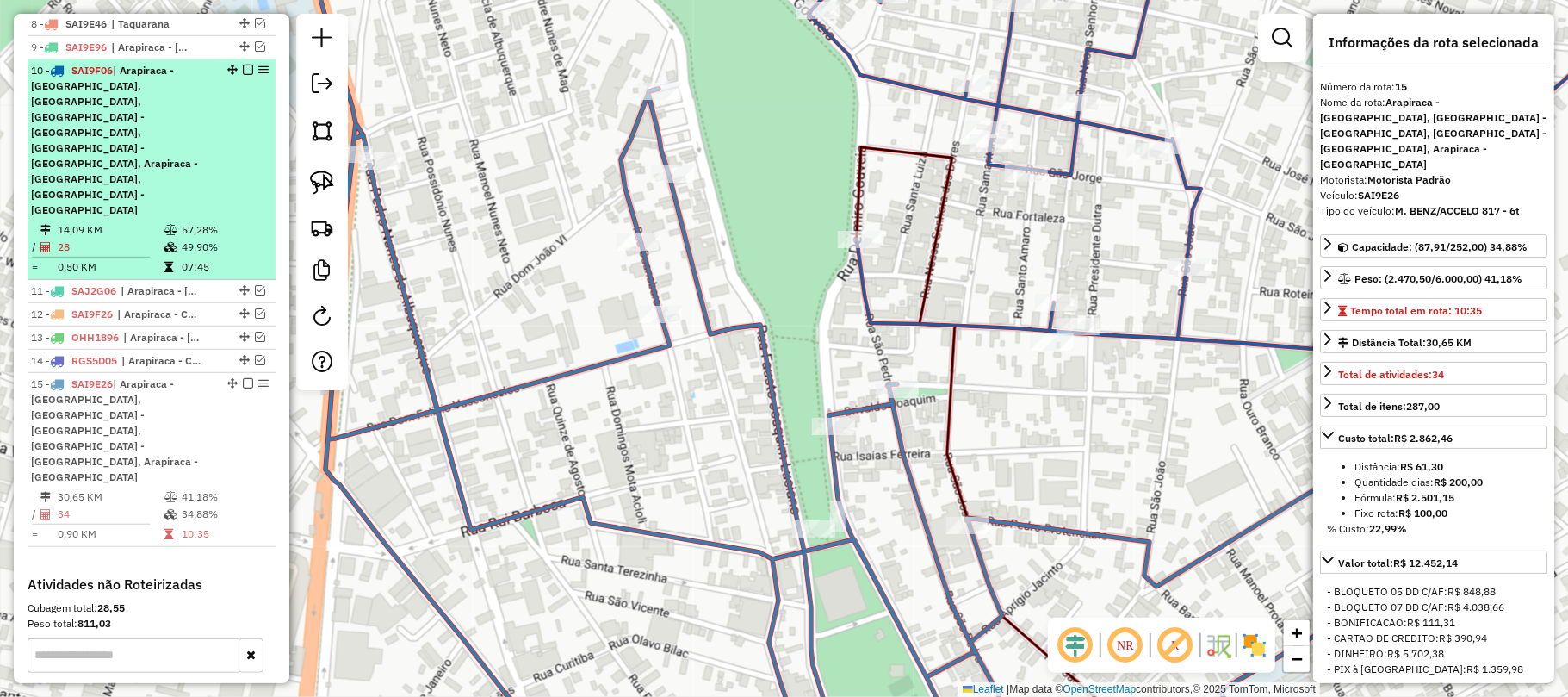
click at [243, 75] on em at bounding box center [248, 70] width 11 height 11
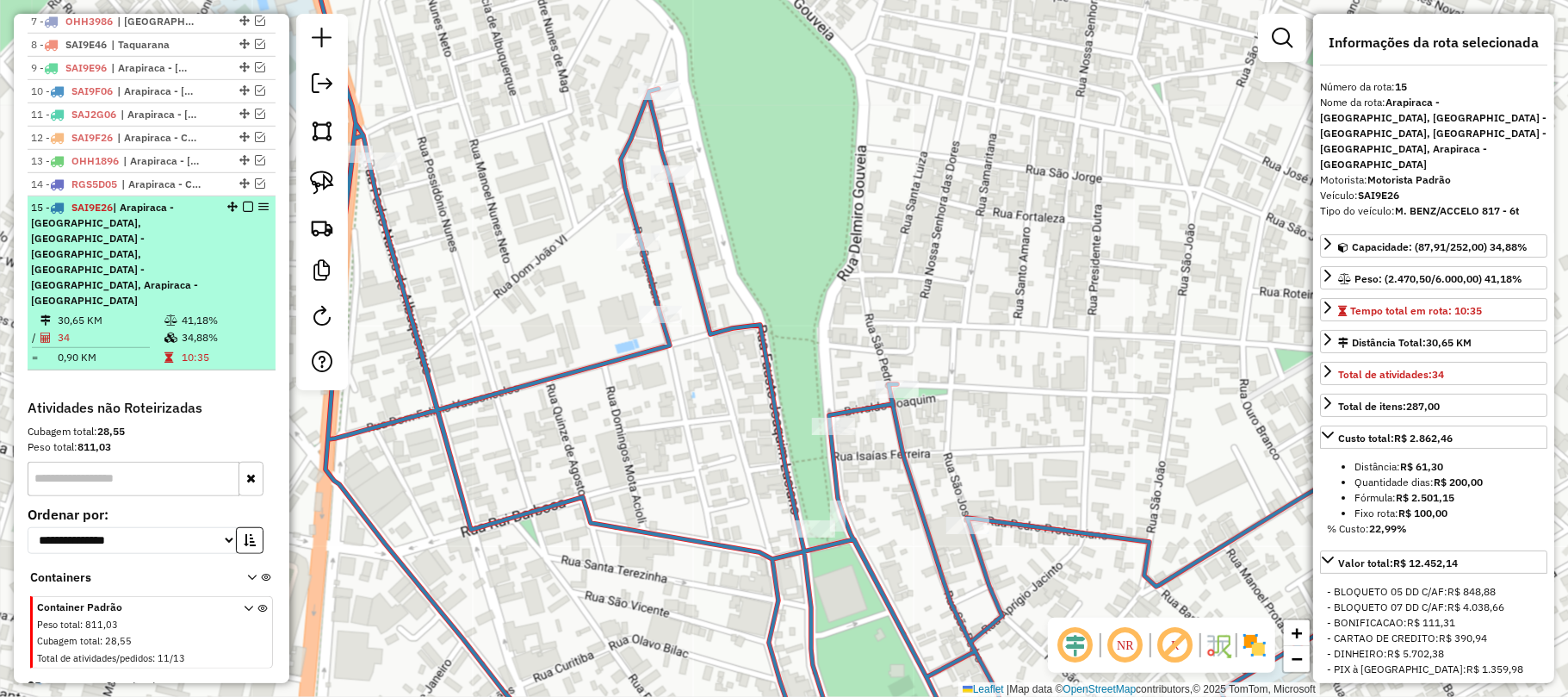
click at [243, 212] on em at bounding box center [248, 207] width 11 height 11
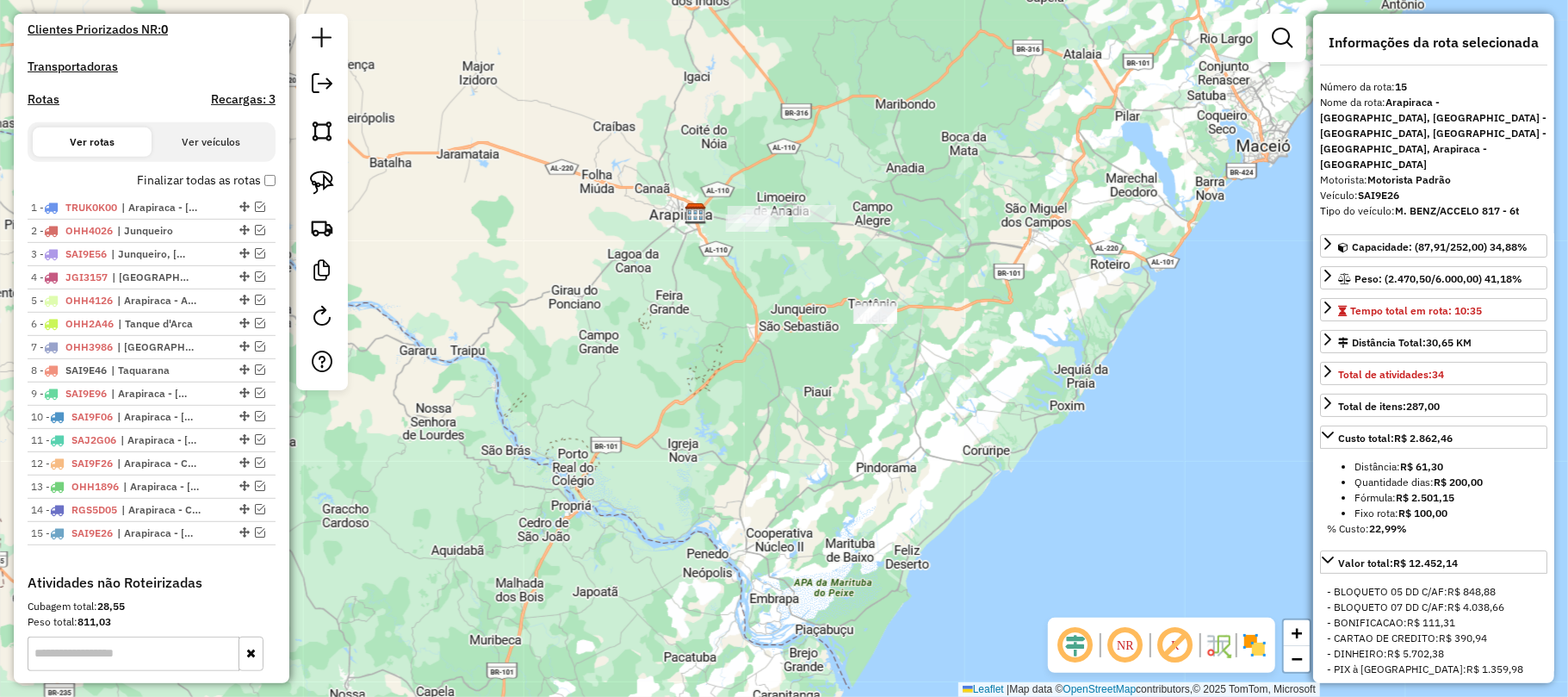
scroll to position [707, 0]
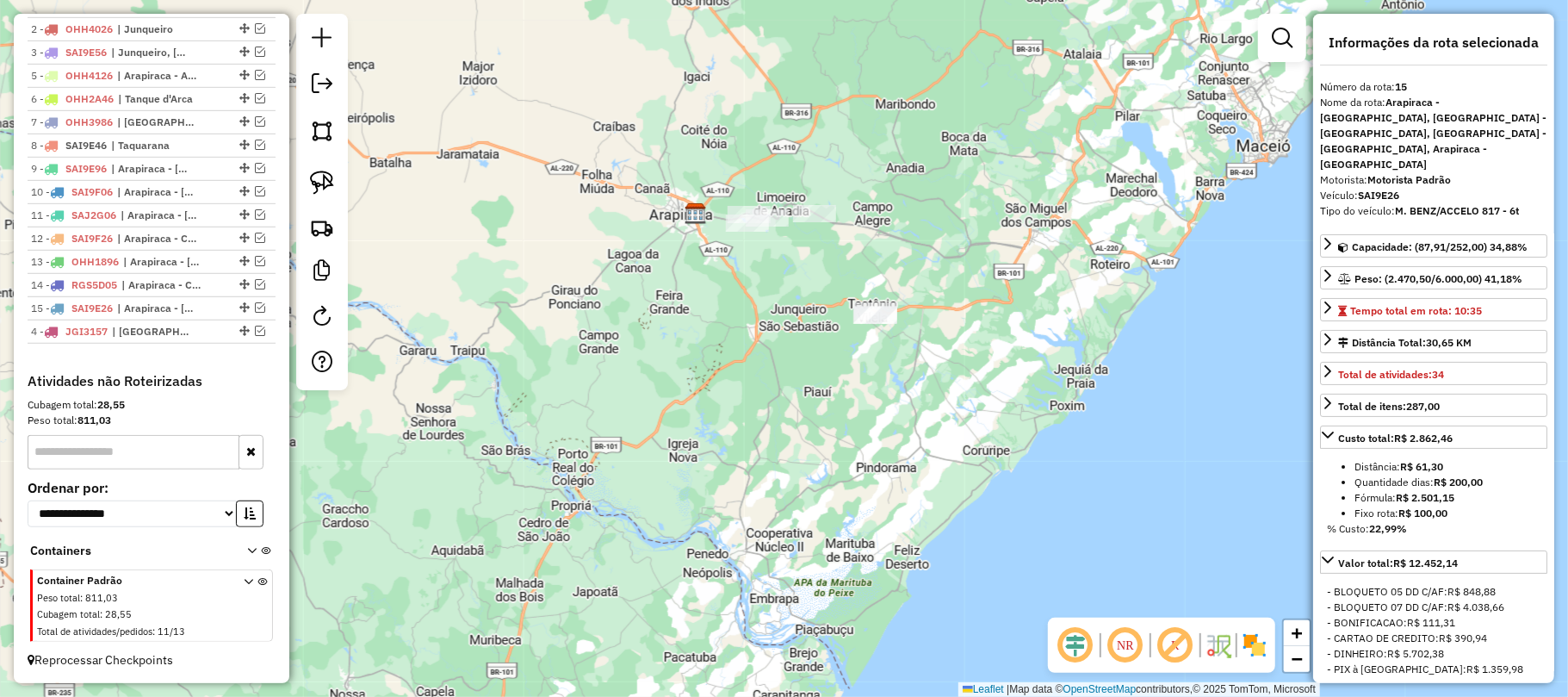
drag, startPoint x: 238, startPoint y: 70, endPoint x: 246, endPoint y: 342, distance: 272.1
drag, startPoint x: 242, startPoint y: 256, endPoint x: 235, endPoint y: 311, distance: 55.4
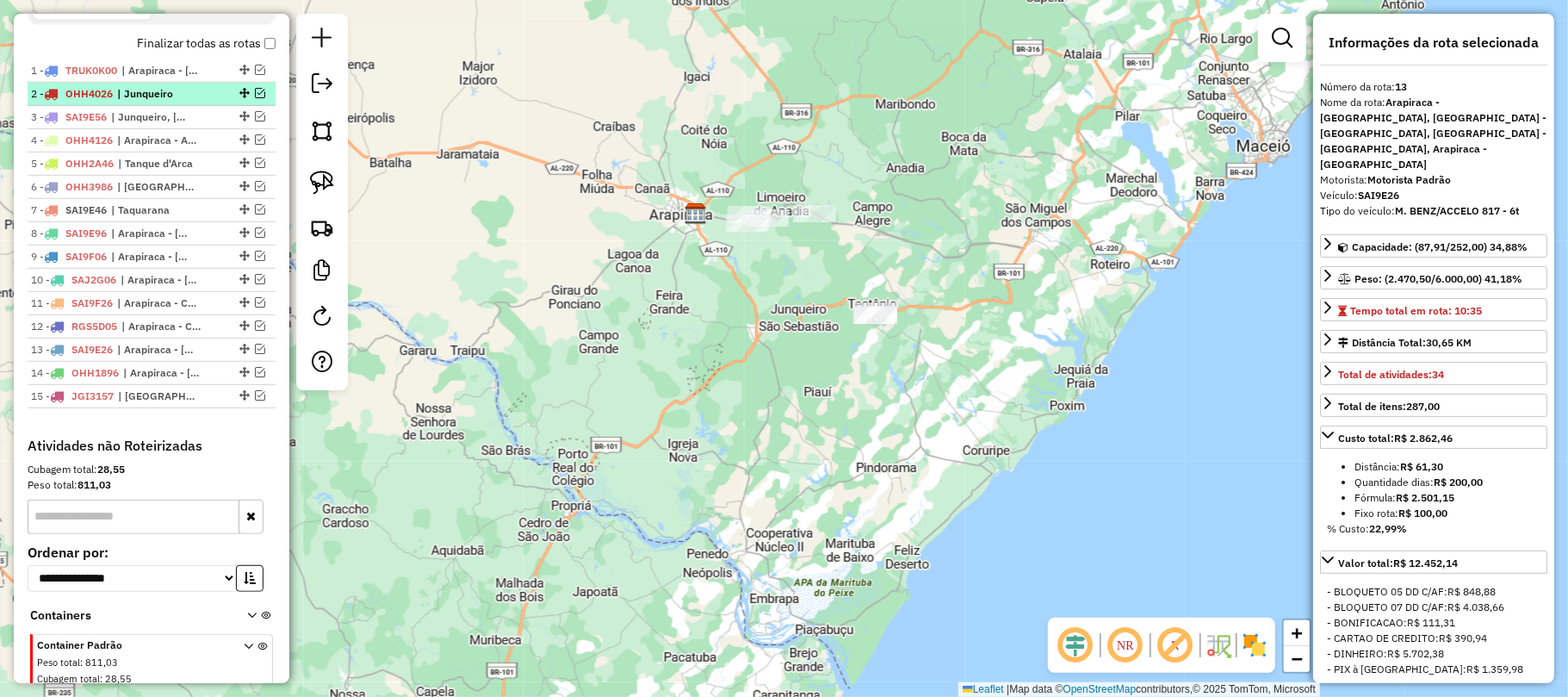
scroll to position [591, 0]
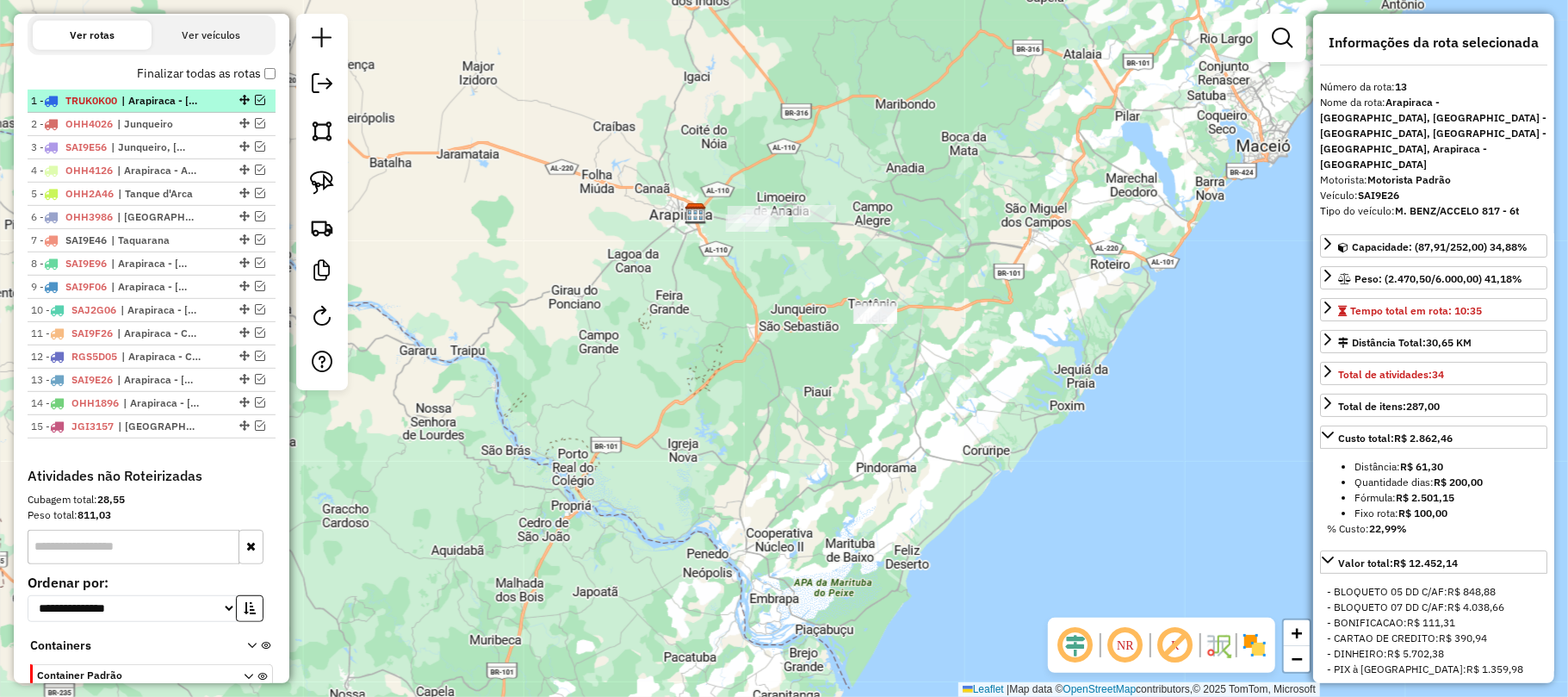
drag, startPoint x: 169, startPoint y: 109, endPoint x: 194, endPoint y: 122, distance: 28.2
click at [169, 109] on span "| Arapiraca - [GEOGRAPHIC_DATA], [GEOGRAPHIC_DATA] - Centro" at bounding box center [161, 100] width 79 height 15
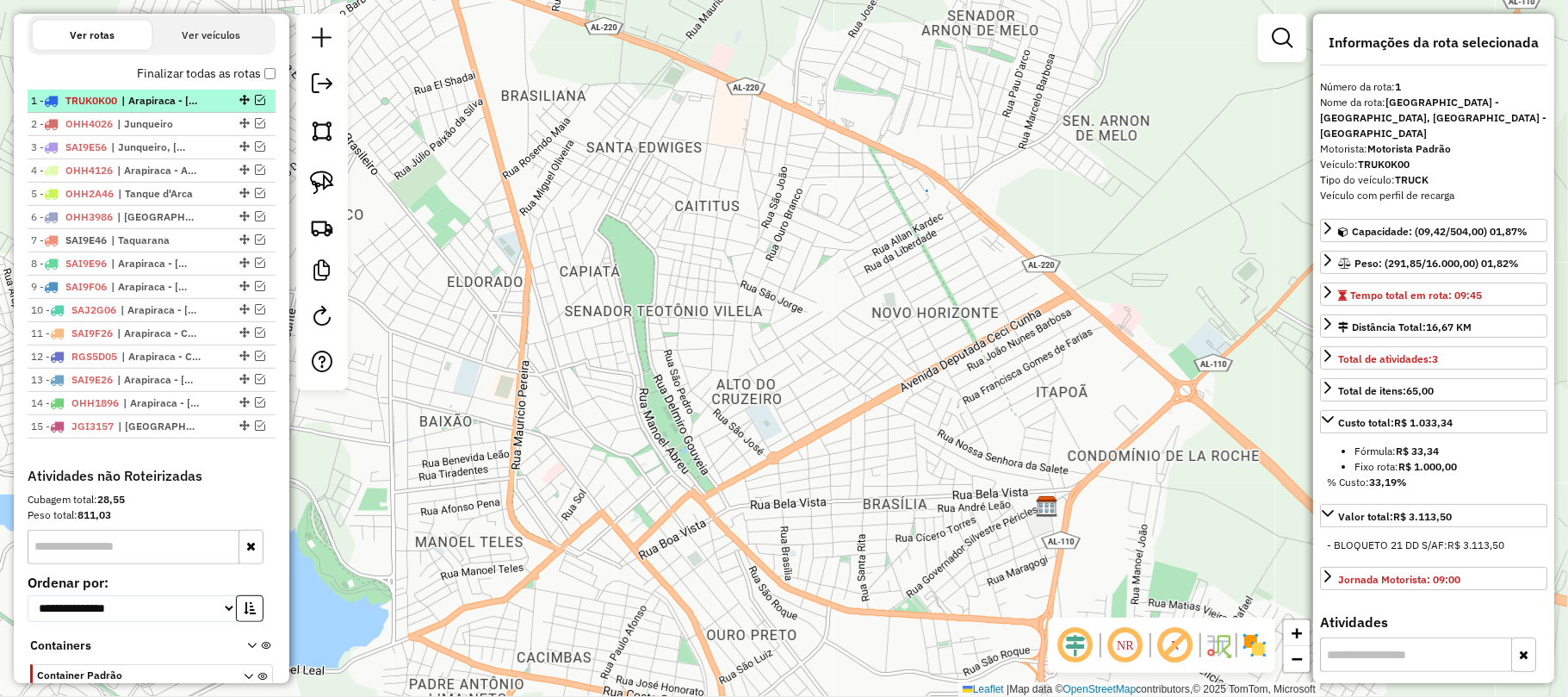
click at [255, 105] on em at bounding box center [260, 100] width 11 height 11
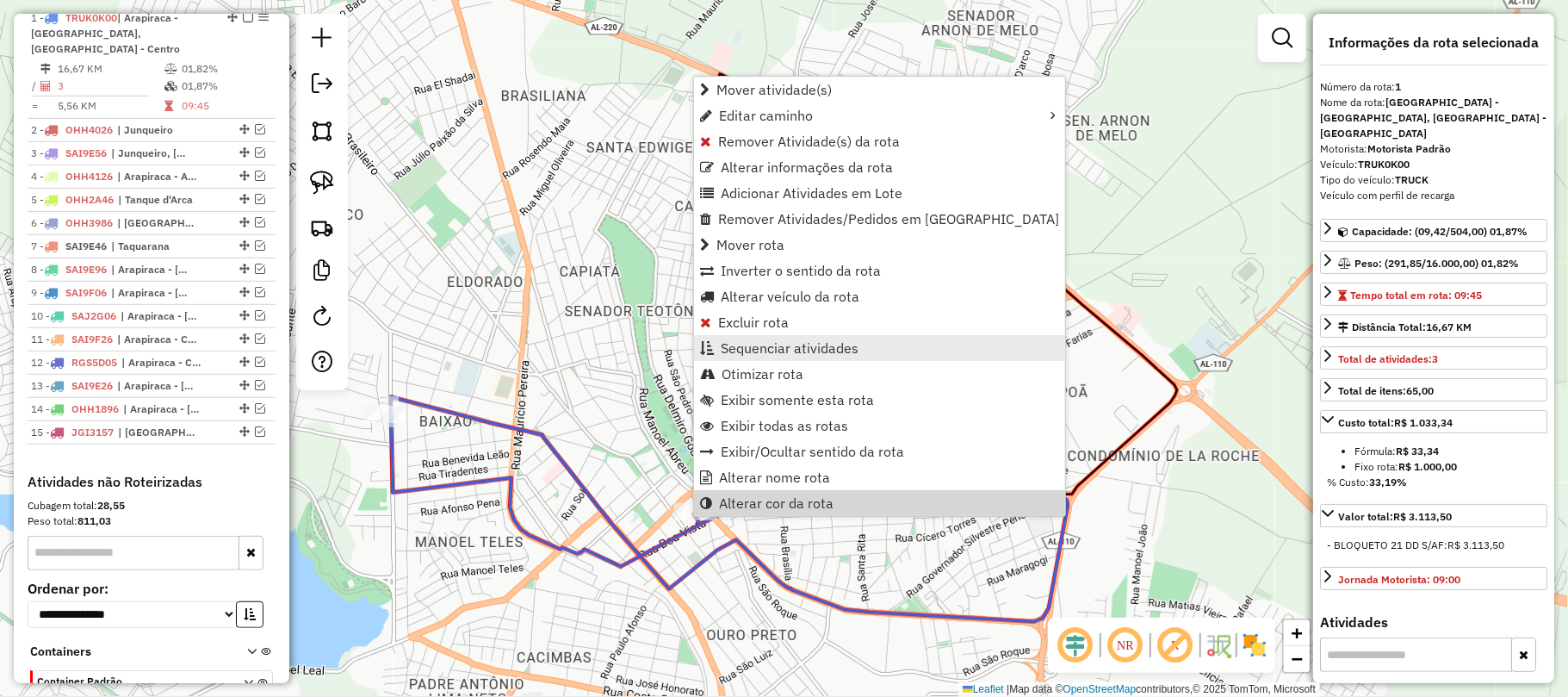
scroll to position [683, 0]
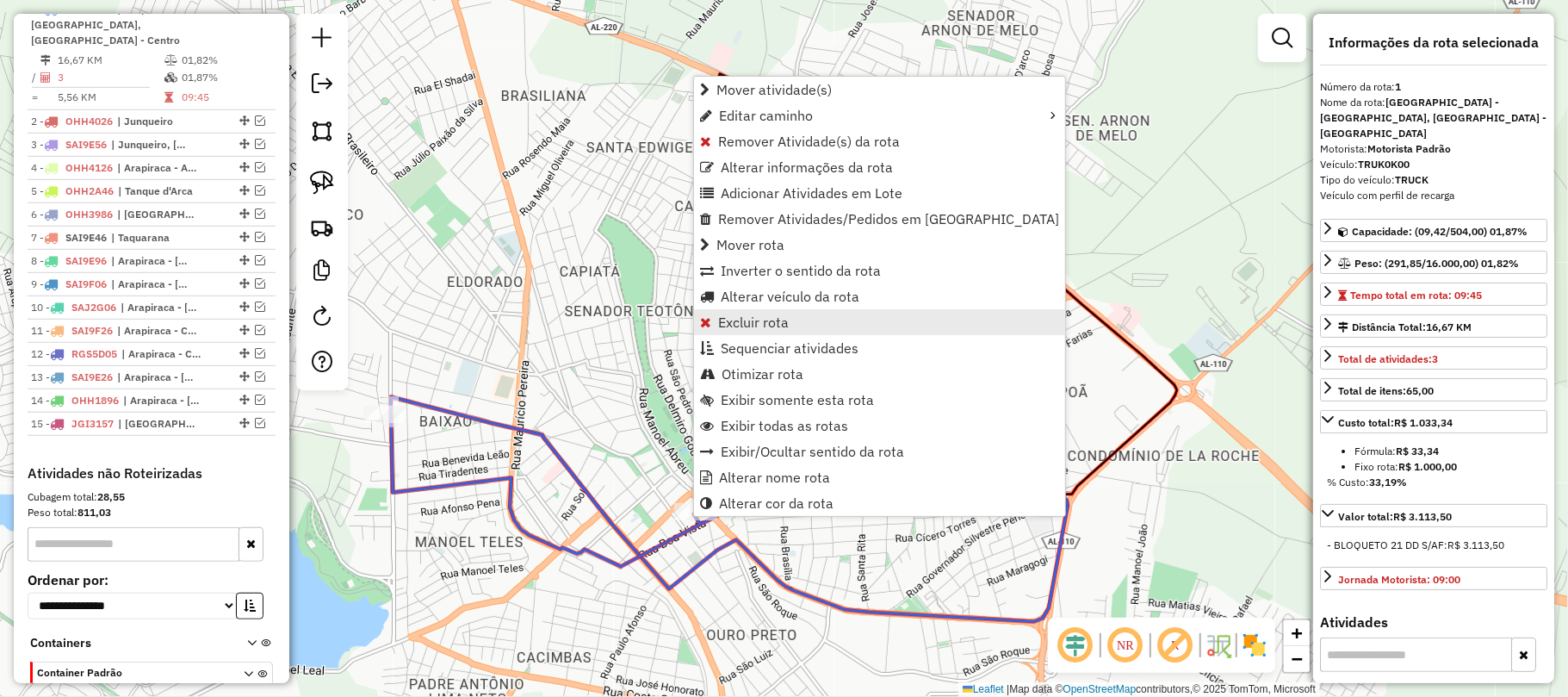
click at [768, 321] on span "Excluir rota" at bounding box center [753, 321] width 70 height 13
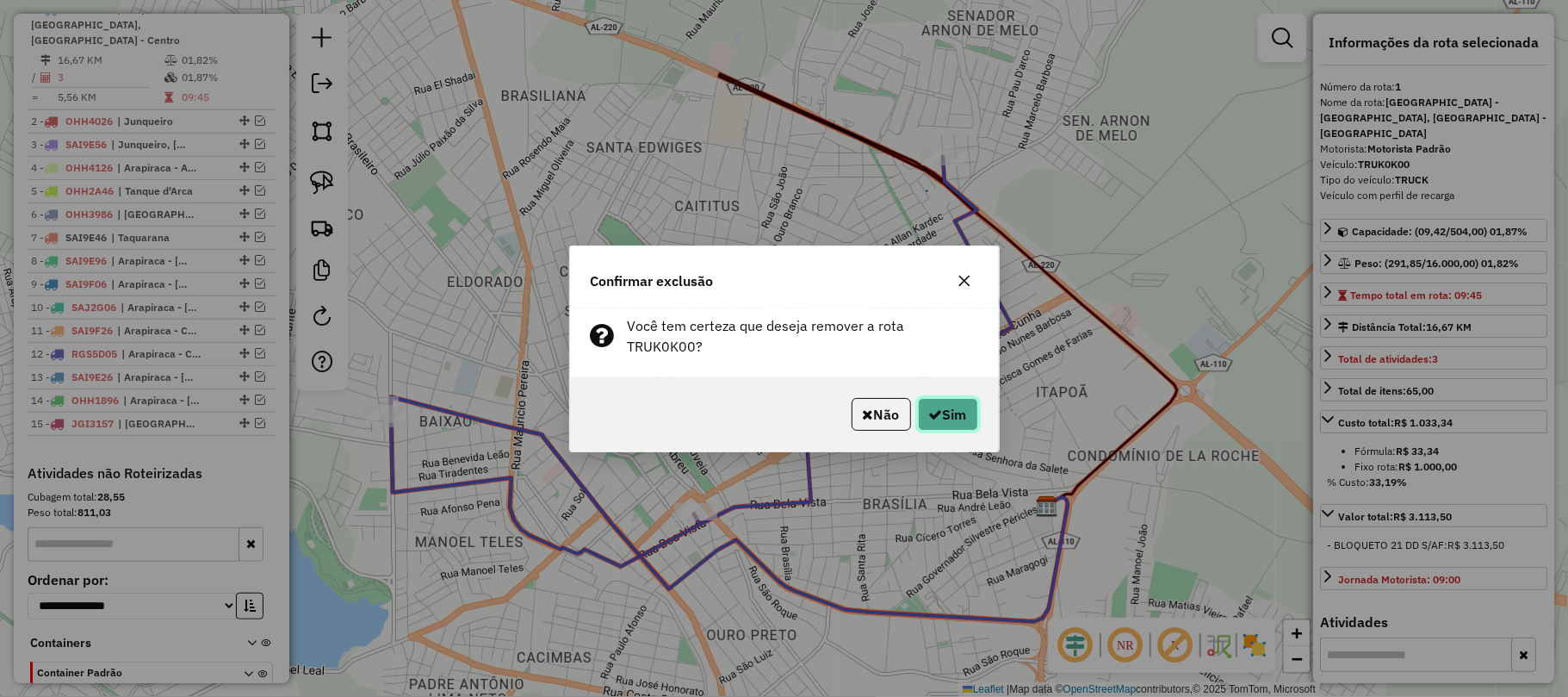
click at [937, 407] on button "Sim" at bounding box center [948, 414] width 61 height 33
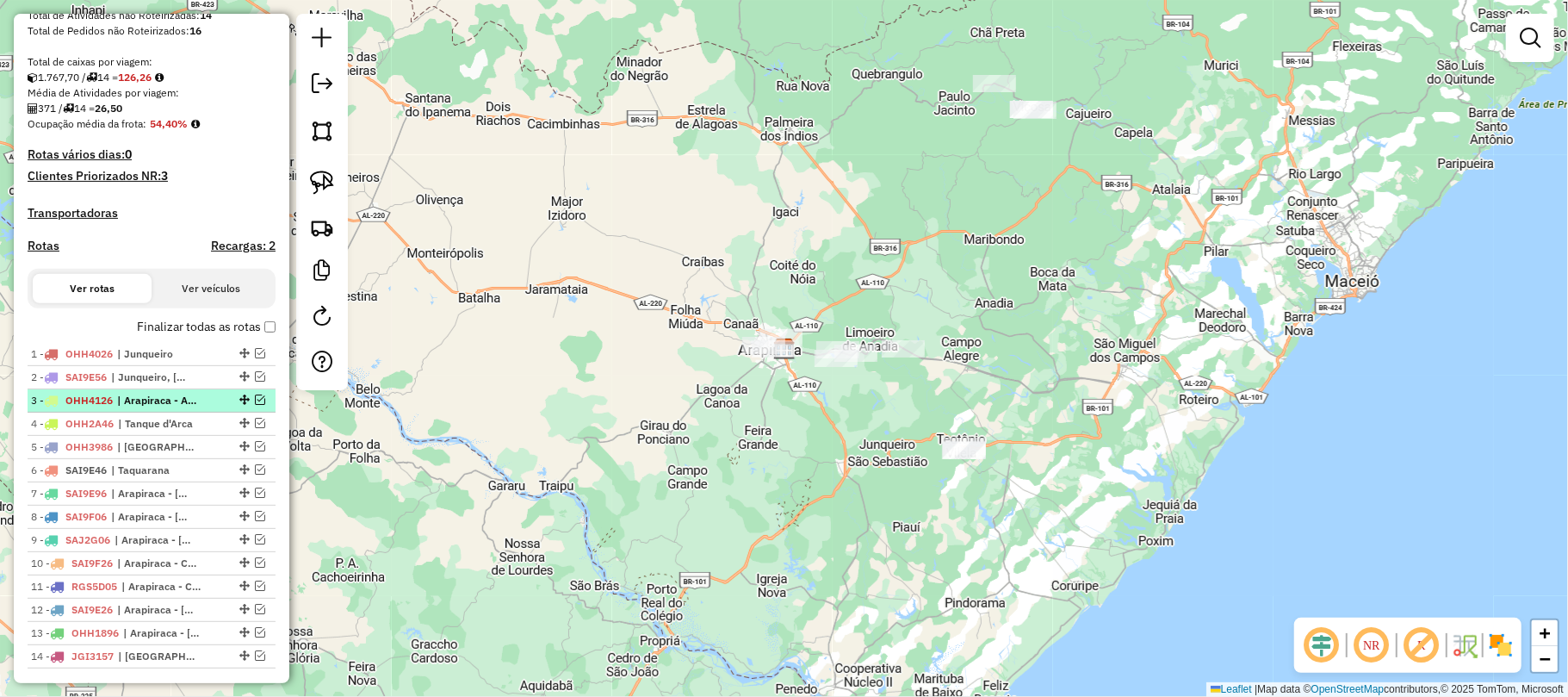
scroll to position [452, 0]
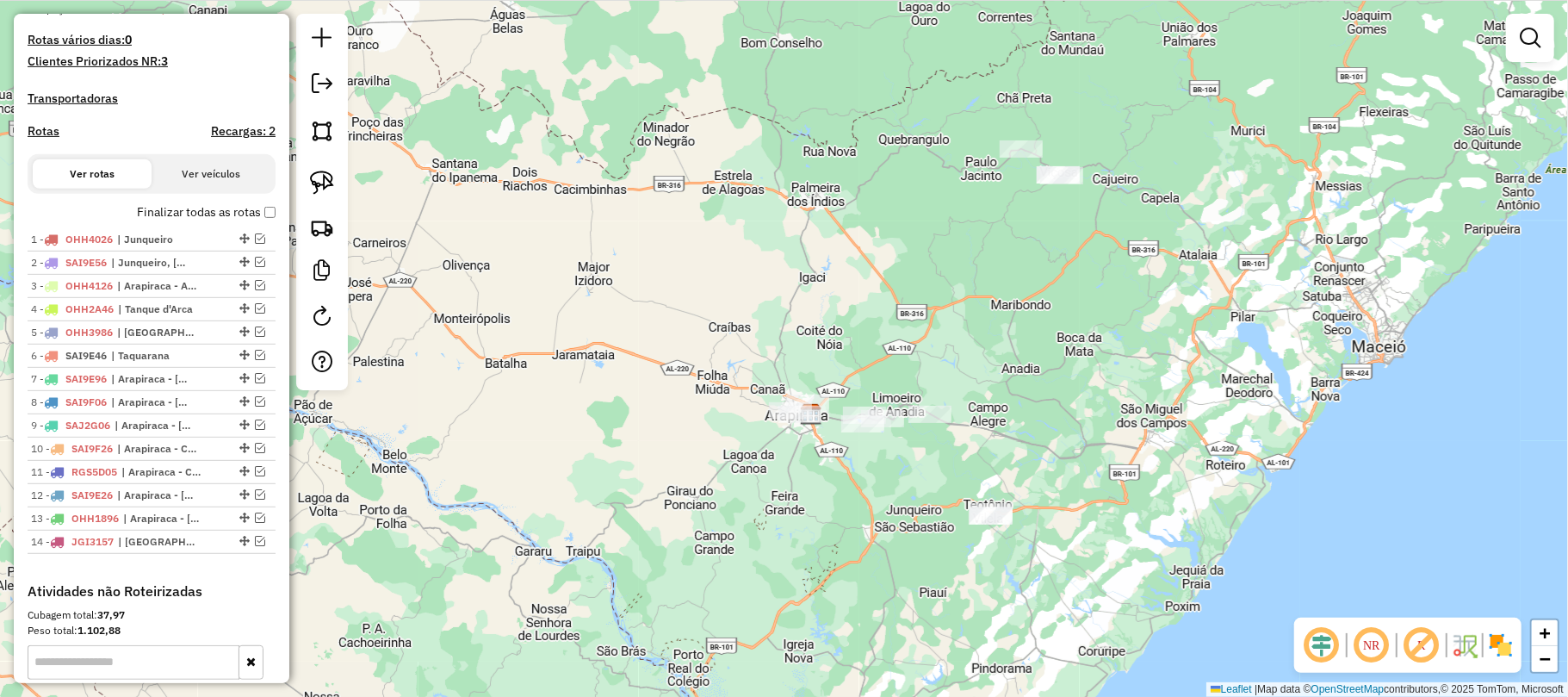
drag, startPoint x: 1062, startPoint y: 200, endPoint x: 1020, endPoint y: 290, distance: 99.3
click at [1020, 290] on div "Janela de atendimento Grade de atendimento Capacidade Transportadoras Veículos …" at bounding box center [784, 348] width 1568 height 697
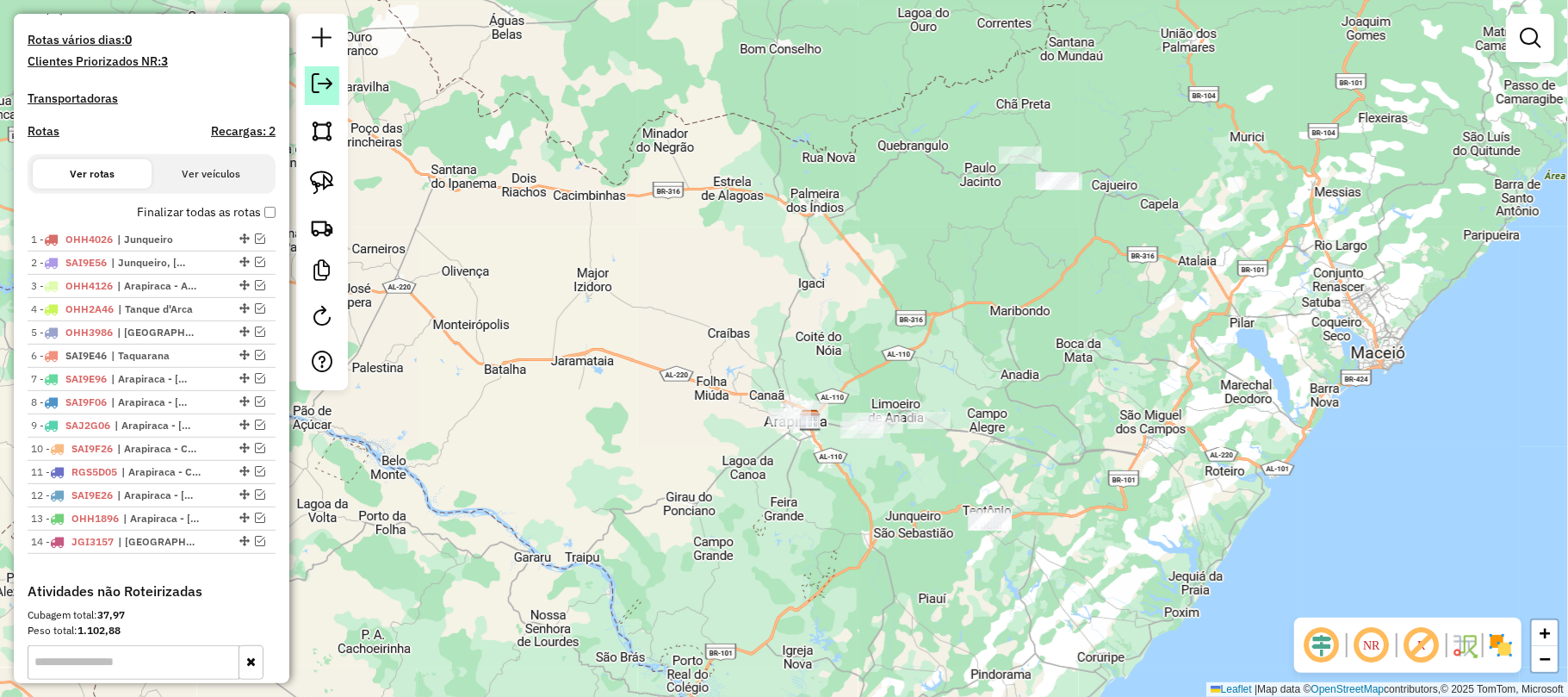
click at [320, 87] on em at bounding box center [321, 83] width 21 height 21
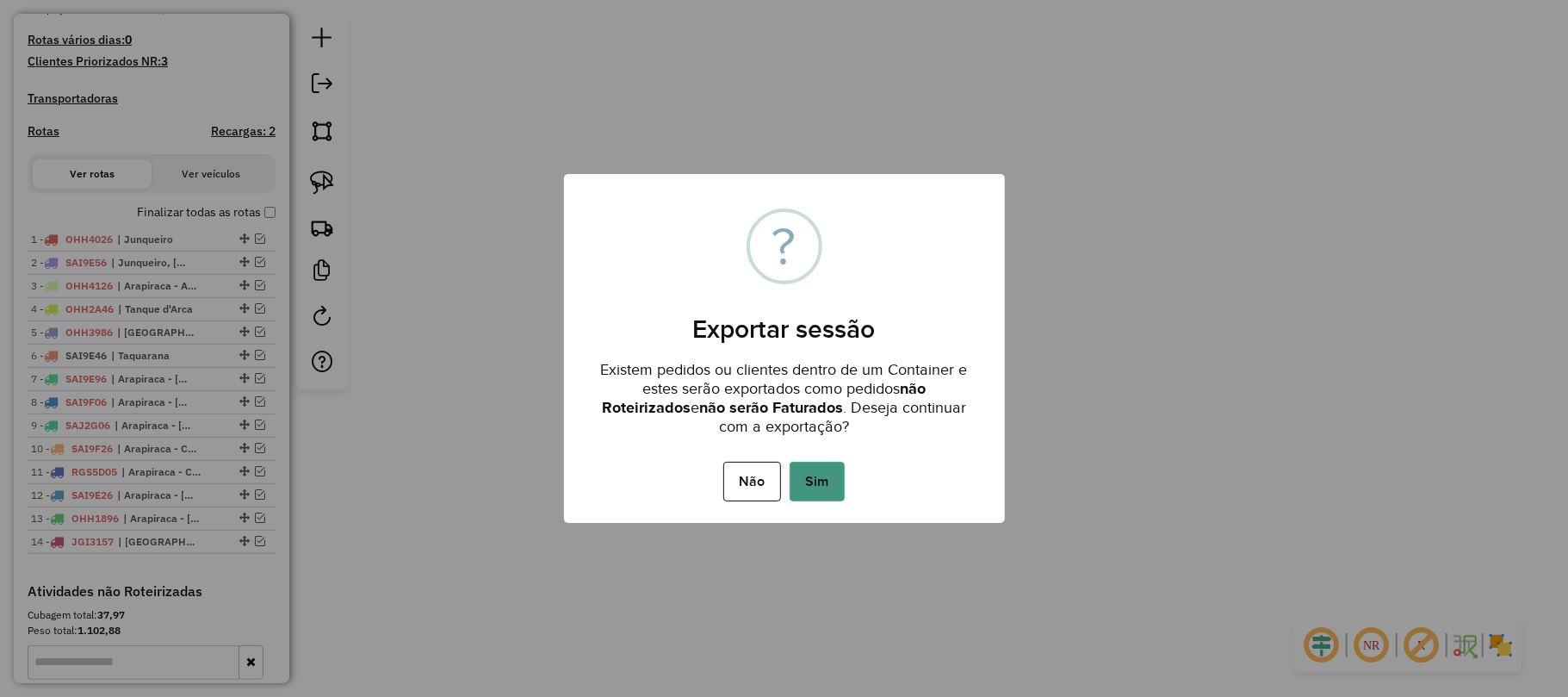
click at [829, 479] on button "Sim" at bounding box center [817, 481] width 55 height 39
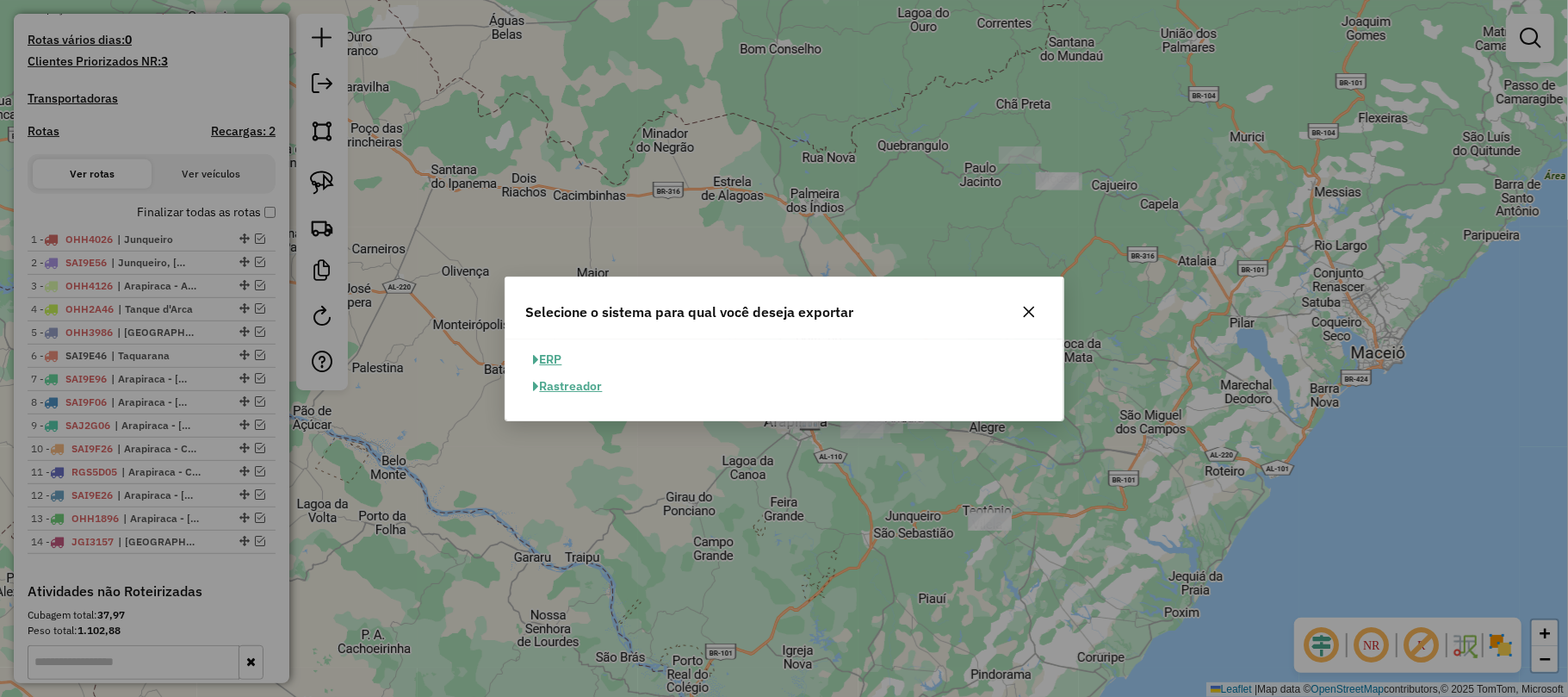
click at [553, 357] on button "ERP" at bounding box center [548, 360] width 44 height 27
select select "*********"
select select "**"
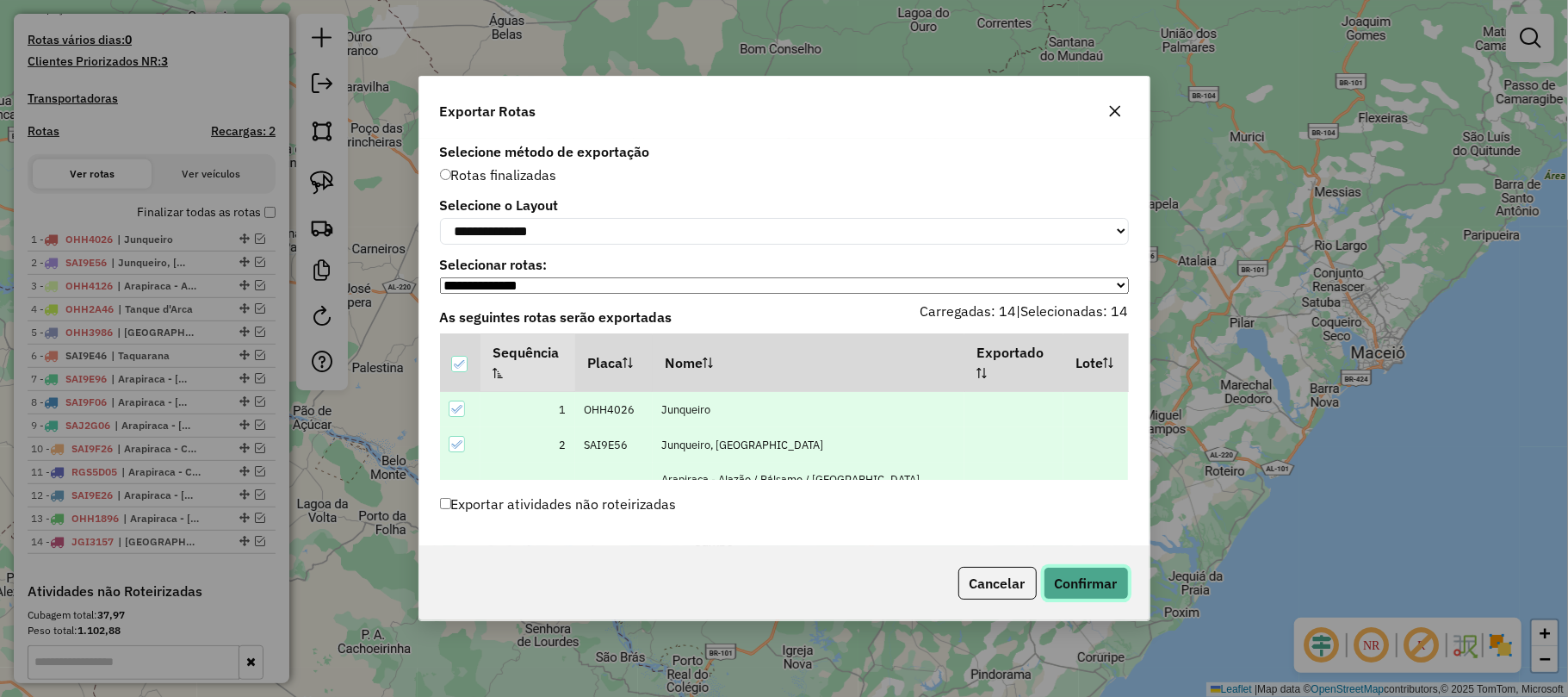
click at [1083, 584] on button "Confirmar" at bounding box center [1086, 583] width 86 height 33
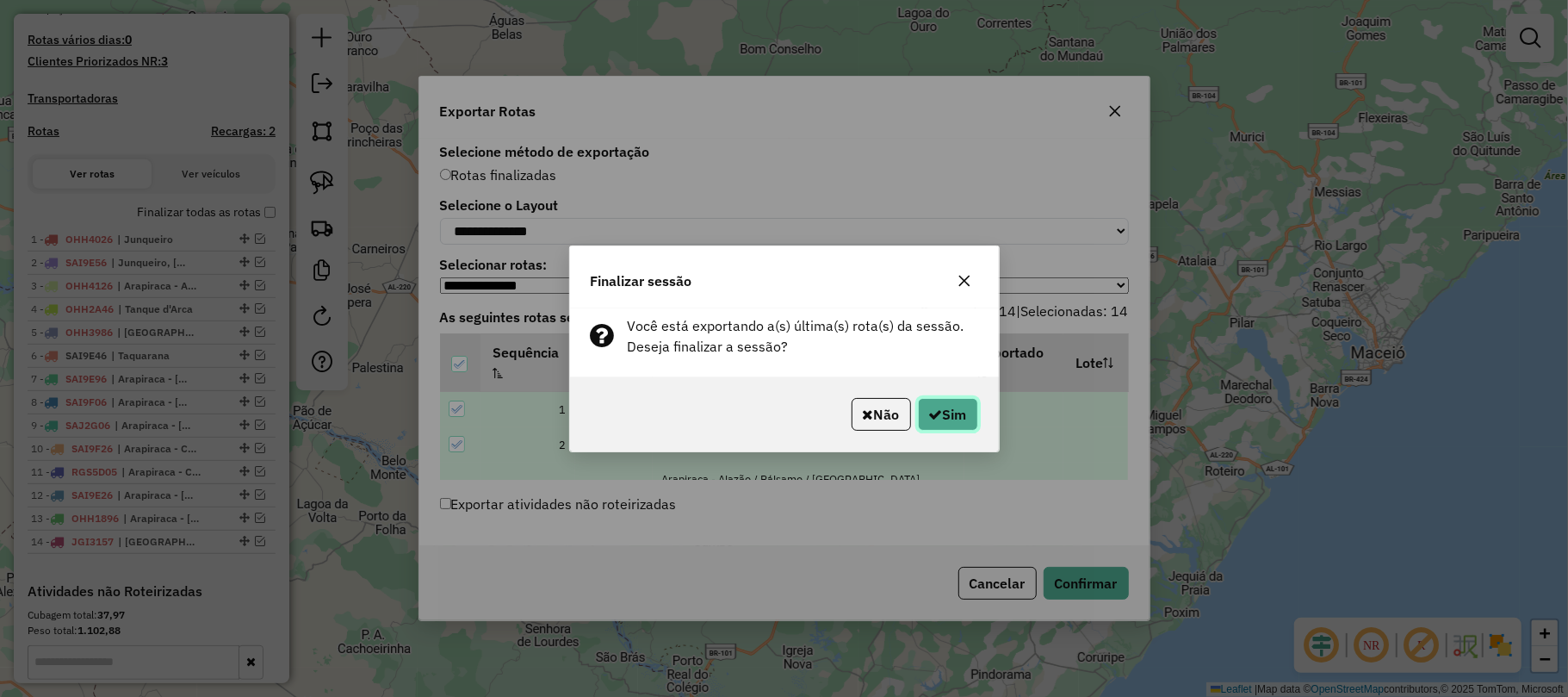
click at [938, 415] on button "Sim" at bounding box center [948, 414] width 61 height 33
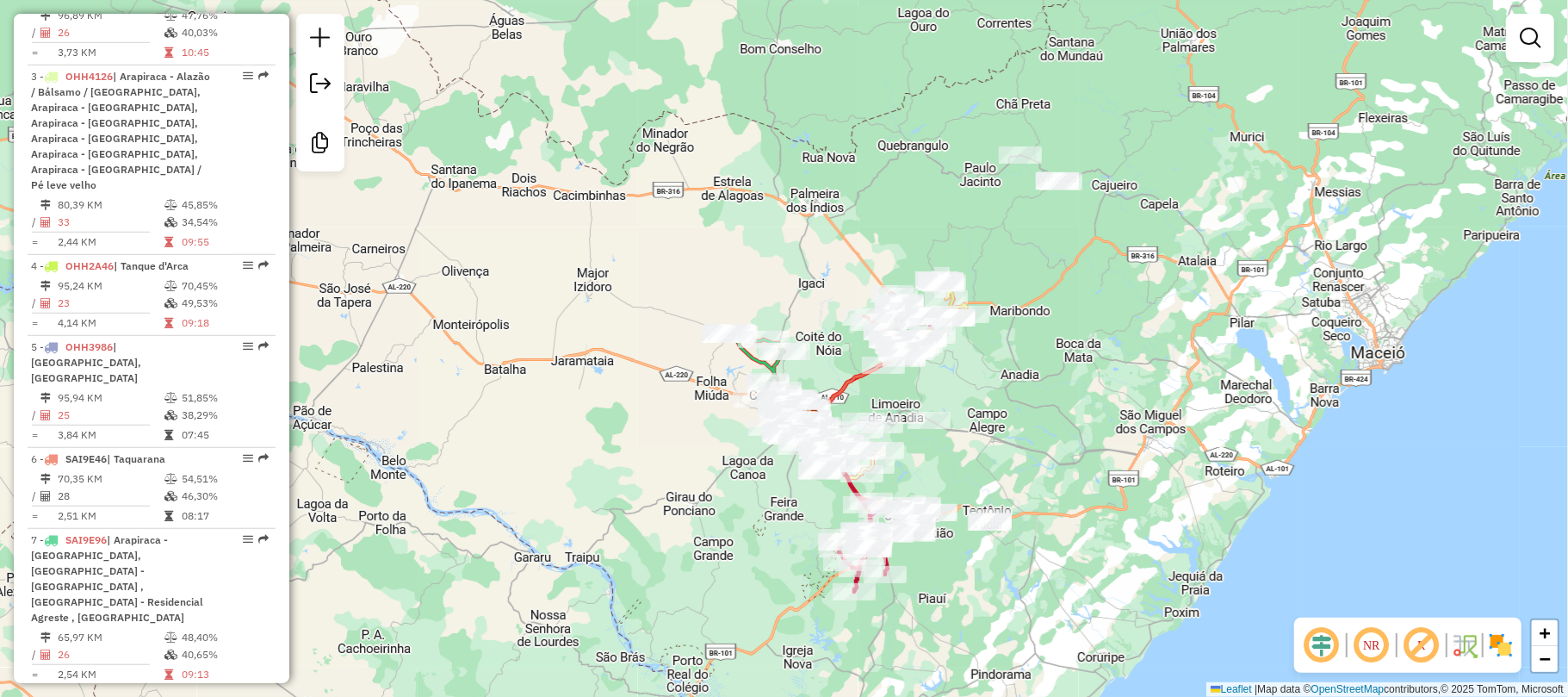
scroll to position [804, 0]
select select "**********"
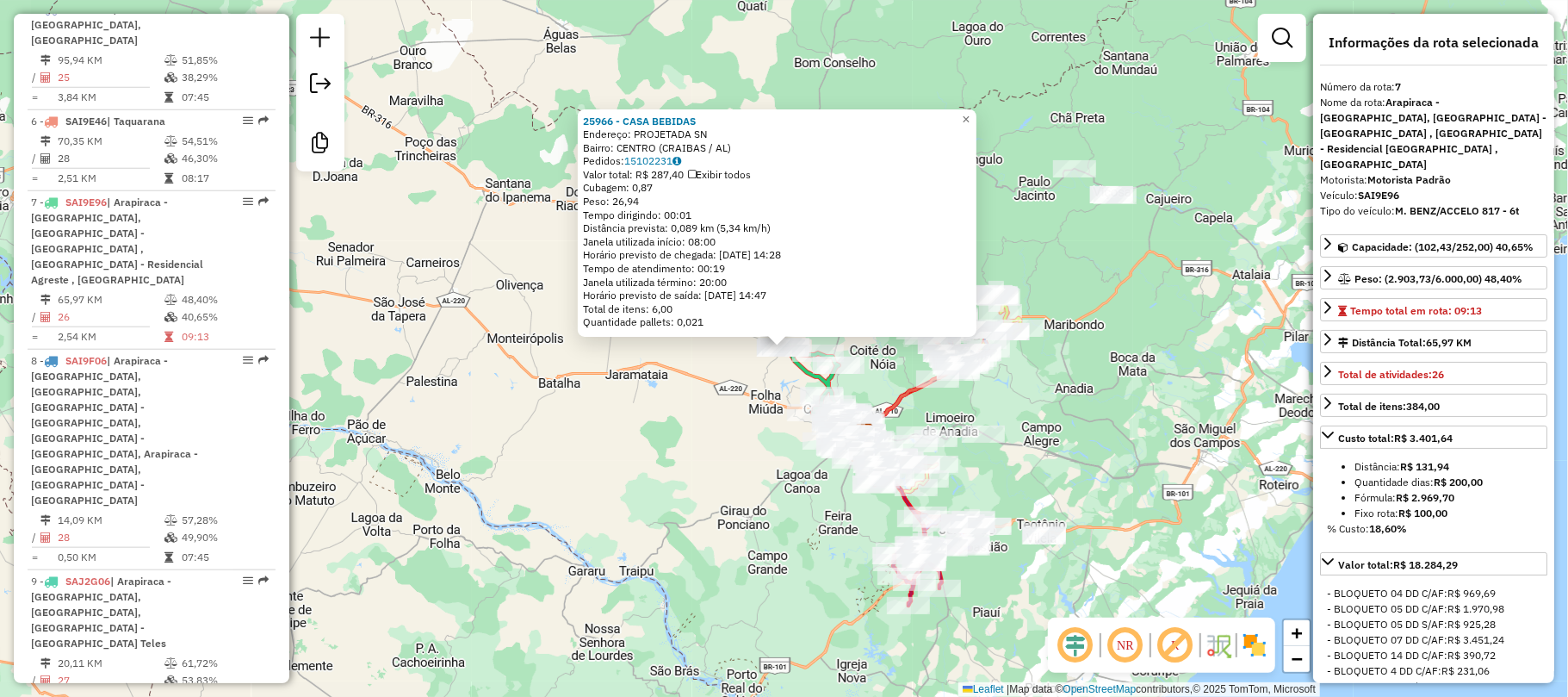
scroll to position [1290, 0]
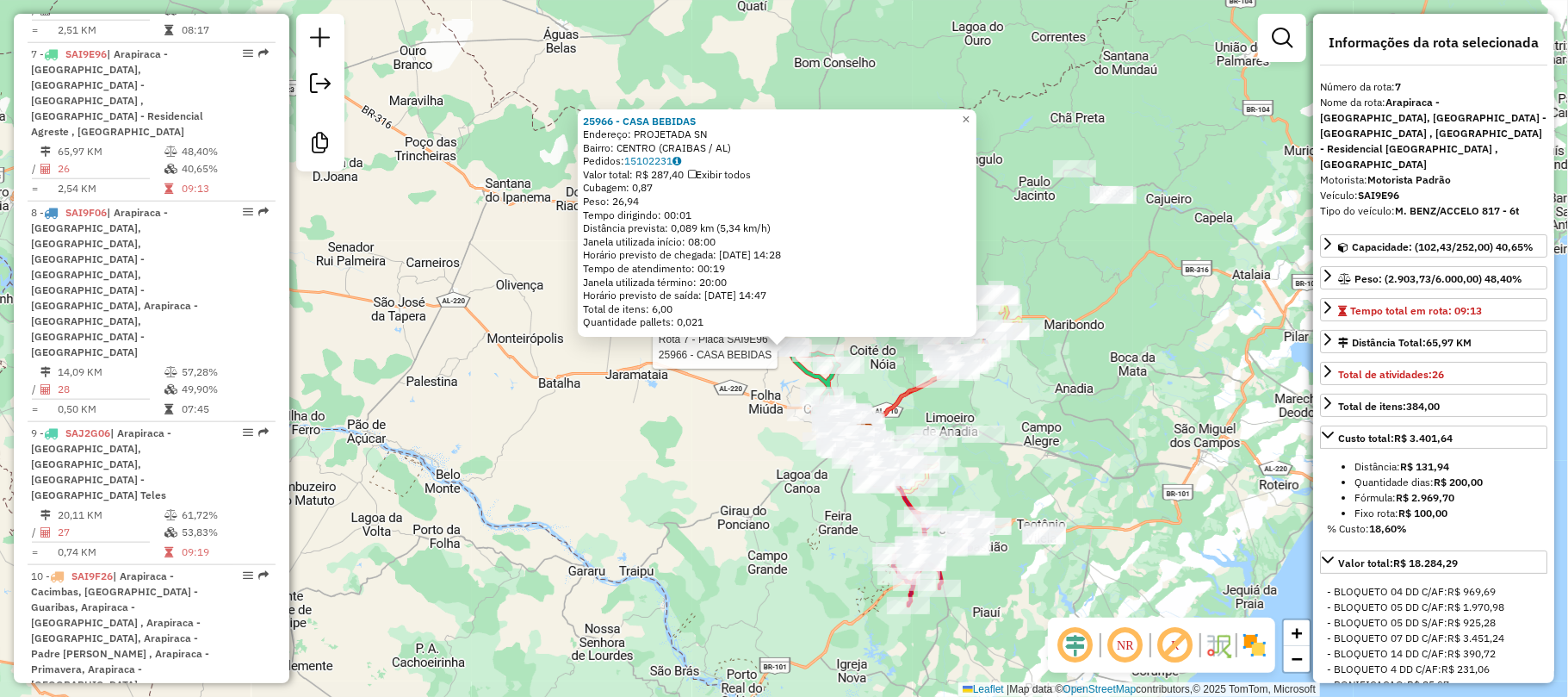
drag, startPoint x: 725, startPoint y: 527, endPoint x: 742, endPoint y: 531, distance: 17.5
click at [727, 526] on div "Rota 7 - Placa SAI9E96 25966 - CASA BEBIDAS 25966 - CASA BEBIDAS Endereço: PROJ…" at bounding box center [784, 348] width 1568 height 697
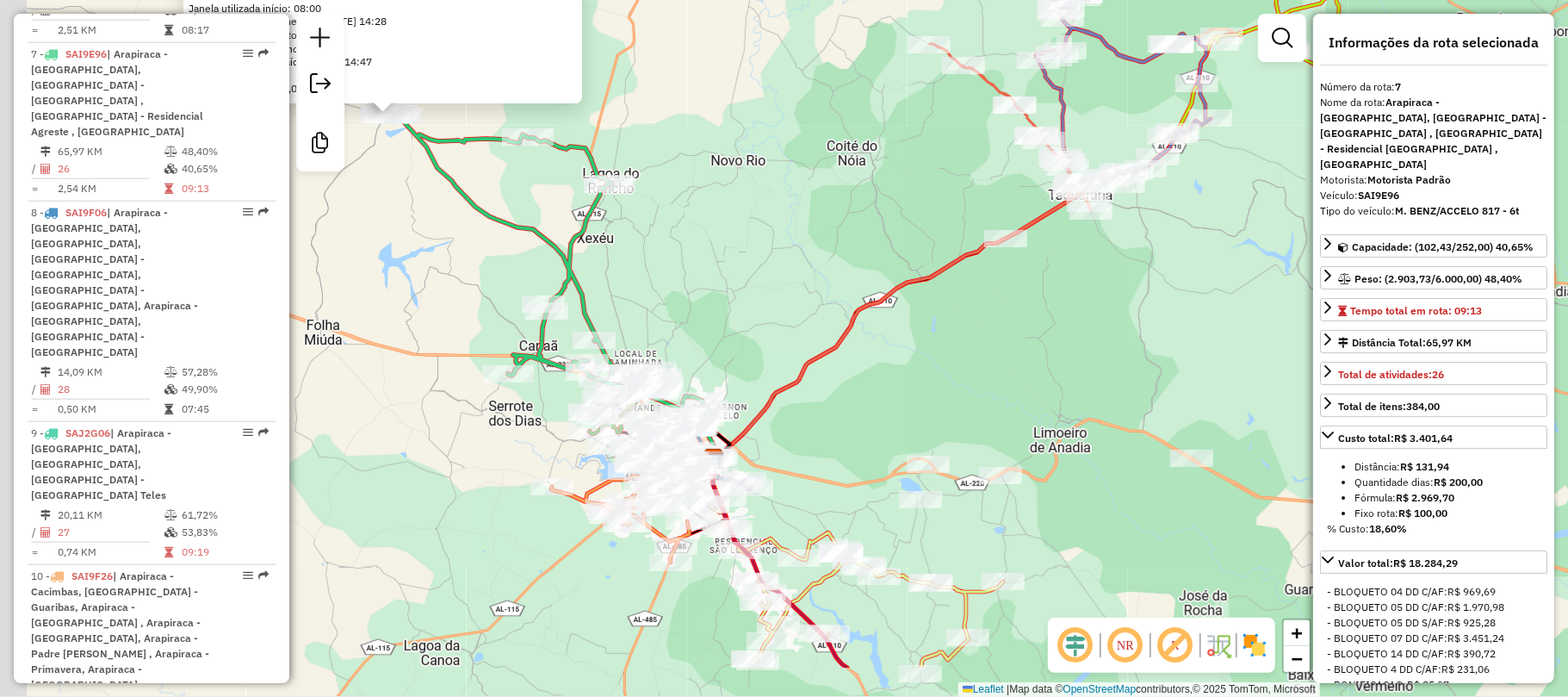
drag, startPoint x: 772, startPoint y: 411, endPoint x: 806, endPoint y: 305, distance: 111.3
click at [841, 317] on div "25966 - CASA BEBIDAS Endereço: PROJETADA SN Bairro: CENTRO (CRAIBAS / [GEOGRAPH…" at bounding box center [784, 348] width 1568 height 697
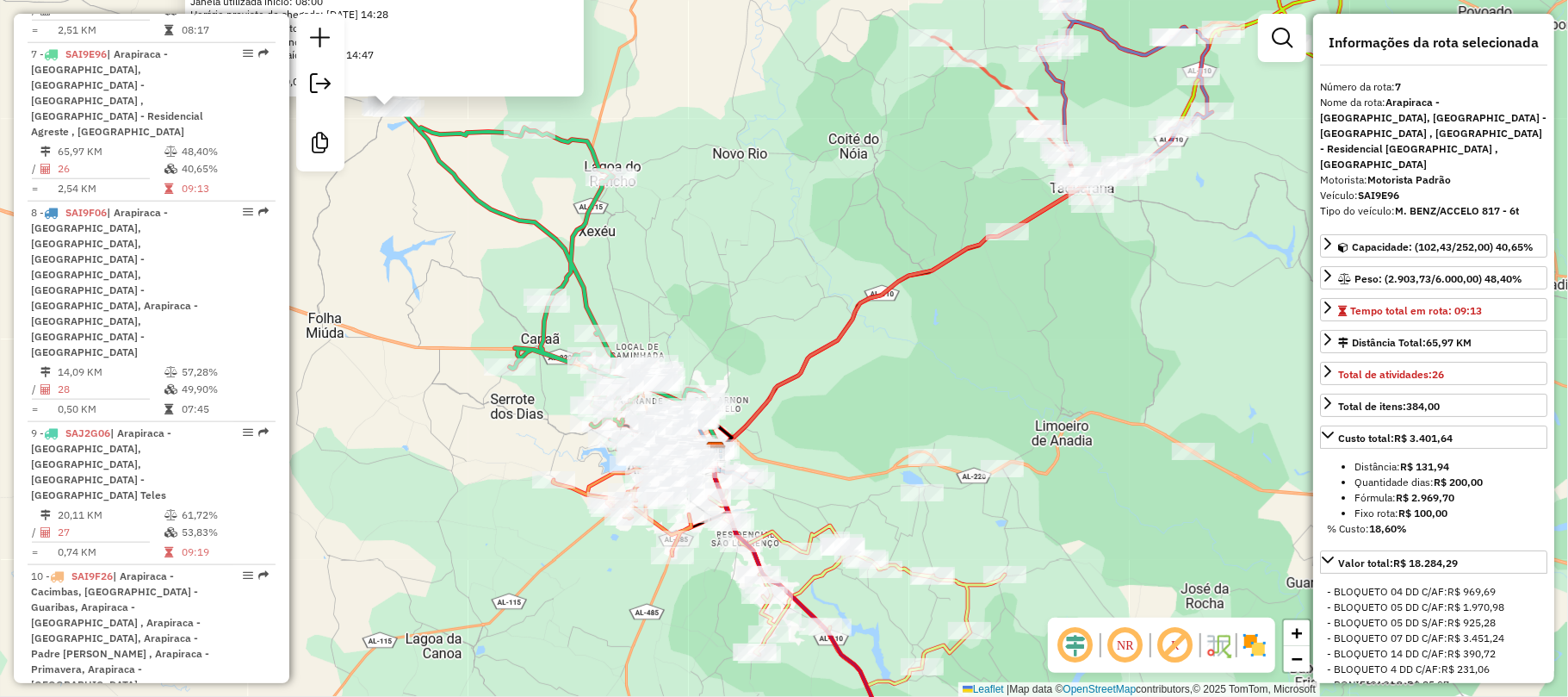
click at [732, 343] on div "25966 - CASA BEBIDAS Endereço: PROJETADA SN Bairro: CENTRO (CRAIBAS / [GEOGRAPH…" at bounding box center [784, 348] width 1568 height 697
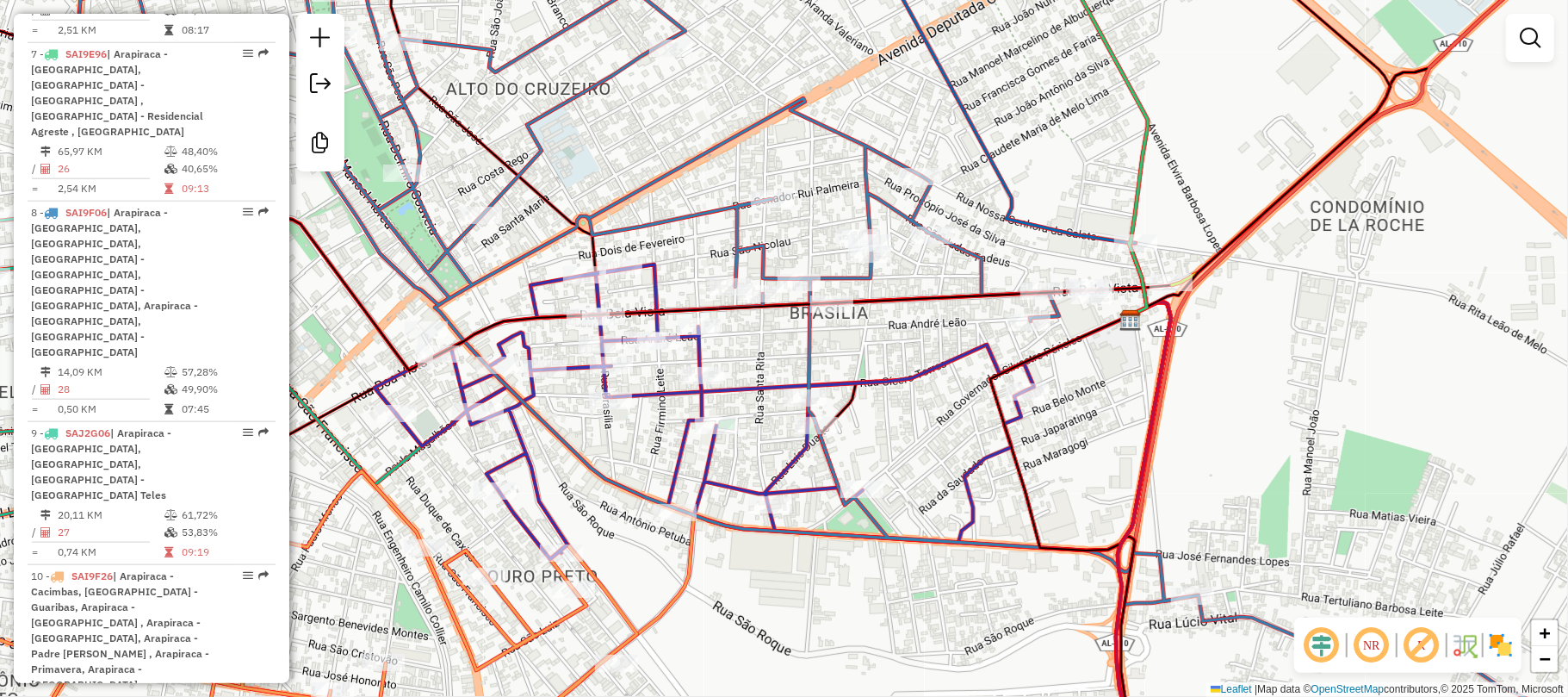
click at [492, 269] on icon at bounding box center [871, 348] width 1582 height 836
select select "**********"
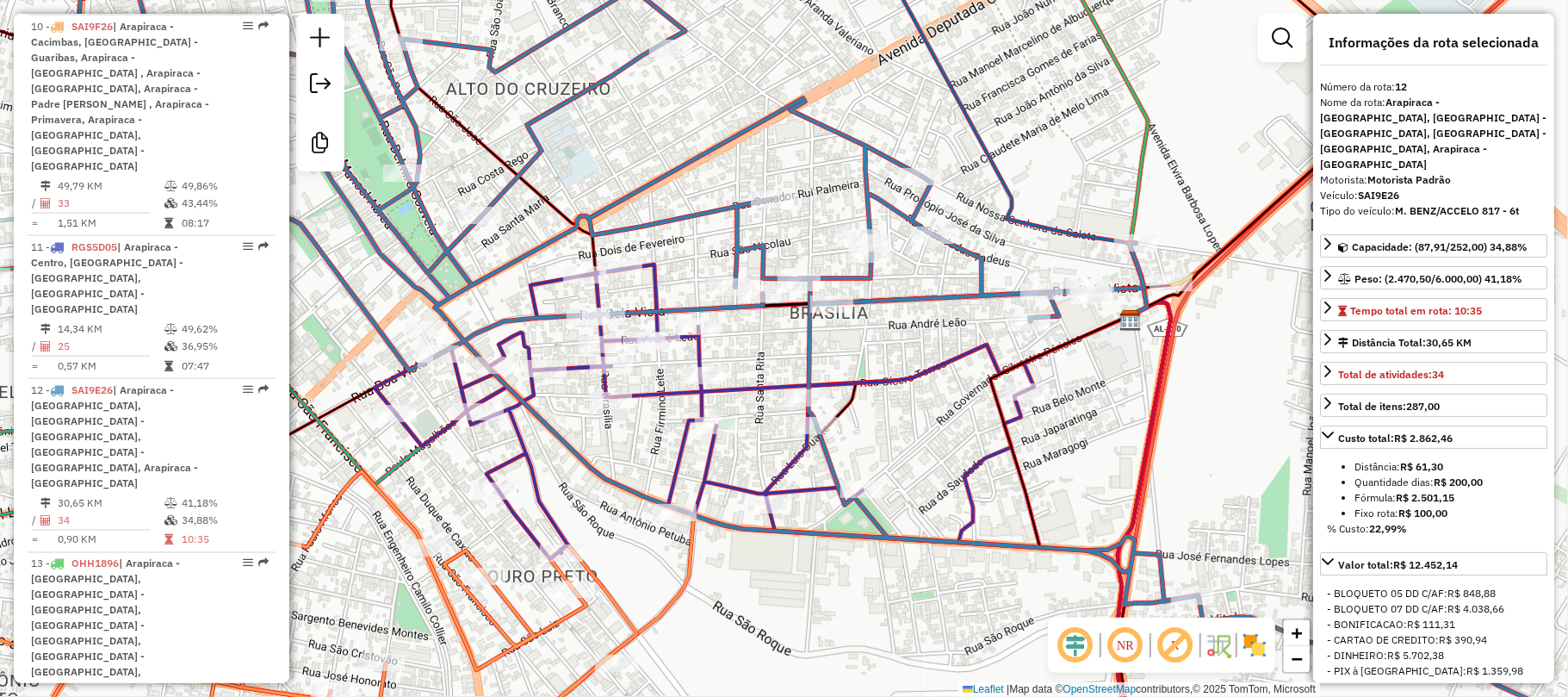
scroll to position [1975, 0]
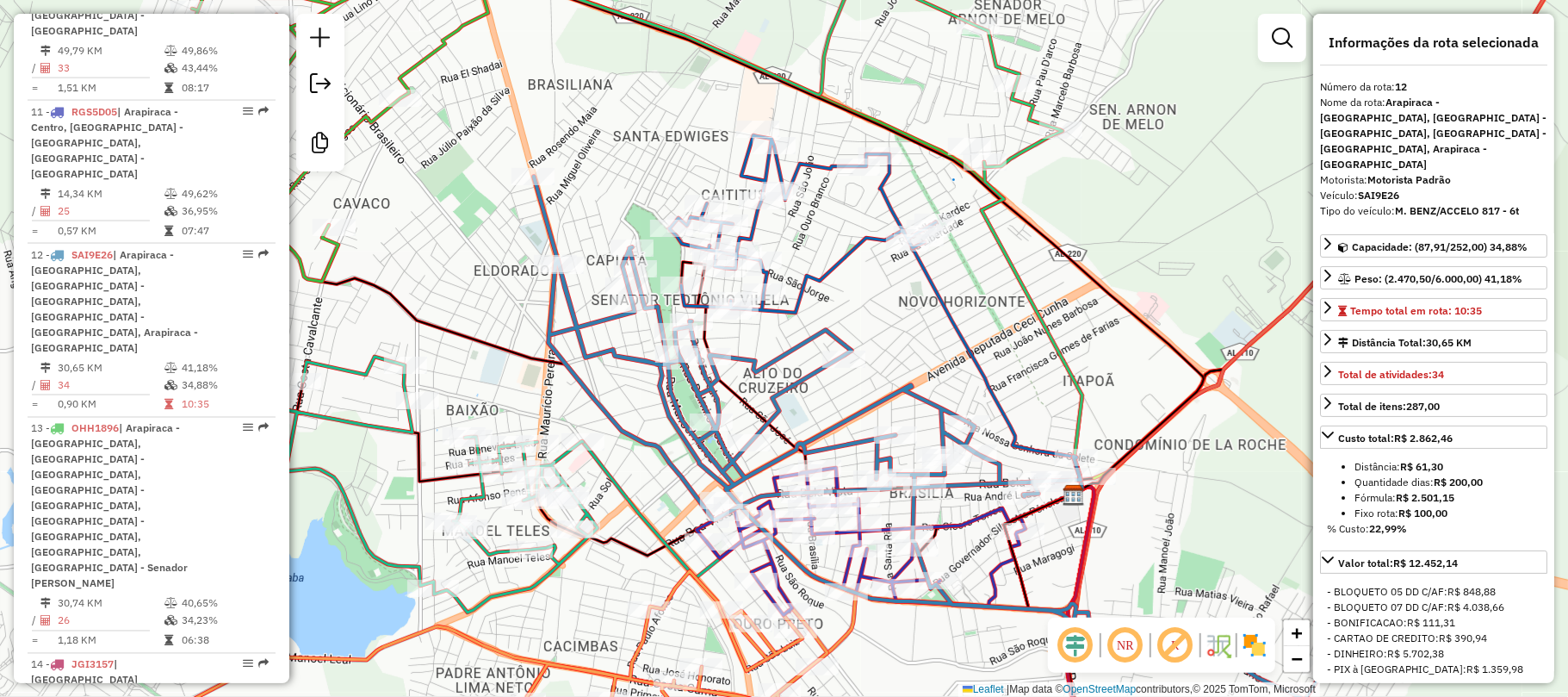
drag, startPoint x: 570, startPoint y: 207, endPoint x: 785, endPoint y: 201, distance: 215.1
click at [785, 201] on div "Janela de atendimento Grade de atendimento Capacidade Transportadoras Veículos …" at bounding box center [784, 348] width 1568 height 697
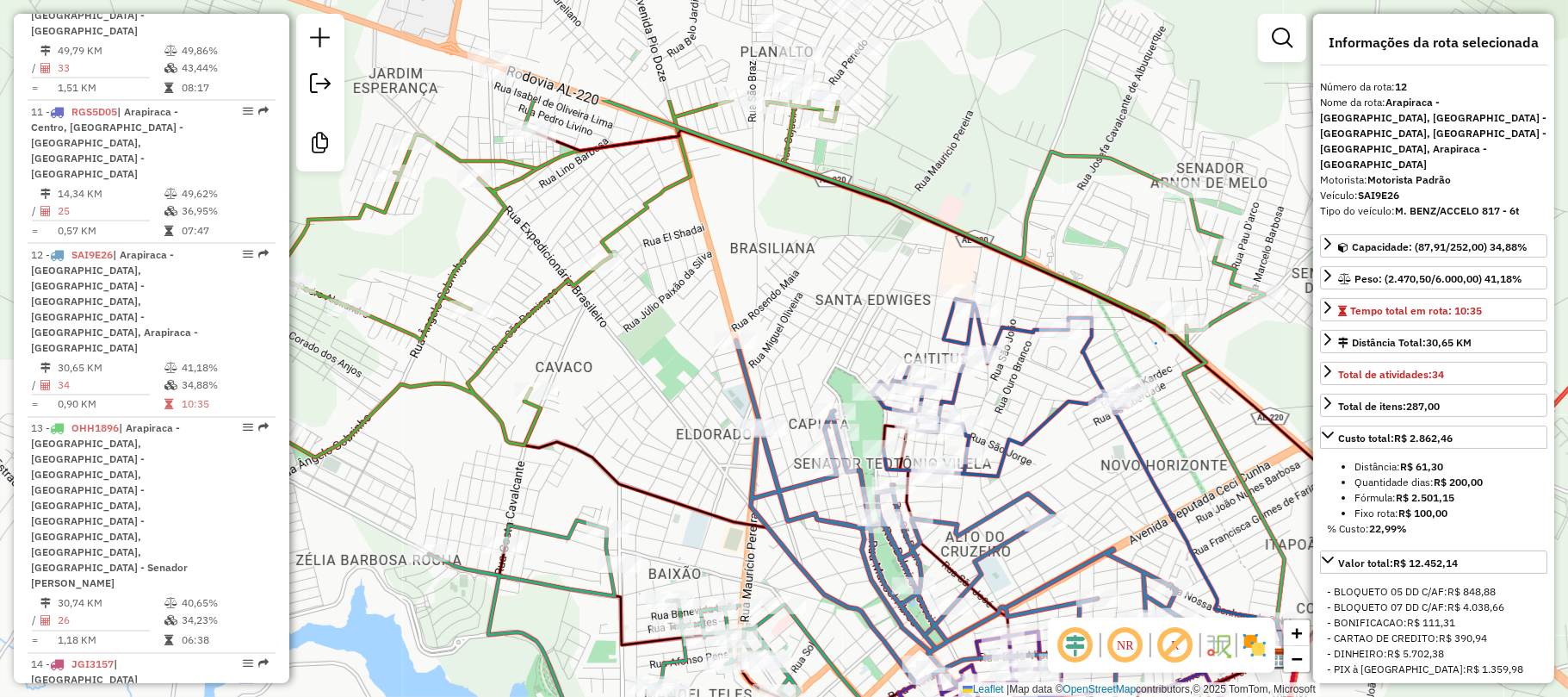
drag, startPoint x: 753, startPoint y: 89, endPoint x: 753, endPoint y: 309, distance: 220.0
click at [753, 309] on div "Janela de atendimento Grade de atendimento Capacidade Transportadoras Veículos …" at bounding box center [784, 348] width 1568 height 697
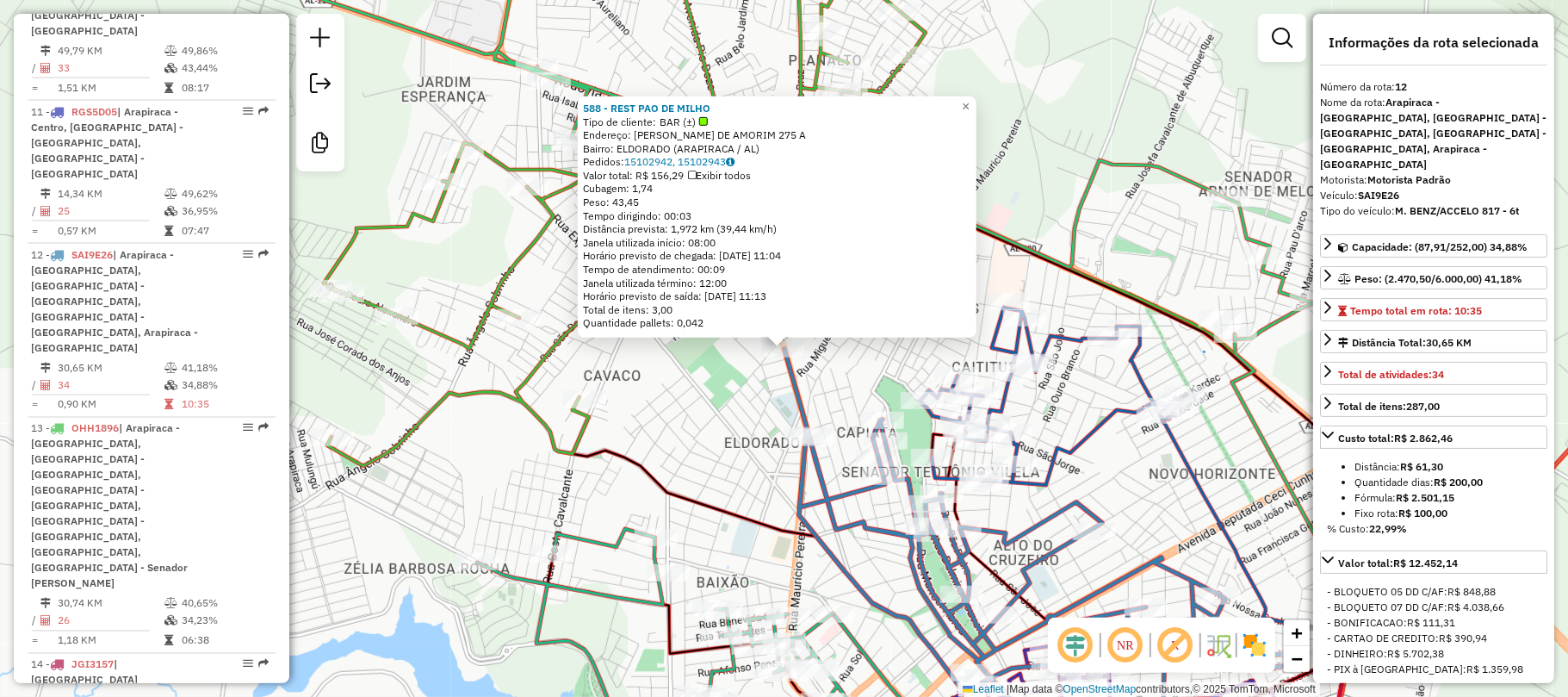
click at [704, 446] on div "588 - REST PAO DE MILHO Tipo de cliente: BAR (±) Endereço: BENJAMIM FREIRE DE A…" at bounding box center [784, 348] width 1568 height 697
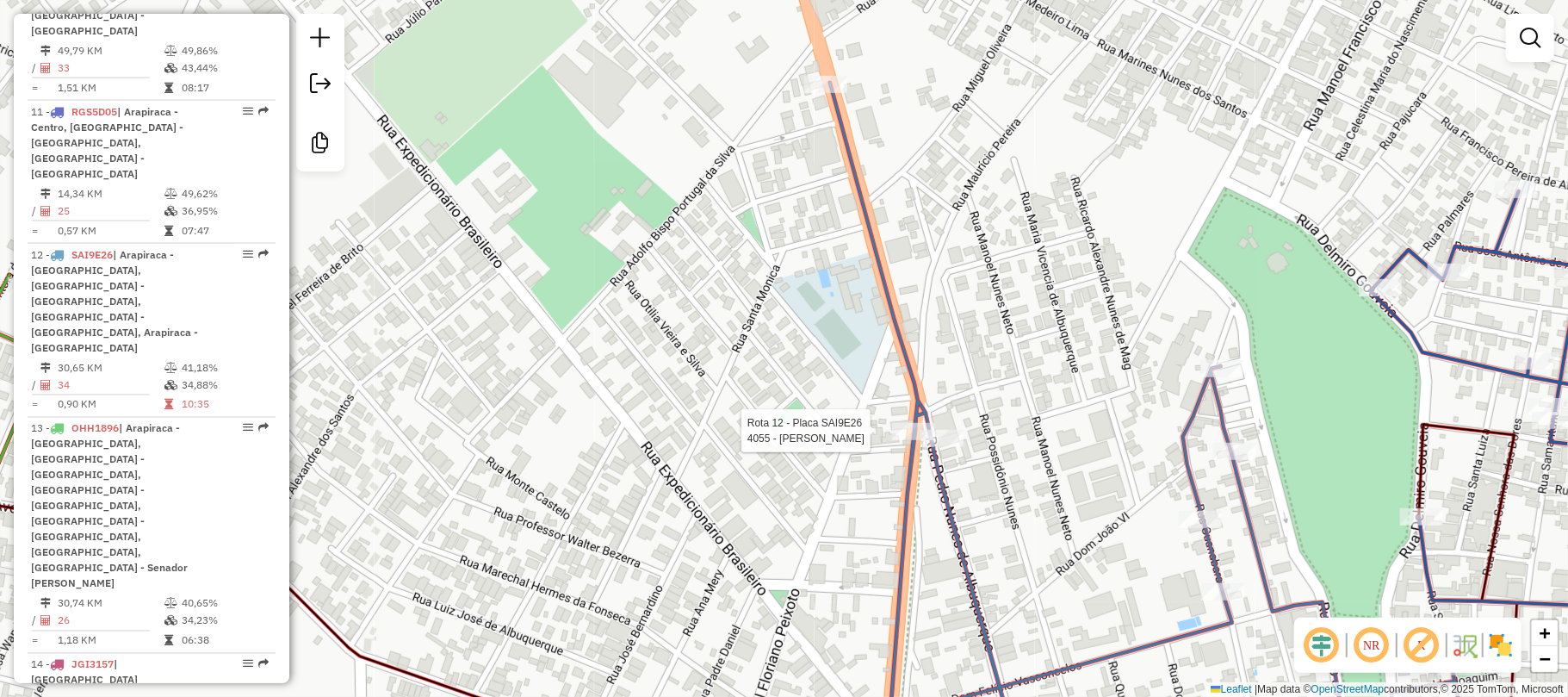
select select "**********"
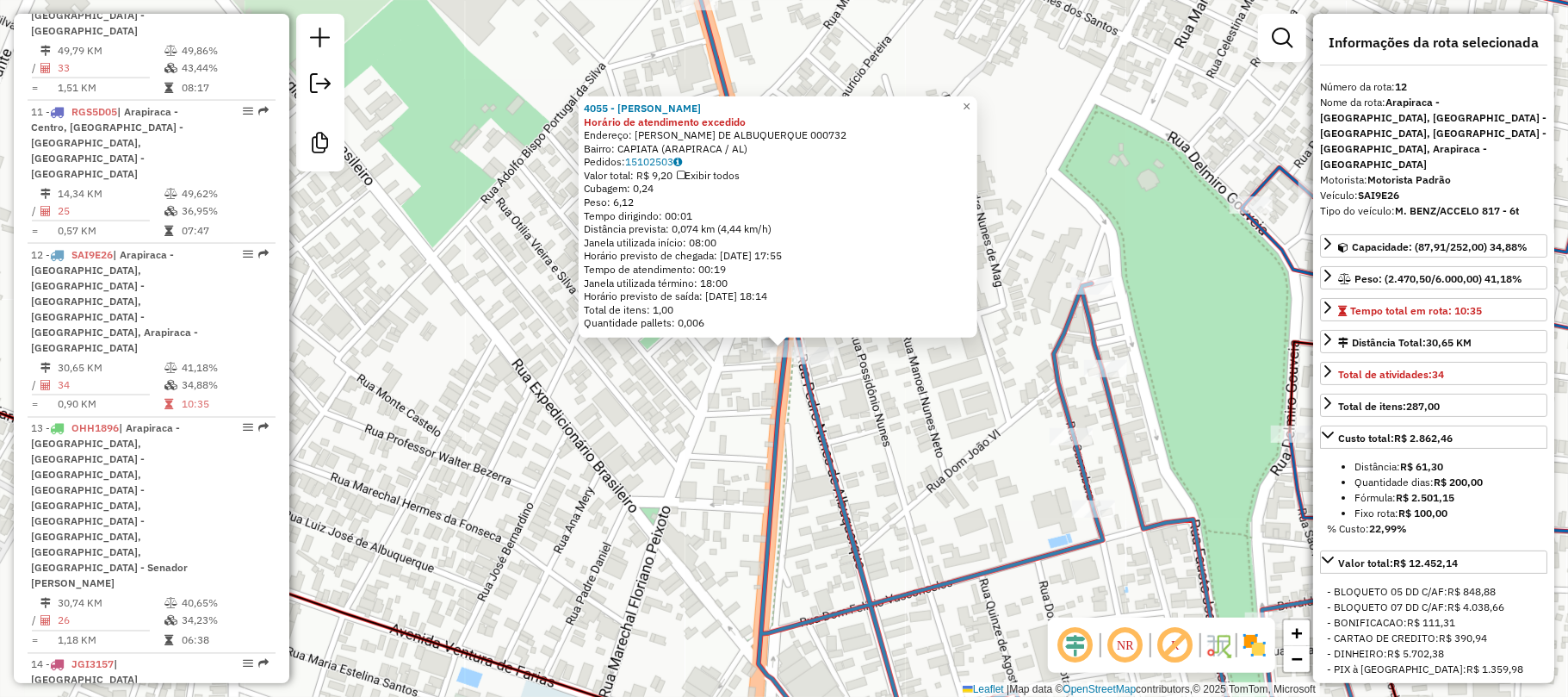
click at [907, 415] on div "4055 - MERCADINHO BEZERRA Horário de atendimento excedido Endereço: PEDRO NUNES…" at bounding box center [784, 348] width 1568 height 697
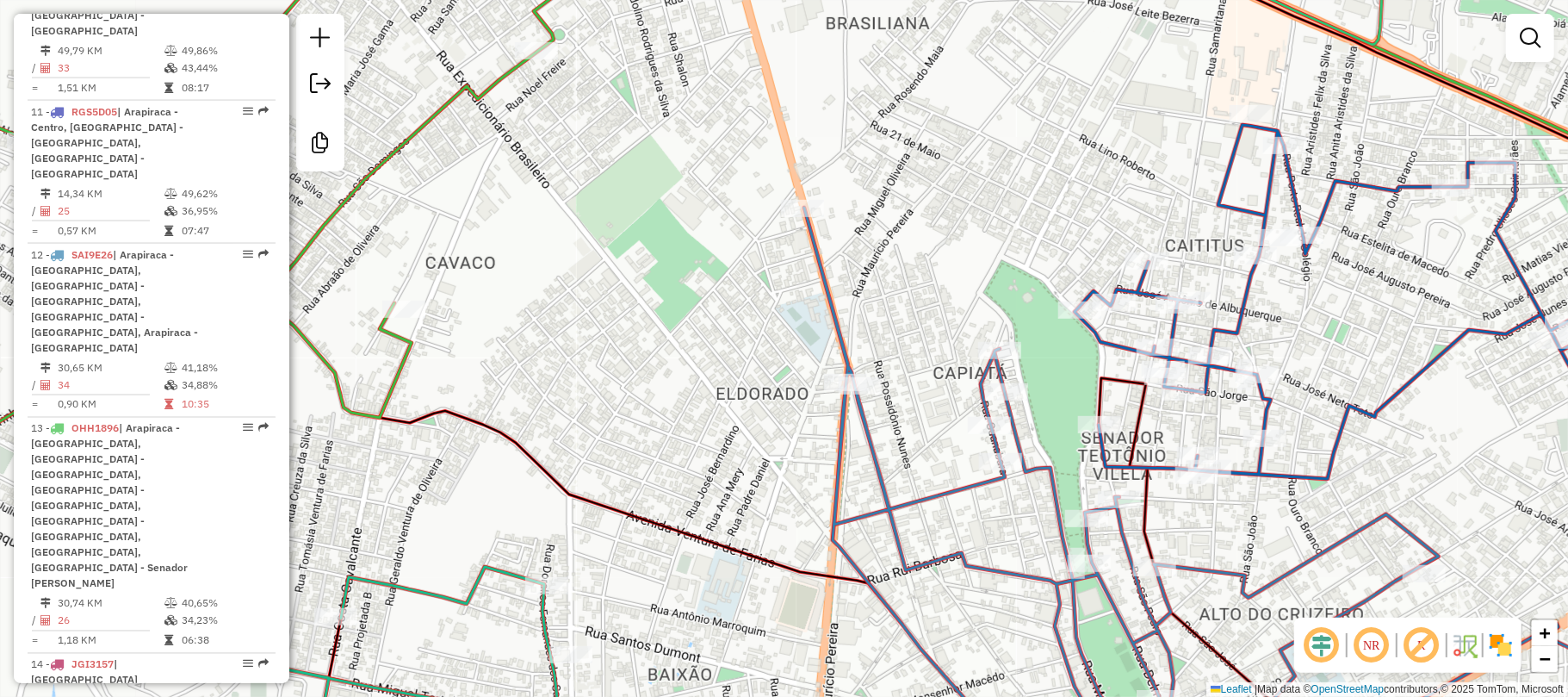
drag, startPoint x: 885, startPoint y: 289, endPoint x: 831, endPoint y: 470, distance: 188.9
click at [833, 470] on div "Janela de atendimento Grade de atendimento Capacidade Transportadoras Veículos …" at bounding box center [784, 348] width 1568 height 697
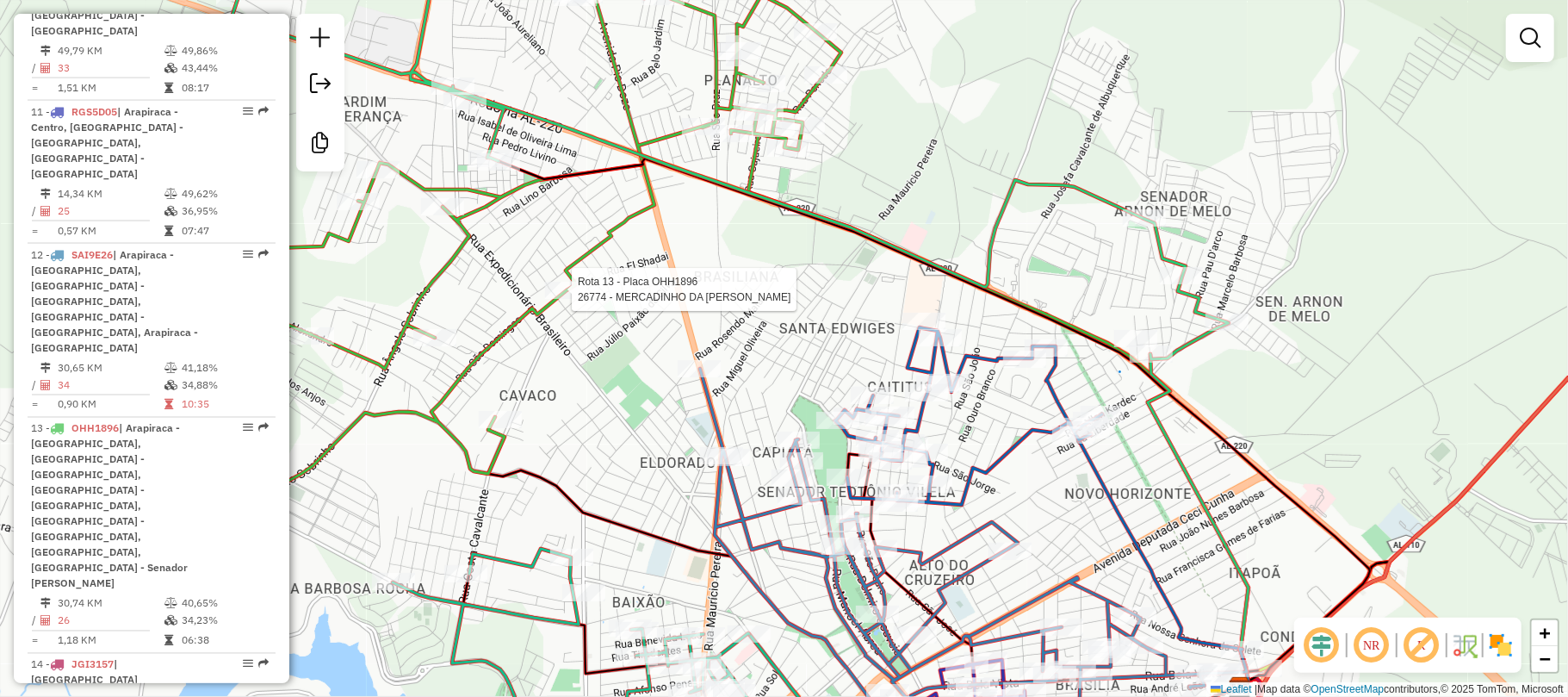
select select "**********"
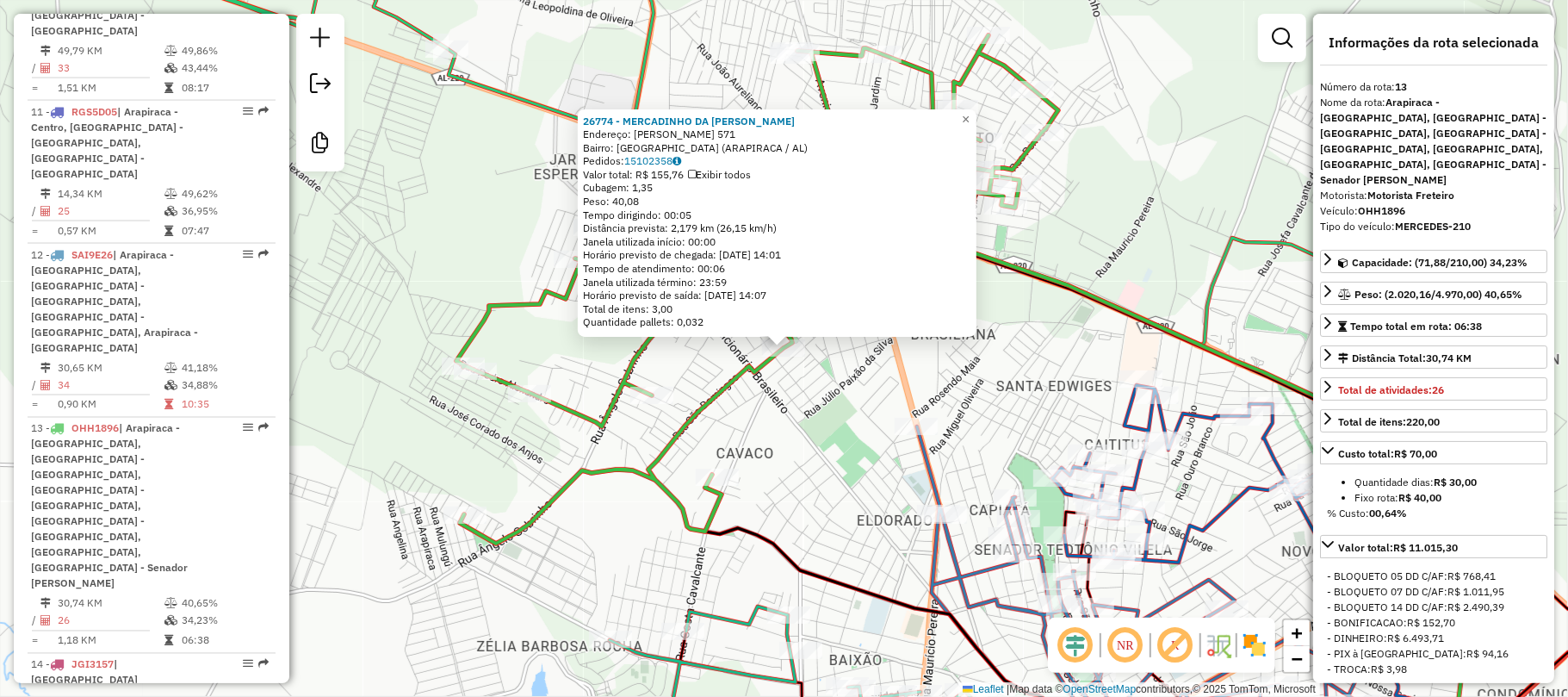
click at [692, 421] on icon at bounding box center [757, 290] width 602 height 509
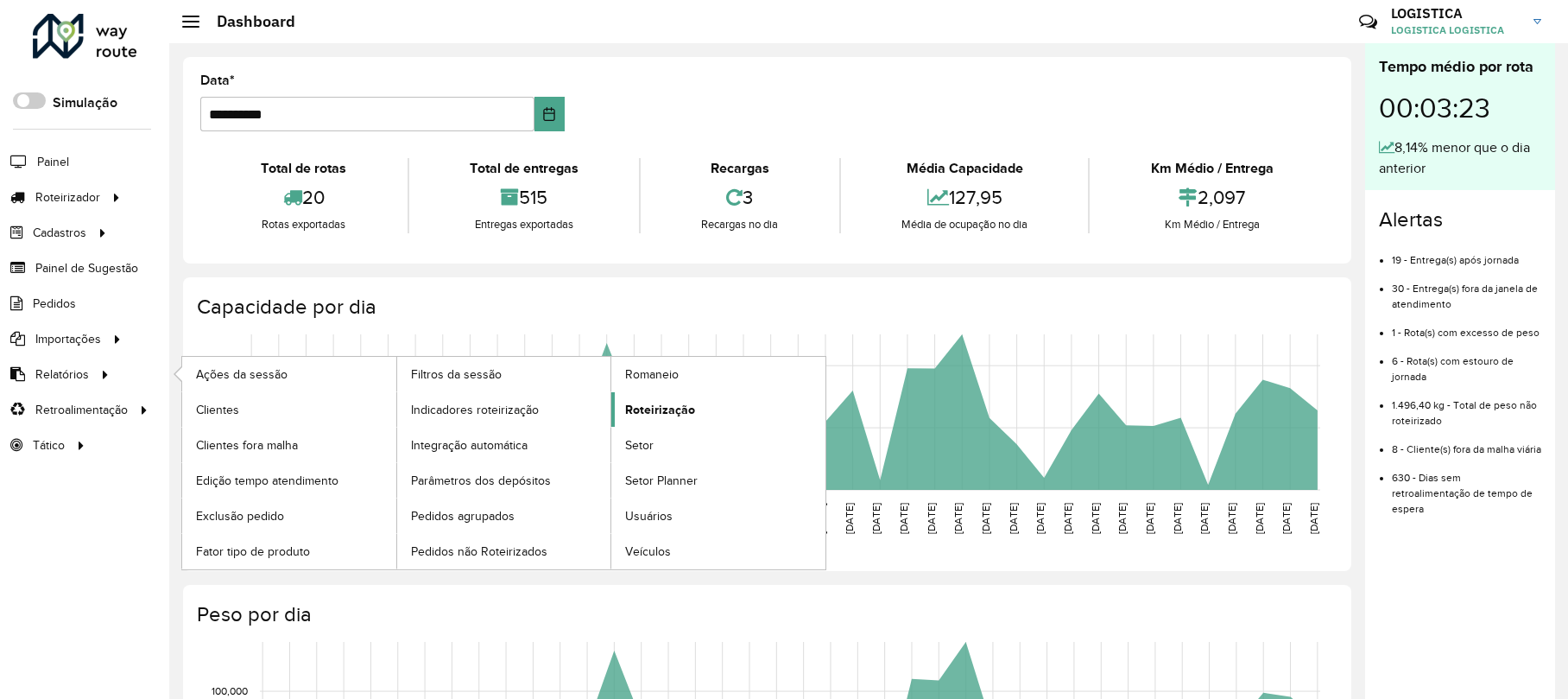
click at [640, 413] on span "Roteirização" at bounding box center [660, 410] width 70 height 18
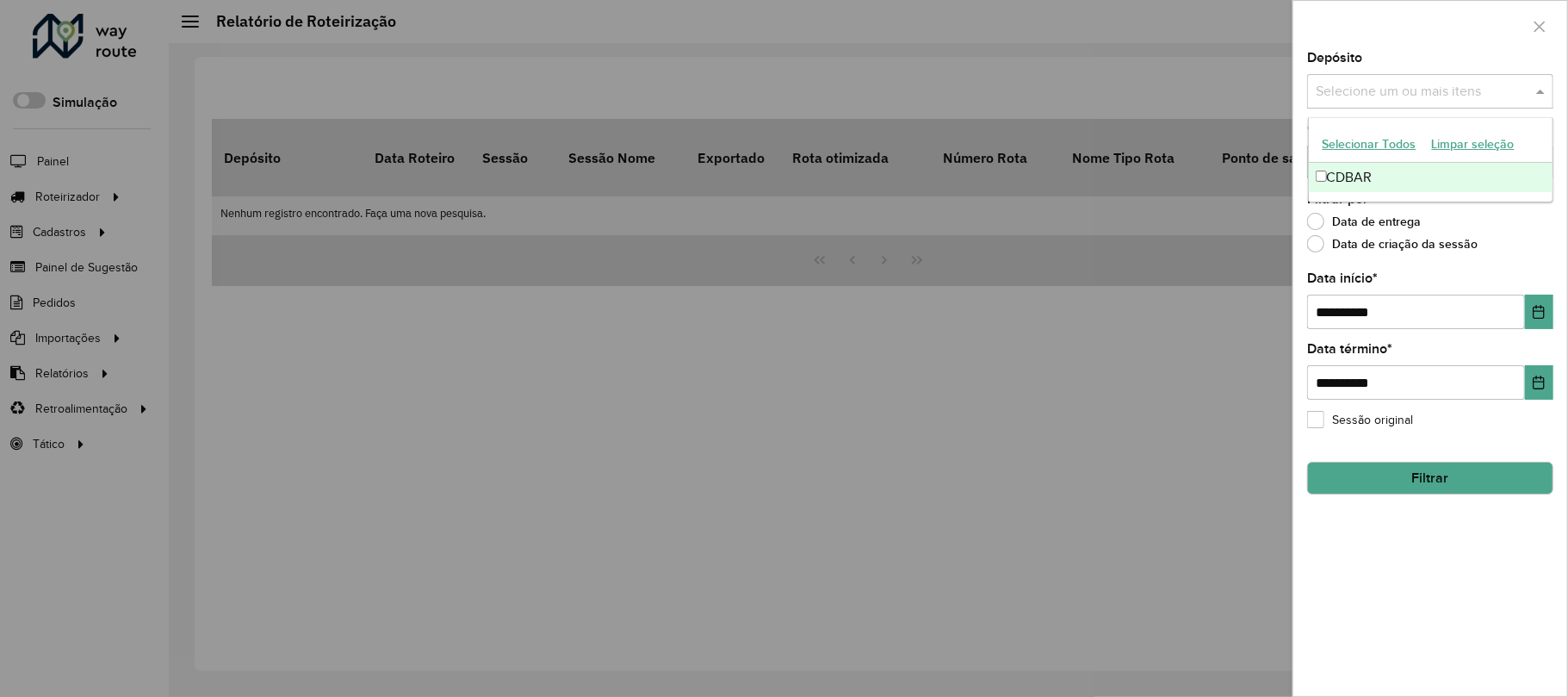
click at [1413, 87] on input "text" at bounding box center [1421, 92] width 220 height 21
click at [1352, 177] on div "CDBAR" at bounding box center [1430, 177] width 243 height 29
click at [1543, 311] on icon "Choose Date" at bounding box center [1538, 311] width 13 height 13
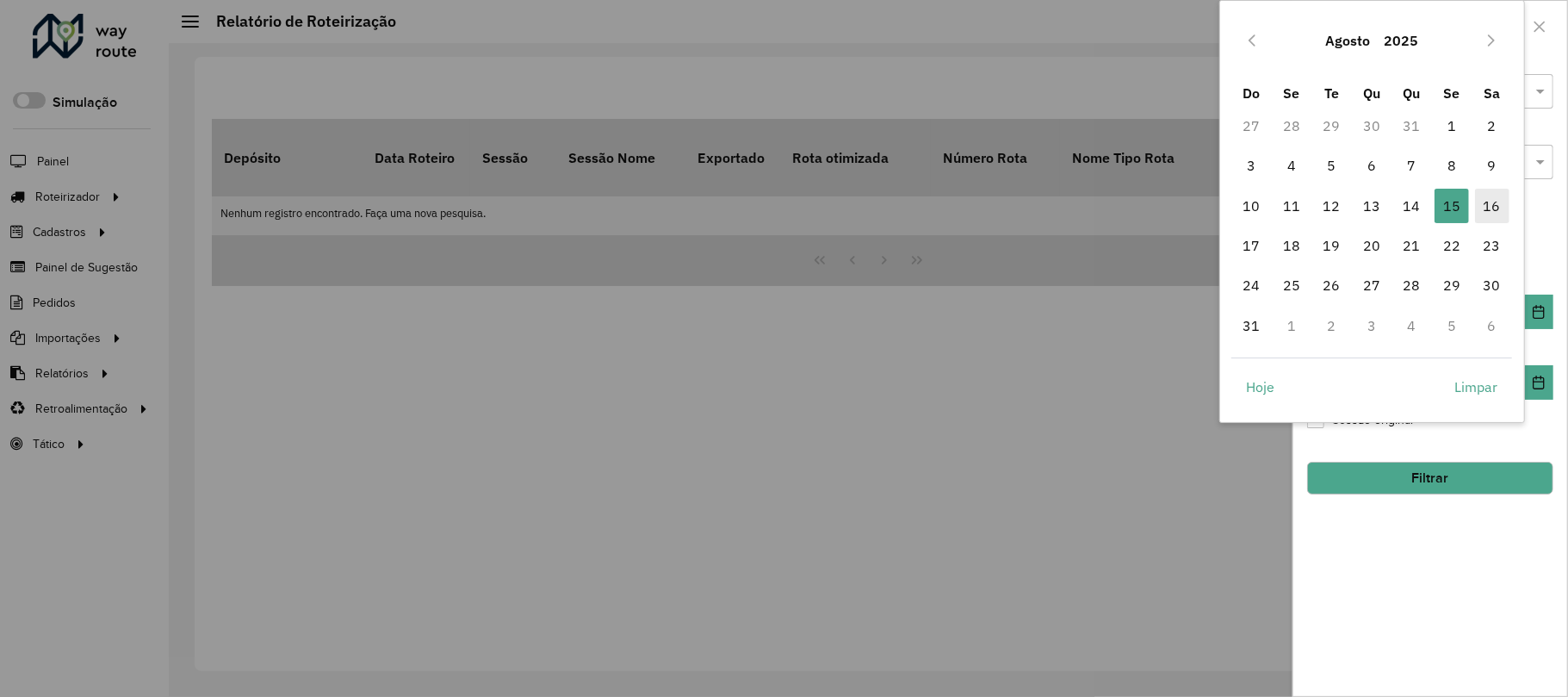
click at [1486, 198] on span "16" at bounding box center [1492, 205] width 35 height 35
type input "**********"
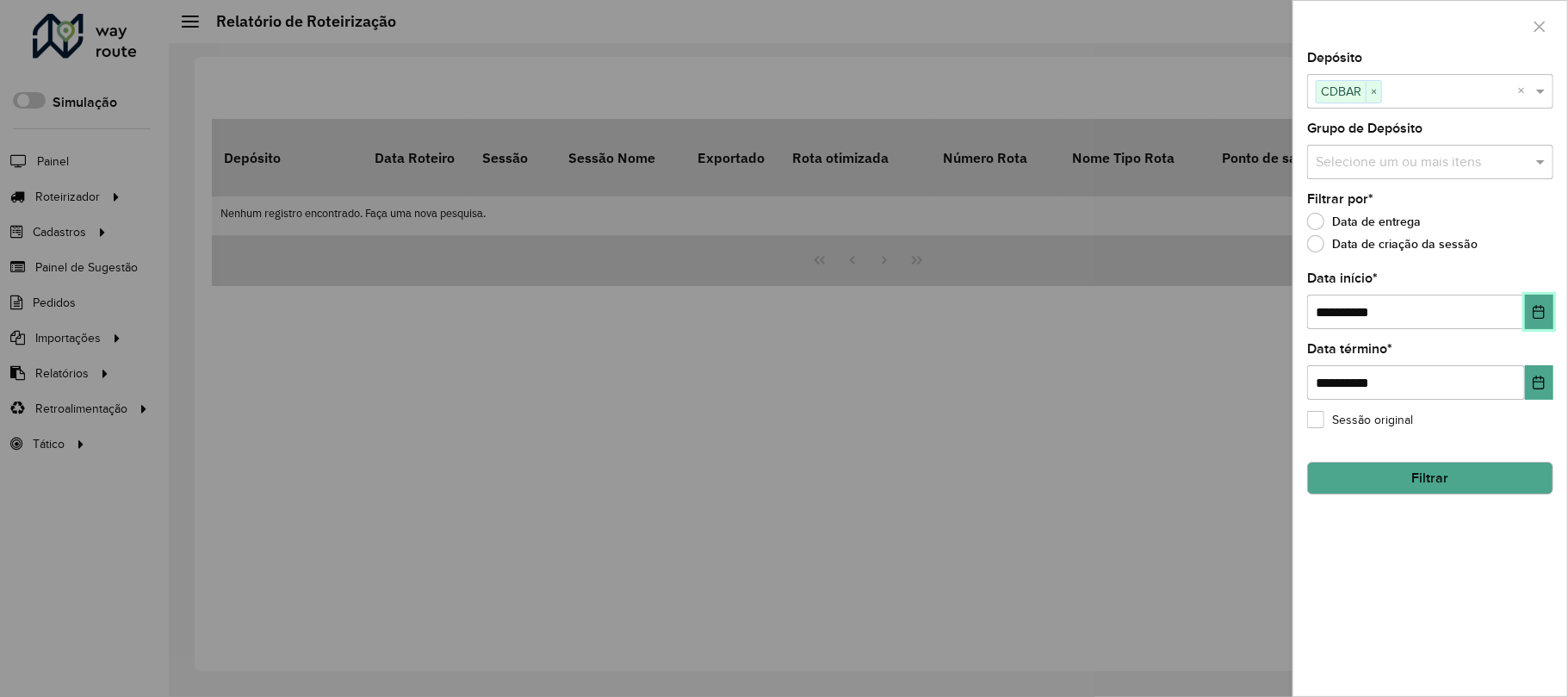
click at [1543, 303] on button "Choose Date" at bounding box center [1539, 311] width 29 height 35
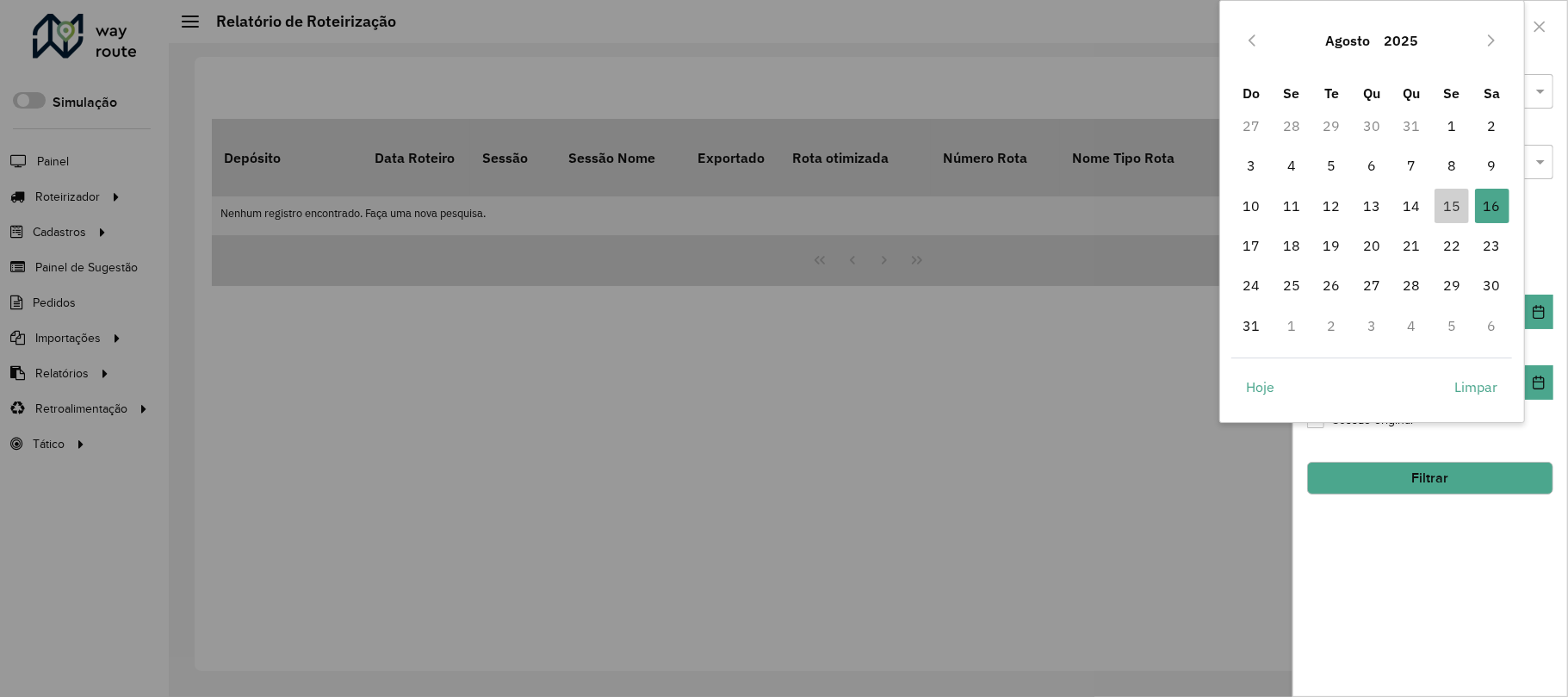
click at [1341, 36] on button "Agosto" at bounding box center [1348, 40] width 59 height 41
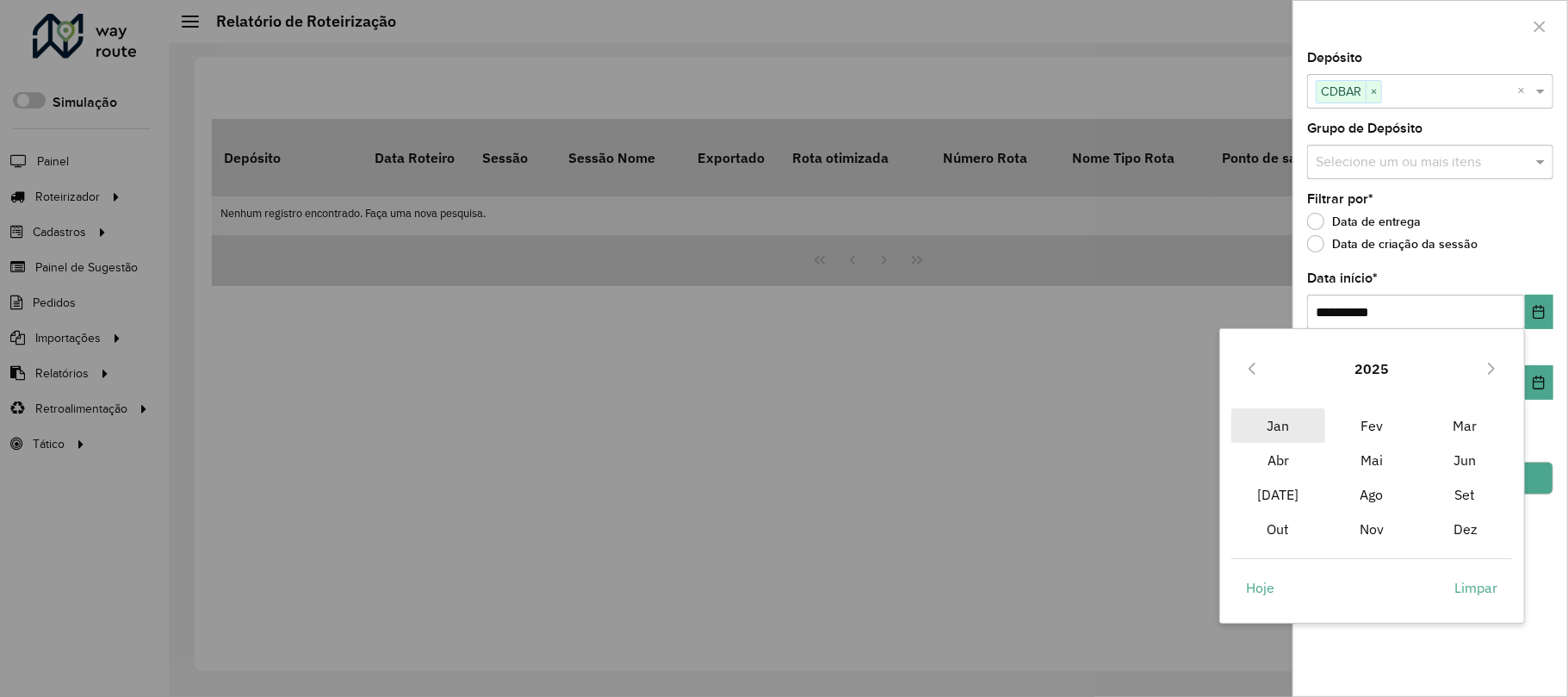
click at [1279, 424] on span "Jan" at bounding box center [1277, 426] width 93 height 35
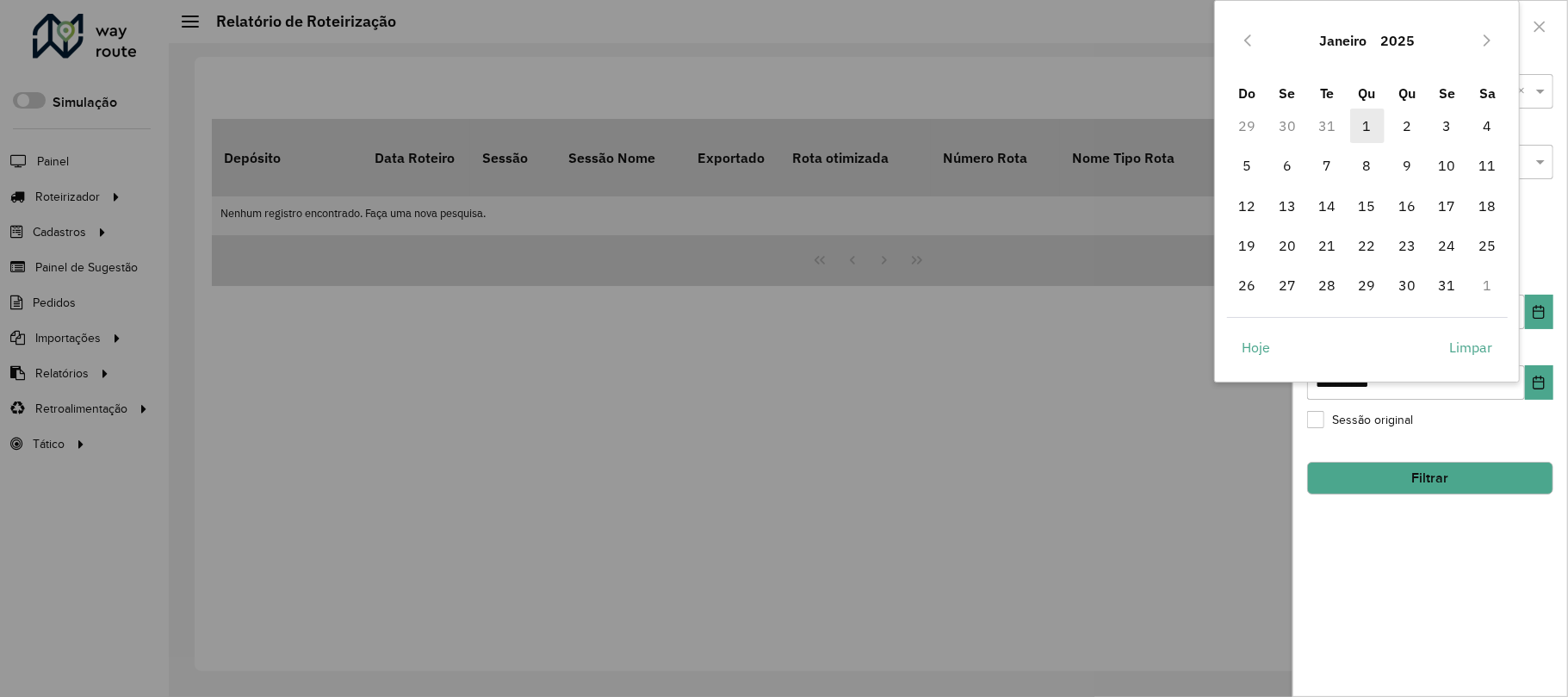
click at [1367, 118] on span "1" at bounding box center [1367, 126] width 35 height 35
type input "**********"
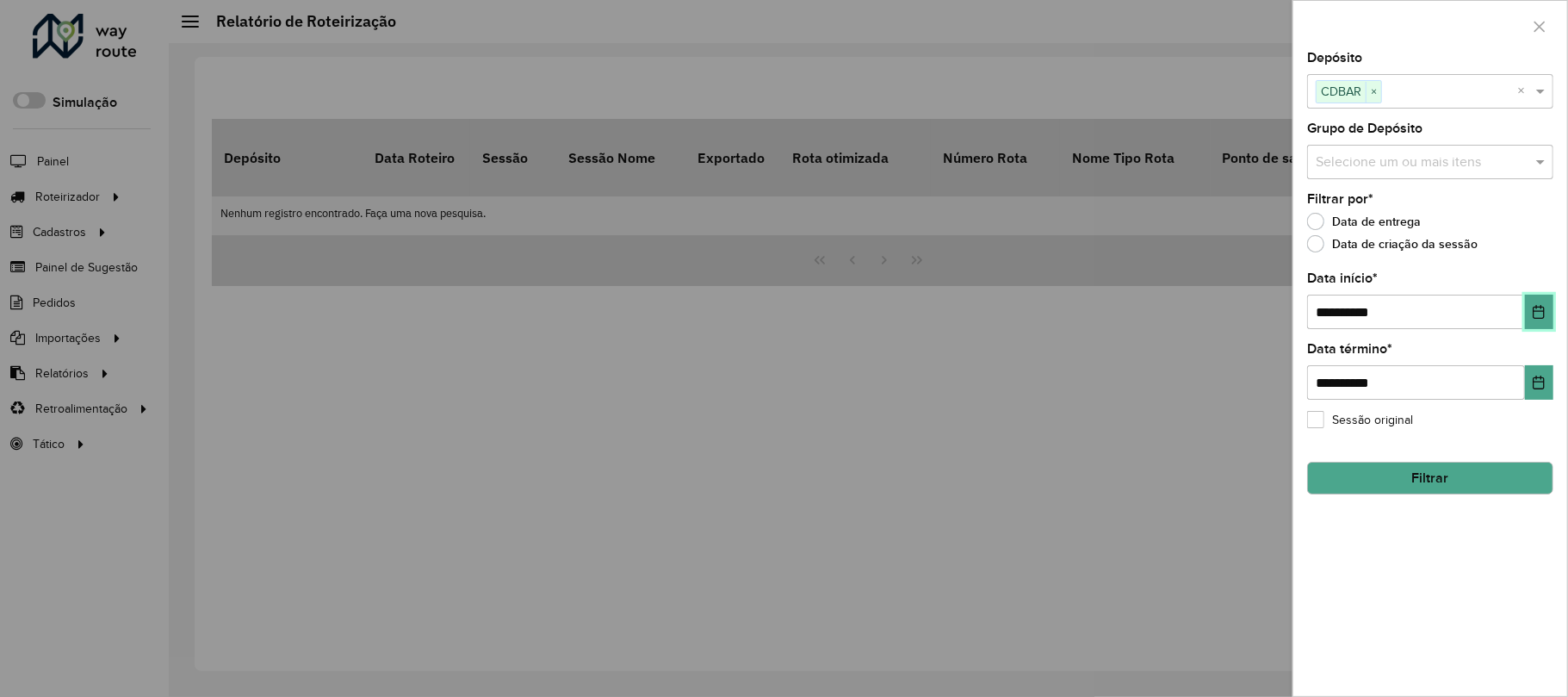
click at [1538, 311] on icon "Choose Date" at bounding box center [1538, 311] width 13 height 13
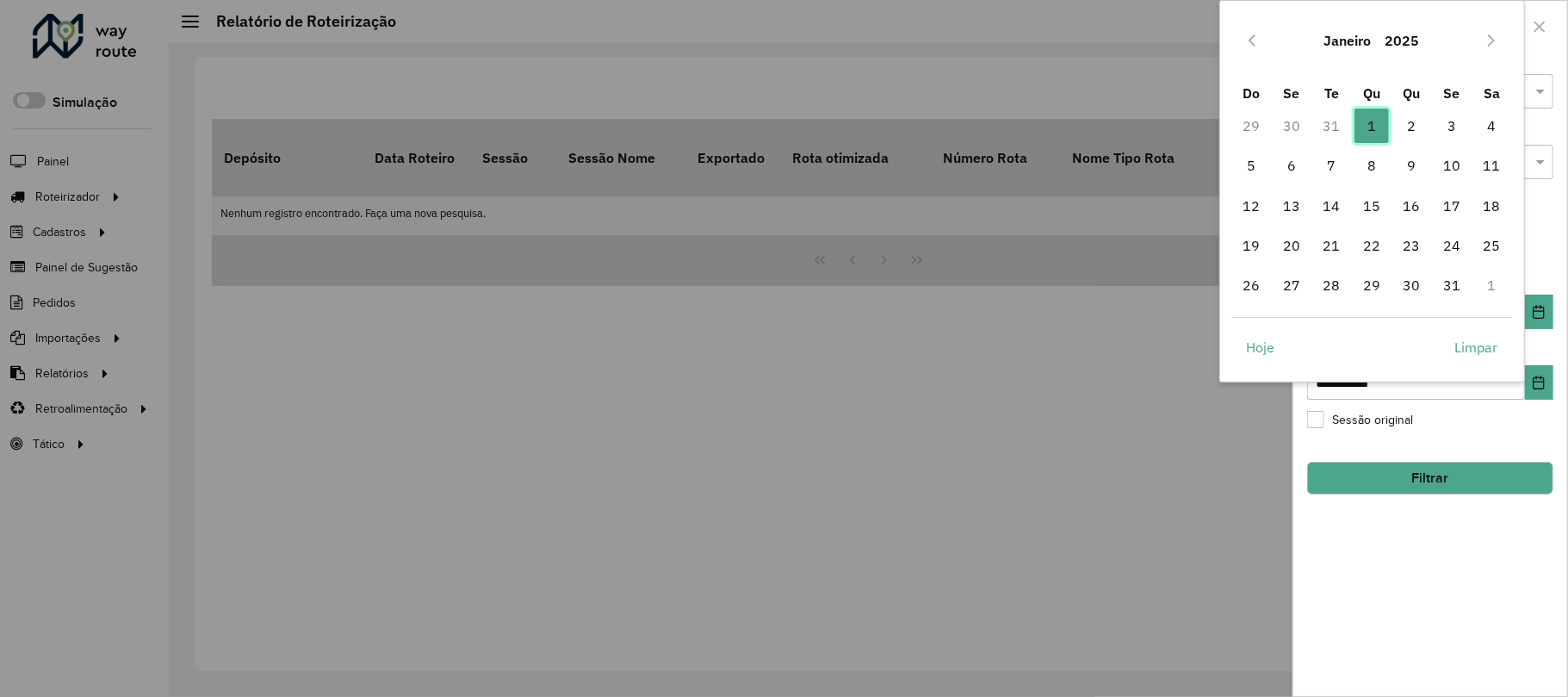
click at [1374, 124] on span "1" at bounding box center [1371, 126] width 35 height 35
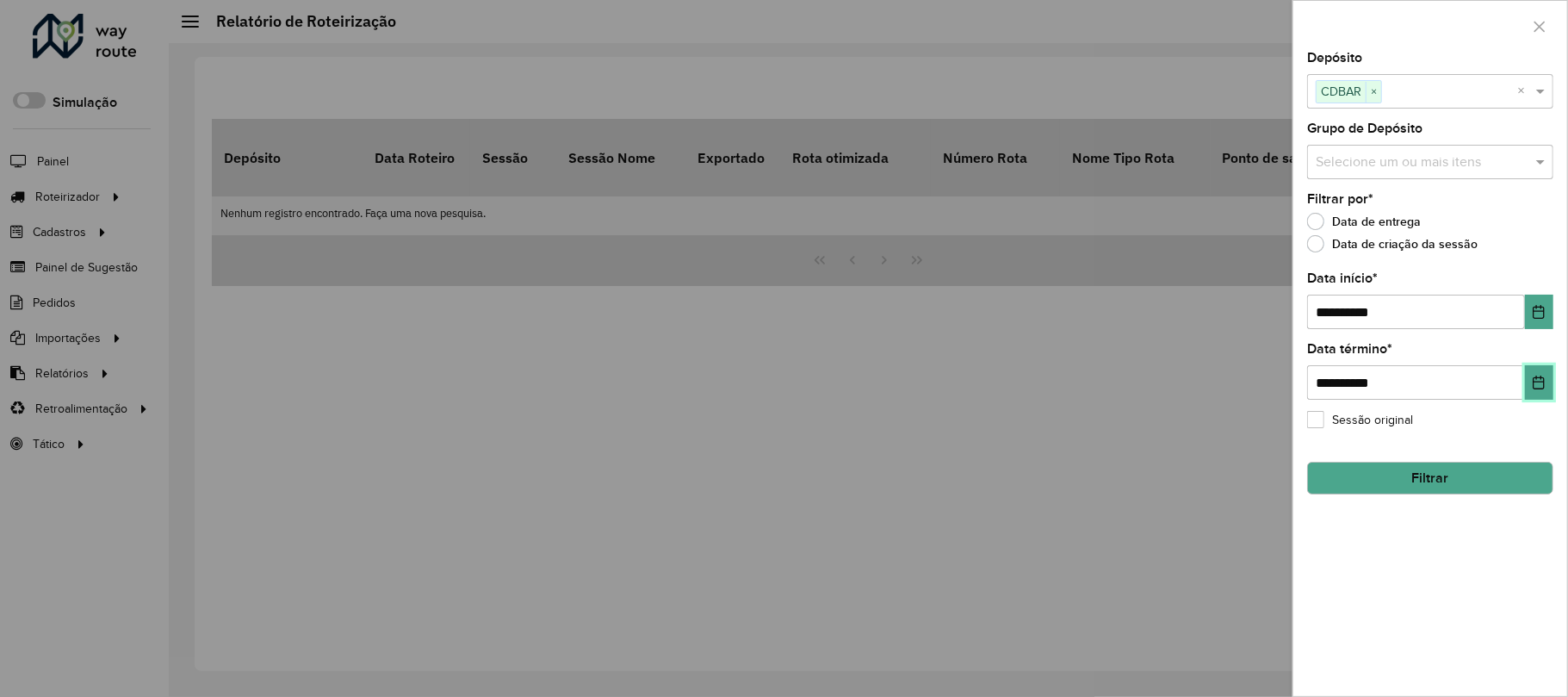
click at [1540, 381] on icon "Choose Date" at bounding box center [1539, 382] width 12 height 13
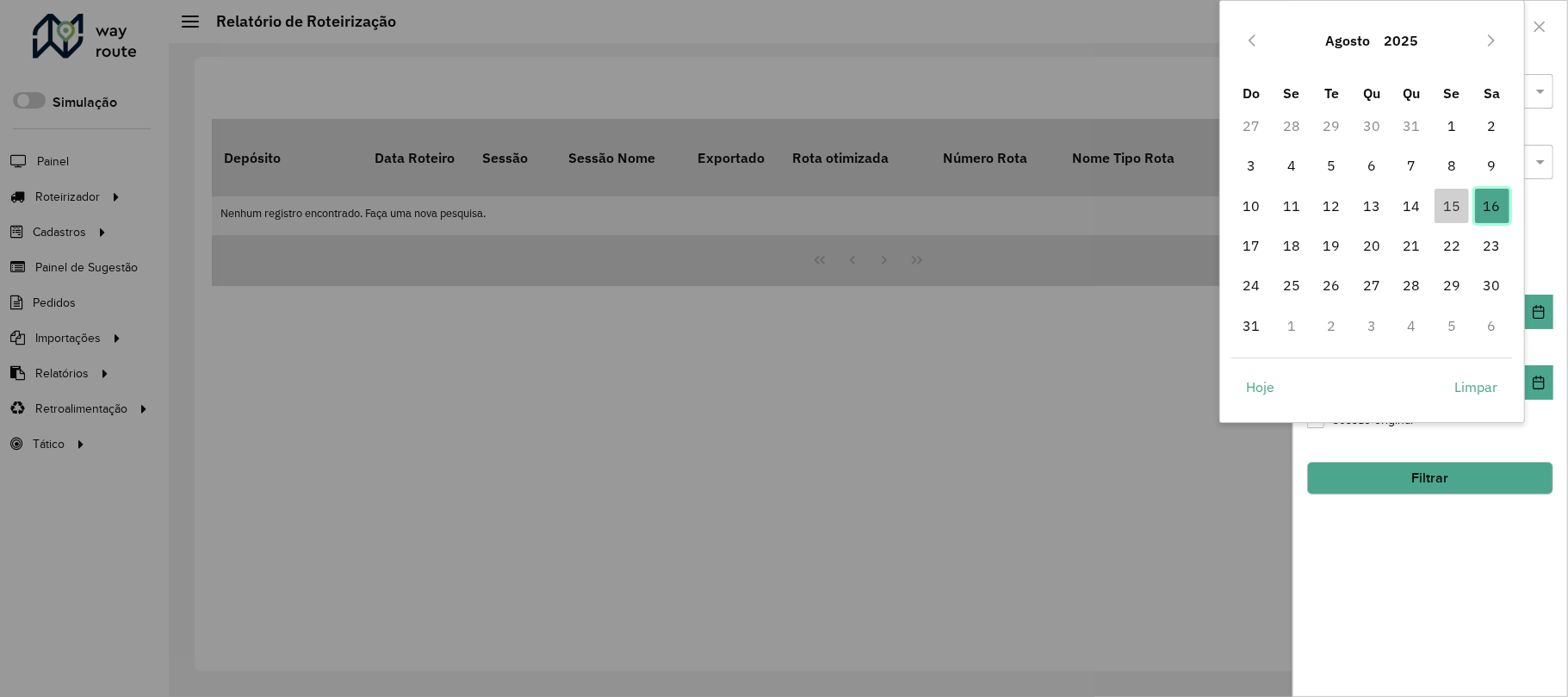
click at [1490, 203] on span "16" at bounding box center [1492, 205] width 35 height 35
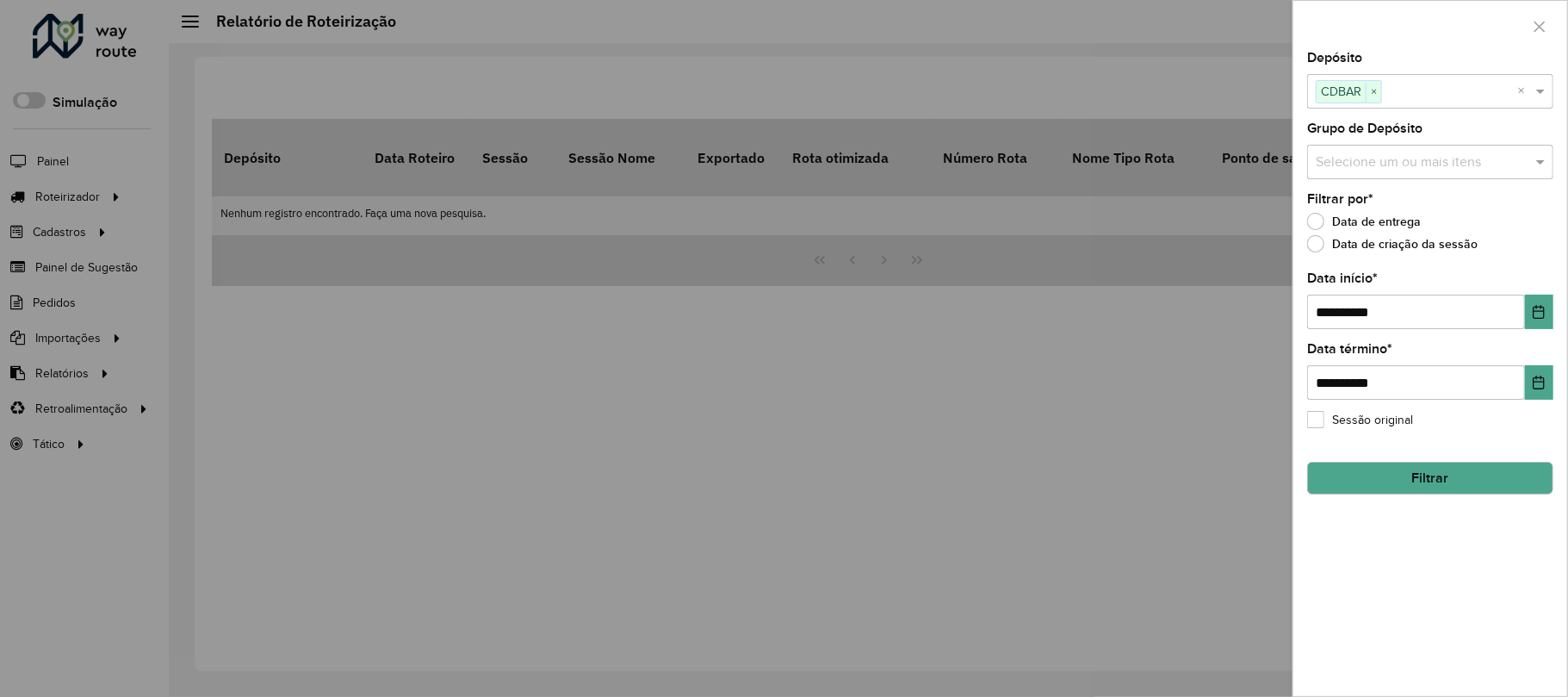
click at [1423, 476] on button "Filtrar" at bounding box center [1430, 477] width 246 height 33
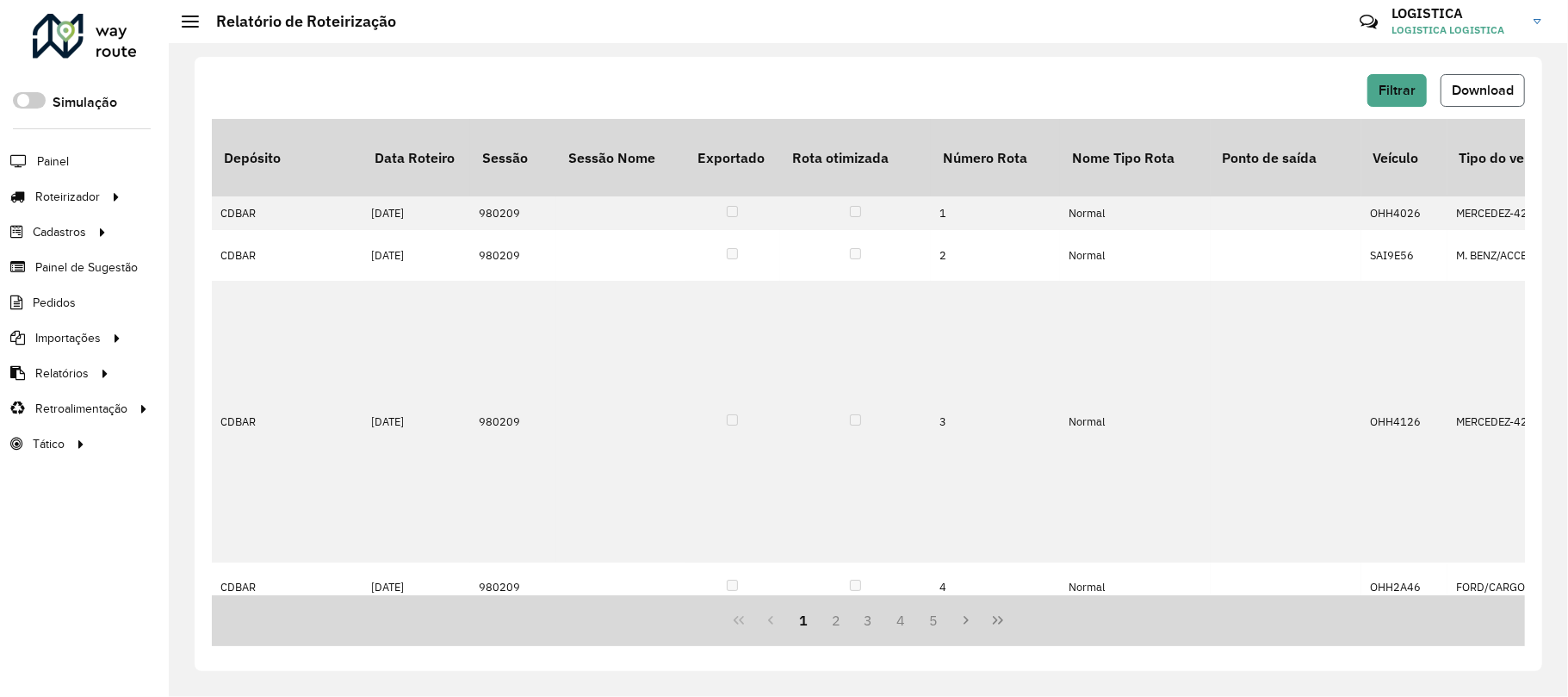
click at [1468, 90] on span "Download" at bounding box center [1483, 90] width 62 height 14
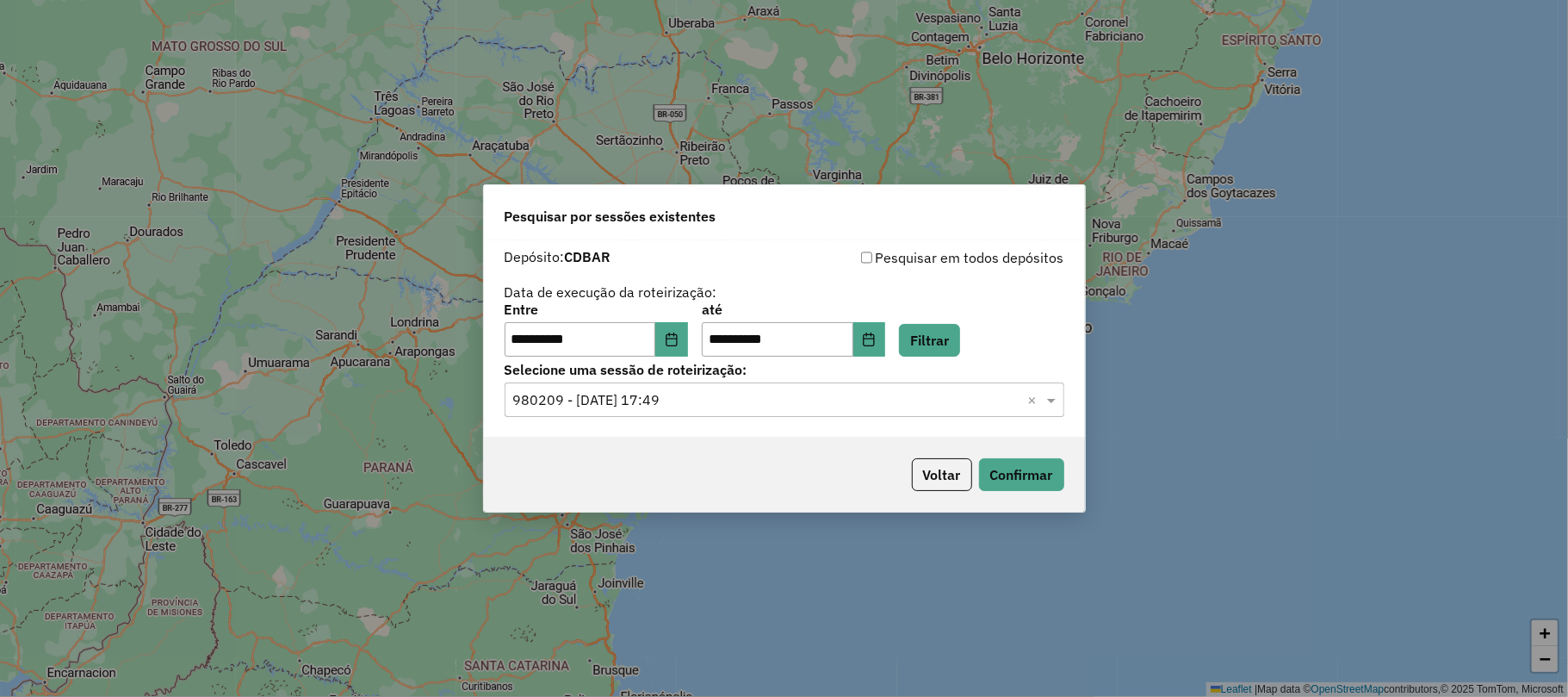
click at [907, 70] on div "**********" at bounding box center [784, 348] width 1568 height 697
